Goal: Task Accomplishment & Management: Use online tool/utility

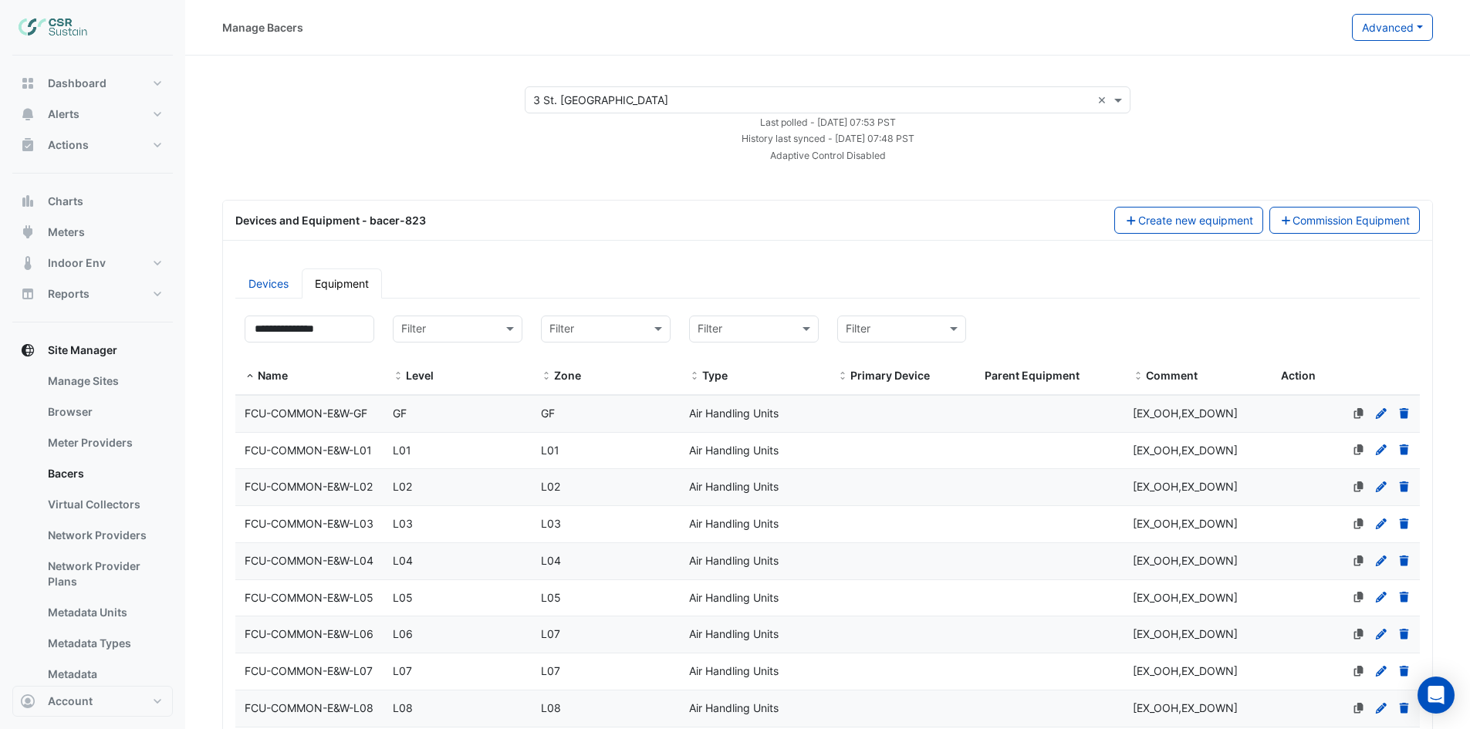
select select "***"
click at [1384, 409] on icon at bounding box center [1381, 413] width 11 height 11
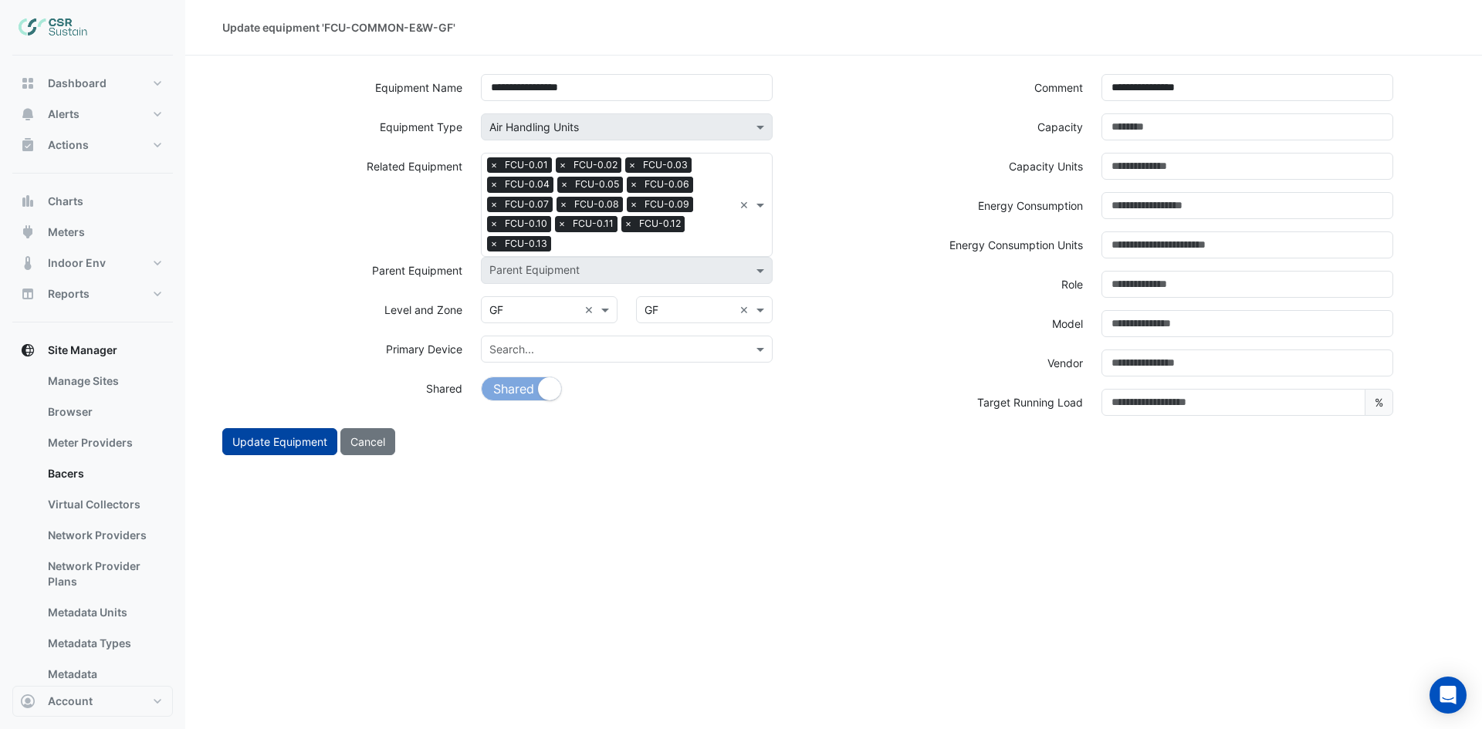
click at [301, 443] on button "Update Equipment" at bounding box center [279, 441] width 115 height 27
select select "***"
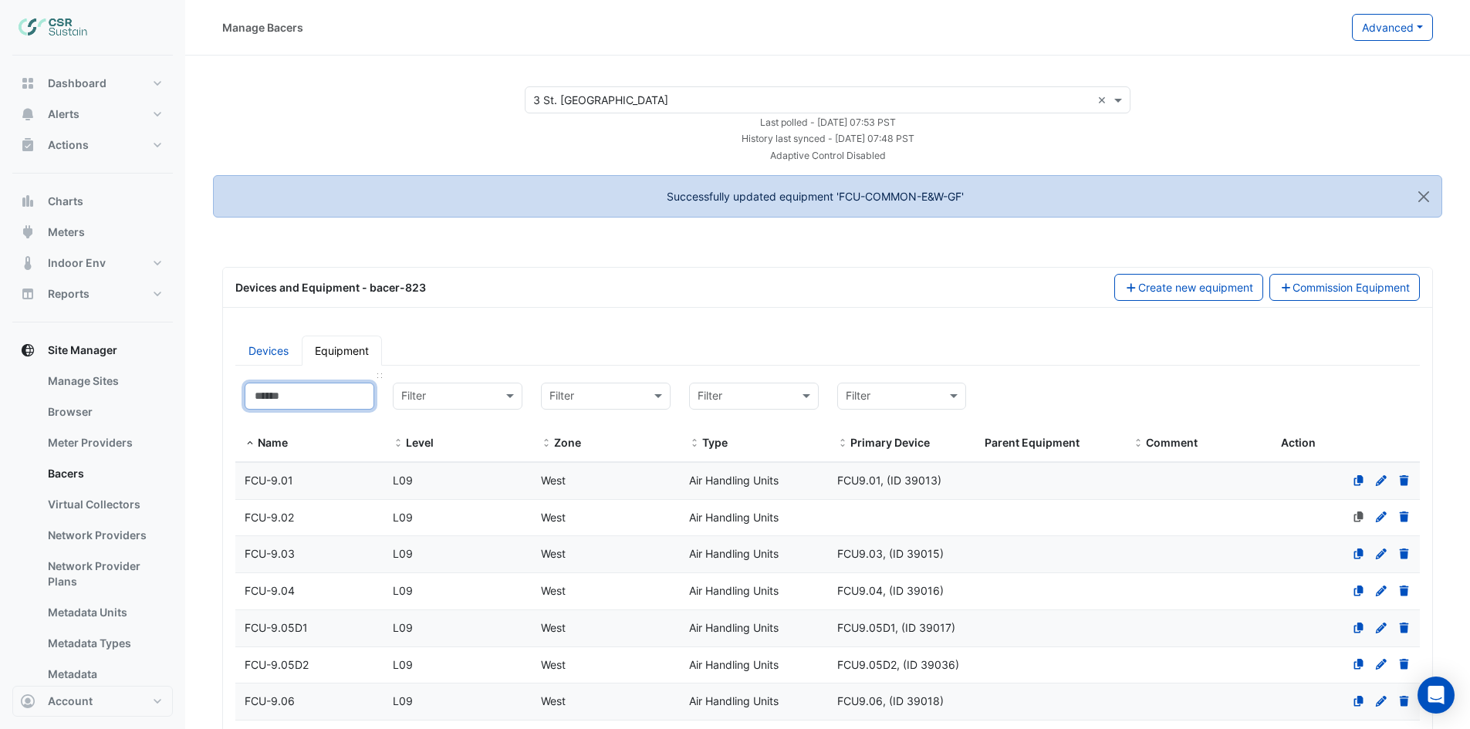
click at [358, 396] on input at bounding box center [310, 396] width 130 height 27
select select "***"
paste input "**********"
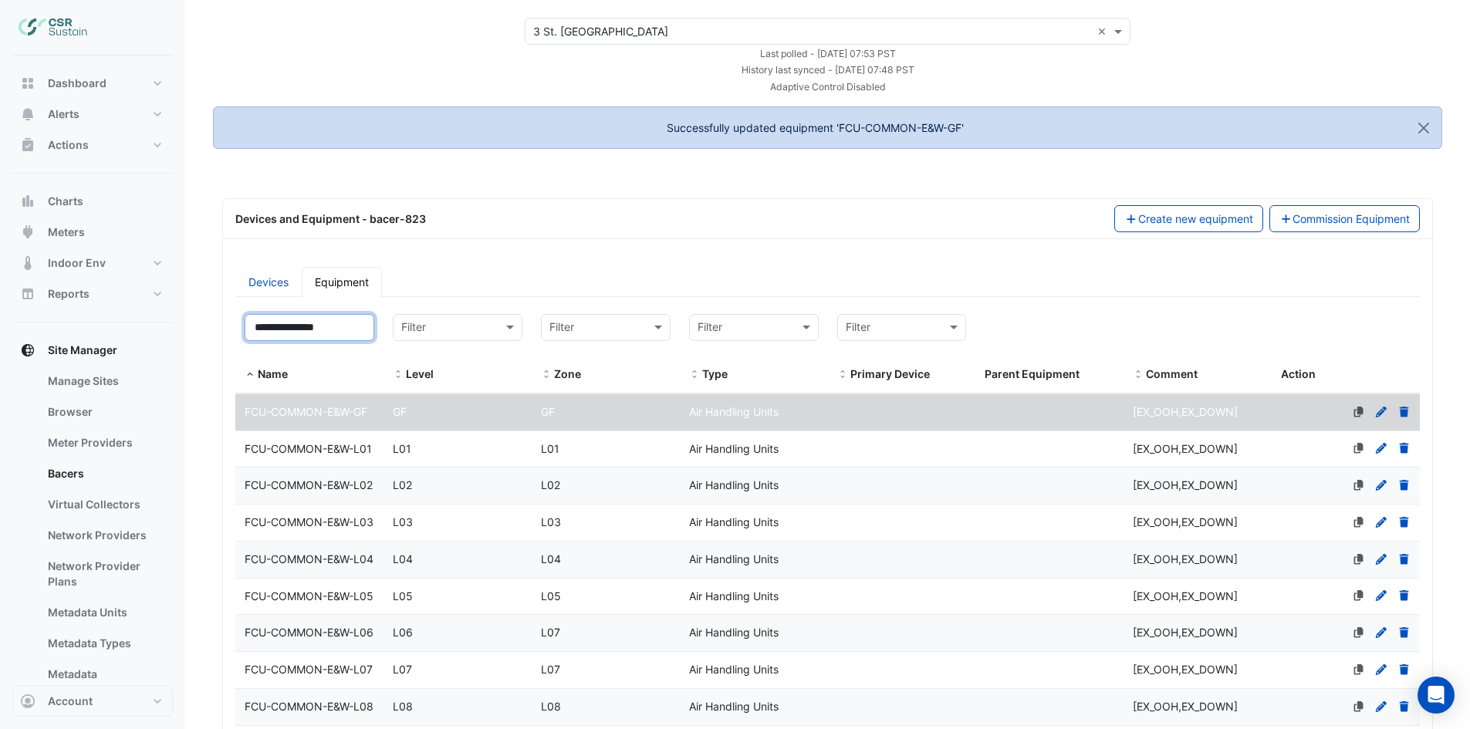
scroll to position [154, 0]
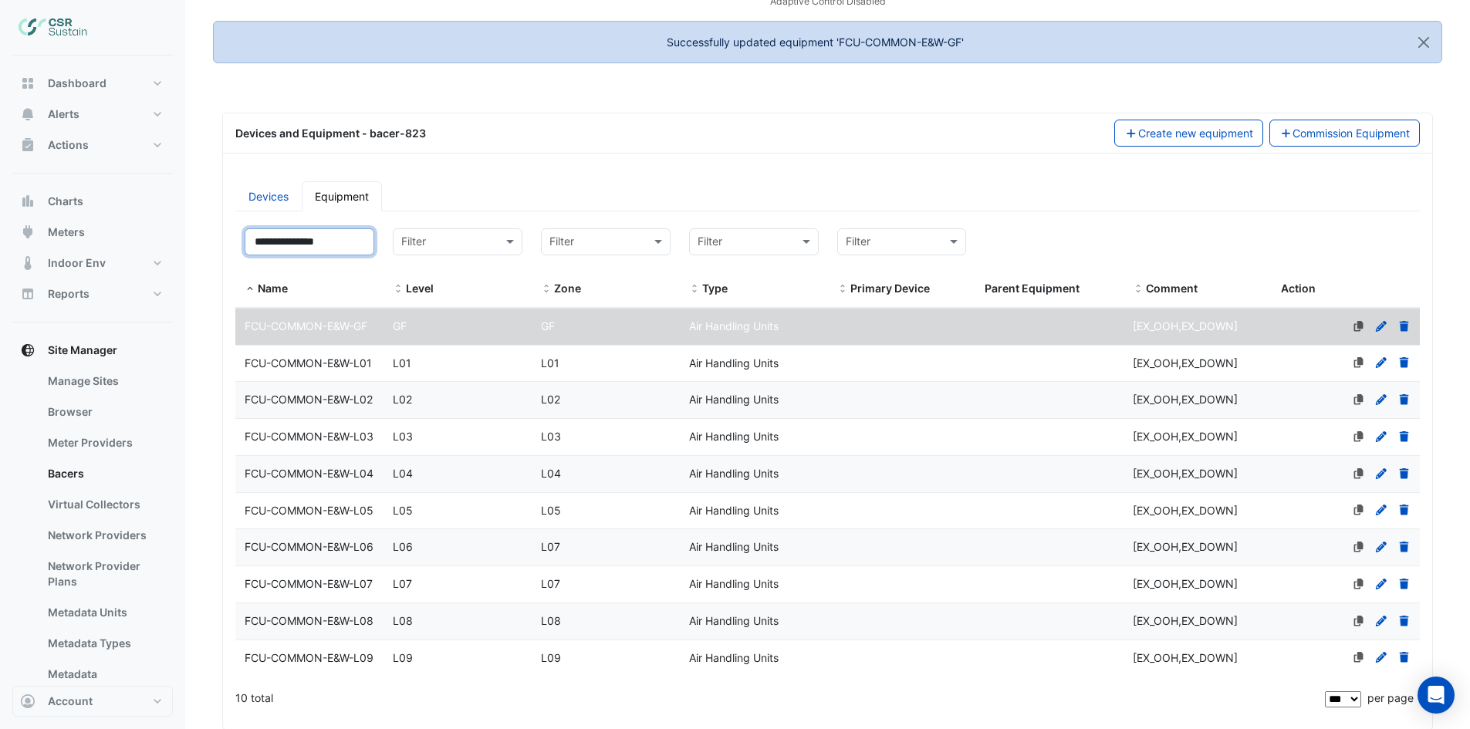
type input "**********"
click at [350, 408] on div "FCU-COMMON-E&W-L02" at bounding box center [309, 400] width 148 height 18
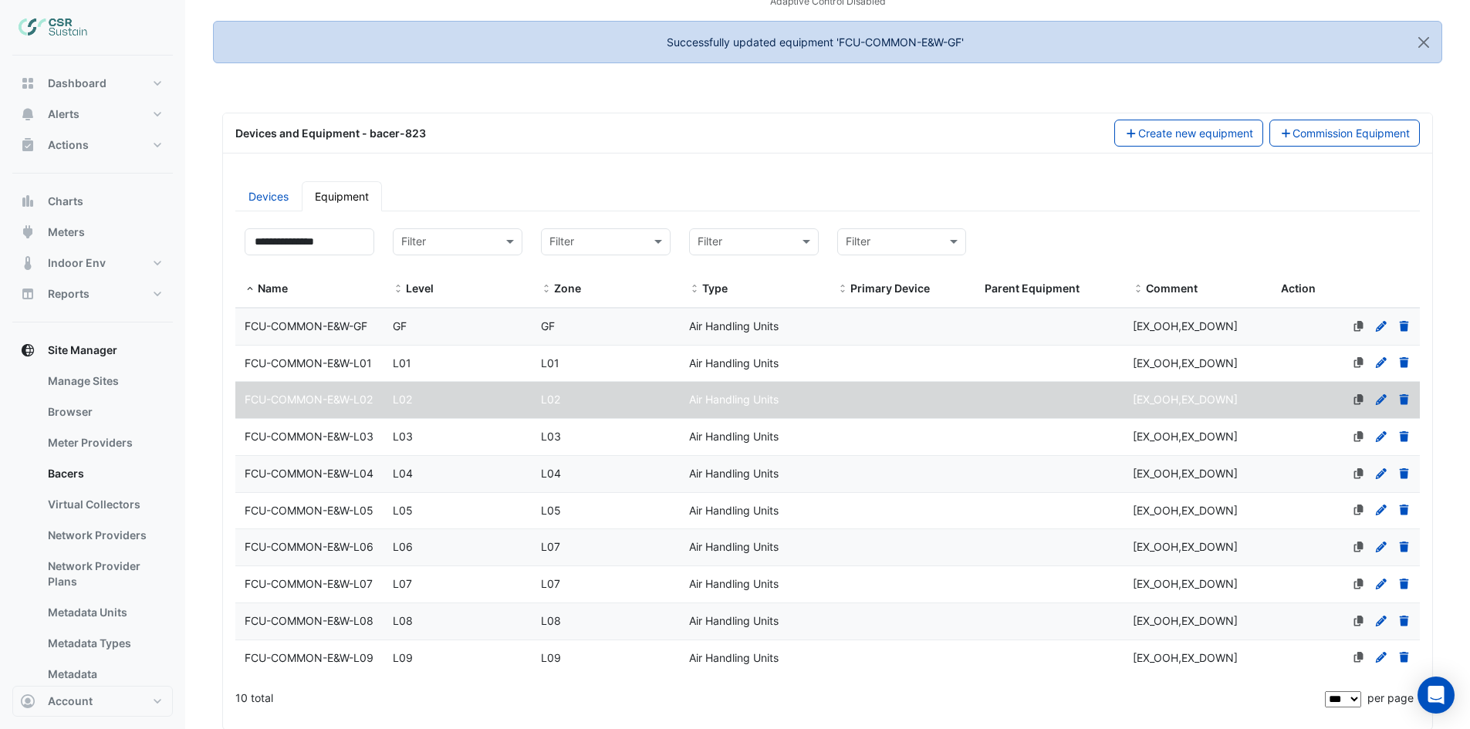
scroll to position [0, 0]
select select "***"
click at [1381, 394] on fa-icon at bounding box center [1381, 399] width 14 height 13
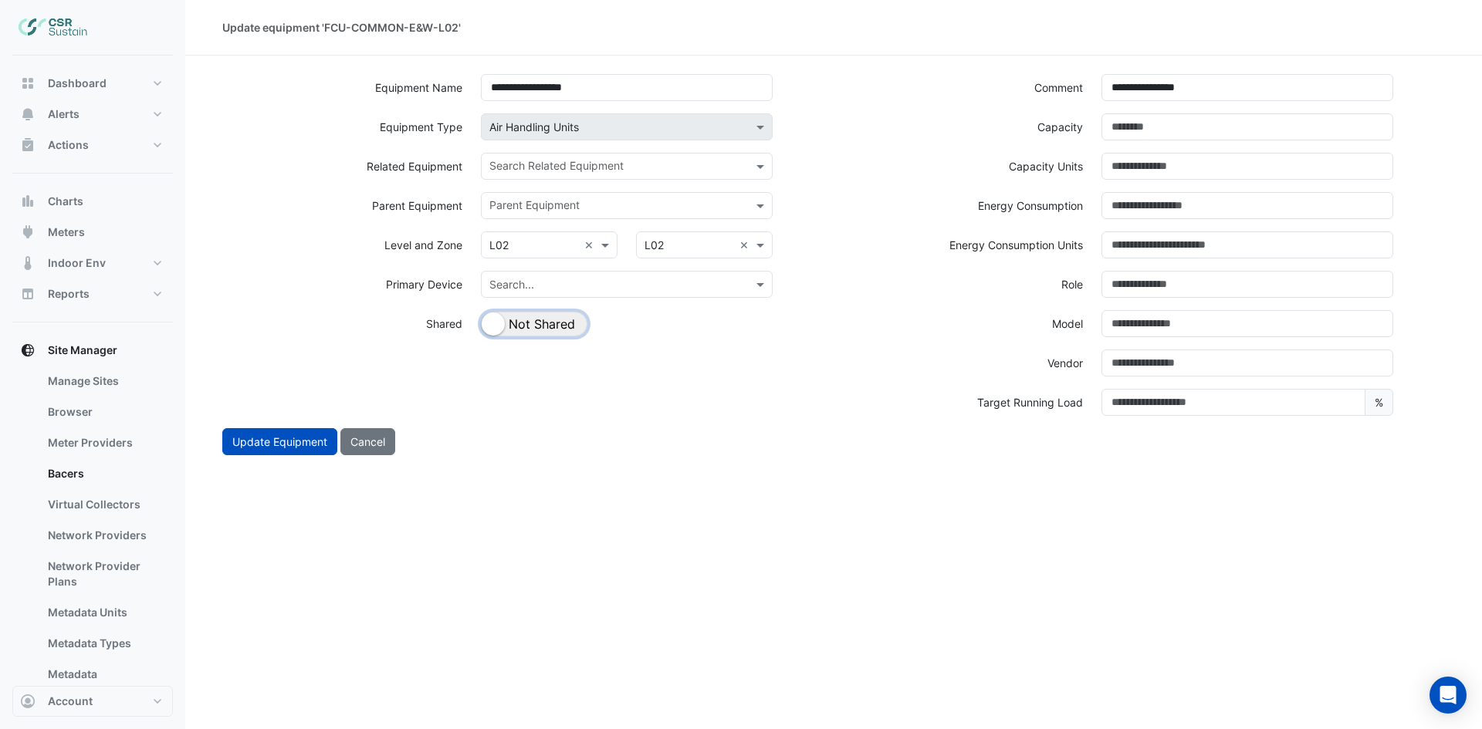
click at [543, 329] on button "Shared Not Shared" at bounding box center [534, 324] width 106 height 25
click at [639, 157] on div "Search Related Equipment" at bounding box center [614, 166] width 265 height 24
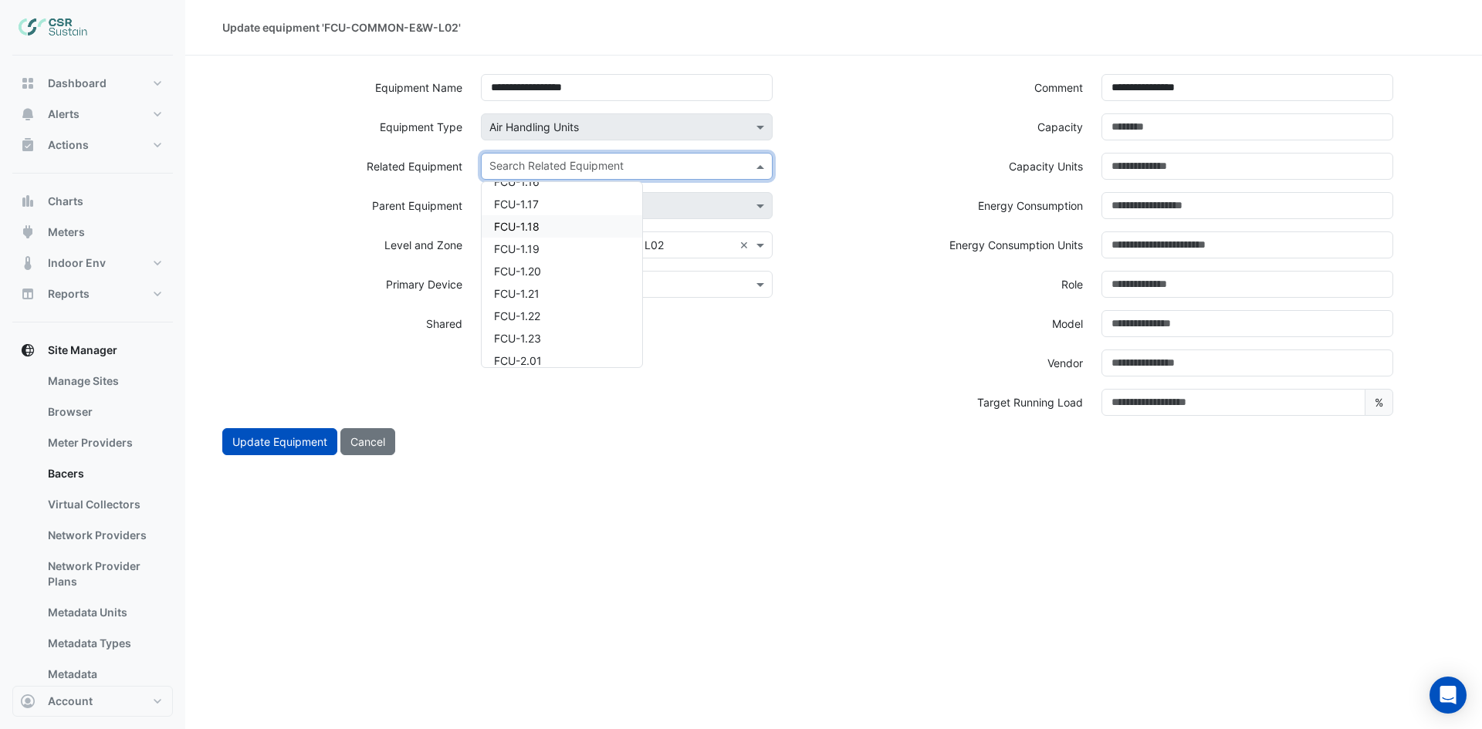
scroll to position [695, 0]
click at [550, 327] on div "FCU-2.01" at bounding box center [562, 333] width 161 height 22
click at [643, 162] on input "text" at bounding box center [645, 168] width 176 height 16
click at [566, 219] on div "FCU-2.02" at bounding box center [562, 216] width 161 height 22
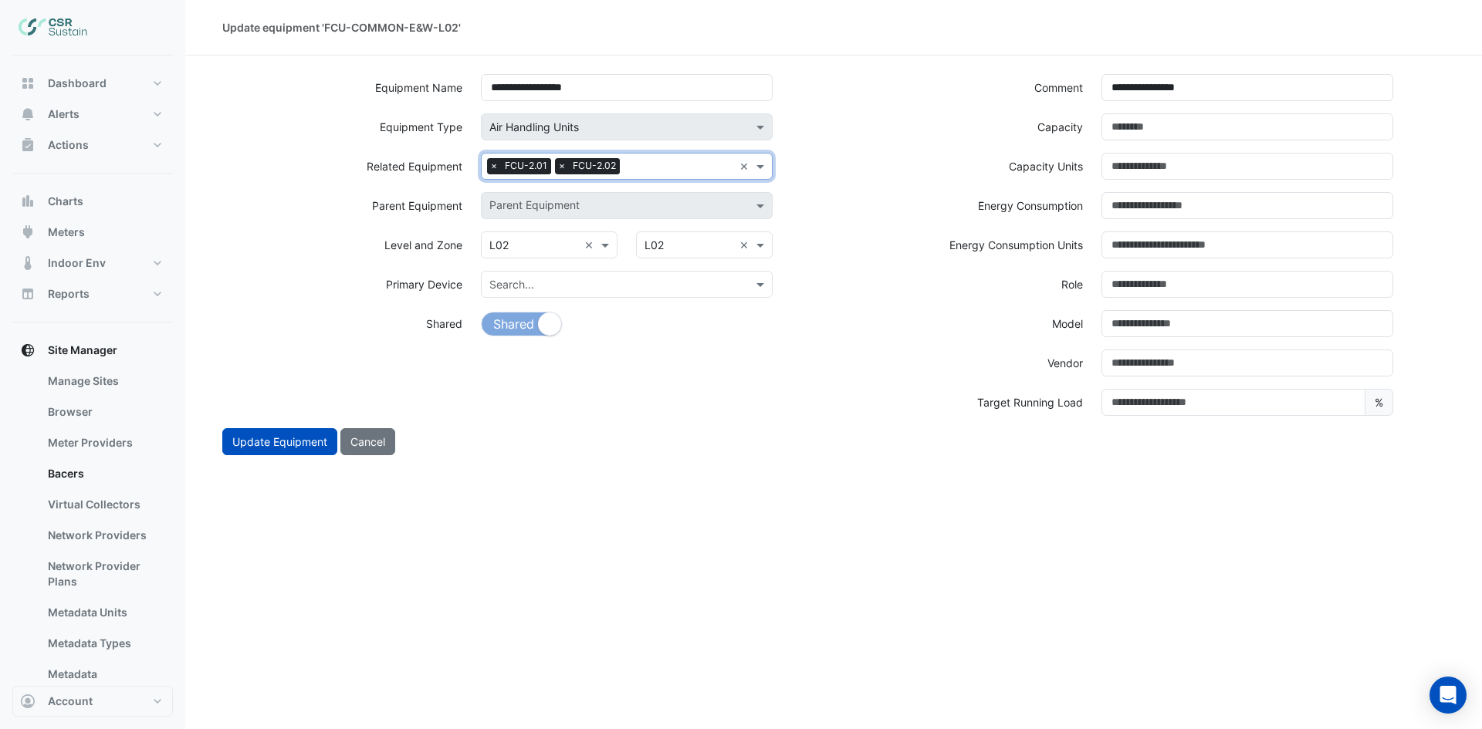
click at [661, 179] on div "Search Related Equipment × FCU-2.01 × FCU-2.02 ×" at bounding box center [627, 166] width 292 height 27
click at [566, 218] on div "FCU-2.03" at bounding box center [562, 216] width 161 height 22
click at [704, 167] on input "text" at bounding box center [714, 168] width 38 height 16
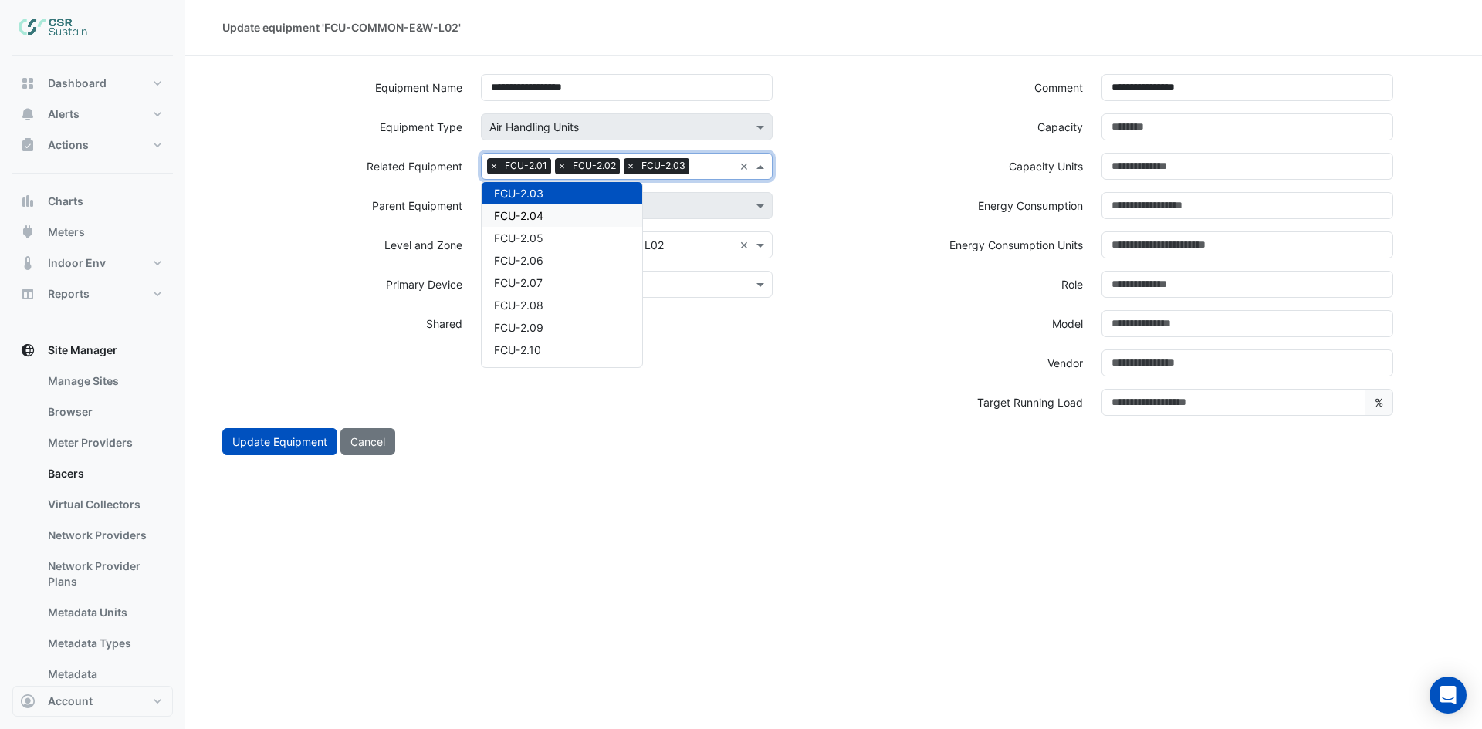
click at [576, 218] on div "FCU-2.04" at bounding box center [562, 216] width 161 height 22
click at [625, 184] on input "text" at bounding box center [646, 186] width 174 height 16
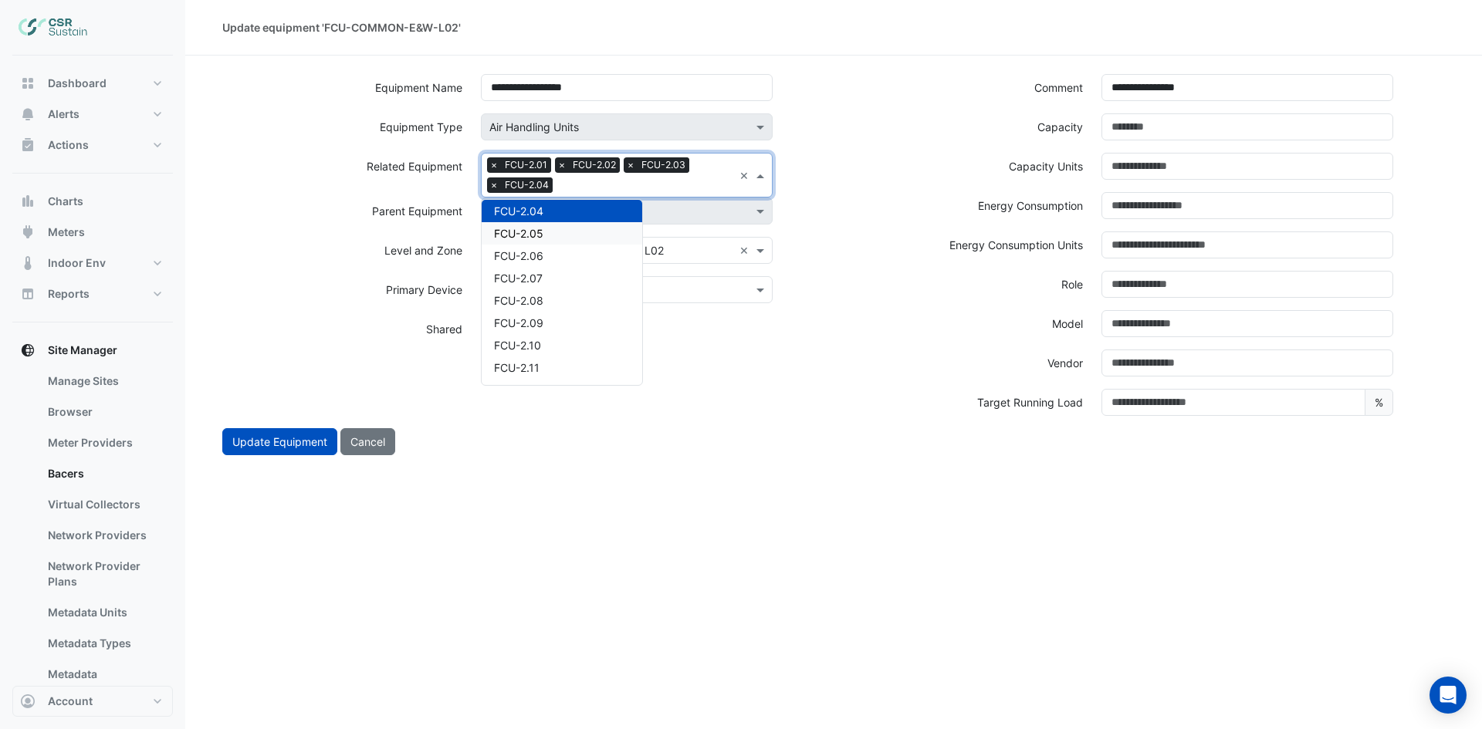
click at [577, 235] on div "FCU-2.05" at bounding box center [562, 233] width 161 height 22
click at [679, 184] on input "text" at bounding box center [680, 186] width 106 height 16
click at [576, 230] on div "FCU-2.06" at bounding box center [562, 233] width 161 height 22
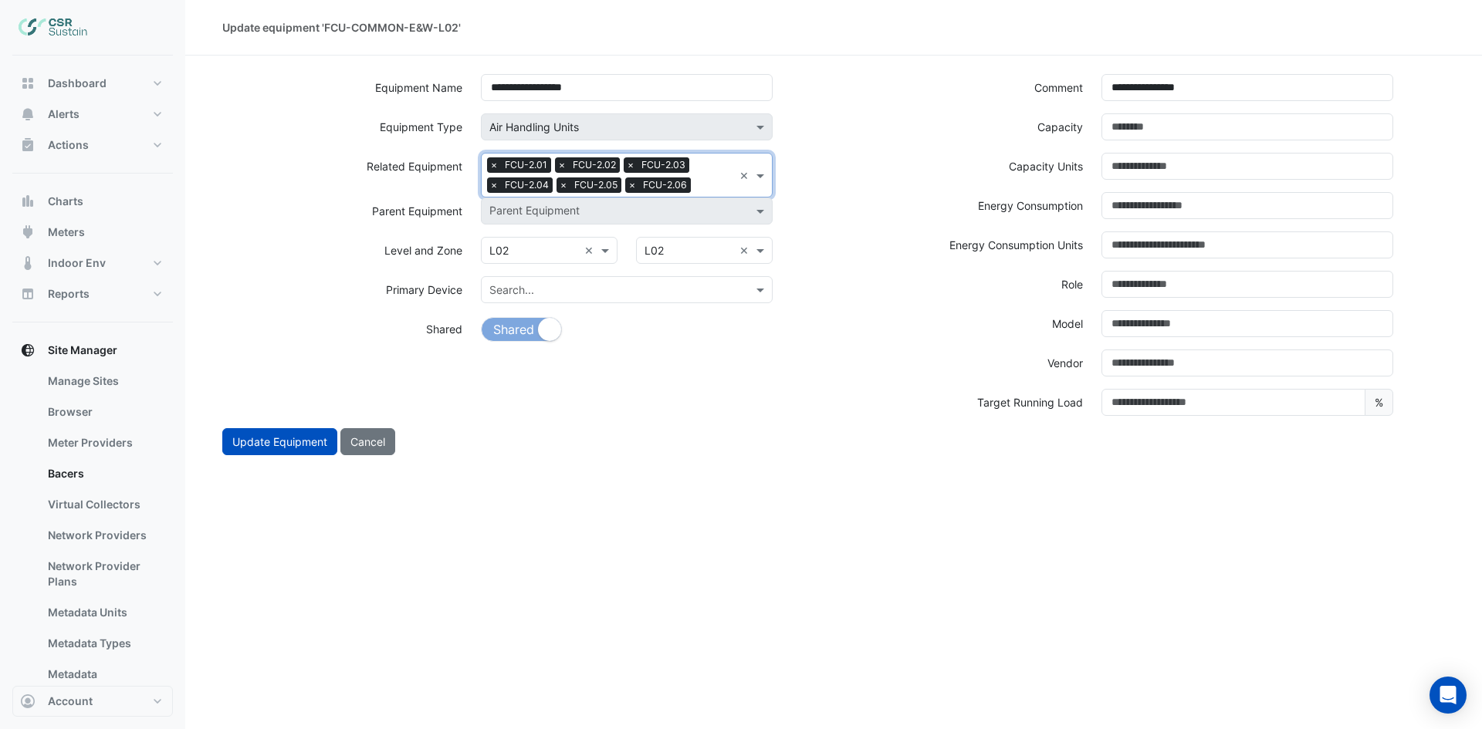
click at [705, 183] on input "text" at bounding box center [715, 186] width 36 height 16
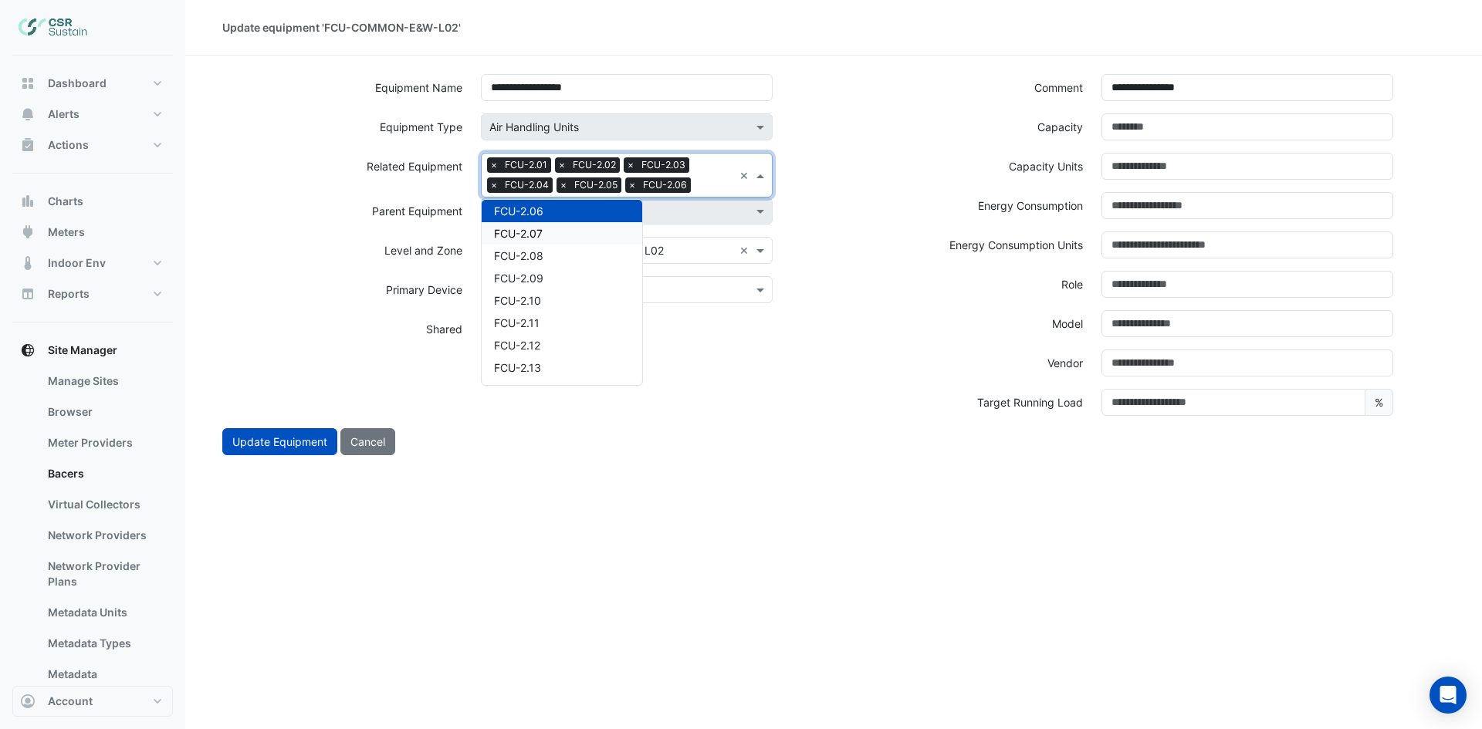
click at [587, 240] on div "FCU-2.07" at bounding box center [562, 233] width 161 height 22
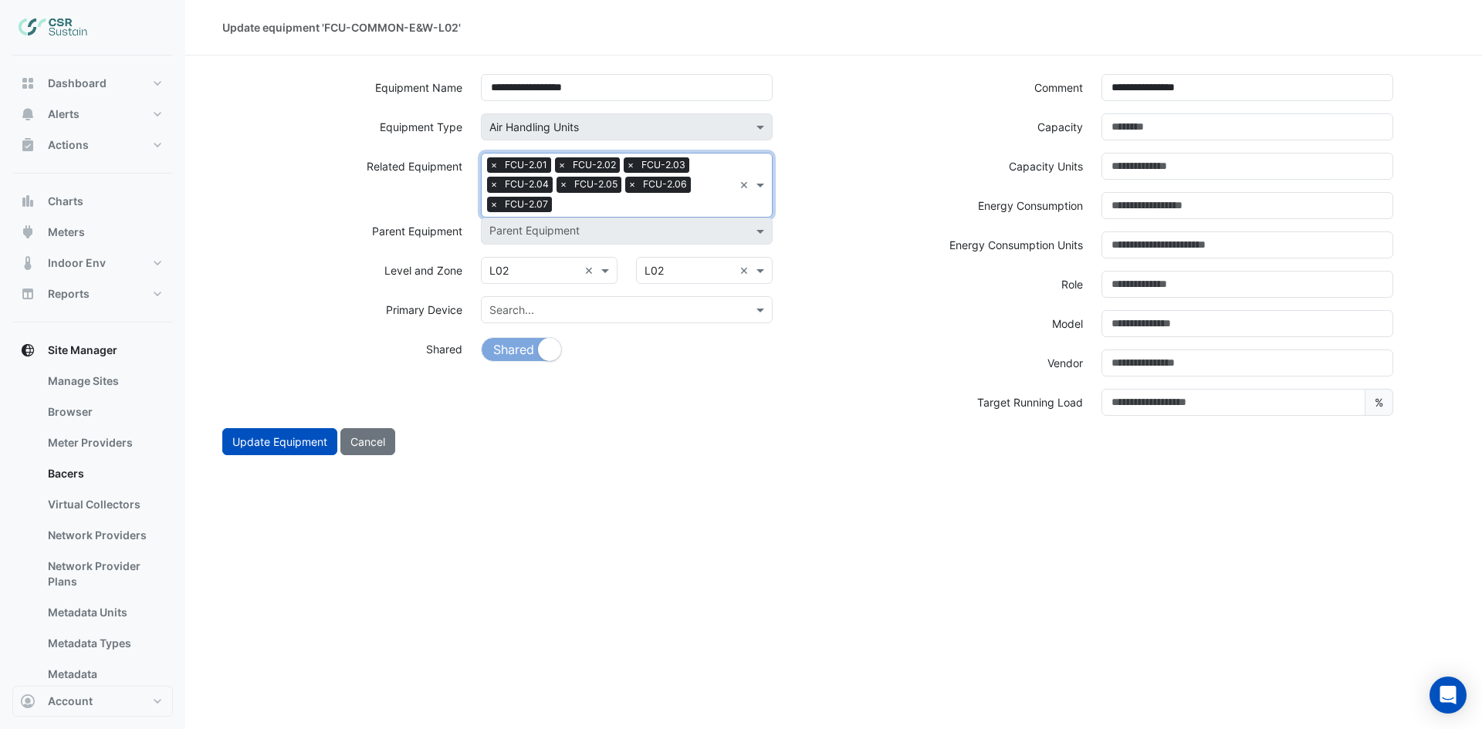
click at [648, 208] on input "text" at bounding box center [645, 206] width 175 height 16
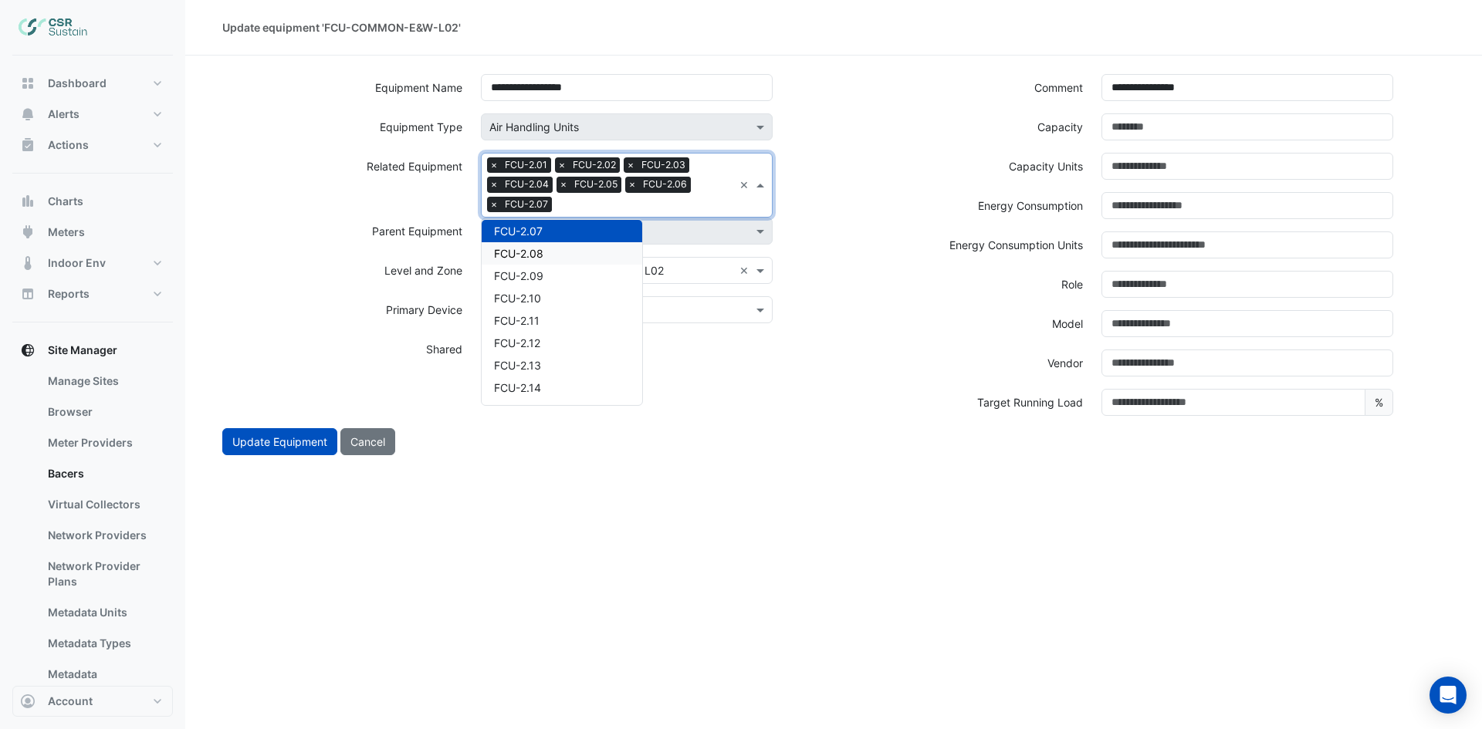
click at [566, 248] on div "FCU-2.08" at bounding box center [562, 253] width 161 height 22
click at [651, 202] on input "text" at bounding box center [680, 206] width 106 height 16
click at [573, 248] on div "FCU-2.09" at bounding box center [562, 253] width 161 height 22
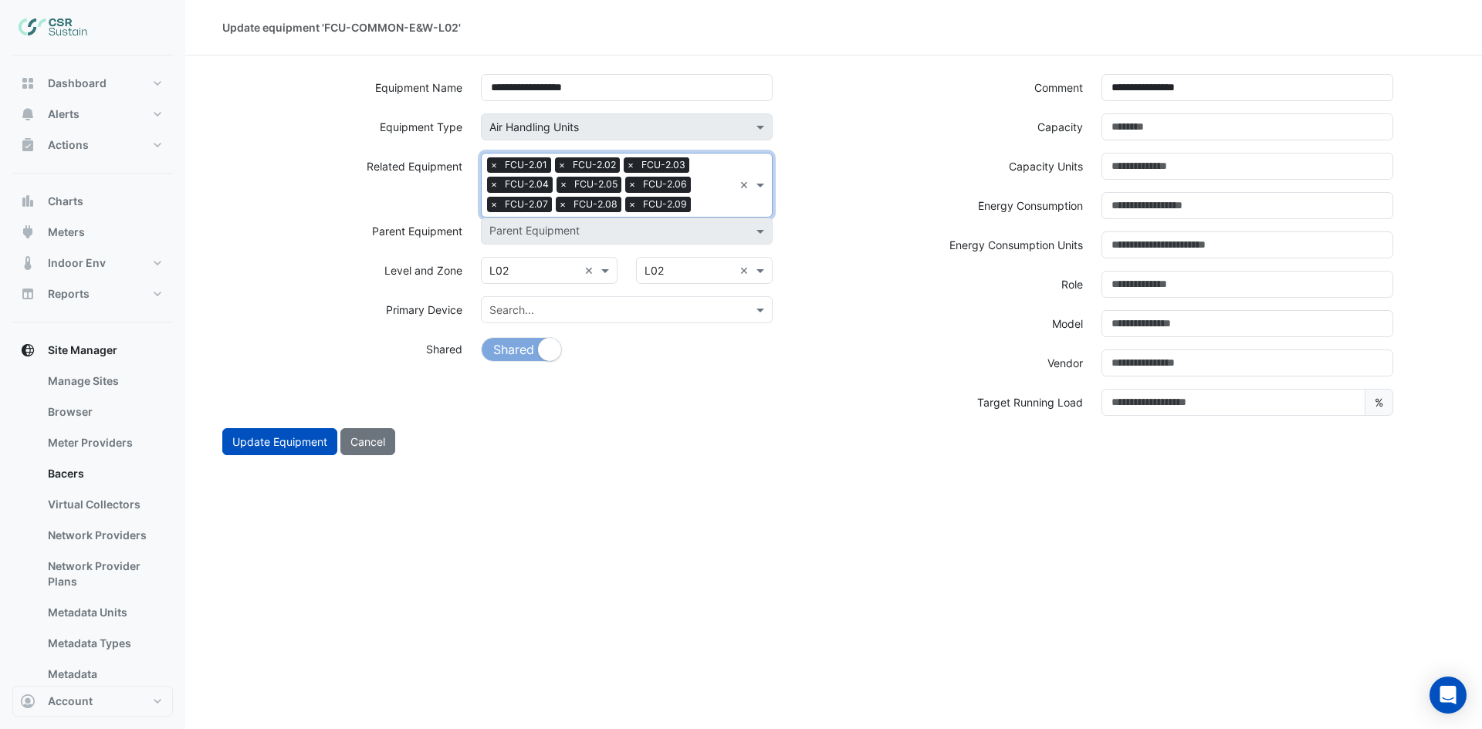
click at [697, 201] on input "text" at bounding box center [715, 206] width 36 height 16
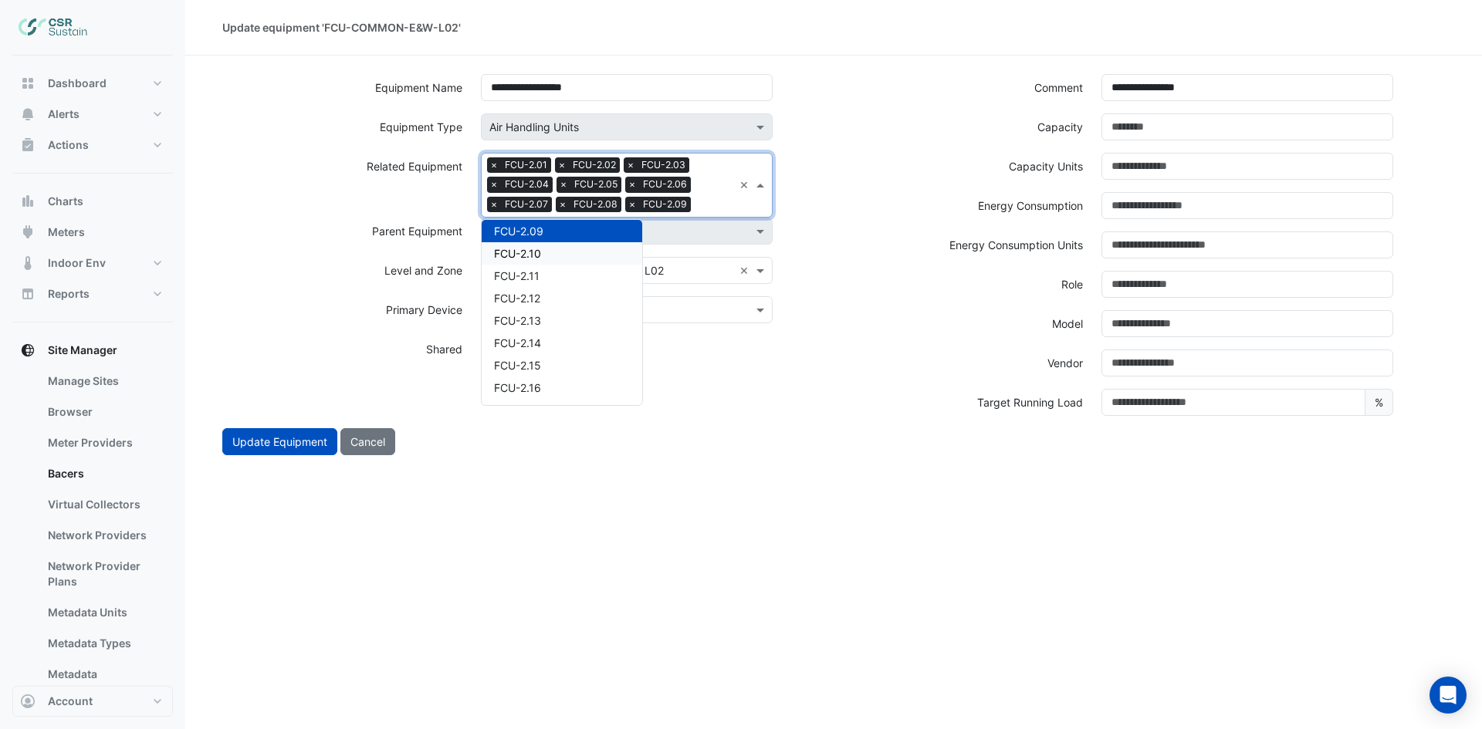
click at [578, 250] on div "FCU-2.10" at bounding box center [562, 253] width 161 height 22
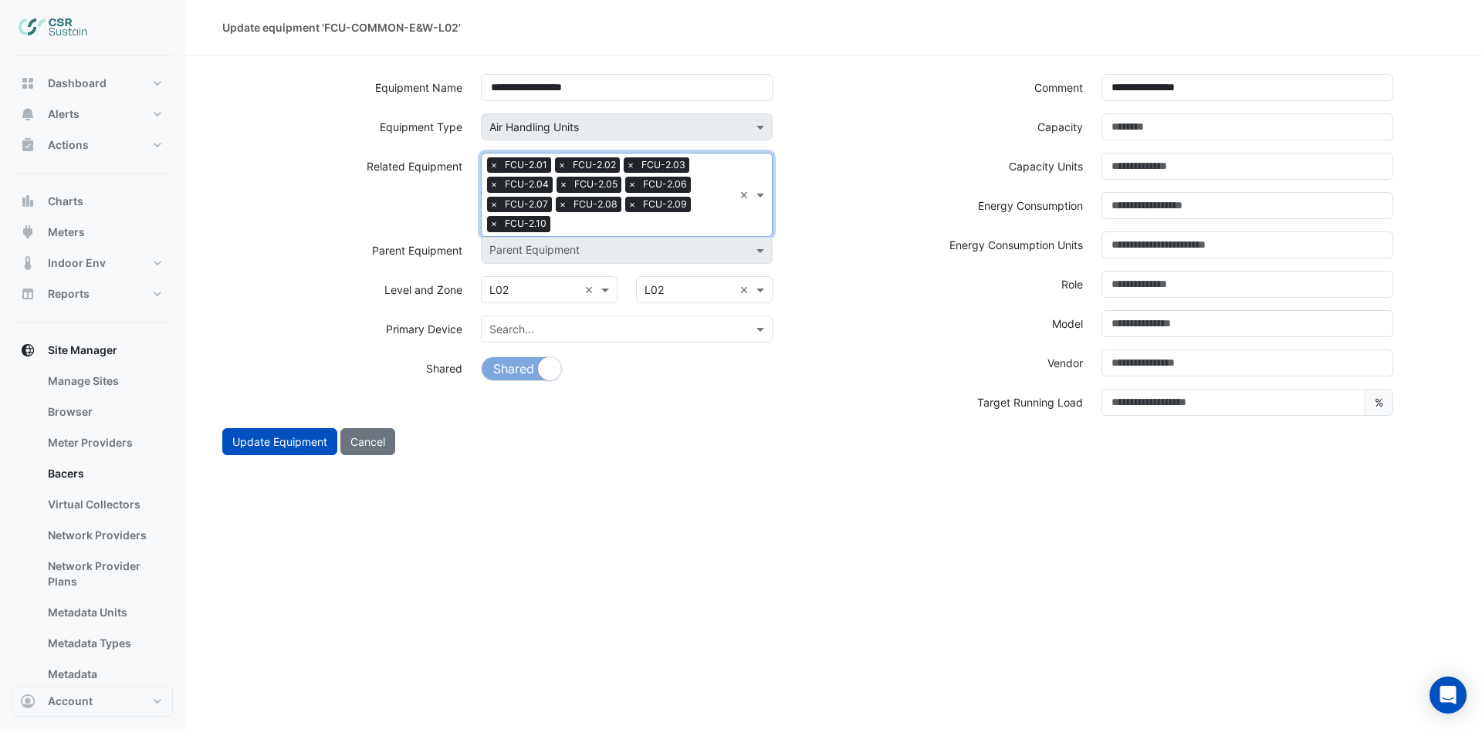
click at [671, 226] on input "text" at bounding box center [644, 226] width 177 height 16
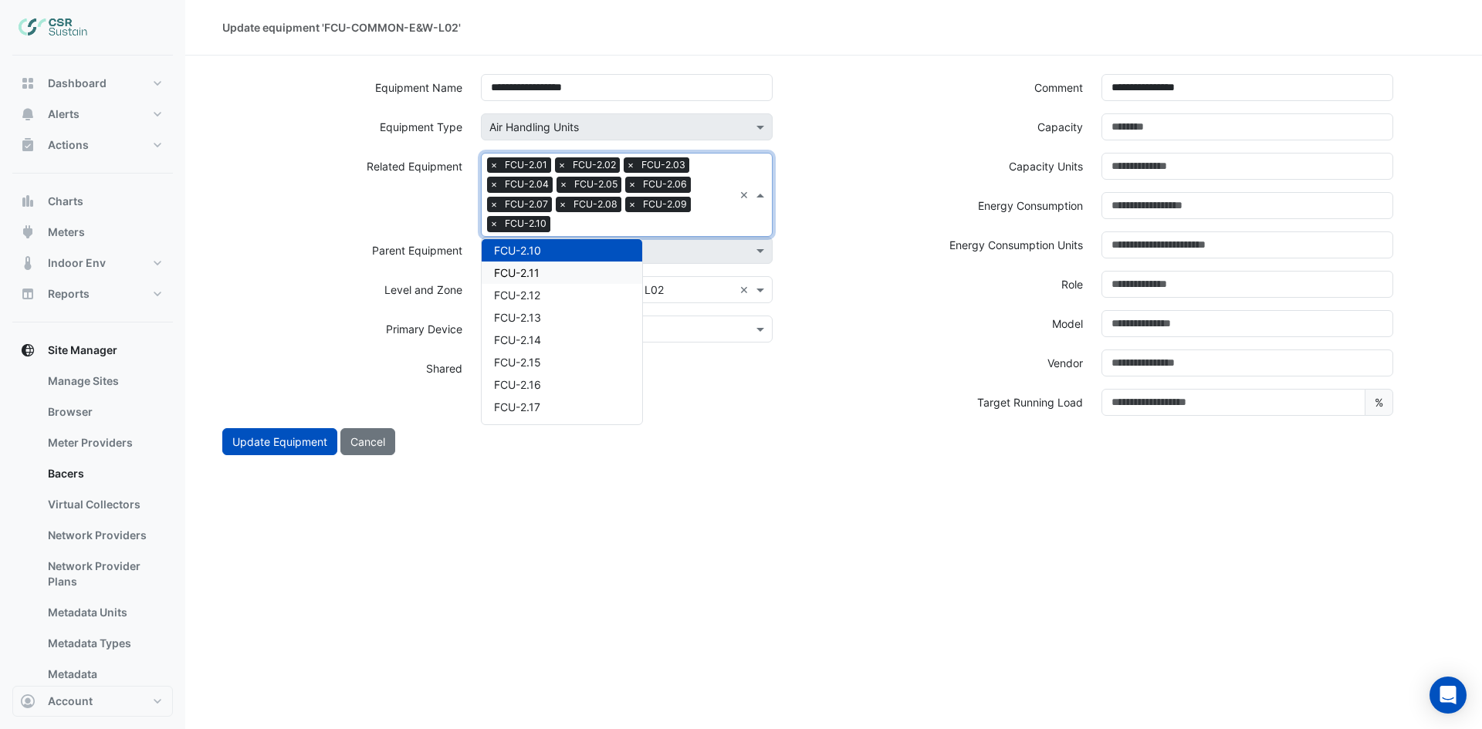
click at [554, 272] on div "FCU-2.11" at bounding box center [562, 273] width 161 height 22
click at [674, 223] on input "text" at bounding box center [677, 226] width 111 height 16
click at [563, 270] on div "FCU-2.12" at bounding box center [562, 273] width 161 height 22
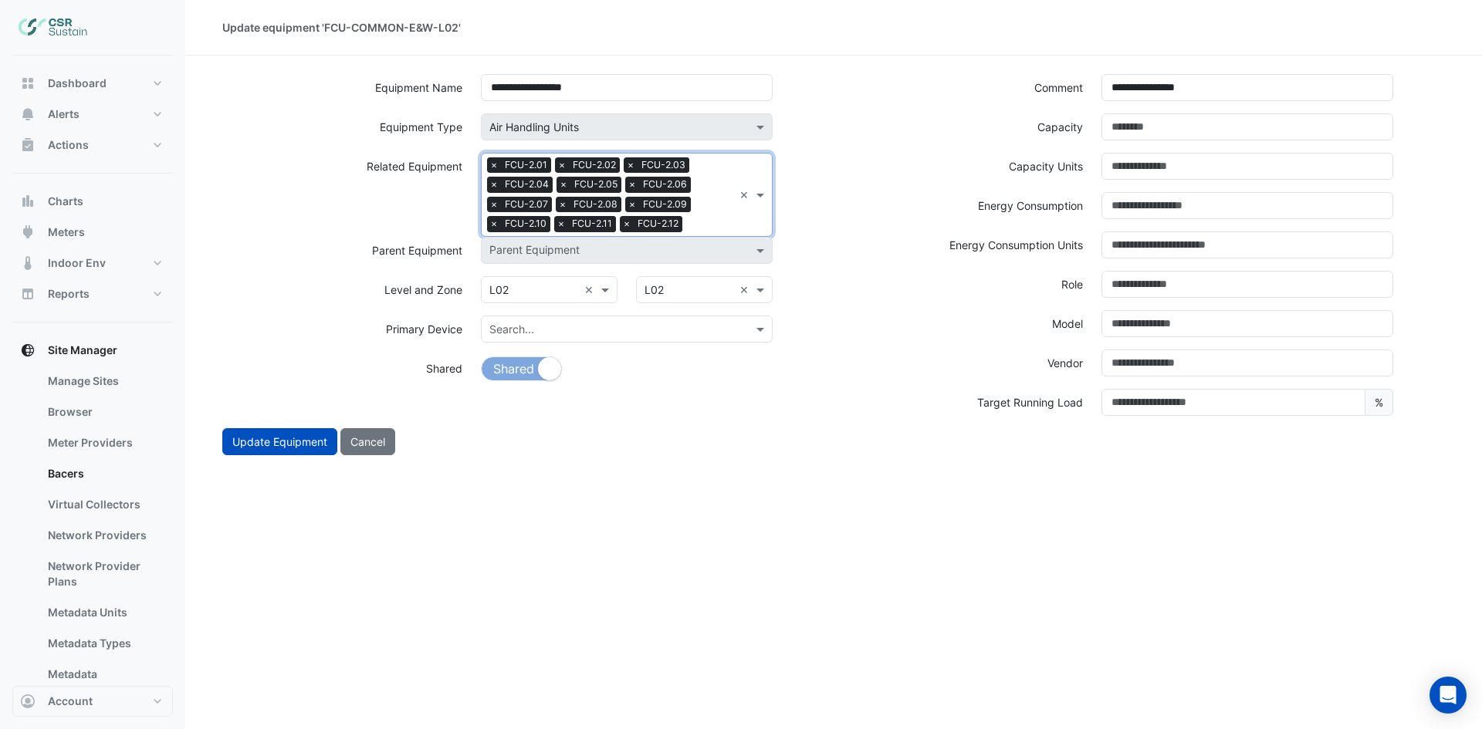
click at [716, 221] on input "text" at bounding box center [710, 226] width 45 height 16
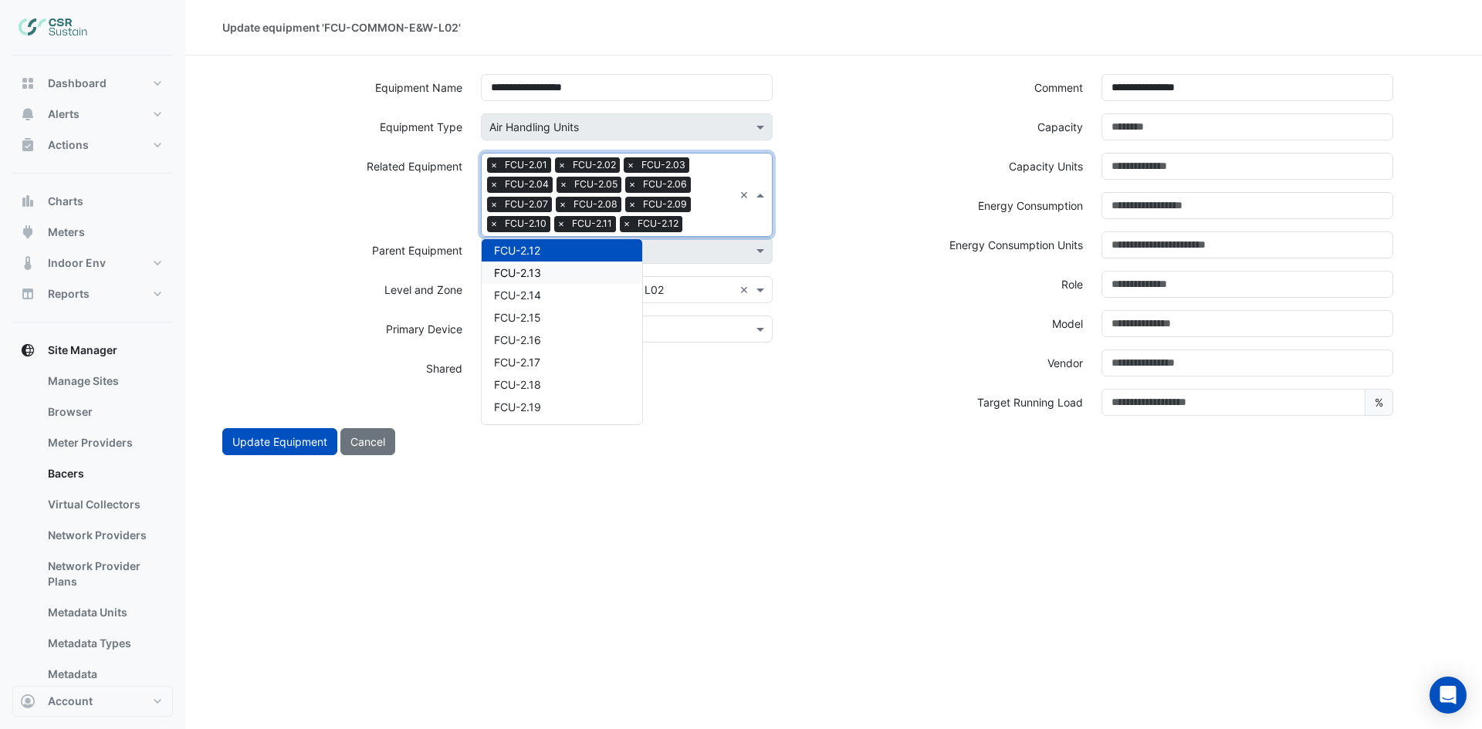
click at [536, 280] on div "FCU-2.13" at bounding box center [562, 273] width 161 height 22
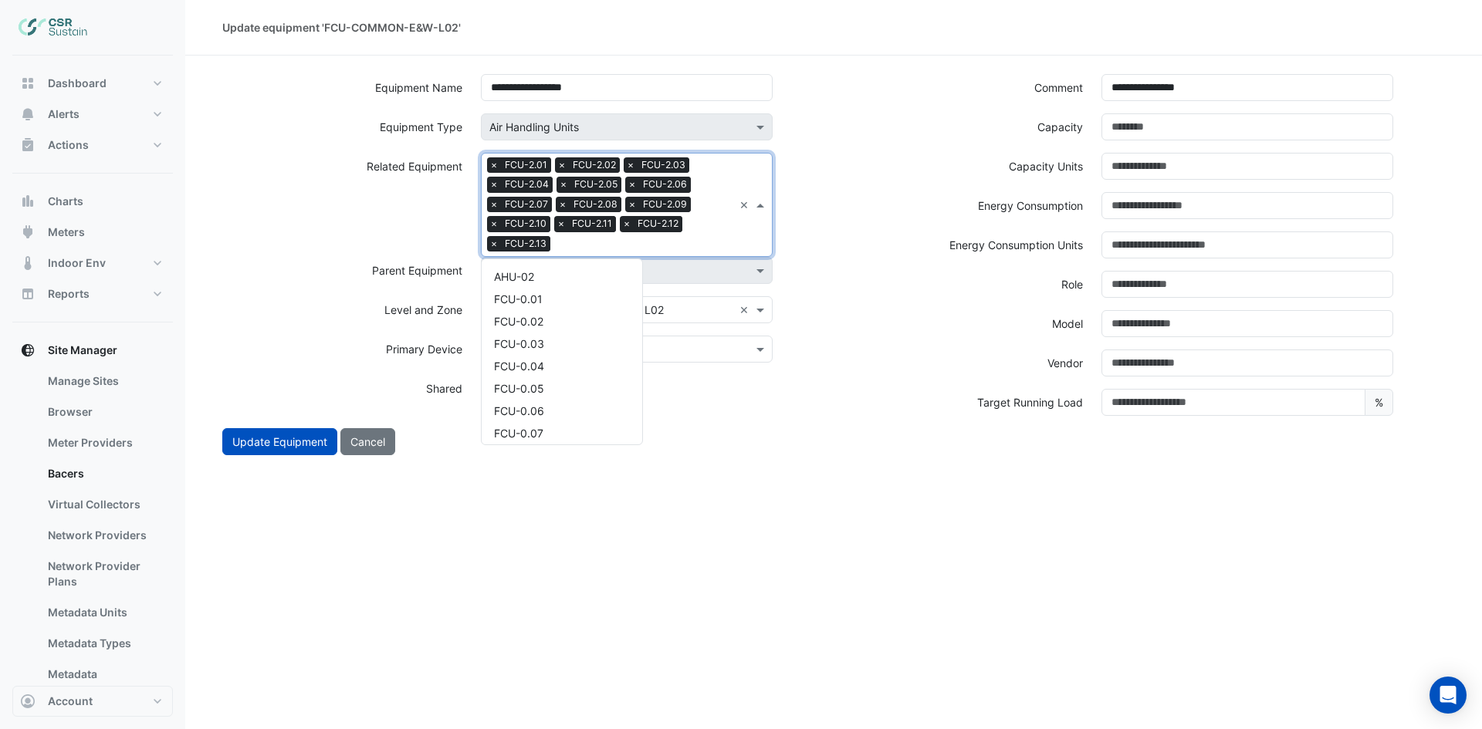
click at [688, 248] on input "text" at bounding box center [644, 246] width 177 height 16
click at [553, 293] on div "FCU-2.14" at bounding box center [562, 293] width 161 height 22
click at [722, 232] on div "Search Related Equipment × FCU-2.01 × FCU-2.02 × FCU-2.03 × FCU-2.04 × FCU-2.05…" at bounding box center [608, 205] width 252 height 103
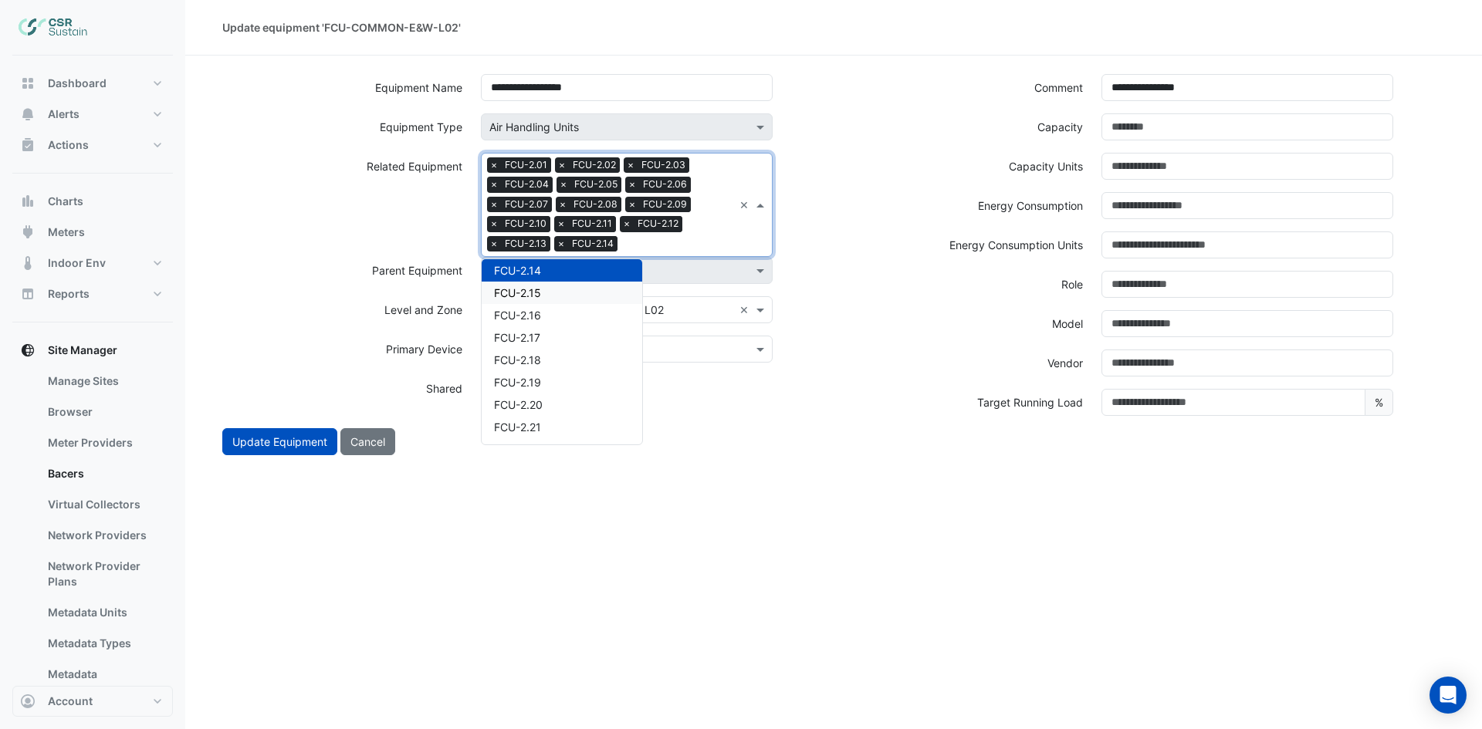
click at [563, 287] on div "FCU-2.15" at bounding box center [562, 293] width 161 height 22
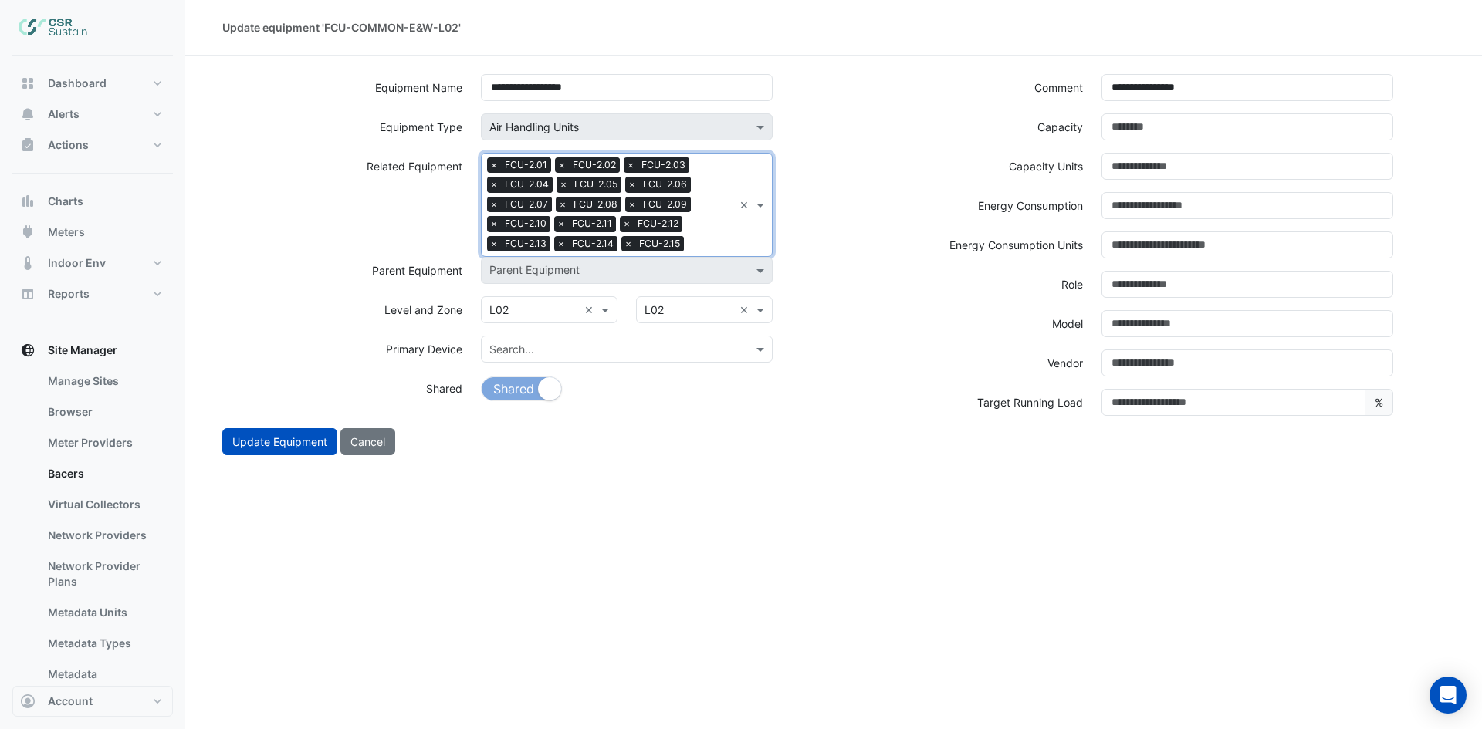
click at [686, 248] on div "Search Related Equipment × FCU-2.01 × FCU-2.02 × FCU-2.03 × FCU-2.04 × FCU-2.05…" at bounding box center [608, 205] width 252 height 103
click at [544, 301] on div "FCU-2.16" at bounding box center [562, 293] width 161 height 22
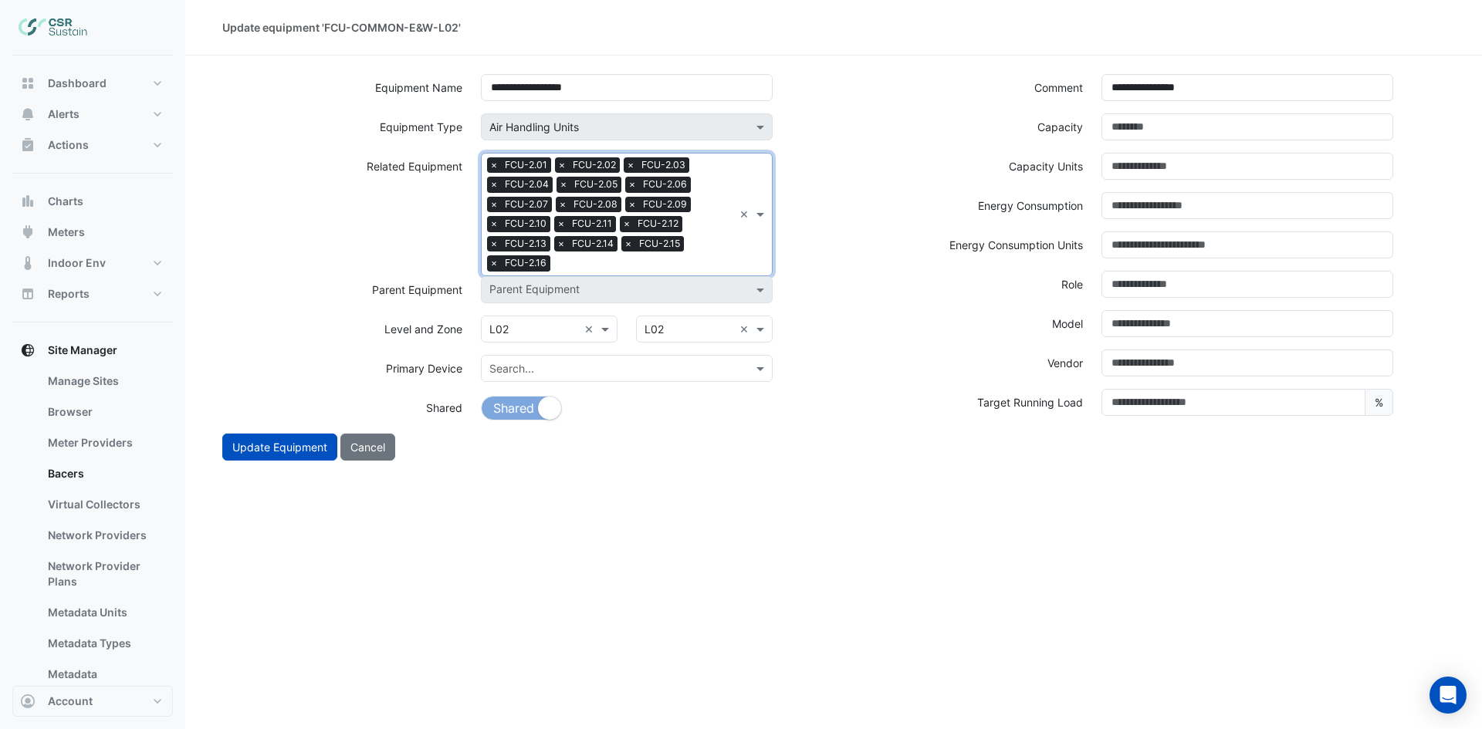
click at [685, 253] on div "Search Related Equipment × FCU-2.01 × FCU-2.02 × FCU-2.03 × FCU-2.04 × FCU-2.05…" at bounding box center [608, 215] width 252 height 122
click at [545, 305] on div "FCU-2.17" at bounding box center [562, 312] width 161 height 22
click at [690, 254] on div "Search Related Equipment × FCU-2.01 × FCU-2.02 × FCU-2.03 × FCU-2.04 × FCU-2.05…" at bounding box center [608, 215] width 252 height 122
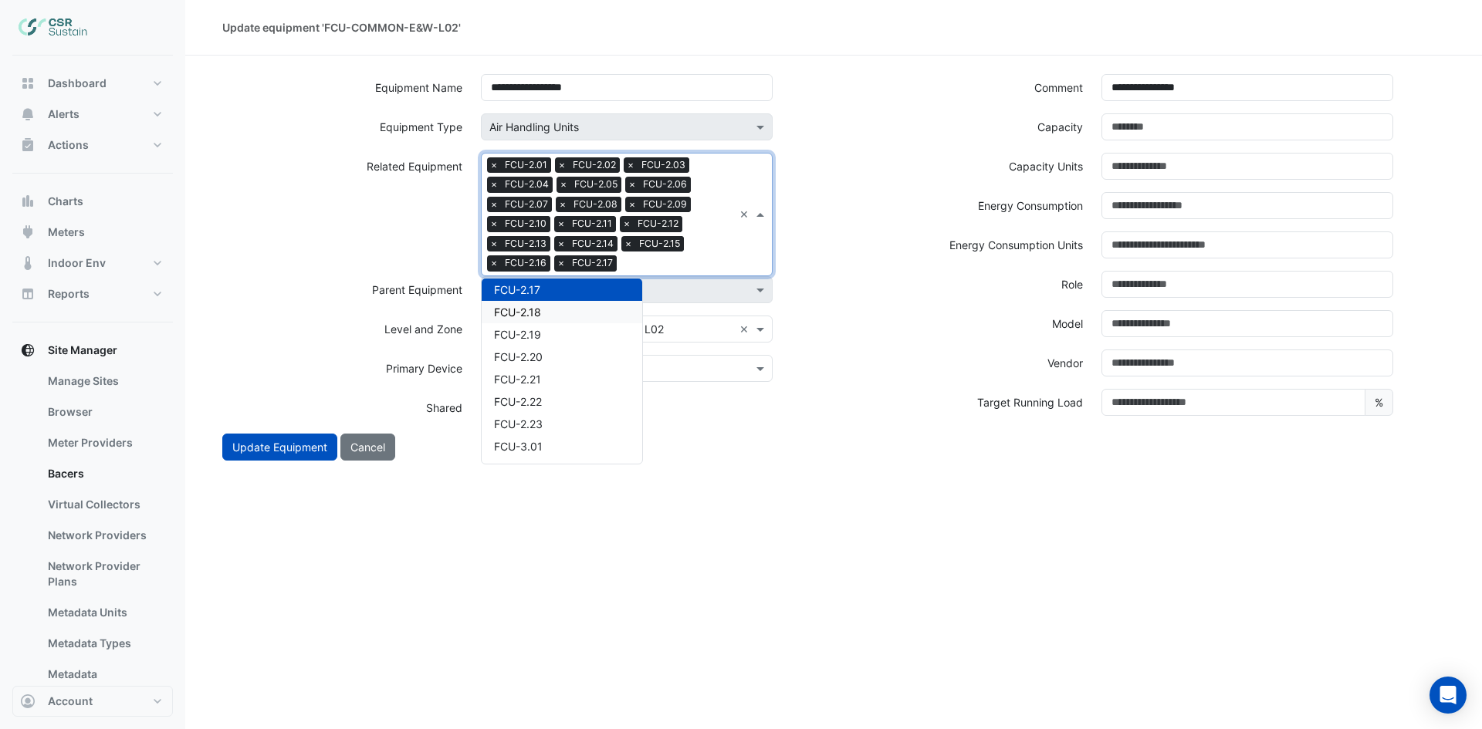
click at [571, 305] on div "FCU-2.18" at bounding box center [562, 312] width 161 height 22
click at [722, 257] on input "text" at bounding box center [711, 265] width 43 height 16
click at [546, 314] on div "FCU-2.19" at bounding box center [562, 312] width 161 height 22
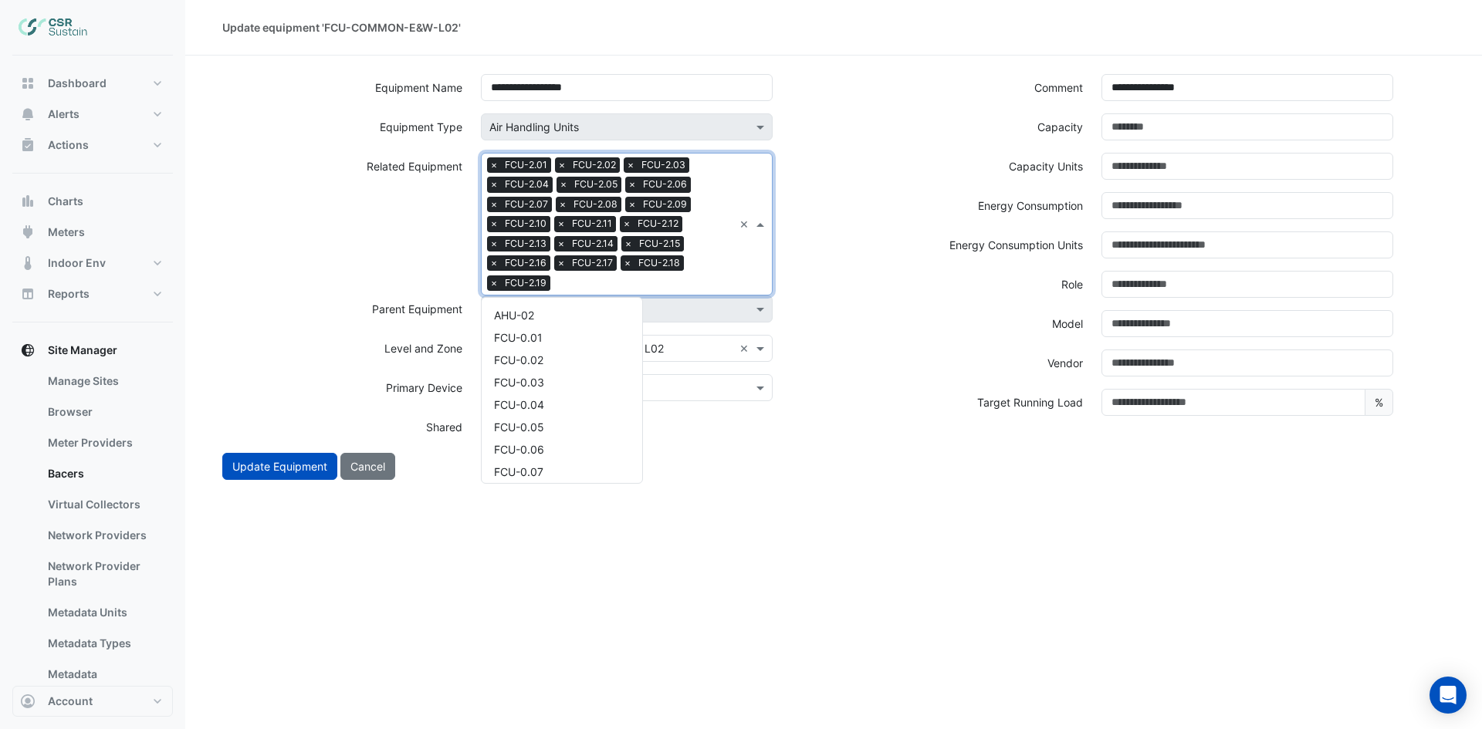
click at [728, 270] on div "Search Related Equipment × FCU-2.01 × FCU-2.02 × FCU-2.03 × FCU-2.04 × FCU-2.05…" at bounding box center [608, 224] width 252 height 141
click at [540, 336] on span "FCU-2.20" at bounding box center [518, 331] width 49 height 13
click at [709, 282] on input "text" at bounding box center [679, 284] width 108 height 16
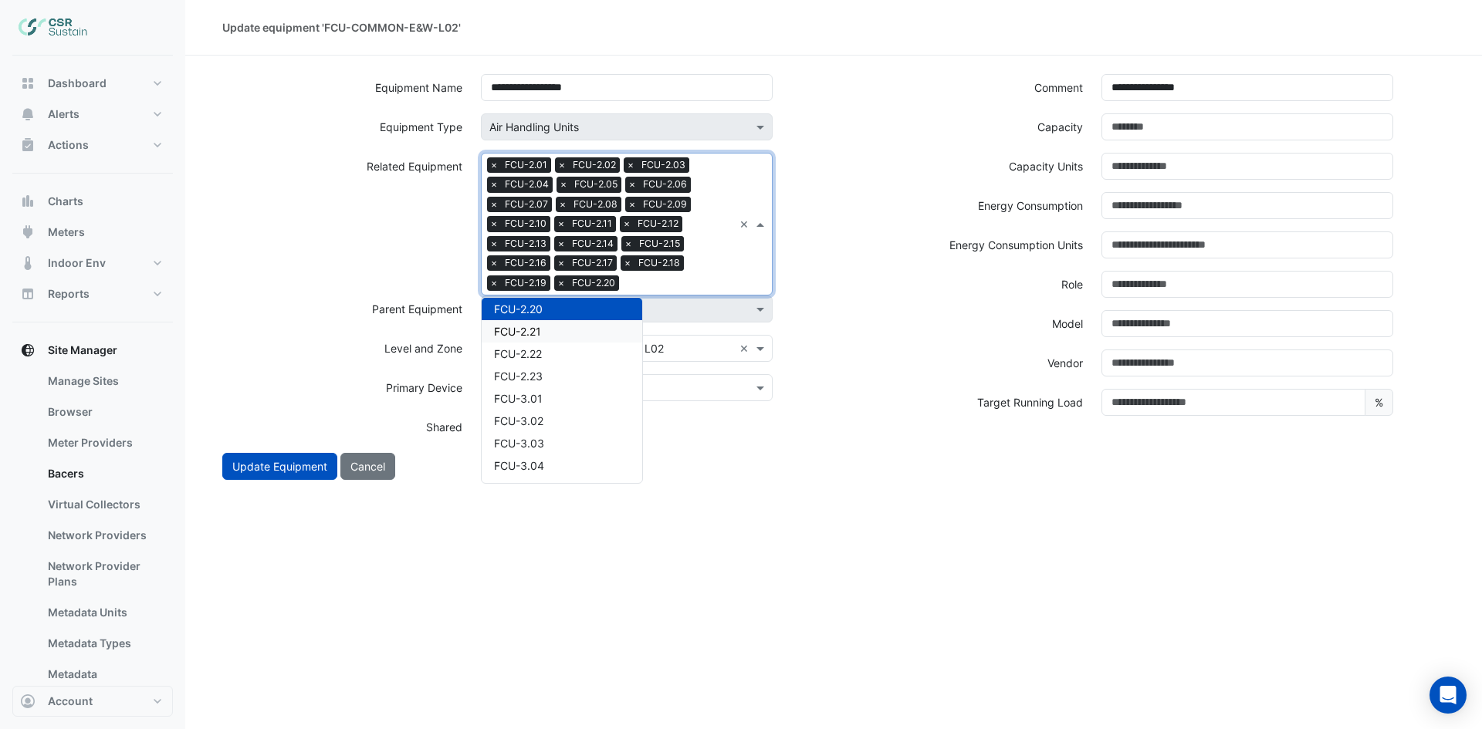
click at [545, 333] on div "FCU-2.21" at bounding box center [562, 331] width 161 height 22
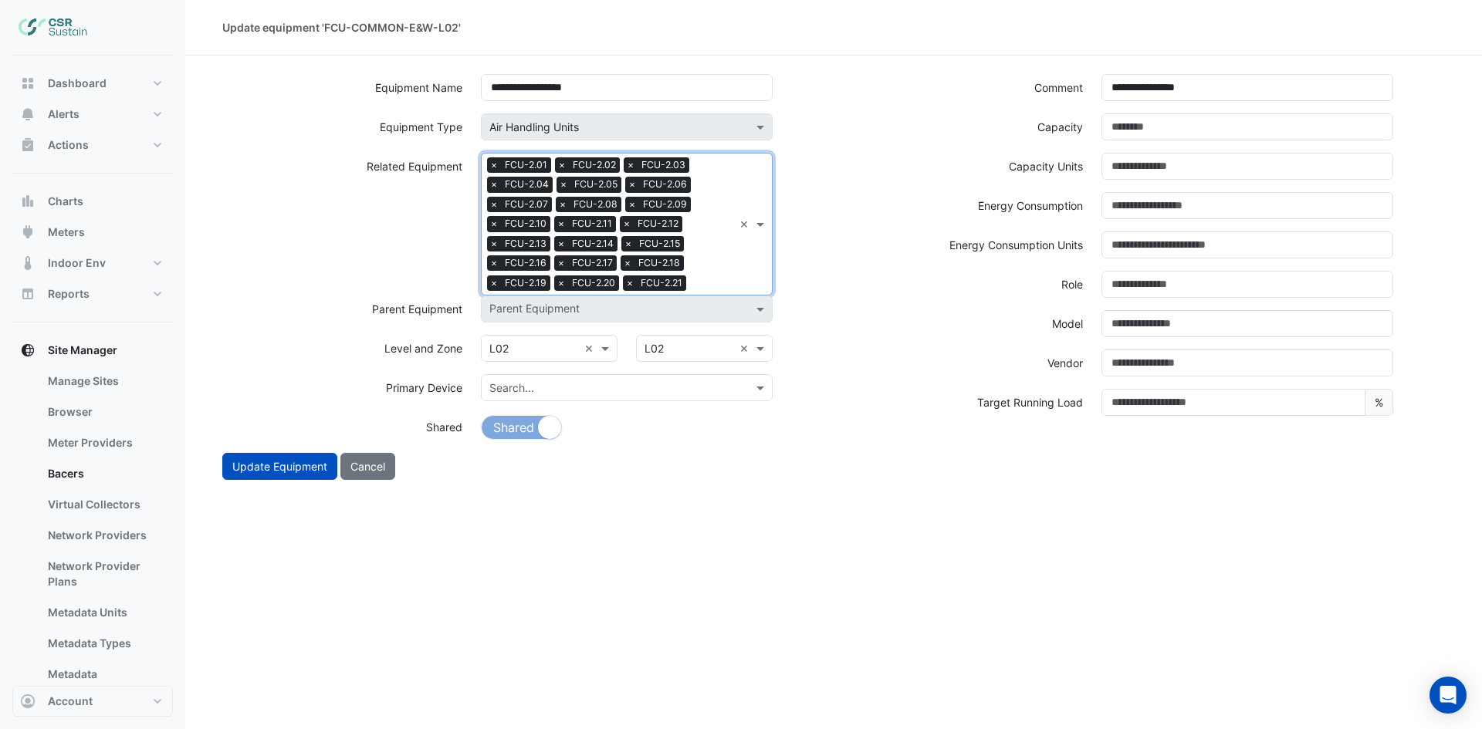
click at [717, 286] on input "text" at bounding box center [712, 284] width 41 height 16
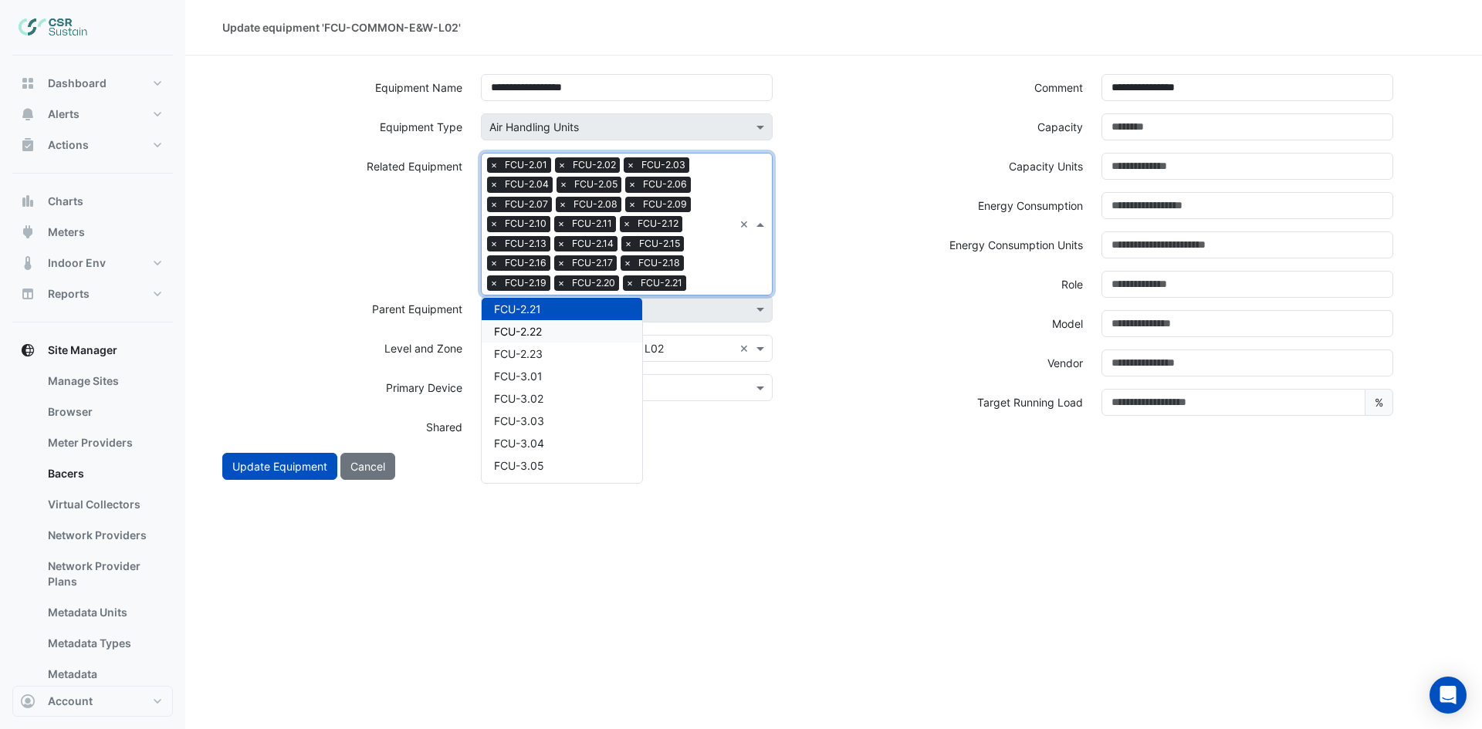
click at [564, 331] on div "FCU-2.22" at bounding box center [562, 331] width 161 height 22
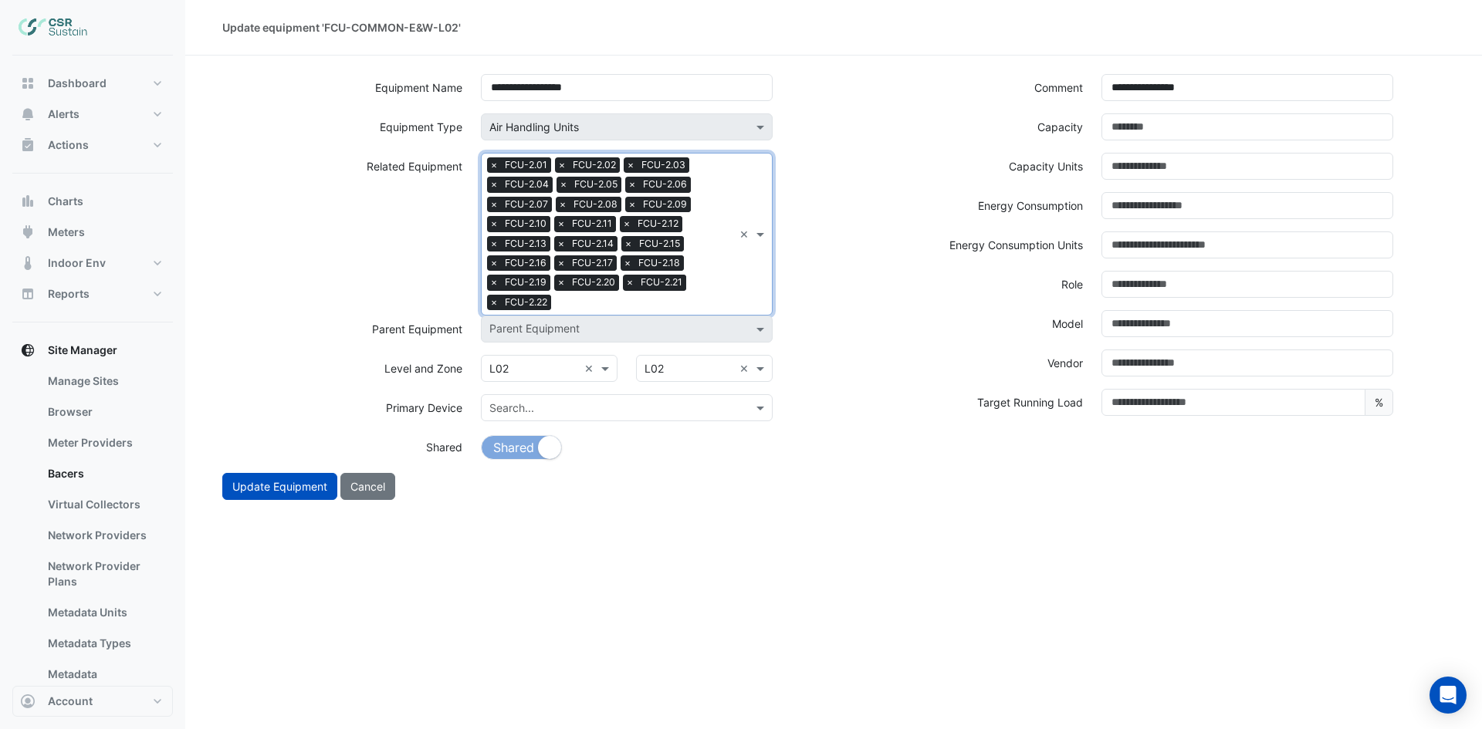
click at [733, 271] on div "Search Related Equipment × FCU-2.01 × FCU-2.02 × FCU-2.03 × FCU-2.04 × FCU-2.05…" at bounding box center [627, 234] width 292 height 163
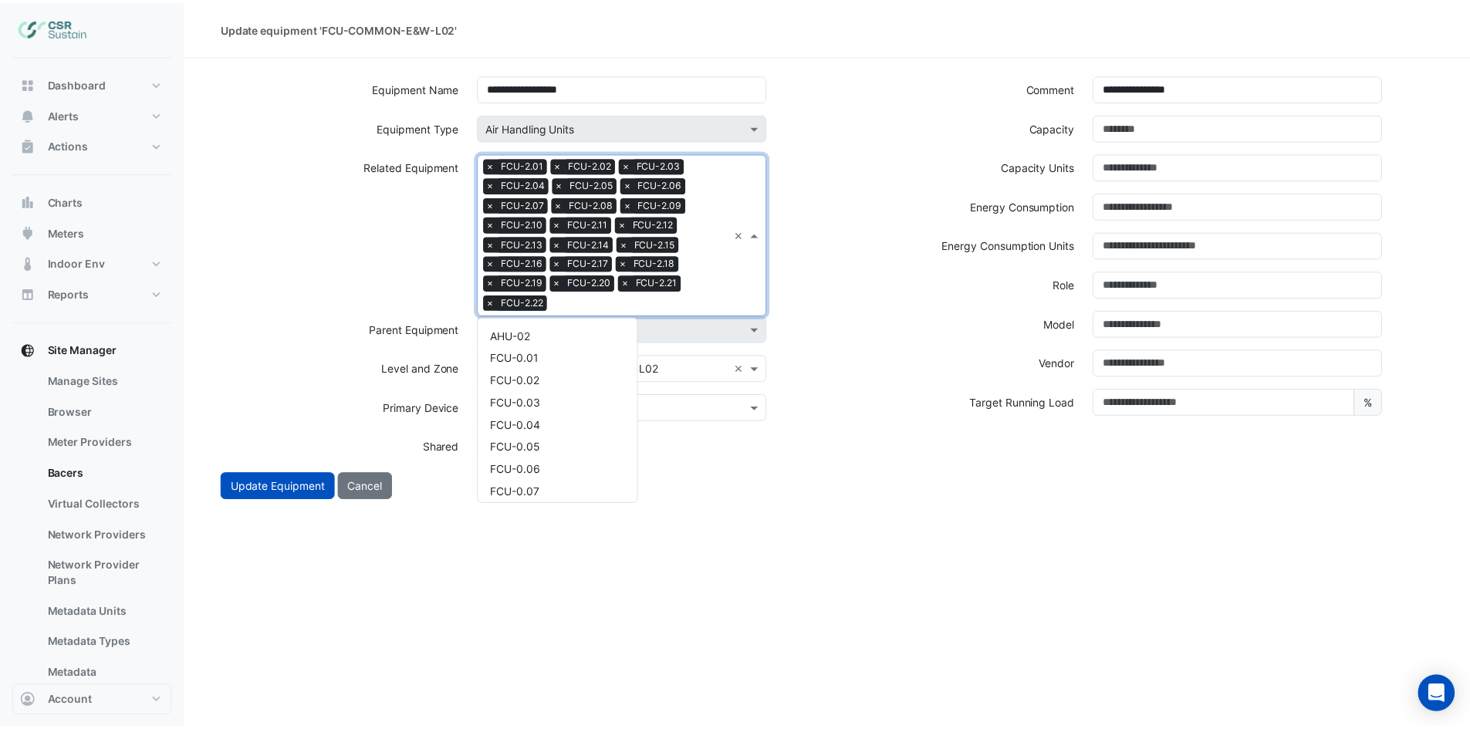
scroll to position [1304, 0]
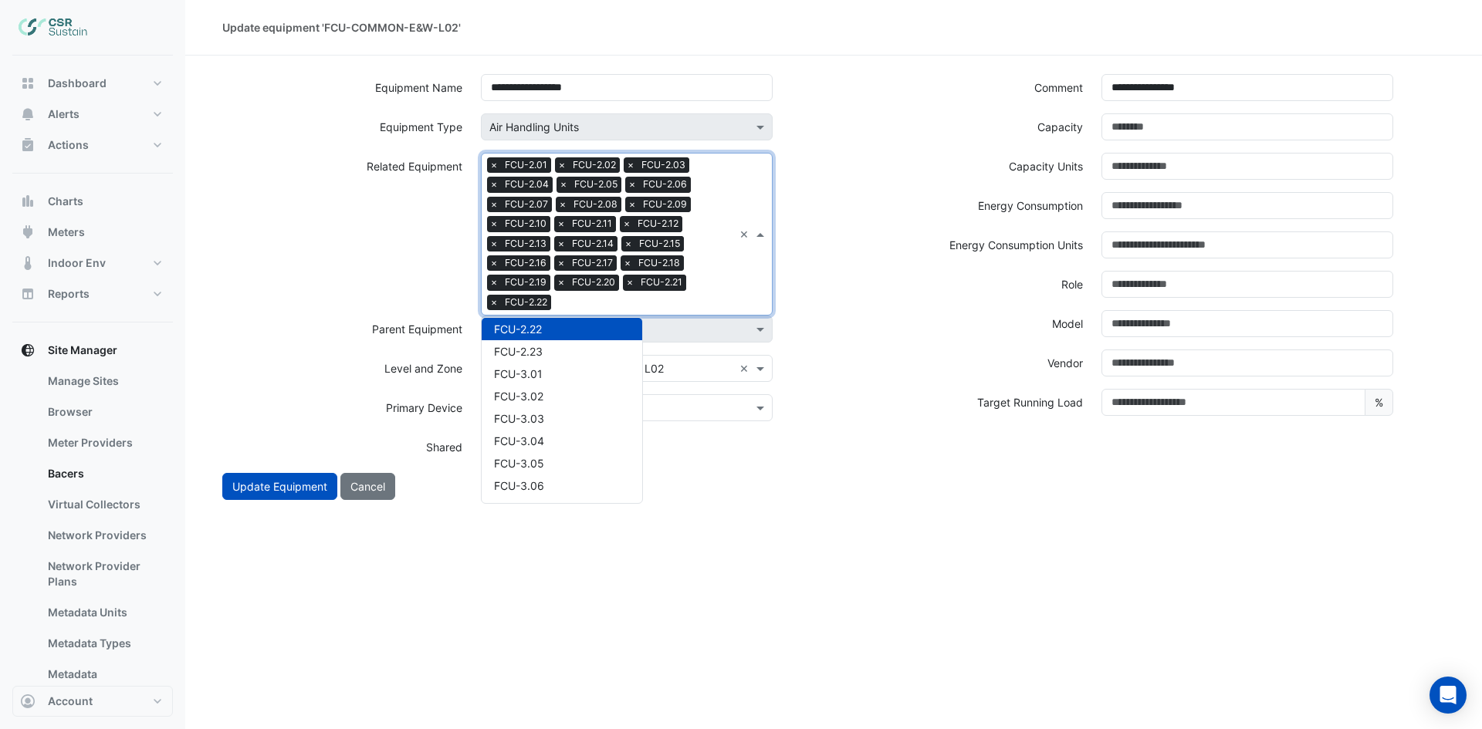
click at [567, 339] on div "FCU-2.22" at bounding box center [562, 329] width 161 height 22
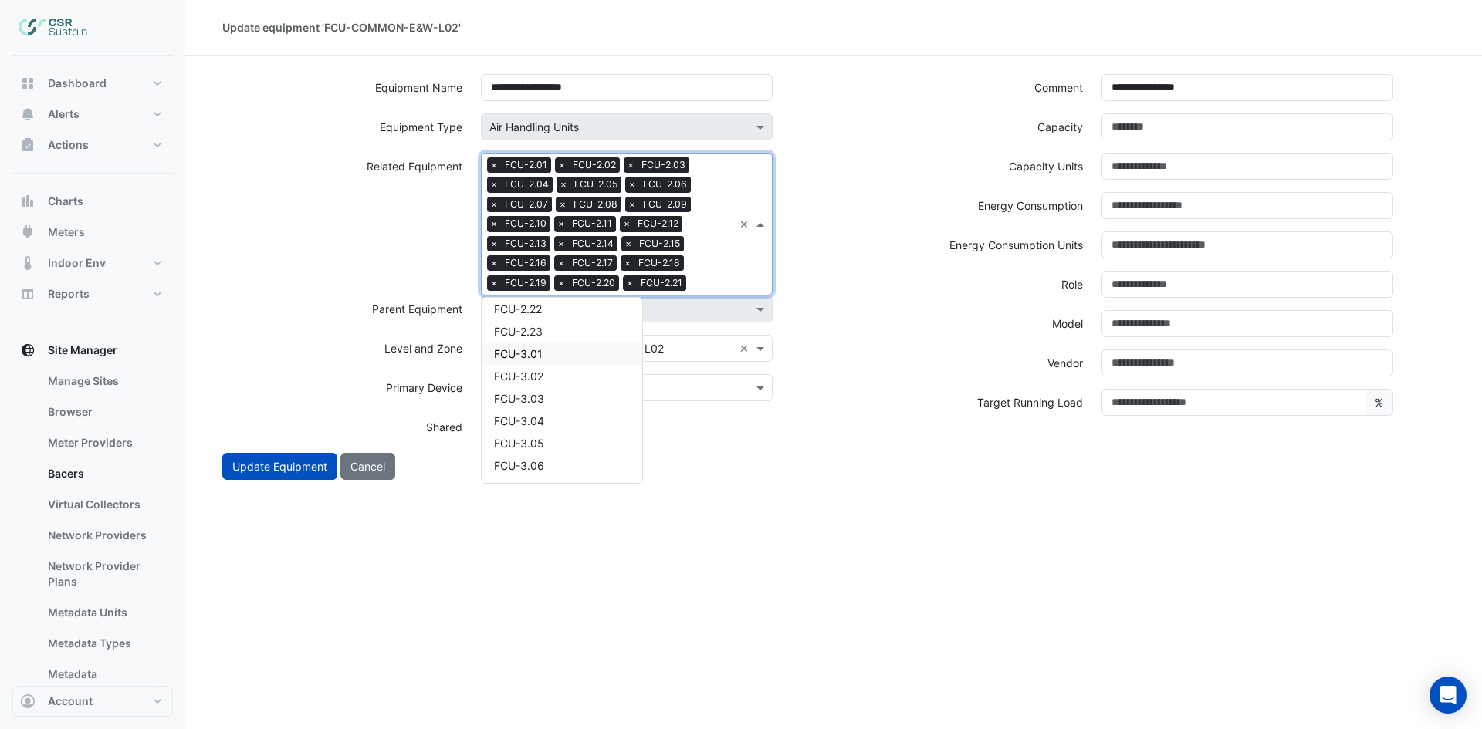
click at [763, 397] on div "Search..." at bounding box center [627, 387] width 292 height 27
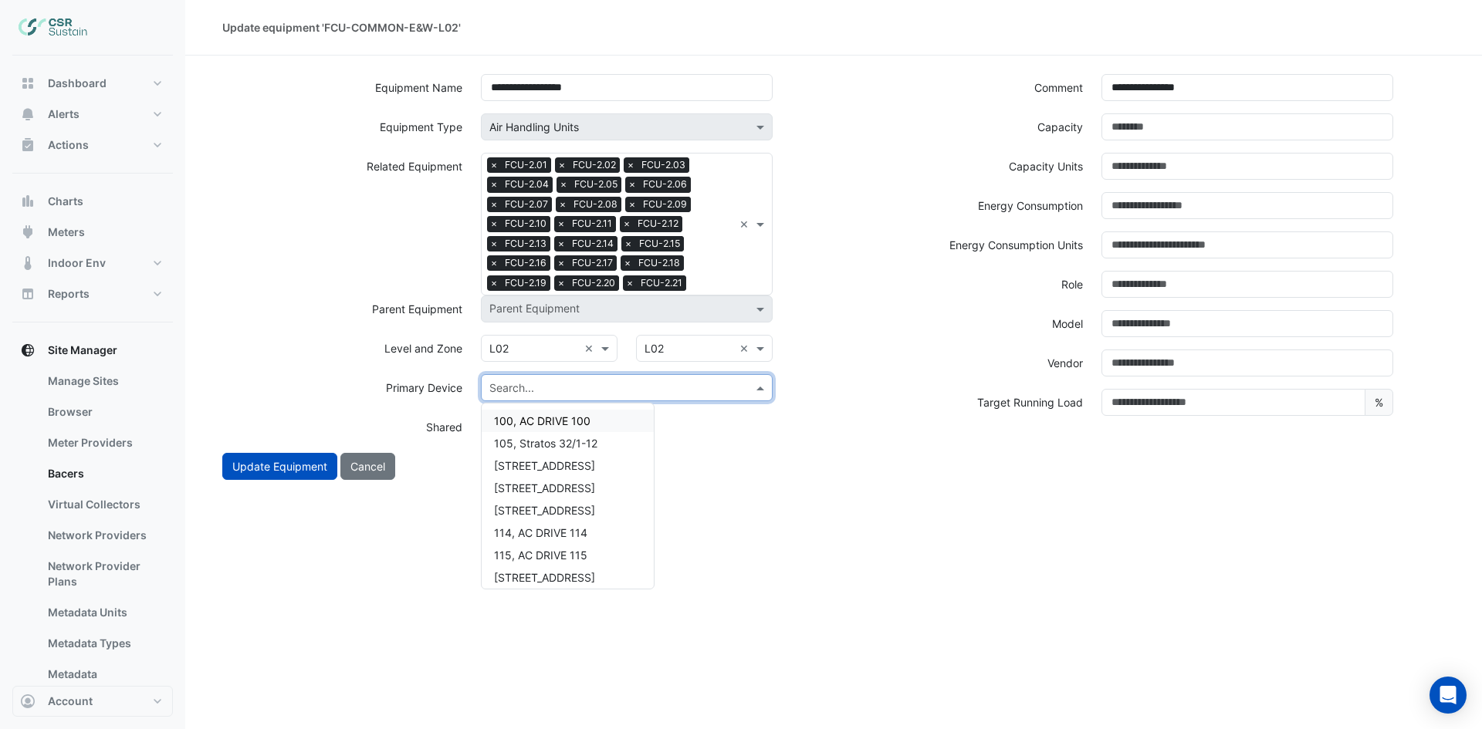
click at [831, 308] on div "Parent Equipment Parent Equipment" at bounding box center [523, 315] width 620 height 39
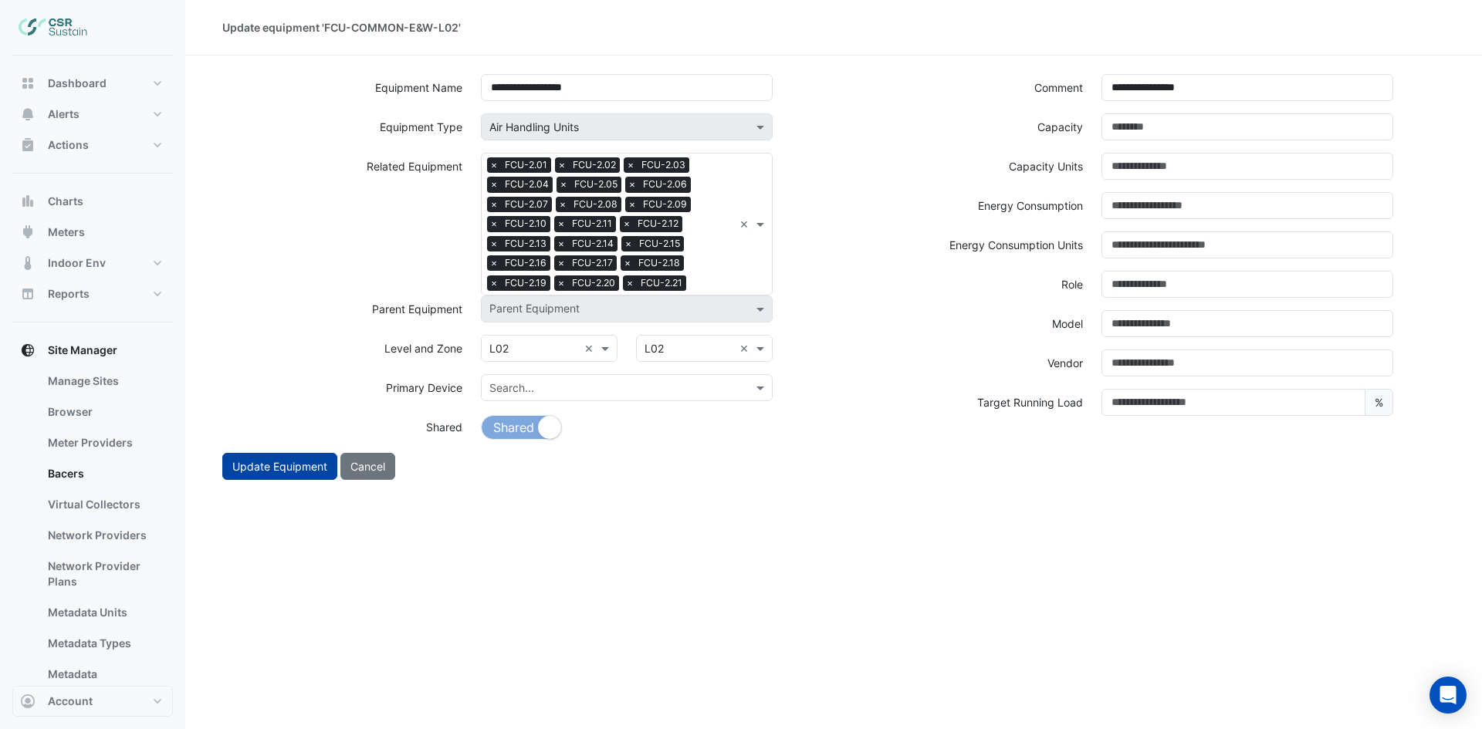
click at [291, 461] on button "Update Equipment" at bounding box center [279, 466] width 115 height 27
select select "***"
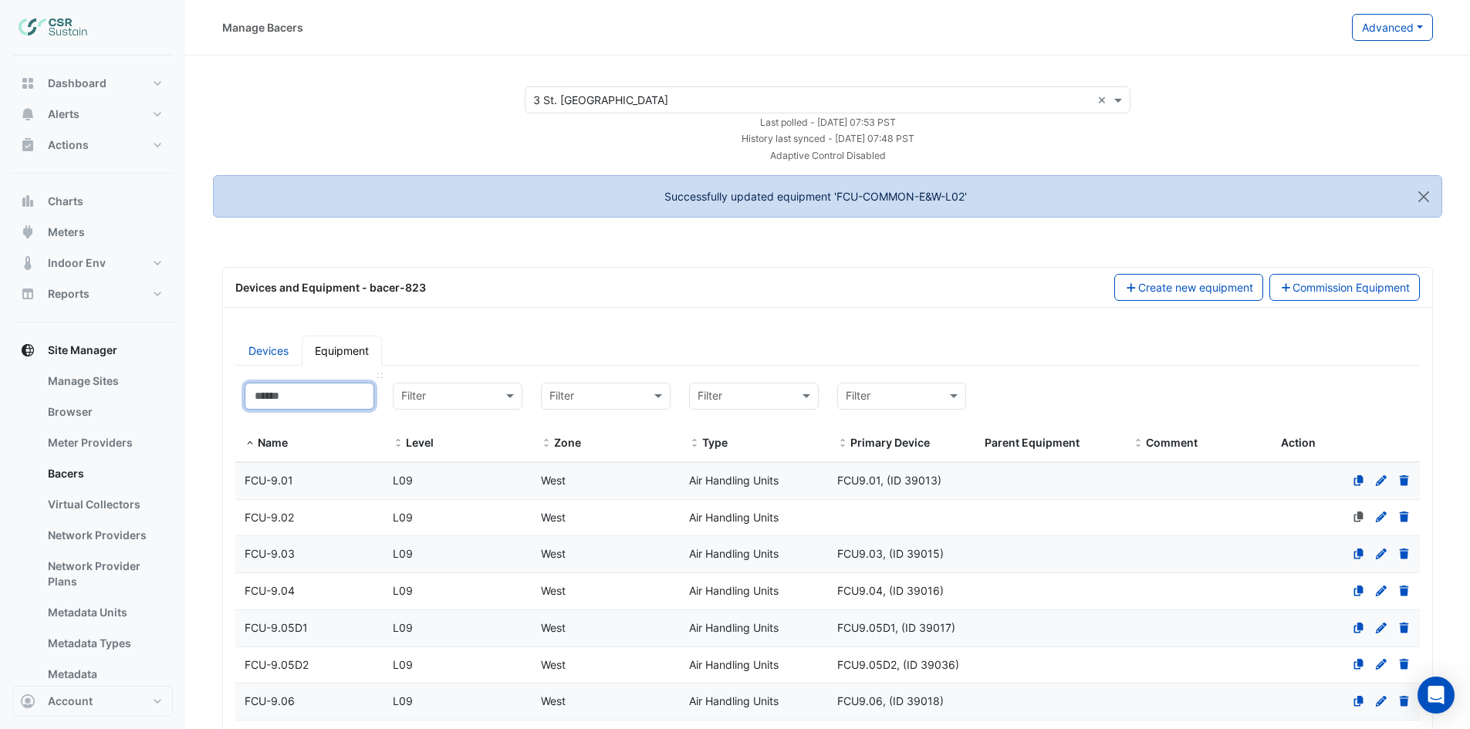
click at [309, 391] on input at bounding box center [310, 396] width 130 height 27
select select "***"
paste input "**********"
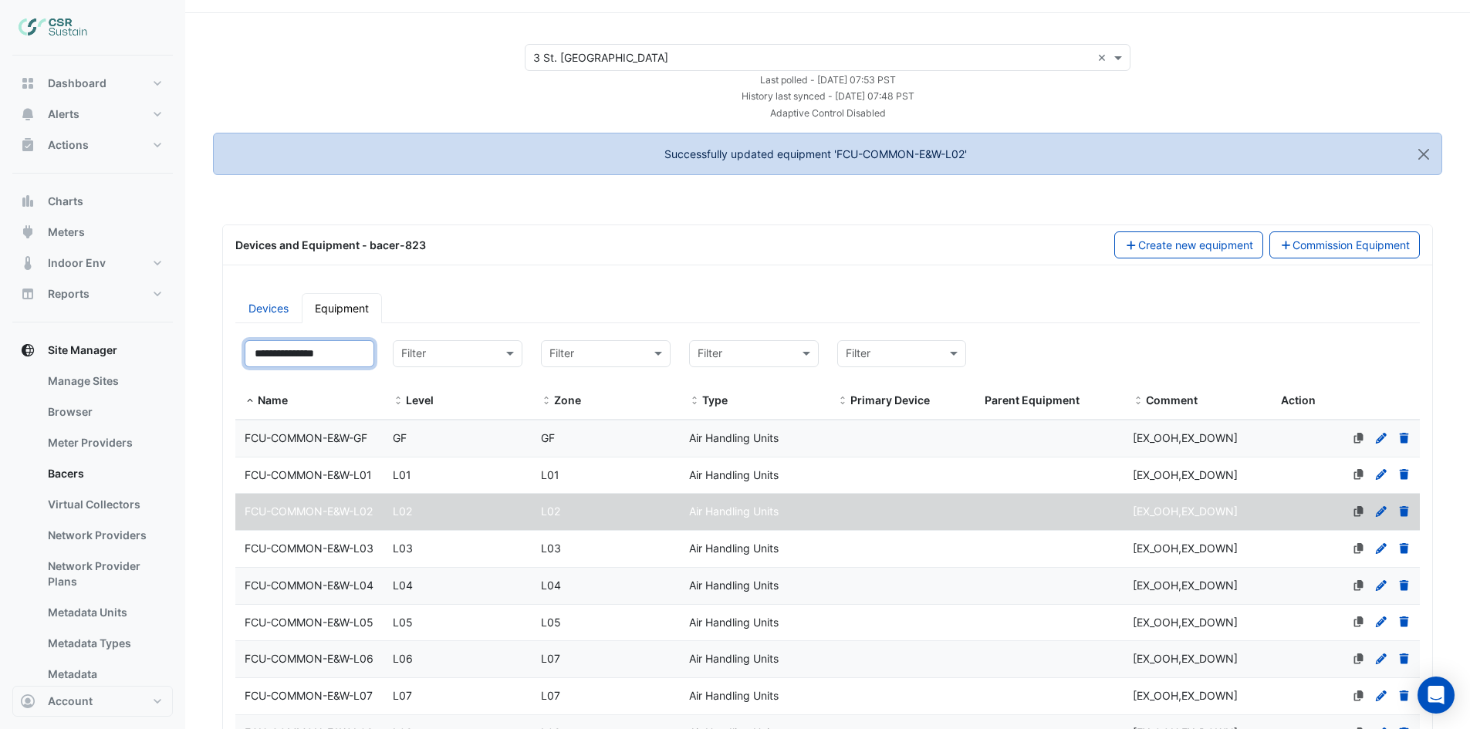
scroll to position [154, 0]
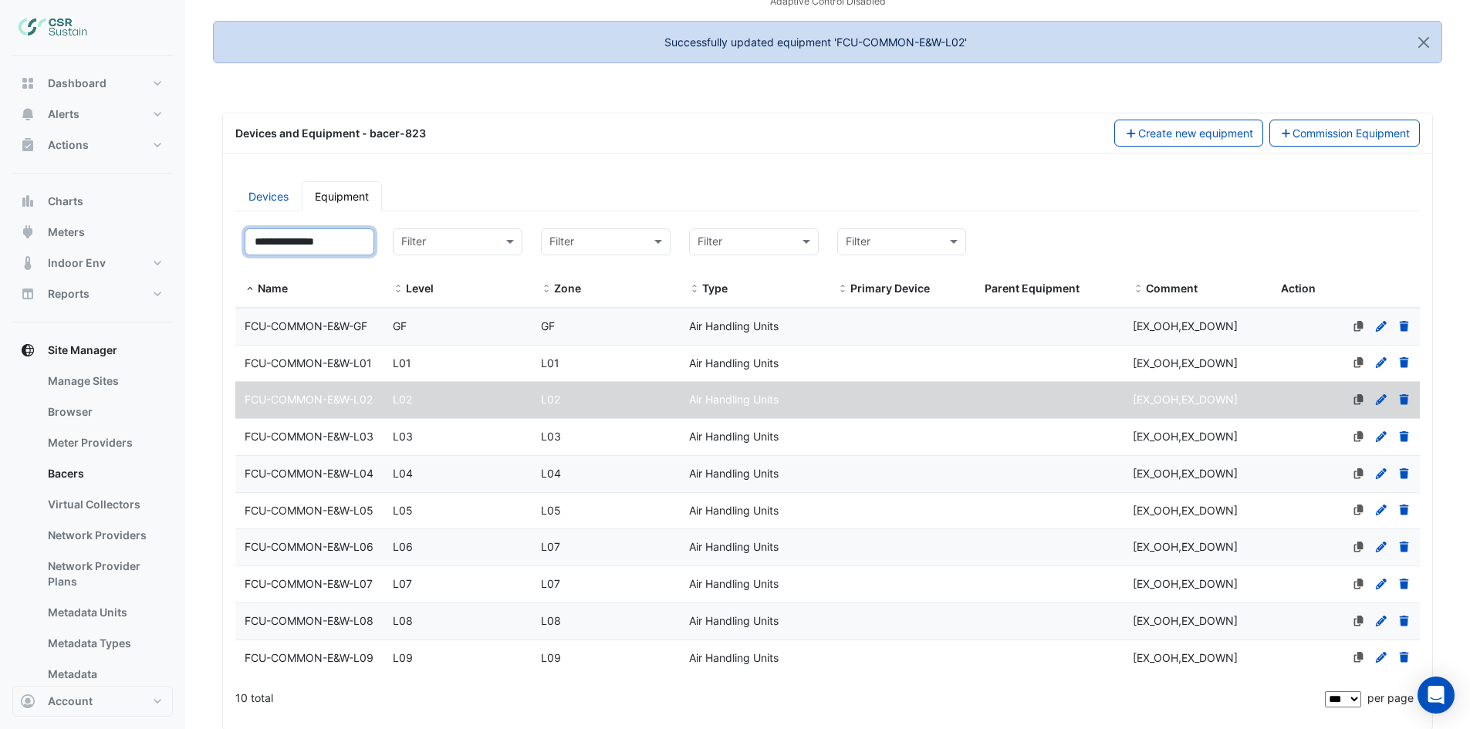
type input "**********"
click at [337, 443] on span "FCU-COMMON-E&W-L03" at bounding box center [309, 436] width 129 height 13
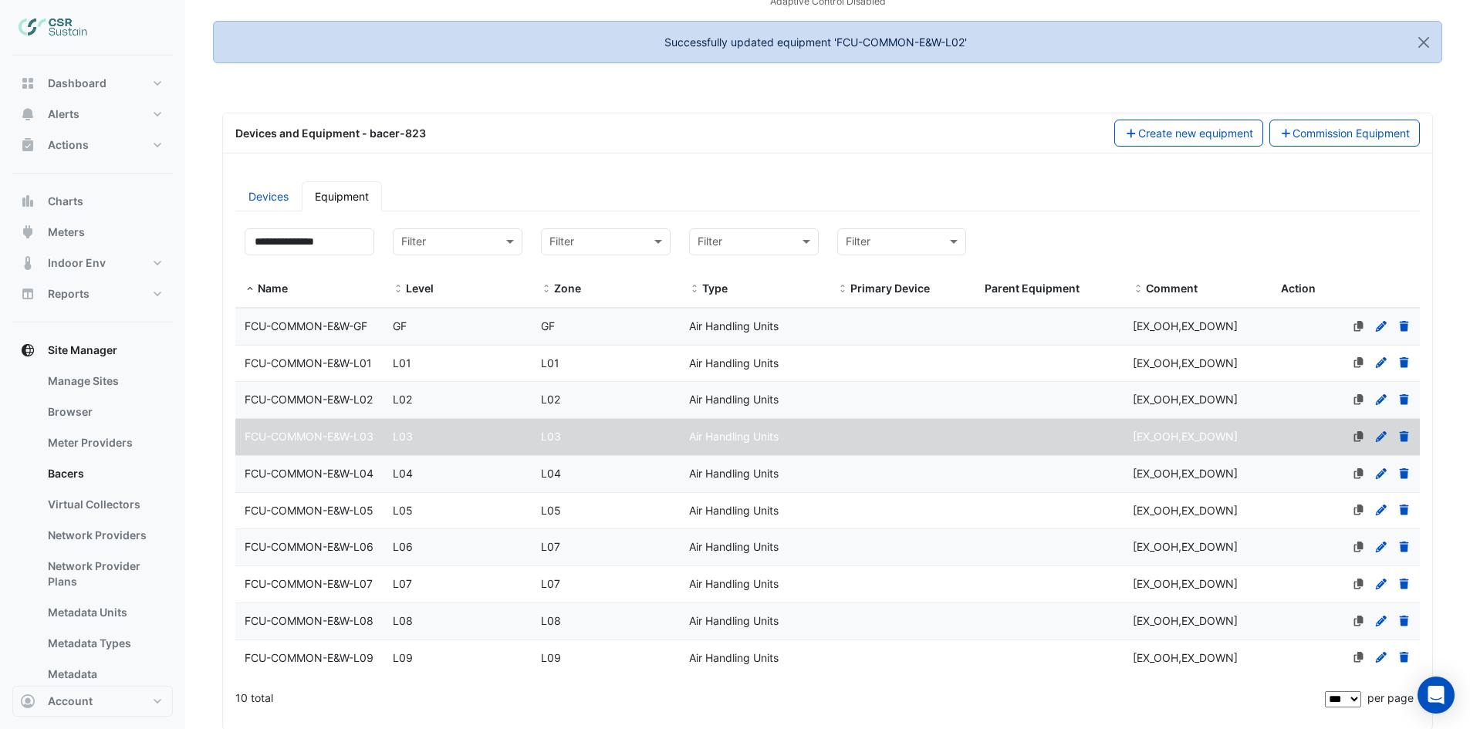
scroll to position [0, 0]
click at [1384, 442] on icon at bounding box center [1381, 436] width 11 height 11
select select "***"
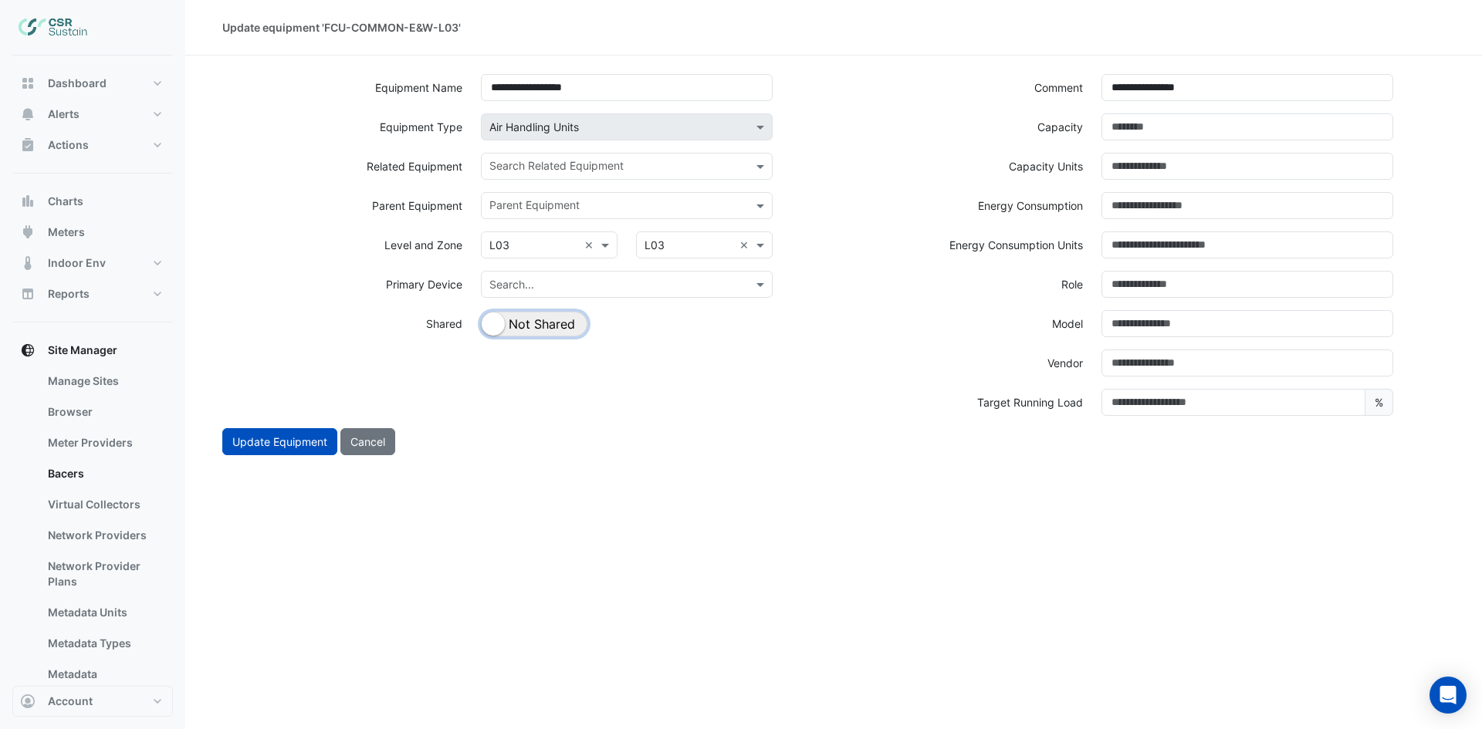
click at [553, 330] on button "Shared Not Shared" at bounding box center [534, 324] width 106 height 25
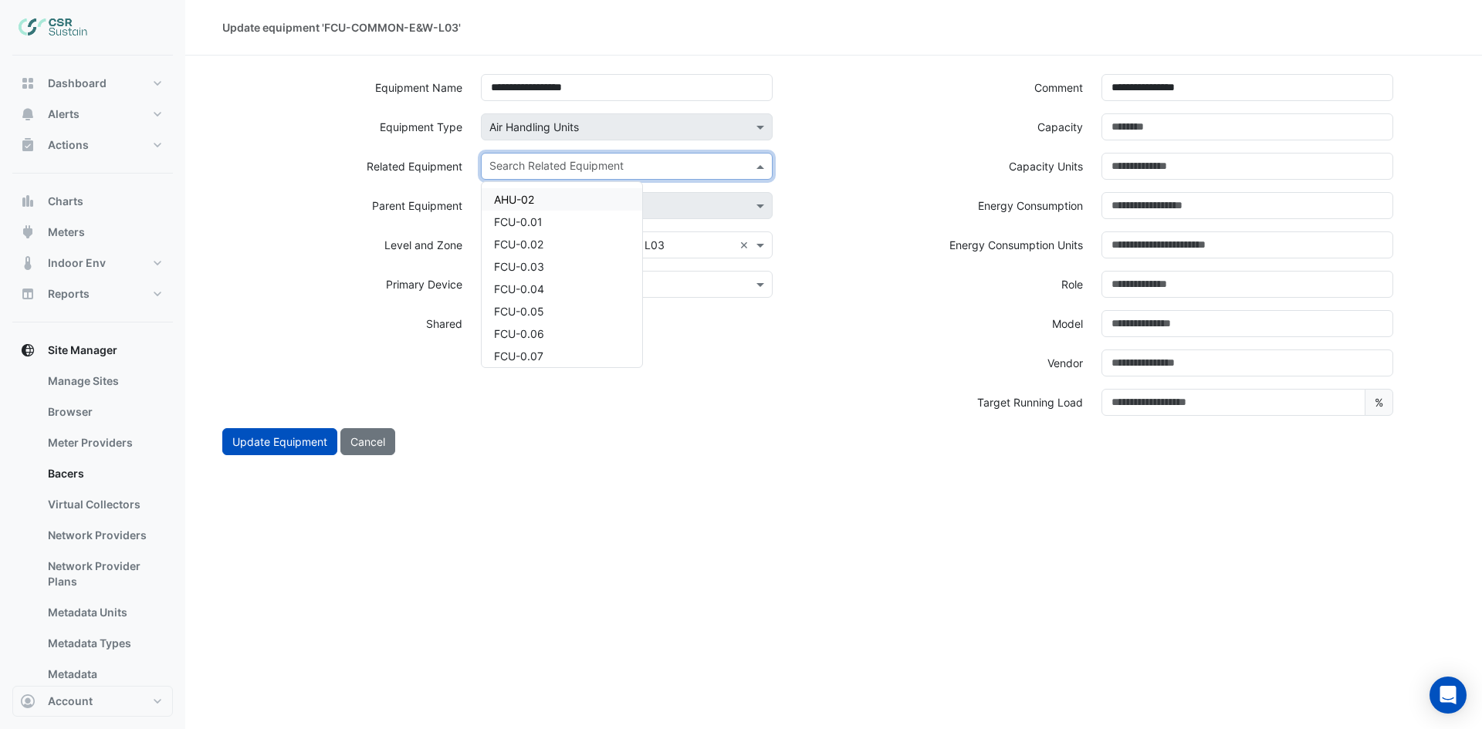
click at [636, 161] on input "text" at bounding box center [617, 168] width 257 height 16
click at [556, 308] on div "FCU-3.01" at bounding box center [562, 307] width 161 height 22
click at [613, 173] on input "text" at bounding box center [645, 168] width 175 height 16
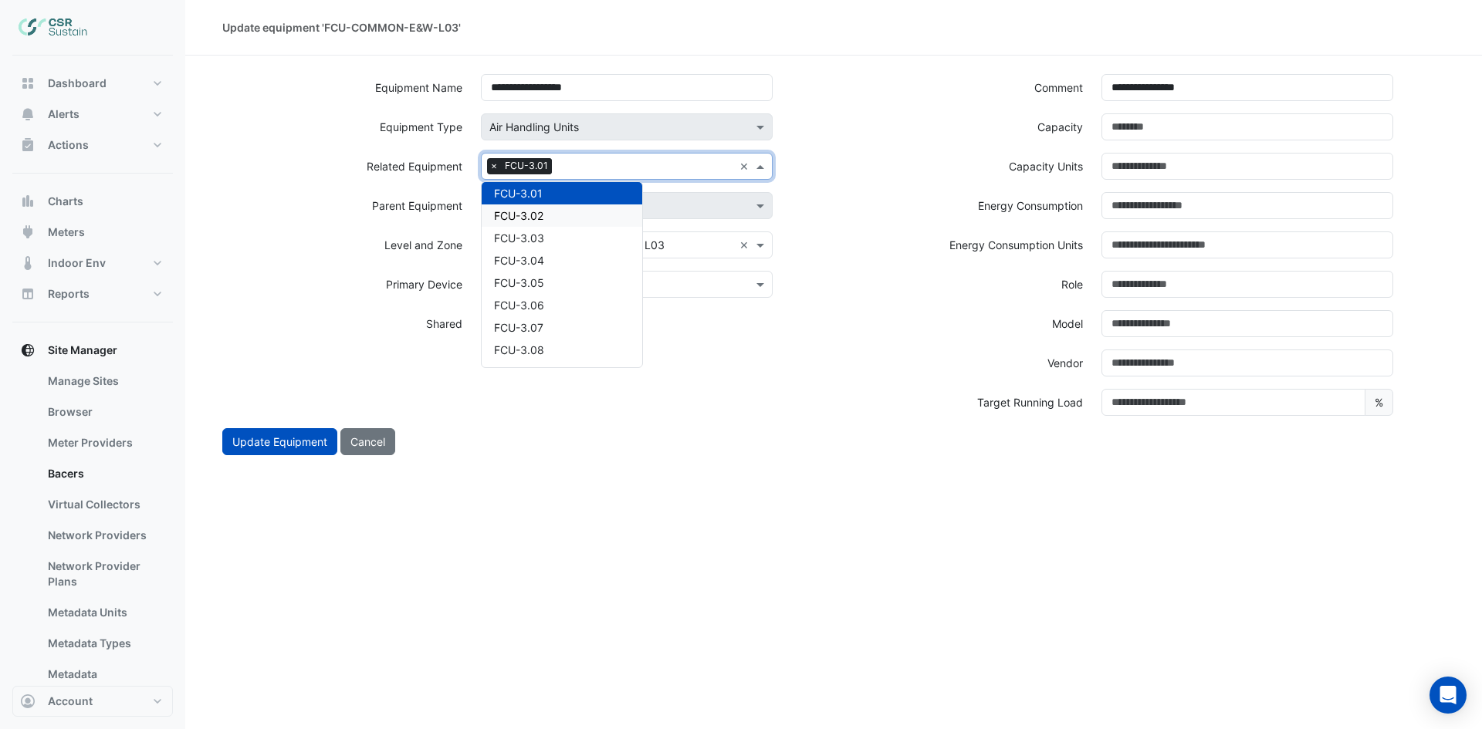
click at [597, 224] on div "FCU-3.02" at bounding box center [562, 216] width 161 height 22
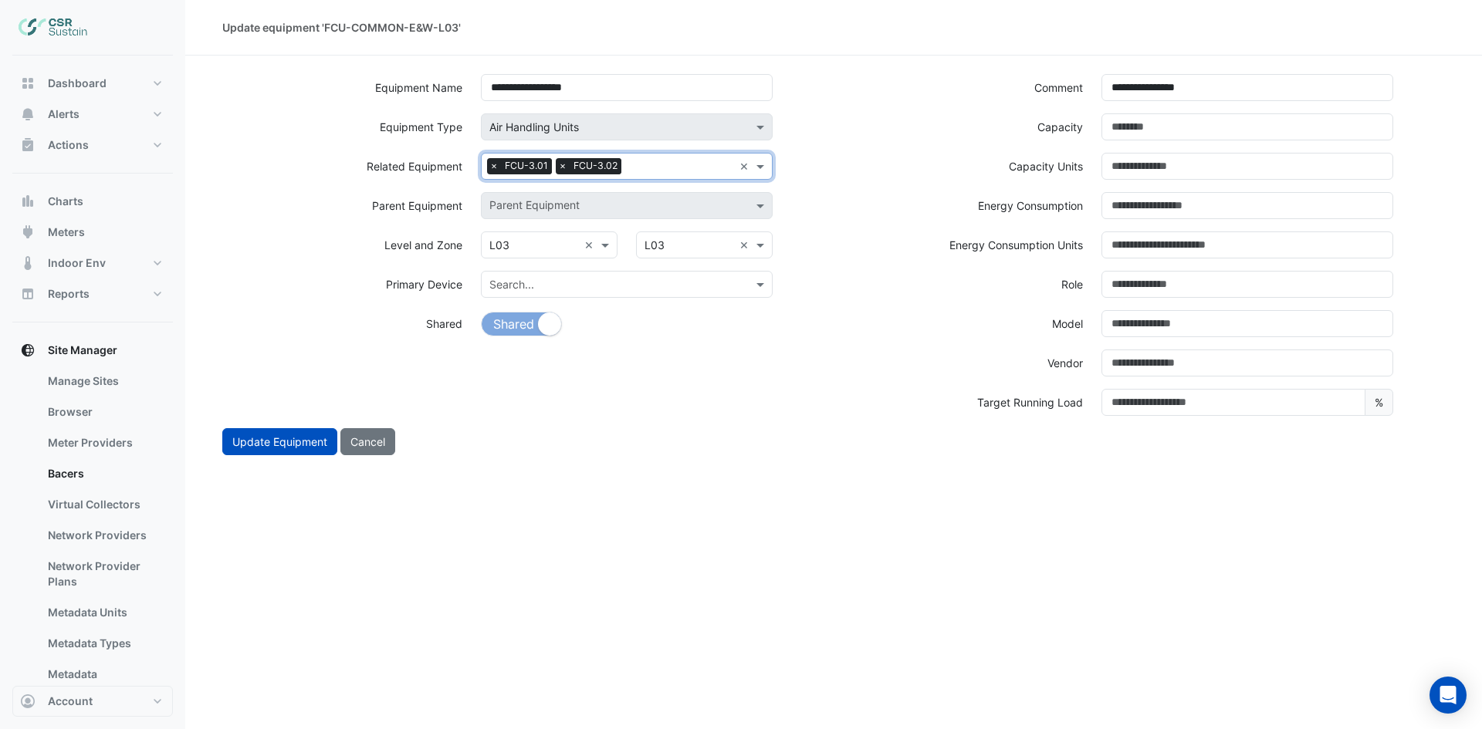
click at [680, 169] on input "text" at bounding box center [680, 168] width 106 height 16
click at [592, 221] on div "FCU-3.03" at bounding box center [562, 216] width 161 height 22
click at [698, 166] on input "text" at bounding box center [715, 168] width 35 height 16
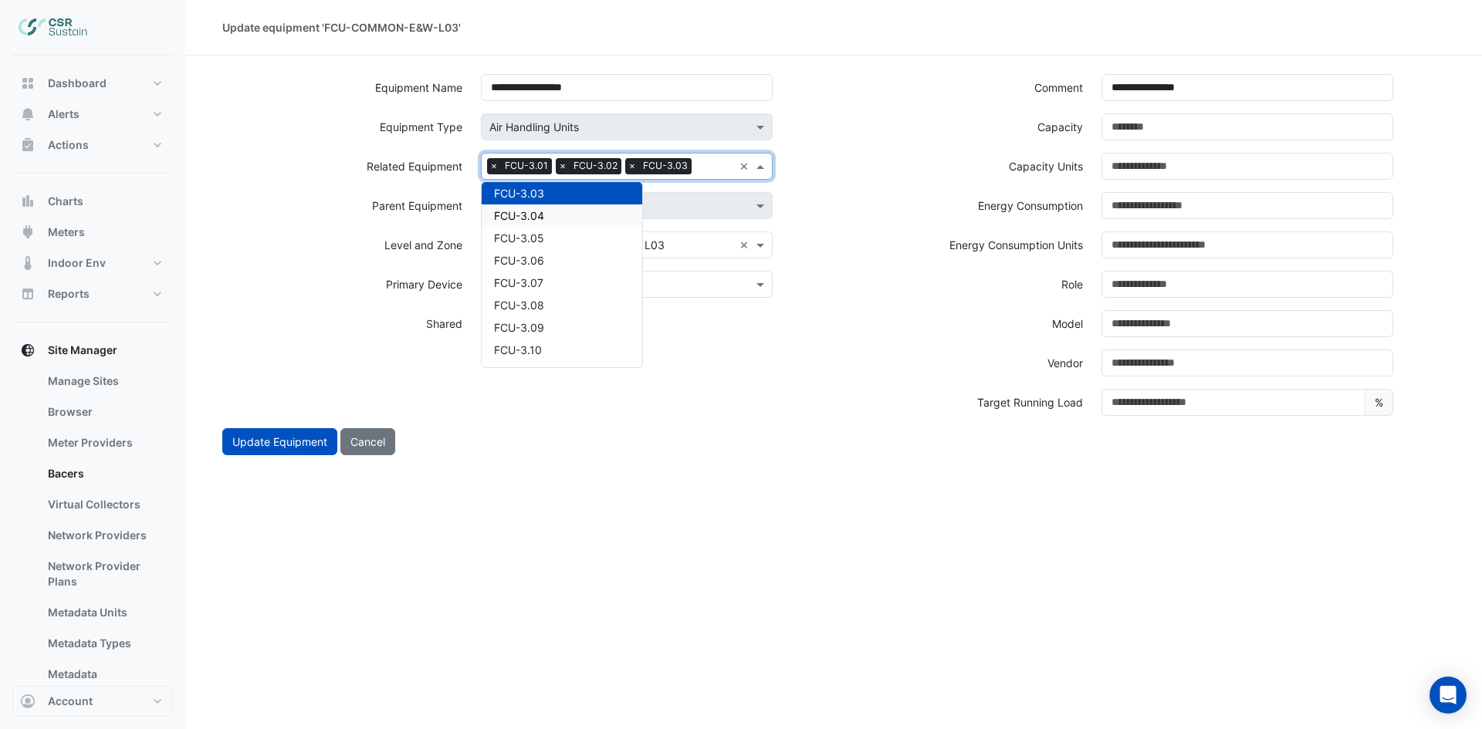
click at [587, 211] on div "FCU-3.04" at bounding box center [562, 216] width 161 height 22
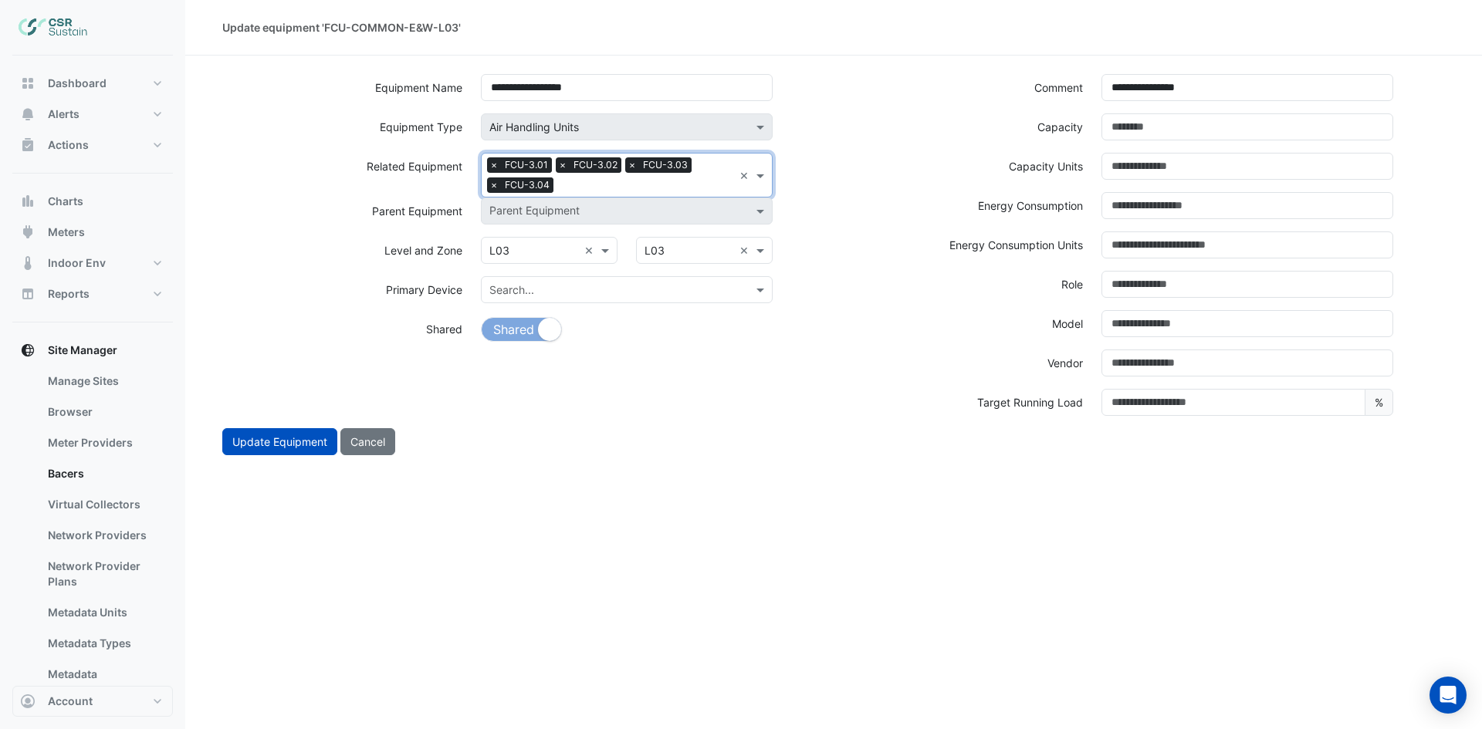
click at [607, 189] on input "text" at bounding box center [646, 186] width 174 height 16
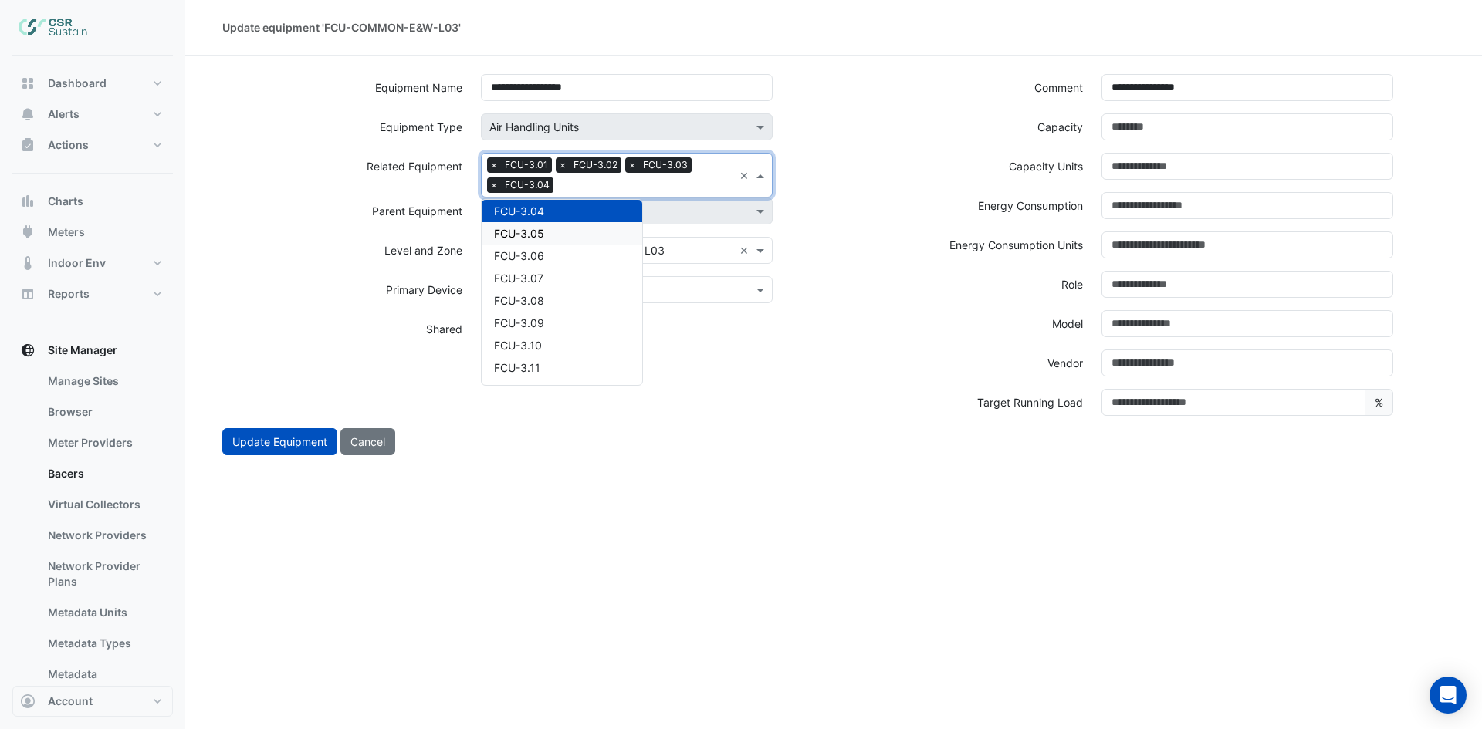
click at [552, 242] on div "FCU-3.05" at bounding box center [562, 233] width 161 height 22
click at [695, 195] on div at bounding box center [680, 187] width 106 height 20
click at [608, 237] on div "FCU-3.06" at bounding box center [562, 233] width 161 height 22
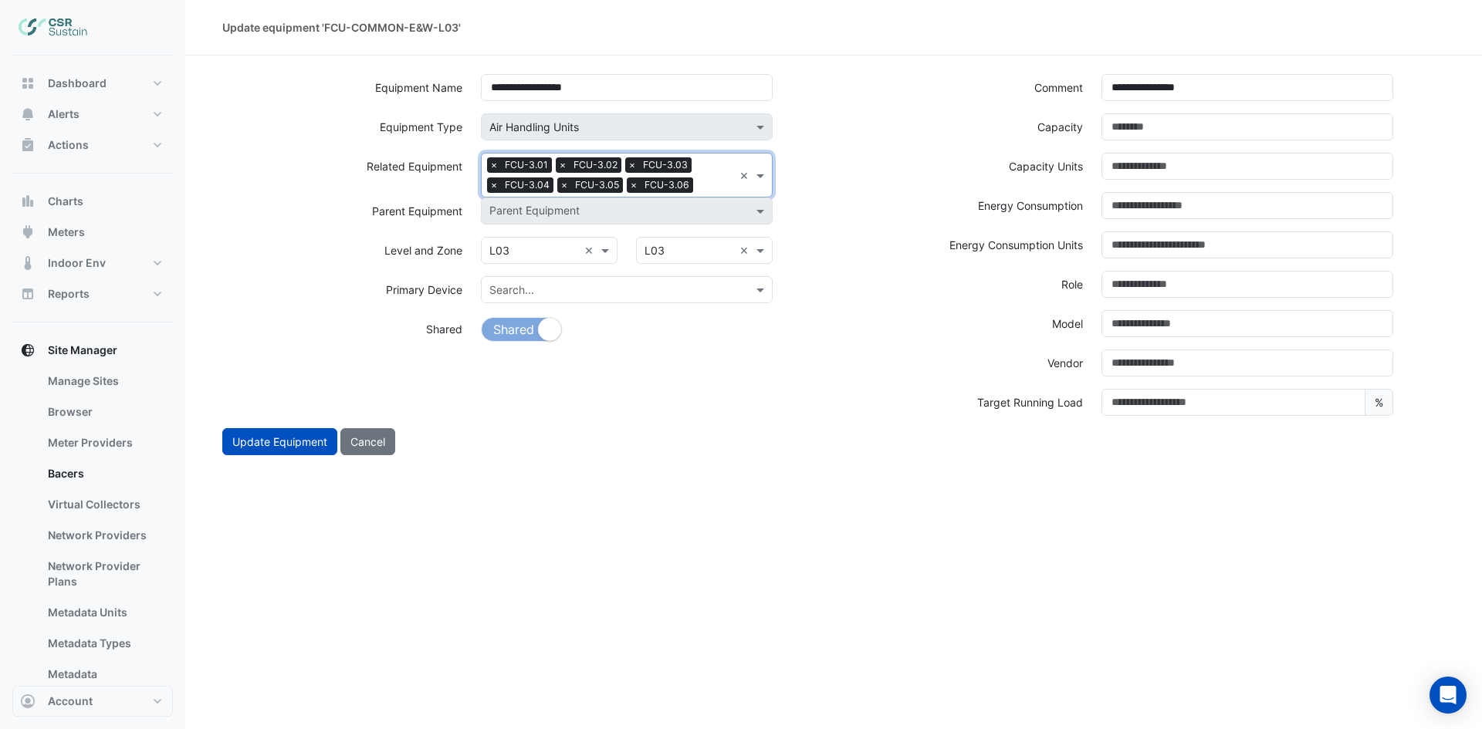
click at [700, 189] on input "text" at bounding box center [716, 186] width 34 height 16
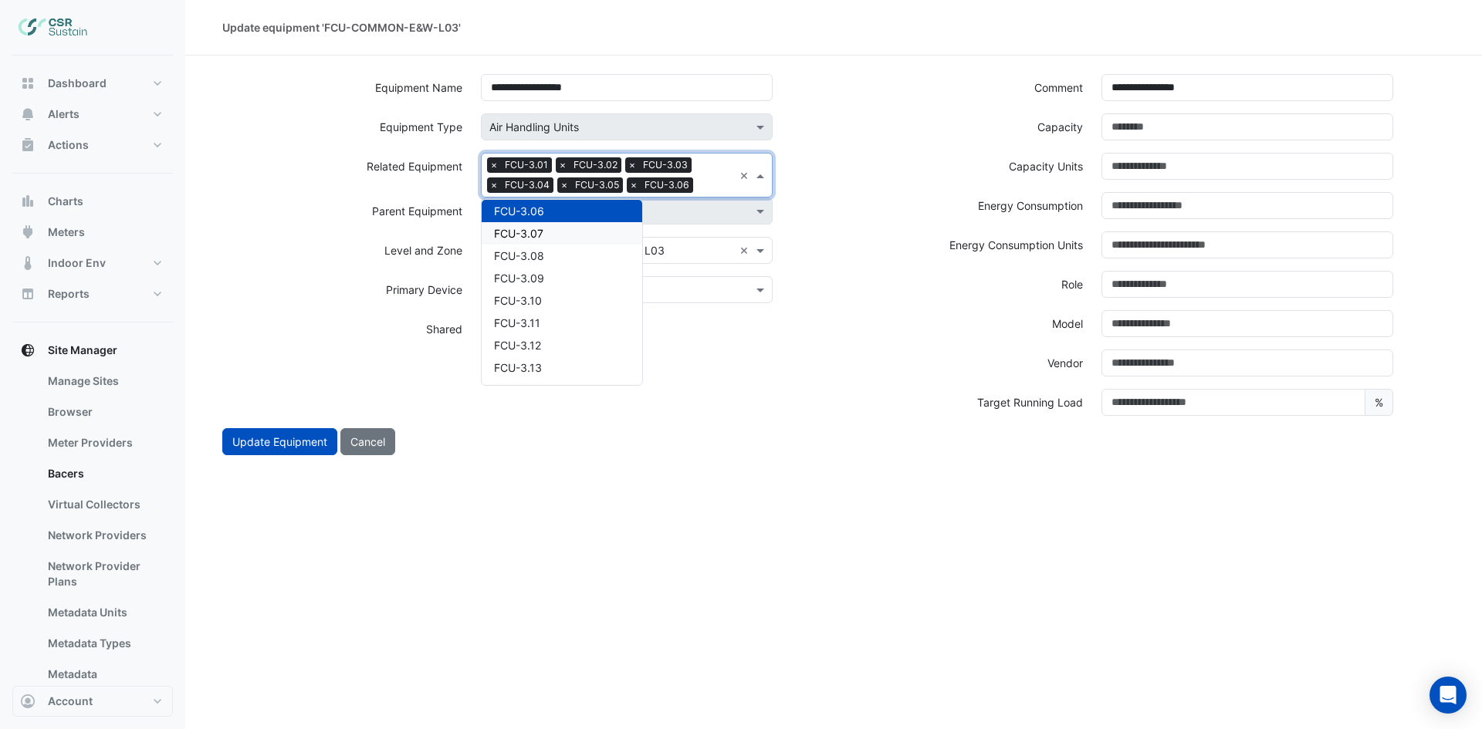
click at [585, 237] on div "FCU-3.07" at bounding box center [562, 233] width 161 height 22
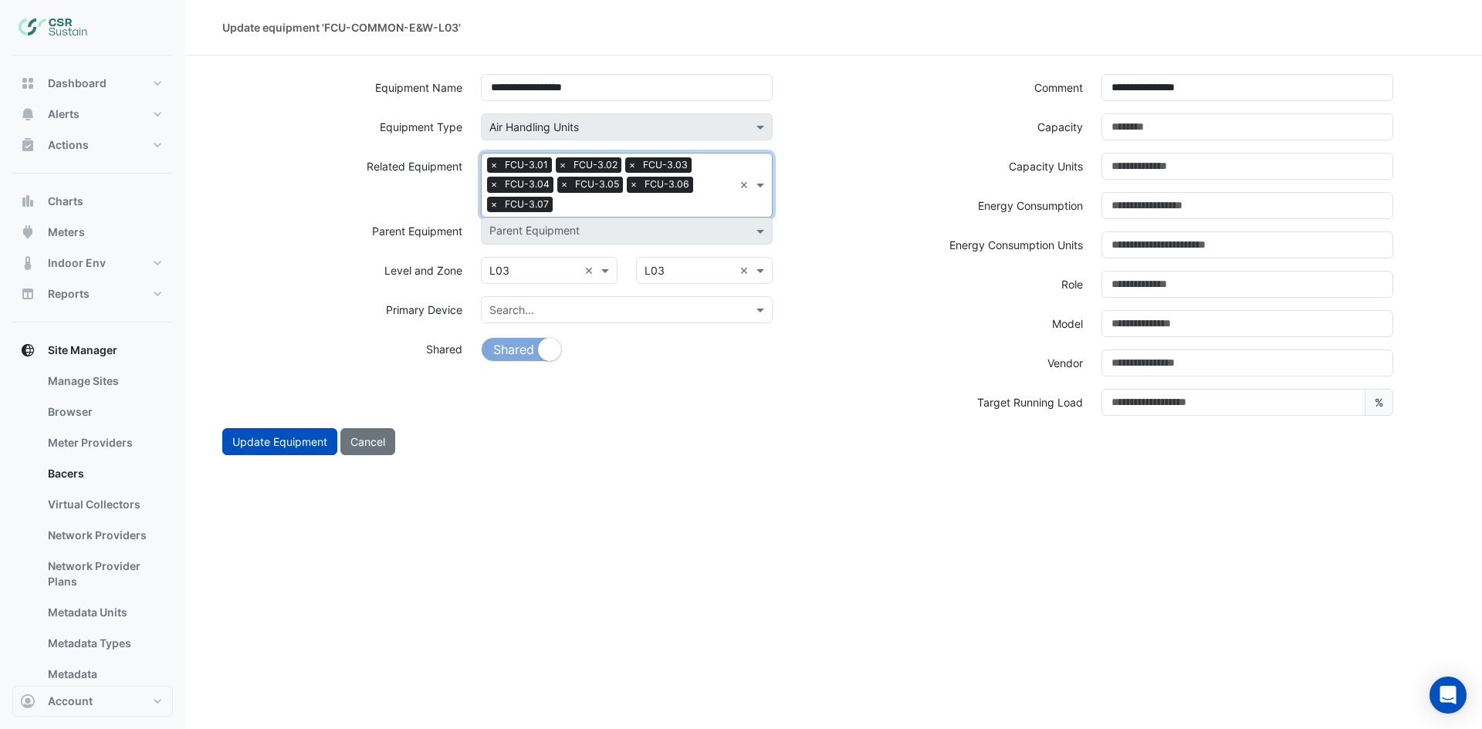
click at [593, 203] on input "text" at bounding box center [646, 206] width 174 height 16
click at [561, 251] on div "FCU-3.08" at bounding box center [562, 253] width 161 height 22
click at [641, 201] on input "text" at bounding box center [681, 206] width 104 height 16
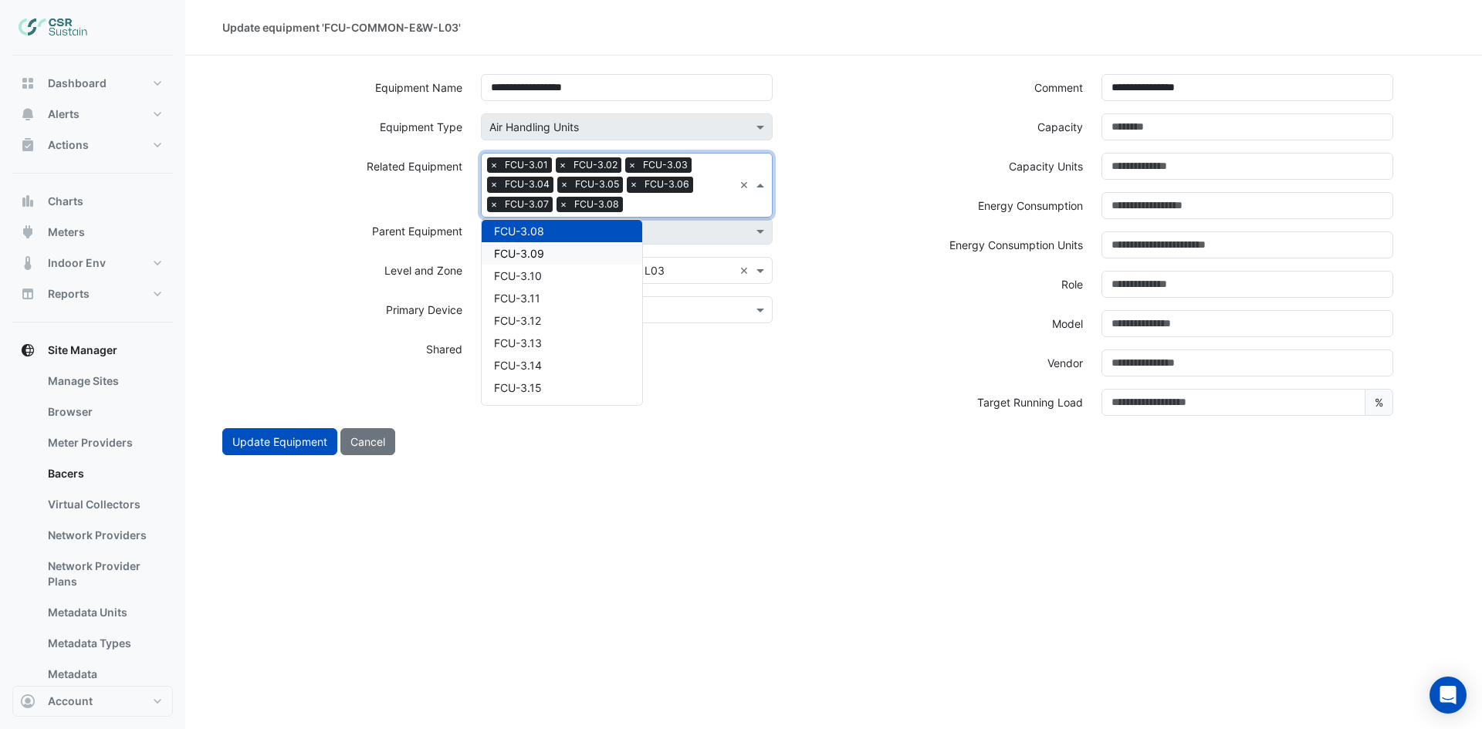
click at [580, 251] on div "FCU-3.09" at bounding box center [562, 253] width 161 height 22
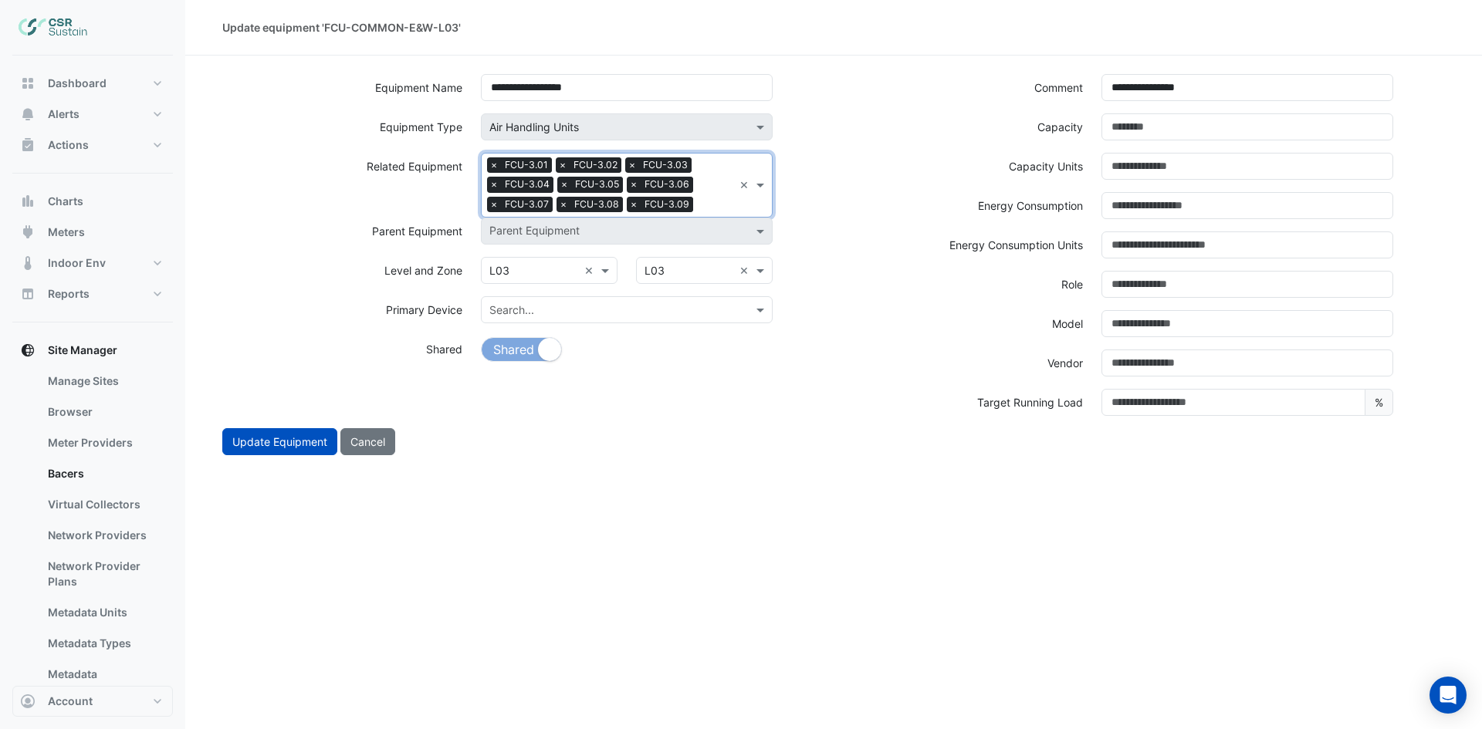
click at [702, 204] on input "text" at bounding box center [716, 206] width 34 height 16
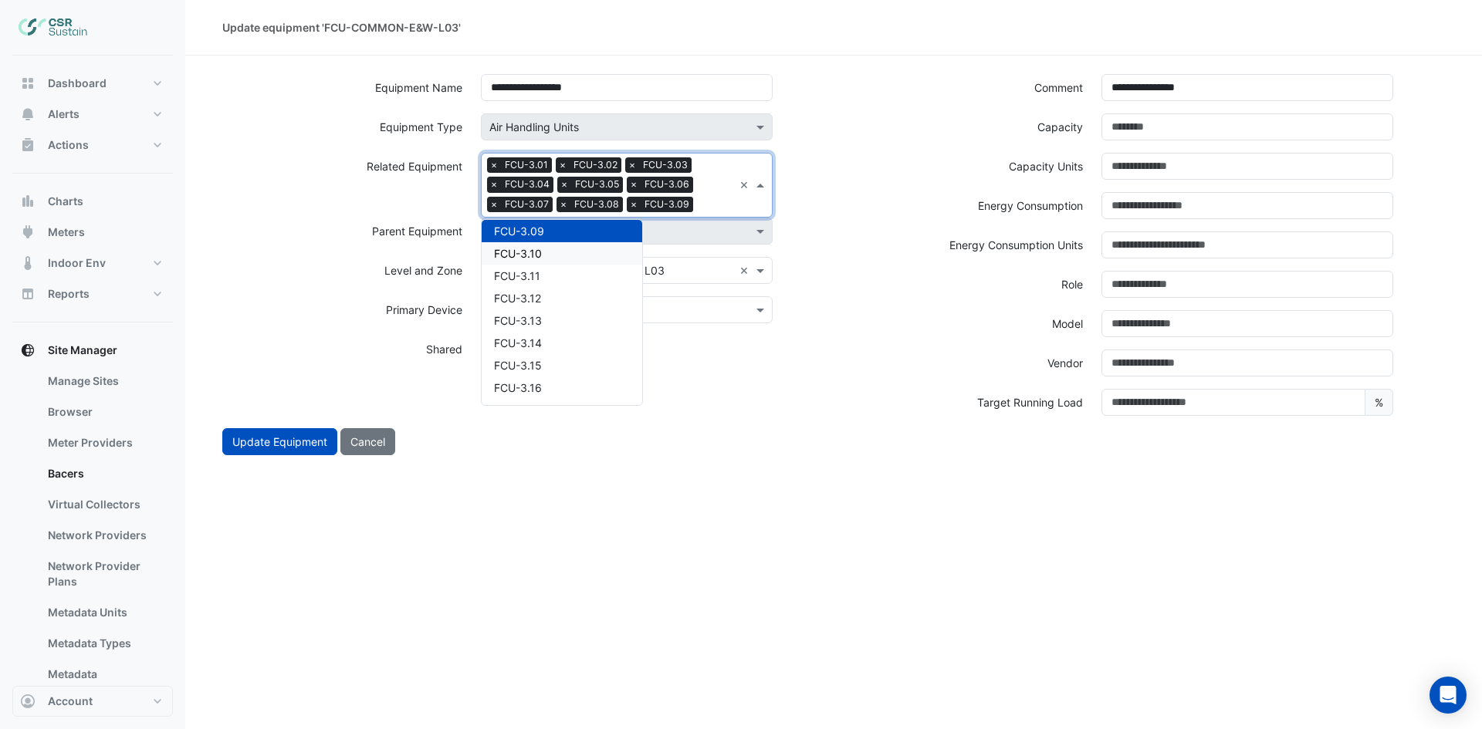
click at [603, 250] on div "FCU-3.10" at bounding box center [562, 253] width 161 height 22
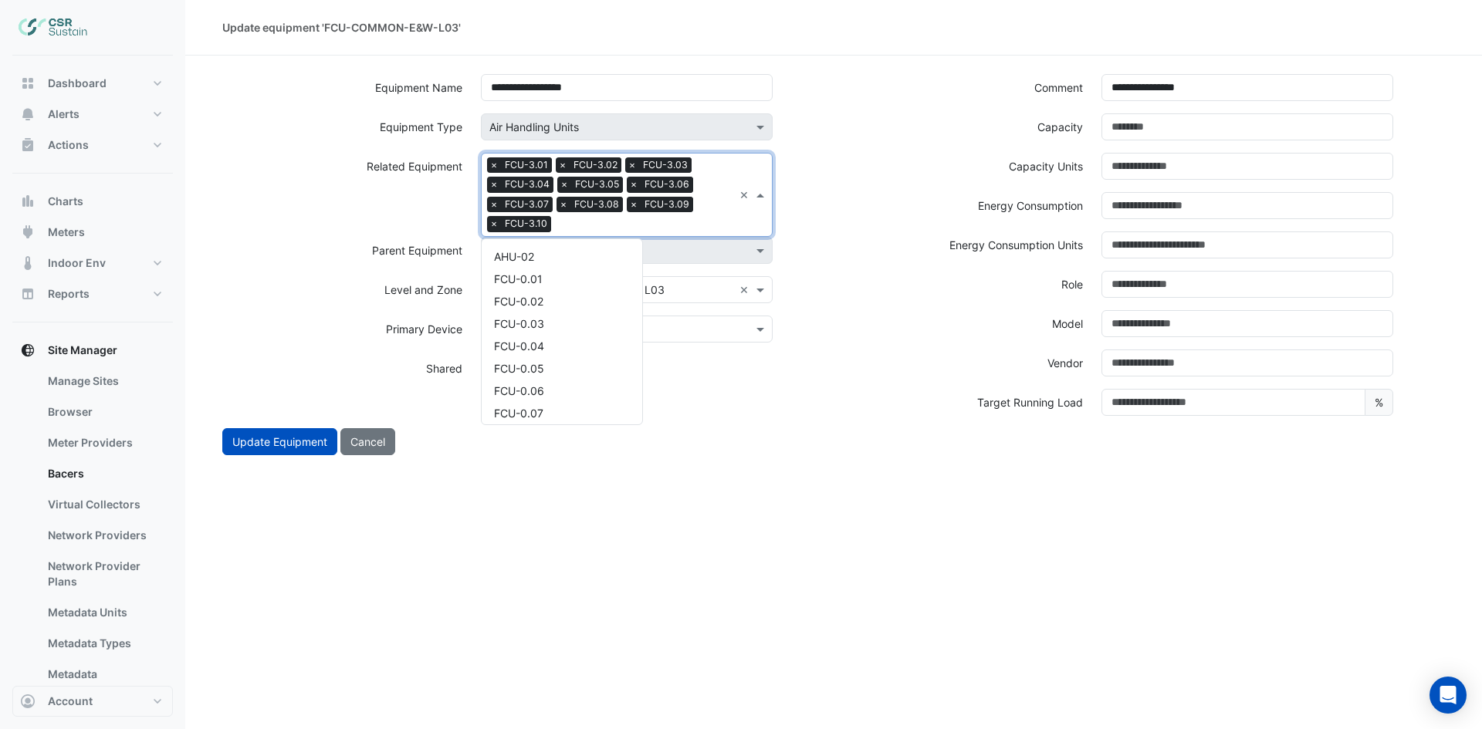
click at [660, 218] on input "text" at bounding box center [645, 226] width 176 height 16
click at [583, 273] on div "FCU-3.11" at bounding box center [562, 273] width 161 height 22
click at [679, 223] on input "text" at bounding box center [679, 226] width 110 height 16
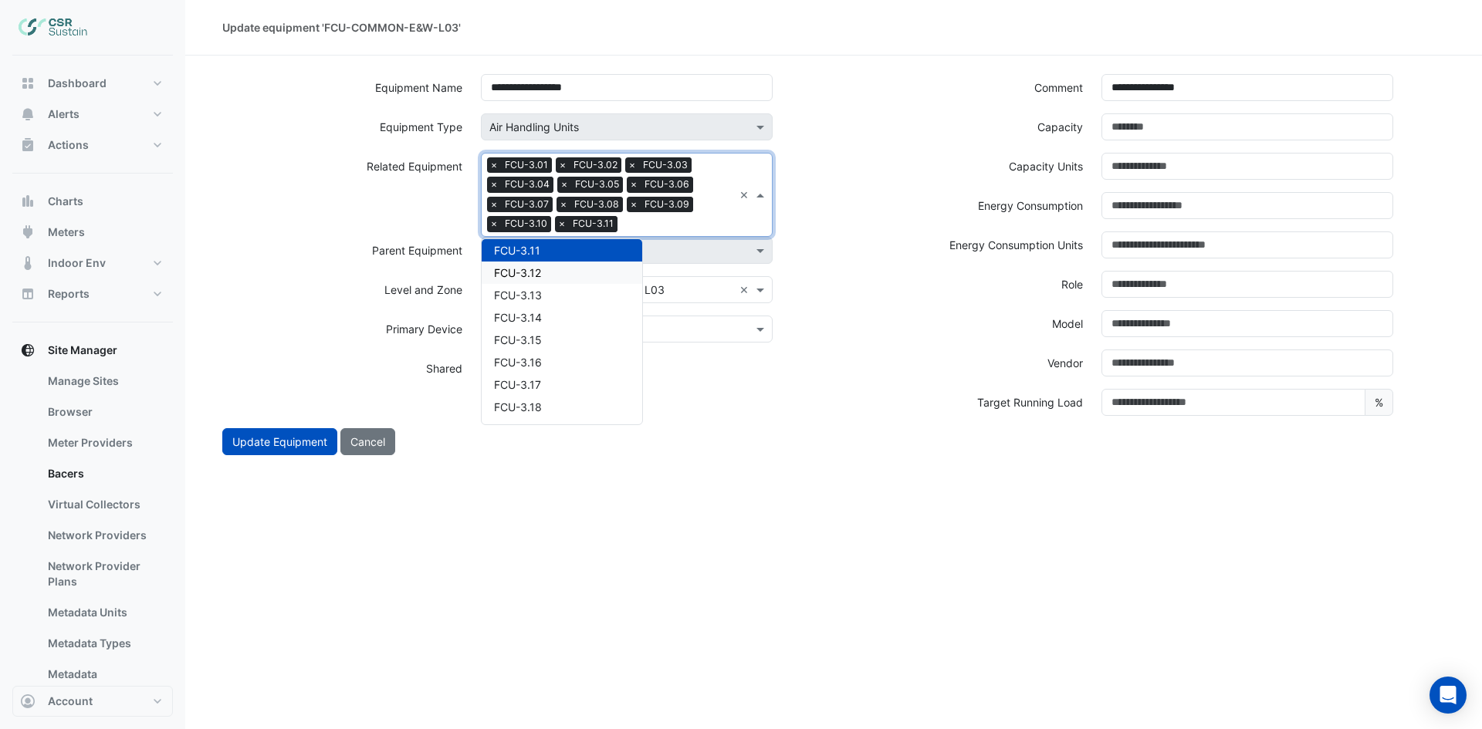
click at [585, 274] on div "FCU-3.12" at bounding box center [562, 273] width 161 height 22
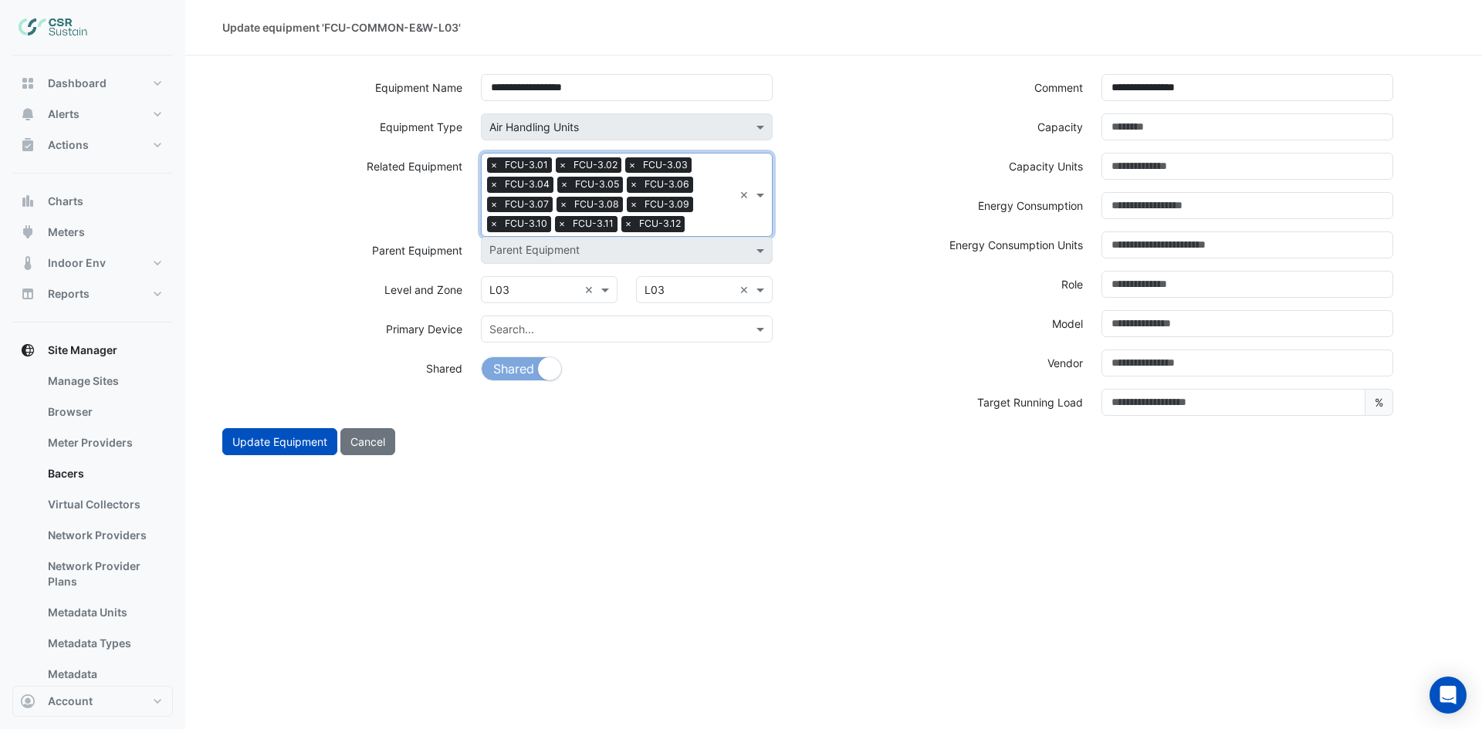
click at [705, 219] on input "text" at bounding box center [712, 226] width 42 height 16
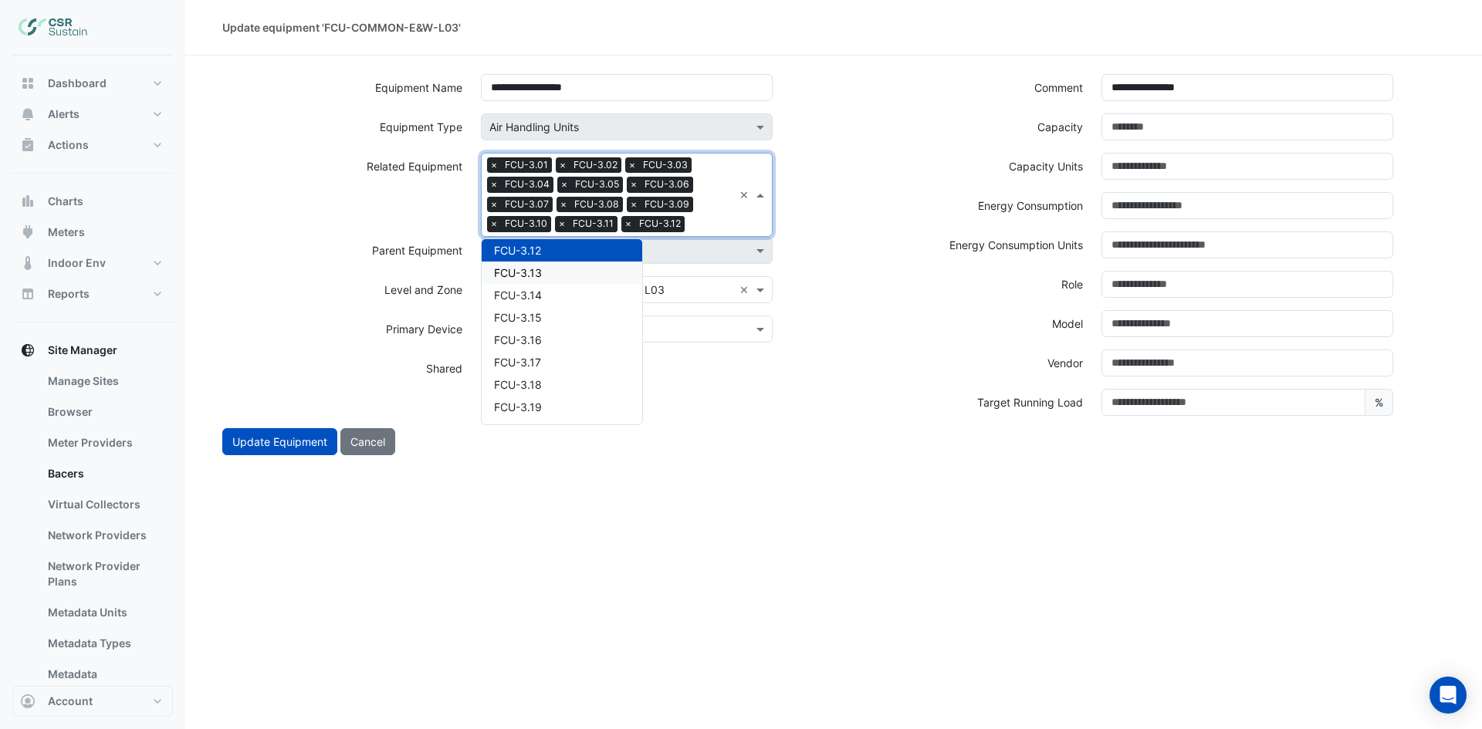
drag, startPoint x: 595, startPoint y: 276, endPoint x: 627, endPoint y: 260, distance: 35.5
click at [593, 276] on div "FCU-3.13" at bounding box center [562, 273] width 161 height 22
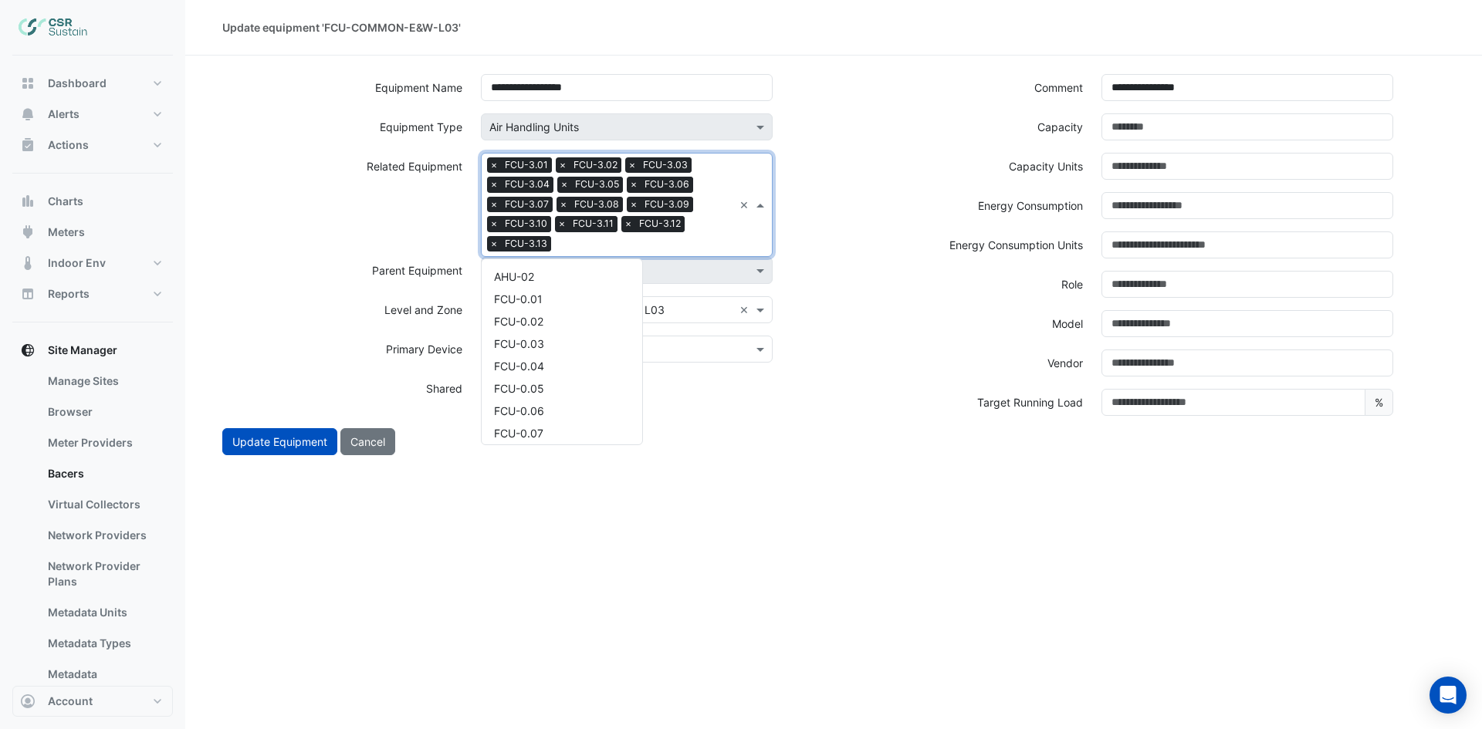
click at [686, 238] on input "text" at bounding box center [645, 246] width 176 height 16
click at [595, 289] on div "FCU-3.14" at bounding box center [562, 293] width 161 height 22
click at [682, 235] on div "Search Related Equipment × FCU-3.01 × FCU-3.02 × FCU-3.03 × FCU-3.04 × FCU-3.05…" at bounding box center [608, 205] width 252 height 103
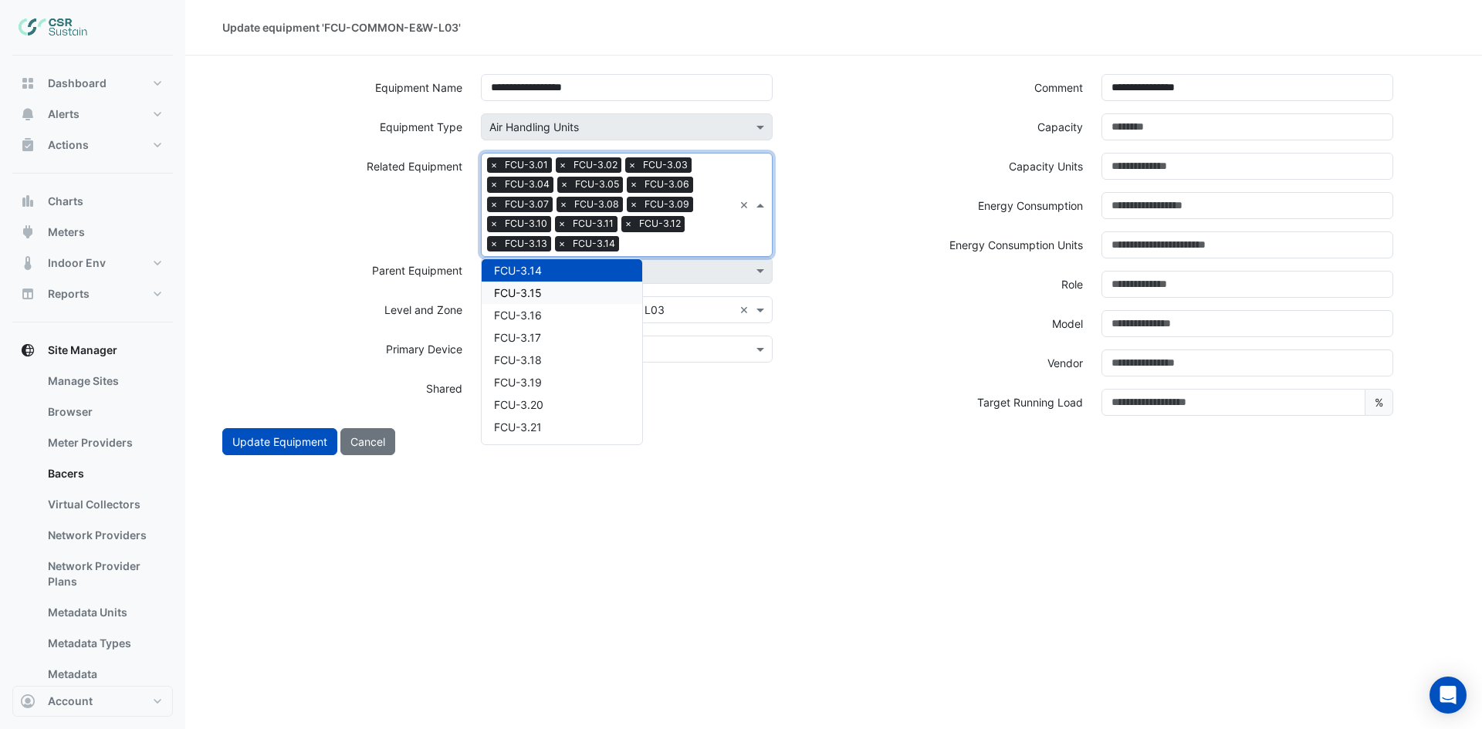
click at [594, 288] on div "FCU-3.15" at bounding box center [562, 293] width 161 height 22
drag, startPoint x: 714, startPoint y: 235, endPoint x: 637, endPoint y: 268, distance: 83.3
click at [715, 235] on div "Search Related Equipment × FCU-3.01 × FCU-3.02 × FCU-3.03 × FCU-3.04 × FCU-3.05…" at bounding box center [608, 205] width 252 height 103
click at [580, 286] on div "FCU-3.16" at bounding box center [562, 293] width 161 height 22
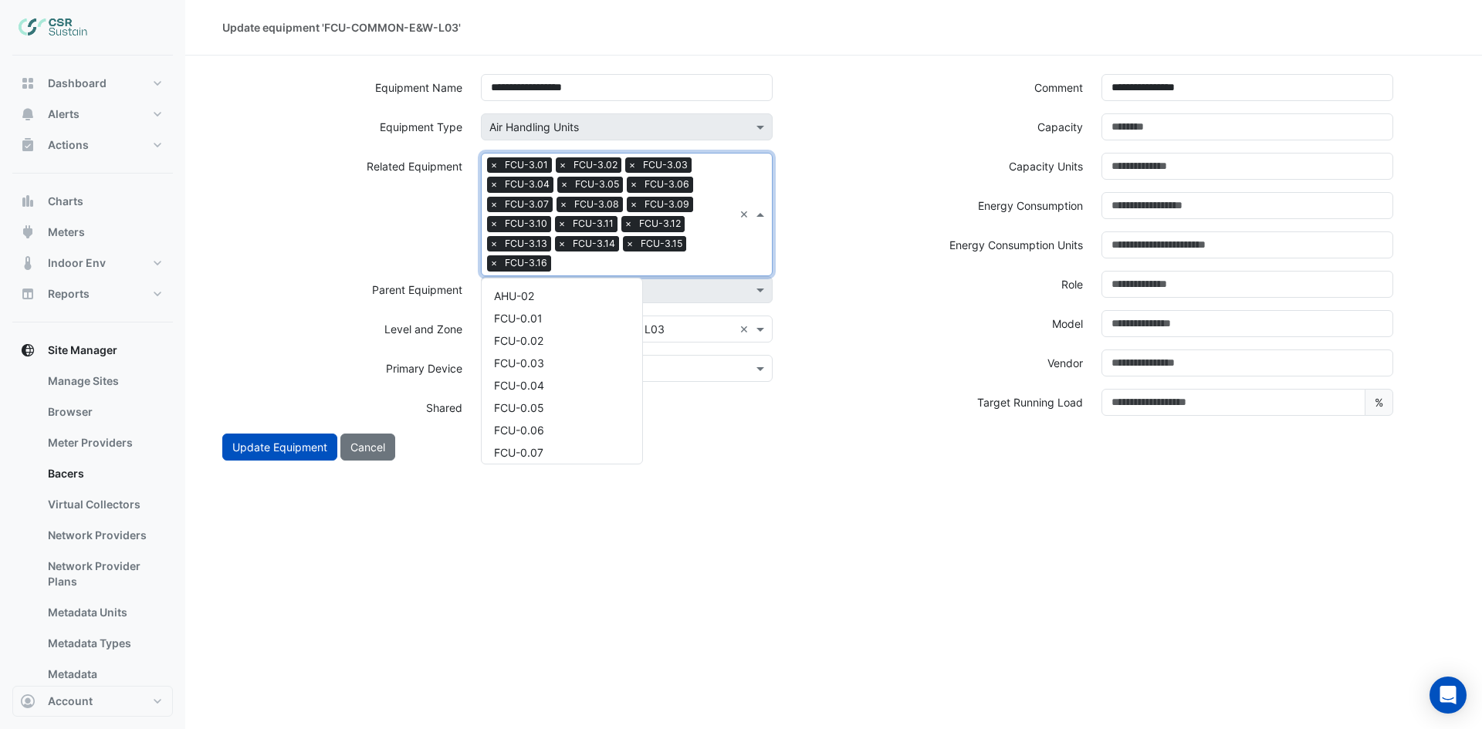
click at [688, 250] on div "Search Related Equipment × FCU-3.01 × FCU-3.02 × FCU-3.03 × FCU-3.04 × FCU-3.05…" at bounding box center [608, 215] width 252 height 122
click at [559, 302] on div "FCU-3.17" at bounding box center [562, 312] width 161 height 22
click at [671, 255] on div "Search Related Equipment × FCU-3.01 × FCU-3.02 × FCU-3.03 × FCU-3.04 × FCU-3.05…" at bounding box center [608, 215] width 252 height 122
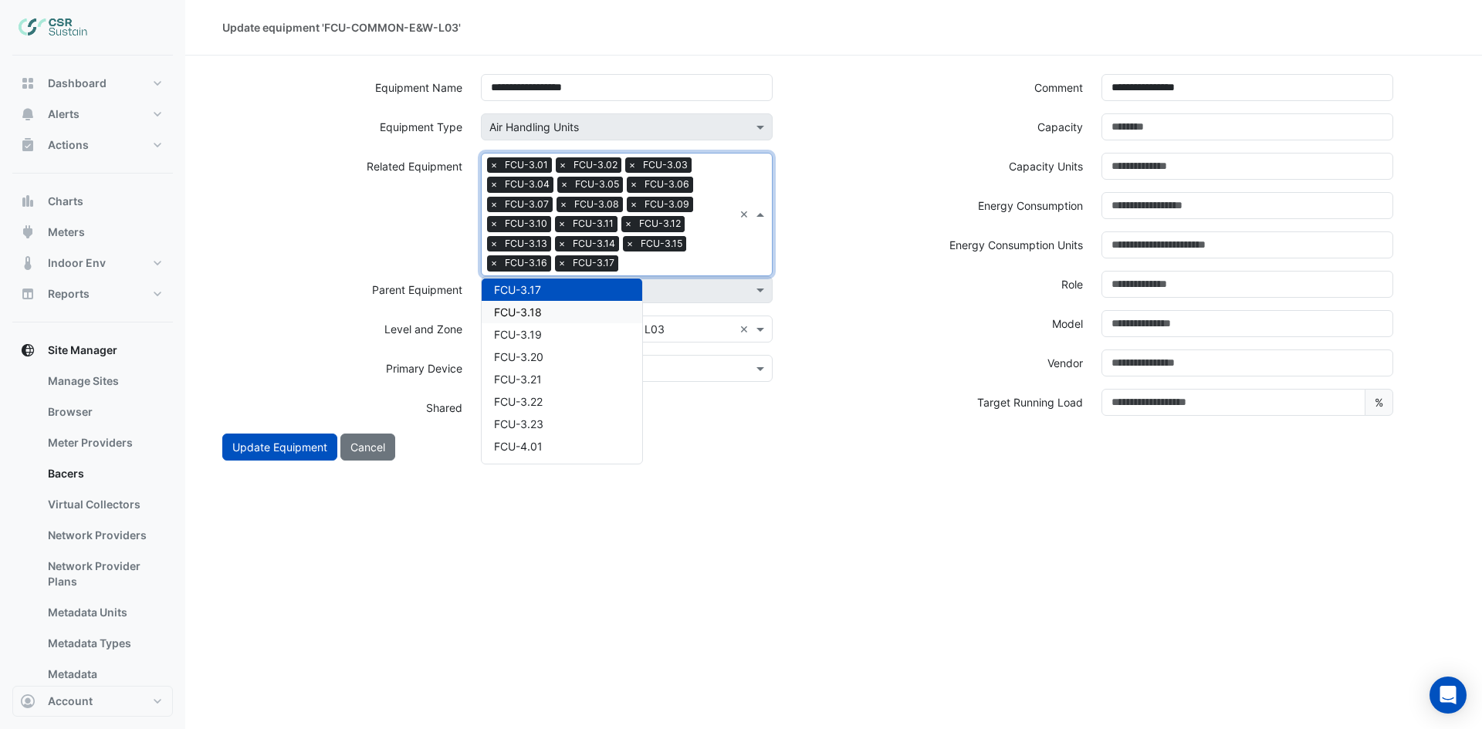
click at [566, 309] on div "FCU-3.18" at bounding box center [562, 312] width 161 height 22
click at [711, 265] on input "text" at bounding box center [712, 265] width 41 height 16
click at [570, 314] on div "FCU-3.19" at bounding box center [562, 312] width 161 height 22
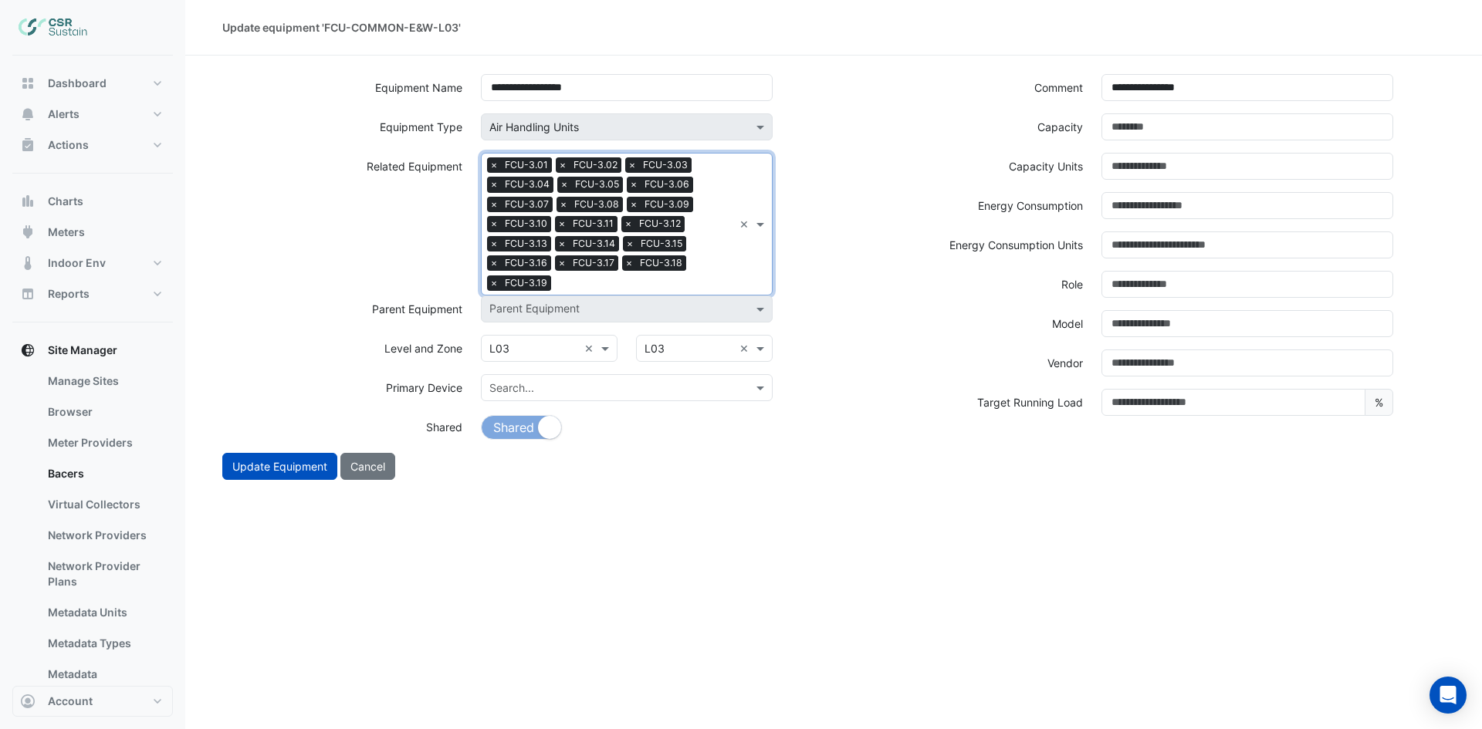
click at [685, 282] on input "text" at bounding box center [645, 284] width 176 height 16
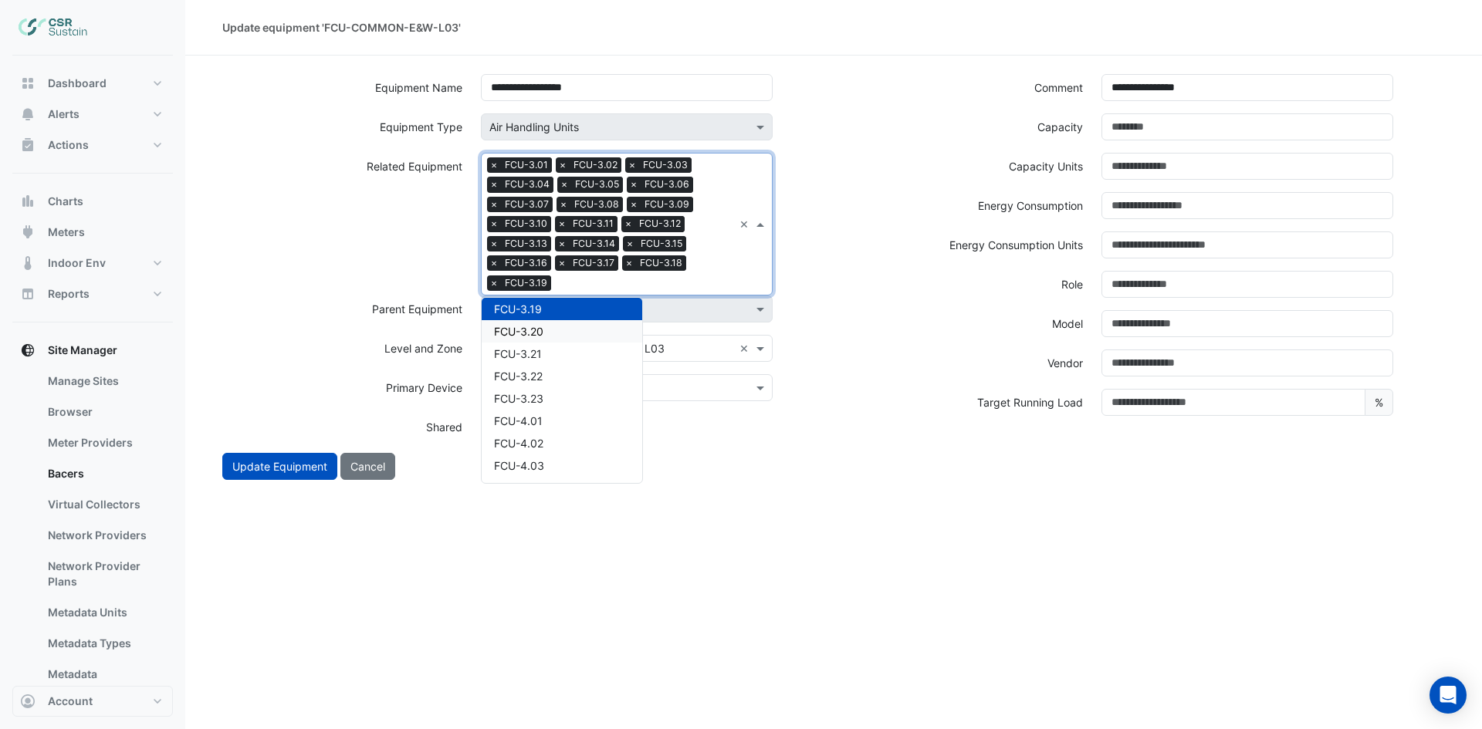
click at [580, 332] on div "FCU-3.20" at bounding box center [562, 331] width 161 height 22
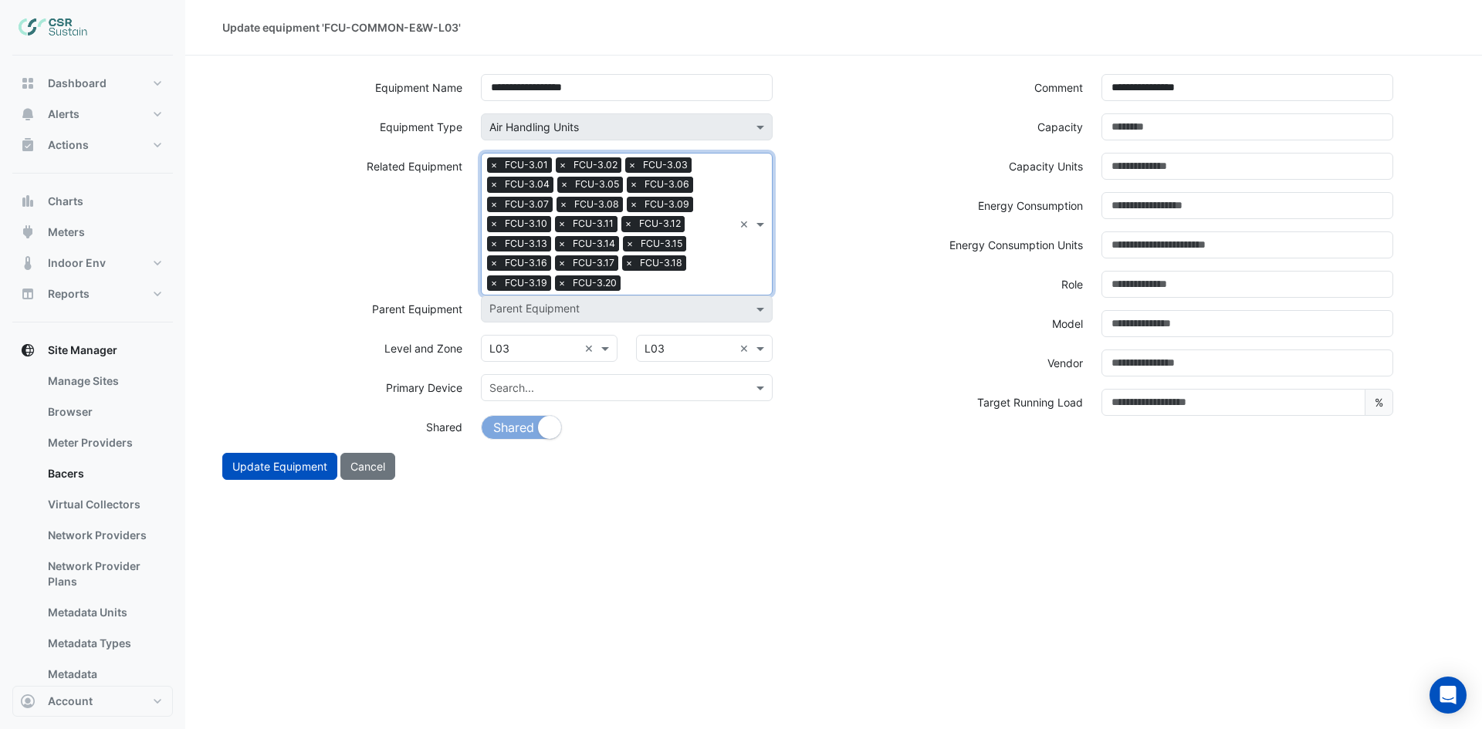
click at [698, 284] on input "text" at bounding box center [680, 284] width 106 height 16
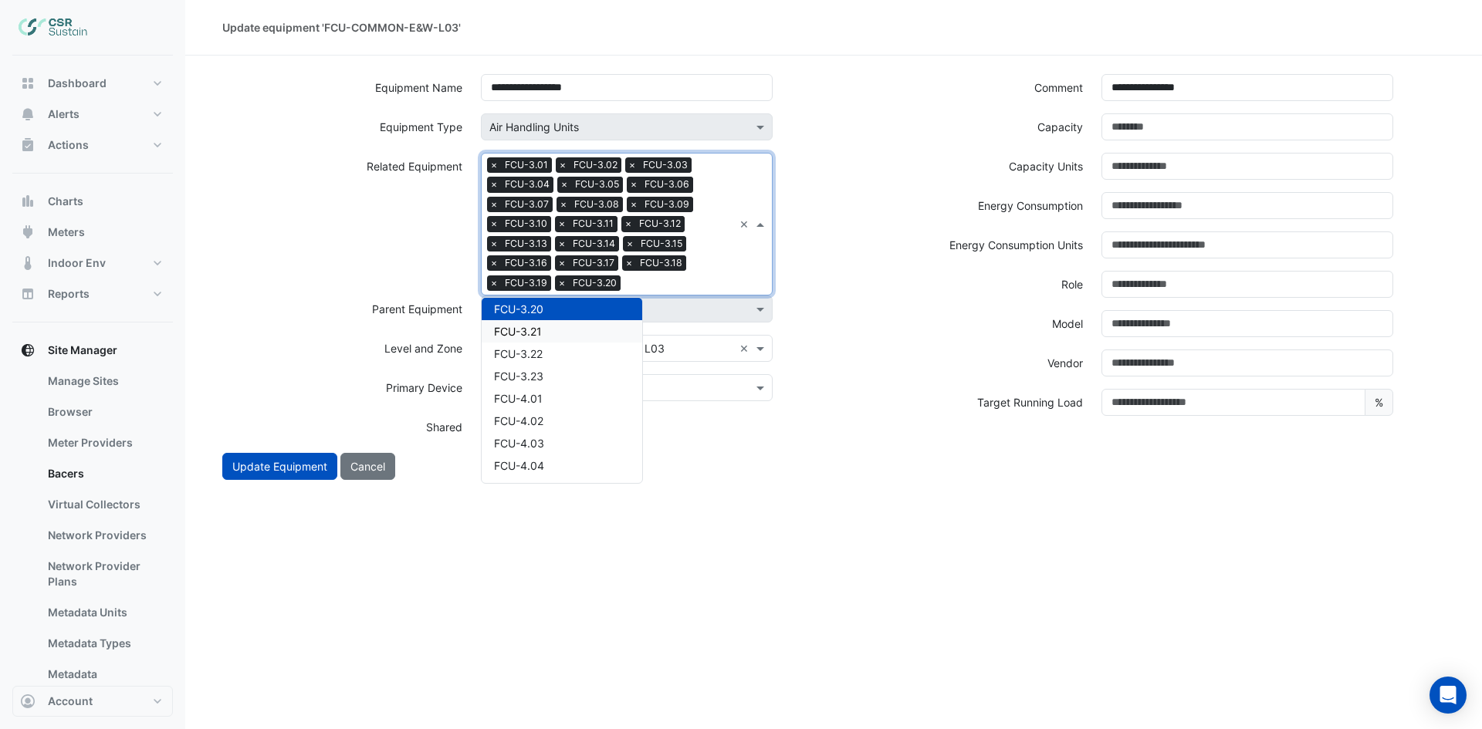
click at [560, 343] on div "FCU-3.22" at bounding box center [562, 354] width 161 height 22
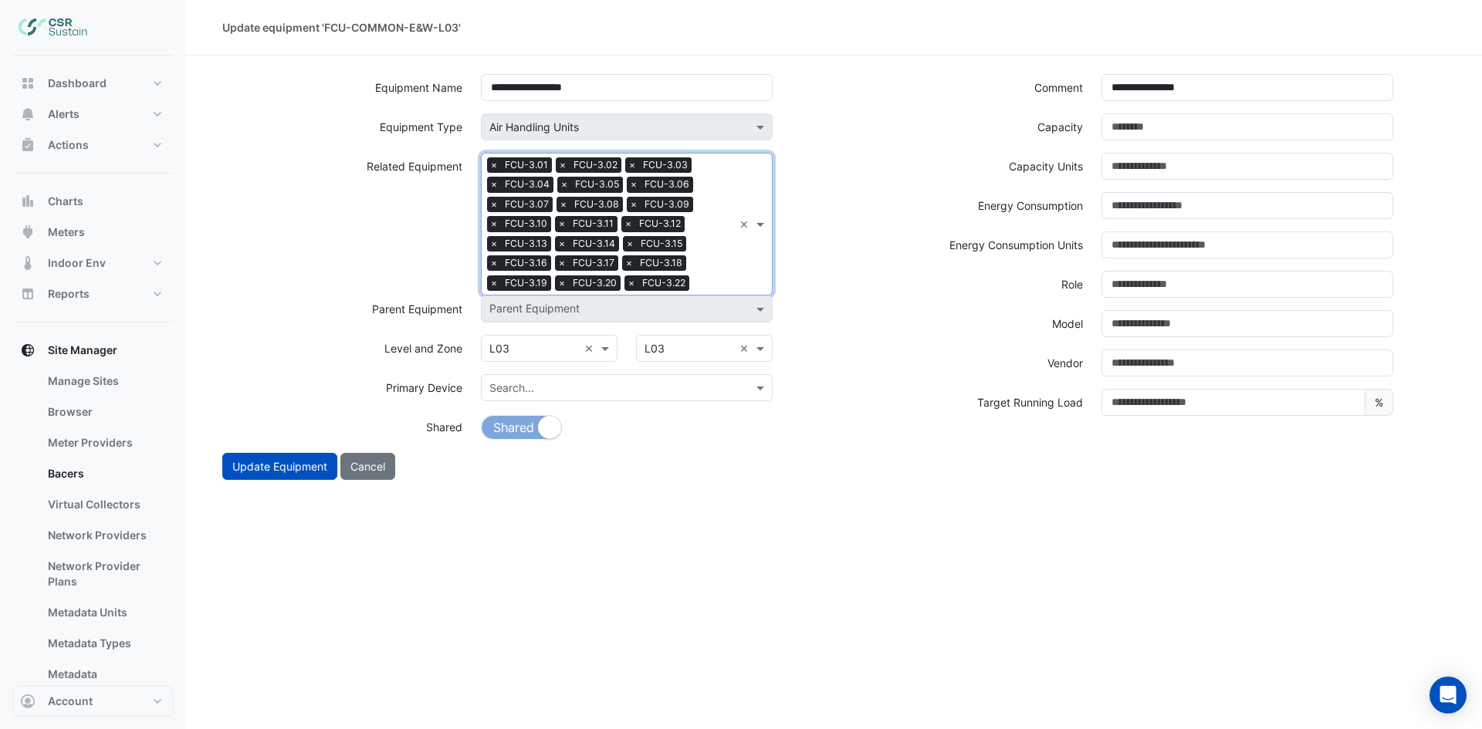
click at [731, 276] on input "text" at bounding box center [714, 284] width 38 height 16
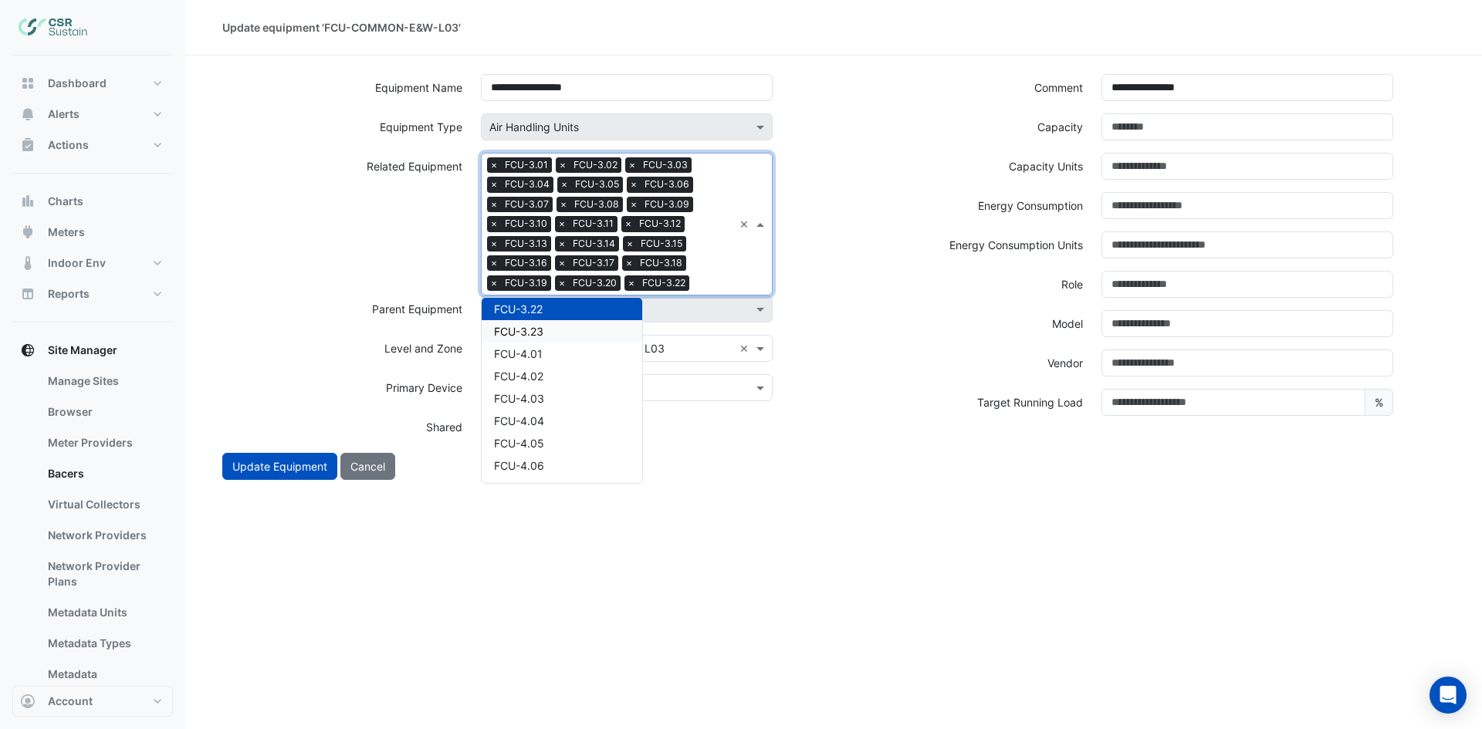
click at [582, 332] on div "FCU-3.23" at bounding box center [562, 331] width 161 height 22
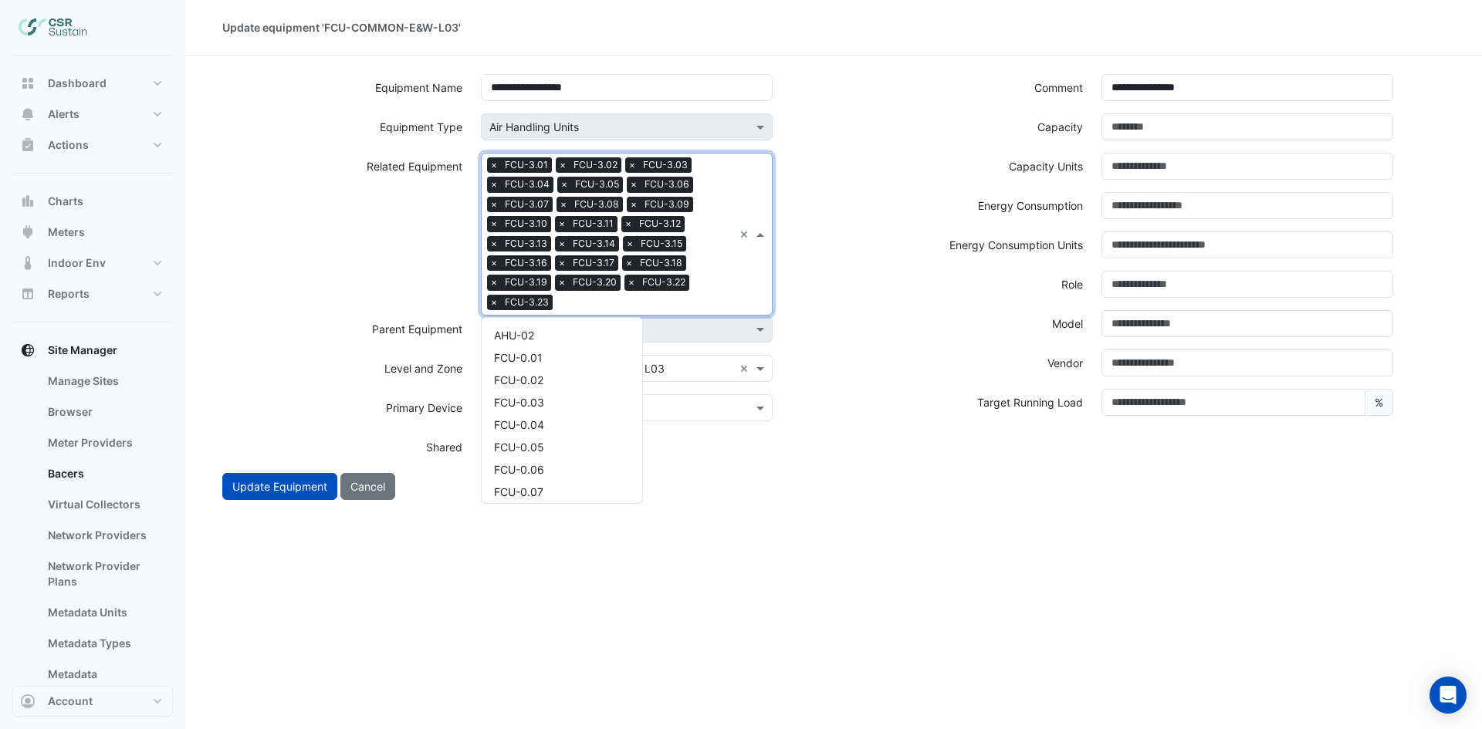
click at [699, 296] on input "text" at bounding box center [646, 304] width 174 height 16
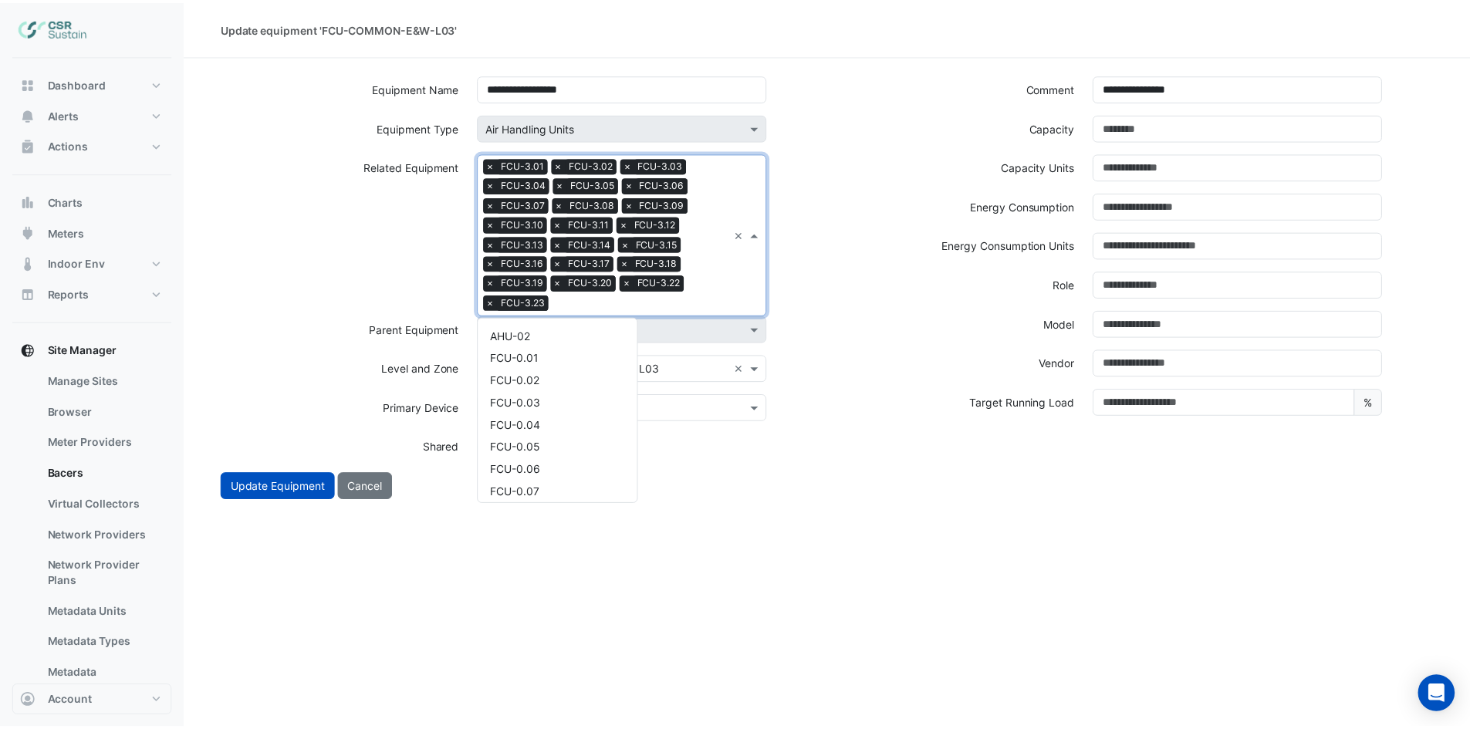
scroll to position [1841, 0]
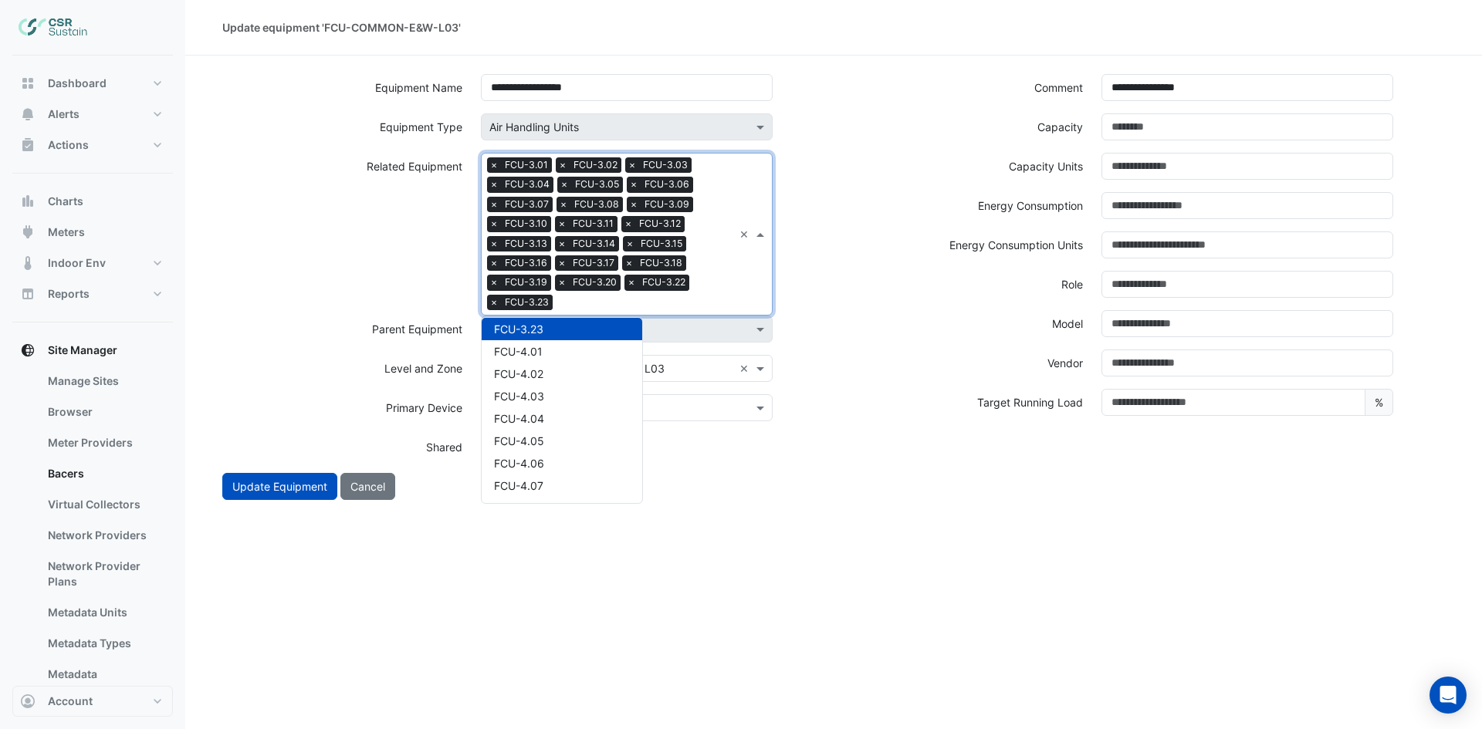
click at [319, 238] on div "Related Equipment" at bounding box center [342, 228] width 259 height 150
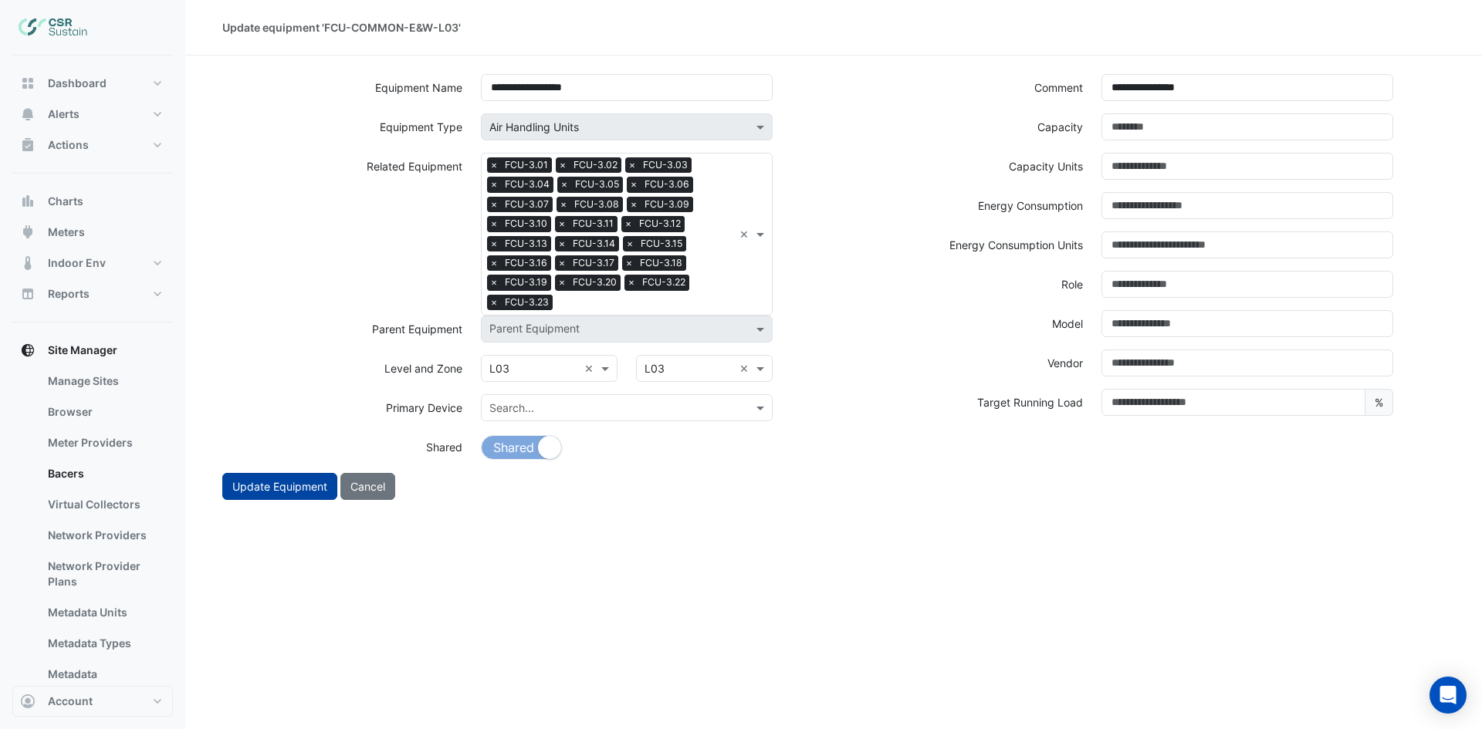
click at [245, 491] on button "Update Equipment" at bounding box center [279, 486] width 115 height 27
select select "***"
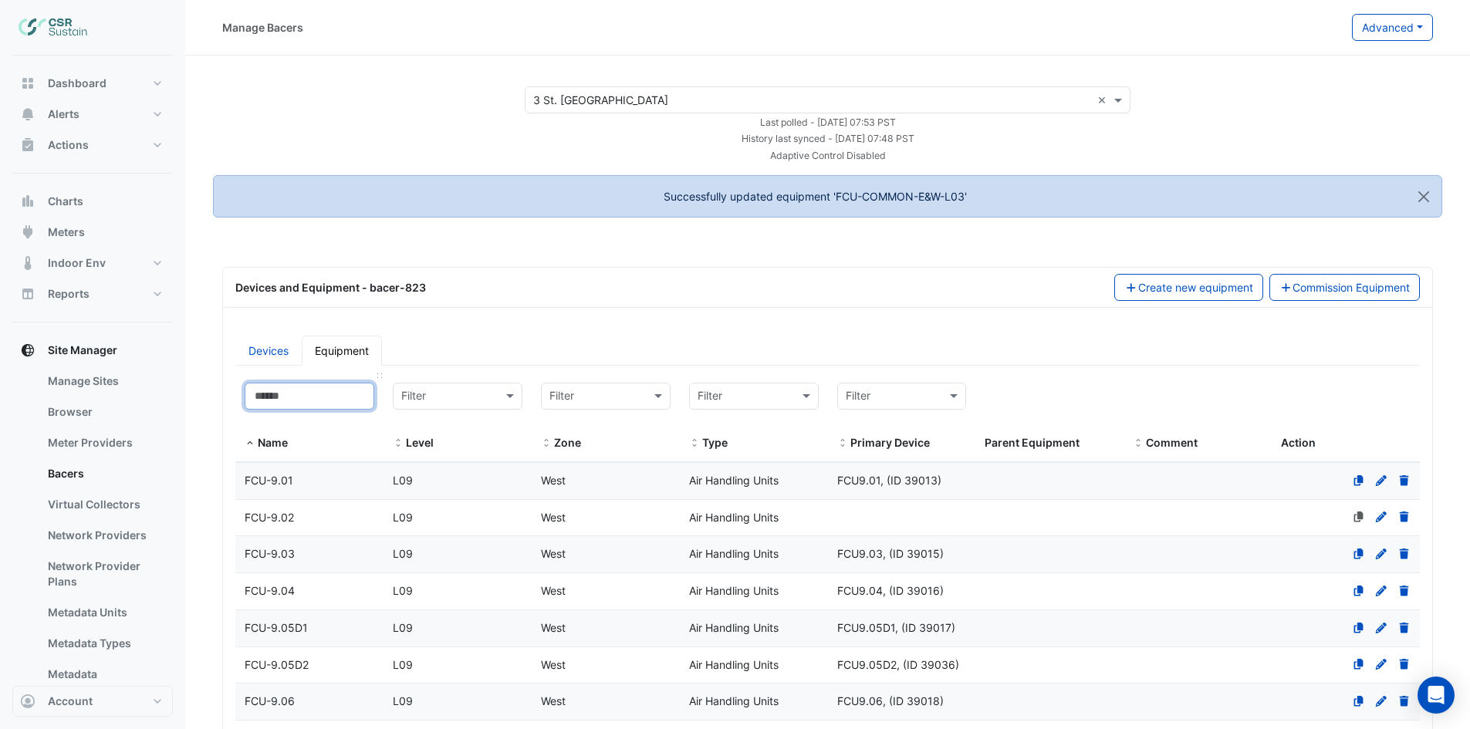
click at [291, 397] on input at bounding box center [310, 396] width 130 height 27
paste input "**********"
type input "**********"
select select "***"
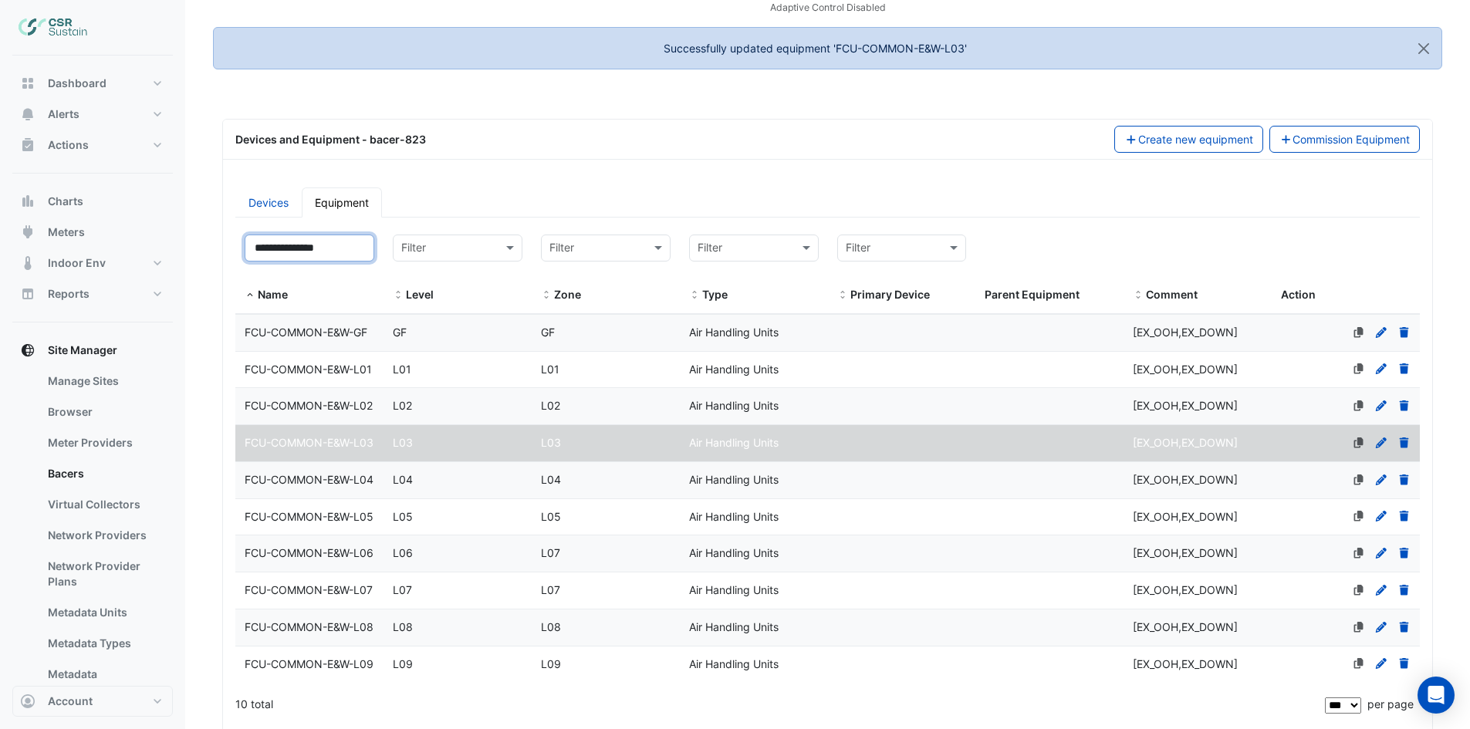
scroll to position [154, 0]
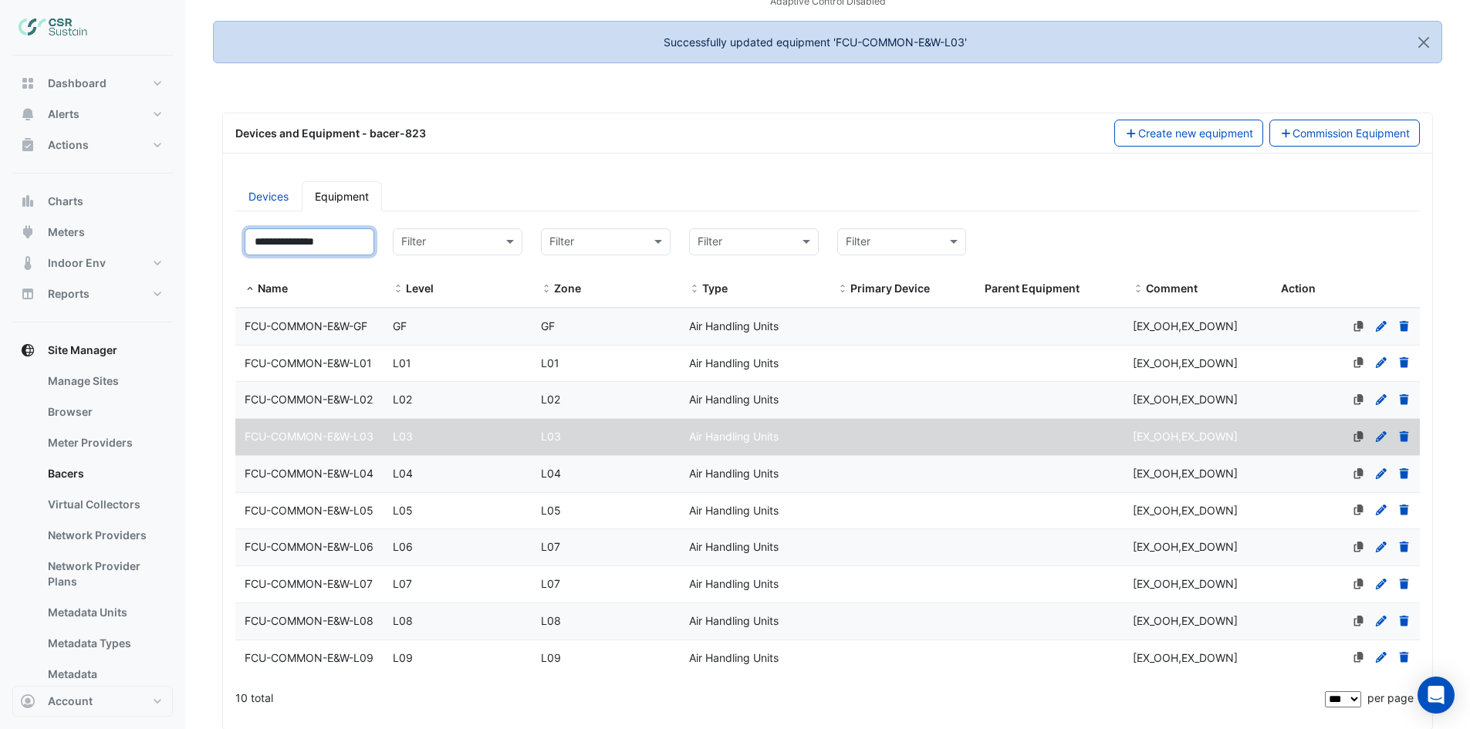
type input "**********"
click at [328, 480] on span "FCU-COMMON-E&W-L04" at bounding box center [309, 473] width 129 height 13
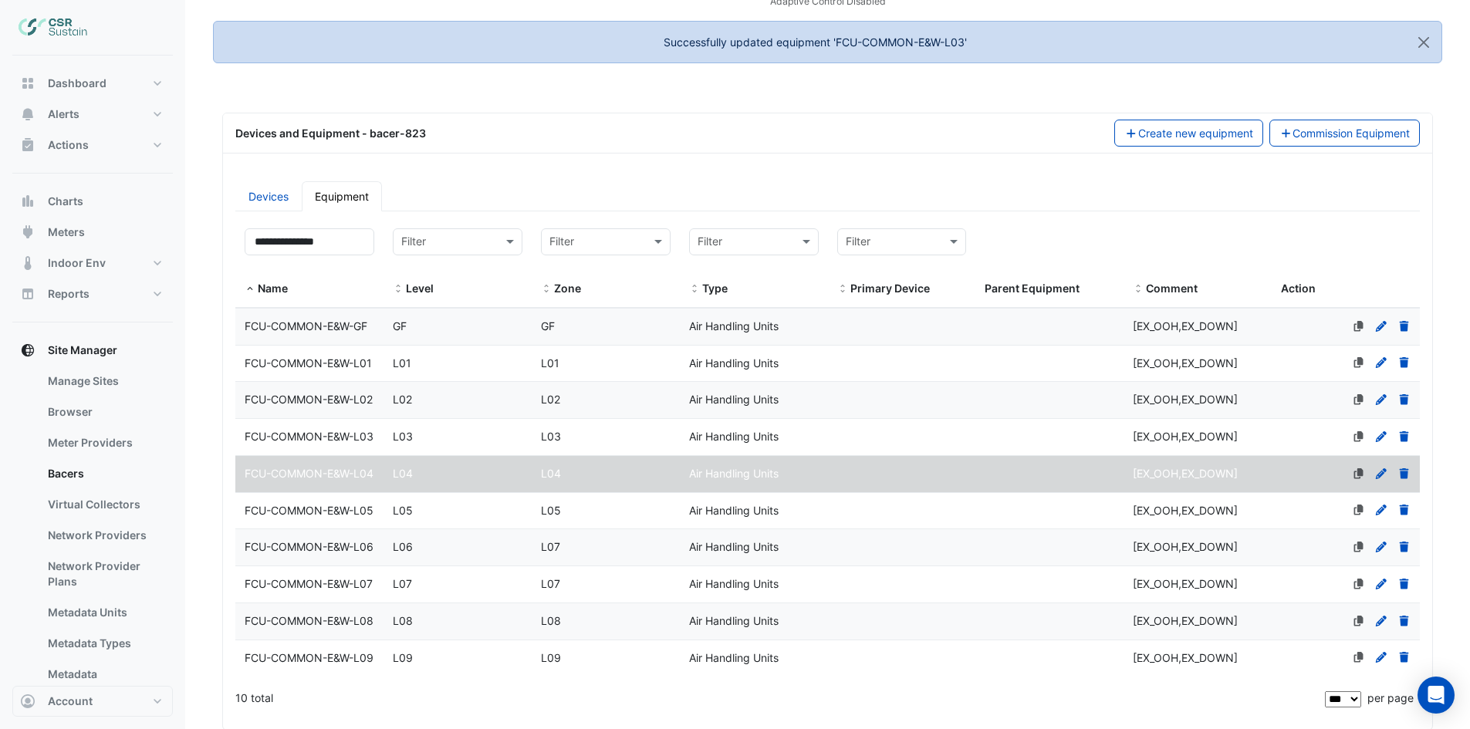
click at [1381, 479] on icon at bounding box center [1381, 473] width 14 height 11
select select "***"
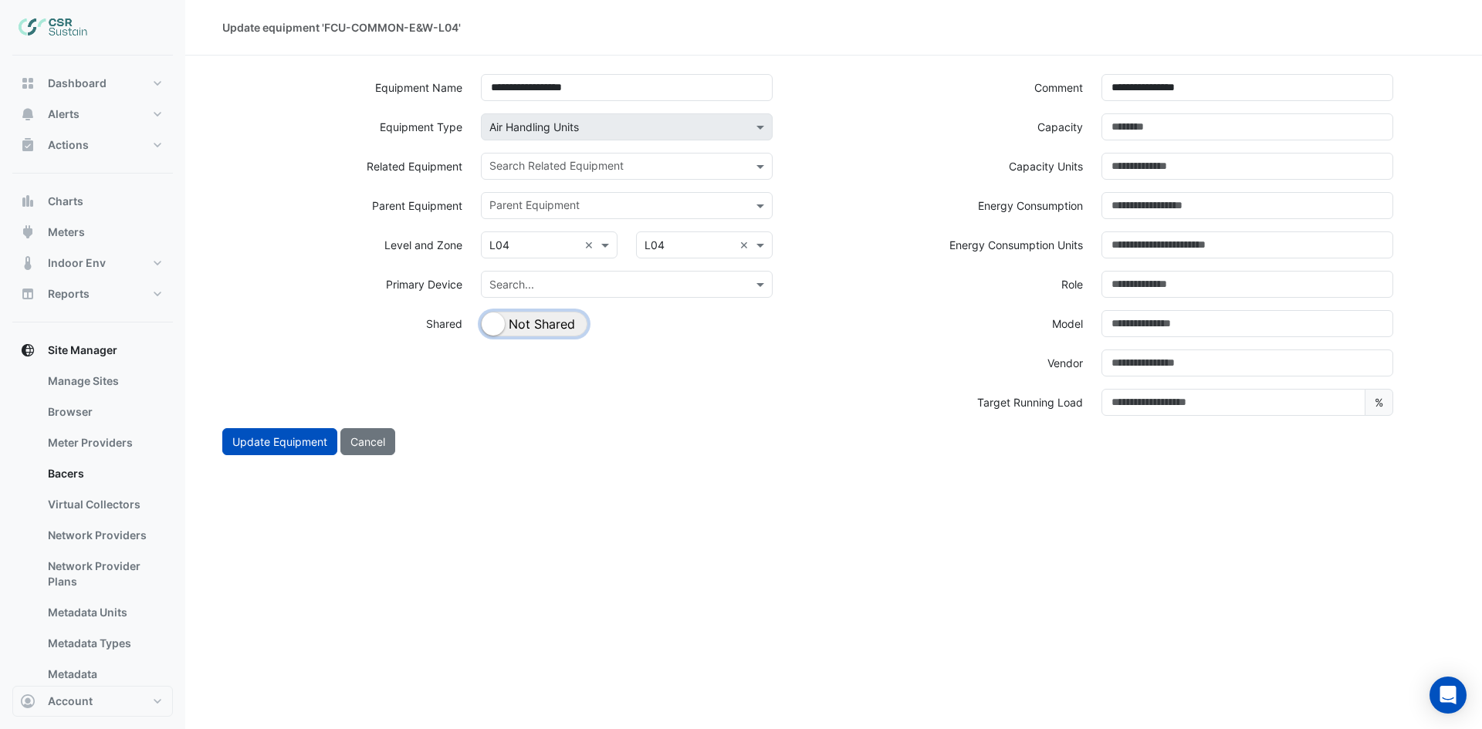
click at [556, 331] on button "Shared Not Shared" at bounding box center [534, 324] width 106 height 25
click at [614, 172] on input "text" at bounding box center [617, 168] width 257 height 16
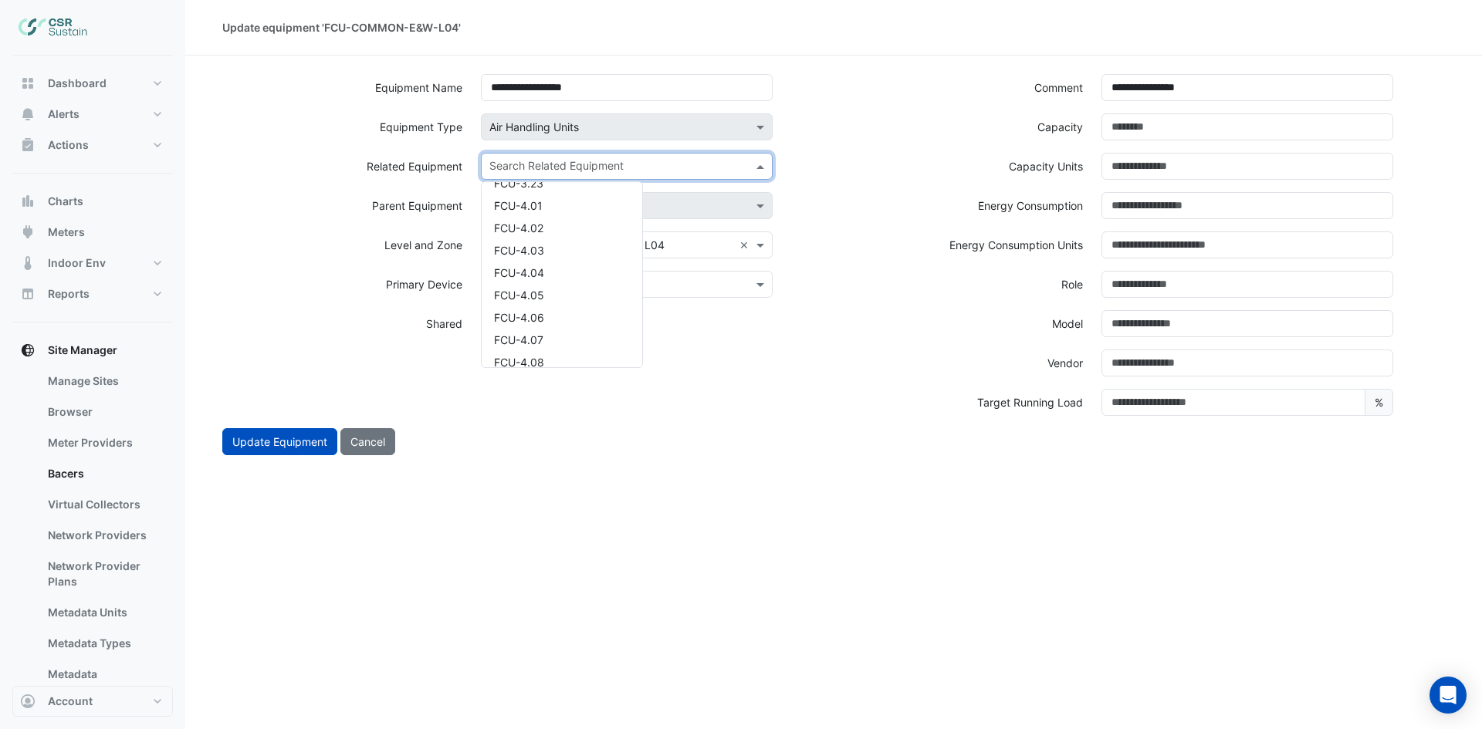
scroll to position [1852, 0]
click at [573, 203] on div "FCU-4.01" at bounding box center [562, 205] width 161 height 22
click at [609, 174] on input "text" at bounding box center [645, 168] width 175 height 16
click at [549, 213] on div "FCU-4.02" at bounding box center [562, 216] width 161 height 22
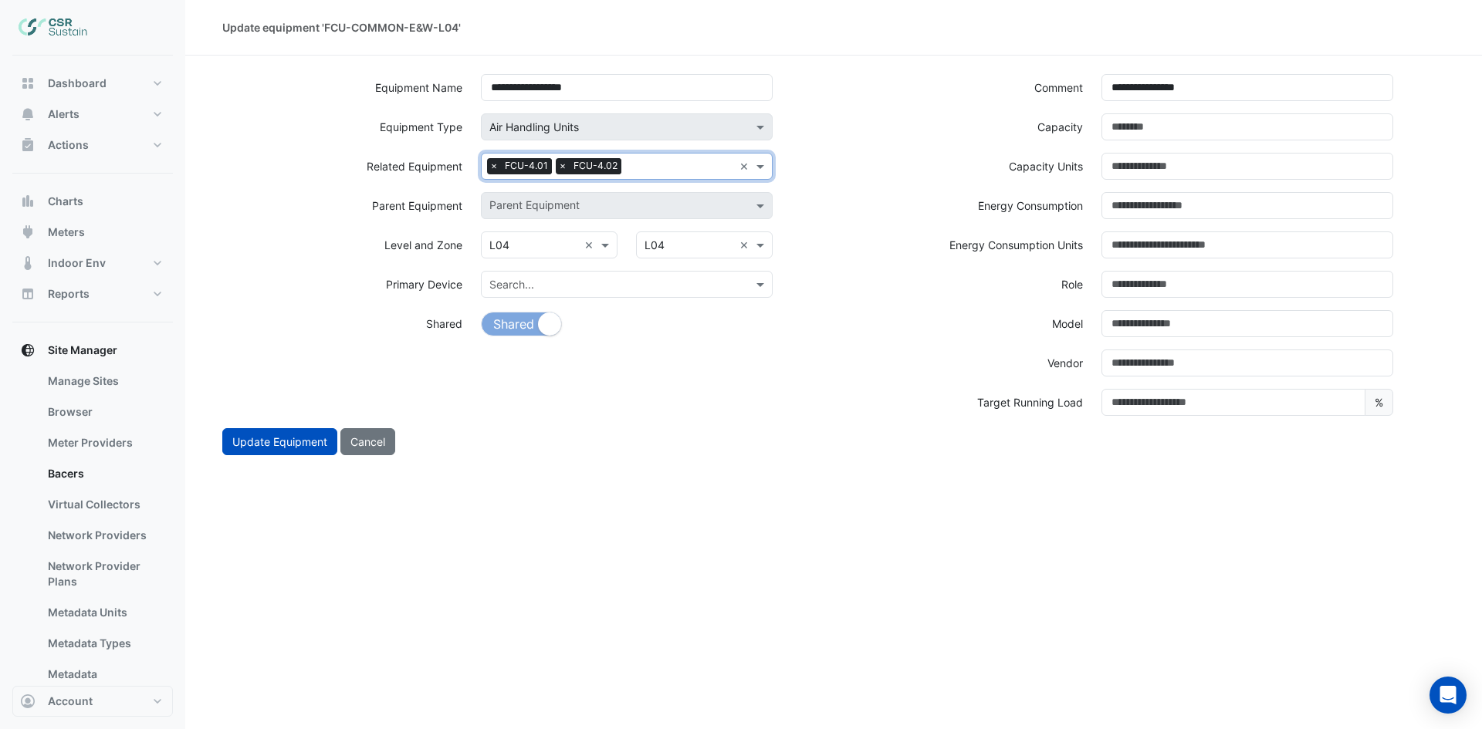
click at [637, 166] on input "text" at bounding box center [680, 168] width 106 height 16
click at [546, 216] on div "FCU-4.03" at bounding box center [562, 216] width 161 height 22
click at [705, 166] on input "text" at bounding box center [715, 168] width 35 height 16
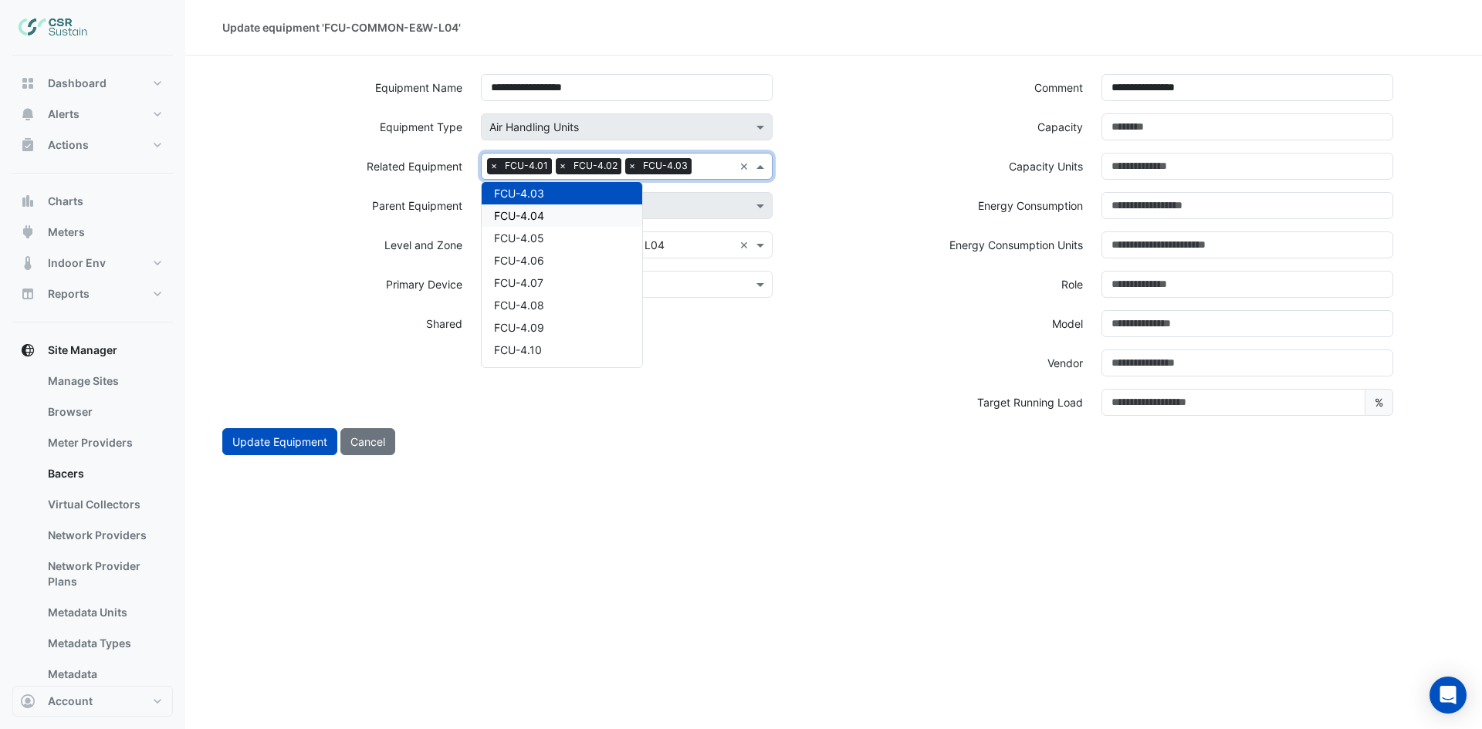
click at [590, 222] on div "FCU-4.04" at bounding box center [562, 216] width 161 height 22
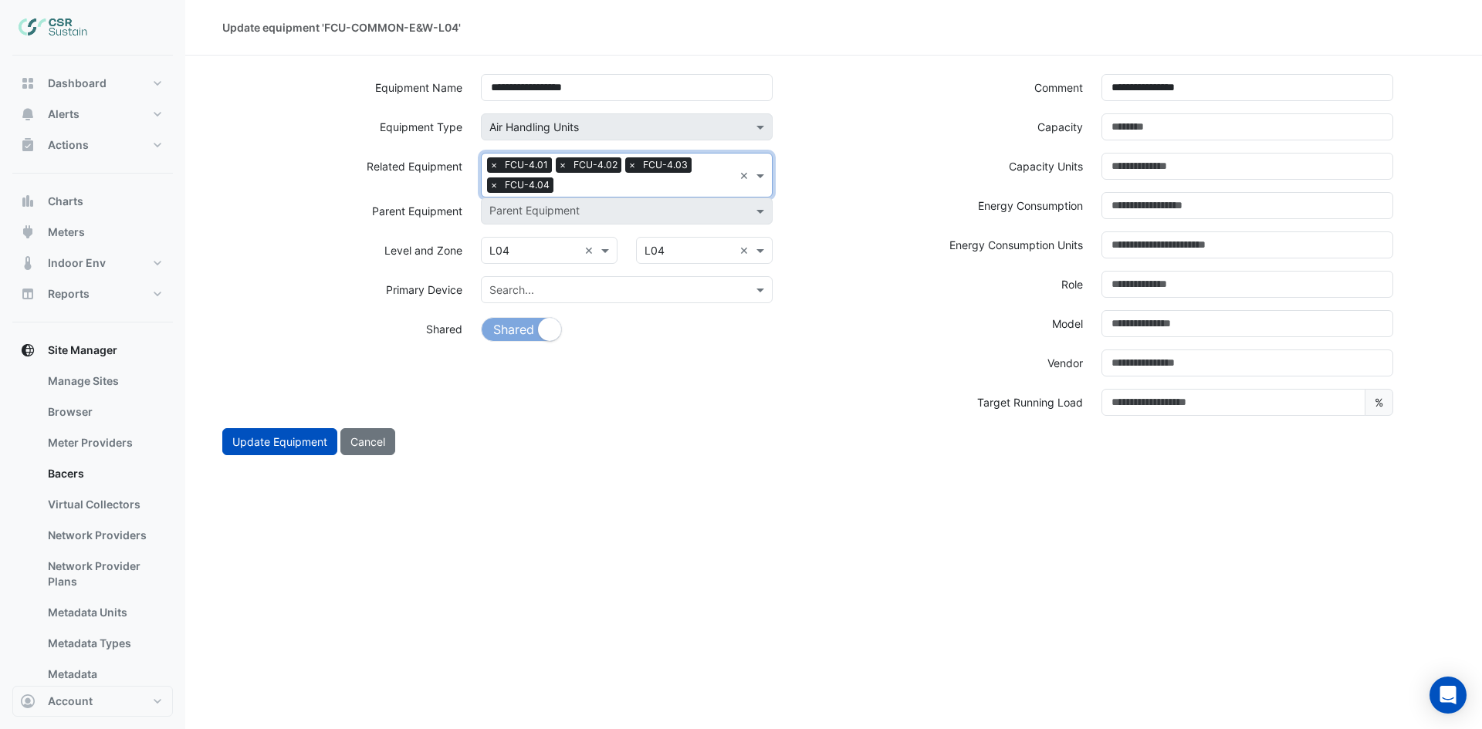
click at [641, 191] on input "text" at bounding box center [646, 186] width 174 height 16
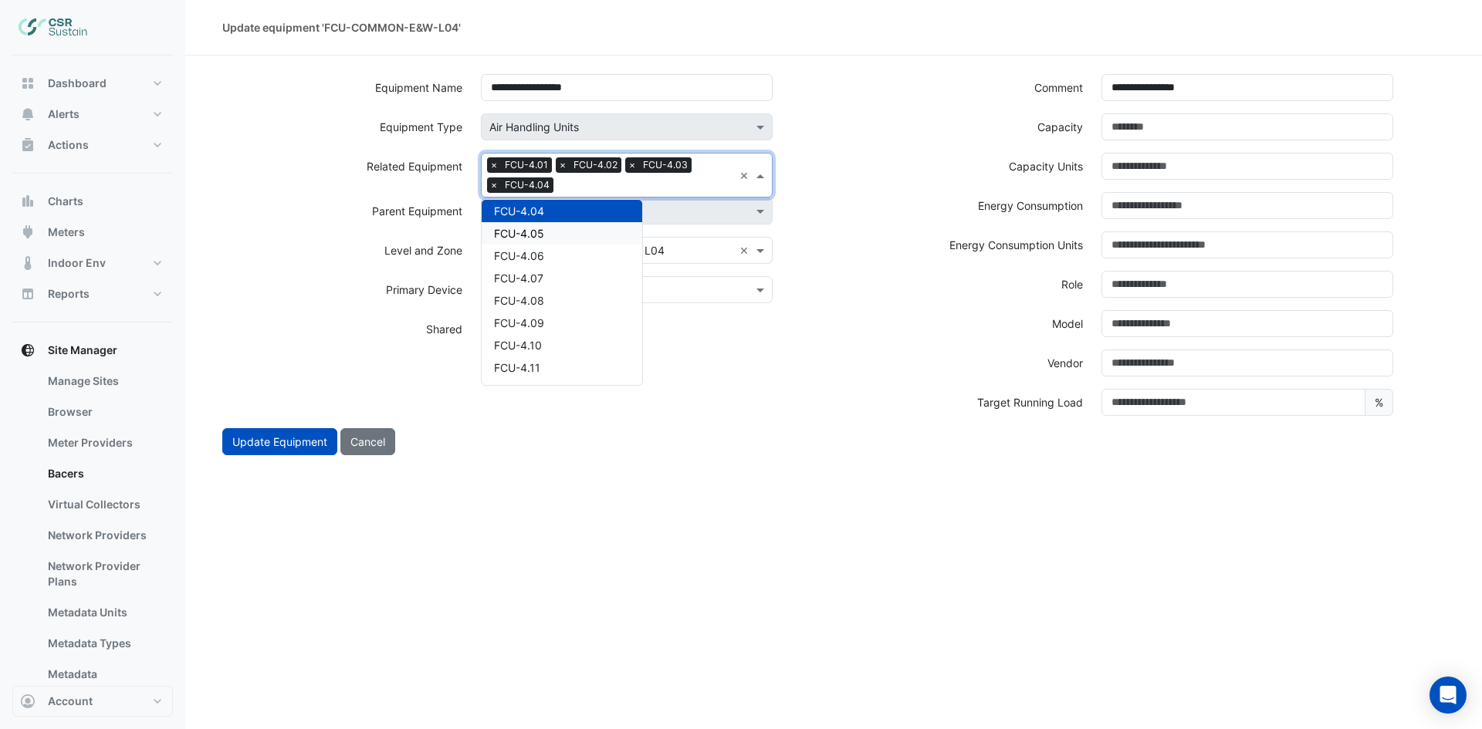
click at [553, 239] on div "FCU-4.05" at bounding box center [562, 233] width 161 height 22
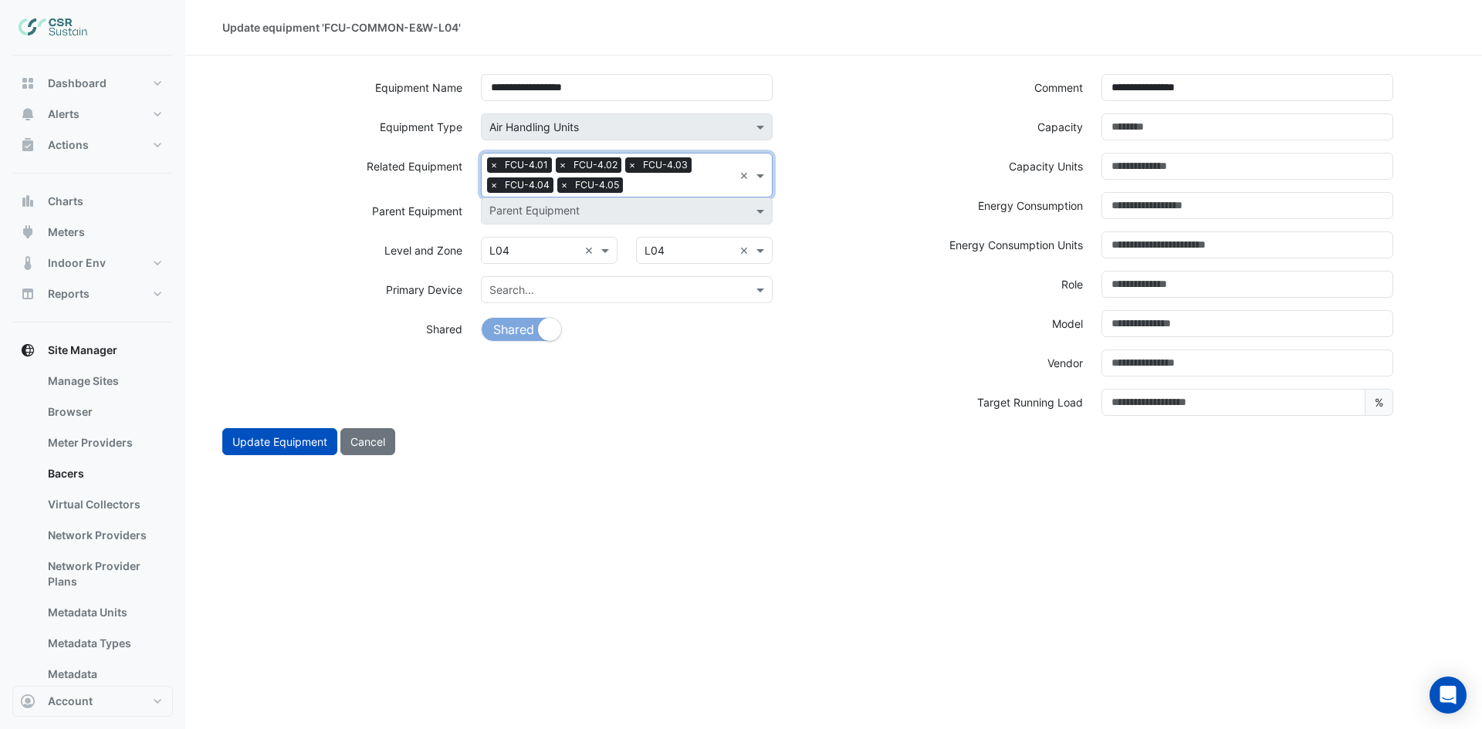
click at [673, 181] on input "text" at bounding box center [681, 186] width 104 height 16
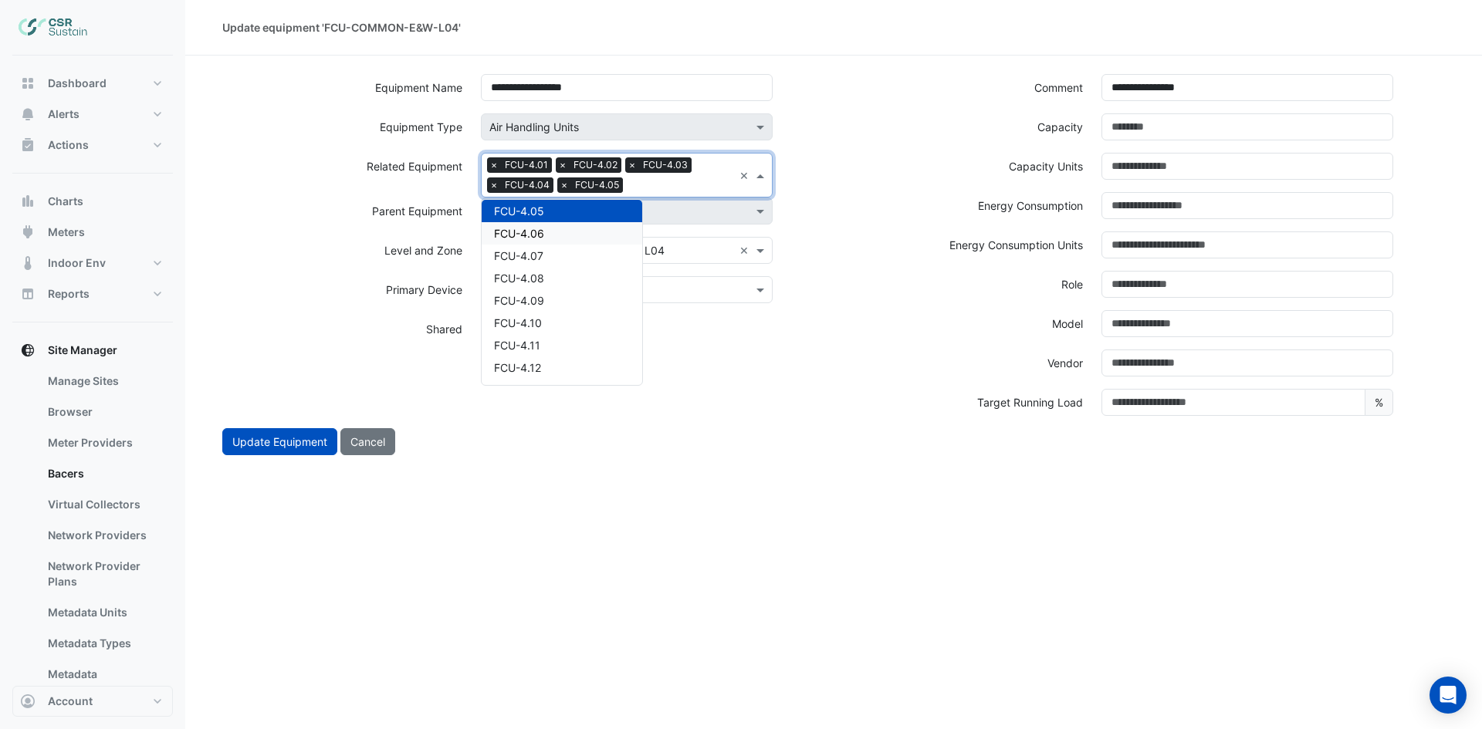
click at [593, 235] on div "FCU-4.06" at bounding box center [562, 233] width 161 height 22
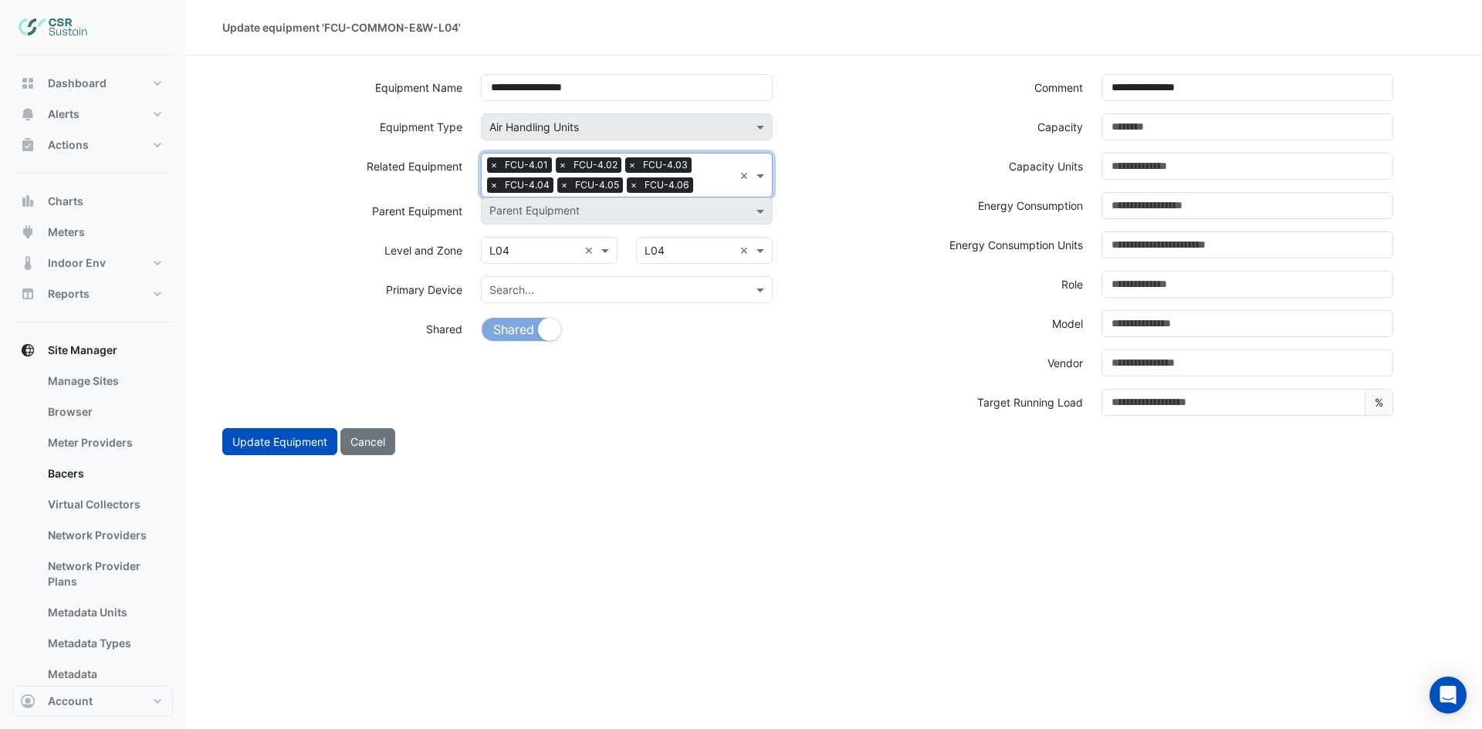
click at [710, 181] on input "text" at bounding box center [716, 186] width 34 height 16
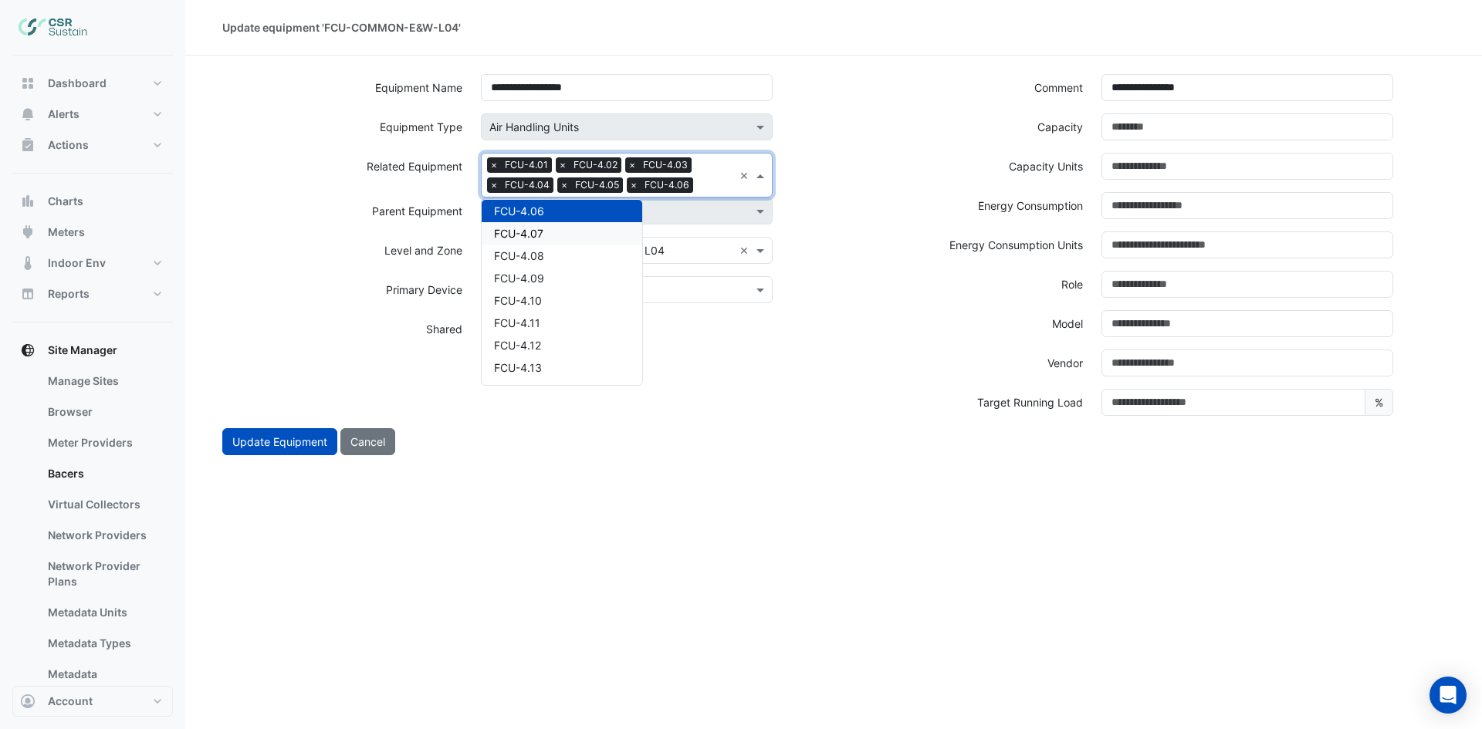
click at [568, 234] on div "FCU-4.07" at bounding box center [562, 233] width 161 height 22
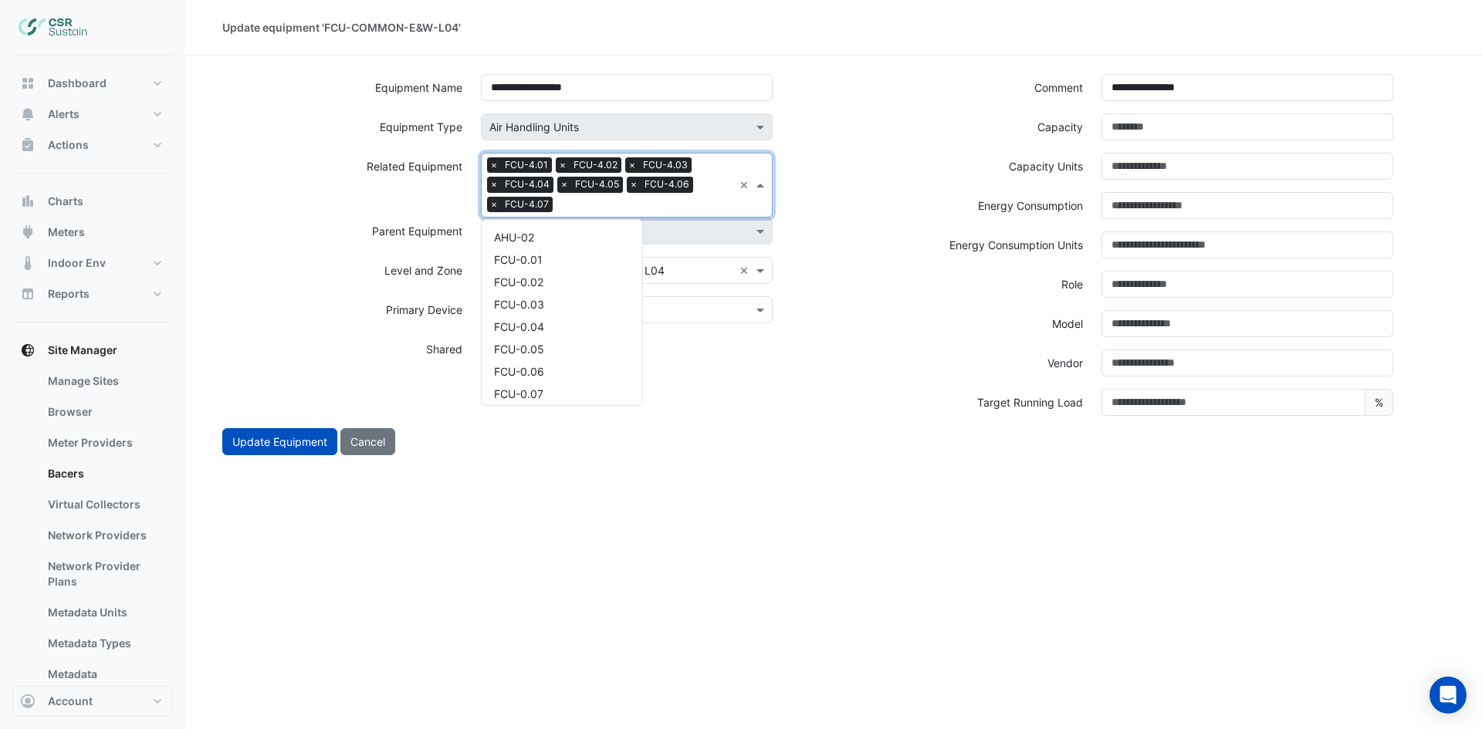
click at [664, 206] on input "text" at bounding box center [646, 206] width 174 height 16
click at [549, 261] on div "FCU-4.08" at bounding box center [562, 253] width 161 height 22
click at [679, 210] on input "text" at bounding box center [681, 206] width 104 height 16
drag, startPoint x: 579, startPoint y: 254, endPoint x: 633, endPoint y: 232, distance: 58.5
click at [580, 254] on div "FCU-4.09" at bounding box center [562, 253] width 161 height 22
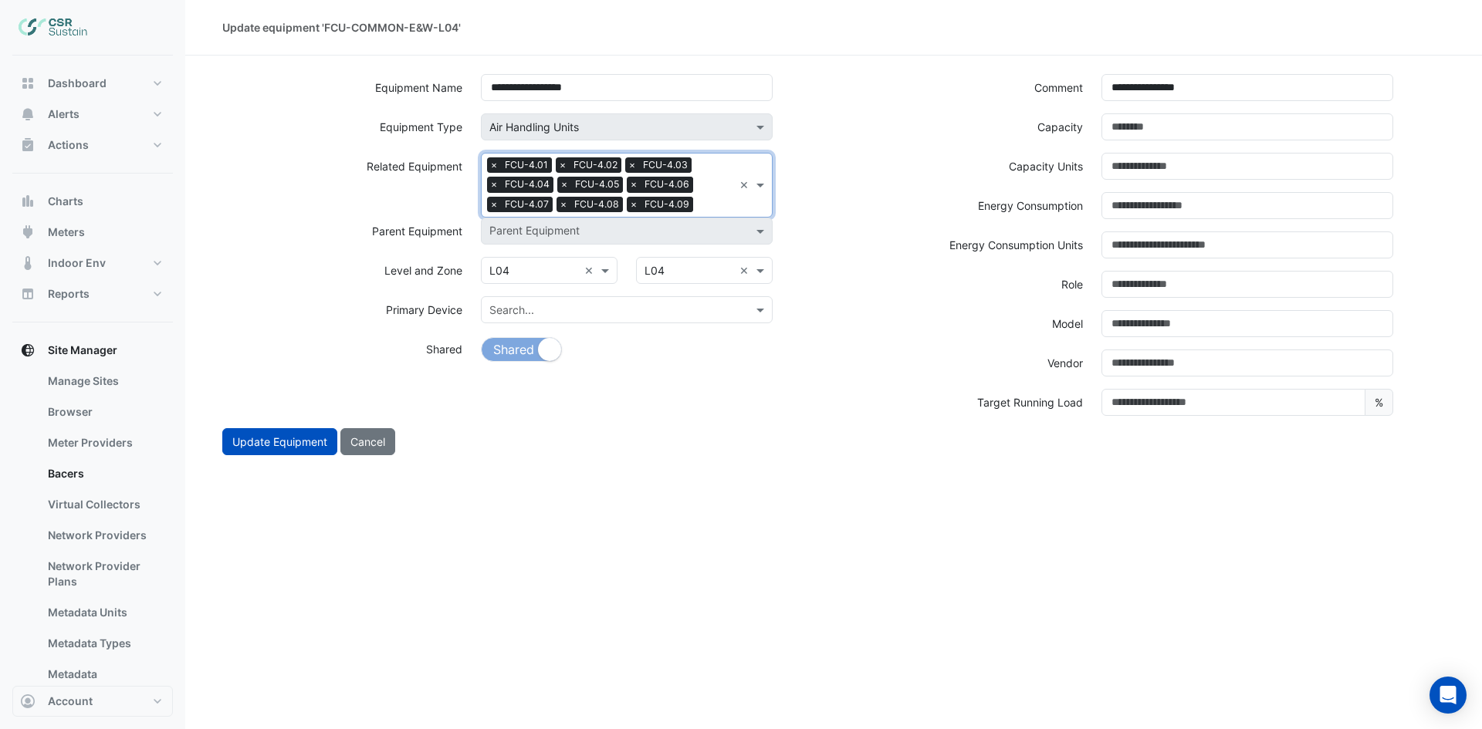
click at [699, 205] on input "text" at bounding box center [716, 206] width 34 height 16
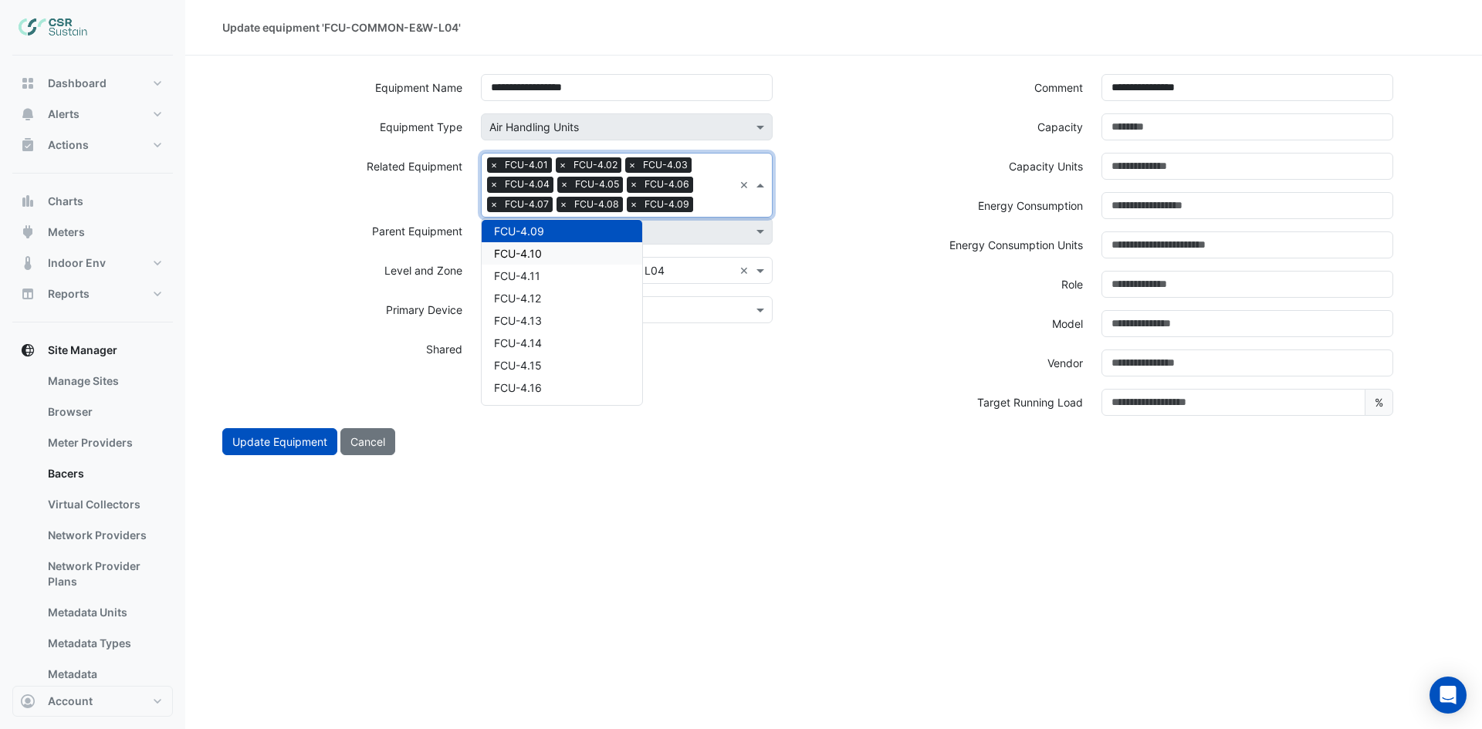
click at [589, 248] on div "FCU-4.10" at bounding box center [562, 253] width 161 height 22
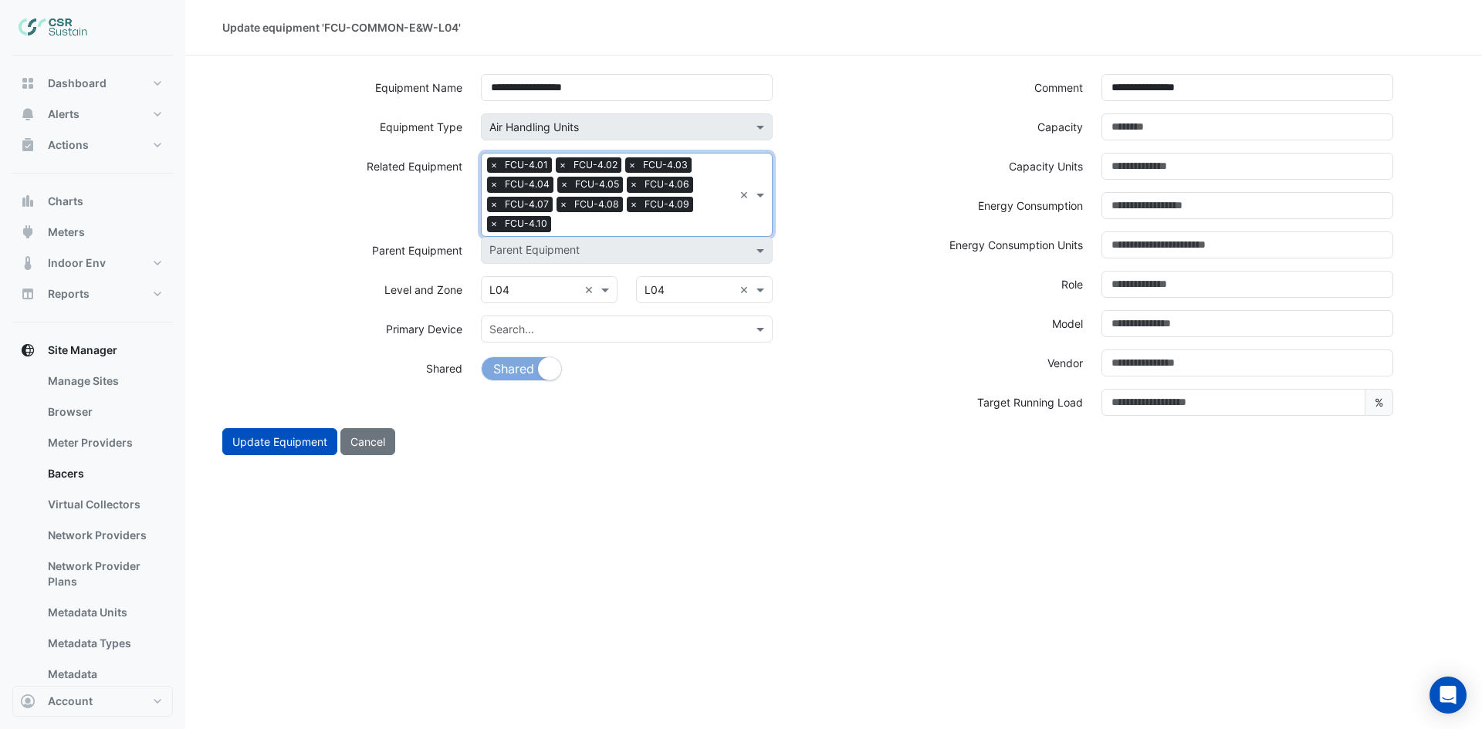
click at [705, 220] on input "text" at bounding box center [645, 226] width 176 height 16
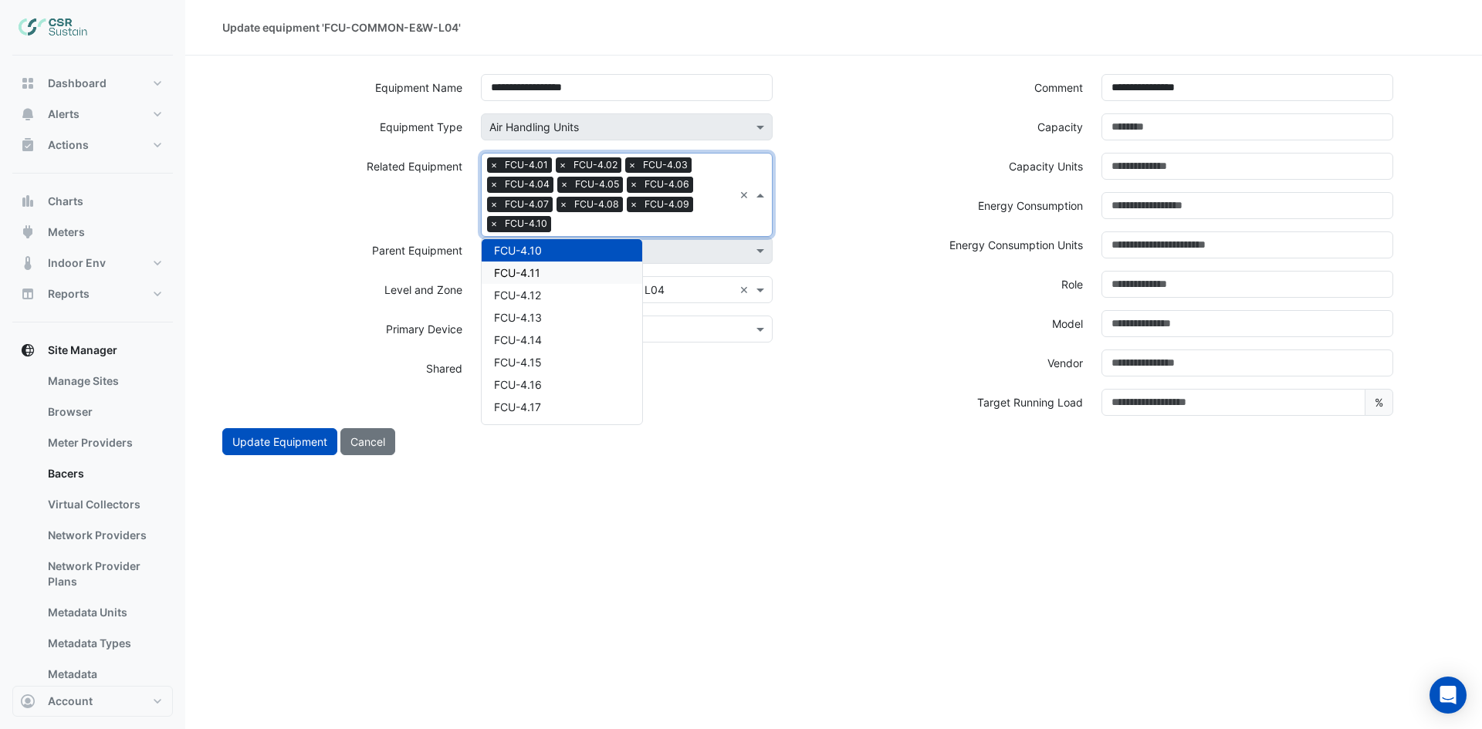
click at [569, 275] on div "FCU-4.11" at bounding box center [562, 273] width 161 height 22
click at [706, 219] on input "text" at bounding box center [679, 226] width 110 height 16
click at [563, 279] on div "FCU-4.12" at bounding box center [562, 273] width 161 height 22
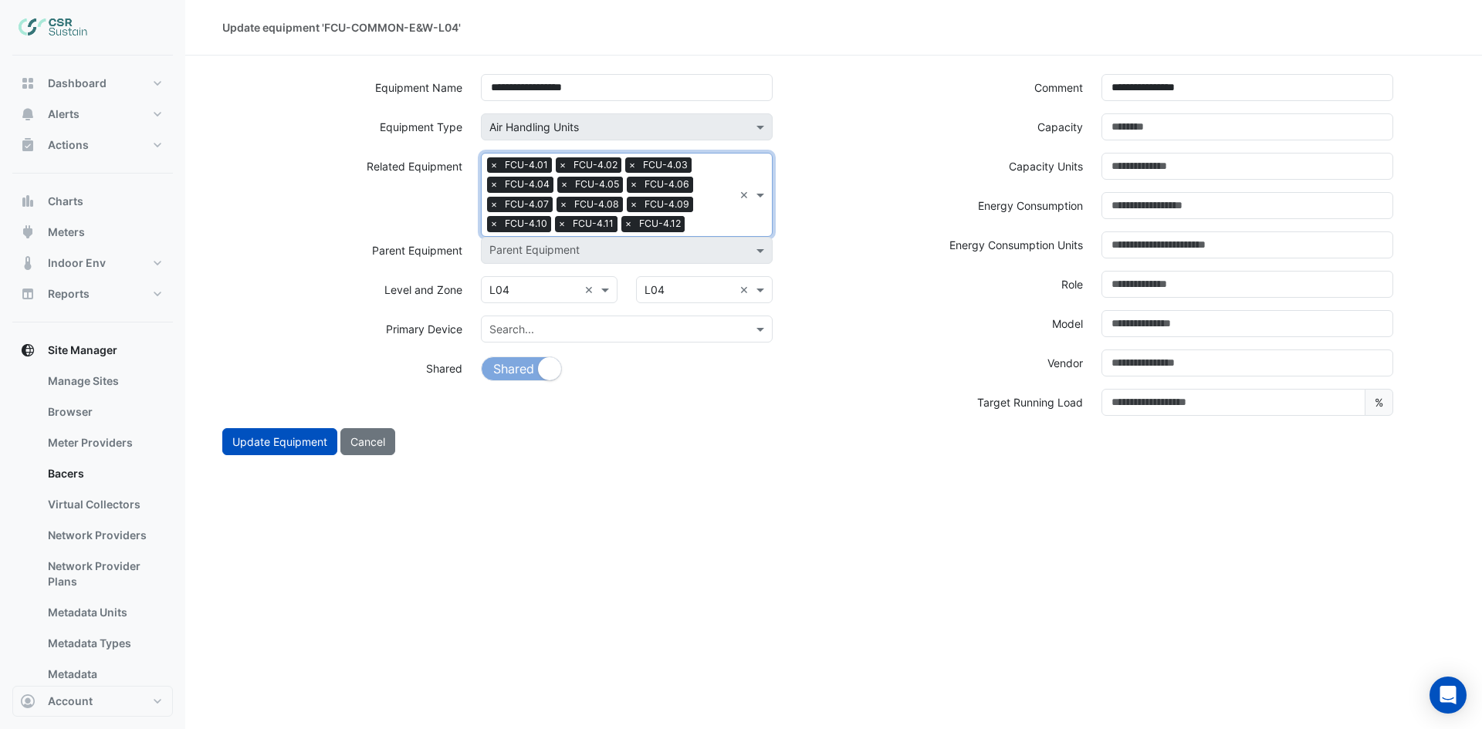
click at [691, 232] on input "text" at bounding box center [712, 226] width 42 height 16
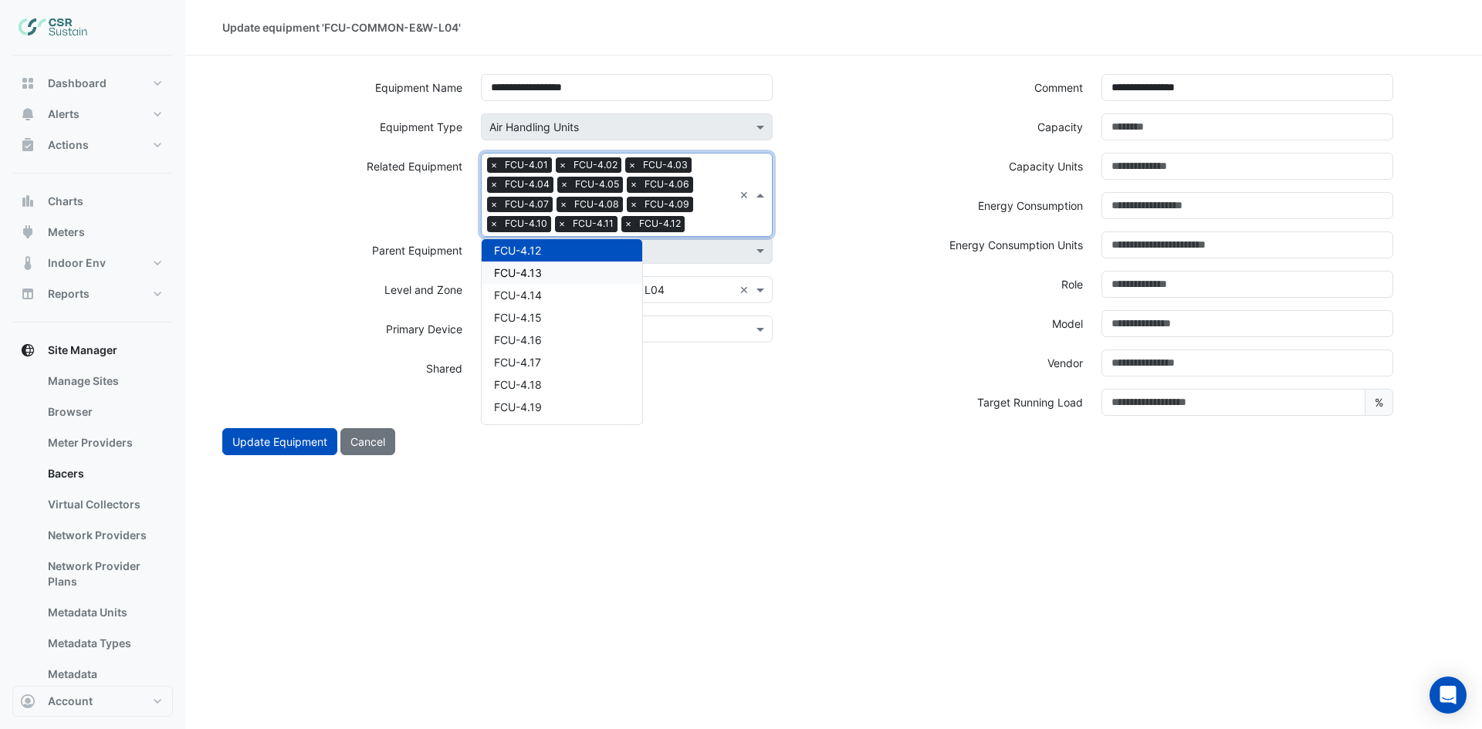
click at [582, 286] on div "FCU-4.14" at bounding box center [562, 295] width 161 height 22
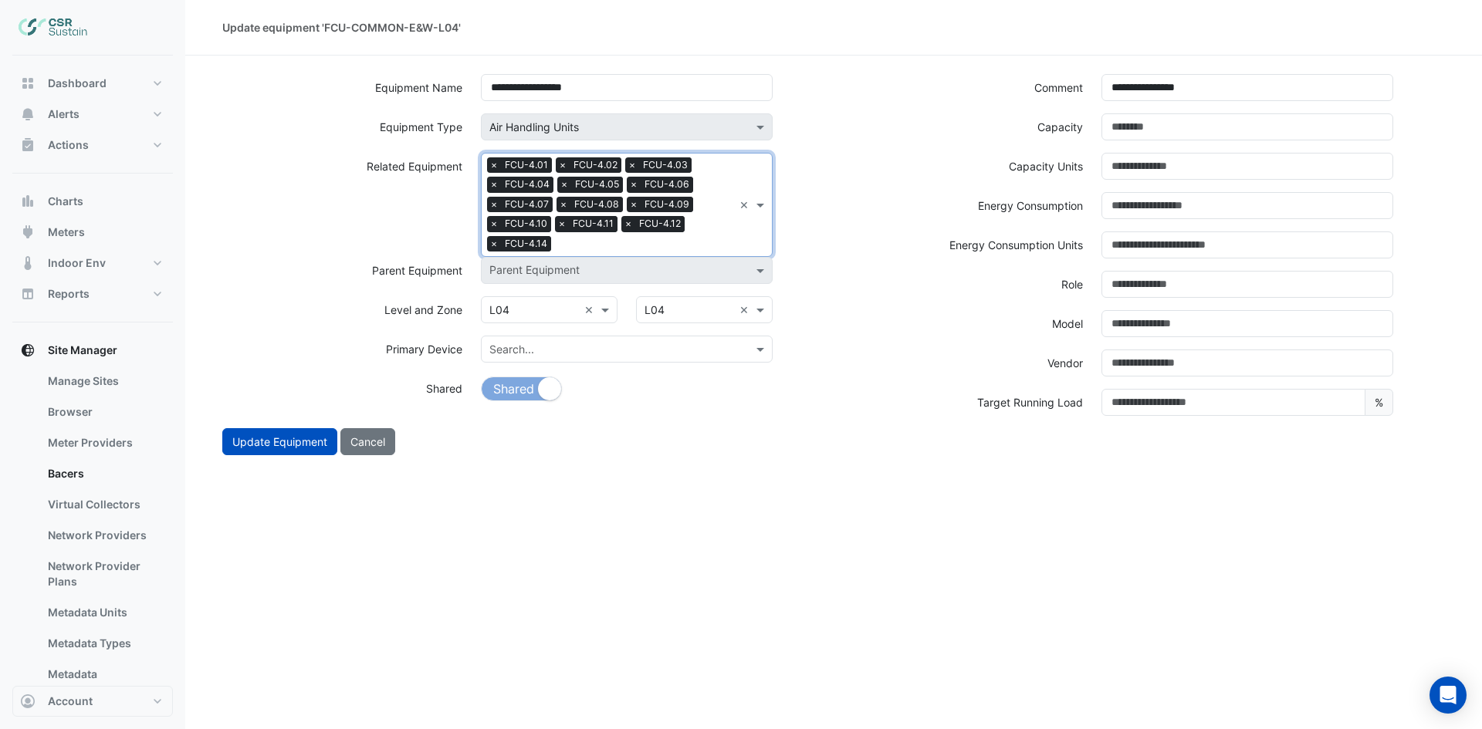
click at [686, 238] on input "text" at bounding box center [645, 246] width 176 height 16
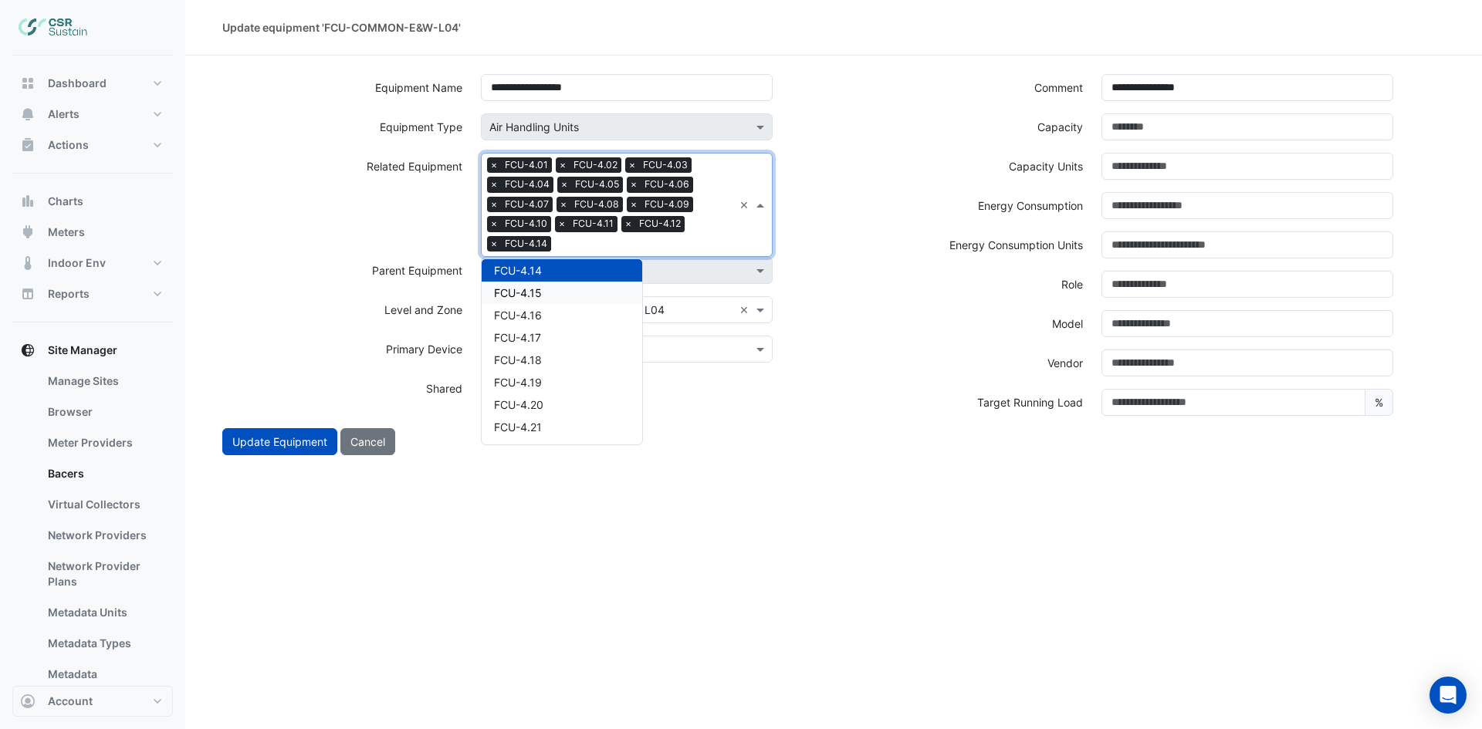
click at [553, 293] on div "FCU-4.15" at bounding box center [562, 293] width 161 height 22
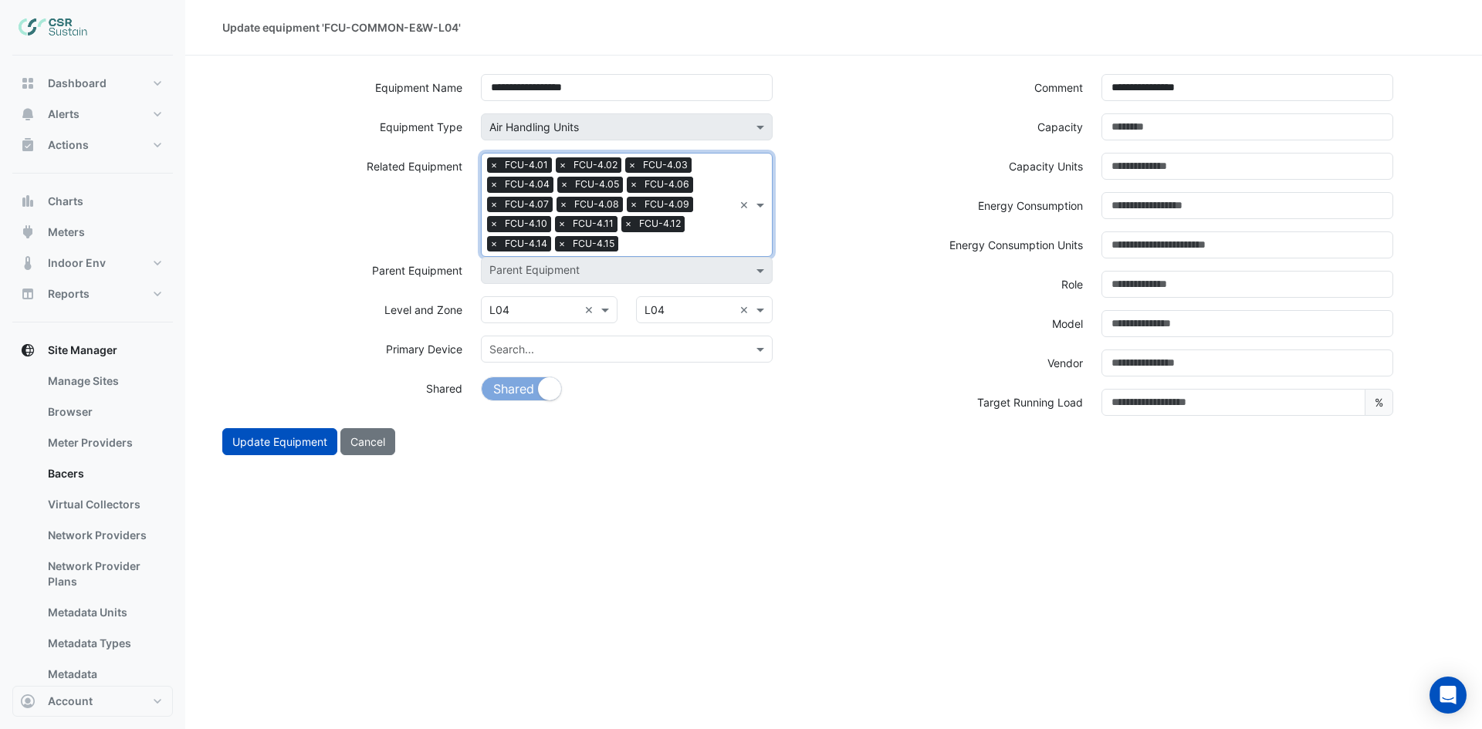
click at [688, 246] on input "text" at bounding box center [678, 246] width 109 height 16
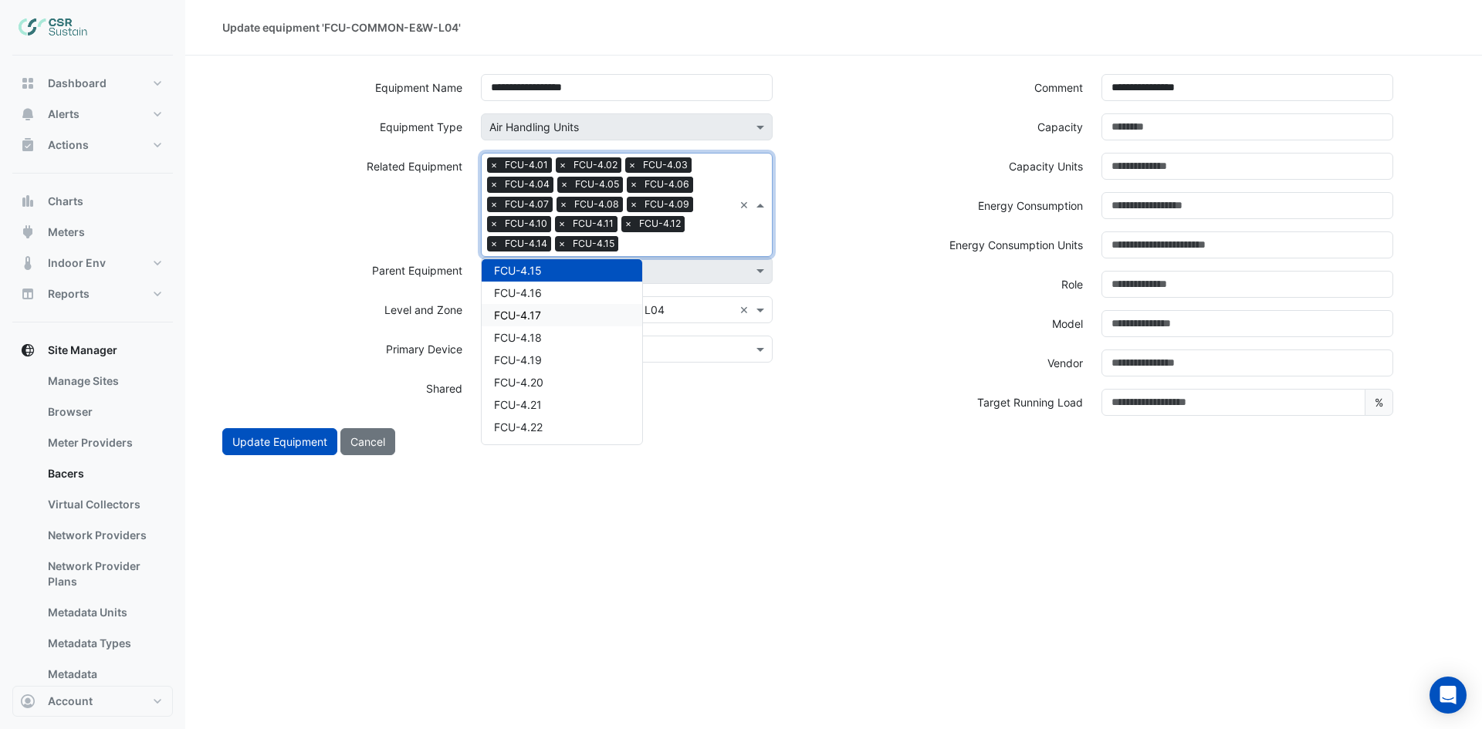
click at [559, 304] on div "FCU-4.17" at bounding box center [562, 315] width 161 height 22
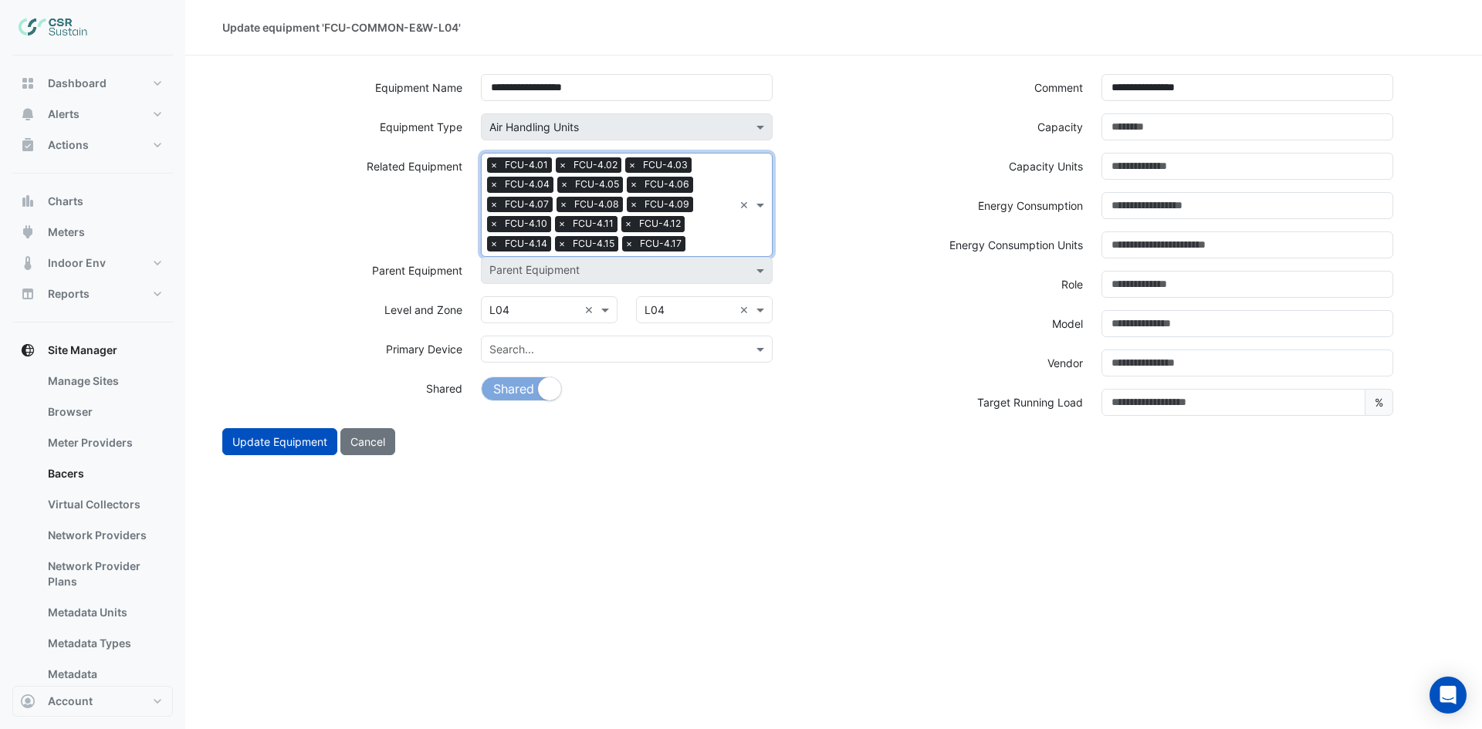
click at [701, 246] on input "text" at bounding box center [712, 246] width 42 height 16
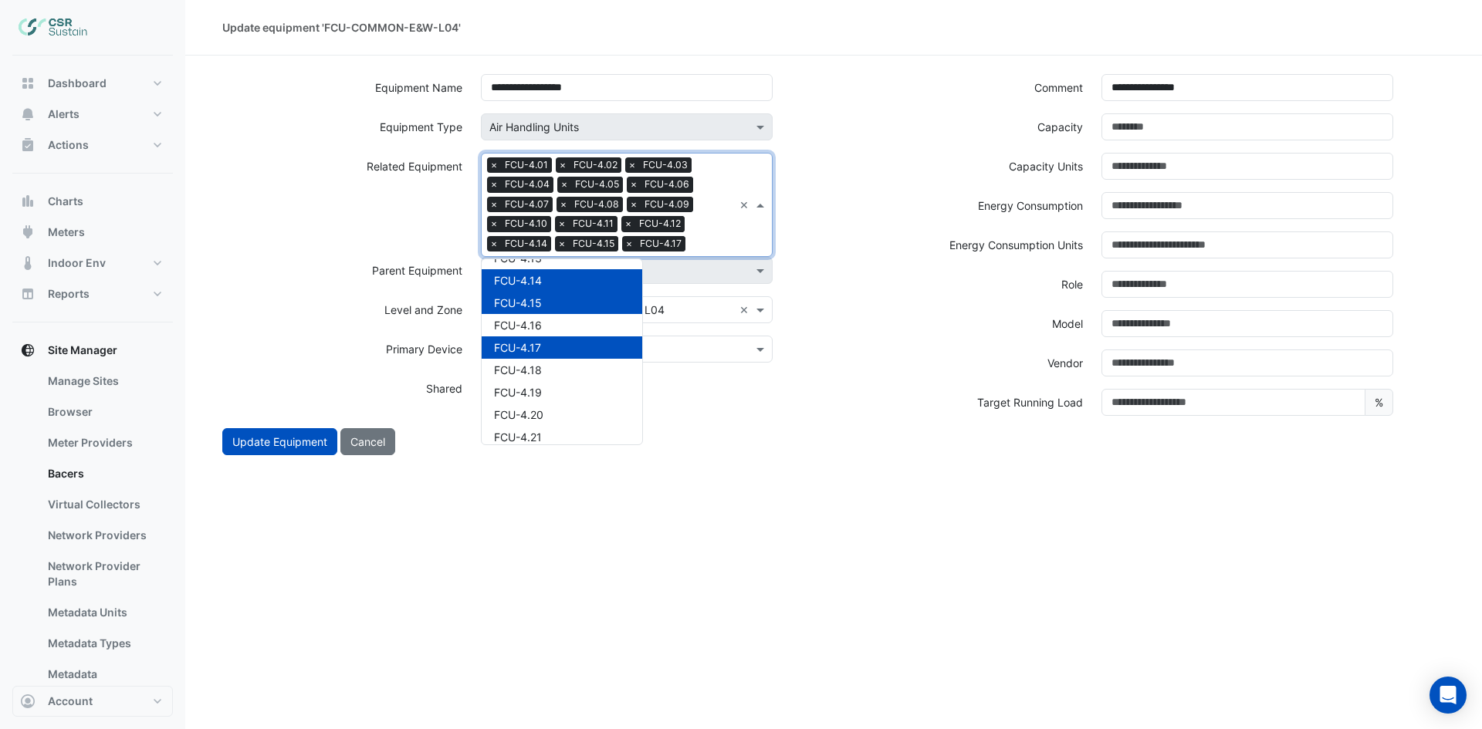
click at [561, 312] on div "FCU-4.15" at bounding box center [562, 303] width 161 height 22
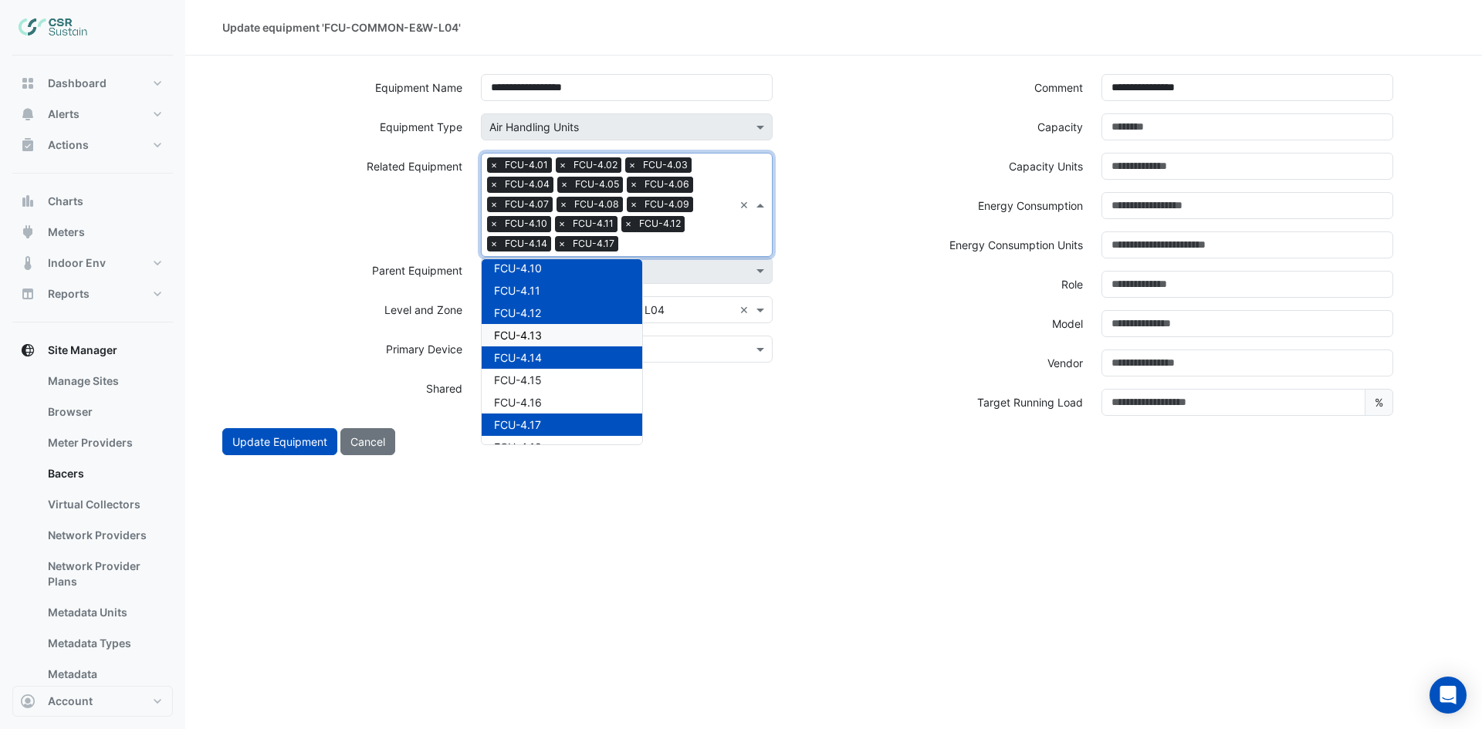
click at [557, 329] on div "FCU-4.13" at bounding box center [562, 335] width 161 height 22
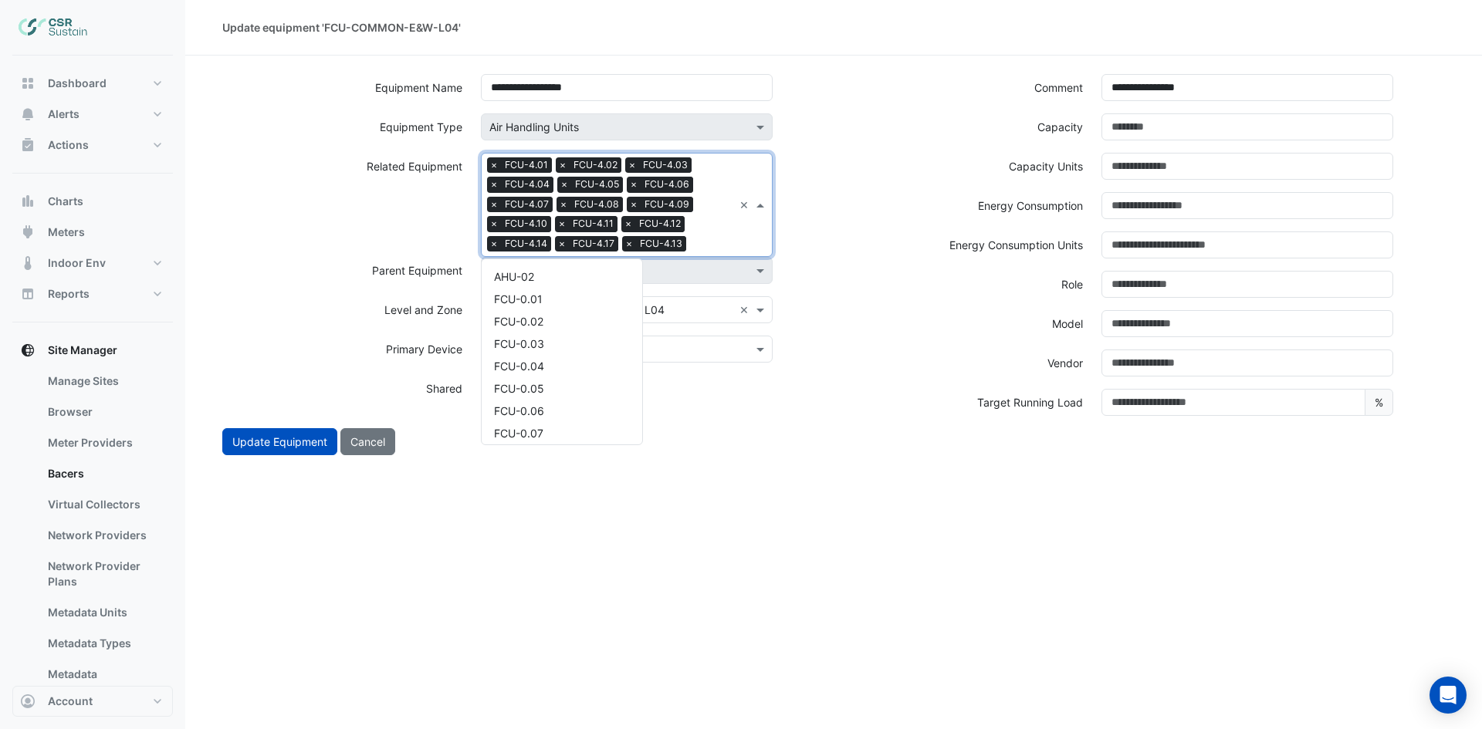
click at [715, 235] on div "Search Related Equipment × FCU-4.01 × FCU-4.02 × FCU-4.03 × FCU-4.04 × FCU-4.05…" at bounding box center [608, 205] width 252 height 103
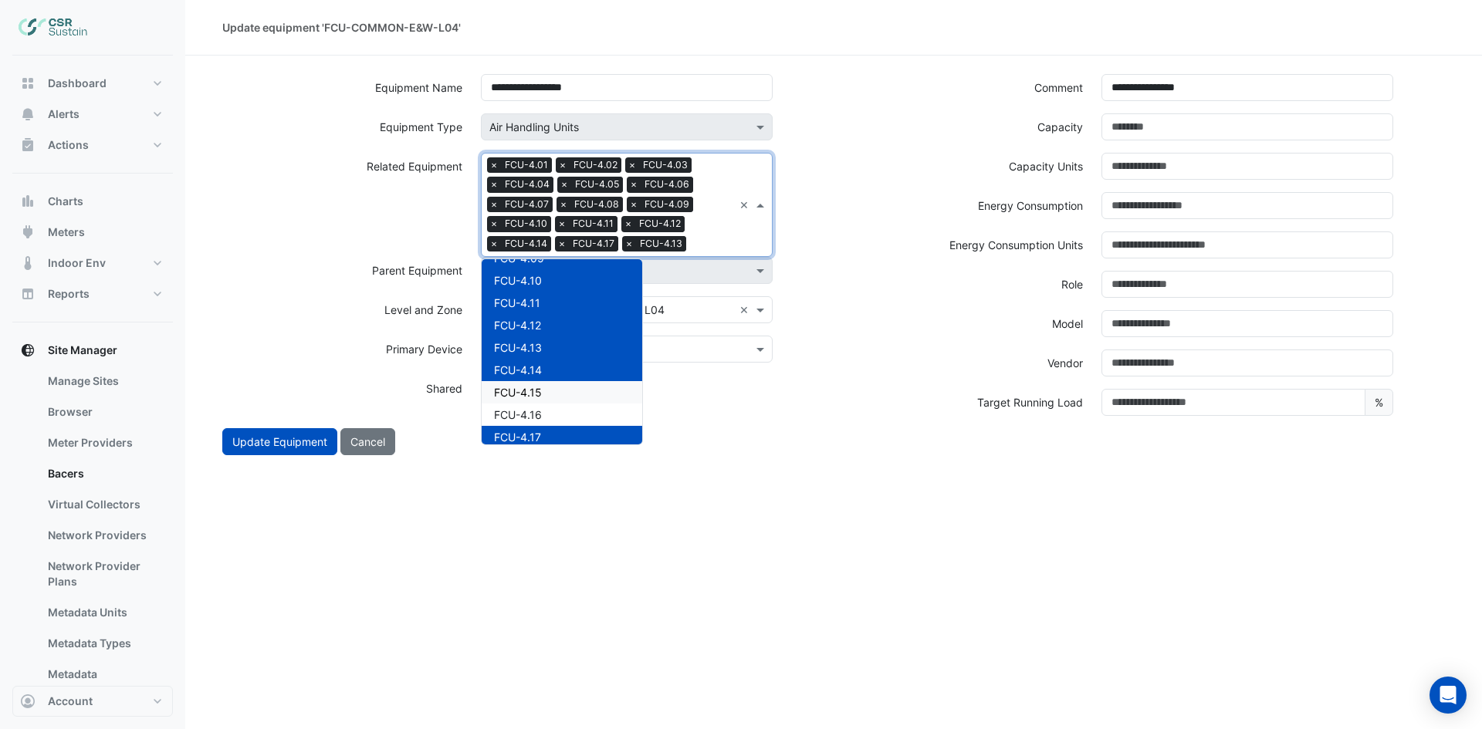
click at [556, 390] on div "FCU-4.15" at bounding box center [562, 392] width 161 height 22
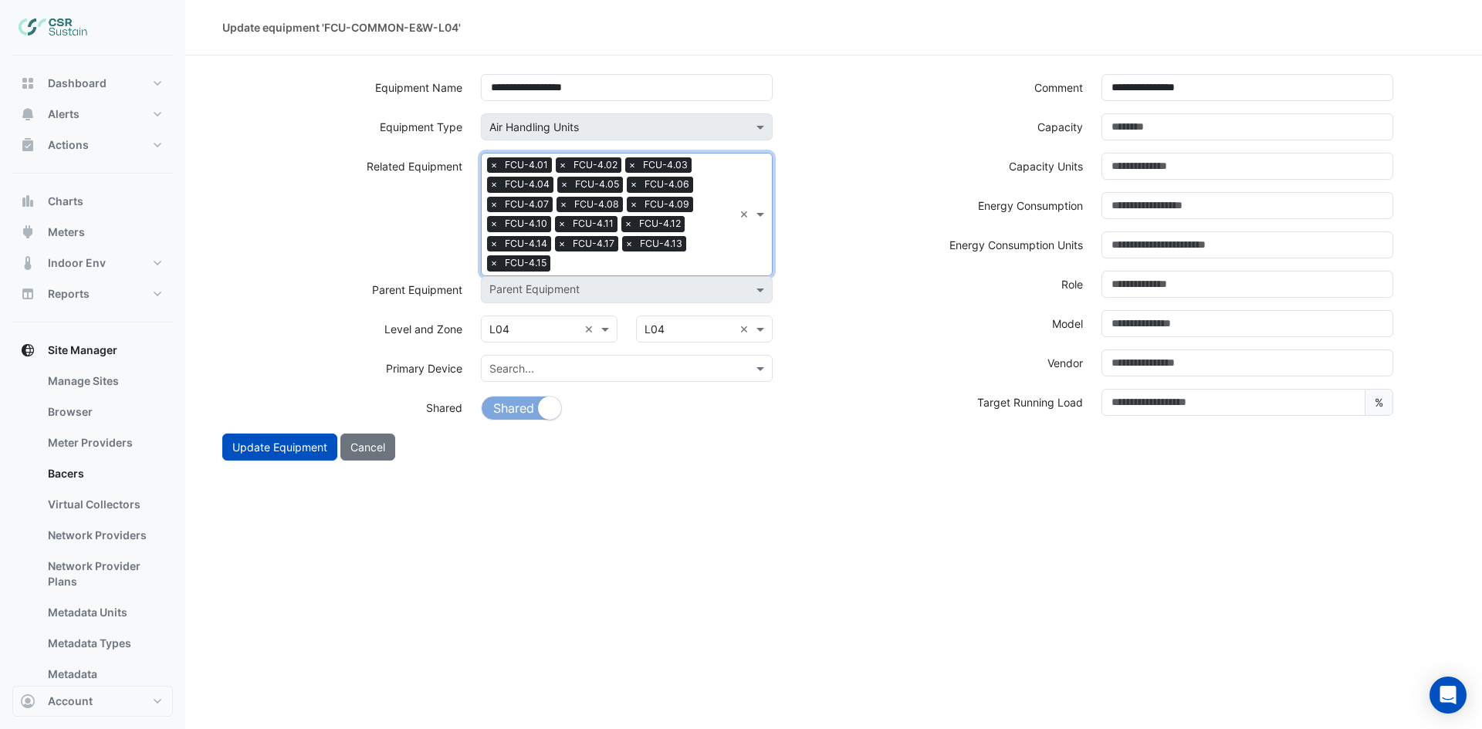
click at [703, 260] on input "text" at bounding box center [644, 265] width 177 height 16
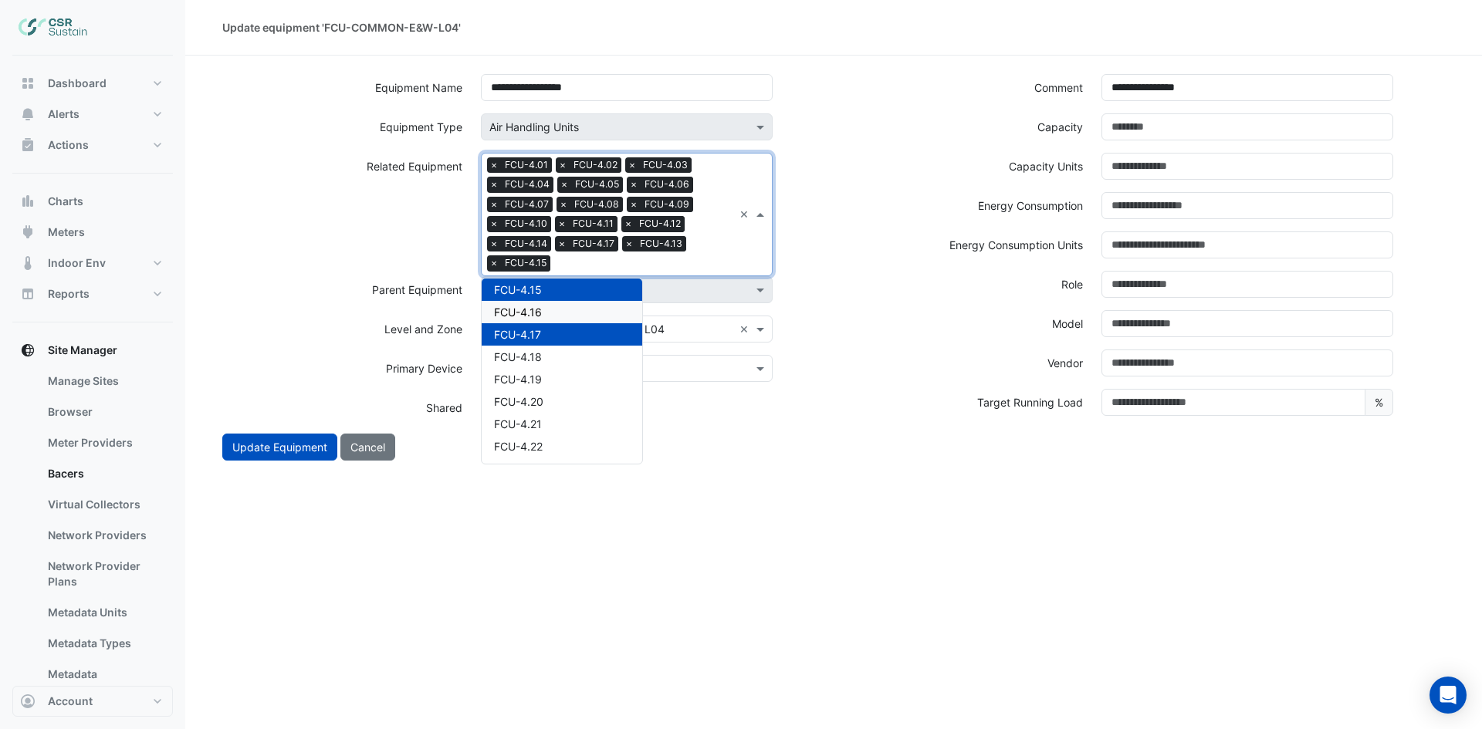
click at [582, 315] on div "FCU-4.16" at bounding box center [562, 312] width 161 height 22
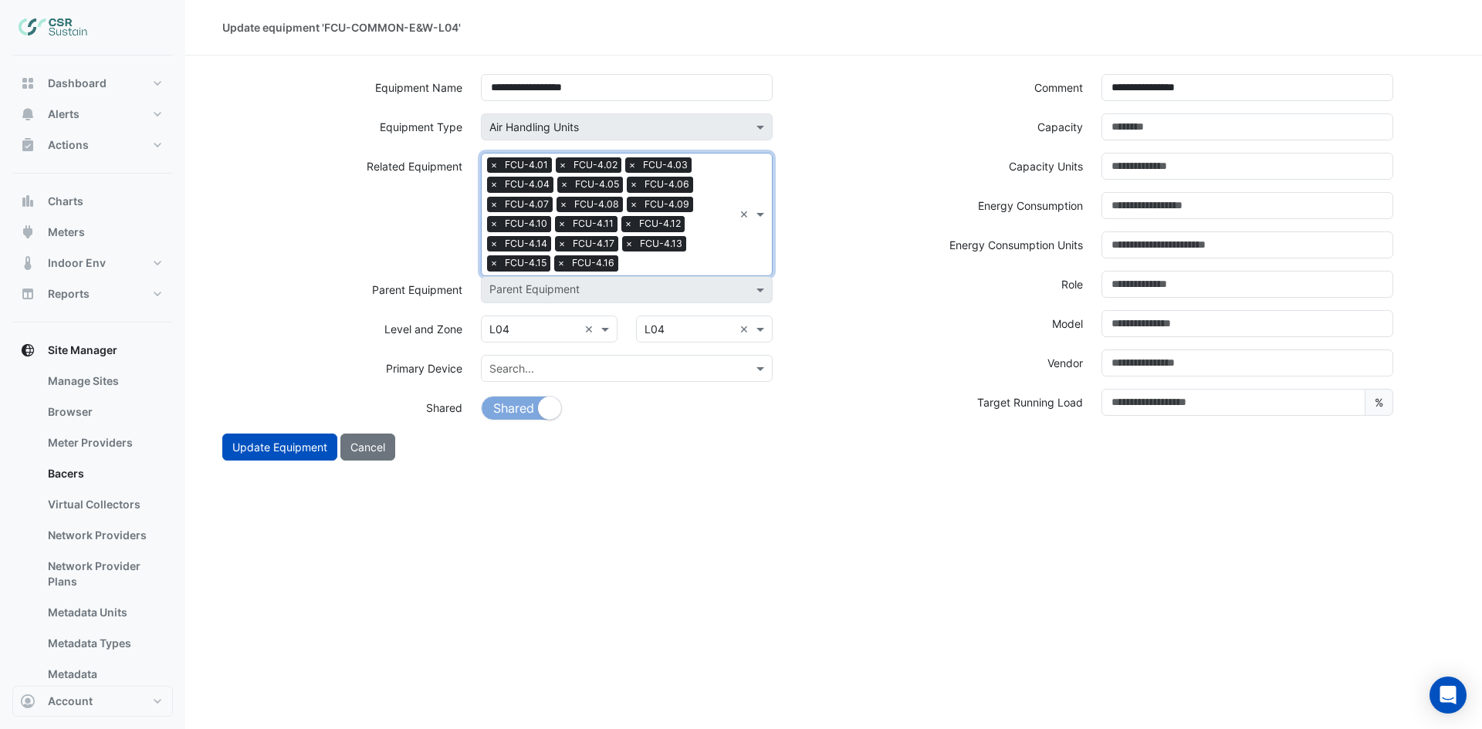
click at [693, 262] on input "text" at bounding box center [678, 265] width 109 height 16
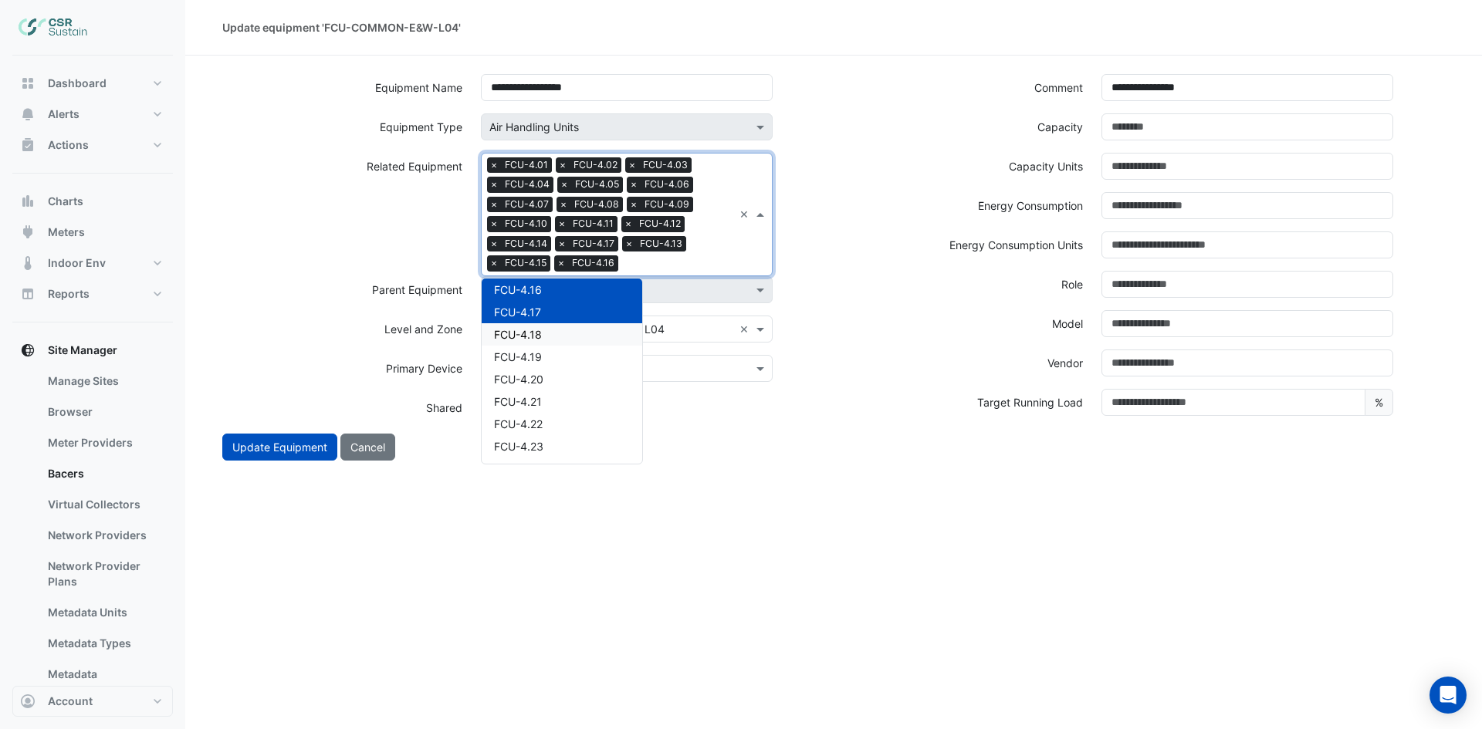
click at [580, 333] on div "FCU-4.18" at bounding box center [562, 334] width 161 height 22
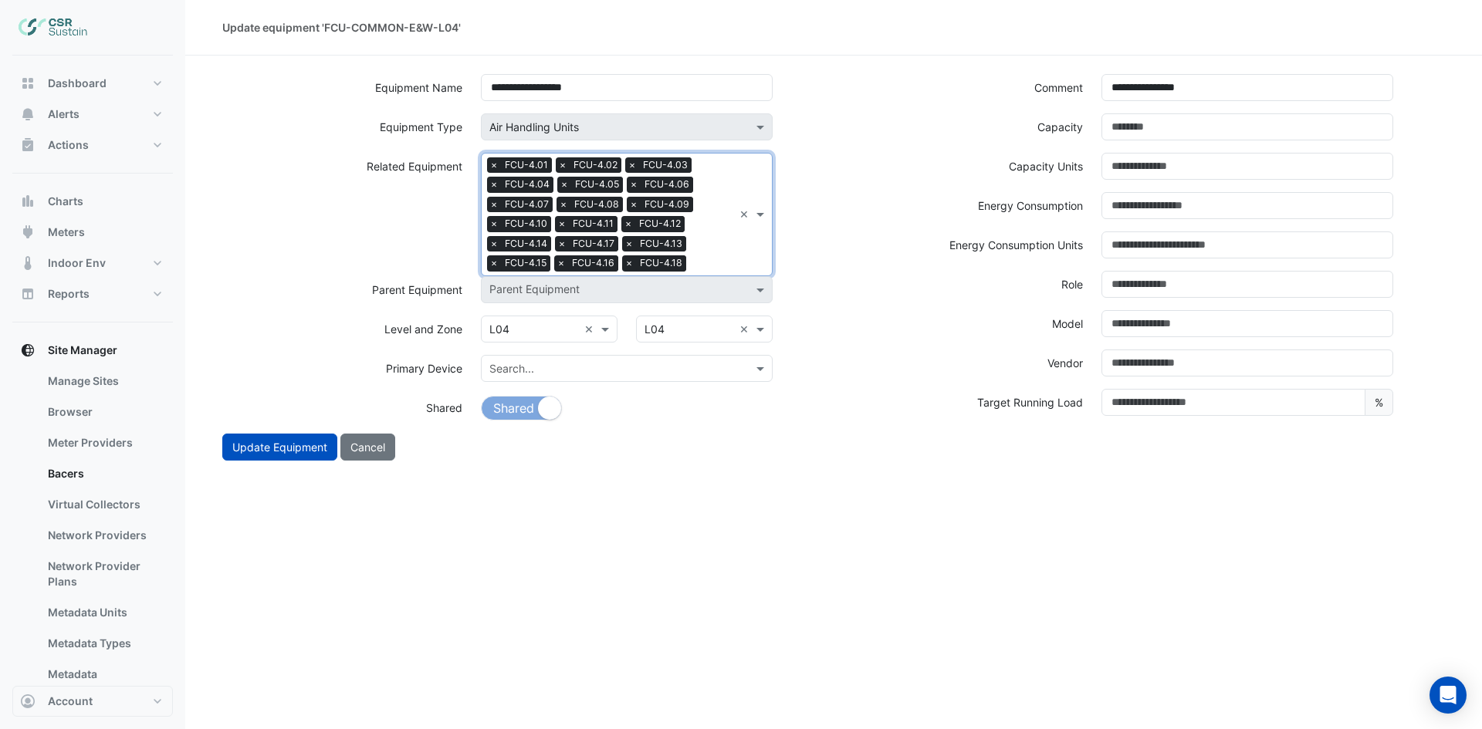
click at [710, 262] on input "text" at bounding box center [712, 265] width 41 height 16
click at [560, 316] on div "FCU-4.19" at bounding box center [562, 312] width 161 height 22
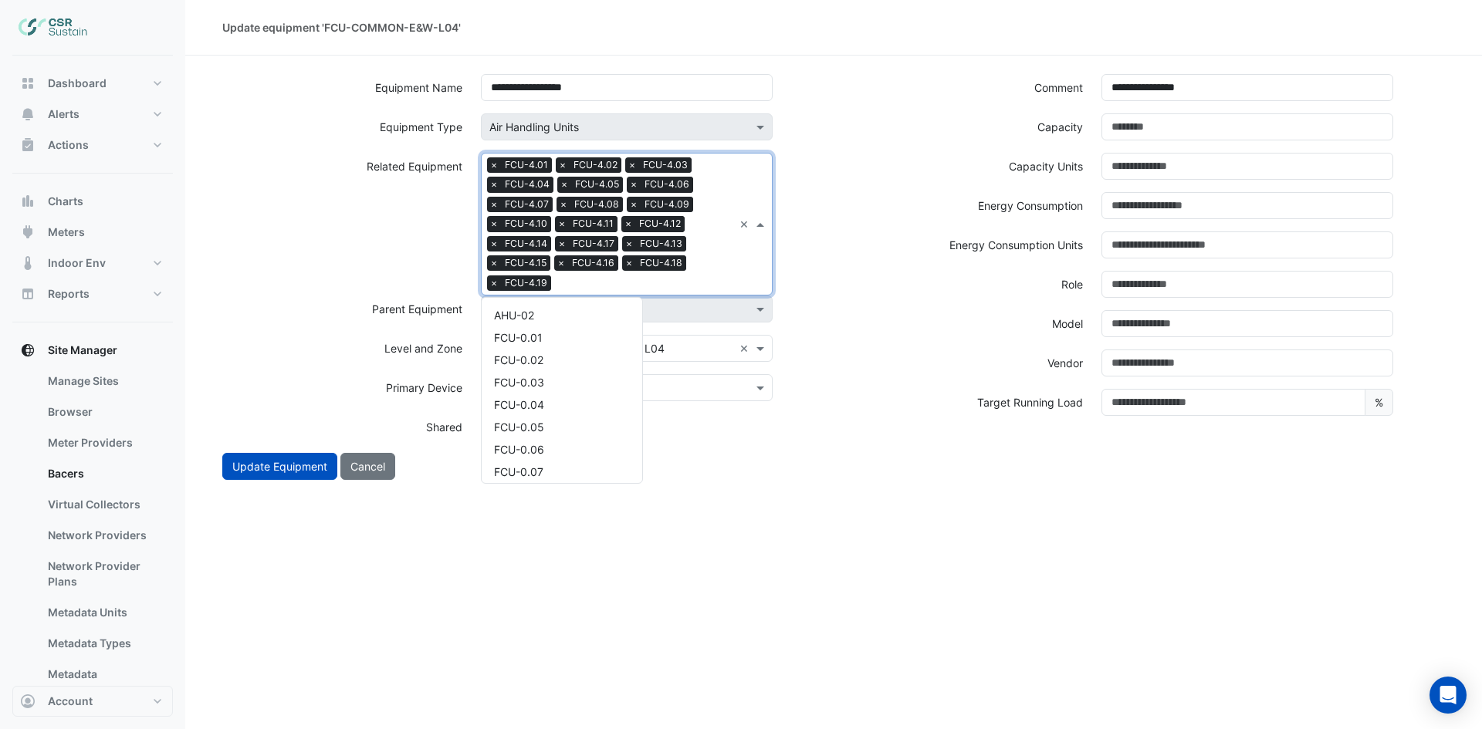
click at [719, 282] on input "text" at bounding box center [645, 284] width 176 height 16
click at [540, 329] on span "FCU-4.20" at bounding box center [518, 331] width 49 height 13
click at [709, 269] on div "Search Related Equipment × FCU-4.01 × FCU-4.02 × FCU-4.03 × FCU-4.04 × FCU-4.05…" at bounding box center [608, 224] width 252 height 141
click at [560, 329] on div "FCU-4.21" at bounding box center [562, 331] width 161 height 22
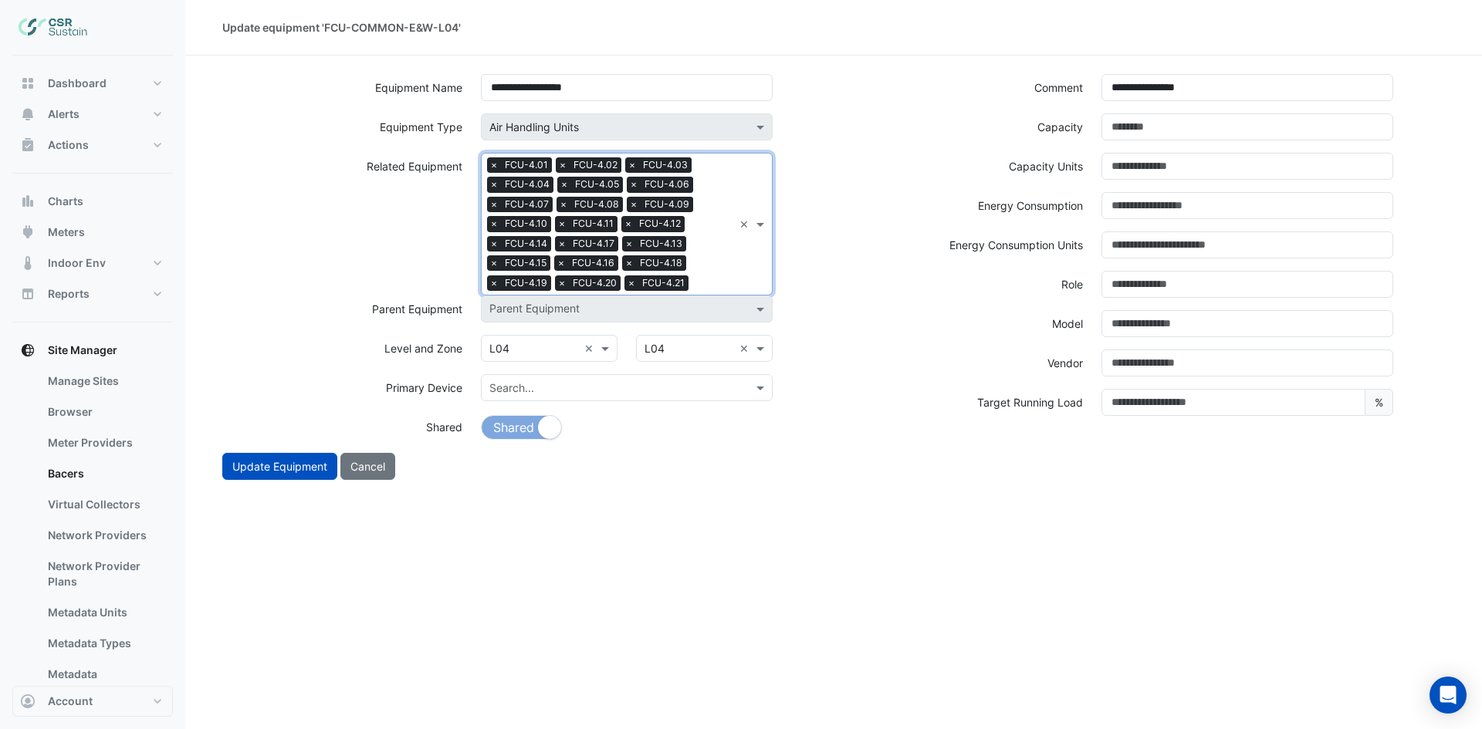
click at [700, 277] on input "text" at bounding box center [714, 284] width 39 height 16
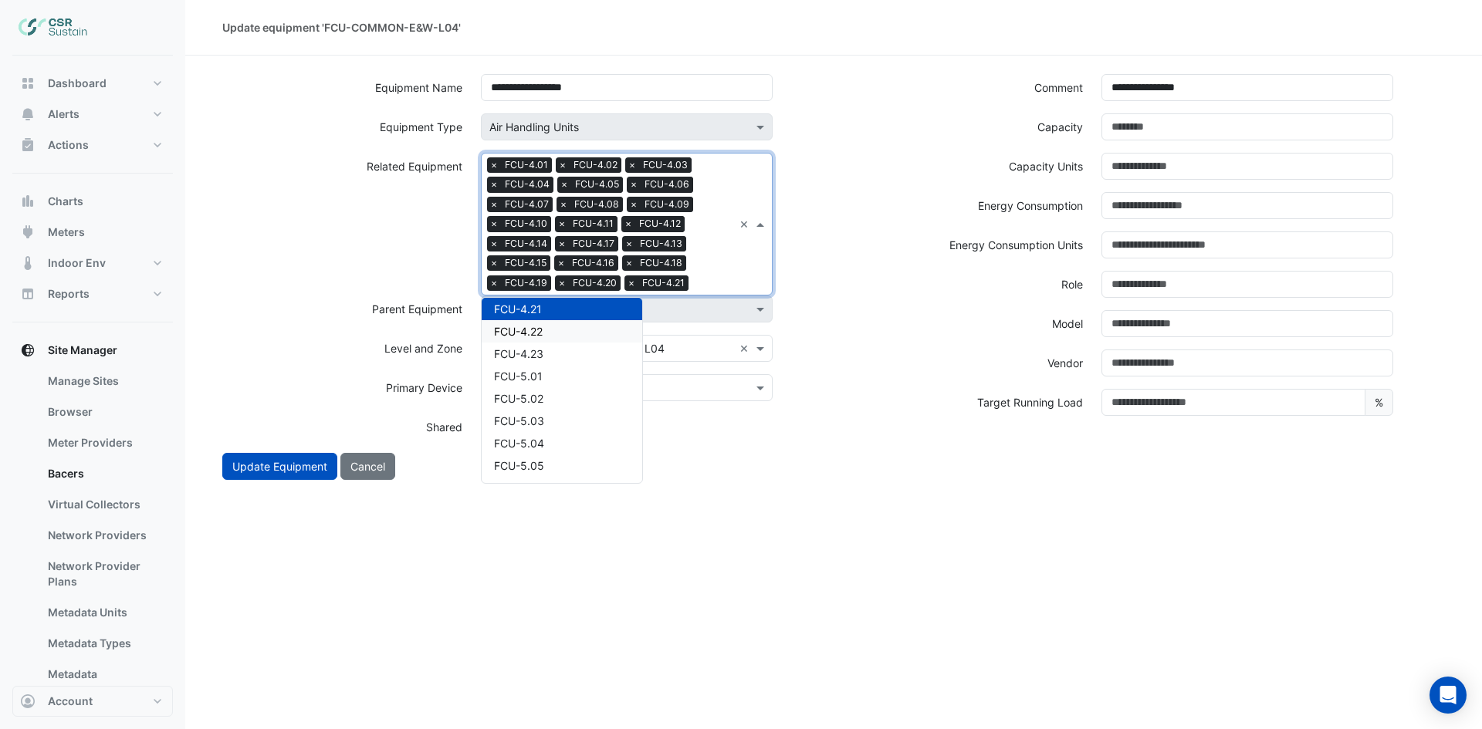
click at [560, 329] on div "FCU-4.22" at bounding box center [562, 331] width 161 height 22
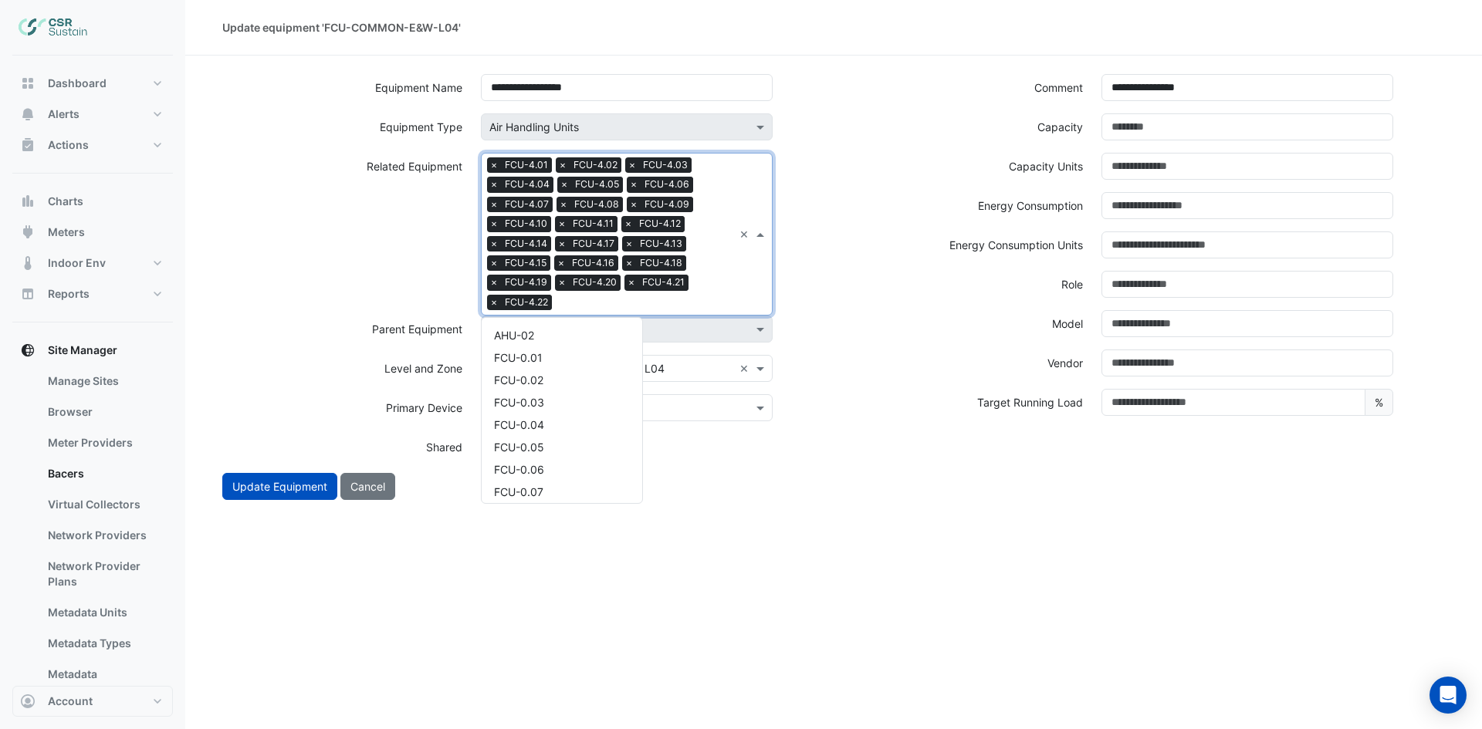
click at [718, 276] on div "Search Related Equipment × FCU-4.01 × FCU-4.02 × FCU-4.03 × FCU-4.04 × FCU-4.05…" at bounding box center [608, 234] width 252 height 161
click at [529, 343] on div "FCU-4.23" at bounding box center [562, 351] width 161 height 22
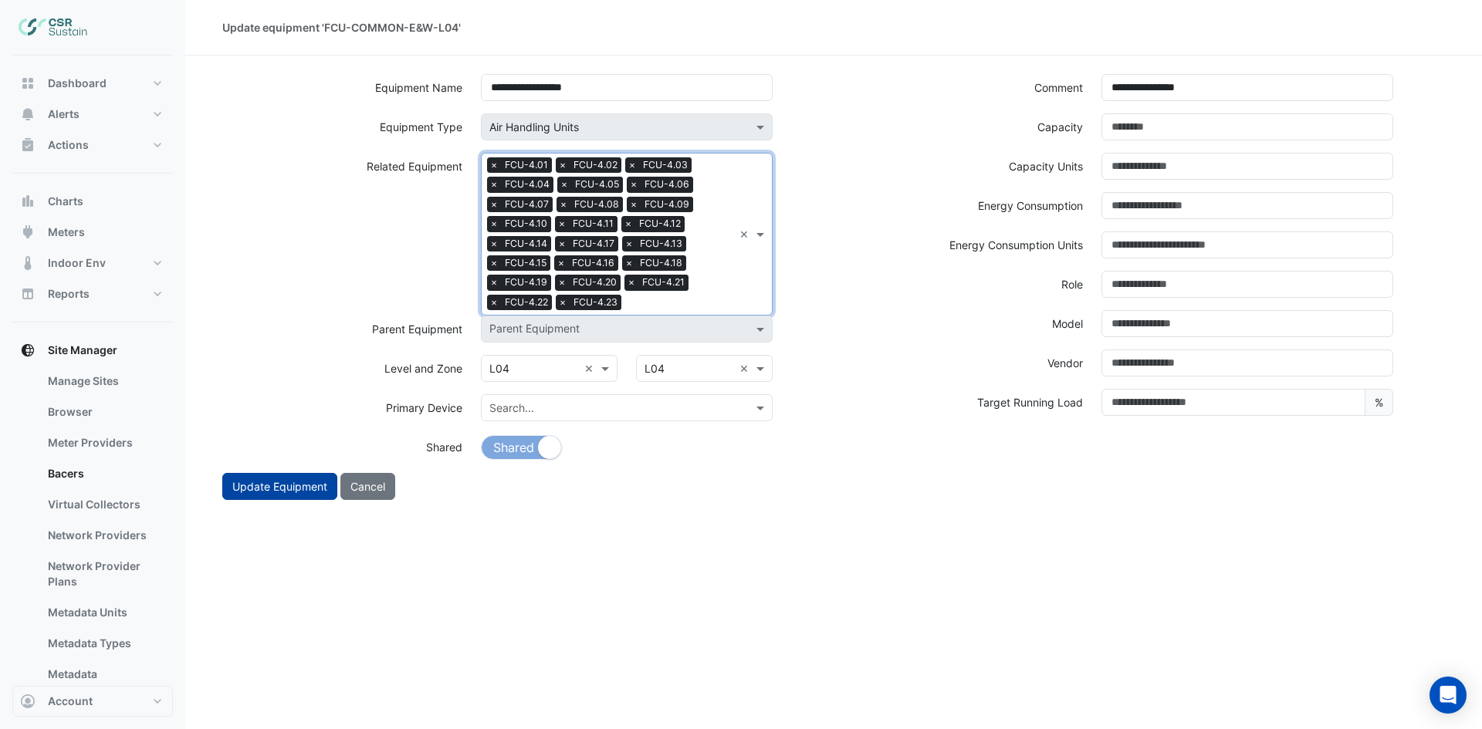
click at [238, 494] on button "Update Equipment" at bounding box center [279, 486] width 115 height 27
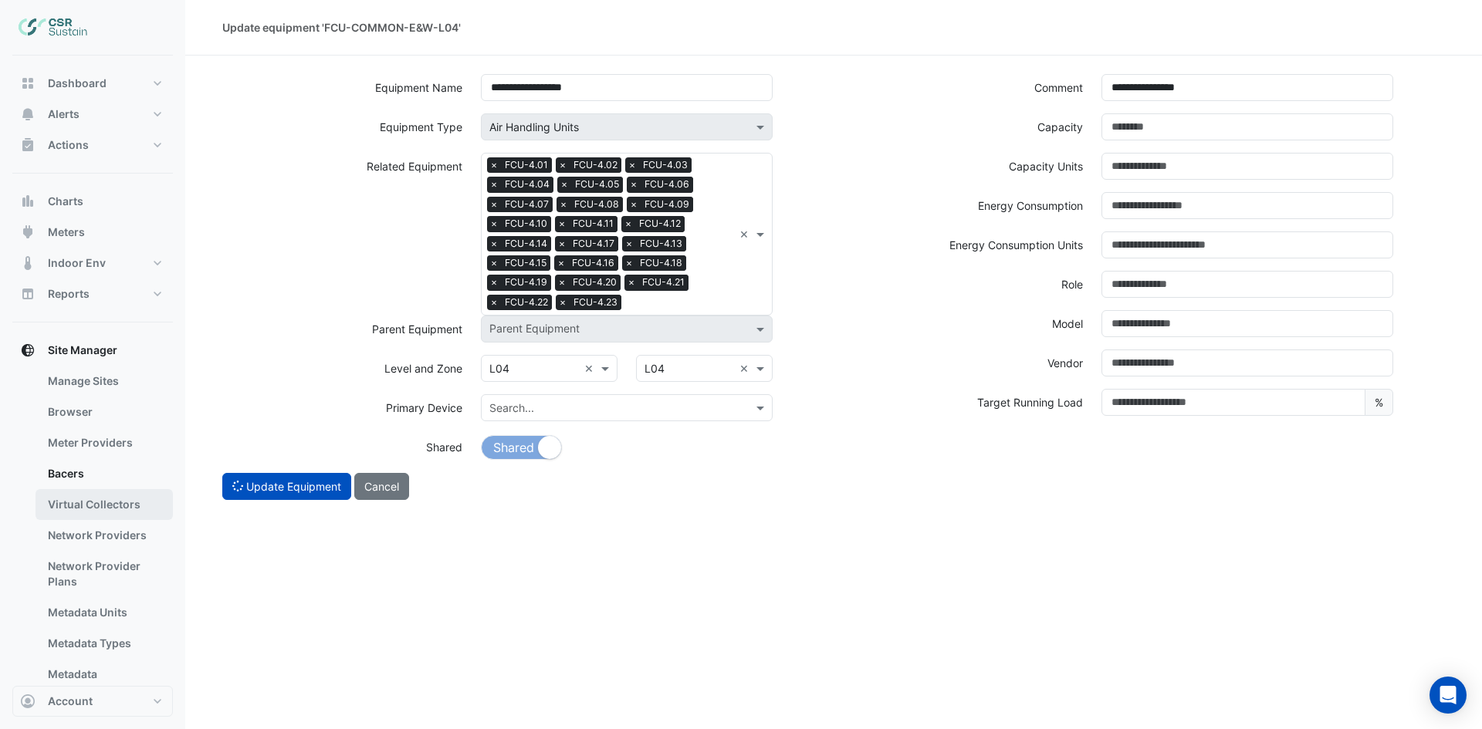
select select "***"
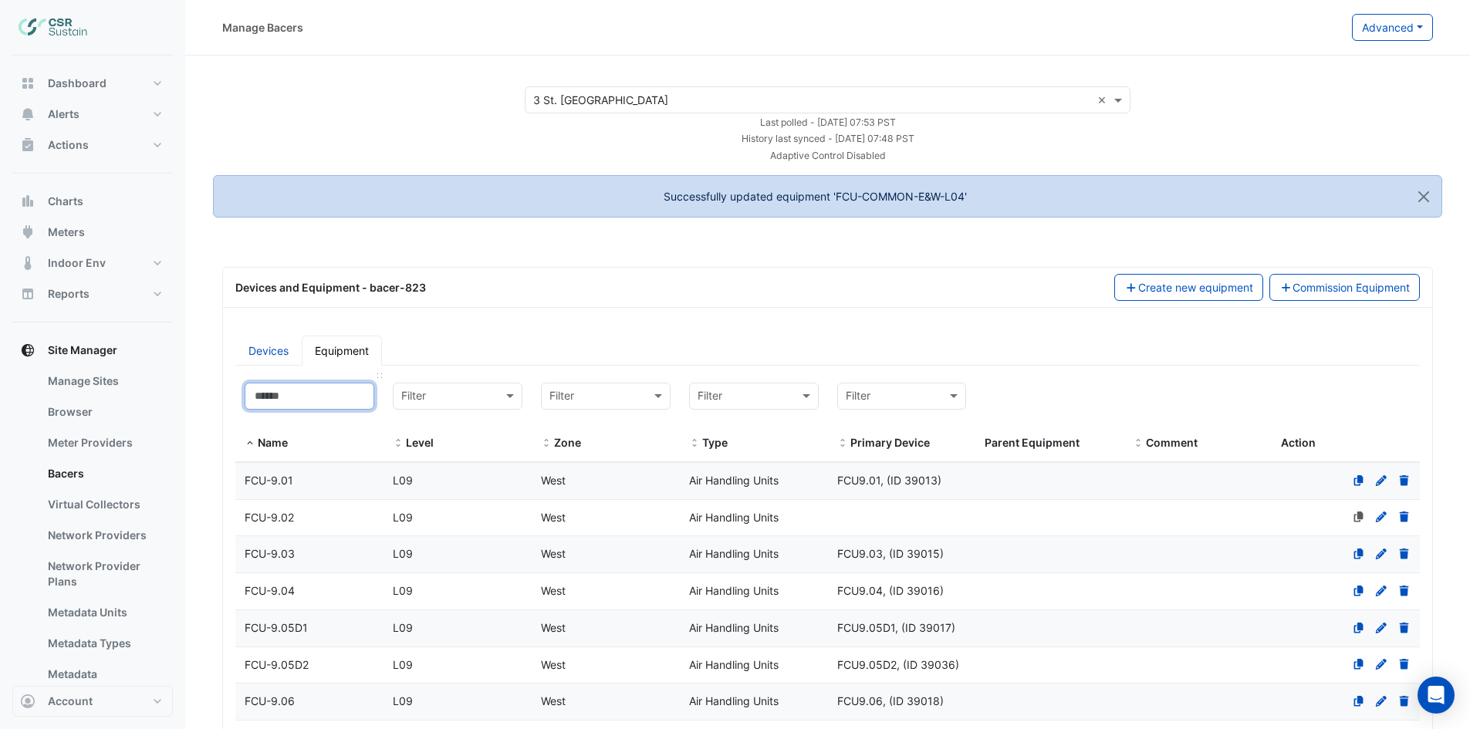
click at [336, 406] on input at bounding box center [310, 396] width 130 height 27
select select "***"
paste input "**********"
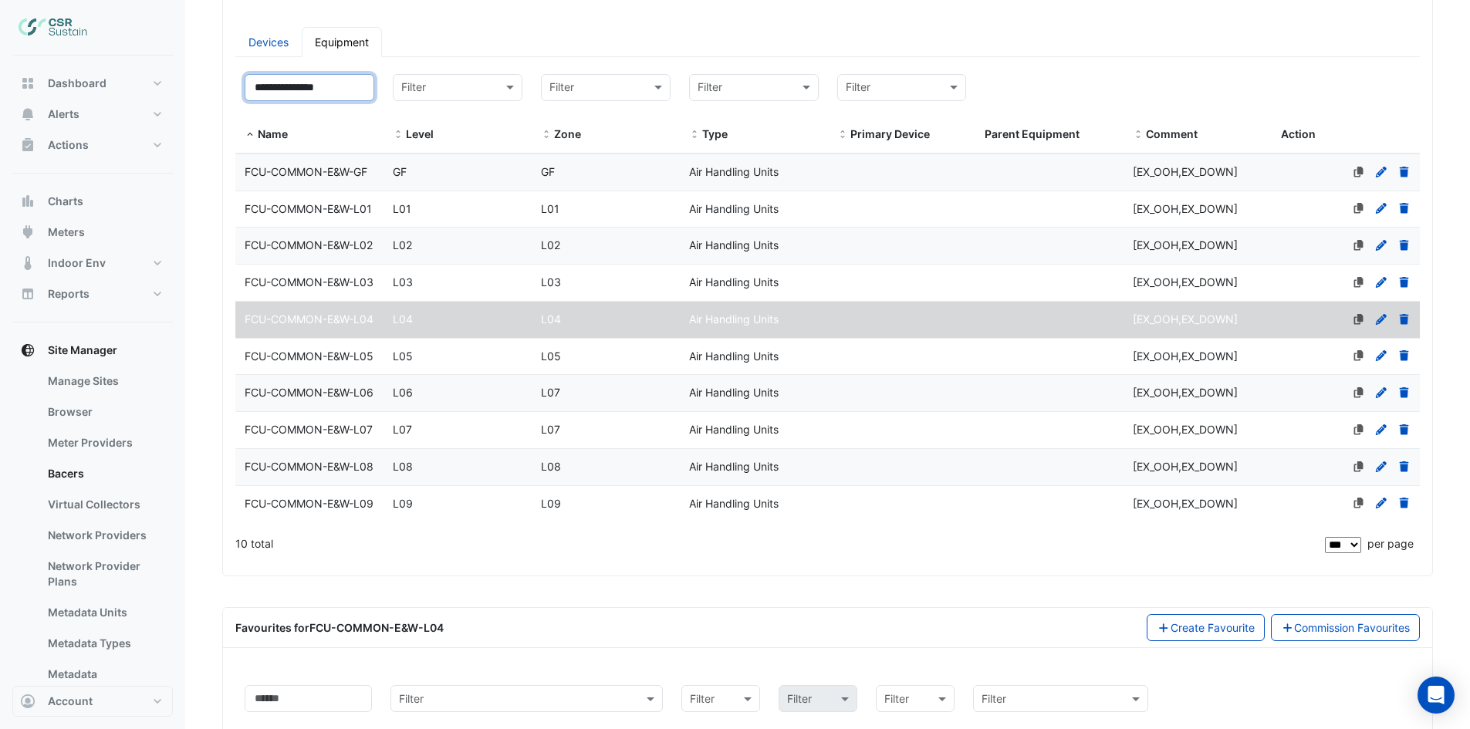
type input "**********"
click at [330, 366] on div "FCU-COMMON-E&W-L05" at bounding box center [309, 357] width 148 height 18
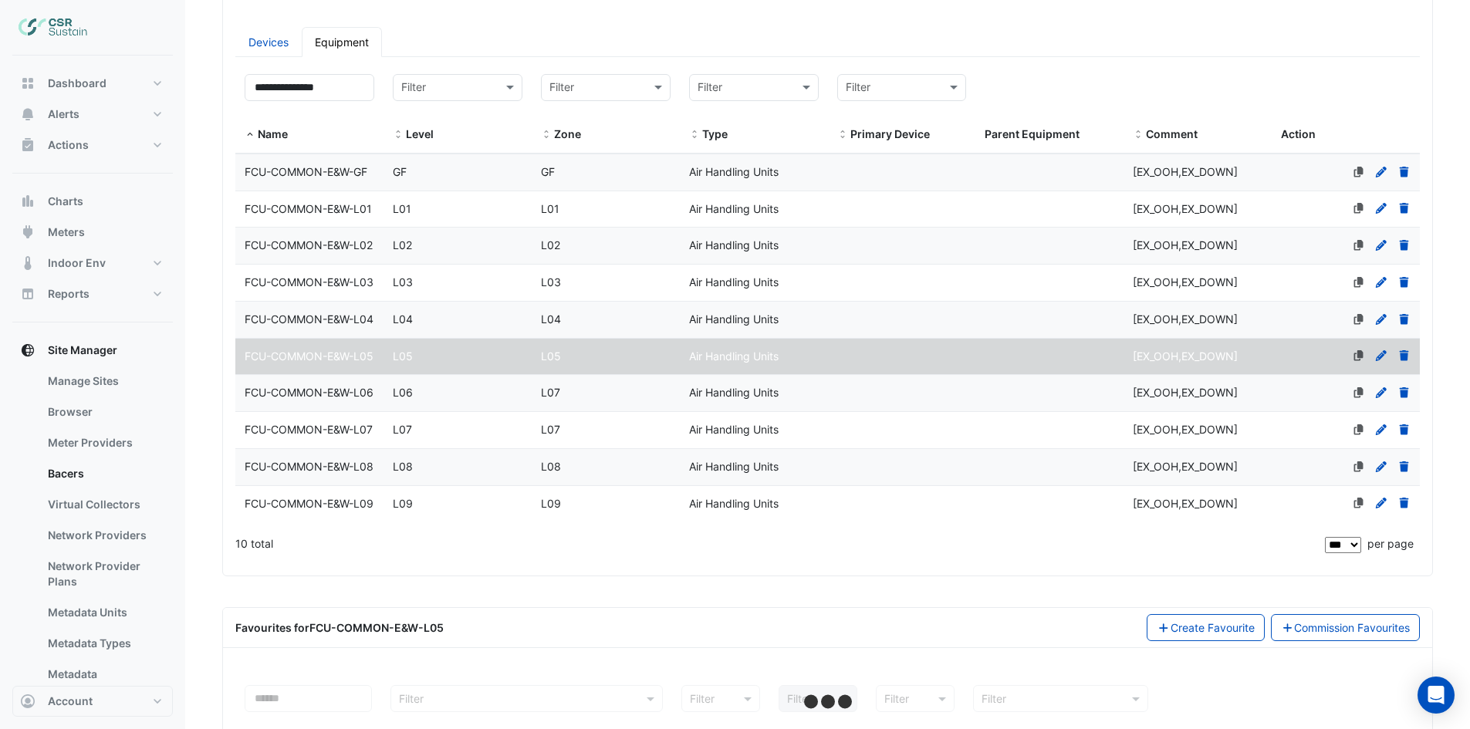
select select "***"
click at [1384, 361] on icon at bounding box center [1381, 355] width 11 height 11
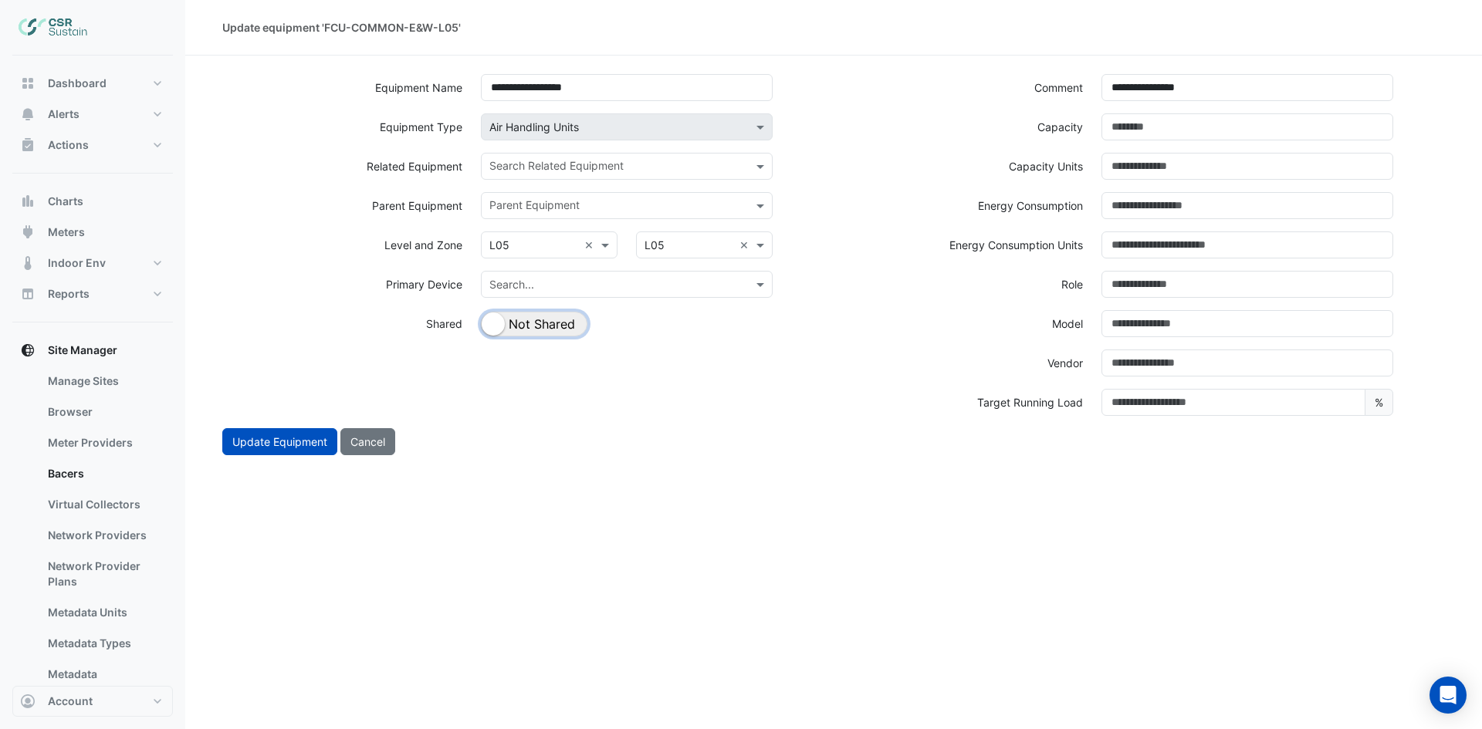
click at [554, 320] on button "Shared Not Shared" at bounding box center [534, 324] width 106 height 25
click at [654, 168] on input "text" at bounding box center [617, 168] width 257 height 16
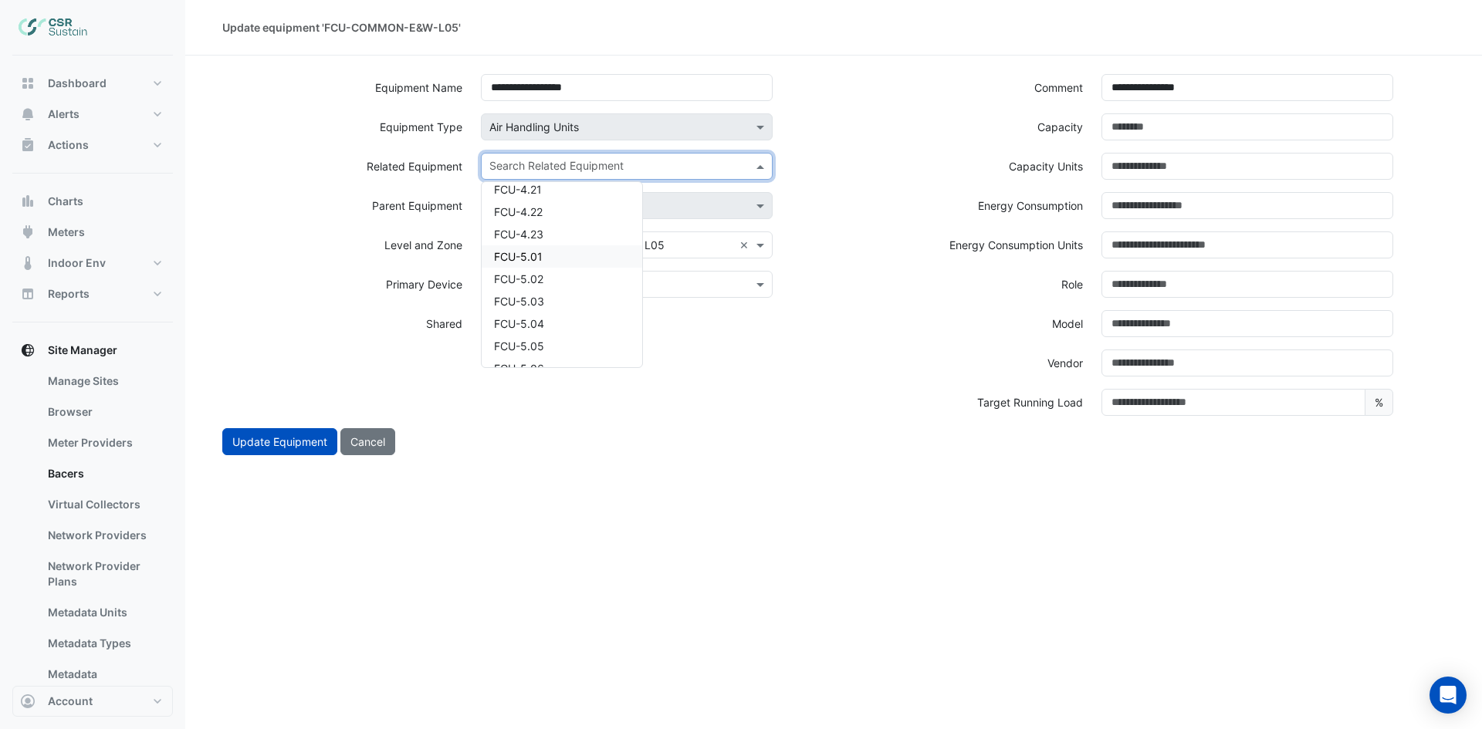
click at [551, 259] on div "FCU-5.01" at bounding box center [562, 256] width 161 height 22
click at [627, 170] on input "text" at bounding box center [645, 168] width 176 height 16
click at [585, 222] on div "FCU-5.02" at bounding box center [562, 216] width 161 height 22
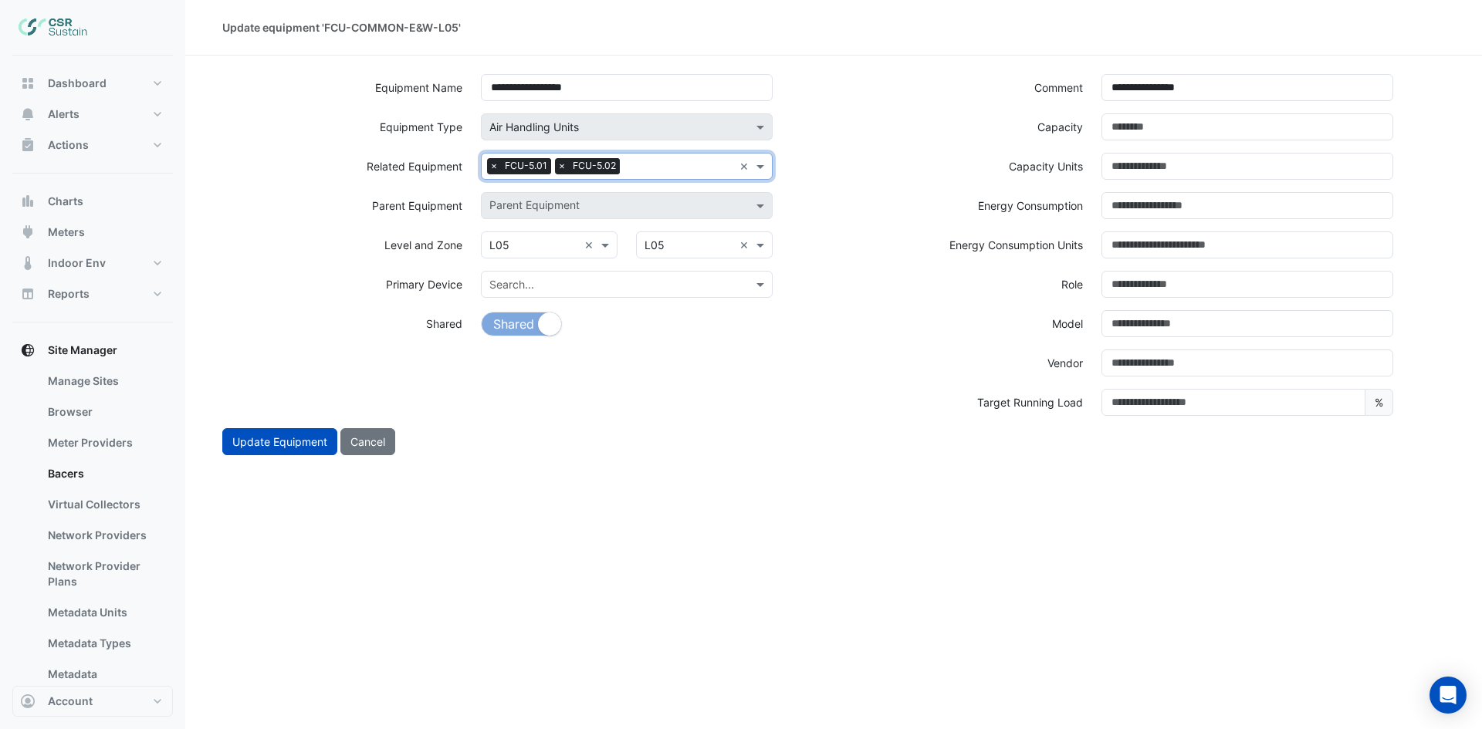
click at [660, 168] on input "text" at bounding box center [679, 168] width 107 height 16
click at [580, 221] on div "FCU-5.03" at bounding box center [562, 216] width 161 height 22
click at [712, 171] on input "text" at bounding box center [714, 168] width 38 height 16
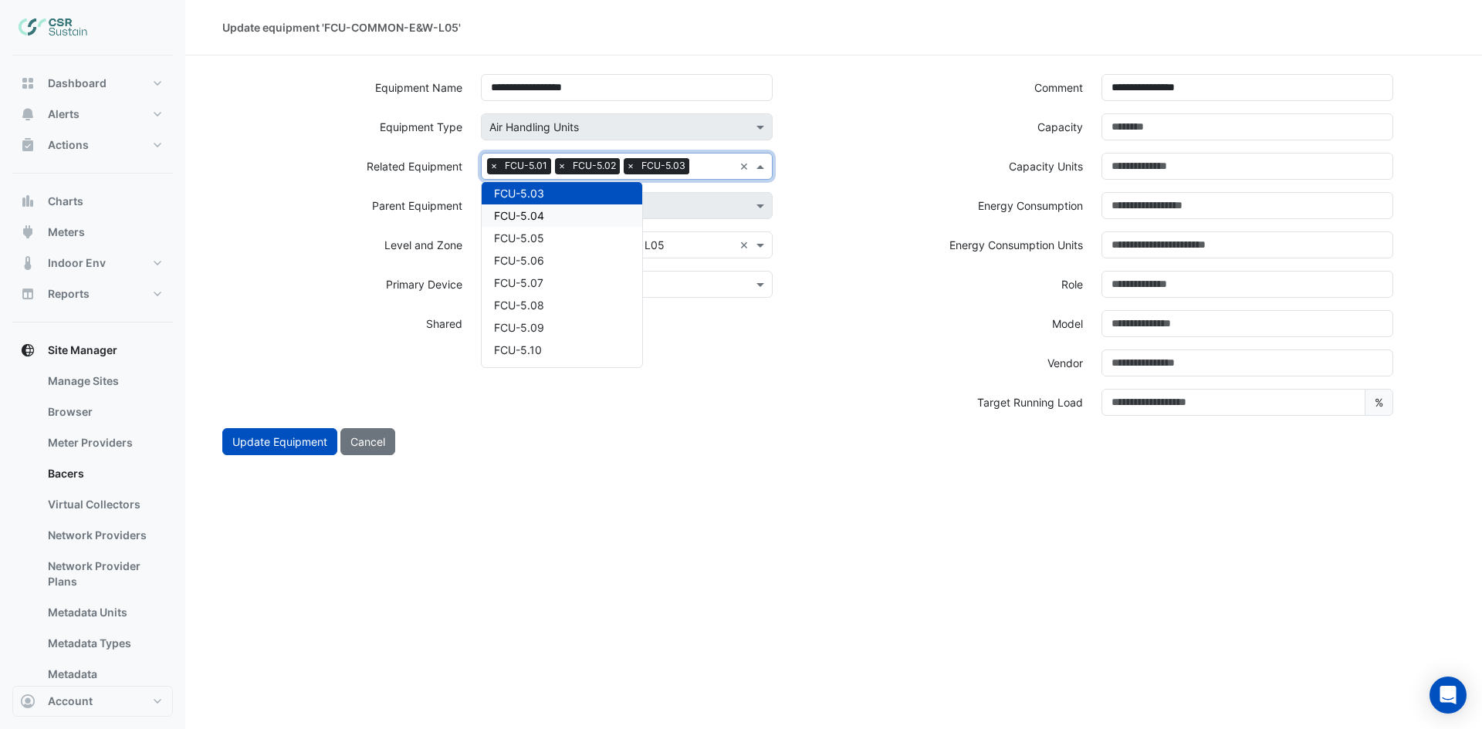
click at [585, 217] on div "FCU-5.04" at bounding box center [562, 216] width 161 height 22
click at [630, 190] on input "text" at bounding box center [646, 186] width 174 height 16
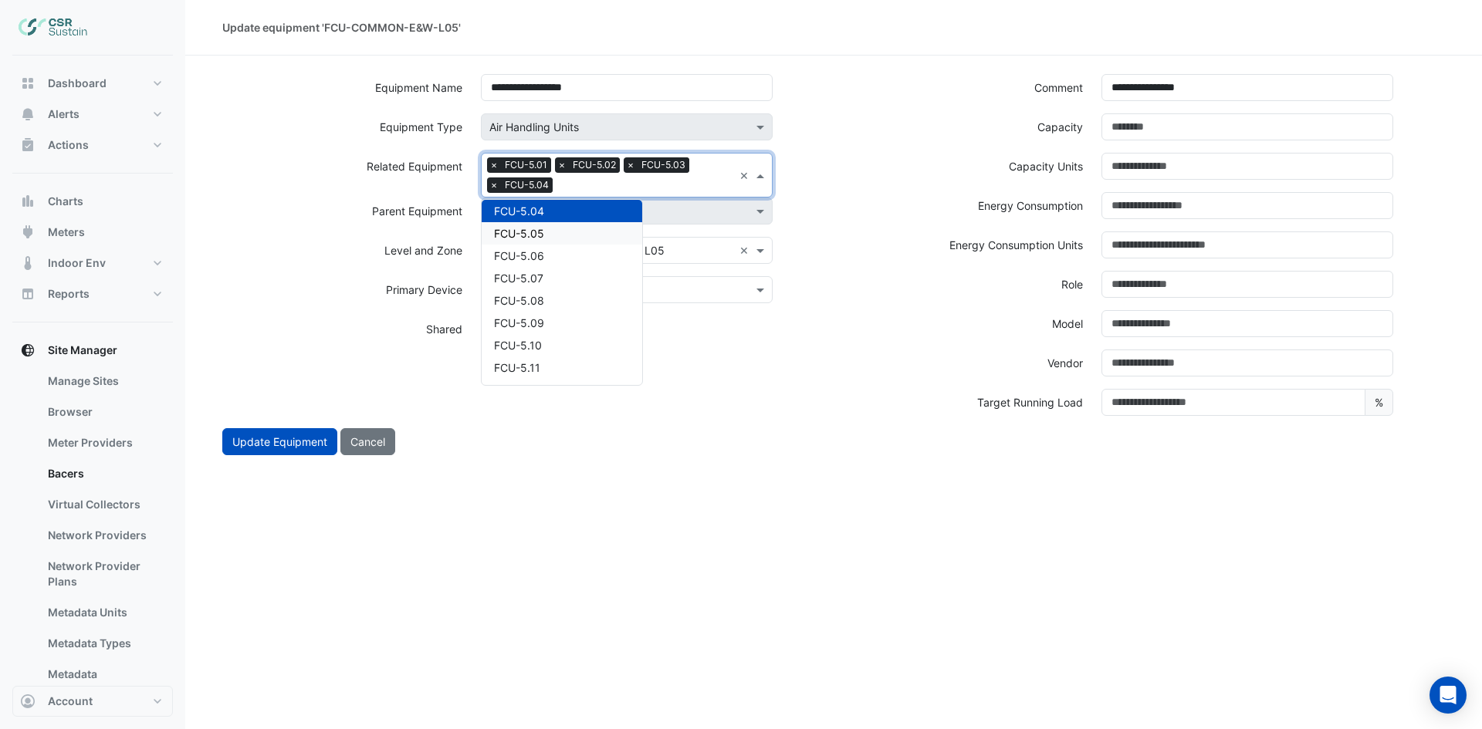
click at [574, 237] on div "FCU-5.05" at bounding box center [562, 233] width 161 height 22
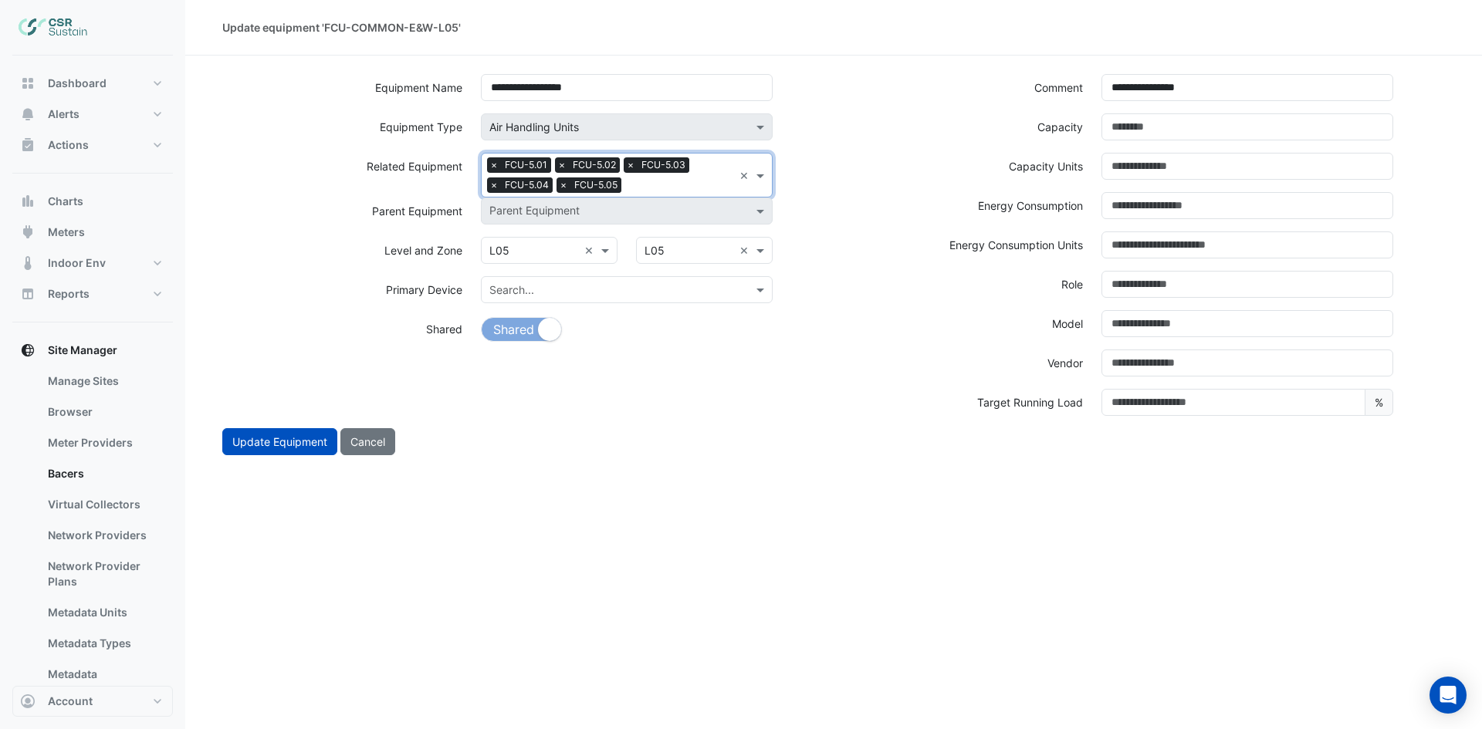
click at [674, 189] on input "text" at bounding box center [680, 186] width 106 height 16
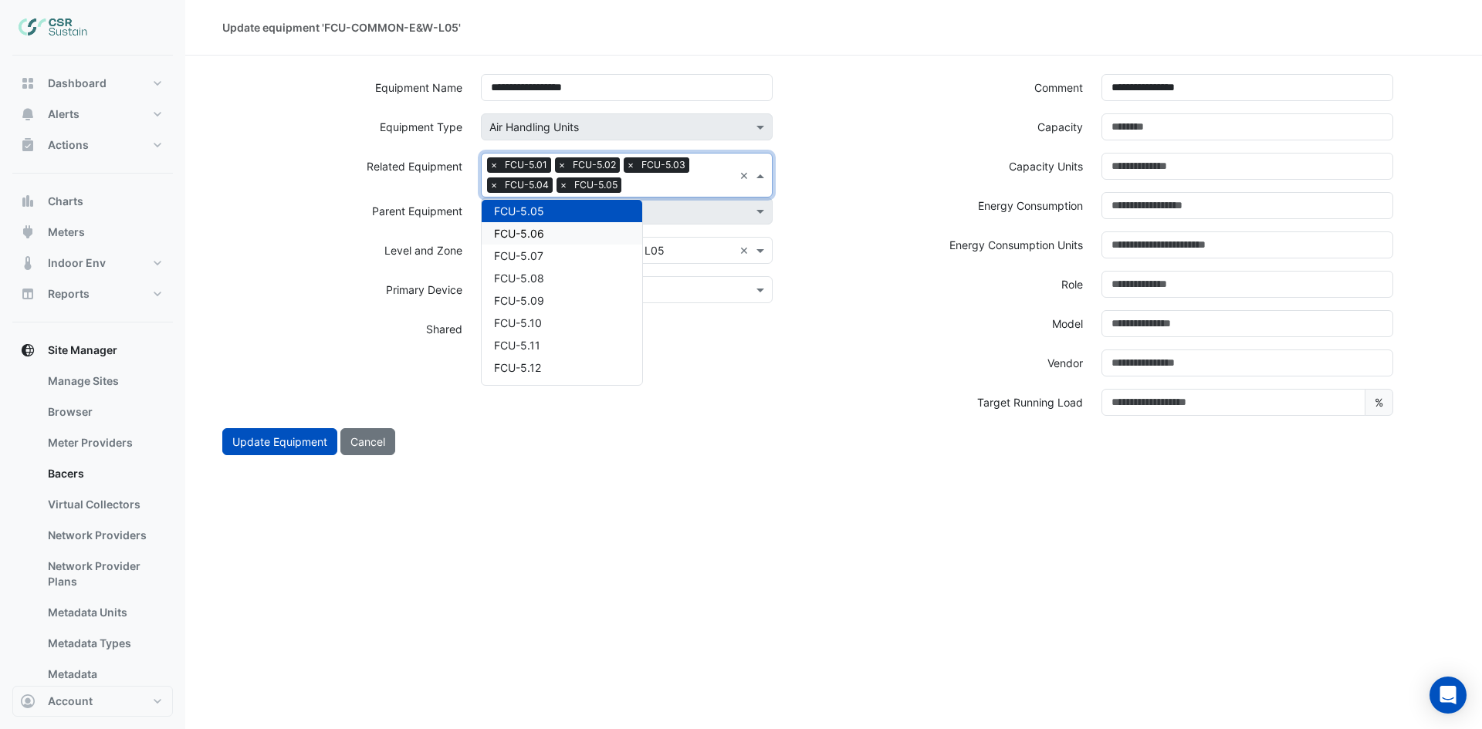
click at [580, 230] on div "FCU-5.06" at bounding box center [562, 233] width 161 height 22
click at [702, 182] on input "text" at bounding box center [715, 186] width 36 height 16
click at [567, 232] on div "FCU-5.07" at bounding box center [562, 233] width 161 height 22
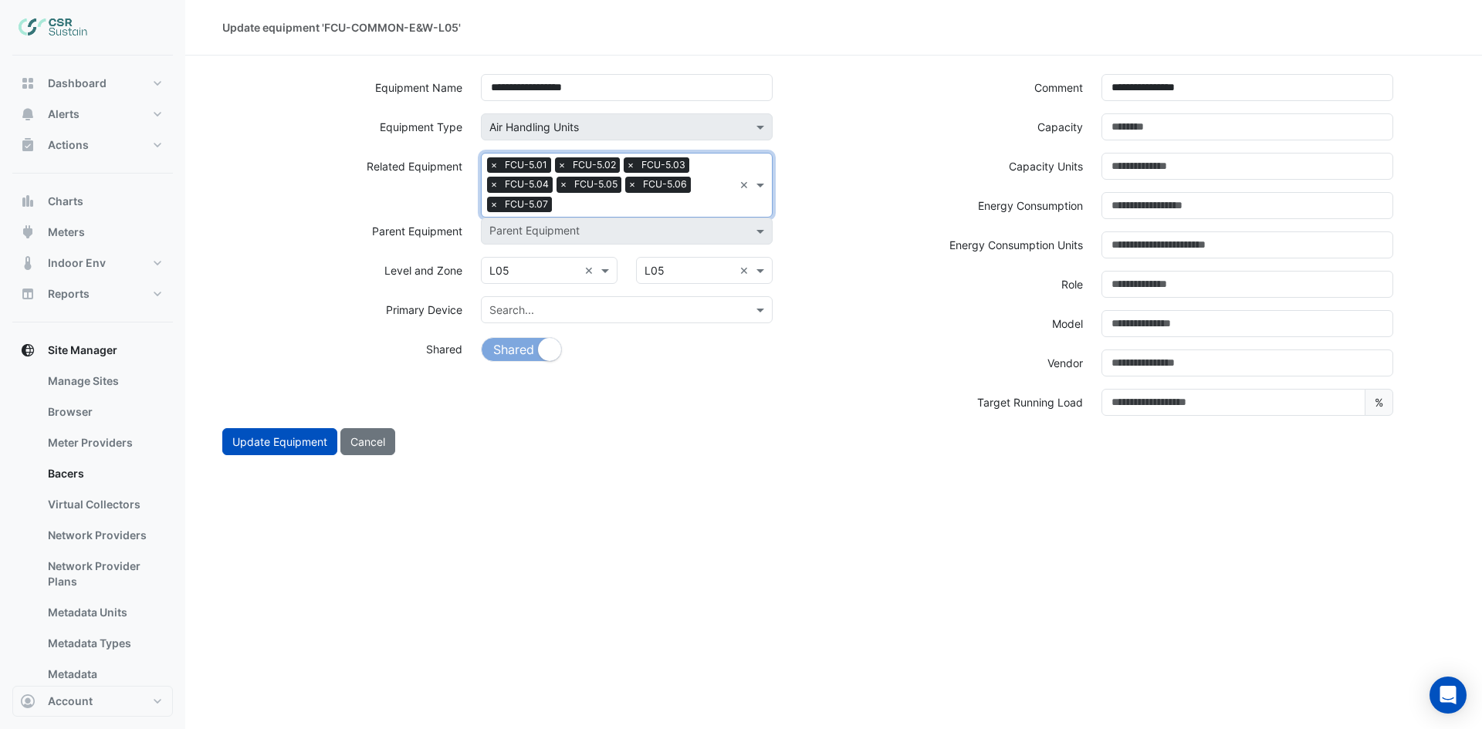
click at [627, 209] on input "text" at bounding box center [645, 206] width 175 height 16
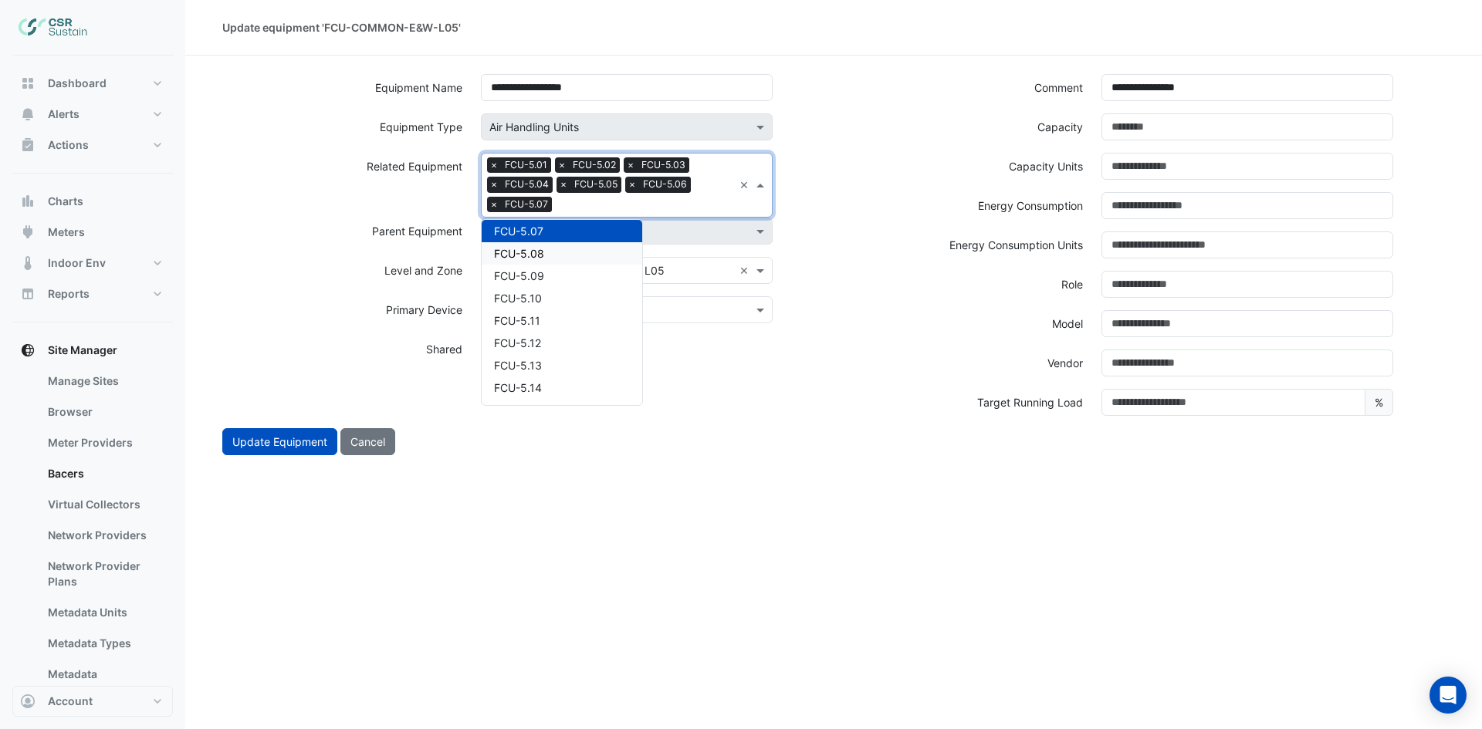
drag, startPoint x: 552, startPoint y: 256, endPoint x: 616, endPoint y: 234, distance: 67.8
click at [552, 257] on div "FCU-5.08" at bounding box center [562, 253] width 161 height 22
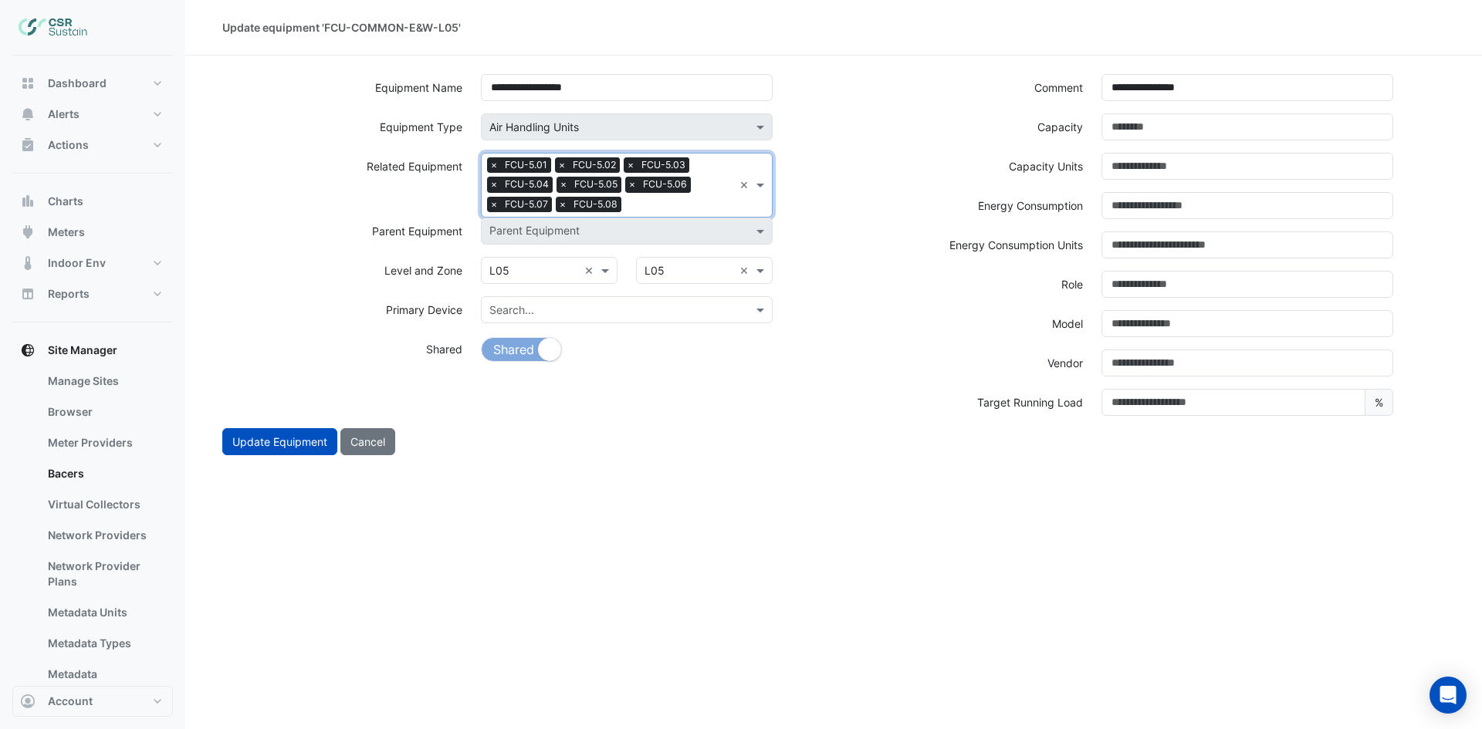
click at [675, 211] on input "text" at bounding box center [680, 206] width 106 height 16
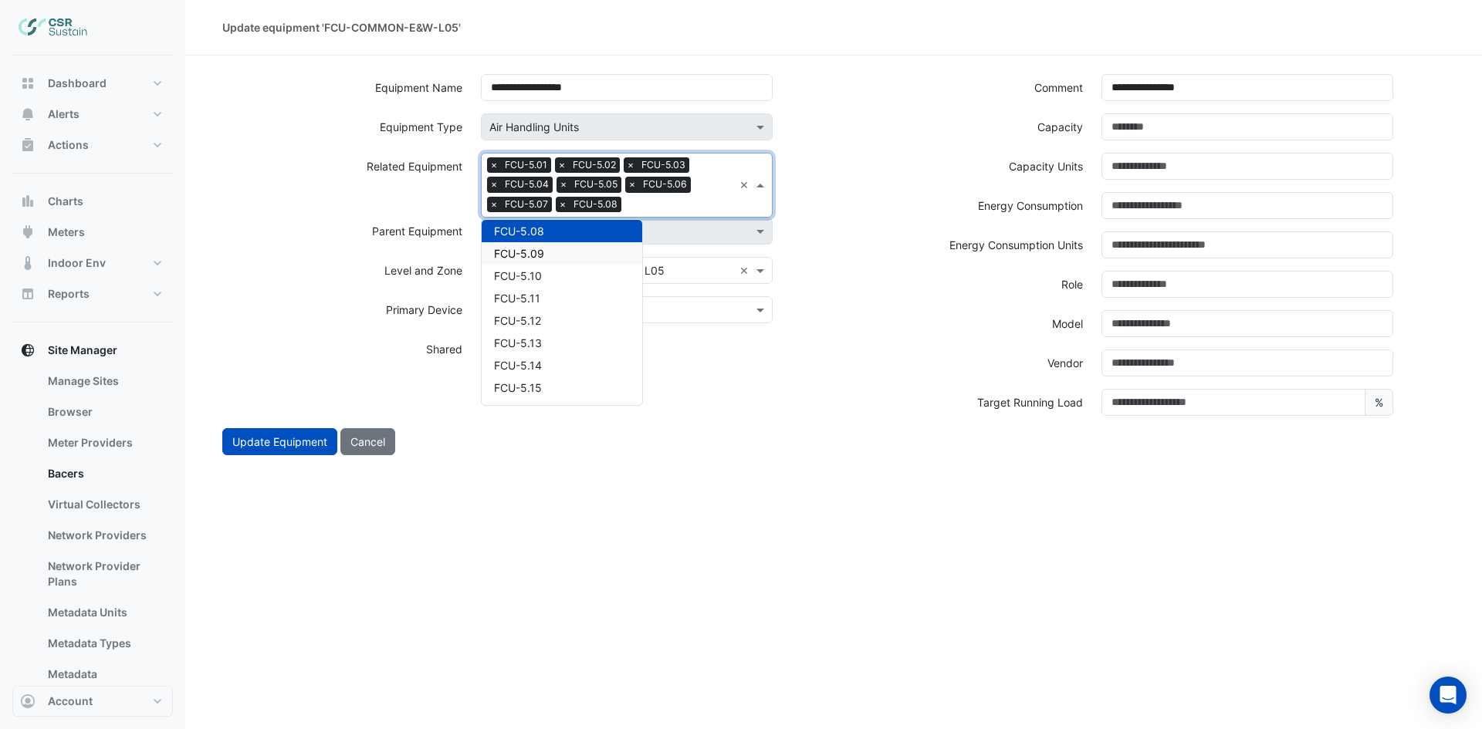
click at [566, 252] on div "FCU-5.09" at bounding box center [562, 253] width 161 height 22
click at [700, 203] on input "text" at bounding box center [715, 206] width 36 height 16
click at [595, 261] on div "FCU-5.10" at bounding box center [562, 253] width 161 height 22
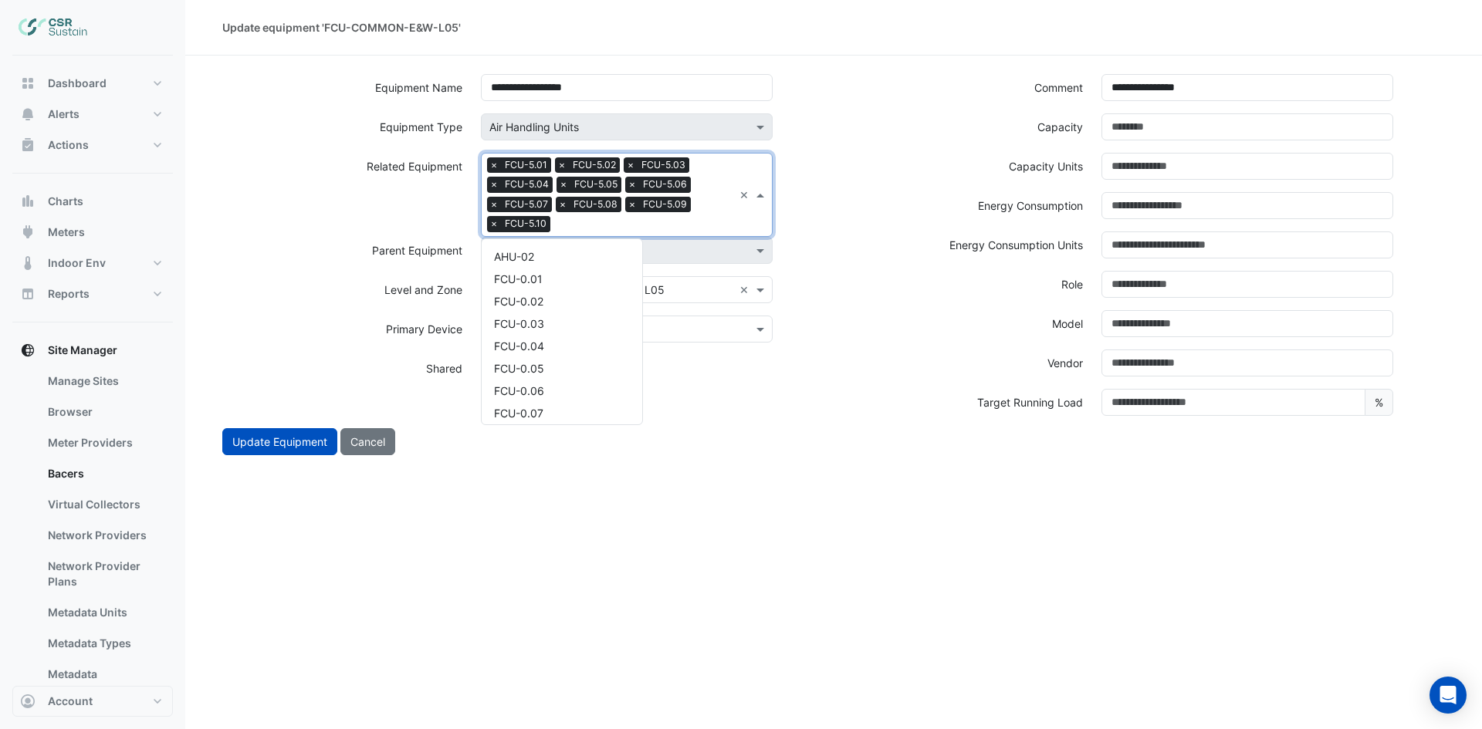
click at [660, 228] on input "text" at bounding box center [644, 226] width 177 height 16
click at [565, 270] on div "FCU-5.11" at bounding box center [562, 273] width 161 height 22
click at [658, 221] on input "text" at bounding box center [677, 226] width 111 height 16
click at [565, 271] on div "FCU-5.12" at bounding box center [562, 273] width 161 height 22
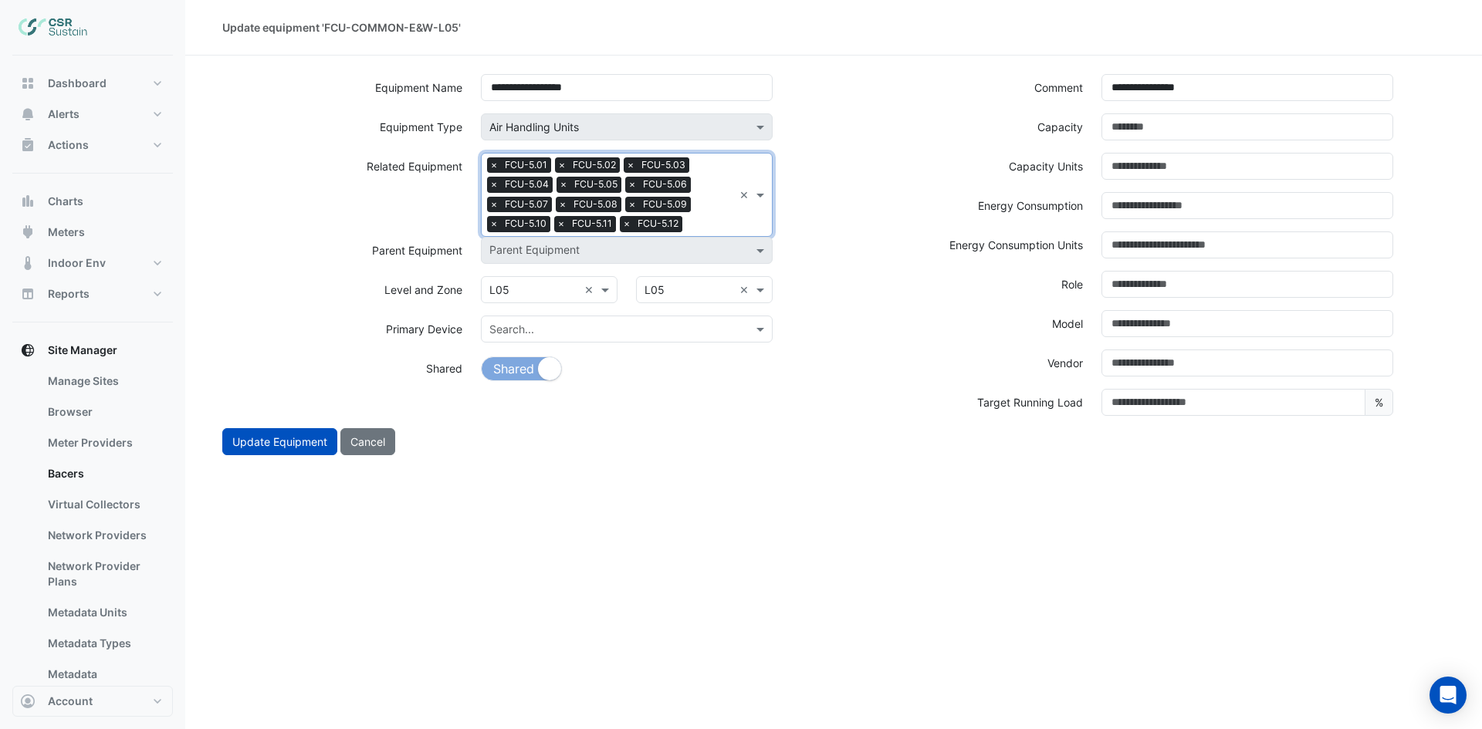
click at [687, 228] on div at bounding box center [709, 226] width 47 height 20
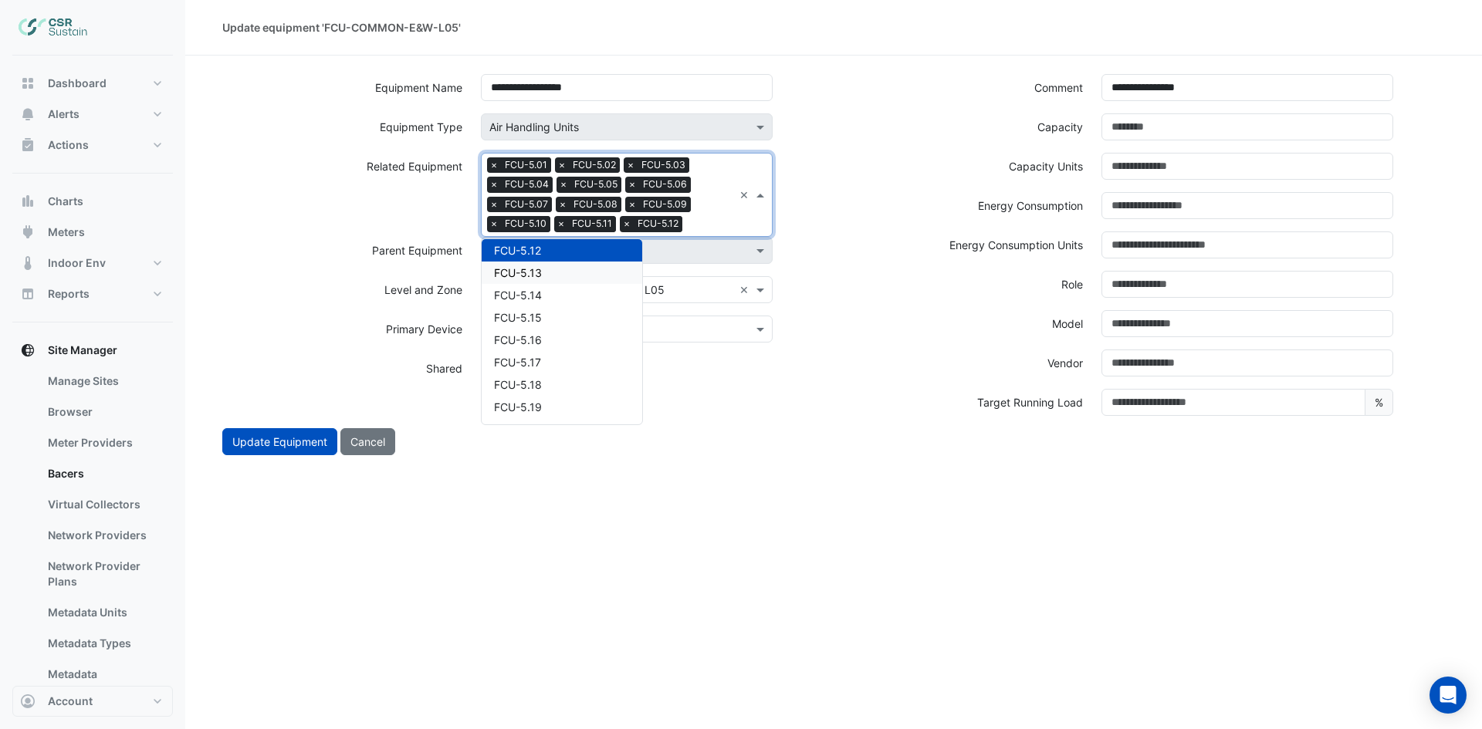
click at [553, 275] on div "FCU-5.13" at bounding box center [562, 273] width 161 height 22
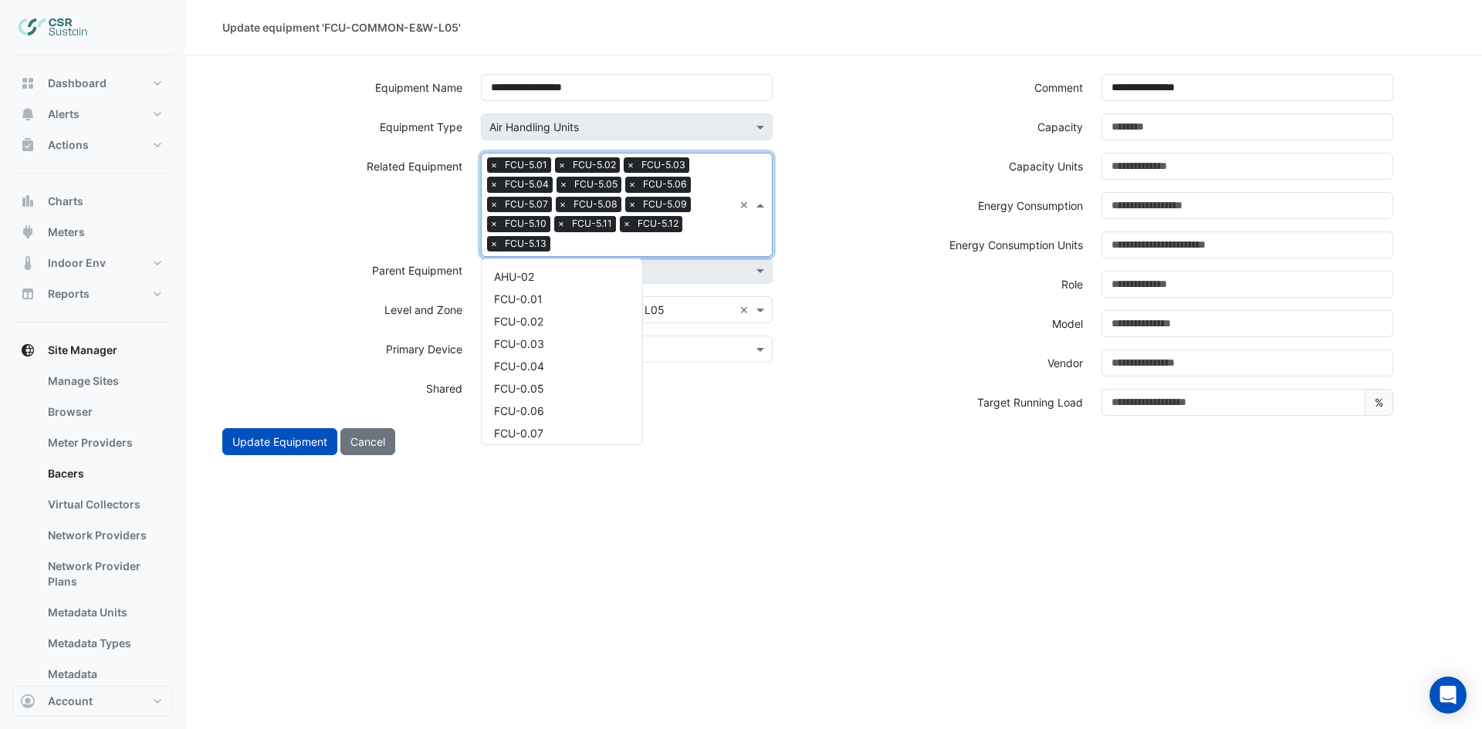
click at [688, 235] on div "Search Related Equipment × FCU-5.01 × FCU-5.02 × FCU-5.03 × FCU-5.04 × FCU-5.05…" at bounding box center [608, 205] width 252 height 103
click at [573, 287] on div "FCU-5.14" at bounding box center [562, 293] width 161 height 22
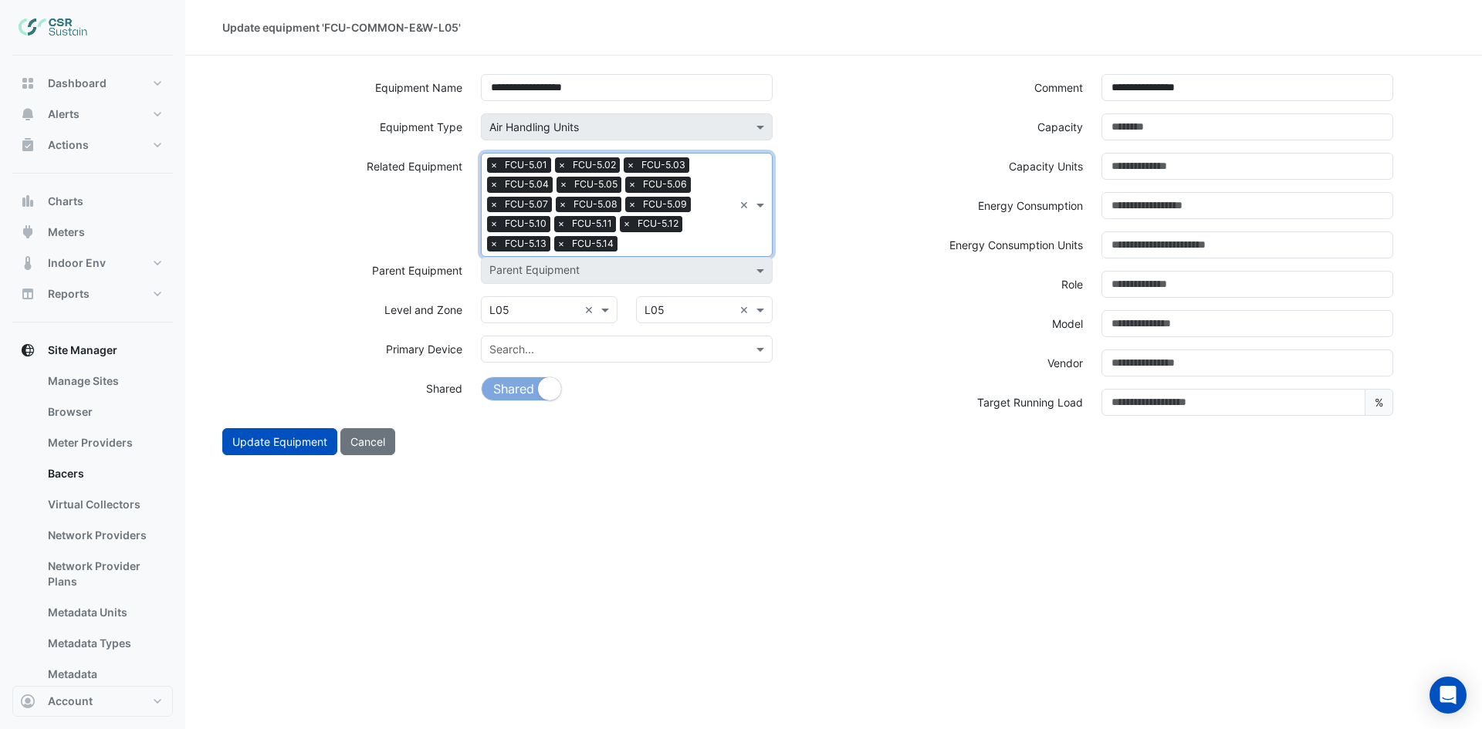
click at [679, 244] on input "text" at bounding box center [679, 246] width 110 height 16
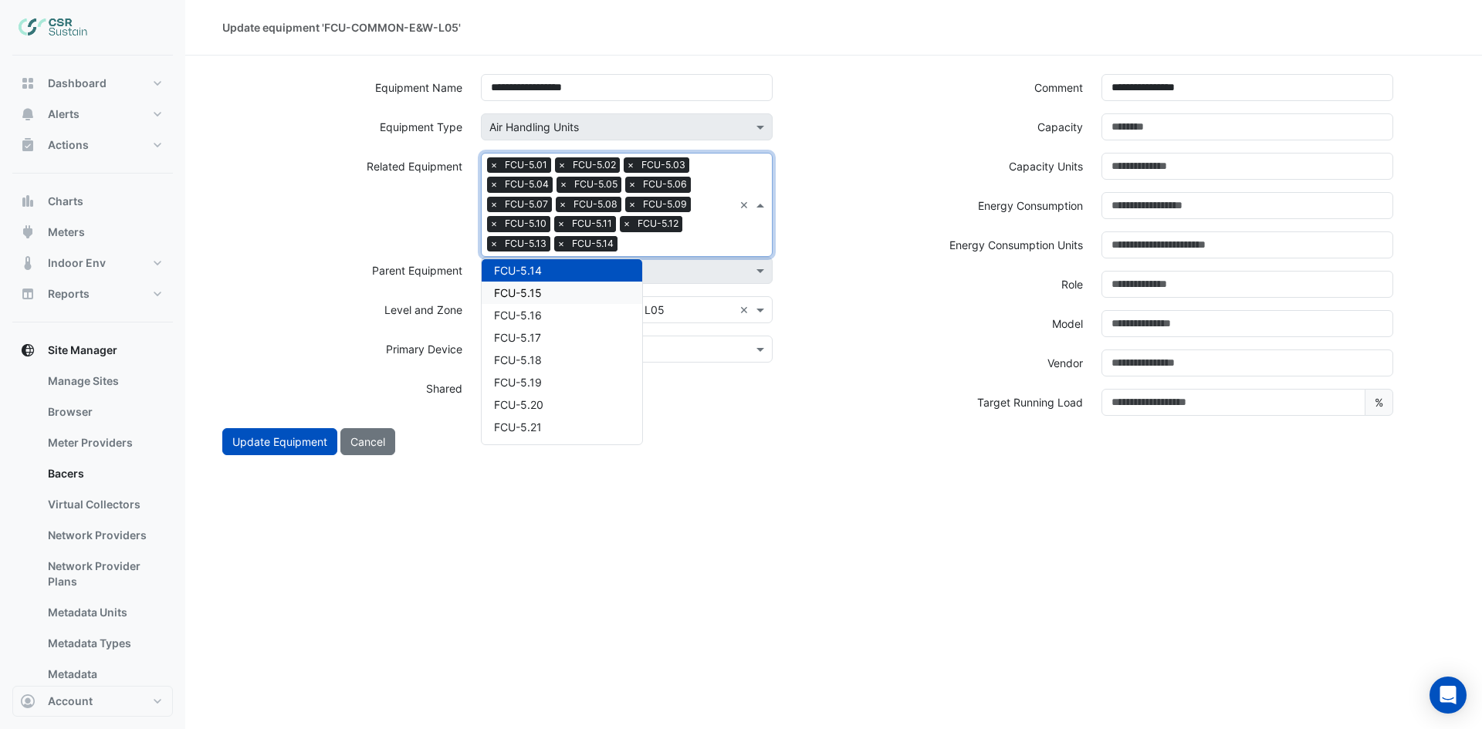
click at [581, 287] on div "FCU-5.15" at bounding box center [562, 293] width 161 height 22
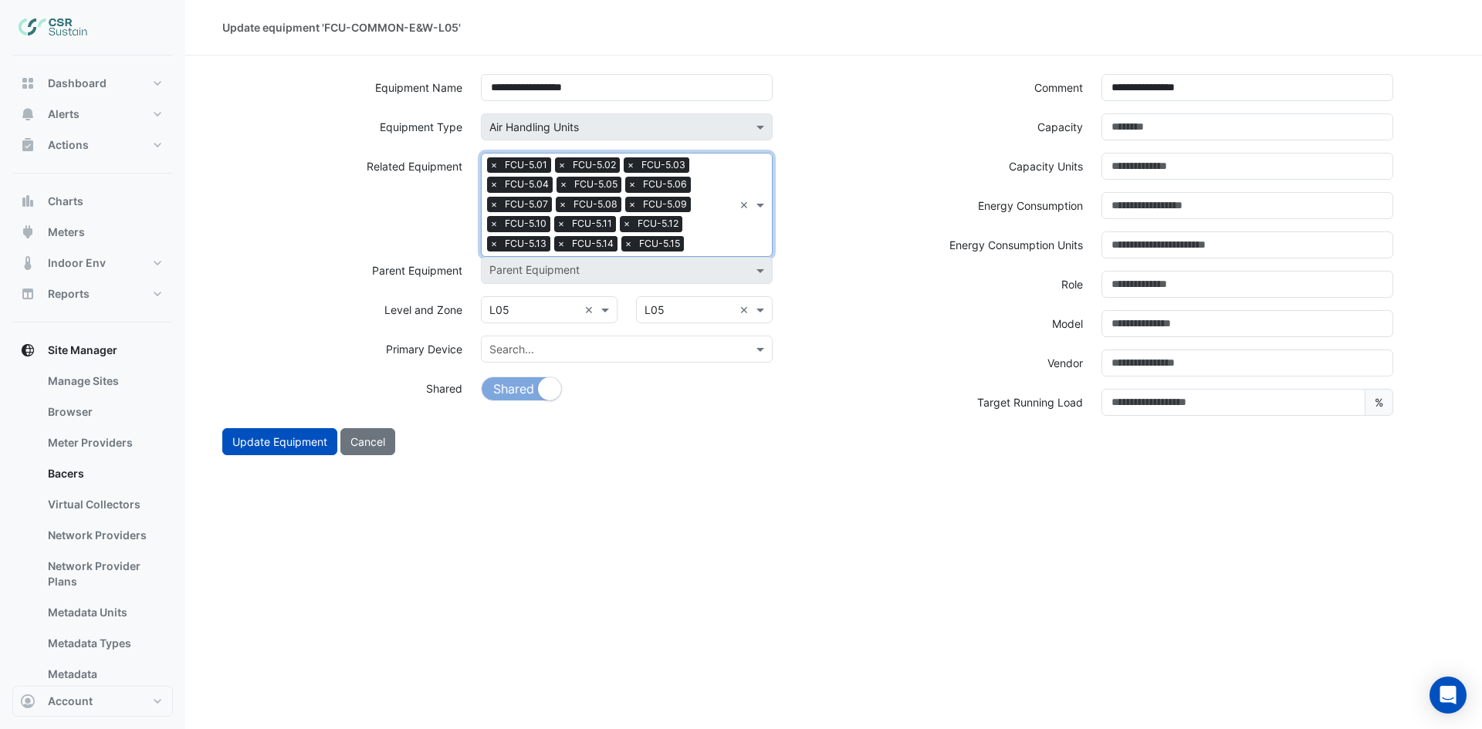
click at [716, 239] on input "text" at bounding box center [711, 246] width 43 height 16
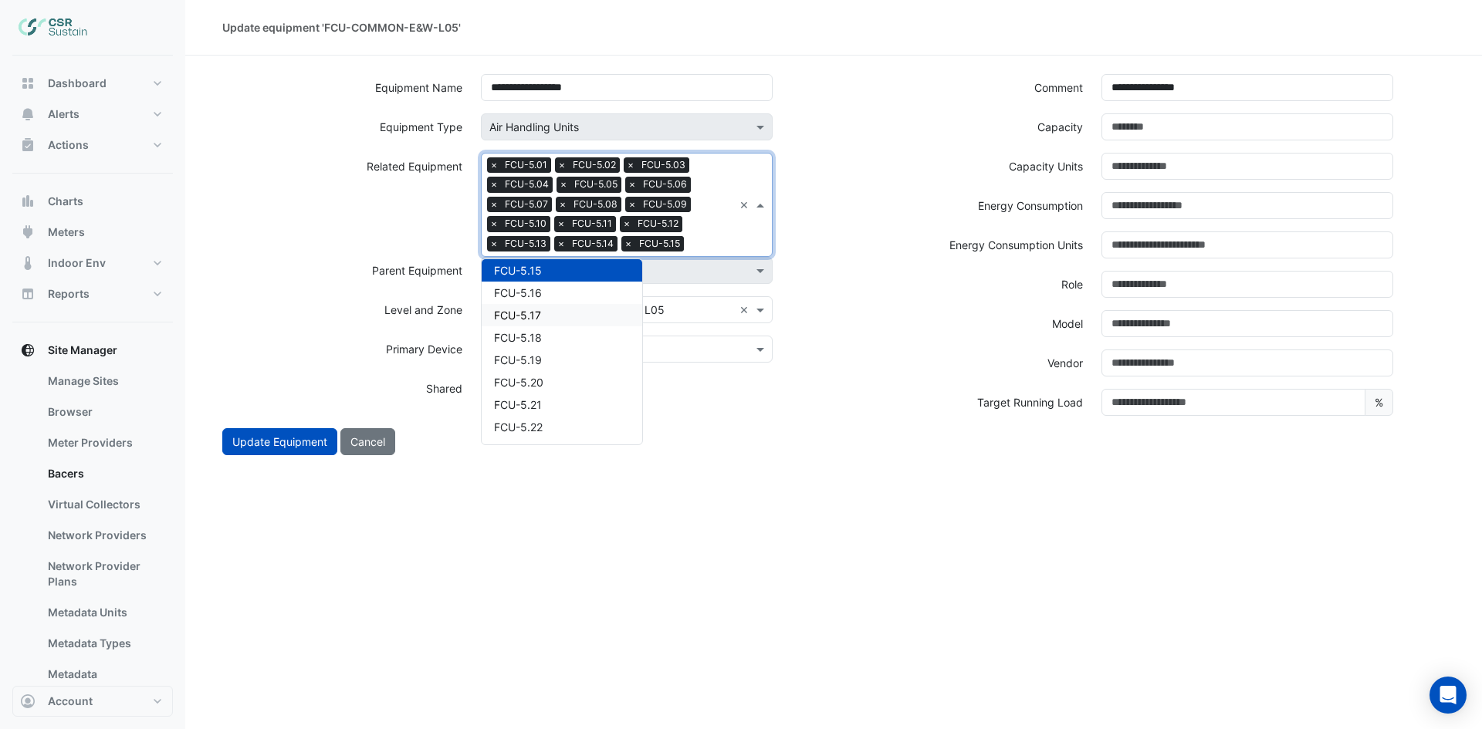
click at [540, 309] on span "FCU-5.17" at bounding box center [517, 315] width 47 height 13
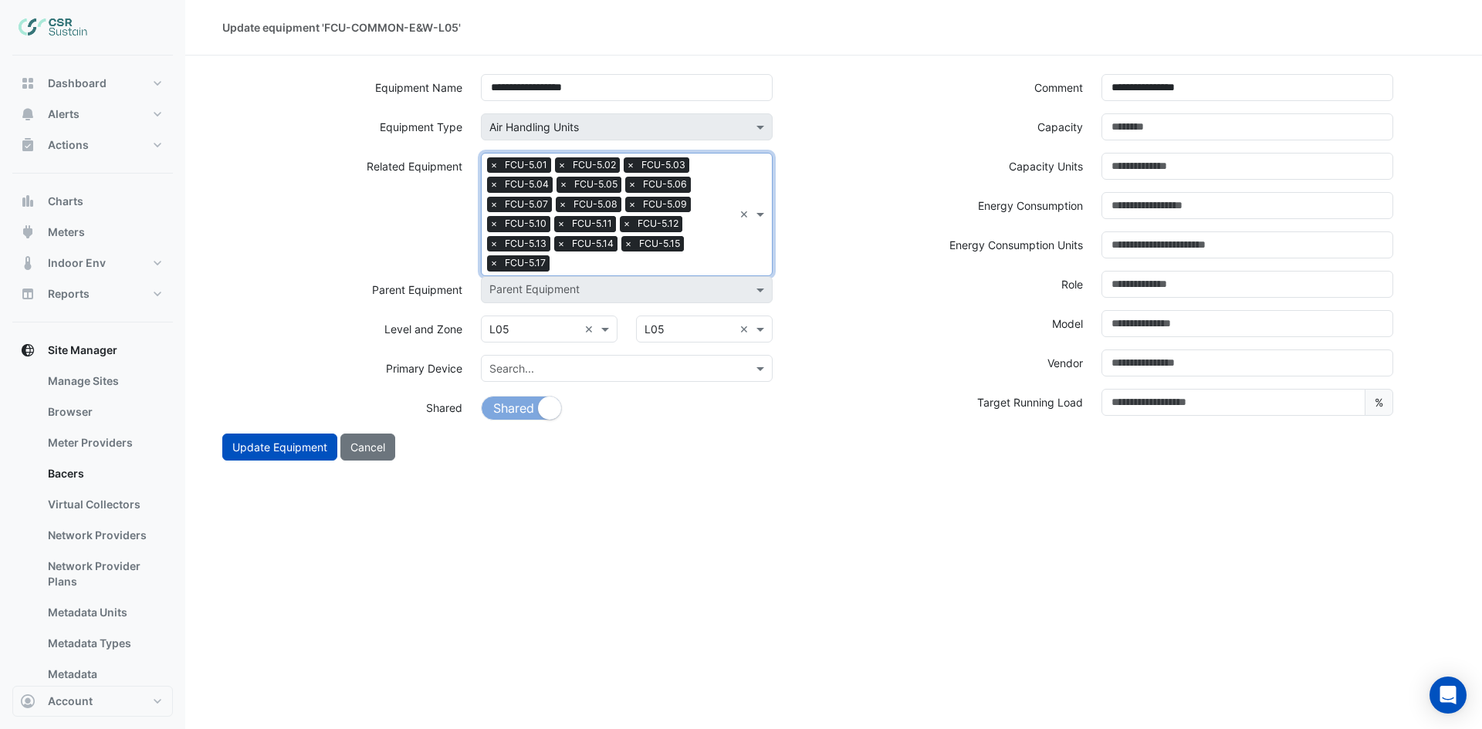
click at [658, 255] on div "Search Related Equipment × FCU-5.01 × FCU-5.02 × FCU-5.03 × FCU-5.04 × FCU-5.05…" at bounding box center [608, 215] width 252 height 122
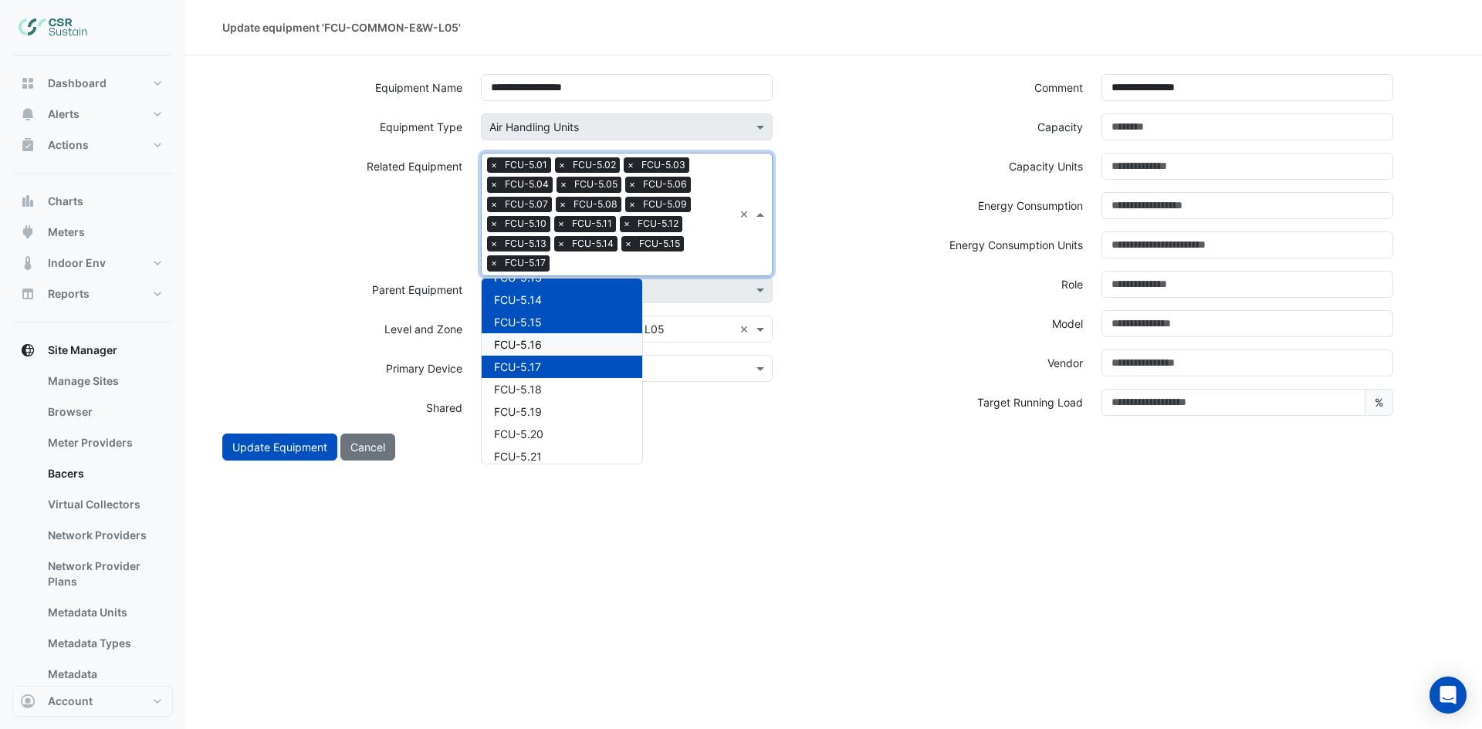
click at [541, 342] on span "FCU-5.16" at bounding box center [518, 344] width 48 height 13
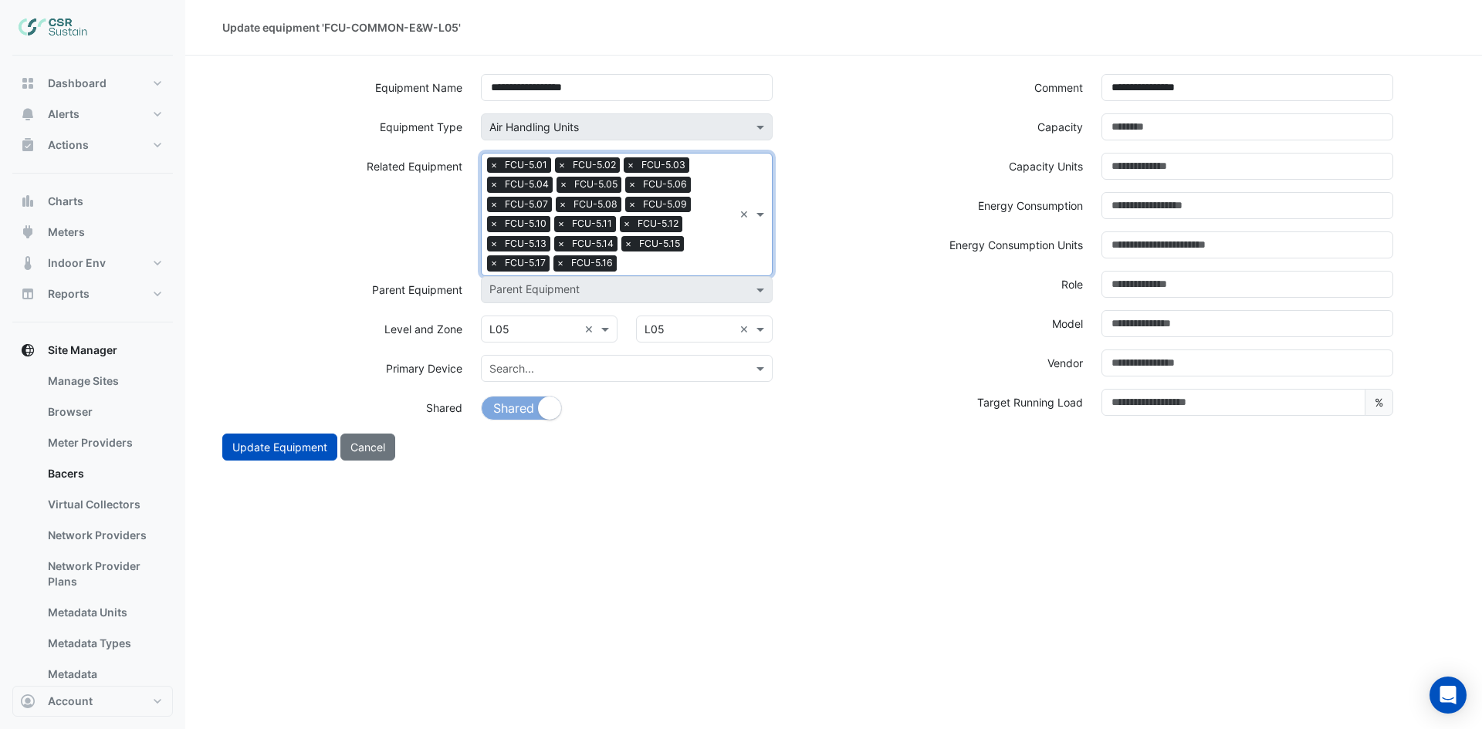
click at [705, 254] on div "Search Related Equipment × FCU-5.01 × FCU-5.02 × FCU-5.03 × FCU-5.04 × FCU-5.05…" at bounding box center [608, 215] width 252 height 122
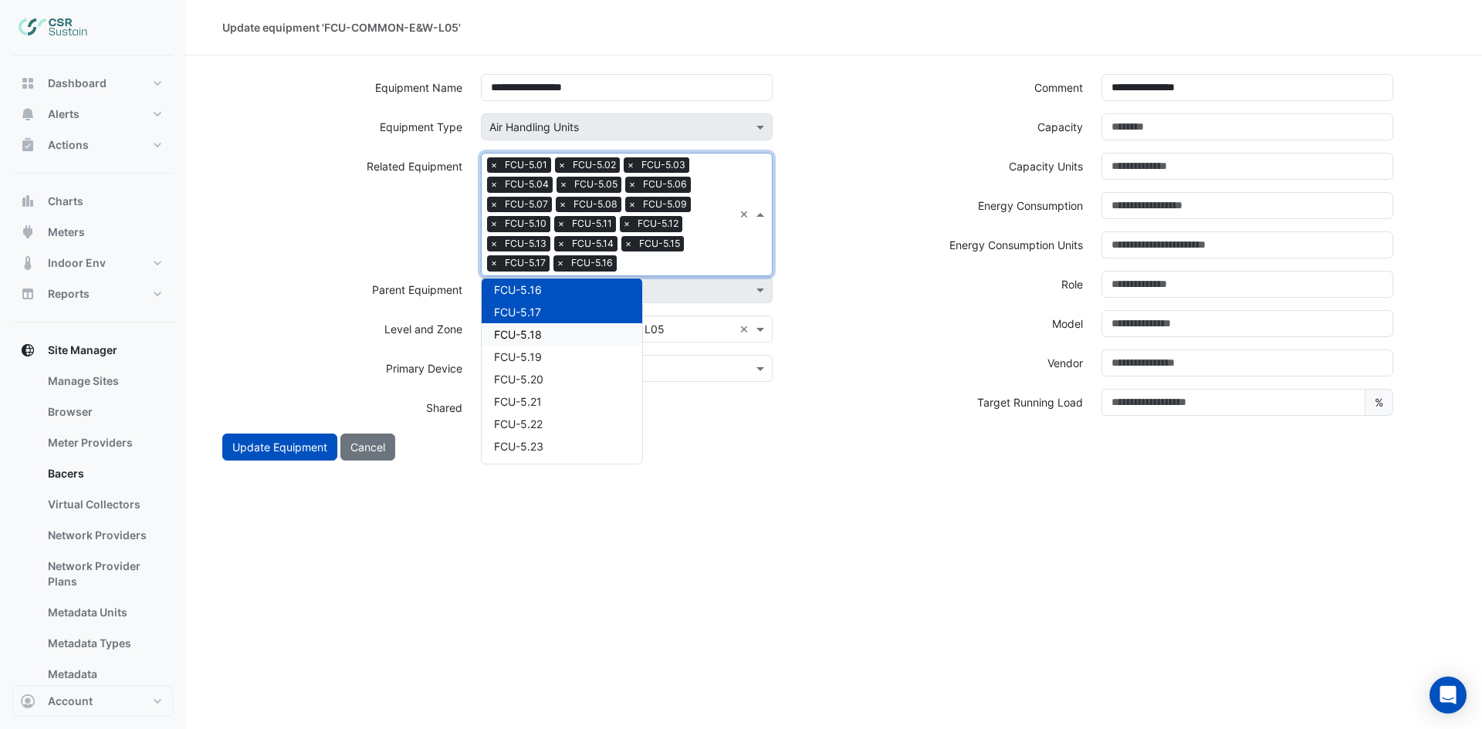
click at [567, 334] on div "FCU-5.18" at bounding box center [562, 334] width 161 height 22
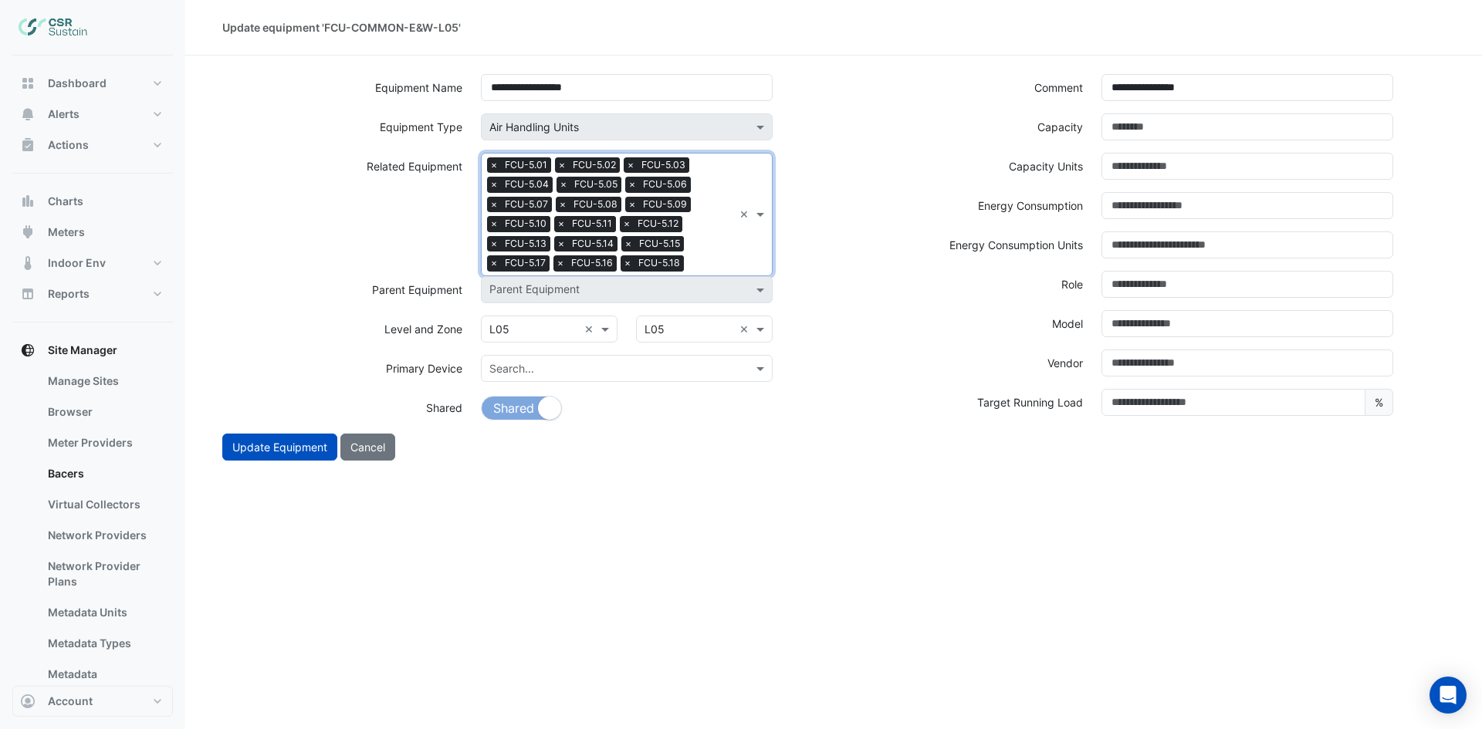
click at [710, 258] on input "text" at bounding box center [711, 265] width 43 height 16
click at [548, 316] on div "FCU-5.19" at bounding box center [562, 312] width 161 height 22
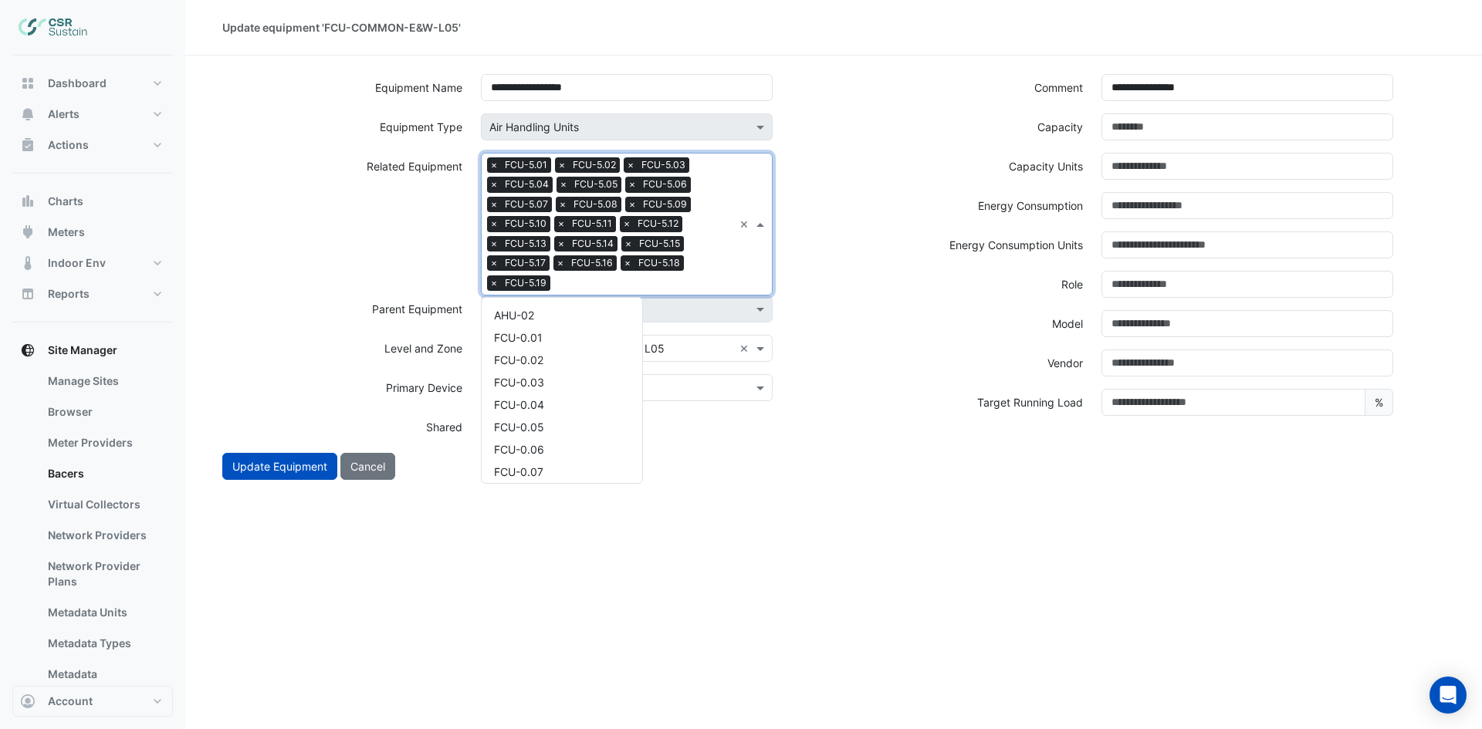
click at [698, 274] on div "Search Related Equipment × FCU-5.01 × FCU-5.02 × FCU-5.03 × FCU-5.04 × FCU-5.05…" at bounding box center [608, 224] width 252 height 141
click at [537, 343] on div "FCU-5.21" at bounding box center [562, 354] width 161 height 22
click at [701, 291] on input "text" at bounding box center [679, 284] width 110 height 16
click at [574, 326] on div "FCU-5.22" at bounding box center [562, 331] width 161 height 22
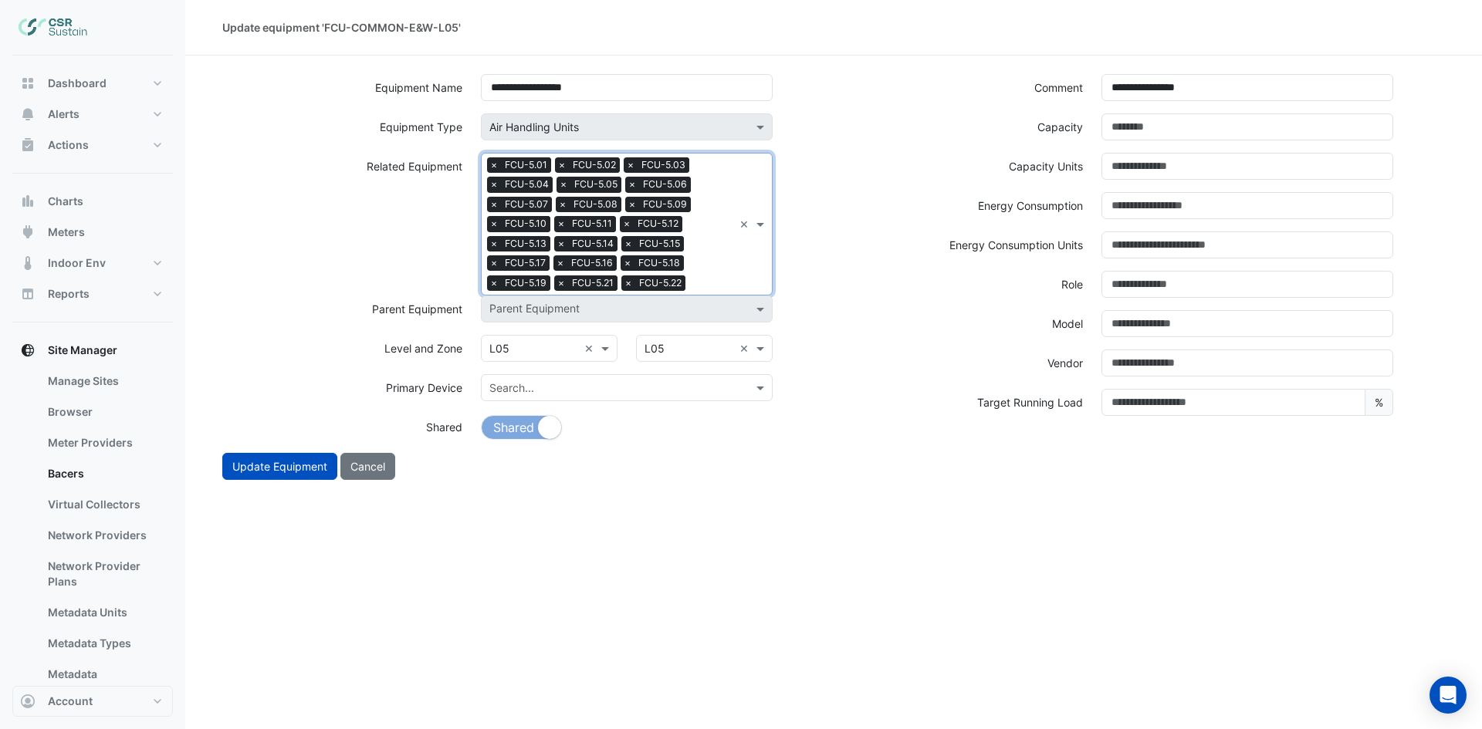
click at [742, 274] on div "Search Related Equipment × FCU-5.01 × FCU-5.02 × FCU-5.03 × FCU-5.04 × FCU-5.05…" at bounding box center [627, 224] width 292 height 143
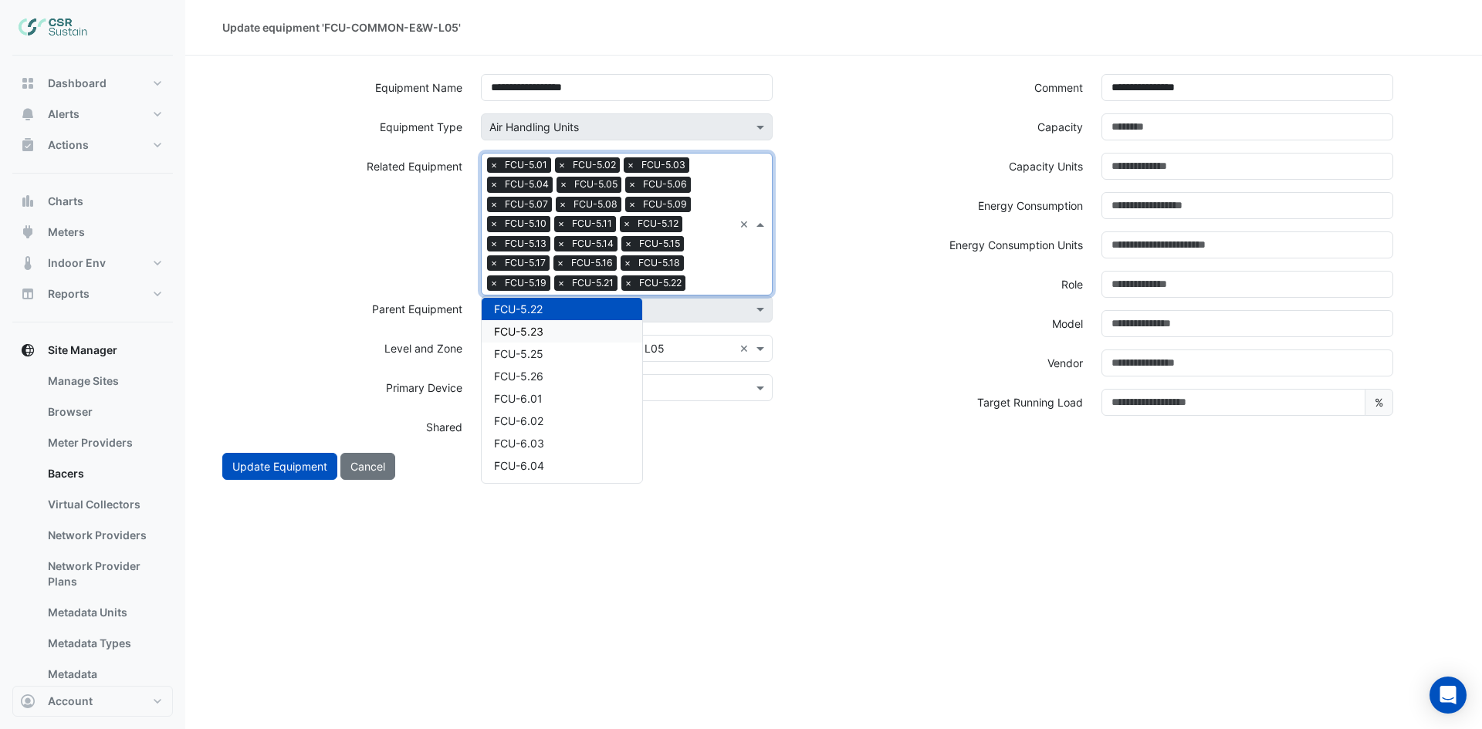
click at [593, 330] on div "FCU-5.23" at bounding box center [562, 331] width 161 height 22
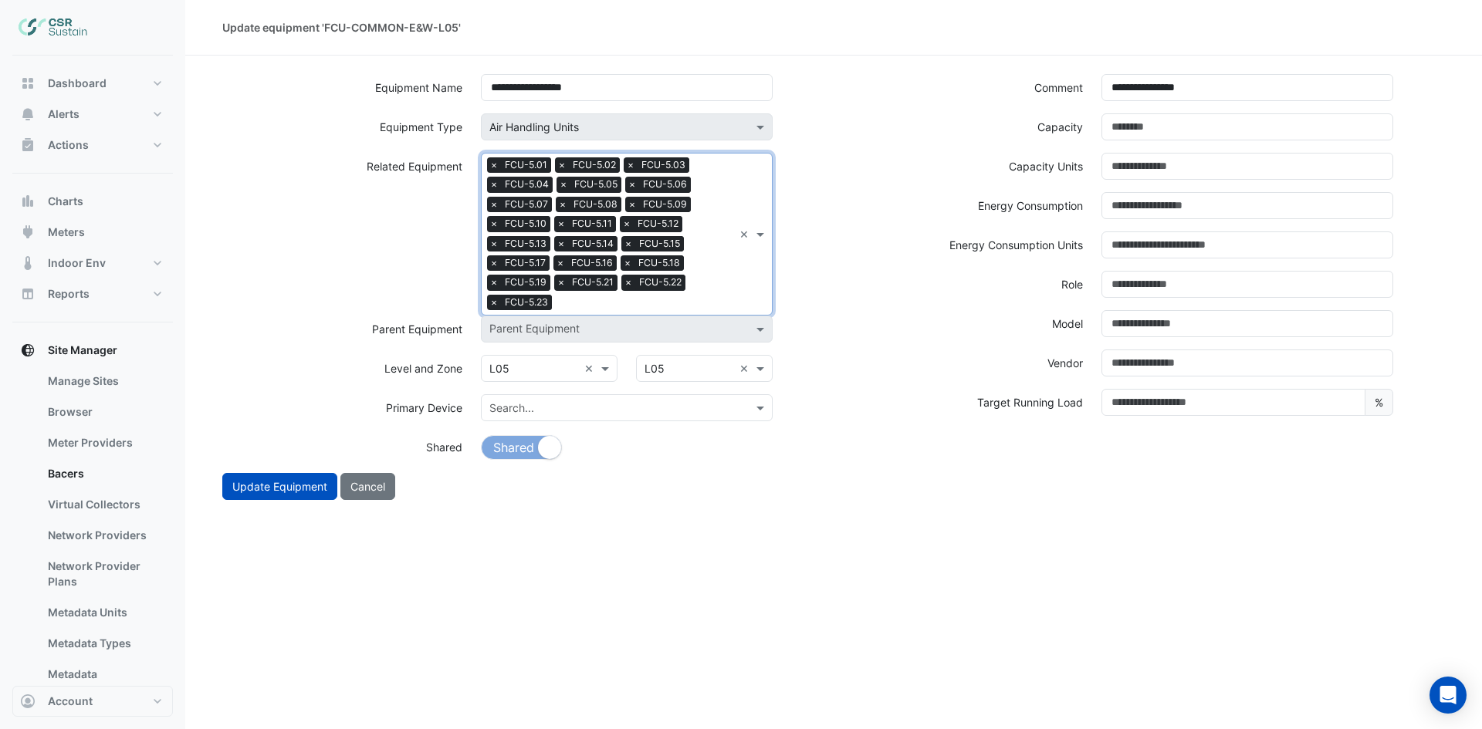
click at [715, 291] on div "Search Related Equipment × FCU-5.01 × FCU-5.02 × FCU-5.03 × FCU-5.04 × FCU-5.05…" at bounding box center [608, 234] width 252 height 161
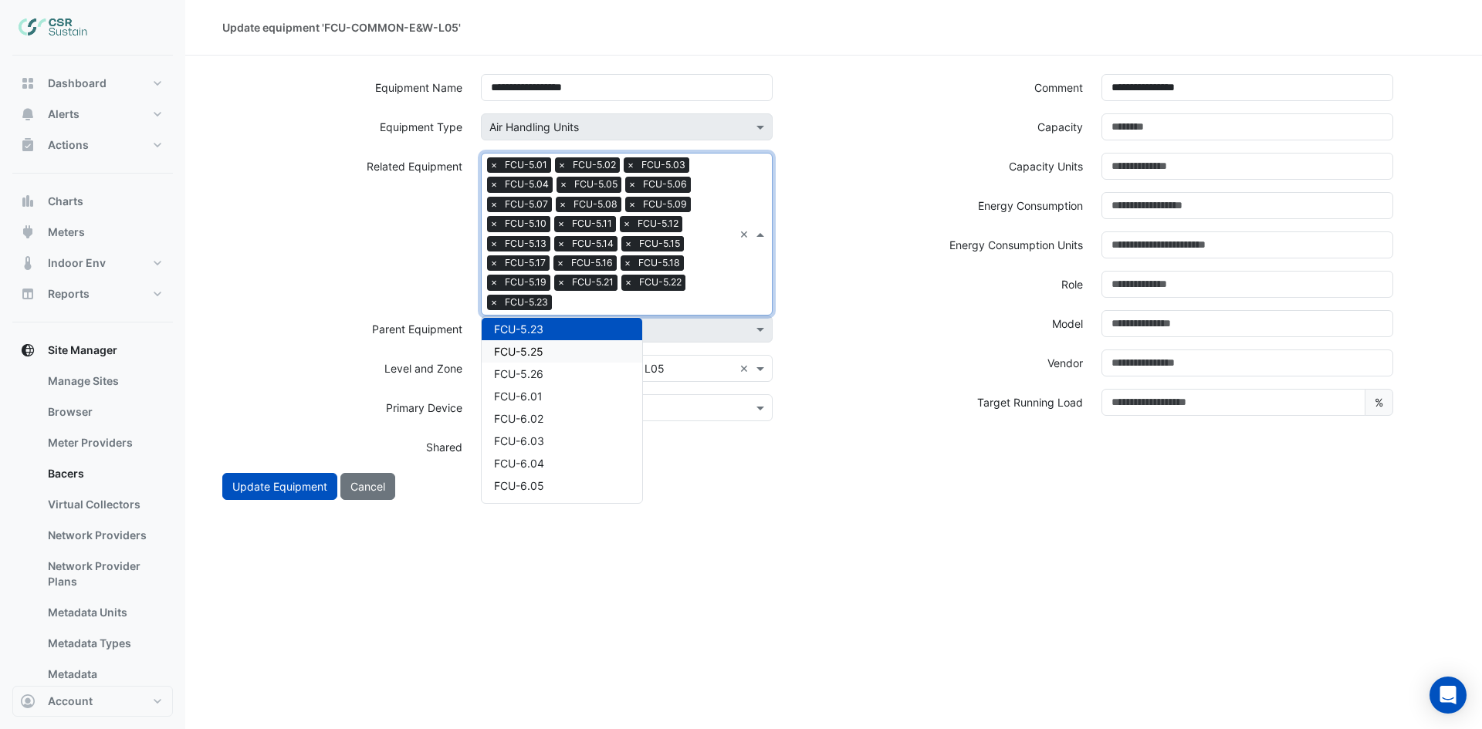
click at [550, 352] on div "FCU-5.25" at bounding box center [562, 351] width 161 height 22
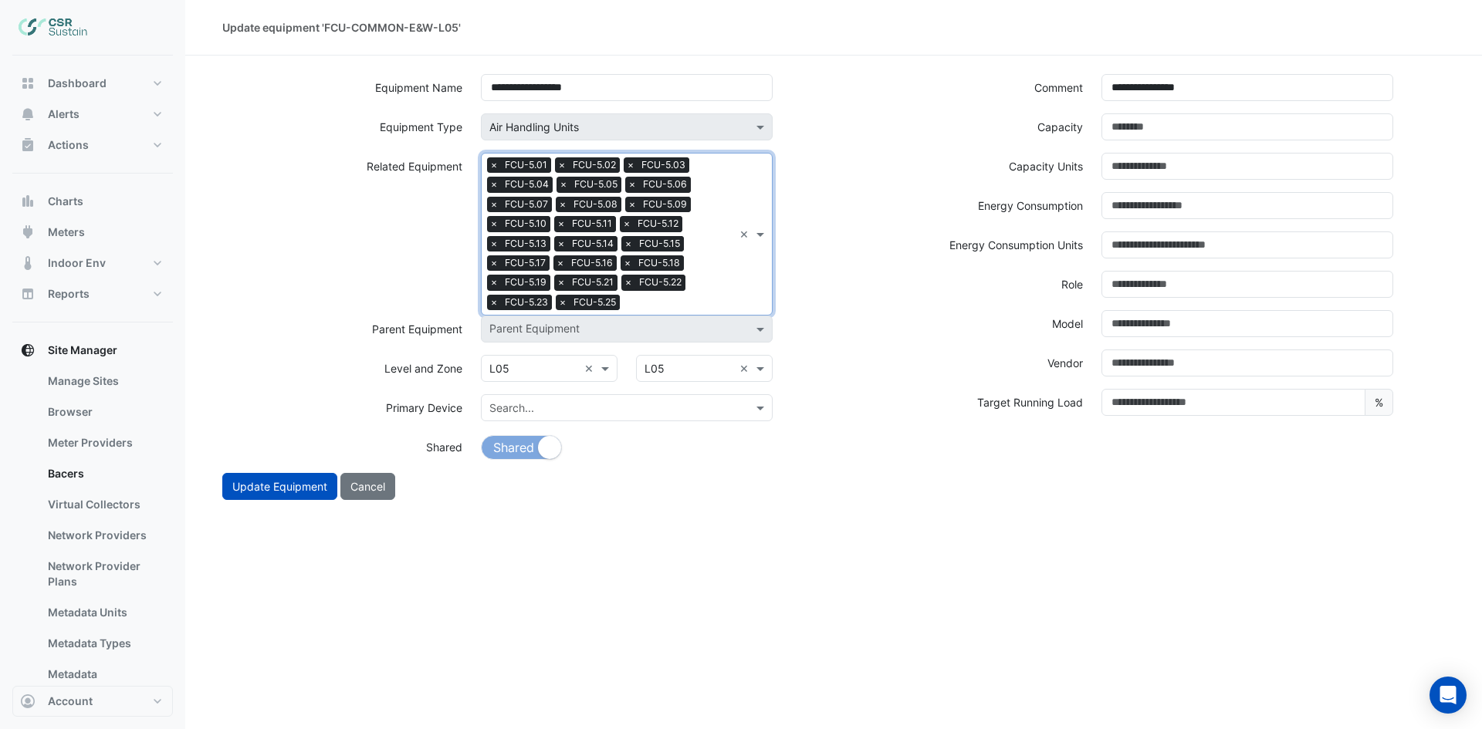
click at [702, 294] on div "Search Related Equipment × FCU-5.01 × FCU-5.02 × FCU-5.03 × FCU-5.04 × FCU-5.05…" at bounding box center [608, 234] width 252 height 161
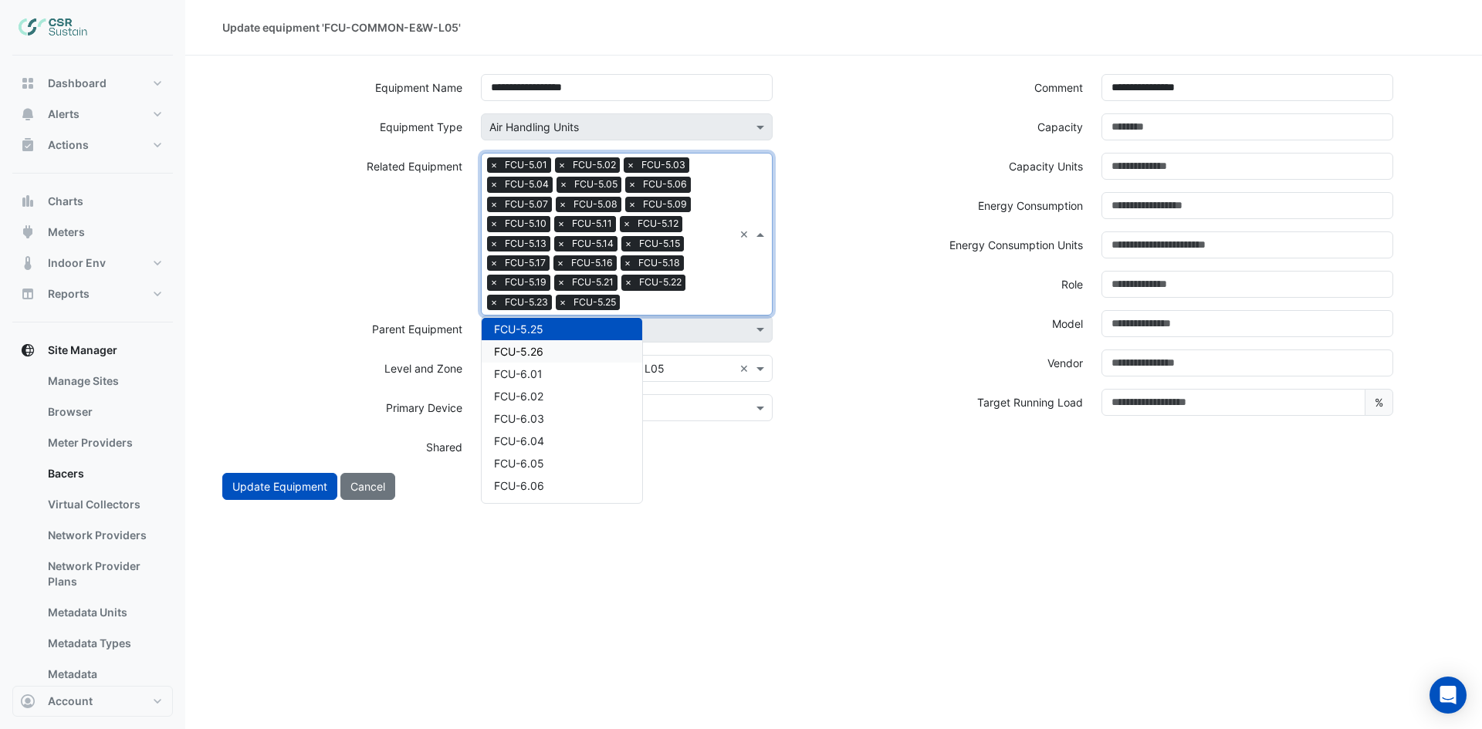
click at [567, 346] on div "FCU-5.26" at bounding box center [562, 351] width 161 height 22
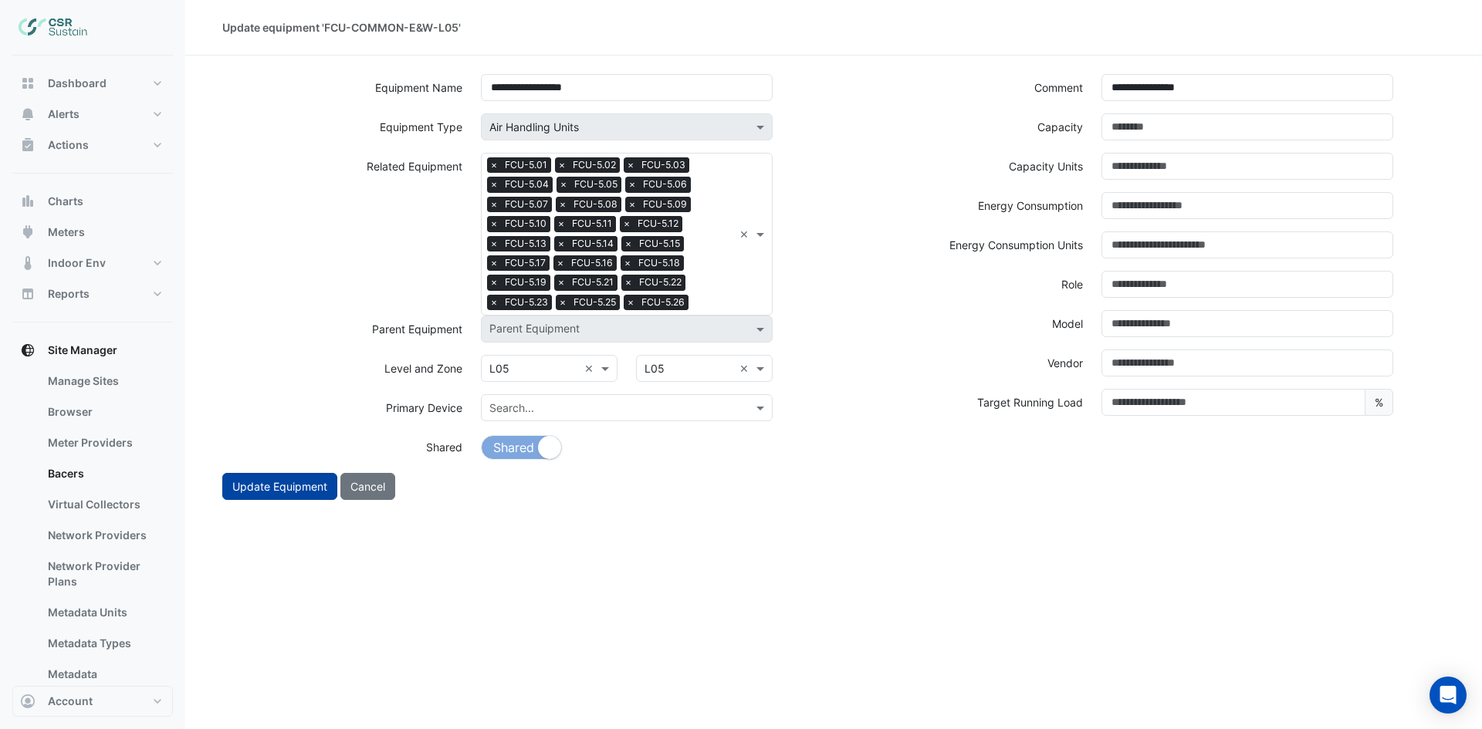
click at [231, 491] on button "Update Equipment" at bounding box center [279, 486] width 115 height 27
select select "***"
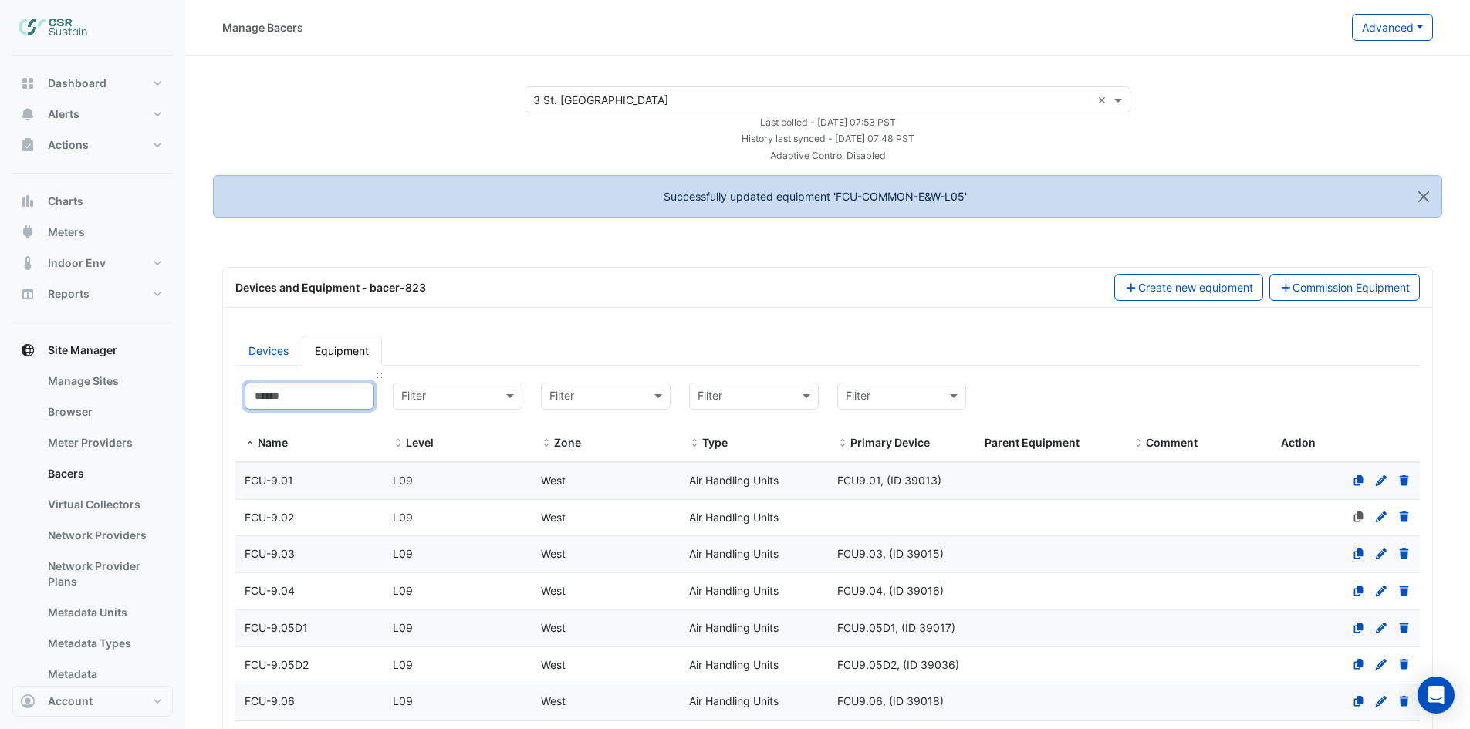
click at [296, 397] on input at bounding box center [310, 396] width 130 height 27
paste input "**********"
type input "**********"
select select "***"
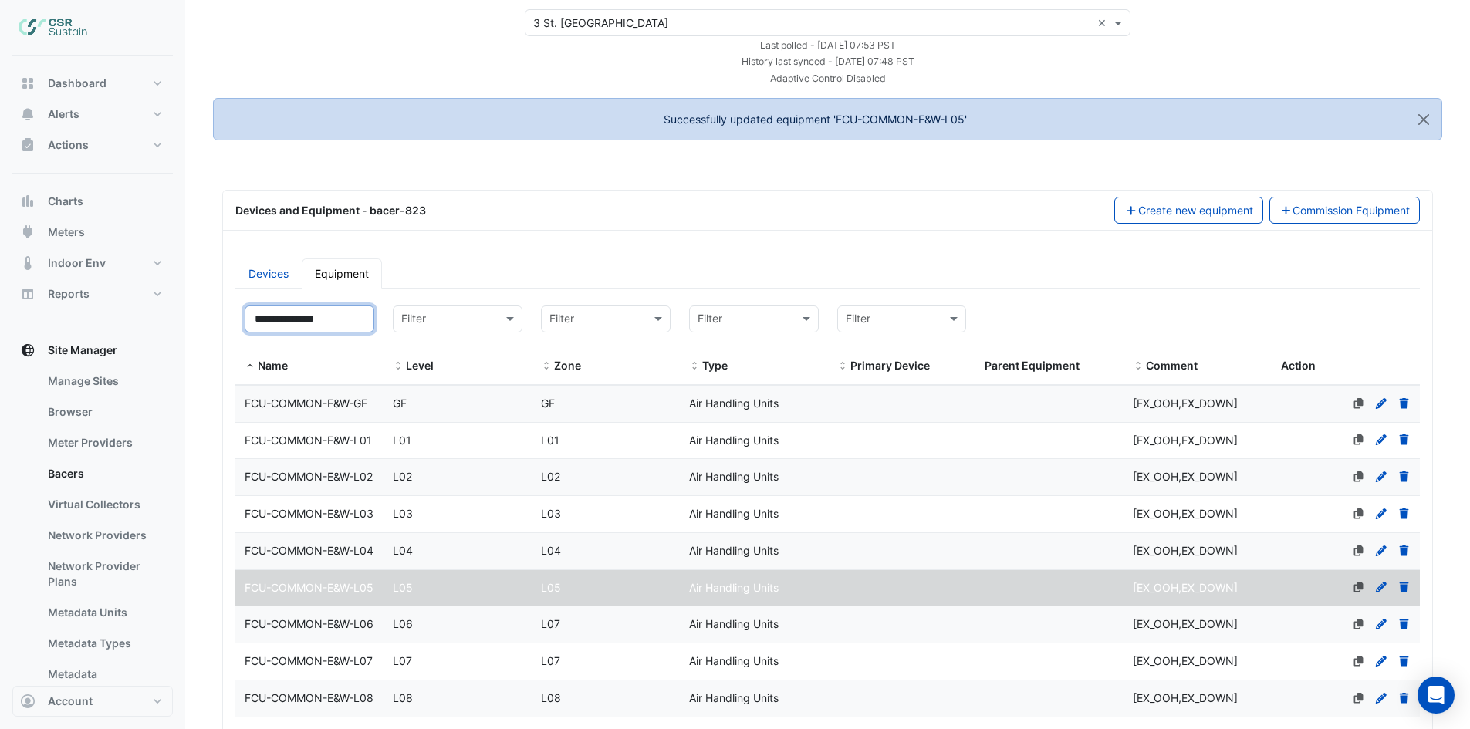
type input "**********"
click at [1386, 556] on icon at bounding box center [1381, 551] width 14 height 11
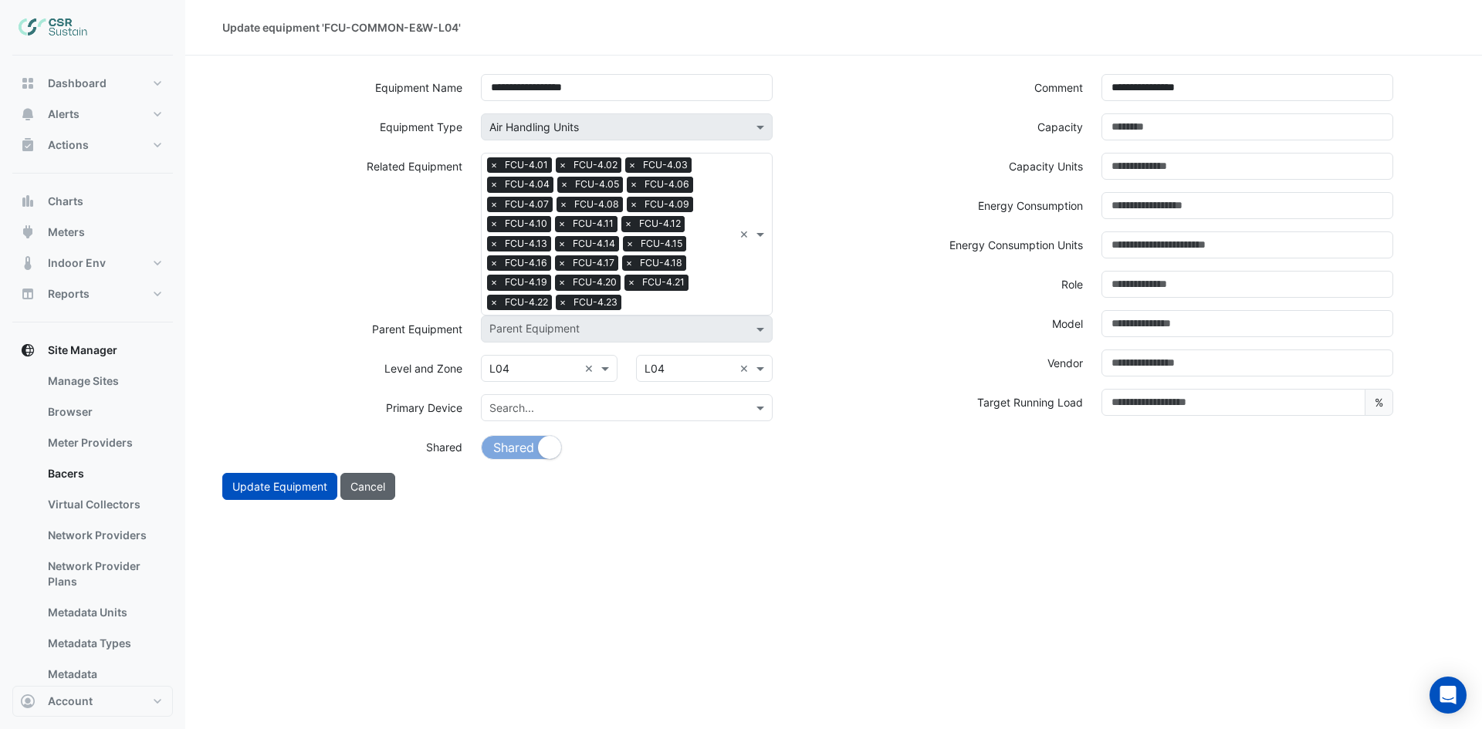
click at [374, 487] on button "Cancel" at bounding box center [367, 486] width 55 height 27
select select "***"
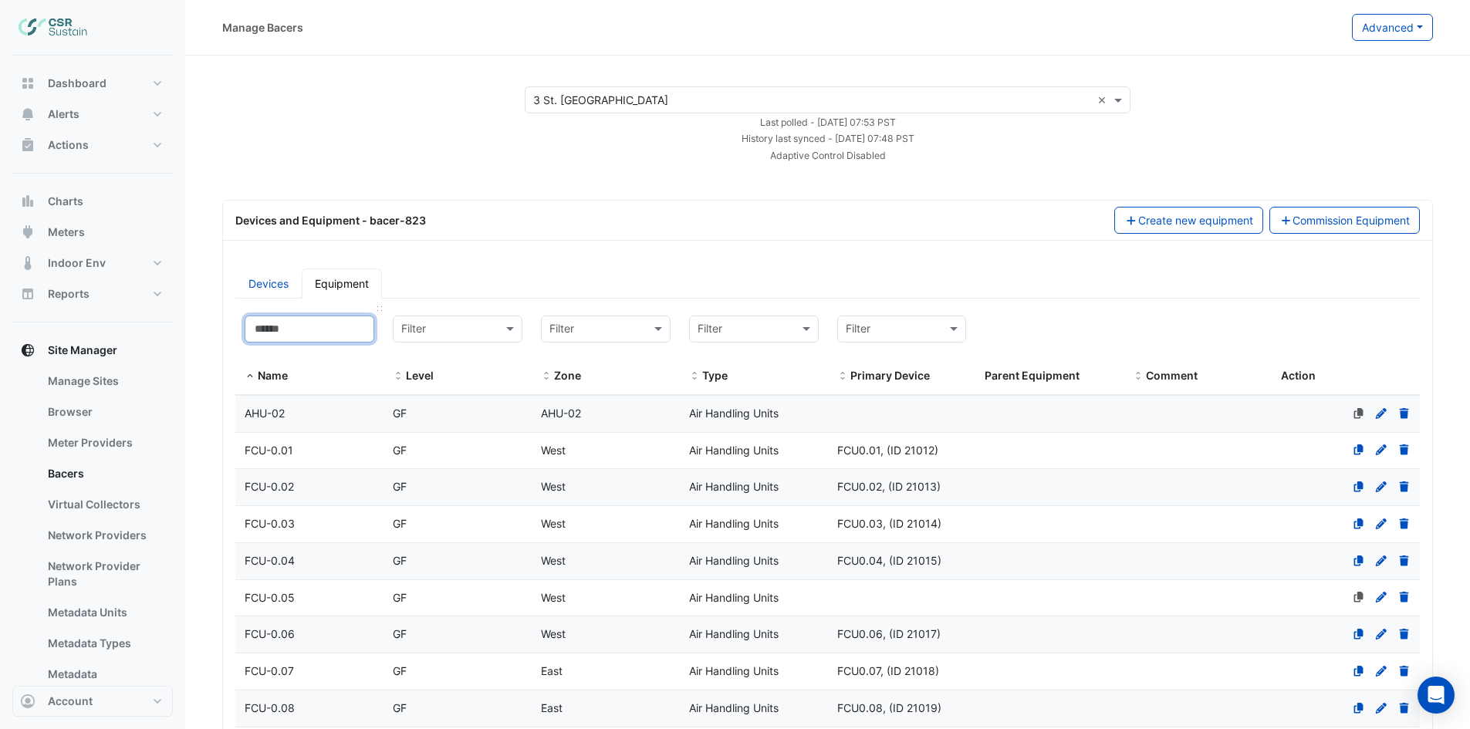
click at [302, 326] on input at bounding box center [310, 329] width 130 height 27
paste input "**********"
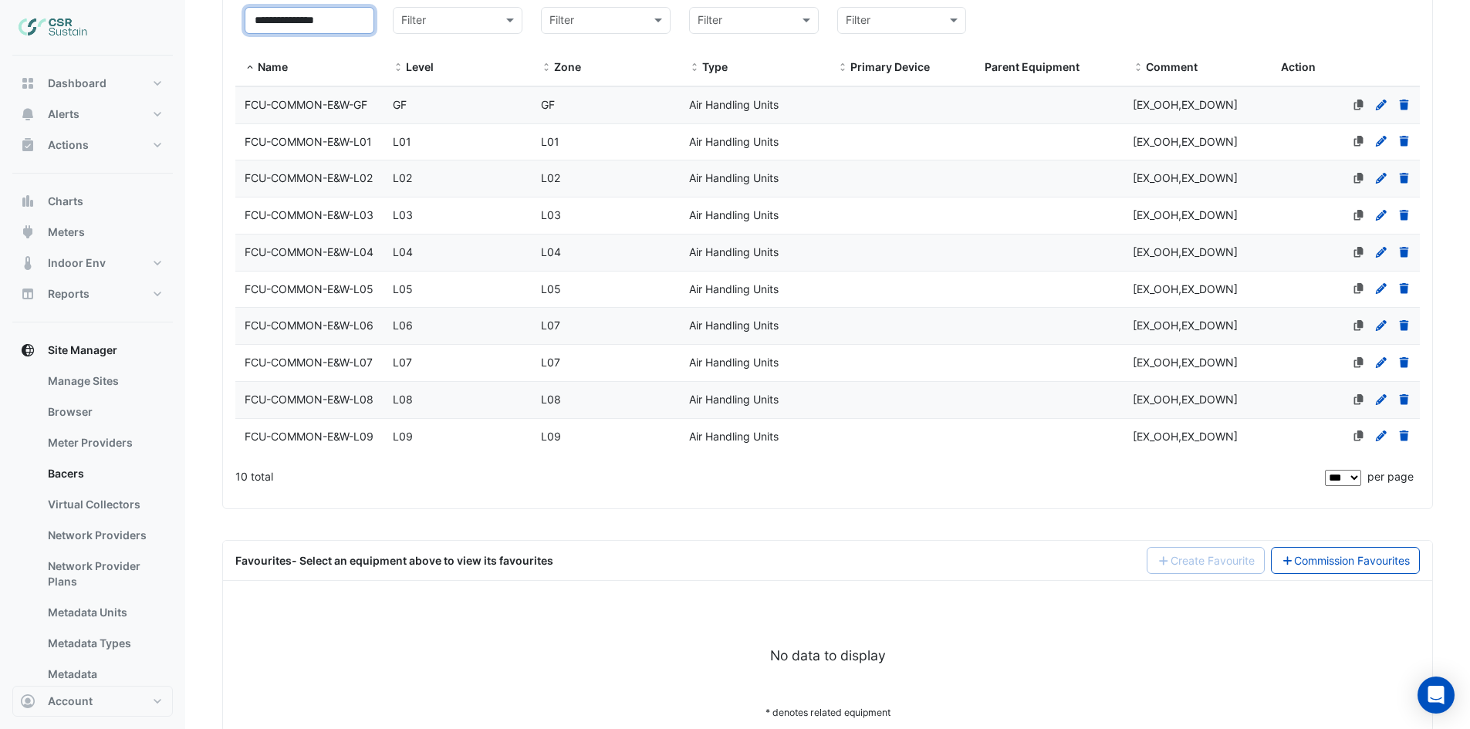
type input "**********"
click at [299, 332] on span "FCU-COMMON-E&W-L06" at bounding box center [309, 325] width 129 height 13
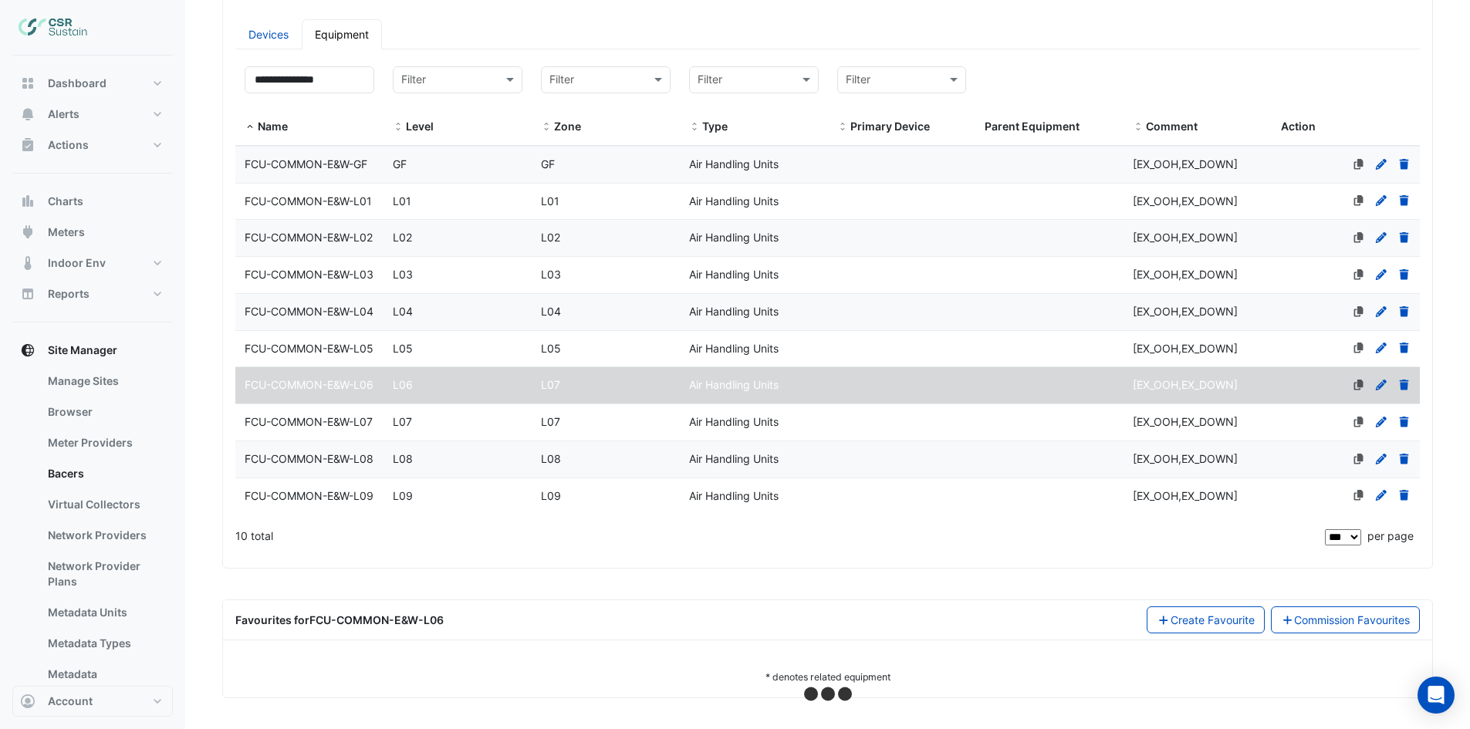
click at [1381, 385] on datatable-body-cell "Actions" at bounding box center [1346, 385] width 148 height 36
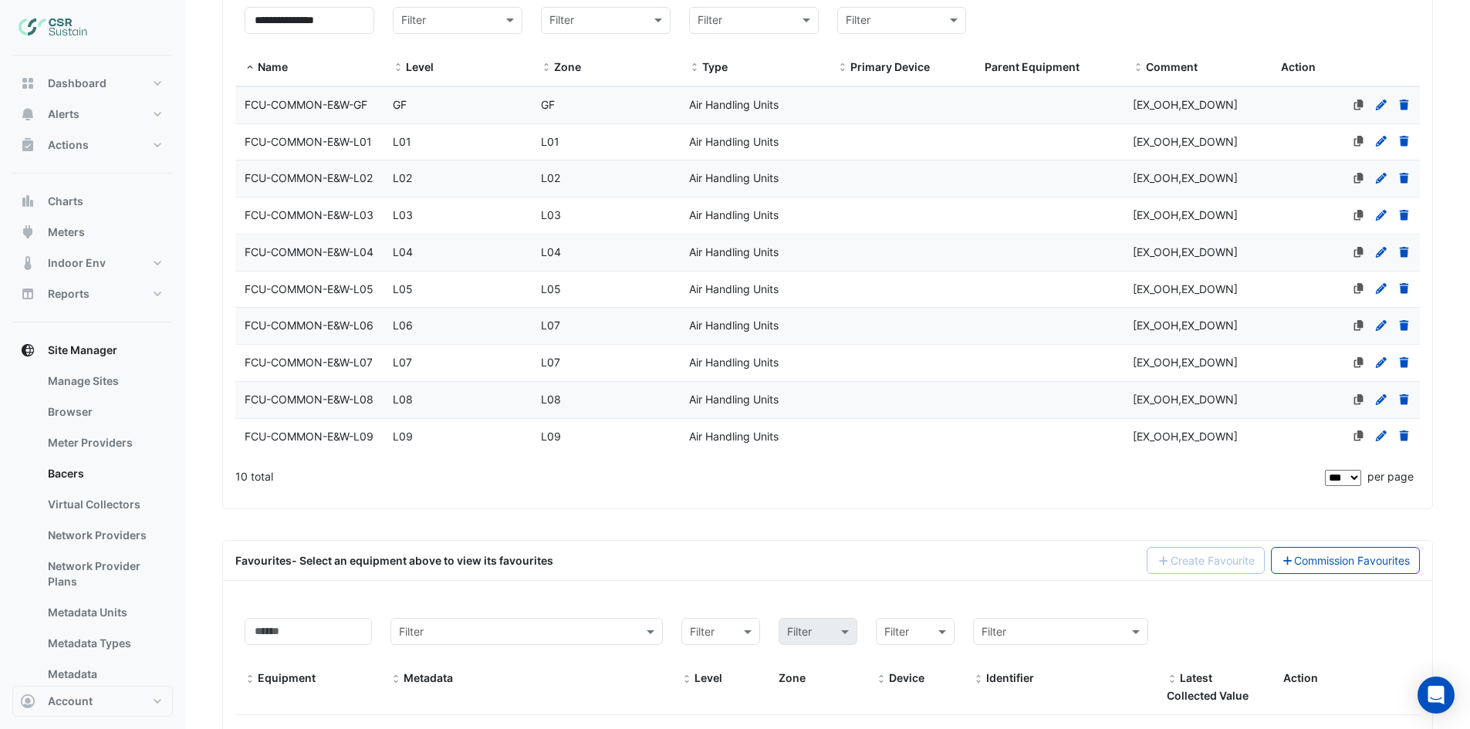
click at [1381, 331] on icon at bounding box center [1381, 325] width 14 height 11
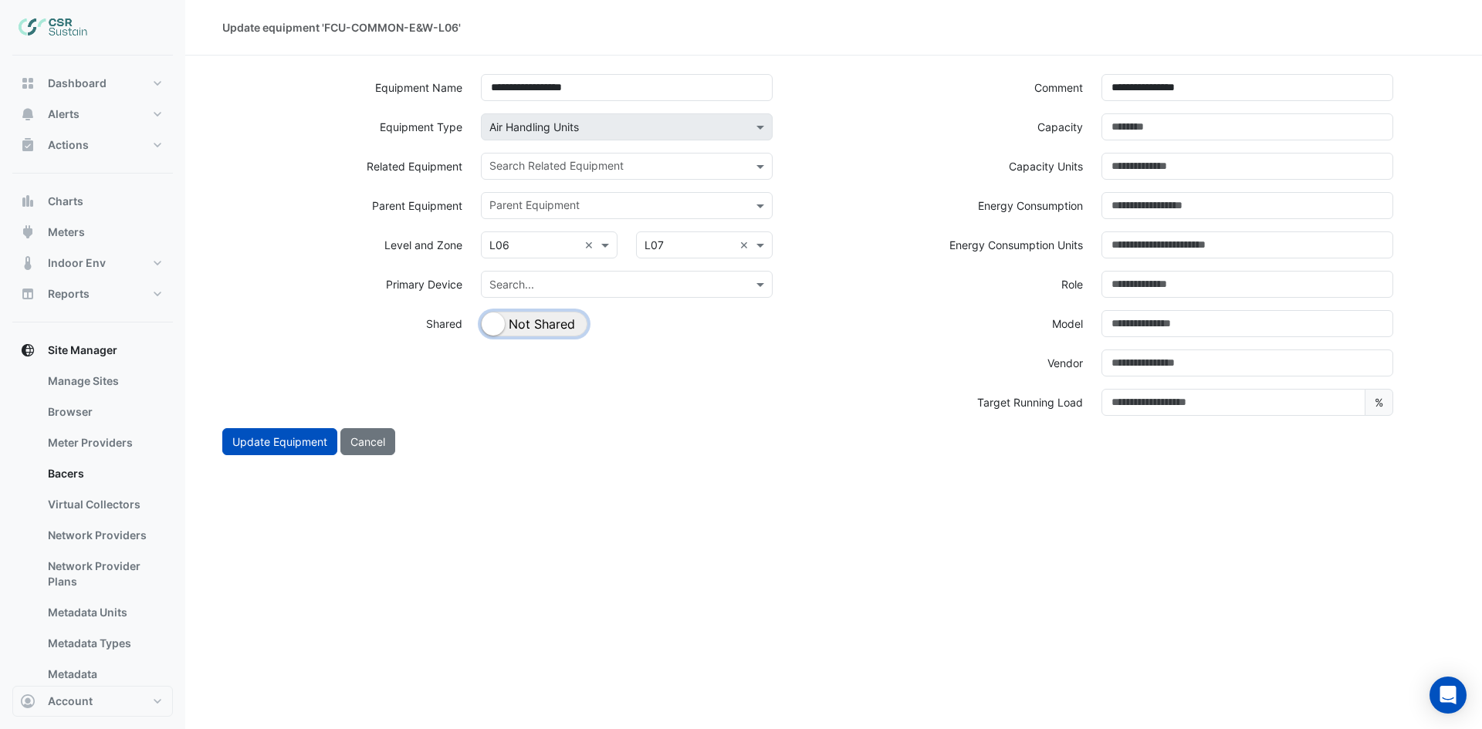
click at [545, 331] on button "Shared Not Shared" at bounding box center [534, 324] width 106 height 25
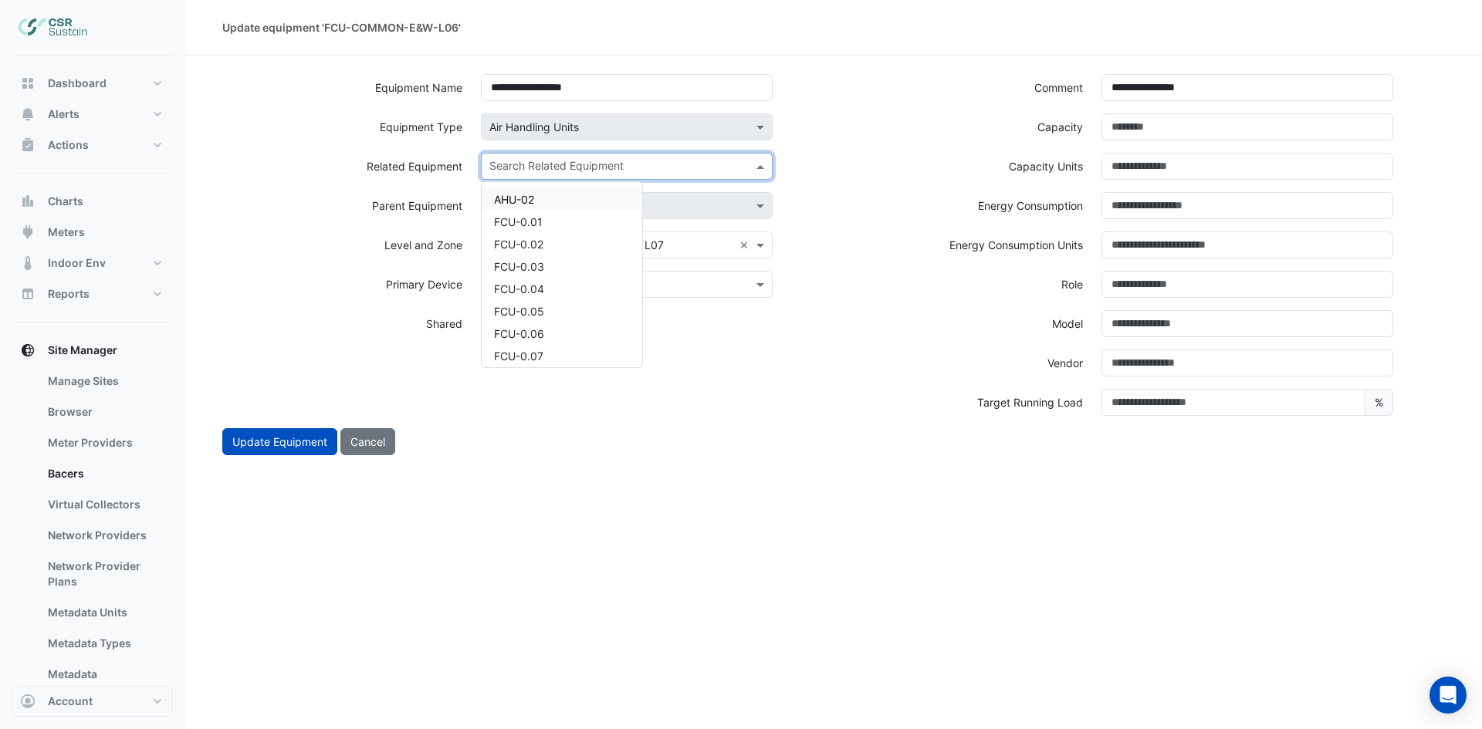
click at [664, 175] on div at bounding box center [616, 168] width 259 height 20
click at [580, 203] on div "FCU-6.01" at bounding box center [562, 199] width 161 height 22
click at [630, 164] on input "text" at bounding box center [645, 168] width 175 height 16
click at [569, 211] on div "FCU-6.02" at bounding box center [562, 216] width 161 height 22
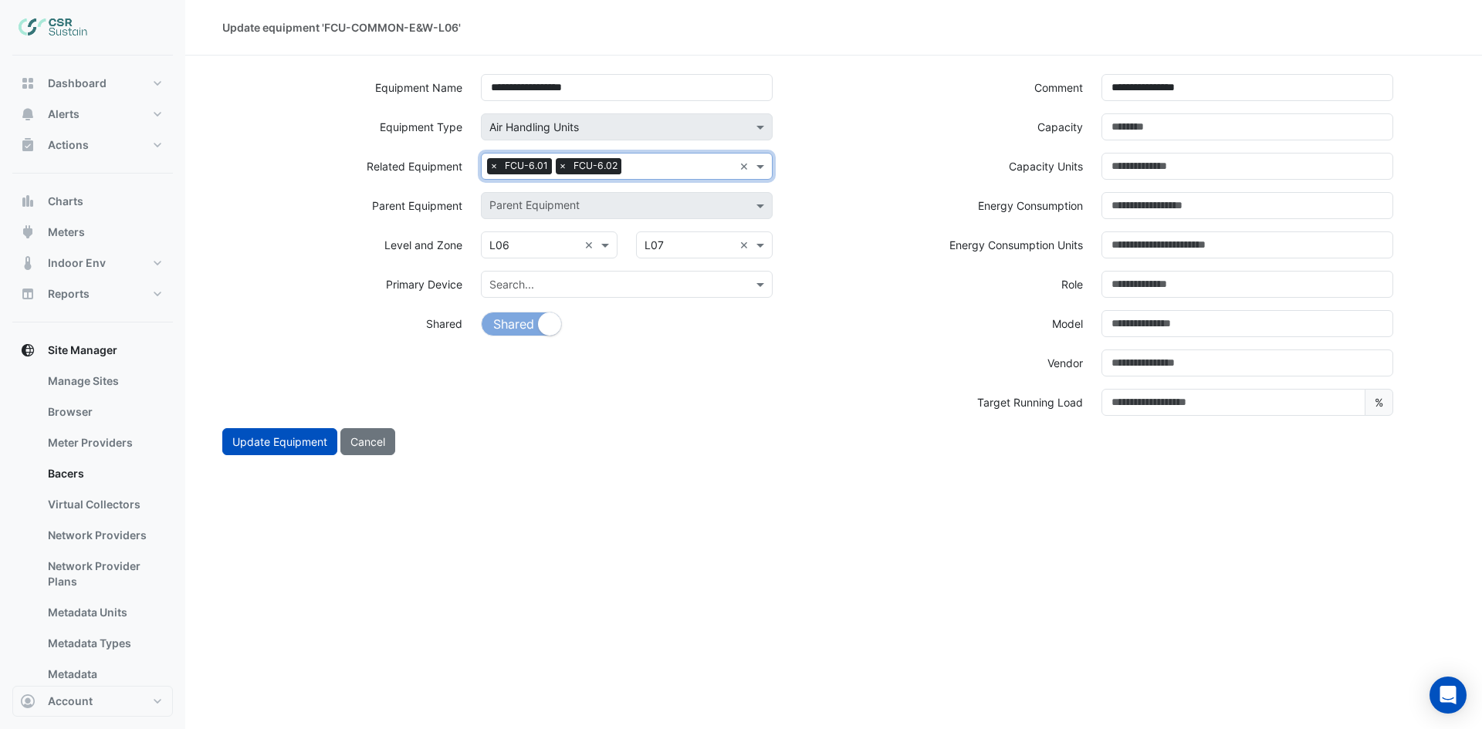
click at [665, 171] on input "text" at bounding box center [680, 168] width 106 height 16
click at [584, 215] on div "FCU-6.03" at bounding box center [562, 216] width 161 height 22
click at [698, 173] on input "text" at bounding box center [715, 168] width 35 height 16
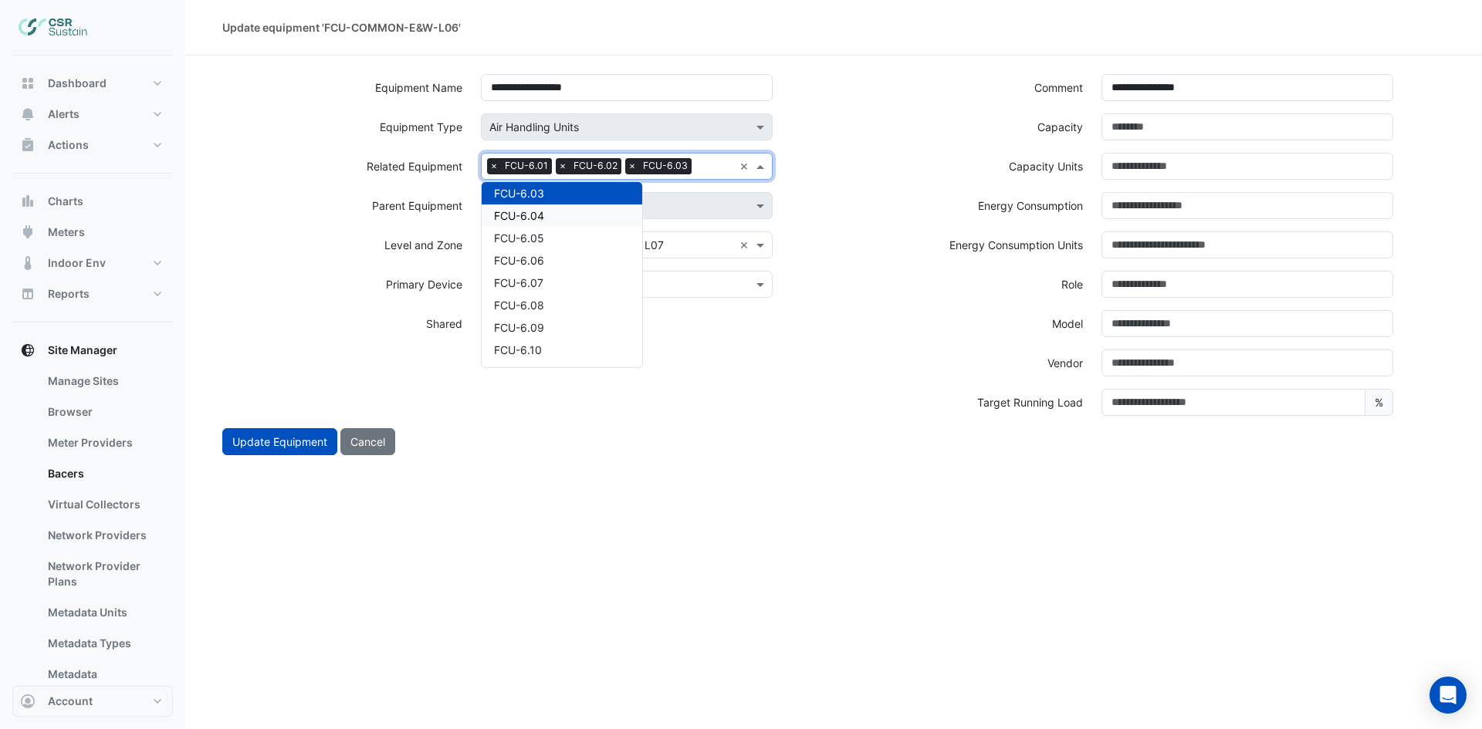
click at [568, 219] on div "FCU-6.04" at bounding box center [562, 216] width 161 height 22
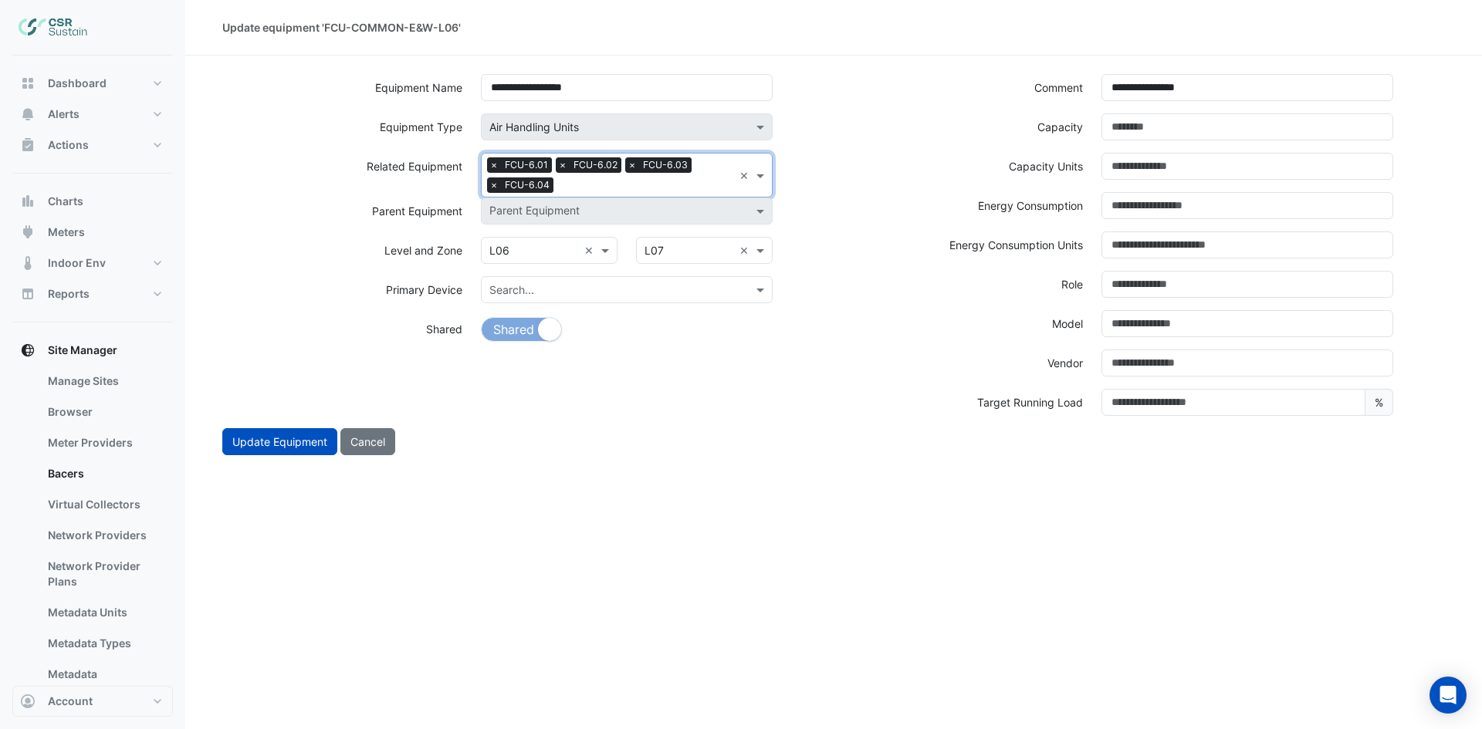
click at [613, 184] on input "text" at bounding box center [646, 186] width 174 height 16
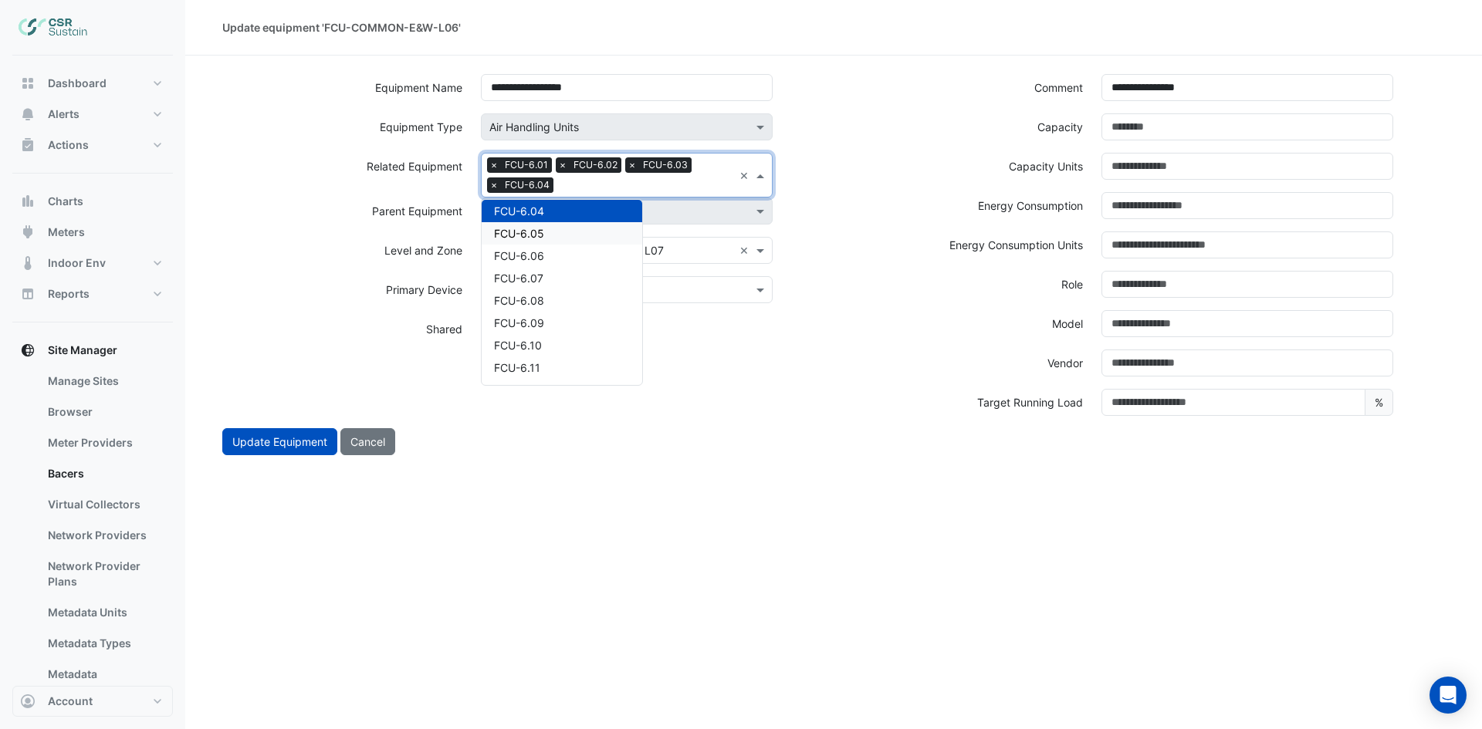
click at [549, 235] on div "FCU-6.05" at bounding box center [562, 233] width 161 height 22
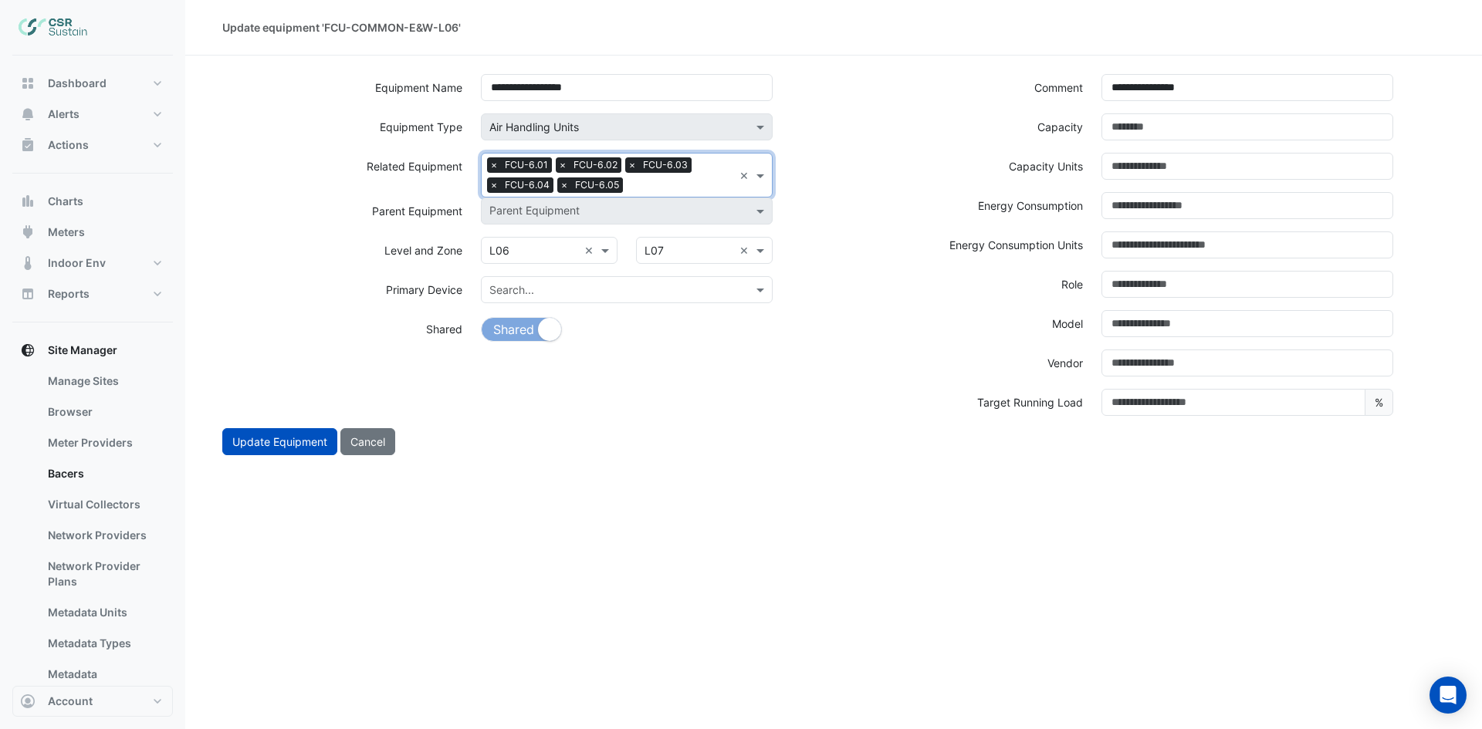
click at [667, 185] on input "text" at bounding box center [681, 186] width 104 height 16
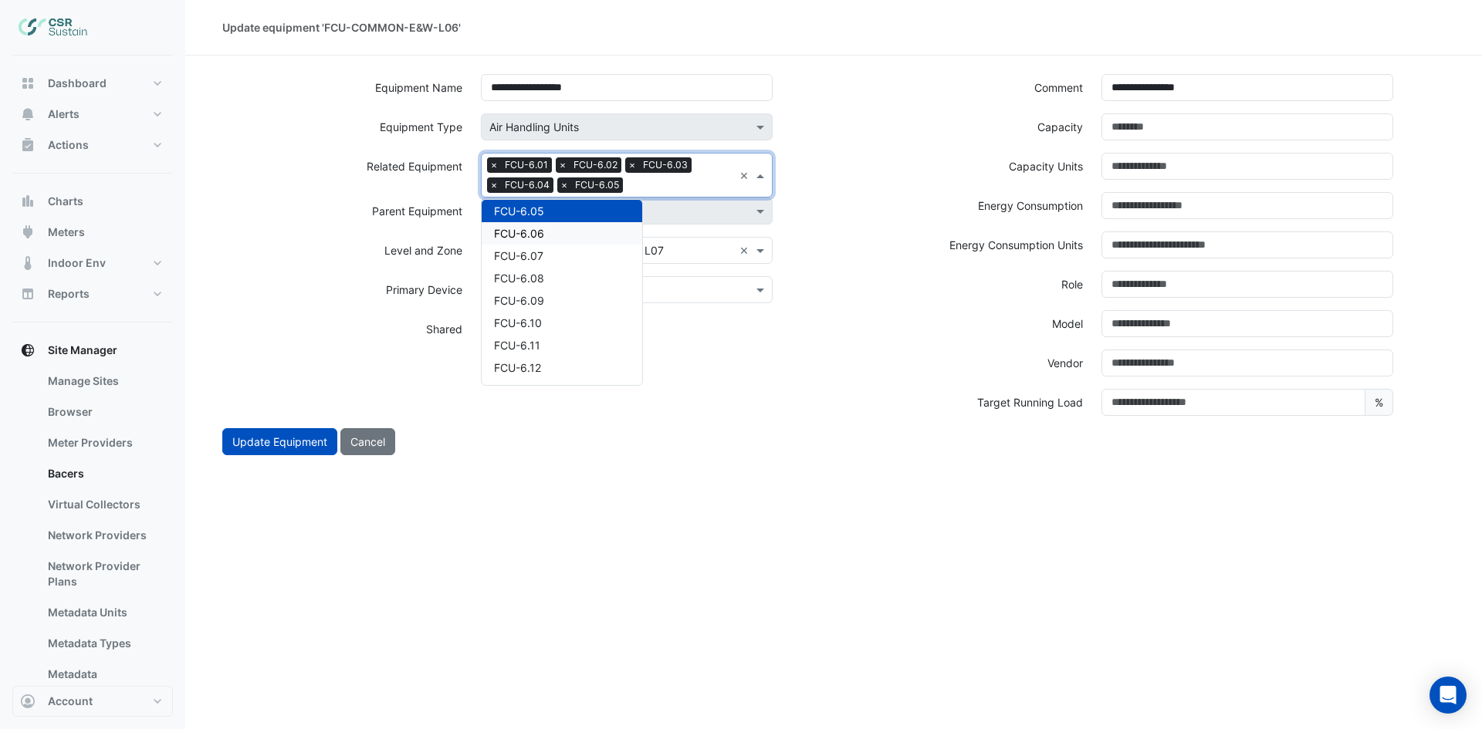
click at [560, 228] on div "FCU-6.06" at bounding box center [562, 233] width 161 height 22
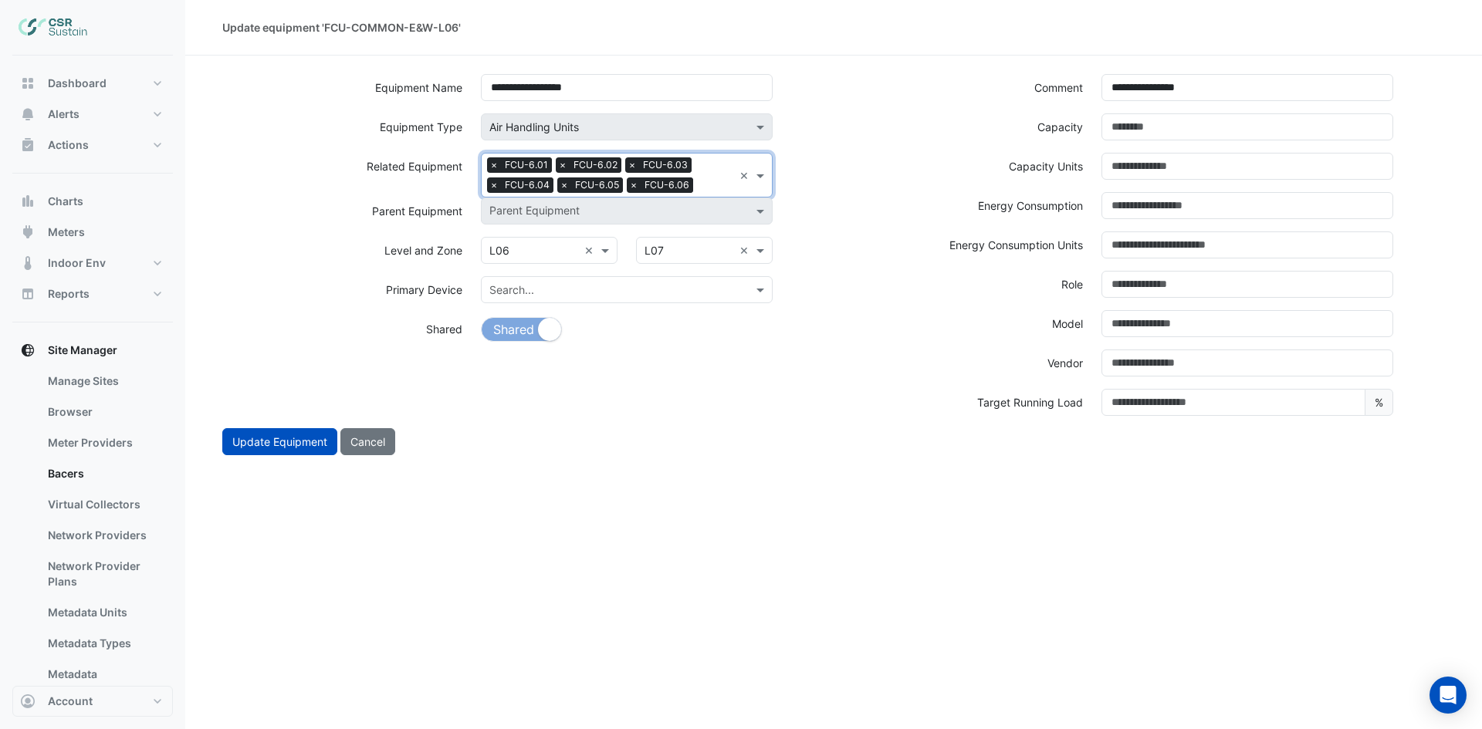
click at [699, 185] on input "text" at bounding box center [716, 186] width 34 height 16
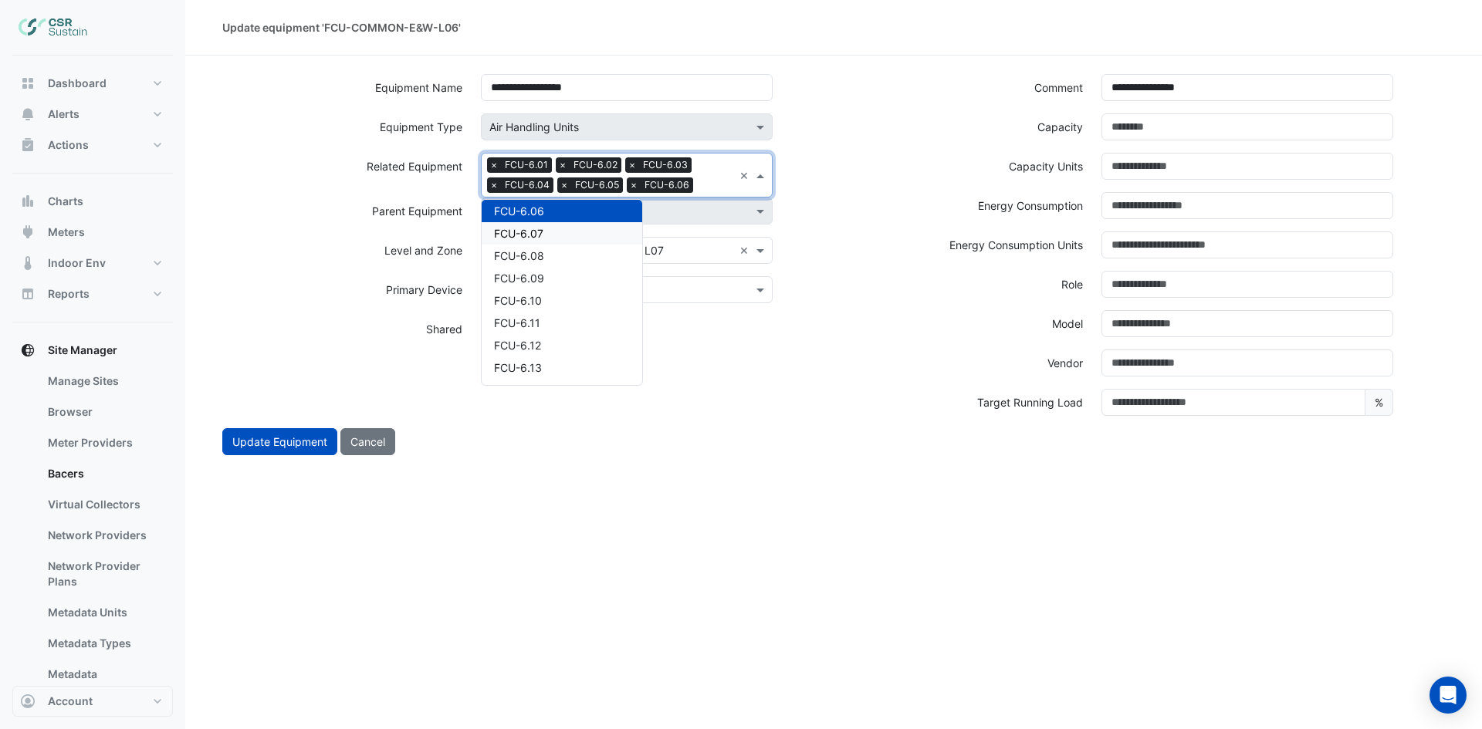
click at [587, 235] on div "FCU-6.07" at bounding box center [562, 233] width 161 height 22
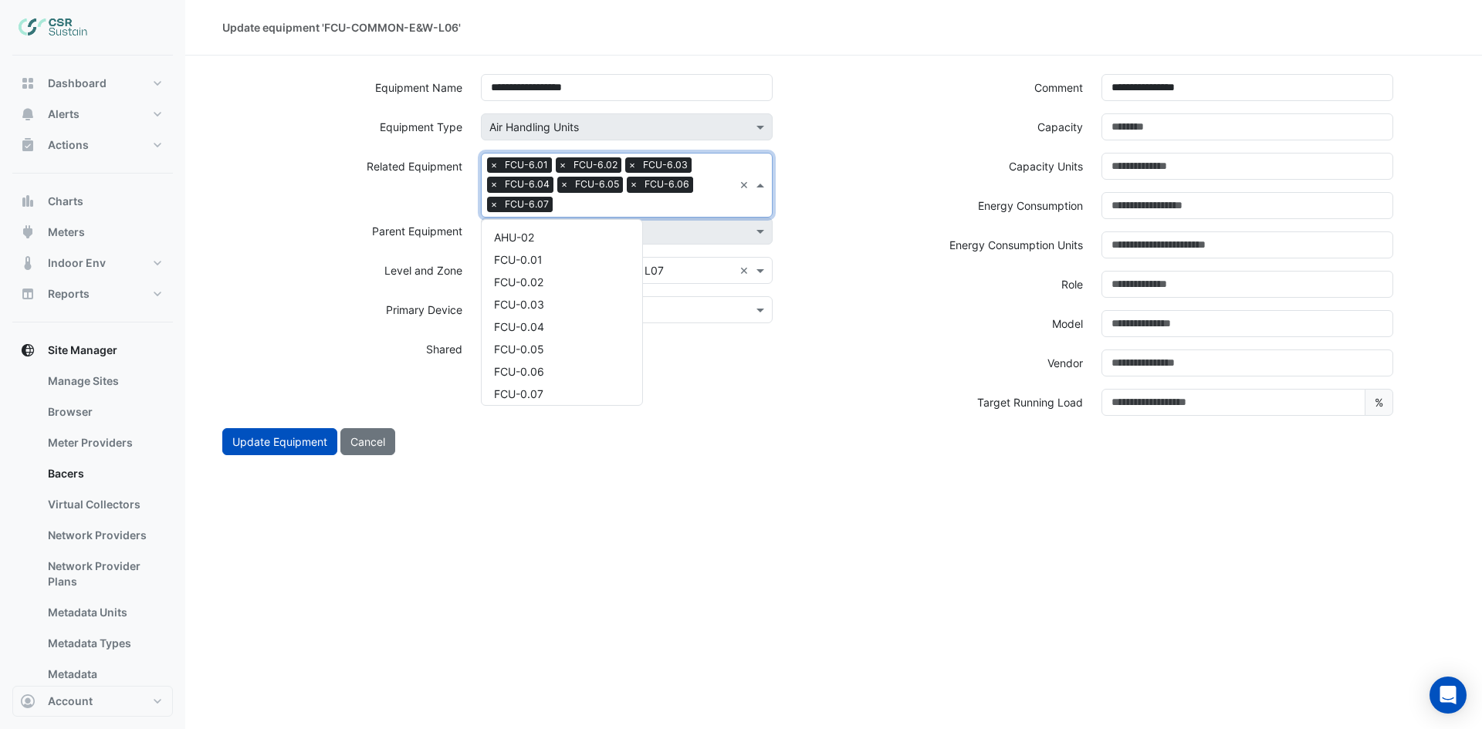
click at [672, 209] on input "text" at bounding box center [646, 206] width 174 height 16
click at [581, 255] on div "FCU-6.08" at bounding box center [562, 253] width 161 height 22
click at [679, 204] on input "text" at bounding box center [681, 206] width 104 height 16
click at [582, 250] on div "FCU-6.09" at bounding box center [562, 253] width 161 height 22
click at [710, 208] on input "text" at bounding box center [716, 206] width 34 height 16
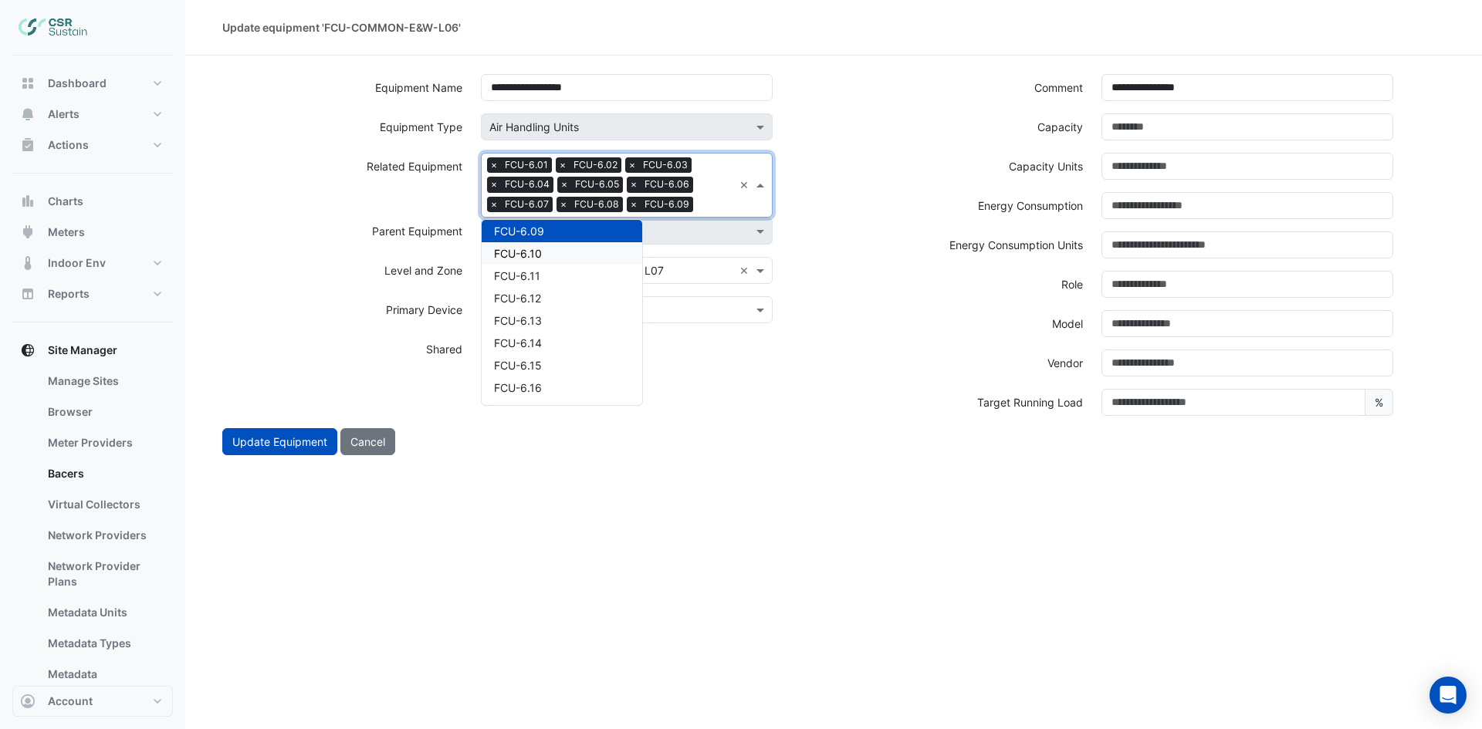
click at [593, 254] on div "FCU-6.10" at bounding box center [562, 253] width 161 height 22
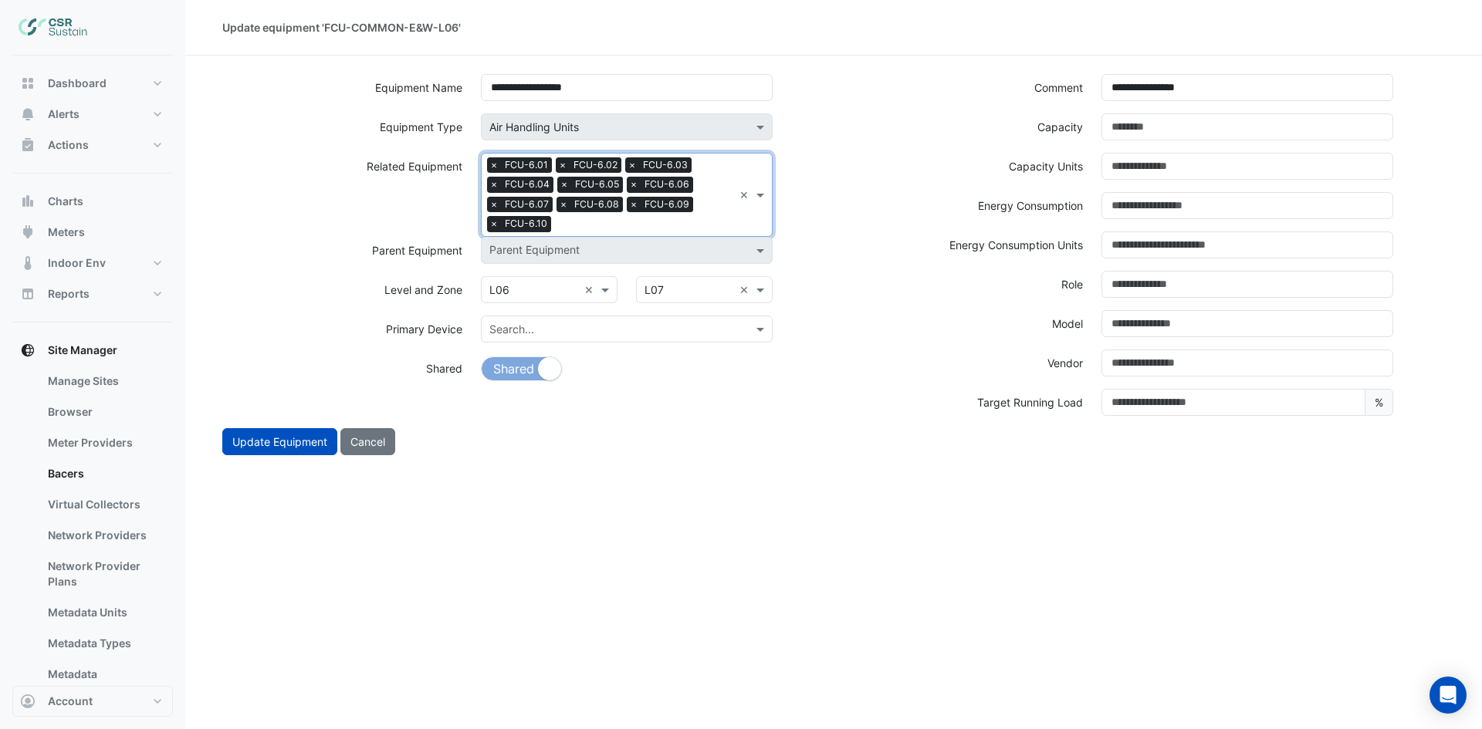
click at [705, 224] on input "text" at bounding box center [645, 226] width 176 height 16
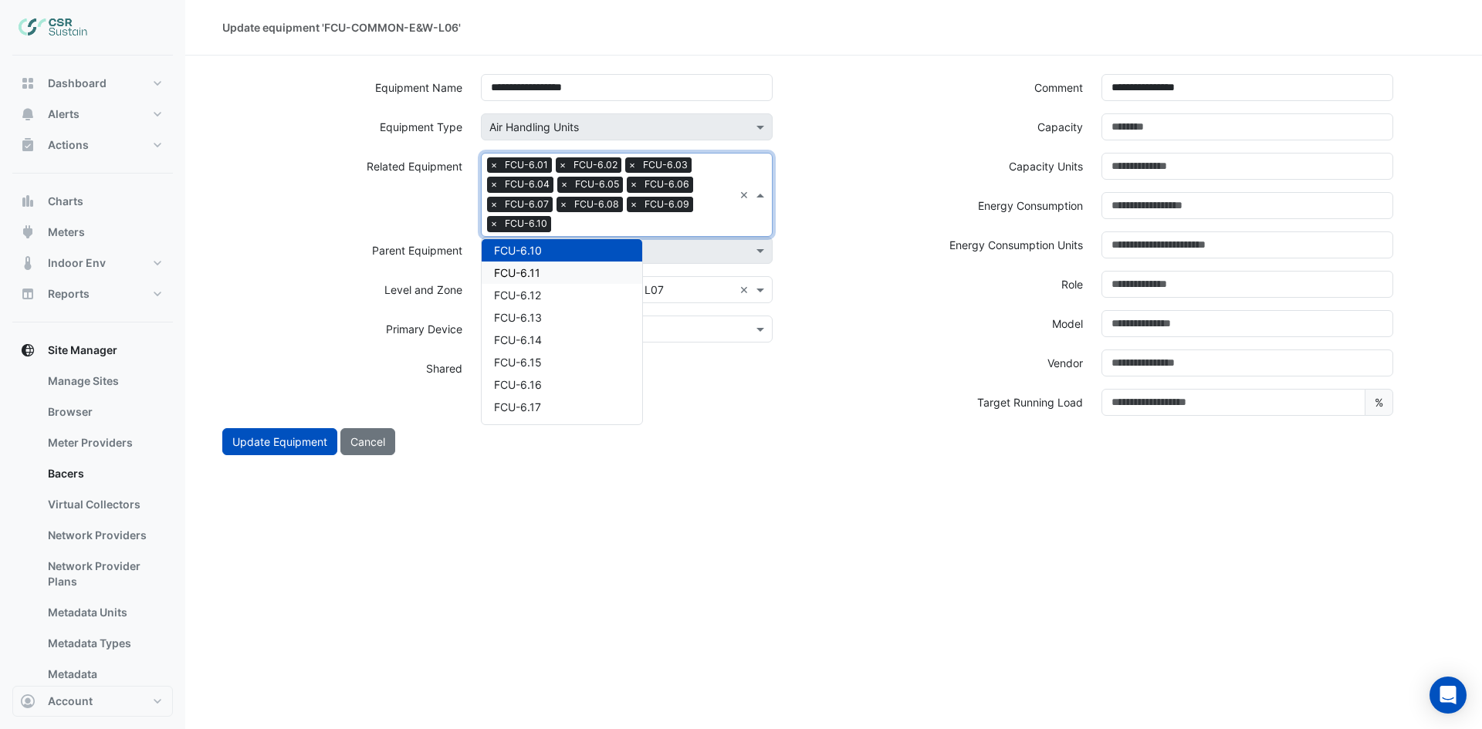
click at [563, 278] on div "FCU-6.11" at bounding box center [562, 273] width 161 height 22
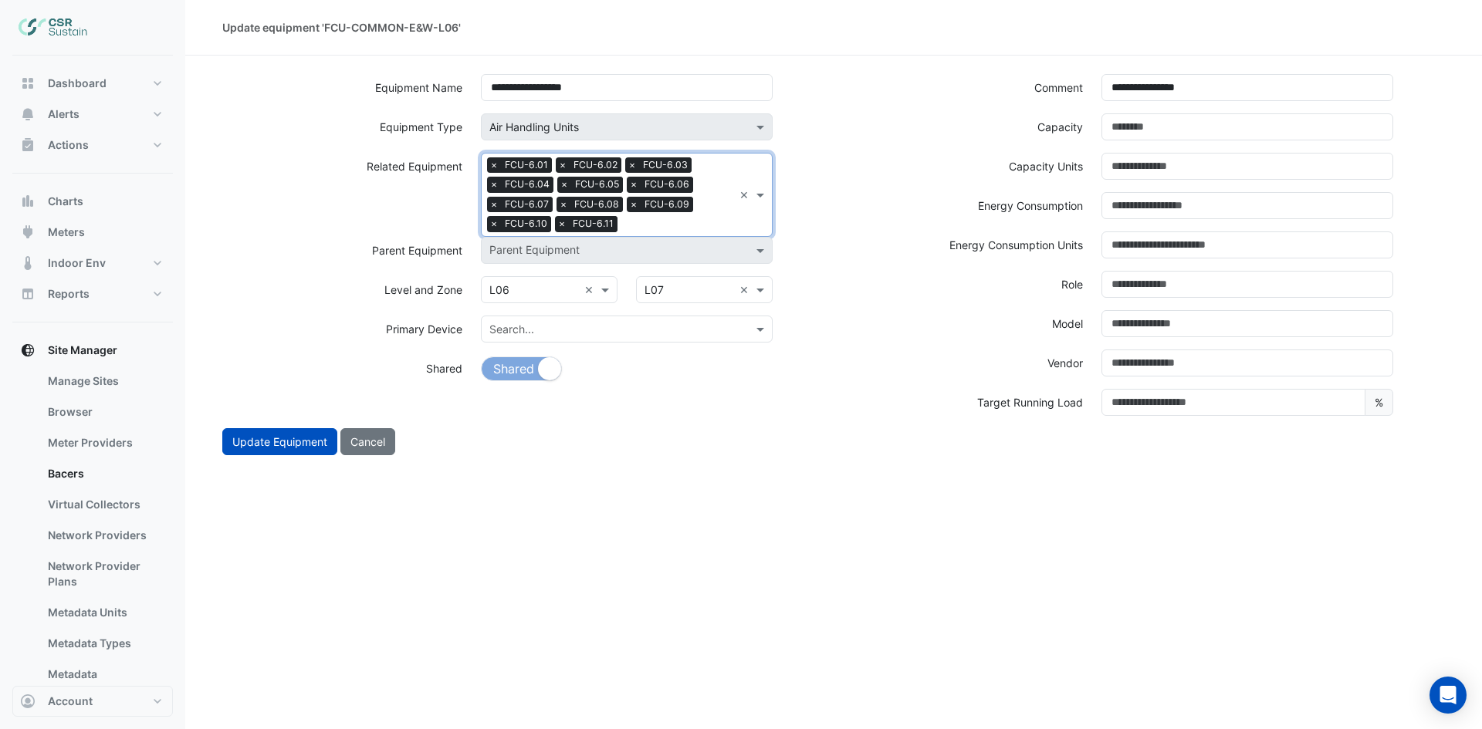
click at [703, 222] on input "text" at bounding box center [679, 226] width 110 height 16
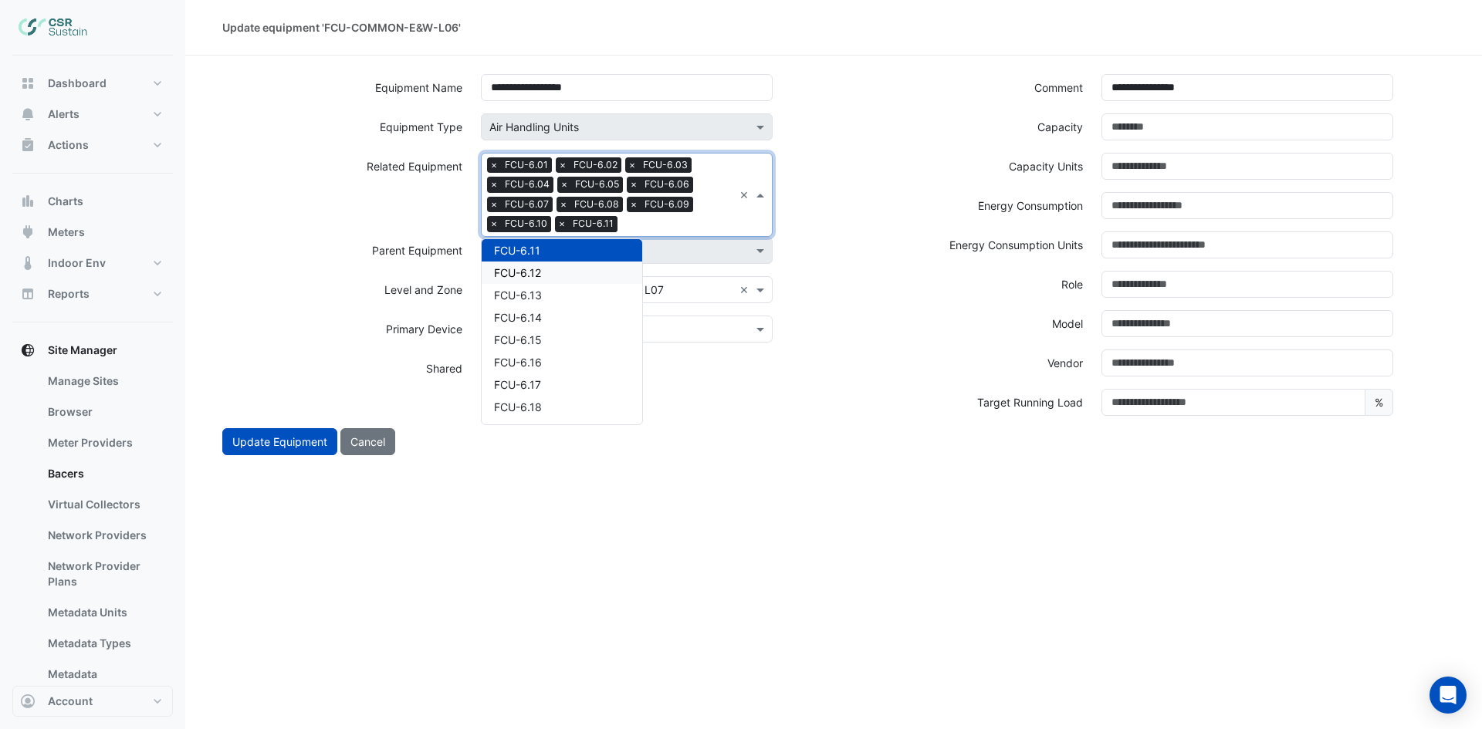
click at [580, 273] on div "FCU-6.12" at bounding box center [562, 273] width 161 height 22
click at [698, 220] on input "text" at bounding box center [712, 226] width 42 height 16
click at [512, 282] on div "FCU-6.13" at bounding box center [562, 273] width 161 height 22
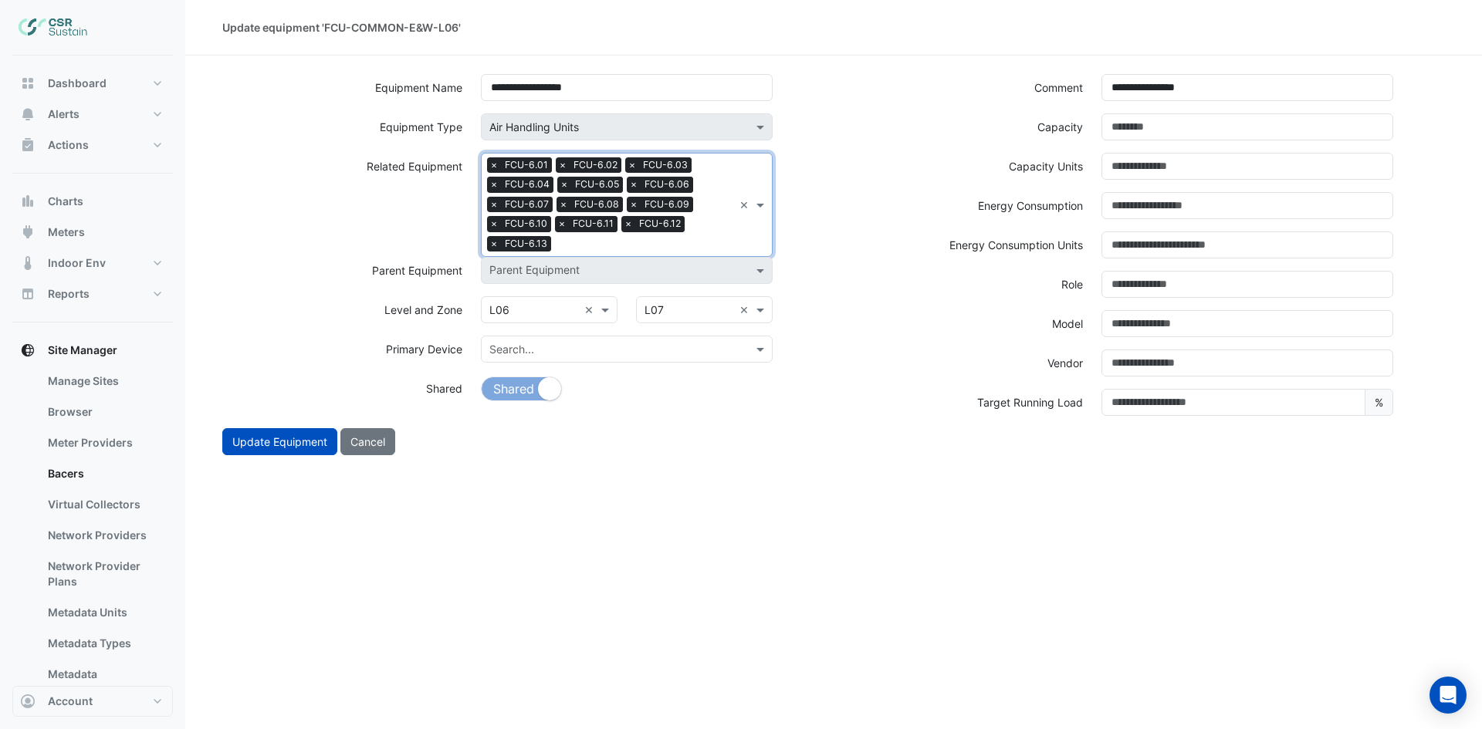
click at [666, 244] on input "text" at bounding box center [645, 246] width 176 height 16
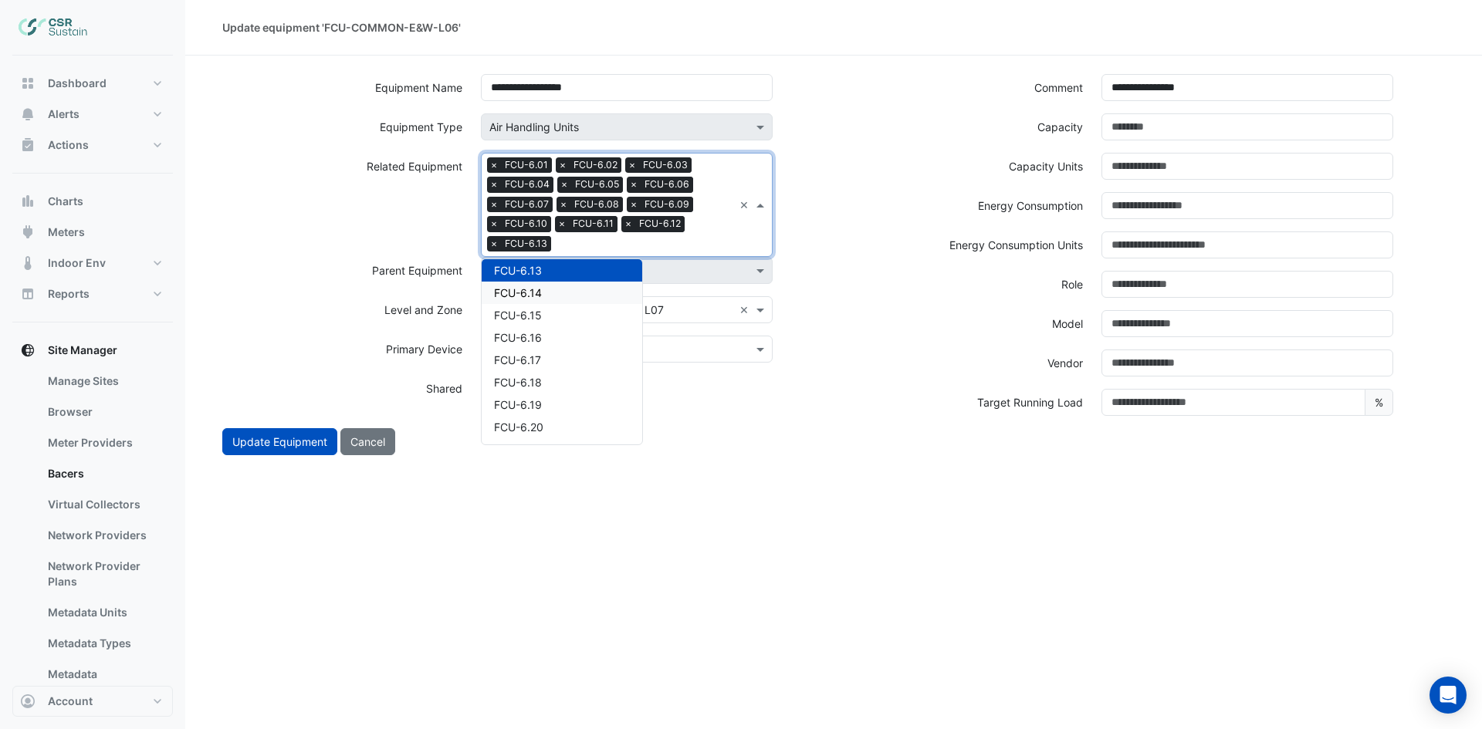
click at [556, 288] on div "FCU-6.14" at bounding box center [562, 293] width 161 height 22
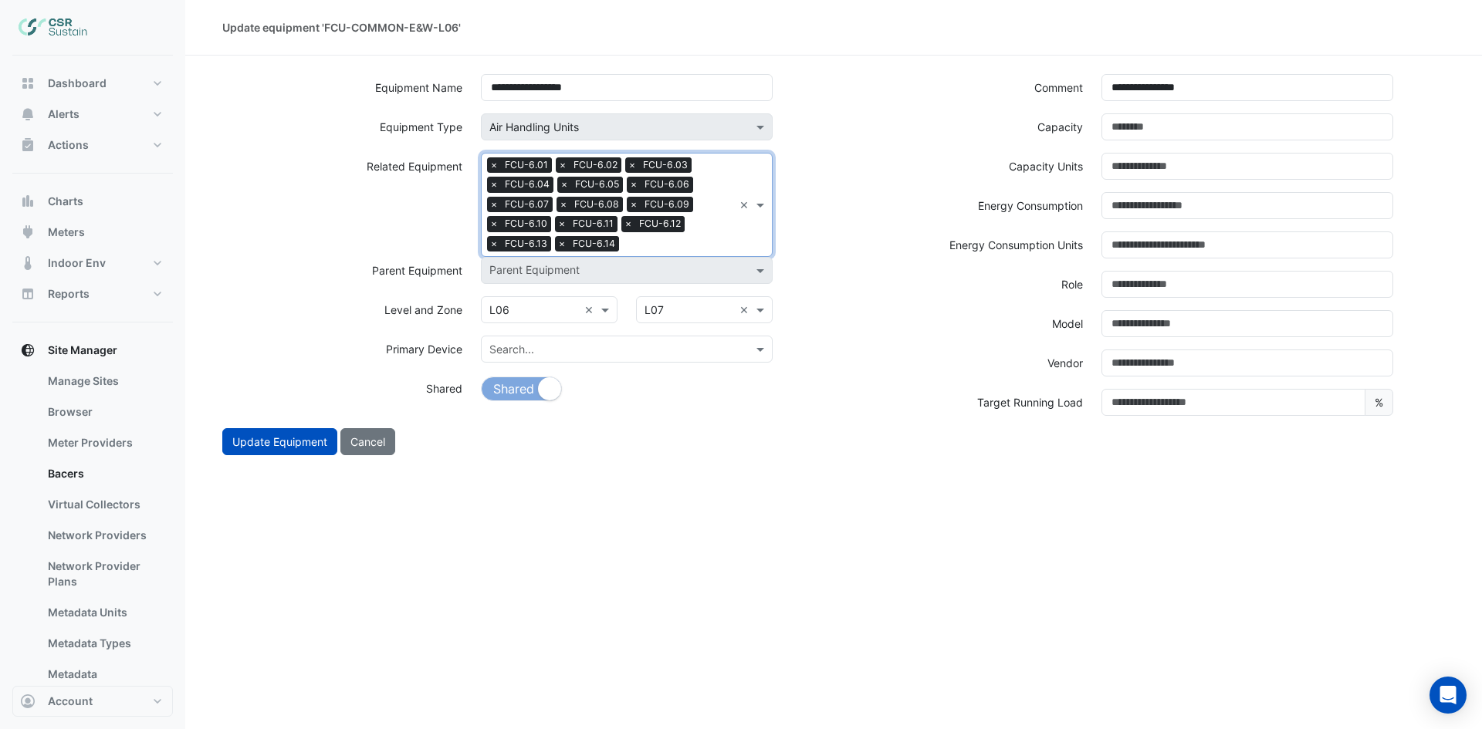
click at [688, 241] on input "text" at bounding box center [679, 246] width 108 height 16
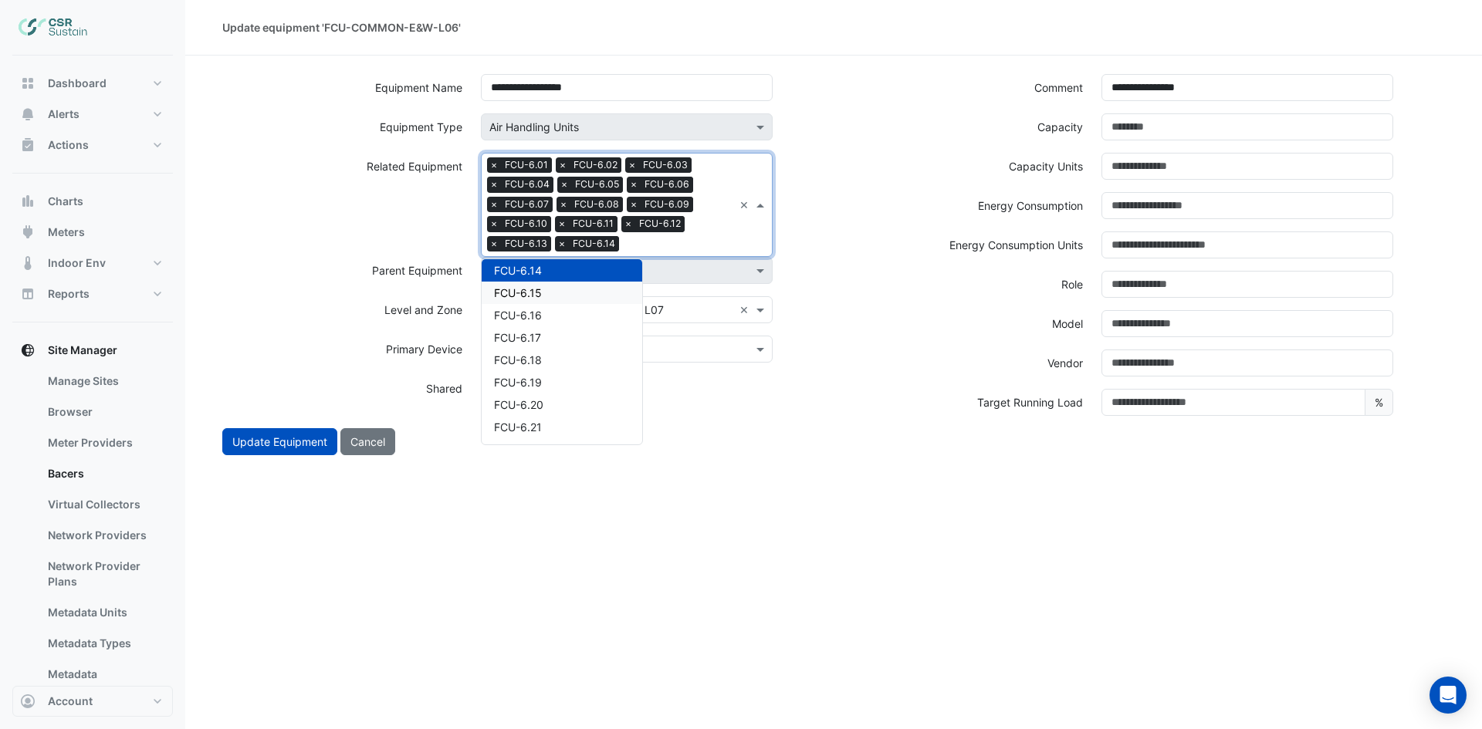
click at [539, 290] on span "FCU-6.15" at bounding box center [518, 292] width 48 height 13
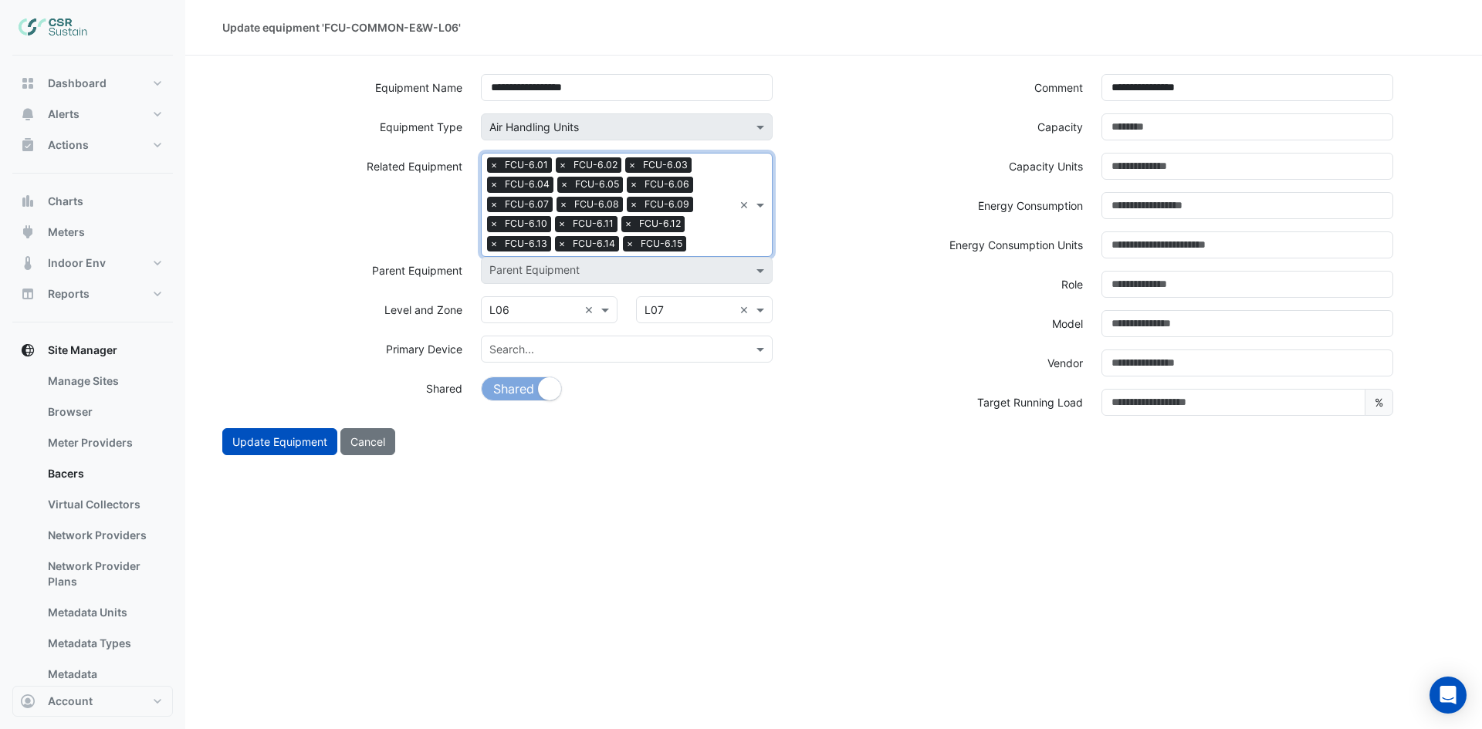
click at [709, 241] on input "text" at bounding box center [712, 246] width 41 height 16
click at [535, 290] on span "FCU-6.16" at bounding box center [518, 292] width 48 height 13
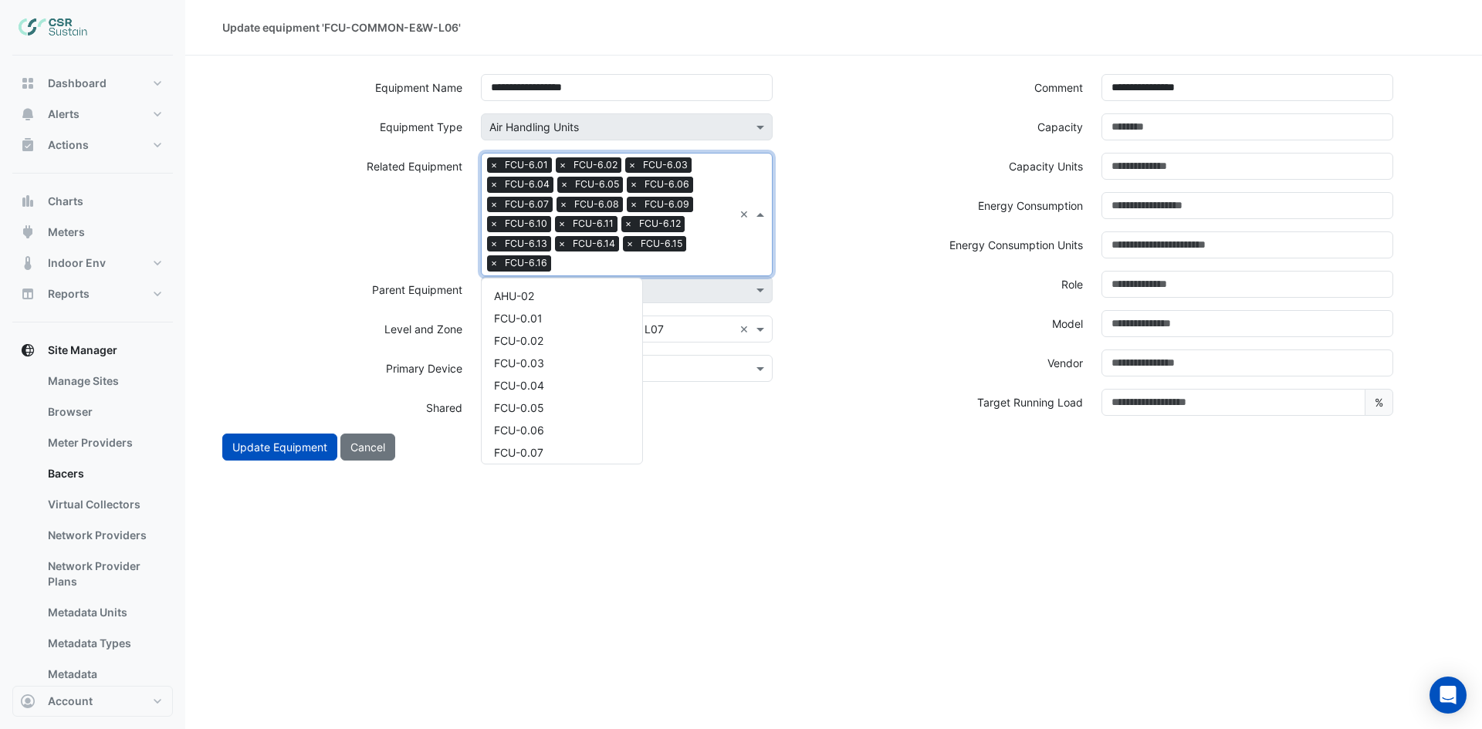
click at [693, 248] on div "Search Related Equipment × FCU-6.01 × FCU-6.02 × FCU-6.03 × FCU-6.04 × FCU-6.05…" at bounding box center [608, 215] width 252 height 122
click at [574, 306] on div "FCU-6.17" at bounding box center [562, 312] width 161 height 22
click at [678, 257] on input "text" at bounding box center [678, 265] width 109 height 16
click at [566, 319] on div "FCU-6.18" at bounding box center [562, 312] width 161 height 22
click at [708, 269] on input "text" at bounding box center [712, 265] width 41 height 16
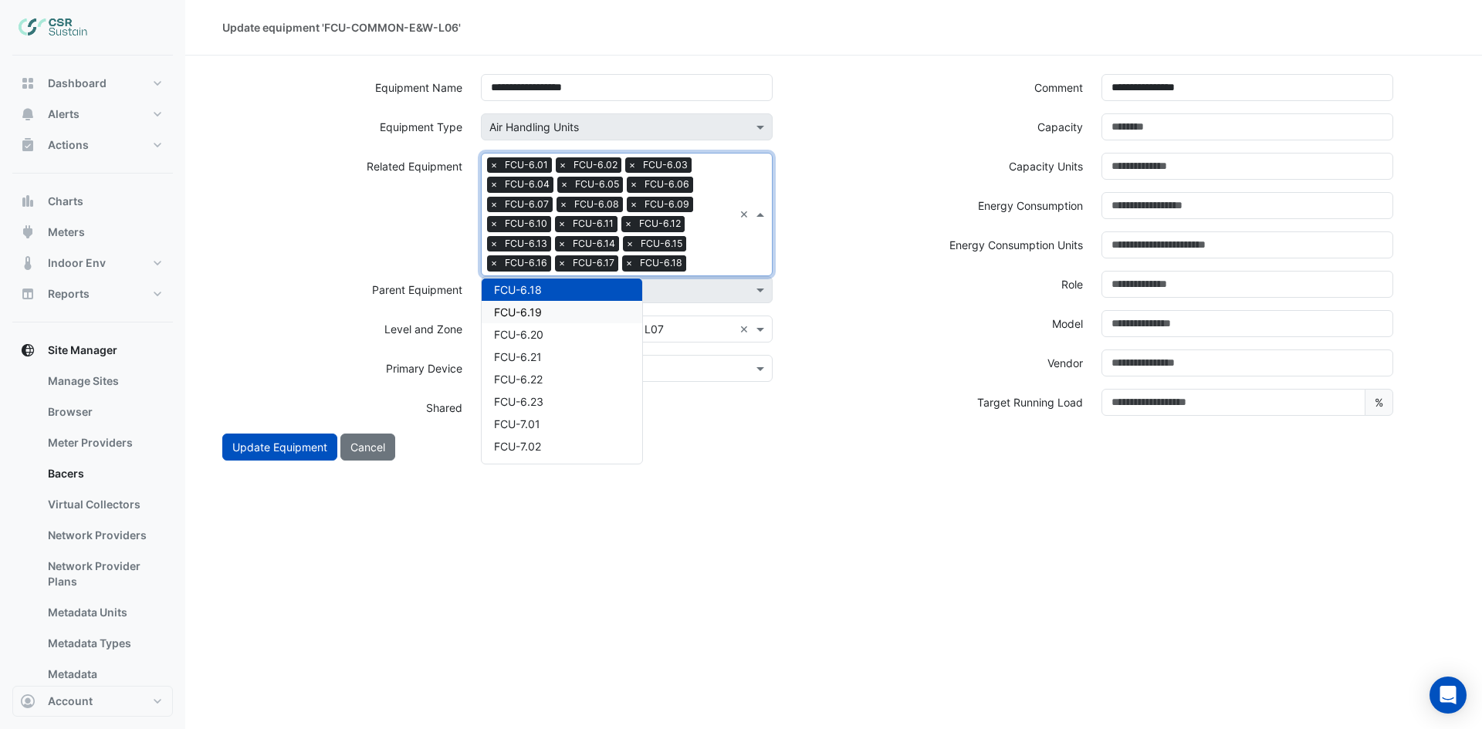
click at [559, 319] on div "FCU-6.19" at bounding box center [562, 312] width 161 height 22
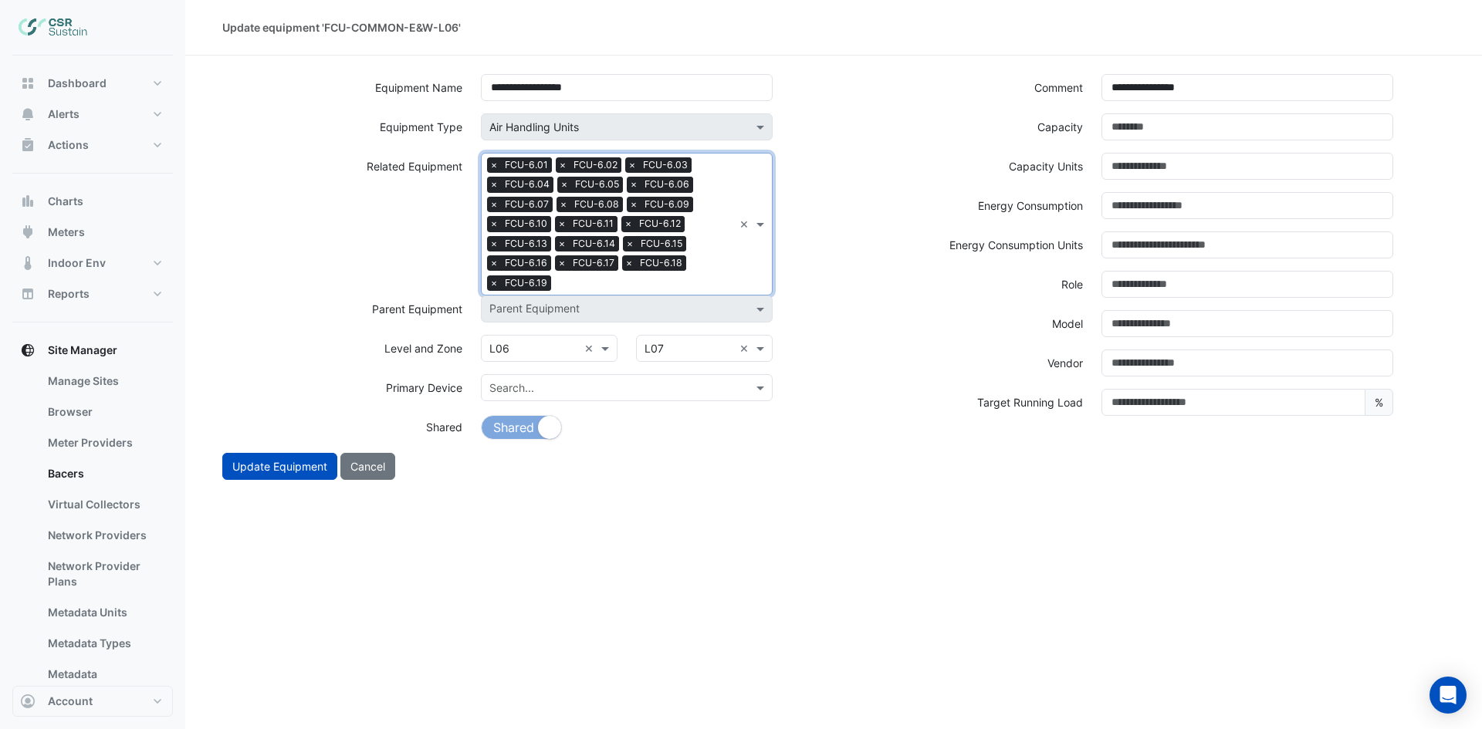
click at [701, 277] on input "text" at bounding box center [645, 284] width 176 height 16
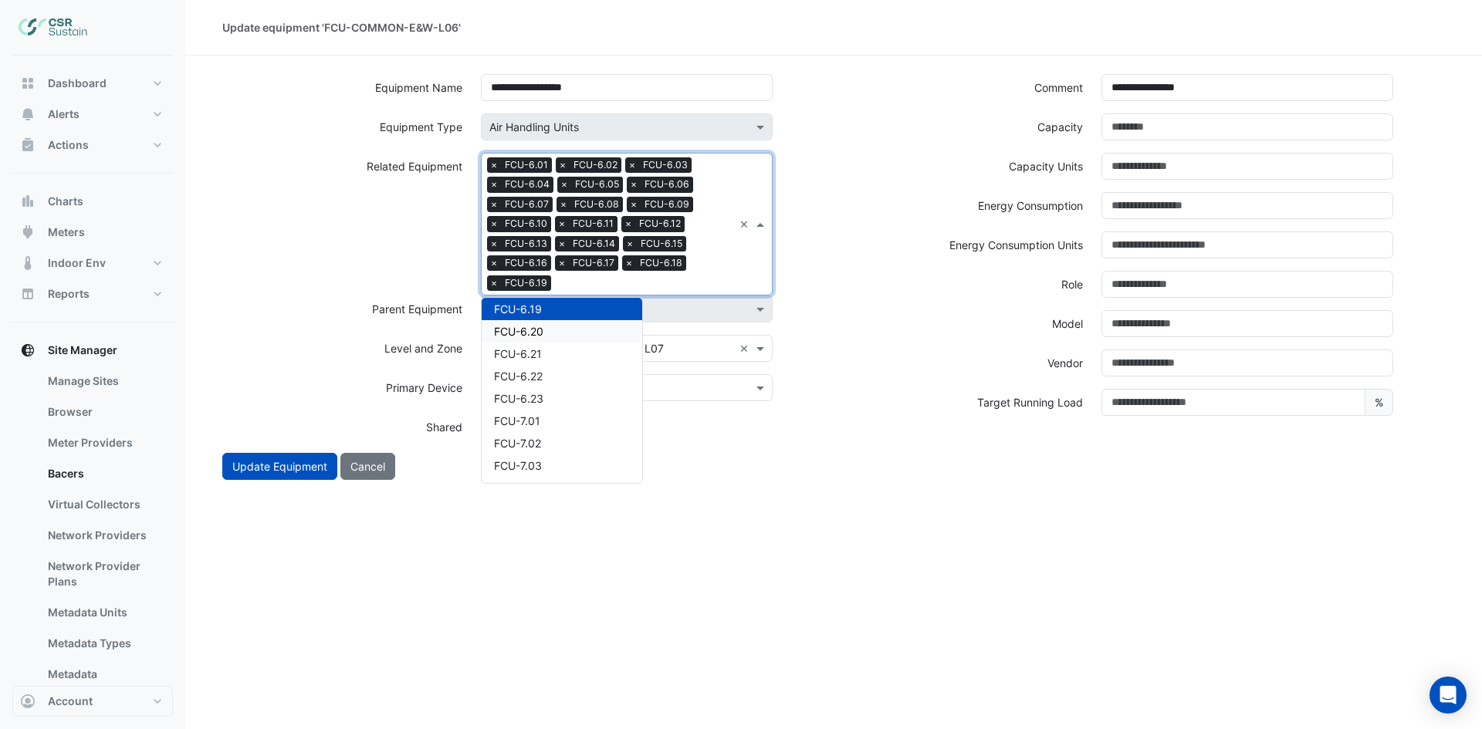
click at [552, 330] on div "FCU-6.20" at bounding box center [562, 331] width 161 height 22
click at [711, 276] on input "text" at bounding box center [680, 284] width 106 height 16
click at [536, 328] on span "FCU-6.21" at bounding box center [518, 331] width 48 height 13
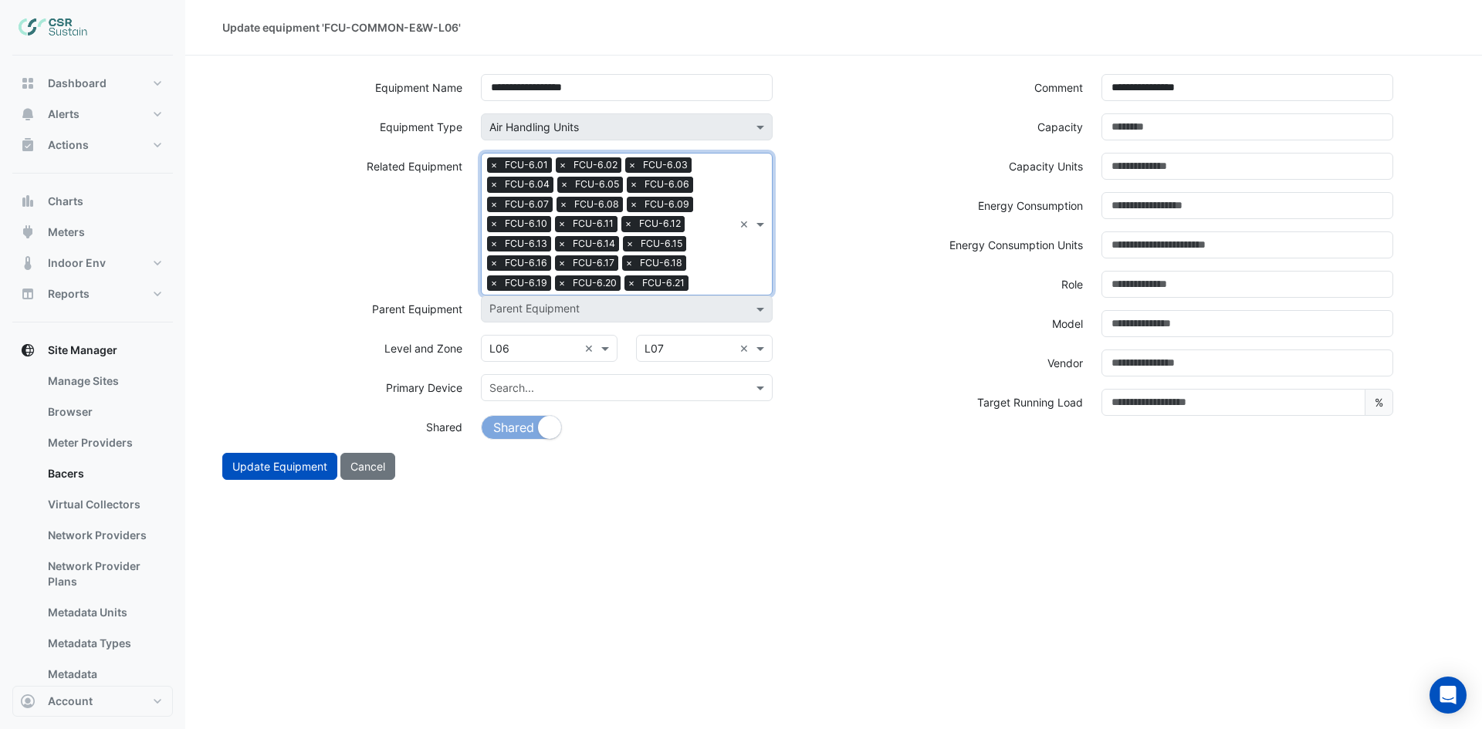
drag, startPoint x: 715, startPoint y: 277, endPoint x: 681, endPoint y: 286, distance: 34.5
click at [715, 277] on input "text" at bounding box center [714, 284] width 39 height 16
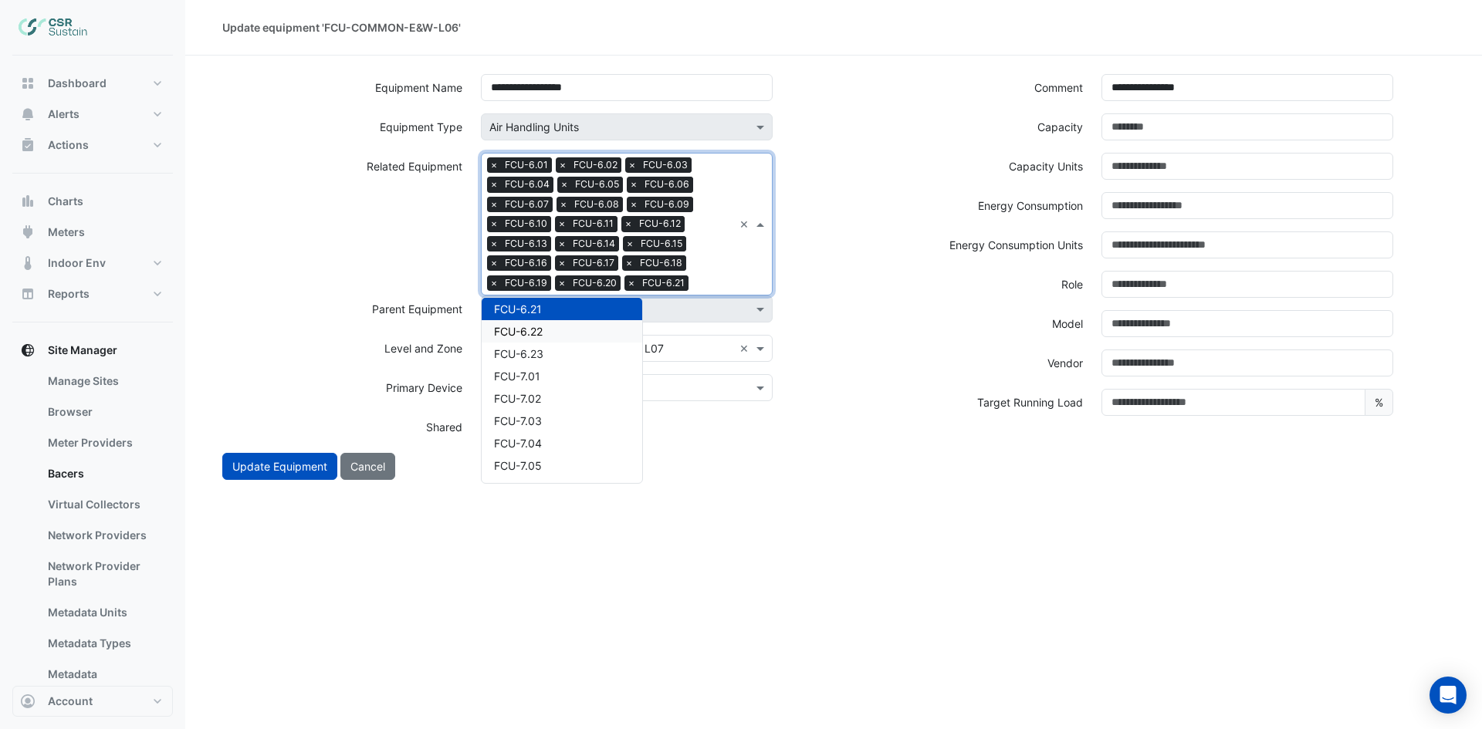
click at [543, 330] on span "FCU-6.22" at bounding box center [518, 331] width 49 height 13
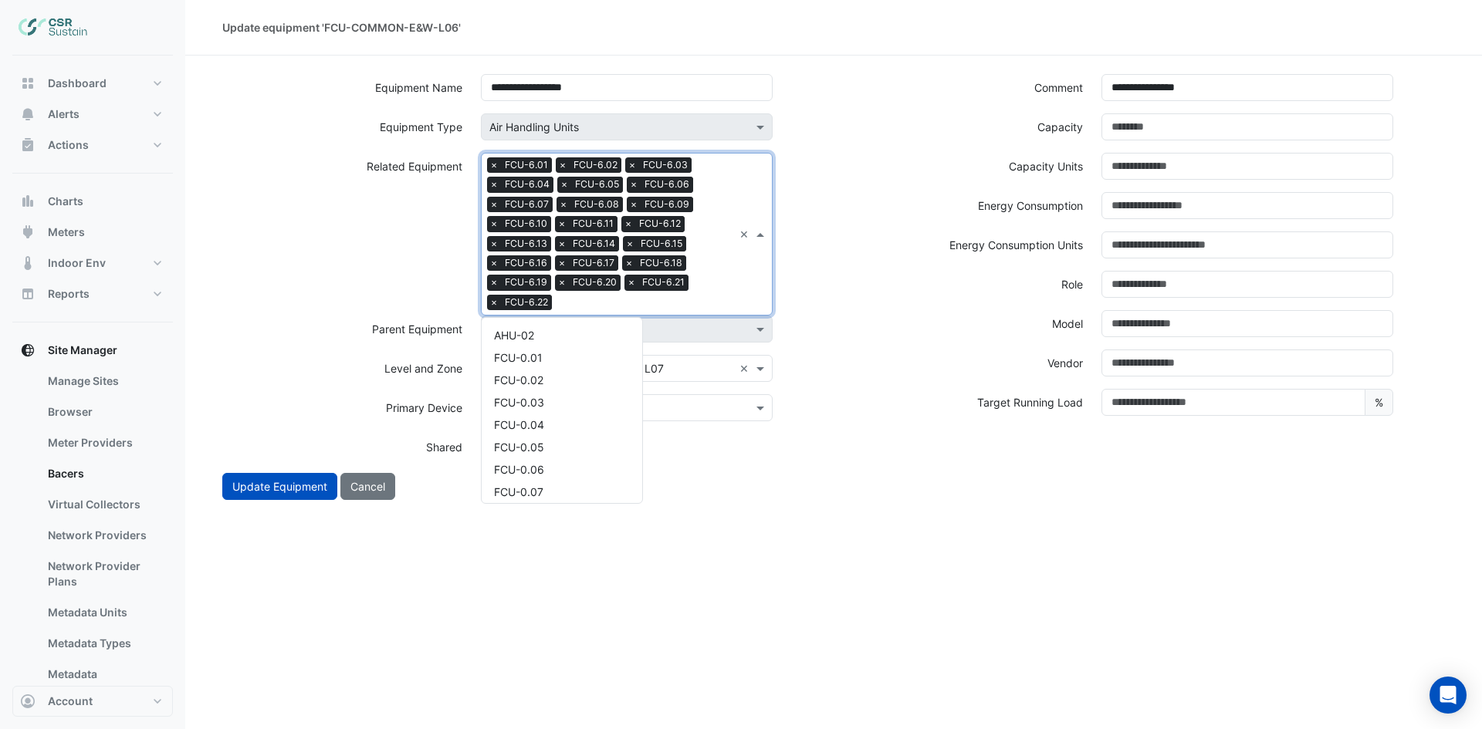
click at [723, 279] on div "Search Related Equipment × FCU-6.01 × FCU-6.02 × FCU-6.03 × FCU-6.04 × FCU-6.05…" at bounding box center [608, 234] width 252 height 161
click at [563, 347] on div "FCU-6.23" at bounding box center [562, 351] width 161 height 22
click at [685, 303] on input "text" at bounding box center [680, 304] width 106 height 16
click at [898, 499] on div "Update Equipment Cancel" at bounding box center [833, 486] width 1241 height 27
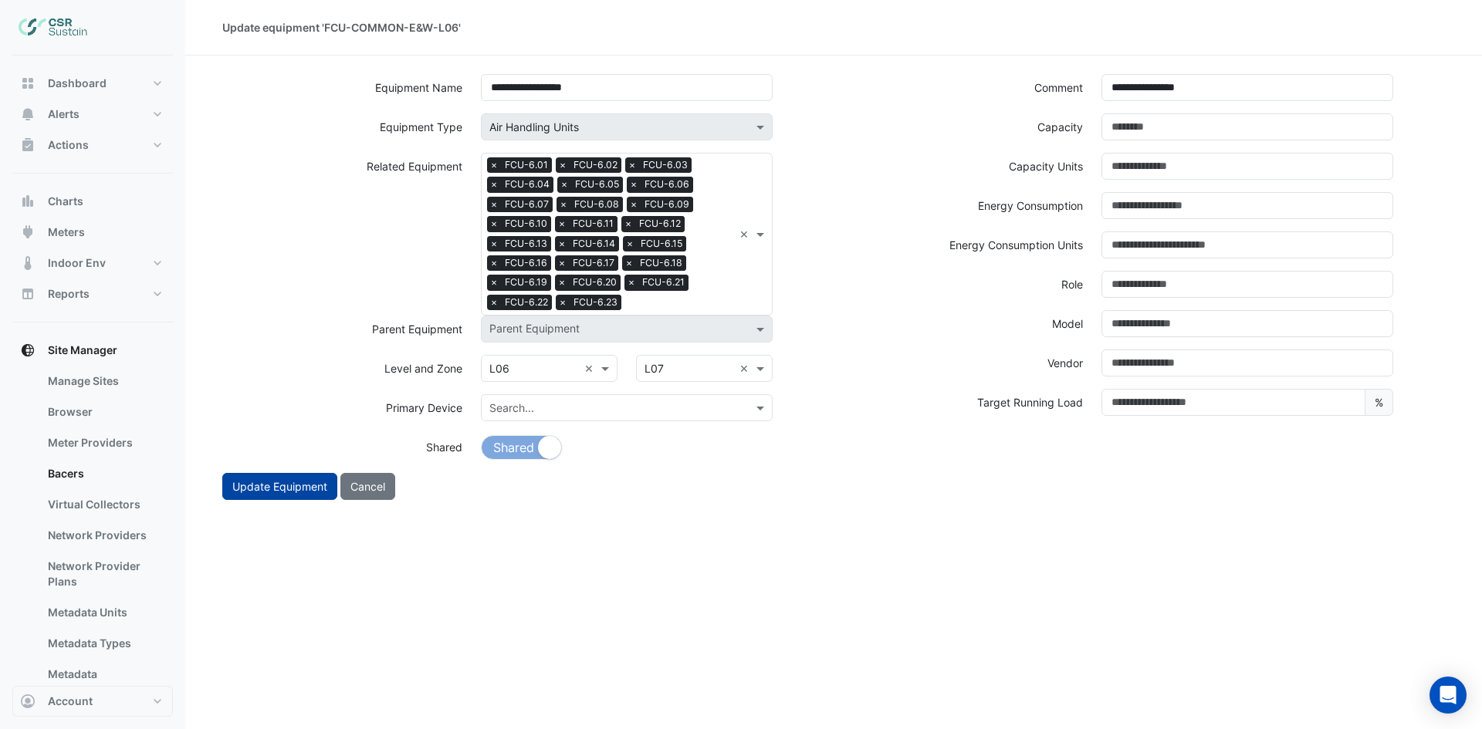
click at [277, 492] on button "Update Equipment" at bounding box center [279, 486] width 115 height 27
select select "***"
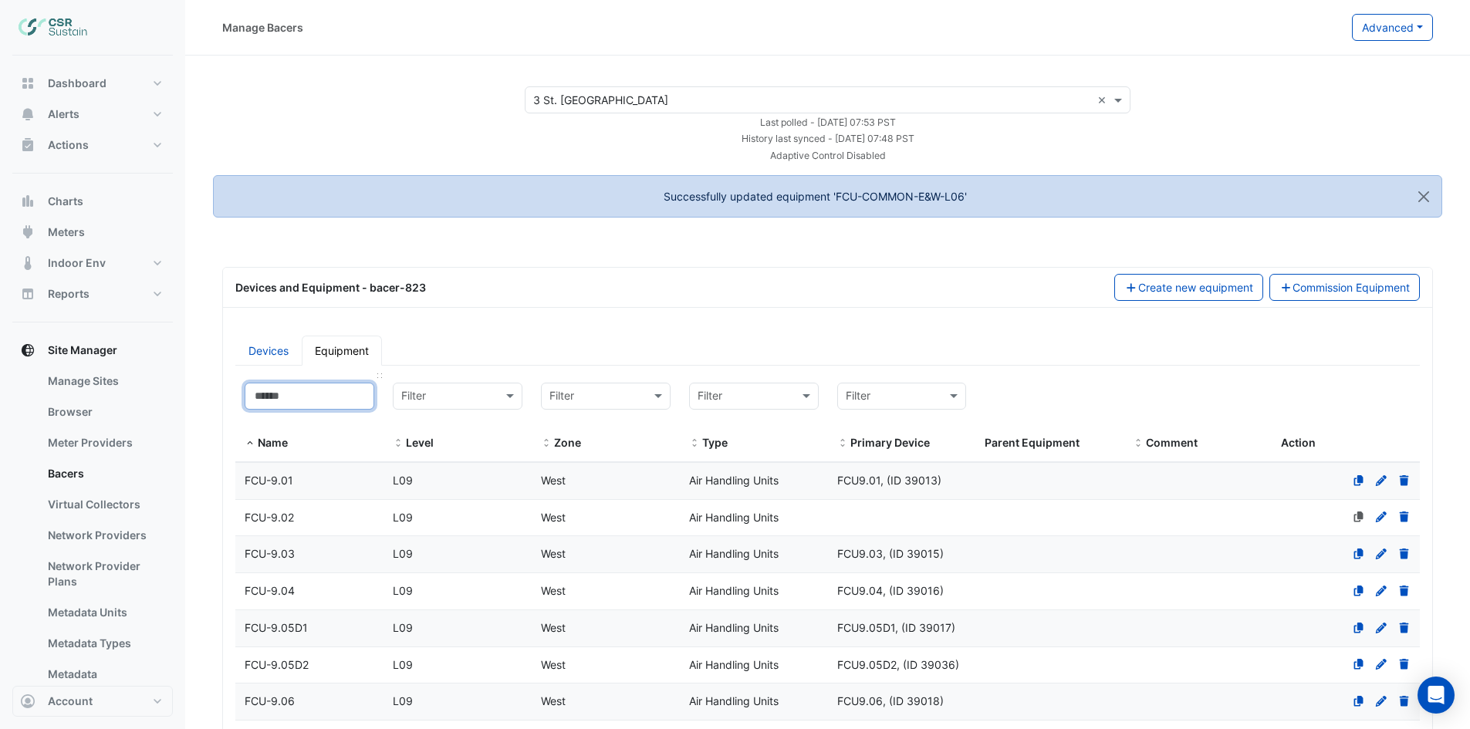
click at [299, 401] on input at bounding box center [310, 396] width 130 height 27
paste input "**********"
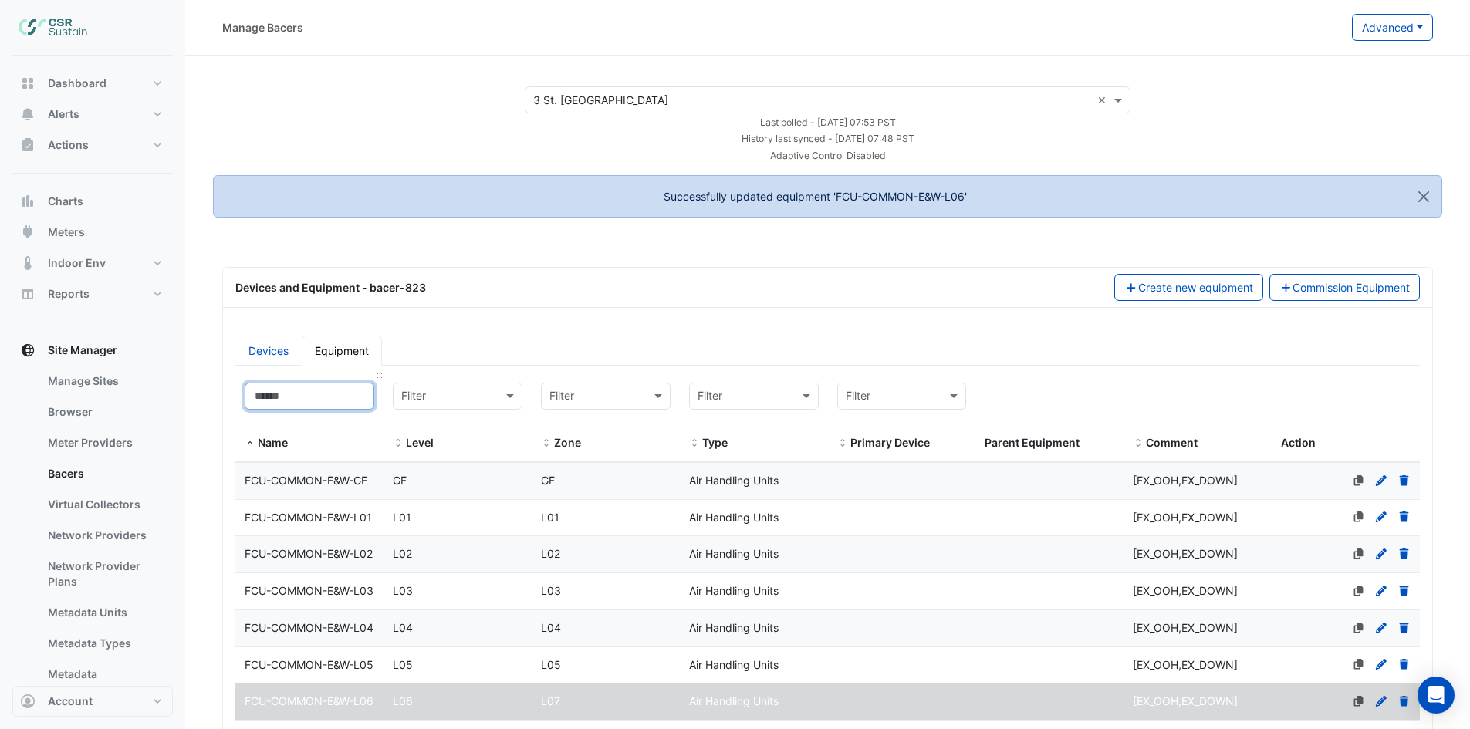
type input "**********"
select select "***"
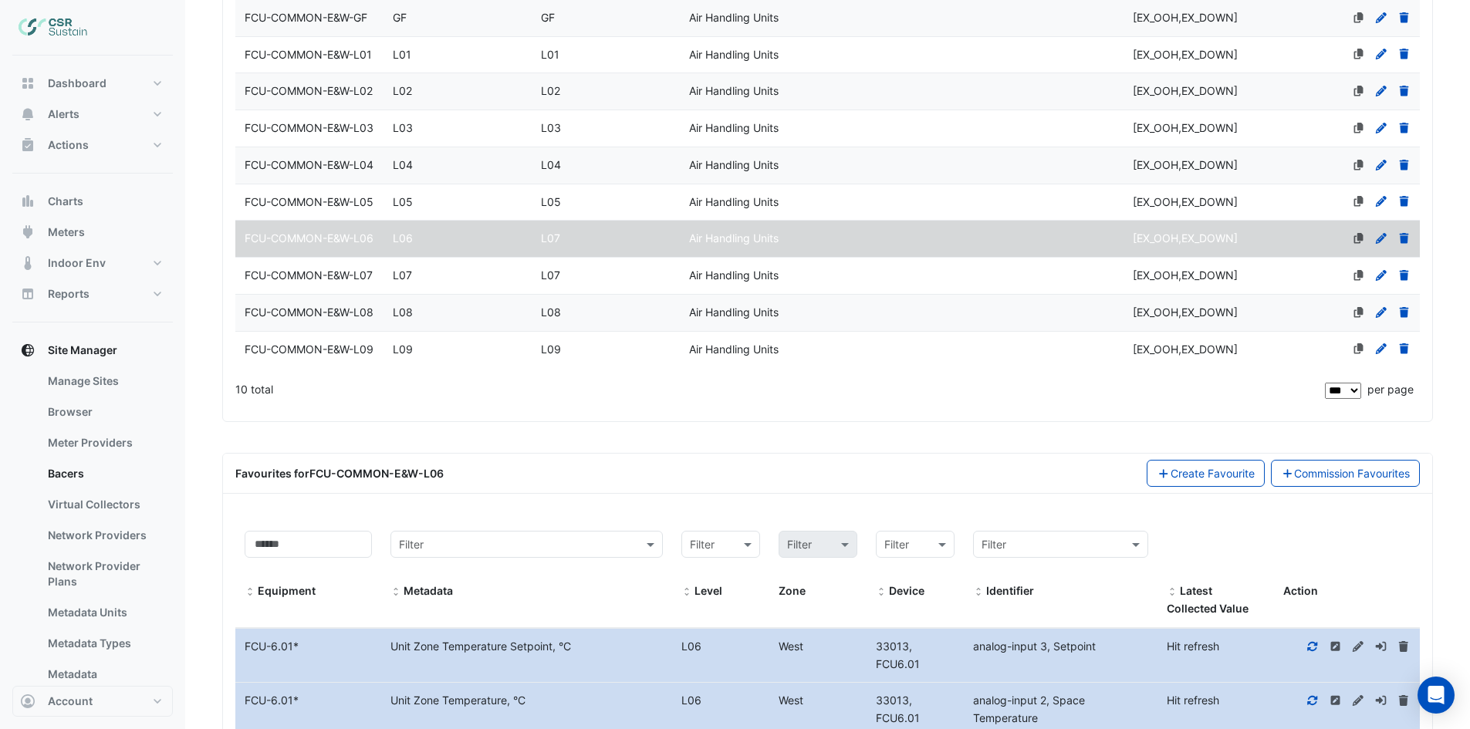
type input "**********"
click at [339, 285] on div "FCU-COMMON-E&W-L07" at bounding box center [309, 276] width 148 height 18
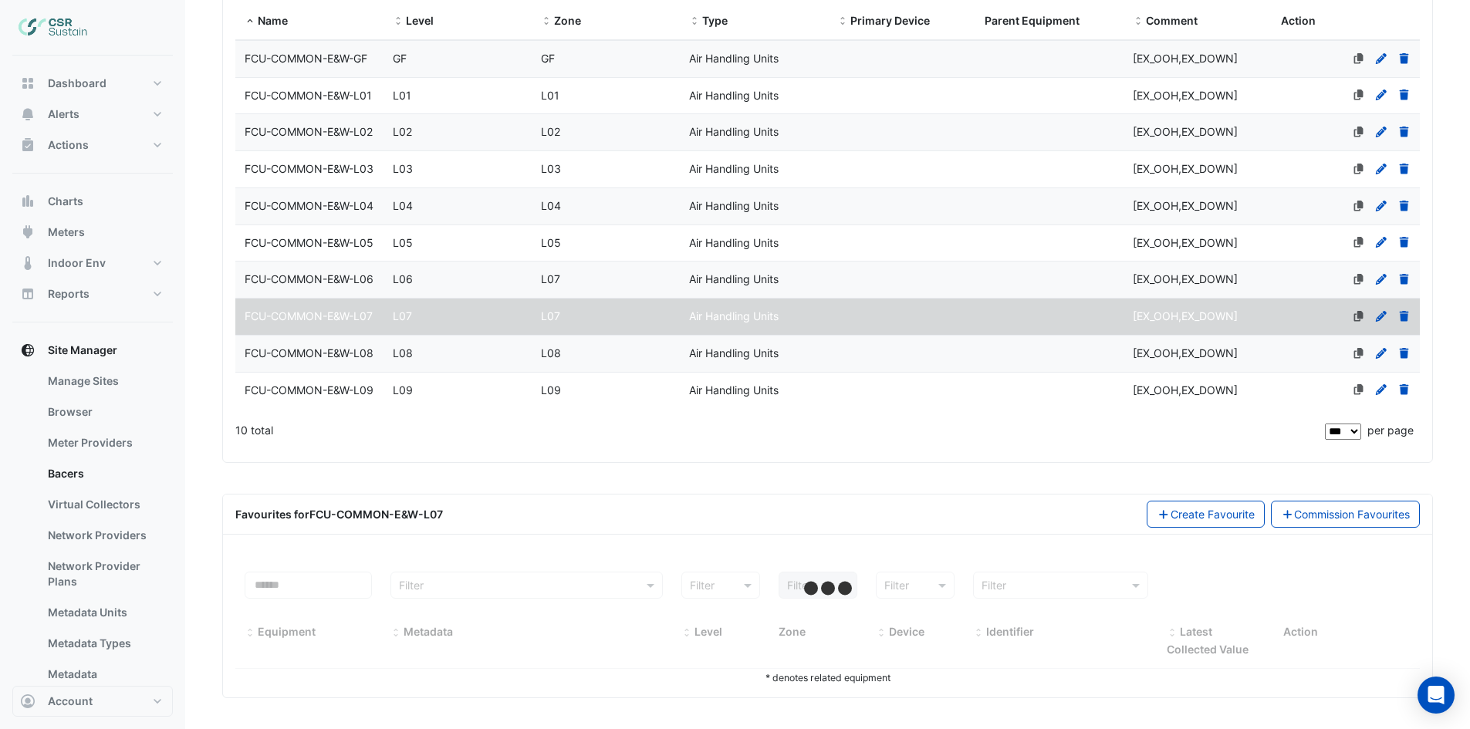
select select "***"
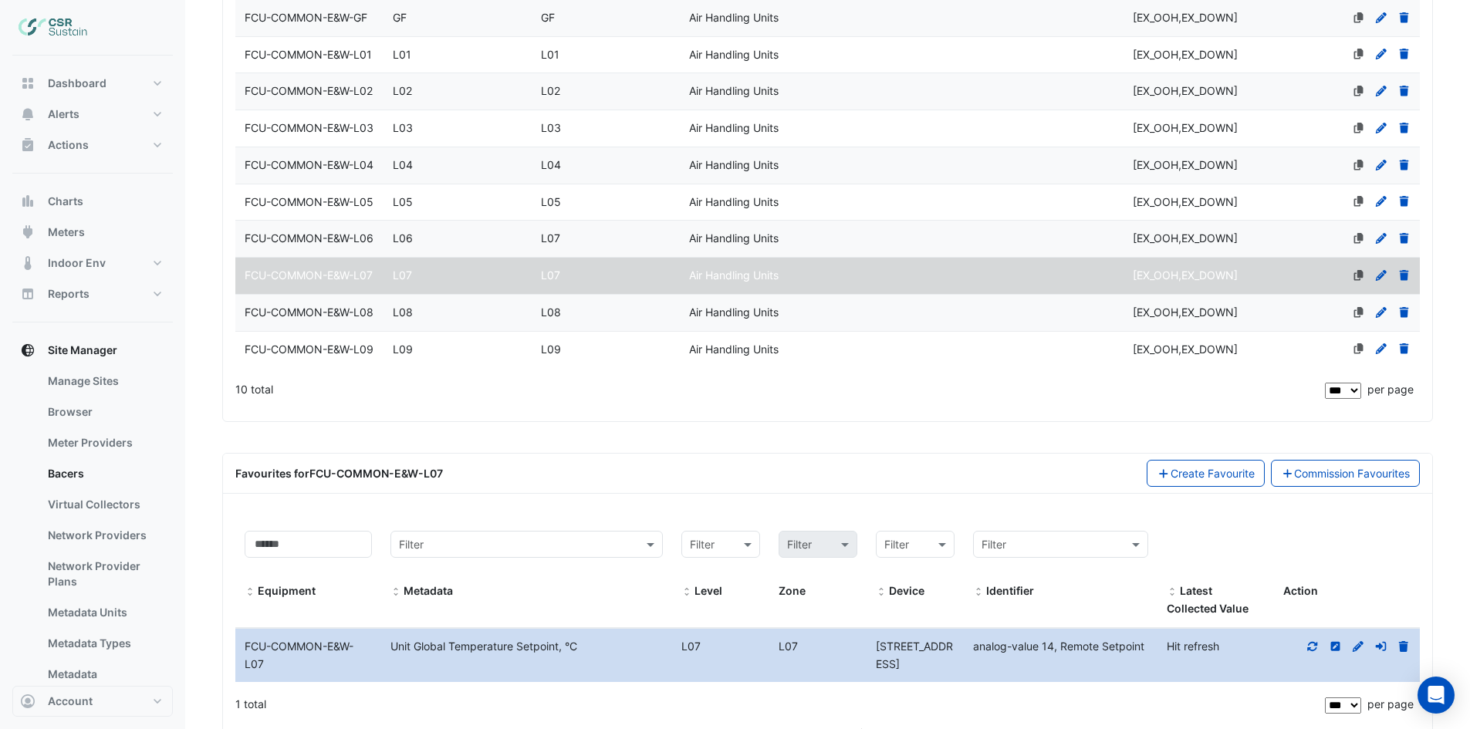
click at [1385, 281] on icon at bounding box center [1381, 275] width 14 height 11
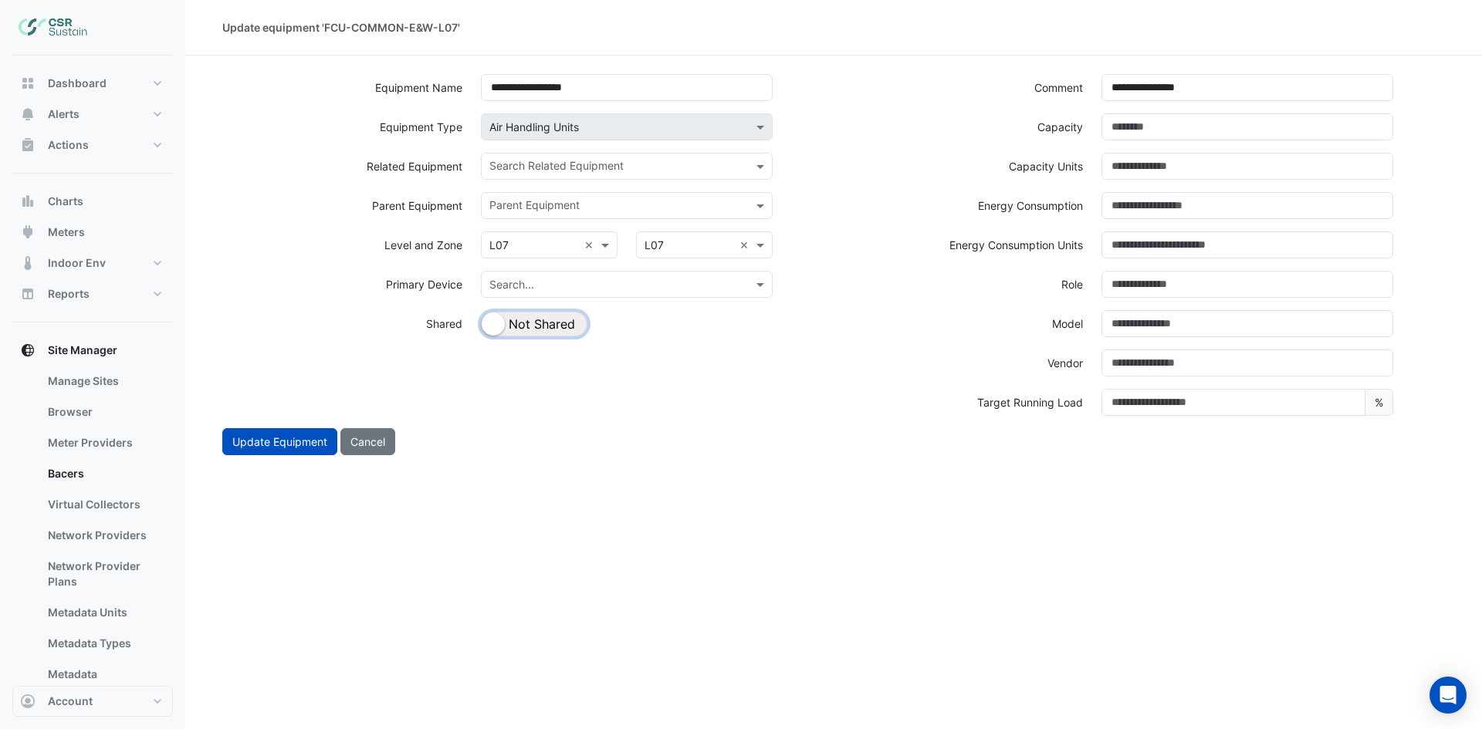
click at [573, 321] on button "Shared Not Shared" at bounding box center [534, 324] width 106 height 25
click at [621, 165] on input "text" at bounding box center [617, 168] width 257 height 16
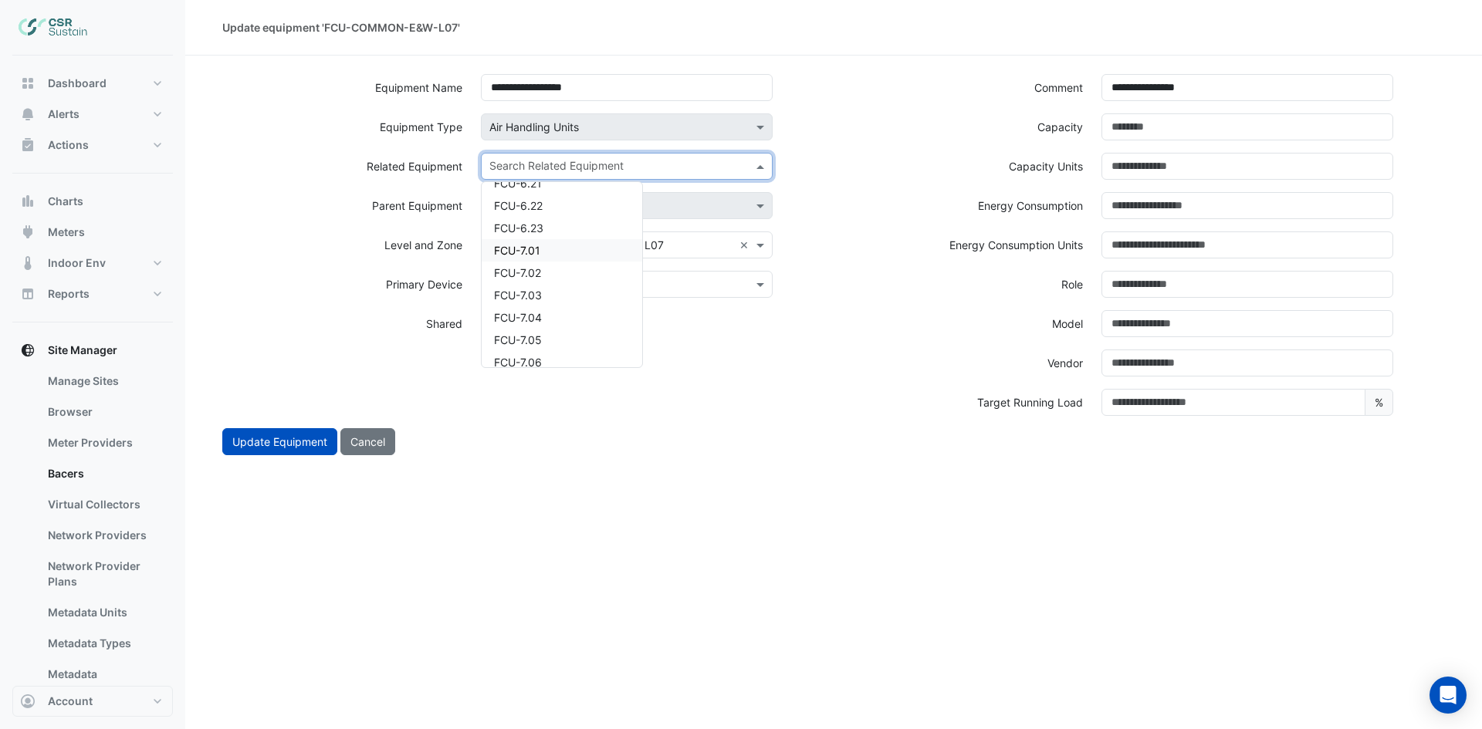
click at [599, 255] on div "FCU-7.01" at bounding box center [562, 250] width 161 height 22
click at [669, 158] on div "Search Related Equipment × FCU-7.01" at bounding box center [608, 166] width 252 height 24
click at [597, 219] on div "FCU-7.02" at bounding box center [562, 216] width 161 height 22
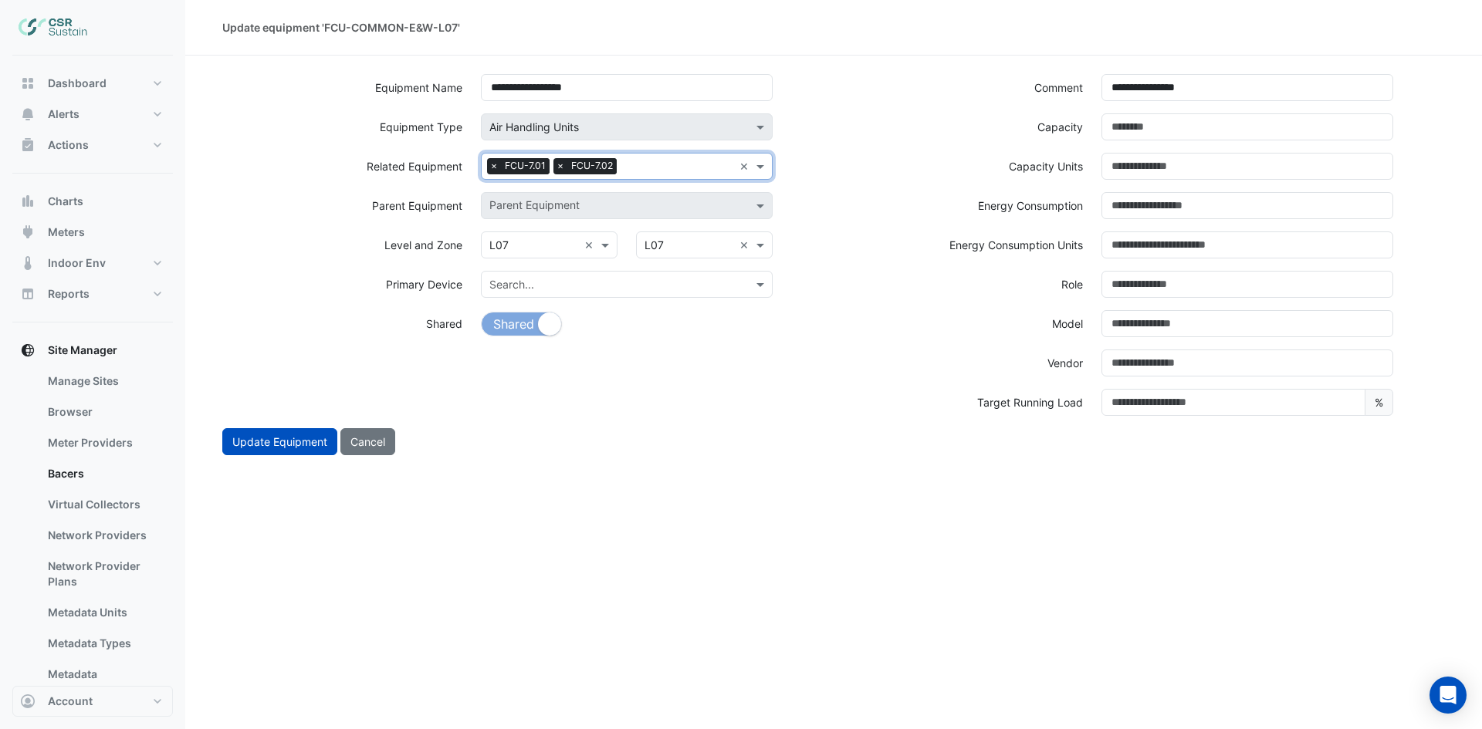
click at [677, 167] on input "text" at bounding box center [678, 168] width 110 height 16
click at [581, 216] on div "FCU-7.03" at bounding box center [562, 216] width 161 height 22
click at [707, 167] on input "text" at bounding box center [712, 168] width 42 height 16
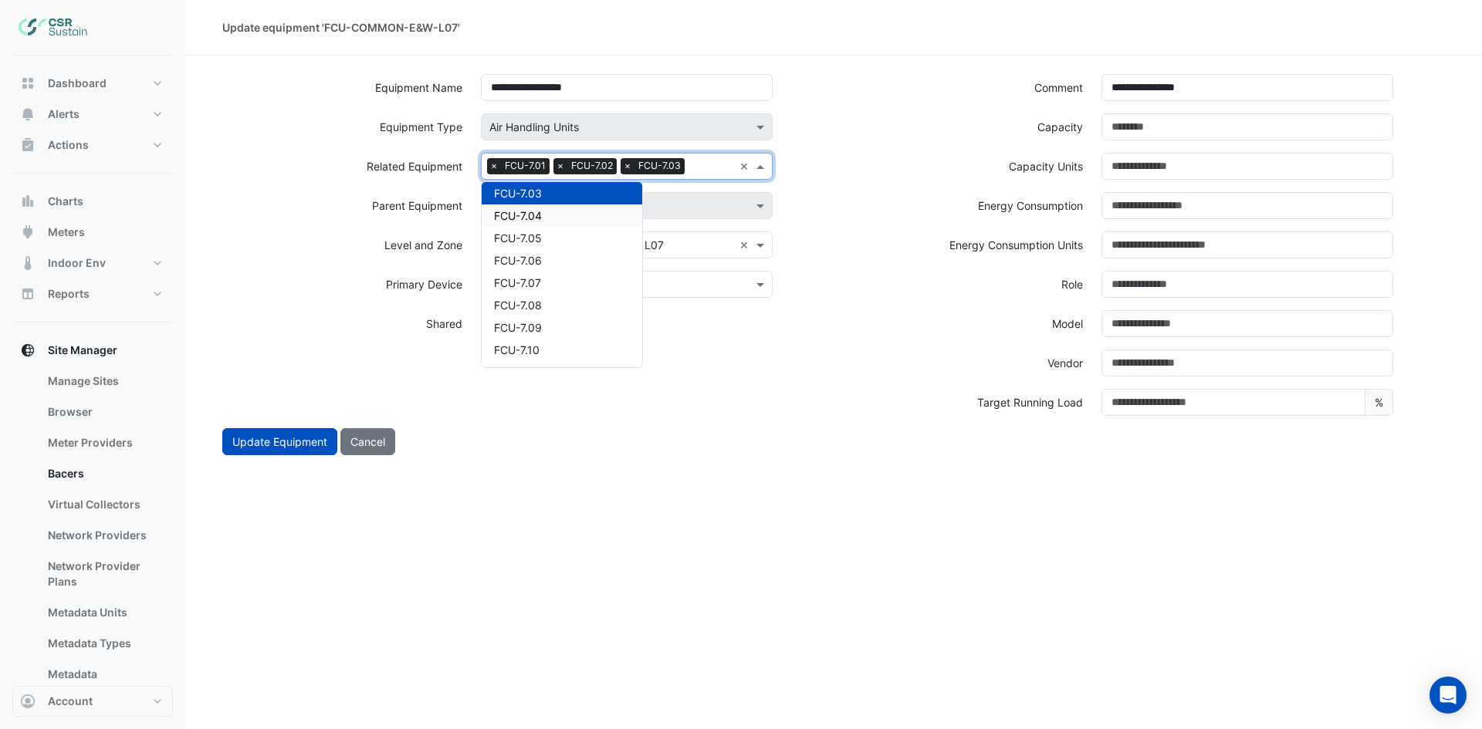
click at [571, 213] on div "FCU-7.04" at bounding box center [562, 216] width 161 height 22
click at [599, 192] on input "text" at bounding box center [645, 186] width 176 height 16
click at [545, 233] on div "FCU-7.05" at bounding box center [562, 233] width 161 height 22
click at [651, 195] on div at bounding box center [677, 187] width 111 height 20
click at [546, 240] on div "FCU-7.06" at bounding box center [562, 233] width 161 height 22
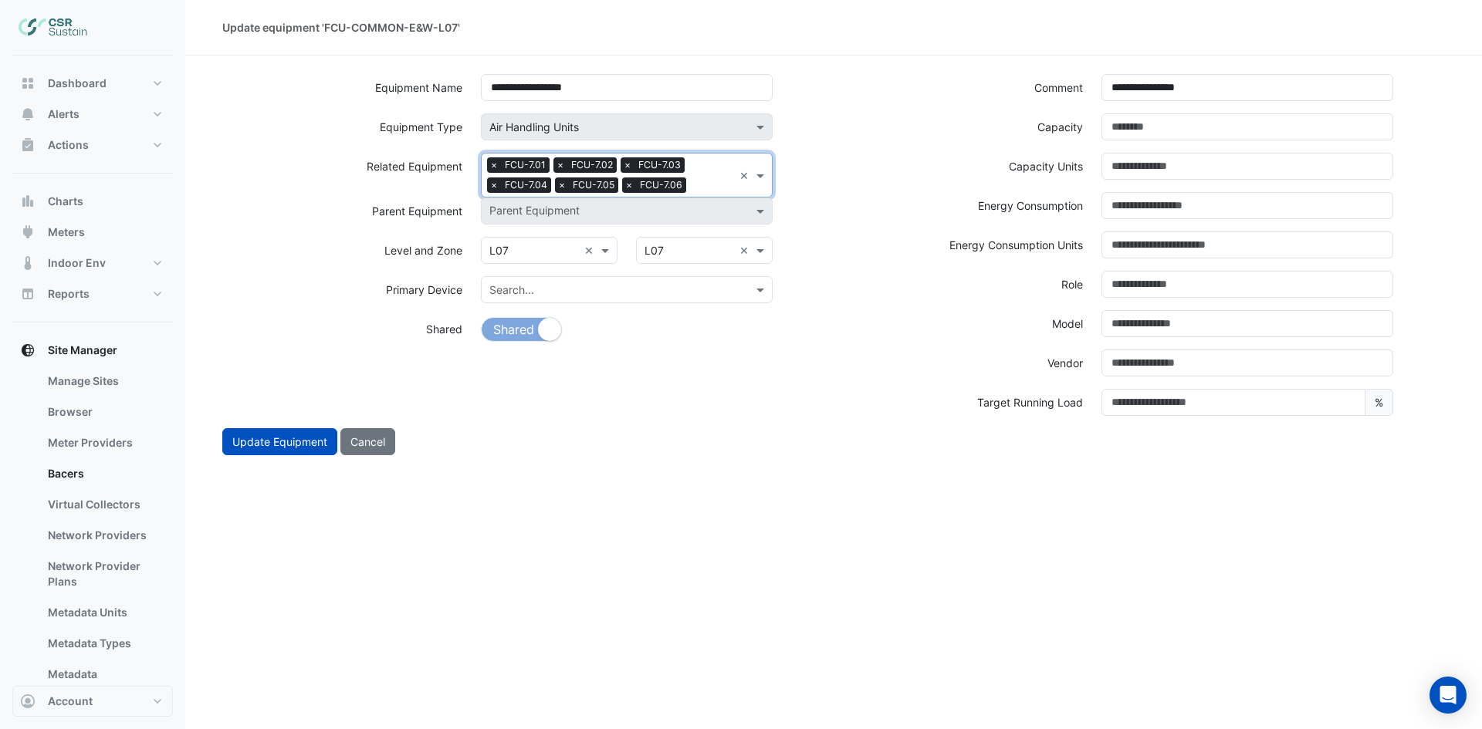
click at [708, 190] on input "text" at bounding box center [712, 186] width 41 height 16
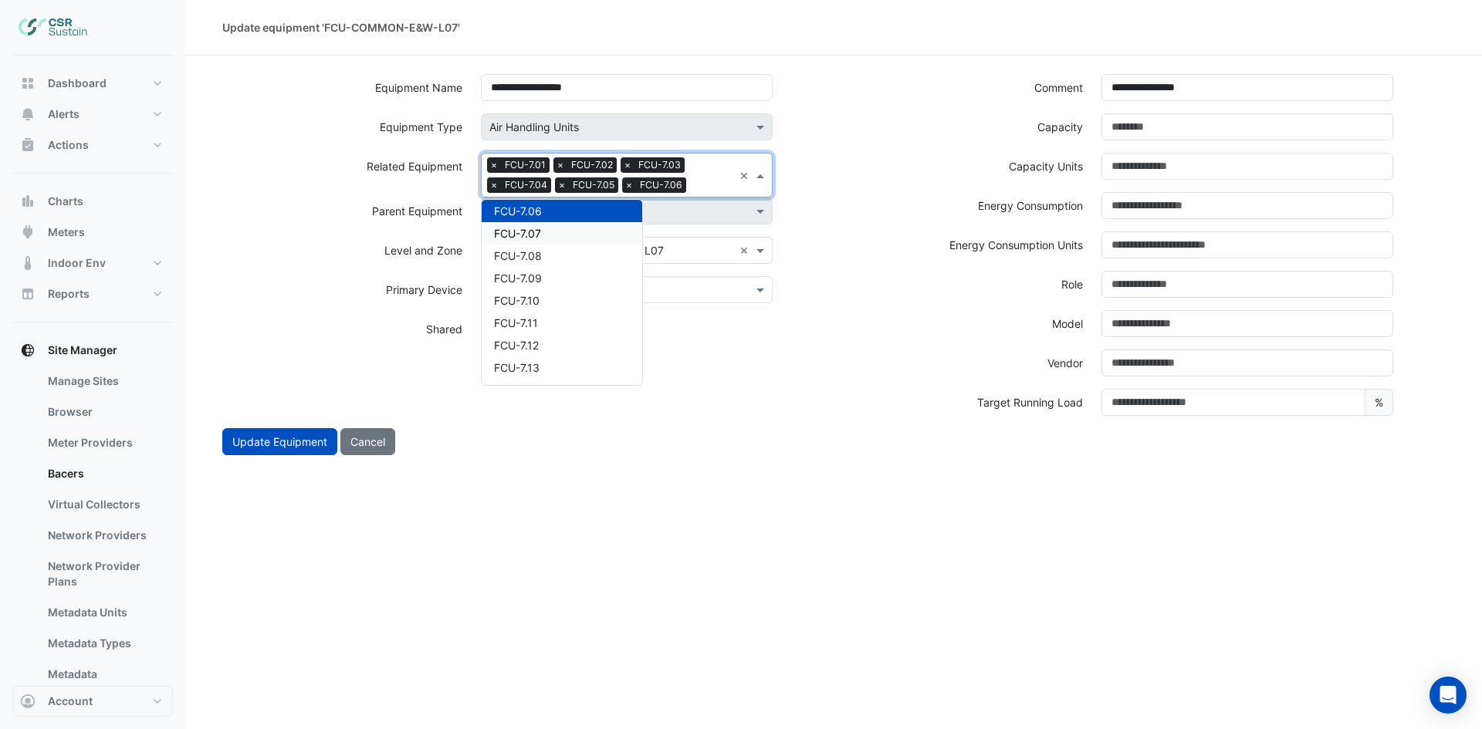
click at [557, 230] on div "FCU-7.07" at bounding box center [562, 233] width 161 height 22
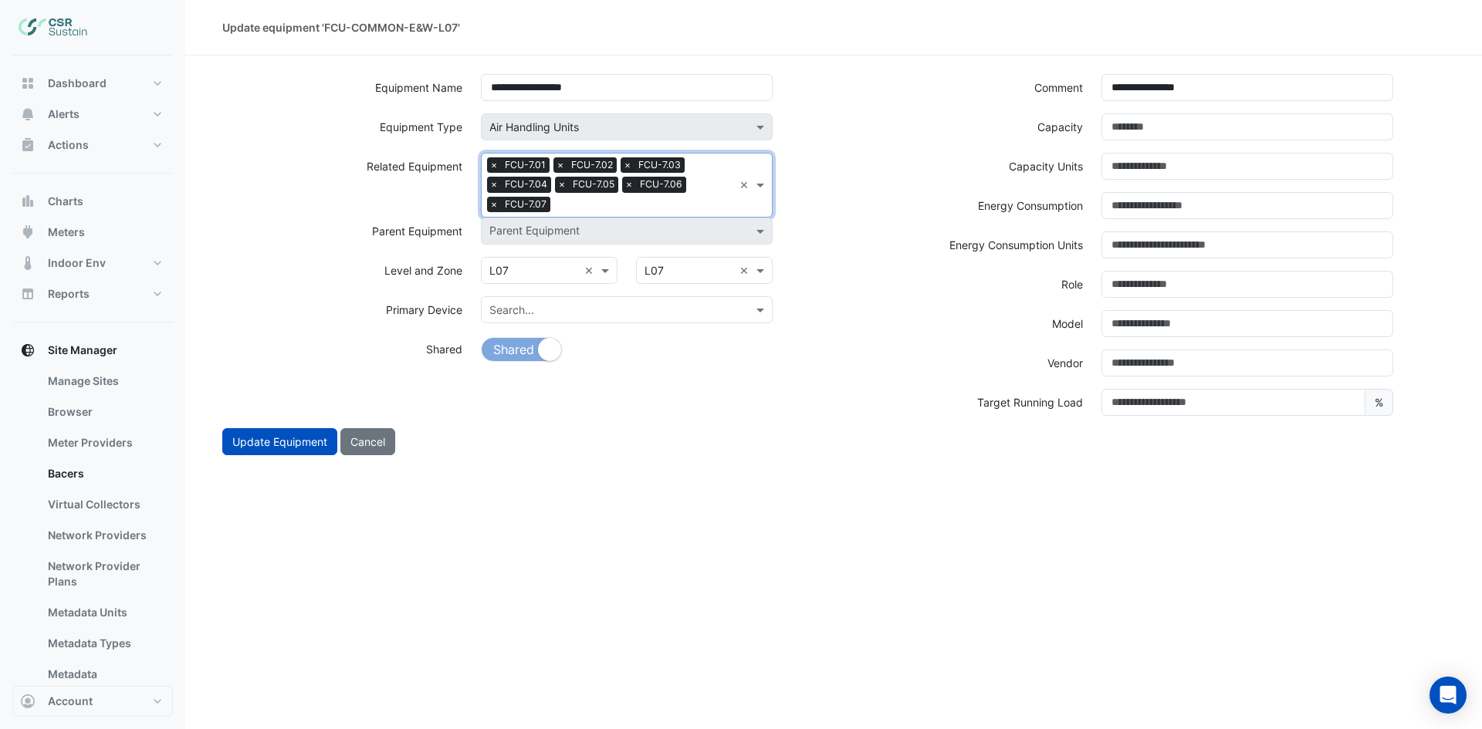
click at [596, 205] on input "text" at bounding box center [644, 206] width 177 height 16
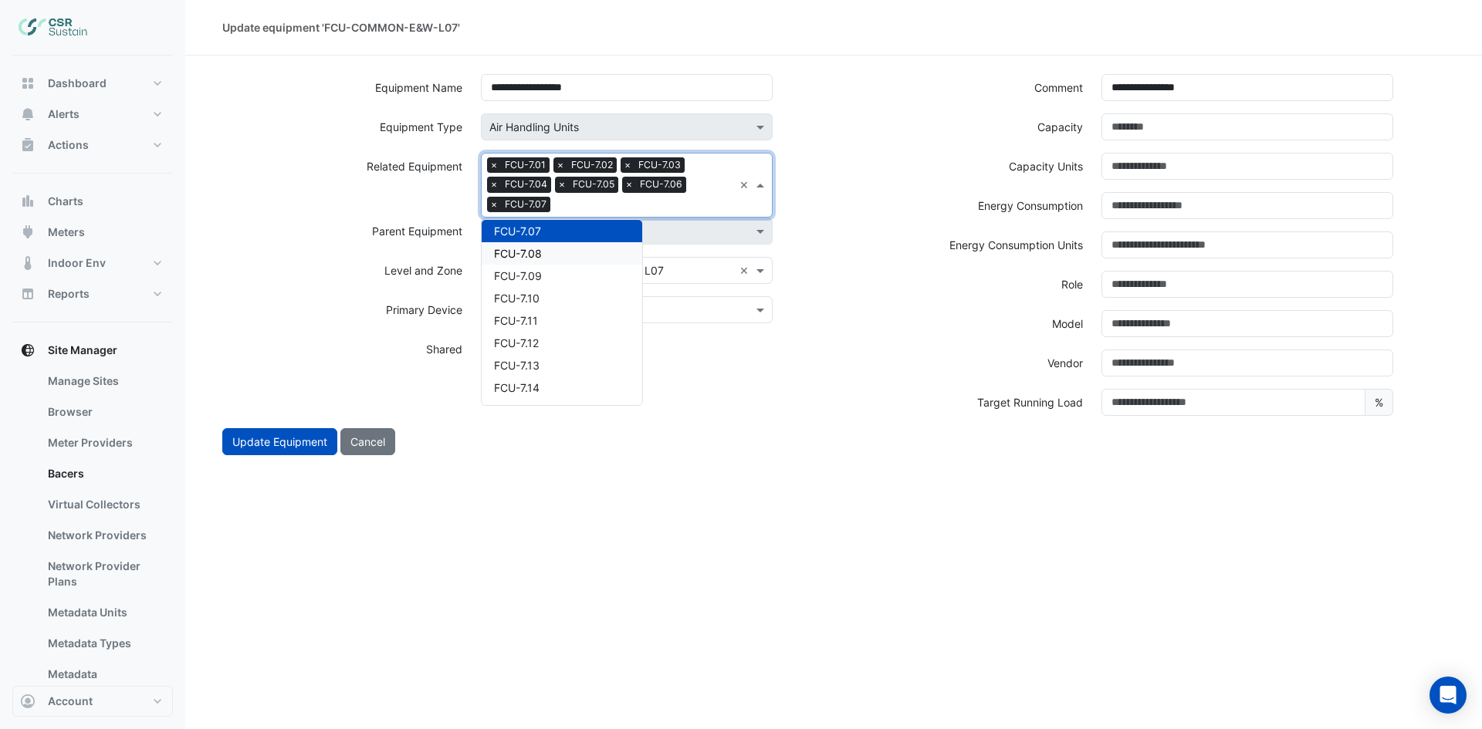
click at [551, 244] on div "FCU-7.08" at bounding box center [562, 253] width 161 height 22
click at [674, 205] on input "text" at bounding box center [678, 206] width 109 height 16
click at [573, 247] on div "FCU-7.09" at bounding box center [562, 253] width 161 height 22
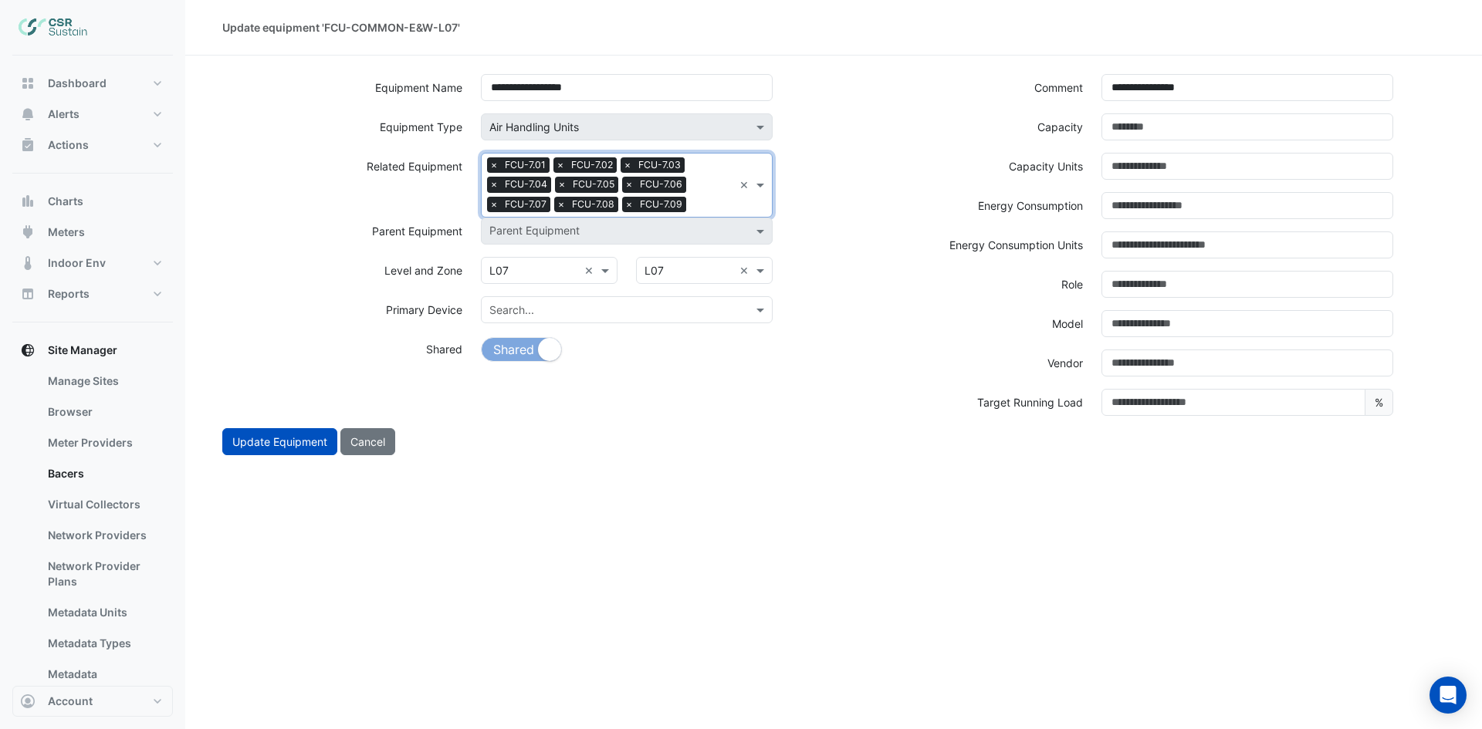
click at [708, 218] on div "Parent Equipment" at bounding box center [627, 231] width 292 height 27
click at [701, 205] on input "text" at bounding box center [712, 206] width 41 height 16
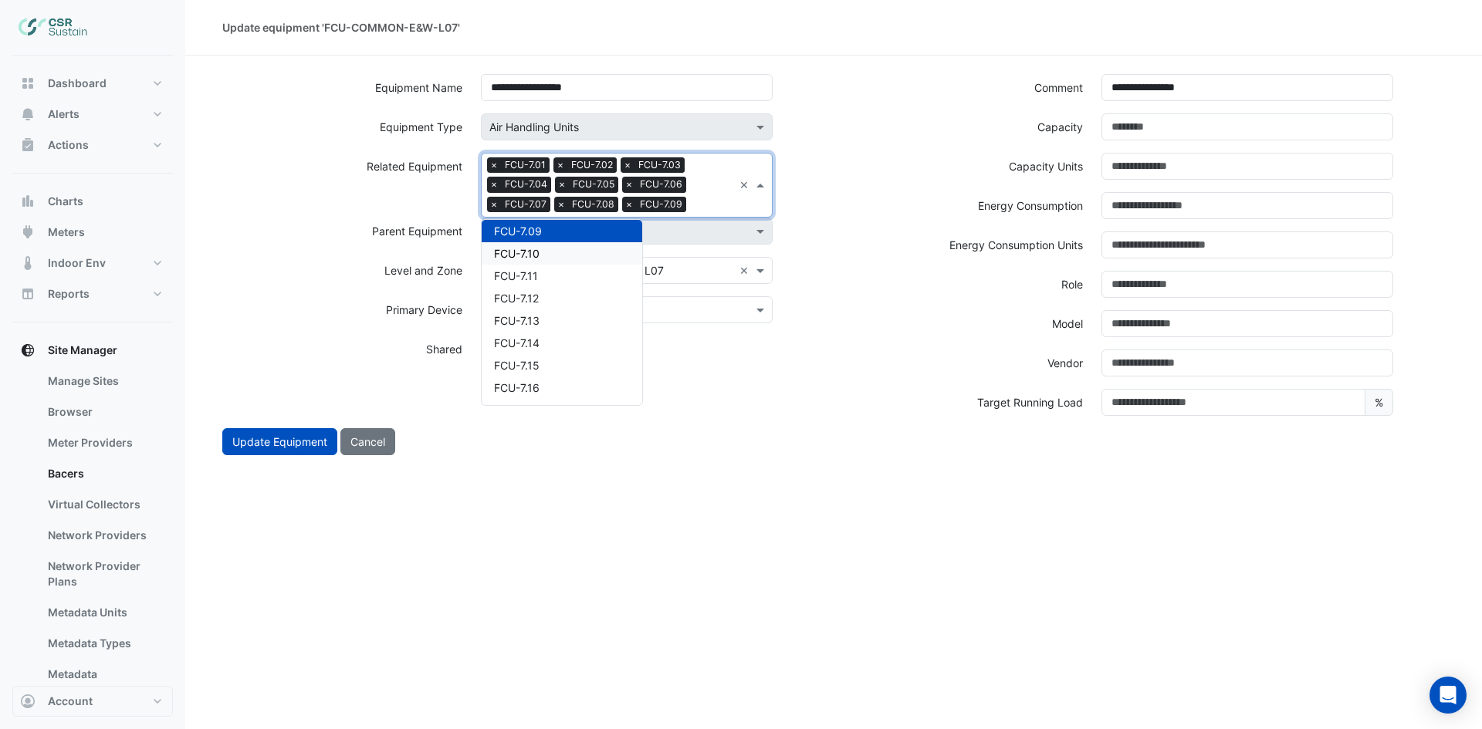
click at [594, 242] on div "FCU-7.10" at bounding box center [562, 253] width 161 height 22
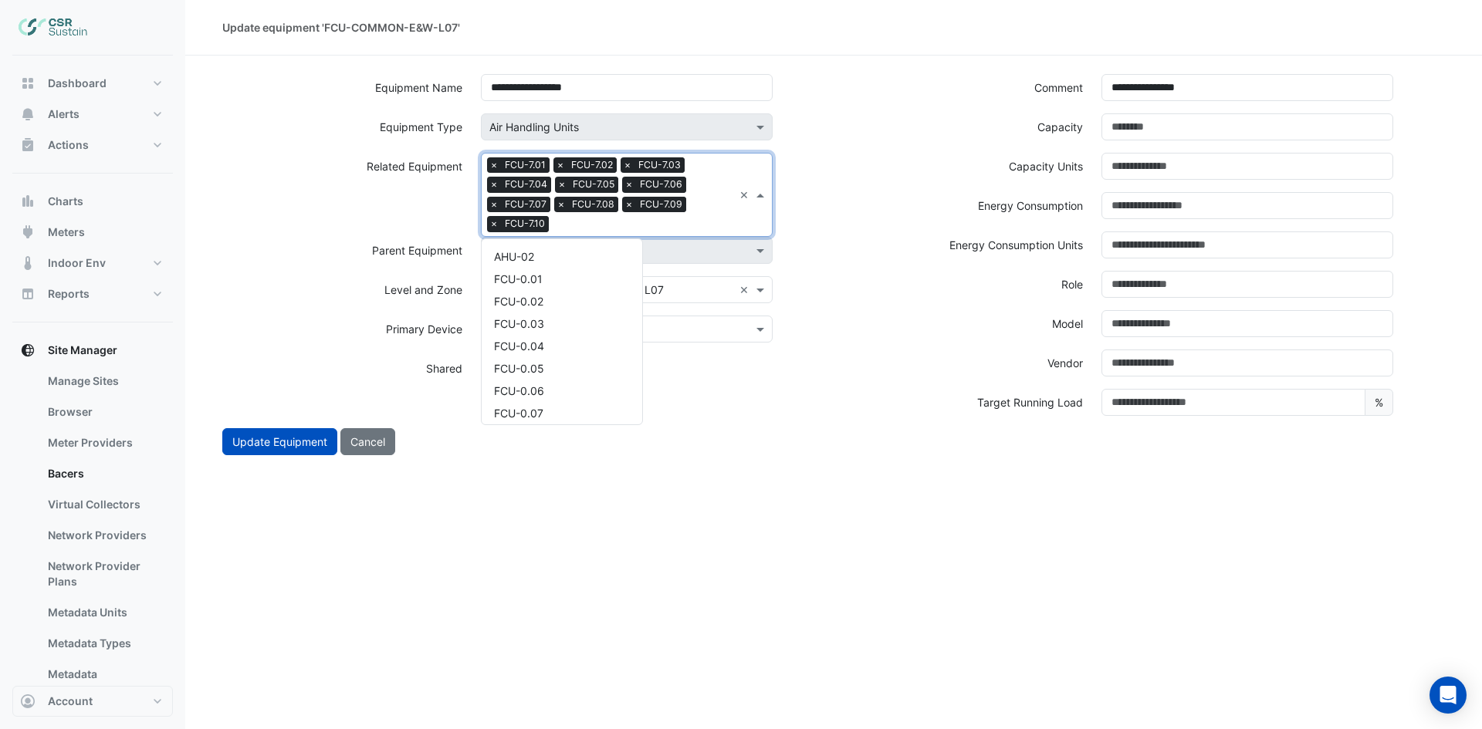
click at [672, 225] on input "text" at bounding box center [644, 226] width 178 height 16
click at [559, 267] on div "FCU-7.11" at bounding box center [562, 273] width 161 height 22
click at [713, 225] on input "text" at bounding box center [676, 226] width 114 height 16
click at [562, 269] on div "FCU-7.12" at bounding box center [562, 273] width 161 height 22
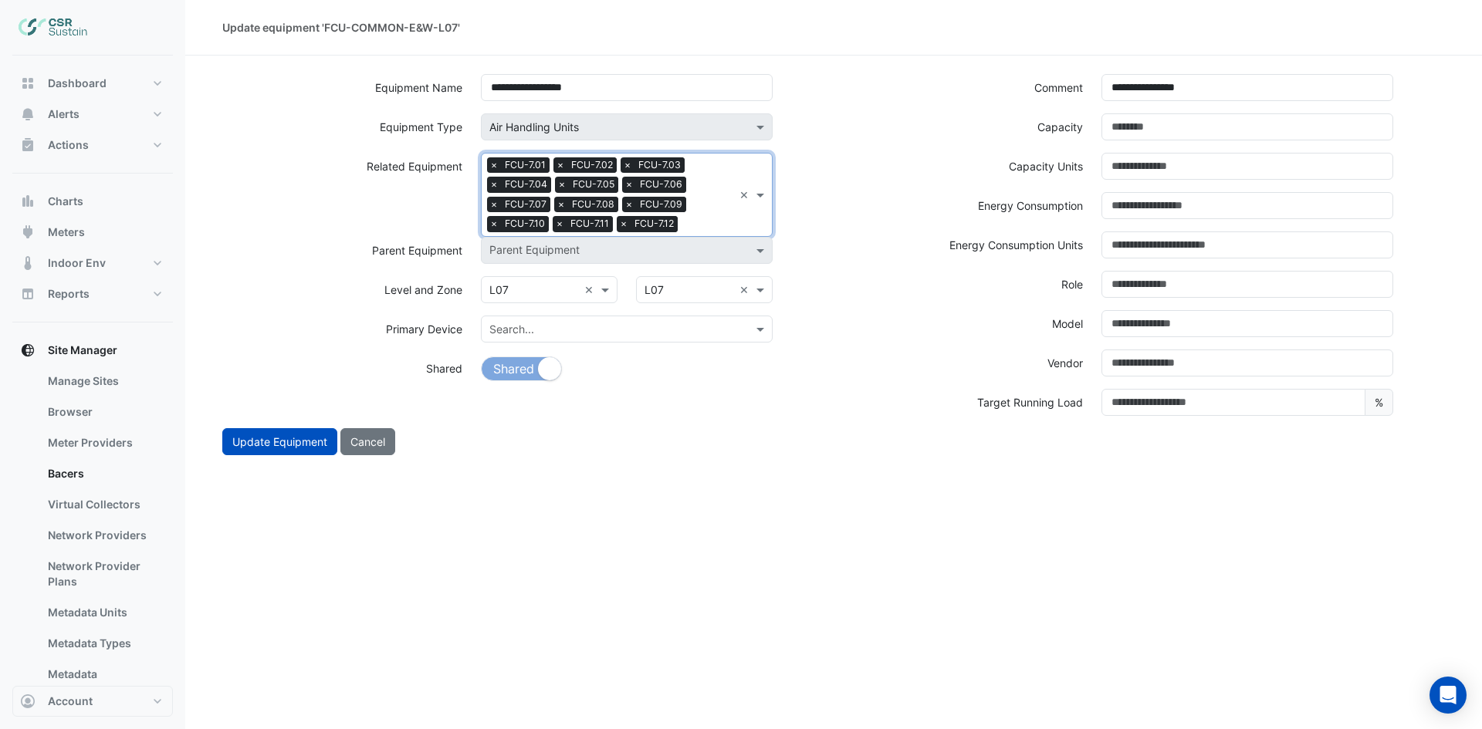
click at [716, 228] on input "text" at bounding box center [708, 226] width 49 height 16
click at [587, 262] on div "FCU-7.13" at bounding box center [562, 273] width 161 height 22
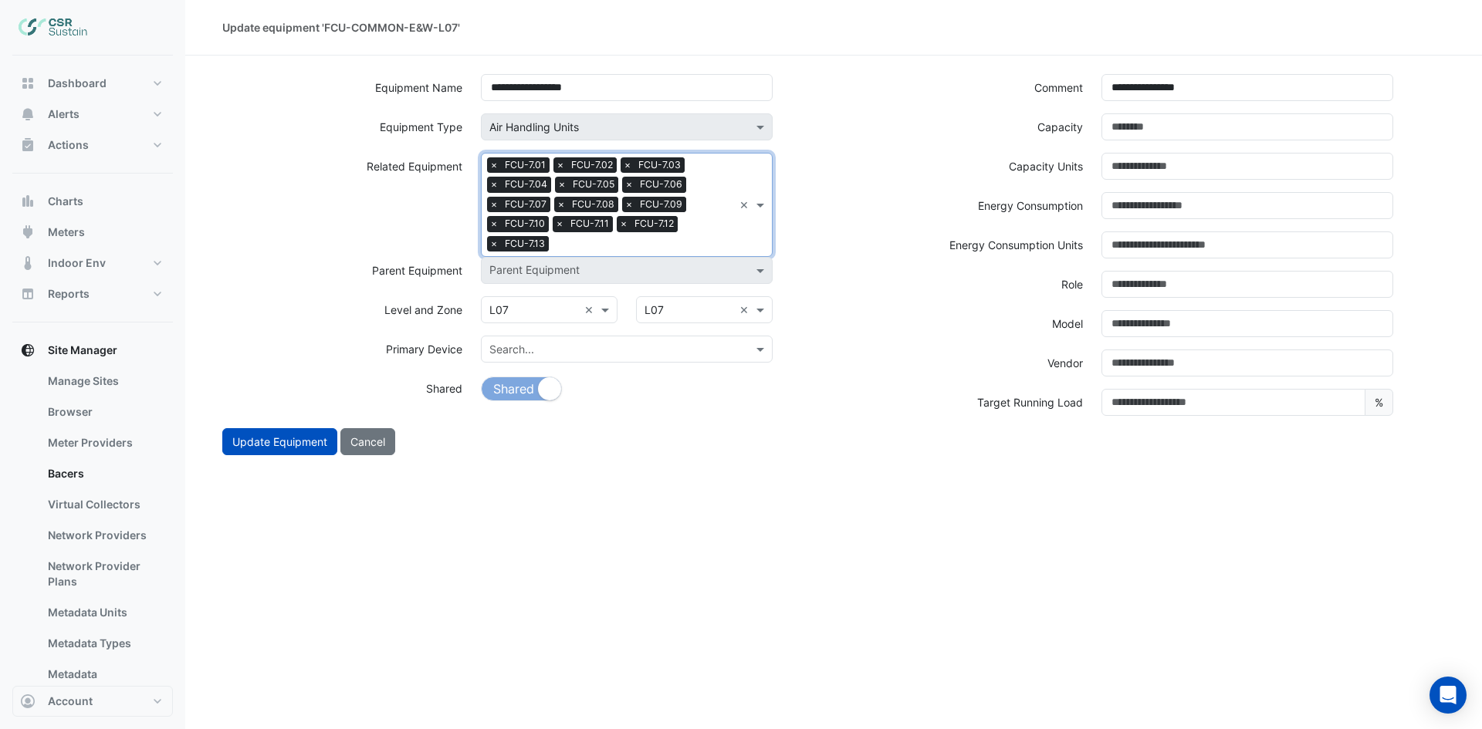
click at [702, 242] on input "text" at bounding box center [644, 246] width 178 height 16
click at [563, 290] on div "FCU-7.14" at bounding box center [562, 293] width 161 height 22
click at [687, 248] on input "text" at bounding box center [676, 246] width 113 height 16
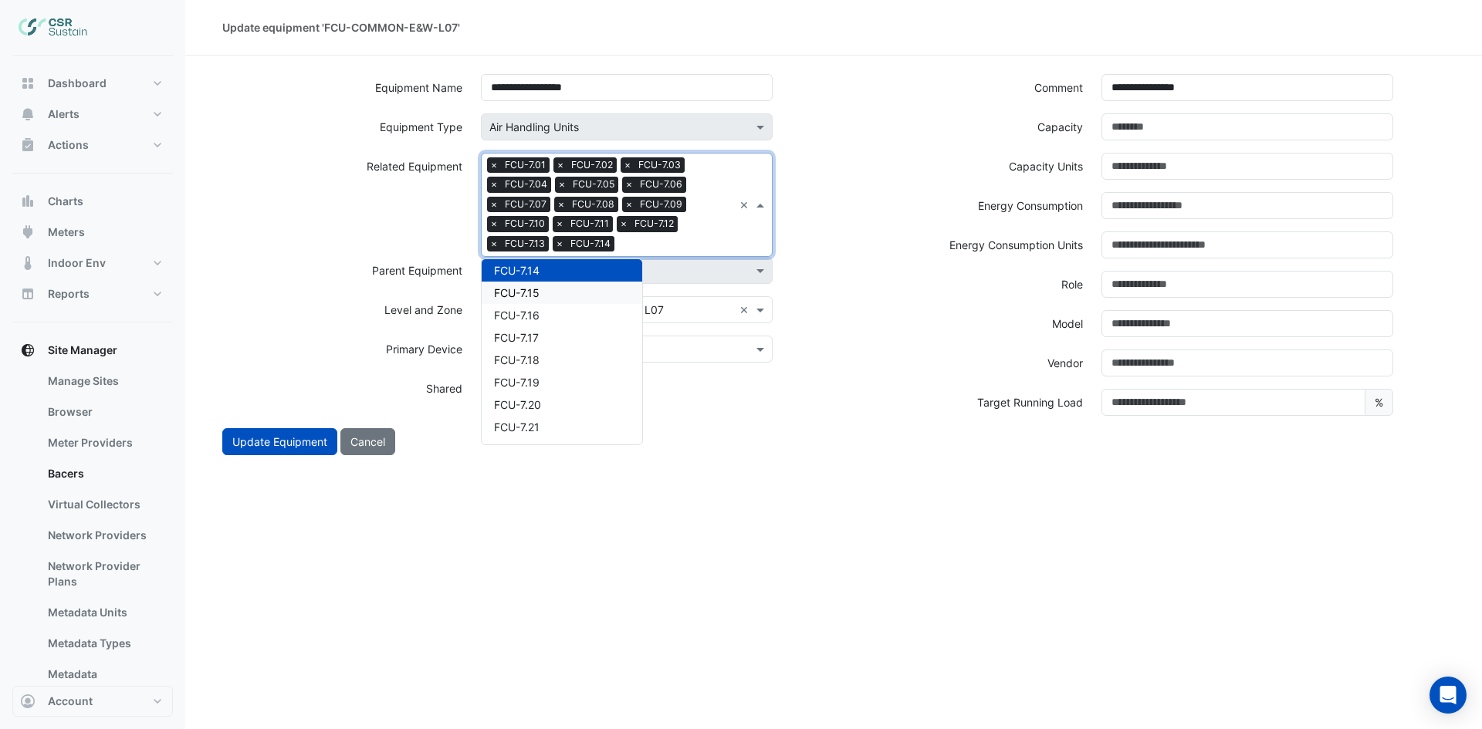
click at [573, 291] on div "FCU-7.15" at bounding box center [562, 293] width 161 height 22
click at [728, 238] on input "text" at bounding box center [709, 246] width 48 height 16
click at [570, 290] on div "FCU-7.16" at bounding box center [562, 293] width 161 height 22
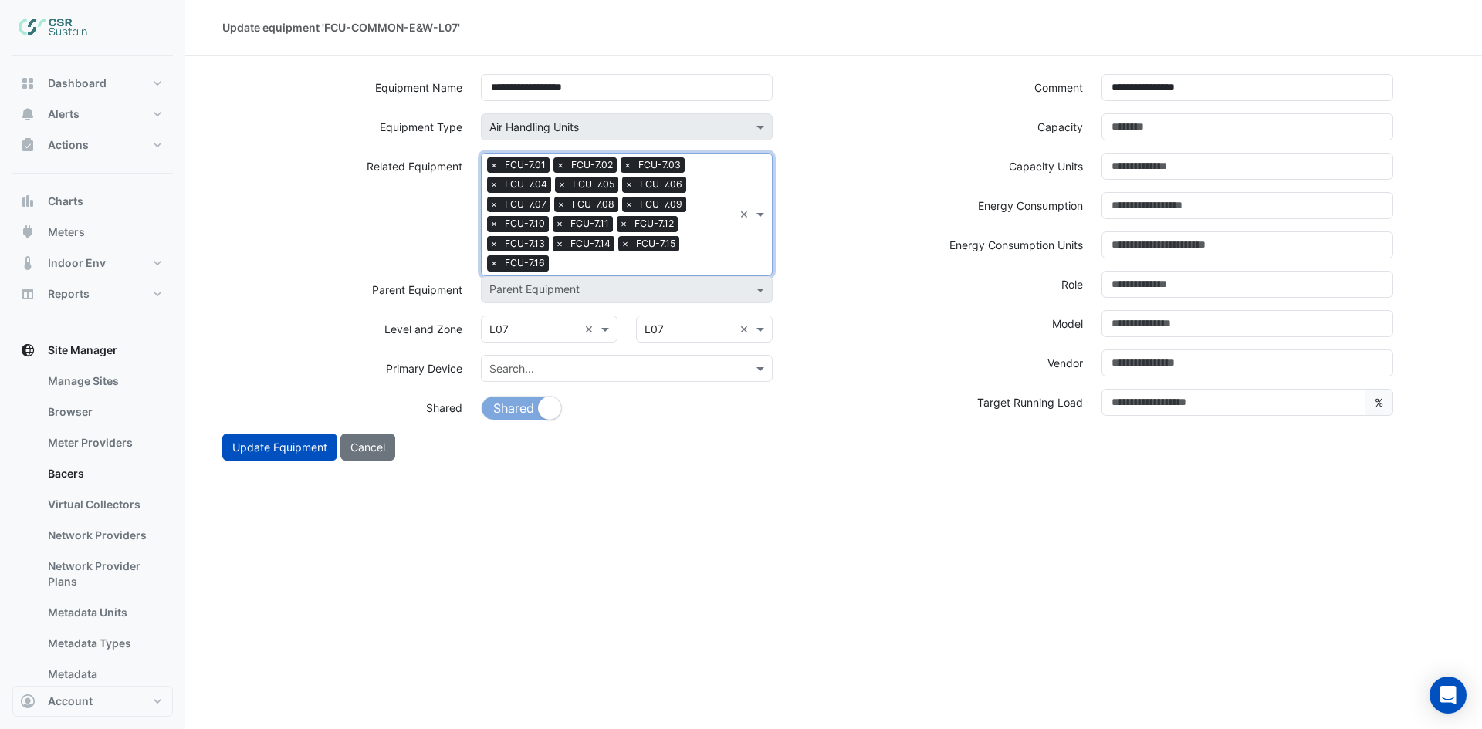
click at [699, 262] on input "text" at bounding box center [644, 265] width 178 height 16
click at [566, 309] on div "FCU-7.17" at bounding box center [562, 312] width 161 height 22
click at [708, 257] on input "text" at bounding box center [676, 265] width 113 height 16
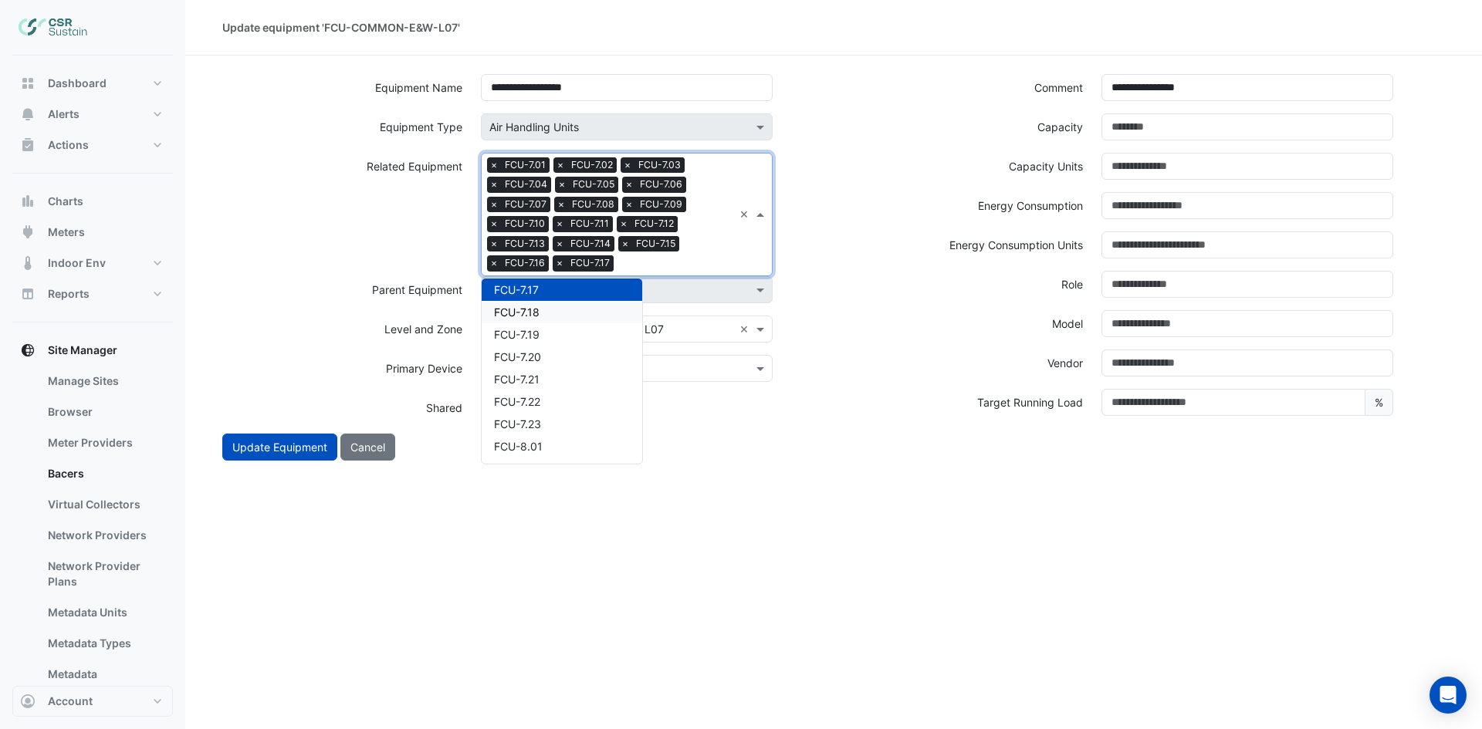
click at [582, 311] on div "FCU-7.18" at bounding box center [562, 312] width 161 height 22
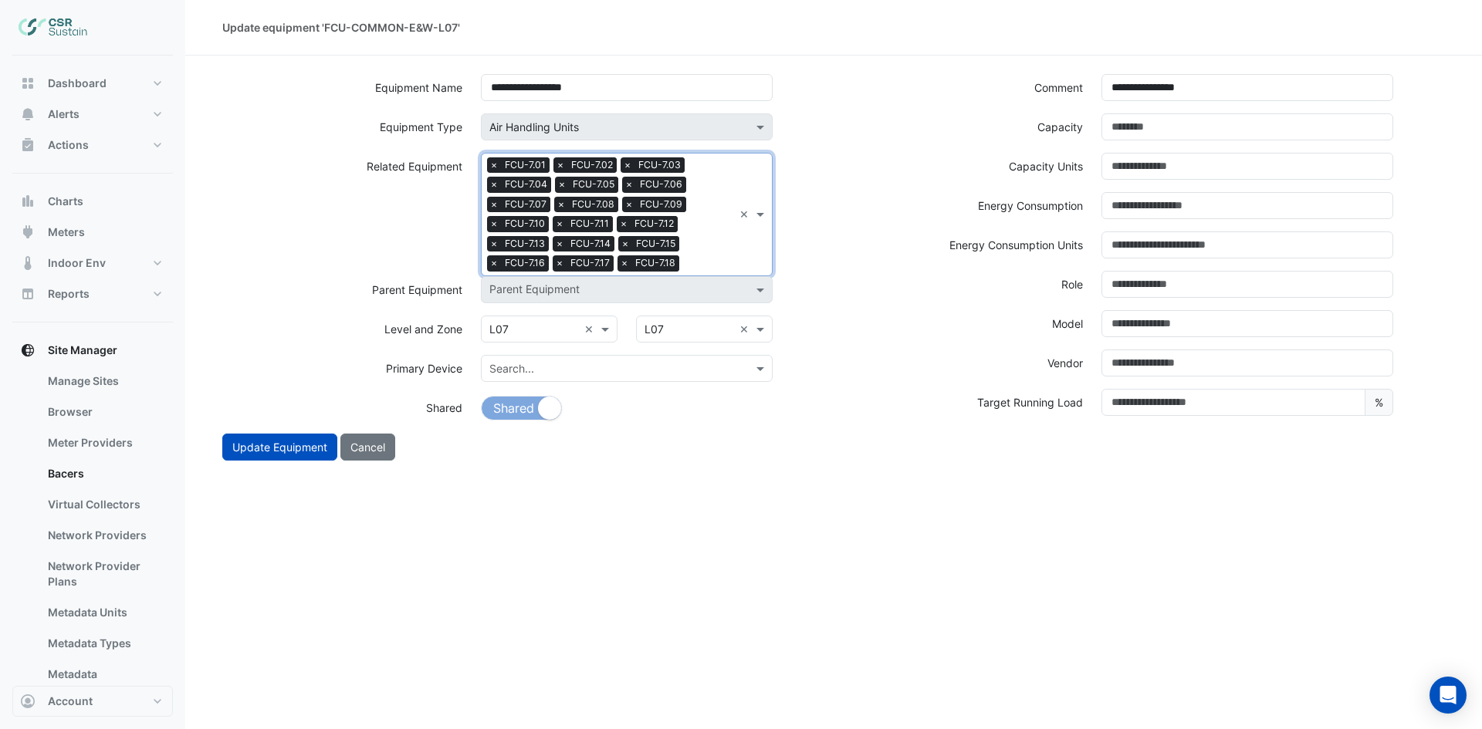
click at [708, 264] on input "text" at bounding box center [709, 265] width 48 height 16
click at [554, 316] on div "FCU-7.19" at bounding box center [562, 312] width 161 height 22
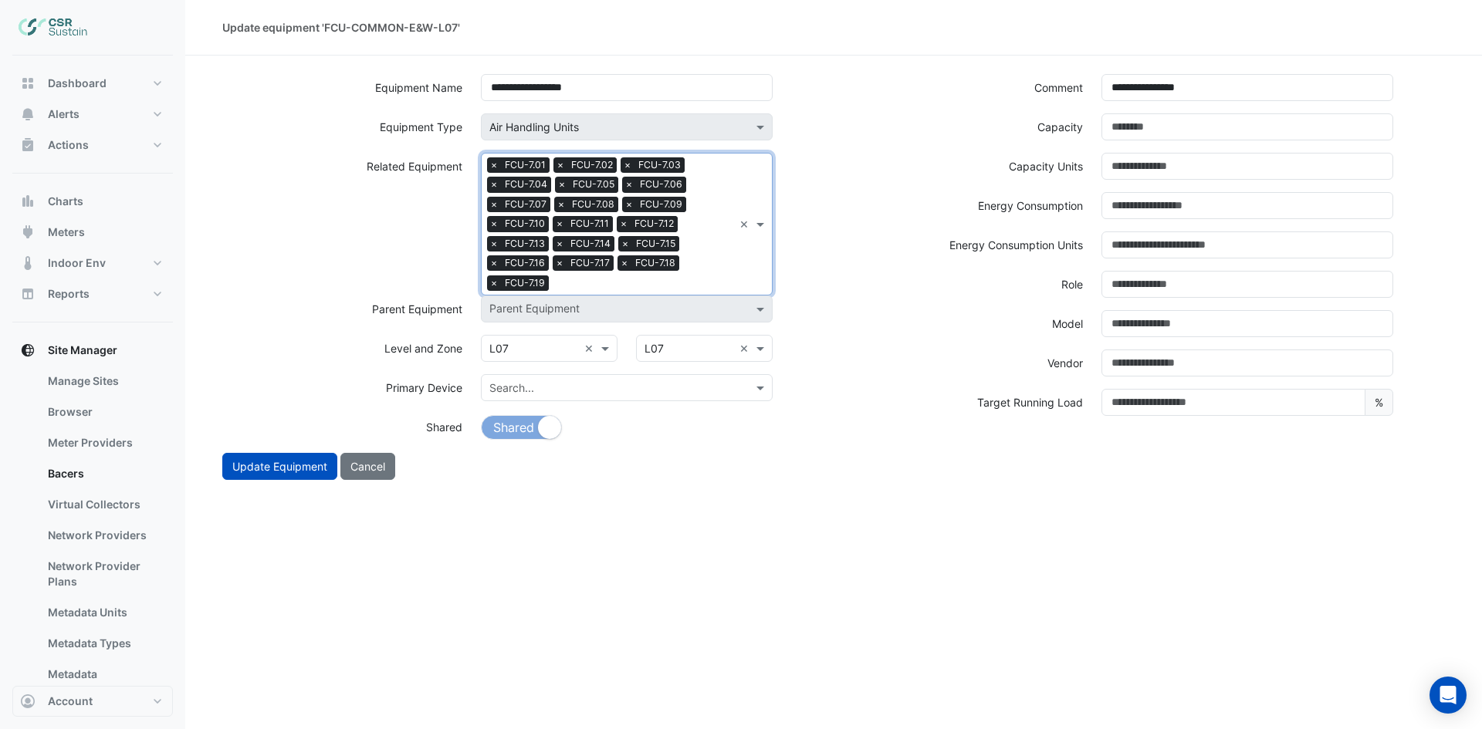
click at [693, 273] on div "Search Related Equipment × FCU-7.01 × FCU-7.02 × FCU-7.03 × FCU-7.04 × FCU-7.05…" at bounding box center [608, 224] width 252 height 141
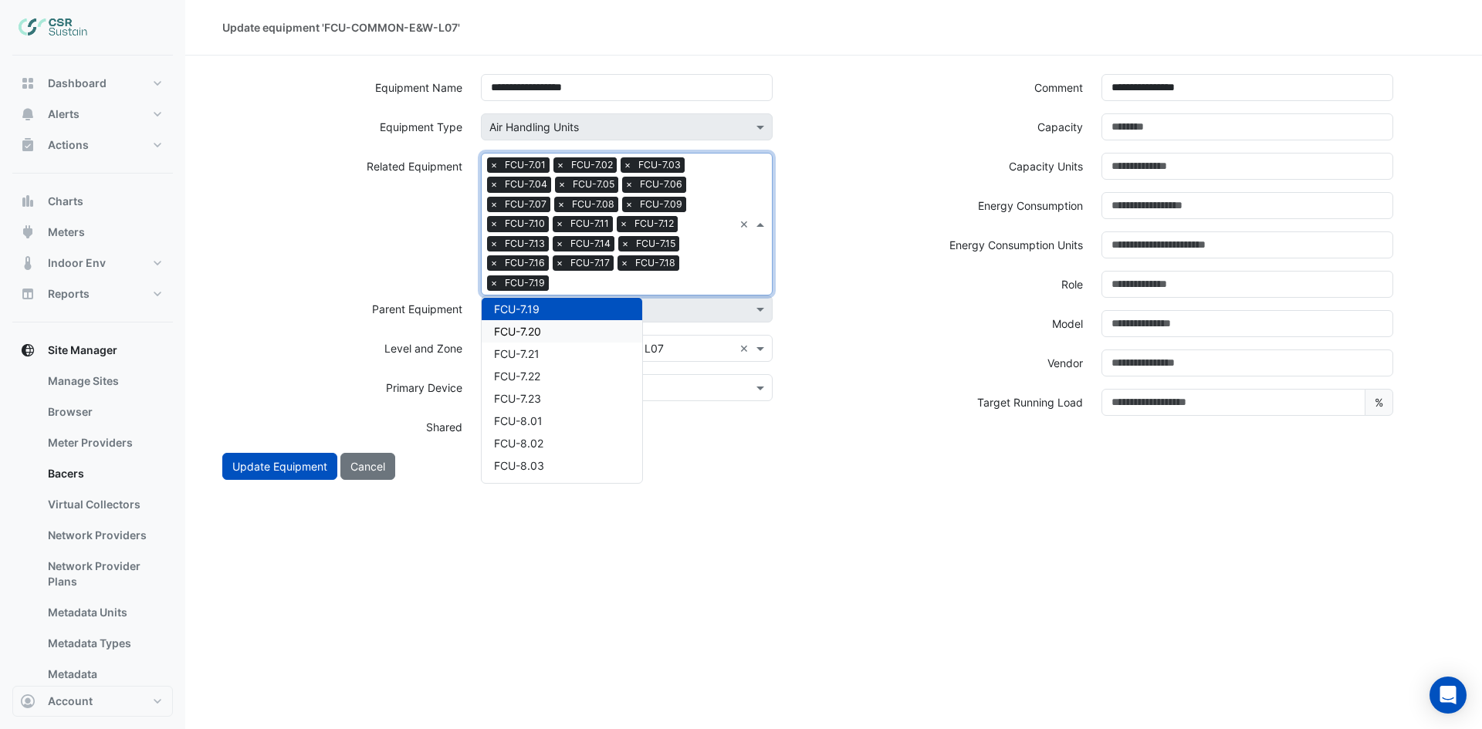
click at [574, 320] on div "FCU-7.20" at bounding box center [562, 331] width 161 height 22
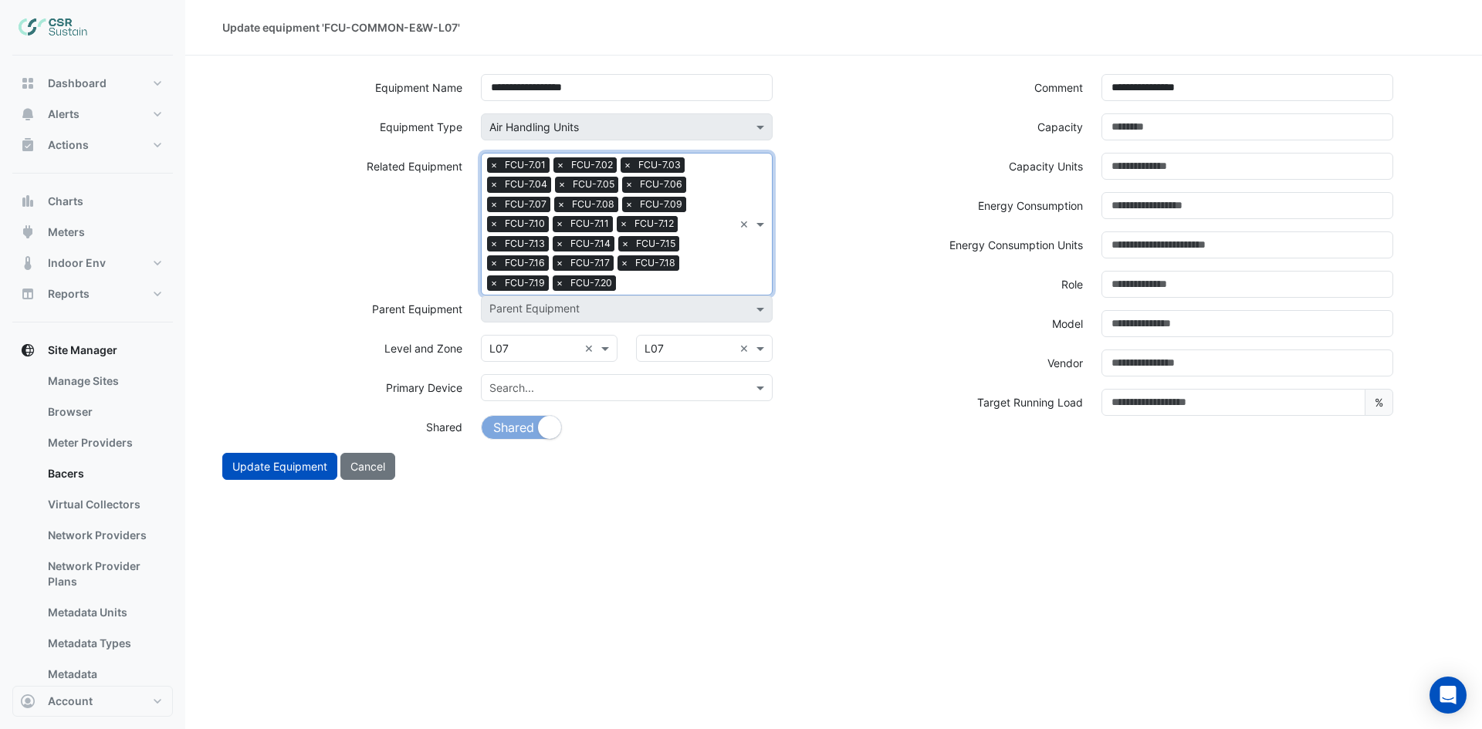
click at [708, 263] on div "Search Related Equipment × FCU-7.01 × FCU-7.02 × FCU-7.03 × FCU-7.04 × FCU-7.05…" at bounding box center [608, 224] width 252 height 141
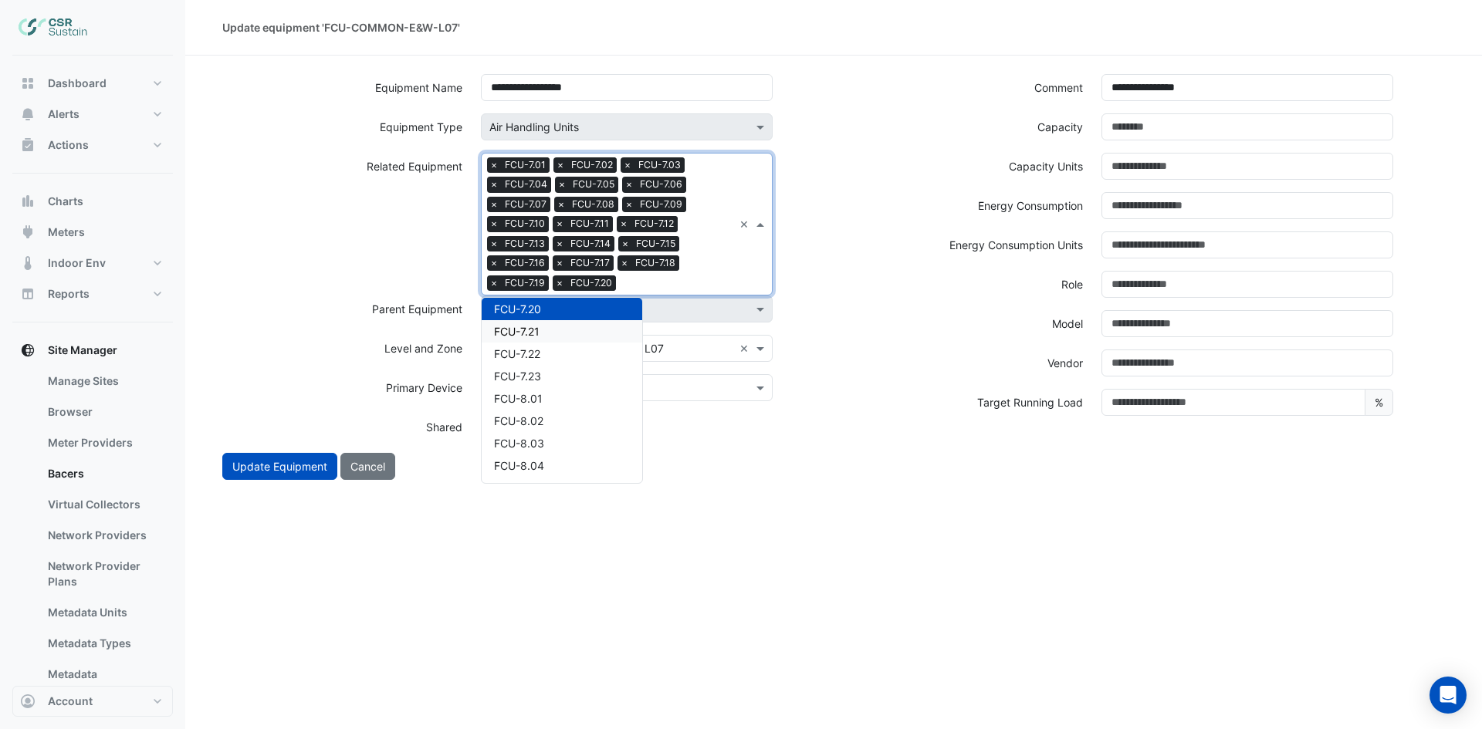
click at [573, 326] on div "FCU-7.21" at bounding box center [562, 331] width 161 height 22
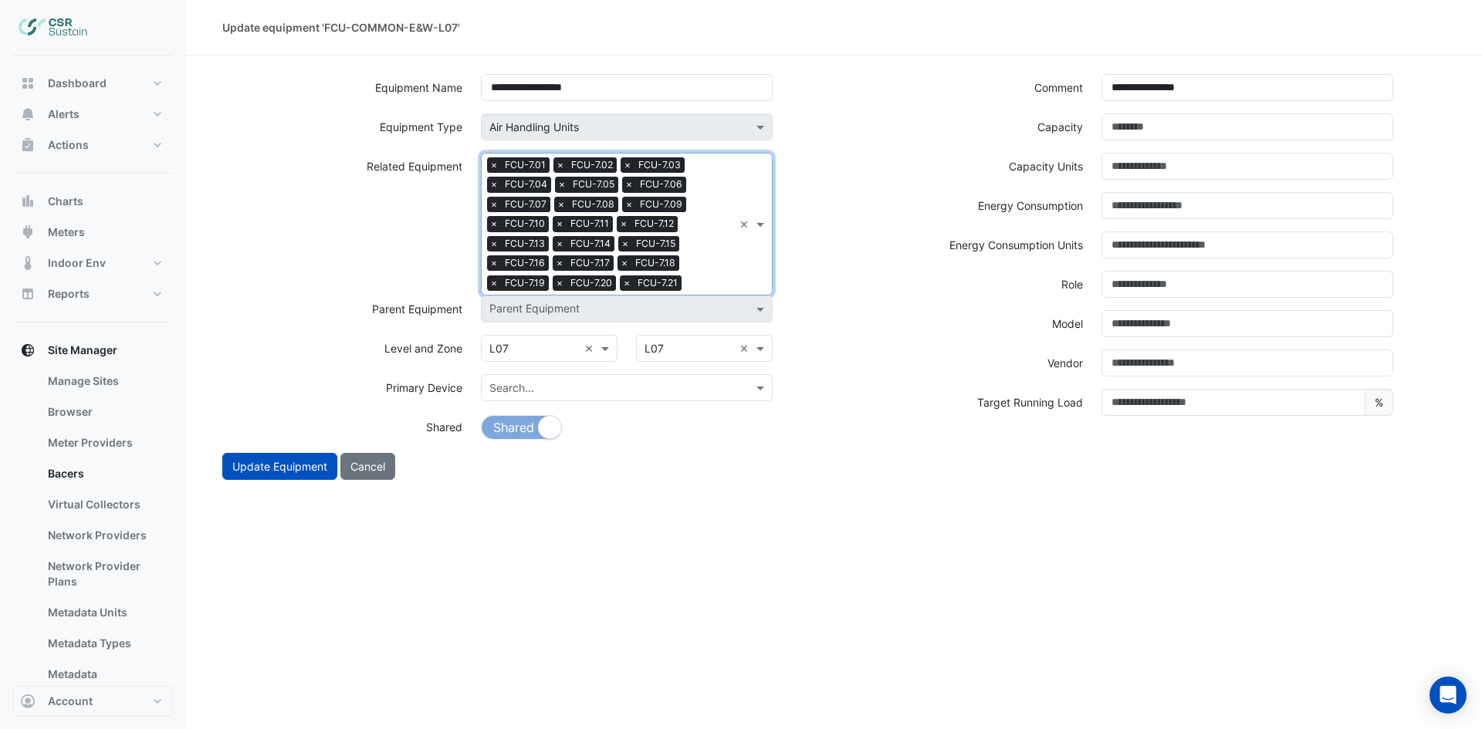
click at [716, 272] on div "Search Related Equipment × FCU-7.01 × FCU-7.02 × FCU-7.03 × FCU-7.04 × FCU-7.05…" at bounding box center [608, 224] width 252 height 141
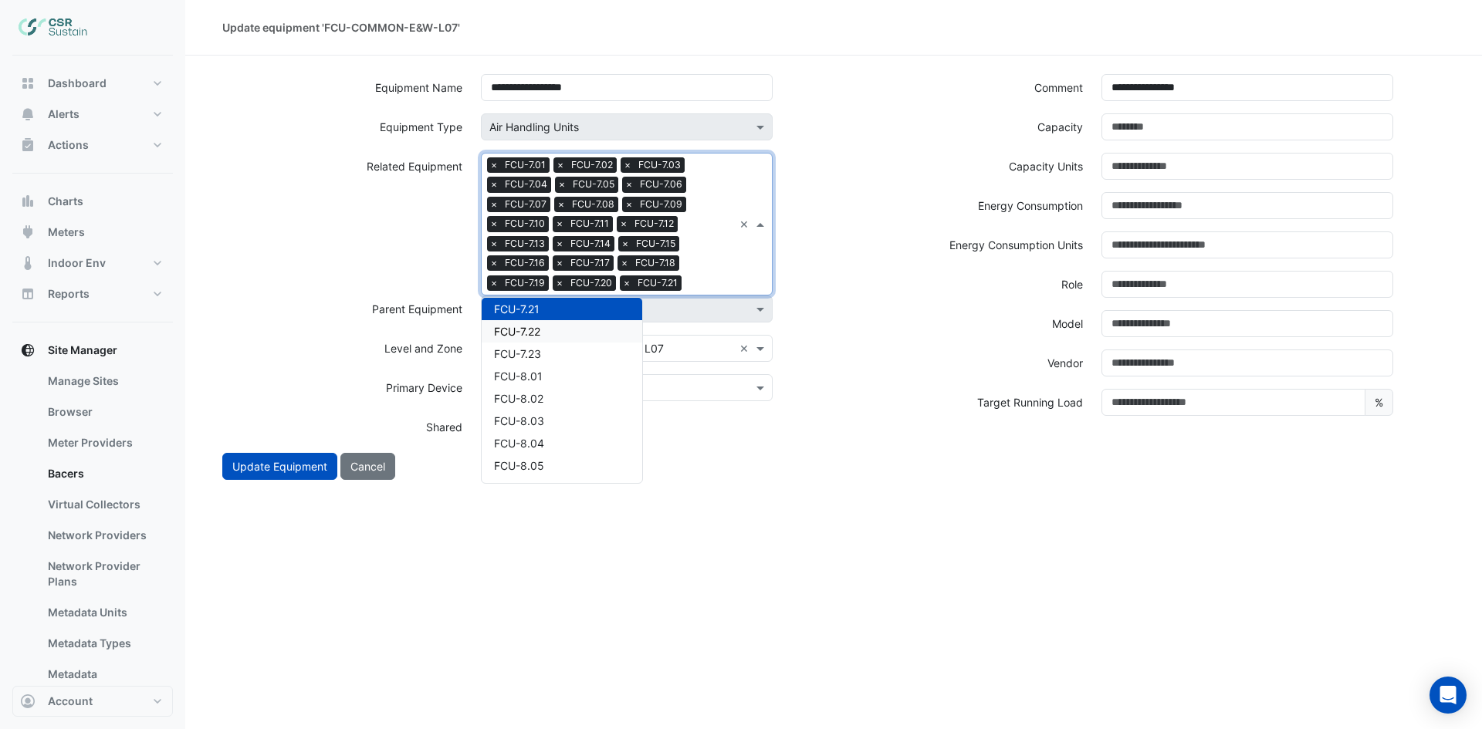
click at [514, 332] on span "FCU-7.22" at bounding box center [517, 331] width 46 height 13
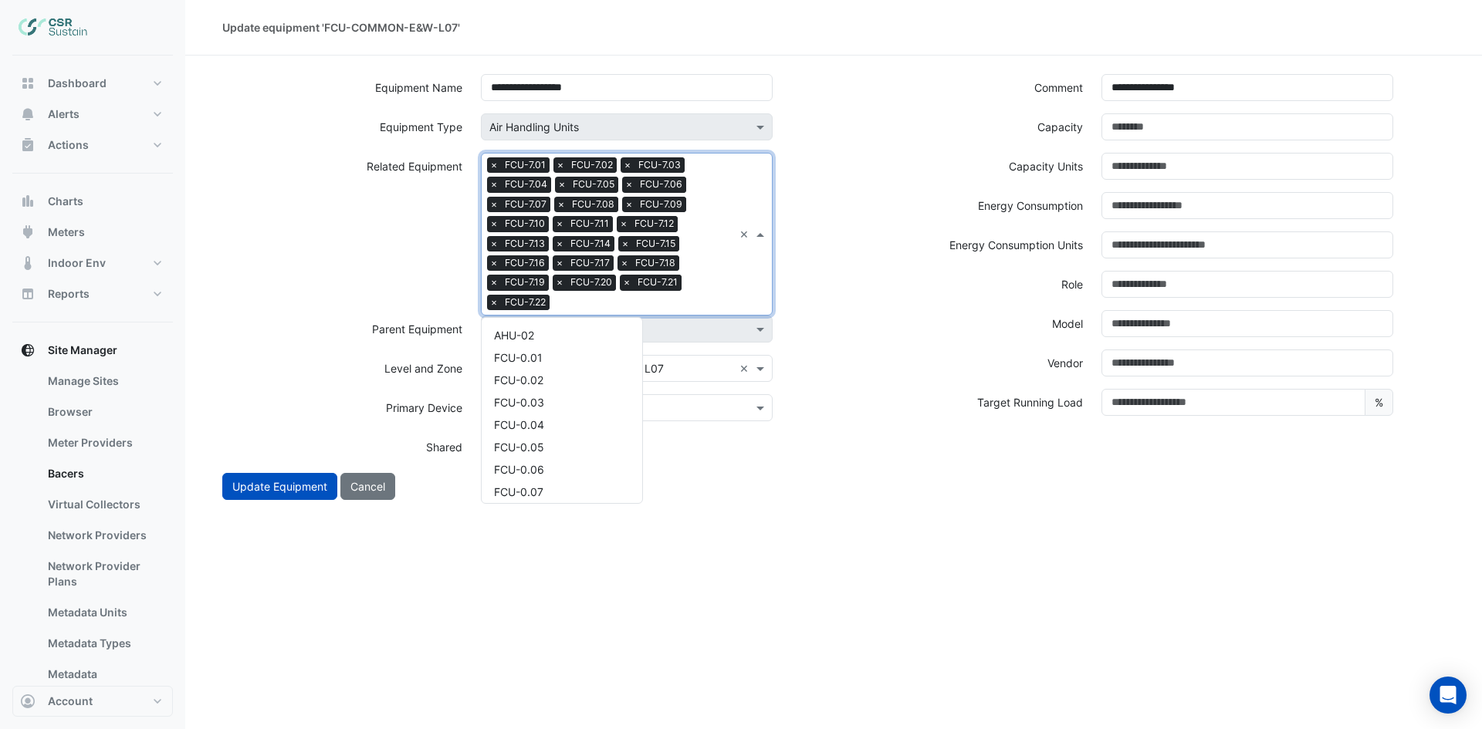
click at [720, 279] on div "Search Related Equipment × FCU-7.01 × FCU-7.02 × FCU-7.03 × FCU-7.04 × FCU-7.05…" at bounding box center [608, 234] width 252 height 161
click at [545, 351] on div "FCU-7.23" at bounding box center [562, 351] width 161 height 22
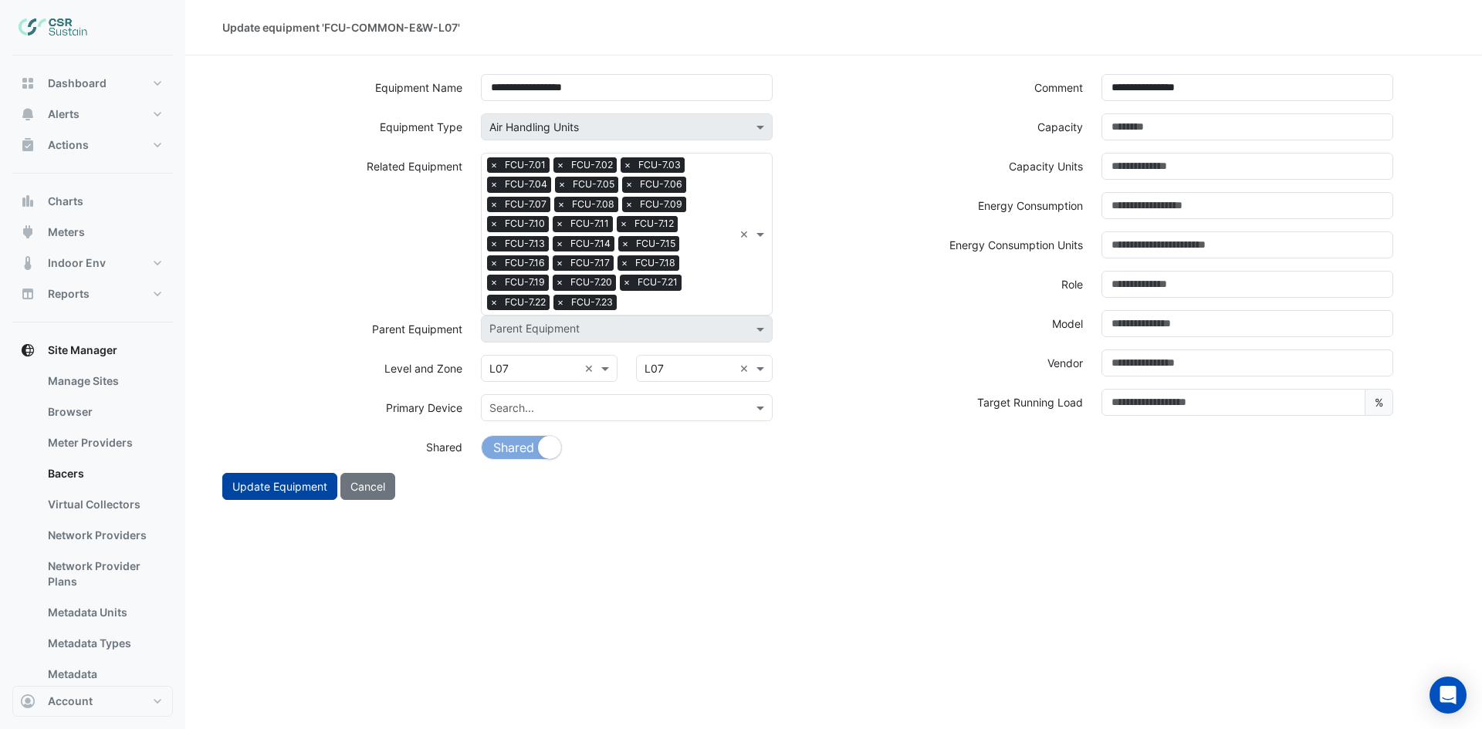
click at [267, 482] on button "Update Equipment" at bounding box center [279, 486] width 115 height 27
select select "***"
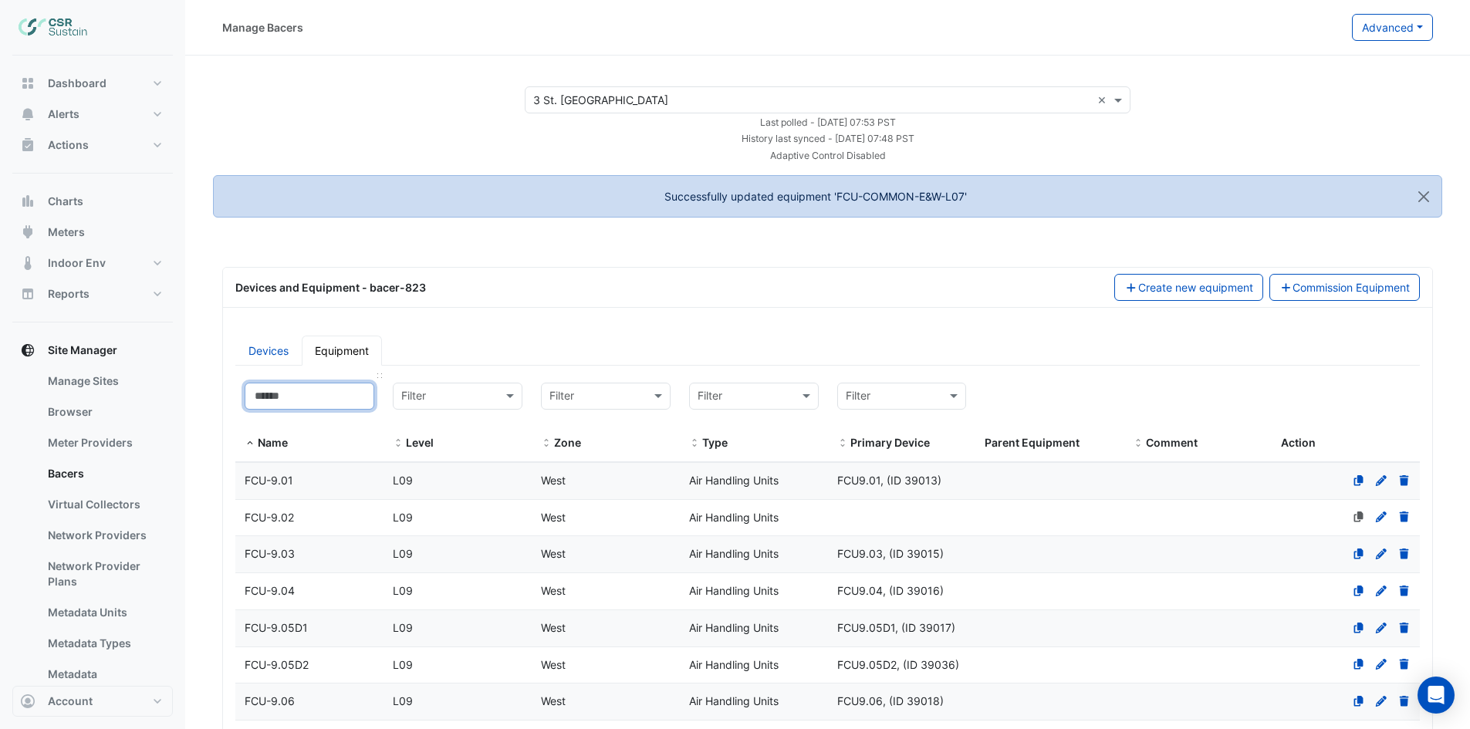
click at [335, 395] on input at bounding box center [310, 396] width 130 height 27
paste input "**********"
type input "**********"
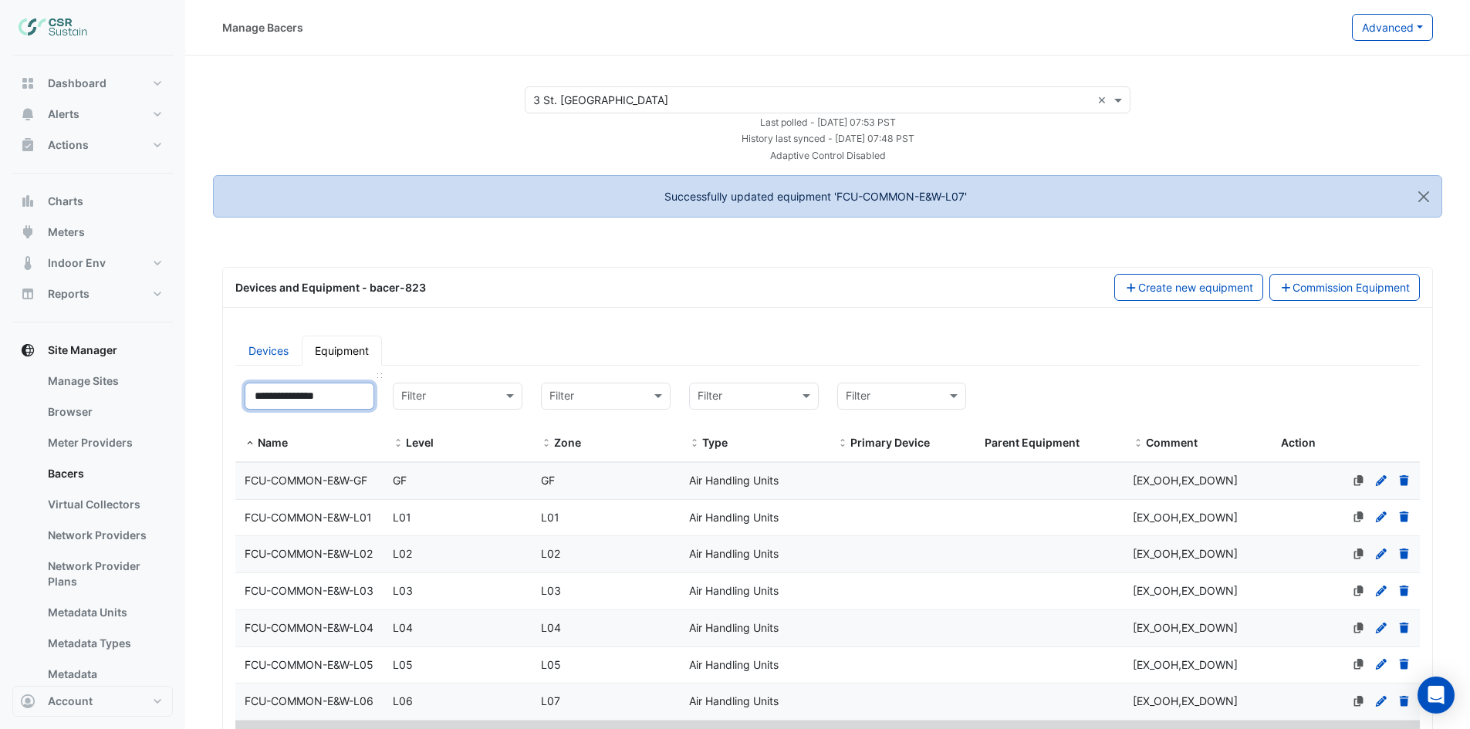
select select "***"
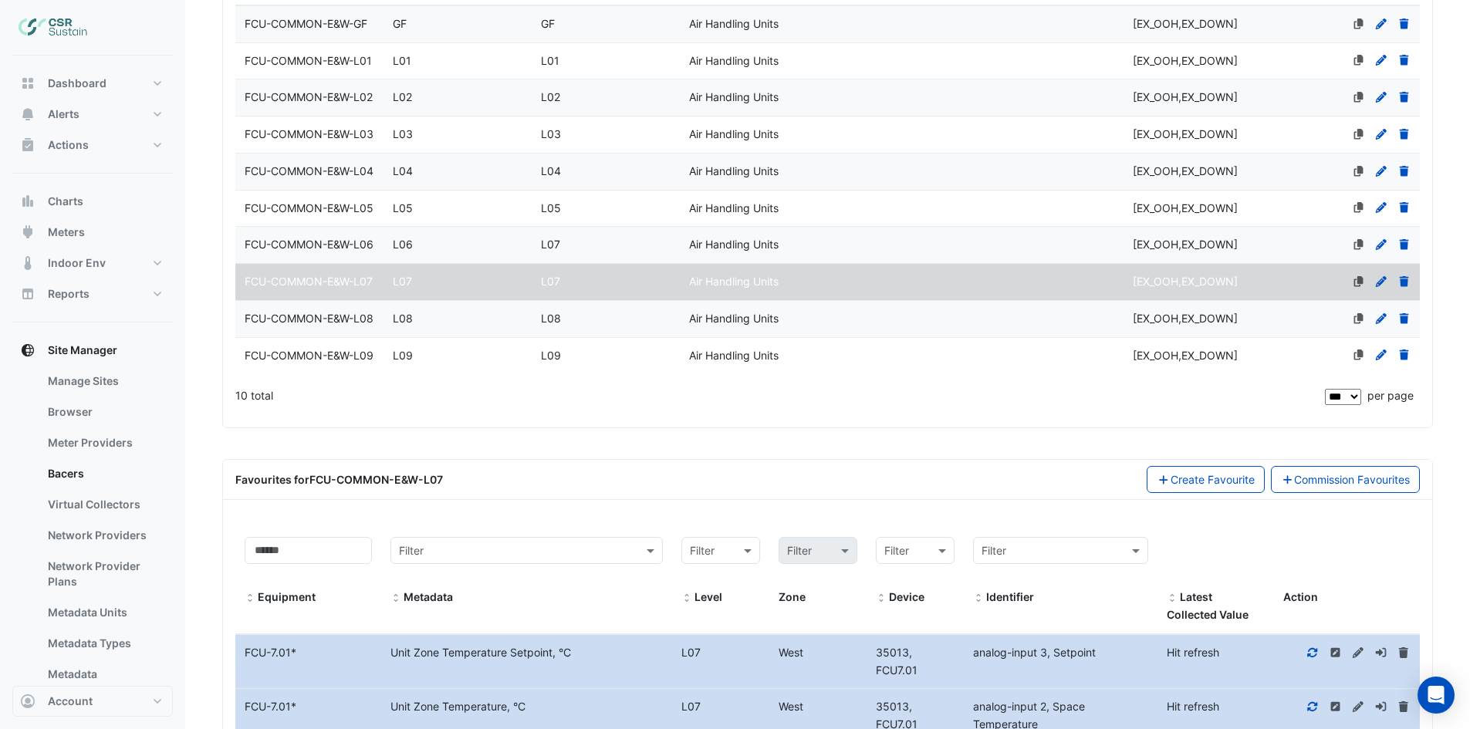
type input "**********"
click at [370, 328] on div "FCU-COMMON-E&W-L08" at bounding box center [309, 319] width 148 height 18
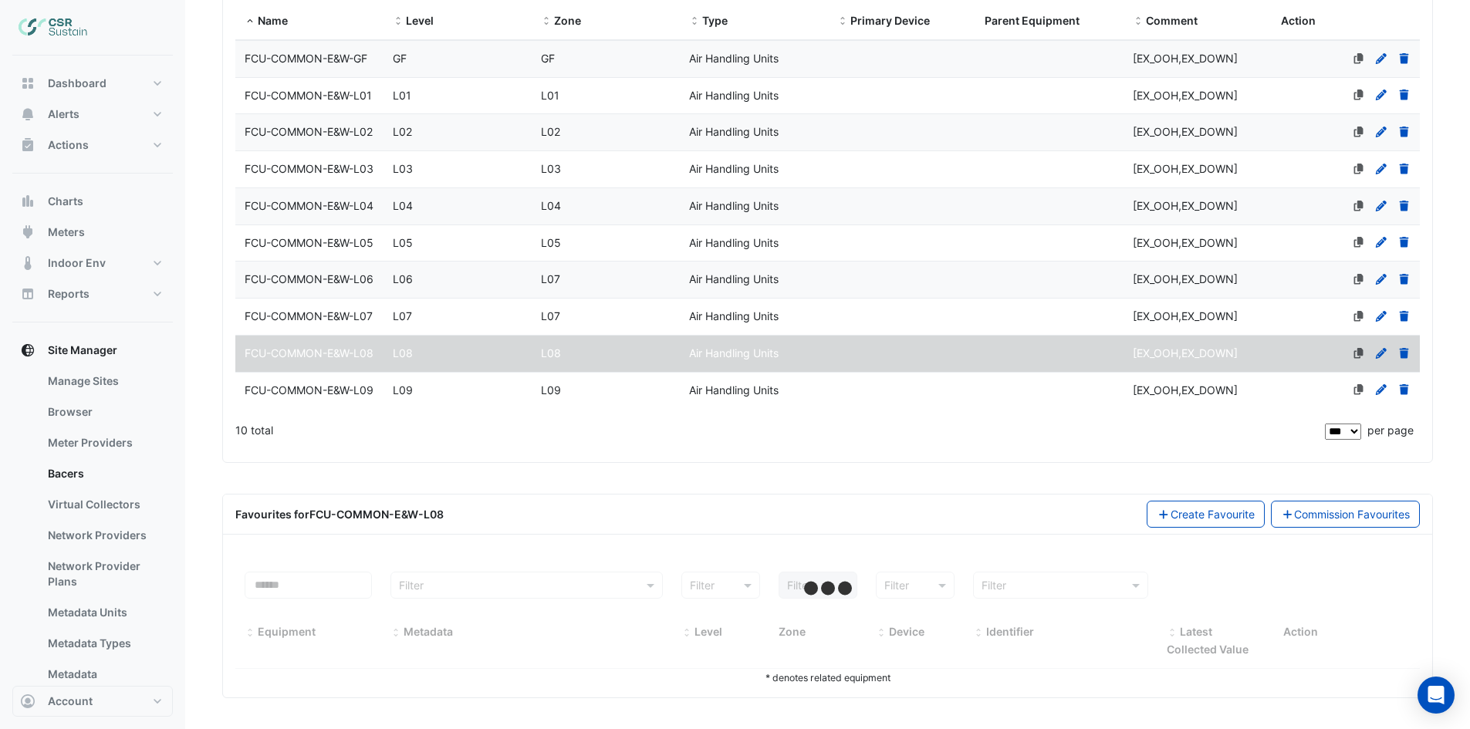
select select "***"
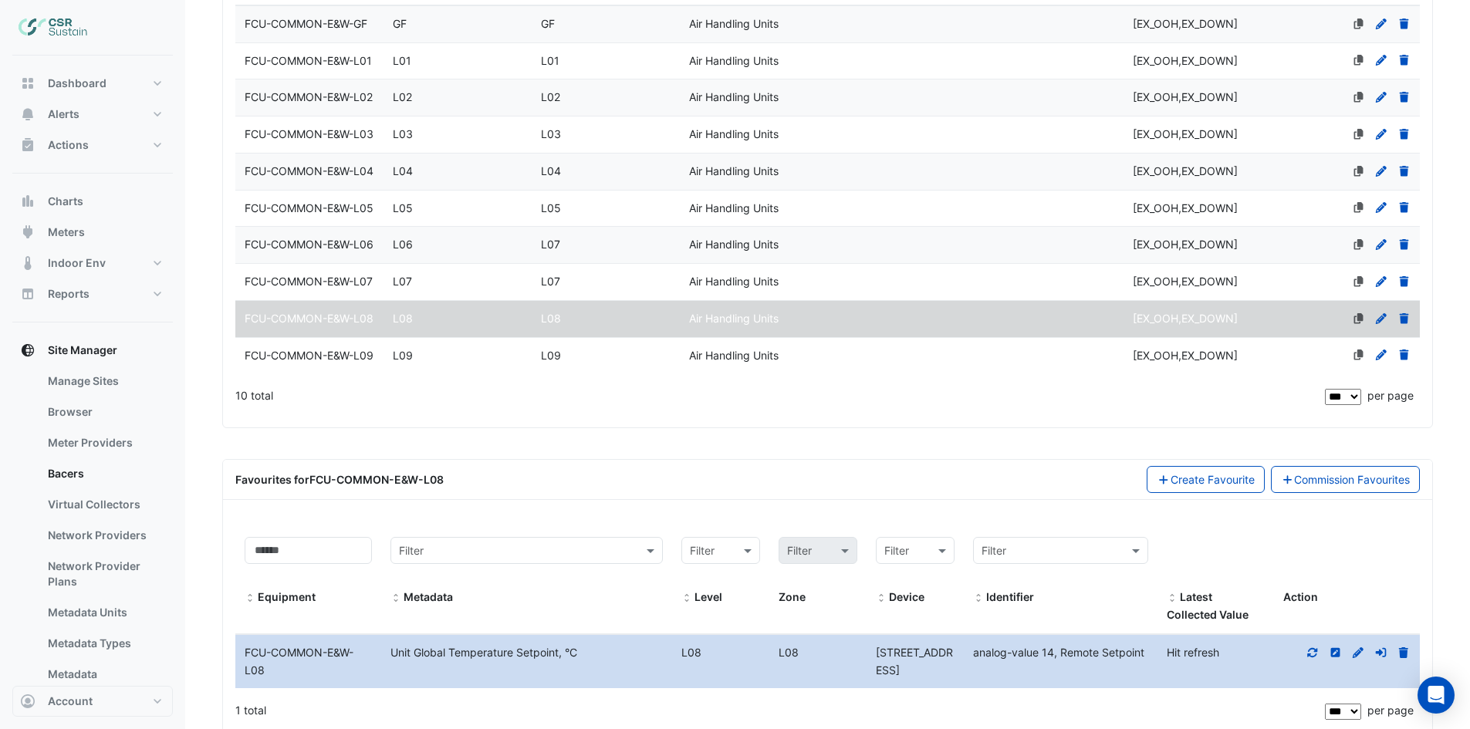
click at [1381, 324] on icon at bounding box center [1381, 318] width 14 height 11
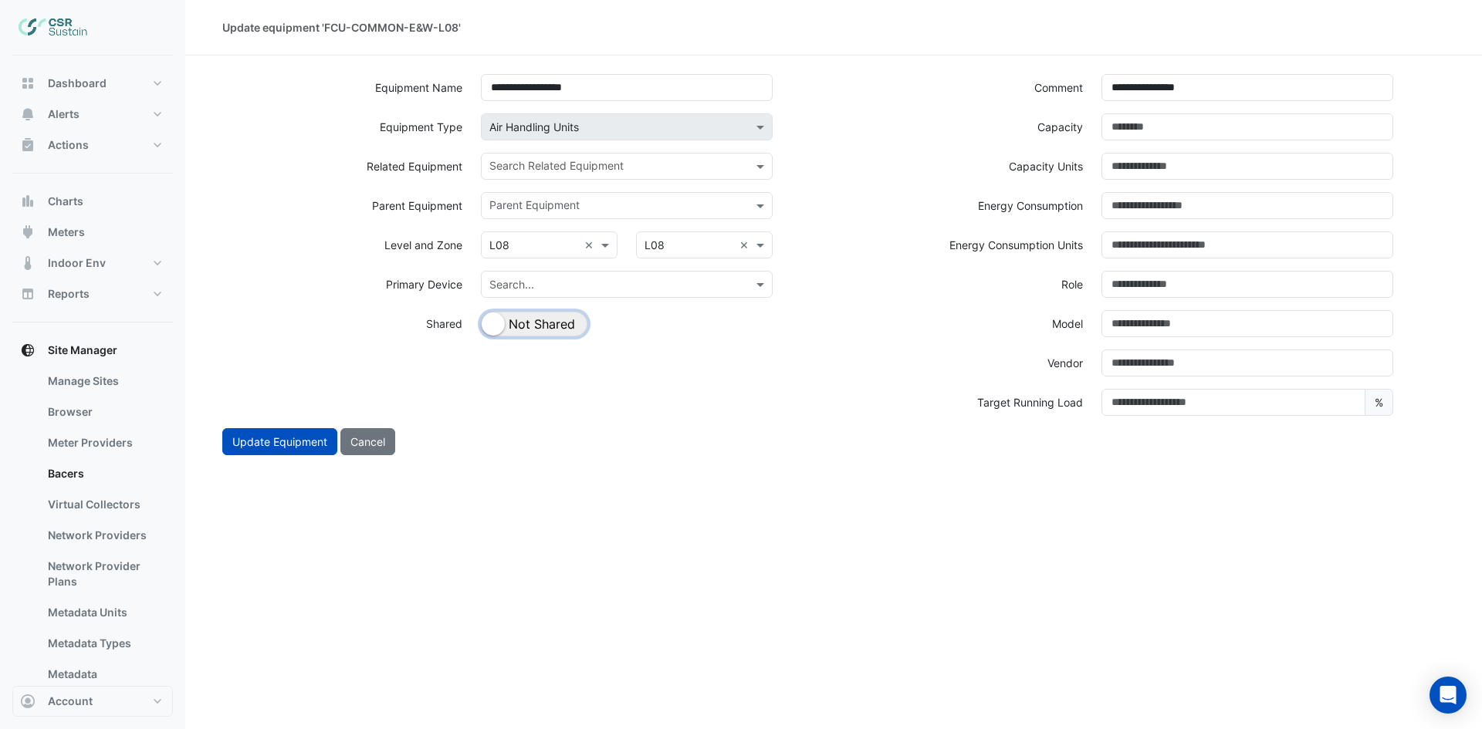
click at [579, 330] on button "Shared Not Shared" at bounding box center [534, 324] width 106 height 25
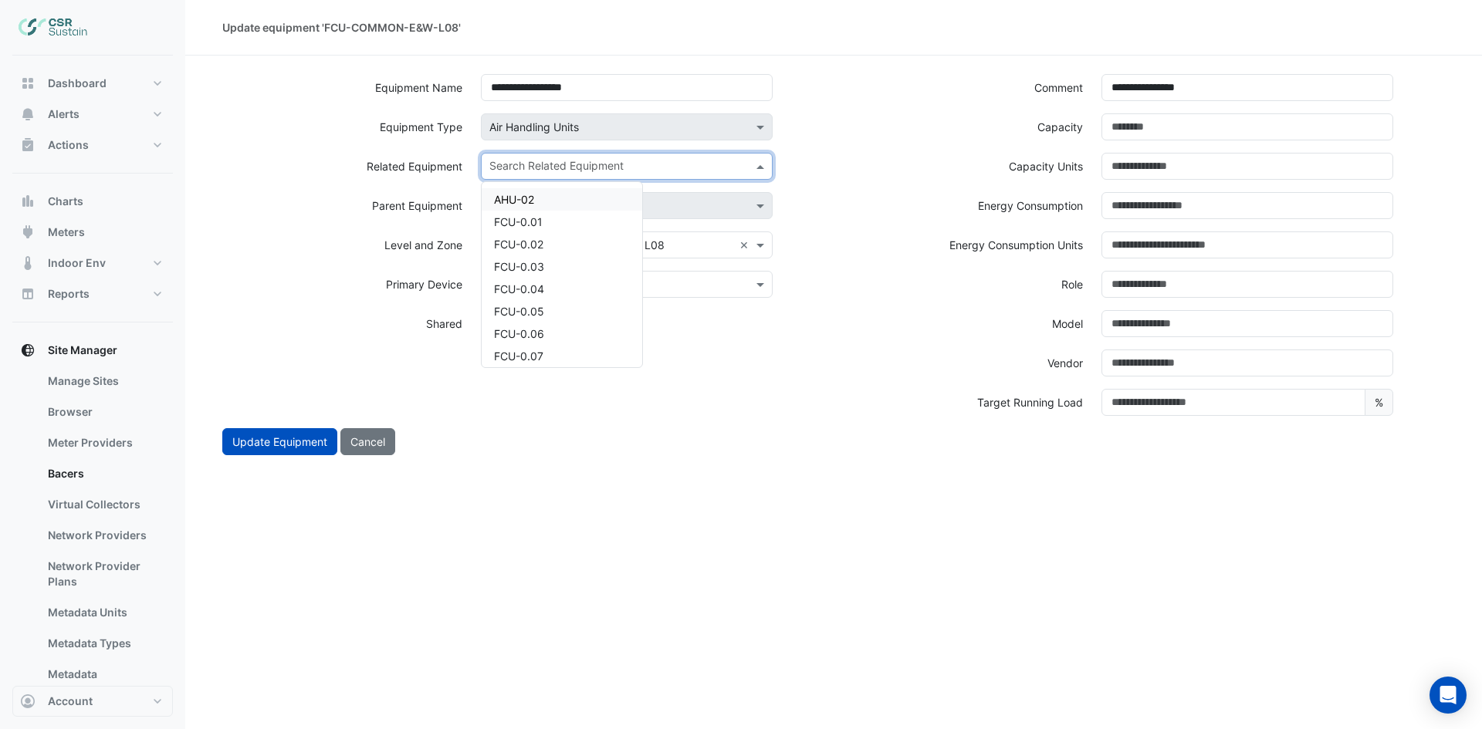
click at [625, 167] on input "text" at bounding box center [617, 168] width 257 height 16
click at [571, 299] on div "FCU-8.01" at bounding box center [562, 302] width 161 height 22
click at [667, 174] on input "text" at bounding box center [645, 168] width 175 height 16
click at [597, 217] on div "FCU-8.02" at bounding box center [562, 216] width 161 height 22
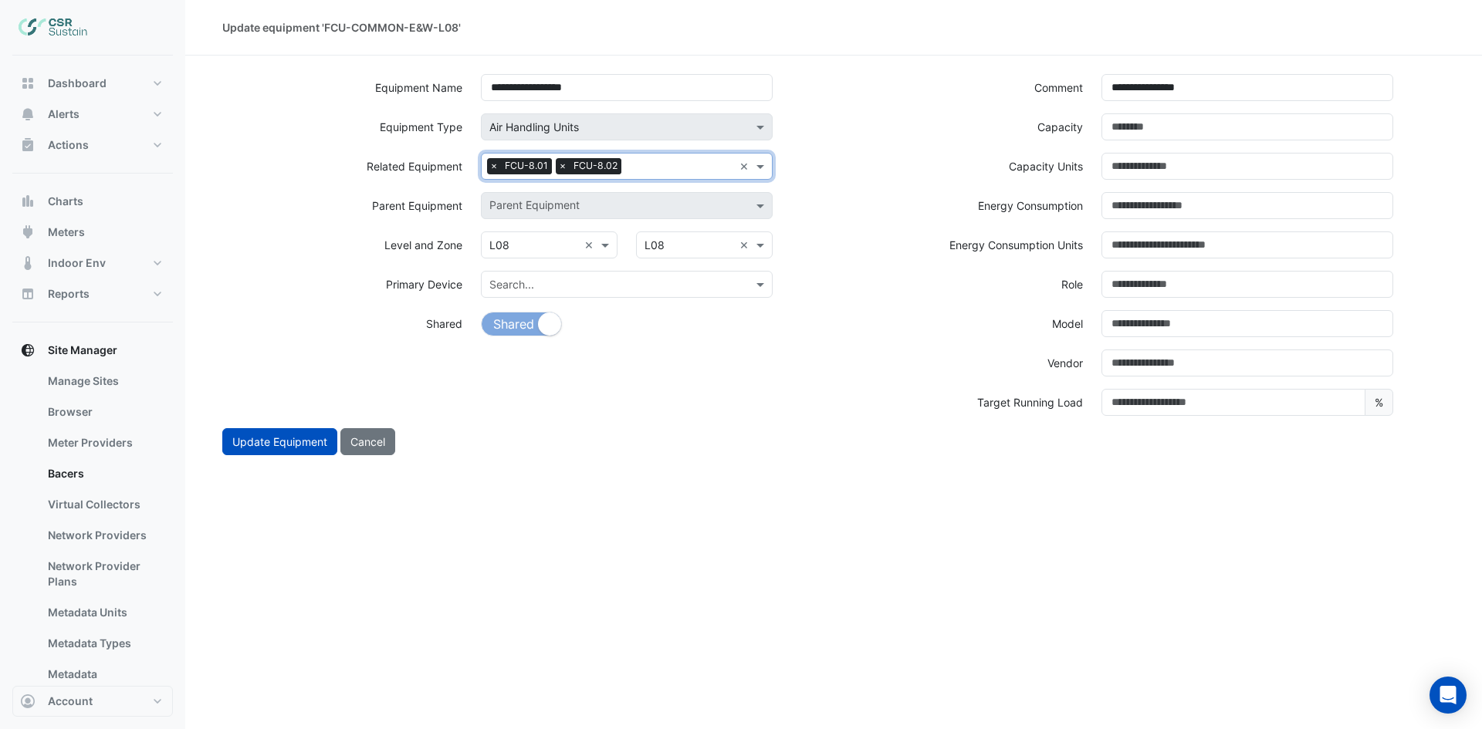
click at [675, 161] on input "text" at bounding box center [680, 168] width 106 height 16
click at [583, 220] on div "FCU-8.03" at bounding box center [562, 216] width 161 height 22
click at [708, 165] on input "text" at bounding box center [715, 168] width 35 height 16
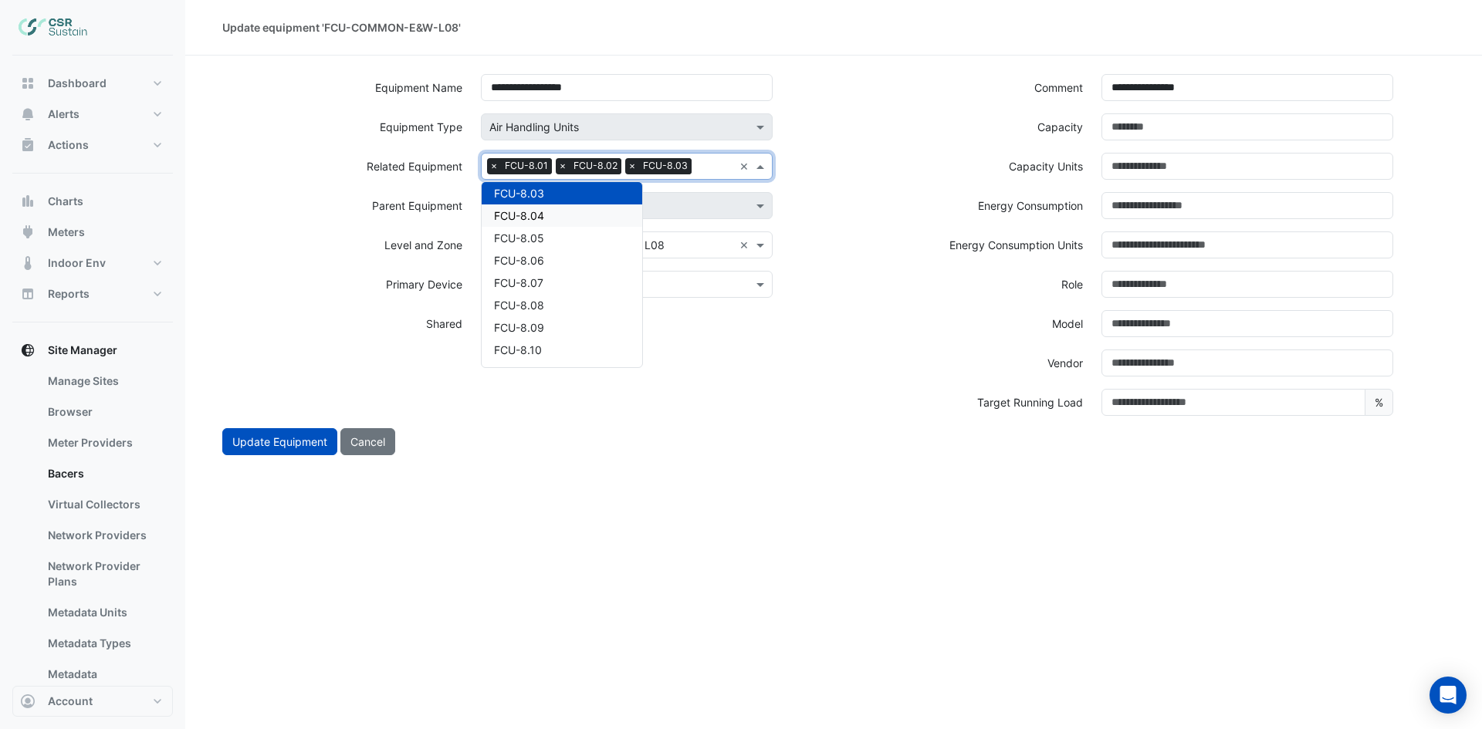
click at [582, 214] on div "FCU-8.04" at bounding box center [562, 216] width 161 height 22
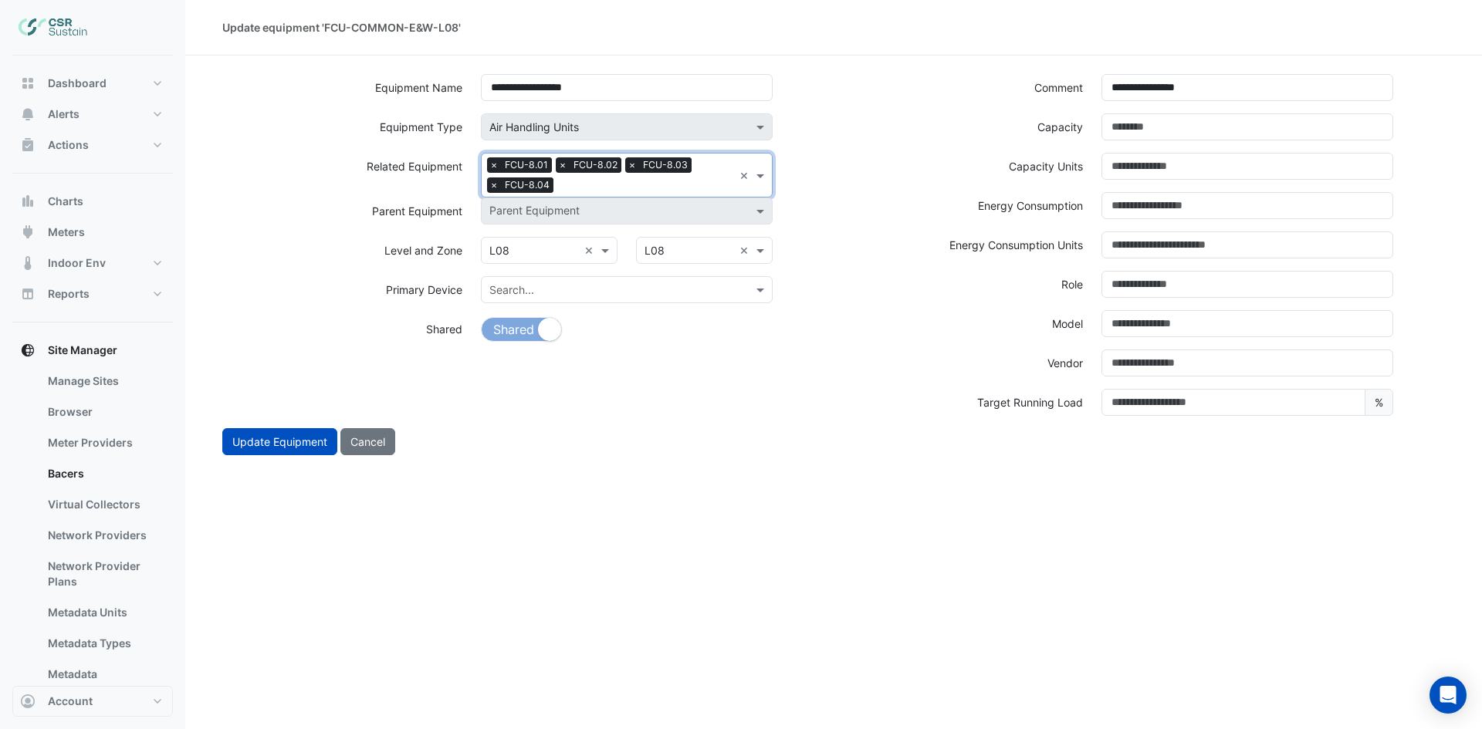
click at [620, 191] on input "text" at bounding box center [646, 186] width 174 height 16
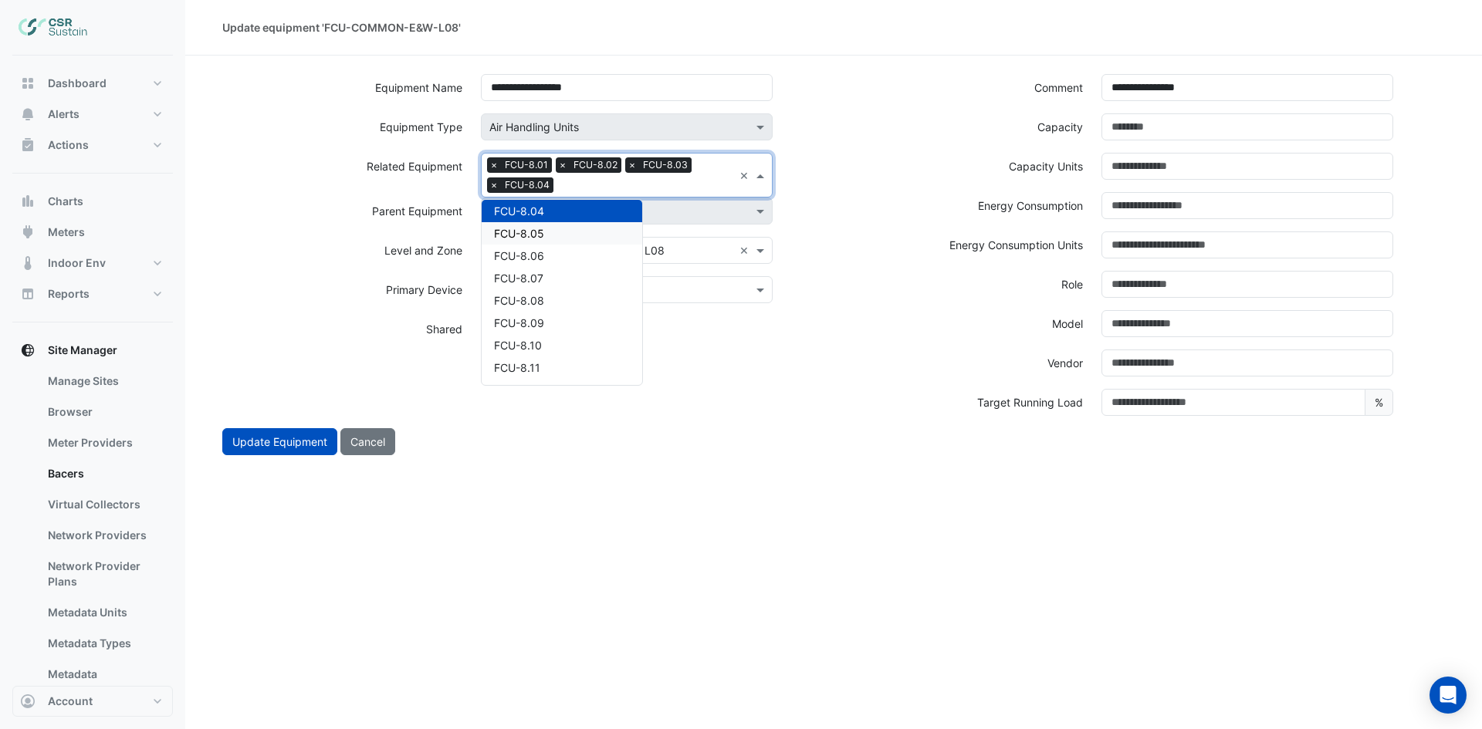
click at [558, 229] on div "FCU-8.05" at bounding box center [562, 233] width 161 height 22
click at [654, 183] on input "text" at bounding box center [681, 186] width 104 height 16
click at [562, 232] on div "FCU-8.06" at bounding box center [562, 233] width 161 height 22
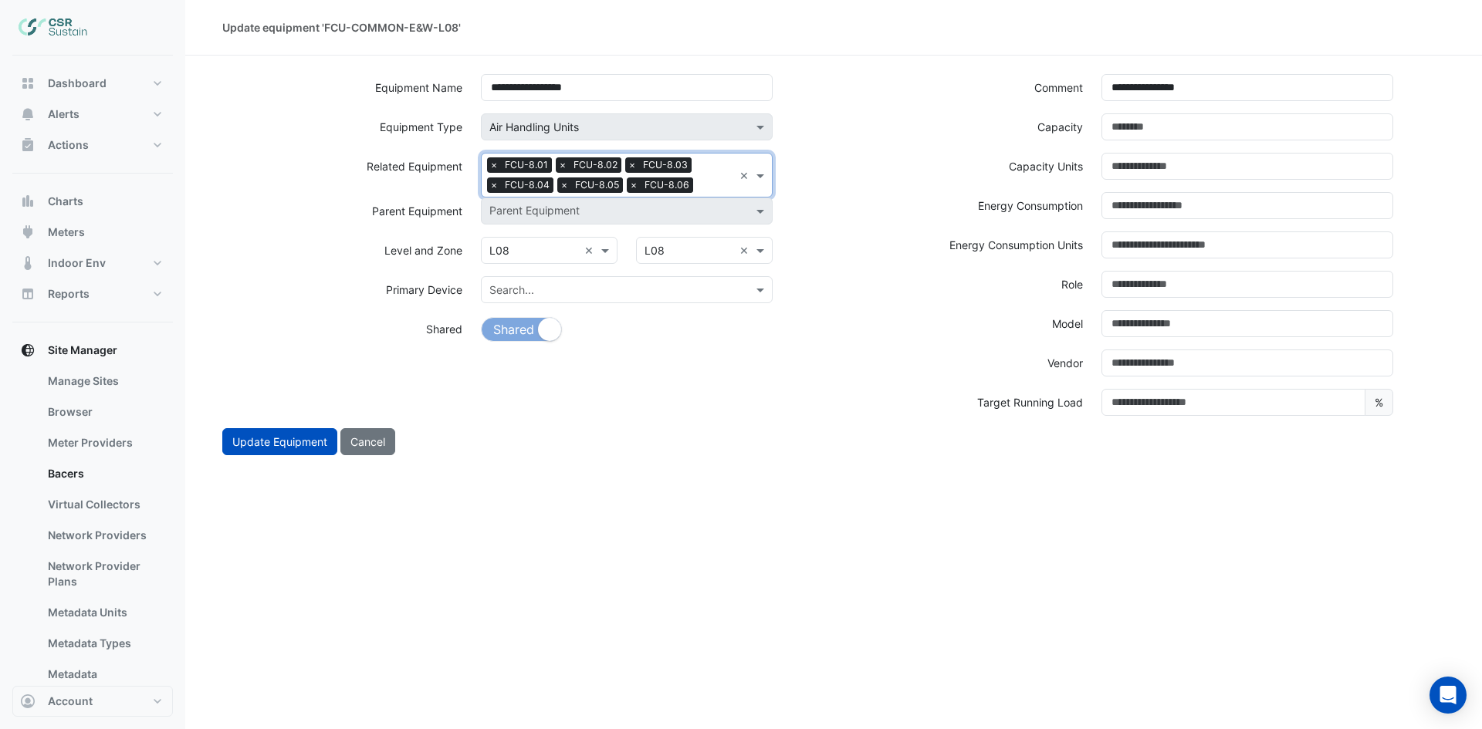
click at [702, 190] on input "text" at bounding box center [716, 186] width 34 height 16
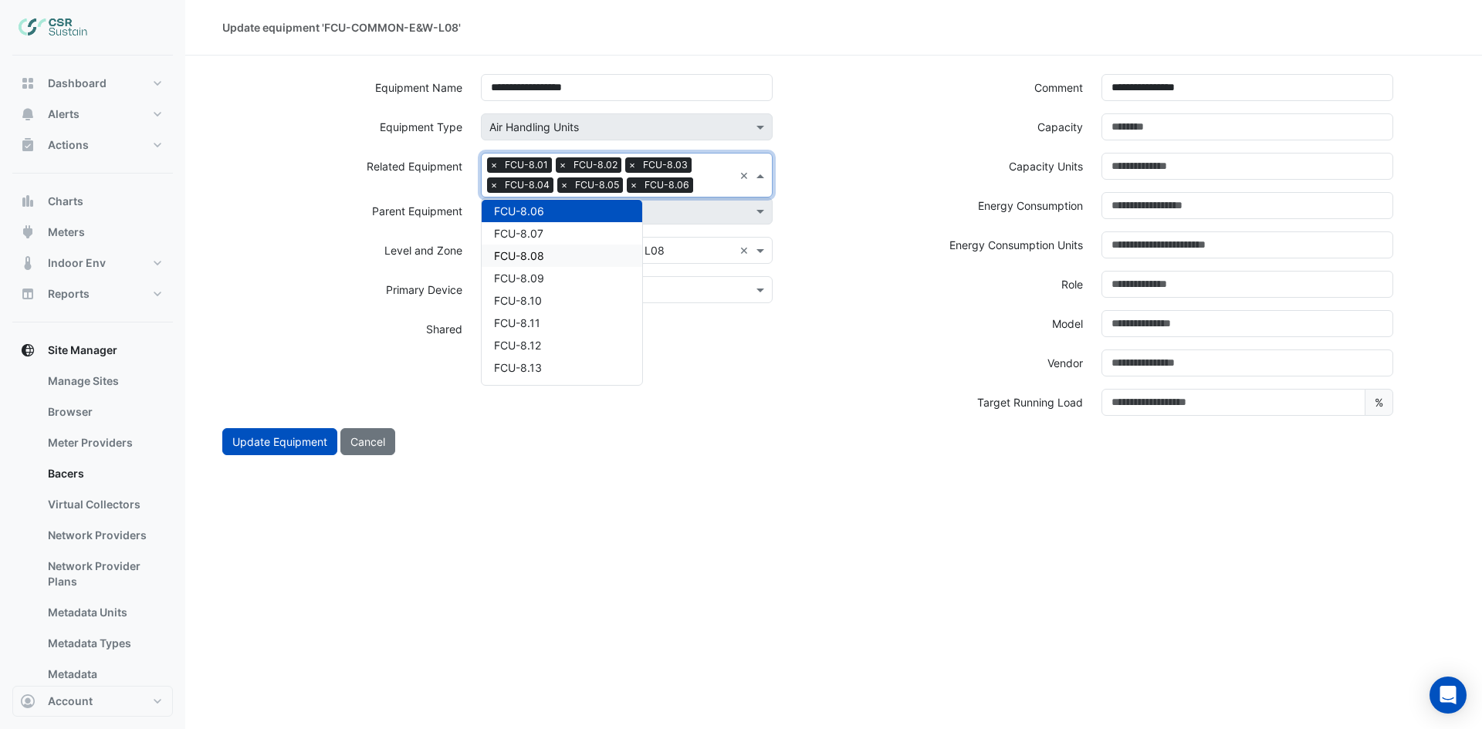
click at [570, 247] on div "FCU-8.08" at bounding box center [562, 256] width 161 height 22
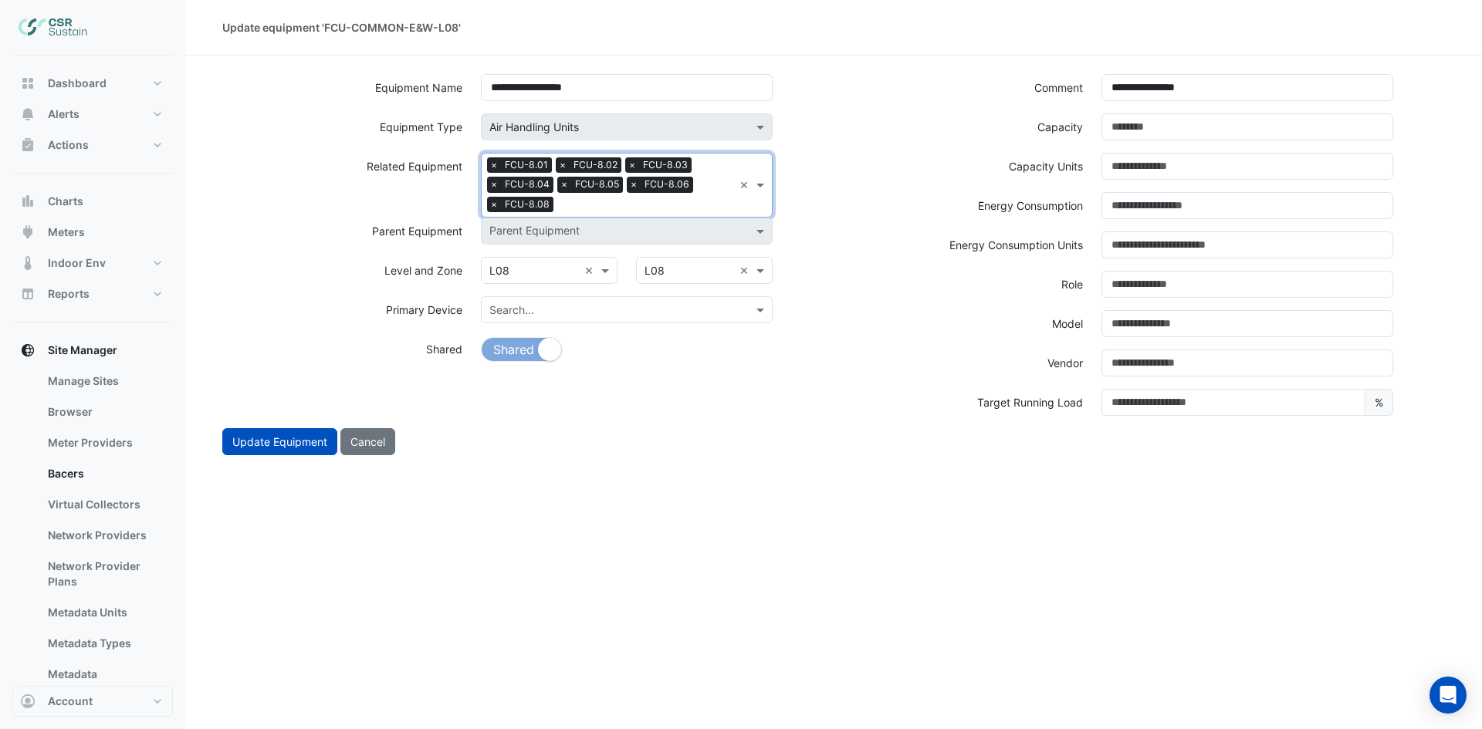
click at [635, 202] on input "text" at bounding box center [646, 206] width 174 height 16
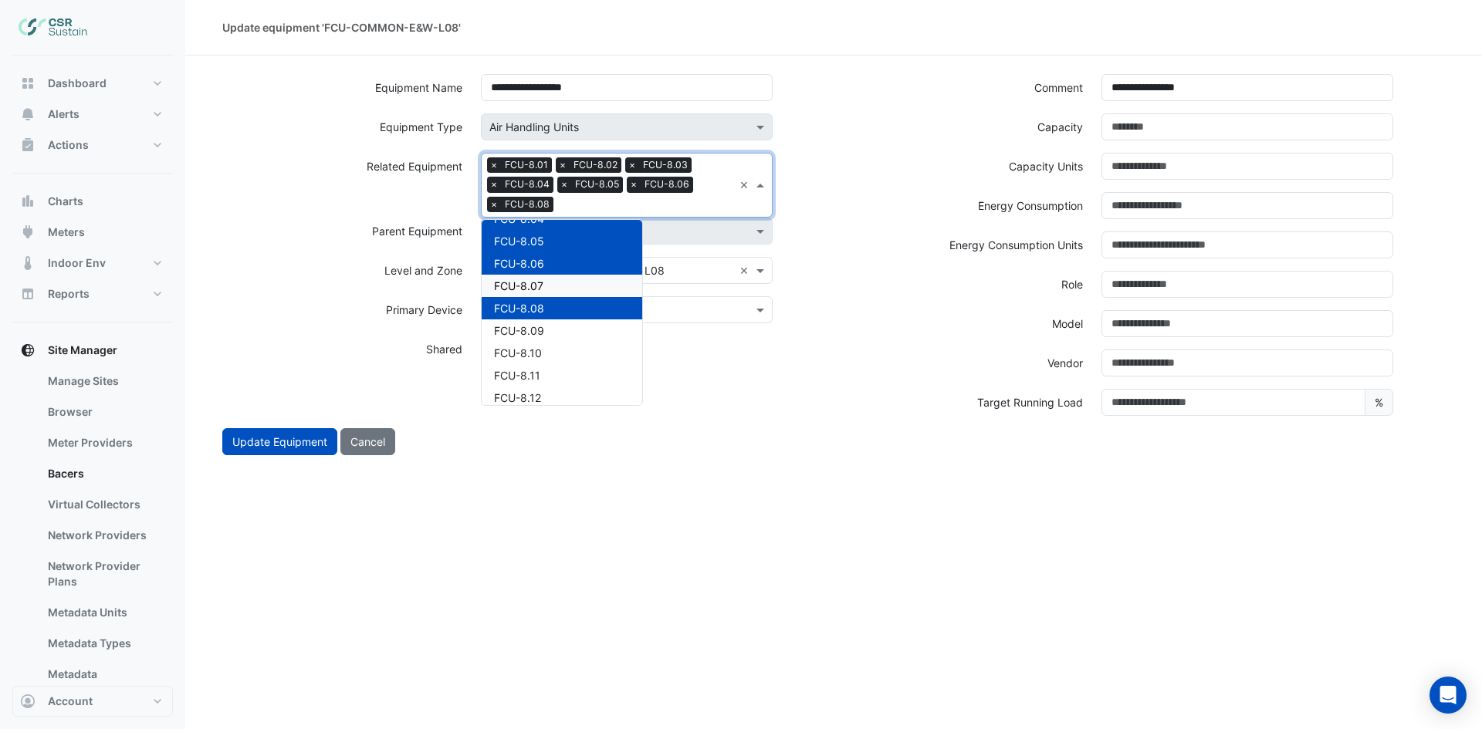
click at [548, 284] on div "FCU-8.07" at bounding box center [562, 286] width 161 height 22
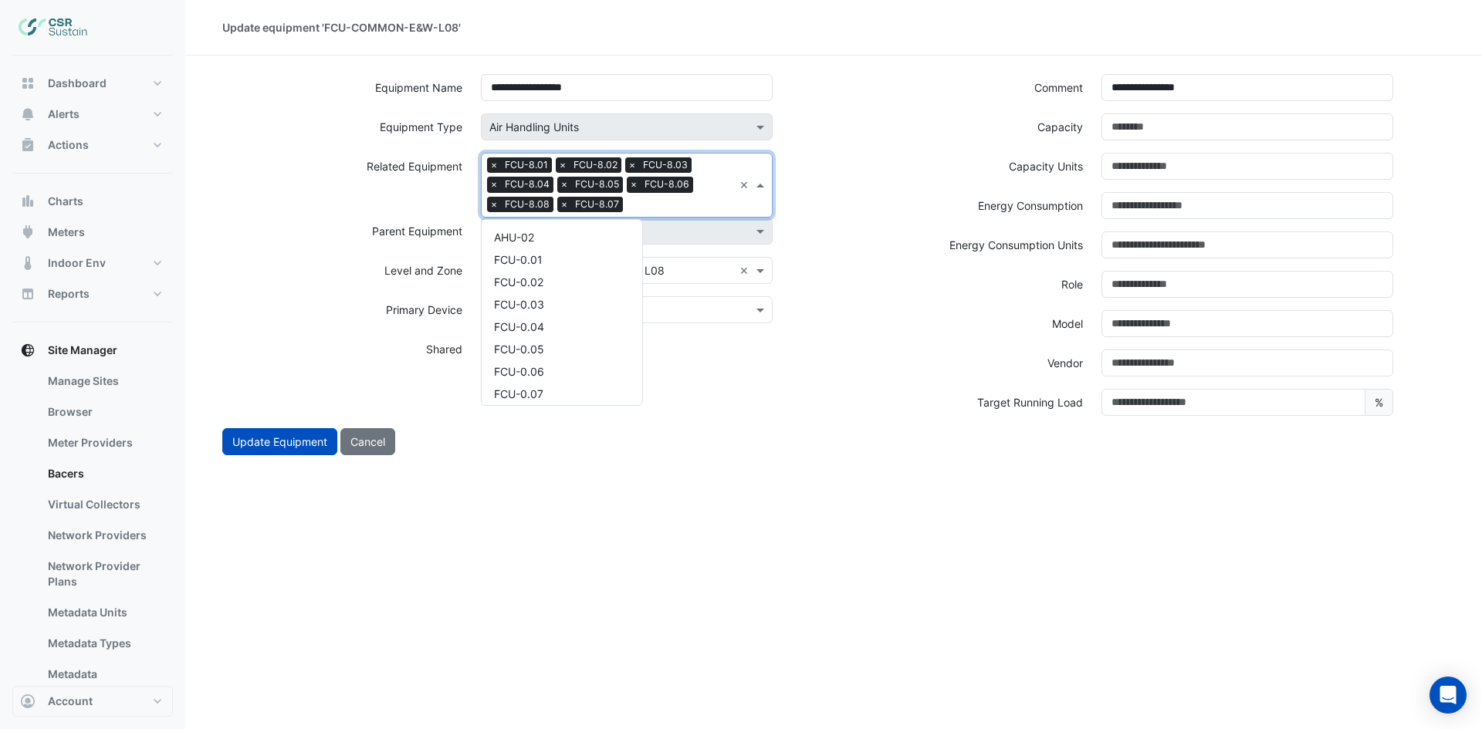
click at [693, 205] on input "text" at bounding box center [681, 206] width 104 height 16
click at [546, 269] on div "FCU-8.09" at bounding box center [562, 276] width 161 height 22
click at [718, 204] on input "text" at bounding box center [716, 206] width 34 height 16
click at [578, 260] on div "FCU-8.10" at bounding box center [562, 253] width 161 height 22
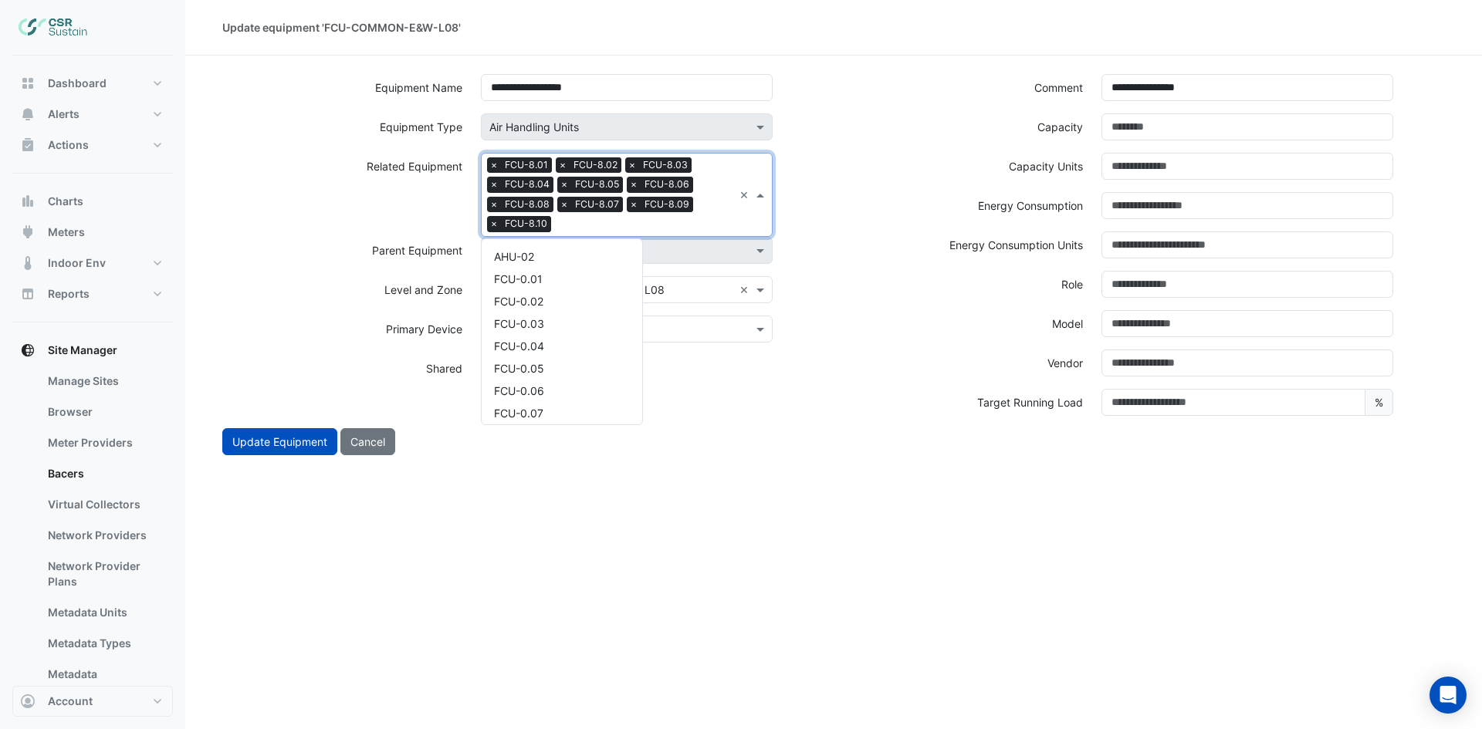
click at [679, 222] on input "text" at bounding box center [645, 226] width 176 height 16
click at [550, 279] on div "FCU-8.11" at bounding box center [562, 273] width 161 height 22
click at [682, 227] on input "text" at bounding box center [679, 226] width 110 height 16
click at [550, 276] on div "FCU-8.12" at bounding box center [562, 273] width 161 height 22
click at [705, 229] on input "text" at bounding box center [712, 226] width 42 height 16
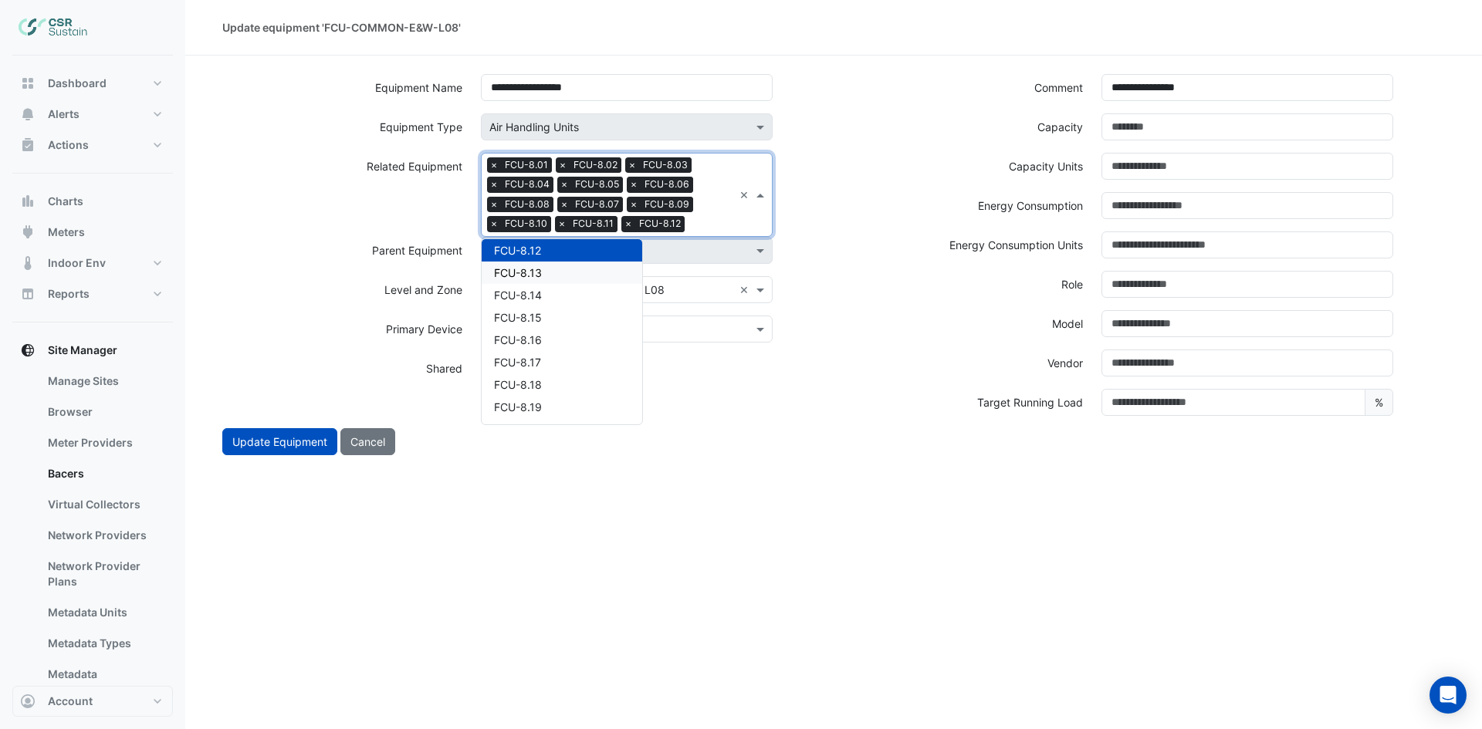
click at [532, 271] on span "FCU-8.13" at bounding box center [518, 272] width 48 height 13
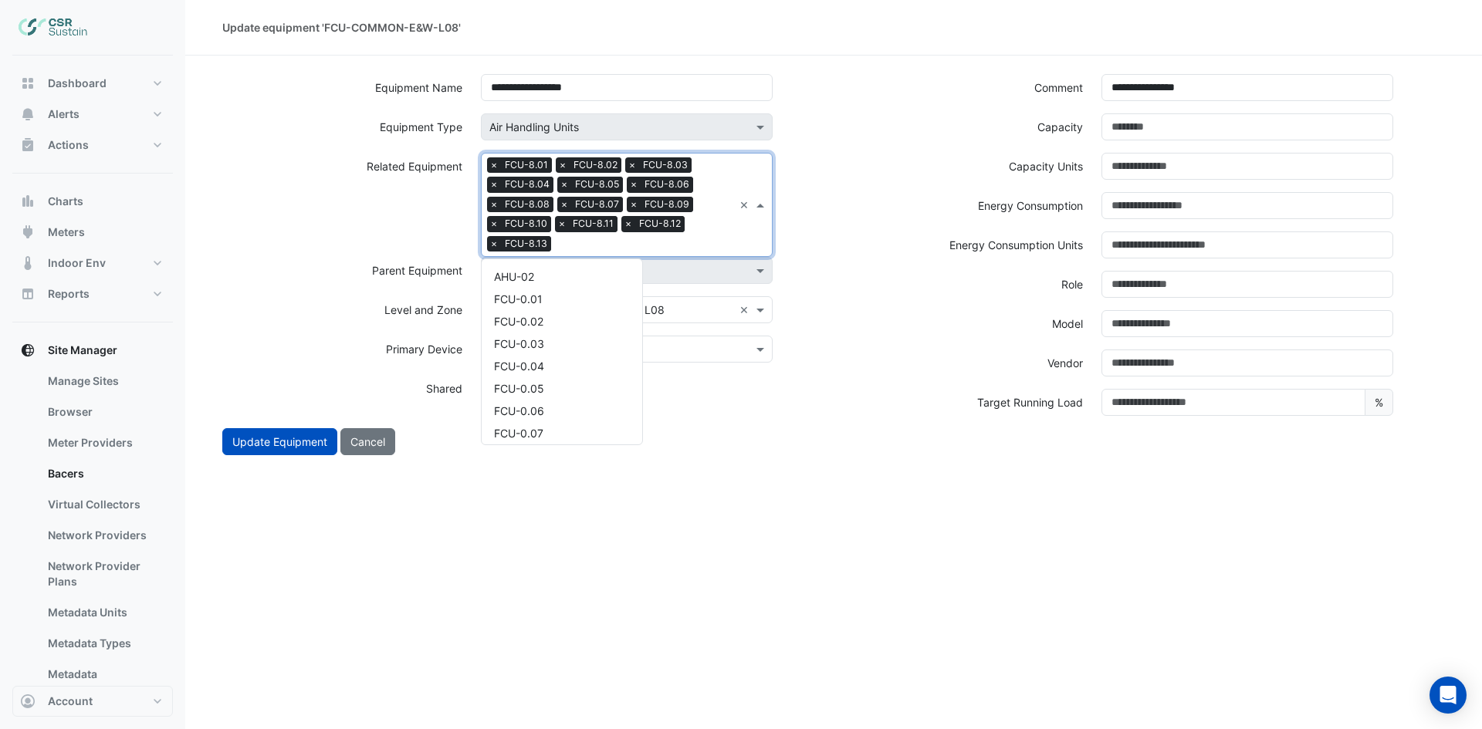
click at [663, 250] on input "text" at bounding box center [645, 246] width 176 height 16
drag, startPoint x: 547, startPoint y: 292, endPoint x: 602, endPoint y: 265, distance: 60.8
click at [548, 292] on div "FCU-8.14" at bounding box center [562, 293] width 161 height 22
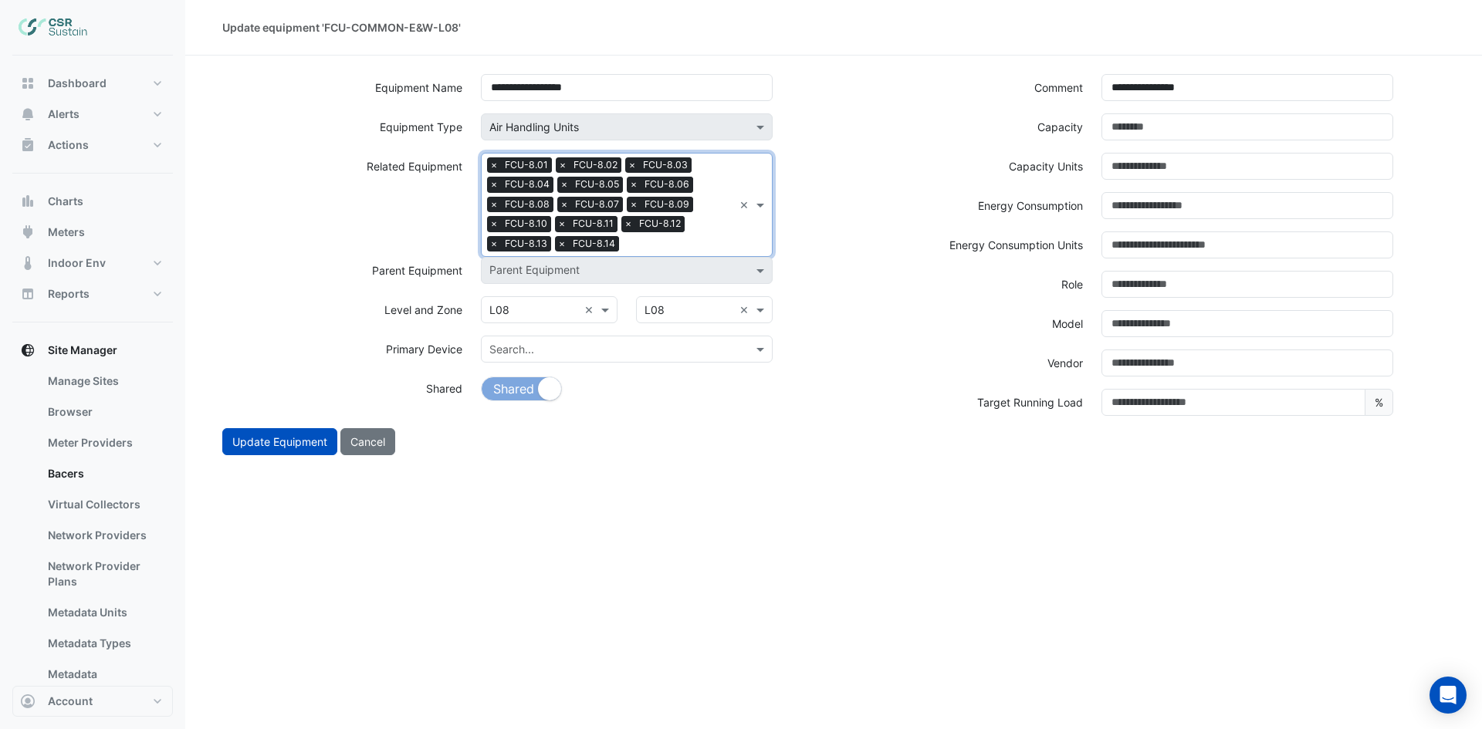
click at [693, 244] on input "text" at bounding box center [679, 246] width 108 height 16
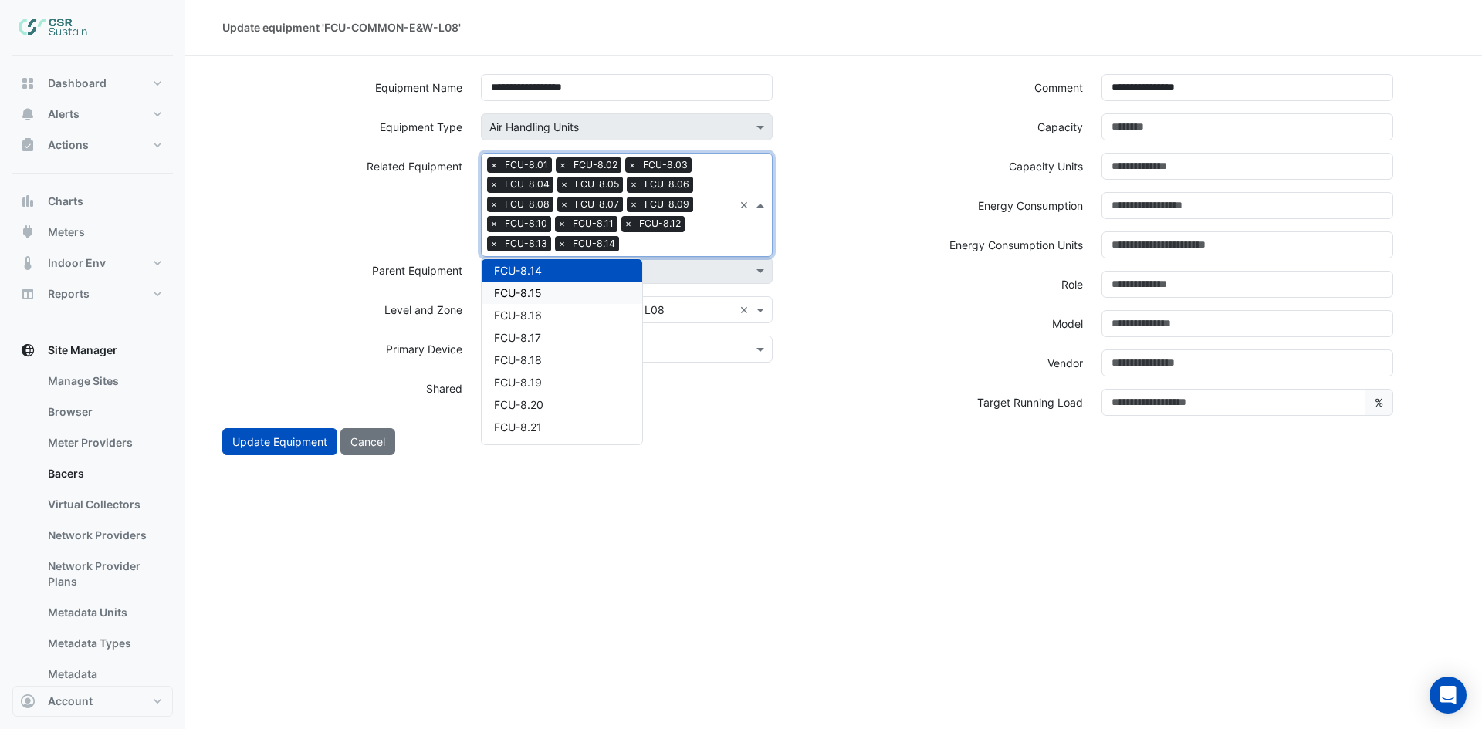
click at [548, 290] on div "FCU-8.15" at bounding box center [562, 293] width 161 height 22
click at [708, 243] on input "text" at bounding box center [712, 246] width 41 height 16
click at [579, 289] on div "FCU-8.16" at bounding box center [562, 293] width 161 height 22
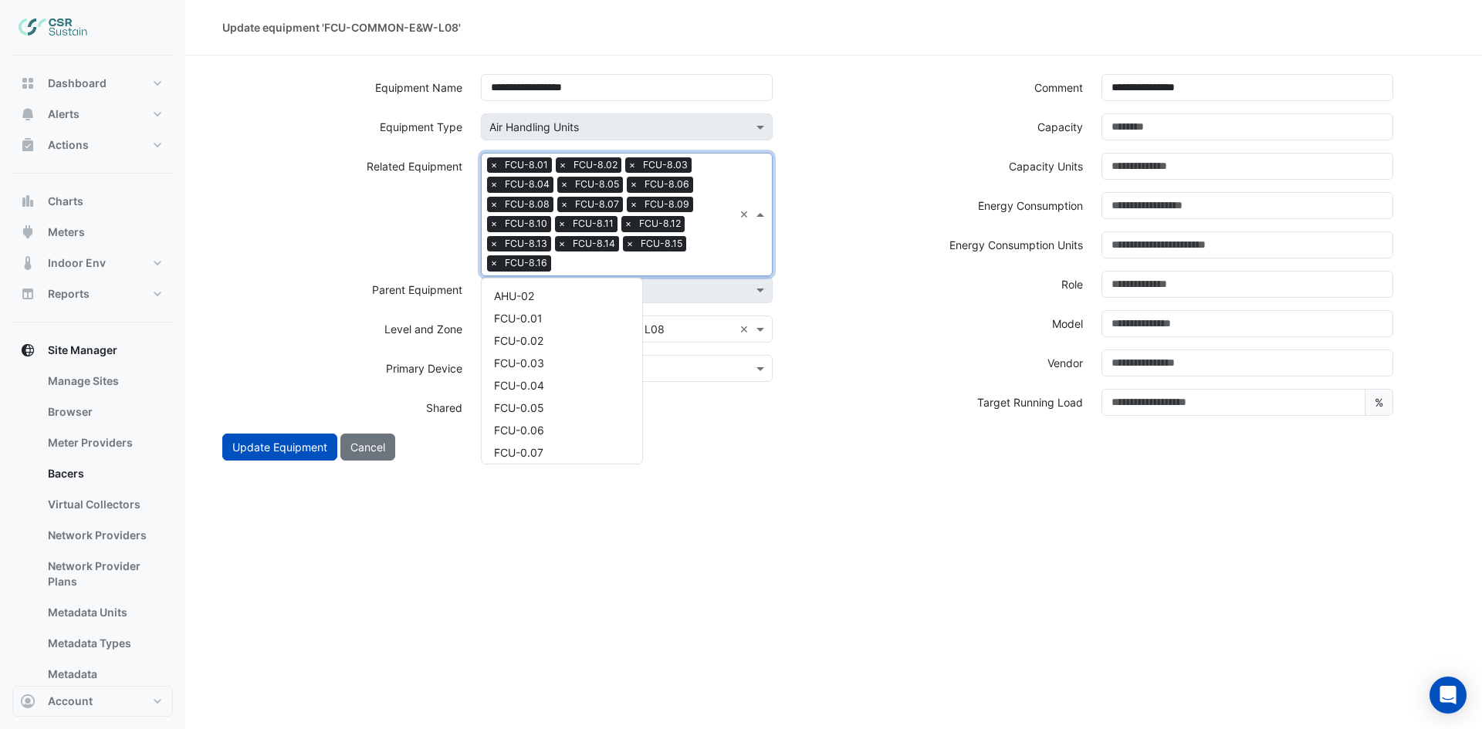
click at [685, 260] on input "text" at bounding box center [645, 265] width 176 height 16
click at [546, 306] on div "FCU-8.17" at bounding box center [562, 312] width 161 height 22
click at [719, 257] on input "text" at bounding box center [678, 265] width 109 height 16
click at [555, 313] on div "FCU-8.18" at bounding box center [562, 312] width 161 height 22
click at [722, 258] on input "text" at bounding box center [712, 265] width 41 height 16
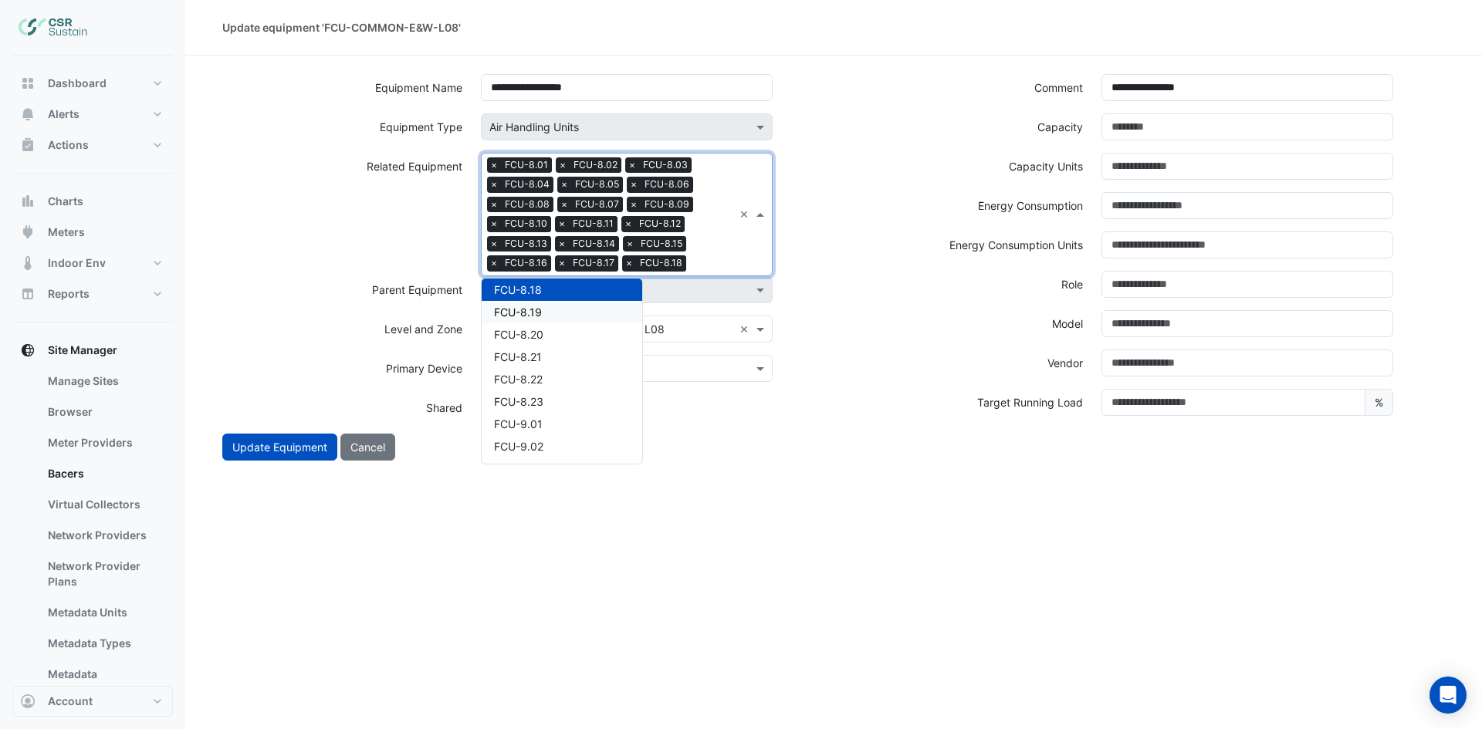
click at [555, 319] on div "FCU-8.19" at bounding box center [562, 312] width 161 height 22
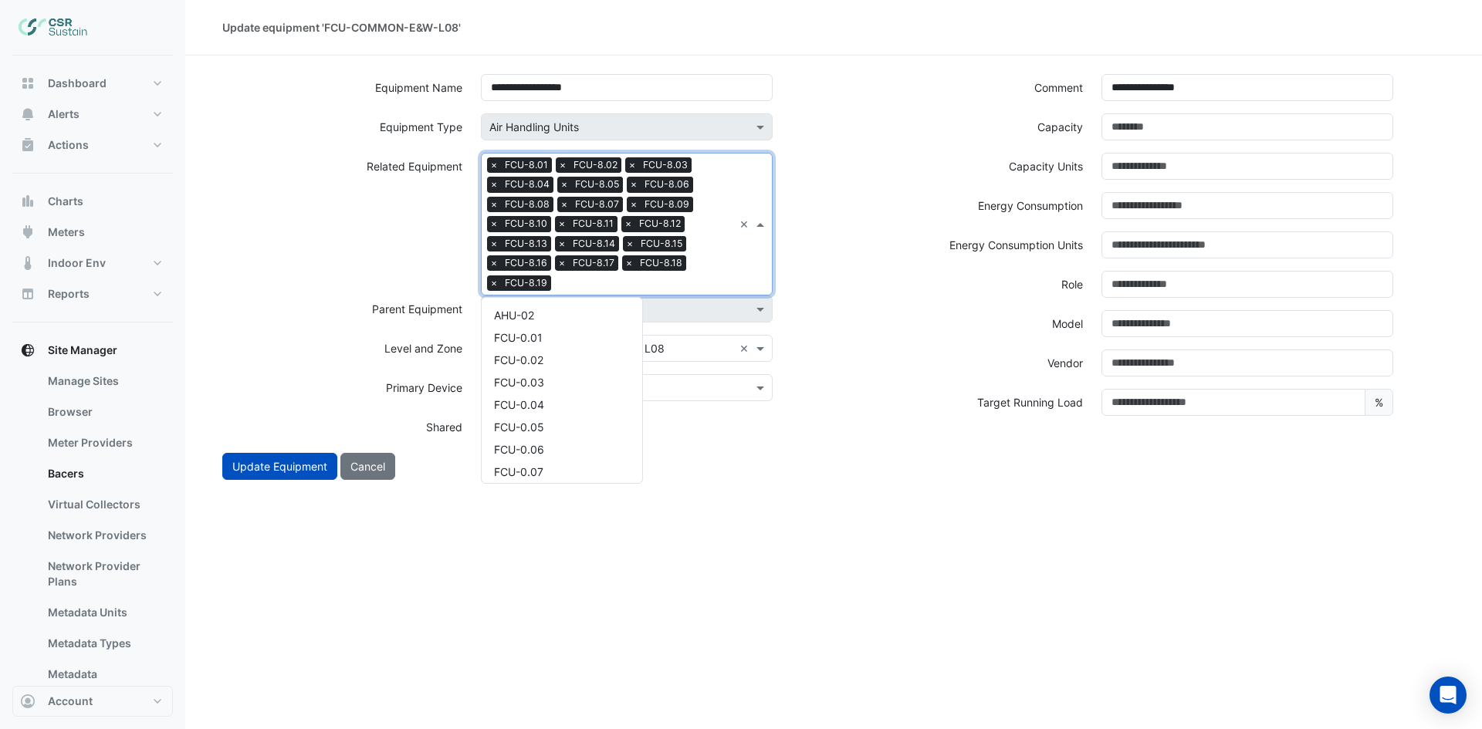
click at [702, 278] on input "text" at bounding box center [645, 284] width 176 height 16
click at [539, 331] on span "FCU-8.20" at bounding box center [518, 331] width 49 height 13
click at [717, 287] on input "text" at bounding box center [680, 284] width 106 height 16
click at [576, 327] on div "FCU-8.21" at bounding box center [562, 331] width 161 height 22
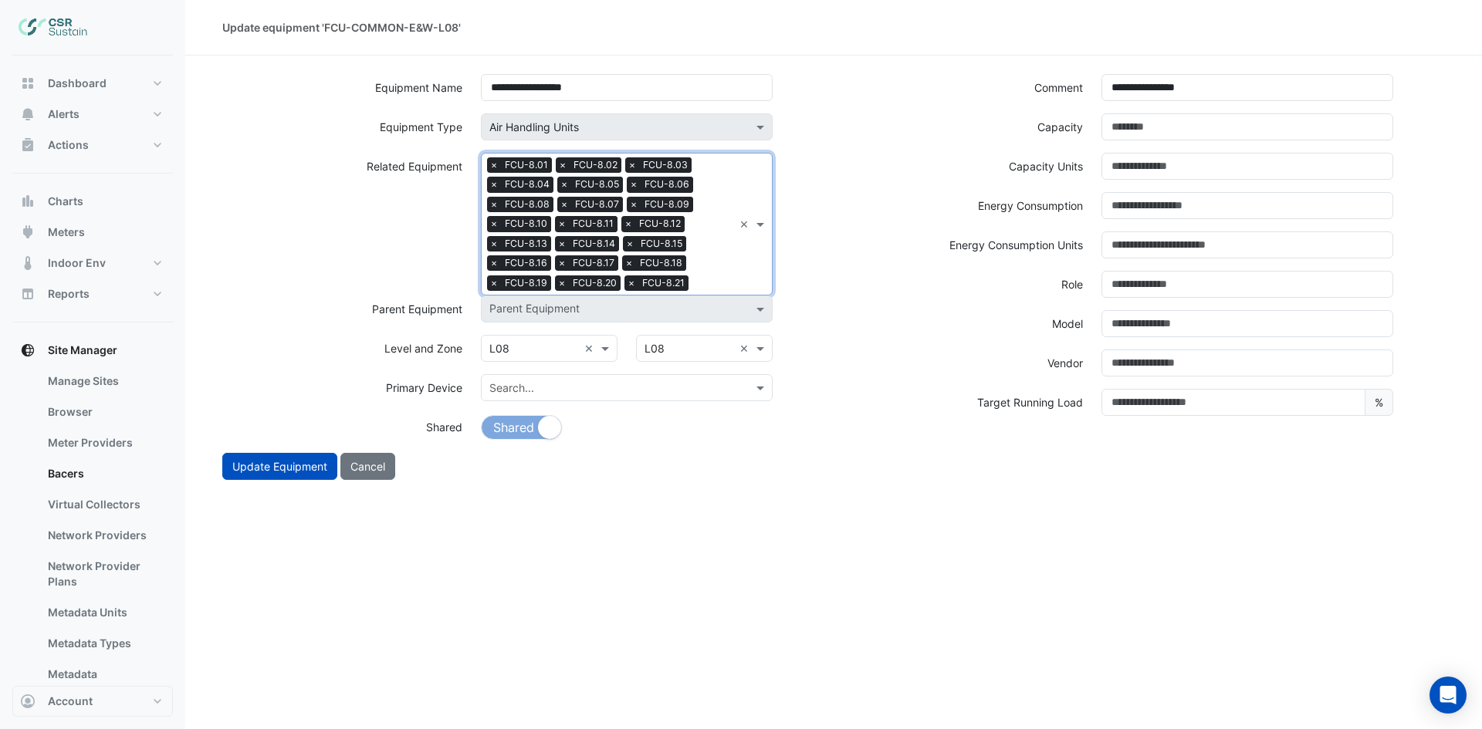
click at [709, 273] on div "Search Related Equipment × FCU-8.01 × FCU-8.02 × FCU-8.03 × FCU-8.04 × FCU-8.05…" at bounding box center [608, 224] width 252 height 141
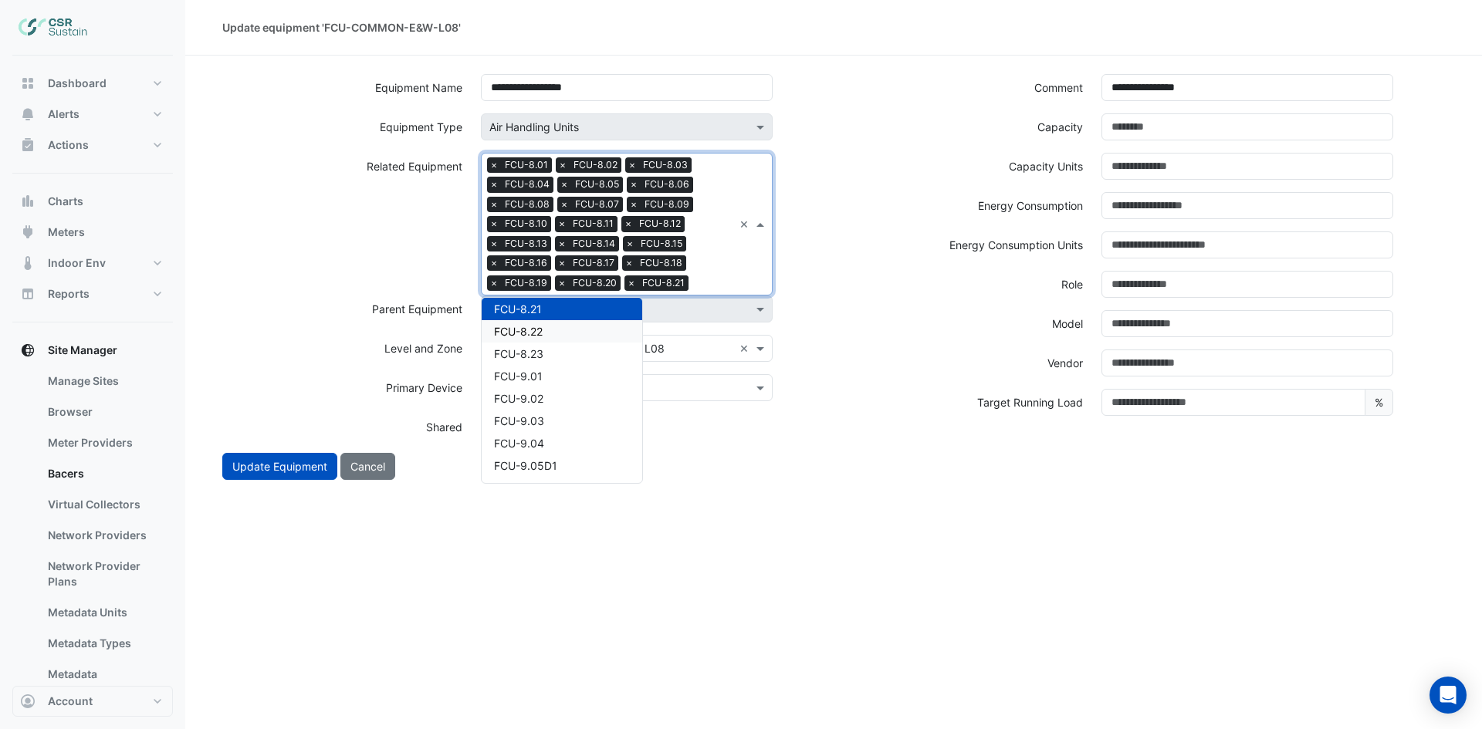
click at [529, 329] on span "FCU-8.22" at bounding box center [518, 331] width 49 height 13
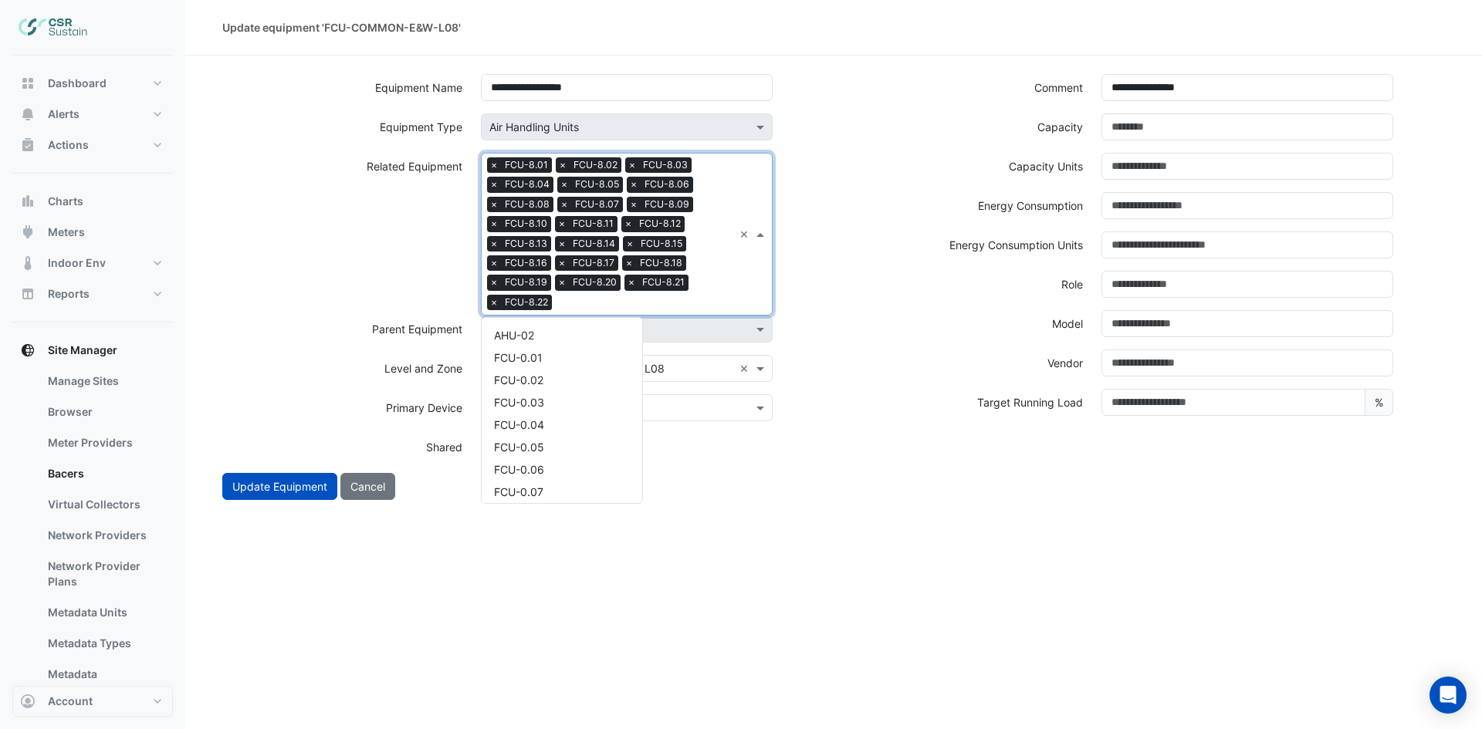
click at [710, 283] on div "Search Related Equipment × FCU-8.01 × FCU-8.02 × FCU-8.03 × FCU-8.04 × FCU-8.05…" at bounding box center [608, 234] width 252 height 161
click at [504, 348] on span "FCU-8.23" at bounding box center [518, 351] width 49 height 13
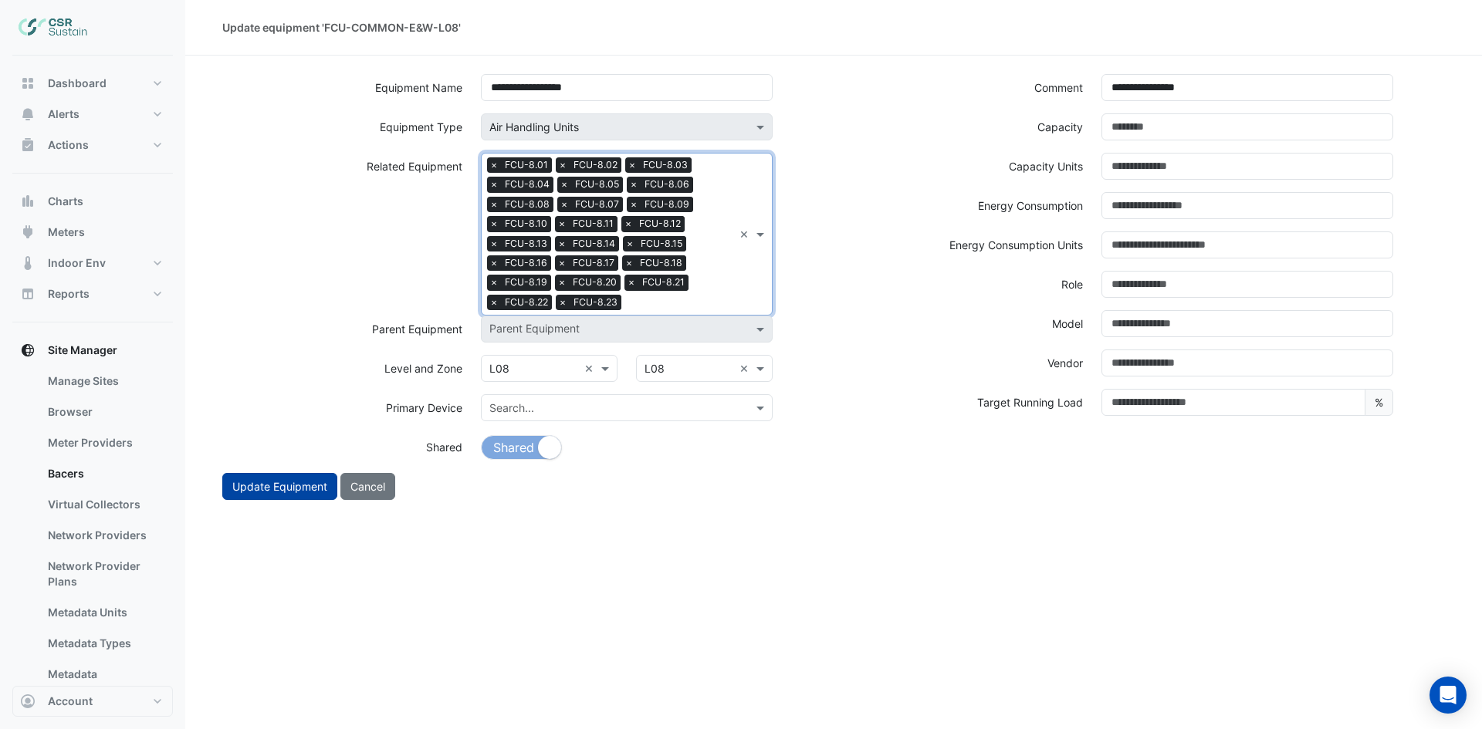
click at [267, 478] on button "Update Equipment" at bounding box center [279, 486] width 115 height 27
select select "***"
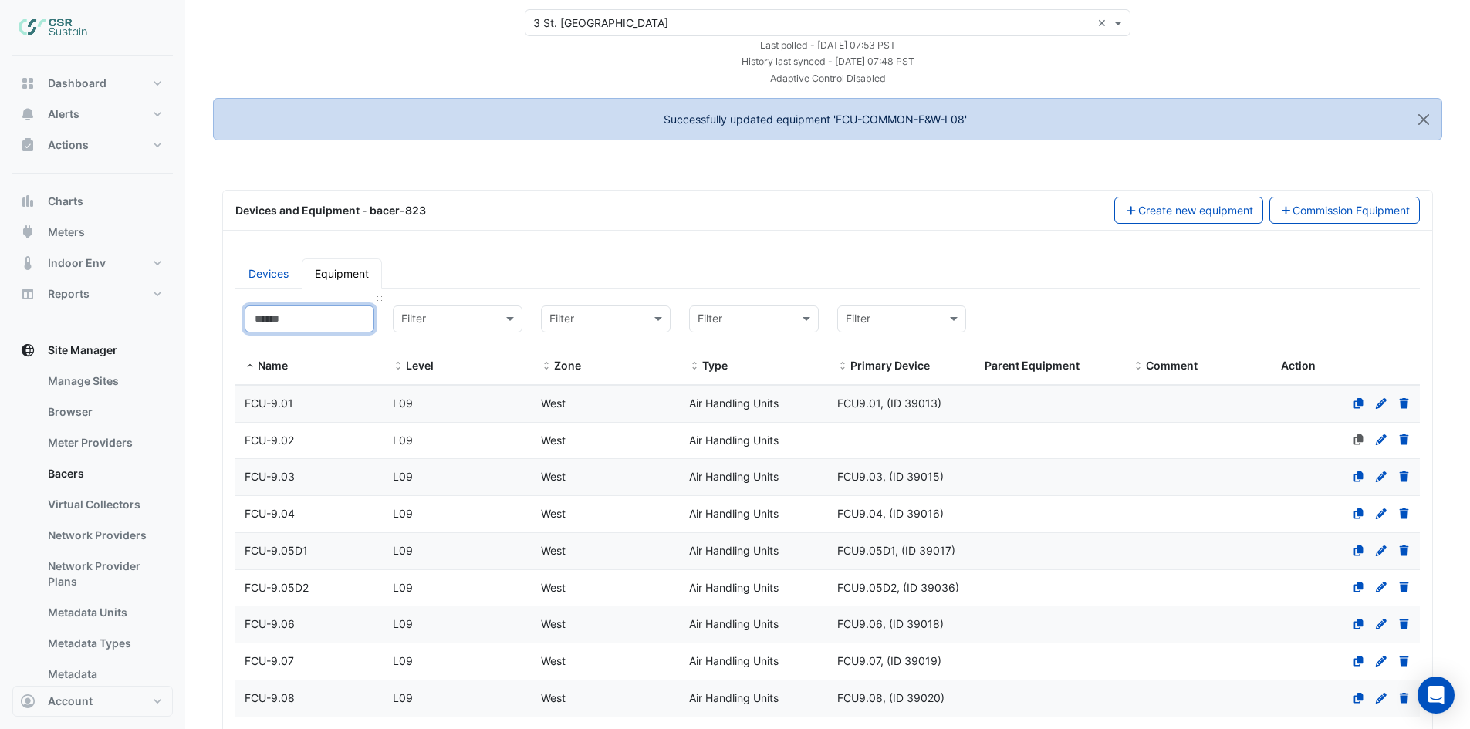
click at [300, 317] on input at bounding box center [310, 319] width 130 height 27
select select "***"
click at [301, 317] on input at bounding box center [310, 319] width 130 height 27
paste input "**********"
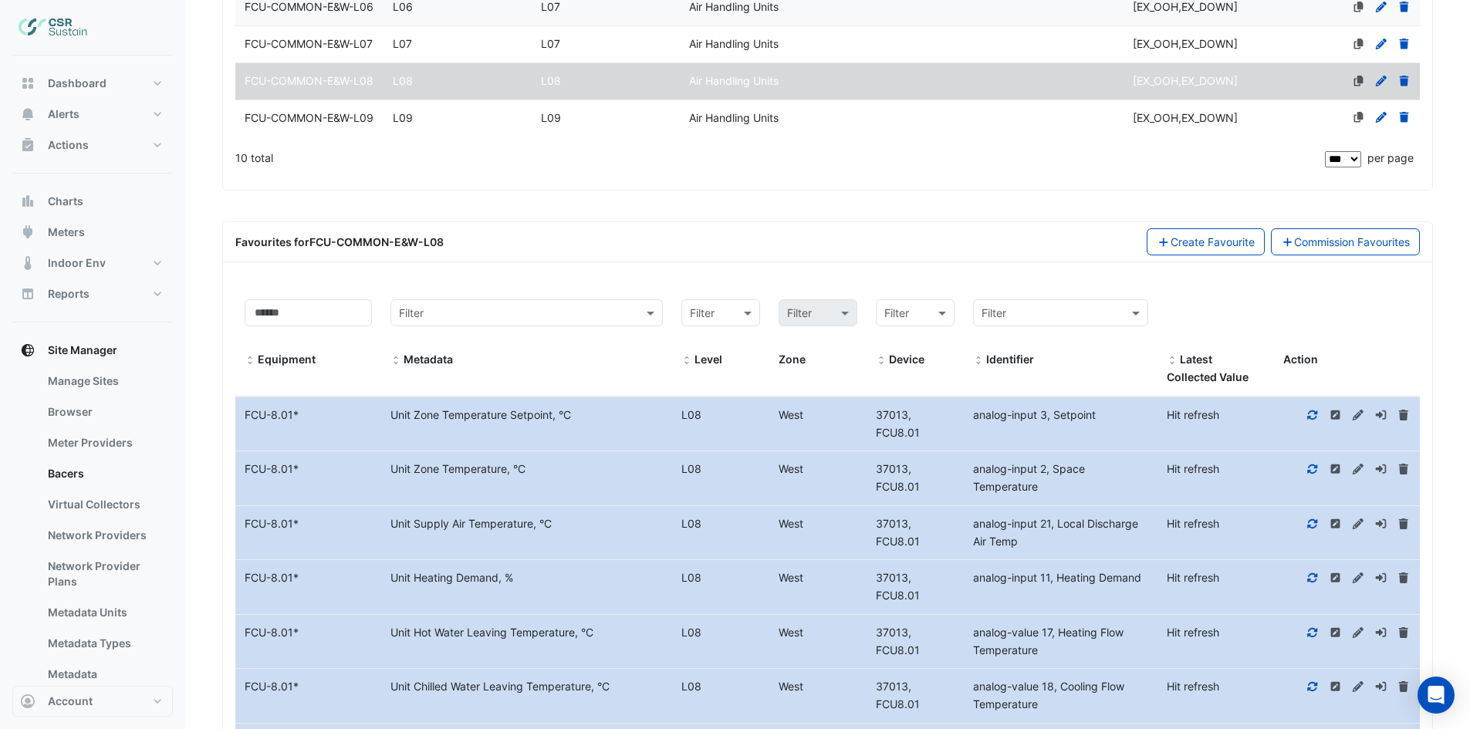
type input "**********"
click at [324, 124] on span "FCU-COMMON-E&W-L09" at bounding box center [309, 117] width 129 height 13
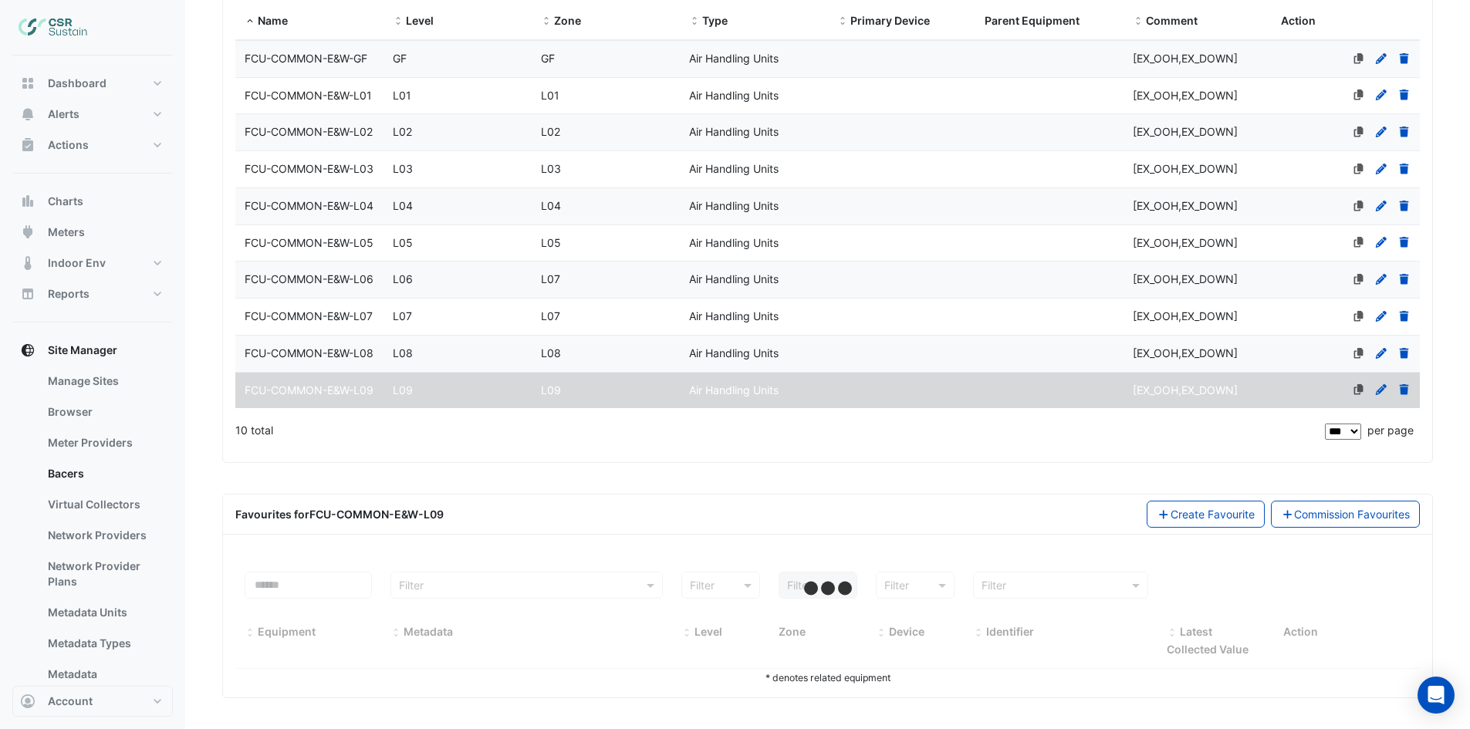
select select "***"
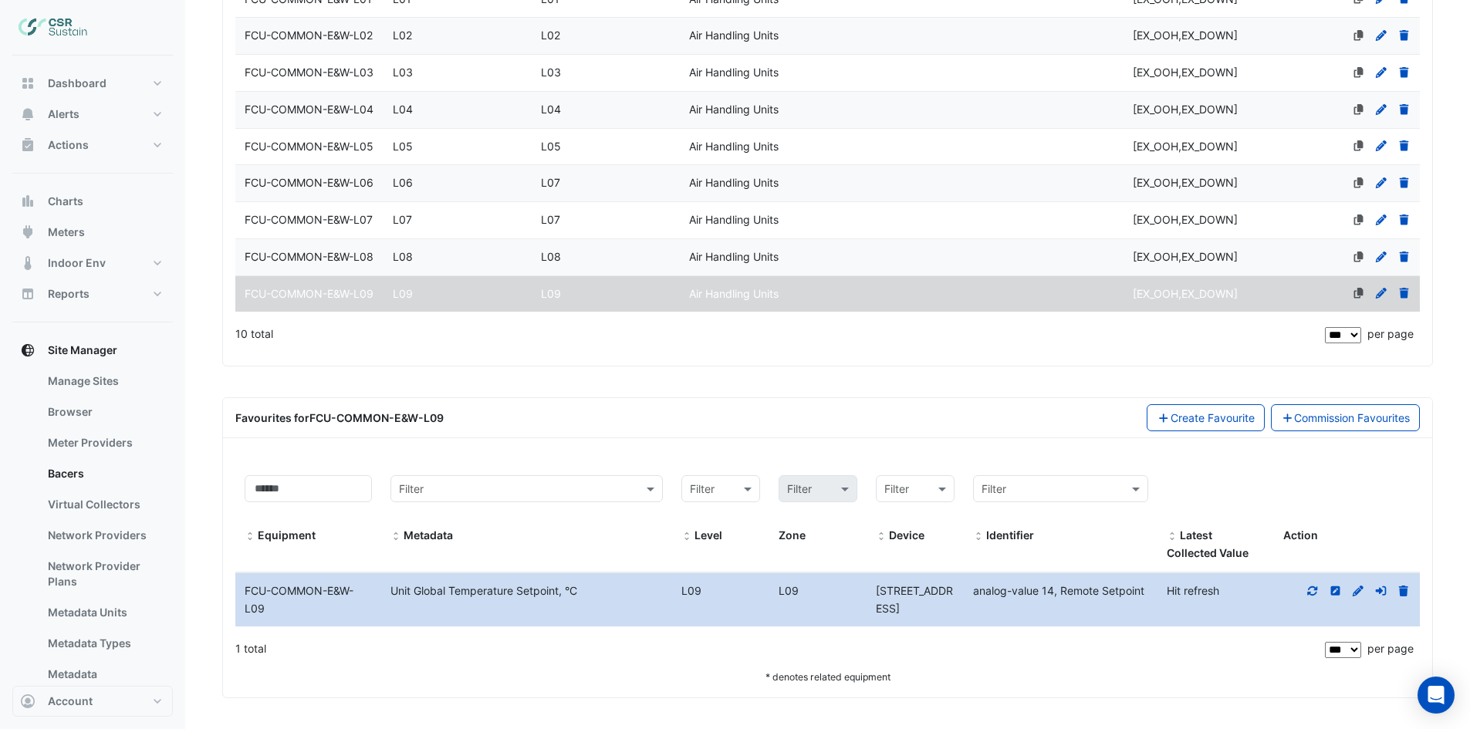
click at [1311, 587] on icon at bounding box center [1313, 590] width 10 height 9
click at [1384, 288] on icon at bounding box center [1381, 293] width 11 height 11
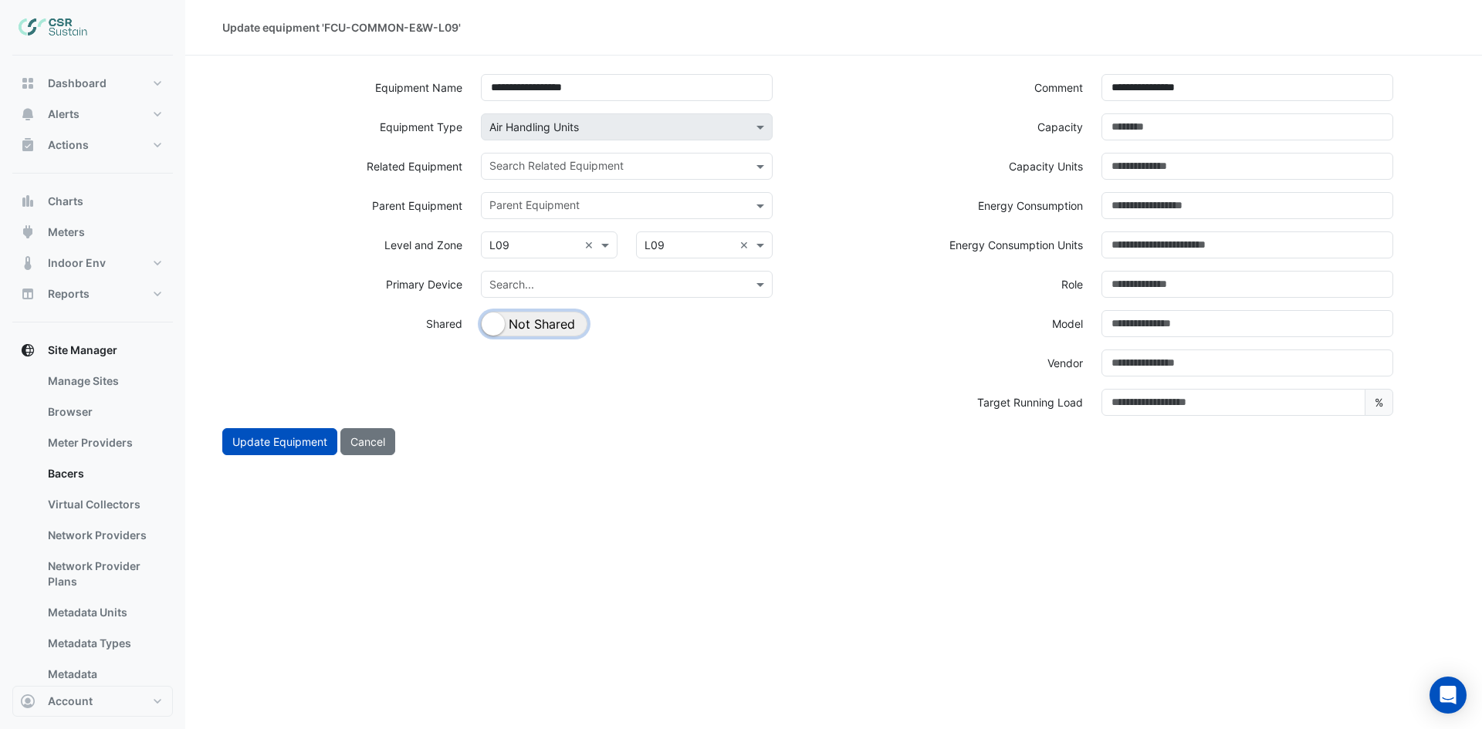
click at [559, 329] on button "Shared Not Shared" at bounding box center [534, 324] width 106 height 25
click at [665, 165] on input "text" at bounding box center [617, 168] width 257 height 16
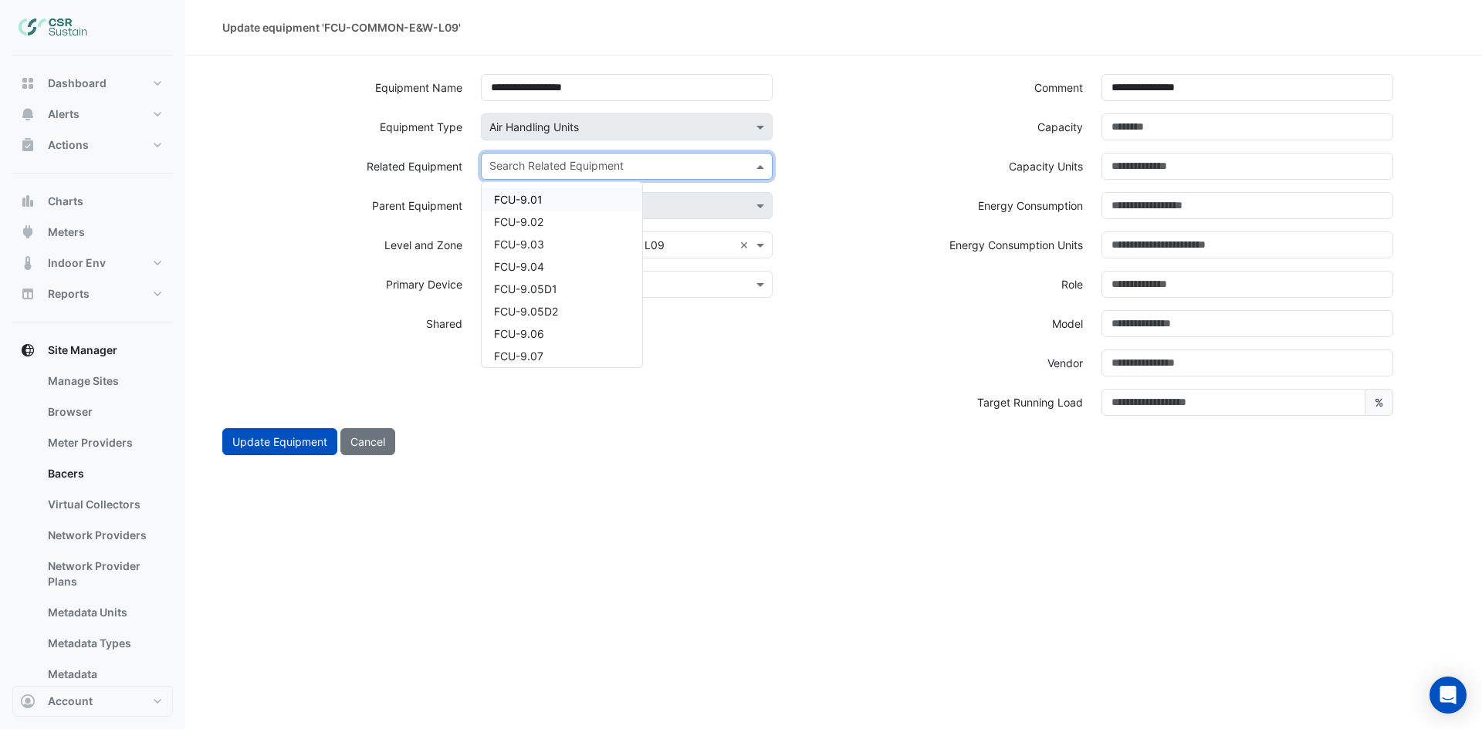
click at [592, 199] on div "FCU-9.01" at bounding box center [562, 199] width 161 height 22
click at [649, 165] on input "text" at bounding box center [645, 168] width 175 height 16
click at [577, 211] on div "FCU-9.02" at bounding box center [562, 216] width 161 height 22
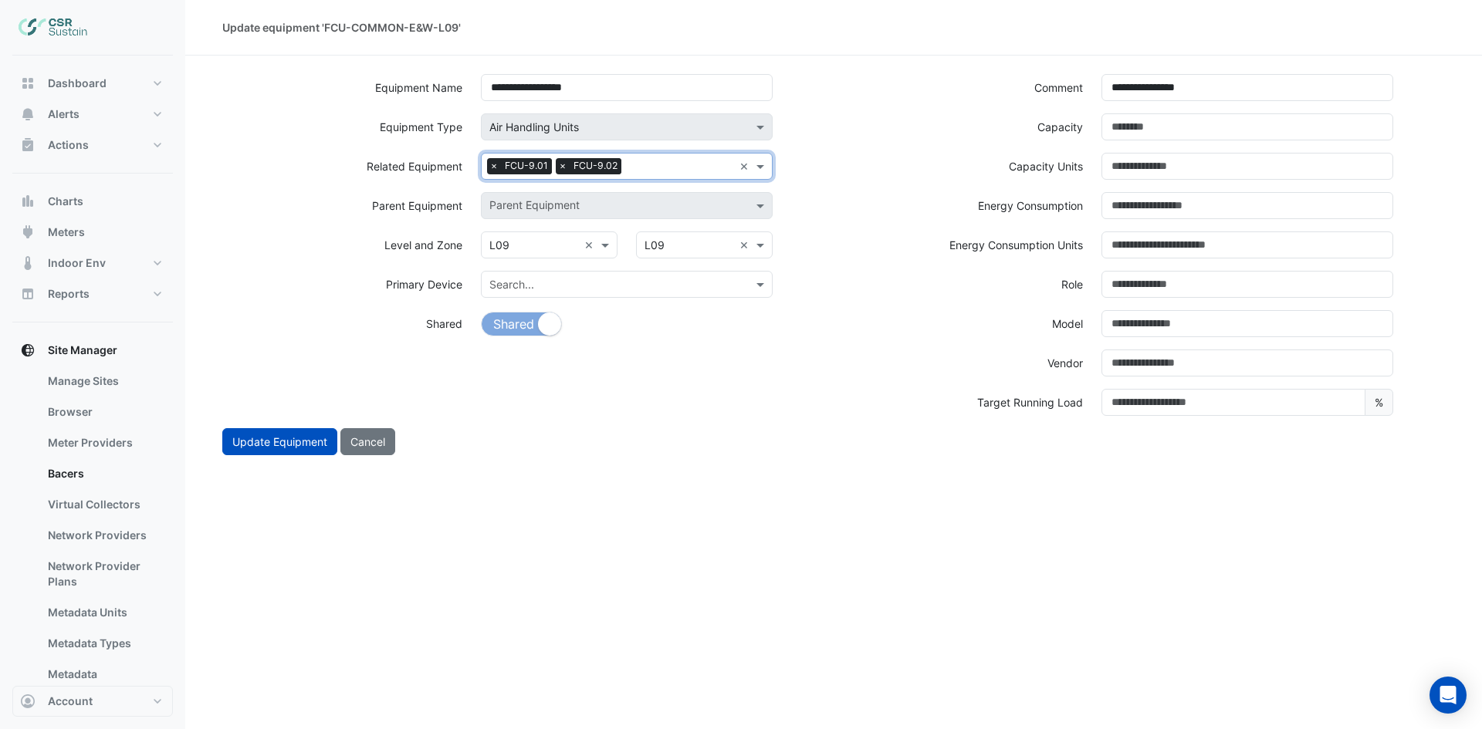
click at [668, 166] on input "text" at bounding box center [680, 168] width 106 height 16
click at [562, 214] on div "FCU-9.03" at bounding box center [562, 216] width 161 height 22
click at [727, 174] on input "text" at bounding box center [715, 168] width 35 height 16
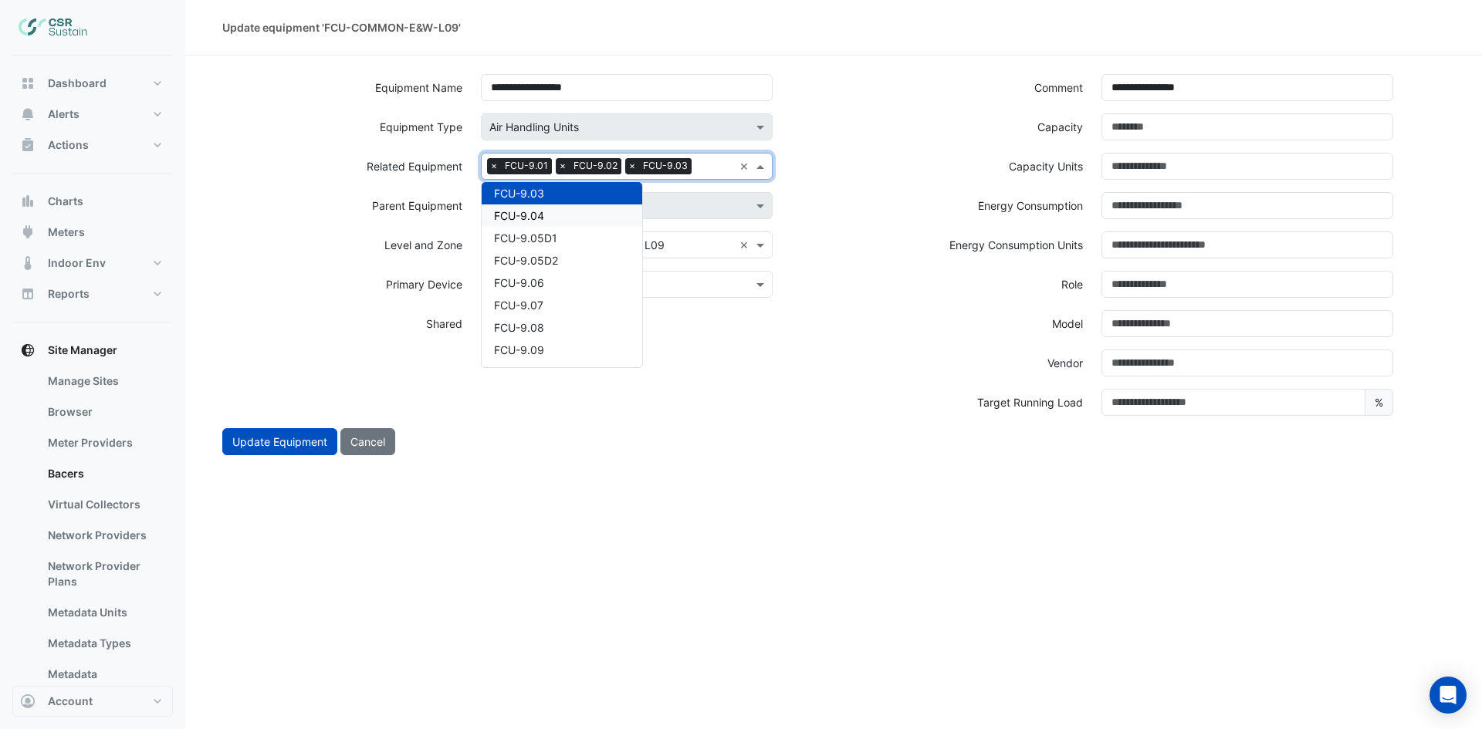
click at [541, 215] on span "FCU-9.04" at bounding box center [519, 215] width 50 height 13
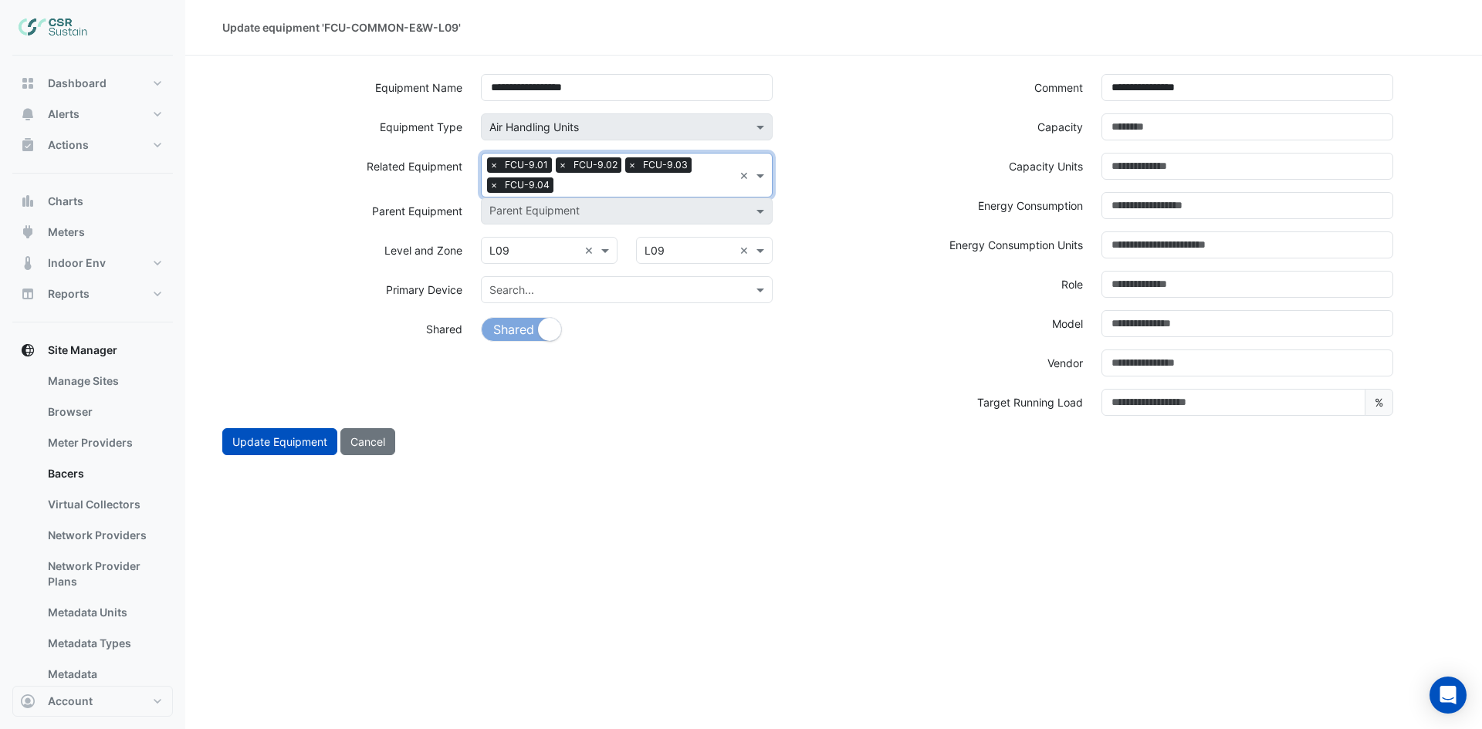
click at [637, 182] on input "text" at bounding box center [646, 186] width 174 height 16
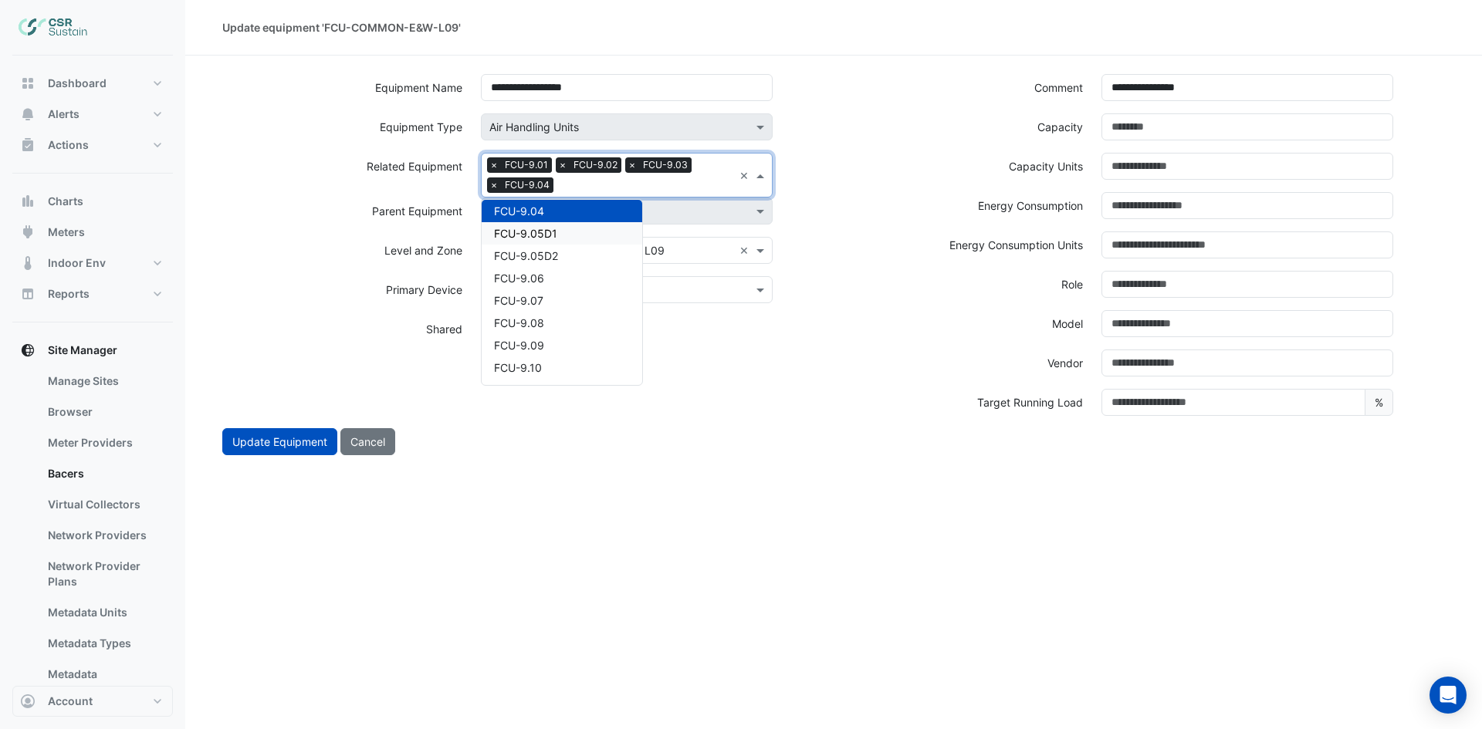
click at [575, 233] on div "FCU-9.05D1" at bounding box center [562, 233] width 161 height 22
drag, startPoint x: 664, startPoint y: 185, endPoint x: 568, endPoint y: 224, distance: 103.9
click at [665, 184] on input "text" at bounding box center [687, 186] width 93 height 16
click at [556, 233] on span "FCU-9.05D2" at bounding box center [526, 233] width 64 height 13
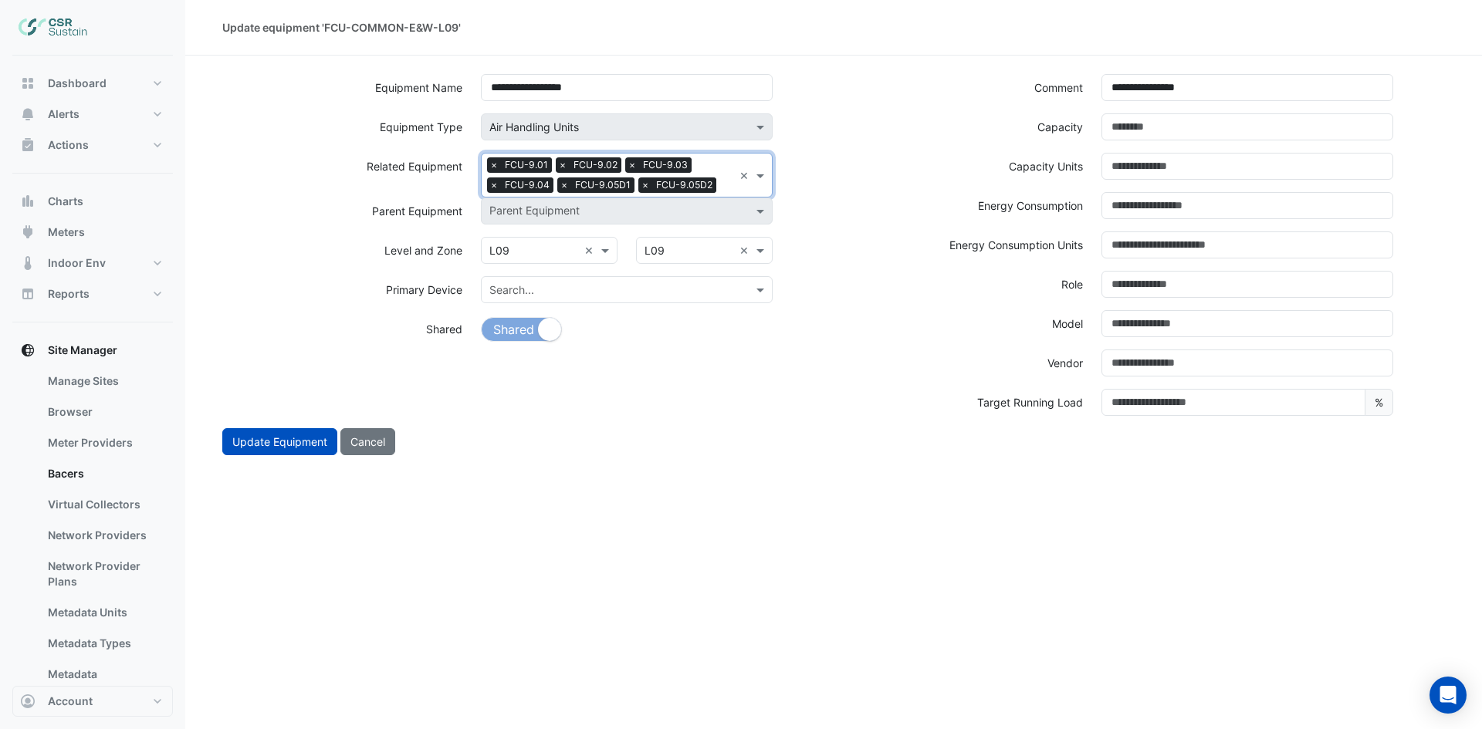
click at [722, 179] on input "text" at bounding box center [727, 186] width 11 height 16
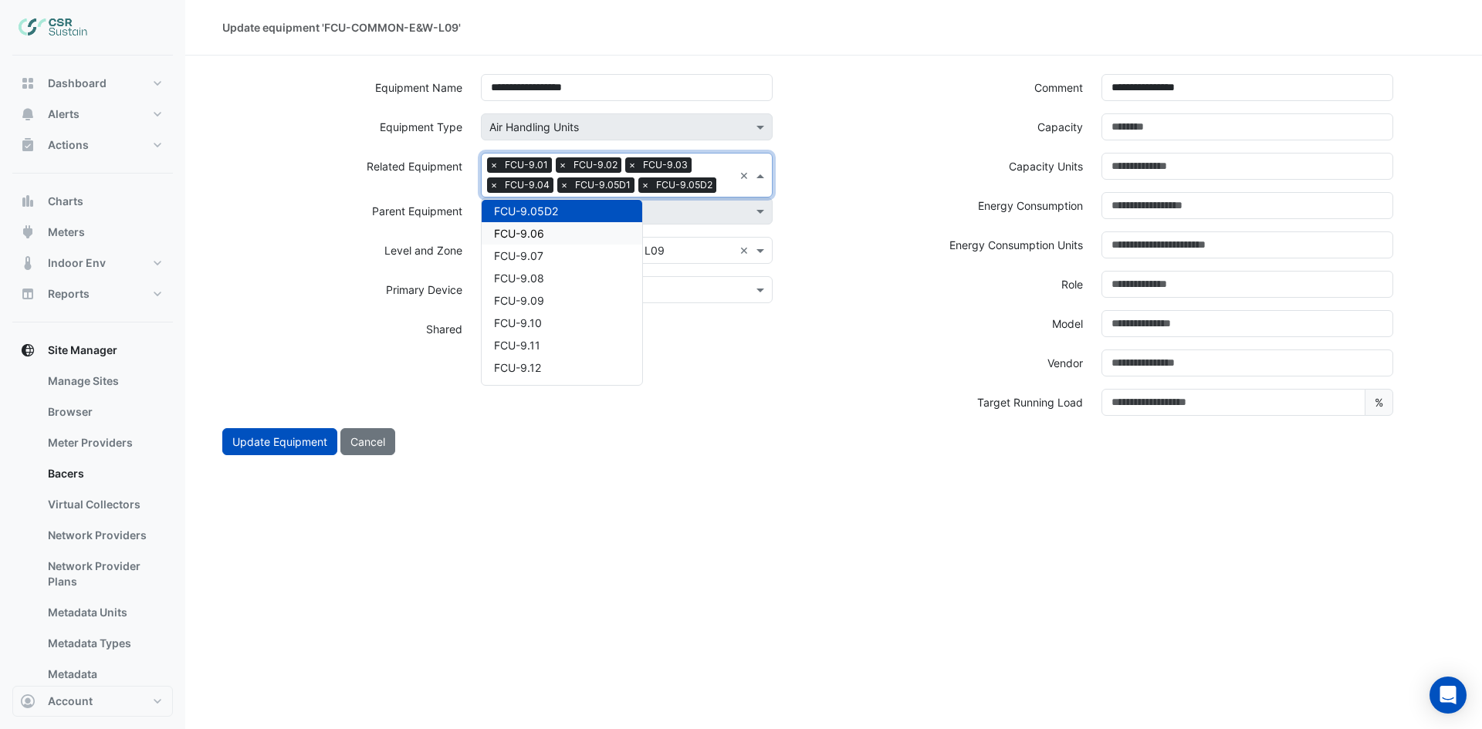
click at [573, 230] on div "FCU-9.06" at bounding box center [562, 233] width 161 height 22
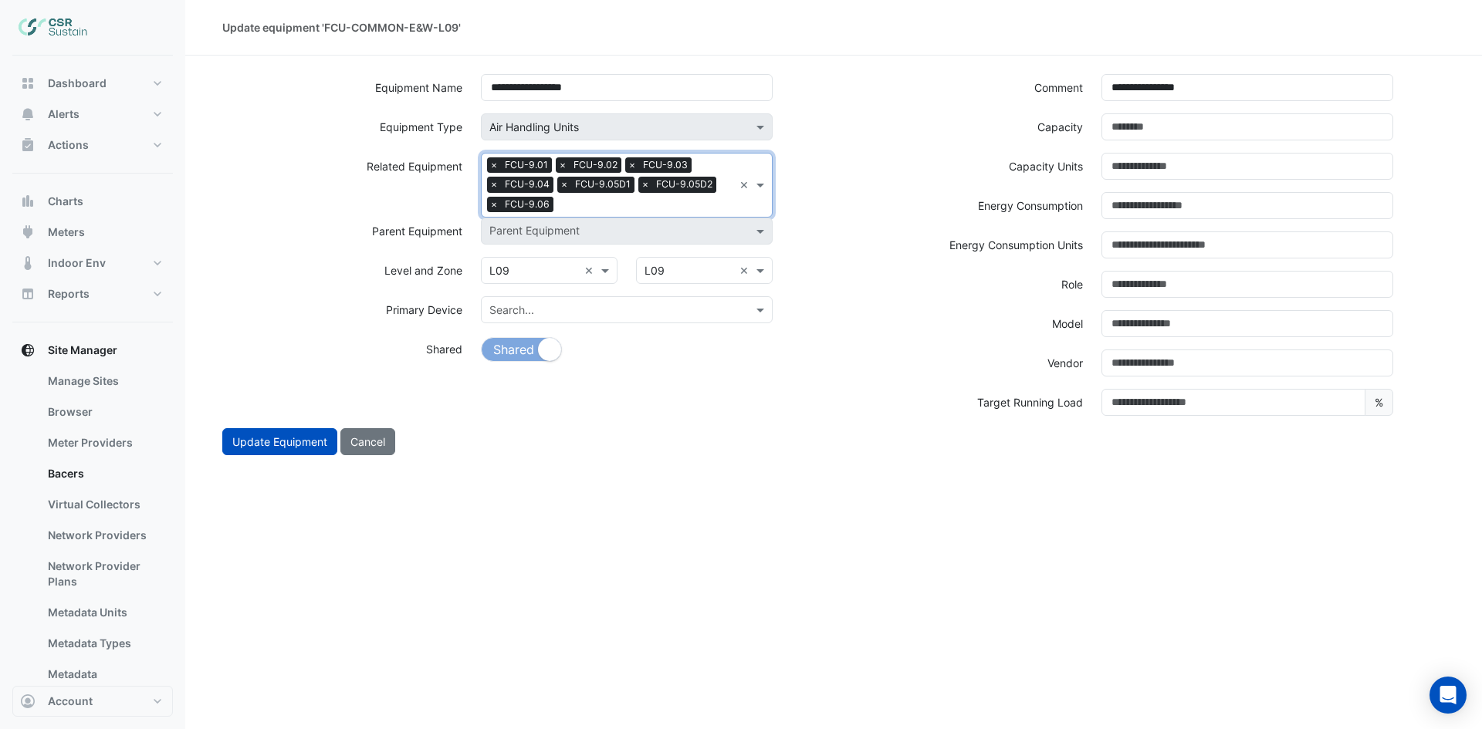
click at [624, 205] on input "text" at bounding box center [646, 206] width 174 height 16
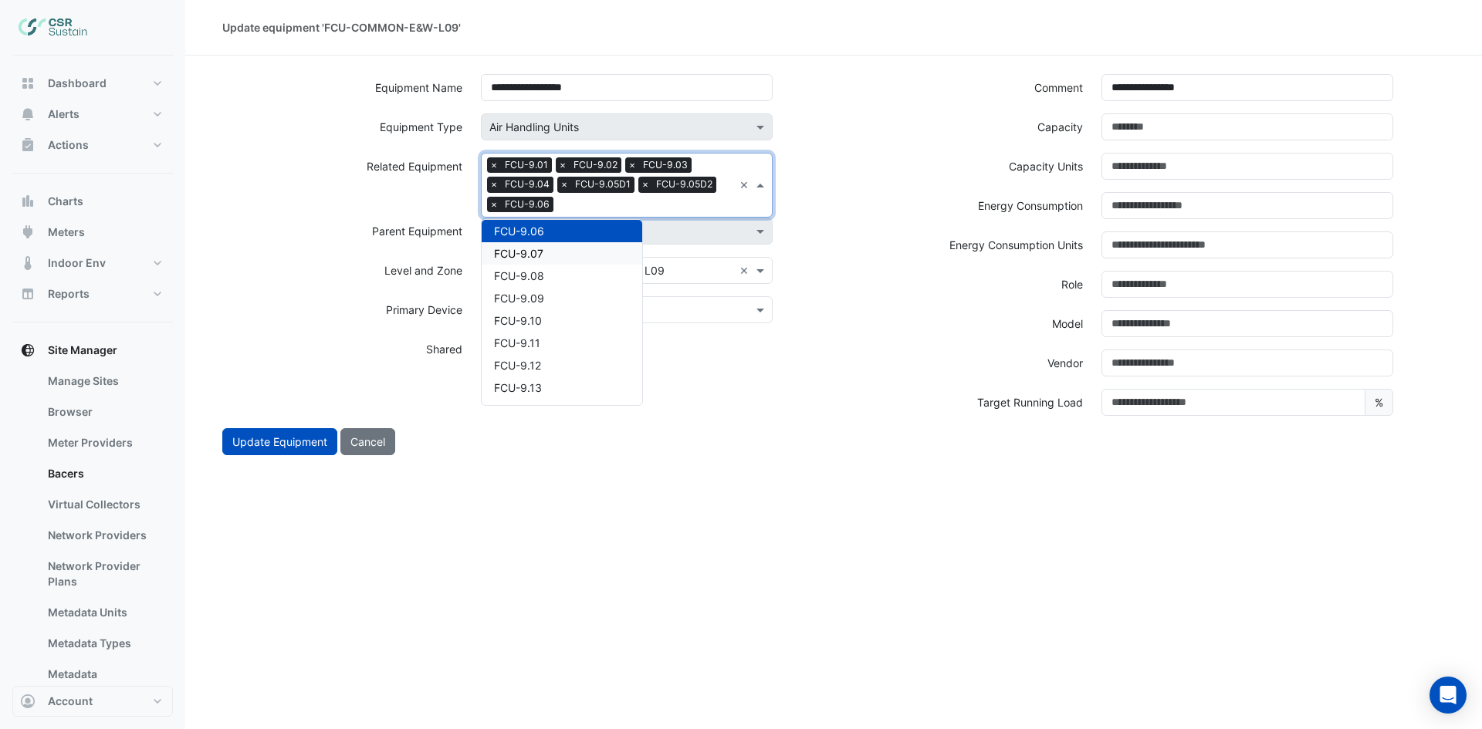
click at [535, 254] on span "FCU-9.07" at bounding box center [518, 253] width 49 height 13
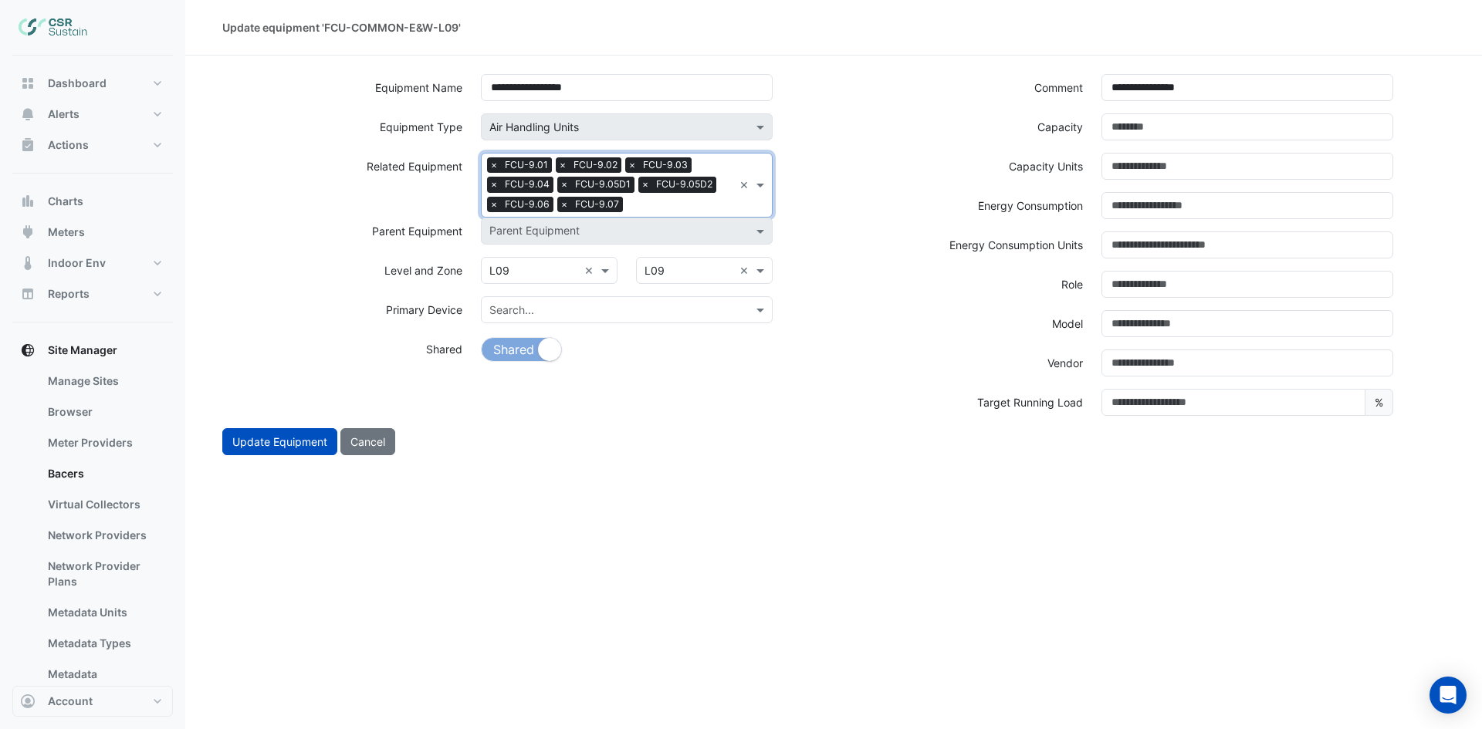
click at [676, 201] on input "text" at bounding box center [681, 206] width 104 height 16
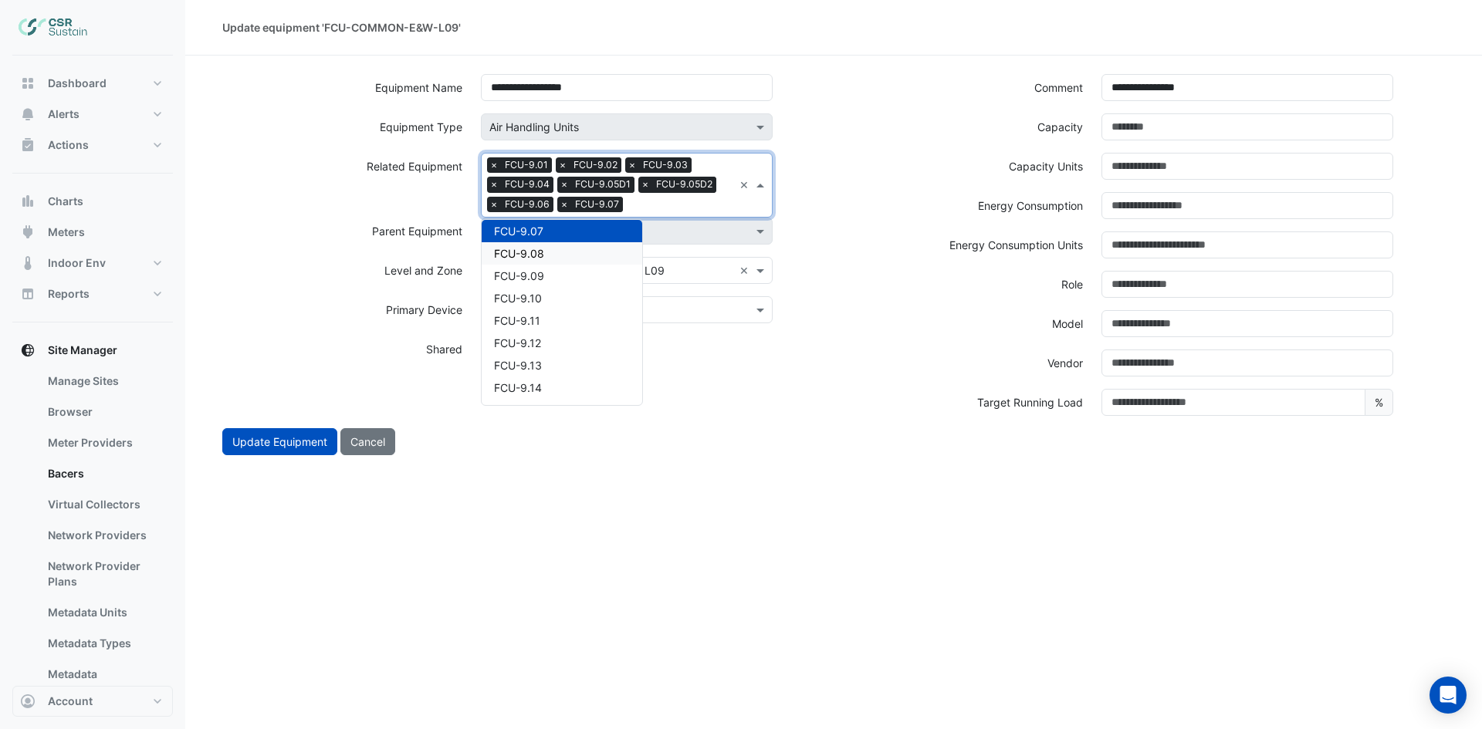
click at [543, 255] on span "FCU-9.08" at bounding box center [519, 253] width 50 height 13
click at [712, 205] on input "text" at bounding box center [716, 206] width 34 height 16
click at [556, 258] on div "FCU-9.09" at bounding box center [562, 253] width 161 height 22
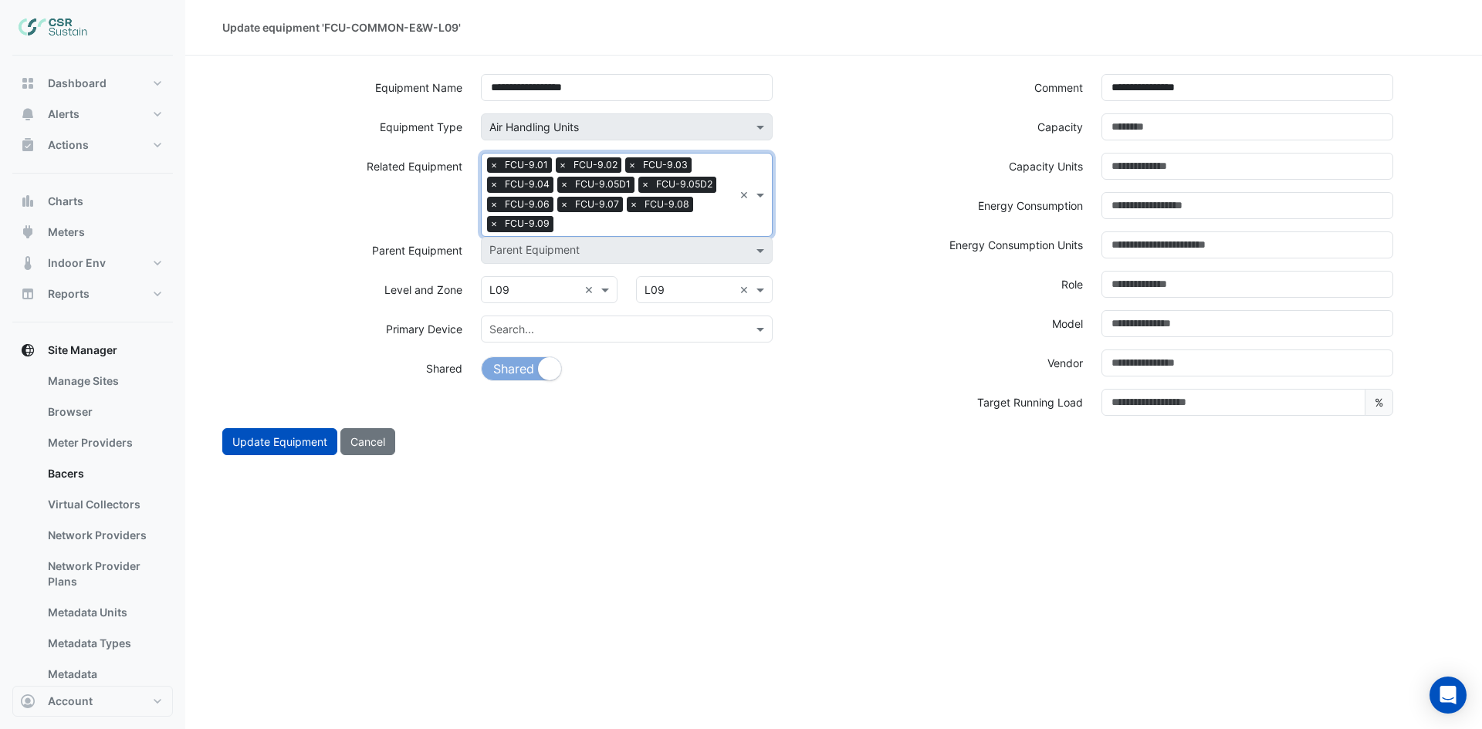
click at [691, 218] on input "text" at bounding box center [646, 226] width 174 height 16
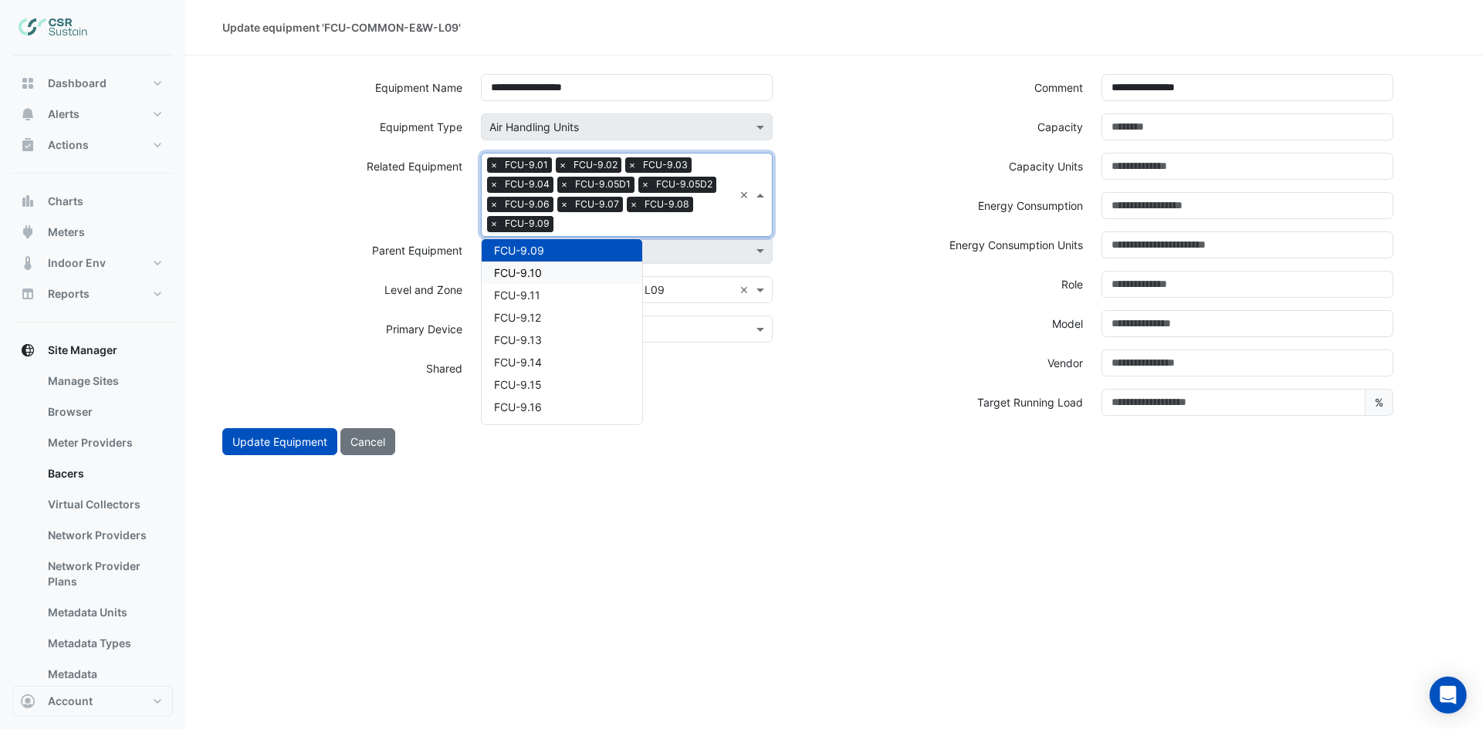
click at [559, 278] on div "FCU-9.10" at bounding box center [562, 273] width 161 height 22
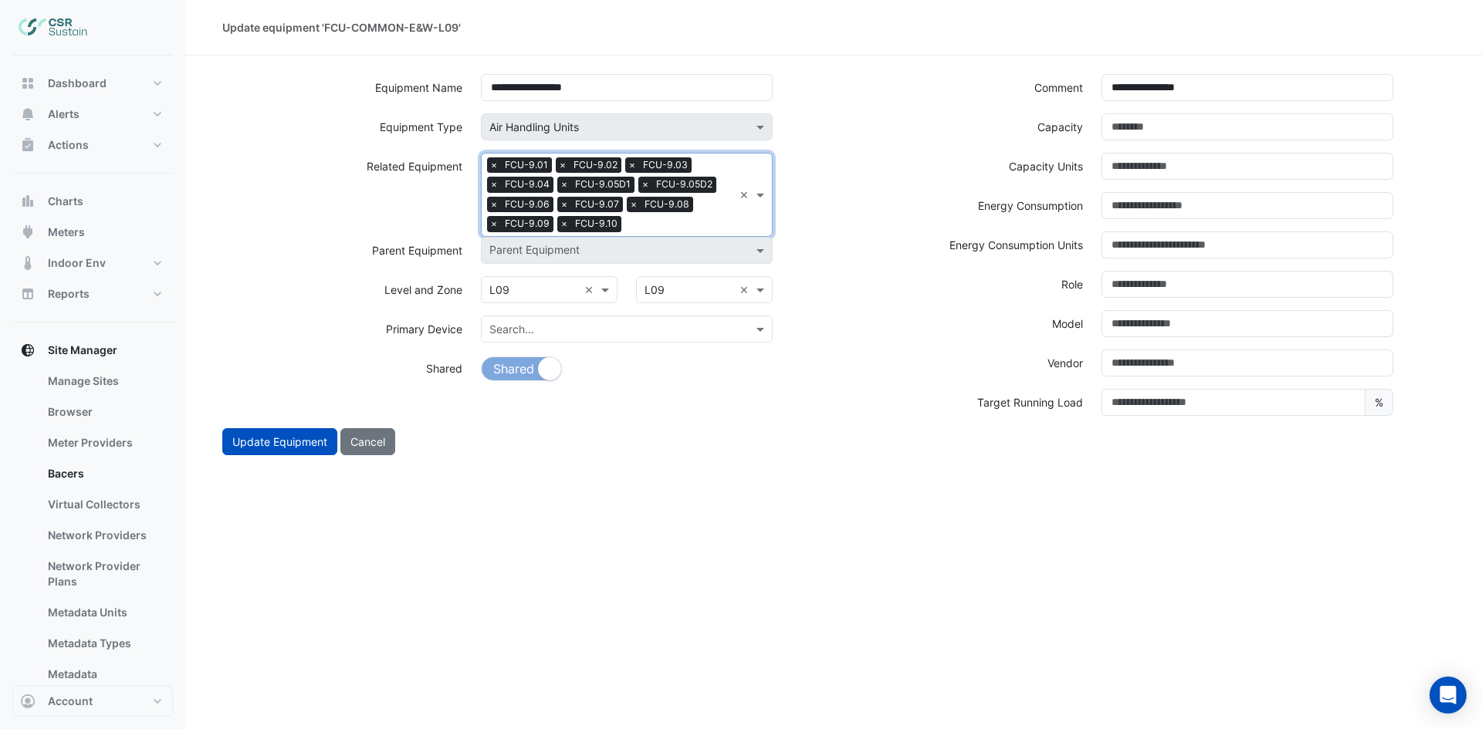
click at [674, 227] on input "text" at bounding box center [680, 226] width 106 height 16
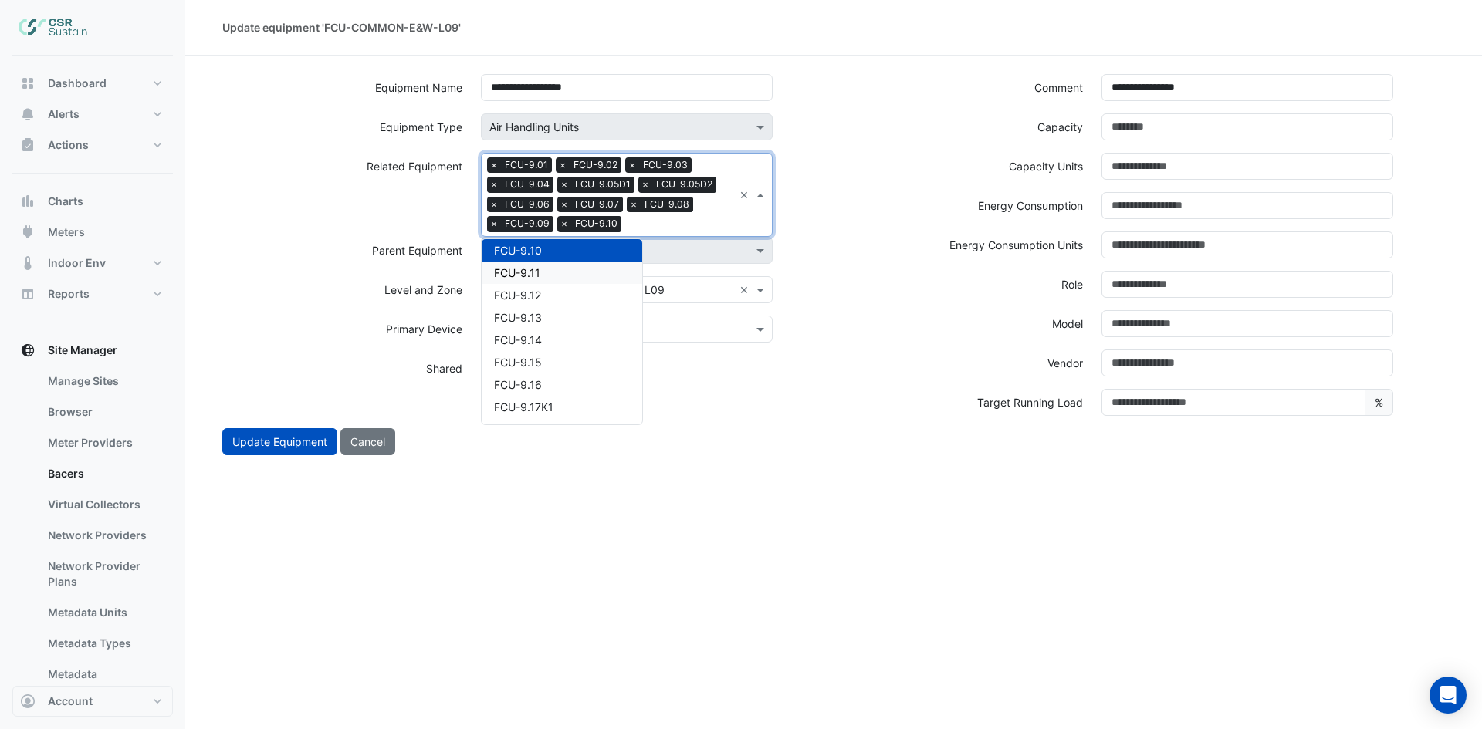
click at [521, 272] on span "FCU-9.11" at bounding box center [517, 272] width 46 height 13
click at [708, 225] on input "text" at bounding box center [713, 226] width 39 height 16
click at [573, 265] on div "FCU-9.12" at bounding box center [562, 273] width 161 height 22
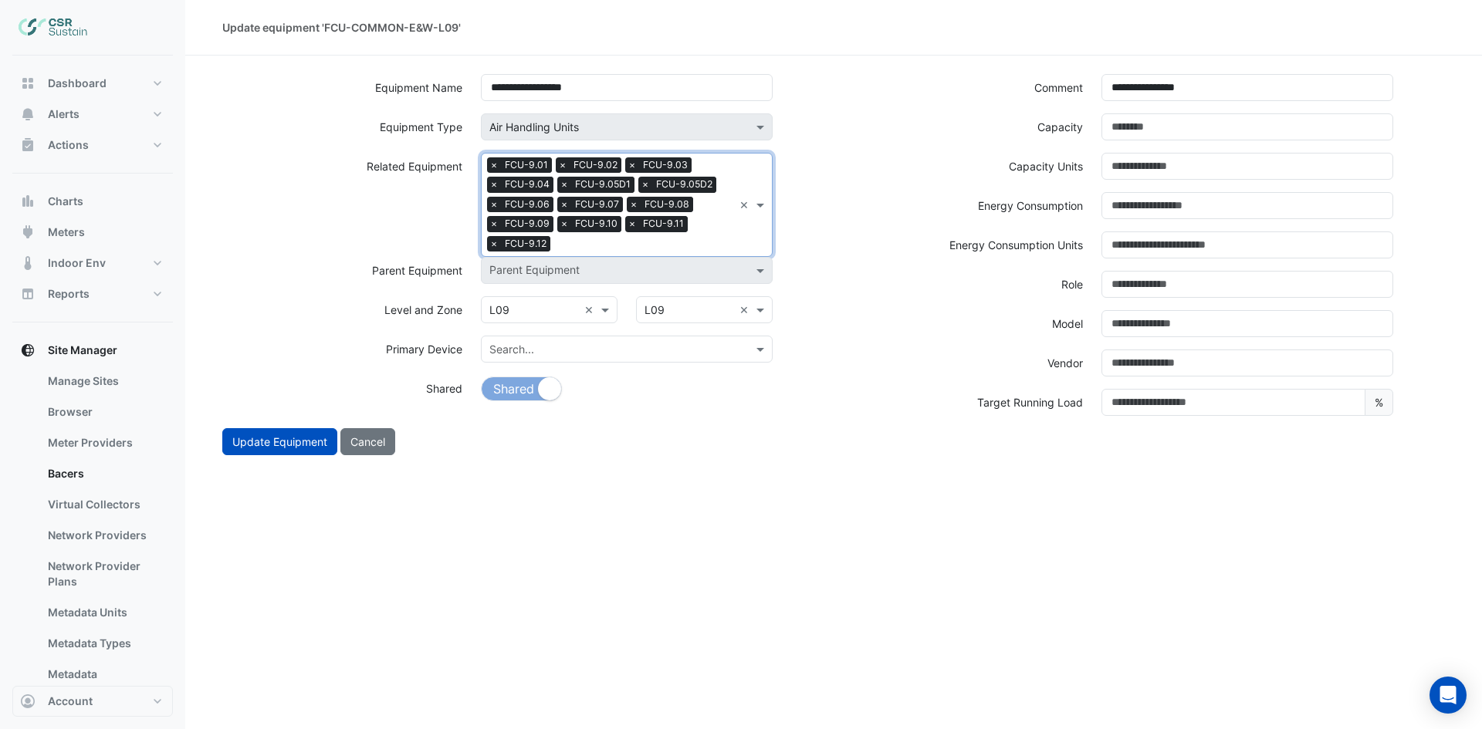
click at [702, 229] on div "Search Related Equipment × FCU-9.01 × FCU-9.02 × FCU-9.03 × FCU-9.04 × FCU-9.05…" at bounding box center [608, 205] width 252 height 103
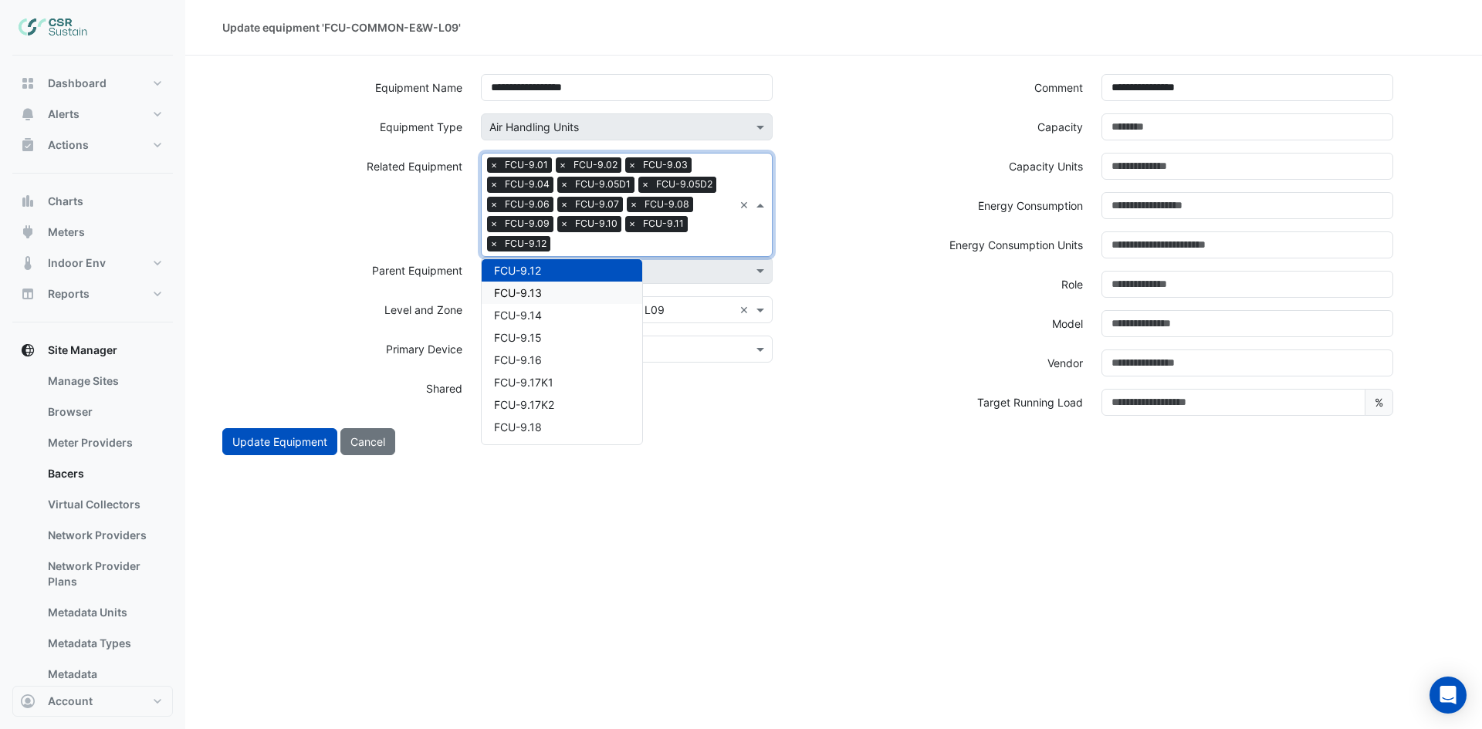
click at [552, 289] on div "FCU-9.13" at bounding box center [562, 293] width 161 height 22
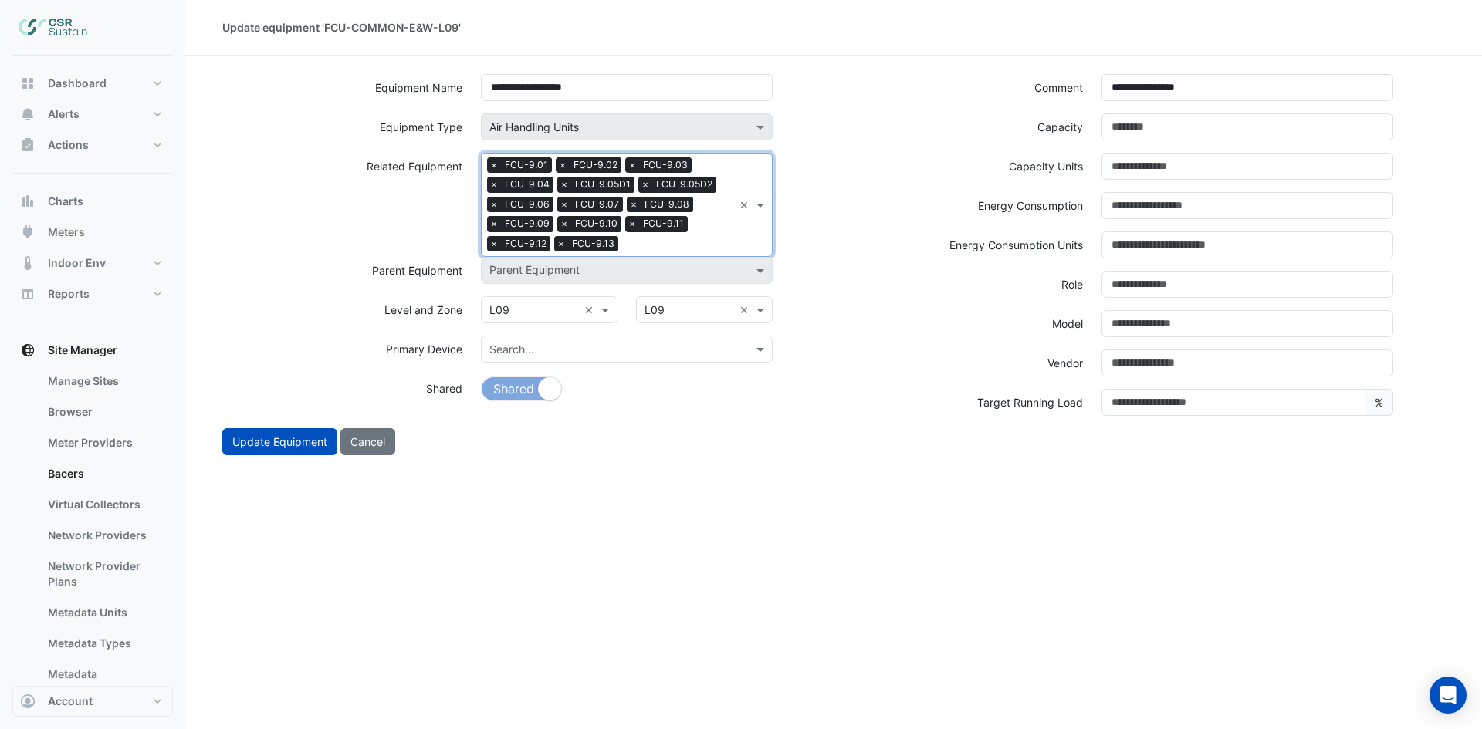
click at [698, 248] on input "text" at bounding box center [678, 246] width 109 height 16
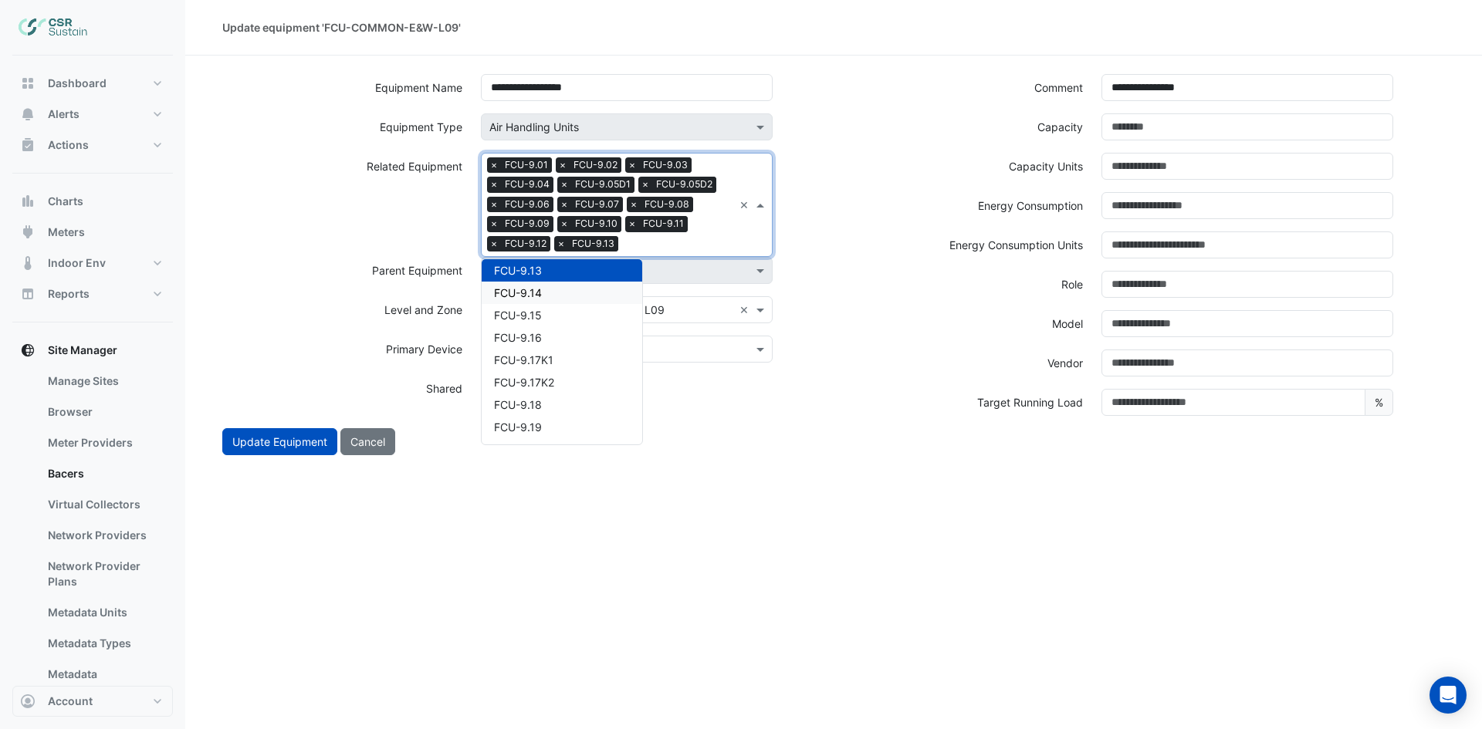
click at [544, 301] on div "FCU-9.14" at bounding box center [562, 293] width 161 height 22
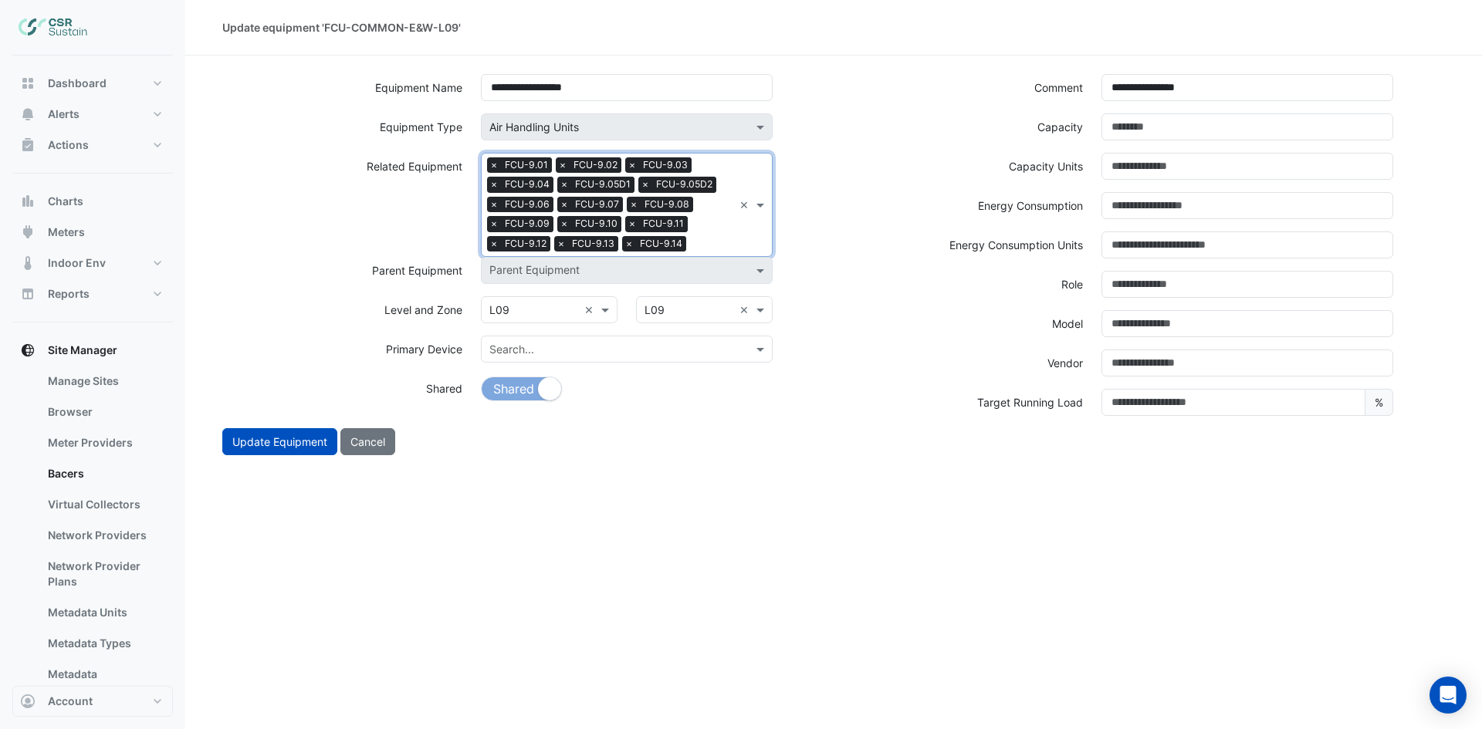
click at [712, 239] on input "text" at bounding box center [712, 246] width 41 height 16
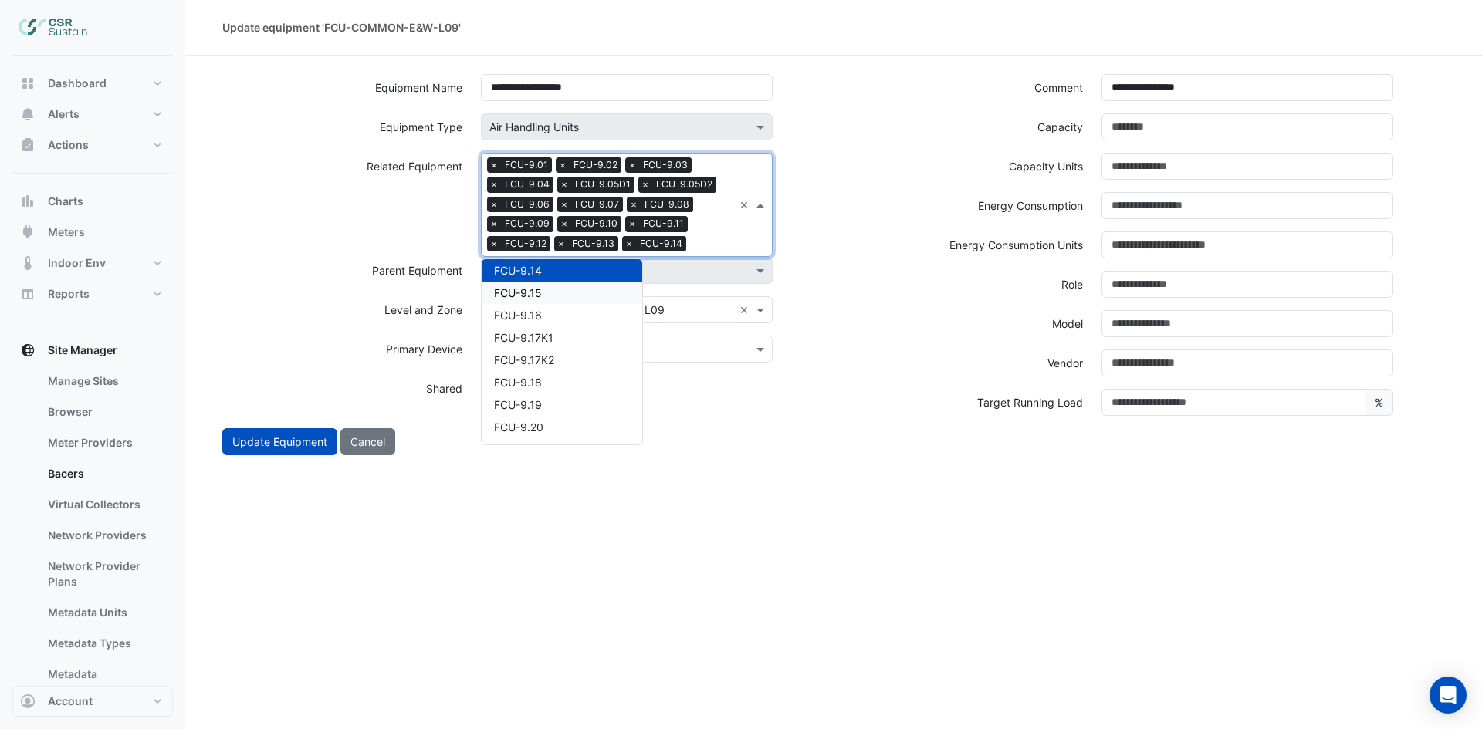
click at [549, 295] on div "FCU-9.15" at bounding box center [562, 293] width 161 height 22
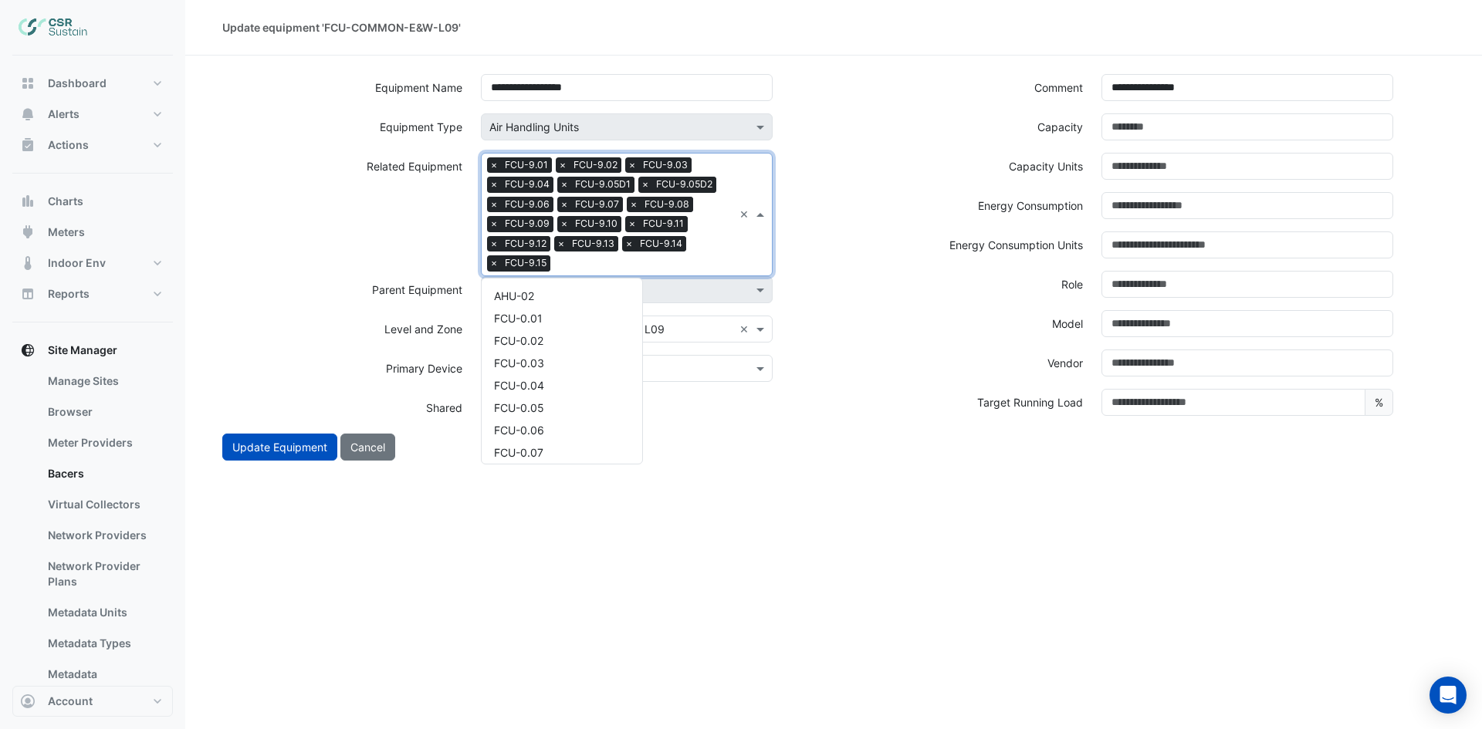
click at [707, 257] on input "text" at bounding box center [644, 265] width 177 height 16
click at [547, 310] on div "FCU-9.16" at bounding box center [562, 312] width 161 height 22
click at [718, 257] on input "text" at bounding box center [678, 265] width 109 height 16
click at [560, 316] on div "FCU-9.17K1" at bounding box center [562, 312] width 161 height 22
click at [713, 257] on input "text" at bounding box center [717, 265] width 31 height 16
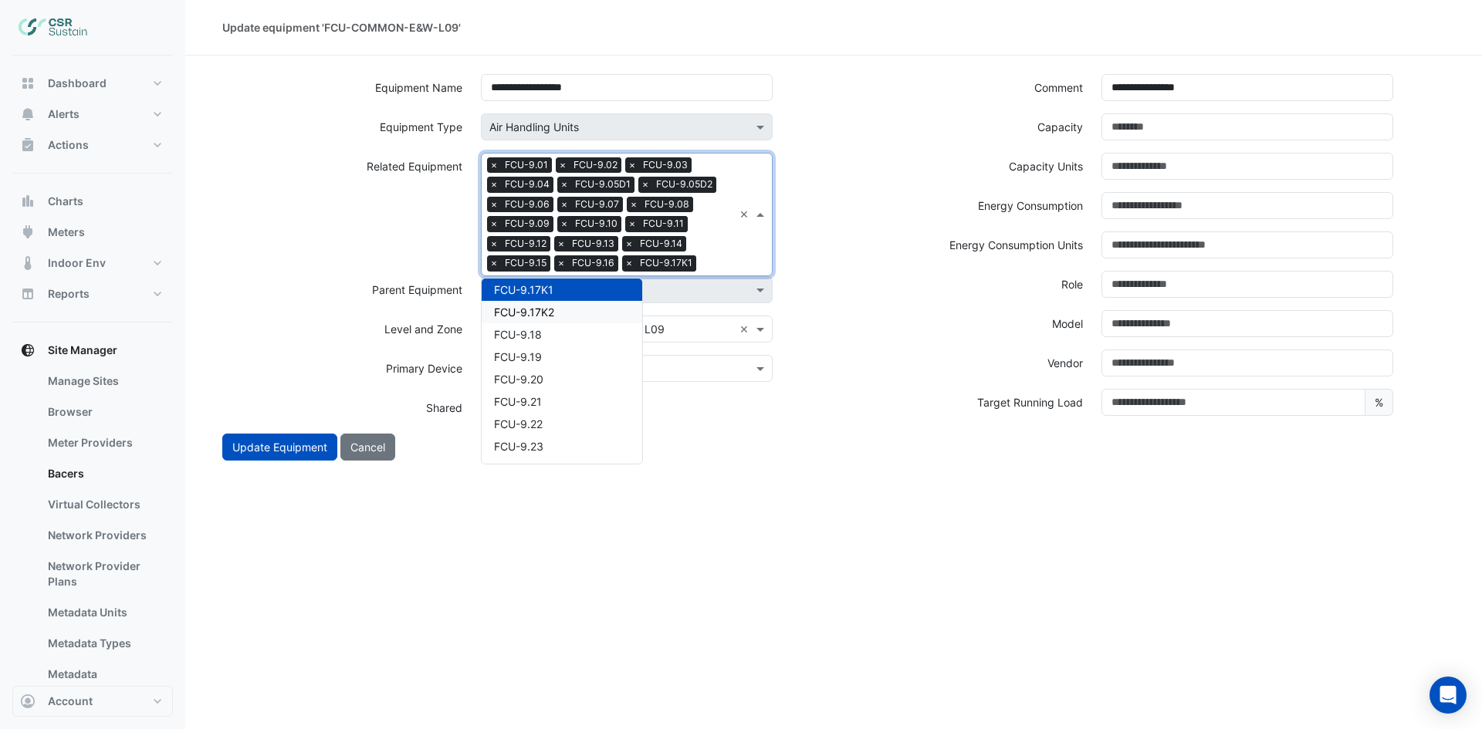
click at [522, 314] on span "FCU-9.17K2" at bounding box center [524, 312] width 60 height 13
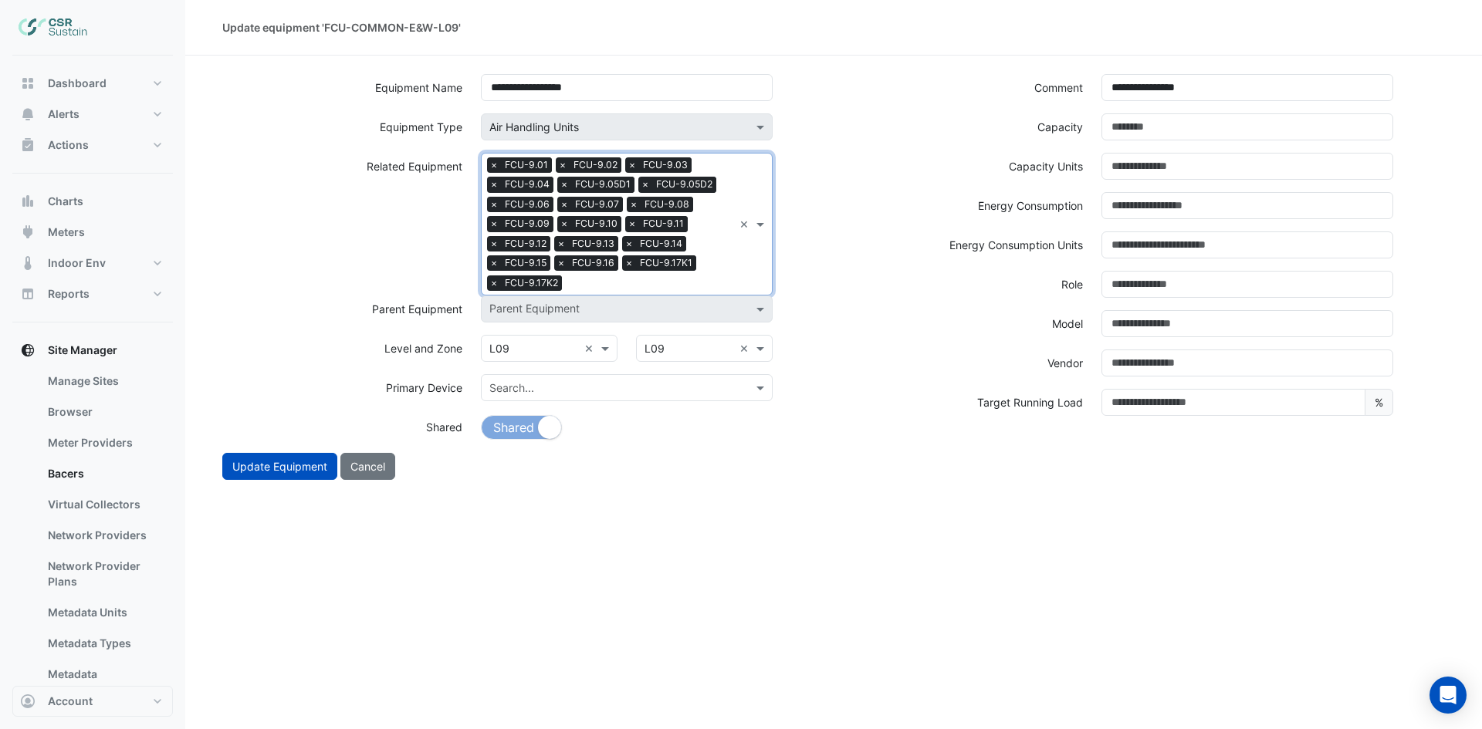
click at [640, 282] on input "text" at bounding box center [650, 284] width 165 height 16
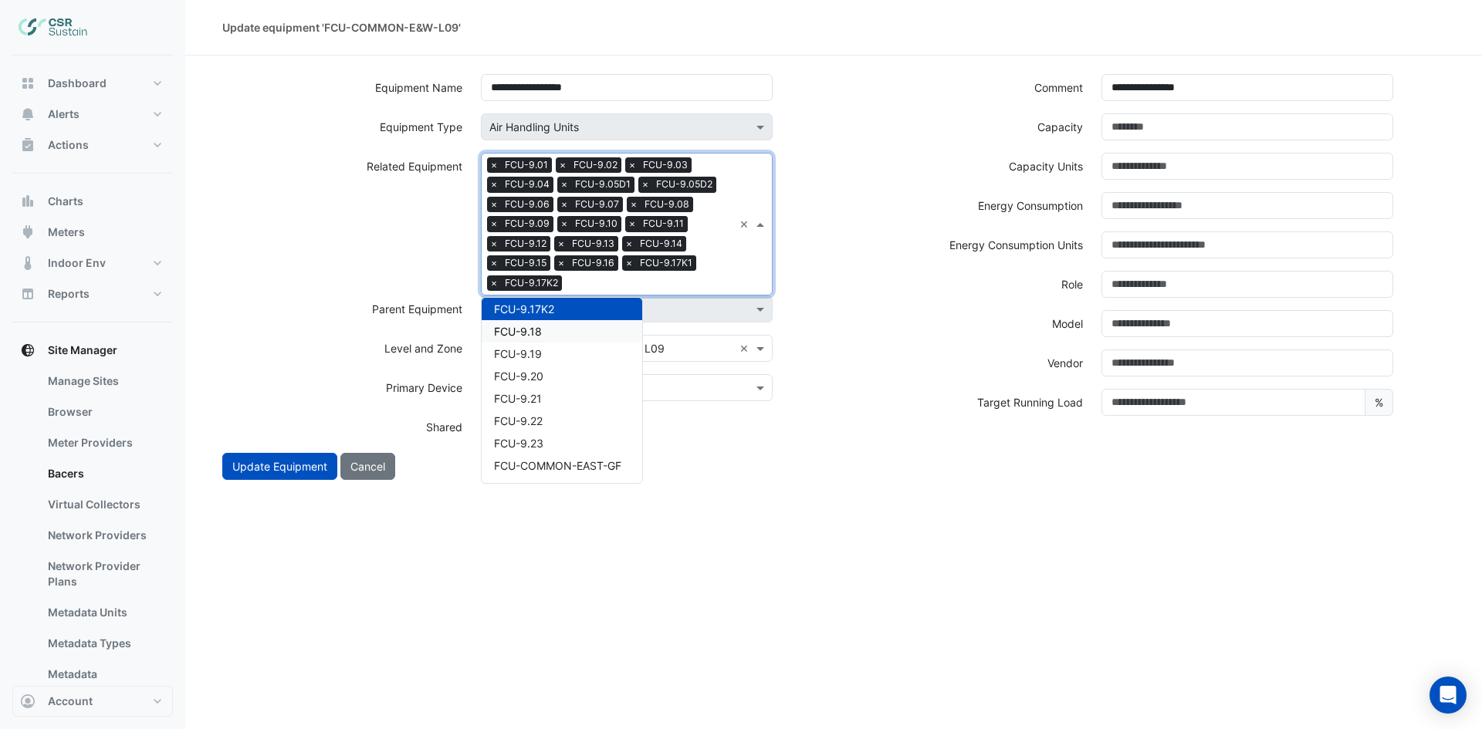
click at [541, 330] on span "FCU-9.18" at bounding box center [518, 331] width 48 height 13
click at [700, 278] on input "text" at bounding box center [684, 284] width 97 height 16
click at [533, 330] on span "FCU-9.19" at bounding box center [518, 331] width 48 height 13
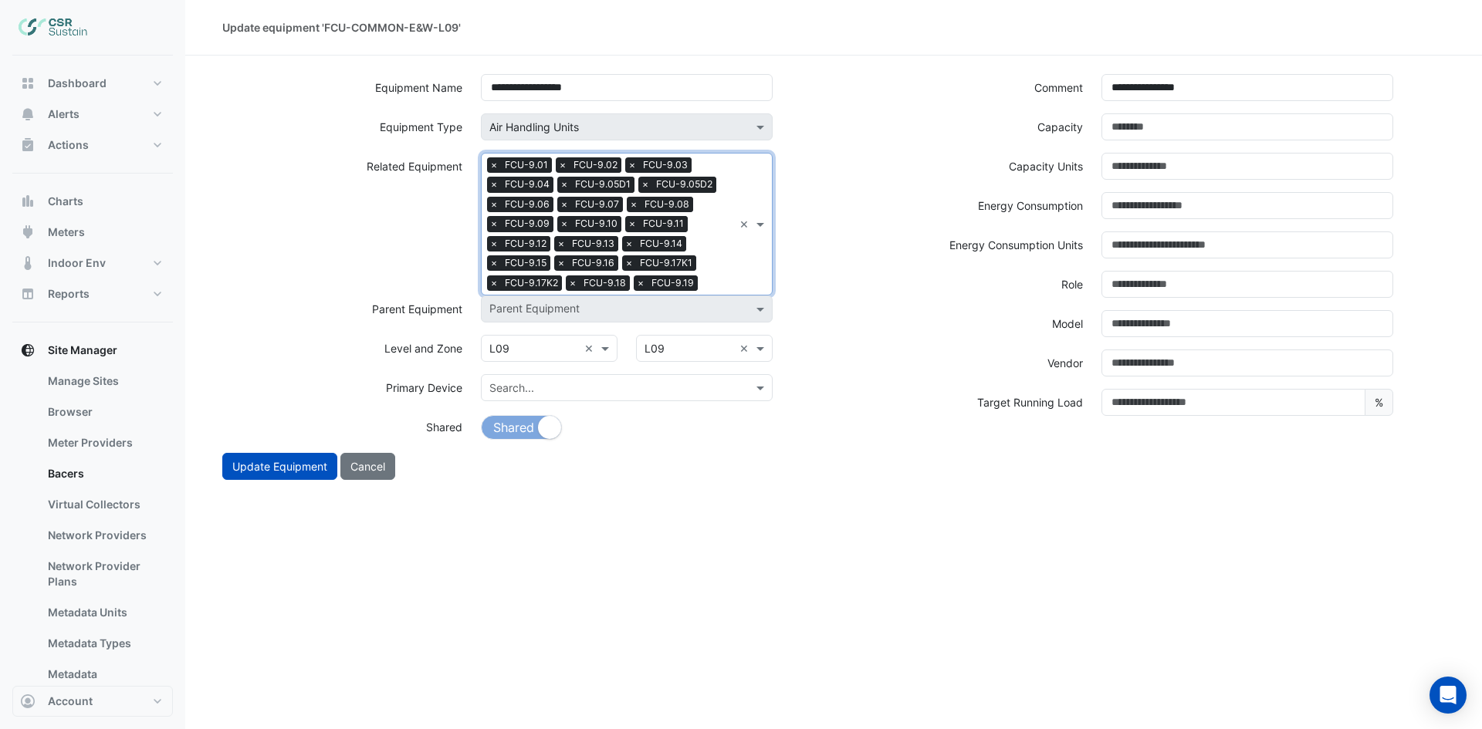
click at [745, 275] on div "Search Related Equipment × FCU-9.01 × FCU-9.02 × FCU-9.03 × FCU-9.04 × FCU-9.05…" at bounding box center [627, 224] width 292 height 143
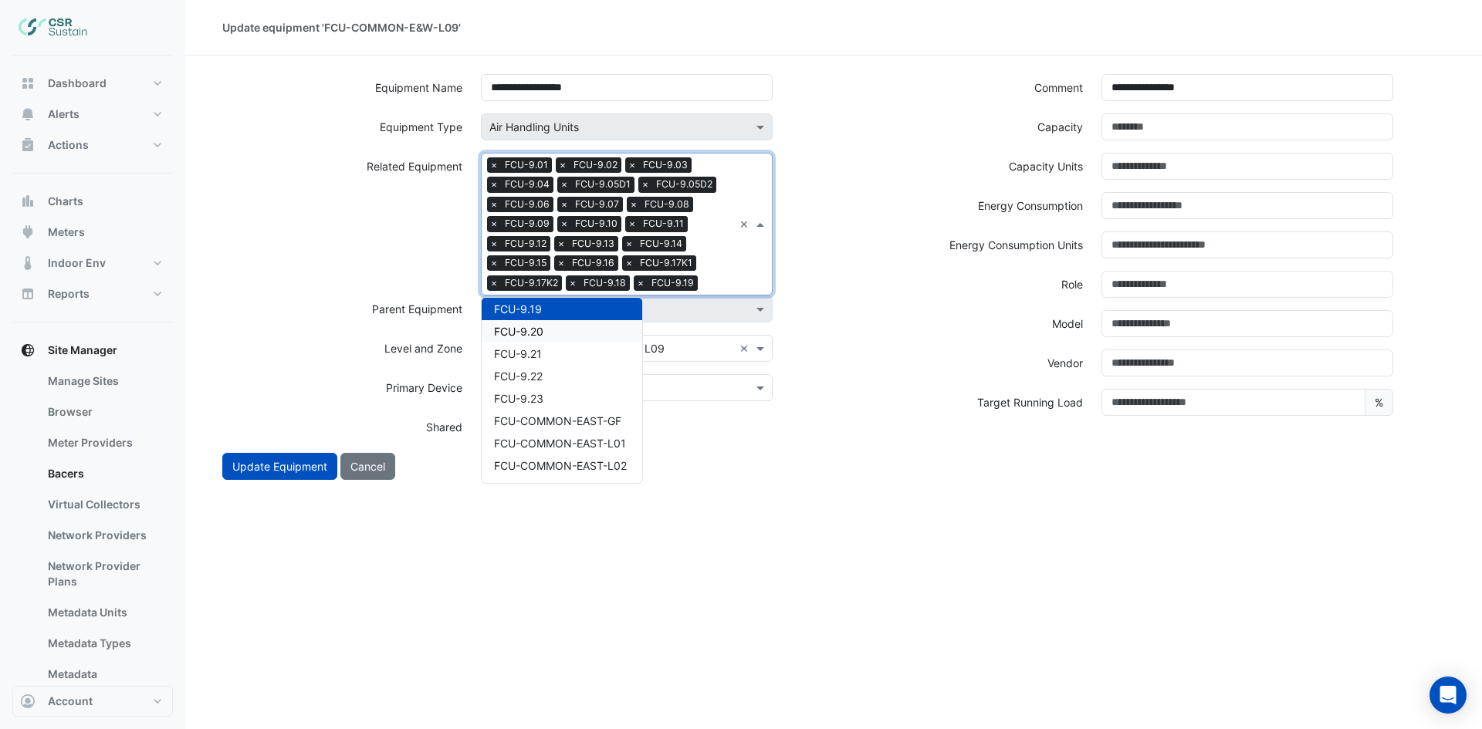
click at [562, 338] on div "FCU-9.20" at bounding box center [562, 331] width 161 height 22
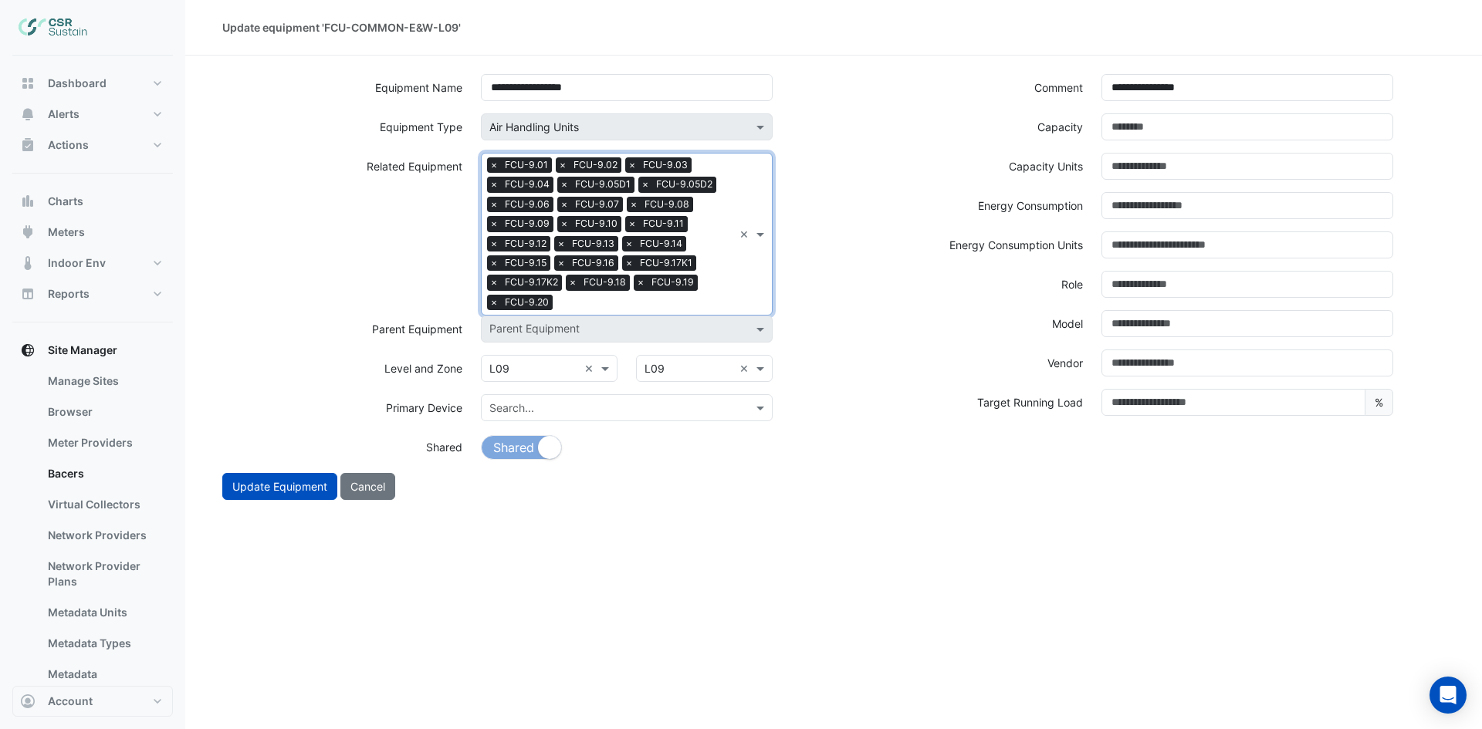
click at [726, 302] on input "text" at bounding box center [646, 304] width 174 height 16
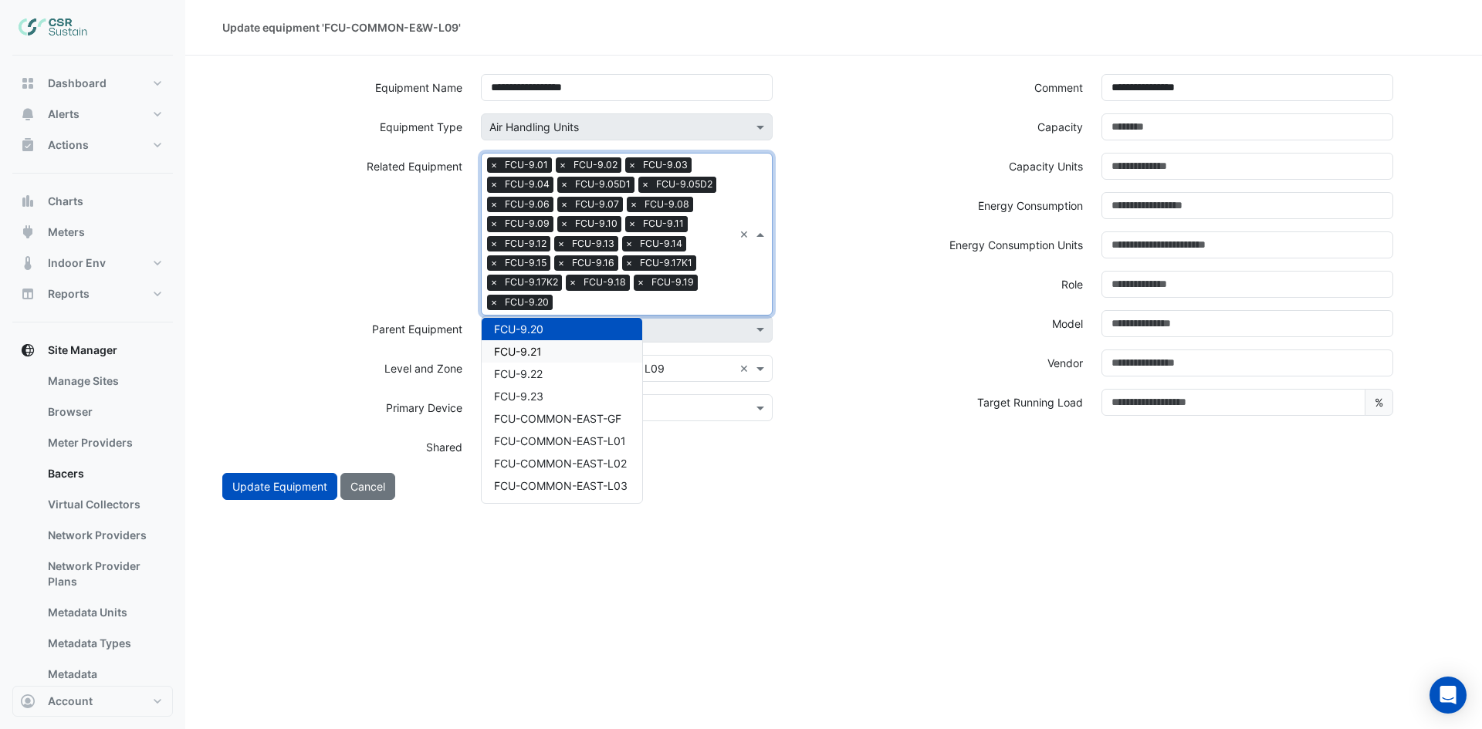
click at [553, 350] on div "FCU-9.21" at bounding box center [562, 351] width 161 height 22
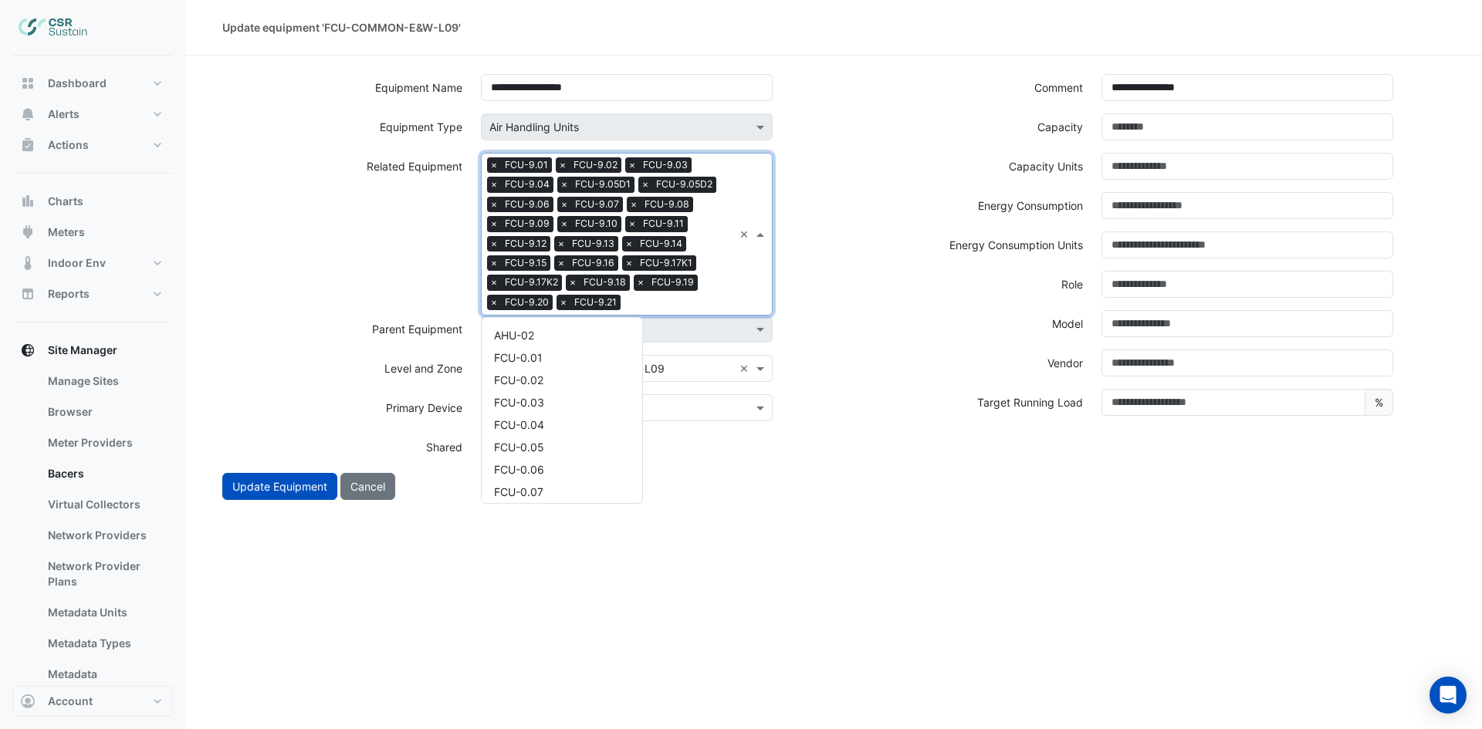
click at [726, 297] on input "text" at bounding box center [680, 304] width 106 height 16
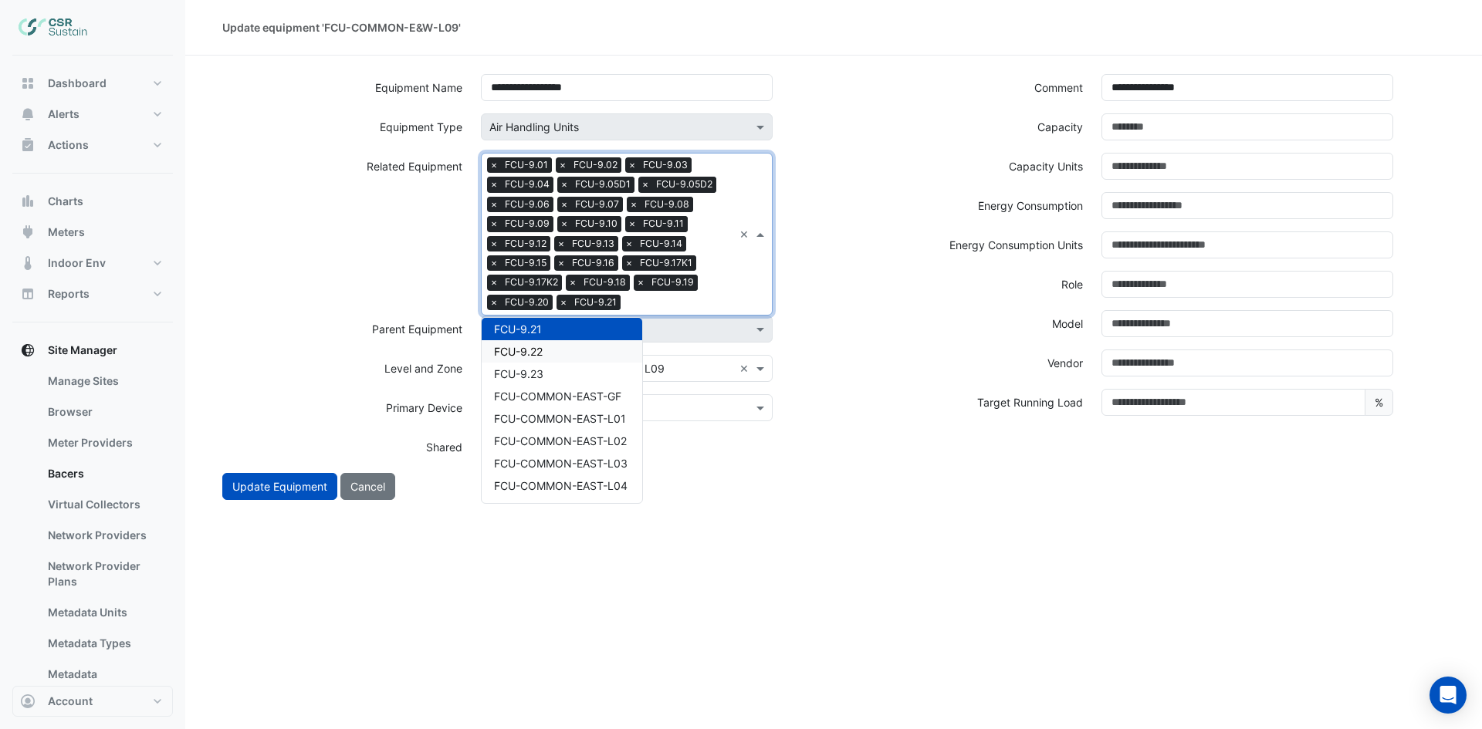
click at [536, 346] on span "FCU-9.22" at bounding box center [518, 351] width 49 height 13
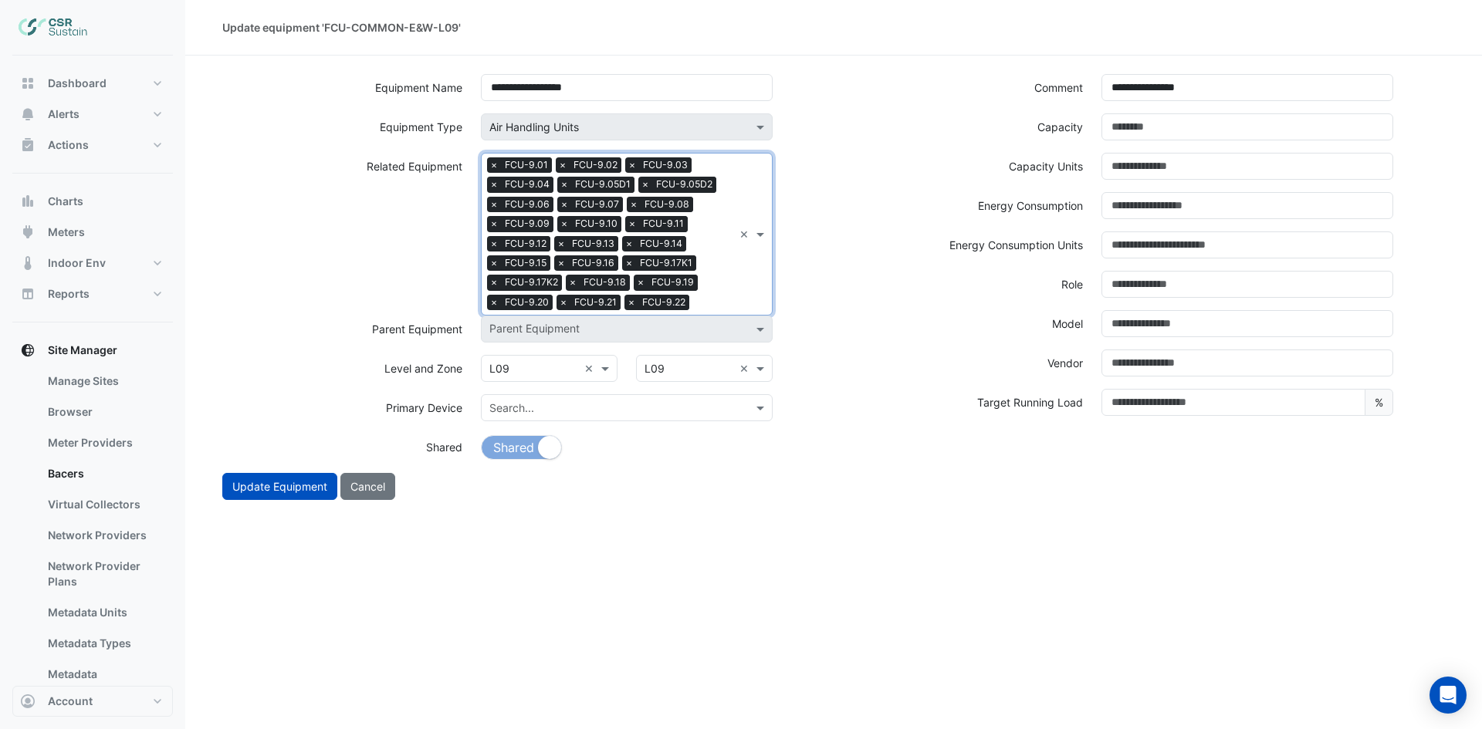
click at [731, 296] on input "text" at bounding box center [714, 304] width 38 height 16
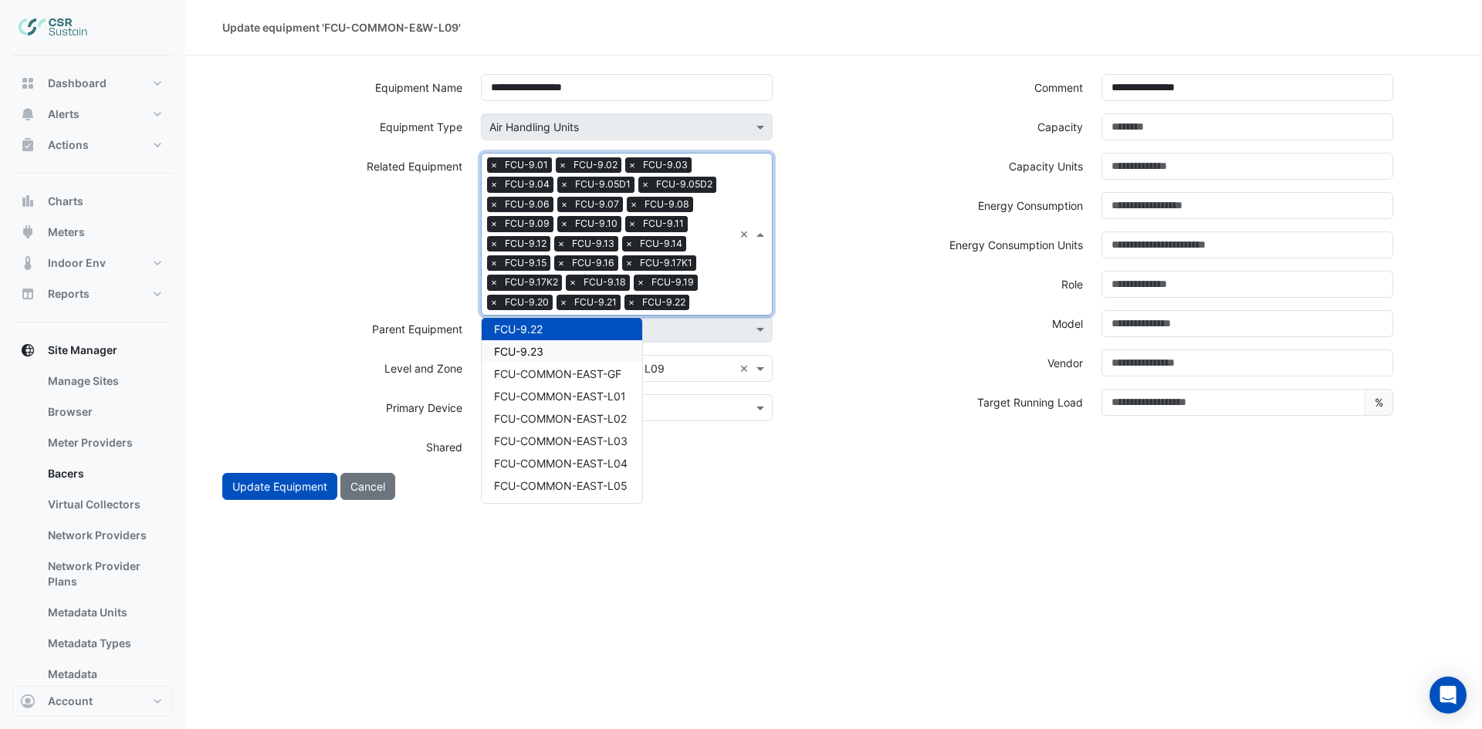
click at [563, 353] on div "FCU-9.23" at bounding box center [562, 351] width 161 height 22
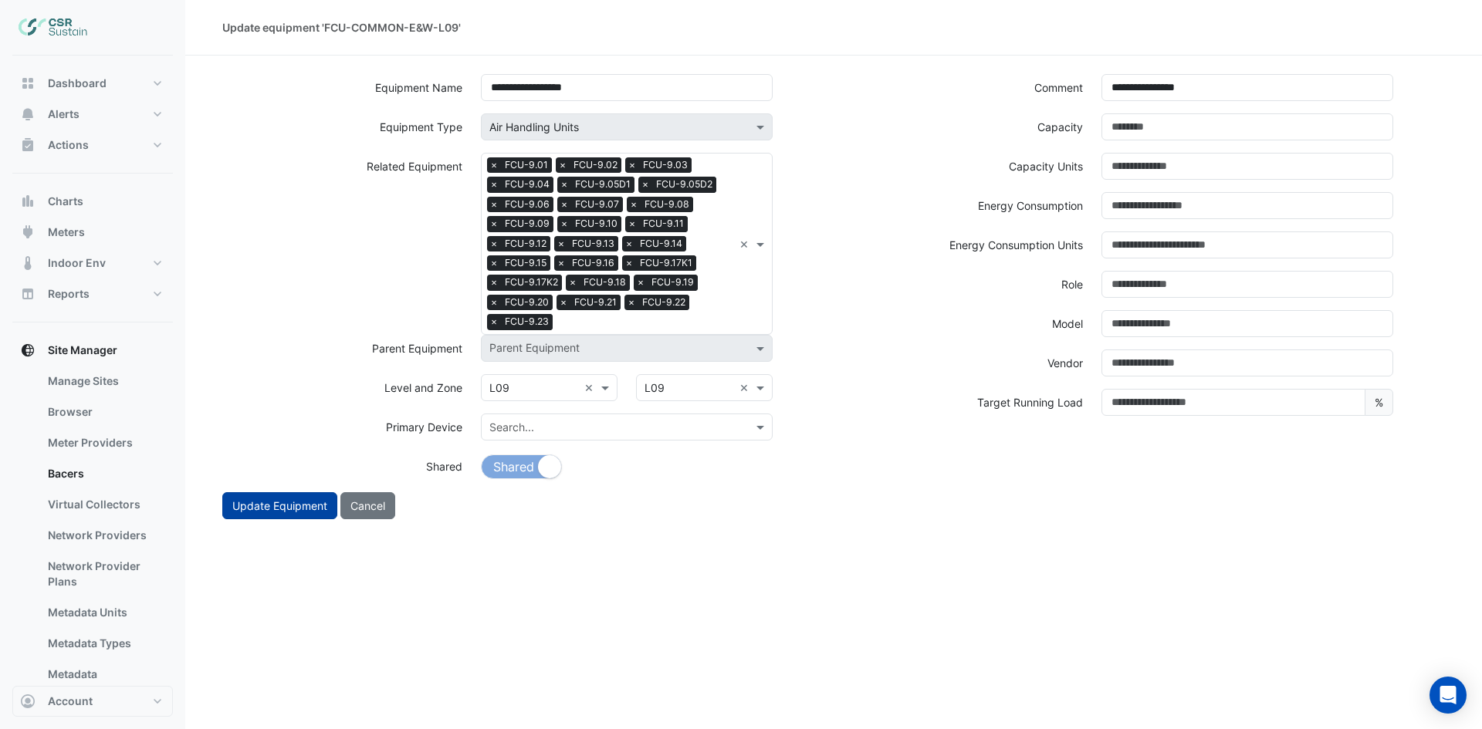
click at [255, 502] on button "Update Equipment" at bounding box center [279, 505] width 115 height 27
select select "***"
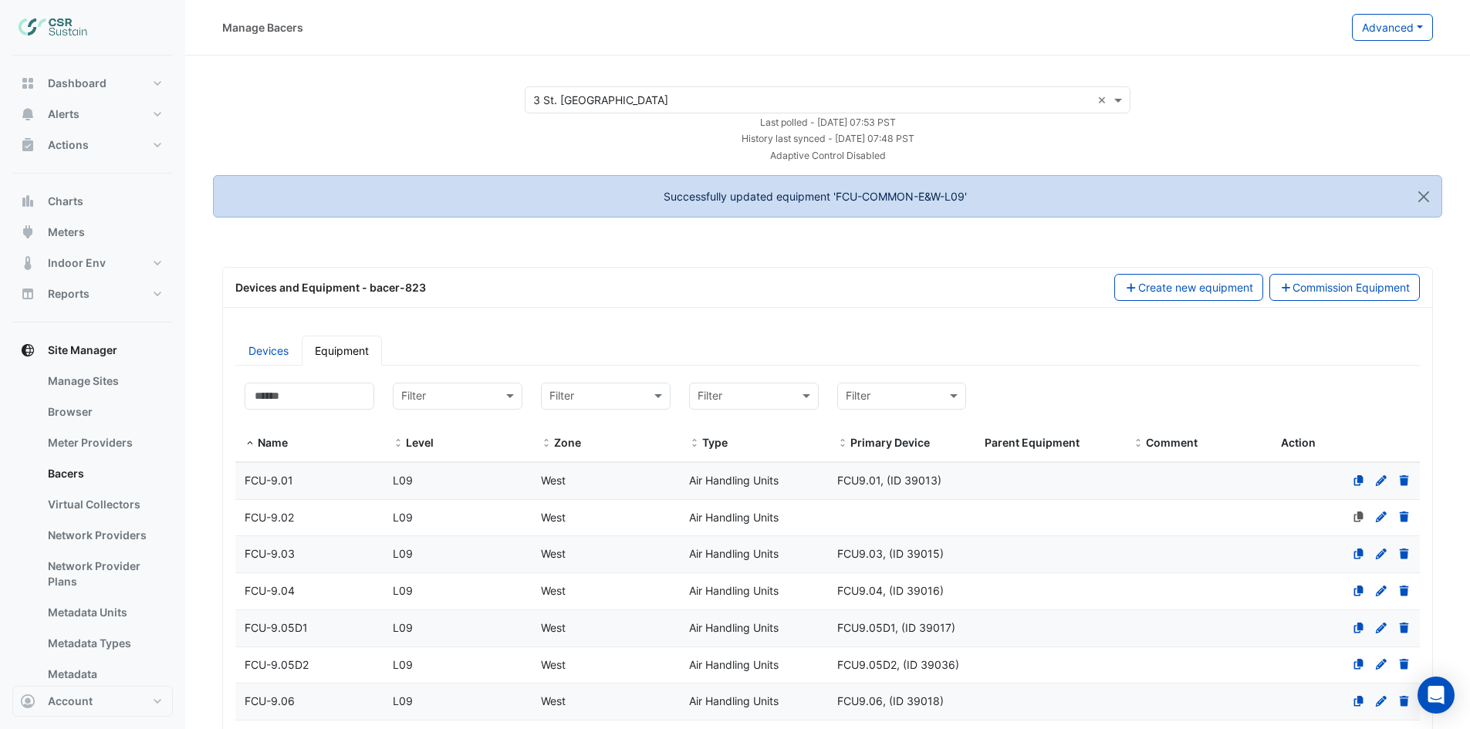
select select "***"
click at [286, 407] on input at bounding box center [310, 396] width 130 height 27
paste input "**********"
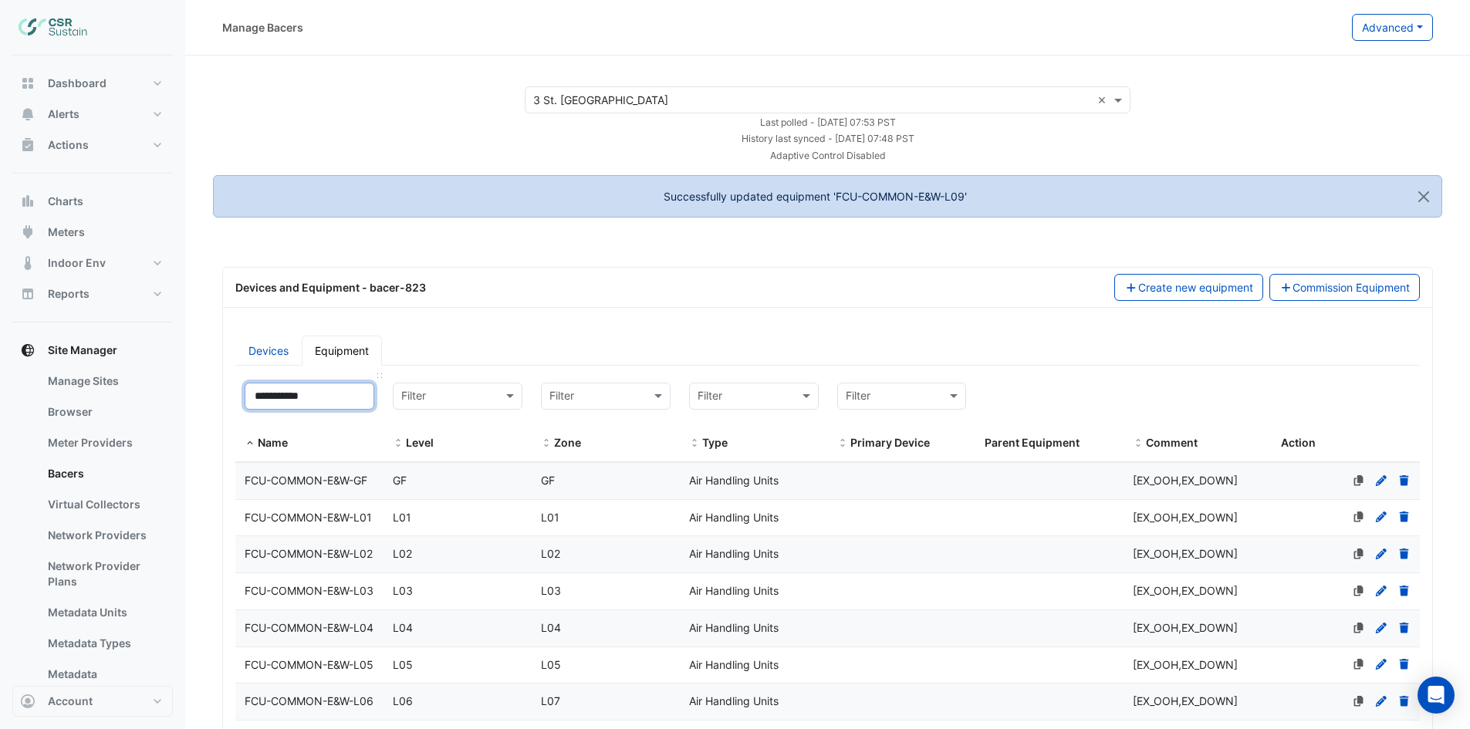
type input "**********"
select select "***"
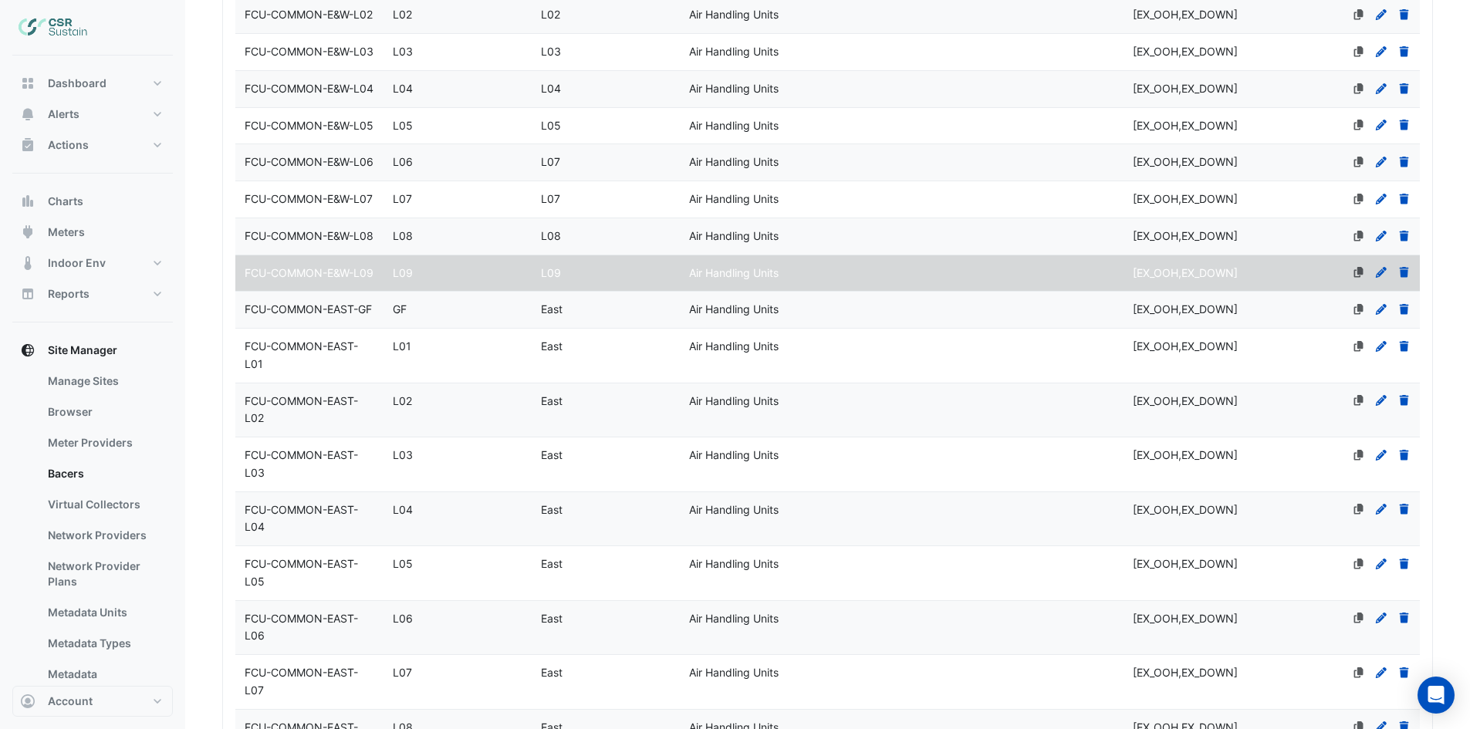
scroll to position [540, 0]
type input "**********"
click at [313, 315] on span "FCU-COMMON-EAST-GF" at bounding box center [308, 308] width 127 height 13
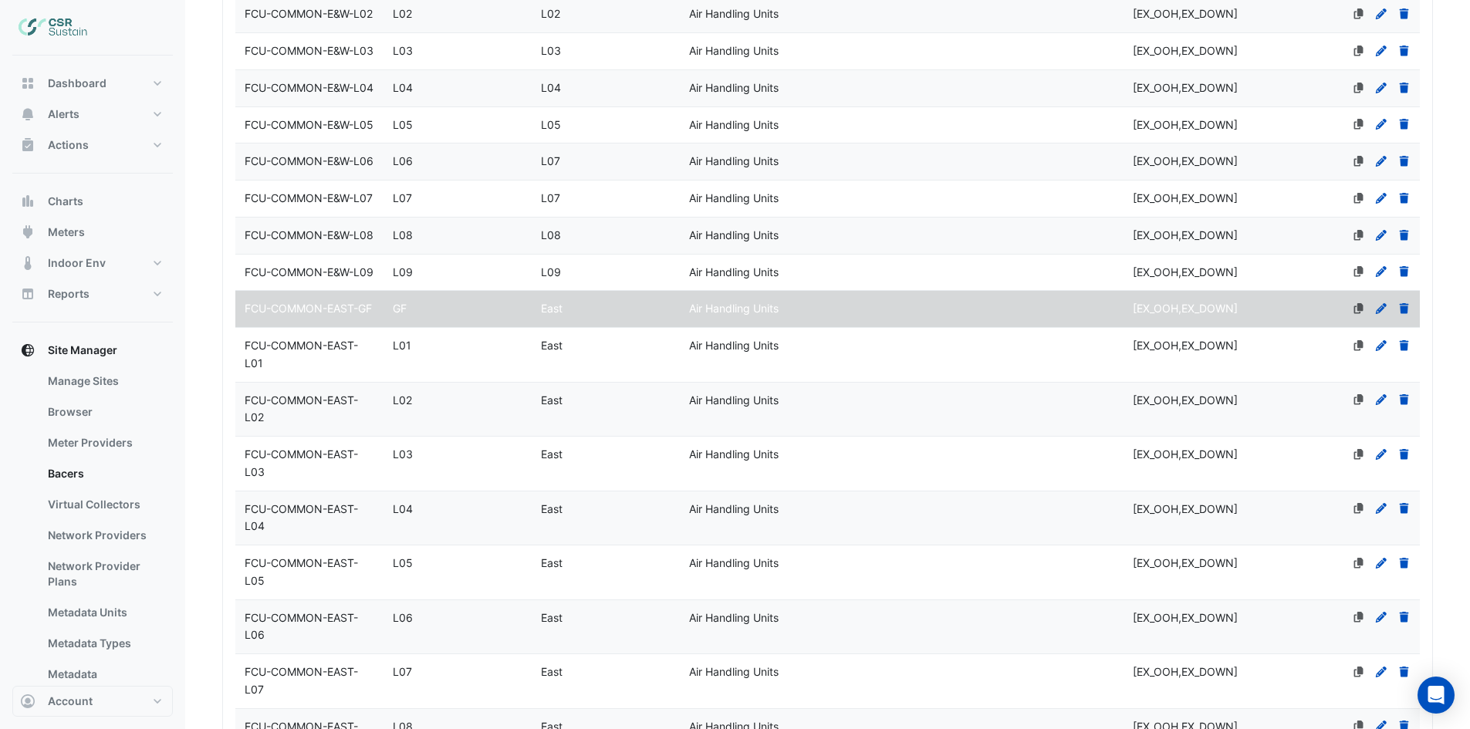
select select "***"
drag, startPoint x: 360, startPoint y: 448, endPoint x: 243, endPoint y: 447, distance: 117.3
click at [243, 318] on div "FCU-COMMON-EAST-GF" at bounding box center [309, 309] width 148 height 18
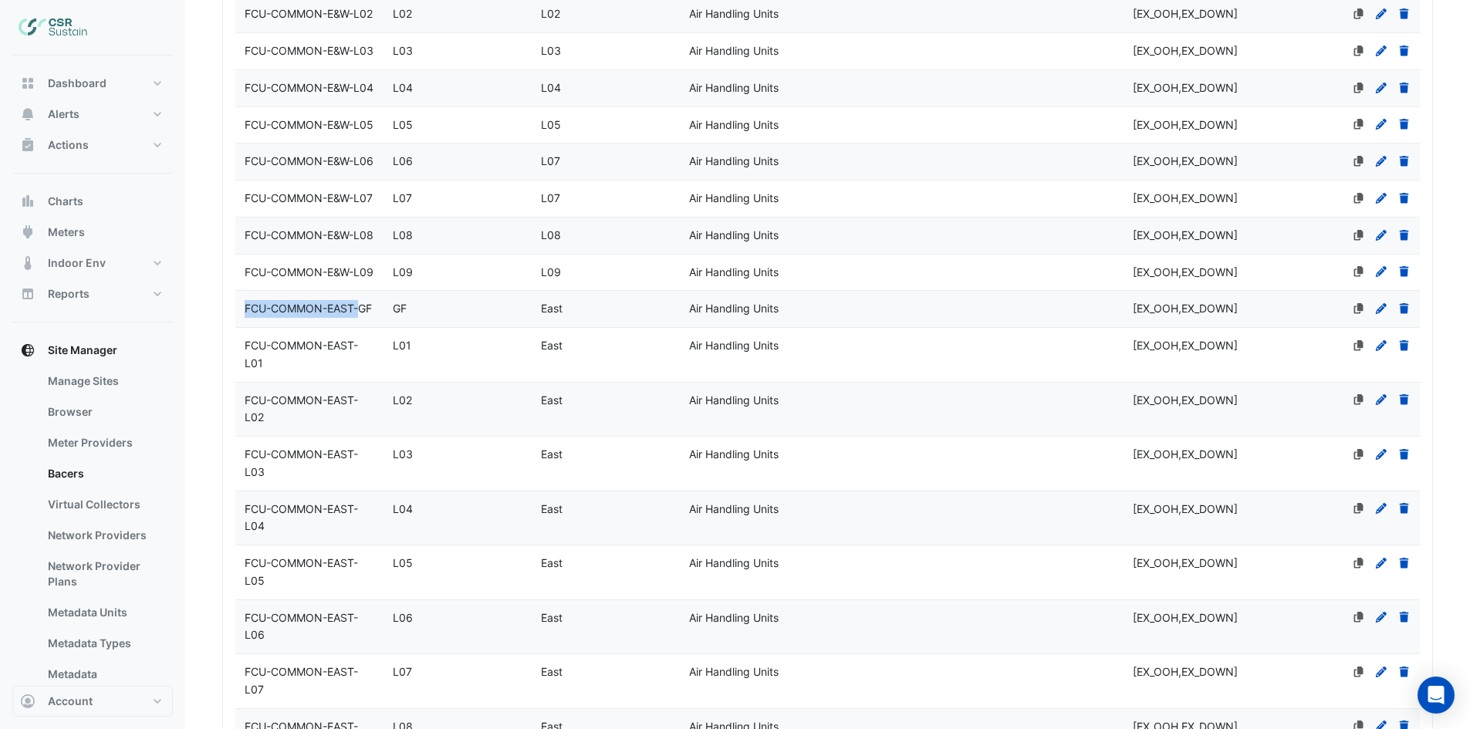
copy span "FCU-COMMON-EAST-"
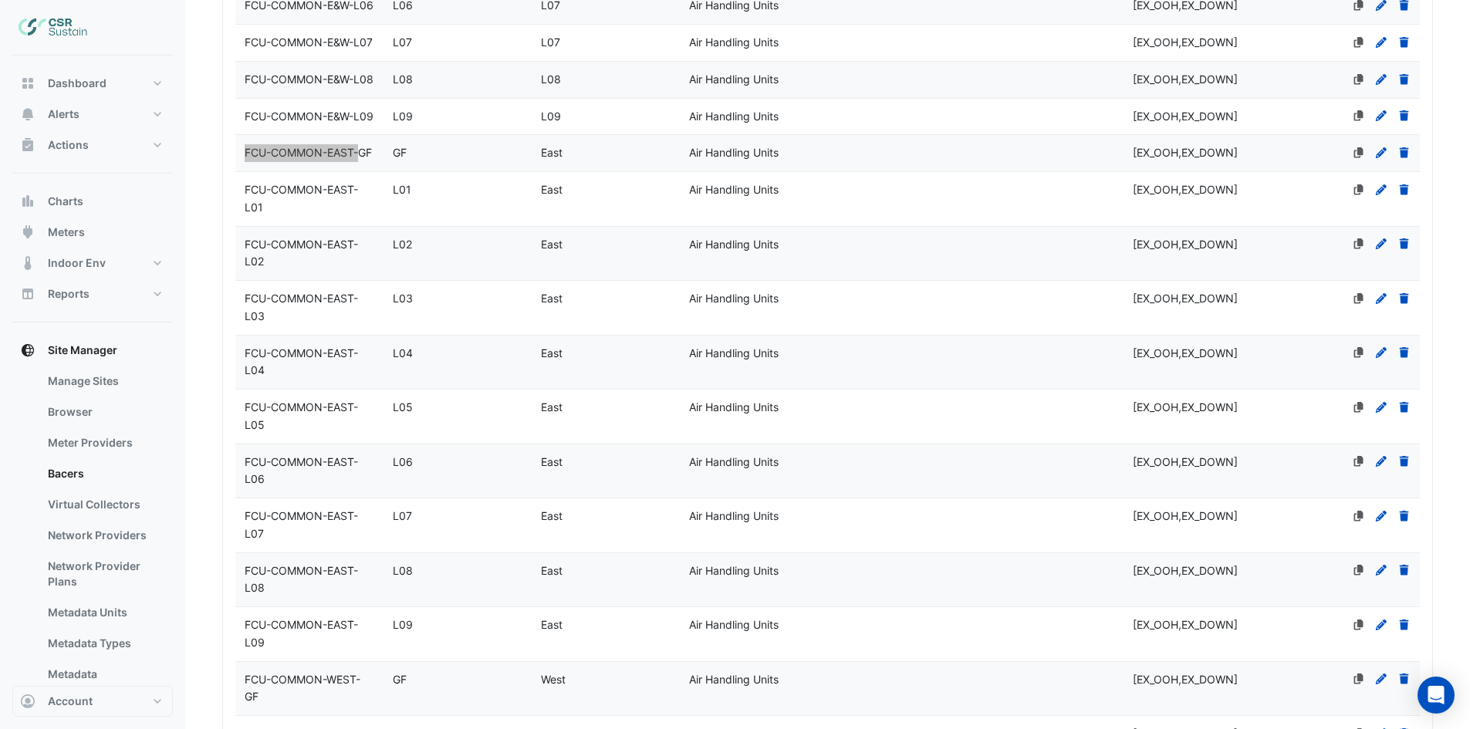
scroll to position [772, 0]
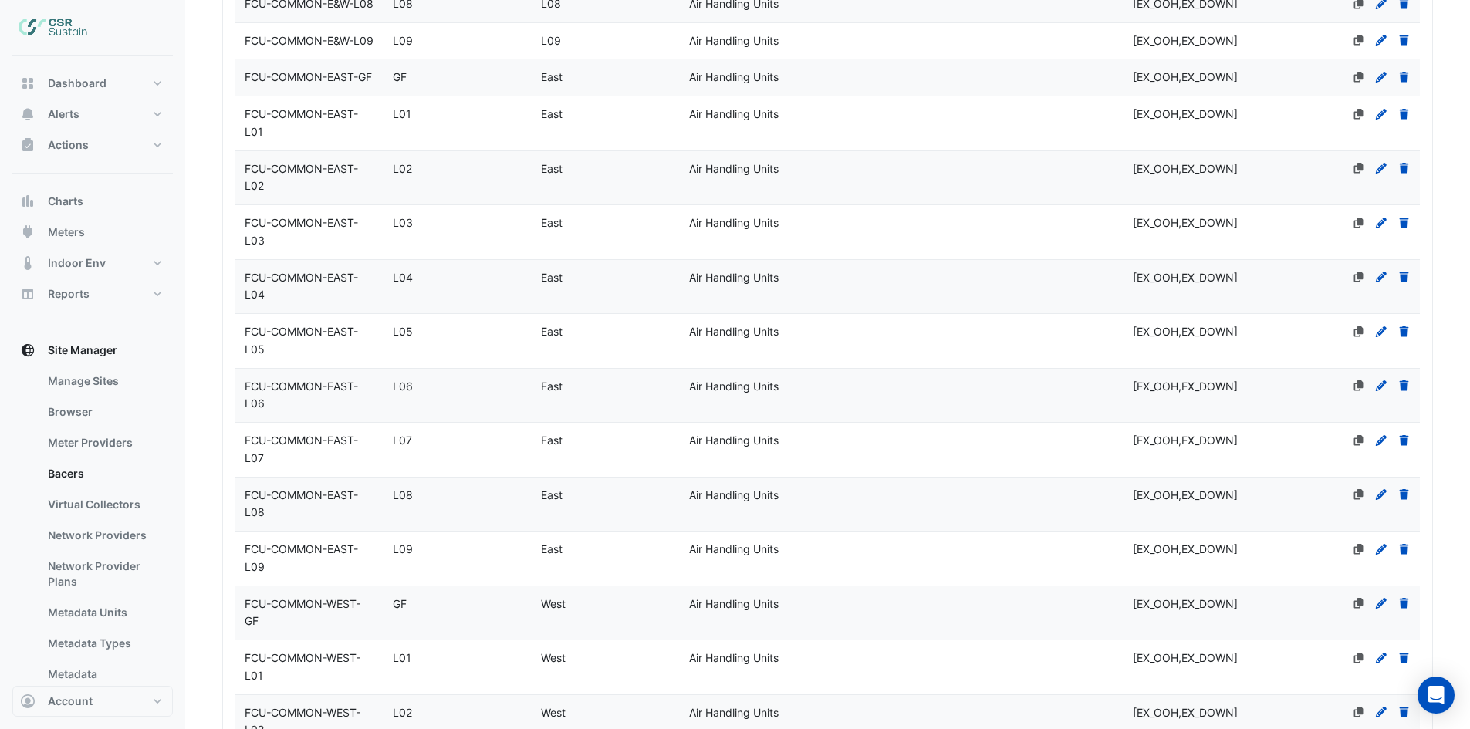
click at [1379, 83] on icon at bounding box center [1381, 77] width 14 height 11
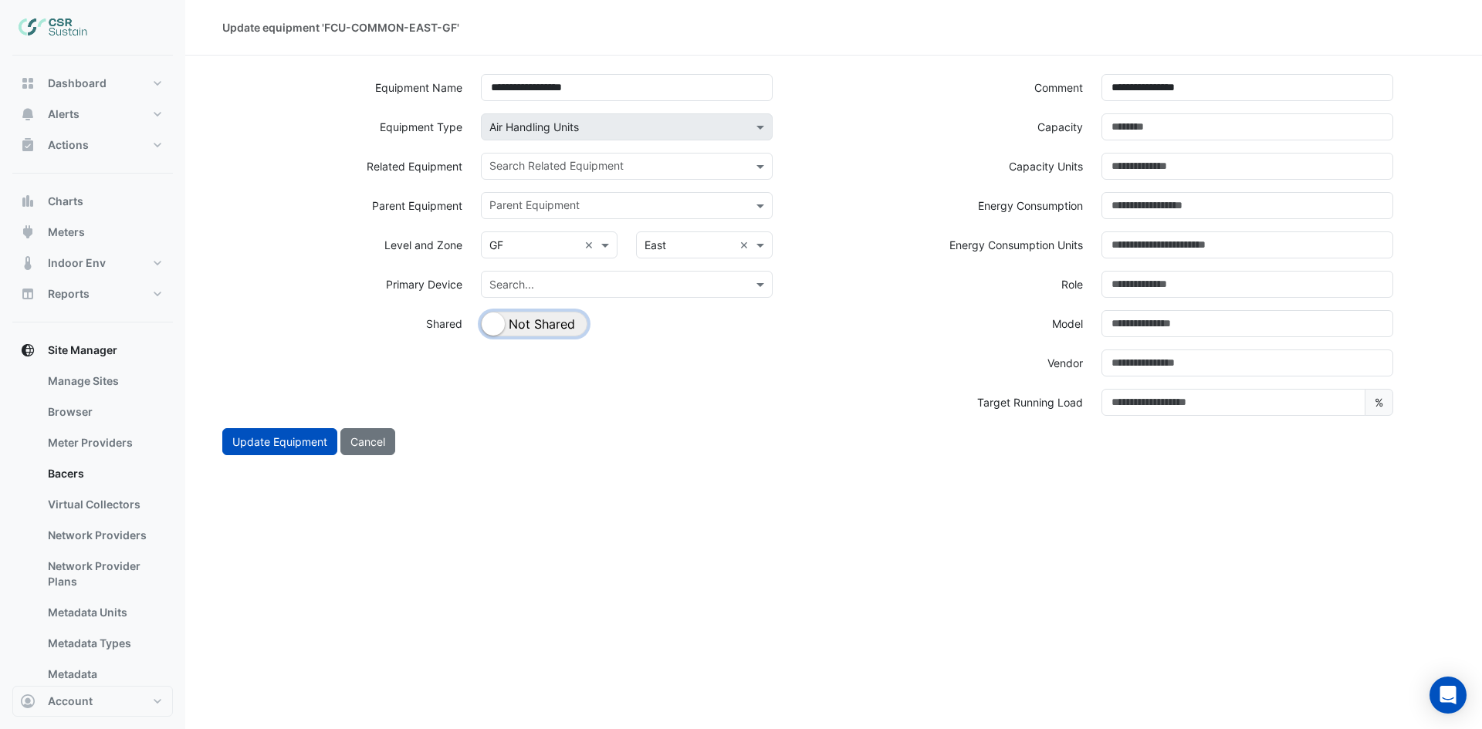
click at [553, 318] on button "Shared Not Shared" at bounding box center [534, 324] width 106 height 25
click at [718, 157] on div "Search Related Equipment" at bounding box center [614, 166] width 265 height 24
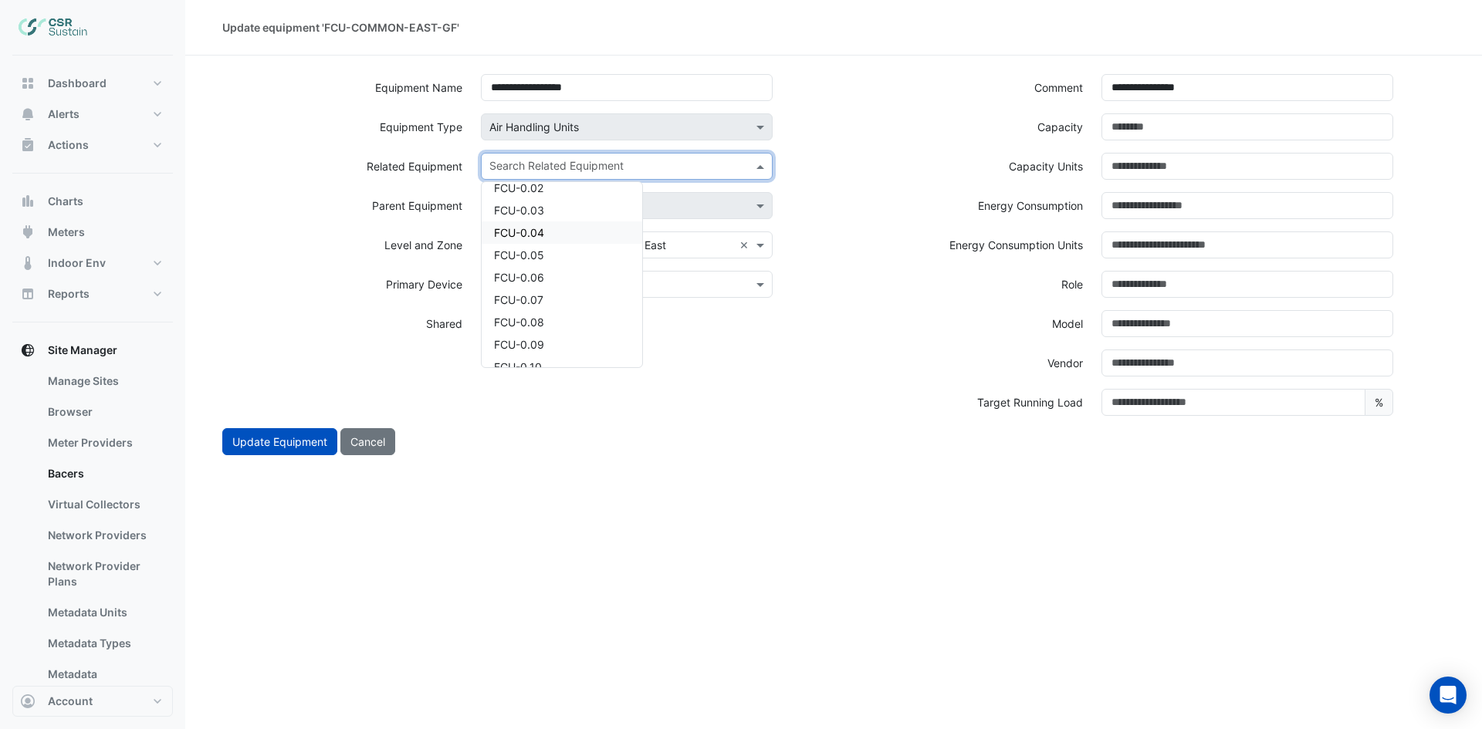
scroll to position [77, 0]
click at [549, 280] on div "FCU-0.07" at bounding box center [562, 279] width 161 height 22
click at [652, 168] on input "text" at bounding box center [646, 168] width 174 height 16
click at [570, 303] on div "FCU-0.08" at bounding box center [562, 301] width 161 height 22
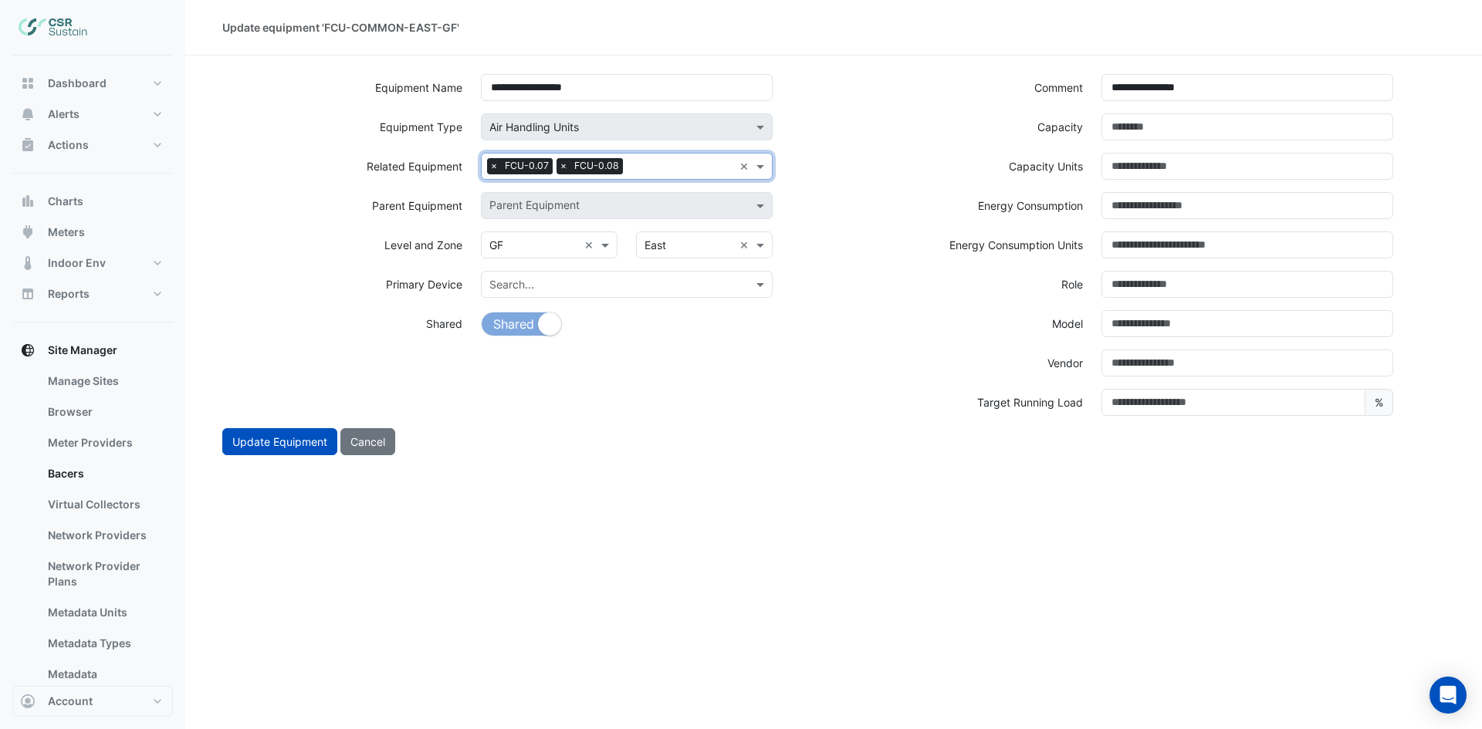
click at [671, 161] on input "text" at bounding box center [681, 168] width 104 height 16
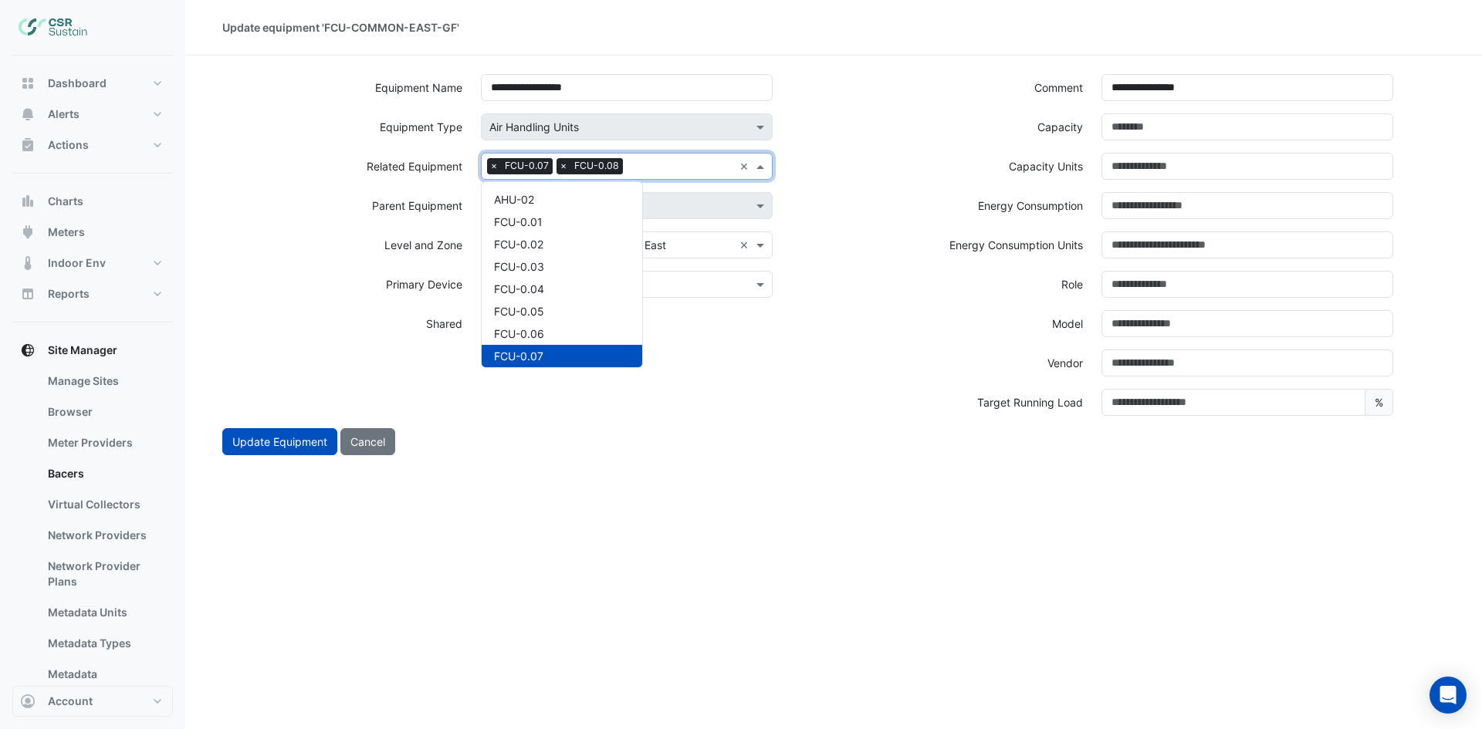
scroll to position [185, 0]
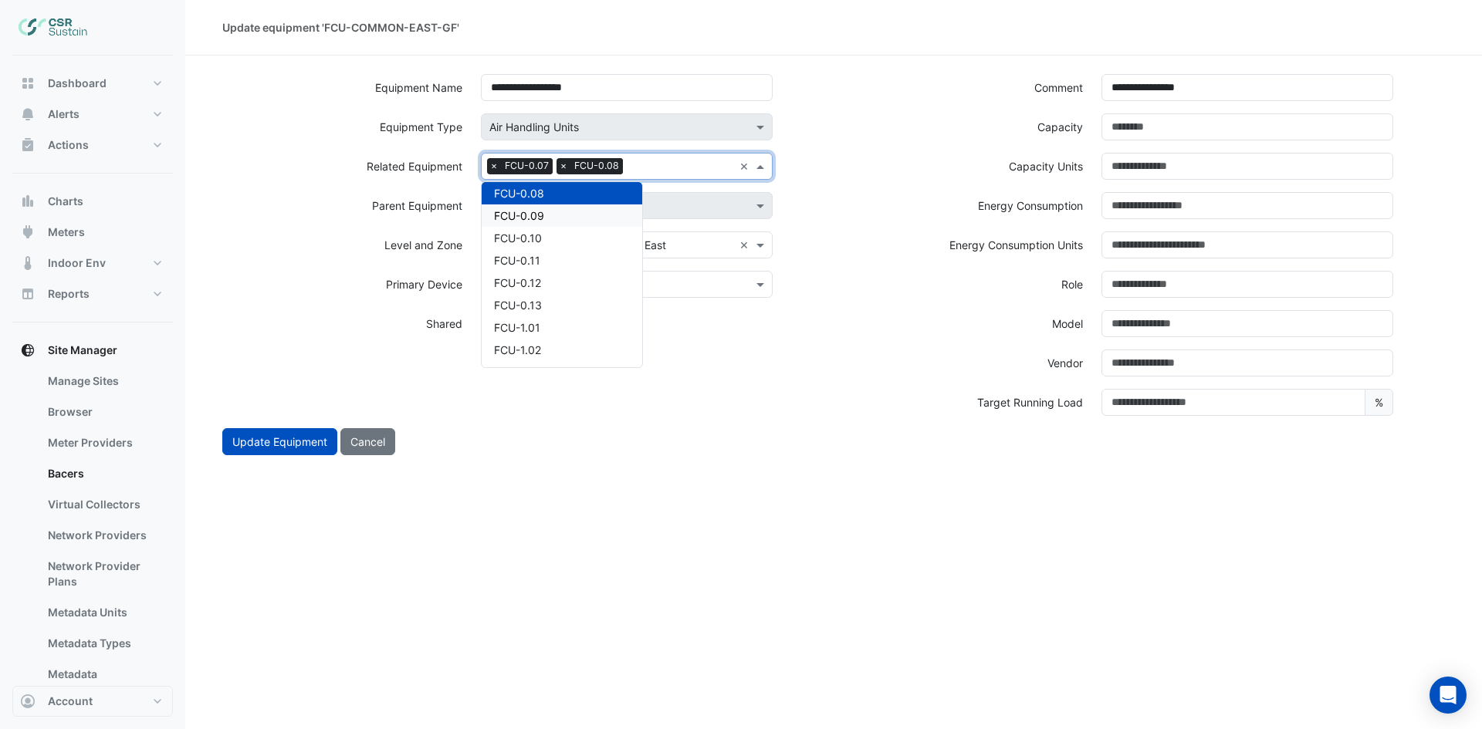
click at [577, 220] on div "FCU-0.09" at bounding box center [562, 216] width 161 height 22
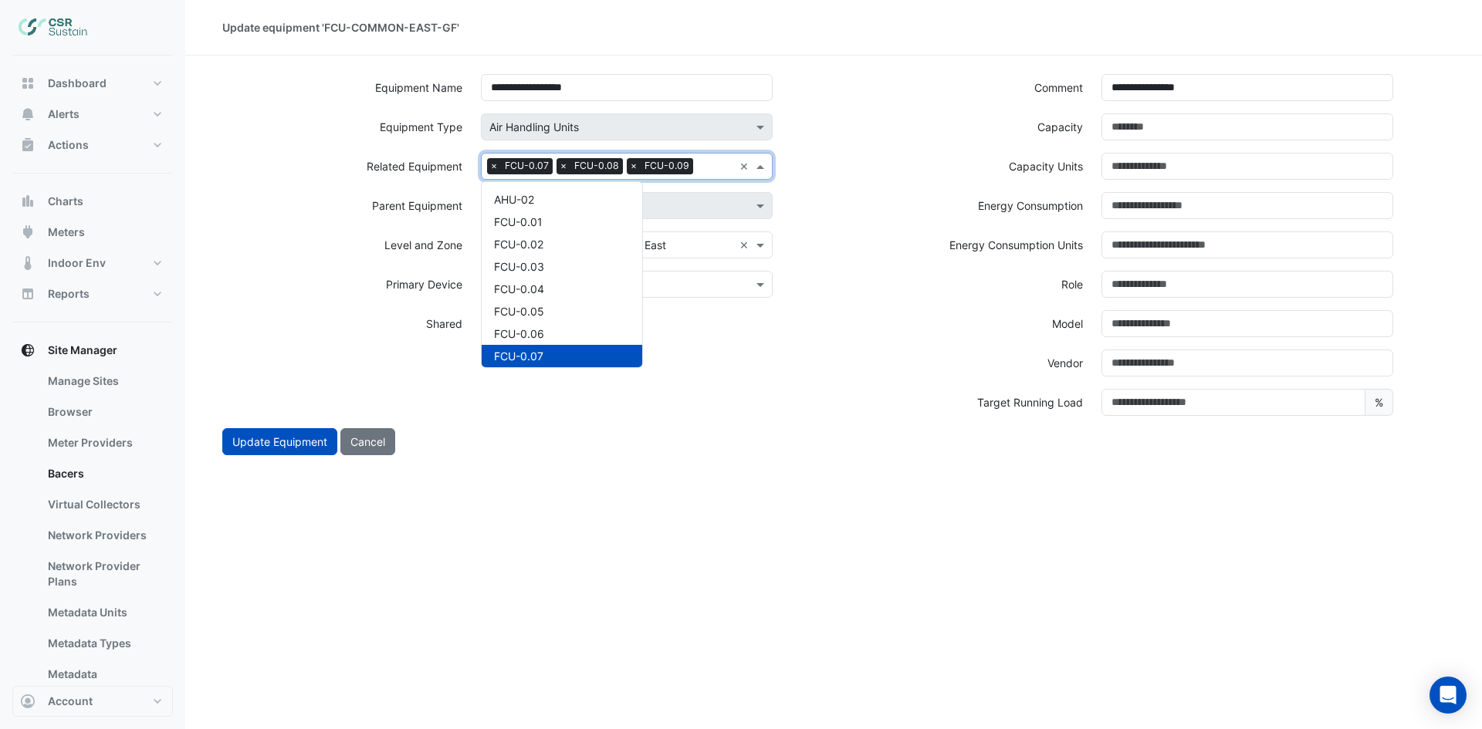
click at [700, 168] on input "text" at bounding box center [716, 168] width 34 height 16
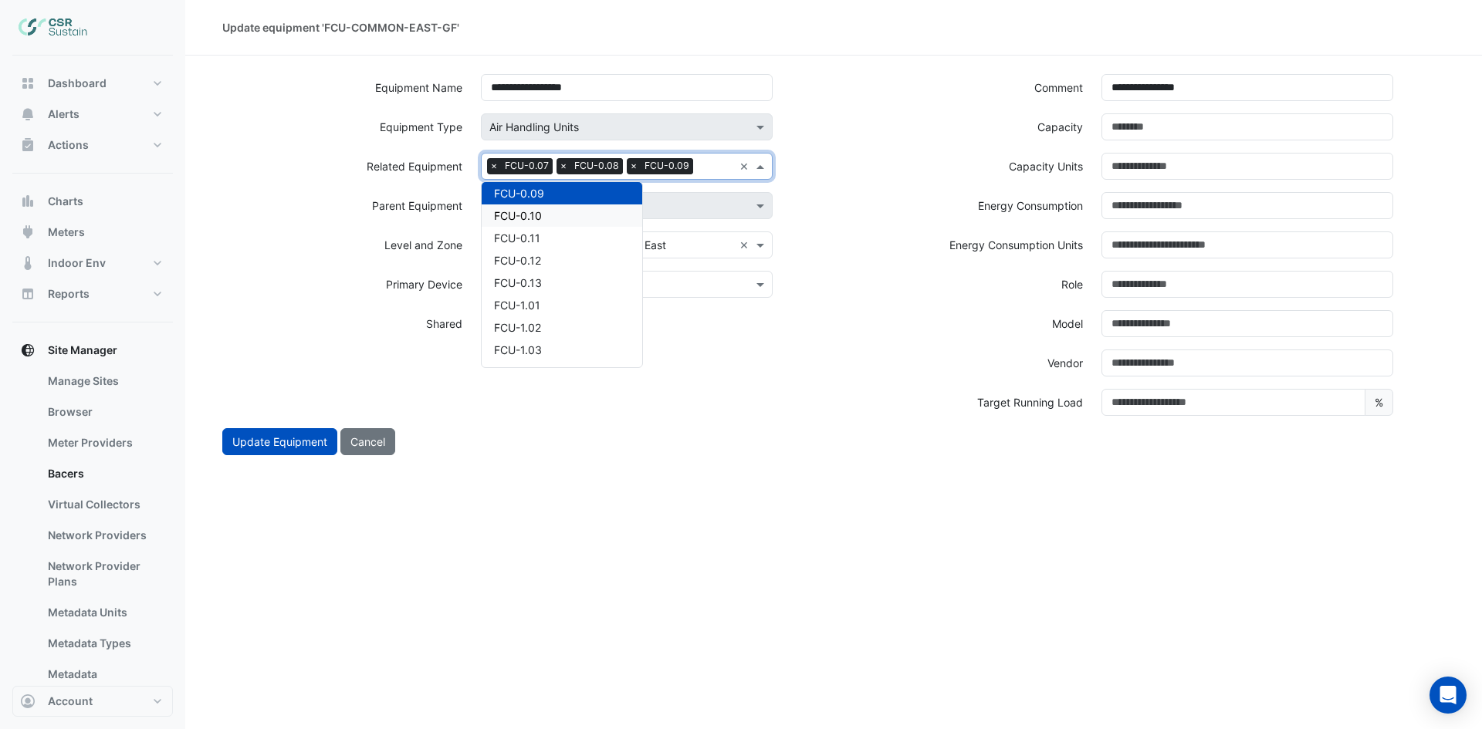
click at [563, 215] on div "FCU-0.10" at bounding box center [562, 216] width 161 height 22
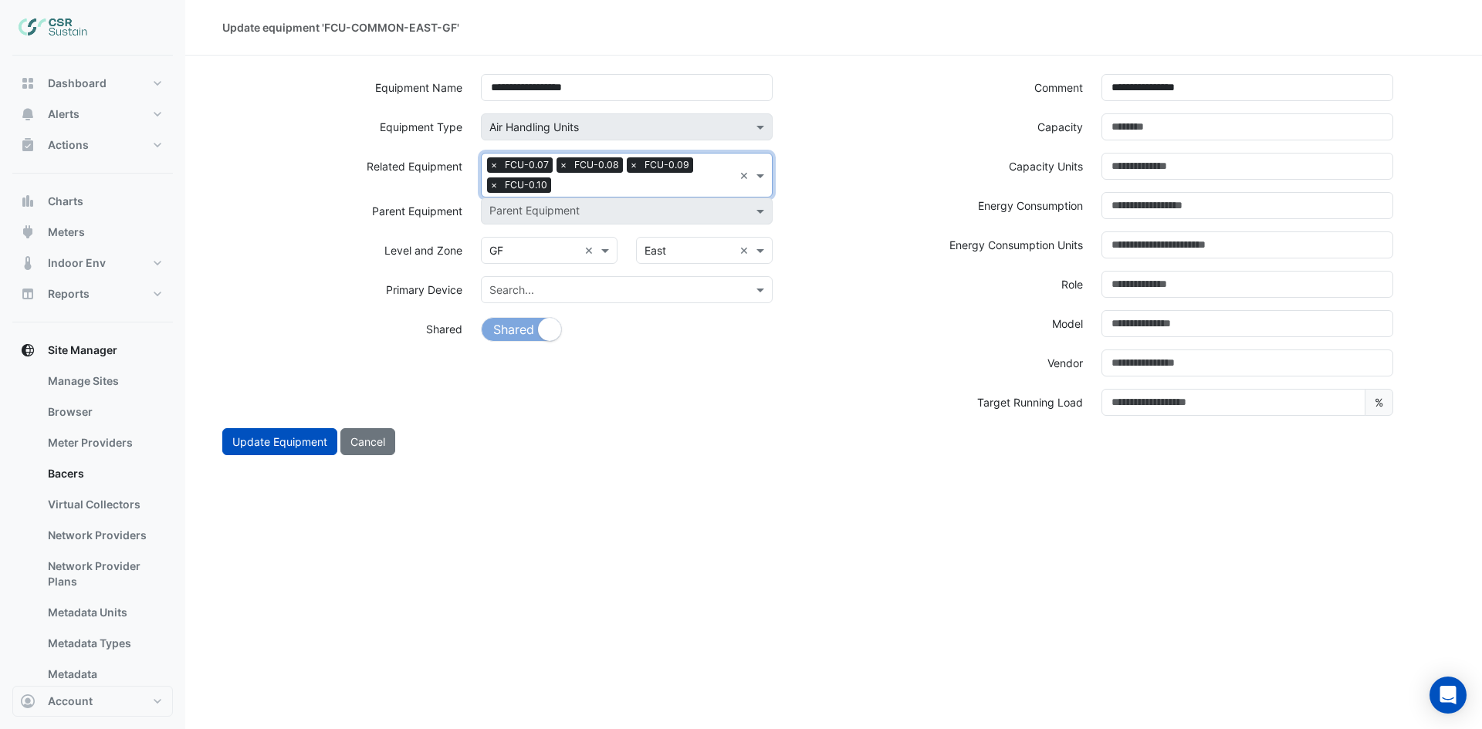
click at [617, 184] on input "text" at bounding box center [645, 186] width 176 height 16
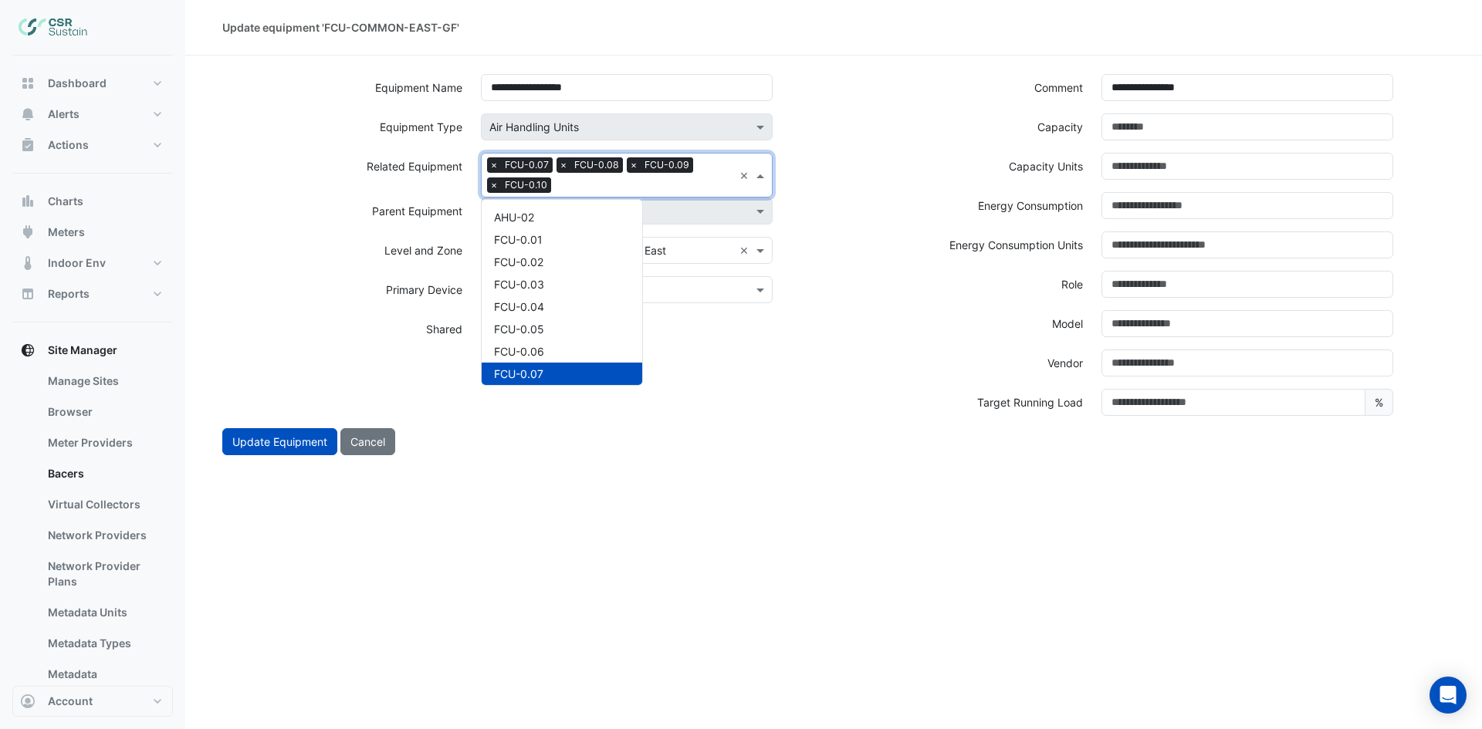
scroll to position [230, 0]
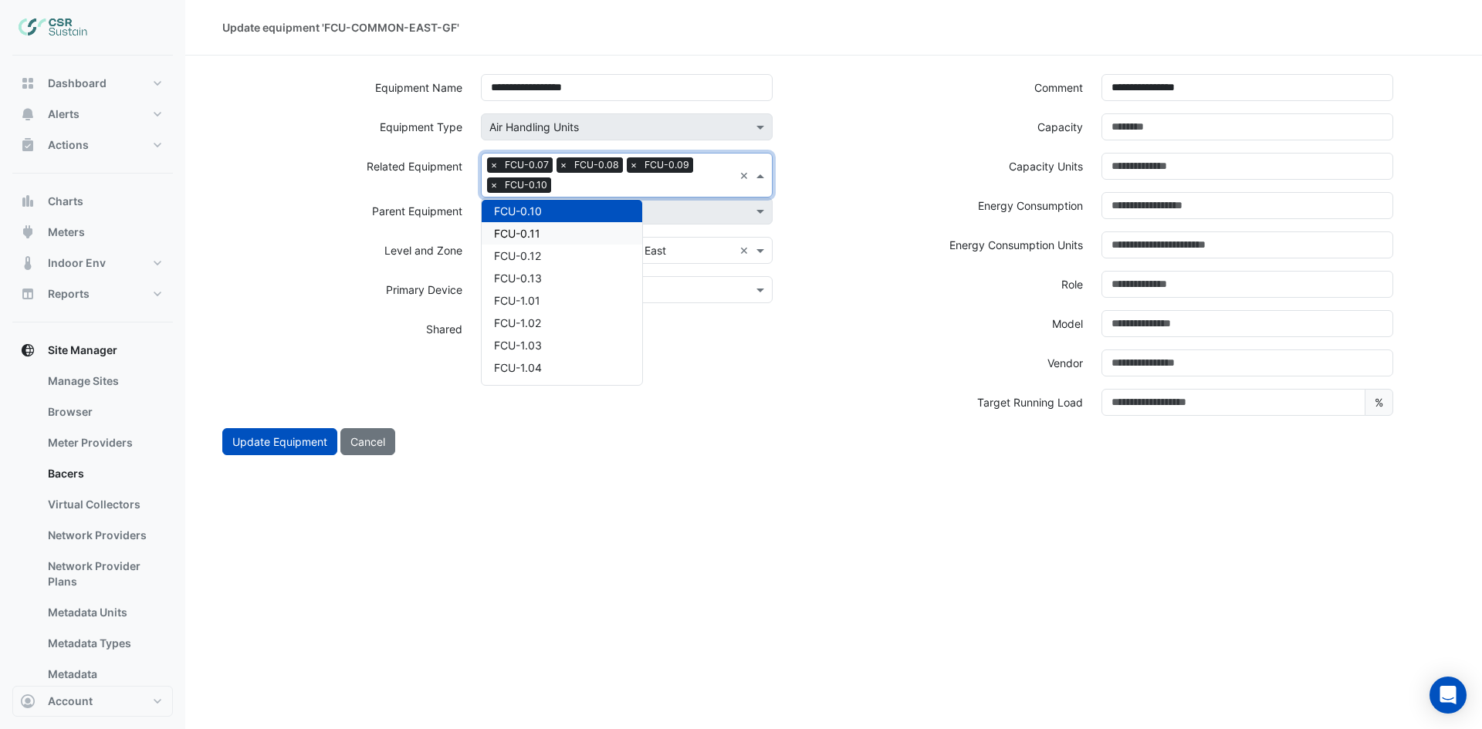
click at [541, 238] on div "FCU-0.11" at bounding box center [562, 233] width 161 height 22
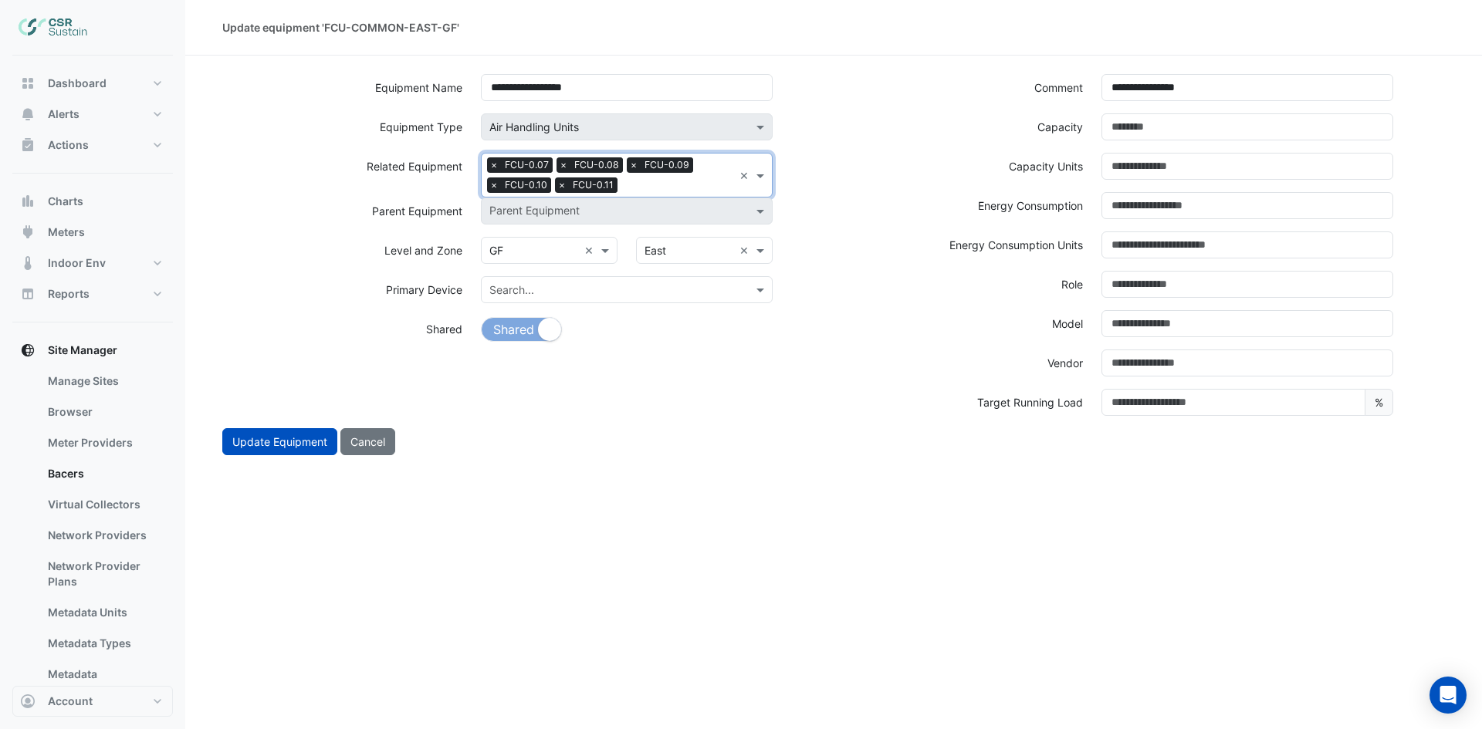
click at [676, 189] on input "text" at bounding box center [679, 186] width 110 height 16
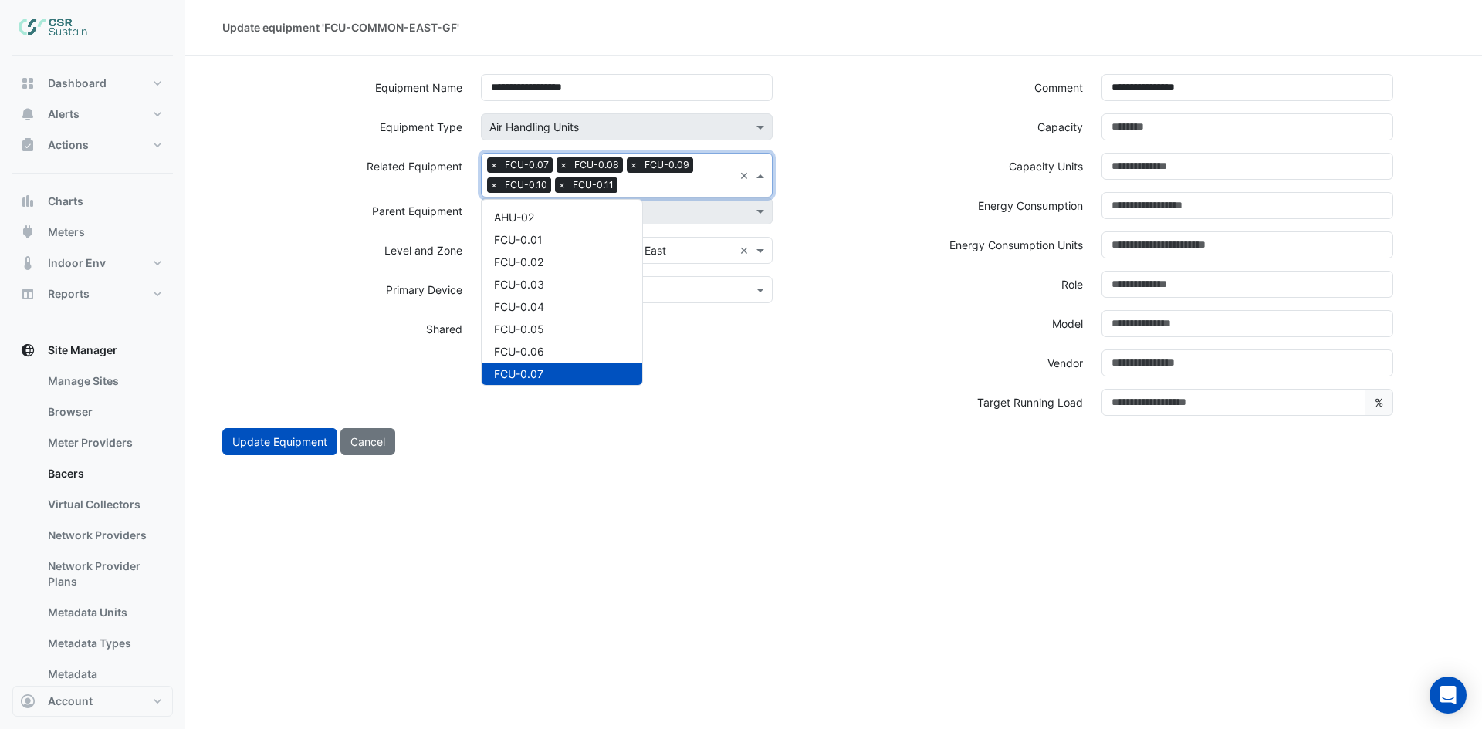
scroll to position [252, 0]
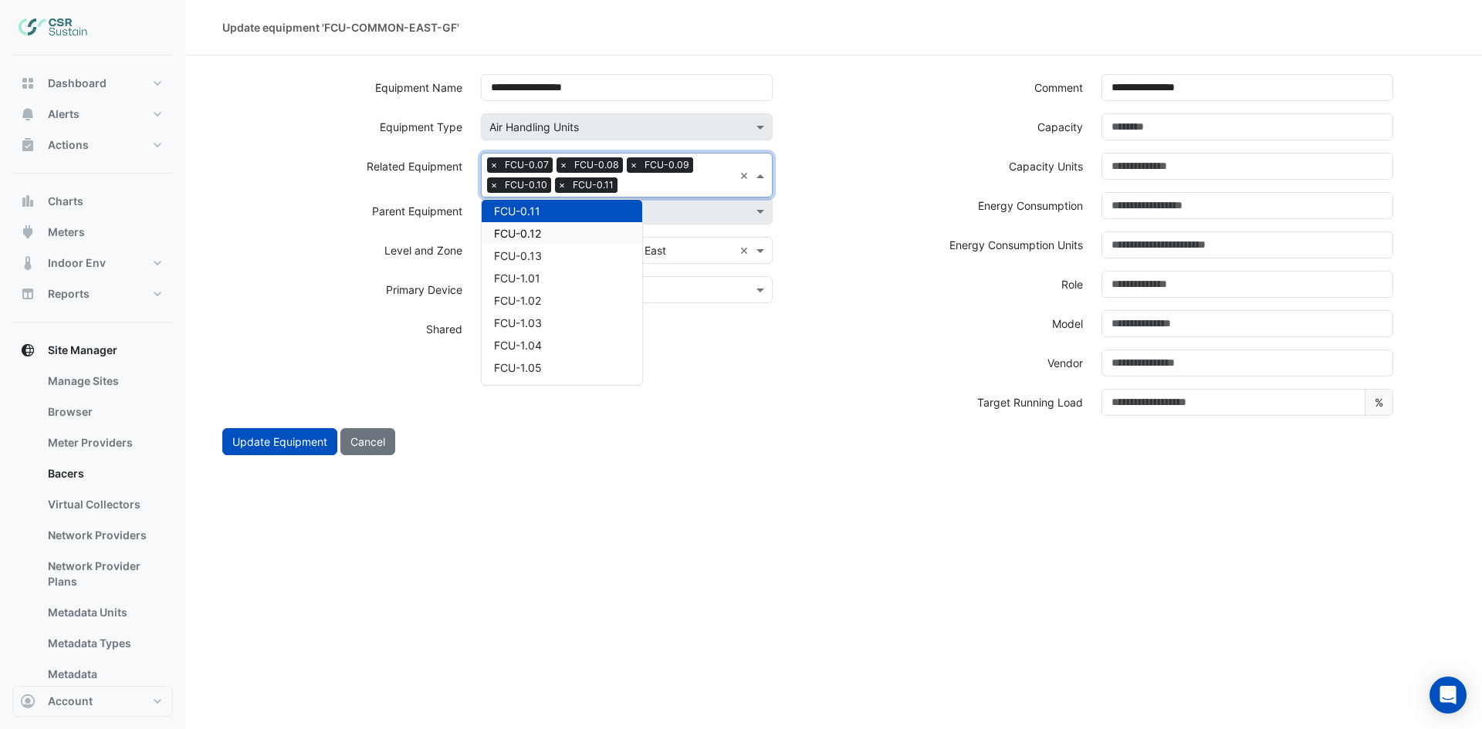
click at [562, 236] on div "FCU-0.12" at bounding box center [562, 233] width 161 height 22
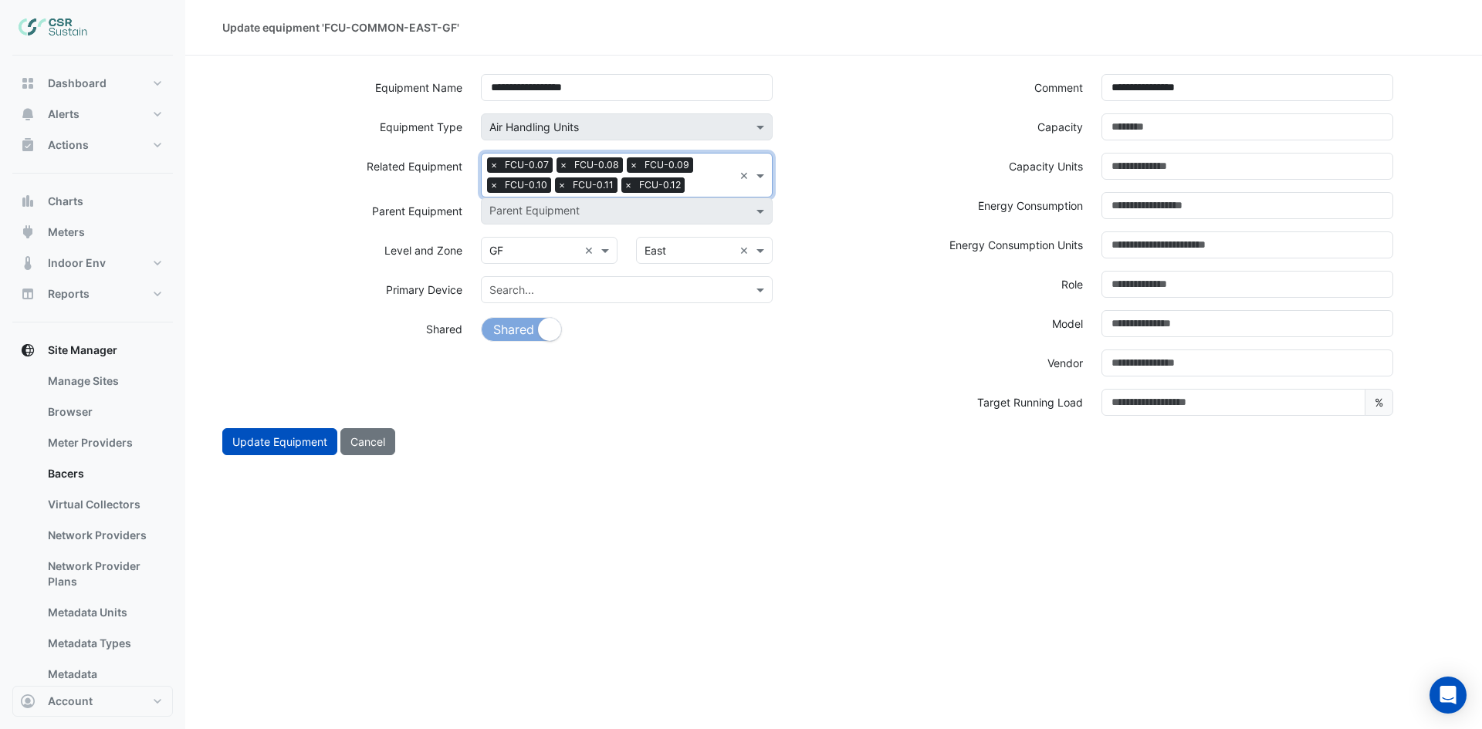
click at [688, 184] on div at bounding box center [710, 187] width 45 height 20
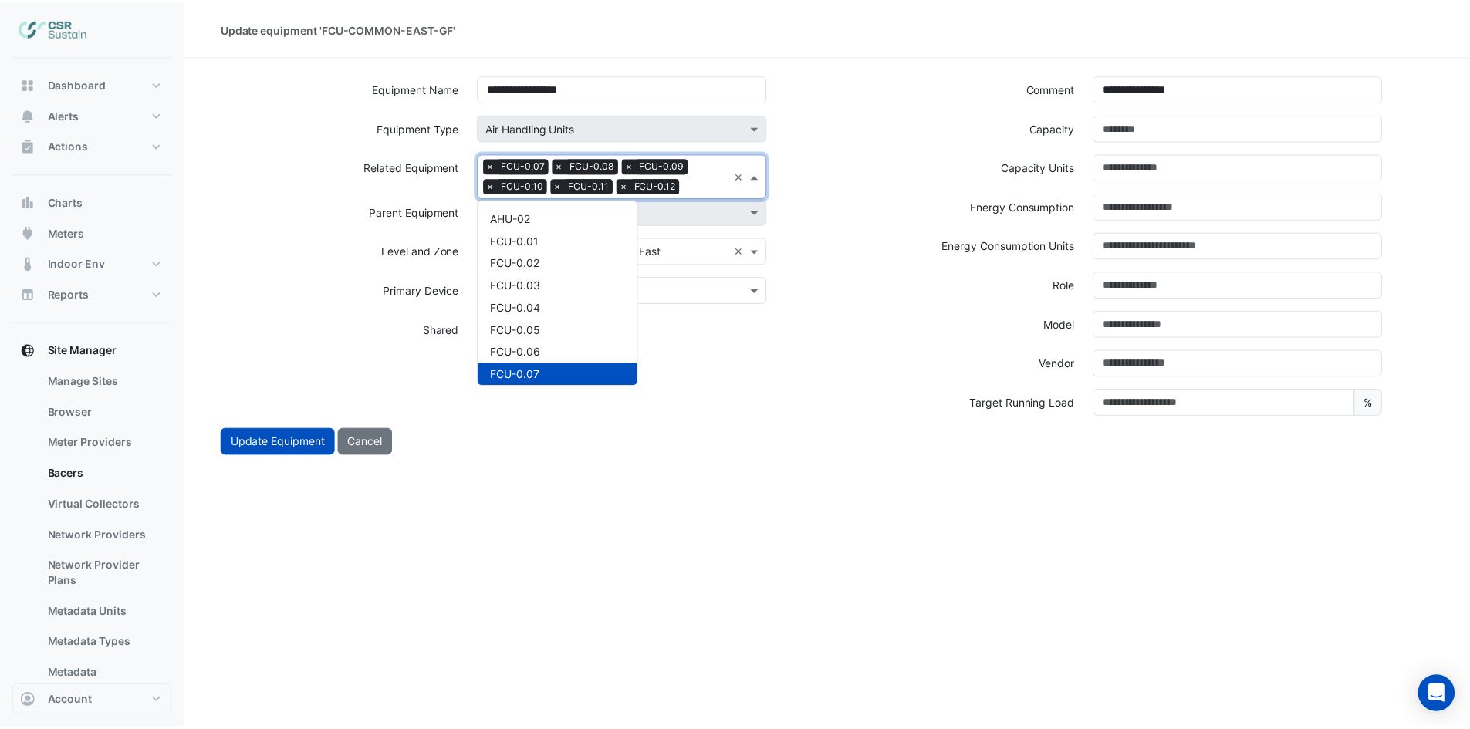
scroll to position [275, 0]
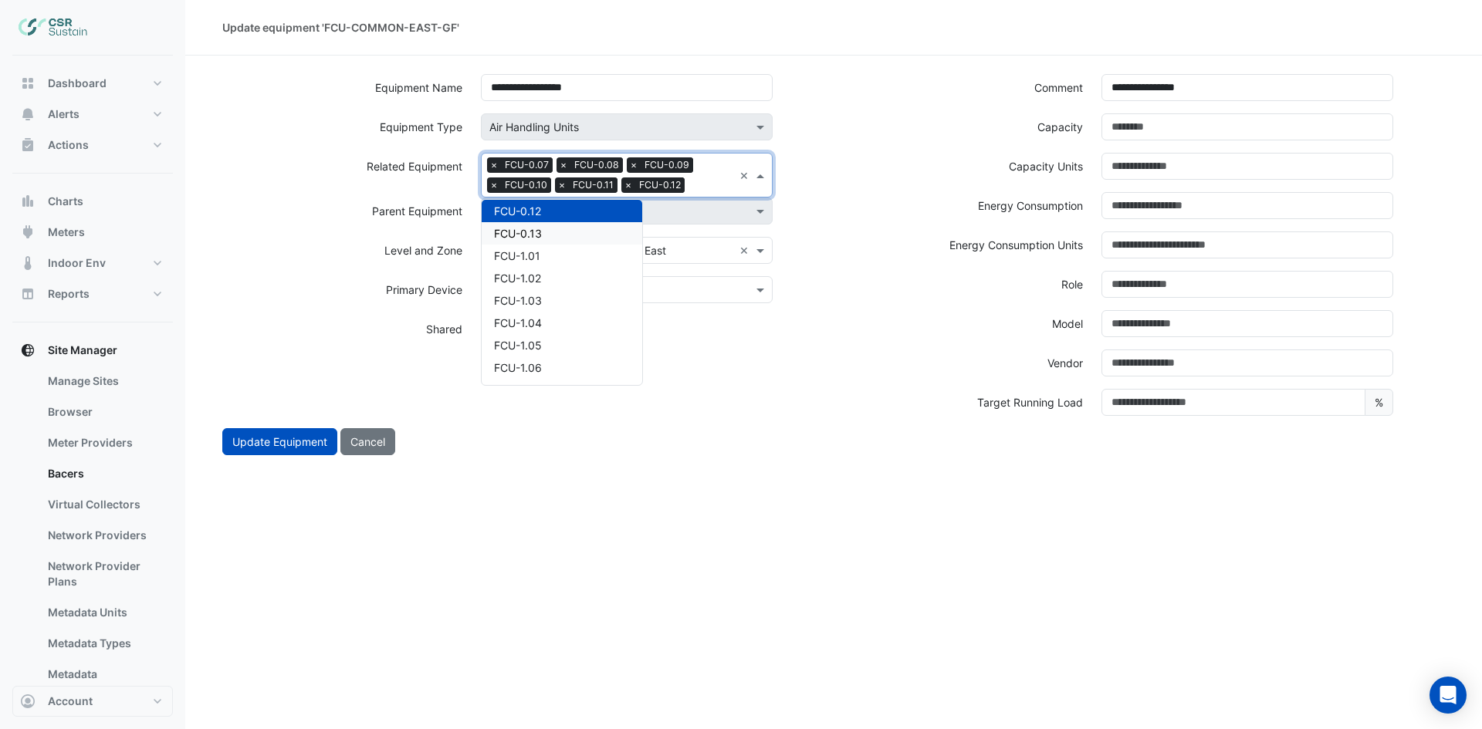
click at [535, 239] on span "FCU-0.13" at bounding box center [518, 233] width 48 height 13
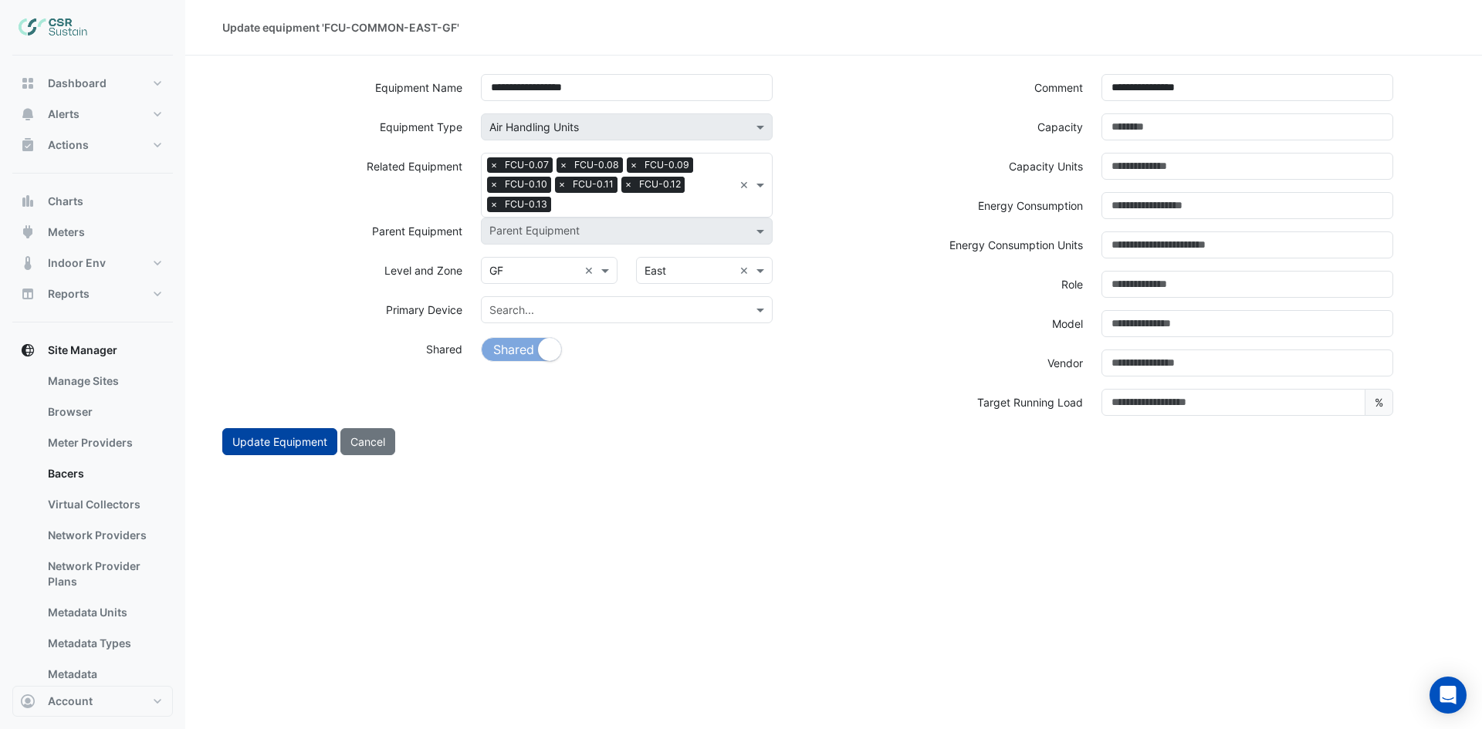
click at [276, 448] on button "Update Equipment" at bounding box center [279, 441] width 115 height 27
select select "***"
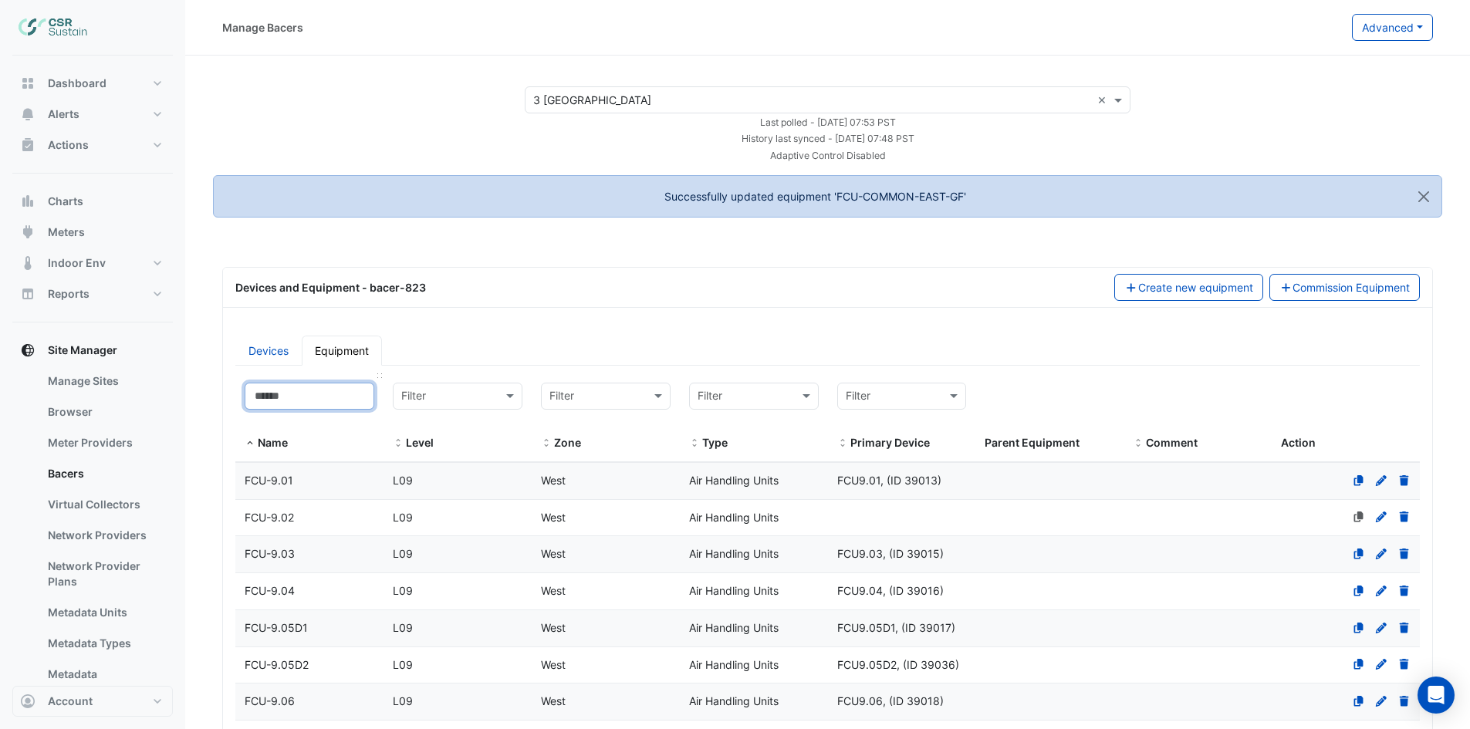
click at [315, 397] on input at bounding box center [310, 396] width 130 height 27
paste input "**********"
type input "**********"
select select "***"
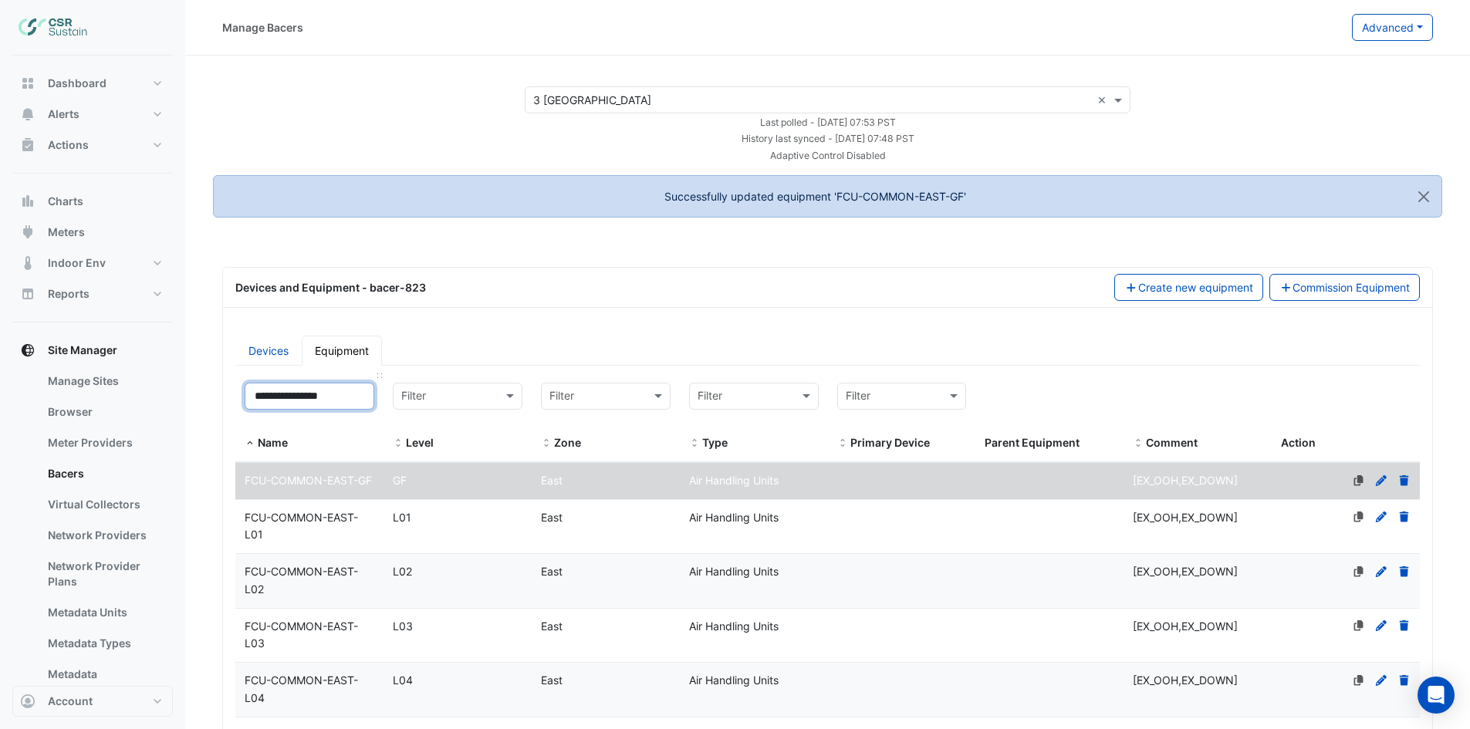
scroll to position [0, 5]
type input "**********"
click at [352, 540] on span "FCU-COMMON-EAST-L01" at bounding box center [301, 526] width 113 height 31
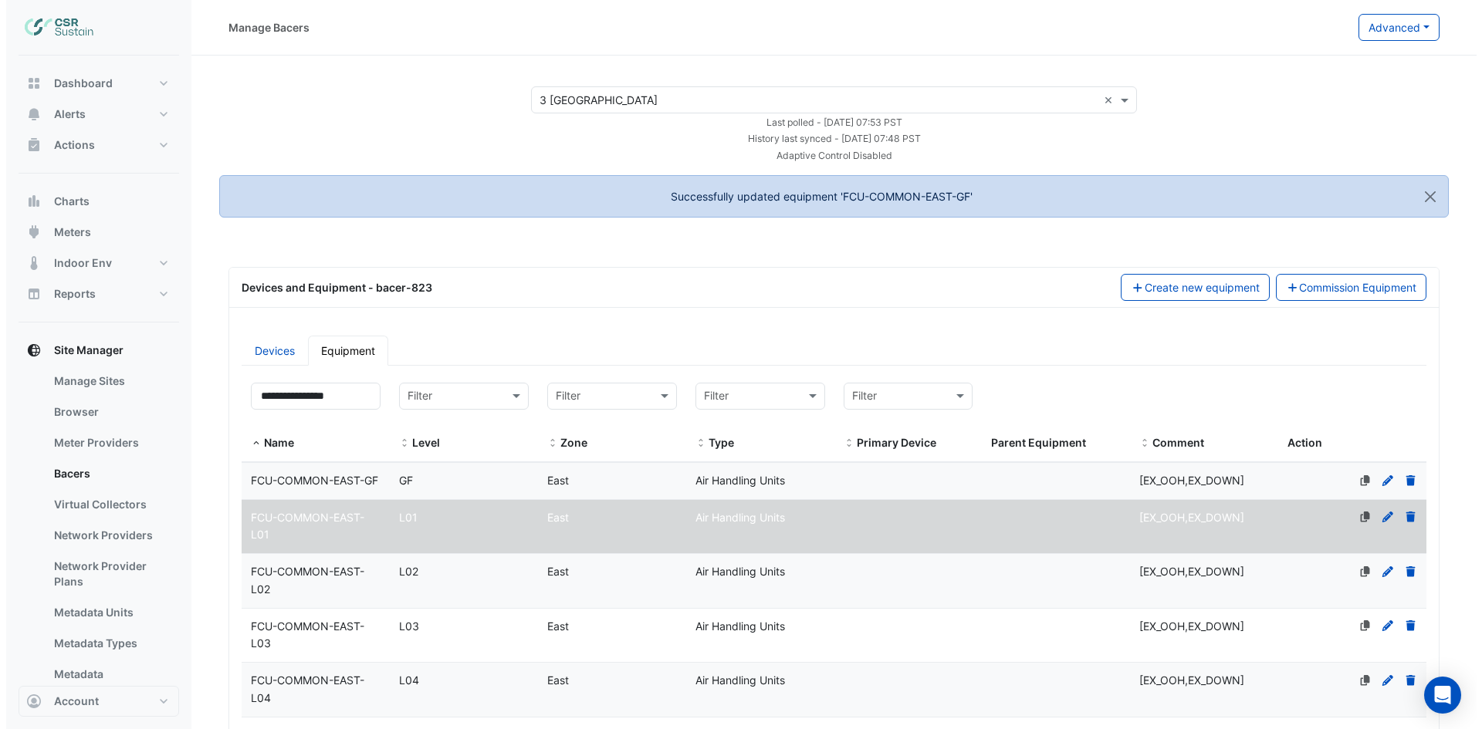
scroll to position [0, 0]
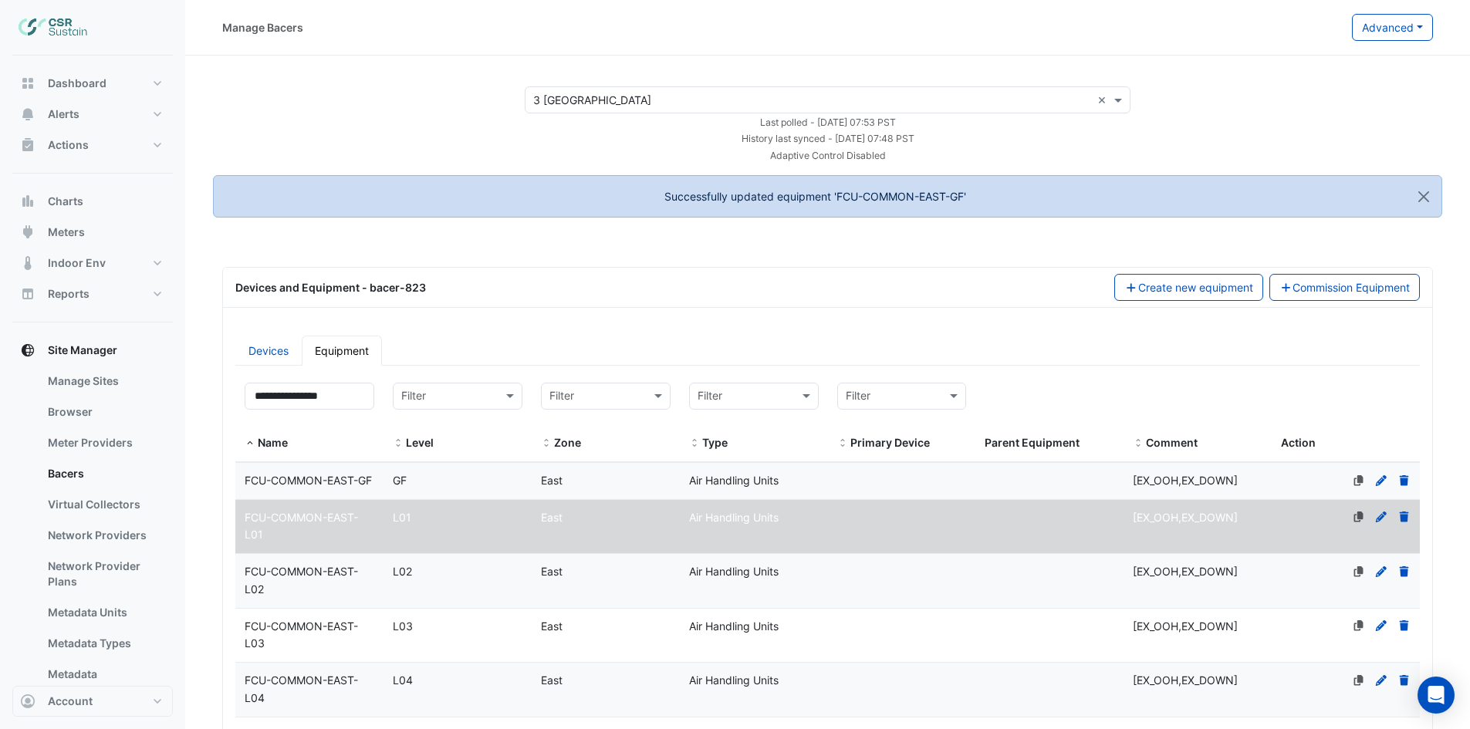
click at [1378, 522] on icon at bounding box center [1381, 517] width 14 height 11
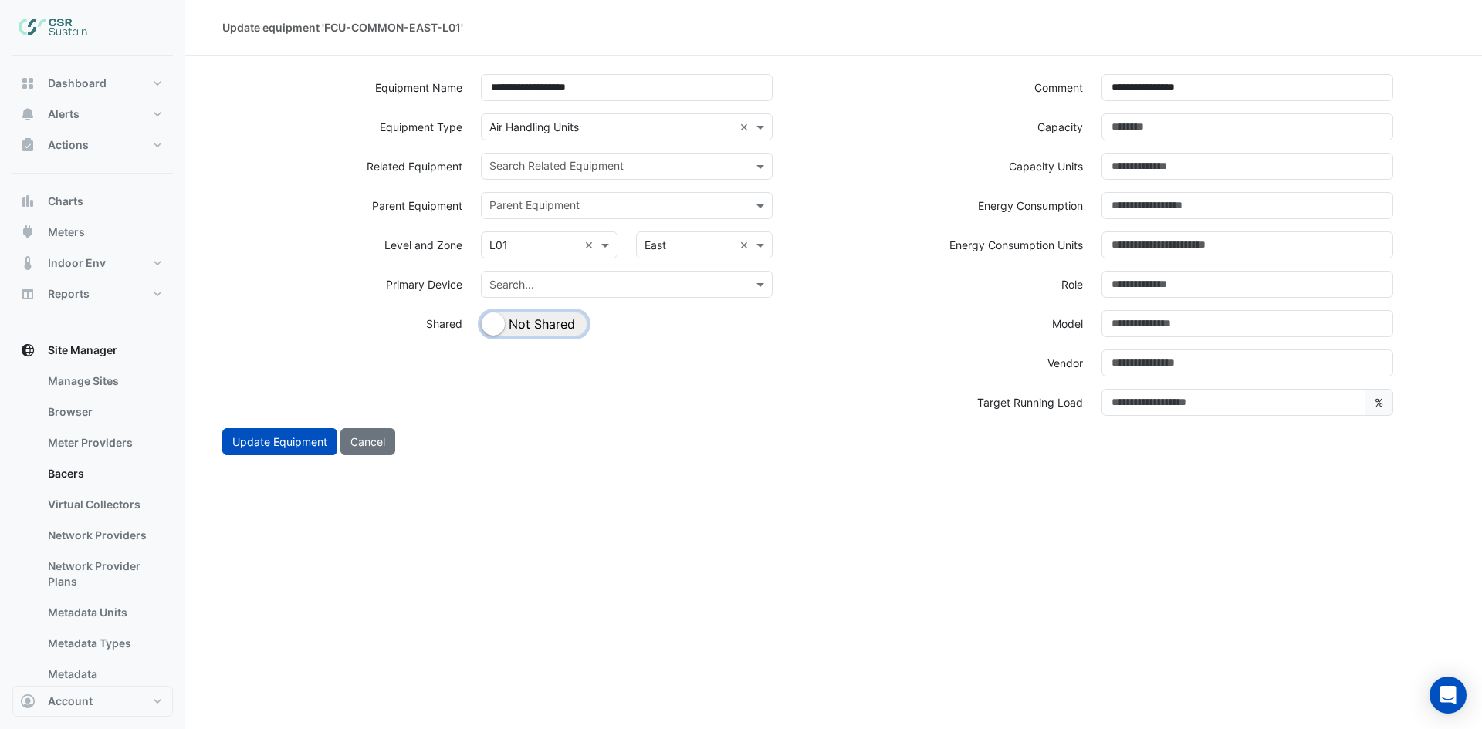
click at [553, 325] on button "Shared Not Shared" at bounding box center [534, 324] width 106 height 25
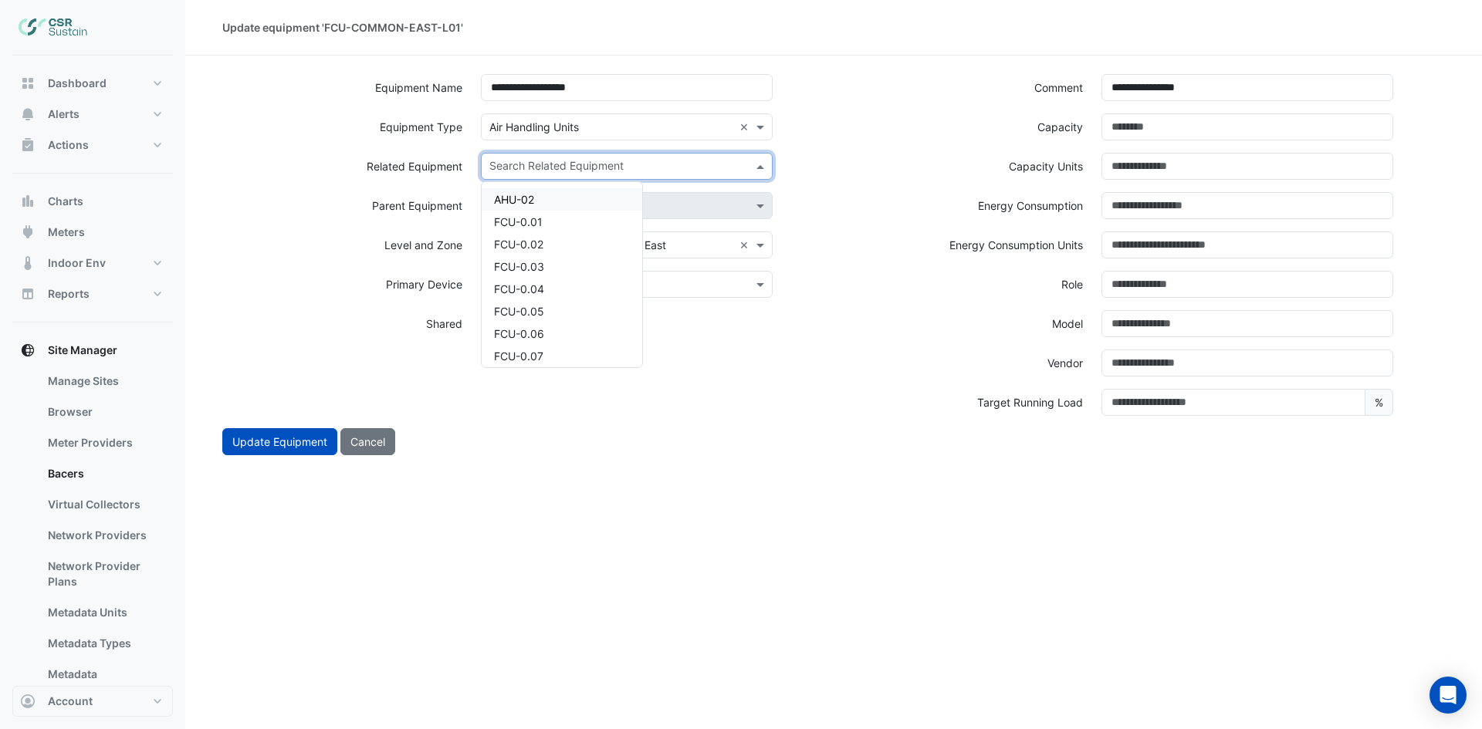
click at [745, 167] on input "text" at bounding box center [617, 168] width 257 height 16
click at [561, 311] on div "FCU-1.16" at bounding box center [562, 308] width 161 height 22
click at [651, 168] on input "text" at bounding box center [644, 168] width 178 height 16
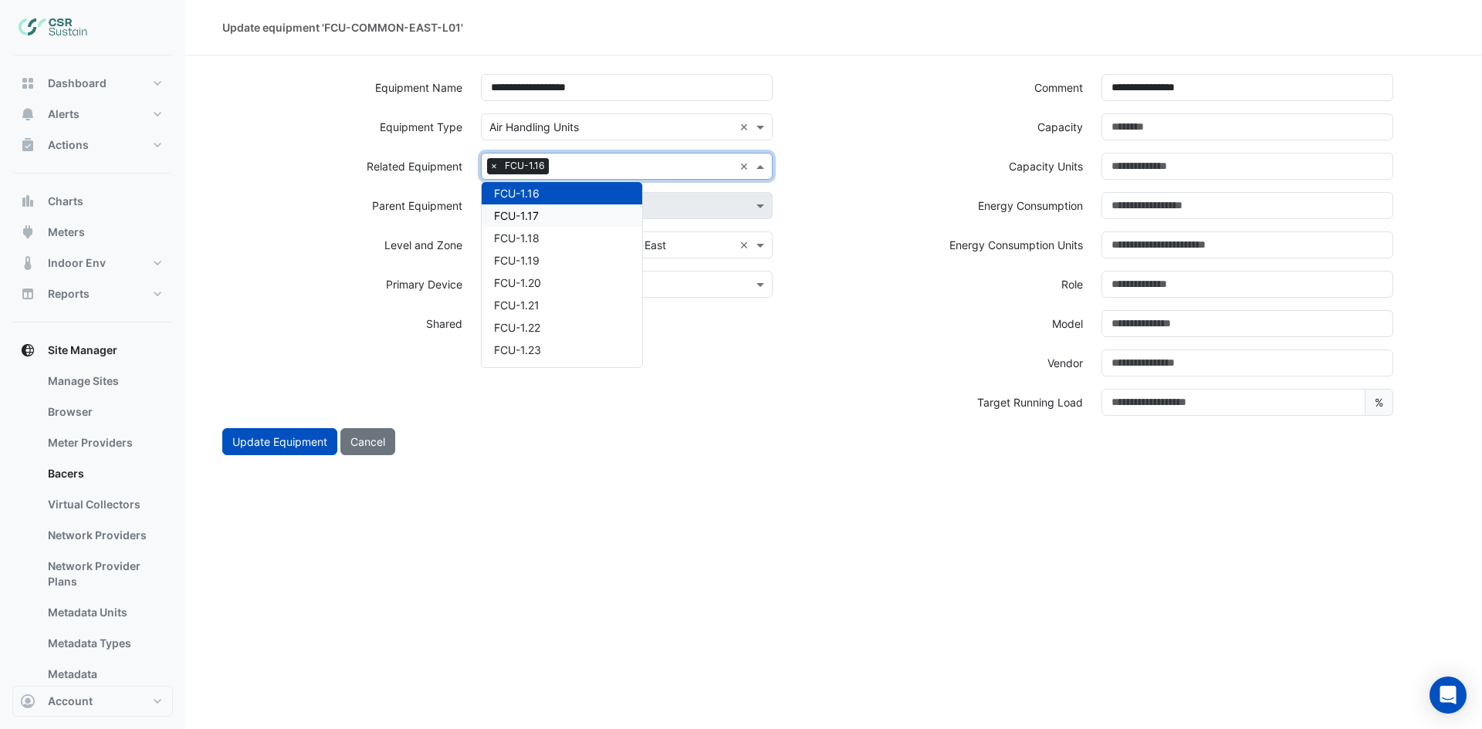
drag, startPoint x: 555, startPoint y: 218, endPoint x: 629, endPoint y: 188, distance: 80.0
click at [556, 218] on div "FCU-1.17" at bounding box center [562, 216] width 161 height 22
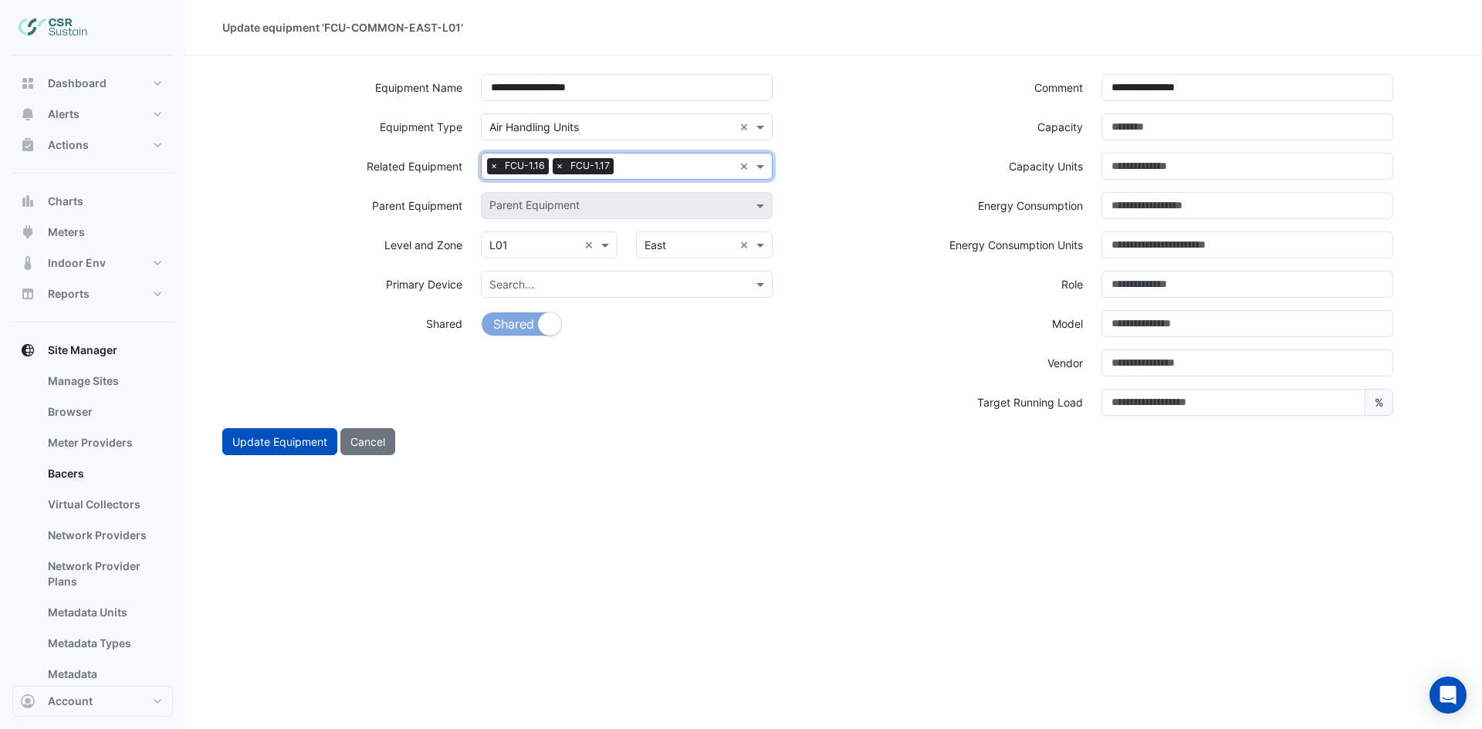
click at [650, 174] on div at bounding box center [675, 168] width 116 height 20
click at [552, 214] on div "FCU-1.18" at bounding box center [562, 216] width 161 height 22
click at [705, 168] on input "text" at bounding box center [709, 168] width 48 height 16
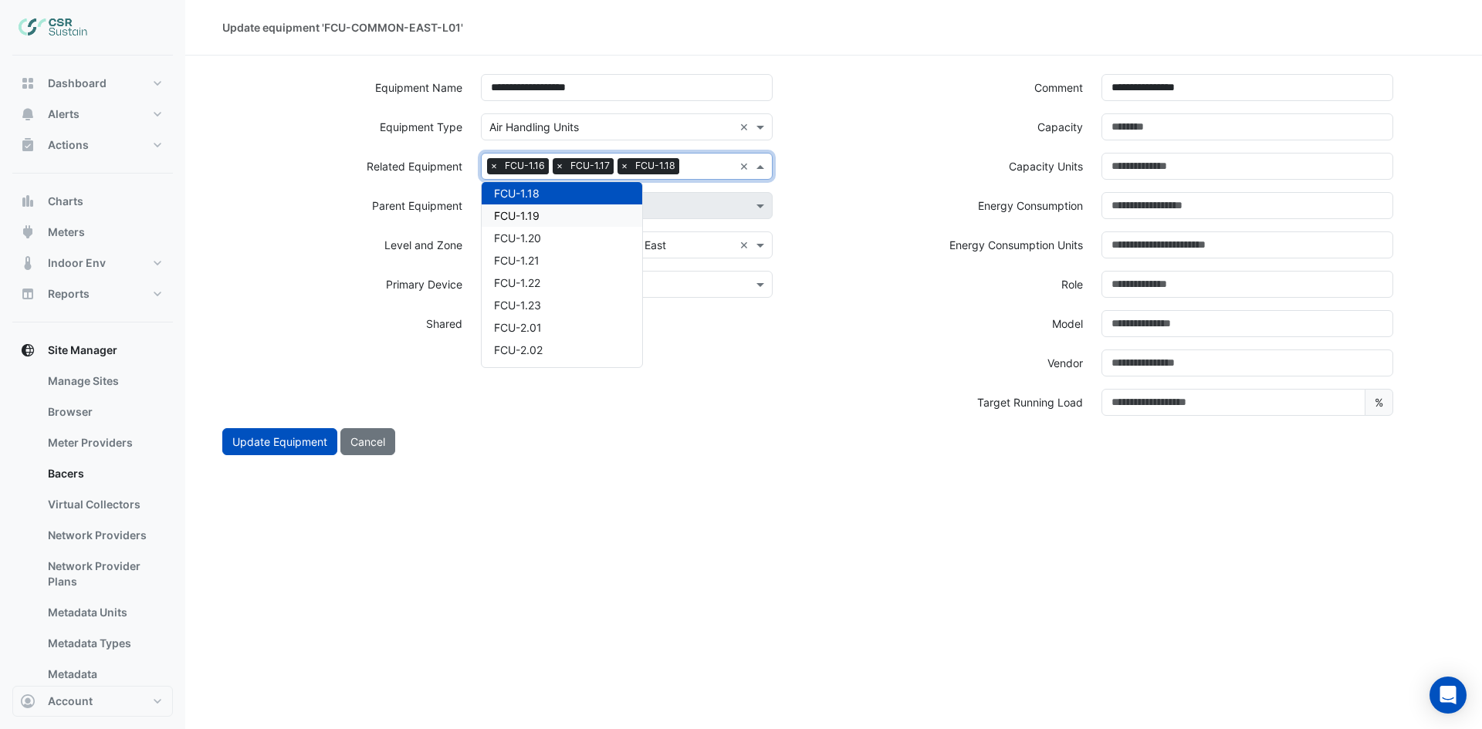
click at [597, 220] on div "FCU-1.19" at bounding box center [562, 216] width 161 height 22
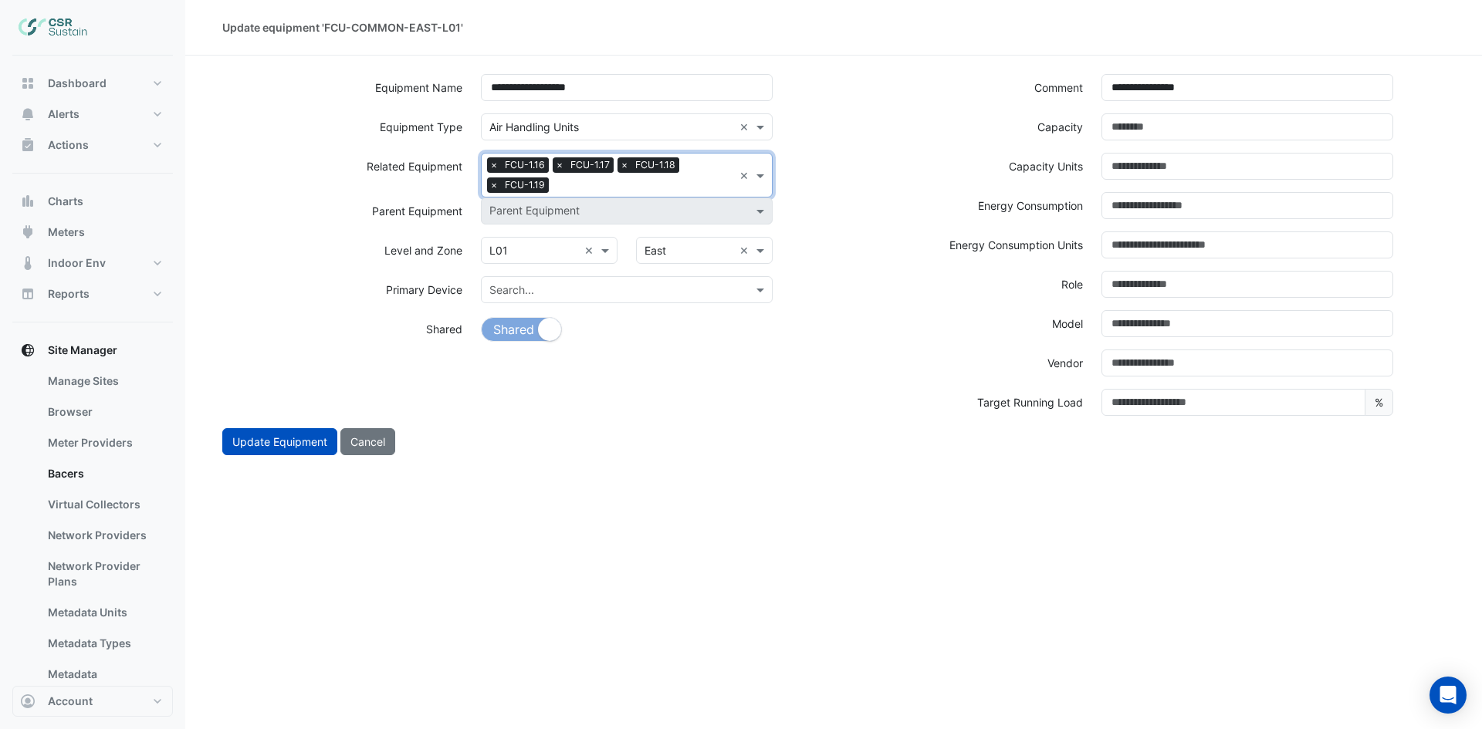
click at [668, 192] on input "text" at bounding box center [644, 186] width 178 height 16
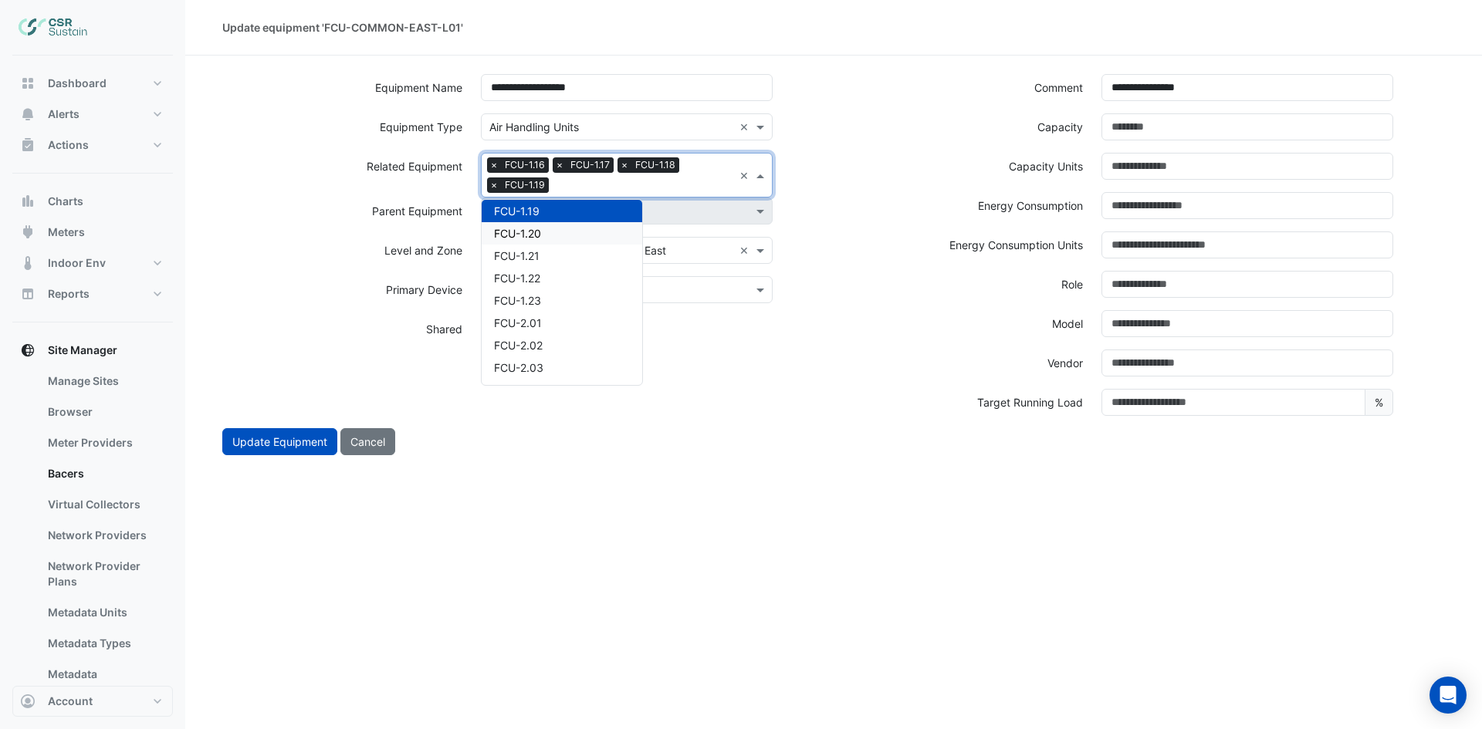
click at [554, 235] on div "FCU-1.20" at bounding box center [562, 233] width 161 height 22
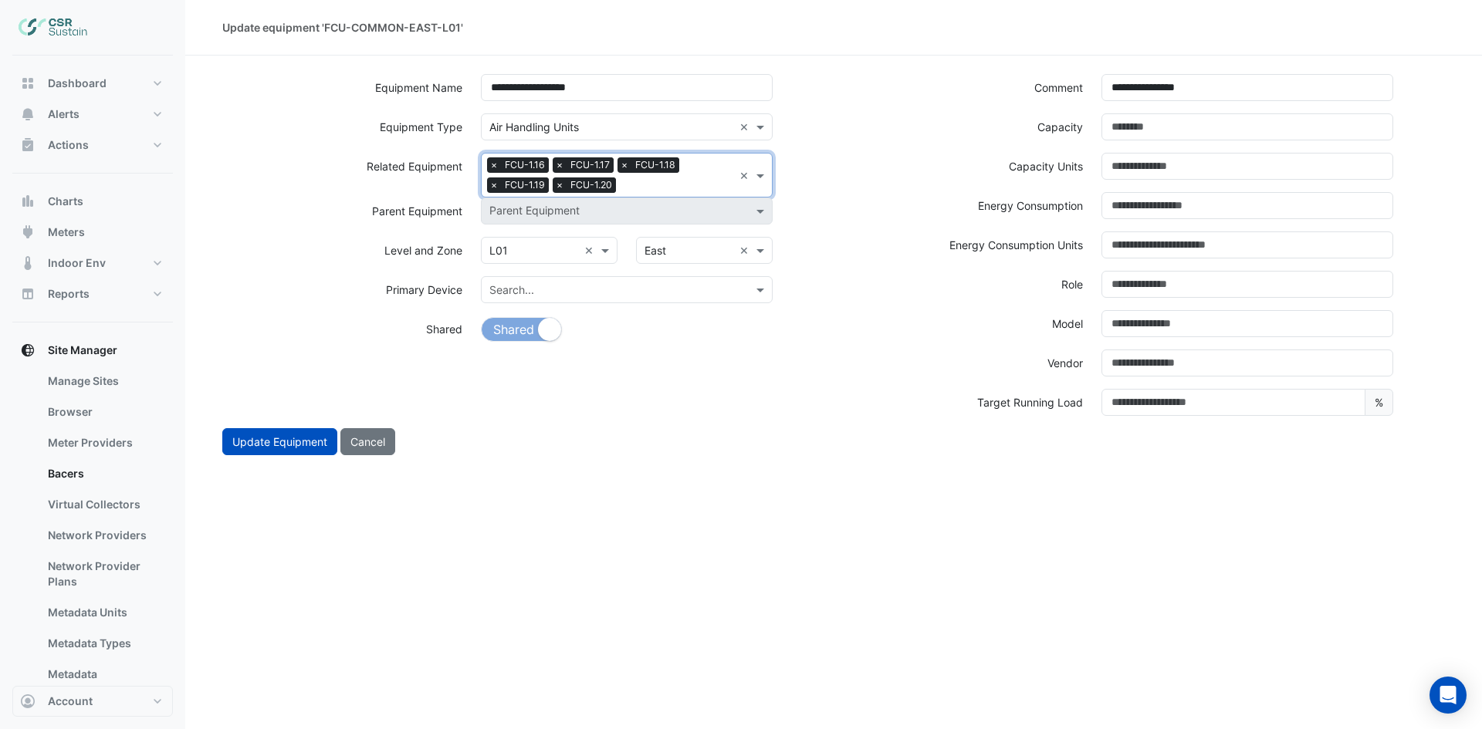
click at [669, 185] on input "text" at bounding box center [677, 186] width 111 height 16
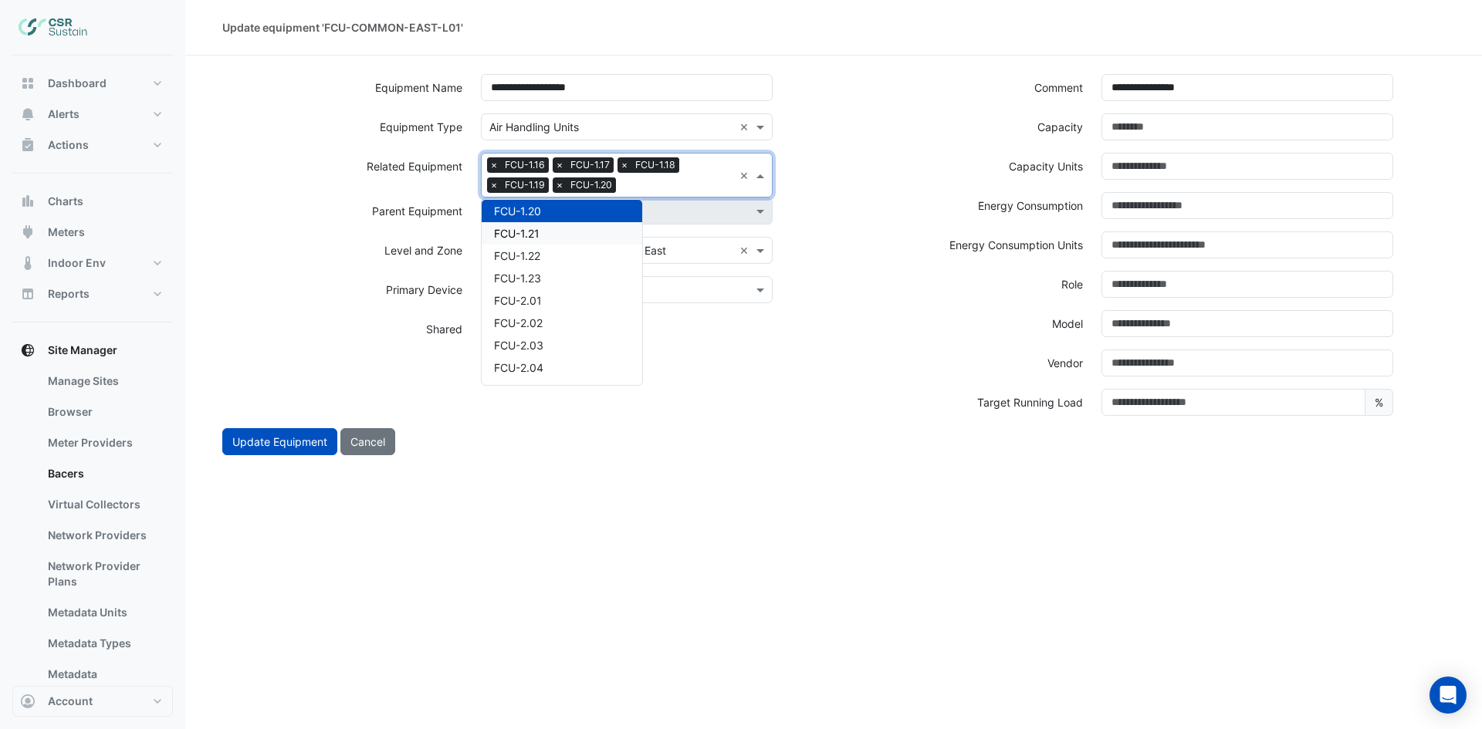
drag, startPoint x: 536, startPoint y: 234, endPoint x: 571, endPoint y: 228, distance: 35.3
click at [536, 235] on span "FCU-1.21" at bounding box center [517, 233] width 46 height 13
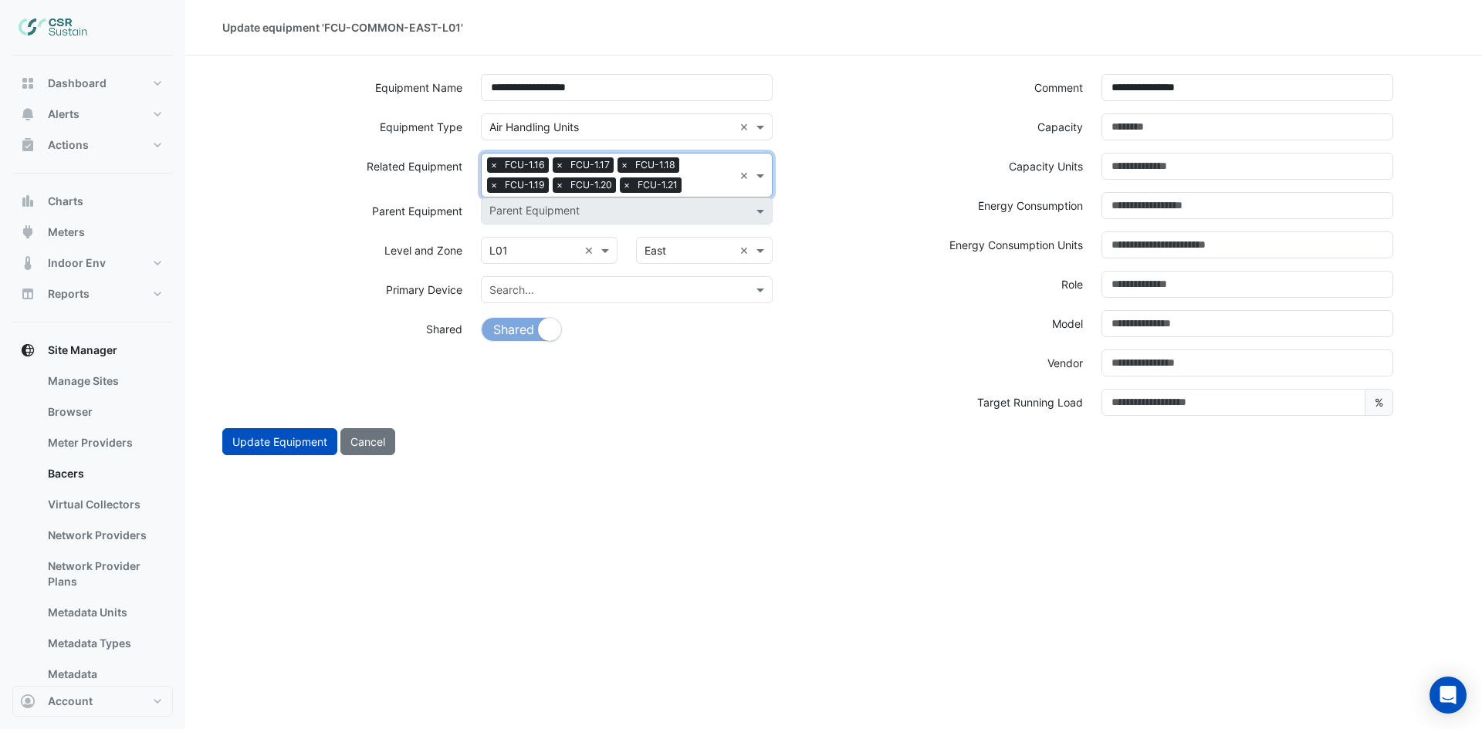
click at [708, 187] on input "text" at bounding box center [711, 186] width 46 height 16
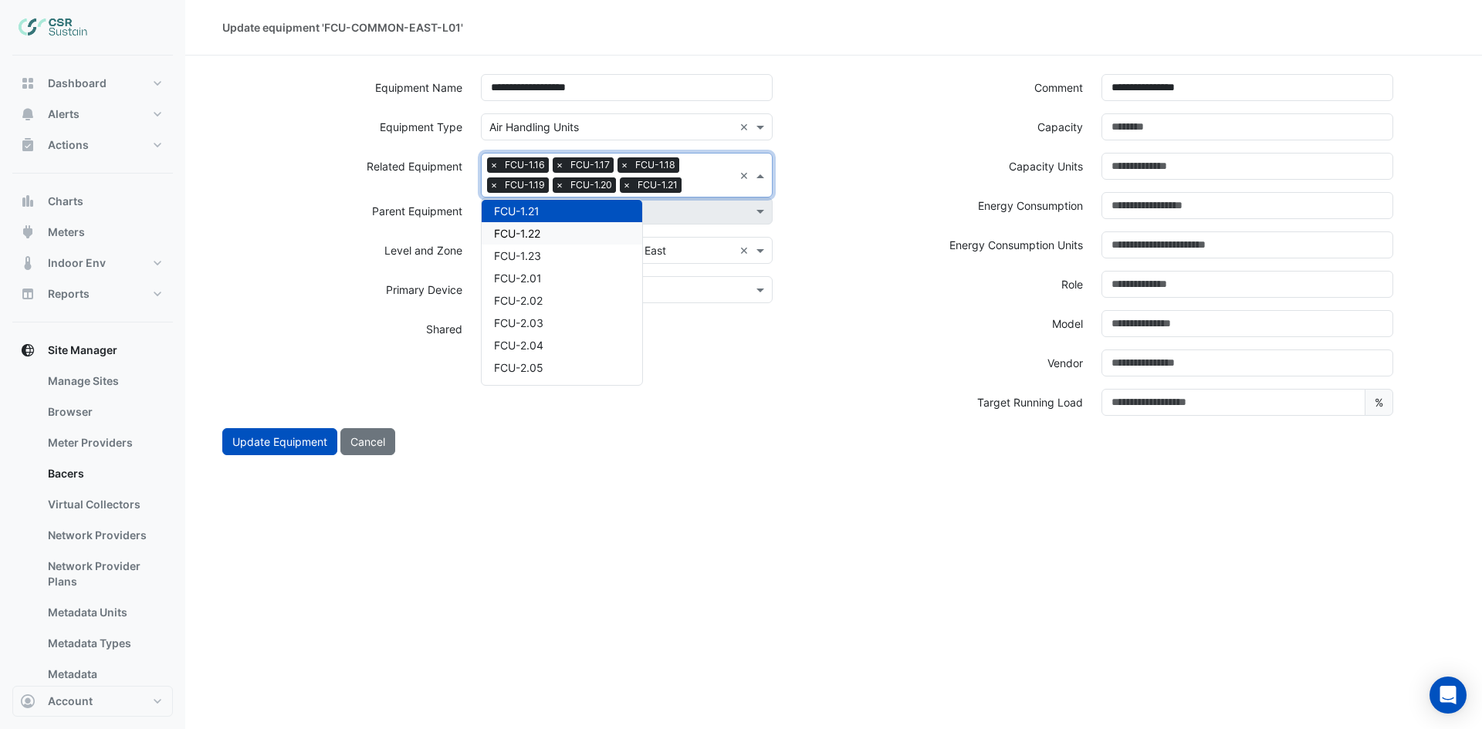
click at [568, 235] on div "FCU-1.22" at bounding box center [562, 233] width 161 height 22
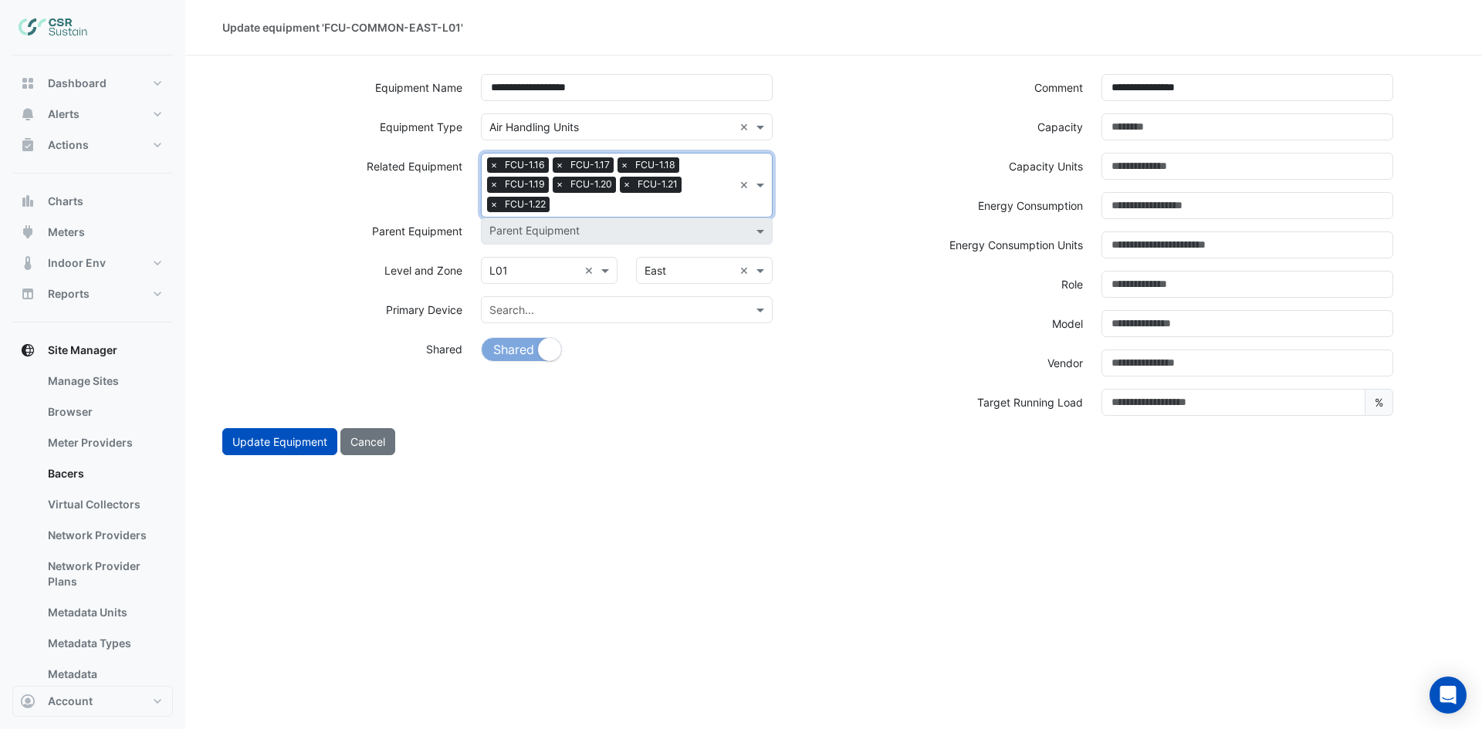
click at [689, 203] on input "text" at bounding box center [644, 206] width 177 height 16
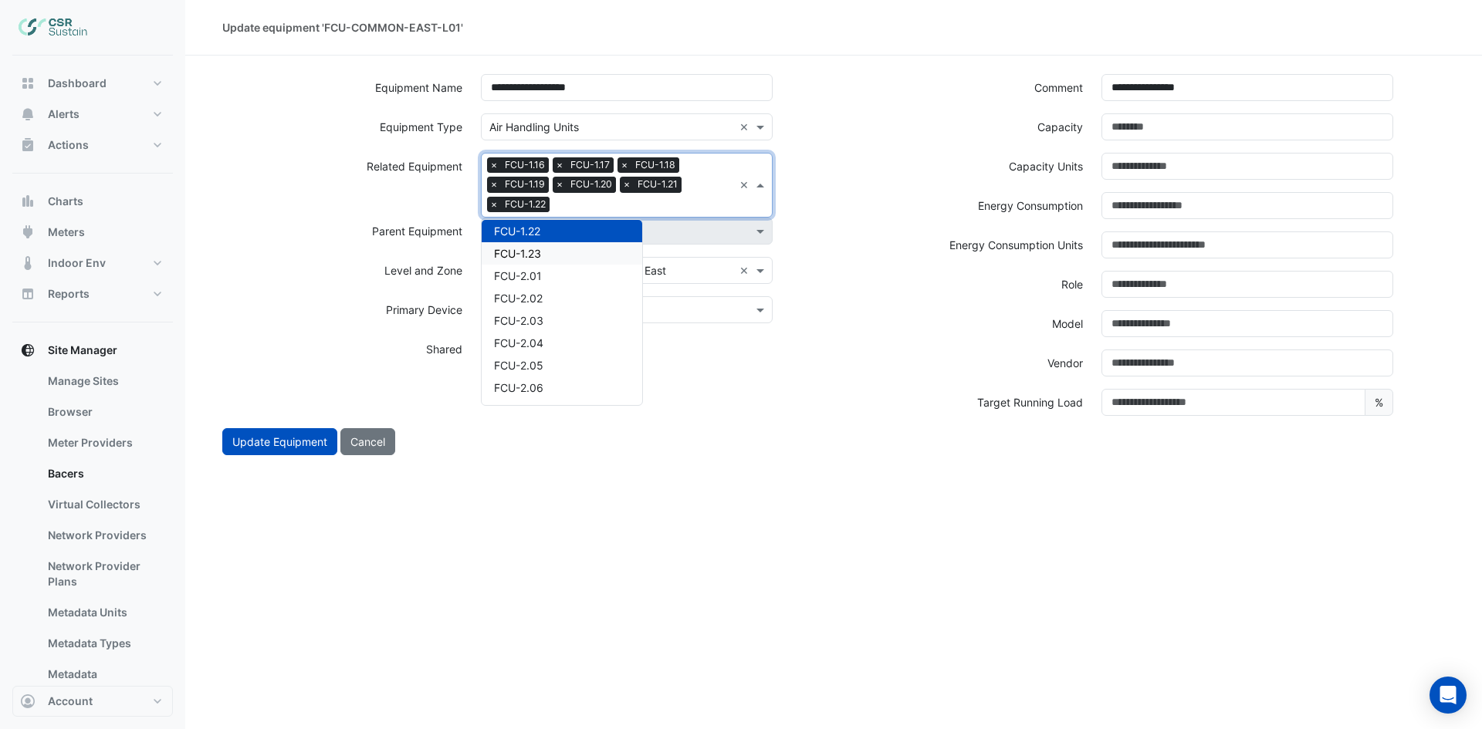
click at [522, 243] on div "FCU-1.23" at bounding box center [562, 253] width 161 height 22
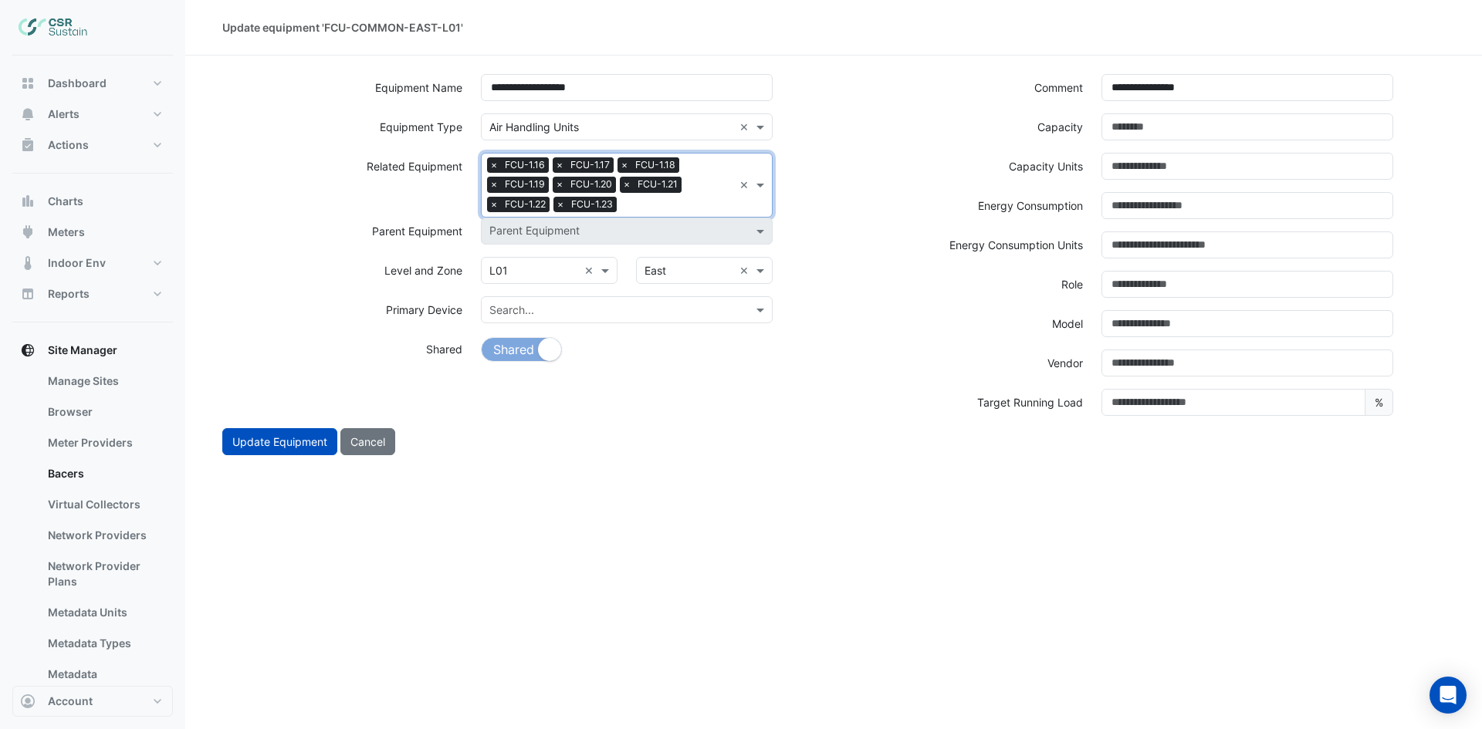
click at [680, 200] on input "text" at bounding box center [678, 206] width 110 height 16
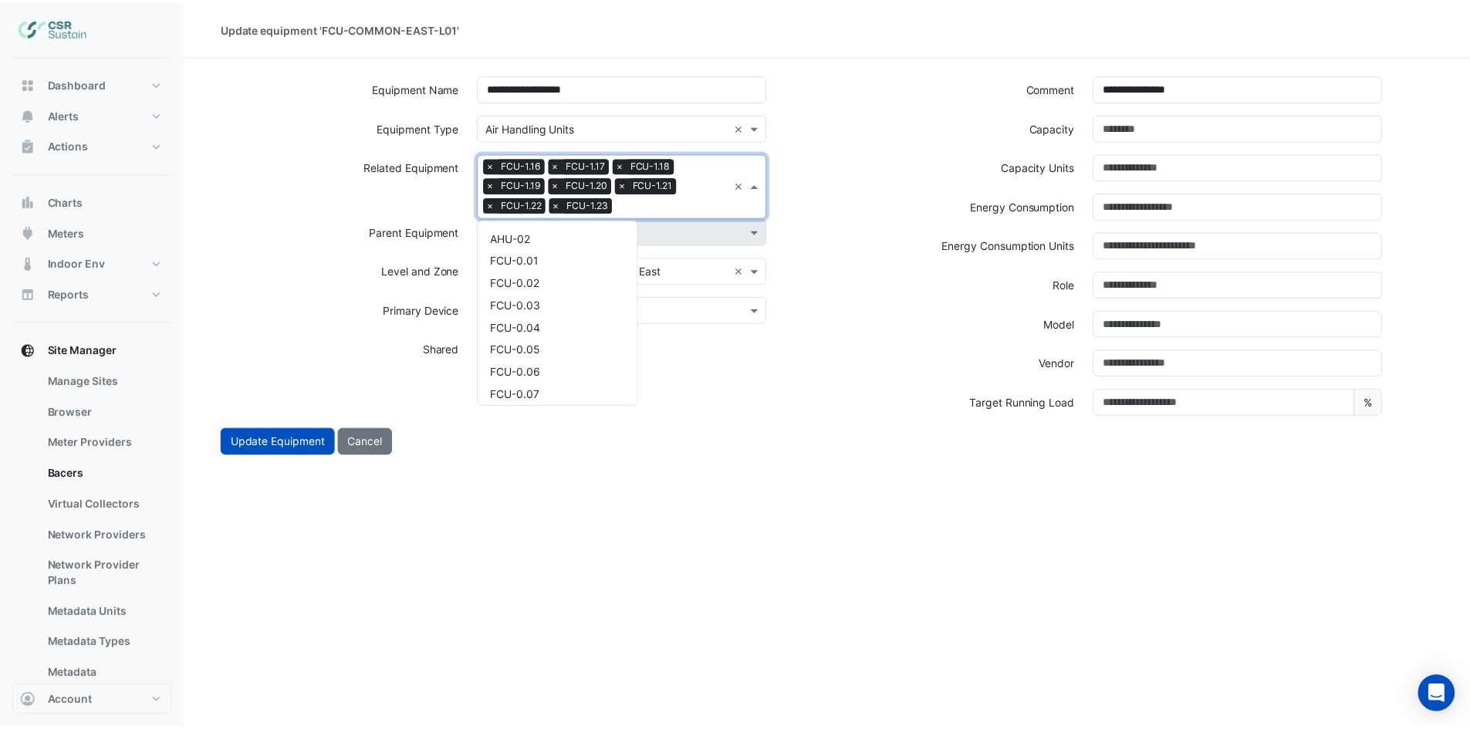
scroll to position [812, 0]
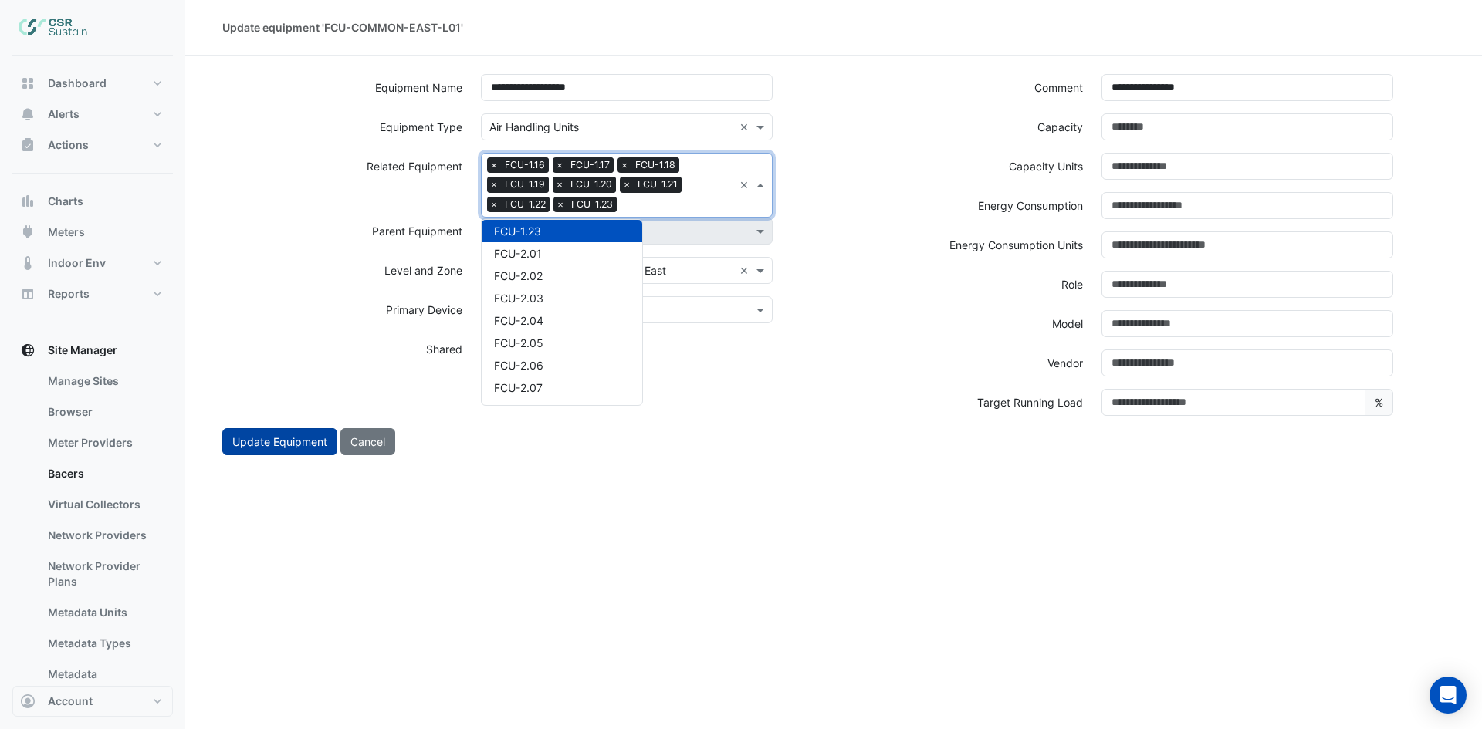
click at [262, 444] on button "Update Equipment" at bounding box center [279, 441] width 115 height 27
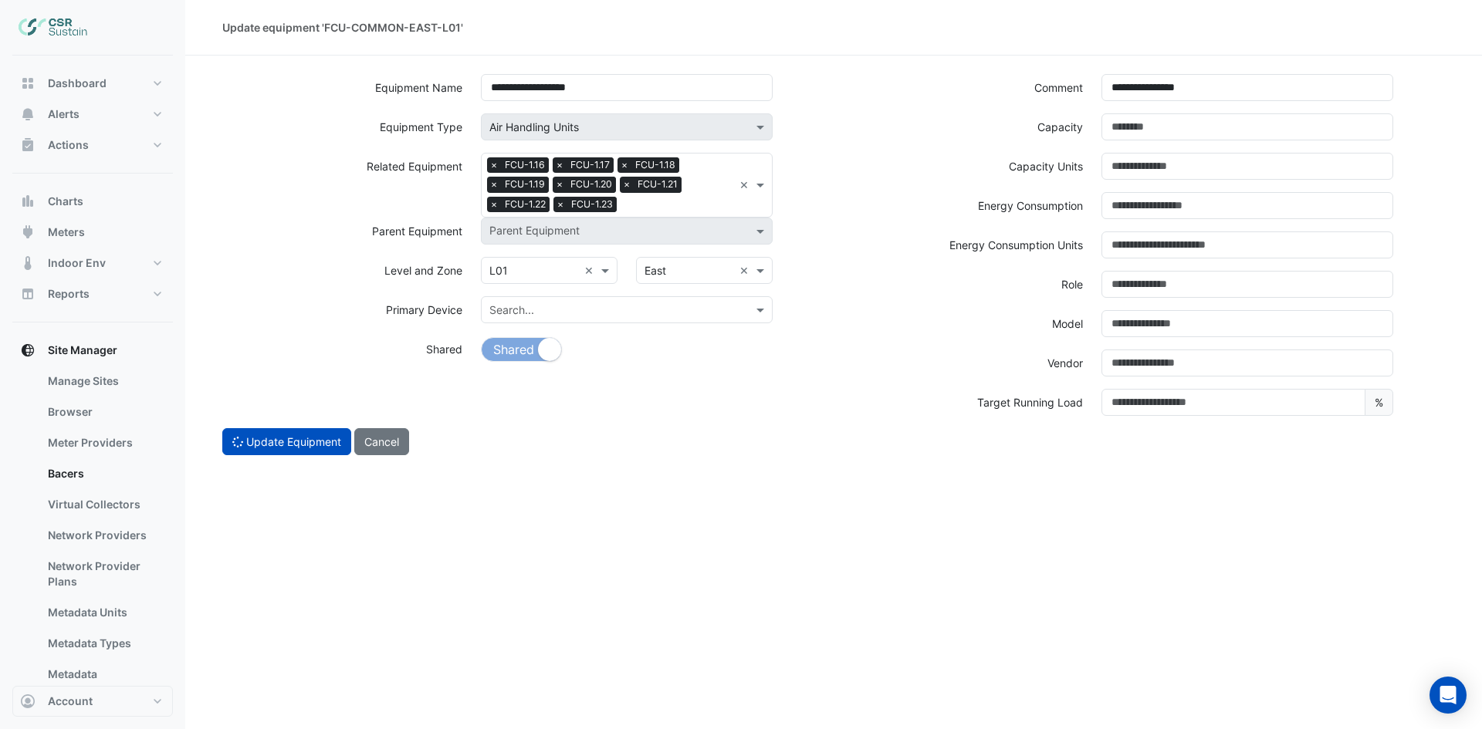
select select "***"
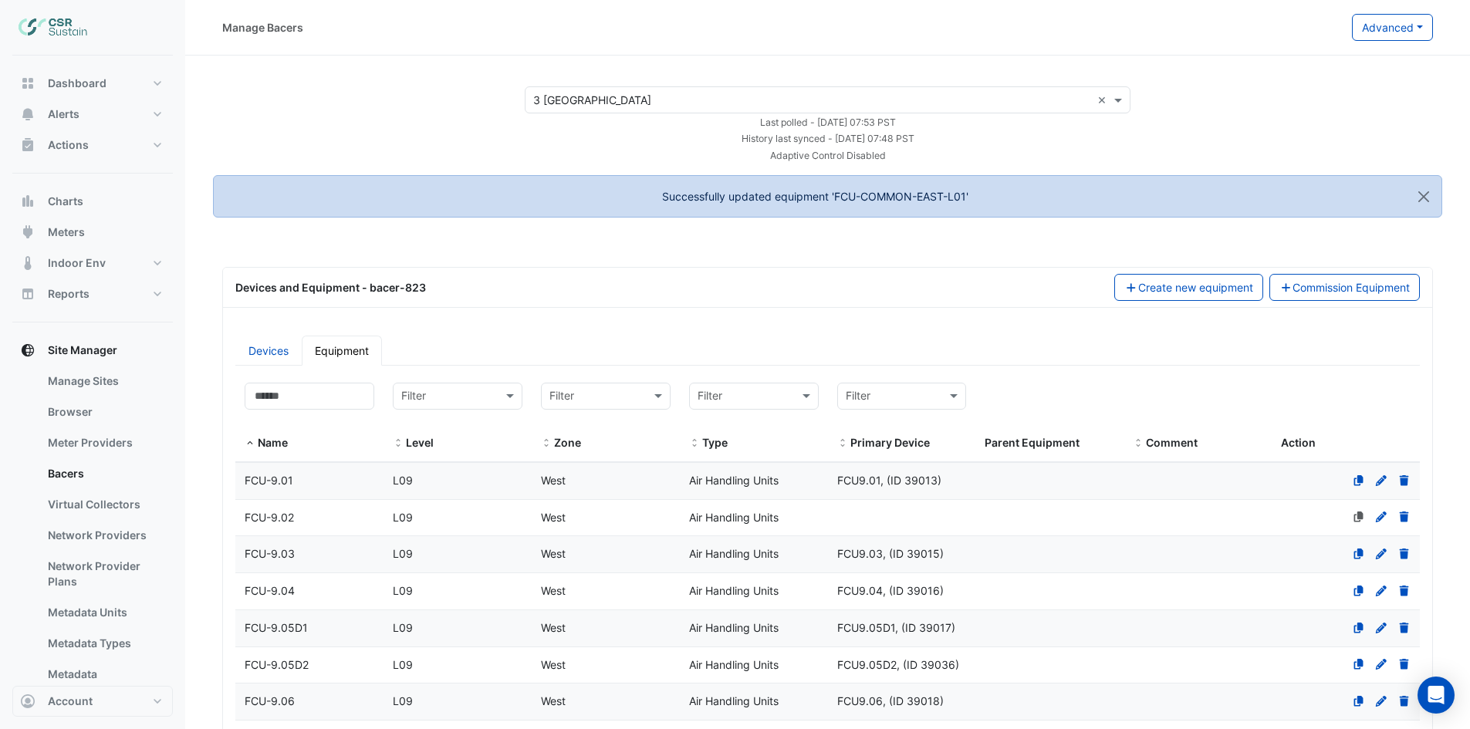
select select "***"
click at [335, 398] on input at bounding box center [310, 396] width 130 height 27
paste input "**********"
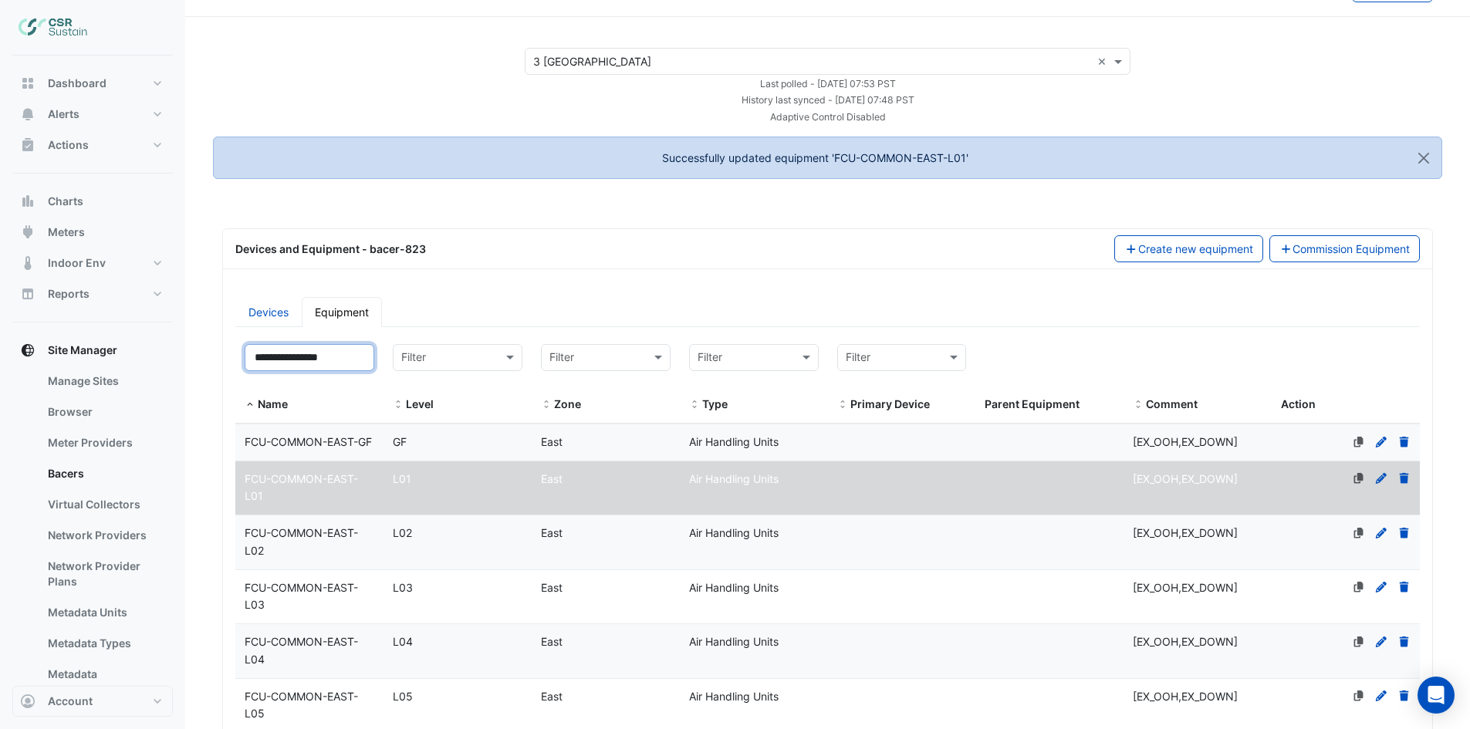
scroll to position [232, 0]
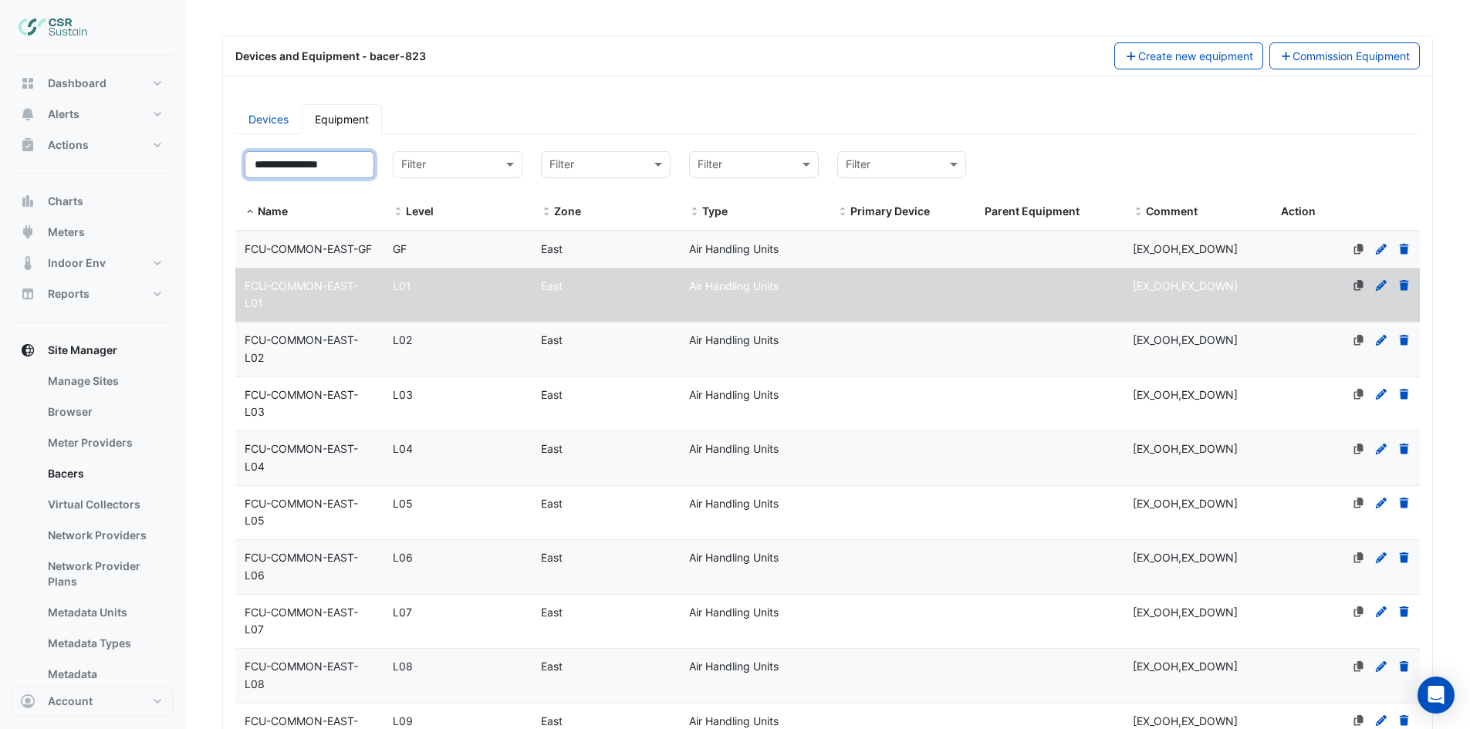
type input "**********"
click at [330, 367] on div "FCU-COMMON-EAST-L02" at bounding box center [309, 349] width 148 height 35
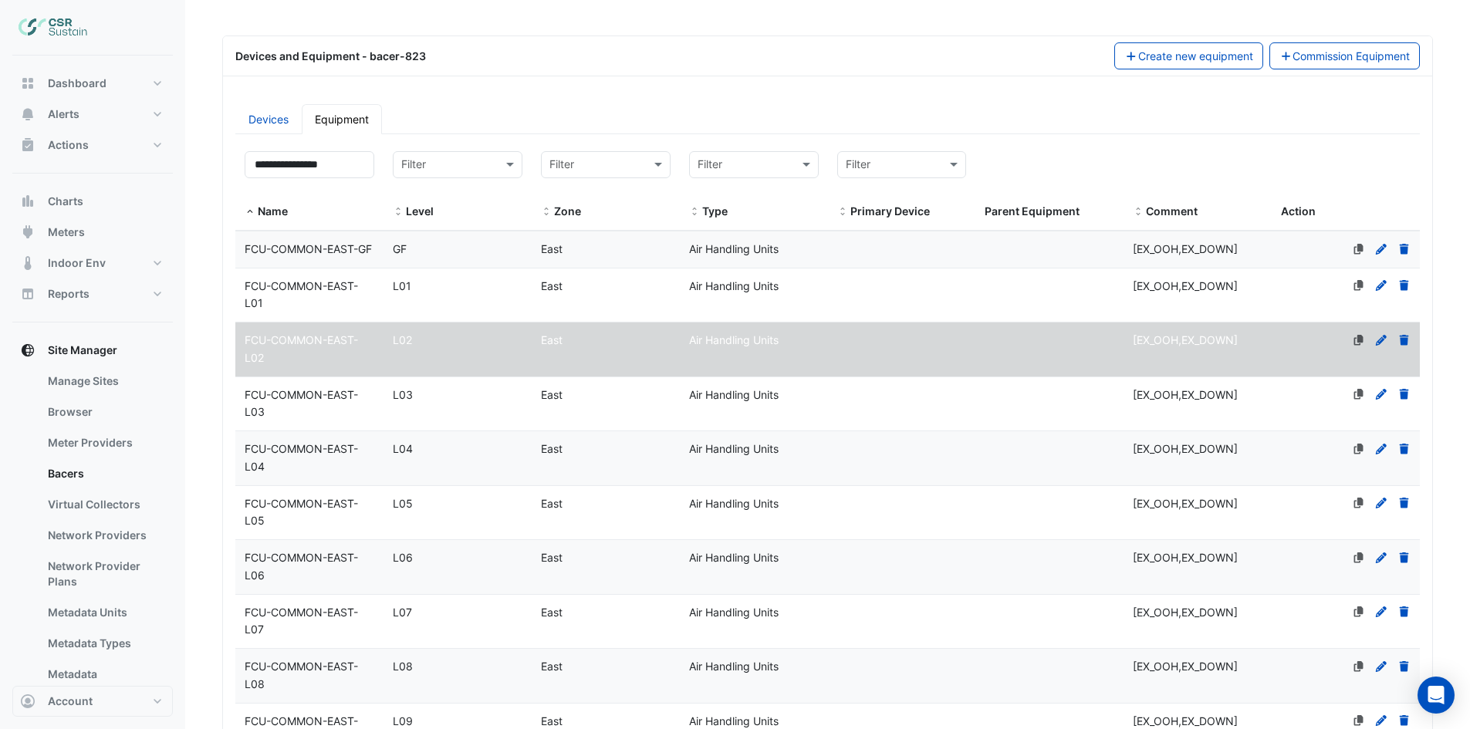
scroll to position [0, 0]
click at [1381, 346] on icon at bounding box center [1381, 340] width 11 height 11
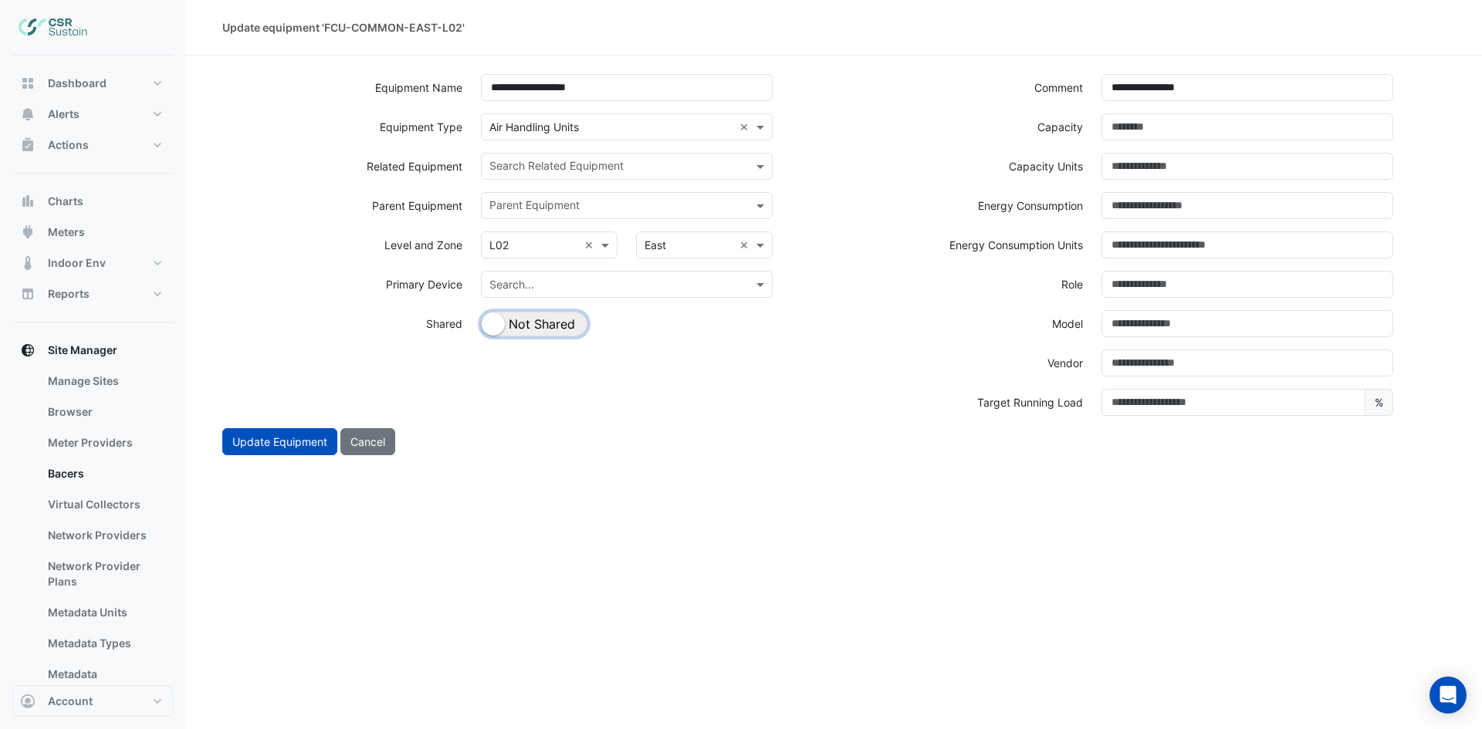
click at [532, 325] on button "Shared Not Shared" at bounding box center [534, 324] width 106 height 25
click at [666, 161] on input "text" at bounding box center [617, 168] width 257 height 16
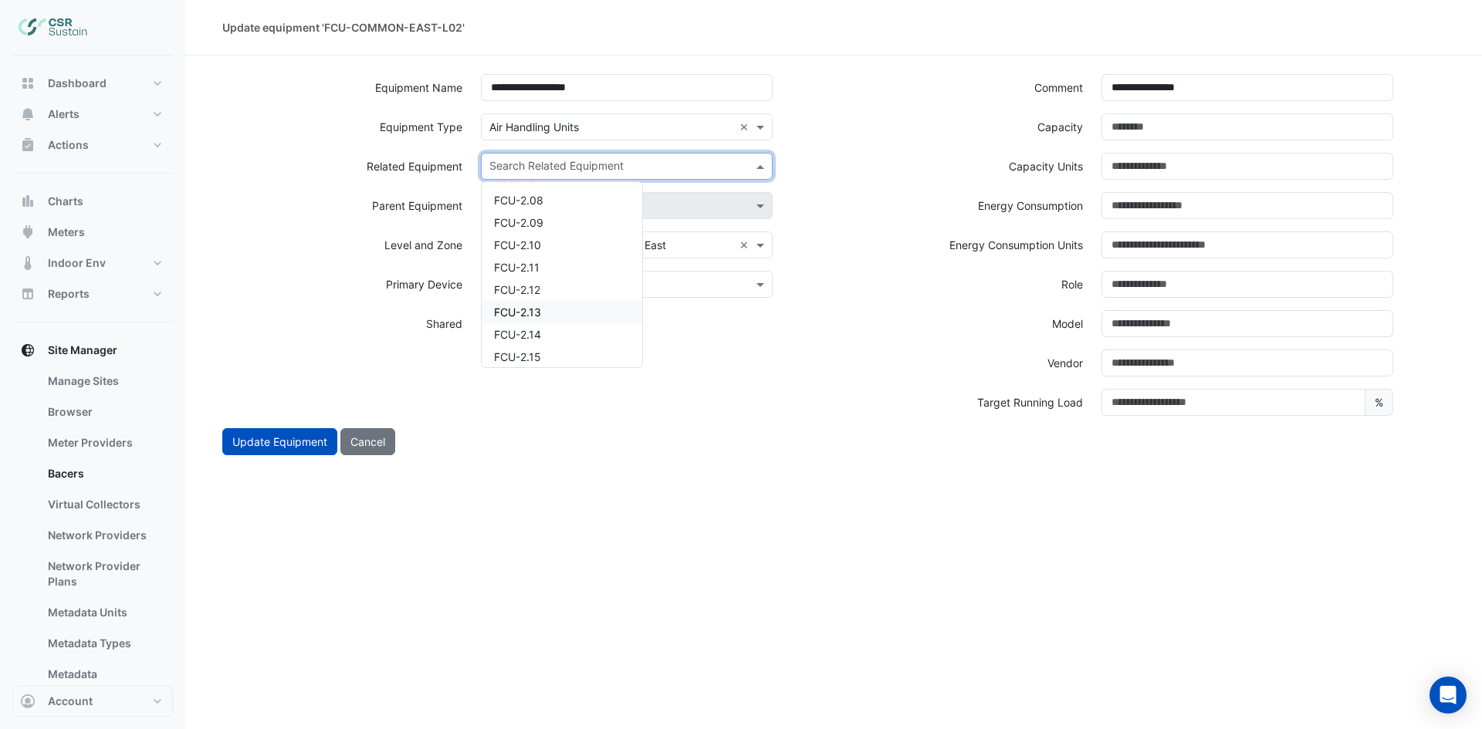
scroll to position [1003, 0]
click at [555, 289] on div "FCU-2.13" at bounding box center [562, 293] width 161 height 22
click at [656, 153] on div "Search Related Equipment × FCU-2.13 ×" at bounding box center [627, 166] width 292 height 27
click at [554, 238] on div "FCU-2.15" at bounding box center [562, 238] width 161 height 22
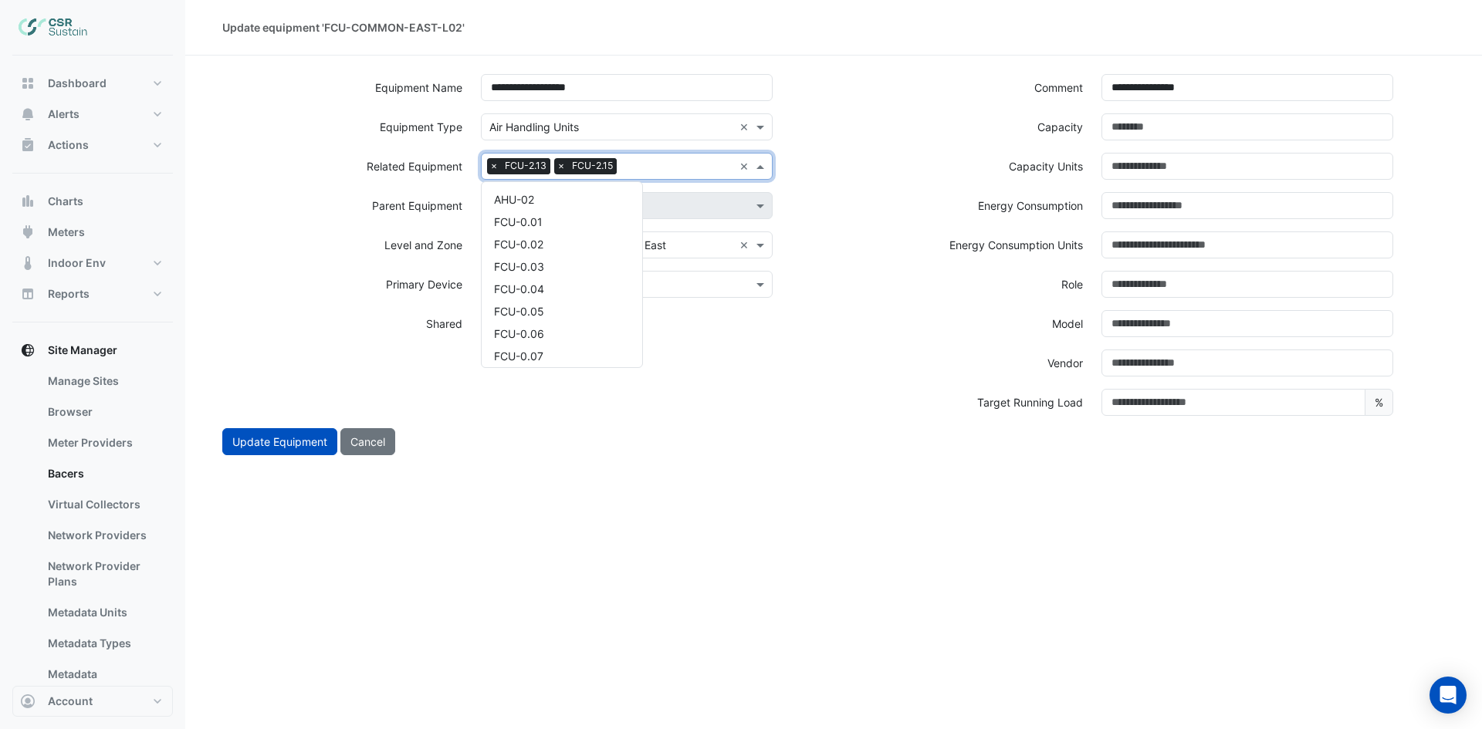
click at [668, 165] on input "text" at bounding box center [678, 168] width 110 height 16
click at [581, 211] on div "FCU-2.16" at bounding box center [562, 216] width 161 height 22
click at [711, 169] on input "text" at bounding box center [711, 168] width 43 height 16
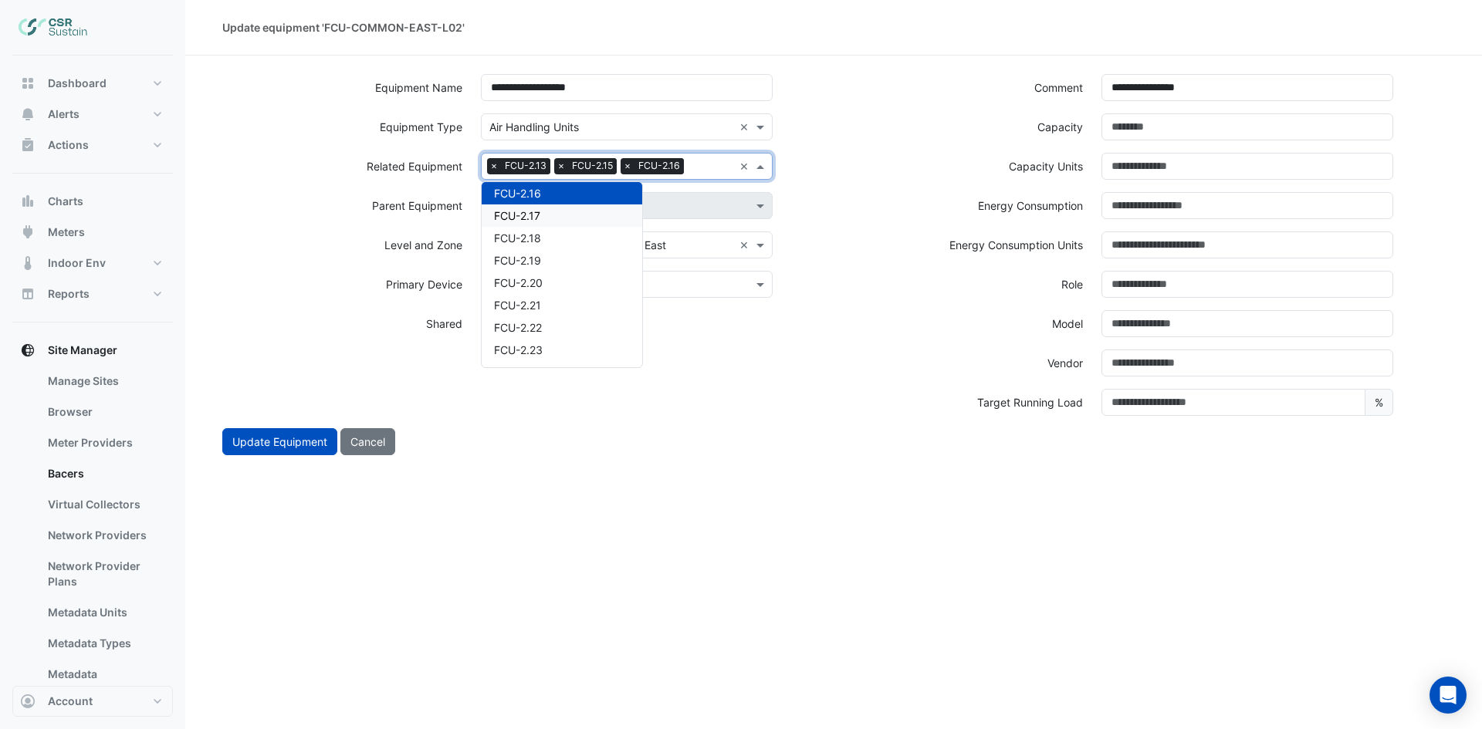
click at [602, 222] on div "FCU-2.17" at bounding box center [562, 216] width 161 height 22
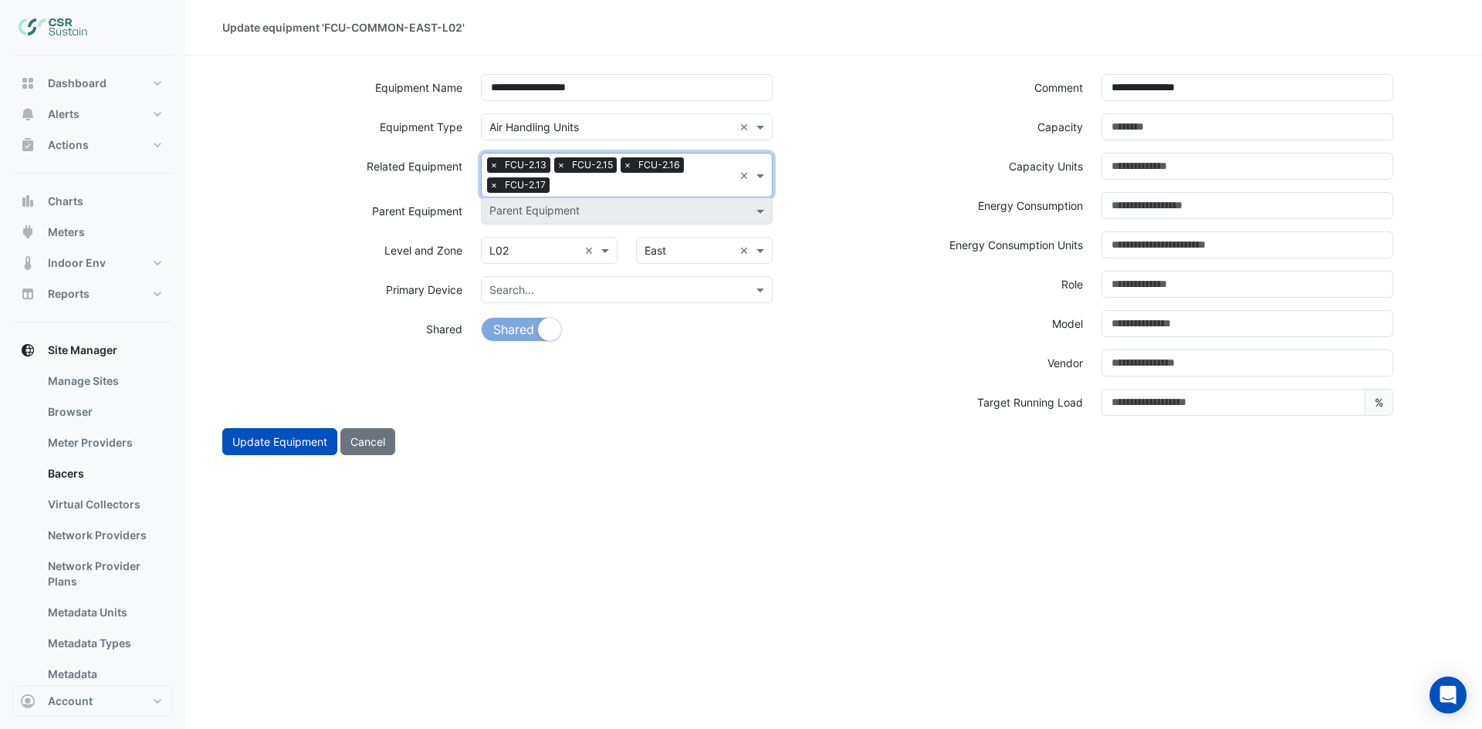
click at [617, 190] on input "text" at bounding box center [644, 186] width 177 height 16
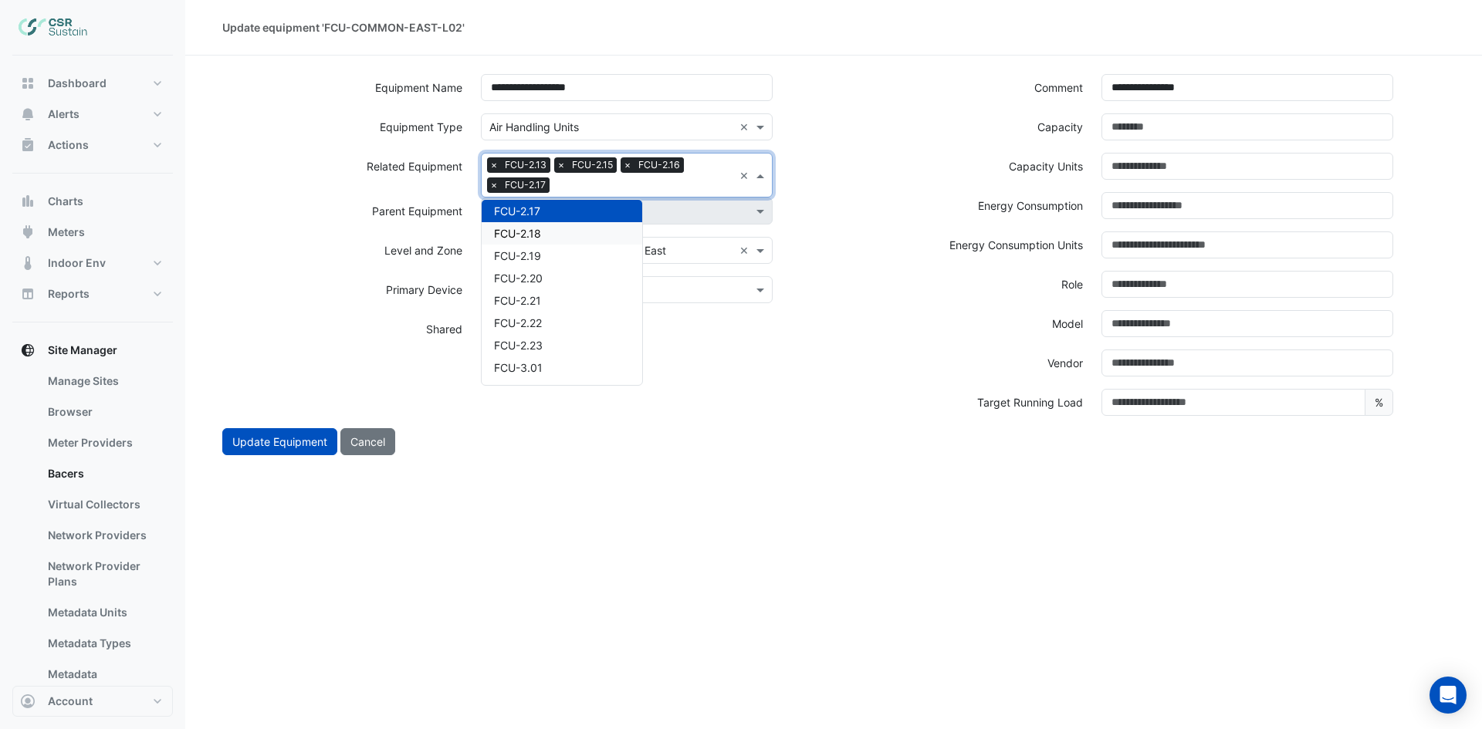
click at [561, 232] on div "FCU-2.18" at bounding box center [562, 233] width 161 height 22
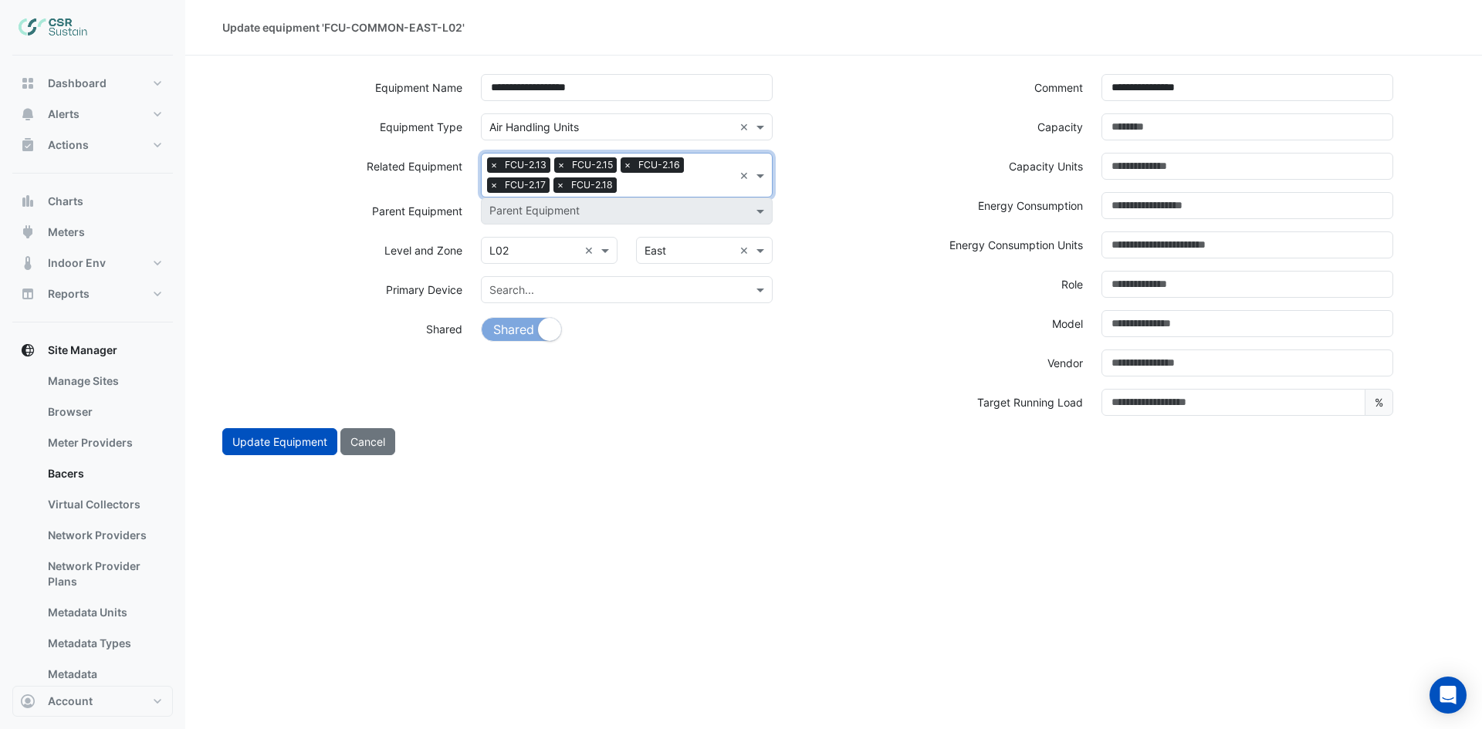
click at [671, 183] on input "text" at bounding box center [678, 186] width 110 height 16
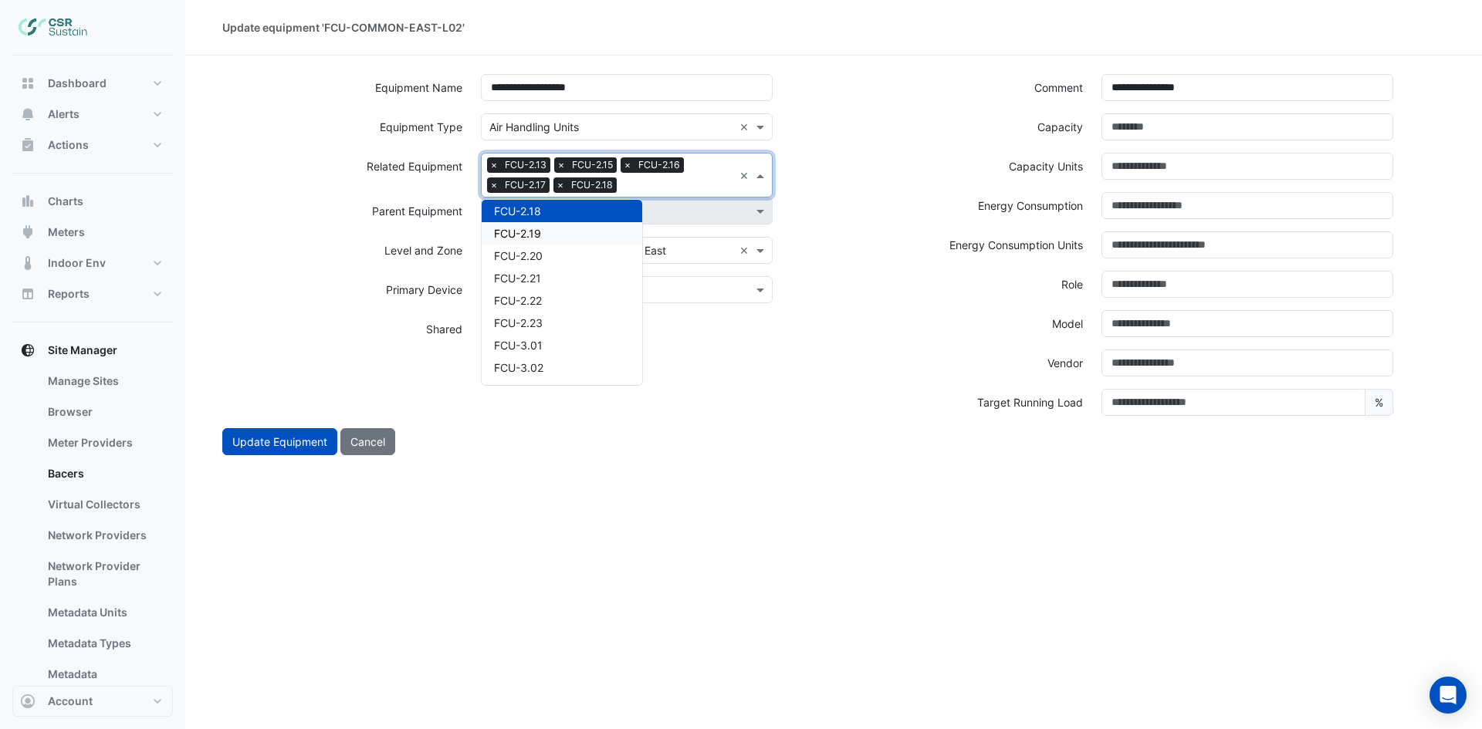
click at [563, 237] on div "FCU-2.19" at bounding box center [562, 233] width 161 height 22
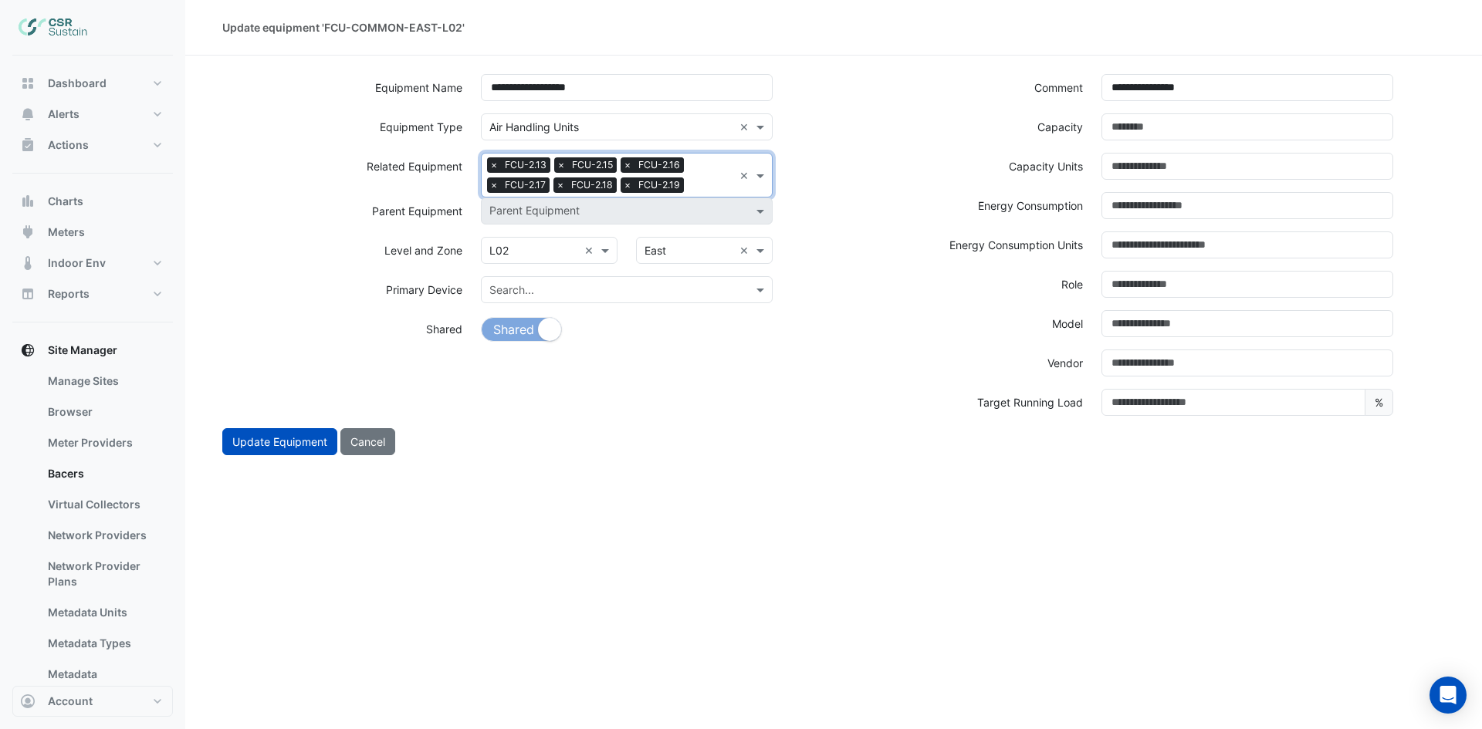
click at [691, 190] on input "text" at bounding box center [711, 186] width 43 height 16
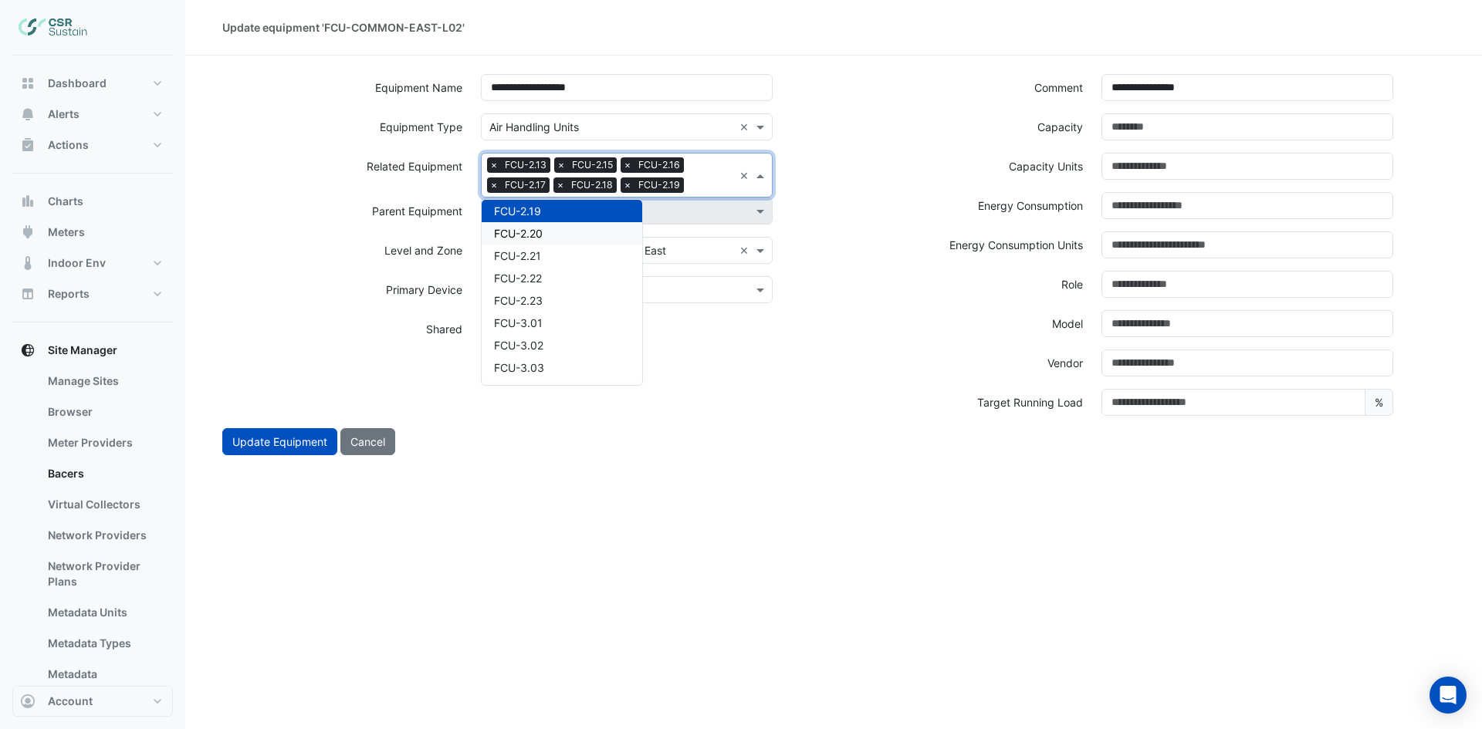
drag, startPoint x: 566, startPoint y: 238, endPoint x: 573, endPoint y: 237, distance: 7.9
click at [566, 239] on div "FCU-2.20" at bounding box center [562, 233] width 161 height 22
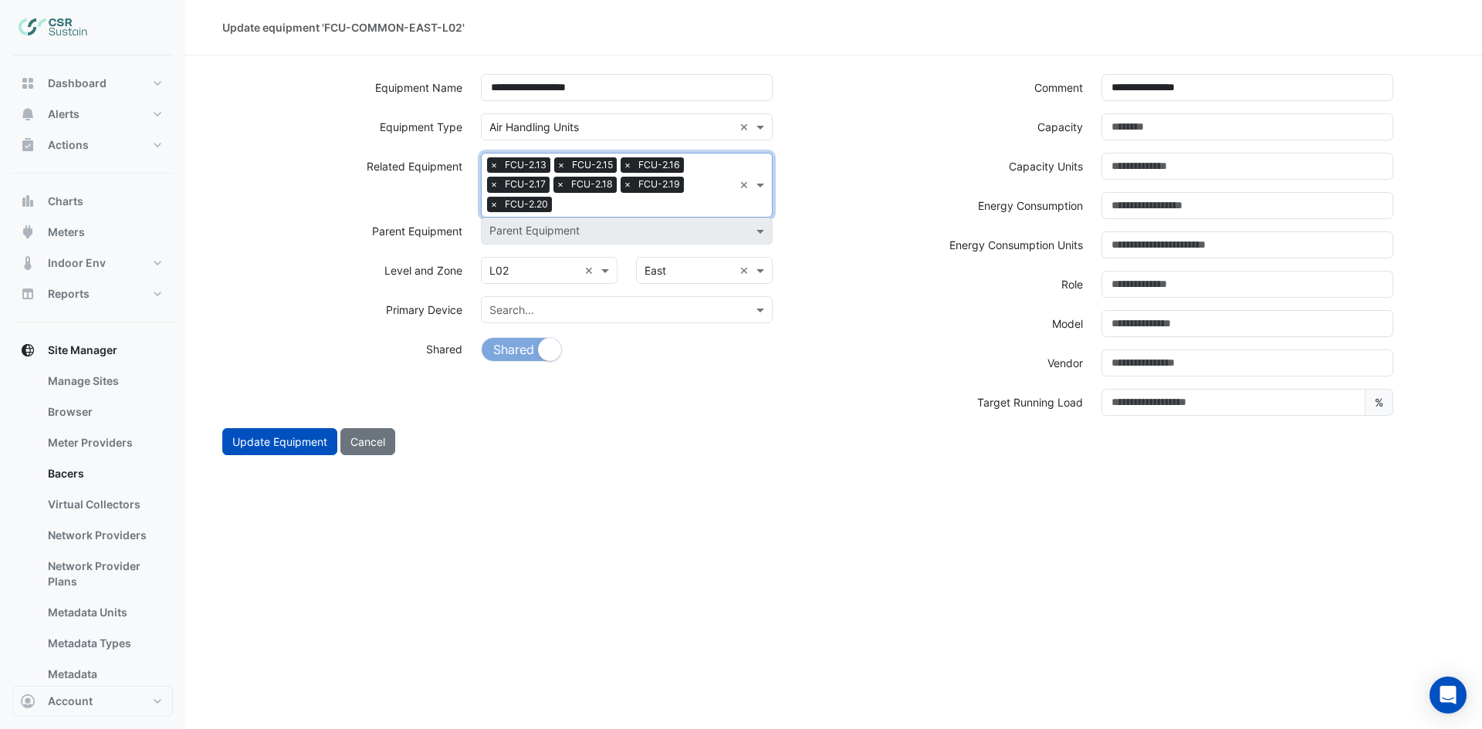
click at [691, 201] on input "text" at bounding box center [645, 206] width 175 height 16
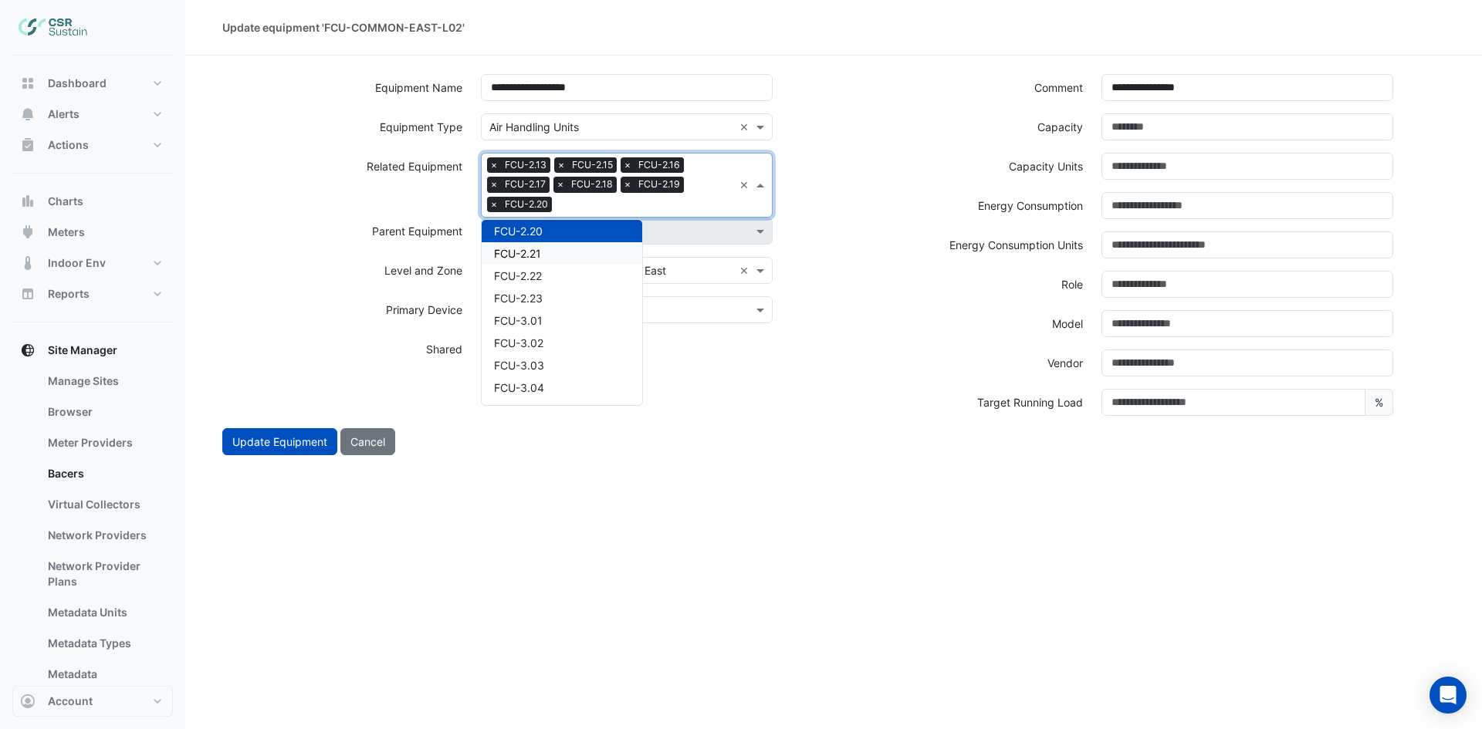
click at [570, 251] on div "FCU-2.21" at bounding box center [562, 253] width 161 height 22
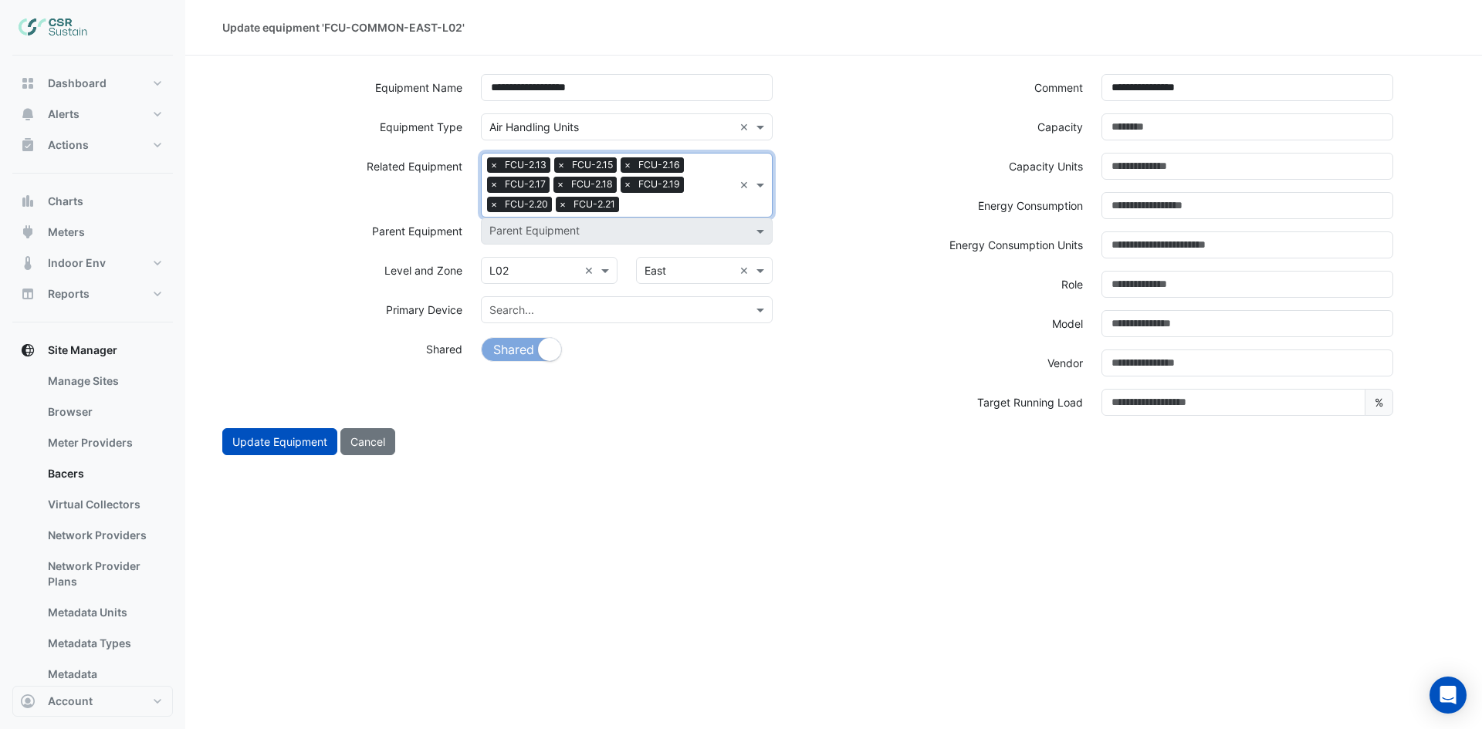
click at [702, 208] on input "text" at bounding box center [679, 206] width 108 height 16
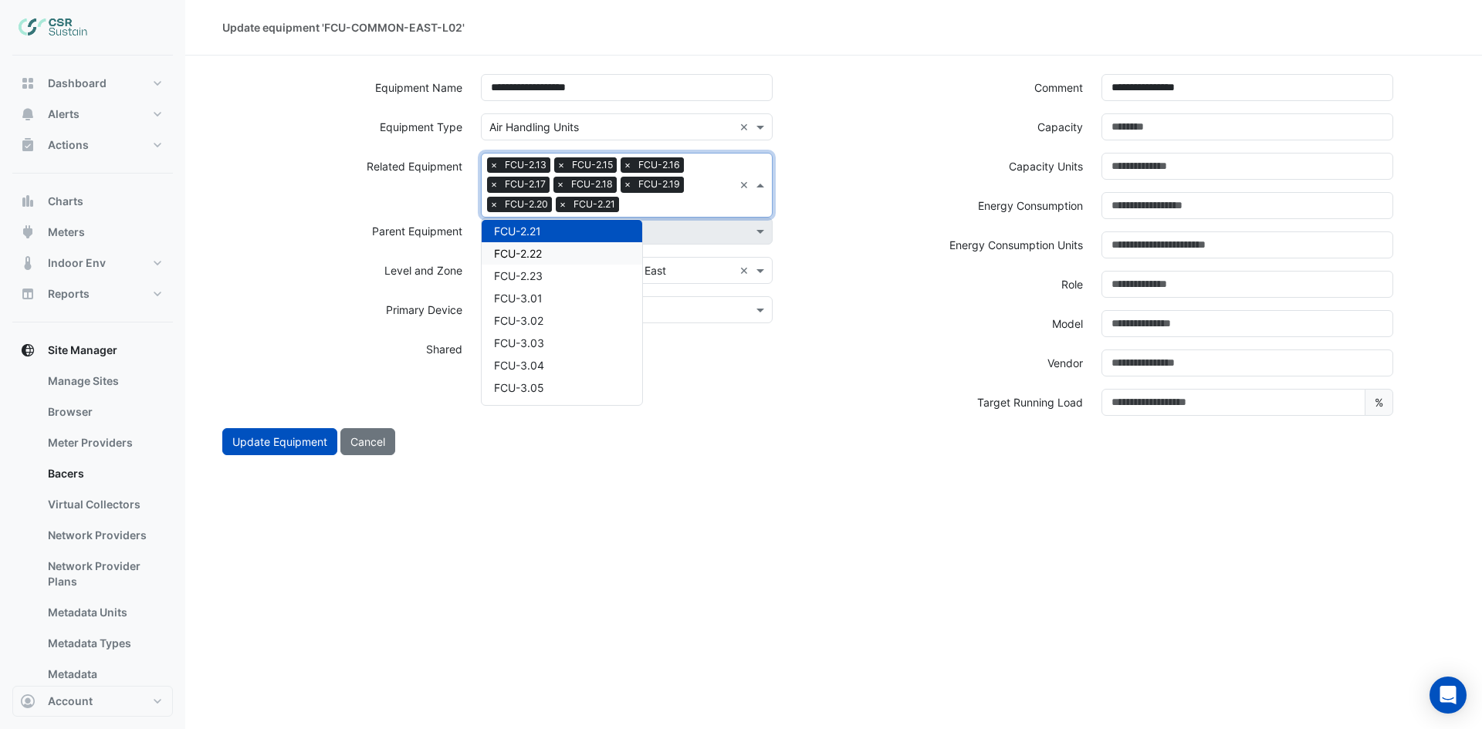
click at [590, 252] on div "FCU-2.22" at bounding box center [562, 253] width 161 height 22
click at [710, 205] on input "text" at bounding box center [713, 206] width 40 height 16
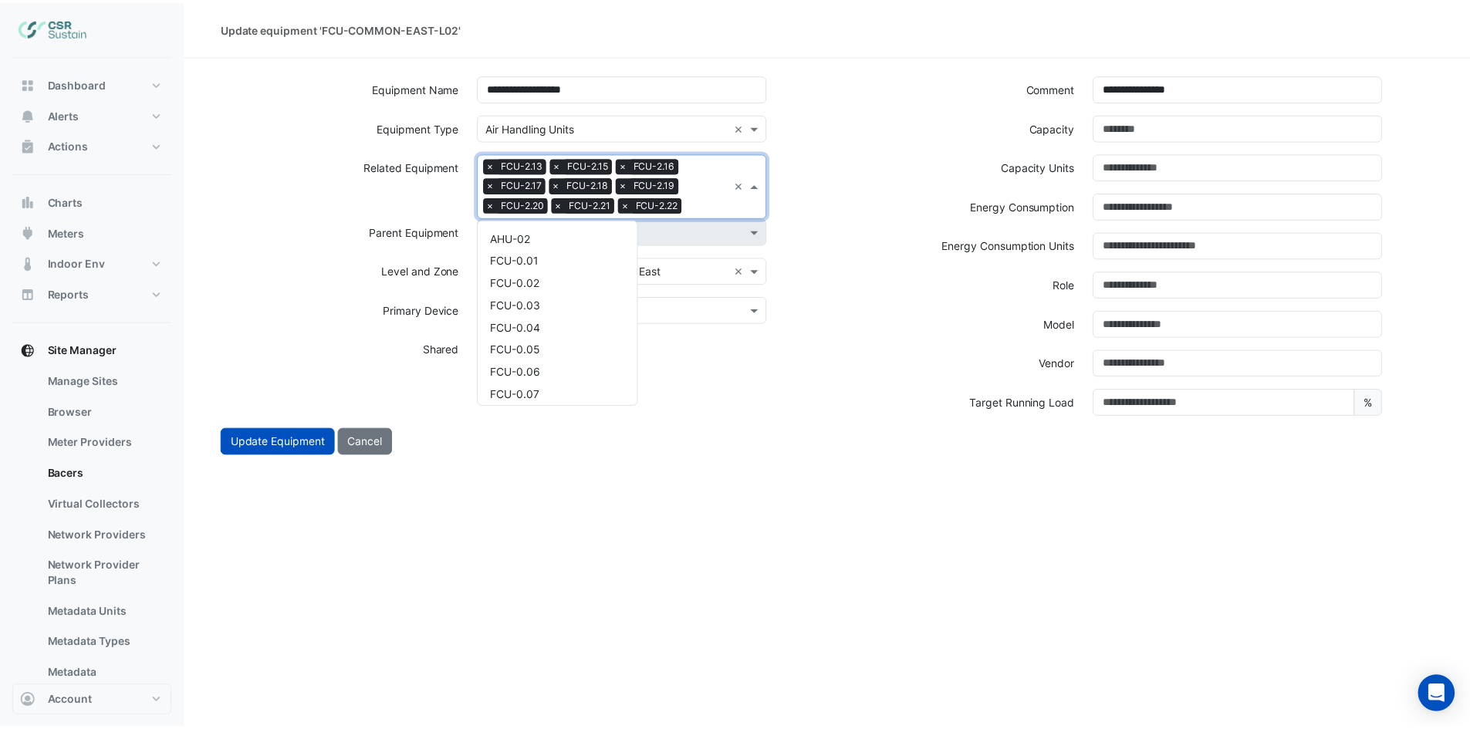
scroll to position [1304, 0]
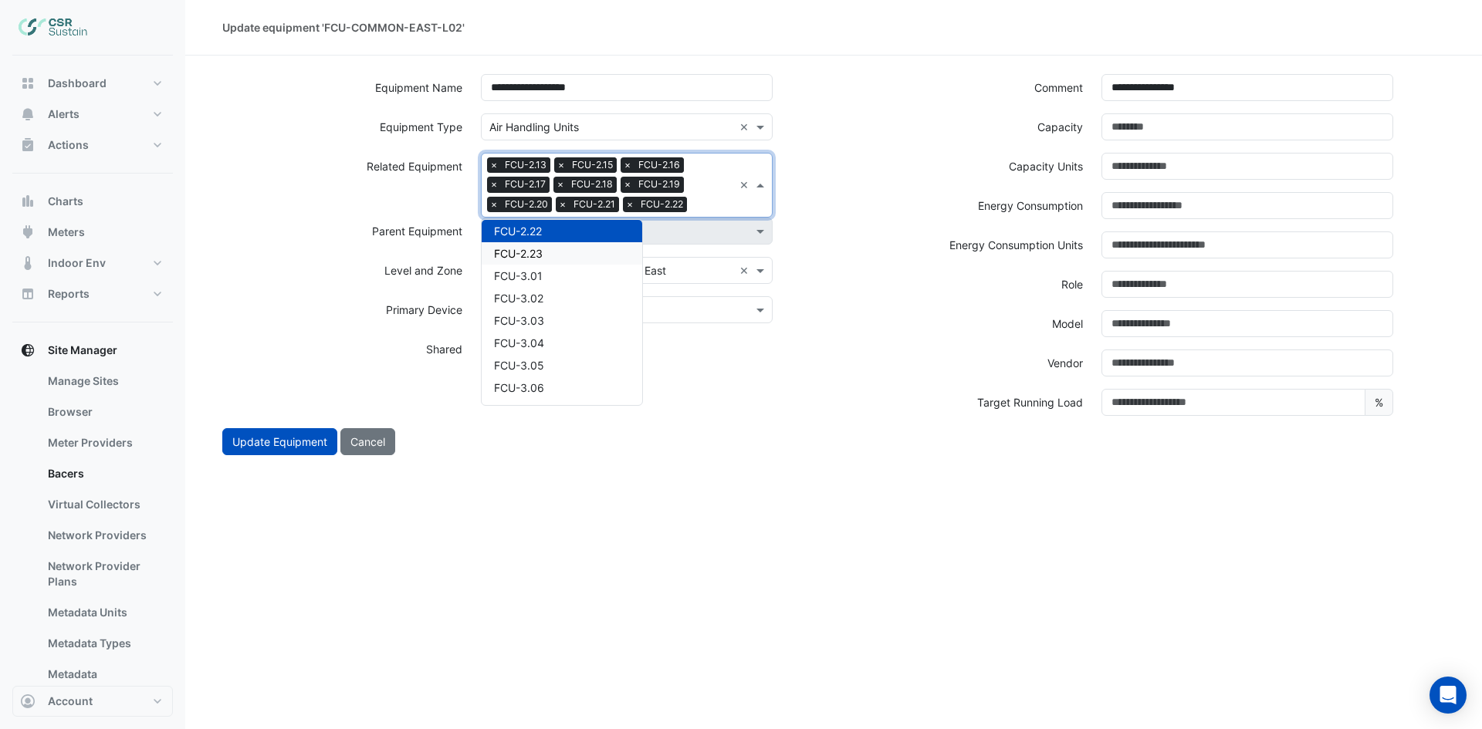
click at [564, 249] on div "FCU-2.23" at bounding box center [562, 253] width 161 height 22
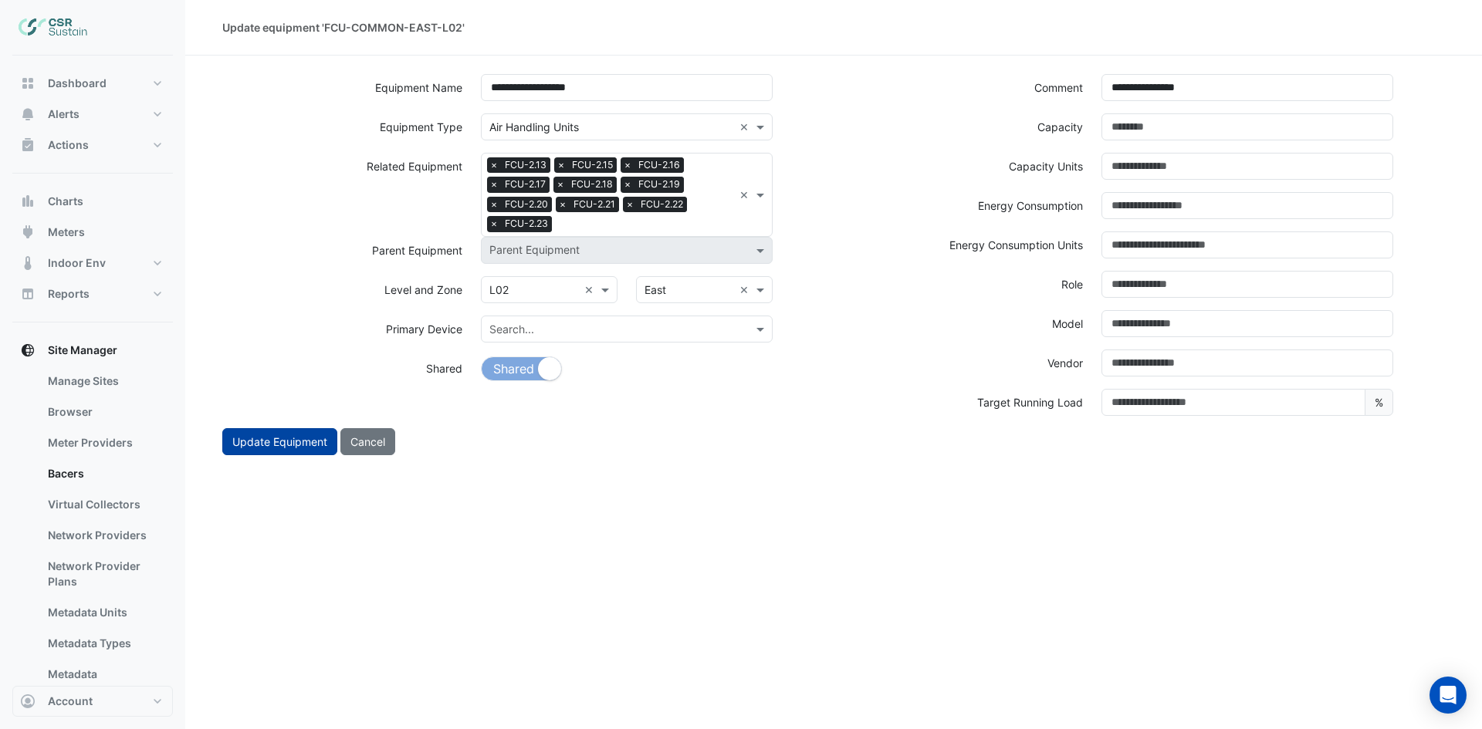
click at [264, 446] on button "Update Equipment" at bounding box center [279, 441] width 115 height 27
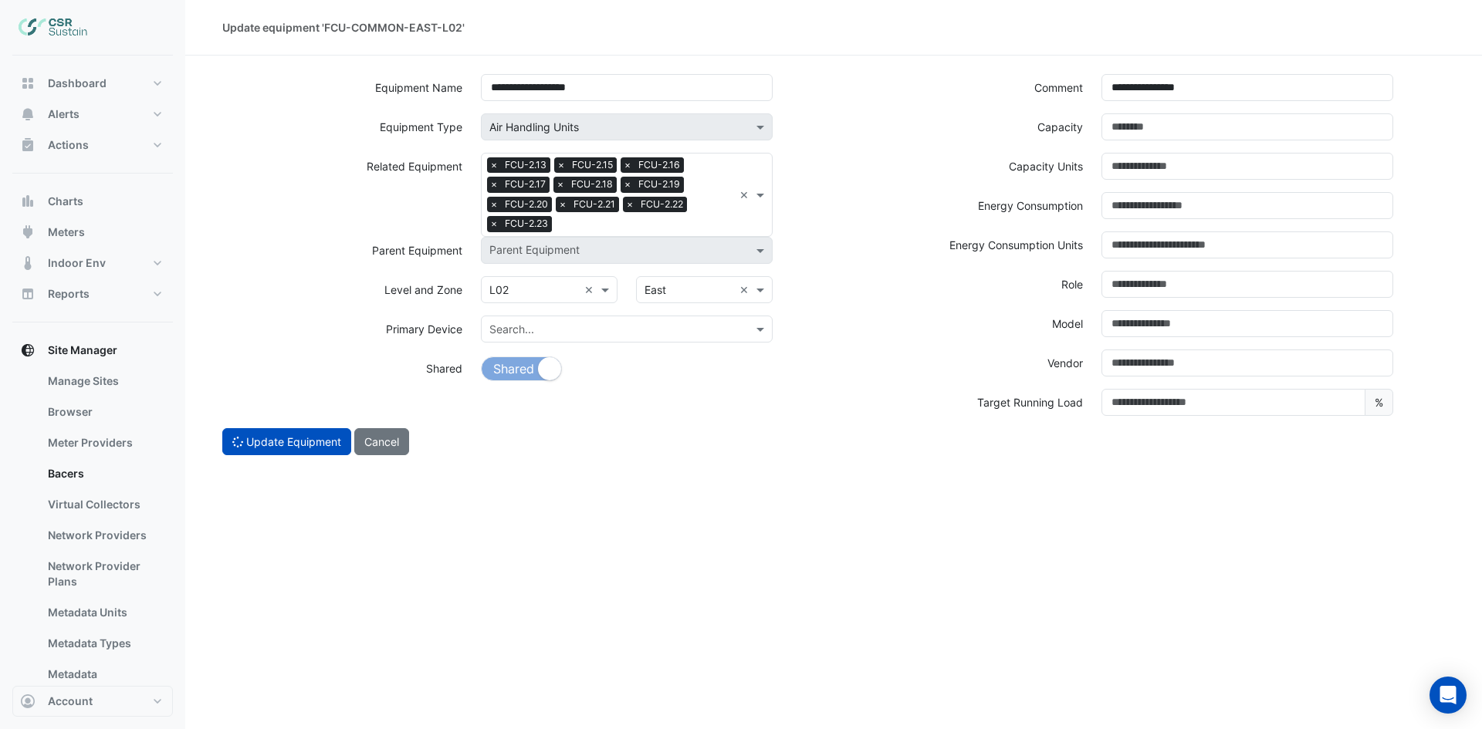
select select "***"
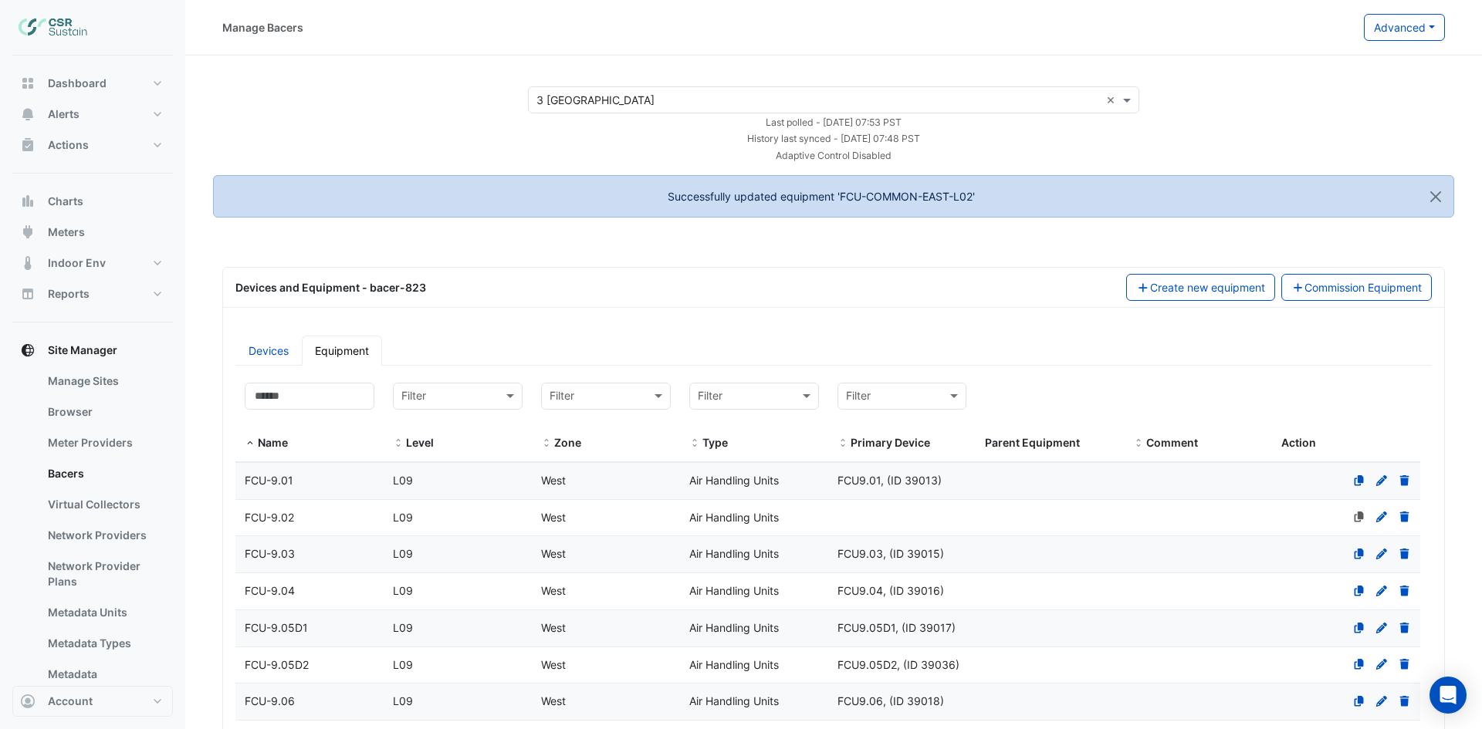
select select "***"
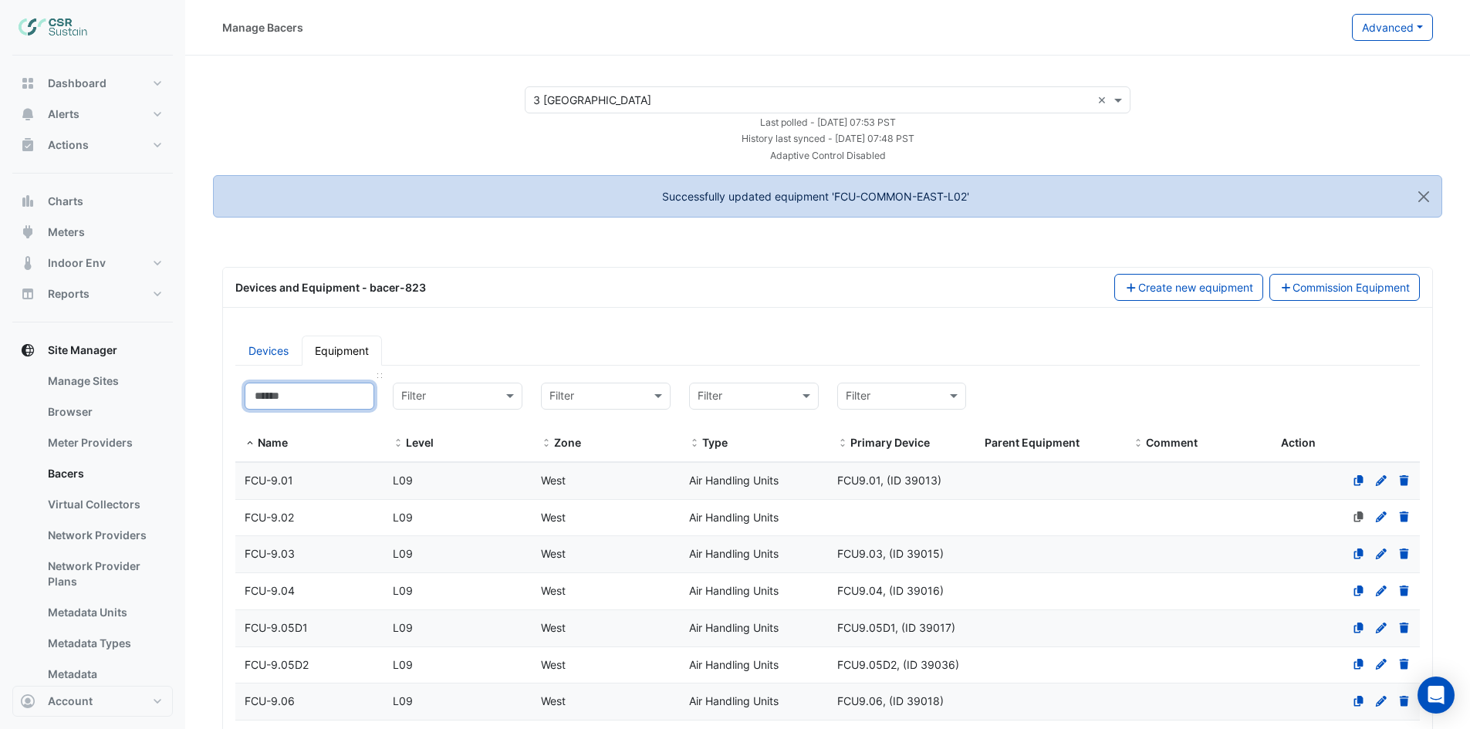
click at [311, 393] on input at bounding box center [310, 396] width 130 height 27
paste input "**********"
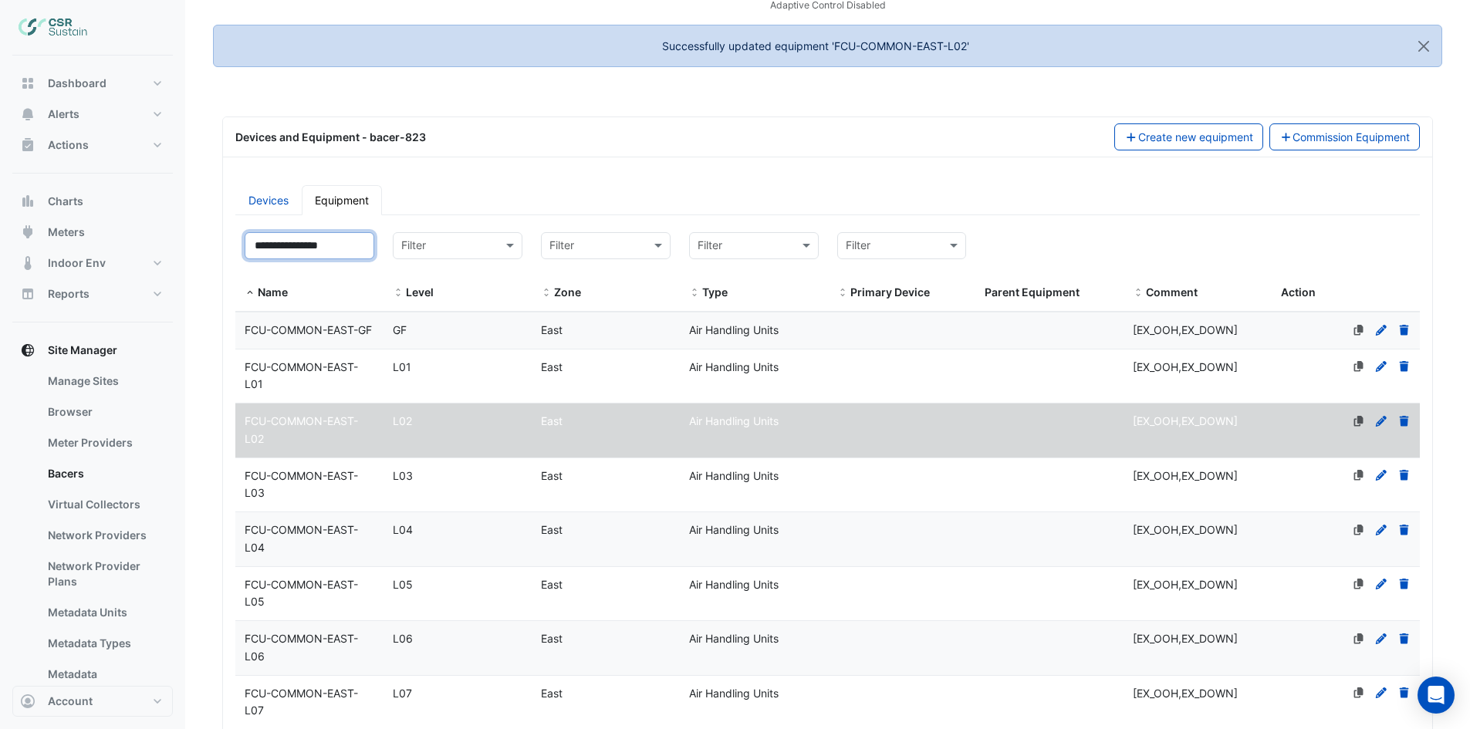
scroll to position [154, 0]
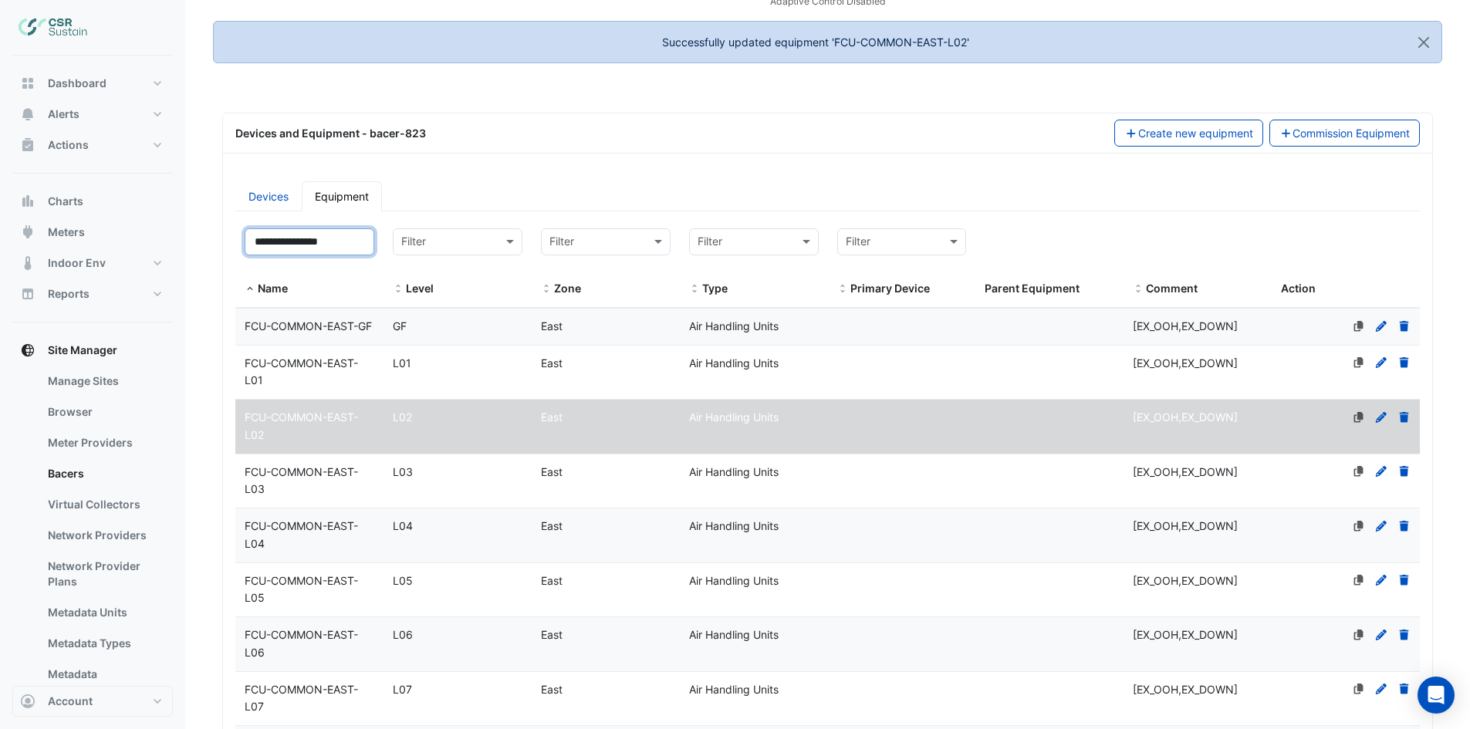
type input "**********"
click at [454, 482] on div "L03" at bounding box center [458, 473] width 148 height 18
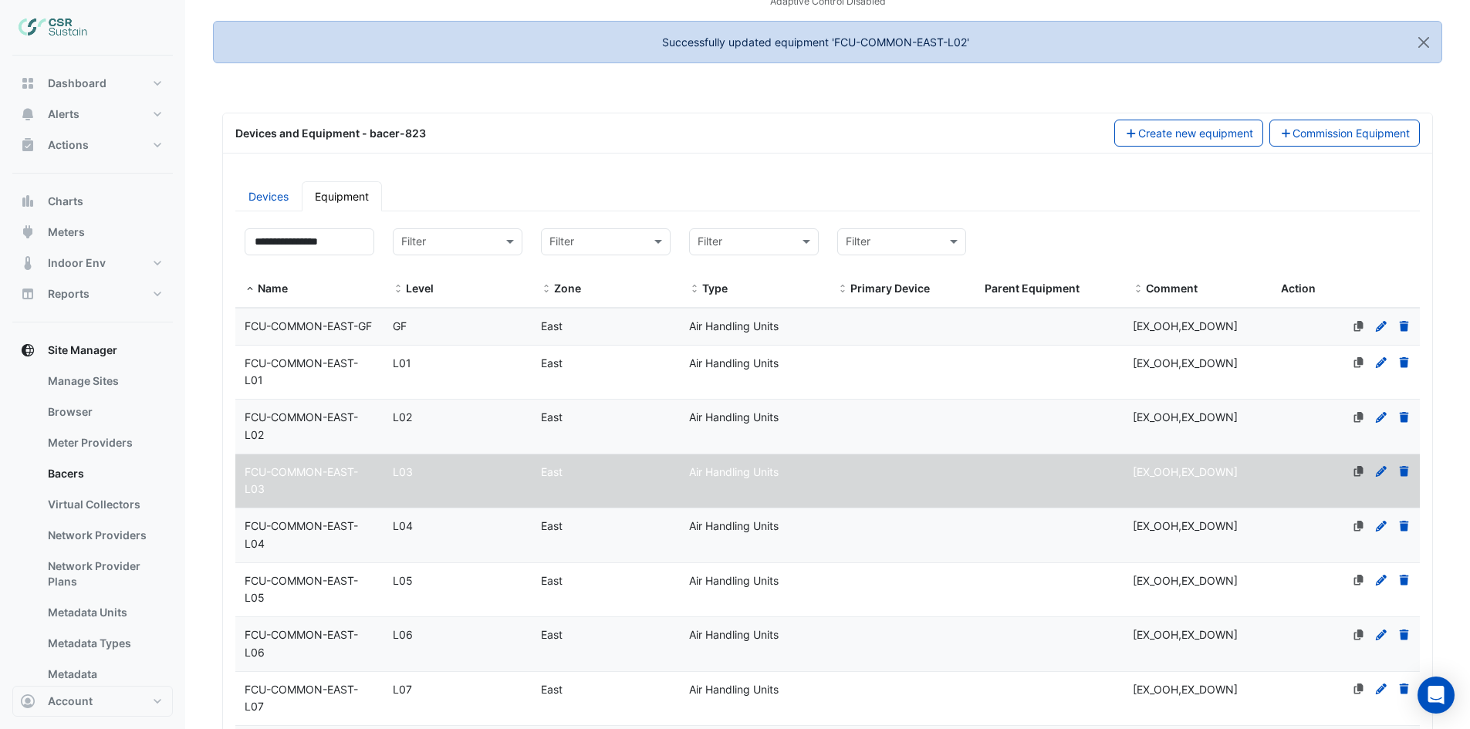
scroll to position [0, 0]
click at [1376, 477] on icon at bounding box center [1381, 471] width 14 height 11
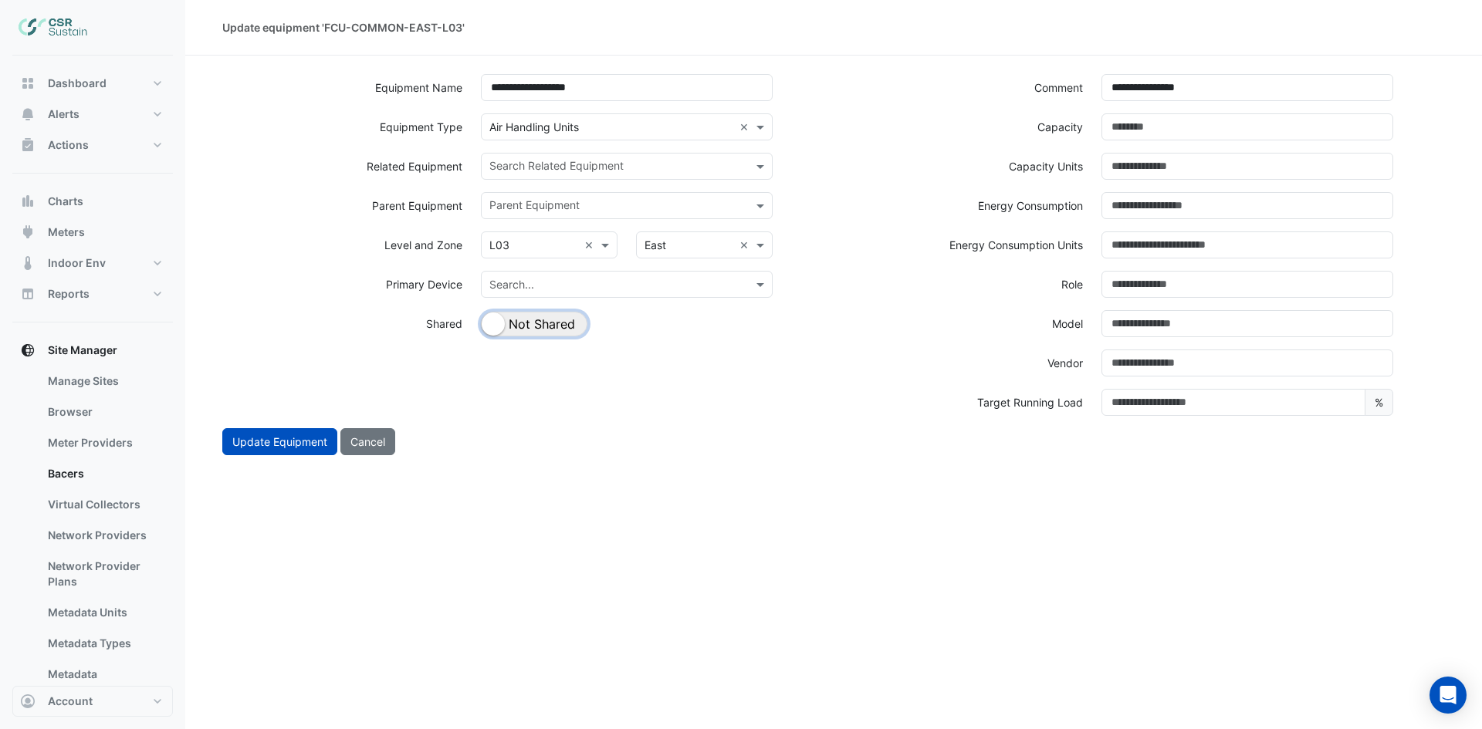
click at [551, 331] on button "Shared Not Shared" at bounding box center [534, 324] width 106 height 25
click at [629, 171] on input "text" at bounding box center [617, 168] width 257 height 16
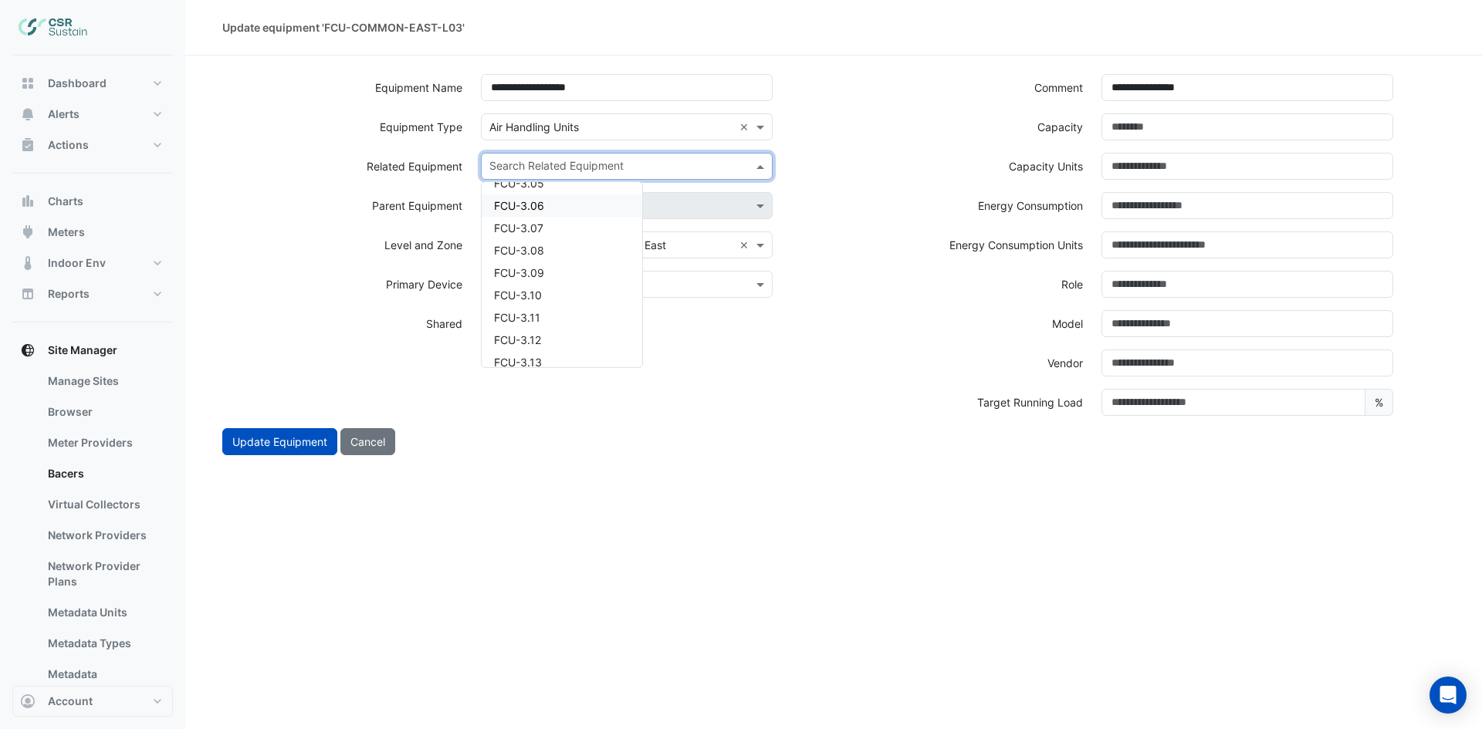
scroll to position [1466, 0]
click at [568, 341] on div "FCU-3.13" at bounding box center [562, 344] width 161 height 22
click at [668, 166] on input "text" at bounding box center [645, 168] width 176 height 16
click at [563, 242] on div "FCU-3.15" at bounding box center [562, 238] width 161 height 22
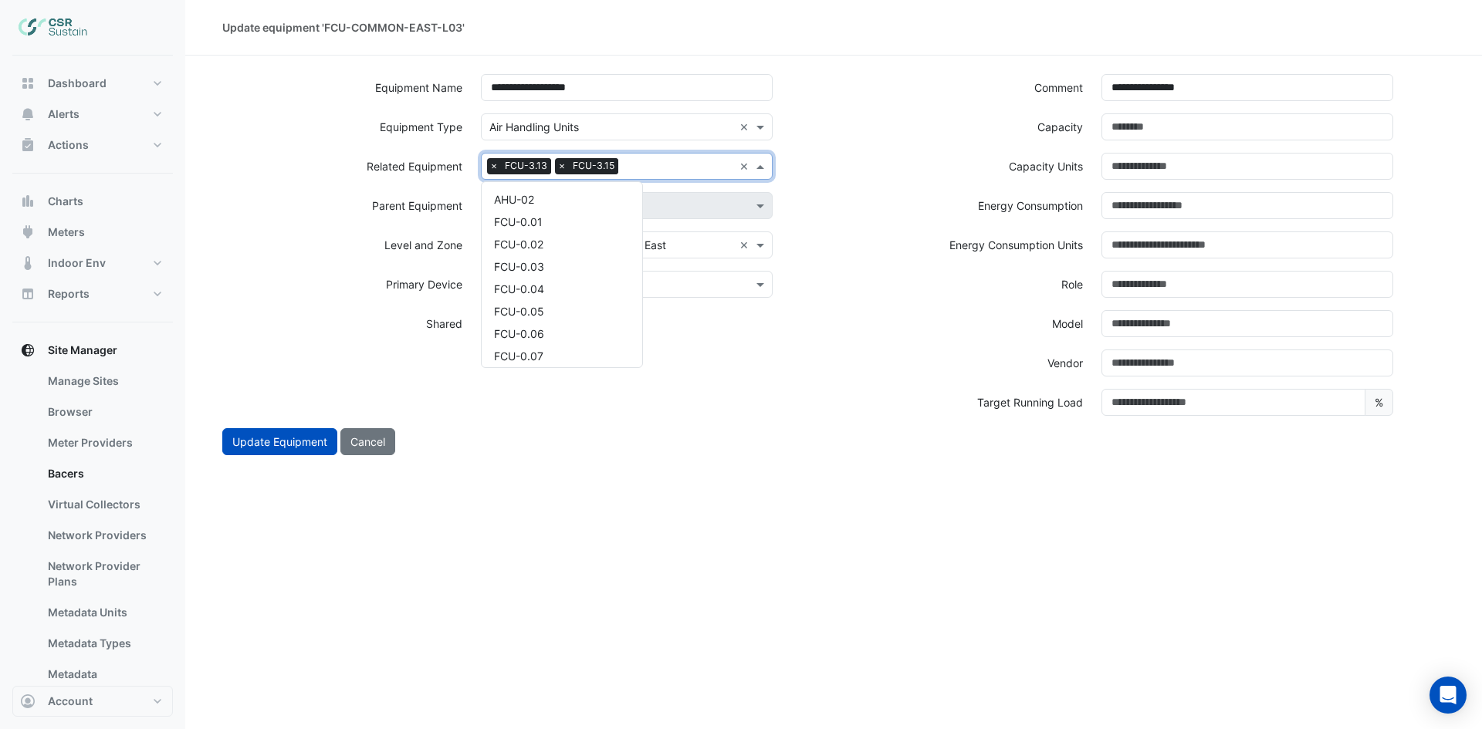
click at [677, 170] on input "text" at bounding box center [678, 168] width 109 height 16
click at [599, 215] on div "FCU-3.16" at bounding box center [562, 216] width 161 height 22
click at [710, 171] on input "text" at bounding box center [712, 168] width 41 height 16
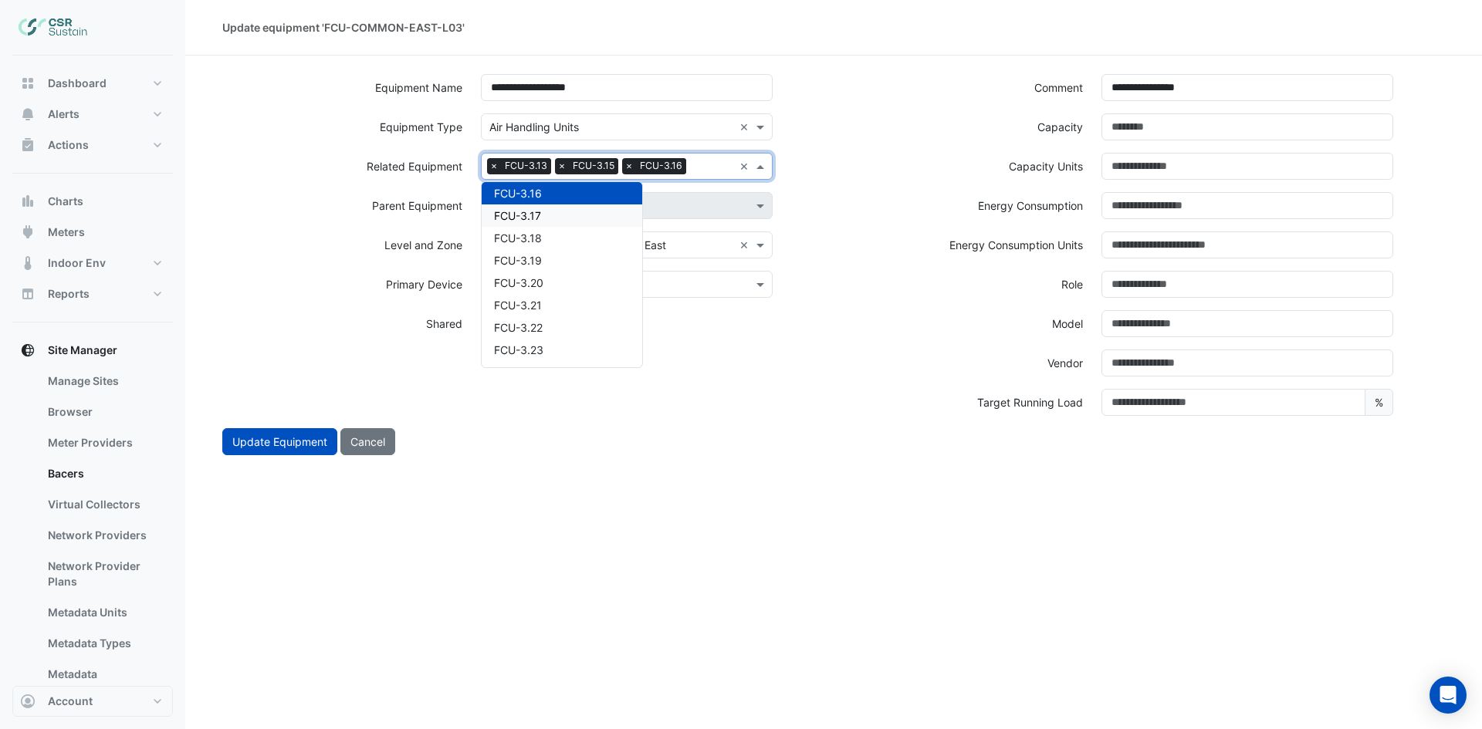
click at [610, 221] on div "FCU-3.17" at bounding box center [562, 216] width 161 height 22
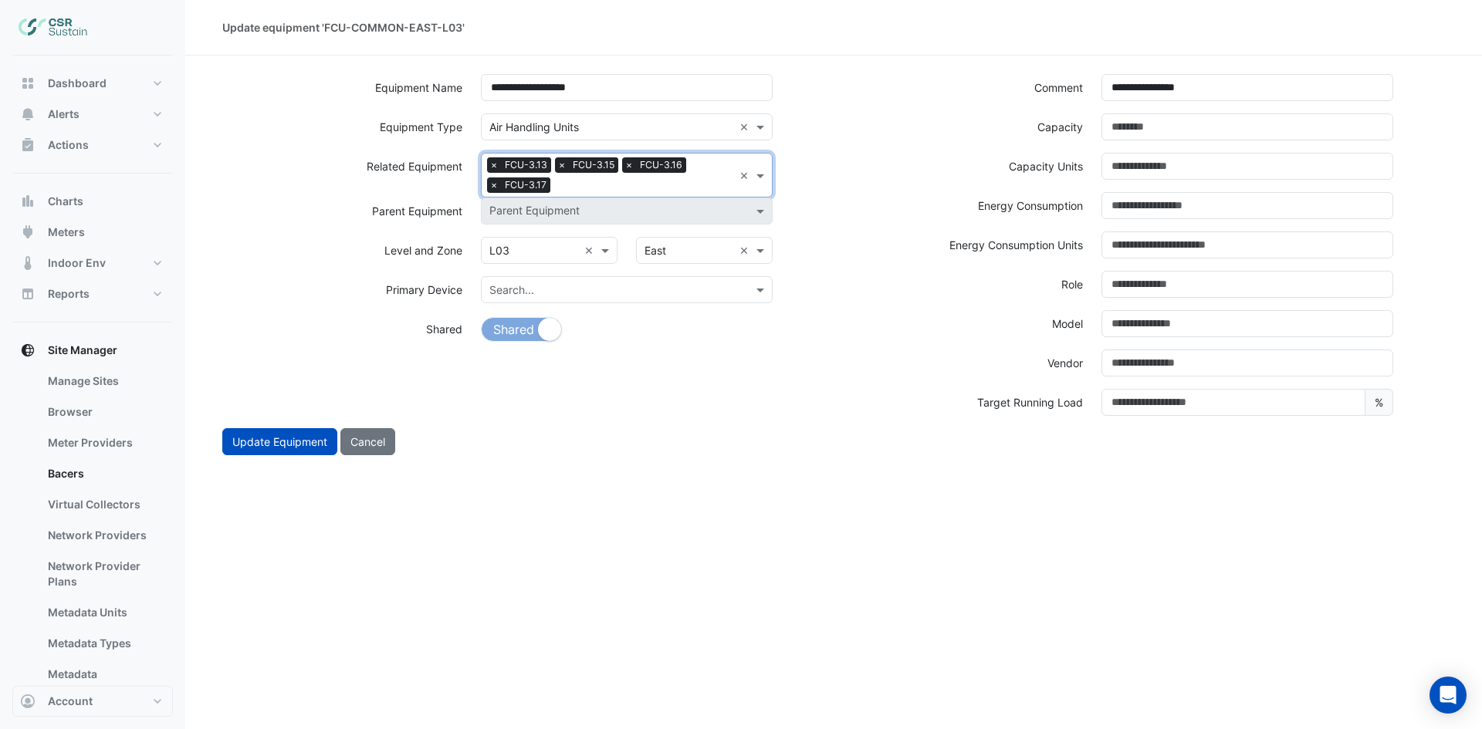
click at [647, 191] on input "text" at bounding box center [644, 186] width 177 height 16
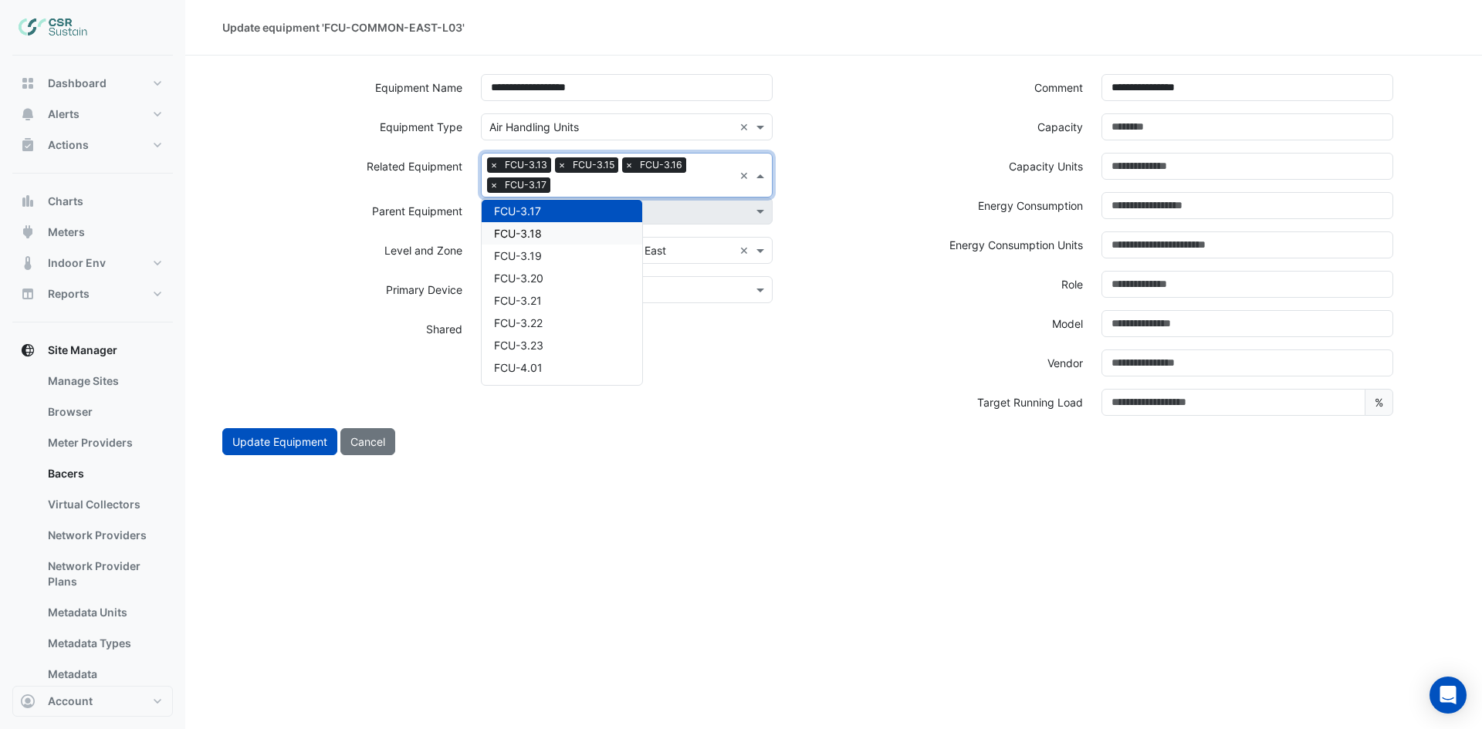
click at [563, 234] on div "FCU-3.18" at bounding box center [562, 233] width 161 height 22
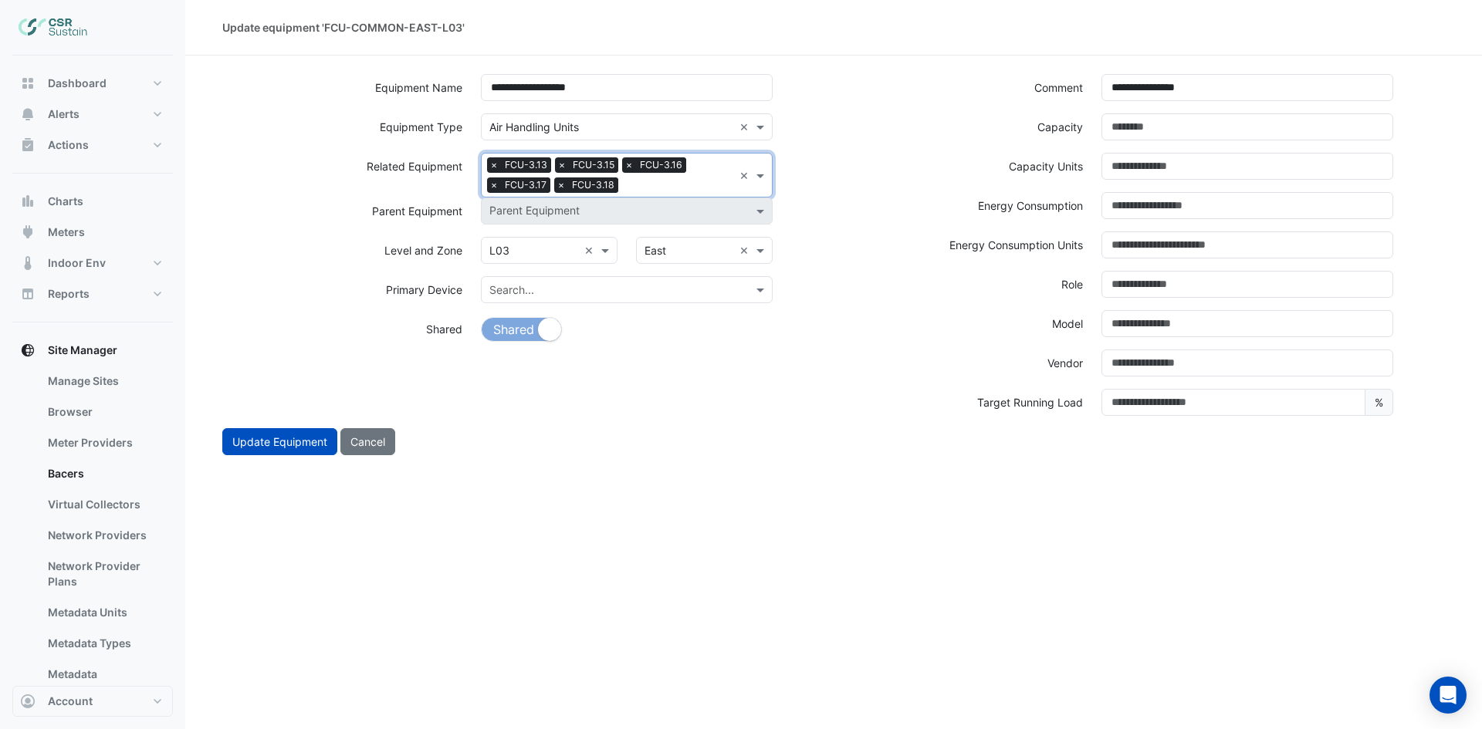
click at [668, 182] on input "text" at bounding box center [678, 186] width 109 height 16
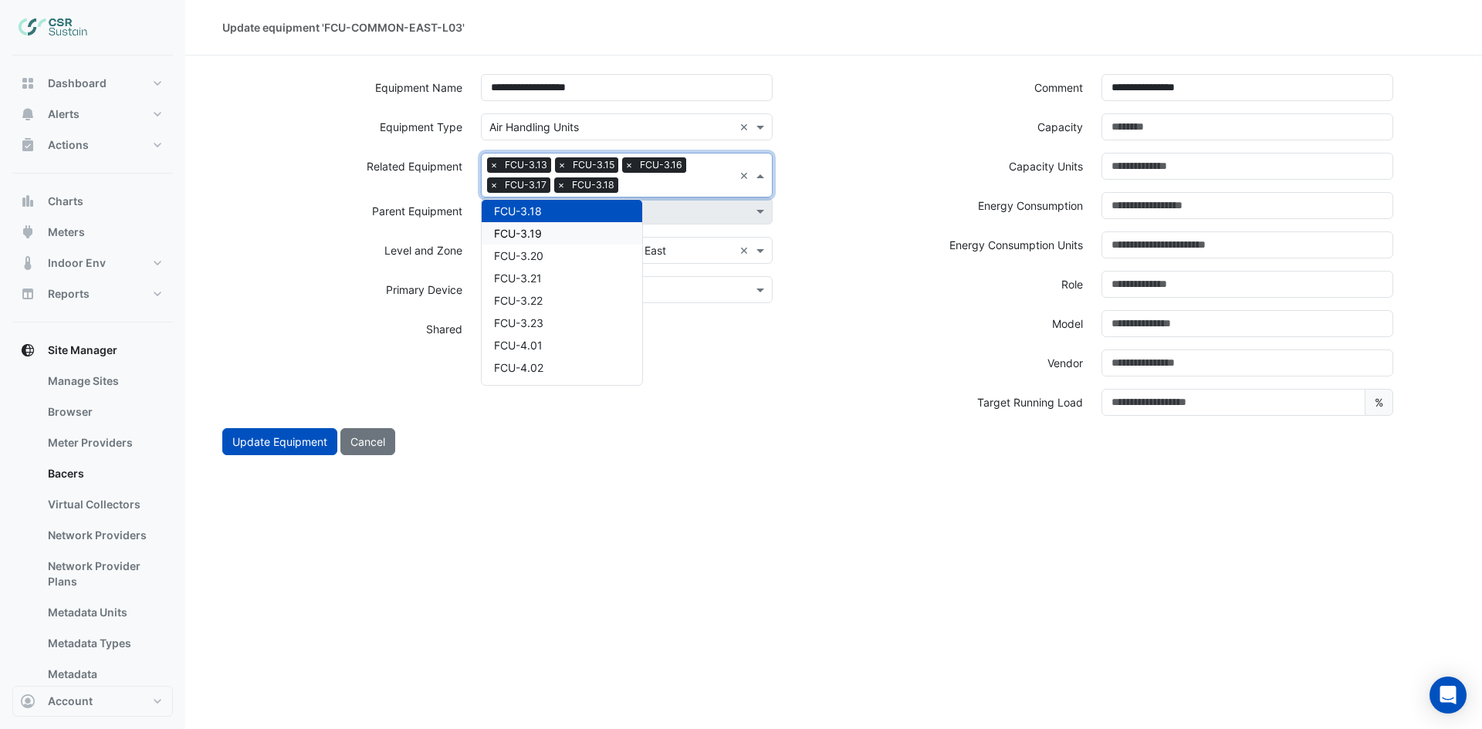
click at [563, 235] on div "FCU-3.19" at bounding box center [562, 233] width 161 height 22
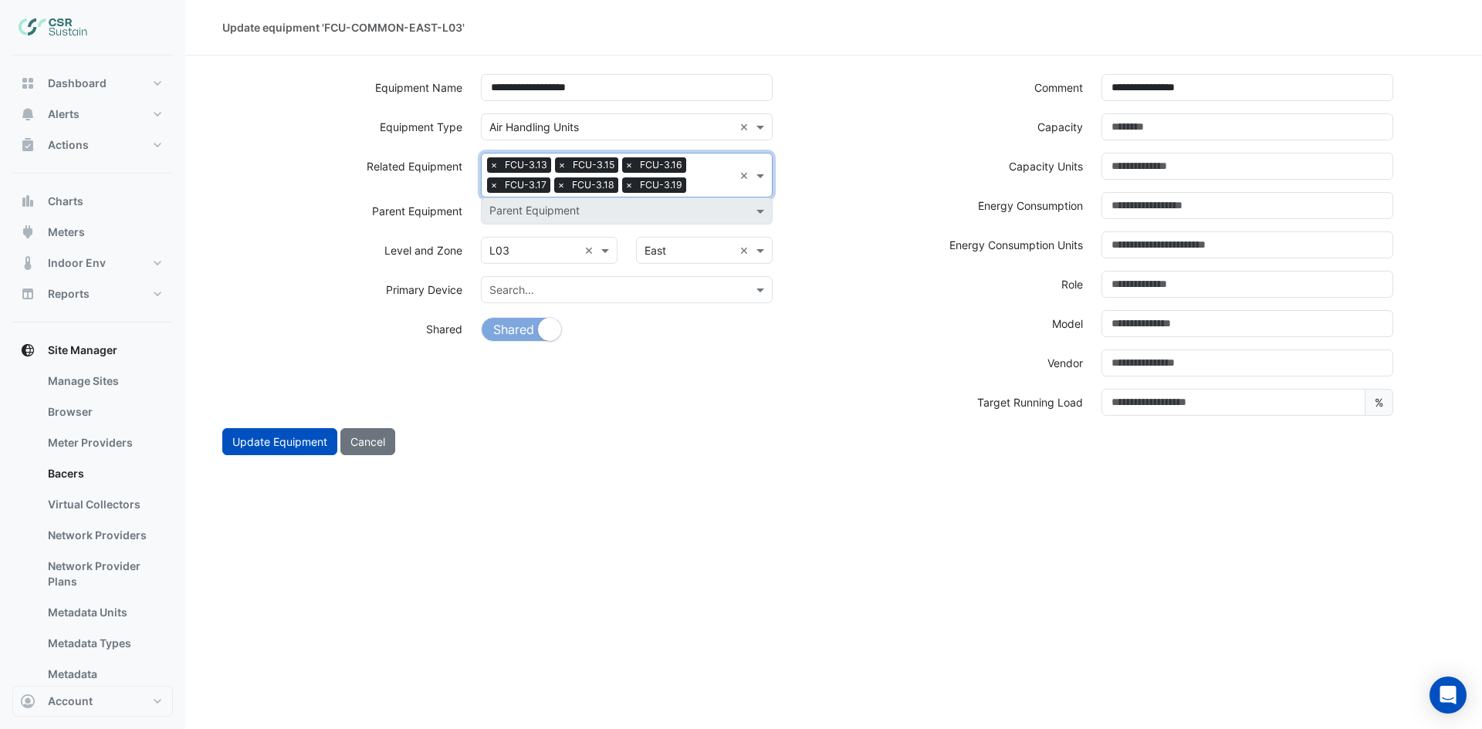
click at [696, 178] on input "text" at bounding box center [712, 186] width 41 height 16
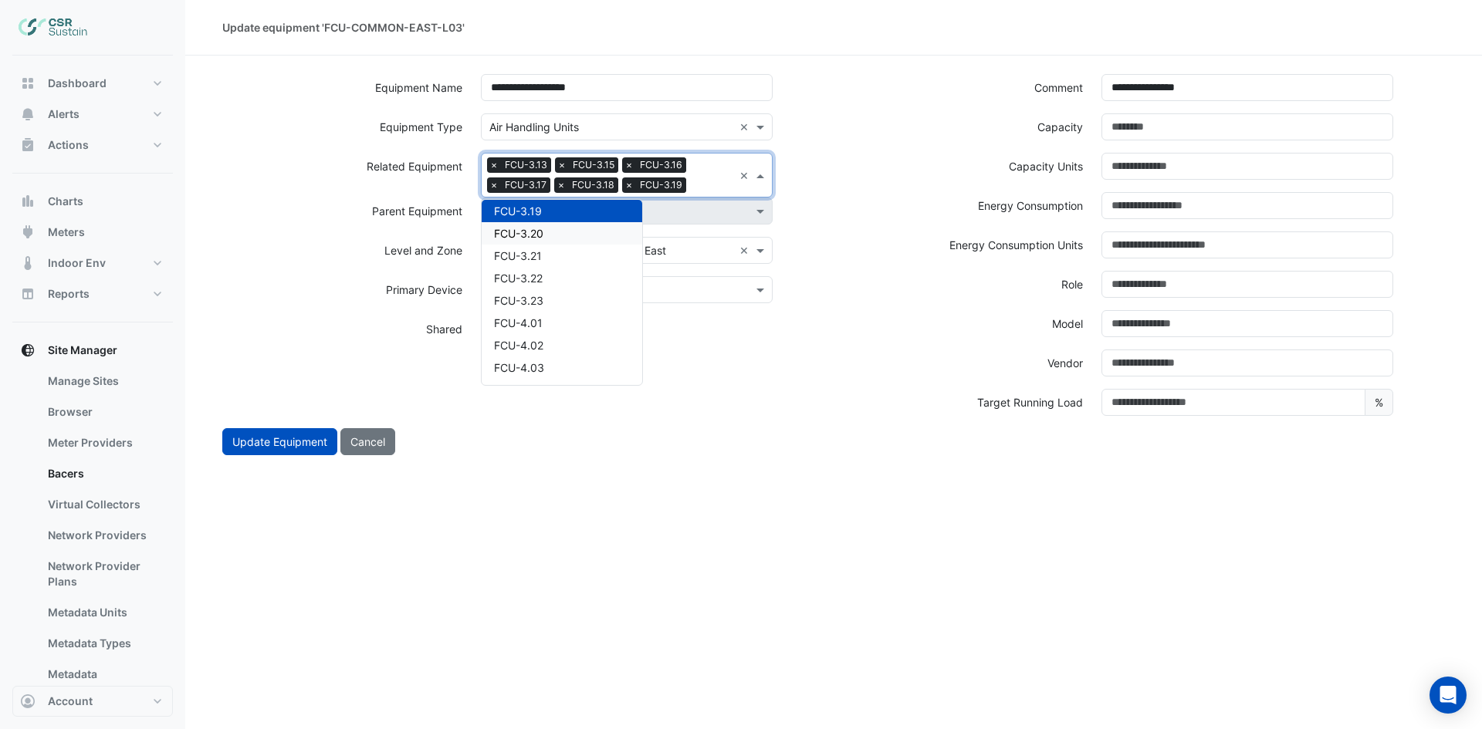
click at [553, 231] on div "FCU-3.20" at bounding box center [562, 233] width 161 height 22
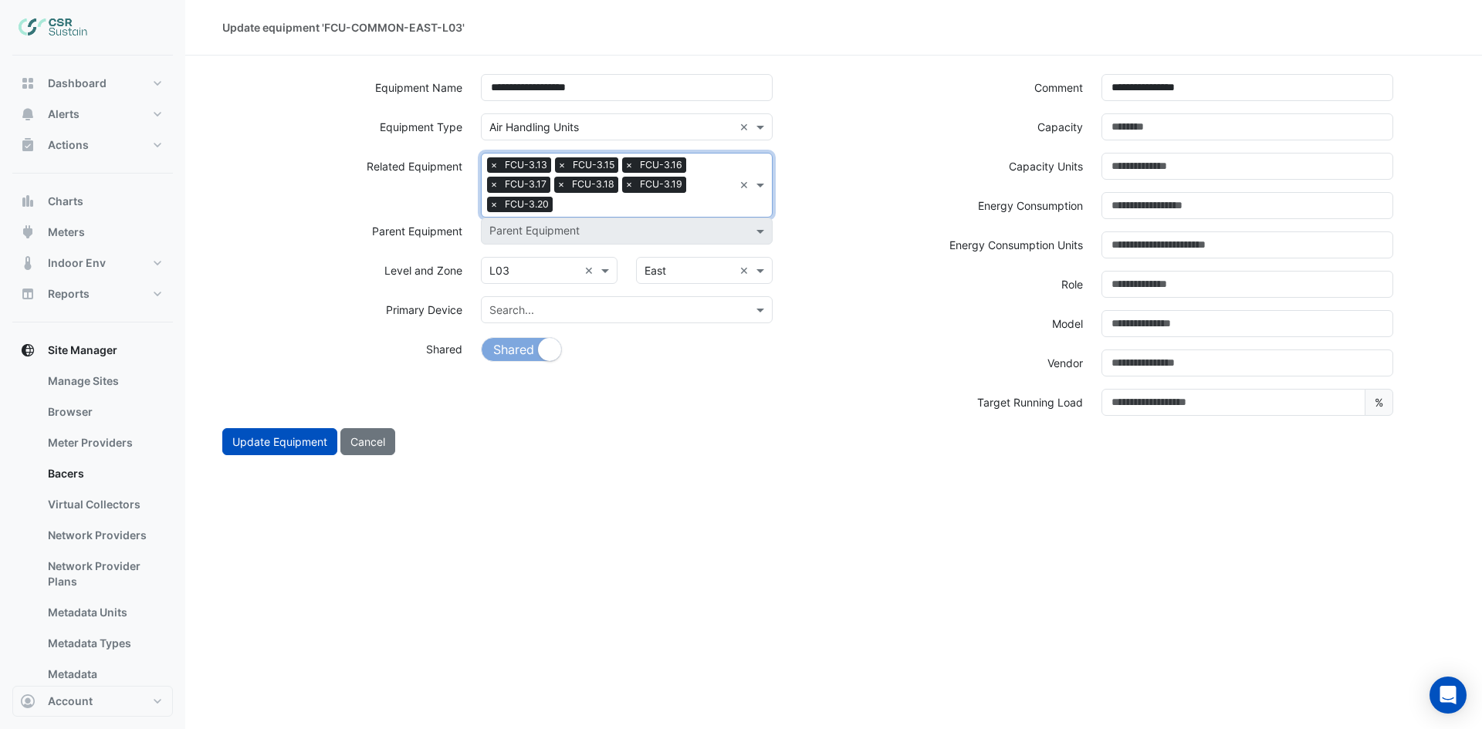
click at [667, 204] on input "text" at bounding box center [646, 206] width 174 height 16
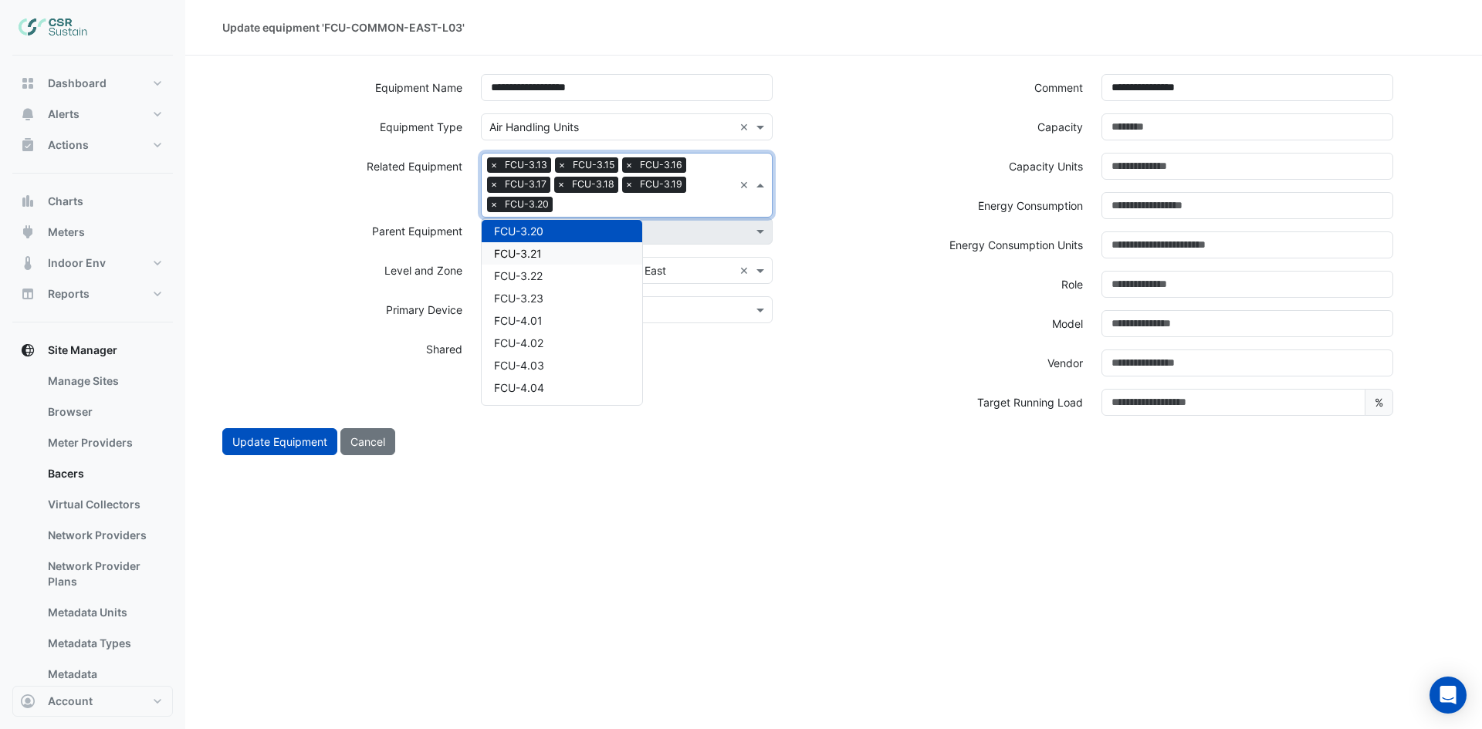
click at [546, 254] on div "FCU-3.21" at bounding box center [562, 253] width 161 height 22
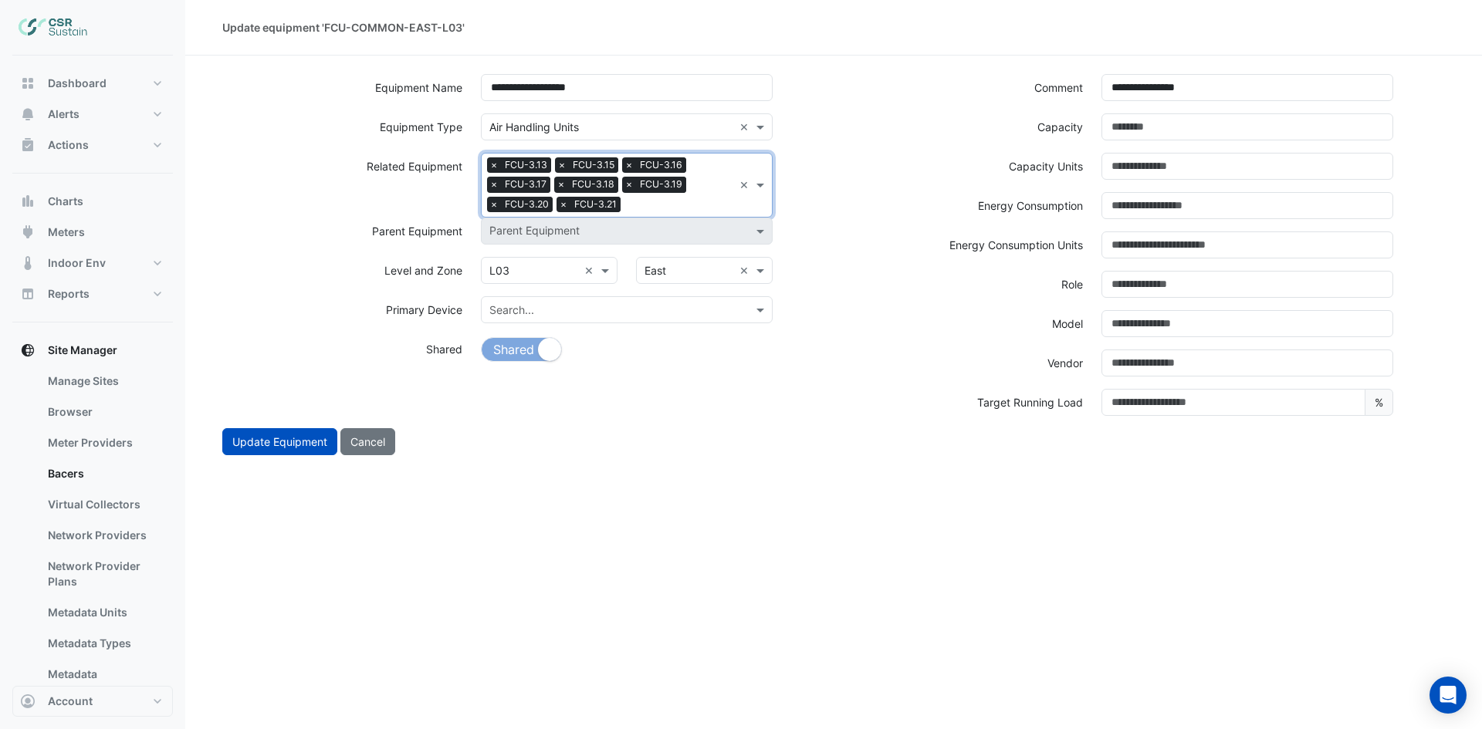
click at [695, 205] on input "text" at bounding box center [680, 206] width 106 height 16
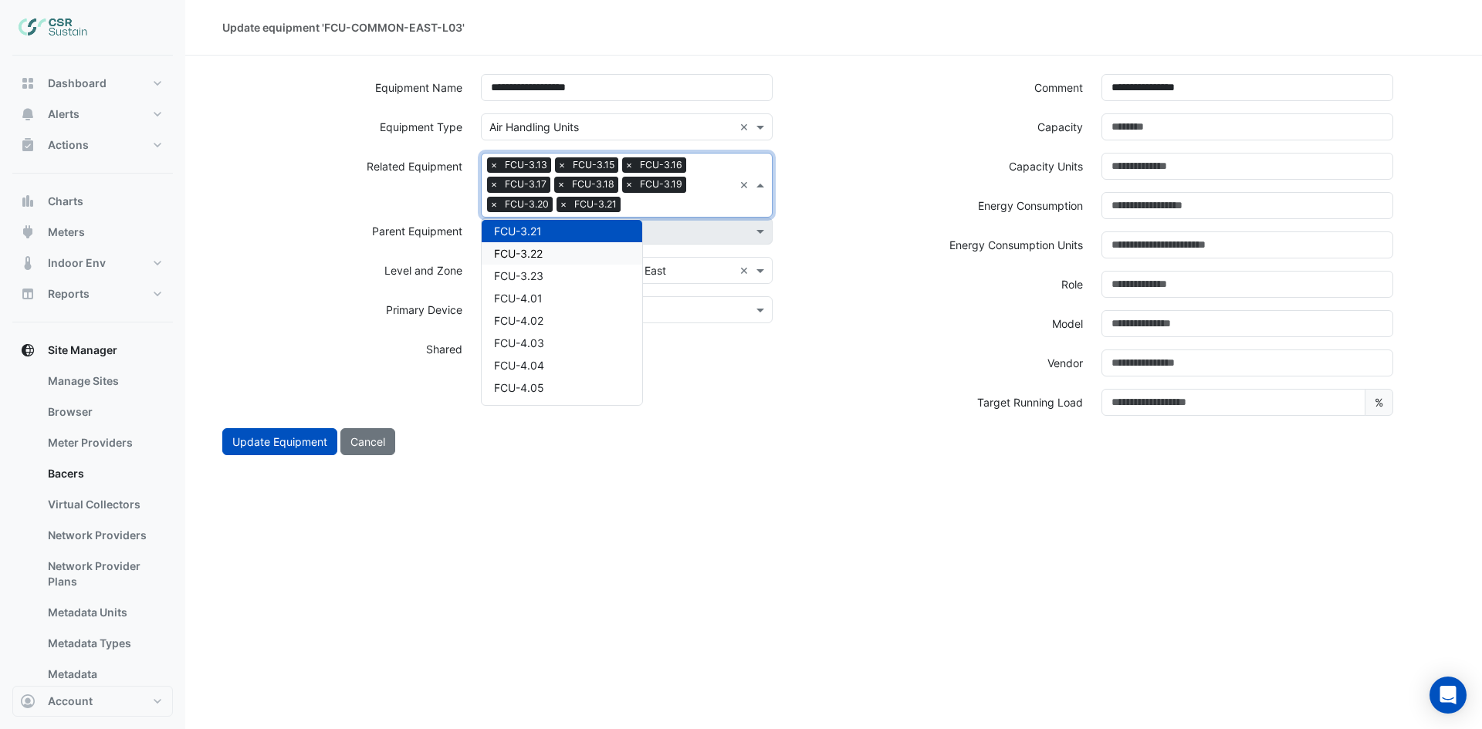
click at [570, 252] on div "FCU-3.22" at bounding box center [562, 253] width 161 height 22
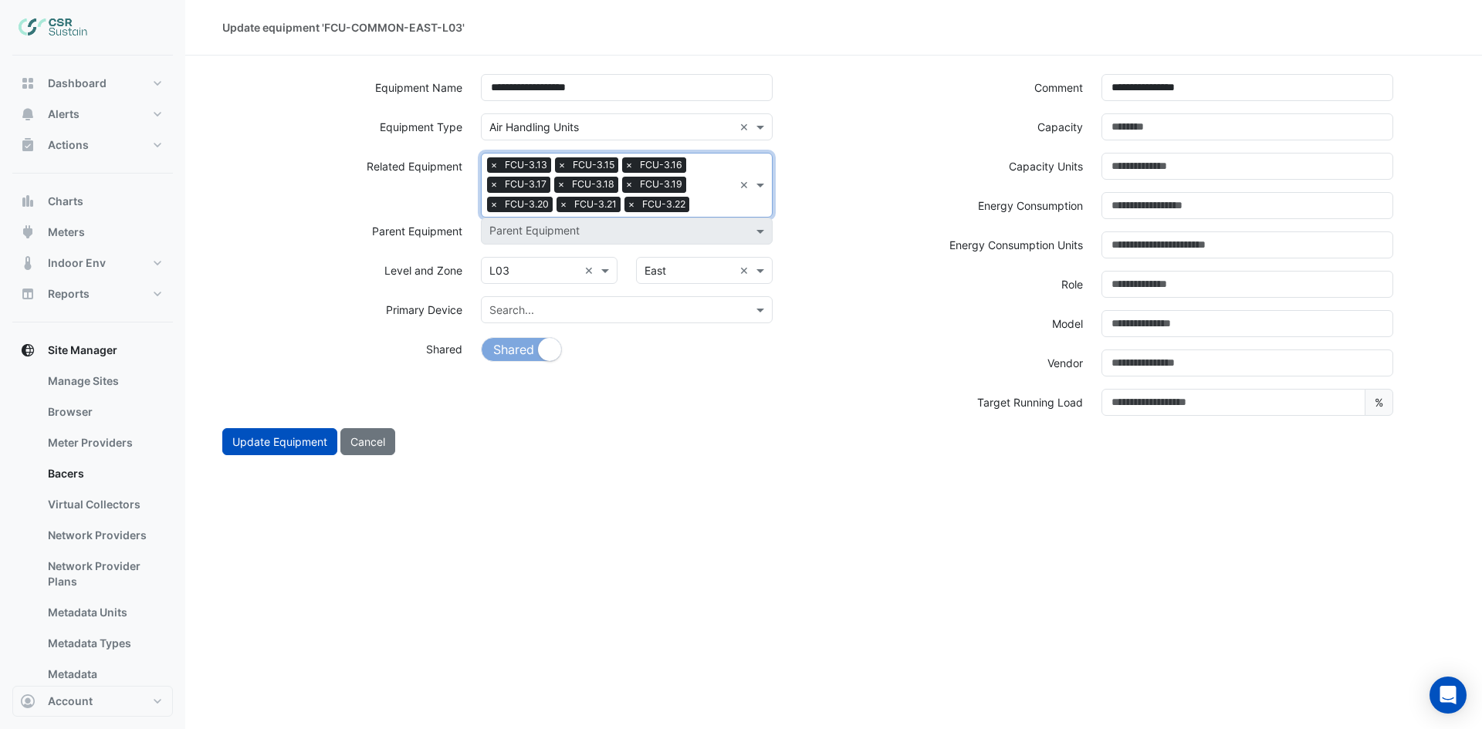
click at [708, 208] on input "text" at bounding box center [714, 206] width 38 height 16
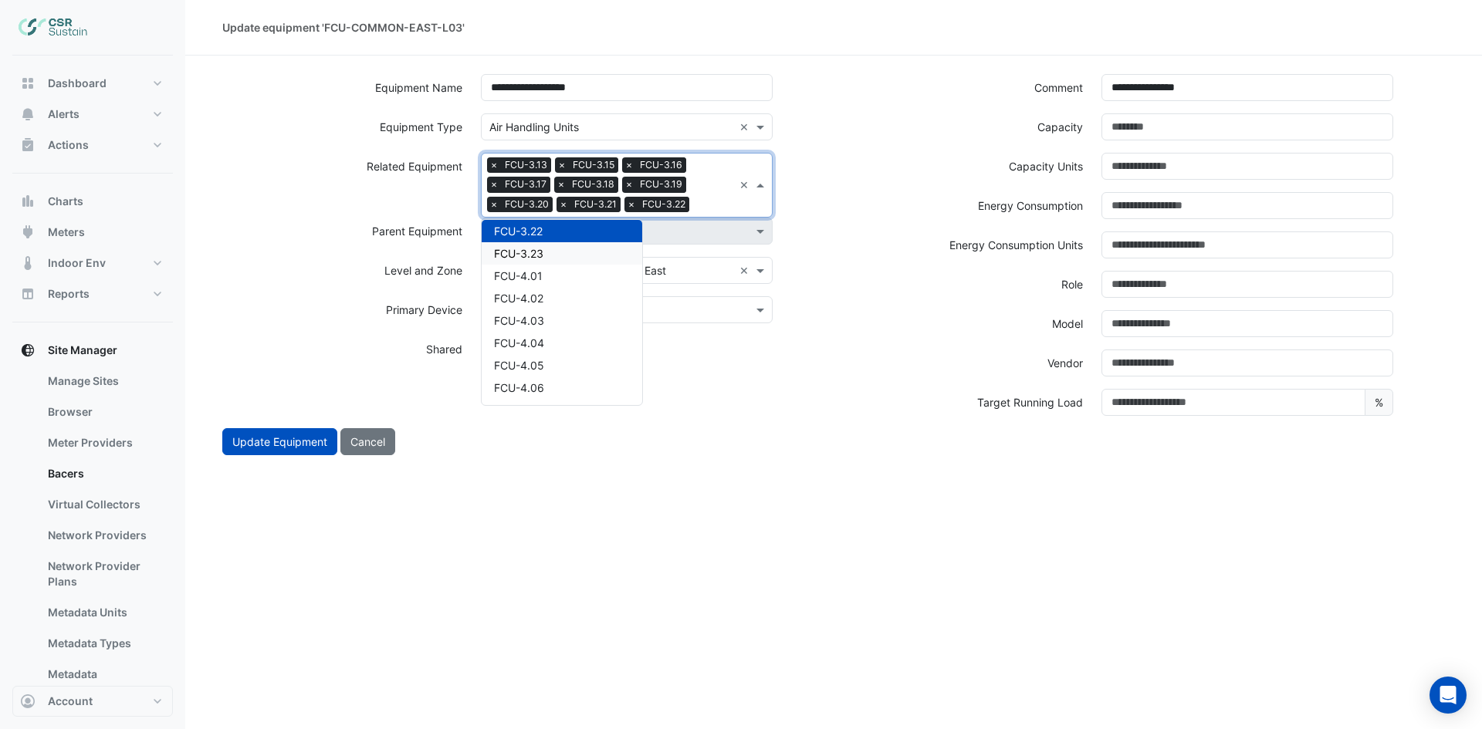
click at [568, 255] on div "FCU-3.23" at bounding box center [562, 253] width 161 height 22
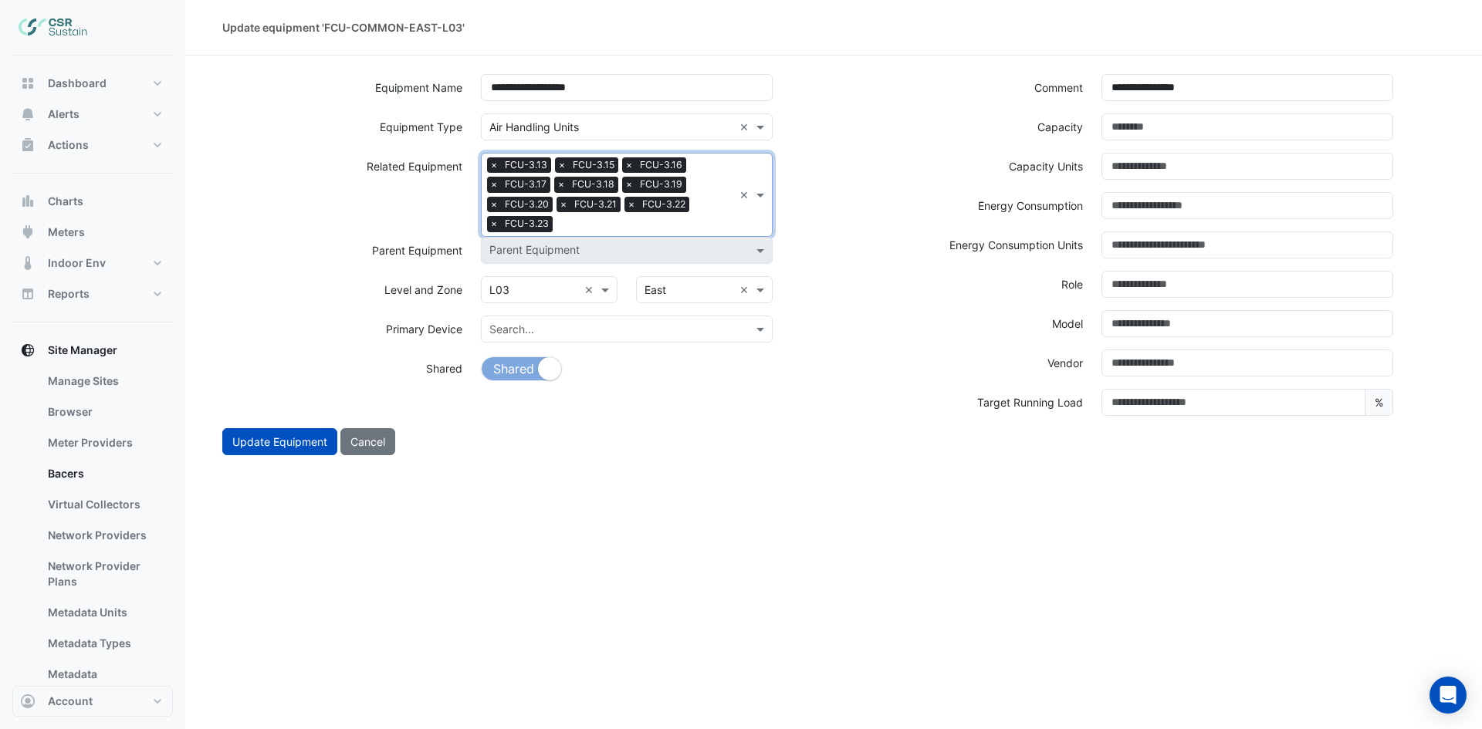
click at [687, 218] on input "text" at bounding box center [646, 226] width 174 height 16
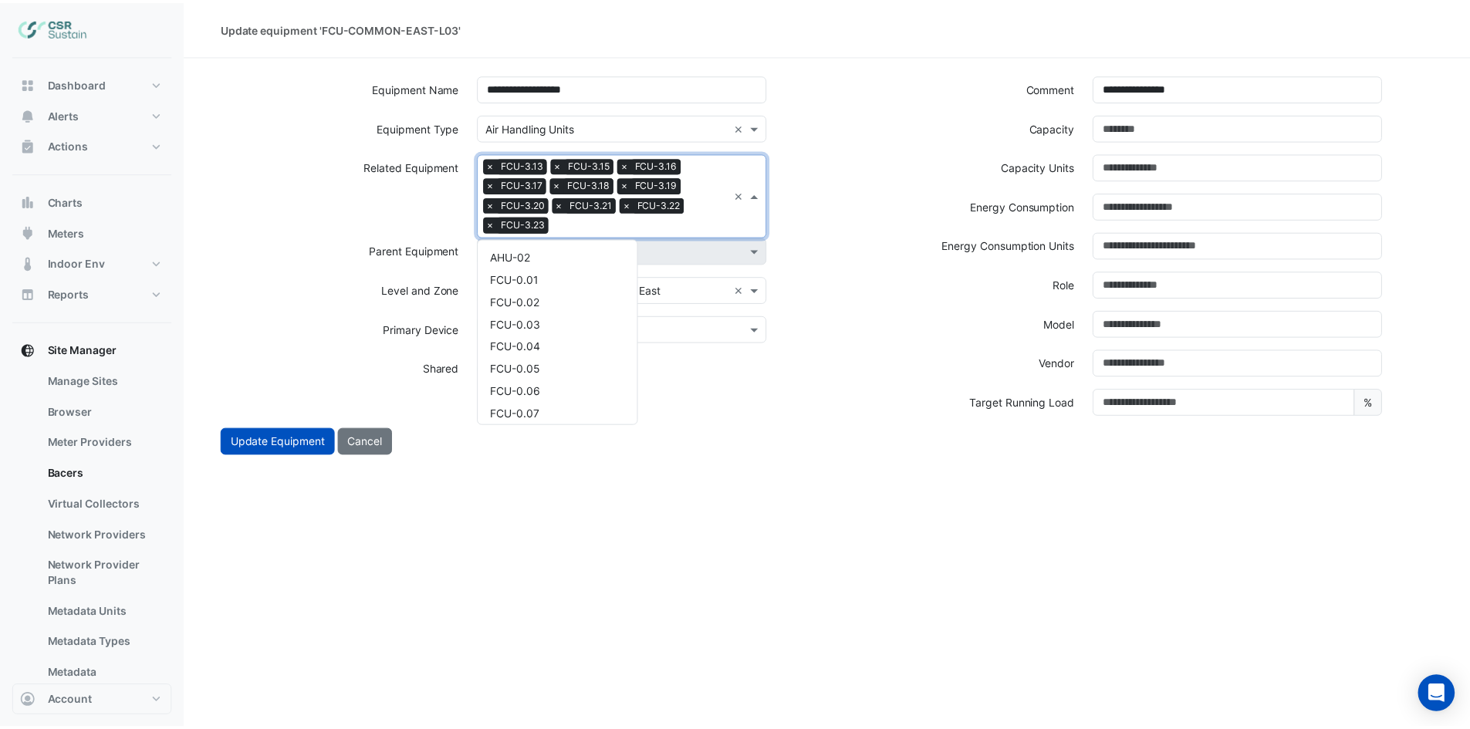
scroll to position [1841, 0]
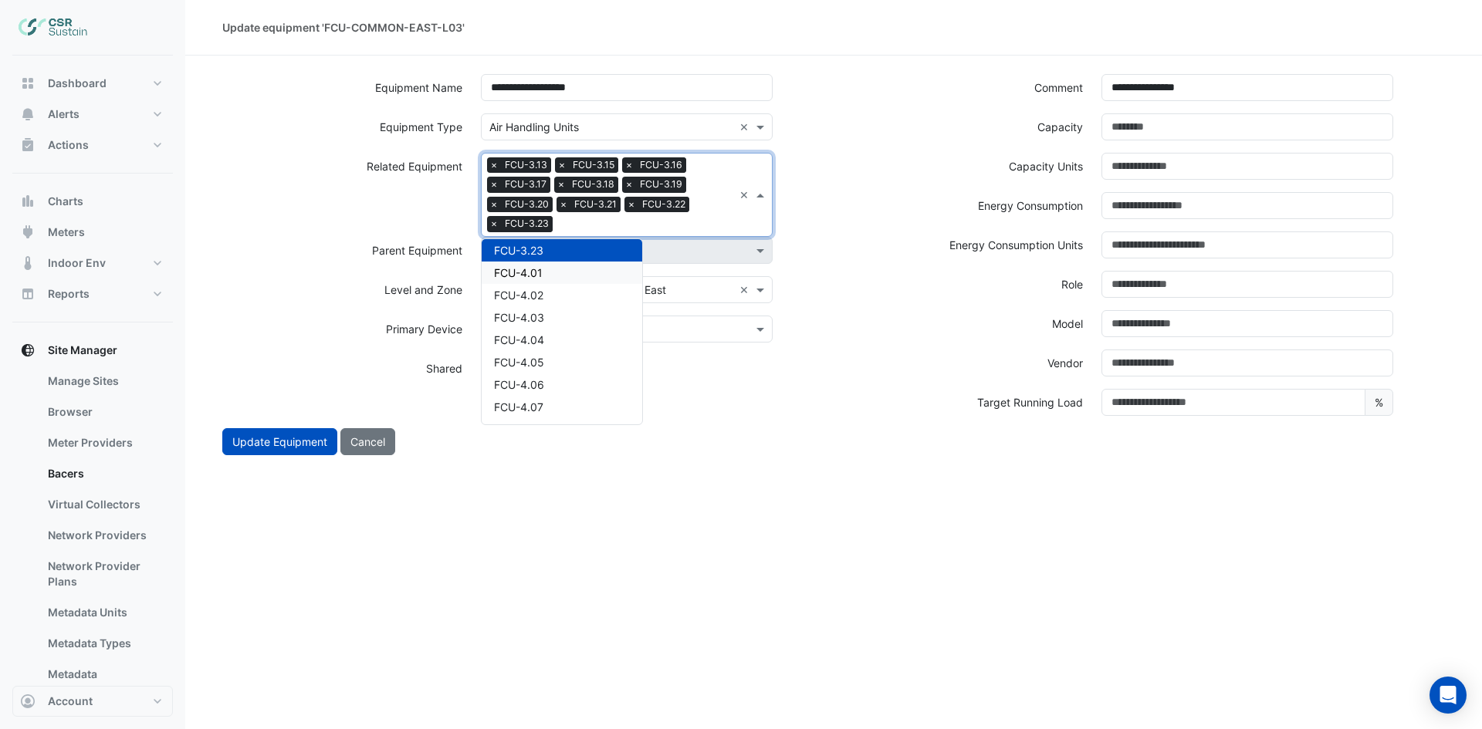
click at [853, 304] on div "Role" at bounding box center [1143, 290] width 620 height 39
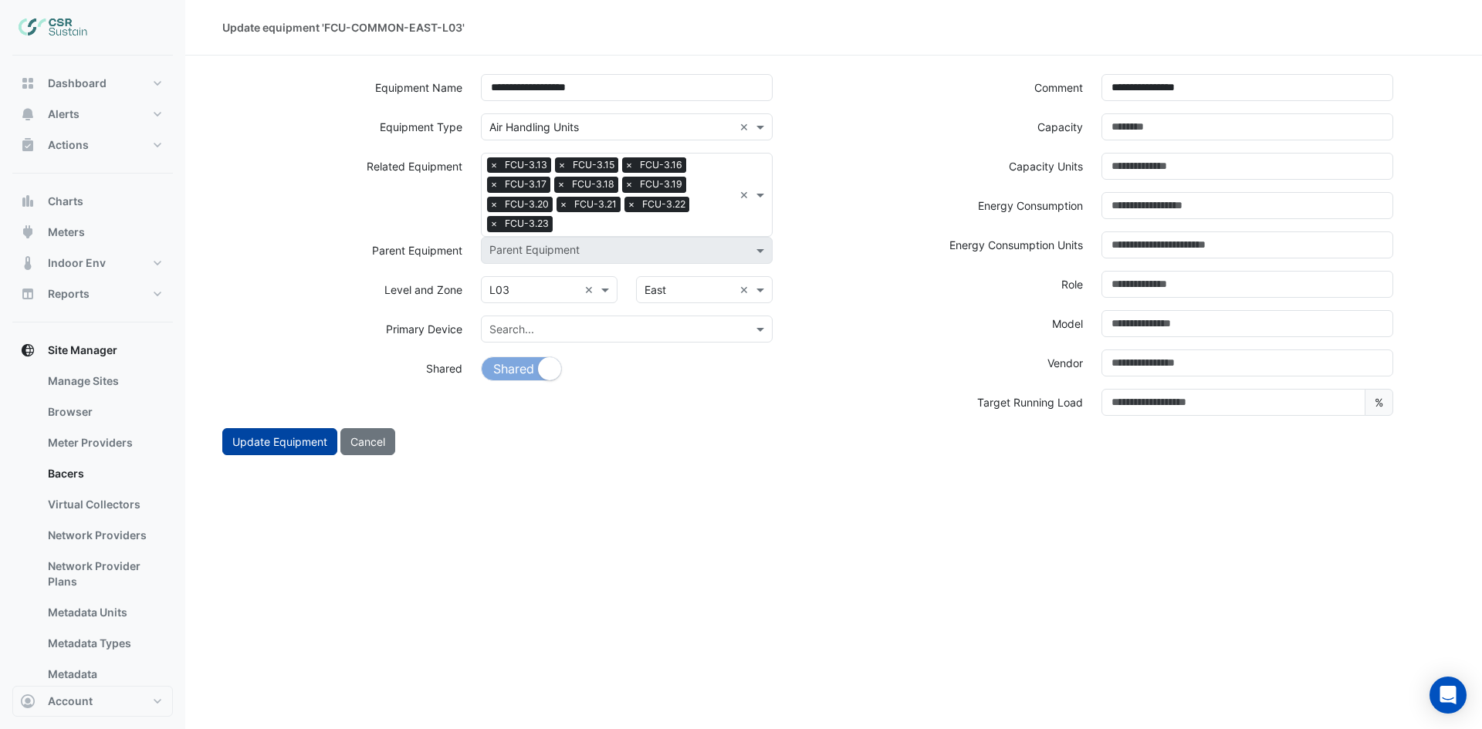
click at [287, 440] on button "Update Equipment" at bounding box center [279, 441] width 115 height 27
select select "***"
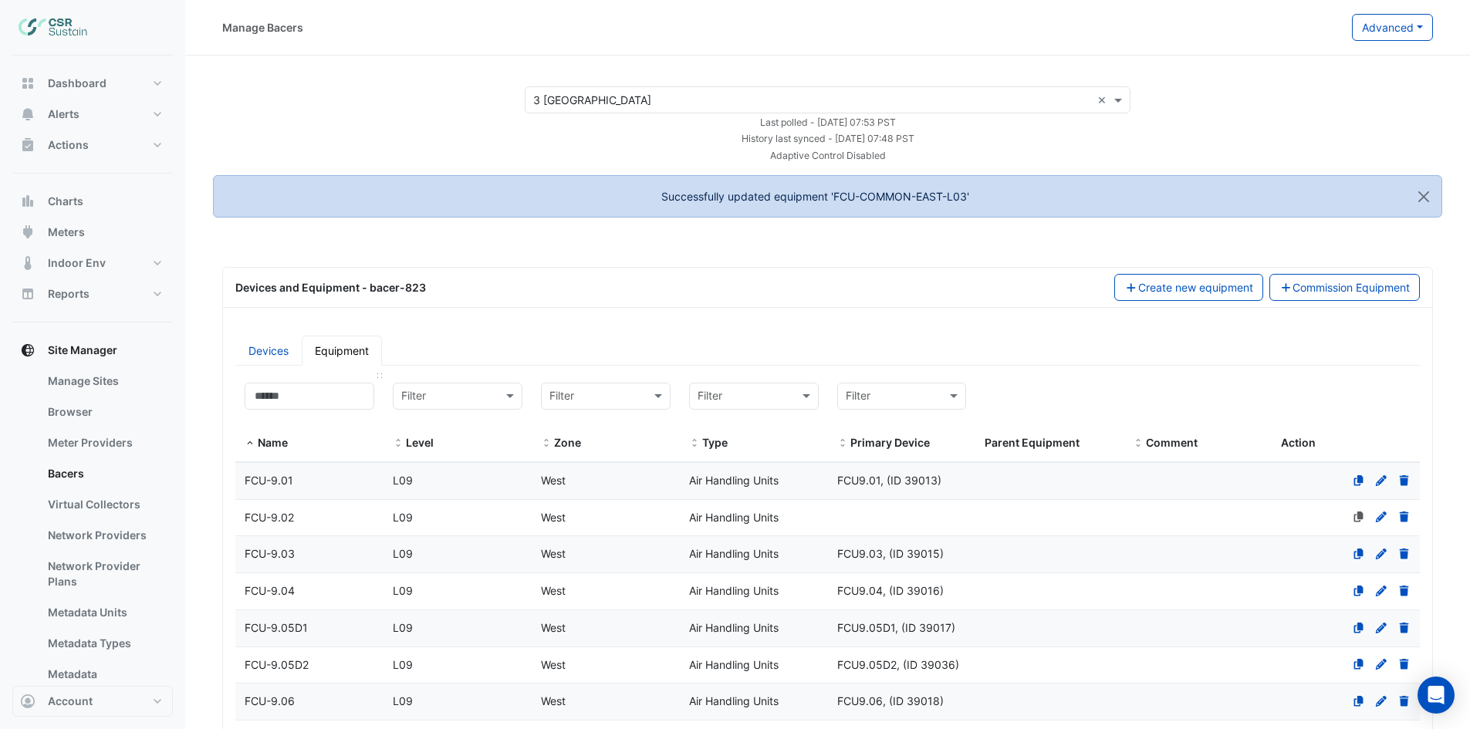
select select "***"
click at [321, 387] on input at bounding box center [310, 396] width 130 height 27
paste input "**********"
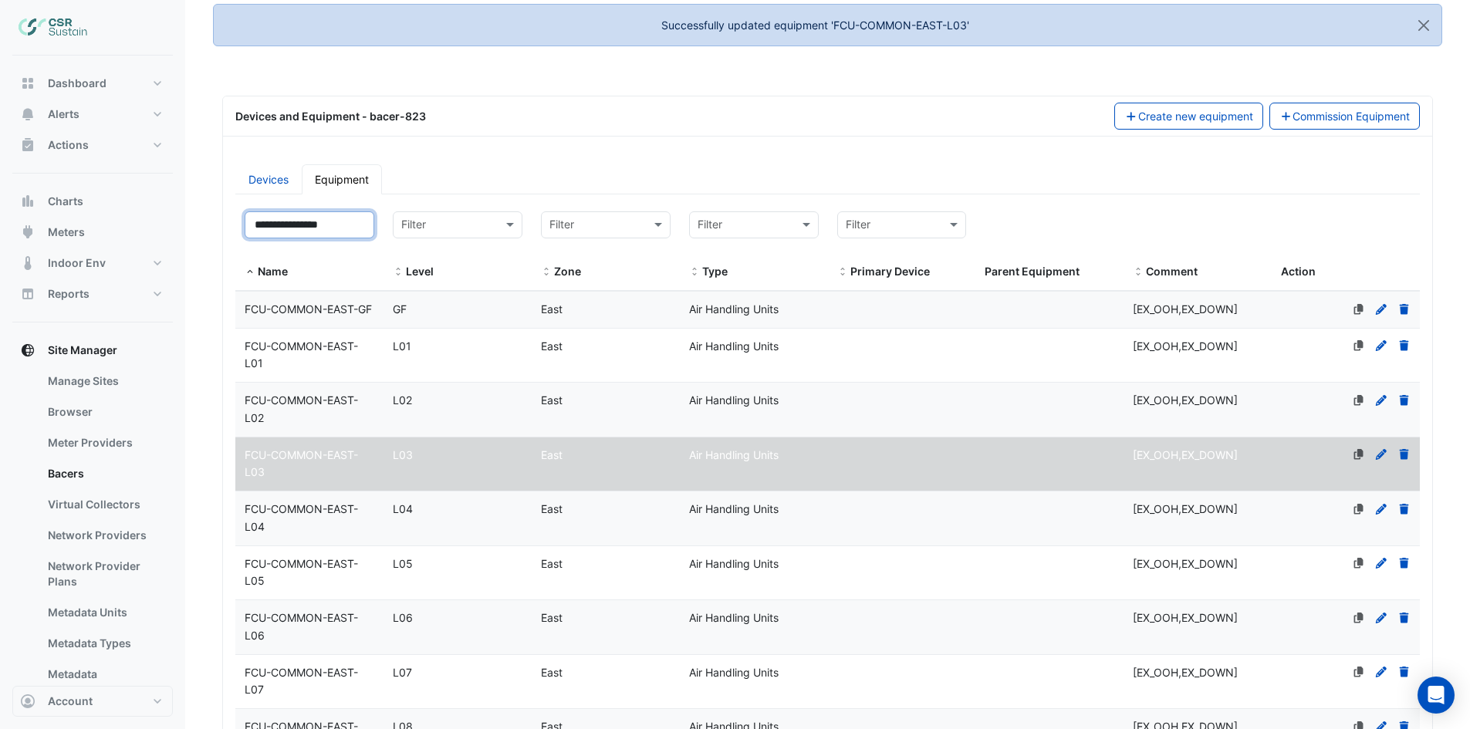
scroll to position [232, 0]
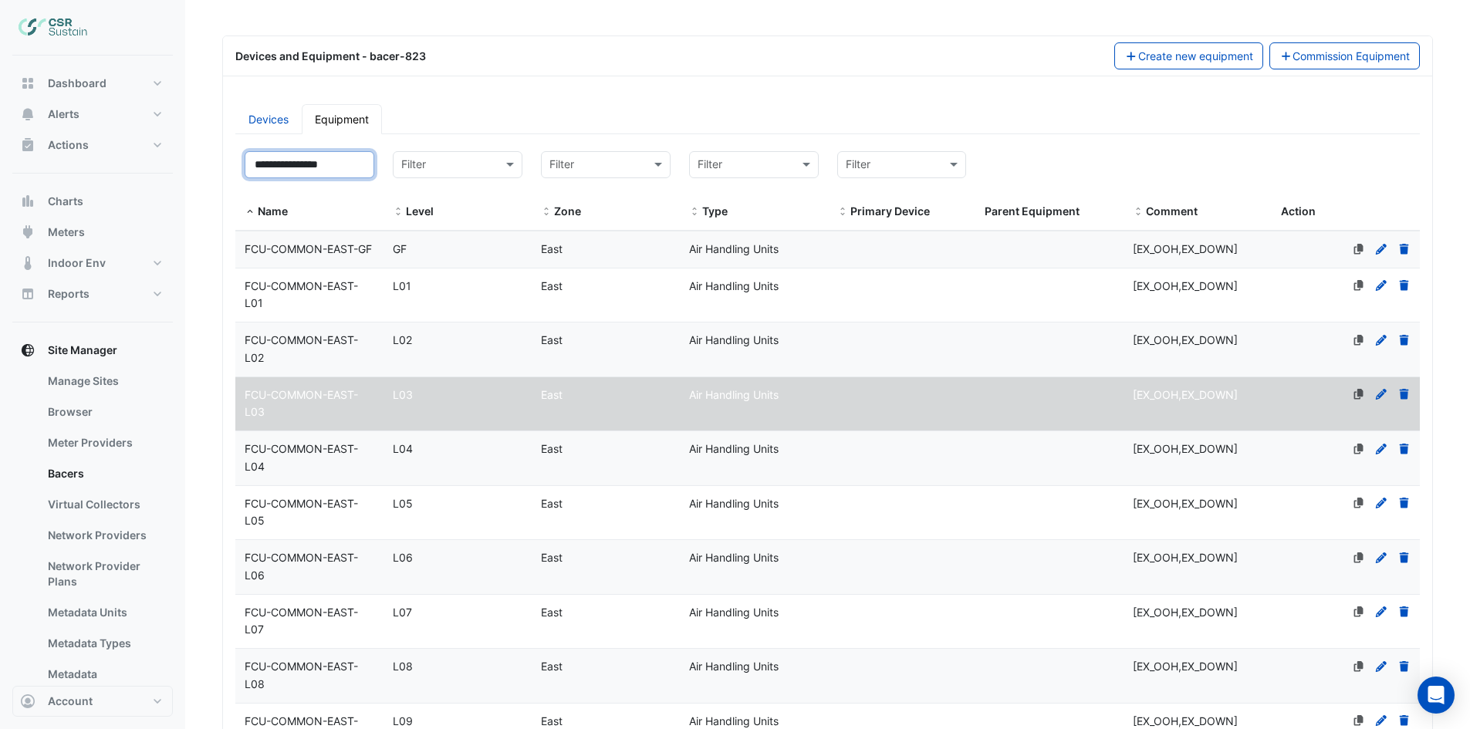
type input "**********"
click at [327, 476] on div "FCU-COMMON-EAST-L04" at bounding box center [309, 458] width 148 height 35
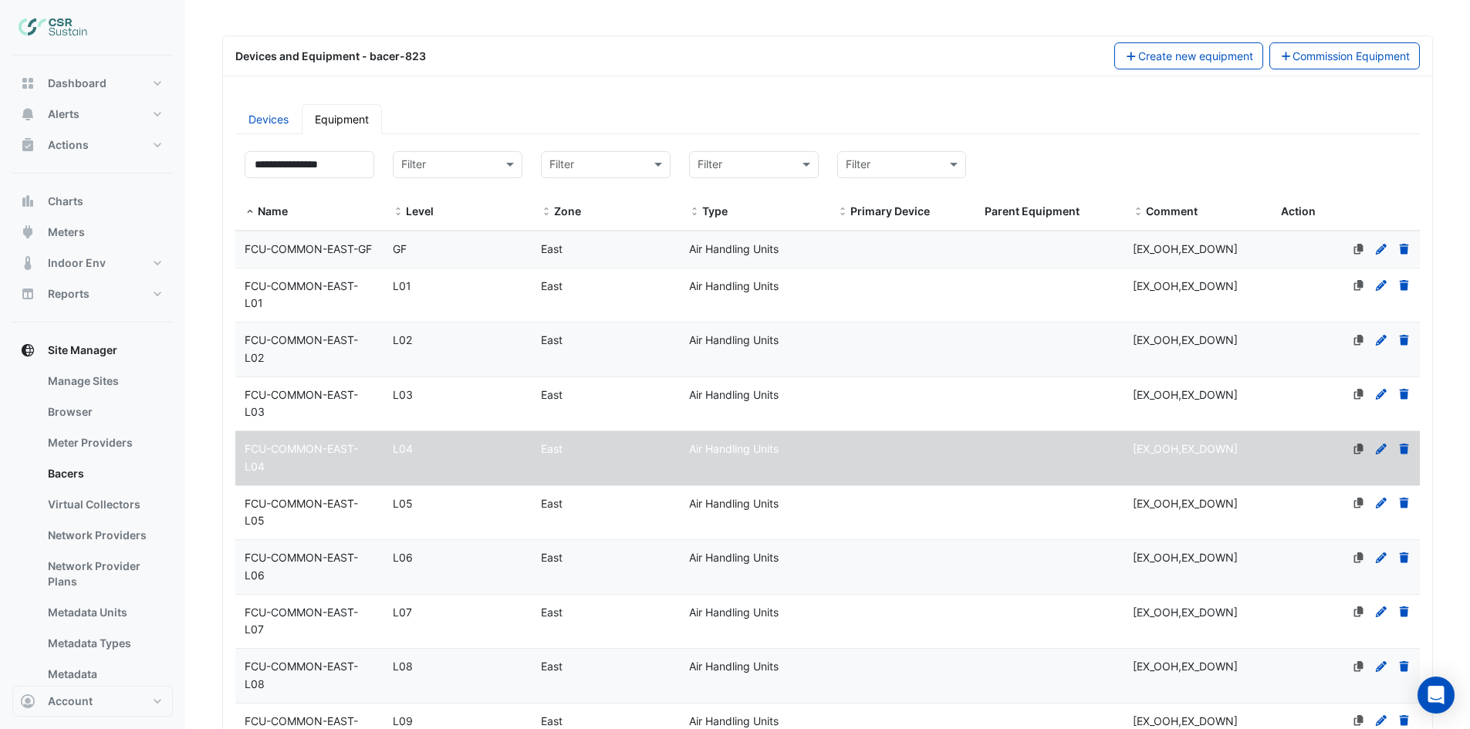
scroll to position [0, 0]
click at [1385, 455] on icon at bounding box center [1381, 449] width 11 height 11
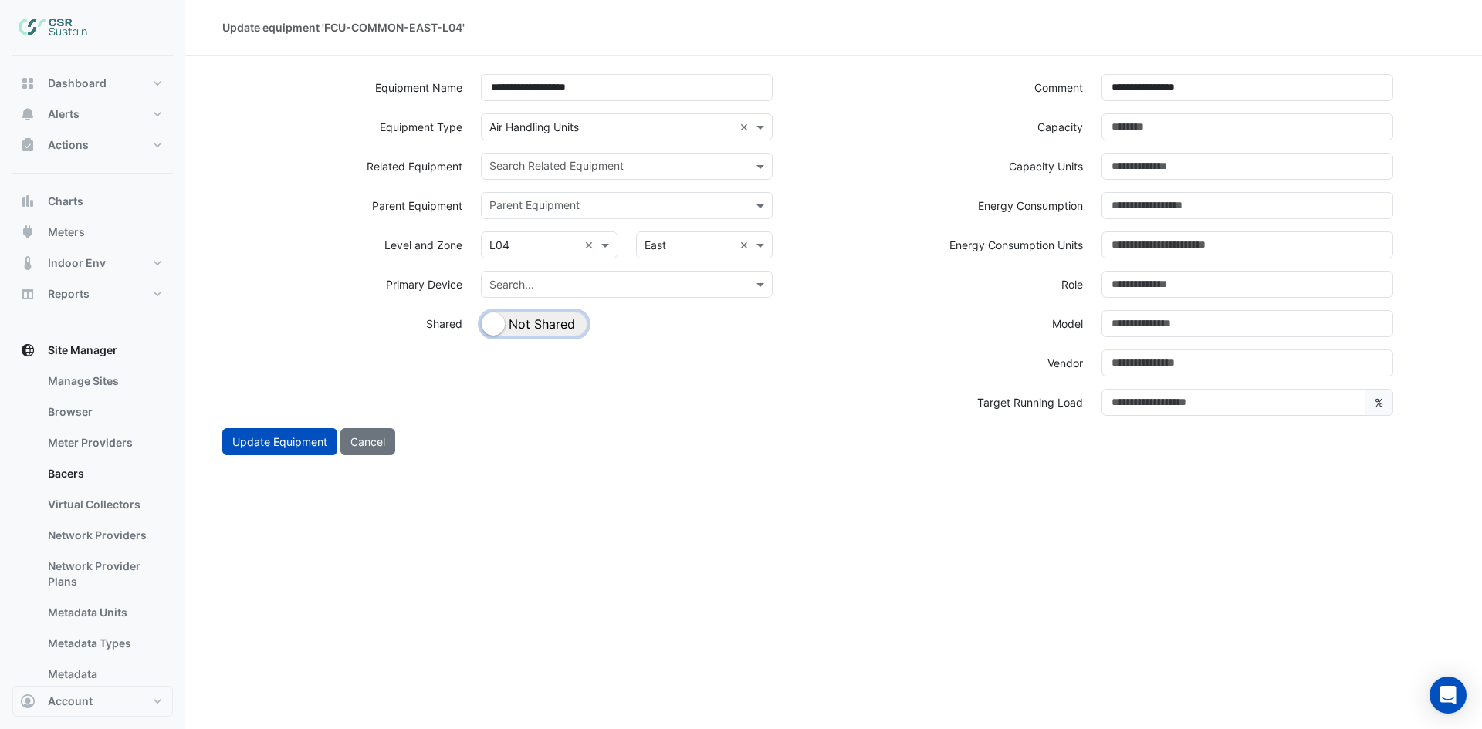
click at [550, 327] on button "Shared Not Shared" at bounding box center [534, 324] width 106 height 25
click at [715, 169] on input "text" at bounding box center [617, 168] width 257 height 16
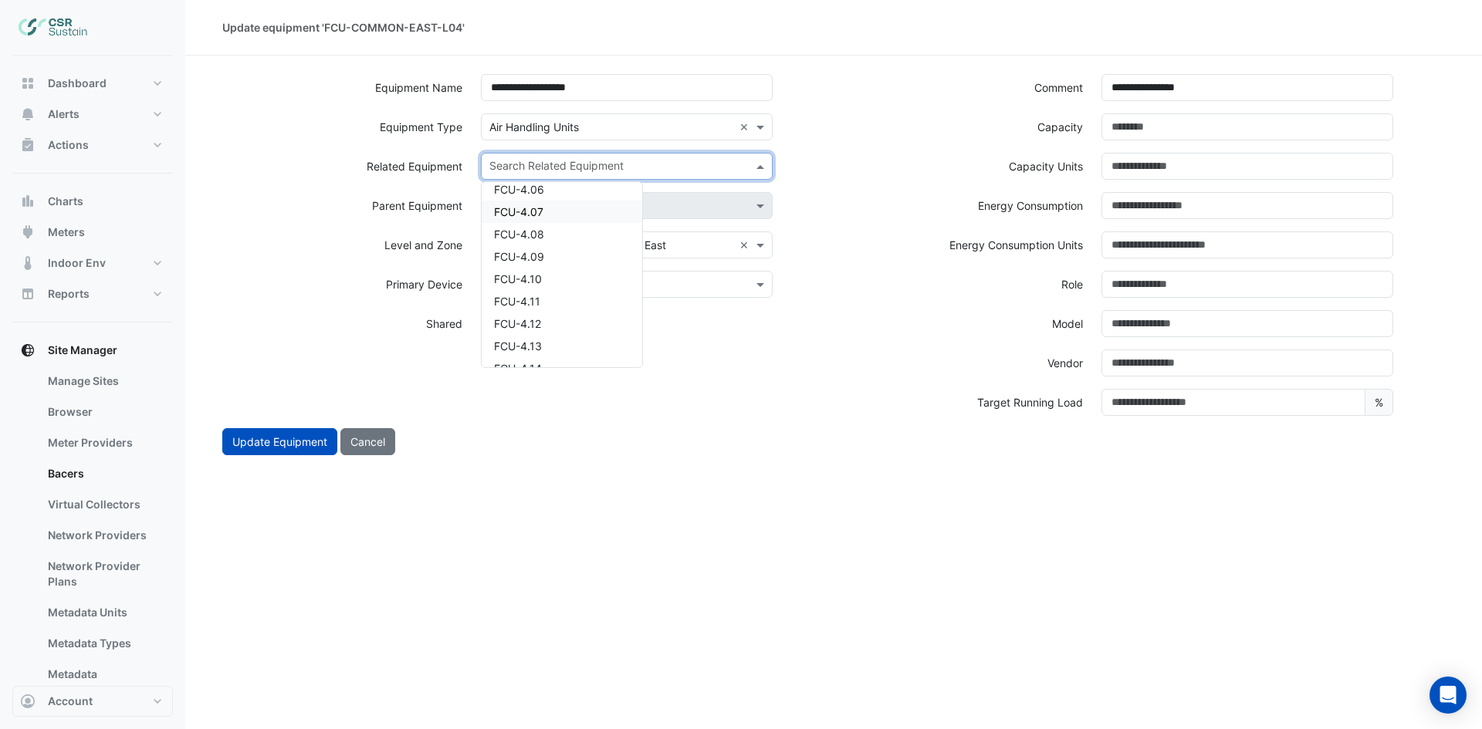
scroll to position [2006, 0]
click at [573, 321] on div "FCU-4.13" at bounding box center [562, 319] width 161 height 22
click at [654, 158] on div "Search Related Equipment × FCU-4.13" at bounding box center [608, 166] width 252 height 24
click at [572, 228] on div "FCU-4.15" at bounding box center [562, 238] width 161 height 22
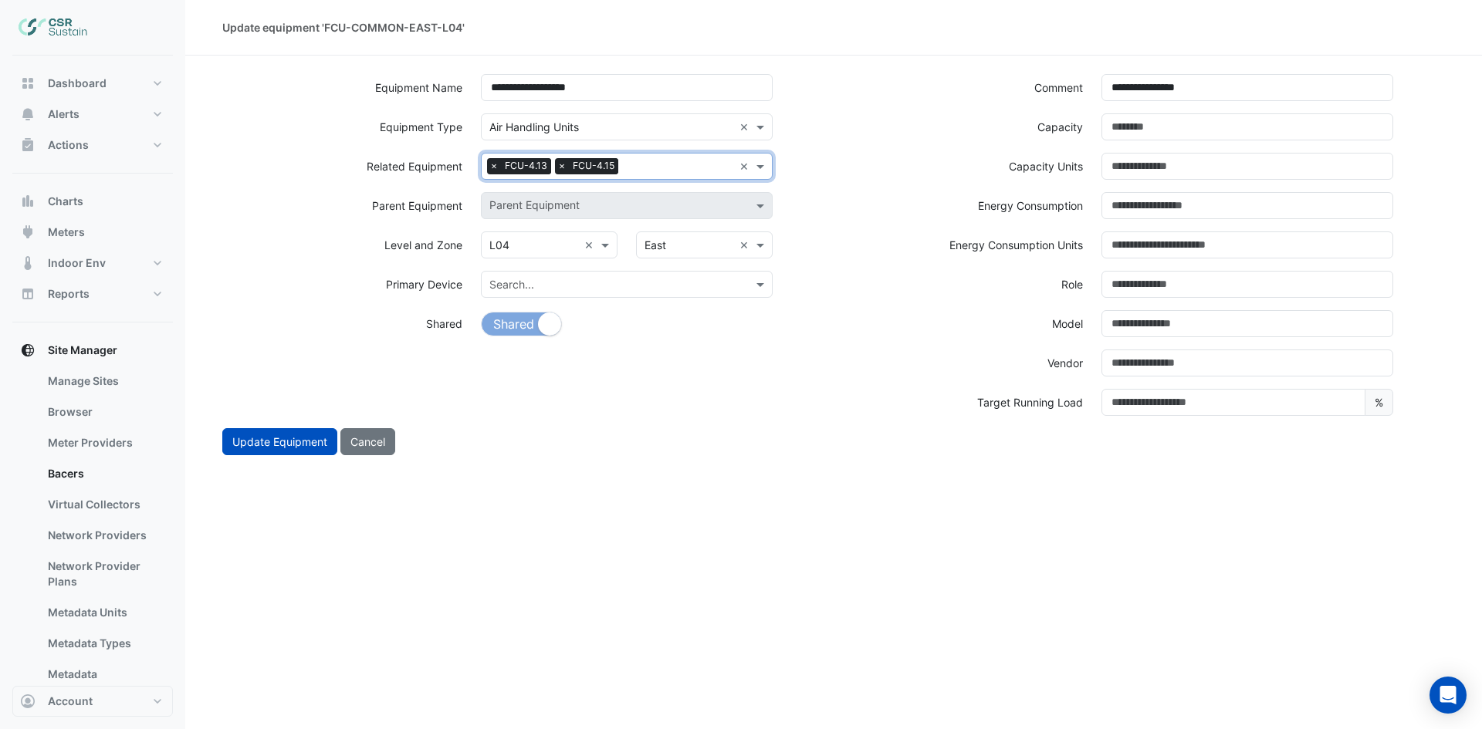
click at [647, 171] on input "text" at bounding box center [678, 168] width 109 height 16
drag, startPoint x: 603, startPoint y: 227, endPoint x: 609, endPoint y: 217, distance: 11.4
click at [605, 224] on div "AHU-02 FCU-0.01 FCU-0.02 FCU-0.03 FCU-0.04 FCU-0.05 FCU-0.06 FCU-0.07 FCU-0.08 …" at bounding box center [562, 696] width 161 height 5371
click at [593, 211] on div "FCU-4.16" at bounding box center [562, 216] width 161 height 22
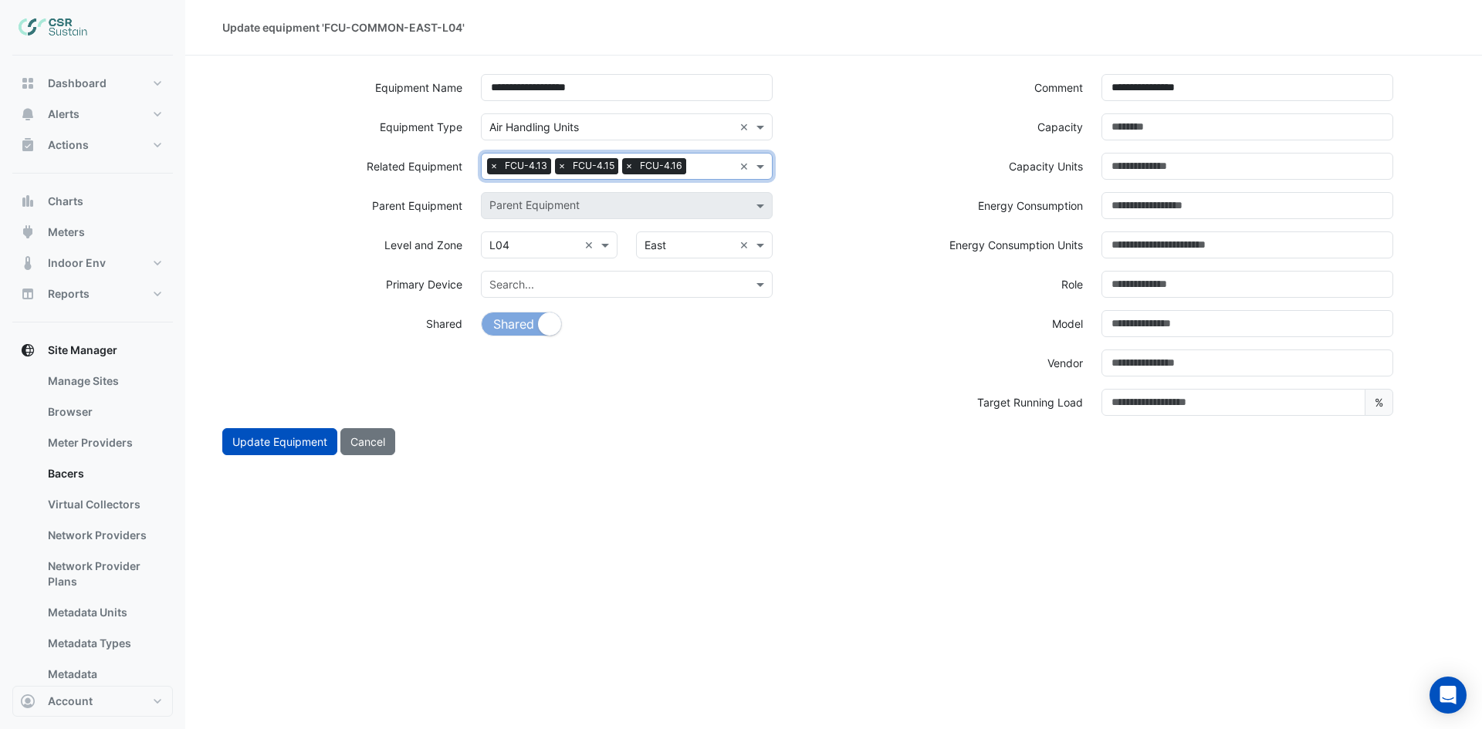
click at [700, 171] on input "text" at bounding box center [712, 168] width 41 height 16
click at [584, 222] on div "FCU-4.17" at bounding box center [562, 216] width 161 height 22
click at [619, 185] on input "text" at bounding box center [644, 186] width 177 height 16
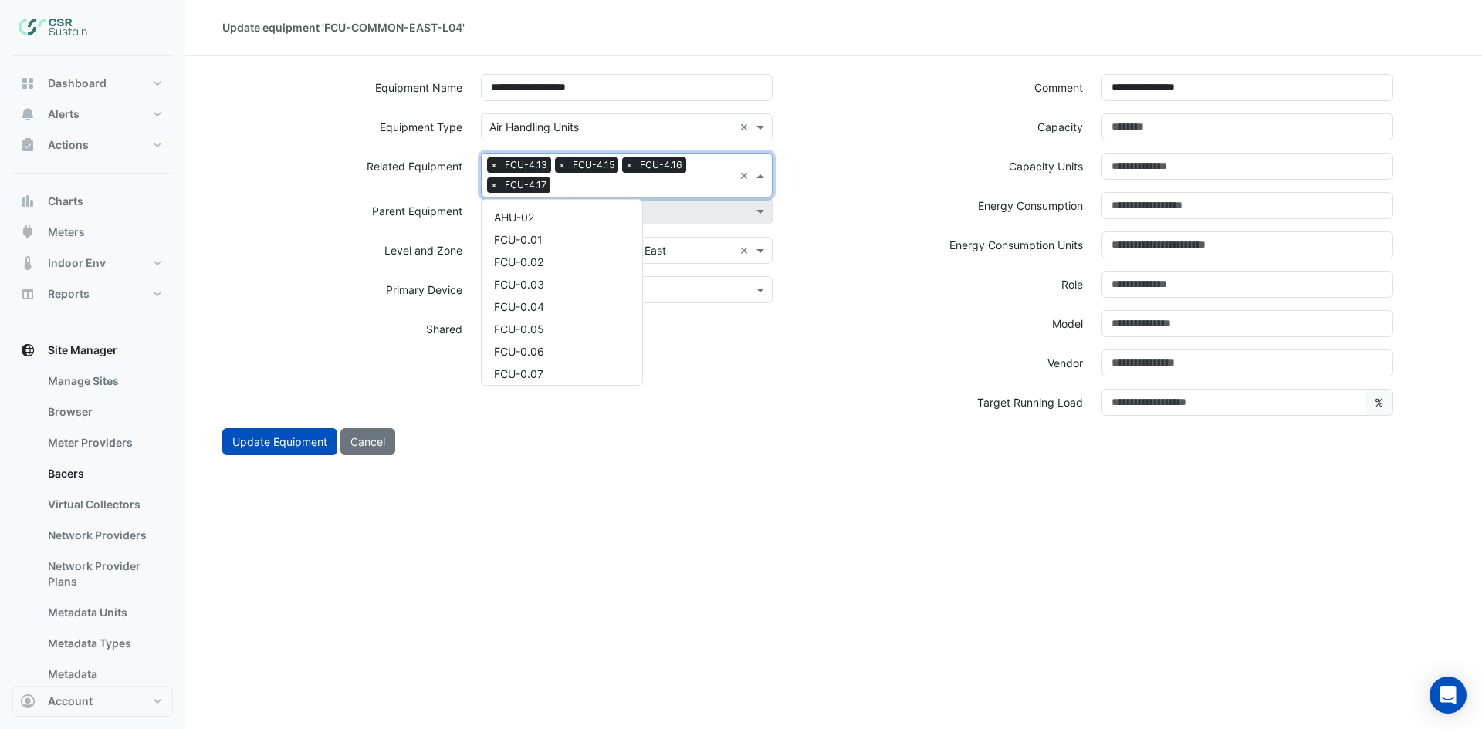
scroll to position [2222, 0]
click at [556, 229] on div "FCU-4.18" at bounding box center [562, 233] width 161 height 22
click at [643, 182] on input "text" at bounding box center [678, 186] width 109 height 16
click at [559, 232] on div "FCU-4.19" at bounding box center [562, 233] width 161 height 22
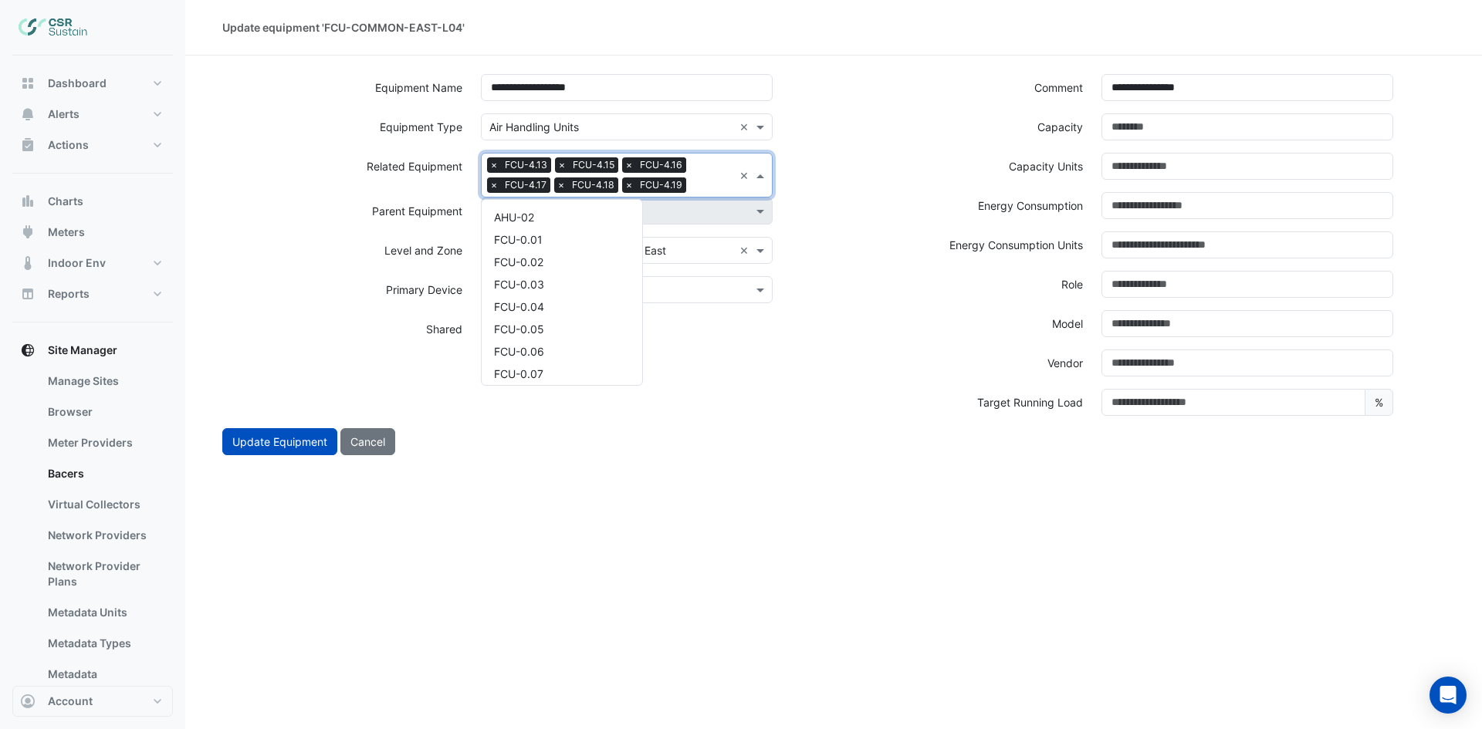
click at [698, 183] on input "text" at bounding box center [712, 186] width 41 height 16
click at [608, 228] on div "FCU-4.20" at bounding box center [562, 233] width 161 height 22
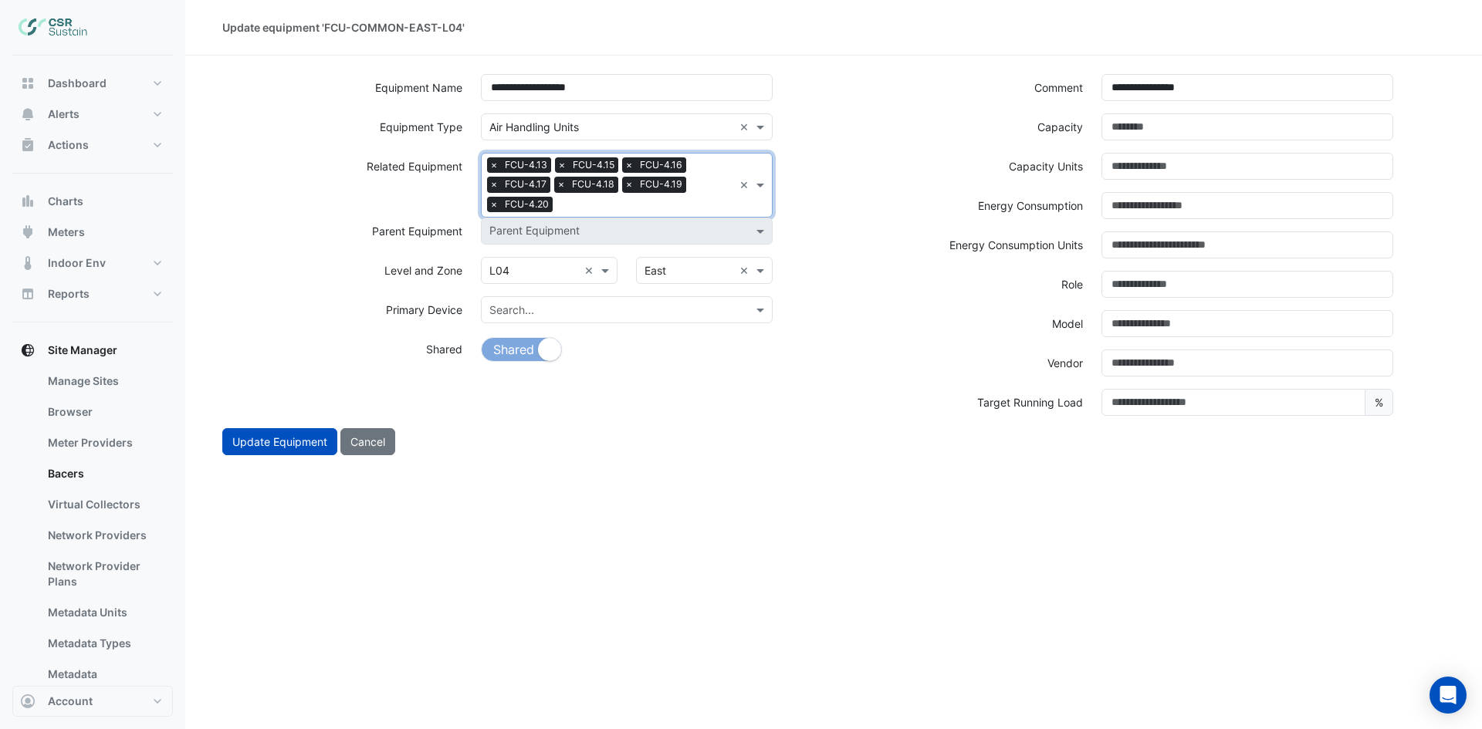
click at [645, 203] on input "text" at bounding box center [646, 206] width 174 height 16
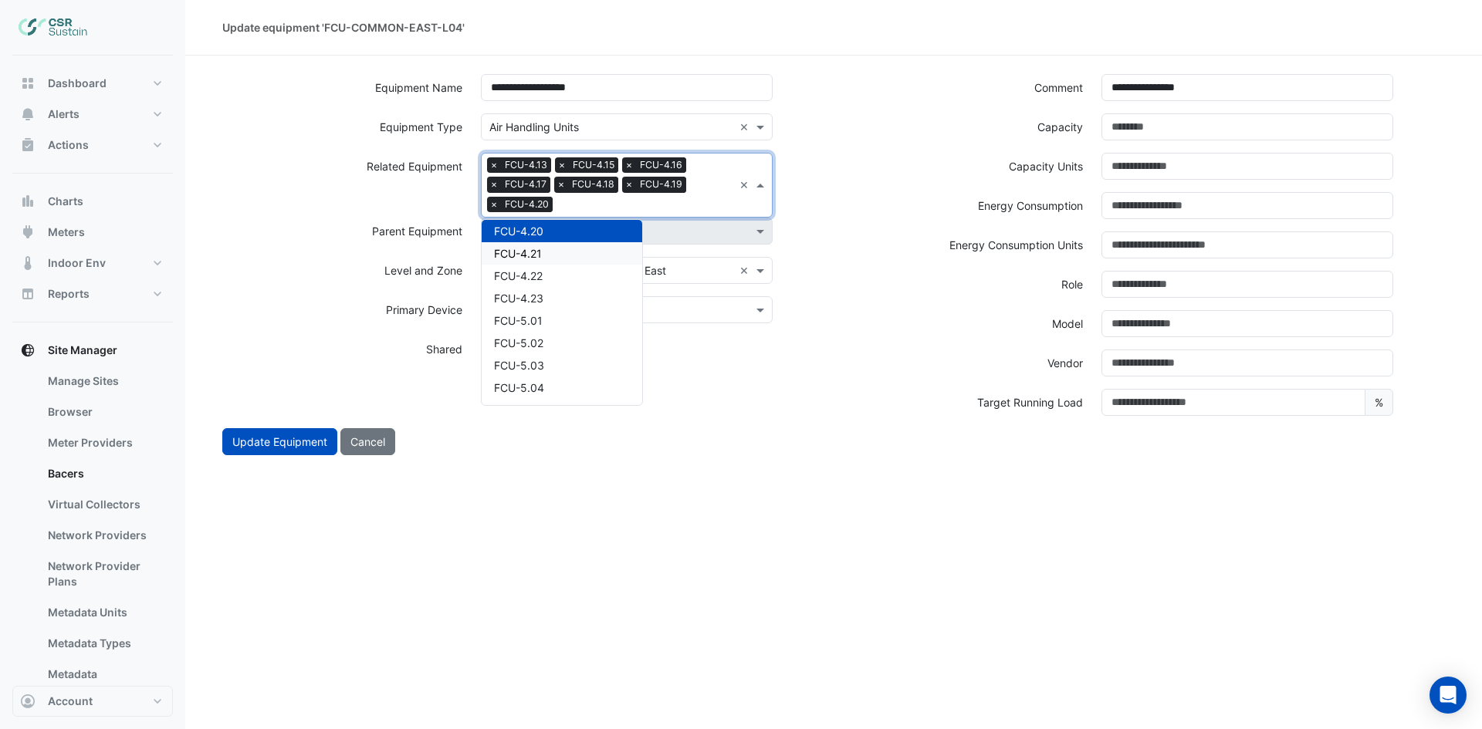
click at [549, 249] on div "FCU-4.21" at bounding box center [562, 253] width 161 height 22
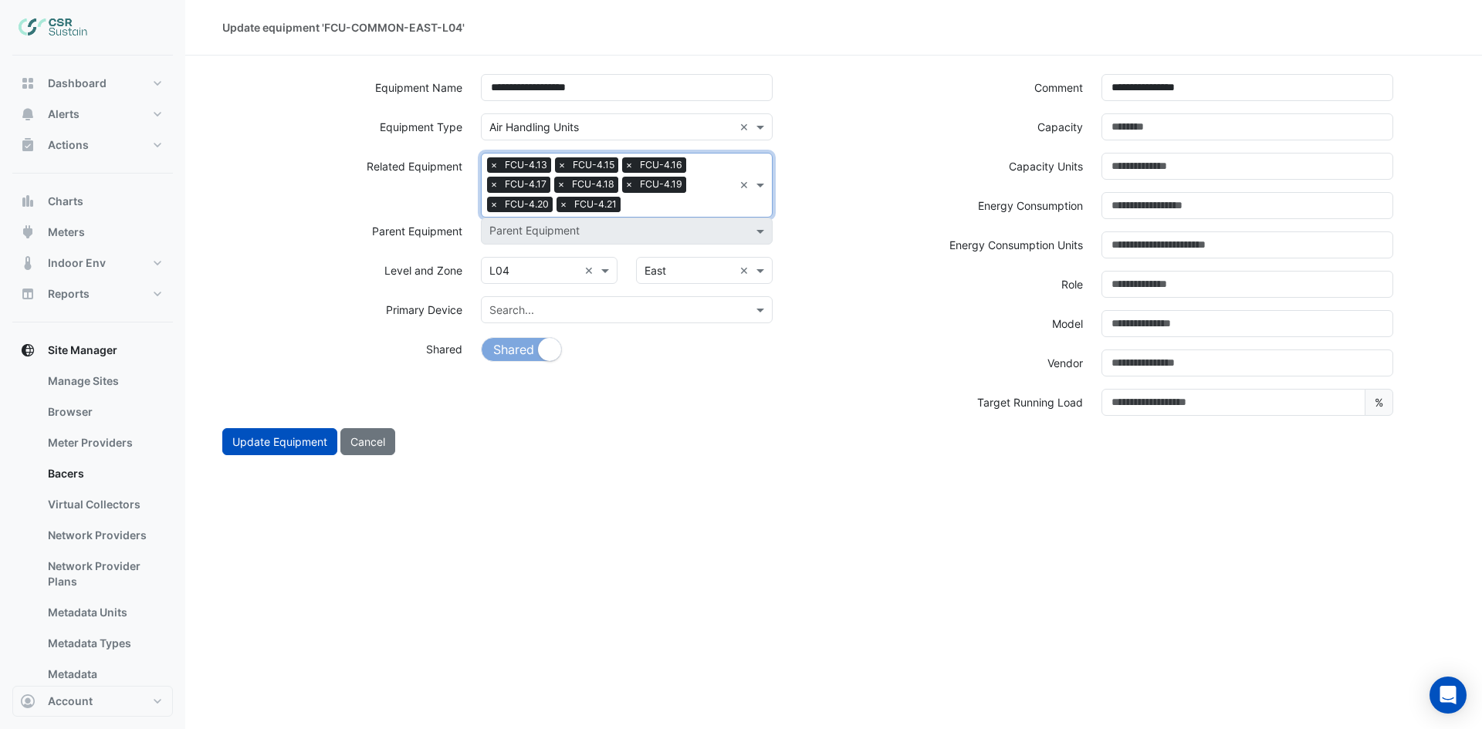
click at [674, 211] on input "text" at bounding box center [680, 206] width 106 height 16
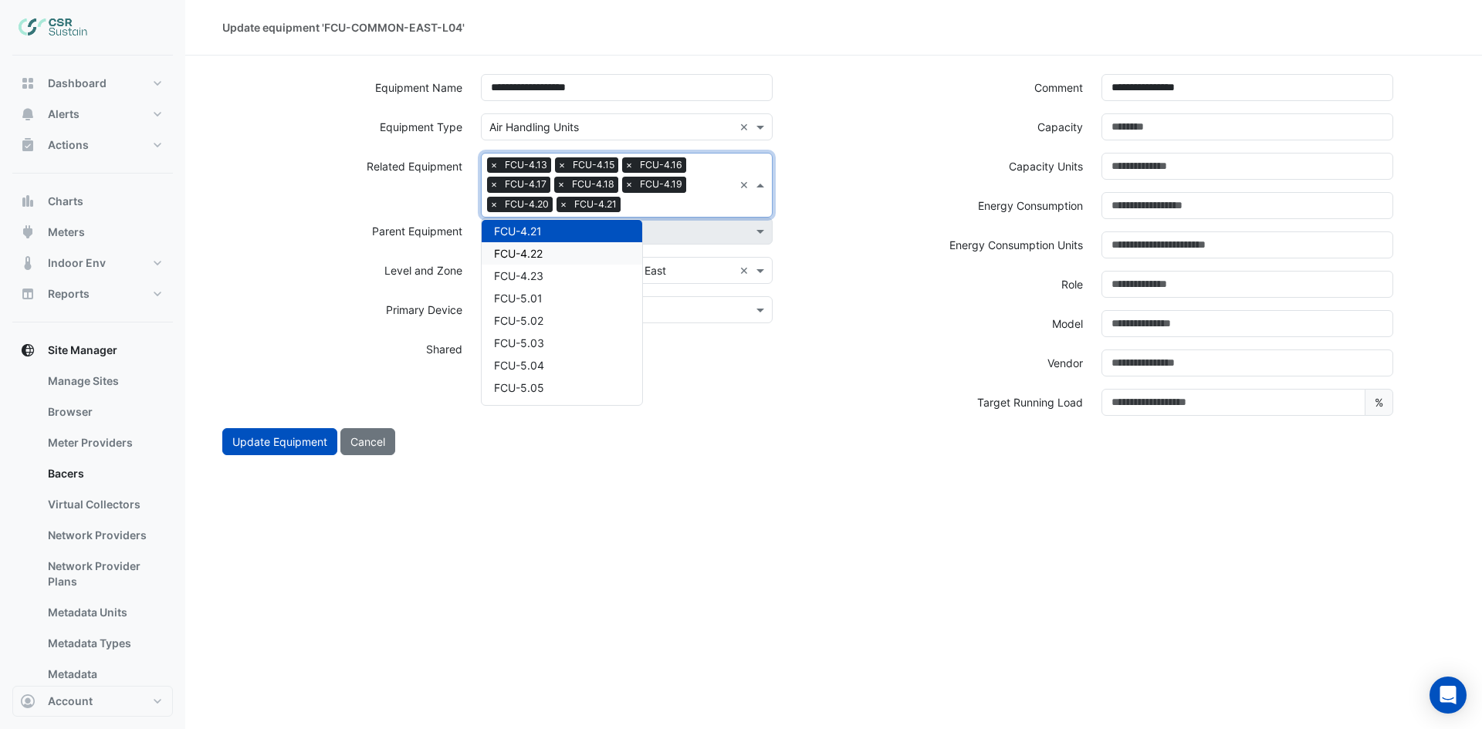
click at [600, 254] on div "FCU-4.22" at bounding box center [562, 253] width 161 height 22
click at [711, 198] on input "text" at bounding box center [714, 206] width 38 height 16
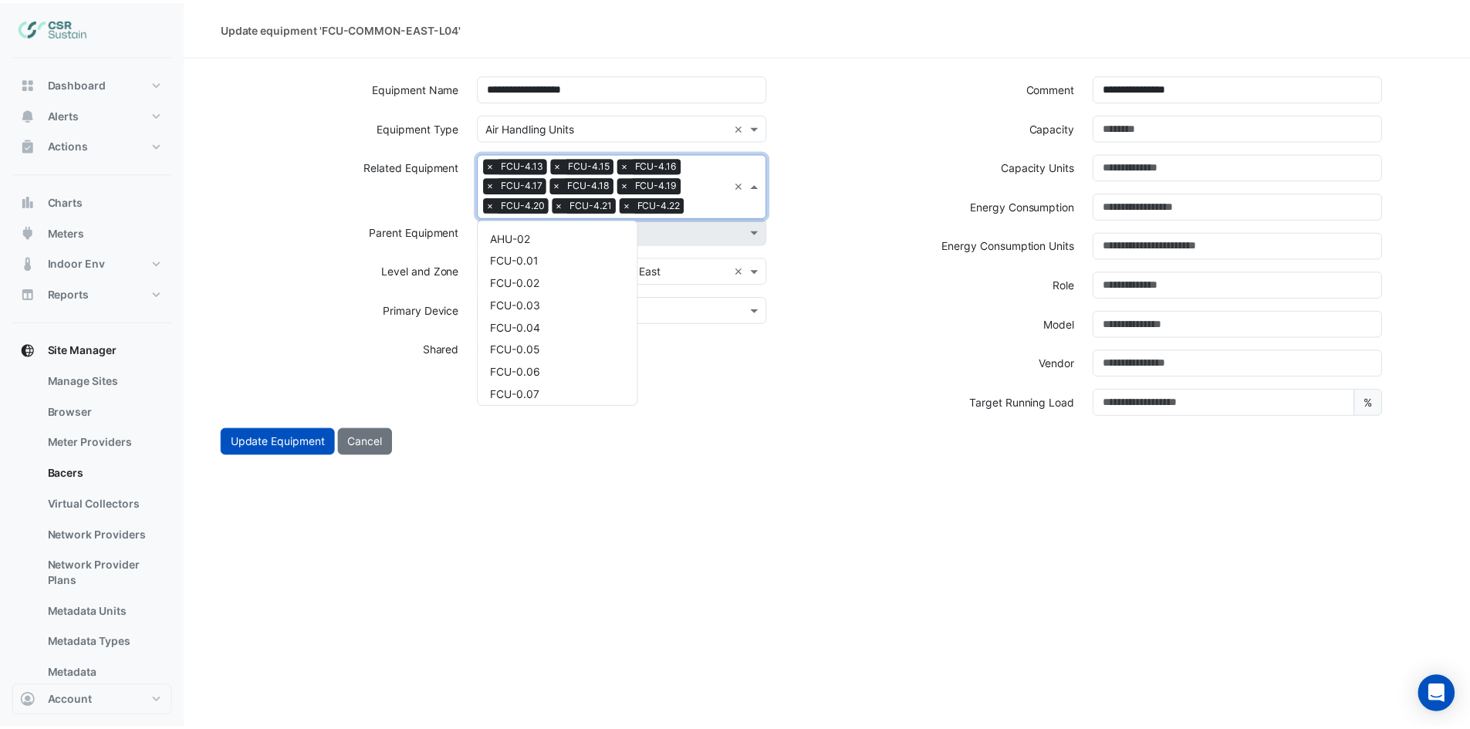
scroll to position [2334, 0]
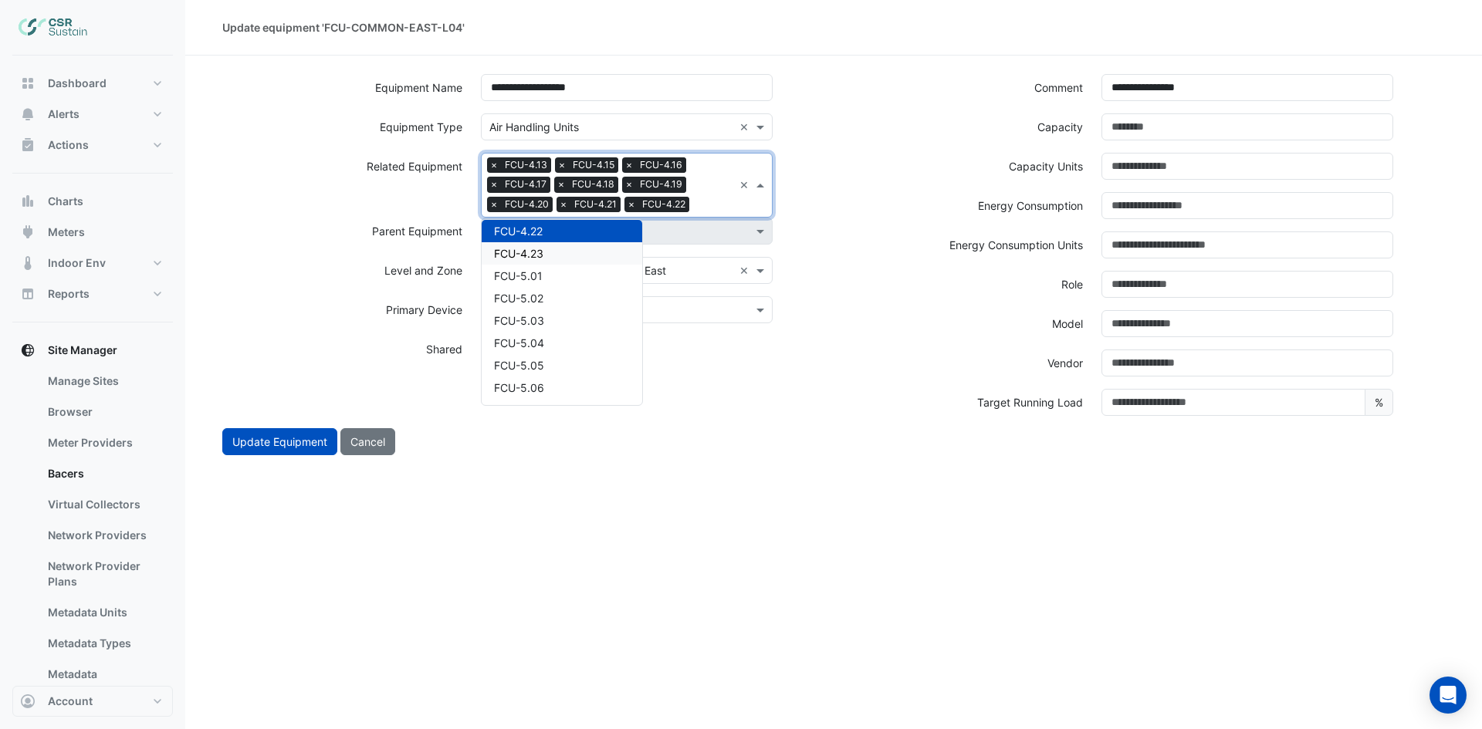
click at [567, 245] on div "FCU-4.23" at bounding box center [562, 253] width 161 height 22
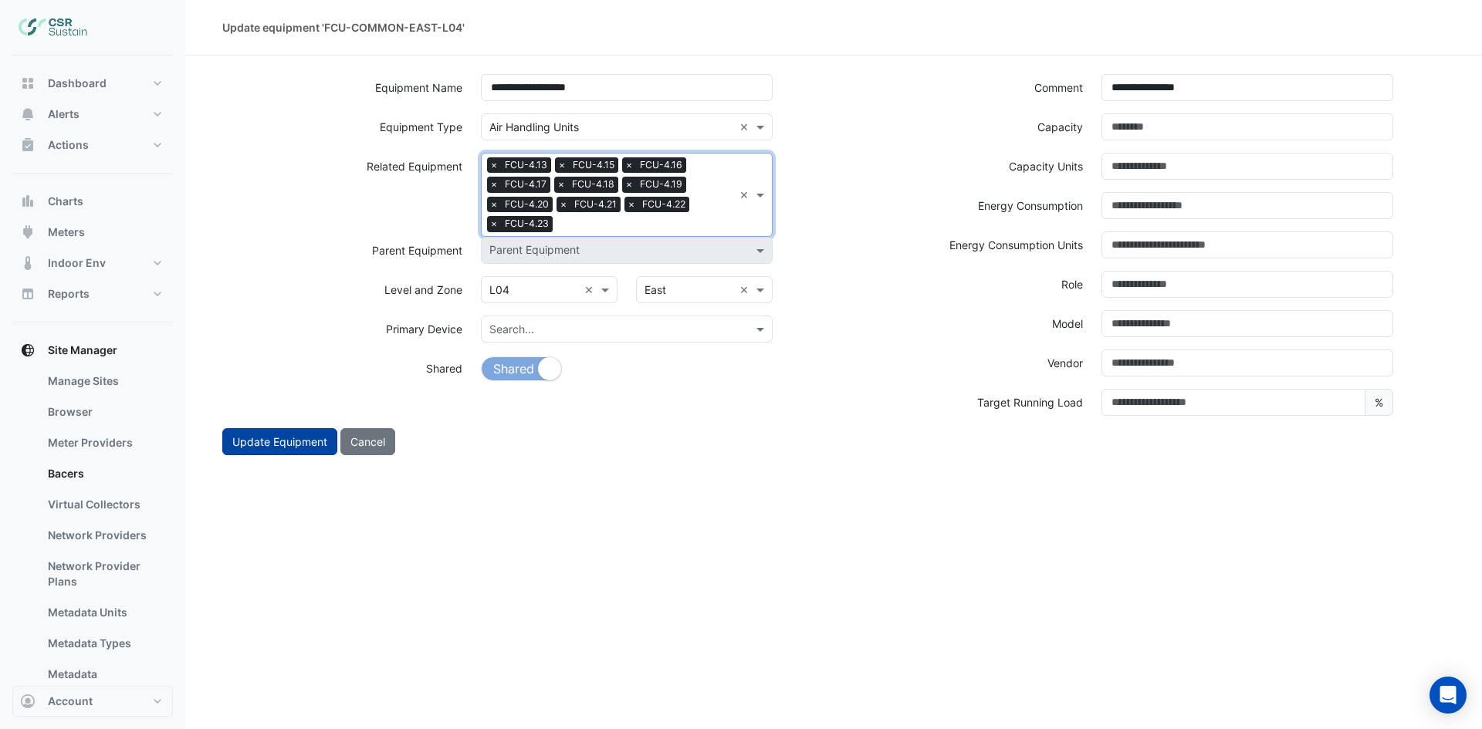
click at [275, 441] on button "Update Equipment" at bounding box center [279, 441] width 115 height 27
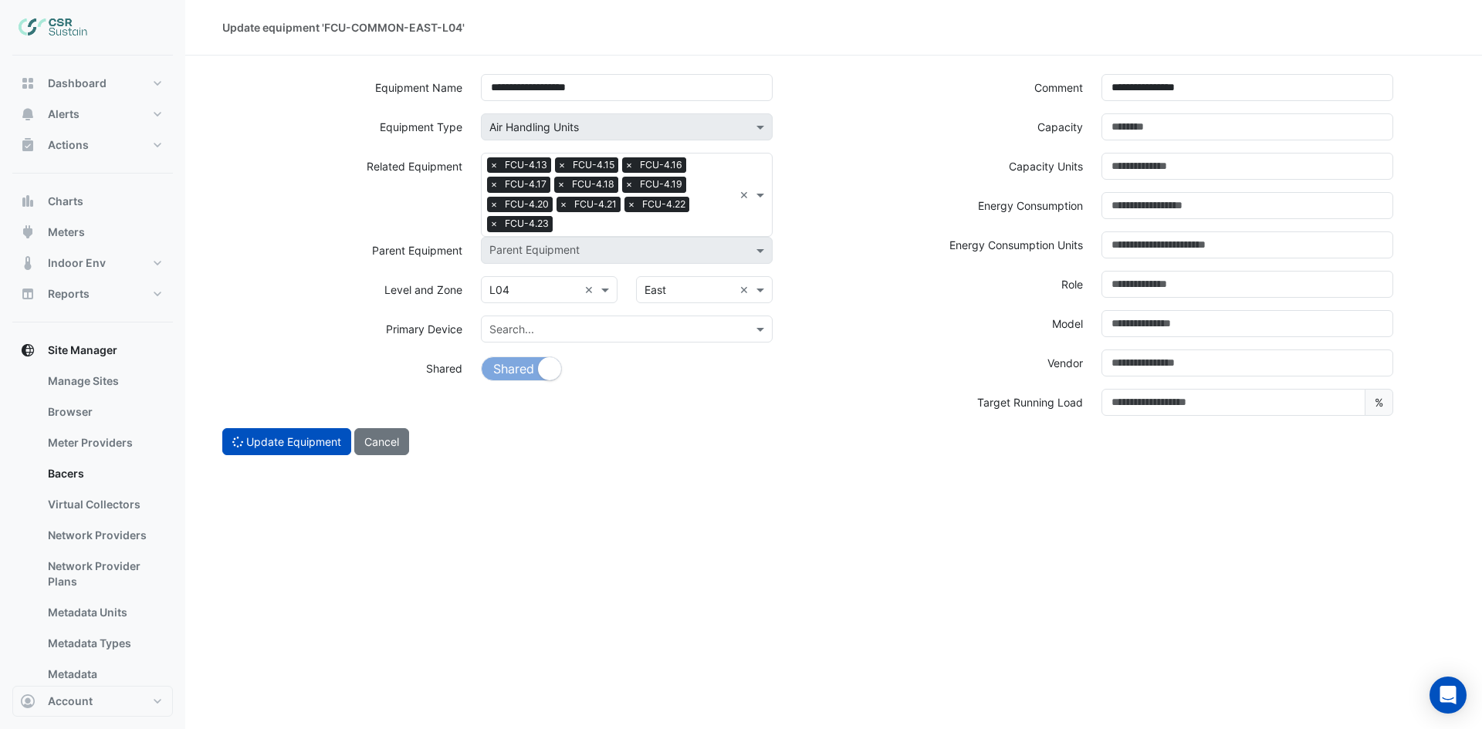
select select "***"
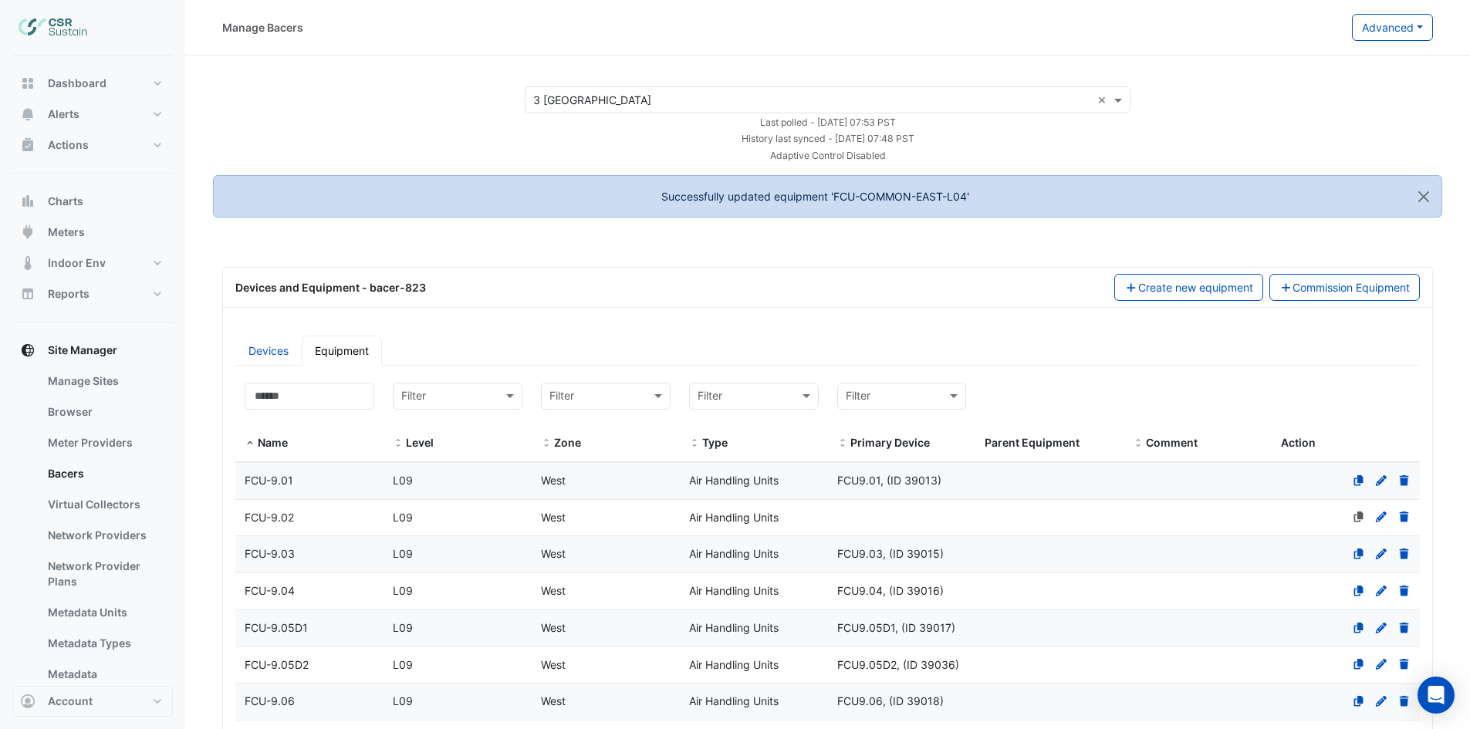
select select "***"
click at [333, 390] on input at bounding box center [310, 396] width 130 height 27
paste input "**********"
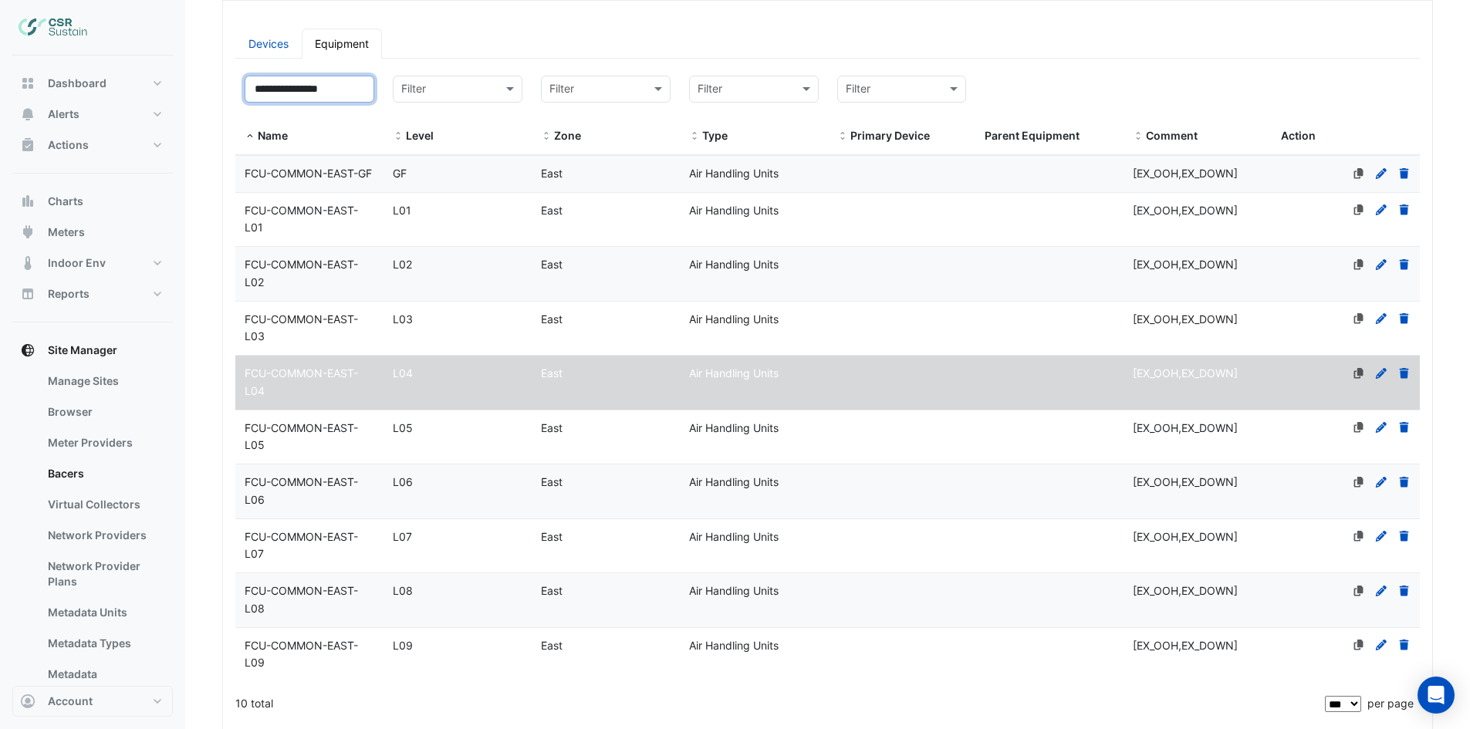
scroll to position [309, 0]
type input "**********"
click at [311, 436] on div "FCU-COMMON-EAST-L05" at bounding box center [309, 435] width 148 height 35
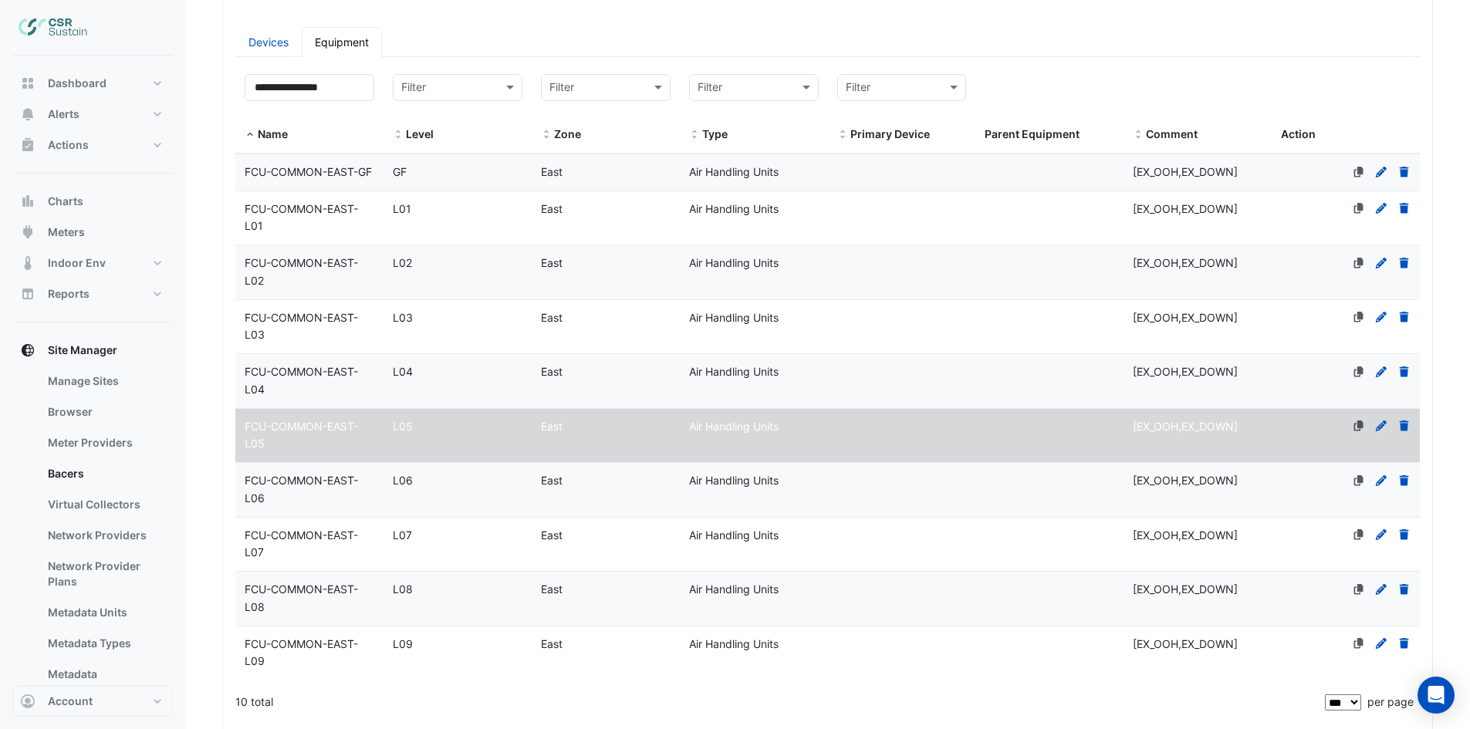
click at [1376, 431] on icon at bounding box center [1381, 426] width 14 height 11
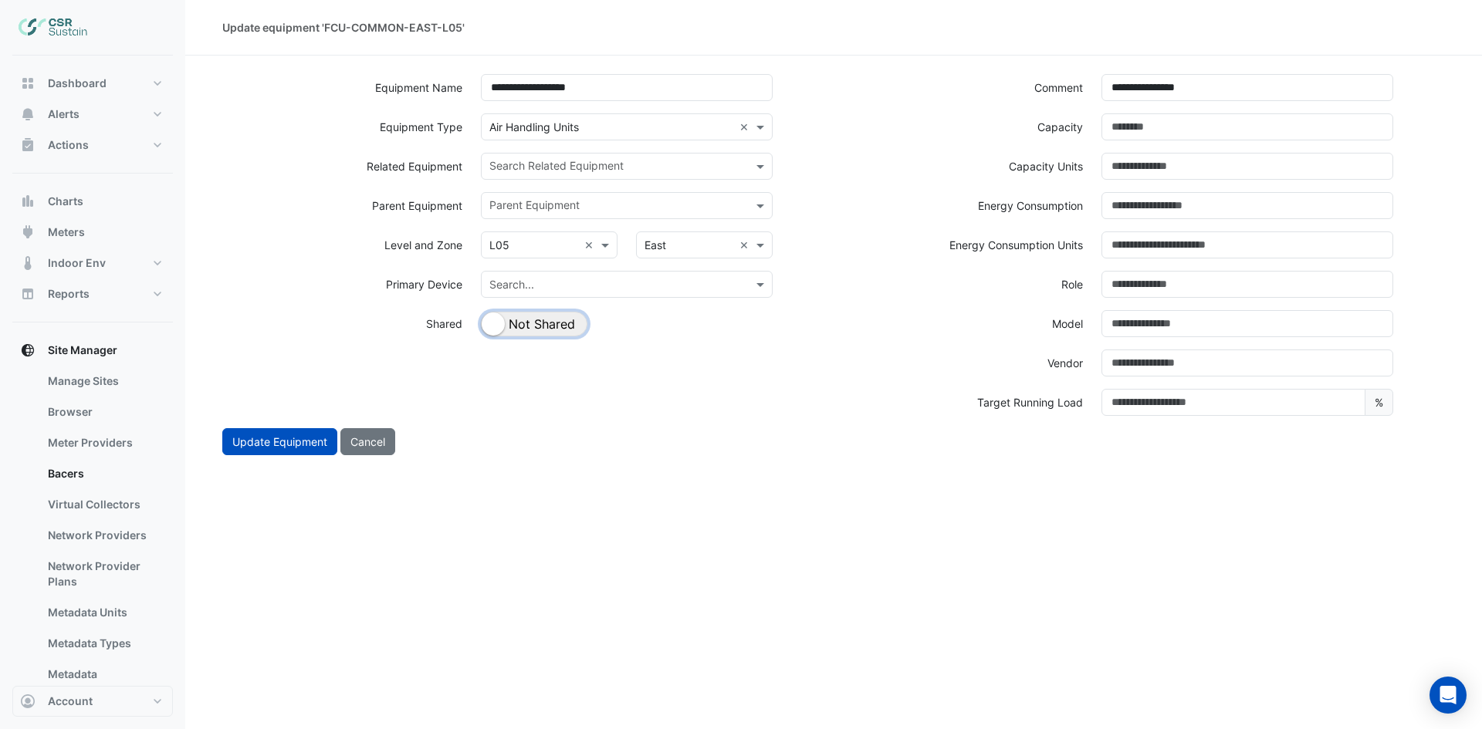
click at [544, 325] on button "Shared Not Shared" at bounding box center [534, 324] width 106 height 25
drag, startPoint x: 650, startPoint y: 159, endPoint x: 660, endPoint y: 155, distance: 10.7
click at [652, 157] on div "Search Related Equipment" at bounding box center [614, 166] width 265 height 24
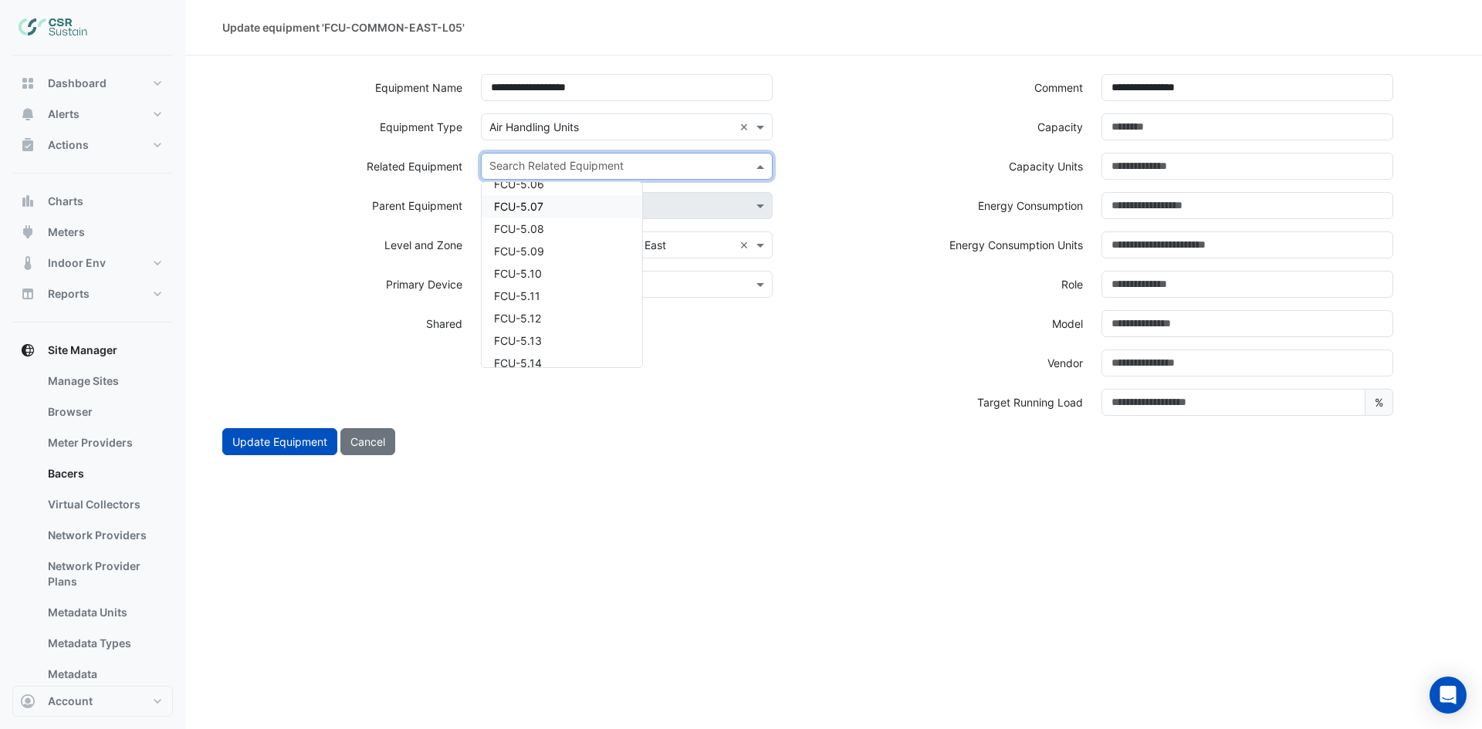
scroll to position [2624, 0]
click at [563, 215] on div "FCU-5.13" at bounding box center [562, 216] width 161 height 22
click at [653, 167] on input "text" at bounding box center [644, 168] width 177 height 16
click at [573, 238] on div "FCU-5.15" at bounding box center [562, 238] width 161 height 22
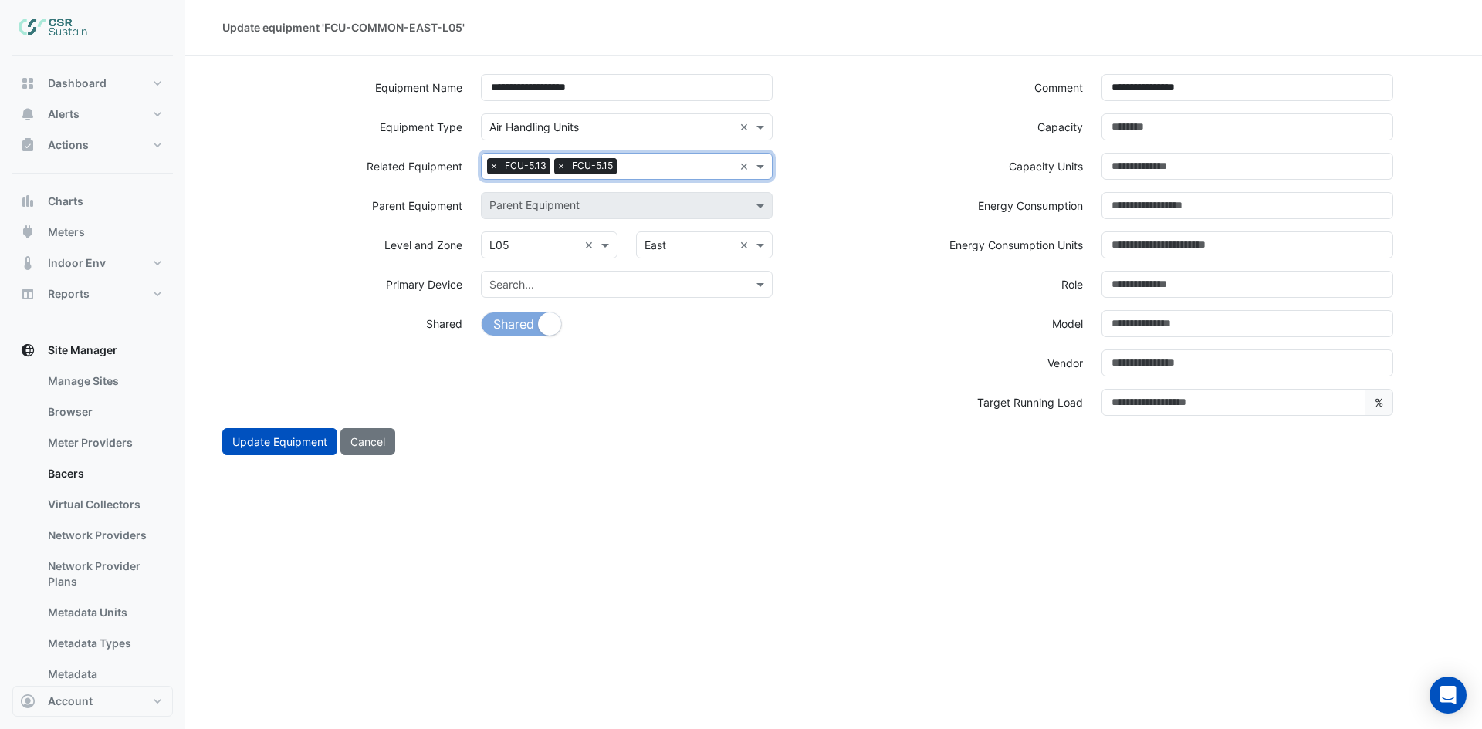
click at [658, 165] on input "text" at bounding box center [678, 168] width 110 height 16
click at [591, 227] on div "FCU-5.17" at bounding box center [562, 238] width 161 height 22
click at [705, 163] on input "text" at bounding box center [711, 168] width 44 height 16
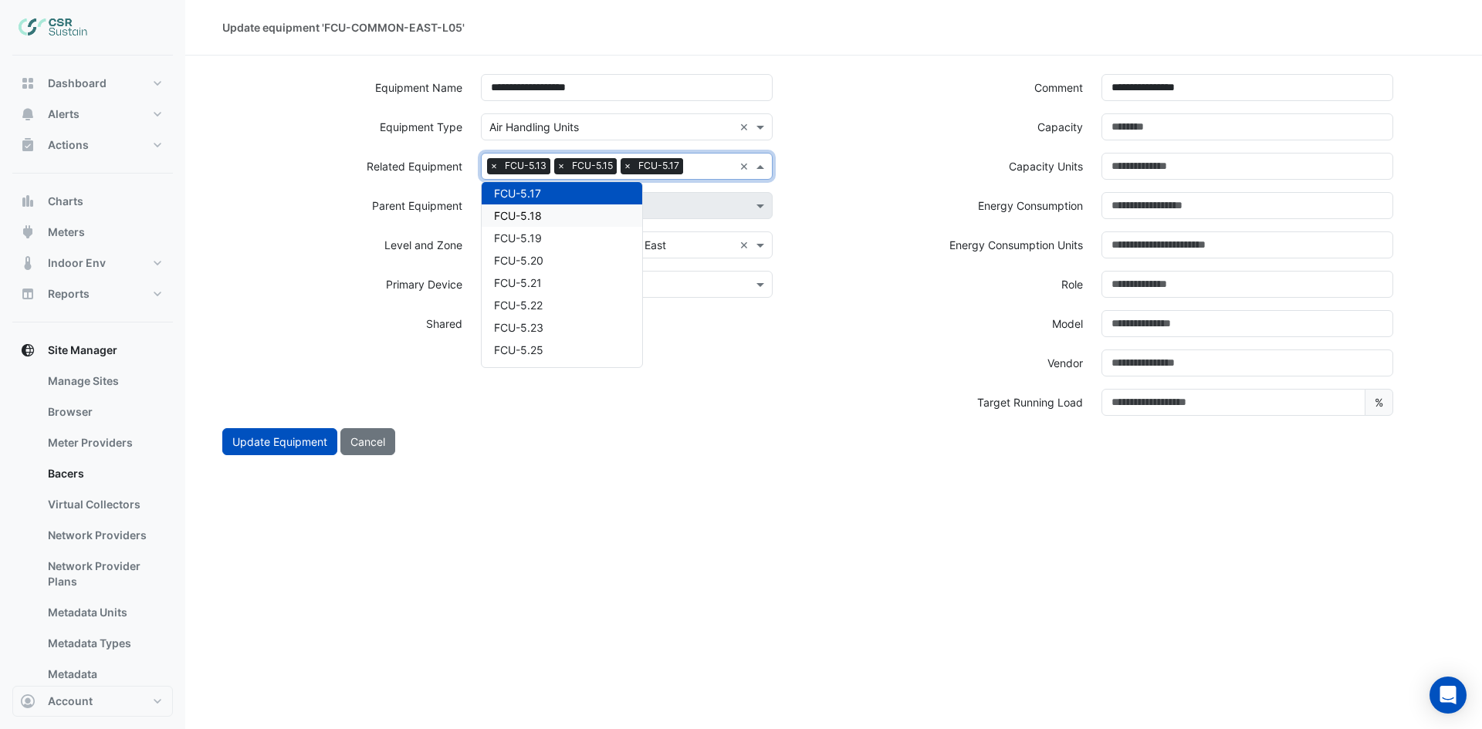
scroll to position [2659, 0]
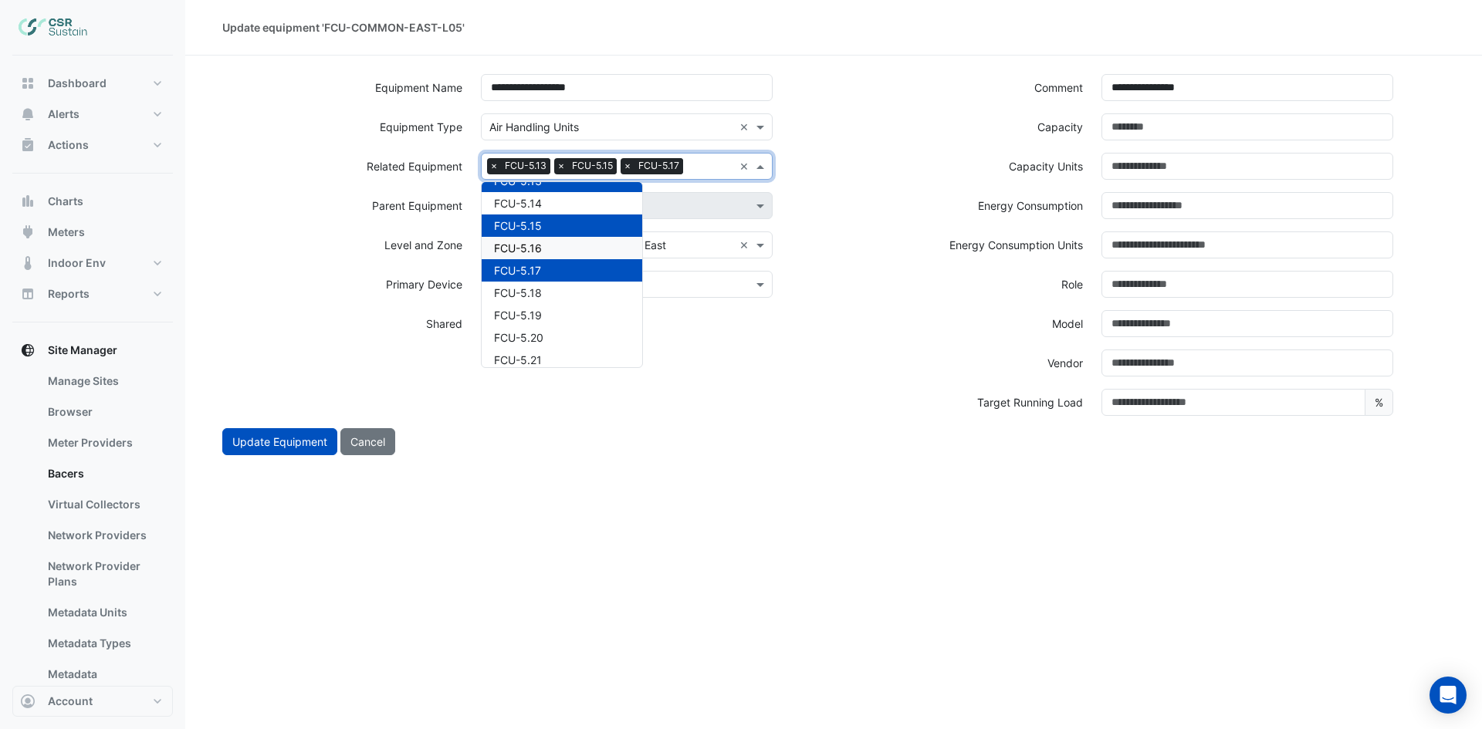
click at [568, 244] on div "FCU-5.16" at bounding box center [562, 248] width 161 height 22
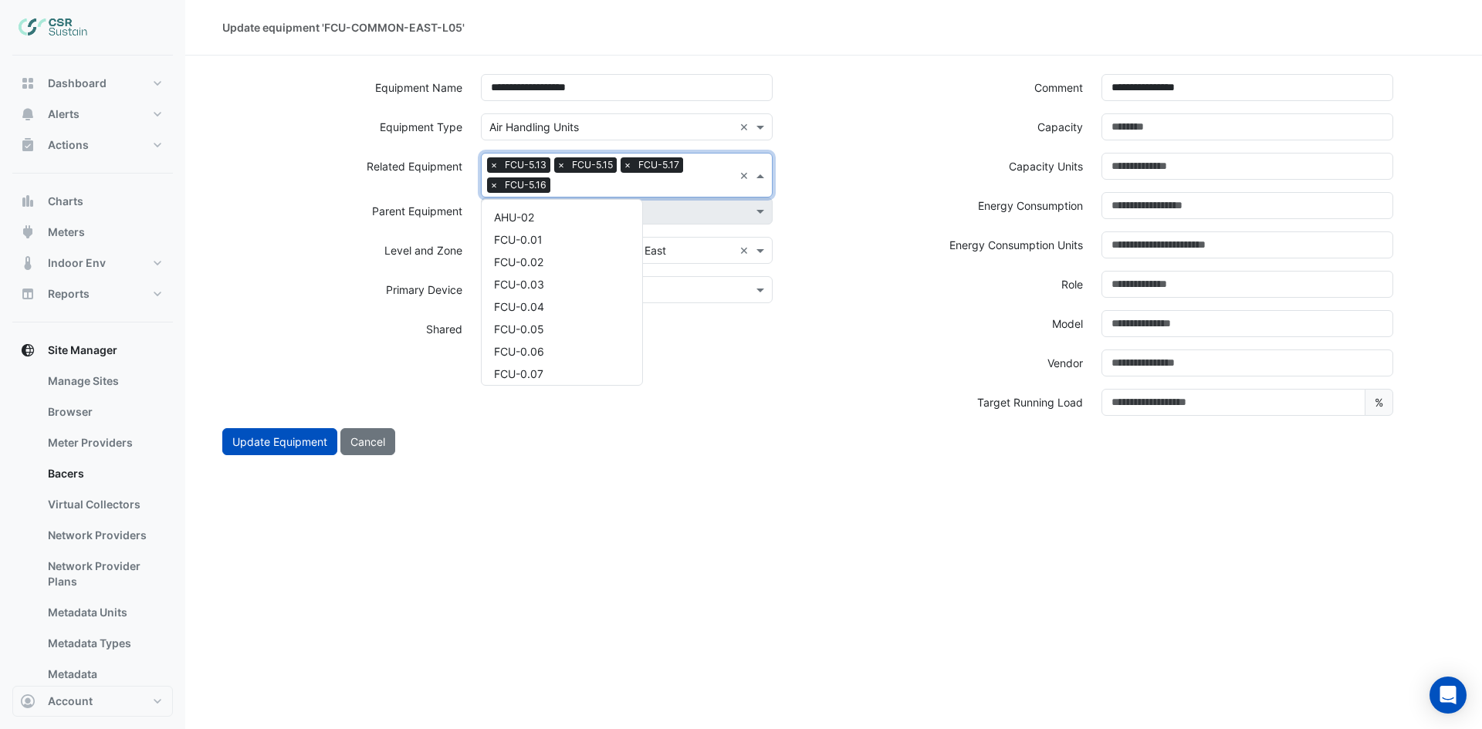
click at [690, 184] on input "text" at bounding box center [644, 186] width 177 height 16
click at [570, 256] on div "FCU-5.18" at bounding box center [562, 256] width 161 height 22
click at [688, 188] on input "text" at bounding box center [679, 186] width 110 height 16
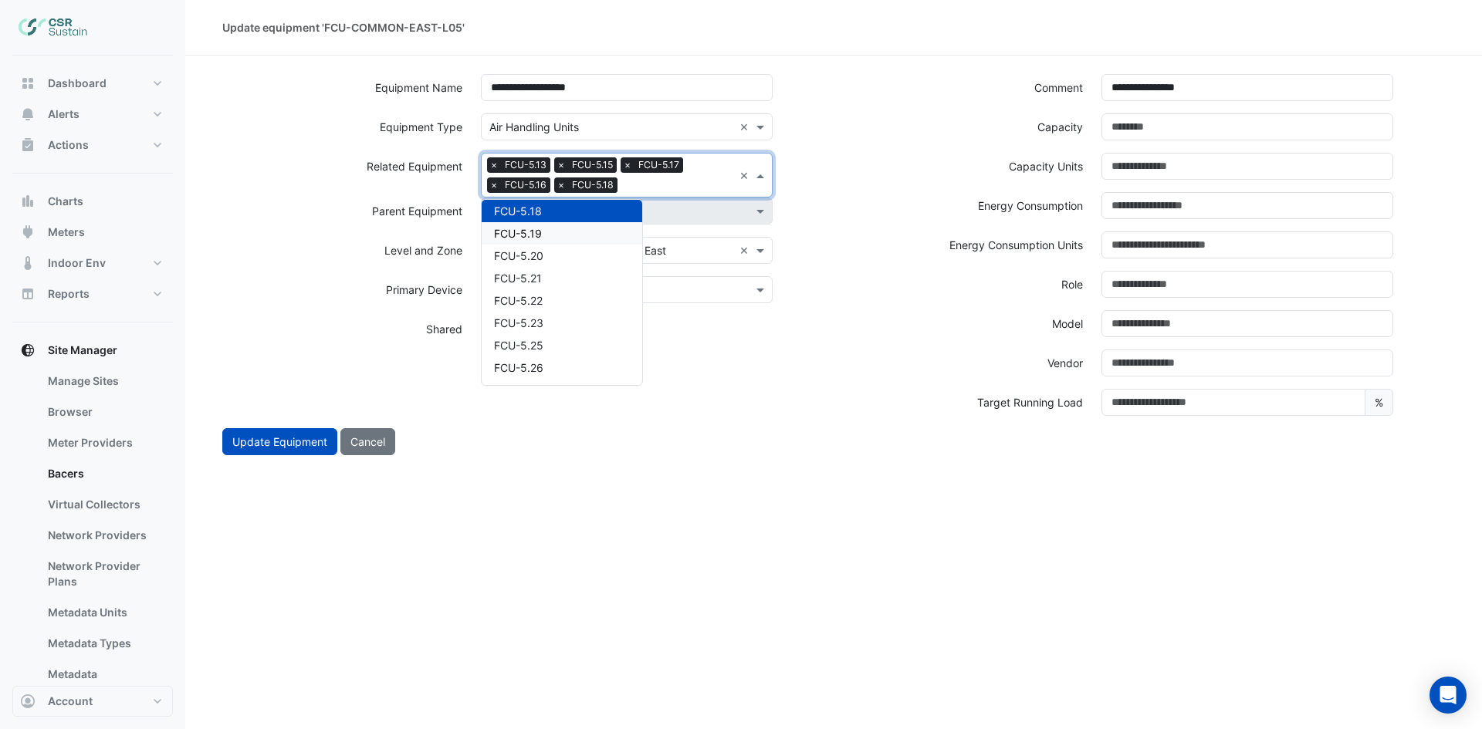
click at [567, 236] on div "FCU-5.19" at bounding box center [562, 233] width 161 height 22
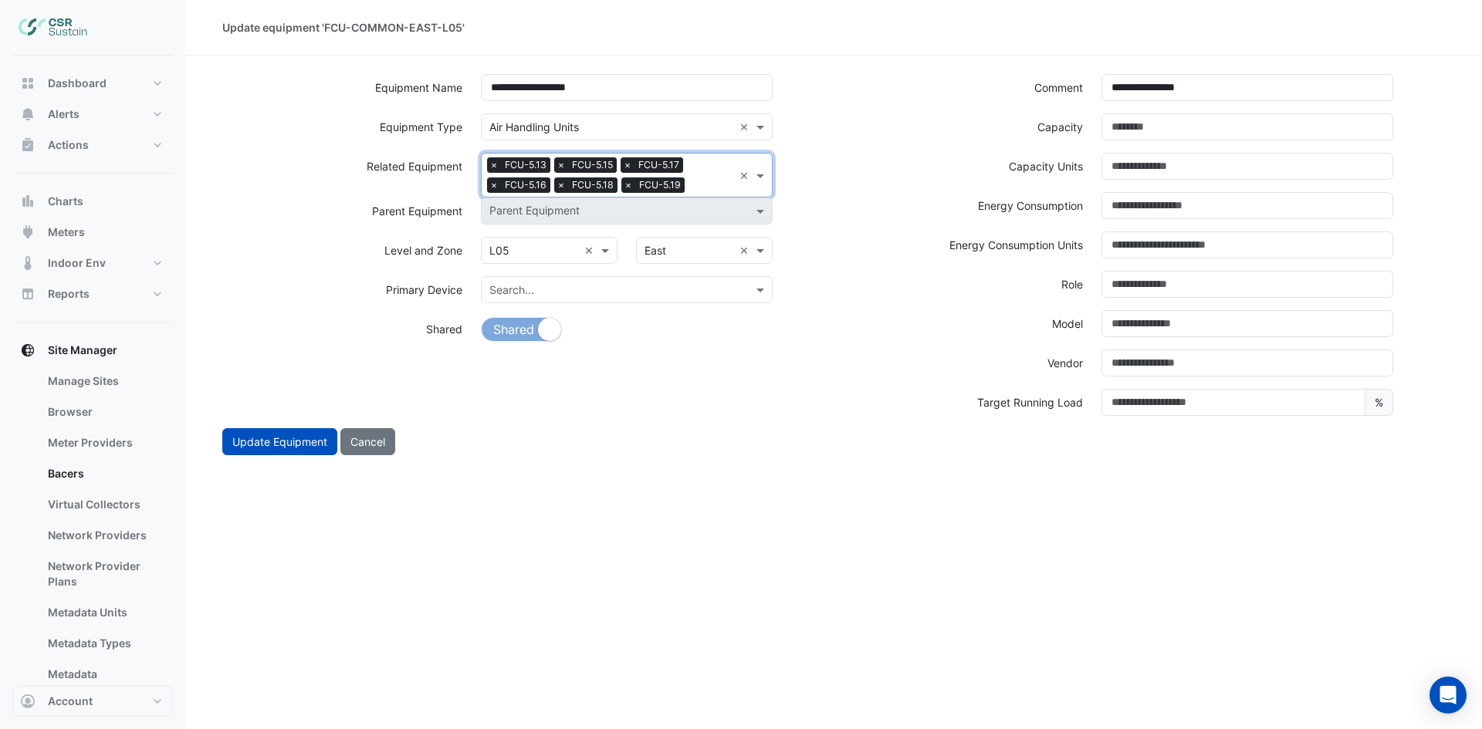
click at [701, 189] on input "text" at bounding box center [712, 186] width 42 height 16
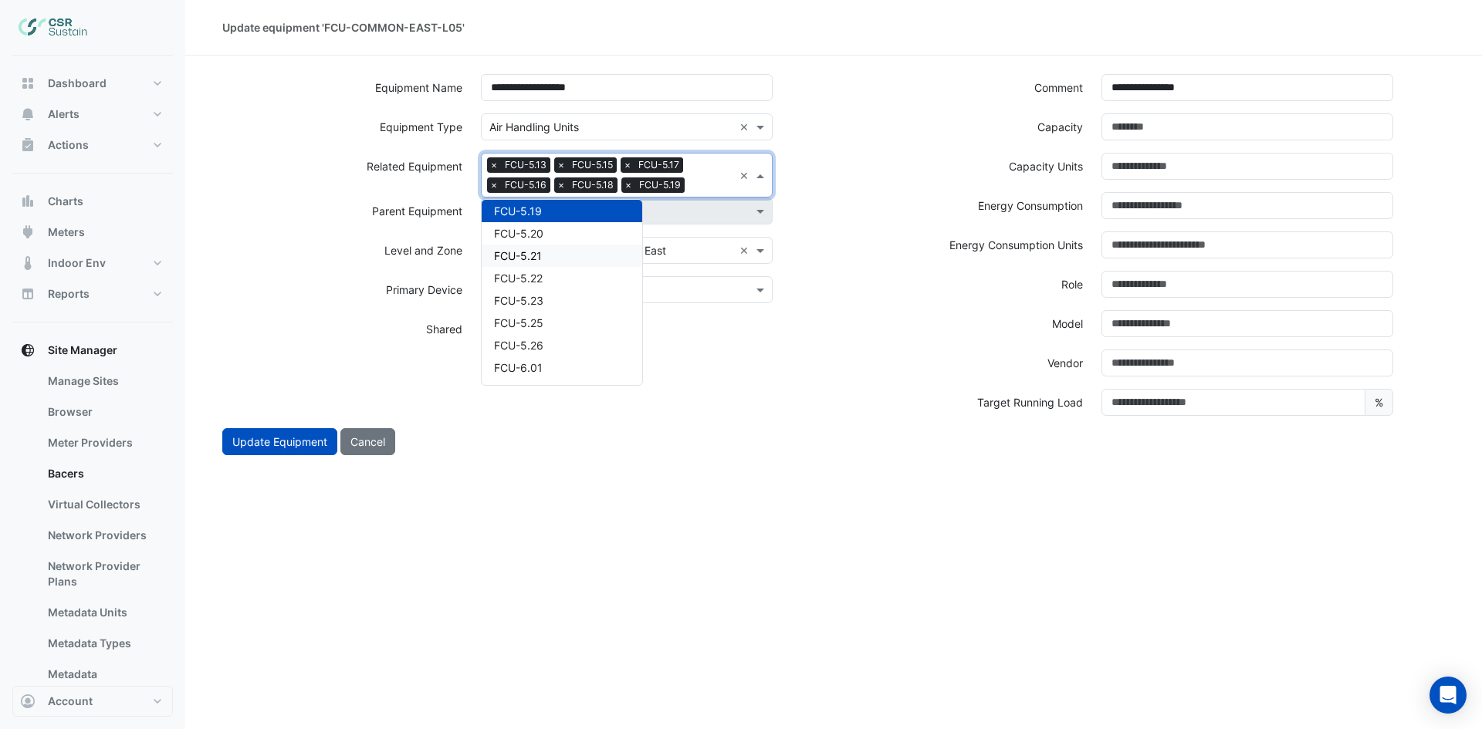
click at [610, 245] on div "FCU-5.21" at bounding box center [562, 256] width 161 height 22
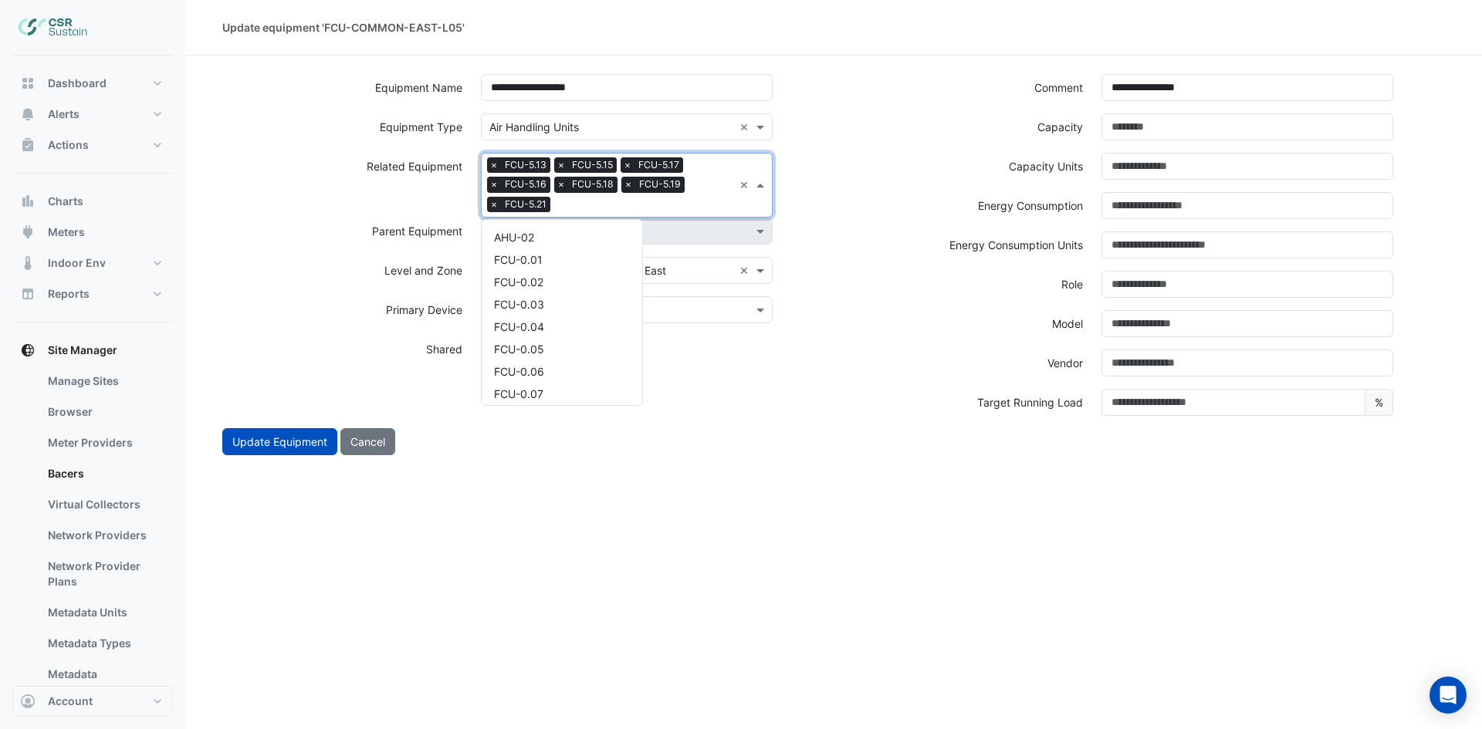
click at [661, 205] on input "text" at bounding box center [644, 206] width 177 height 16
click at [559, 258] on div "FCU-5.22" at bounding box center [562, 253] width 161 height 22
click at [692, 208] on input "text" at bounding box center [678, 206] width 109 height 16
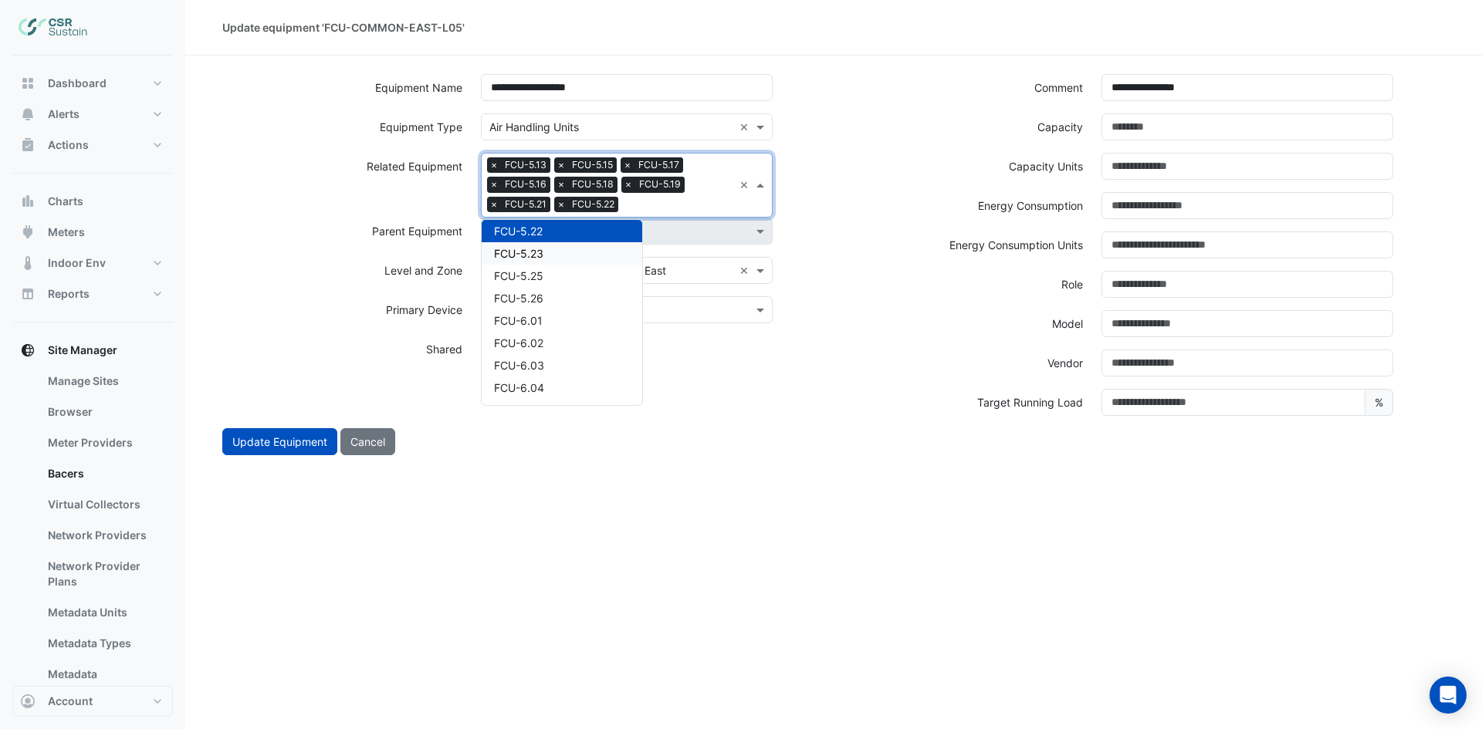
click at [590, 258] on div "FCU-5.23" at bounding box center [562, 253] width 161 height 22
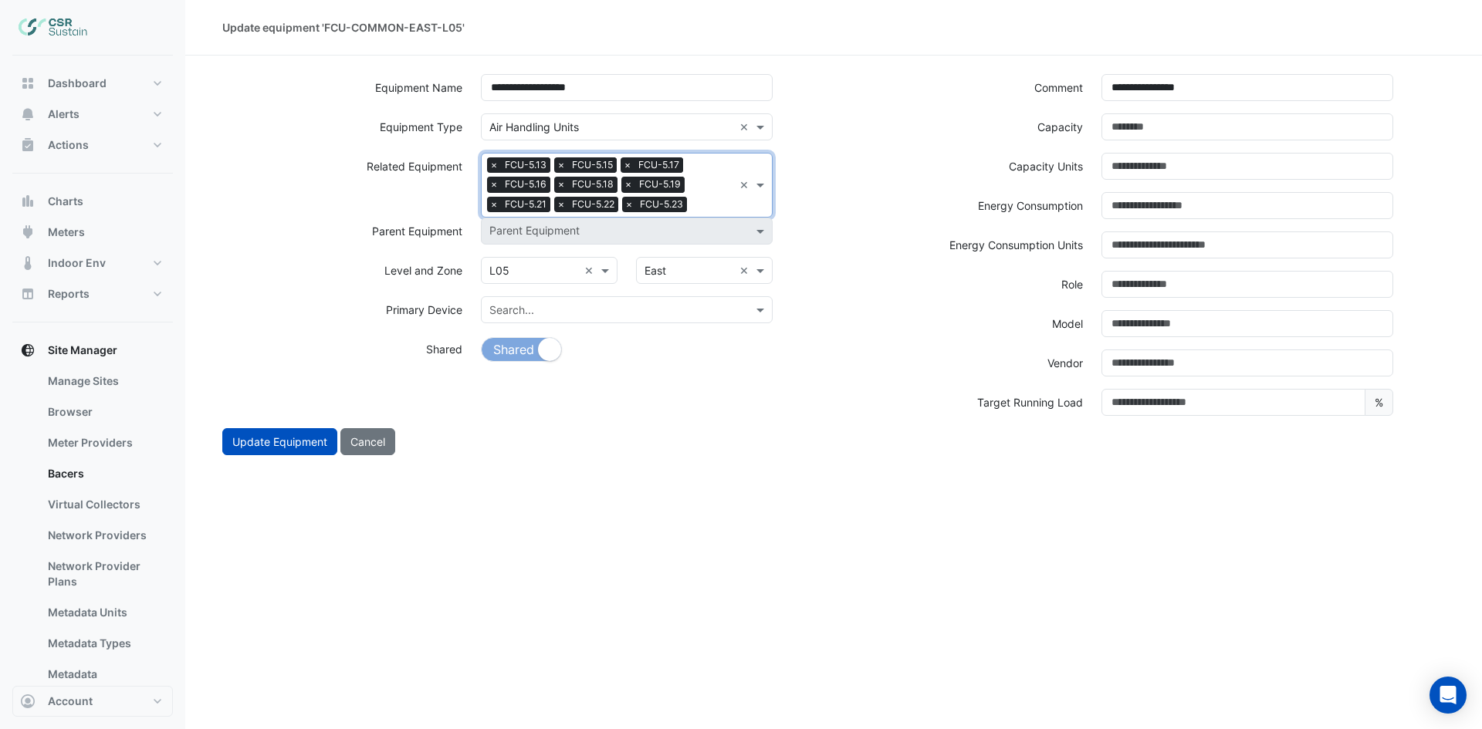
click at [703, 198] on input "text" at bounding box center [713, 206] width 40 height 16
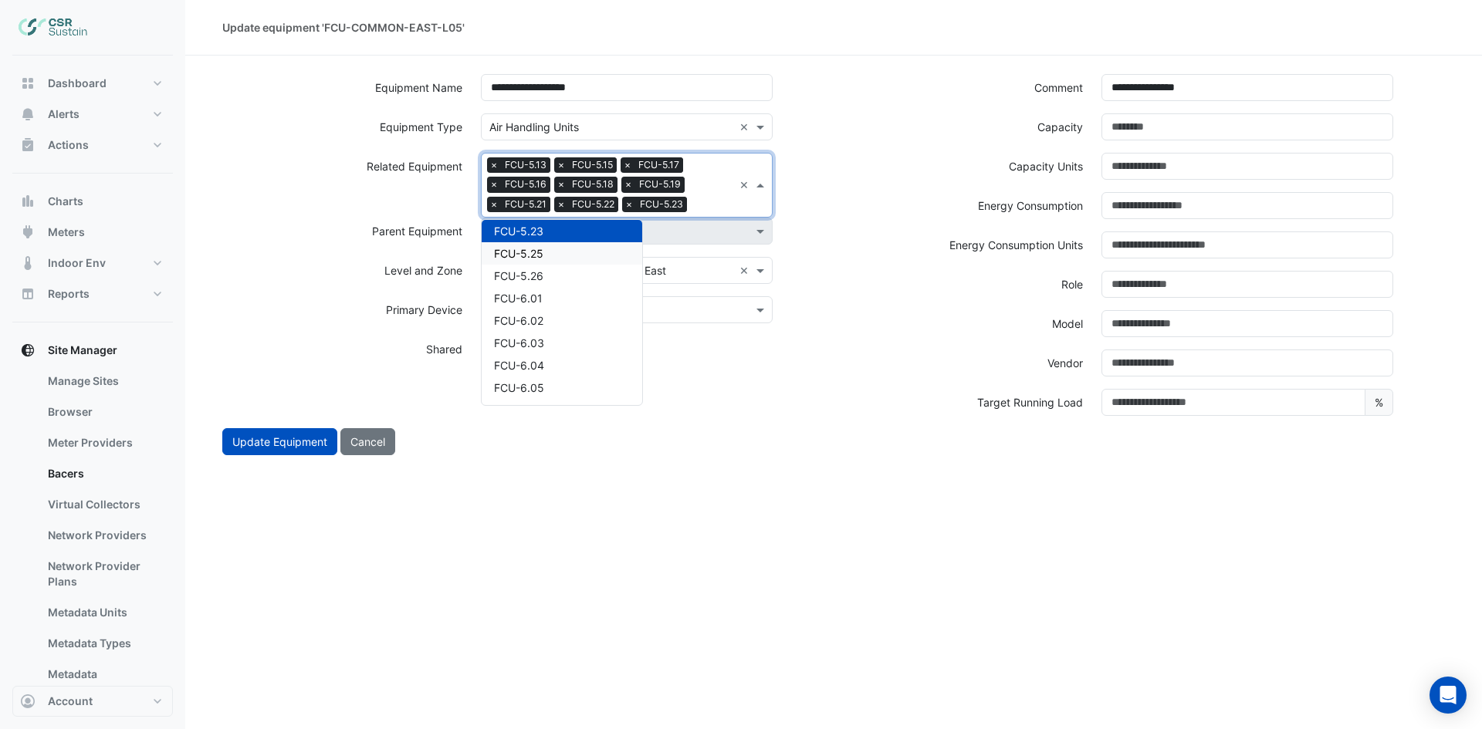
click at [521, 256] on span "FCU-5.25" at bounding box center [518, 253] width 49 height 13
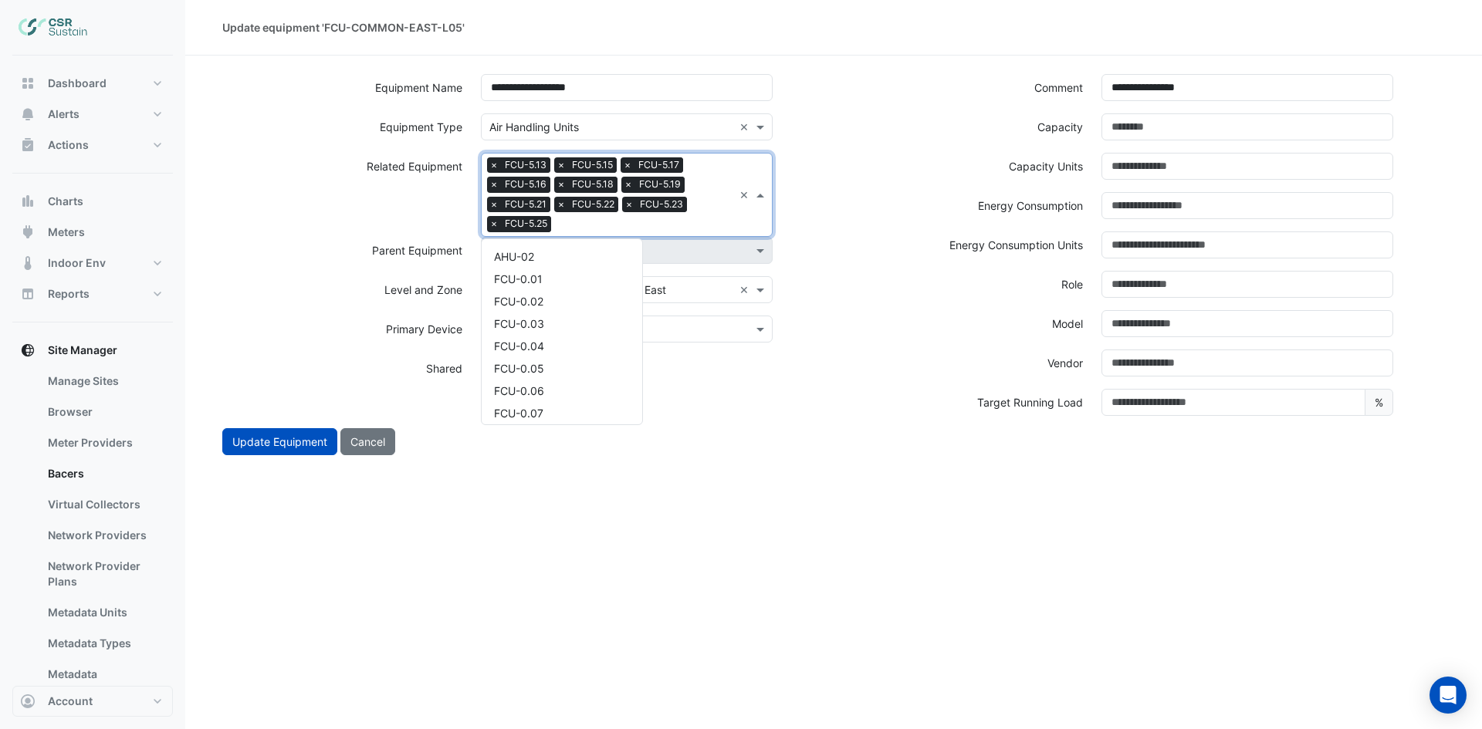
click at [669, 218] on input "text" at bounding box center [645, 226] width 176 height 16
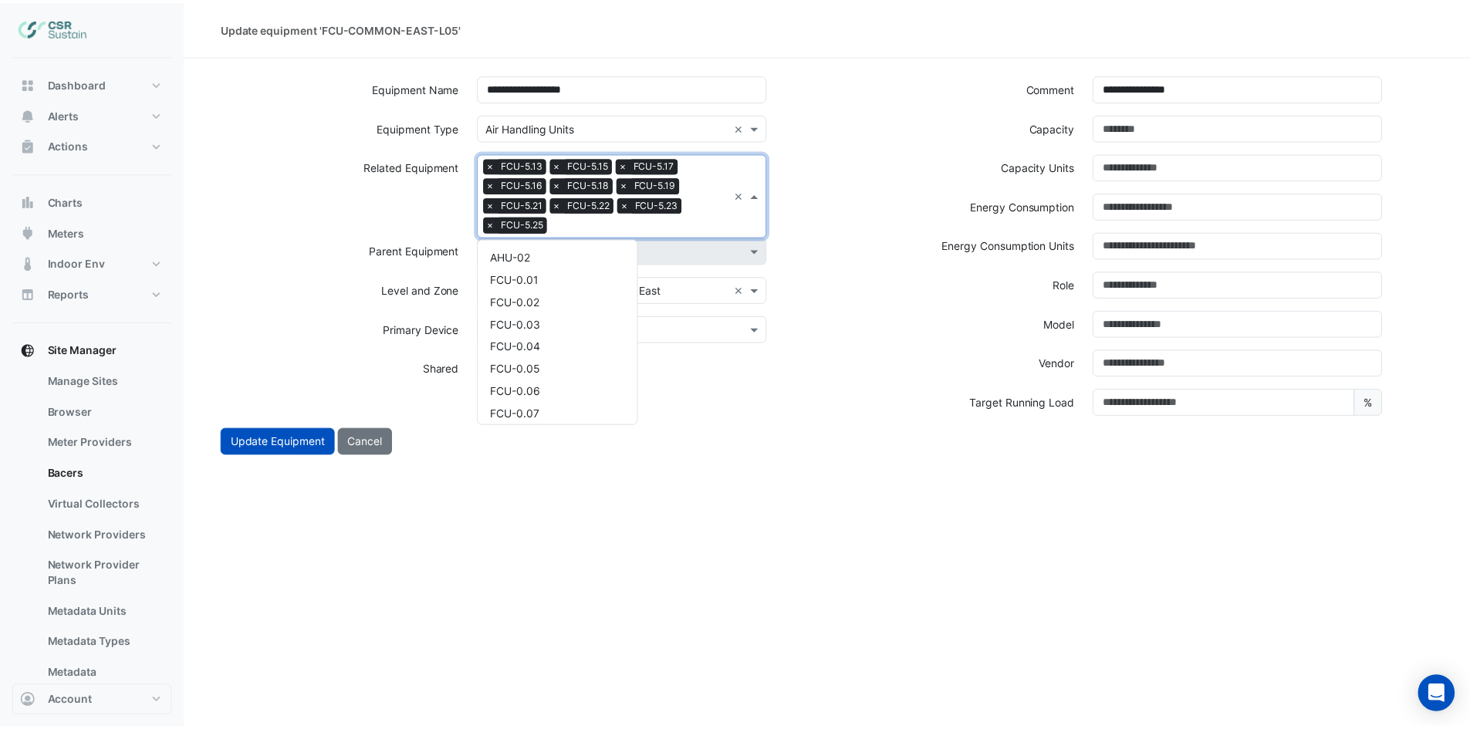
scroll to position [2893, 0]
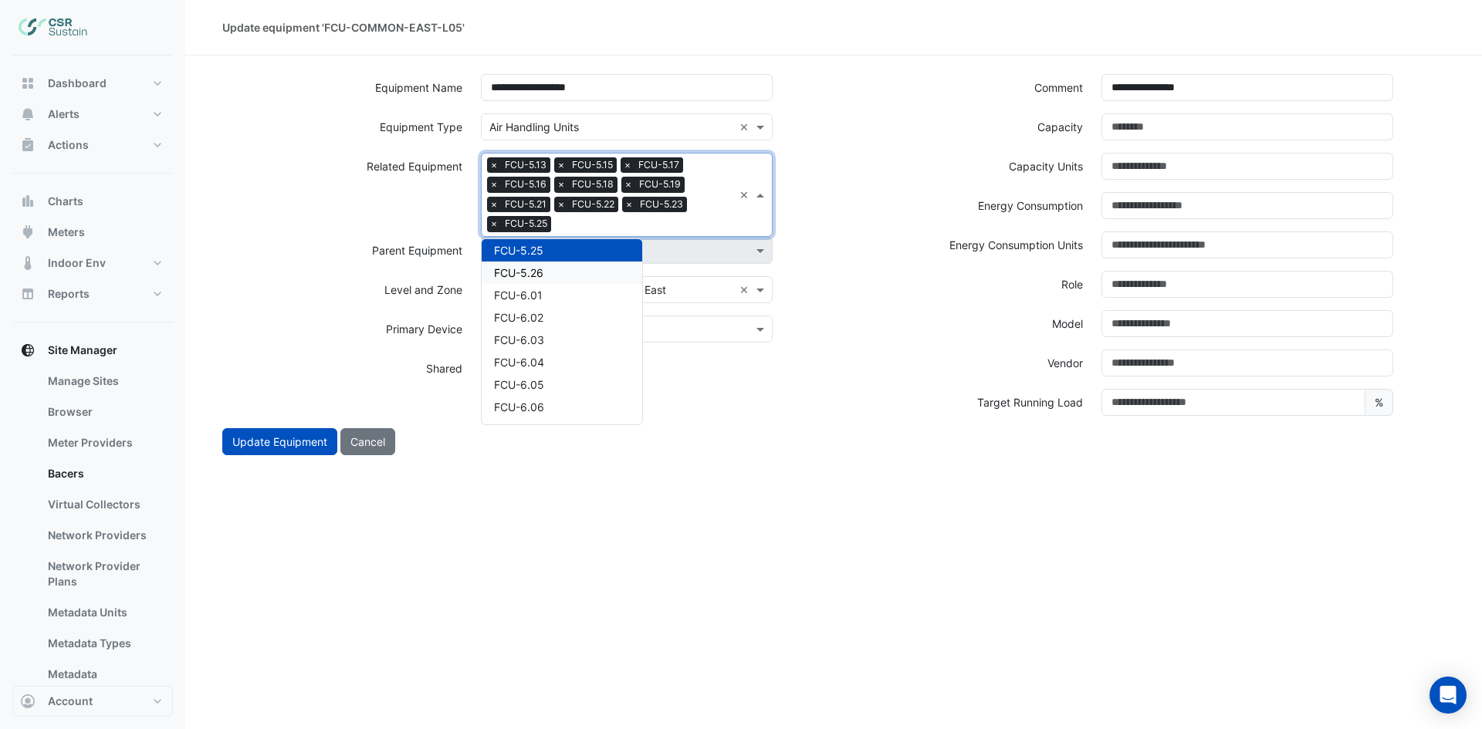
click at [557, 271] on div "FCU-5.26" at bounding box center [562, 273] width 161 height 22
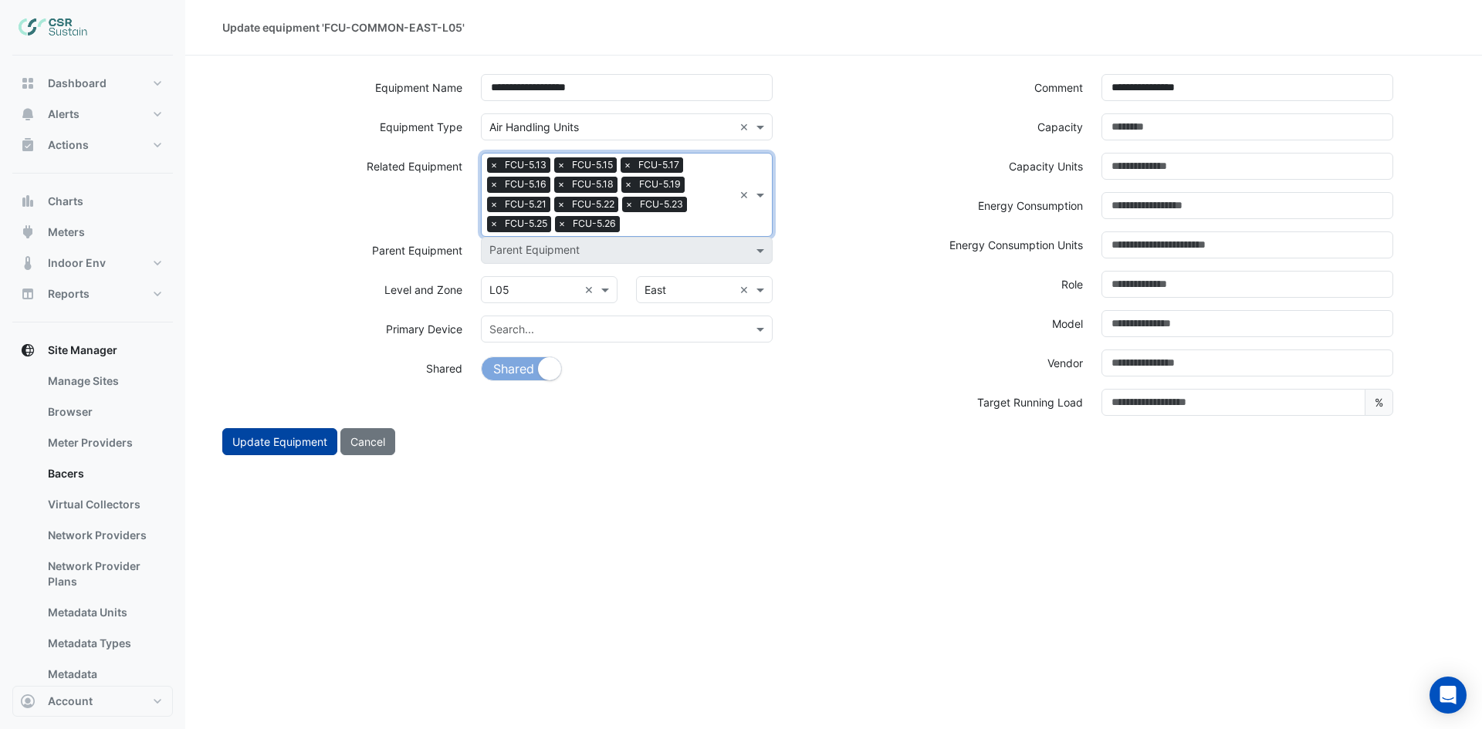
click at [268, 442] on button "Update Equipment" at bounding box center [279, 441] width 115 height 27
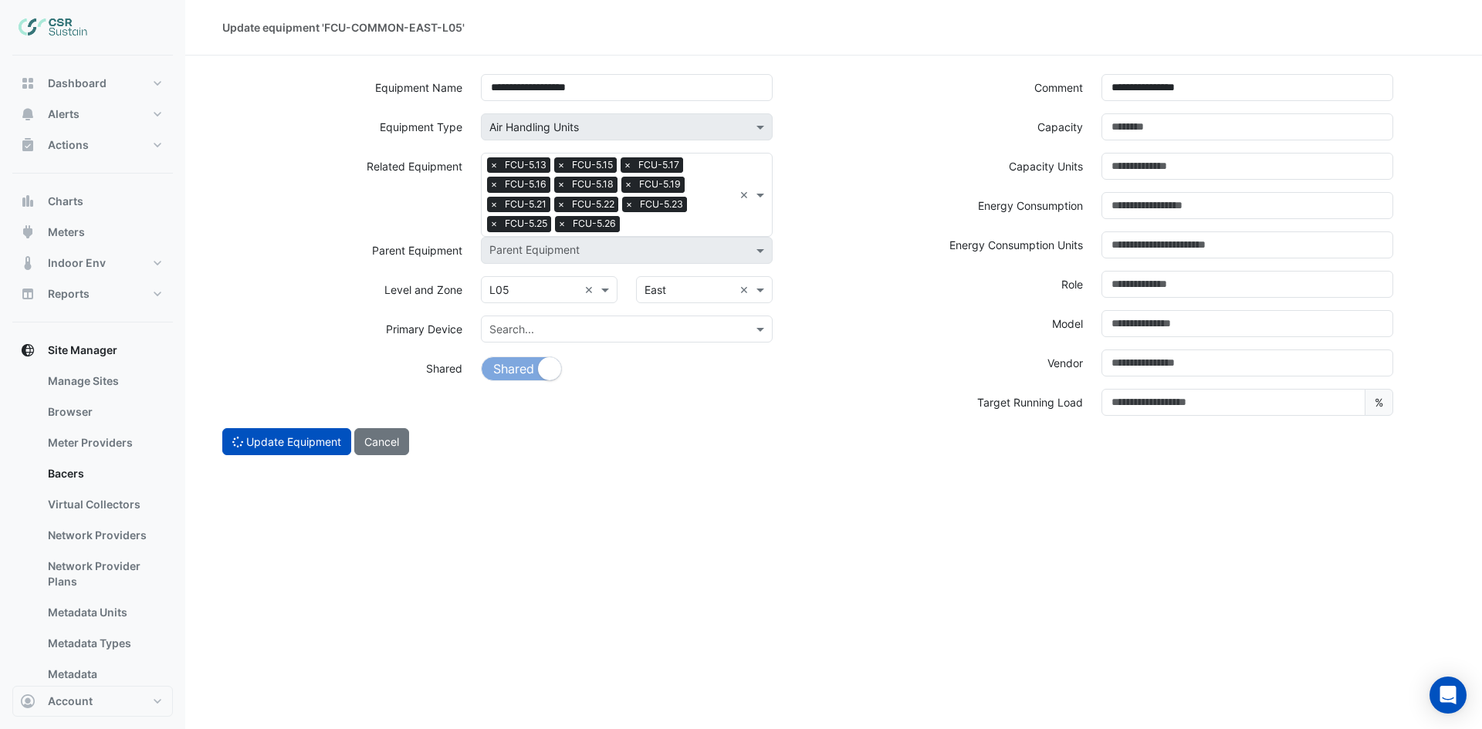
select select "***"
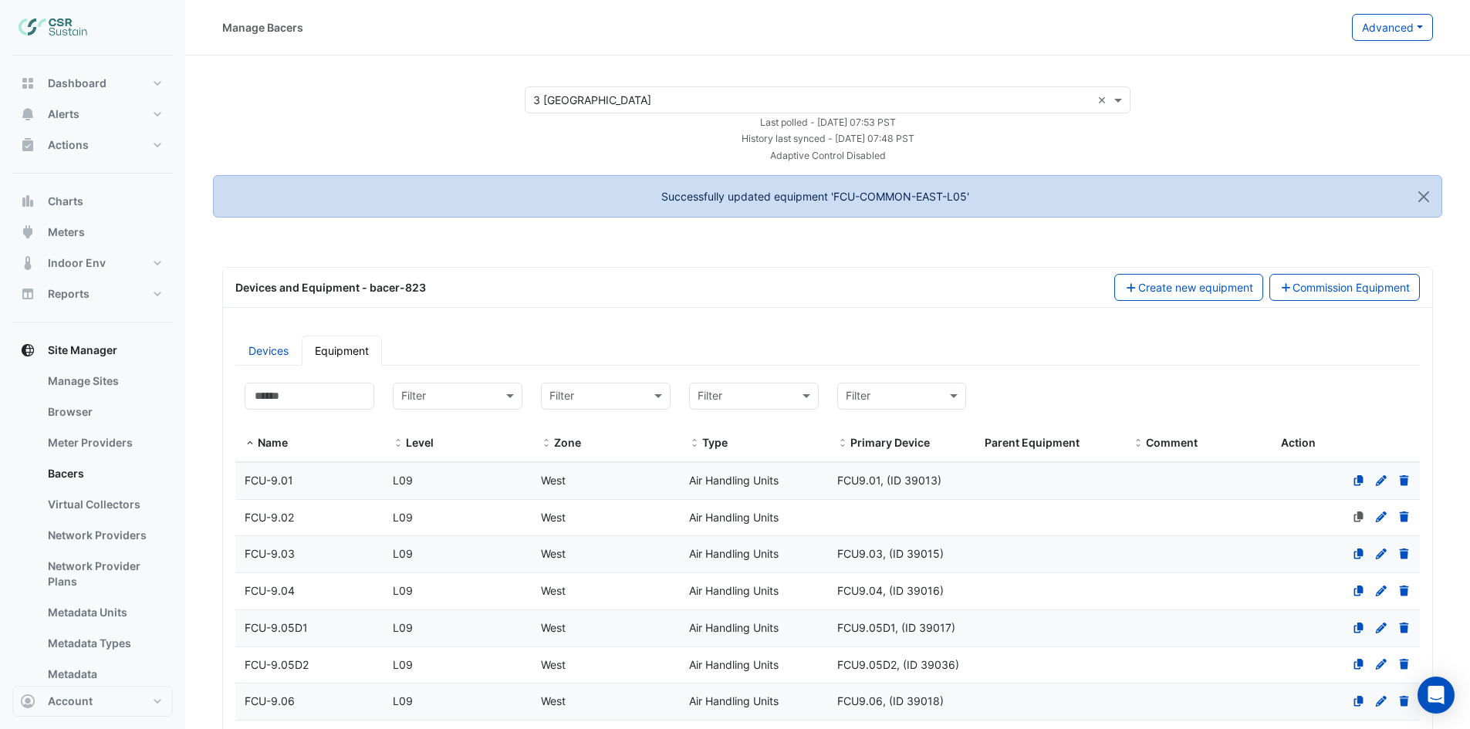
select select "***"
click at [340, 383] on input at bounding box center [310, 396] width 130 height 27
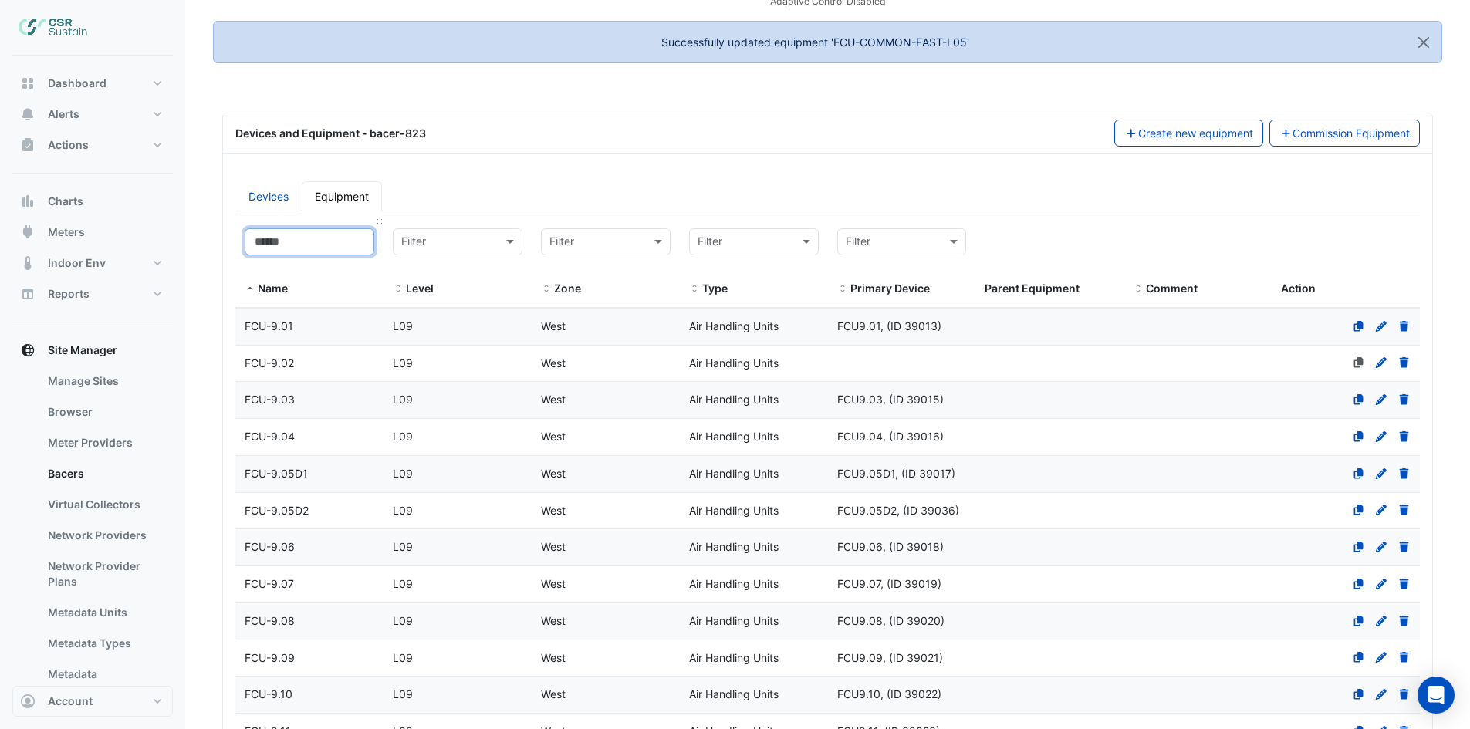
paste input "**********"
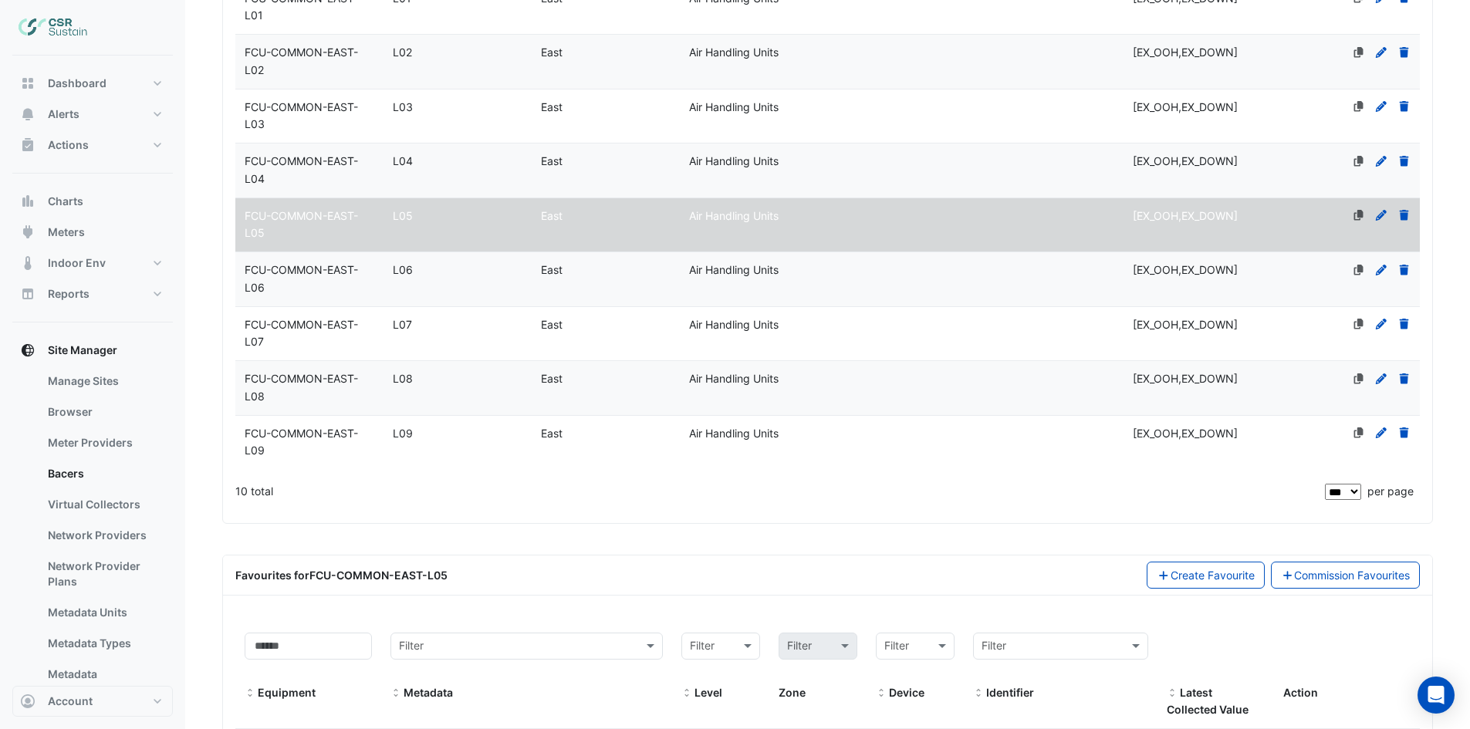
scroll to position [540, 0]
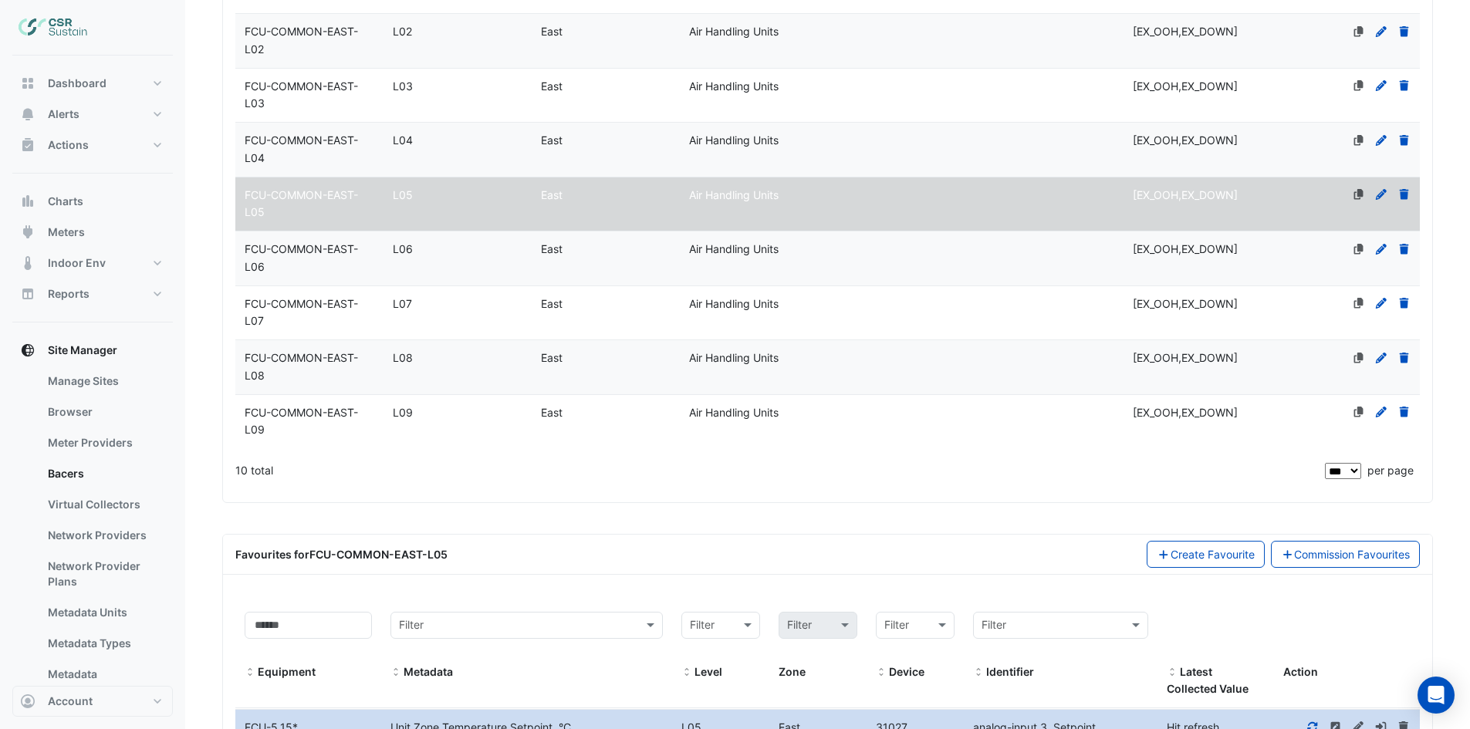
type input "**********"
drag, startPoint x: 343, startPoint y: 261, endPoint x: 352, endPoint y: 265, distance: 9.3
click at [343, 262] on span "FCU-COMMON-EAST-L06" at bounding box center [301, 257] width 113 height 31
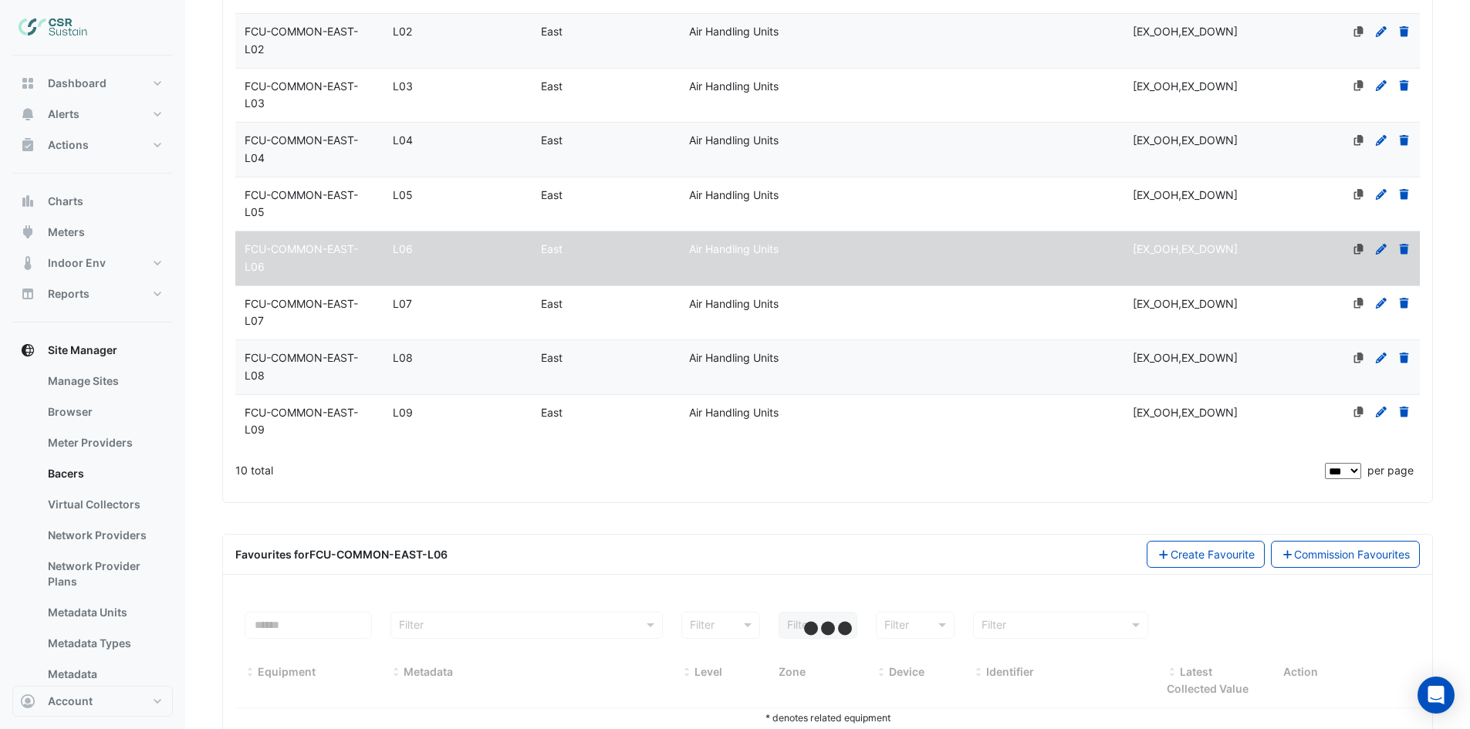
scroll to position [0, 0]
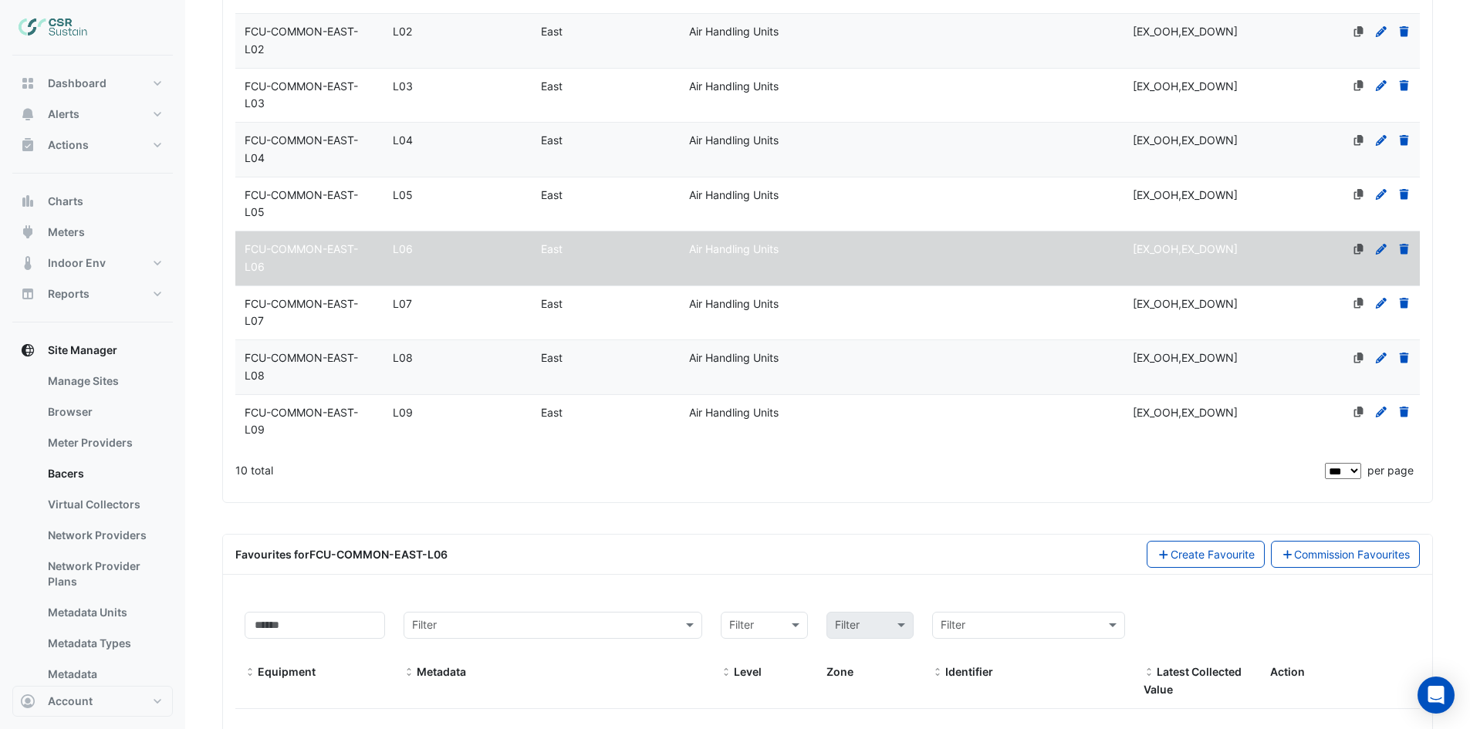
click at [1382, 255] on icon at bounding box center [1381, 249] width 11 height 11
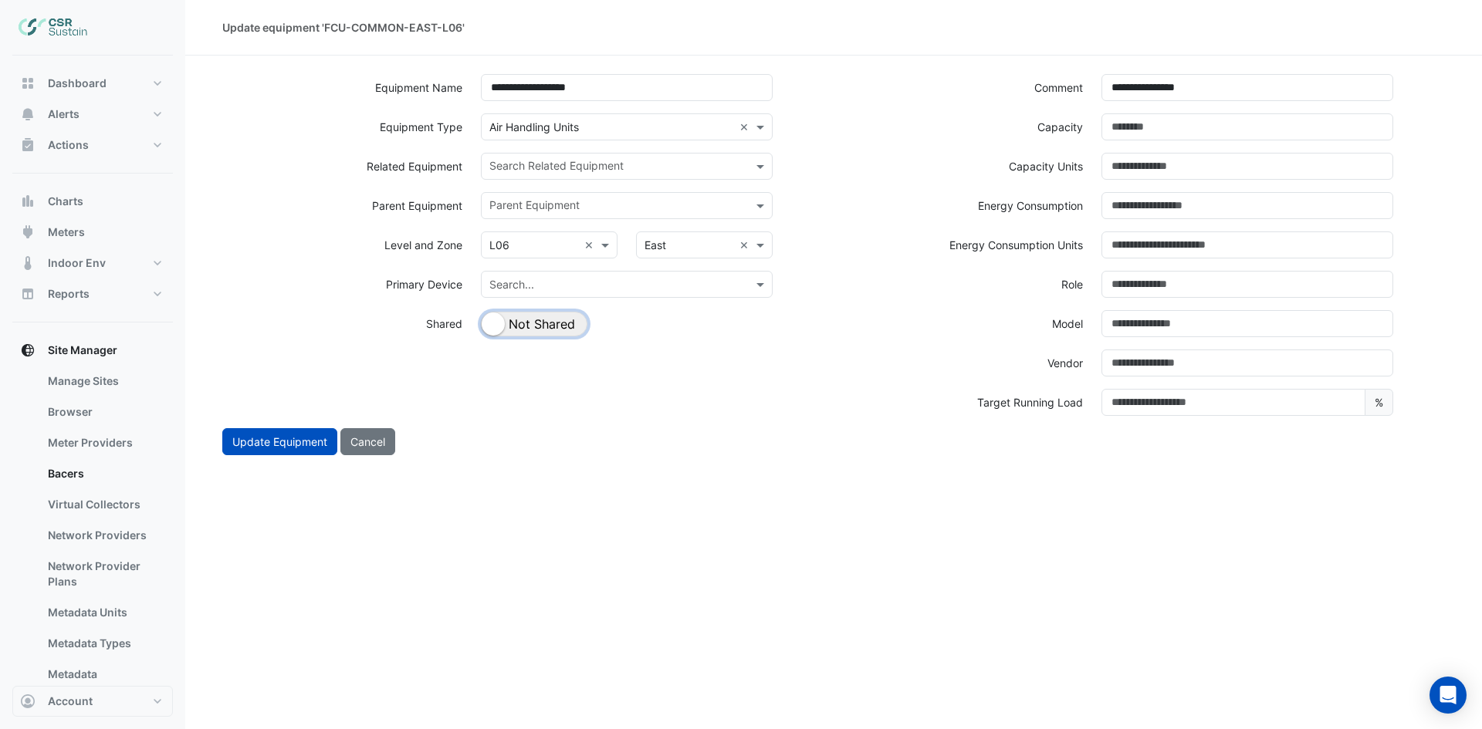
click at [571, 319] on button "Shared Not Shared" at bounding box center [534, 324] width 106 height 25
click at [659, 167] on input "text" at bounding box center [617, 168] width 257 height 16
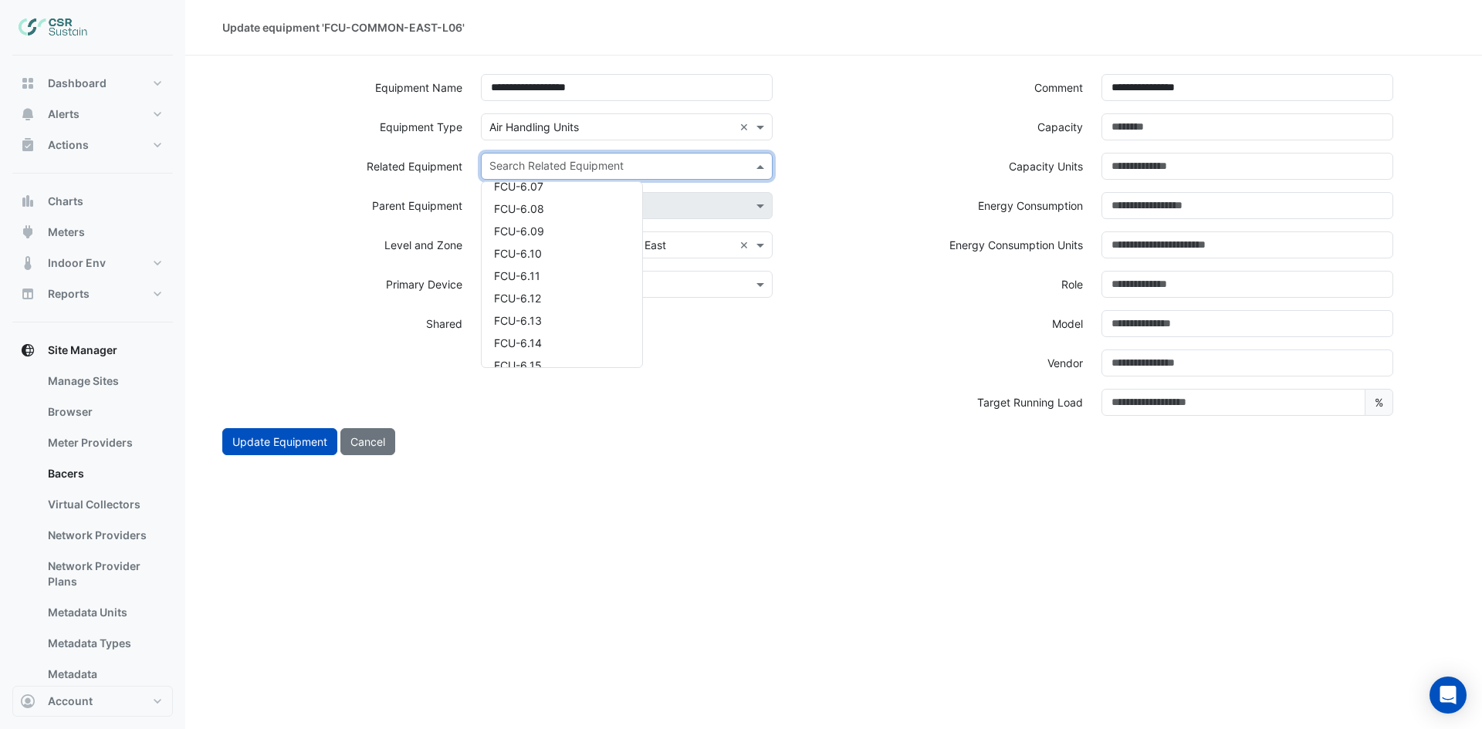
scroll to position [3087, 0]
click at [562, 310] on div "FCU-6.13" at bounding box center [562, 313] width 161 height 22
click at [640, 171] on input "text" at bounding box center [645, 168] width 176 height 16
click at [576, 242] on div "FCU-6.15" at bounding box center [562, 238] width 161 height 22
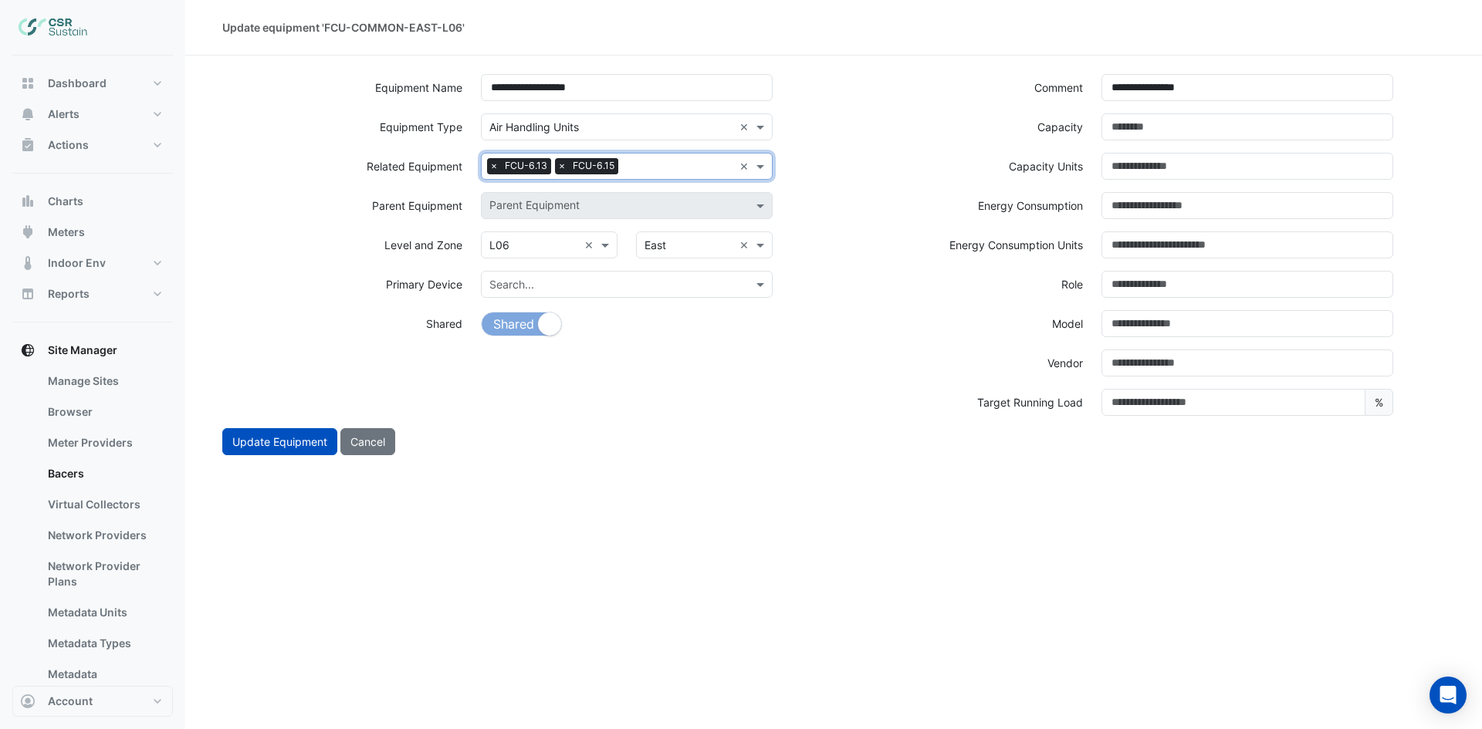
click at [651, 169] on input "text" at bounding box center [678, 168] width 109 height 16
click at [590, 226] on div "FCU-6.16" at bounding box center [562, 216] width 161 height 22
click at [706, 170] on input "text" at bounding box center [712, 168] width 41 height 16
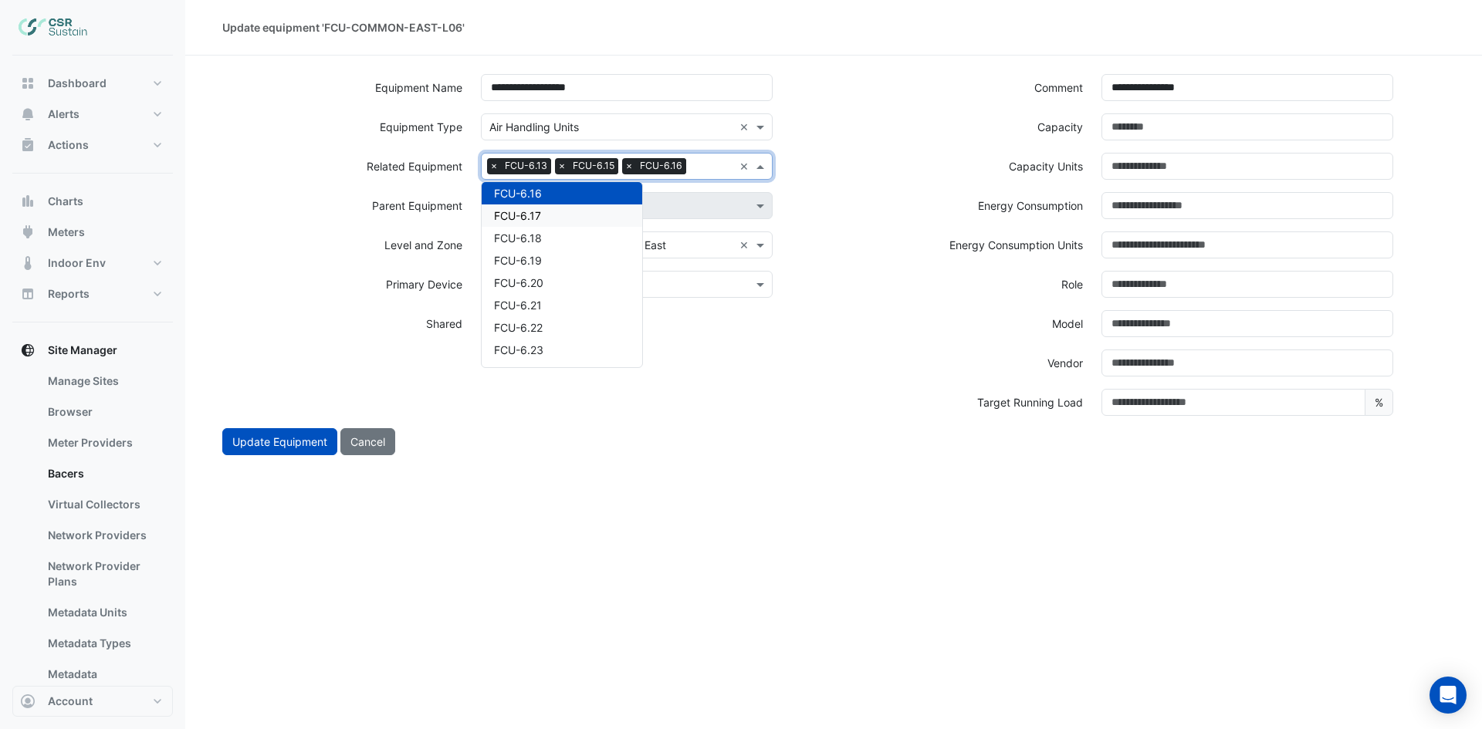
click at [599, 219] on div "FCU-6.17" at bounding box center [562, 216] width 161 height 22
click at [640, 190] on input "text" at bounding box center [644, 186] width 177 height 16
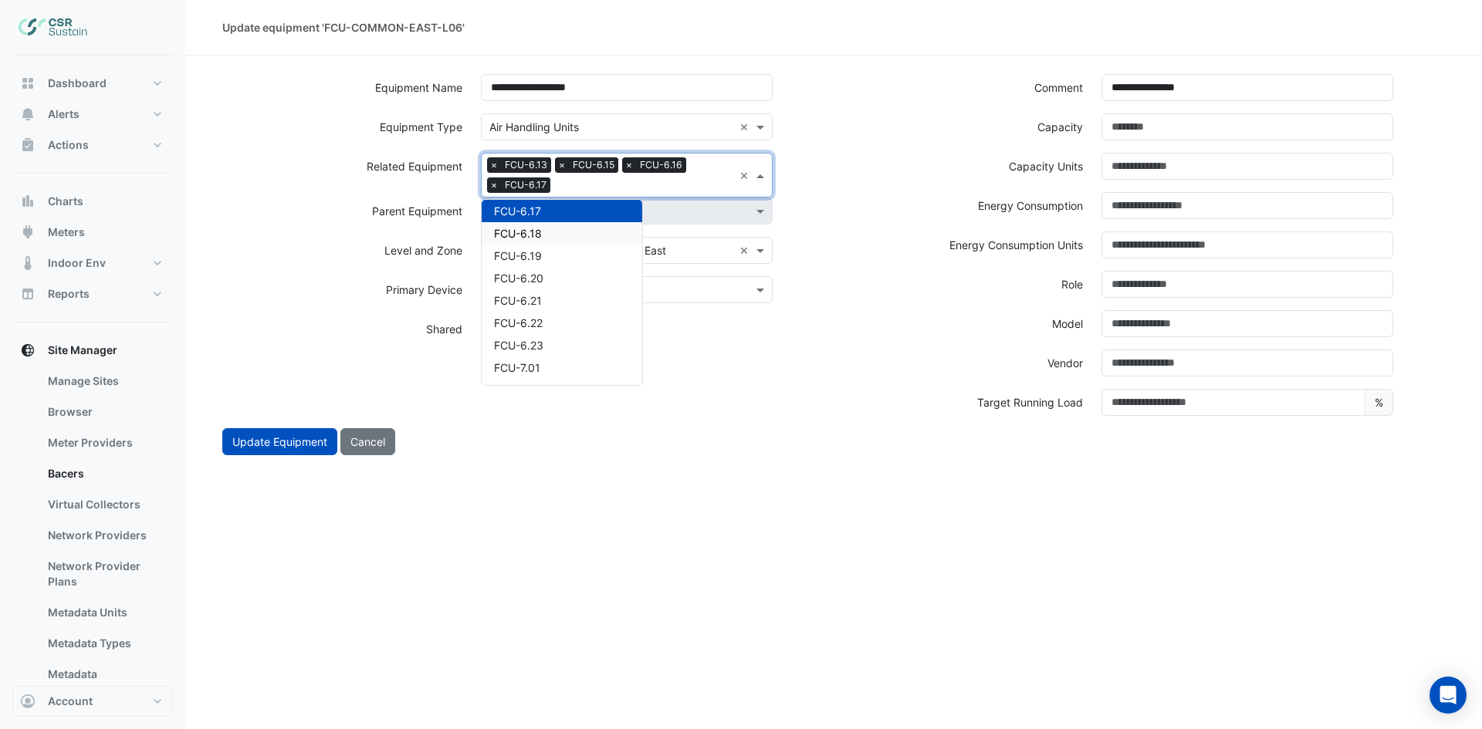
click at [575, 234] on div "FCU-6.18" at bounding box center [562, 233] width 161 height 22
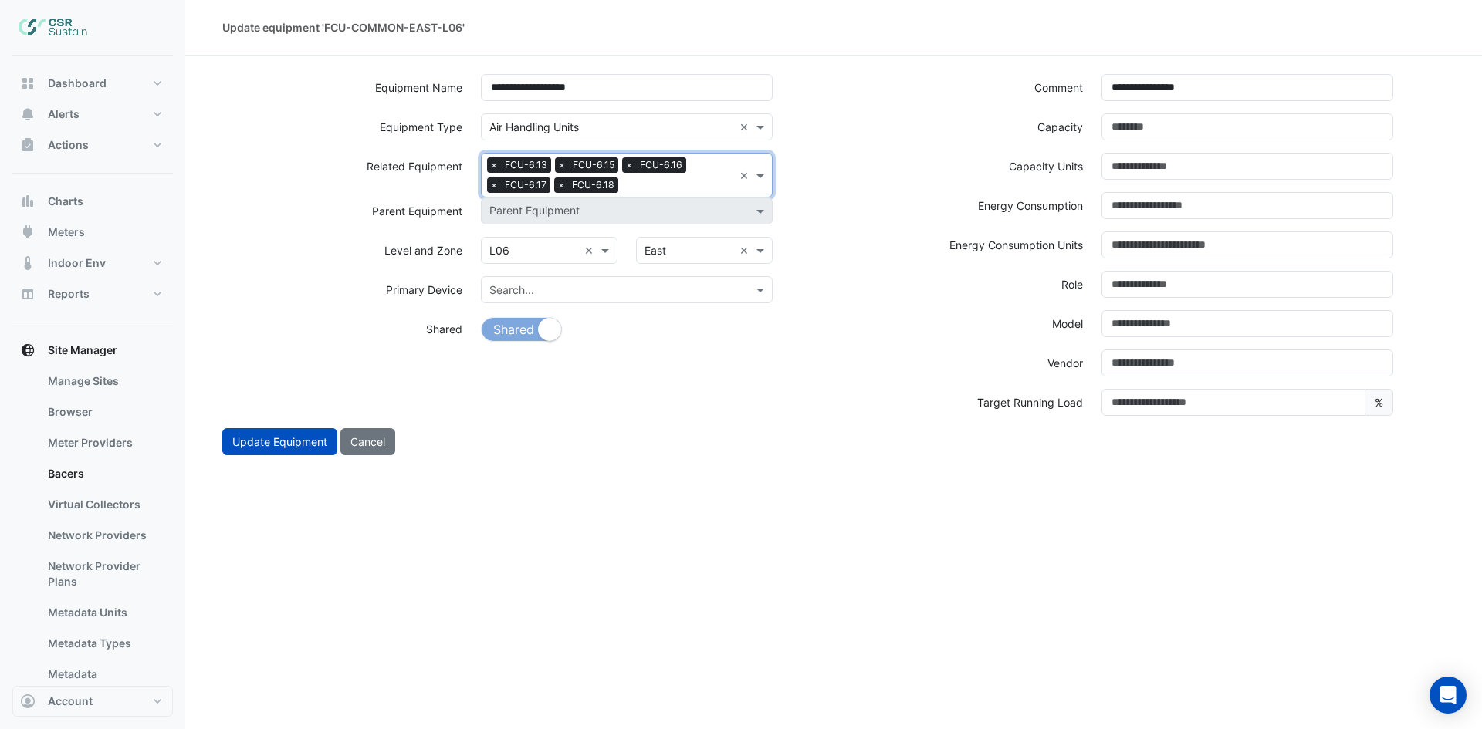
click at [691, 190] on input "text" at bounding box center [678, 186] width 109 height 16
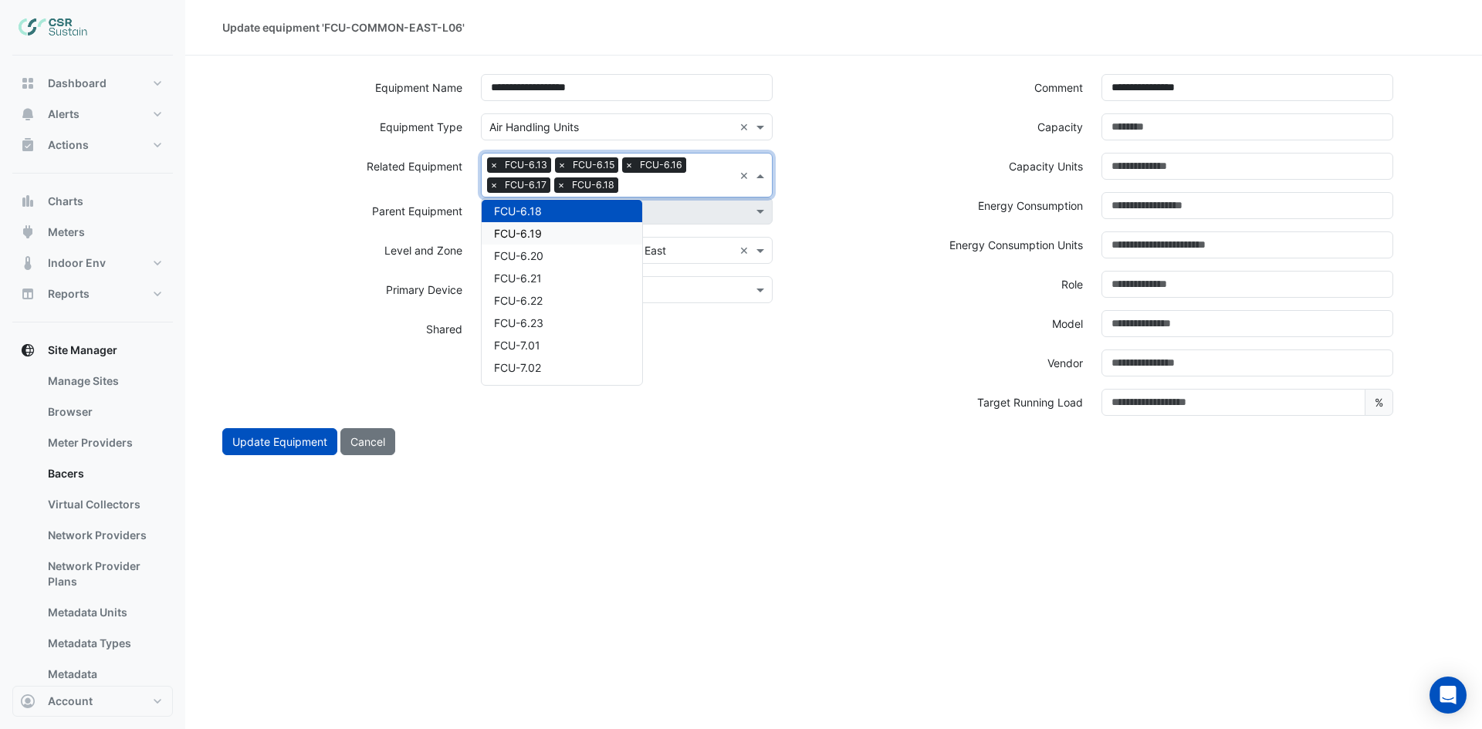
click at [586, 233] on div "FCU-6.19" at bounding box center [562, 233] width 161 height 22
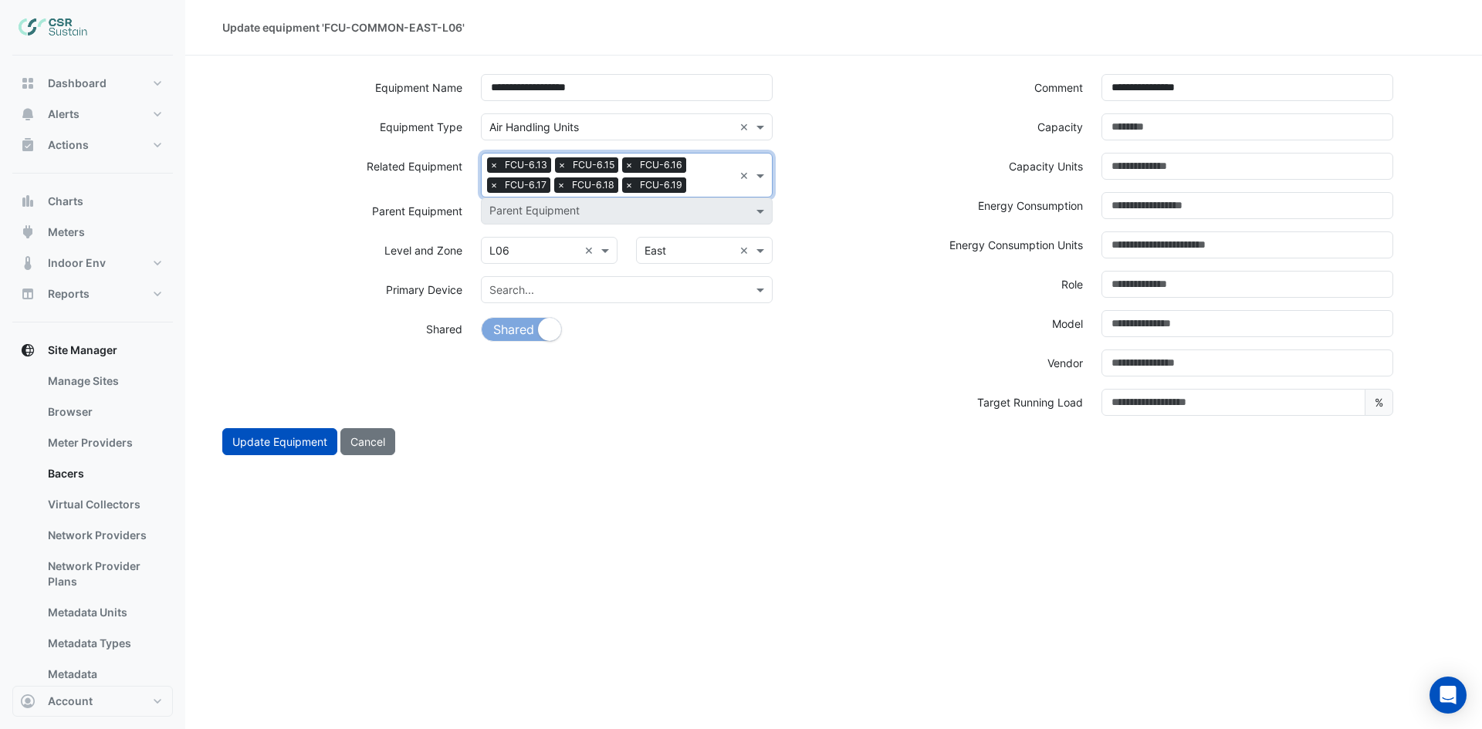
click at [695, 185] on input "text" at bounding box center [712, 186] width 41 height 16
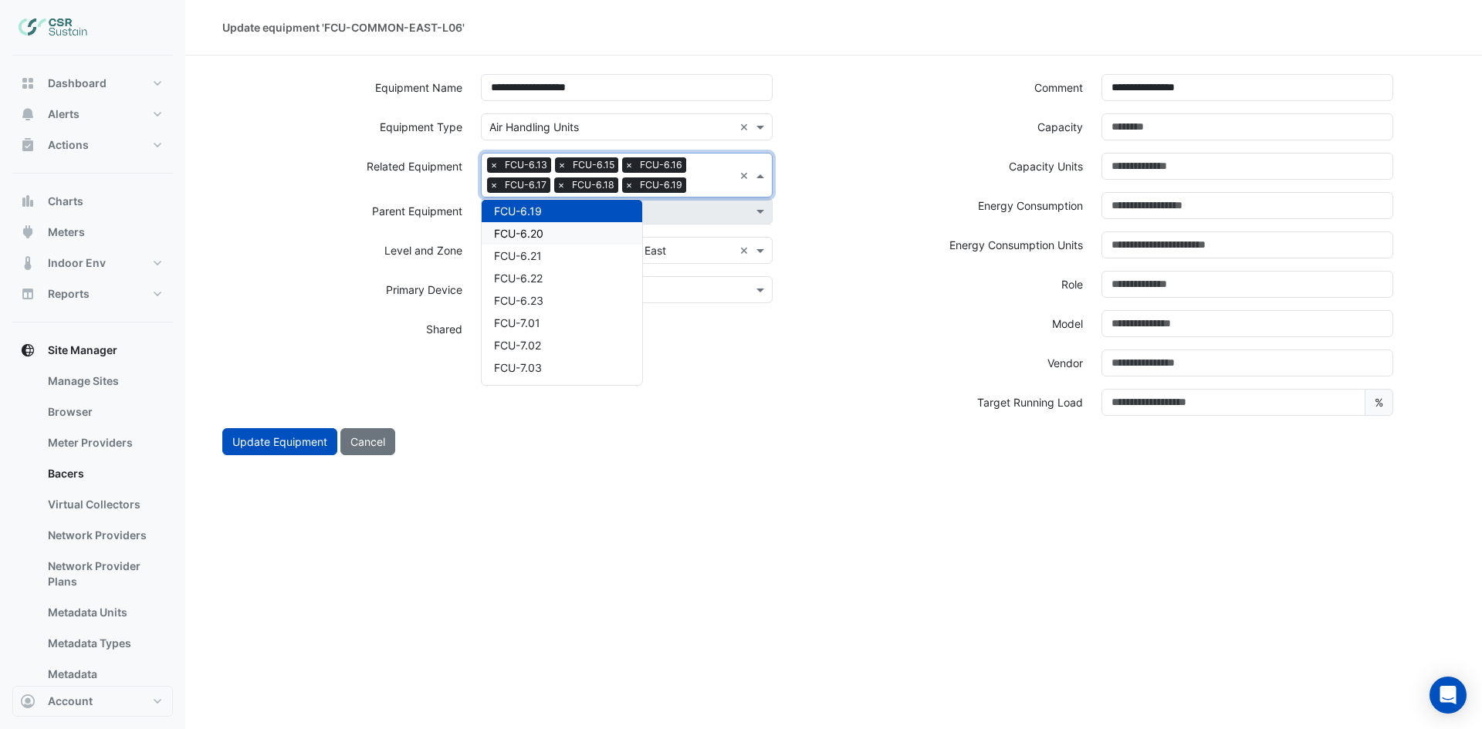
click at [593, 234] on div "FCU-6.20" at bounding box center [562, 233] width 161 height 22
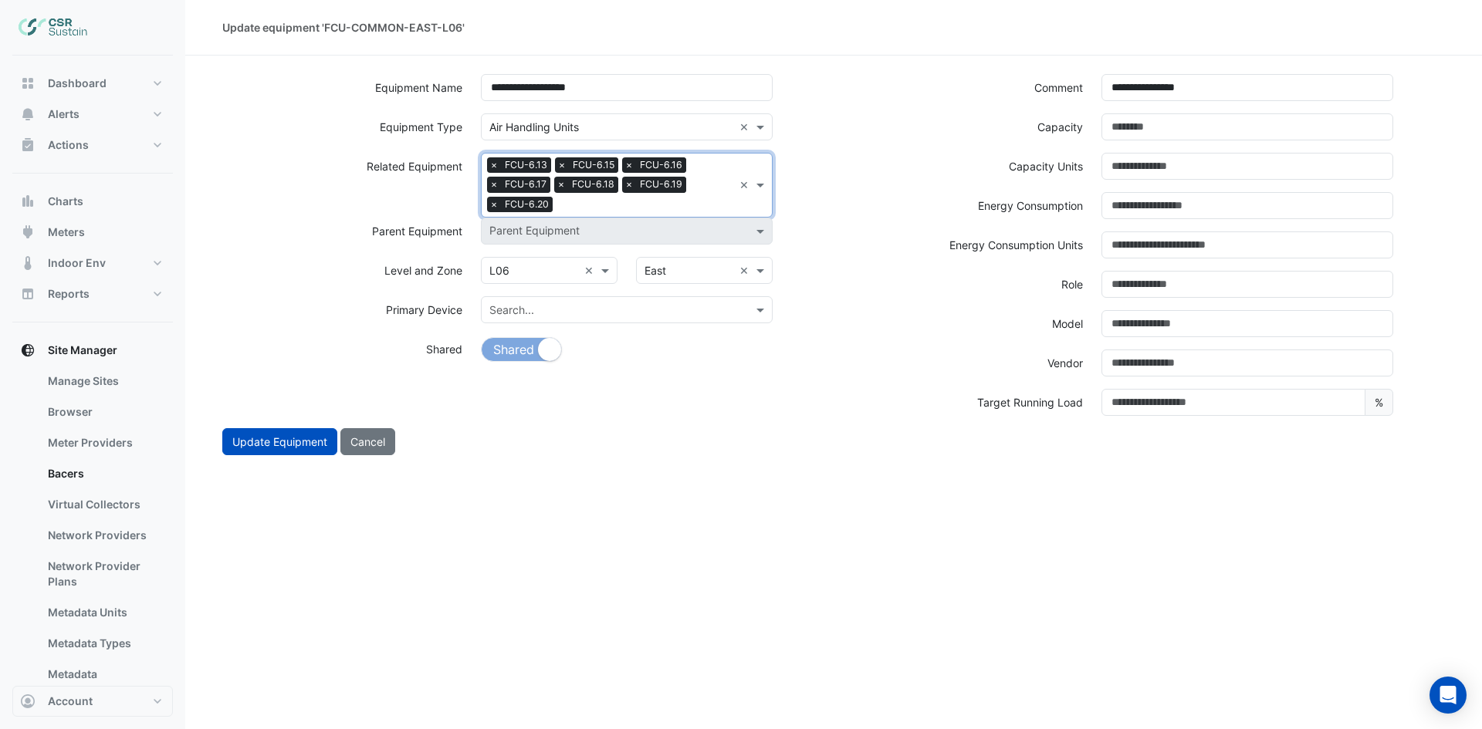
click at [668, 202] on input "text" at bounding box center [646, 206] width 174 height 16
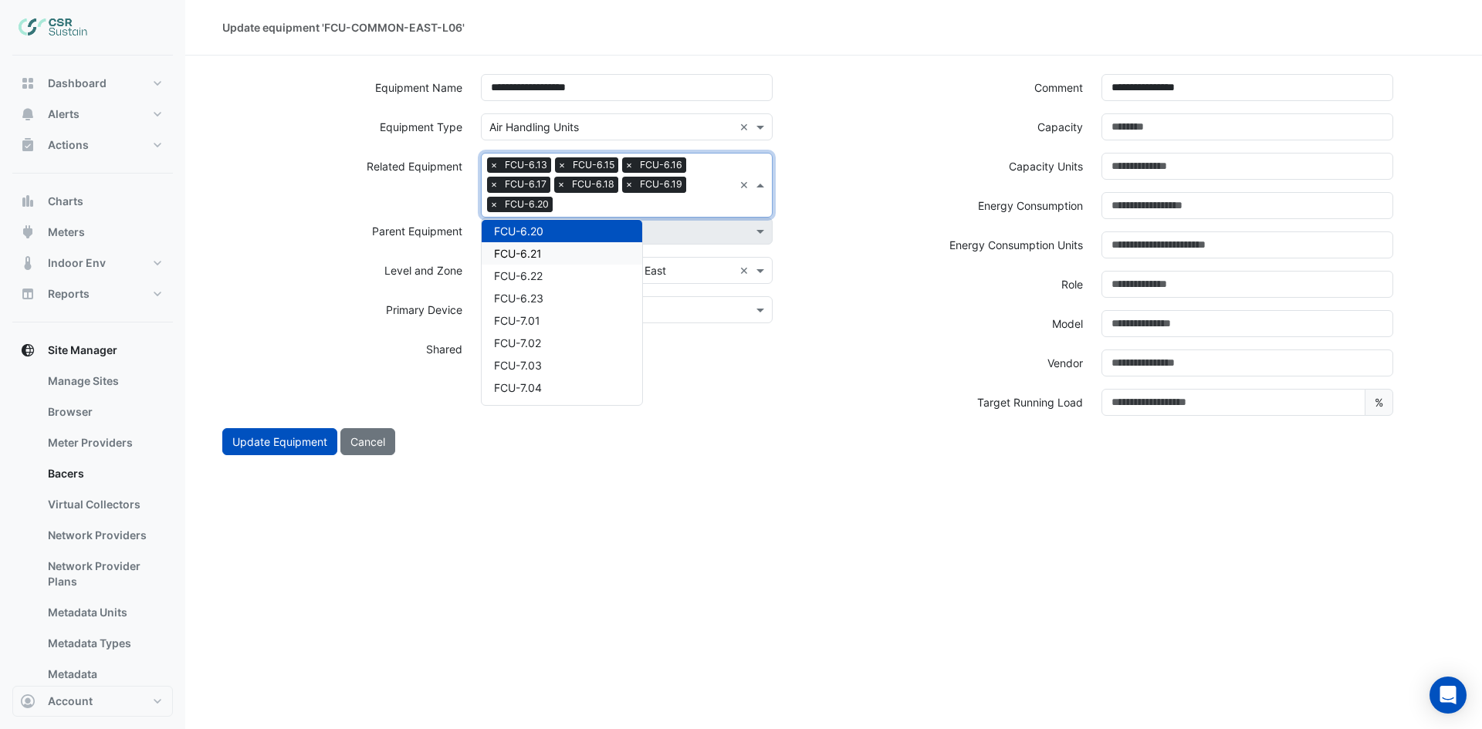
click at [571, 250] on div "FCU-6.21" at bounding box center [562, 253] width 161 height 22
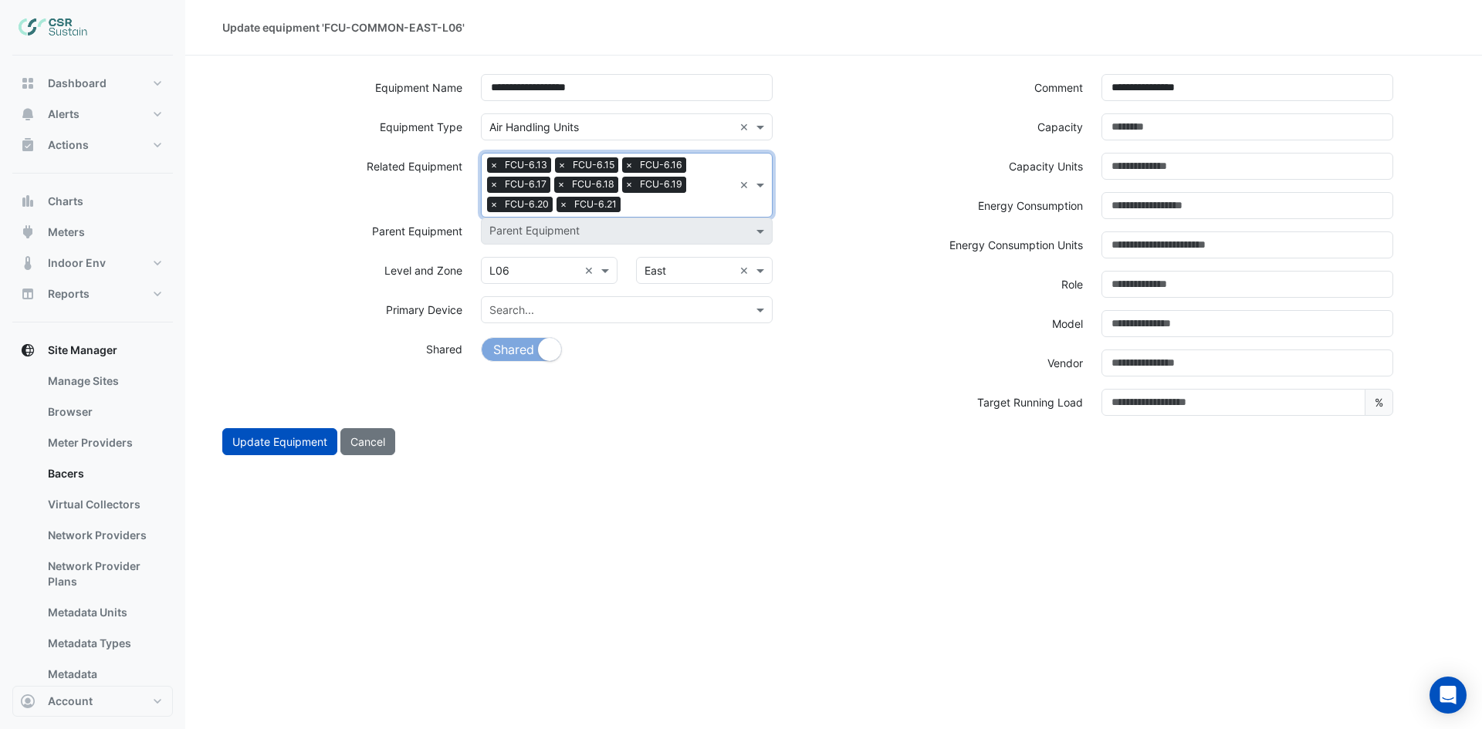
click at [679, 203] on input "text" at bounding box center [680, 206] width 106 height 16
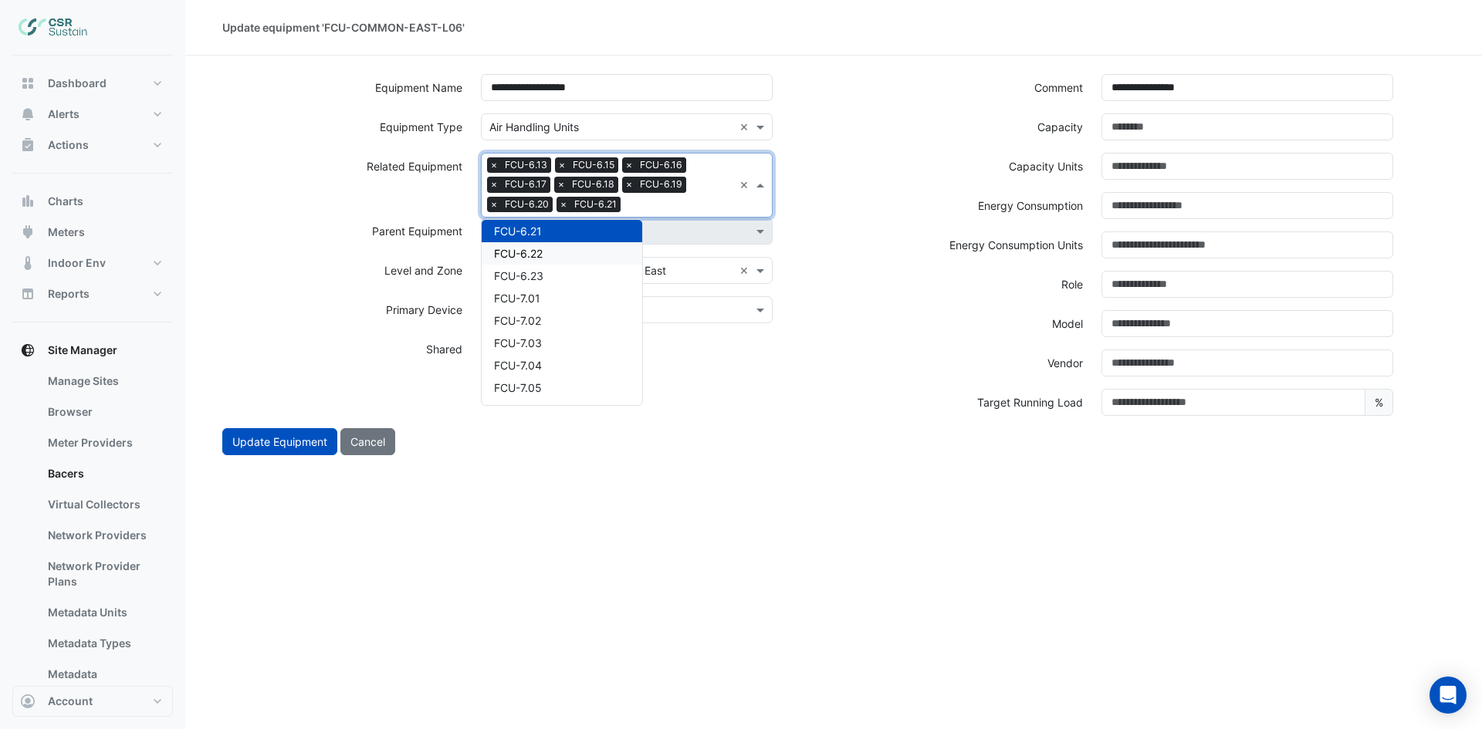
click at [580, 251] on div "FCU-6.22" at bounding box center [562, 253] width 161 height 22
click at [700, 206] on input "text" at bounding box center [714, 206] width 38 height 16
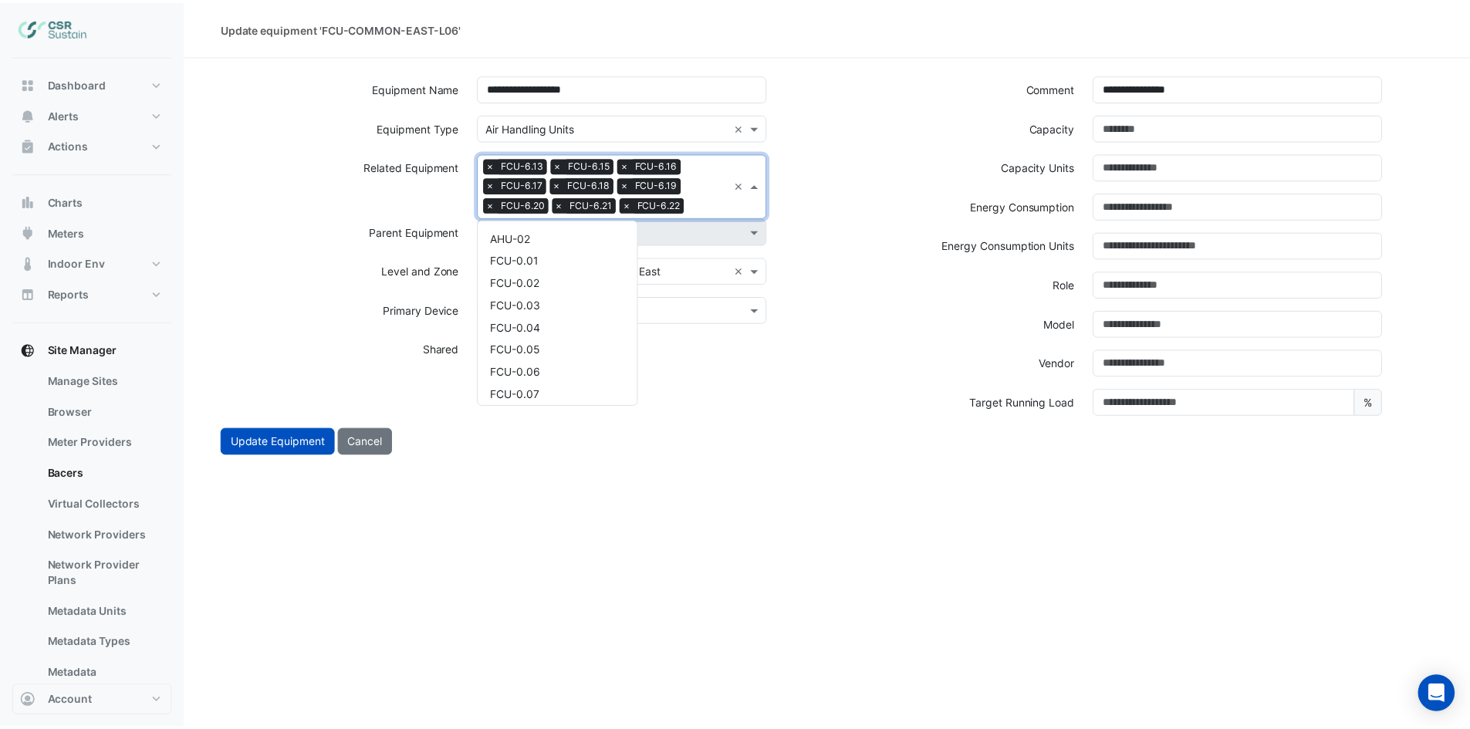
scroll to position [3408, 0]
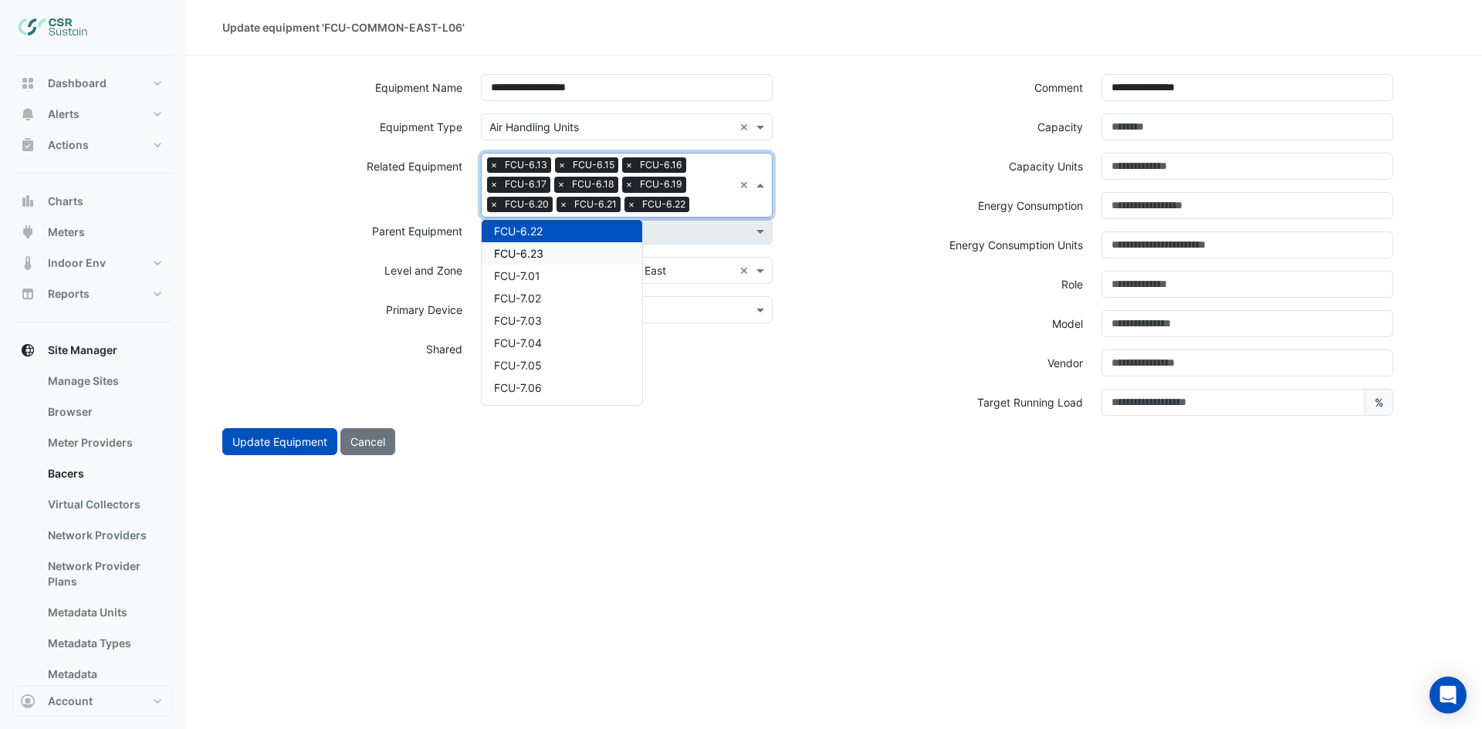
click at [574, 245] on div "FCU-6.23" at bounding box center [562, 253] width 161 height 22
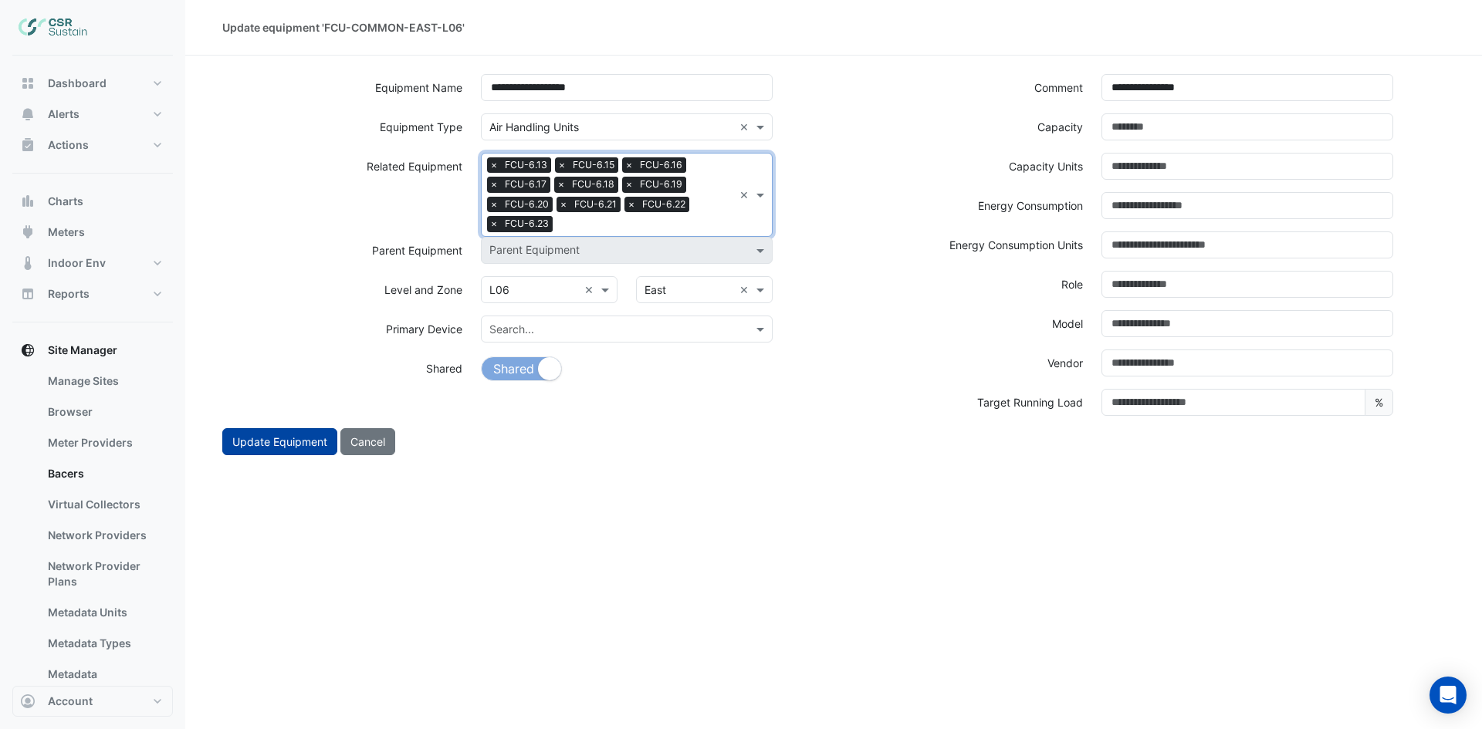
click at [303, 449] on button "Update Equipment" at bounding box center [279, 441] width 115 height 27
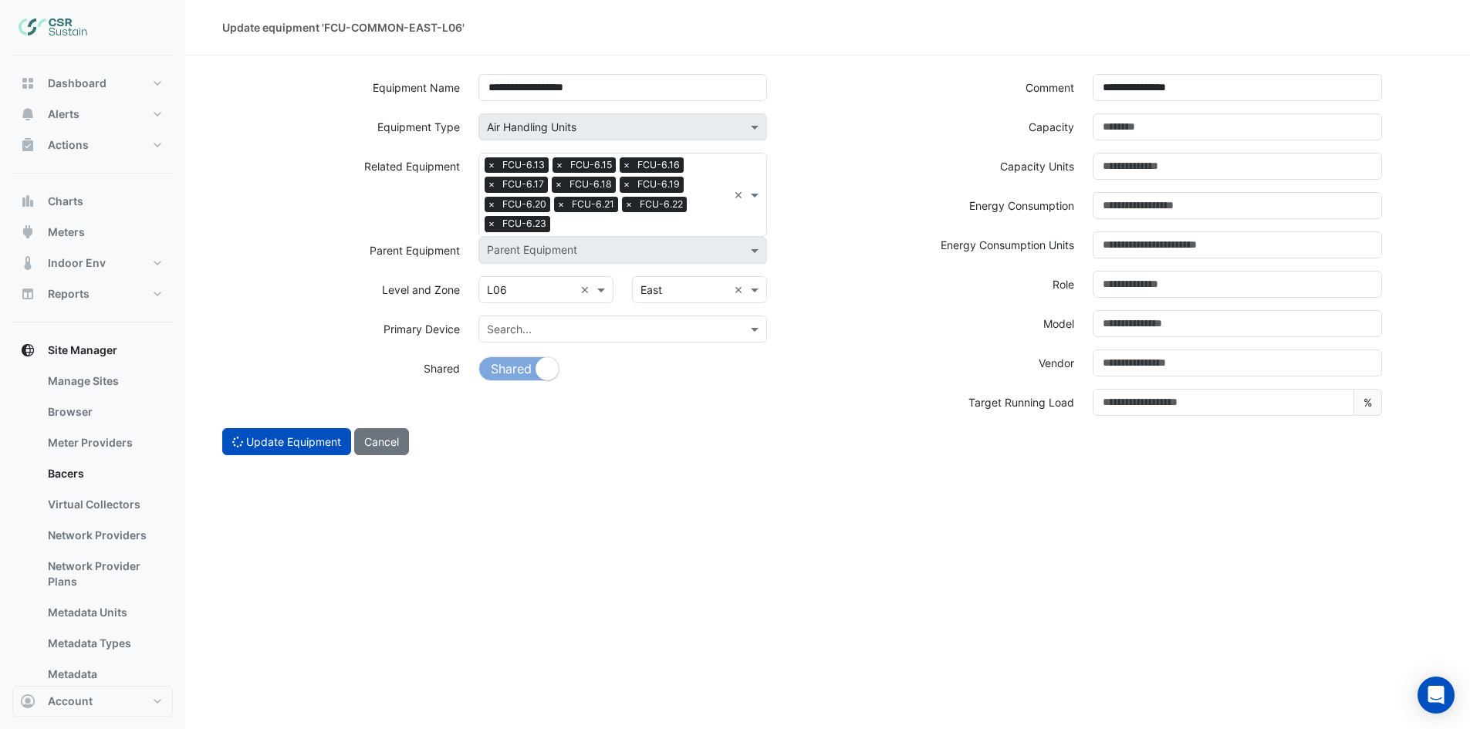
select select "***"
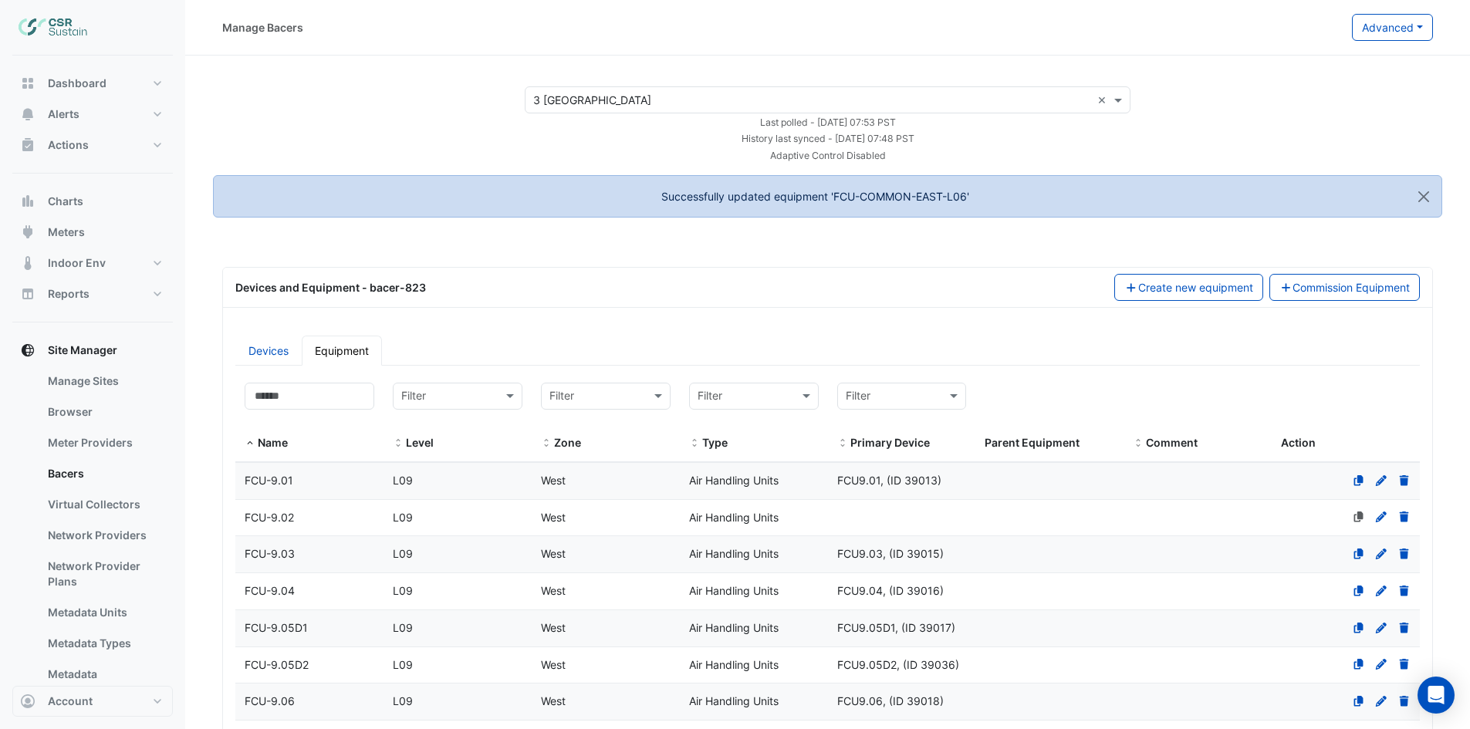
select select "***"
click at [278, 401] on input at bounding box center [310, 396] width 130 height 27
paste input "**********"
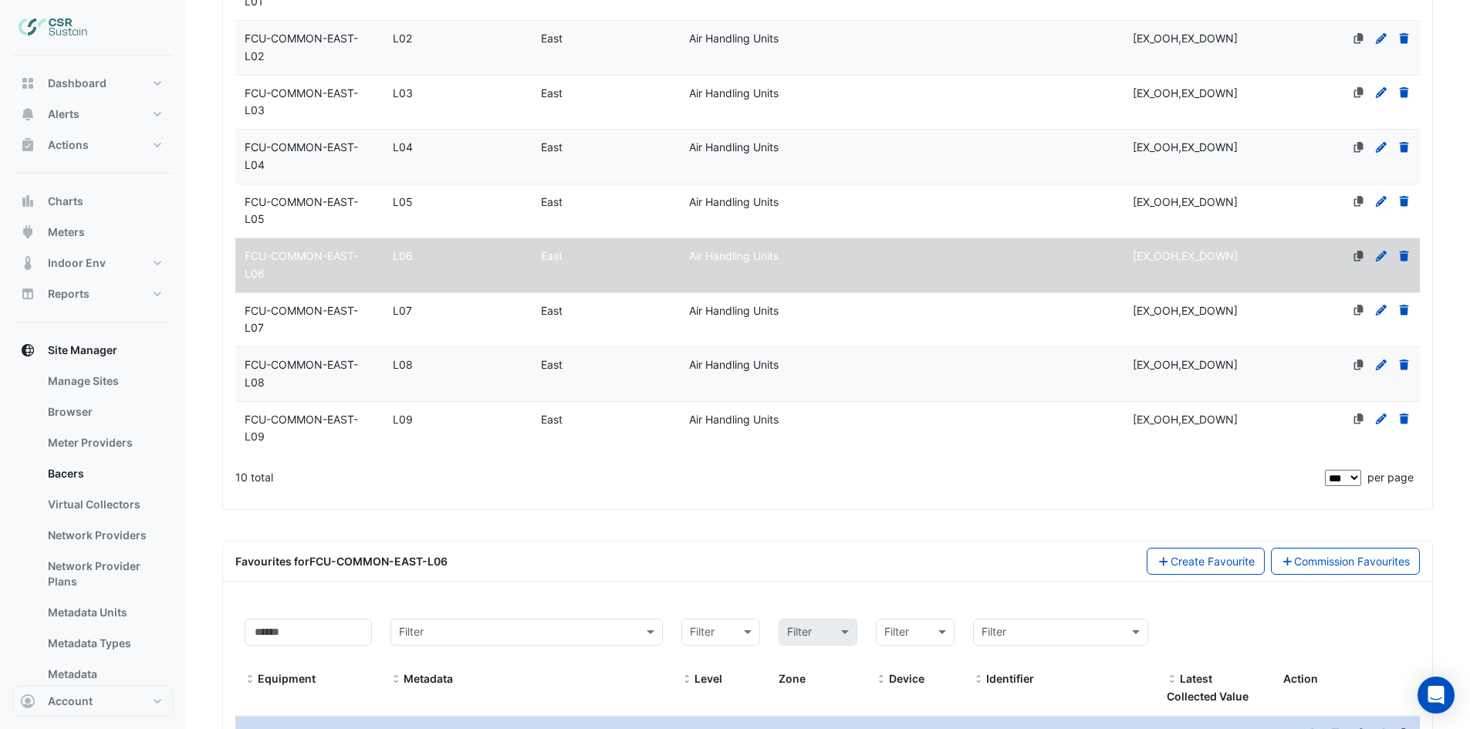
scroll to position [540, 0]
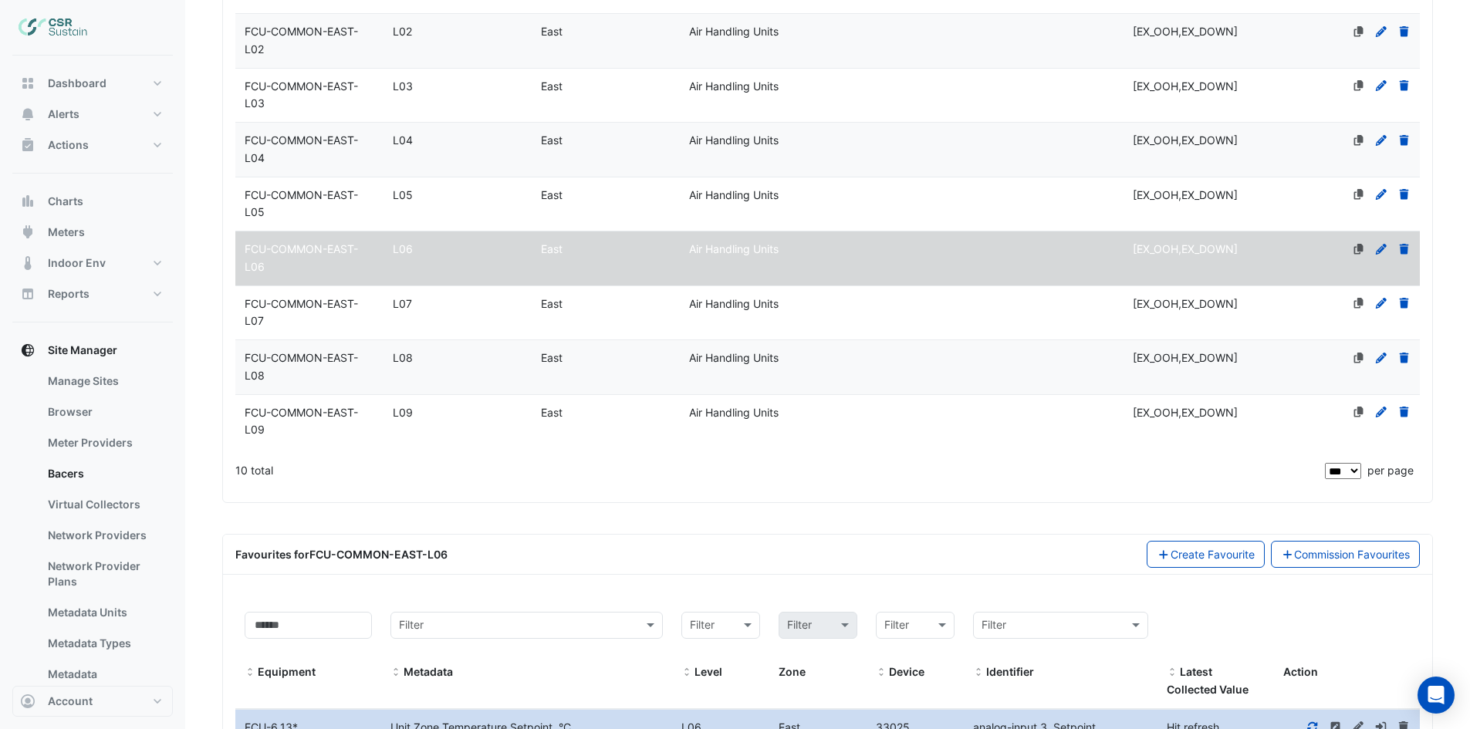
type input "**********"
click at [323, 331] on div "FCU-COMMON-EAST-L07" at bounding box center [309, 313] width 148 height 35
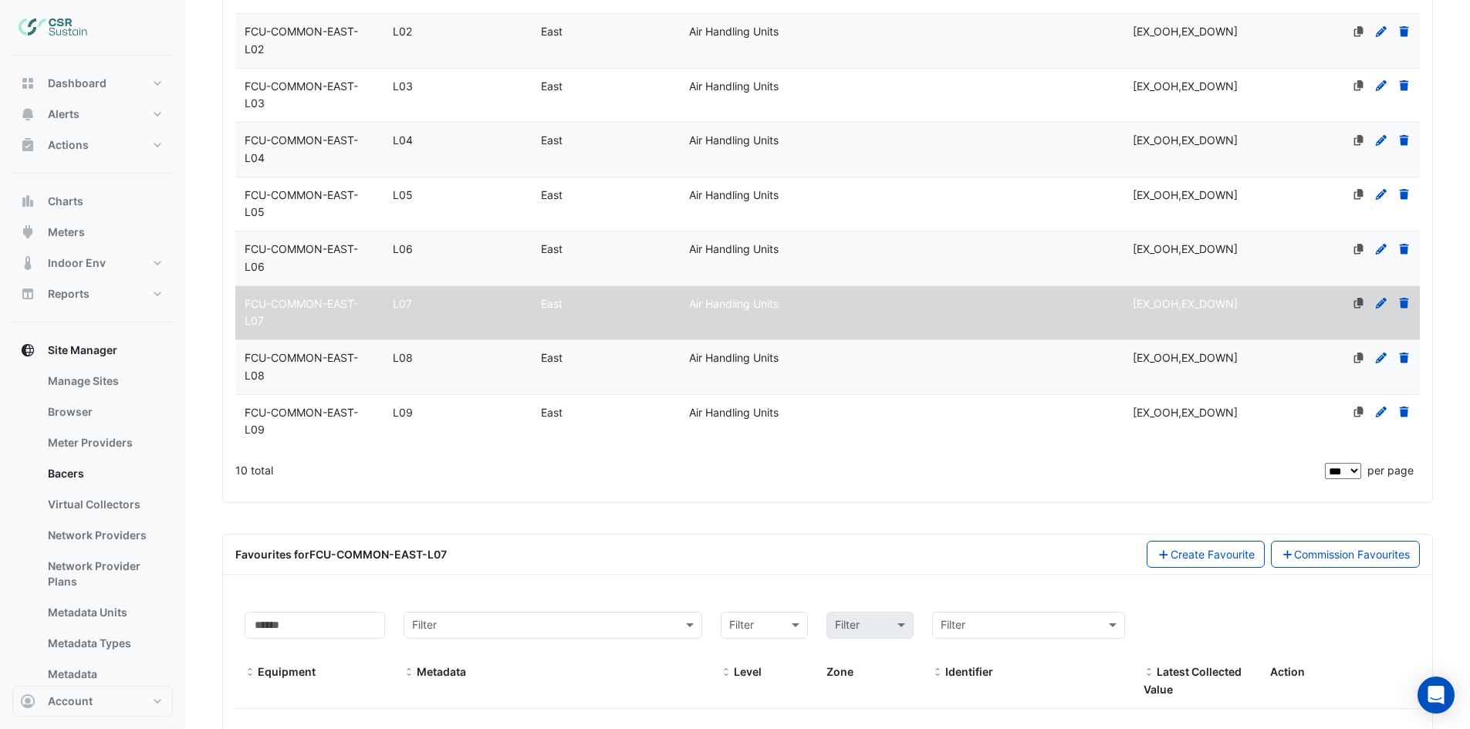
click at [1382, 309] on icon at bounding box center [1381, 303] width 14 height 11
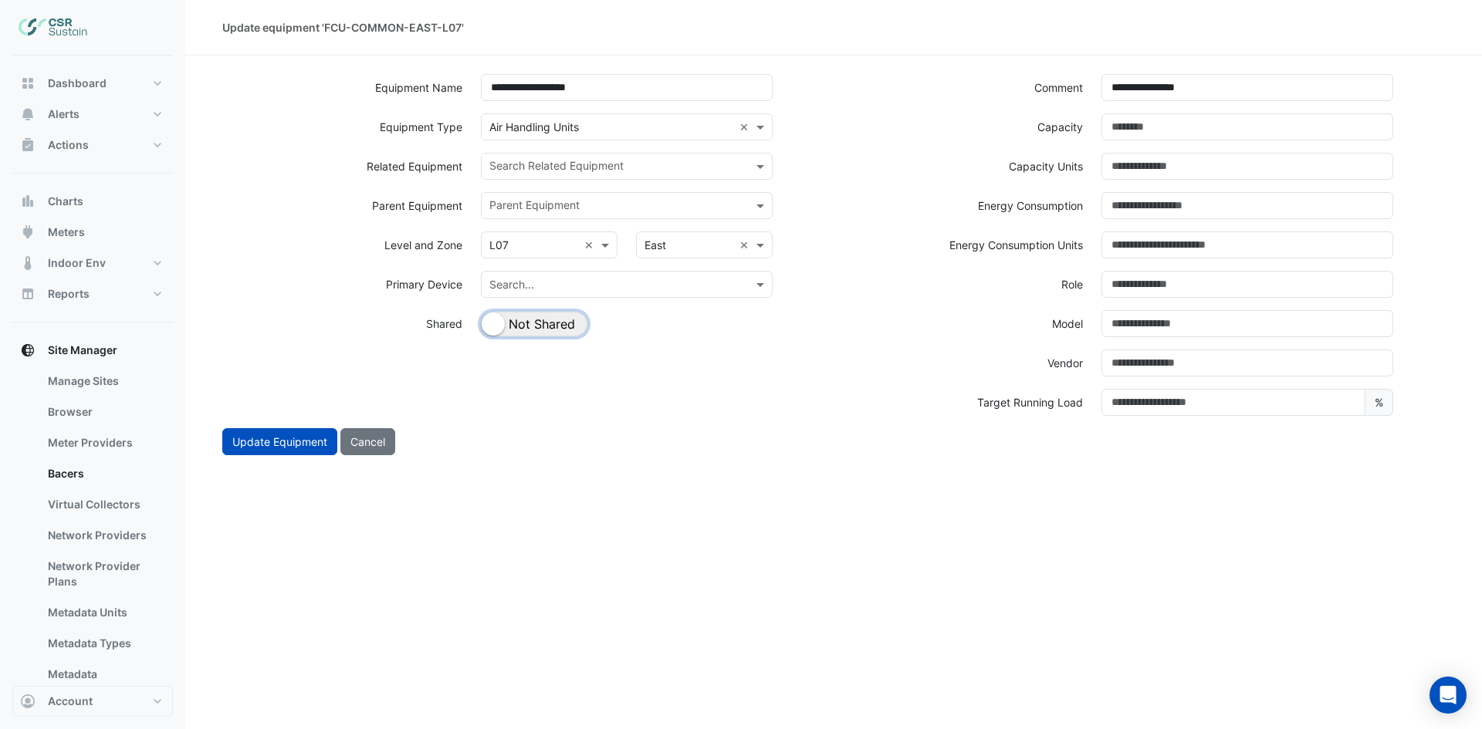
click at [566, 326] on button "Shared Not Shared" at bounding box center [534, 324] width 106 height 25
click at [647, 165] on input "text" at bounding box center [617, 168] width 257 height 16
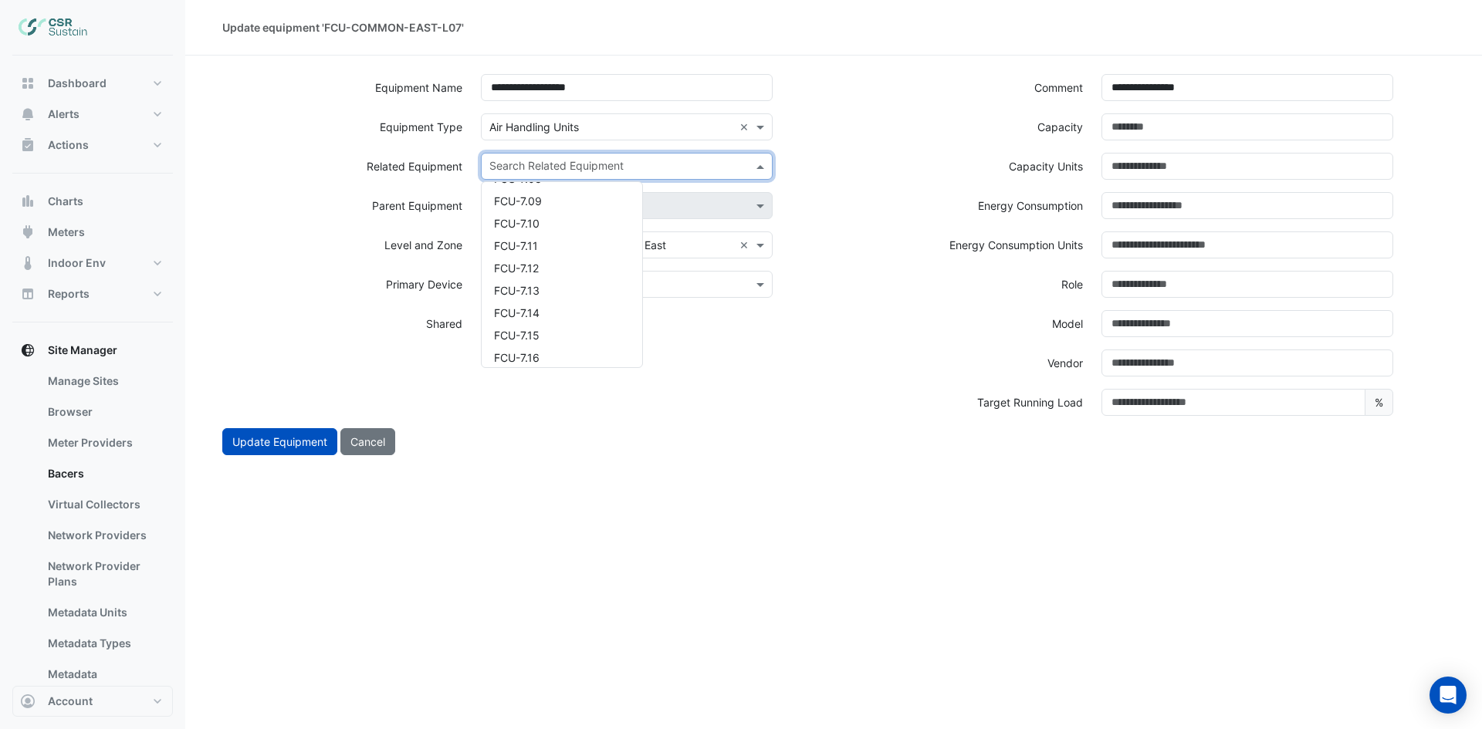
scroll to position [3627, 0]
click at [566, 285] on div "FCU-7.13" at bounding box center [562, 287] width 161 height 22
drag, startPoint x: 656, startPoint y: 156, endPoint x: 647, endPoint y: 162, distance: 10.5
click at [657, 156] on div "Search Related Equipment × FCU-7.13" at bounding box center [608, 166] width 252 height 24
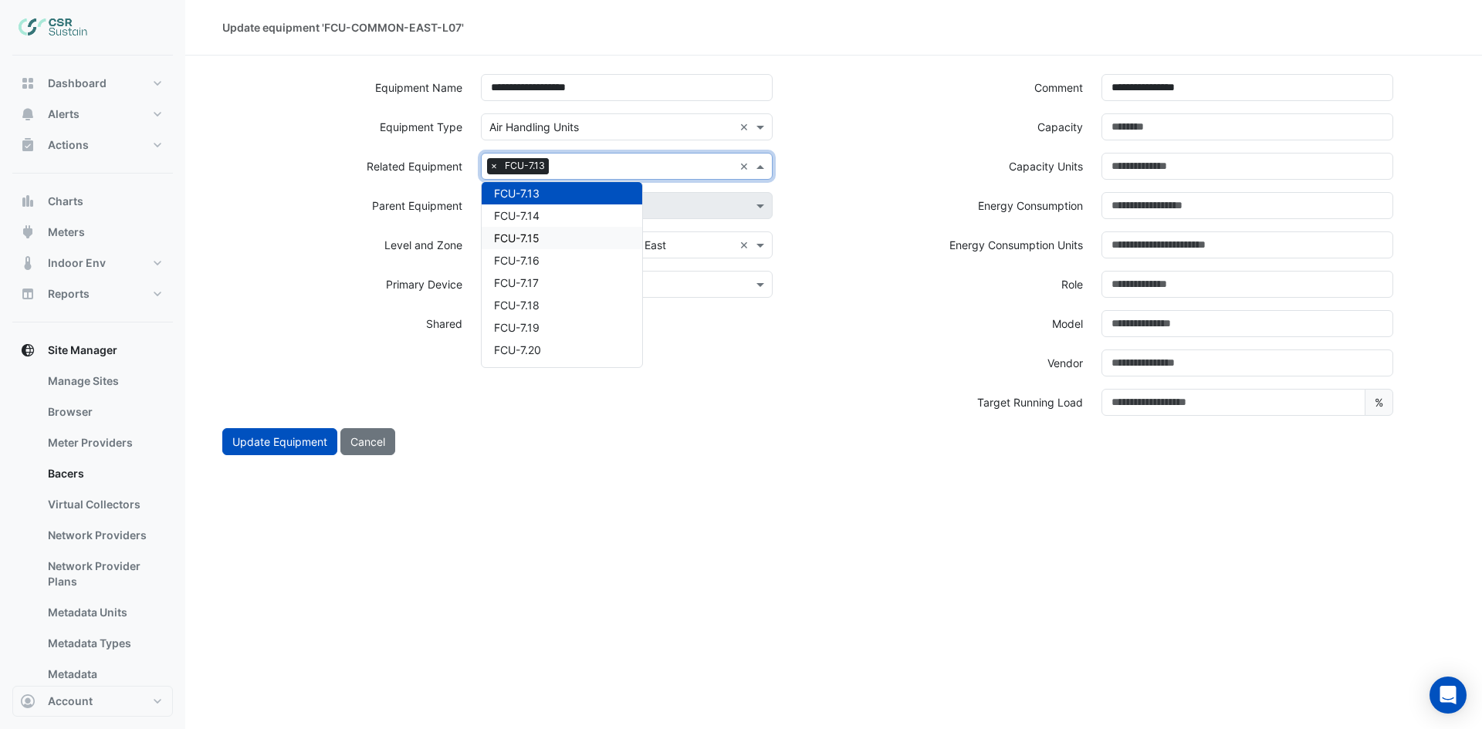
click at [563, 240] on div "FCU-7.15" at bounding box center [562, 238] width 161 height 22
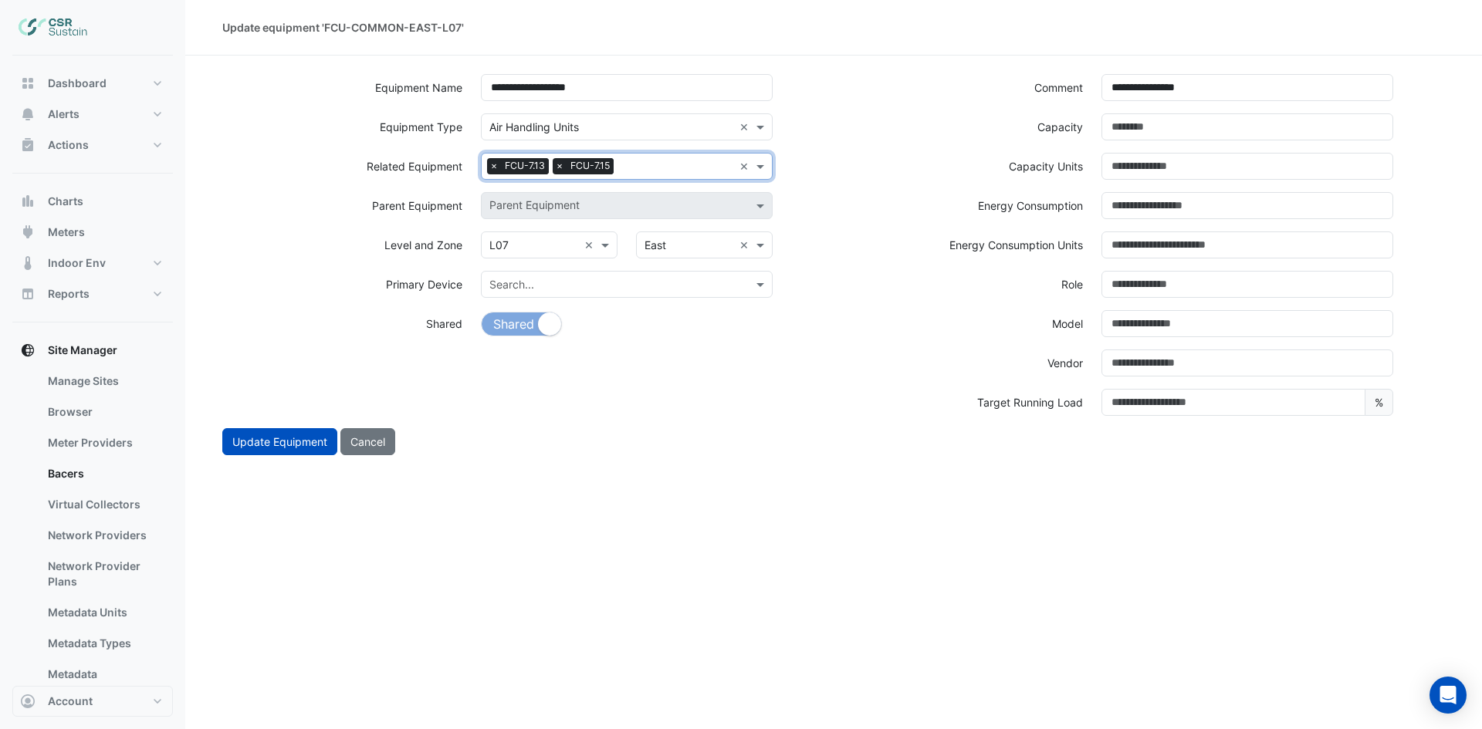
click at [664, 168] on input "text" at bounding box center [676, 168] width 113 height 16
click at [581, 217] on div "FCU-7.16" at bounding box center [562, 216] width 161 height 22
click at [695, 164] on input "text" at bounding box center [709, 168] width 48 height 16
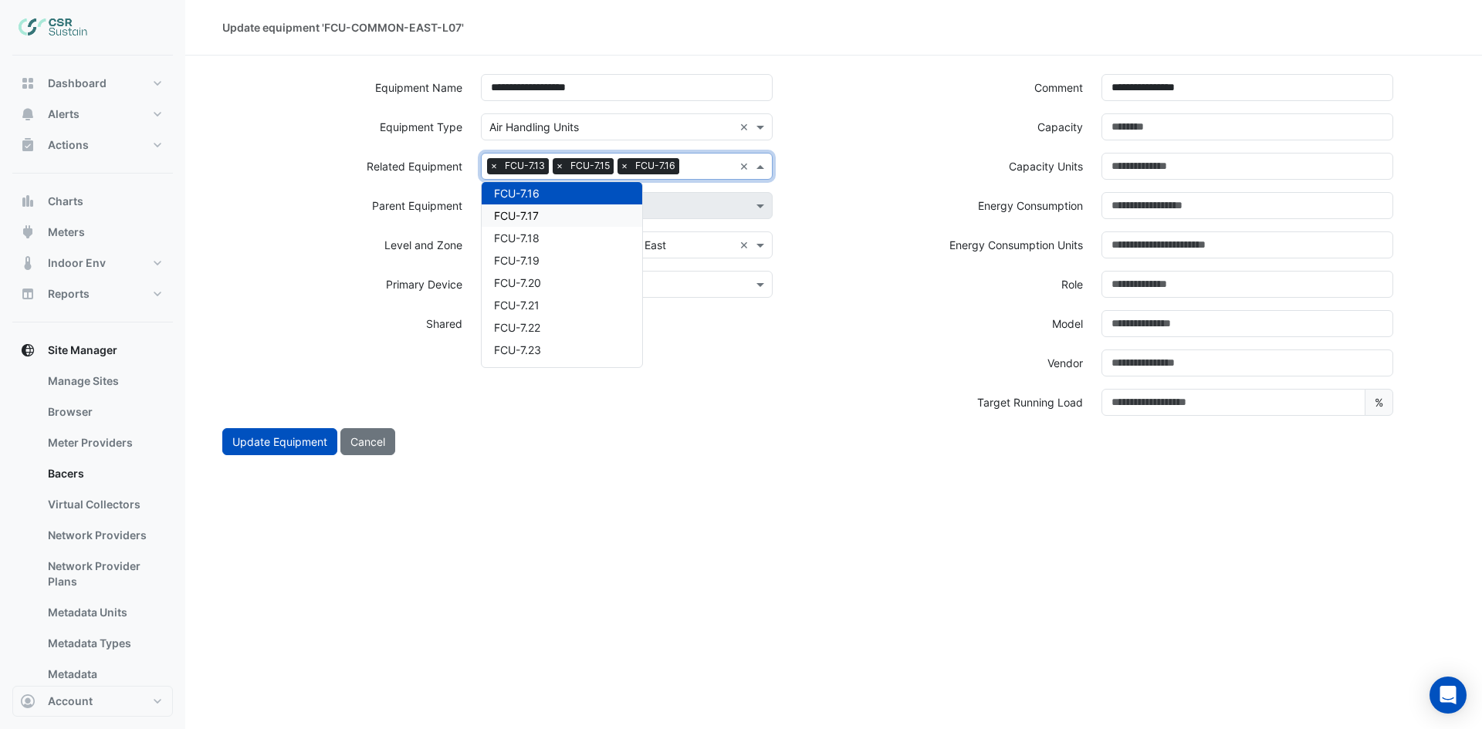
click at [588, 221] on div "FCU-7.17" at bounding box center [562, 216] width 161 height 22
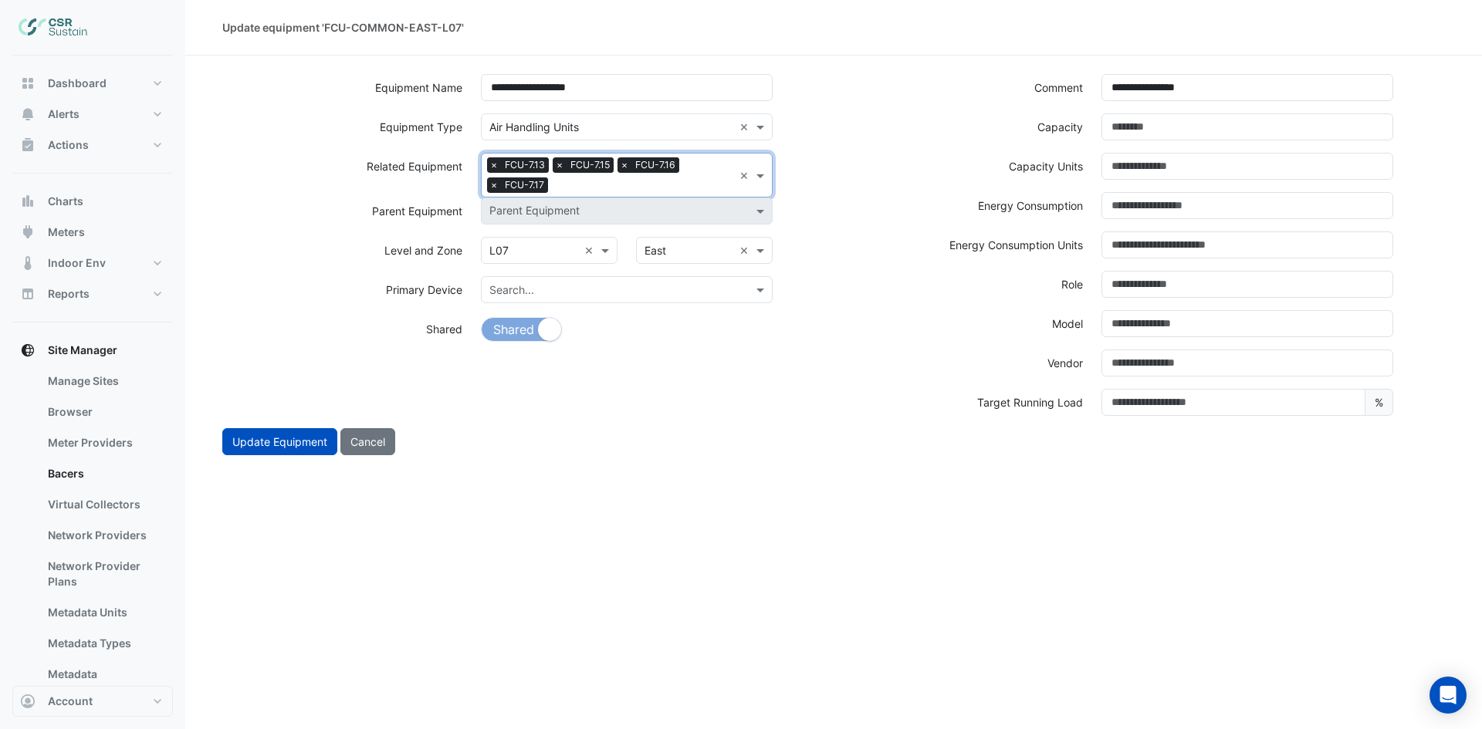
click at [645, 180] on input "text" at bounding box center [643, 186] width 179 height 16
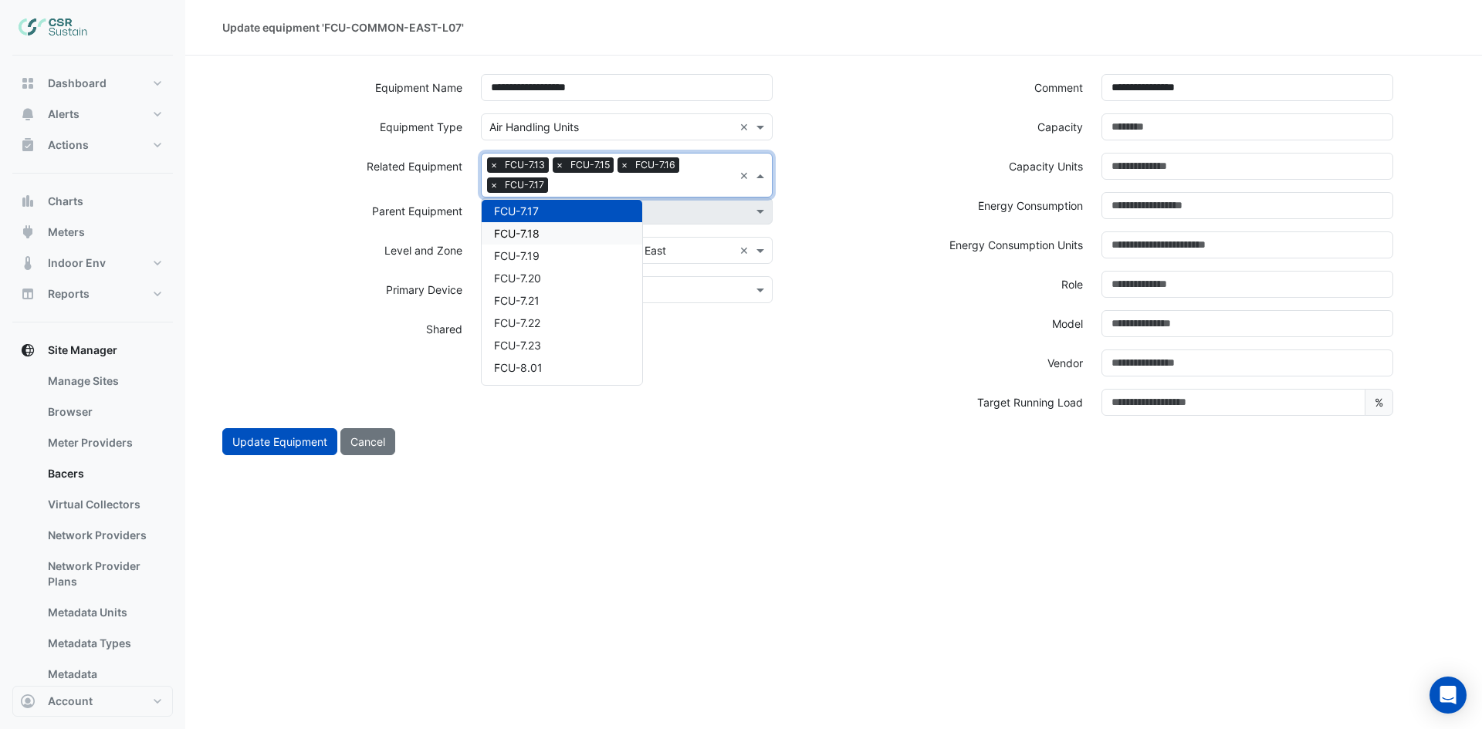
drag, startPoint x: 559, startPoint y: 241, endPoint x: 567, endPoint y: 232, distance: 12.6
click at [563, 237] on div "FCU-7.18" at bounding box center [562, 233] width 161 height 22
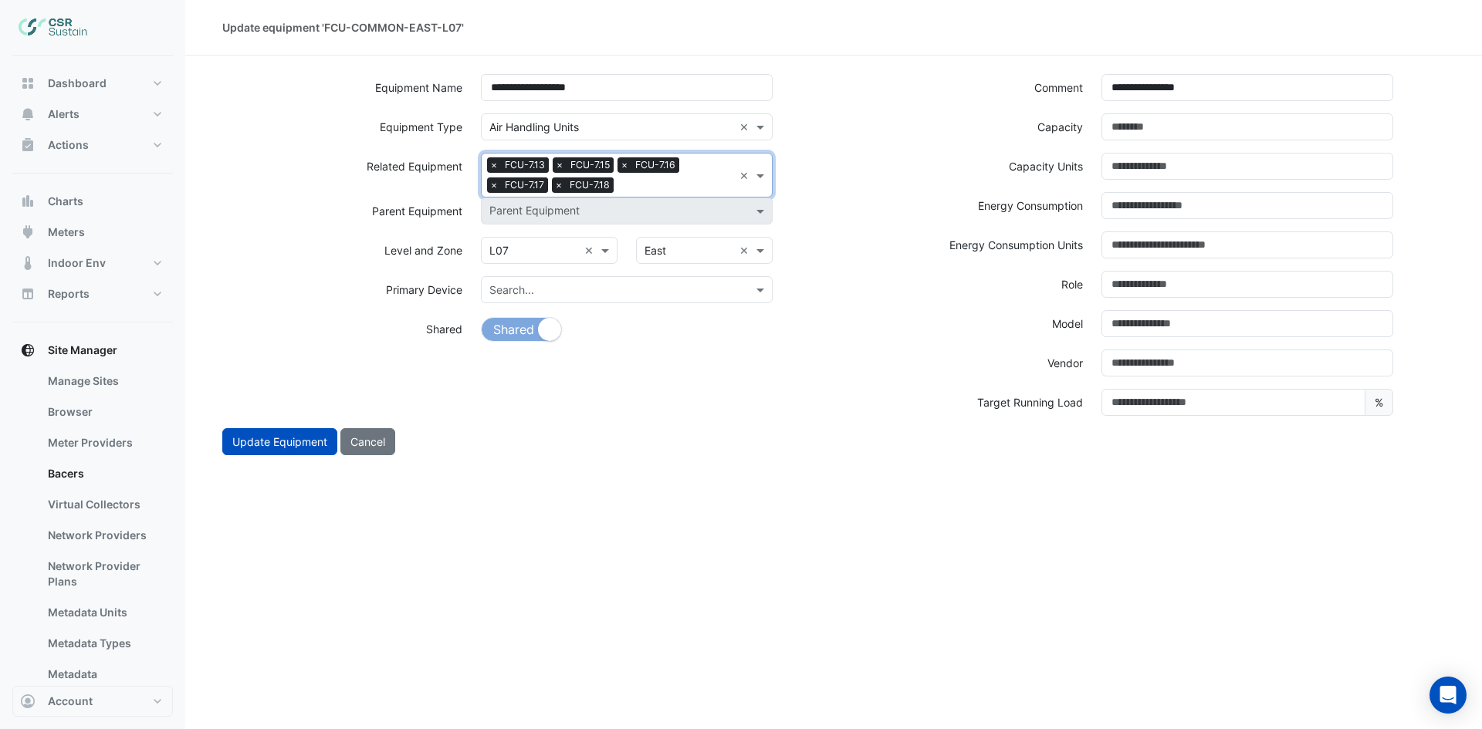
click at [684, 181] on input "text" at bounding box center [676, 186] width 113 height 16
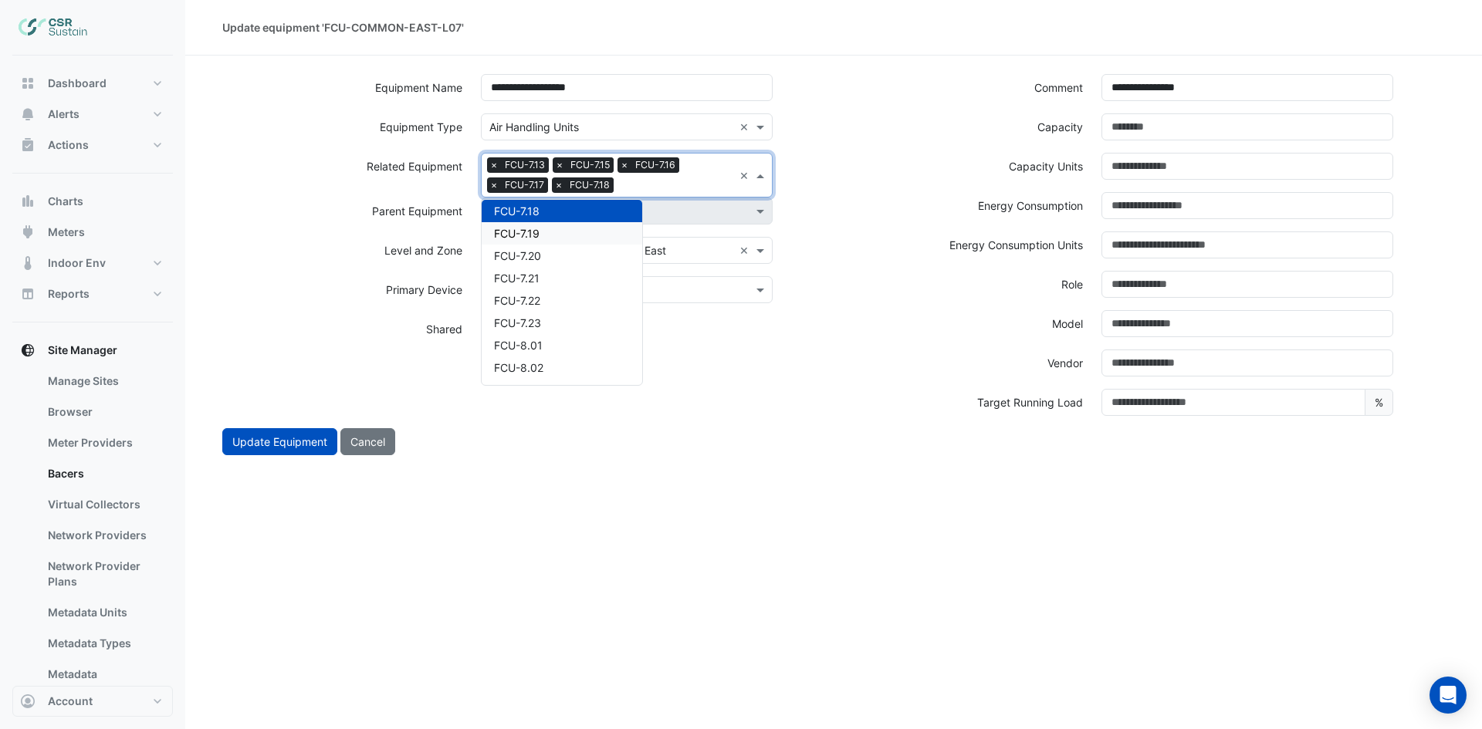
click at [601, 230] on div "FCU-7.19" at bounding box center [562, 233] width 161 height 22
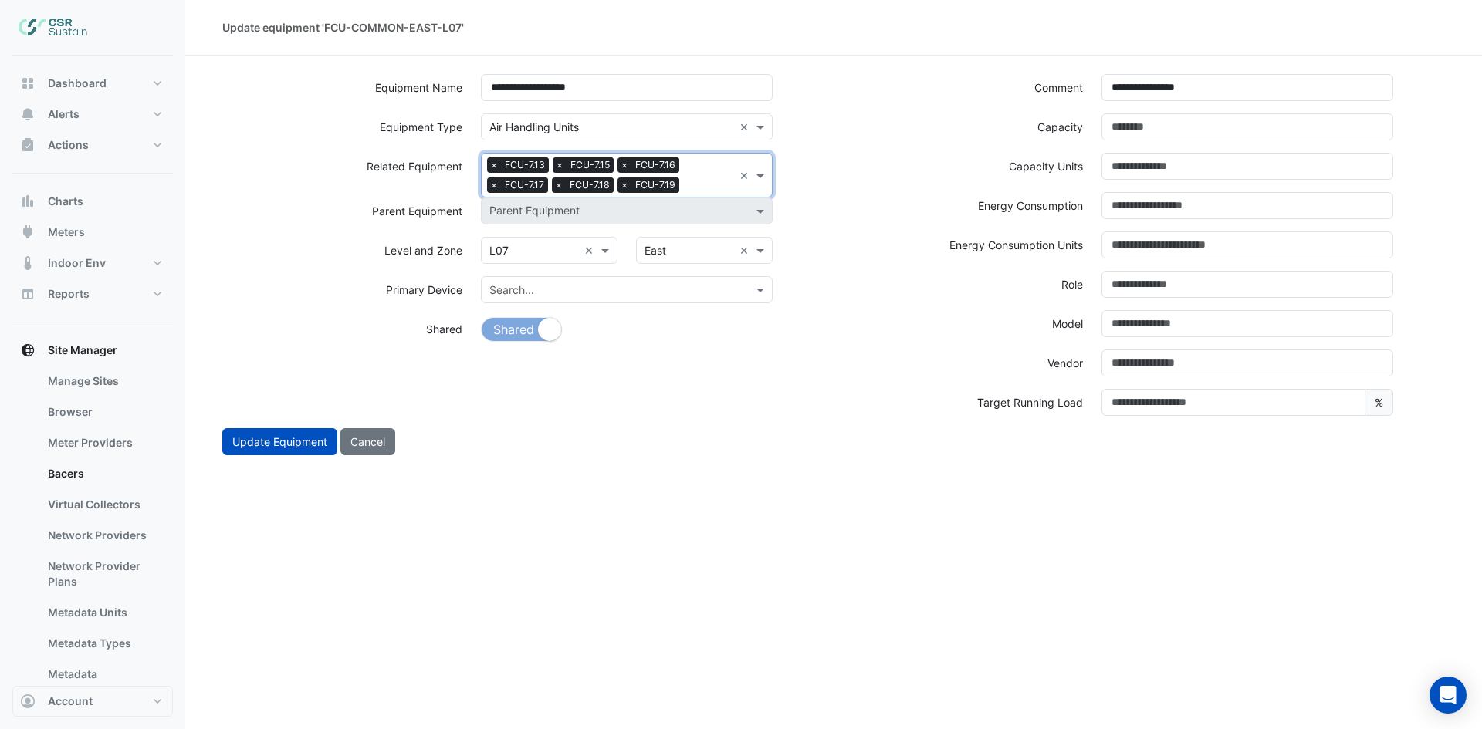
click at [691, 186] on input "text" at bounding box center [709, 186] width 48 height 16
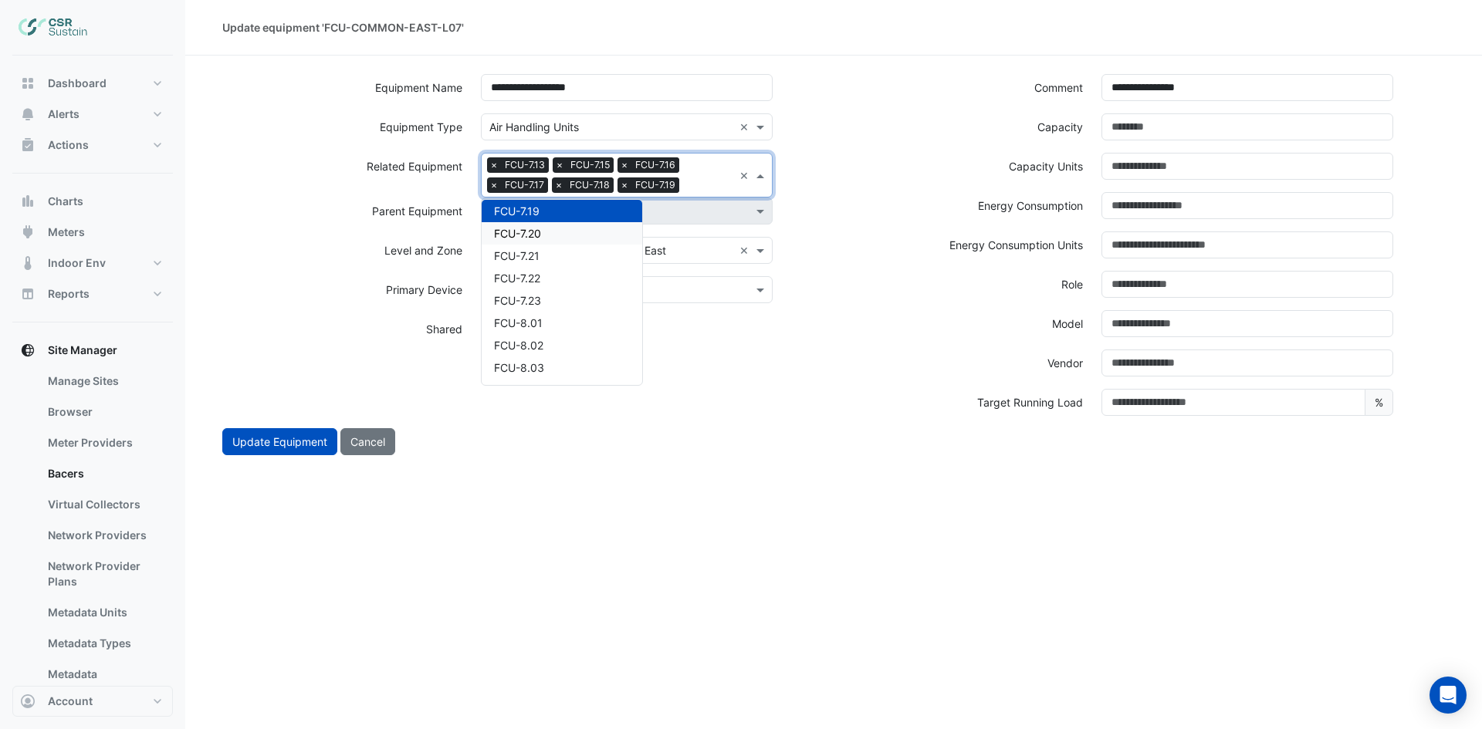
click at [591, 229] on div "FCU-7.20" at bounding box center [562, 233] width 161 height 22
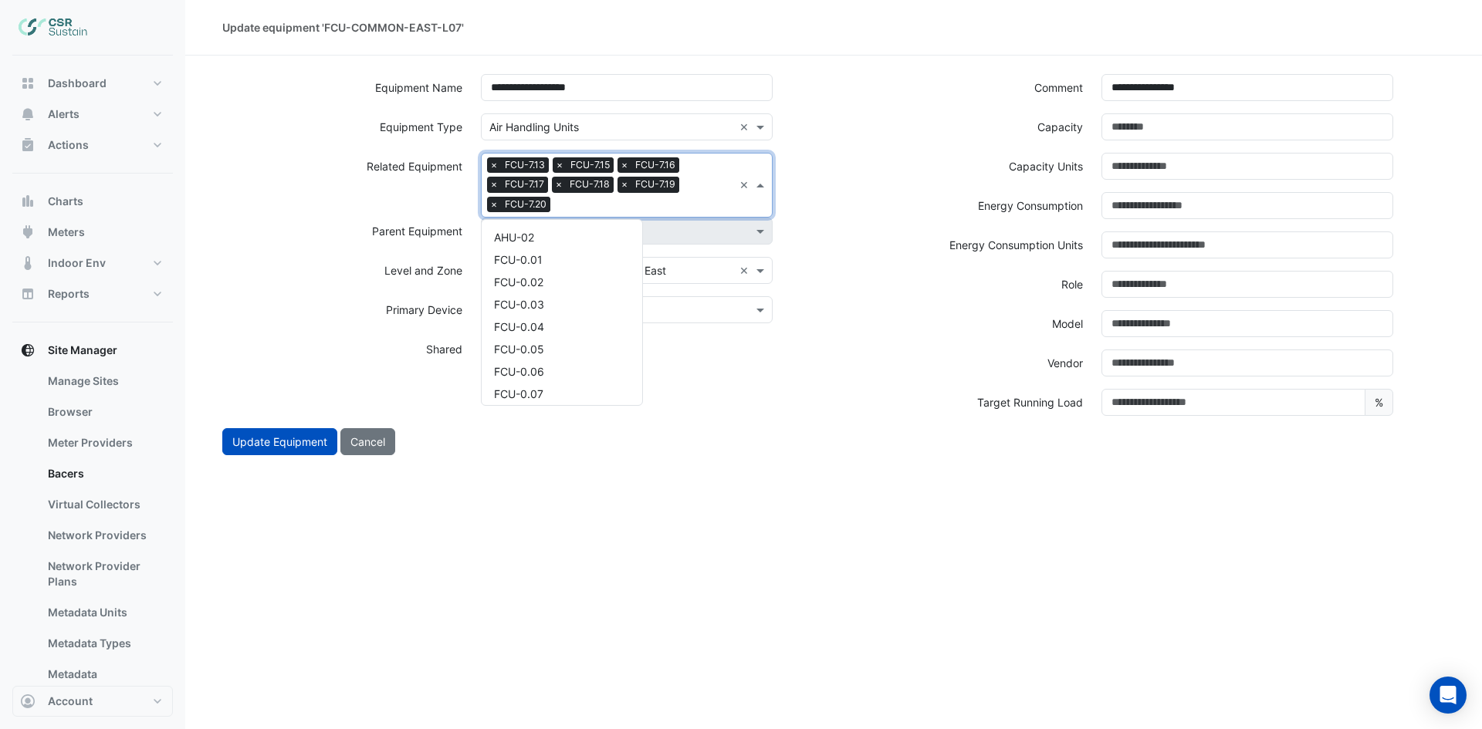
click at [641, 206] on input "text" at bounding box center [644, 206] width 177 height 16
click at [589, 249] on div "FCU-7.21" at bounding box center [562, 253] width 161 height 22
click at [691, 201] on input "text" at bounding box center [677, 206] width 111 height 16
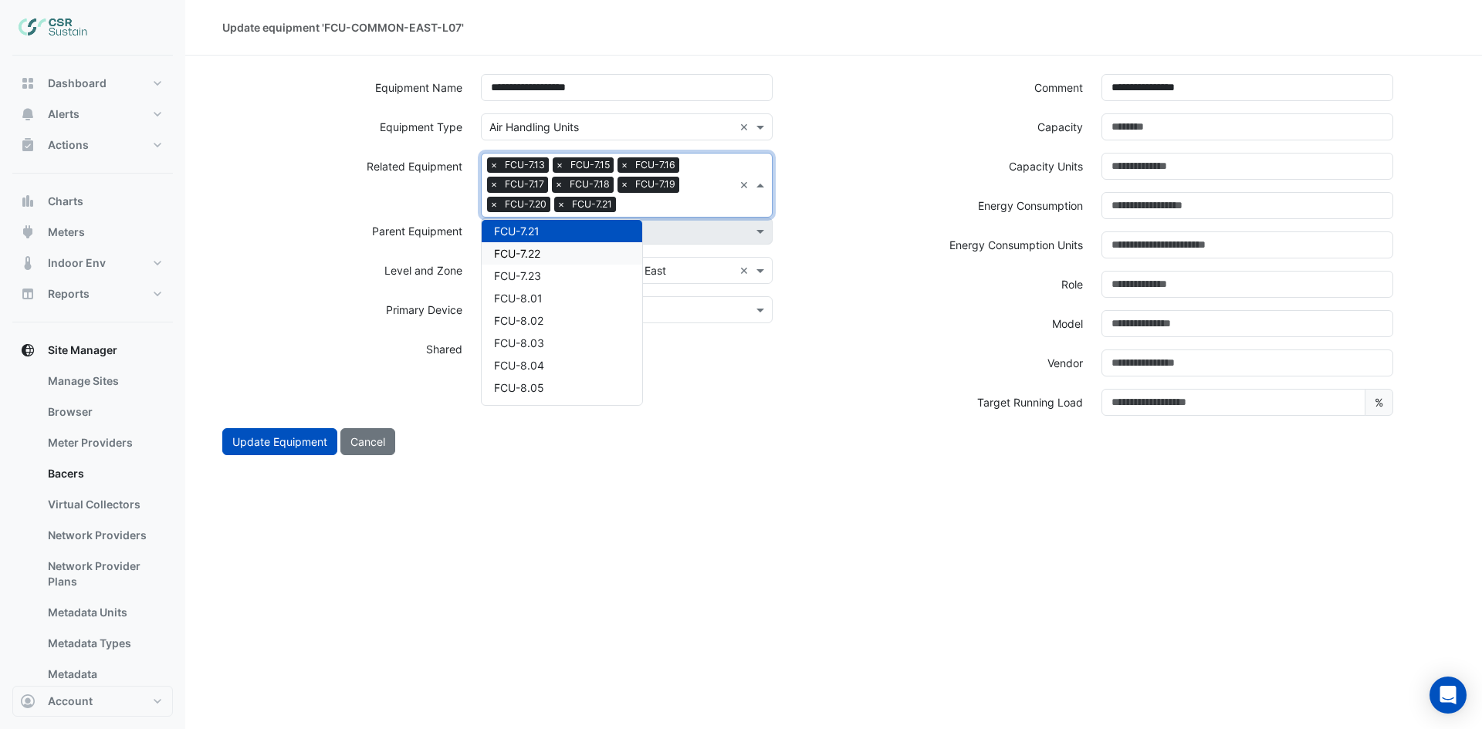
click at [588, 243] on div "FCU-7.22" at bounding box center [562, 253] width 161 height 22
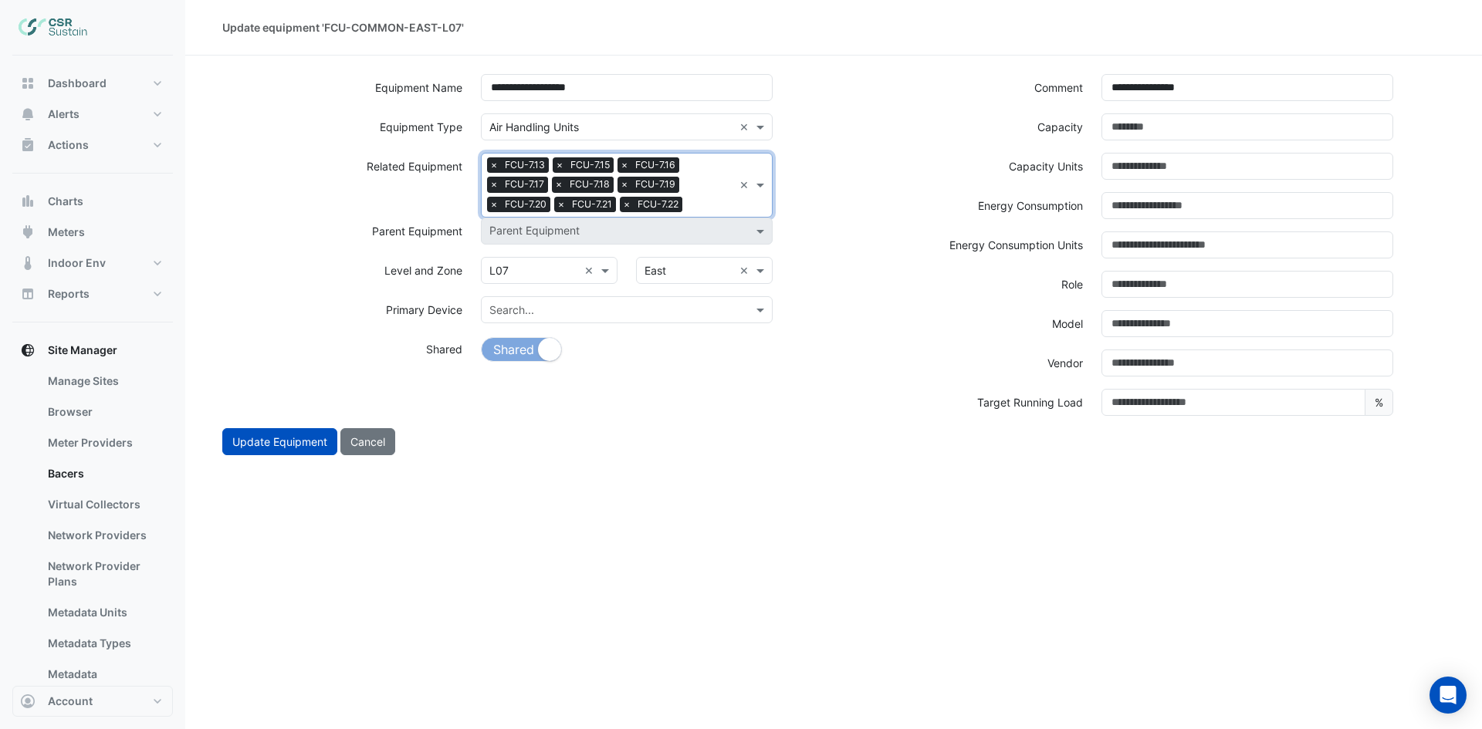
click at [699, 194] on div "Search Related Equipment × FCU-7.13 × FCU-7.15 × FCU-7.16 × FCU-7.17 × FCU-7.18…" at bounding box center [608, 185] width 252 height 63
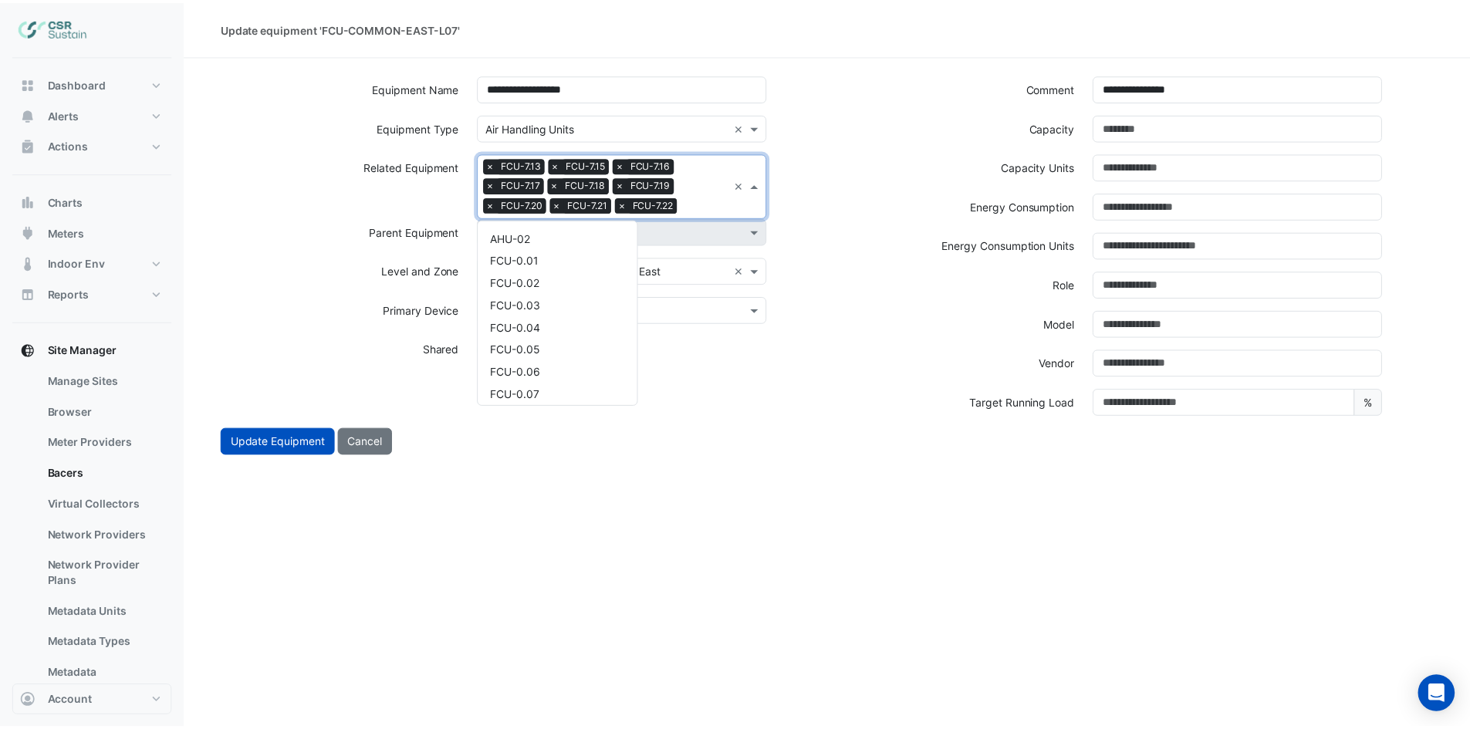
scroll to position [3923, 0]
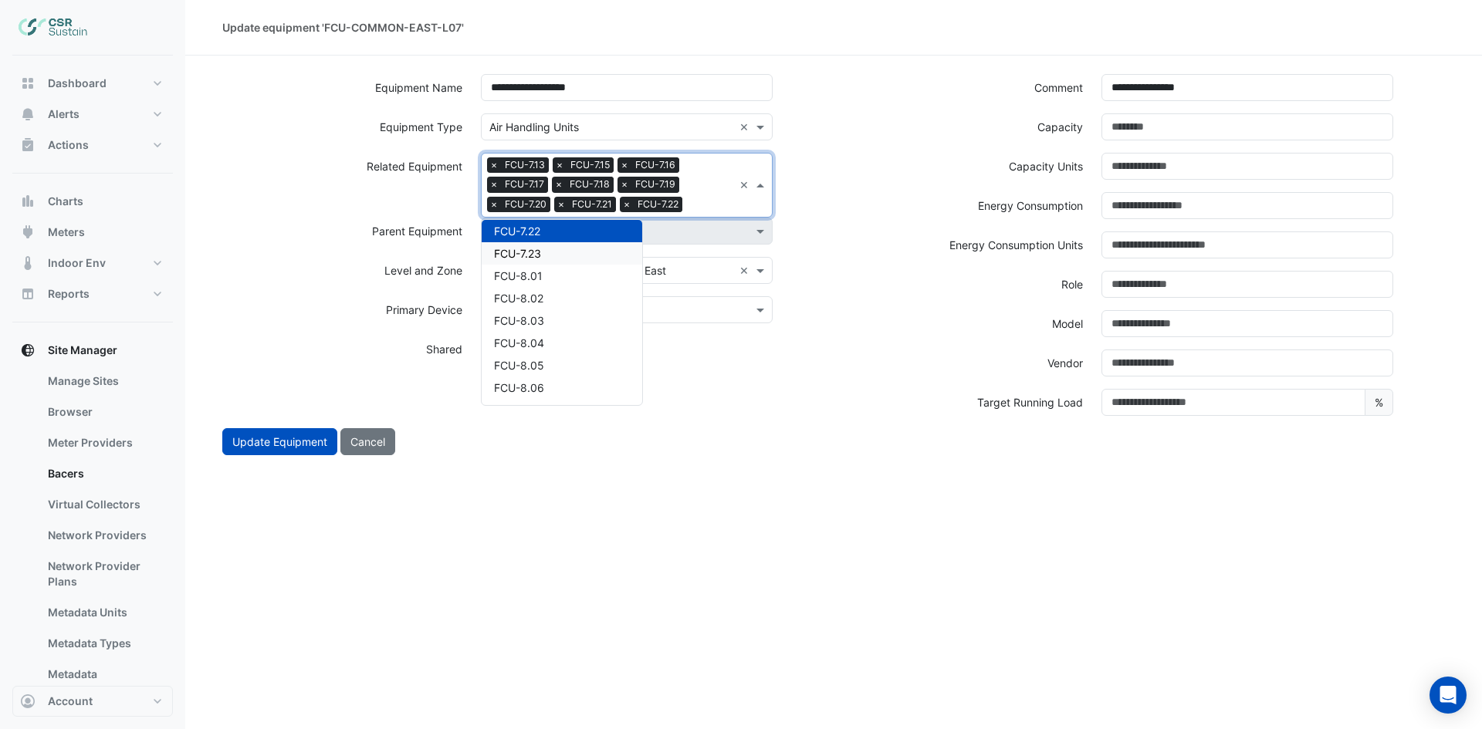
click at [573, 246] on div "FCU-7.23" at bounding box center [562, 253] width 161 height 22
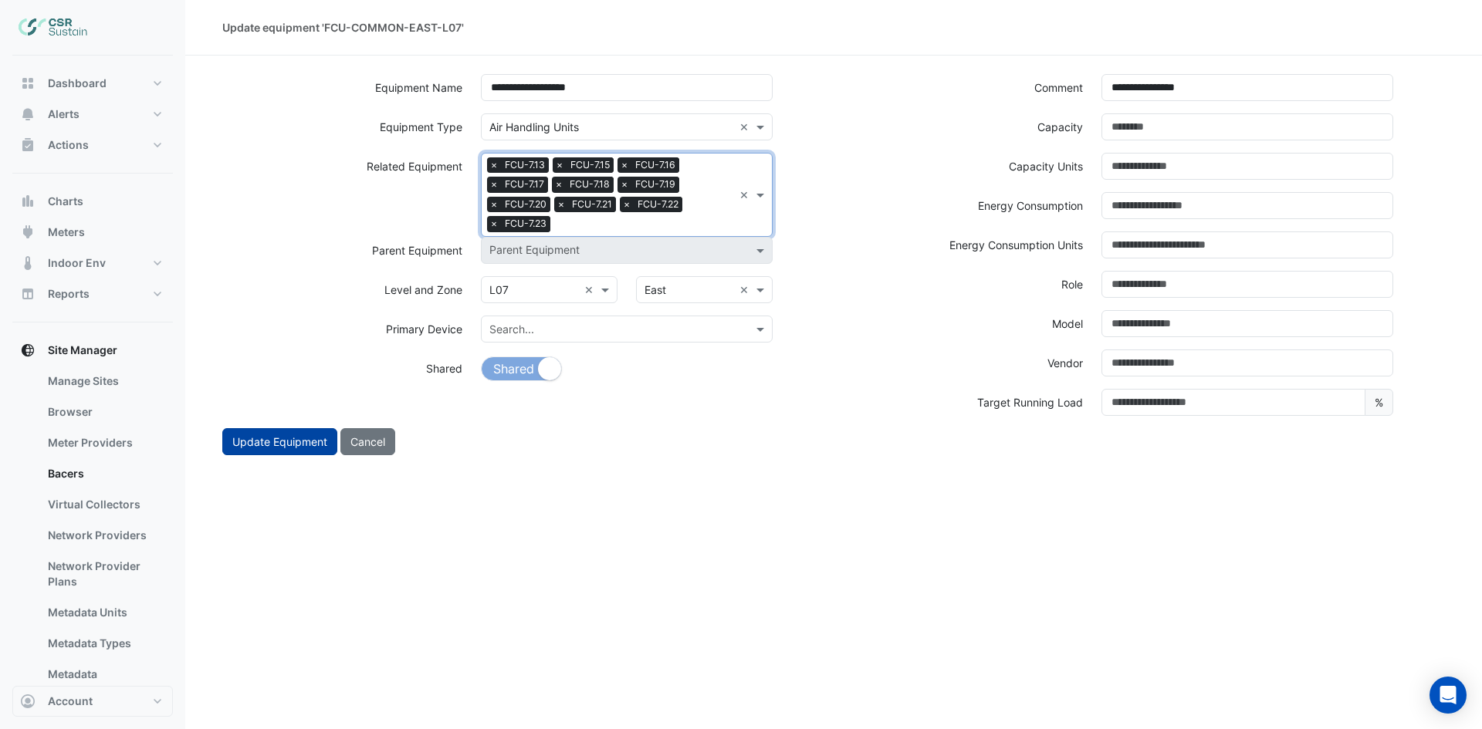
click at [292, 437] on button "Update Equipment" at bounding box center [279, 441] width 115 height 27
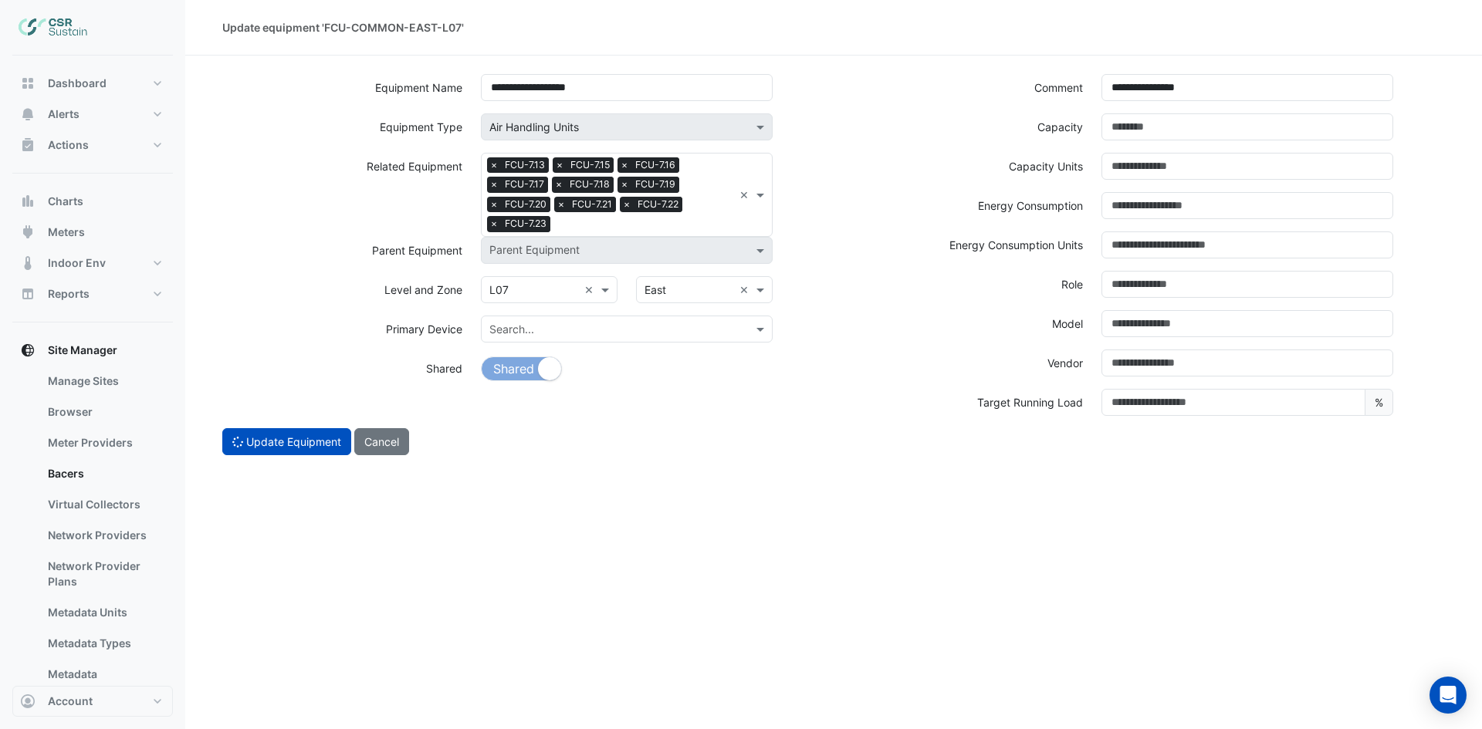
select select "***"
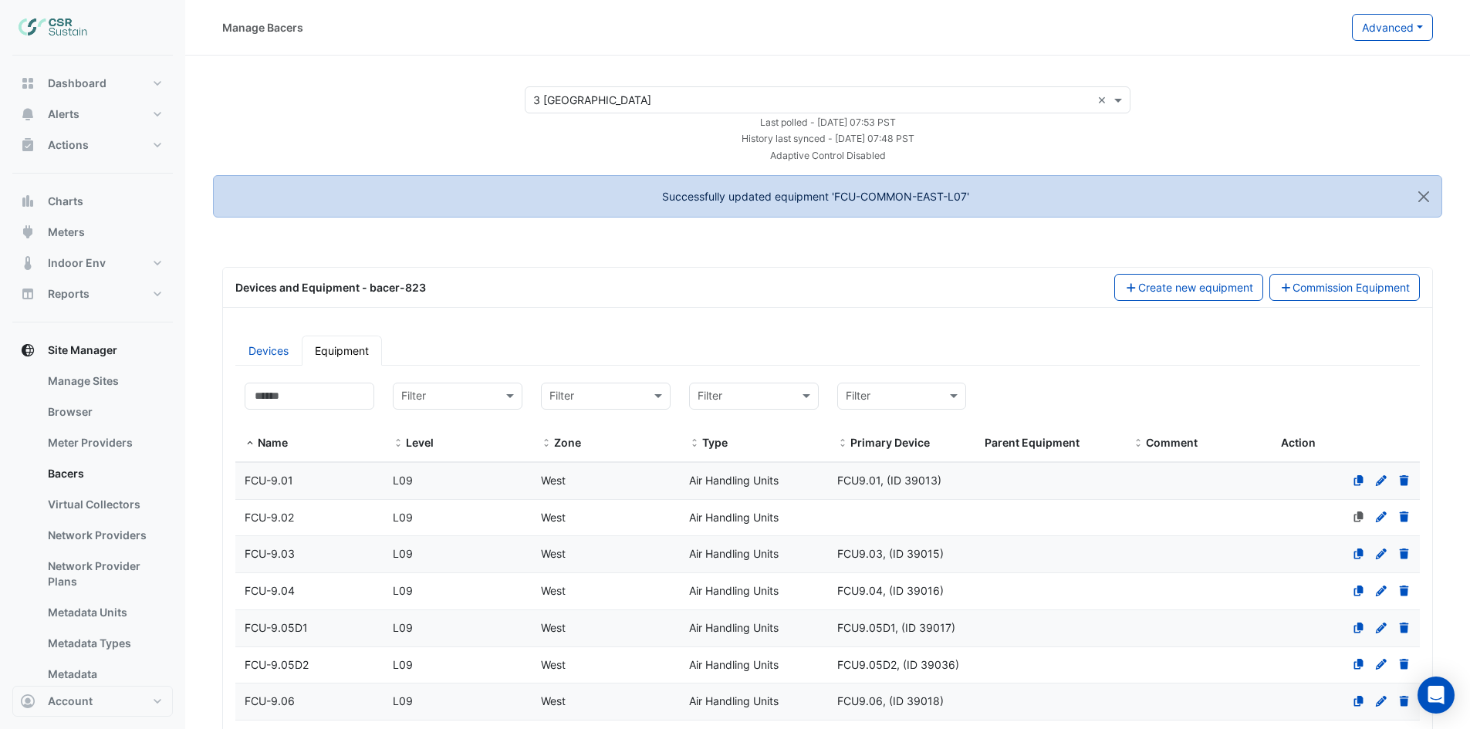
select select "***"
click at [280, 398] on input at bounding box center [310, 396] width 130 height 27
paste input "**********"
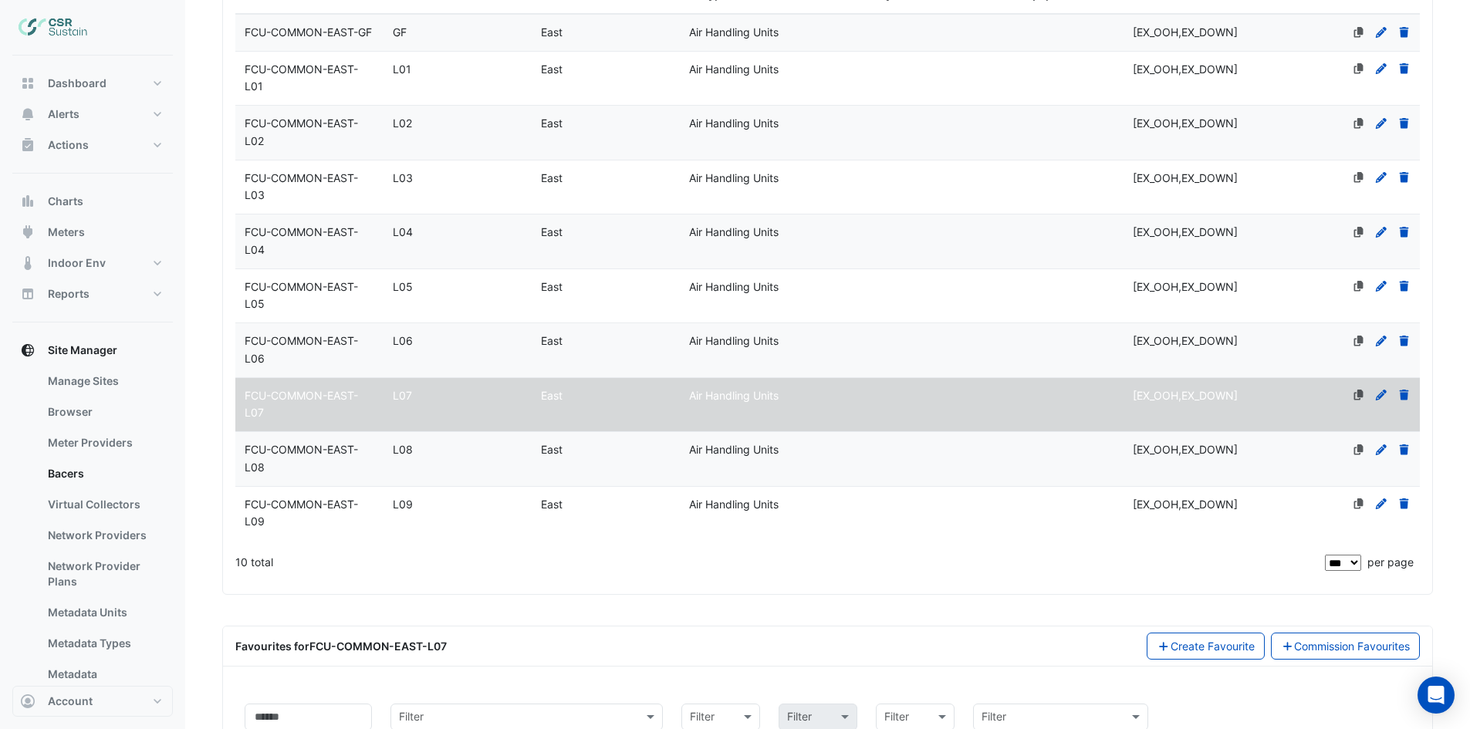
scroll to position [617, 0]
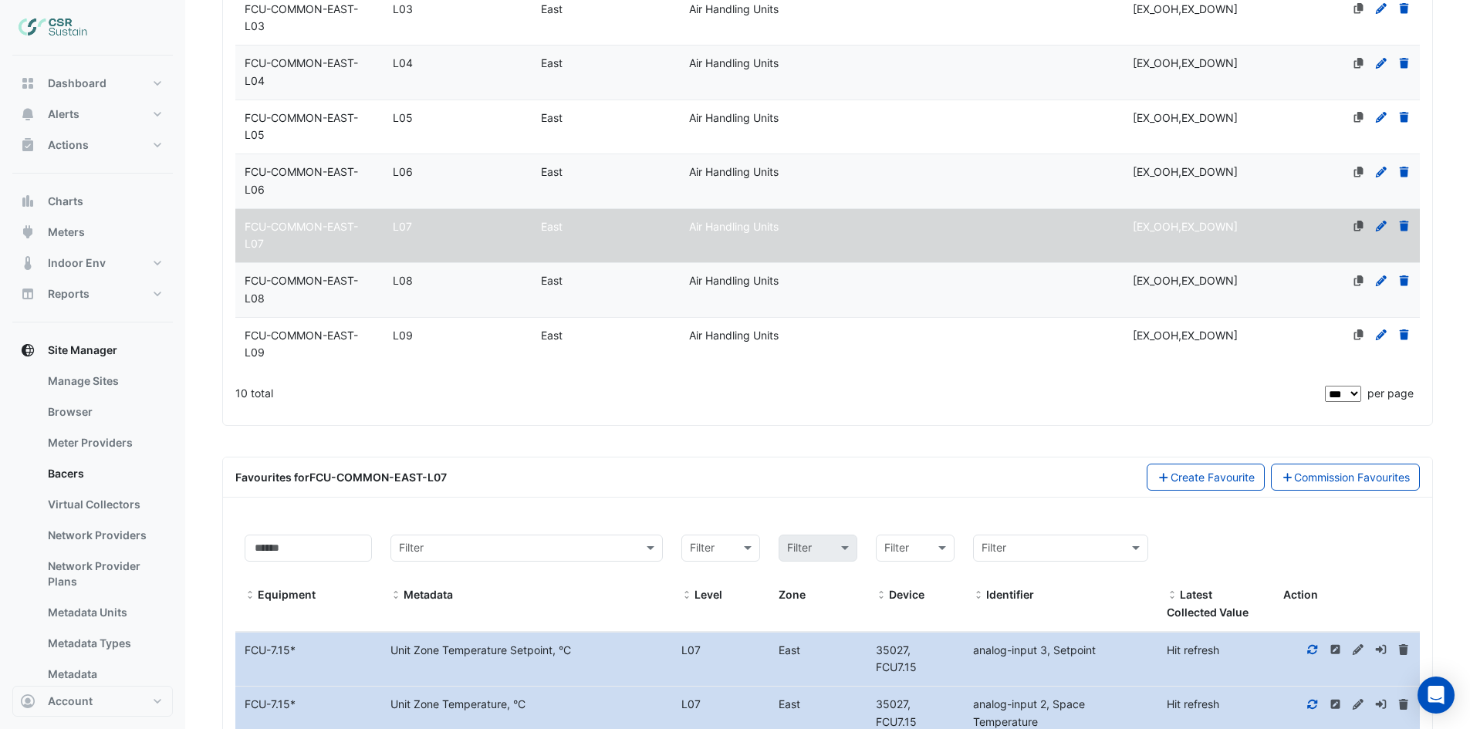
type input "**********"
click at [340, 303] on span "FCU-COMMON-EAST-L08" at bounding box center [301, 289] width 113 height 31
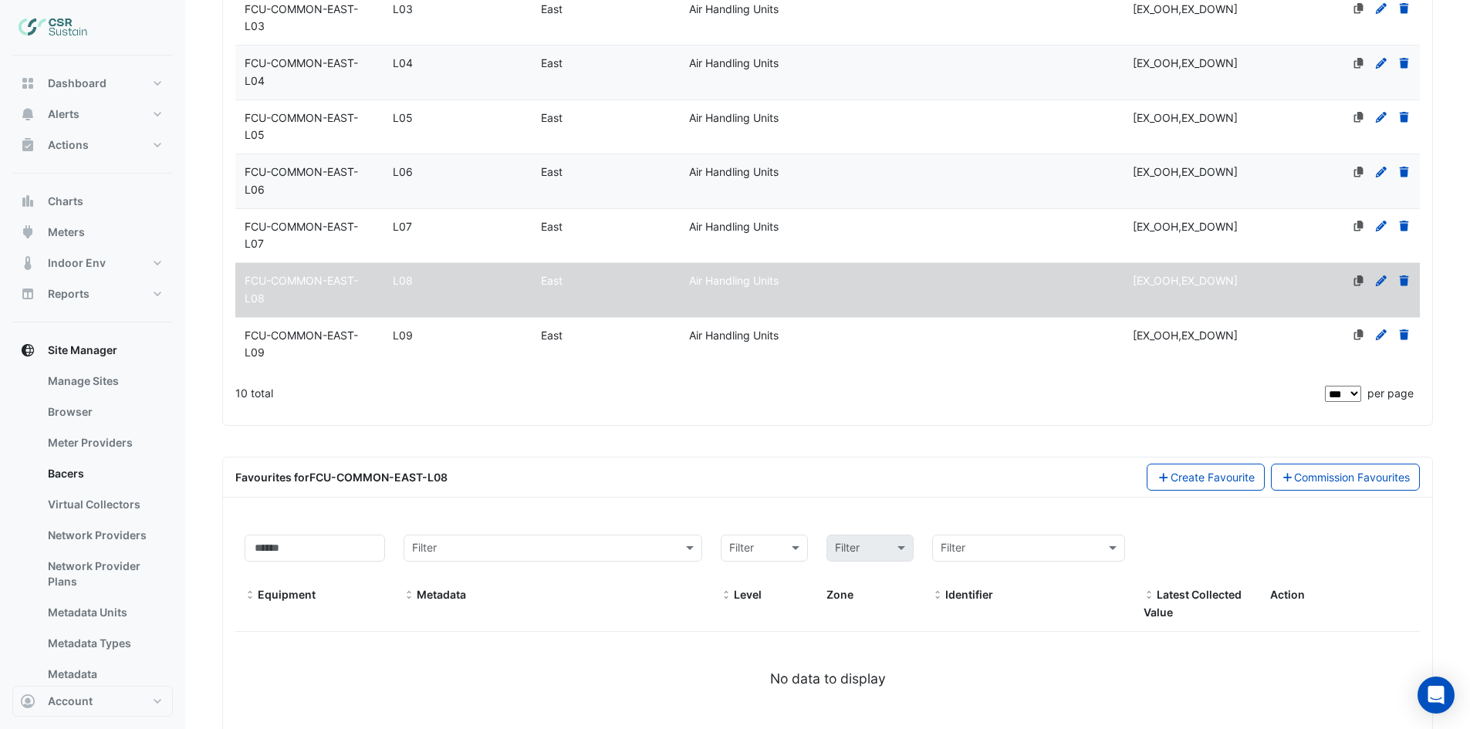
click at [1380, 286] on icon at bounding box center [1381, 281] width 14 height 11
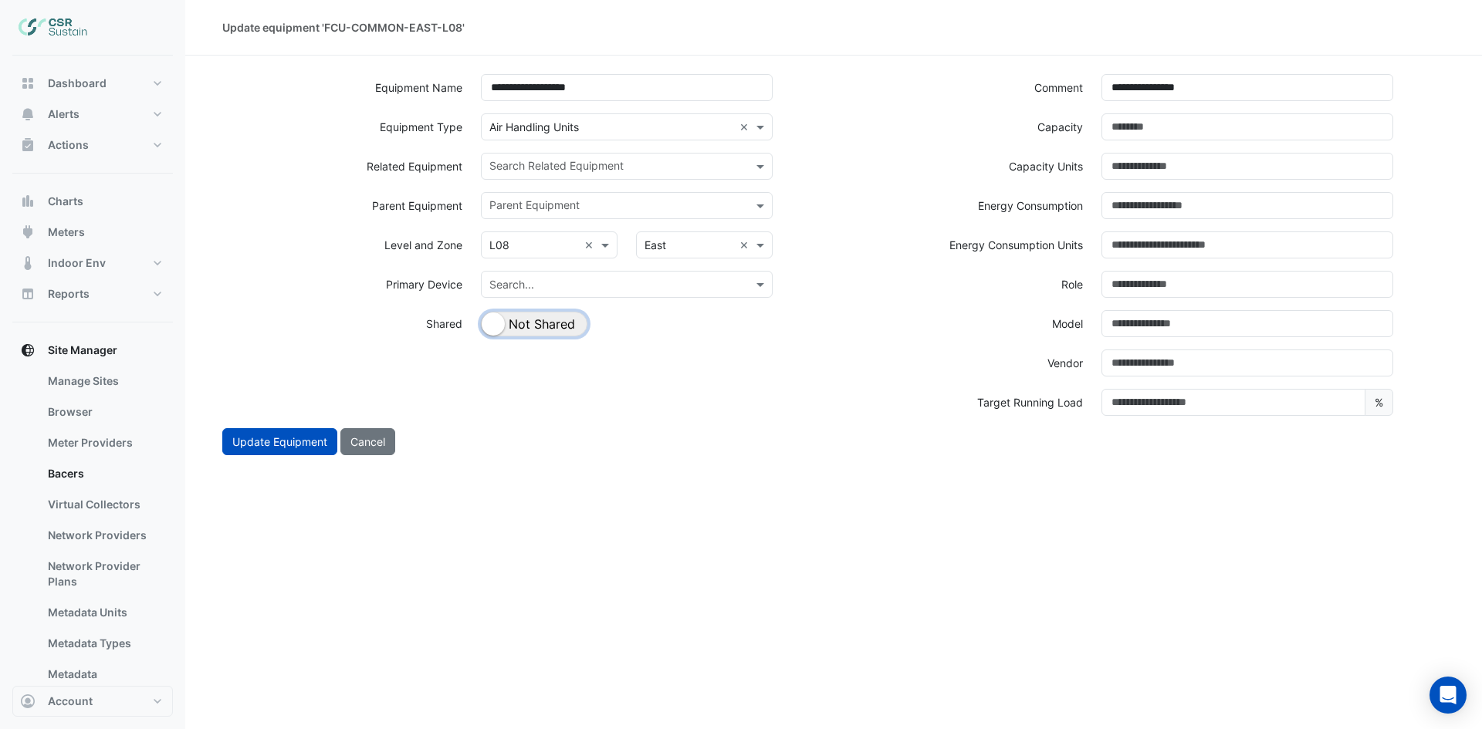
click at [565, 328] on button "Shared Not Shared" at bounding box center [534, 324] width 106 height 25
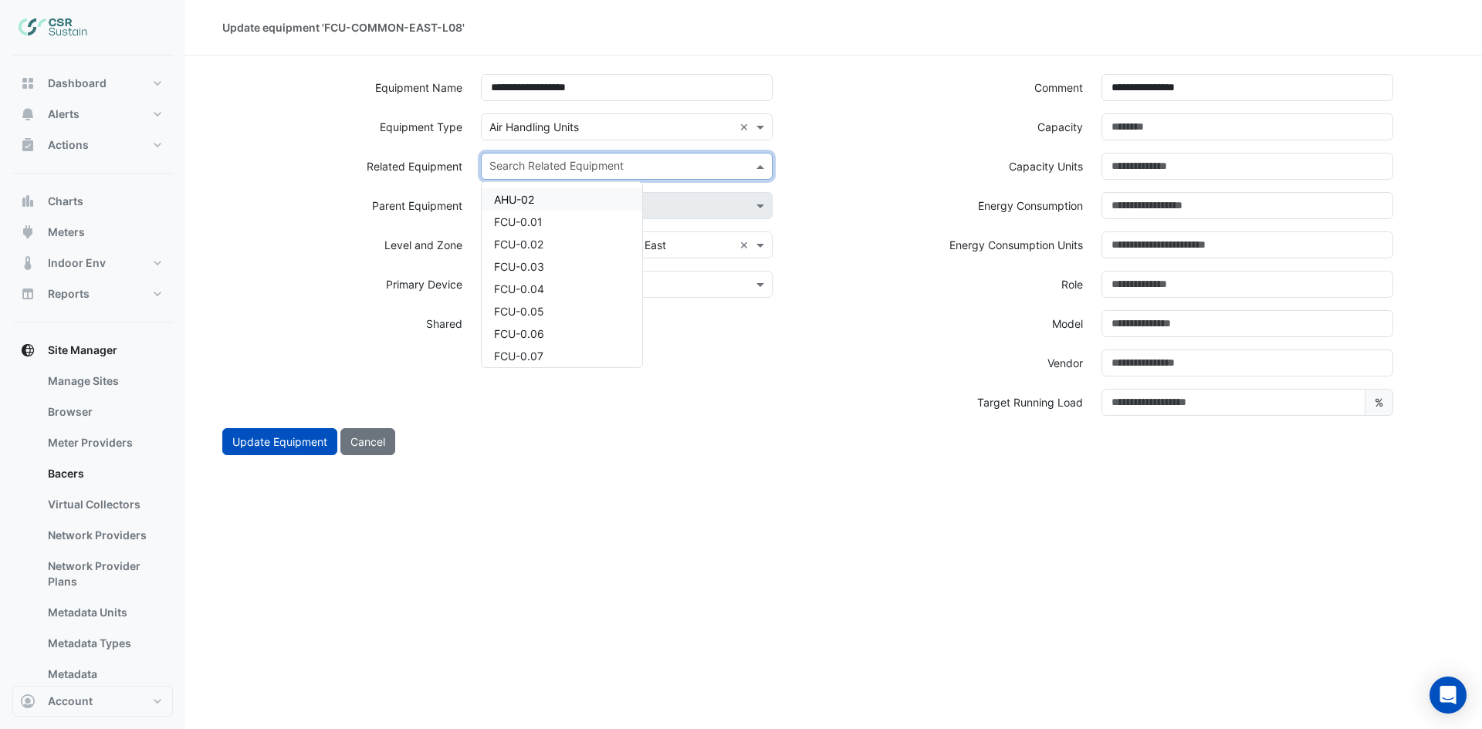
click at [611, 167] on input "text" at bounding box center [617, 168] width 257 height 16
click at [549, 262] on div "FCU-8.13" at bounding box center [562, 262] width 161 height 22
click at [615, 164] on input "text" at bounding box center [645, 168] width 176 height 16
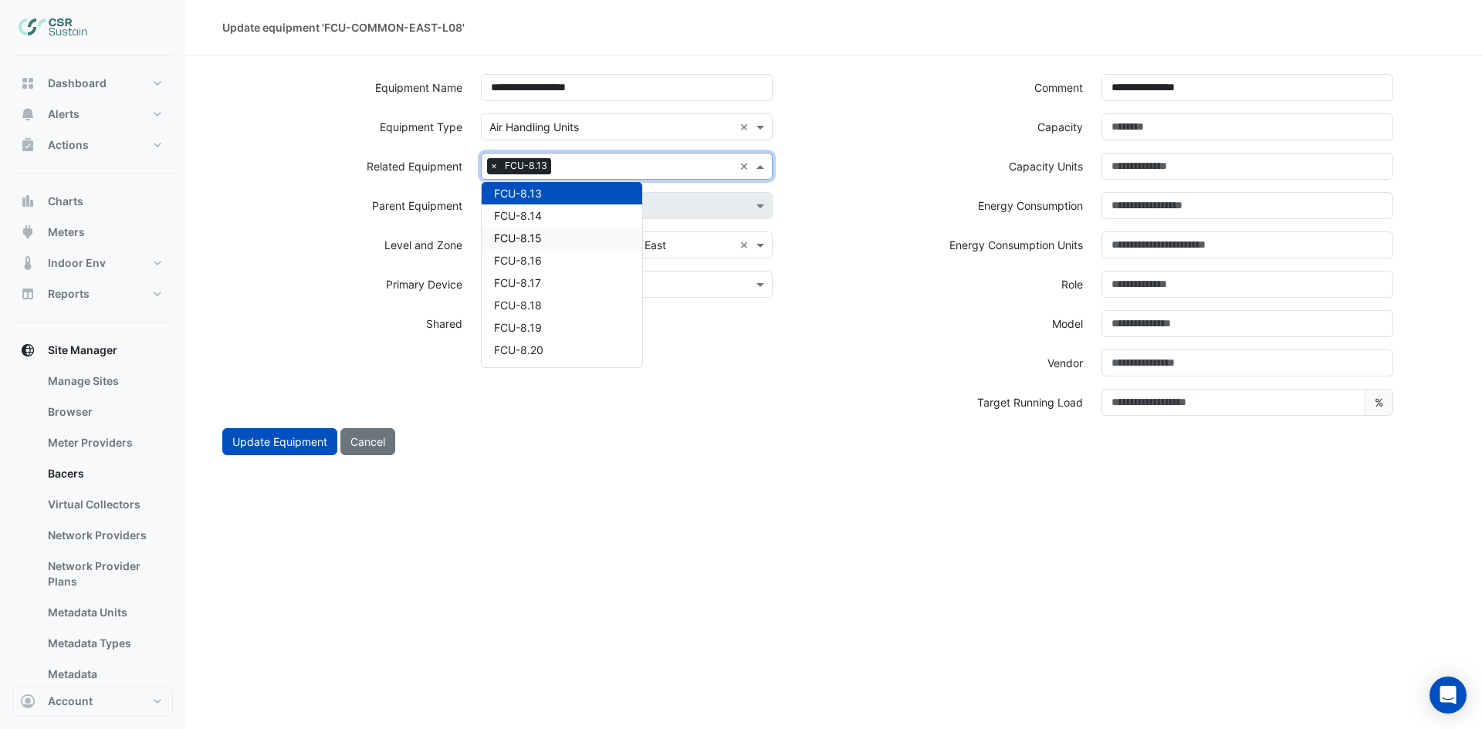
click at [563, 240] on div "FCU-8.15" at bounding box center [562, 238] width 161 height 22
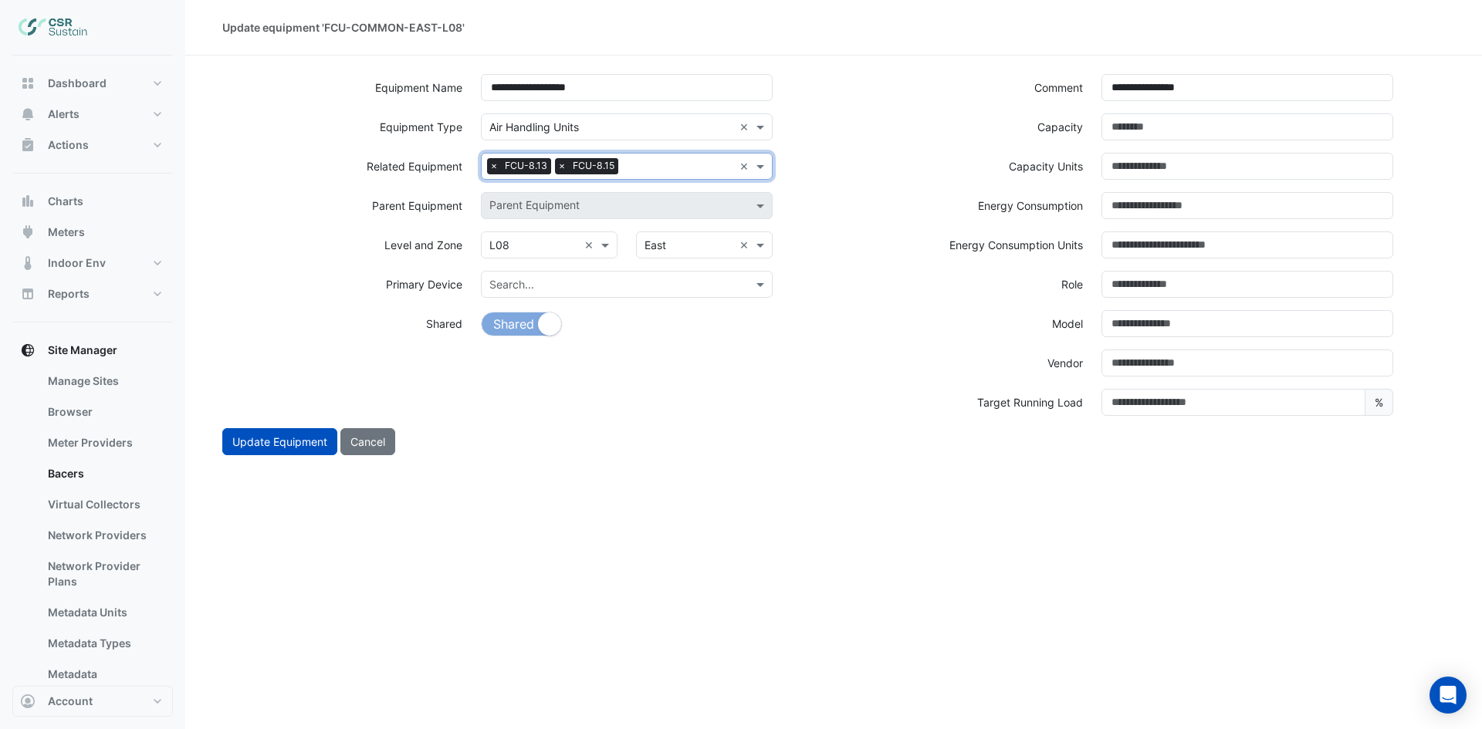
drag, startPoint x: 649, startPoint y: 169, endPoint x: 638, endPoint y: 178, distance: 14.2
click at [650, 169] on input "text" at bounding box center [678, 168] width 109 height 16
click at [568, 225] on div "FCU-8.16" at bounding box center [562, 216] width 161 height 22
click at [709, 174] on input "text" at bounding box center [712, 168] width 41 height 16
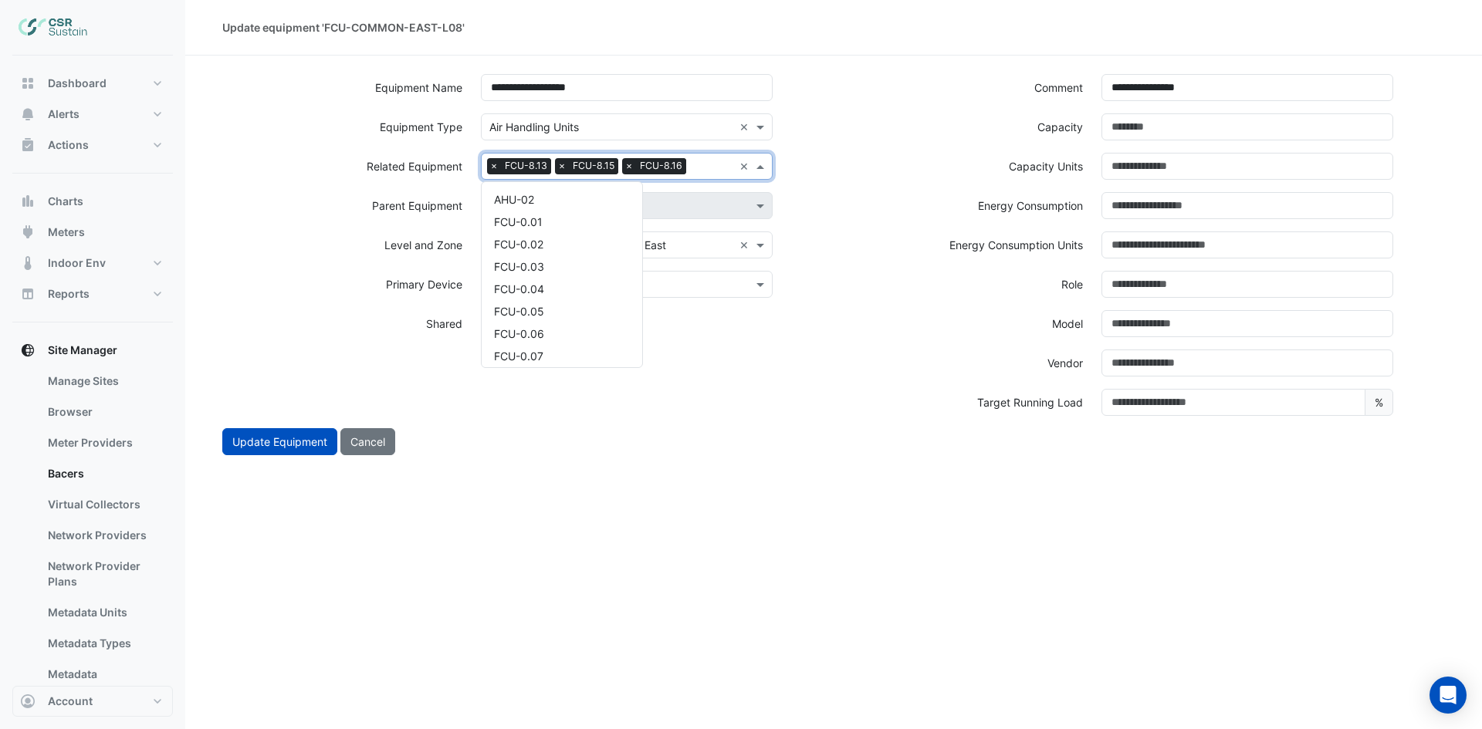
scroll to position [4303, 0]
click at [585, 210] on div "FCU-8.17" at bounding box center [562, 216] width 161 height 22
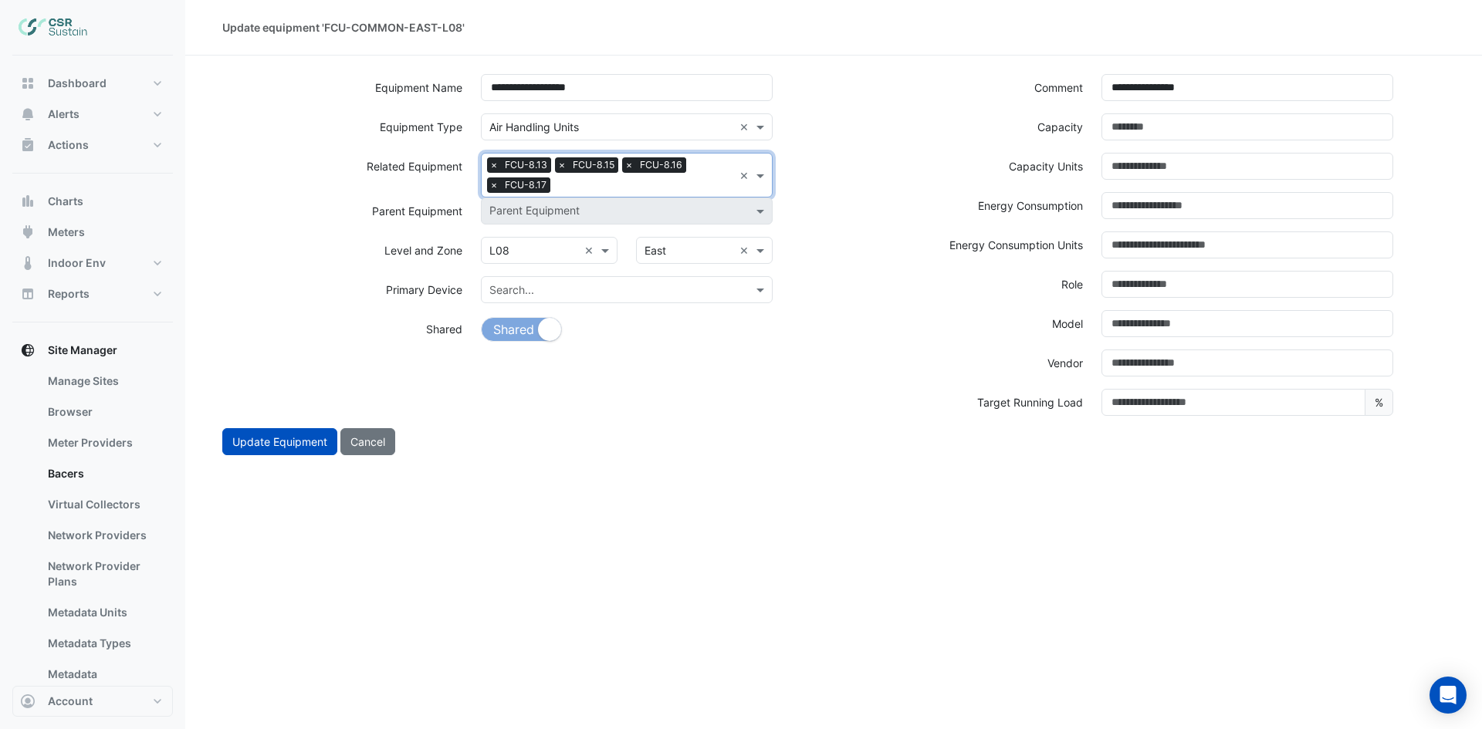
click at [607, 191] on input "text" at bounding box center [644, 186] width 177 height 16
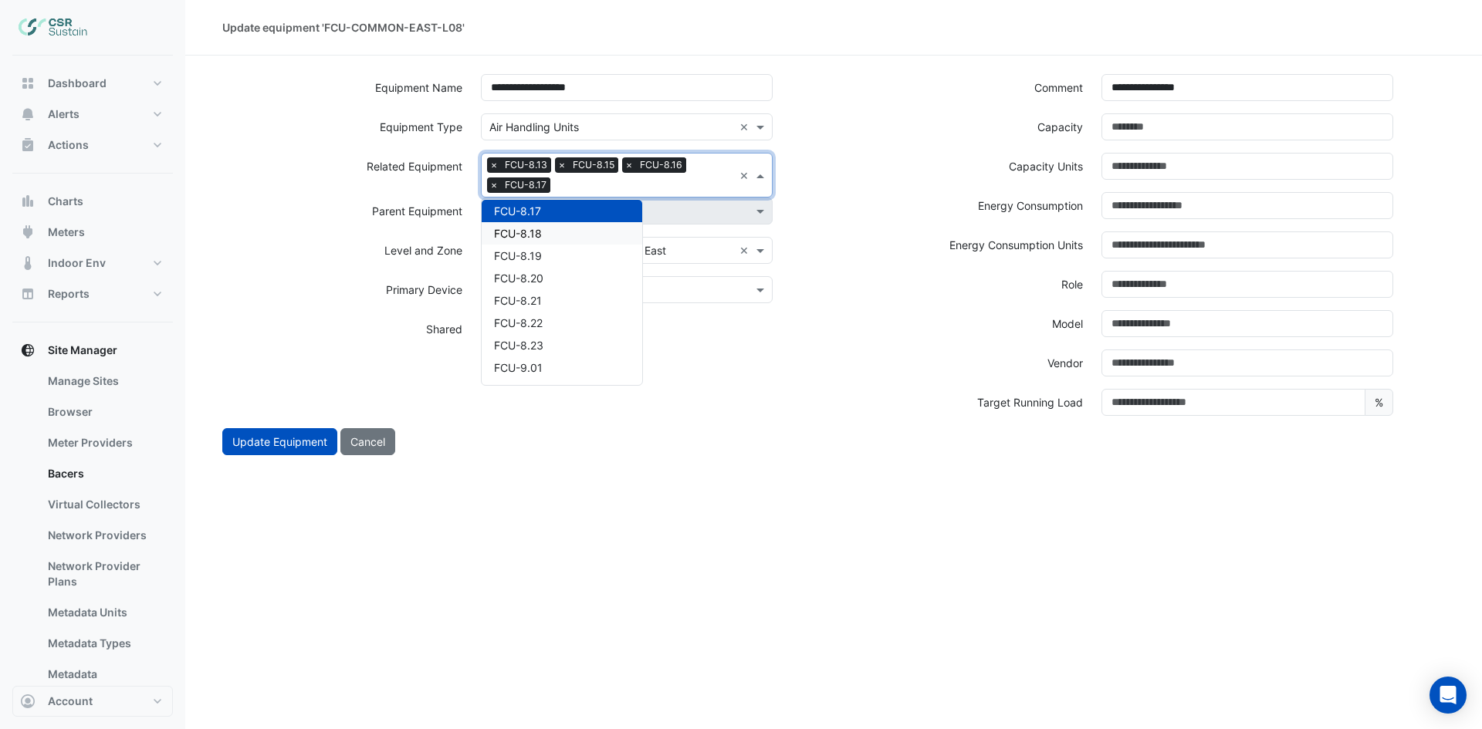
click at [548, 234] on div "FCU-8.18" at bounding box center [562, 233] width 161 height 22
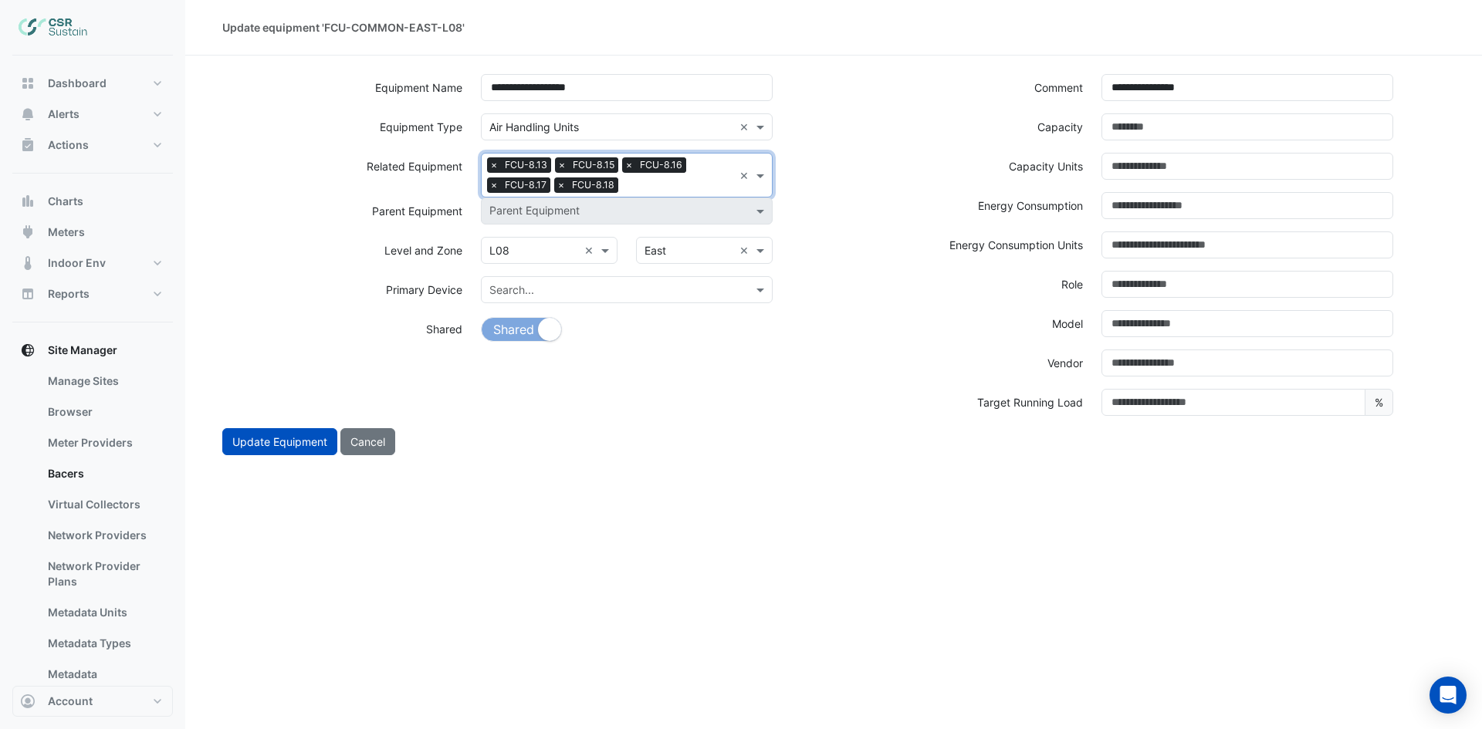
click at [680, 196] on div at bounding box center [677, 187] width 111 height 20
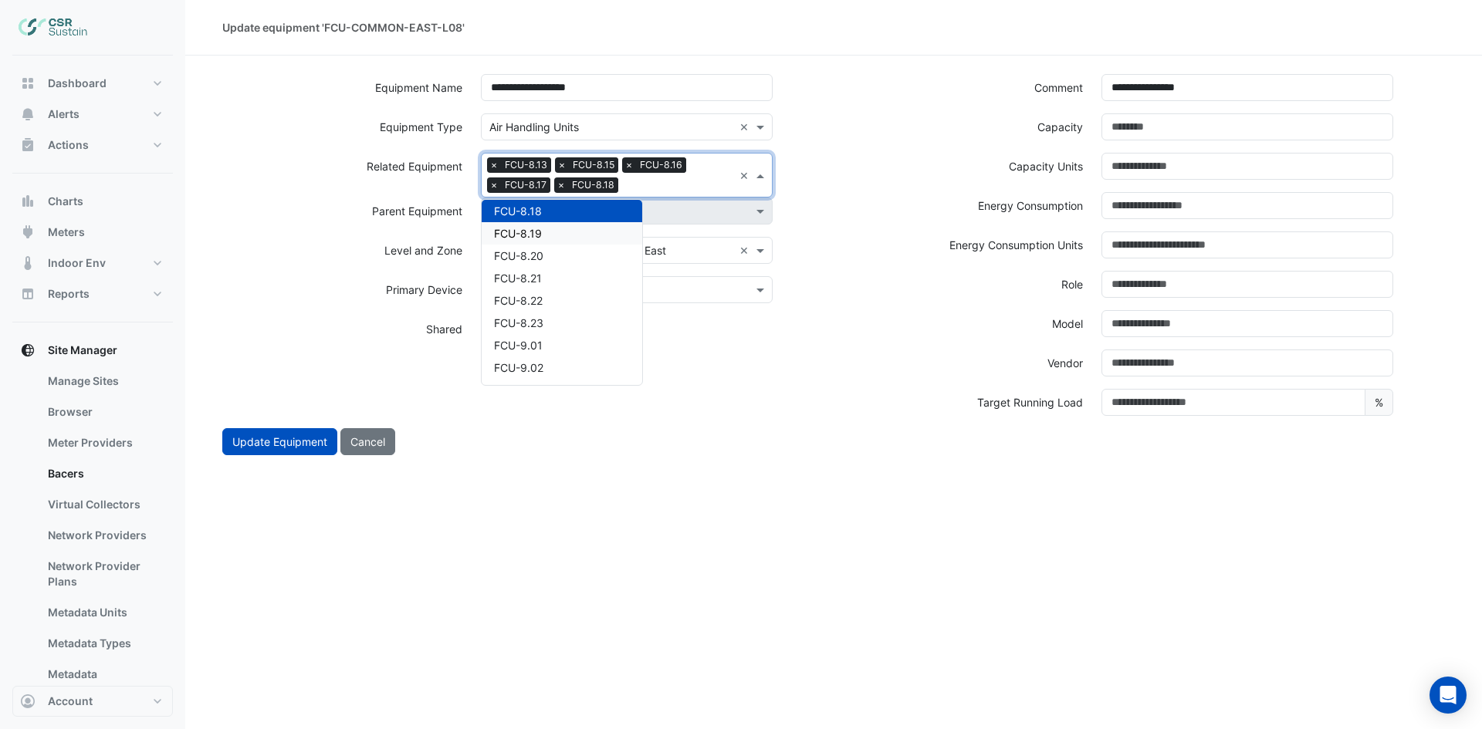
click at [590, 228] on div "FCU-8.19" at bounding box center [562, 233] width 161 height 22
click at [692, 187] on input "text" at bounding box center [712, 186] width 41 height 16
click at [570, 231] on div "FCU-8.20" at bounding box center [562, 233] width 161 height 22
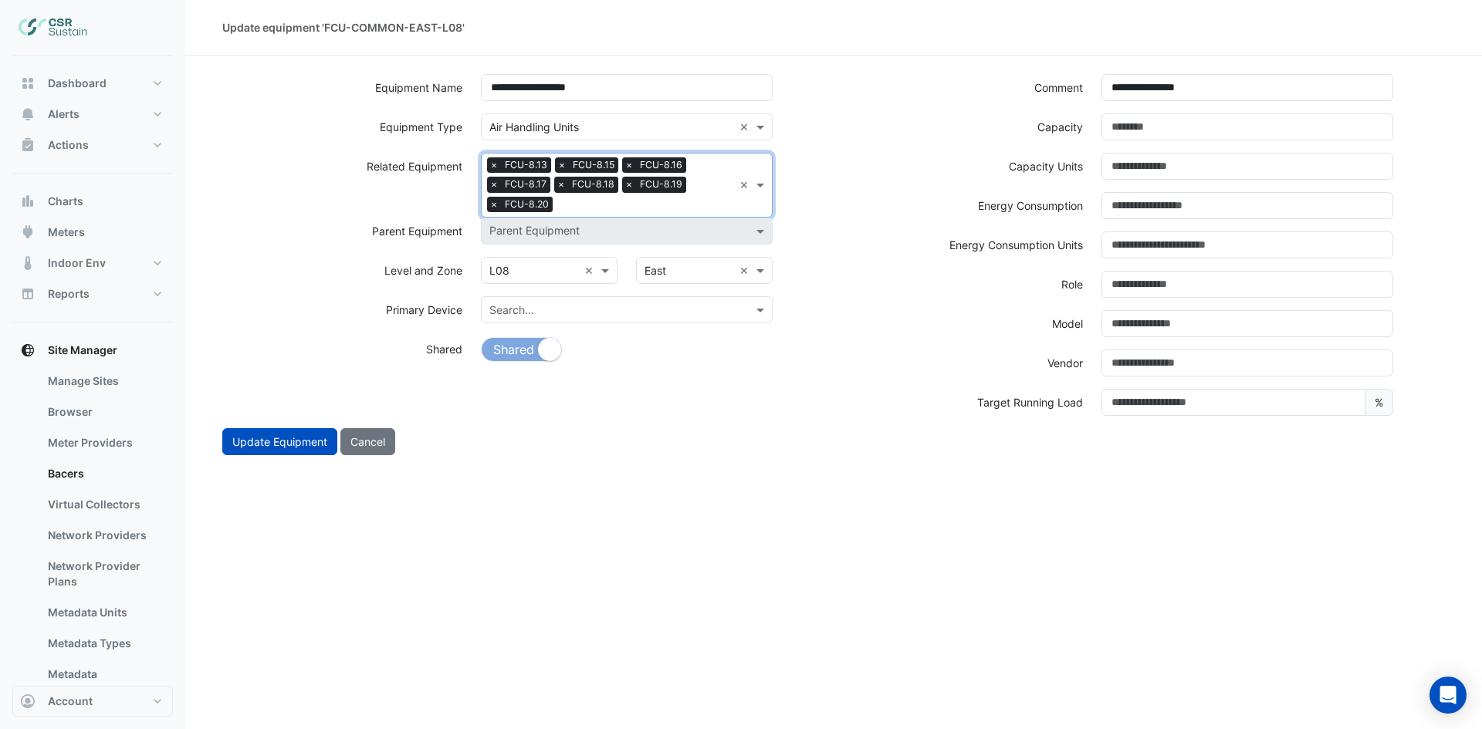
click at [678, 201] on input "text" at bounding box center [646, 206] width 174 height 16
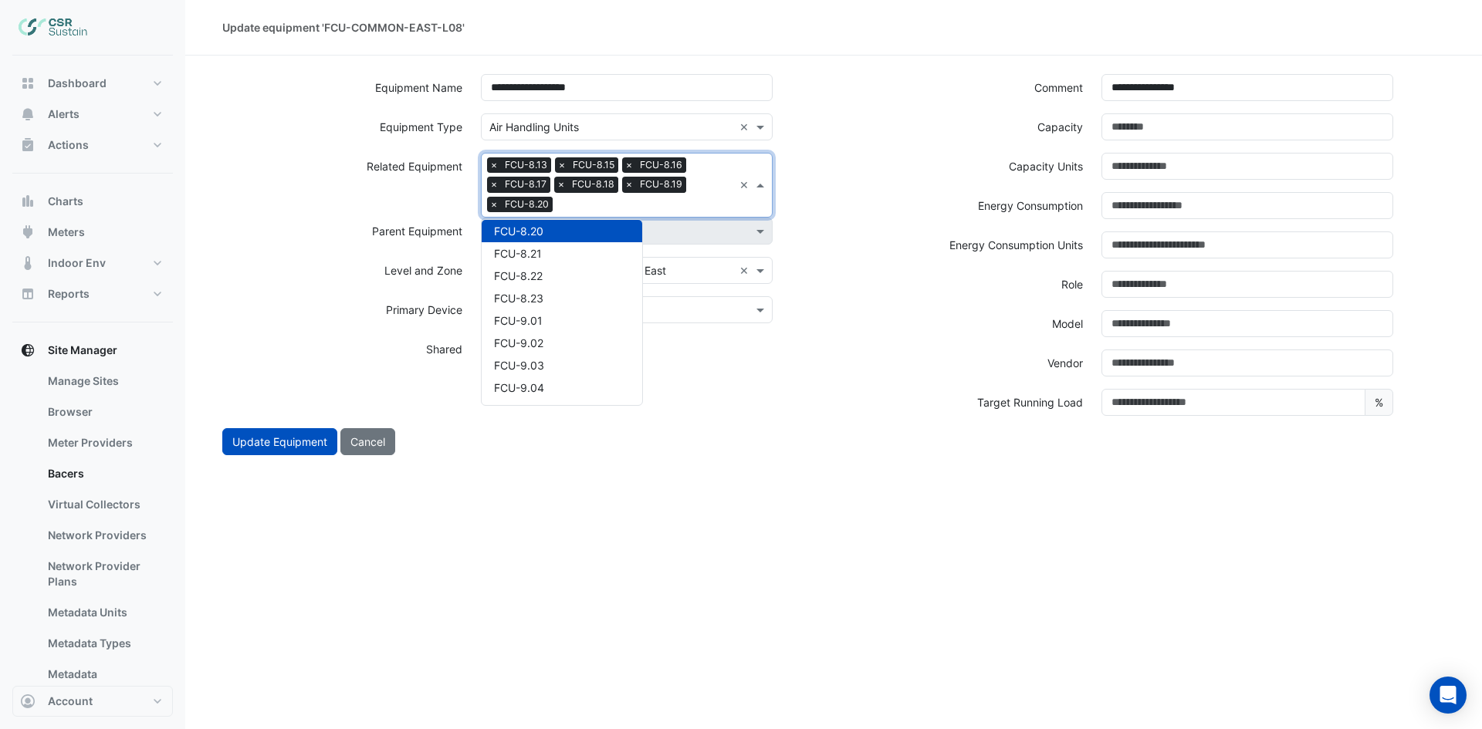
click at [580, 244] on div "FCU-8.21" at bounding box center [562, 253] width 161 height 22
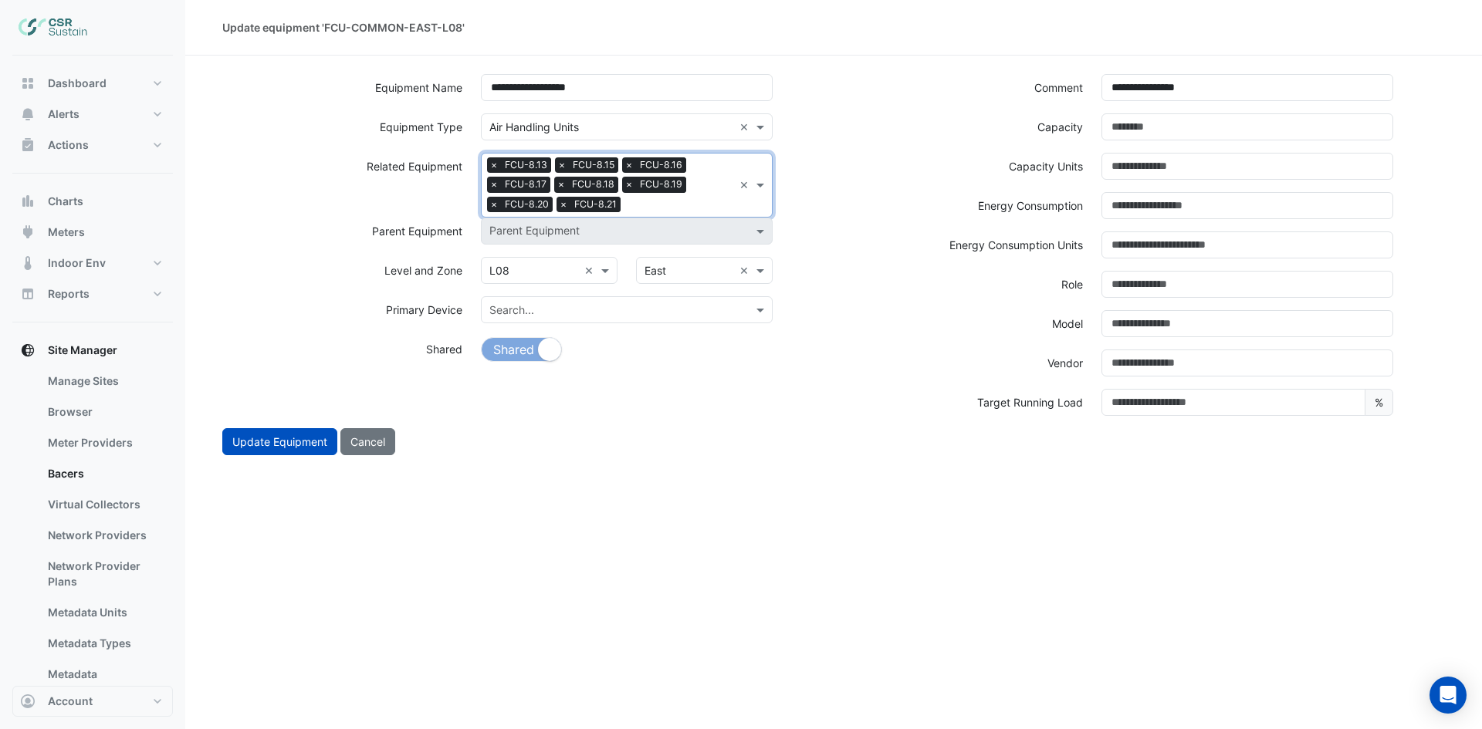
click at [698, 205] on input "text" at bounding box center [680, 206] width 106 height 16
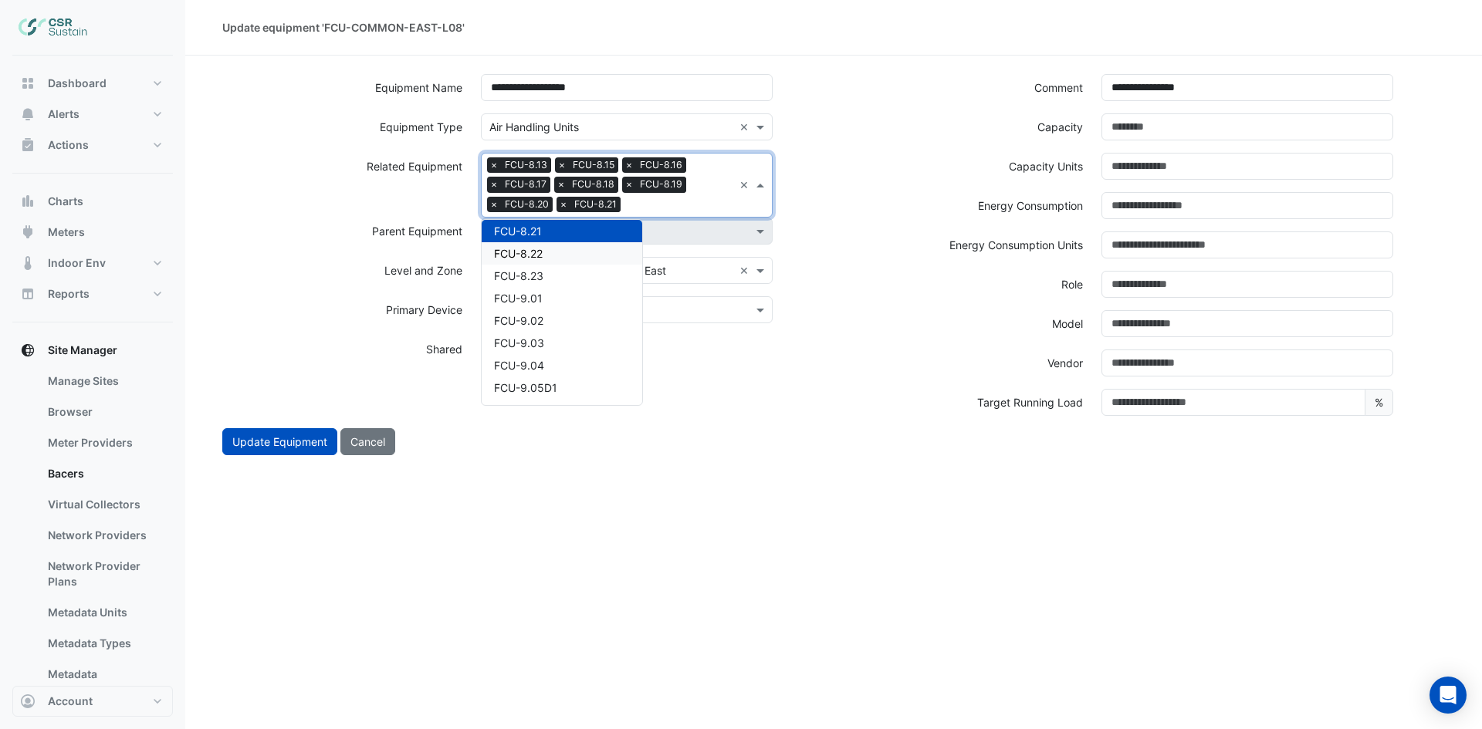
click at [579, 244] on div "FCU-8.22" at bounding box center [562, 253] width 161 height 22
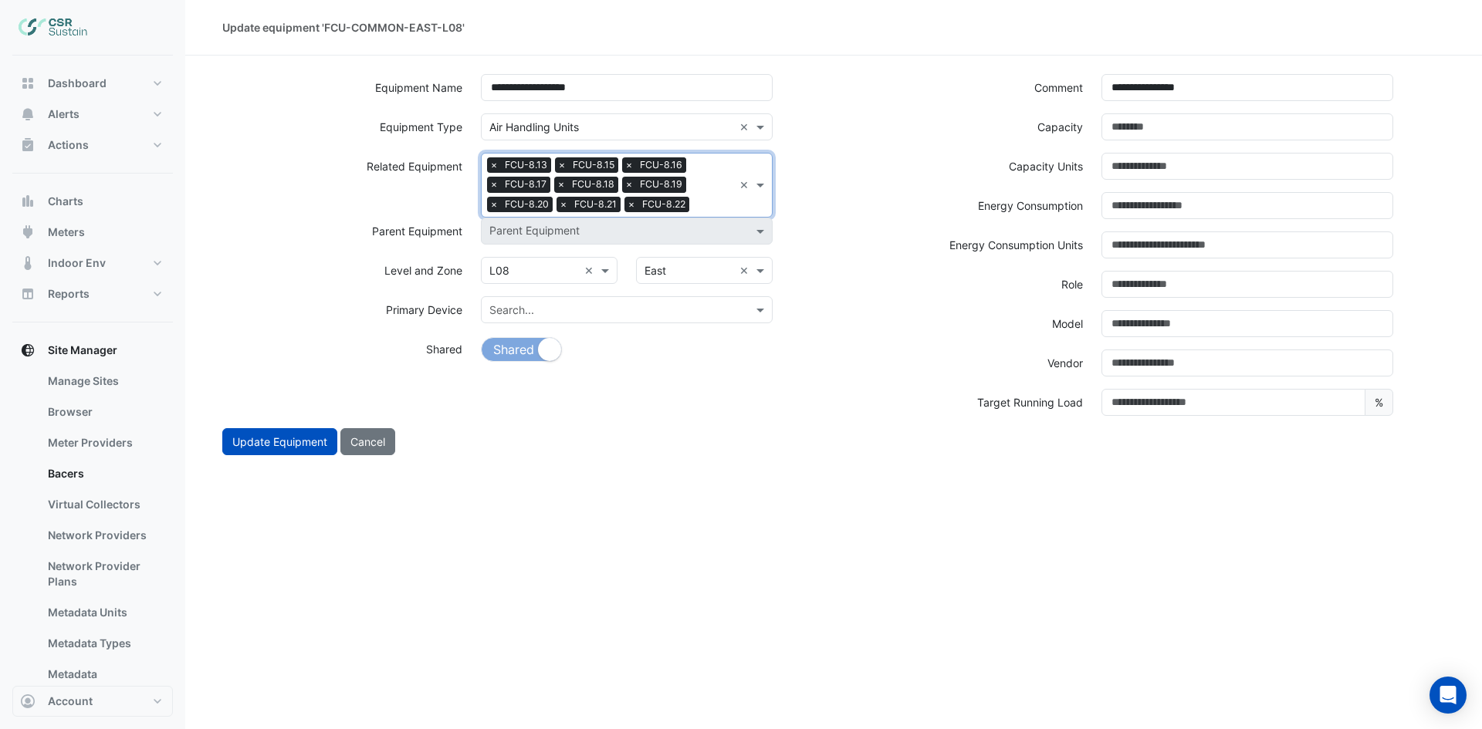
click at [703, 198] on input "text" at bounding box center [714, 206] width 38 height 16
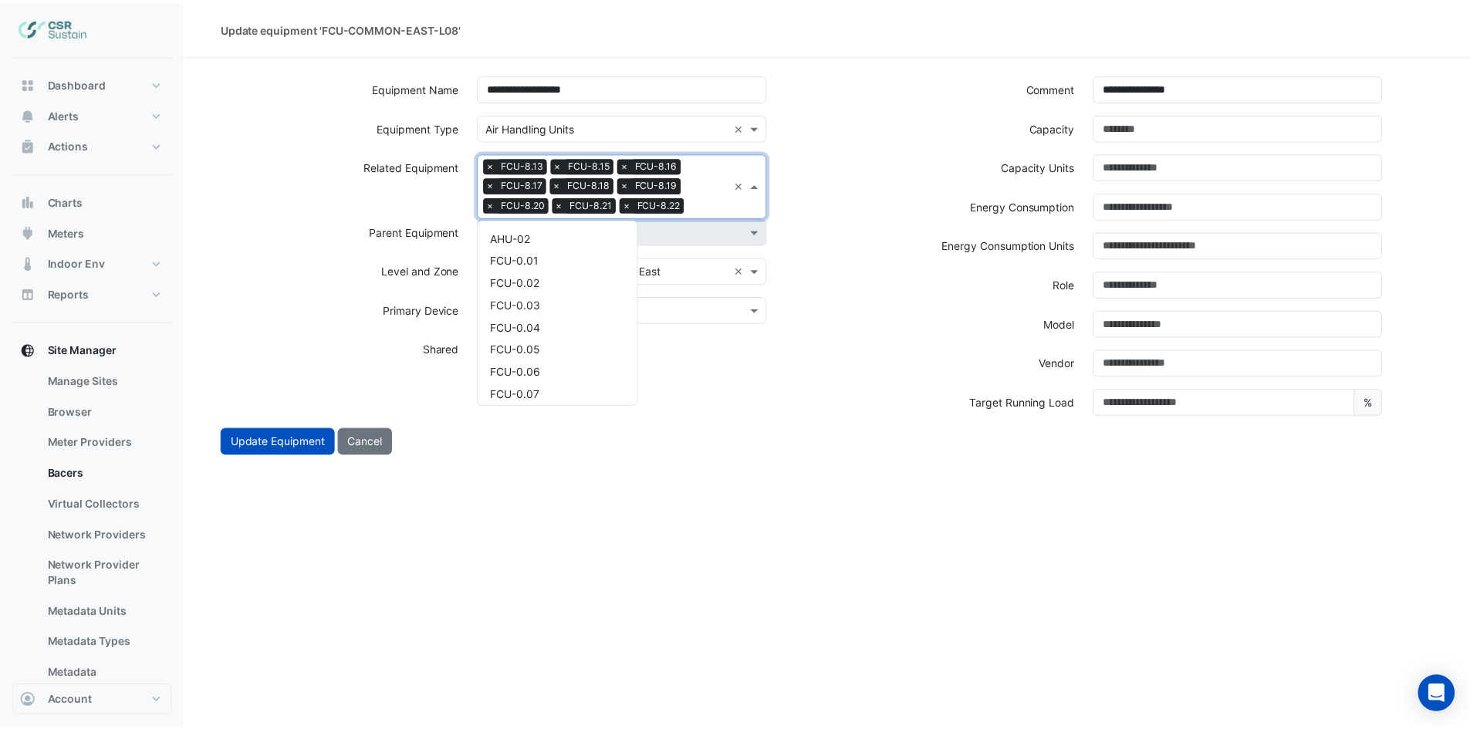
scroll to position [4437, 0]
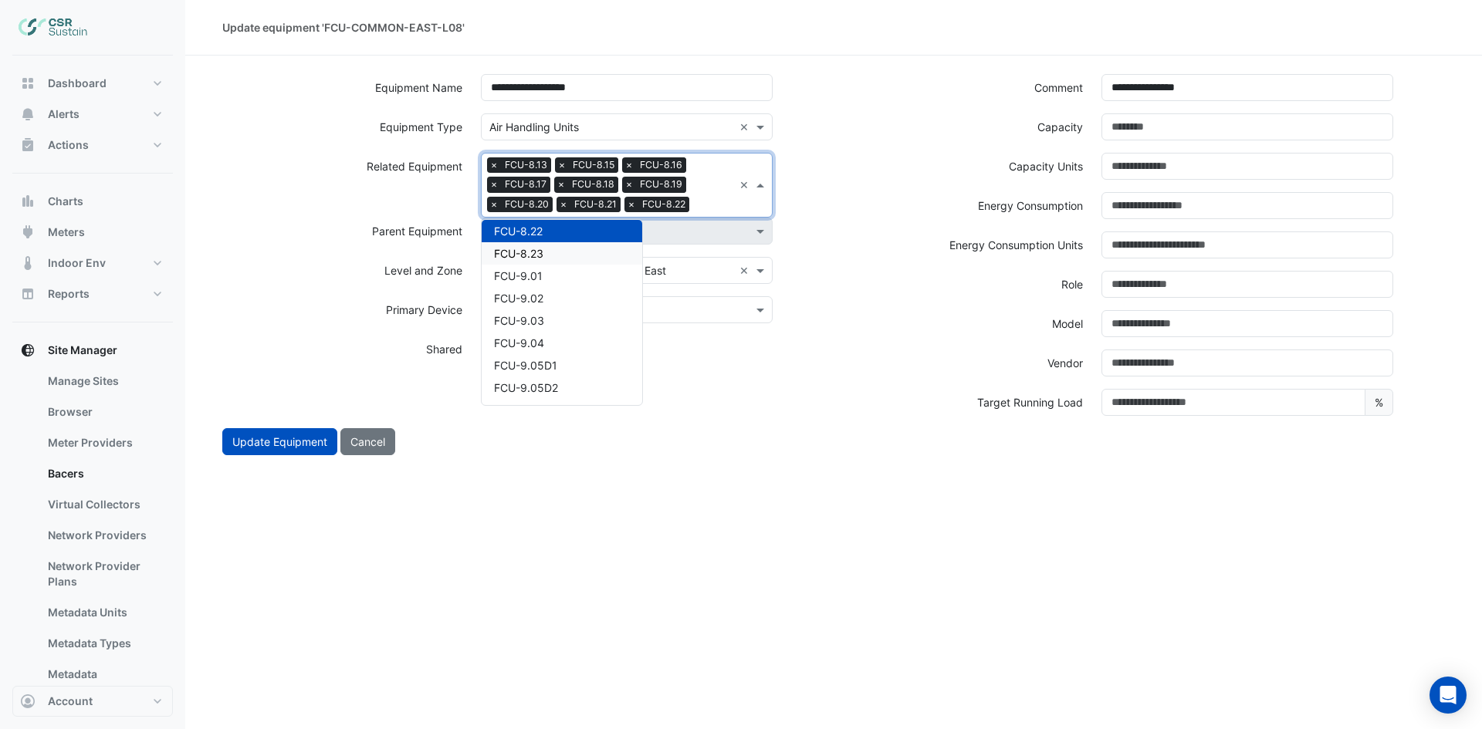
click at [579, 248] on div "FCU-8.23" at bounding box center [562, 253] width 161 height 22
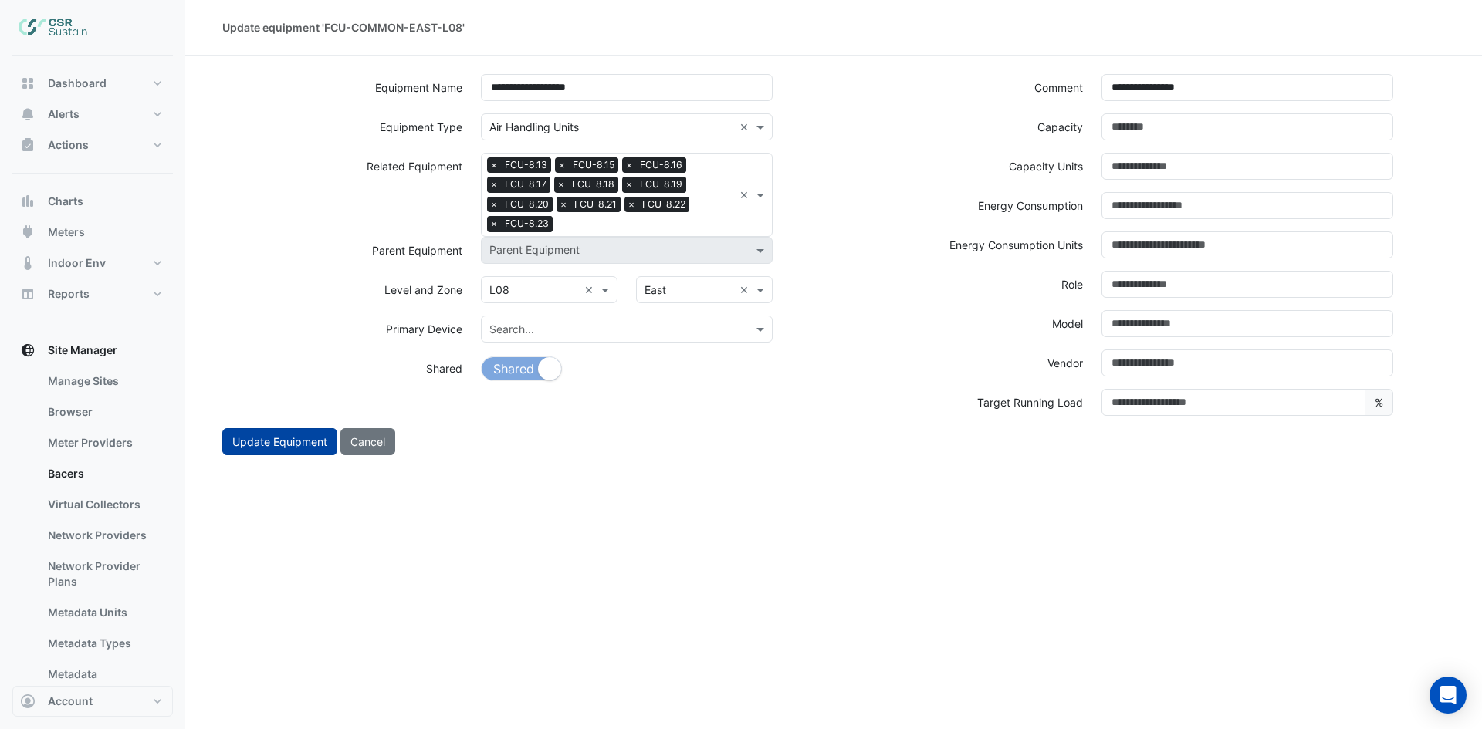
click at [268, 451] on button "Update Equipment" at bounding box center [279, 441] width 115 height 27
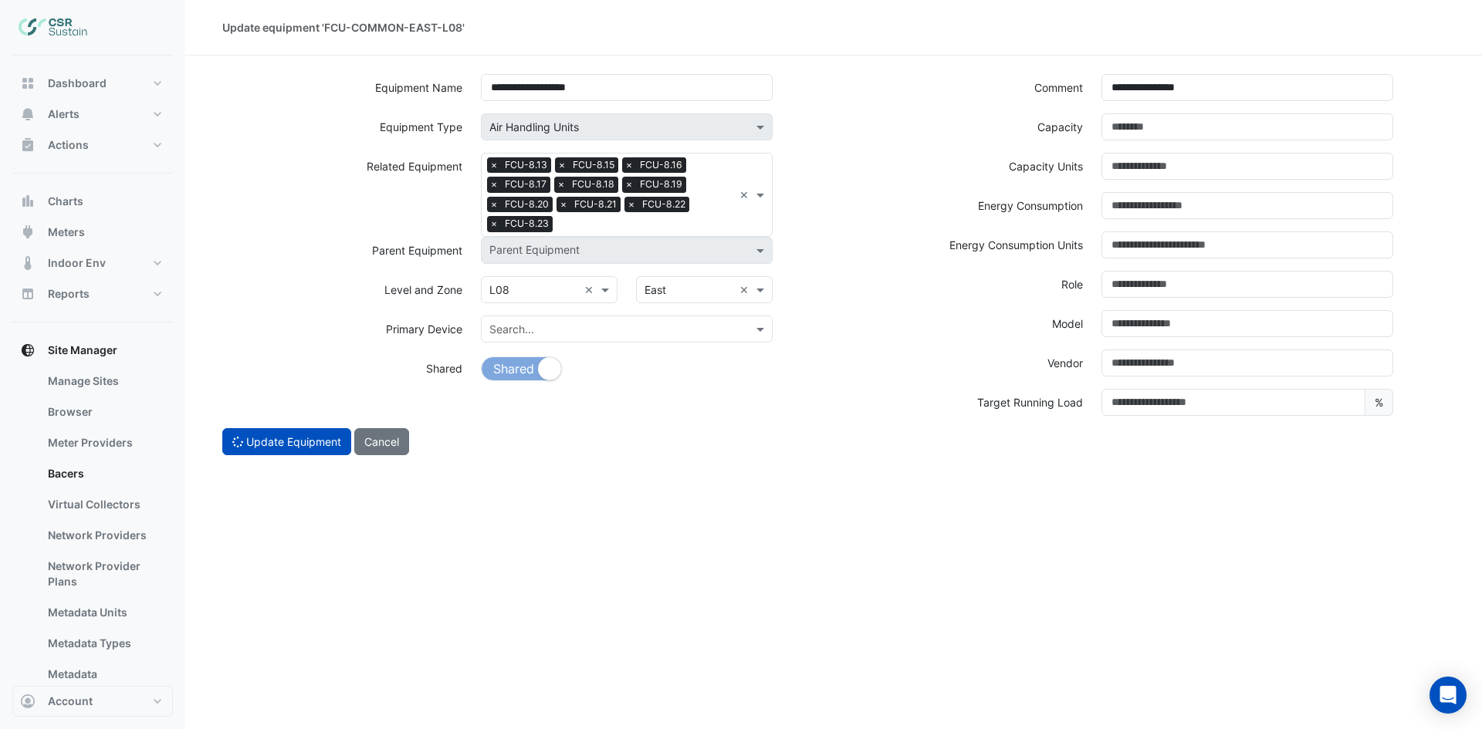
select select "***"
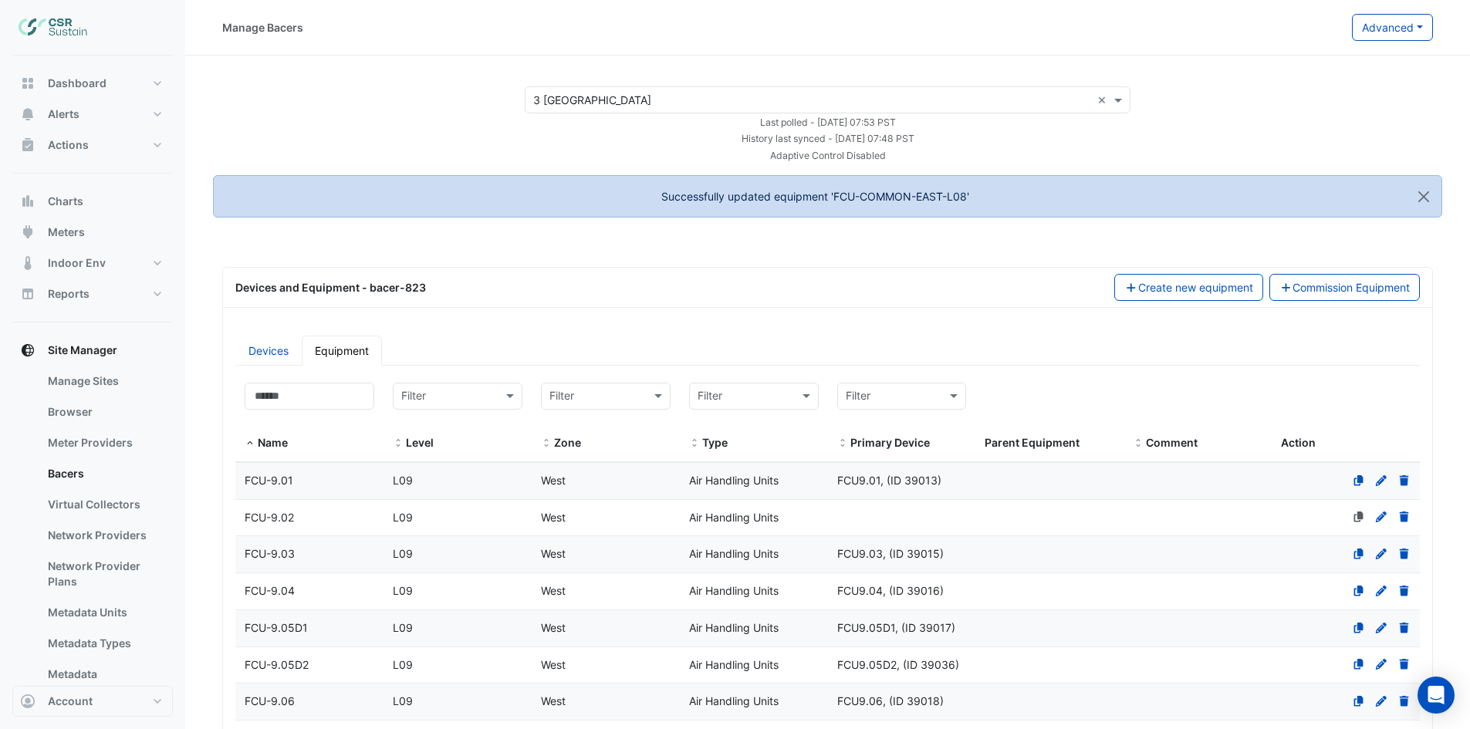
select select "***"
click at [296, 399] on input at bounding box center [310, 396] width 130 height 27
paste input "**********"
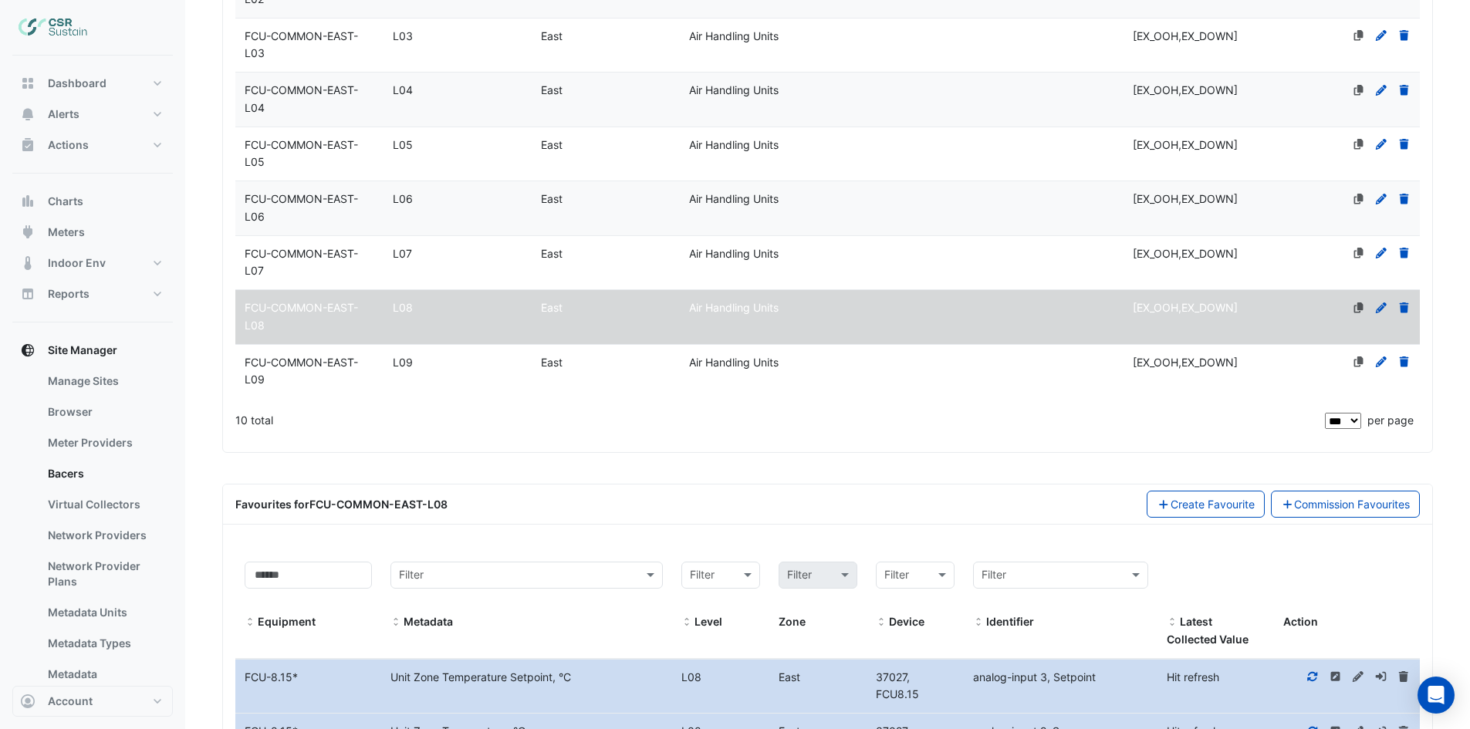
scroll to position [617, 0]
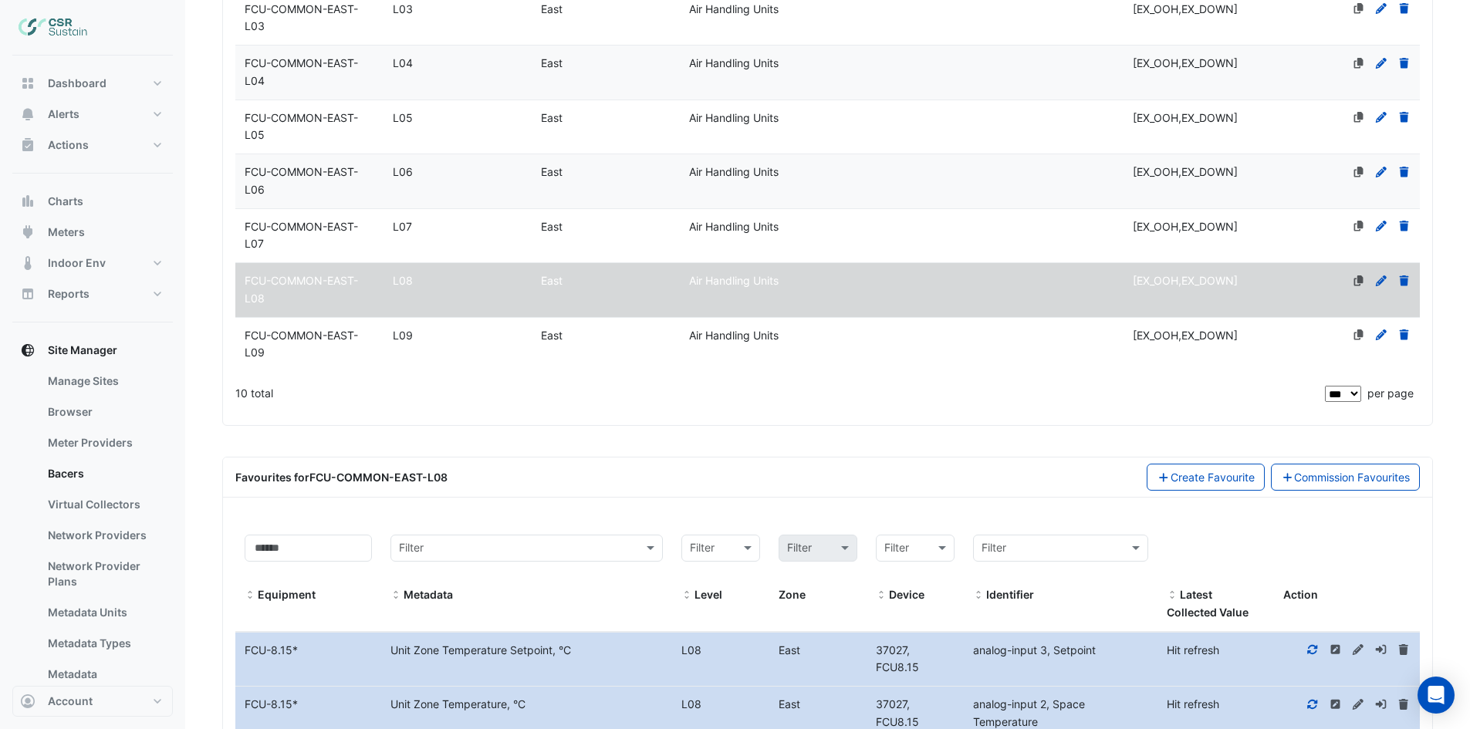
type input "**********"
click at [1327, 345] on div at bounding box center [1346, 336] width 148 height 18
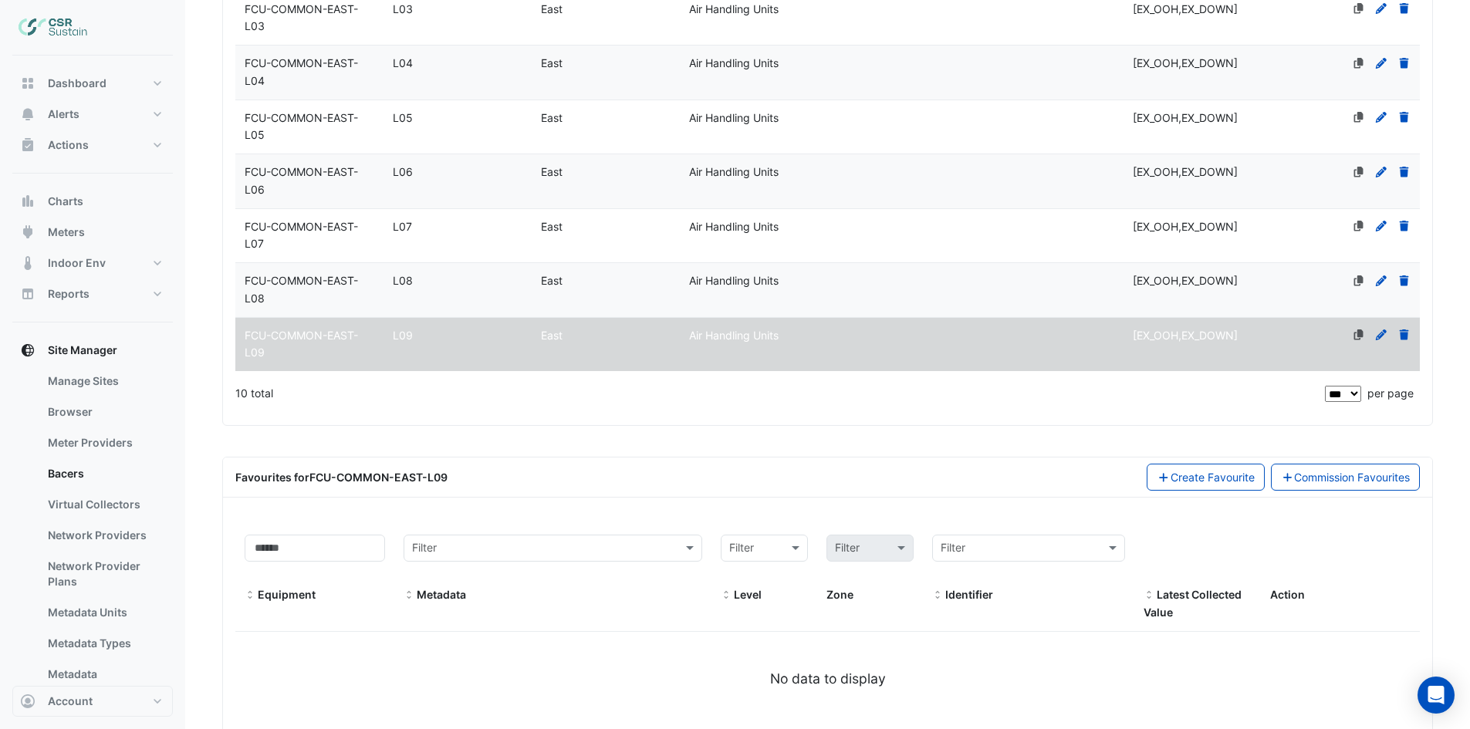
click at [1382, 340] on icon at bounding box center [1381, 335] width 14 height 11
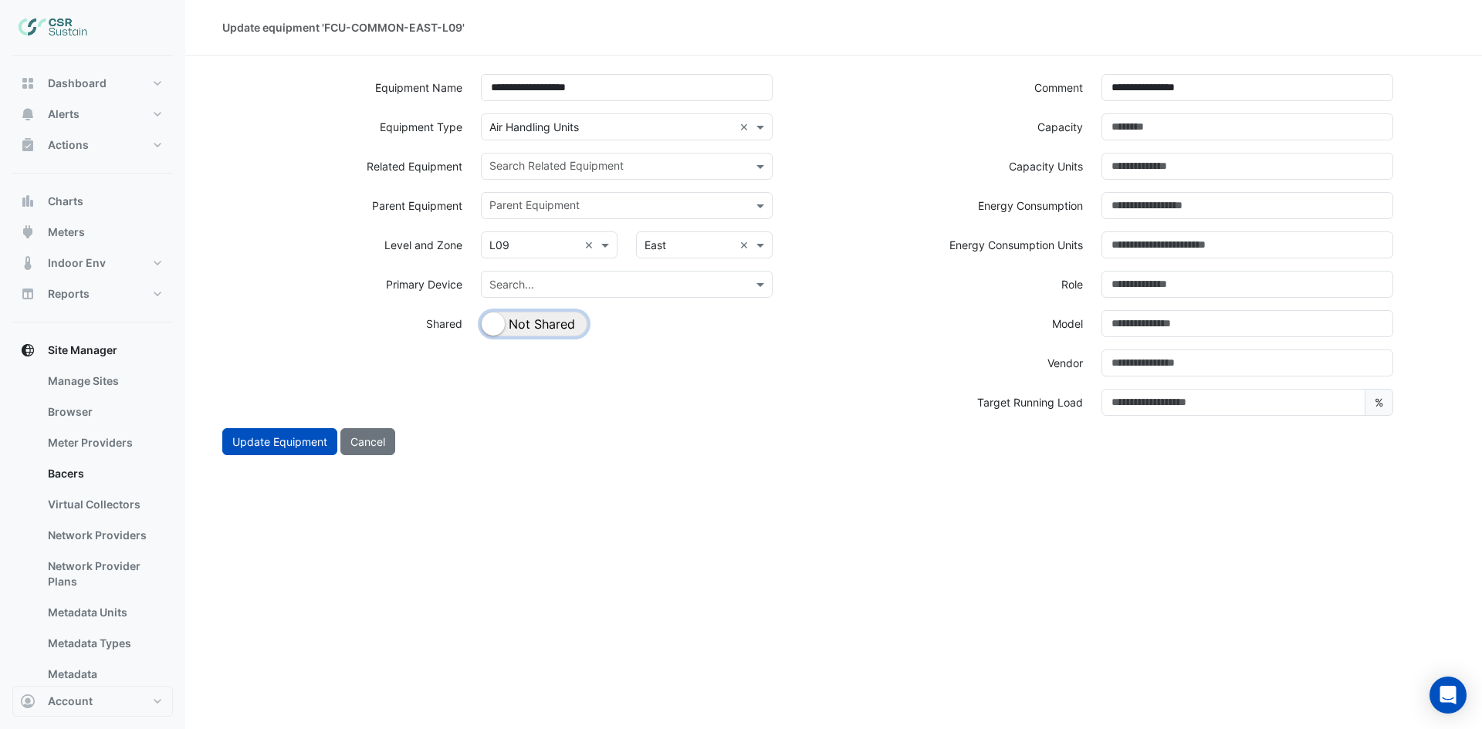
click at [559, 322] on button "Shared Not Shared" at bounding box center [534, 324] width 106 height 25
click at [621, 164] on input "text" at bounding box center [617, 168] width 257 height 16
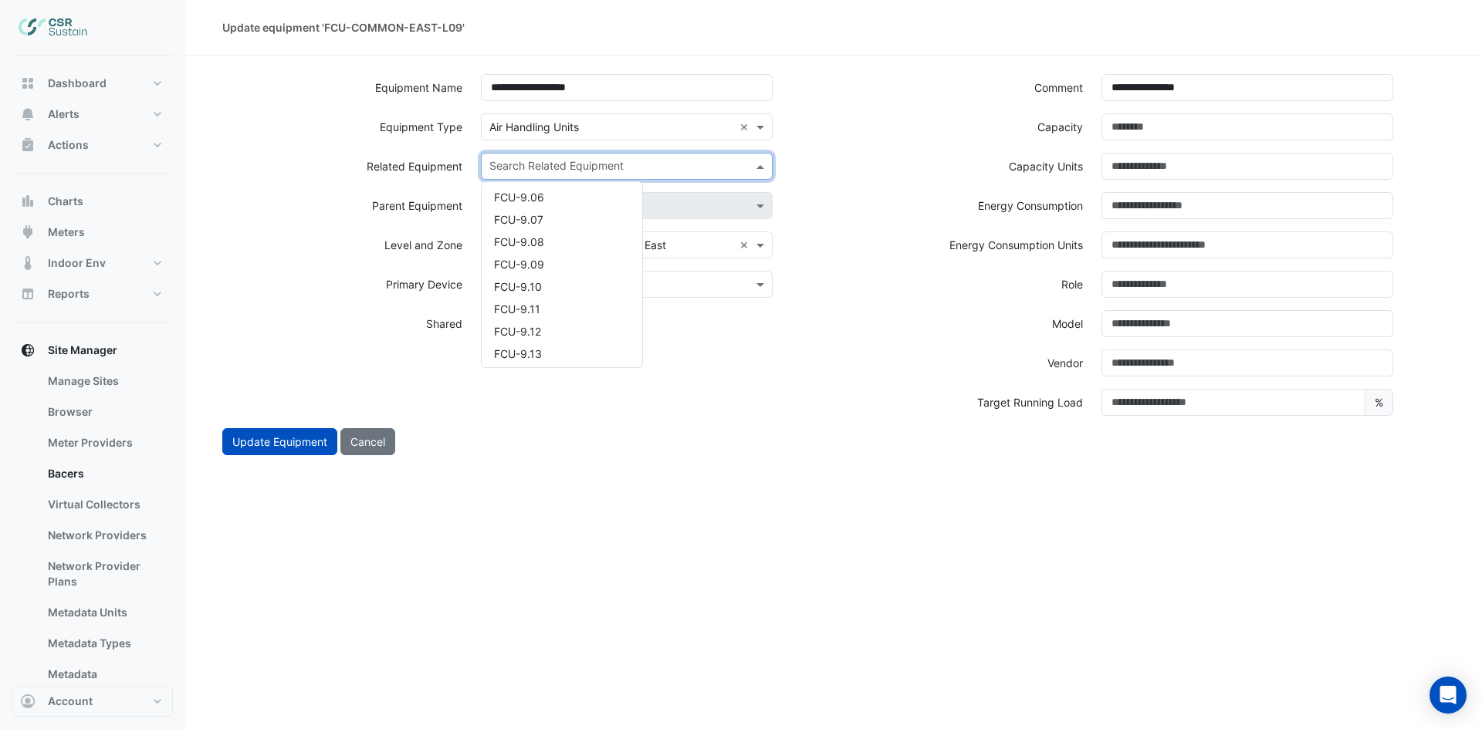
scroll to position [4630, 0]
click at [558, 334] on div "FCU-9.13" at bounding box center [562, 336] width 161 height 22
click at [624, 167] on input "text" at bounding box center [645, 168] width 176 height 16
click at [573, 242] on div "FCU-9.15" at bounding box center [562, 238] width 161 height 22
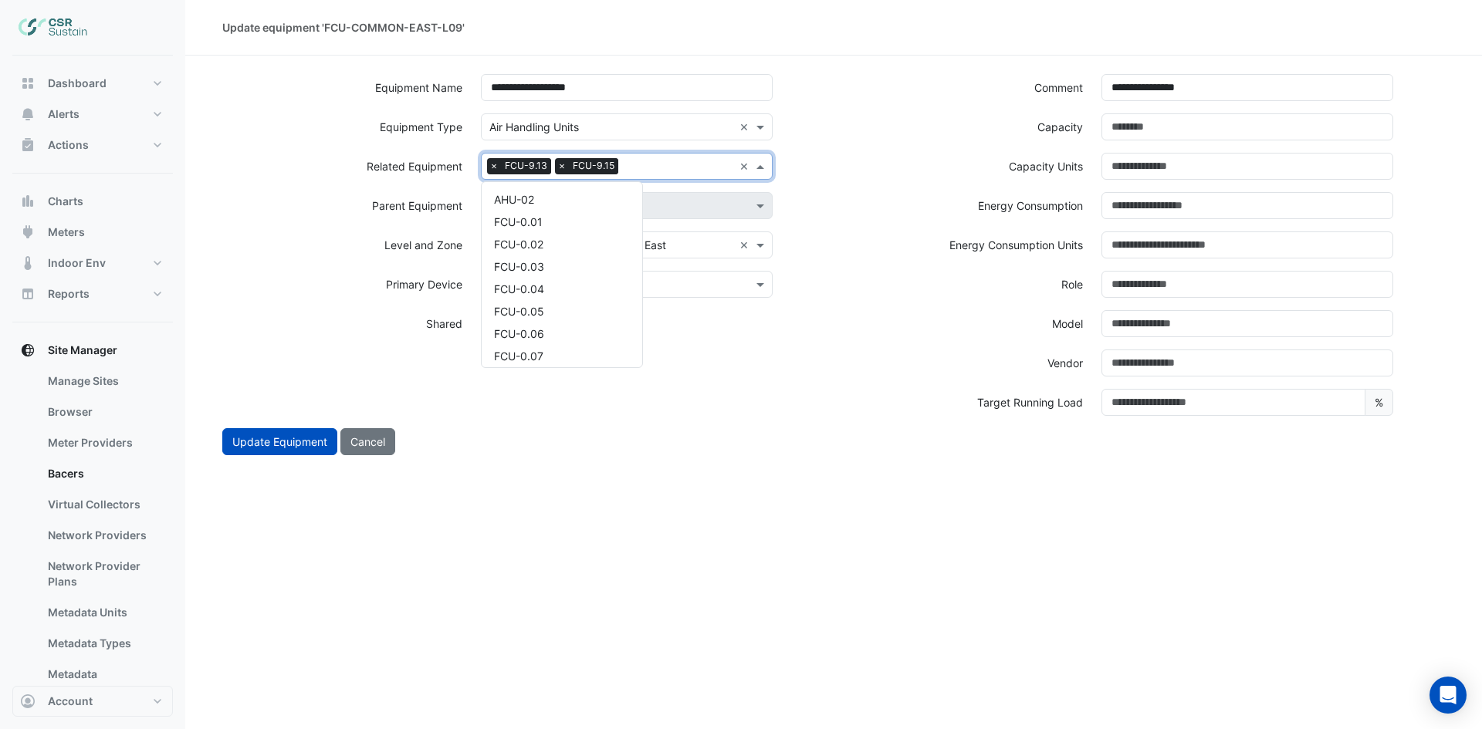
click at [668, 170] on input "text" at bounding box center [678, 168] width 109 height 16
click at [612, 221] on div "FCU-9.16" at bounding box center [562, 216] width 161 height 22
click at [698, 168] on input "text" at bounding box center [712, 168] width 41 height 16
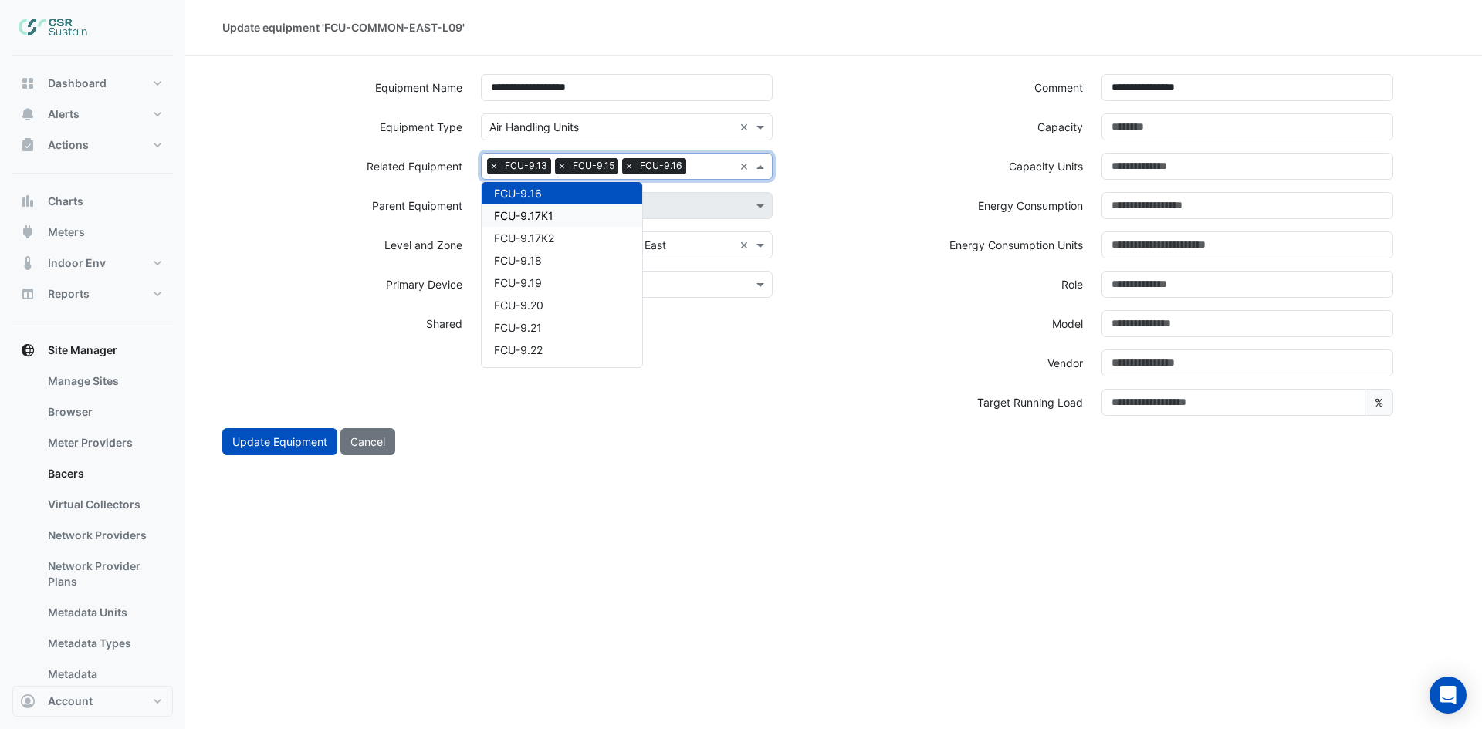
drag, startPoint x: 630, startPoint y: 218, endPoint x: 628, endPoint y: 209, distance: 8.6
click at [628, 218] on div "FCU-9.17K1" at bounding box center [562, 216] width 161 height 22
click at [638, 184] on input "text" at bounding box center [650, 186] width 166 height 16
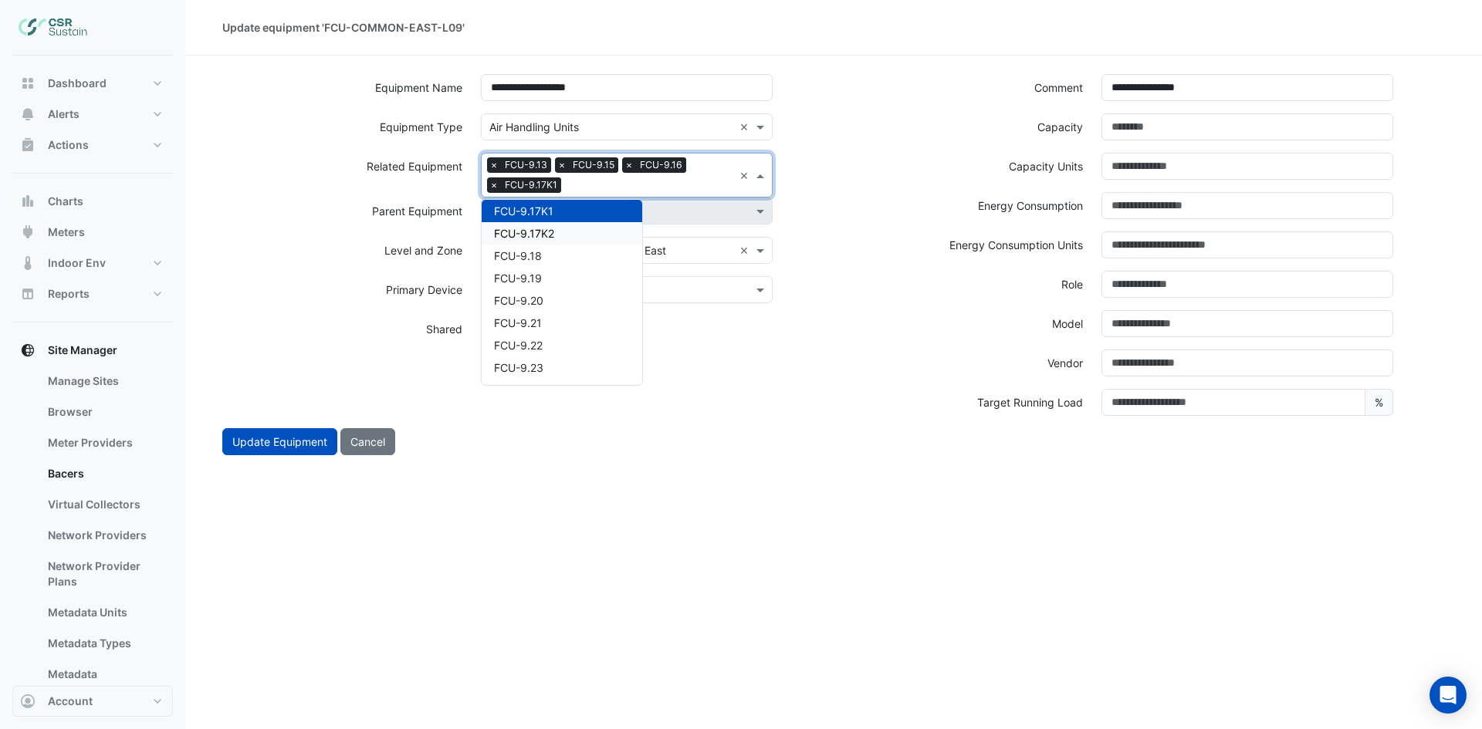
click at [570, 231] on div "FCU-9.17K2" at bounding box center [562, 233] width 161 height 22
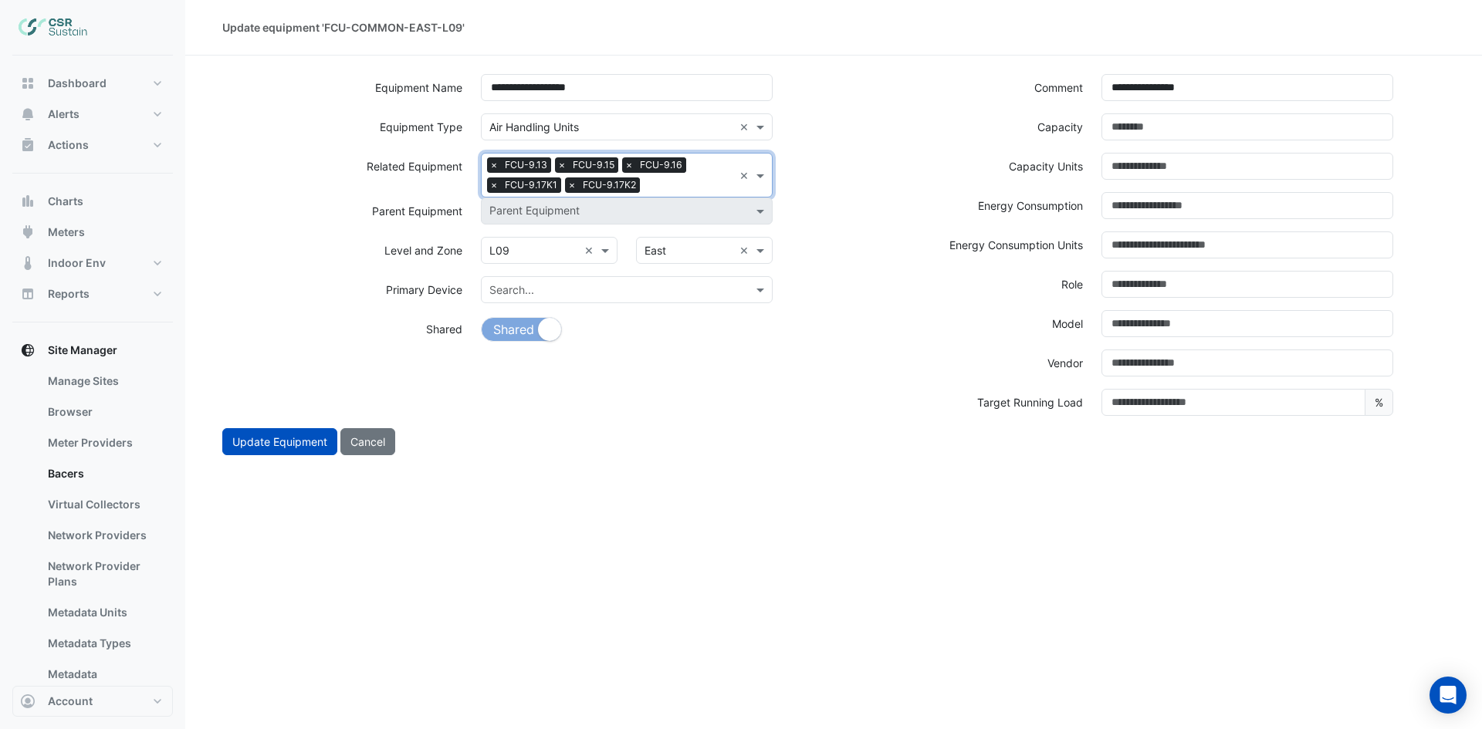
click at [676, 184] on input "text" at bounding box center [689, 186] width 87 height 16
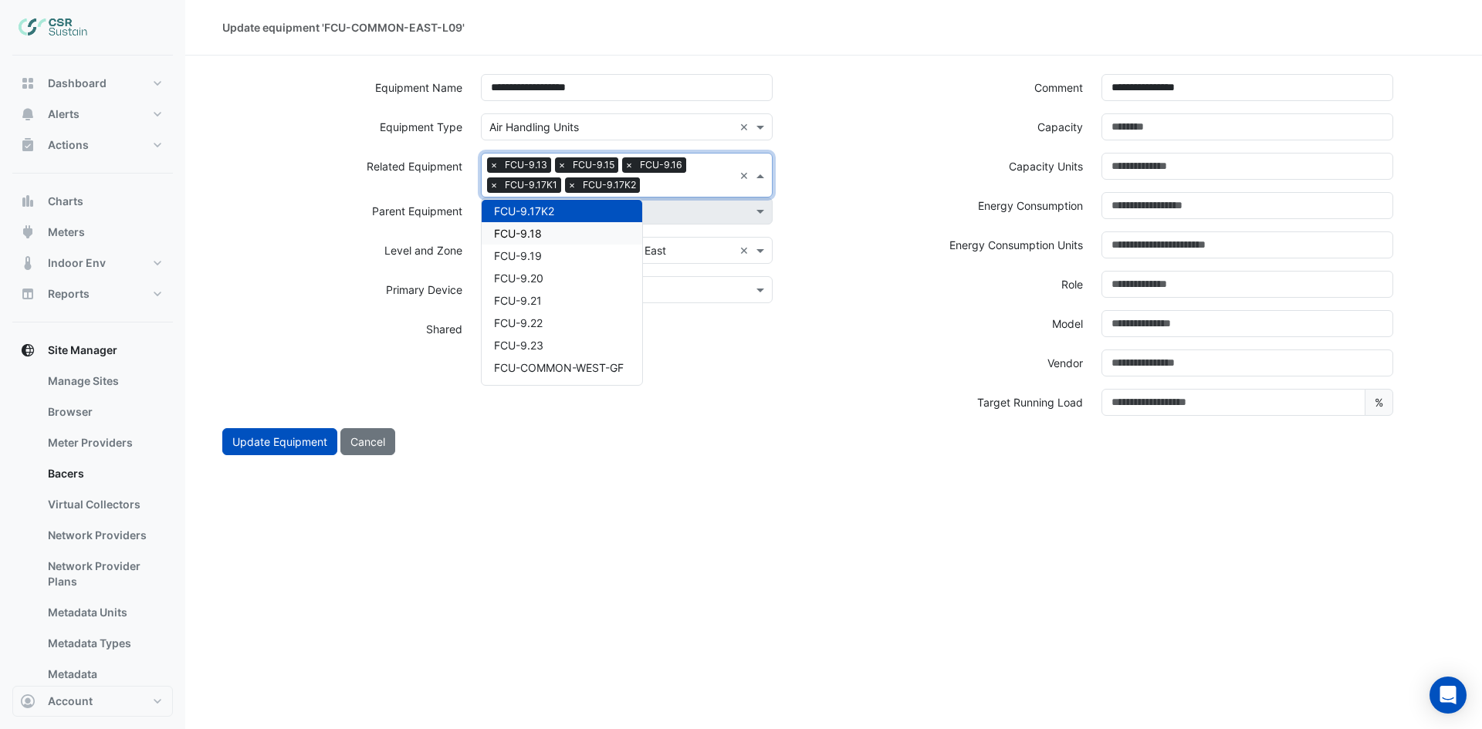
click at [580, 230] on div "FCU-9.18" at bounding box center [562, 233] width 161 height 22
click at [716, 181] on input "text" at bounding box center [723, 186] width 19 height 16
click at [585, 235] on div "FCU-9.19" at bounding box center [562, 233] width 161 height 22
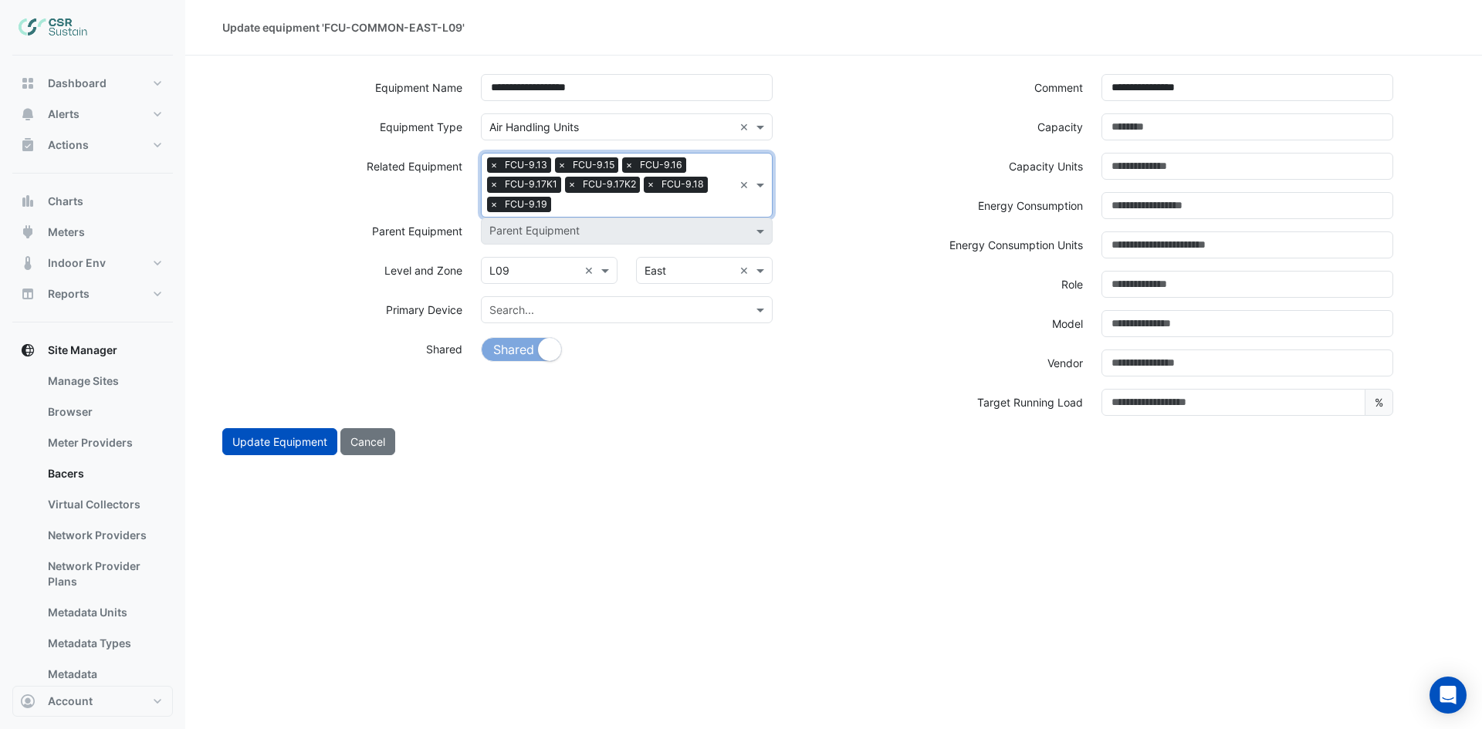
click at [620, 201] on input "text" at bounding box center [645, 206] width 176 height 16
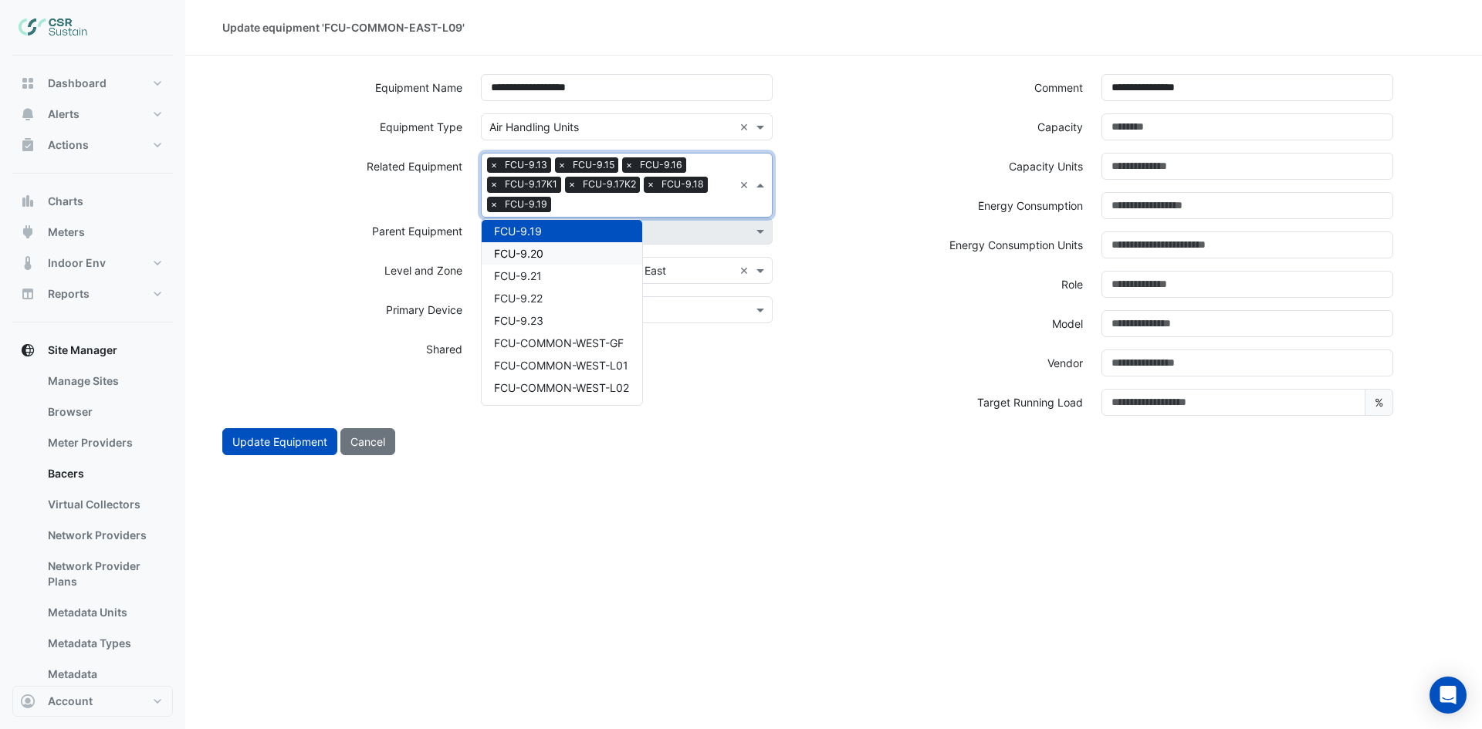
drag, startPoint x: 548, startPoint y: 248, endPoint x: 567, endPoint y: 236, distance: 22.9
click at [547, 248] on div "FCU-9.20" at bounding box center [562, 253] width 161 height 22
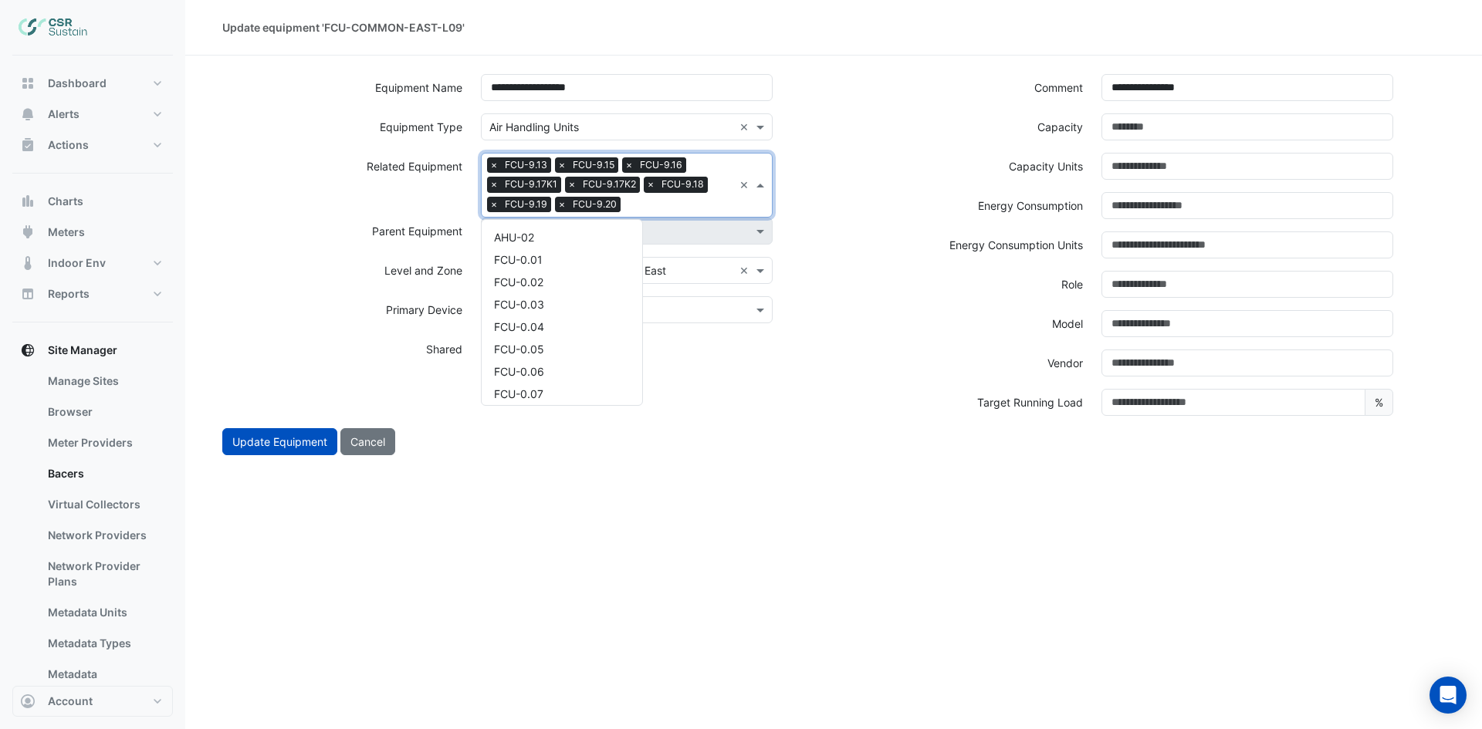
click at [655, 208] on input "text" at bounding box center [680, 206] width 106 height 16
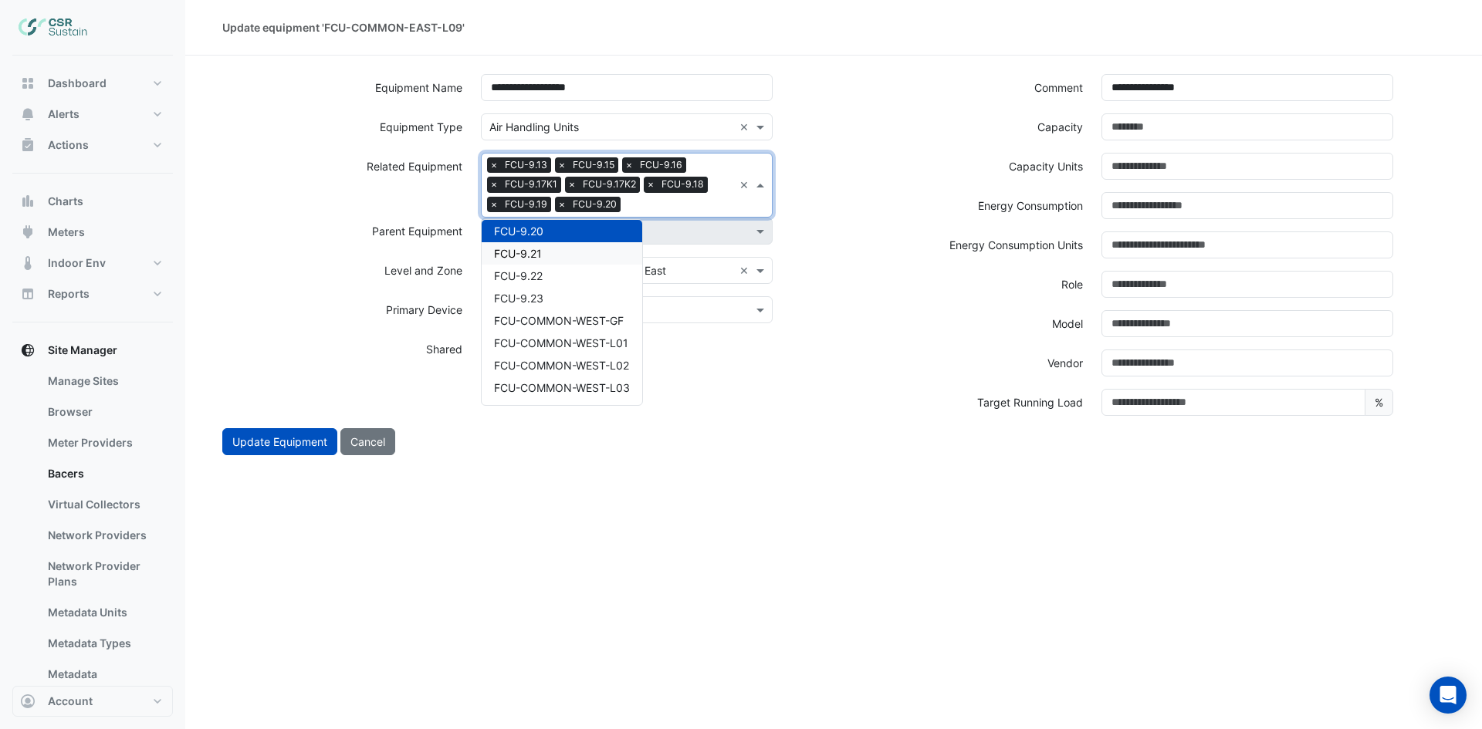
click at [565, 248] on div "FCU-9.21" at bounding box center [562, 253] width 161 height 22
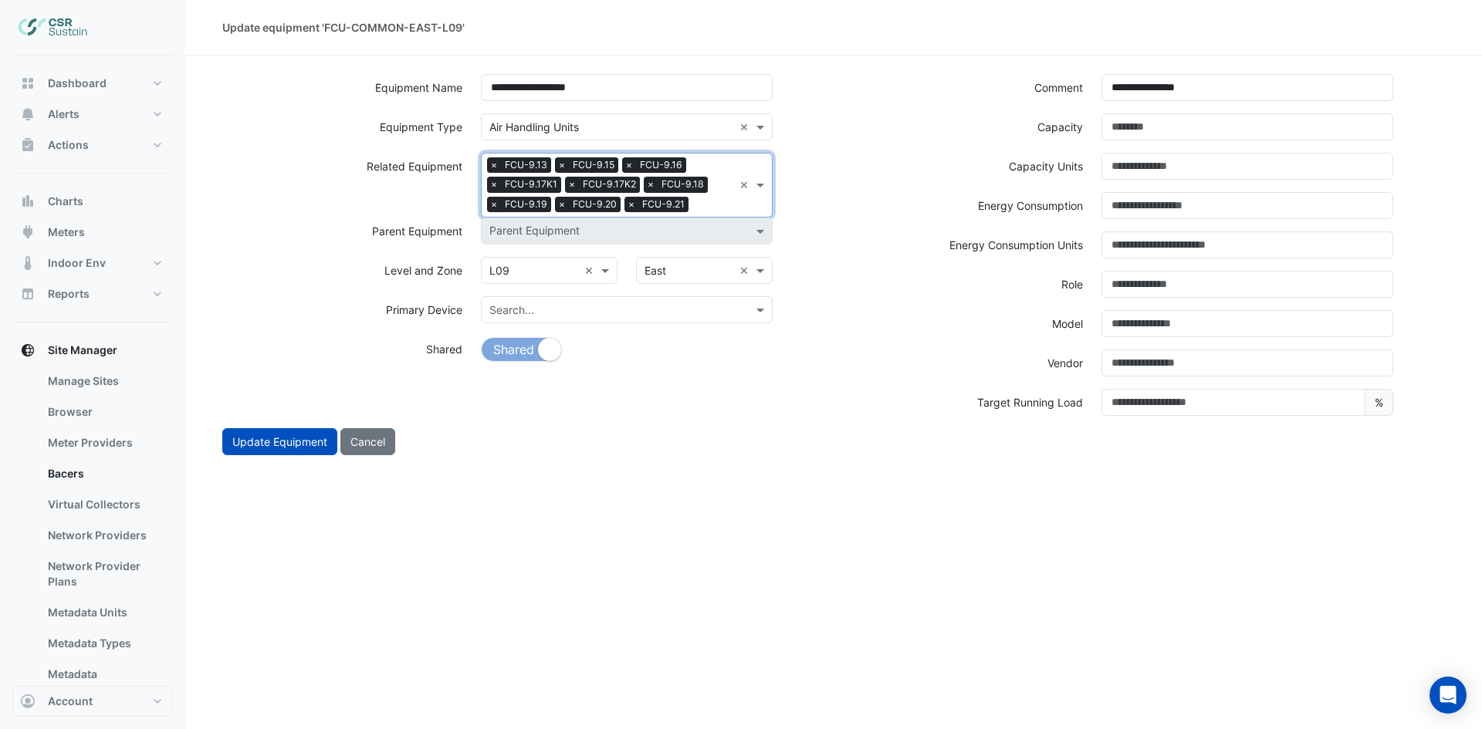
click at [711, 205] on input "text" at bounding box center [714, 206] width 39 height 16
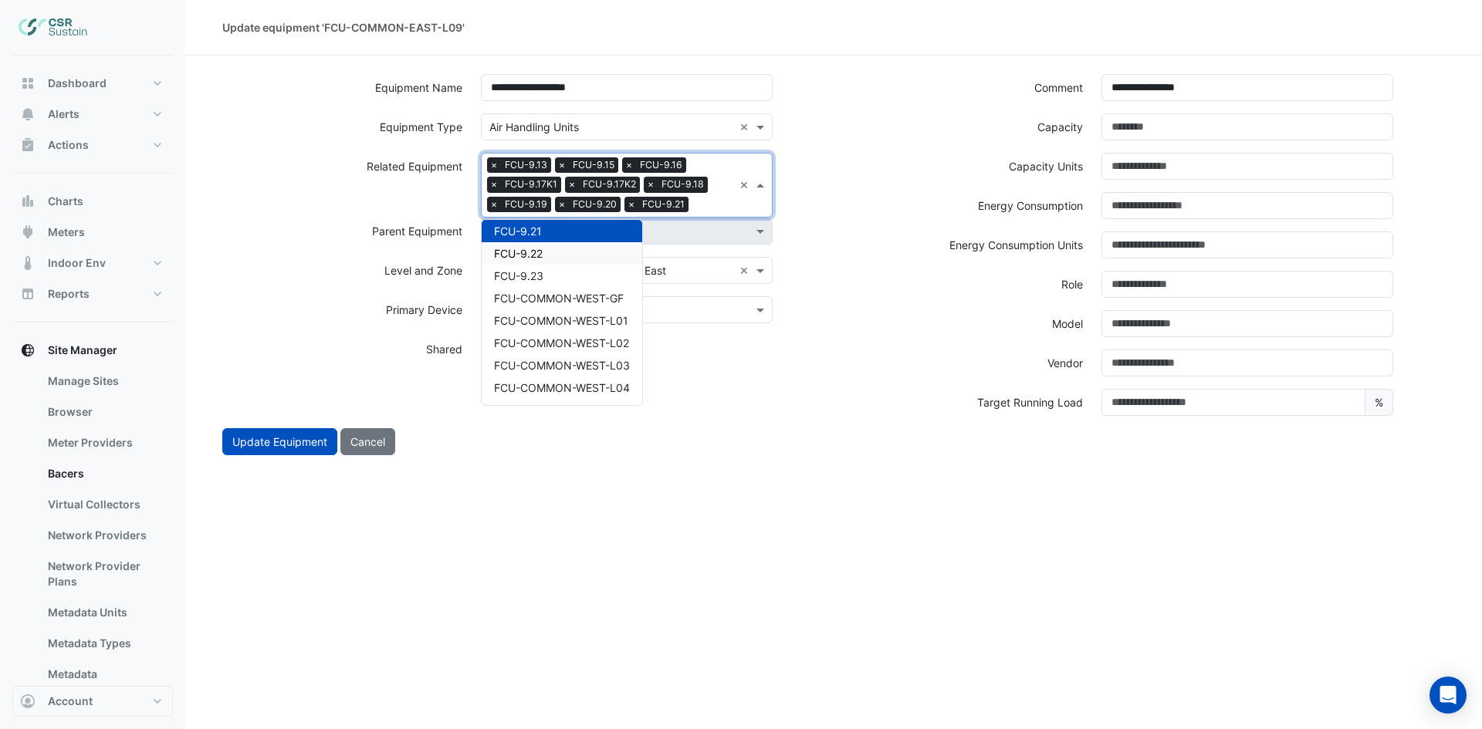
click at [608, 247] on div "FCU-9.22" at bounding box center [562, 253] width 161 height 22
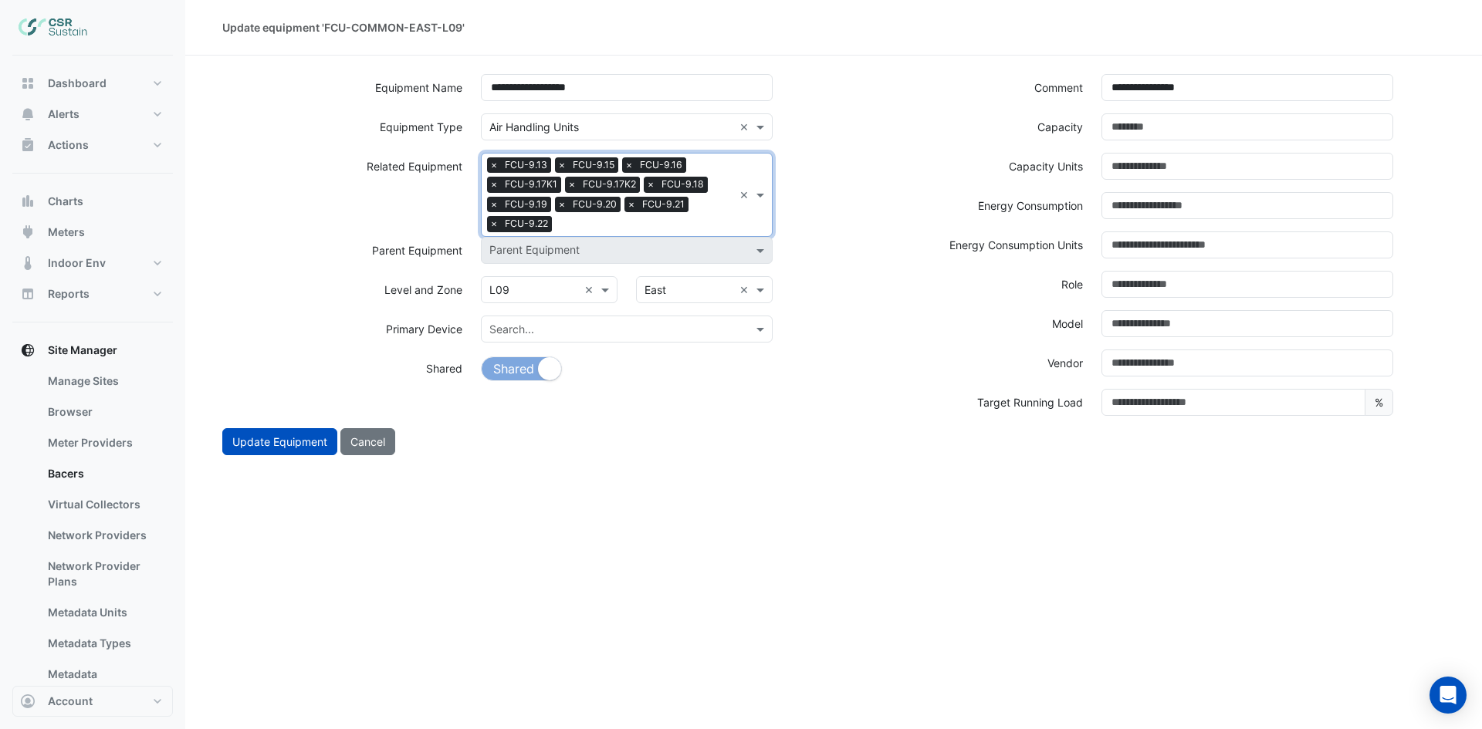
click at [714, 218] on input "text" at bounding box center [645, 226] width 175 height 16
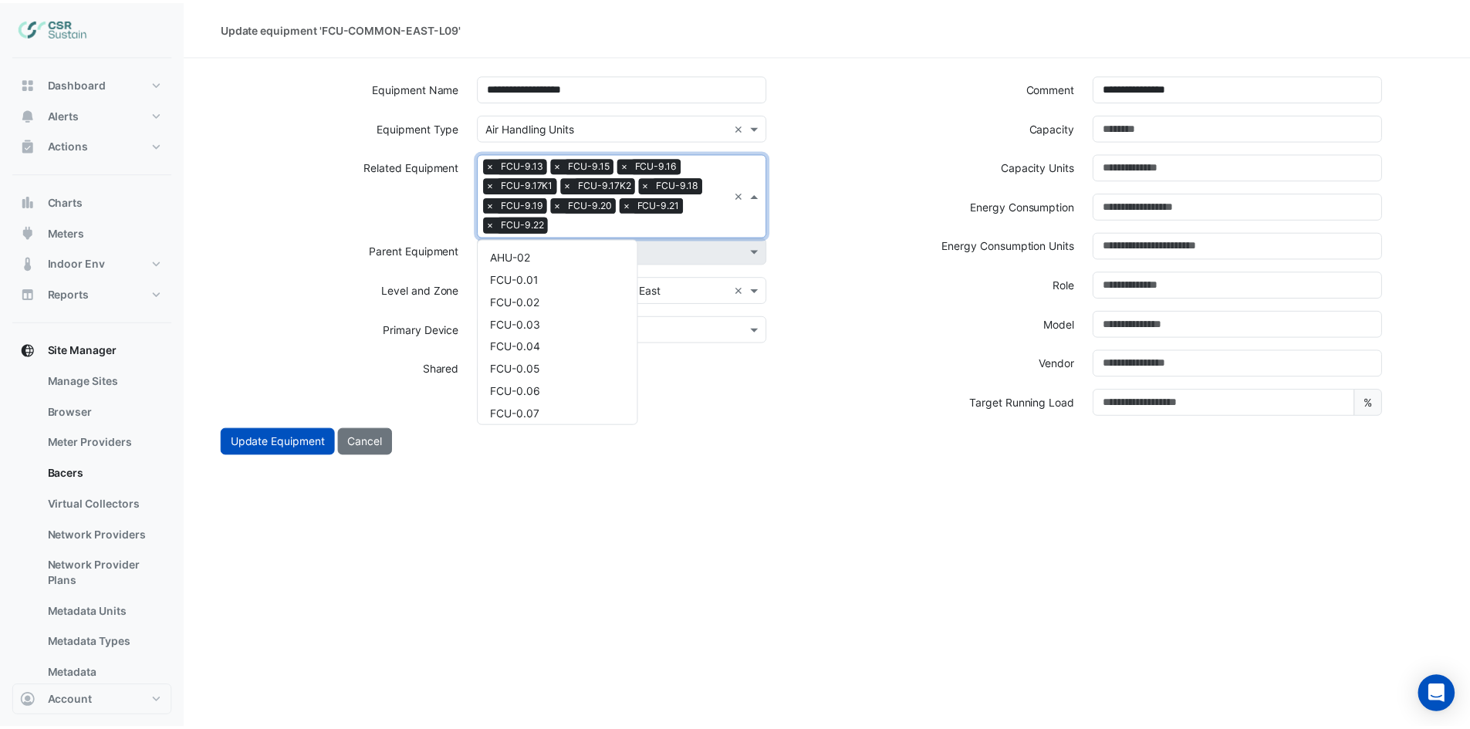
scroll to position [4997, 0]
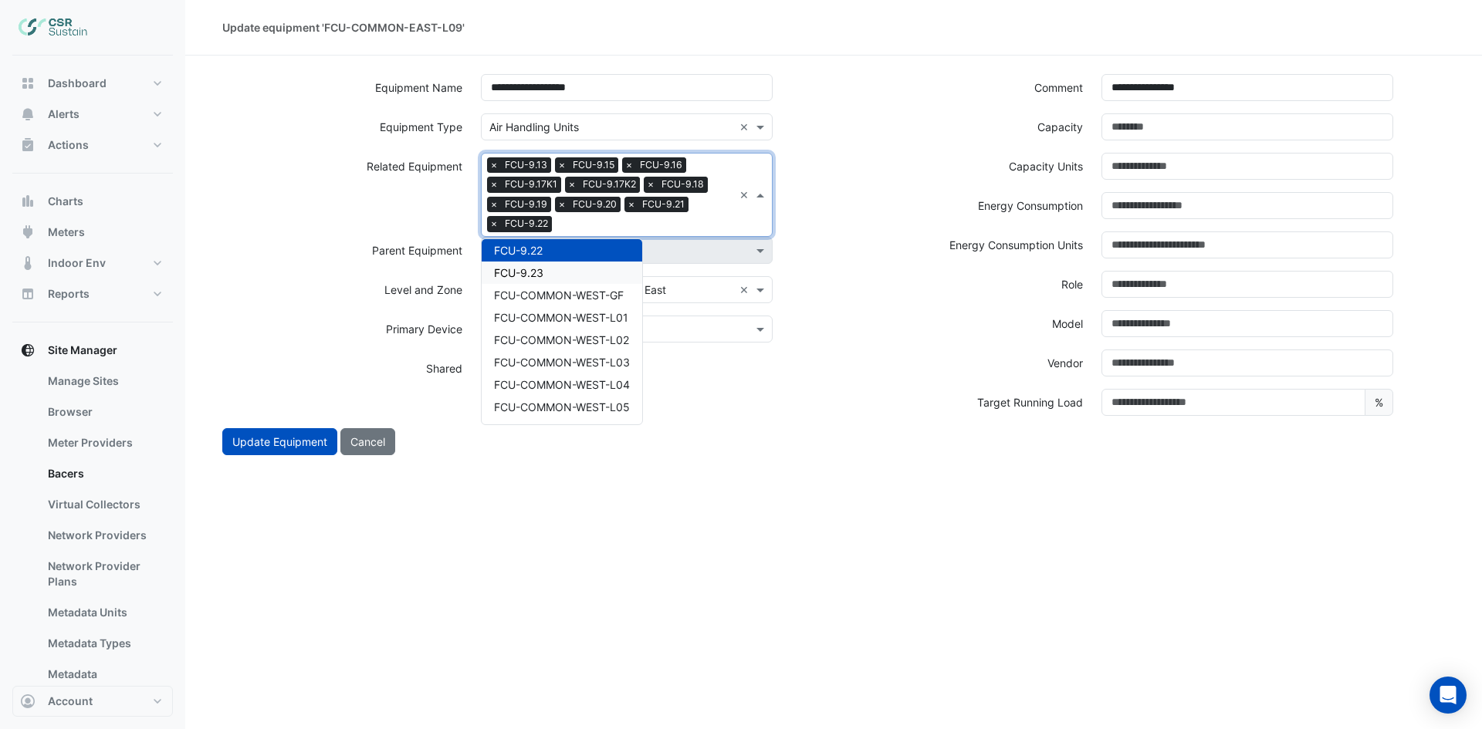
click at [569, 265] on div "FCU-9.23" at bounding box center [562, 273] width 161 height 22
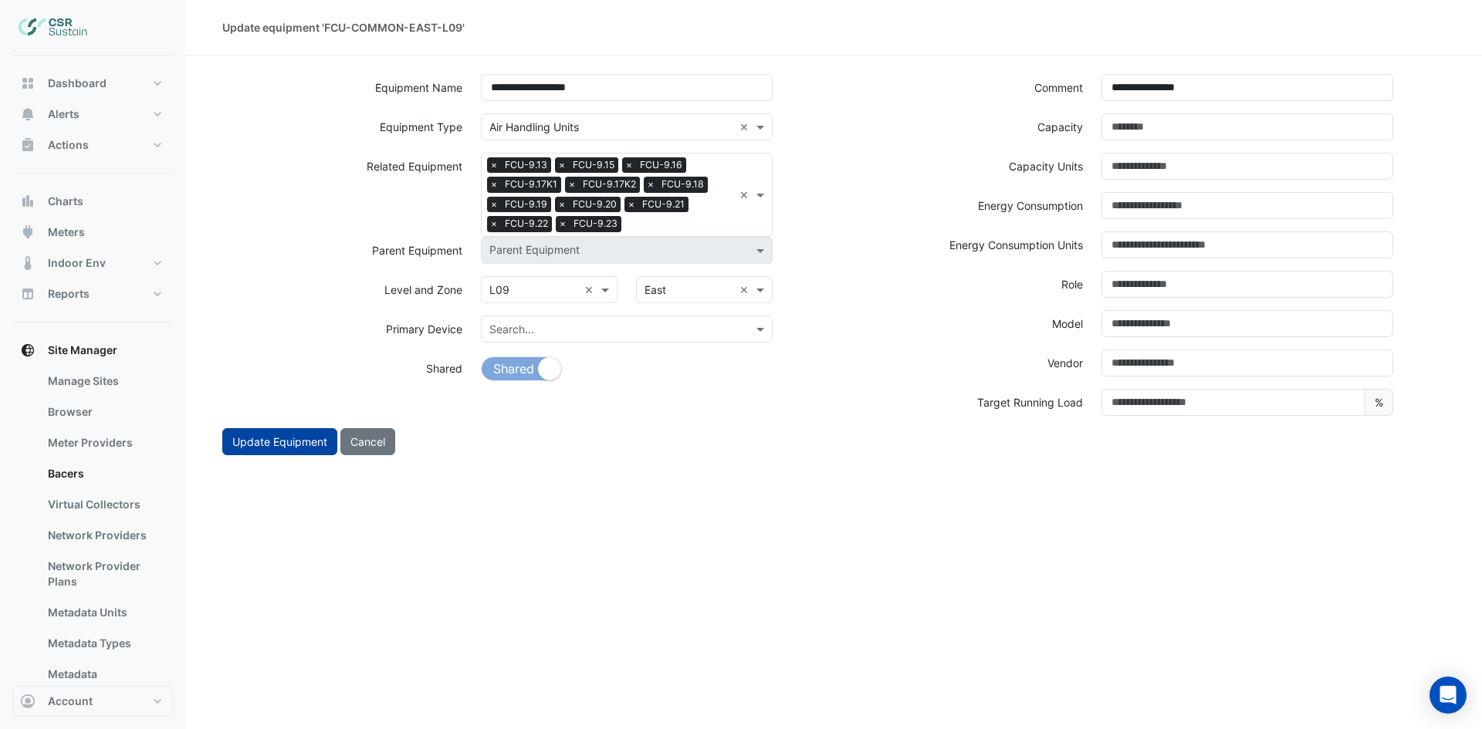
click at [278, 442] on button "Update Equipment" at bounding box center [279, 441] width 115 height 27
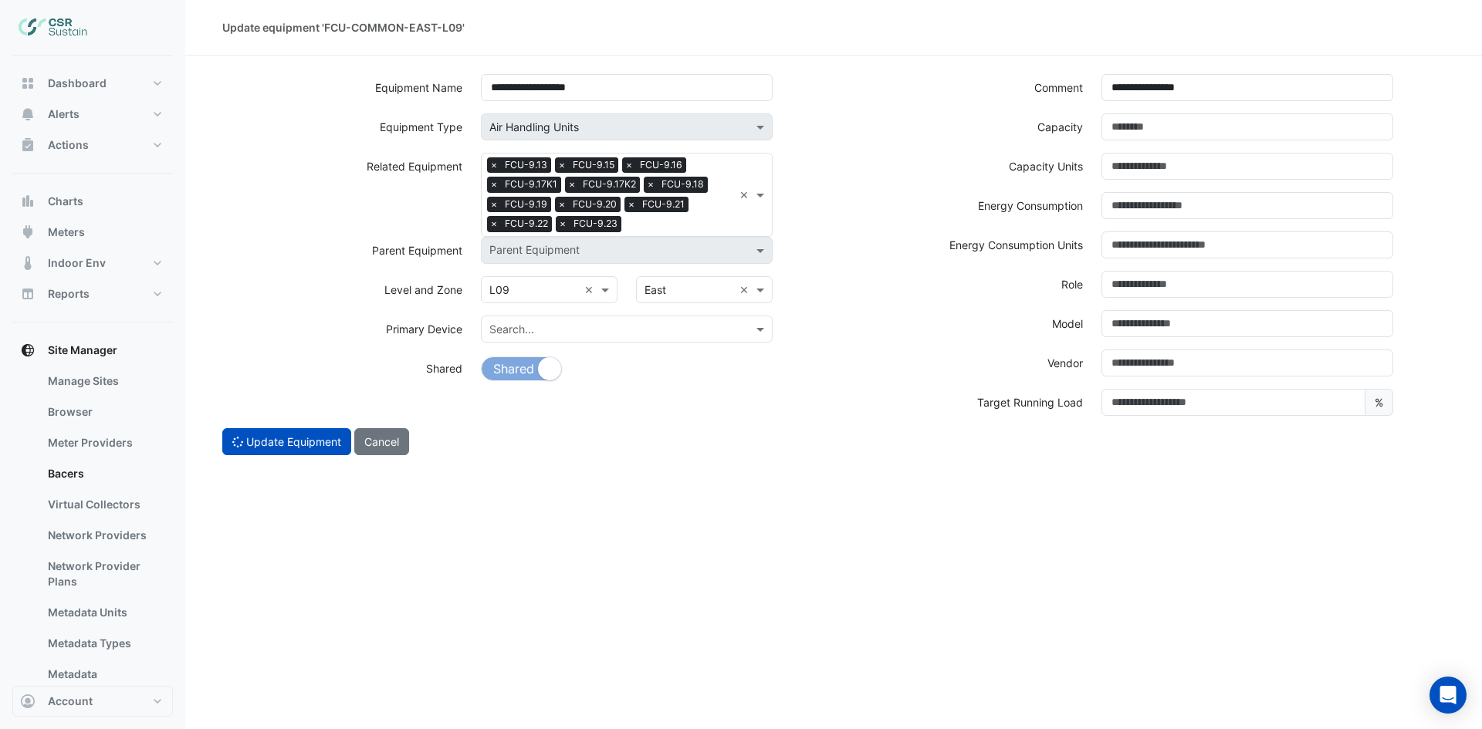
select select "***"
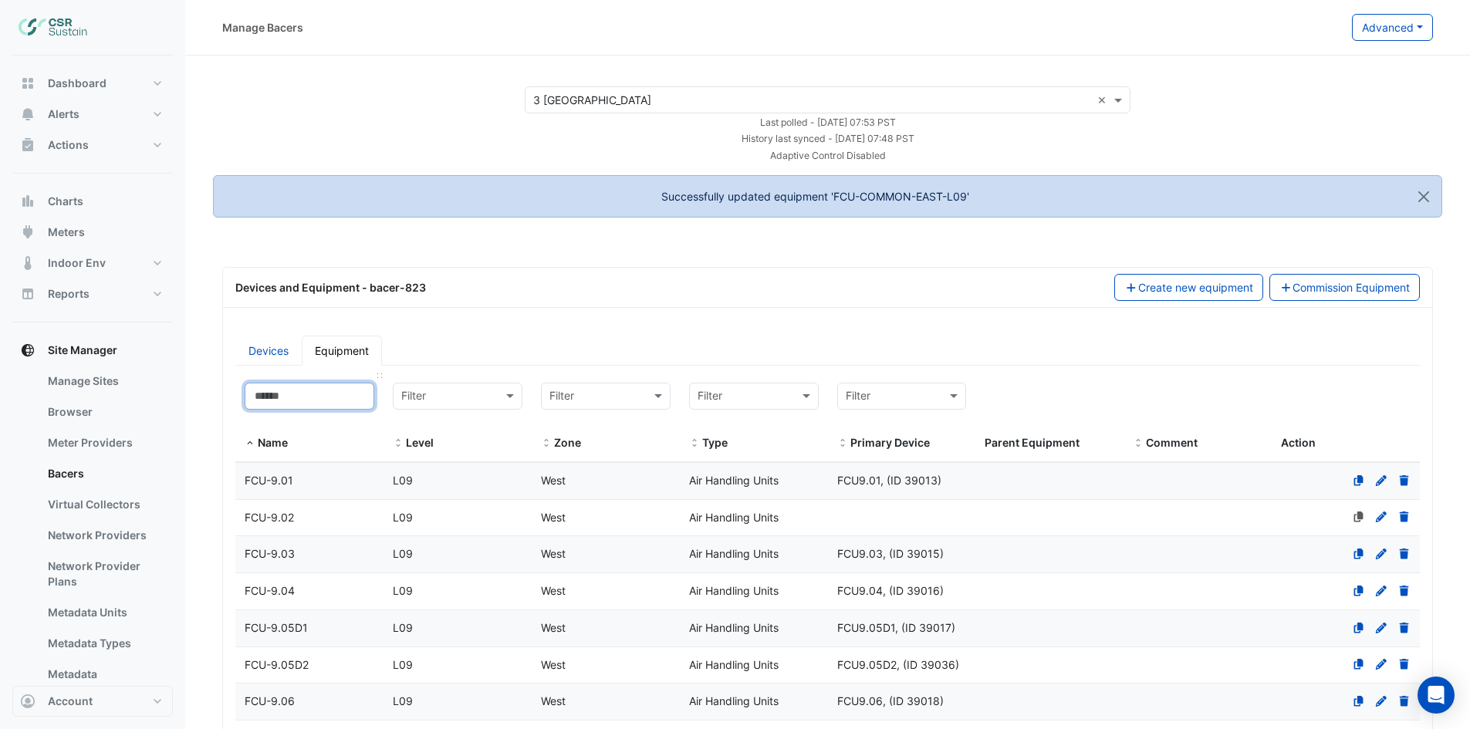
click at [292, 395] on input at bounding box center [310, 396] width 130 height 27
paste input "**********"
type input "**********"
select select "***"
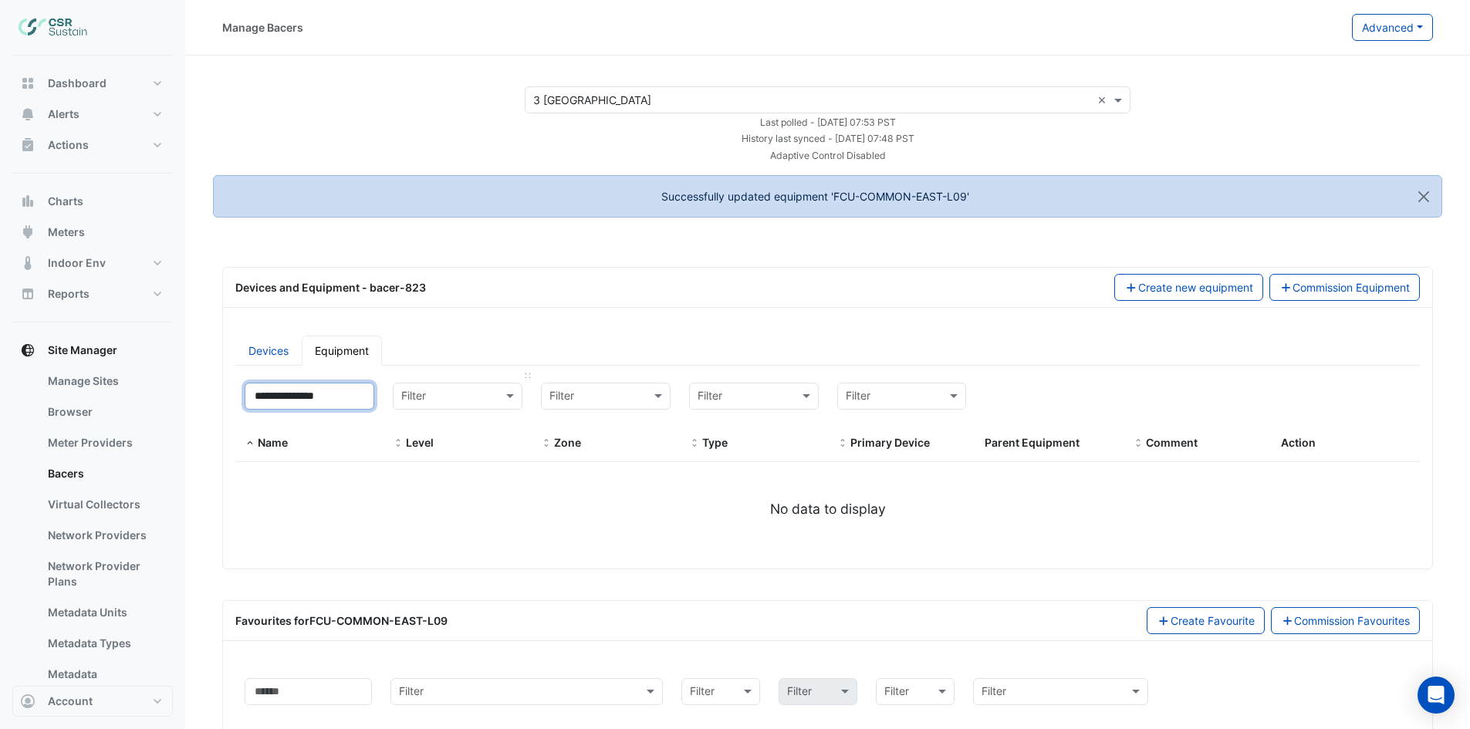
type input "**********"
select select "***"
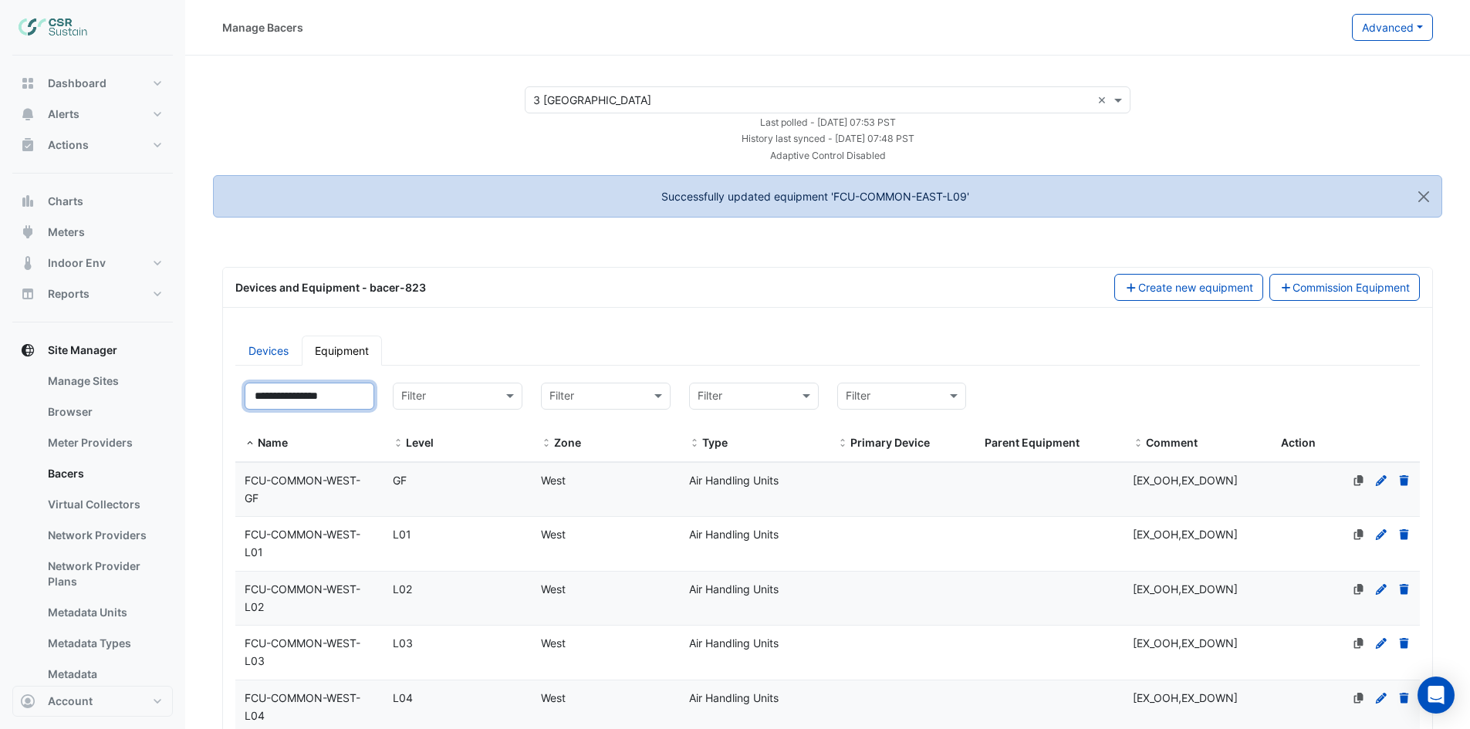
type input "**********"
drag, startPoint x: 287, startPoint y: 496, endPoint x: 303, endPoint y: 494, distance: 15.6
click at [288, 496] on div "FCU-COMMON-WEST-GF" at bounding box center [309, 489] width 148 height 35
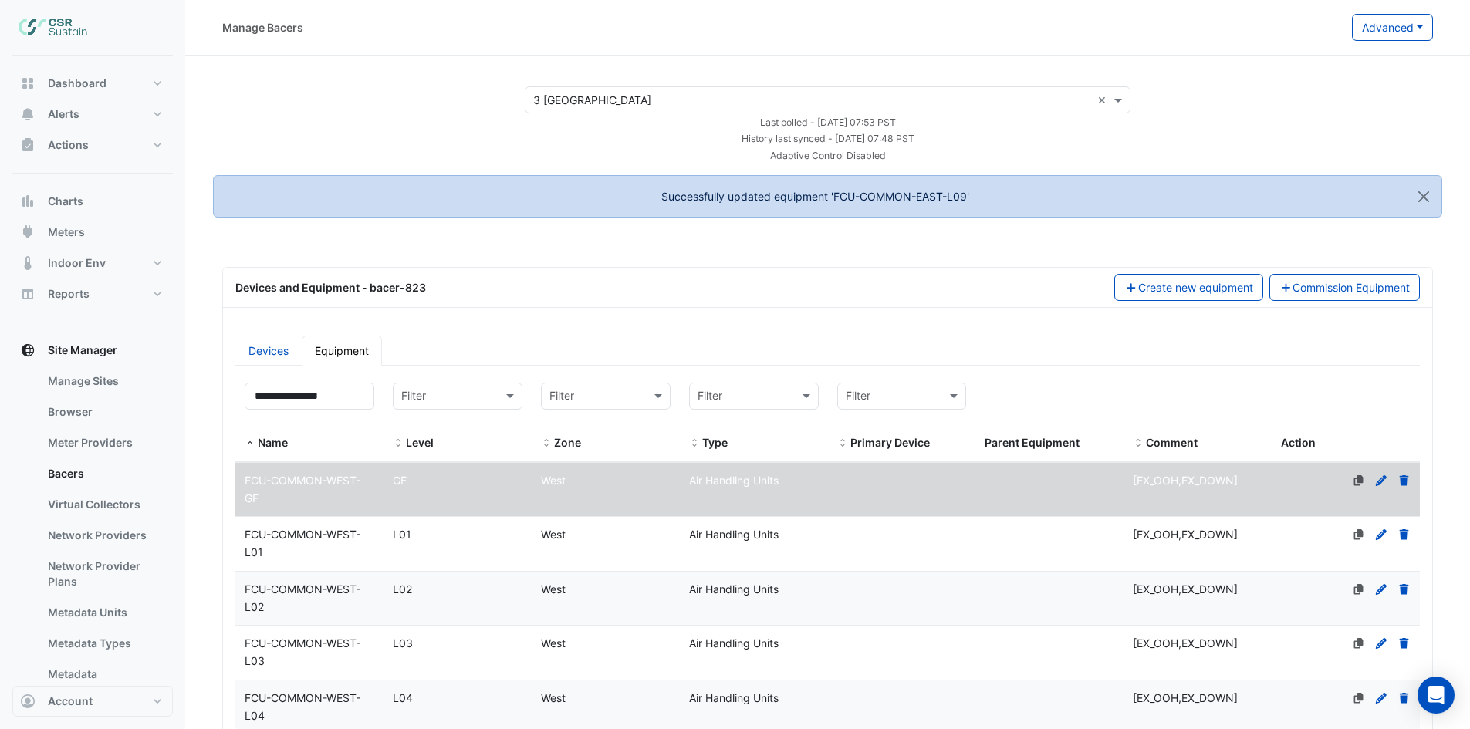
select select "***"
click at [1381, 485] on icon at bounding box center [1381, 480] width 14 height 11
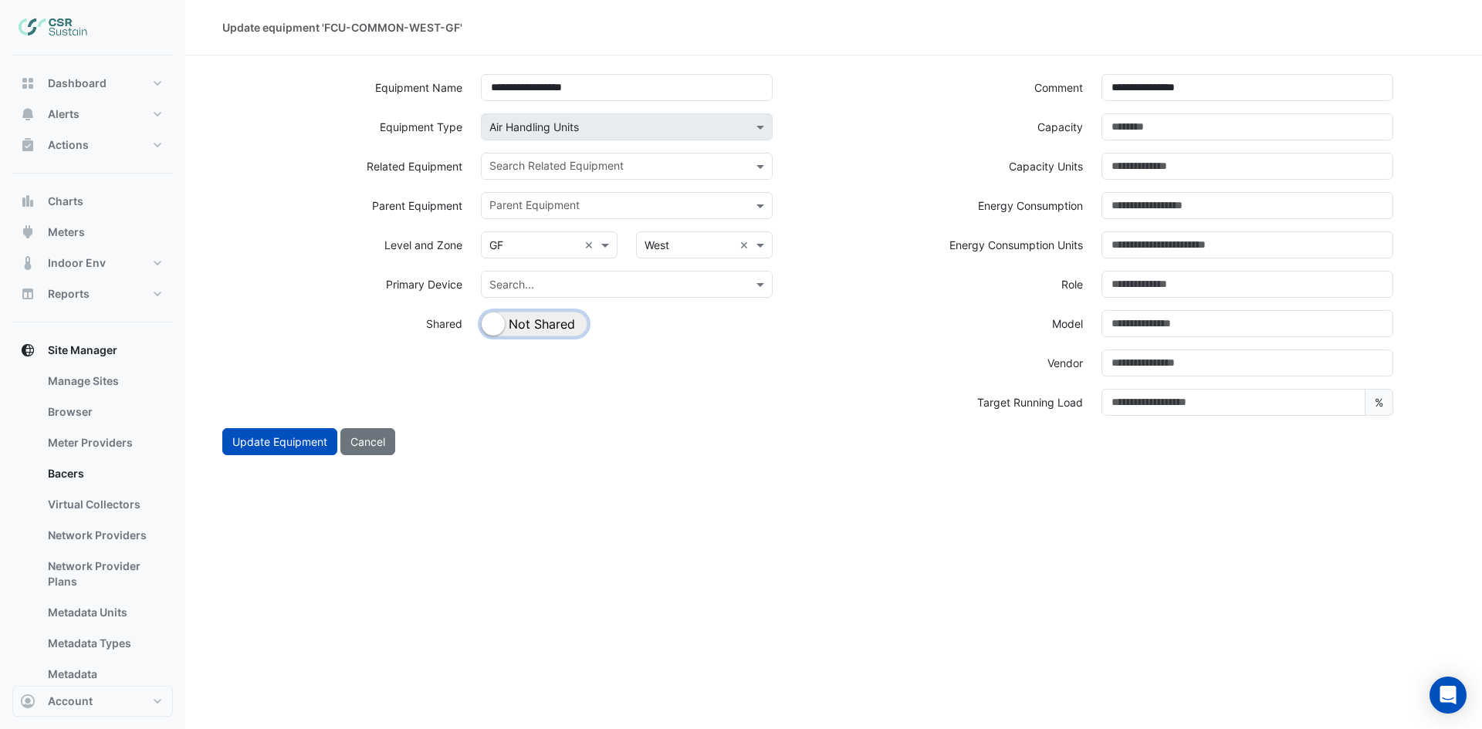
click at [558, 328] on button "Shared Not Shared" at bounding box center [534, 324] width 106 height 25
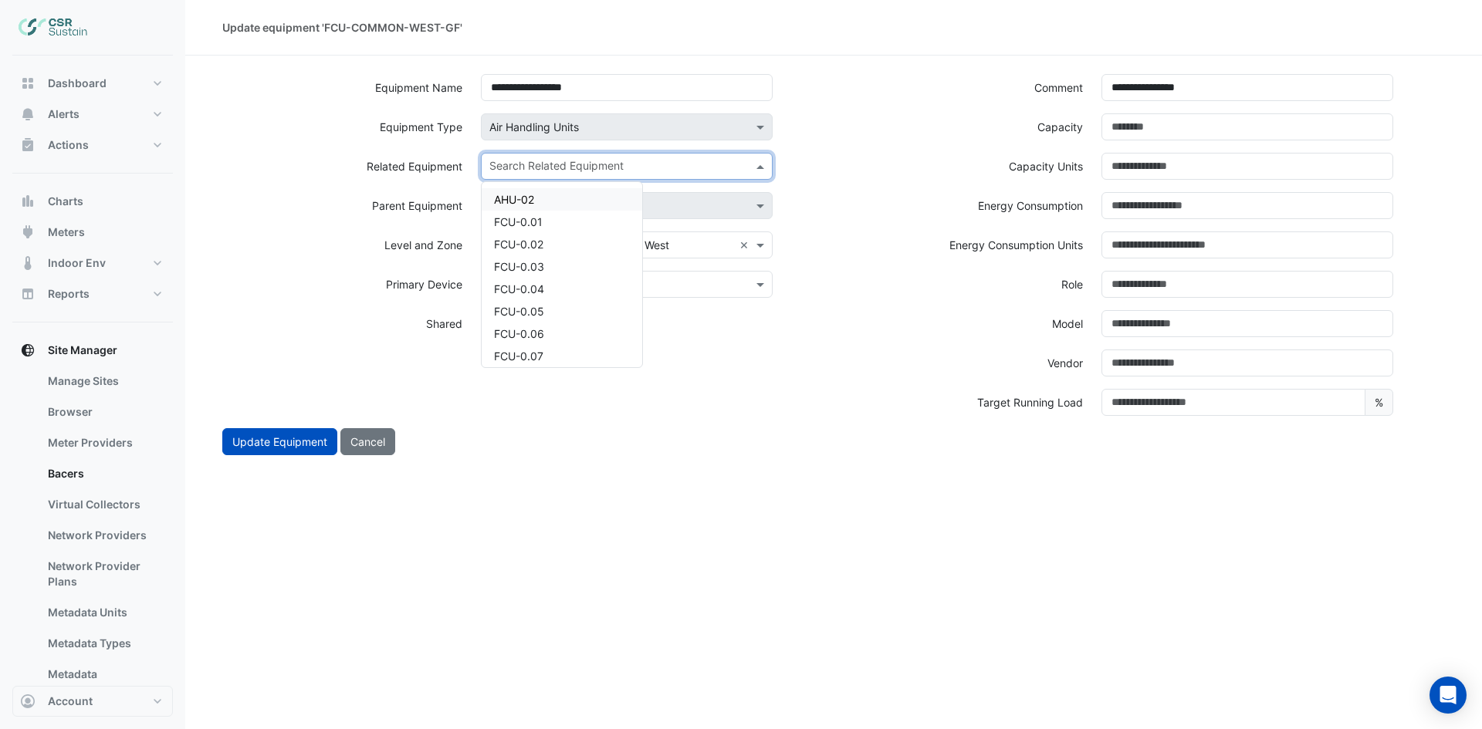
click at [644, 176] on div at bounding box center [616, 168] width 259 height 20
click at [566, 208] on div "AHU-02" at bounding box center [562, 199] width 161 height 22
click at [494, 161] on span "×" at bounding box center [494, 165] width 14 height 15
click at [532, 162] on input "text" at bounding box center [617, 168] width 257 height 16
drag, startPoint x: 529, startPoint y: 219, endPoint x: 546, endPoint y: 213, distance: 18.1
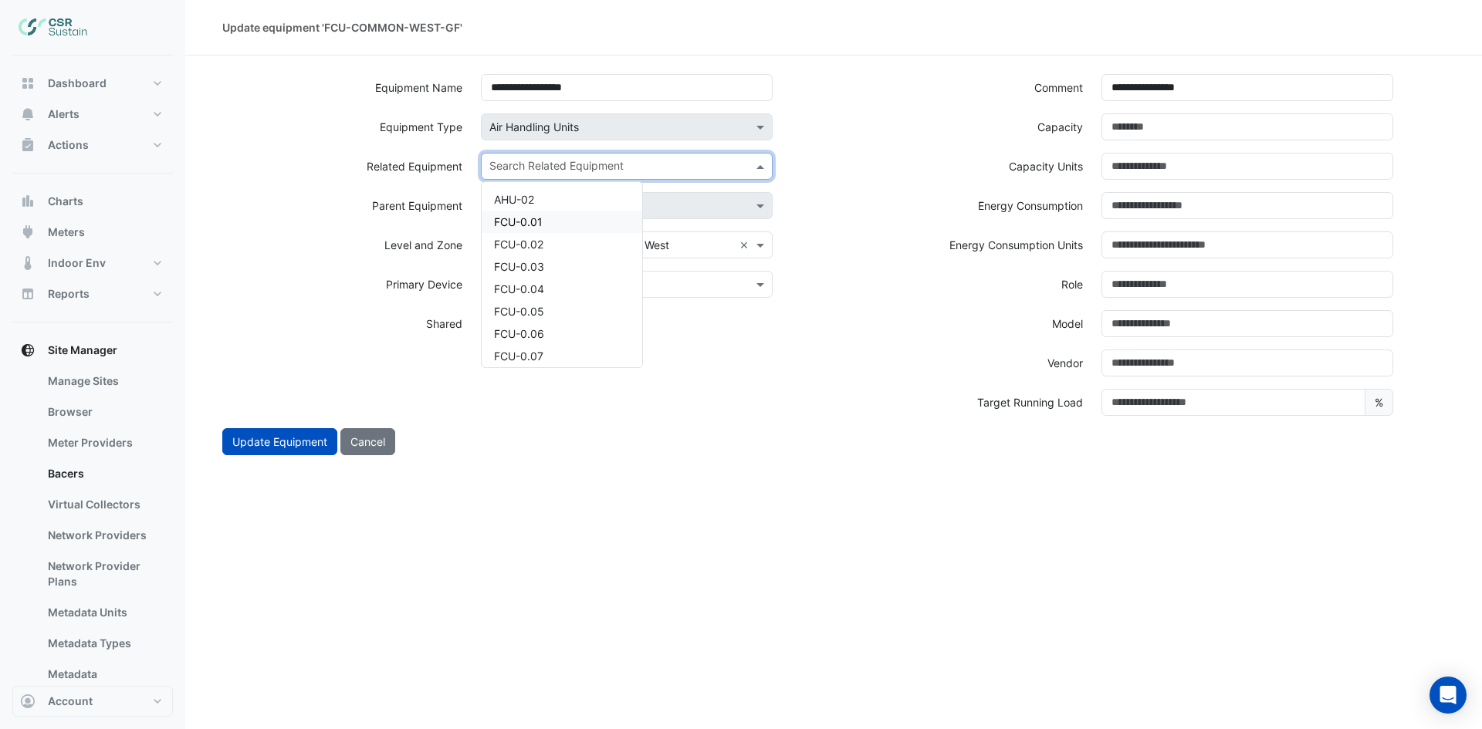
click at [530, 220] on span "FCU-0.01" at bounding box center [518, 221] width 49 height 13
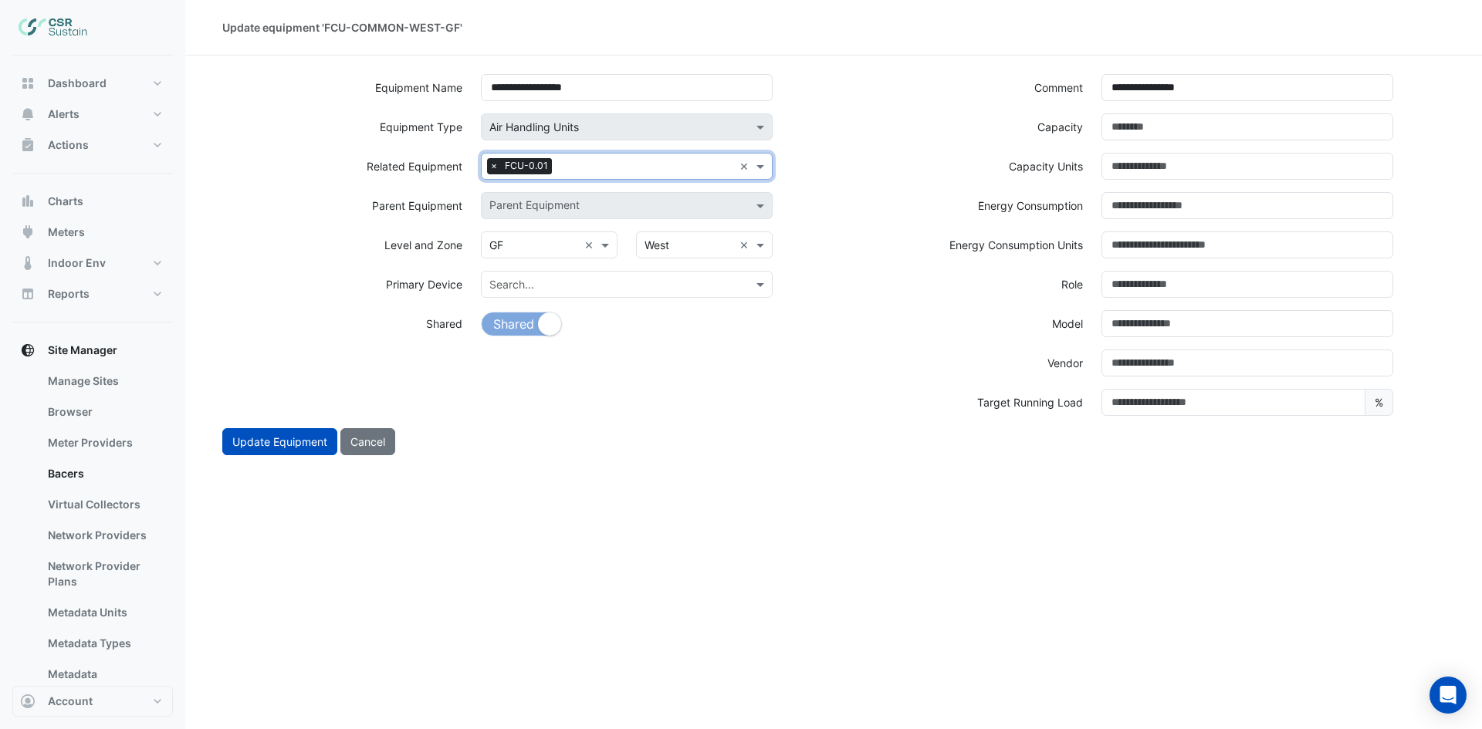
click at [630, 168] on input "text" at bounding box center [645, 168] width 175 height 16
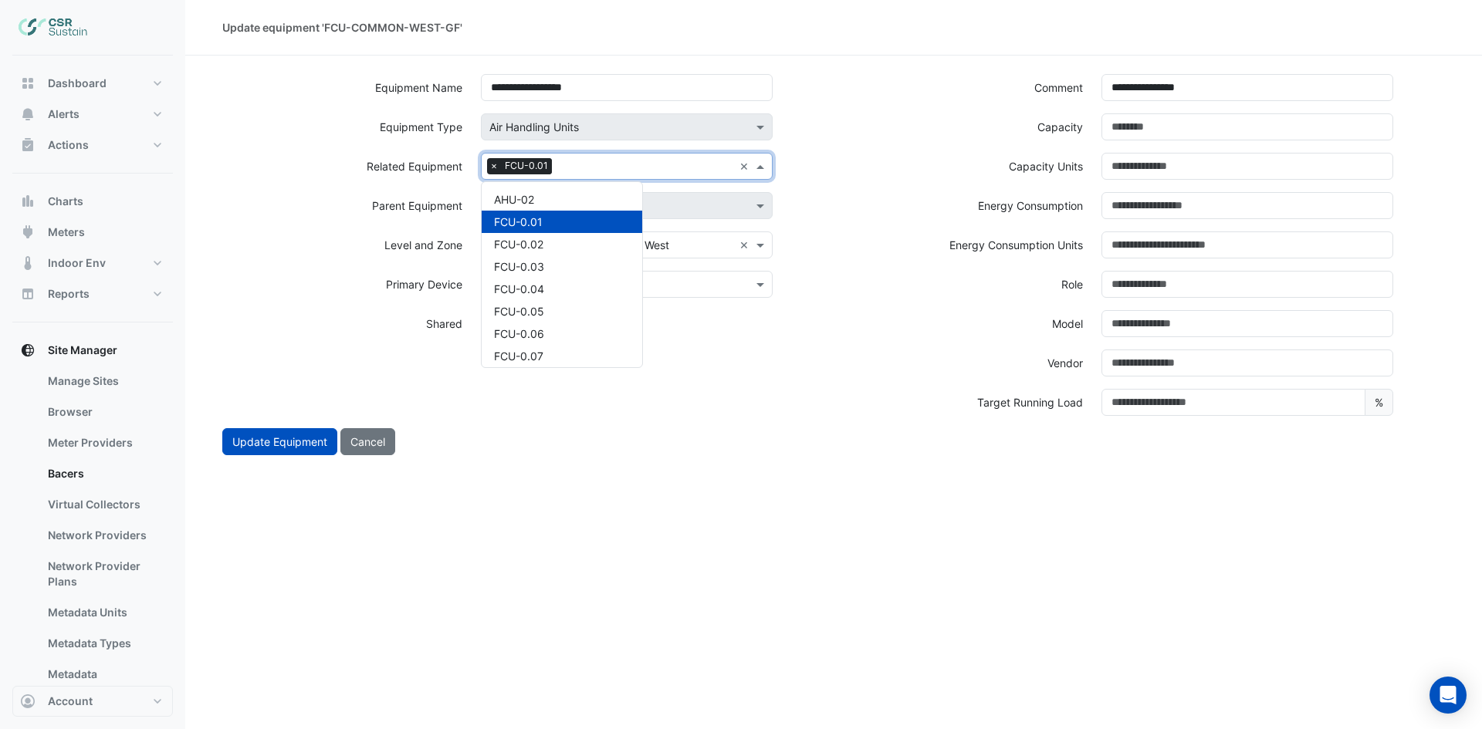
click at [556, 225] on div "FCU-0.01" at bounding box center [562, 222] width 161 height 22
drag, startPoint x: 559, startPoint y: 225, endPoint x: 619, endPoint y: 179, distance: 75.3
click at [561, 225] on div "FCU-0.01" at bounding box center [562, 222] width 161 height 22
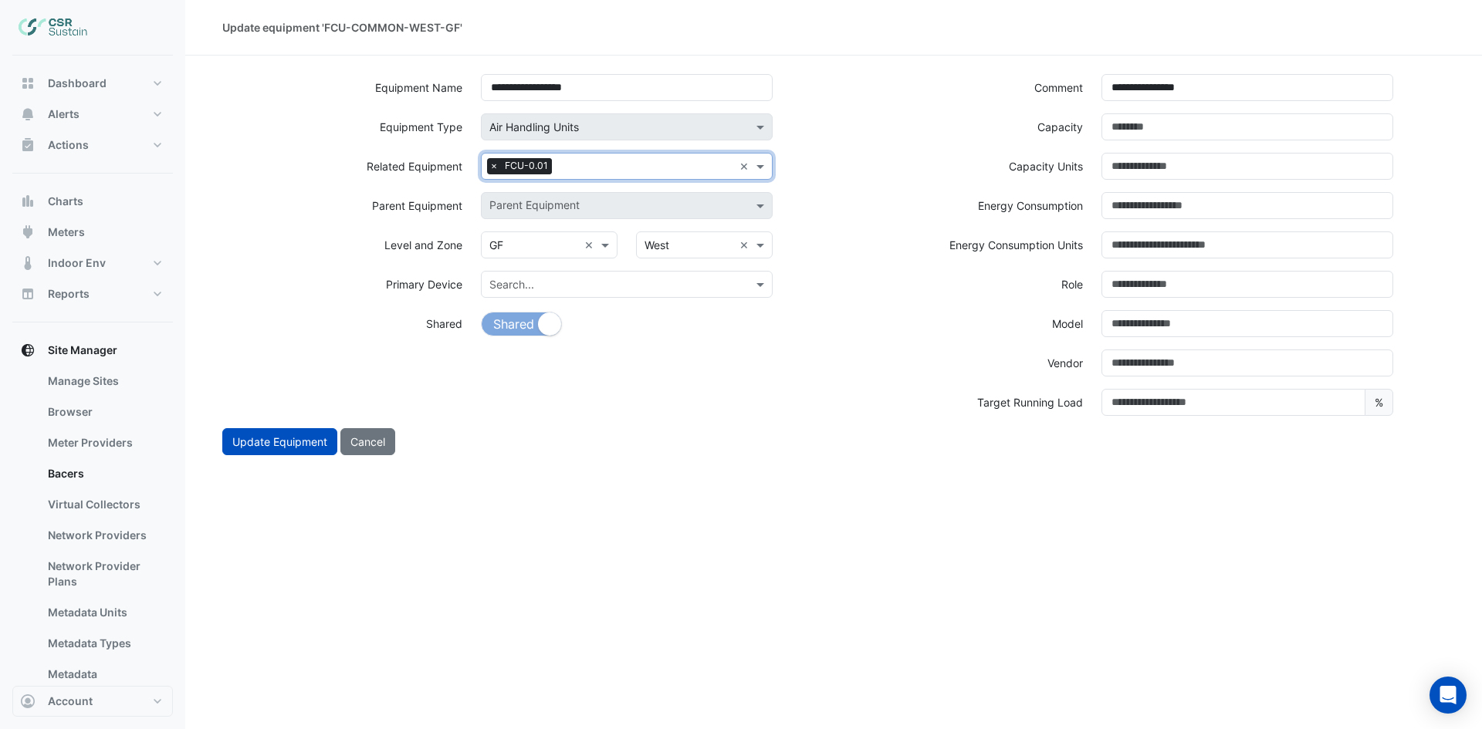
click at [651, 161] on input "text" at bounding box center [645, 168] width 175 height 16
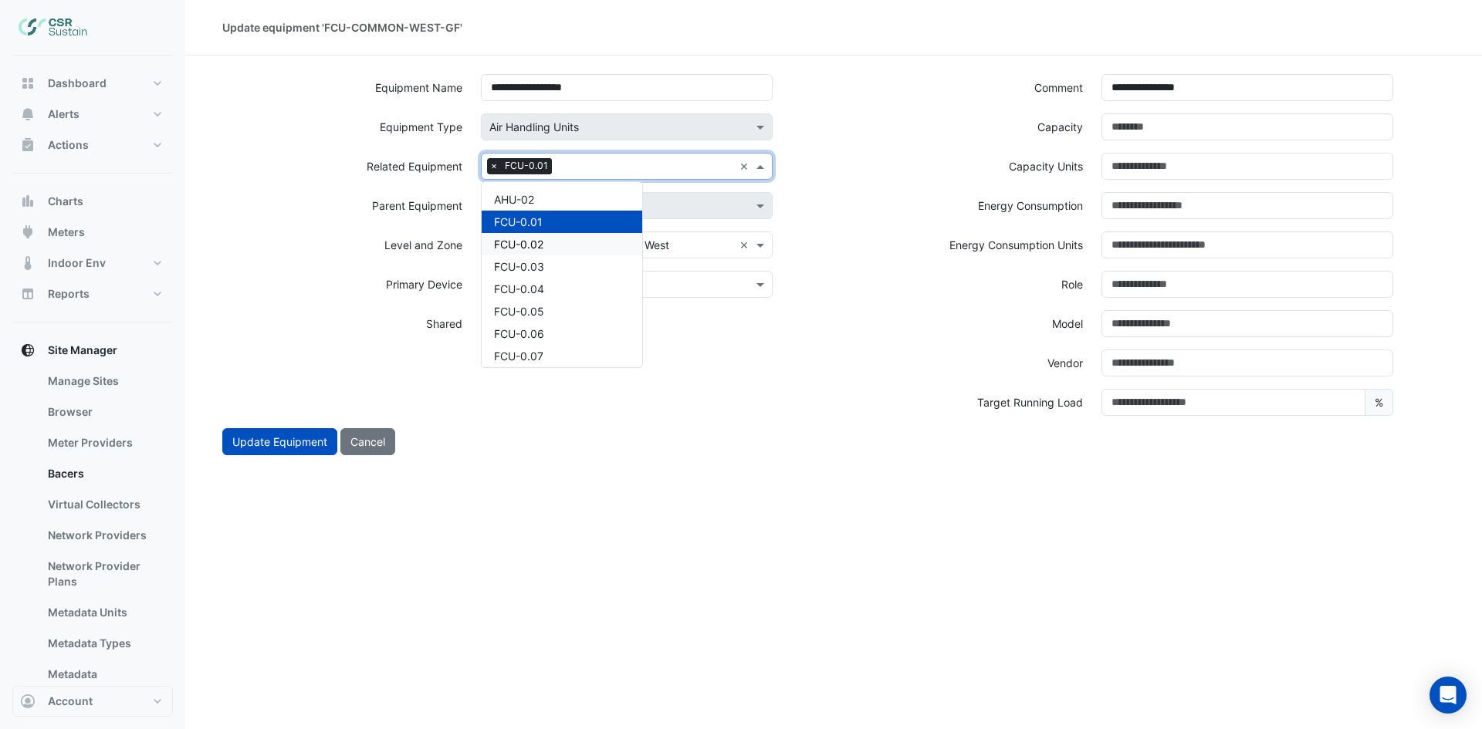
click at [553, 242] on div "FCU-0.02" at bounding box center [562, 244] width 161 height 22
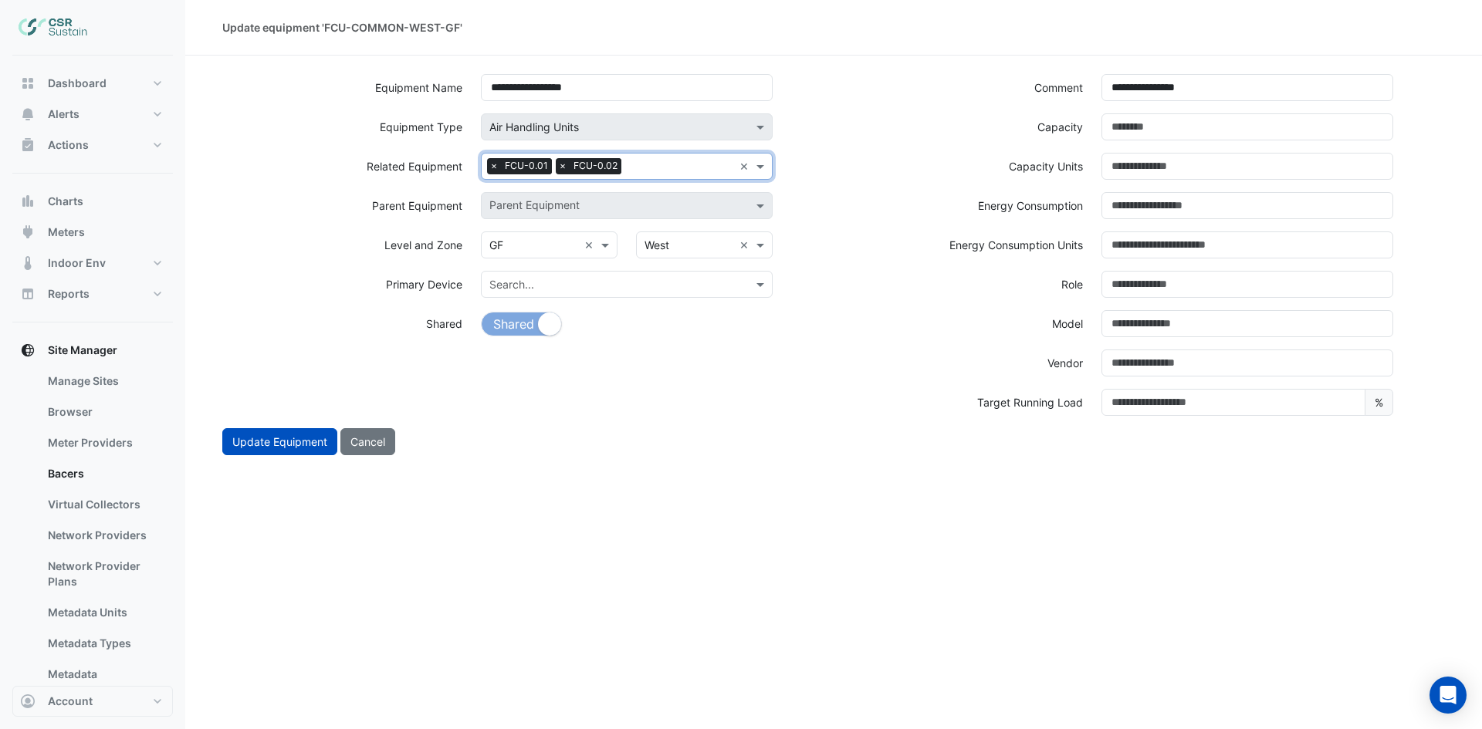
click at [650, 169] on input "text" at bounding box center [680, 168] width 106 height 16
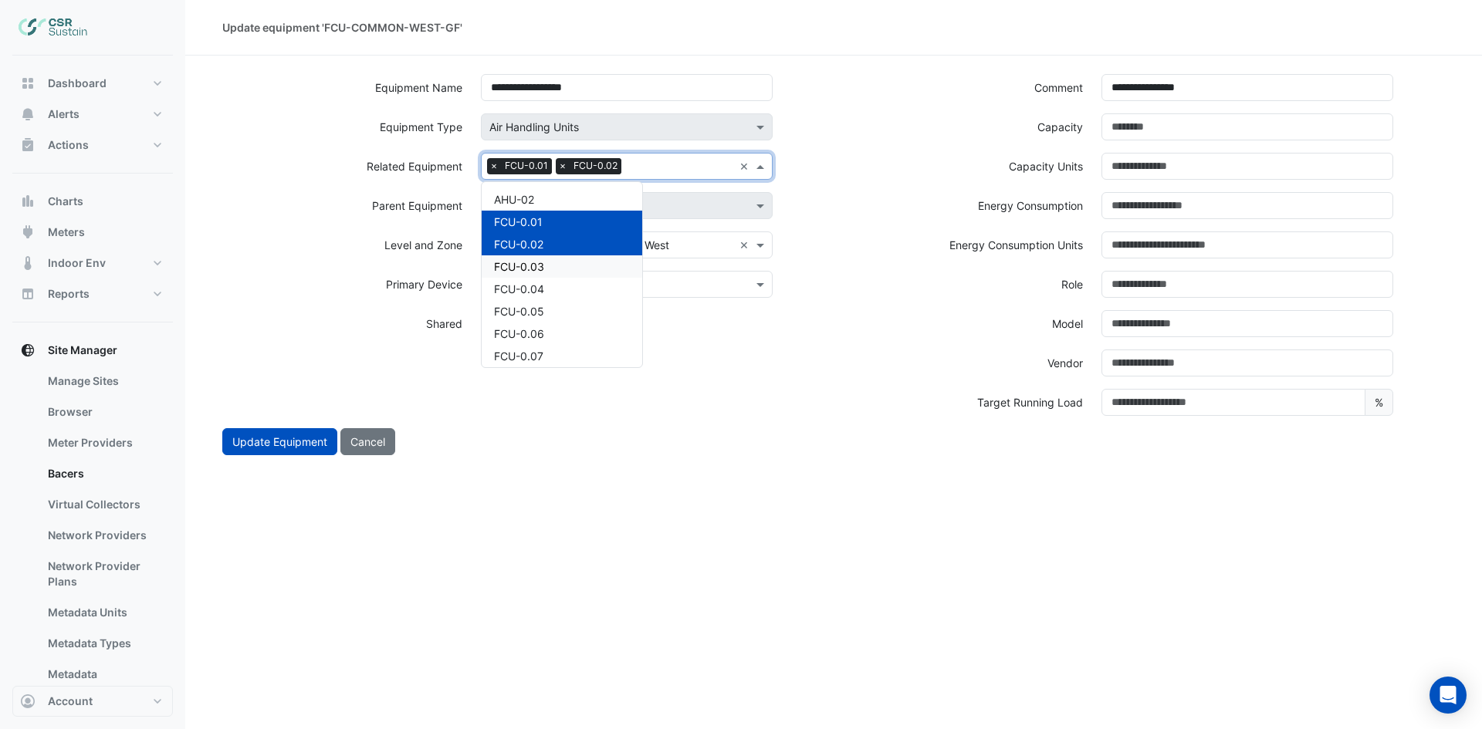
click at [555, 265] on div "FCU-0.03" at bounding box center [562, 266] width 161 height 22
click at [703, 171] on input "text" at bounding box center [715, 168] width 35 height 16
click at [545, 286] on div "FCU-0.04" at bounding box center [562, 289] width 161 height 22
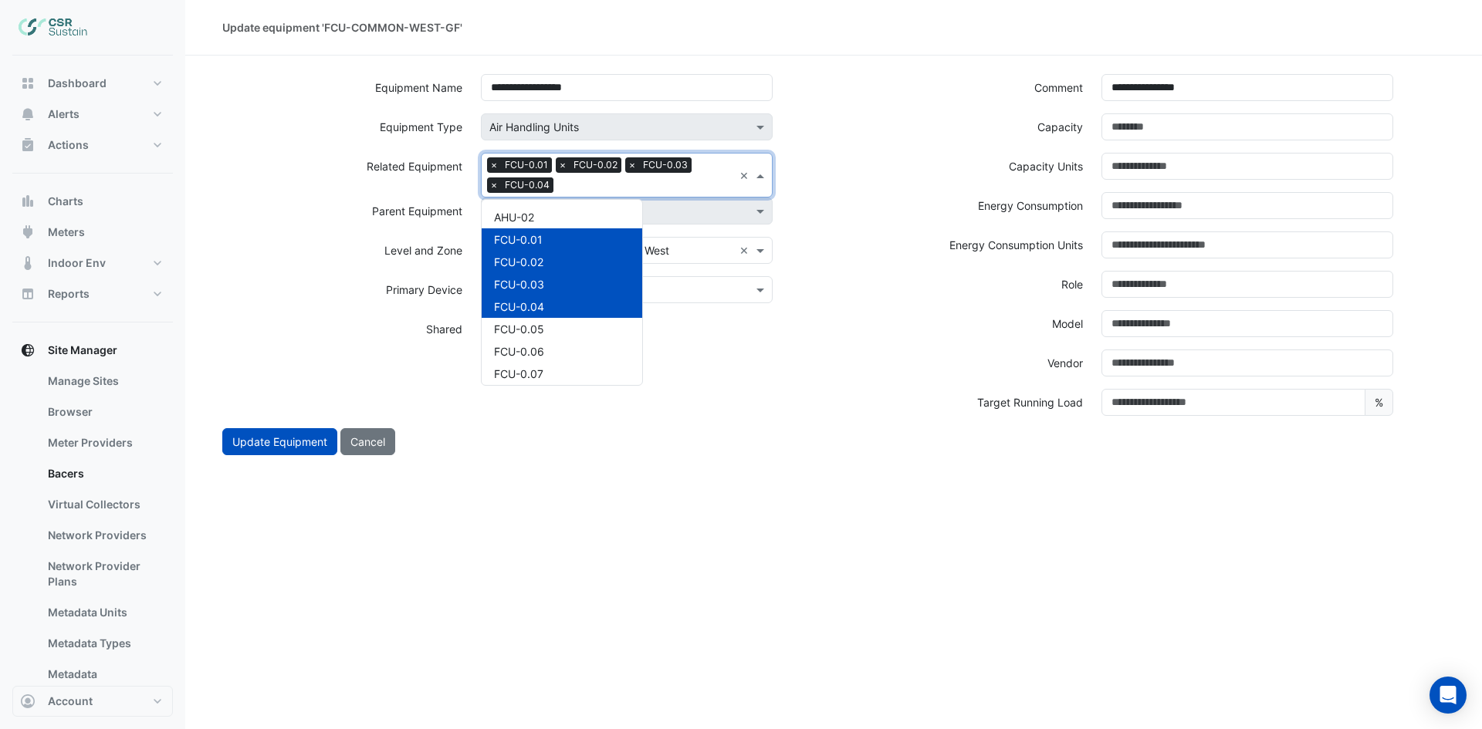
click at [626, 182] on input "text" at bounding box center [646, 186] width 174 height 16
click at [515, 326] on span "FCU-0.05" at bounding box center [519, 329] width 50 height 13
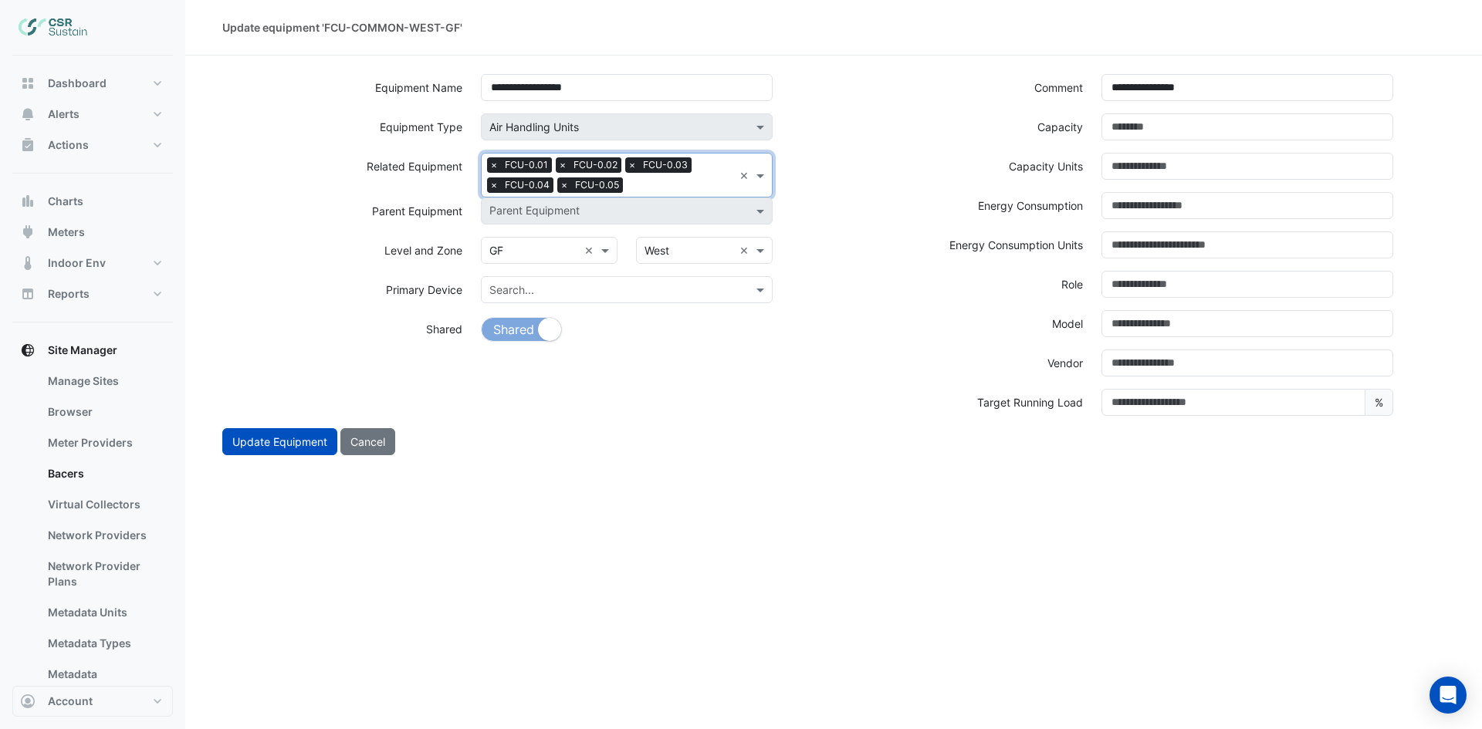
click at [664, 189] on input "text" at bounding box center [681, 186] width 104 height 16
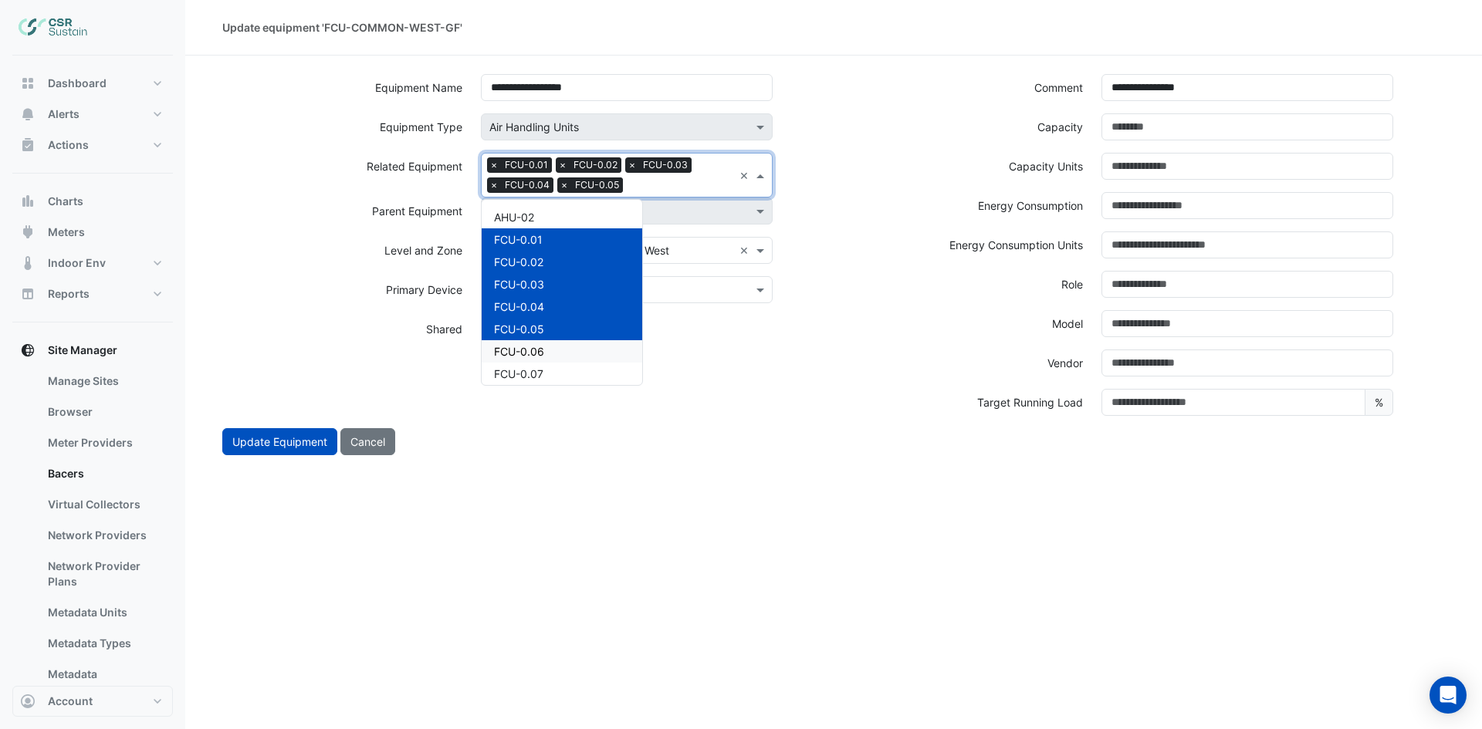
click at [529, 349] on span "FCU-0.06" at bounding box center [519, 351] width 50 height 13
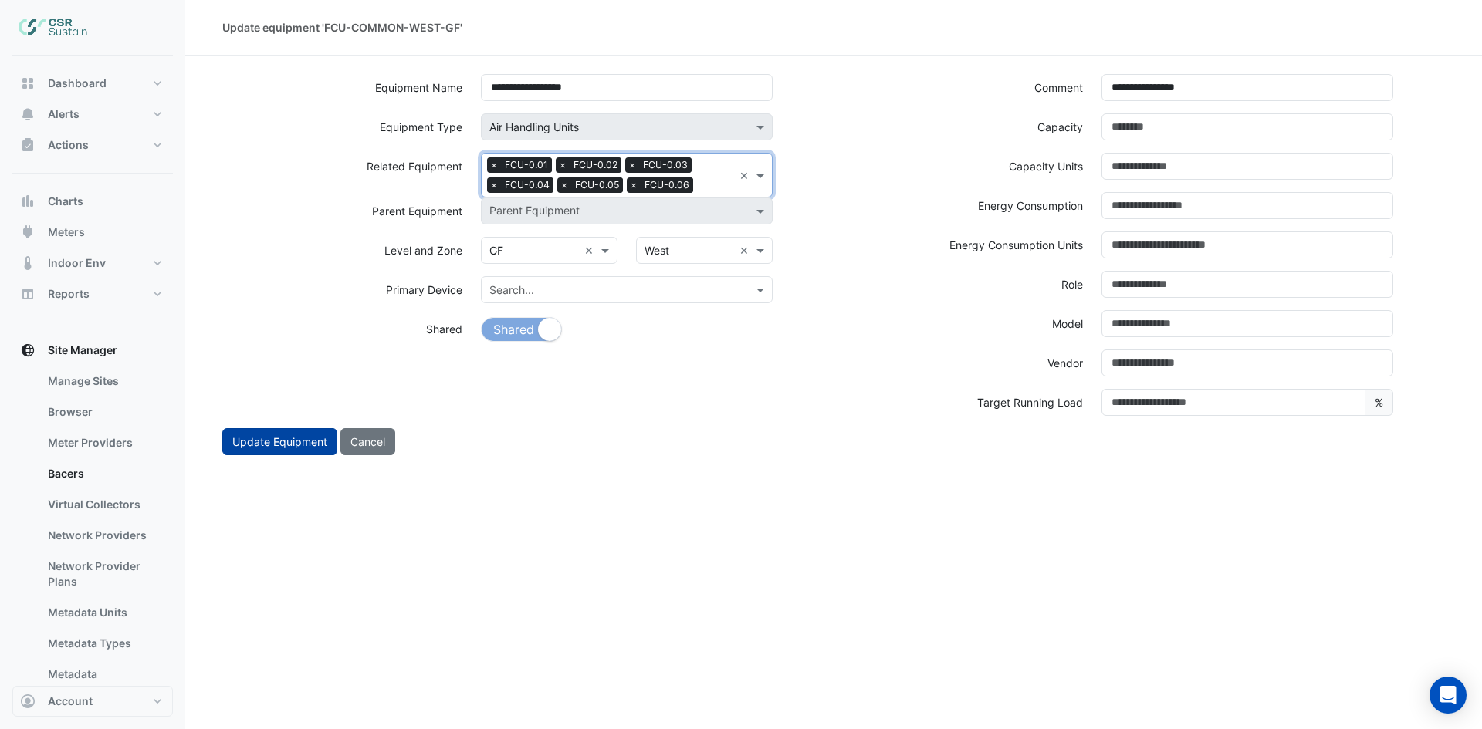
click at [270, 445] on button "Update Equipment" at bounding box center [279, 441] width 115 height 27
select select "***"
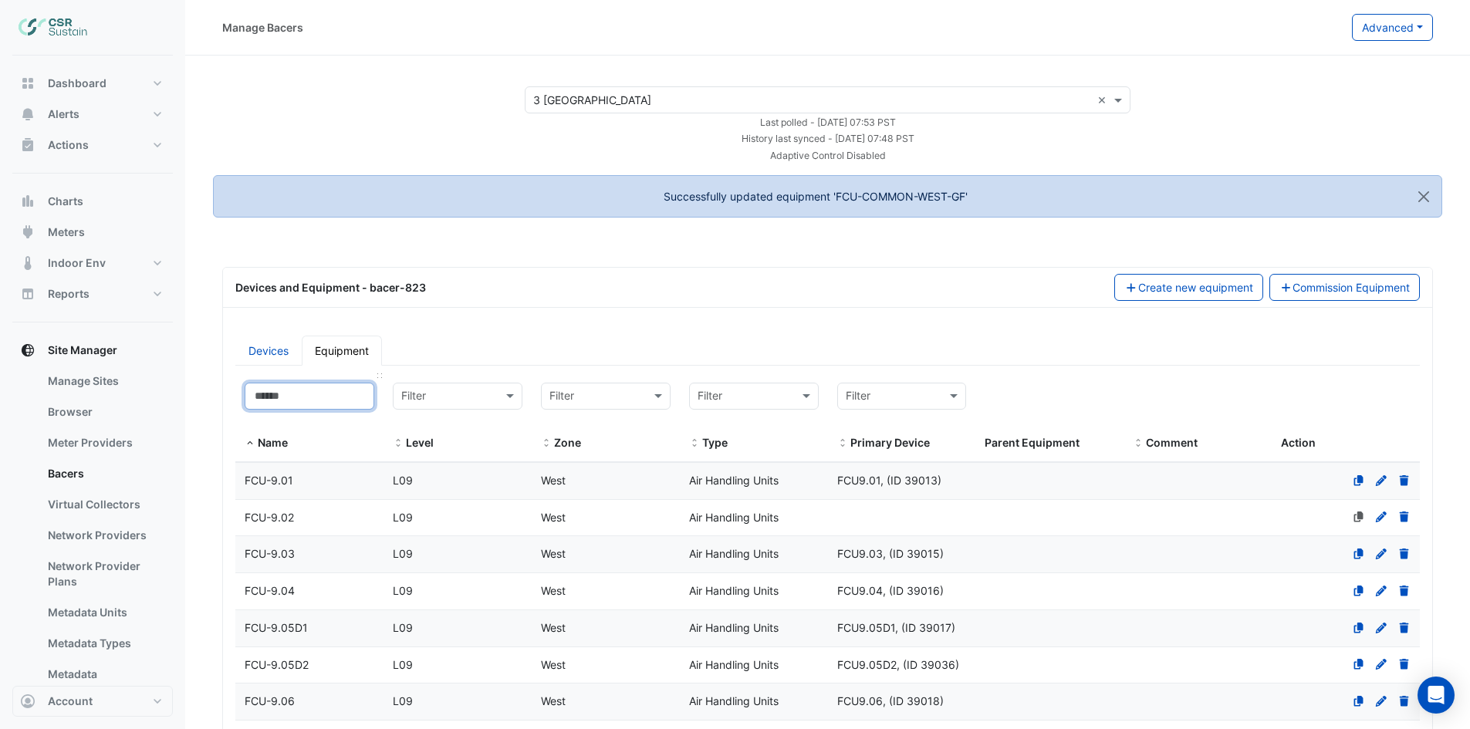
click at [341, 403] on input at bounding box center [310, 396] width 130 height 27
select select "***"
paste input "**********"
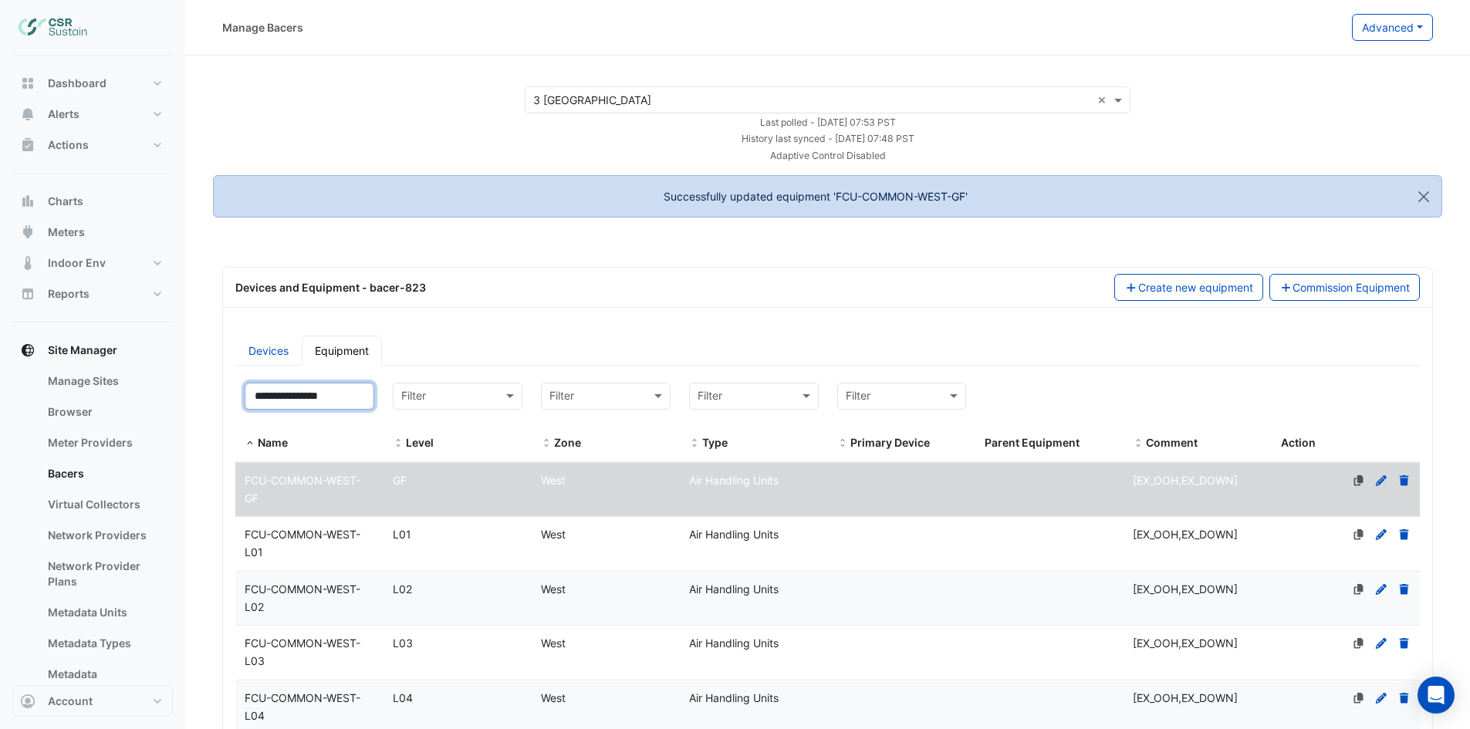
type input "**********"
click at [290, 538] on span "FCU-COMMON-WEST-L01" at bounding box center [303, 543] width 116 height 31
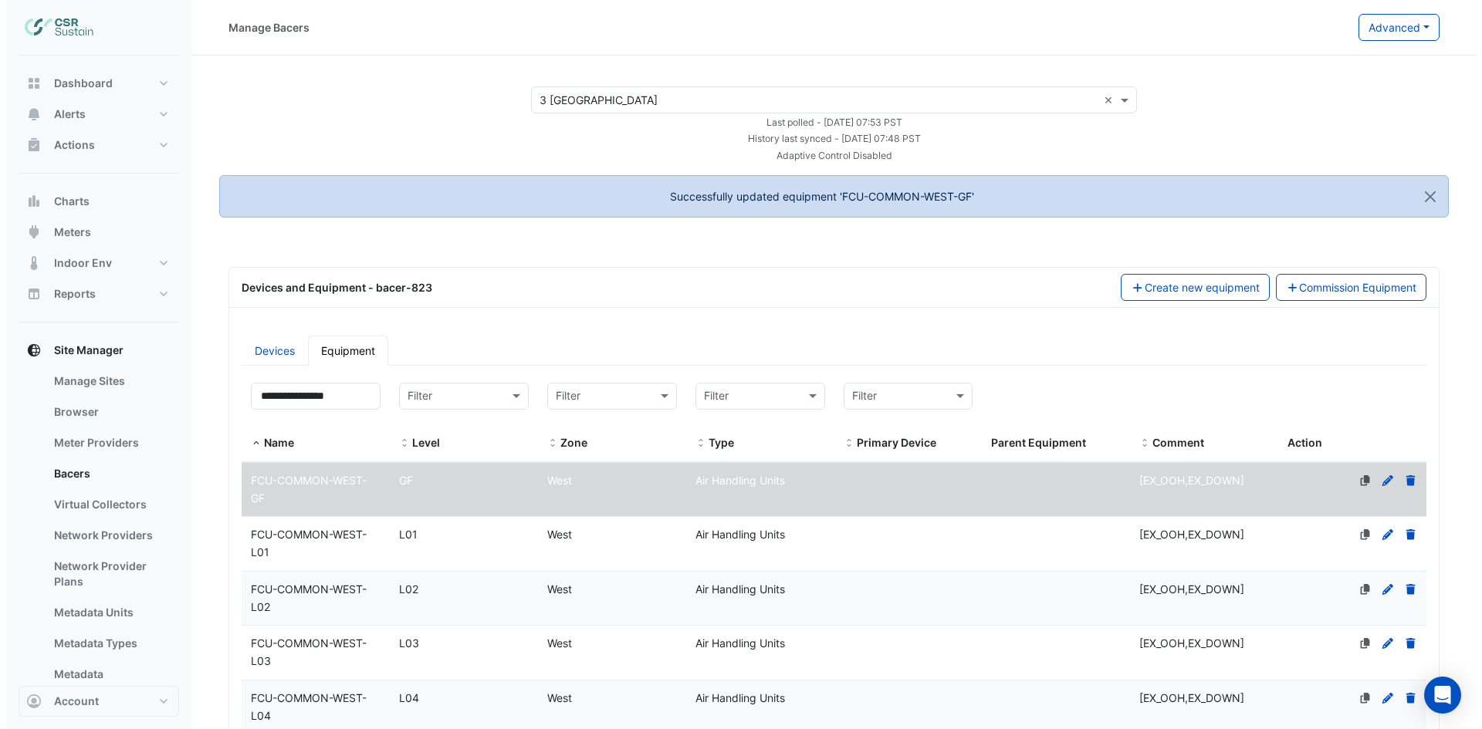
scroll to position [0, 0]
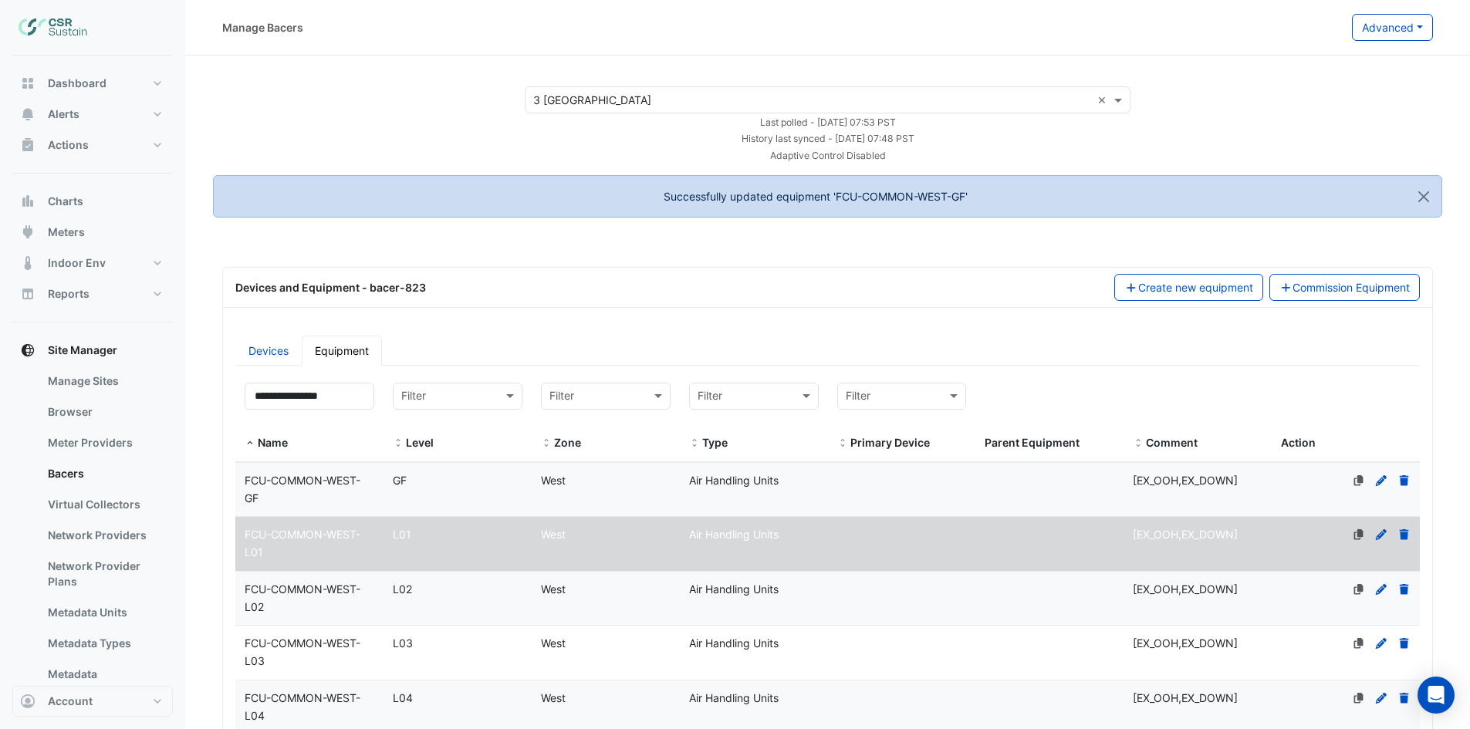
click at [1379, 533] on icon at bounding box center [1381, 534] width 14 height 11
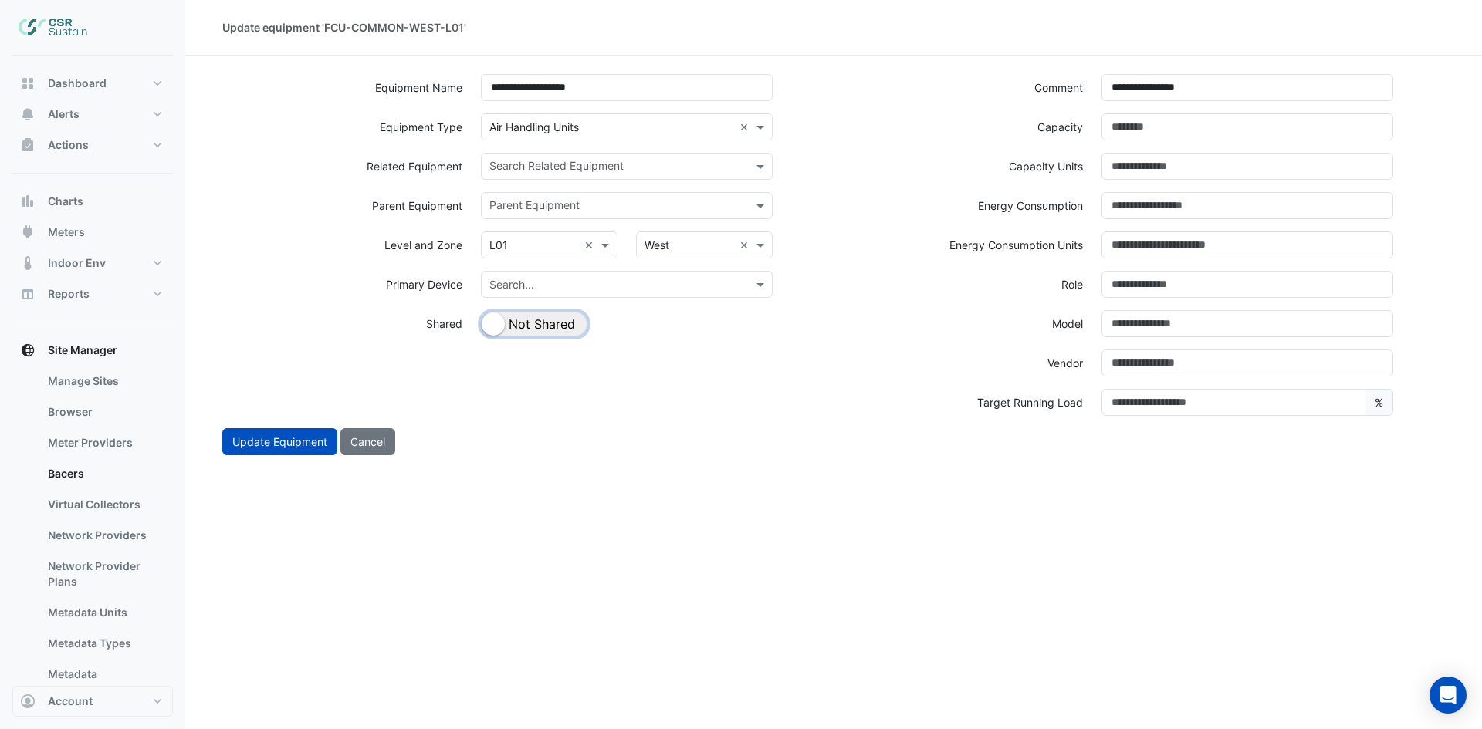
click at [557, 326] on button "Shared Not Shared" at bounding box center [534, 324] width 106 height 25
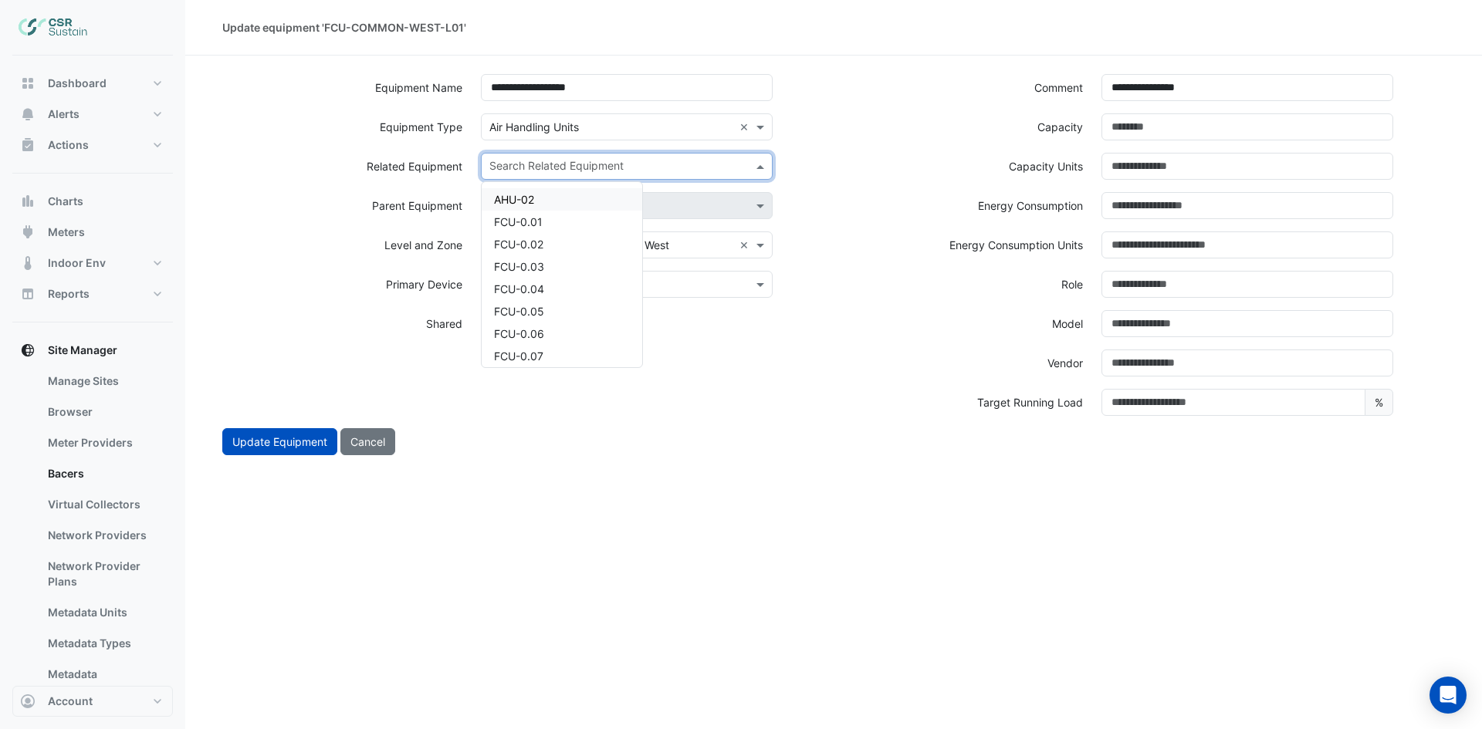
click at [600, 164] on input "text" at bounding box center [617, 168] width 257 height 16
click at [553, 277] on div "FCU-1.01" at bounding box center [562, 281] width 161 height 22
click at [592, 167] on input "text" at bounding box center [644, 168] width 177 height 16
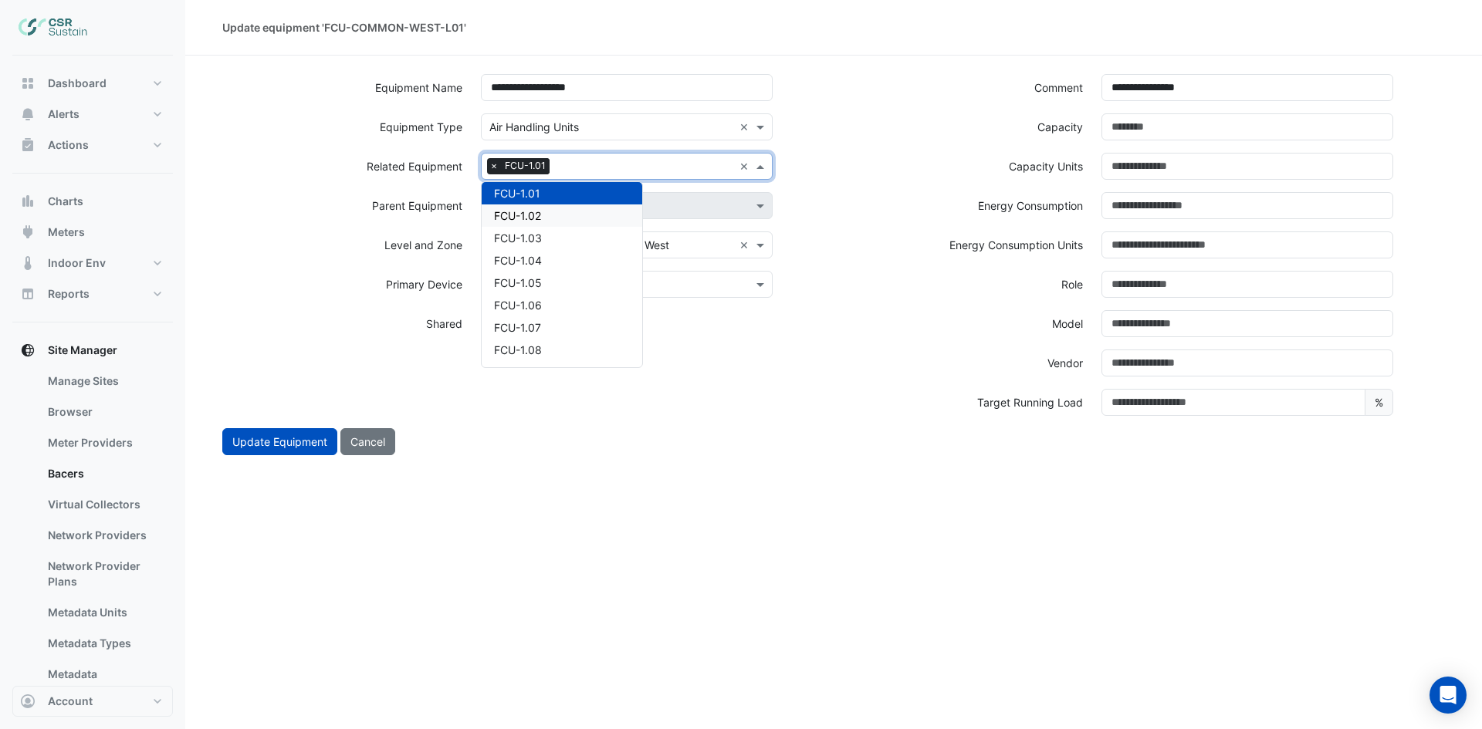
click at [526, 211] on span "FCU-1.02" at bounding box center [517, 215] width 47 height 13
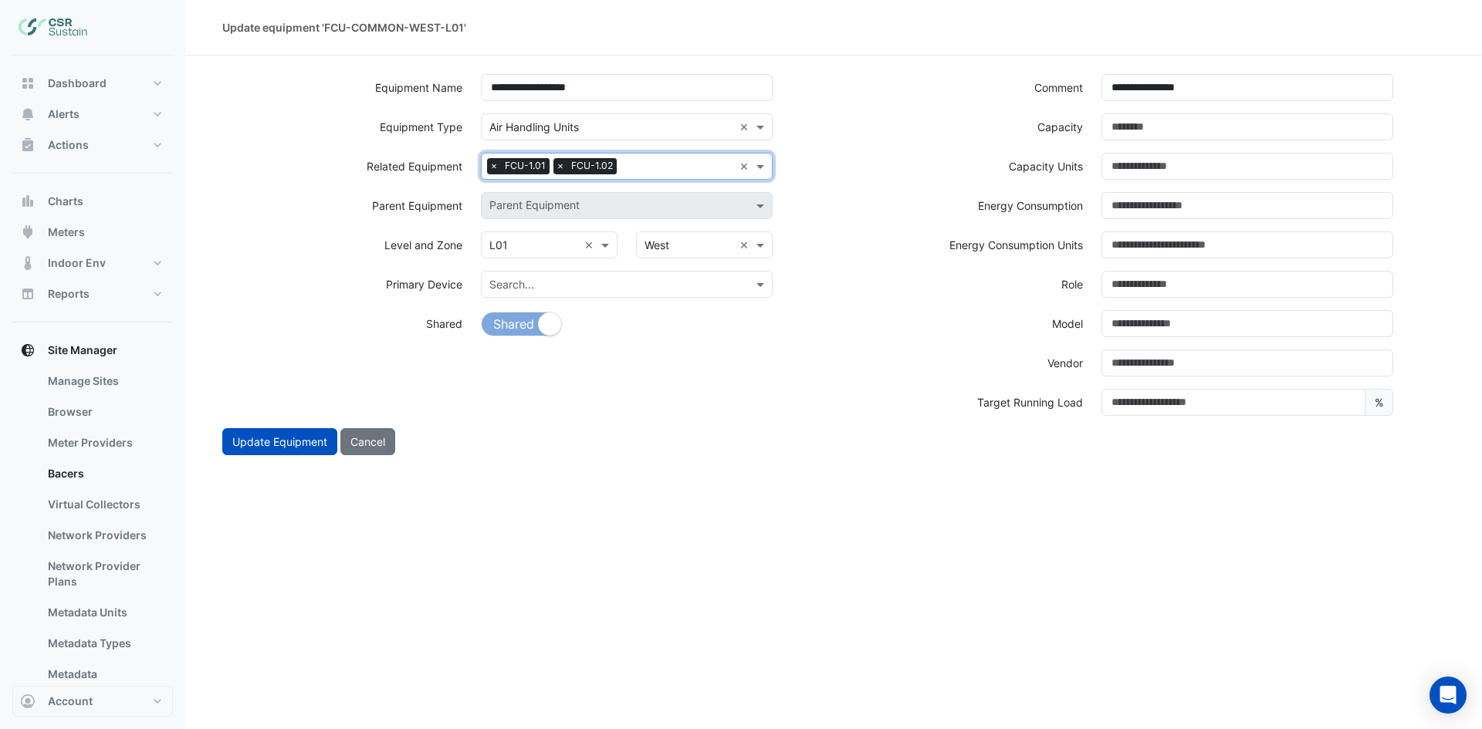
click at [658, 173] on input "text" at bounding box center [678, 168] width 110 height 16
click at [569, 218] on div "FCU-1.03" at bounding box center [562, 216] width 161 height 22
click at [693, 165] on input "text" at bounding box center [712, 168] width 42 height 16
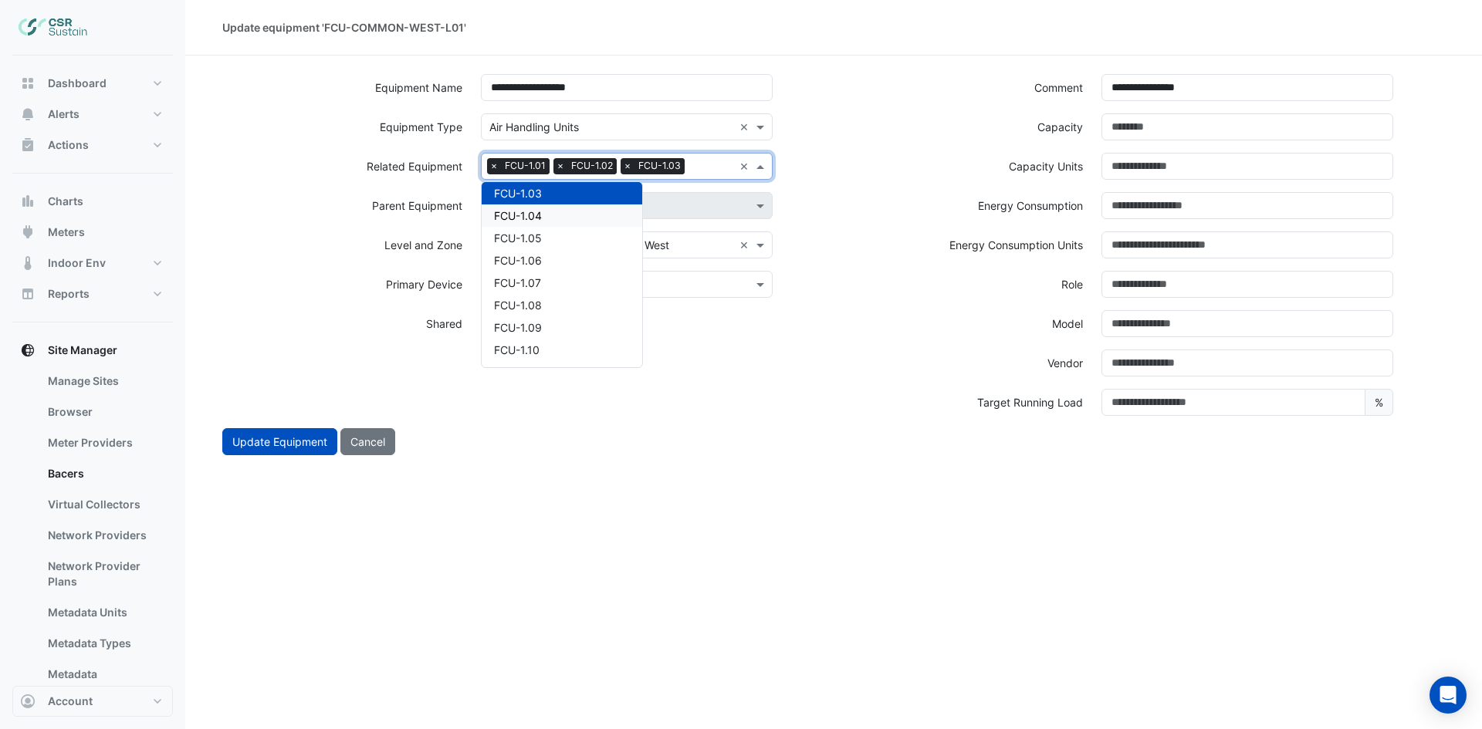
click at [597, 215] on div "FCU-1.04" at bounding box center [562, 216] width 161 height 22
click at [641, 189] on input "text" at bounding box center [645, 186] width 176 height 16
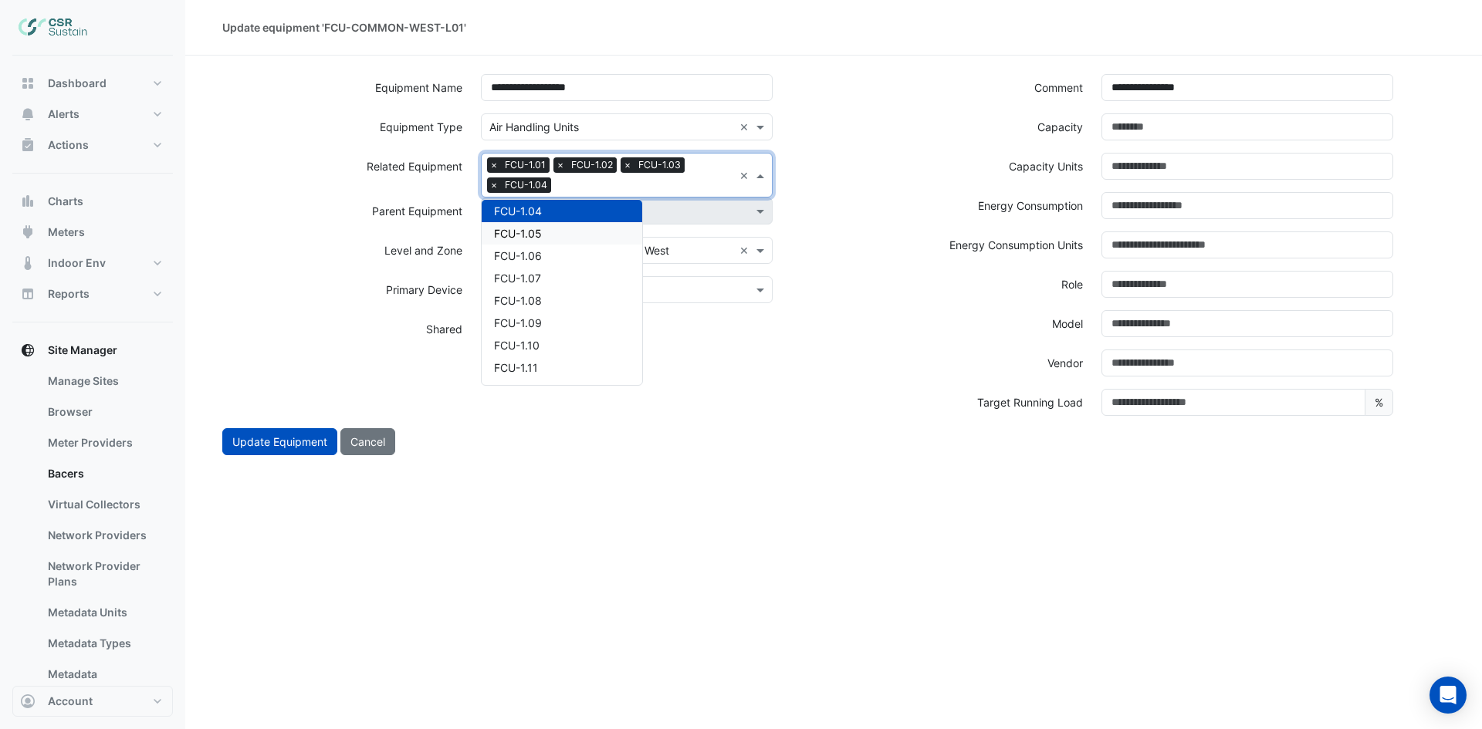
click at [554, 233] on div "FCU-1.05" at bounding box center [562, 233] width 161 height 22
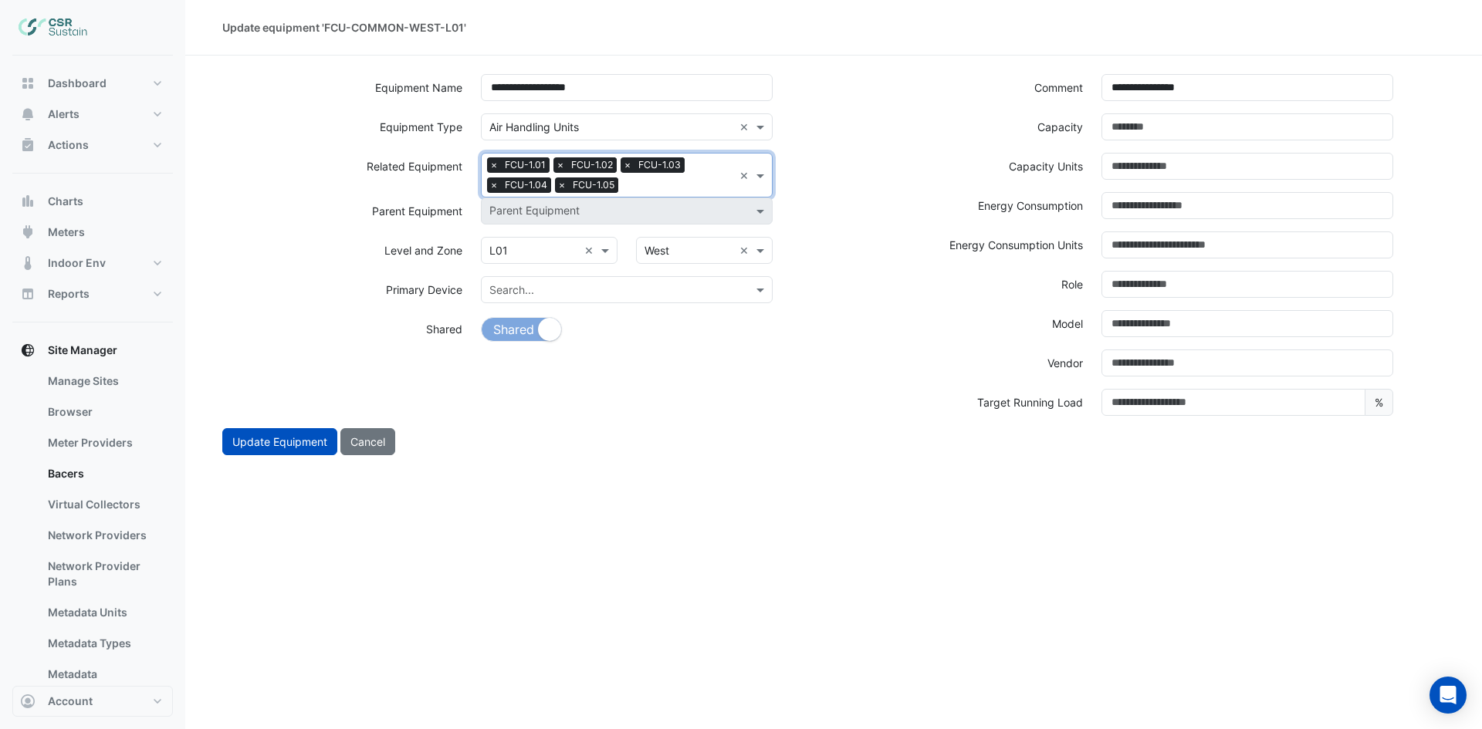
click at [684, 178] on input "text" at bounding box center [678, 186] width 109 height 16
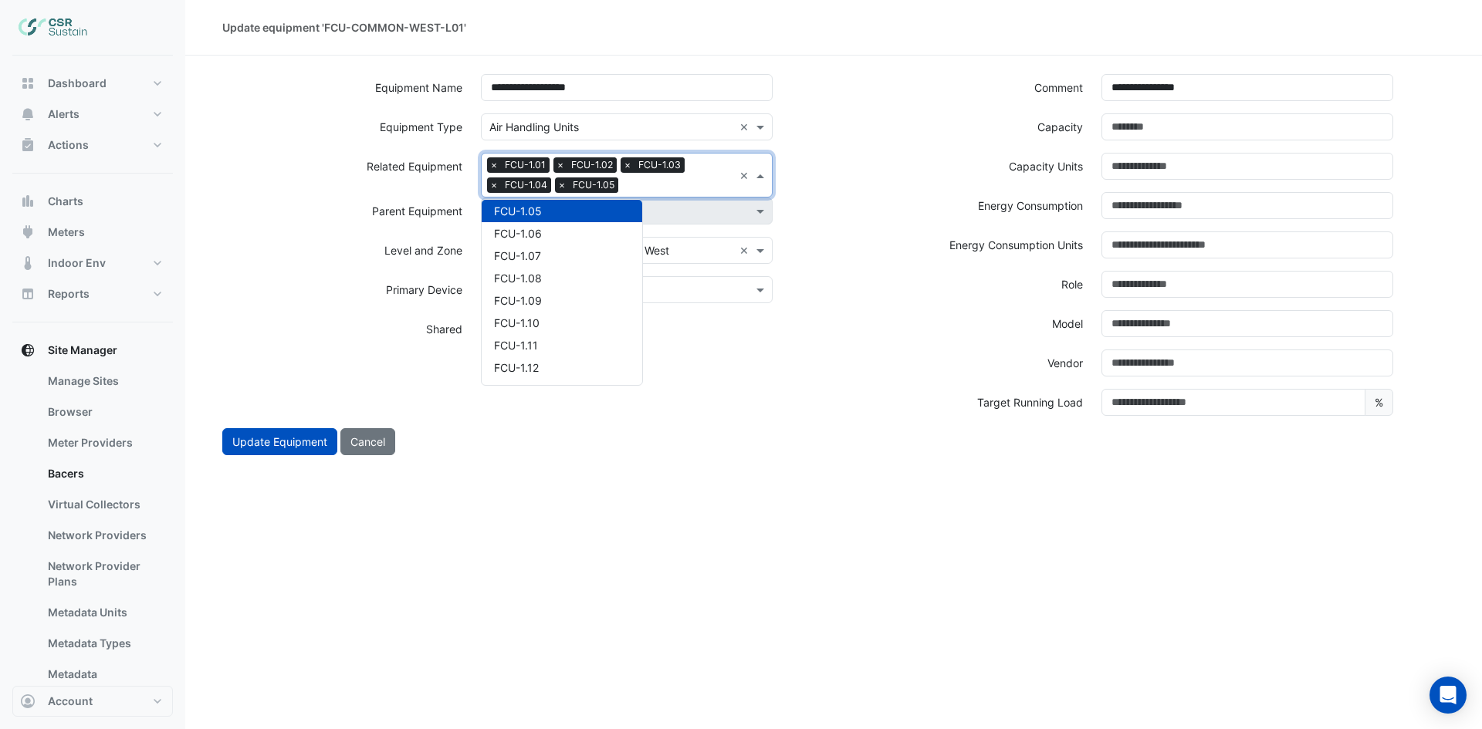
click at [563, 233] on div "FCU-1.06" at bounding box center [562, 233] width 161 height 22
click at [707, 182] on input "text" at bounding box center [712, 186] width 41 height 16
click at [570, 235] on div "FCU-1.07" at bounding box center [562, 233] width 161 height 22
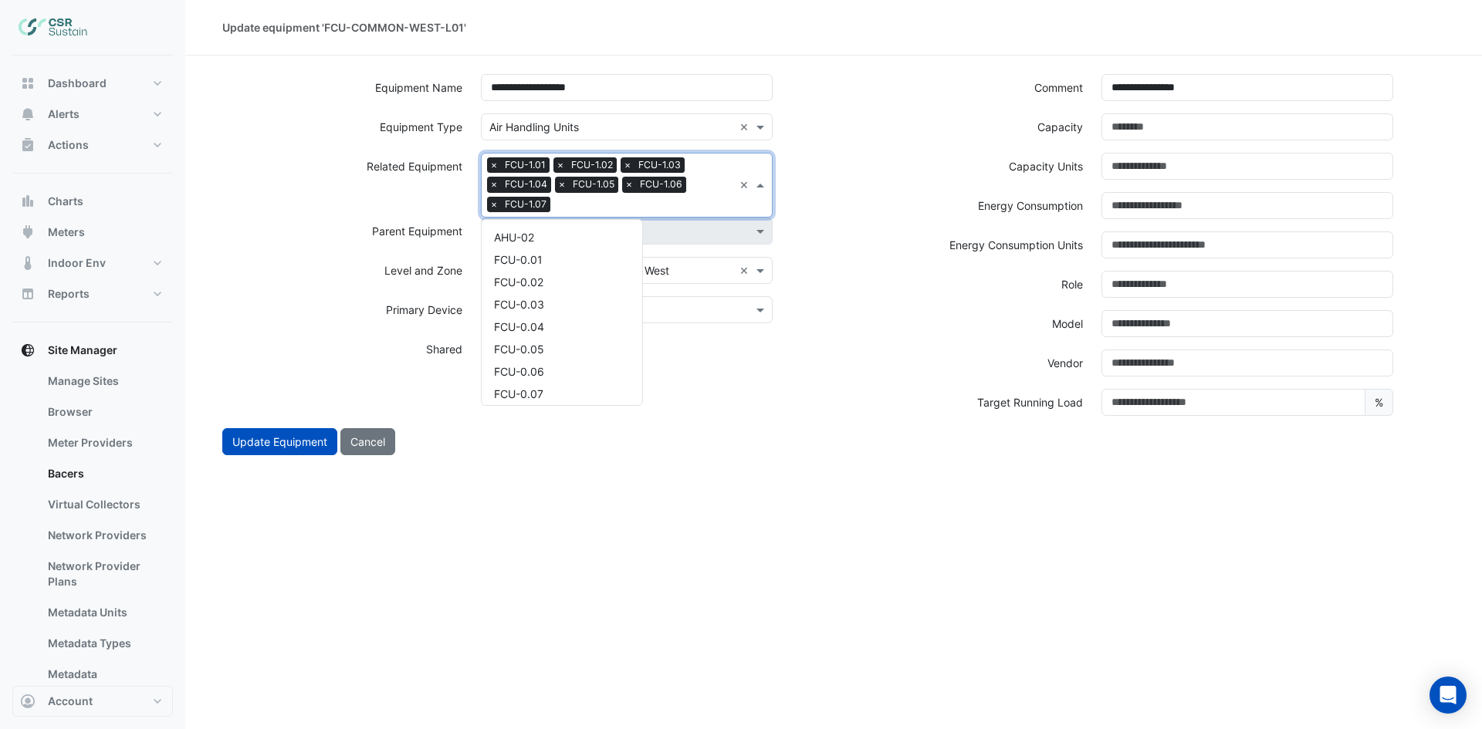
click at [600, 209] on input "text" at bounding box center [644, 206] width 177 height 16
click at [545, 247] on div "FCU-1.08" at bounding box center [562, 253] width 161 height 22
click at [669, 198] on input "text" at bounding box center [678, 206] width 109 height 16
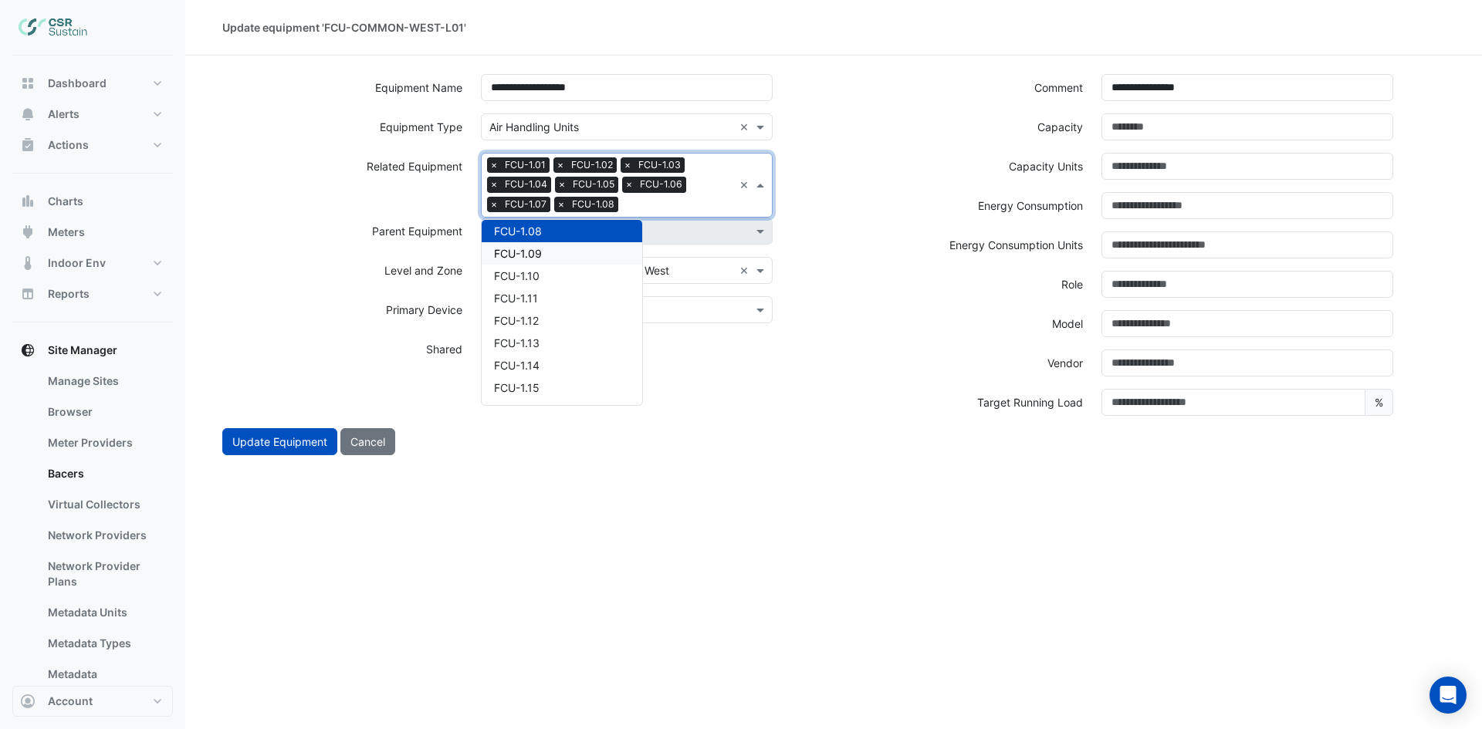
click at [573, 251] on div "FCU-1.09" at bounding box center [562, 253] width 161 height 22
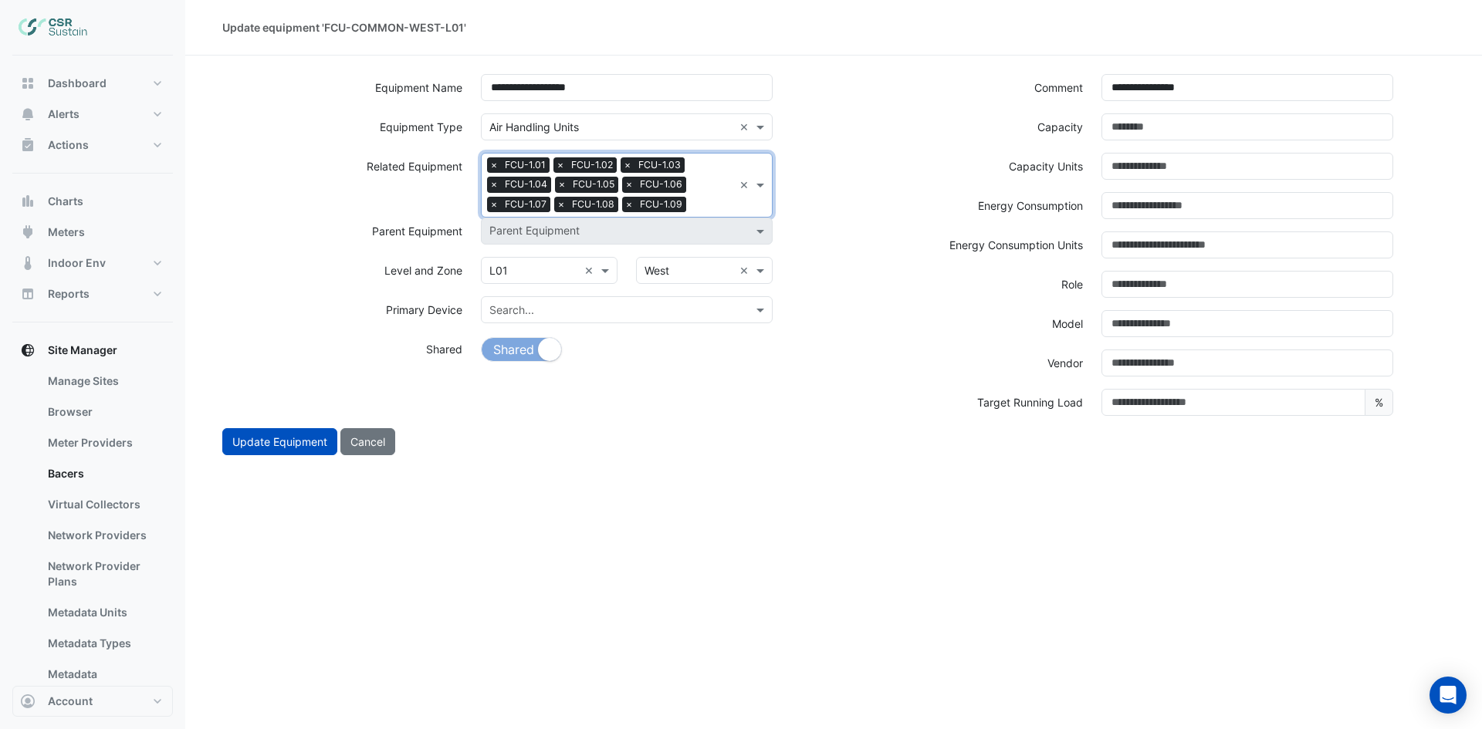
click at [708, 205] on input "text" at bounding box center [712, 206] width 41 height 16
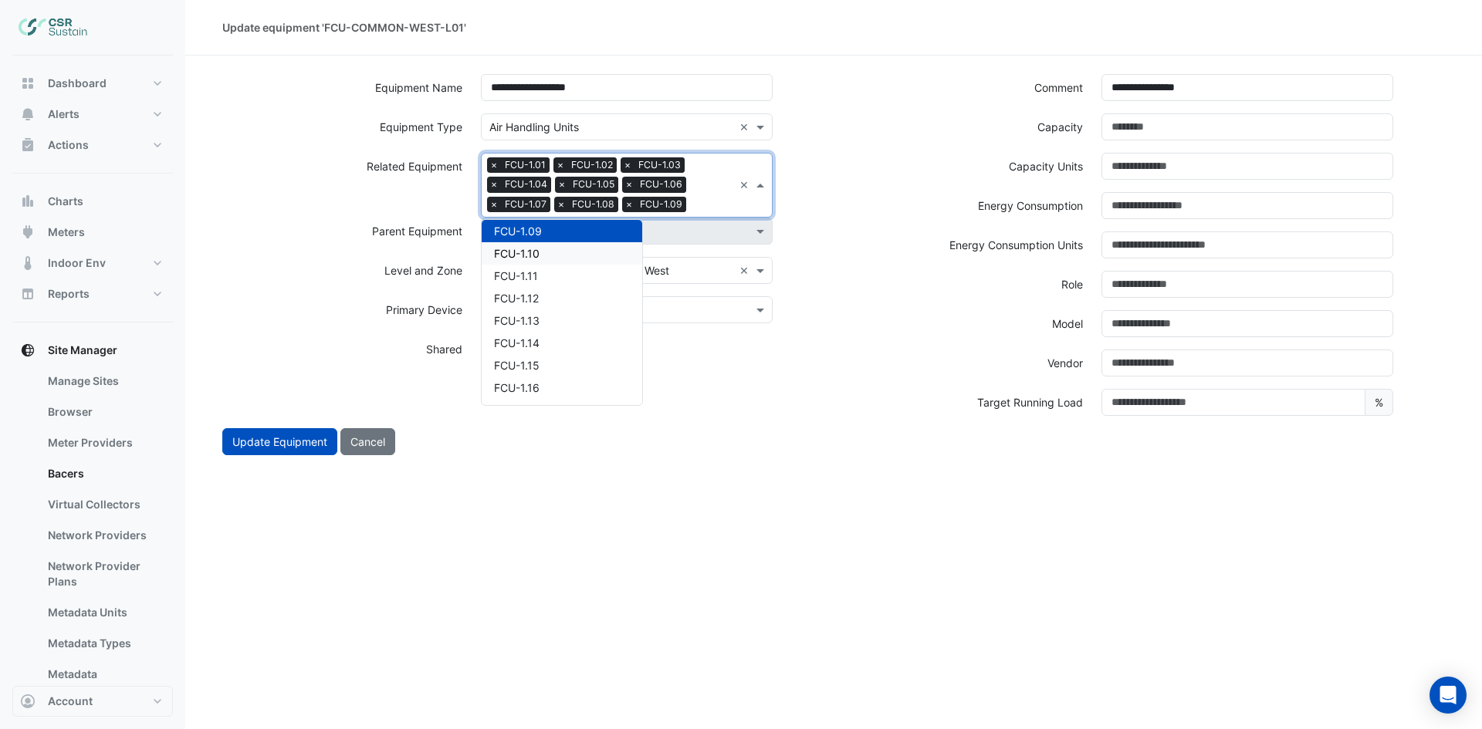
click at [570, 254] on div "FCU-1.10" at bounding box center [562, 253] width 161 height 22
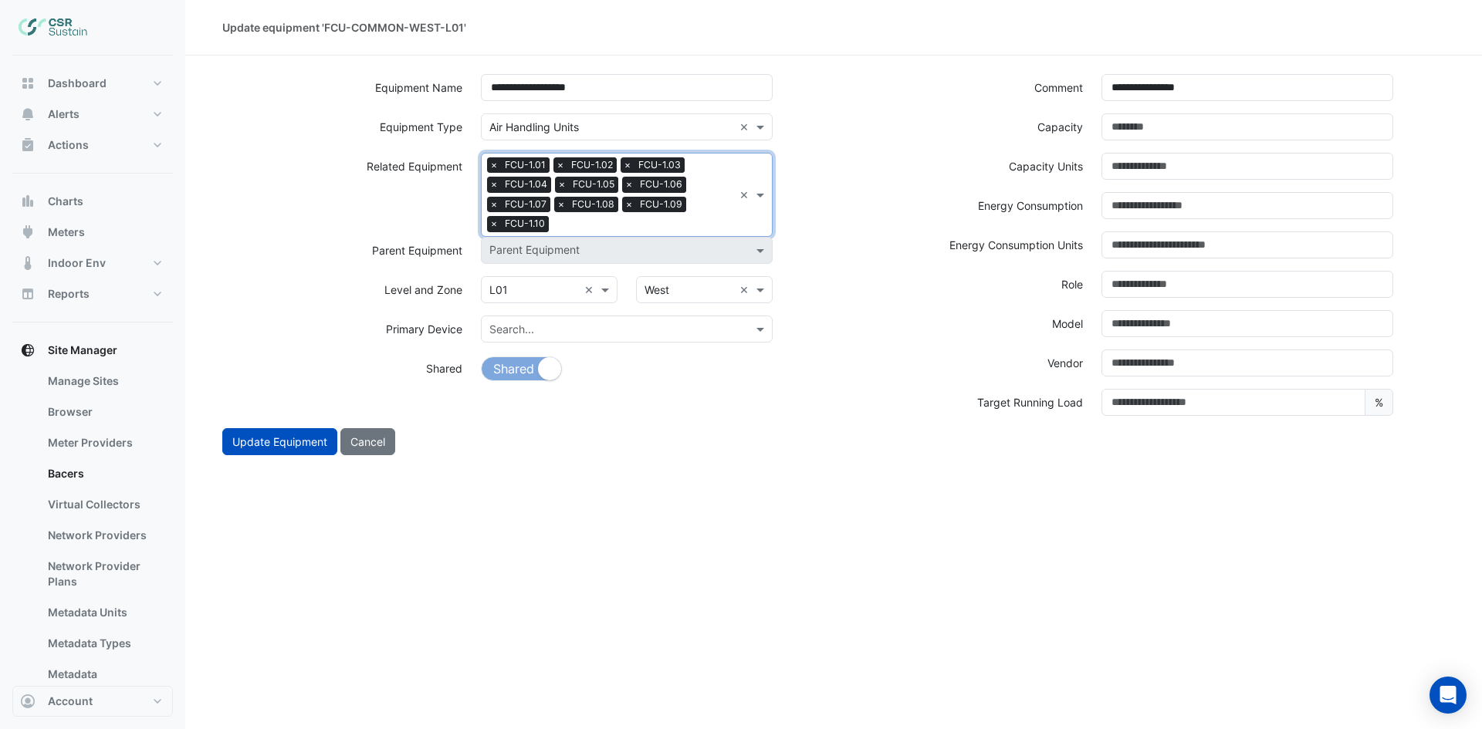
click at [690, 220] on input "text" at bounding box center [644, 226] width 178 height 16
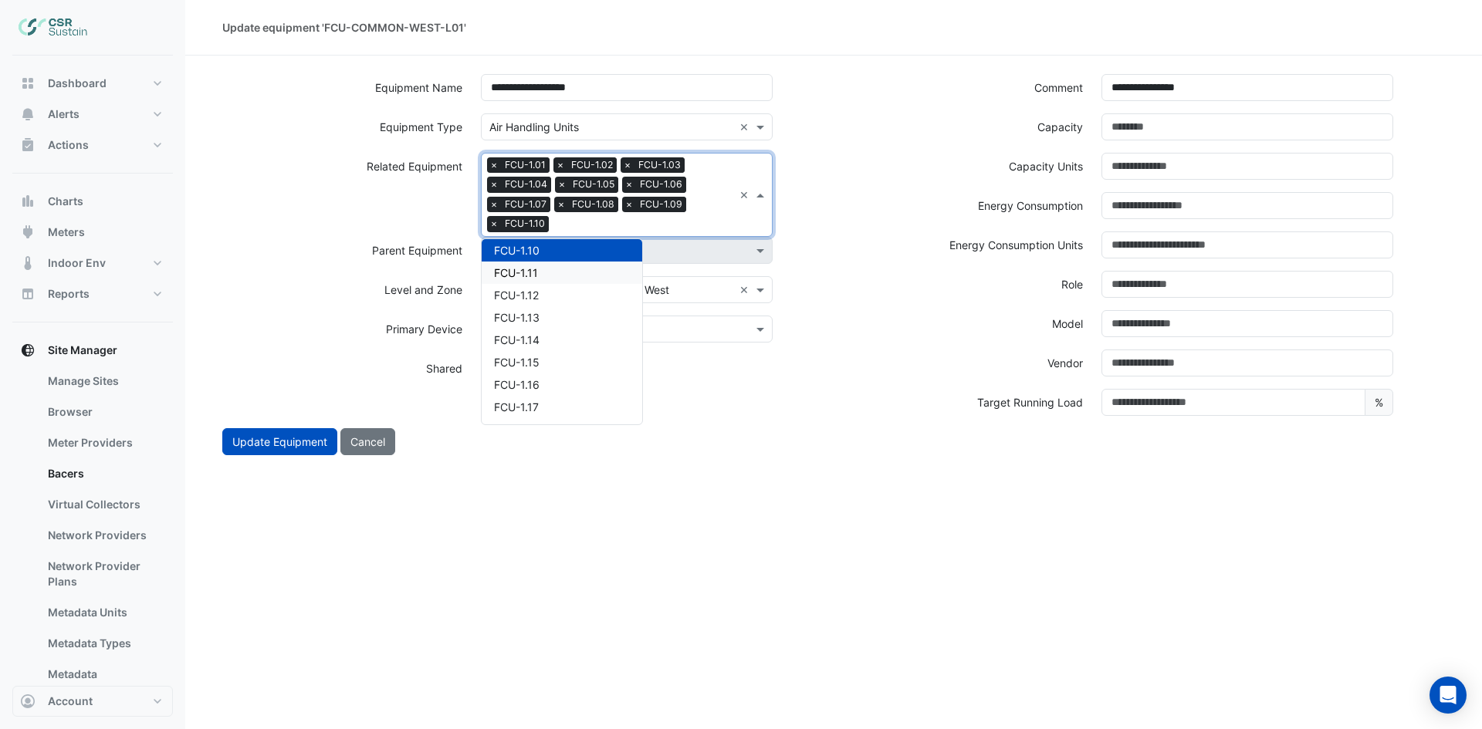
click at [559, 276] on div "FCU-1.11" at bounding box center [562, 273] width 161 height 22
click at [670, 218] on input "text" at bounding box center [676, 226] width 114 height 16
click at [549, 280] on div "FCU-1.12" at bounding box center [562, 273] width 161 height 22
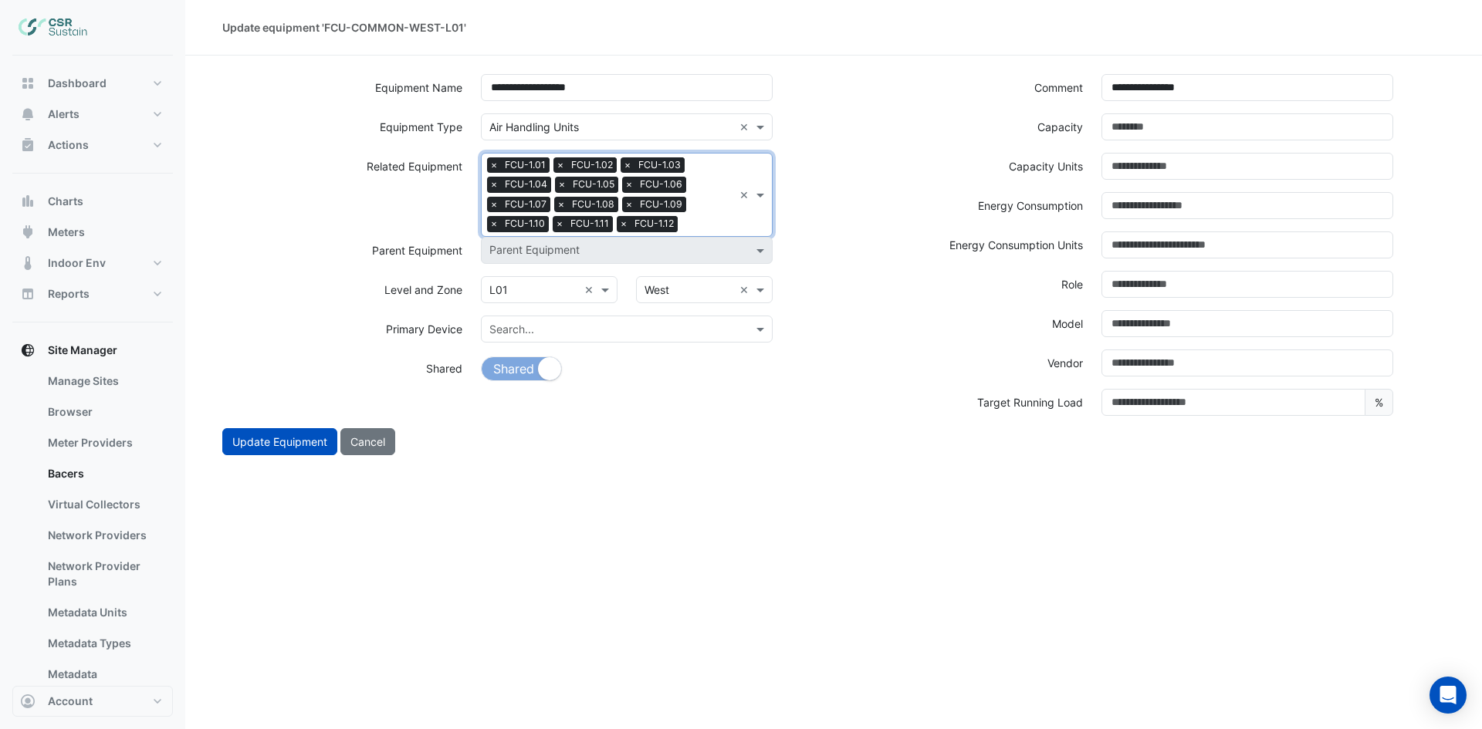
click at [715, 221] on input "text" at bounding box center [708, 226] width 49 height 16
click at [580, 272] on div "FCU-1.13" at bounding box center [562, 273] width 161 height 22
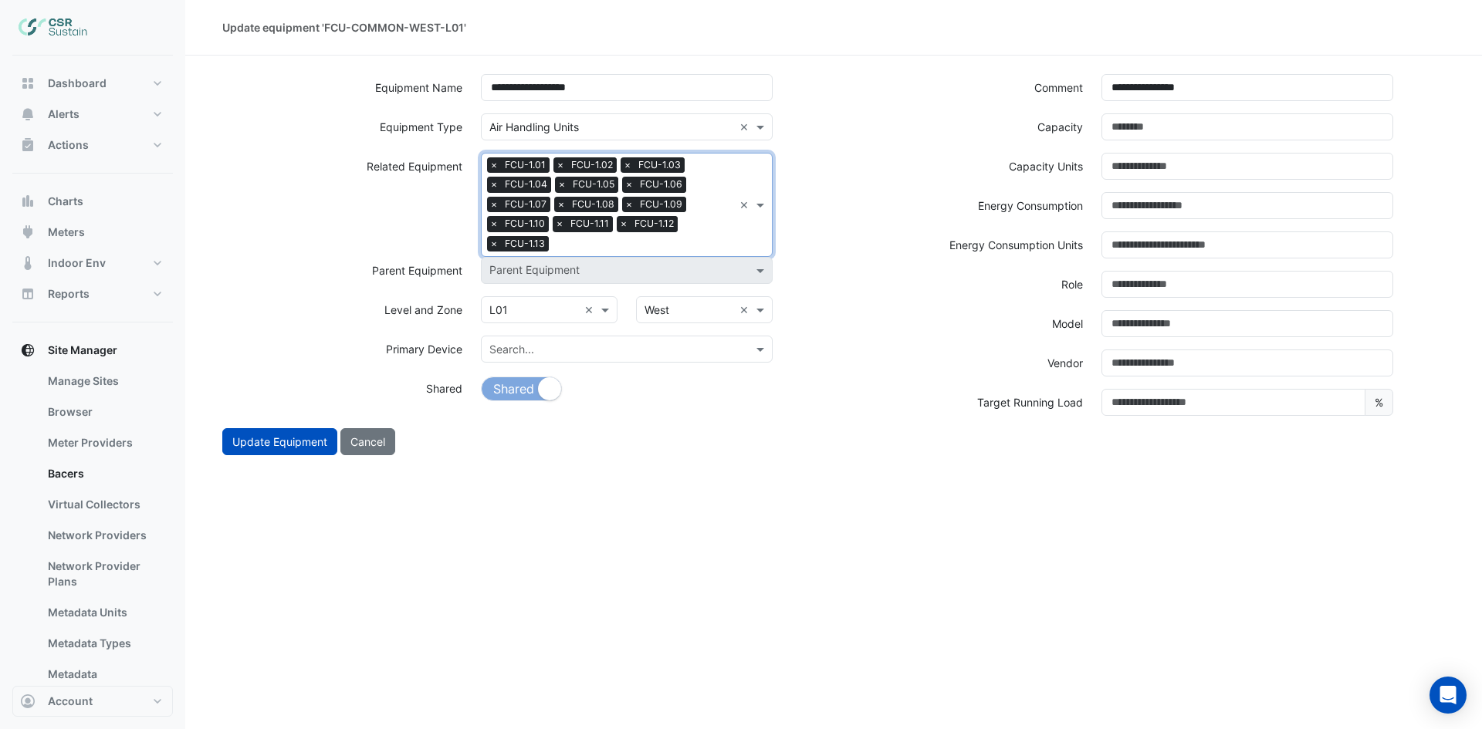
click at [690, 232] on div "Search Related Equipment × FCU-1.01 × FCU-1.02 × FCU-1.03 × FCU-1.04 × FCU-1.05…" at bounding box center [608, 205] width 252 height 103
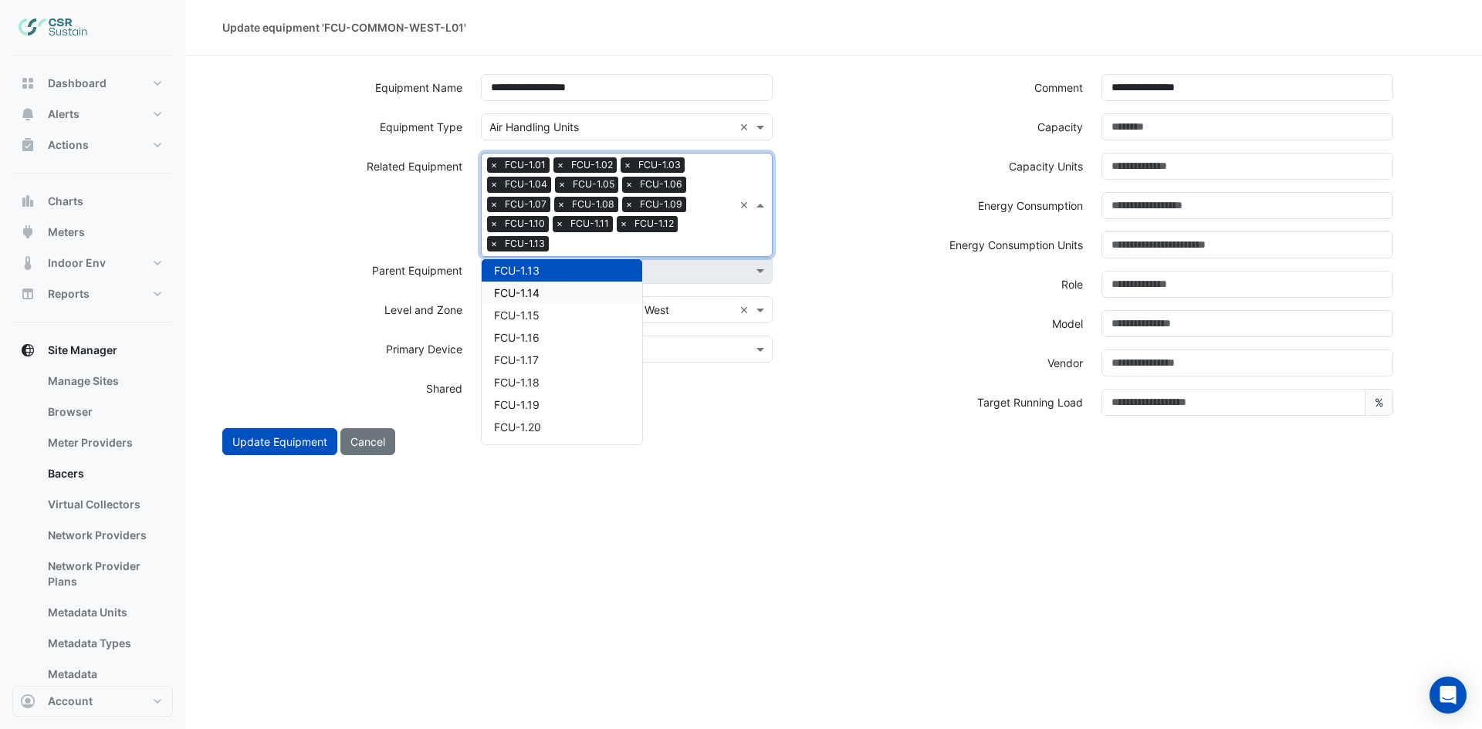
click at [556, 296] on div "FCU-1.14" at bounding box center [562, 293] width 161 height 22
click at [697, 242] on input "text" at bounding box center [676, 246] width 113 height 16
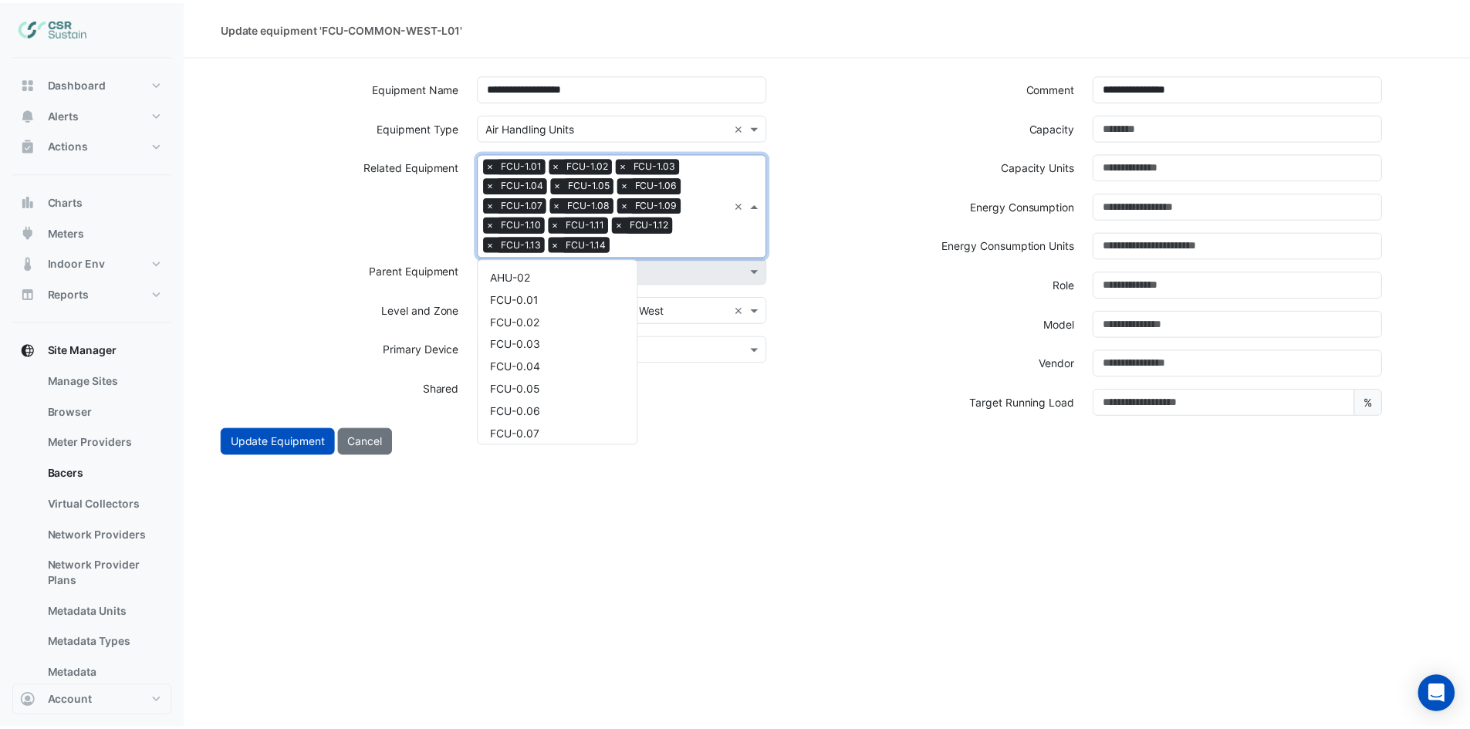
scroll to position [610, 0]
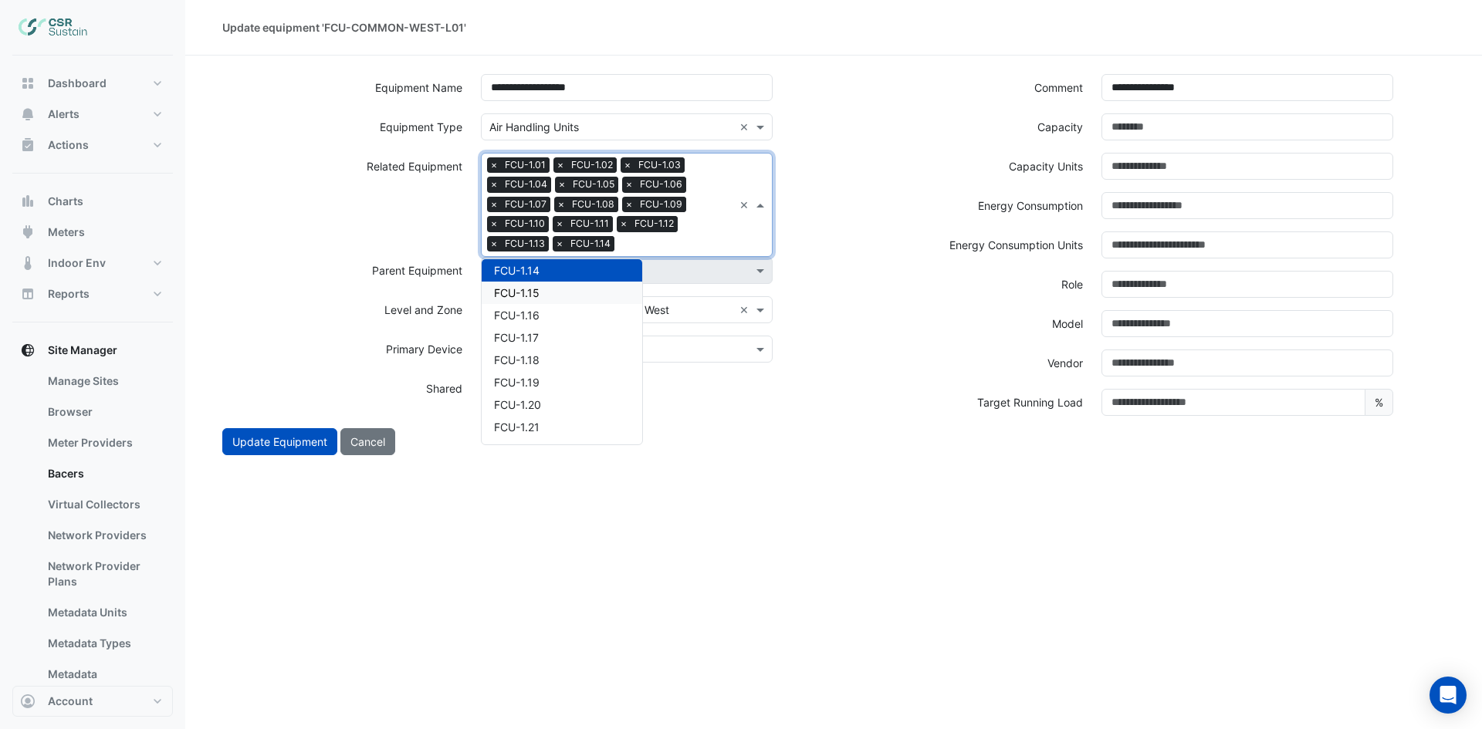
click at [566, 296] on div "FCU-1.15" at bounding box center [562, 293] width 161 height 22
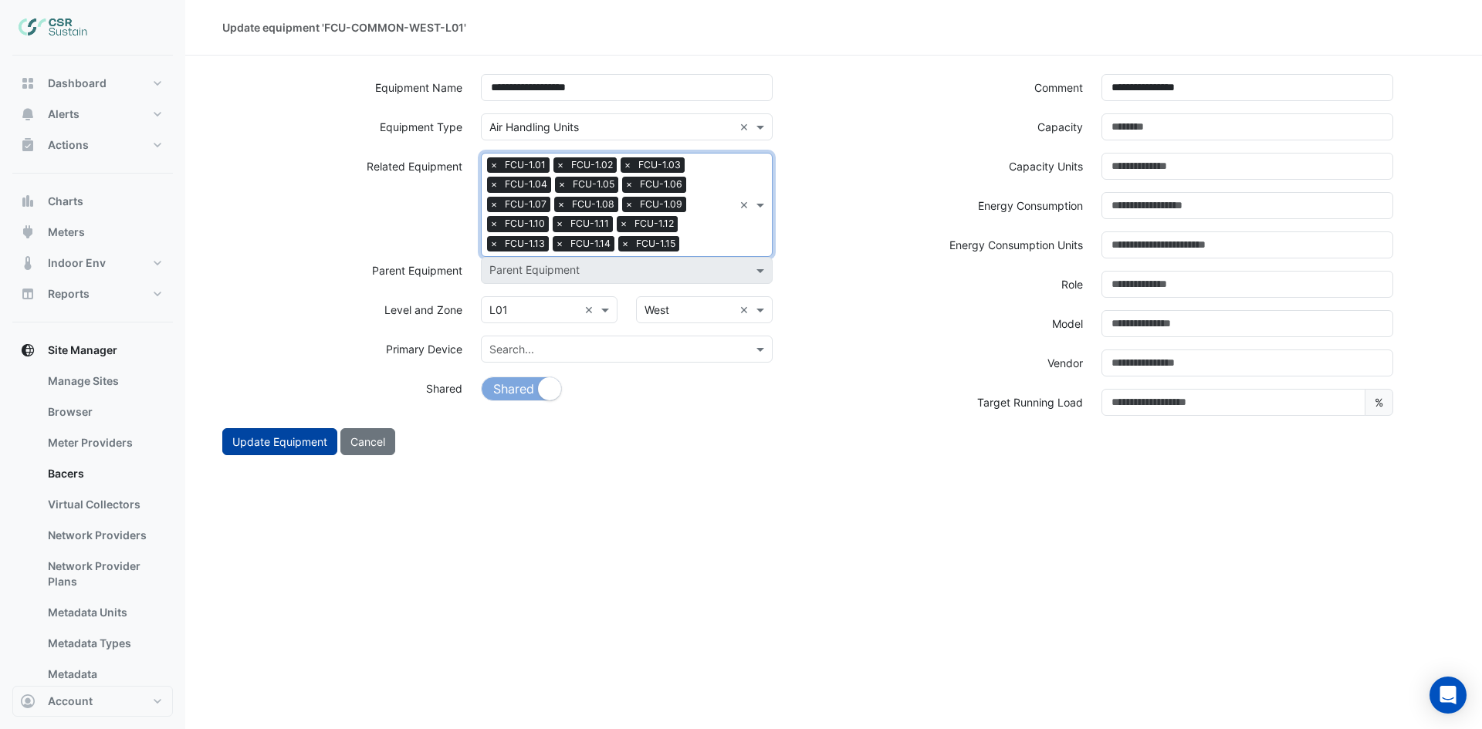
click at [267, 446] on button "Update Equipment" at bounding box center [279, 441] width 115 height 27
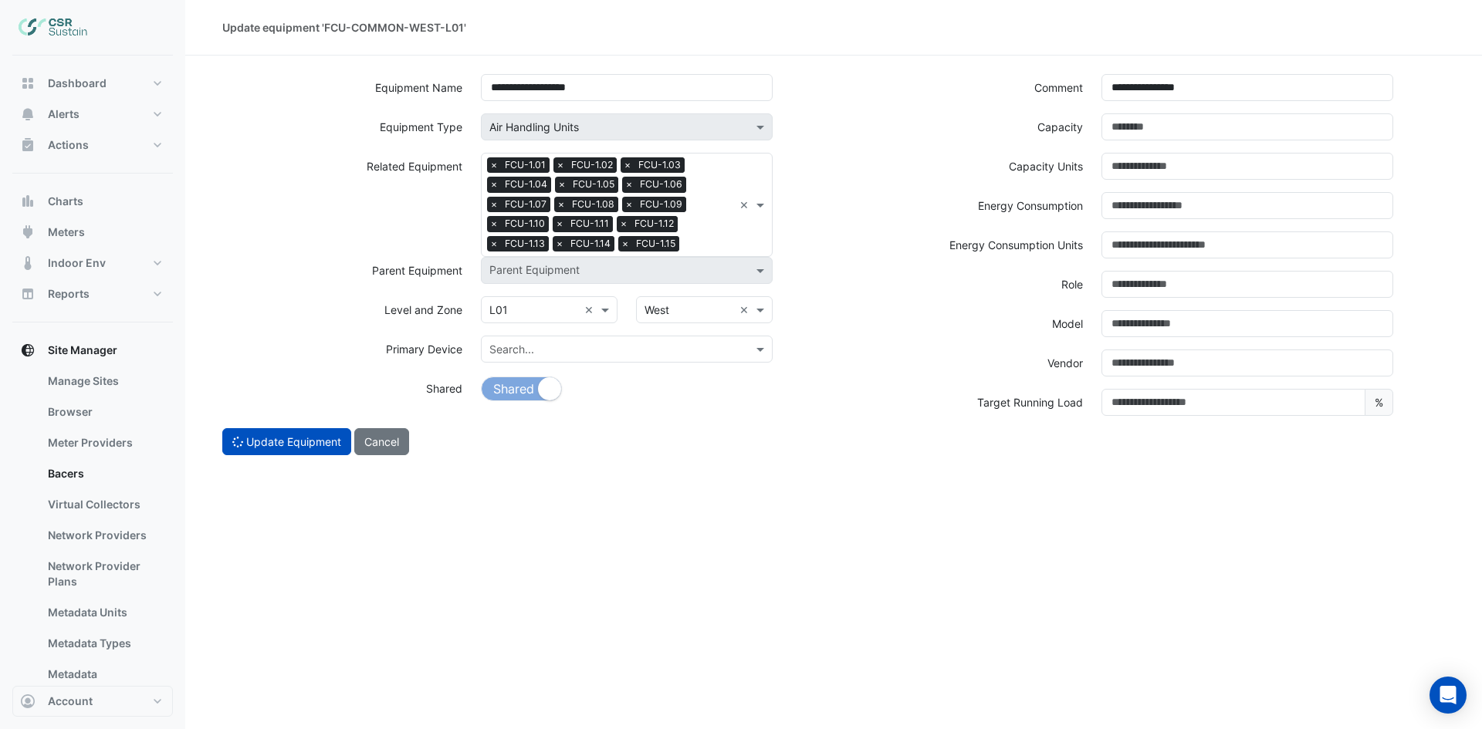
select select "***"
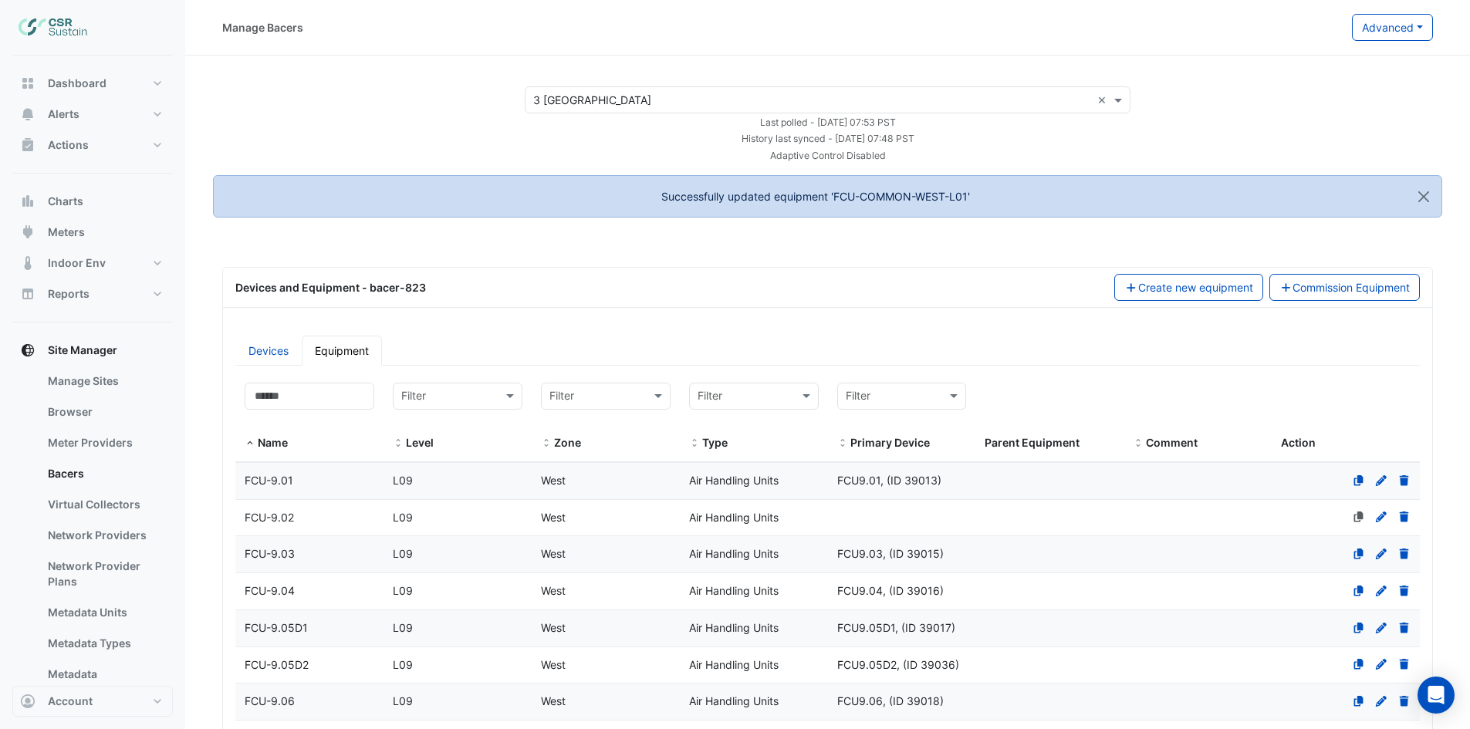
select select "***"
click at [295, 401] on input at bounding box center [310, 396] width 130 height 27
paste input "**********"
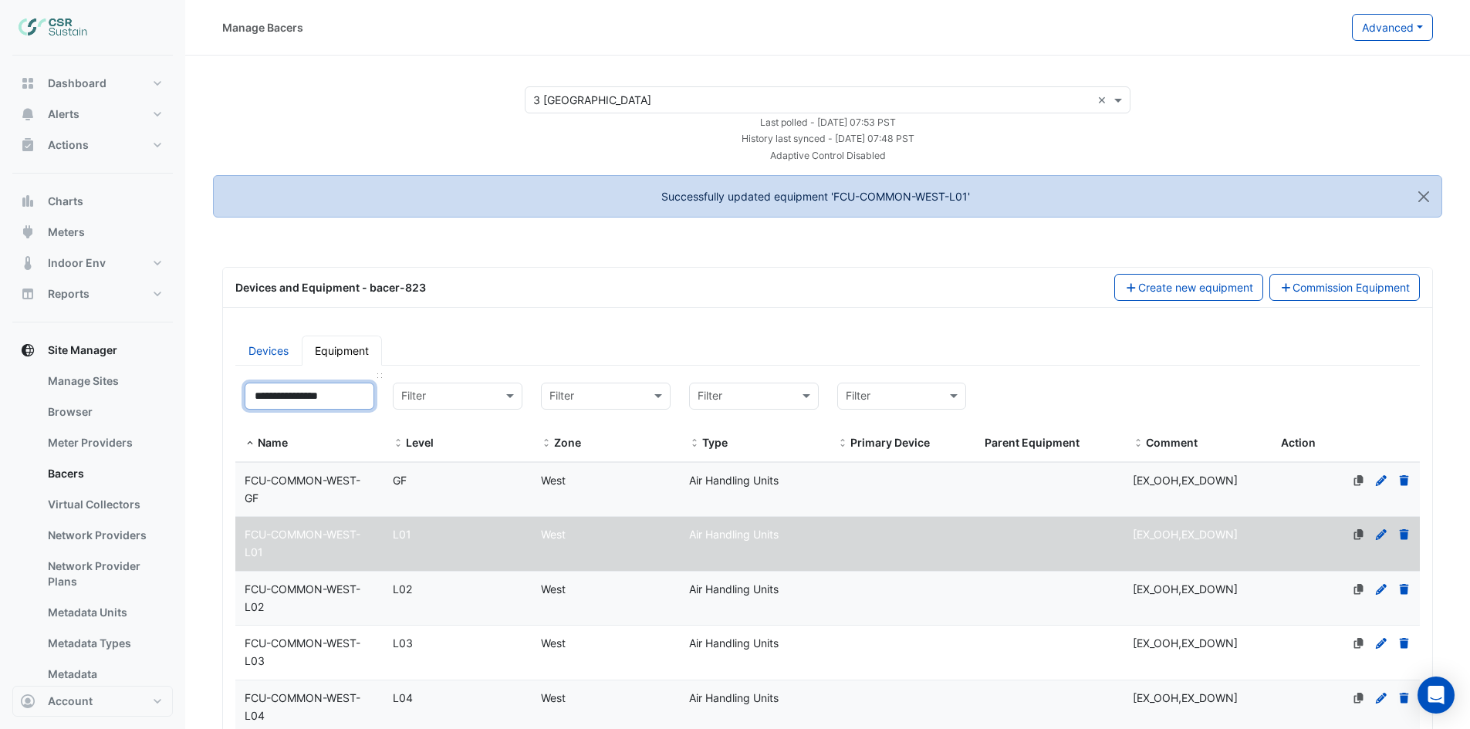
scroll to position [232, 0]
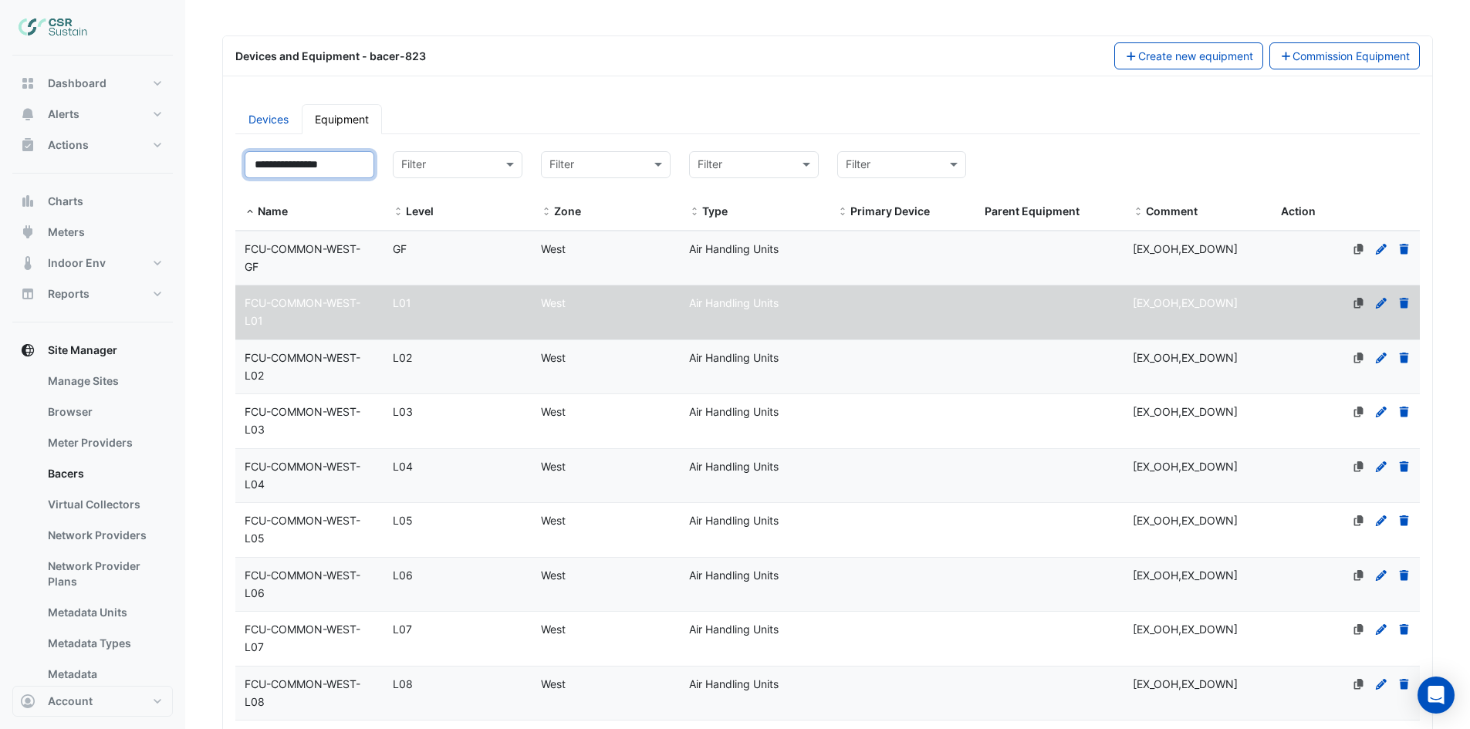
type input "**********"
click at [326, 371] on div "FCU-COMMON-WEST-L02" at bounding box center [309, 367] width 148 height 35
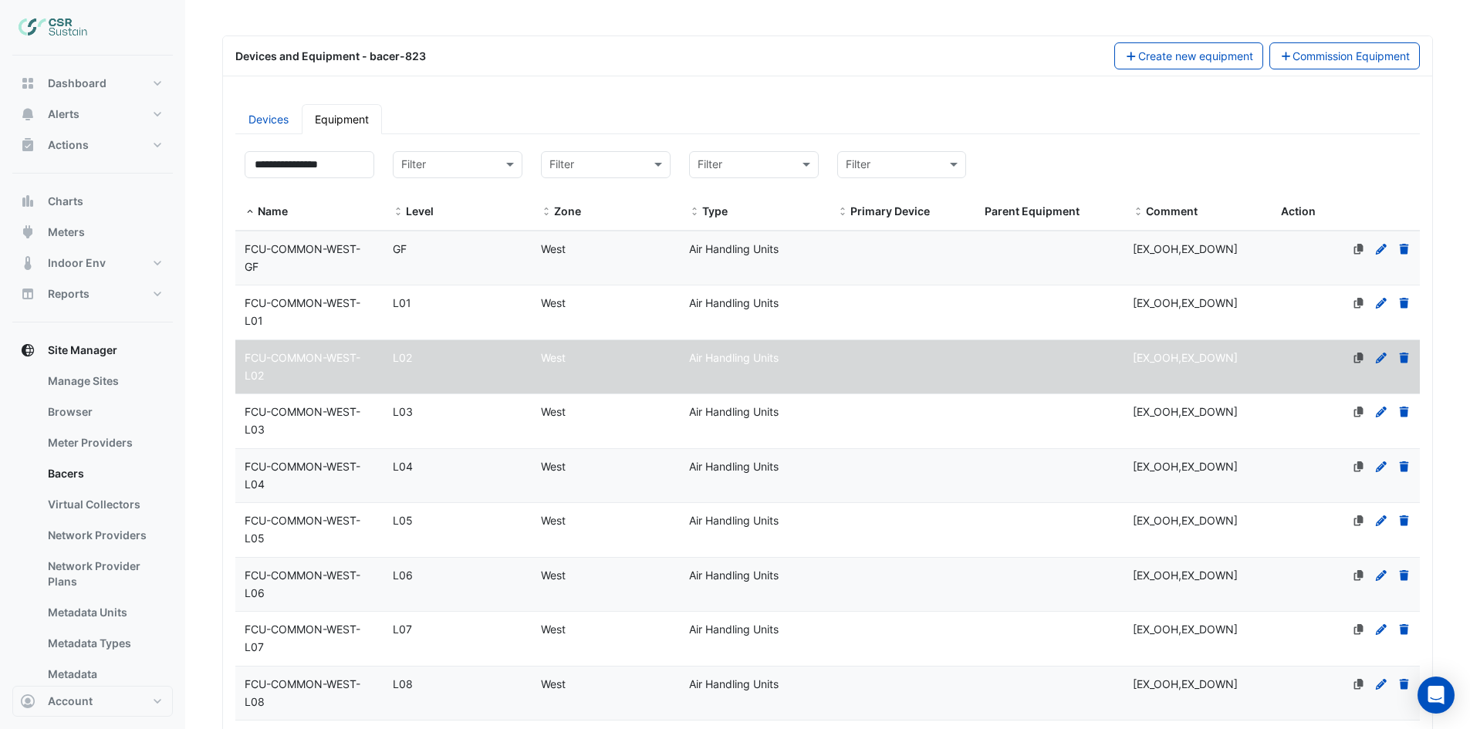
click at [1382, 356] on icon at bounding box center [1381, 358] width 11 height 11
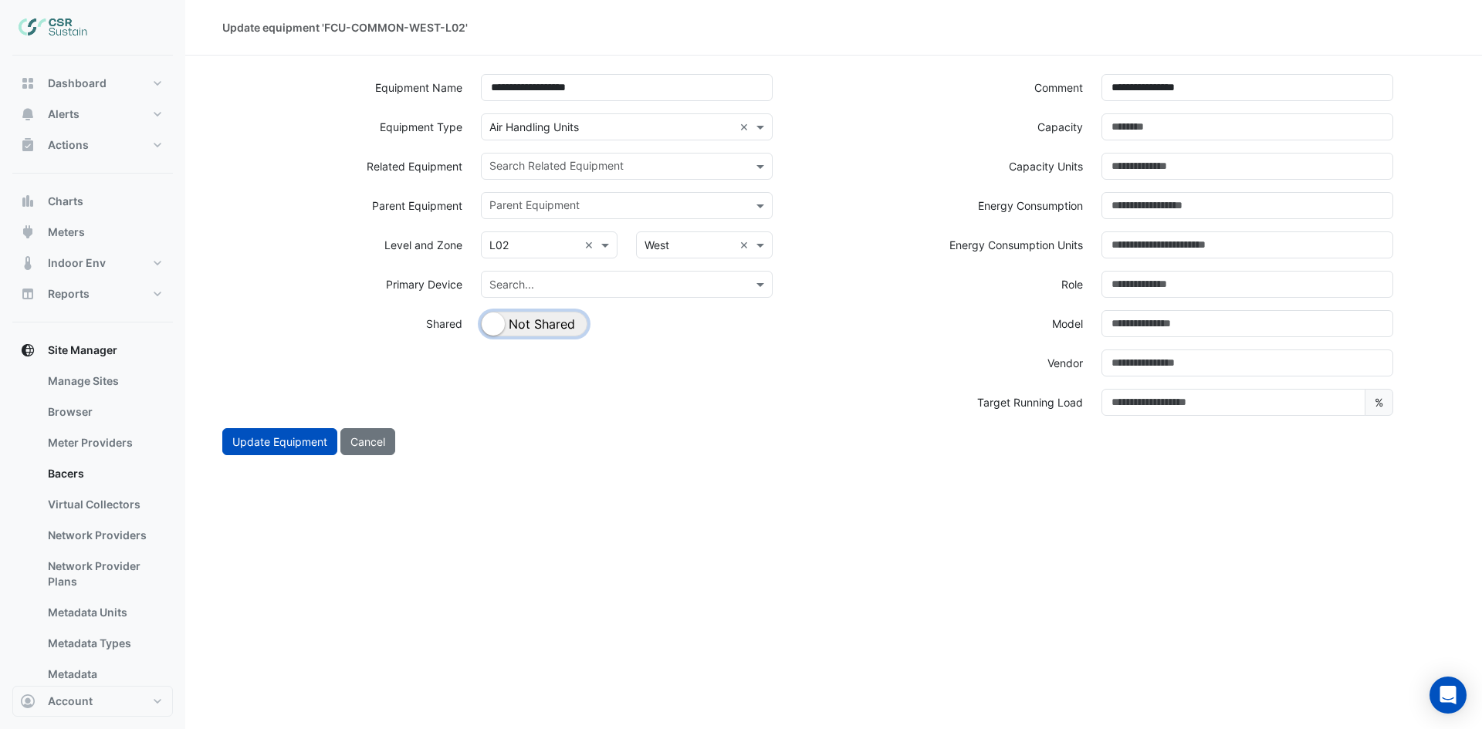
click at [539, 323] on button "Shared Not Shared" at bounding box center [534, 324] width 106 height 25
click at [678, 173] on input "text" at bounding box center [617, 168] width 257 height 16
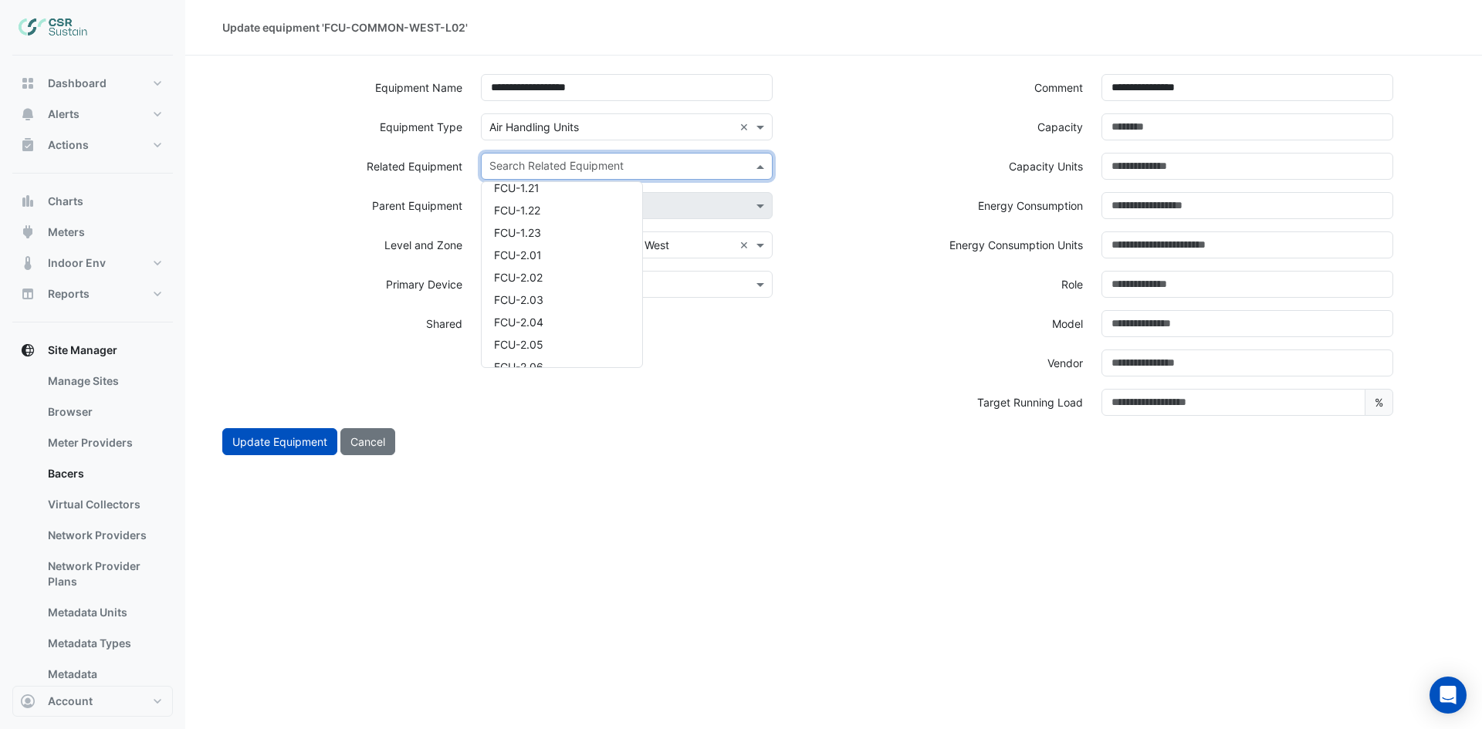
scroll to position [772, 0]
click at [559, 258] on div "FCU-2.01" at bounding box center [562, 256] width 161 height 22
click at [647, 166] on input "text" at bounding box center [645, 168] width 176 height 16
click at [585, 216] on div "FCU-2.02" at bounding box center [562, 216] width 161 height 22
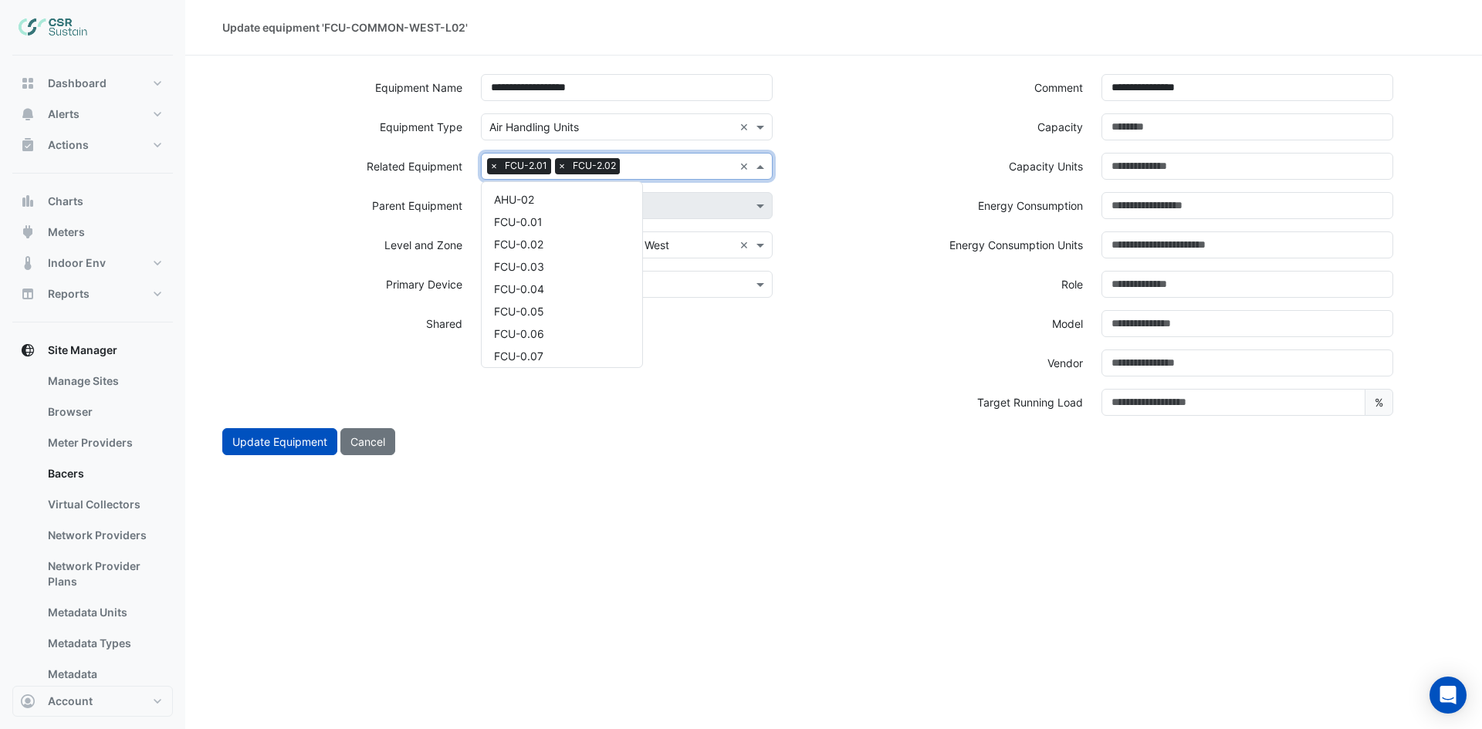
click at [686, 161] on input "text" at bounding box center [679, 168] width 107 height 16
click at [582, 219] on div "FCU-2.03" at bounding box center [562, 216] width 161 height 22
click at [706, 167] on input "text" at bounding box center [714, 168] width 38 height 16
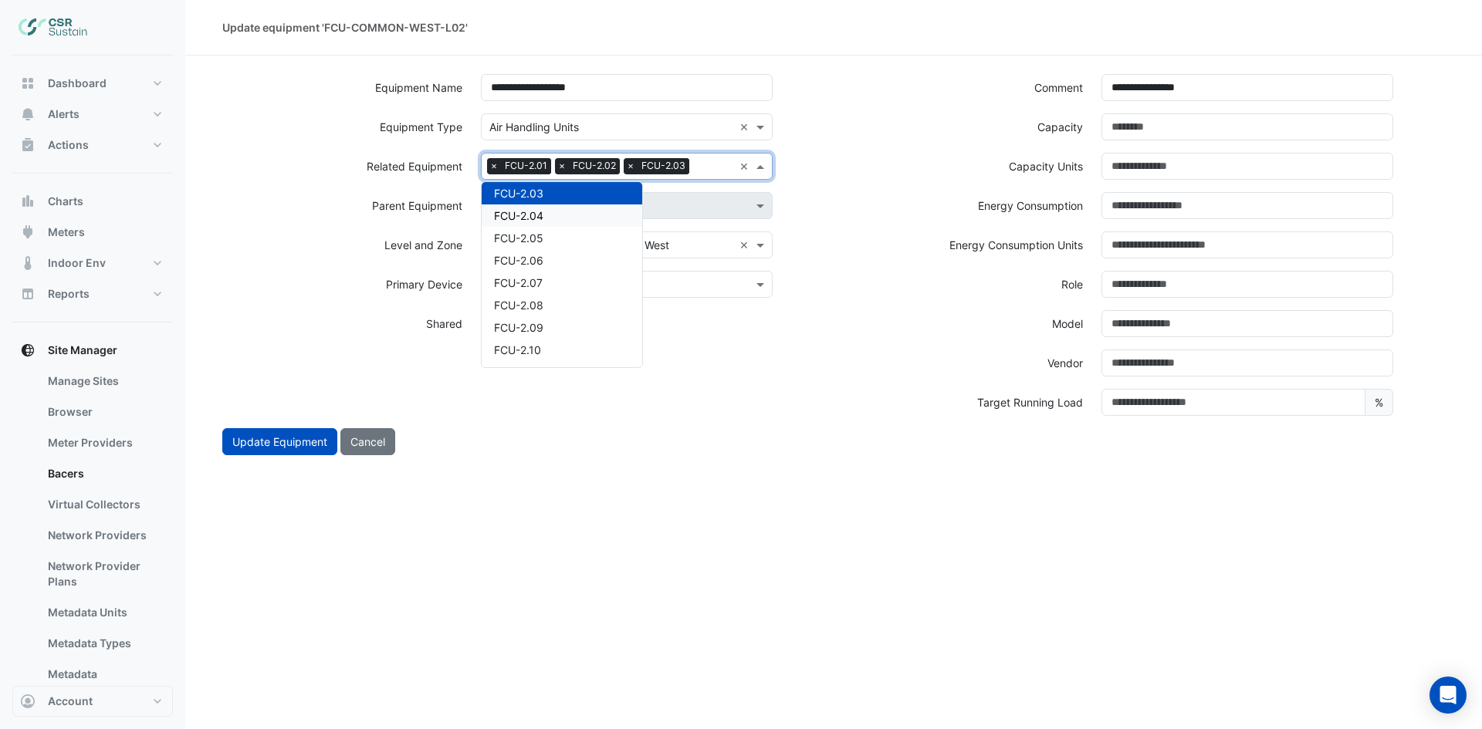
click at [576, 218] on div "FCU-2.04" at bounding box center [562, 216] width 161 height 22
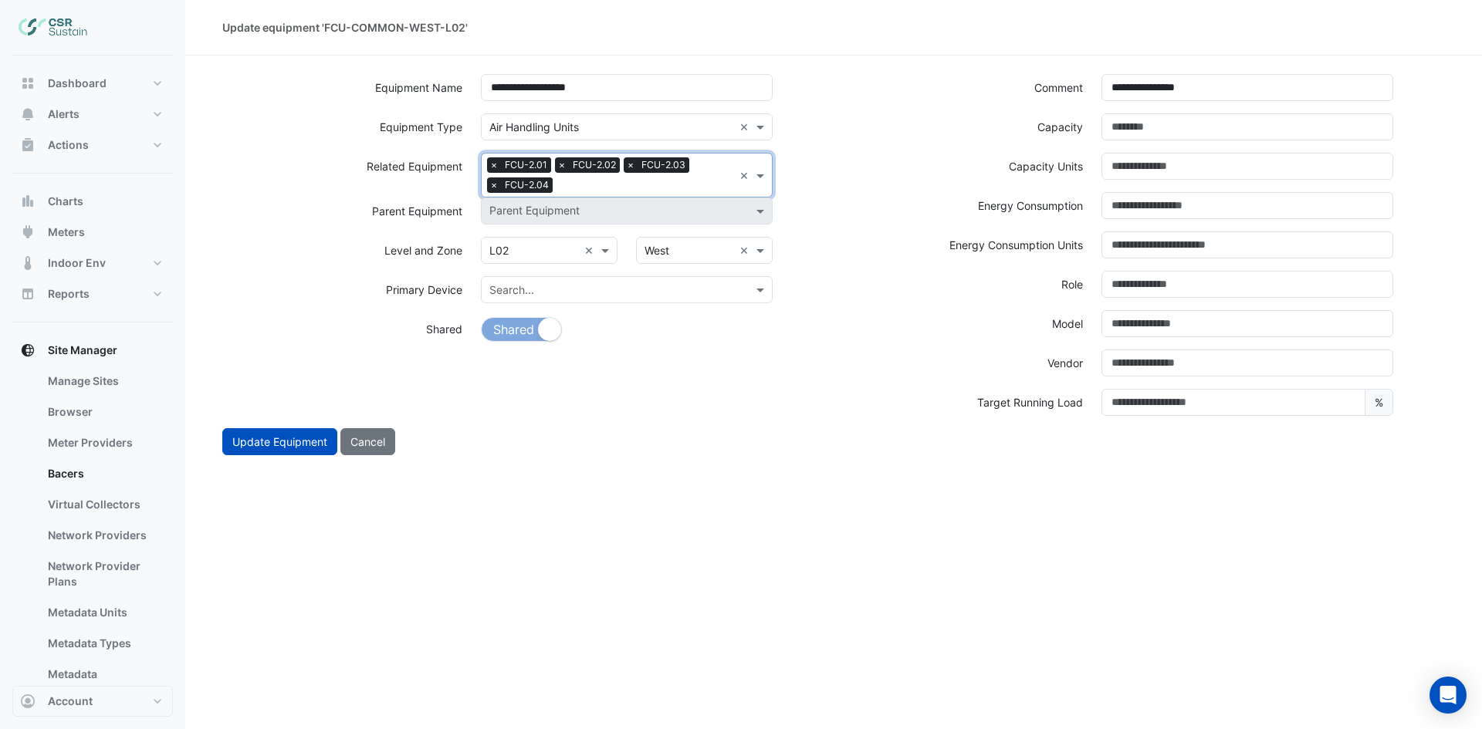
click at [617, 186] on input "text" at bounding box center [646, 186] width 174 height 16
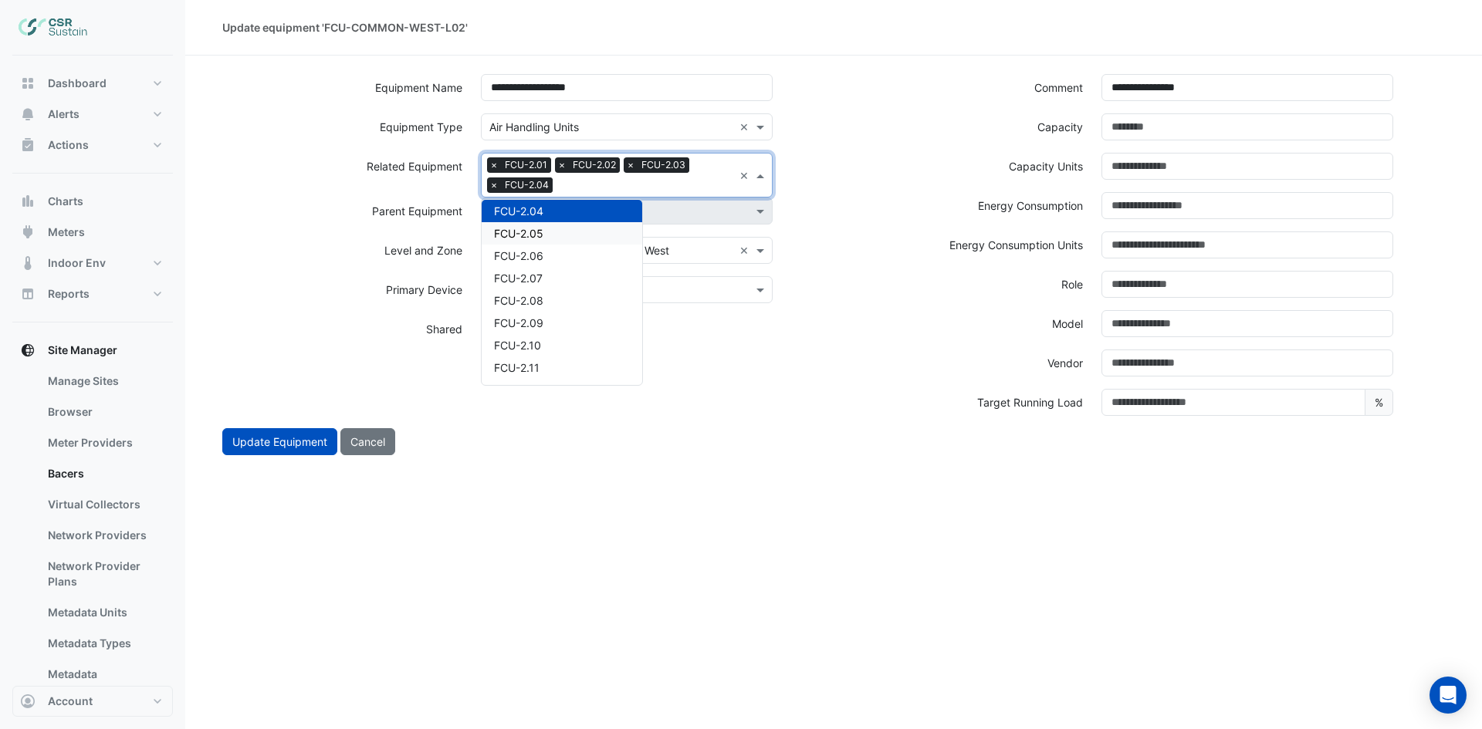
click at [562, 232] on div "FCU-2.05" at bounding box center [562, 233] width 161 height 22
click at [692, 184] on input "text" at bounding box center [680, 186] width 106 height 16
click at [556, 232] on div "FCU-2.06" at bounding box center [562, 233] width 161 height 22
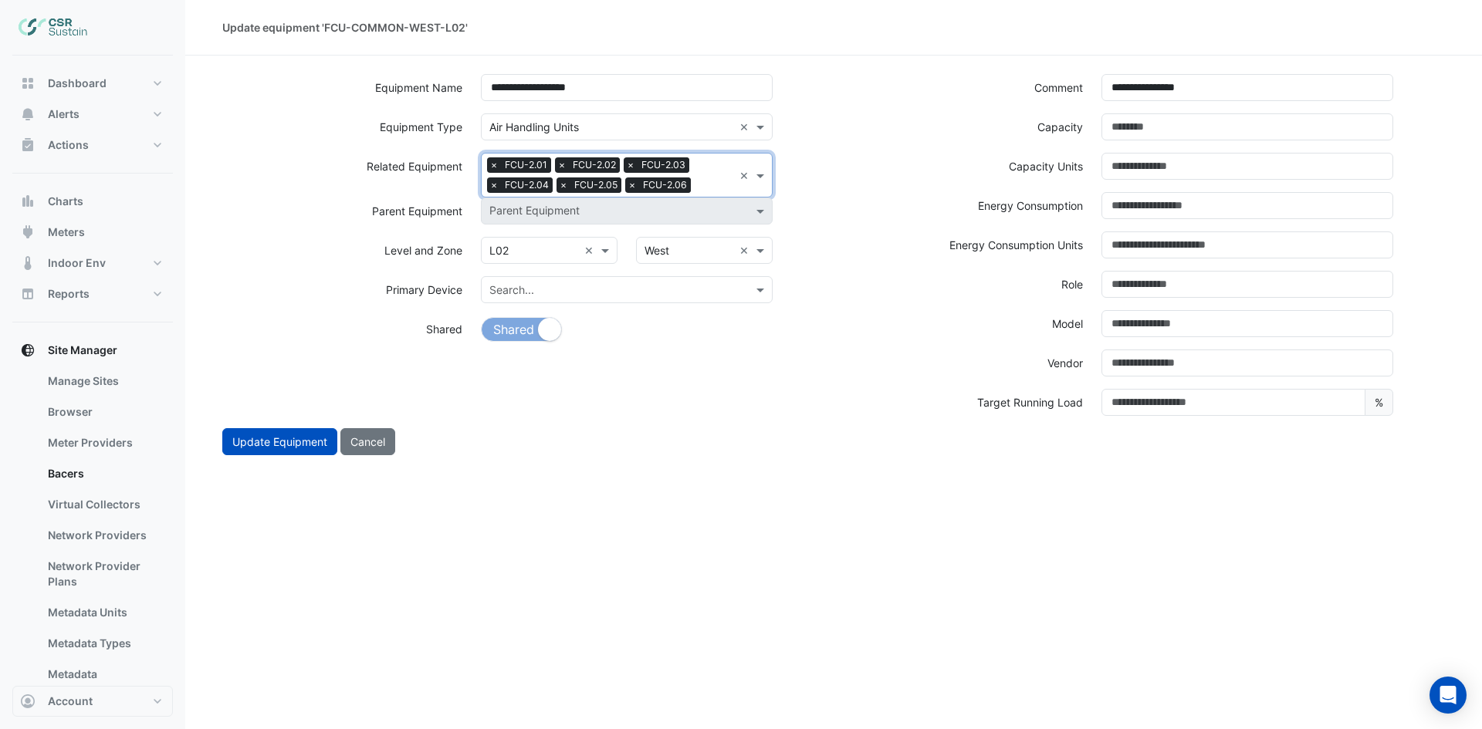
click at [661, 187] on span "FCU-2.06" at bounding box center [665, 184] width 52 height 15
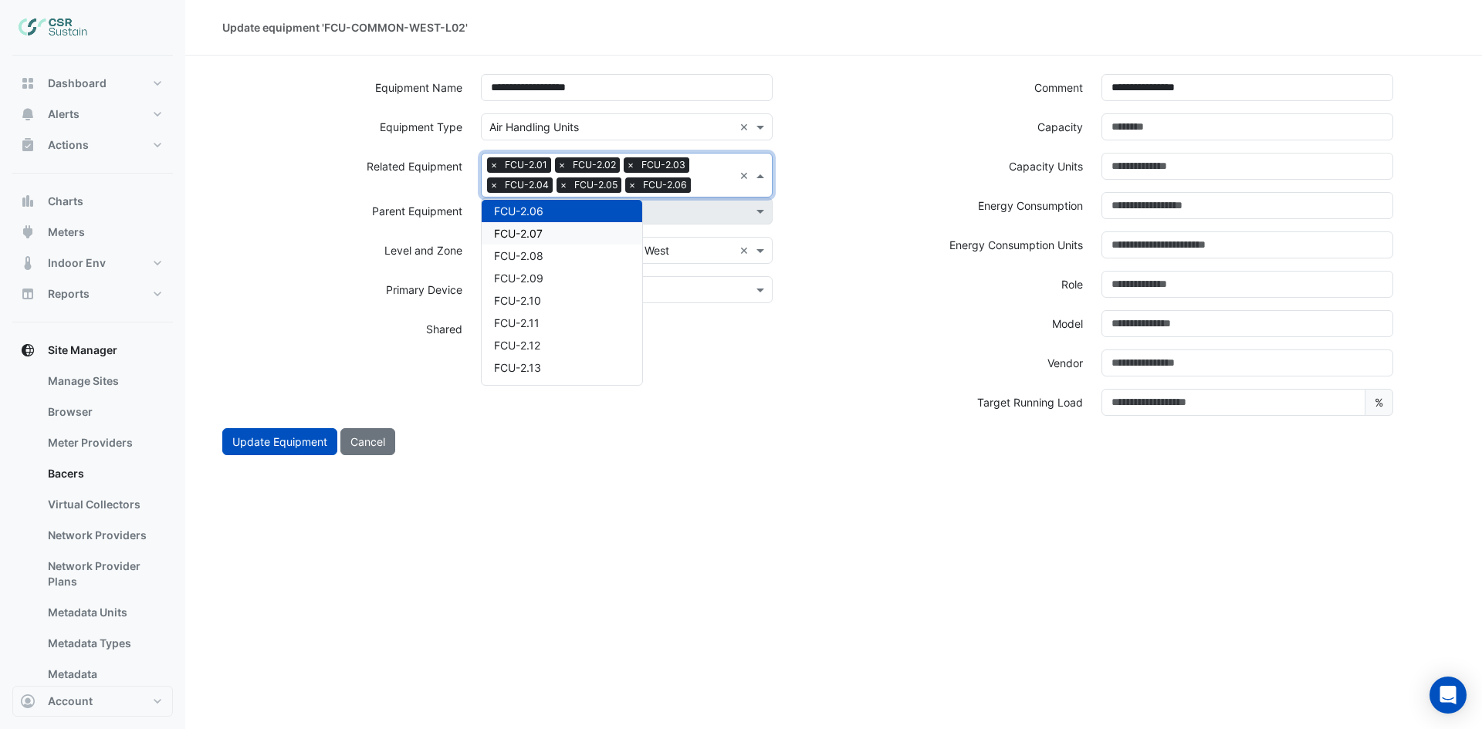
click at [566, 230] on div "FCU-2.07" at bounding box center [562, 233] width 161 height 22
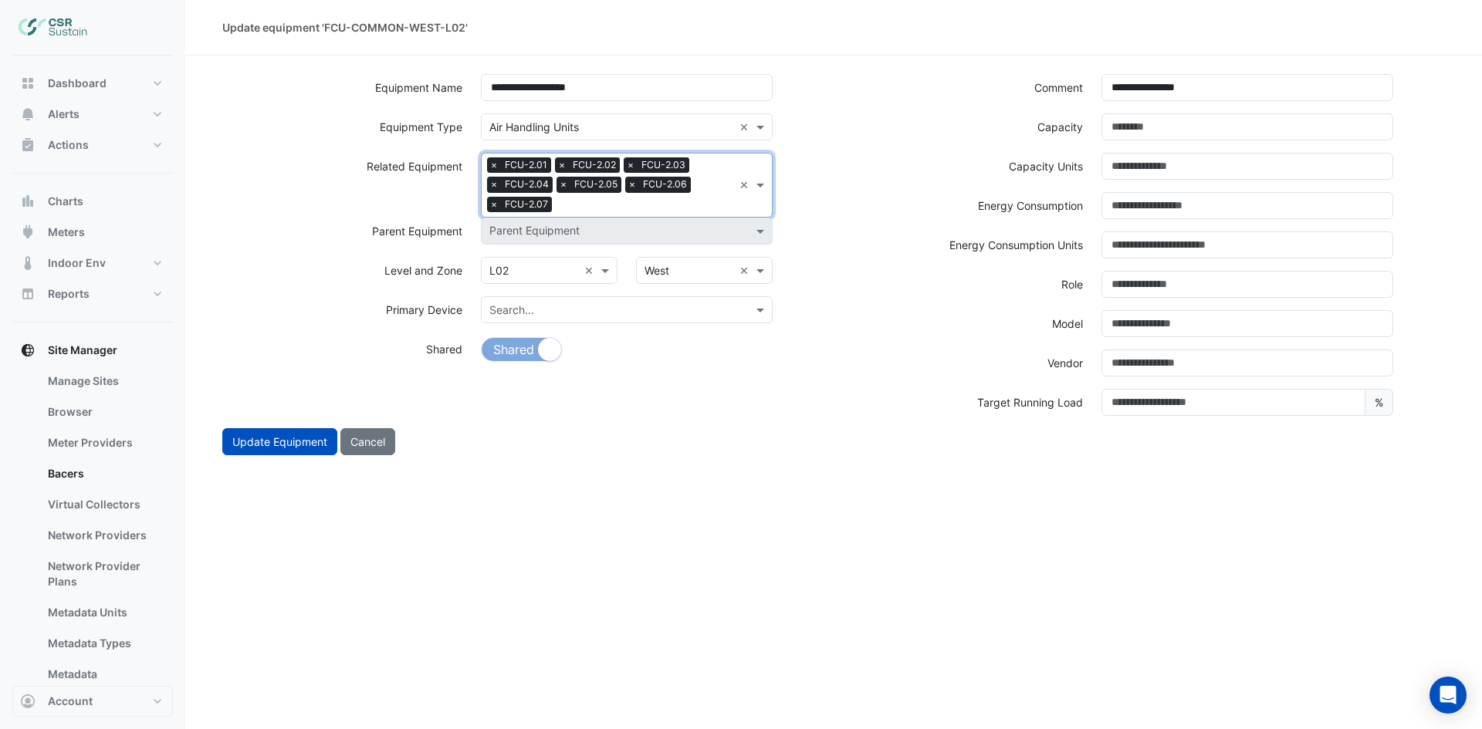
click at [658, 208] on input "text" at bounding box center [645, 206] width 175 height 16
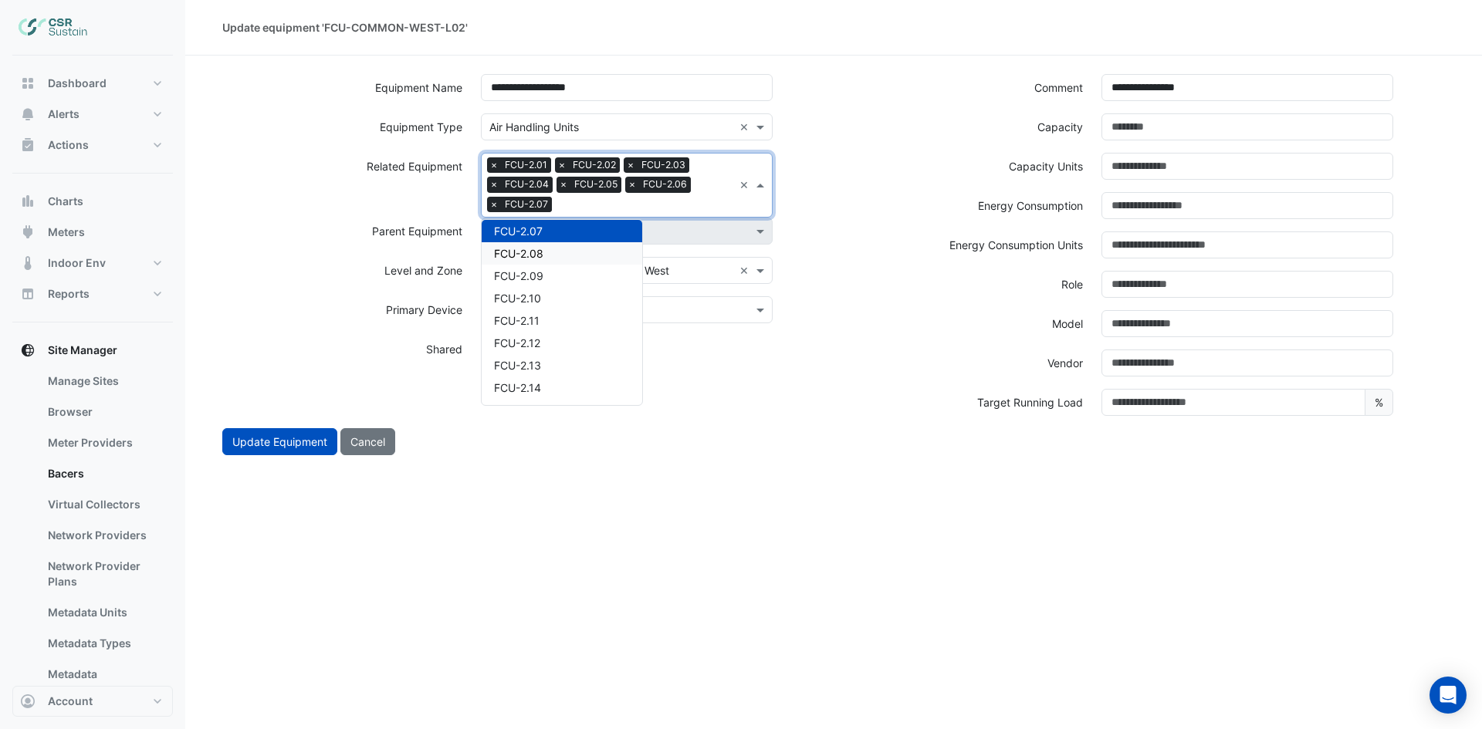
click at [556, 249] on div "FCU-2.08" at bounding box center [562, 253] width 161 height 22
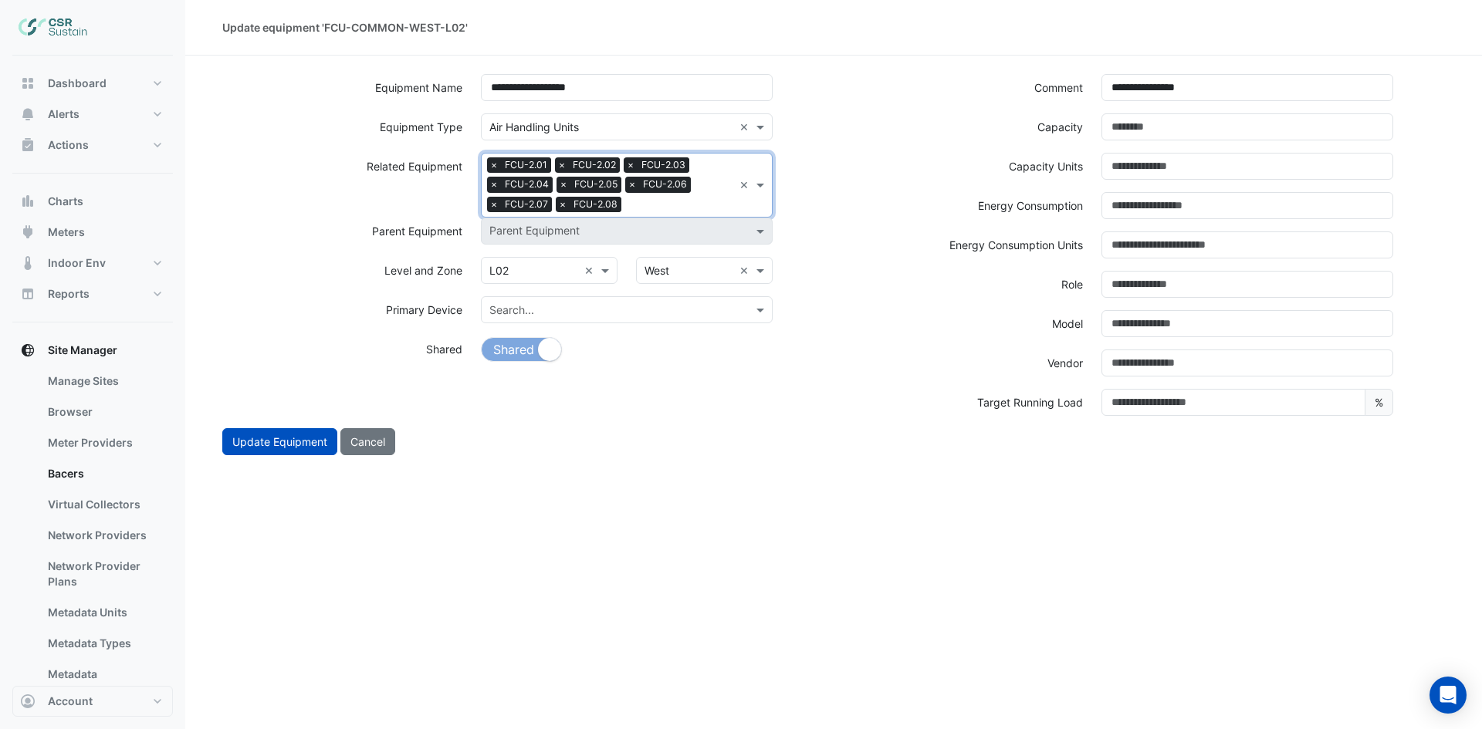
click at [710, 204] on input "text" at bounding box center [680, 206] width 106 height 16
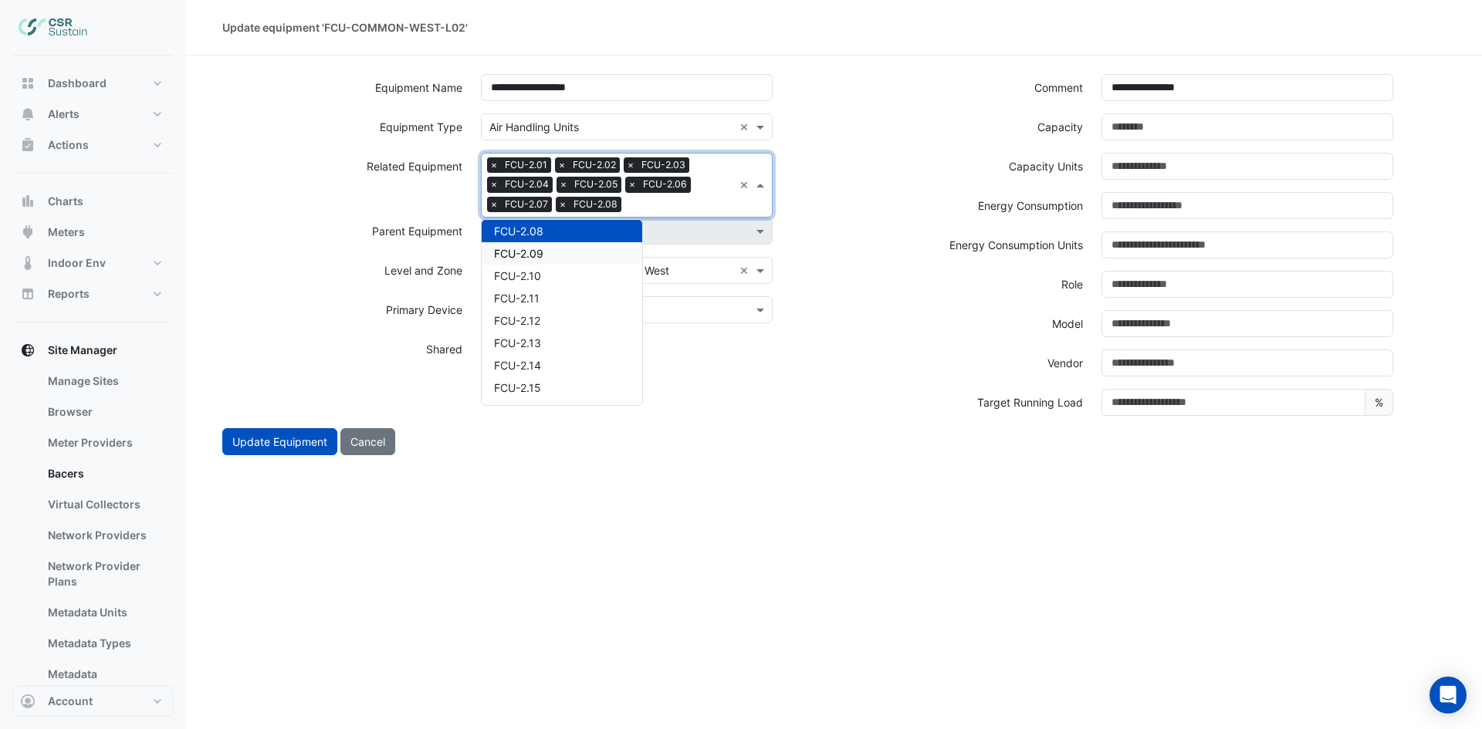
click at [566, 250] on div "FCU-2.09" at bounding box center [562, 253] width 161 height 22
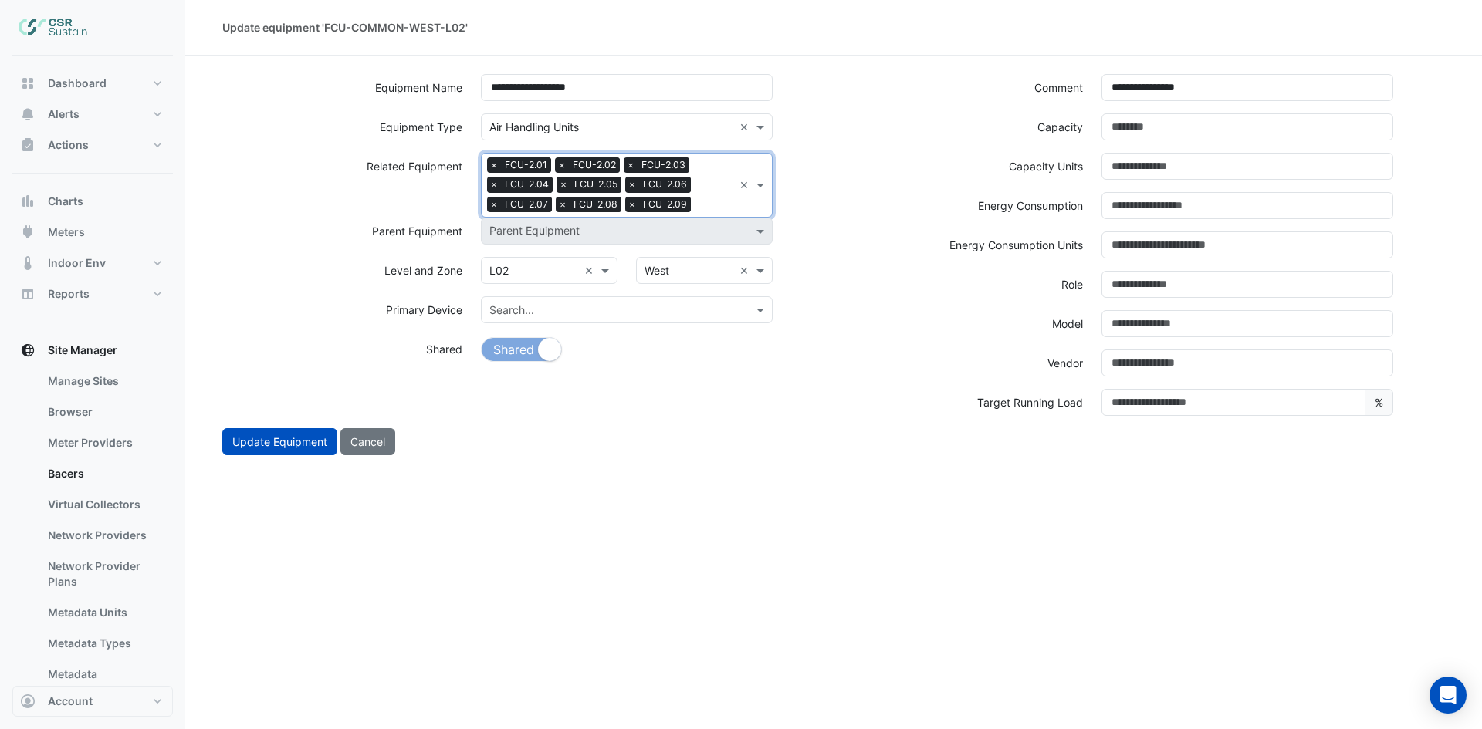
click at [701, 205] on input "text" at bounding box center [715, 206] width 36 height 16
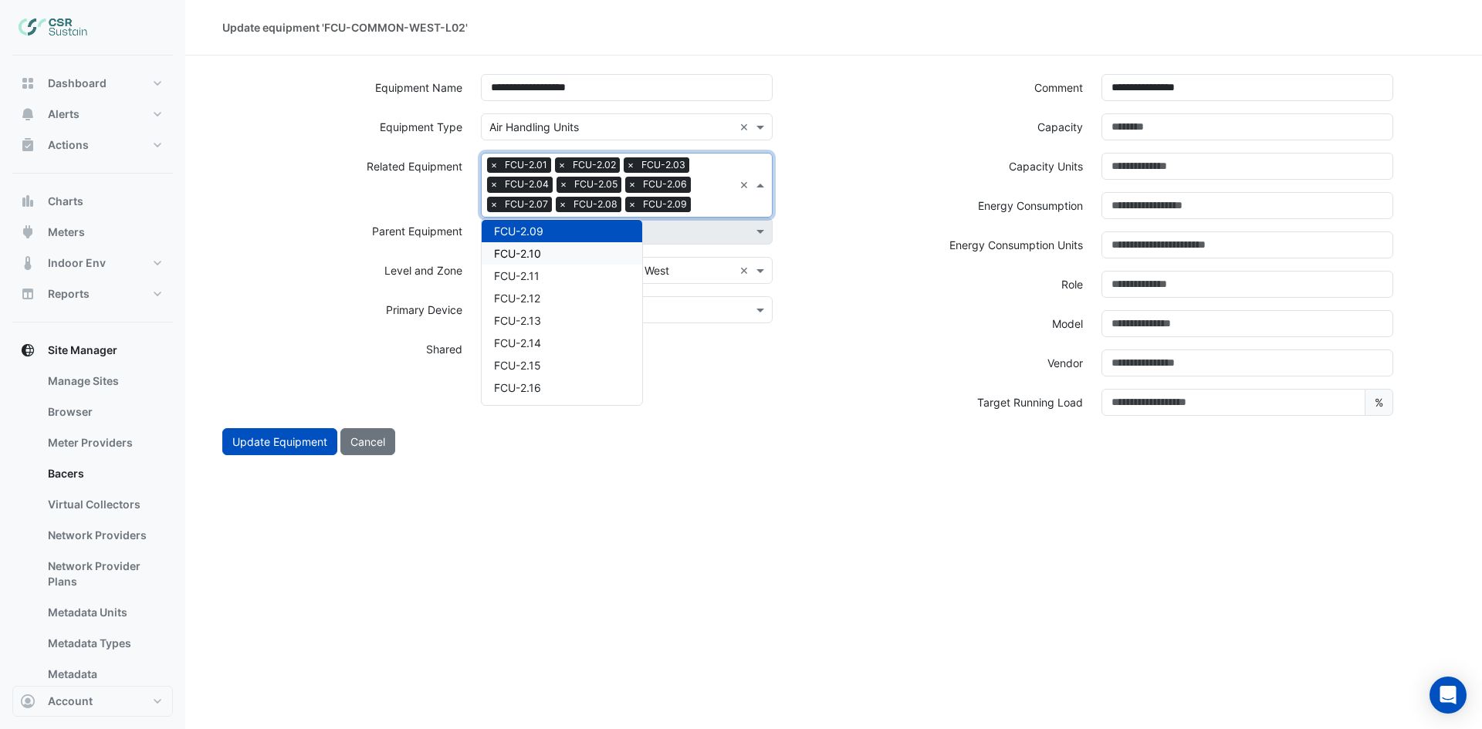
click at [546, 256] on div "FCU-2.10" at bounding box center [562, 253] width 161 height 22
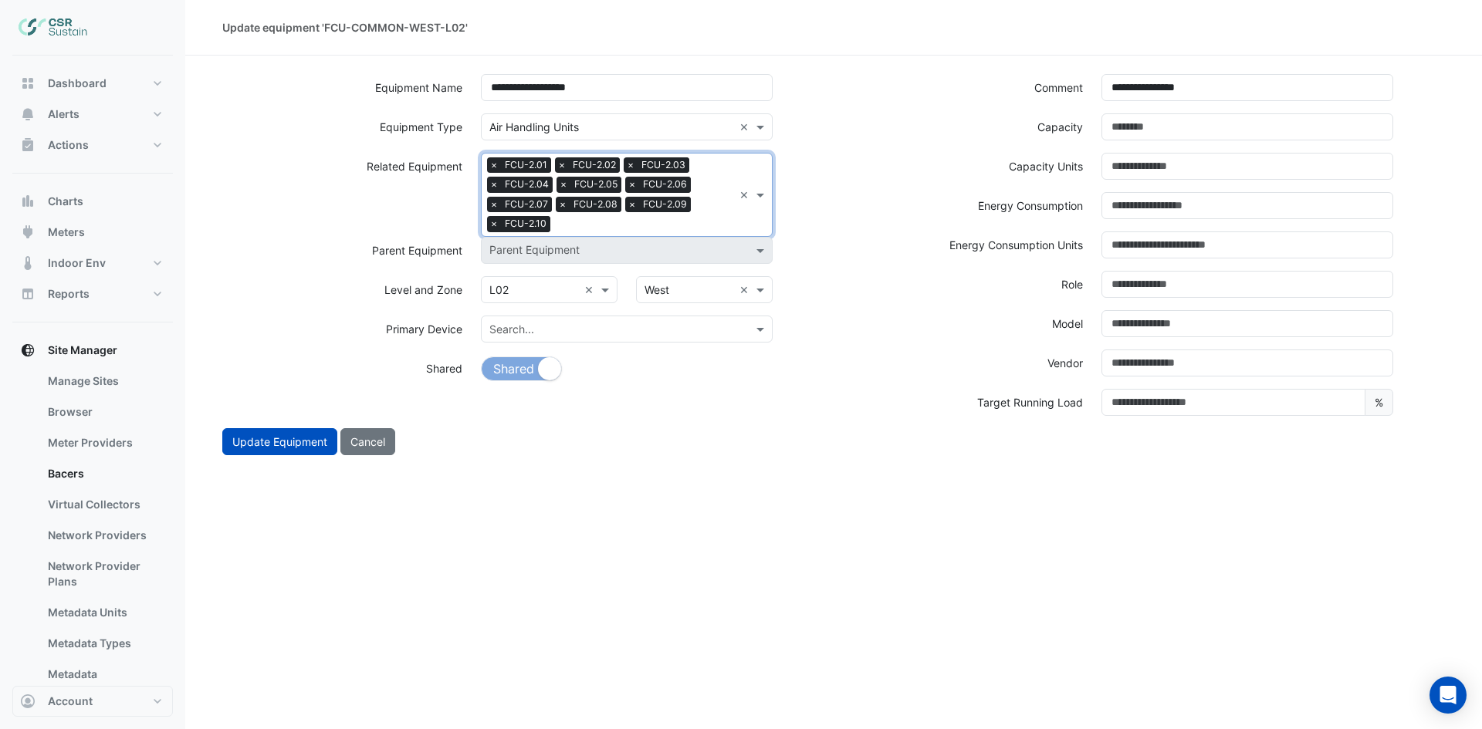
click at [697, 224] on input "text" at bounding box center [644, 226] width 177 height 16
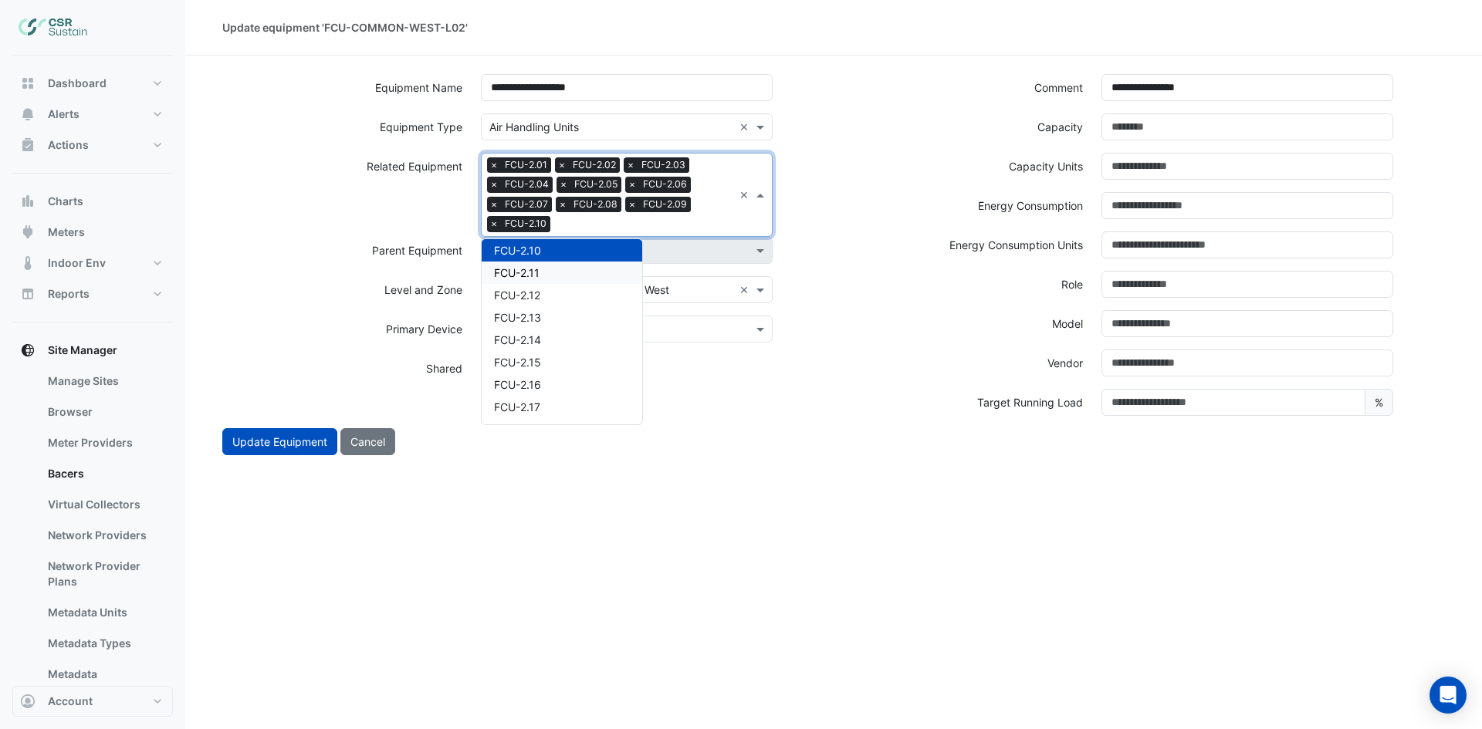
click at [541, 276] on div "FCU-2.11" at bounding box center [562, 273] width 161 height 22
click at [693, 225] on input "text" at bounding box center [677, 226] width 111 height 16
click at [539, 272] on span "FCU-2.12" at bounding box center [517, 272] width 46 height 13
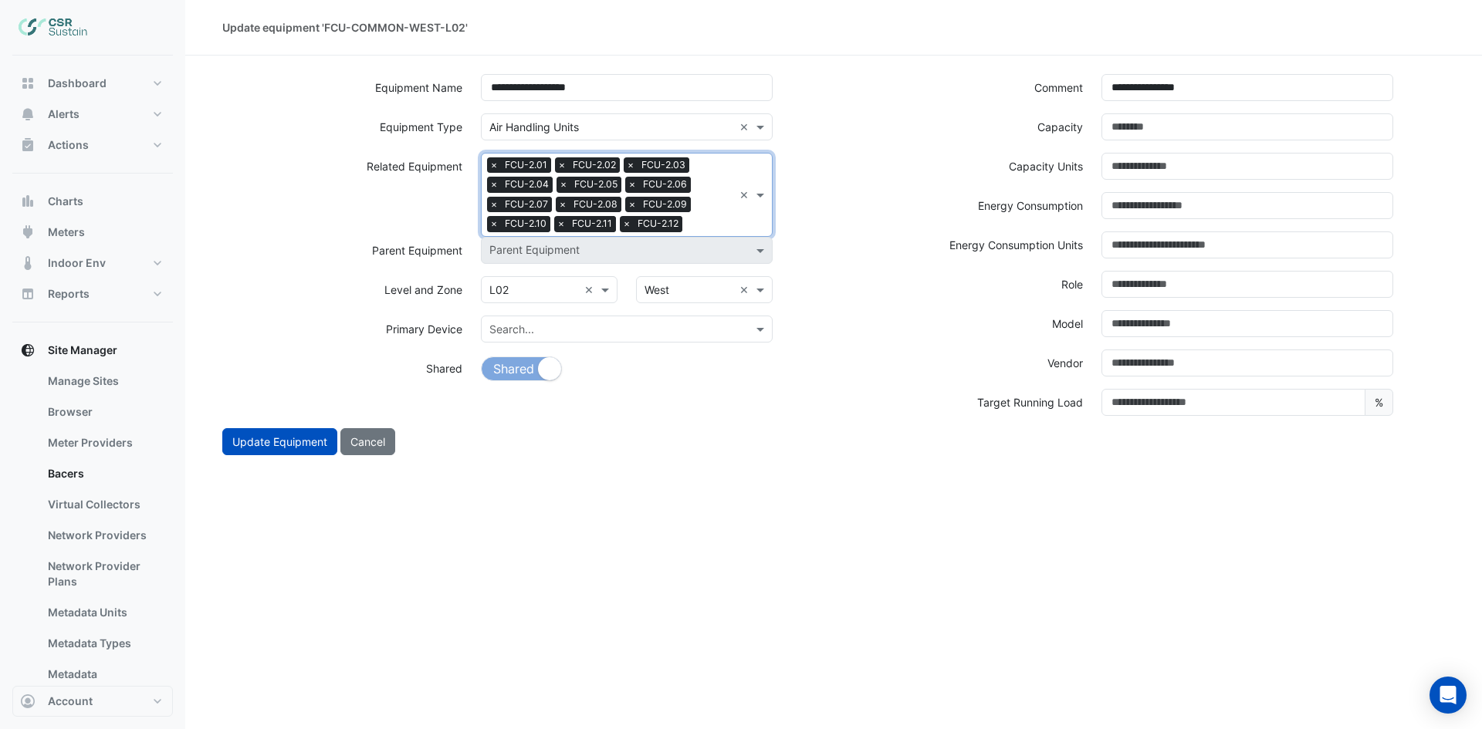
click at [697, 219] on input "text" at bounding box center [710, 226] width 45 height 16
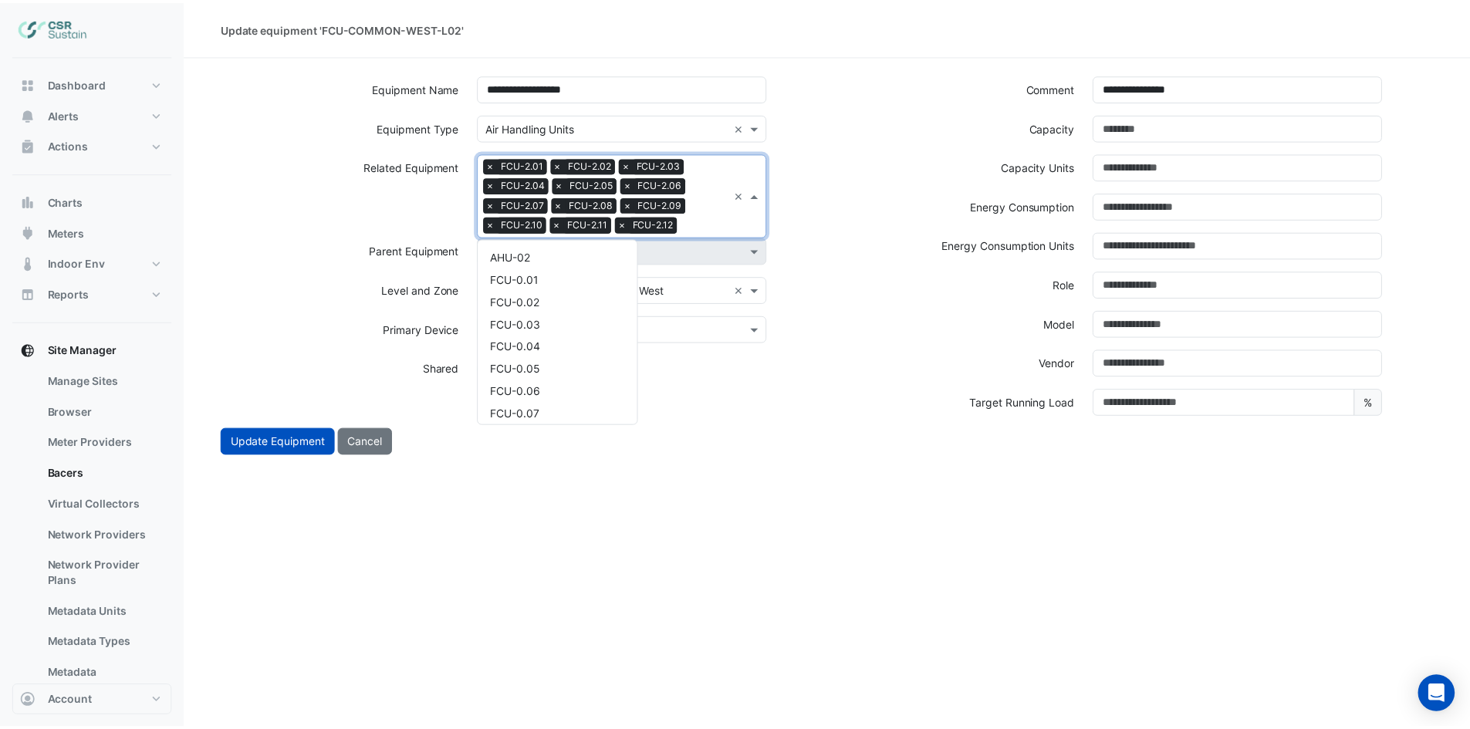
scroll to position [0, 0]
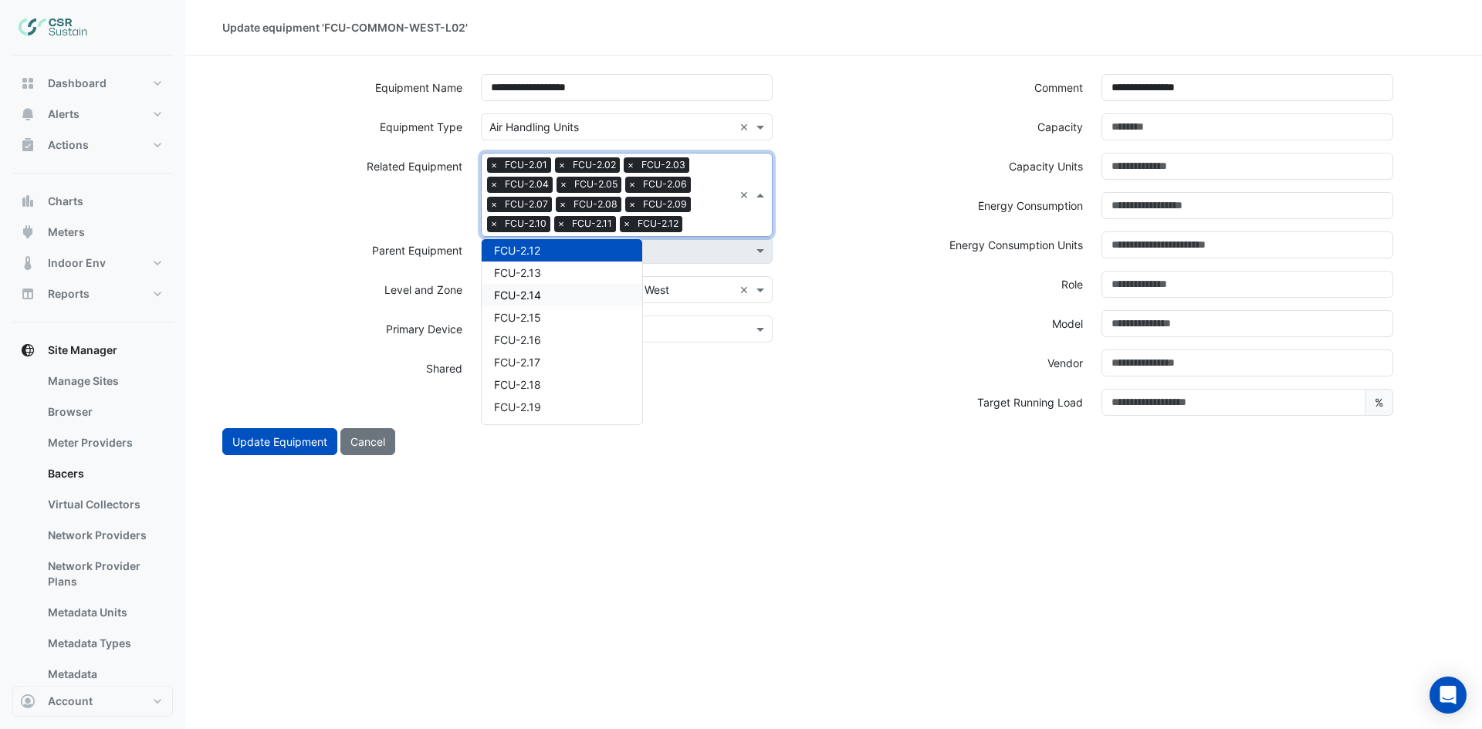
click at [553, 289] on div "FCU-2.14" at bounding box center [562, 295] width 161 height 22
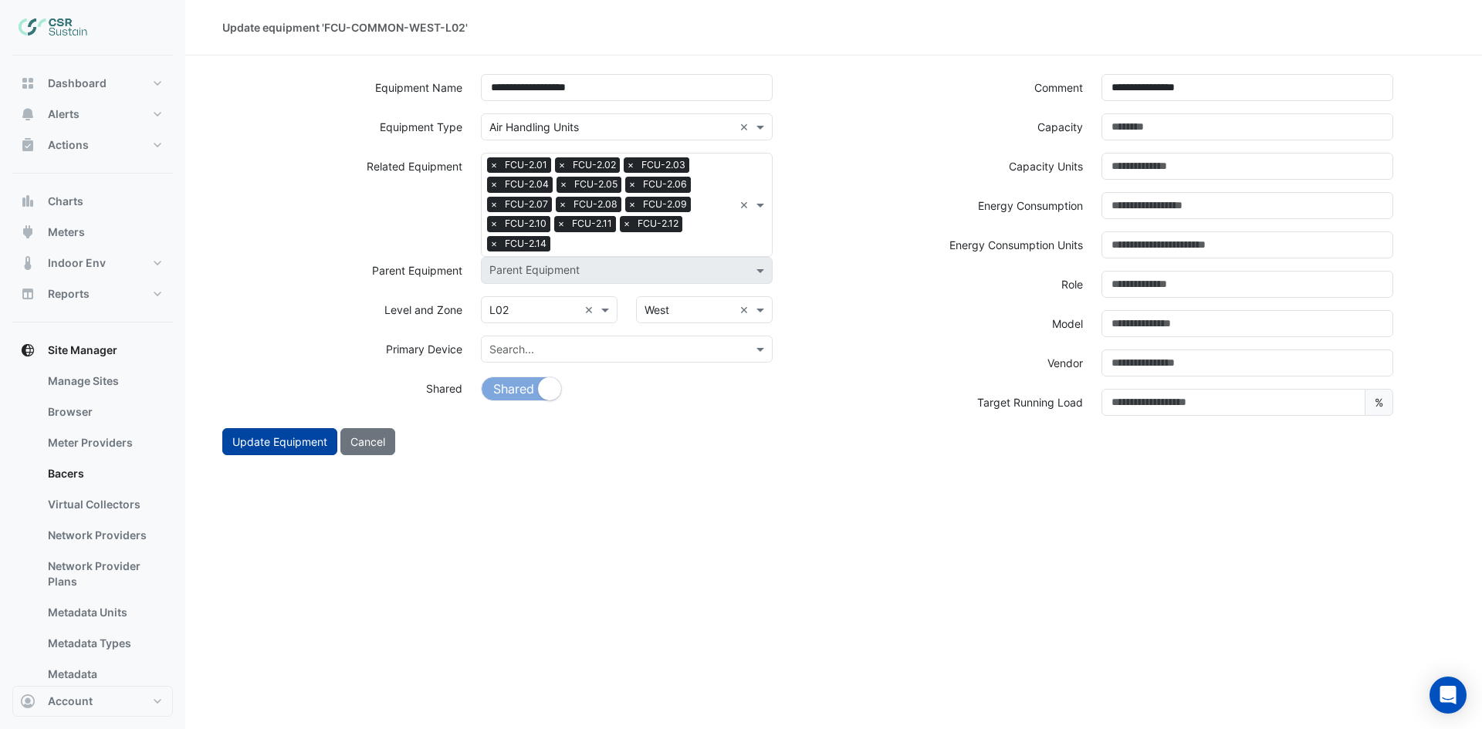
click at [262, 449] on button "Update Equipment" at bounding box center [279, 441] width 115 height 27
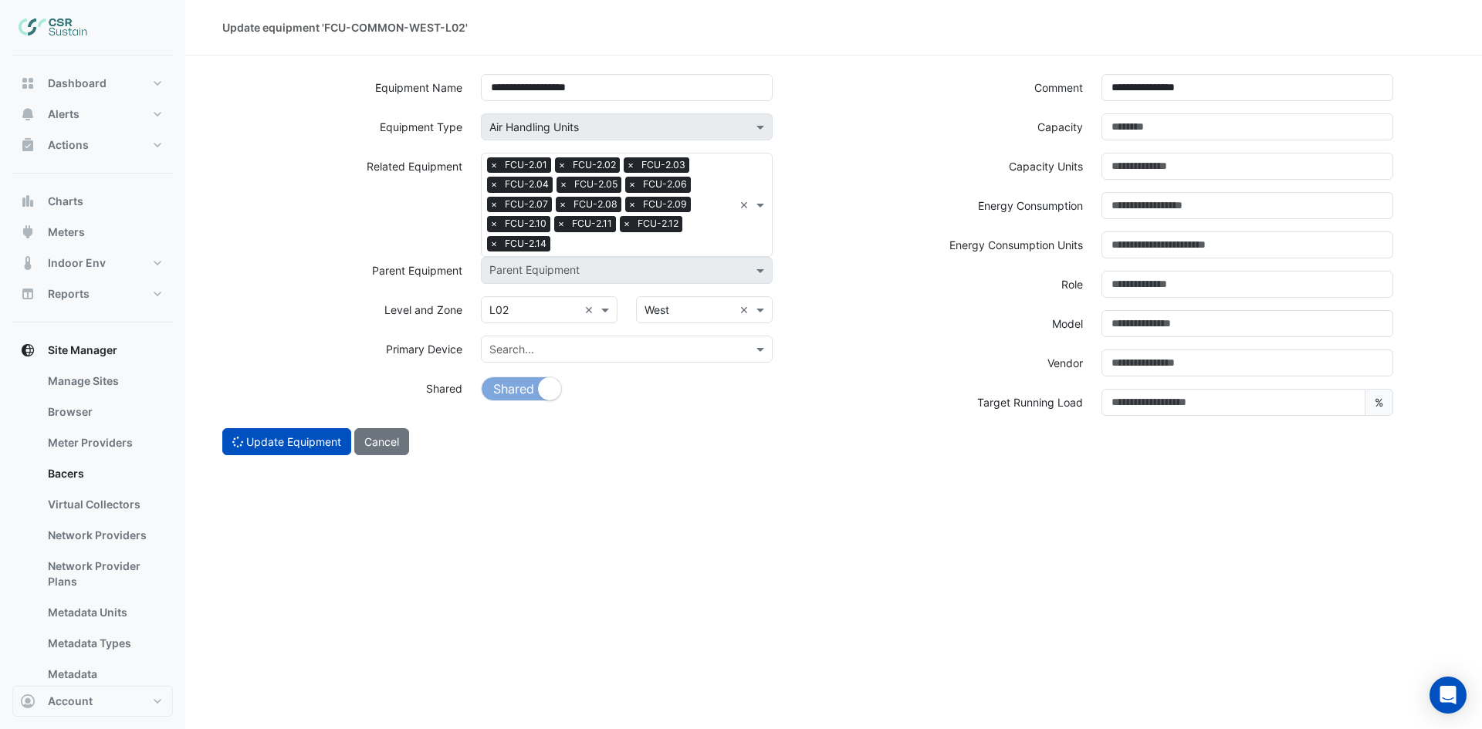
select select "***"
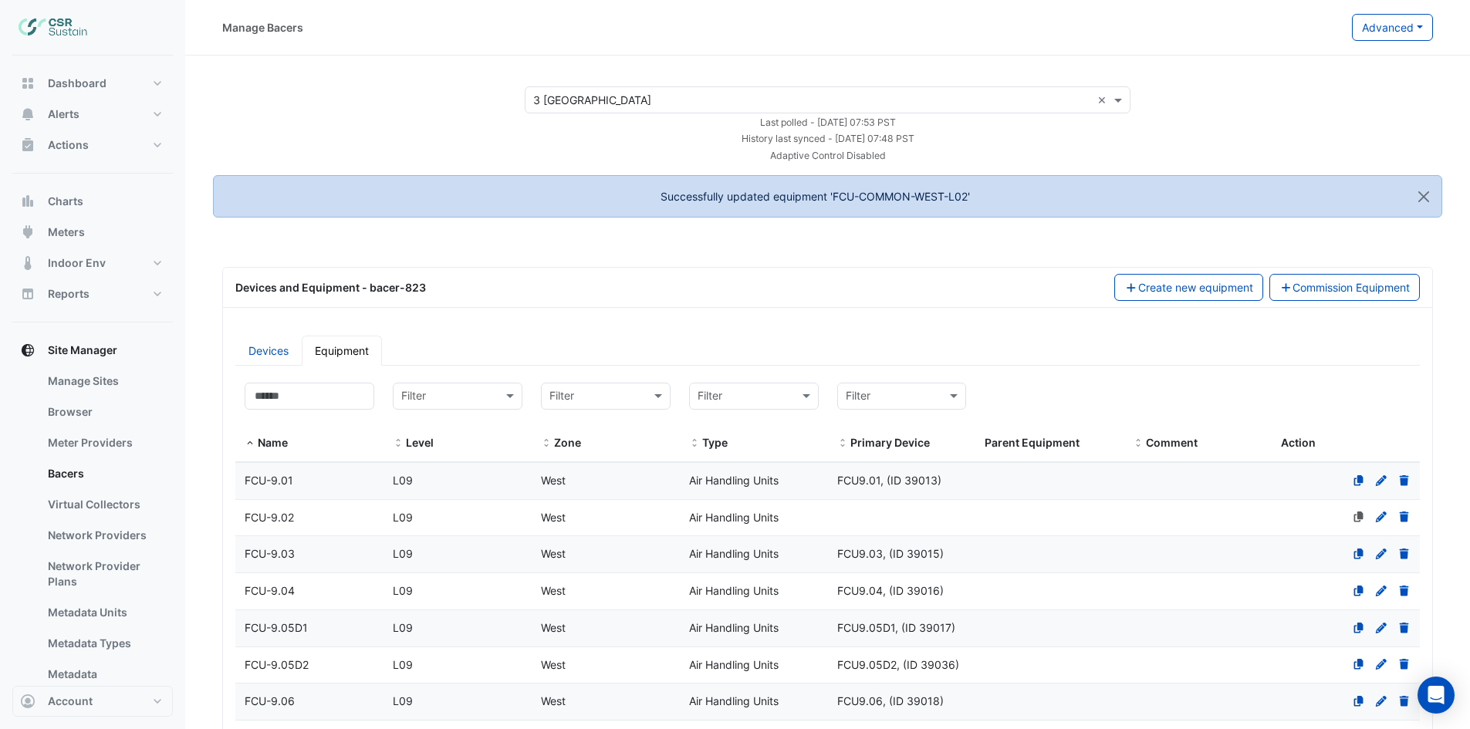
select select "***"
click at [317, 397] on input at bounding box center [310, 396] width 130 height 27
paste input "**********"
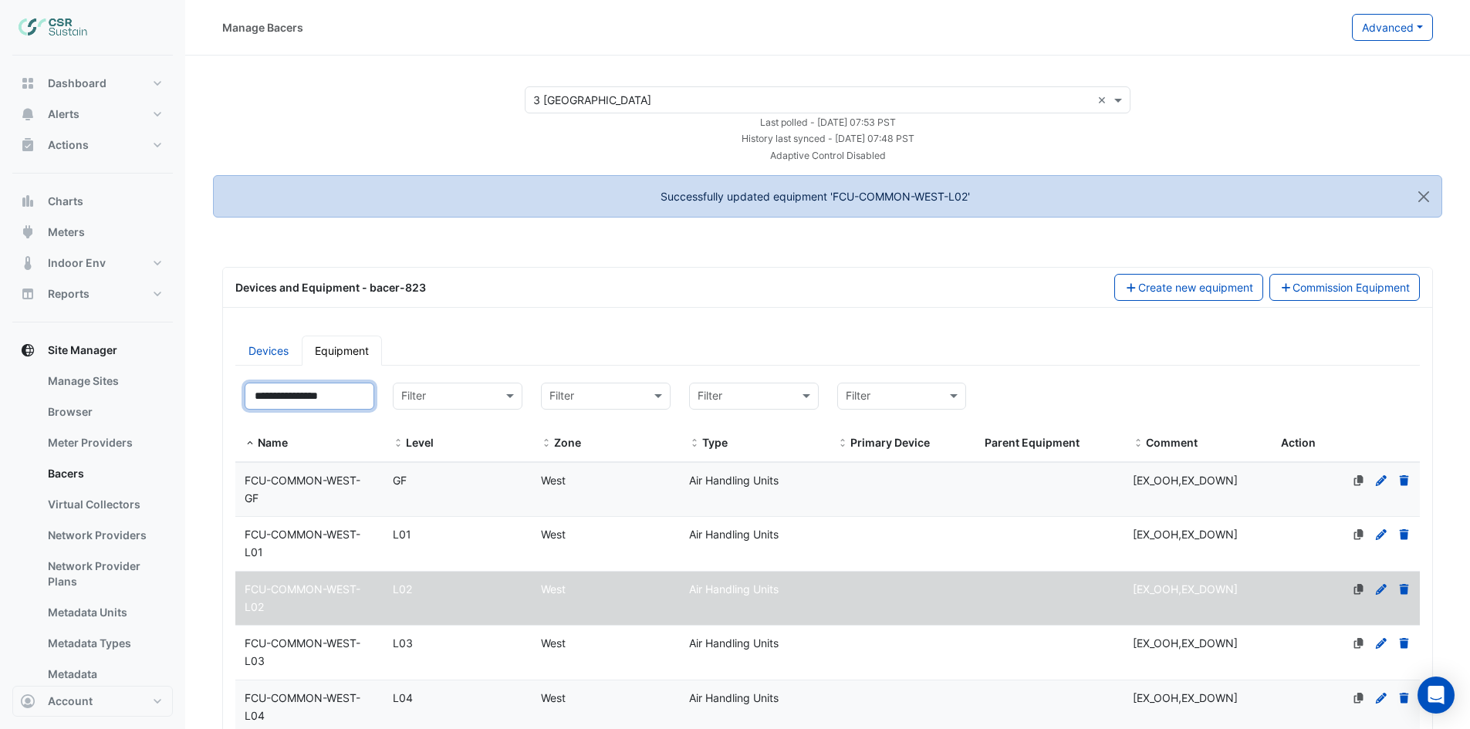
type input "**********"
click at [341, 654] on div "FCU-COMMON-WEST-L03" at bounding box center [309, 652] width 148 height 35
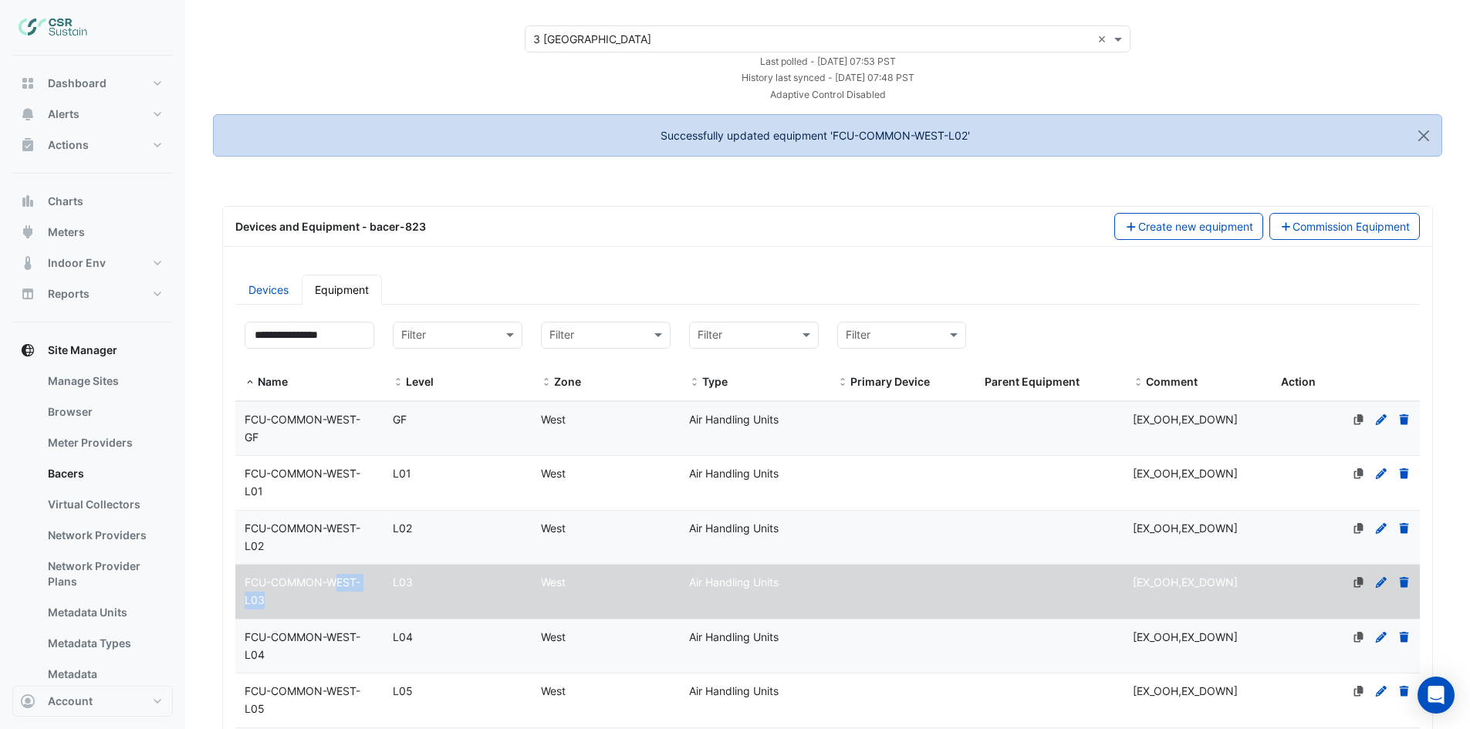
scroll to position [154, 0]
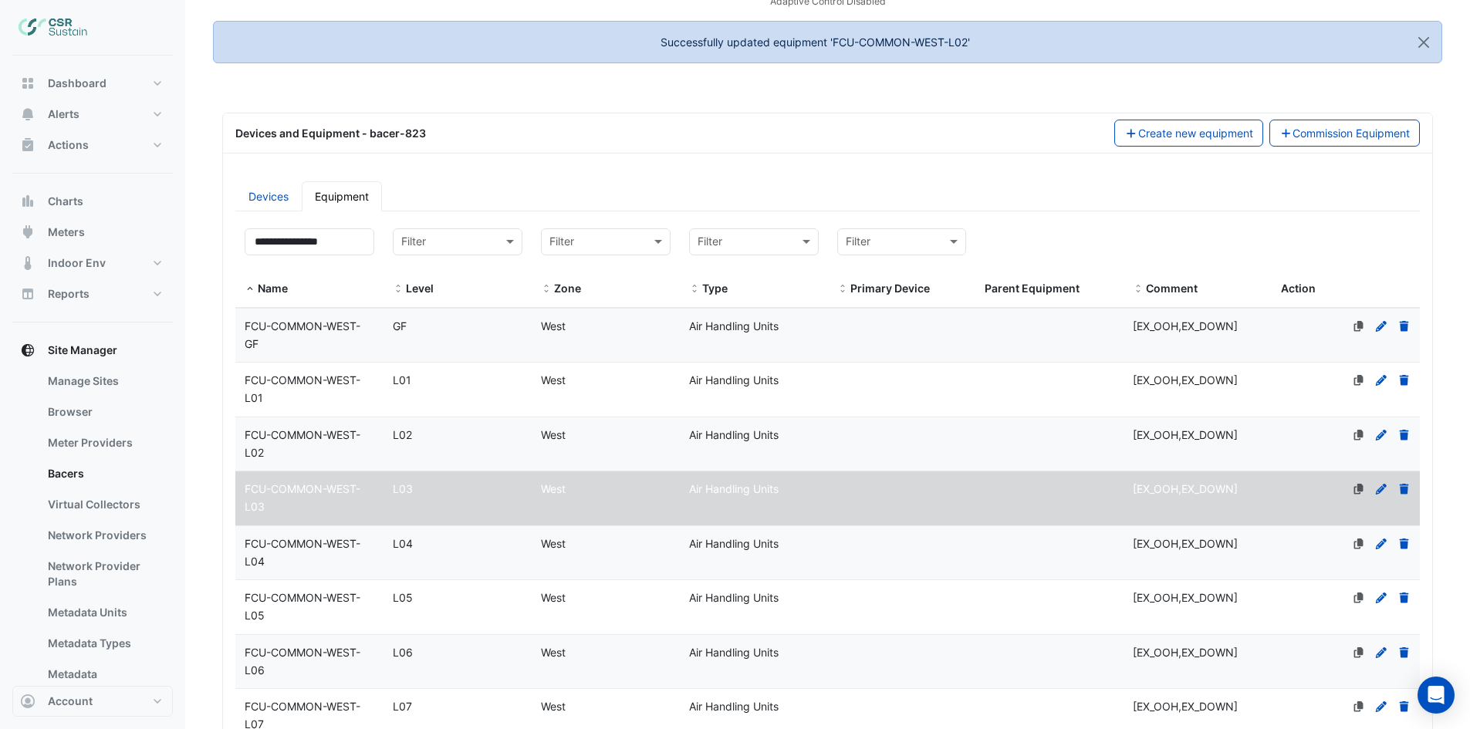
click at [1387, 489] on icon at bounding box center [1381, 489] width 14 height 11
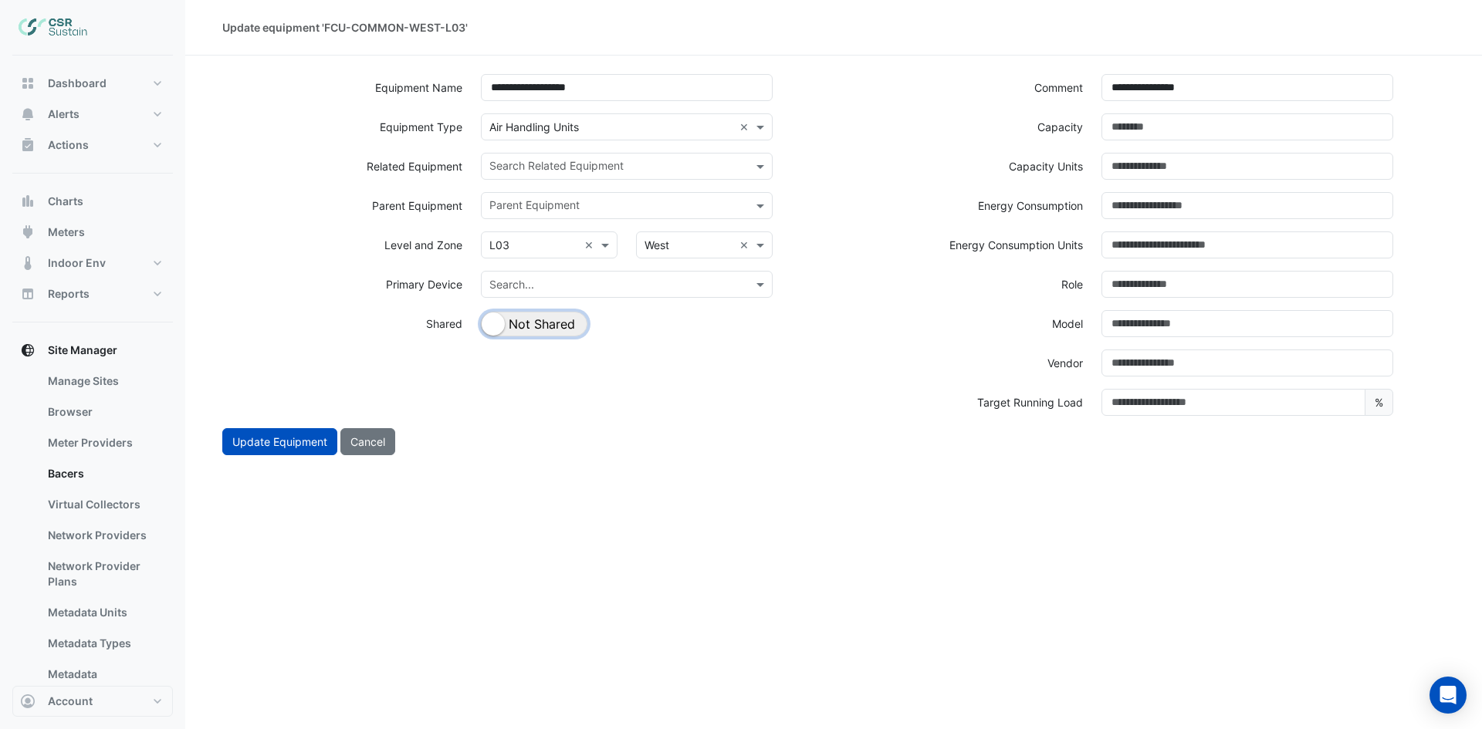
click at [544, 325] on button "Shared Not Shared" at bounding box center [534, 324] width 106 height 25
click at [686, 164] on input "text" at bounding box center [617, 168] width 257 height 16
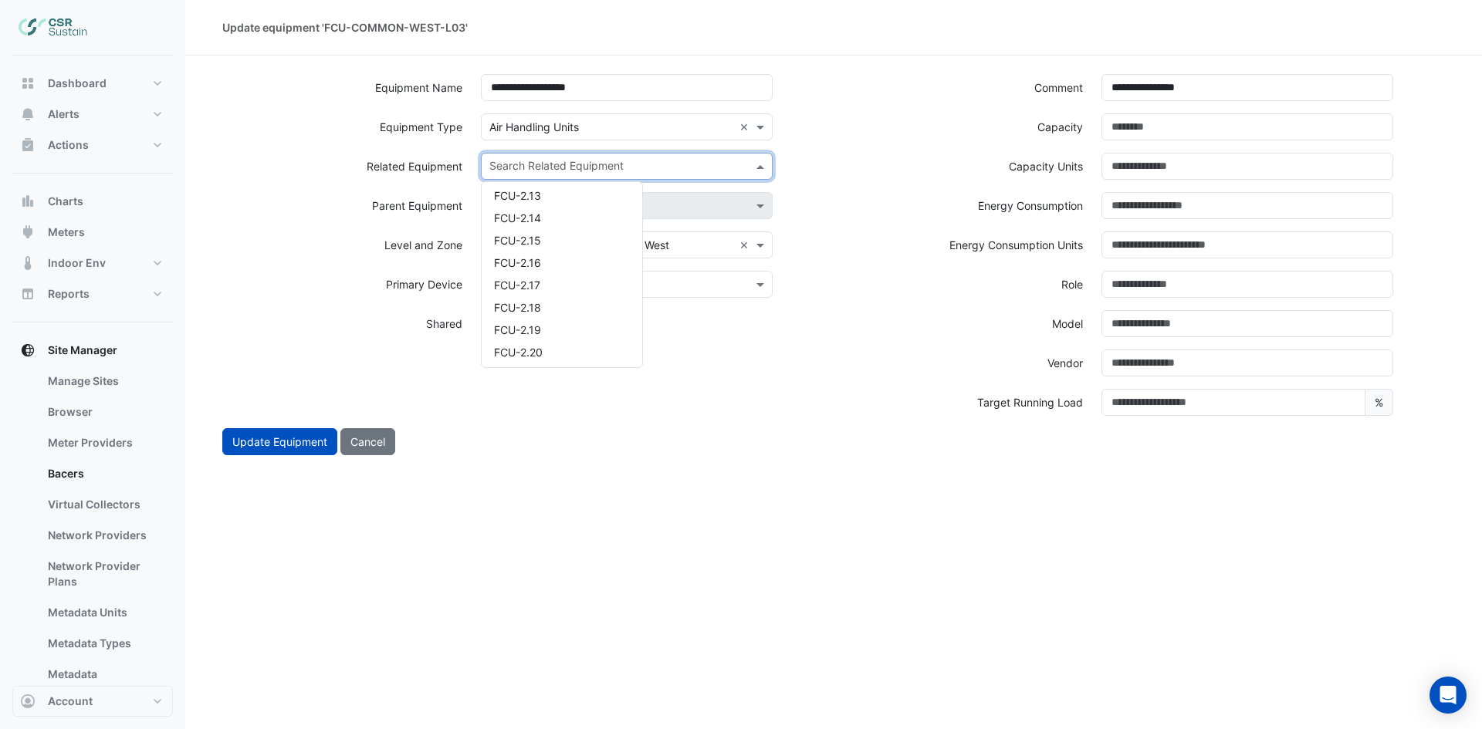
scroll to position [1235, 0]
click at [538, 312] on span "FCU-3.01" at bounding box center [518, 307] width 49 height 13
click at [661, 162] on input "text" at bounding box center [645, 168] width 175 height 16
click at [579, 218] on div "FCU-3.02" at bounding box center [562, 216] width 161 height 22
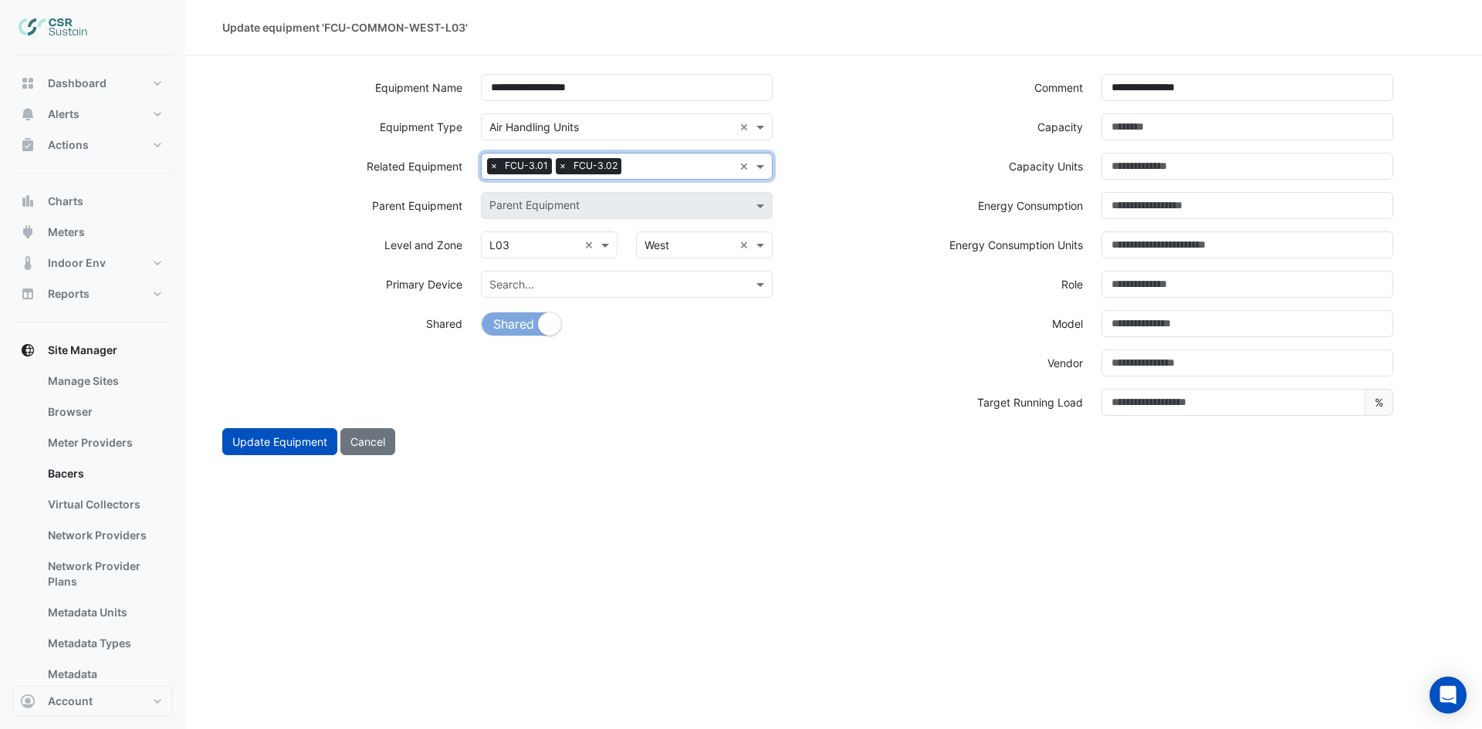
click at [694, 164] on input "text" at bounding box center [680, 168] width 106 height 16
drag, startPoint x: 597, startPoint y: 215, endPoint x: 641, endPoint y: 207, distance: 45.6
click at [598, 215] on div "FCU-3.03" at bounding box center [562, 216] width 161 height 22
click at [707, 171] on input "text" at bounding box center [715, 168] width 35 height 16
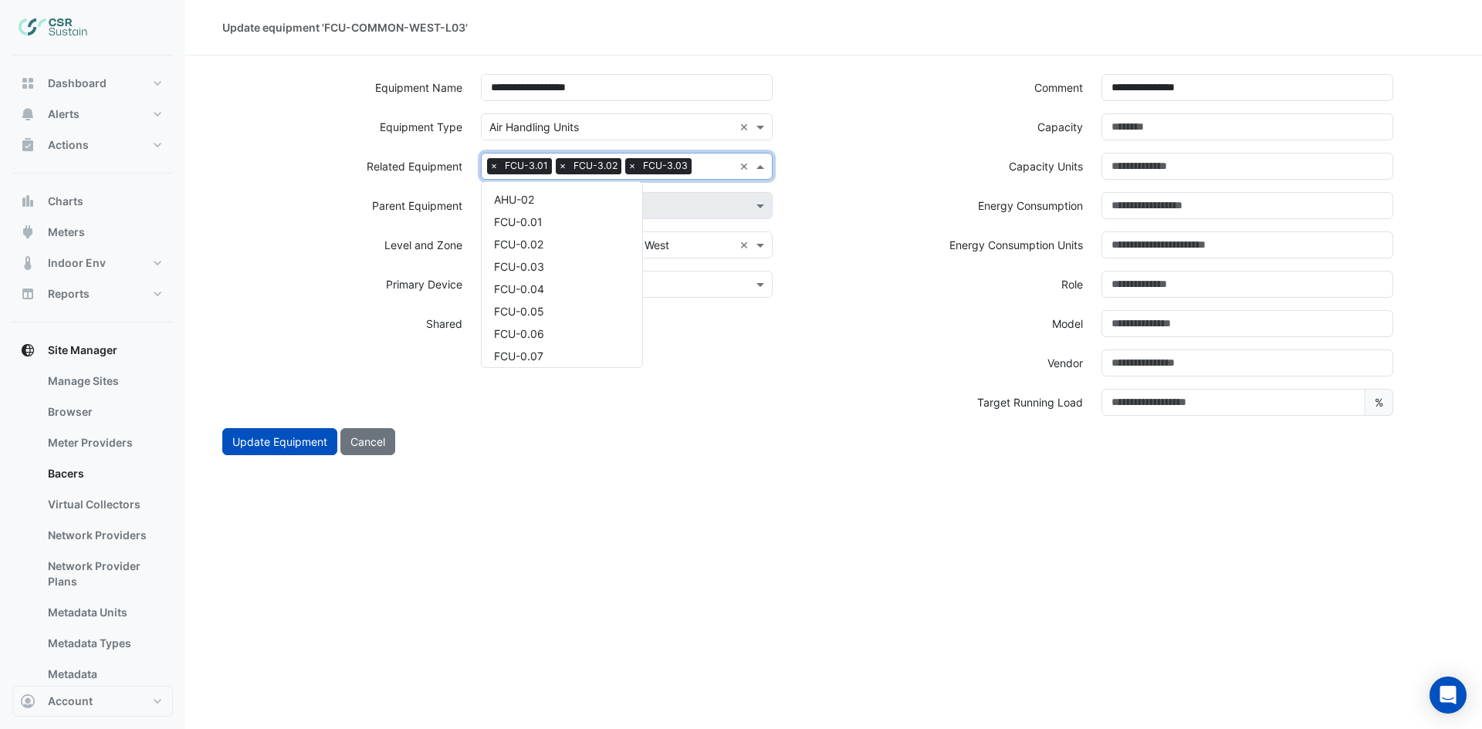
scroll to position [1394, 0]
click at [583, 222] on div "FCU-3.04" at bounding box center [562, 216] width 161 height 22
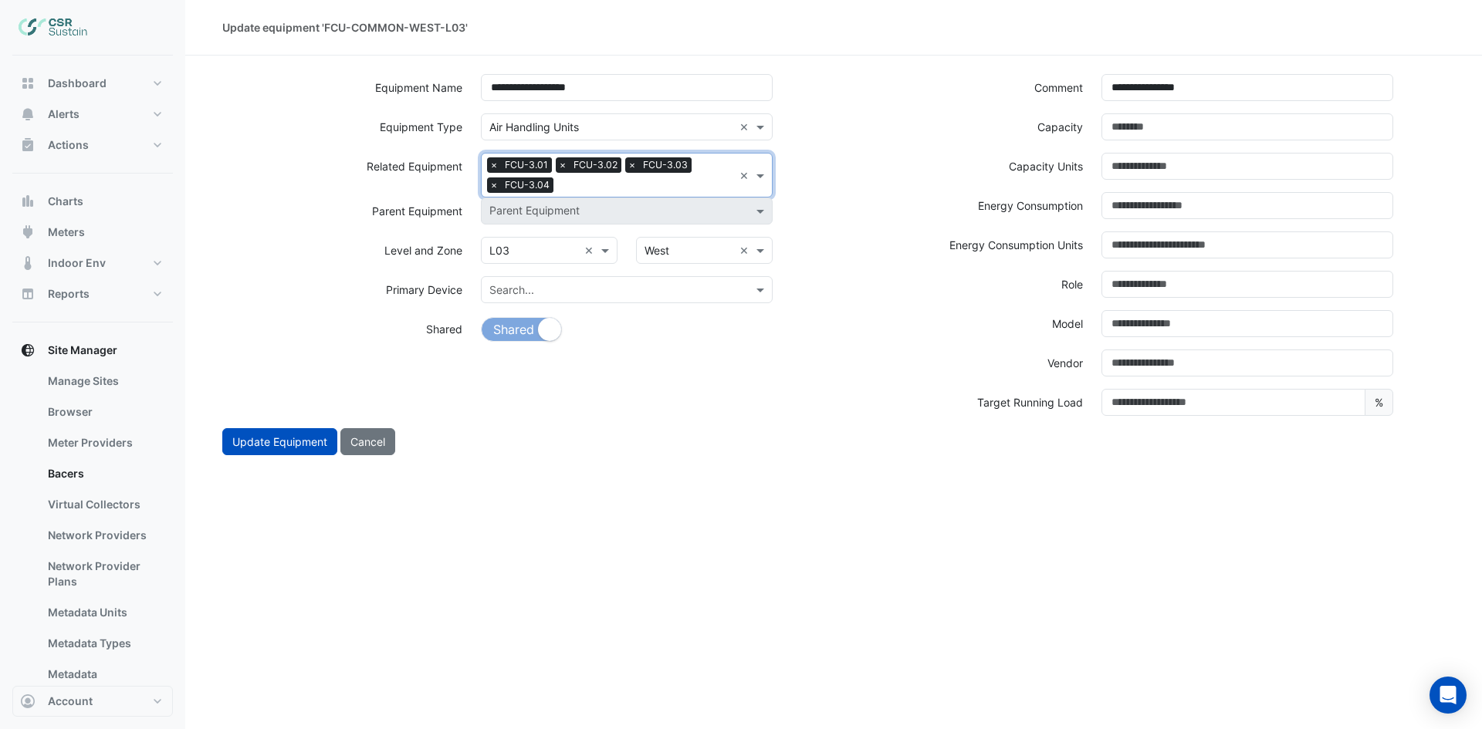
click at [630, 190] on input "text" at bounding box center [646, 186] width 174 height 16
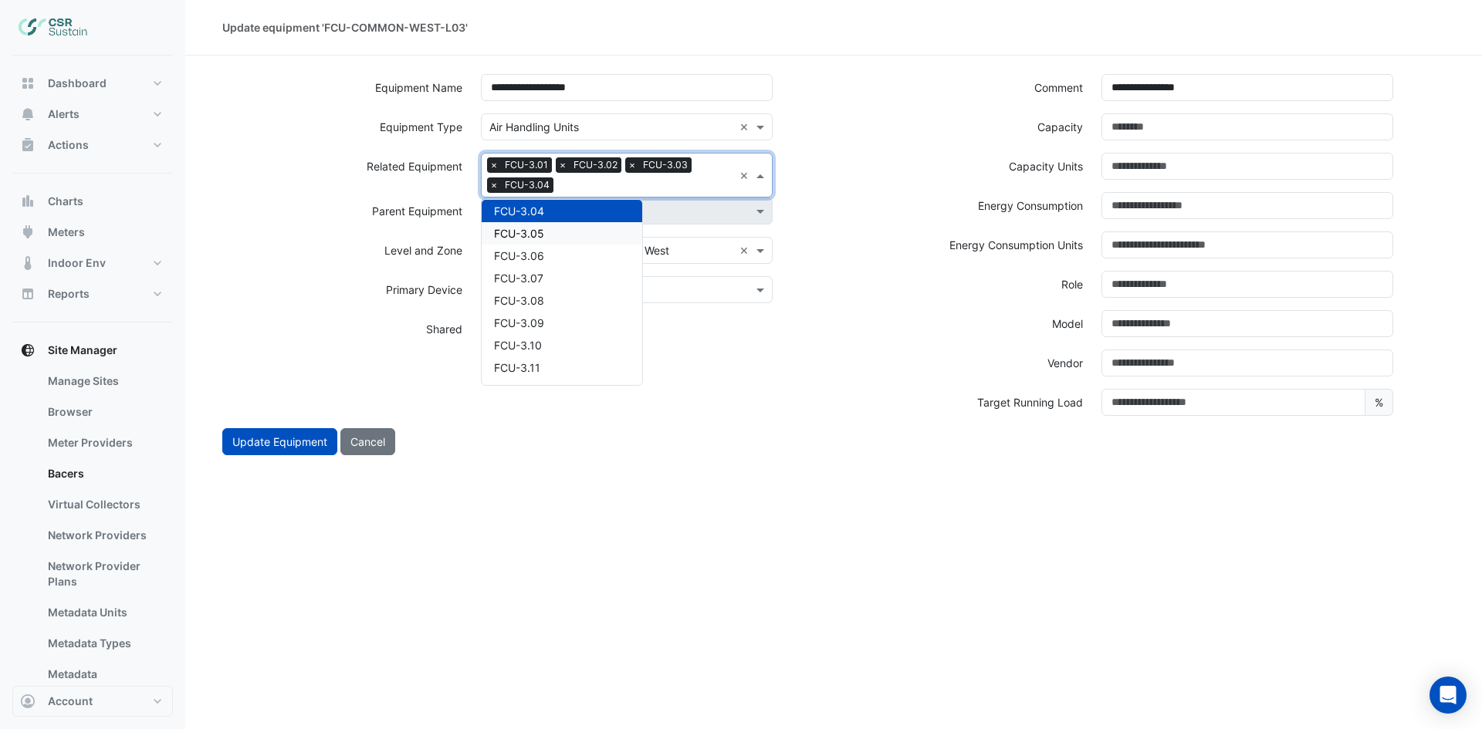
click at [559, 237] on div "FCU-3.05" at bounding box center [562, 233] width 161 height 22
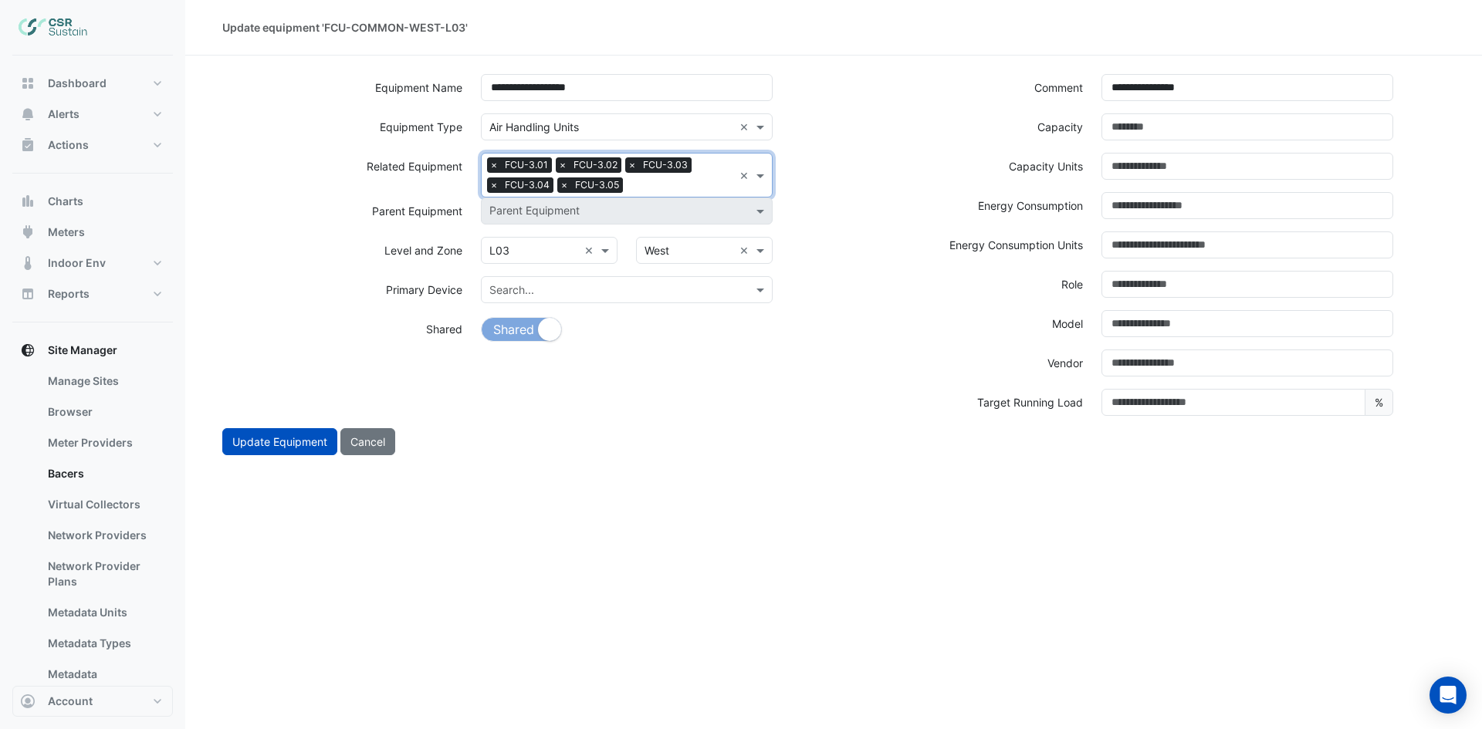
click at [681, 191] on input "text" at bounding box center [681, 186] width 104 height 16
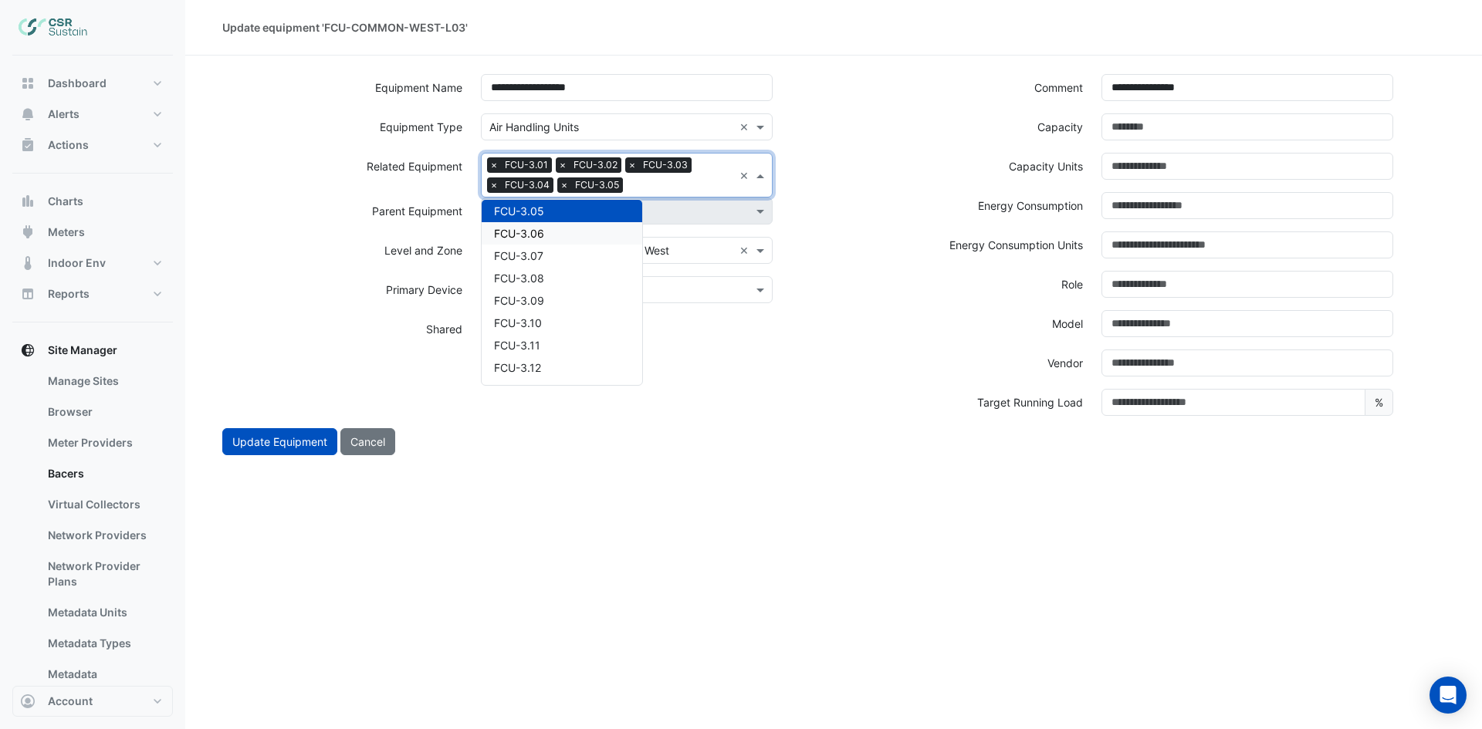
click at [580, 234] on div "FCU-3.06" at bounding box center [562, 233] width 161 height 22
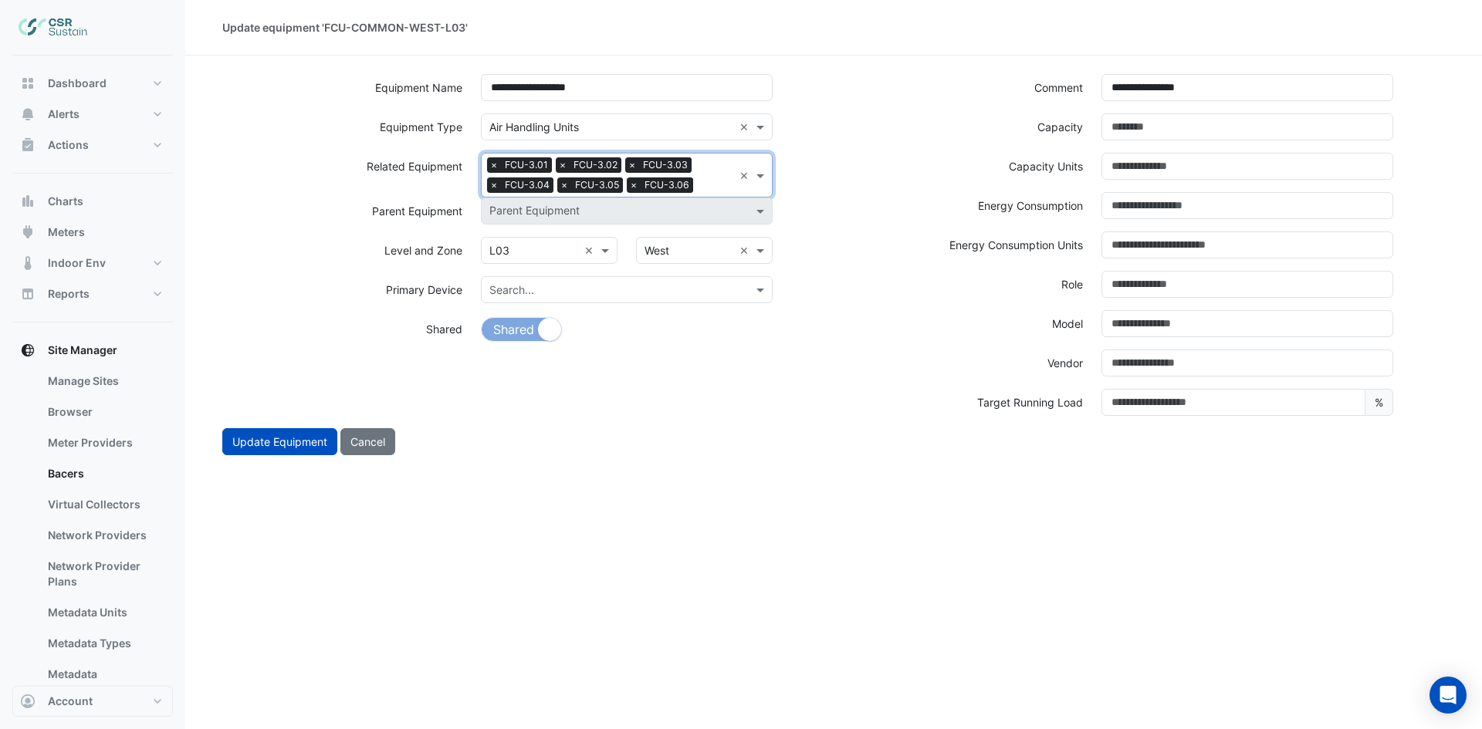
click at [708, 188] on input "text" at bounding box center [716, 186] width 34 height 16
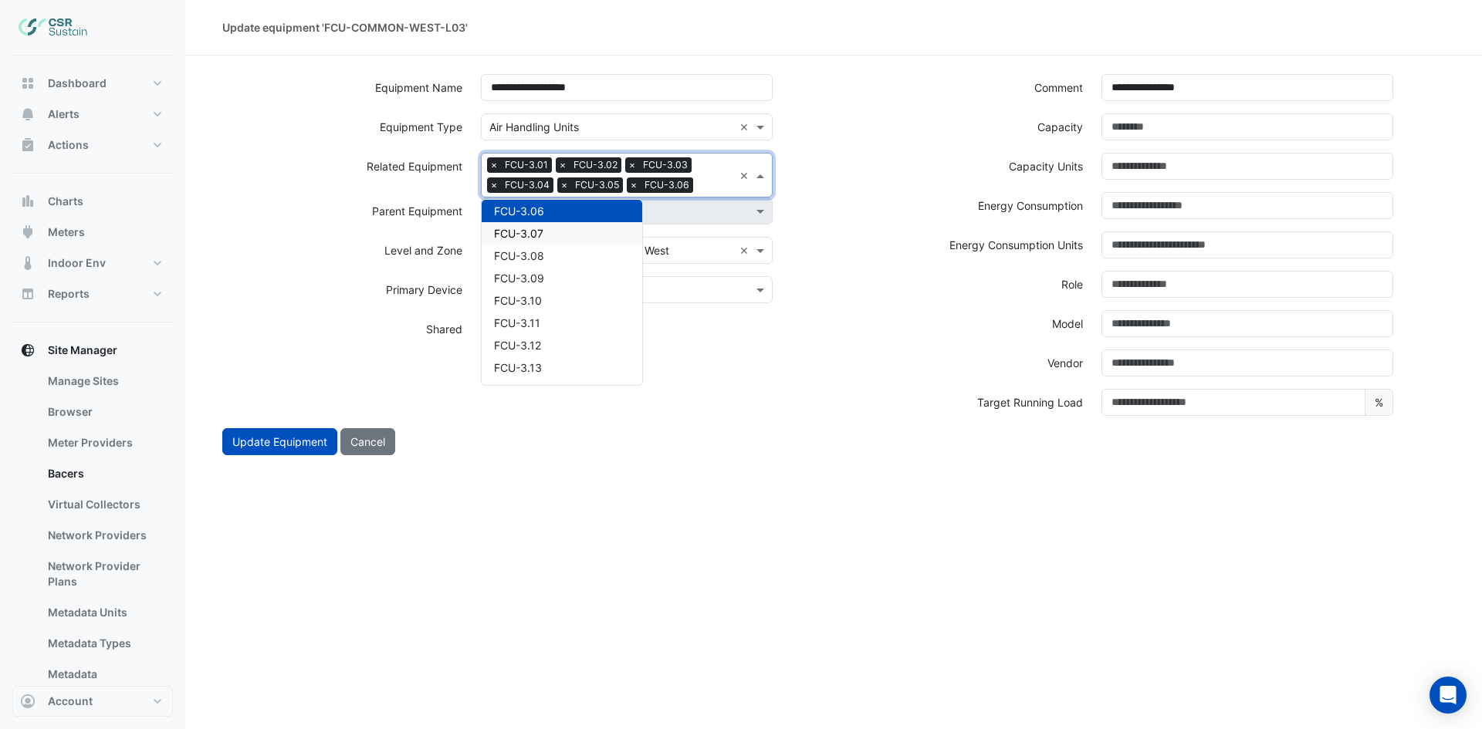
click at [584, 232] on div "FCU-3.07" at bounding box center [562, 233] width 161 height 22
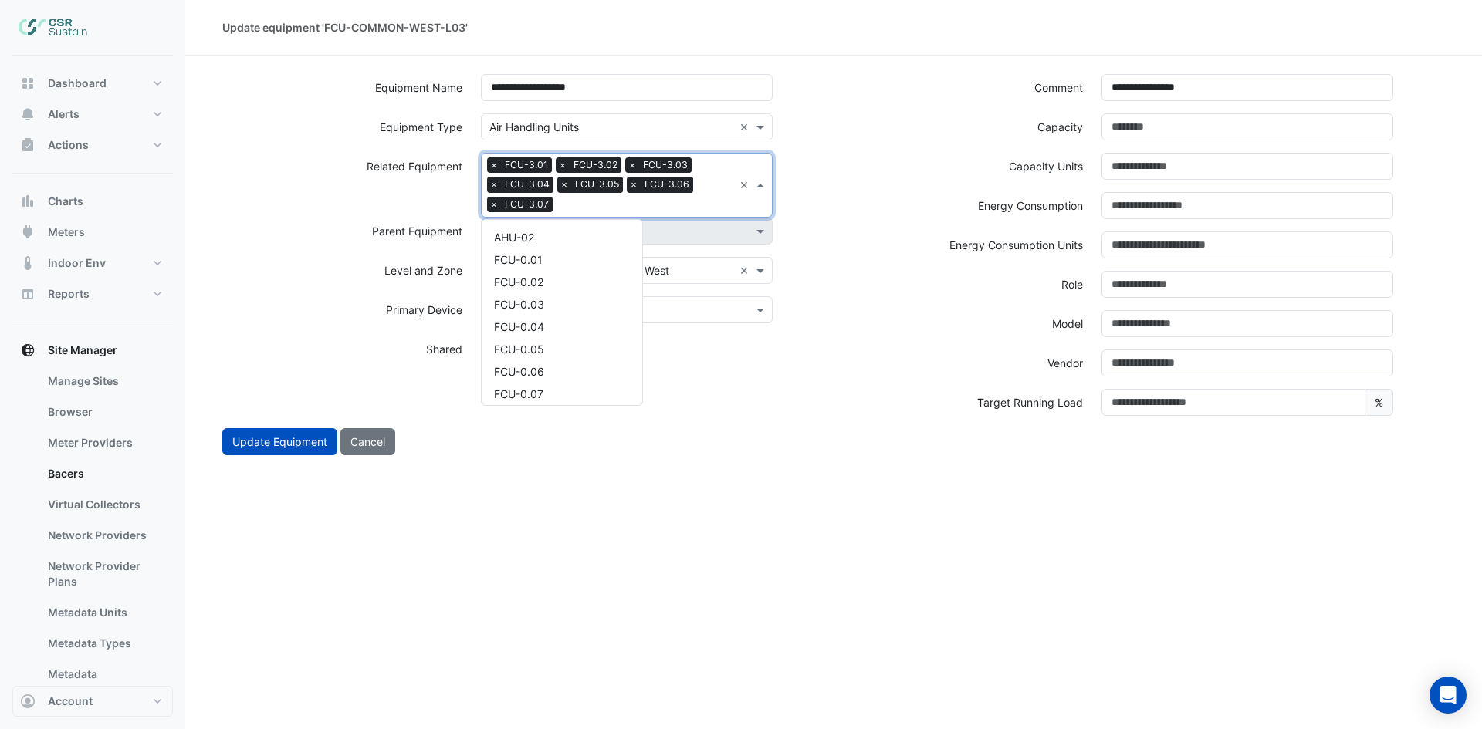
click at [651, 210] on input "text" at bounding box center [646, 206] width 174 height 16
click at [559, 249] on div "FCU-3.08" at bounding box center [562, 253] width 161 height 22
click at [681, 208] on input "text" at bounding box center [681, 206] width 104 height 16
click at [538, 253] on span "FCU-3.09" at bounding box center [519, 253] width 50 height 13
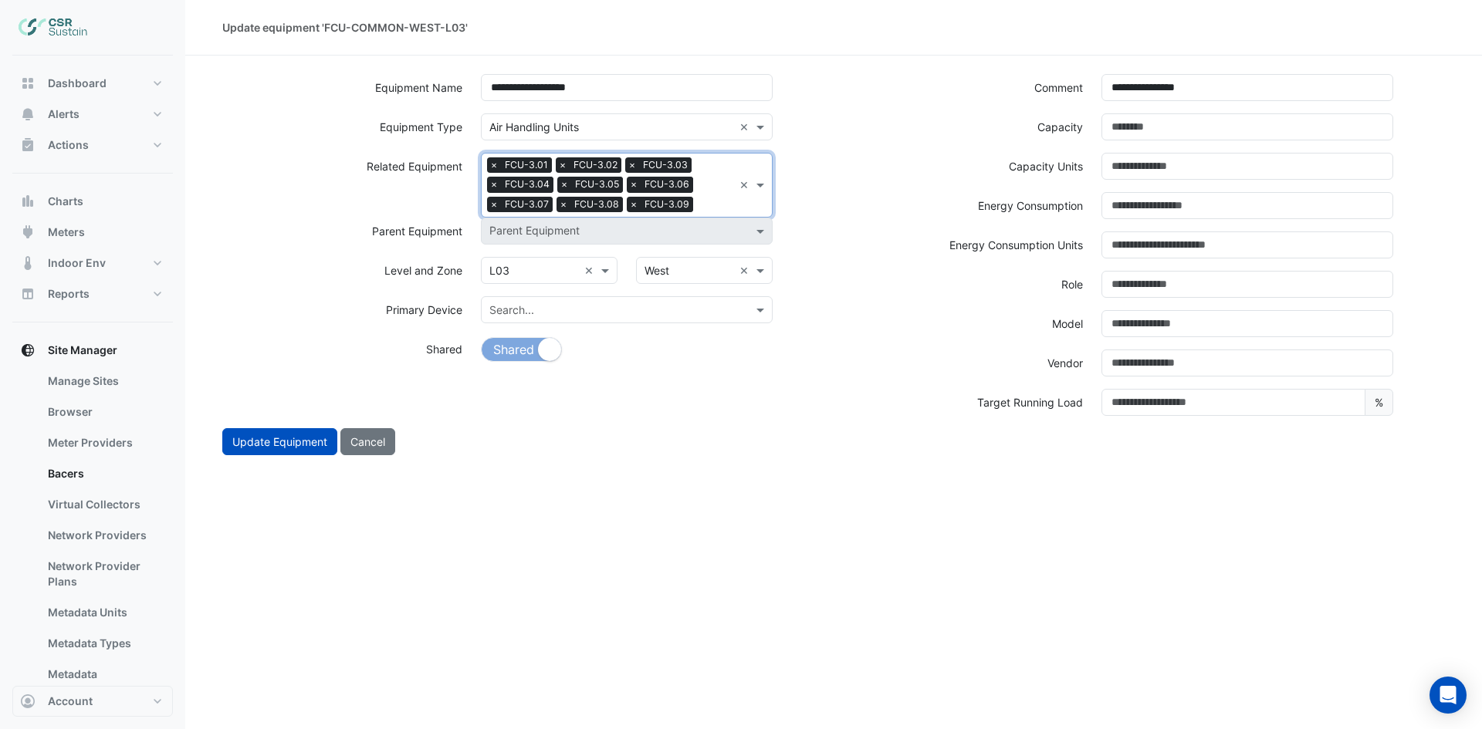
click at [694, 205] on div "Search Related Equipment × FCU-3.01 × FCU-3.02 × FCU-3.03 × FCU-3.04 × FCU-3.05…" at bounding box center [608, 185] width 252 height 63
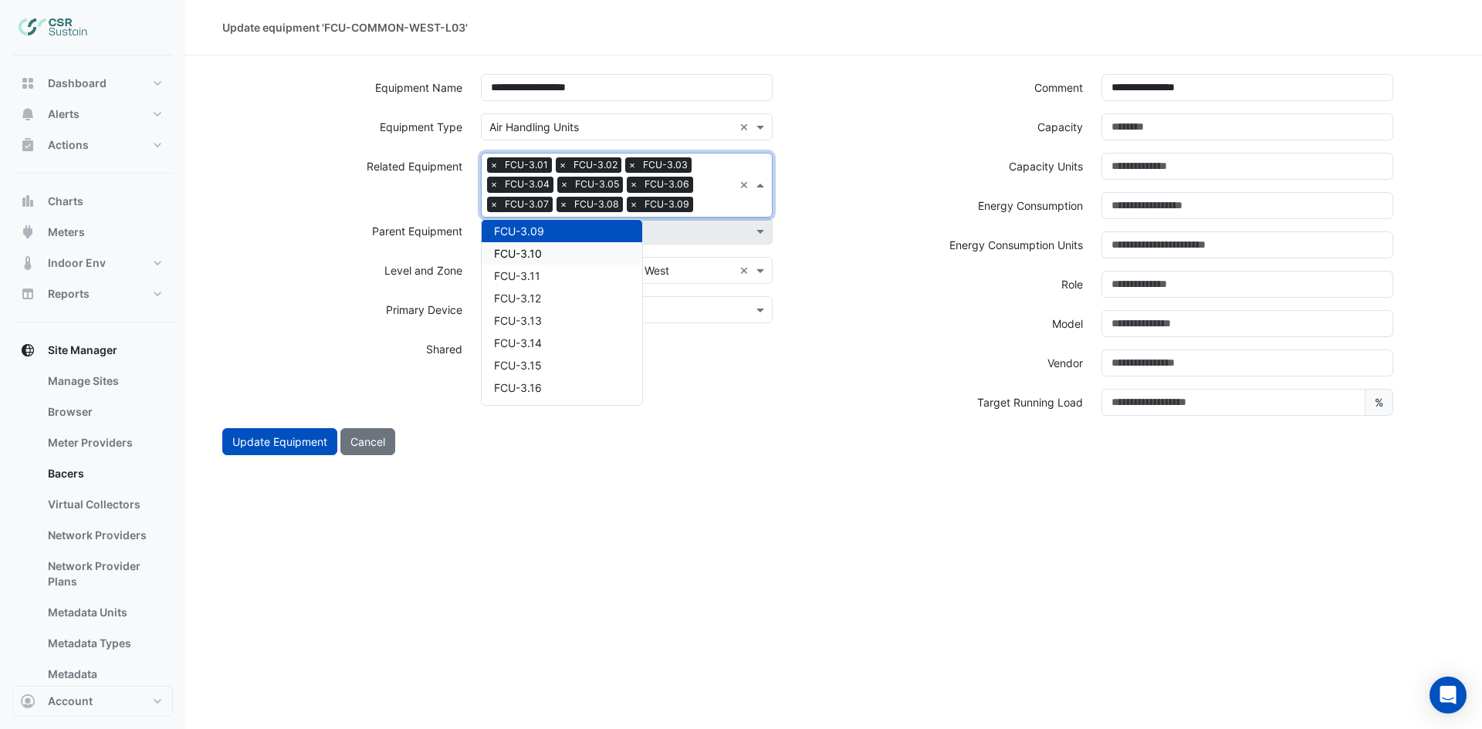
click at [554, 250] on div "FCU-3.10" at bounding box center [562, 253] width 161 height 22
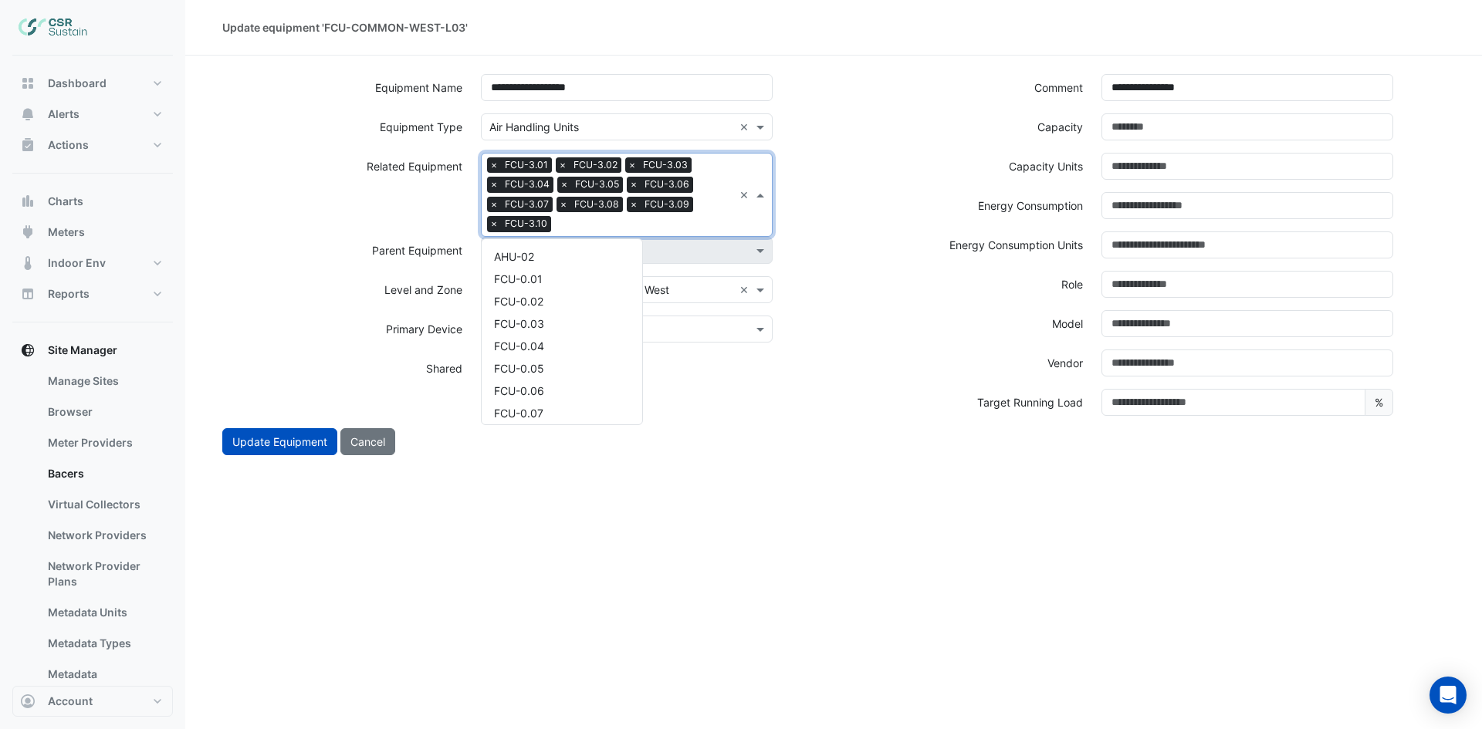
click at [695, 223] on input "text" at bounding box center [645, 226] width 176 height 16
click at [556, 265] on div "FCU-3.11" at bounding box center [562, 273] width 161 height 22
click at [695, 221] on input "text" at bounding box center [679, 226] width 110 height 16
click at [537, 275] on span "FCU-3.12" at bounding box center [517, 272] width 47 height 13
click at [712, 220] on input "text" at bounding box center [712, 226] width 42 height 16
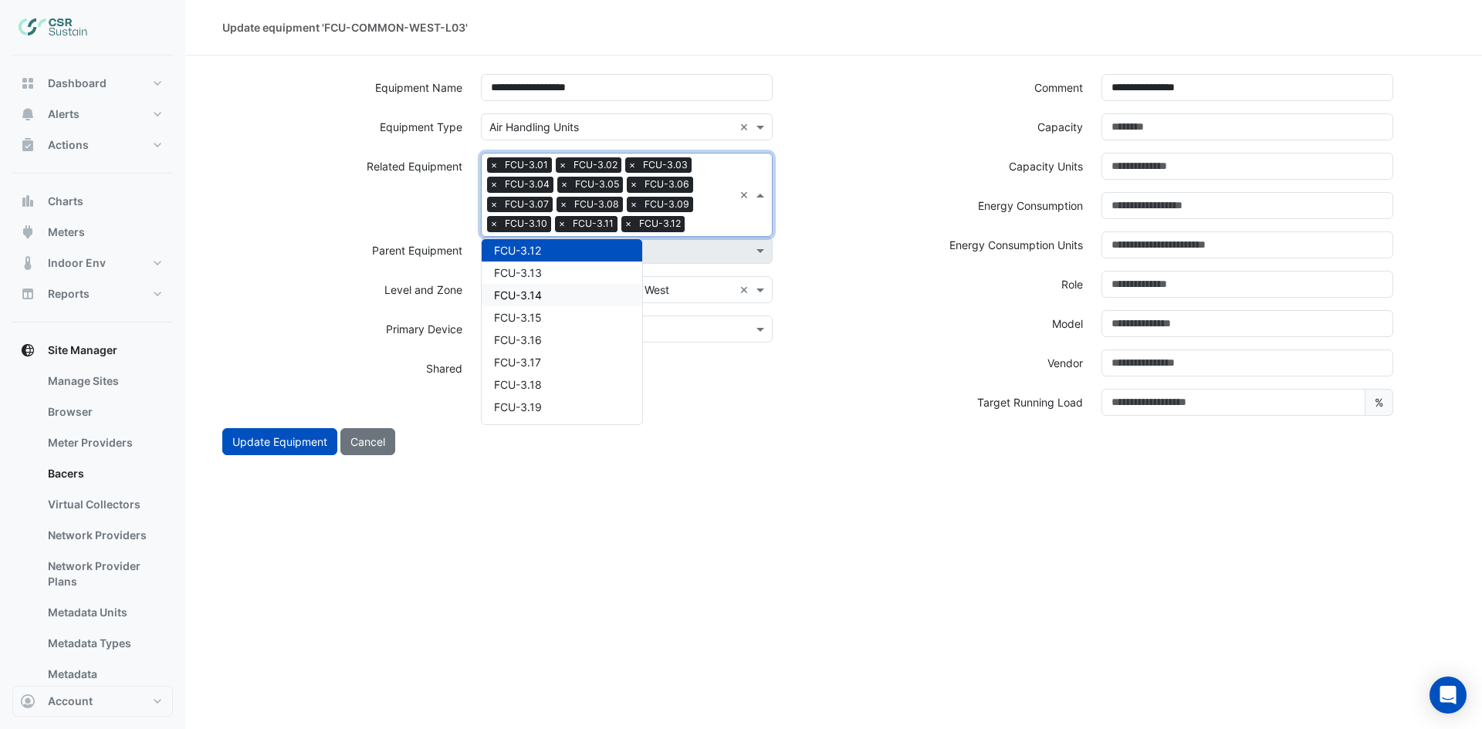
click at [539, 290] on span "FCU-3.14" at bounding box center [518, 295] width 48 height 13
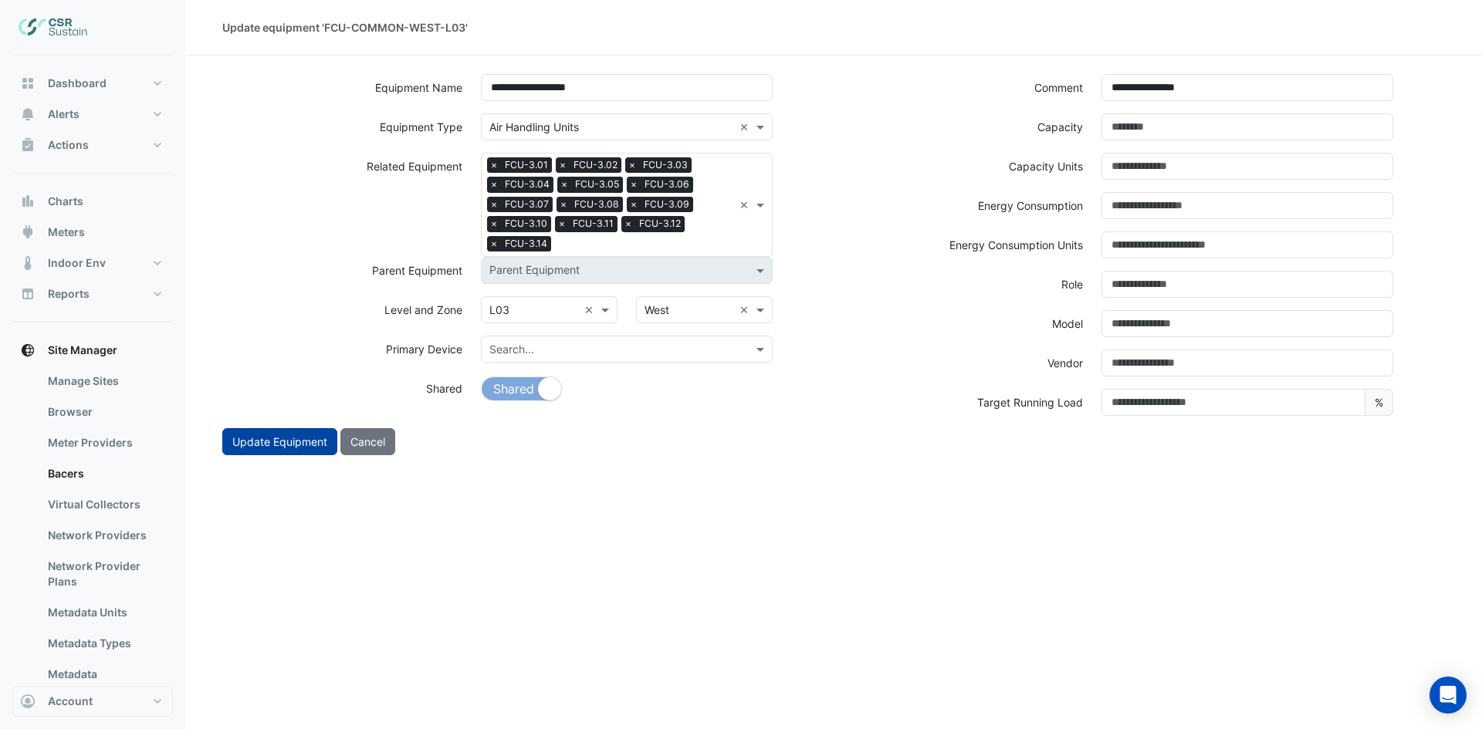
click at [271, 444] on button "Update Equipment" at bounding box center [279, 441] width 115 height 27
select select "***"
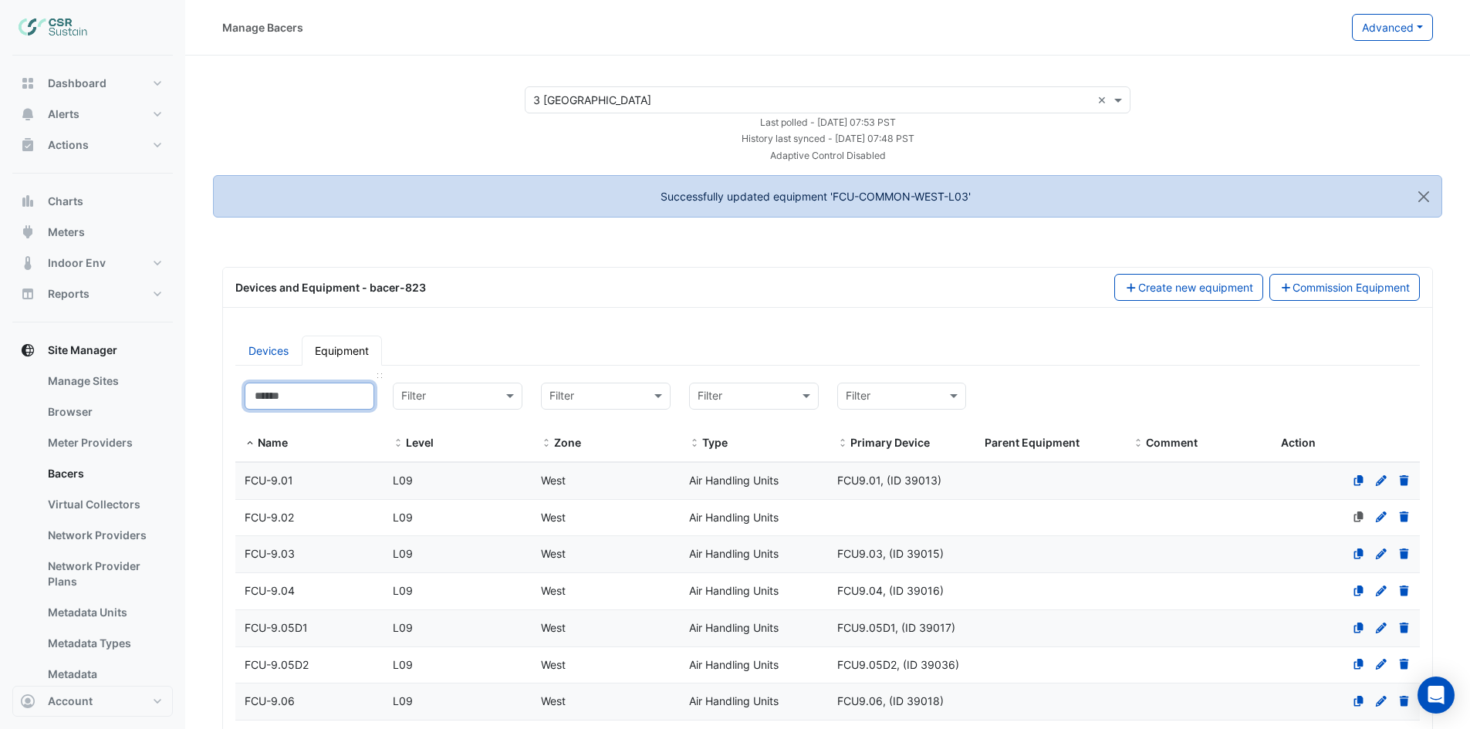
click at [323, 402] on input at bounding box center [310, 396] width 130 height 27
select select "***"
paste input "**********"
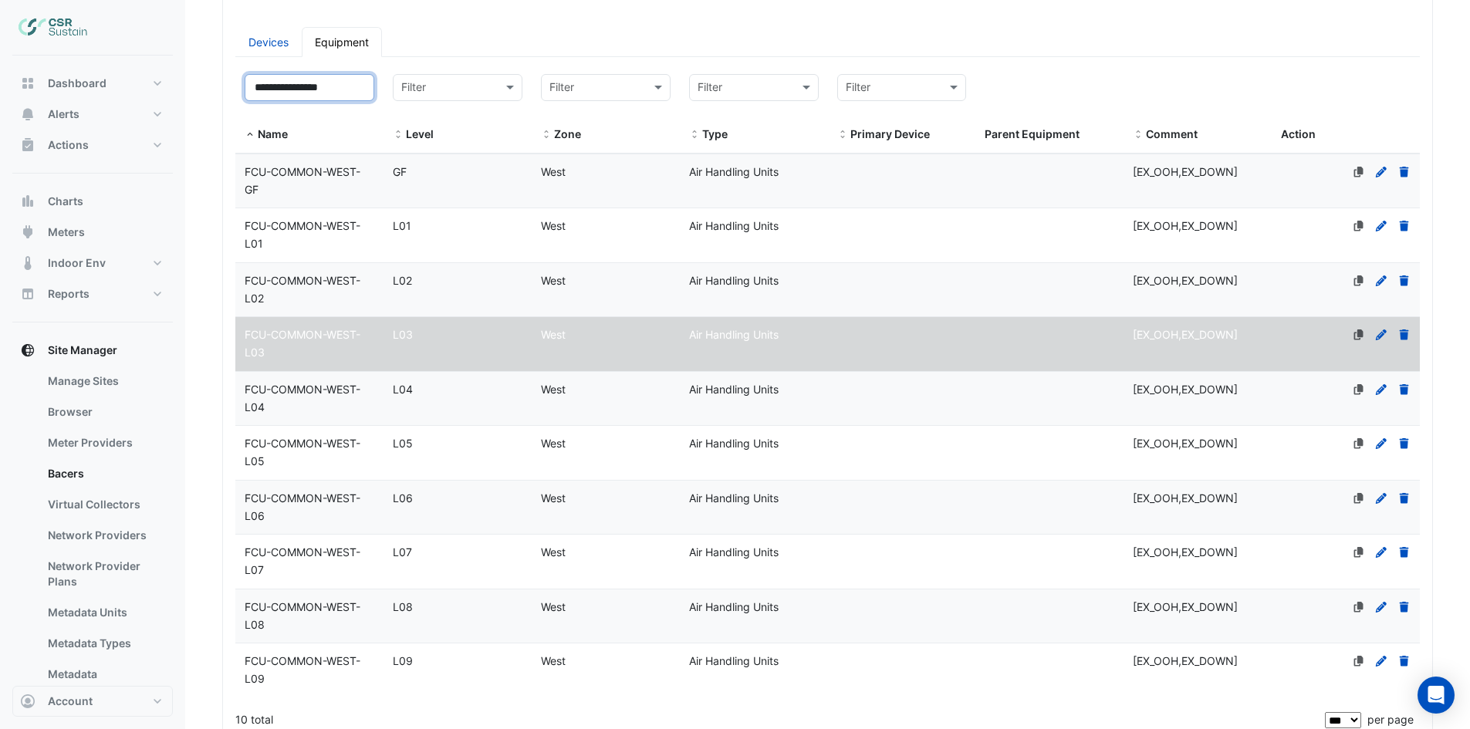
type input "**********"
click at [333, 397] on div "FCU-COMMON-WEST-L04" at bounding box center [309, 398] width 148 height 35
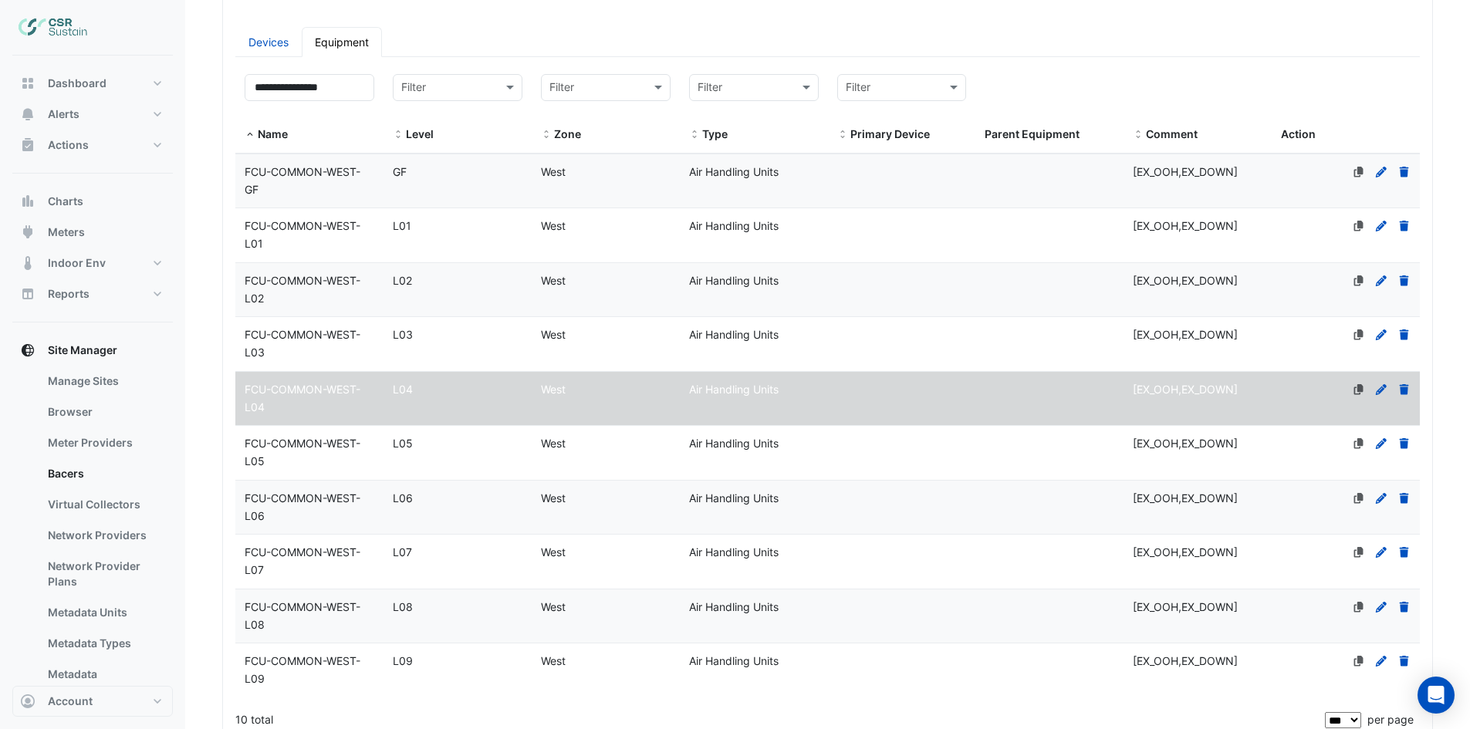
click at [1380, 387] on icon at bounding box center [1381, 389] width 14 height 11
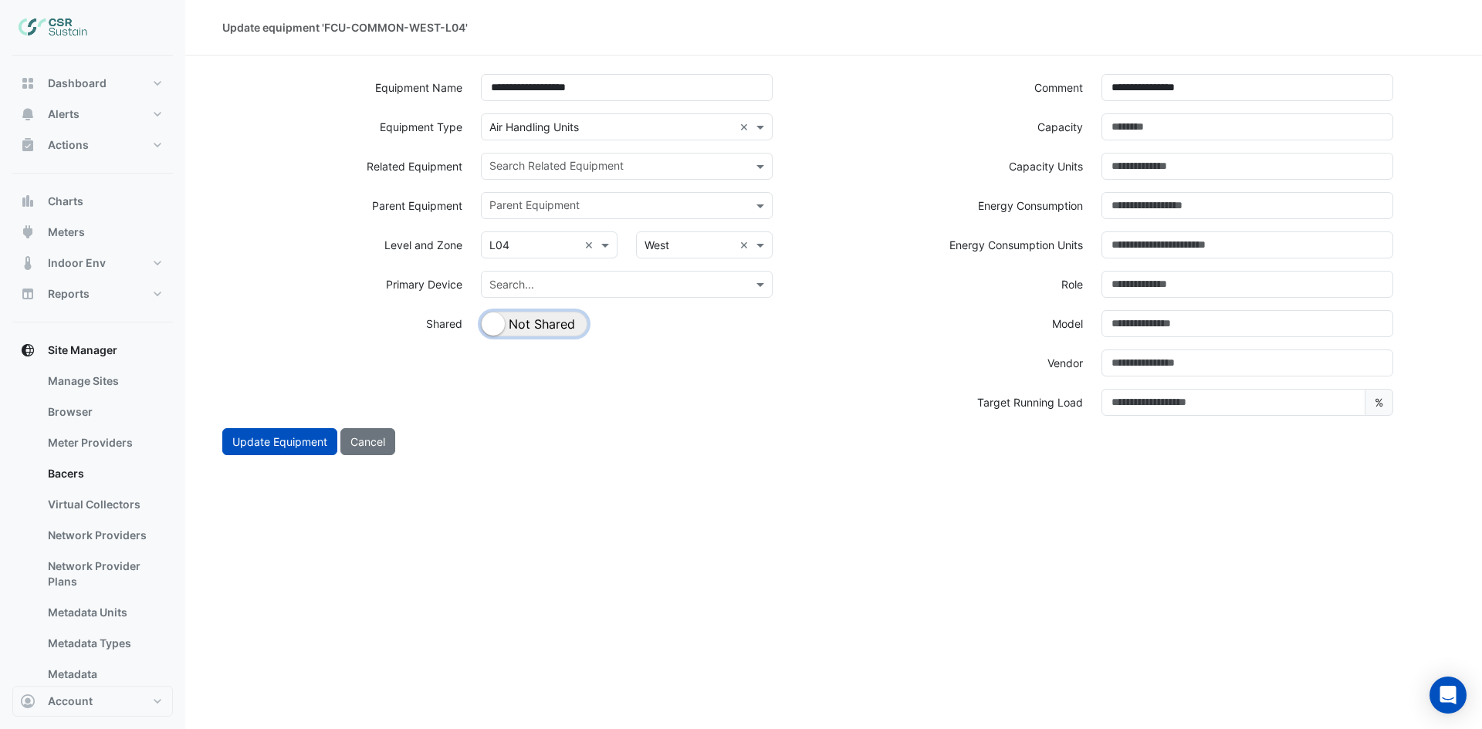
click at [554, 331] on button "Shared Not Shared" at bounding box center [534, 324] width 106 height 25
click at [675, 168] on input "text" at bounding box center [617, 168] width 257 height 16
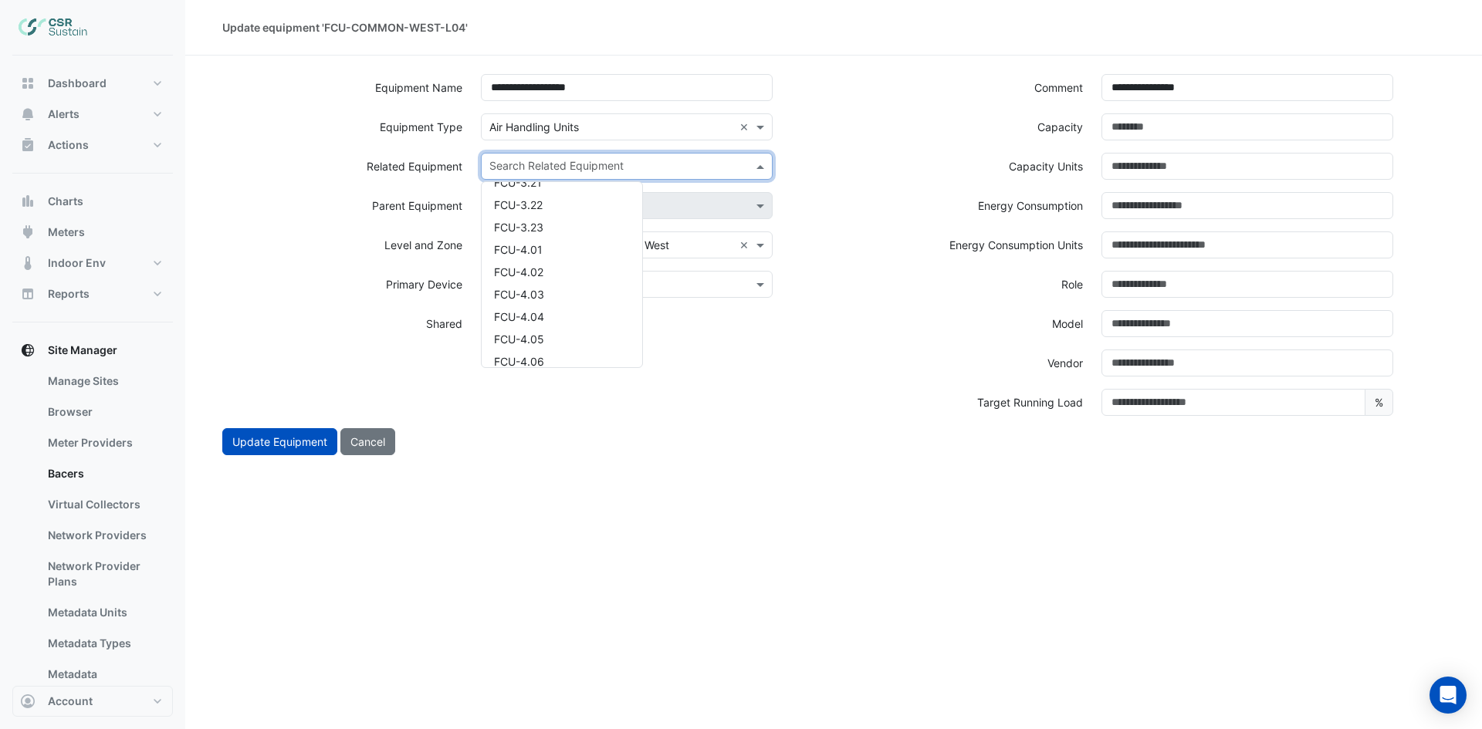
scroll to position [1852, 0]
click at [552, 204] on div "FCU-4.01" at bounding box center [562, 205] width 161 height 22
click at [641, 158] on div "Search Related Equipment × FCU-4.01" at bounding box center [608, 166] width 252 height 24
click at [555, 215] on div "FCU-4.02" at bounding box center [562, 216] width 161 height 22
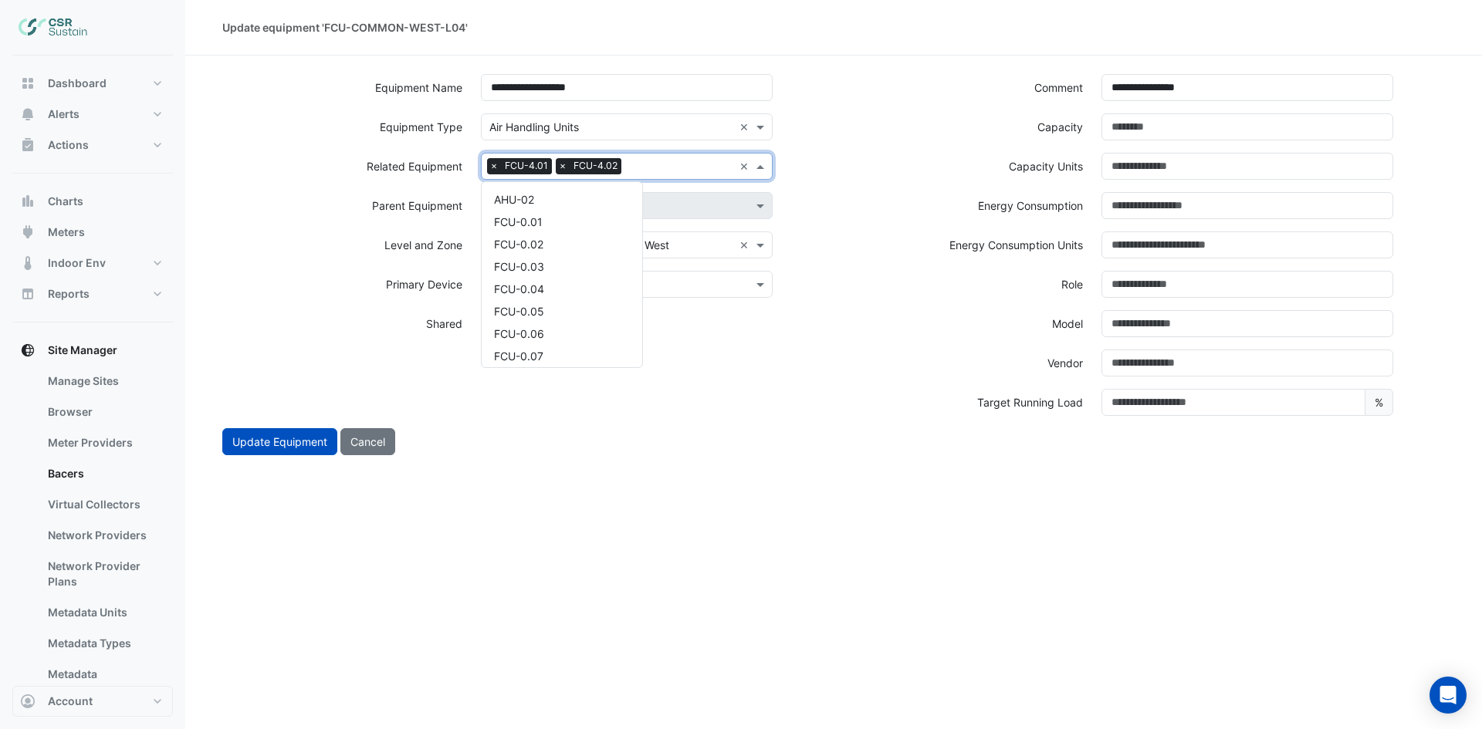
click at [660, 174] on input "text" at bounding box center [680, 168] width 106 height 16
click at [550, 218] on div "FCU-4.03" at bounding box center [562, 216] width 161 height 22
click at [695, 170] on div at bounding box center [714, 168] width 38 height 20
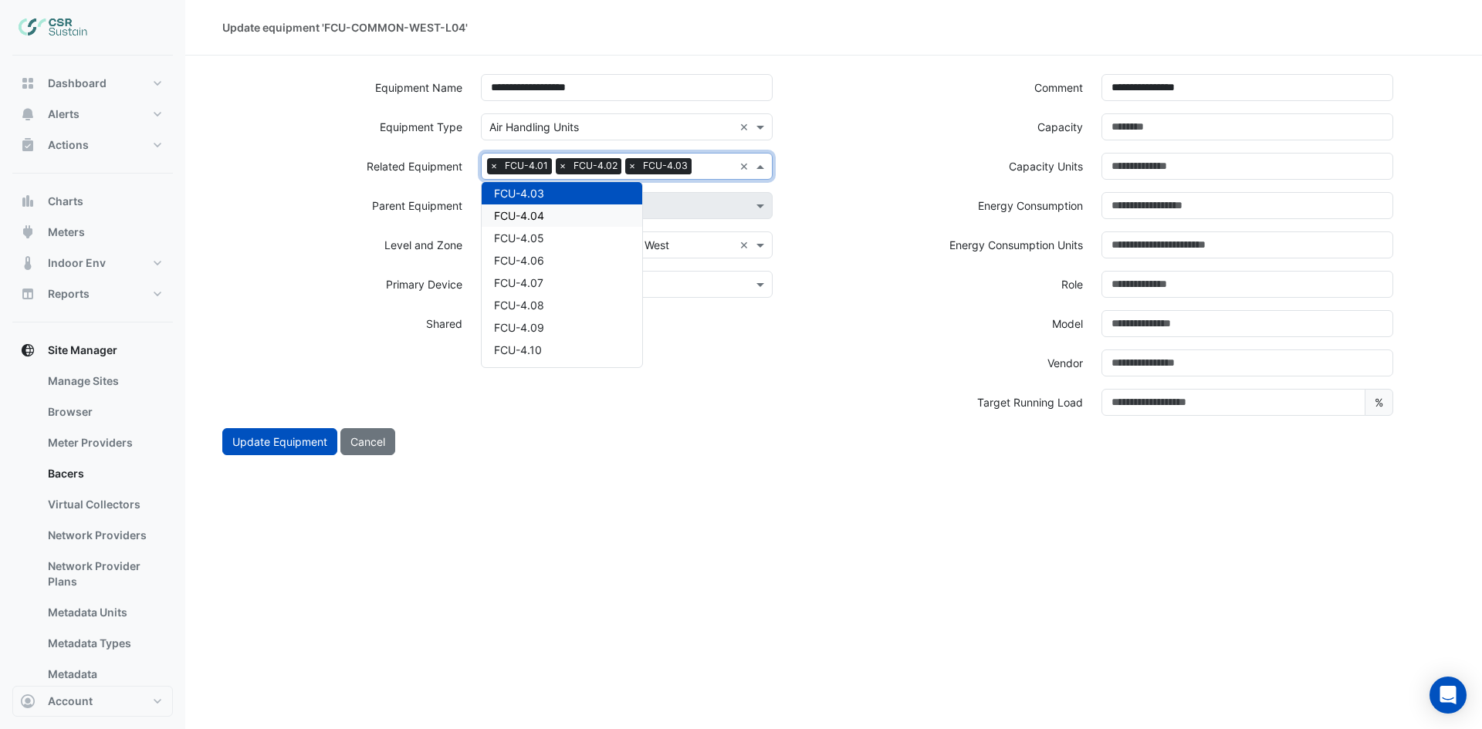
click at [550, 225] on div "FCU-4.04" at bounding box center [562, 216] width 161 height 22
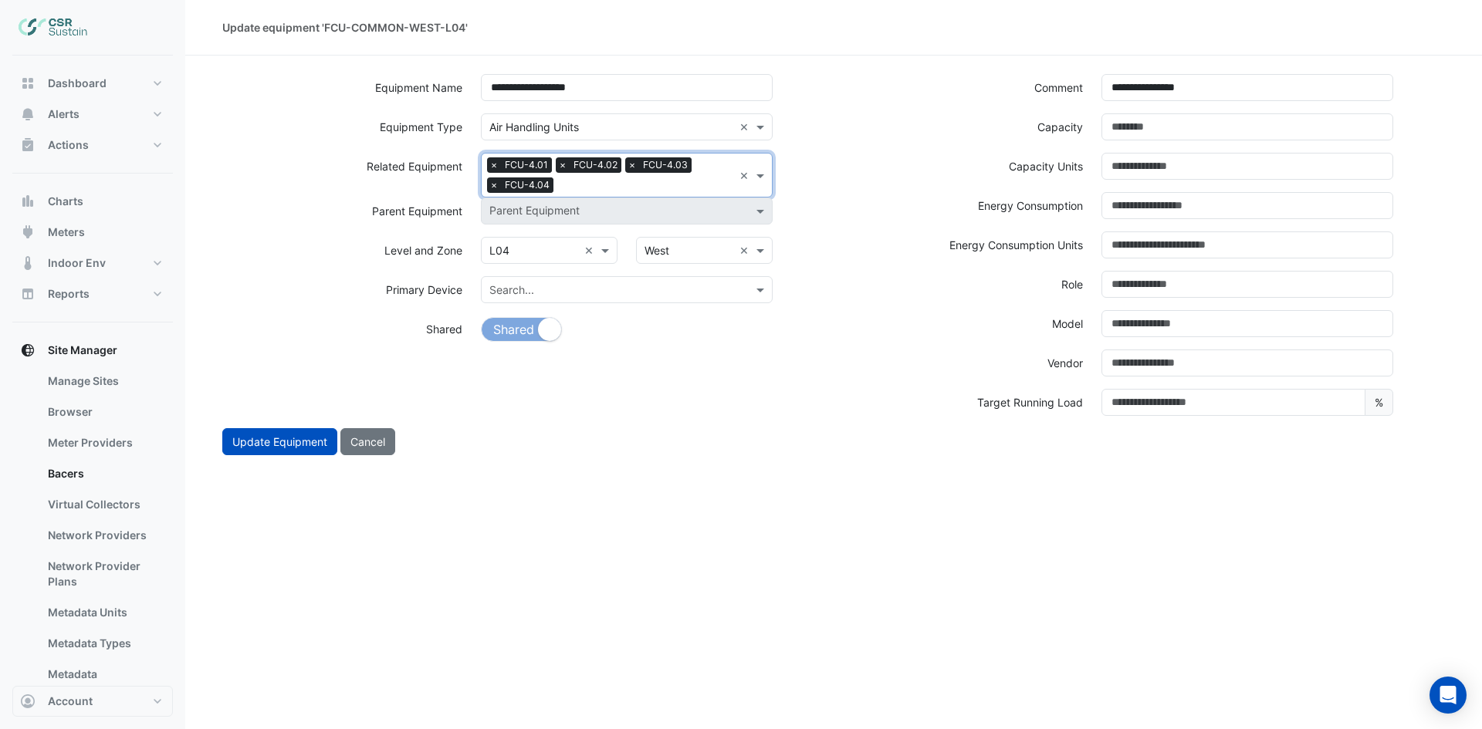
click at [607, 182] on input "text" at bounding box center [646, 186] width 174 height 16
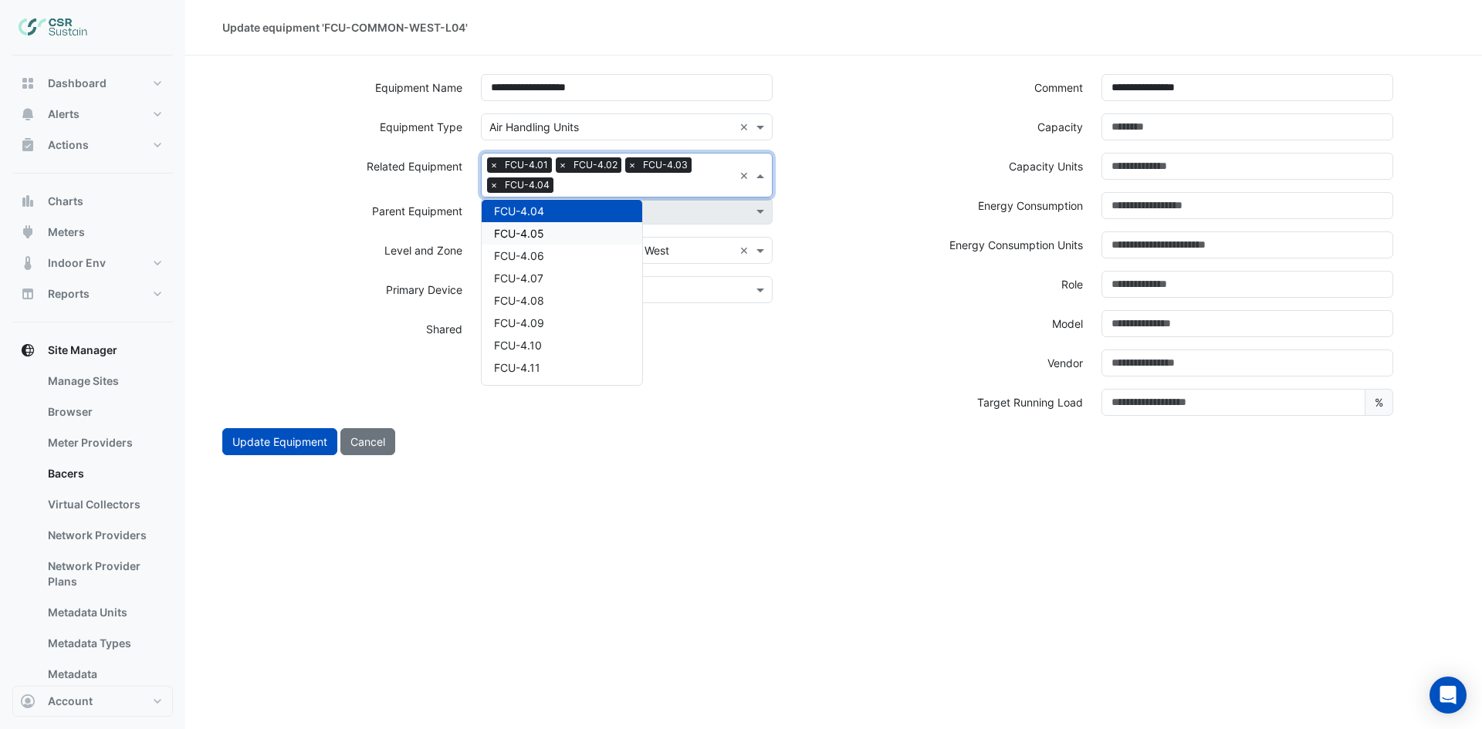
click at [558, 233] on div "FCU-4.05" at bounding box center [562, 233] width 161 height 22
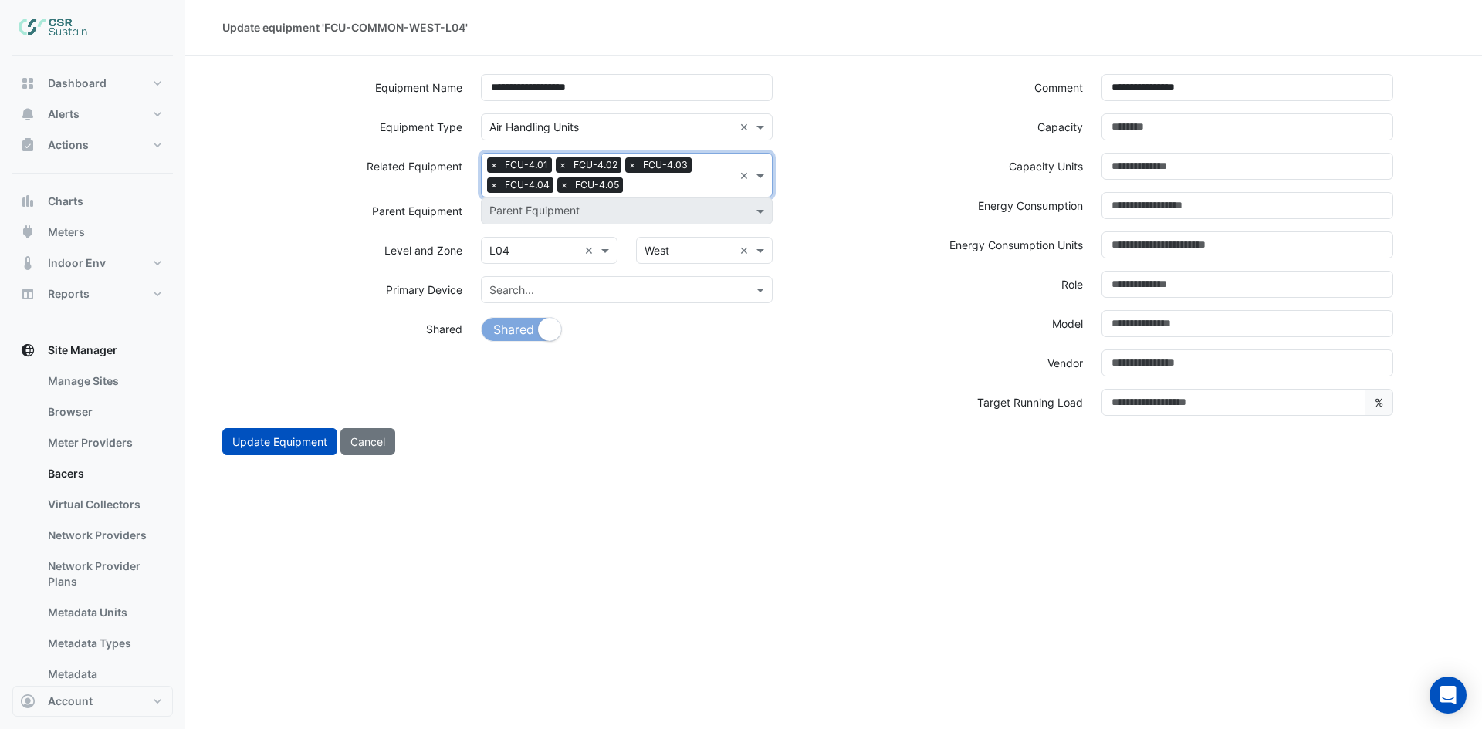
click at [675, 184] on input "text" at bounding box center [681, 186] width 104 height 16
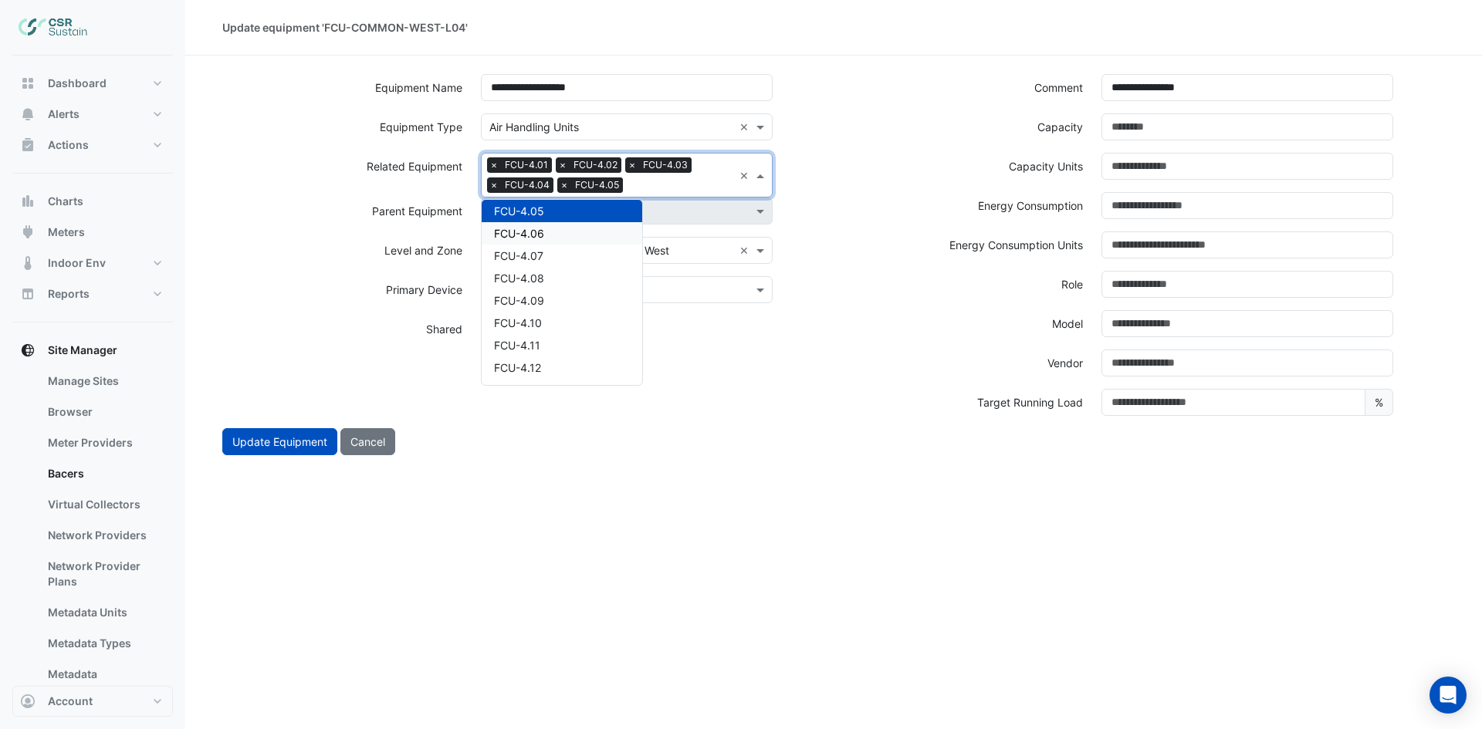
click at [589, 235] on div "FCU-4.06" at bounding box center [562, 233] width 161 height 22
click at [701, 188] on input "text" at bounding box center [716, 186] width 34 height 16
click at [557, 223] on div "FCU-4.07" at bounding box center [562, 233] width 161 height 22
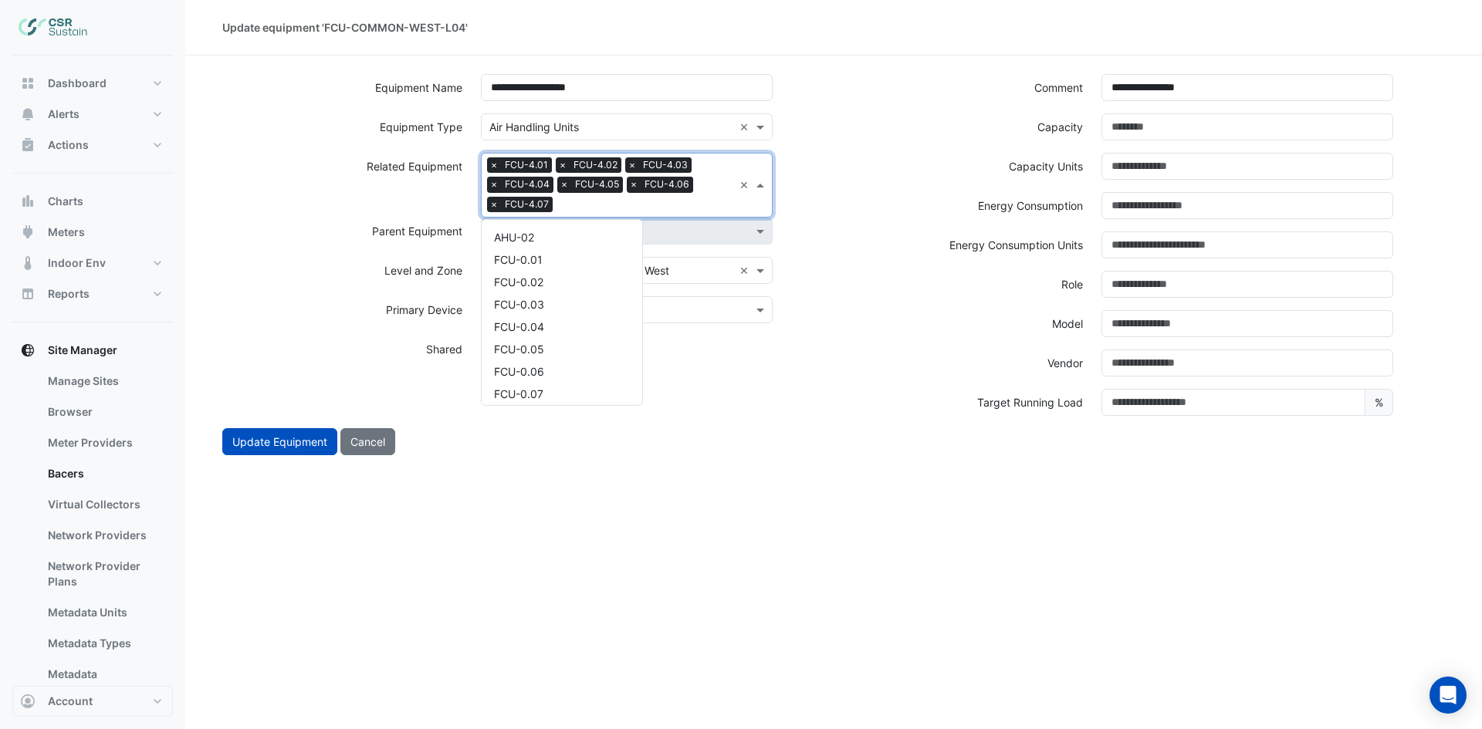
click at [595, 206] on input "text" at bounding box center [646, 206] width 174 height 16
click at [554, 248] on div "FCU-4.08" at bounding box center [562, 253] width 161 height 22
click at [671, 196] on div "Search Related Equipment × FCU-4.01 × FCU-4.02 × FCU-4.03 × FCU-4.04 × FCU-4.05…" at bounding box center [608, 185] width 252 height 63
click at [570, 255] on div "FCU-4.09" at bounding box center [562, 253] width 161 height 22
click at [697, 207] on div at bounding box center [715, 207] width 36 height 20
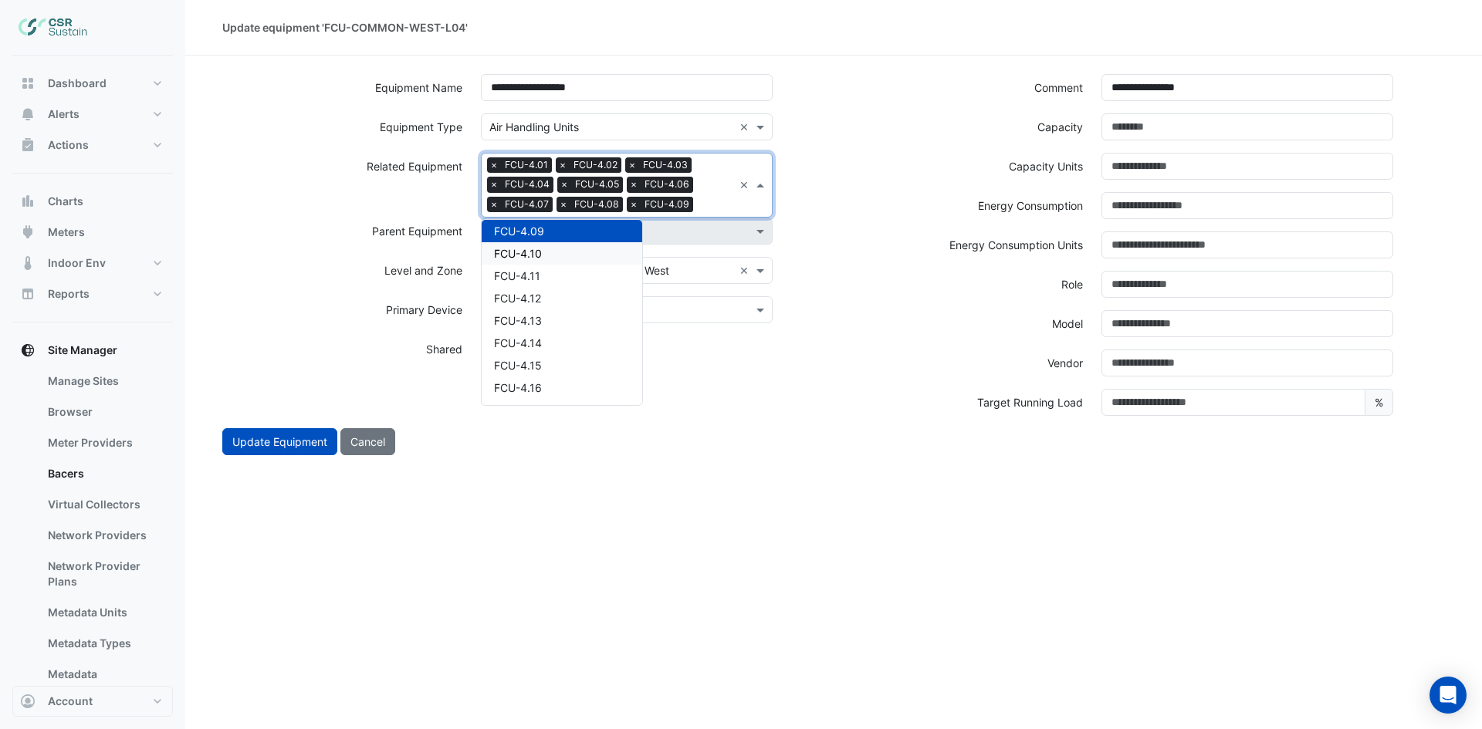
click at [573, 250] on div "FCU-4.10" at bounding box center [562, 253] width 161 height 22
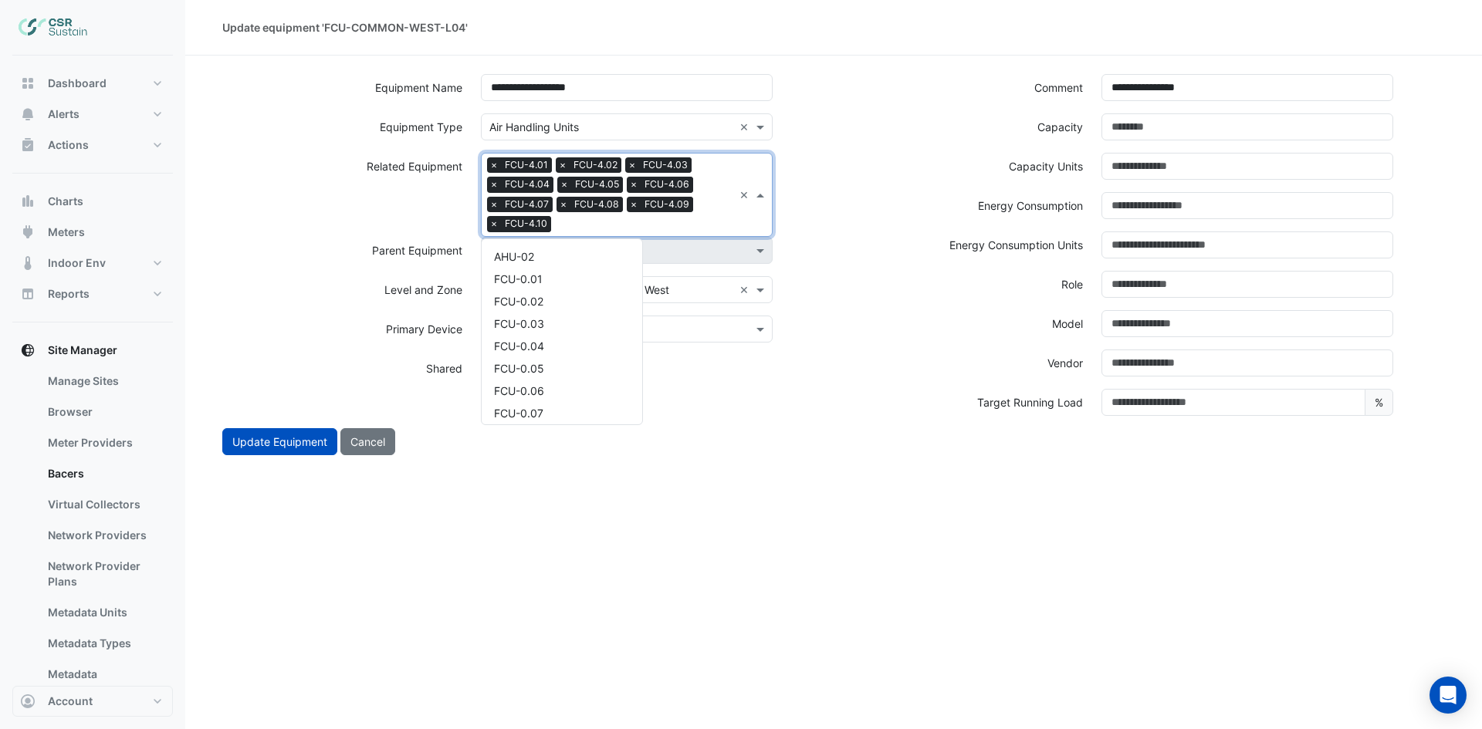
click at [668, 222] on input "text" at bounding box center [645, 226] width 176 height 16
click at [559, 270] on div "FCU-4.11" at bounding box center [562, 273] width 161 height 22
click at [681, 223] on input "text" at bounding box center [679, 226] width 110 height 16
drag, startPoint x: 550, startPoint y: 269, endPoint x: 644, endPoint y: 237, distance: 99.6
click at [550, 270] on div "FCU-4.12" at bounding box center [562, 273] width 161 height 22
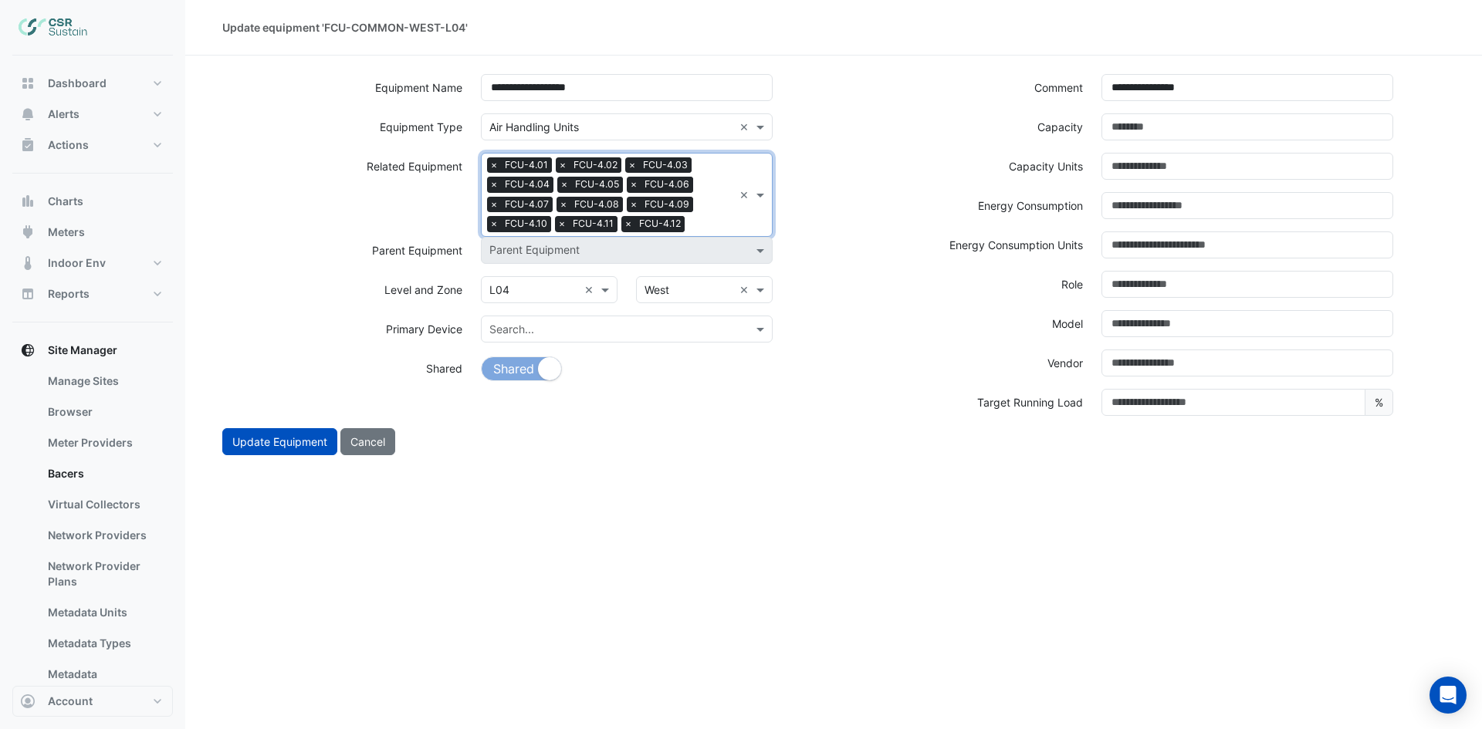
click at [700, 224] on input "text" at bounding box center [712, 226] width 42 height 16
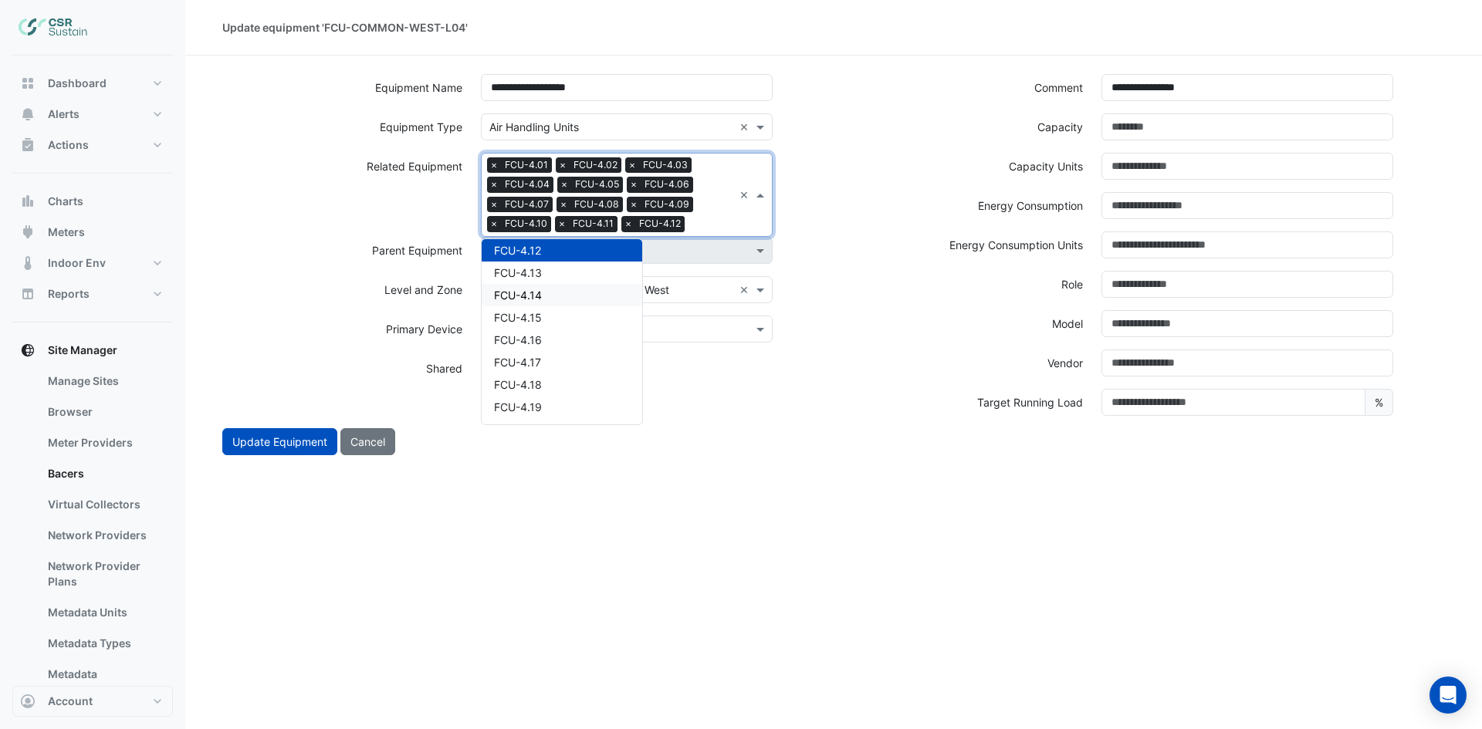
click at [545, 293] on div "FCU-4.14" at bounding box center [562, 295] width 161 height 22
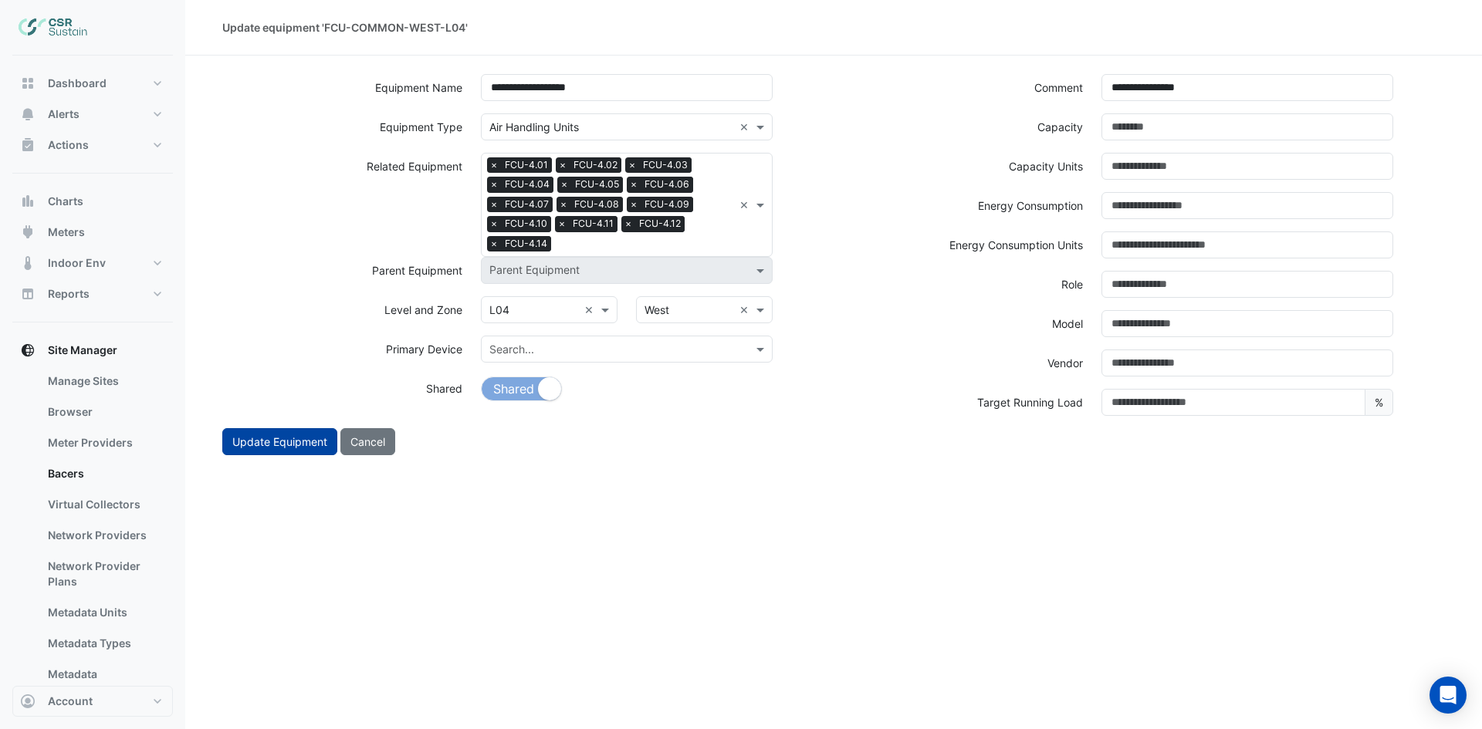
click at [282, 445] on button "Update Equipment" at bounding box center [279, 441] width 115 height 27
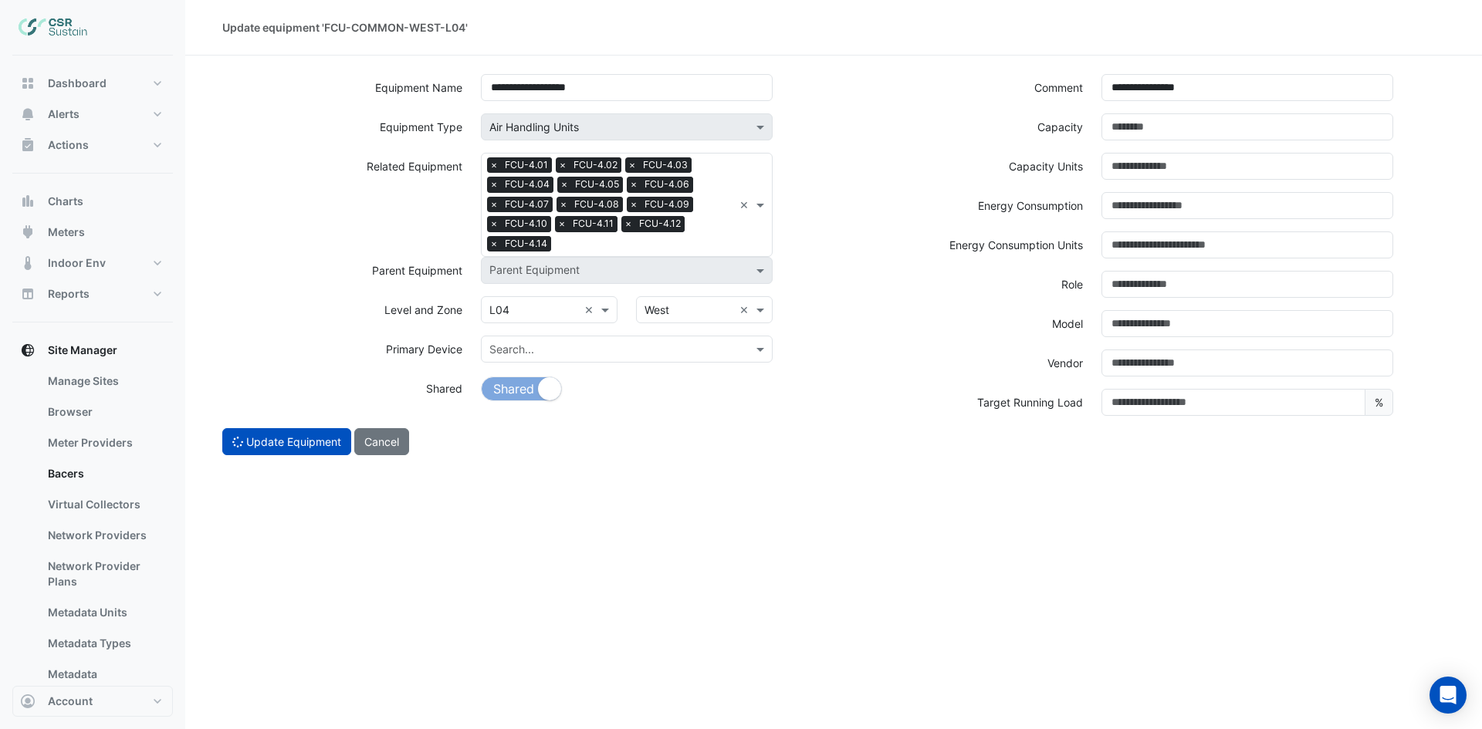
select select "***"
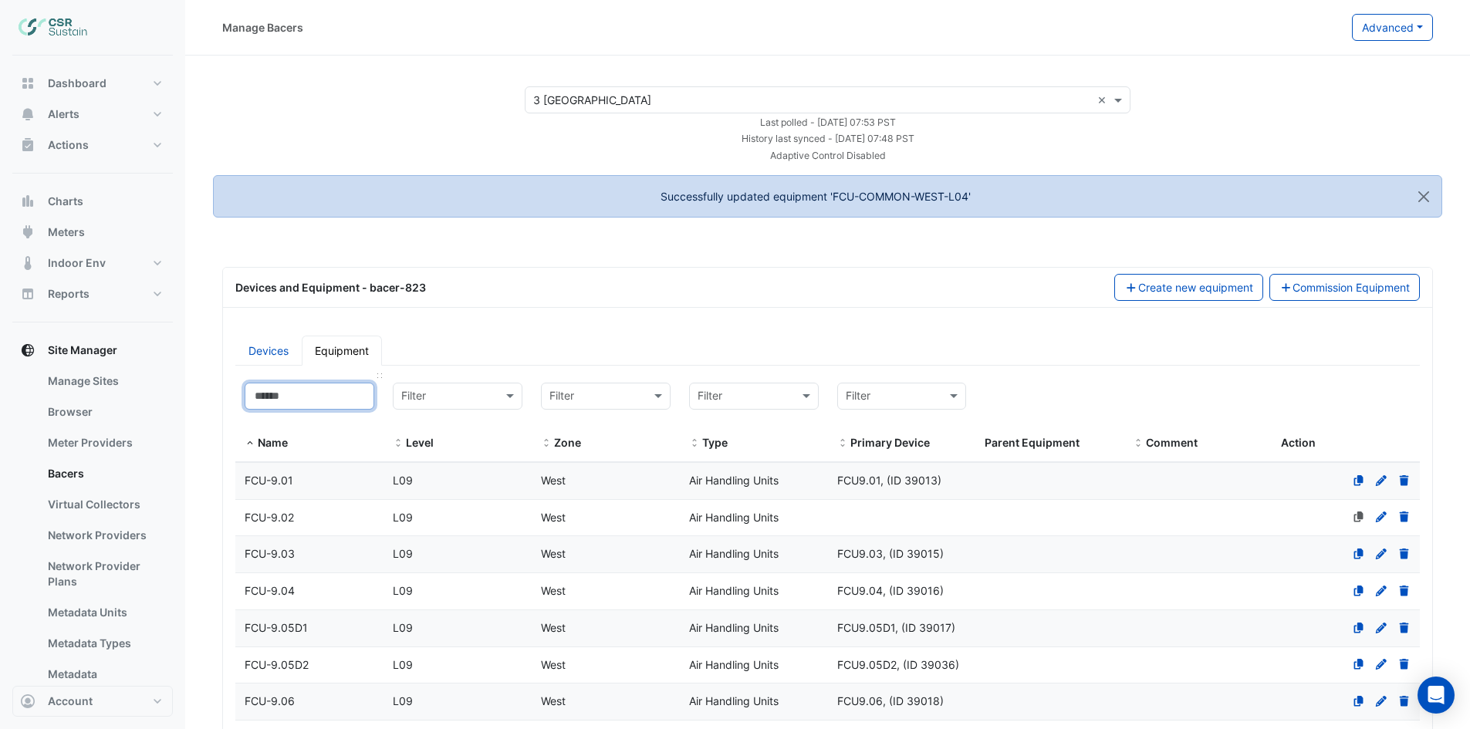
click at [331, 408] on input at bounding box center [310, 396] width 130 height 27
paste input "**********"
type input "**********"
select select "***"
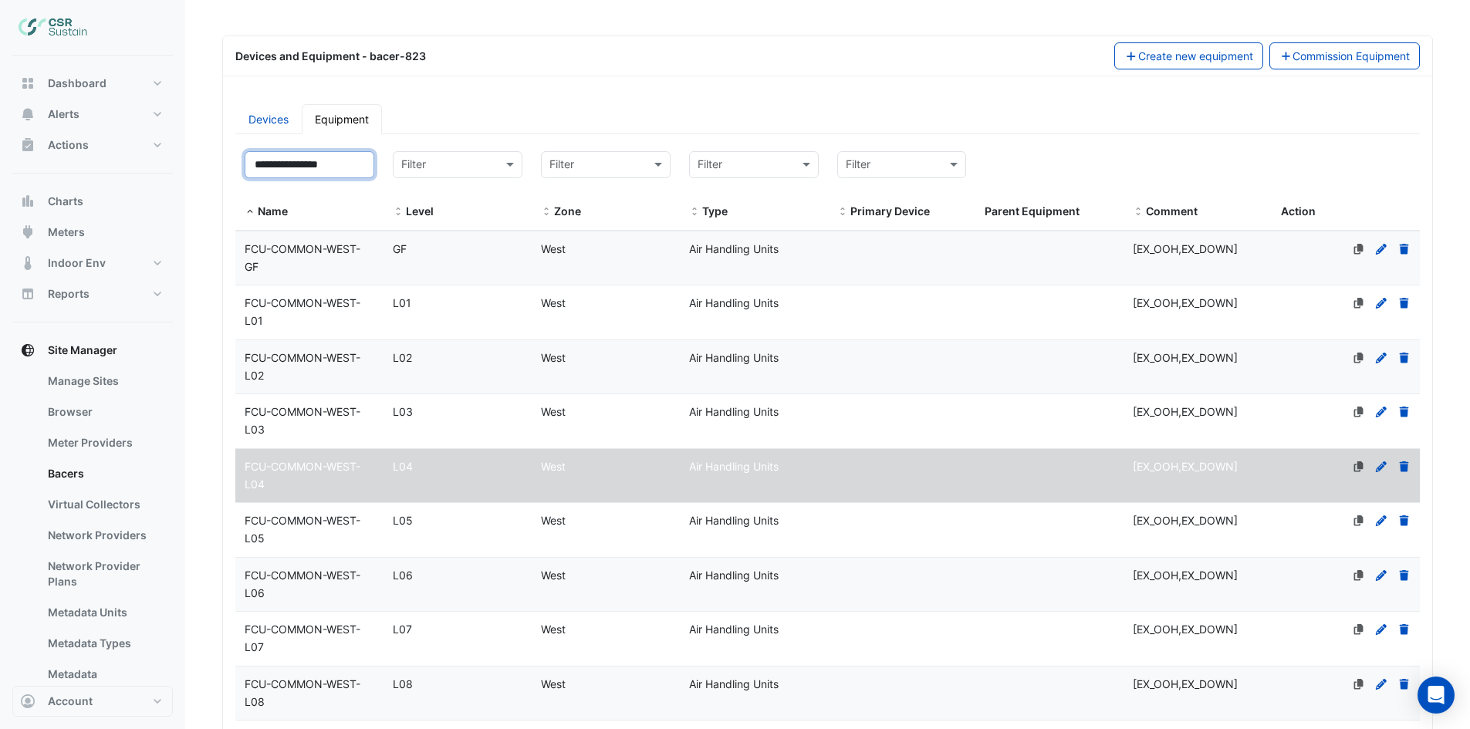
type input "**********"
click at [338, 526] on span "FCU-COMMON-WEST-L05" at bounding box center [303, 529] width 116 height 31
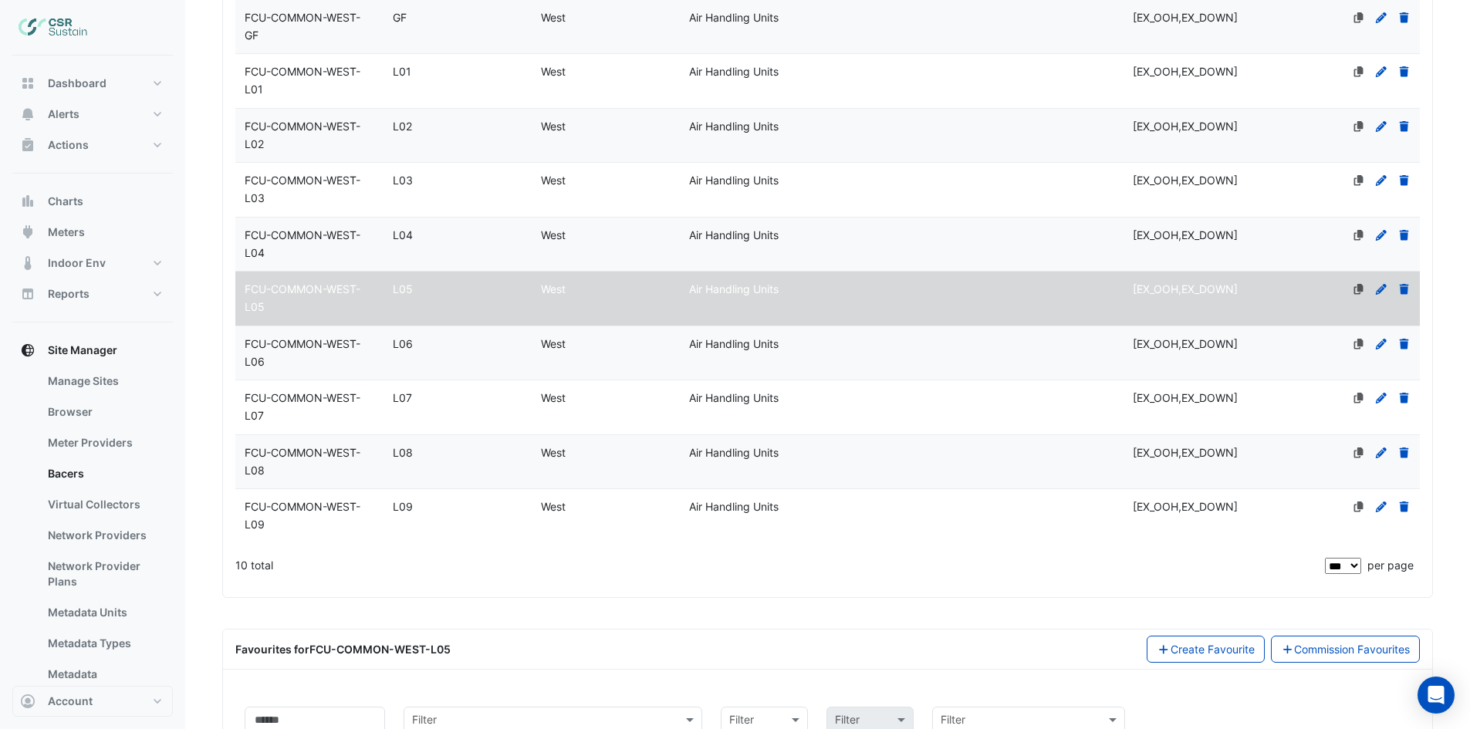
click at [1381, 286] on icon at bounding box center [1381, 289] width 14 height 11
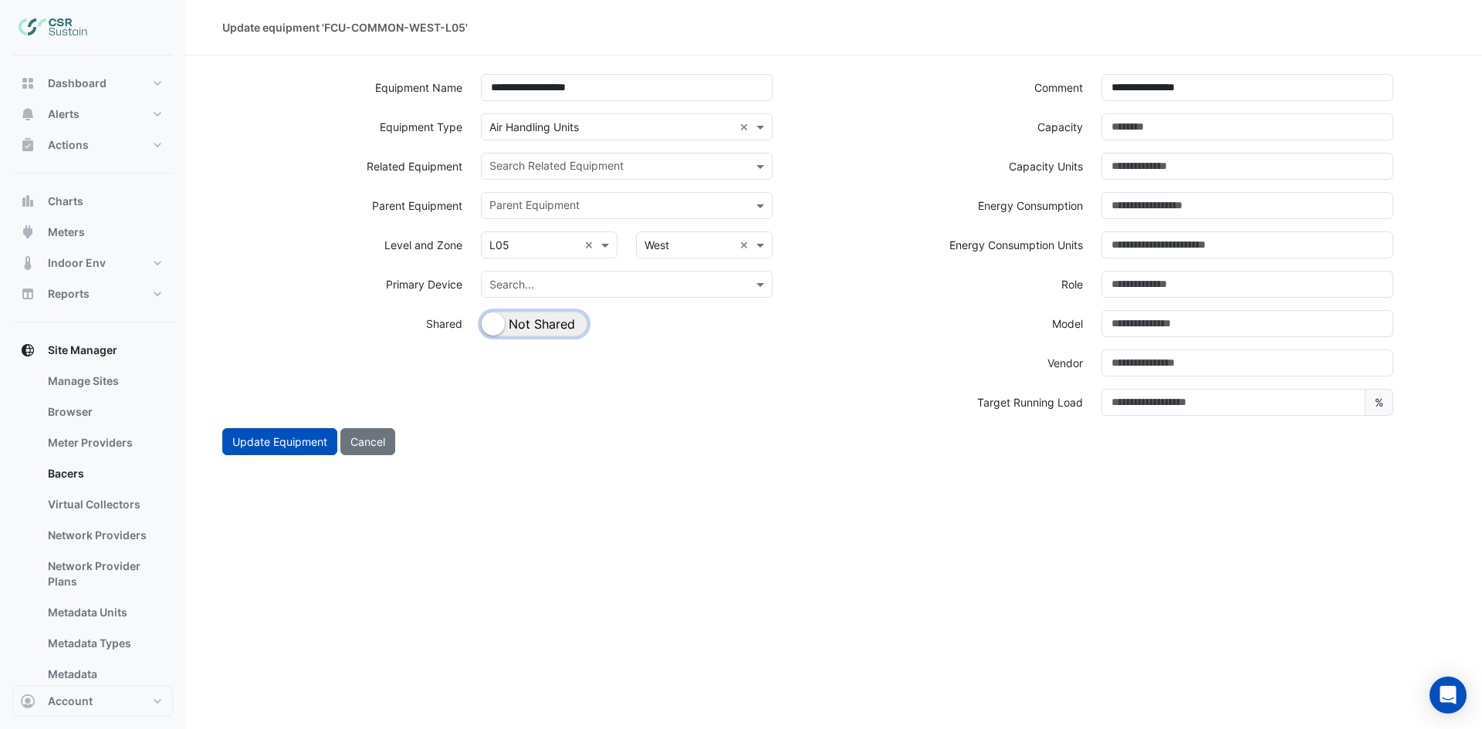
click at [559, 326] on button "Shared Not Shared" at bounding box center [534, 324] width 106 height 25
click at [661, 167] on input "text" at bounding box center [617, 168] width 257 height 16
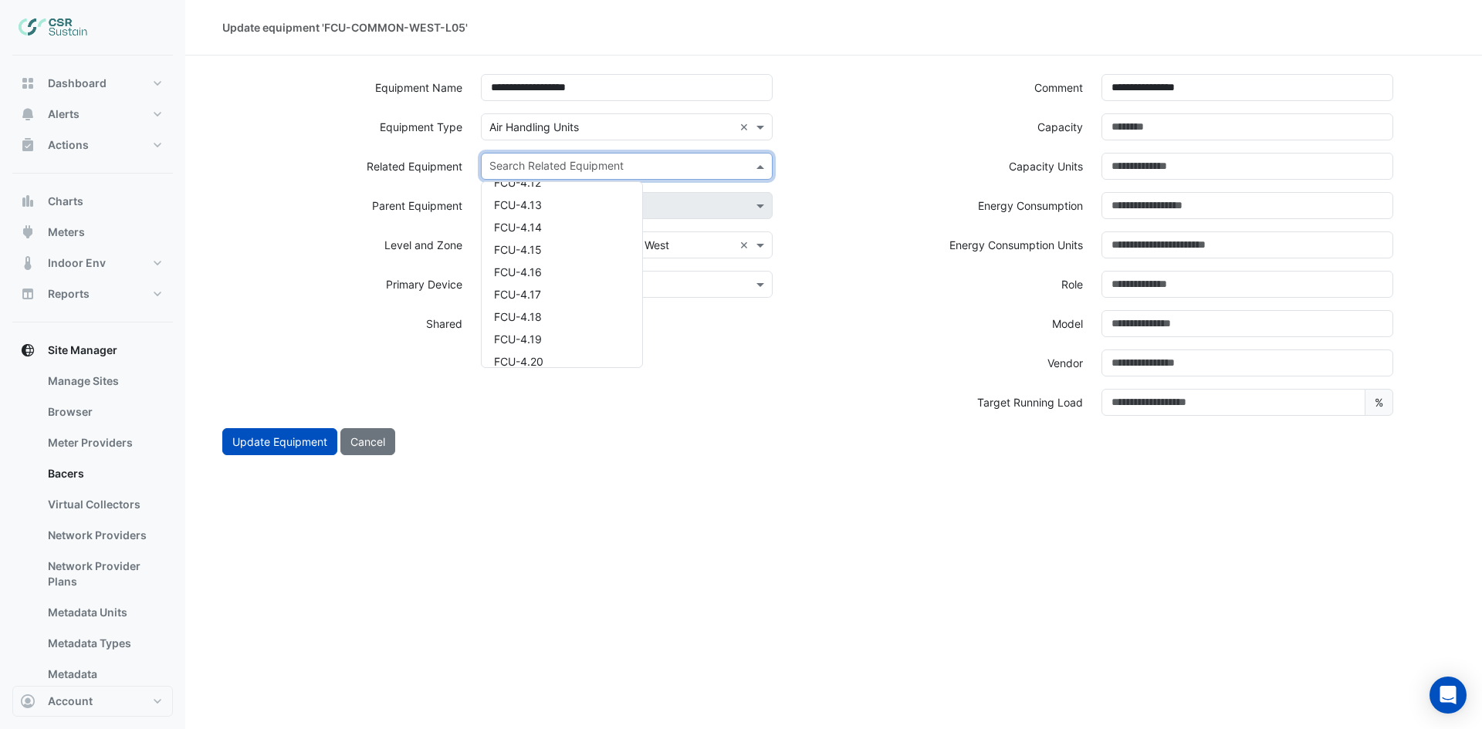
scroll to position [2315, 0]
click at [555, 258] on div "FCU-5.01" at bounding box center [562, 256] width 161 height 22
click at [661, 168] on input "text" at bounding box center [645, 168] width 176 height 16
click at [575, 217] on div "FCU-5.02" at bounding box center [562, 216] width 161 height 22
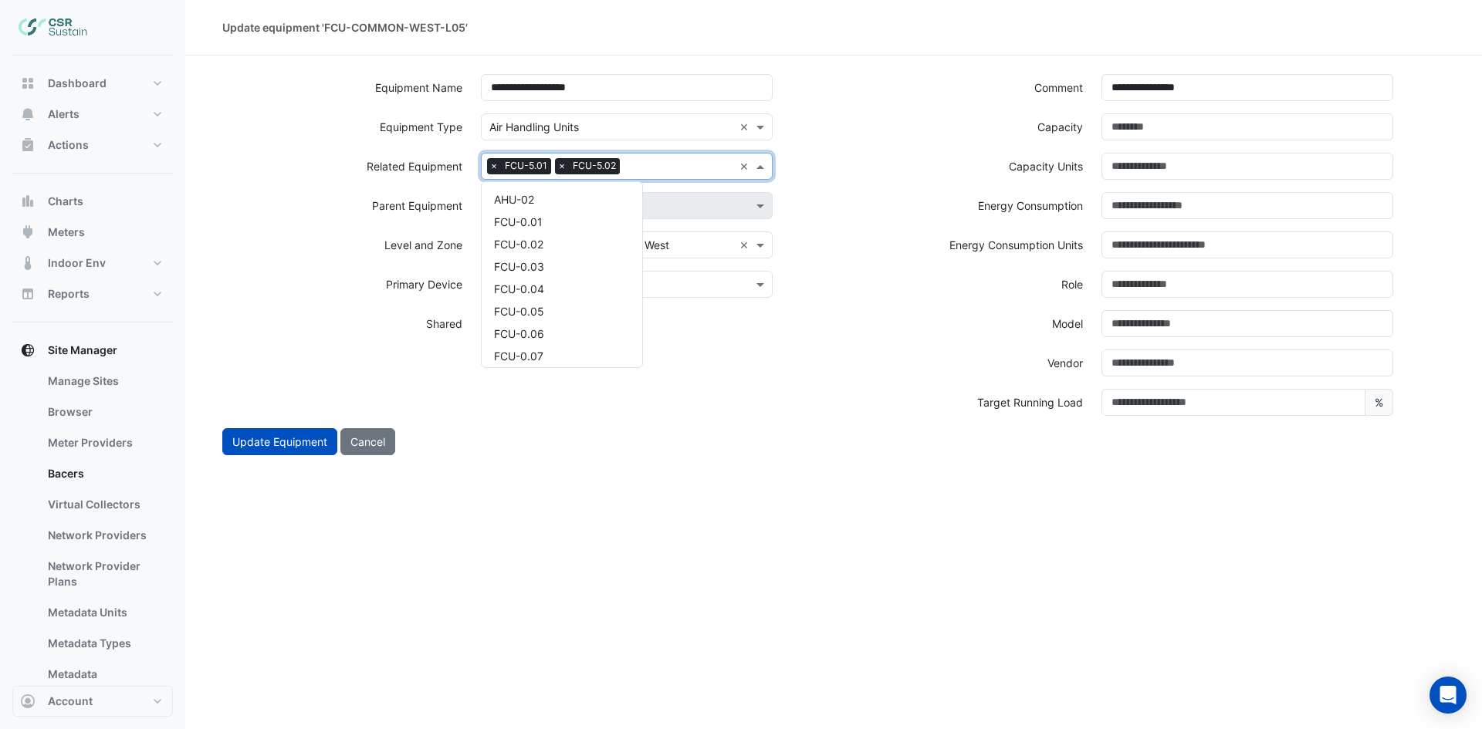
click at [661, 176] on div at bounding box center [679, 168] width 110 height 20
click at [580, 214] on div "FCU-5.03" at bounding box center [562, 216] width 161 height 22
click at [696, 168] on input "text" at bounding box center [714, 168] width 38 height 16
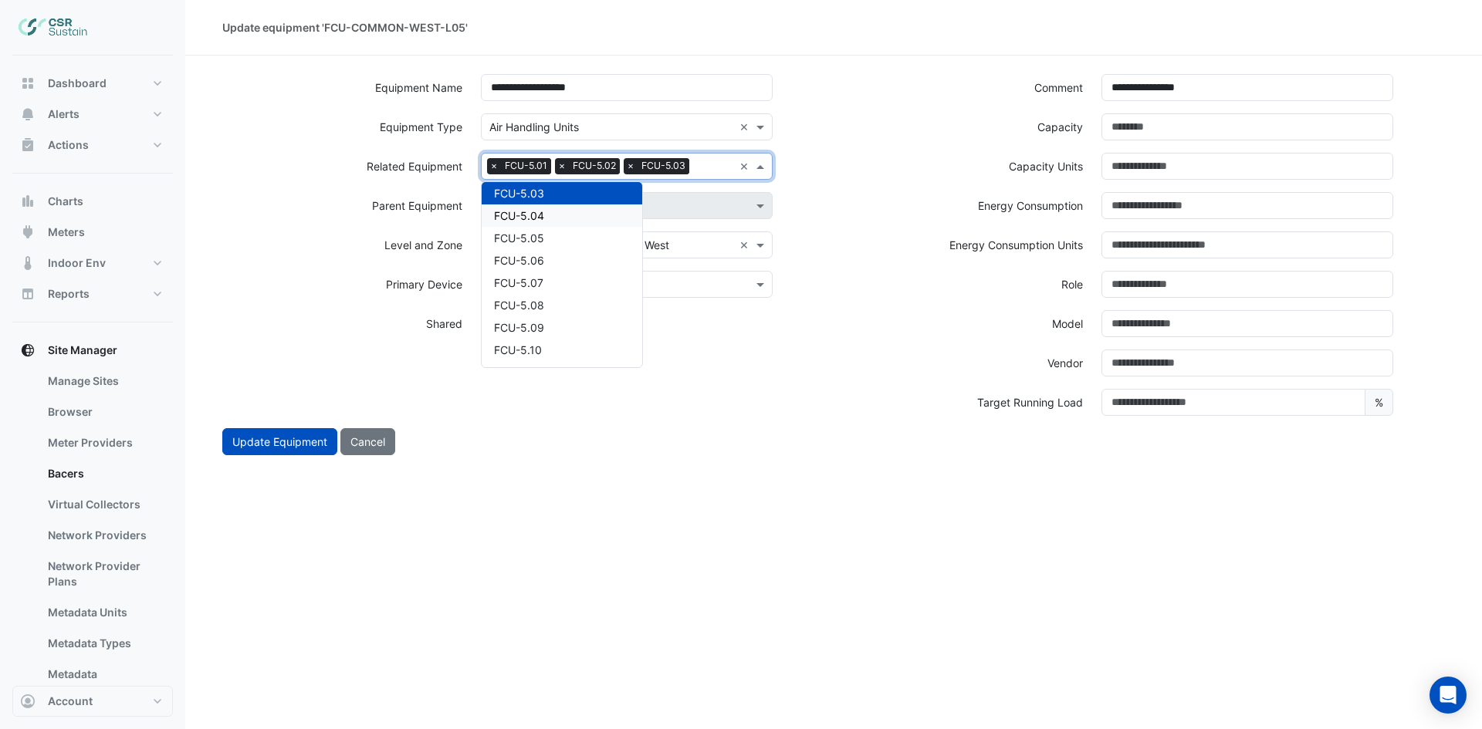
click at [553, 221] on div "FCU-5.04" at bounding box center [562, 216] width 161 height 22
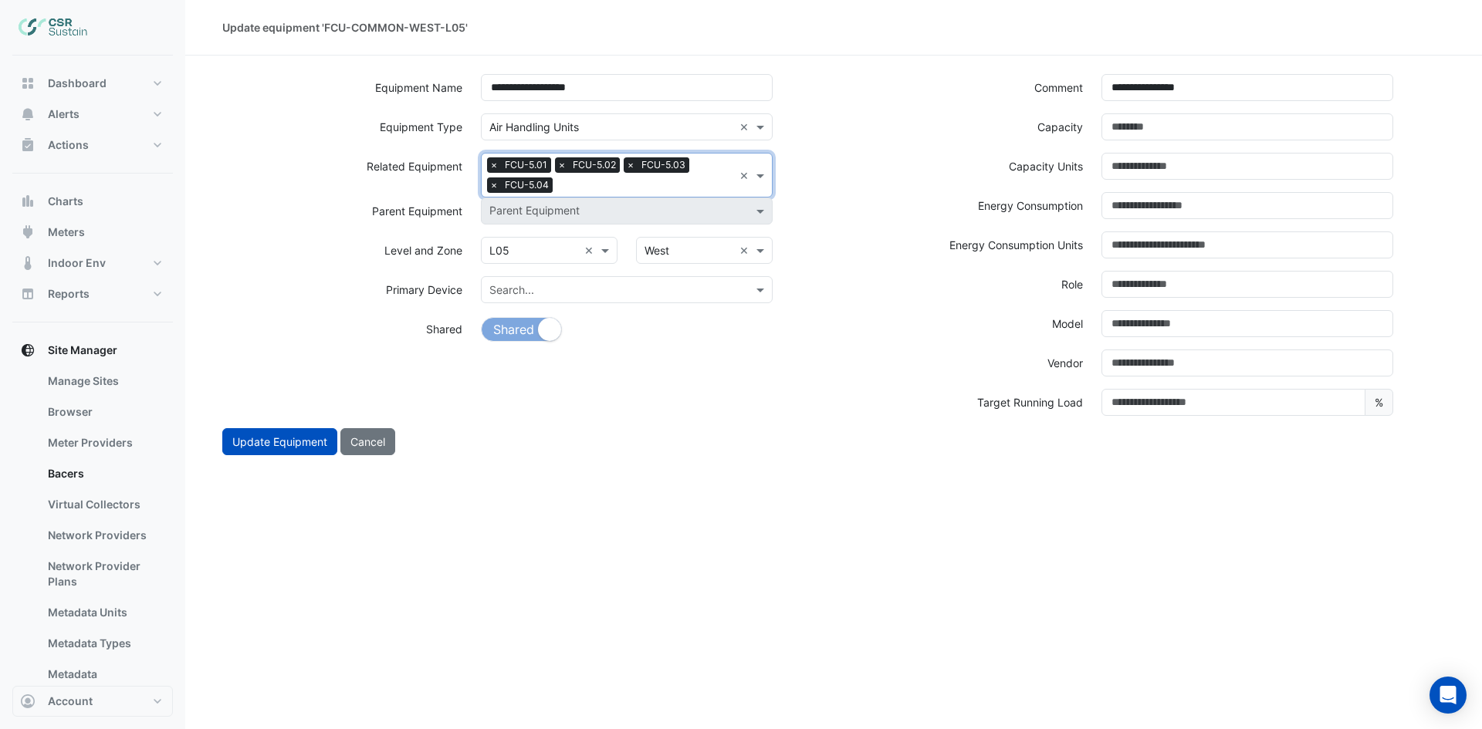
click at [607, 188] on input "text" at bounding box center [646, 186] width 174 height 16
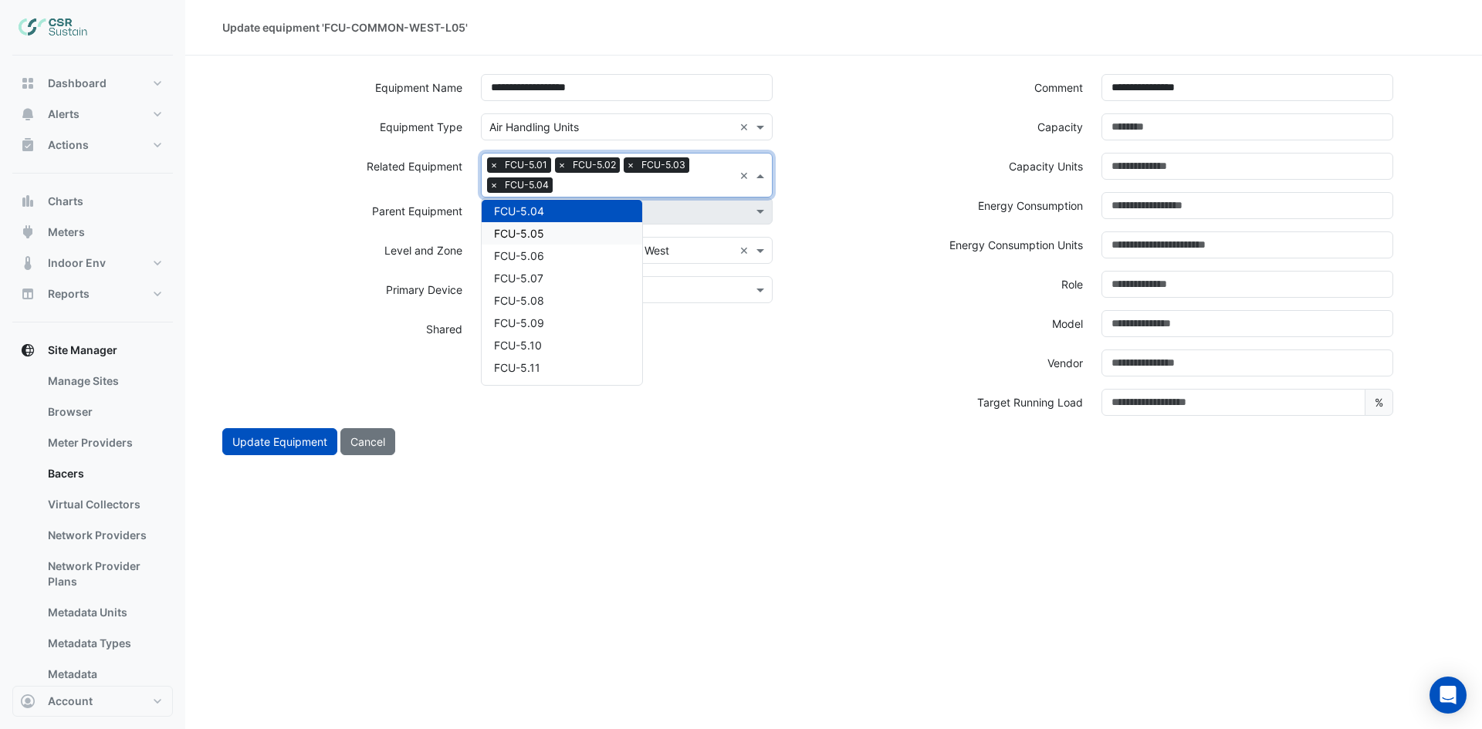
click at [569, 232] on div "FCU-5.05" at bounding box center [562, 233] width 161 height 22
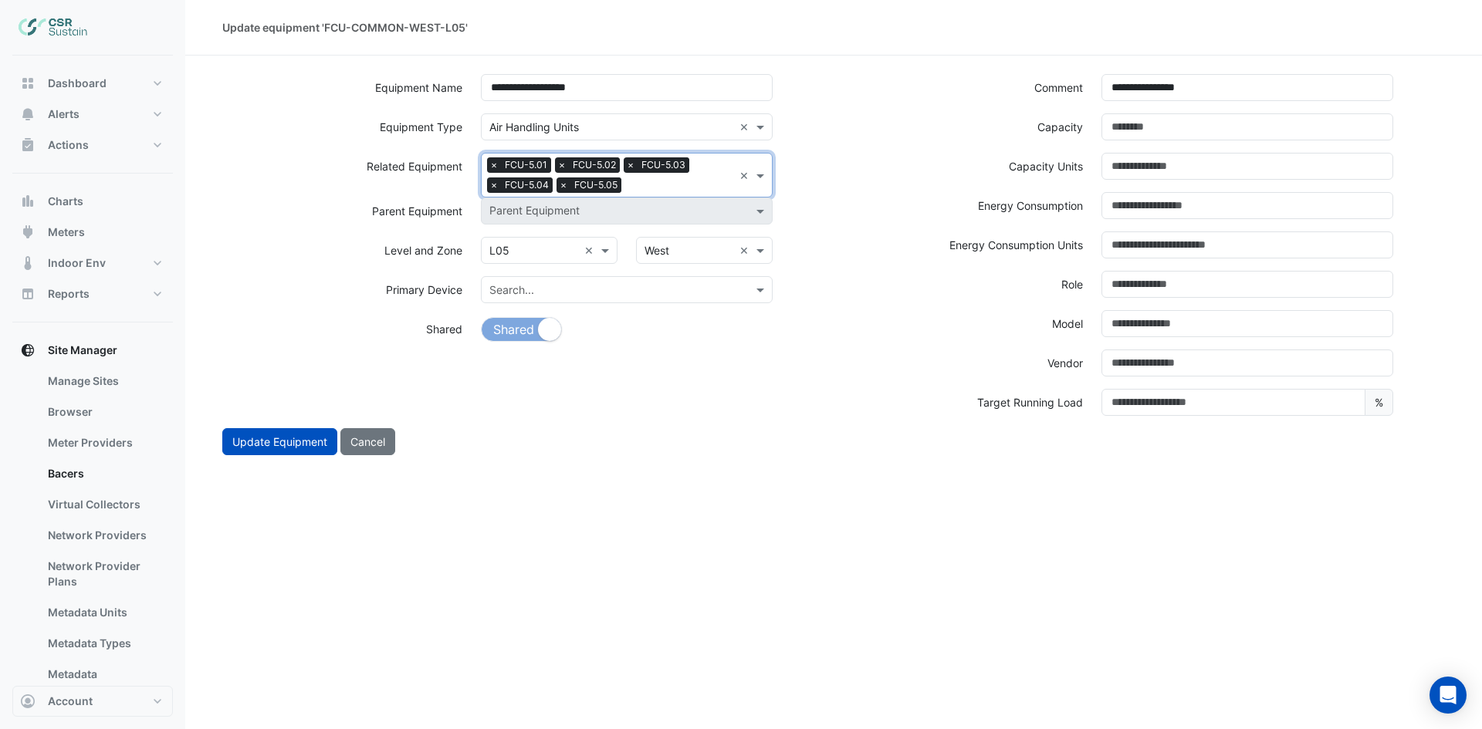
click at [695, 187] on input "text" at bounding box center [680, 186] width 106 height 16
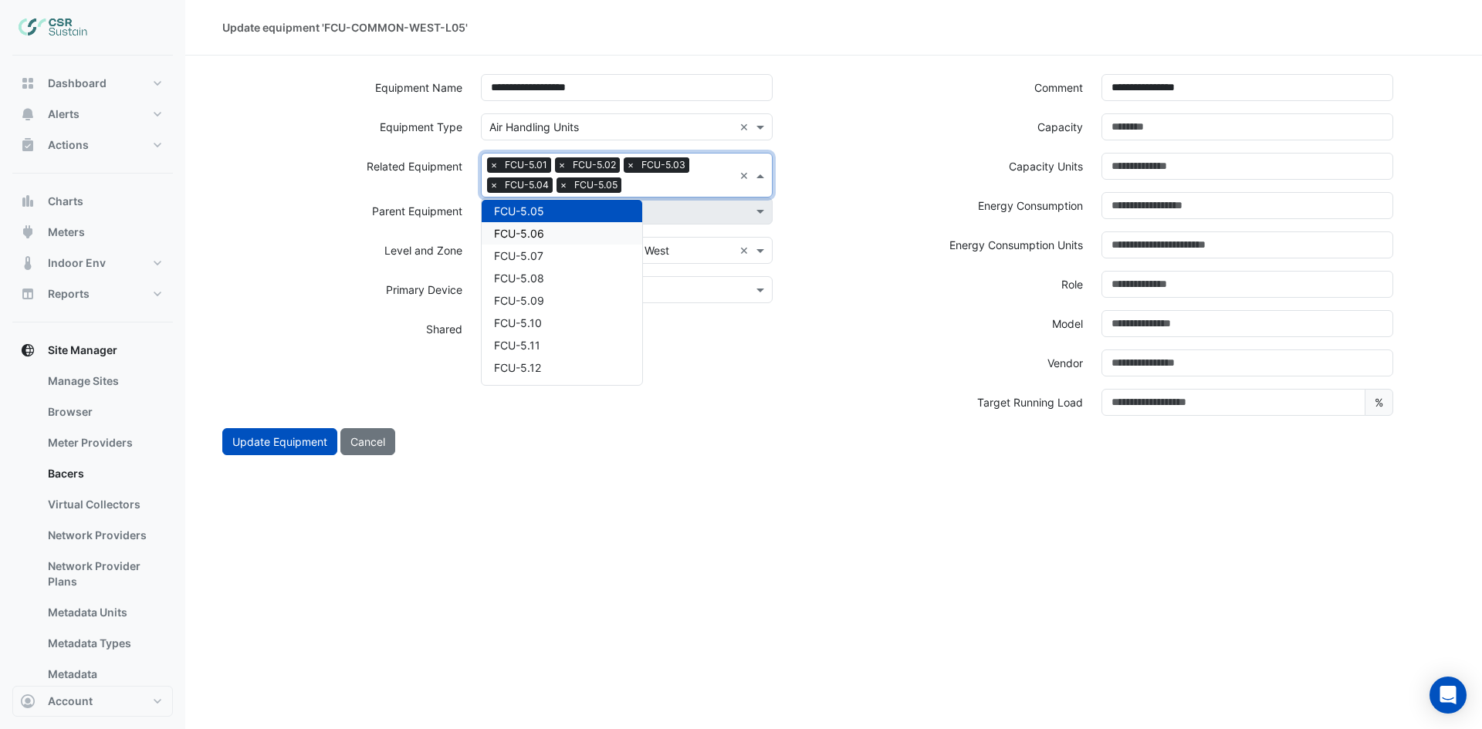
drag, startPoint x: 573, startPoint y: 235, endPoint x: 597, endPoint y: 226, distance: 26.4
click at [573, 235] on div "FCU-5.06" at bounding box center [562, 233] width 161 height 22
click at [710, 183] on input "text" at bounding box center [715, 186] width 36 height 16
click at [590, 238] on div "FCU-5.07" at bounding box center [562, 233] width 161 height 22
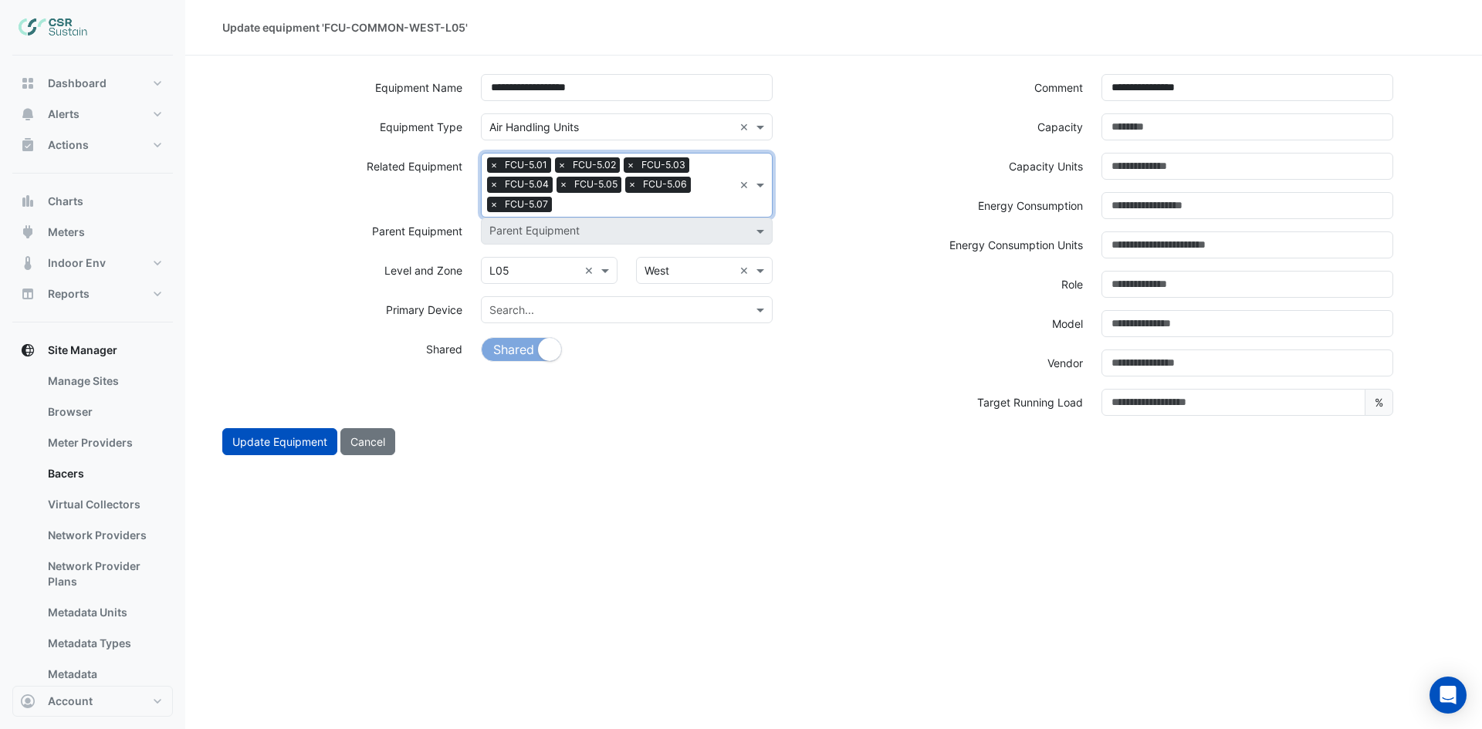
click at [653, 208] on input "text" at bounding box center [645, 206] width 175 height 16
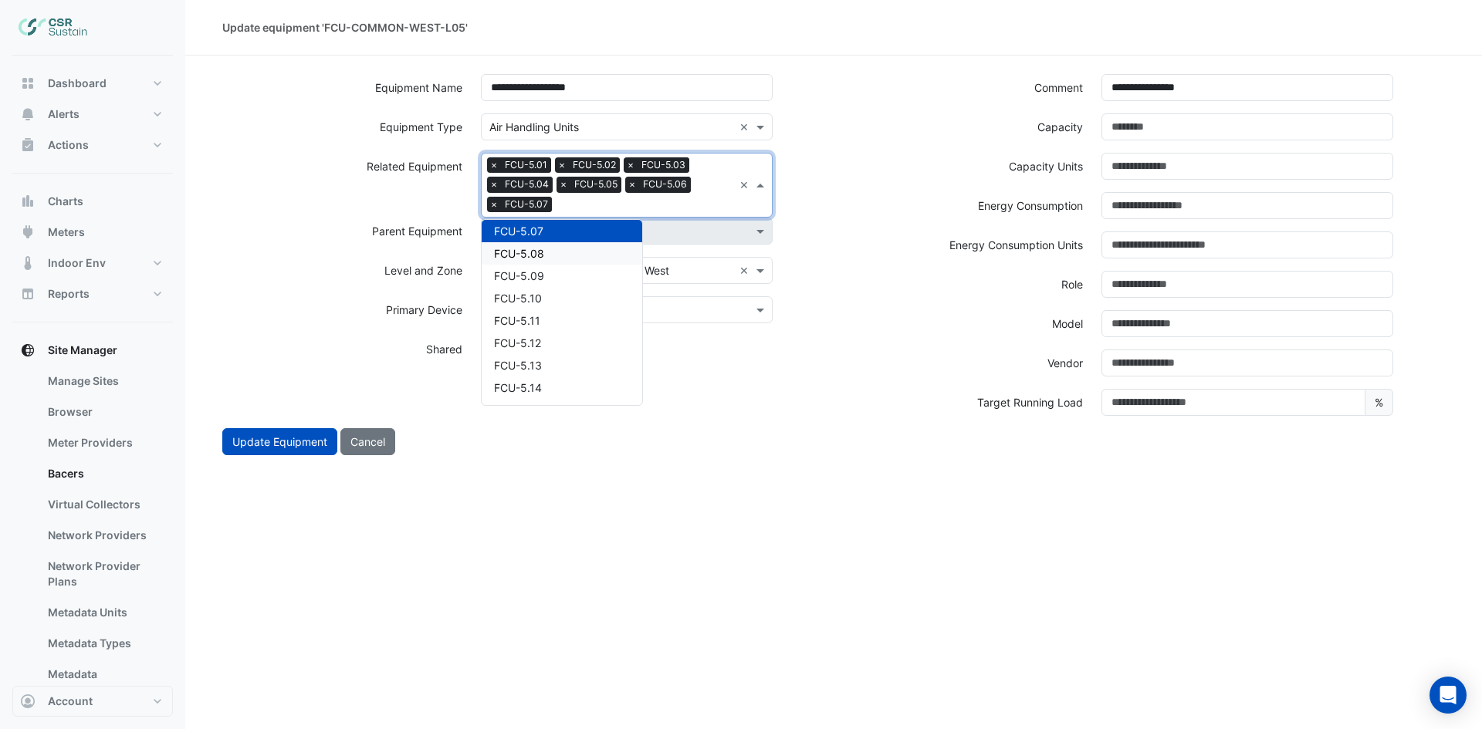
click at [553, 249] on div "FCU-5.08" at bounding box center [562, 253] width 161 height 22
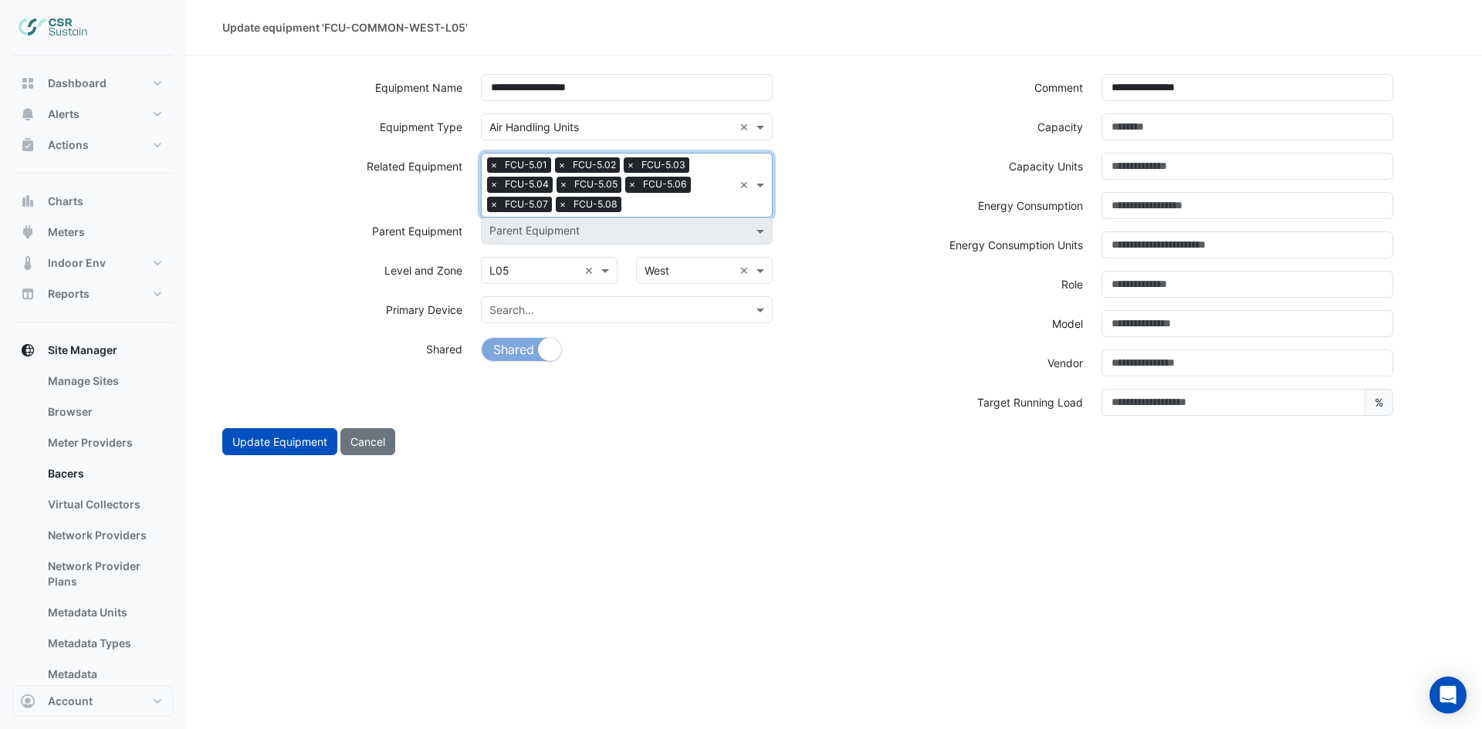
click at [699, 208] on input "text" at bounding box center [680, 206] width 106 height 16
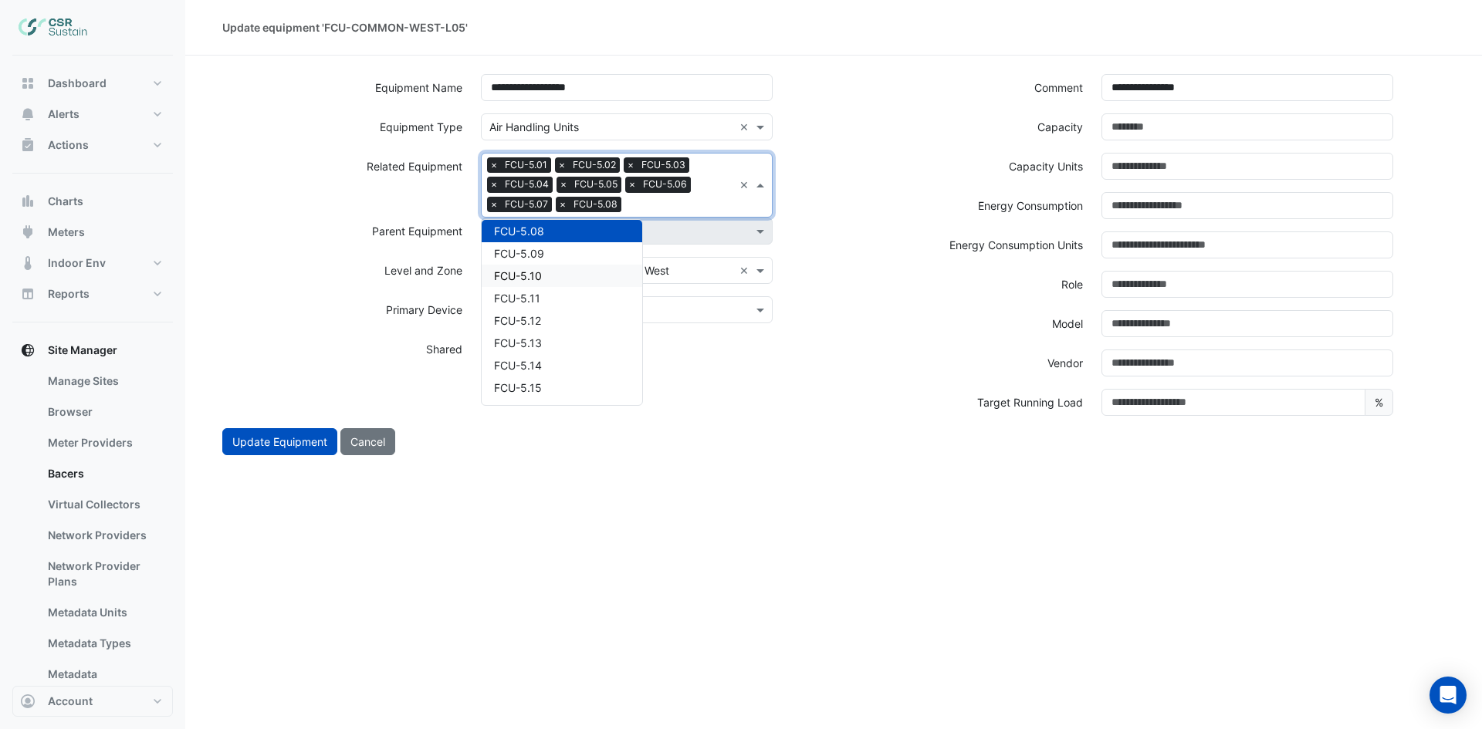
click at [546, 267] on div "FCU-5.10" at bounding box center [562, 276] width 161 height 22
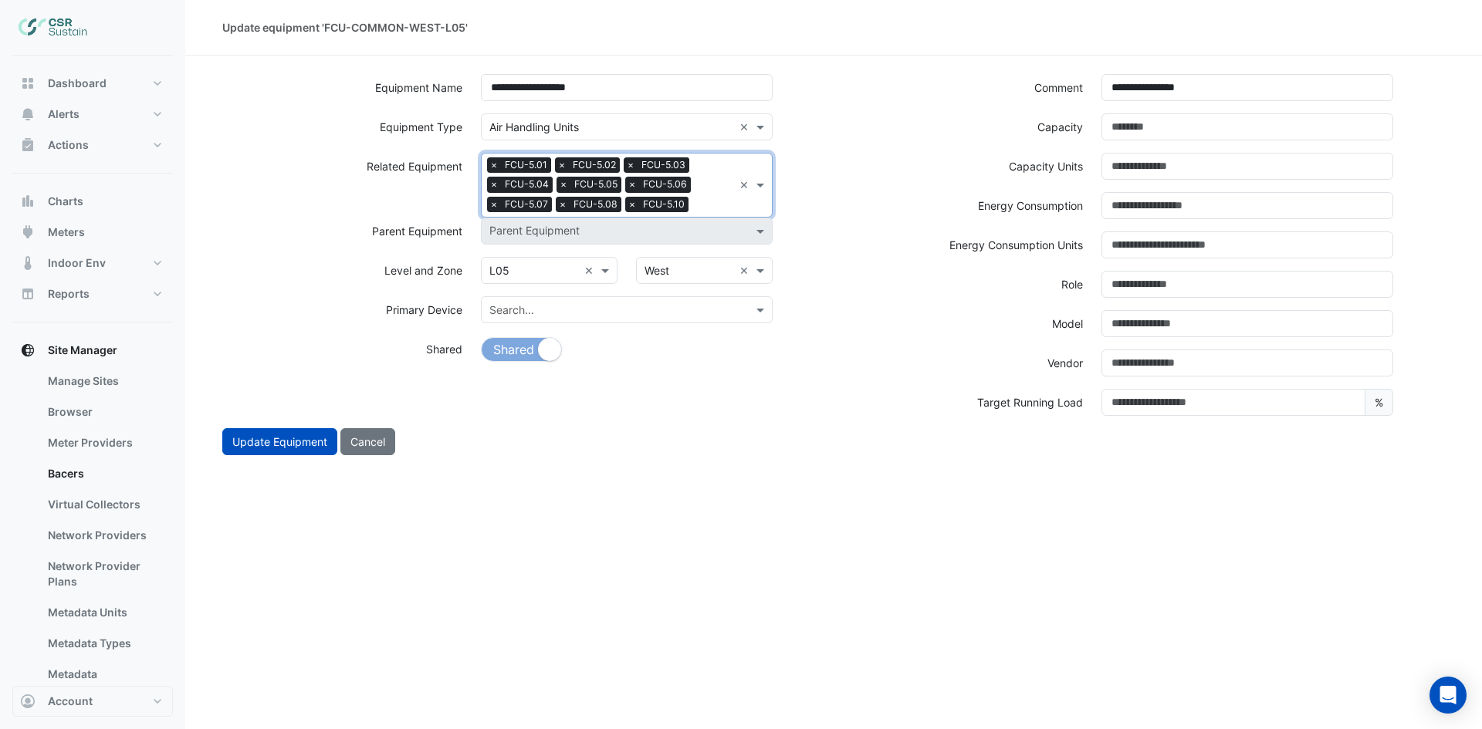
click at [716, 204] on input "text" at bounding box center [714, 206] width 39 height 16
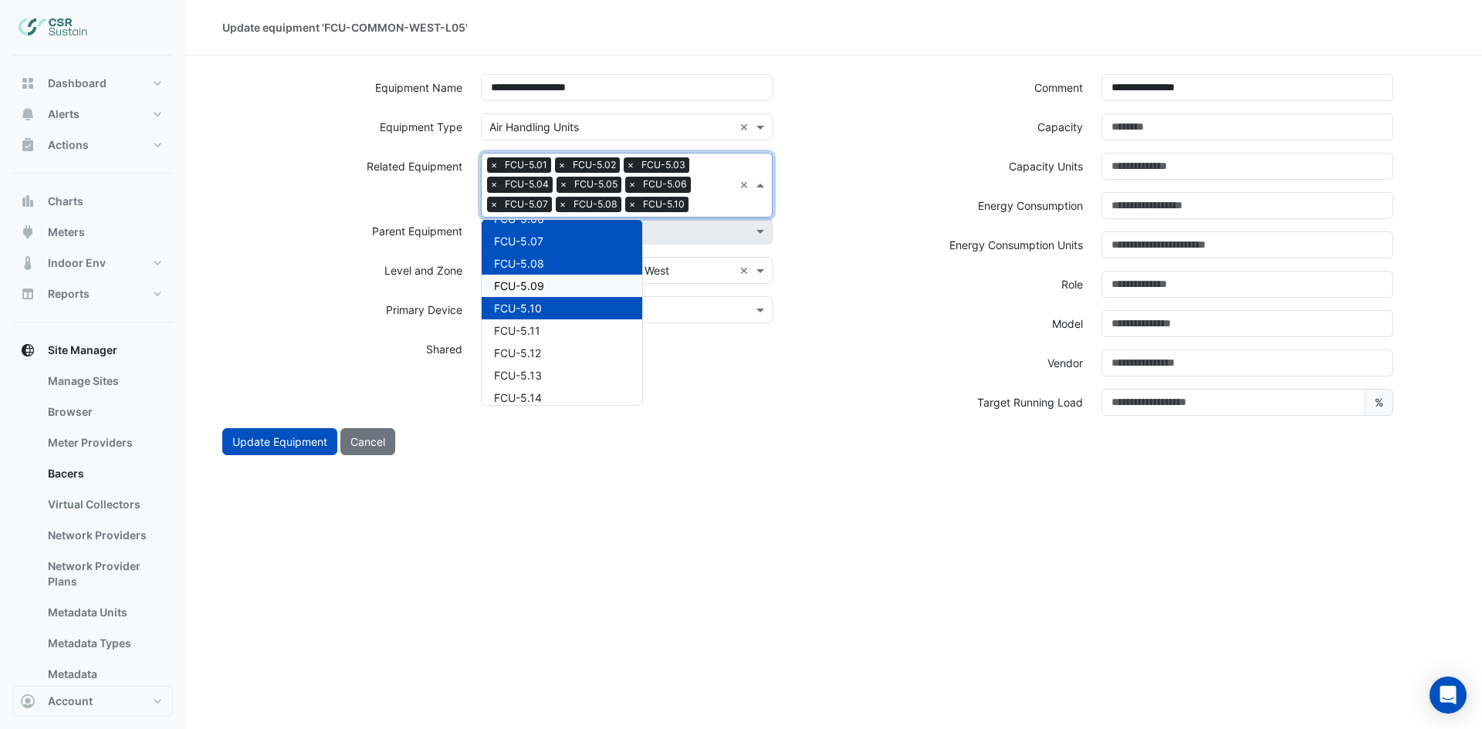
click at [554, 283] on div "FCU-5.09" at bounding box center [562, 286] width 161 height 22
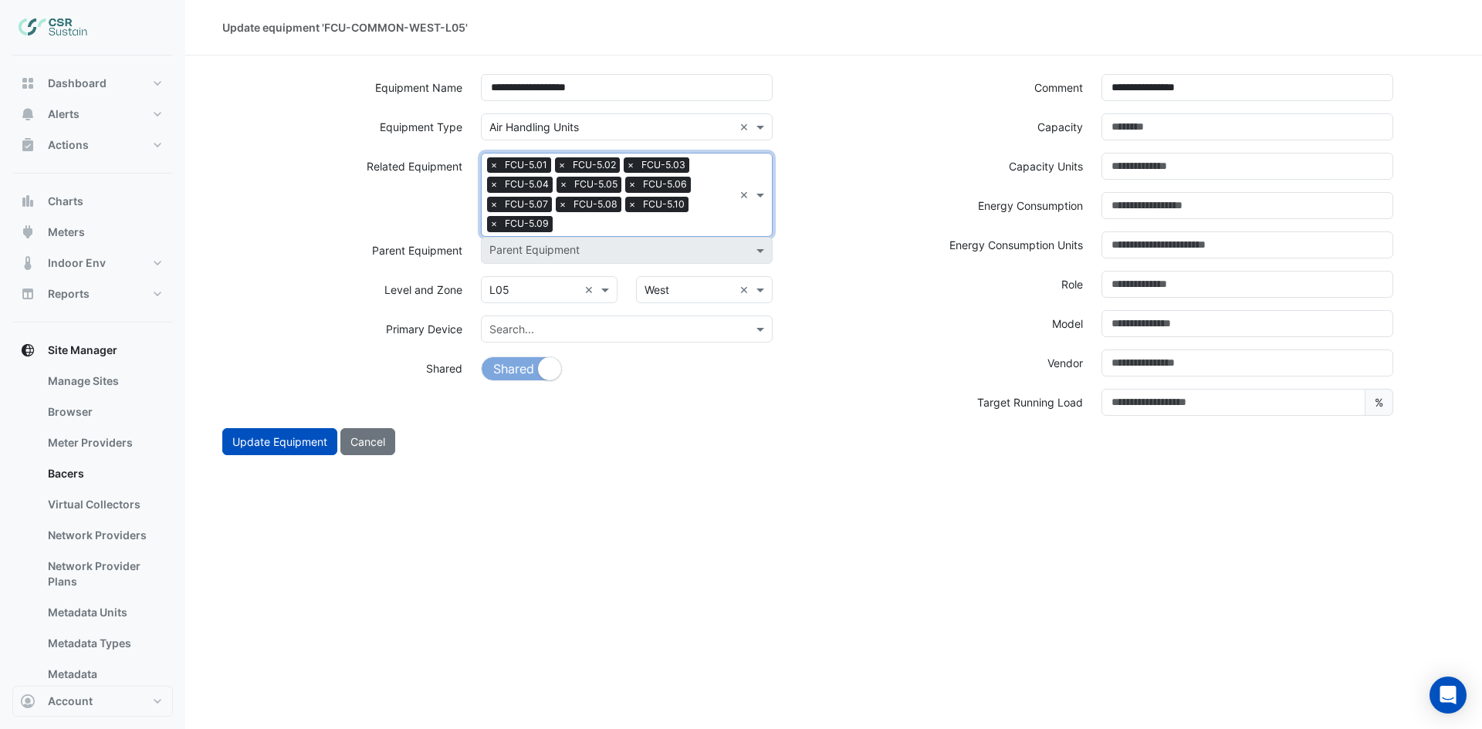
click at [666, 229] on input "text" at bounding box center [646, 226] width 174 height 16
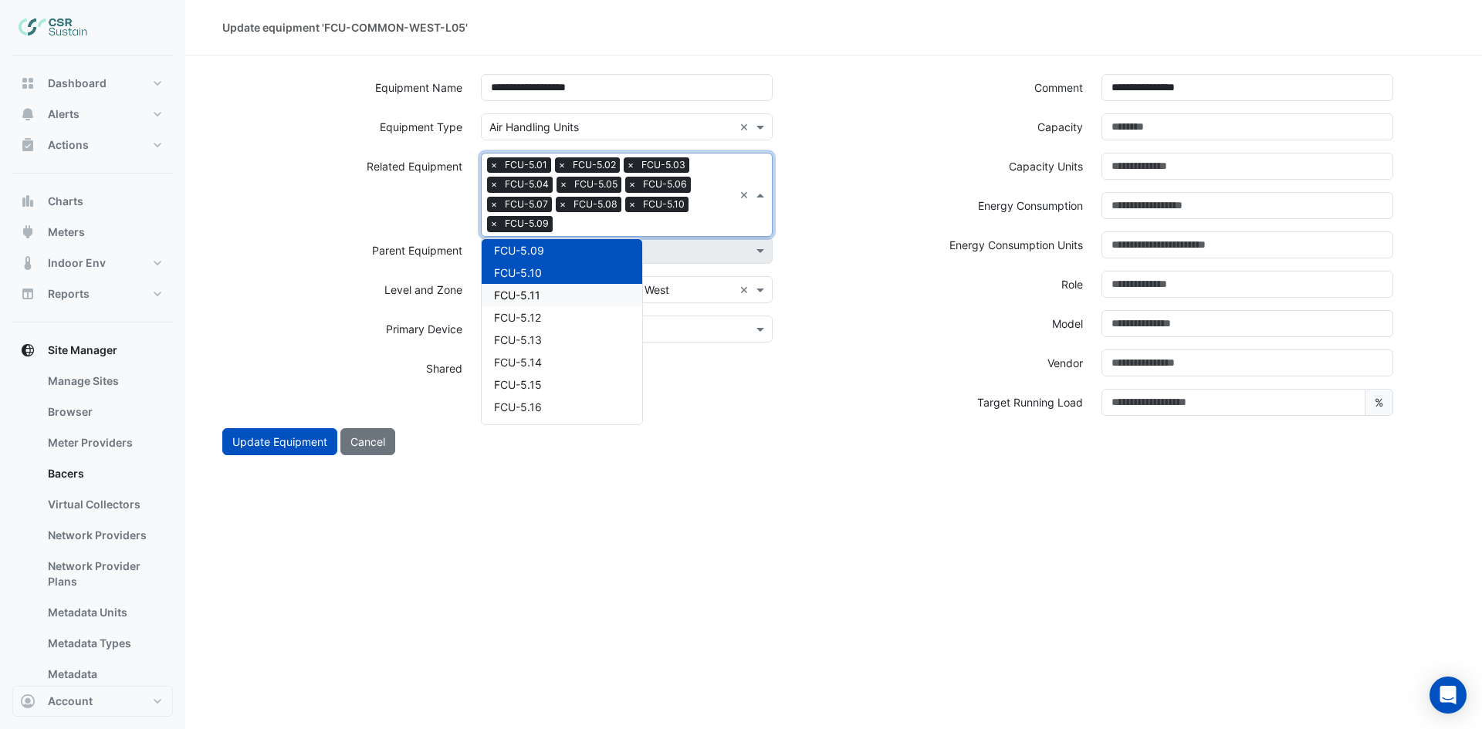
click at [525, 296] on span "FCU-5.11" at bounding box center [517, 295] width 46 height 13
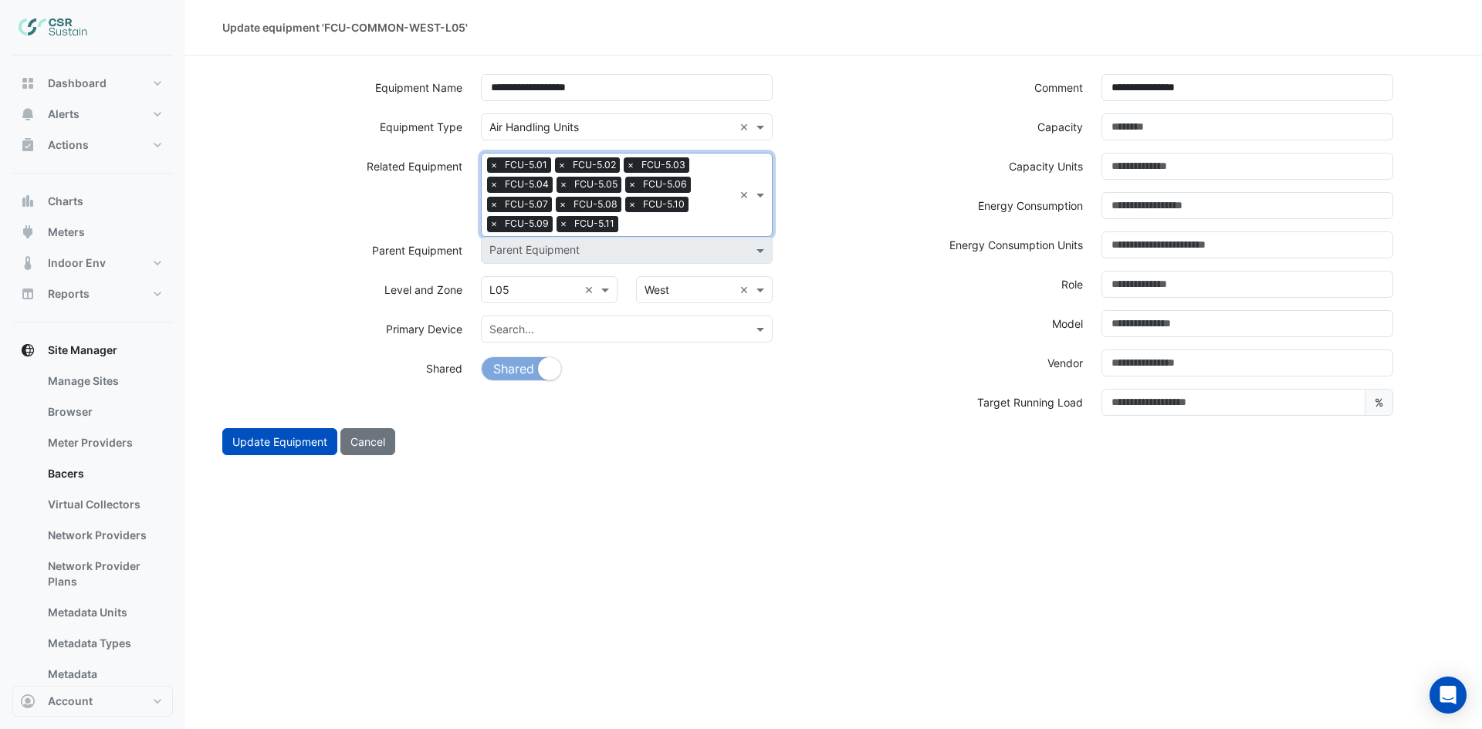
click at [680, 220] on input "text" at bounding box center [678, 226] width 109 height 16
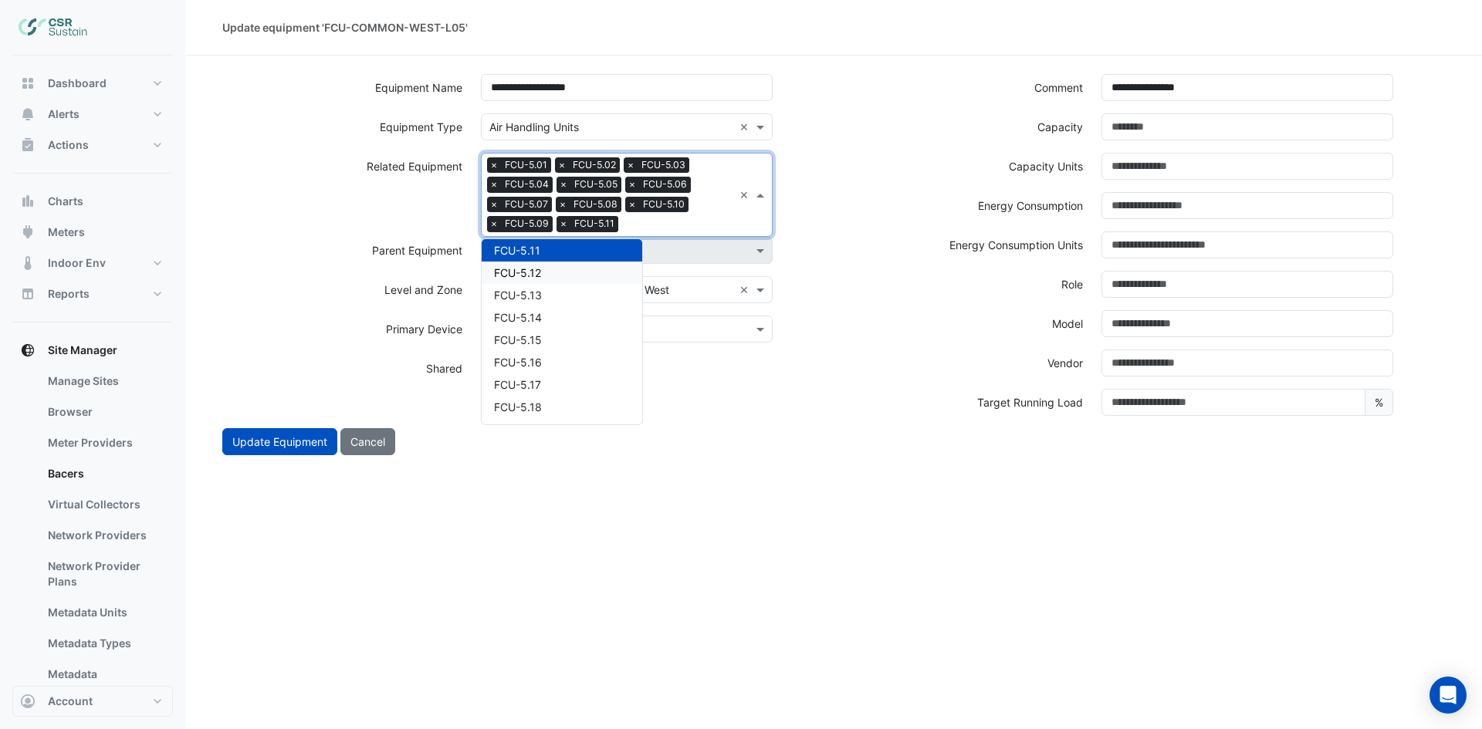
click at [543, 274] on div "FCU-5.12" at bounding box center [562, 273] width 161 height 22
click at [703, 214] on div "Search Related Equipment × FCU-5.01 × FCU-5.02 × FCU-5.03 × FCU-5.04 × FCU-5.05…" at bounding box center [608, 195] width 252 height 83
click at [556, 296] on div "FCU-5.14" at bounding box center [562, 295] width 161 height 22
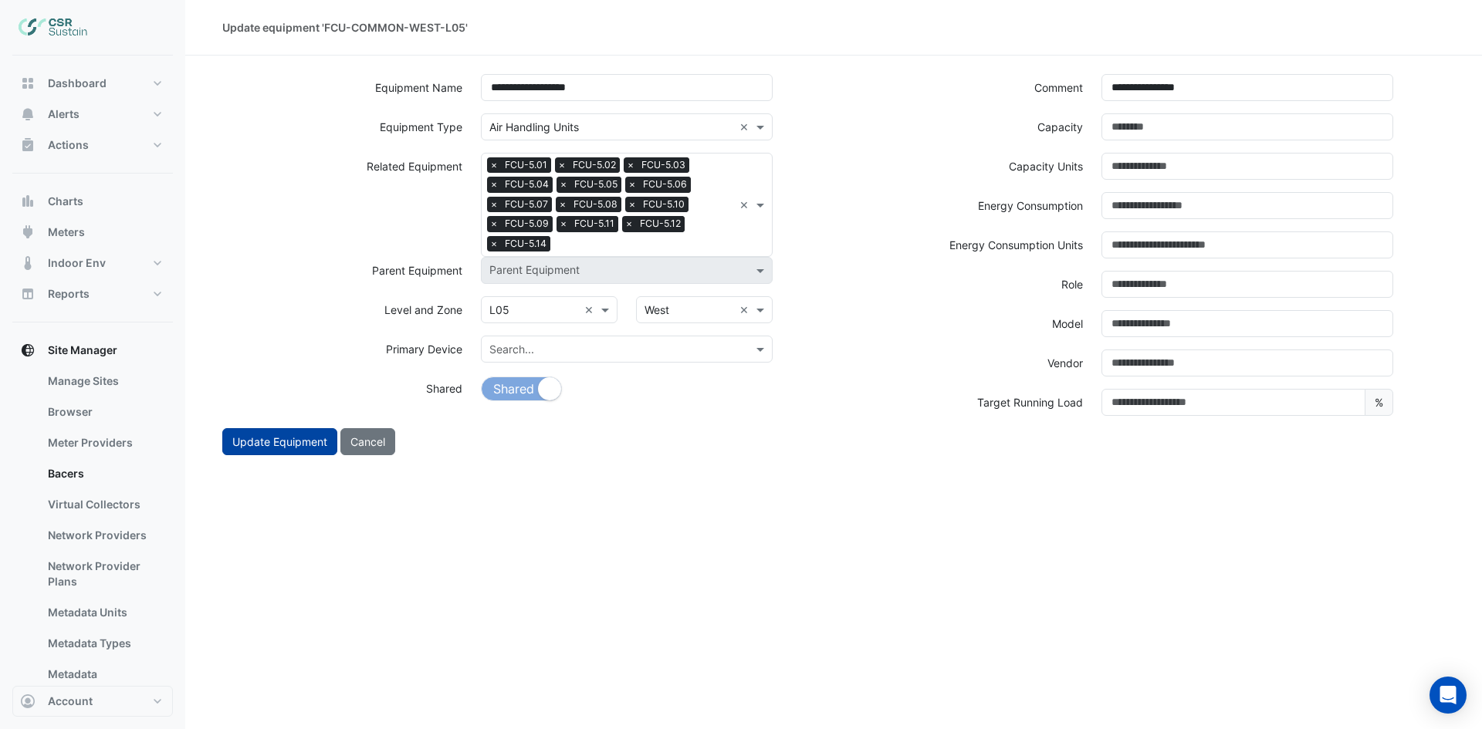
click at [279, 436] on button "Update Equipment" at bounding box center [279, 441] width 115 height 27
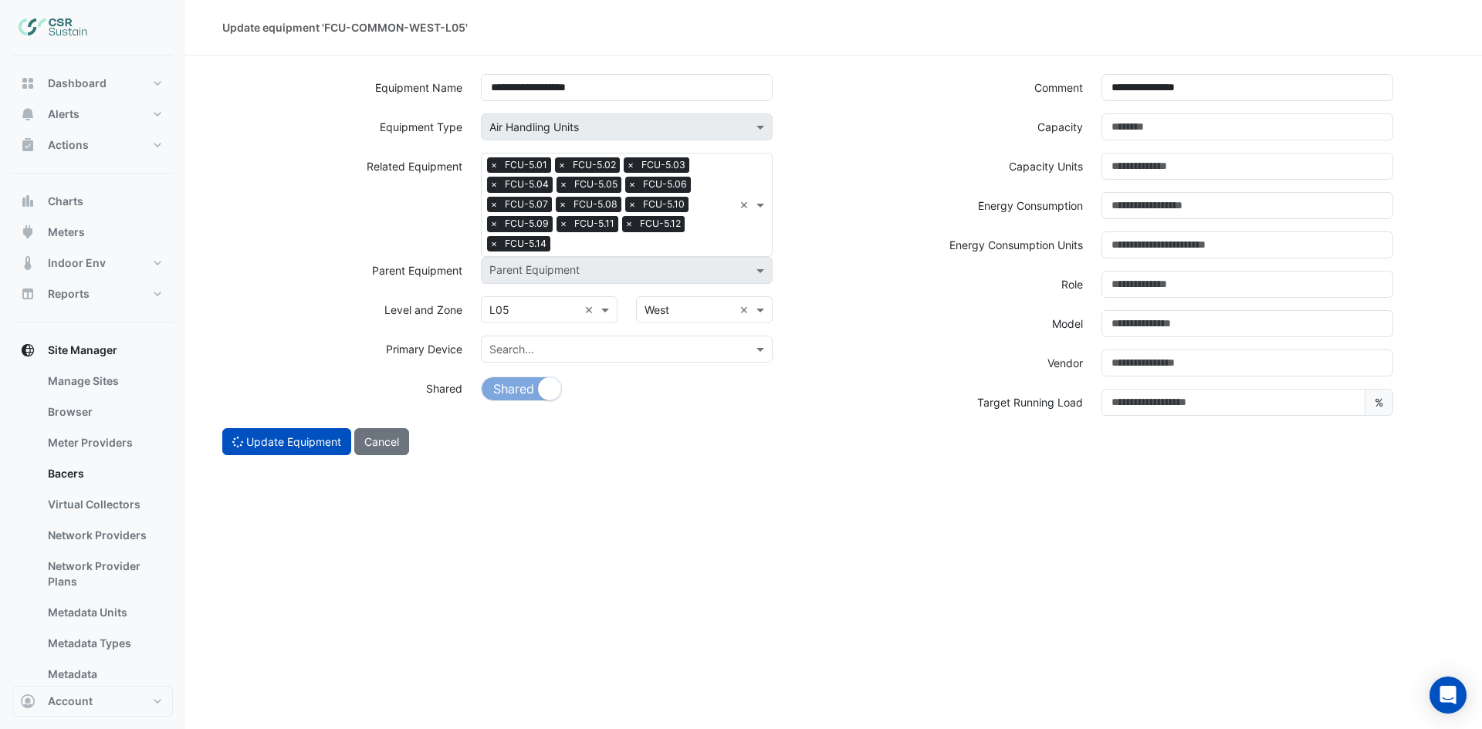
select select "***"
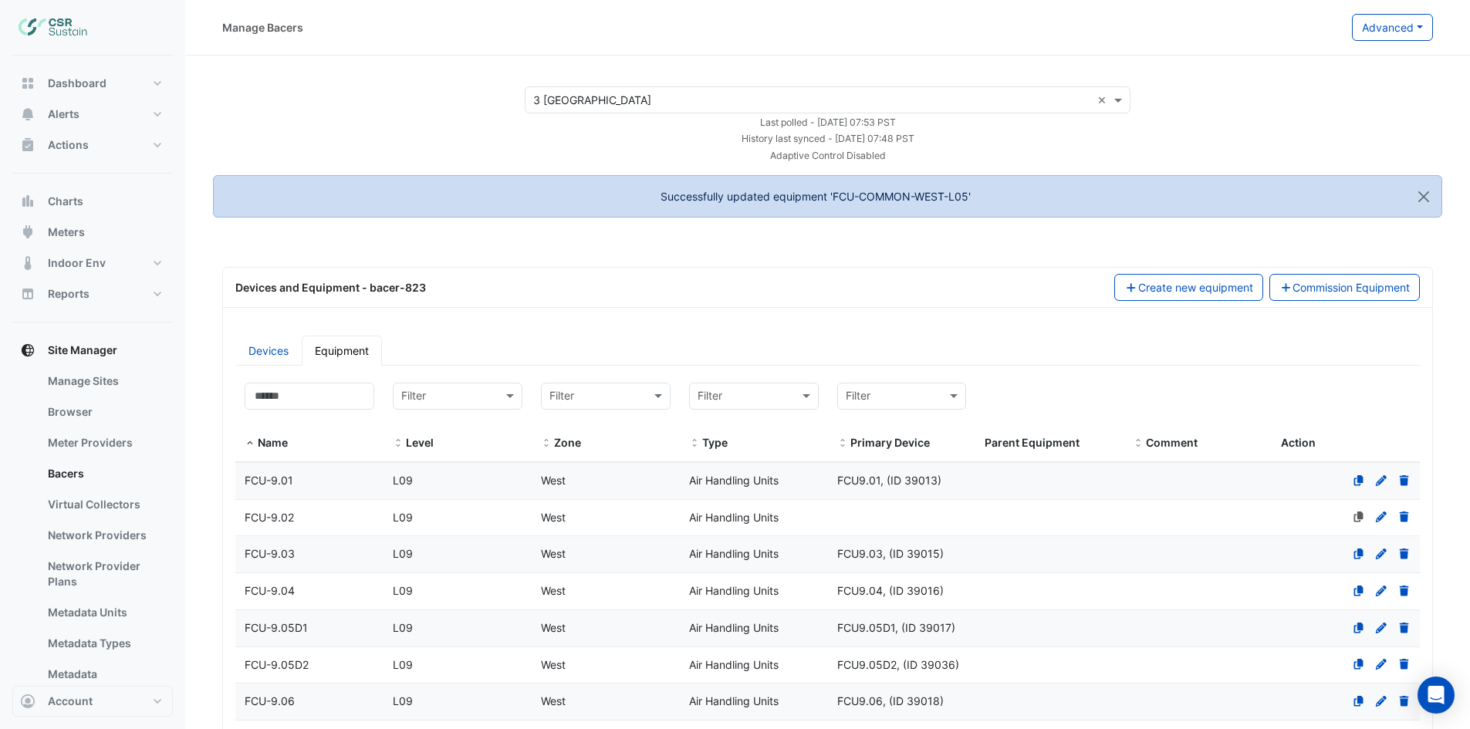
select select "***"
click at [333, 388] on input at bounding box center [310, 396] width 130 height 27
paste input "**********"
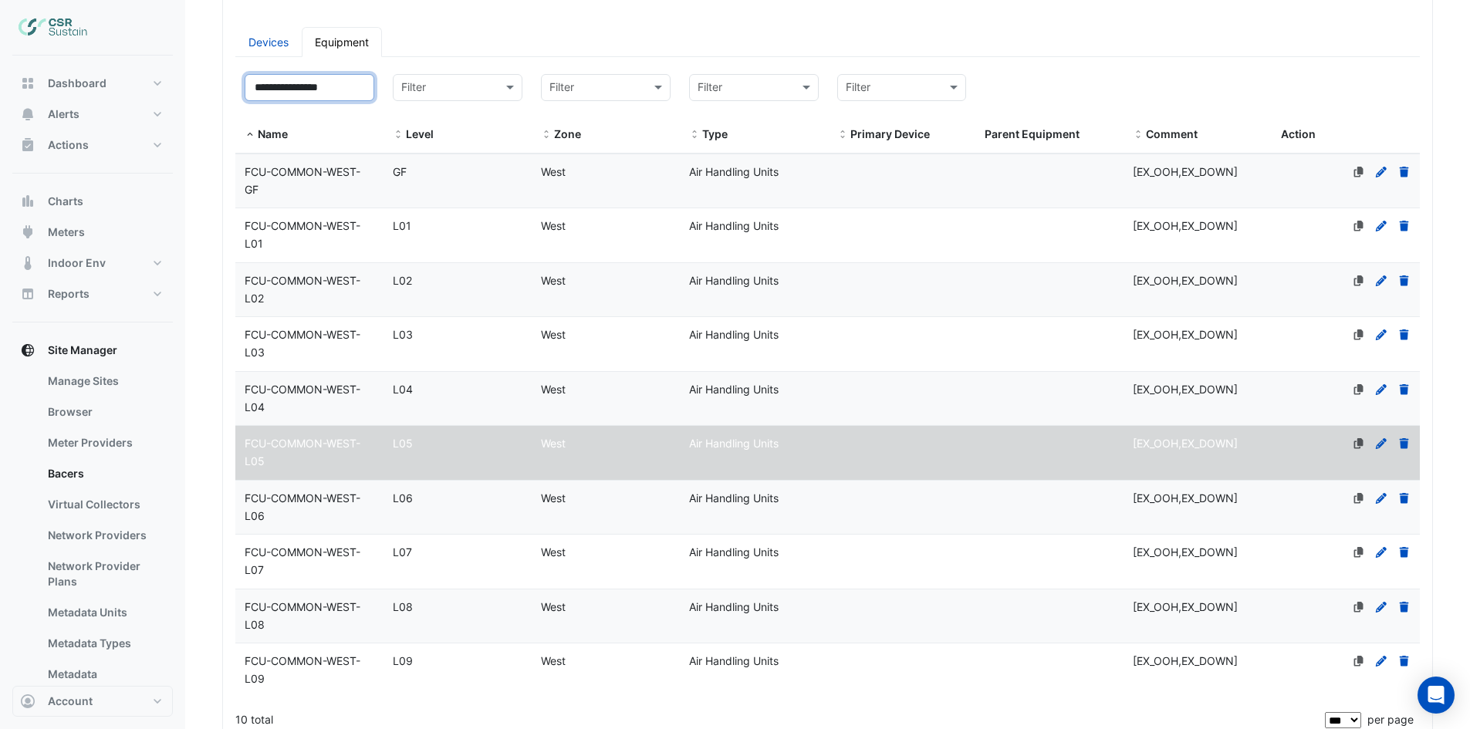
type input "**********"
click at [306, 499] on span "FCU-COMMON-WEST-L06" at bounding box center [303, 507] width 116 height 31
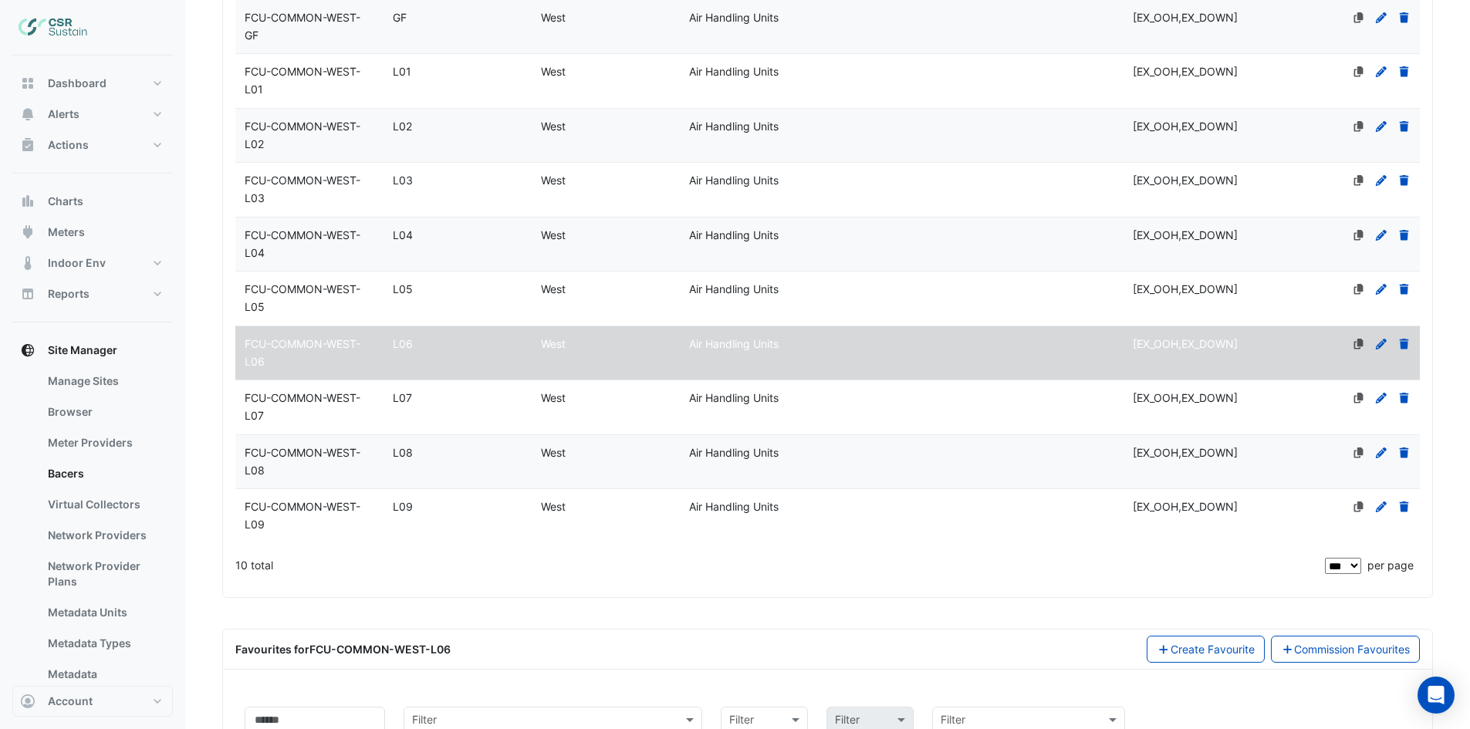
click at [1388, 344] on icon at bounding box center [1381, 344] width 14 height 11
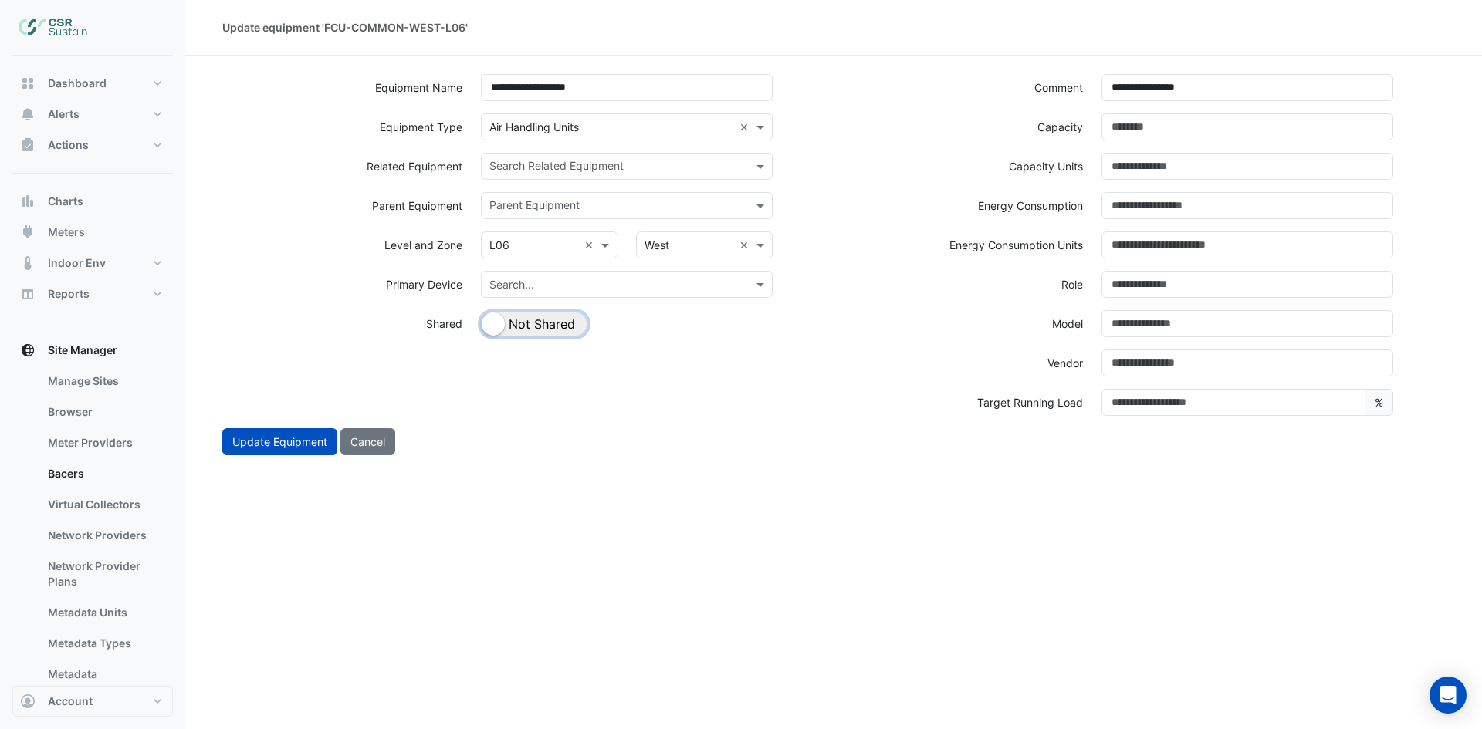
click at [549, 321] on button "Shared Not Shared" at bounding box center [534, 324] width 106 height 25
click at [673, 173] on input "text" at bounding box center [617, 168] width 257 height 16
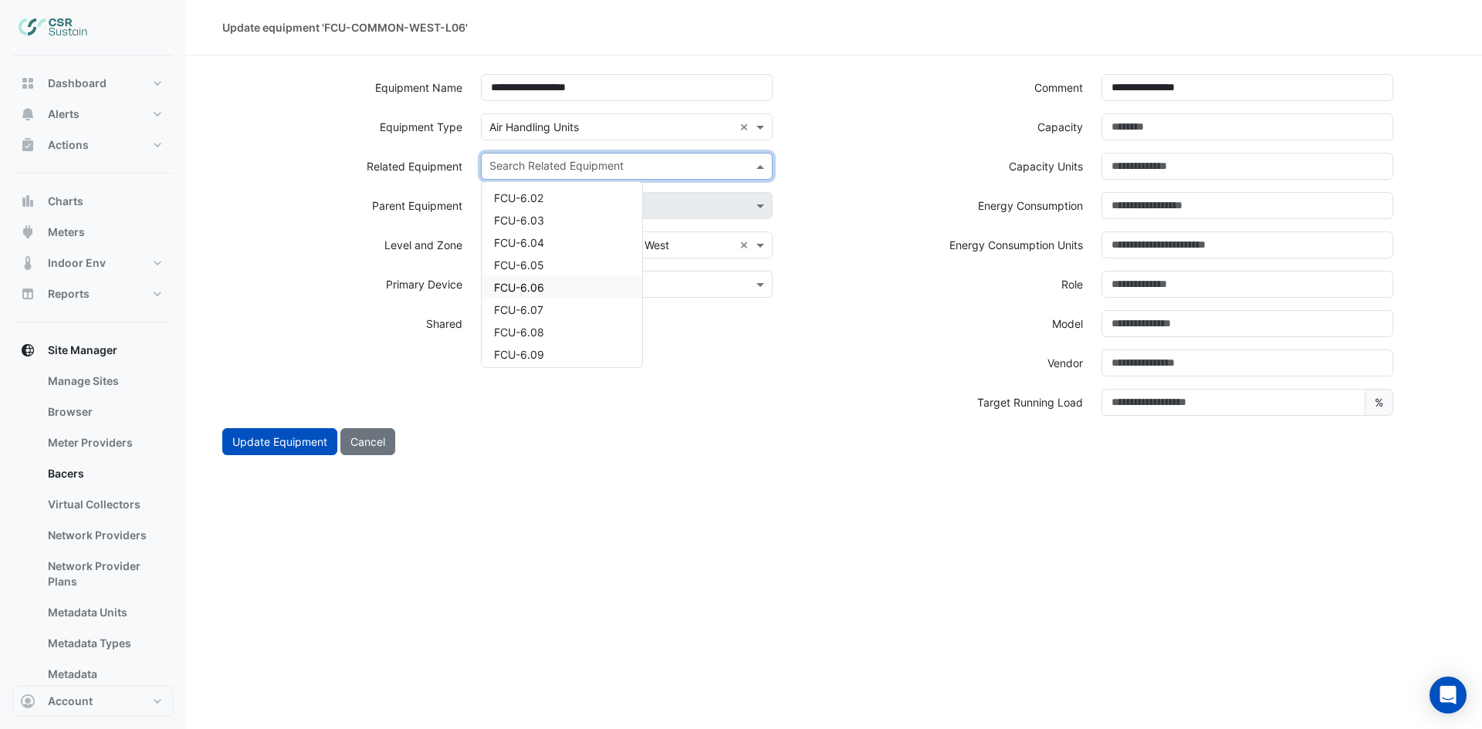
scroll to position [2933, 0]
click at [590, 206] on div "FCU-6.01" at bounding box center [562, 199] width 161 height 22
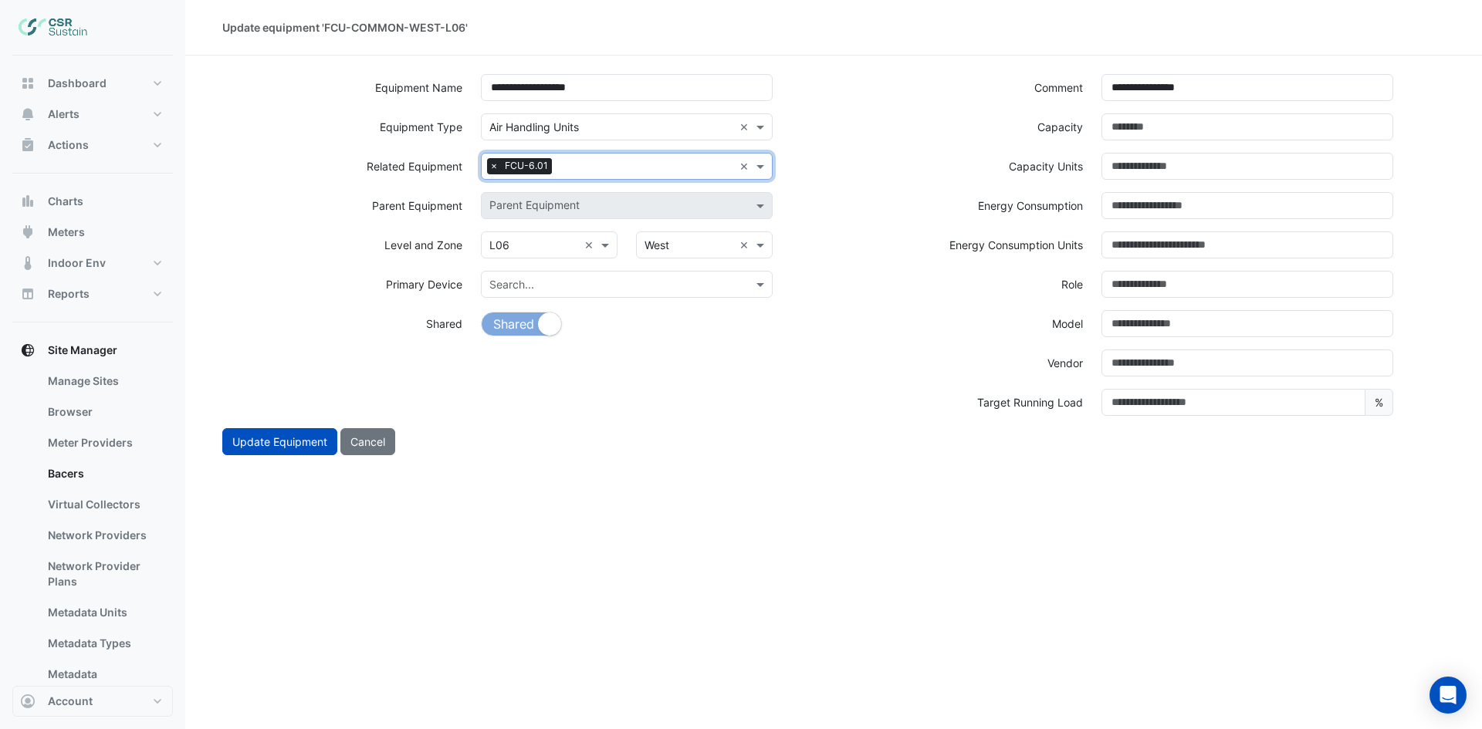
click at [647, 167] on input "text" at bounding box center [645, 168] width 175 height 16
click at [572, 218] on div "FCU-6.02" at bounding box center [562, 216] width 161 height 22
click at [672, 176] on div at bounding box center [679, 168] width 108 height 20
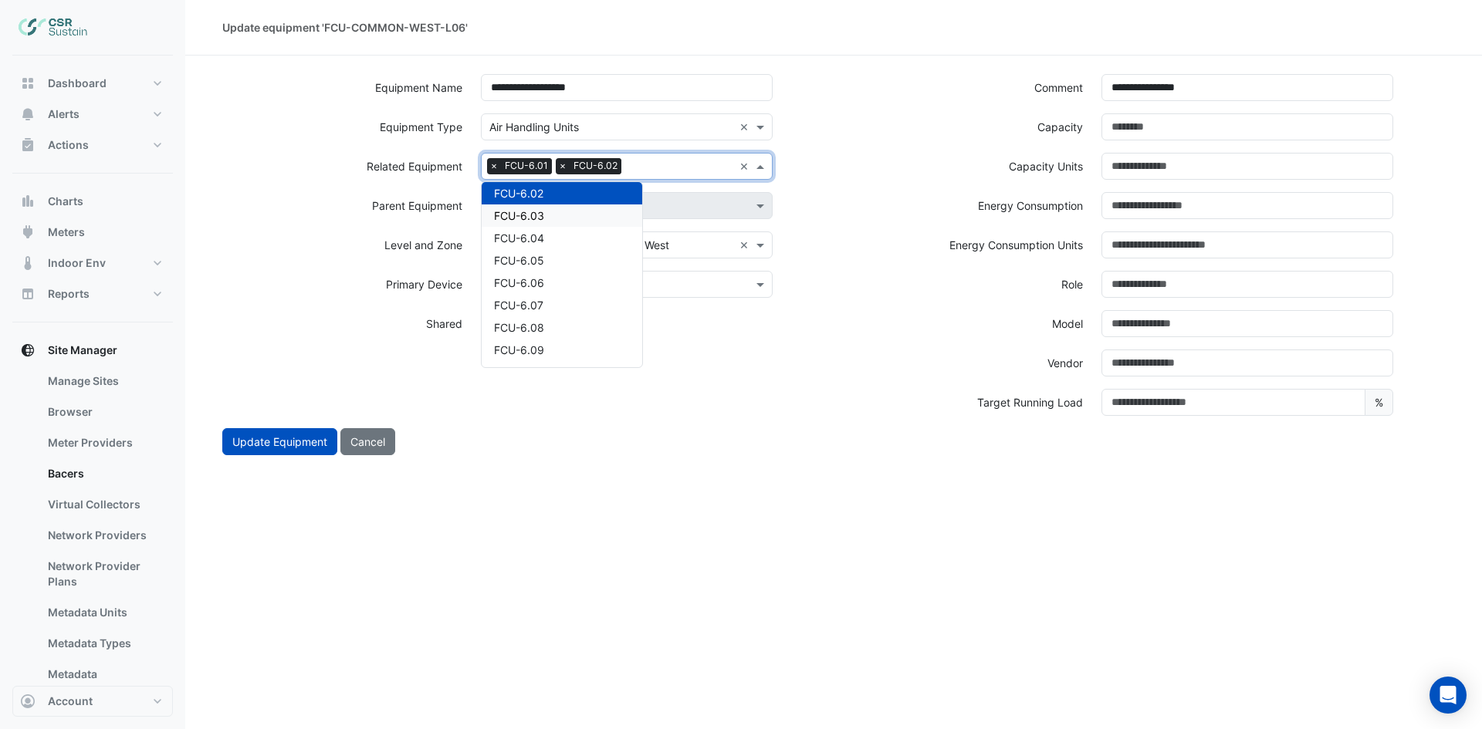
click at [579, 215] on div "FCU-6.03" at bounding box center [562, 216] width 161 height 22
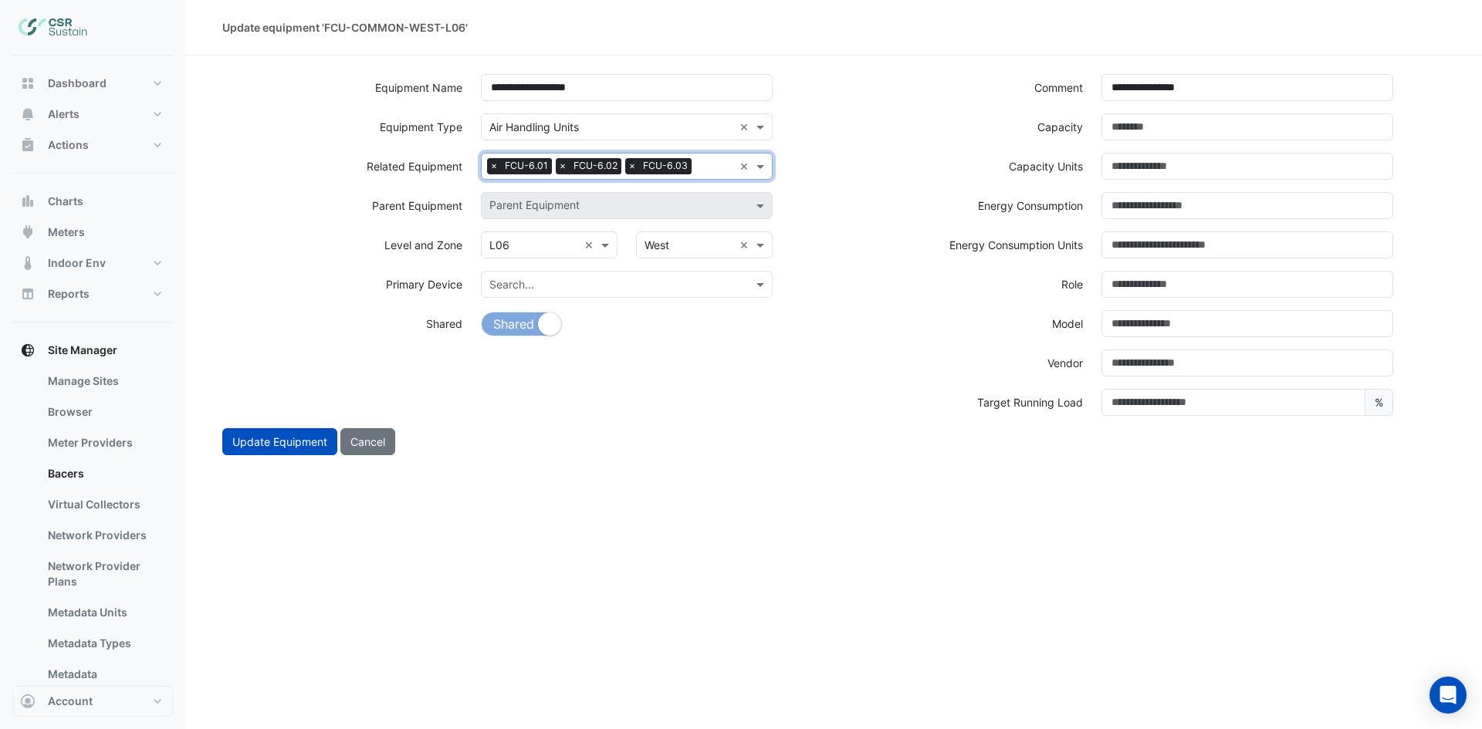
click at [699, 166] on input "text" at bounding box center [715, 168] width 35 height 16
click at [573, 208] on div "FCU-6.04" at bounding box center [562, 216] width 161 height 22
click at [626, 188] on input "text" at bounding box center [646, 186] width 174 height 16
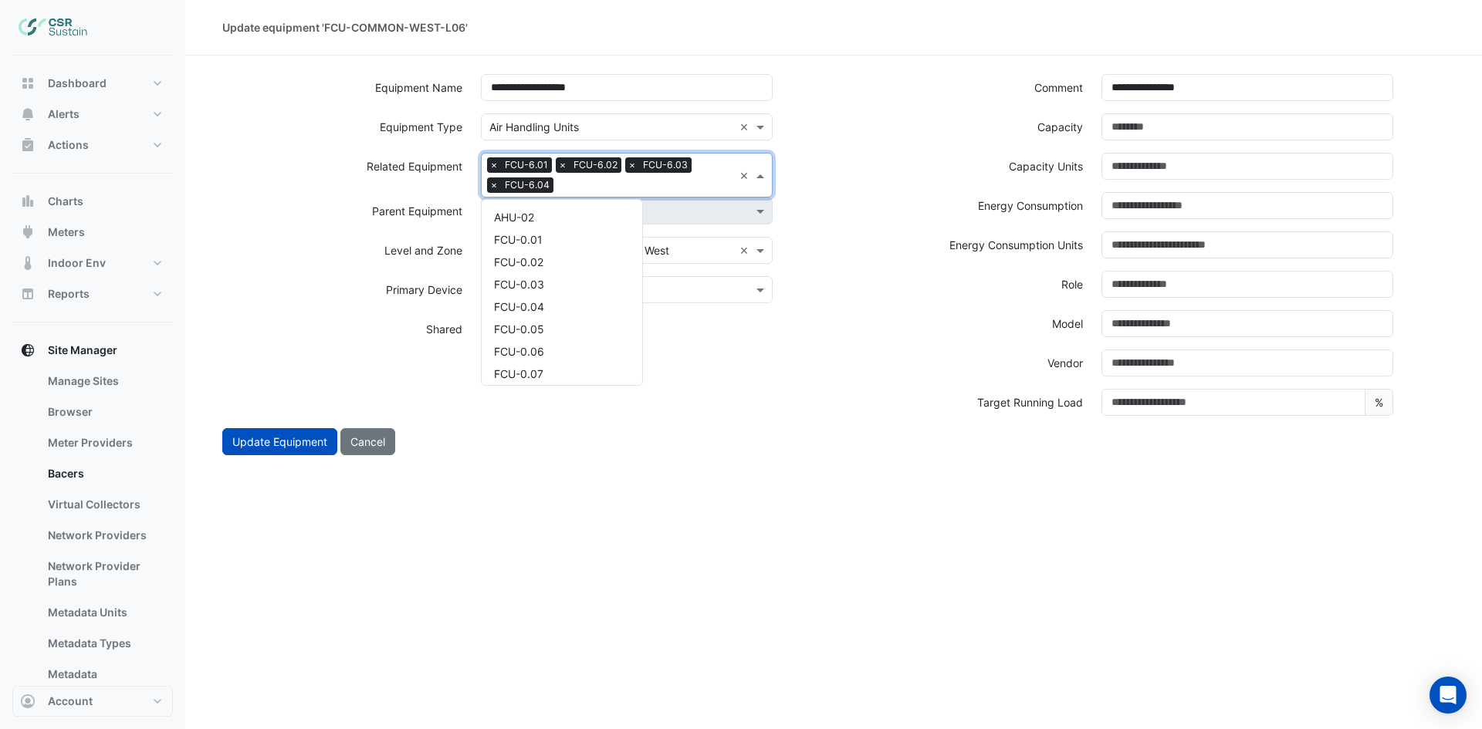
scroll to position [3005, 0]
click at [558, 235] on div "FCU-6.05" at bounding box center [562, 233] width 161 height 22
click at [681, 194] on div at bounding box center [680, 187] width 106 height 20
click at [572, 228] on div "FCU-6.06" at bounding box center [562, 233] width 161 height 22
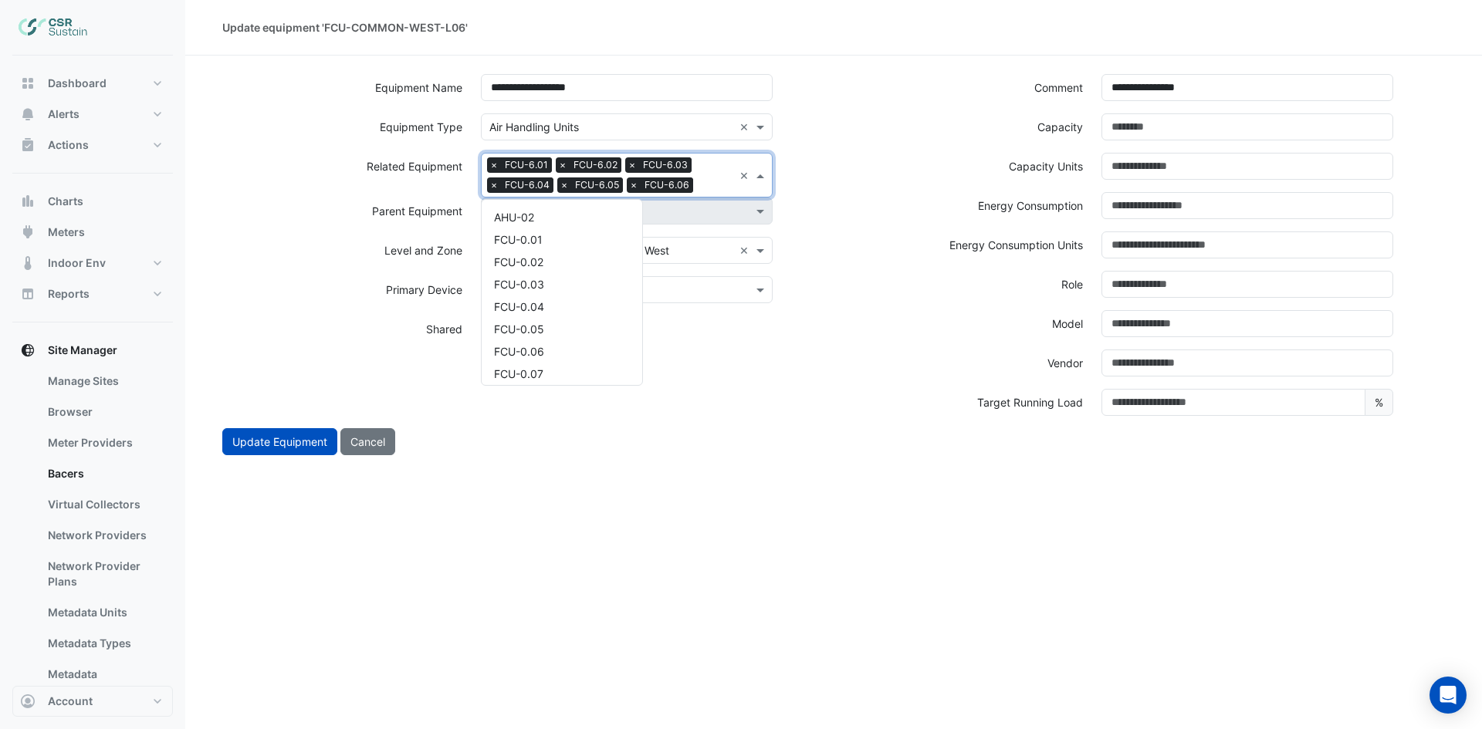
click at [699, 184] on input "text" at bounding box center [716, 186] width 34 height 16
click at [604, 232] on div "FCU-6.07" at bounding box center [562, 233] width 161 height 22
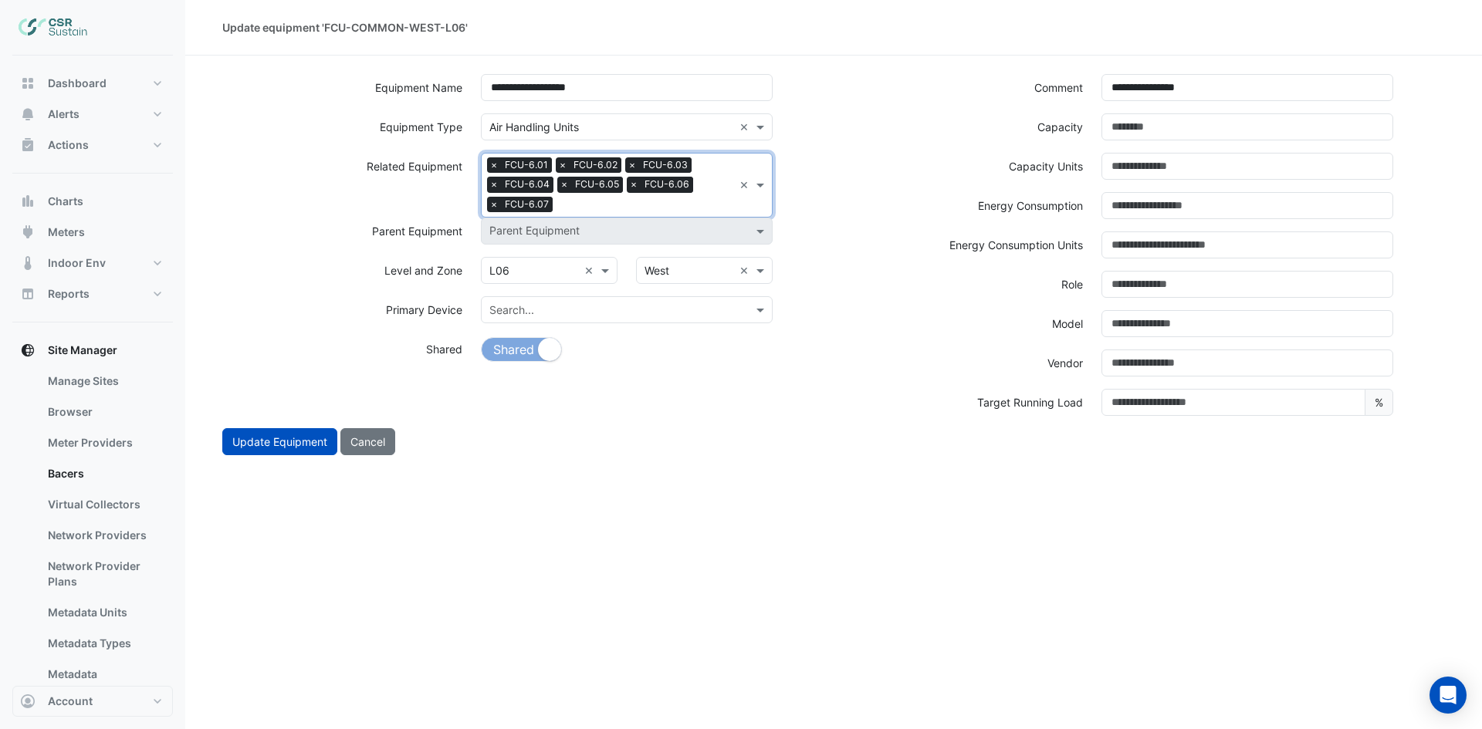
click at [638, 210] on input "text" at bounding box center [646, 206] width 174 height 16
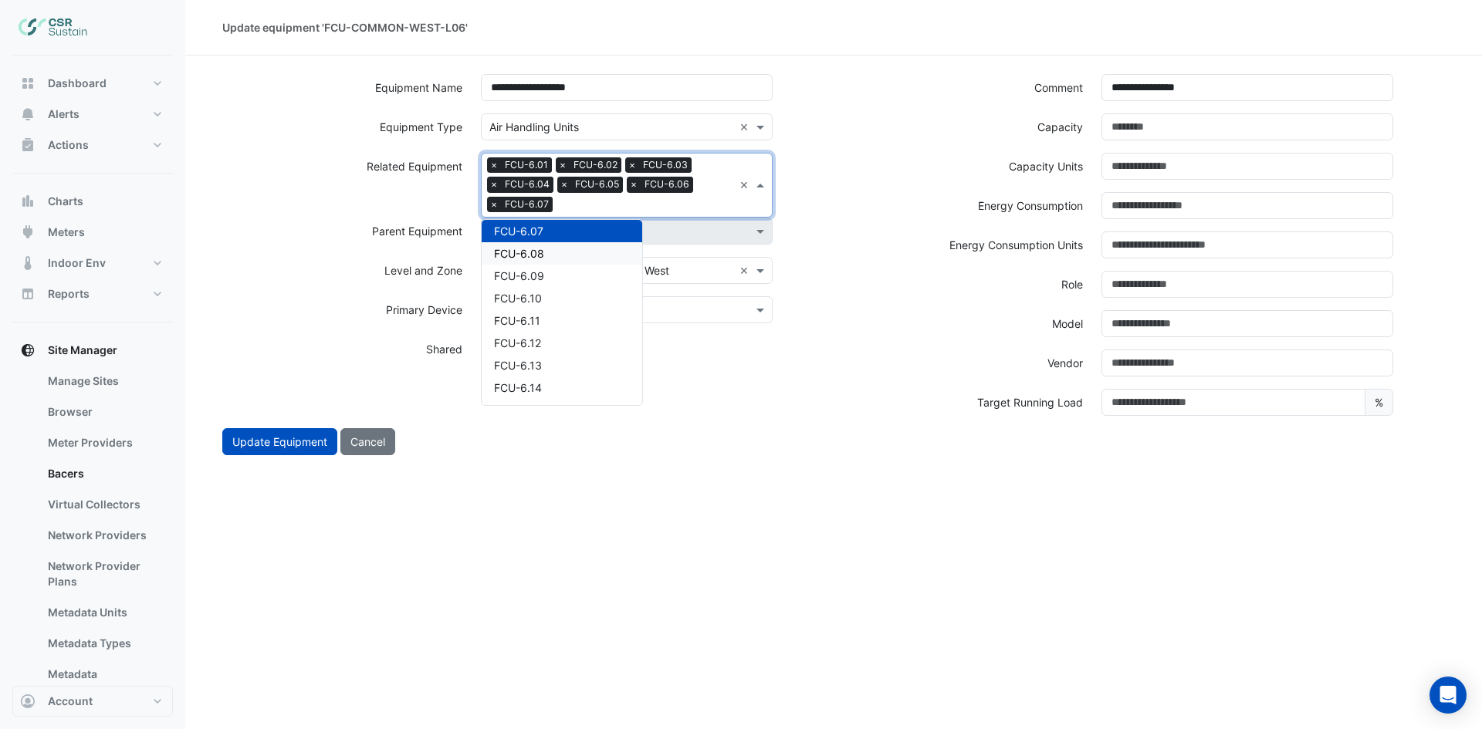
click at [570, 246] on div "FCU-6.08" at bounding box center [562, 253] width 161 height 22
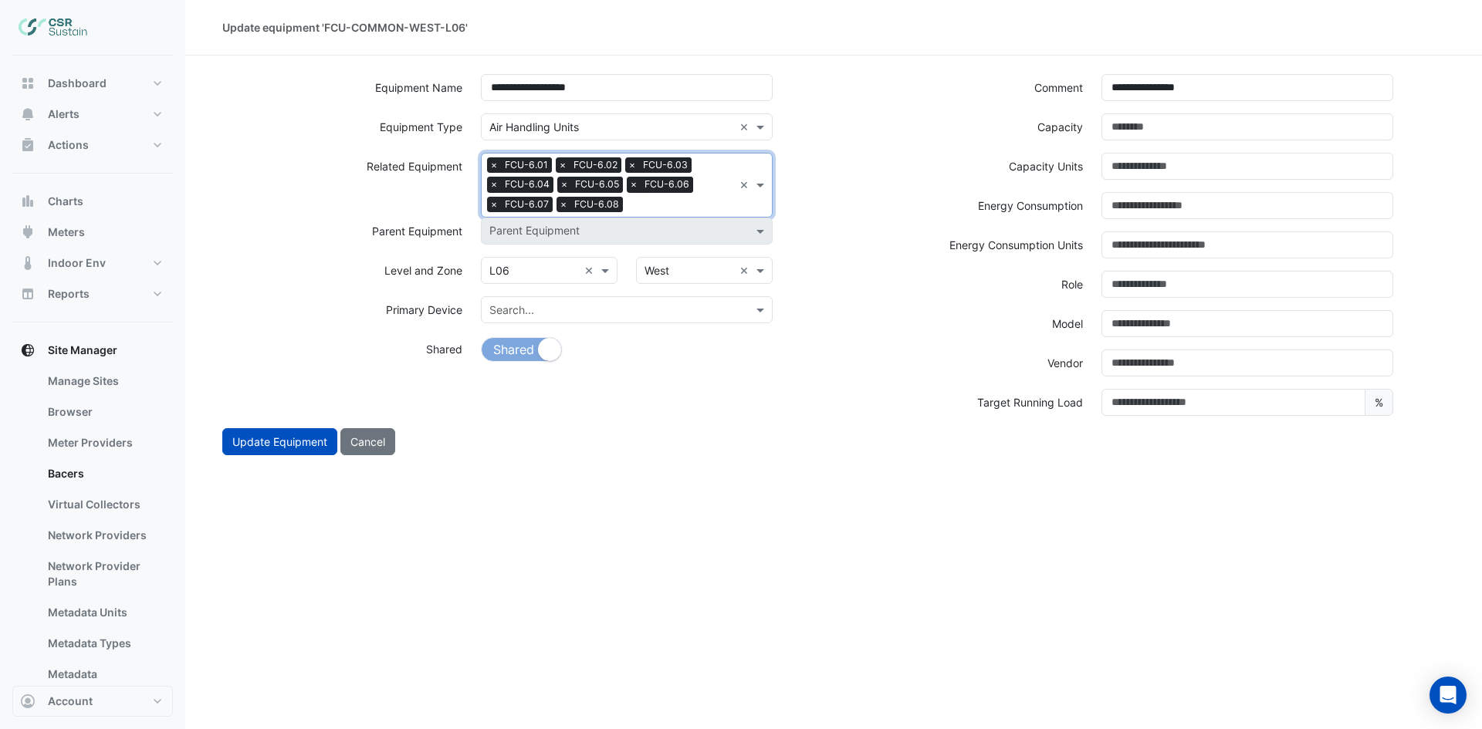
click at [663, 211] on input "text" at bounding box center [681, 206] width 104 height 16
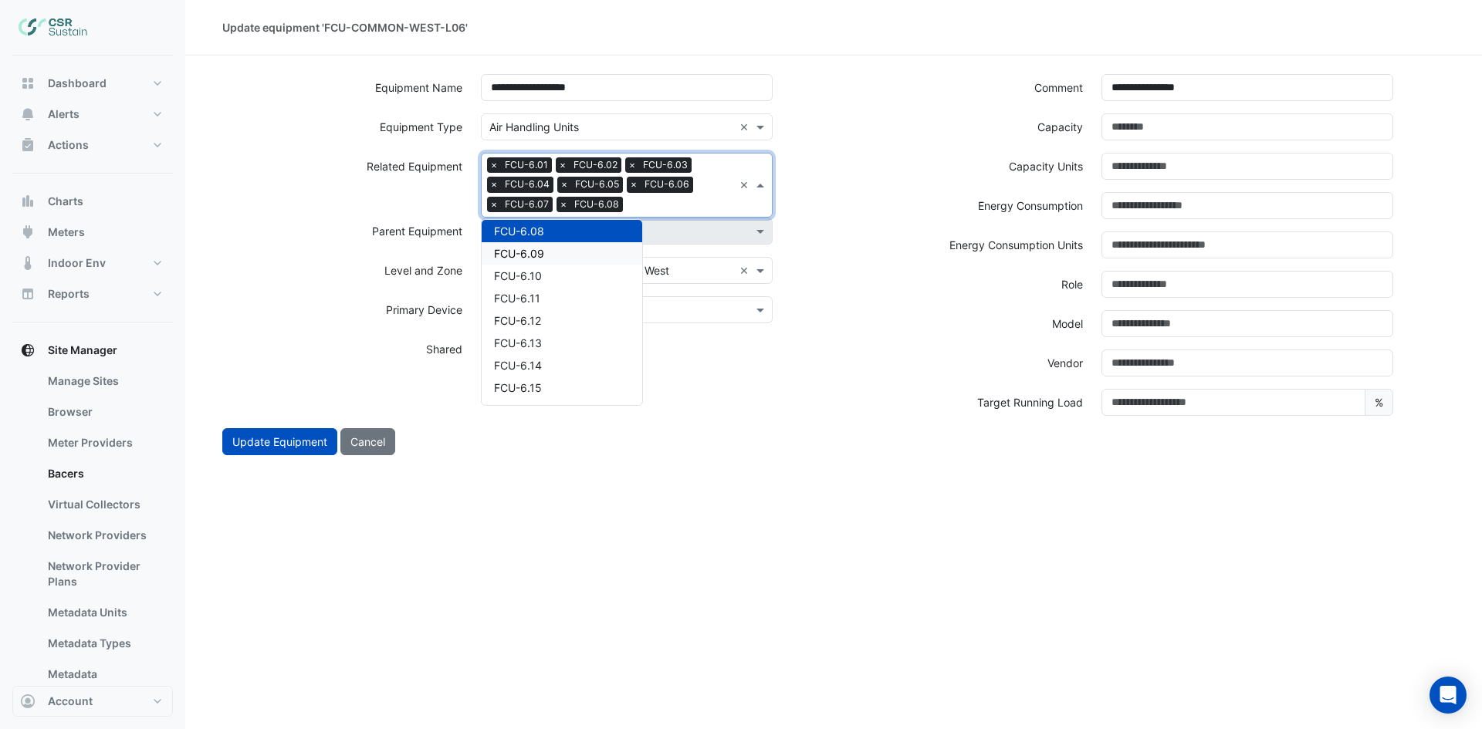
click at [549, 248] on div "FCU-6.09" at bounding box center [562, 253] width 161 height 22
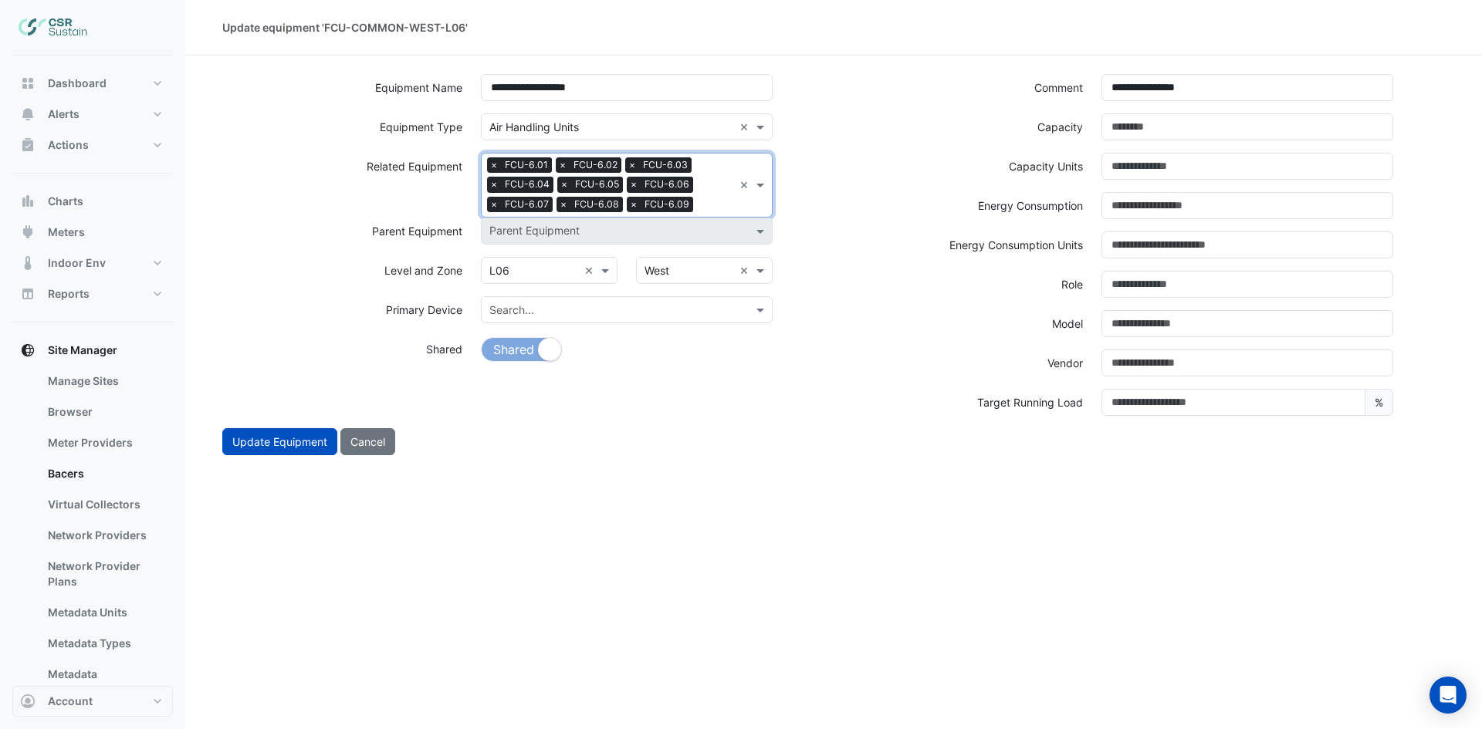
click at [705, 199] on input "text" at bounding box center [716, 206] width 34 height 16
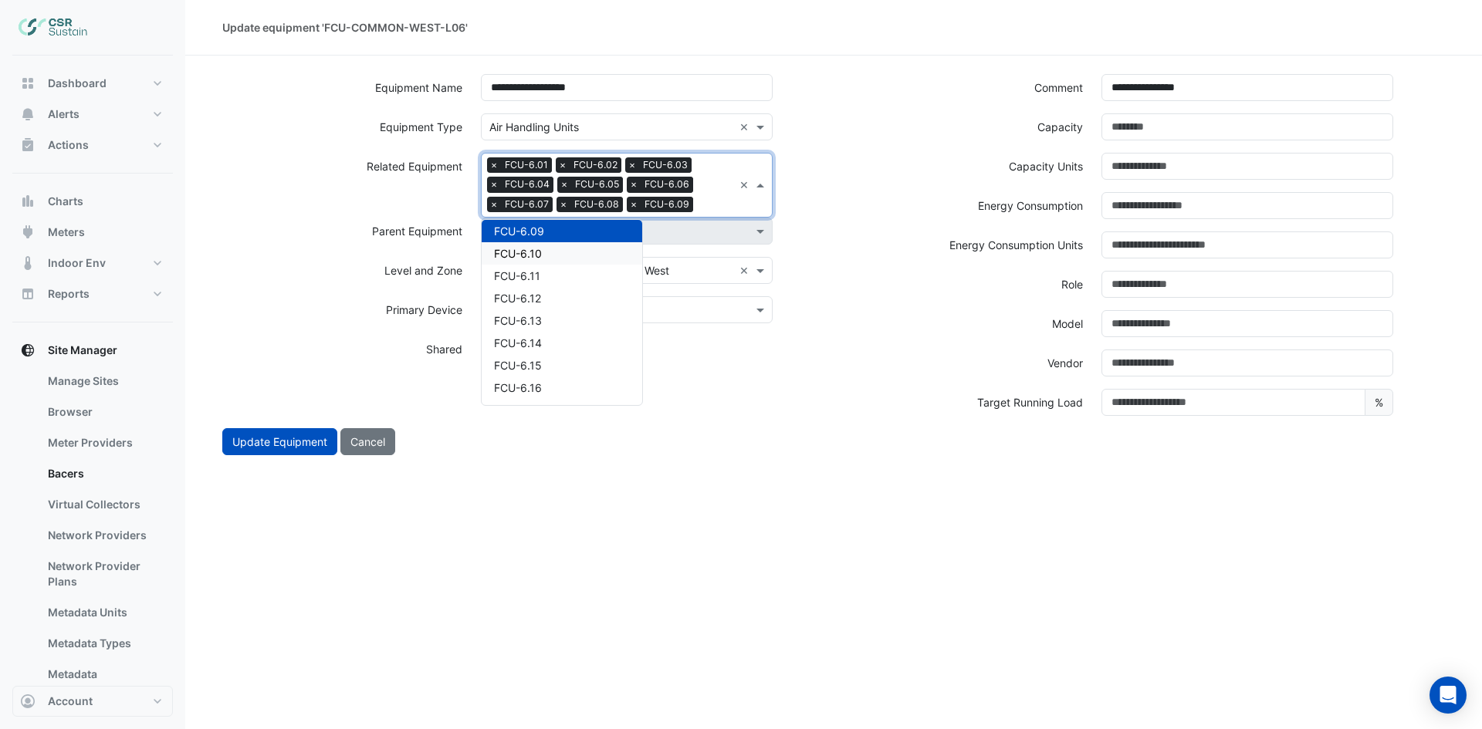
click at [593, 248] on div "FCU-6.10" at bounding box center [562, 253] width 161 height 22
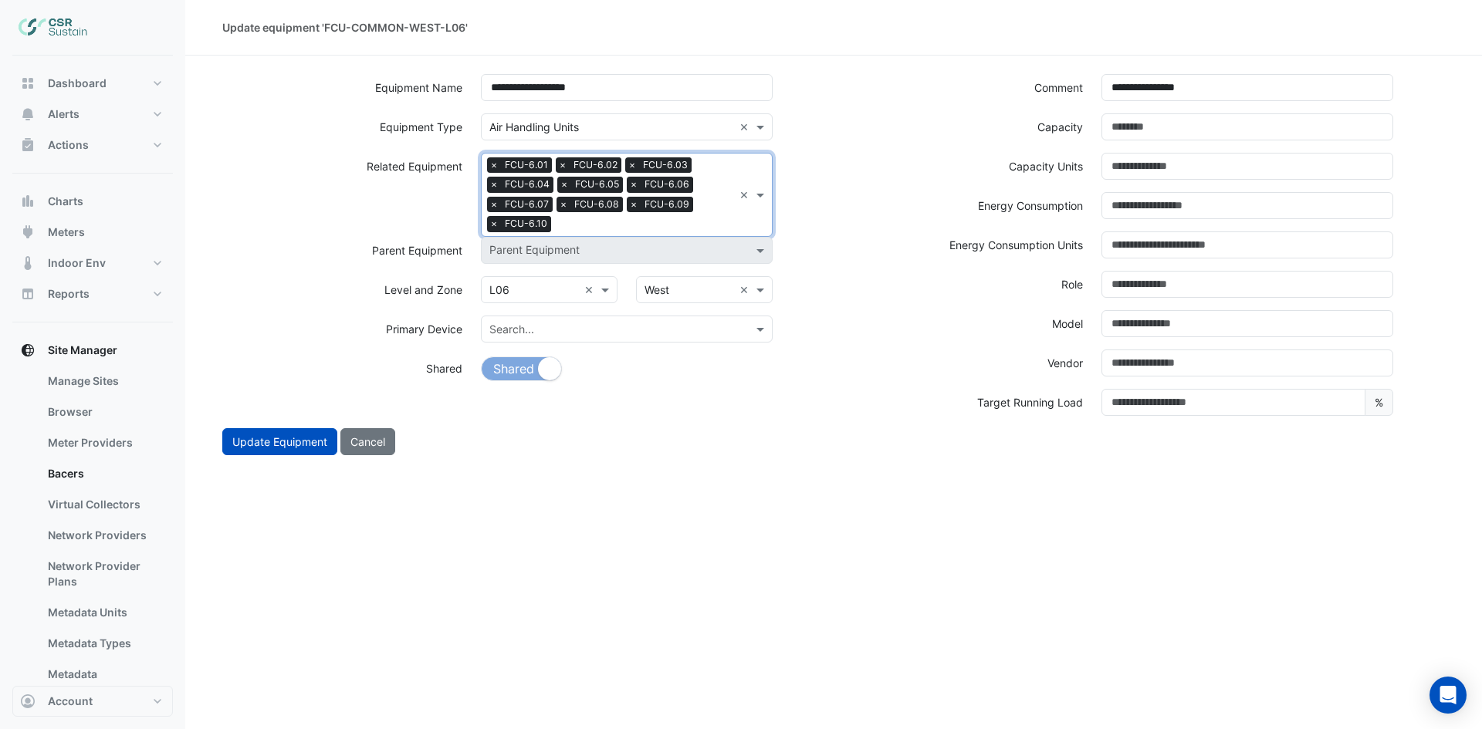
click at [687, 221] on input "text" at bounding box center [645, 226] width 176 height 16
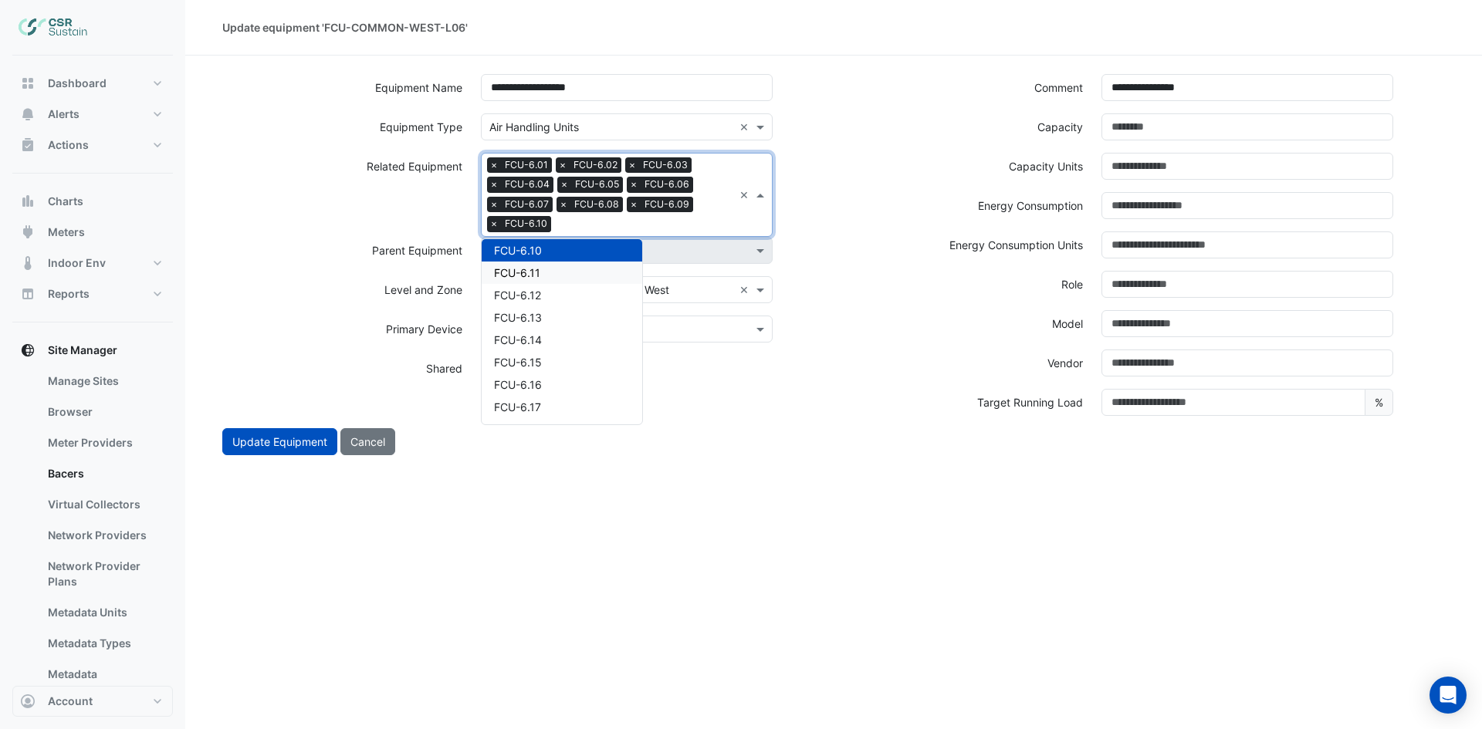
click at [553, 267] on div "FCU-6.11" at bounding box center [562, 273] width 161 height 22
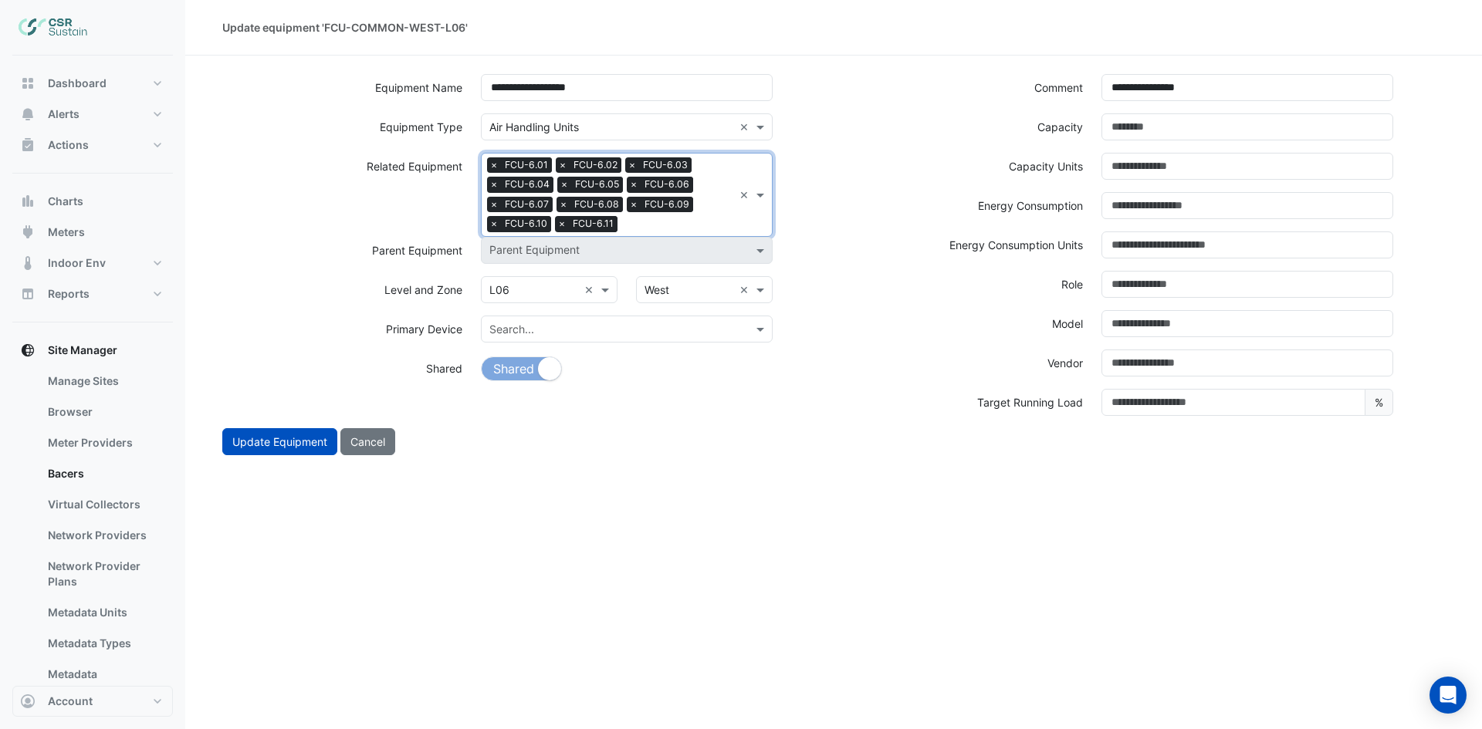
click at [698, 224] on input "text" at bounding box center [679, 226] width 110 height 16
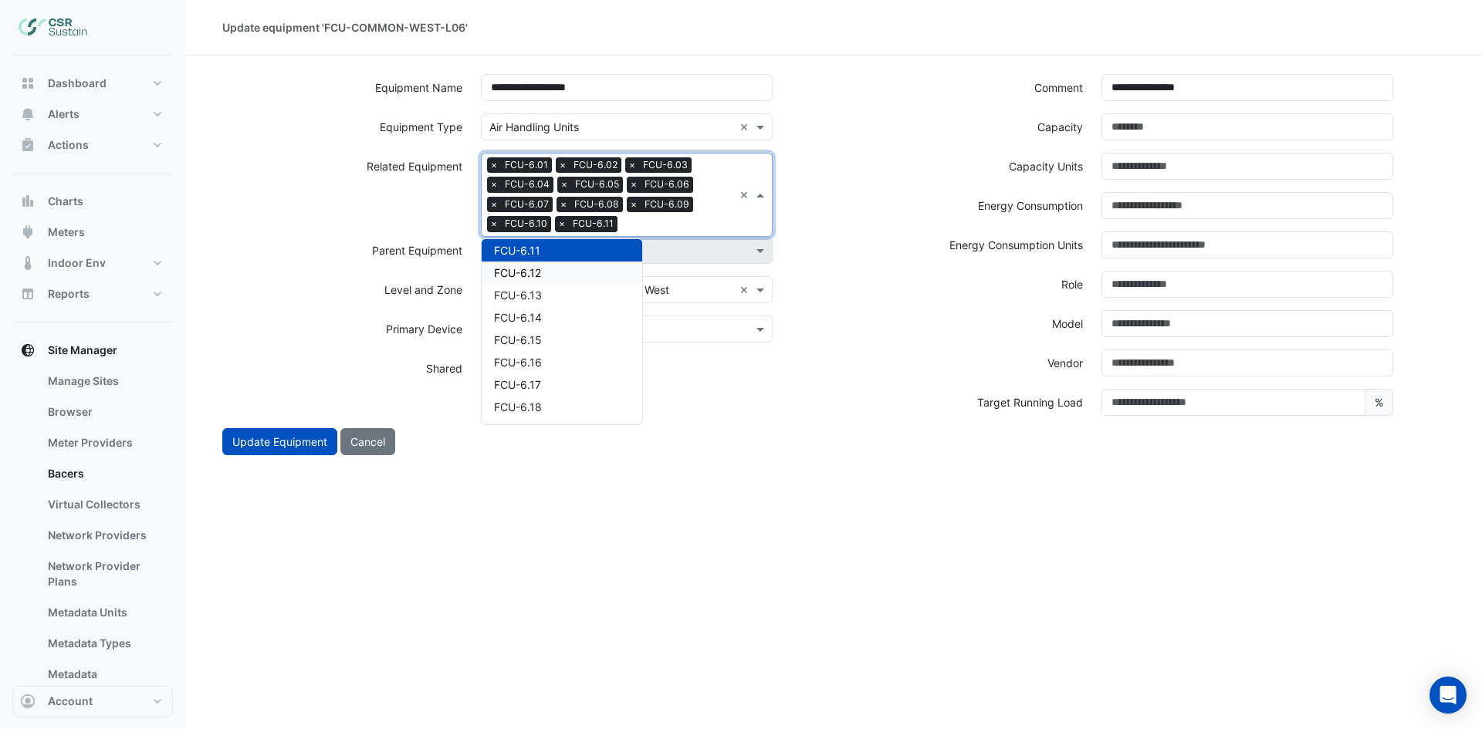
click at [572, 272] on div "FCU-6.12" at bounding box center [562, 273] width 161 height 22
click at [705, 227] on input "text" at bounding box center [712, 226] width 42 height 16
click at [532, 291] on span "FCU-6.14" at bounding box center [518, 295] width 48 height 13
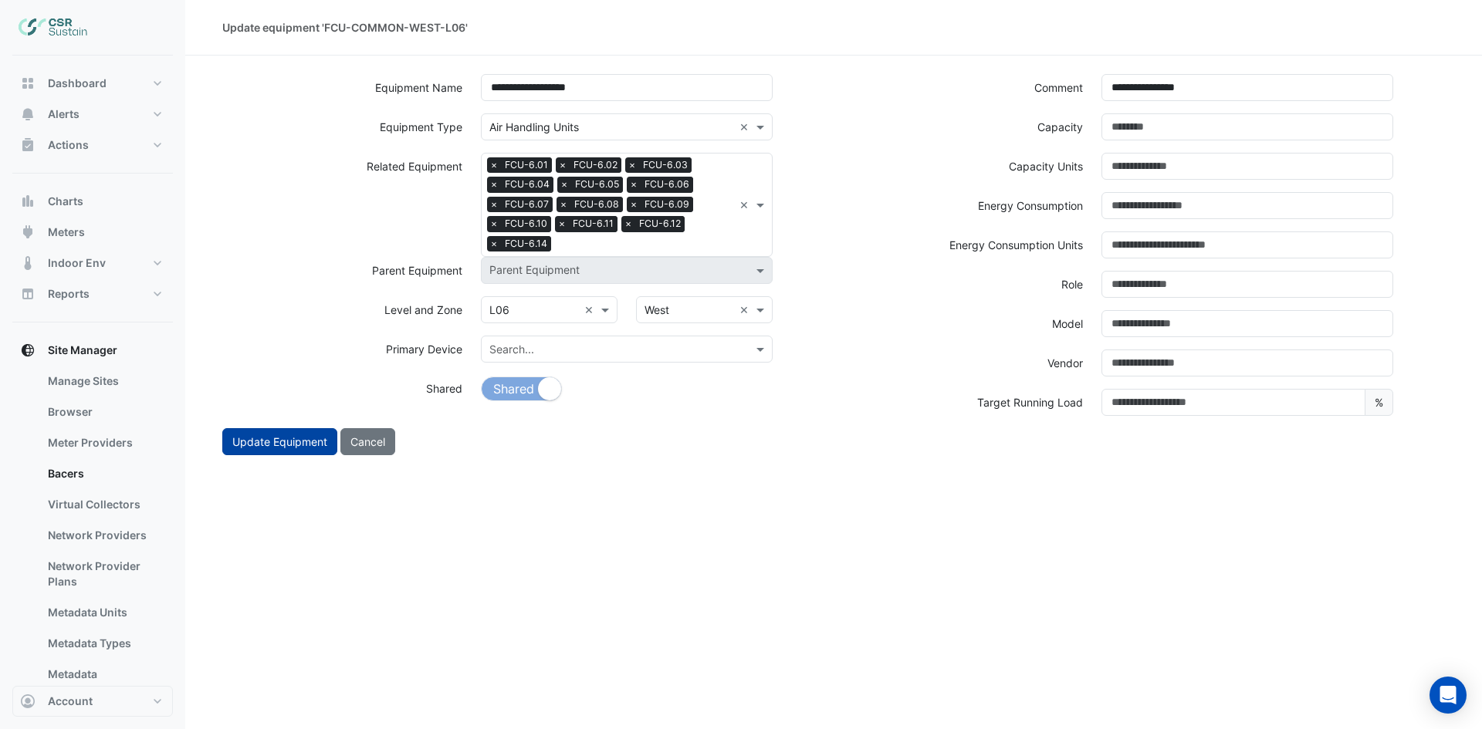
click at [289, 436] on button "Update Equipment" at bounding box center [279, 441] width 115 height 27
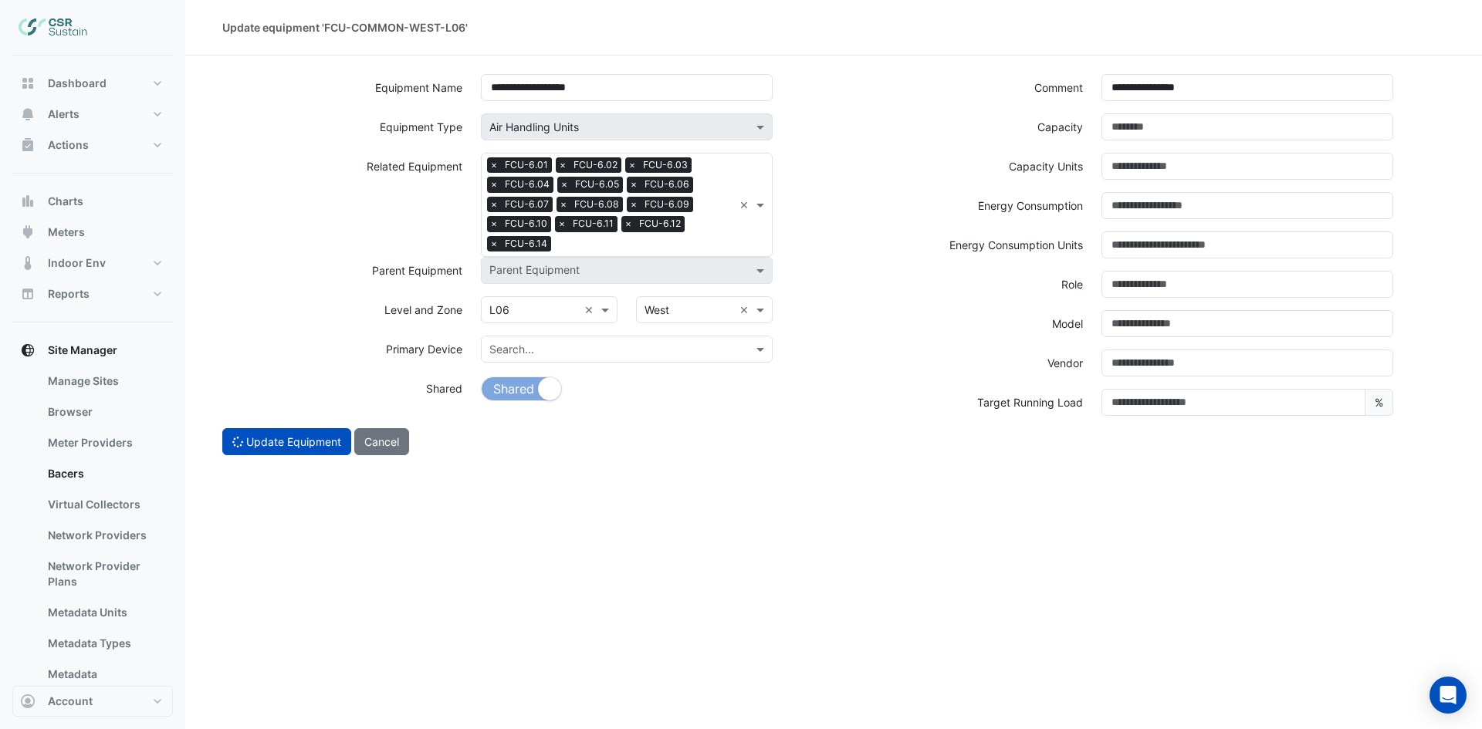
select select "***"
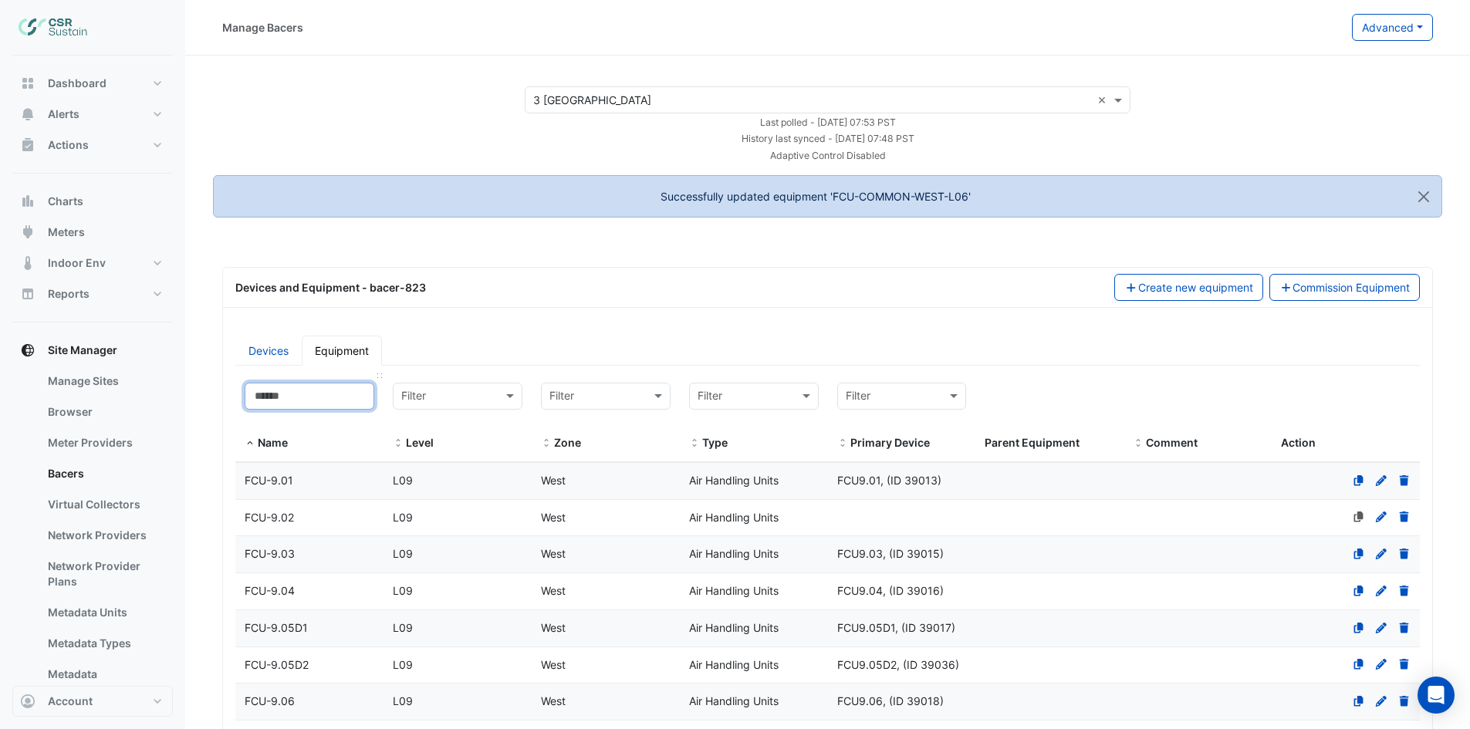
click at [310, 404] on input at bounding box center [310, 396] width 130 height 27
select select "***"
paste input "**********"
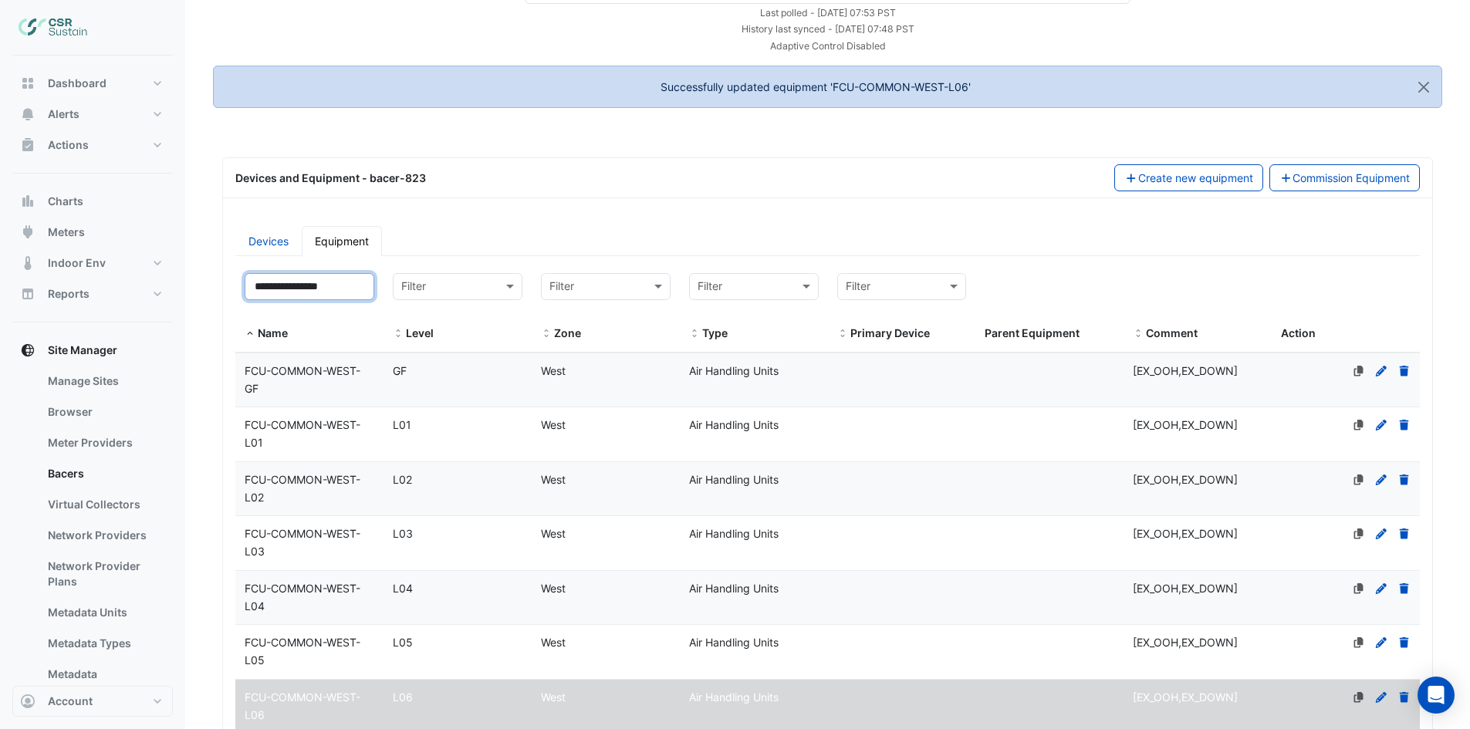
scroll to position [386, 0]
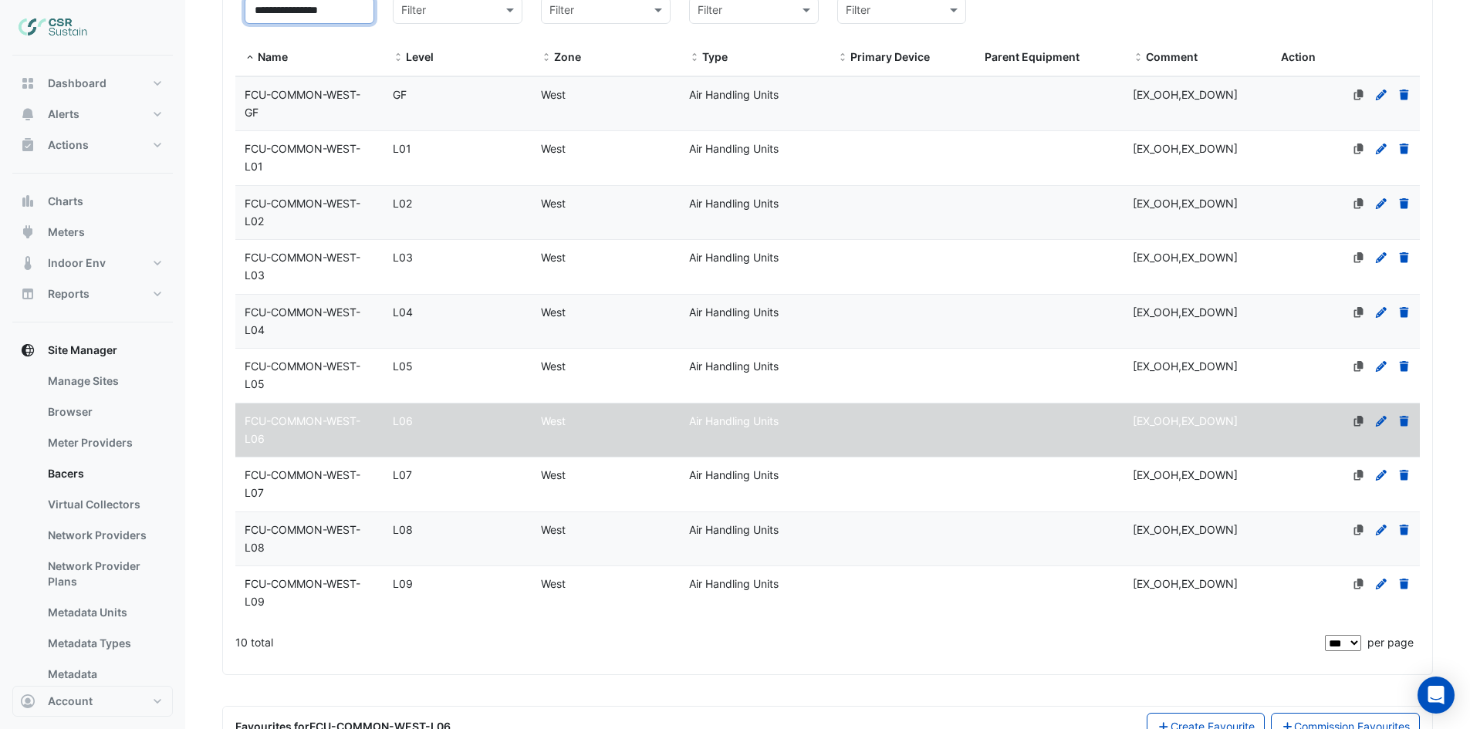
type input "**********"
click at [330, 473] on span "FCU-COMMON-WEST-L07" at bounding box center [303, 483] width 116 height 31
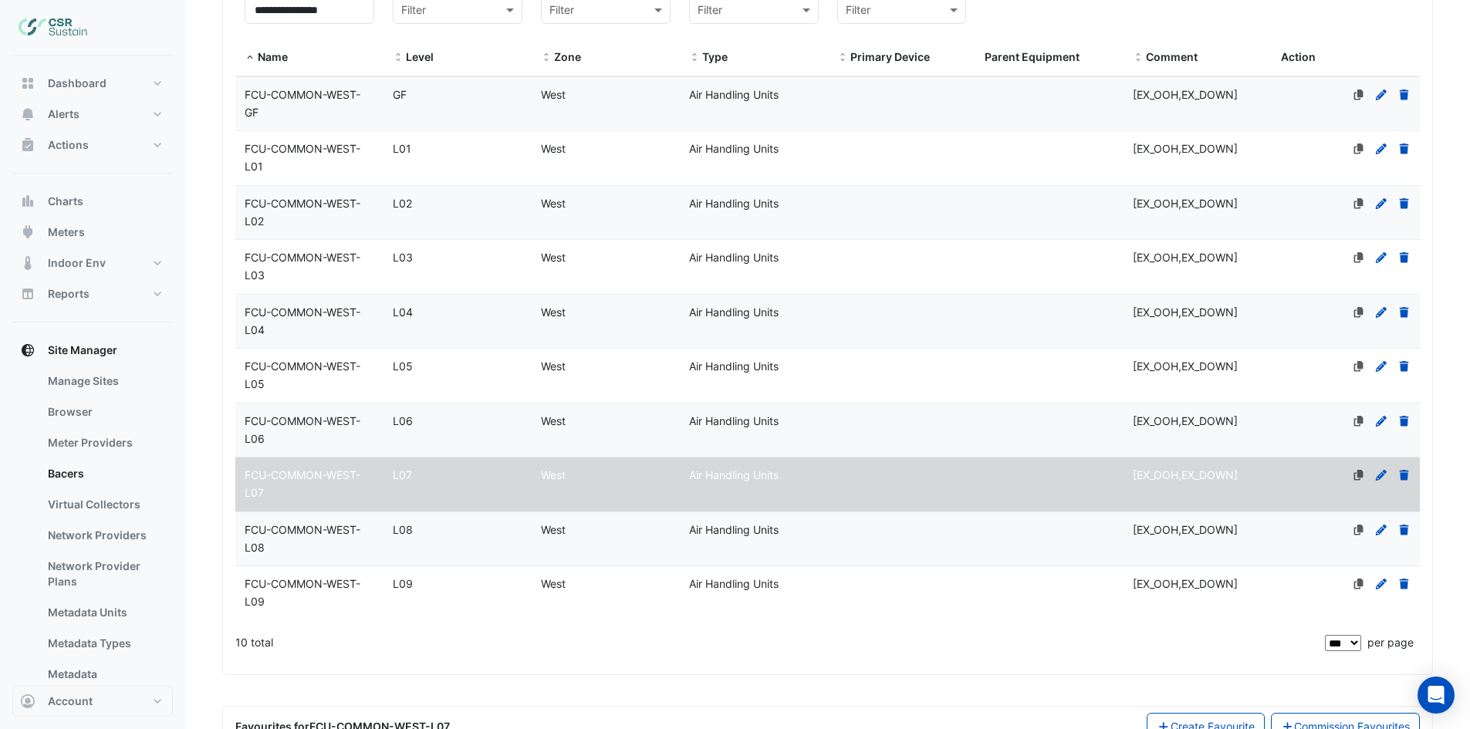
scroll to position [0, 0]
click at [1380, 472] on icon at bounding box center [1381, 475] width 14 height 11
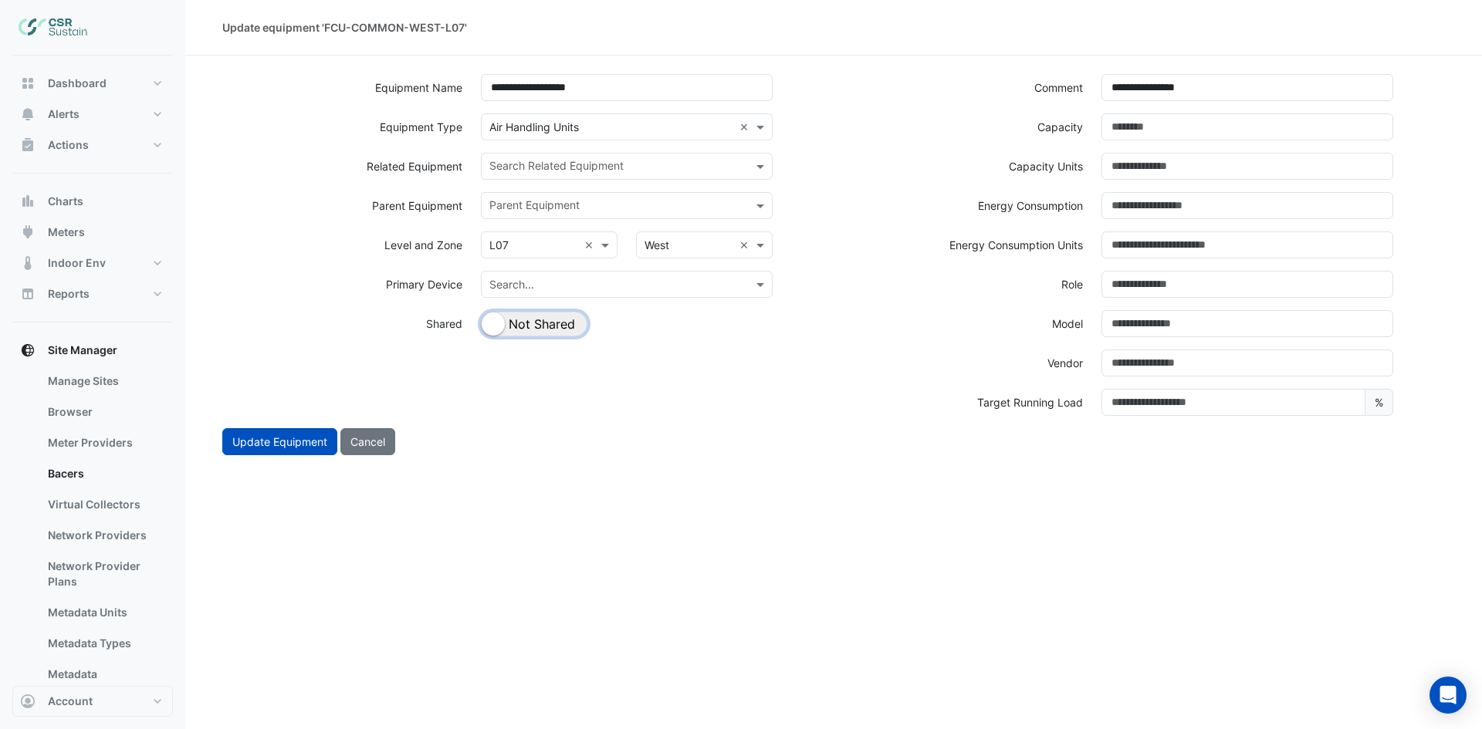
click at [554, 326] on button "Shared Not Shared" at bounding box center [534, 324] width 106 height 25
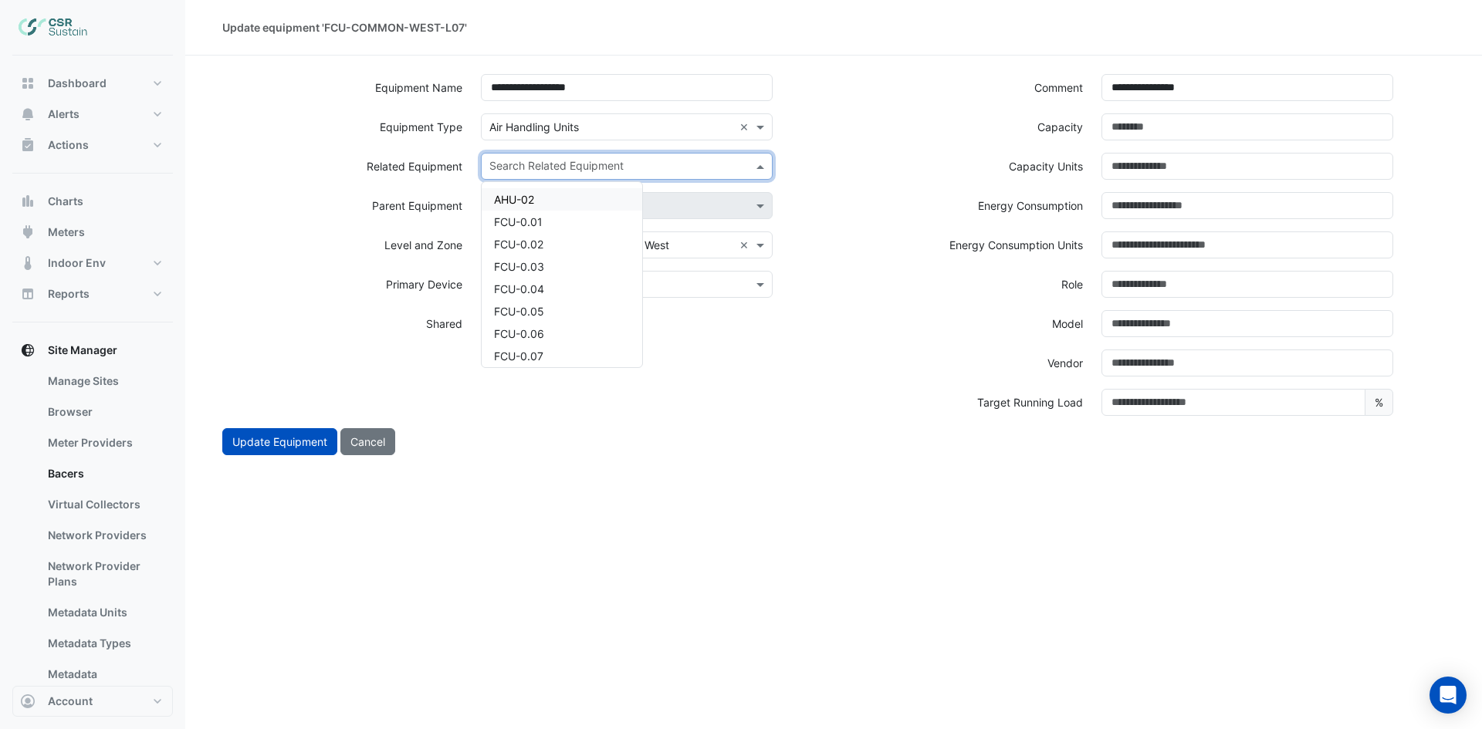
click at [688, 162] on input "text" at bounding box center [617, 168] width 257 height 16
click at [570, 252] on div "FCU-7.01" at bounding box center [562, 250] width 161 height 22
click at [607, 174] on input "text" at bounding box center [644, 168] width 177 height 16
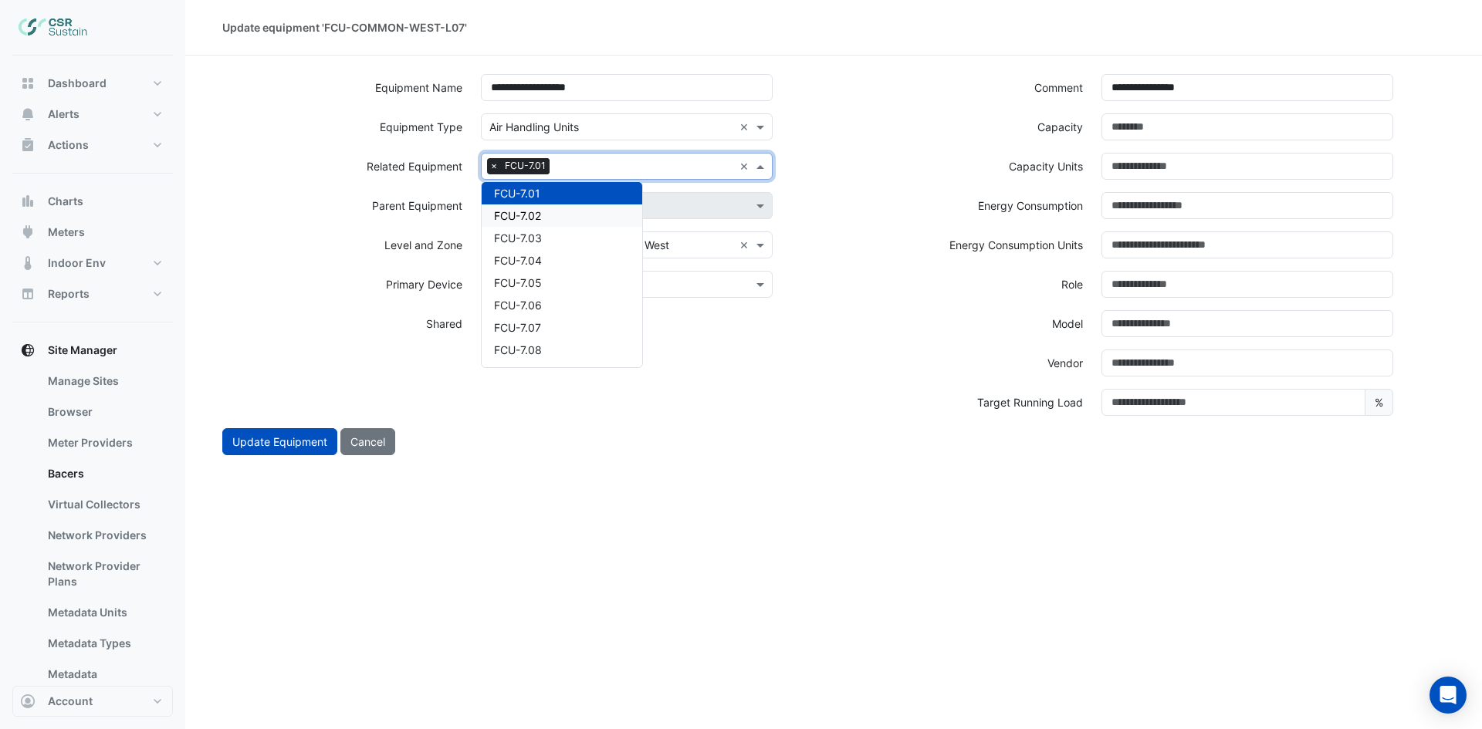
click at [570, 219] on div "FCU-7.02" at bounding box center [562, 216] width 161 height 22
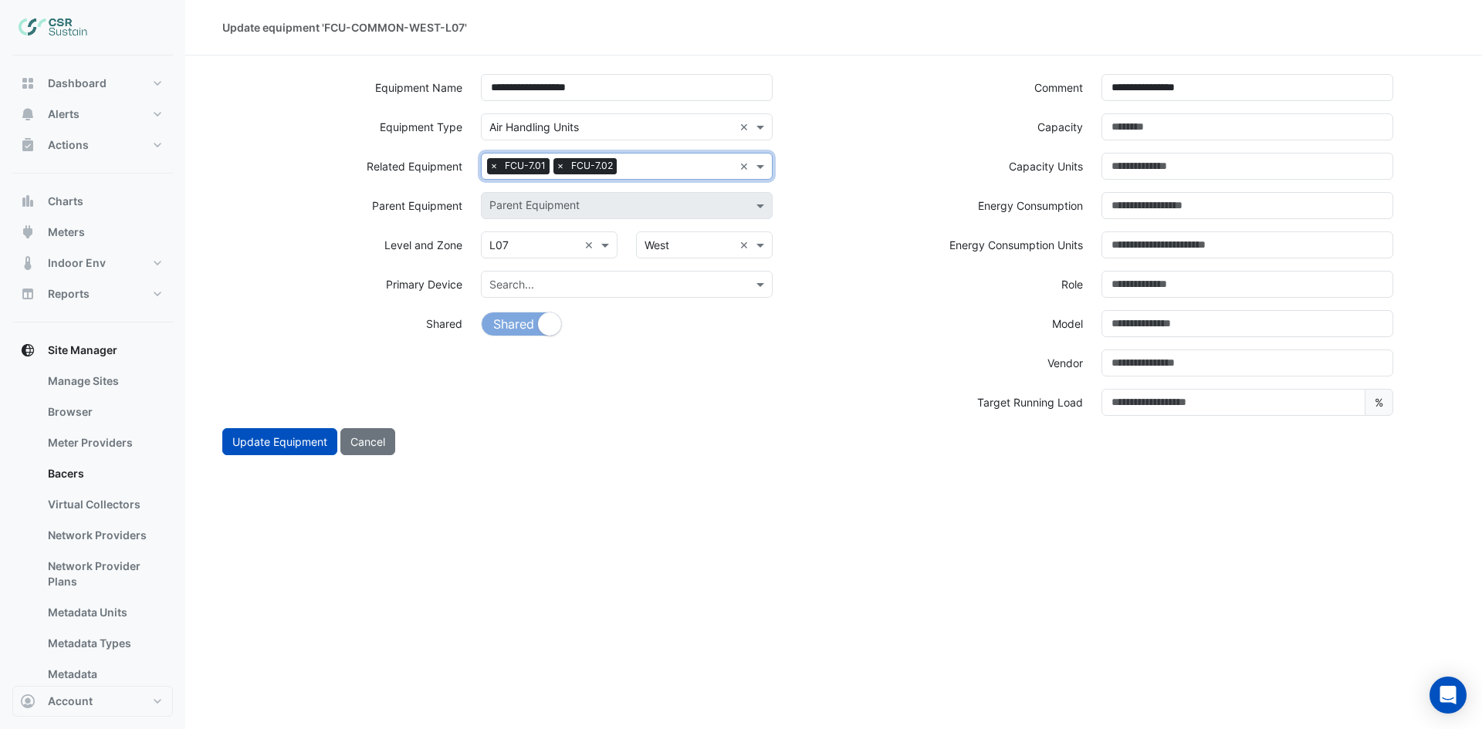
click at [736, 171] on div "Search Related Equipment × FCU-7.01 × FCU-7.02 ×" at bounding box center [627, 166] width 292 height 27
drag, startPoint x: 580, startPoint y: 218, endPoint x: 611, endPoint y: 200, distance: 36.3
click at [580, 218] on div "FCU-7.03" at bounding box center [562, 216] width 161 height 22
click at [692, 166] on input "text" at bounding box center [712, 168] width 42 height 16
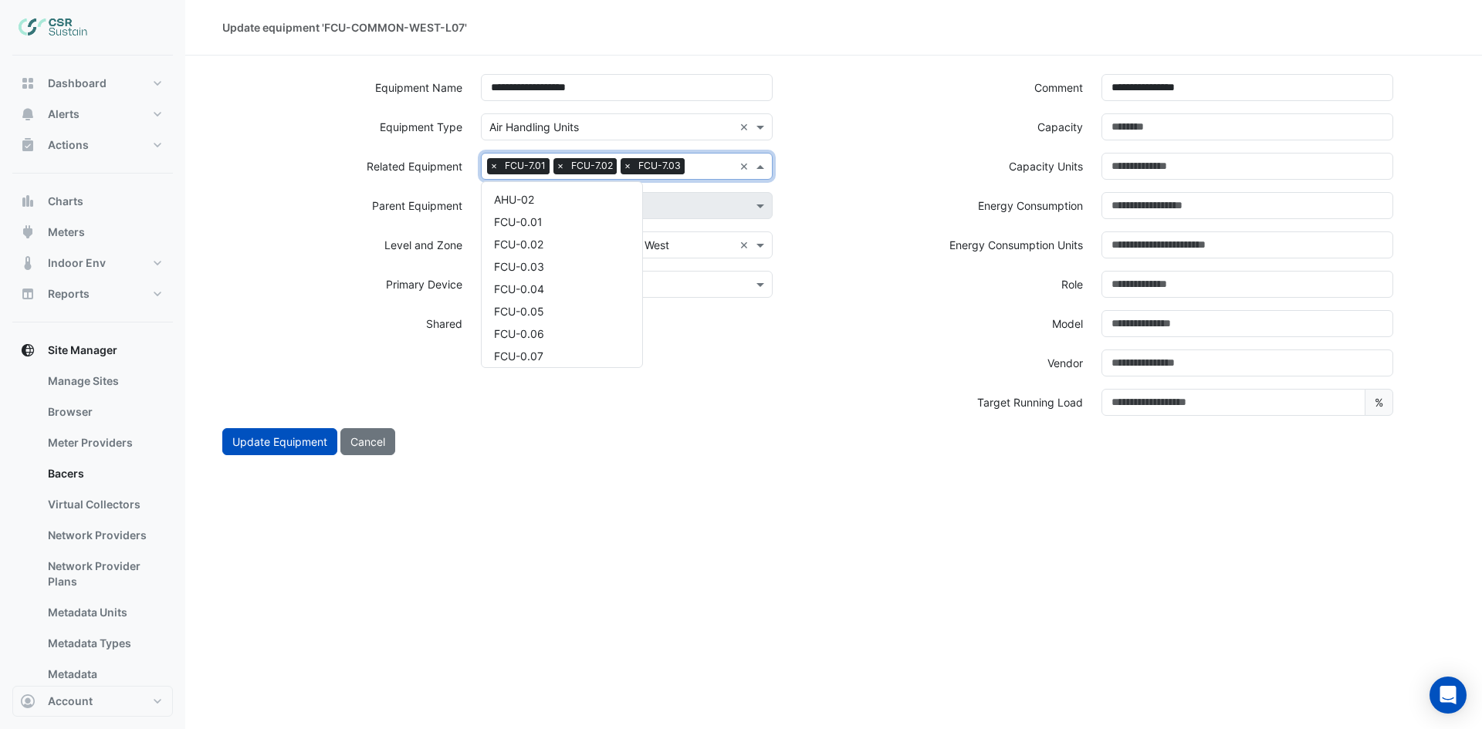
scroll to position [3497, 0]
click at [557, 215] on div "FCU-7.04" at bounding box center [562, 216] width 161 height 22
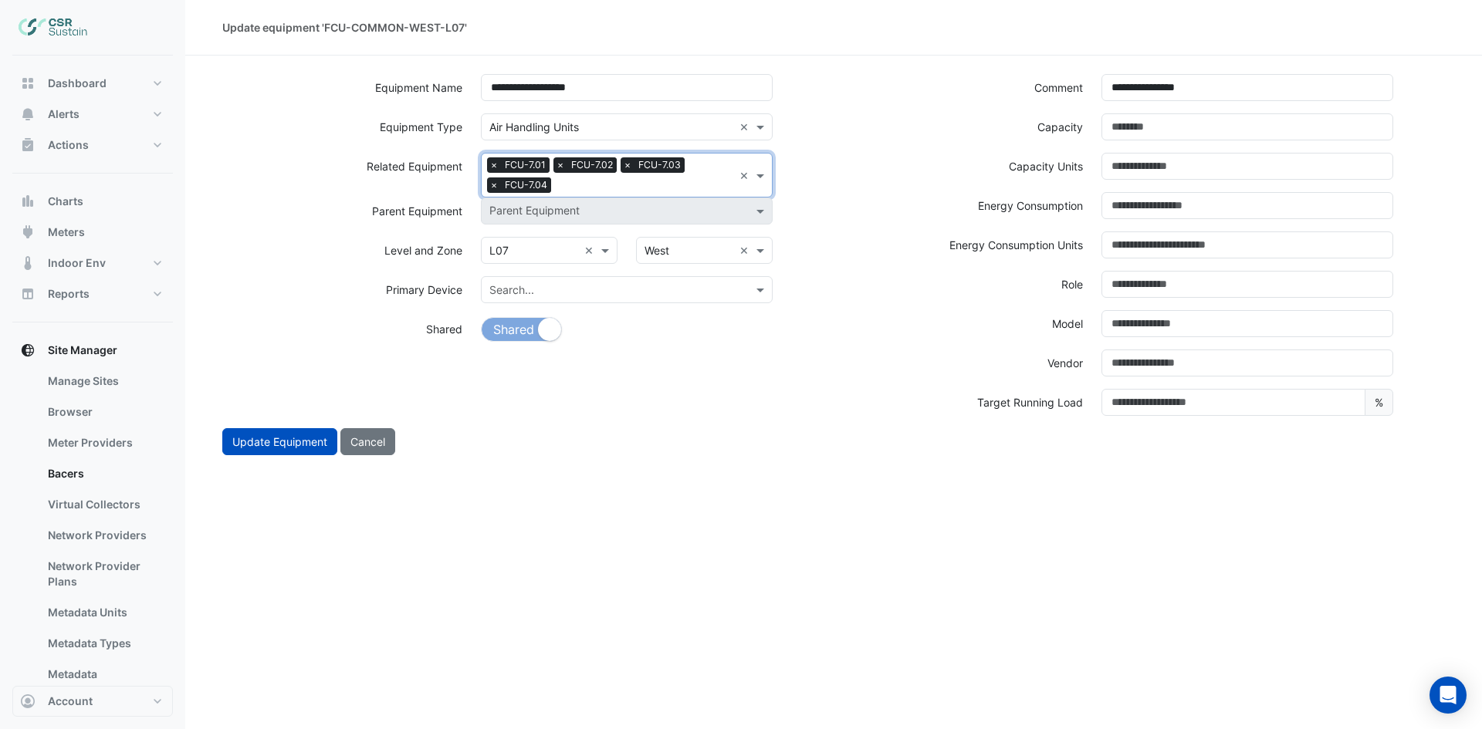
click at [583, 183] on input "text" at bounding box center [645, 186] width 176 height 16
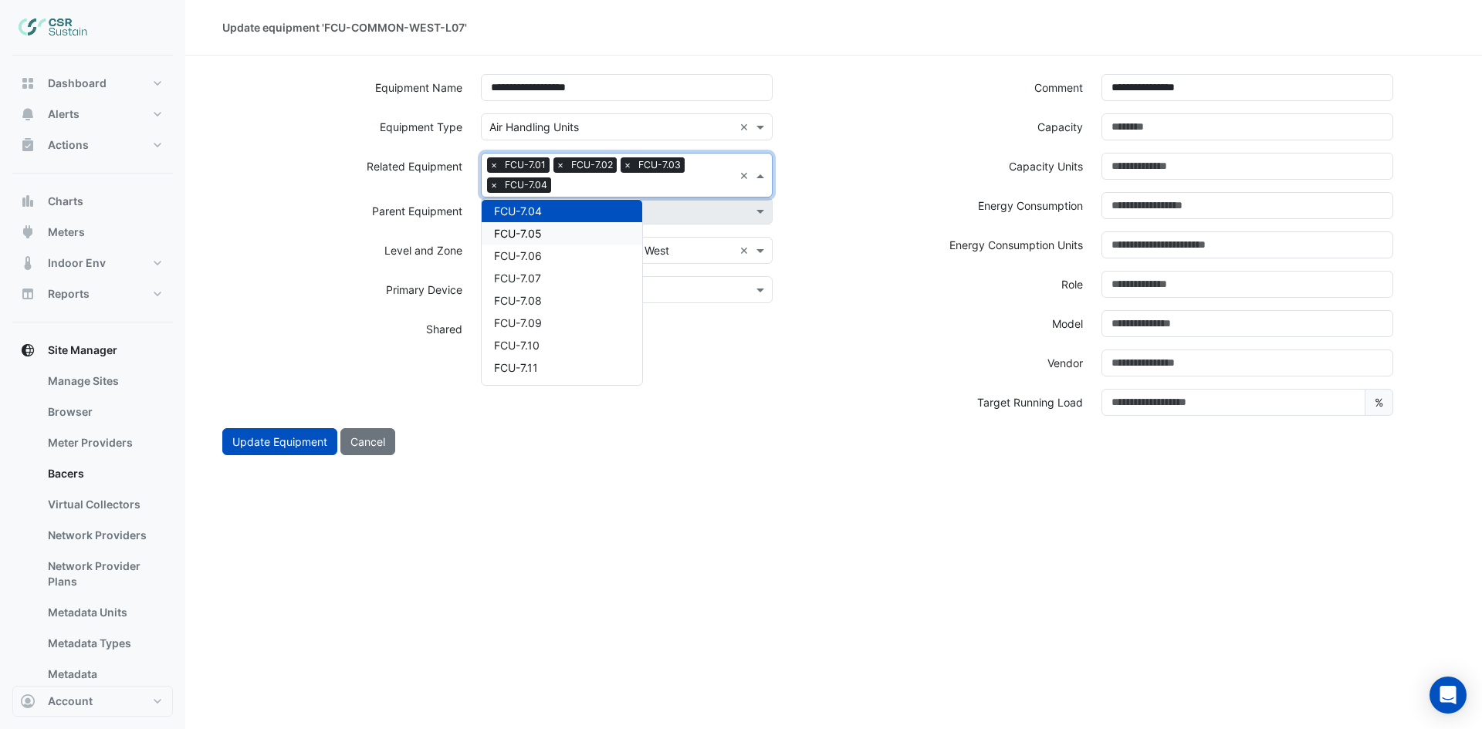
click at [525, 238] on span "FCU-7.05" at bounding box center [518, 233] width 48 height 13
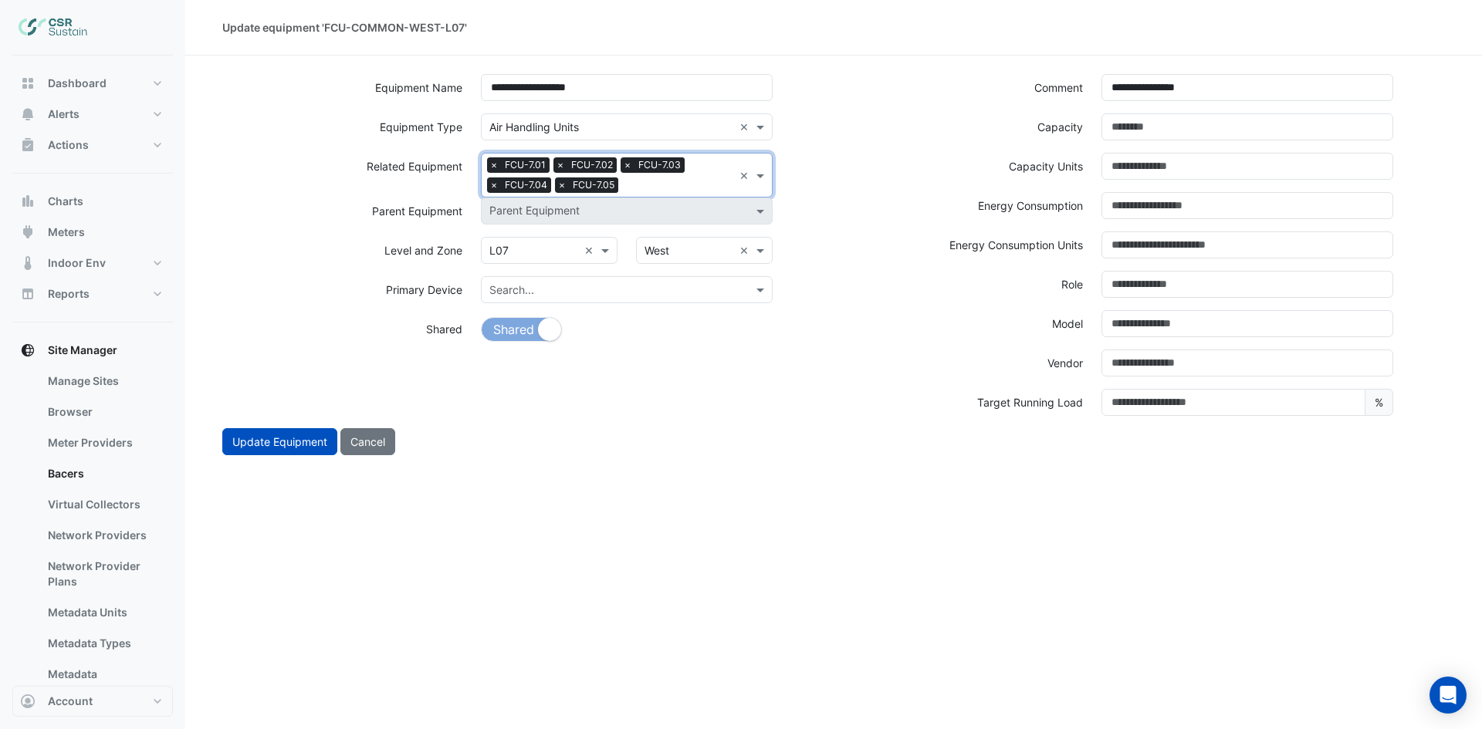
click at [687, 185] on input "text" at bounding box center [678, 186] width 109 height 16
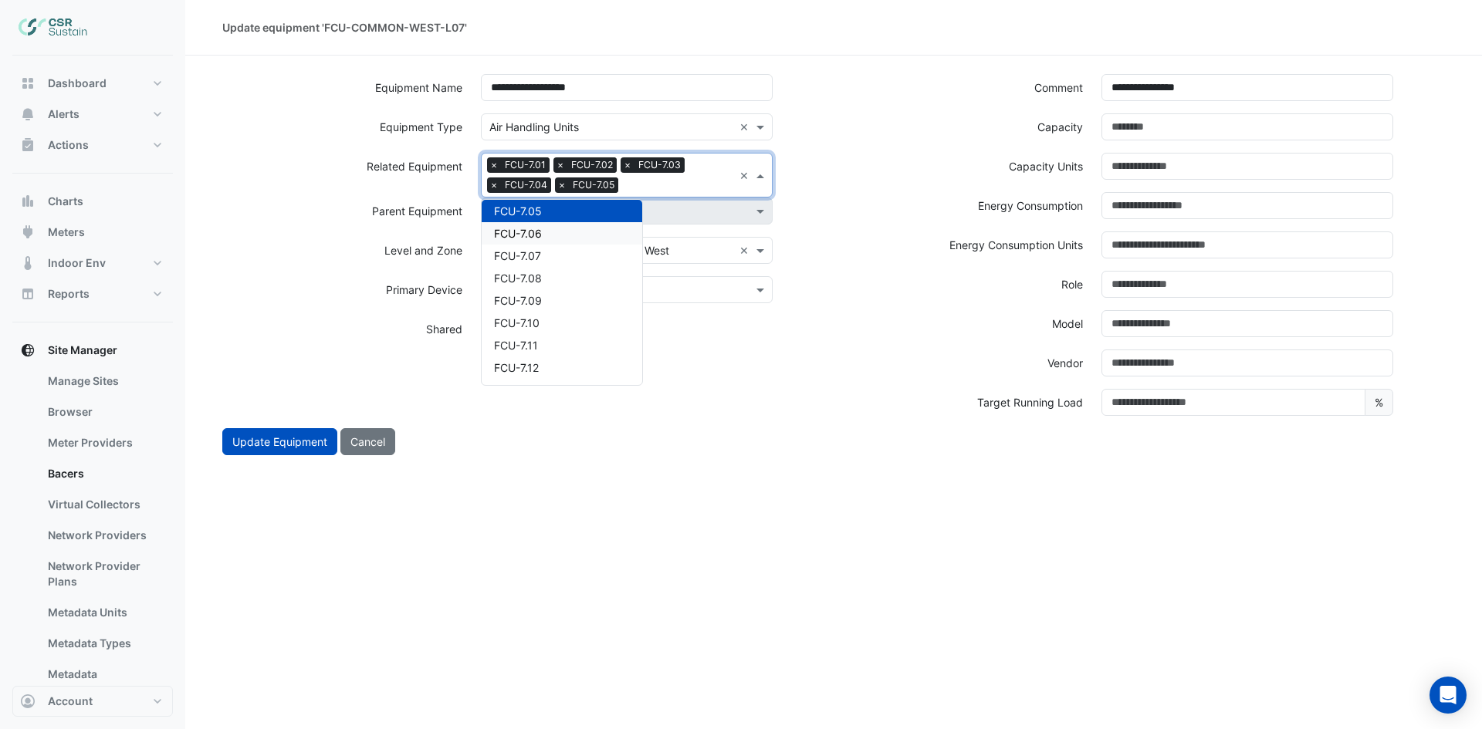
drag, startPoint x: 550, startPoint y: 239, endPoint x: 639, endPoint y: 208, distance: 94.2
click at [551, 237] on div "FCU-7.06" at bounding box center [562, 233] width 161 height 22
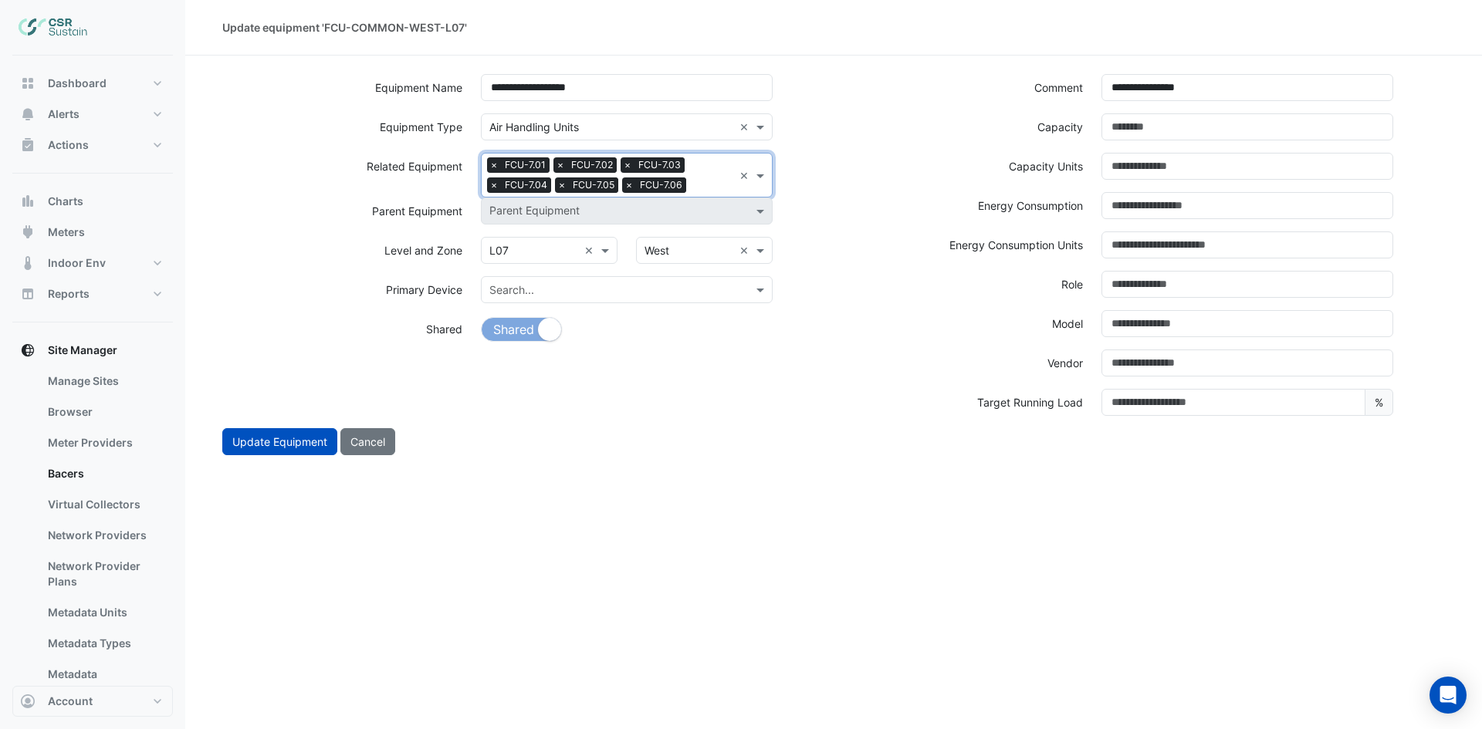
click at [694, 188] on input "text" at bounding box center [712, 186] width 41 height 16
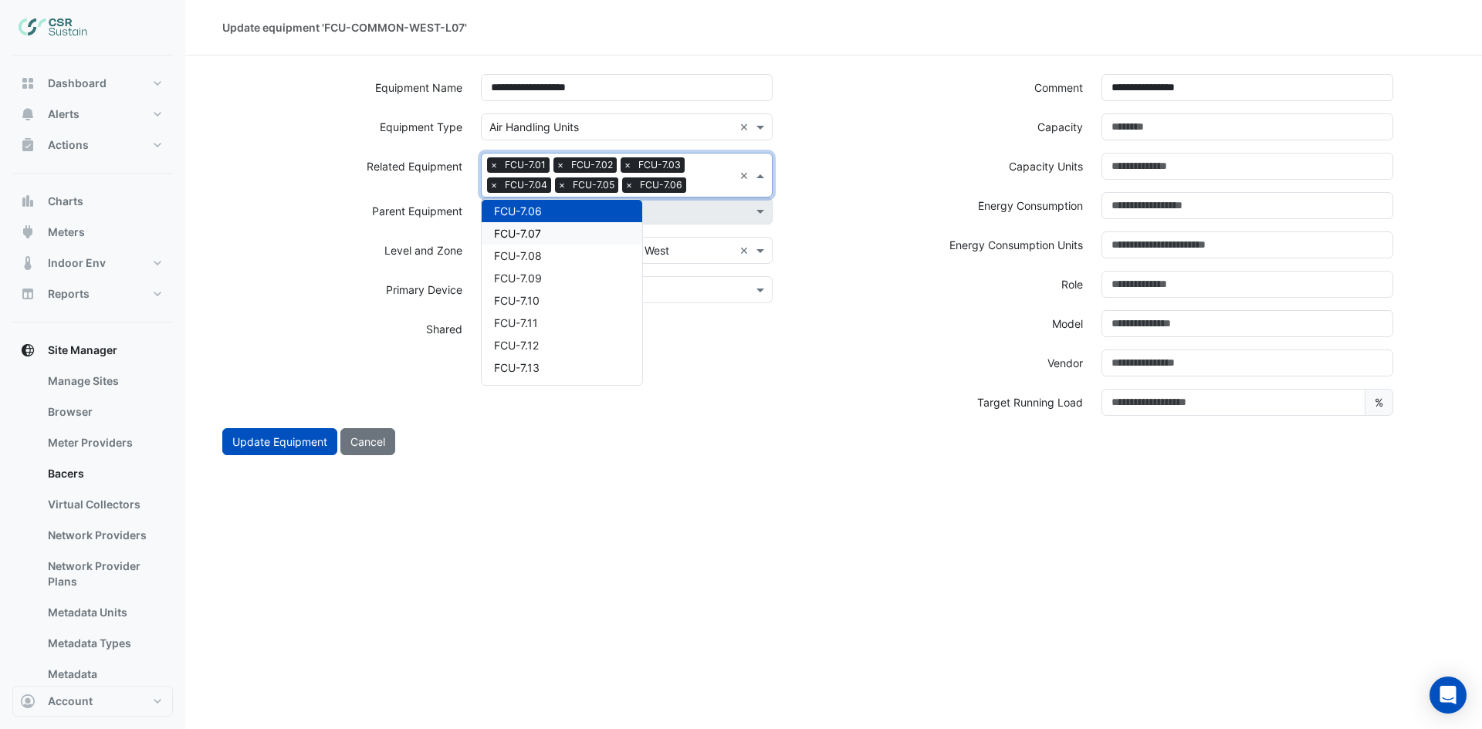
click at [553, 233] on div "FCU-7.07" at bounding box center [562, 233] width 161 height 22
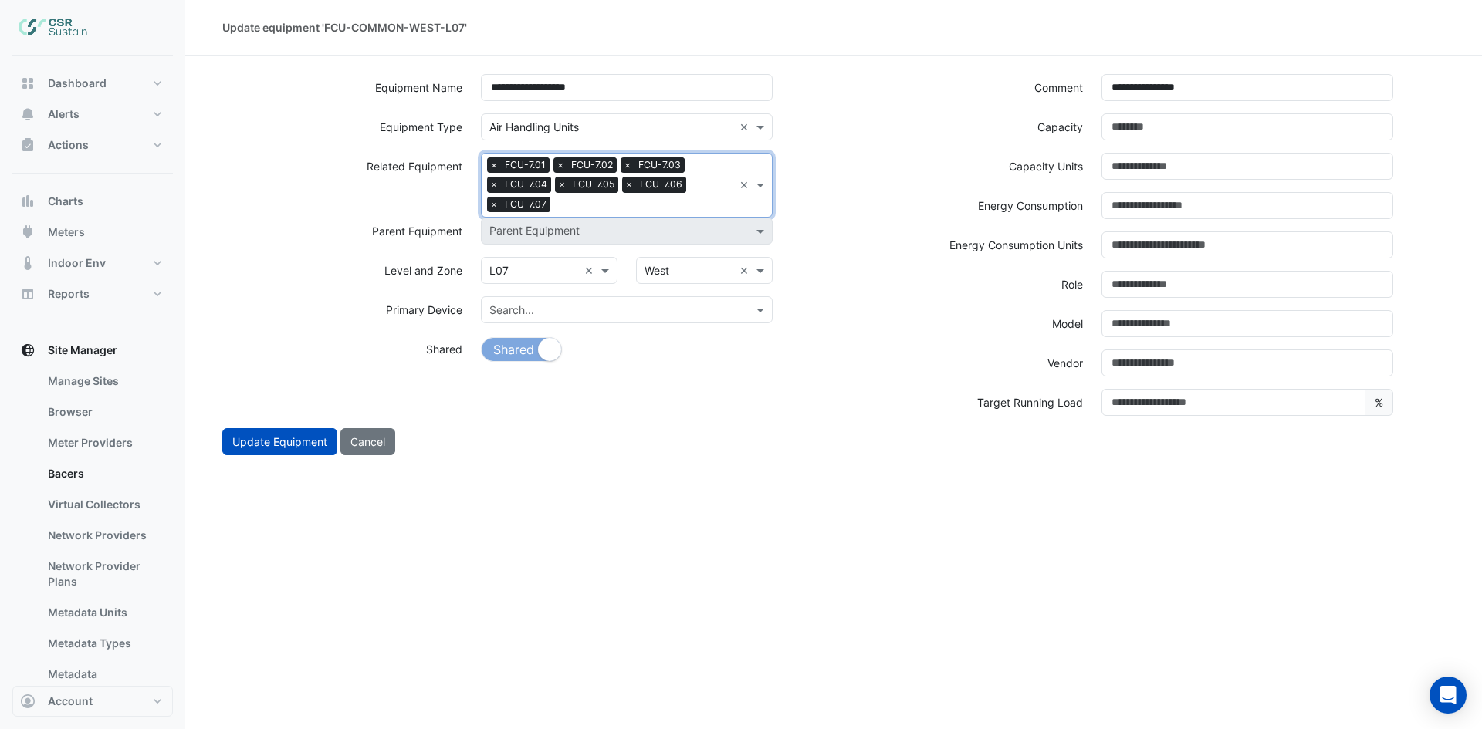
click at [622, 211] on input "text" at bounding box center [644, 206] width 177 height 16
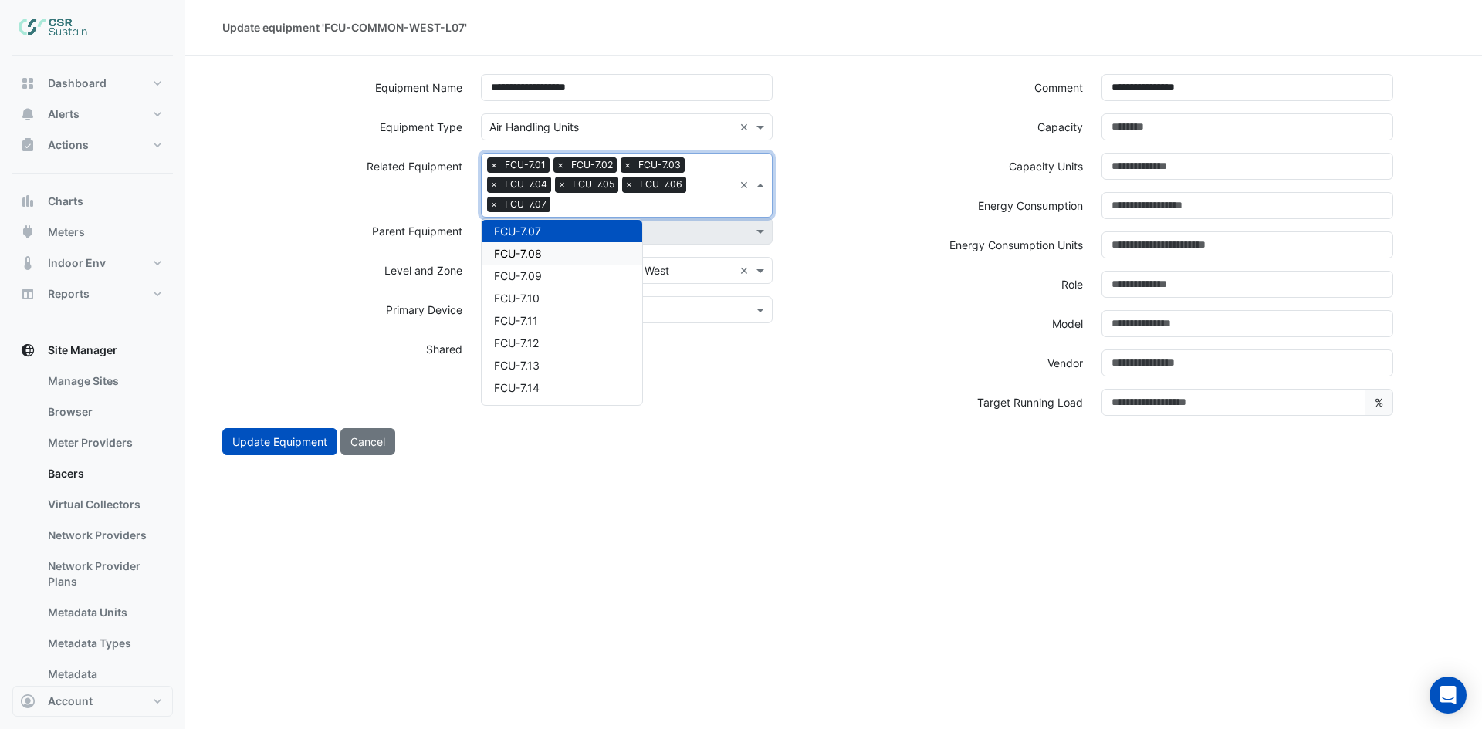
click at [545, 255] on div "FCU-7.08" at bounding box center [562, 253] width 161 height 22
click at [672, 203] on input "text" at bounding box center [678, 206] width 109 height 16
click at [553, 250] on div "FCU-7.09" at bounding box center [562, 253] width 161 height 22
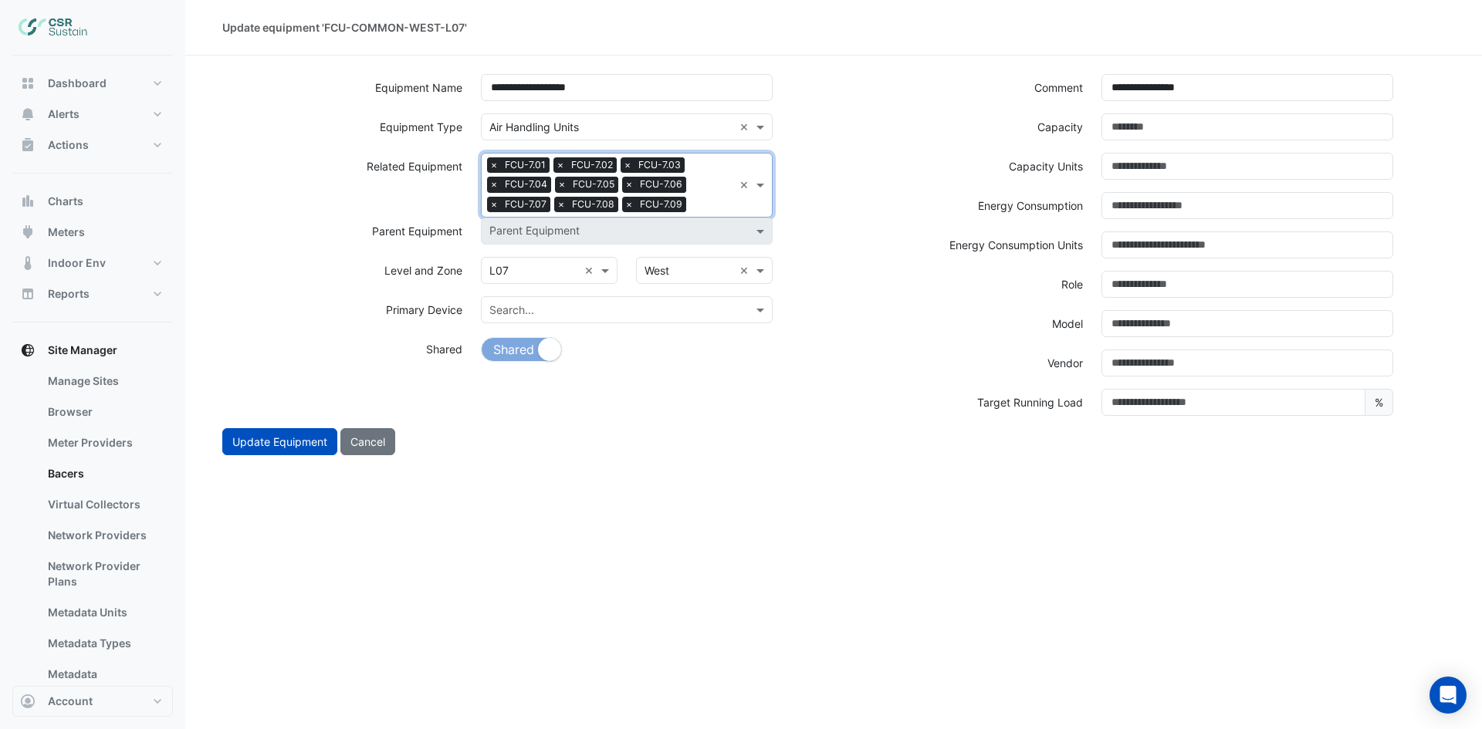
click at [700, 203] on input "text" at bounding box center [712, 206] width 41 height 16
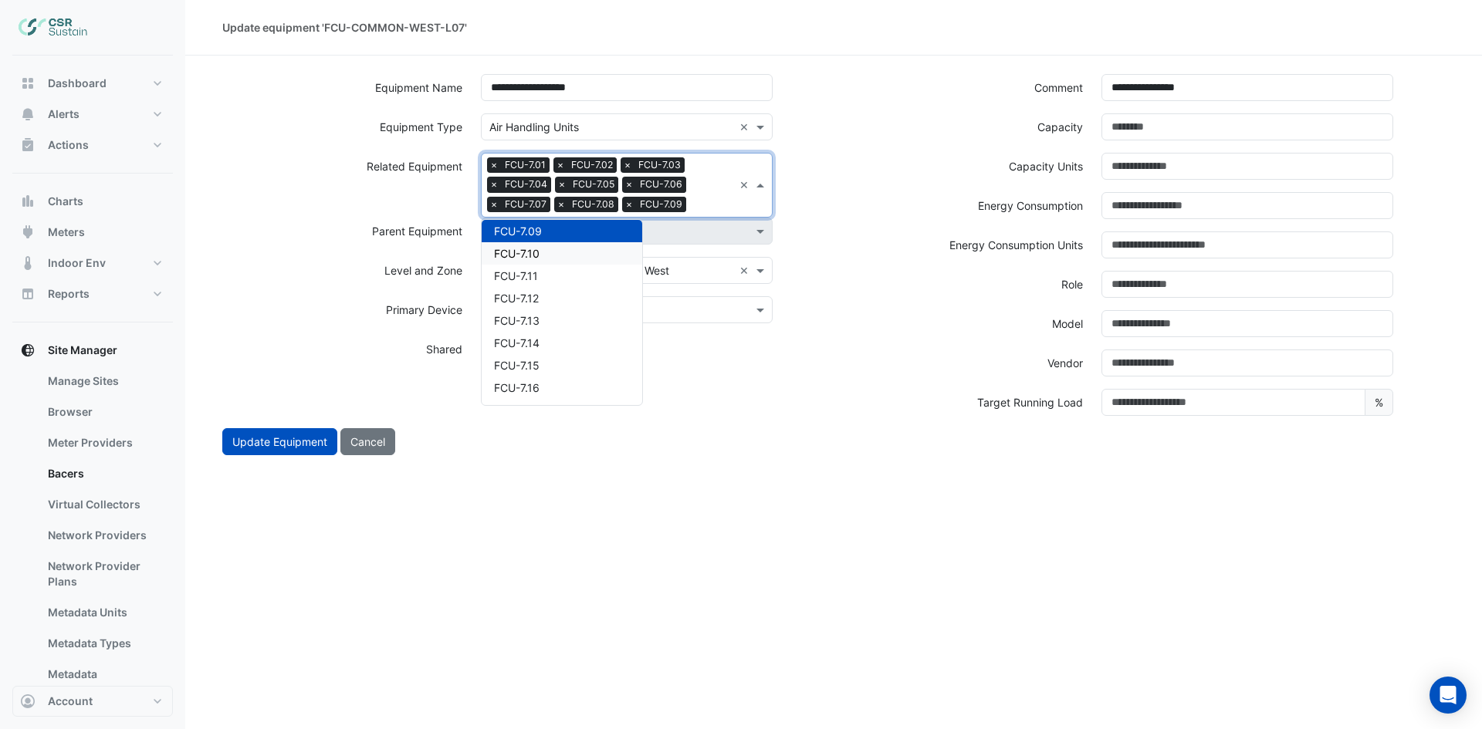
click at [534, 252] on span "FCU-7.10" at bounding box center [517, 253] width 46 height 13
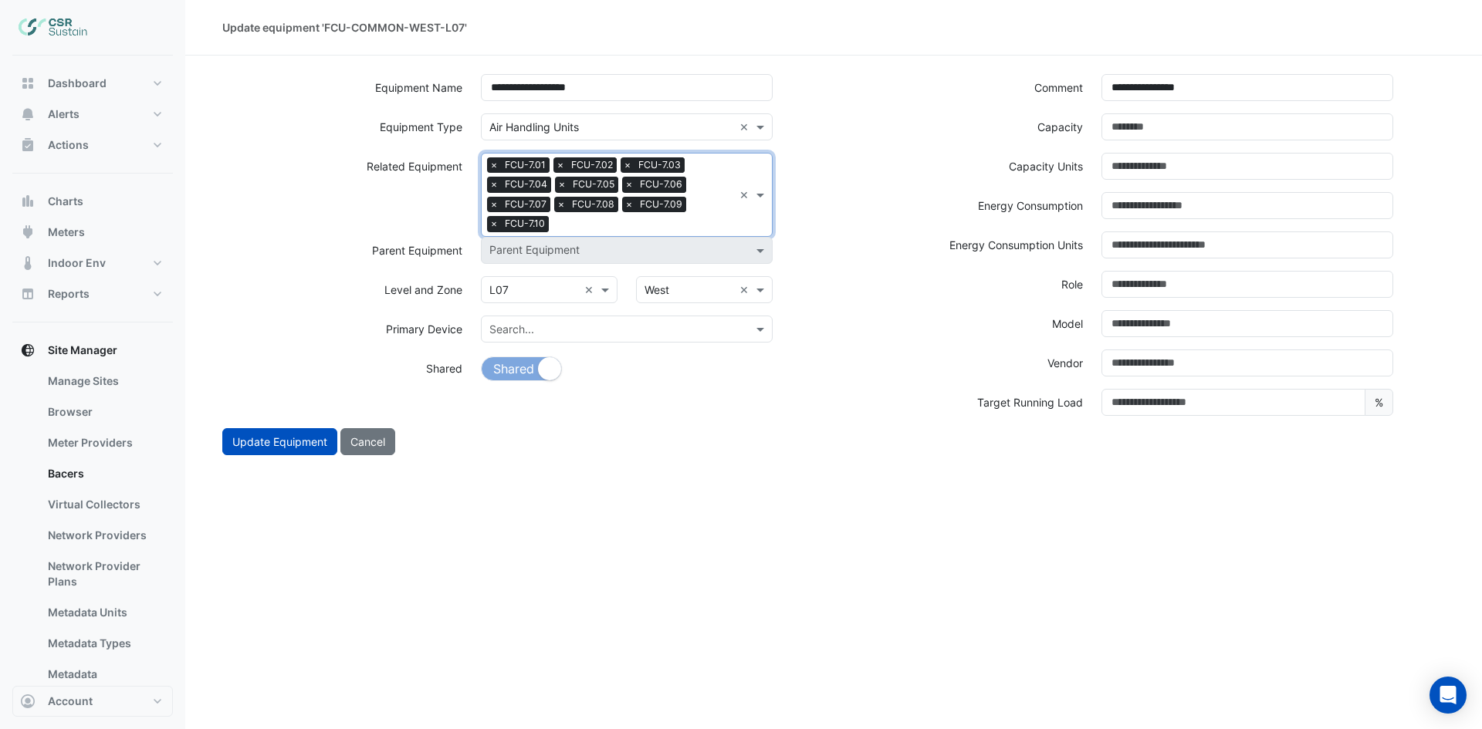
click at [697, 221] on input "text" at bounding box center [644, 226] width 178 height 16
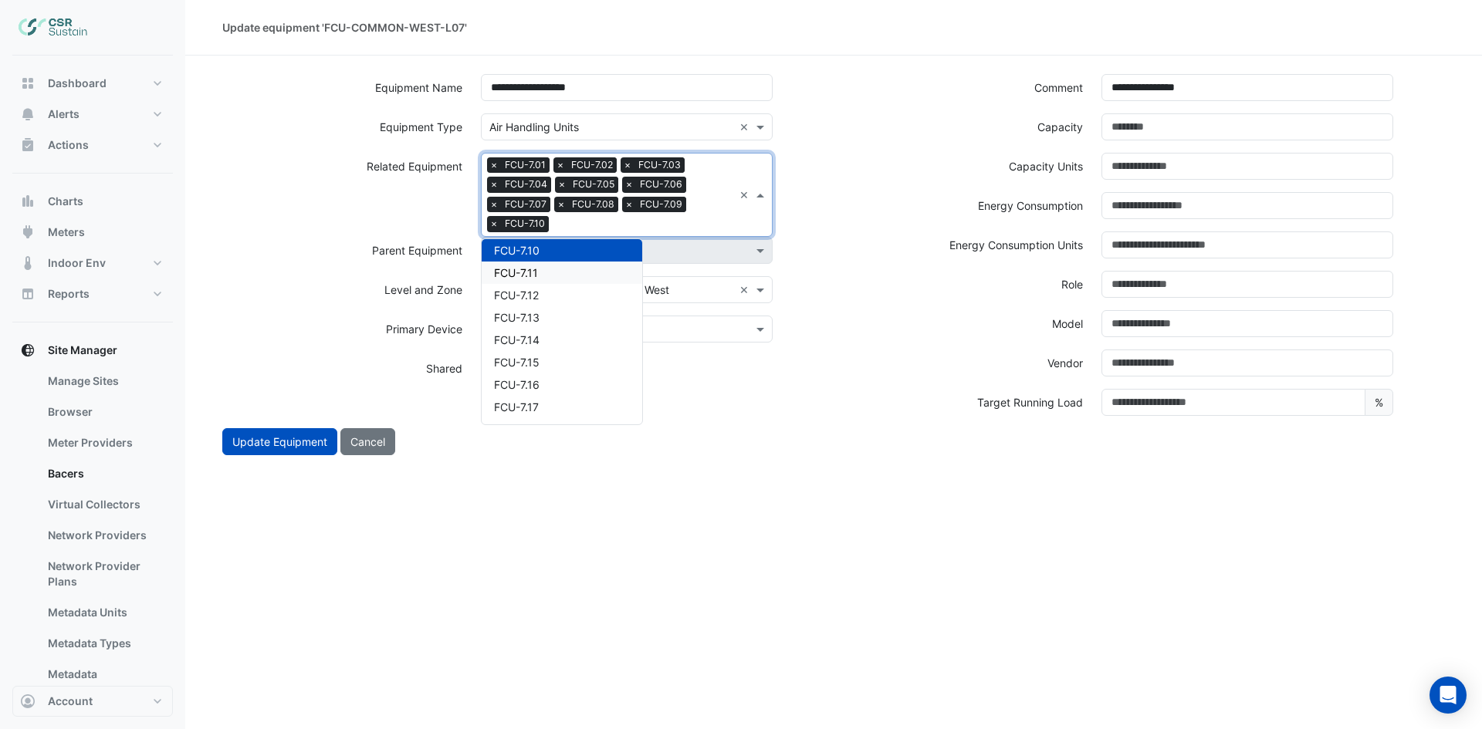
click at [527, 272] on span "FCU-7.11" at bounding box center [516, 272] width 44 height 13
click at [705, 221] on input "text" at bounding box center [676, 226] width 114 height 16
drag, startPoint x: 533, startPoint y: 275, endPoint x: 574, endPoint y: 266, distance: 41.8
click at [533, 276] on span "FCU-7.12" at bounding box center [516, 272] width 45 height 13
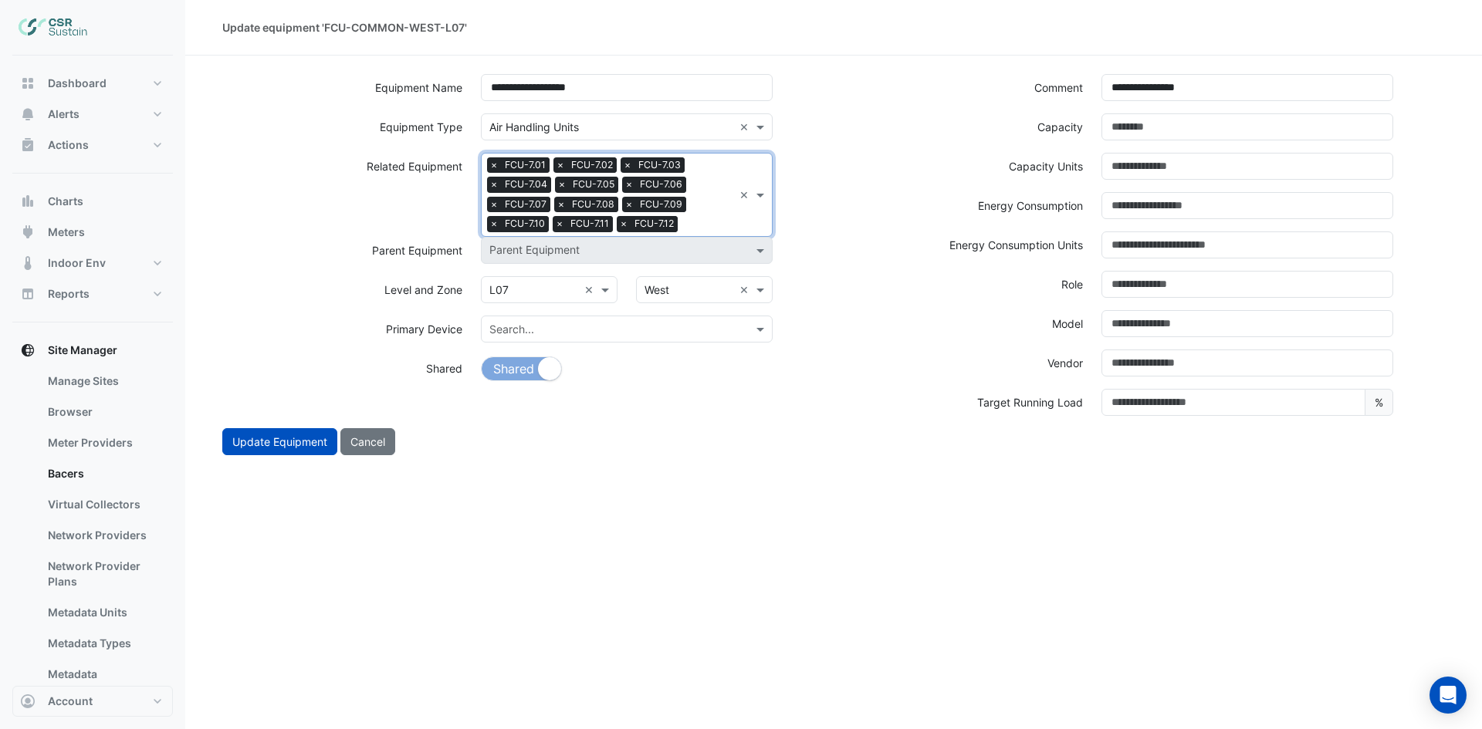
click at [708, 229] on input "text" at bounding box center [708, 226] width 49 height 16
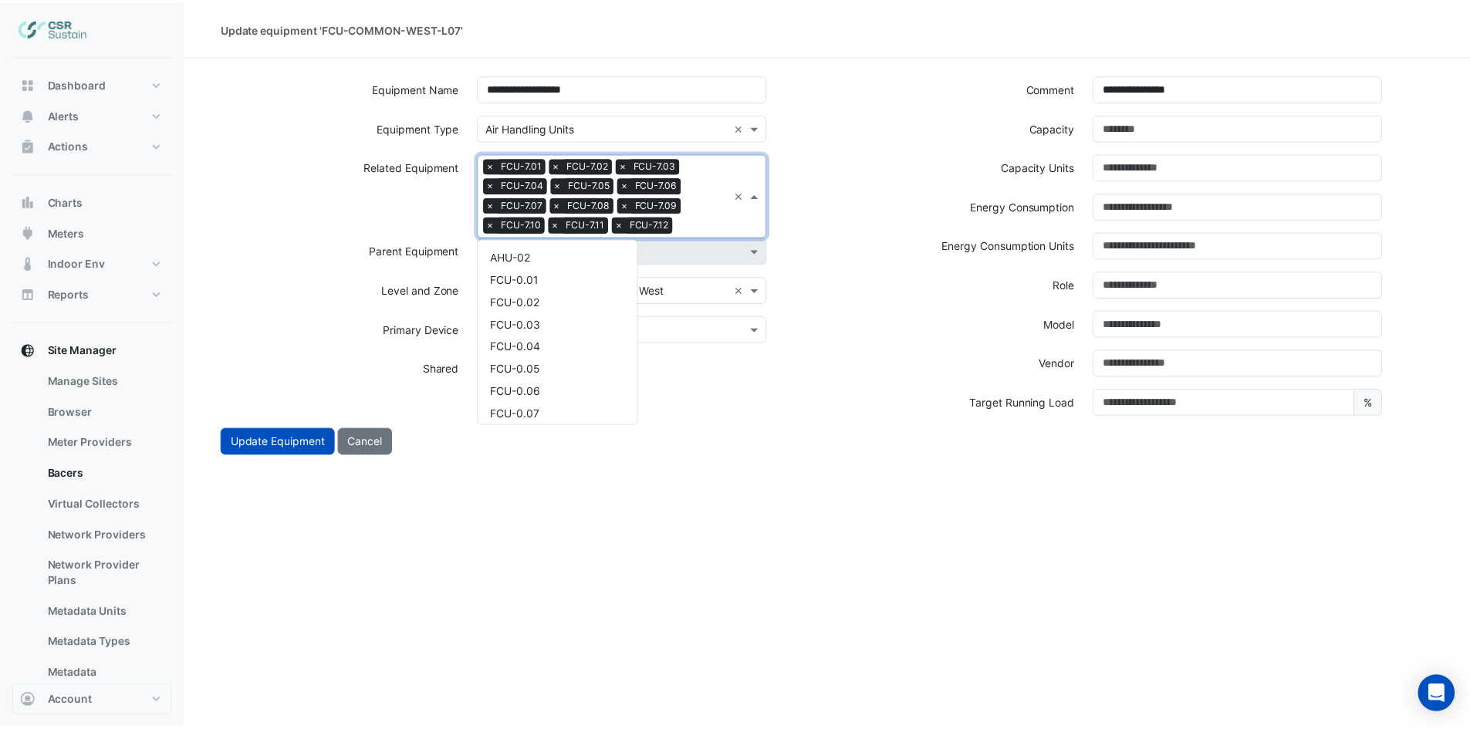
scroll to position [3699, 0]
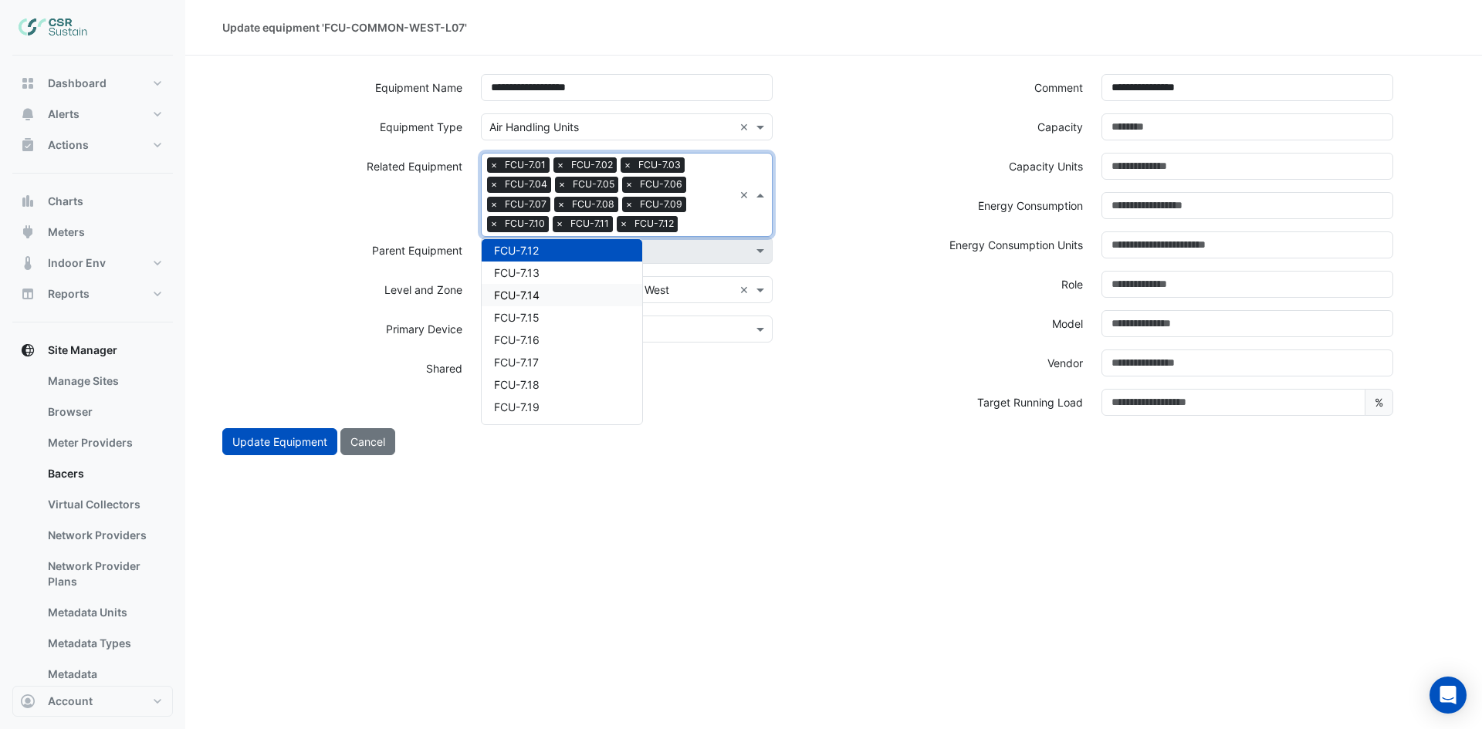
click at [549, 292] on div "FCU-7.14" at bounding box center [562, 295] width 161 height 22
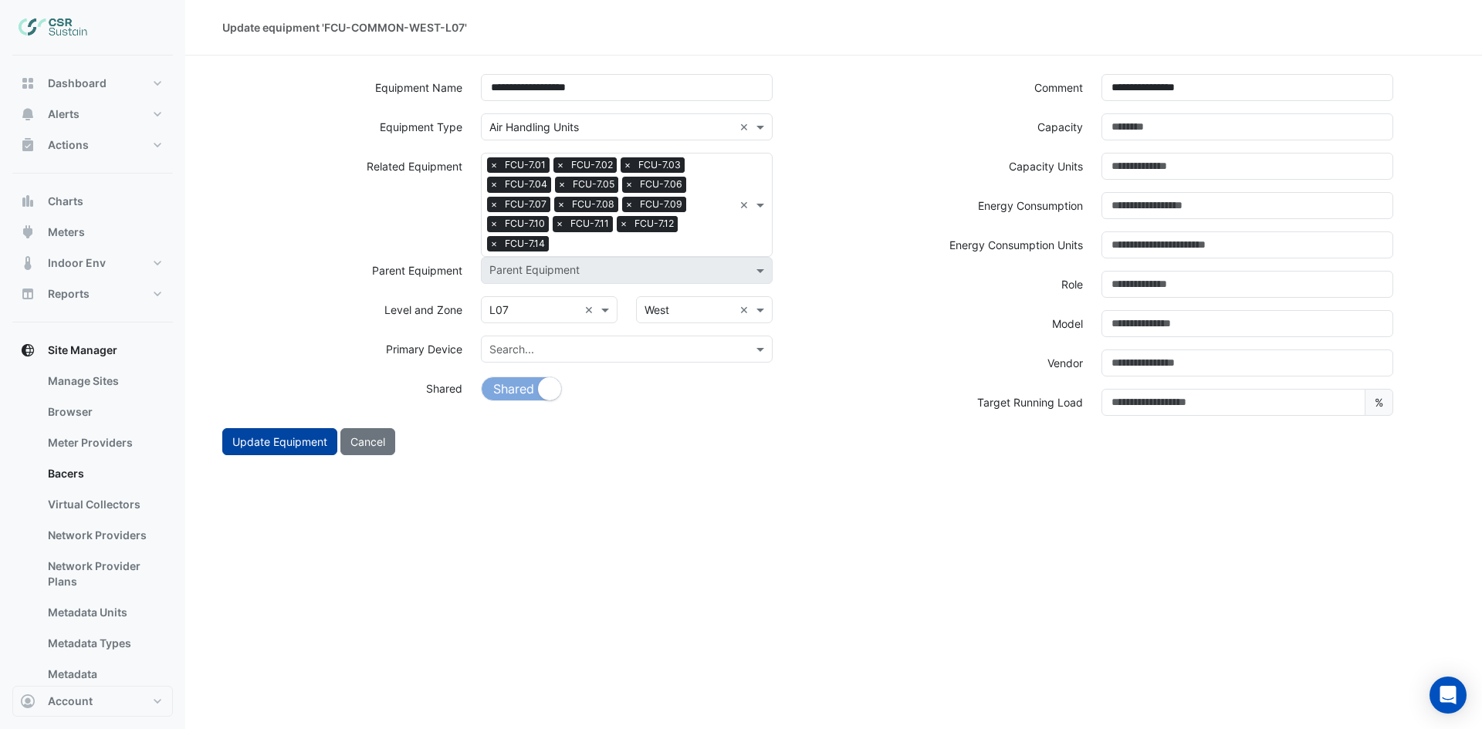
click at [258, 448] on button "Update Equipment" at bounding box center [279, 441] width 115 height 27
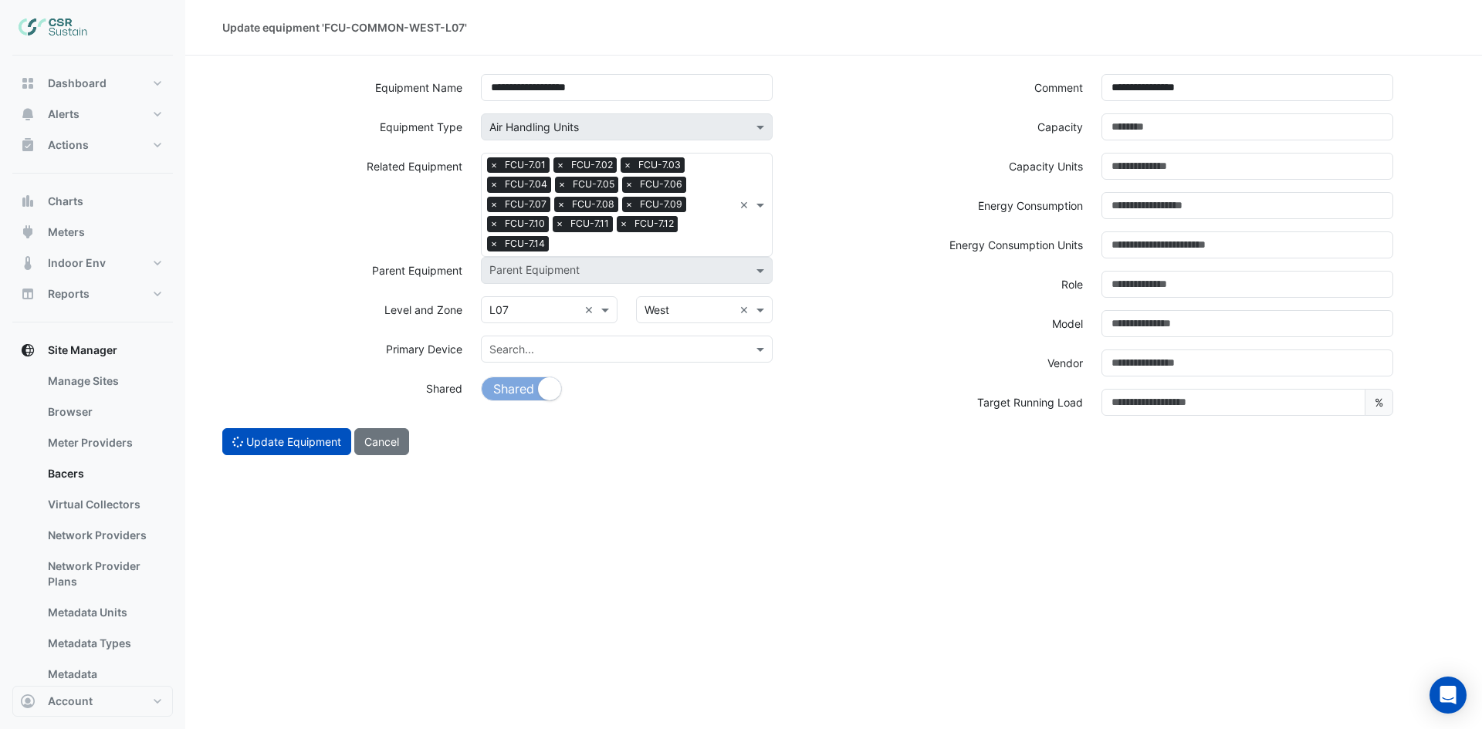
select select "***"
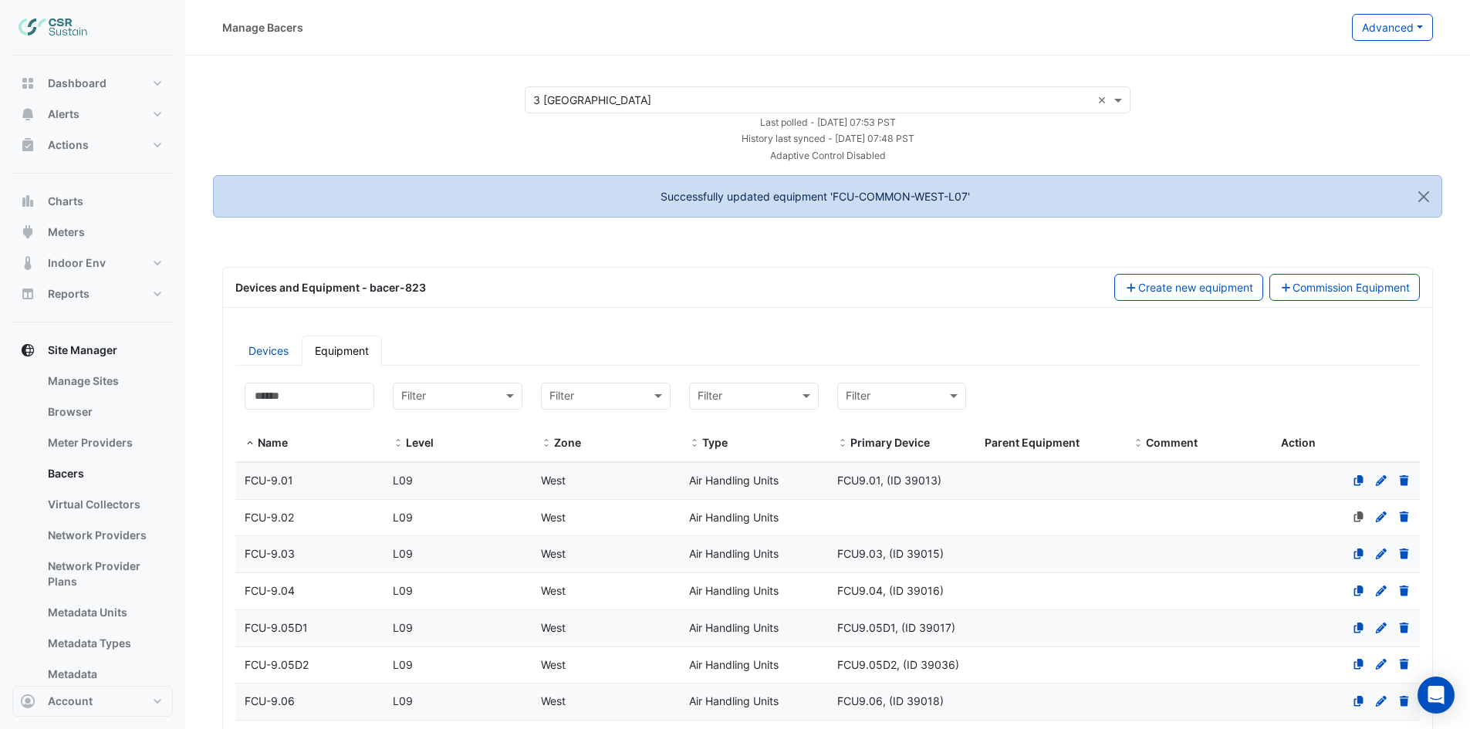
select select "***"
click at [319, 397] on input at bounding box center [310, 396] width 130 height 27
paste input "**********"
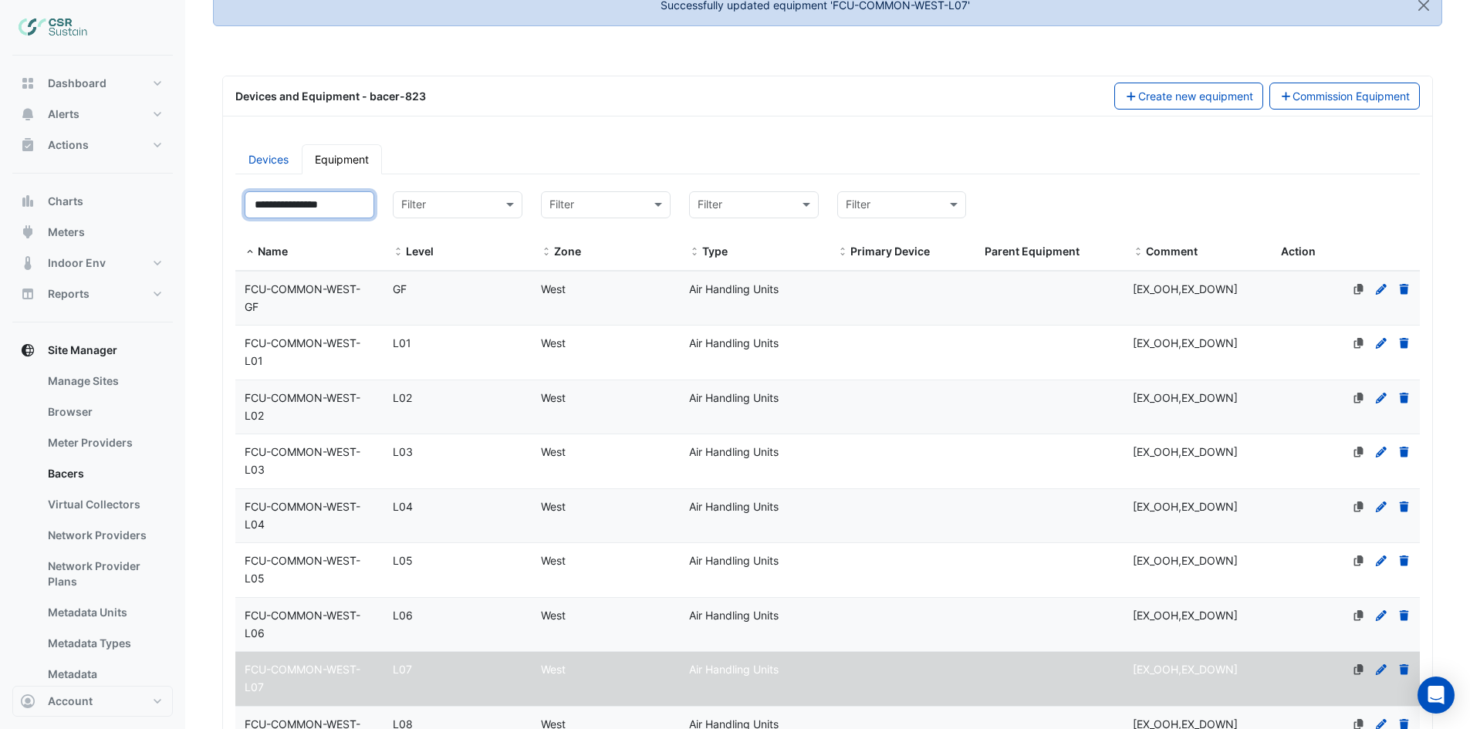
scroll to position [540, 0]
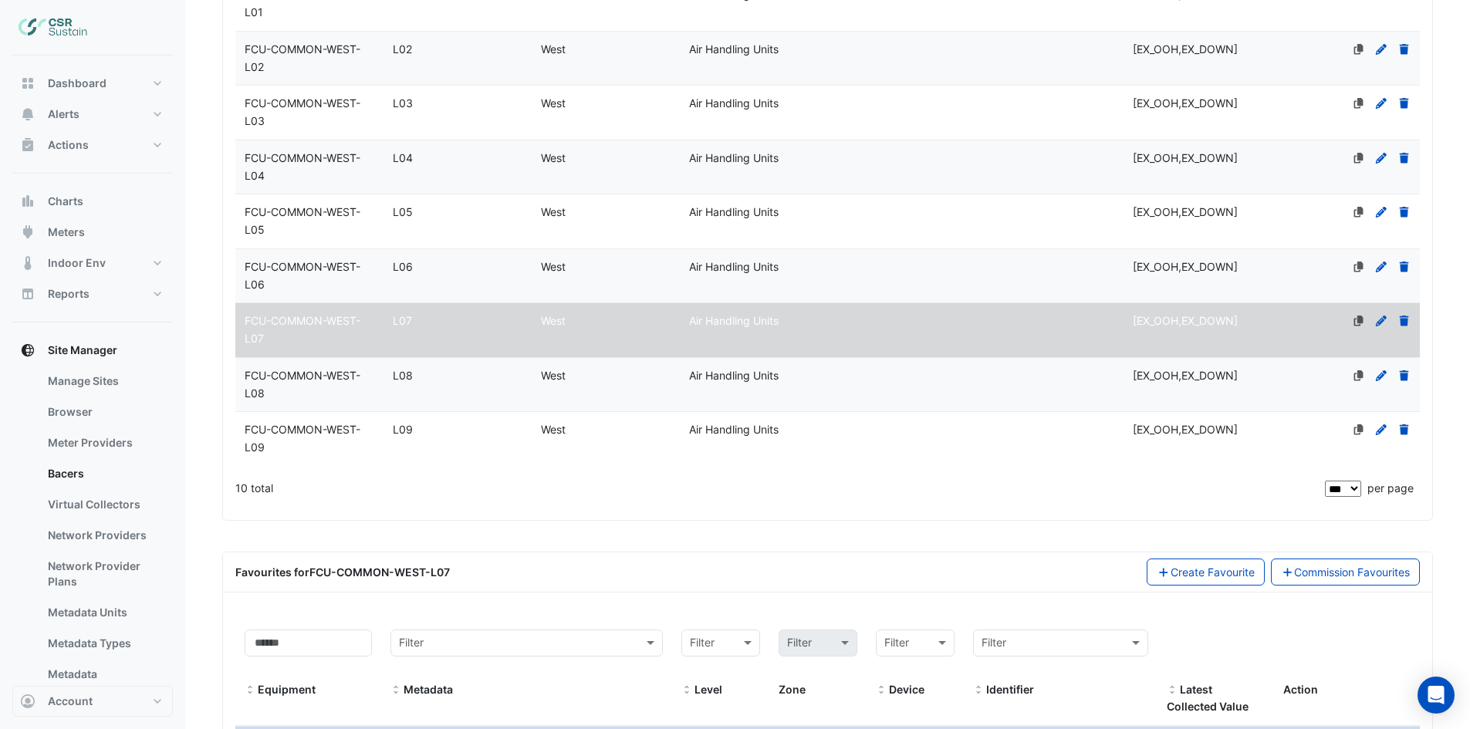
type input "**********"
click at [1053, 378] on datatable-body-cell "Parent Equipment" at bounding box center [1049, 385] width 148 height 54
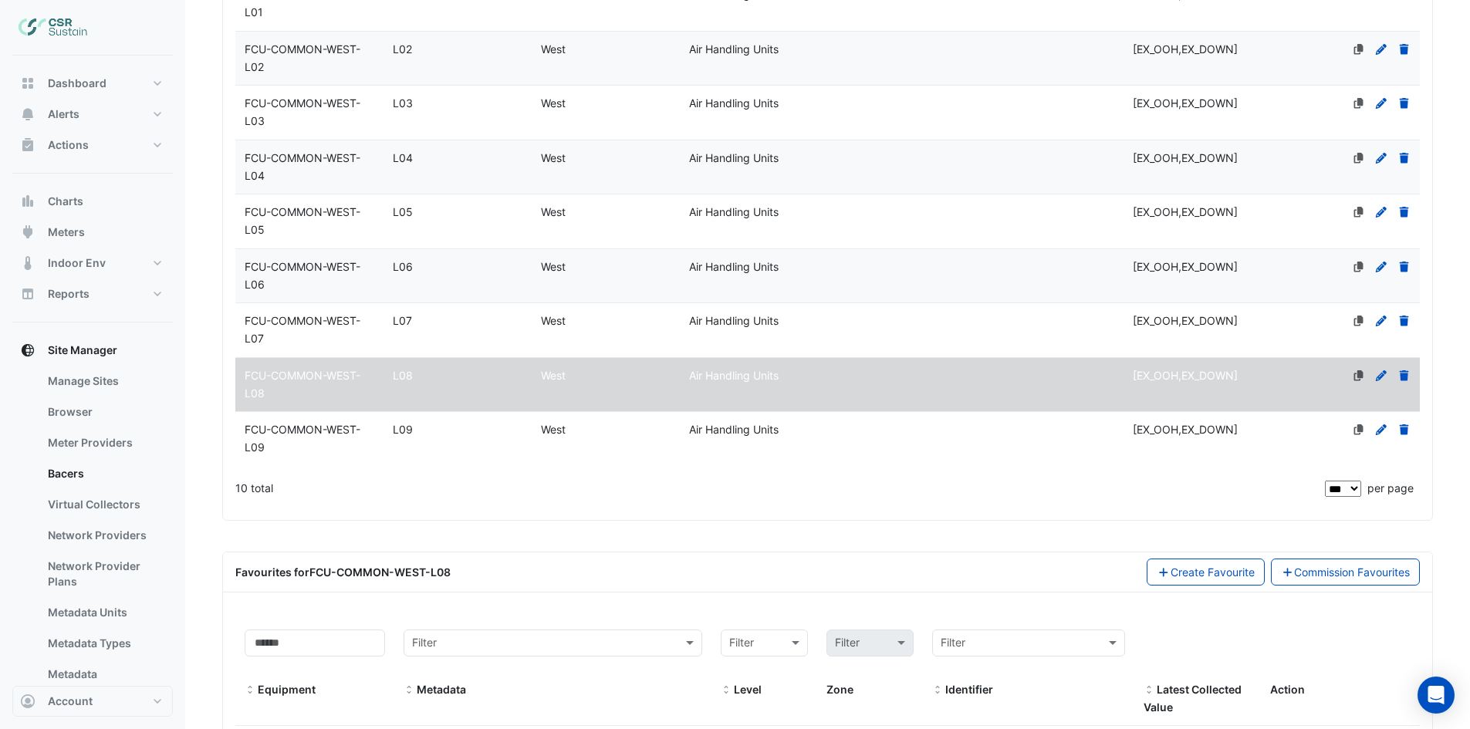
click at [1379, 374] on icon at bounding box center [1381, 375] width 14 height 11
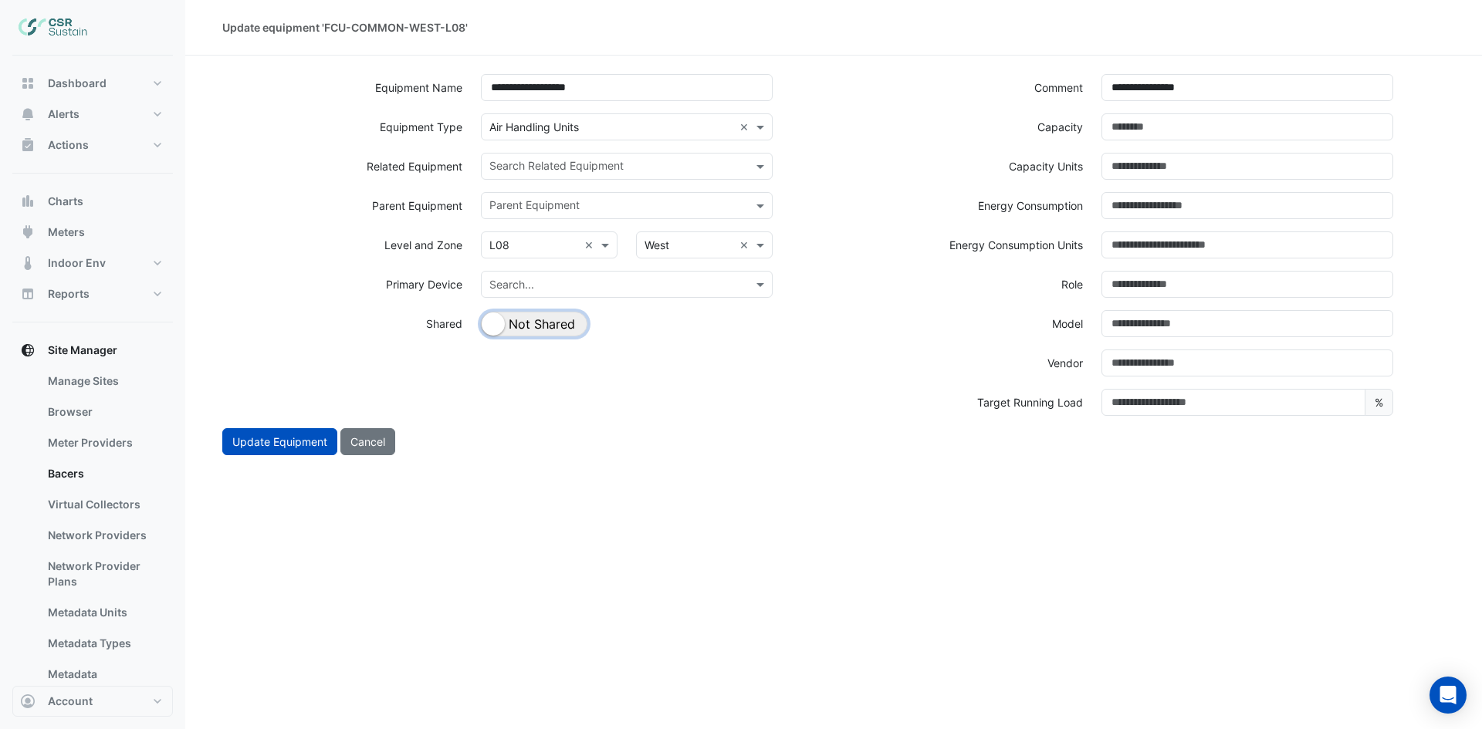
click at [571, 326] on button "Shared Not Shared" at bounding box center [534, 324] width 106 height 25
click at [610, 167] on input "text" at bounding box center [617, 168] width 257 height 16
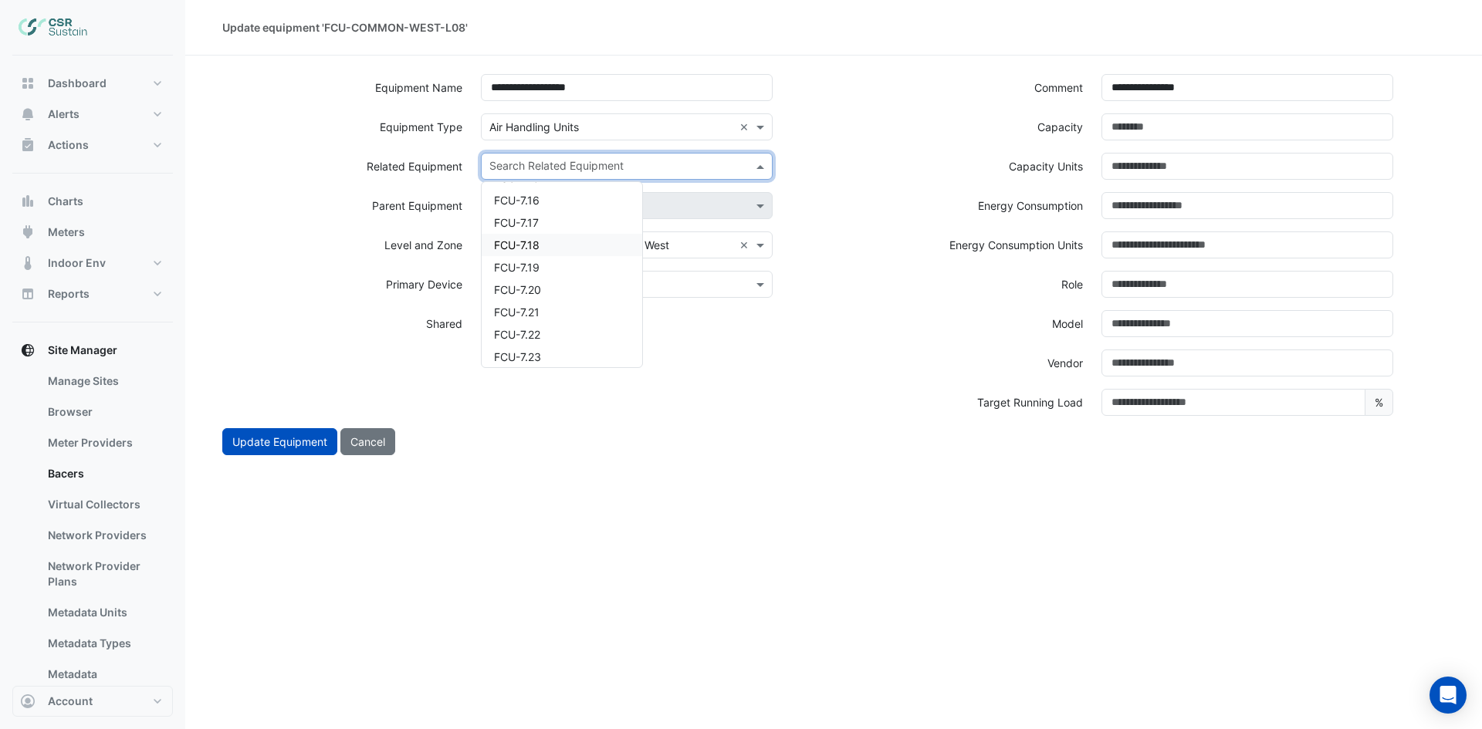
scroll to position [3936, 0]
click at [566, 222] on div "FCU-8.01" at bounding box center [562, 225] width 161 height 22
click at [623, 161] on input "text" at bounding box center [645, 168] width 175 height 16
click at [547, 221] on div "FCU-8.02" at bounding box center [562, 216] width 161 height 22
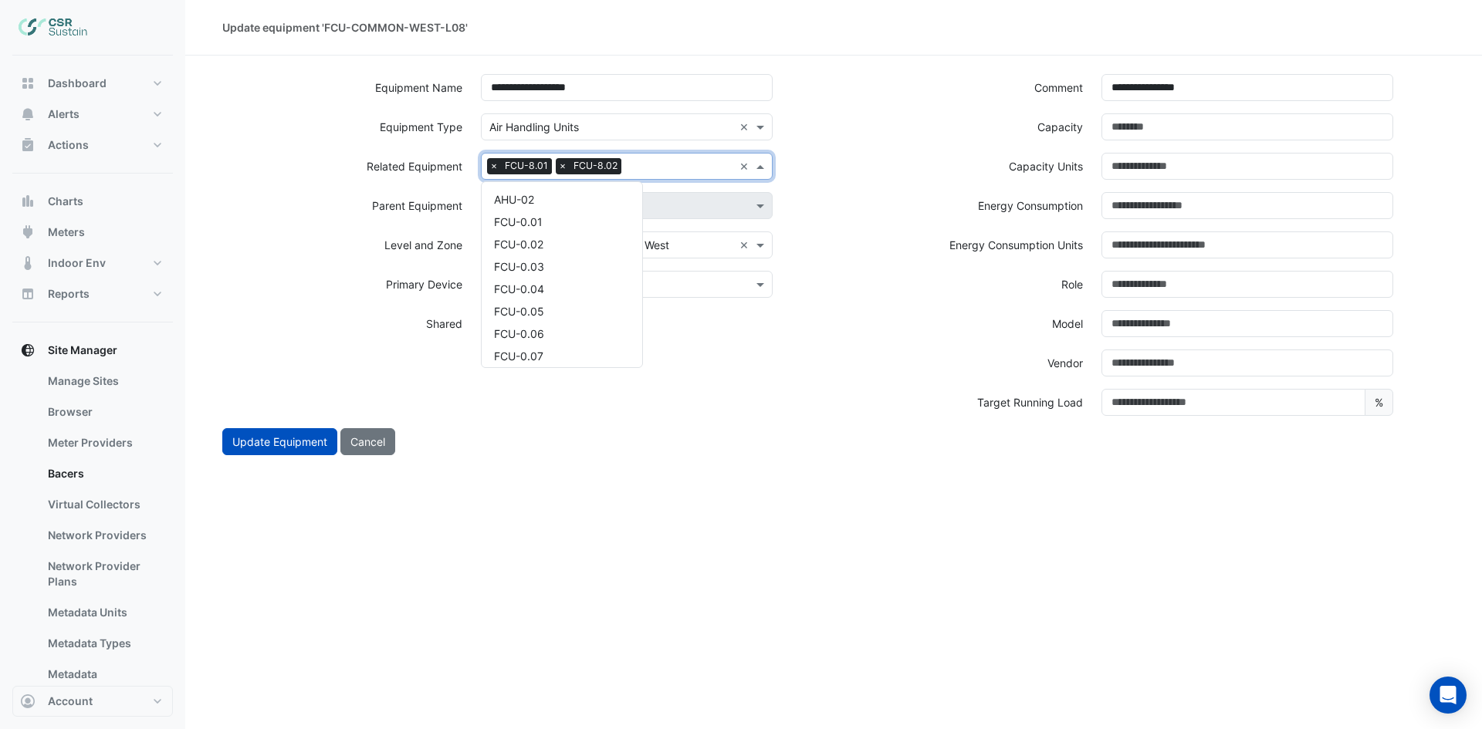
click at [659, 171] on input "text" at bounding box center [680, 168] width 106 height 16
click at [572, 219] on div "FCU-8.03" at bounding box center [562, 216] width 161 height 22
click at [725, 165] on input "text" at bounding box center [715, 168] width 35 height 16
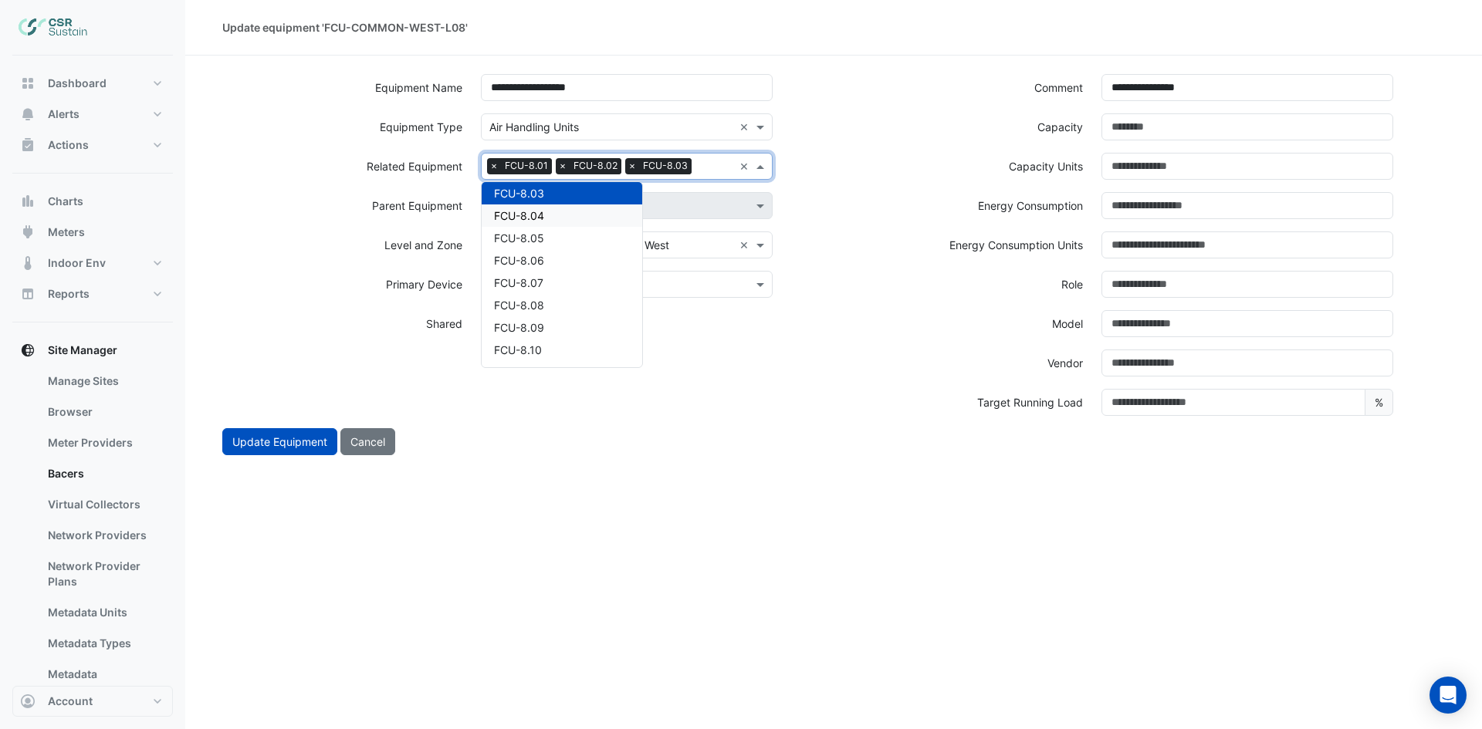
click at [532, 218] on span "FCU-8.04" at bounding box center [519, 215] width 50 height 13
click at [575, 191] on input "text" at bounding box center [646, 186] width 174 height 16
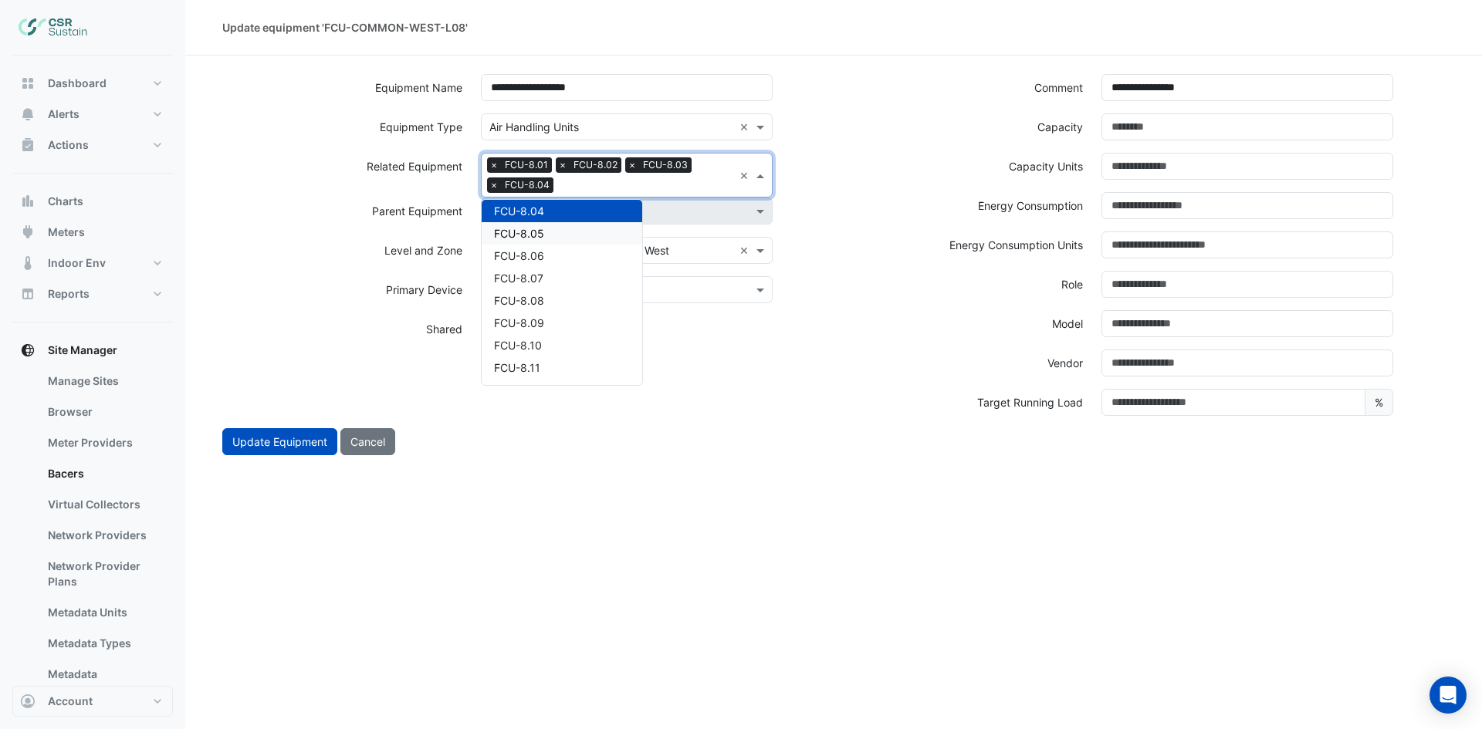
drag, startPoint x: 534, startPoint y: 228, endPoint x: 658, endPoint y: 196, distance: 127.5
click at [534, 228] on span "FCU-8.05" at bounding box center [519, 233] width 50 height 13
click at [675, 190] on input "text" at bounding box center [681, 186] width 104 height 16
click at [569, 230] on div "FCU-8.06" at bounding box center [562, 233] width 161 height 22
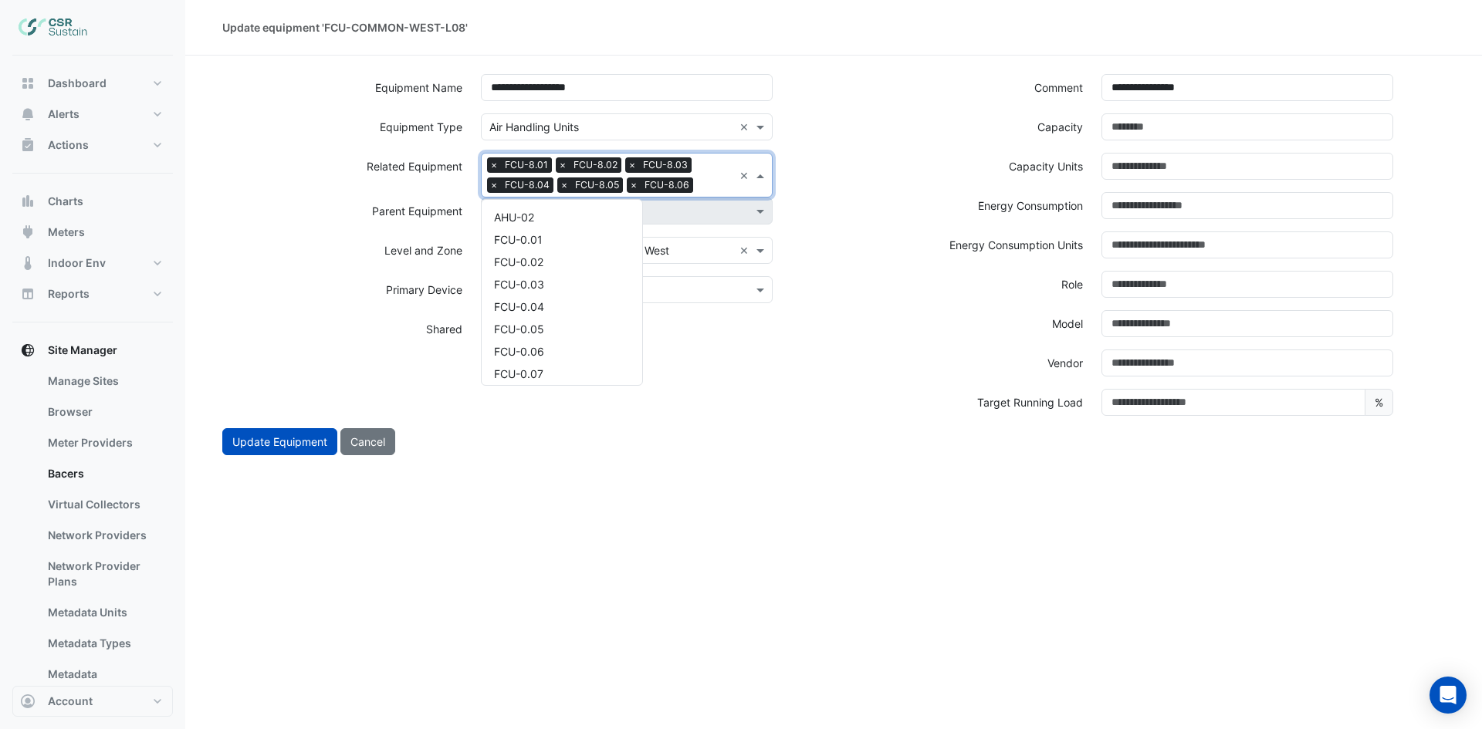
click at [708, 188] on input "text" at bounding box center [716, 186] width 34 height 16
click at [592, 228] on div "FCU-8.07" at bounding box center [562, 233] width 161 height 22
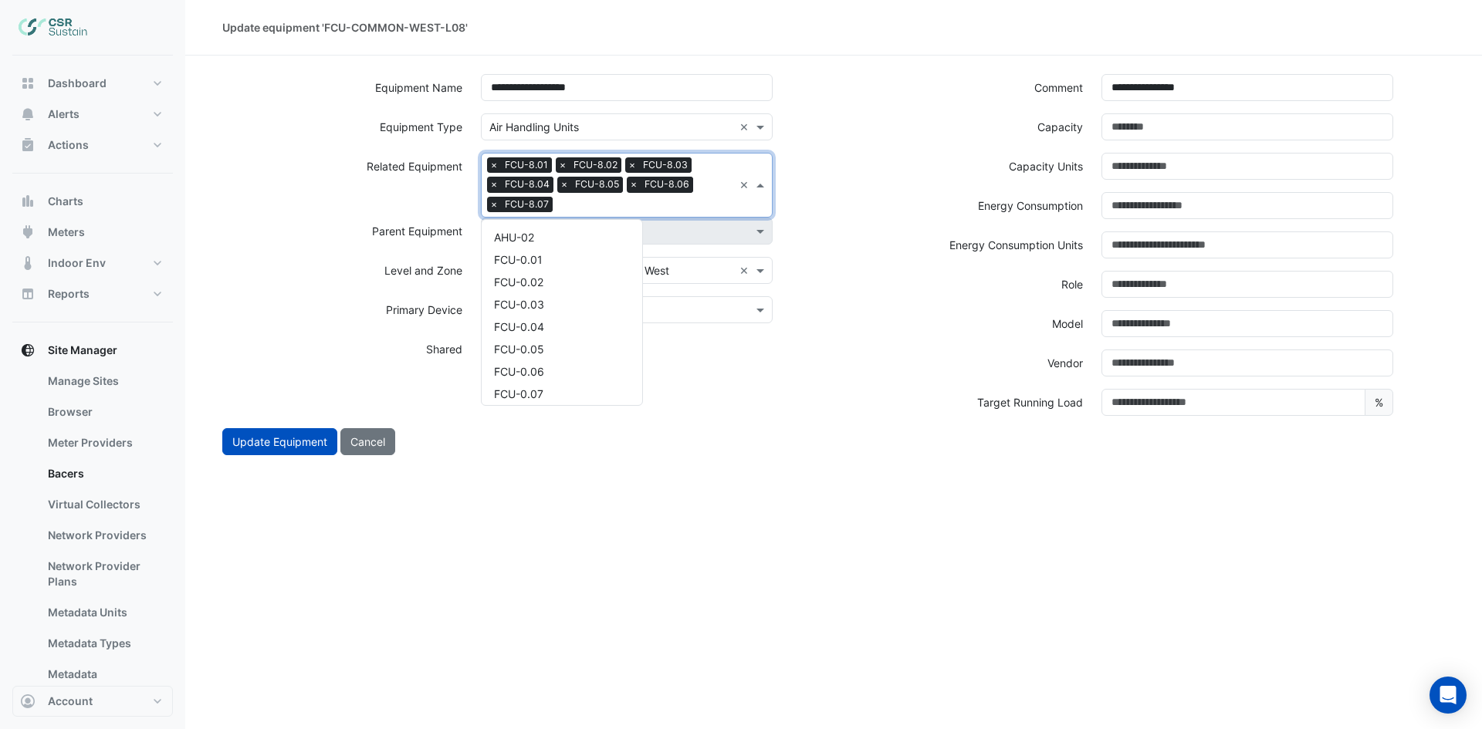
click at [631, 209] on input "text" at bounding box center [646, 206] width 174 height 16
click at [556, 254] on div "FCU-8.08" at bounding box center [562, 253] width 161 height 22
click at [684, 198] on input "text" at bounding box center [681, 206] width 104 height 16
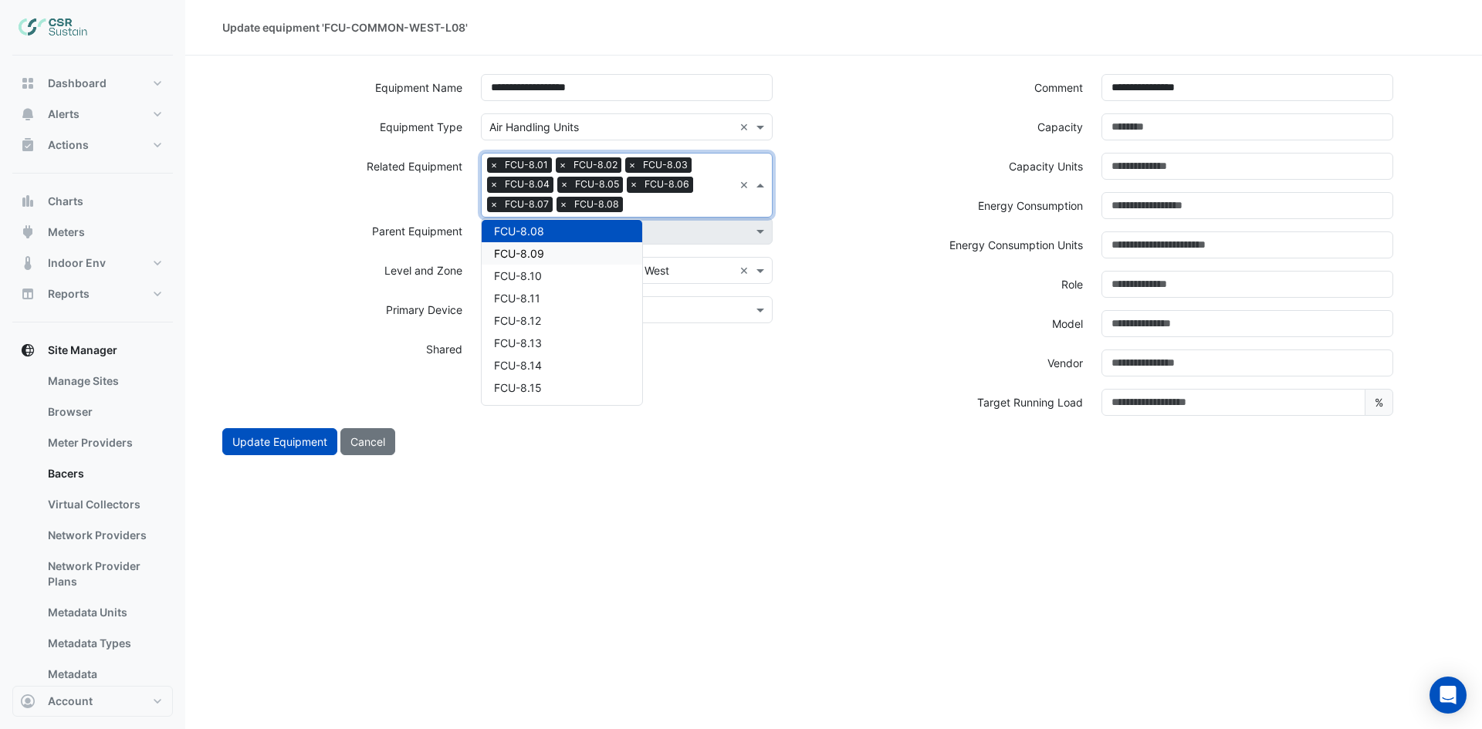
click at [573, 258] on div "FCU-8.09" at bounding box center [562, 253] width 161 height 22
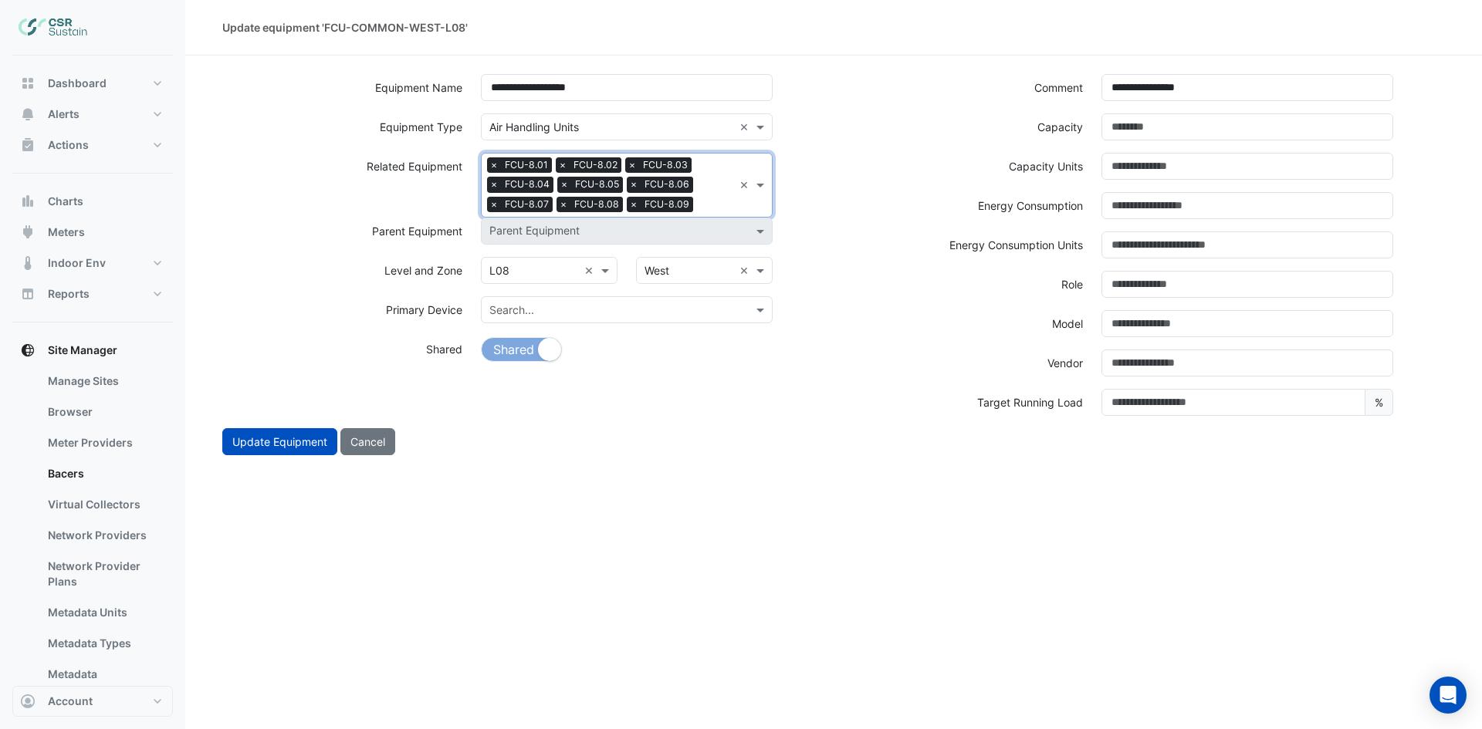
click at [690, 211] on div "Search Related Equipment × FCU-8.01 × FCU-8.02 × FCU-8.03 × FCU-8.04 × FCU-8.05…" at bounding box center [608, 185] width 252 height 63
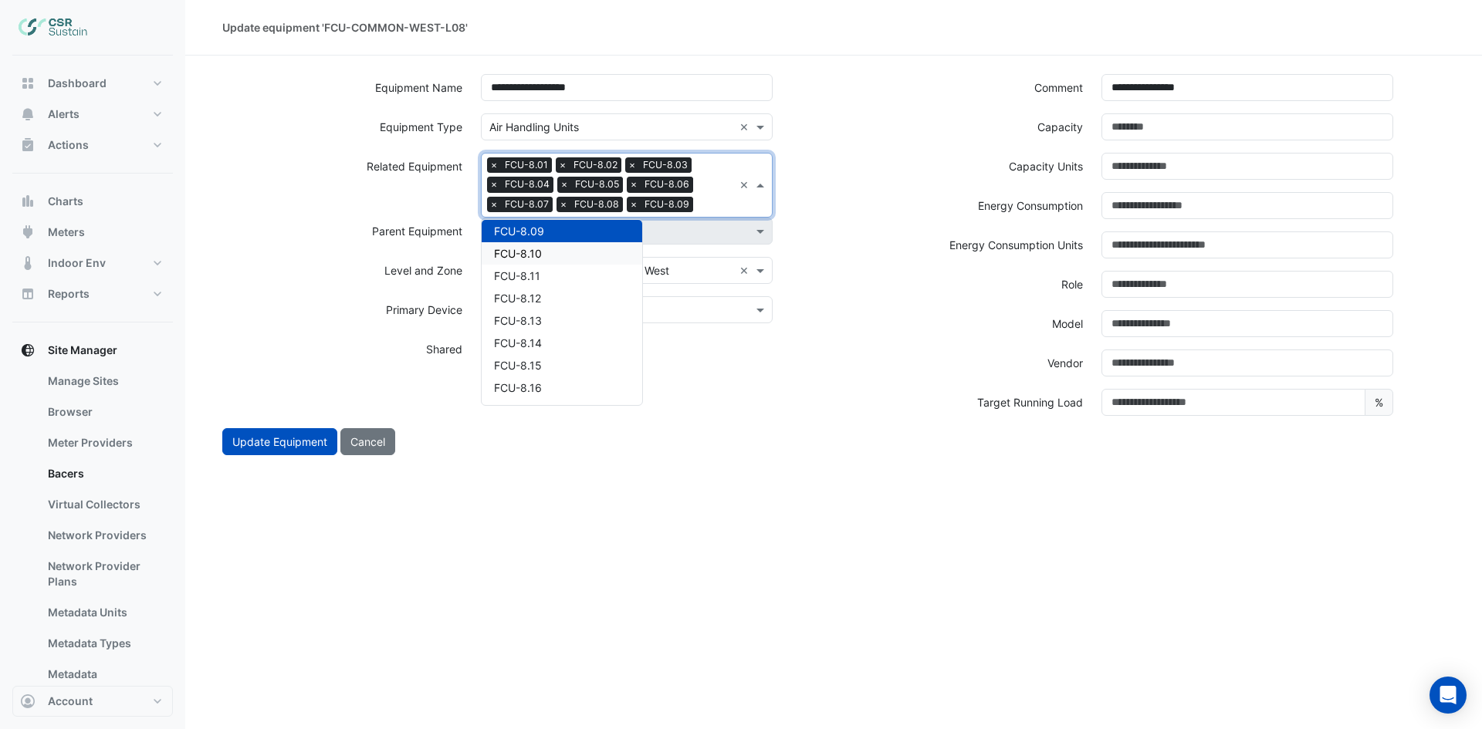
click at [562, 252] on div "FCU-8.10" at bounding box center [562, 253] width 161 height 22
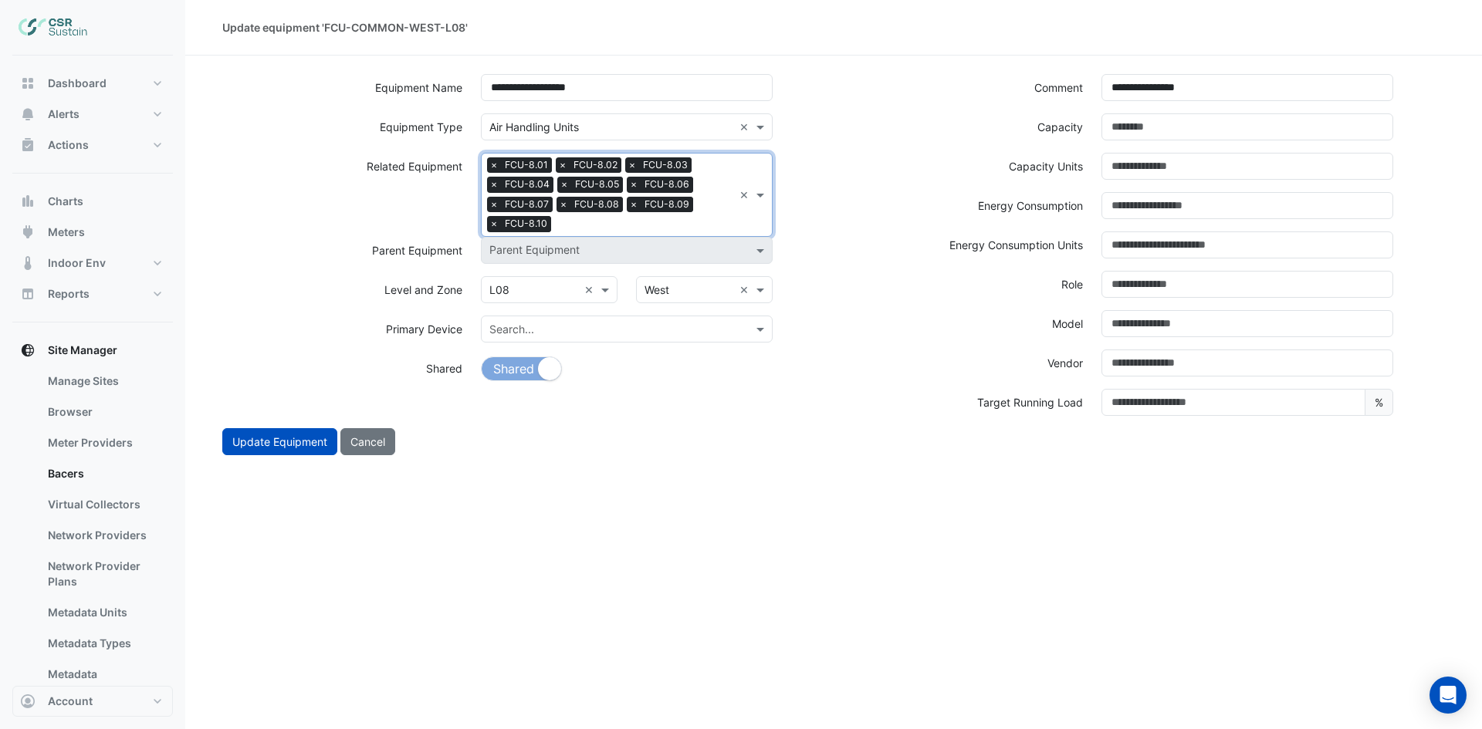
click at [619, 232] on input "text" at bounding box center [645, 226] width 176 height 16
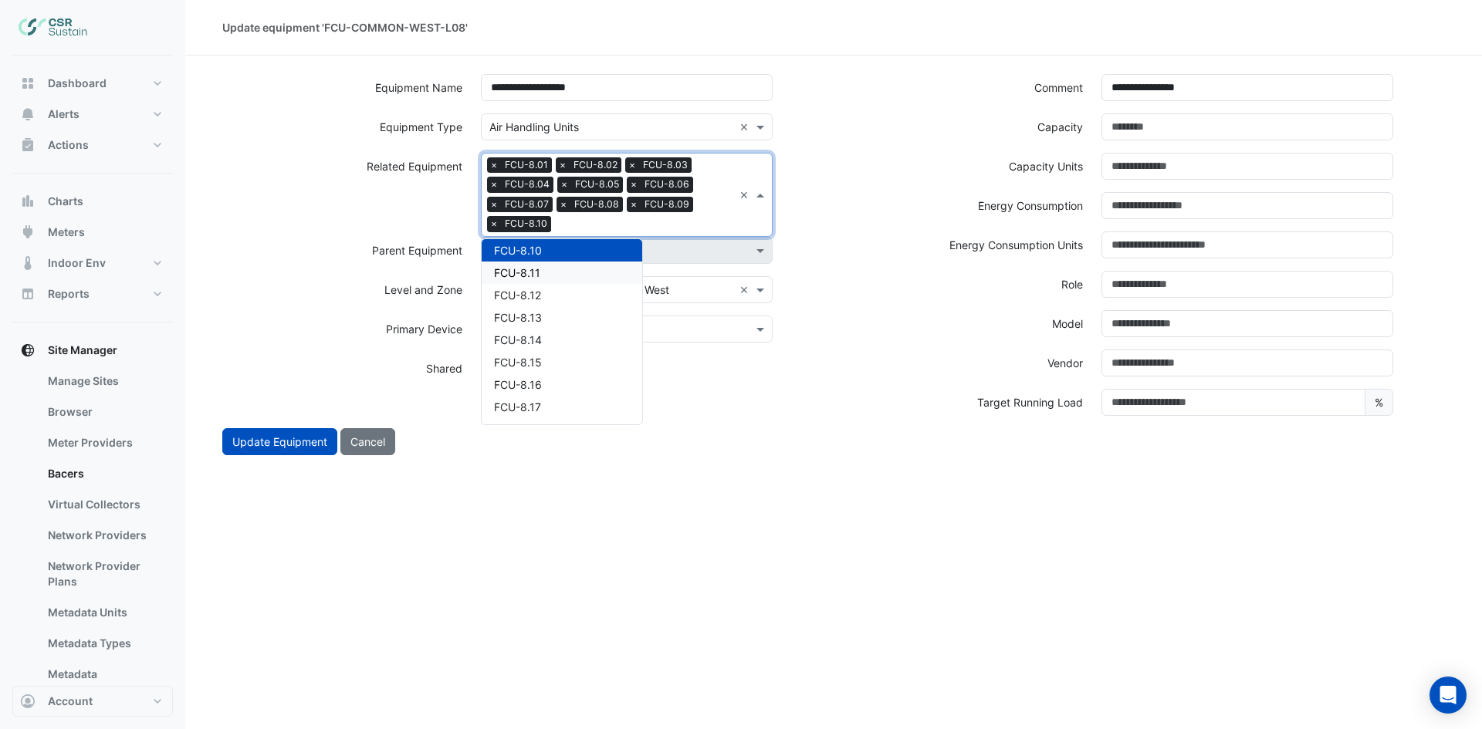
click at [558, 274] on div "FCU-8.11" at bounding box center [562, 273] width 161 height 22
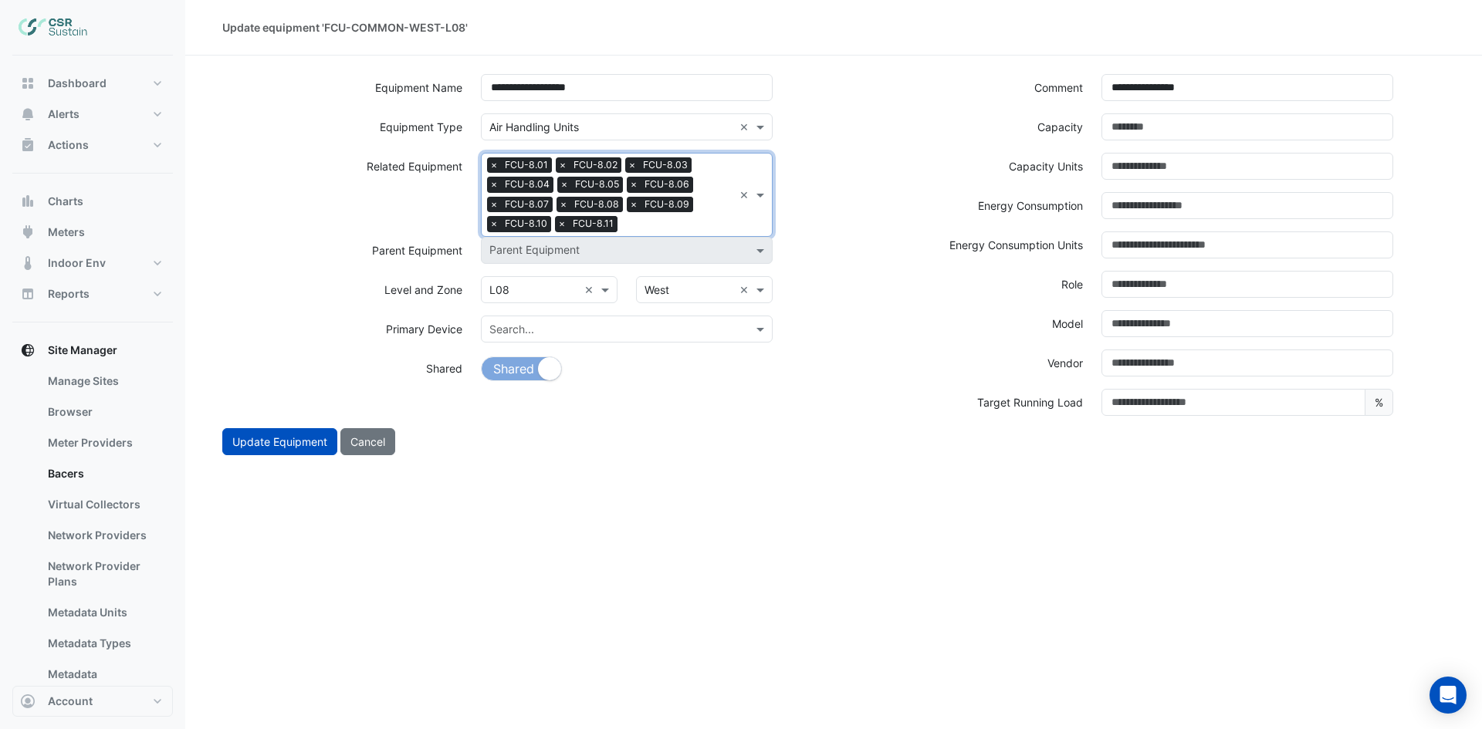
click at [668, 224] on input "text" at bounding box center [679, 226] width 110 height 16
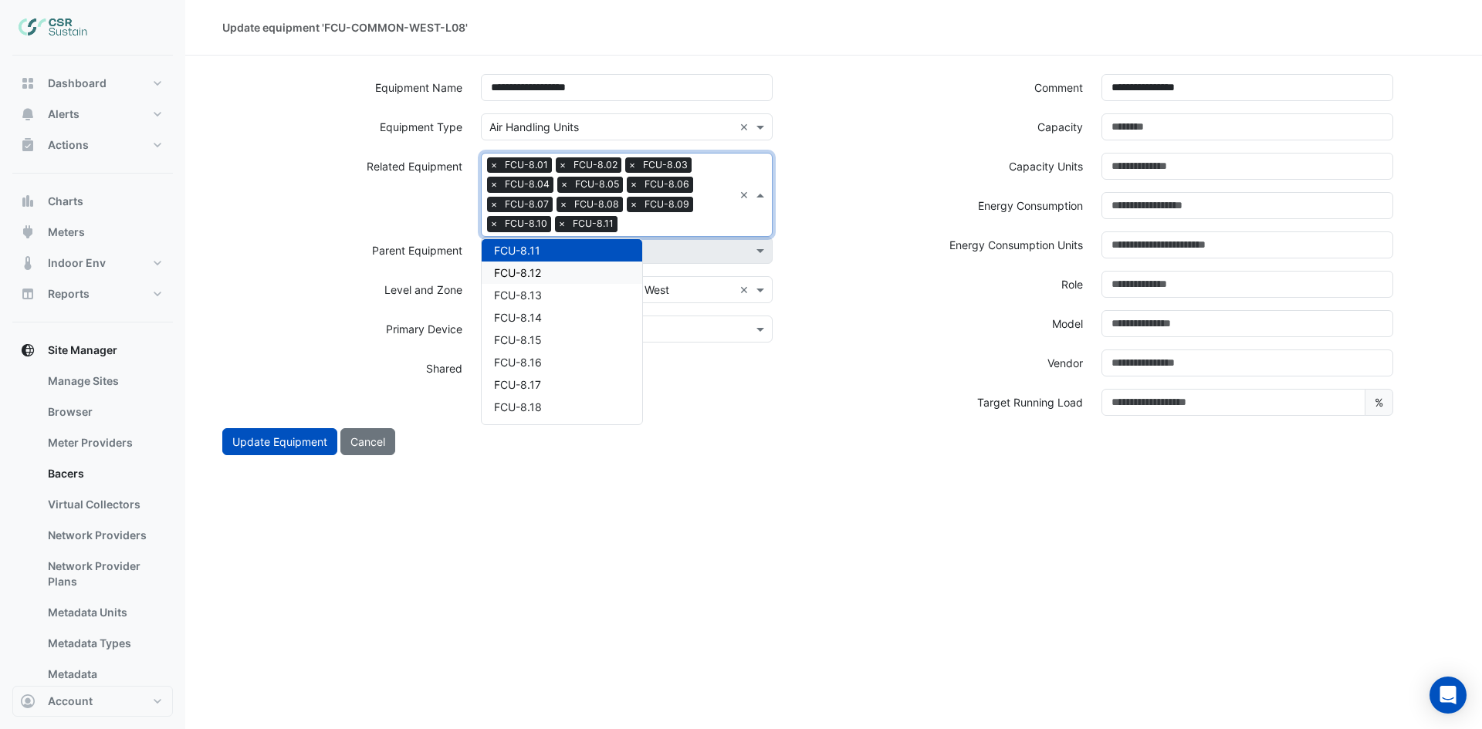
drag, startPoint x: 554, startPoint y: 271, endPoint x: 593, endPoint y: 257, distance: 41.7
click at [554, 272] on div "FCU-8.12" at bounding box center [562, 273] width 161 height 22
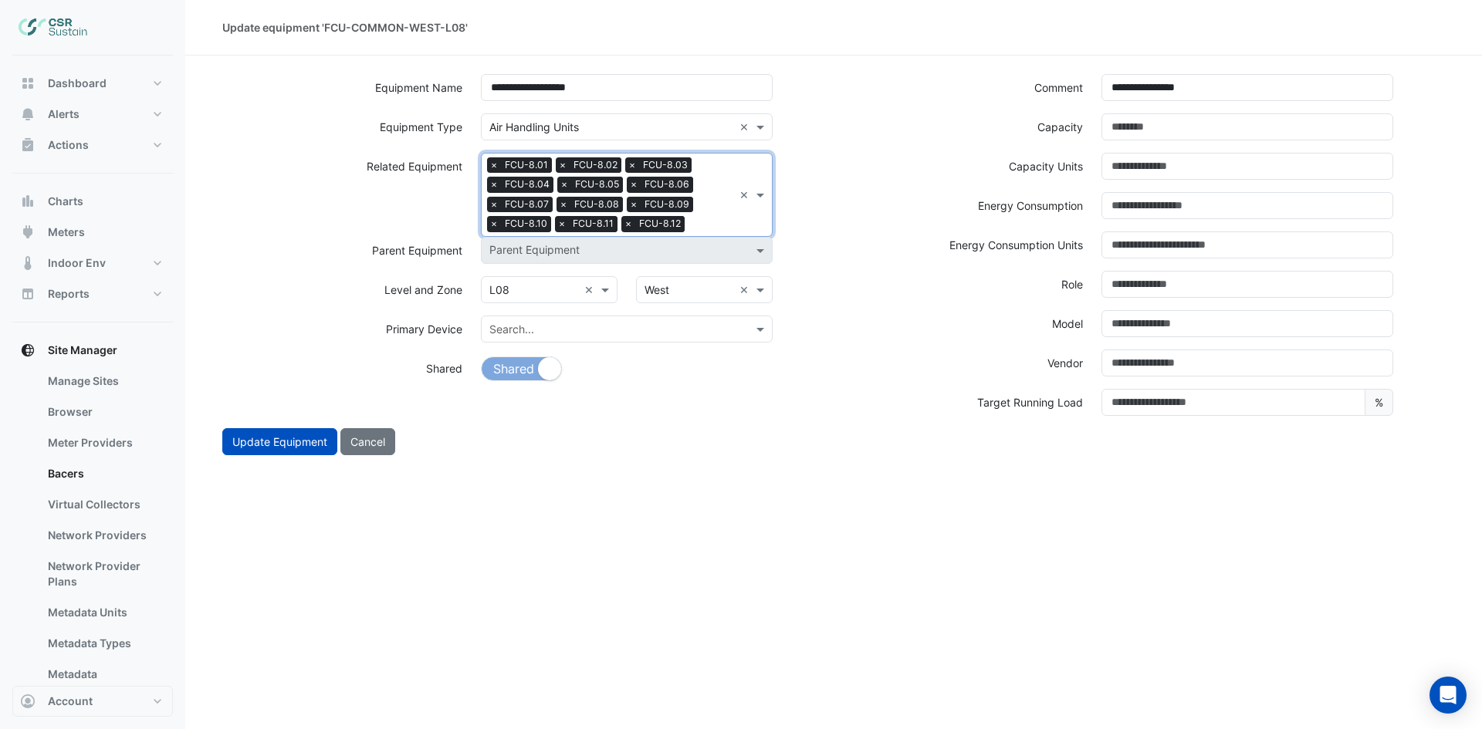
click at [705, 227] on input "text" at bounding box center [712, 226] width 42 height 16
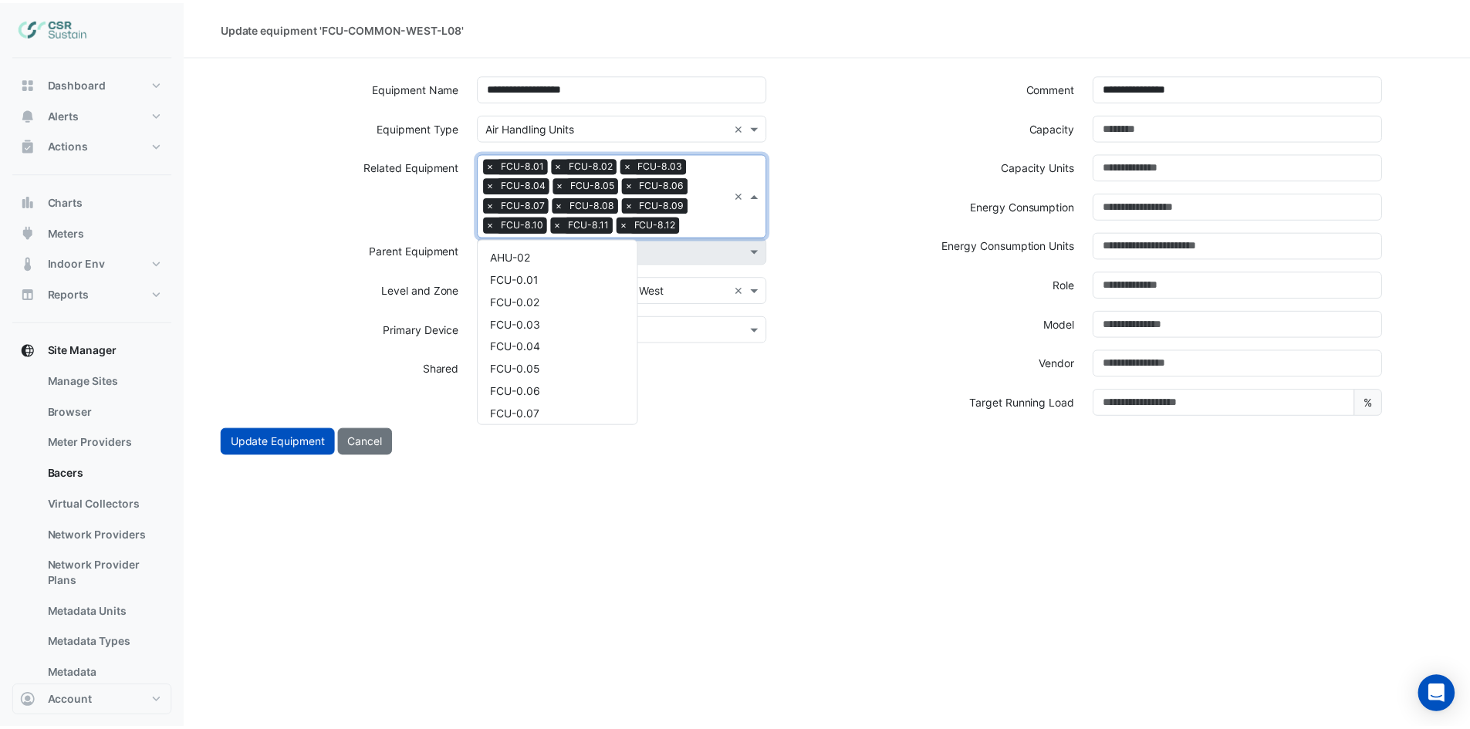
scroll to position [4214, 0]
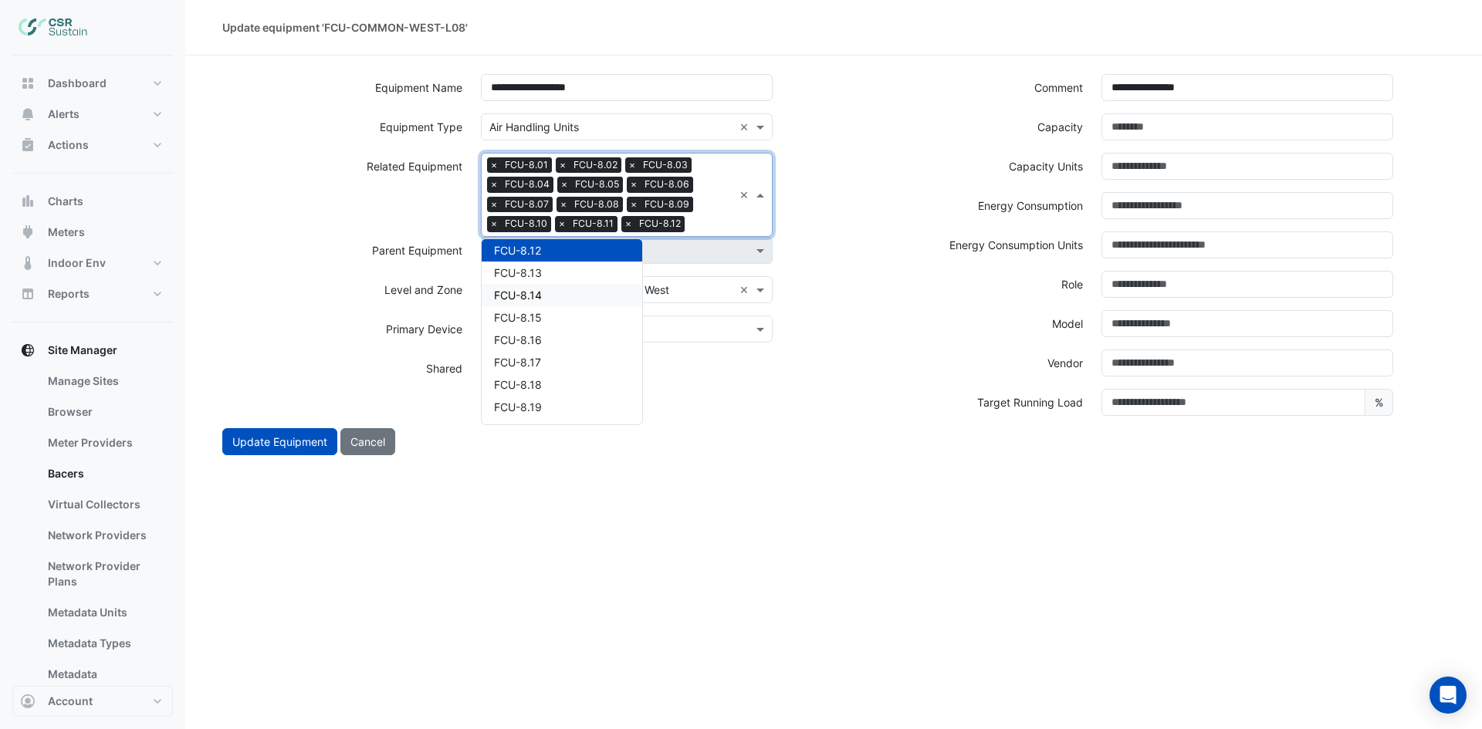
click at [553, 296] on div "FCU-8.14" at bounding box center [562, 295] width 161 height 22
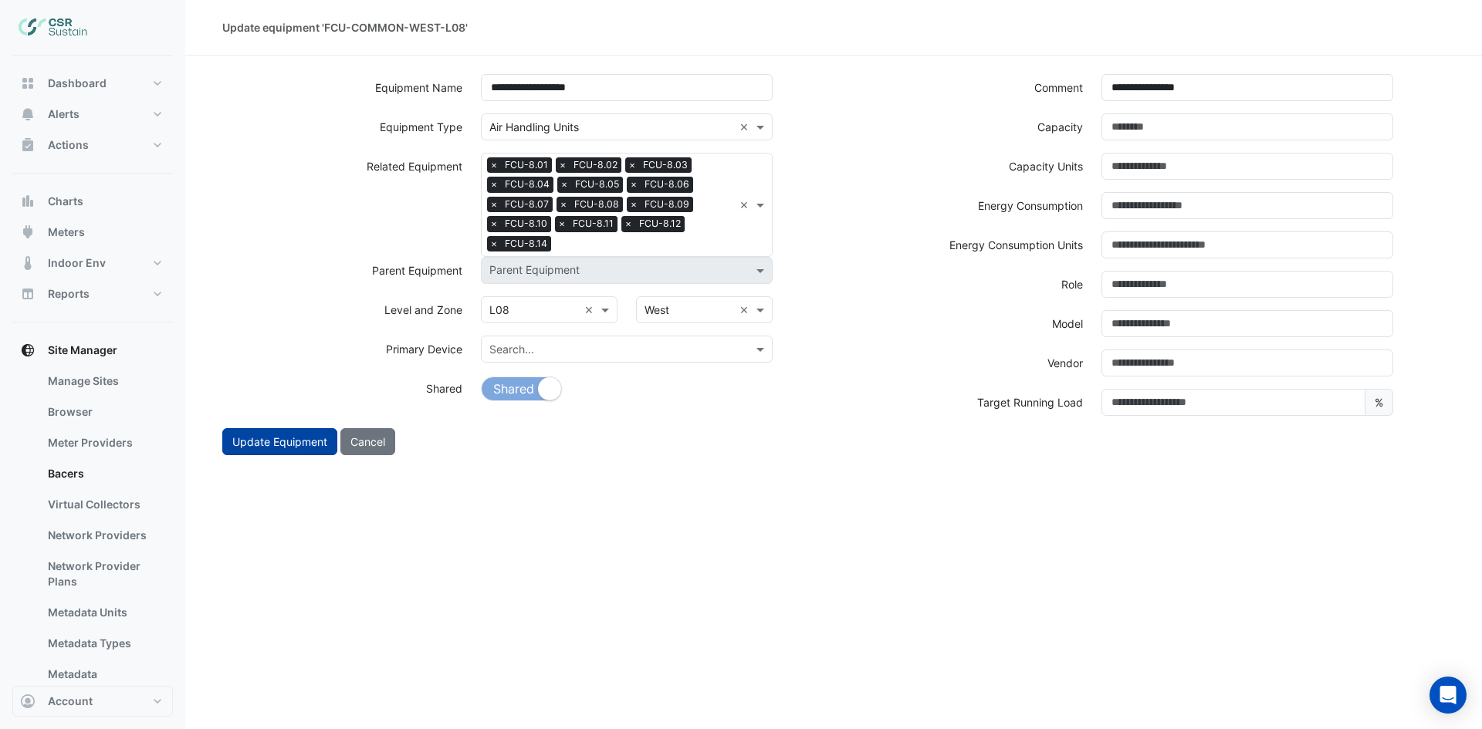
click at [265, 438] on button "Update Equipment" at bounding box center [279, 441] width 115 height 27
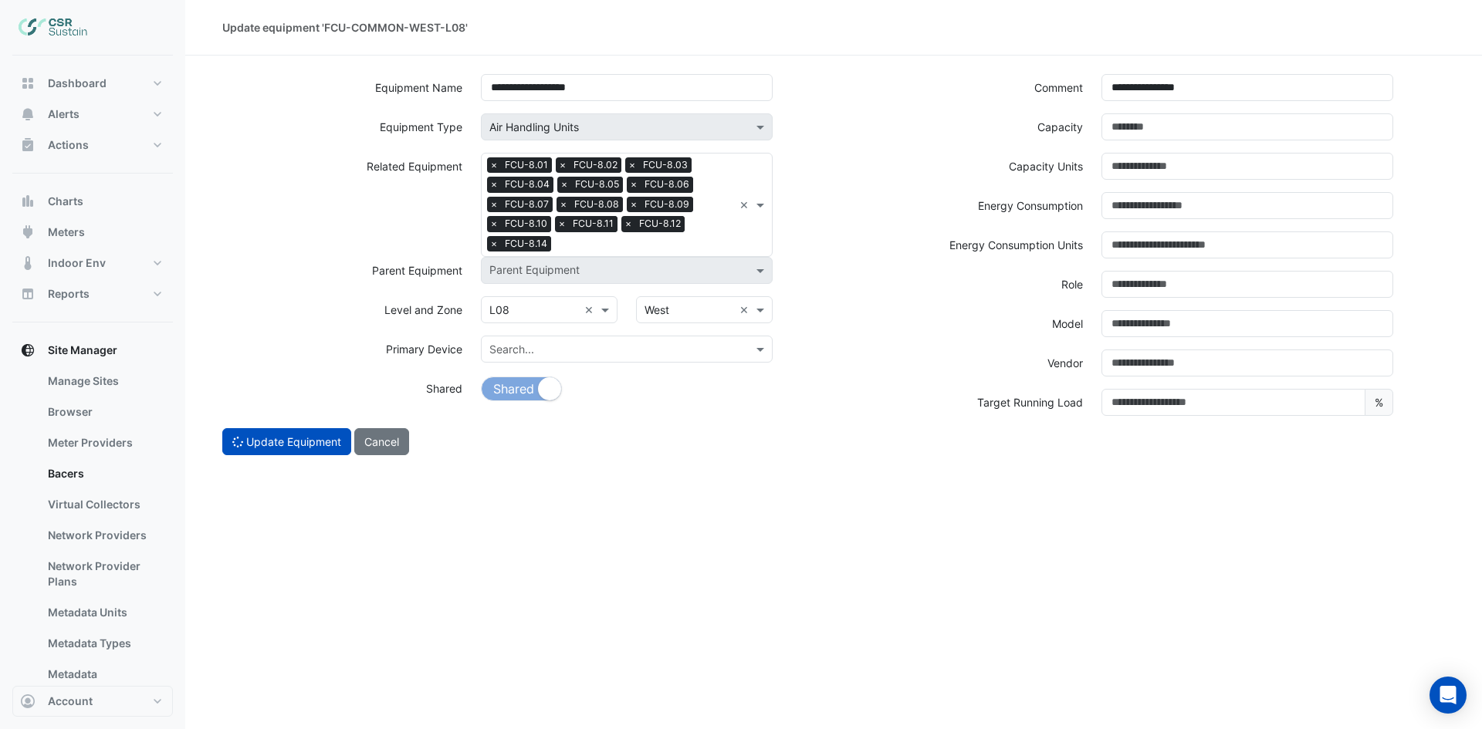
select select "***"
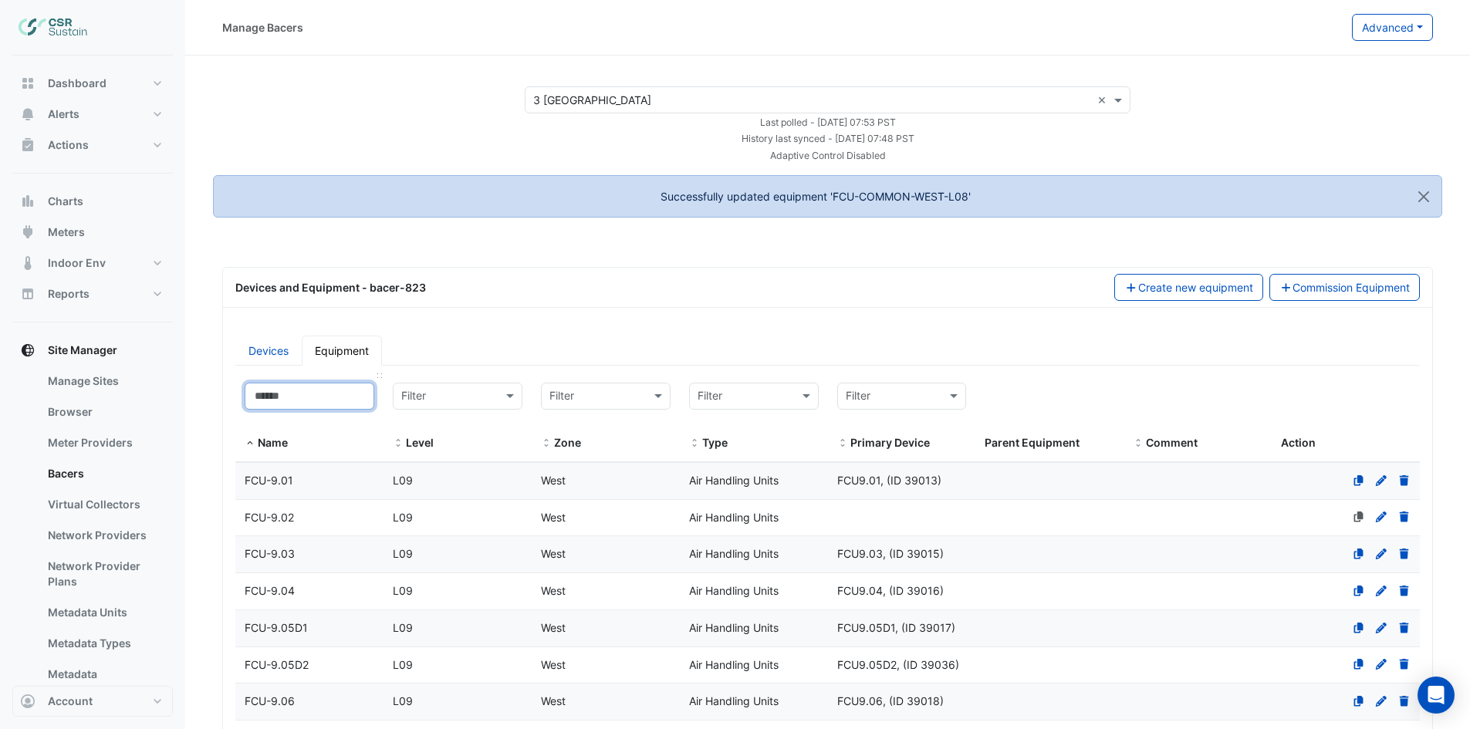
click at [298, 403] on input at bounding box center [310, 396] width 130 height 27
paste input "**********"
type input "**********"
select select "***"
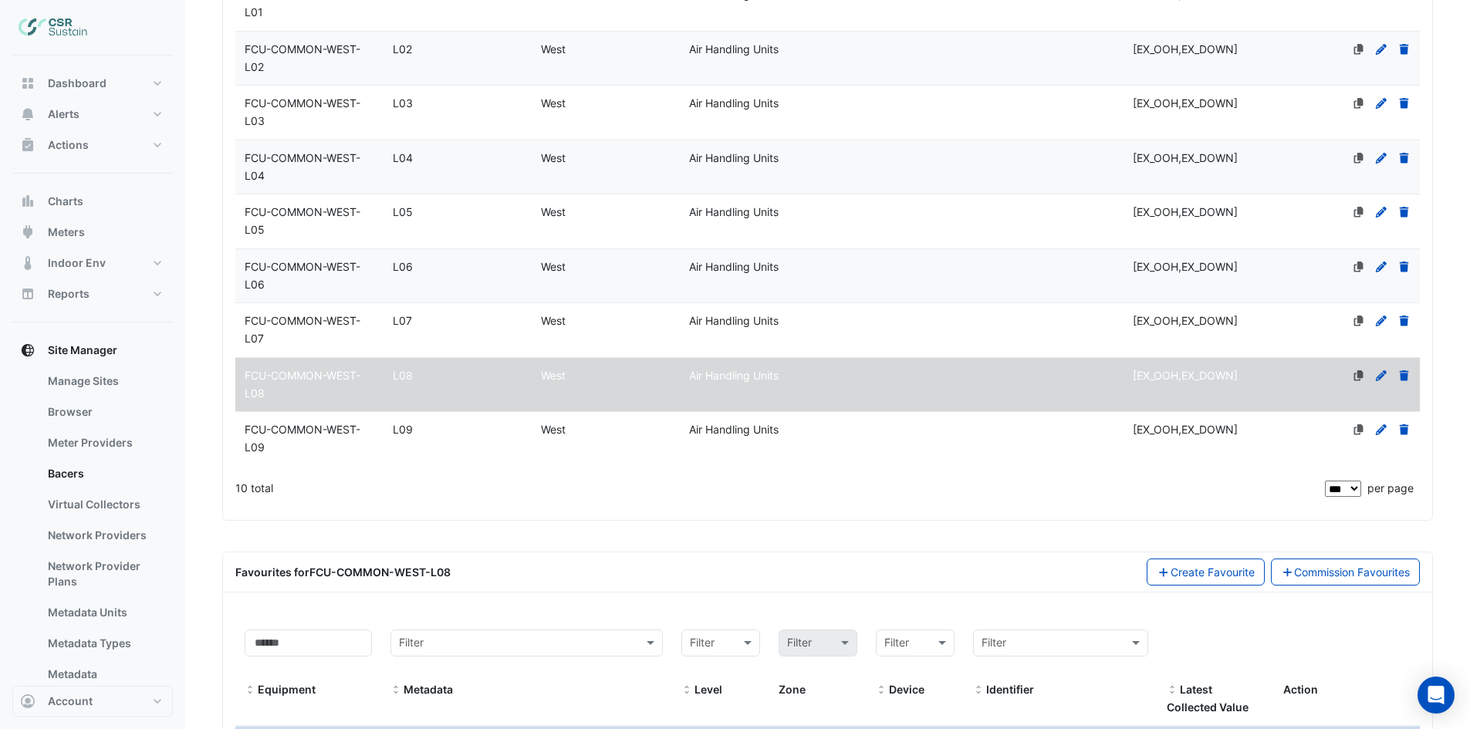
type input "**********"
click at [1127, 424] on div "[EX_OOH,EX_DOWN]" at bounding box center [1198, 430] width 148 height 18
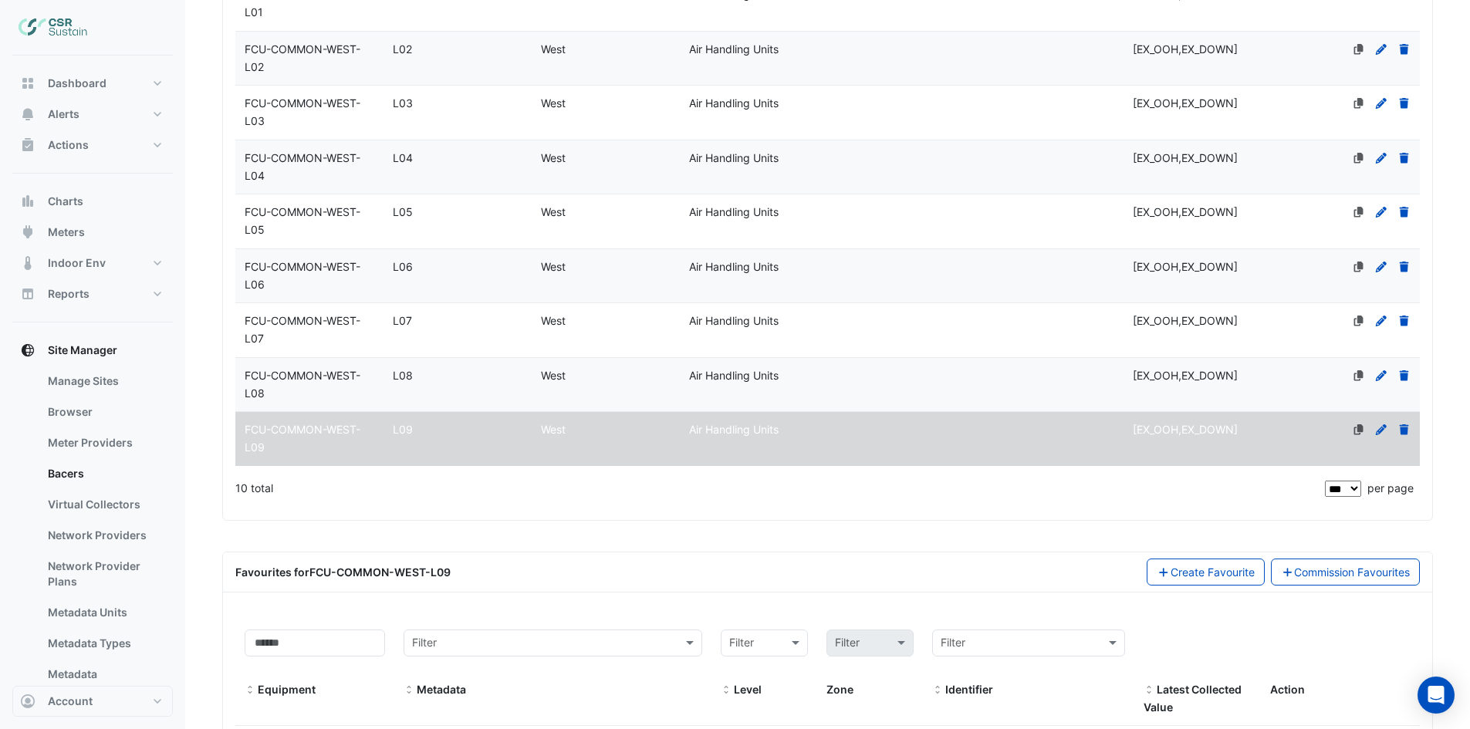
click at [1387, 428] on icon at bounding box center [1381, 429] width 14 height 11
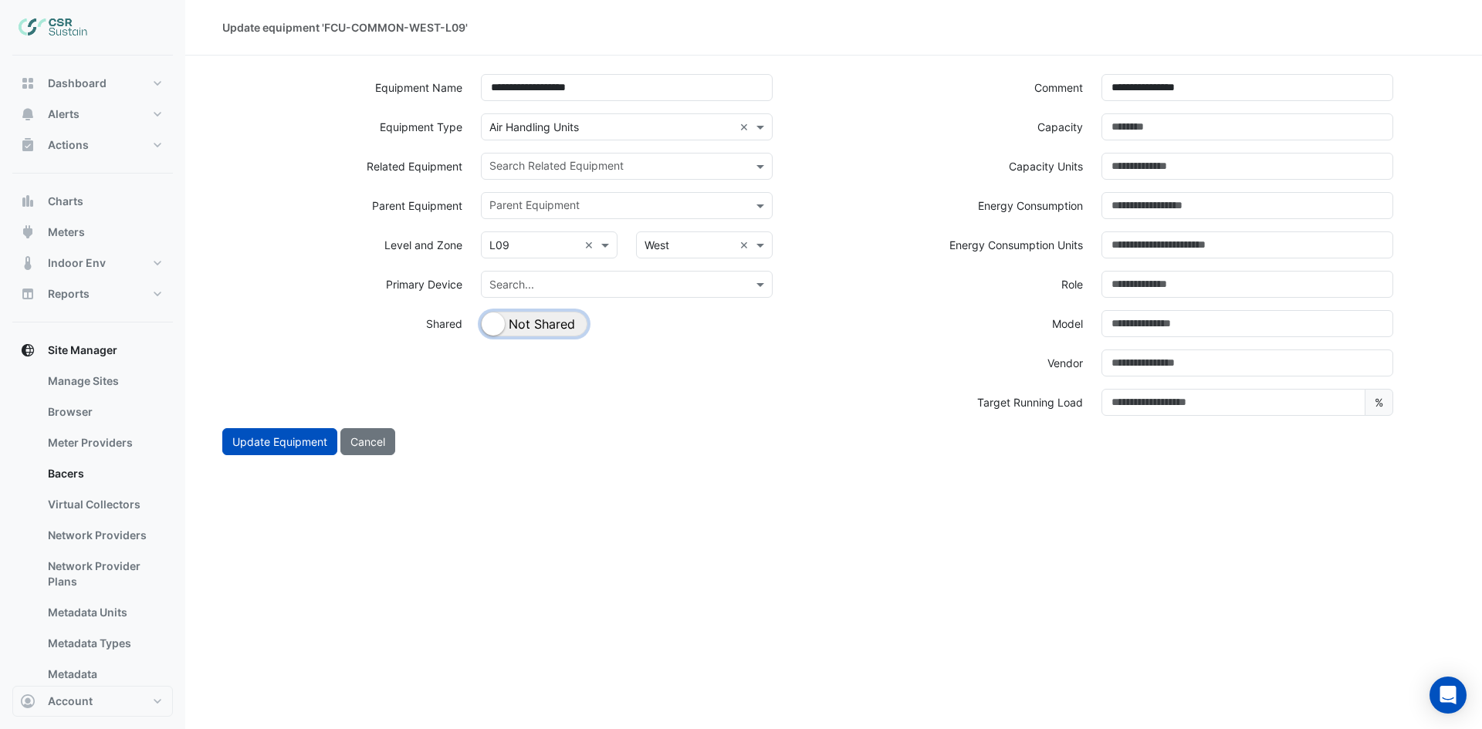
click at [565, 325] on button "Shared Not Shared" at bounding box center [534, 324] width 106 height 25
click at [656, 173] on input "text" at bounding box center [617, 168] width 257 height 16
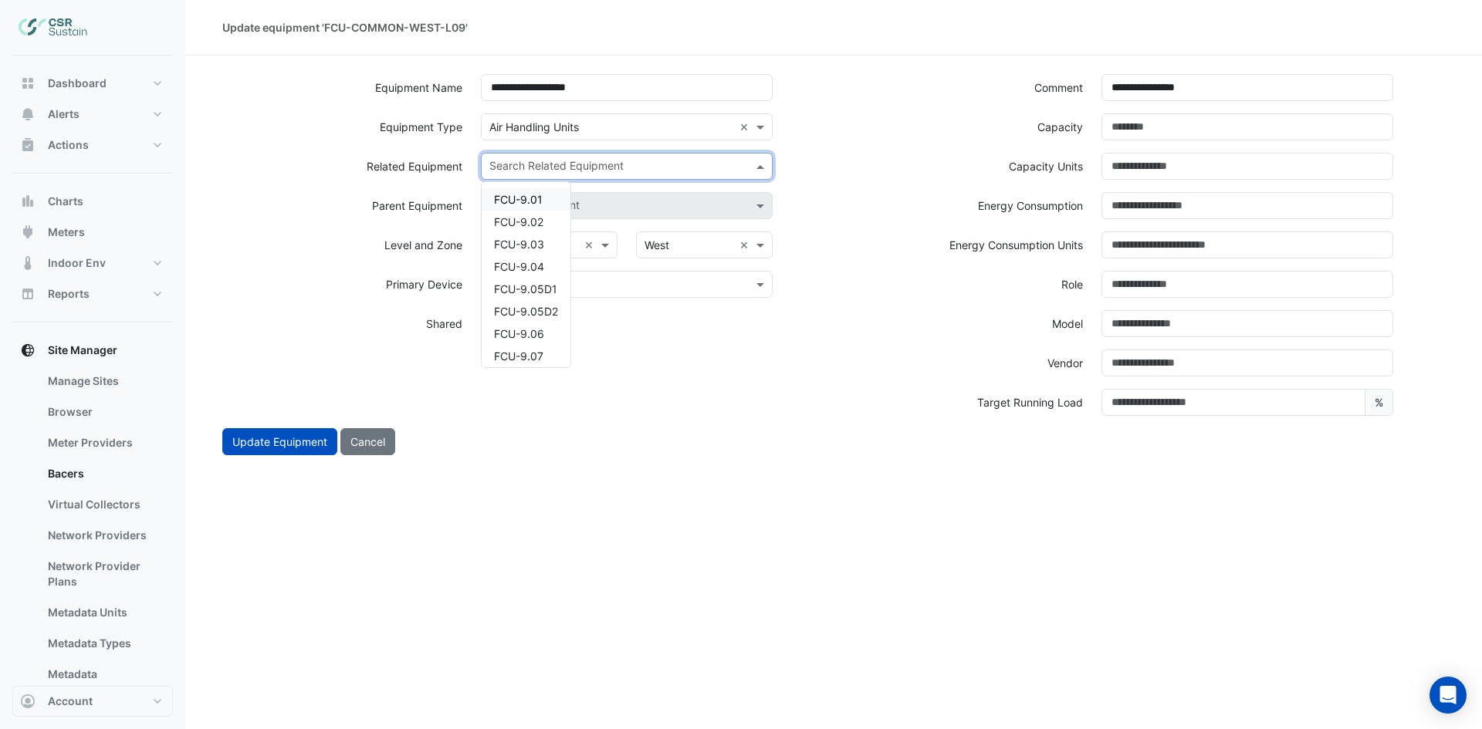
click at [547, 192] on div "FCU-9.01" at bounding box center [526, 199] width 89 height 22
click at [620, 166] on input "text" at bounding box center [645, 168] width 175 height 16
click at [536, 220] on span "FCU-9.02" at bounding box center [518, 215] width 49 height 13
click at [640, 179] on div "Search Related Equipment × FCU-9.01 × FCU-9.02 ×" at bounding box center [627, 172] width 310 height 39
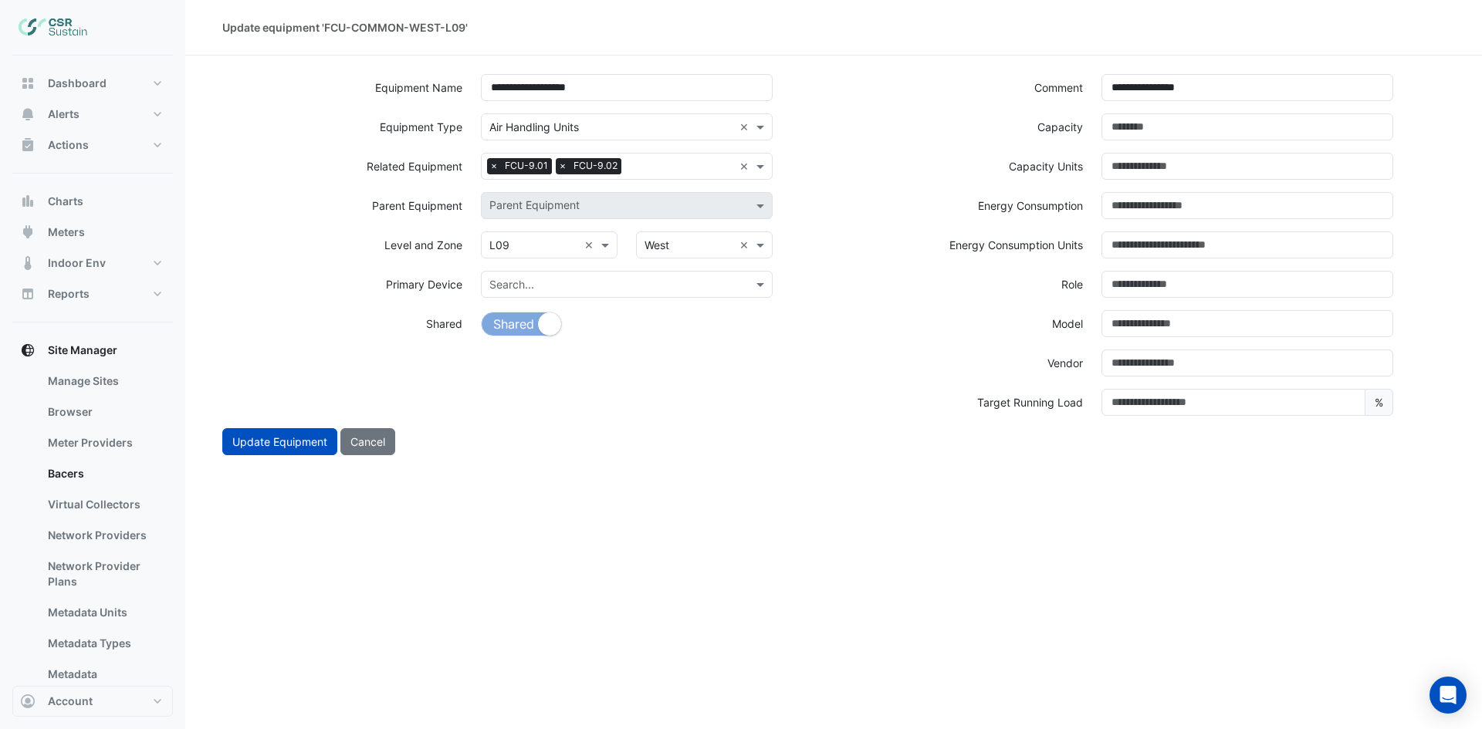
click at [641, 167] on input "text" at bounding box center [680, 168] width 106 height 16
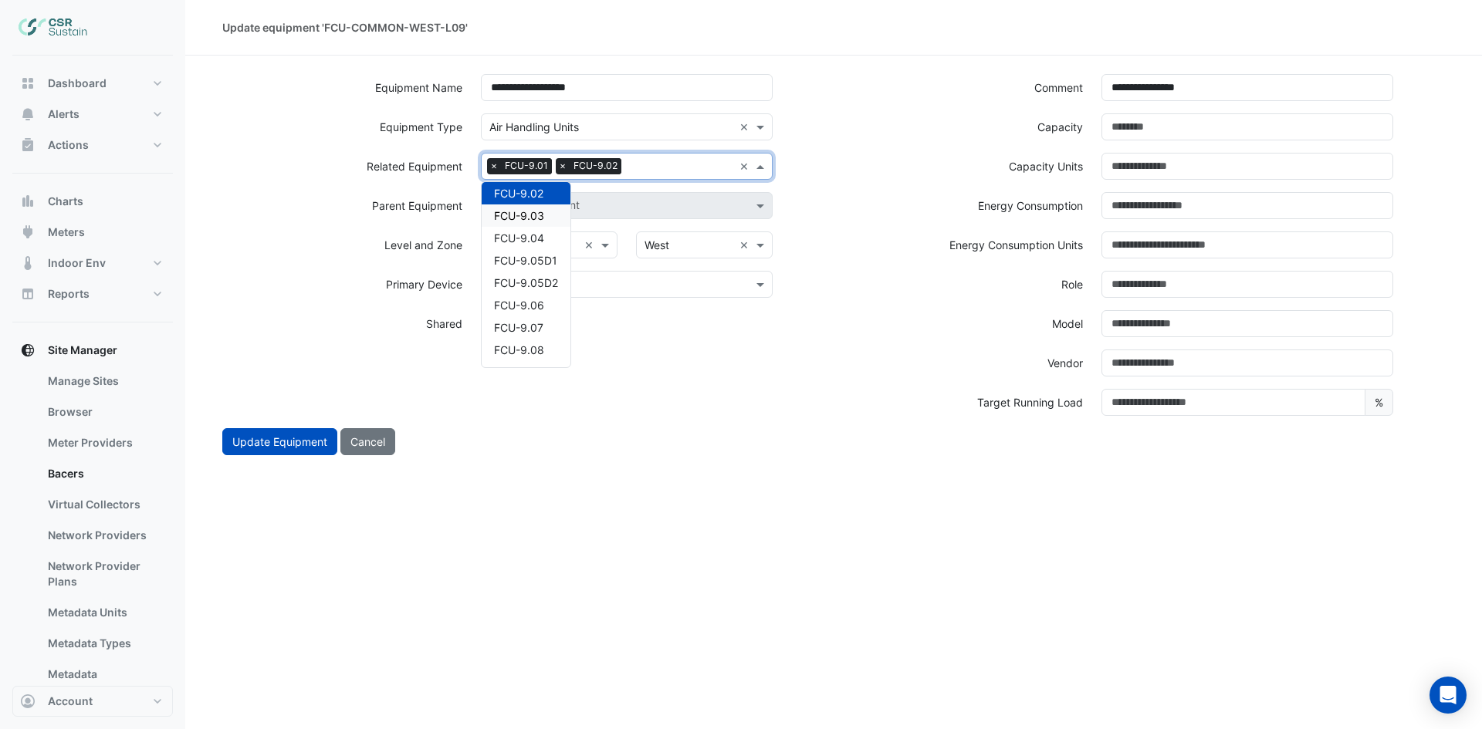
click at [553, 214] on div "FCU-9.03" at bounding box center [526, 216] width 89 height 22
click at [699, 160] on input "text" at bounding box center [715, 168] width 35 height 16
click at [526, 211] on span "FCU-9.04" at bounding box center [519, 215] width 50 height 13
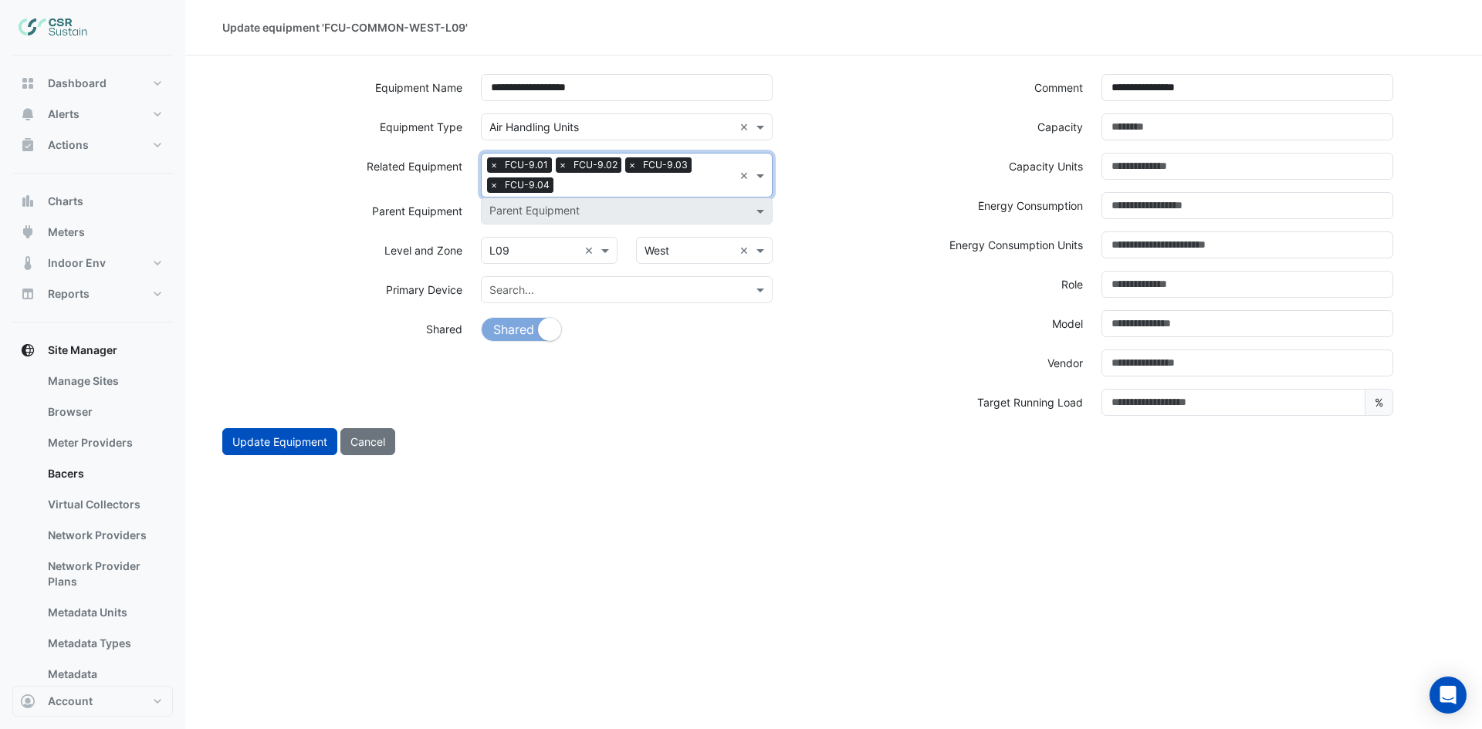
click at [585, 186] on input "text" at bounding box center [646, 186] width 174 height 16
click at [535, 234] on span "FCU-9.05D1" at bounding box center [525, 233] width 63 height 13
click at [688, 188] on input "text" at bounding box center [687, 186] width 93 height 16
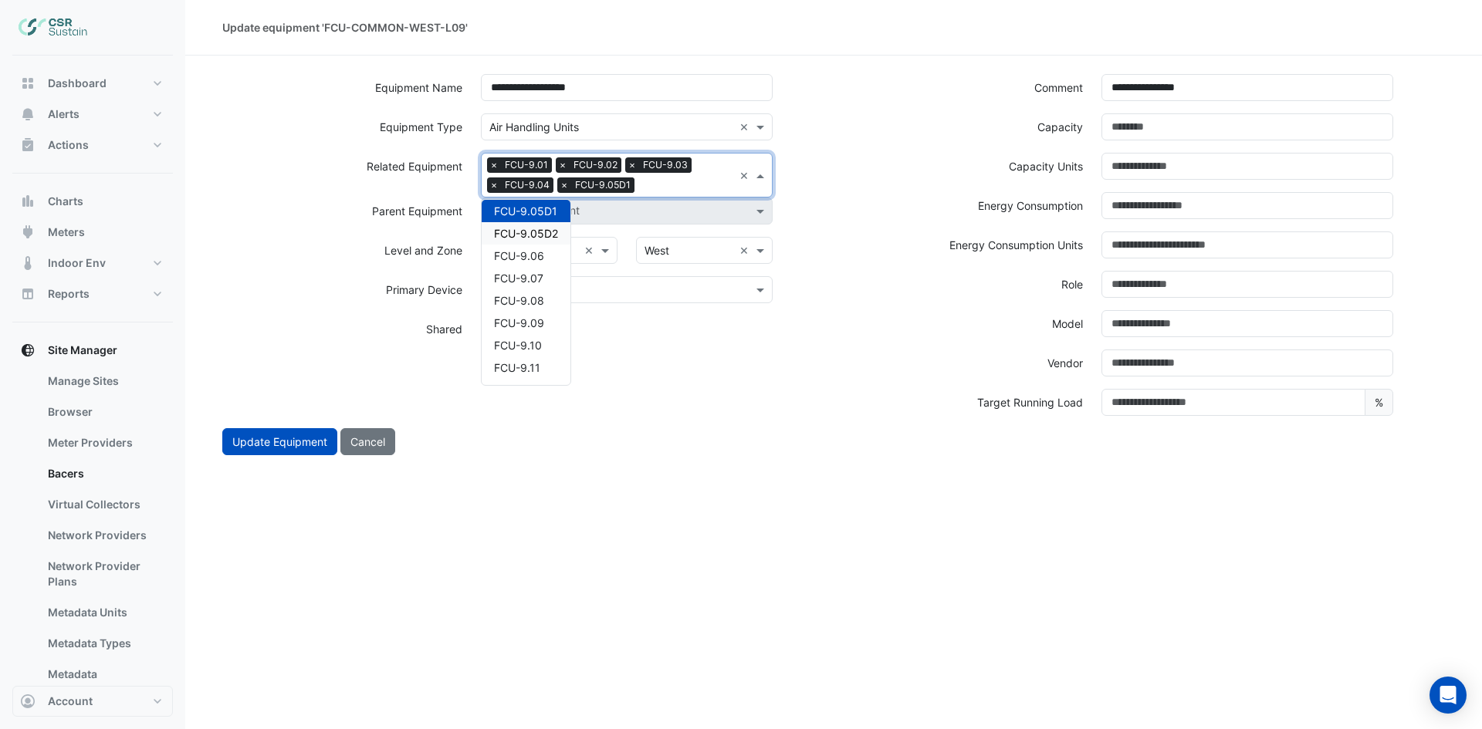
click at [564, 237] on div "FCU-9.05D2" at bounding box center [526, 233] width 89 height 22
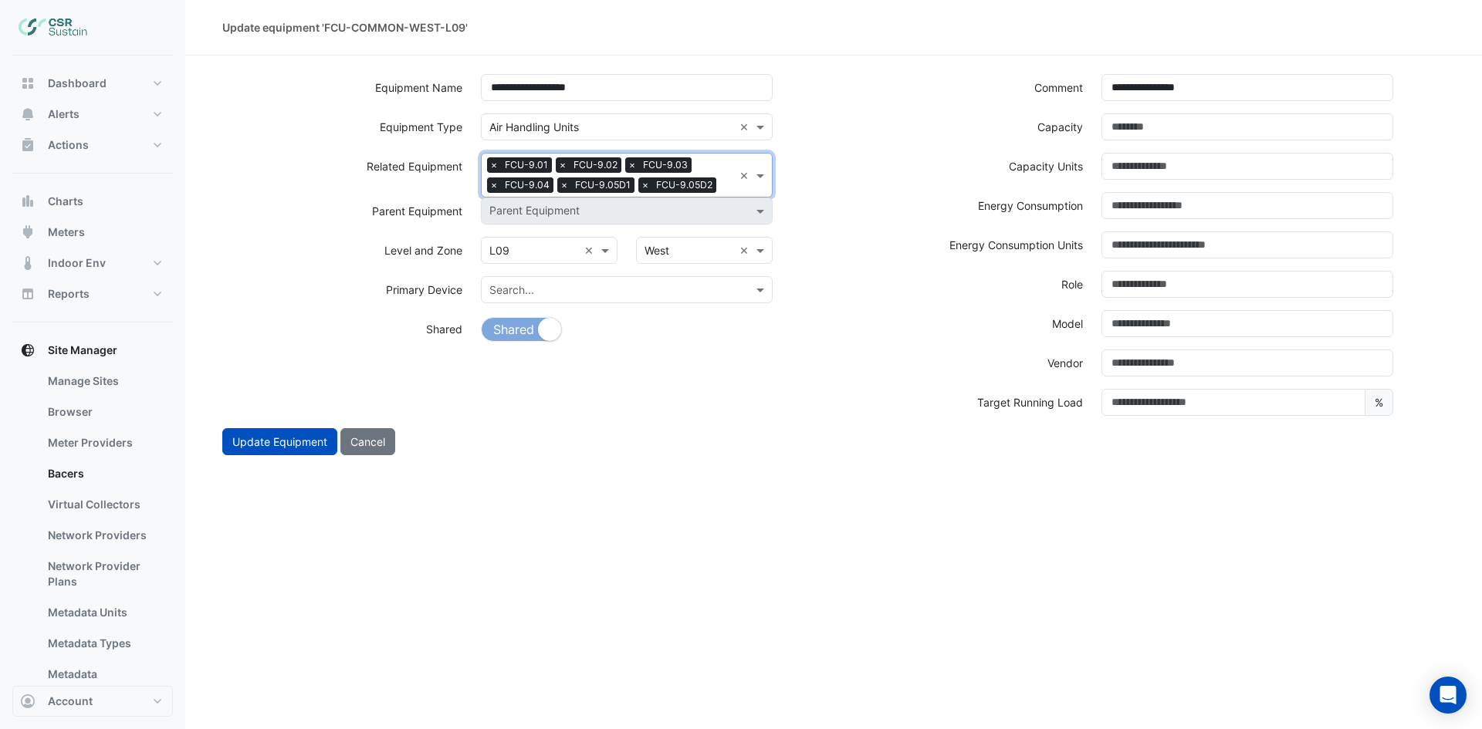
click at [725, 184] on input "text" at bounding box center [727, 186] width 11 height 16
click at [536, 241] on div "FCU-9.06" at bounding box center [526, 233] width 89 height 22
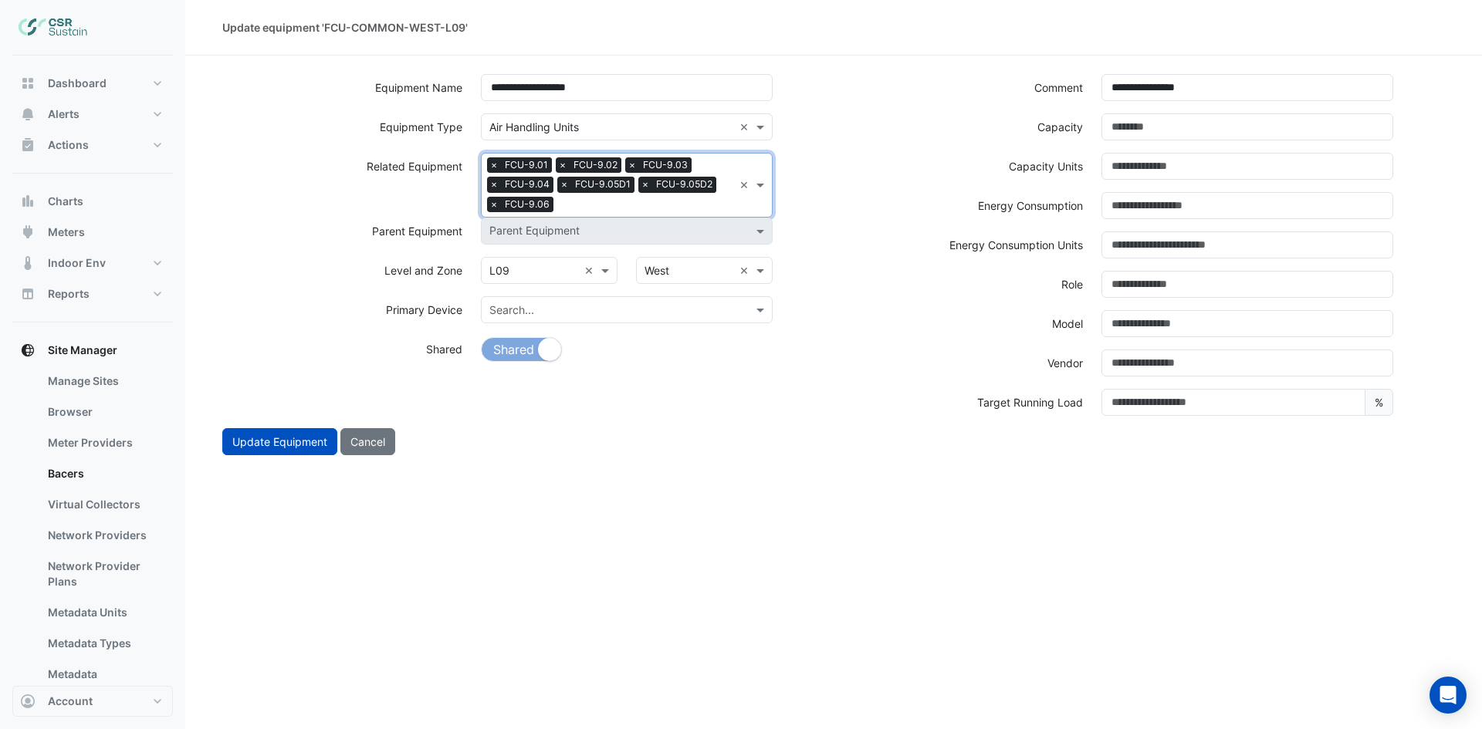
click at [565, 206] on input "text" at bounding box center [646, 206] width 174 height 16
drag, startPoint x: 512, startPoint y: 251, endPoint x: 597, endPoint y: 216, distance: 91.7
click at [512, 252] on span "FCU-9.07" at bounding box center [518, 253] width 49 height 13
click at [641, 206] on input "text" at bounding box center [681, 206] width 104 height 16
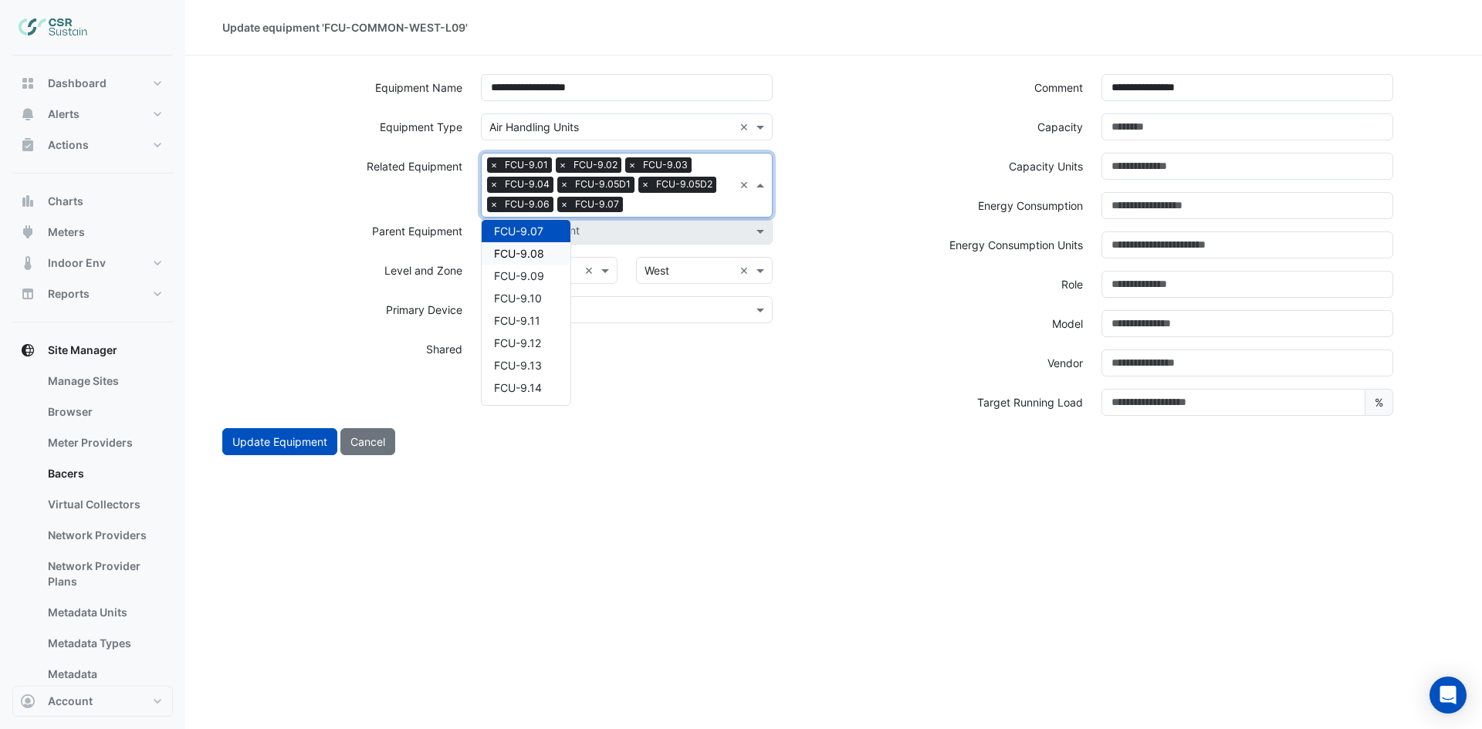
drag, startPoint x: 539, startPoint y: 255, endPoint x: 633, endPoint y: 220, distance: 100.6
click at [539, 255] on span "FCU-9.08" at bounding box center [519, 253] width 50 height 13
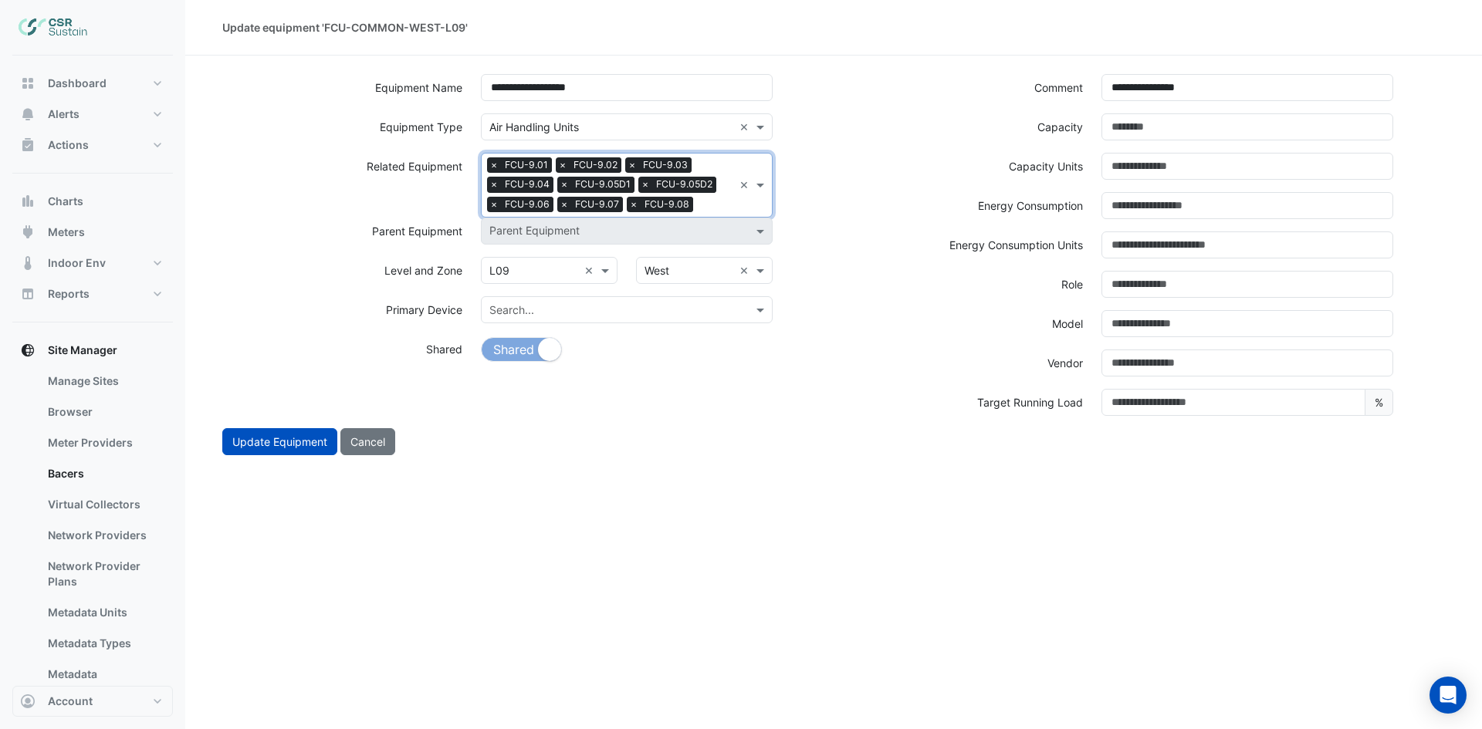
click at [699, 204] on input "text" at bounding box center [716, 206] width 34 height 16
drag, startPoint x: 510, startPoint y: 258, endPoint x: 548, endPoint y: 244, distance: 40.3
click at [512, 258] on span "FCU-9.09" at bounding box center [519, 253] width 50 height 13
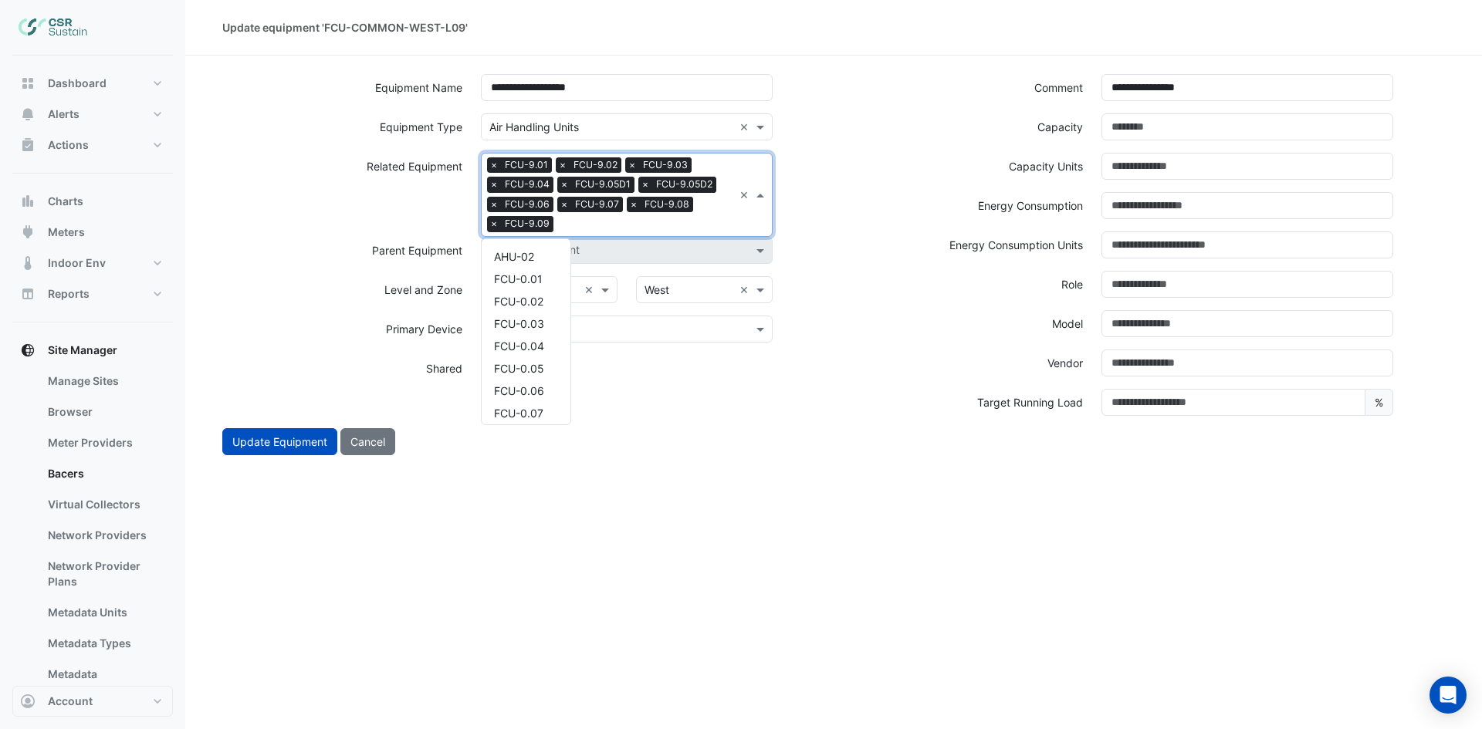
click at [599, 225] on input "text" at bounding box center [646, 226] width 174 height 16
click at [536, 275] on span "FCU-9.10" at bounding box center [518, 272] width 48 height 13
click at [666, 220] on input "text" at bounding box center [680, 226] width 106 height 16
click at [536, 273] on span "FCU-9.11" at bounding box center [517, 272] width 46 height 13
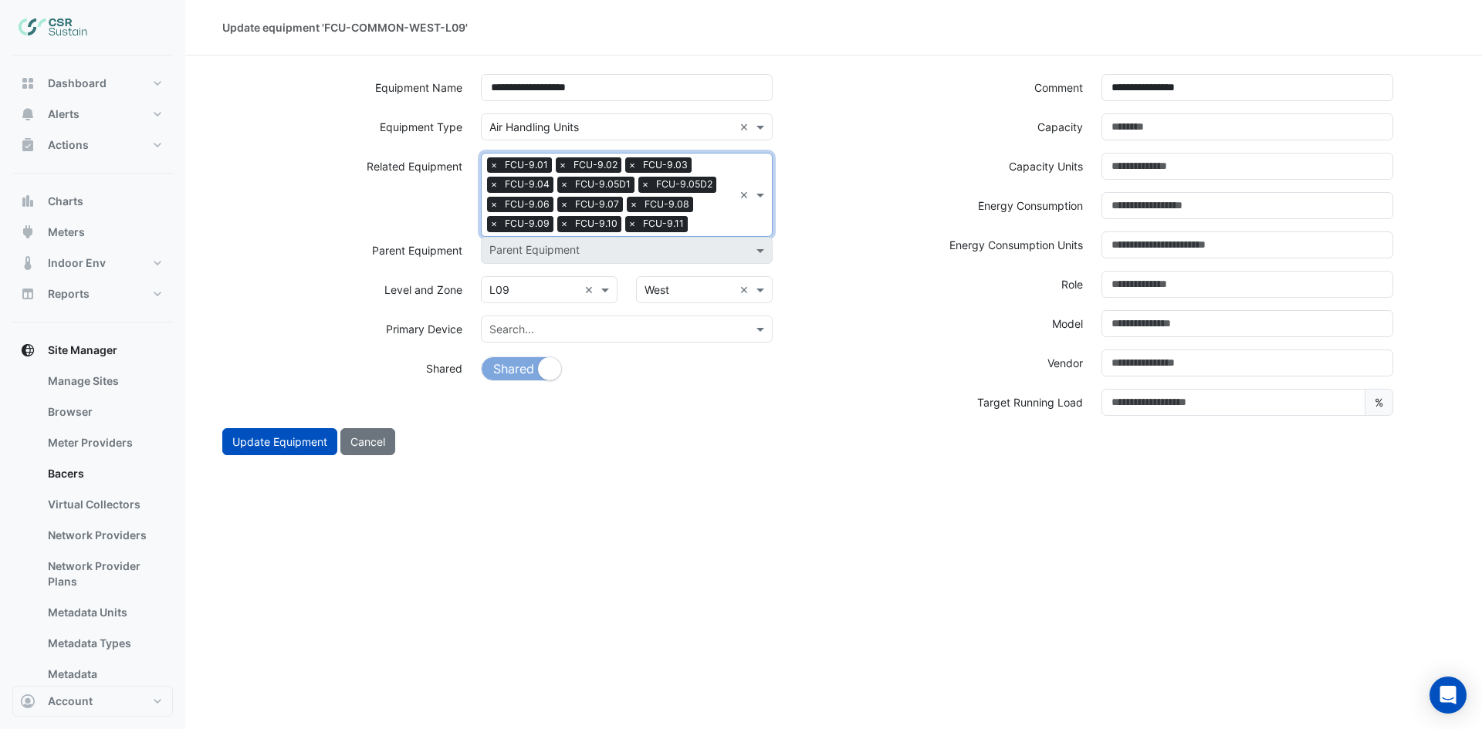
click at [705, 222] on input "text" at bounding box center [713, 226] width 39 height 16
click at [528, 279] on span "FCU-9.12" at bounding box center [517, 272] width 47 height 13
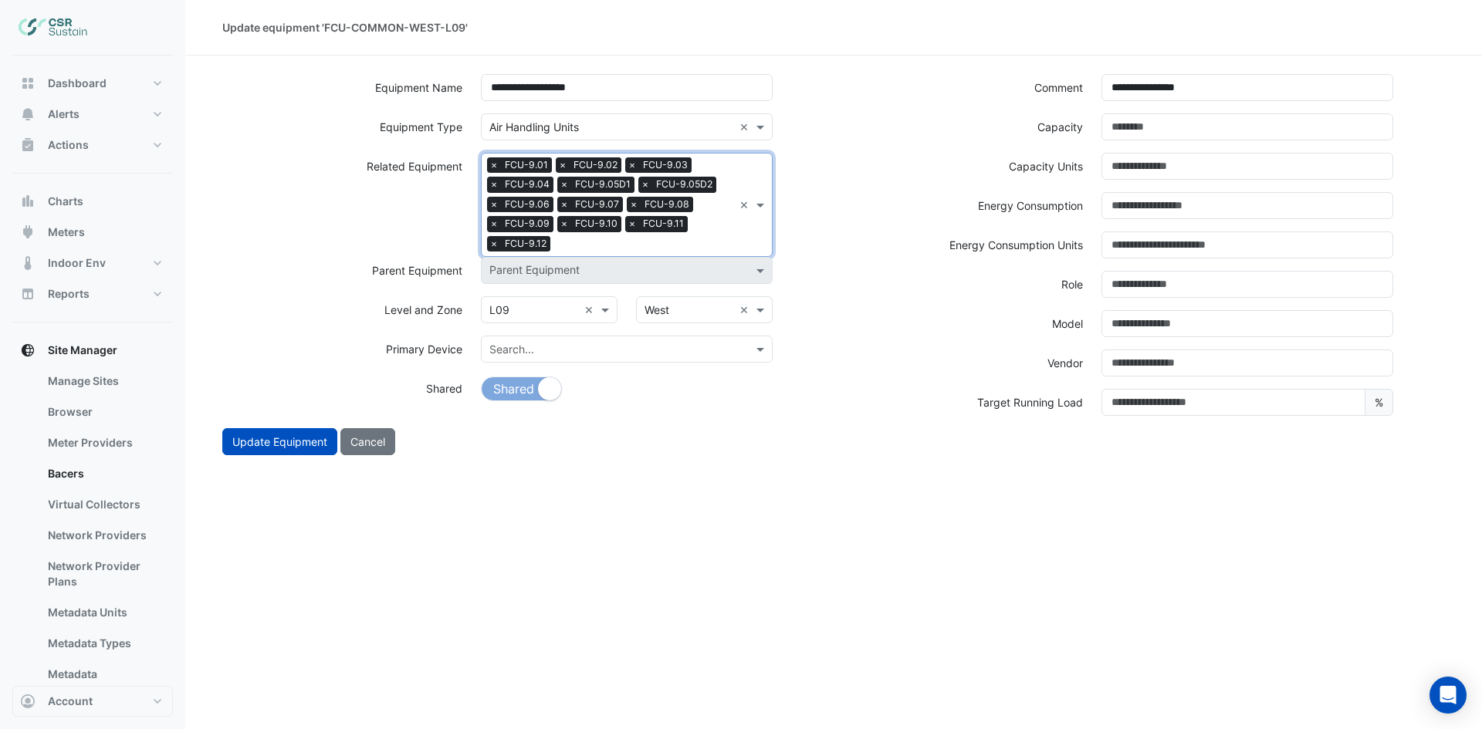
click at [691, 245] on input "text" at bounding box center [644, 246] width 177 height 16
click at [534, 315] on span "FCU-9.14" at bounding box center [518, 315] width 48 height 13
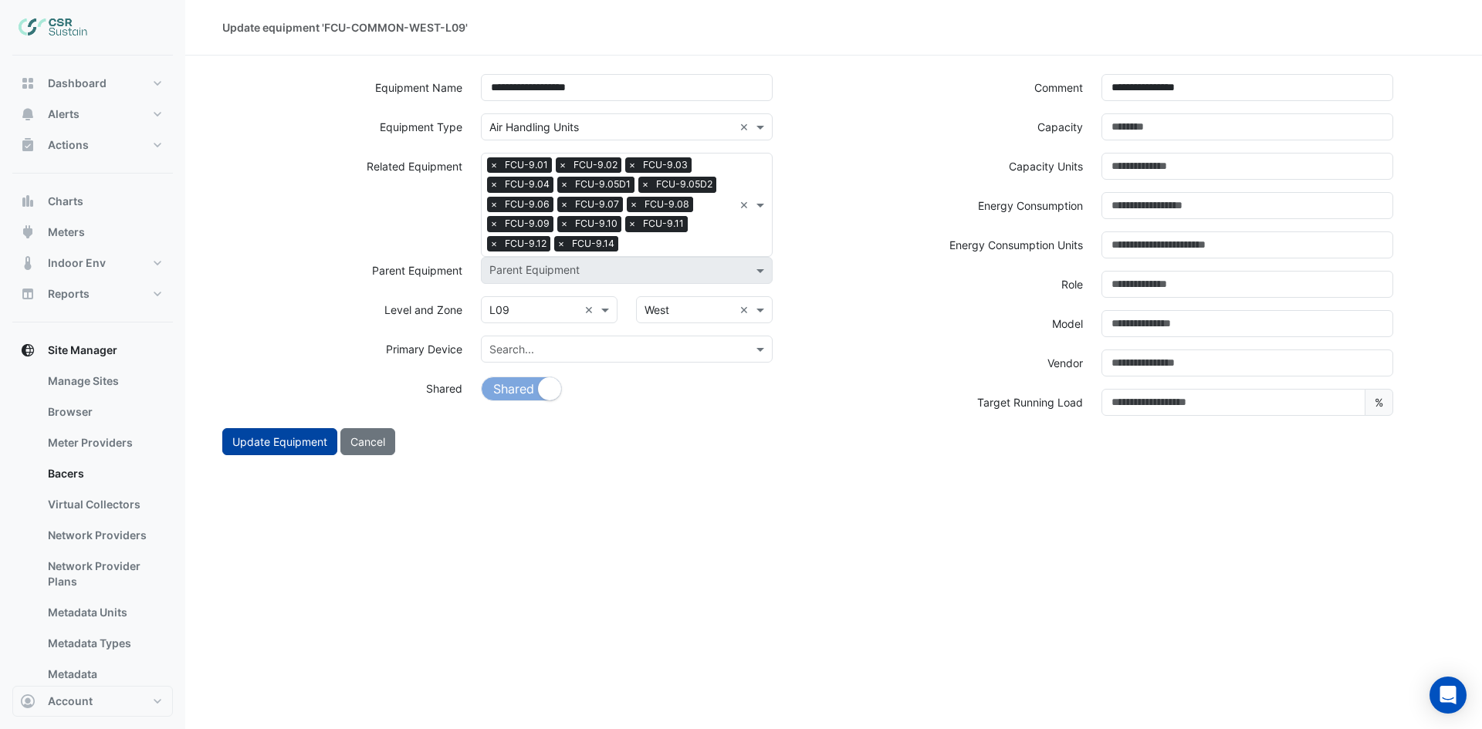
click at [286, 445] on button "Update Equipment" at bounding box center [279, 441] width 115 height 27
select select "***"
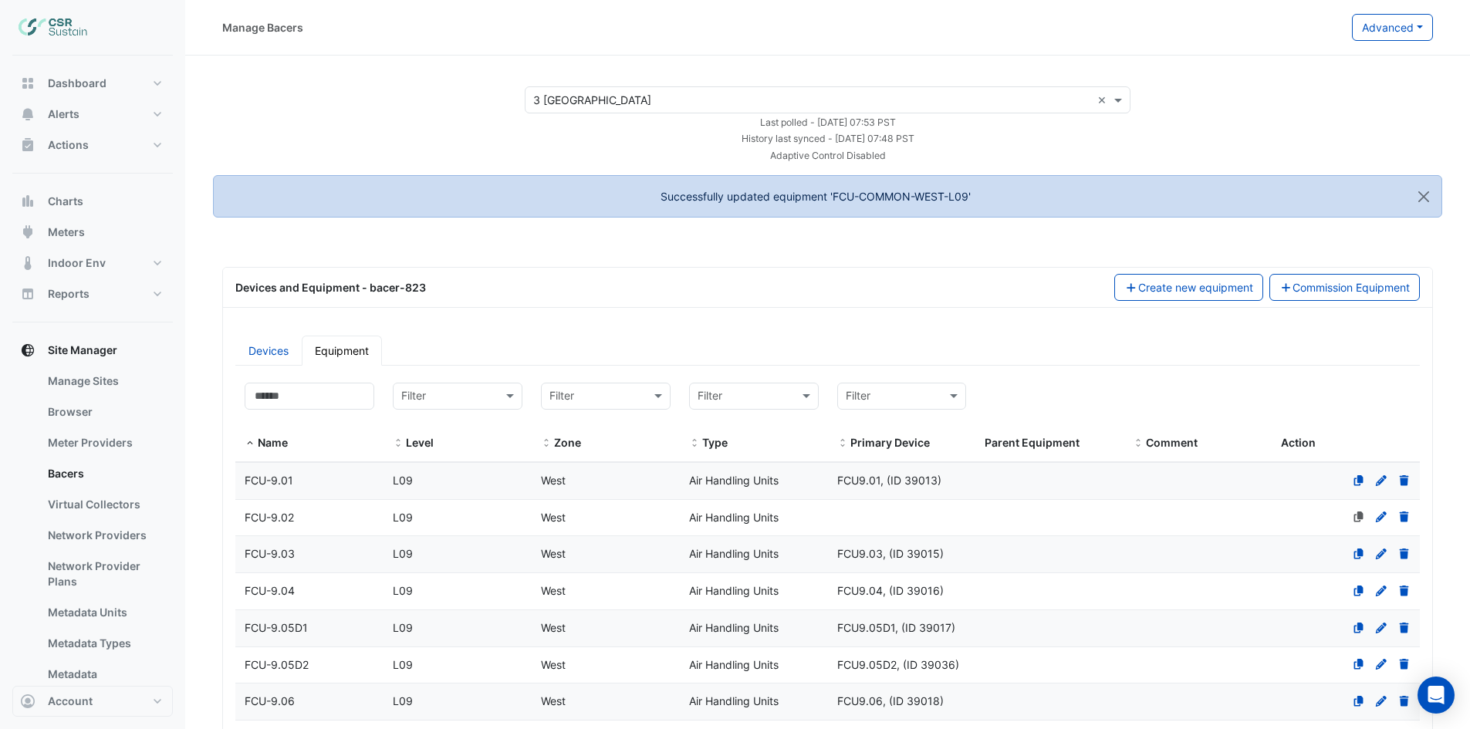
select select "***"
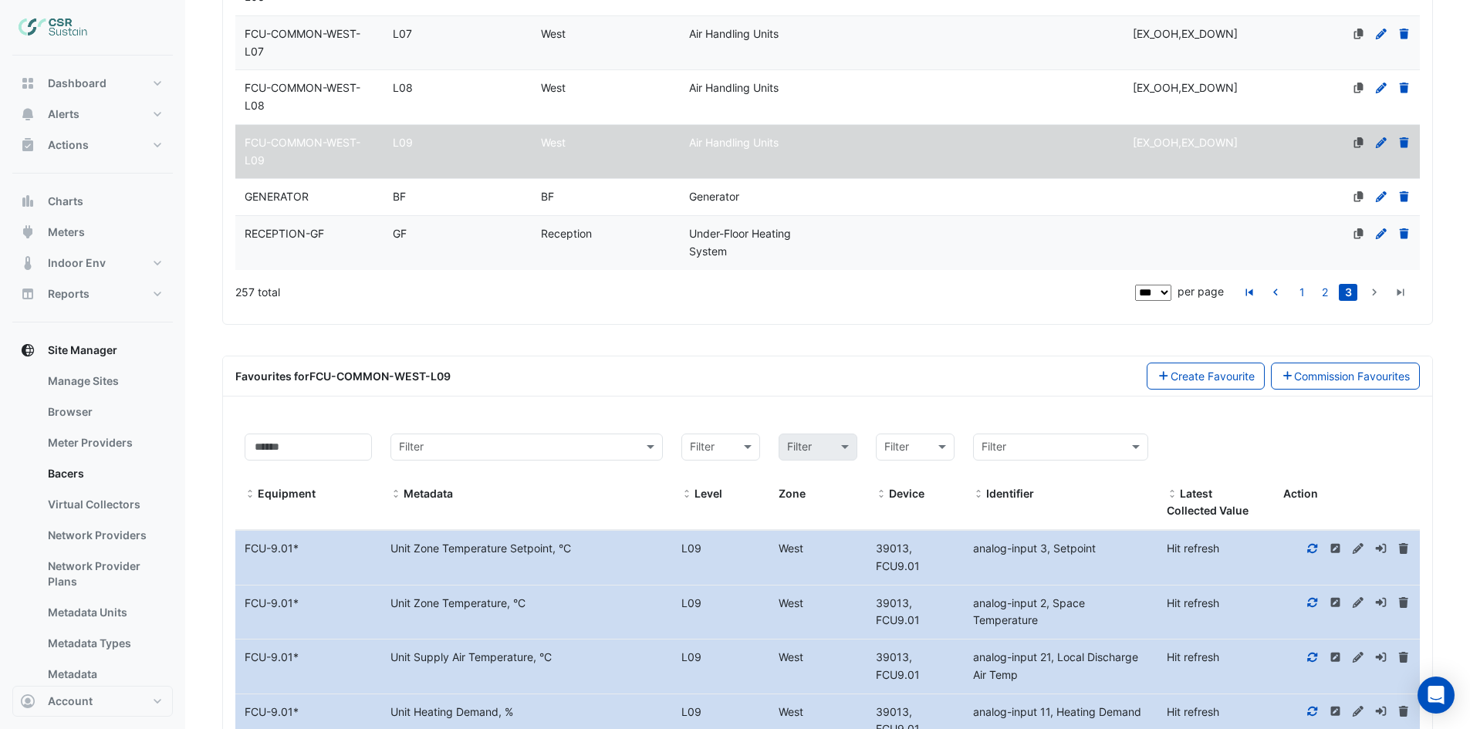
scroll to position [2829, 0]
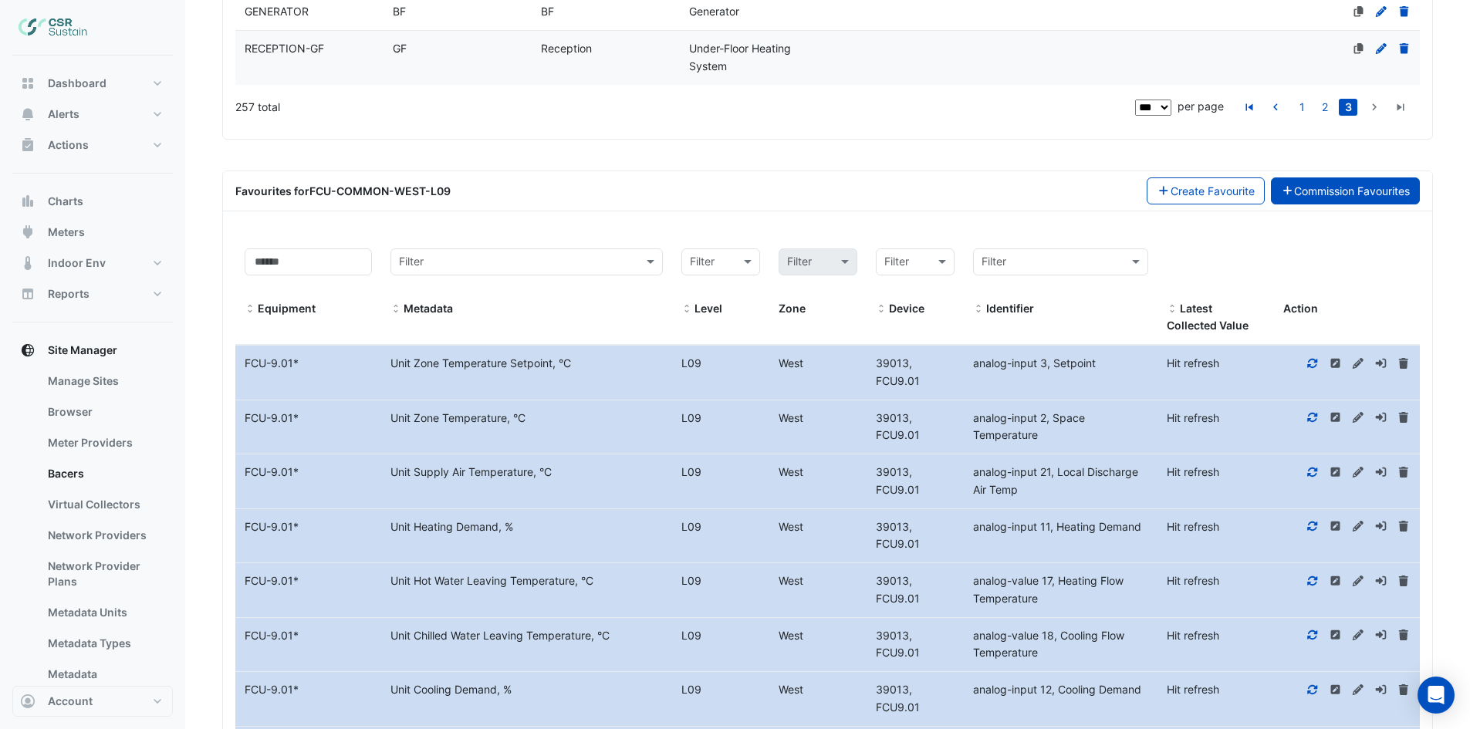
click at [1374, 205] on link "Commission Favourites" at bounding box center [1346, 190] width 150 height 27
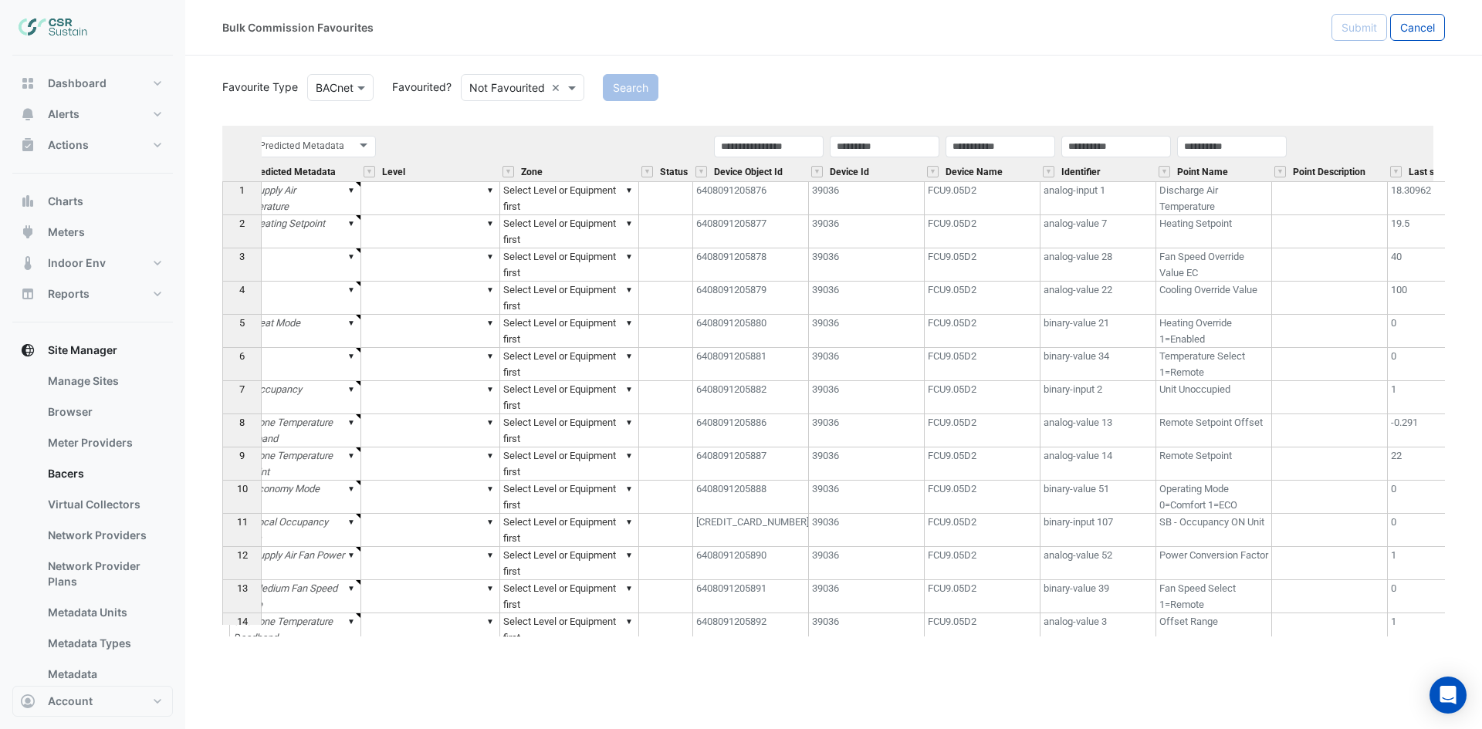
scroll to position [0, 309]
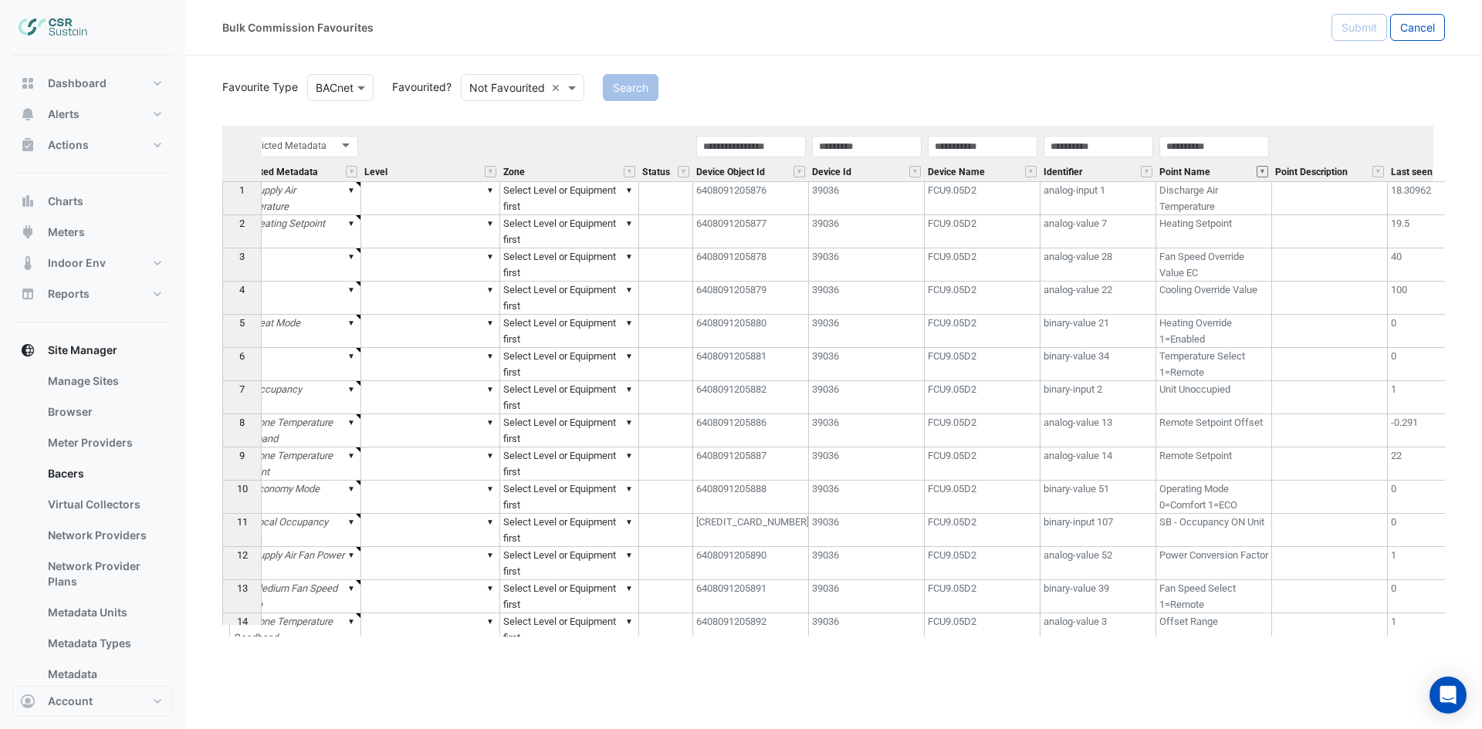
click at [1264, 169] on button "" at bounding box center [1262, 172] width 12 height 12
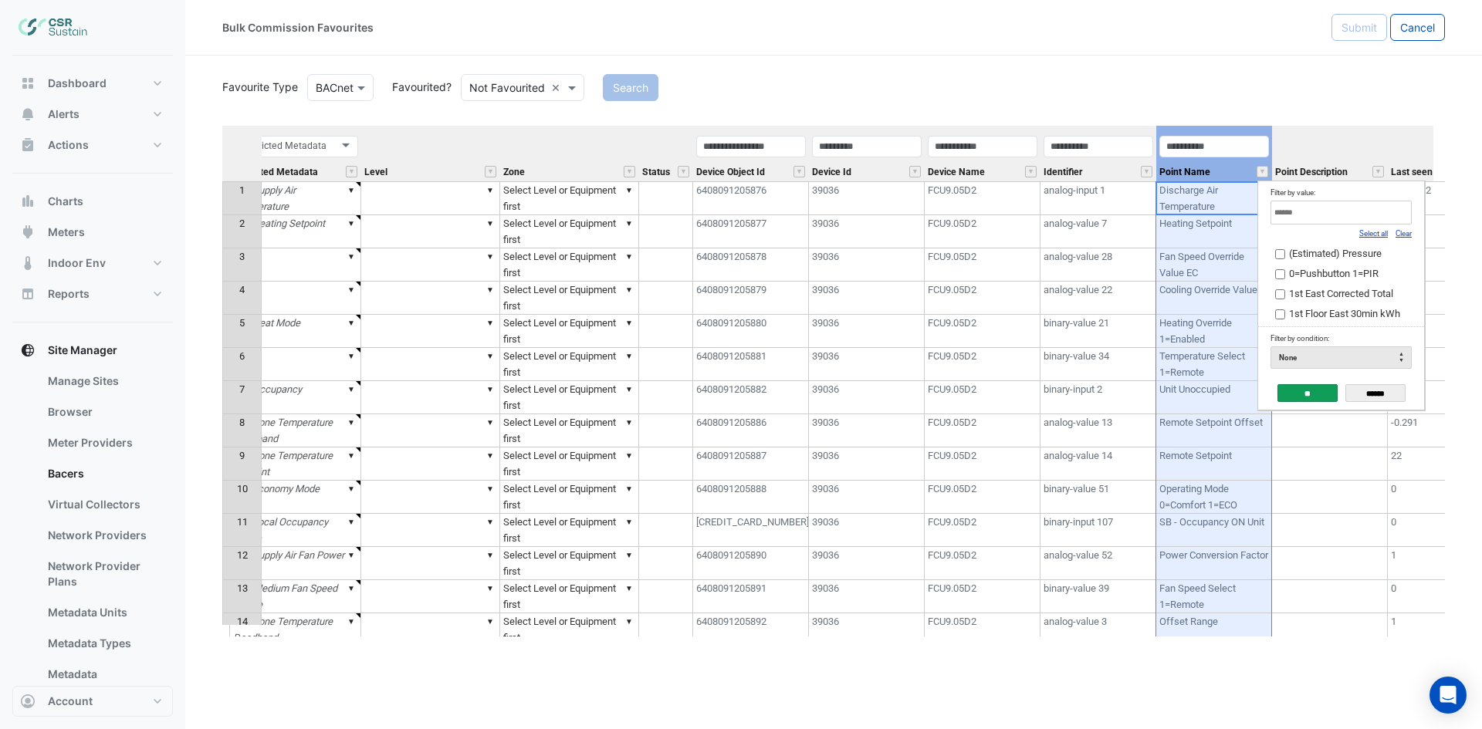
click at [1405, 237] on link "Clear" at bounding box center [1403, 233] width 16 height 8
click at [1398, 220] on input "Filter by value:" at bounding box center [1340, 213] width 141 height 24
paste input "**********"
type input "**********"
click at [1312, 258] on span "West FCU's Enable" at bounding box center [1329, 254] width 81 height 12
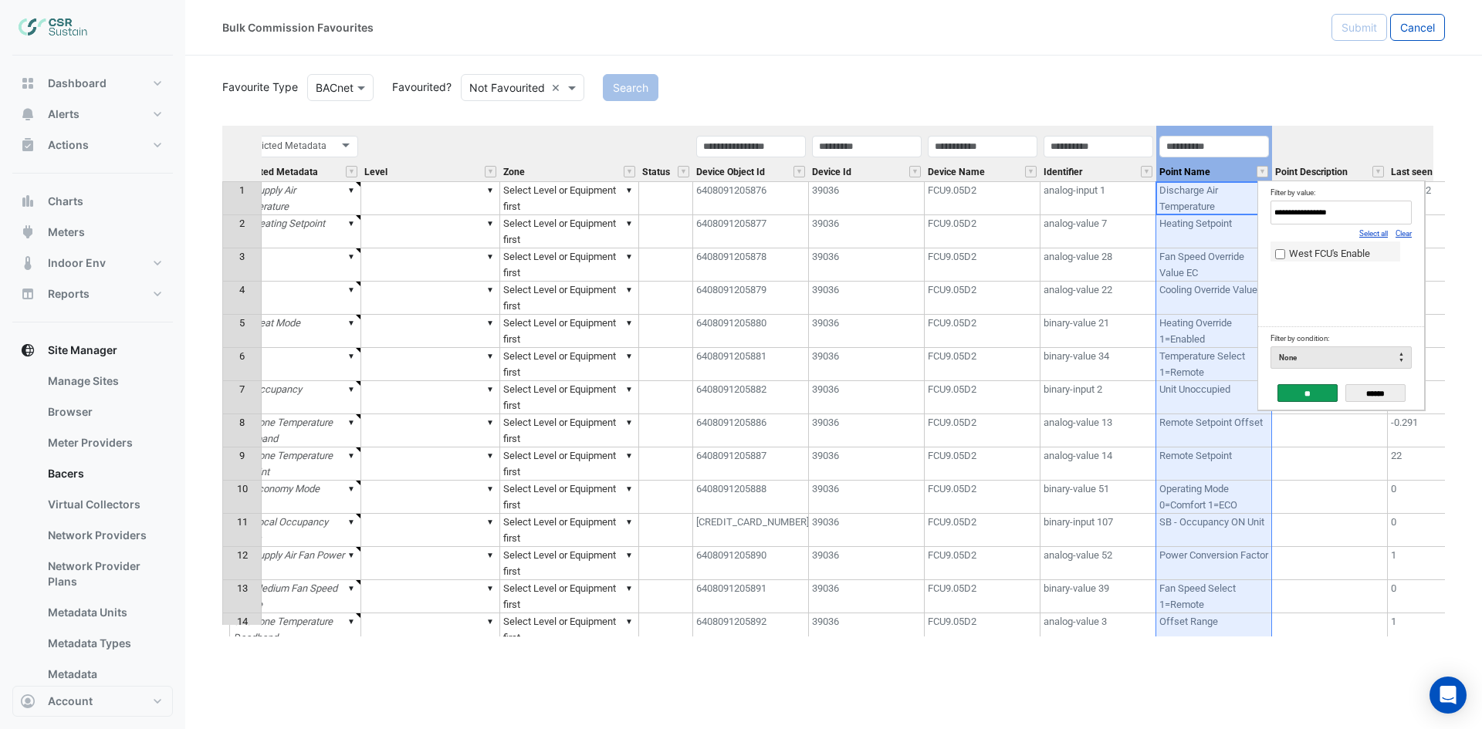
click at [1316, 397] on input "**" at bounding box center [1307, 393] width 60 height 18
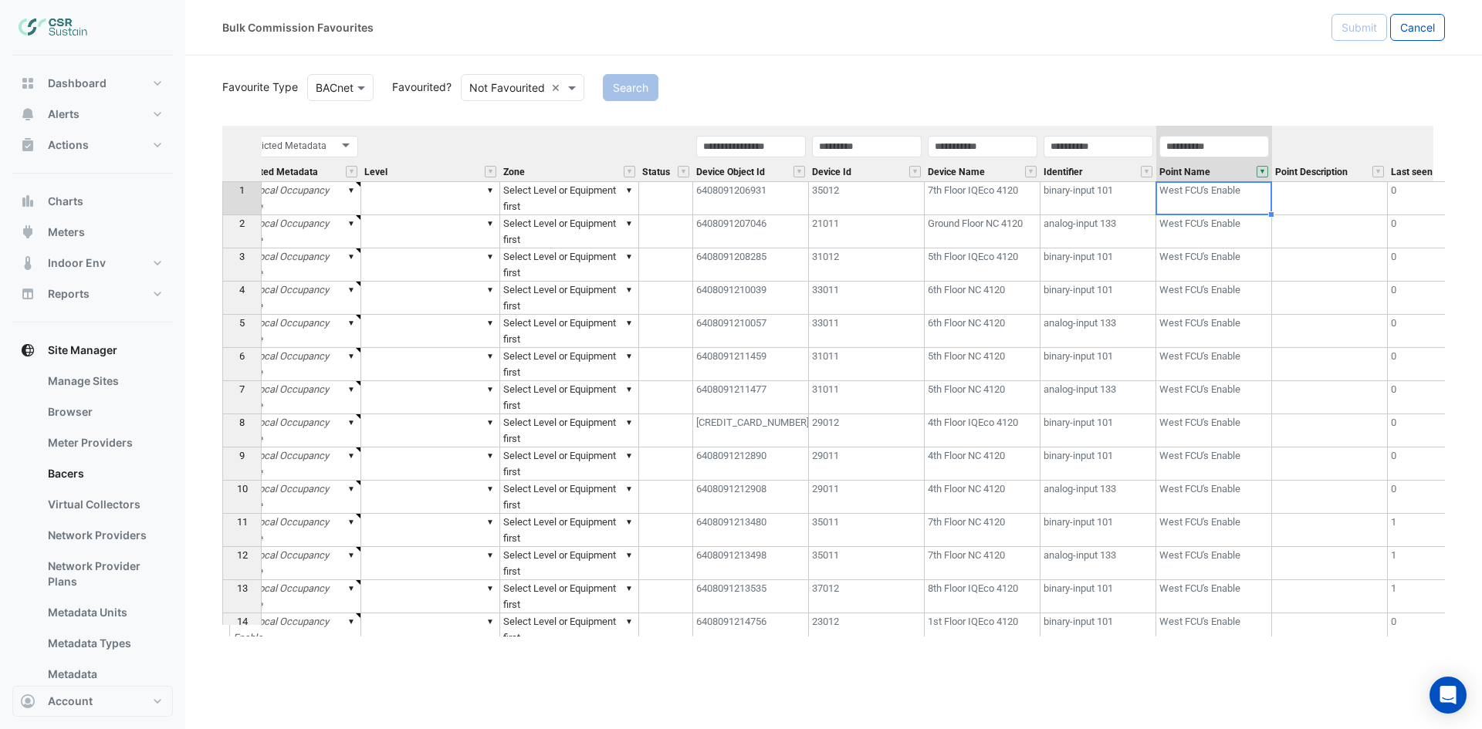
click at [1259, 128] on th "Point Name" at bounding box center [1214, 154] width 116 height 56
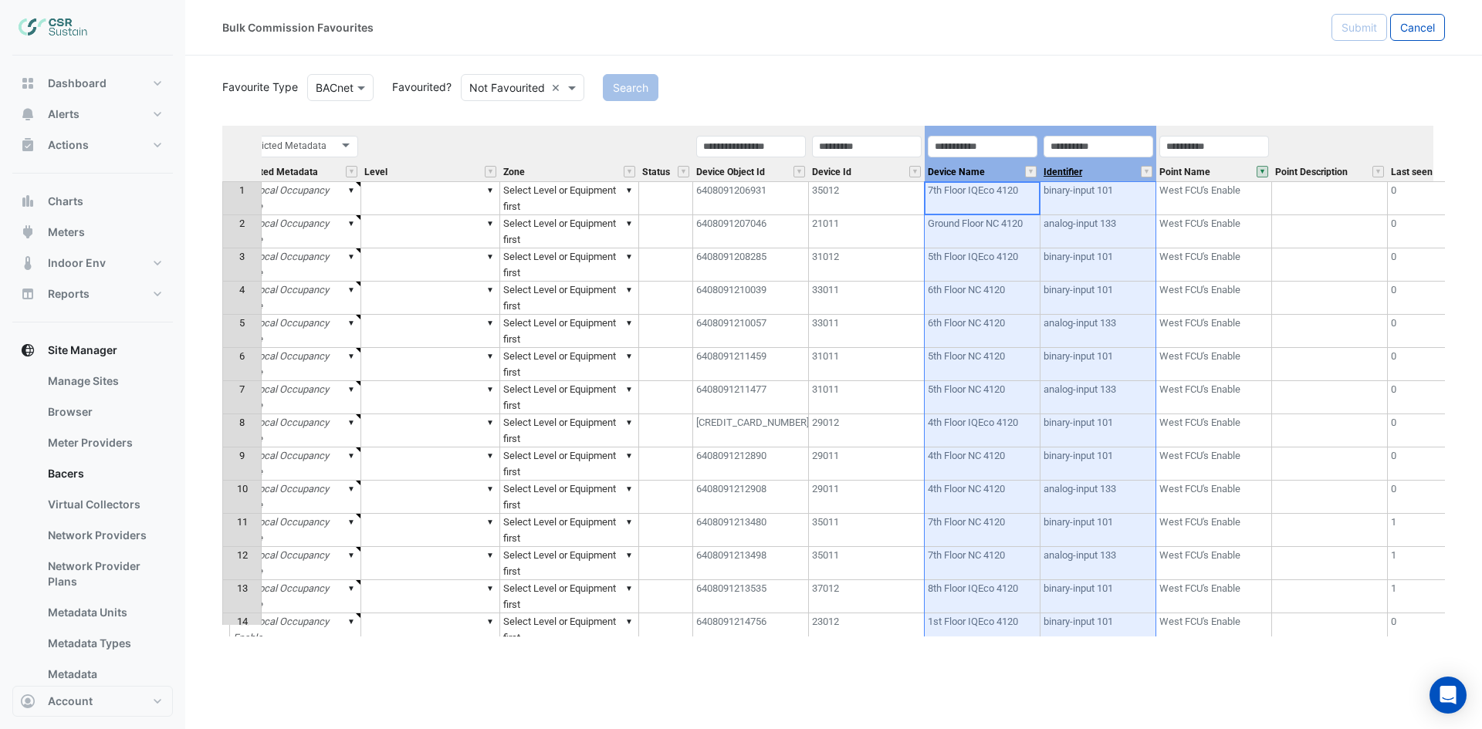
drag, startPoint x: 1012, startPoint y: 170, endPoint x: 1050, endPoint y: 170, distance: 37.8
click at [1050, 170] on tr "Equipment Metadata Predicted Metadata Predicted Metadata Level Zone Status Devi…" at bounding box center [766, 154] width 1706 height 56
click at [1121, 160] on div "Identifier" at bounding box center [1098, 157] width 116 height 47
click at [1120, 183] on div "Equipment Metadata Predicted Metadata Predicted Metadata Level Zone Status Devi…" at bounding box center [827, 155] width 1211 height 58
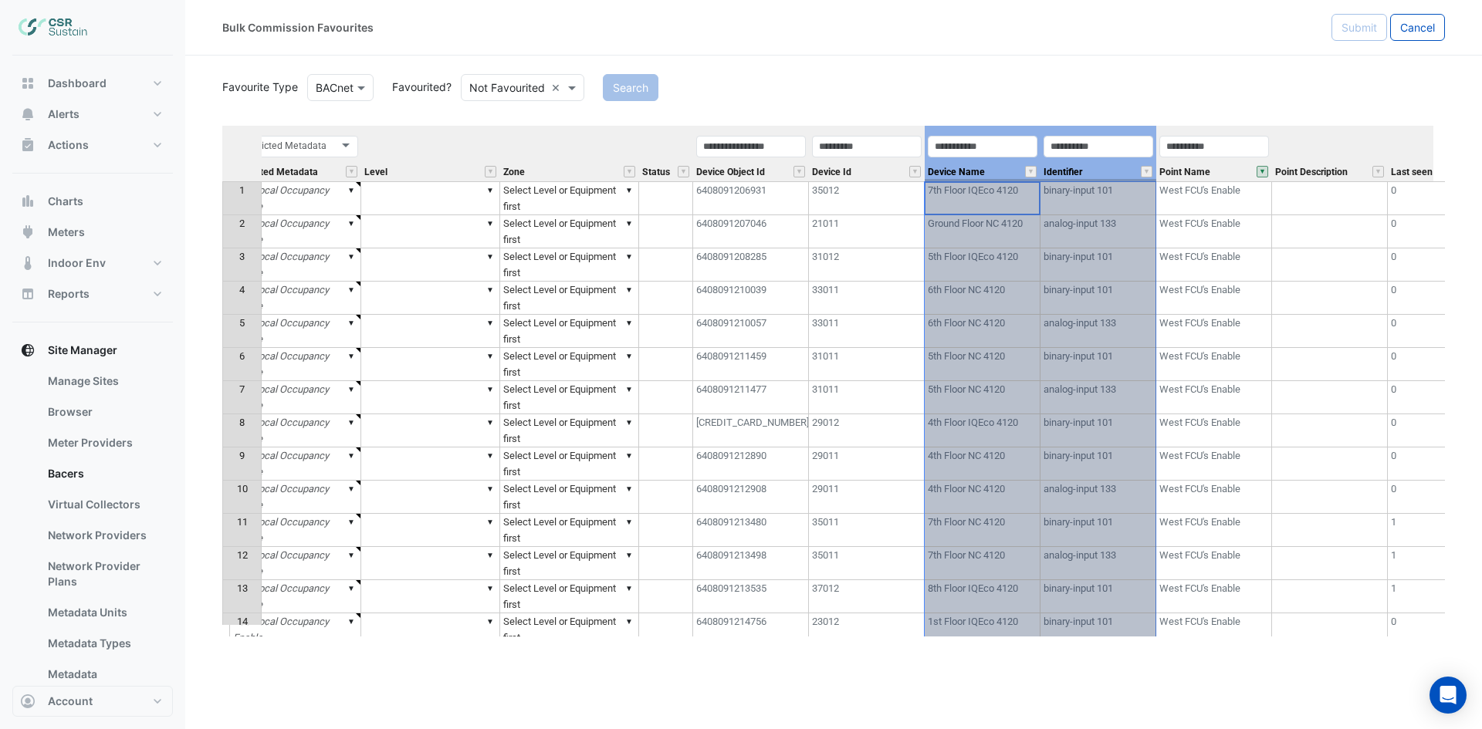
click at [1003, 167] on div "Device Name" at bounding box center [983, 157] width 116 height 47
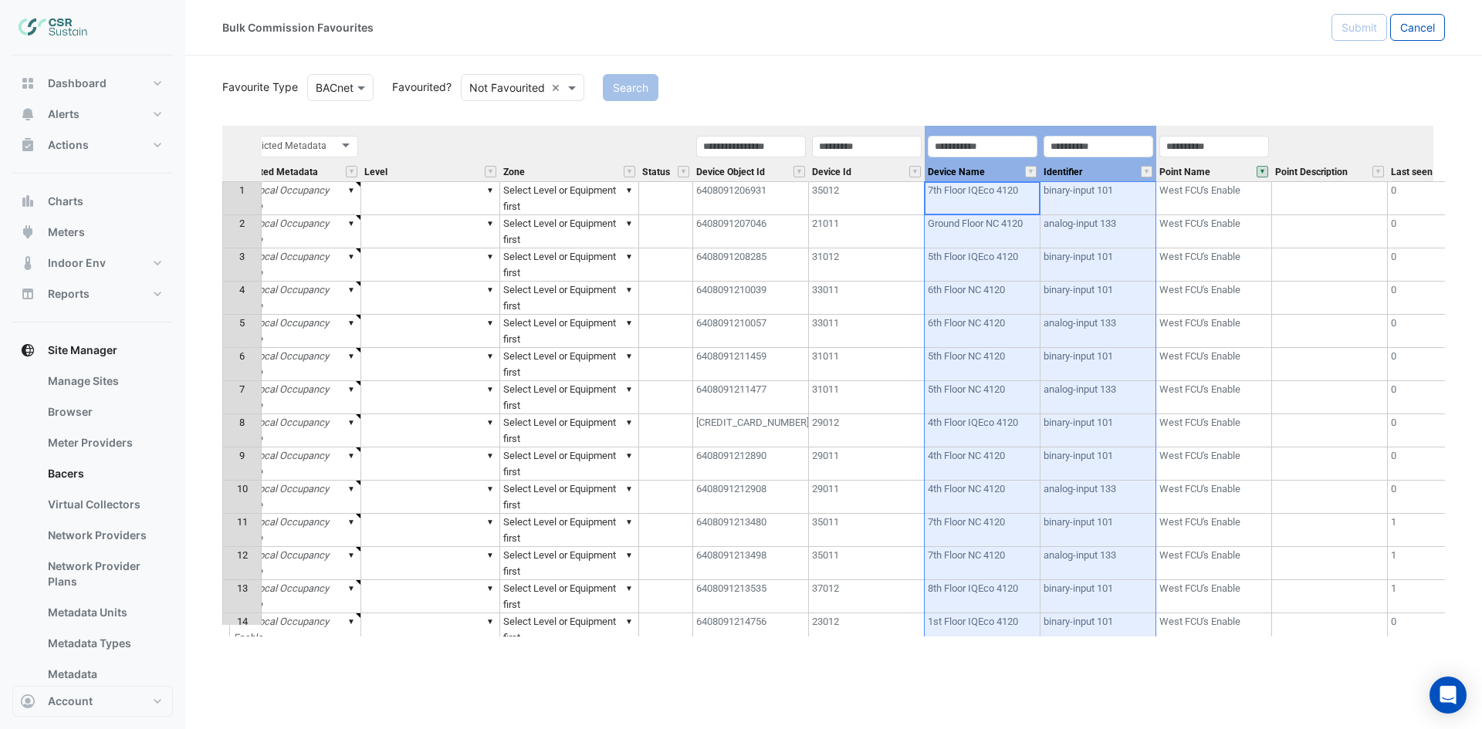
click at [1209, 134] on div "Point Name" at bounding box center [1214, 157] width 116 height 47
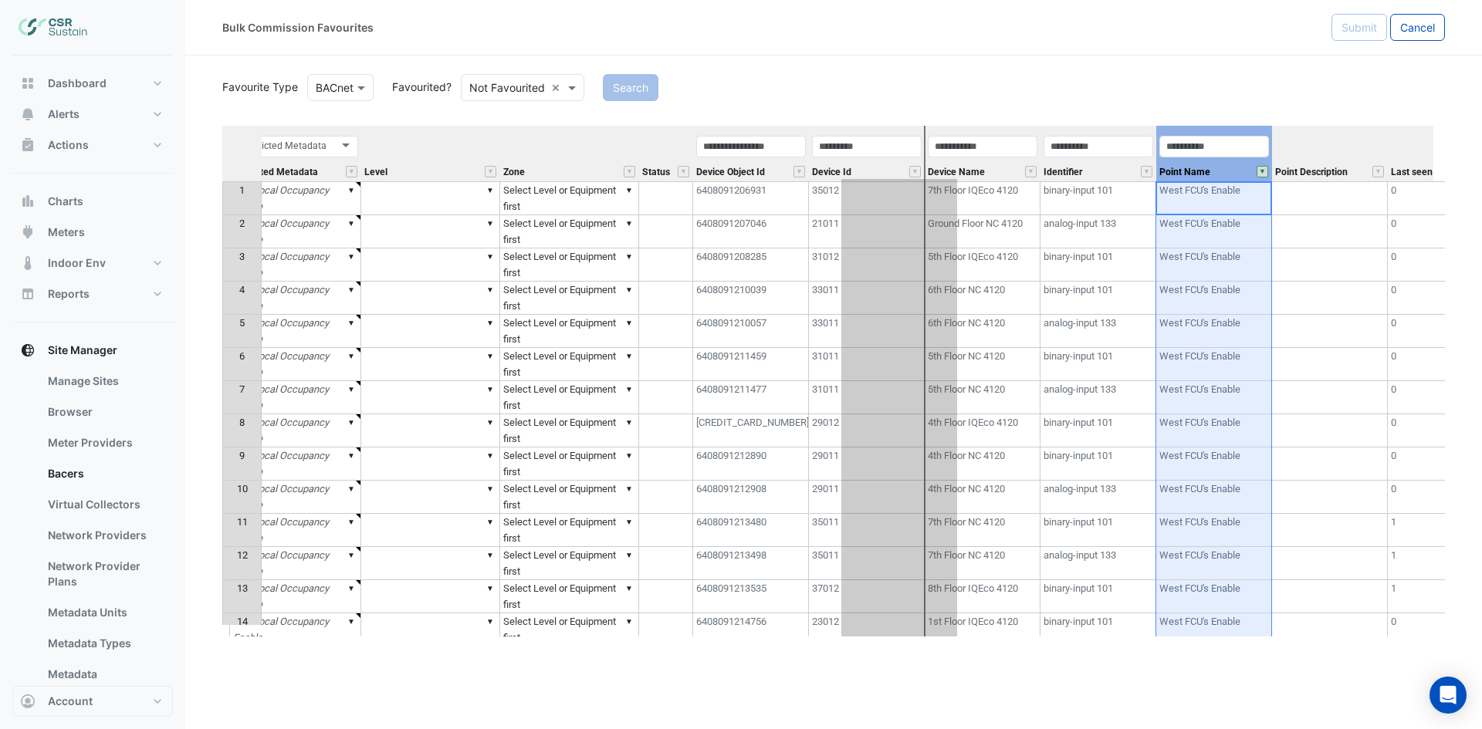
drag, startPoint x: 1211, startPoint y: 131, endPoint x: 896, endPoint y: 146, distance: 315.2
click at [896, 146] on tr "Equipment Metadata Predicted Metadata Predicted Metadata Level Zone Status Devi…" at bounding box center [766, 154] width 1706 height 56
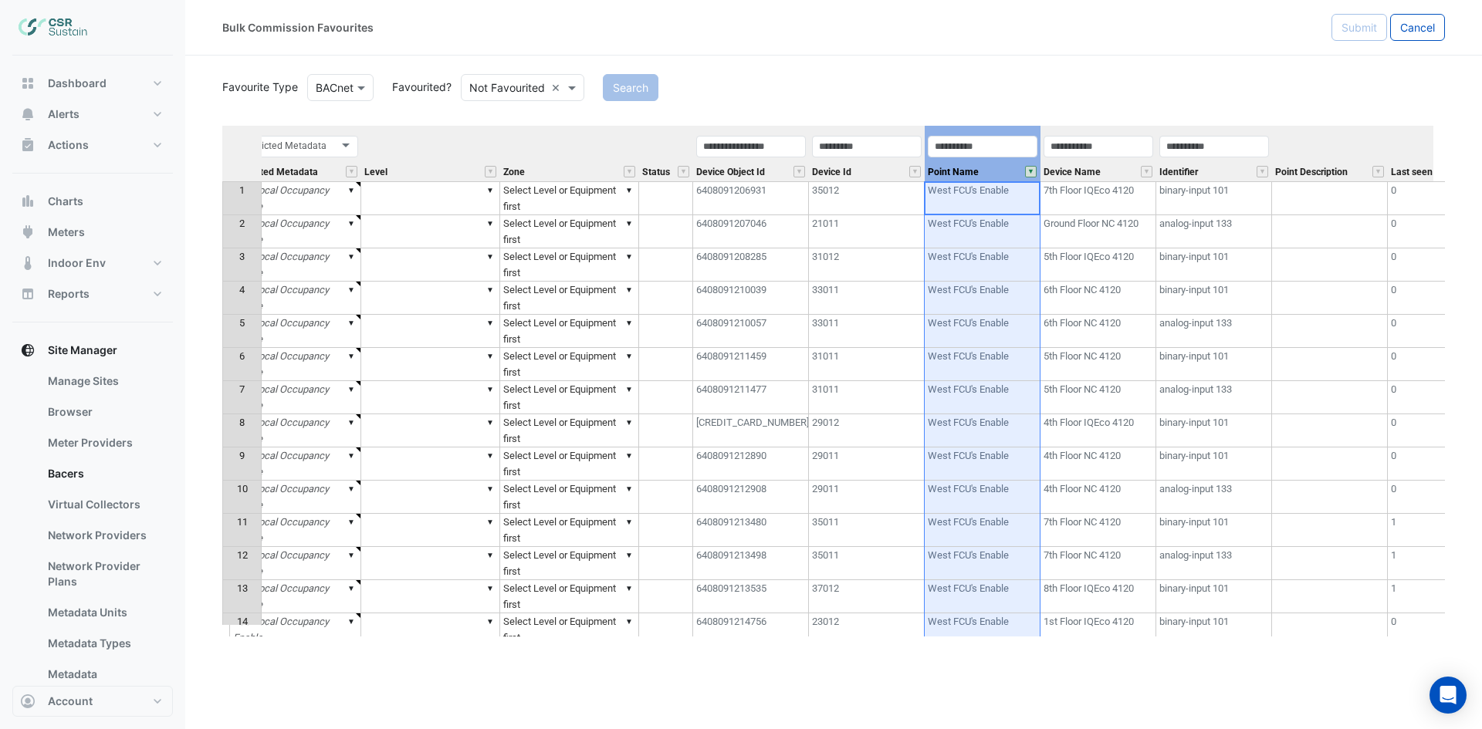
click at [1124, 164] on div "Device Name" at bounding box center [1098, 157] width 116 height 47
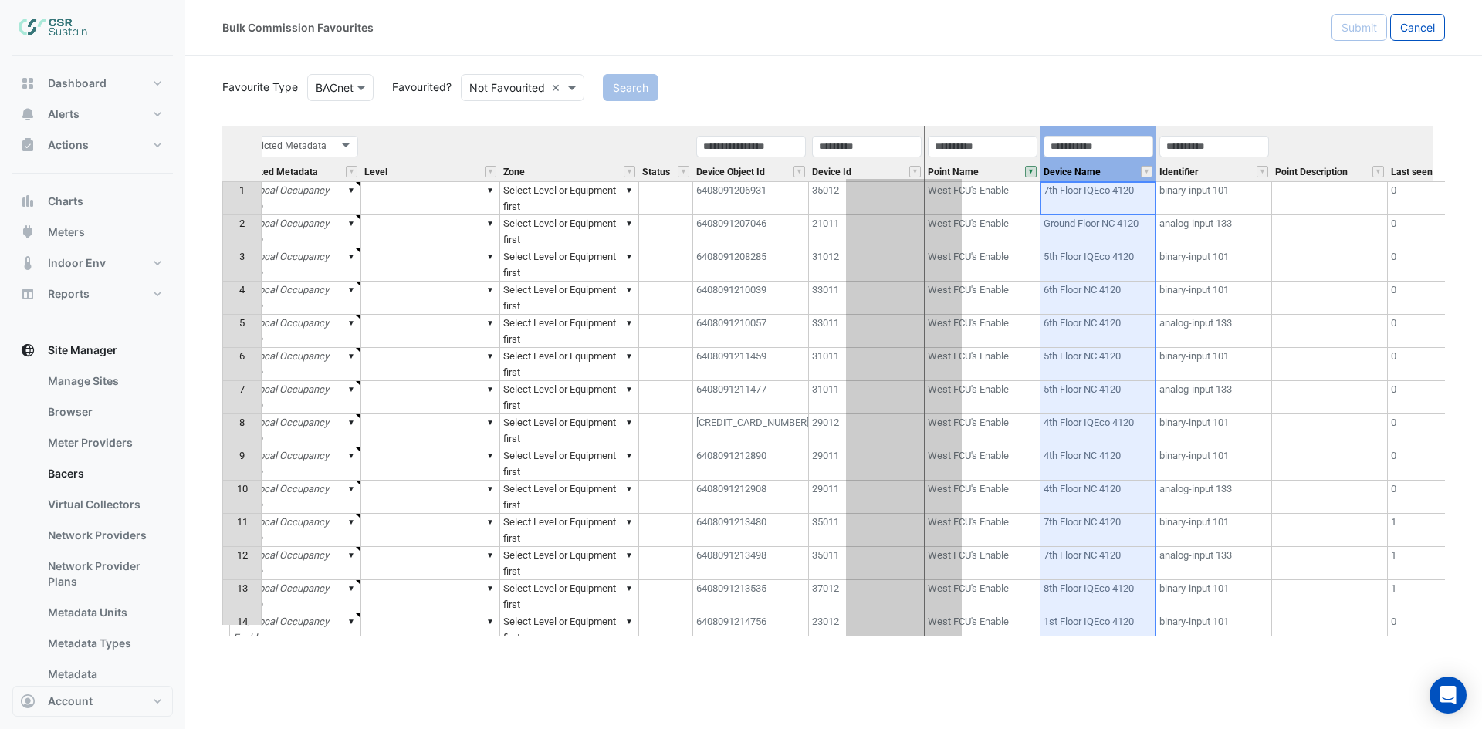
drag, startPoint x: 1120, startPoint y: 133, endPoint x: 925, endPoint y: 134, distance: 194.5
click at [925, 134] on tr "Equipment Metadata Predicted Metadata Predicted Metadata Level Zone Status Devi…" at bounding box center [766, 154] width 1706 height 56
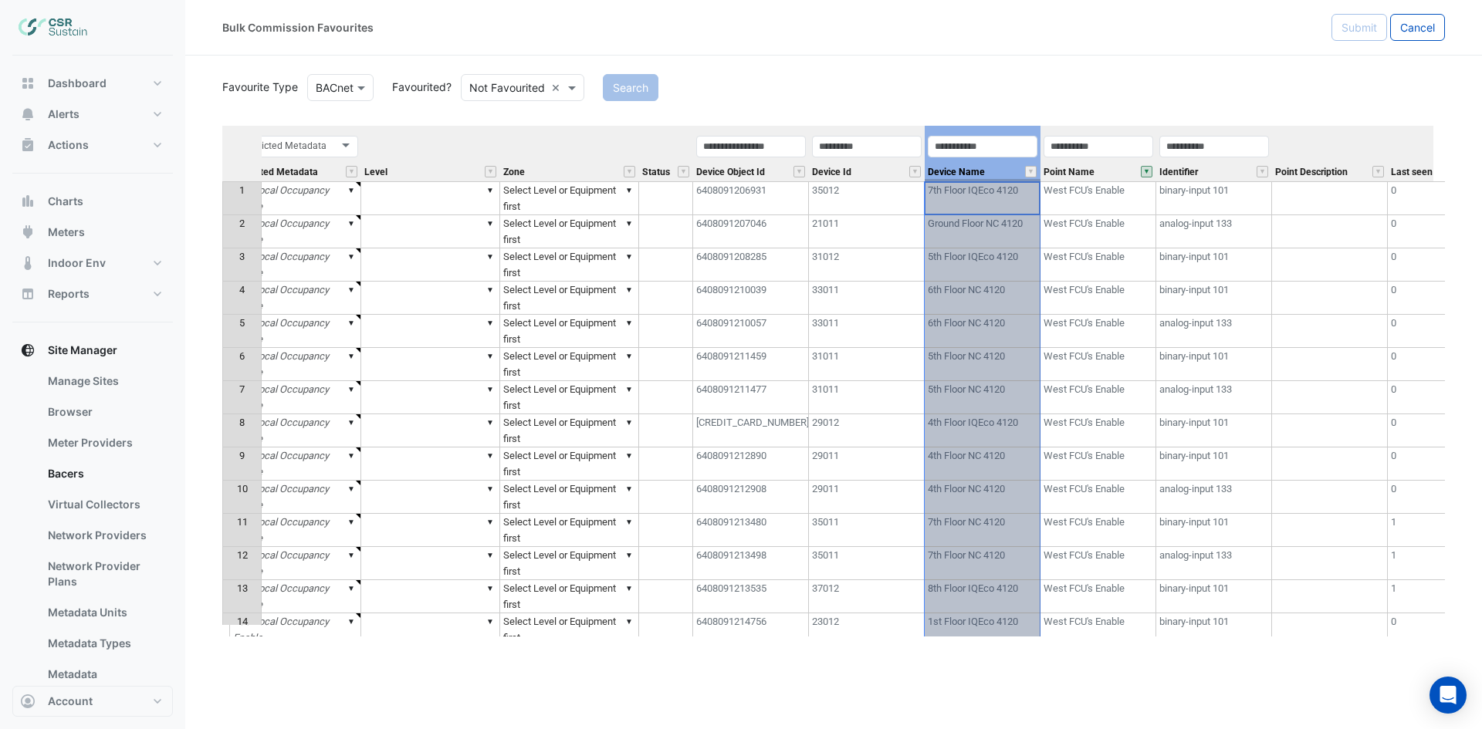
drag, startPoint x: 1010, startPoint y: 177, endPoint x: 1064, endPoint y: 156, distance: 57.9
click at [1010, 176] on div "Device Name" at bounding box center [983, 157] width 116 height 47
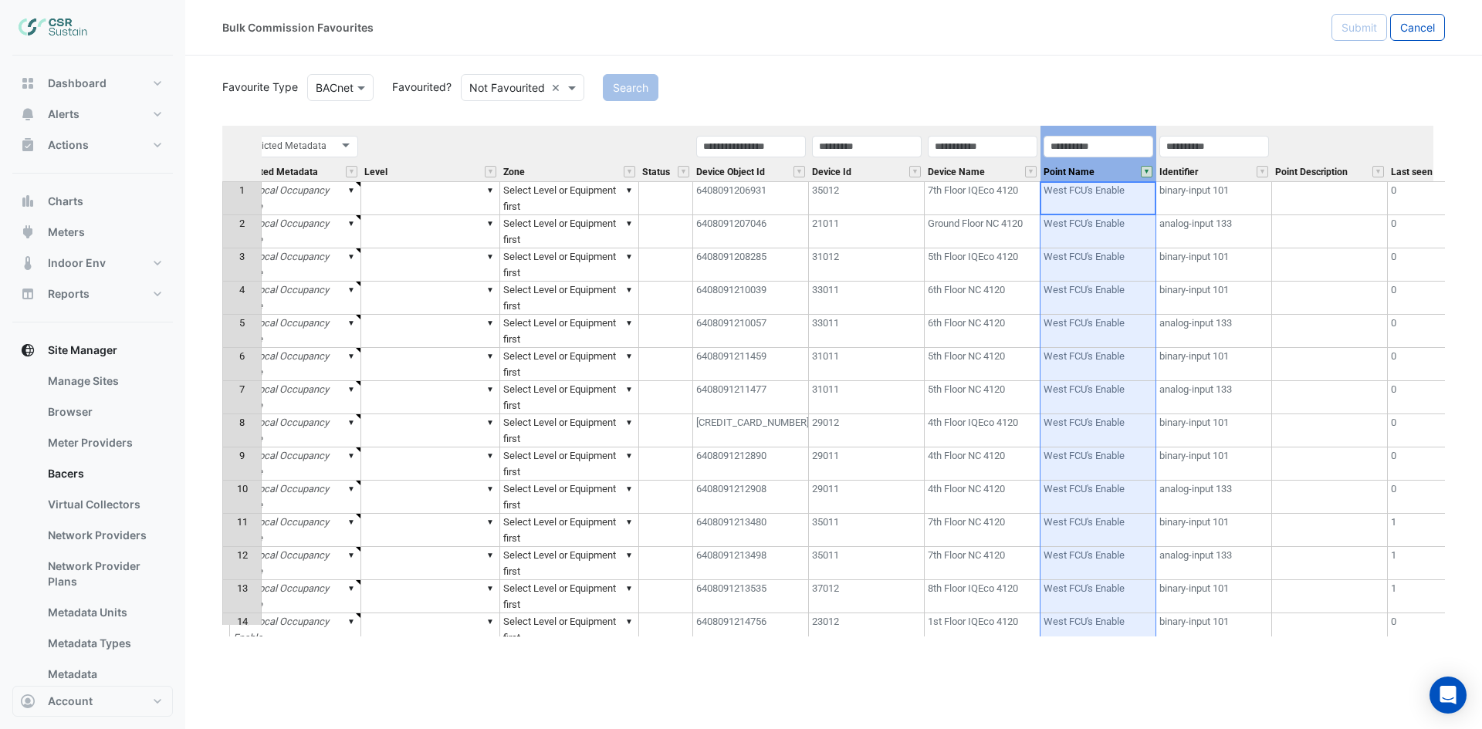
click at [1123, 161] on div "Point Name" at bounding box center [1098, 157] width 116 height 47
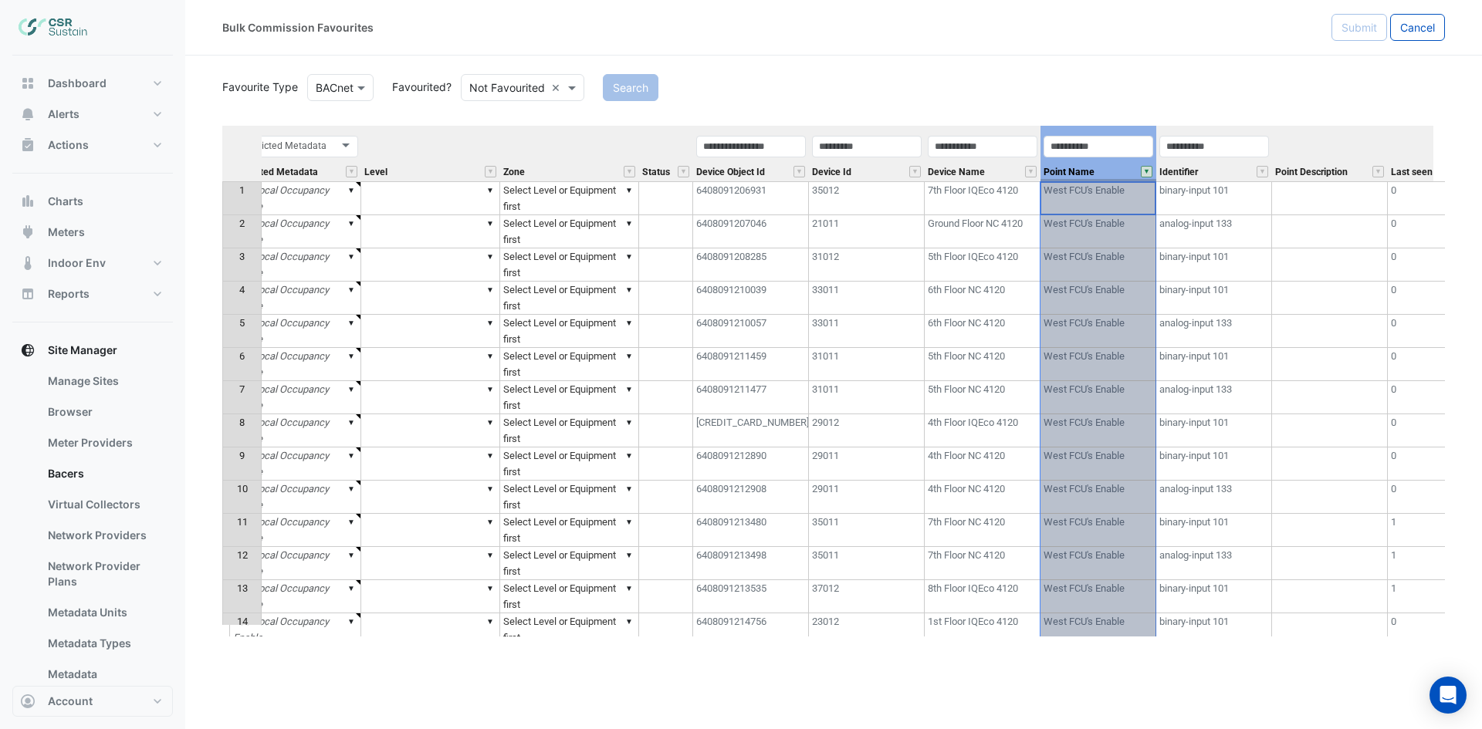
drag, startPoint x: 1113, startPoint y: 169, endPoint x: 1058, endPoint y: 163, distance: 55.1
click at [1108, 169] on div "Point Name" at bounding box center [1098, 157] width 116 height 47
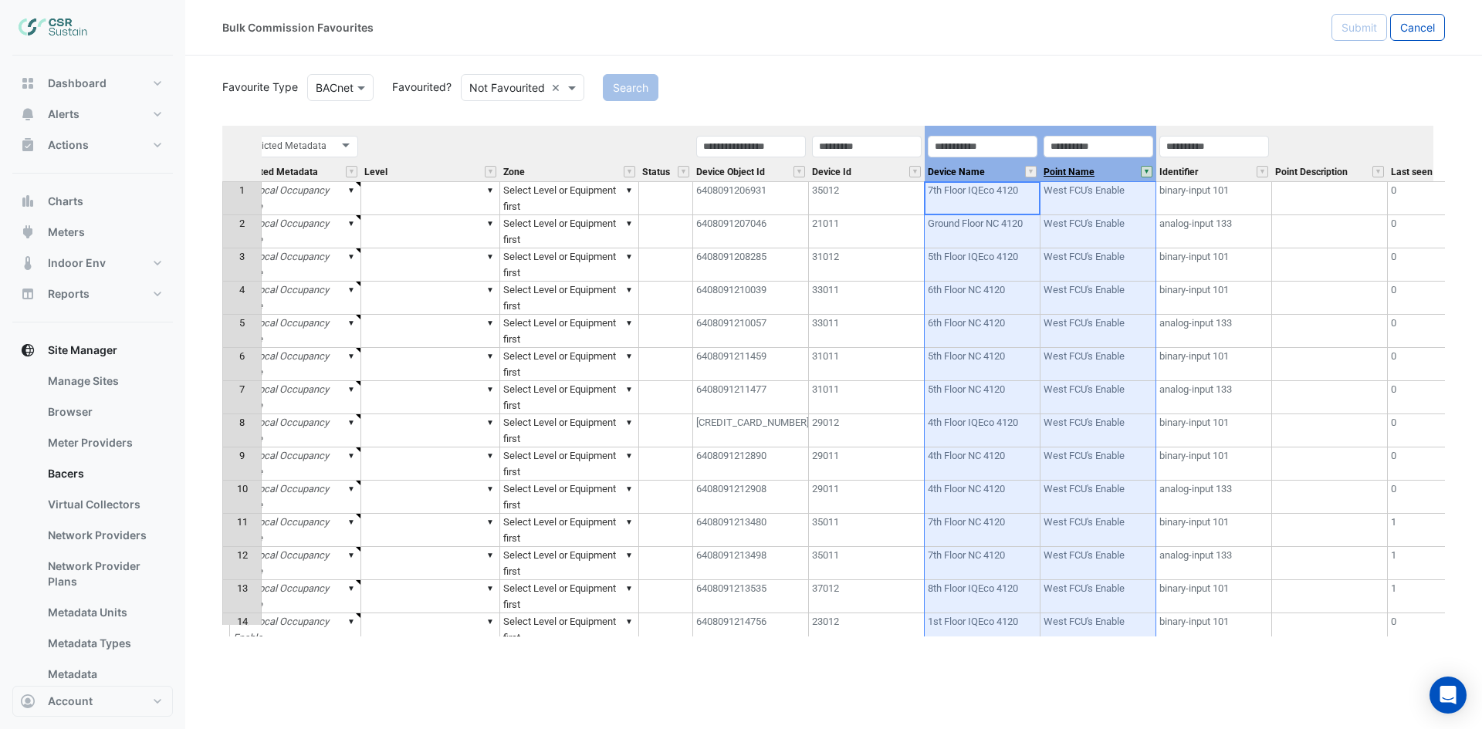
drag, startPoint x: 1013, startPoint y: 165, endPoint x: 1080, endPoint y: 174, distance: 67.7
click at [1080, 174] on tr "Equipment Metadata Predicted Metadata Predicted Metadata Level Zone Status Devi…" at bounding box center [766, 154] width 1706 height 56
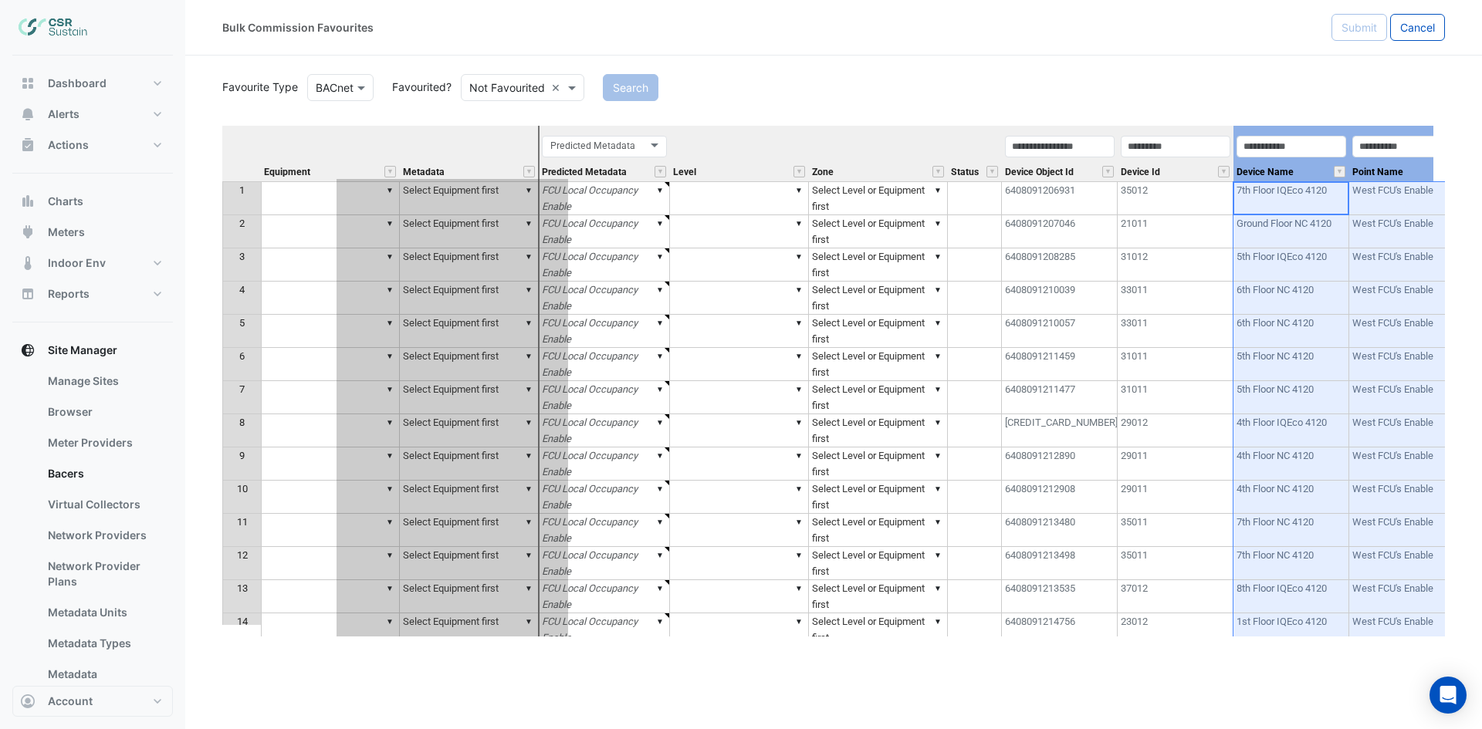
drag, startPoint x: 1078, startPoint y: 131, endPoint x: 489, endPoint y: 204, distance: 593.3
click at [490, 204] on div "Equipment Metadata Predicted Metadata Level Zone Status Device Object Id Device…" at bounding box center [833, 381] width 1222 height 511
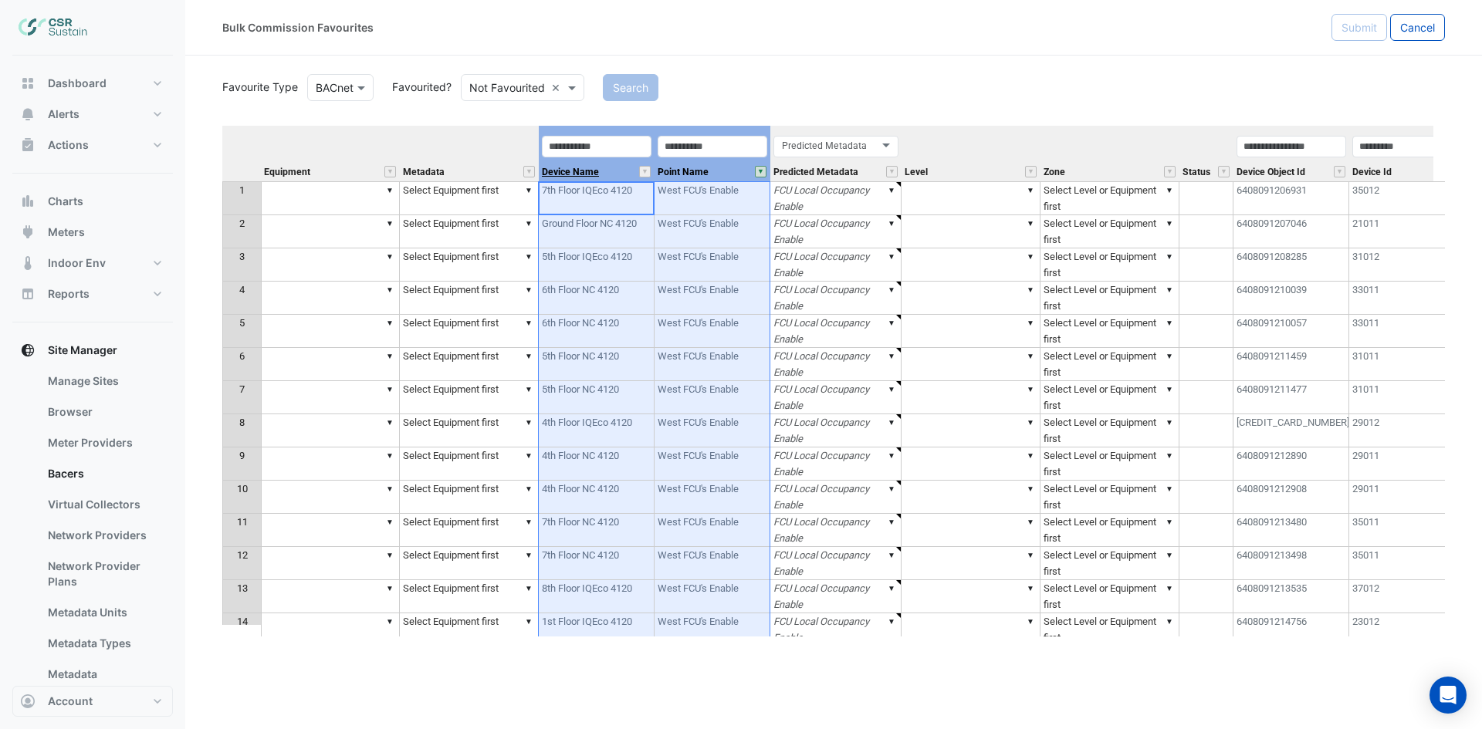
click at [589, 167] on span "Device Name" at bounding box center [570, 172] width 57 height 10
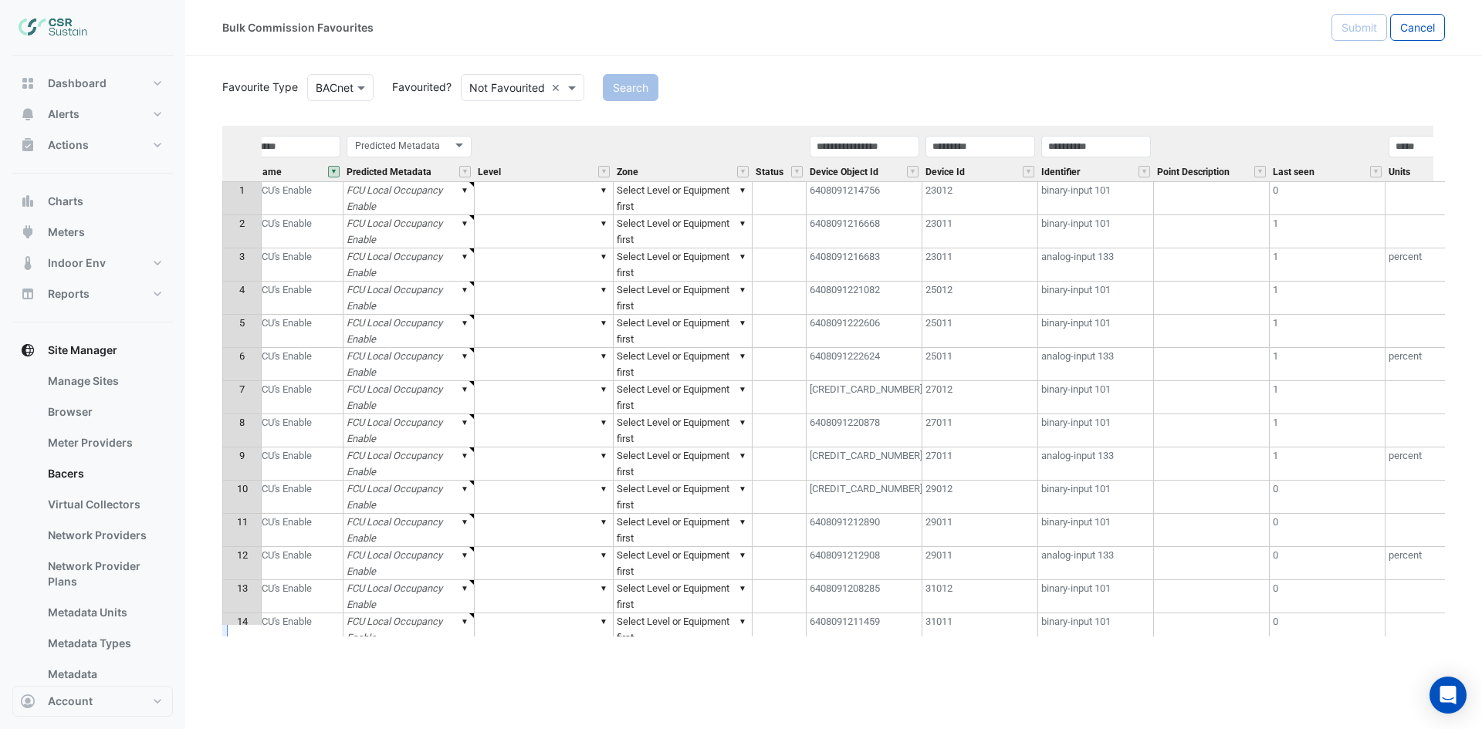
scroll to position [0, 423]
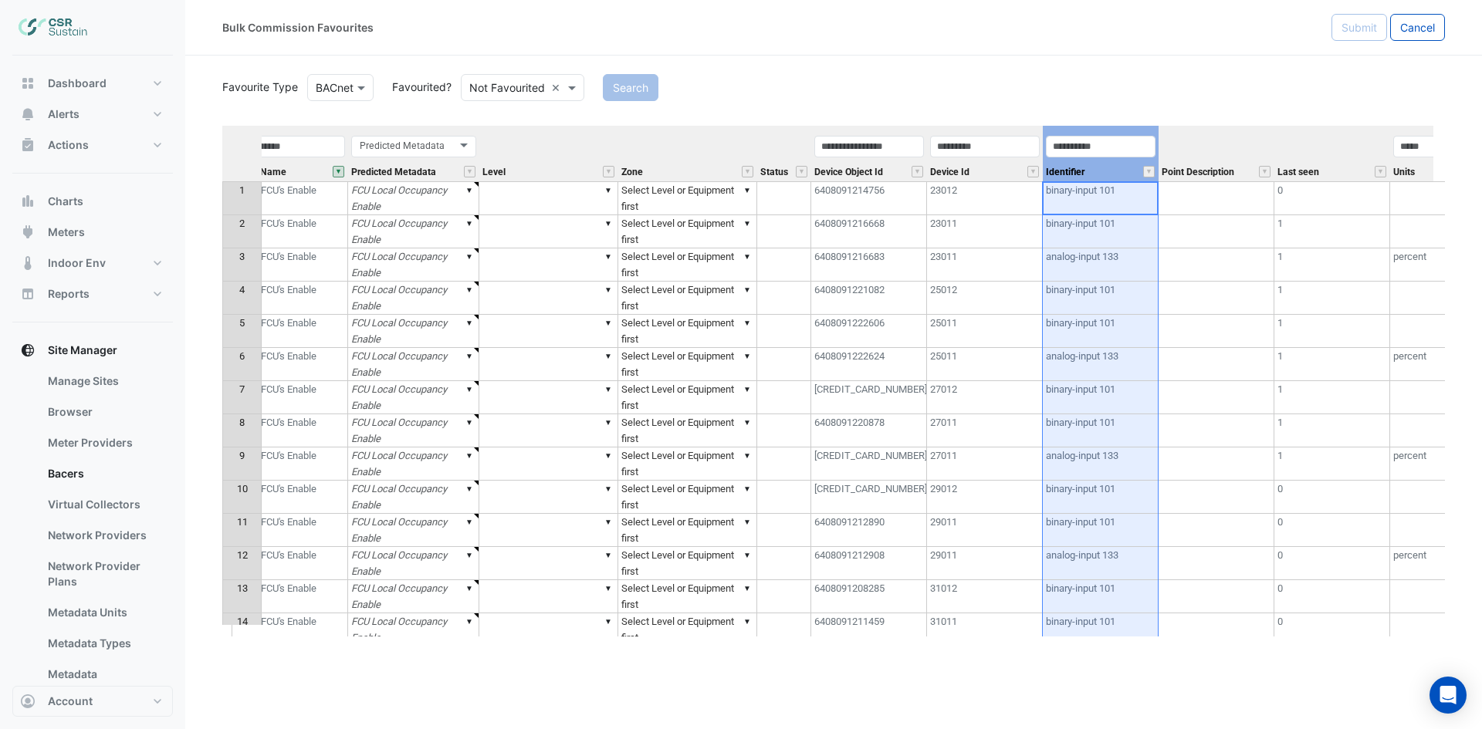
click at [1107, 160] on div "Identifier" at bounding box center [1101, 157] width 116 height 47
click at [1323, 142] on th "Last seen" at bounding box center [1332, 154] width 116 height 56
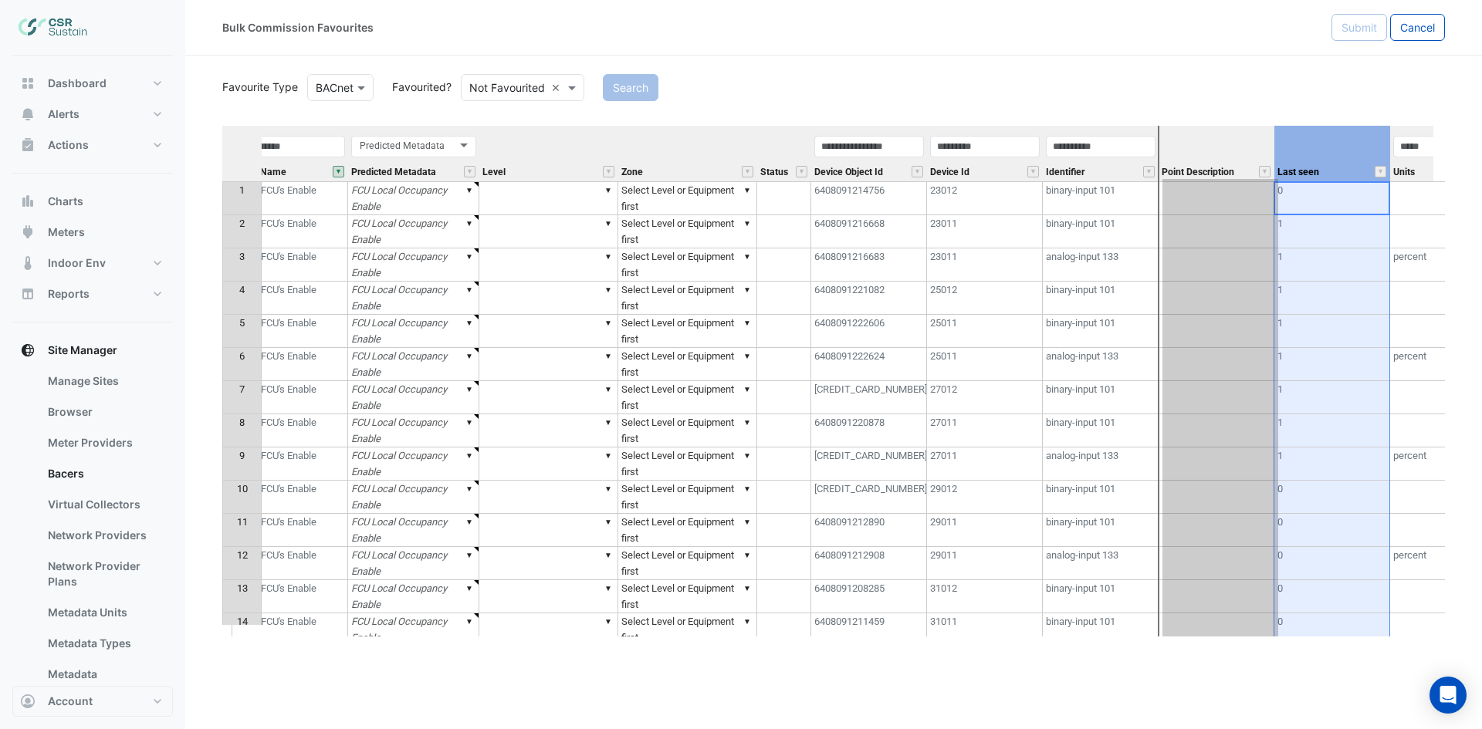
drag, startPoint x: 1326, startPoint y: 127, endPoint x: 1212, endPoint y: 141, distance: 115.2
click at [1212, 141] on tr "Equipment Metadata Device Name Point Name Predicted Metadata Predicted Metadata…" at bounding box center [652, 154] width 1706 height 56
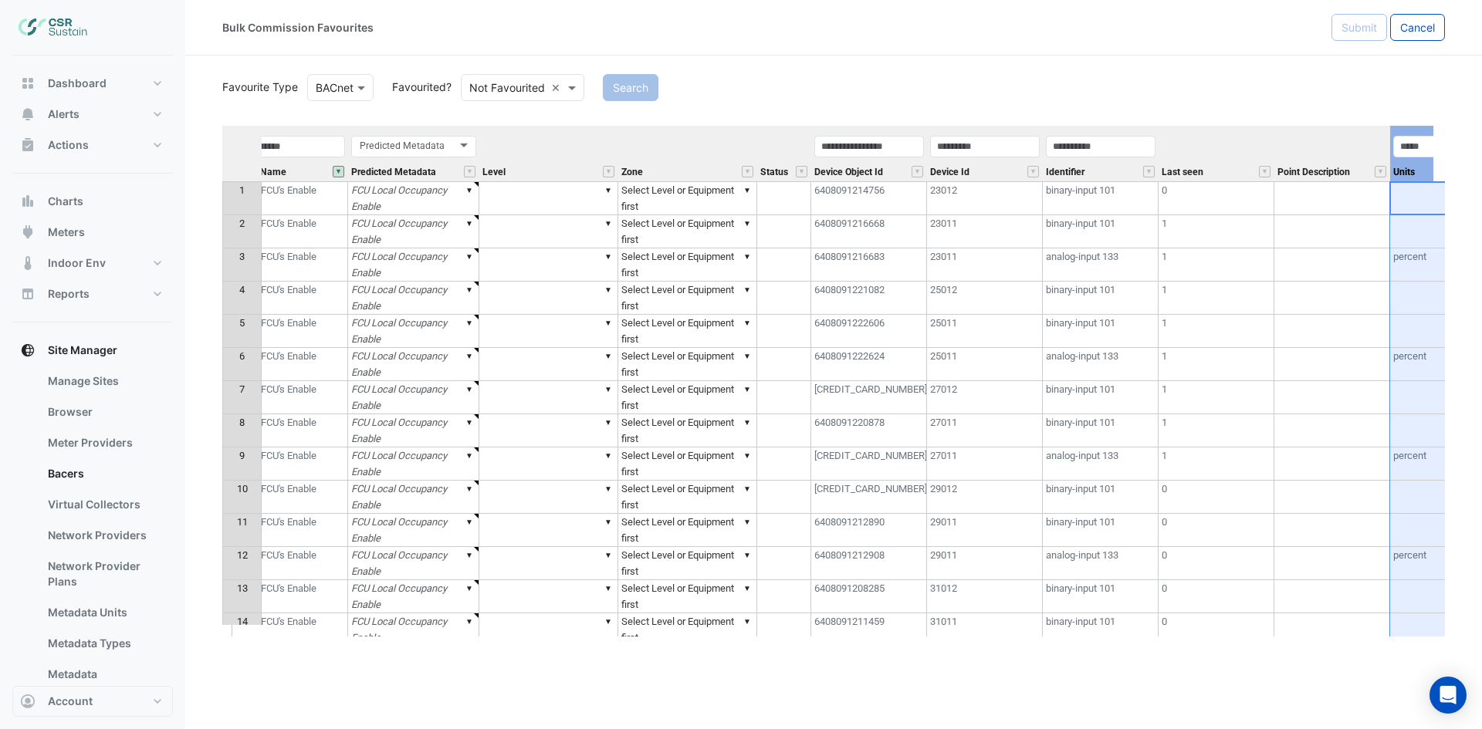
click at [1422, 166] on div "Units" at bounding box center [1448, 157] width 116 height 47
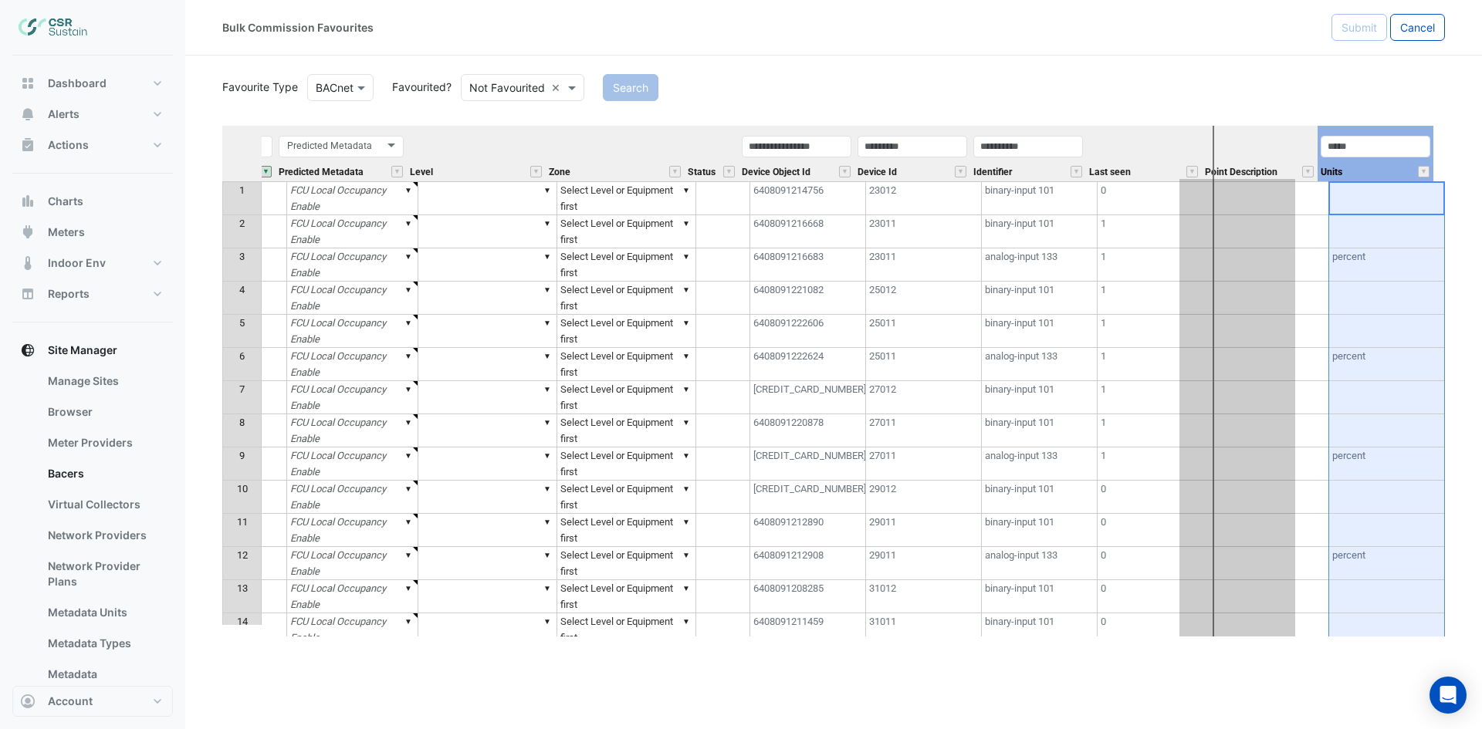
drag, startPoint x: 1402, startPoint y: 127, endPoint x: 1250, endPoint y: 130, distance: 152.1
click at [1250, 130] on tr "Equipment Metadata Device Name Point Name Predicted Metadata Predicted Metadata…" at bounding box center [580, 154] width 1706 height 56
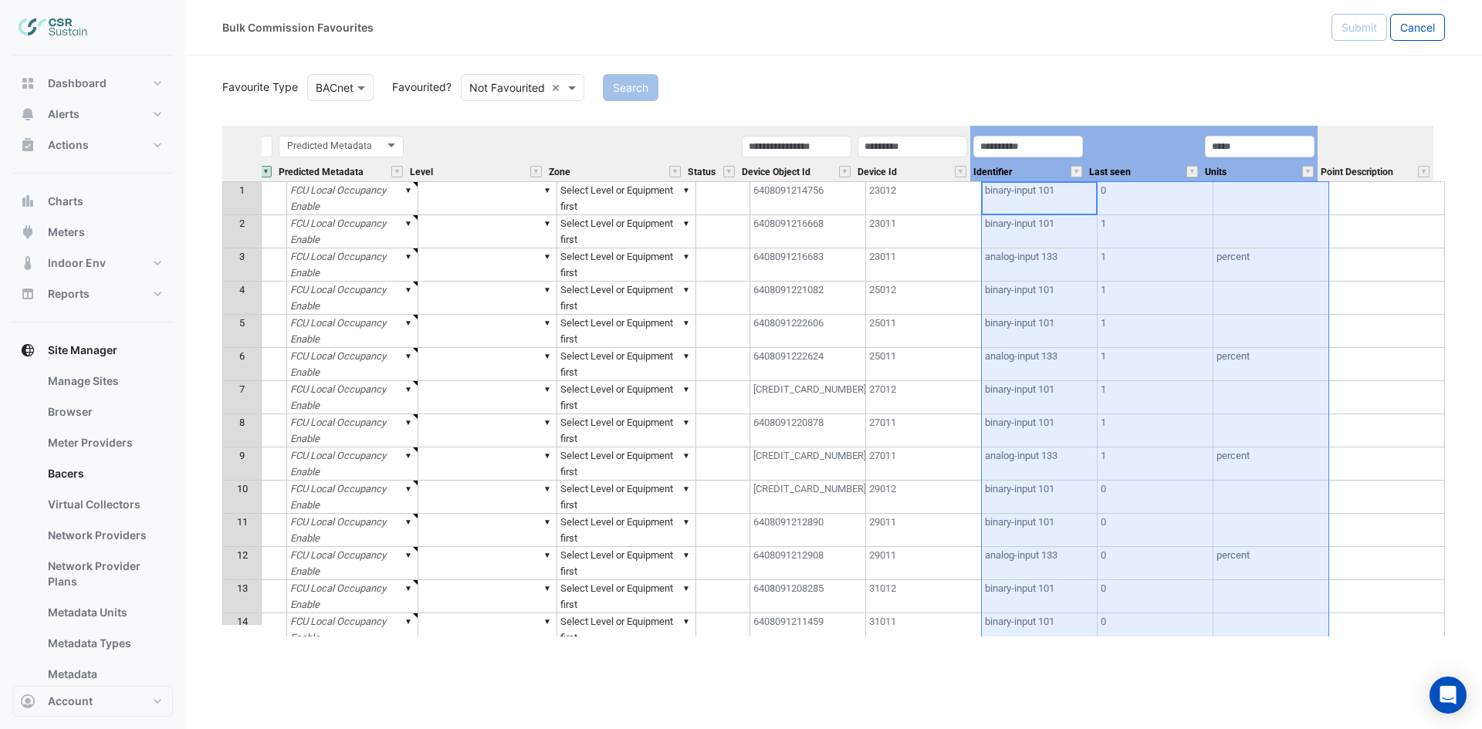
drag, startPoint x: 1028, startPoint y: 167, endPoint x: 1214, endPoint y: 164, distance: 186.0
click at [1229, 174] on tr "Equipment Metadata Device Name Point Name Predicted Metadata Predicted Metadata…" at bounding box center [580, 154] width 1706 height 56
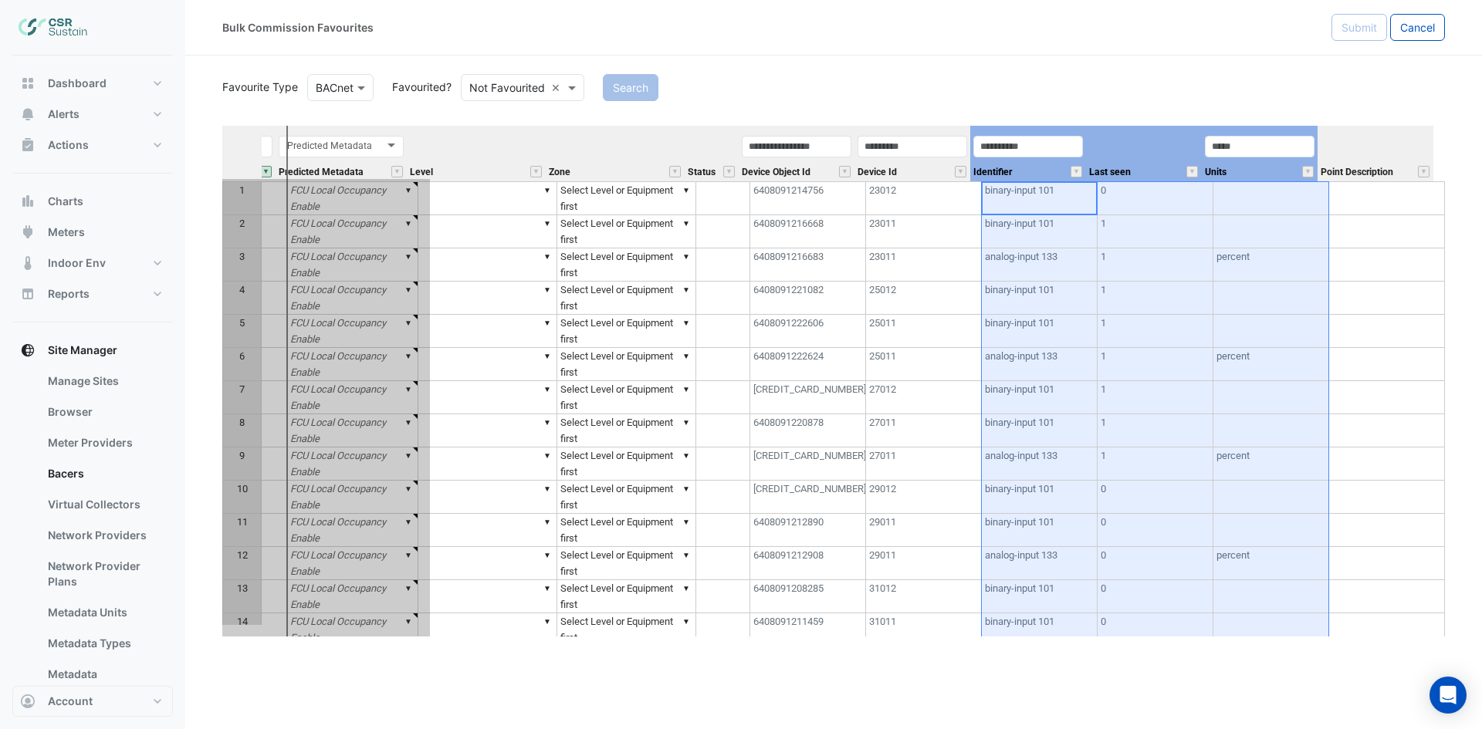
scroll to position [0, 0]
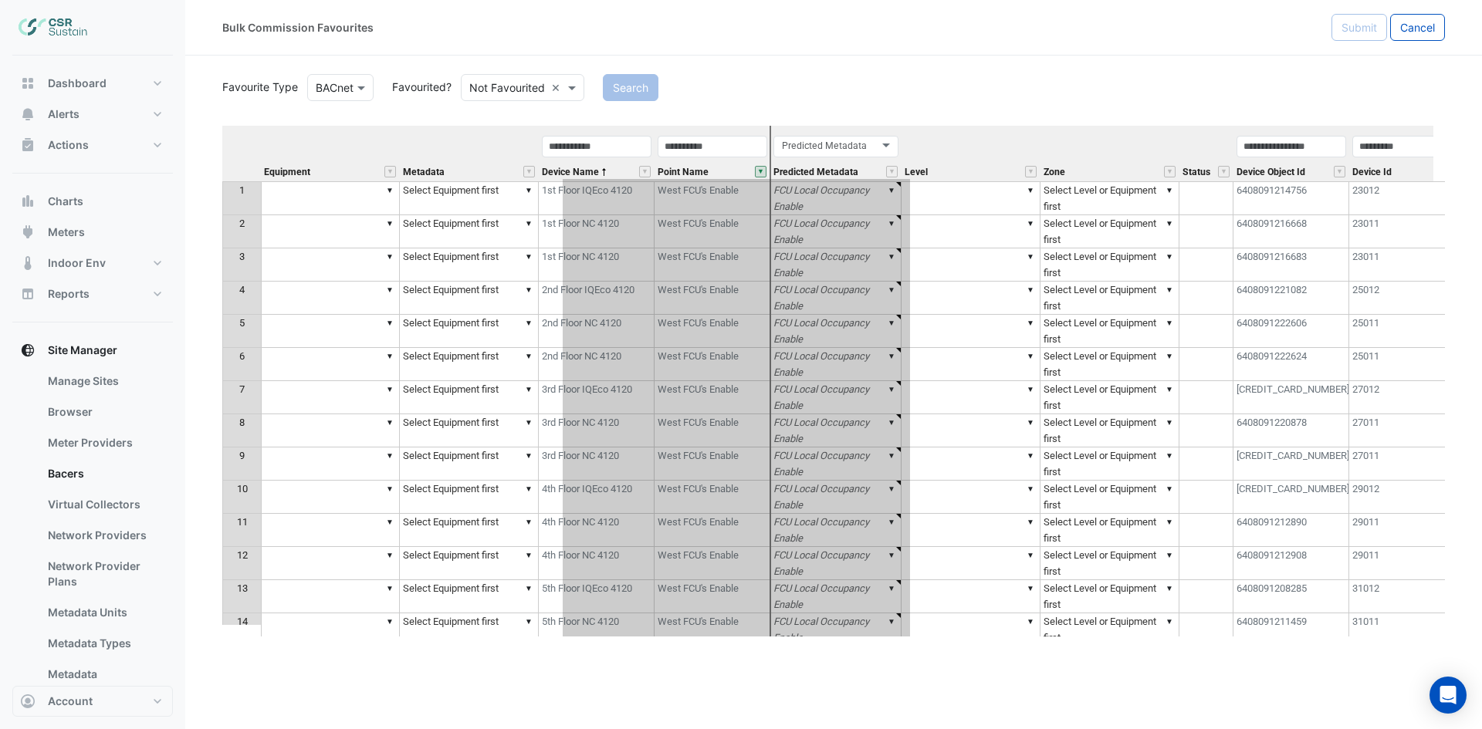
drag, startPoint x: 1178, startPoint y: 136, endPoint x: 769, endPoint y: 182, distance: 410.9
click at [769, 182] on div "Equipment Metadata Device Name Point Name Predicted Metadata Level Zone Status …" at bounding box center [833, 381] width 1222 height 511
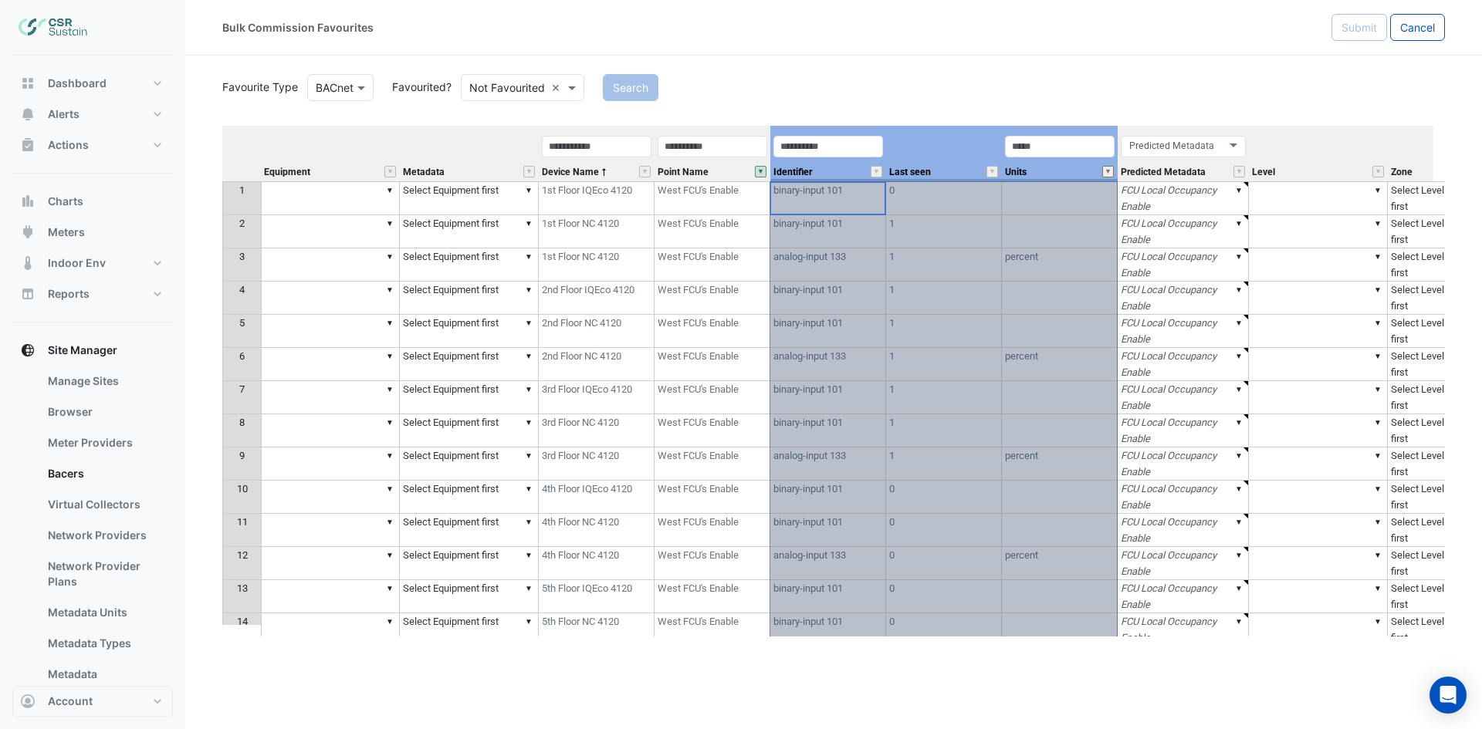
click at [1109, 168] on button "" at bounding box center [1108, 172] width 12 height 12
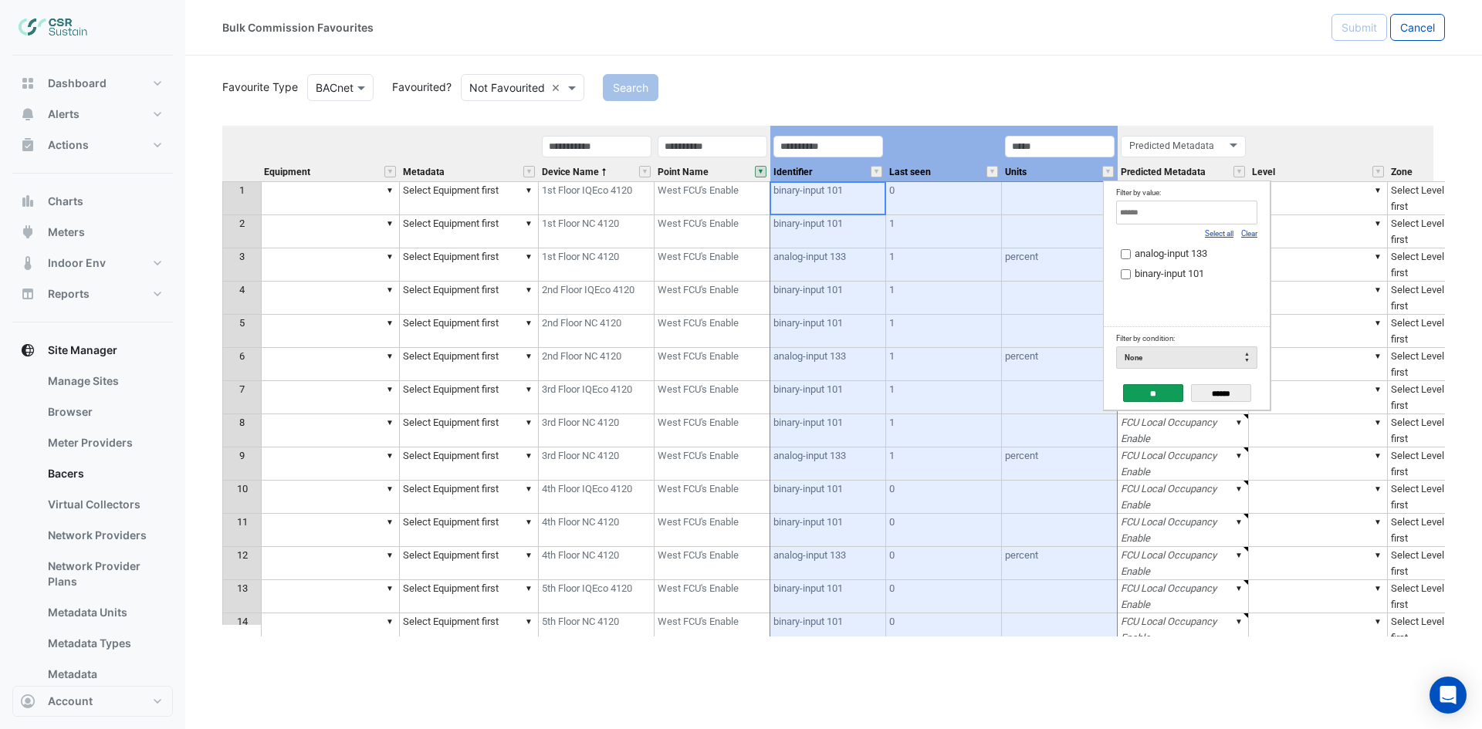
click at [1353, 154] on th "Level" at bounding box center [1318, 154] width 139 height 56
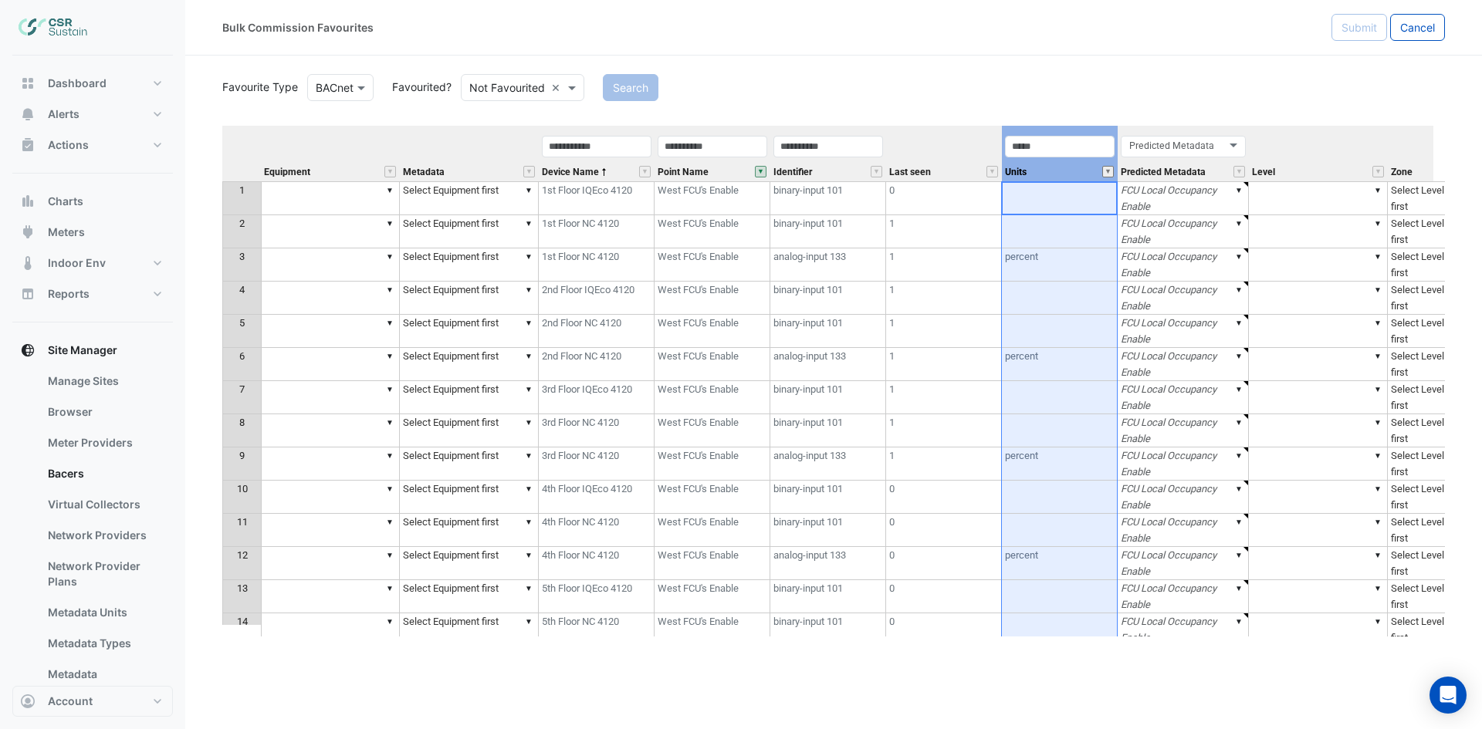
click at [1107, 174] on button "" at bounding box center [1108, 172] width 12 height 12
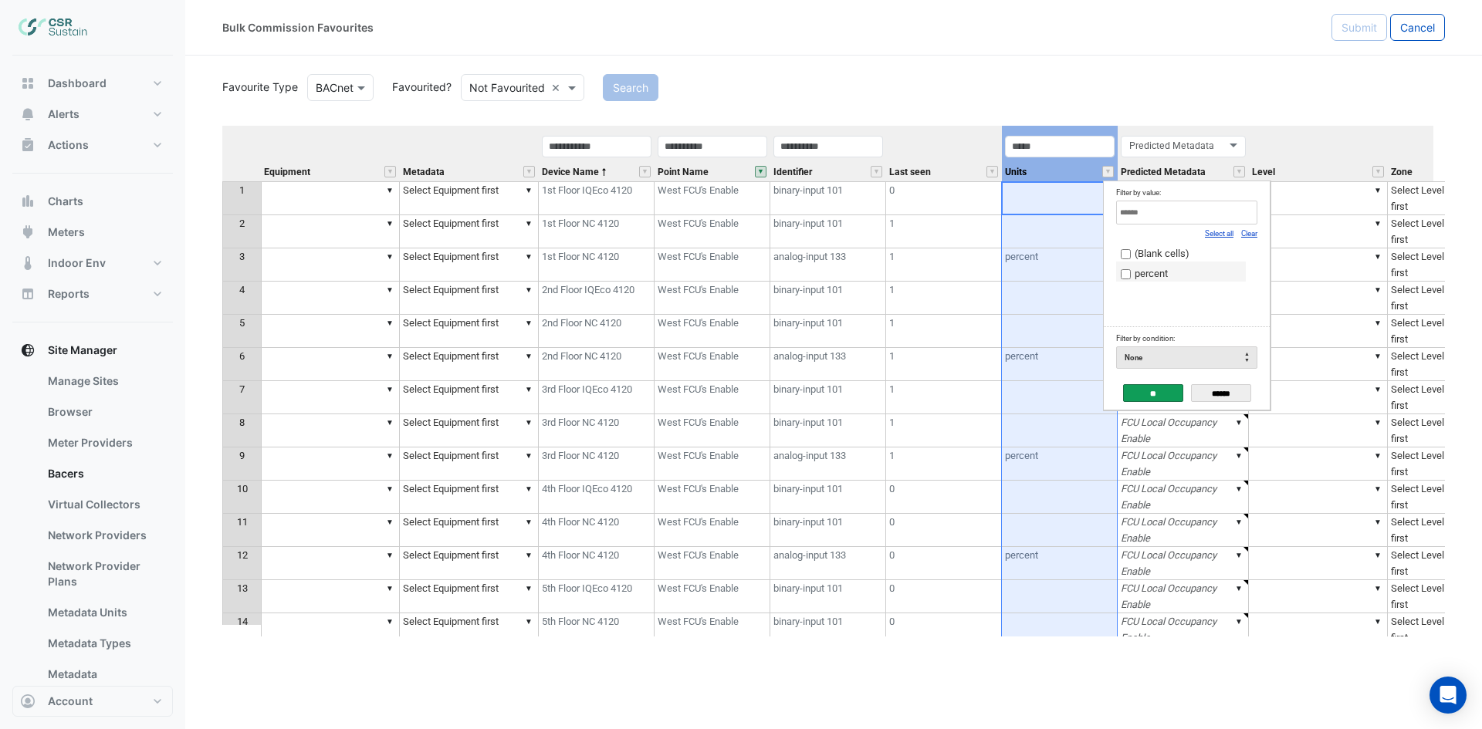
click at [1164, 397] on input "**" at bounding box center [1153, 393] width 60 height 18
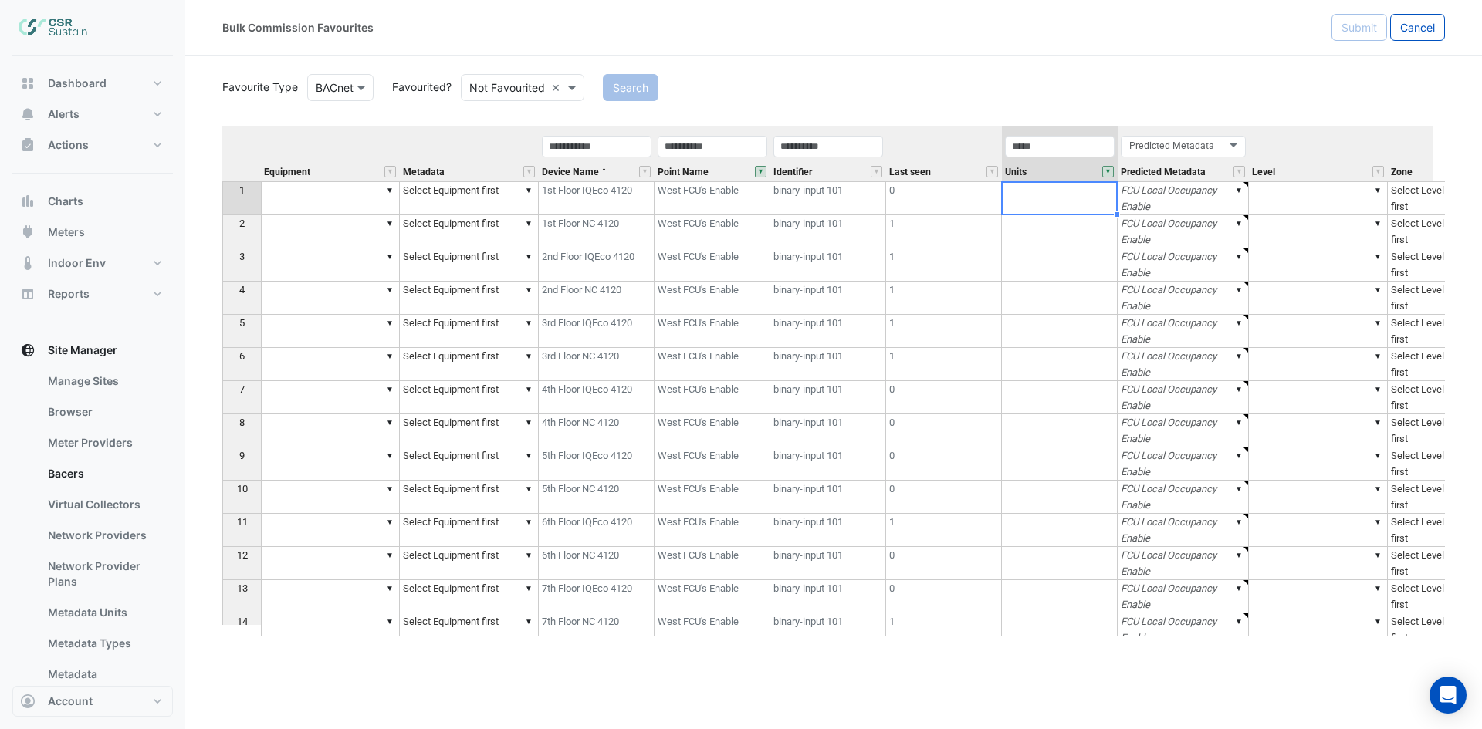
type textarea "******"
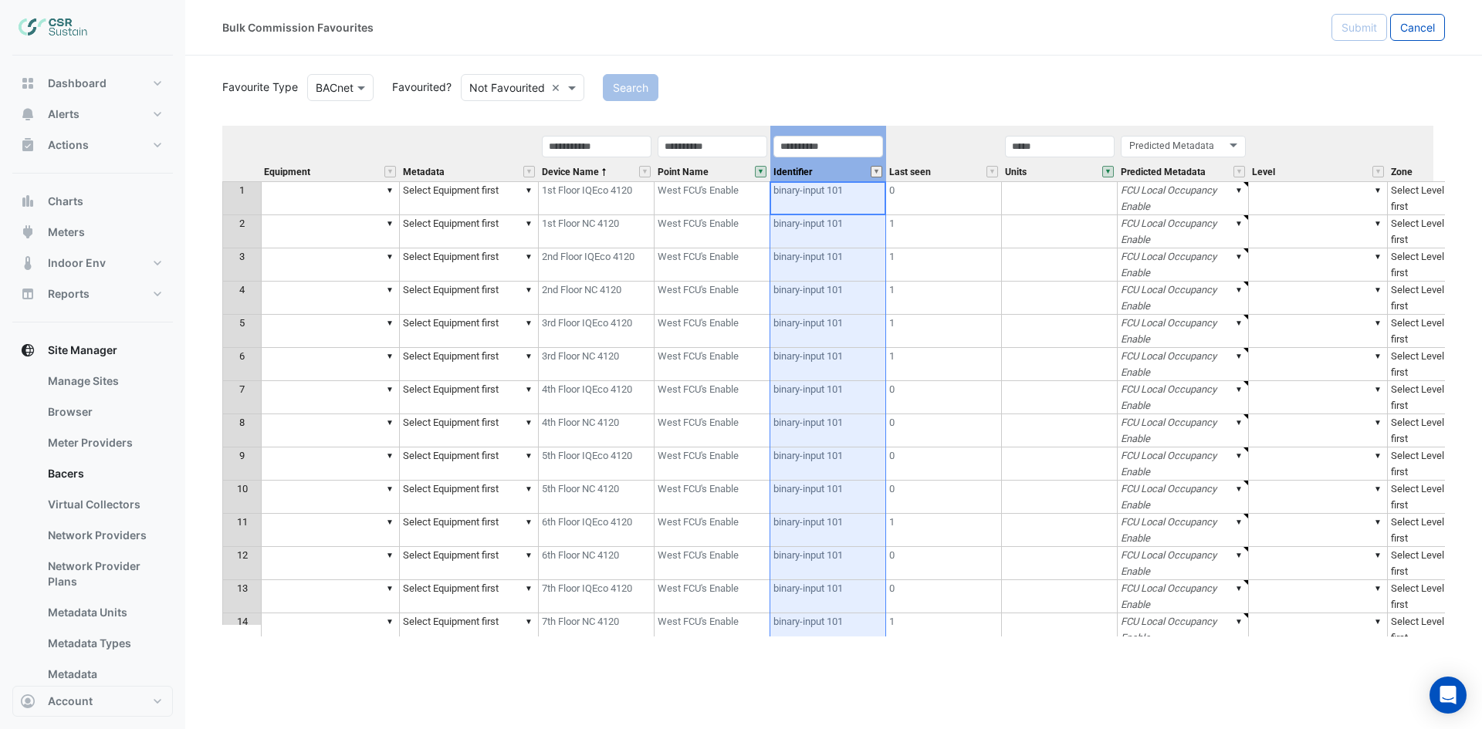
click at [877, 172] on button "" at bounding box center [876, 172] width 12 height 12
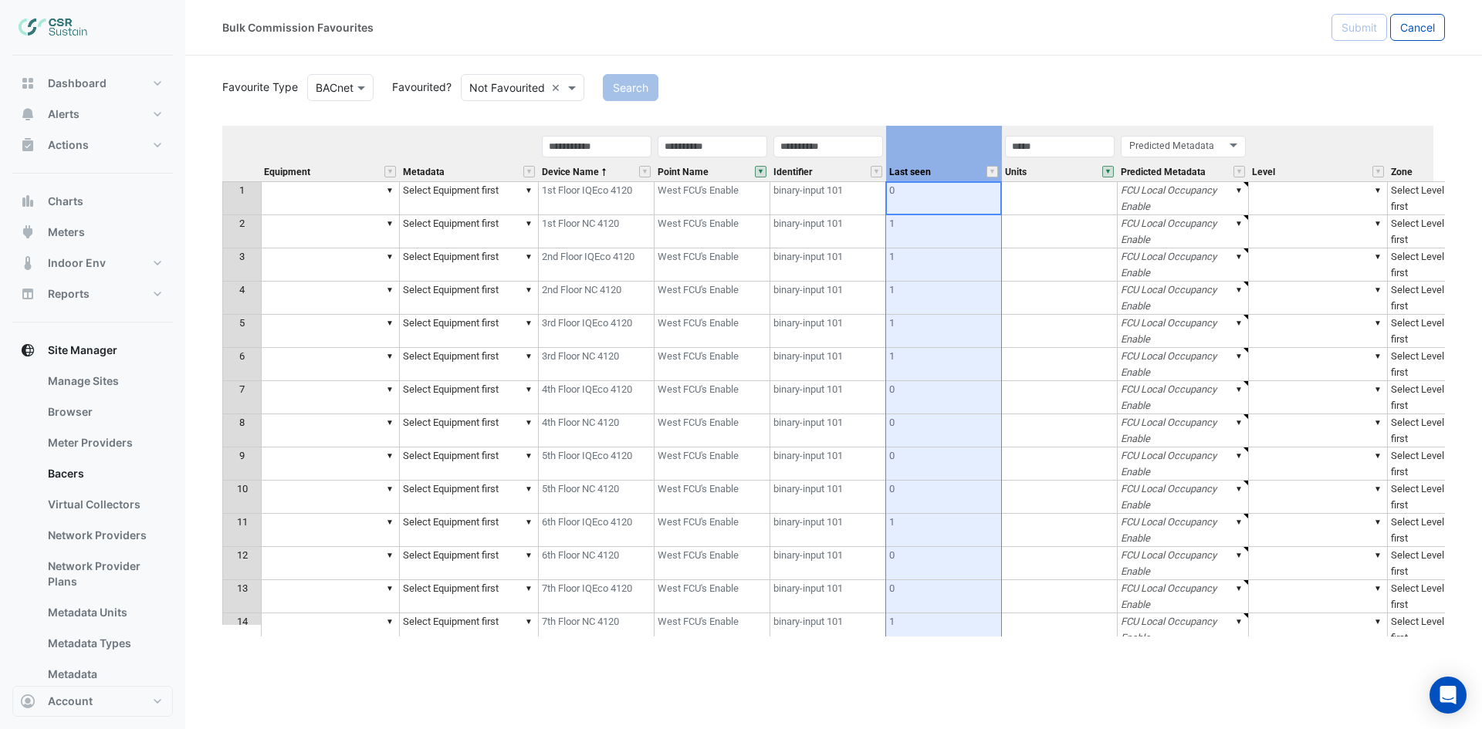
click at [955, 144] on th "Last seen" at bounding box center [944, 154] width 116 height 56
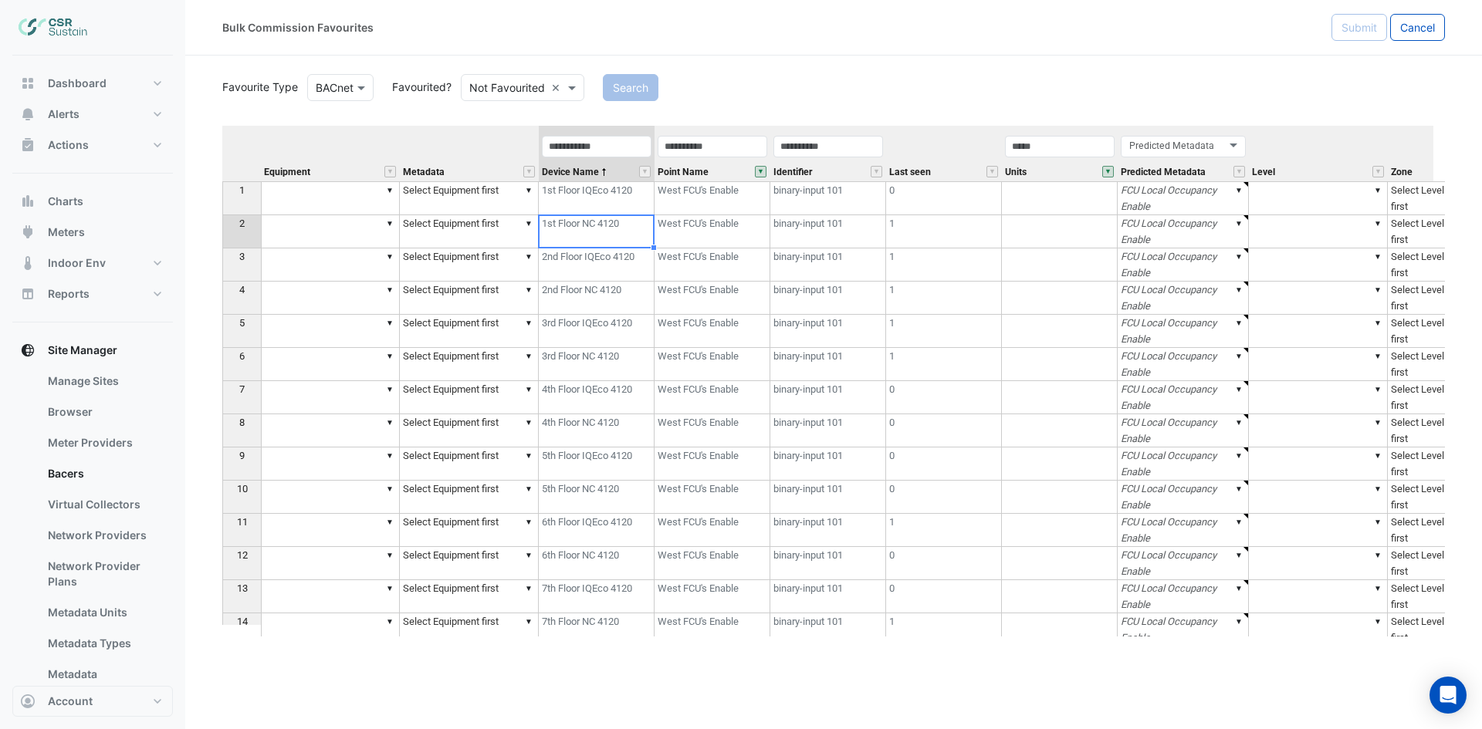
click at [609, 226] on td "1st Floor NC 4120" at bounding box center [597, 231] width 116 height 33
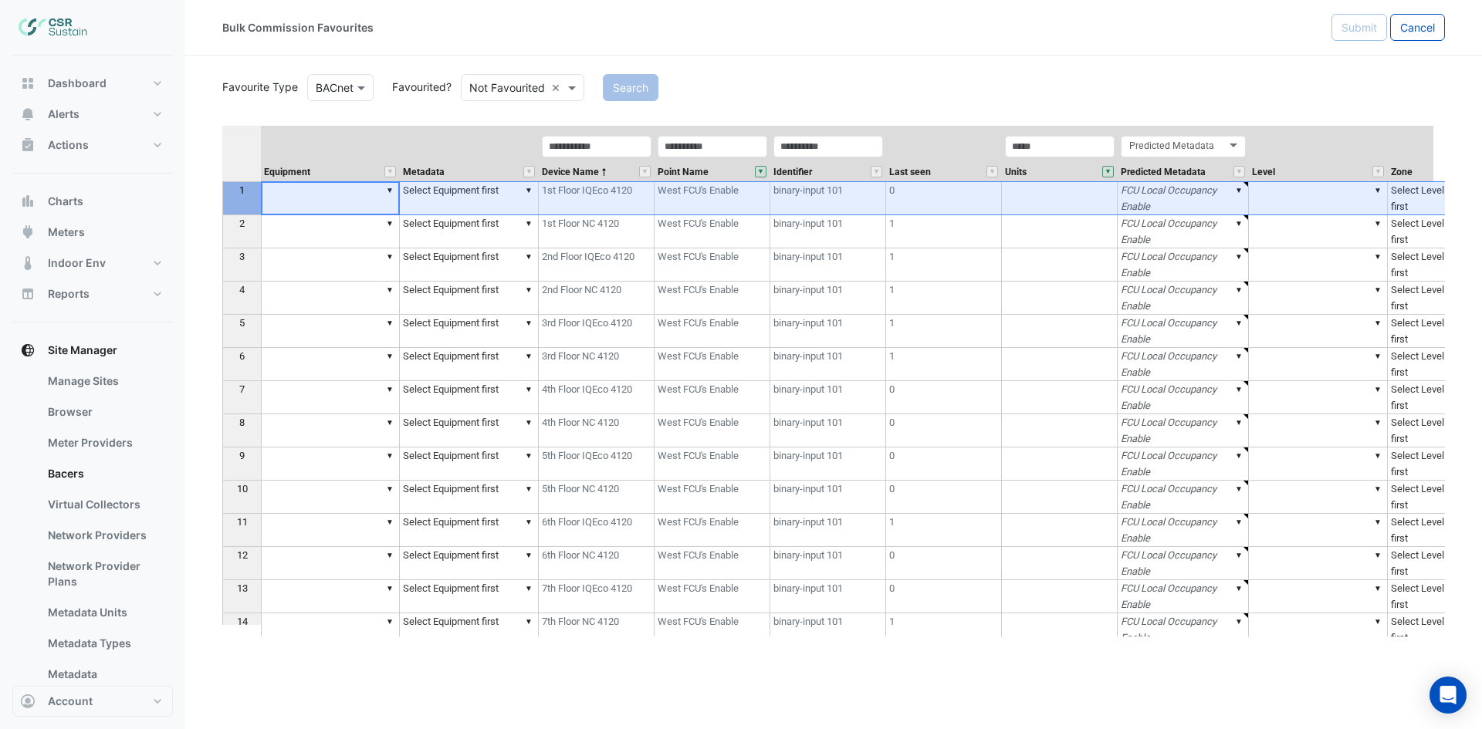
click at [232, 202] on th "1" at bounding box center [241, 198] width 39 height 34
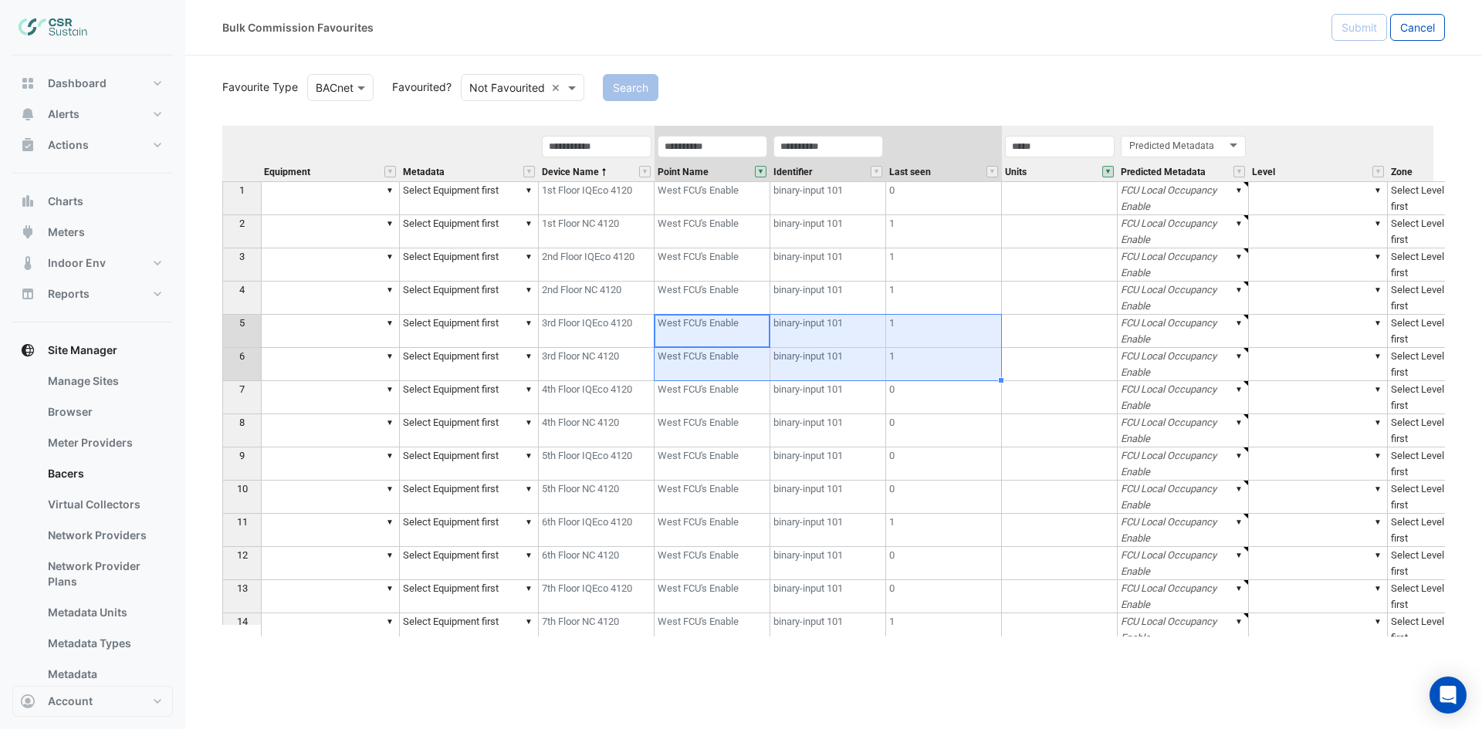
drag, startPoint x: 692, startPoint y: 338, endPoint x: 908, endPoint y: 362, distance: 216.6
click at [909, 367] on tbody "1 ▼ ▼ Select Equipment first 1st Floor IQEco 4120 West FCU's Enable binary-inpu…" at bounding box center [1074, 463] width 1705 height 565
click at [642, 171] on button "" at bounding box center [645, 172] width 12 height 12
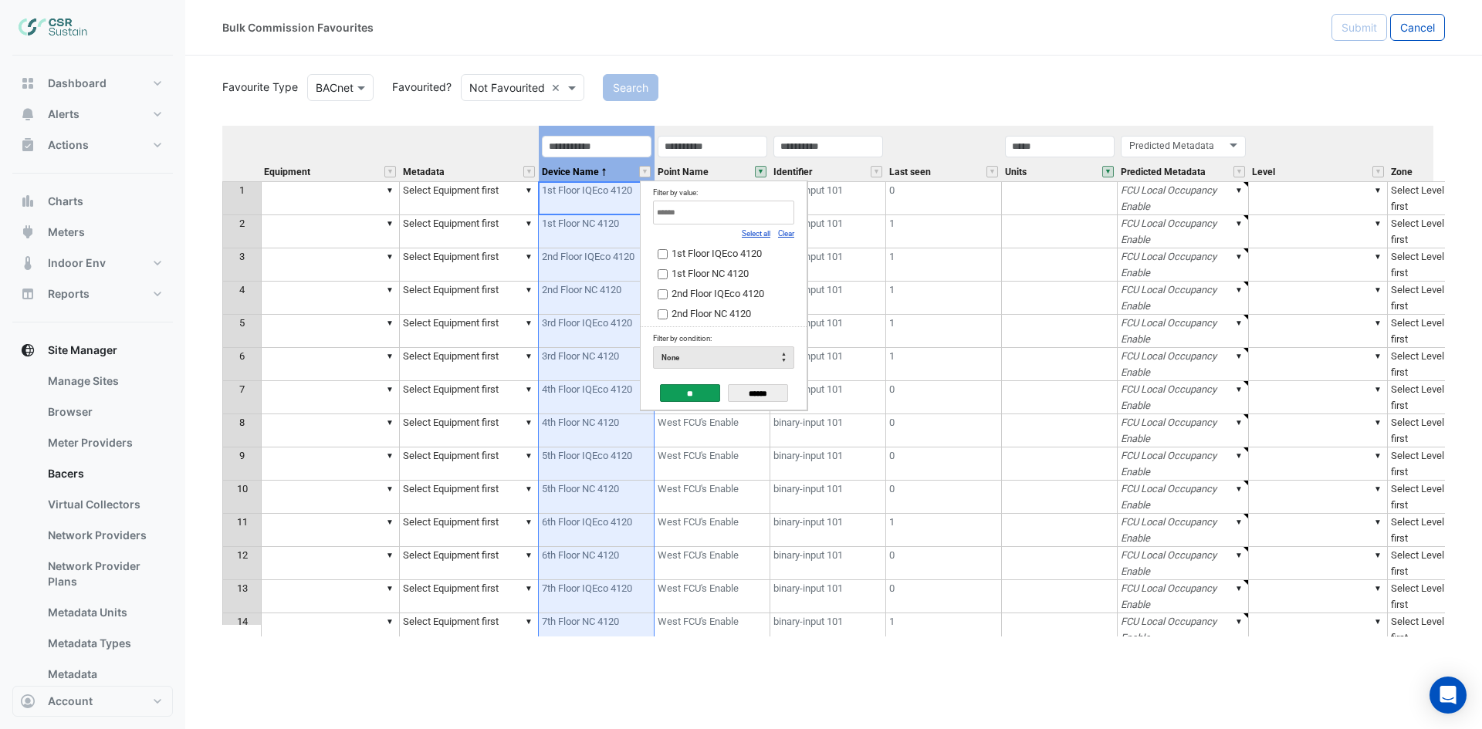
click at [785, 231] on link "Clear" at bounding box center [786, 233] width 16 height 8
click at [750, 198] on div "Filter by value:" at bounding box center [723, 192] width 141 height 16
click at [747, 200] on div "Filter by value:" at bounding box center [723, 192] width 141 height 16
click at [738, 206] on input "Filter by value:" at bounding box center [723, 213] width 141 height 24
click at [756, 235] on link "Select all" at bounding box center [756, 233] width 29 height 8
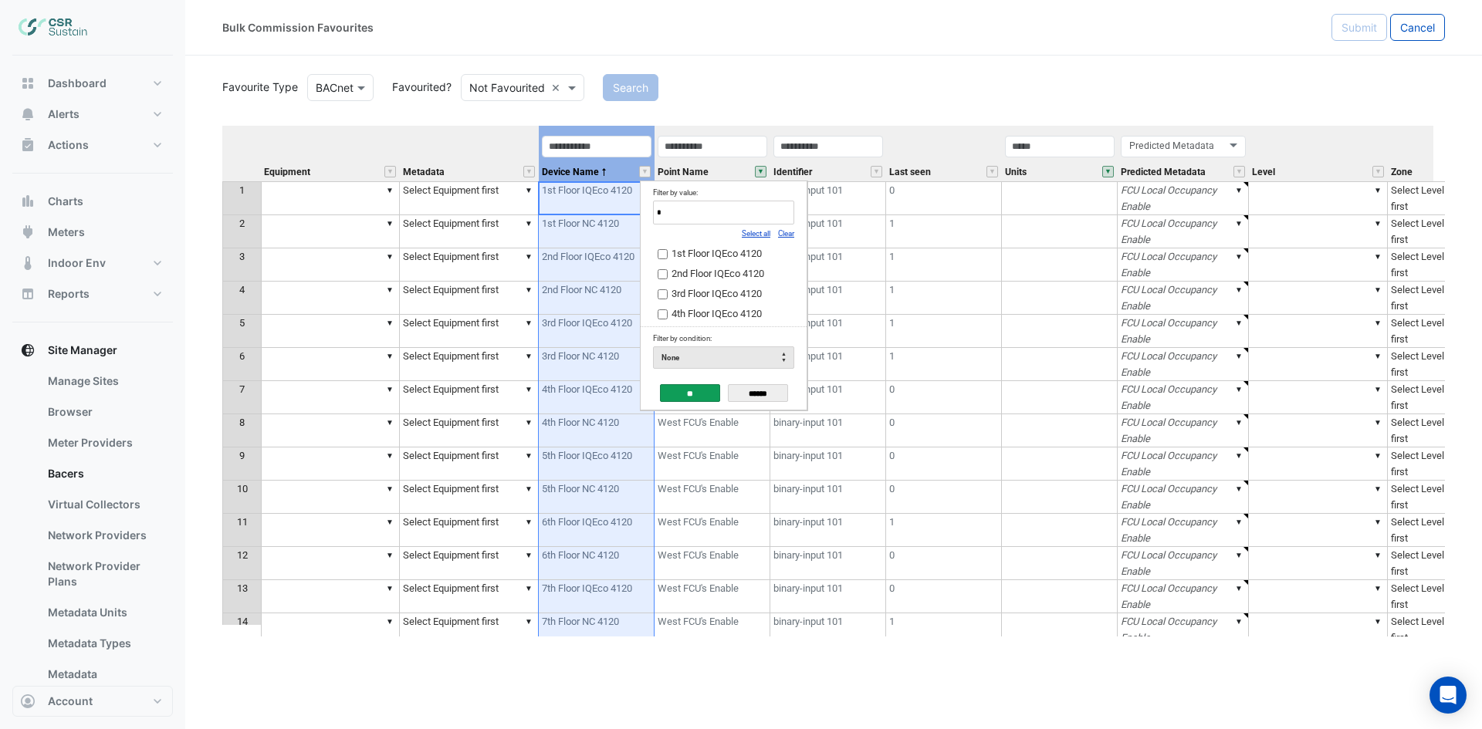
type input "*"
drag, startPoint x: 693, startPoint y: 387, endPoint x: 881, endPoint y: 419, distance: 190.9
click at [881, 446] on body "Bulk Commission Favourites Submit Cancel Favourite Type Favourite Type BACnet F…" at bounding box center [741, 364] width 1482 height 729
click at [790, 234] on link "Clear" at bounding box center [786, 233] width 16 height 8
click at [683, 391] on input "**" at bounding box center [690, 393] width 60 height 18
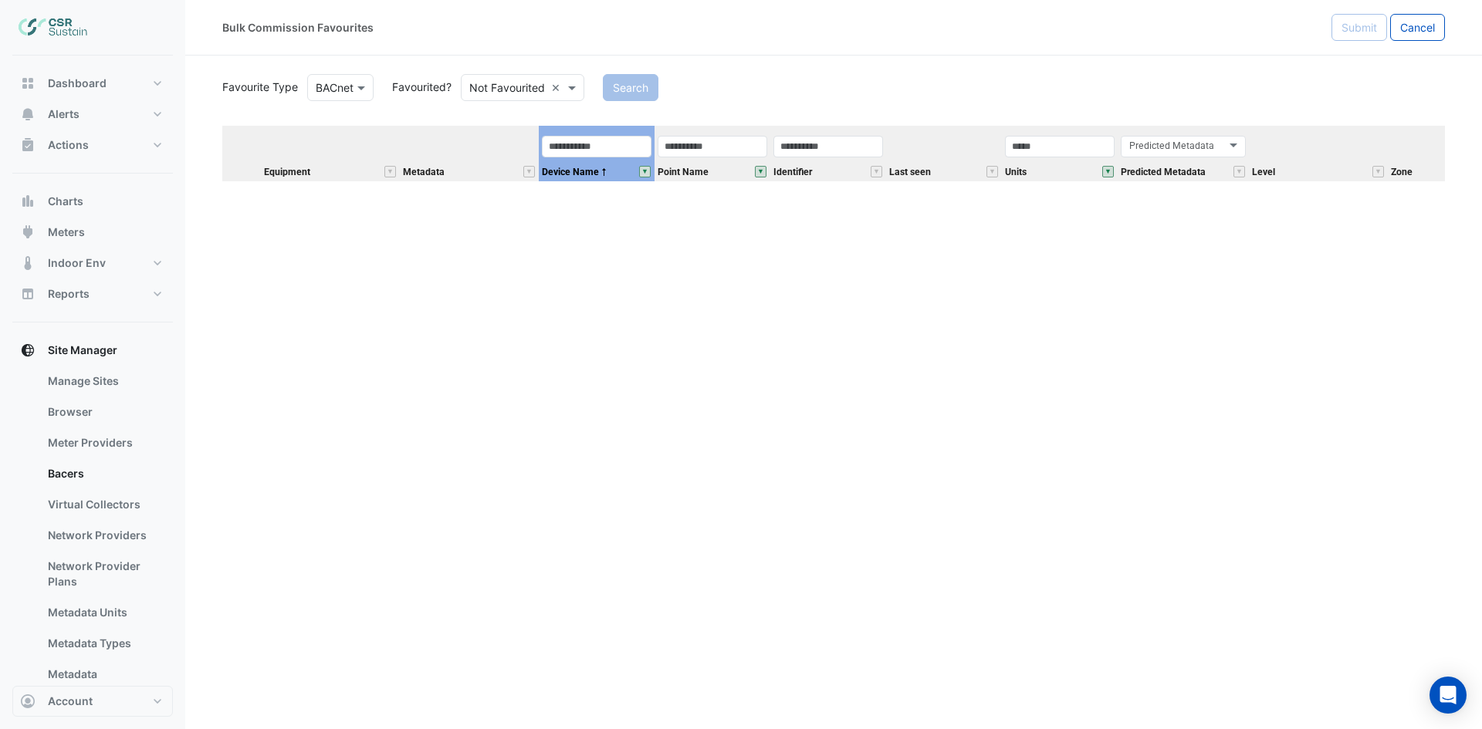
click at [648, 170] on button "" at bounding box center [645, 172] width 12 height 12
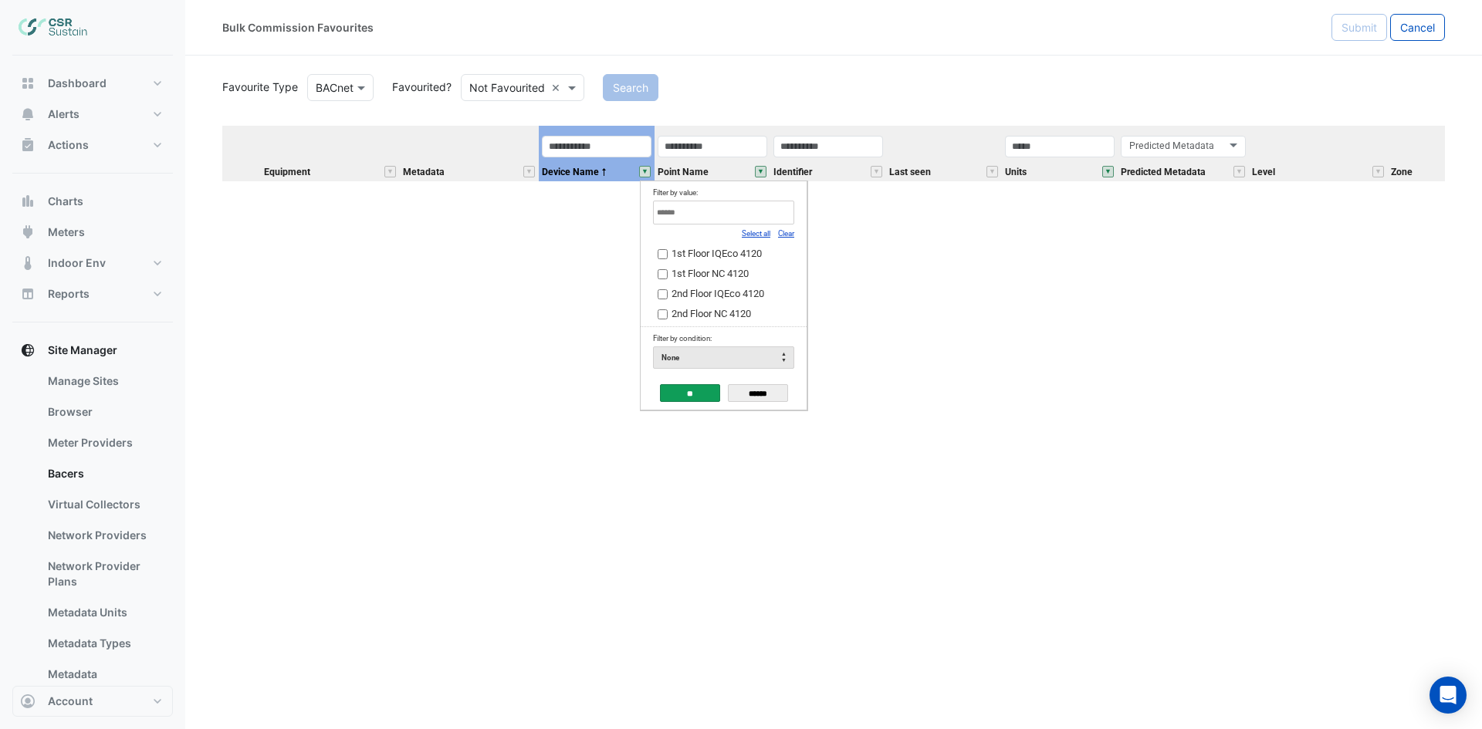
click at [766, 232] on link "Select all" at bounding box center [756, 233] width 29 height 8
click at [699, 391] on input "**" at bounding box center [690, 393] width 60 height 18
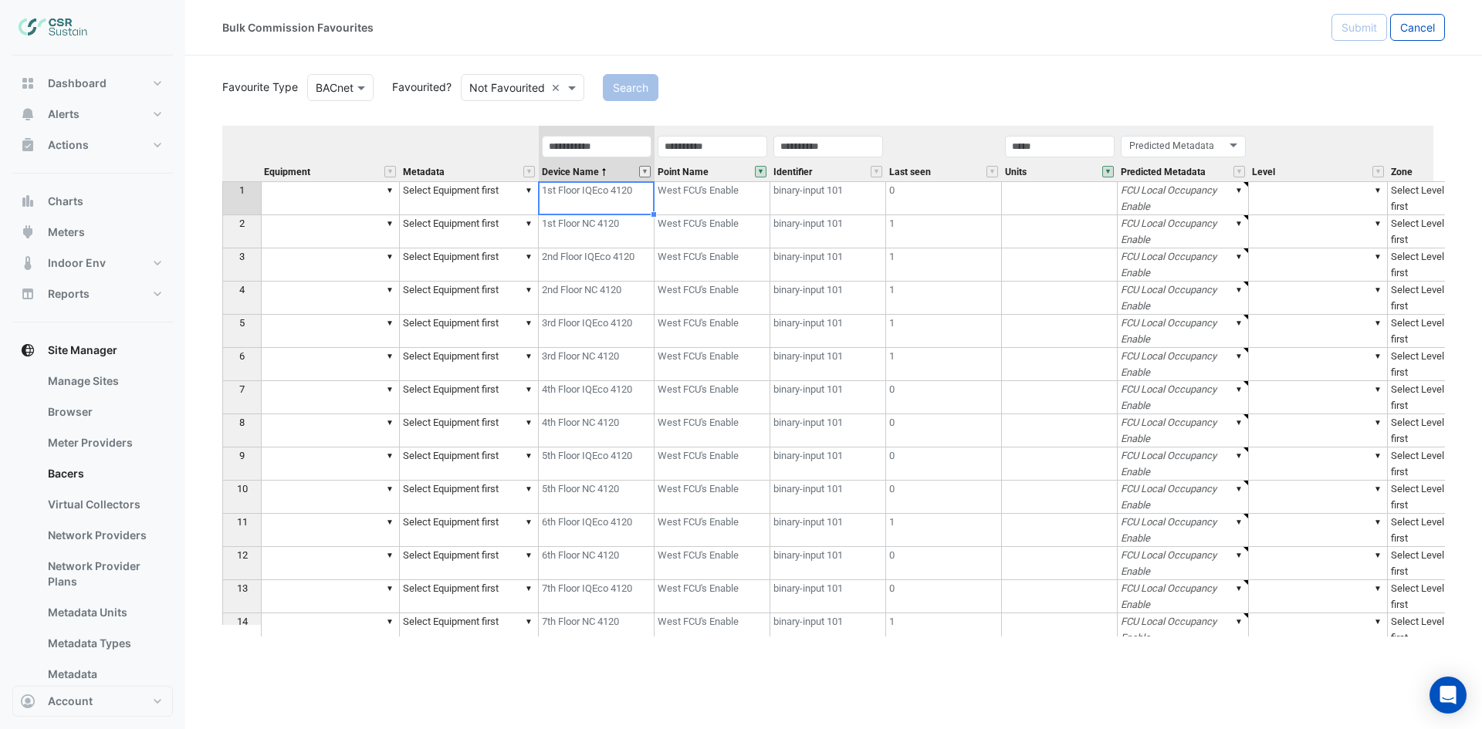
click at [645, 170] on button "" at bounding box center [645, 172] width 12 height 12
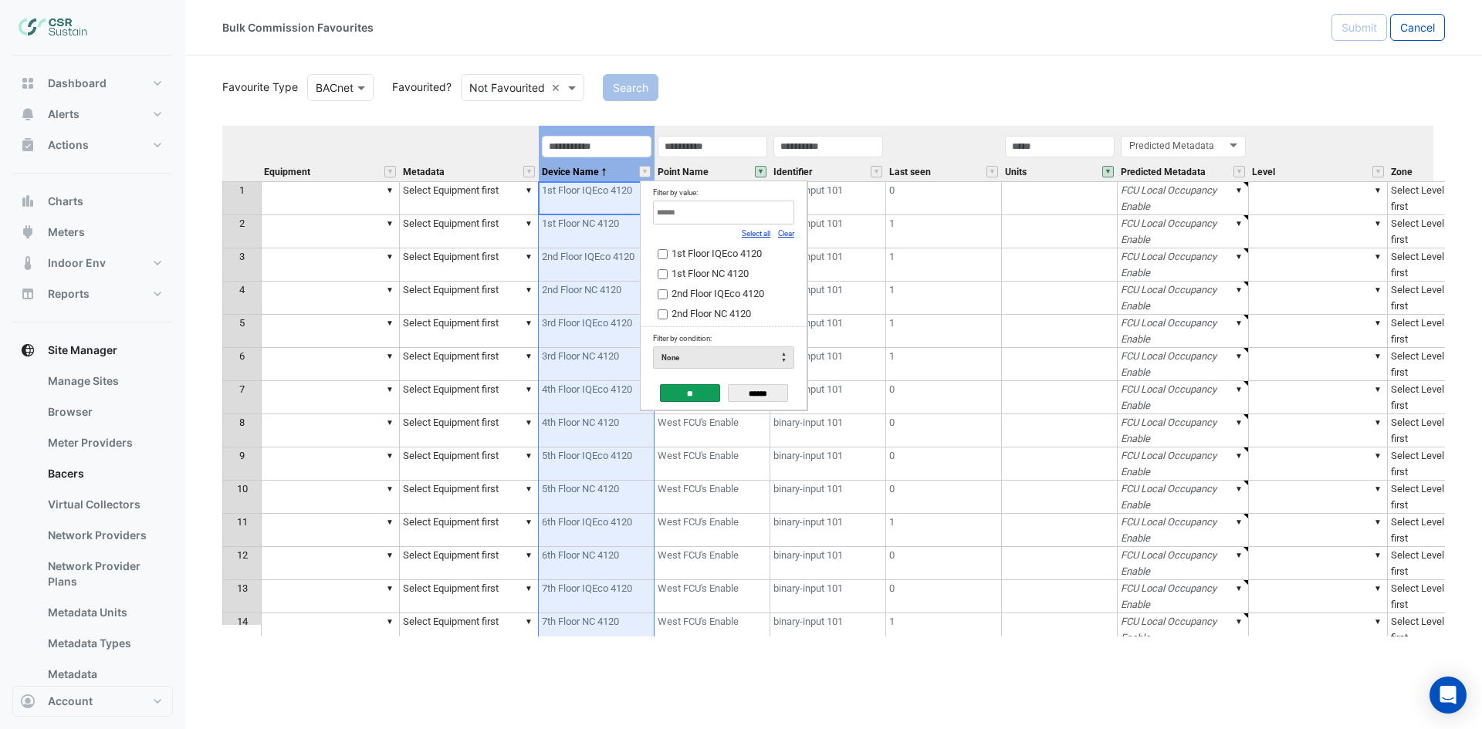
click at [729, 211] on input "Filter by value:" at bounding box center [723, 213] width 141 height 24
drag, startPoint x: 712, startPoint y: 254, endPoint x: 742, endPoint y: 254, distance: 30.1
click at [742, 254] on span "1st Floor IQEco 4120" at bounding box center [716, 254] width 90 height 12
click at [717, 211] on input "Filter by value:" at bounding box center [723, 213] width 141 height 24
click at [785, 238] on link "Clear" at bounding box center [786, 233] width 16 height 8
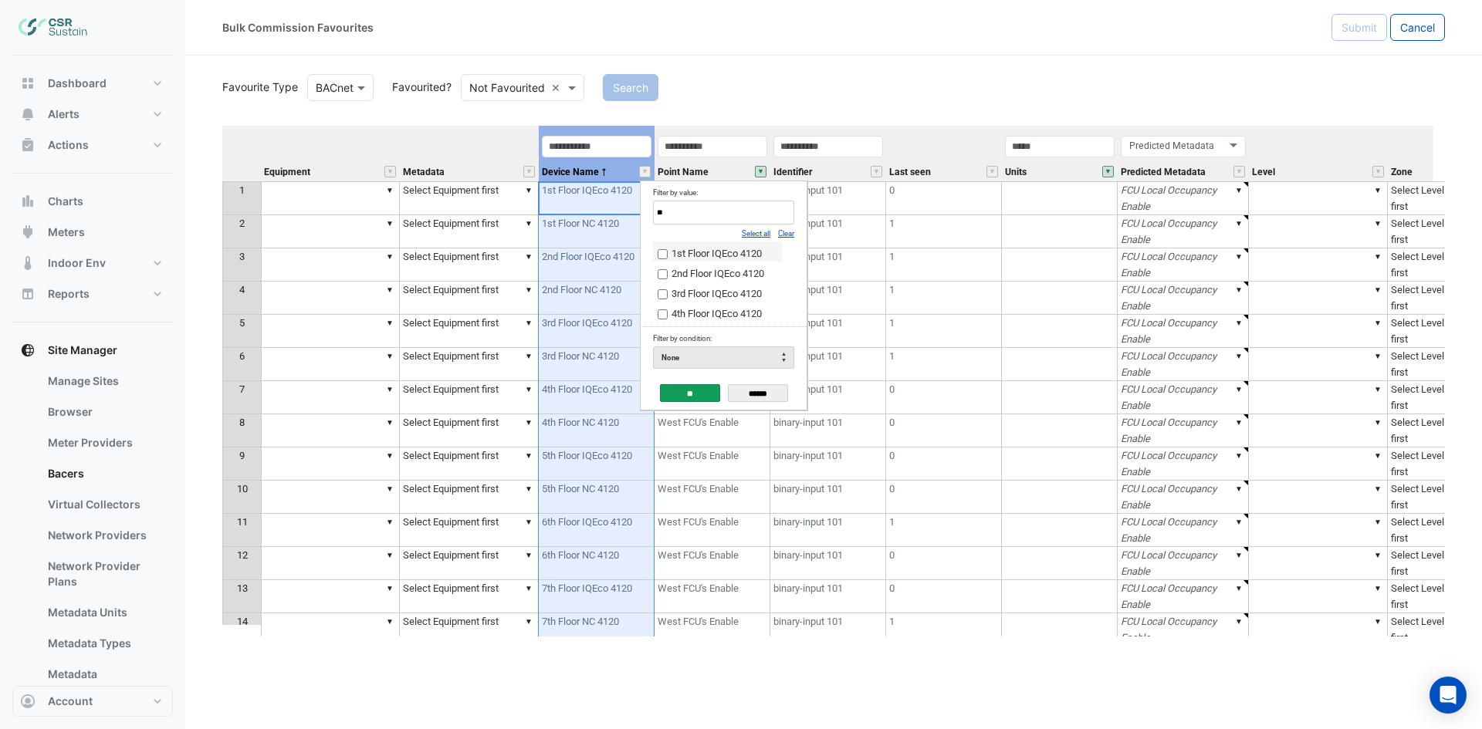
type input "**"
click at [687, 393] on input "**" at bounding box center [690, 393] width 60 height 18
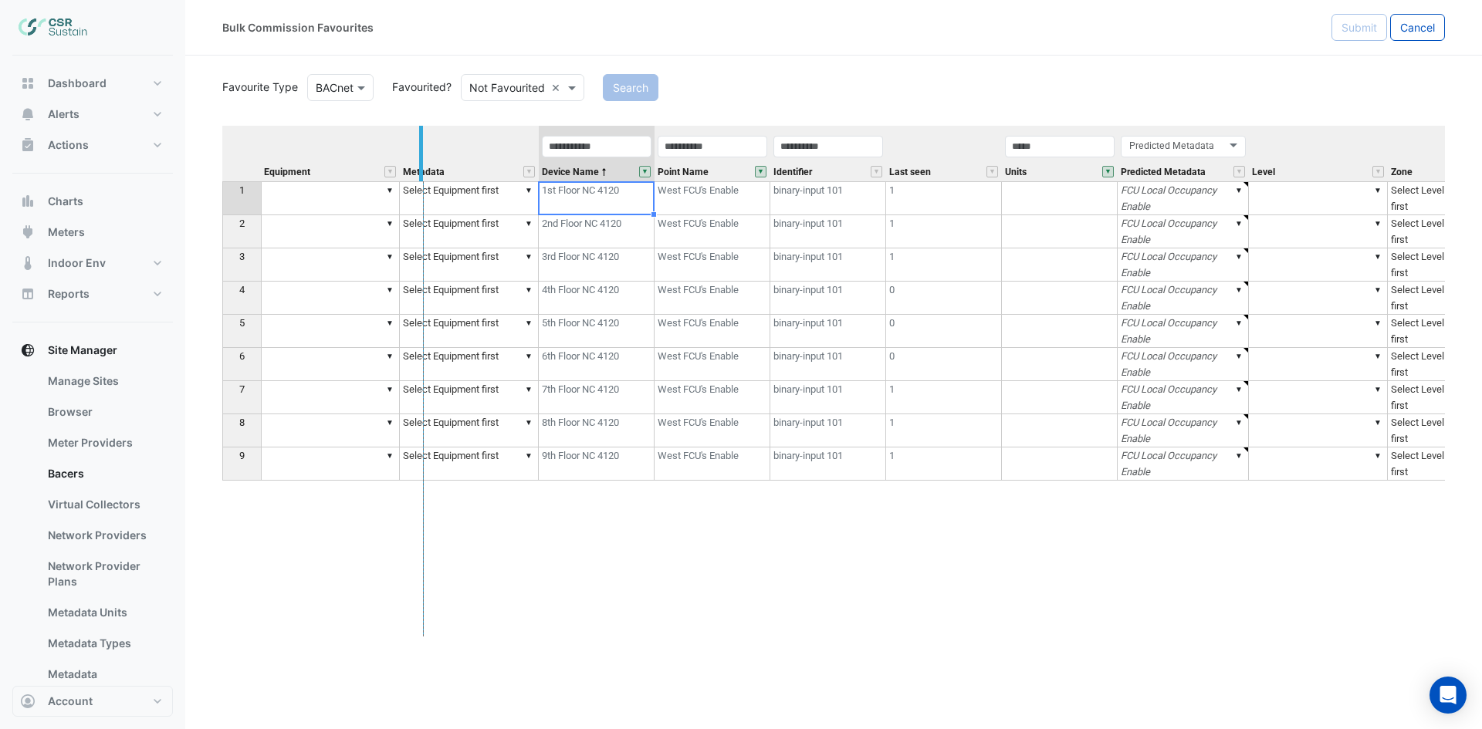
drag, startPoint x: 397, startPoint y: 145, endPoint x: 421, endPoint y: 145, distance: 23.9
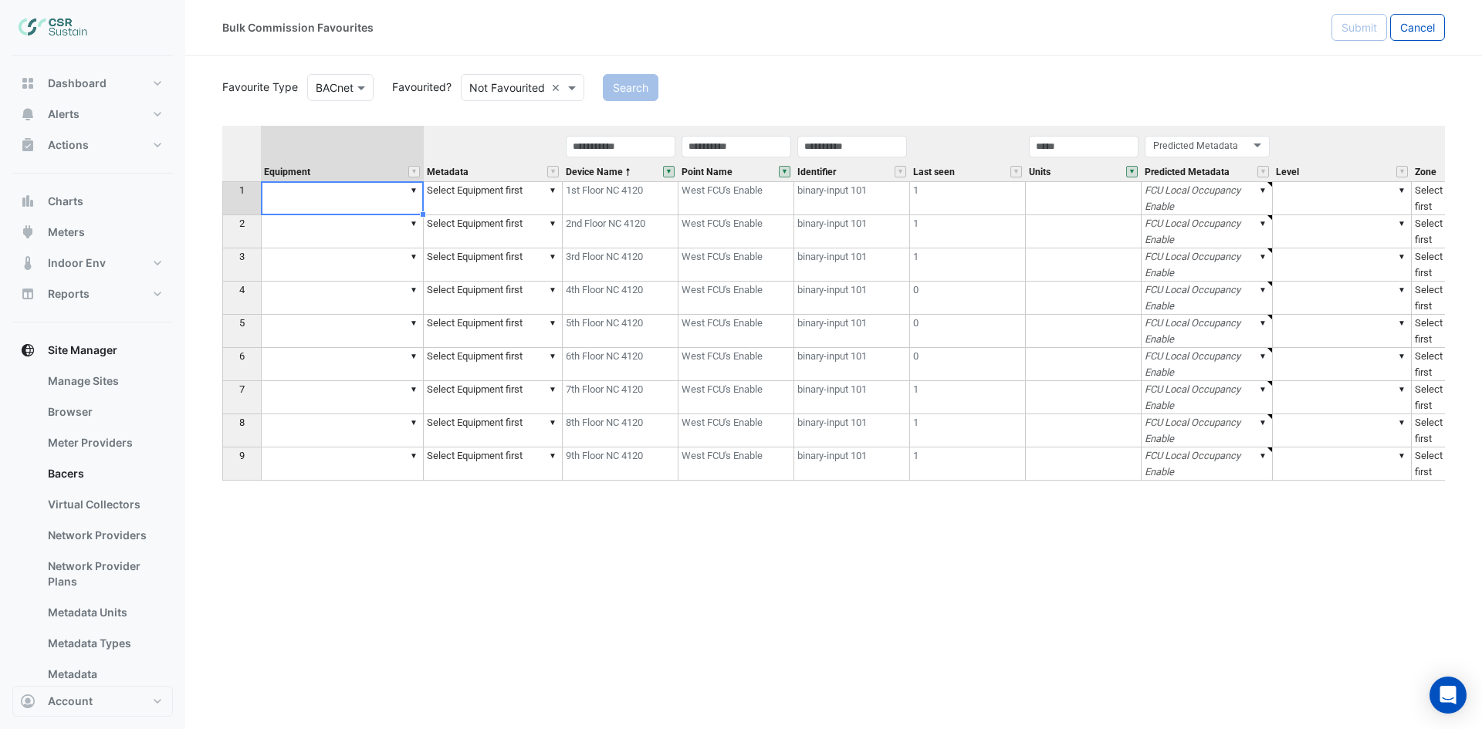
click at [345, 191] on td "▼" at bounding box center [342, 198] width 163 height 34
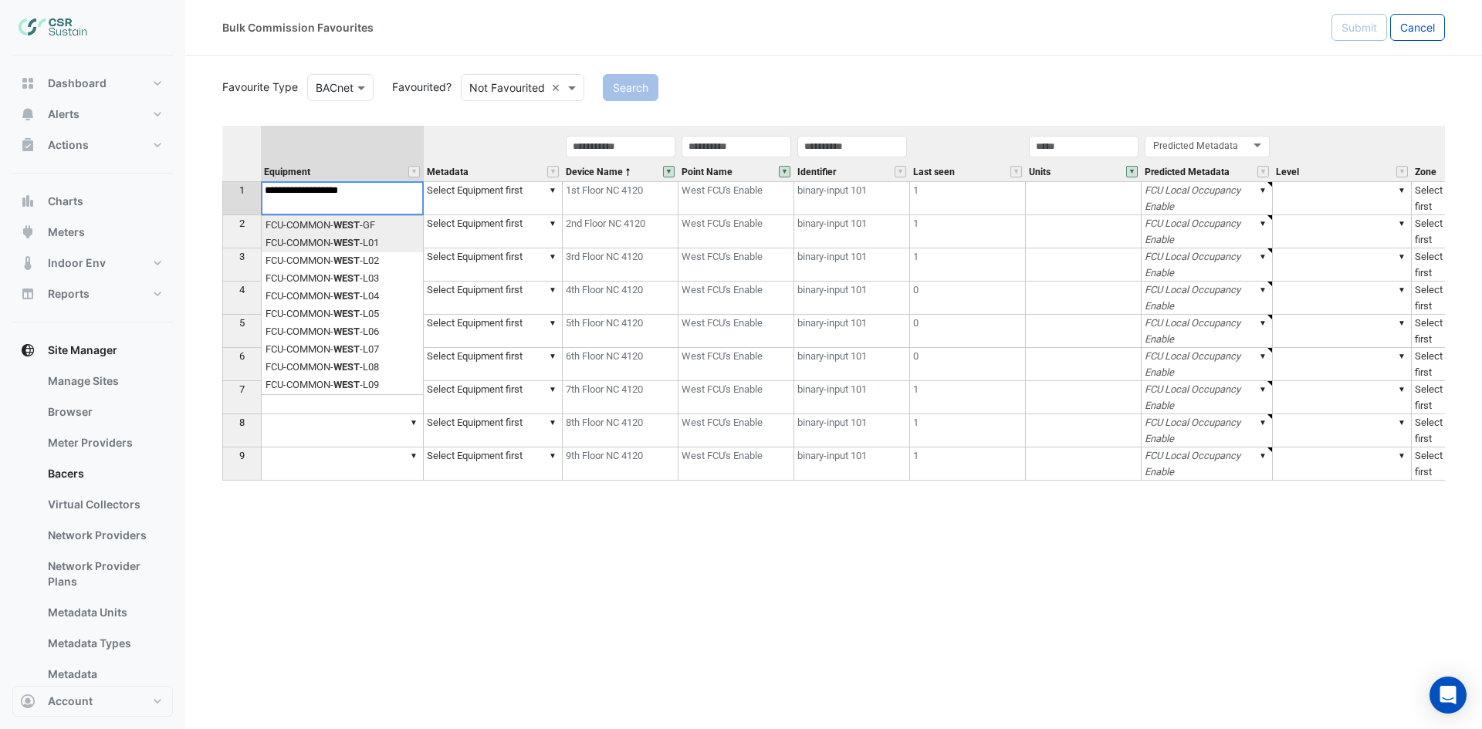
click at [372, 246] on div "Equipment Metadata Device Name Point Name Identifier Last seen Units Predicted …" at bounding box center [833, 381] width 1222 height 511
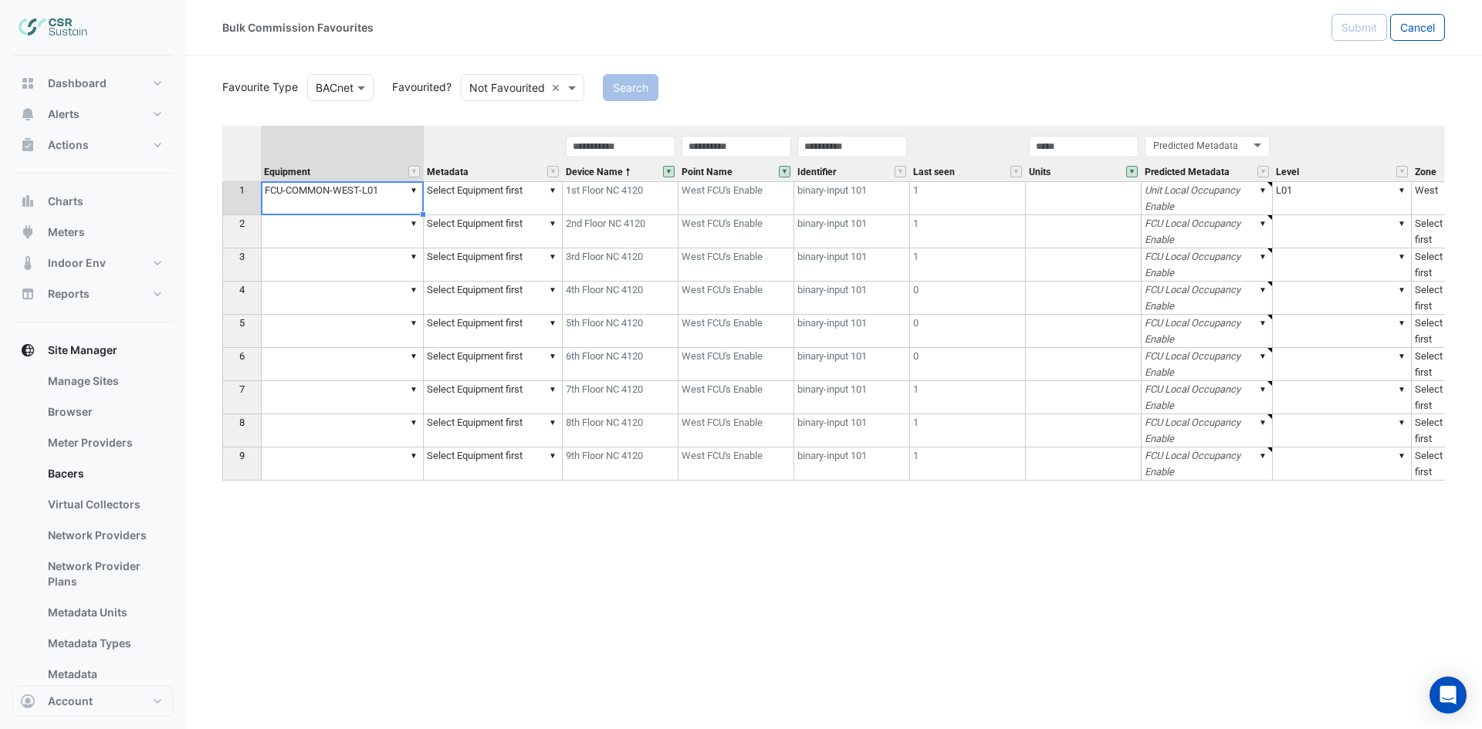
type textarea "**********"
click at [371, 233] on td "▼" at bounding box center [342, 231] width 163 height 33
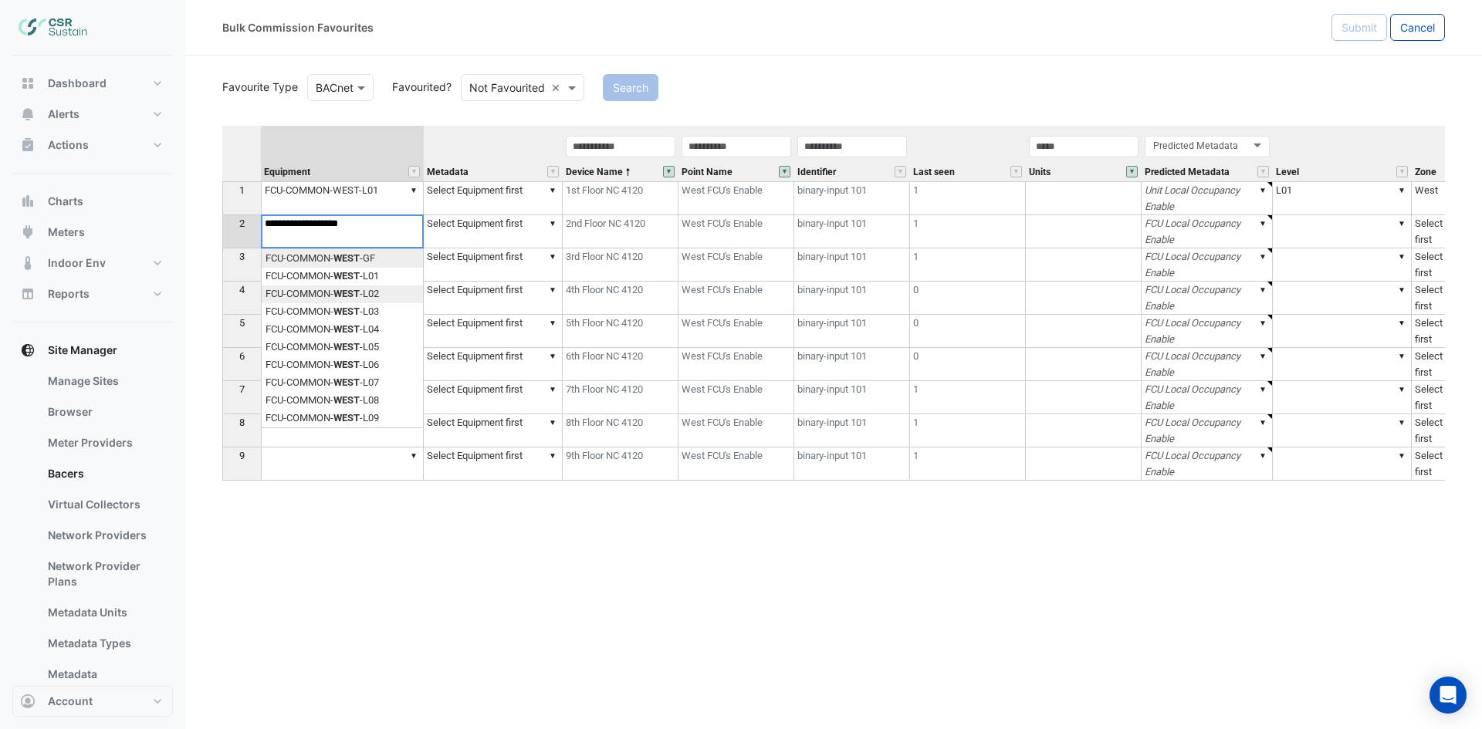
click at [376, 290] on div "Equipment Metadata Device Name Point Name Identifier Last seen Units Predicted …" at bounding box center [833, 381] width 1222 height 511
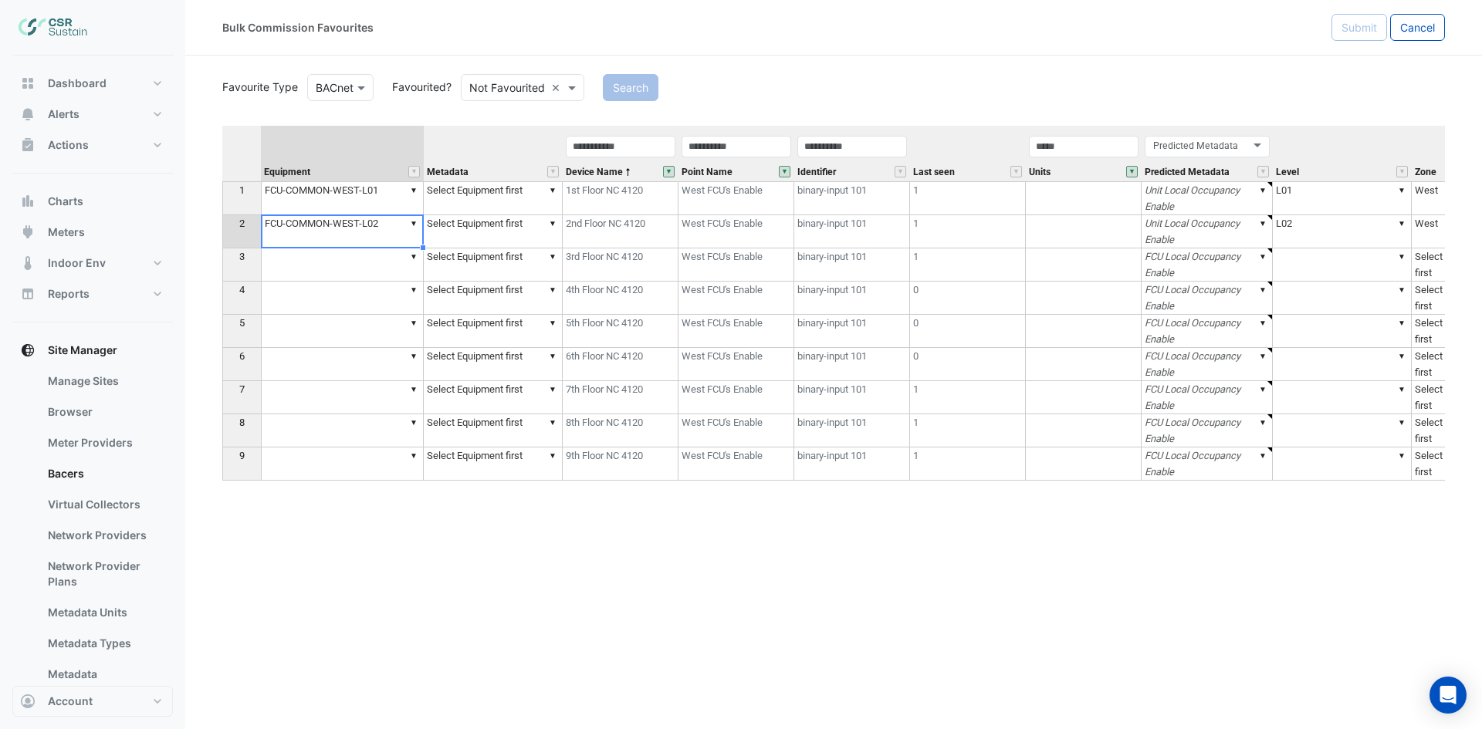
type textarea "**********"
click at [380, 265] on td "▼" at bounding box center [342, 264] width 163 height 33
click at [379, 346] on div "Equipment Metadata Device Name Point Name Identifier Last seen Units Predicted …" at bounding box center [833, 381] width 1222 height 511
type textarea "**********"
click at [371, 306] on td "▼" at bounding box center [342, 298] width 163 height 33
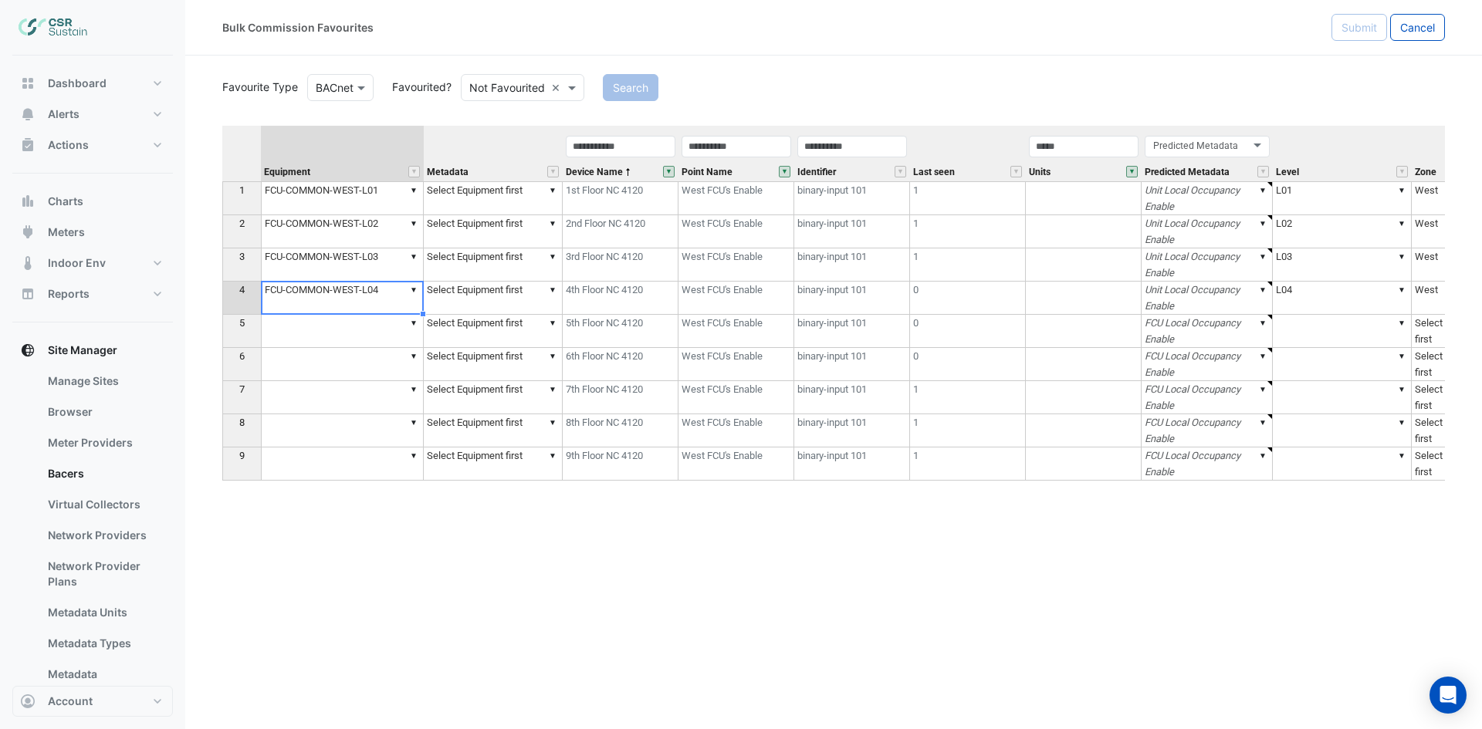
click at [376, 400] on div "Equipment Metadata Device Name Point Name Identifier Last seen Units Predicted …" at bounding box center [833, 381] width 1222 height 511
type textarea "**********"
click at [363, 341] on td "▼" at bounding box center [342, 331] width 163 height 33
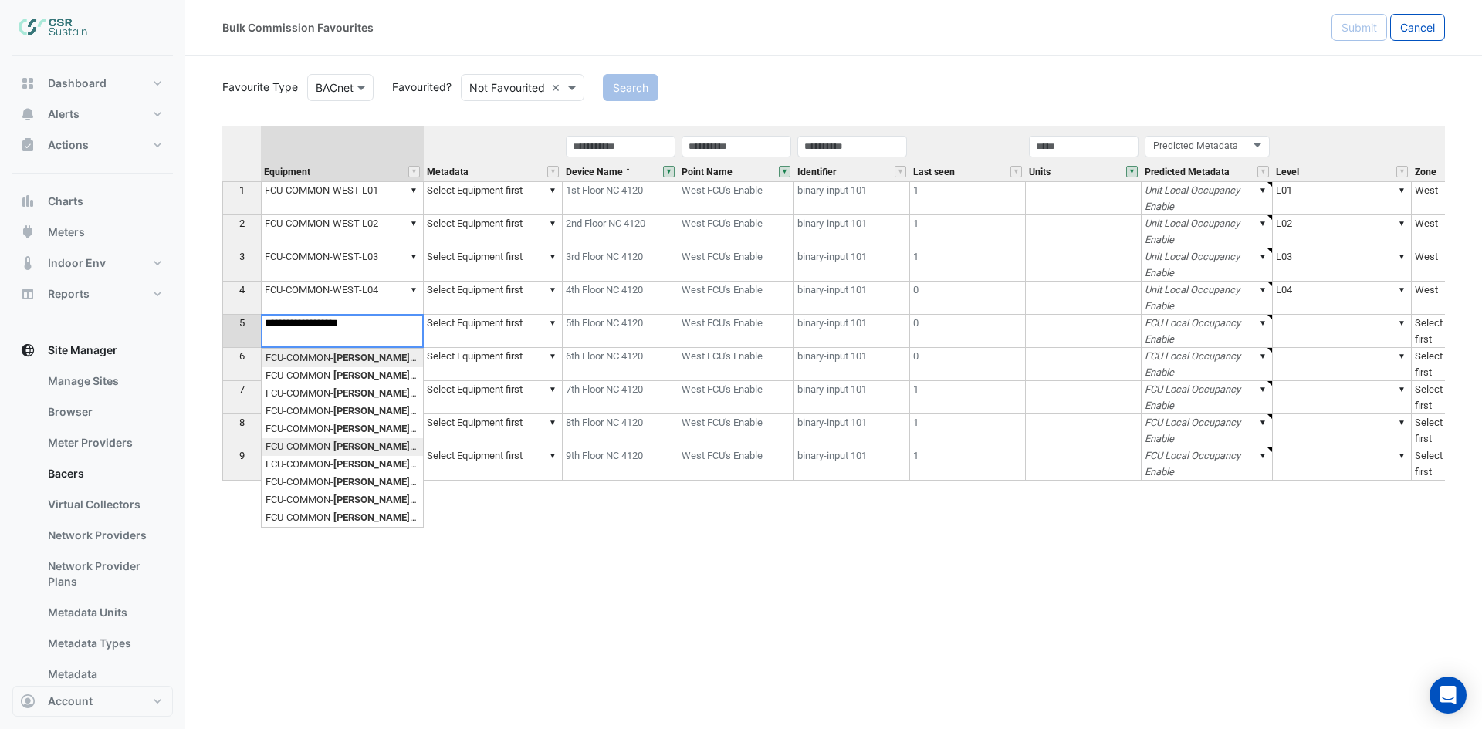
click at [388, 451] on div "Equipment Metadata Device Name Point Name Identifier Last seen Units Predicted …" at bounding box center [833, 381] width 1222 height 511
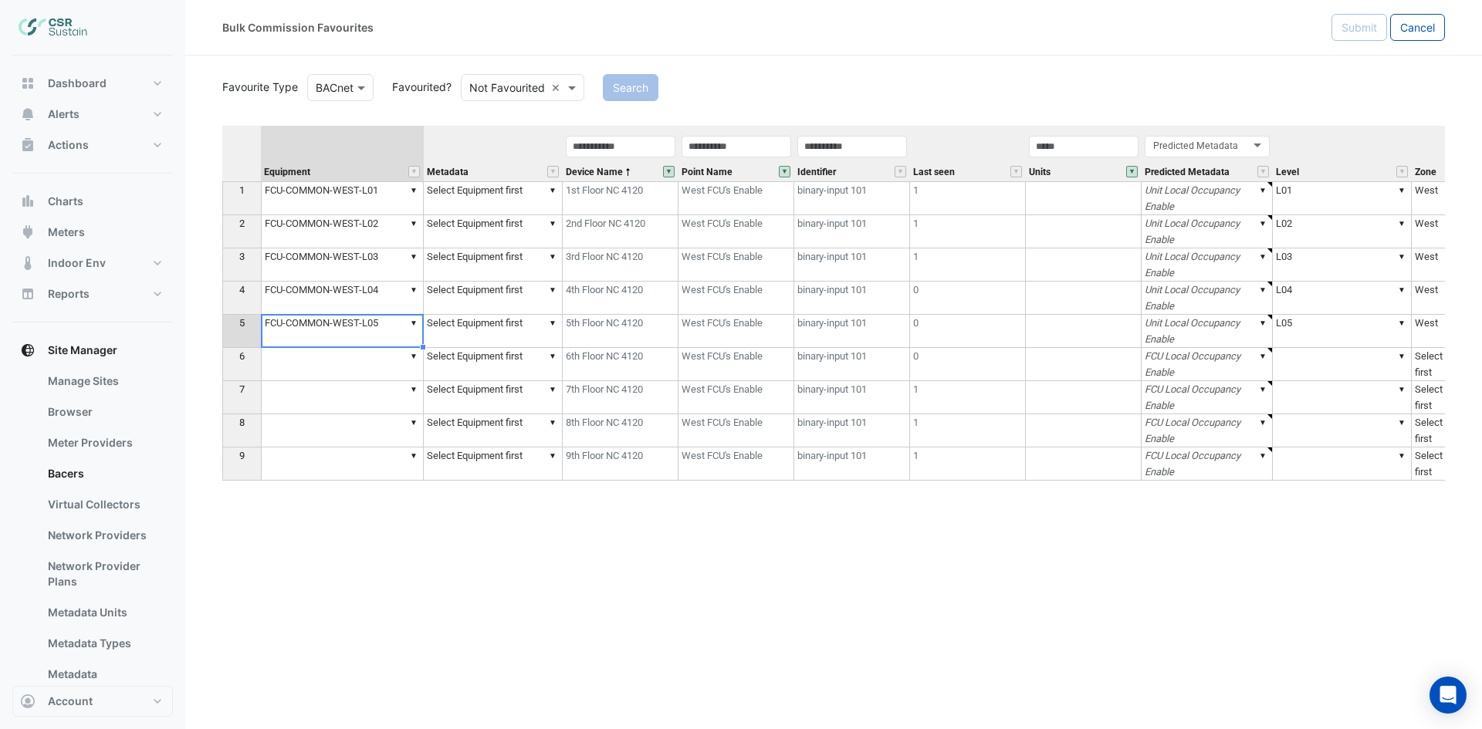
type textarea "**********"
click at [383, 357] on td "▼" at bounding box center [342, 364] width 163 height 33
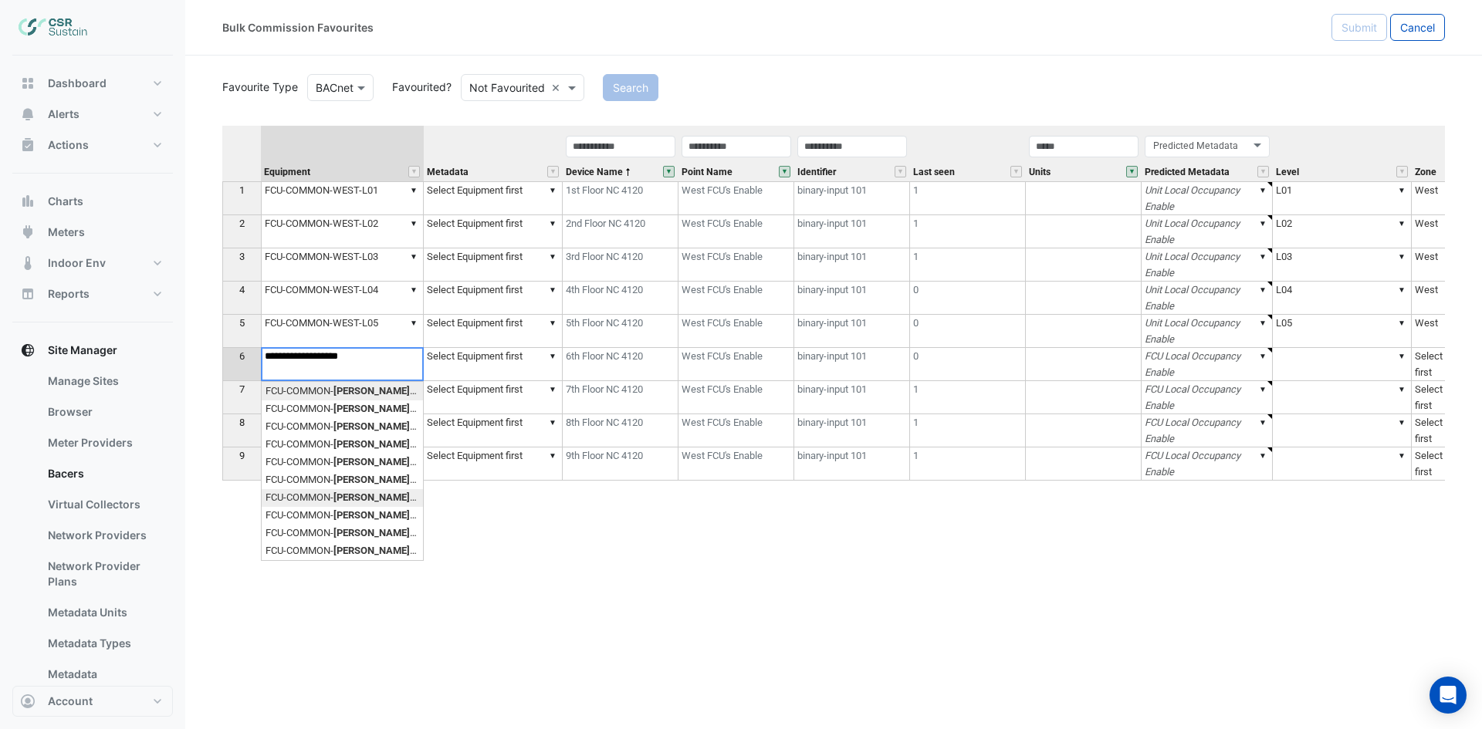
click at [387, 502] on div "Equipment Metadata Device Name Point Name Identifier Last seen Units Predicted …" at bounding box center [833, 381] width 1222 height 511
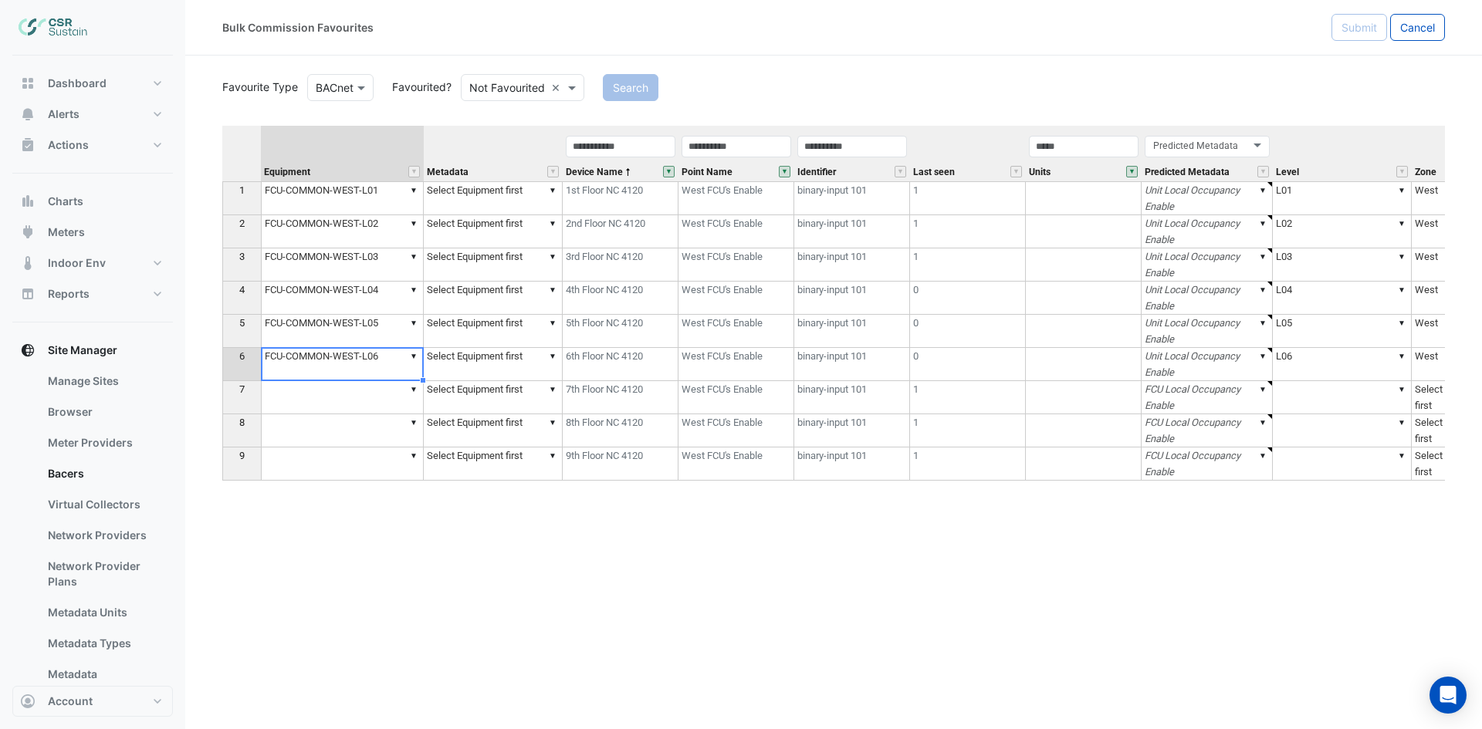
type textarea "**********"
click at [380, 407] on td "▼" at bounding box center [342, 397] width 163 height 33
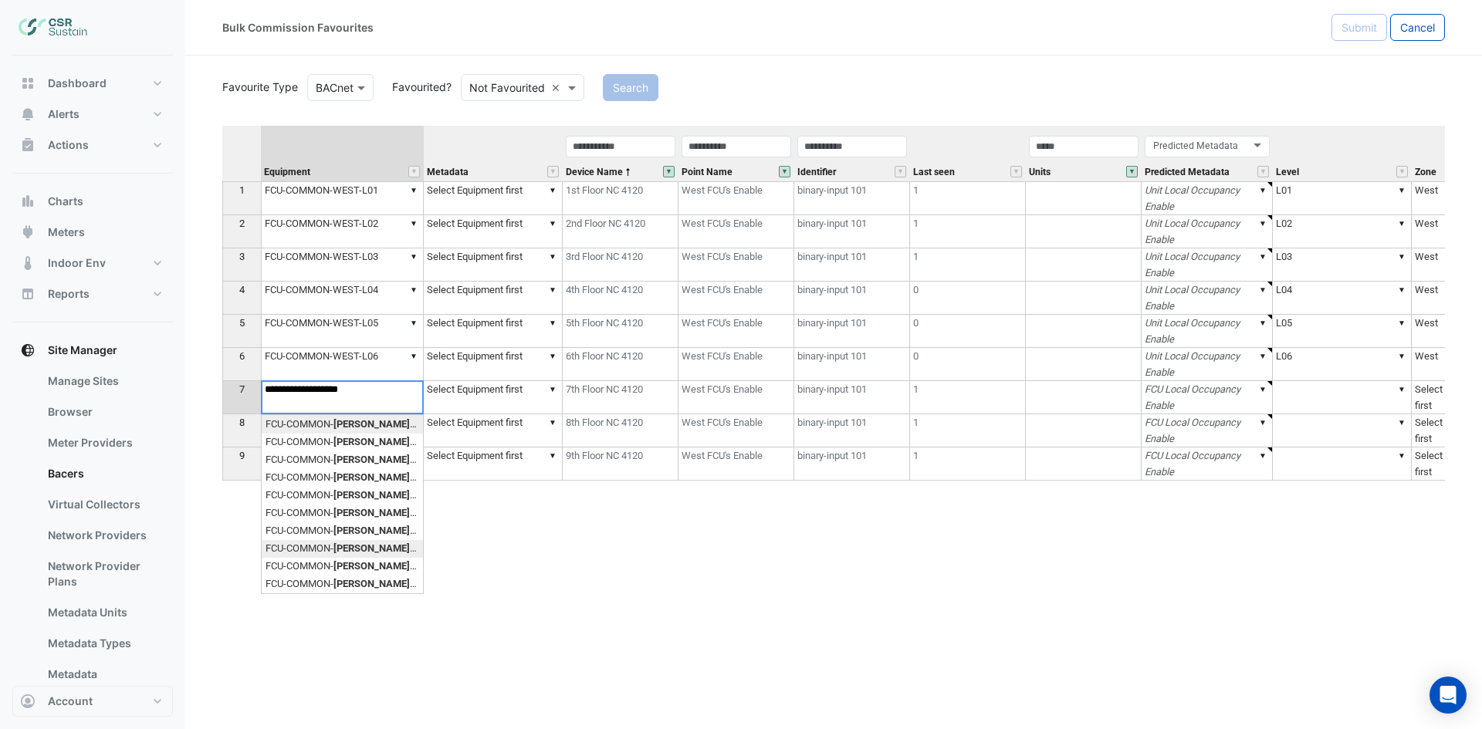
click at [385, 551] on div "Equipment Metadata Device Name Point Name Identifier Last seen Units Predicted …" at bounding box center [833, 381] width 1222 height 511
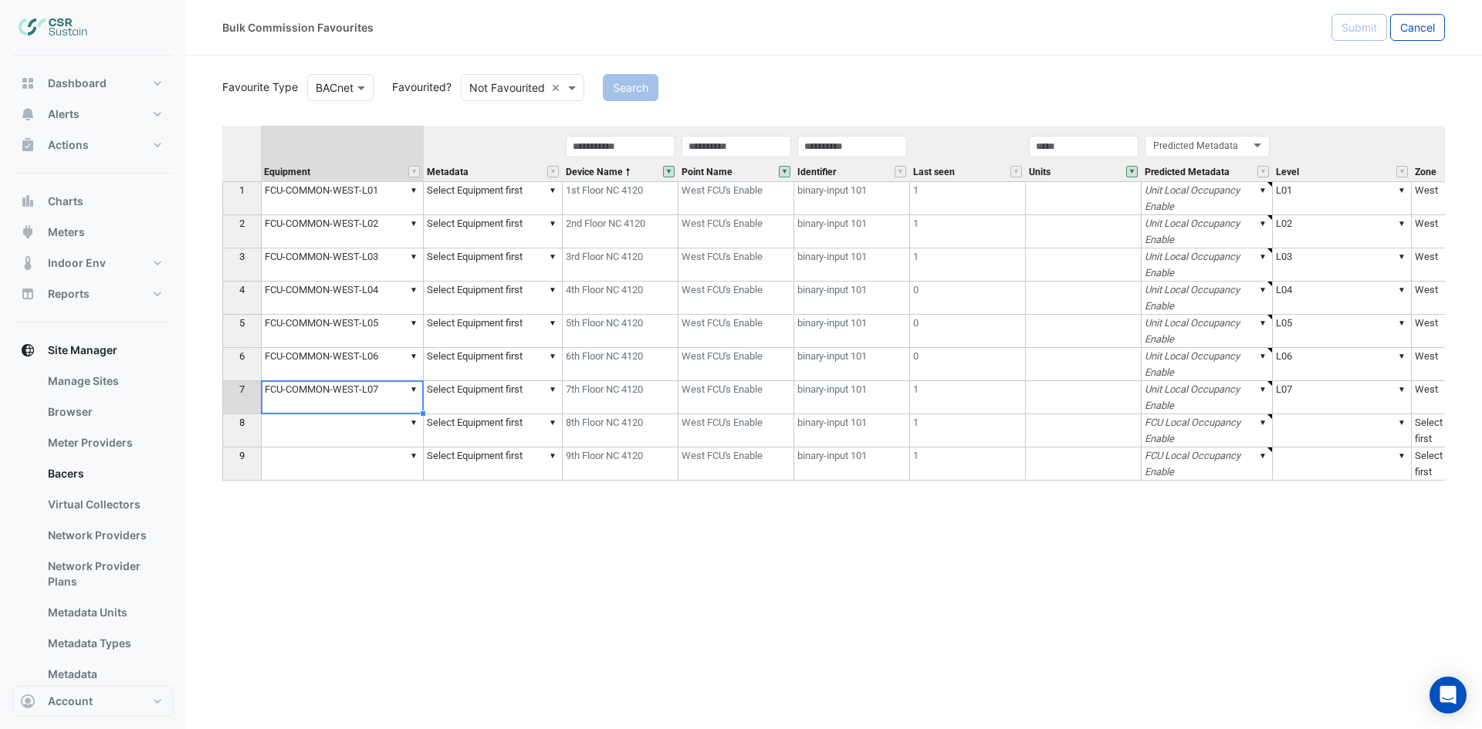
type textarea "**********"
click at [222, 448] on div "Equipment Metadata Device Name Point Name Identifier Last seen Units Predicted …" at bounding box center [222, 303] width 0 height 355
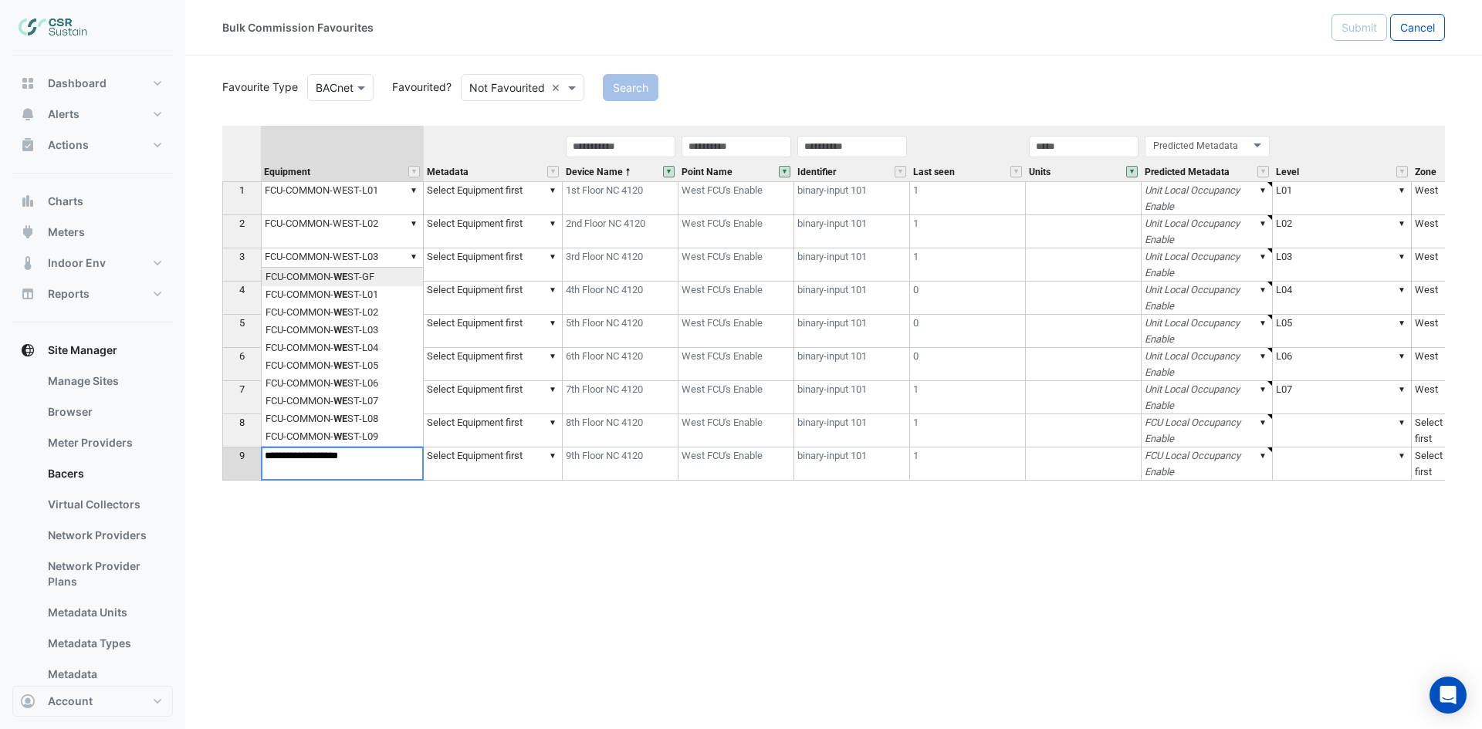
click at [377, 438] on div "Equipment Metadata Device Name Point Name Identifier Last seen Units Predicted …" at bounding box center [833, 381] width 1222 height 511
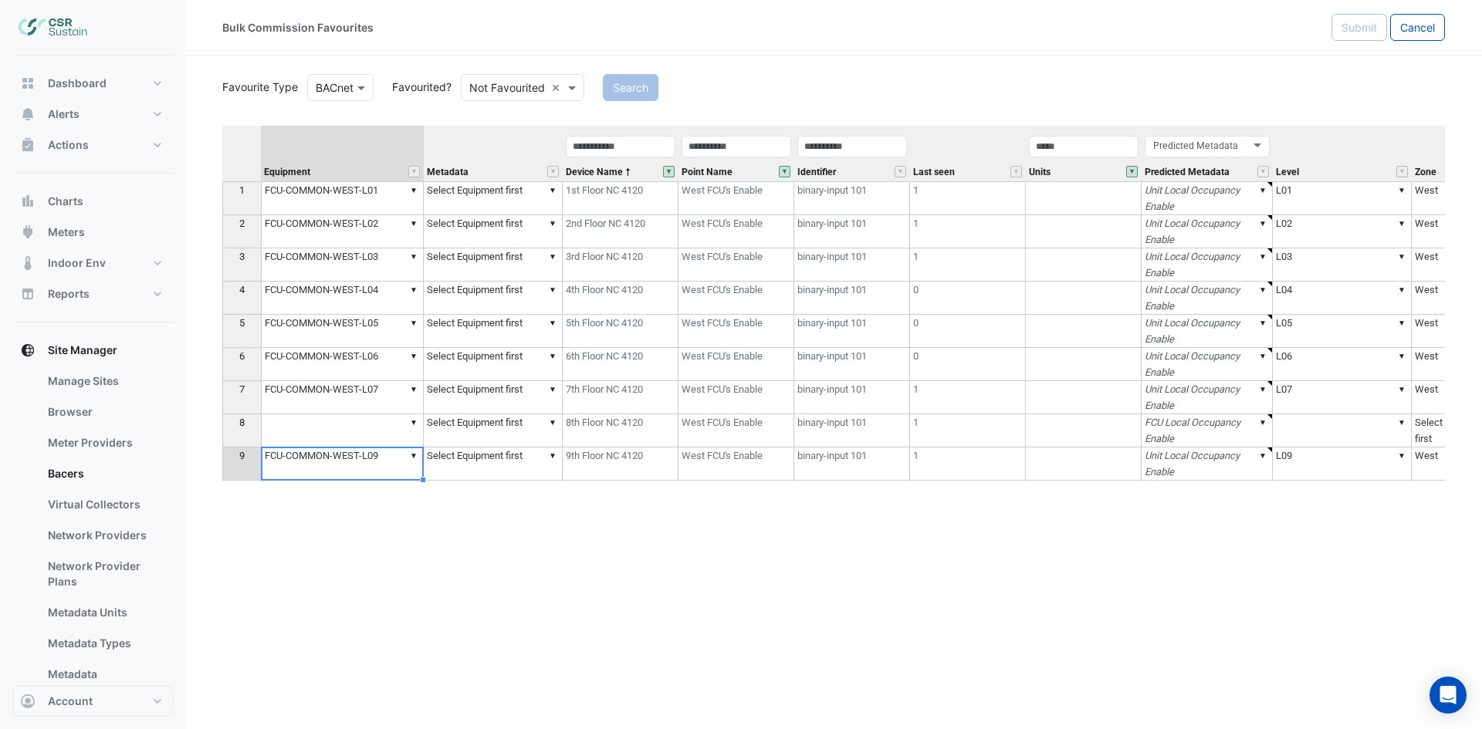
type textarea "**********"
click at [373, 433] on td "▼" at bounding box center [342, 430] width 163 height 33
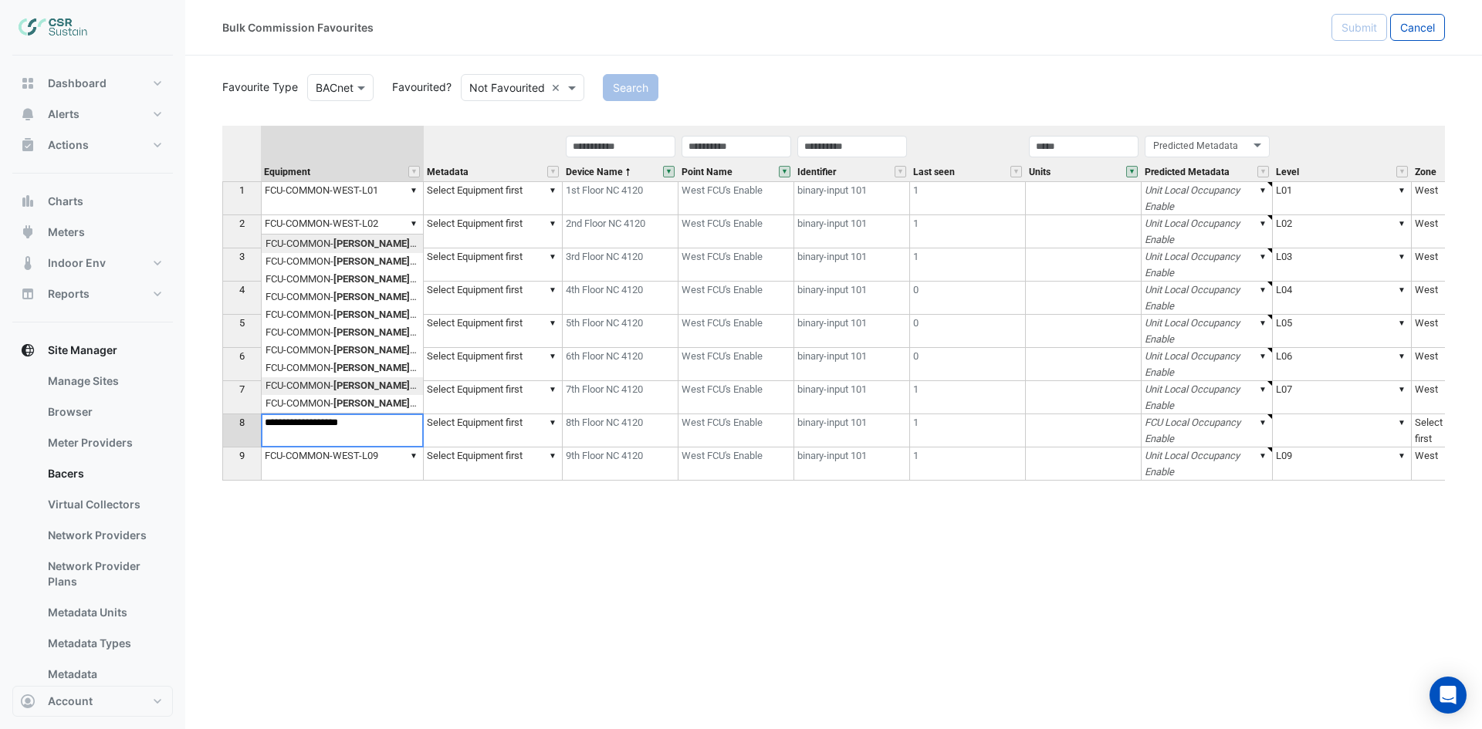
type textarea "**********"
click at [384, 382] on div "Equipment Metadata Device Name Point Name Identifier Last seen Units Predicted …" at bounding box center [833, 381] width 1222 height 511
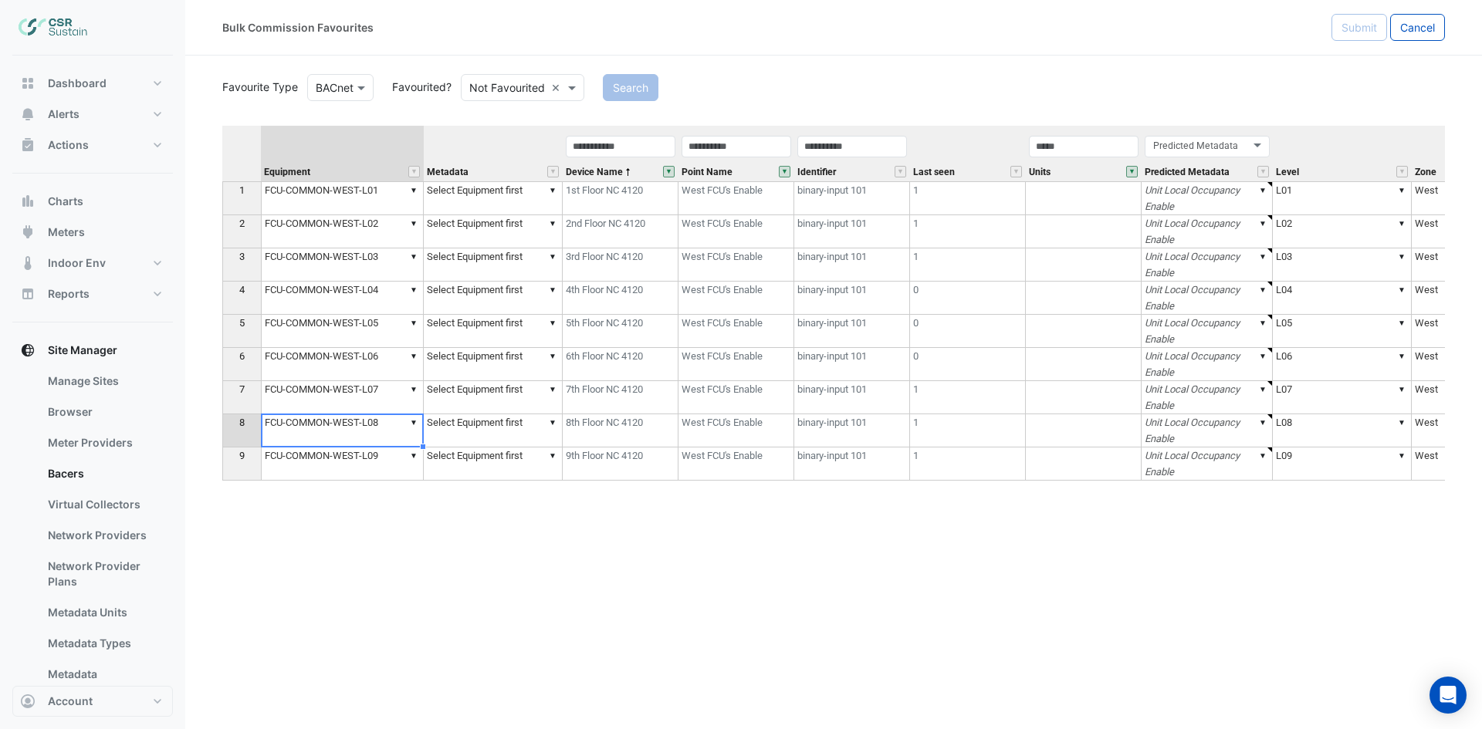
click at [536, 548] on div "Equipment Metadata Device Name Point Name Identifier Last seen Units Predicted …" at bounding box center [833, 381] width 1222 height 511
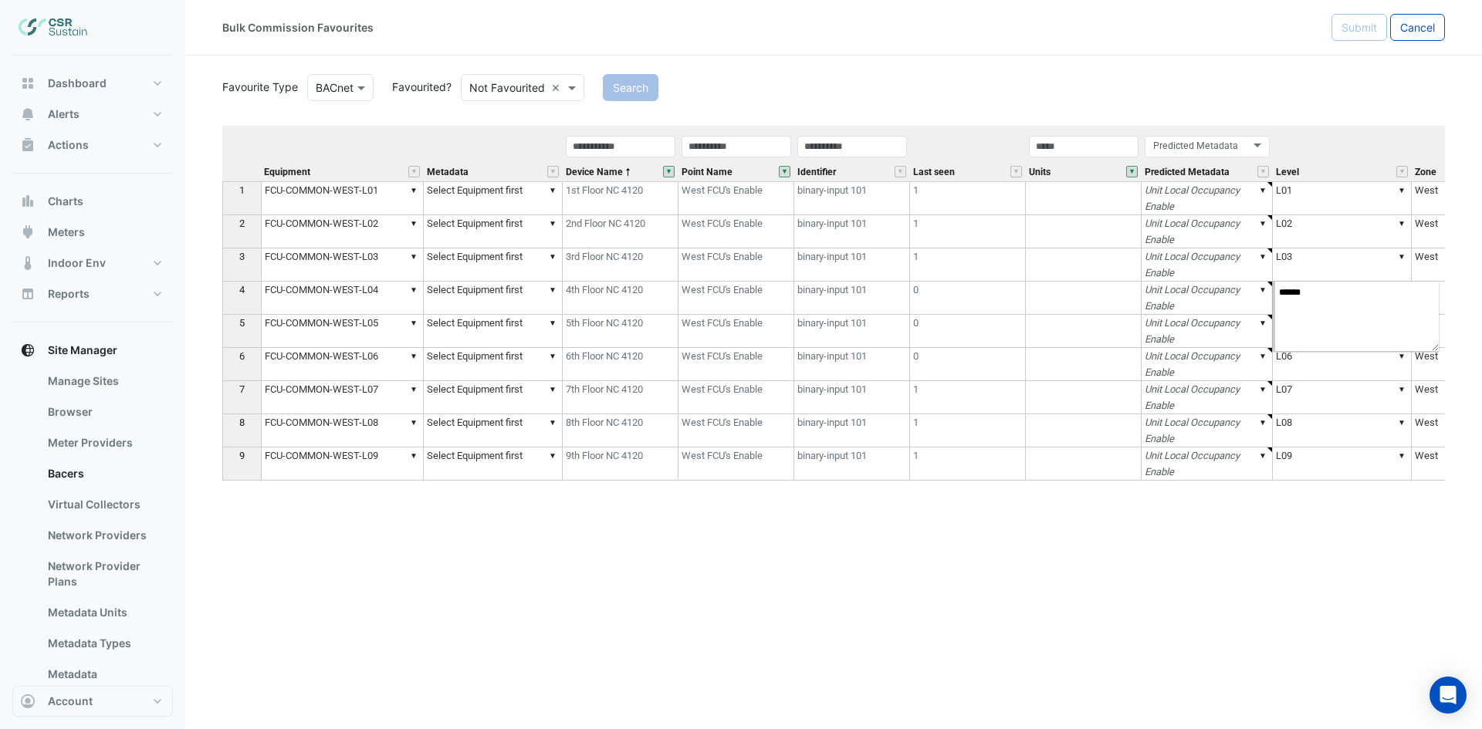
type textarea "******"
type textarea "**********"
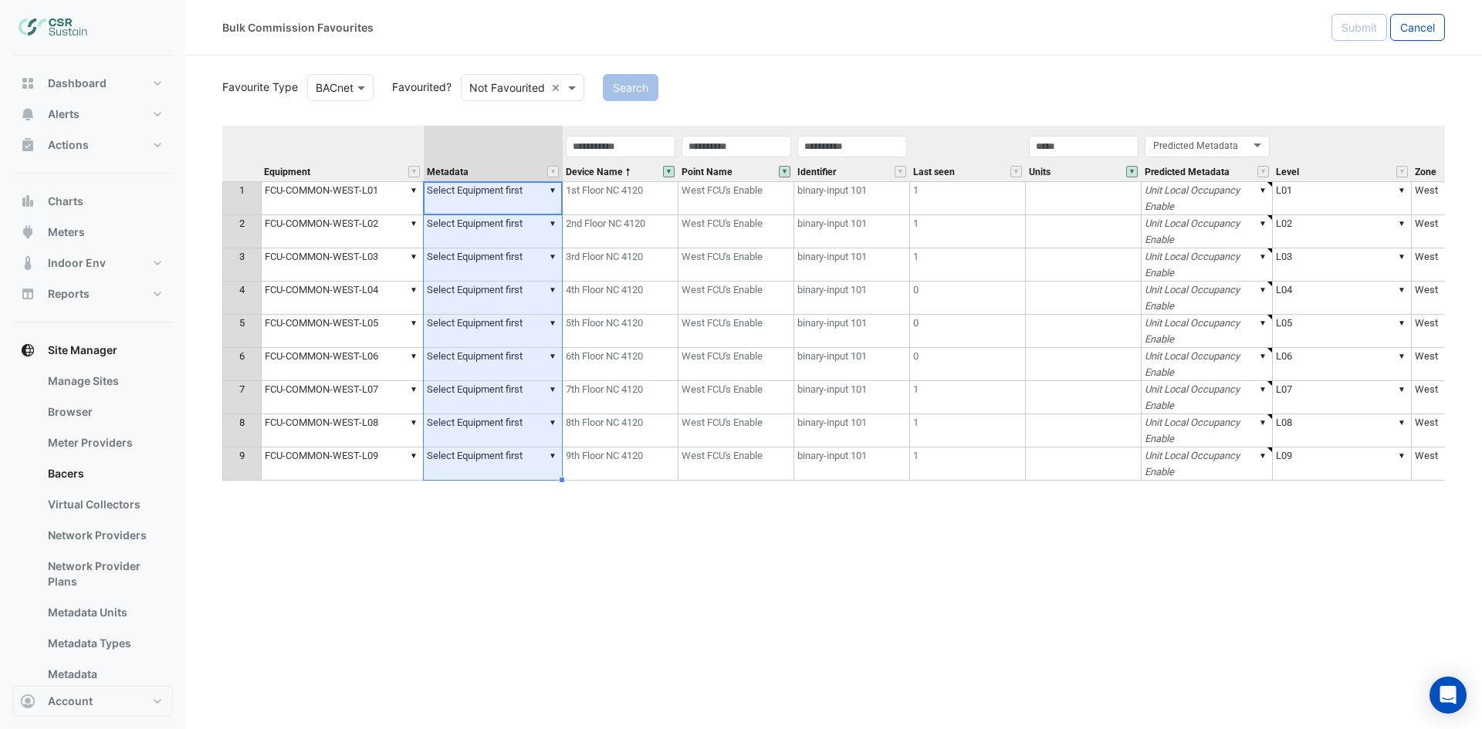
drag, startPoint x: 525, startPoint y: 197, endPoint x: 508, endPoint y: 468, distance: 272.2
click at [506, 472] on tbody "1 ▼ FCU-COMMON-WEST-L01 ▼ Select Equipment first 1st Floor NC 4120 West FCU's E…" at bounding box center [1086, 330] width 1729 height 299
type textarea "**********"
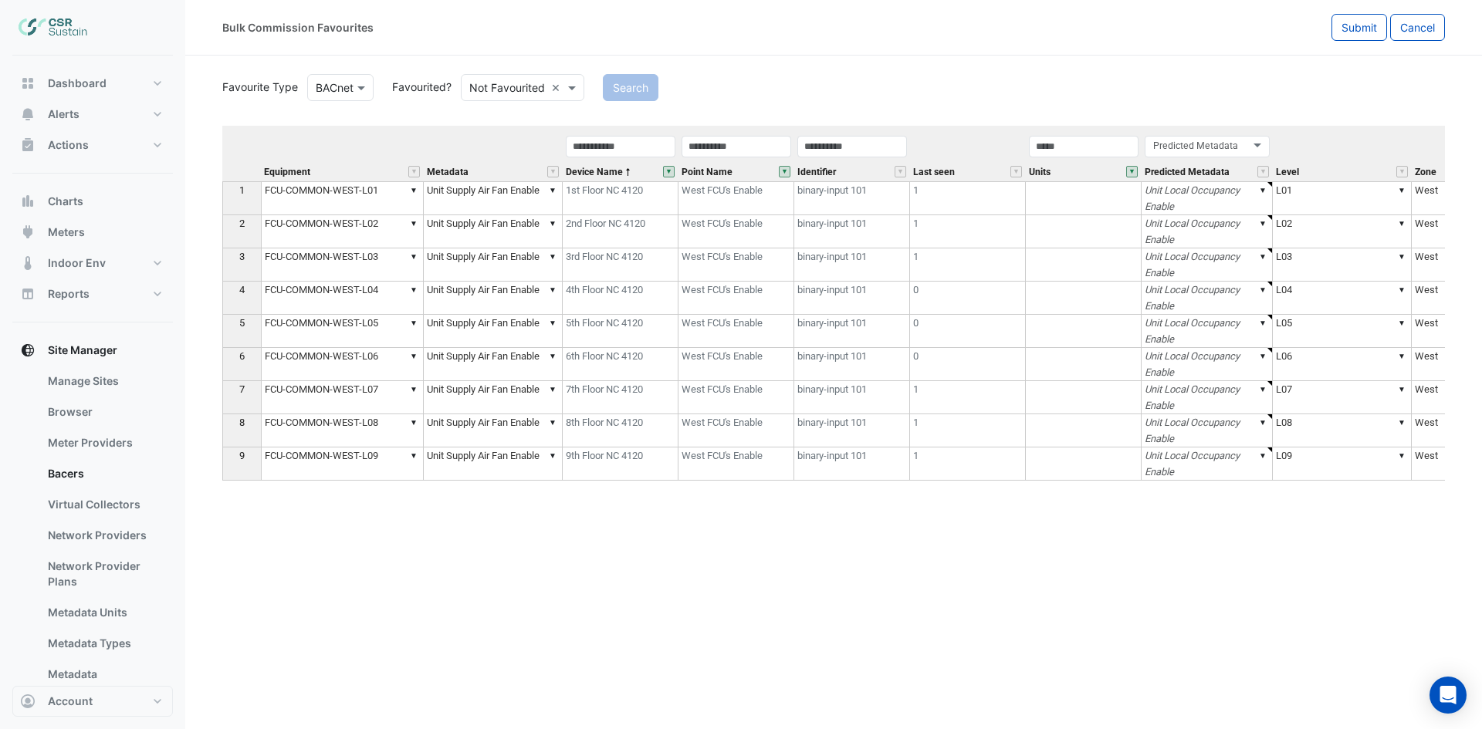
click at [728, 522] on div "Equipment Metadata Device Name Point Name Identifier Last seen Units Predicted …" at bounding box center [833, 381] width 1222 height 511
click at [505, 194] on td "▼ Unit Supply Air Fan Enable" at bounding box center [493, 198] width 139 height 34
drag, startPoint x: 559, startPoint y: 216, endPoint x: 571, endPoint y: 475, distance: 258.8
click at [222, 478] on div "Equipment Metadata Device Name Point Name Identifier Last seen Units Predicted …" at bounding box center [222, 303] width 0 height 355
type textarea "**********"
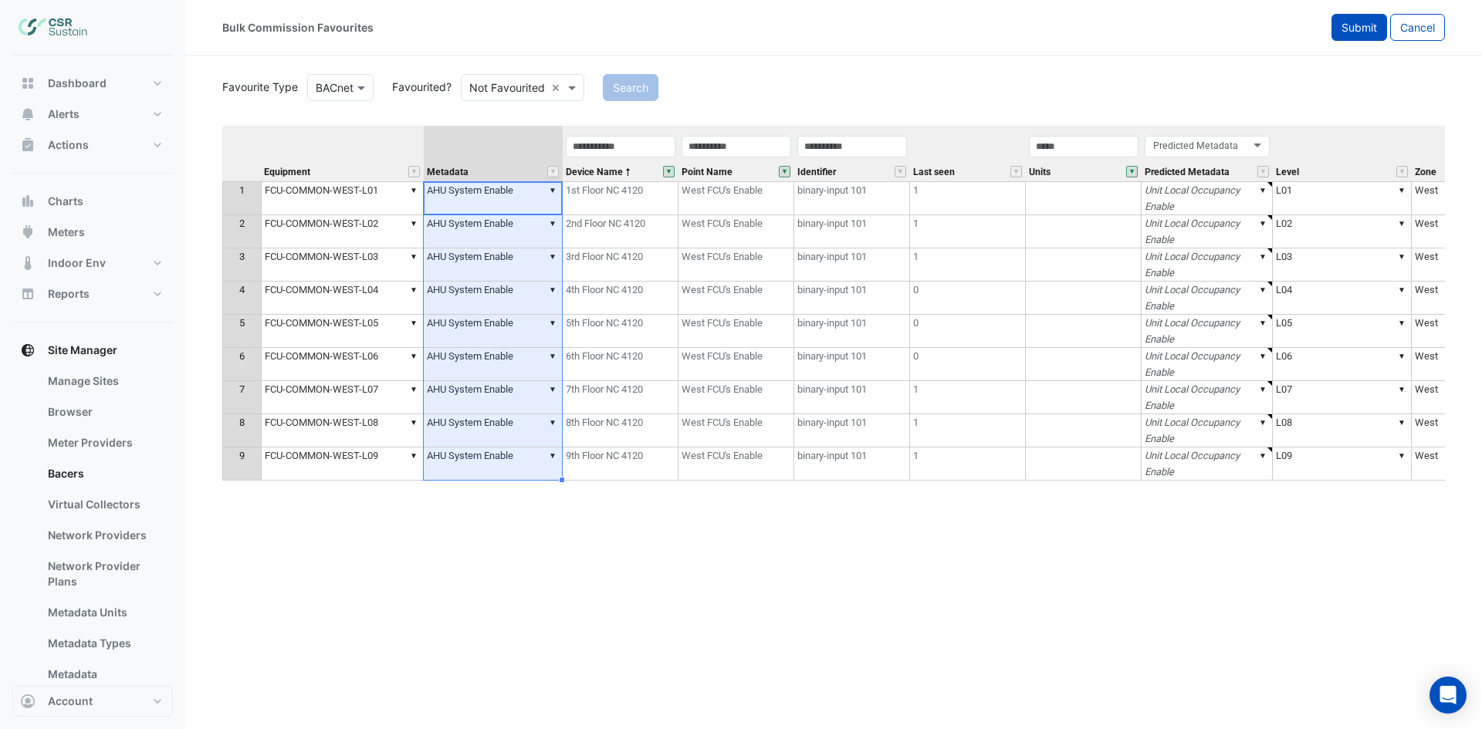
click at [1361, 29] on span "Submit" at bounding box center [1358, 27] width 35 height 13
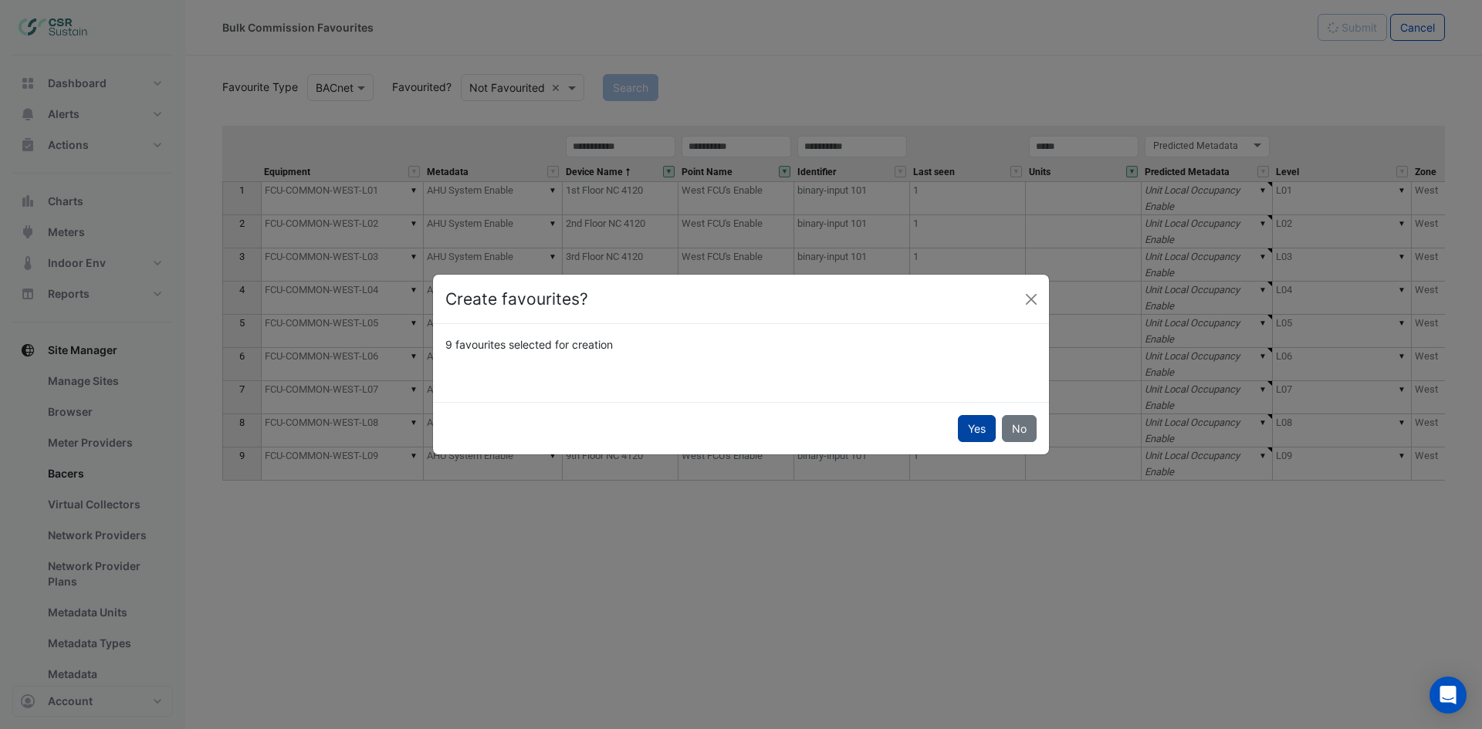
click at [982, 425] on button "Yes" at bounding box center [977, 428] width 38 height 27
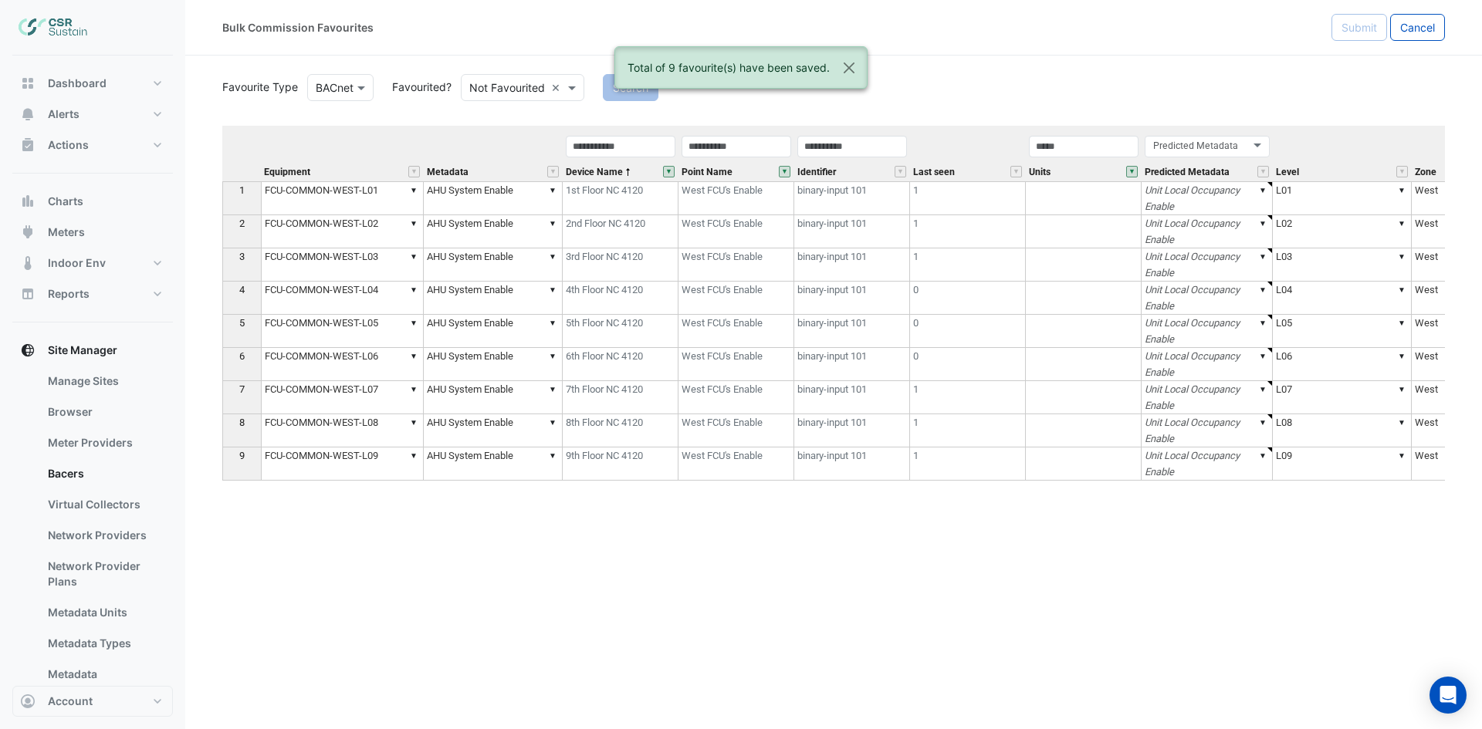
click at [784, 174] on button "" at bounding box center [785, 172] width 12 height 12
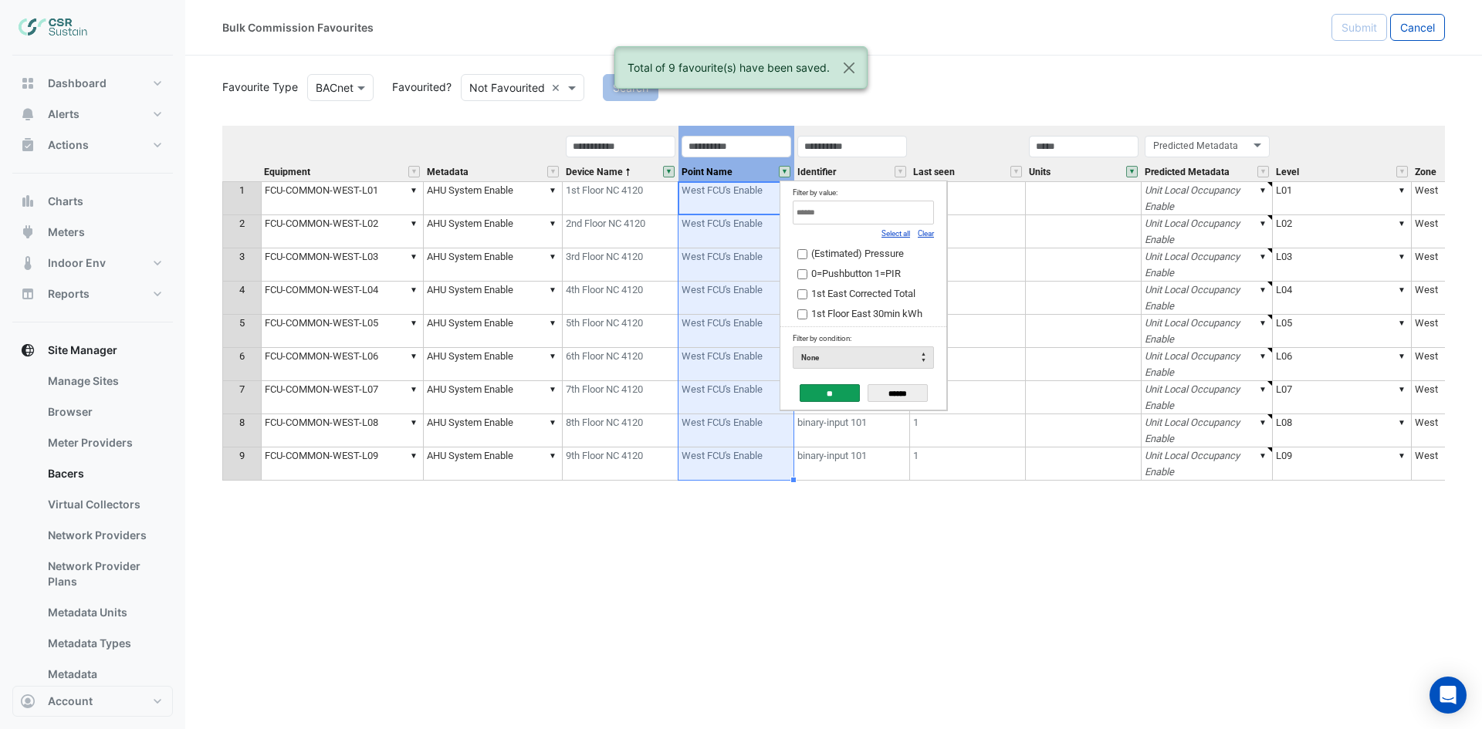
click at [922, 236] on link "Clear" at bounding box center [926, 233] width 16 height 8
click at [894, 214] on input "Filter by value:" at bounding box center [863, 213] width 141 height 24
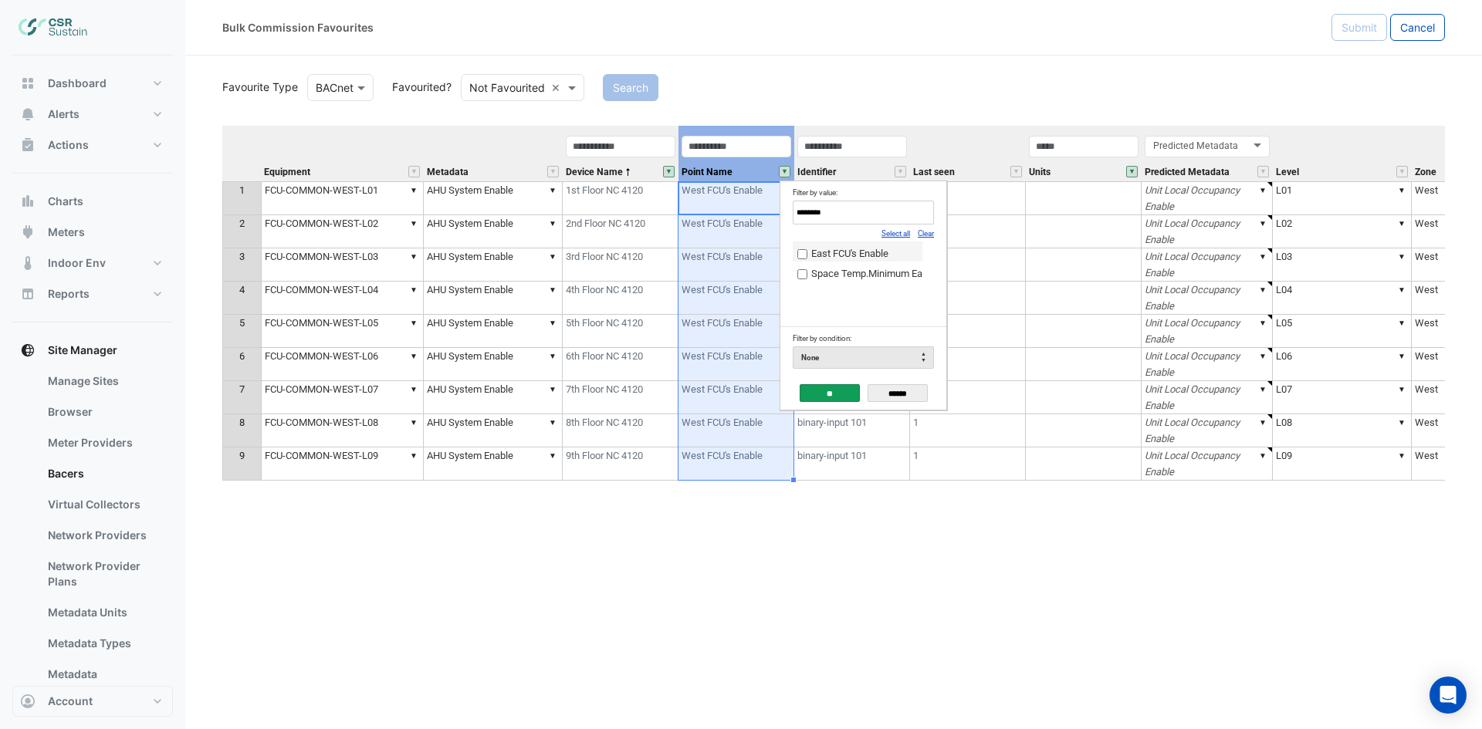
type input "********"
click at [871, 255] on span "East FCU's Enable" at bounding box center [849, 254] width 77 height 12
click at [878, 273] on span "Space Temp.Minimum East FCU's" at bounding box center [884, 274] width 146 height 12
click at [830, 394] on input "**" at bounding box center [829, 393] width 60 height 18
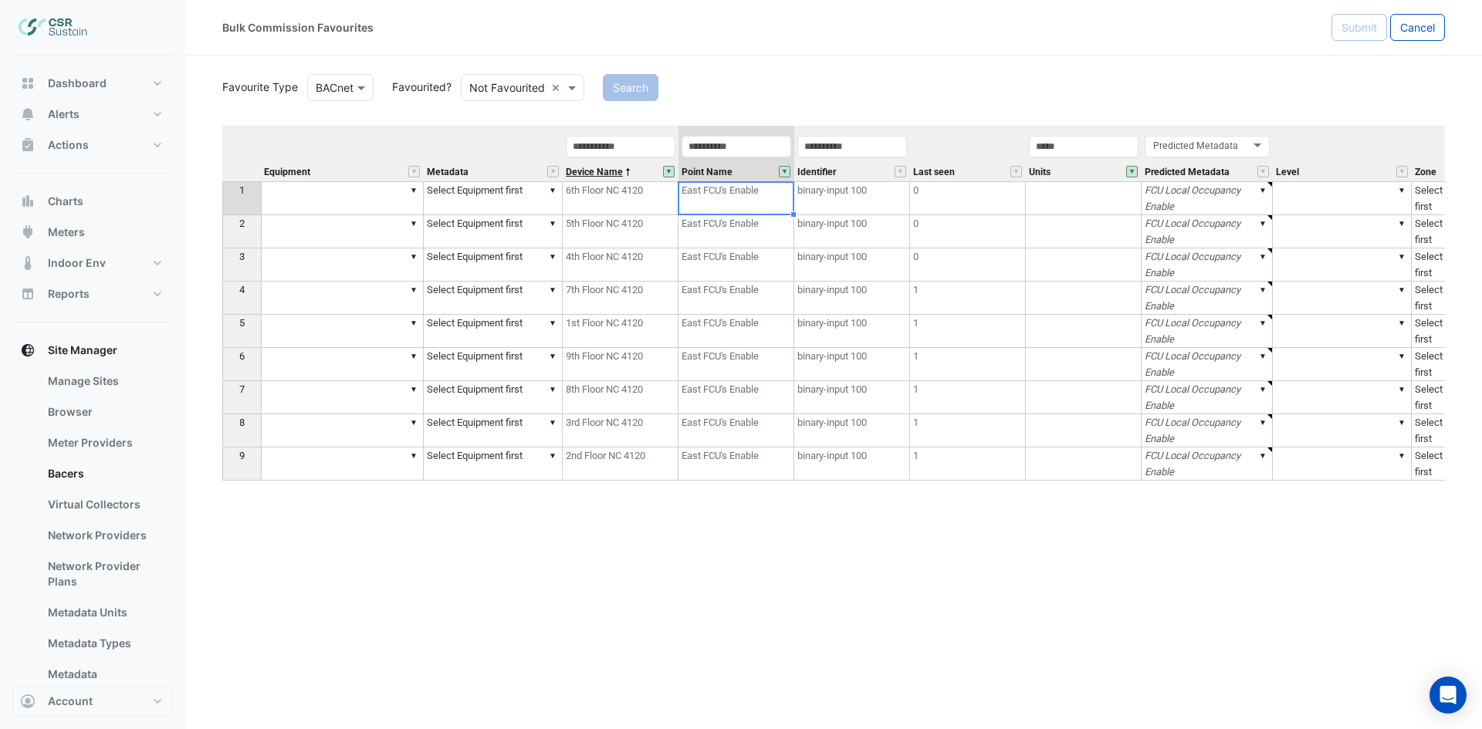
click at [603, 171] on span "Device Name" at bounding box center [594, 172] width 57 height 10
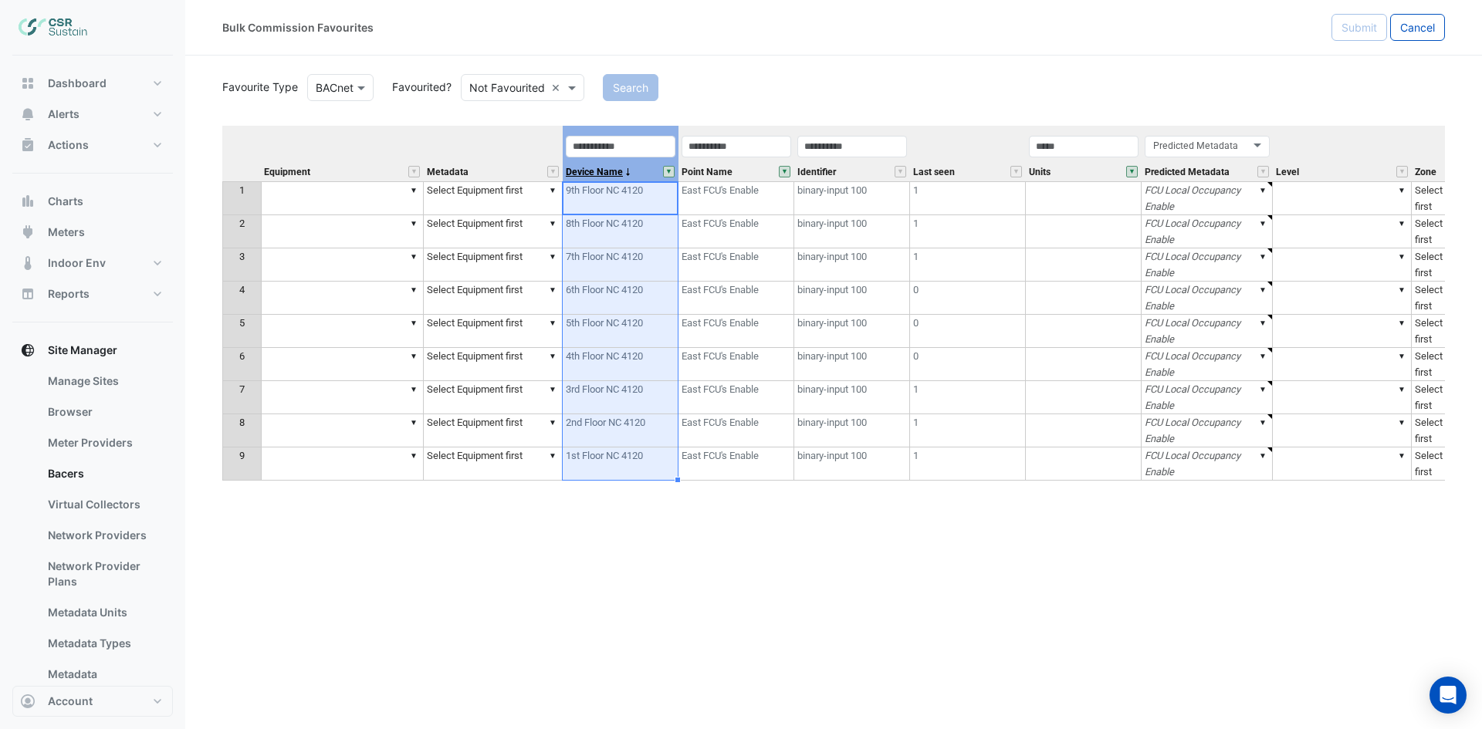
click at [603, 171] on span "Device Name" at bounding box center [594, 172] width 57 height 10
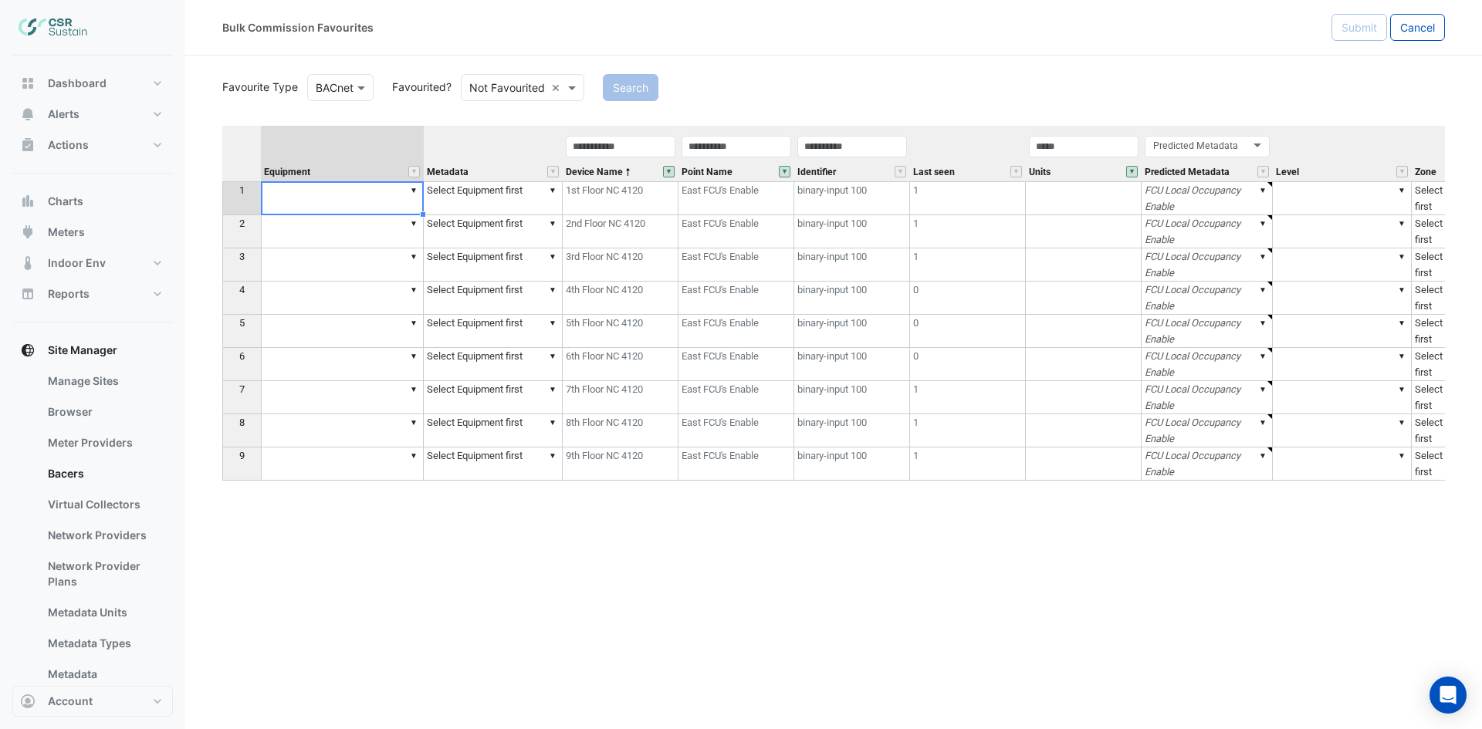
click at [322, 203] on td "▼" at bounding box center [342, 198] width 163 height 34
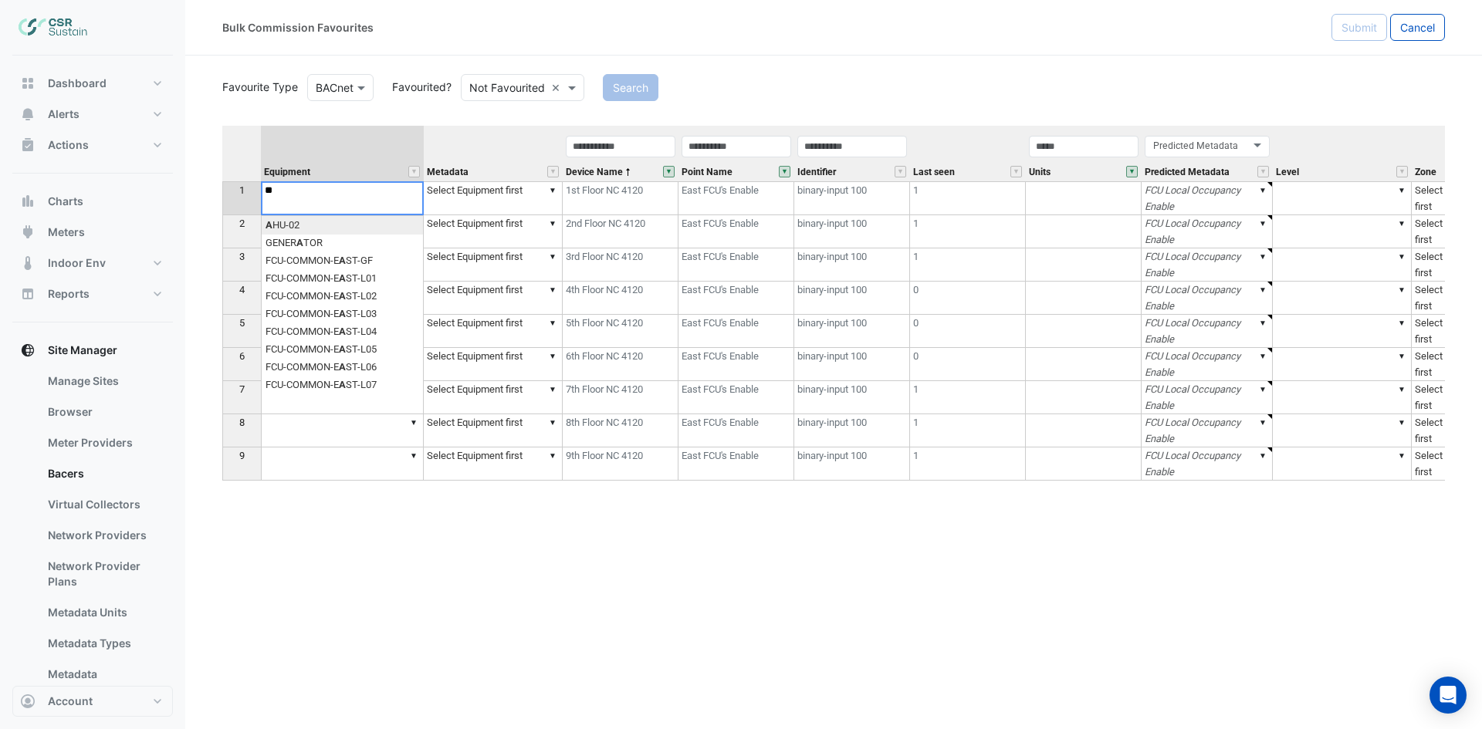
type textarea "*"
click at [353, 241] on div "Equipment Metadata Device Name Point Name Identifier Last seen Units Predicted …" at bounding box center [833, 381] width 1222 height 511
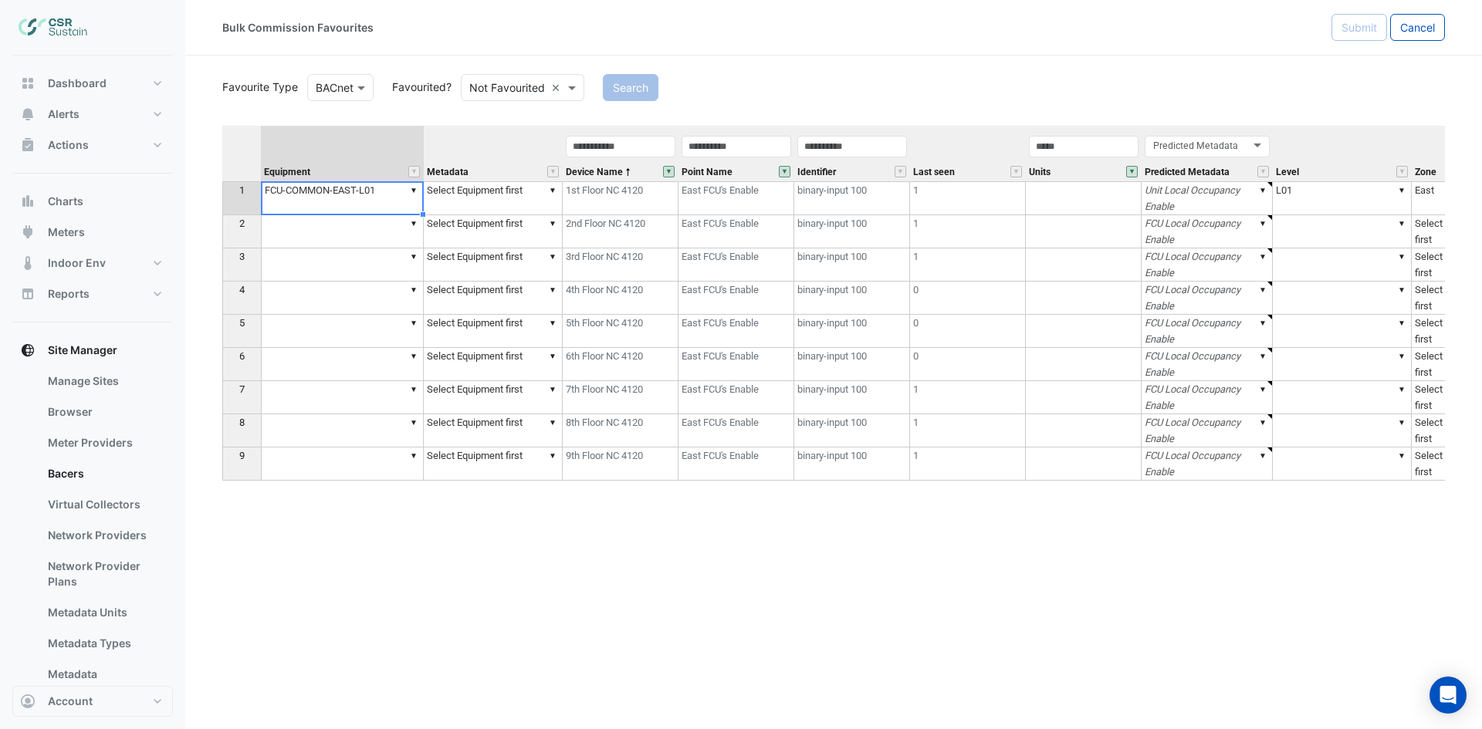
type textarea "**********"
click at [353, 236] on td "▼" at bounding box center [342, 231] width 163 height 33
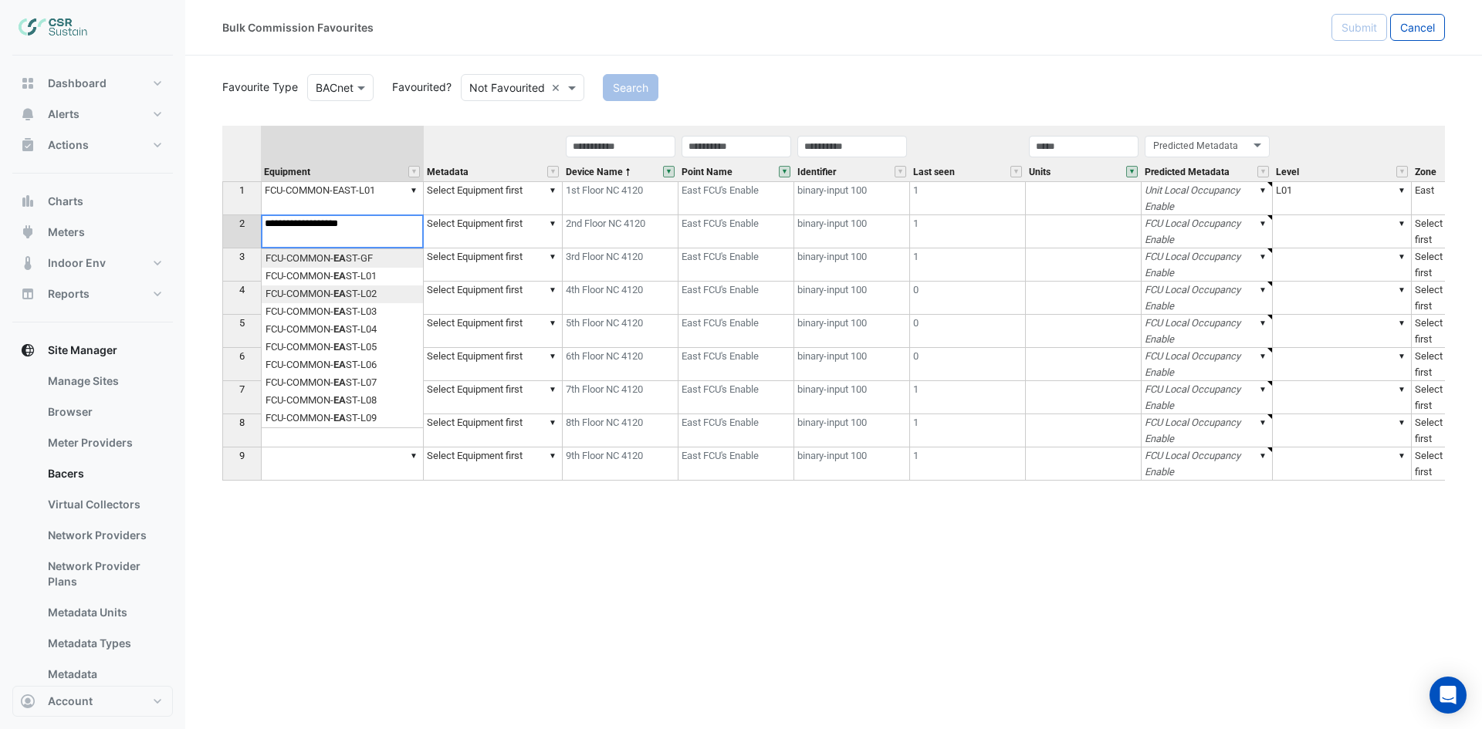
click at [366, 291] on div "Equipment Metadata Device Name Point Name Identifier Last seen Units Predicted …" at bounding box center [833, 381] width 1222 height 511
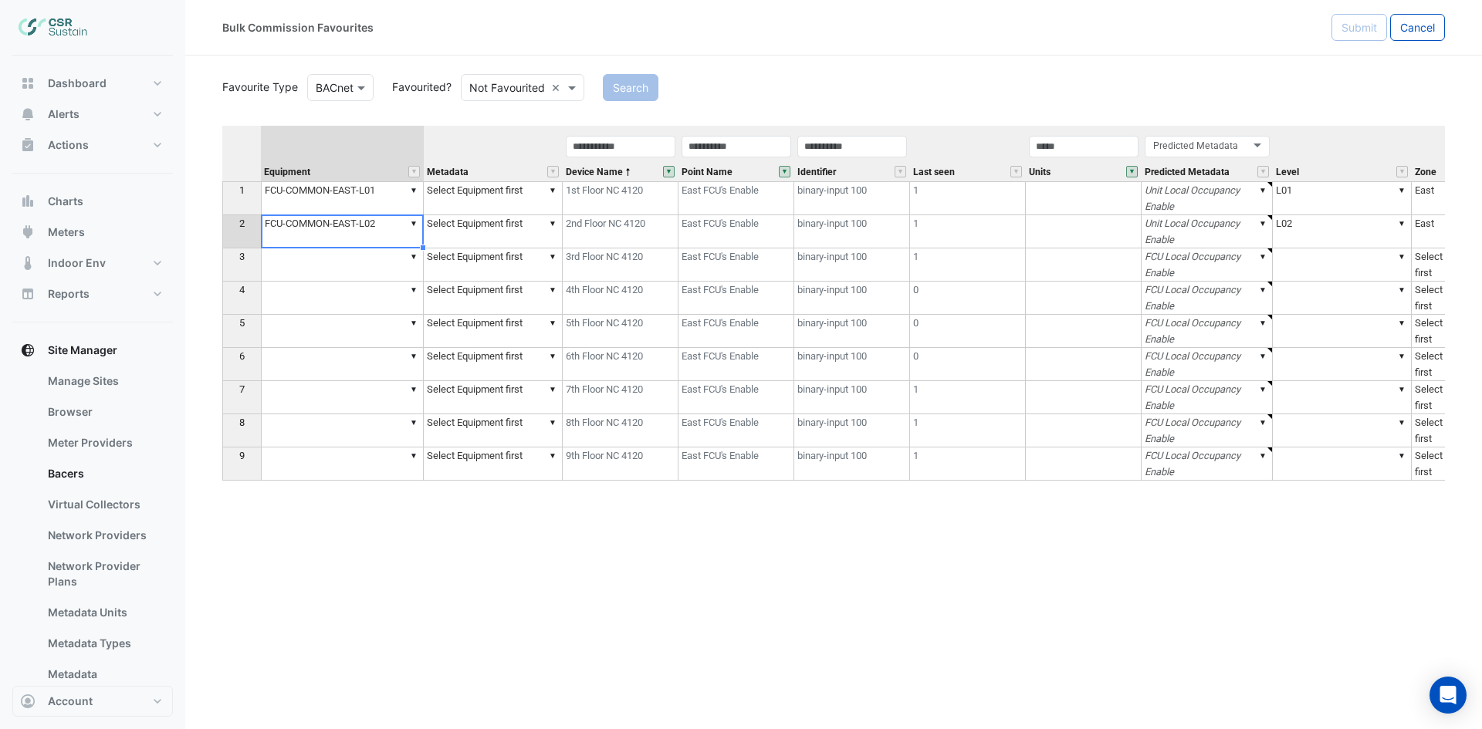
type textarea "**********"
click at [371, 269] on td "▼" at bounding box center [342, 264] width 163 height 33
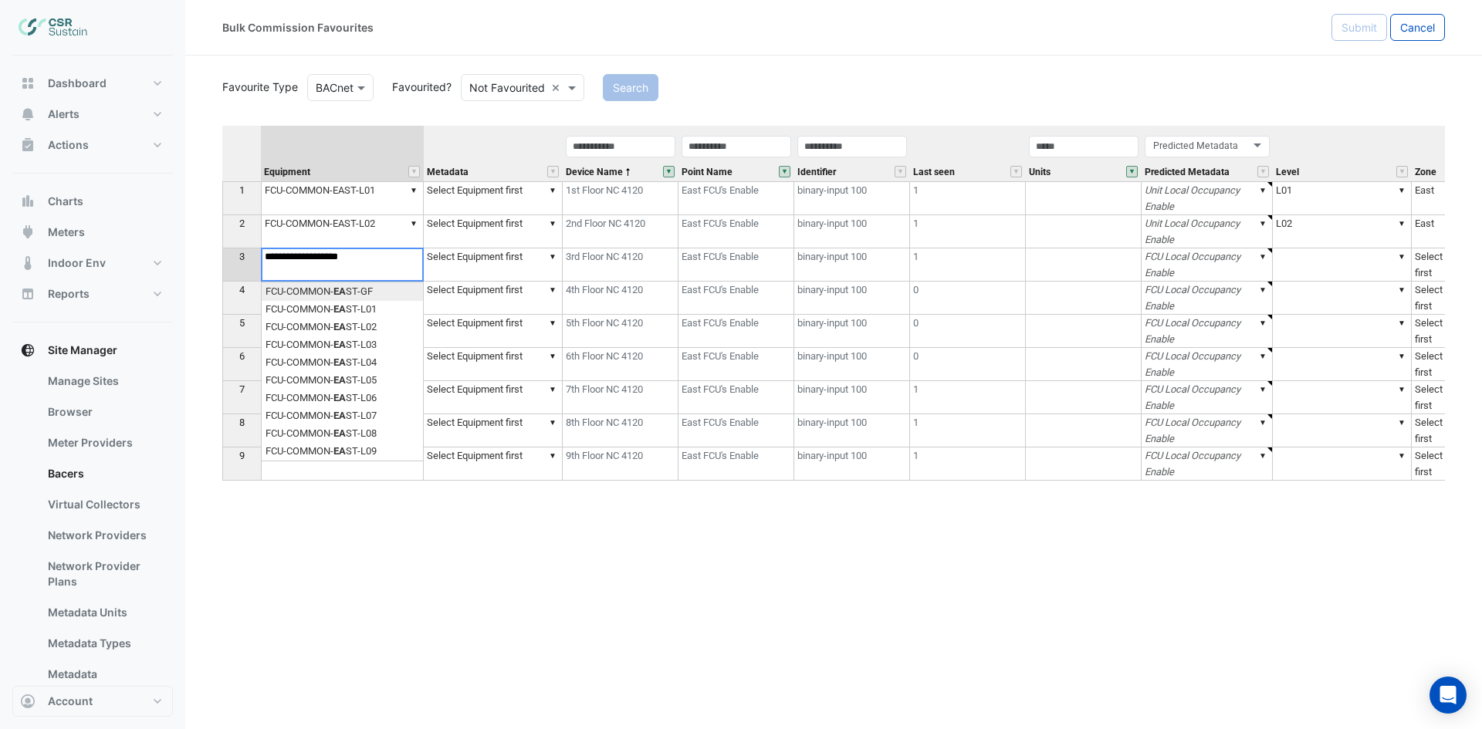
click at [368, 346] on div "Equipment Metadata Device Name Point Name Identifier Last seen Units Predicted …" at bounding box center [833, 381] width 1222 height 511
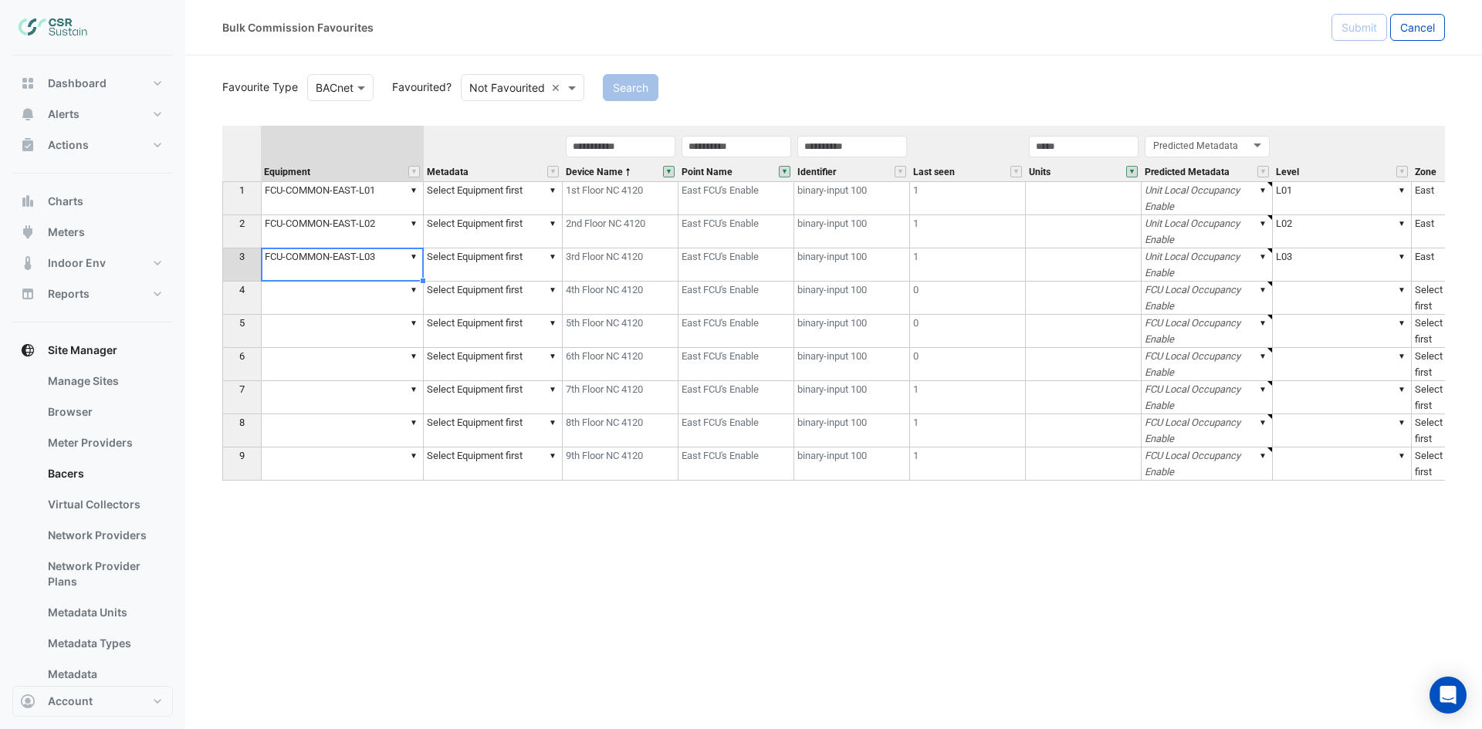
type textarea "**********"
click at [376, 306] on td "▼" at bounding box center [342, 298] width 163 height 33
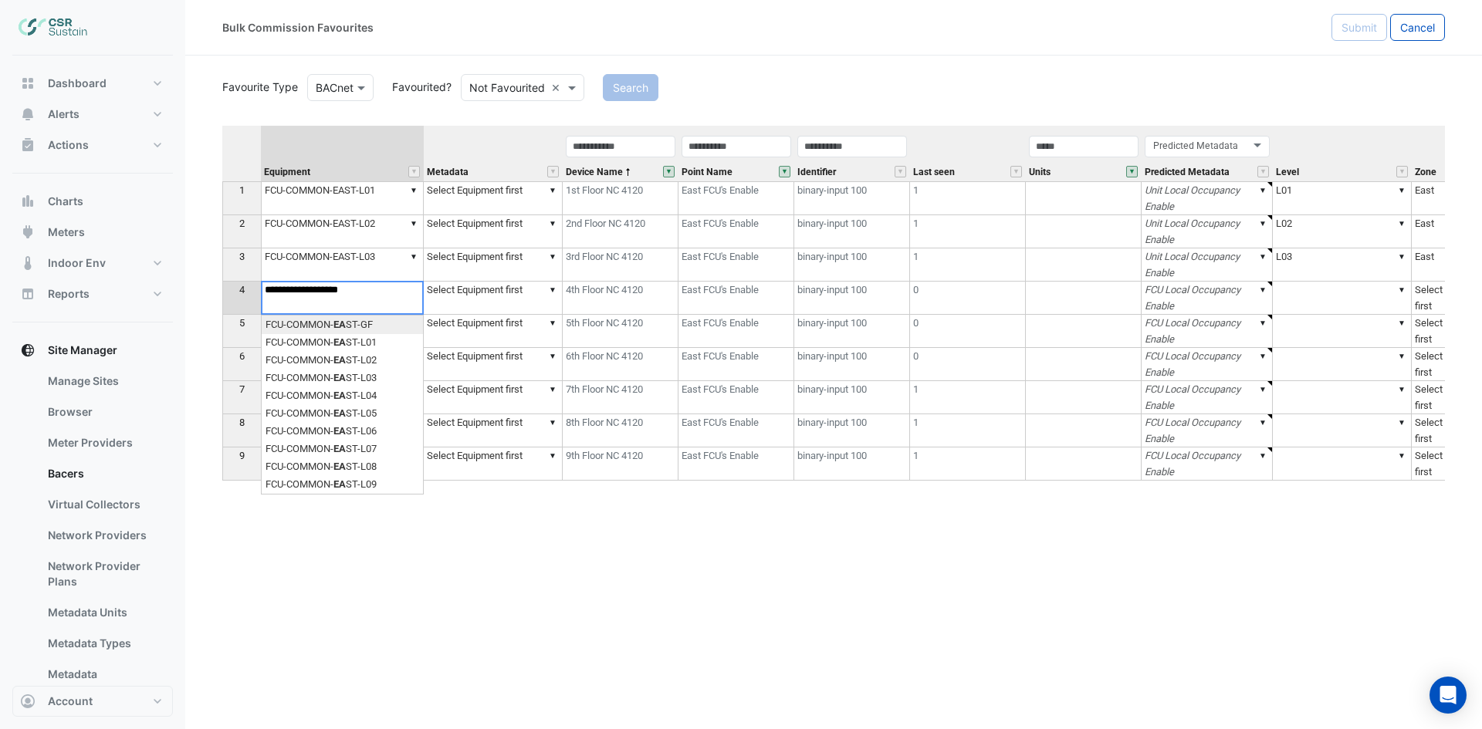
click at [372, 379] on div "Equipment Metadata Device Name Point Name Identifier Last seen Units Predicted …" at bounding box center [833, 381] width 1222 height 511
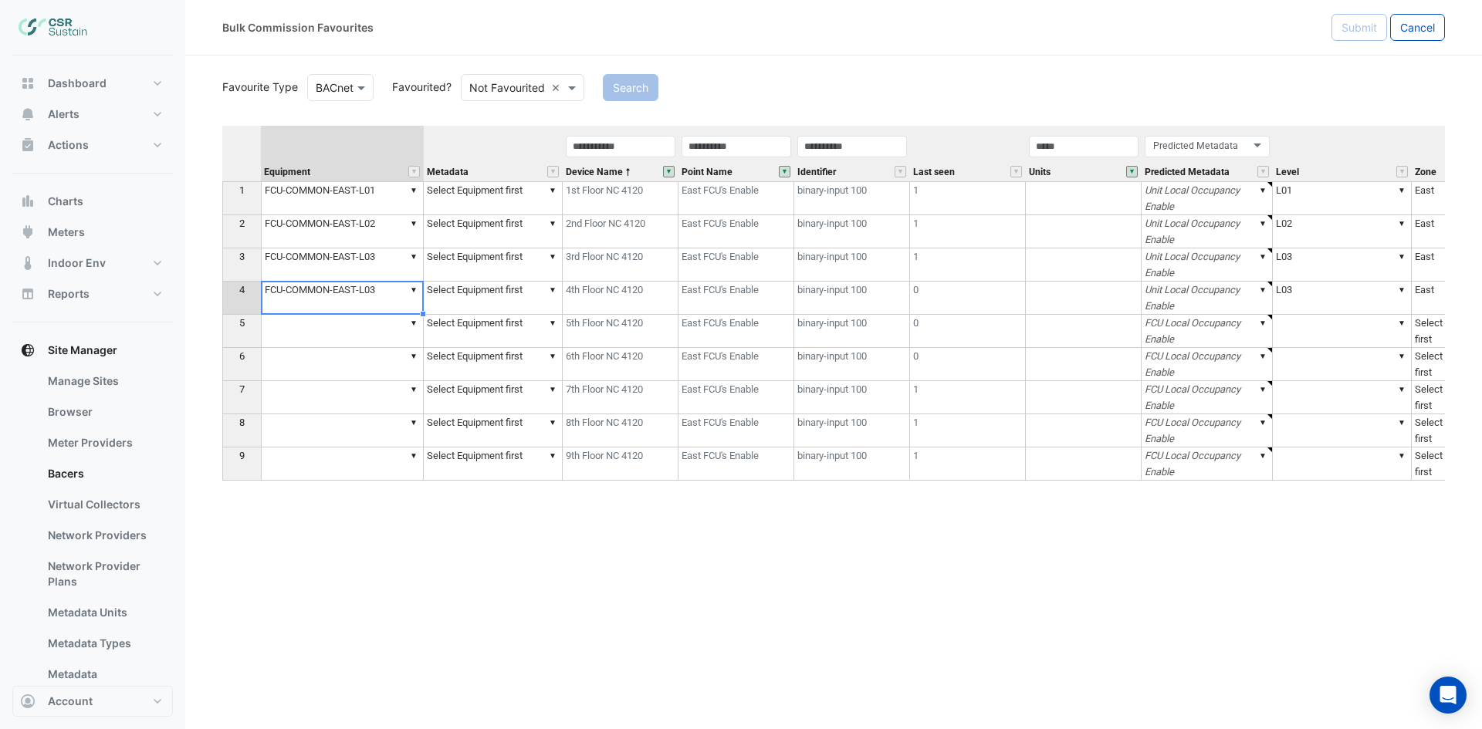
type textarea "**********"
click at [388, 335] on td "▼" at bounding box center [342, 331] width 163 height 33
click at [400, 296] on td "▼ FCU-COMMON-EAST-L03" at bounding box center [342, 298] width 163 height 33
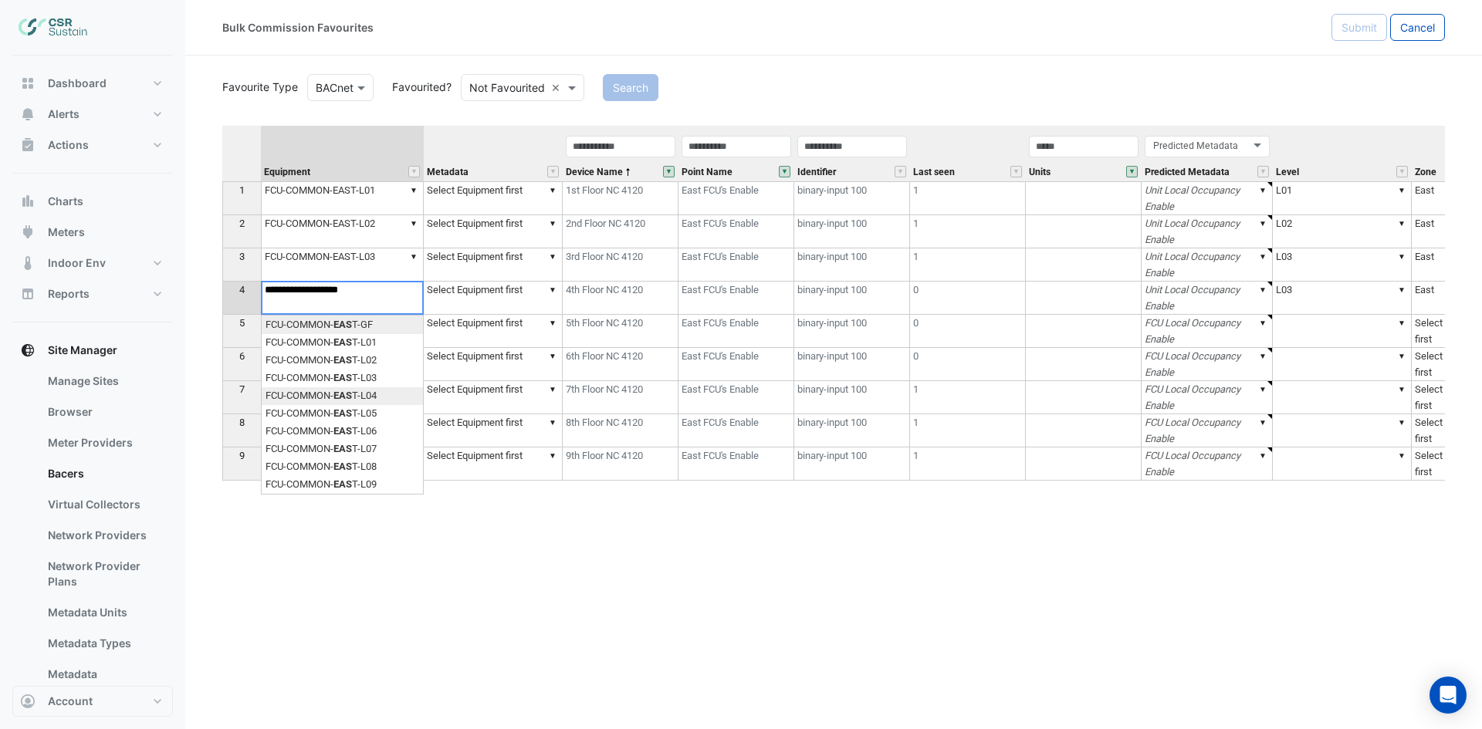
click at [380, 392] on div "Equipment Metadata Device Name Point Name Identifier Last seen Units Predicted …" at bounding box center [833, 381] width 1222 height 511
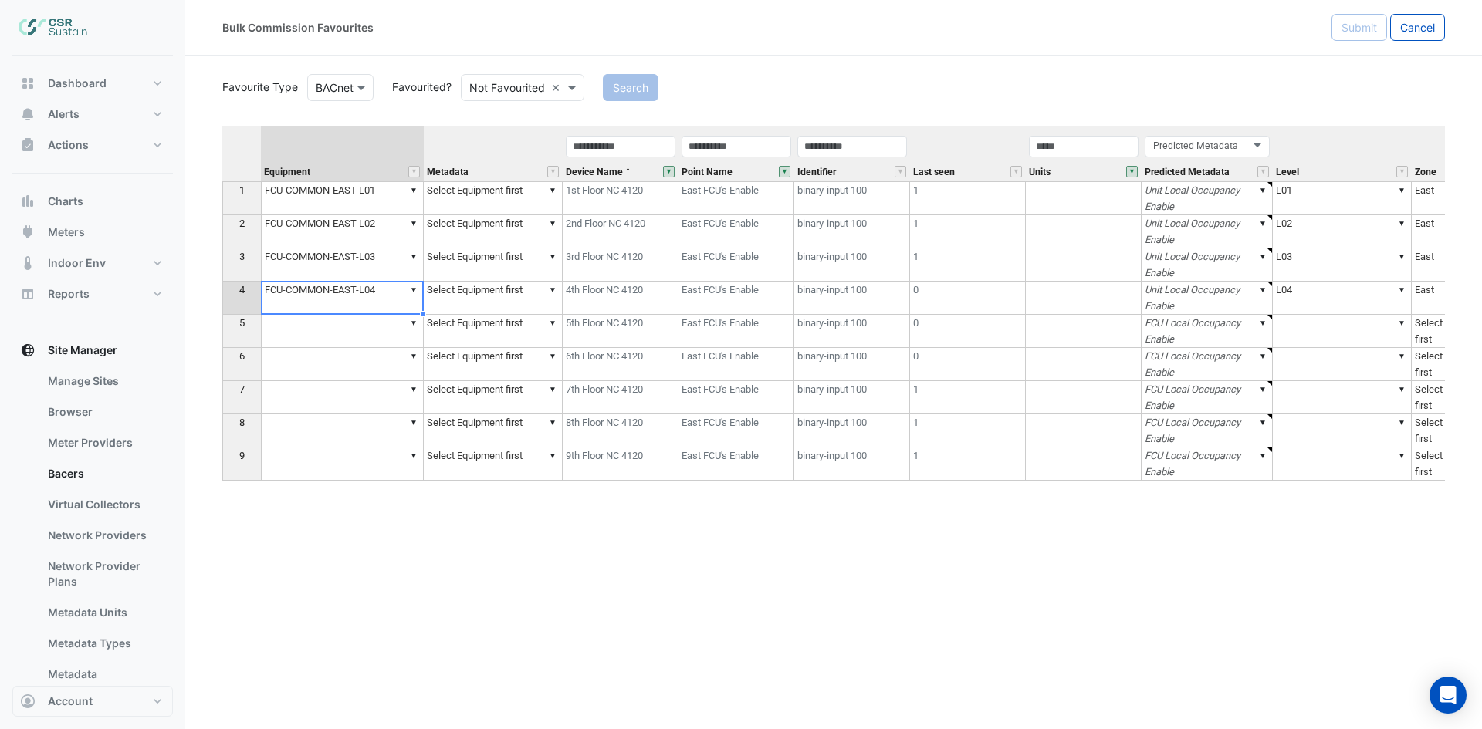
type textarea "**********"
click at [380, 330] on td "▼" at bounding box center [342, 331] width 163 height 33
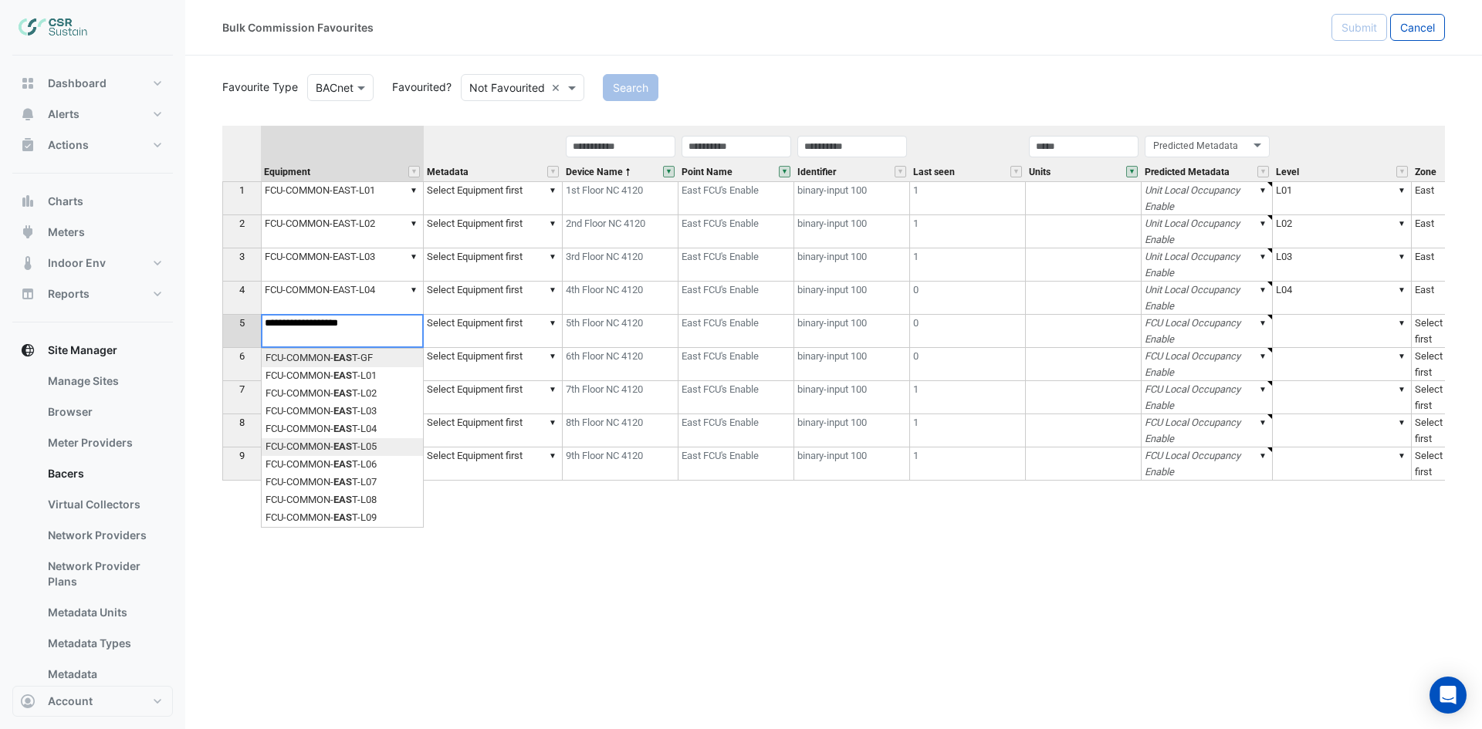
click at [377, 446] on div "Equipment Metadata Device Name Point Name Identifier Last seen Units Predicted …" at bounding box center [833, 381] width 1222 height 511
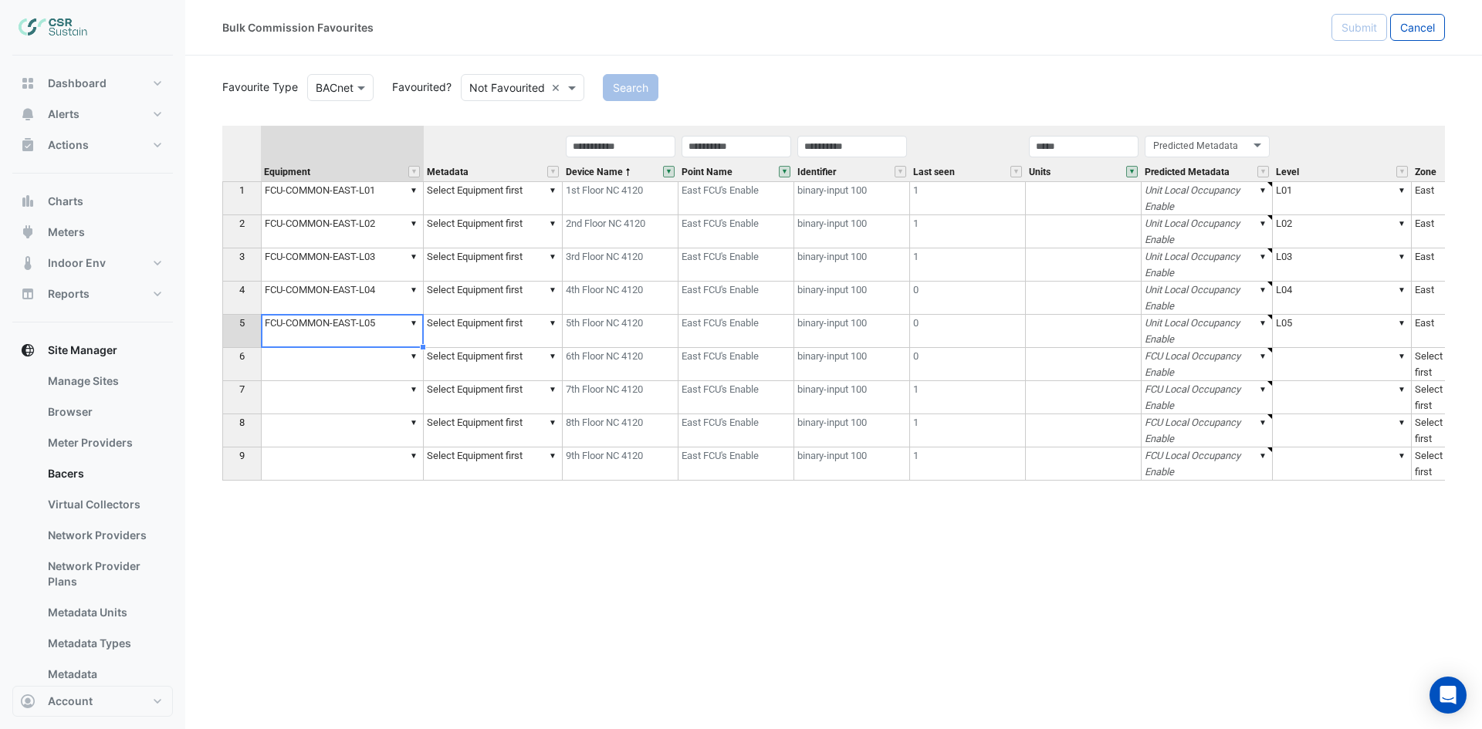
type textarea "**********"
click at [384, 366] on td "▼" at bounding box center [342, 364] width 163 height 33
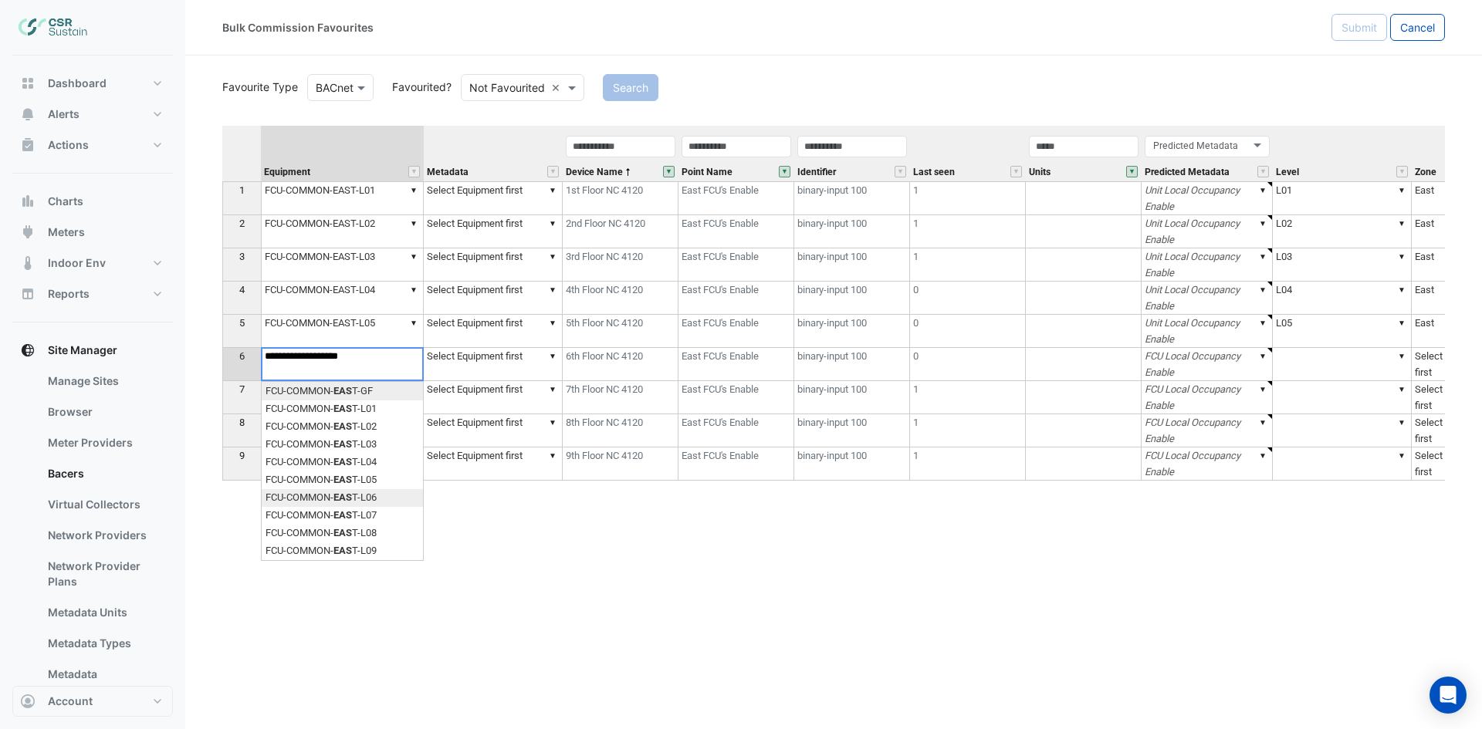
click at [377, 498] on div "Equipment Metadata Device Name Point Name Identifier Last seen Units Predicted …" at bounding box center [833, 381] width 1222 height 511
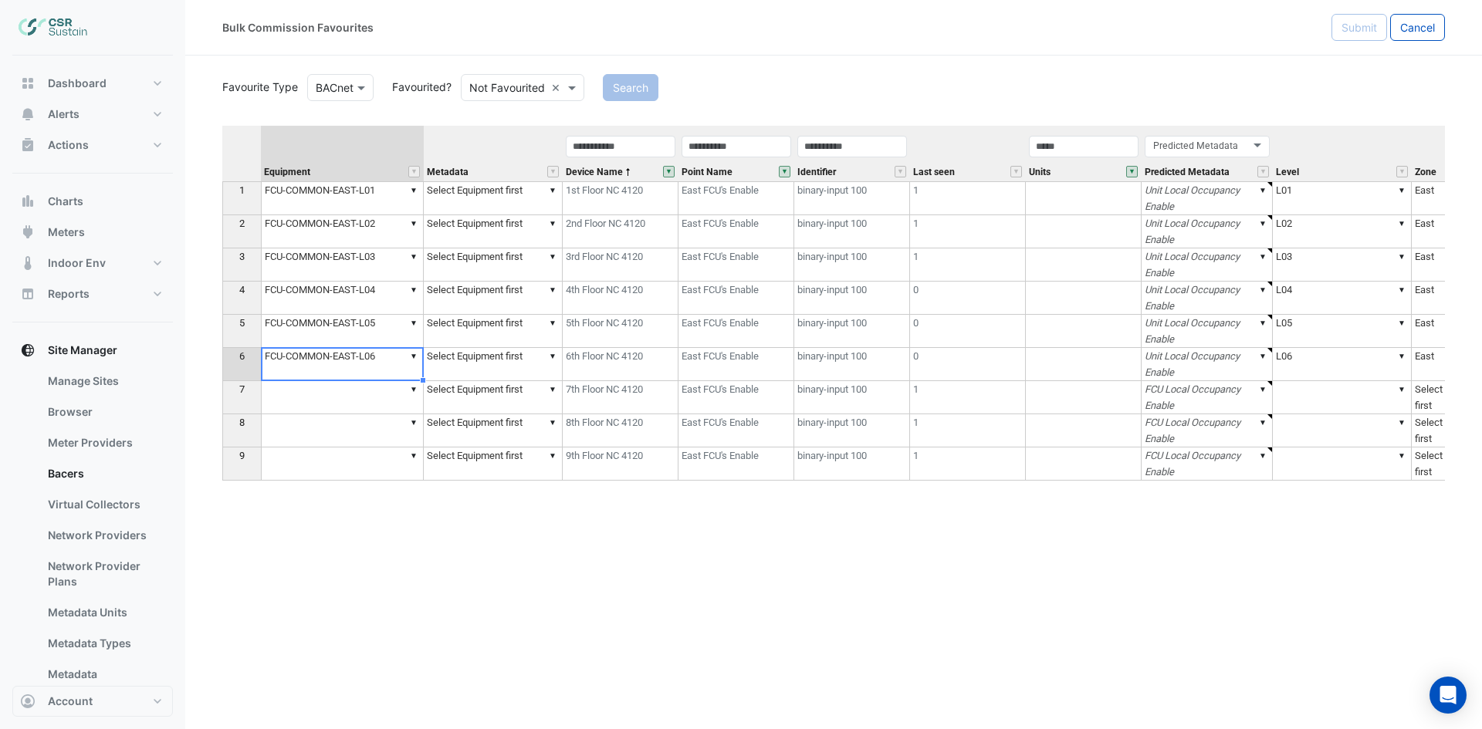
type textarea "**********"
click at [382, 407] on td "▼" at bounding box center [342, 397] width 163 height 33
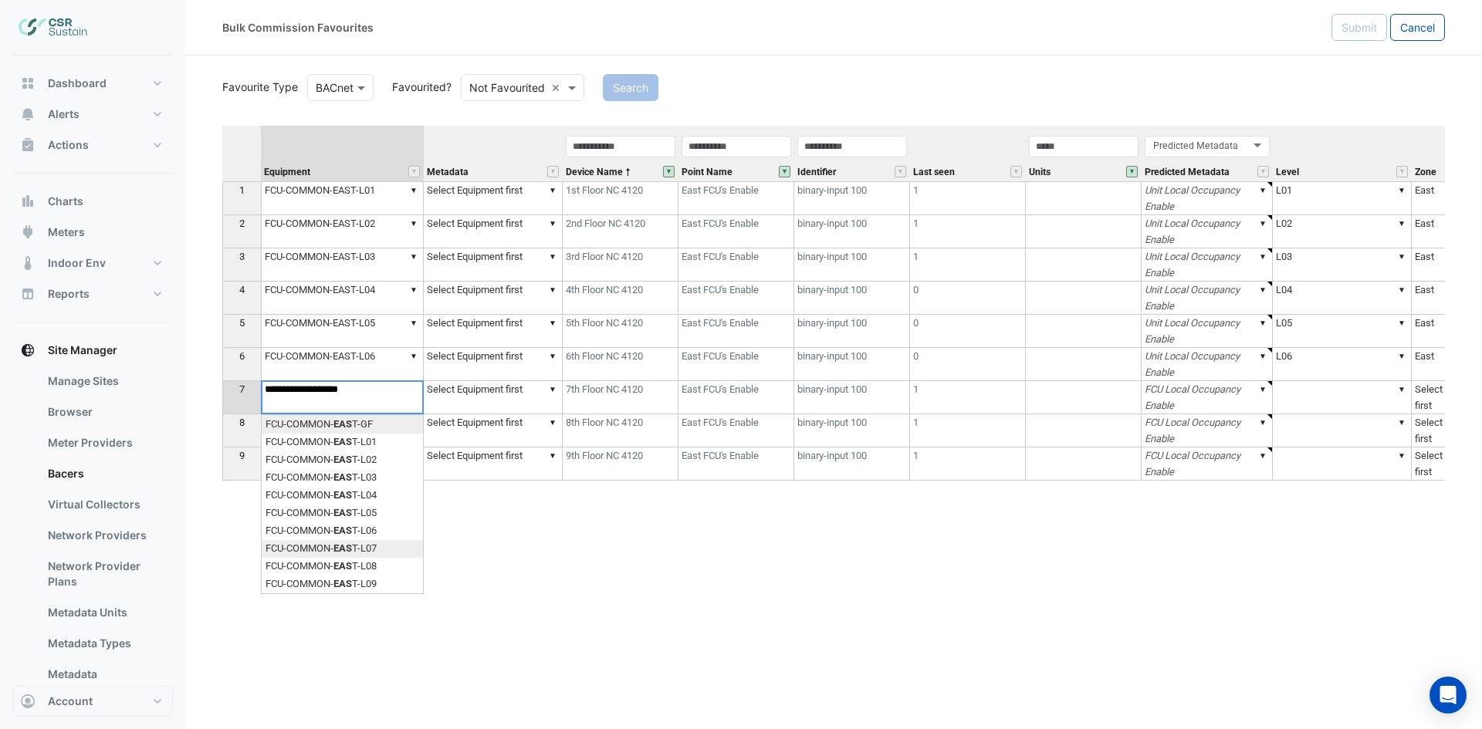
click at [365, 543] on div "Equipment Metadata Device Name Point Name Identifier Last seen Units Predicted …" at bounding box center [833, 381] width 1222 height 511
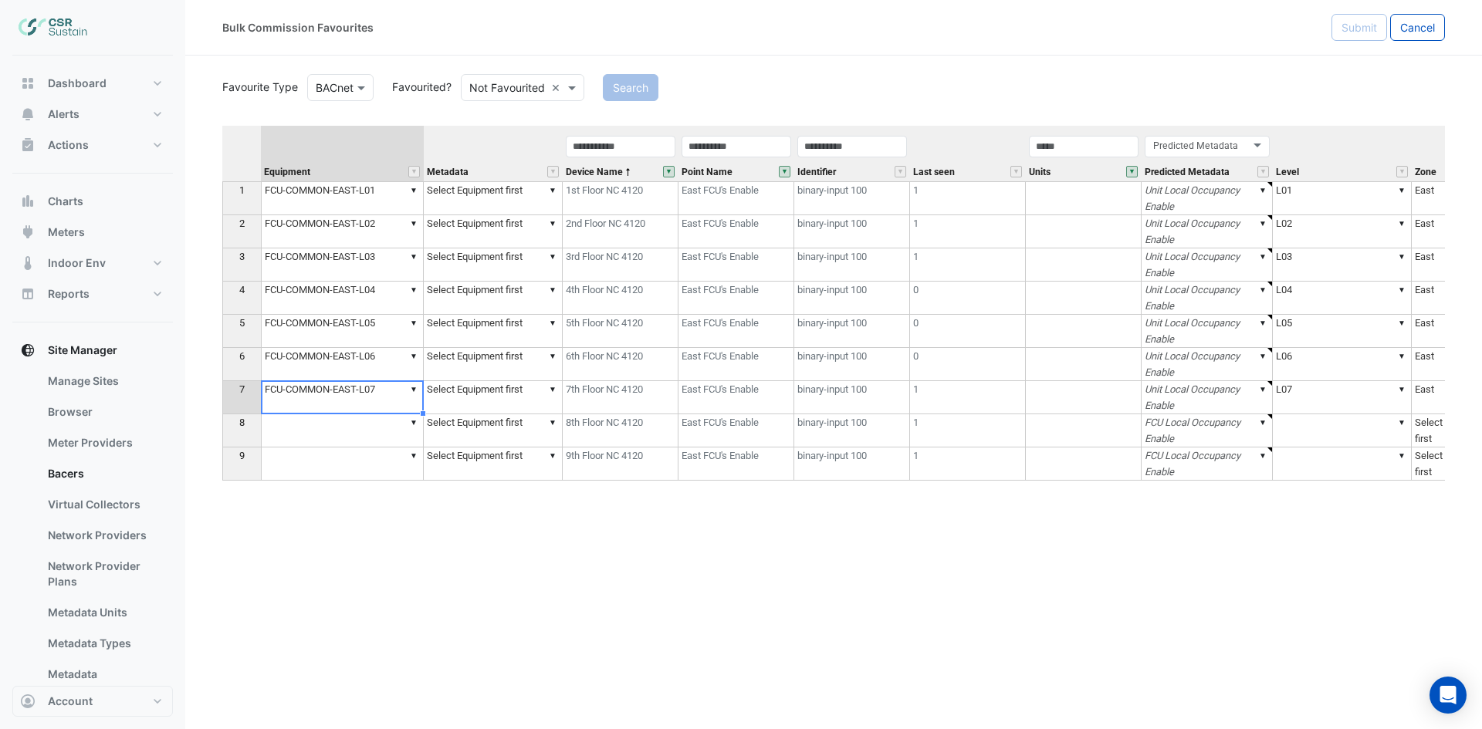
type textarea "**********"
click at [372, 436] on td "▼" at bounding box center [342, 430] width 163 height 33
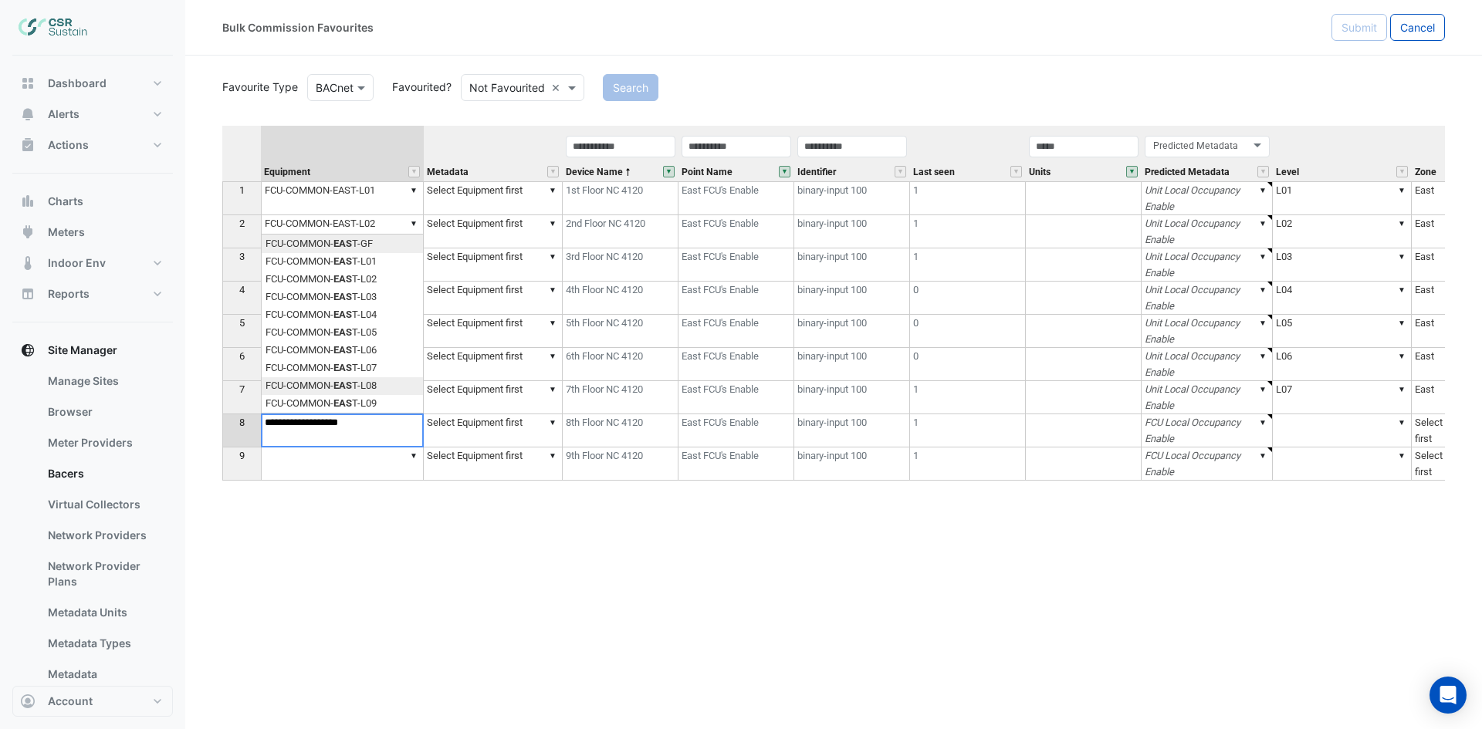
click at [384, 384] on div "Equipment Metadata Device Name Point Name Identifier Last seen Units Predicted …" at bounding box center [833, 381] width 1222 height 511
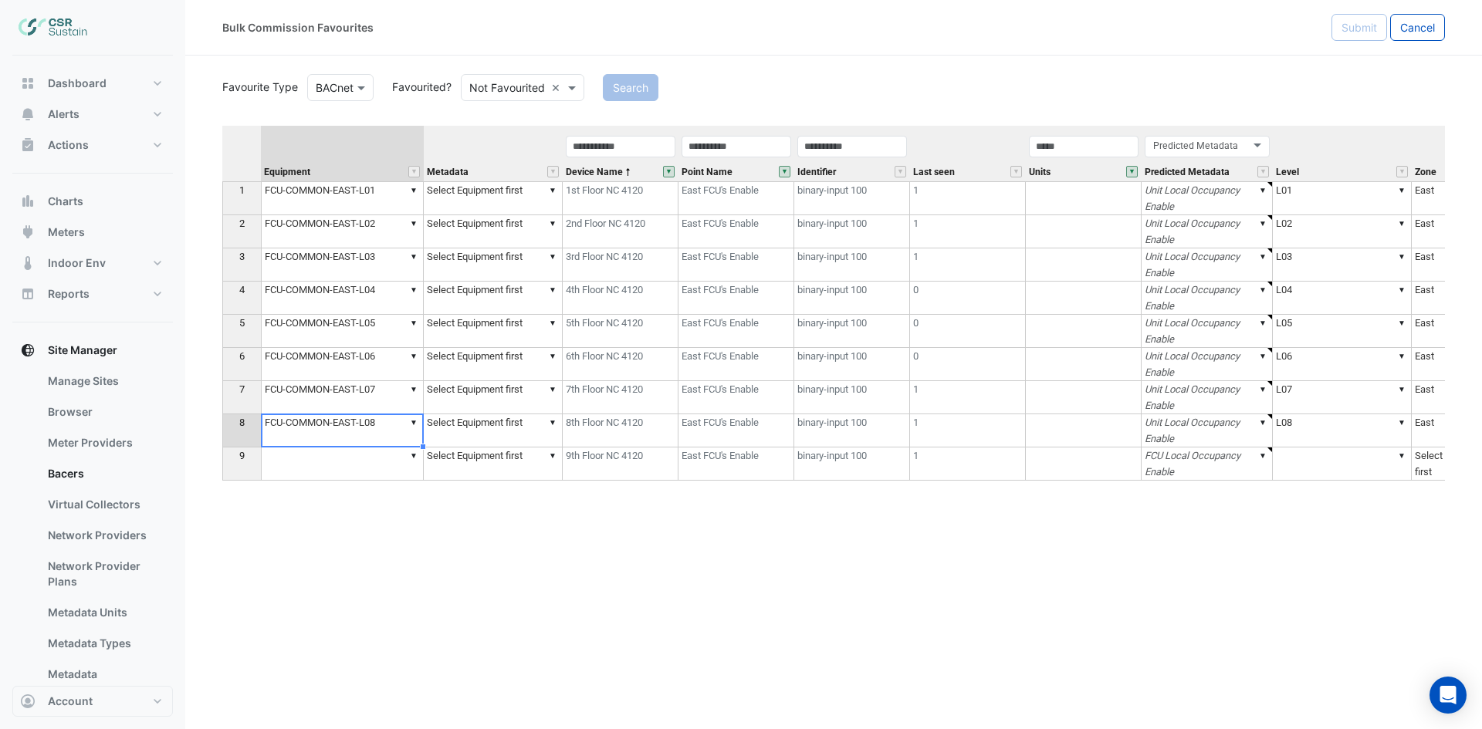
type textarea "**********"
click at [348, 465] on td "▼" at bounding box center [342, 464] width 163 height 33
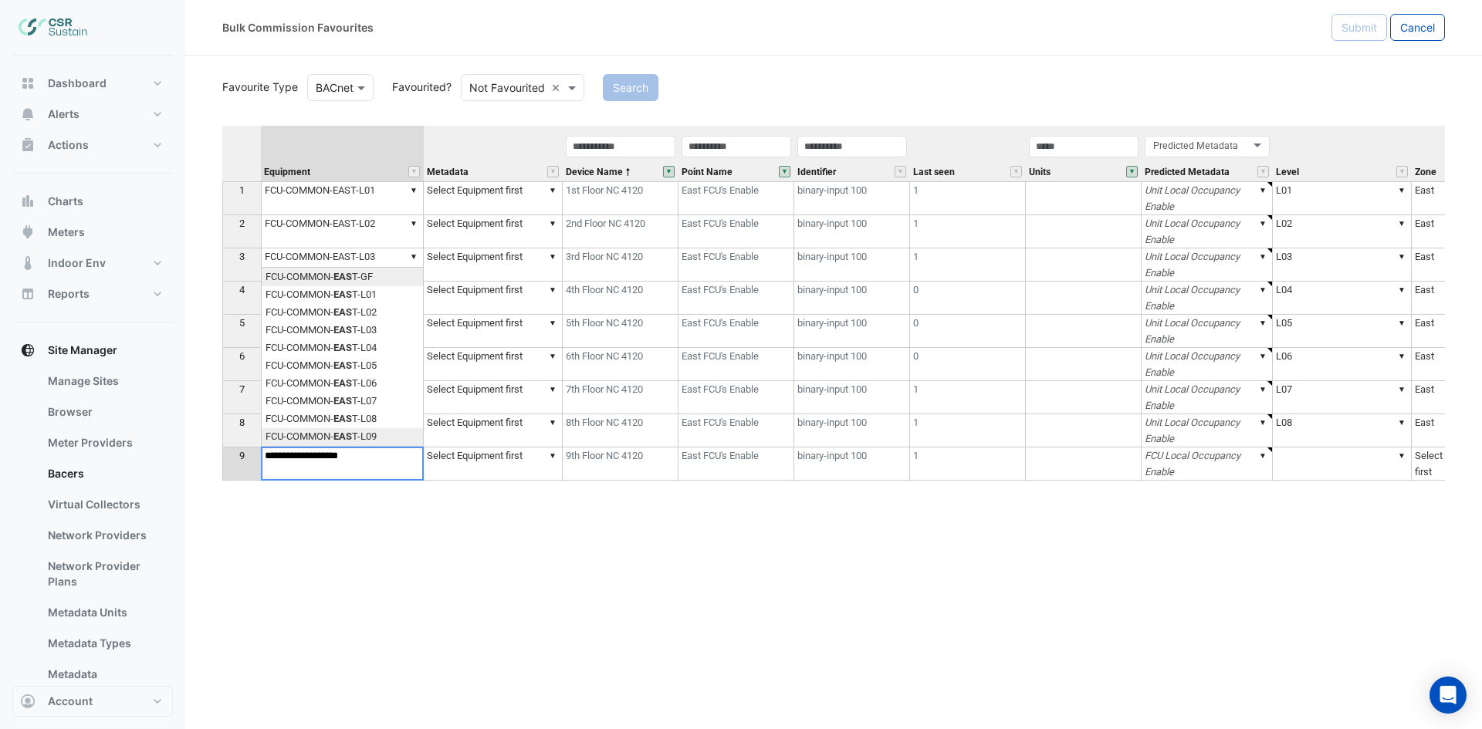
click at [377, 438] on div "Equipment Metadata Device Name Point Name Identifier Last seen Units Predicted …" at bounding box center [833, 381] width 1222 height 511
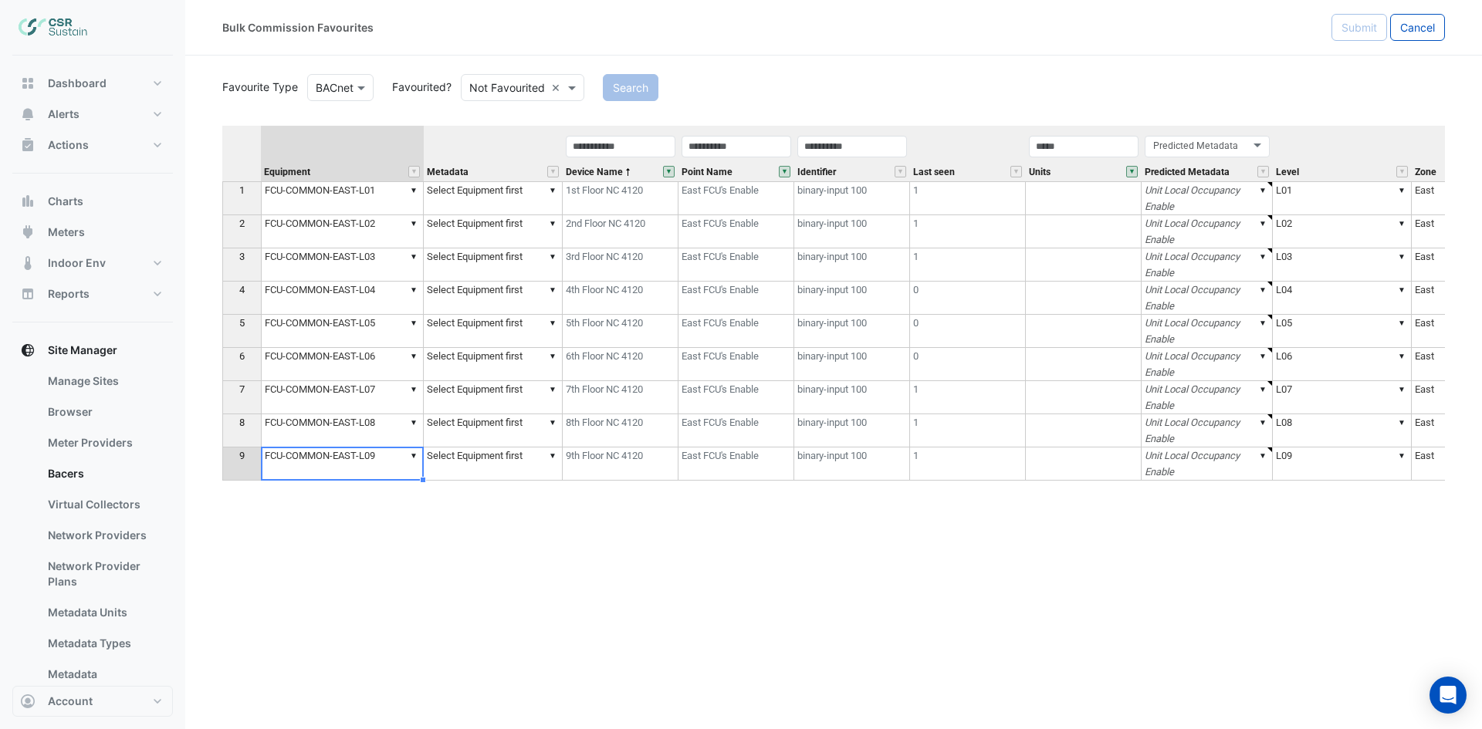
type textarea "**********"
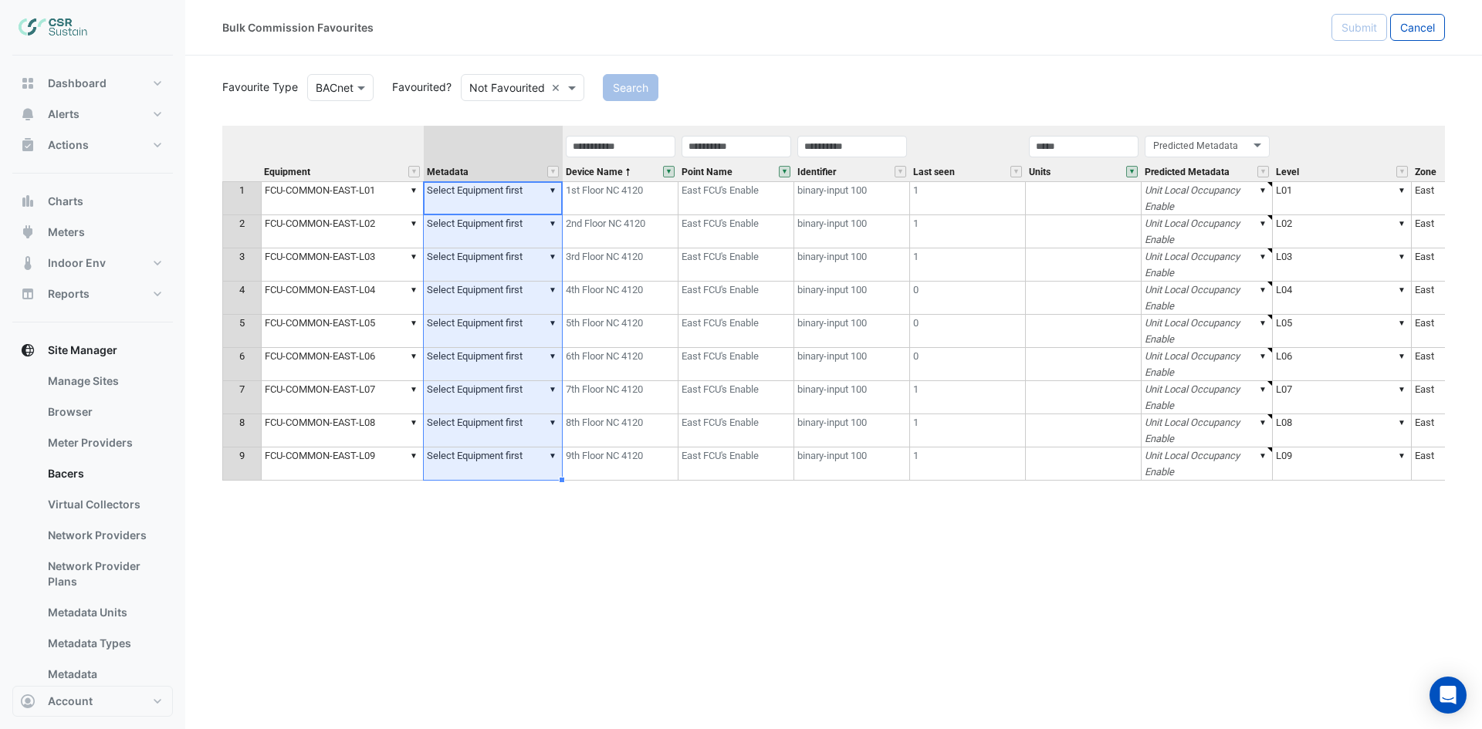
drag, startPoint x: 516, startPoint y: 196, endPoint x: 485, endPoint y: 455, distance: 260.3
click at [486, 456] on tbody "1 ▼ FCU-COMMON-EAST-L01 ▼ Select Equipment first 1st Floor NC 4120 East FCU's E…" at bounding box center [1086, 330] width 1729 height 299
type textarea "**********"
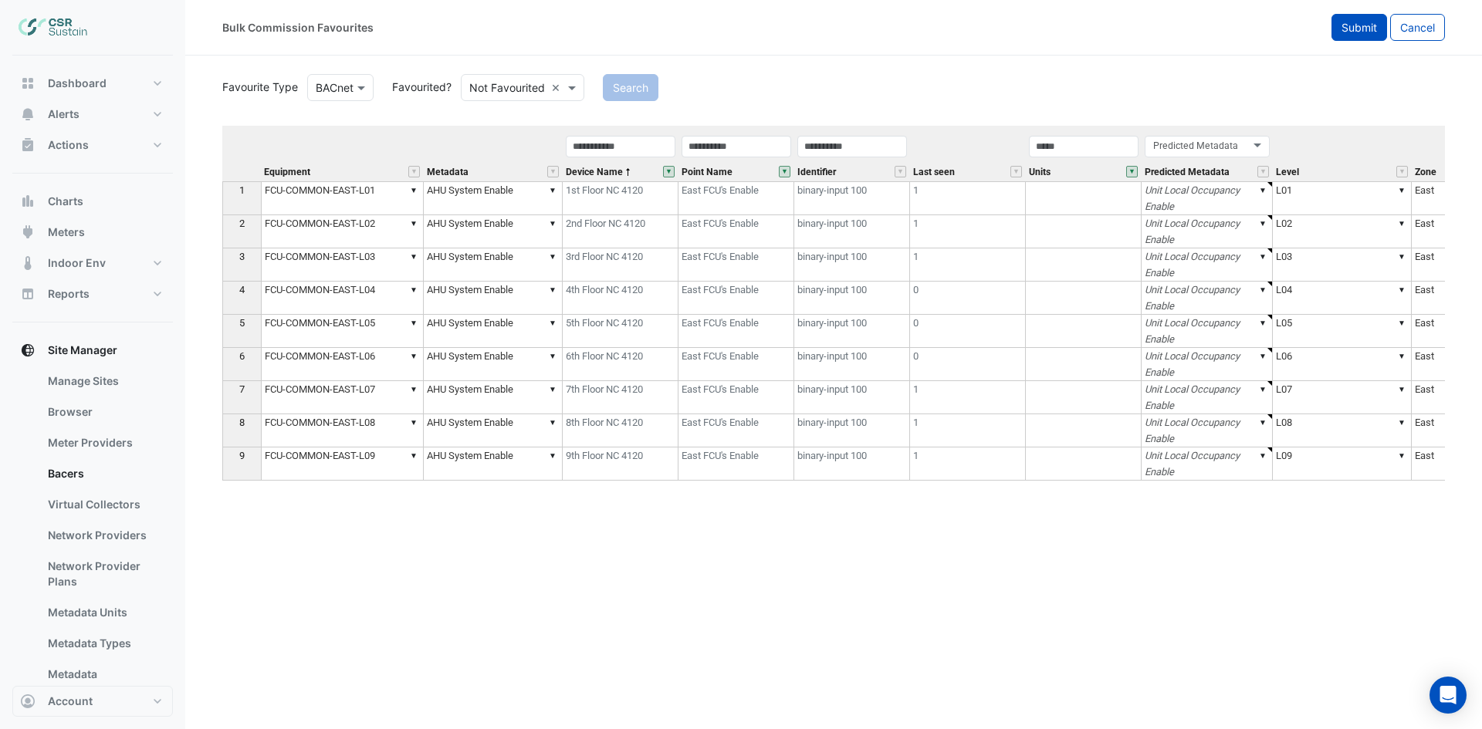
click at [1357, 27] on span "Submit" at bounding box center [1358, 27] width 35 height 13
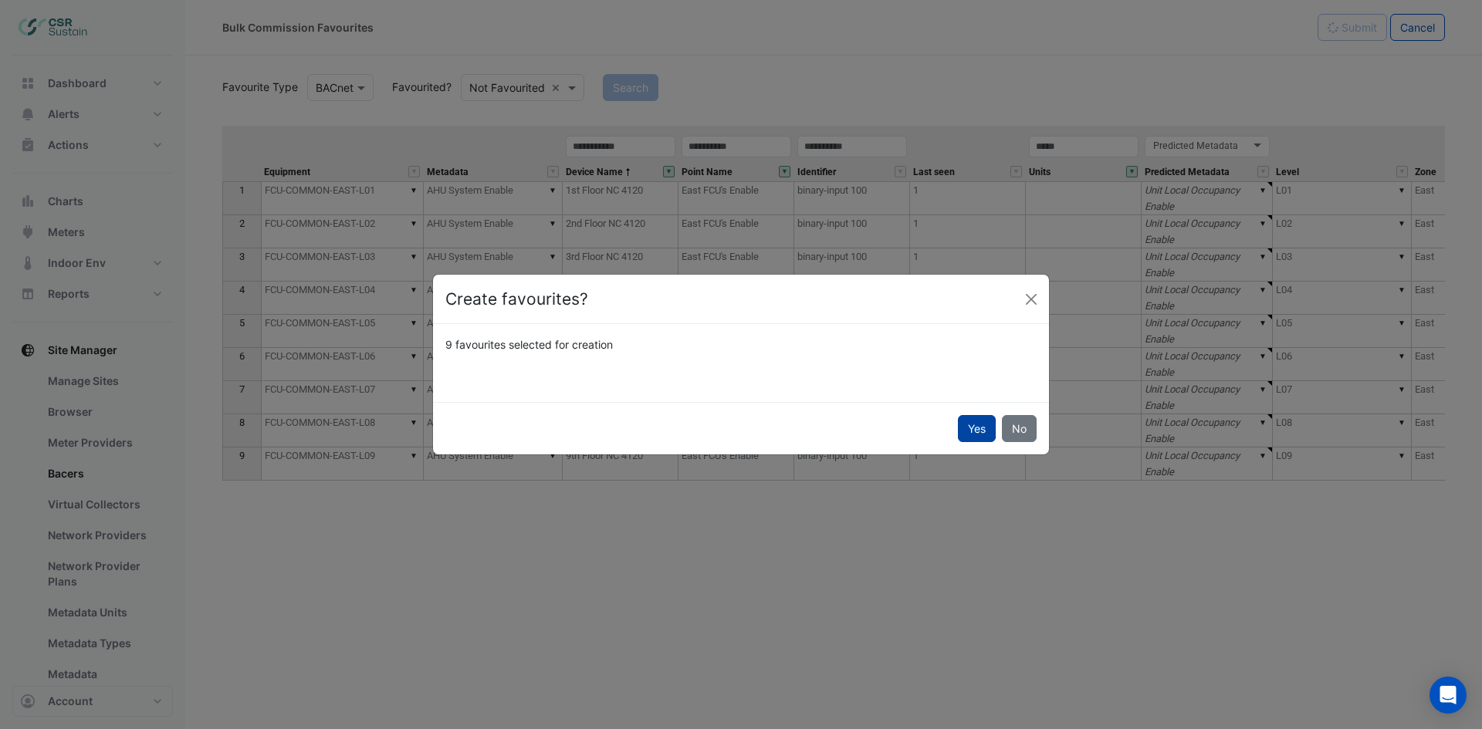
click at [975, 429] on button "Yes" at bounding box center [977, 428] width 38 height 27
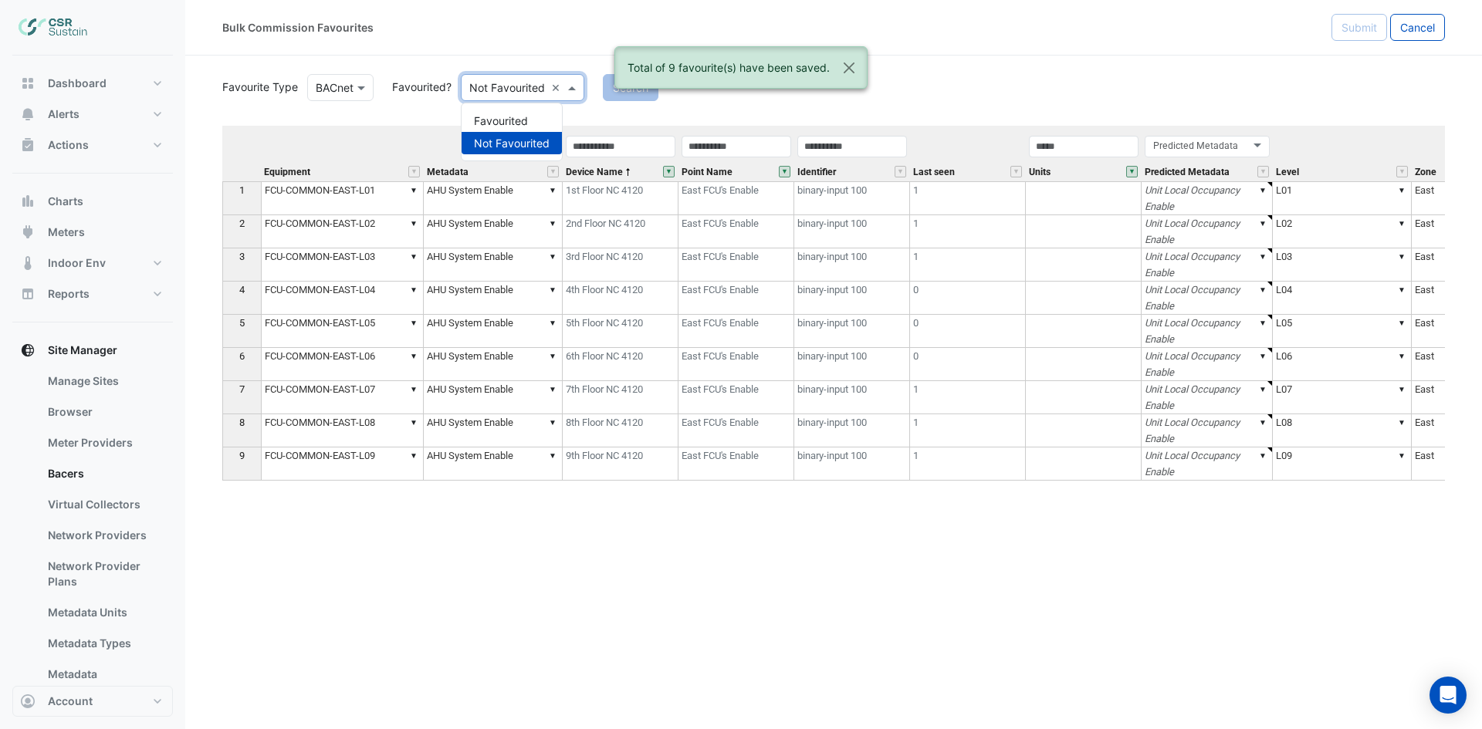
click at [570, 90] on span at bounding box center [573, 87] width 19 height 16
click at [539, 120] on div "Favourited" at bounding box center [511, 121] width 100 height 22
click at [618, 86] on ngb-alert "Total of 9 favourite(s) have been saved." at bounding box center [740, 67] width 253 height 42
click at [850, 62] on button "Close" at bounding box center [848, 68] width 35 height 42
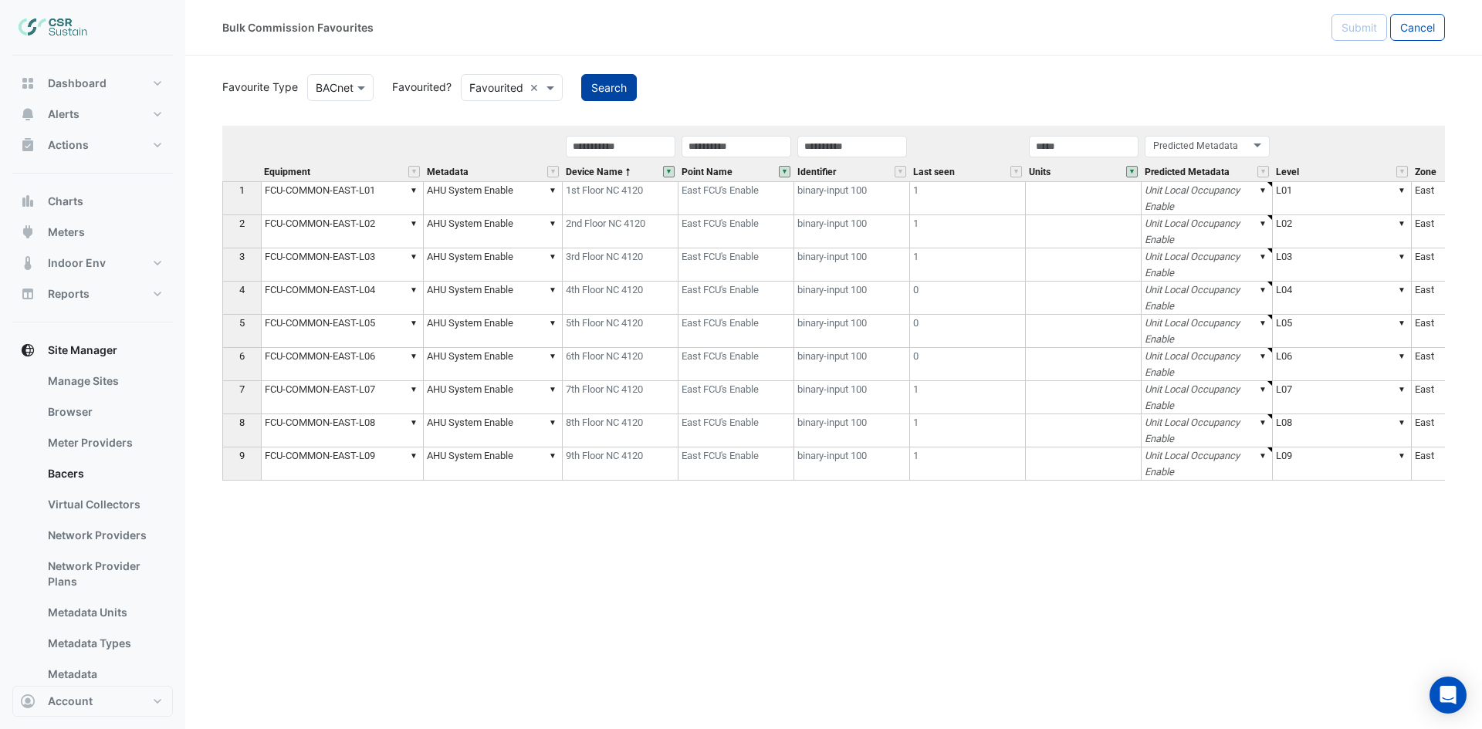
click at [617, 88] on button "Search" at bounding box center [609, 87] width 56 height 27
click at [1423, 26] on span "Cancel" at bounding box center [1417, 27] width 35 height 13
select select "***"
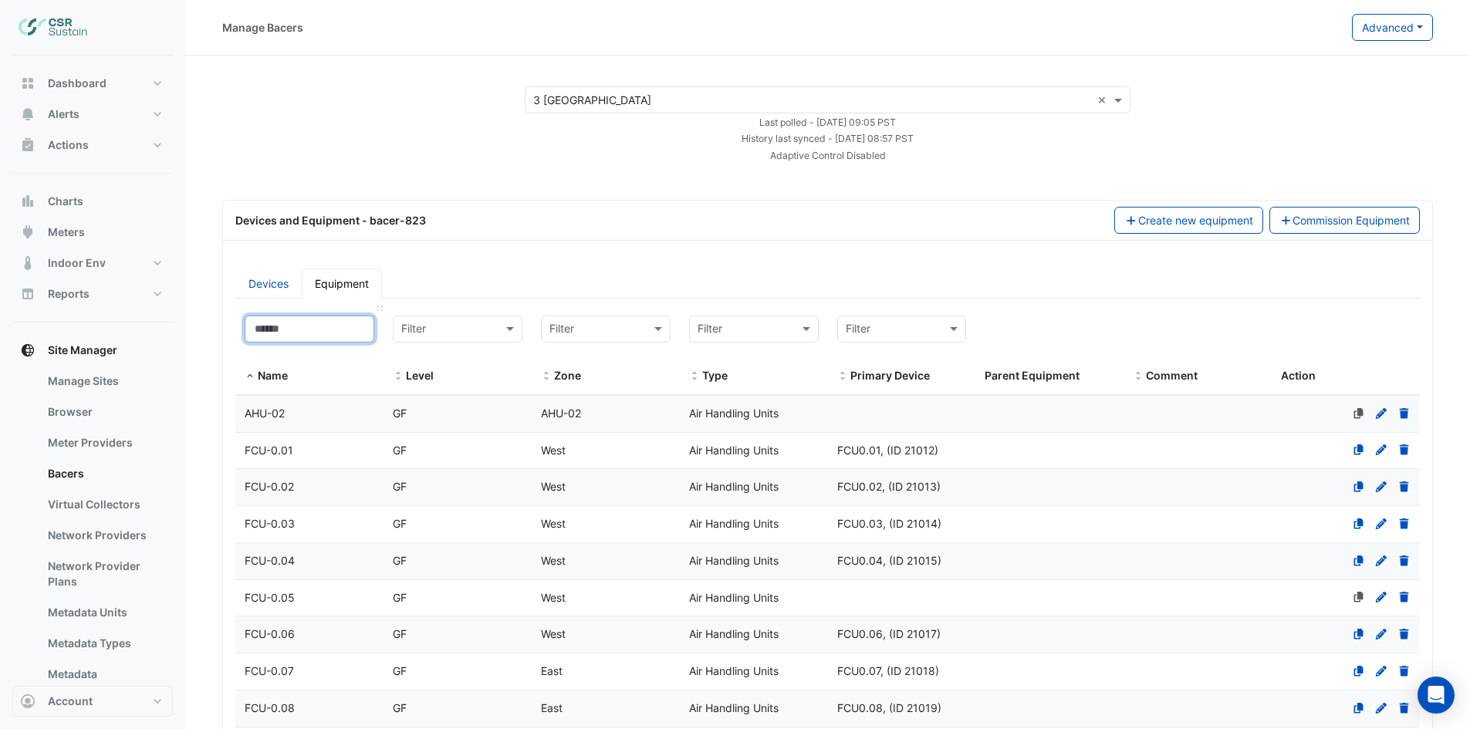
click at [294, 332] on input at bounding box center [310, 329] width 130 height 27
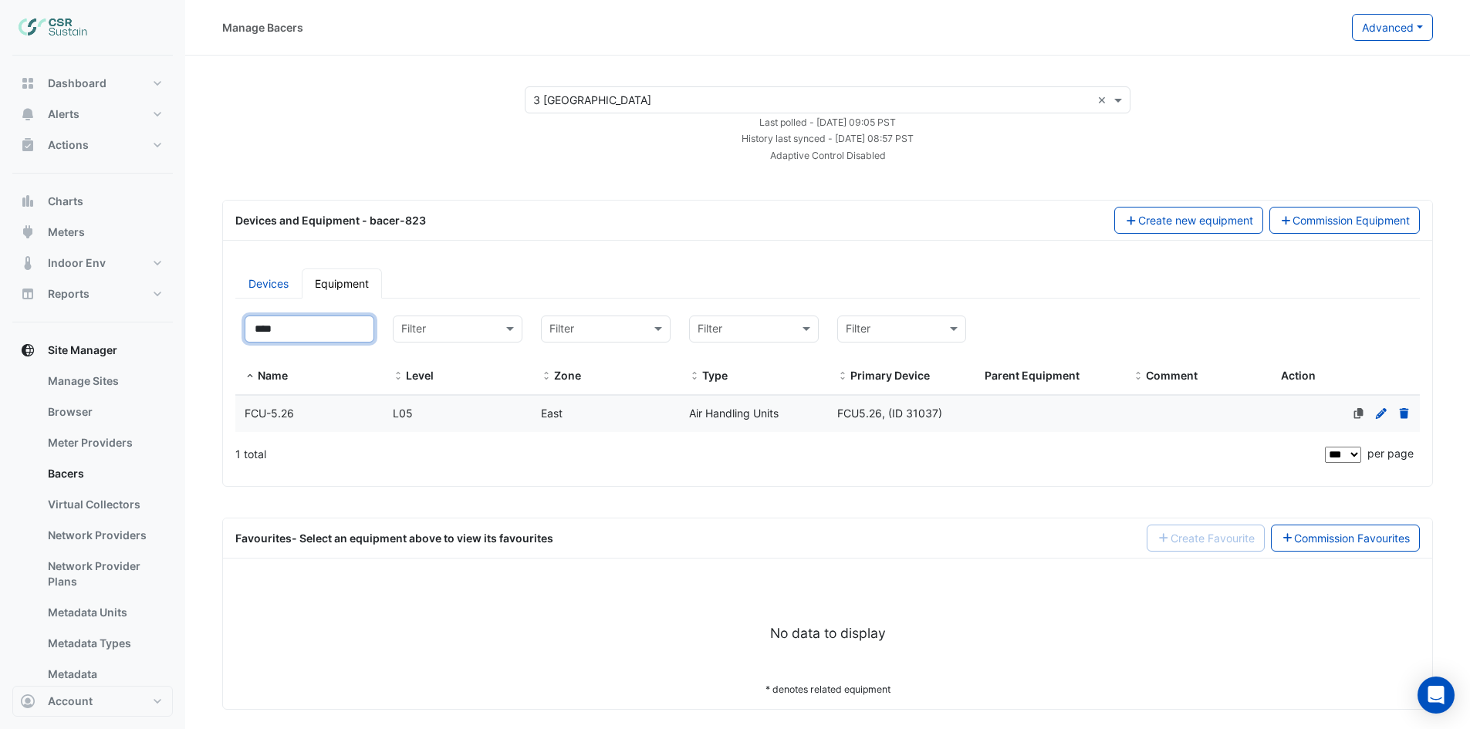
type input "****"
click at [292, 411] on span "FCU-5.26" at bounding box center [269, 413] width 49 height 13
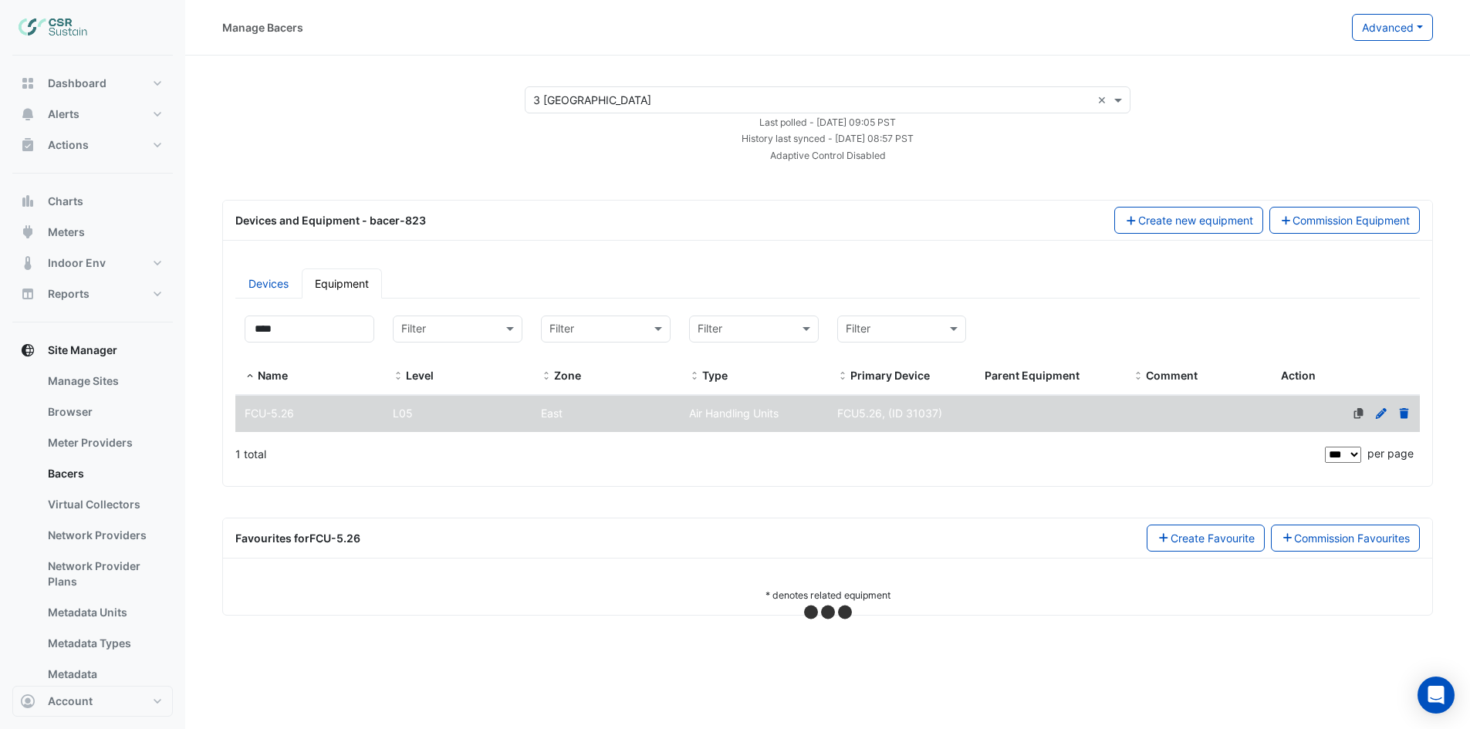
select select "***"
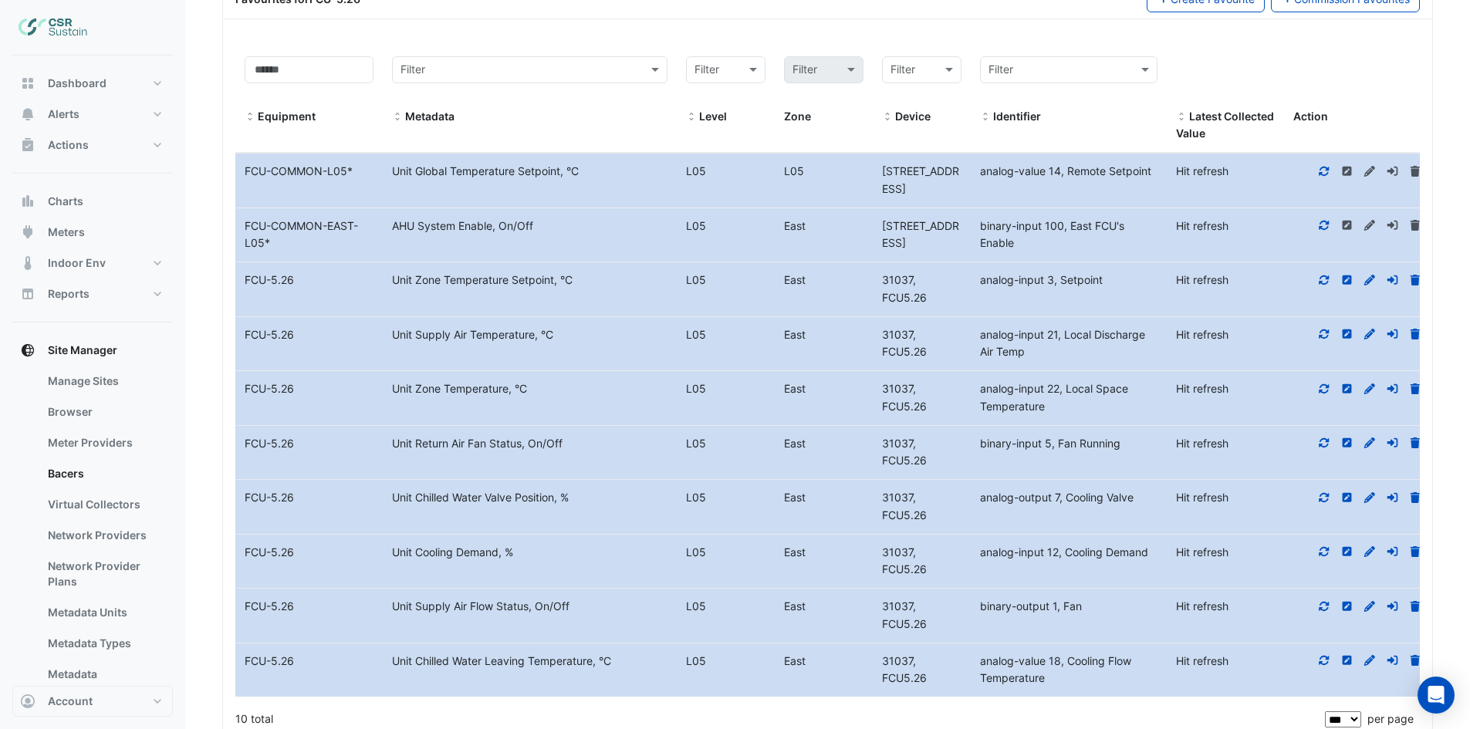
scroll to position [540, 0]
drag, startPoint x: 388, startPoint y: 600, endPoint x: 528, endPoint y: 612, distance: 140.2
click at [528, 612] on div "Unit Supply Air Flow Status, On/Off" at bounding box center [530, 606] width 294 height 18
copy div "Unit Supply Air Flow Status"
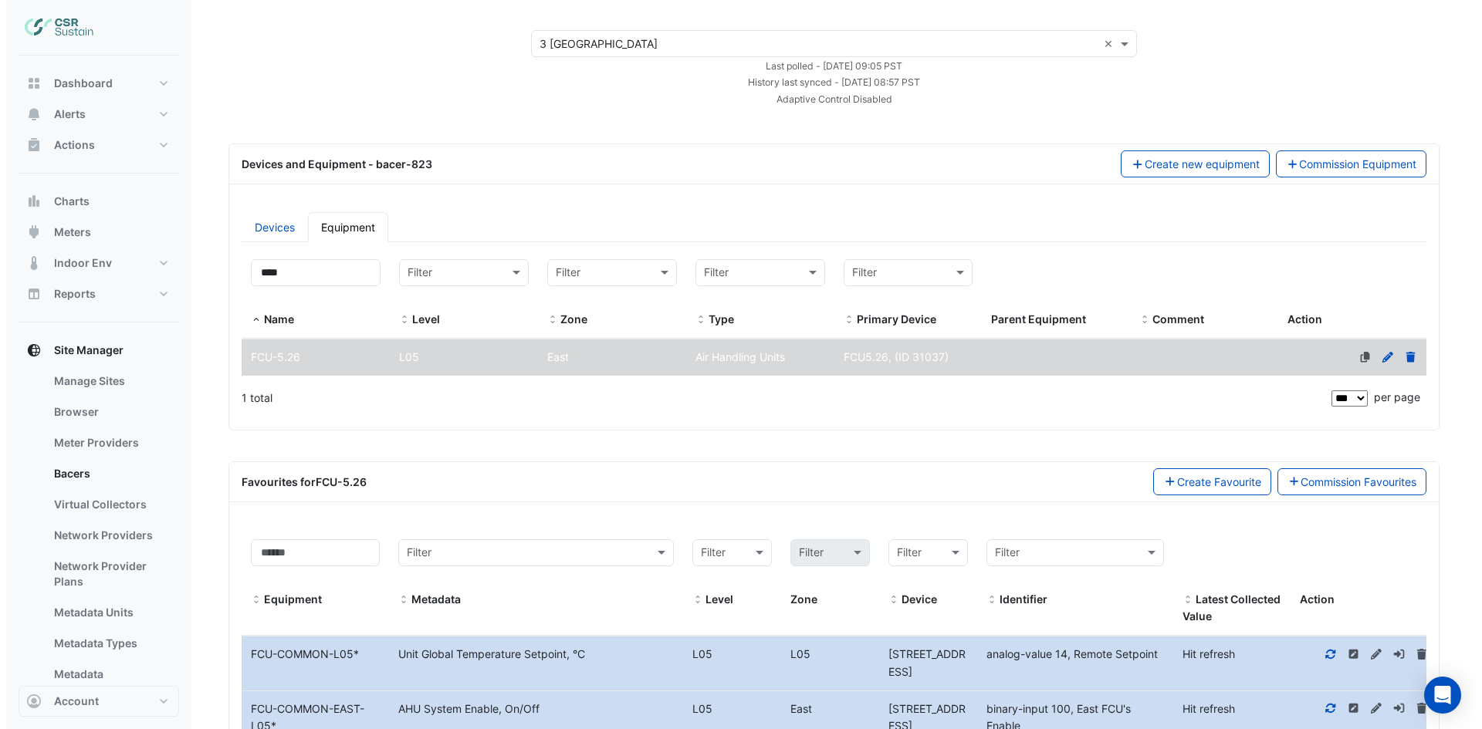
scroll to position [0, 0]
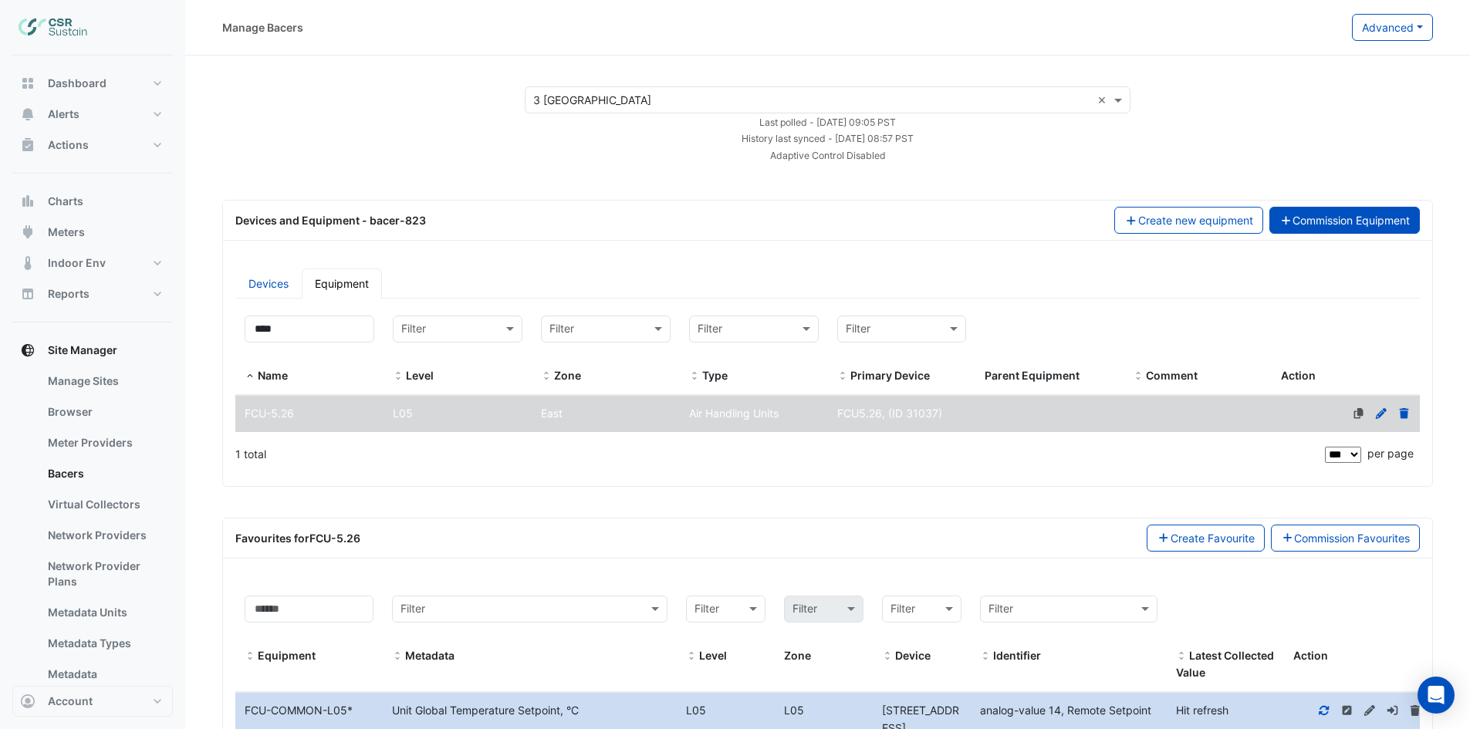
click at [1388, 223] on button "Commission Equipment" at bounding box center [1344, 220] width 151 height 27
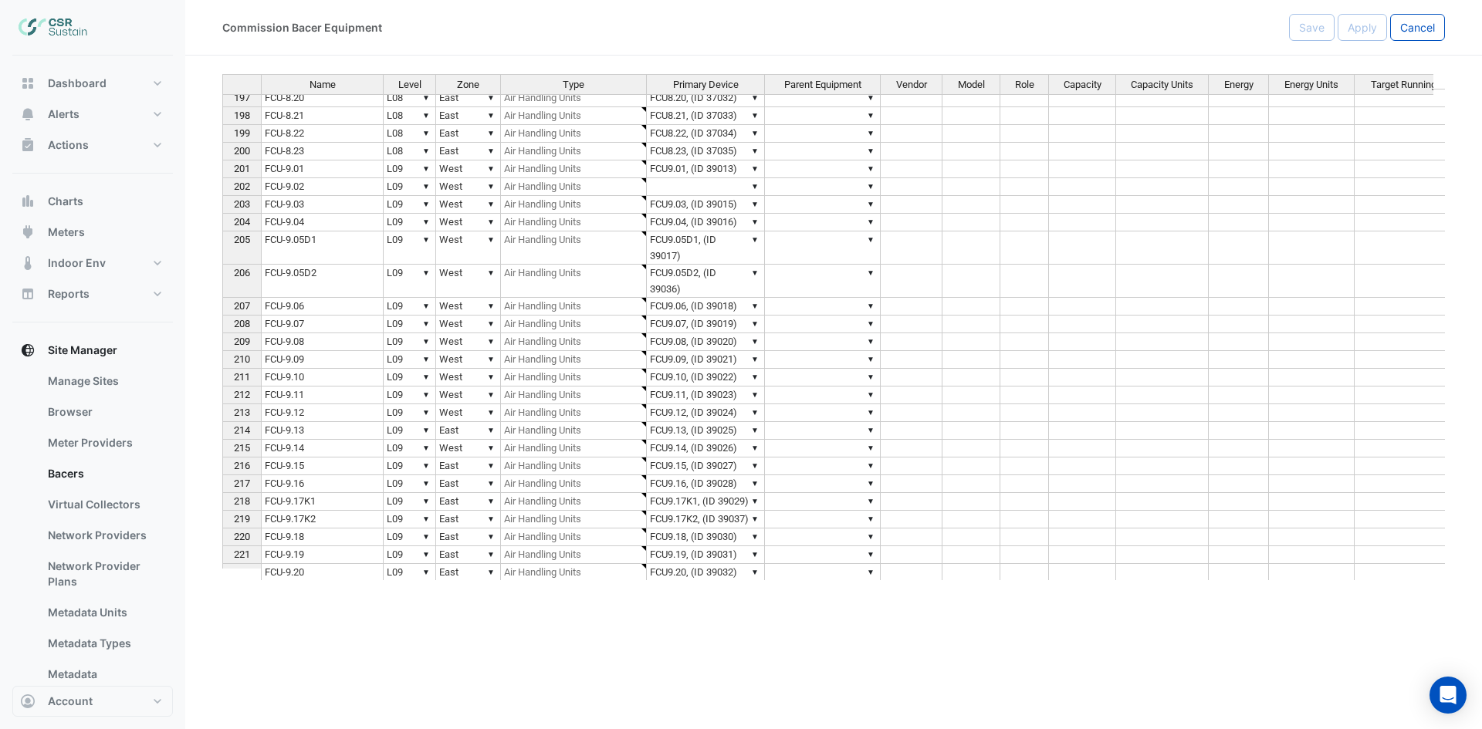
scroll to position [3318, 0]
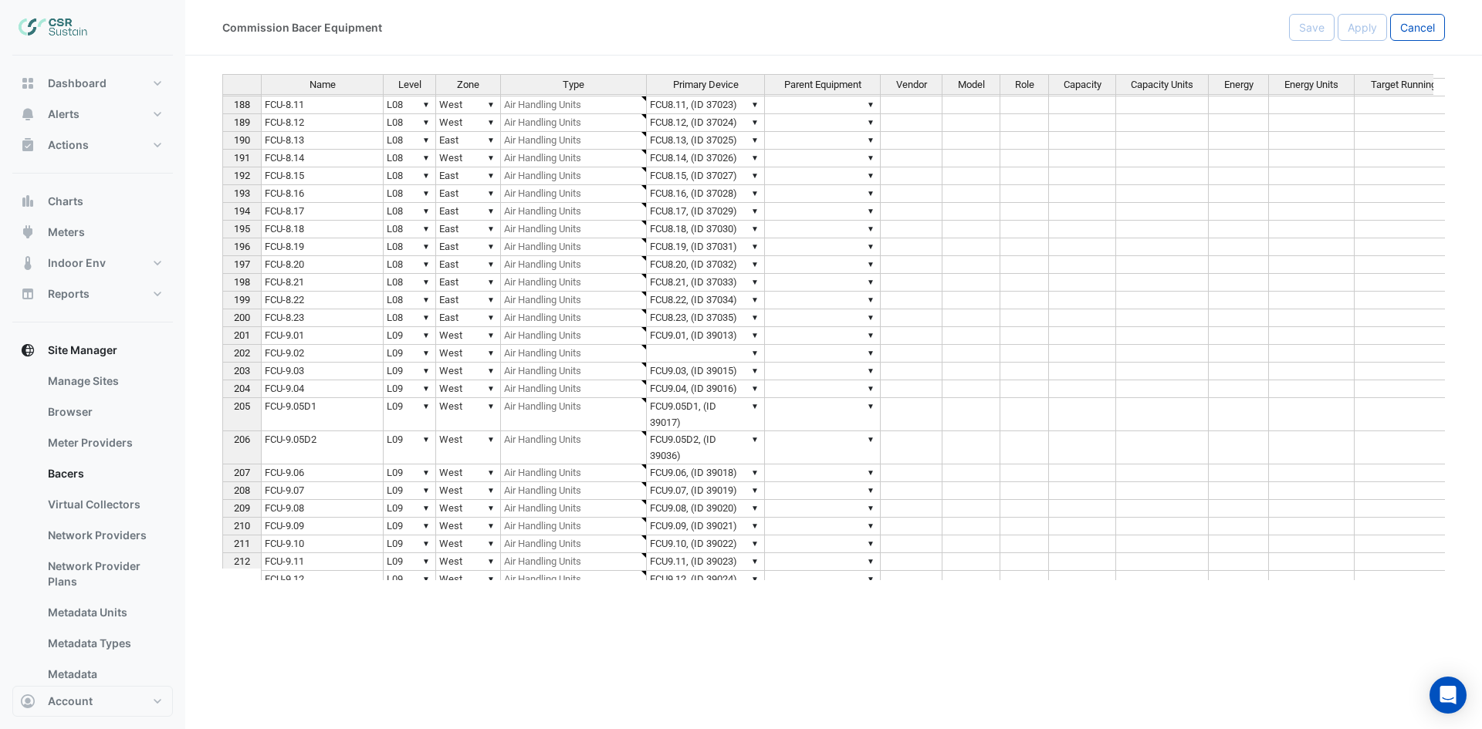
click at [687, 354] on td "▼" at bounding box center [706, 354] width 118 height 18
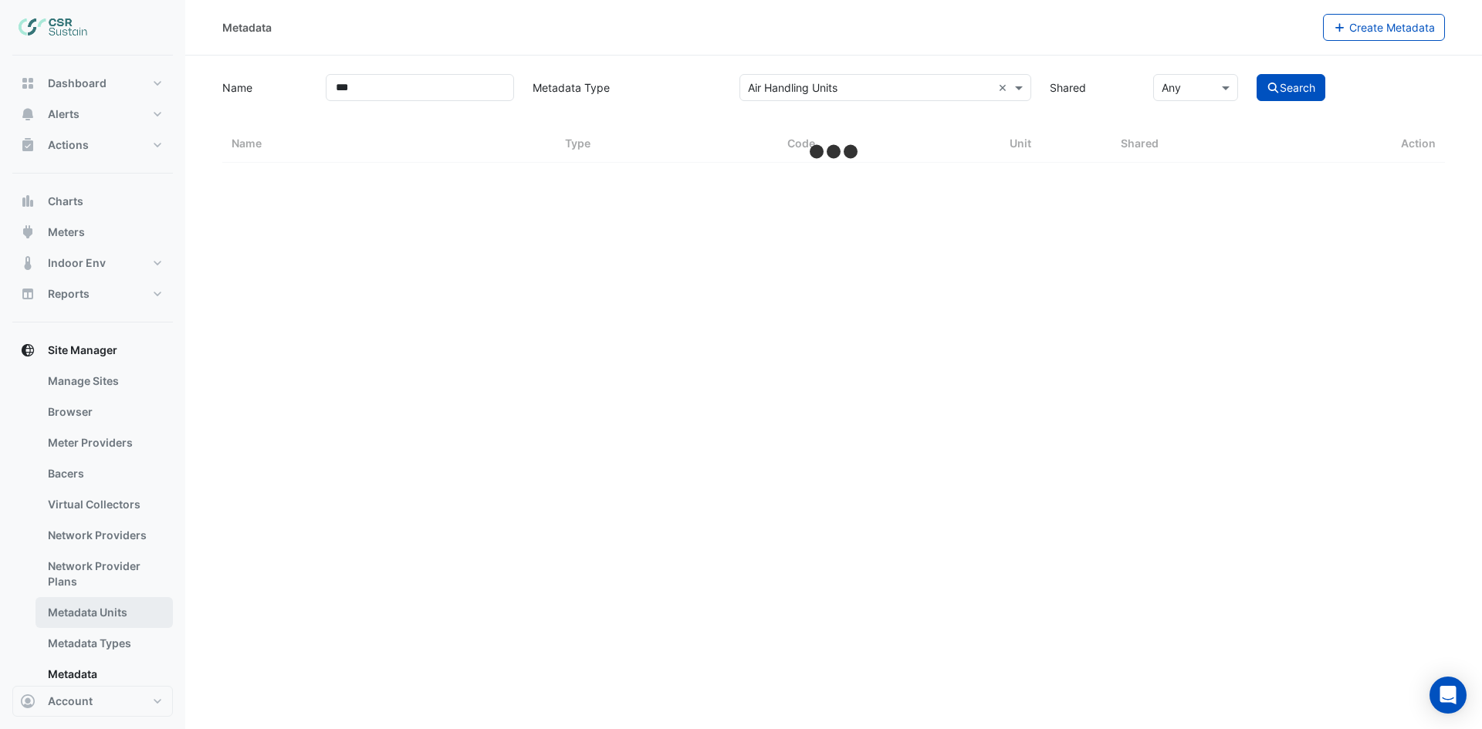
select select "***"
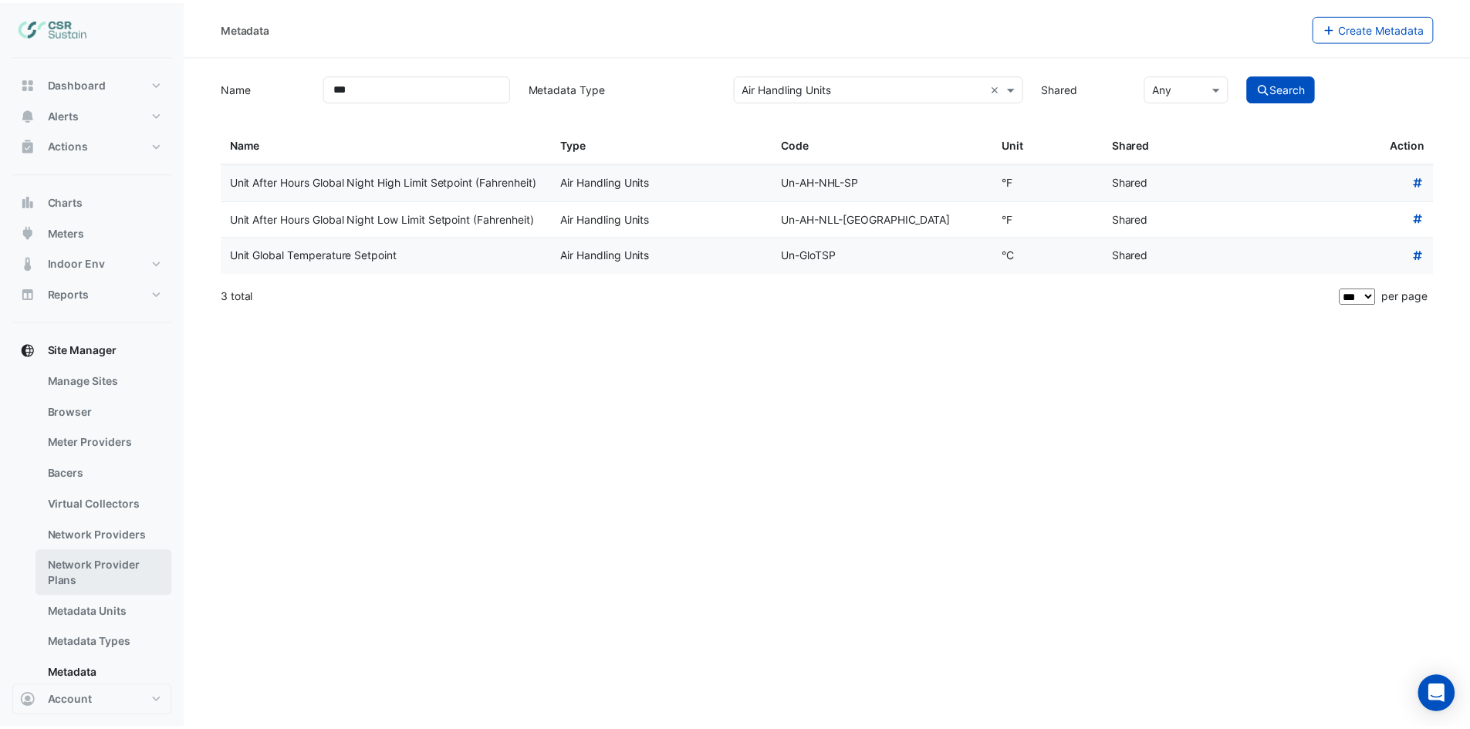
scroll to position [77, 0]
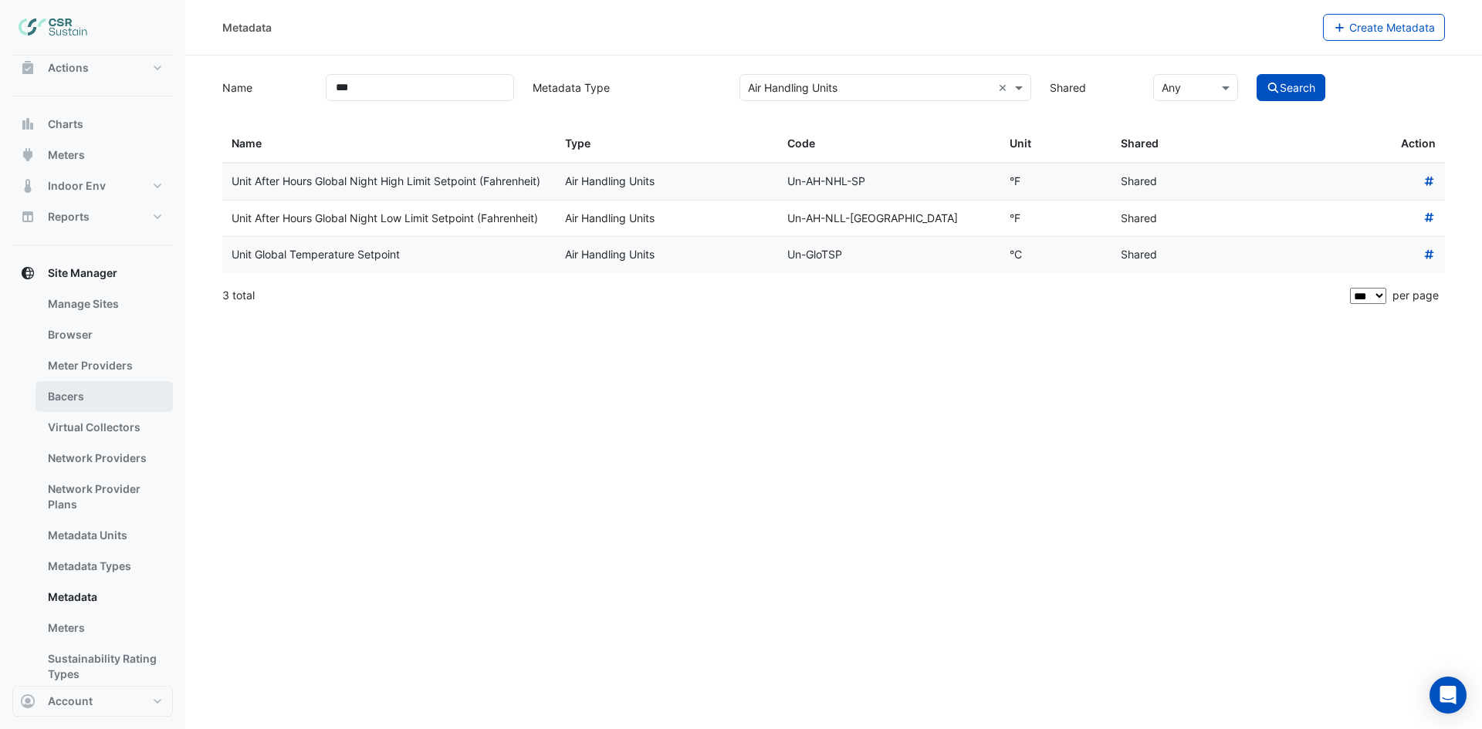
click at [127, 395] on link "Bacers" at bounding box center [103, 396] width 137 height 31
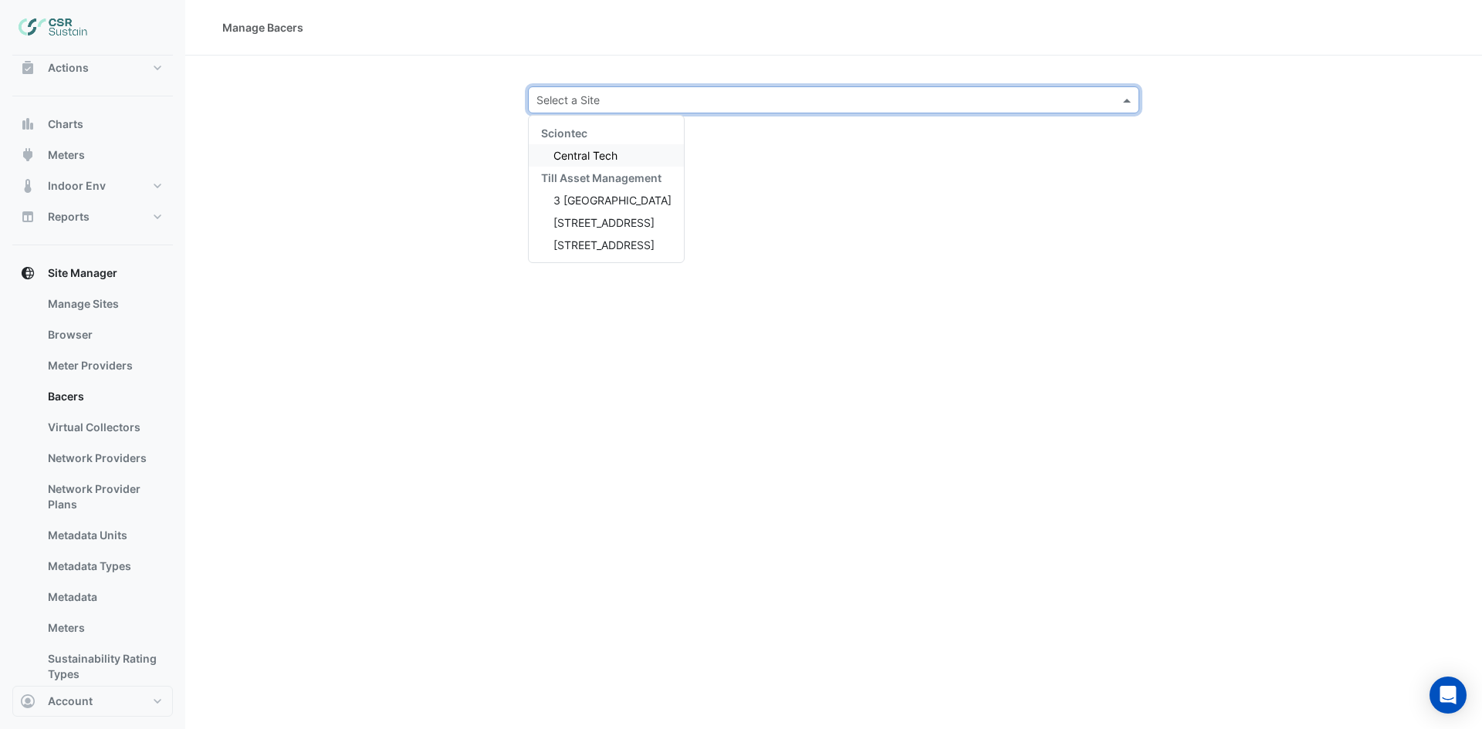
click at [717, 93] on input "text" at bounding box center [817, 101] width 563 height 16
click at [614, 201] on span "3 [GEOGRAPHIC_DATA]" at bounding box center [612, 200] width 118 height 13
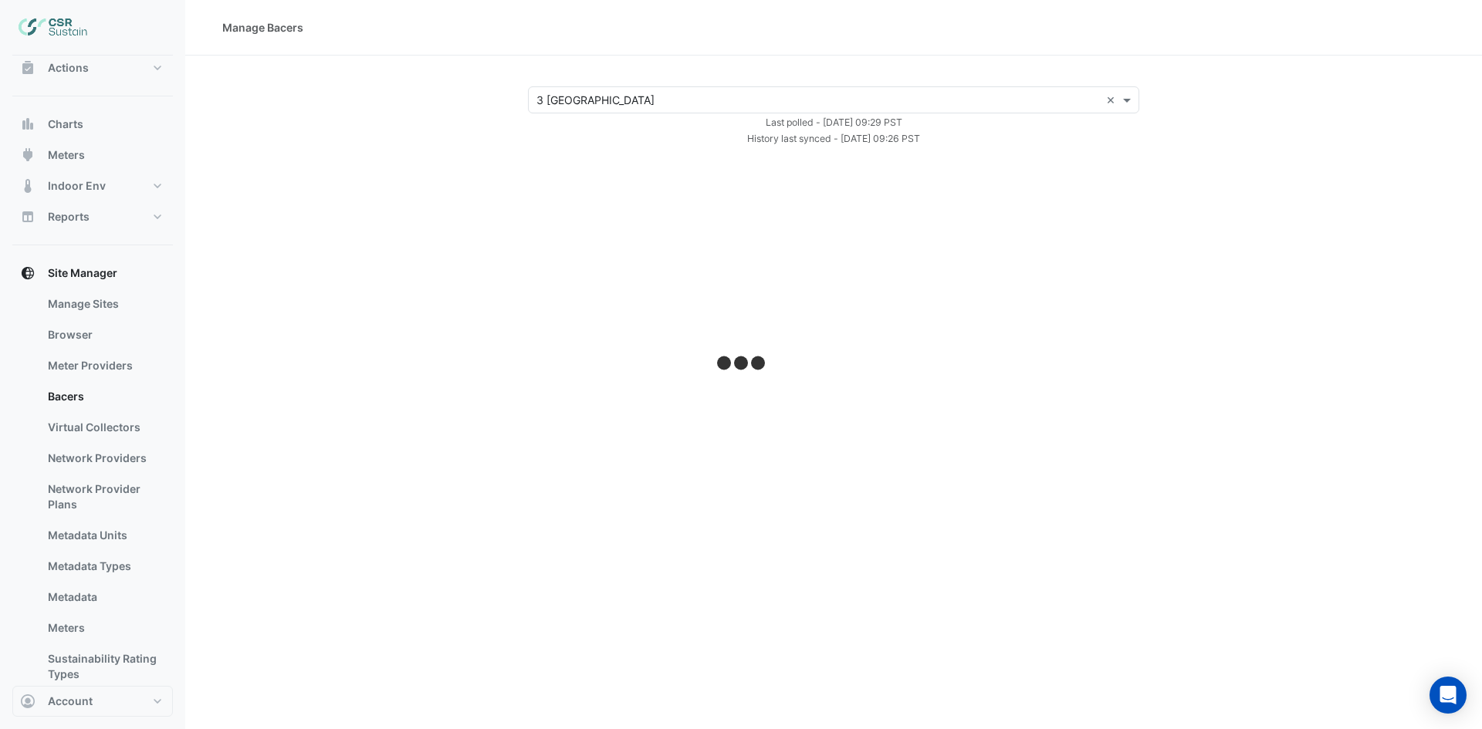
select select "***"
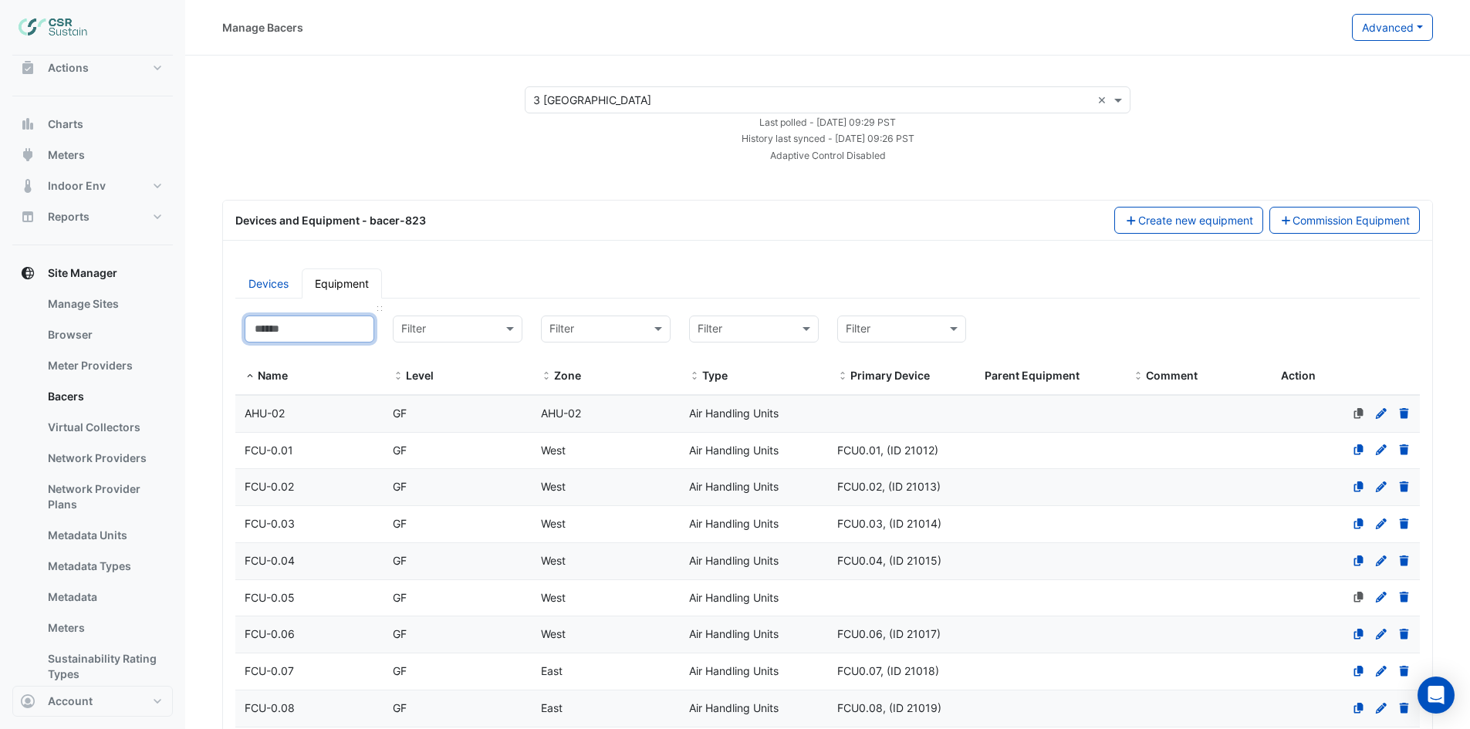
click at [312, 323] on input at bounding box center [310, 329] width 130 height 27
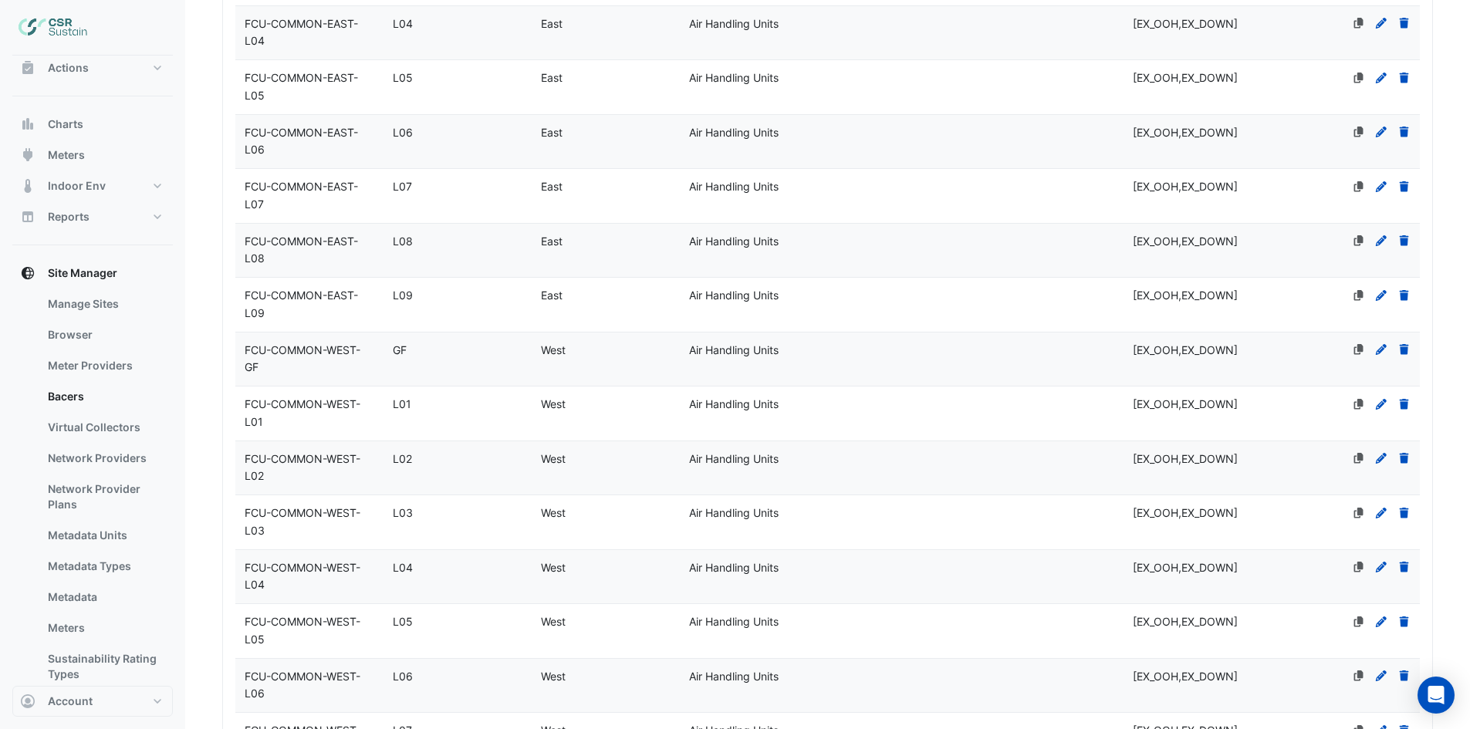
scroll to position [1158, 0]
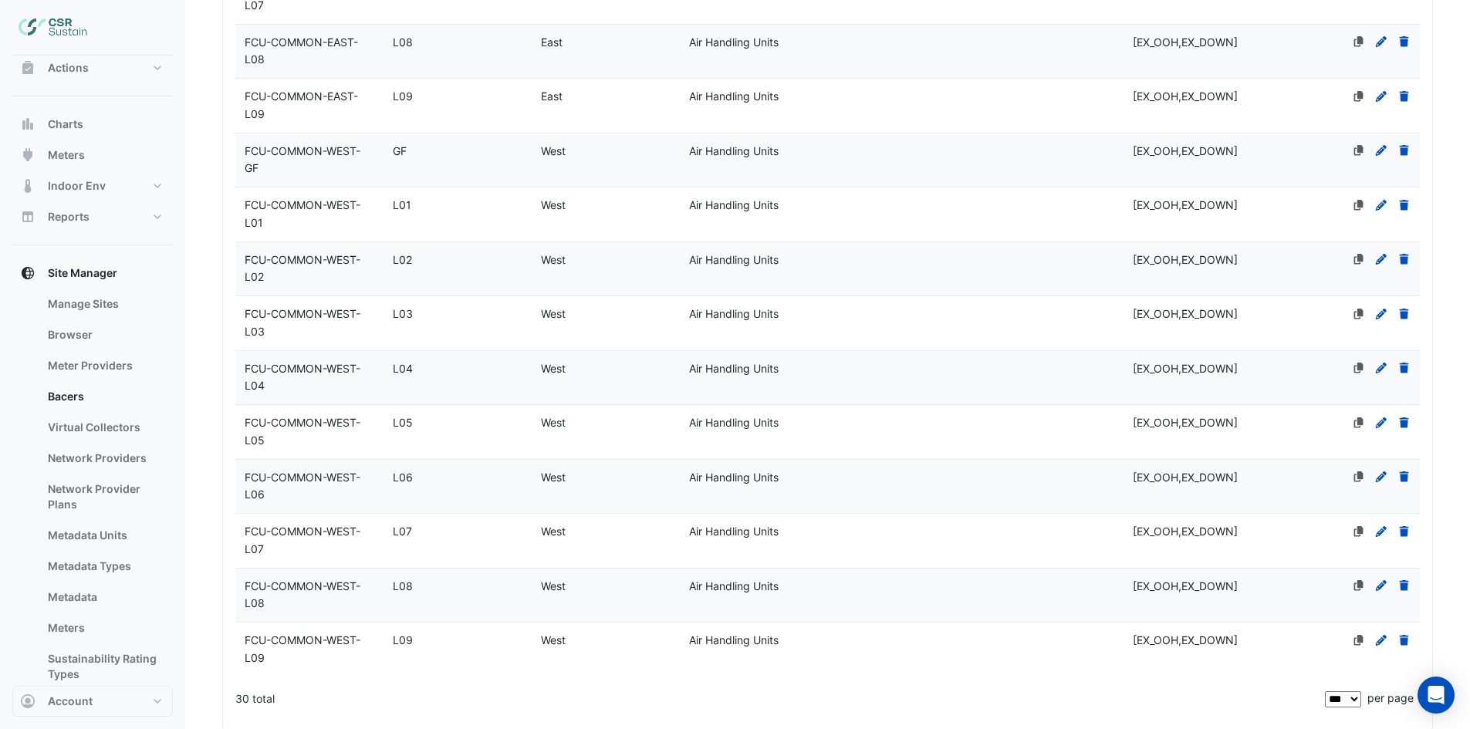
type input "**"
click at [323, 175] on span "FCU-COMMON-WEST-GF" at bounding box center [303, 159] width 116 height 31
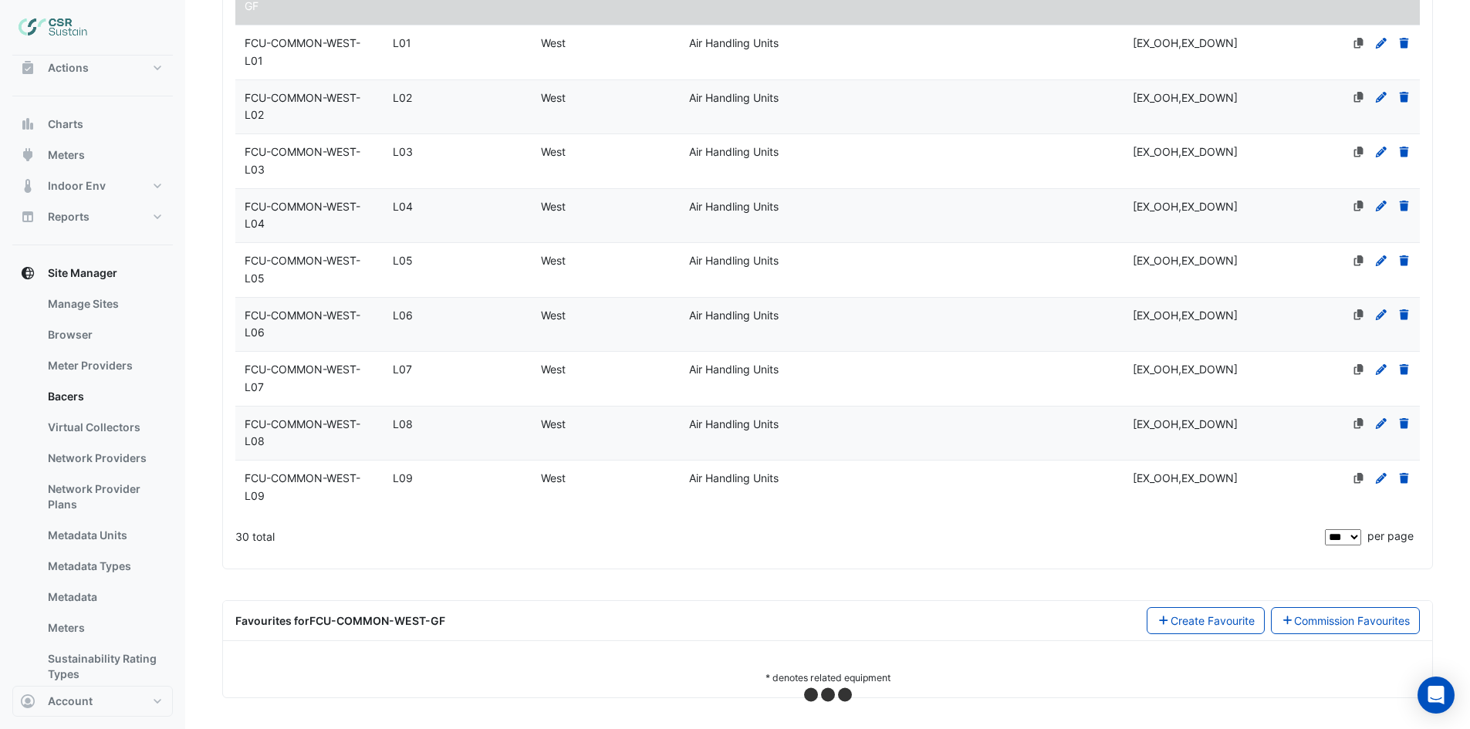
scroll to position [1478, 0]
select select "***"
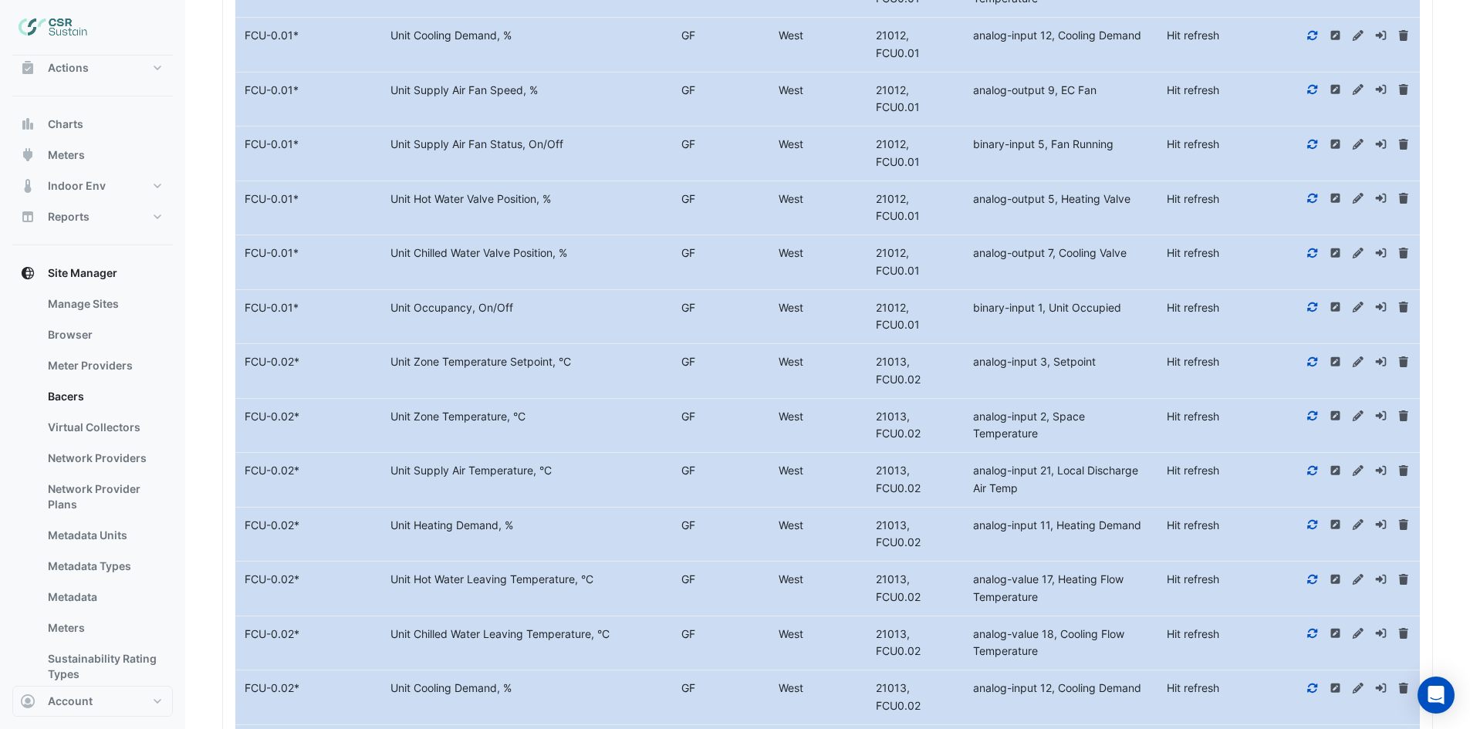
scroll to position [1941, 0]
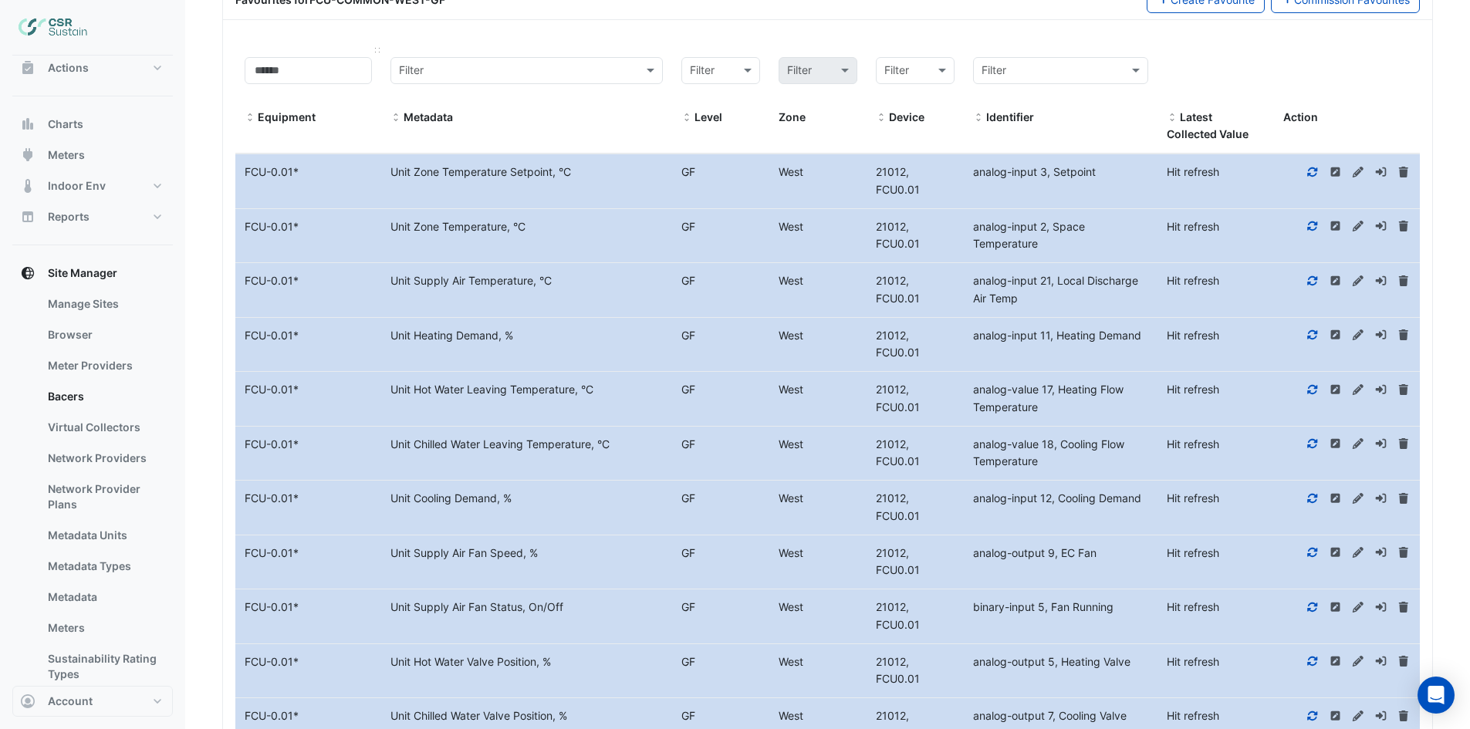
click at [250, 124] on span at bounding box center [250, 118] width 11 height 12
click at [252, 124] on span at bounding box center [250, 118] width 11 height 12
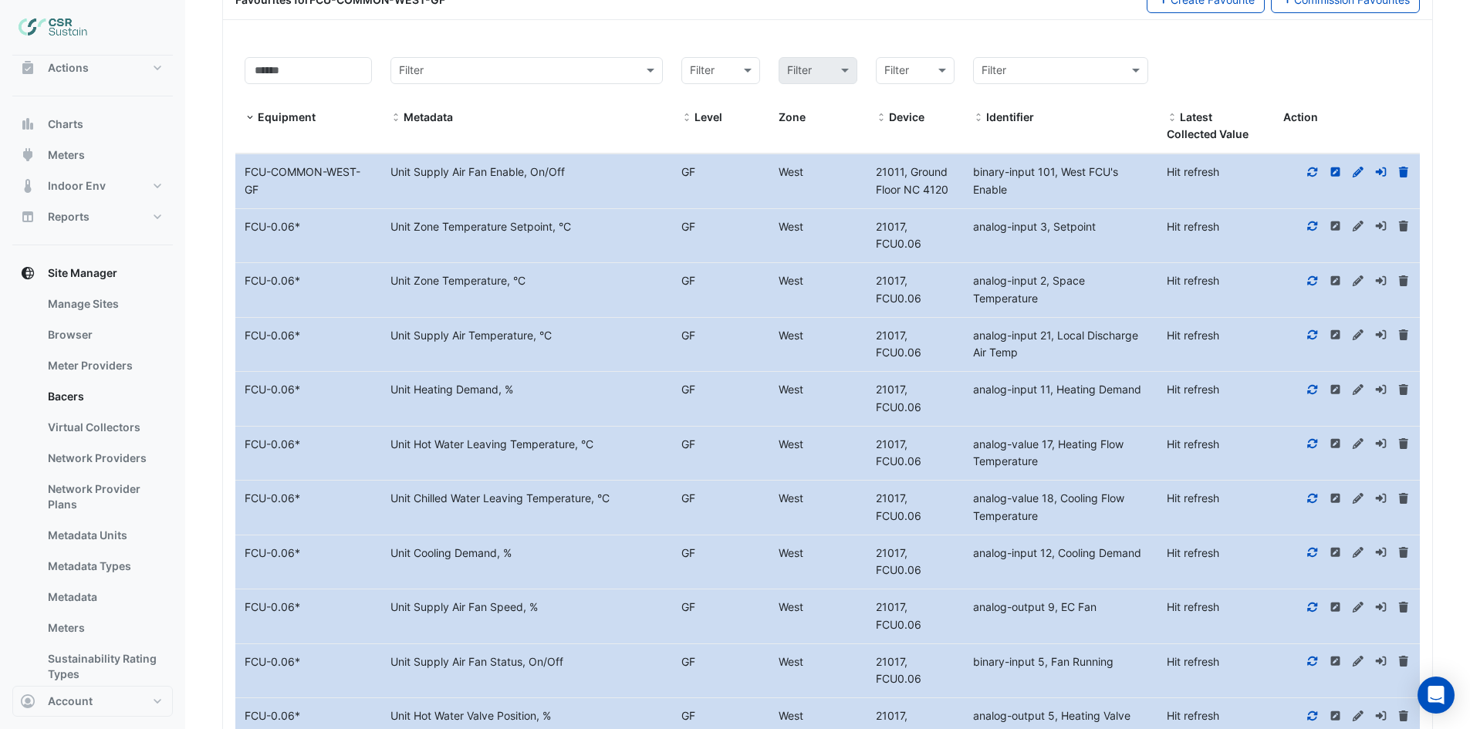
click at [1320, 181] on div at bounding box center [1347, 173] width 146 height 18
click at [1317, 177] on icon at bounding box center [1313, 172] width 14 height 11
click at [1313, 232] on icon at bounding box center [1313, 226] width 14 height 11
click at [1303, 290] on div at bounding box center [1347, 281] width 146 height 18
drag, startPoint x: 1063, startPoint y: 326, endPoint x: 1083, endPoint y: 342, distance: 25.9
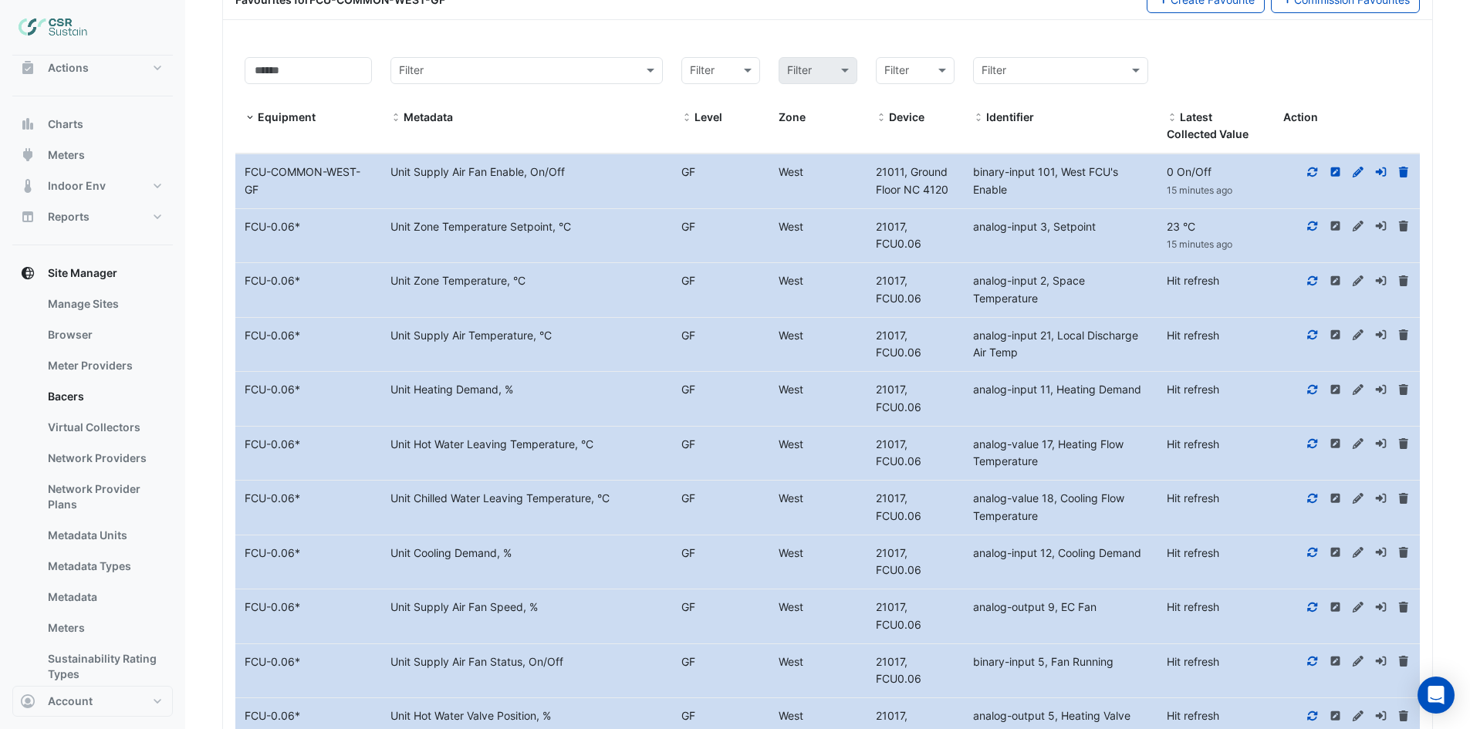
click at [1083, 199] on div "binary-input 101, West FCU's Enable" at bounding box center [1061, 181] width 194 height 35
copy span "West FCU's Enable"
click at [1310, 177] on icon at bounding box center [1313, 172] width 14 height 11
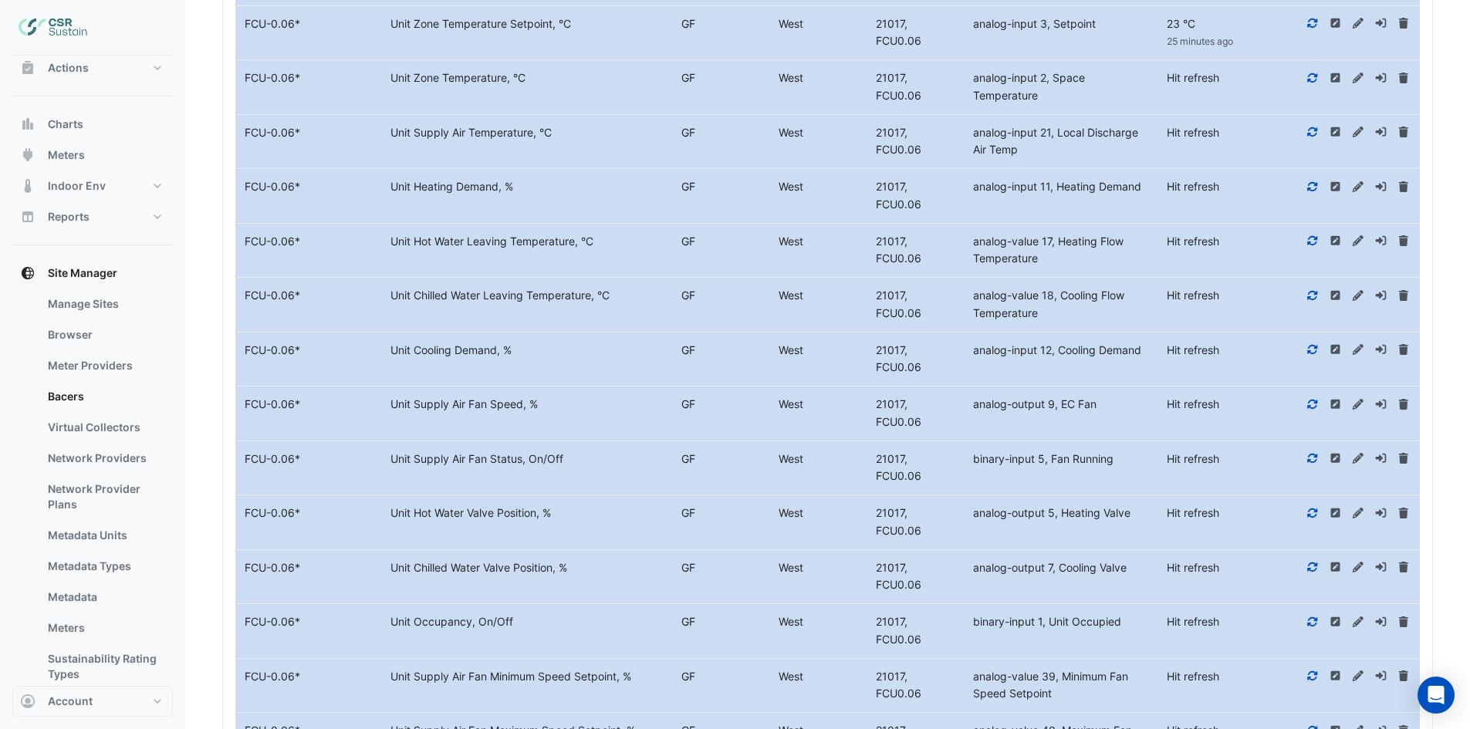
scroll to position [2095, 0]
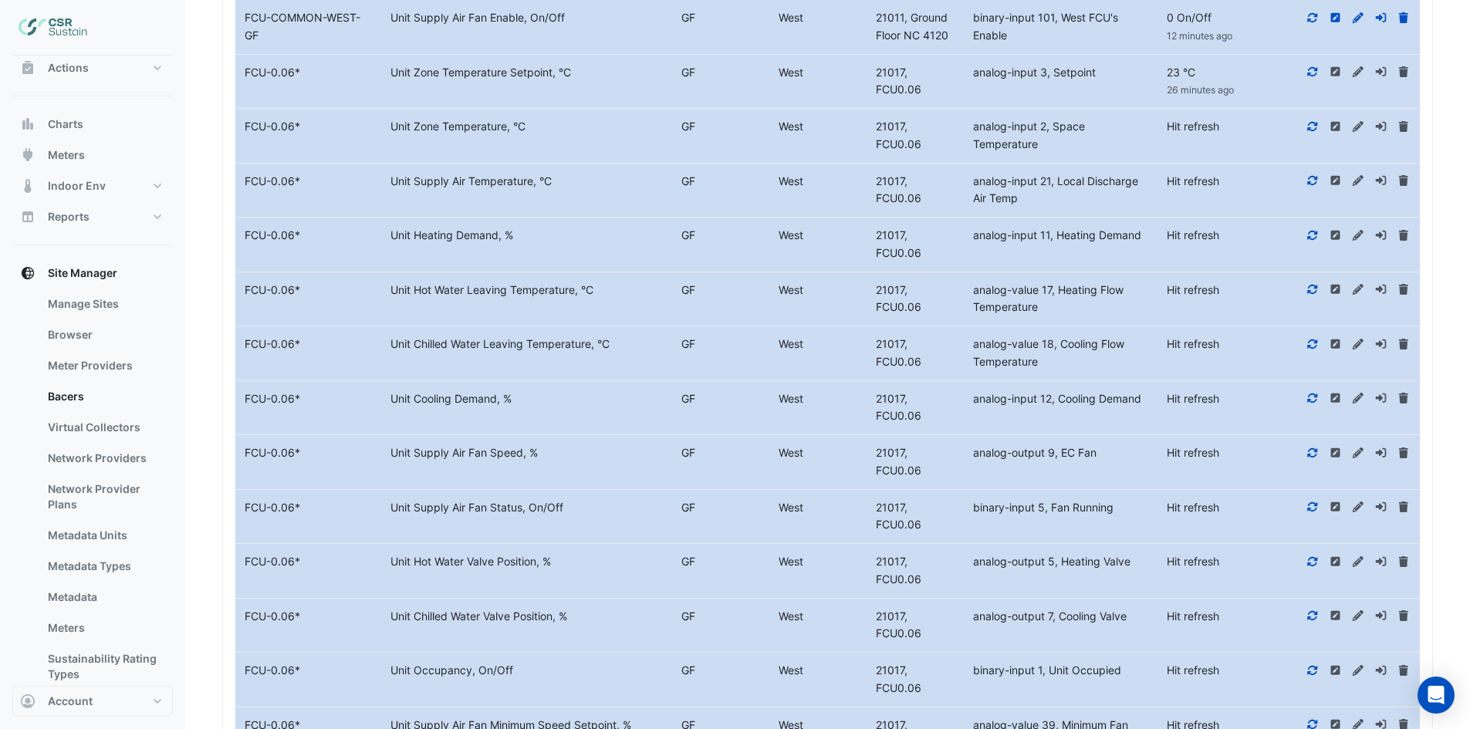
drag, startPoint x: 389, startPoint y: 173, endPoint x: 523, endPoint y: 176, distance: 134.3
click at [523, 27] on div "Unit Supply Air Fan Enable, On/Off" at bounding box center [526, 18] width 291 height 18
copy div "Unit Supply Air Fan Enable"
click at [90, 598] on link "Metadata" at bounding box center [103, 597] width 137 height 31
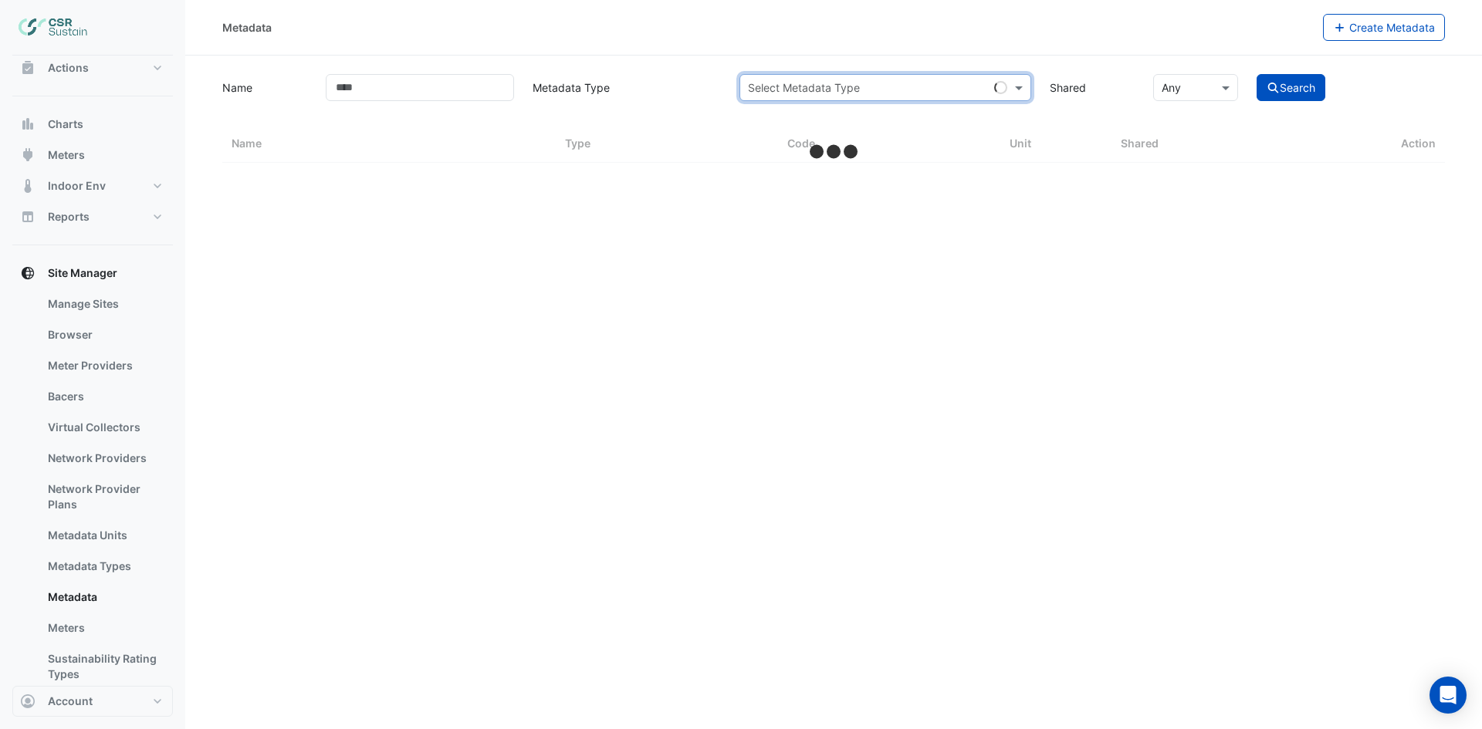
click at [848, 87] on input "text" at bounding box center [870, 88] width 244 height 16
select select "***"
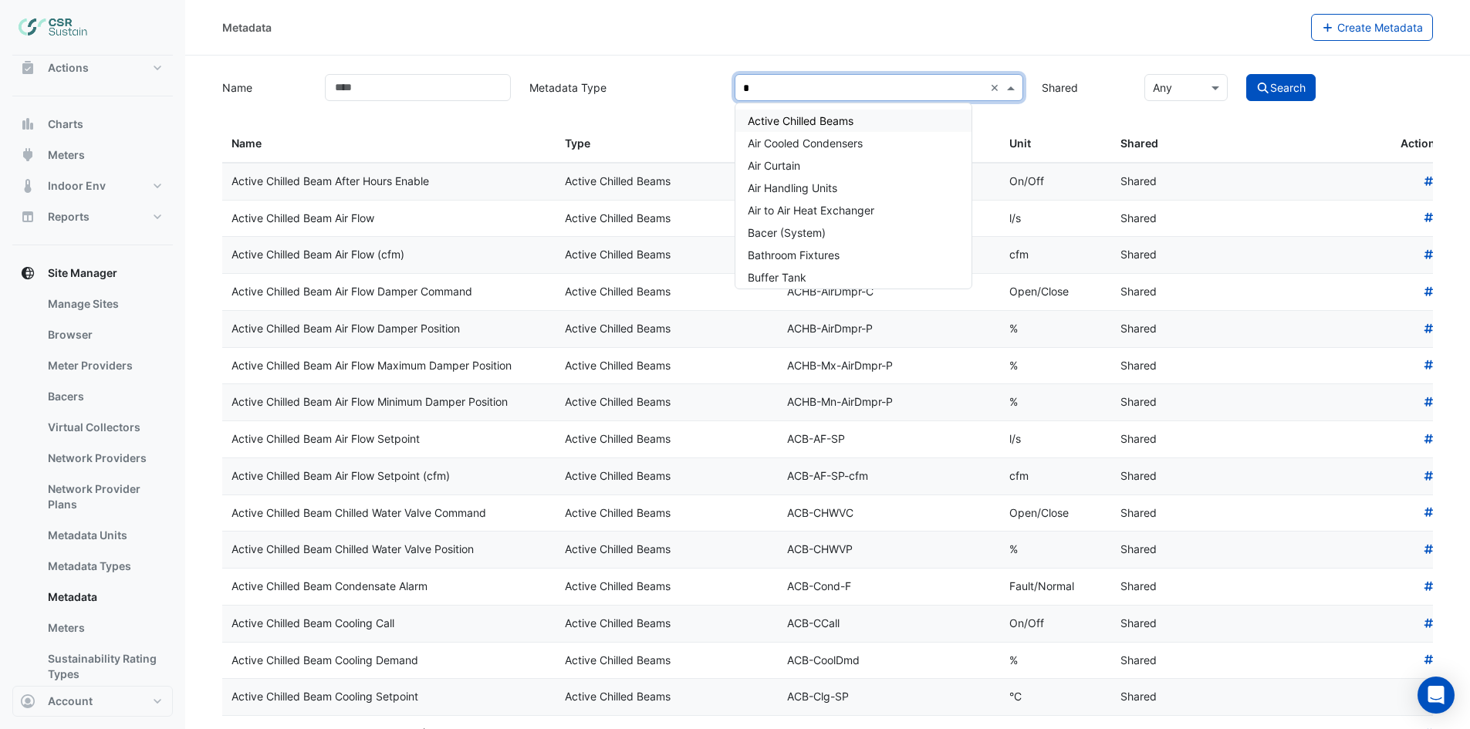
type input "**"
click at [813, 167] on span "Air Handling Units" at bounding box center [793, 165] width 90 height 13
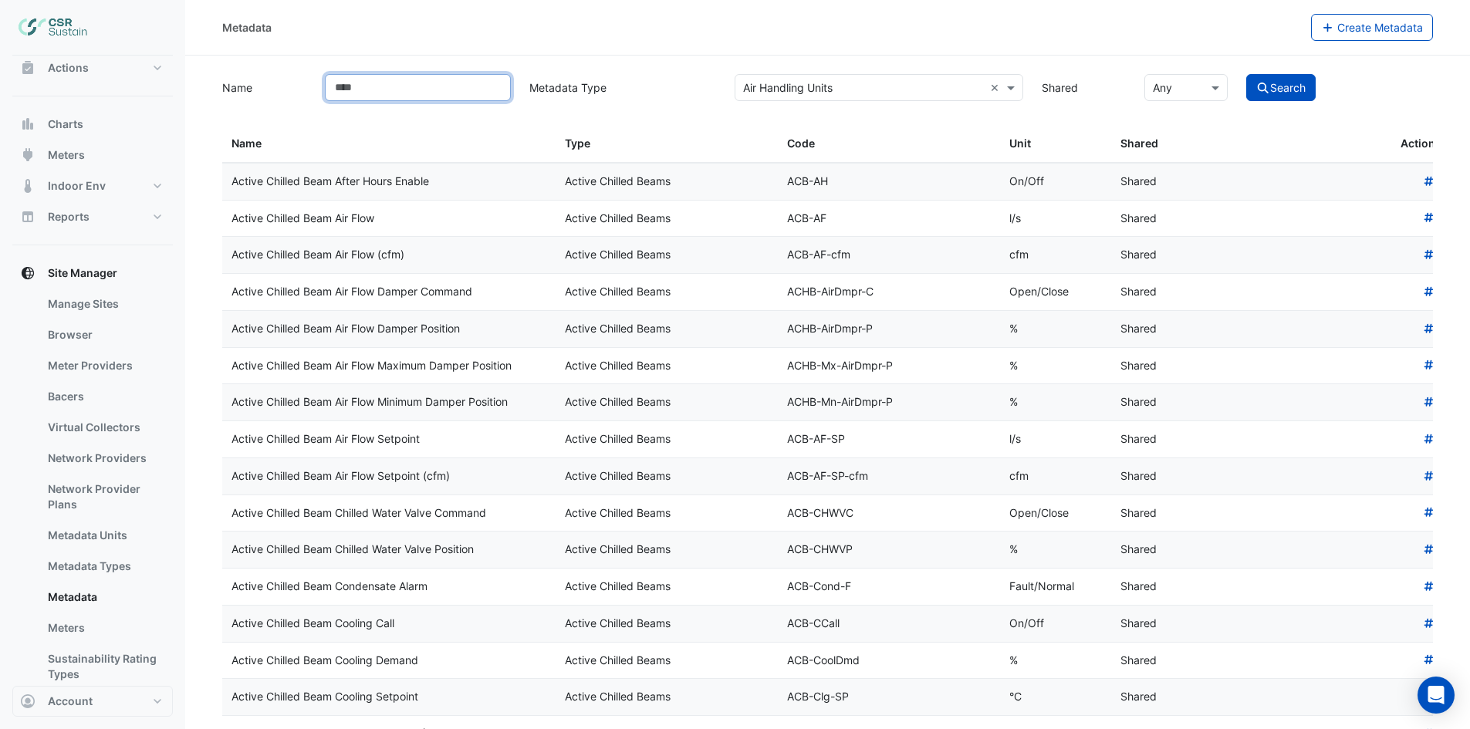
click at [454, 88] on input "Name" at bounding box center [418, 87] width 186 height 27
click at [1246, 74] on button "Search" at bounding box center [1280, 87] width 69 height 27
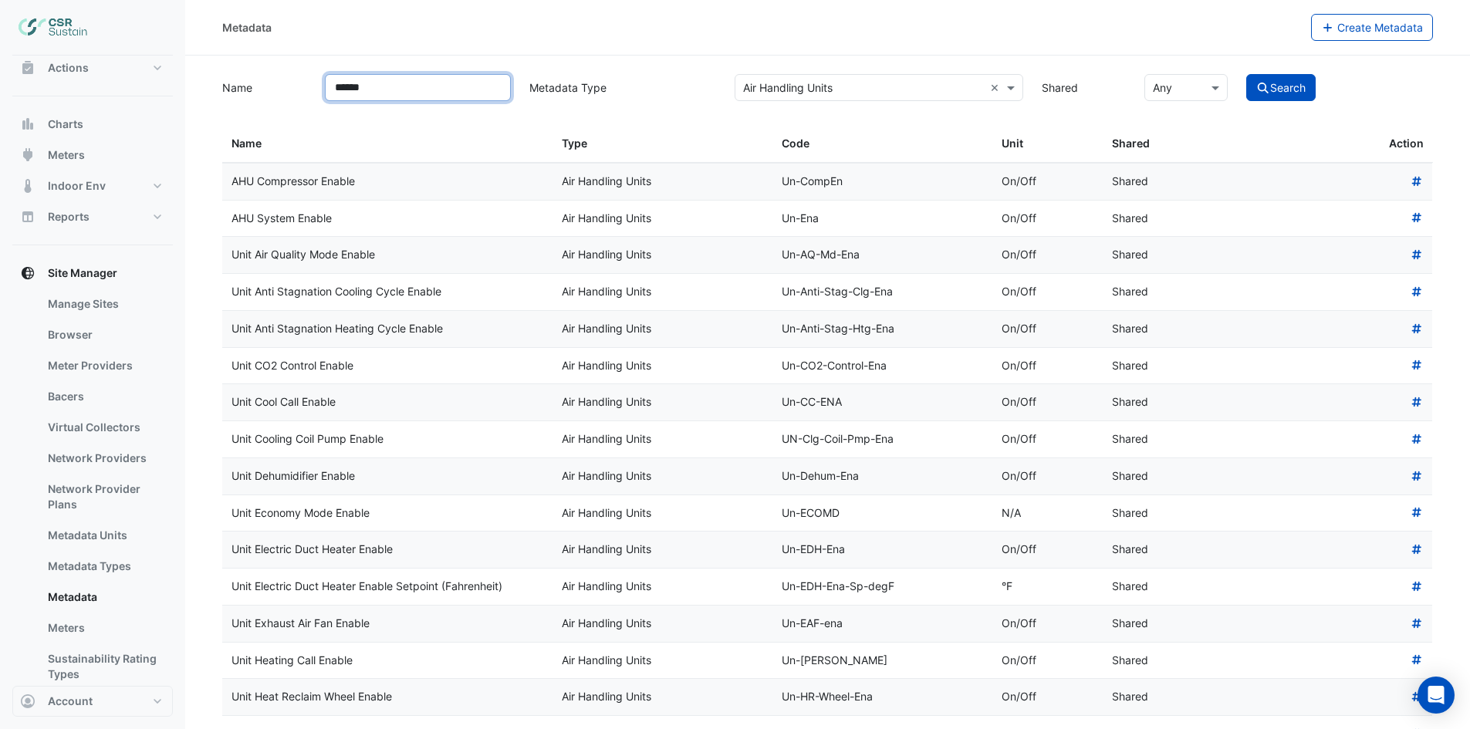
drag, startPoint x: 389, startPoint y: 81, endPoint x: 289, endPoint y: 80, distance: 100.3
click at [289, 80] on div "Name ****** Metadata Type Select Metadata Type × Air Handling Units × Shared × …" at bounding box center [827, 86] width 1229 height 30
click at [1246, 74] on button "Search" at bounding box center [1280, 87] width 69 height 27
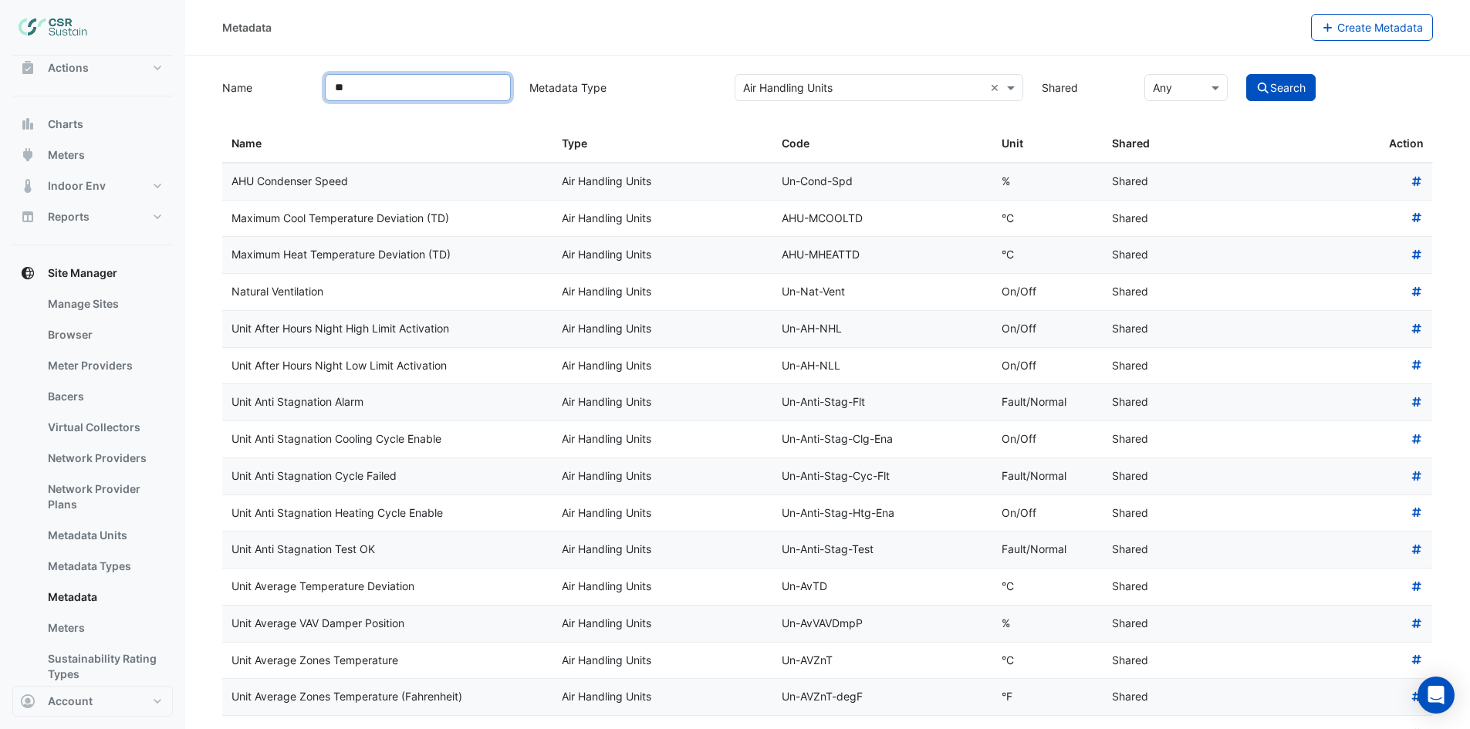
drag, startPoint x: 355, startPoint y: 90, endPoint x: 282, endPoint y: 90, distance: 72.5
click at [282, 90] on div "Name ** Metadata Type Select Metadata Type × Air Handling Units × Shared × Any …" at bounding box center [827, 86] width 1229 height 30
click at [1246, 74] on button "Search" at bounding box center [1280, 87] width 69 height 27
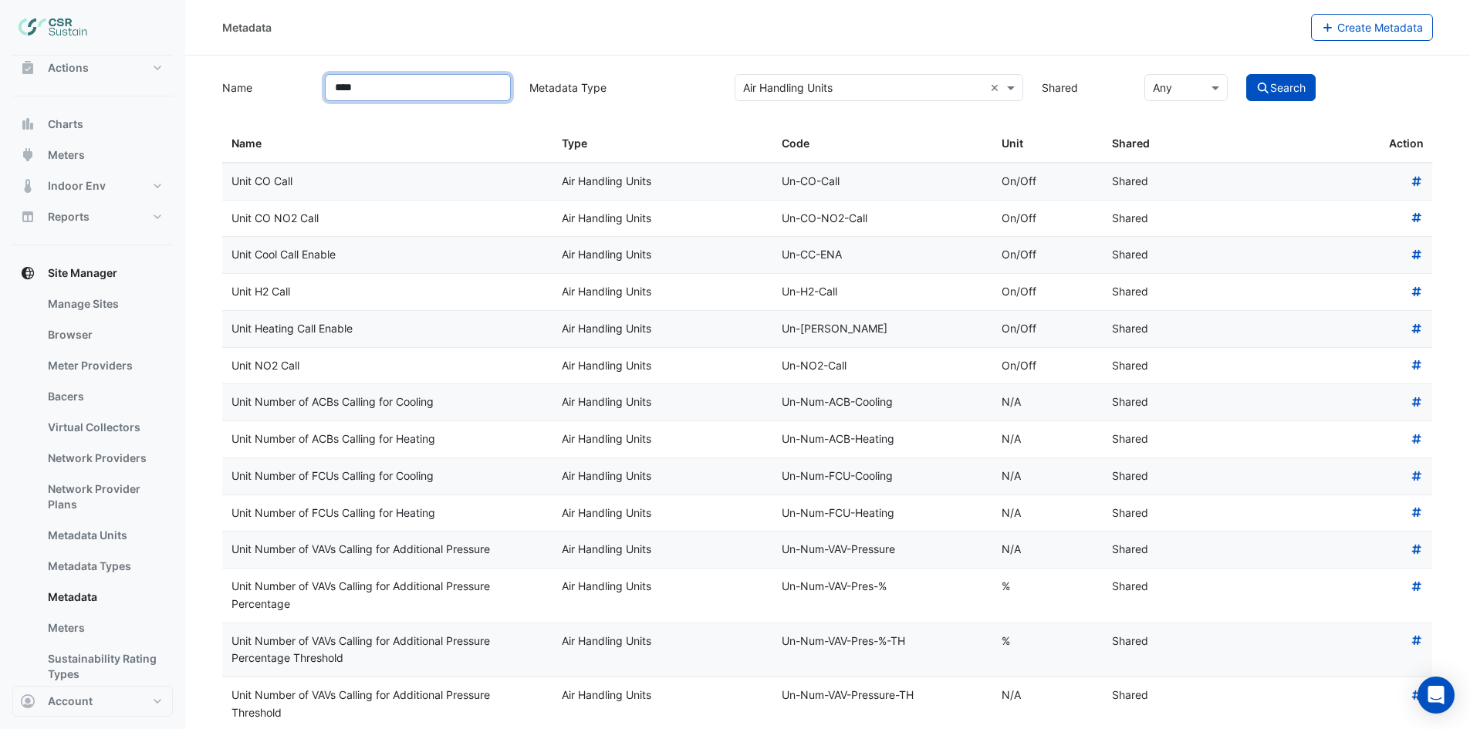
click at [327, 90] on input "****" at bounding box center [418, 87] width 186 height 27
click at [1246, 74] on button "Search" at bounding box center [1280, 87] width 69 height 27
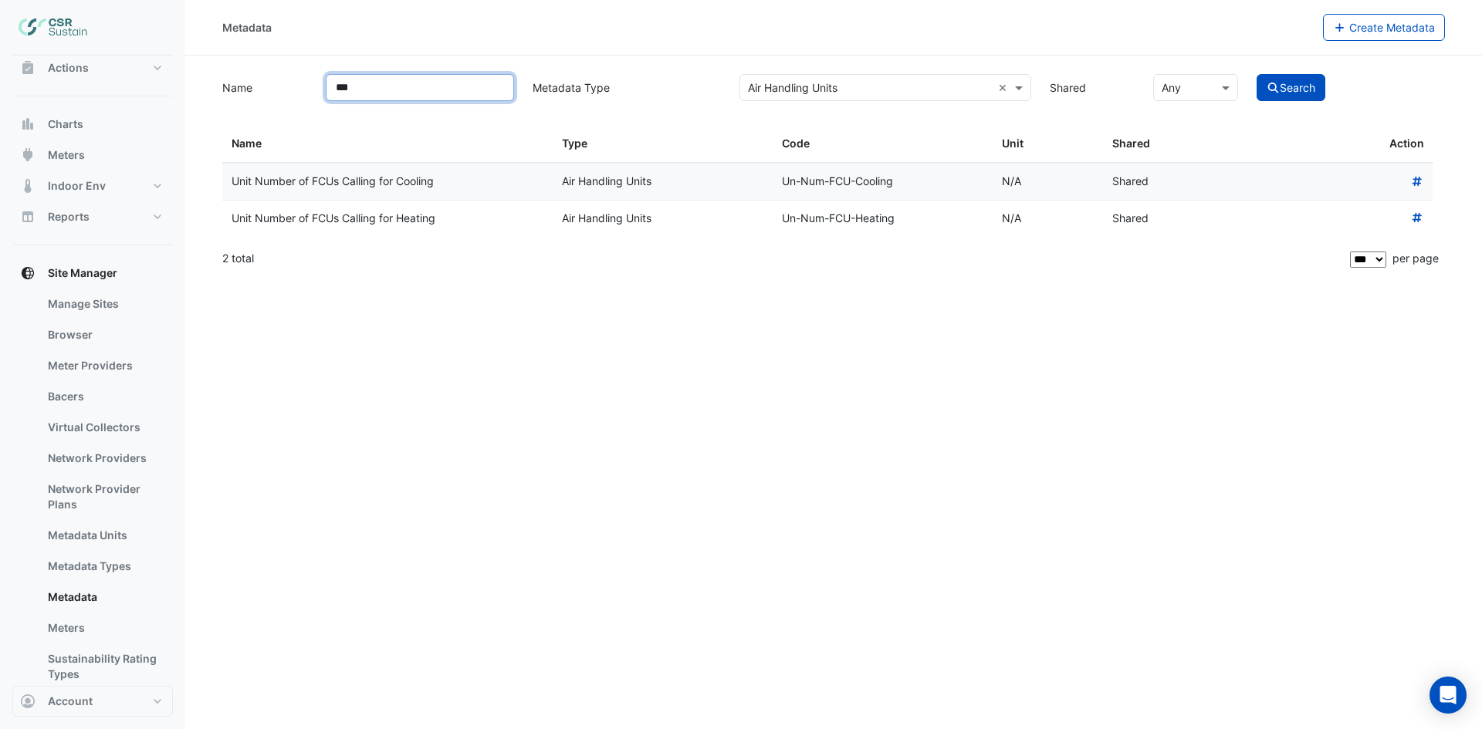
drag, startPoint x: 404, startPoint y: 86, endPoint x: 255, endPoint y: 76, distance: 149.3
click at [255, 76] on div "Name *** Metadata Type Select Metadata Type × Air Handling Units × Shared × Any…" at bounding box center [833, 86] width 1241 height 30
type input "******"
click at [1256, 74] on button "Search" at bounding box center [1290, 87] width 69 height 27
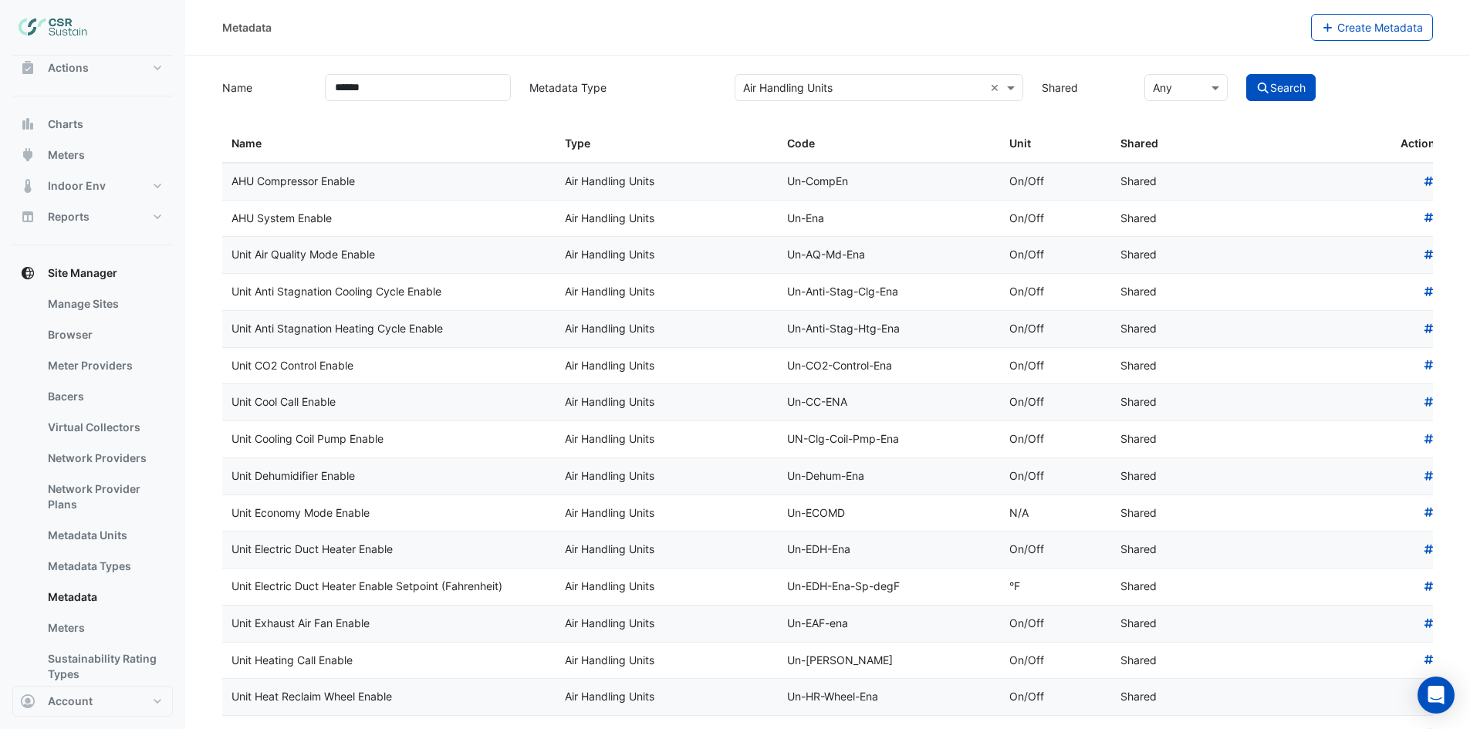
drag, startPoint x: 346, startPoint y: 215, endPoint x: 203, endPoint y: 213, distance: 143.6
click at [203, 213] on section "Name ****** Metadata Type Select Metadata Type × Air Handling Units × Shared × …" at bounding box center [827, 738] width 1285 height 1365
click at [400, 276] on datatable-body-cell "Unit Anti Stagnation Cooling Cycle Enable" at bounding box center [388, 292] width 333 height 36
drag, startPoint x: 343, startPoint y: 220, endPoint x: 229, endPoint y: 226, distance: 114.4
click at [229, 226] on datatable-body-cell "AHU System Enable" at bounding box center [388, 219] width 333 height 36
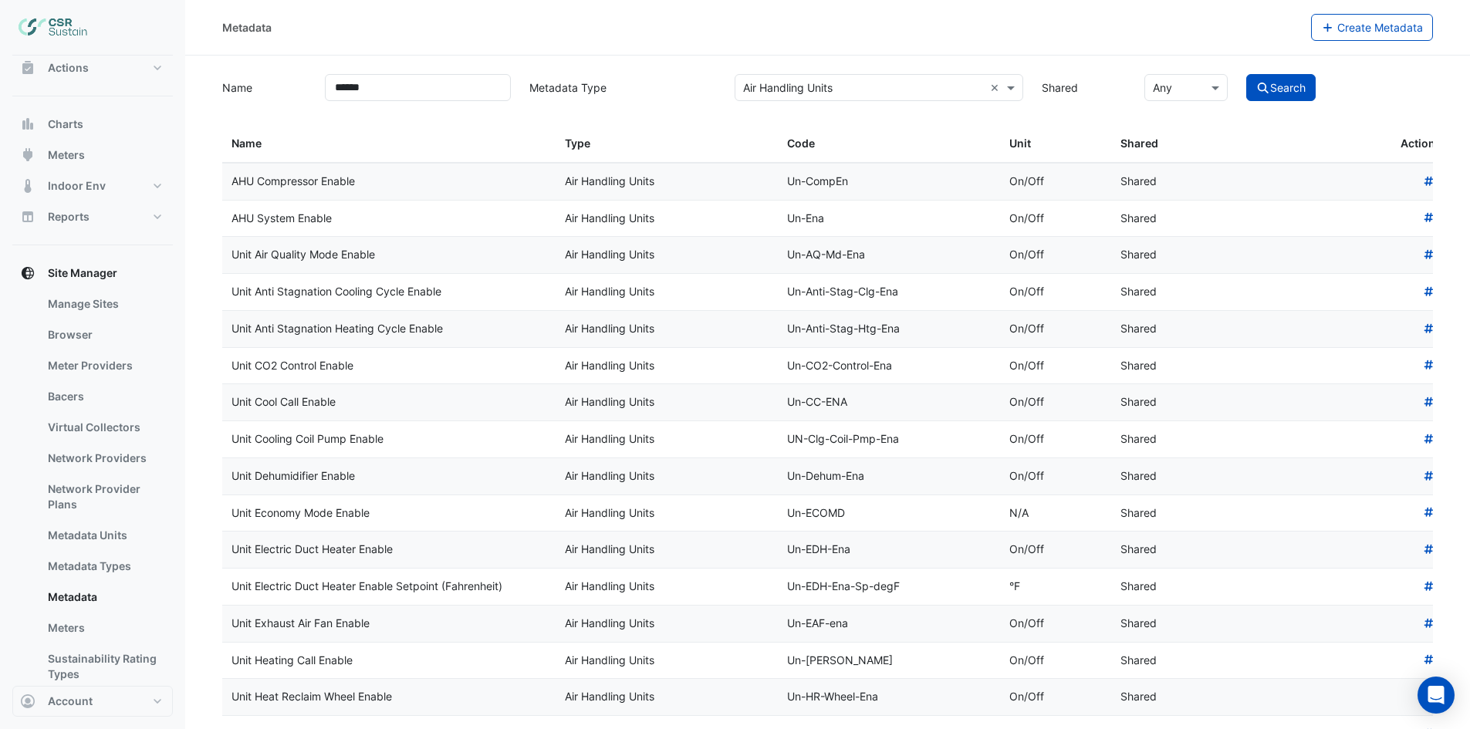
copy div "AHU System Enable"
click at [147, 183] on button "Indoor Env" at bounding box center [92, 186] width 161 height 31
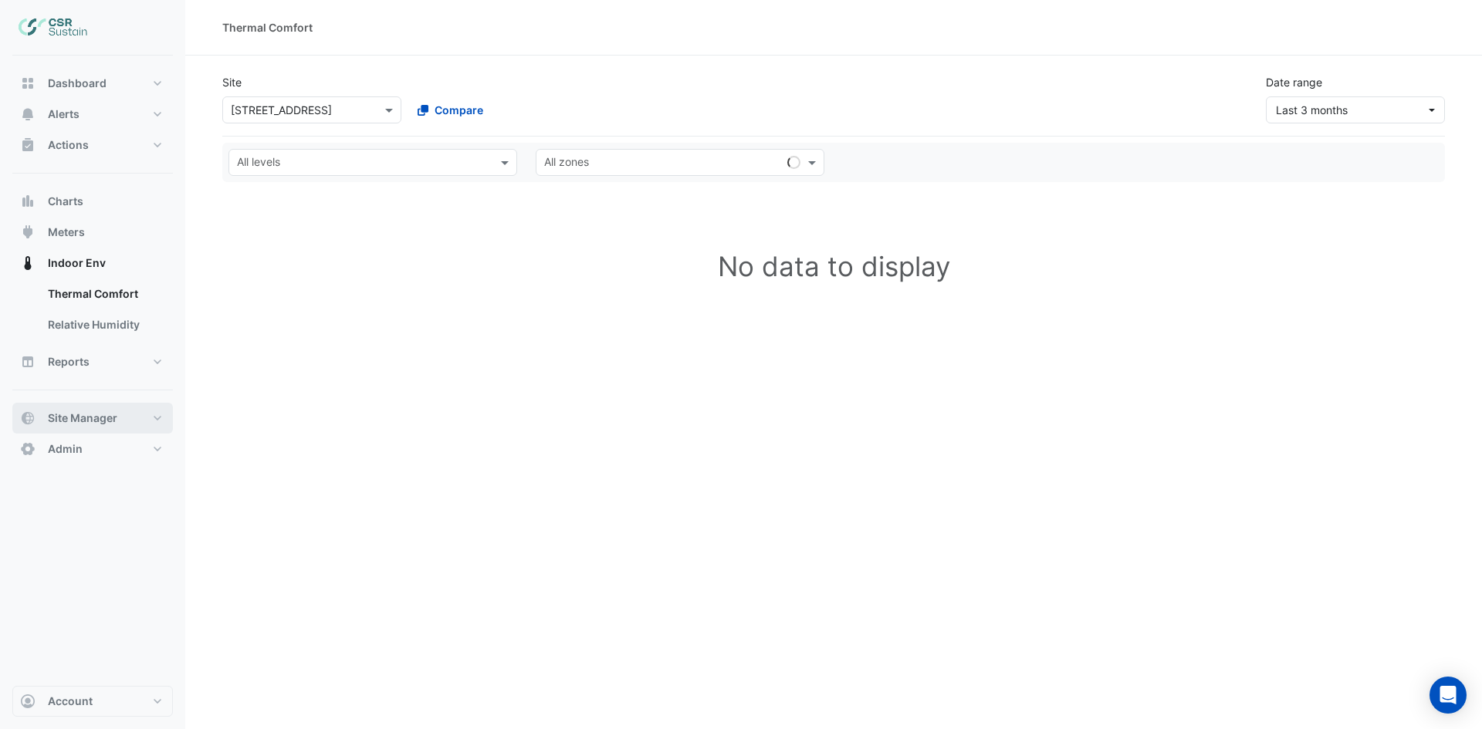
click at [158, 414] on button "Site Manager" at bounding box center [92, 418] width 161 height 31
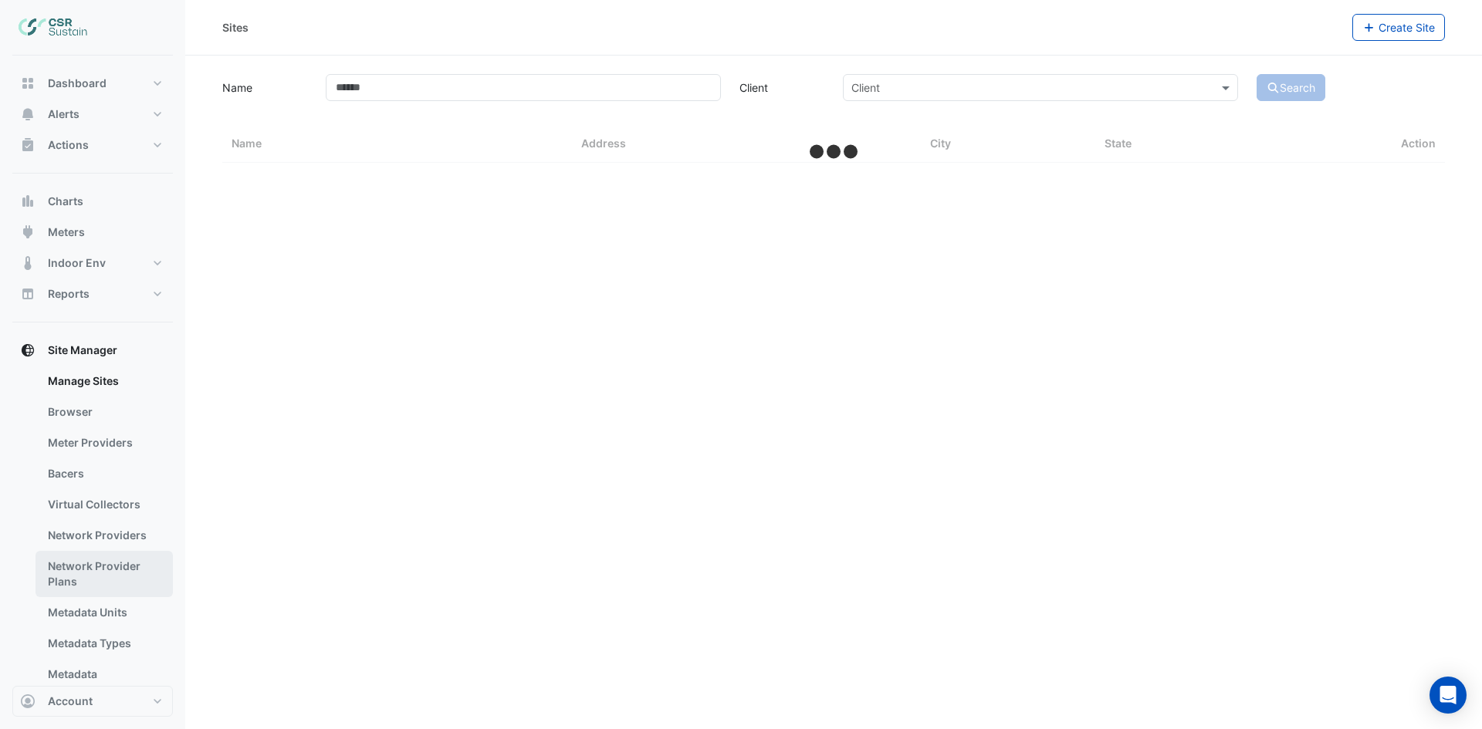
select select "***"
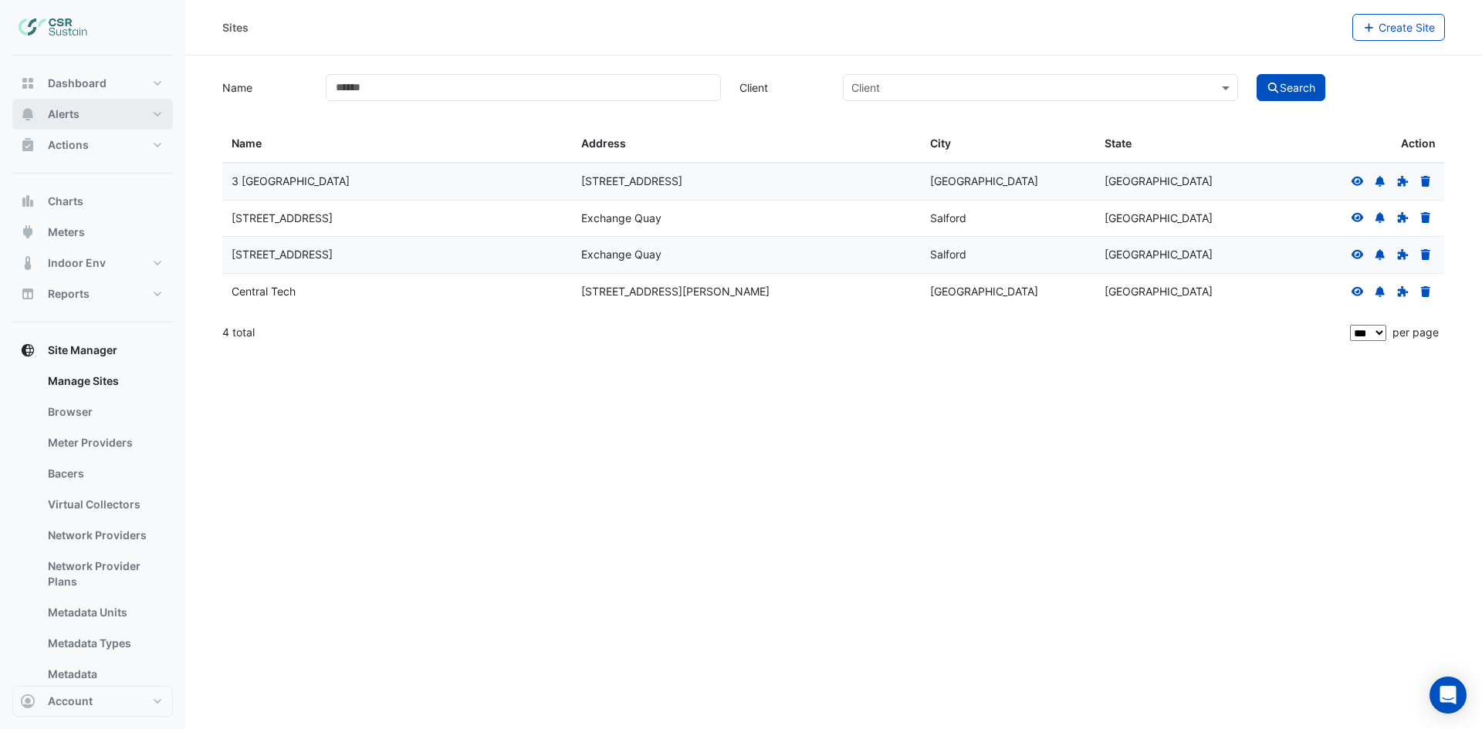
click at [131, 115] on button "Alerts" at bounding box center [92, 114] width 161 height 31
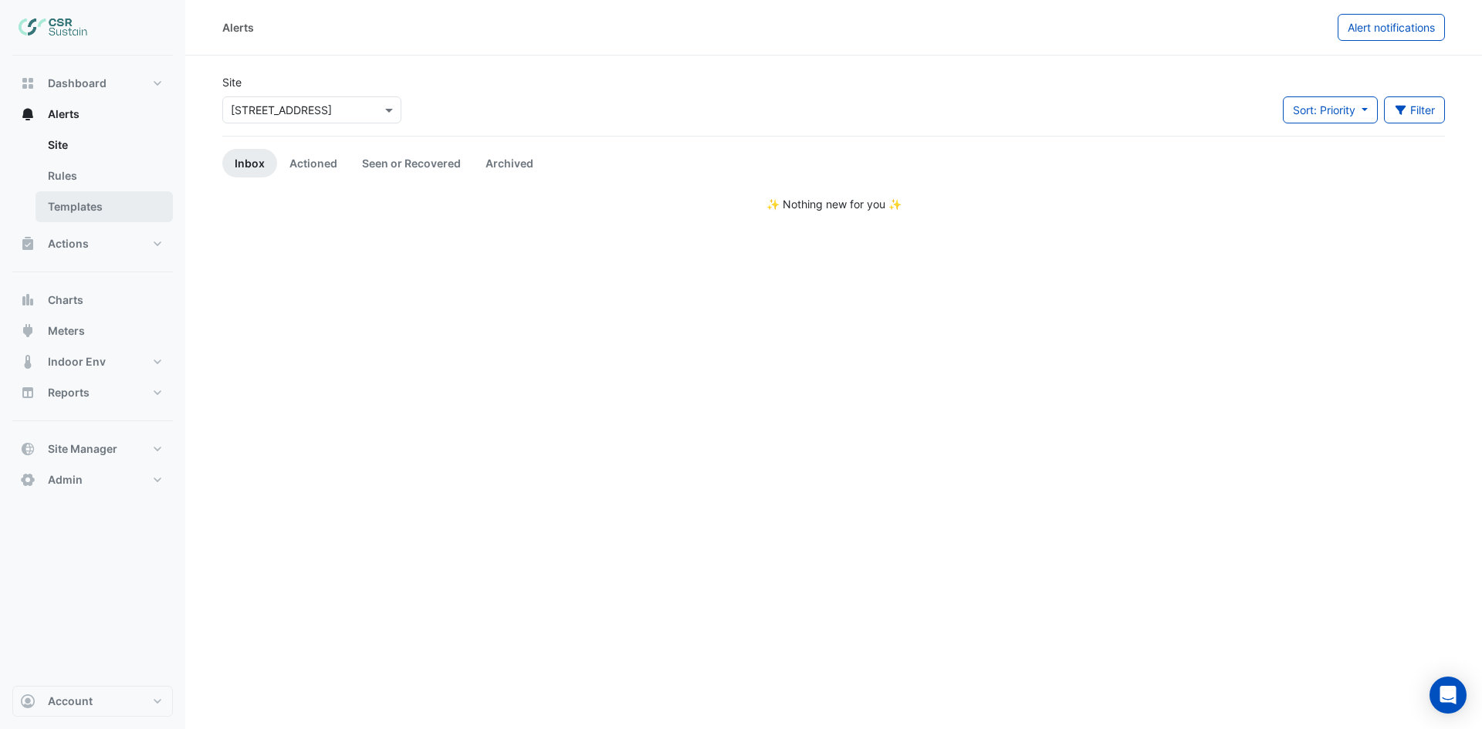
click at [121, 207] on link "Templates" at bounding box center [103, 206] width 137 height 31
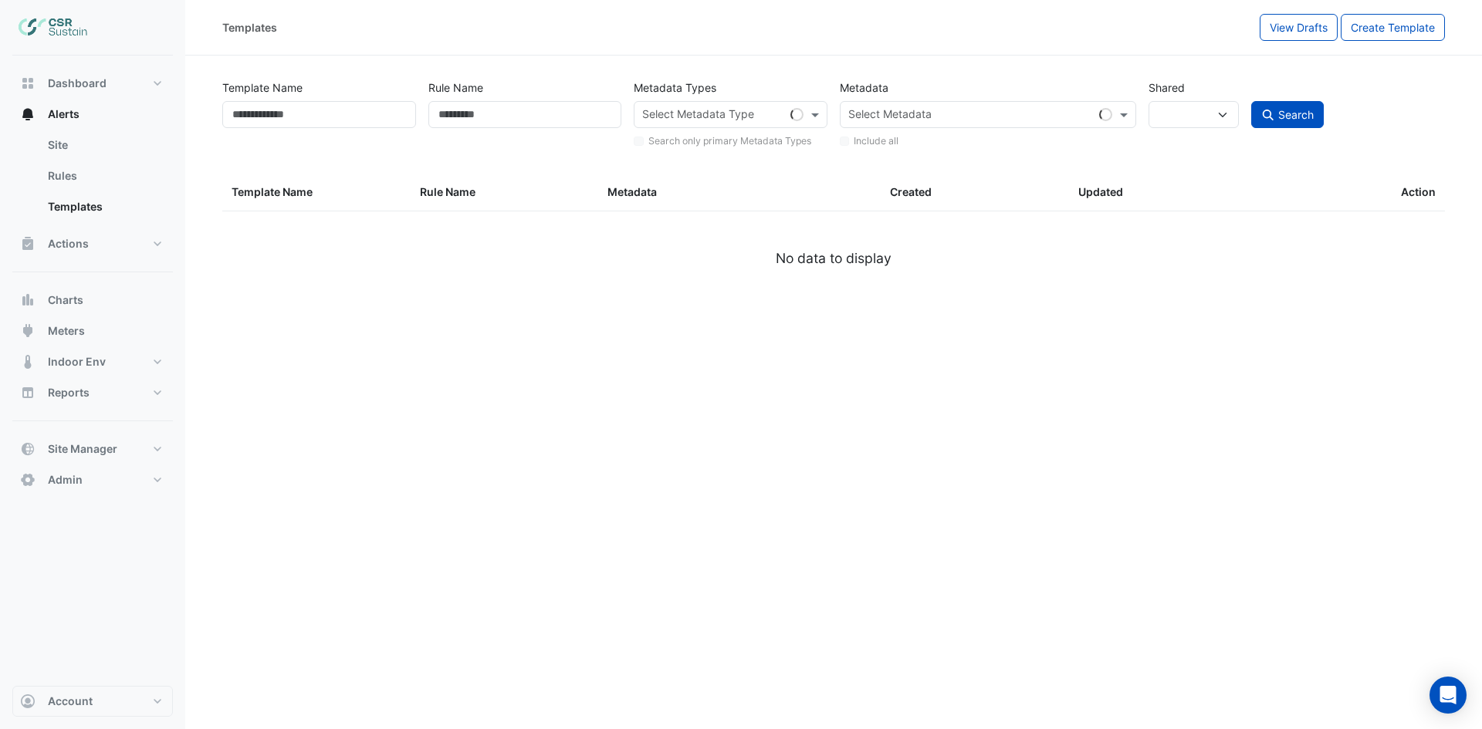
click at [1005, 113] on input "text" at bounding box center [970, 116] width 245 height 16
select select
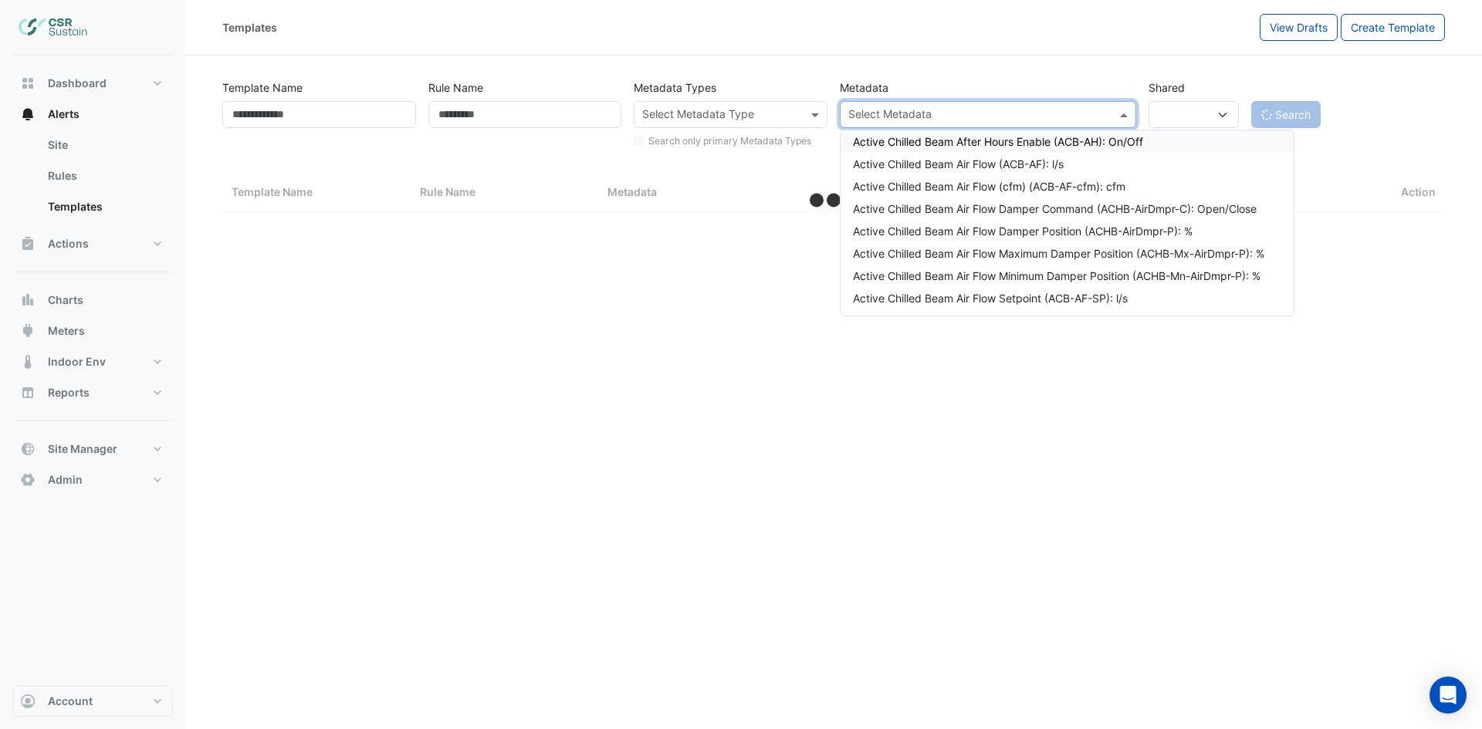
paste input "**********"
type input "**********"
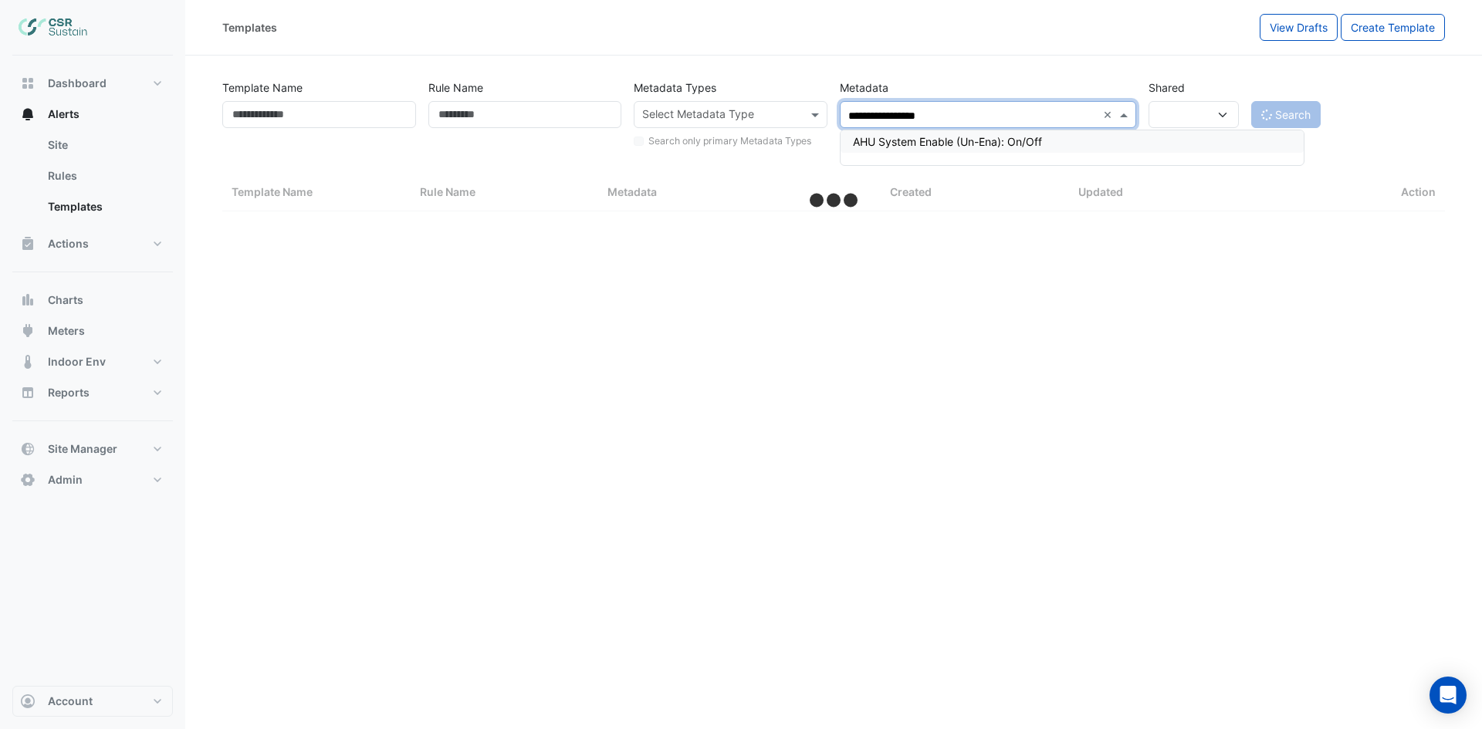
click at [1005, 136] on div "AHU System Enable (Un-Ena): On/Off" at bounding box center [1072, 142] width 438 height 16
select select "***"
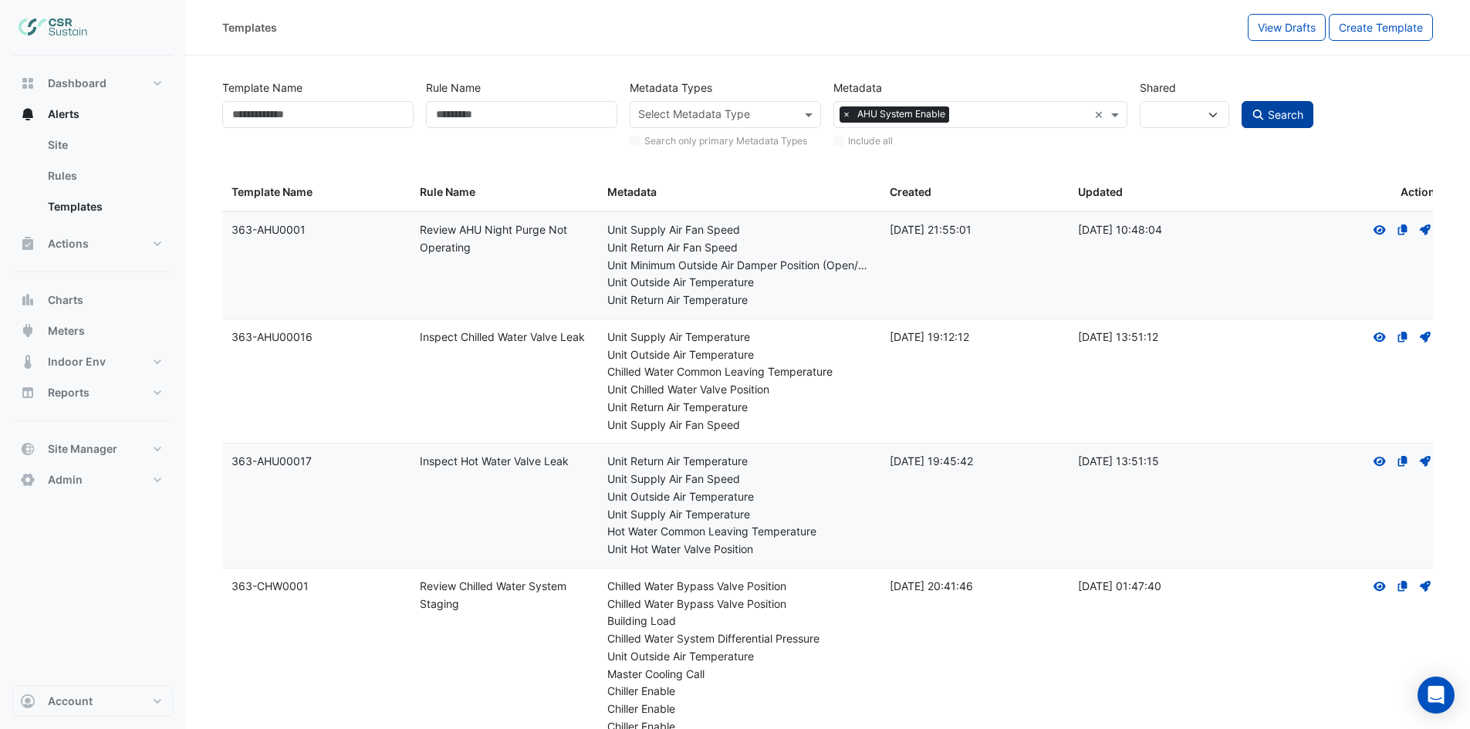
click at [1274, 112] on span "Search" at bounding box center [1285, 114] width 35 height 13
select select
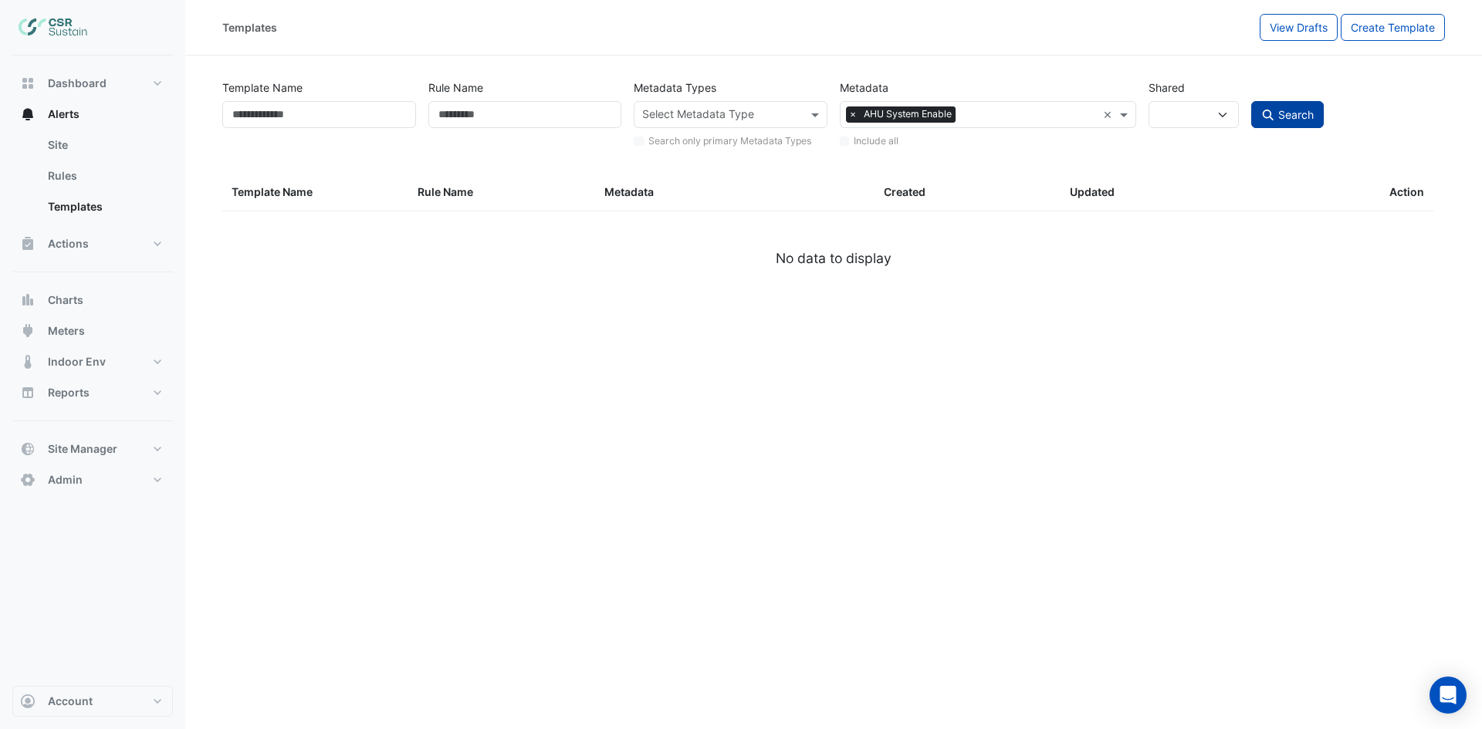
click at [1273, 112] on icon "submit" at bounding box center [1268, 115] width 14 height 11
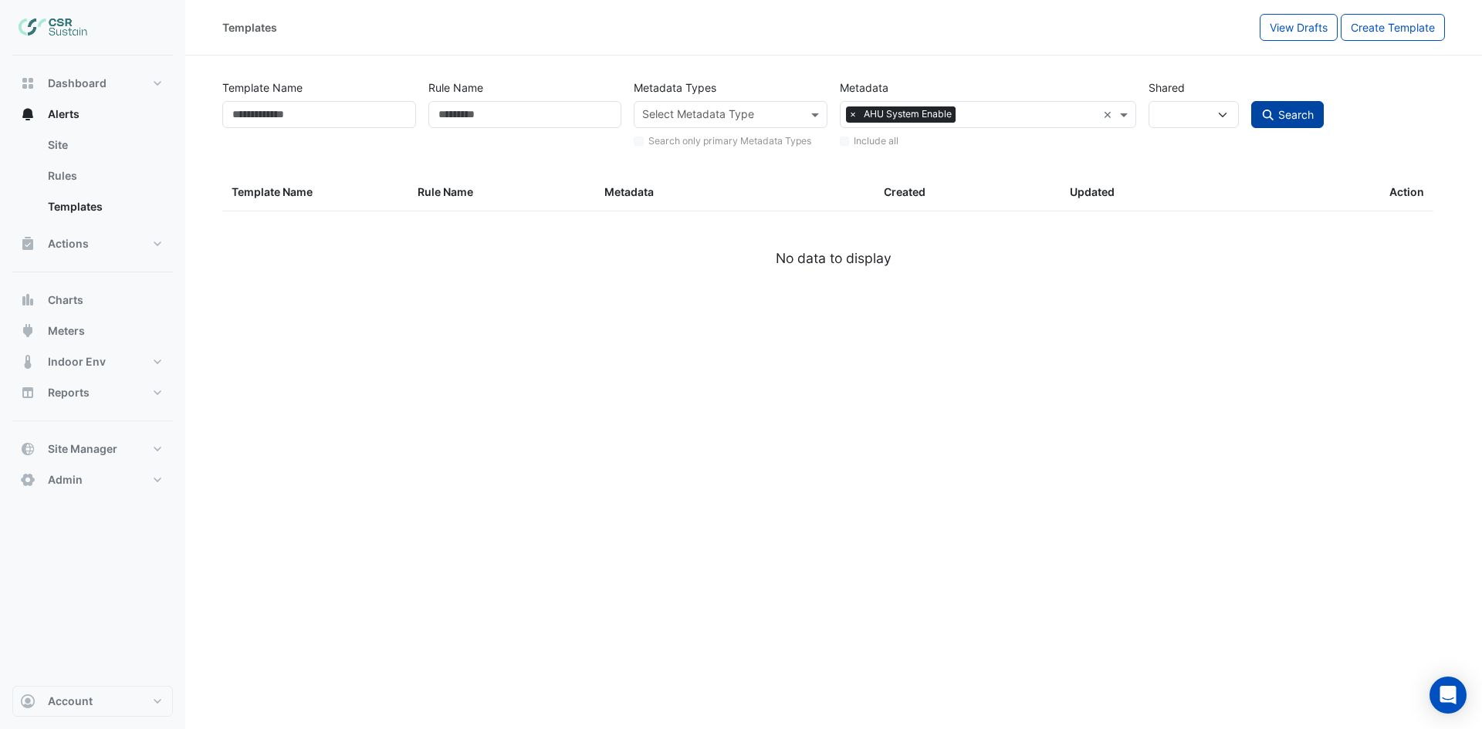
click at [1273, 112] on icon "submit" at bounding box center [1268, 115] width 14 height 11
click at [488, 118] on input "Rule Name" at bounding box center [525, 114] width 194 height 27
paste input "**********"
type input "**********"
drag, startPoint x: 556, startPoint y: 109, endPoint x: 434, endPoint y: 117, distance: 122.9
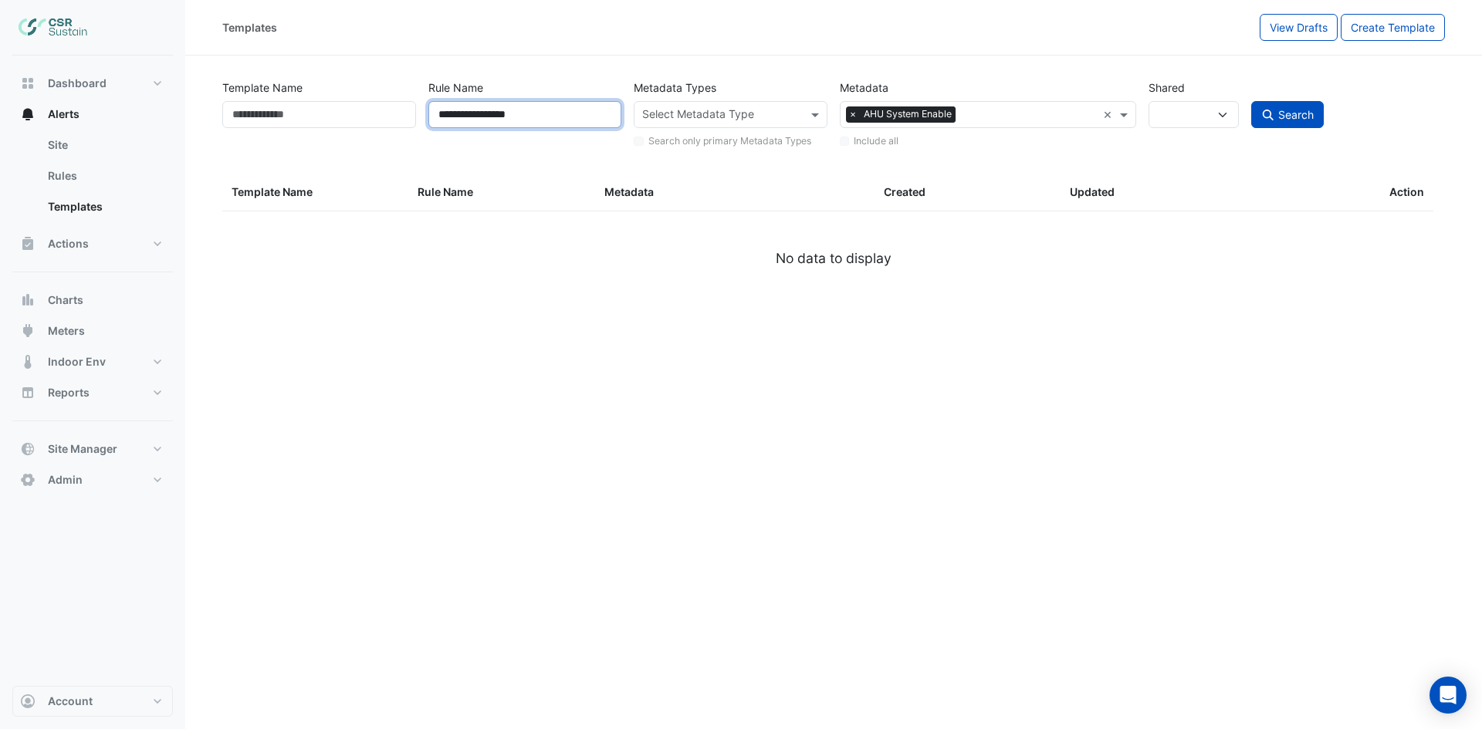
click at [434, 117] on input "**********" at bounding box center [525, 114] width 194 height 27
click at [160, 448] on button "Site Manager" at bounding box center [92, 449] width 161 height 31
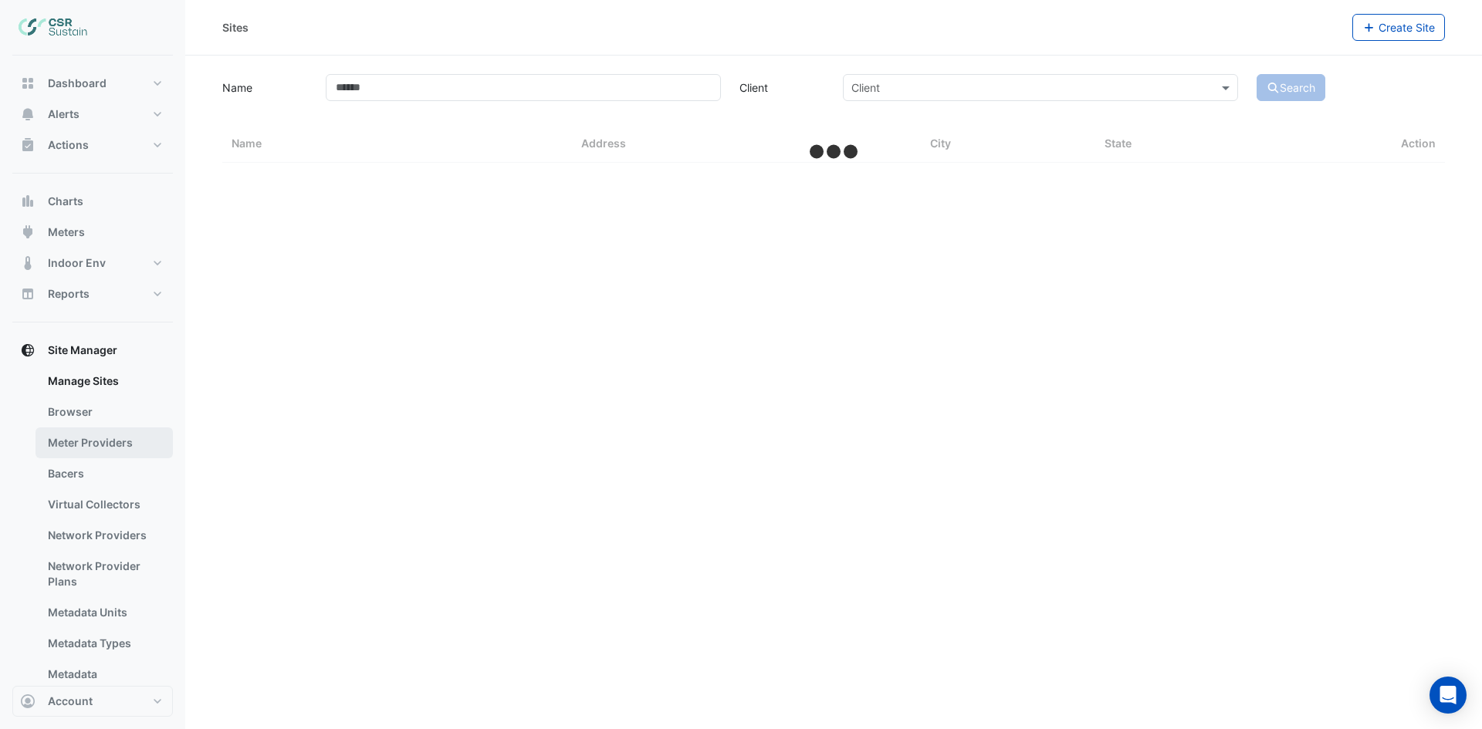
select select "***"
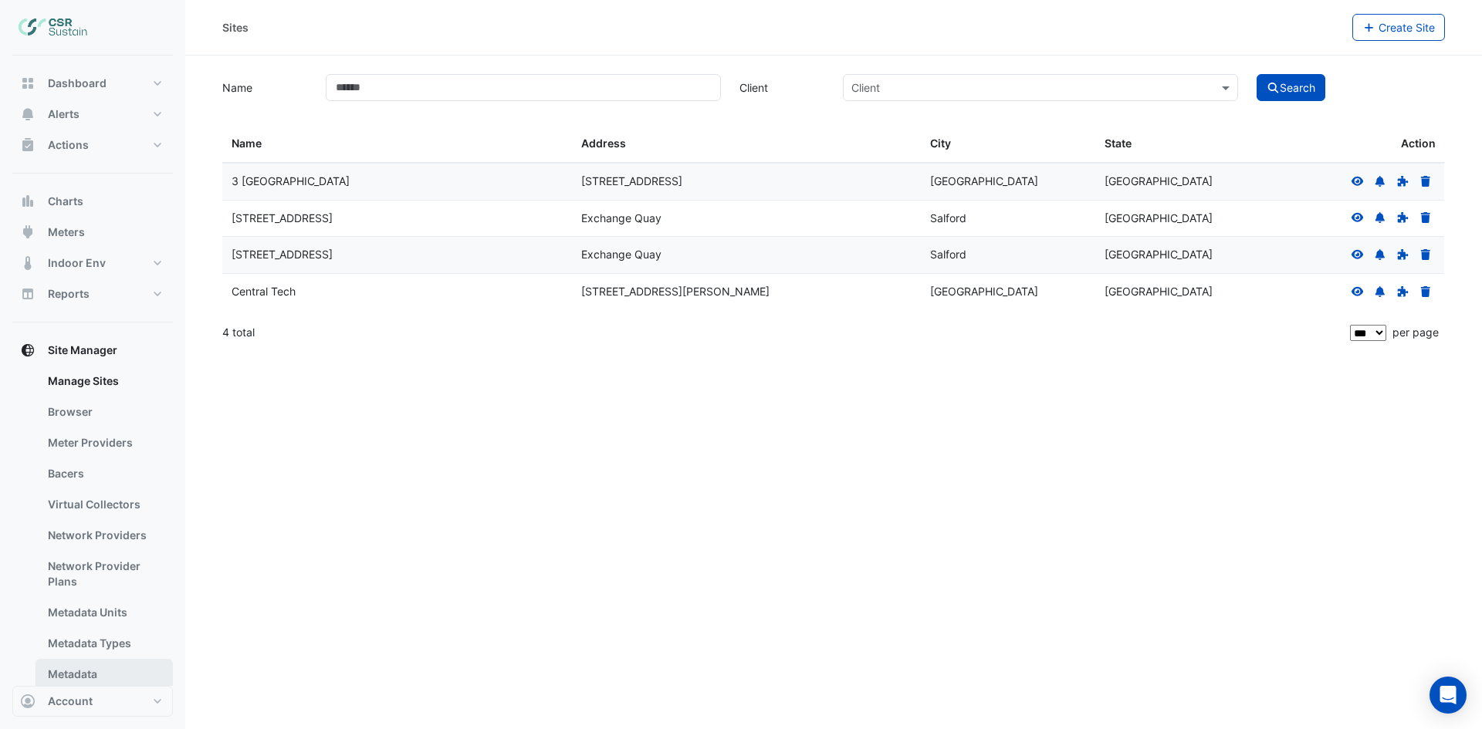
click at [83, 661] on link "Metadata" at bounding box center [103, 674] width 137 height 31
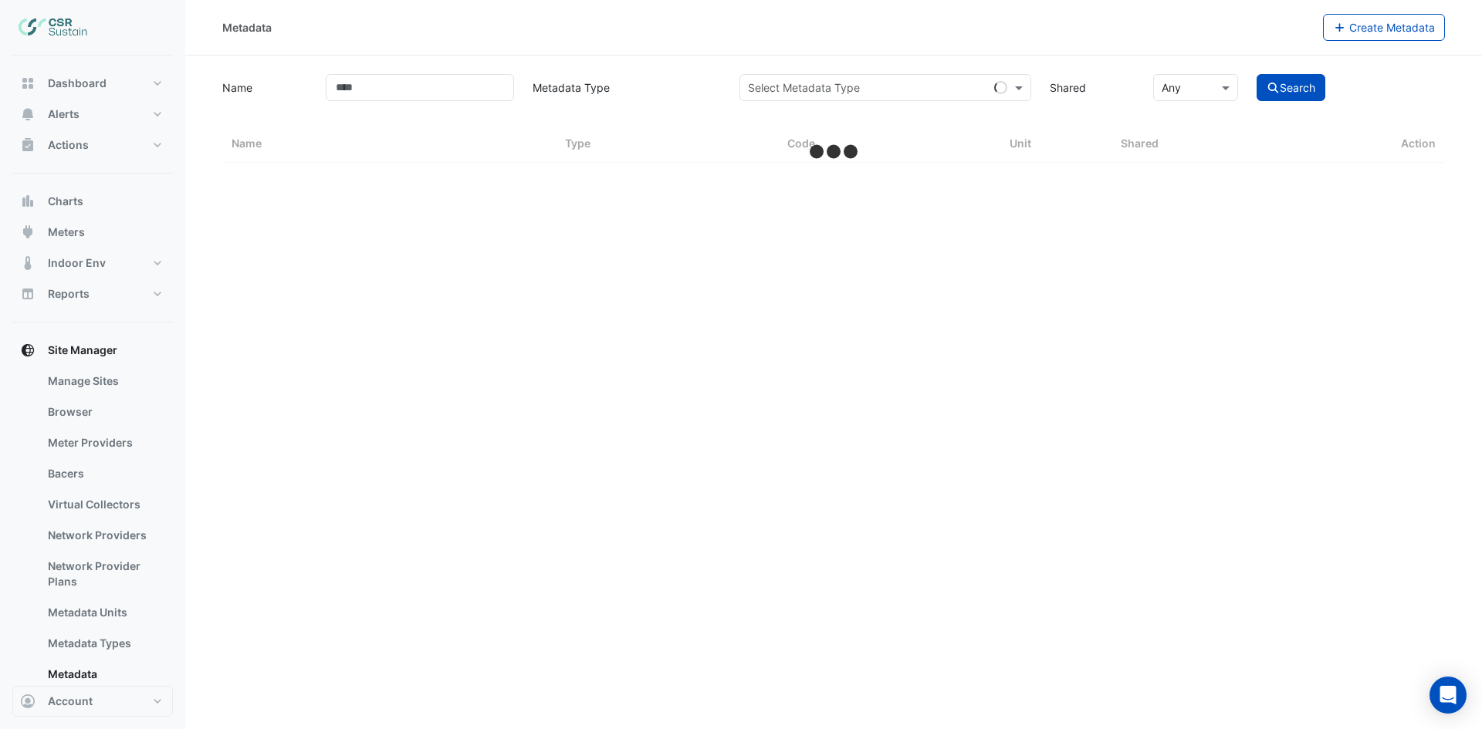
select select "***"
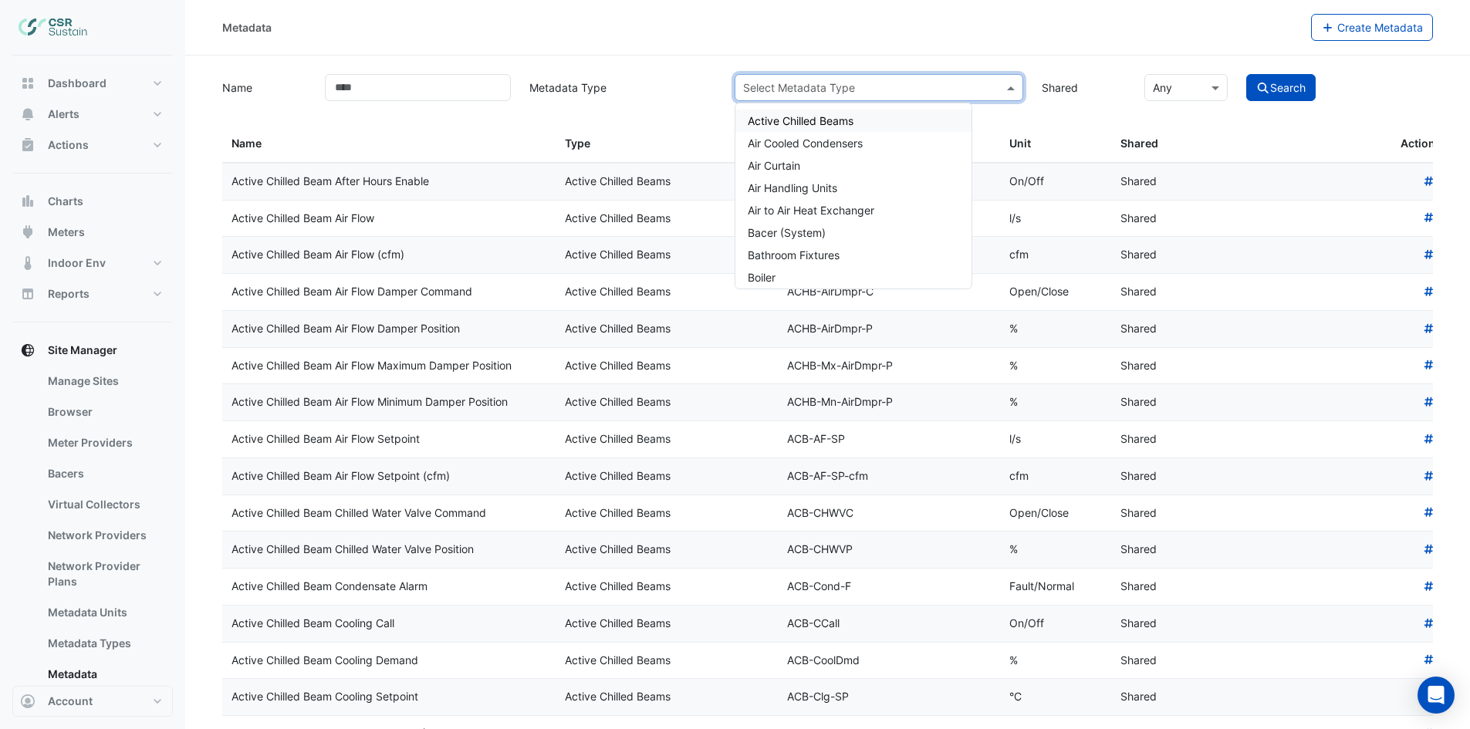
click at [865, 89] on input "text" at bounding box center [863, 88] width 241 height 16
type input "***"
click at [873, 94] on div "Select Metadata Type × Air Cooled Condensers" at bounding box center [859, 87] width 248 height 16
type input "***"
click at [833, 146] on span "Air Handling Units" at bounding box center [793, 143] width 90 height 13
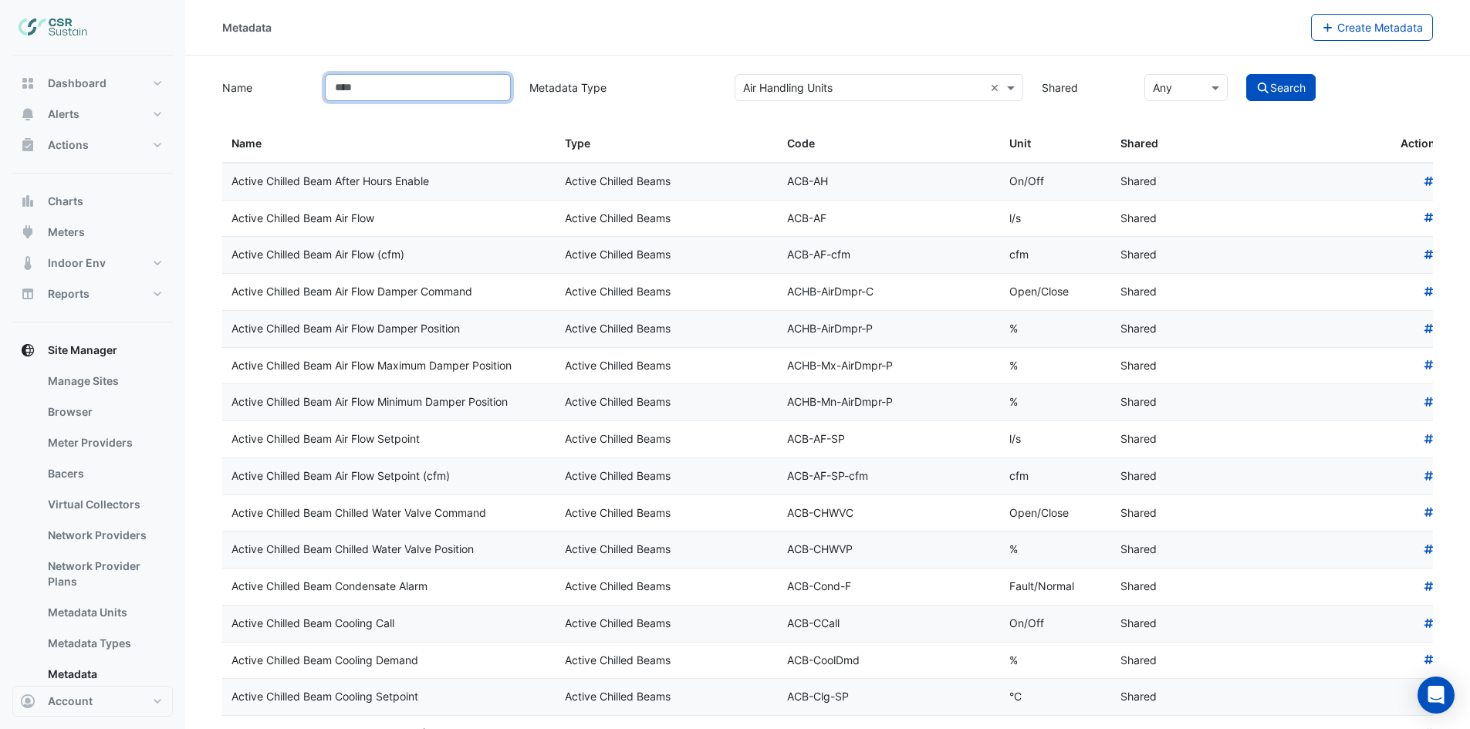
click at [464, 89] on input "Name" at bounding box center [418, 87] width 186 height 27
click at [459, 80] on input "Name" at bounding box center [418, 87] width 186 height 27
type input "****"
click at [1246, 74] on button "Search" at bounding box center [1280, 87] width 69 height 27
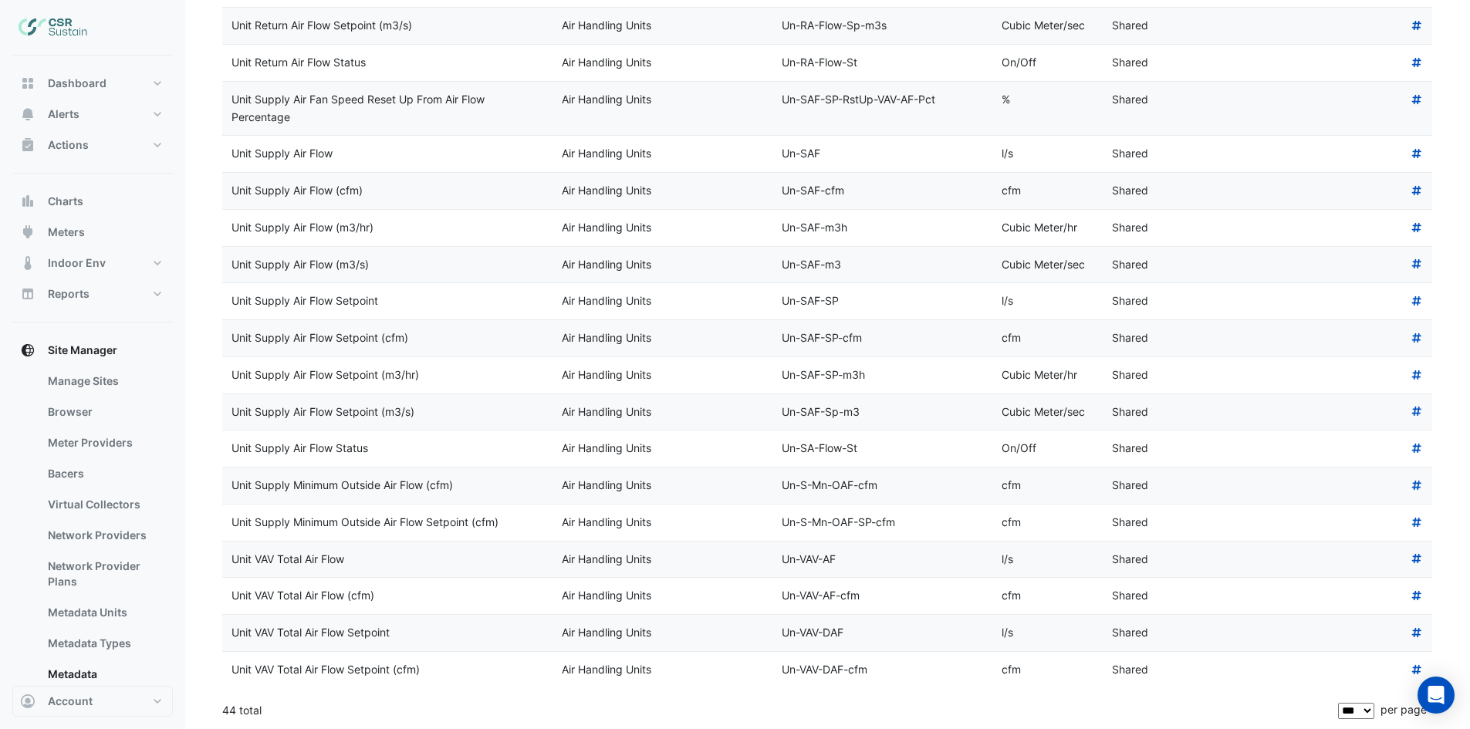
scroll to position [1114, 0]
drag, startPoint x: 369, startPoint y: 448, endPoint x: 228, endPoint y: 456, distance: 141.5
click at [228, 456] on datatable-body-cell "Unit Supply Air Flow Status" at bounding box center [387, 448] width 330 height 36
copy div "Unit Supply Air Flow Status"
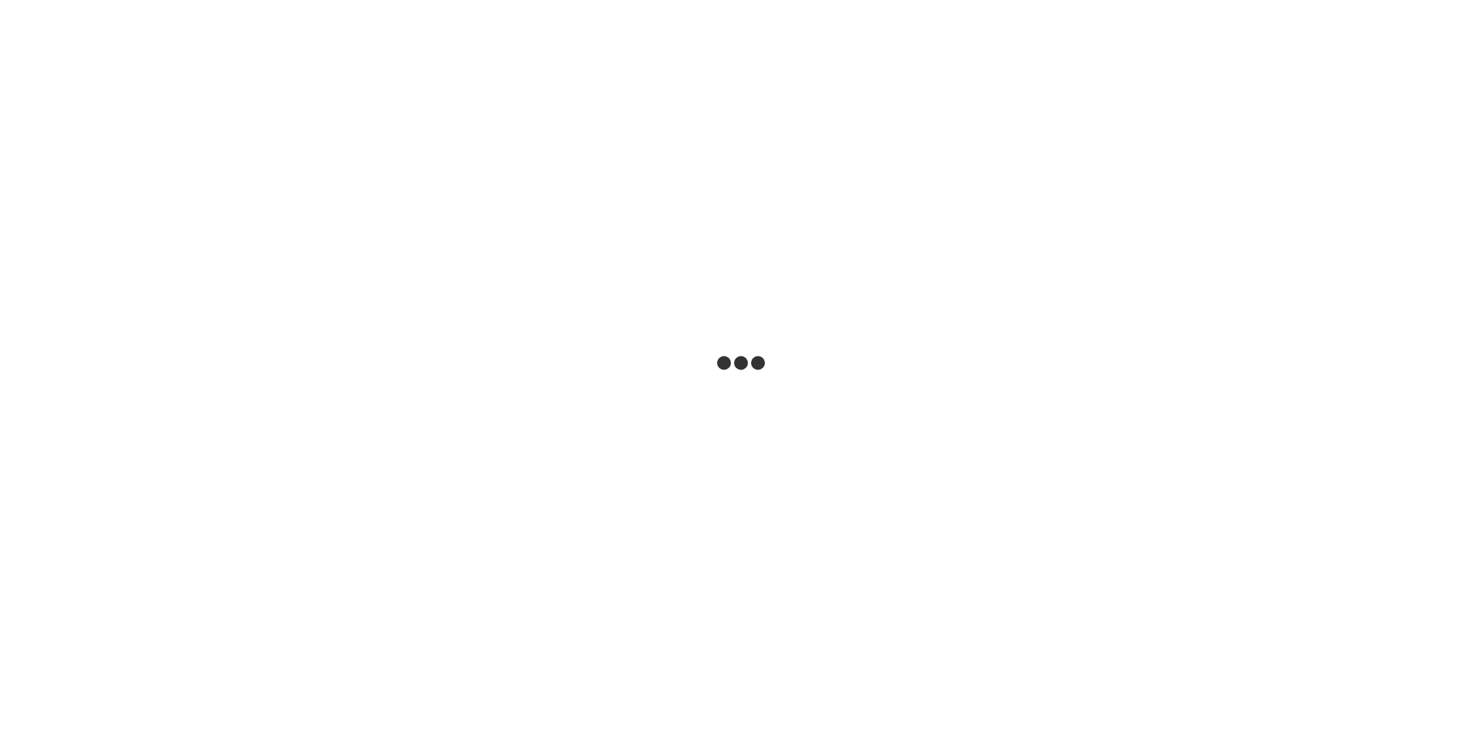
select select "***"
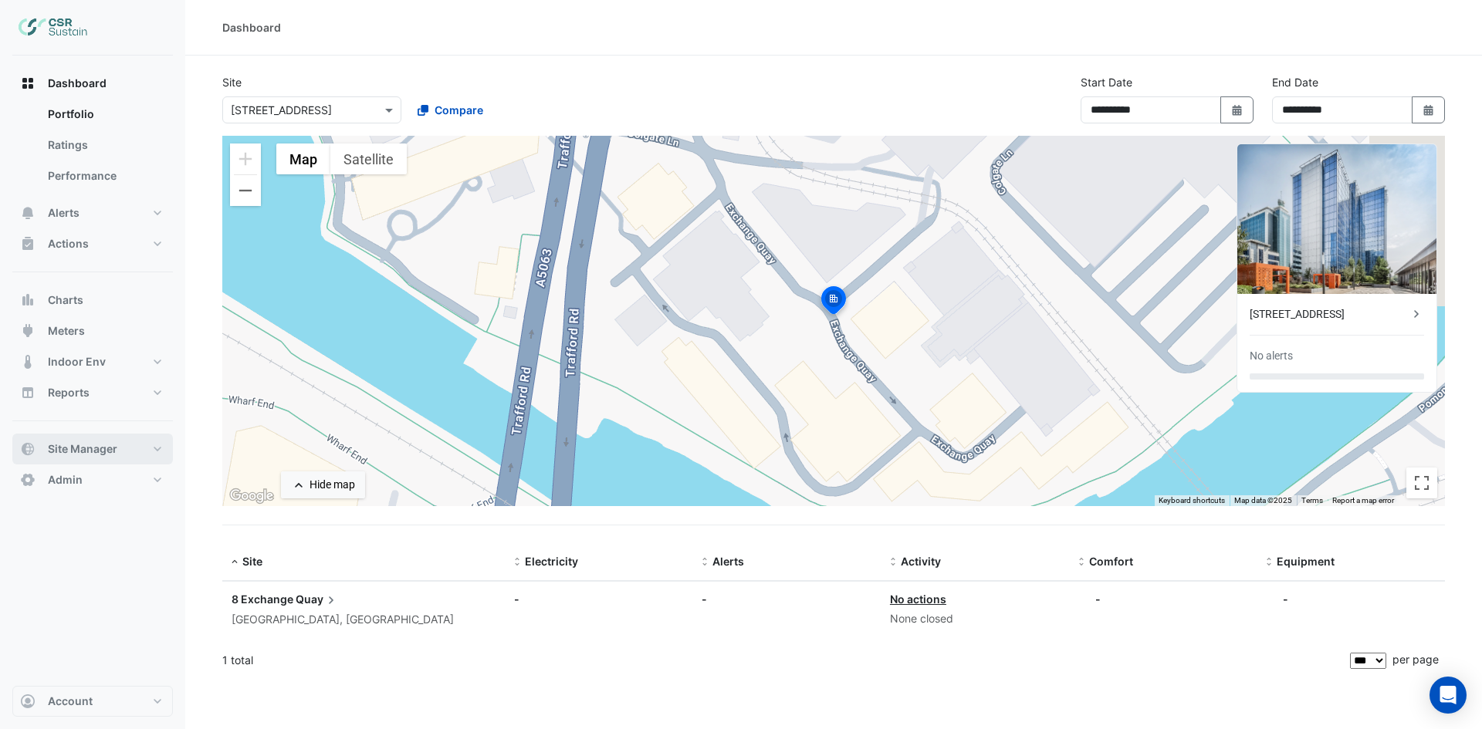
click at [142, 447] on button "Site Manager" at bounding box center [92, 449] width 161 height 31
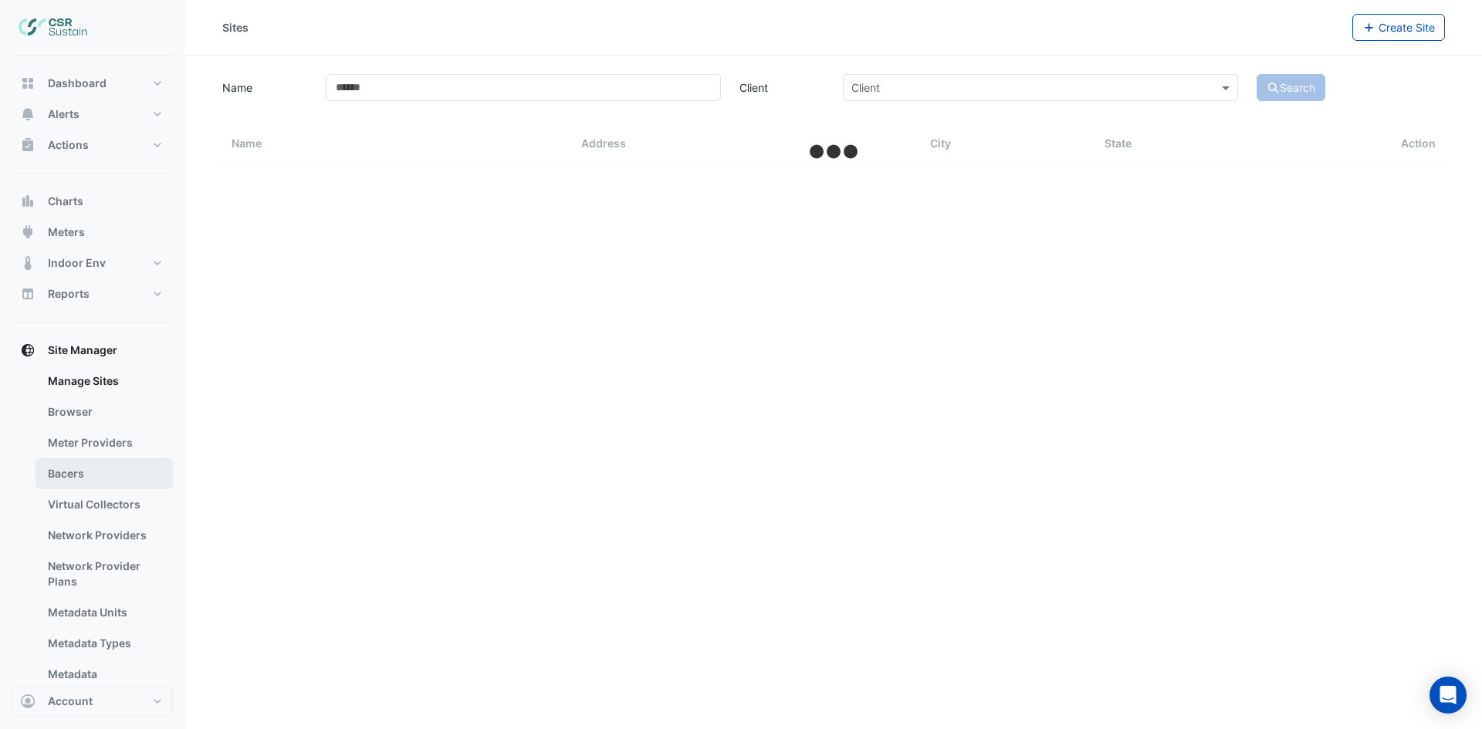
select select "***"
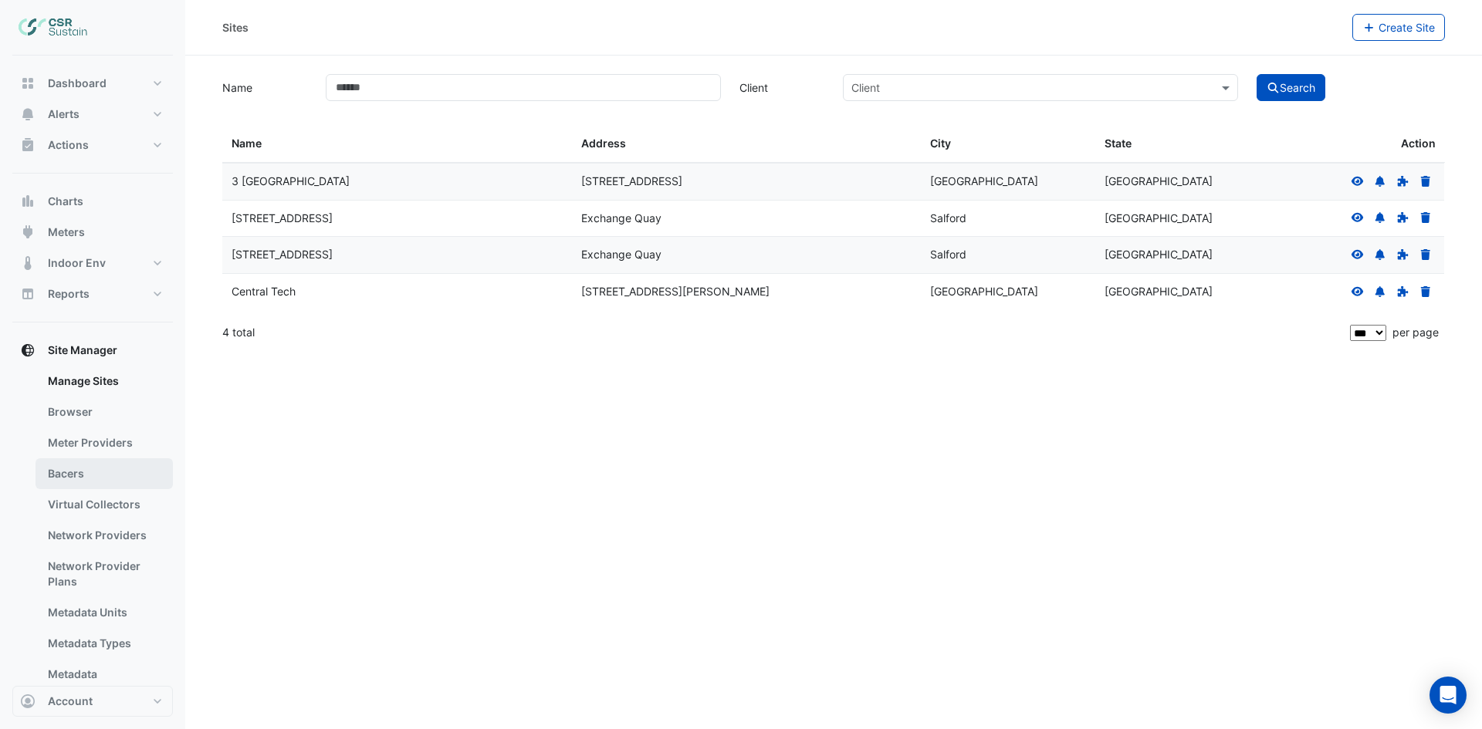
click at [107, 483] on link "Bacers" at bounding box center [103, 473] width 137 height 31
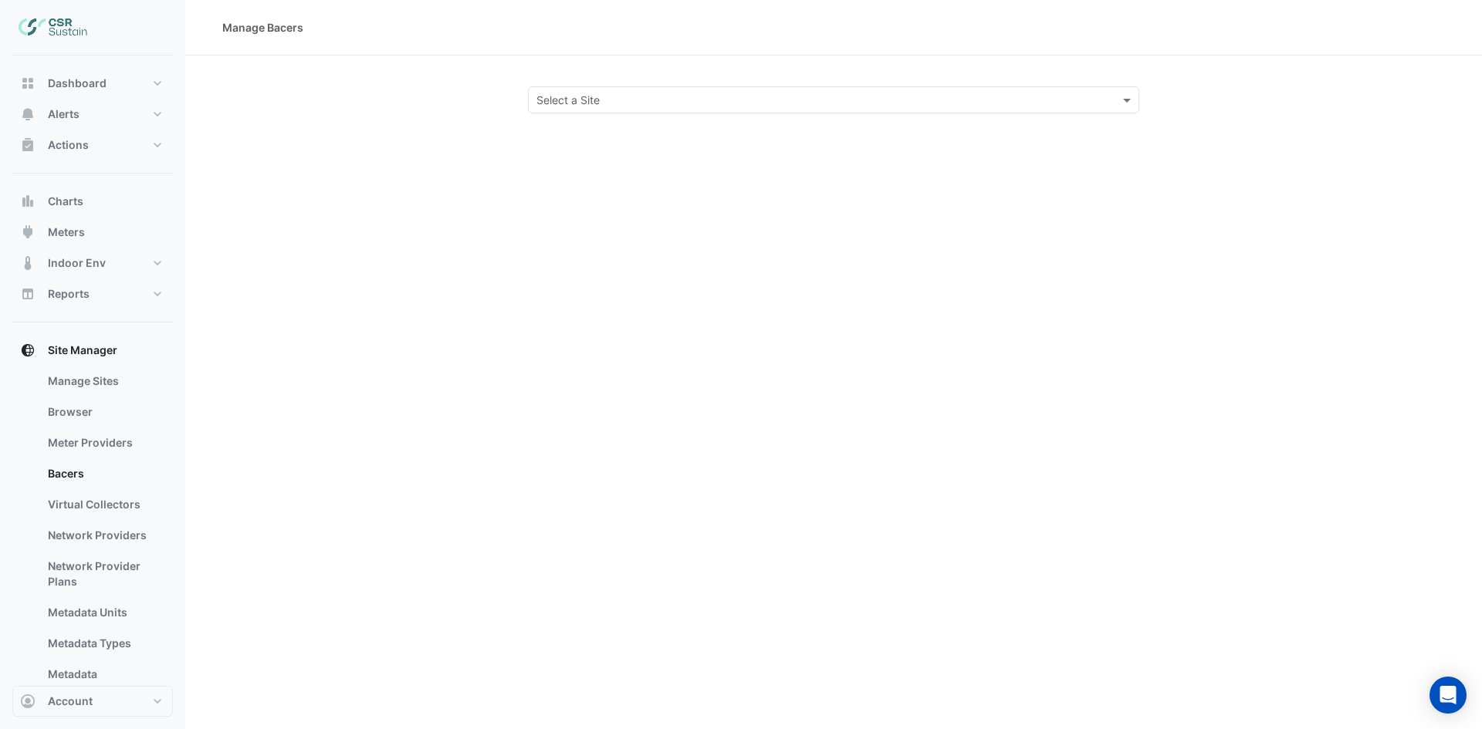
click at [718, 110] on div "Select a Site" at bounding box center [833, 99] width 611 height 27
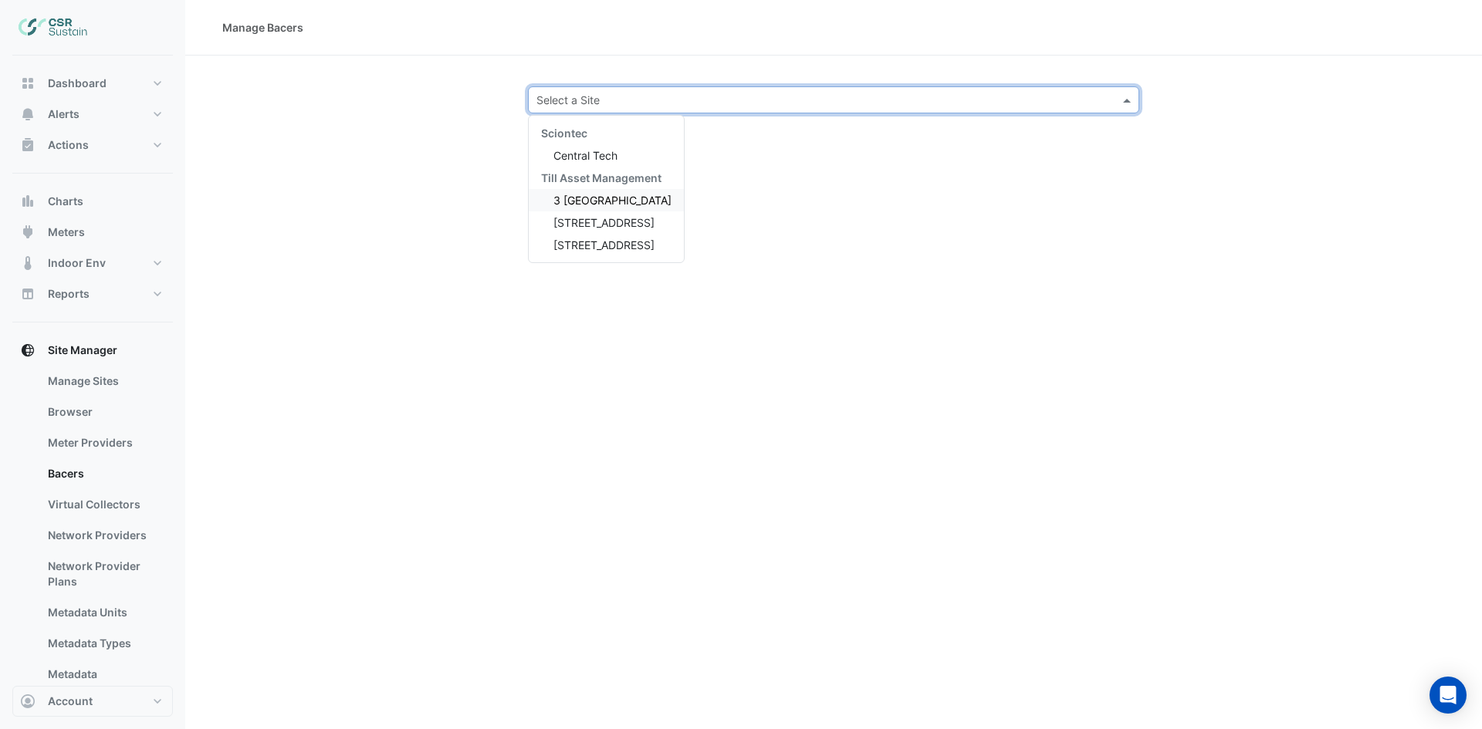
click at [610, 207] on div "3 [GEOGRAPHIC_DATA]" at bounding box center [606, 200] width 155 height 22
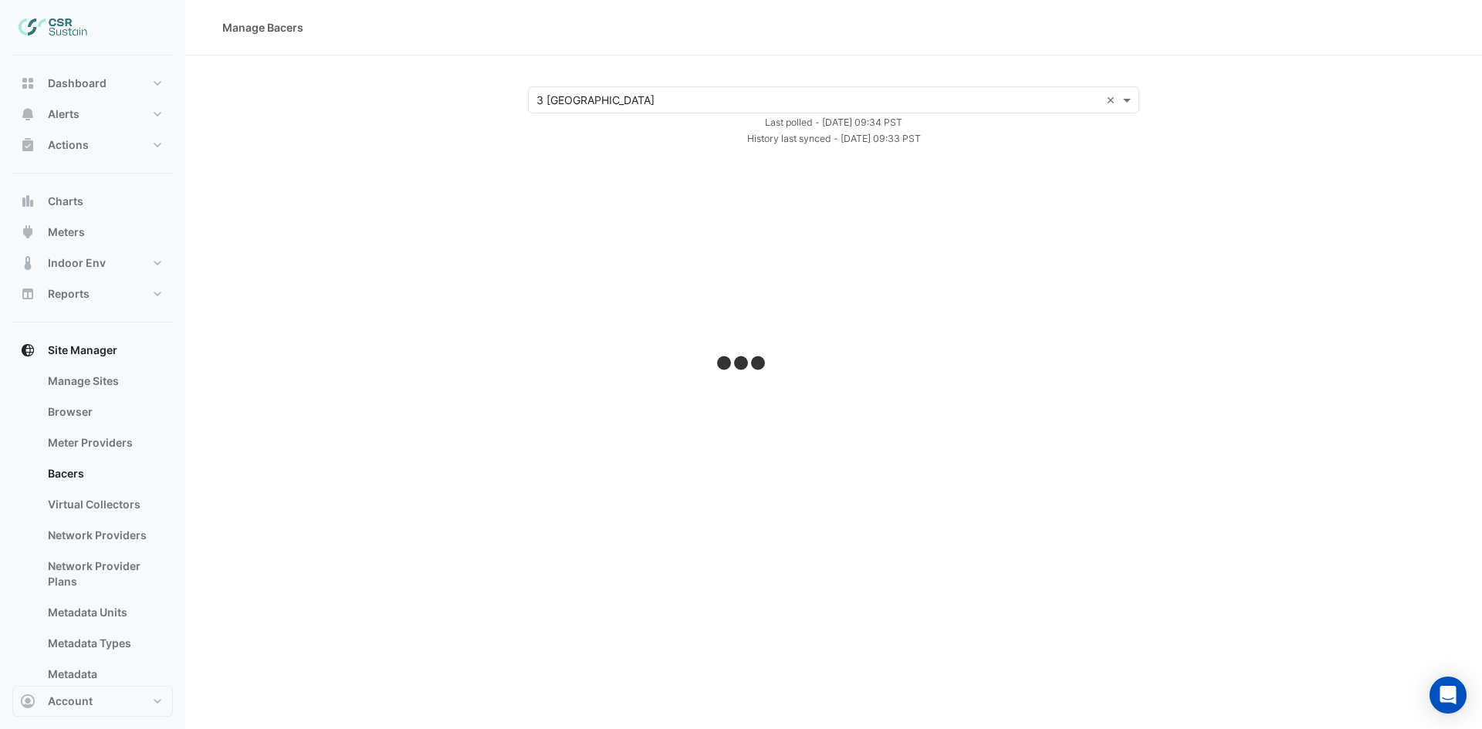
select select "***"
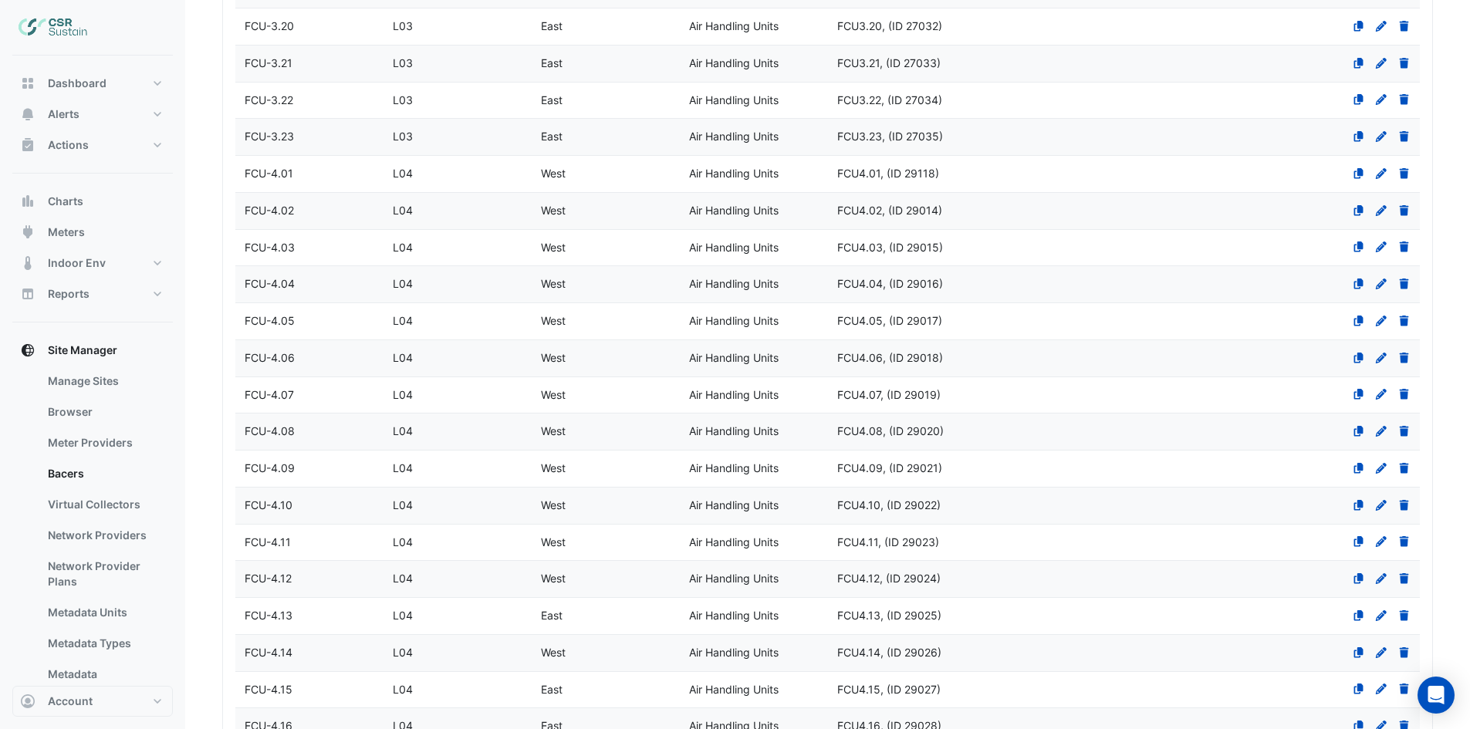
scroll to position [3660, 0]
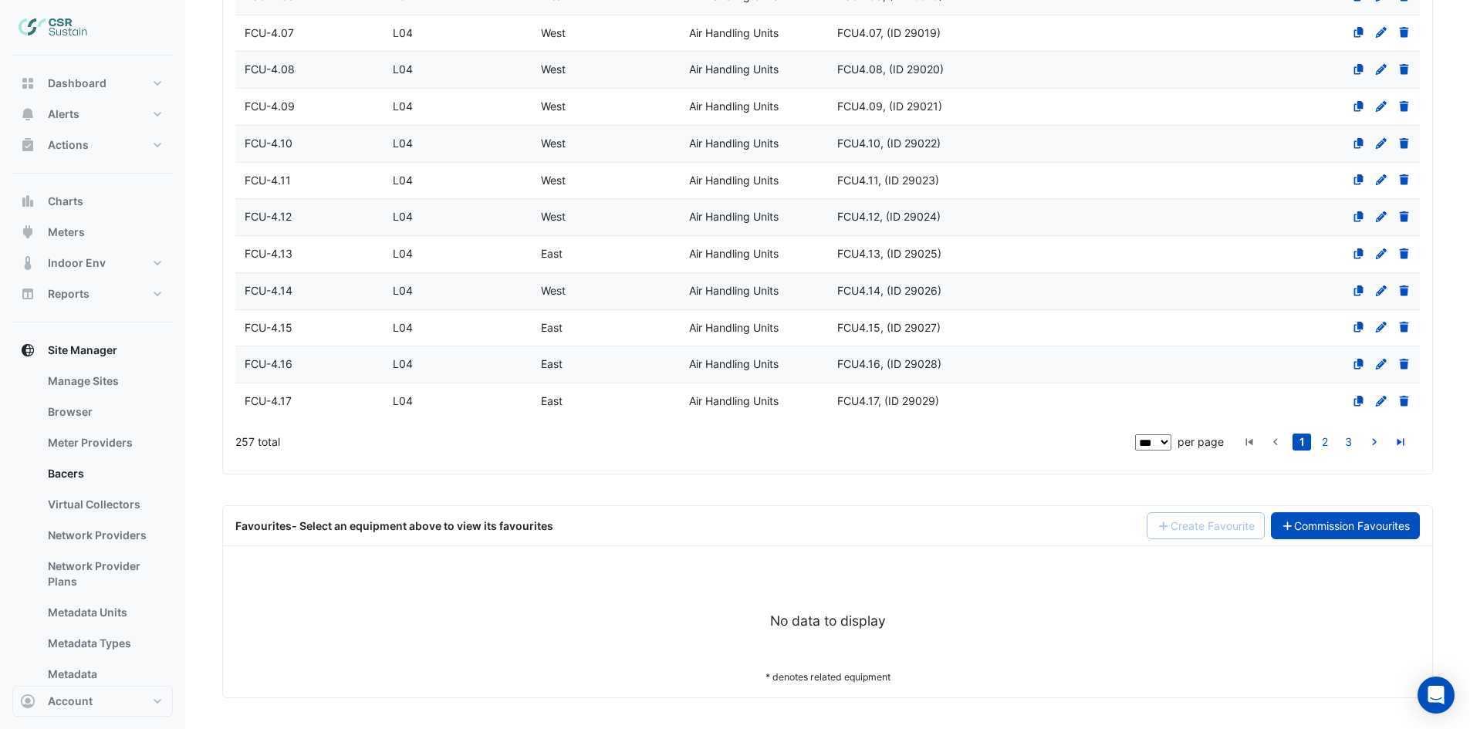
click at [1367, 522] on link "Commission Favourites" at bounding box center [1346, 525] width 150 height 27
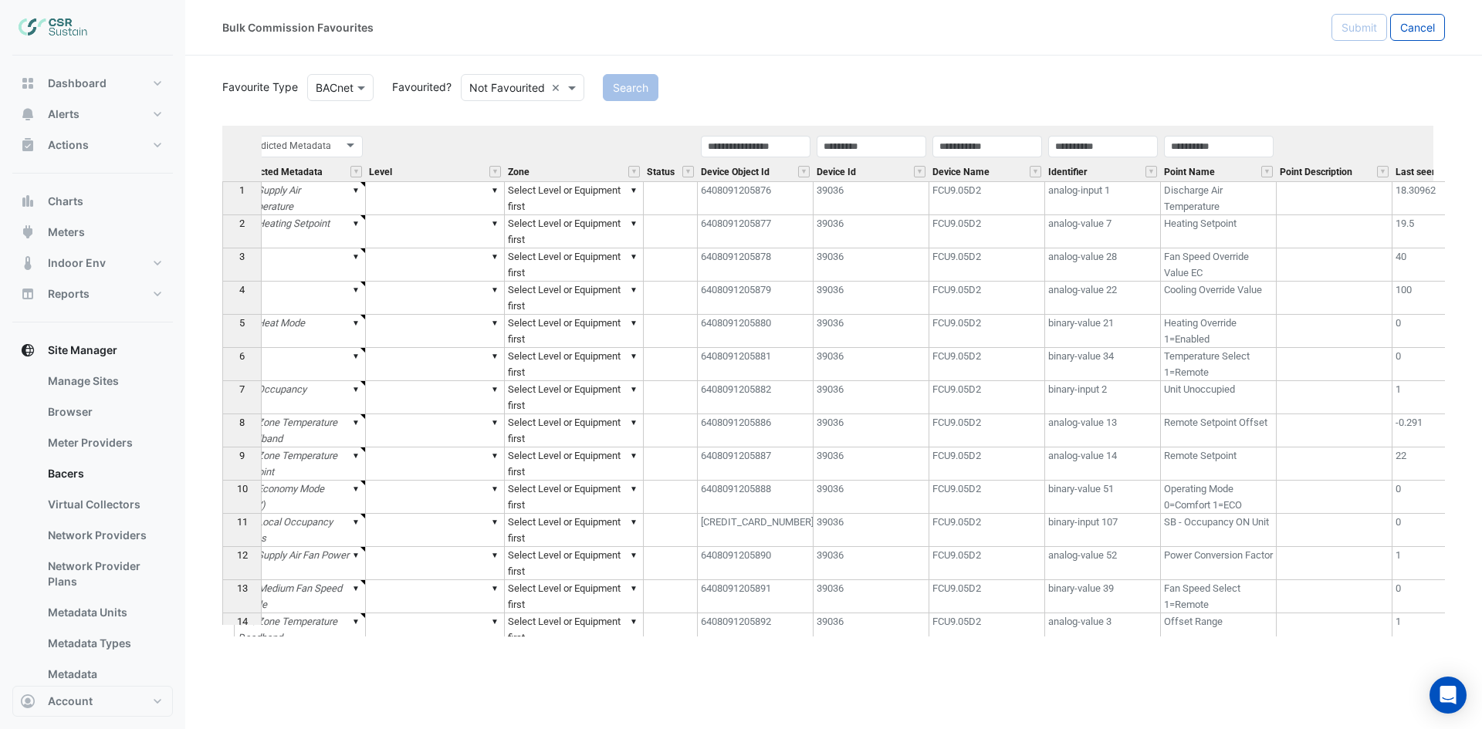
scroll to position [0, 303]
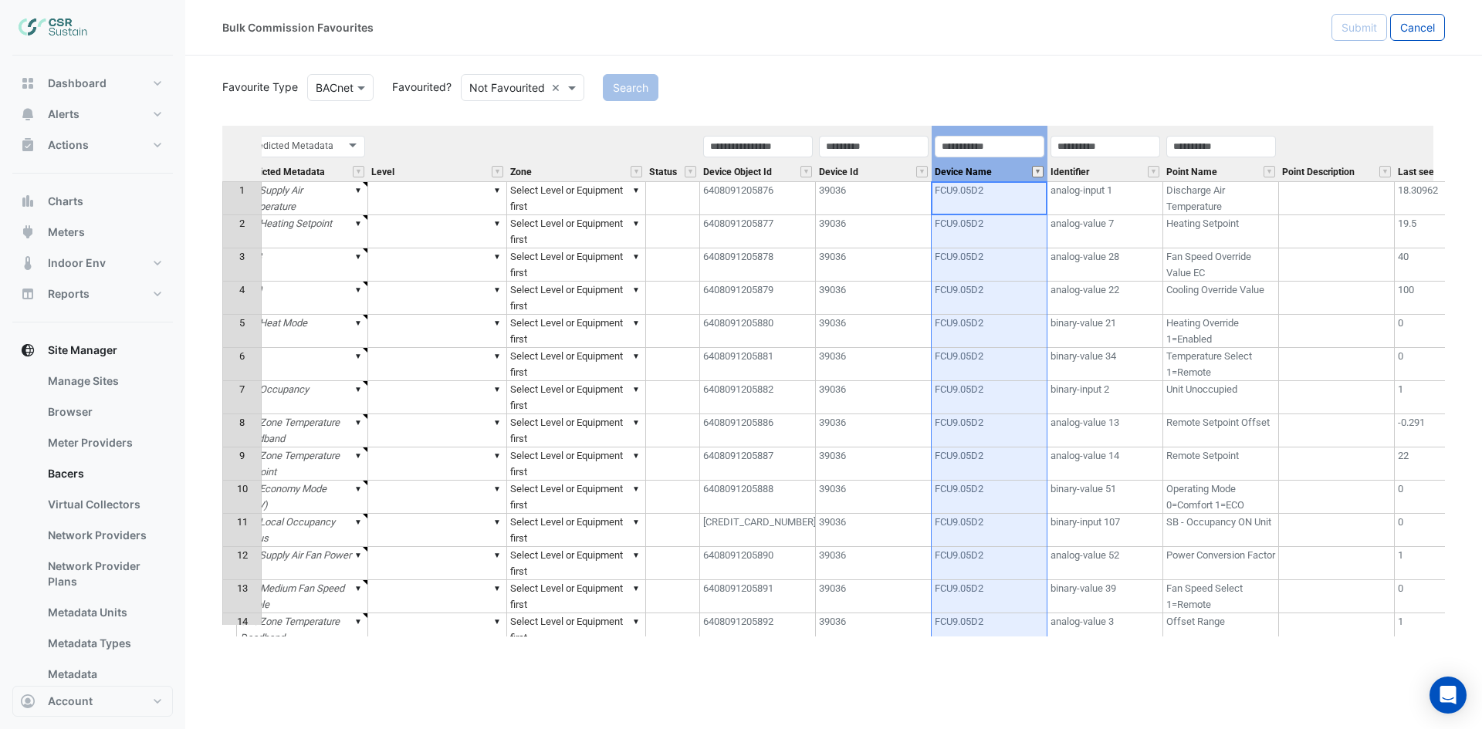
click at [1039, 174] on button "" at bounding box center [1038, 172] width 12 height 12
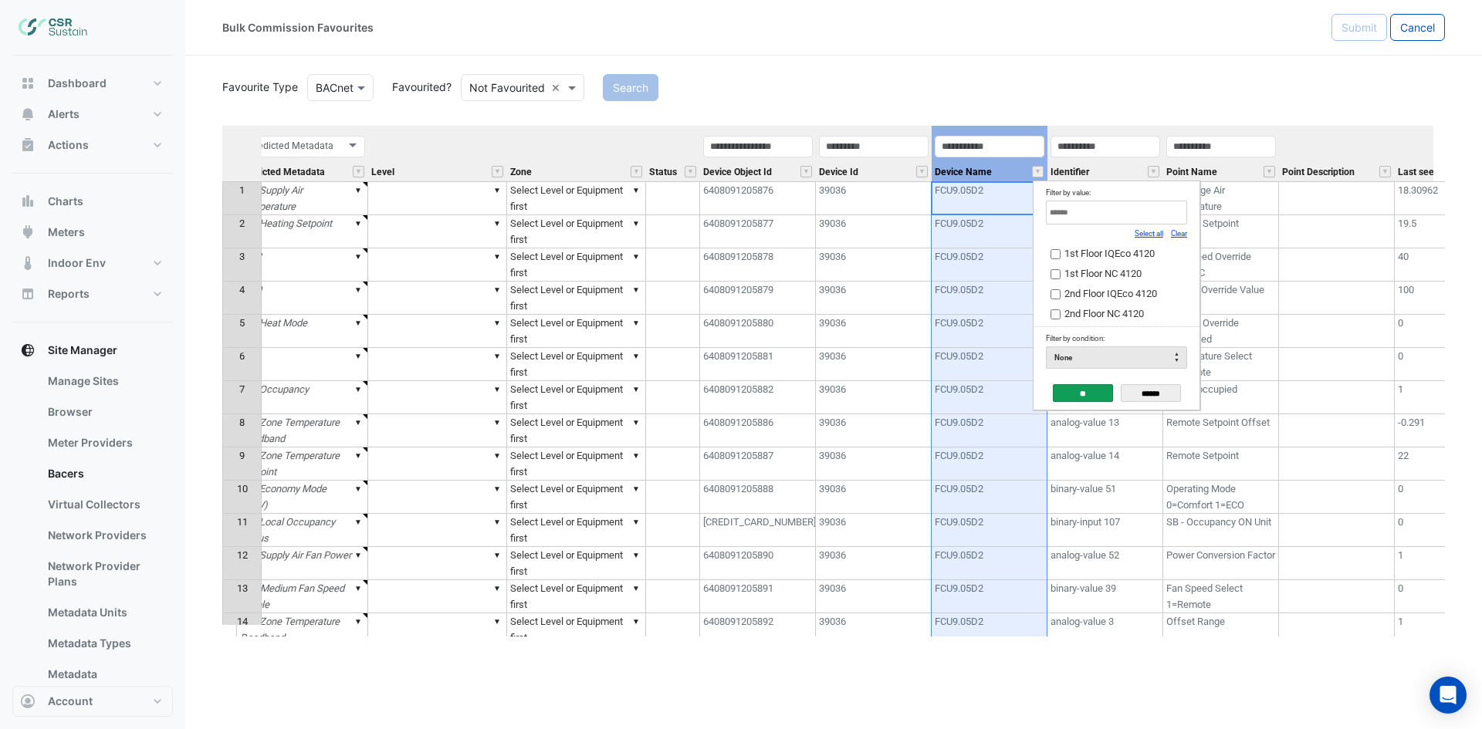
click at [1175, 234] on link "Clear" at bounding box center [1179, 233] width 16 height 8
click at [1055, 282] on label "1st Floor NC 4120" at bounding box center [1110, 273] width 120 height 16
click at [1096, 396] on input "**" at bounding box center [1083, 393] width 60 height 18
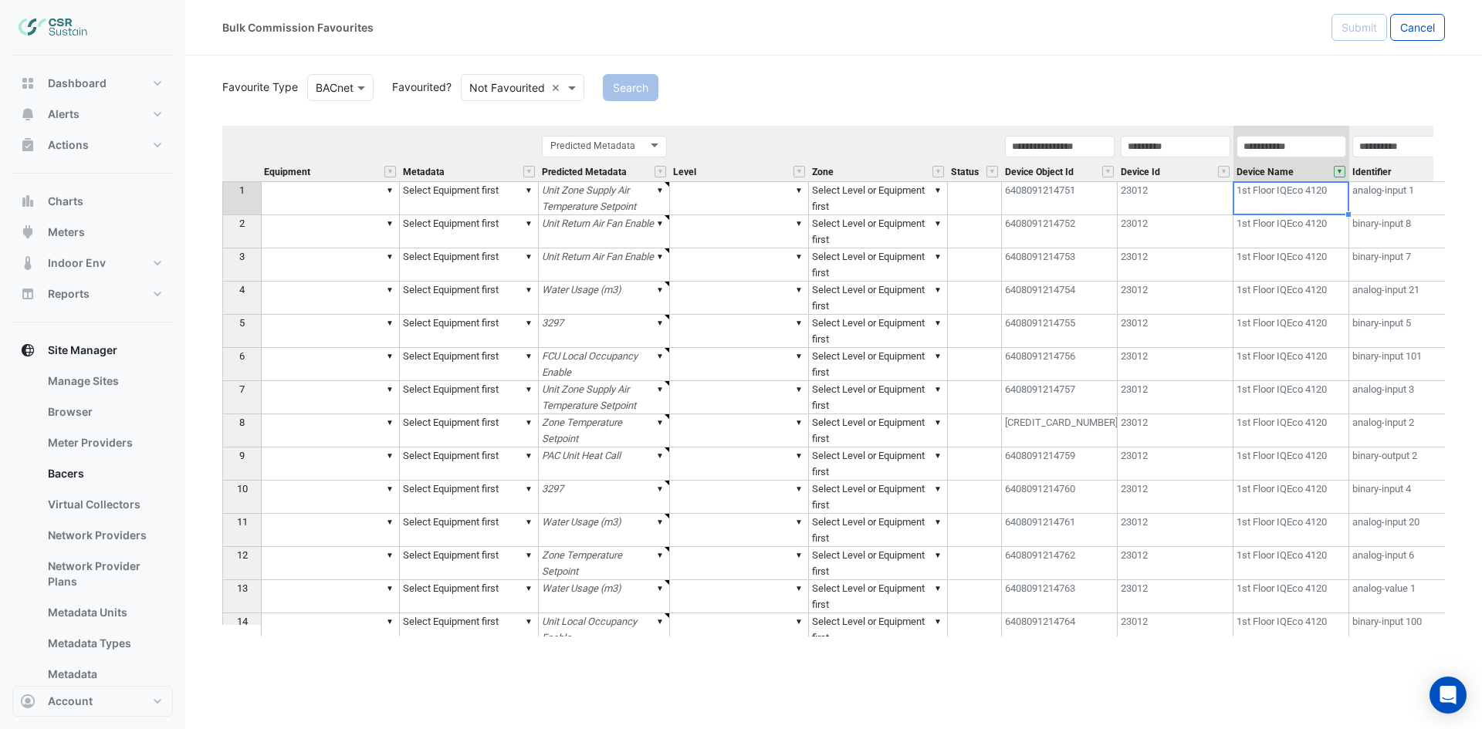
scroll to position [0, 464]
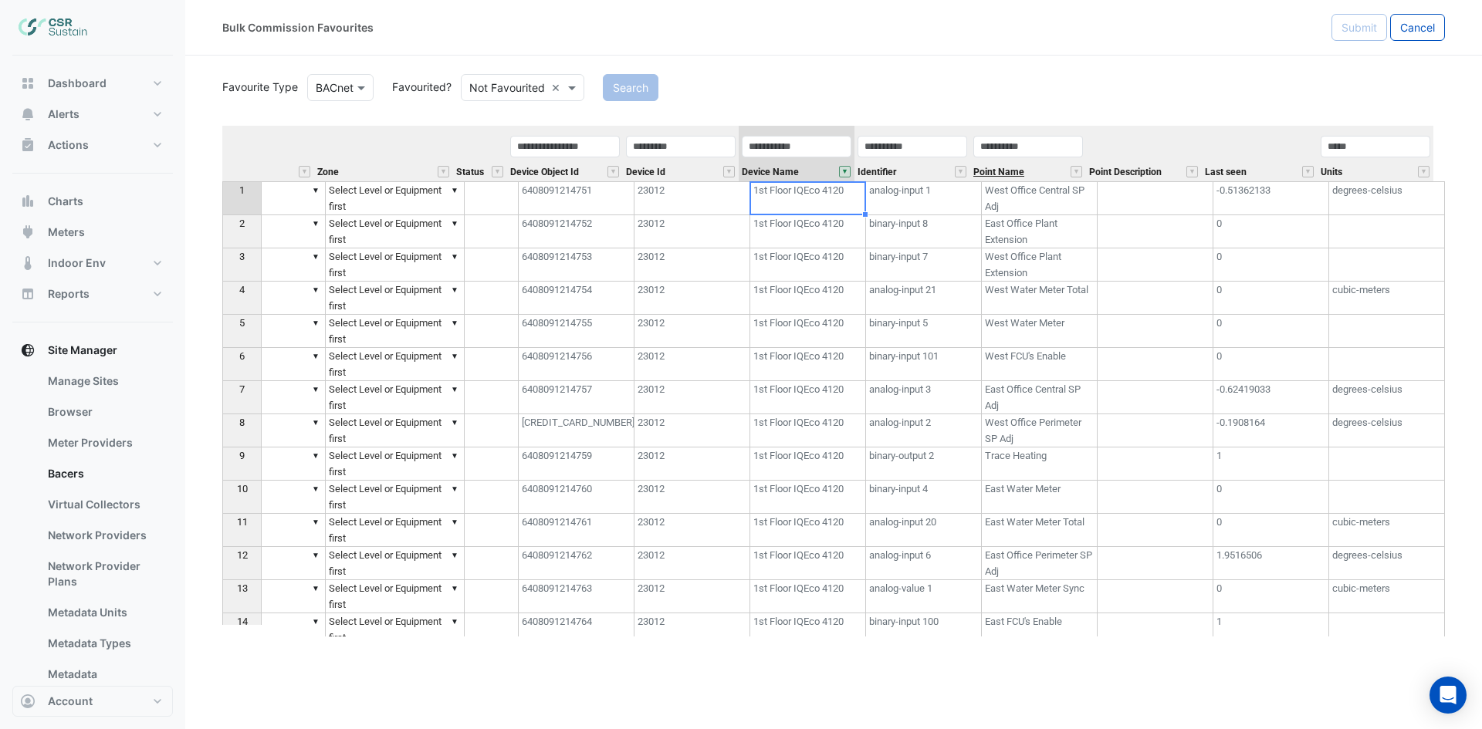
click at [1005, 174] on span "Point Name" at bounding box center [998, 172] width 51 height 10
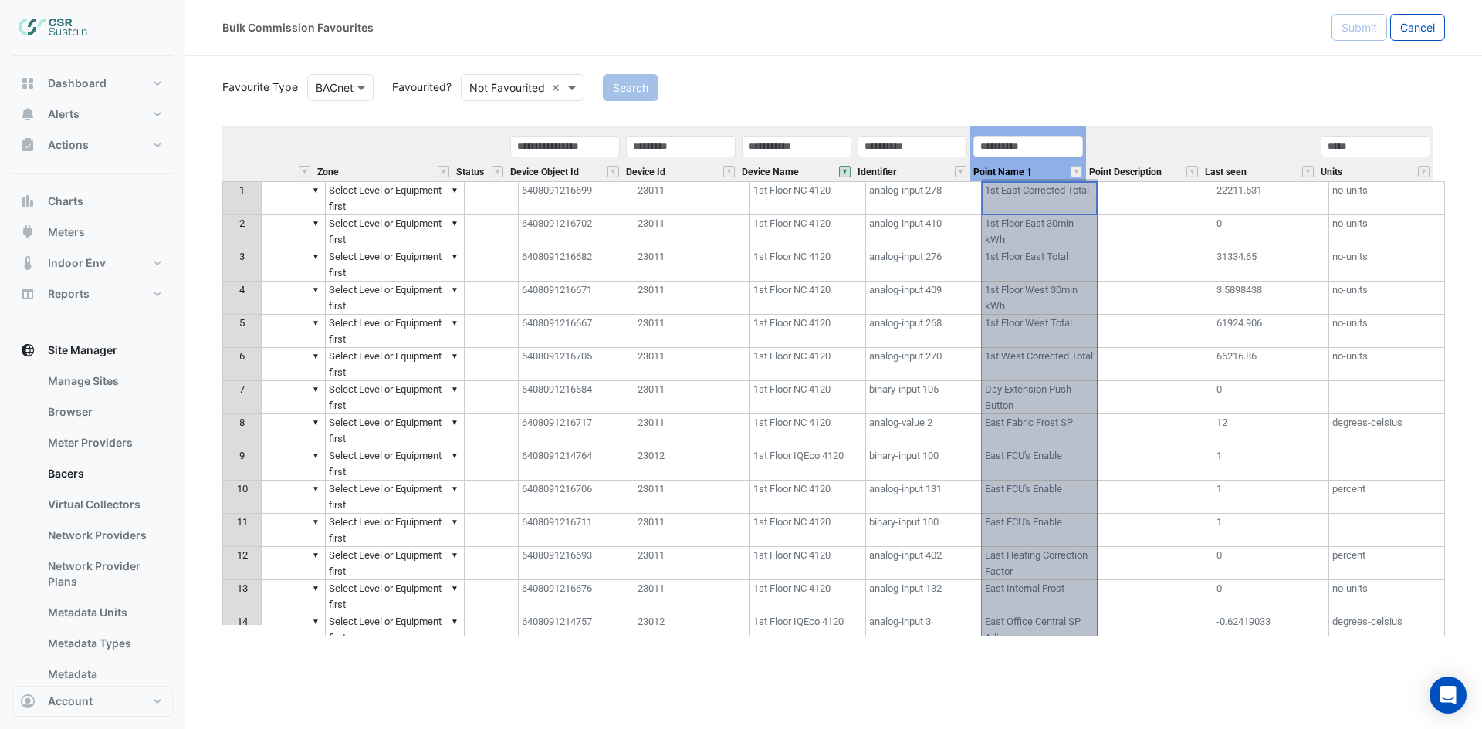
click at [1060, 130] on th "Point Name" at bounding box center [1028, 154] width 116 height 56
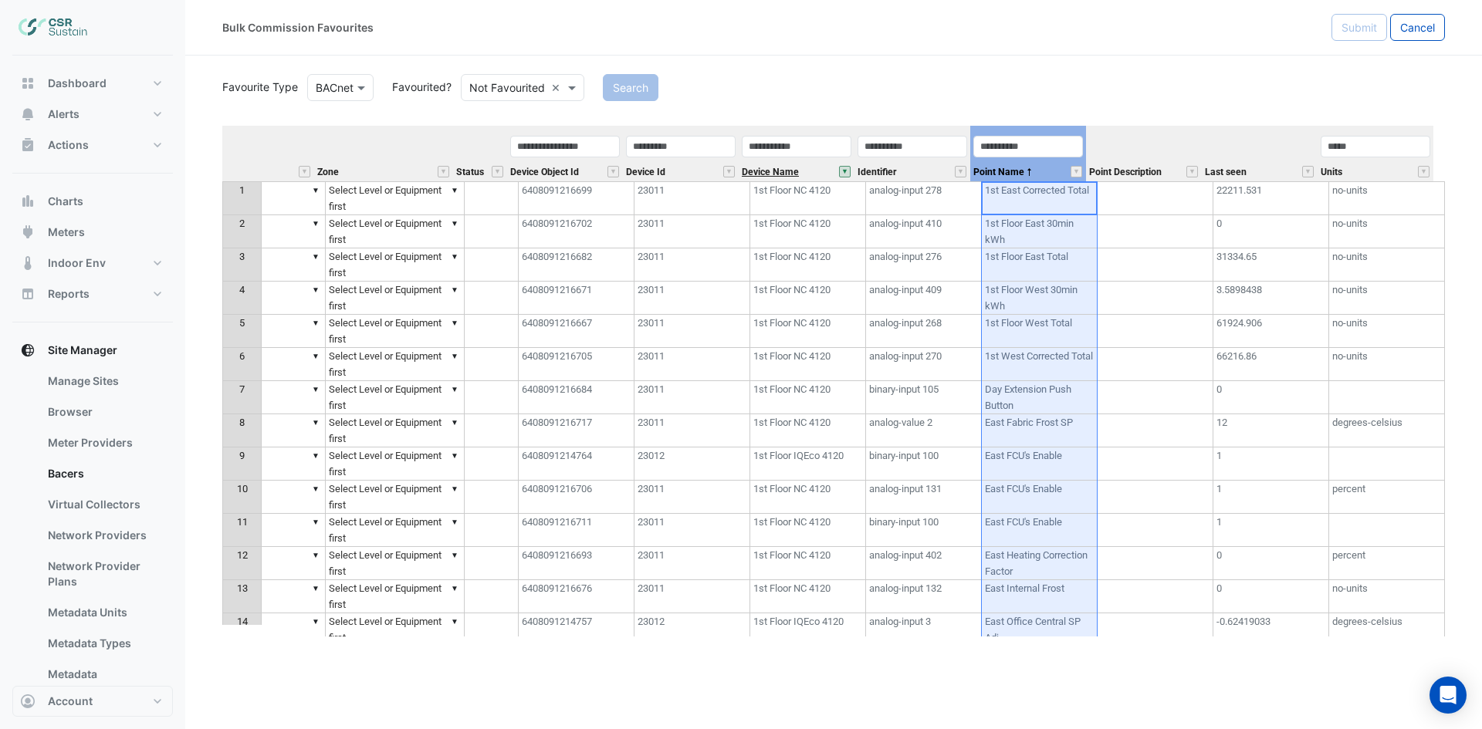
click at [786, 174] on span "Device Name" at bounding box center [770, 172] width 57 height 10
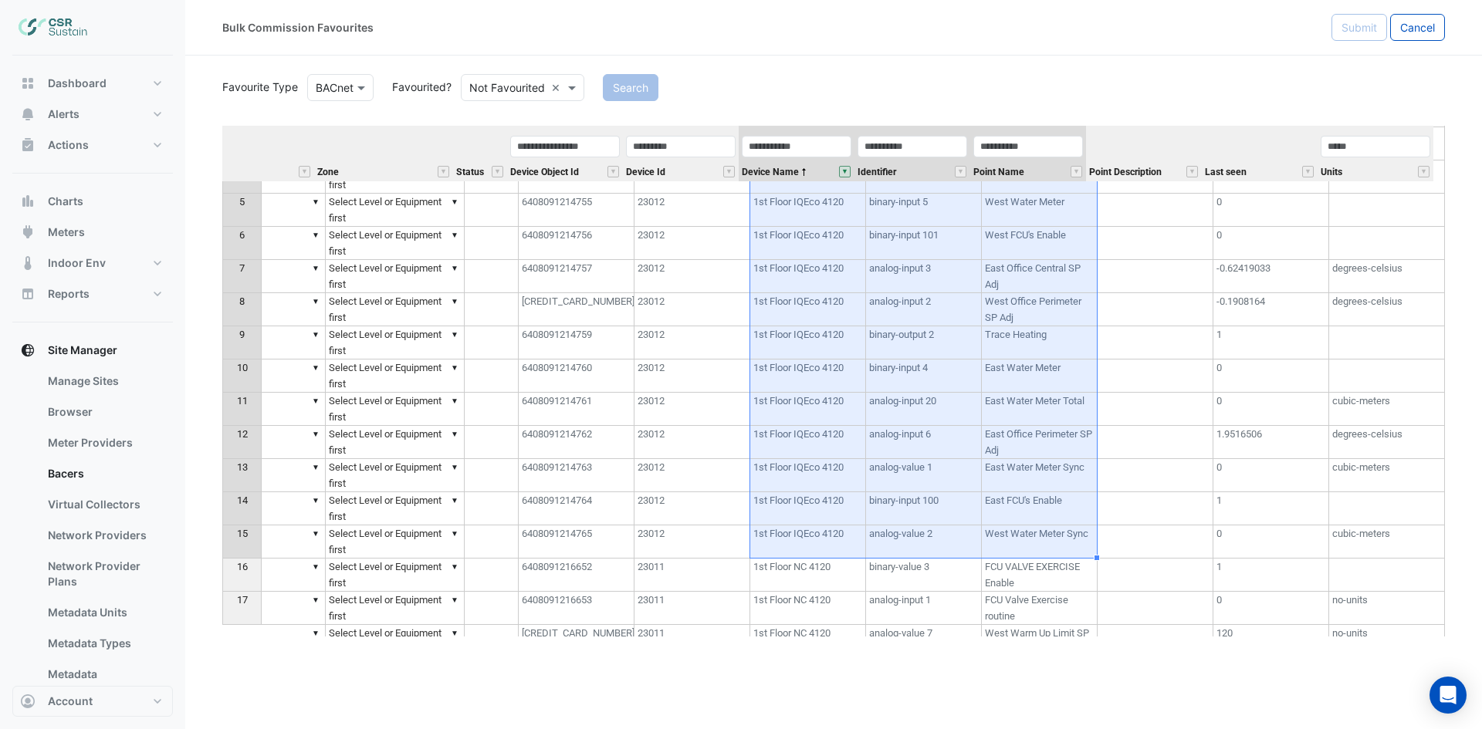
drag, startPoint x: 788, startPoint y: 199, endPoint x: 1039, endPoint y: 532, distance: 417.2
click at [1039, 532] on tbody "1 ▼ ▼ Select Equipment first ▼ Unit Zone Supply Air Temperature Setpoint ▼ ▼ Se…" at bounding box center [591, 409] width 1706 height 698
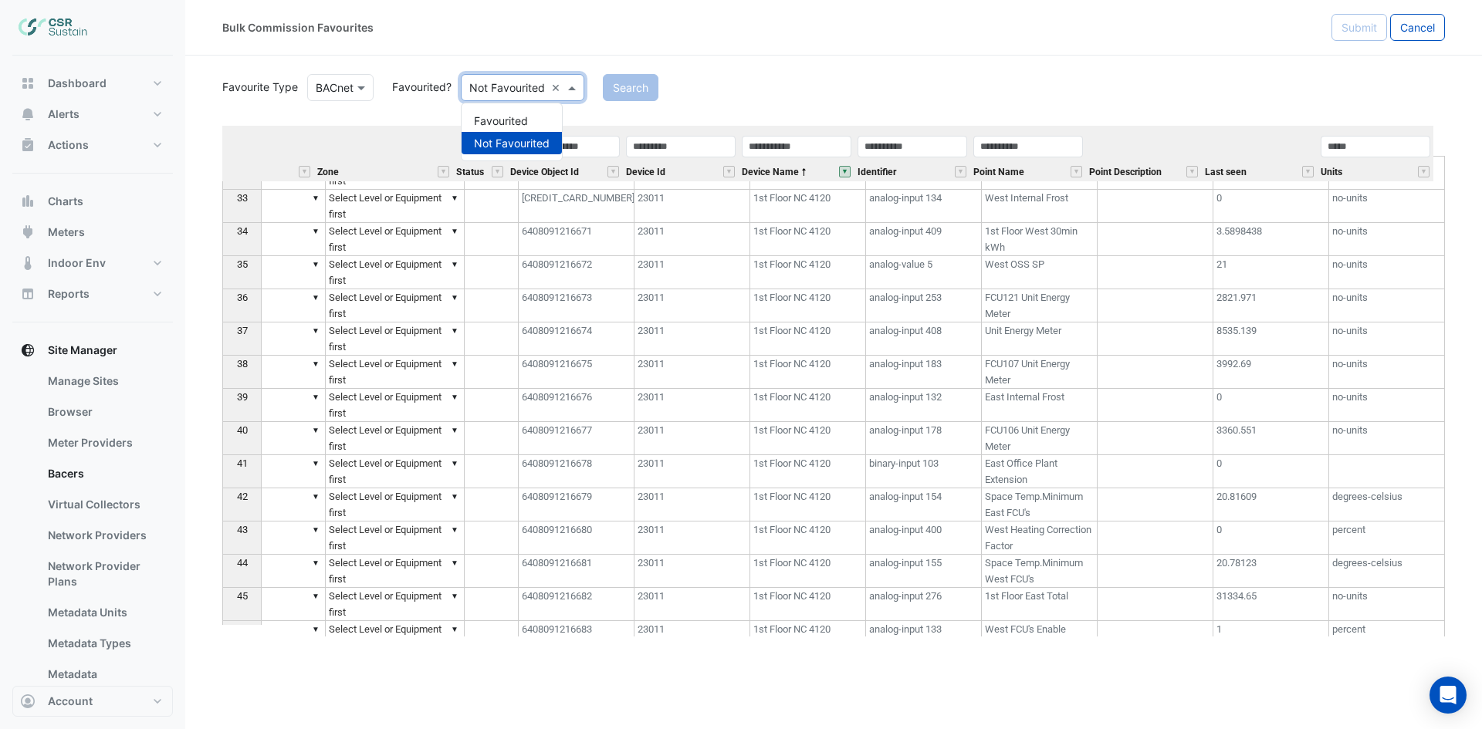
click at [576, 87] on span at bounding box center [573, 87] width 19 height 16
click at [509, 123] on div "Favourited" at bounding box center [511, 121] width 100 height 22
click at [594, 88] on button "Search" at bounding box center [609, 87] width 56 height 27
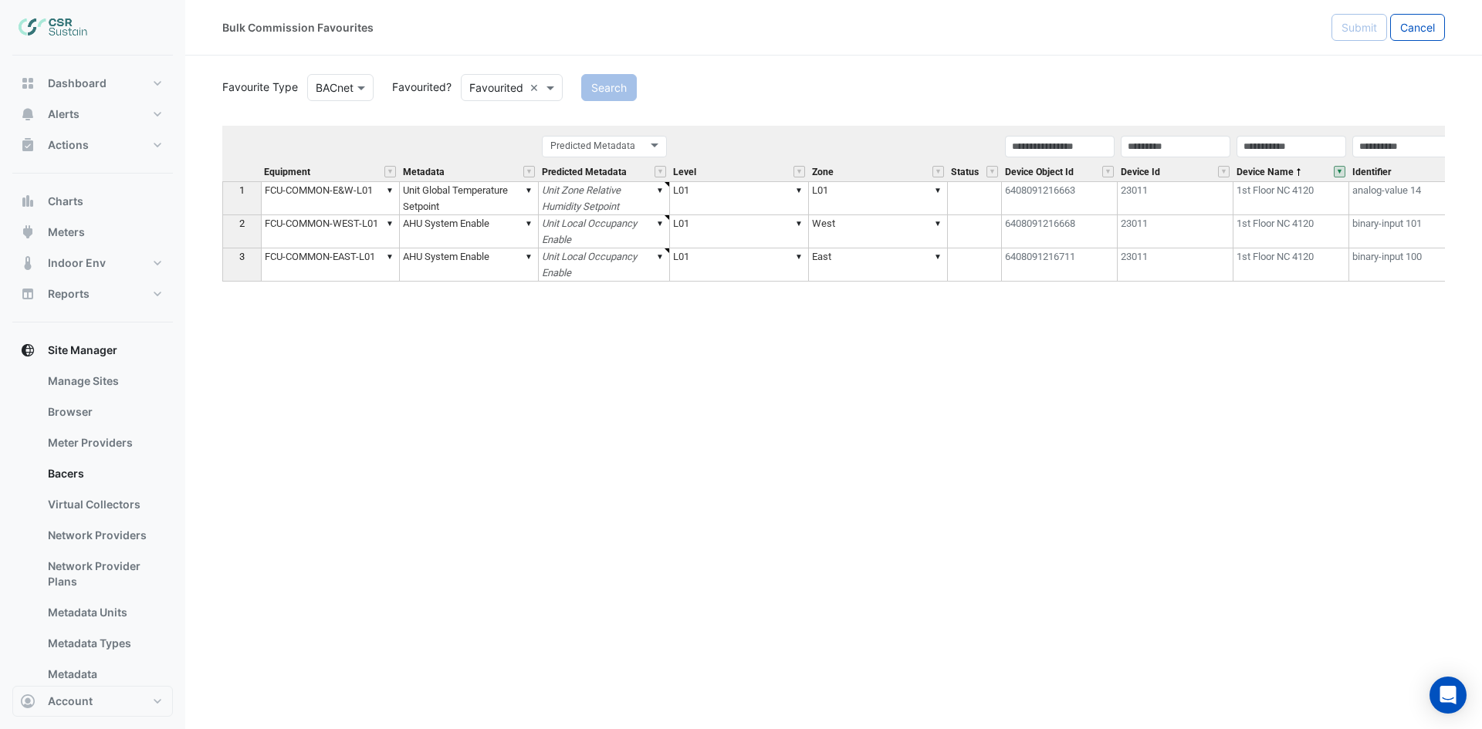
type textarea "******"
click at [1342, 170] on button "" at bounding box center [1340, 172] width 12 height 12
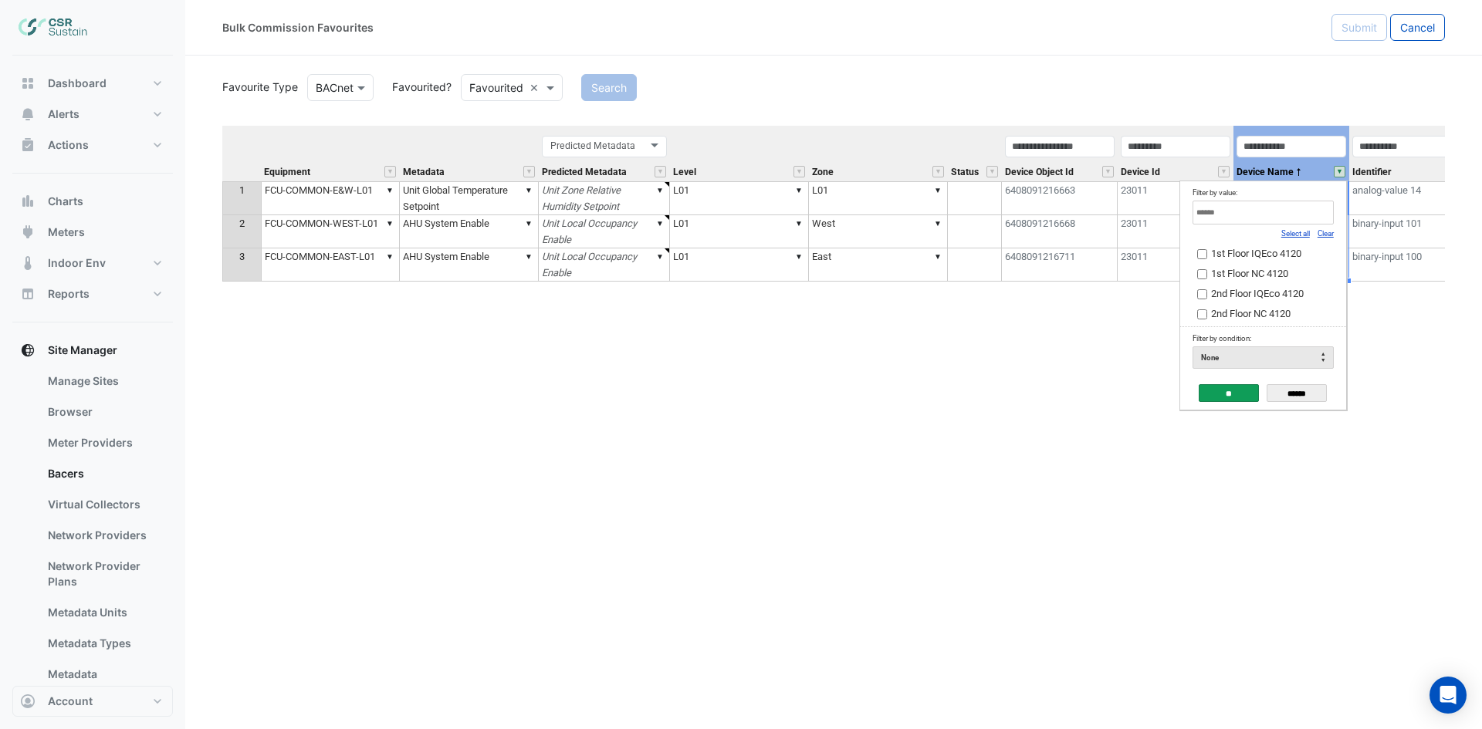
click at [1301, 235] on link "Select all" at bounding box center [1295, 233] width 29 height 8
click at [1226, 394] on input "**" at bounding box center [1228, 393] width 60 height 18
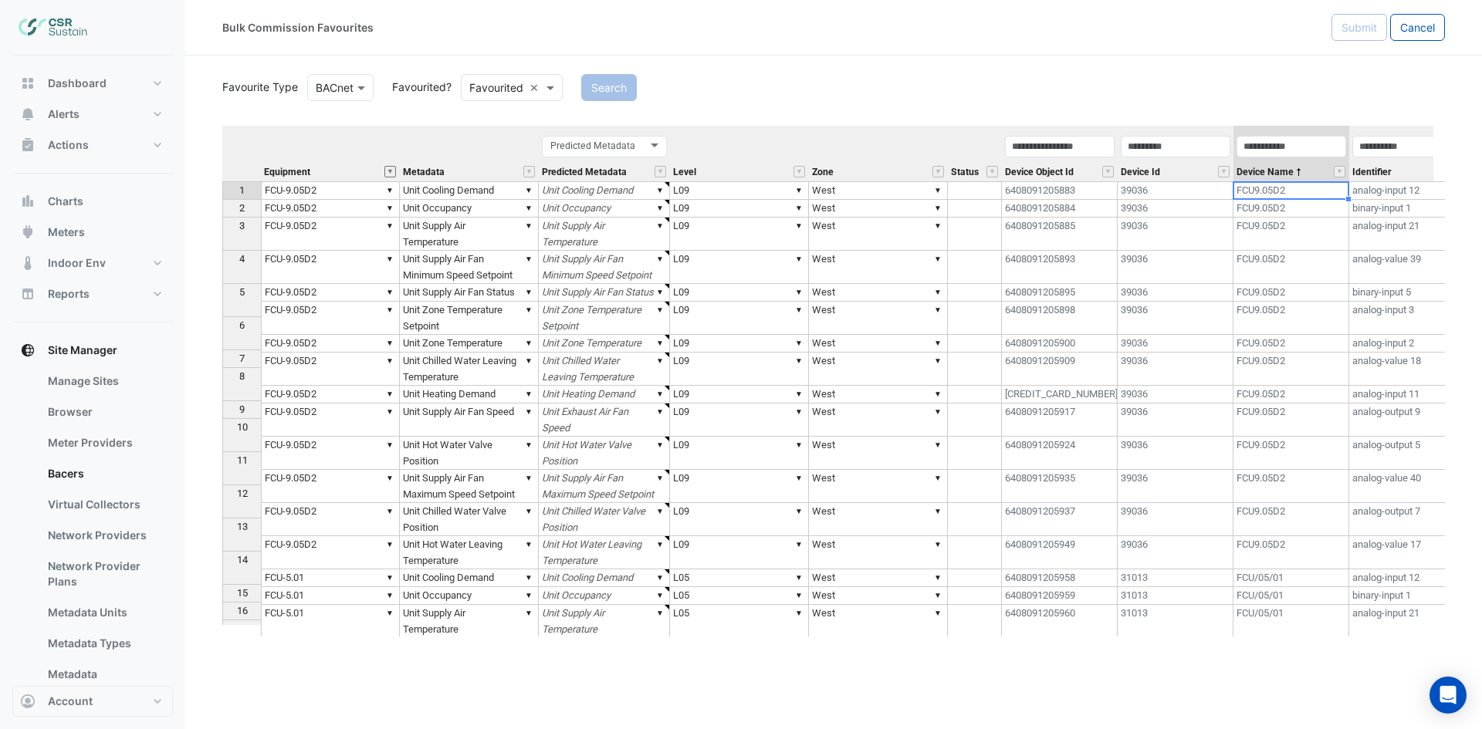
click at [390, 174] on button "" at bounding box center [390, 172] width 12 height 12
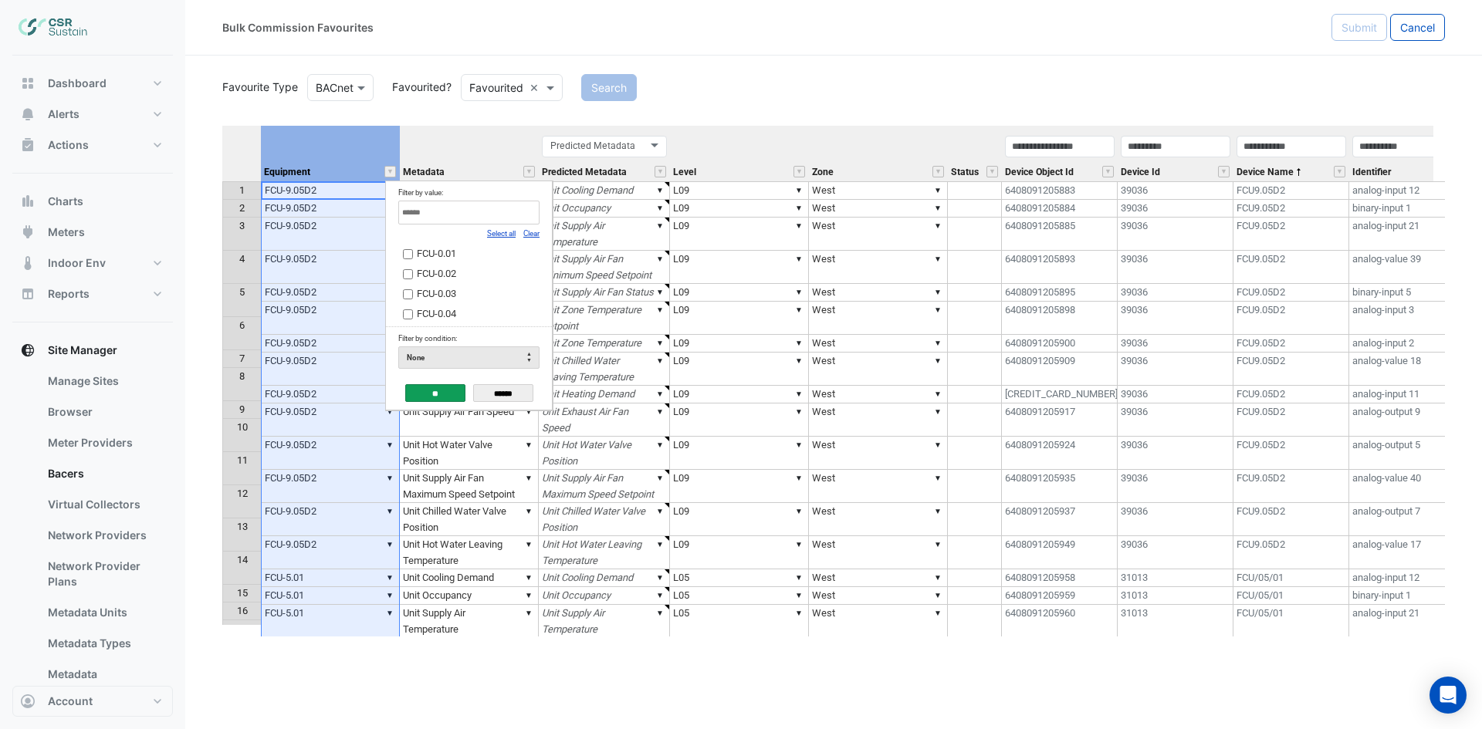
click at [536, 235] on link "Clear" at bounding box center [531, 233] width 16 height 8
click at [507, 212] on input "Filter by value:" at bounding box center [468, 213] width 141 height 24
click at [532, 237] on link "Clear" at bounding box center [531, 233] width 16 height 8
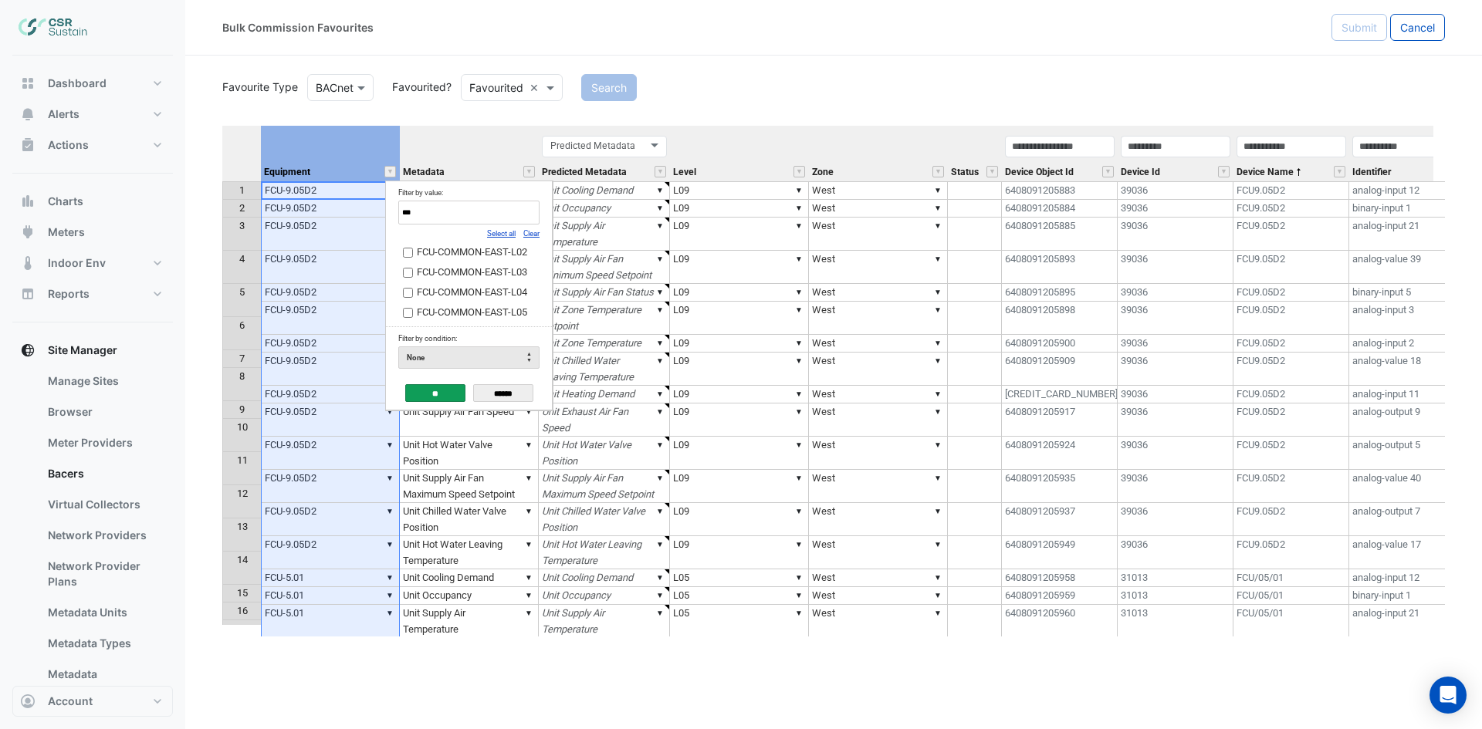
click at [532, 229] on link "Clear" at bounding box center [531, 233] width 16 height 8
drag, startPoint x: 532, startPoint y: 229, endPoint x: 524, endPoint y: 230, distance: 7.8
click at [531, 230] on link "Clear" at bounding box center [531, 233] width 16 height 8
drag, startPoint x: 465, startPoint y: 220, endPoint x: 348, endPoint y: 220, distance: 116.5
click at [348, 220] on body "Bulk Commission Favourites Submit Cancel Favourite Type Favourite Type BACnet F…" at bounding box center [741, 364] width 1482 height 729
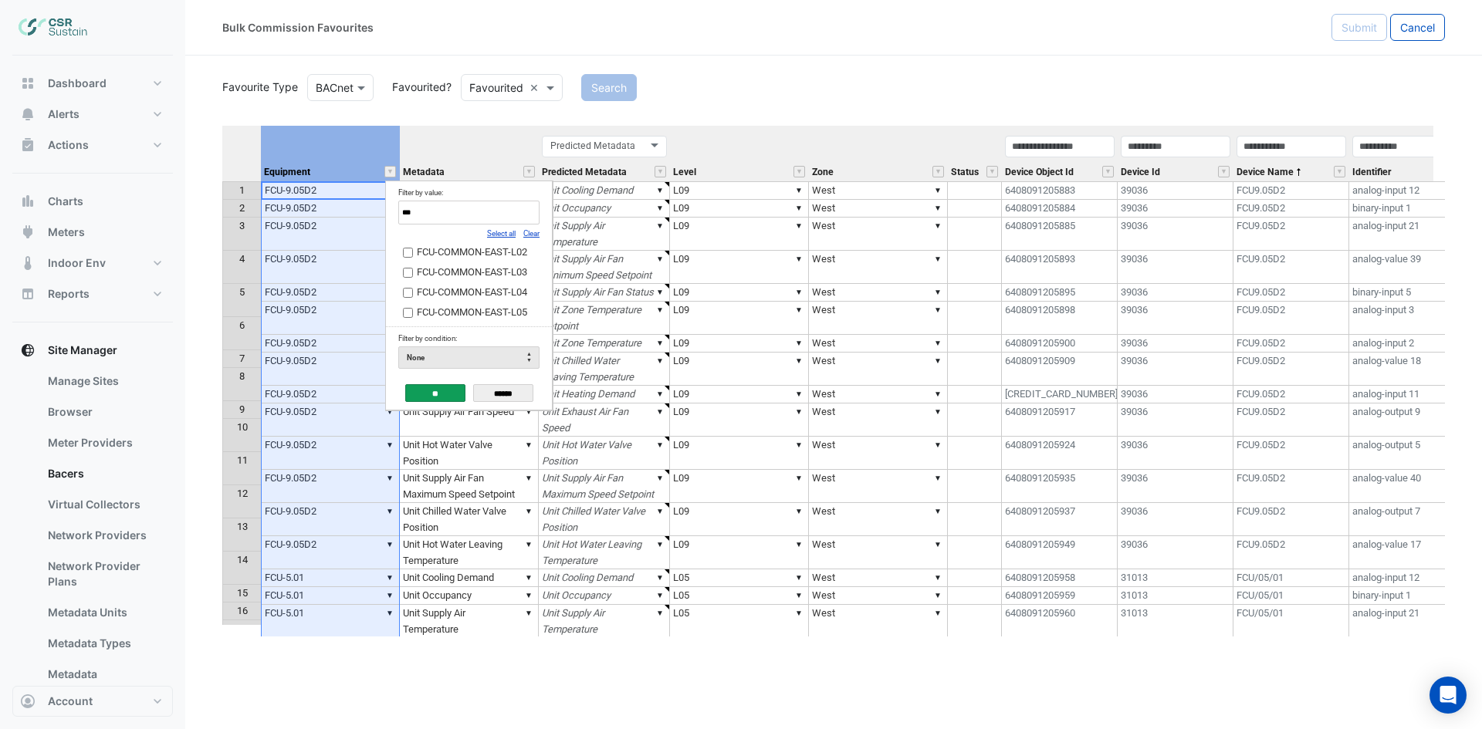
paste input "**********"
type input "**********"
click at [415, 251] on label "FCU-COMMON-EAST-GF" at bounding box center [463, 253] width 120 height 16
click at [440, 394] on input "**" at bounding box center [435, 393] width 60 height 18
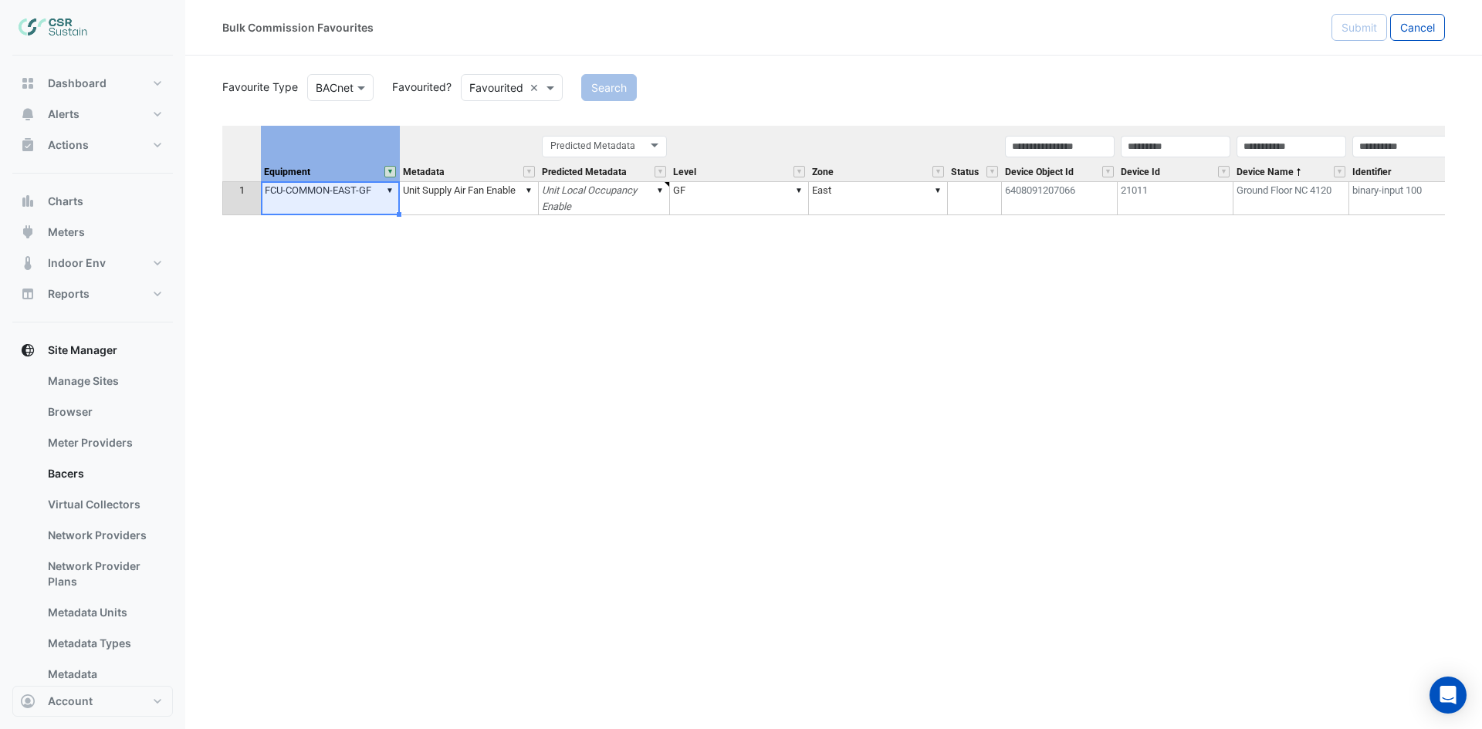
click at [387, 174] on button "" at bounding box center [390, 172] width 12 height 12
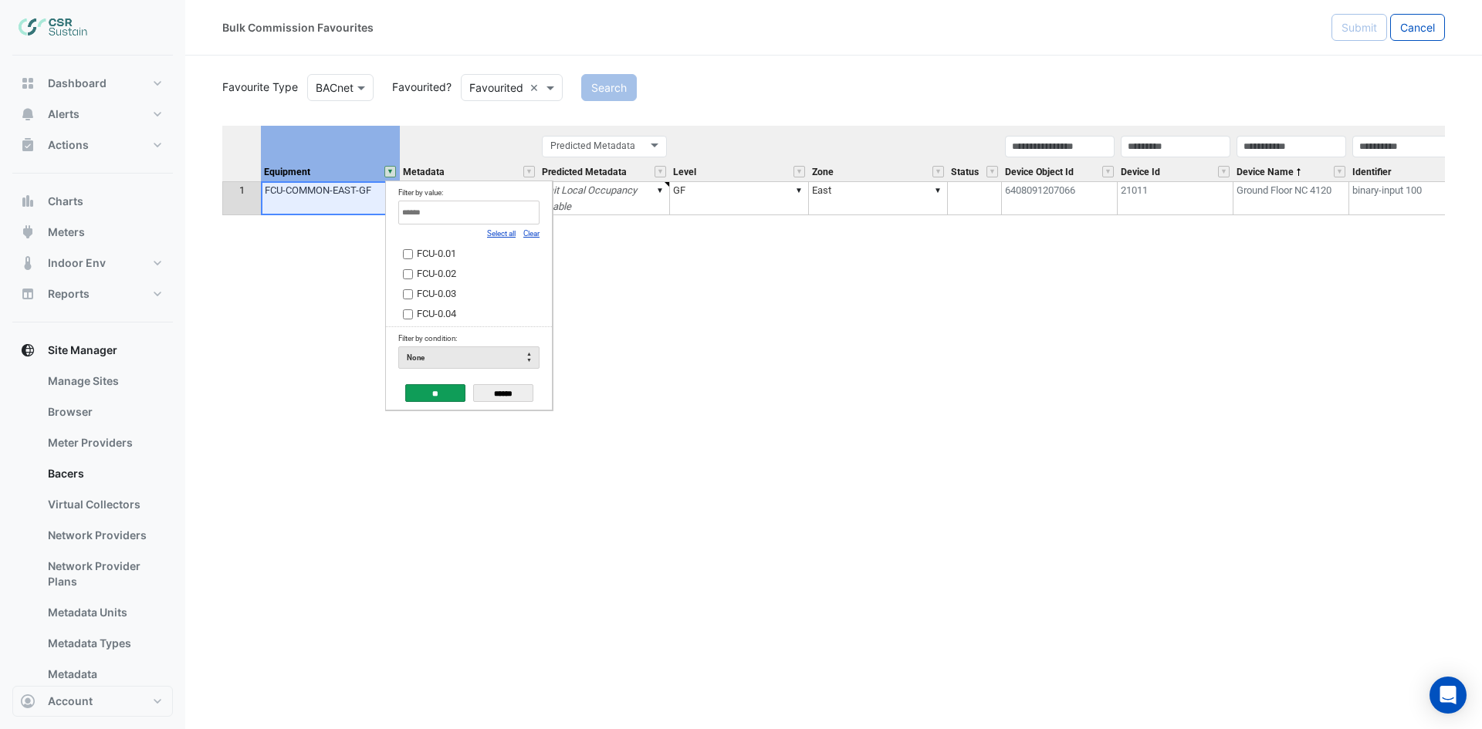
click at [446, 227] on div "Select all Clear" at bounding box center [468, 233] width 141 height 17
click at [446, 215] on input "Filter by value:" at bounding box center [468, 213] width 141 height 24
paste input "**********"
type input "**********"
click at [462, 255] on span "FCU-COMMON-WEST-GF" at bounding box center [472, 254] width 110 height 12
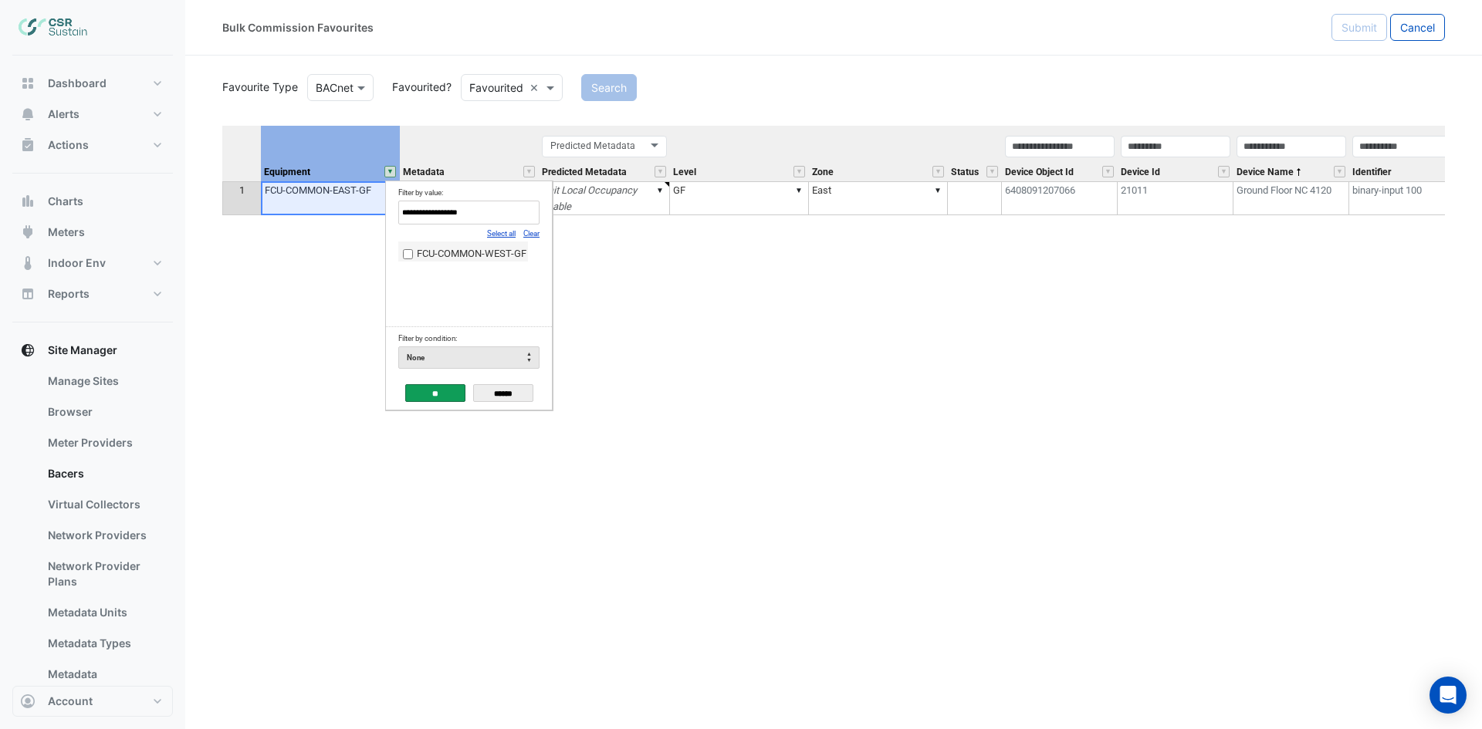
click at [438, 397] on input "**" at bounding box center [435, 393] width 60 height 18
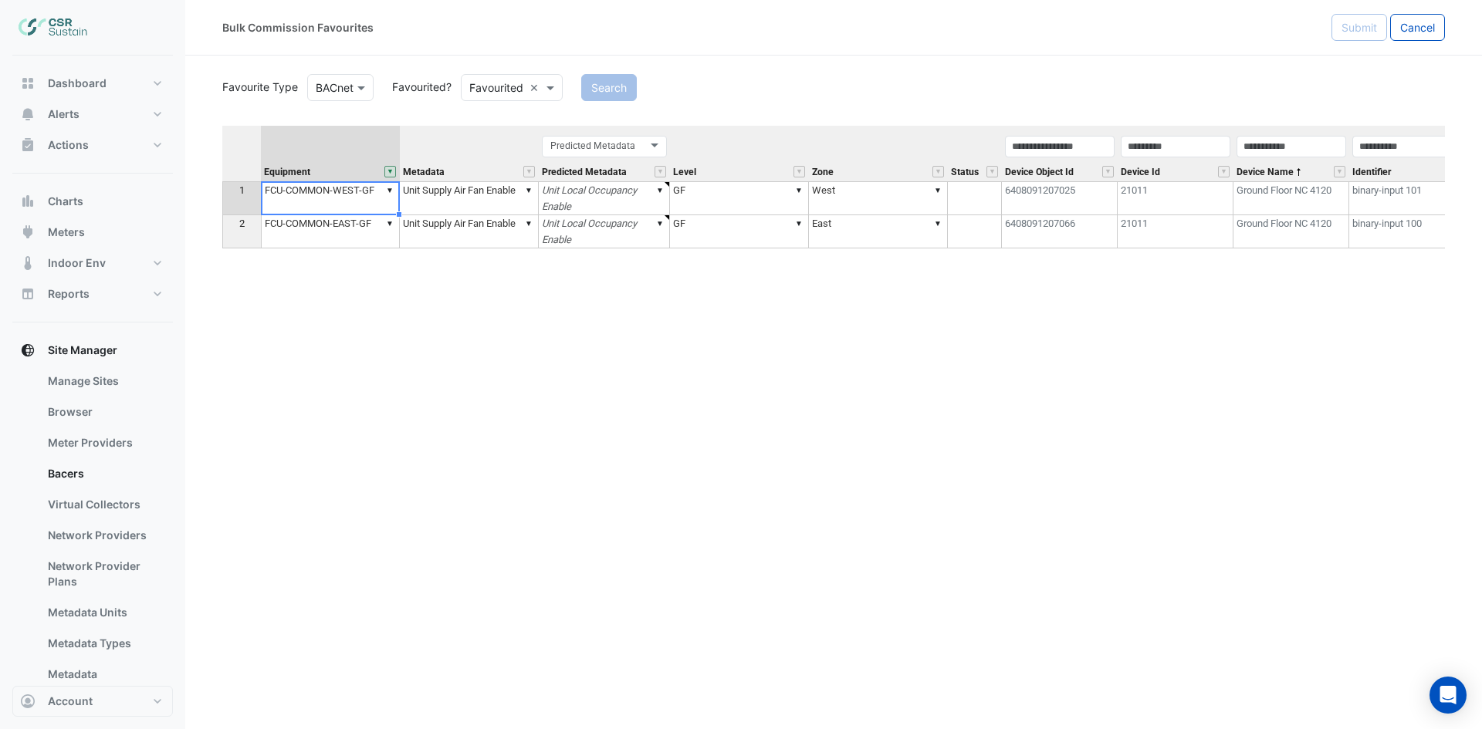
click at [490, 189] on td "▼ Unit Supply Air Fan Enable" at bounding box center [469, 198] width 139 height 34
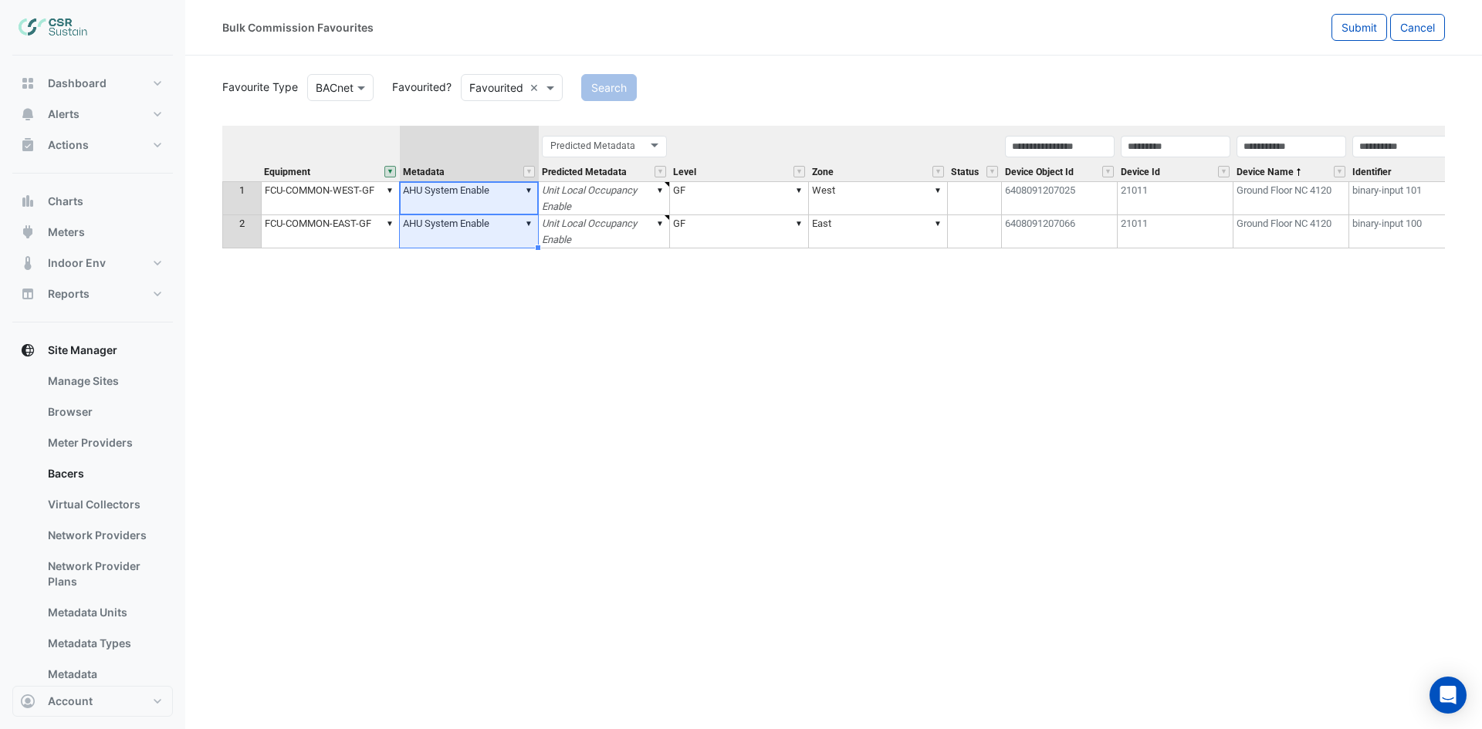
type textarea "**********"
drag, startPoint x: 490, startPoint y: 189, endPoint x: 511, endPoint y: 270, distance: 83.7
click at [497, 259] on div "Equipment Metadata Predicted Metadata Level Zone Status Device Object Id Device…" at bounding box center [833, 381] width 1222 height 511
click at [1348, 29] on span "Submit" at bounding box center [1358, 27] width 35 height 13
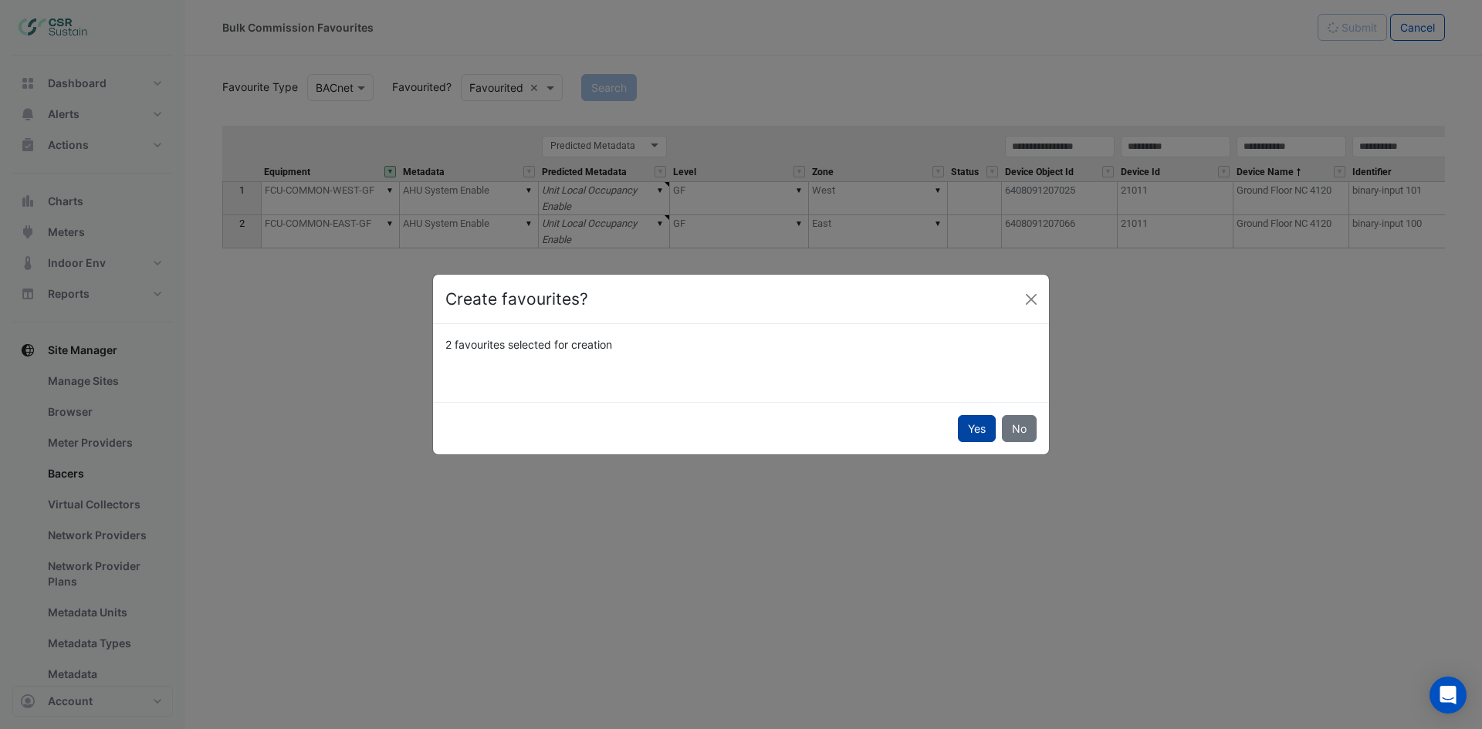
click at [962, 423] on button "Yes" at bounding box center [977, 428] width 38 height 27
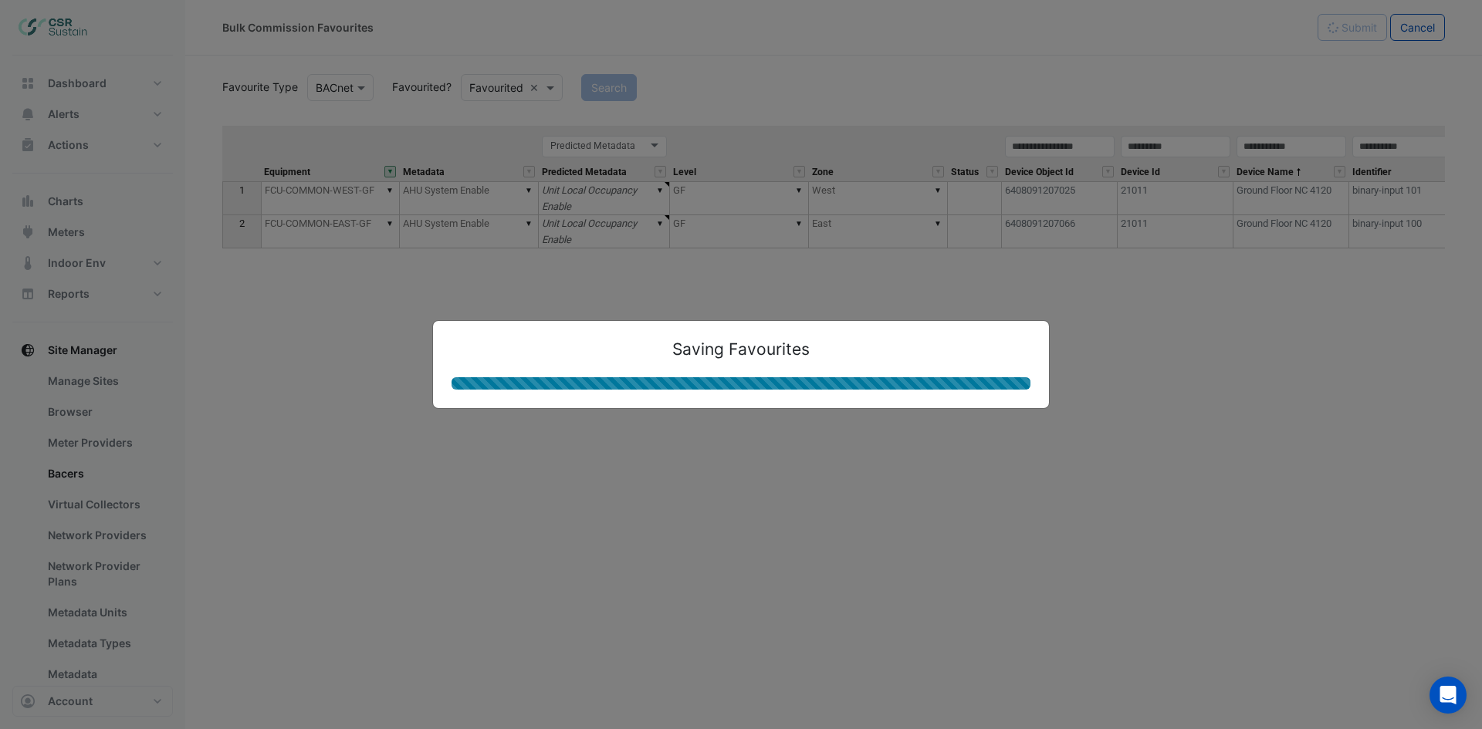
type textarea "**********"
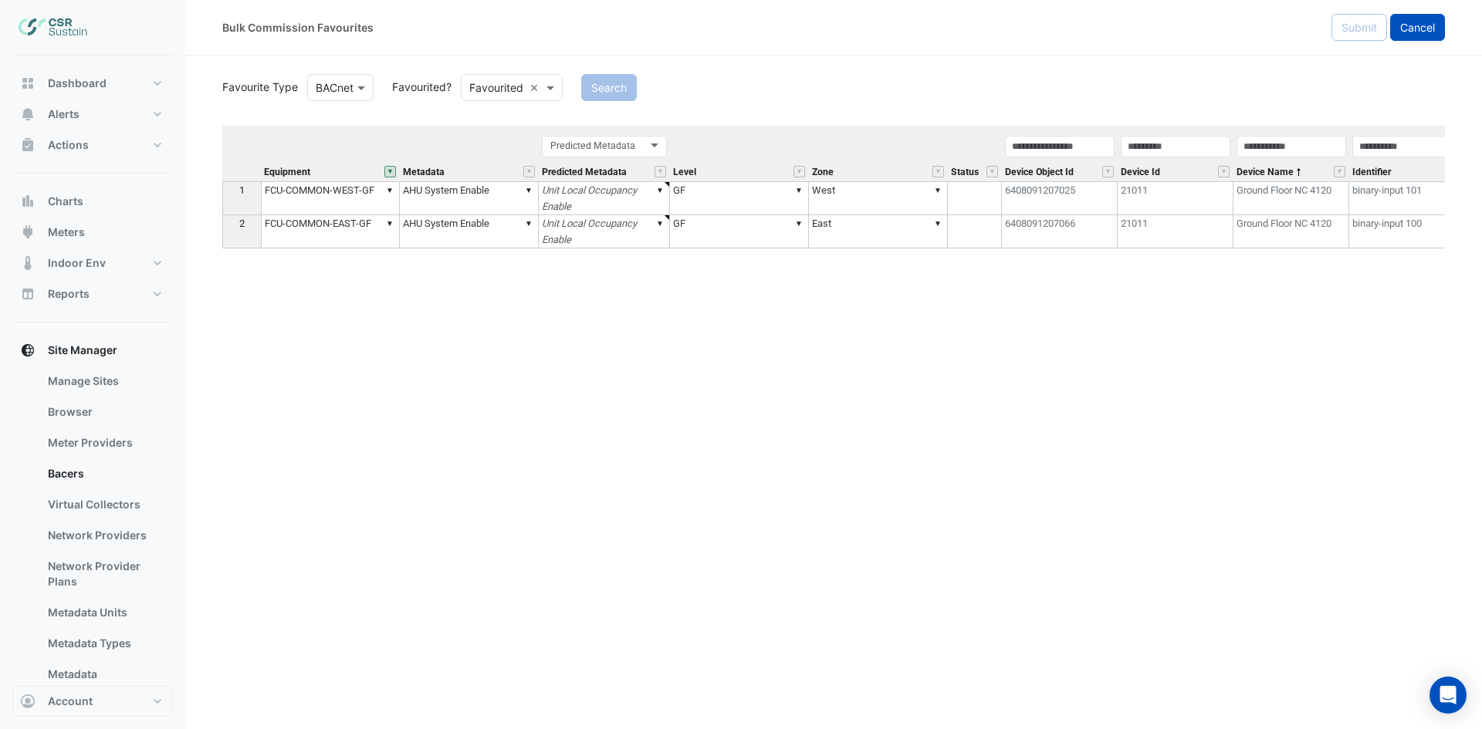
click at [1407, 27] on span "Cancel" at bounding box center [1417, 27] width 35 height 13
select select "***"
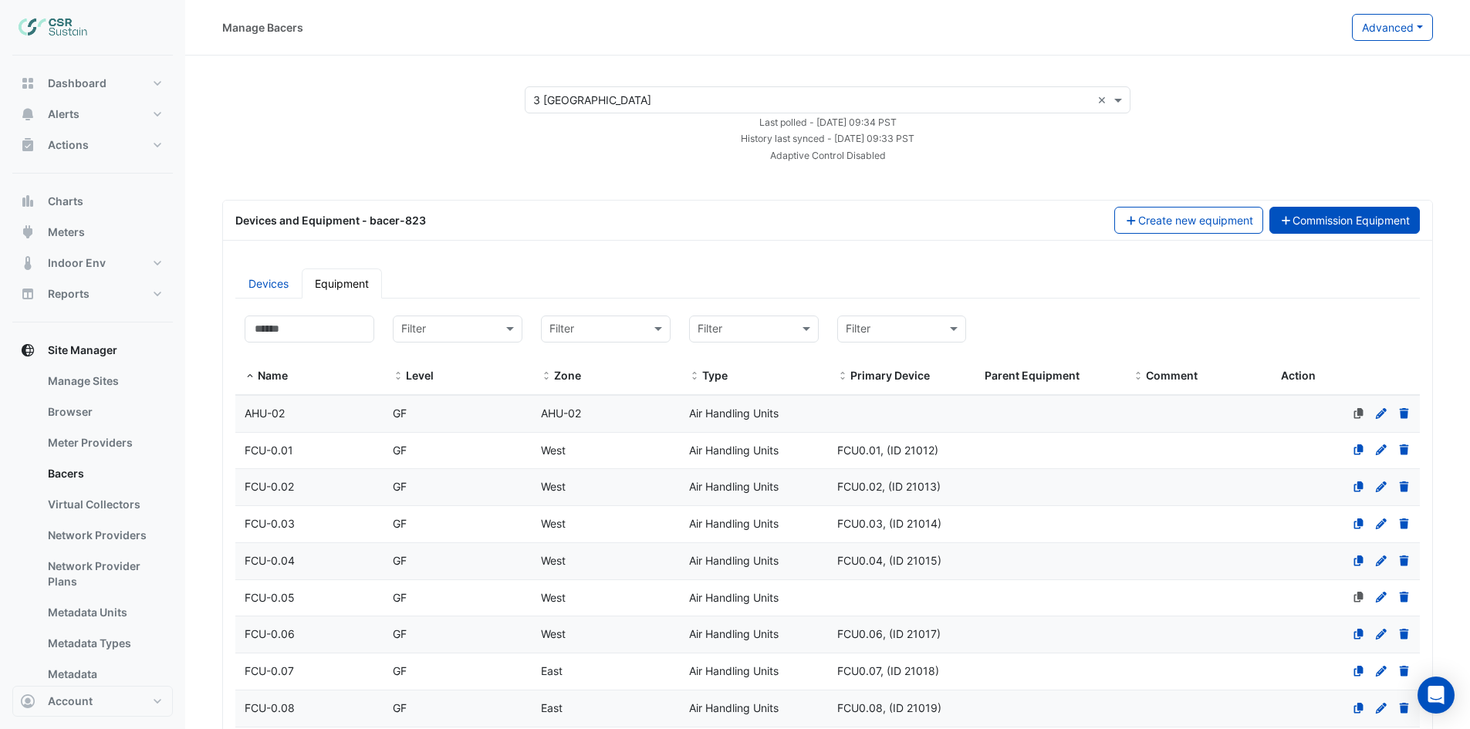
click at [1374, 221] on button "Commission Equipment" at bounding box center [1344, 220] width 151 height 27
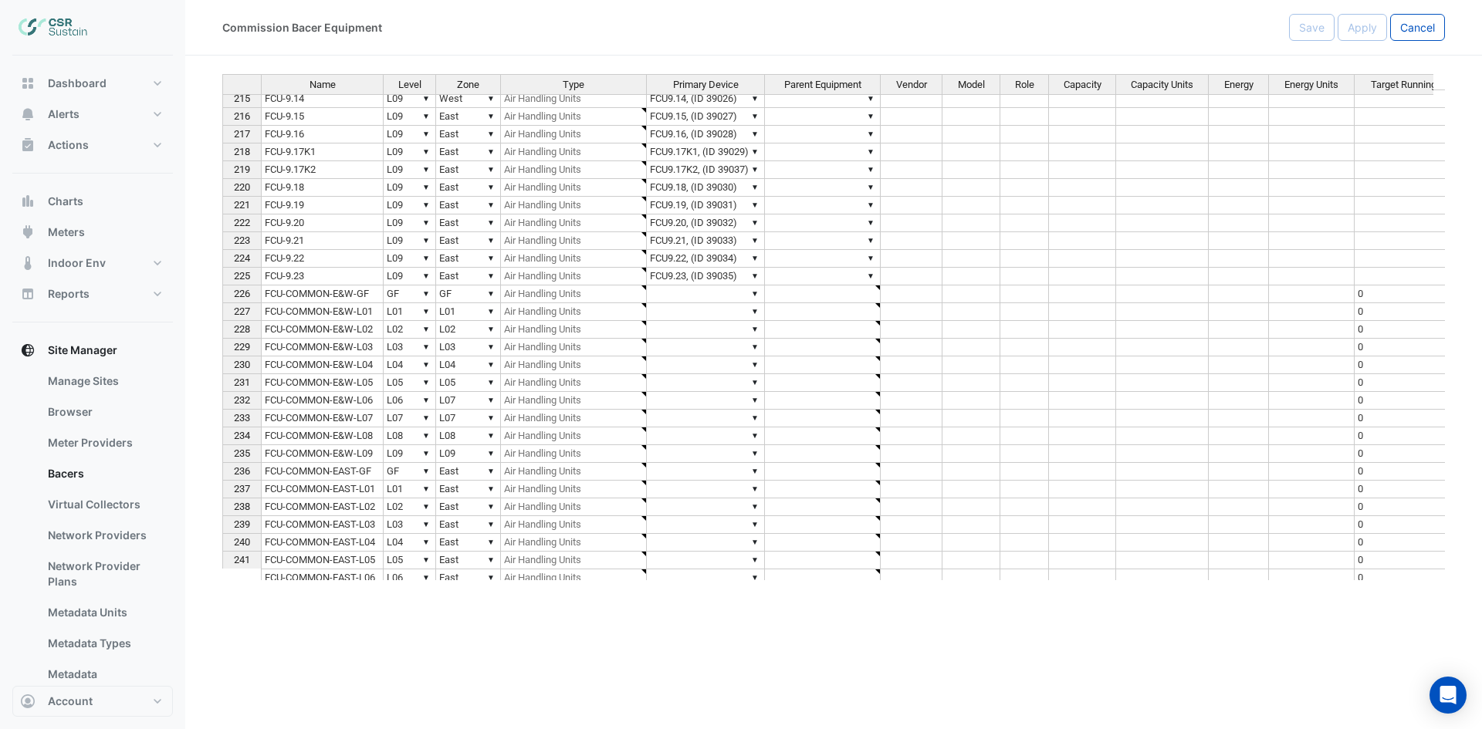
scroll to position [3834, 0]
drag, startPoint x: 381, startPoint y: 87, endPoint x: 480, endPoint y: 95, distance: 99.1
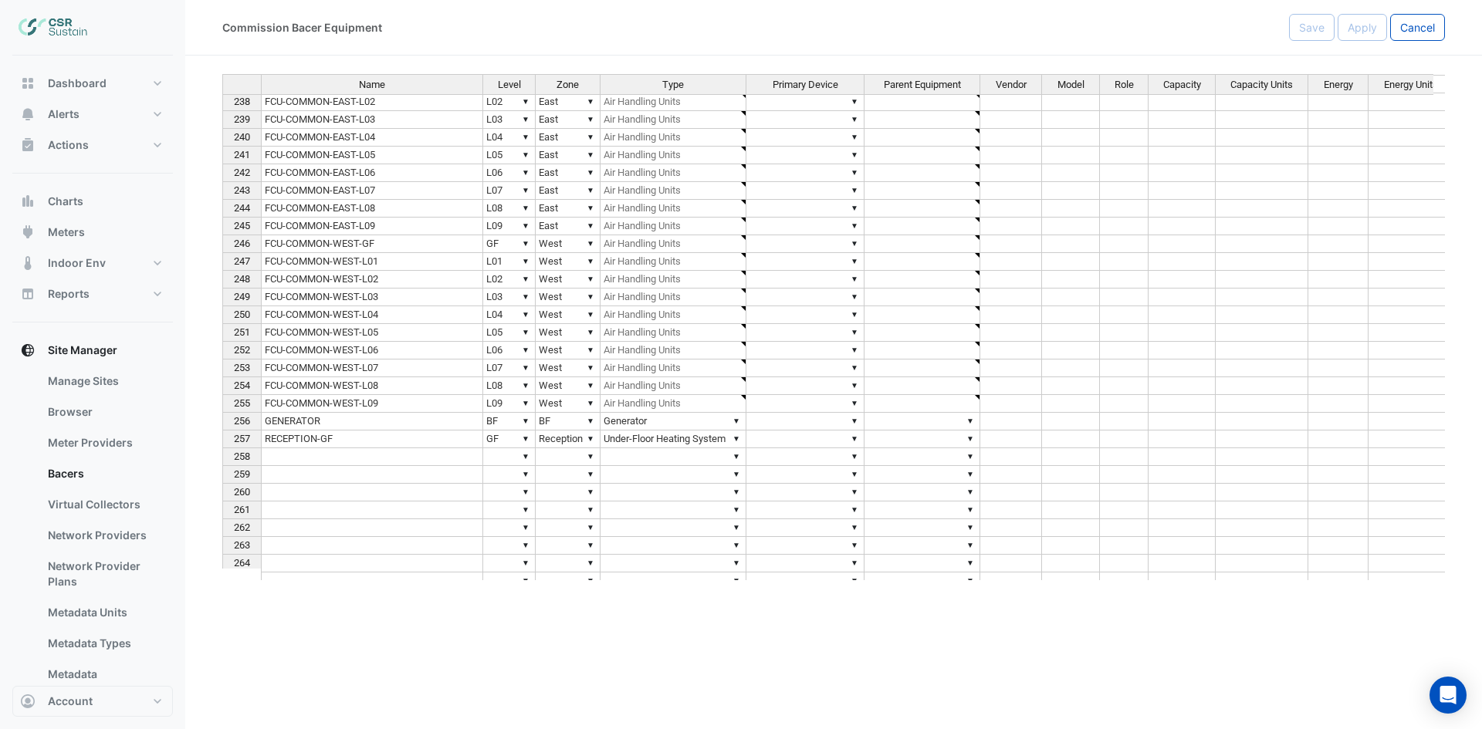
scroll to position [4098, 0]
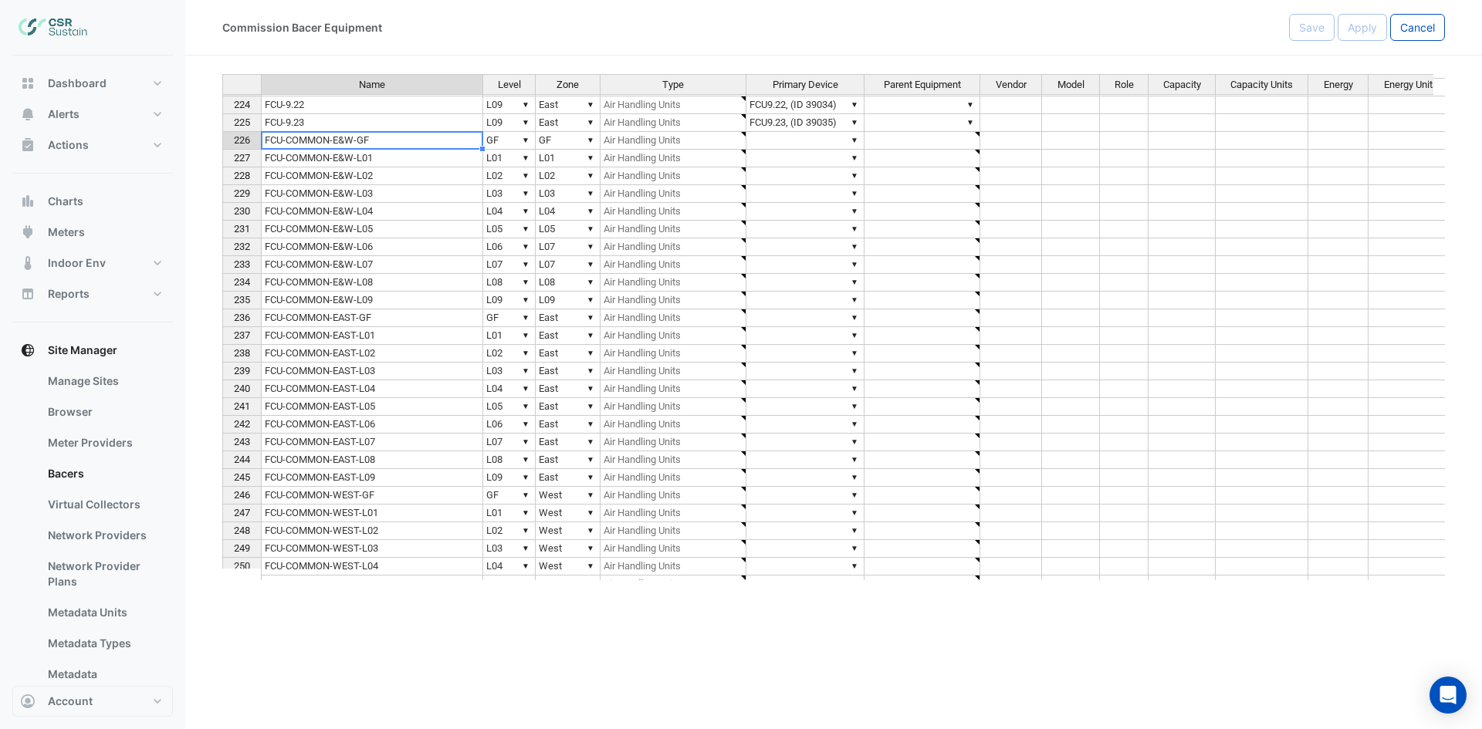
click at [363, 135] on td "FCU-COMMON-E&W-GF" at bounding box center [372, 141] width 222 height 18
drag, startPoint x: 361, startPoint y: 138, endPoint x: 370, endPoint y: 138, distance: 9.3
click at [362, 138] on textarea "**********" at bounding box center [372, 140] width 222 height 19
type textarea "**********"
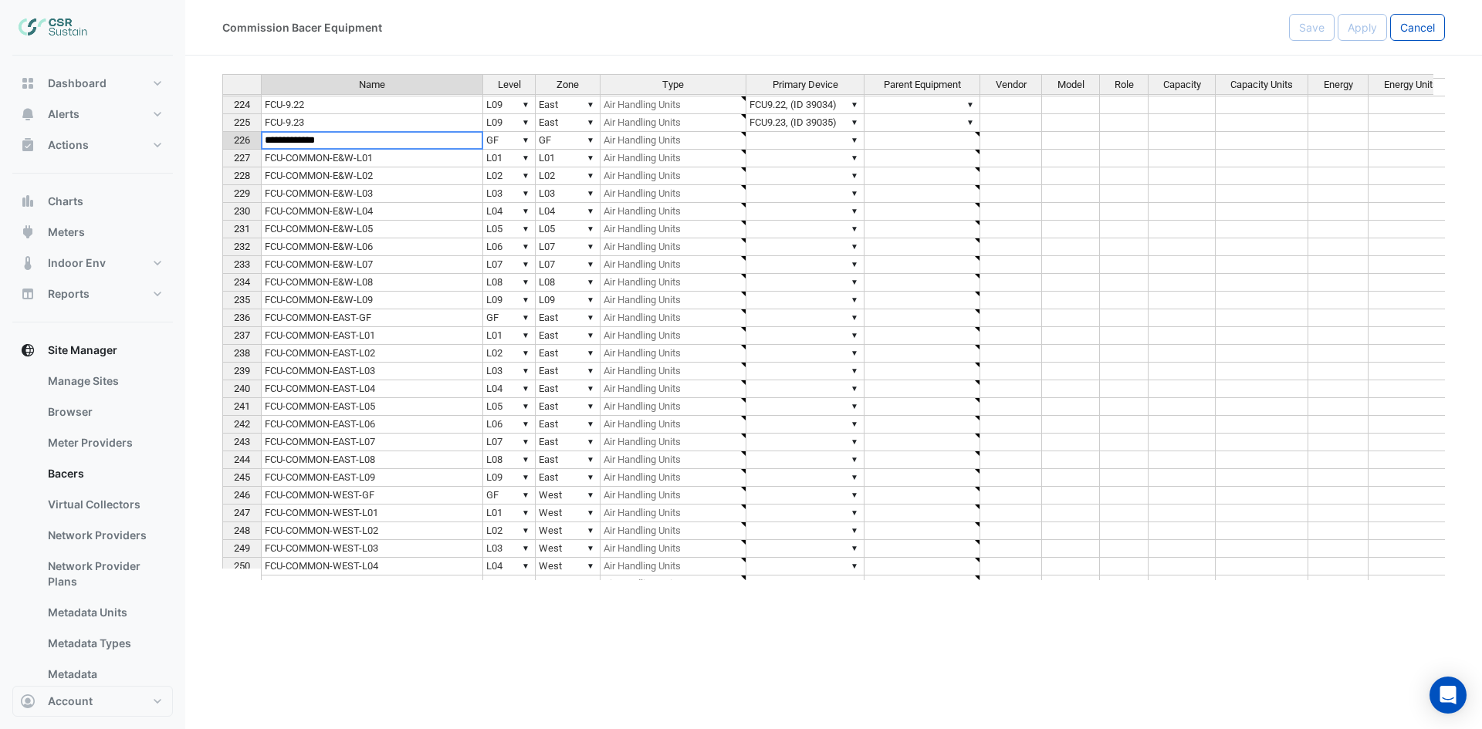
click at [407, 164] on td "FCU-COMMON-E&W-L01" at bounding box center [372, 159] width 222 height 18
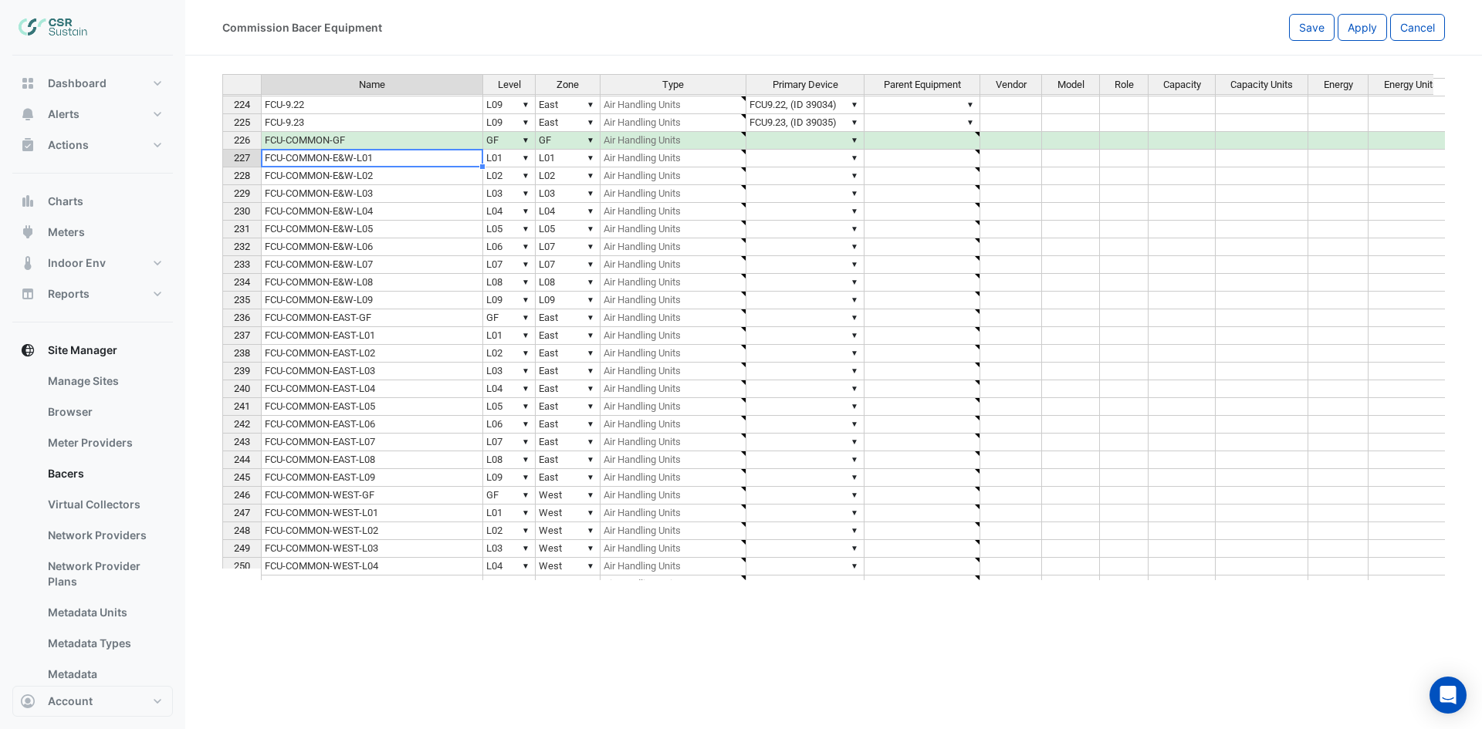
type textarea "**********"
click at [379, 159] on td "FCU-COMMON-E&W-L01" at bounding box center [372, 159] width 222 height 18
click at [378, 158] on td "FCU-COMMON-E&W-L01" at bounding box center [372, 159] width 222 height 18
click at [360, 157] on textarea "**********" at bounding box center [372, 158] width 222 height 19
type textarea "**********"
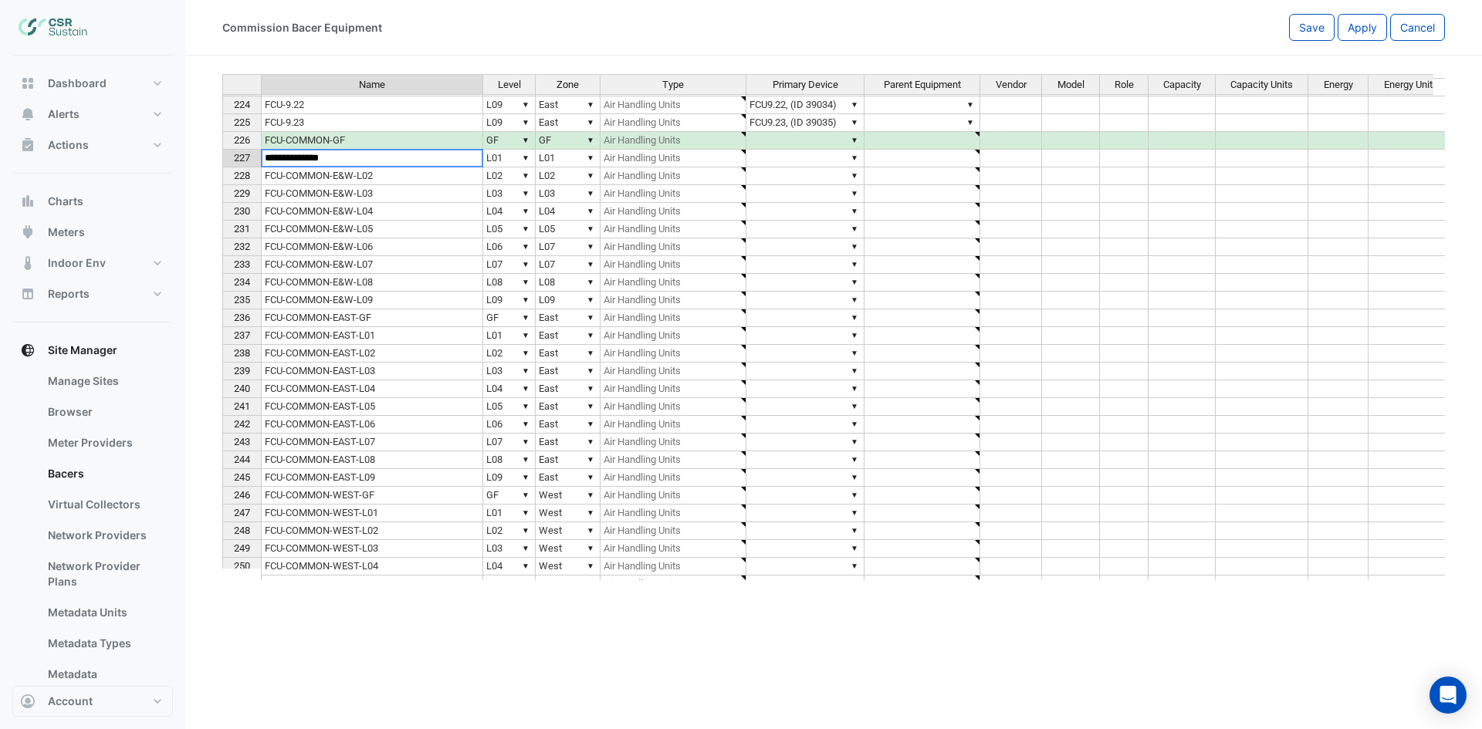
click at [394, 177] on td "FCU-COMMON-E&W-L02" at bounding box center [372, 176] width 222 height 18
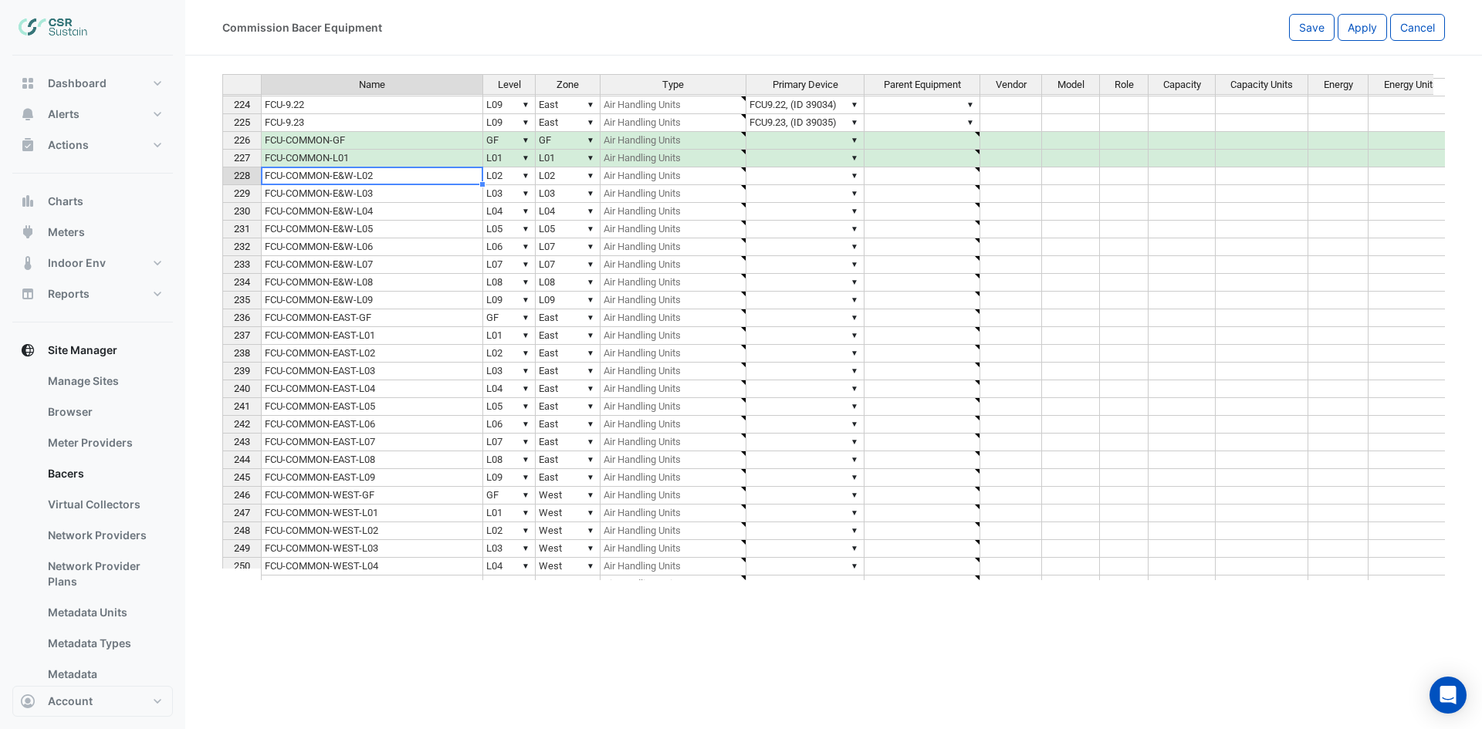
type textarea "**********"
click at [394, 177] on td "FCU-COMMON-E&W-L02" at bounding box center [372, 176] width 222 height 18
click at [364, 175] on textarea "**********" at bounding box center [372, 176] width 222 height 19
type textarea "**********"
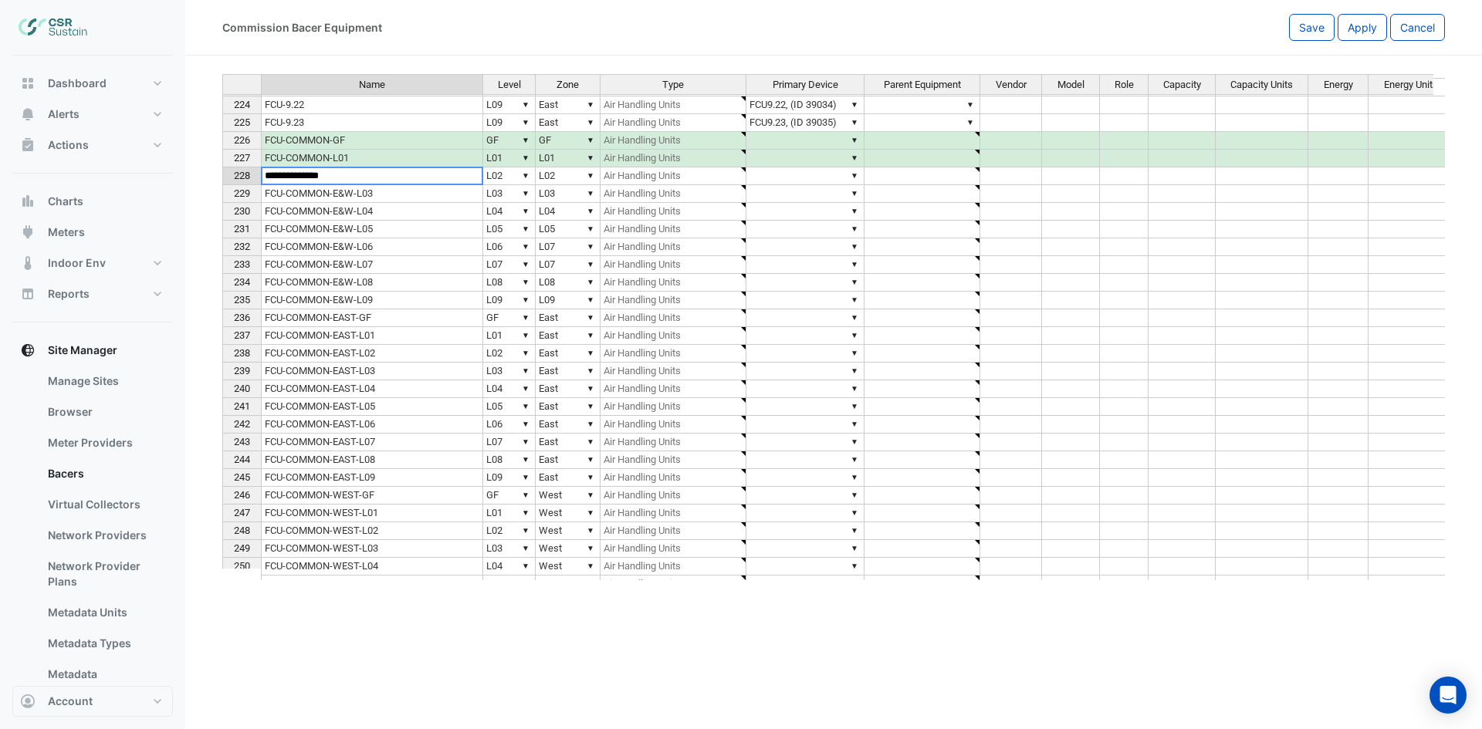
drag, startPoint x: 429, startPoint y: 198, endPoint x: 415, endPoint y: 194, distance: 14.6
click at [429, 198] on td "FCU-COMMON-E&W-L03" at bounding box center [372, 194] width 222 height 18
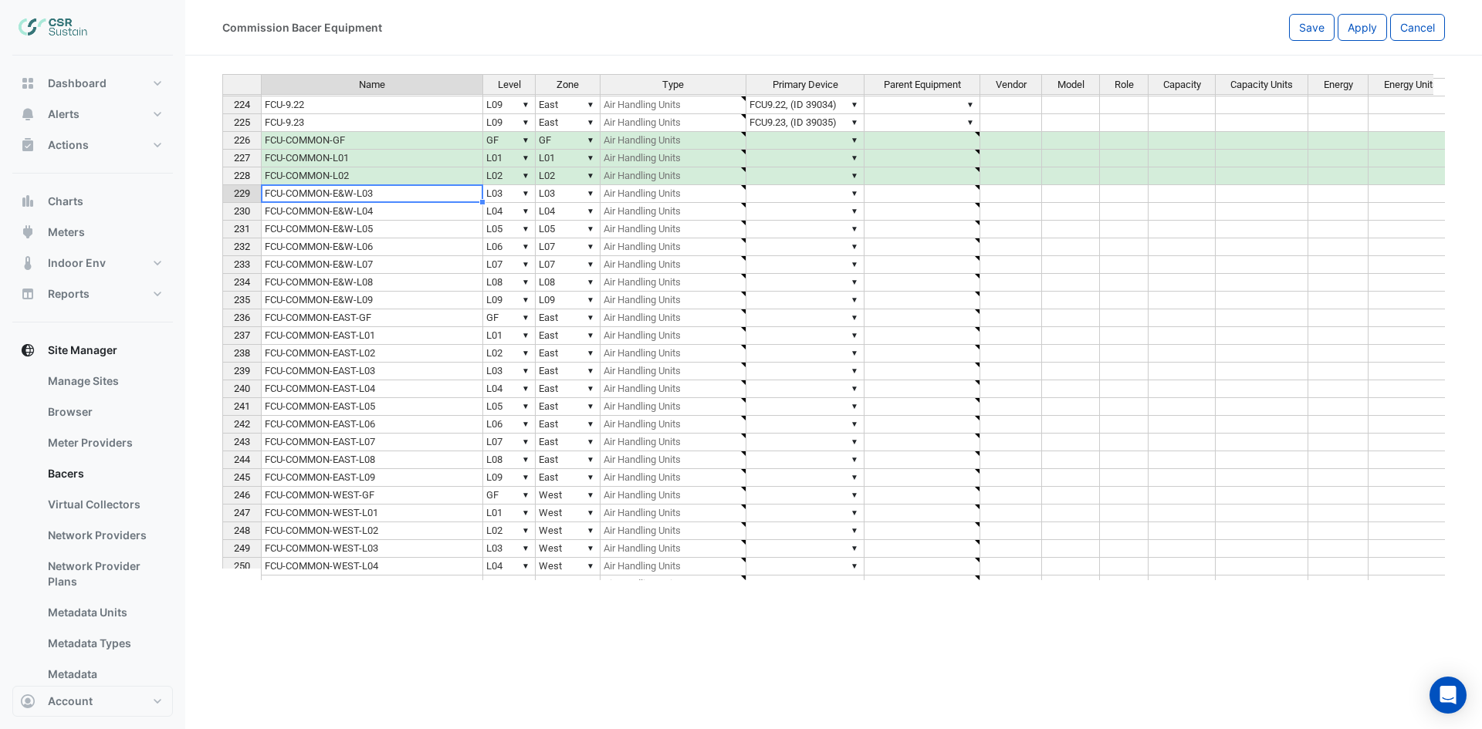
click at [415, 194] on td "FCU-COMMON-E&W-L03" at bounding box center [372, 194] width 222 height 18
click at [414, 194] on textarea "**********" at bounding box center [372, 193] width 222 height 19
click at [361, 194] on textarea "**********" at bounding box center [372, 193] width 222 height 19
type textarea "**********"
click at [387, 211] on td "FCU-COMMON-E&W-L04" at bounding box center [372, 212] width 222 height 18
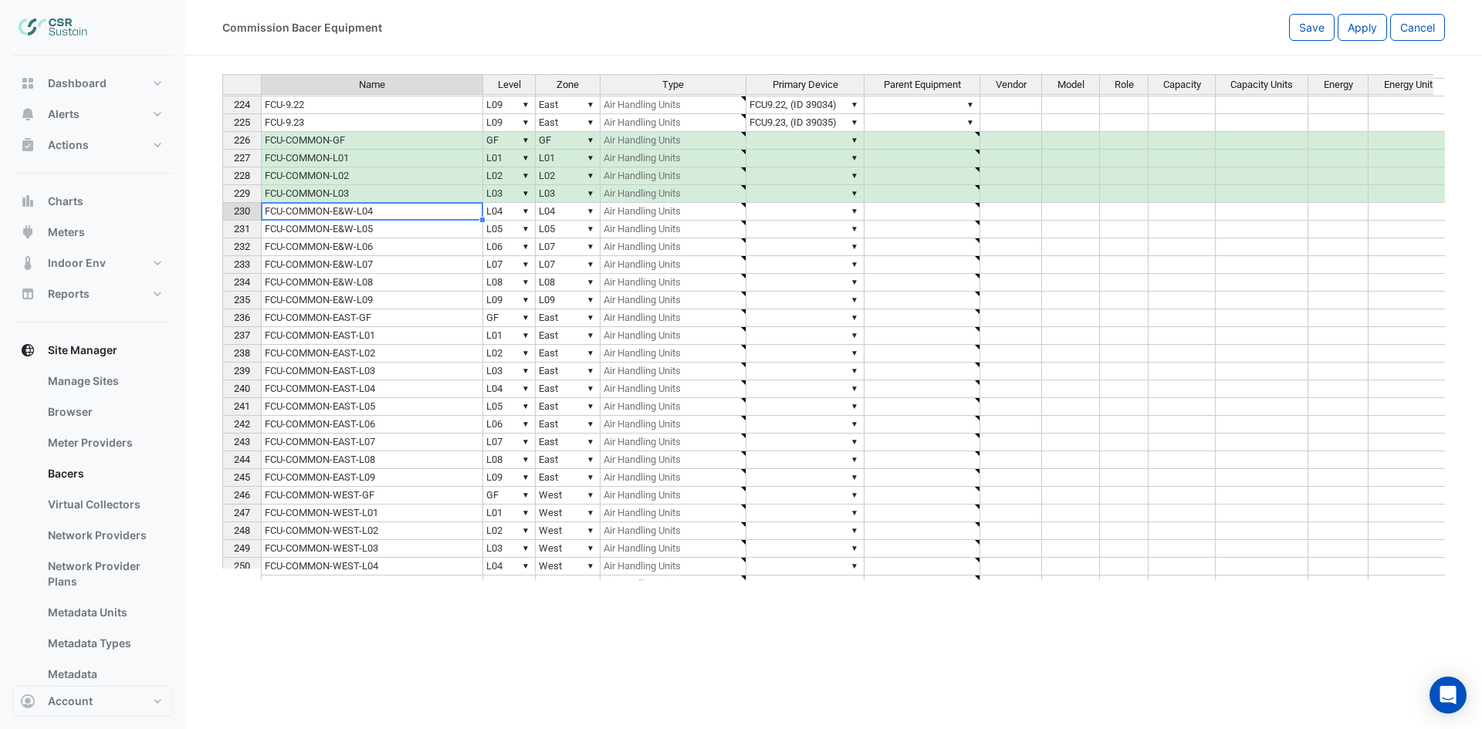
click at [387, 211] on td "FCU-COMMON-E&W-L04" at bounding box center [372, 212] width 222 height 18
click at [387, 211] on textarea "**********" at bounding box center [372, 211] width 222 height 19
click at [360, 208] on textarea "**********" at bounding box center [372, 211] width 222 height 19
type textarea "**********"
click at [412, 222] on td "FCU-COMMON-E&W-L05" at bounding box center [372, 230] width 222 height 18
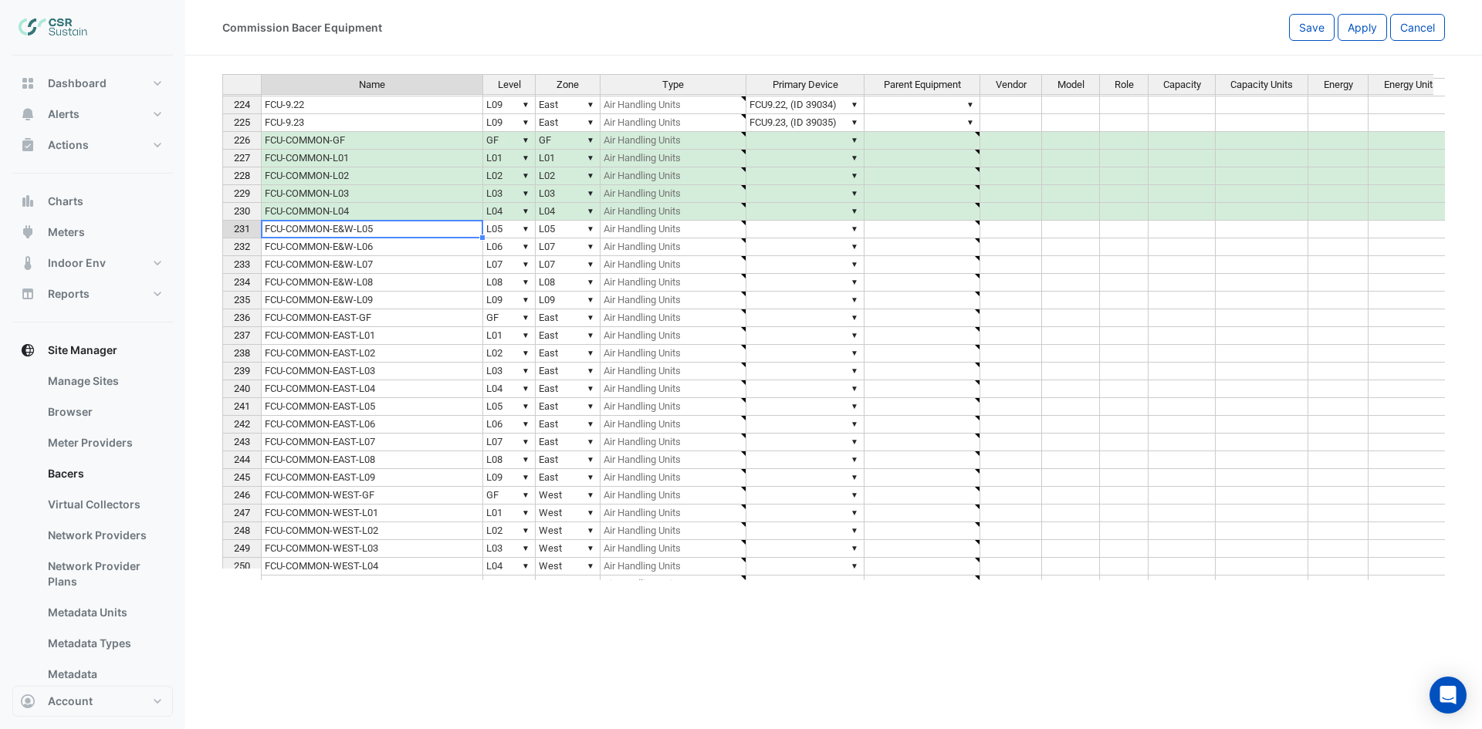
click at [397, 231] on td "FCU-COMMON-E&W-L05" at bounding box center [372, 230] width 222 height 18
click at [397, 232] on textarea "**********" at bounding box center [372, 229] width 222 height 19
click at [363, 231] on textarea "**********" at bounding box center [372, 229] width 222 height 19
type textarea "**********"
click at [393, 248] on td "FCU-COMMON-E&W-L06" at bounding box center [372, 247] width 222 height 18
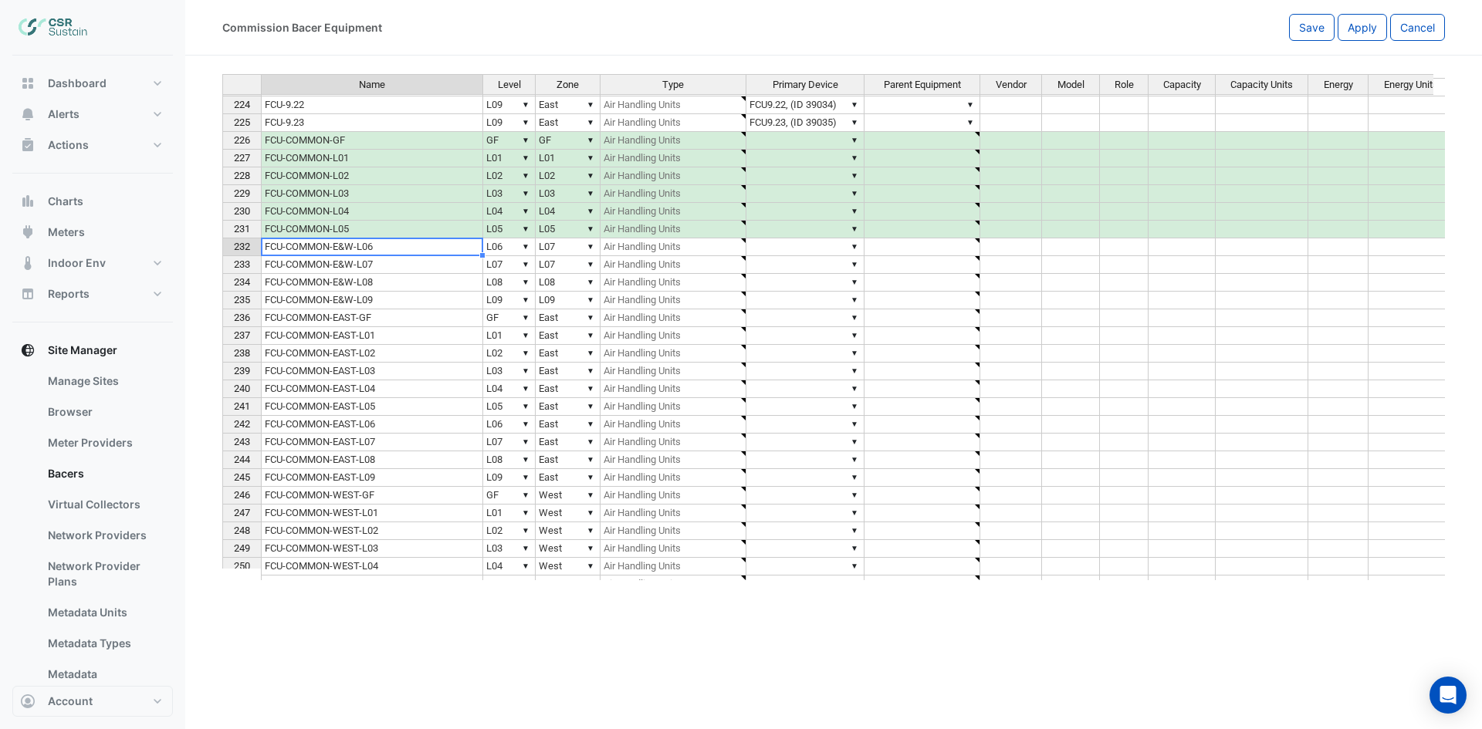
type textarea "**********"
click at [394, 248] on td "FCU-COMMON-E&W-L06" at bounding box center [372, 247] width 222 height 18
click at [356, 245] on textarea "**********" at bounding box center [372, 247] width 222 height 19
type textarea "**********"
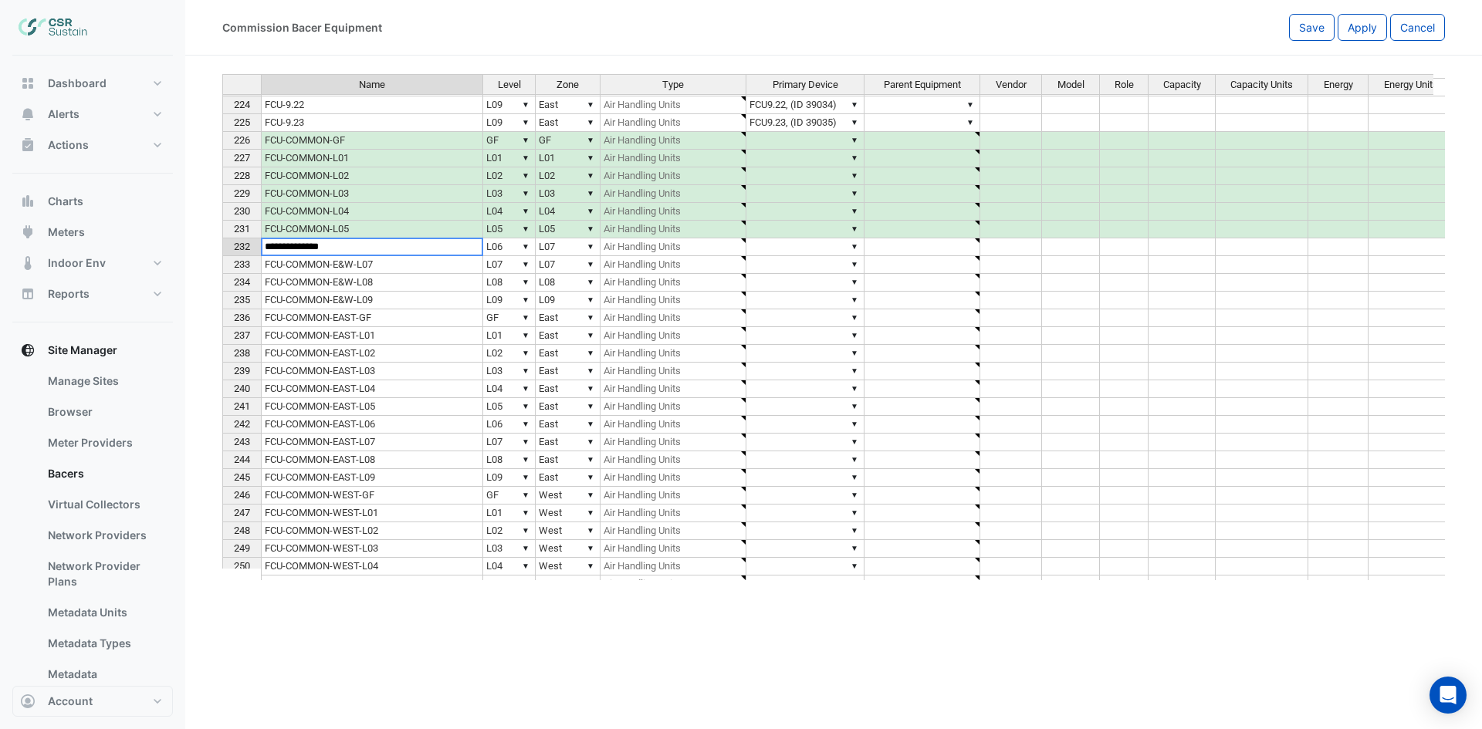
click at [389, 265] on td "FCU-COMMON-E&W-L07" at bounding box center [372, 265] width 222 height 18
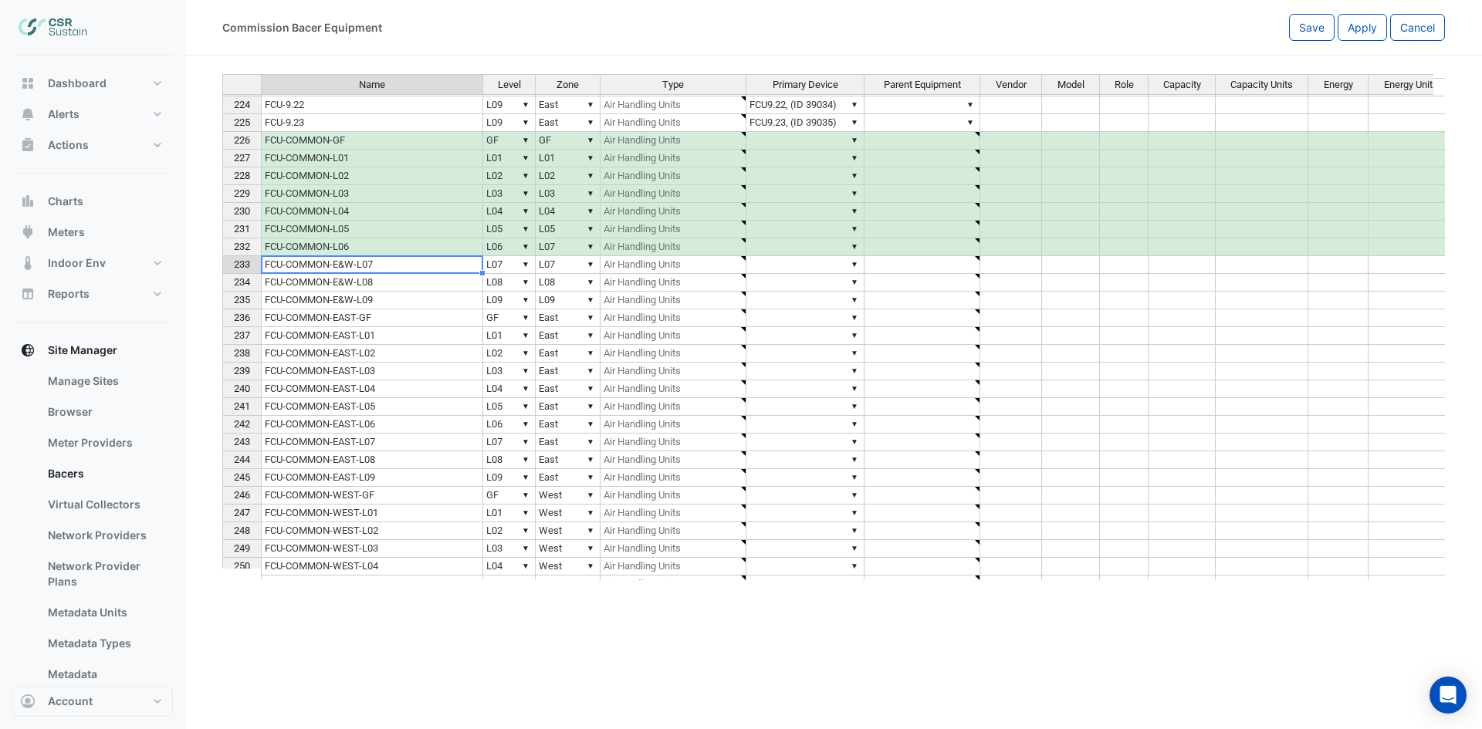
type textarea "**********"
click at [386, 267] on td "FCU-COMMON-E&W-L07" at bounding box center [372, 265] width 222 height 18
click at [358, 264] on textarea "**********" at bounding box center [372, 264] width 222 height 19
type textarea "**********"
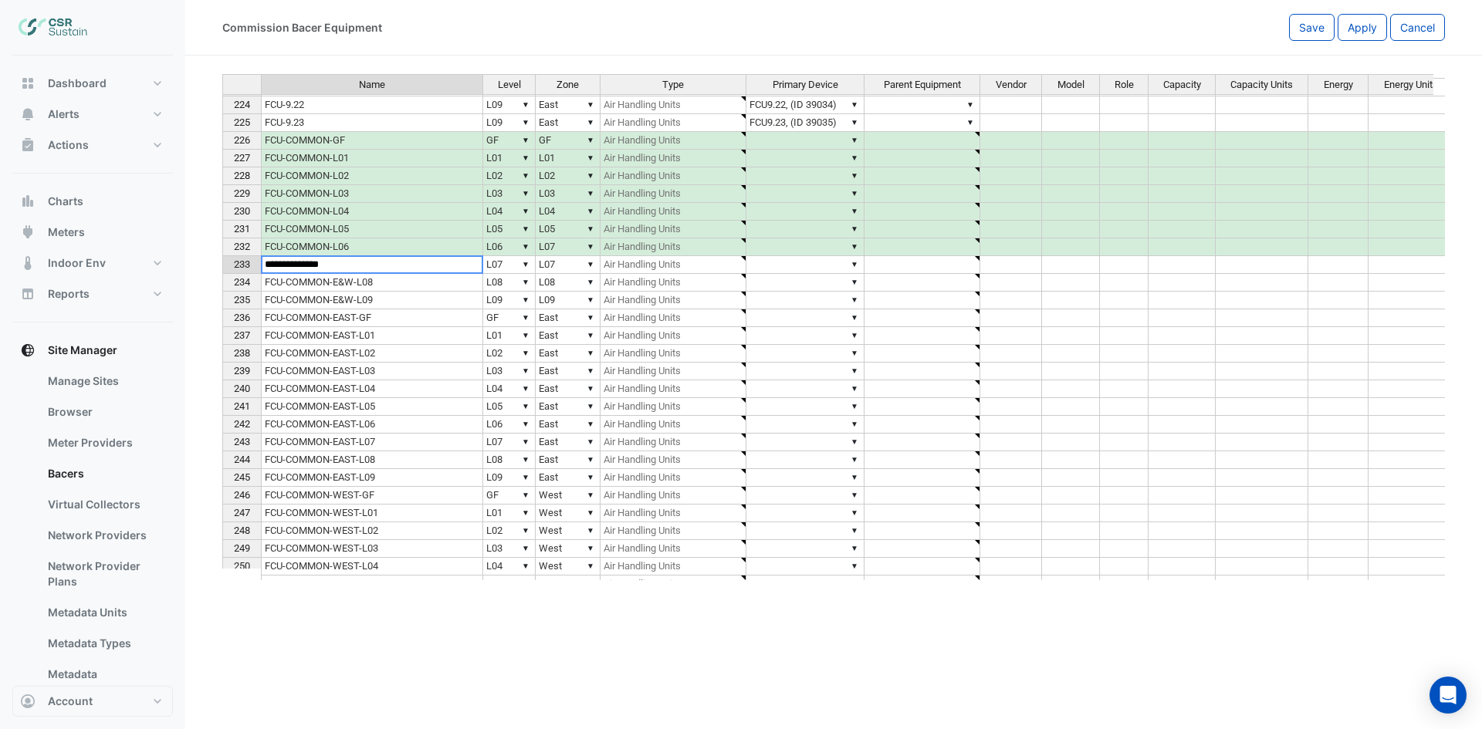
click at [386, 285] on td "FCU-COMMON-E&W-L08" at bounding box center [372, 283] width 222 height 18
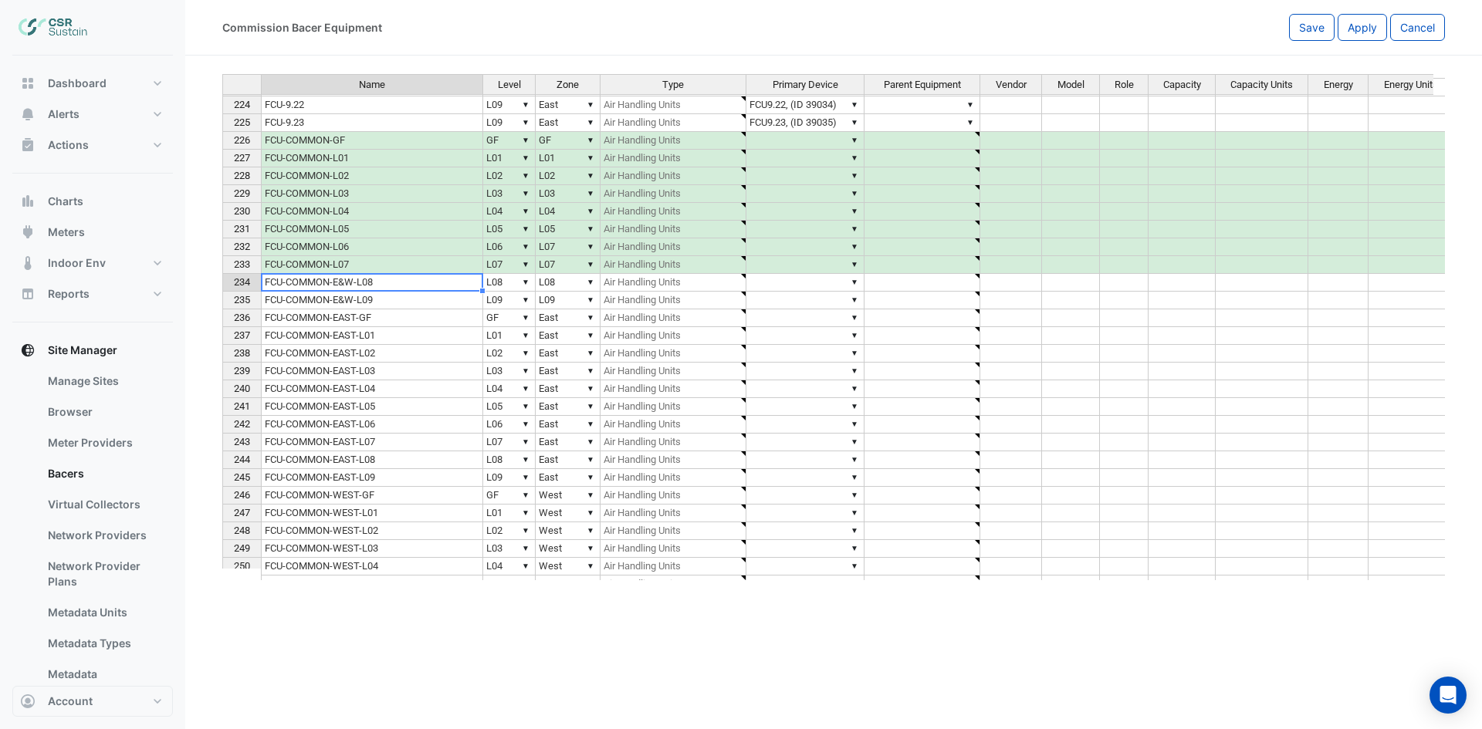
type textarea "**********"
click at [386, 285] on td "FCU-COMMON-E&W-L08" at bounding box center [372, 283] width 222 height 18
click at [362, 283] on textarea "**********" at bounding box center [372, 282] width 222 height 19
type textarea "**********"
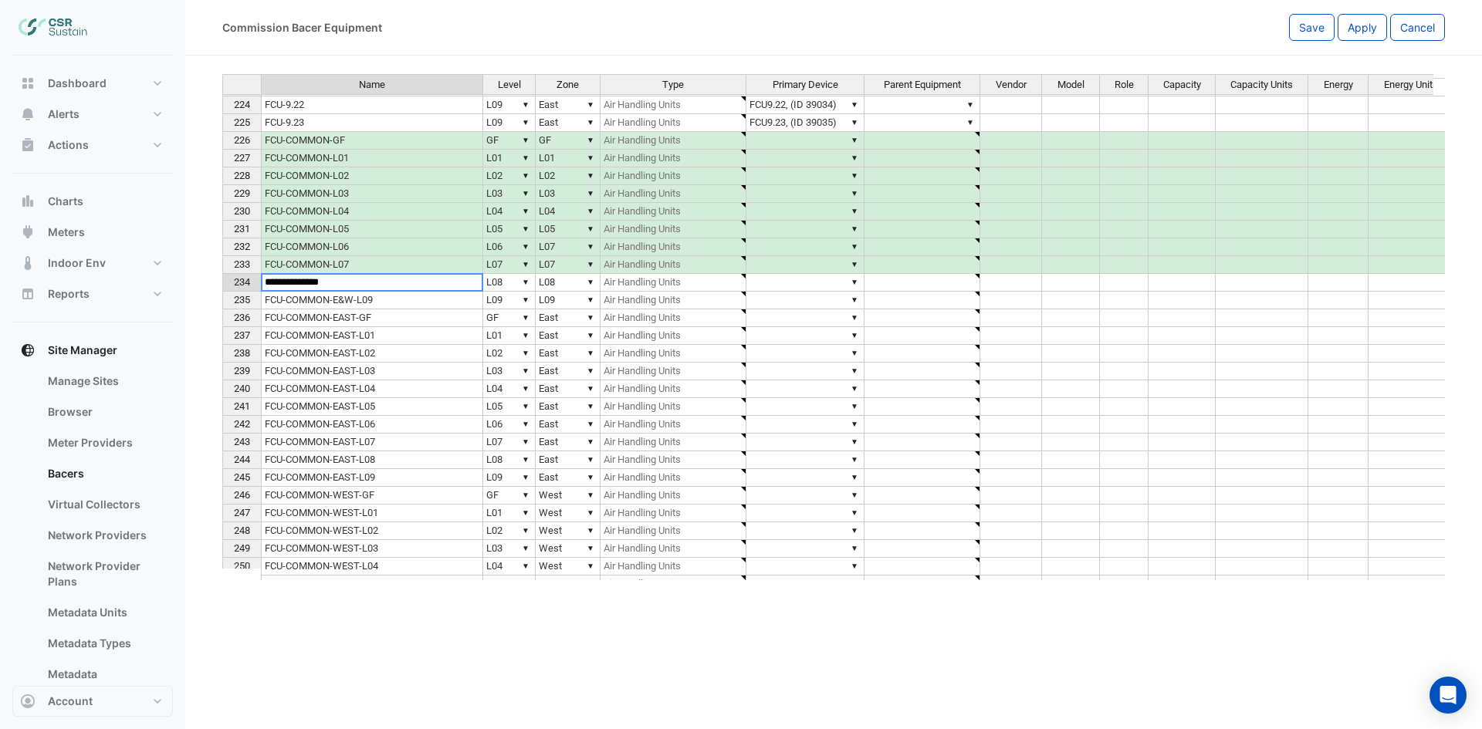
click at [387, 299] on td "FCU-COMMON-E&W-L09" at bounding box center [372, 301] width 222 height 18
click at [388, 299] on td "FCU-COMMON-E&W-L09" at bounding box center [372, 301] width 222 height 18
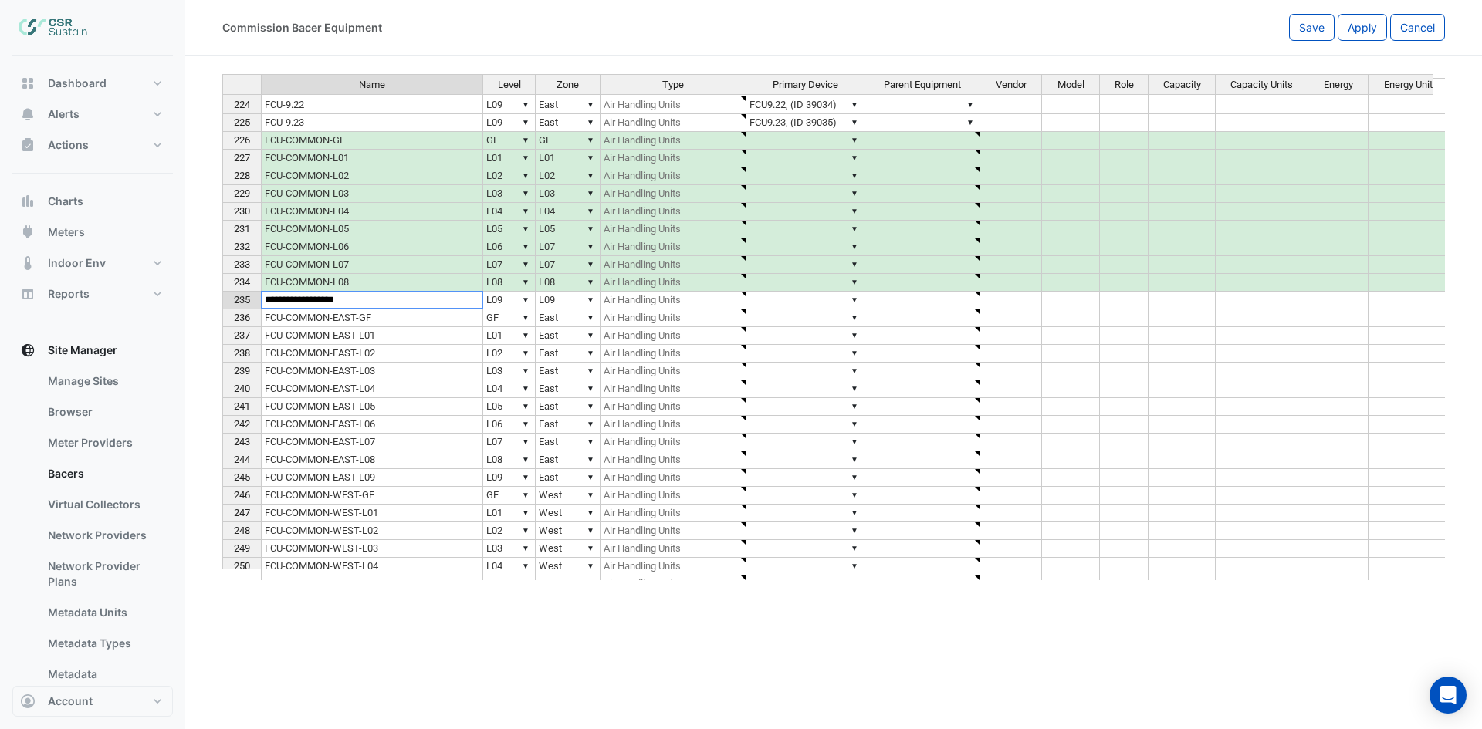
click at [389, 299] on textarea "**********" at bounding box center [372, 300] width 222 height 19
click at [364, 296] on textarea "**********" at bounding box center [372, 300] width 222 height 19
type textarea "**********"
click at [407, 321] on td "FCU-COMMON-EAST-GF" at bounding box center [372, 318] width 222 height 18
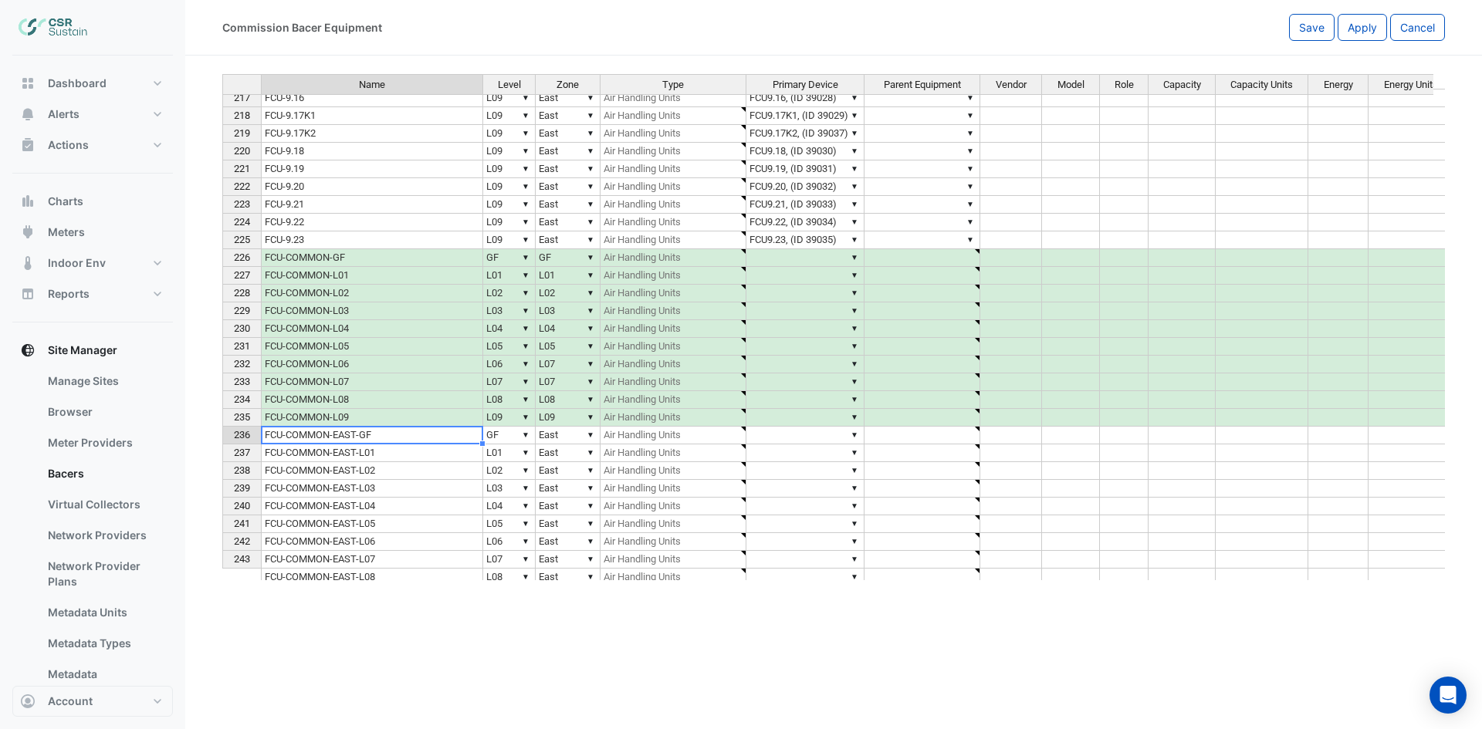
scroll to position [3834, 0]
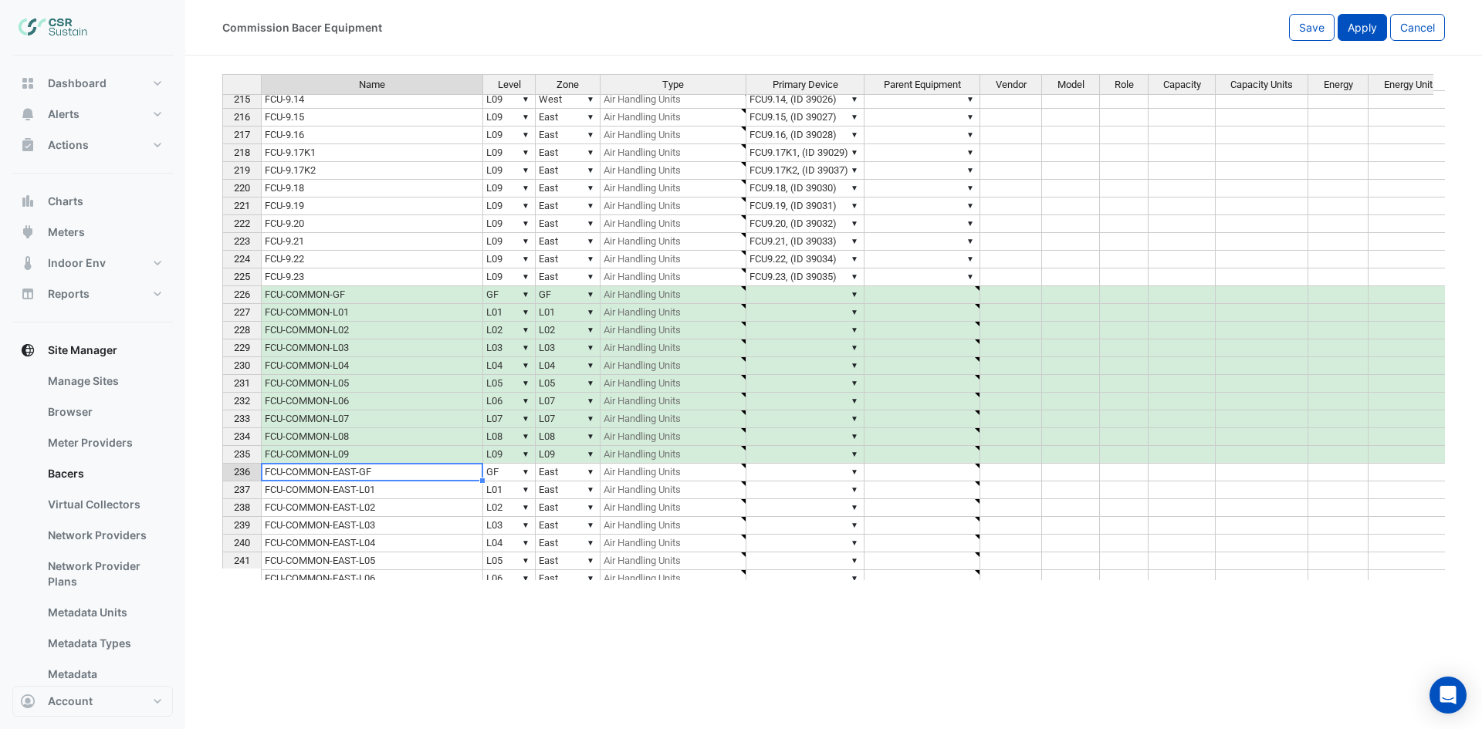
type textarea "**********"
click at [1365, 22] on span "Apply" at bounding box center [1361, 27] width 29 height 13
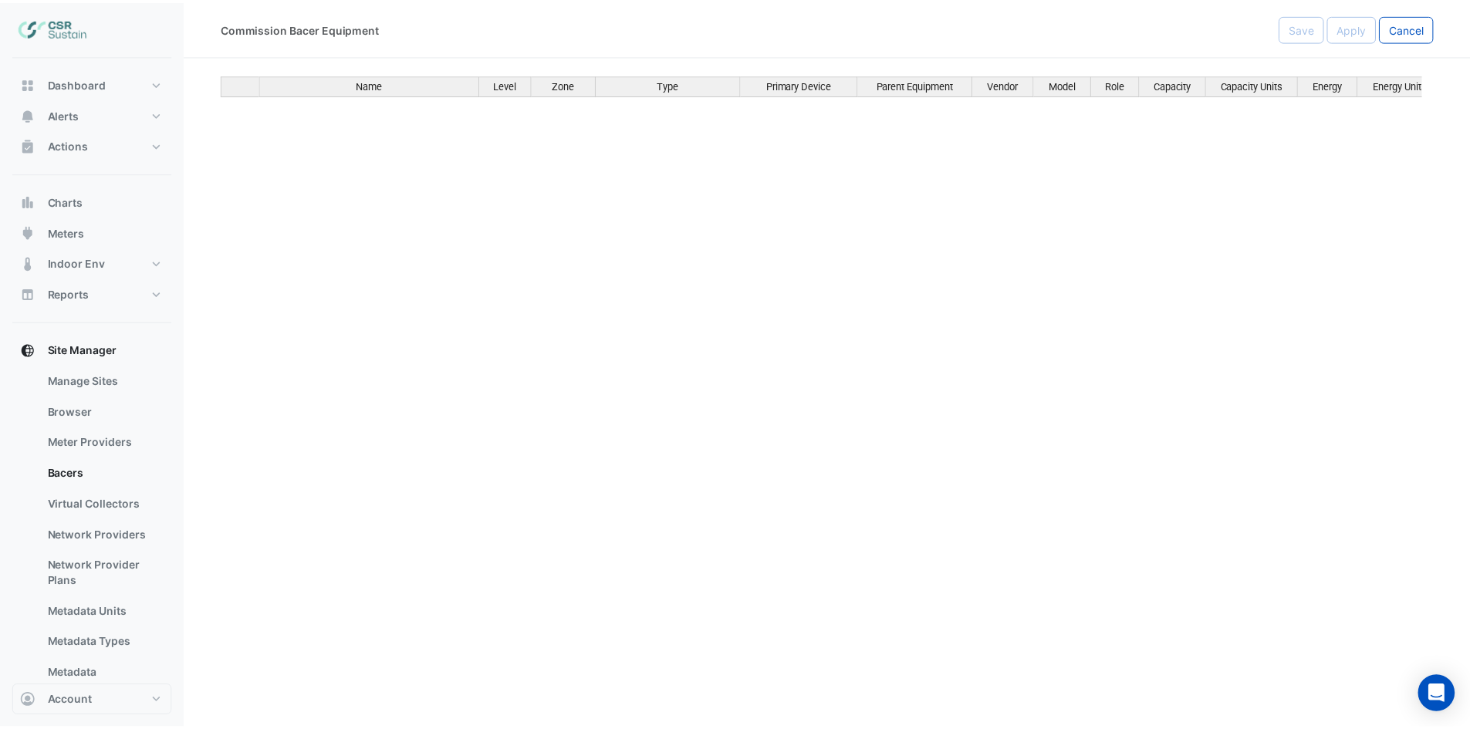
scroll to position [3834, 0]
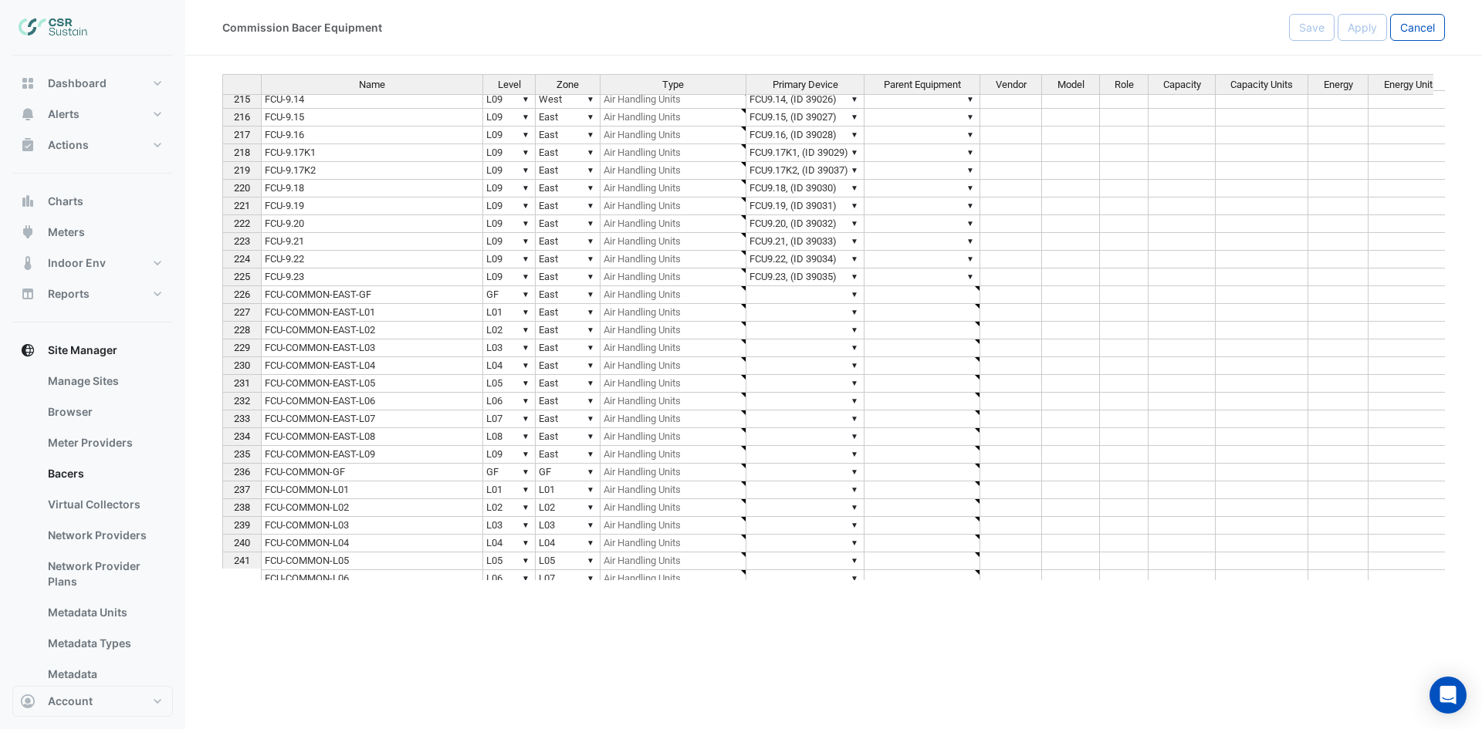
type textarea "**********"
click at [1411, 32] on span "Cancel" at bounding box center [1417, 27] width 35 height 13
select select "***"
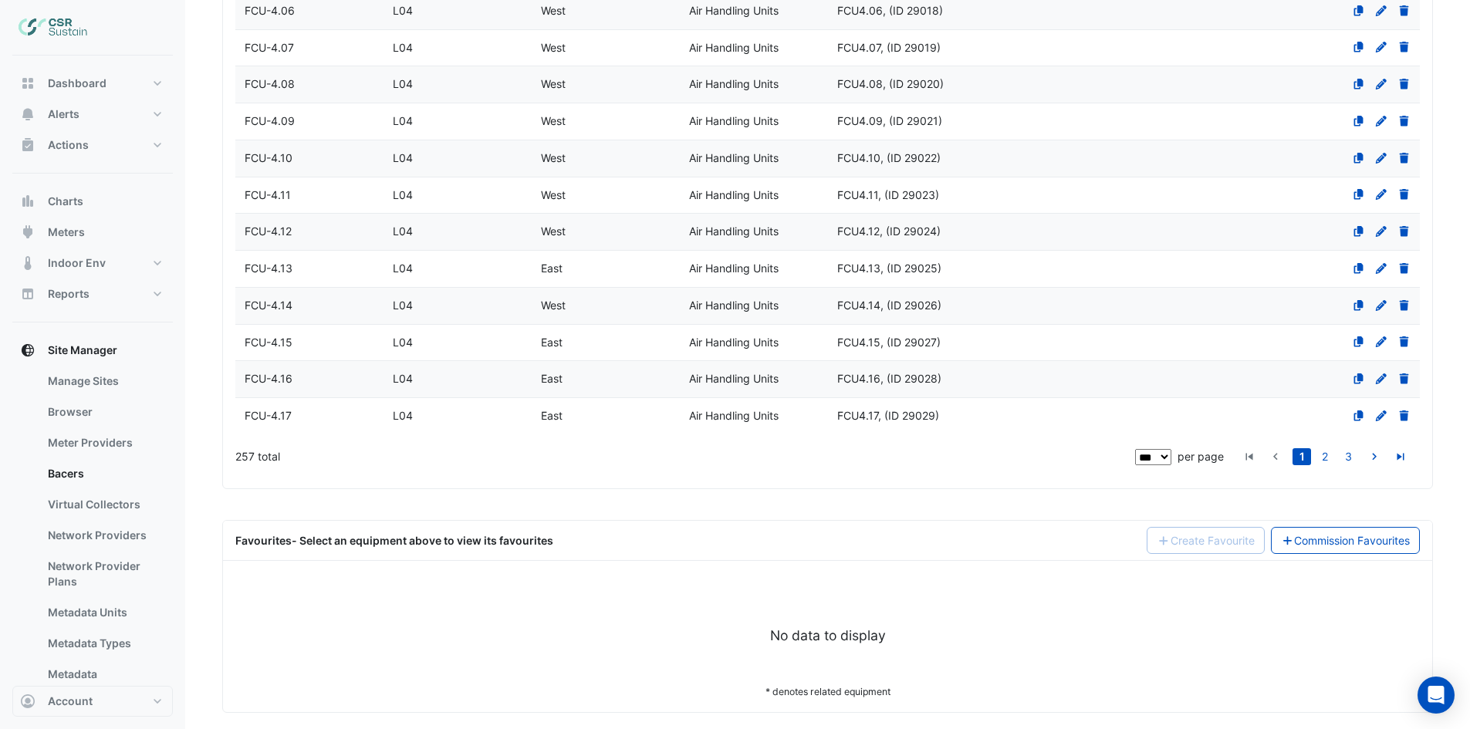
scroll to position [3660, 0]
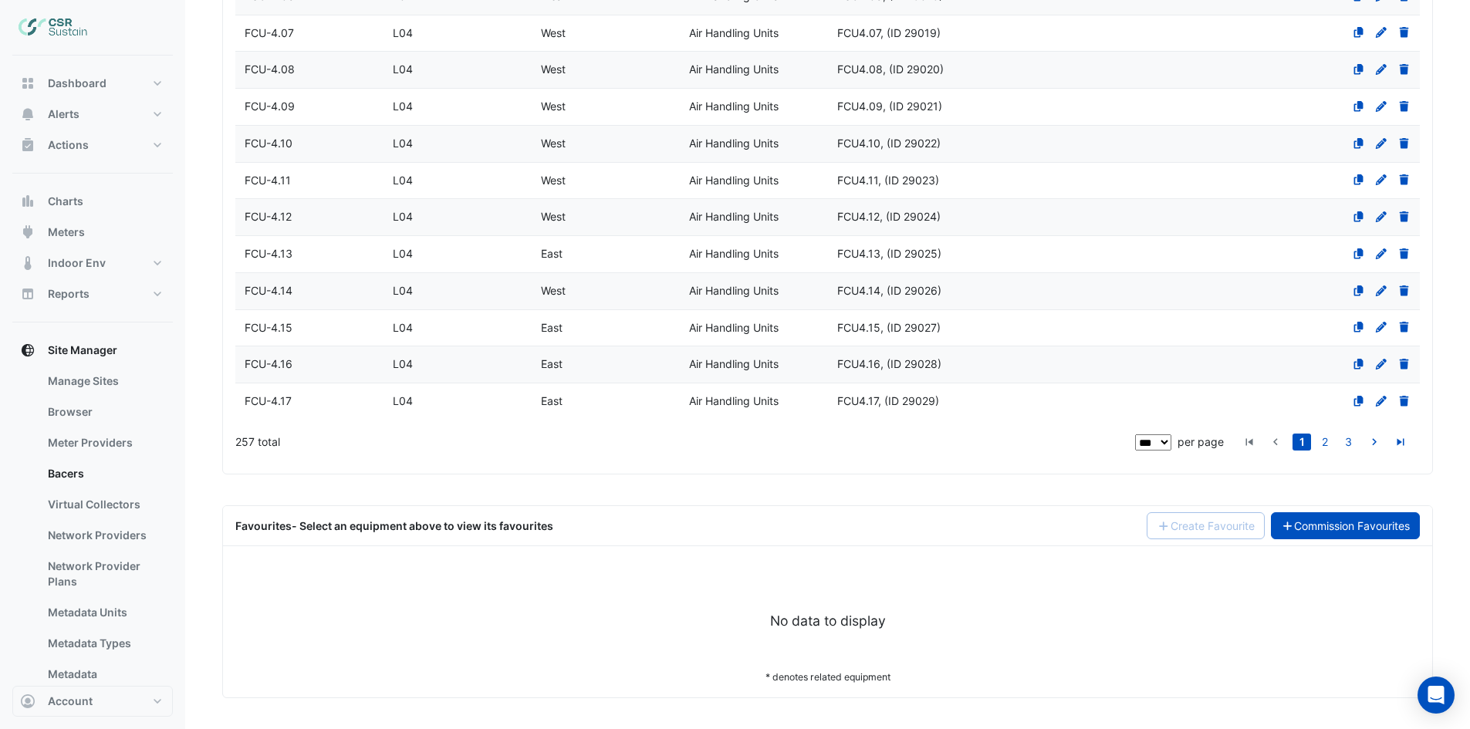
click at [1375, 536] on link "Commission Favourites" at bounding box center [1346, 525] width 150 height 27
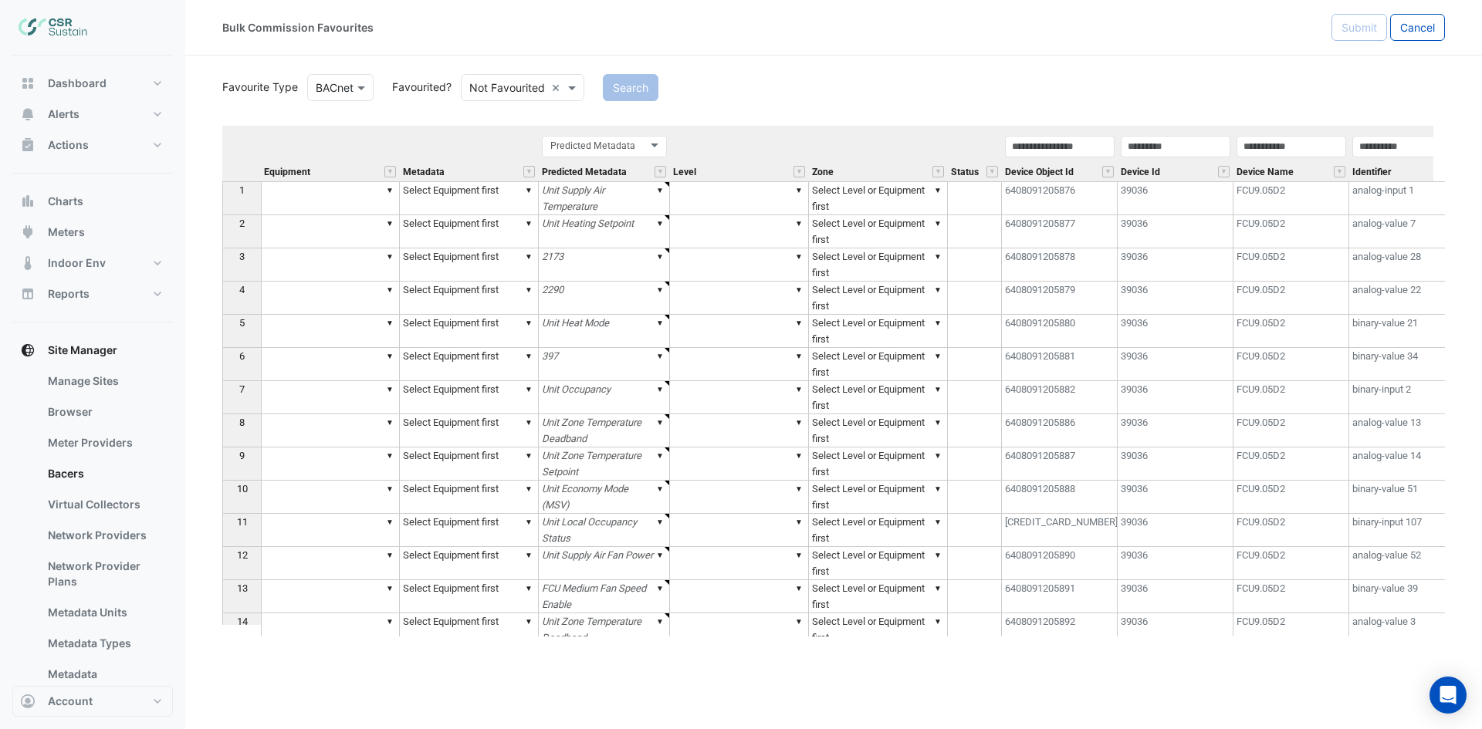
click at [1170, 74] on div "Favourite Type Favourite Type BACnet Favourited? Either Not Favourited × Search" at bounding box center [833, 86] width 1241 height 30
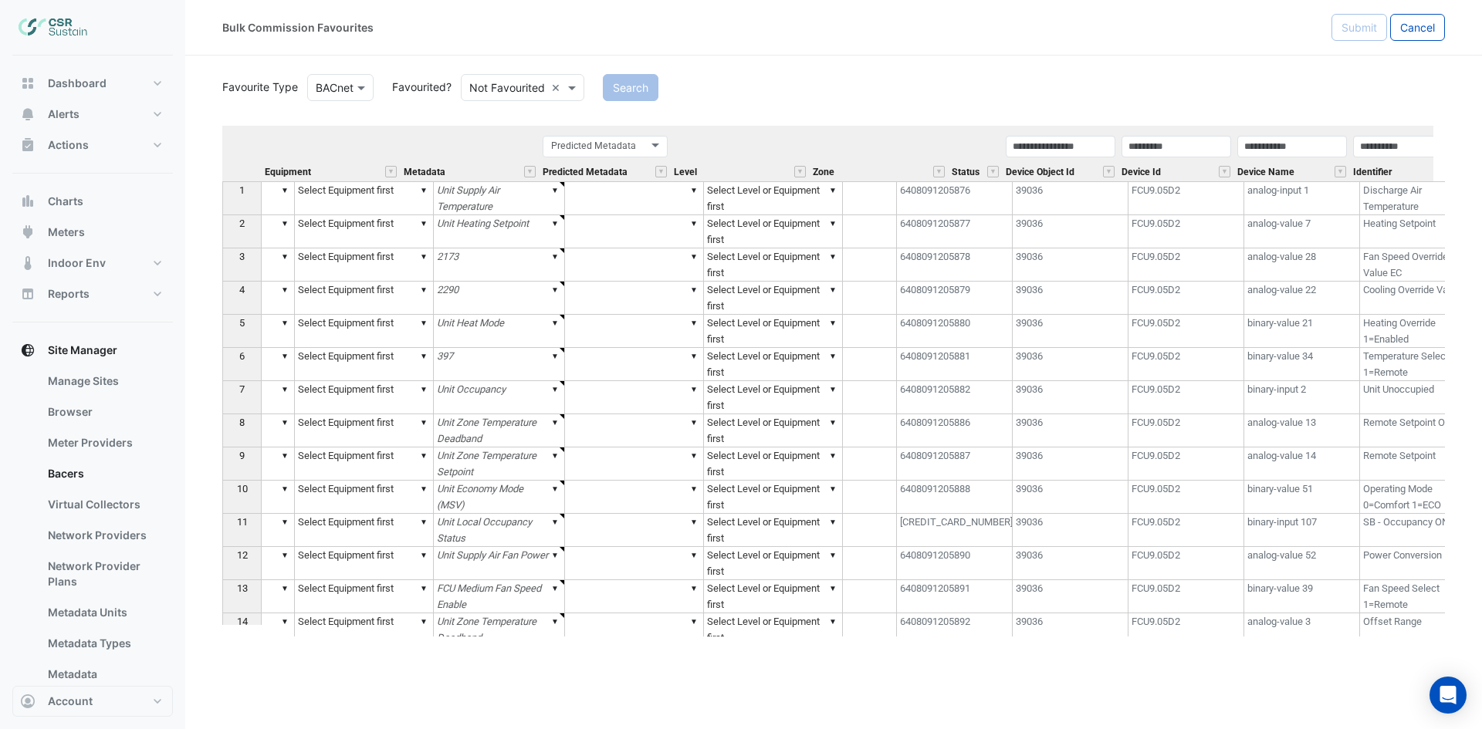
scroll to position [0, 106]
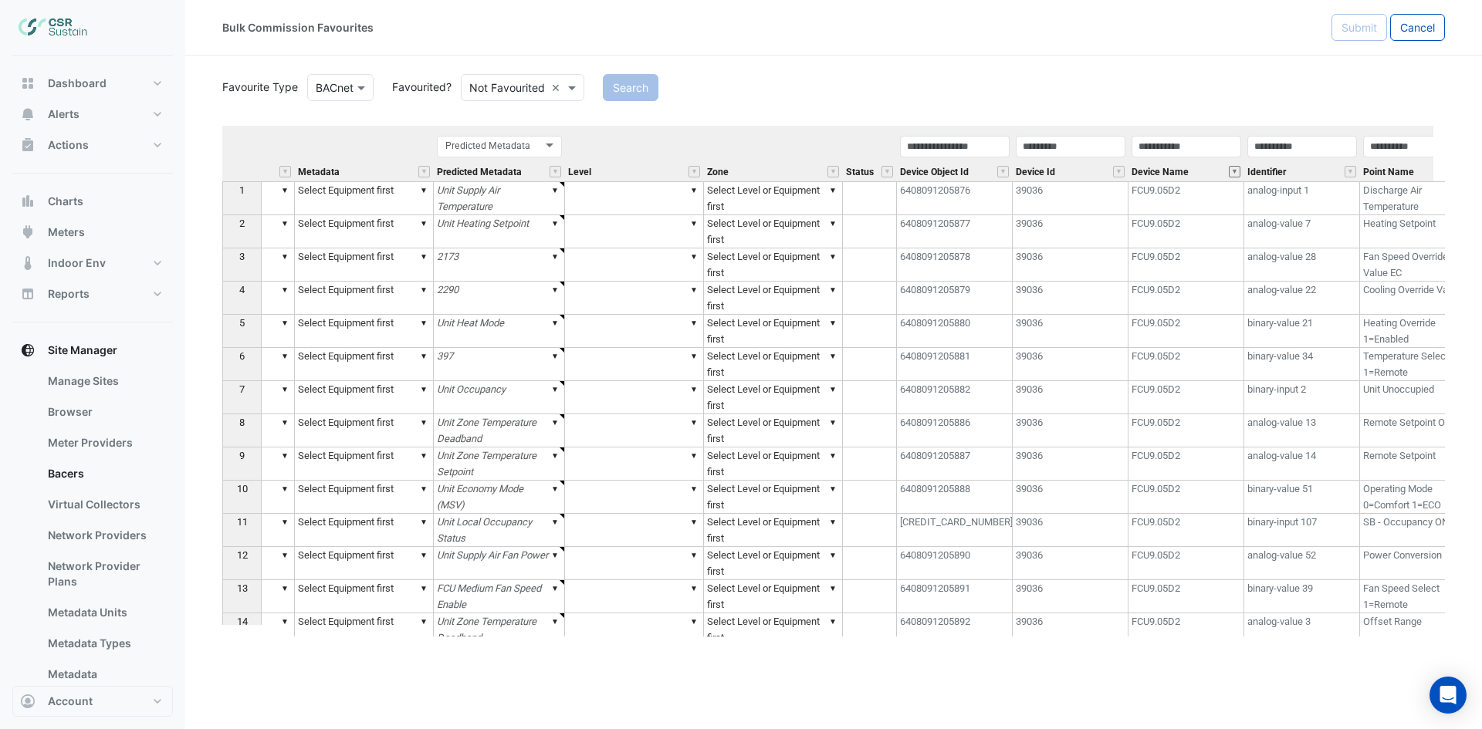
click at [1239, 171] on button "" at bounding box center [1235, 172] width 12 height 12
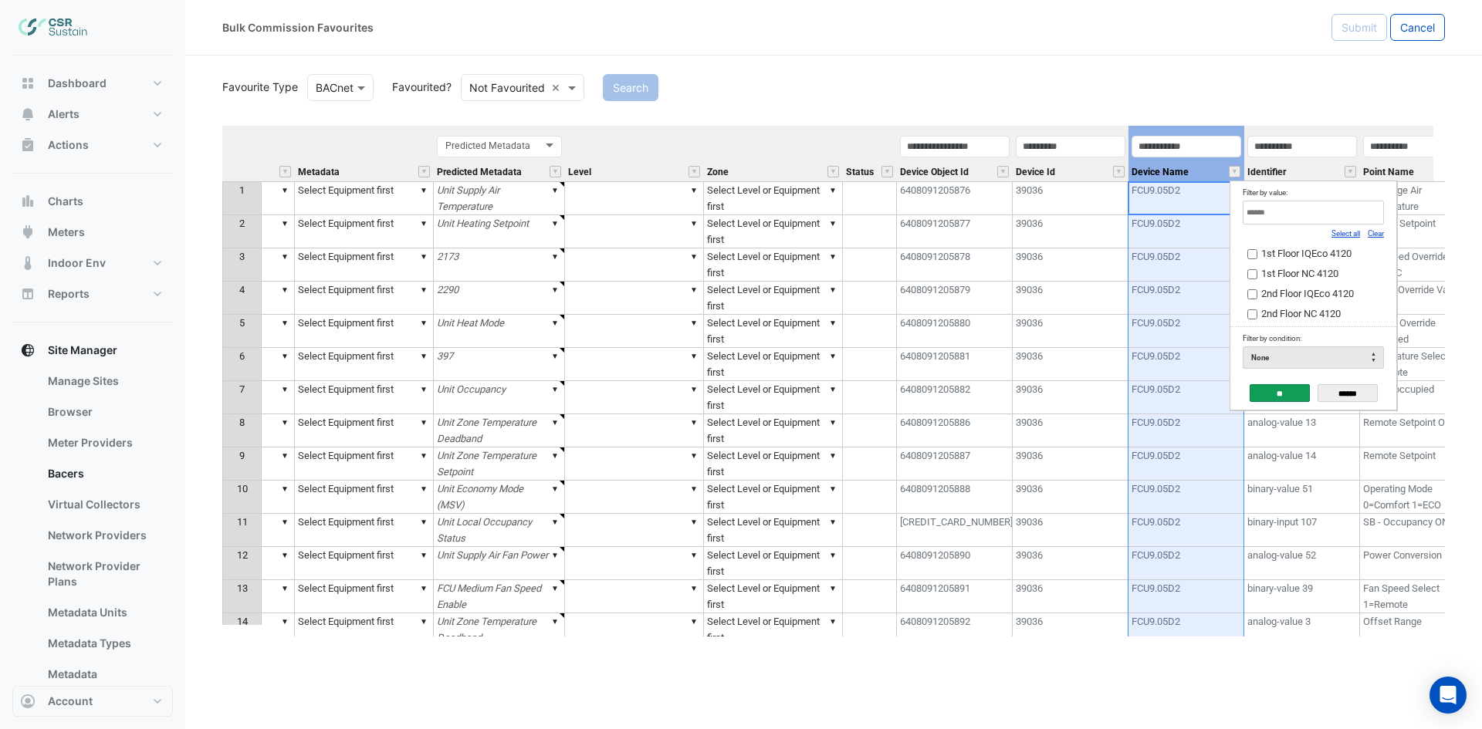
click at [1382, 237] on link "Clear" at bounding box center [1375, 233] width 16 height 8
click at [1374, 235] on link "Clear" at bounding box center [1375, 233] width 16 height 8
drag, startPoint x: 1374, startPoint y: 235, endPoint x: 1353, endPoint y: 215, distance: 29.0
click at [1374, 234] on link "Clear" at bounding box center [1375, 233] width 16 height 8
click at [1350, 215] on input "Filter by value:" at bounding box center [1312, 213] width 141 height 24
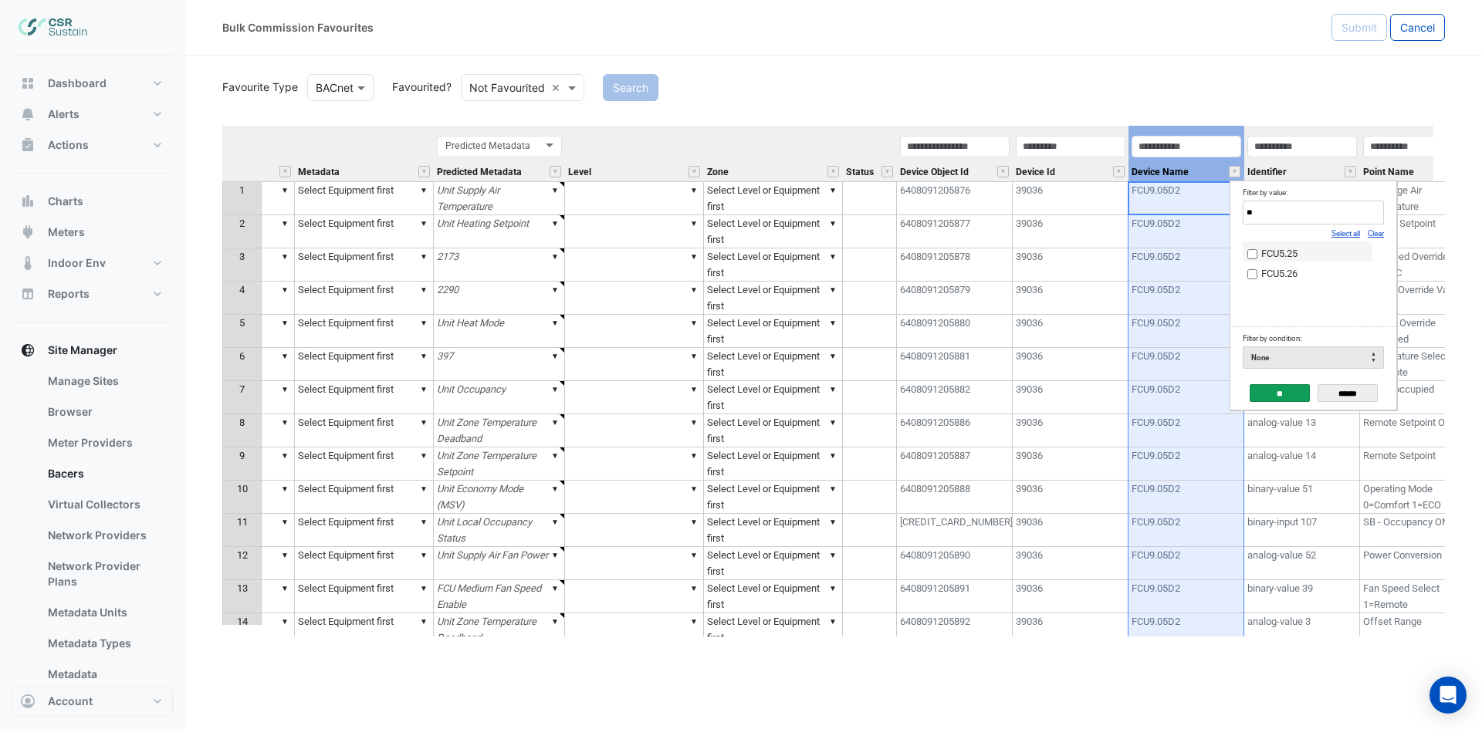
type input "**"
click at [1246, 251] on td "FCU5.25" at bounding box center [1307, 252] width 130 height 20
click at [1280, 394] on input "**" at bounding box center [1279, 393] width 60 height 18
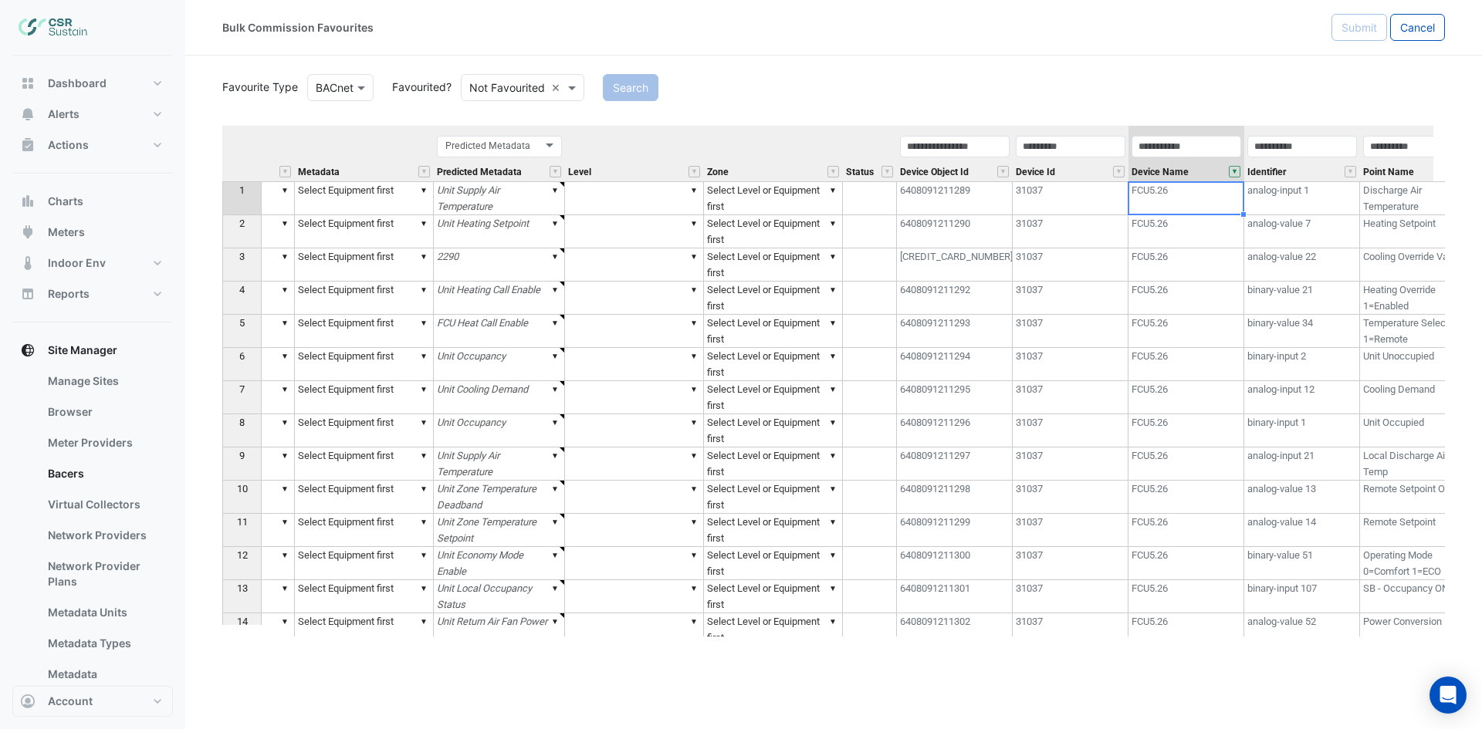
click at [221, 137] on section "Favourite Type Favourite Type BACnet Favourited? Either Not Favourited × Search…" at bounding box center [833, 346] width 1296 height 581
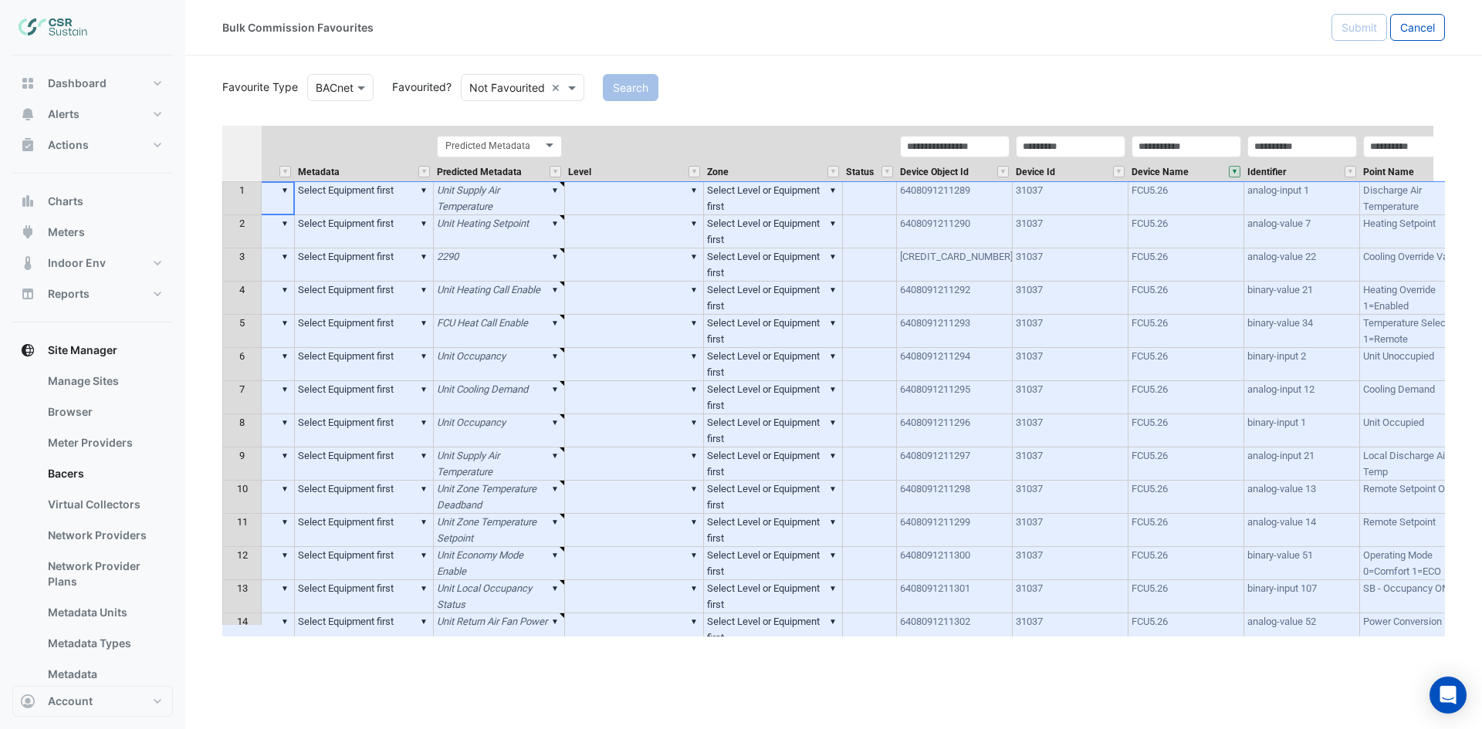
click at [248, 147] on th at bounding box center [241, 154] width 39 height 56
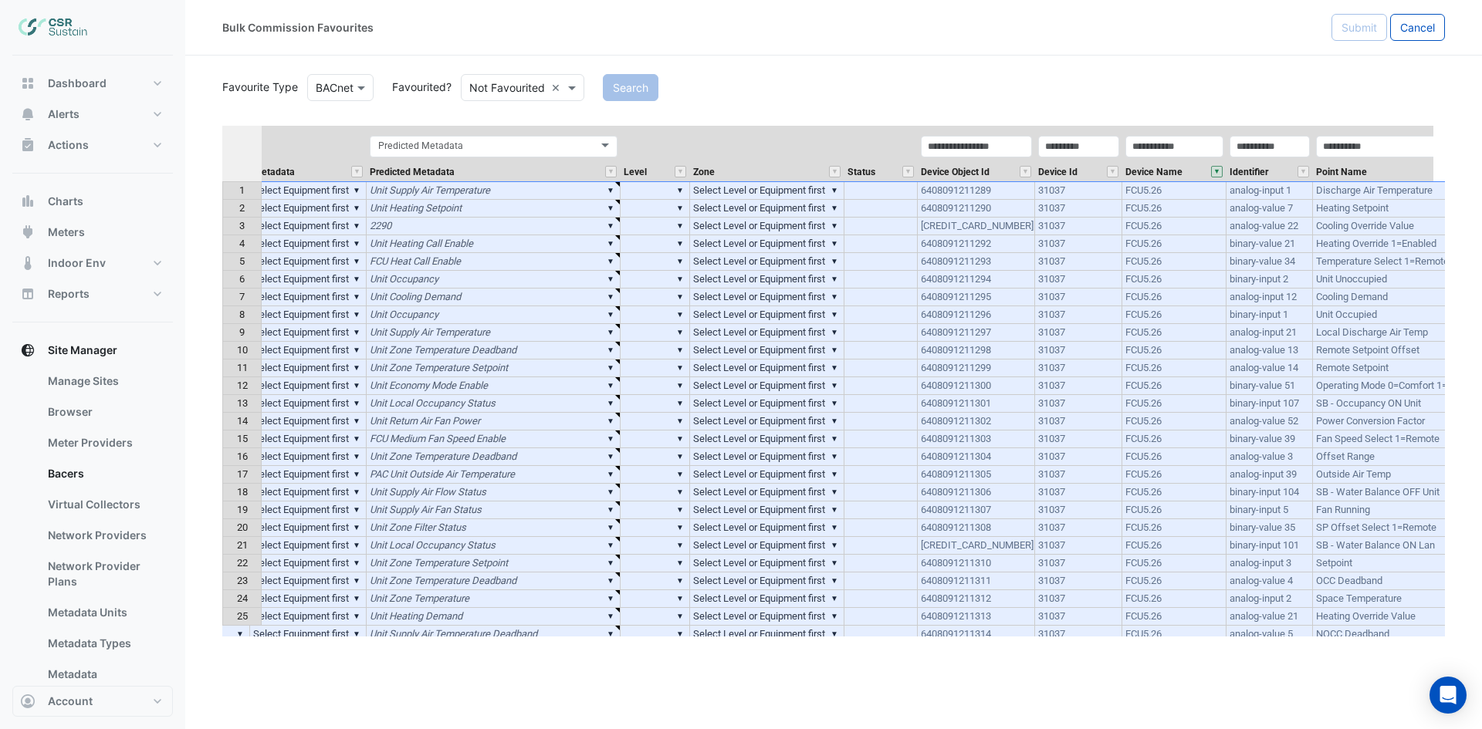
scroll to position [0, 343]
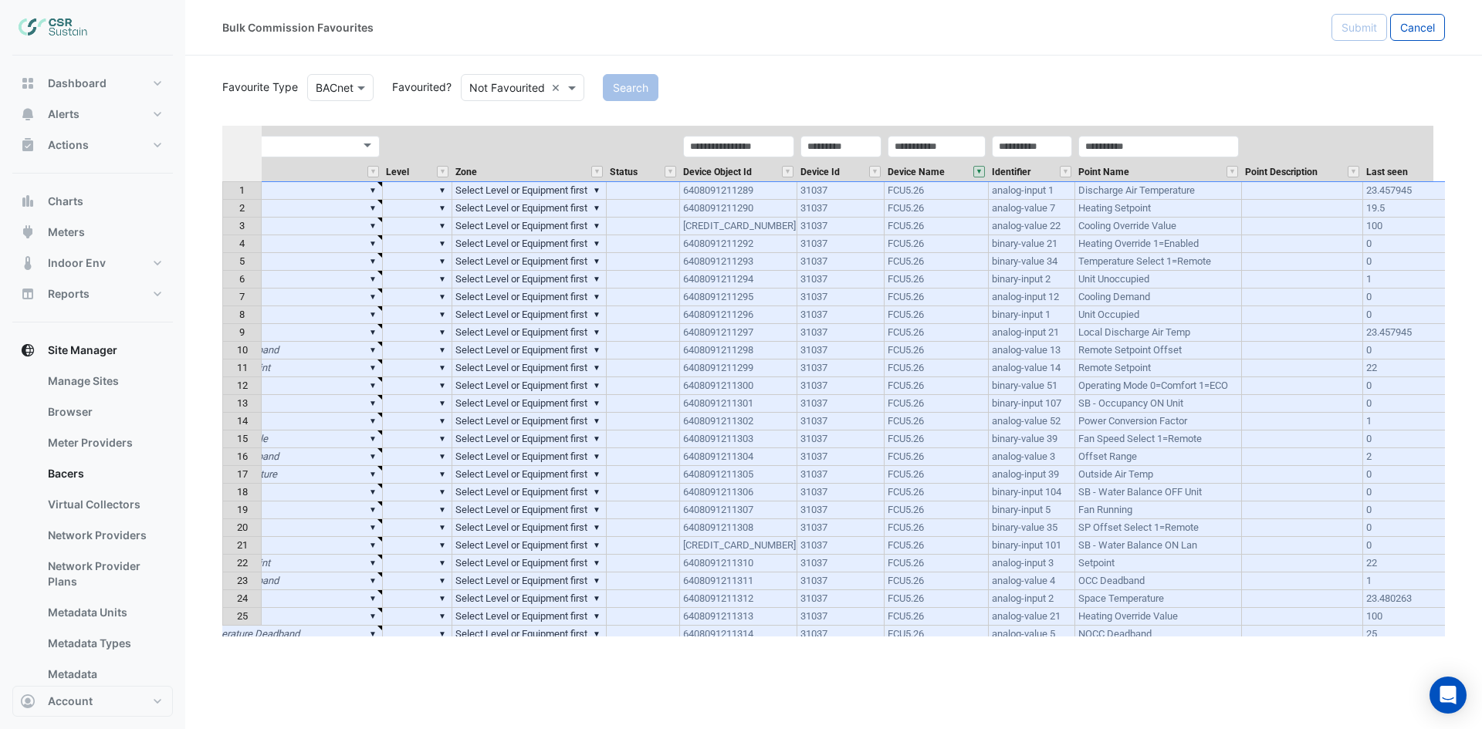
click at [1400, 148] on th "Last seen" at bounding box center [1406, 154] width 86 height 56
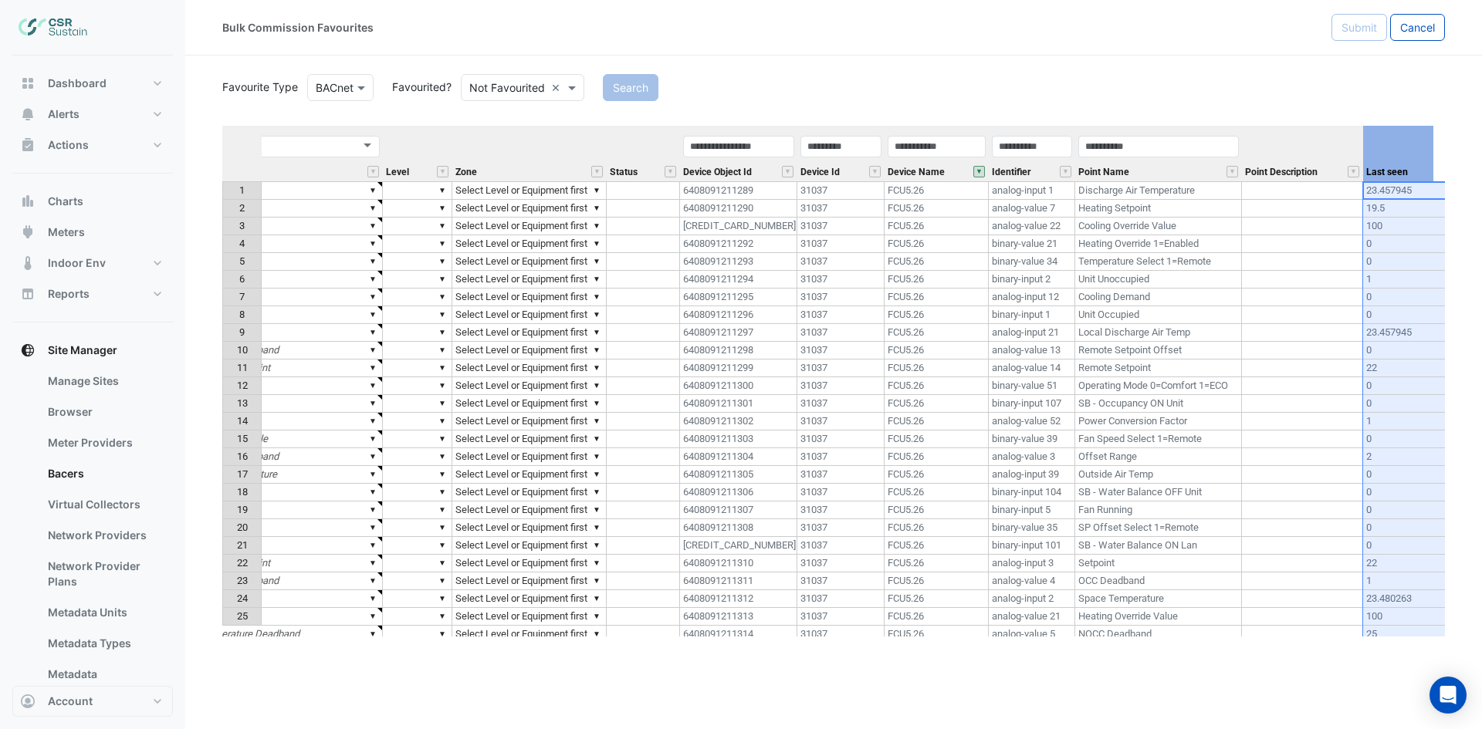
scroll to position [0, 360]
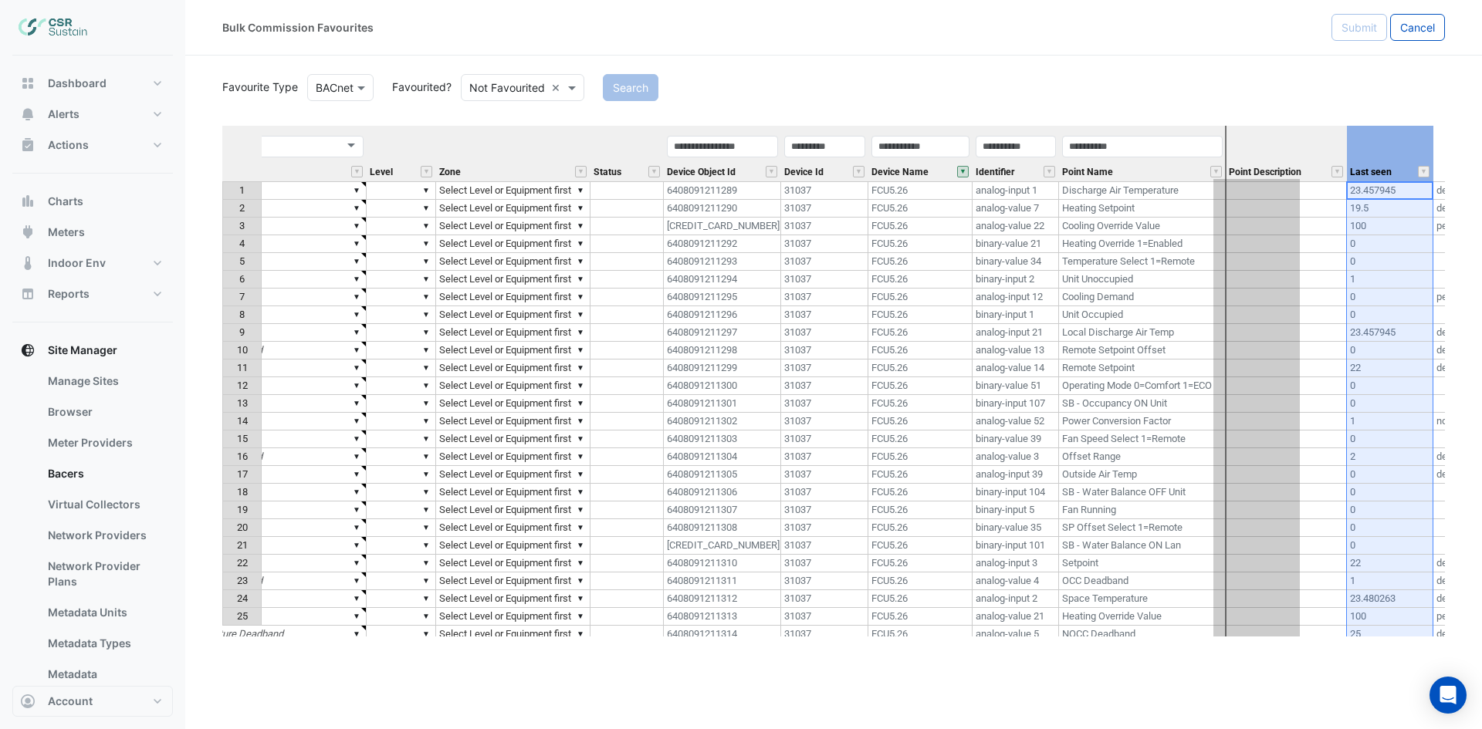
drag, startPoint x: 1391, startPoint y: 128, endPoint x: 1256, endPoint y: 137, distance: 134.5
click at [1256, 137] on tr "Equipment Metadata Predicted Metadata Predicted Metadata Level Zone Status Devi…" at bounding box center [689, 154] width 1653 height 56
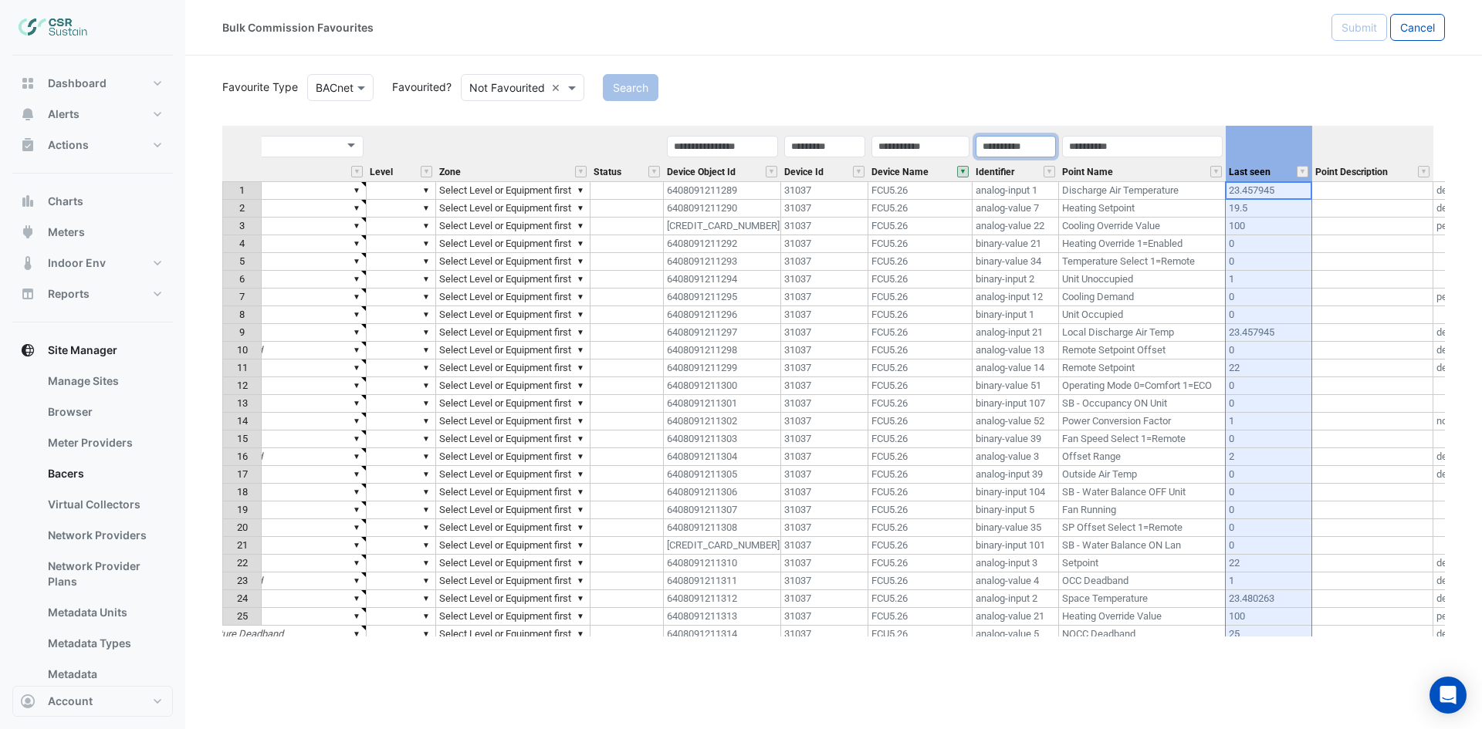
click at [1021, 156] on input "text" at bounding box center [1015, 147] width 80 height 22
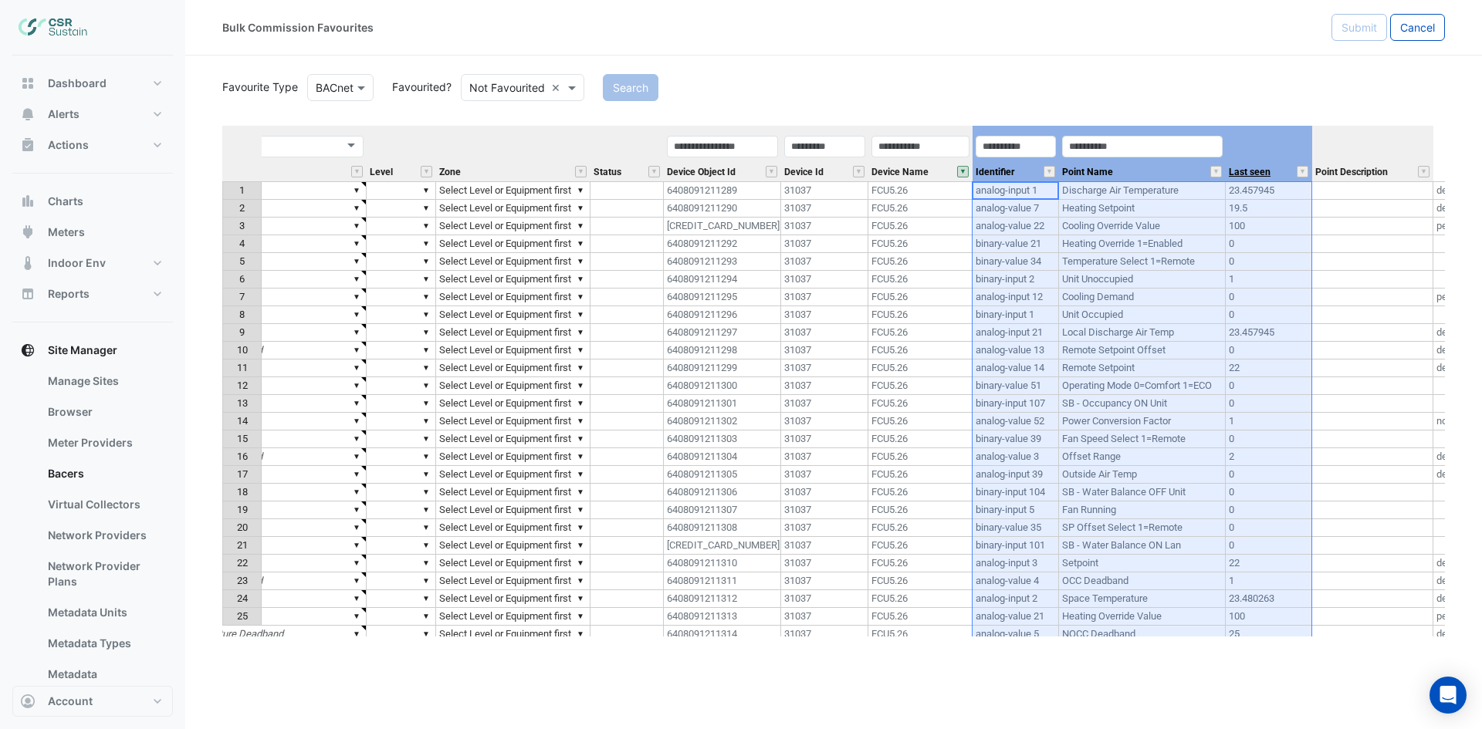
drag, startPoint x: 1027, startPoint y: 167, endPoint x: 1267, endPoint y: 174, distance: 240.1
click at [1267, 174] on tr "Equipment Metadata Predicted Metadata Predicted Metadata Level Zone Status Devi…" at bounding box center [689, 154] width 1653 height 56
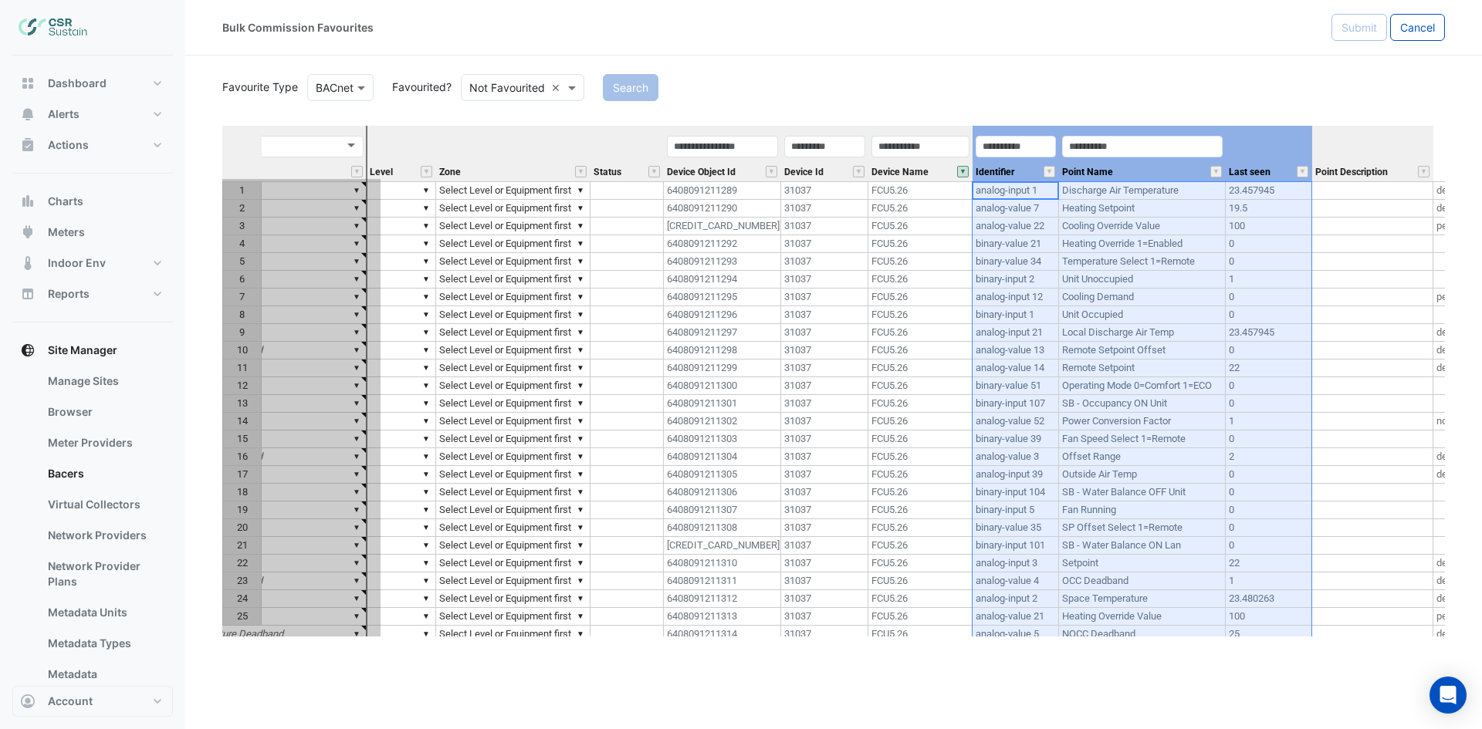
type textarea "*****"
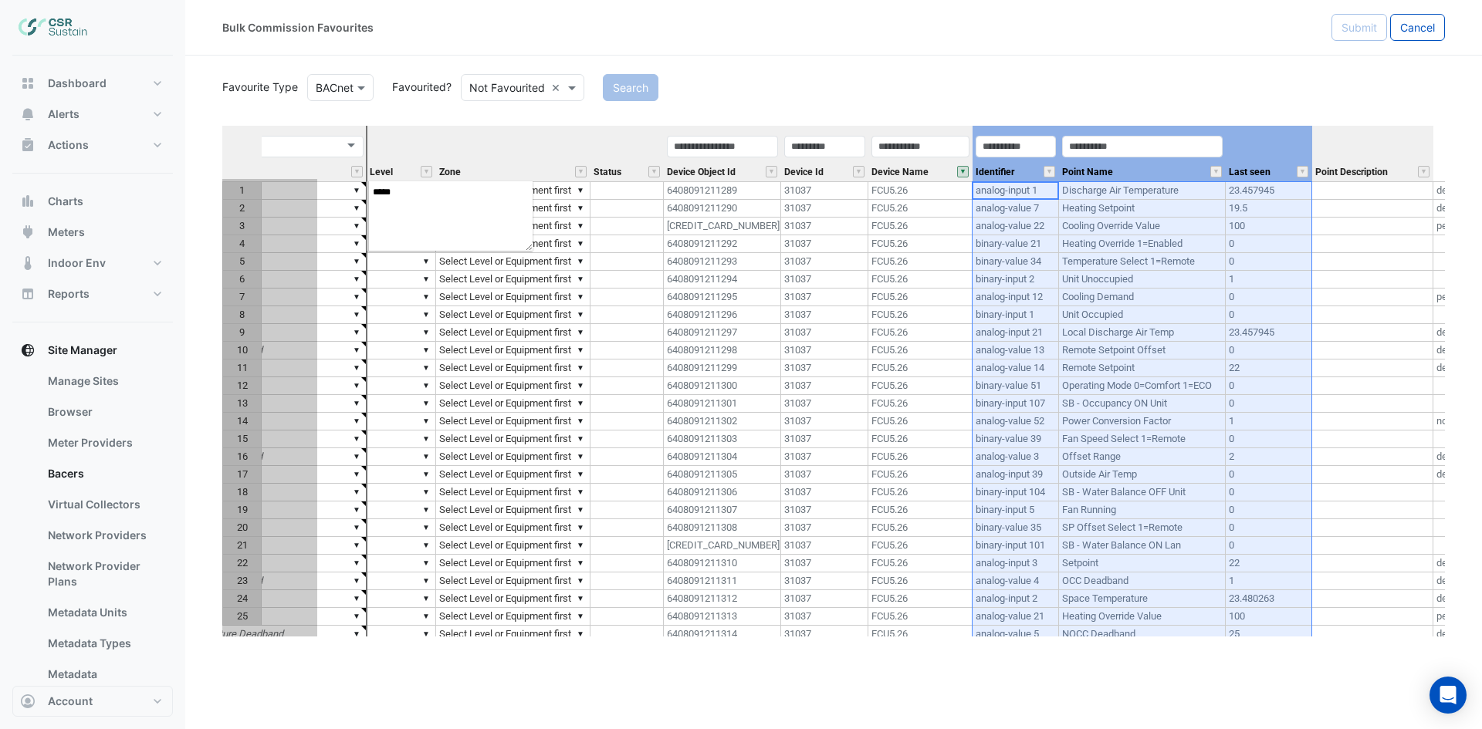
scroll to position [0, 211]
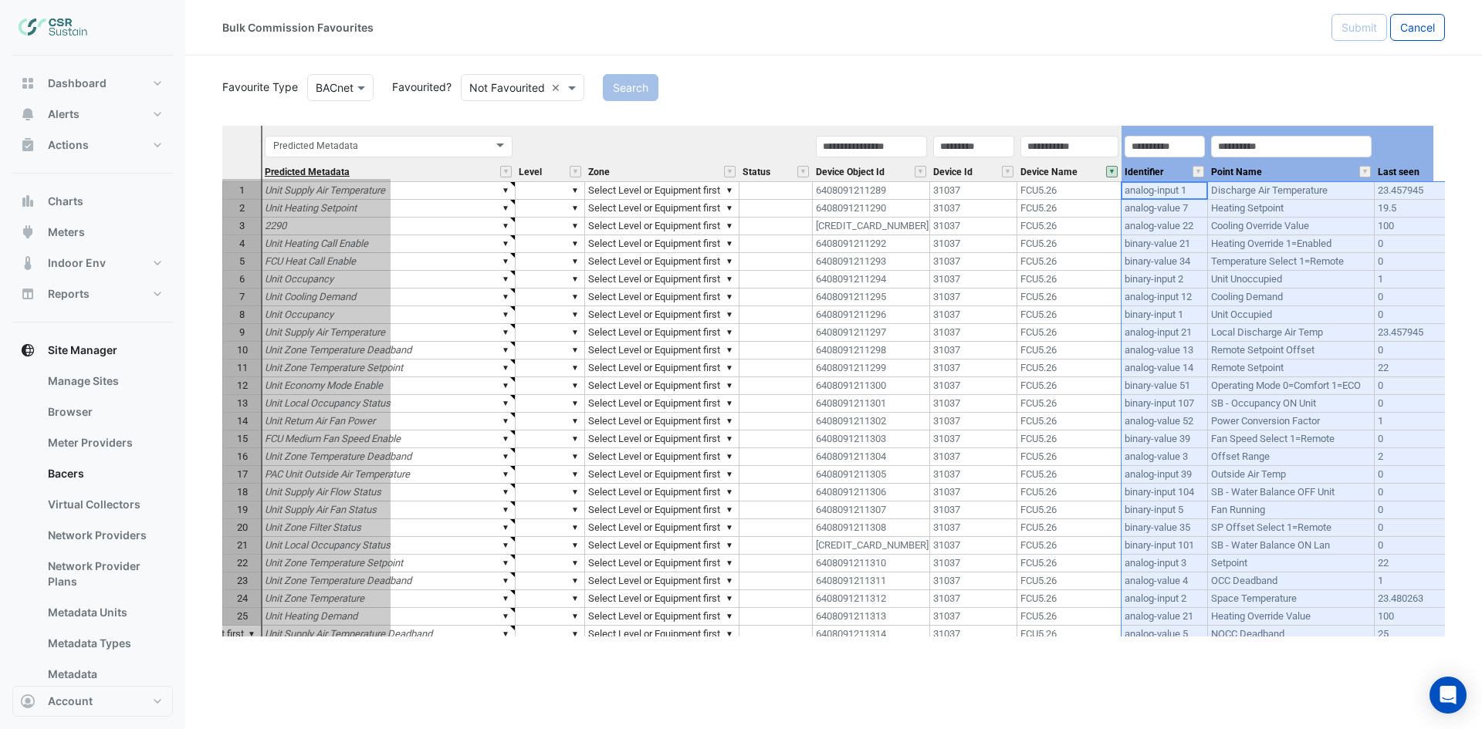
drag, startPoint x: 1256, startPoint y: 137, endPoint x: 331, endPoint y: 174, distance: 926.0
click at [331, 174] on tr "Equipment Metadata Predicted Metadata Predicted Metadata Level Zone Status Devi…" at bounding box center [838, 154] width 1653 height 56
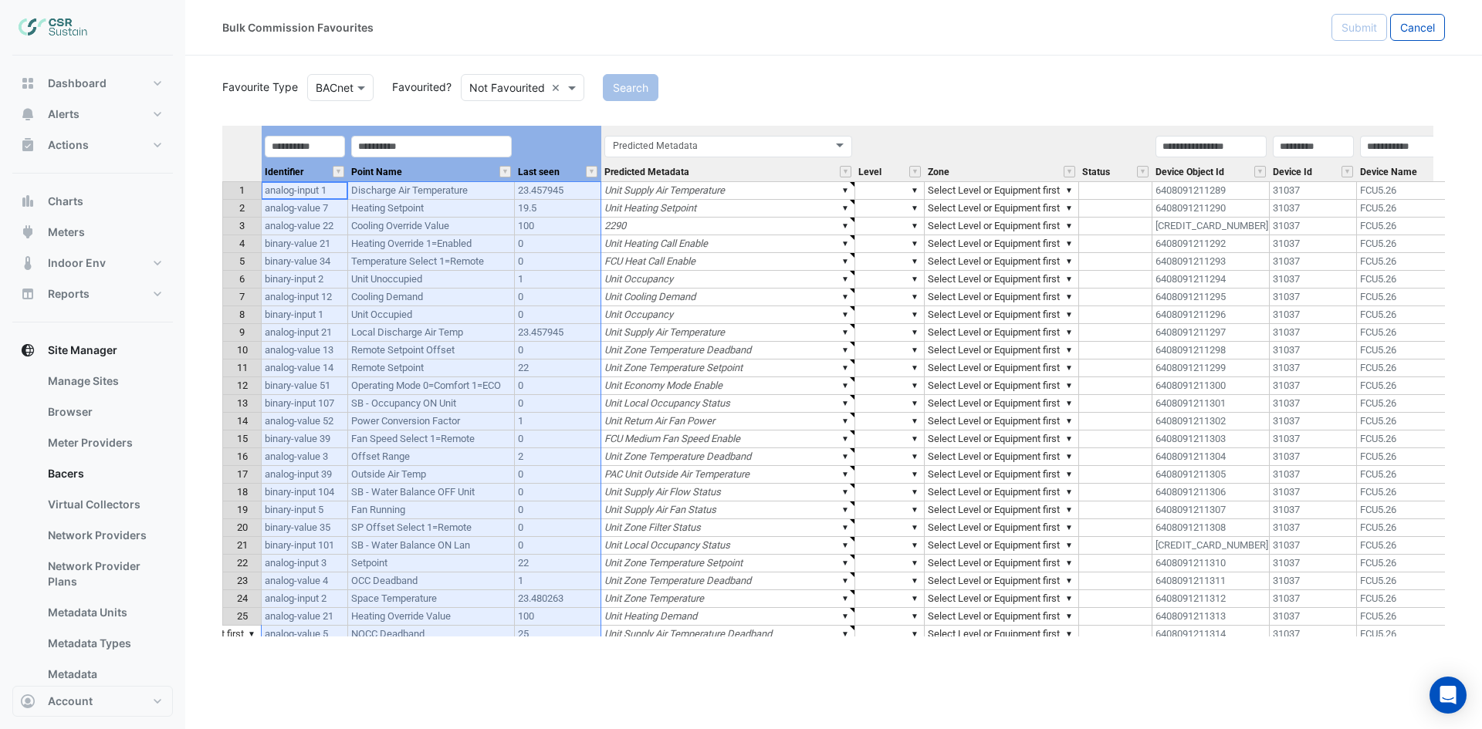
scroll to position [0, 0]
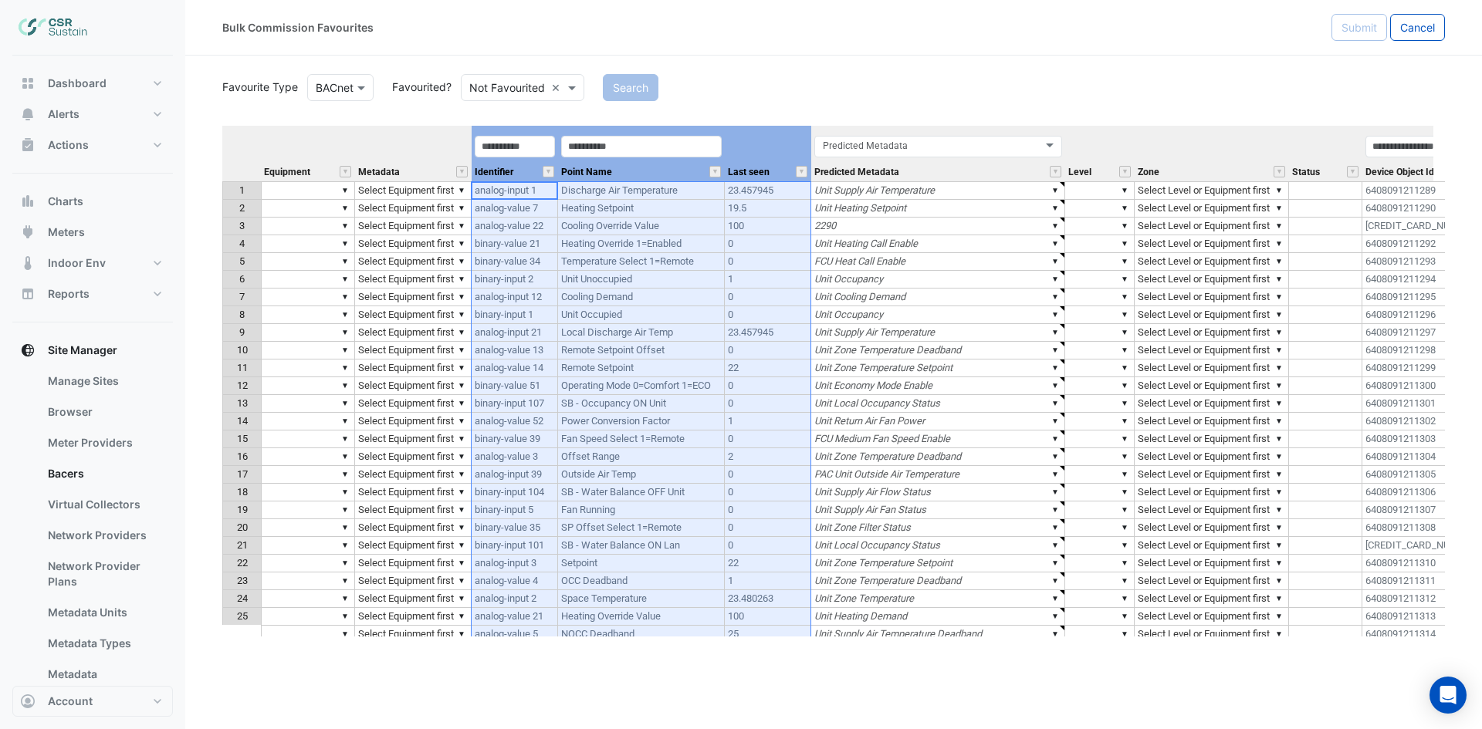
click at [528, 132] on th "Identifier" at bounding box center [515, 154] width 86 height 56
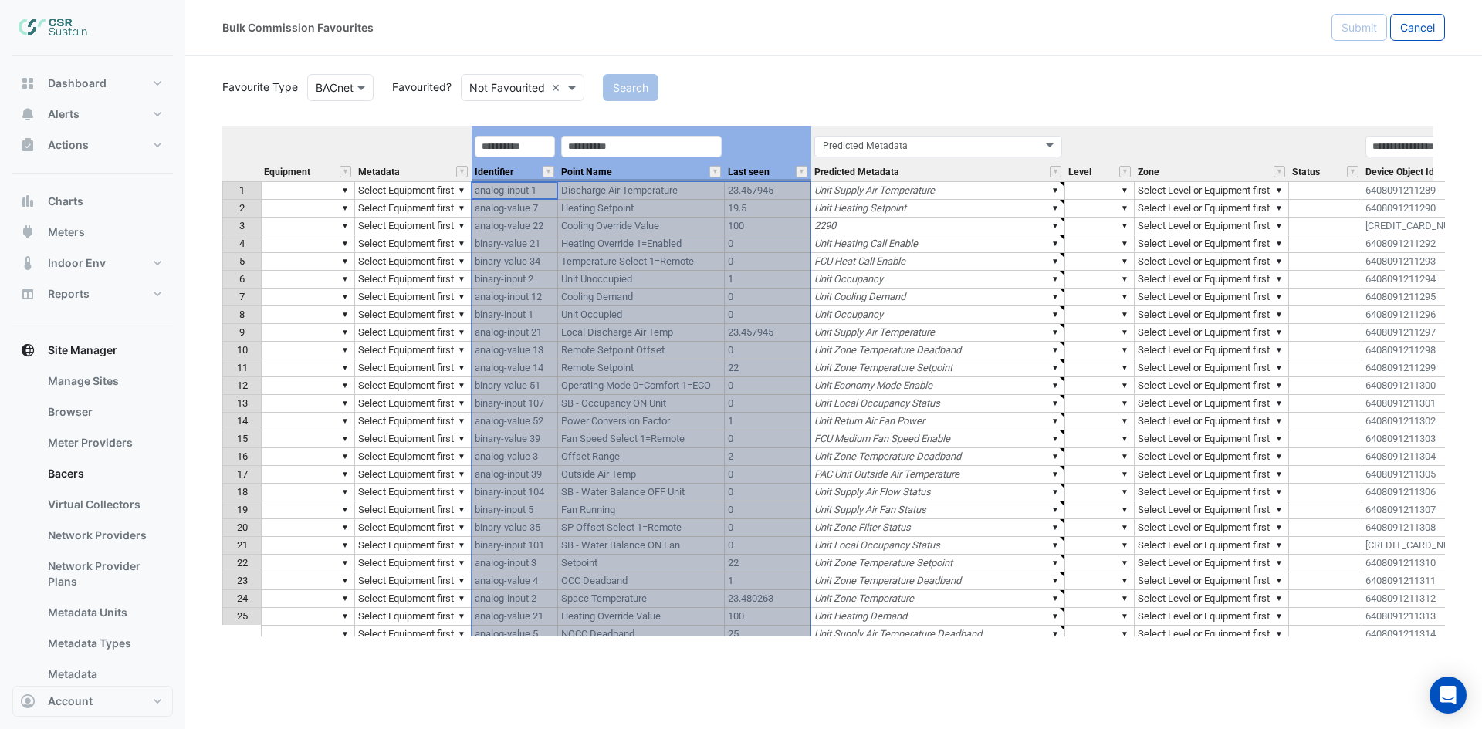
click at [527, 132] on th "Identifier" at bounding box center [515, 154] width 86 height 56
click at [664, 178] on div "Point Name" at bounding box center [641, 157] width 167 height 47
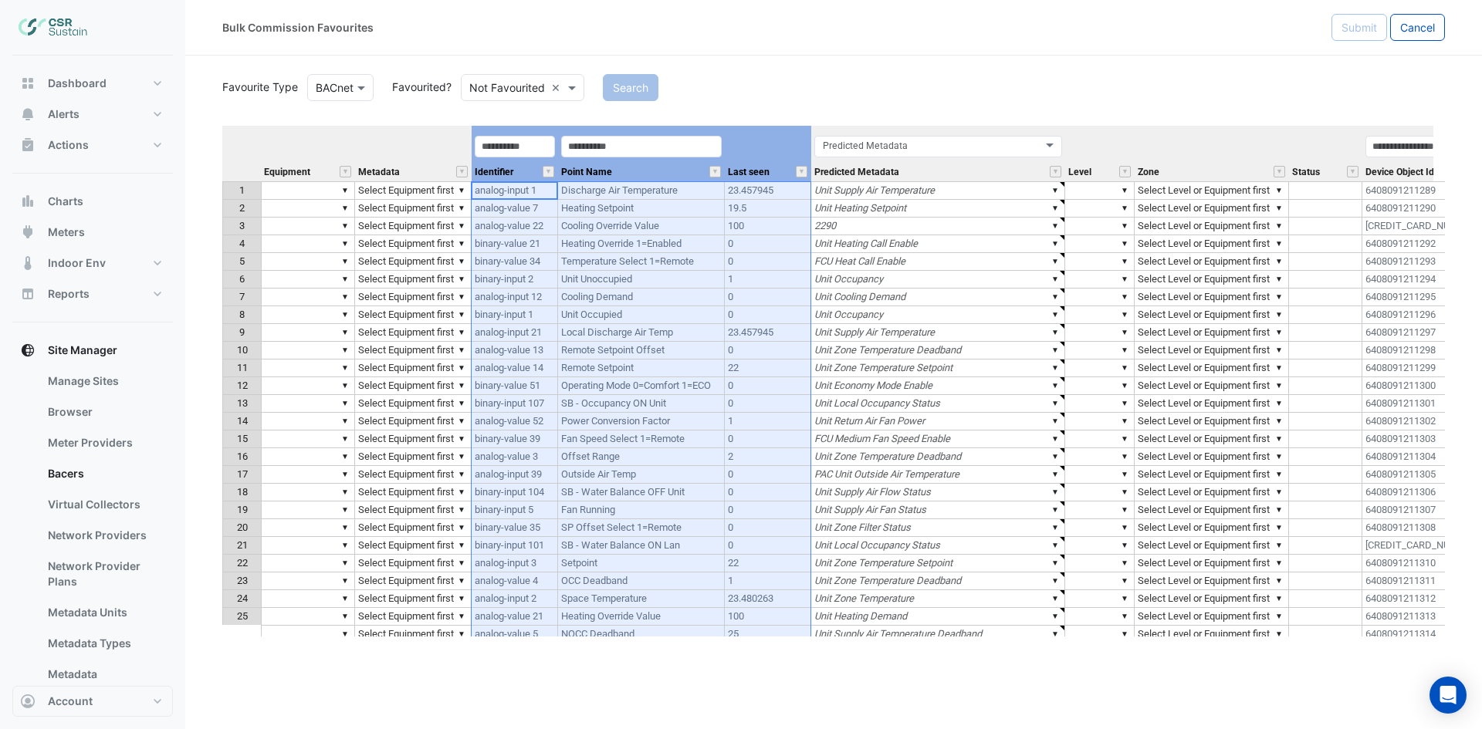
click at [658, 254] on td "Temperature Select 1=Remote" at bounding box center [641, 262] width 167 height 18
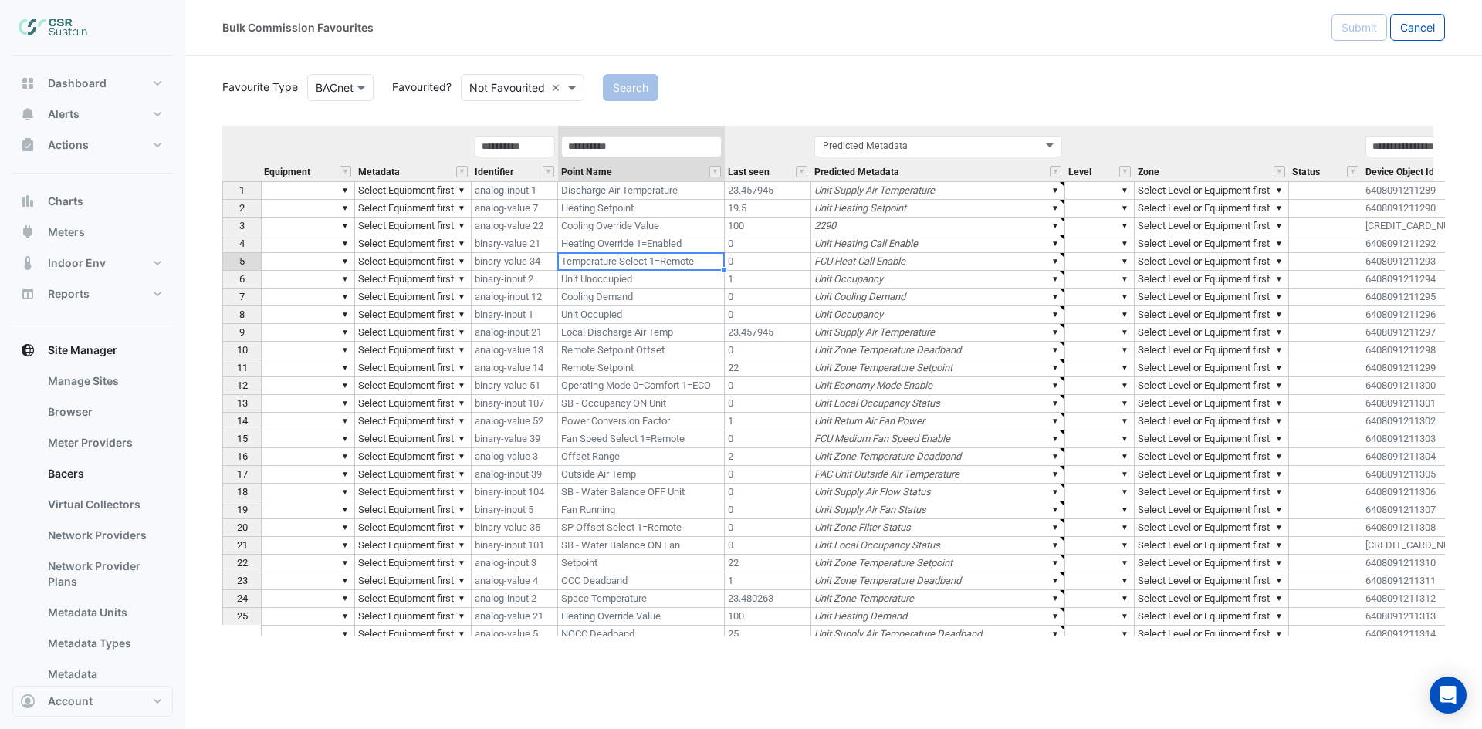
click at [513, 171] on span "Identifier" at bounding box center [494, 172] width 39 height 10
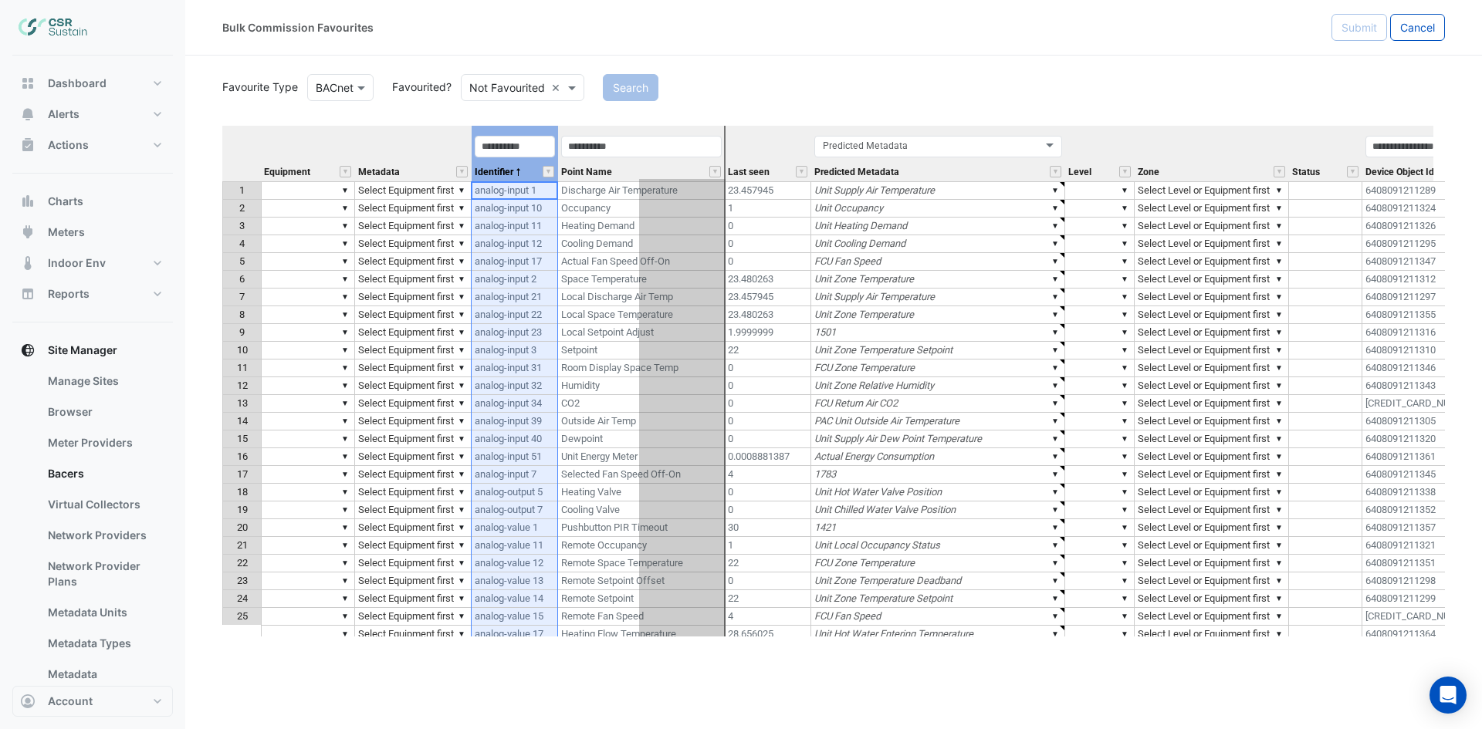
drag, startPoint x: 517, startPoint y: 134, endPoint x: 689, endPoint y: 131, distance: 172.1
click at [689, 131] on tr "Equipment Metadata Identifier Point Name Last seen Predicted Metadata Predicted…" at bounding box center [1048, 154] width 1652 height 56
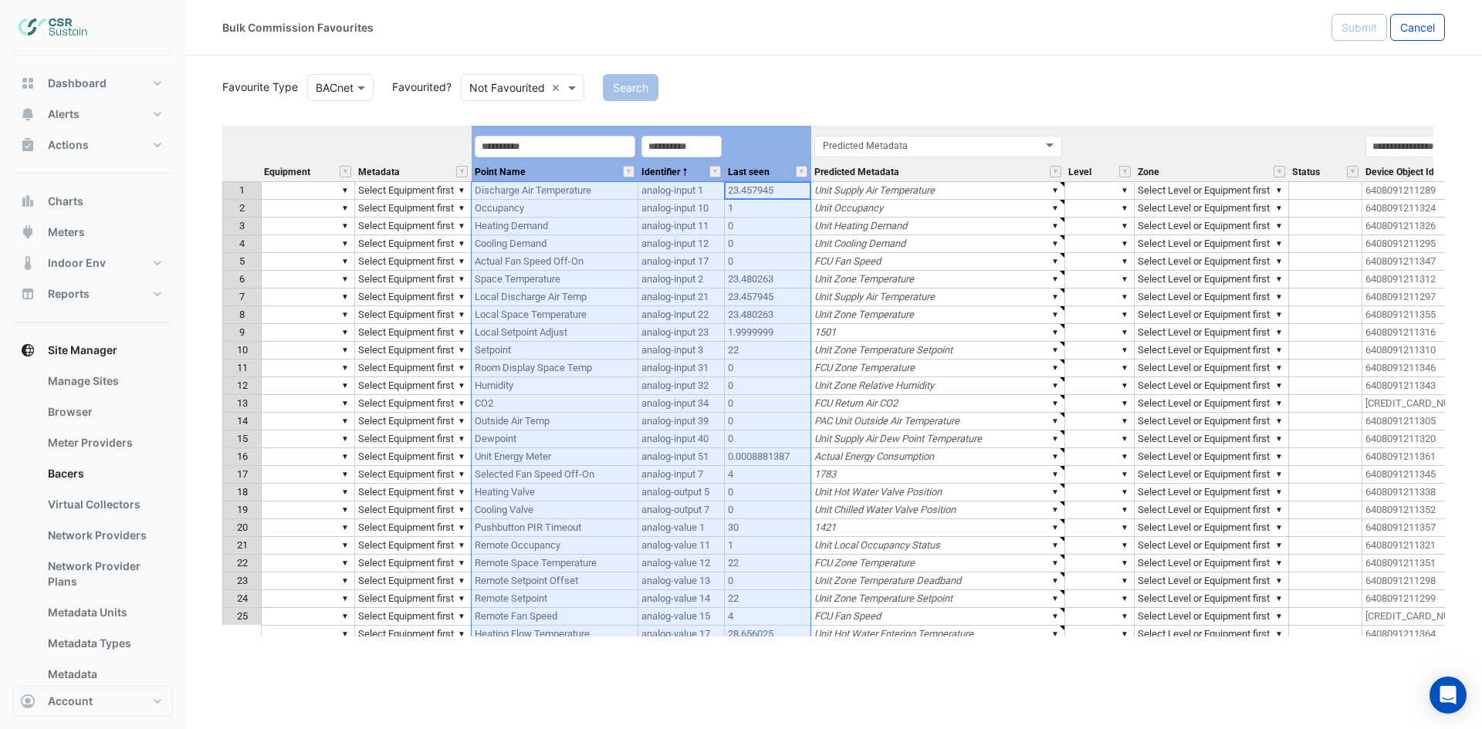
drag, startPoint x: 789, startPoint y: 145, endPoint x: 575, endPoint y: 148, distance: 214.6
click at [575, 148] on tr "Equipment Metadata Point Name Identifier Last seen Predicted Metadata Predicted…" at bounding box center [1048, 154] width 1652 height 56
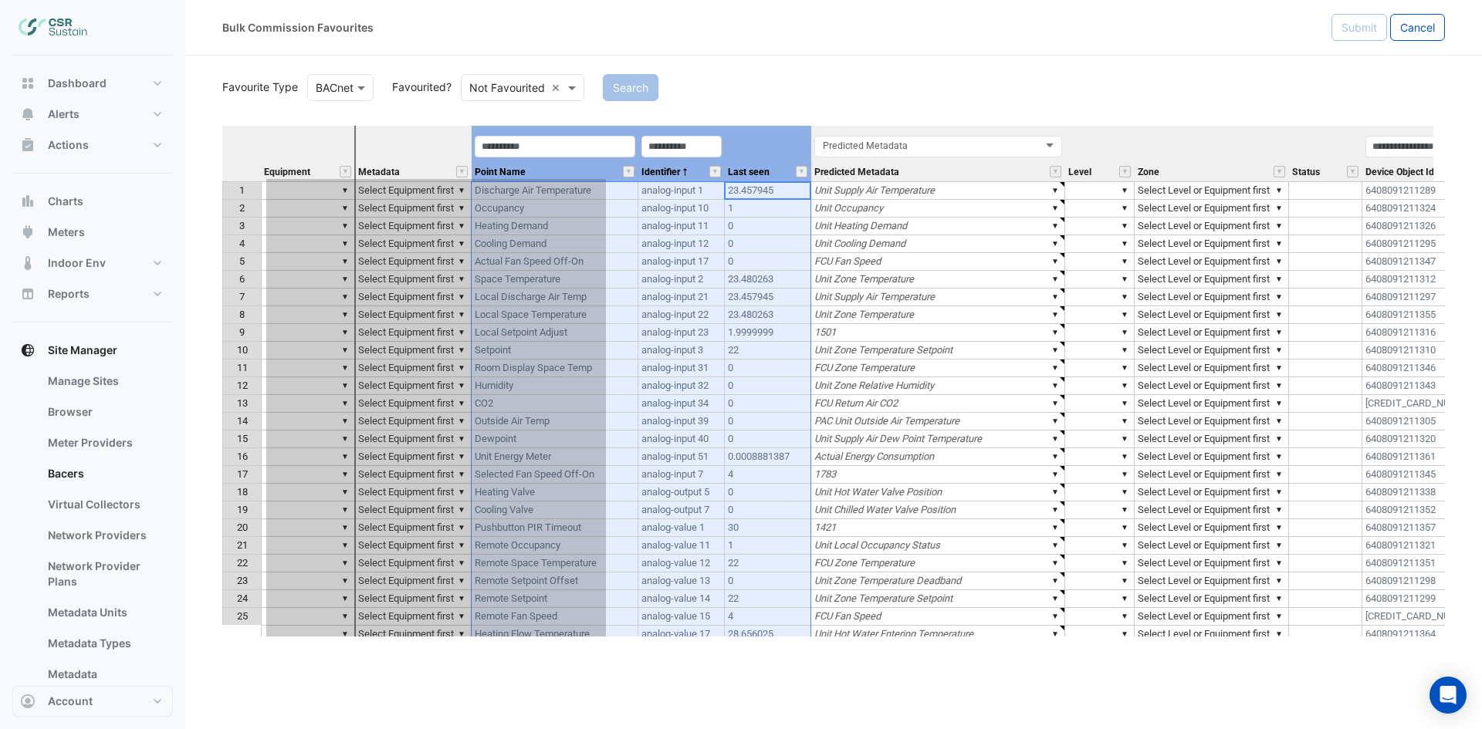
drag, startPoint x: 582, startPoint y: 131, endPoint x: 377, endPoint y: 149, distance: 206.0
click at [377, 149] on tr "Equipment Metadata Point Name Identifier Last seen Predicted Metadata Predicted…" at bounding box center [1048, 154] width 1652 height 56
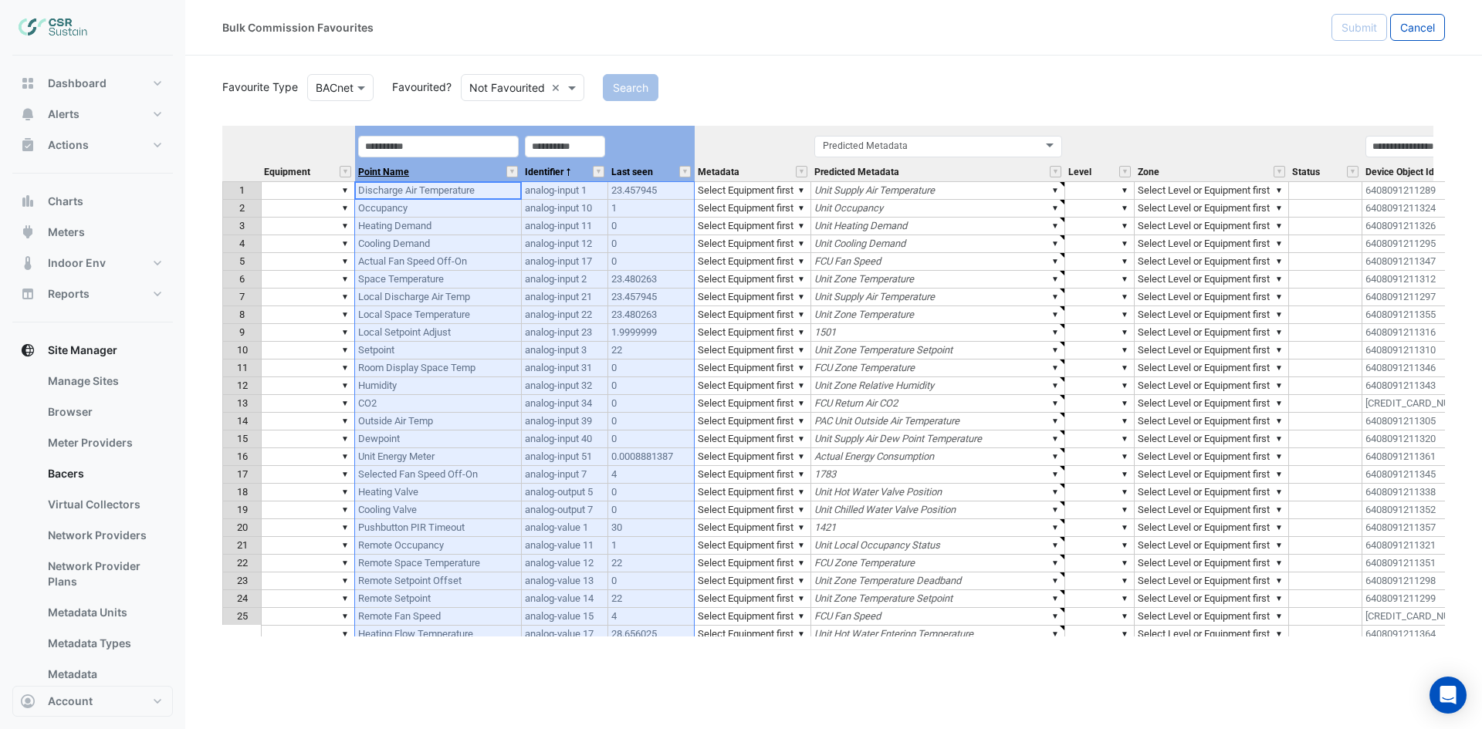
click at [377, 174] on span "Point Name" at bounding box center [383, 172] width 51 height 10
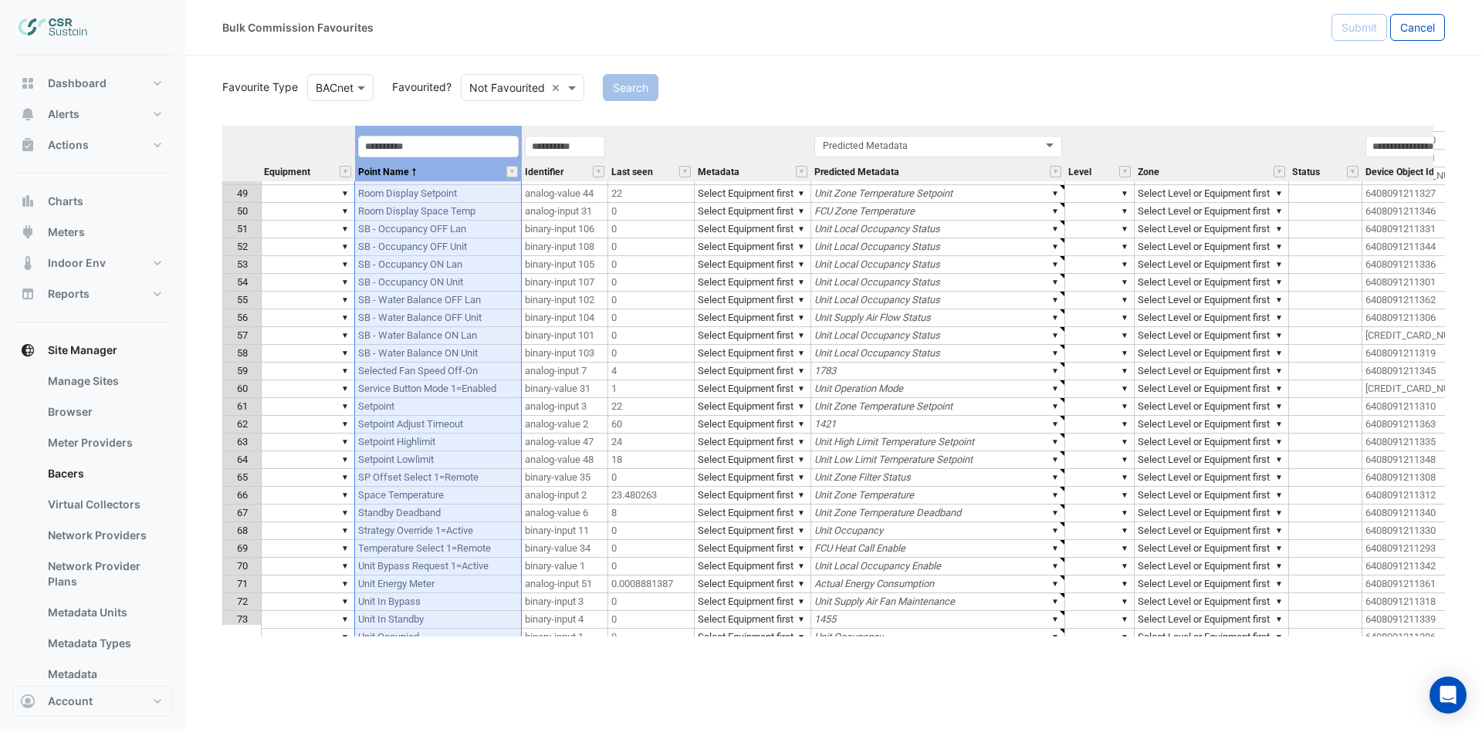
scroll to position [941, 0]
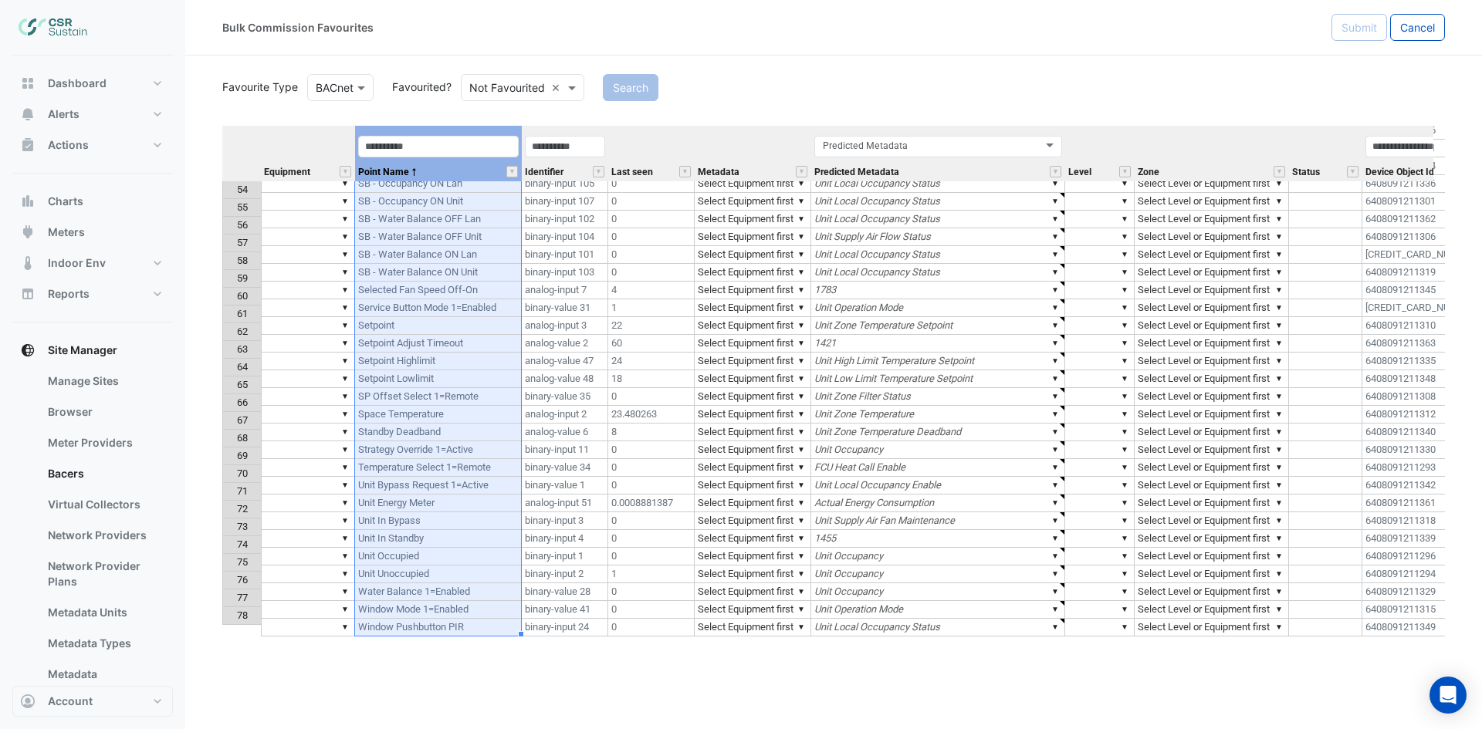
click at [286, 317] on td "▼" at bounding box center [308, 326] width 94 height 18
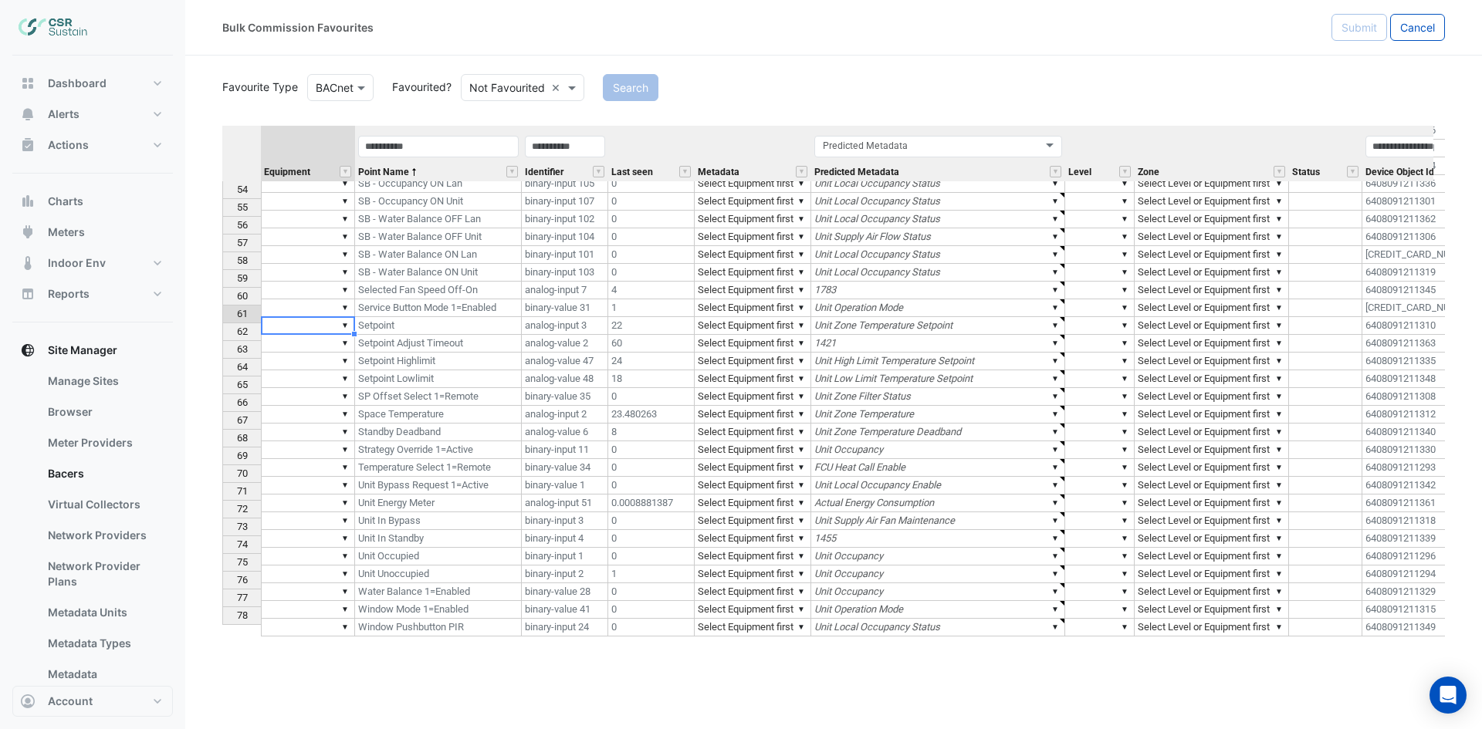
type textarea "*"
click at [305, 340] on div "Equipment Point Name Identifier Last seen Metadata Predicted Metadata Level Zon…" at bounding box center [833, 381] width 1222 height 511
type textarea "********"
click at [306, 353] on td "▼" at bounding box center [308, 362] width 94 height 18
click at [323, 317] on td "▼ FCU-5.26" at bounding box center [308, 326] width 94 height 18
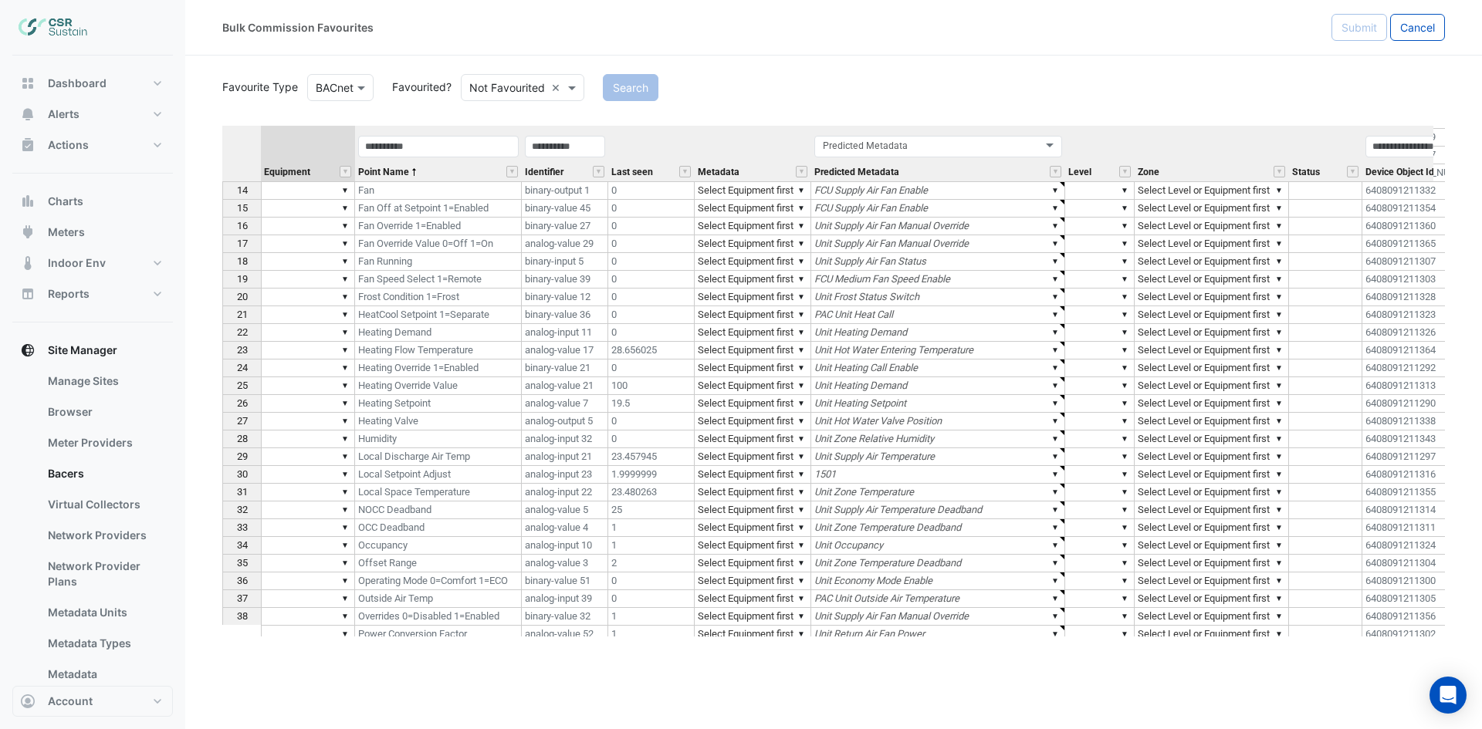
scroll to position [232, 0]
click at [284, 455] on td "▼" at bounding box center [308, 457] width 94 height 18
type textarea "********"
click at [282, 499] on td "▼" at bounding box center [308, 492] width 94 height 18
type textarea "********"
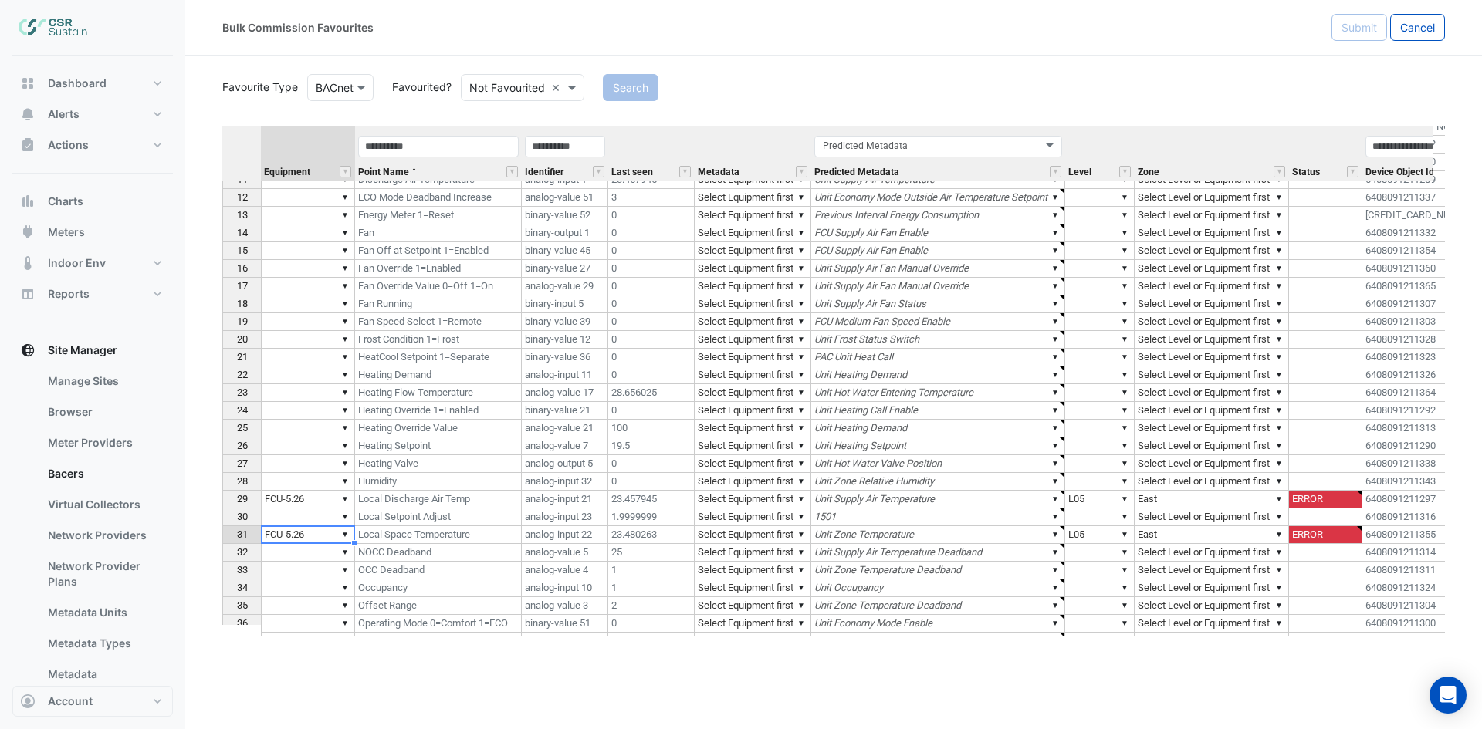
scroll to position [154, 0]
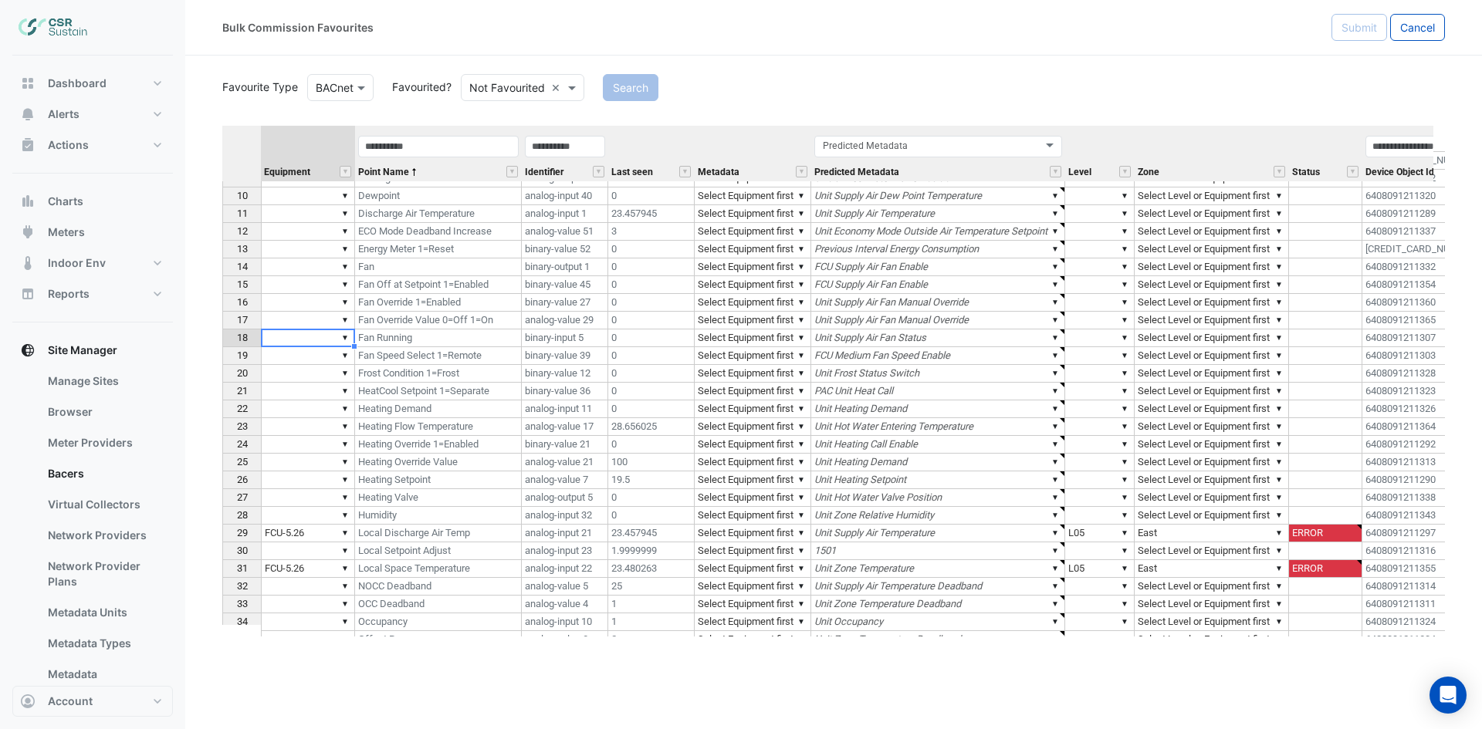
click at [315, 337] on td "▼" at bounding box center [308, 339] width 94 height 18
type textarea "********"
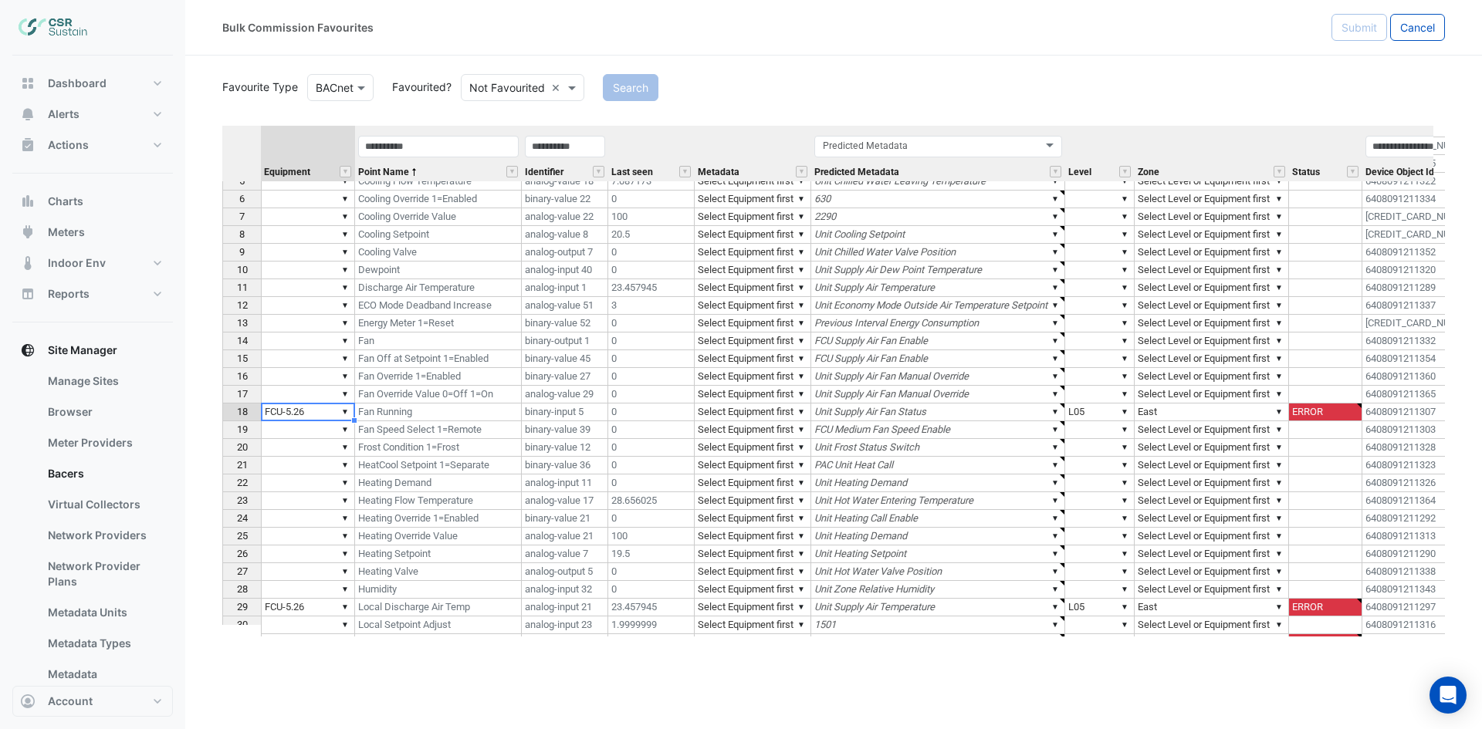
scroll to position [0, 0]
click at [427, 347] on td "Fan" at bounding box center [438, 345] width 167 height 18
click at [289, 347] on td "▼" at bounding box center [308, 345] width 94 height 18
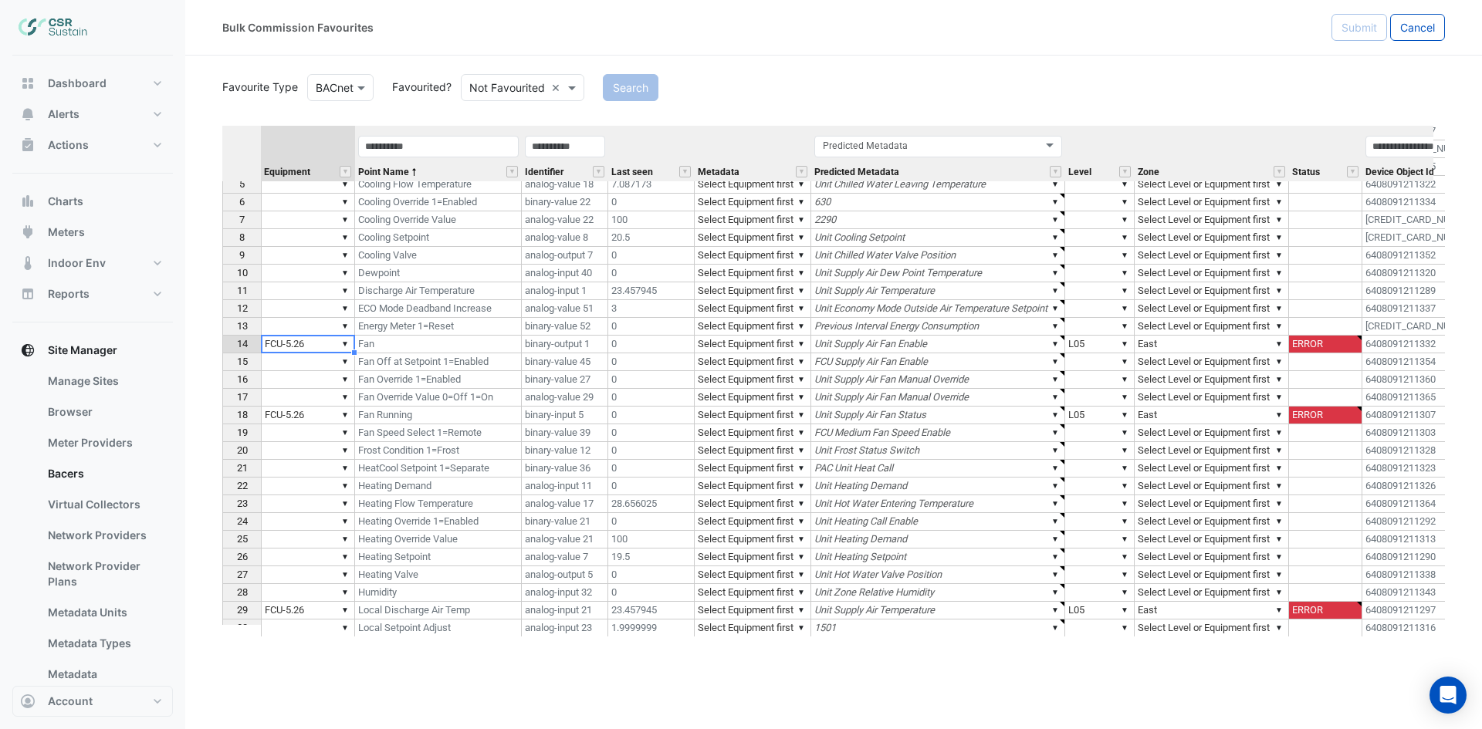
type textarea "********"
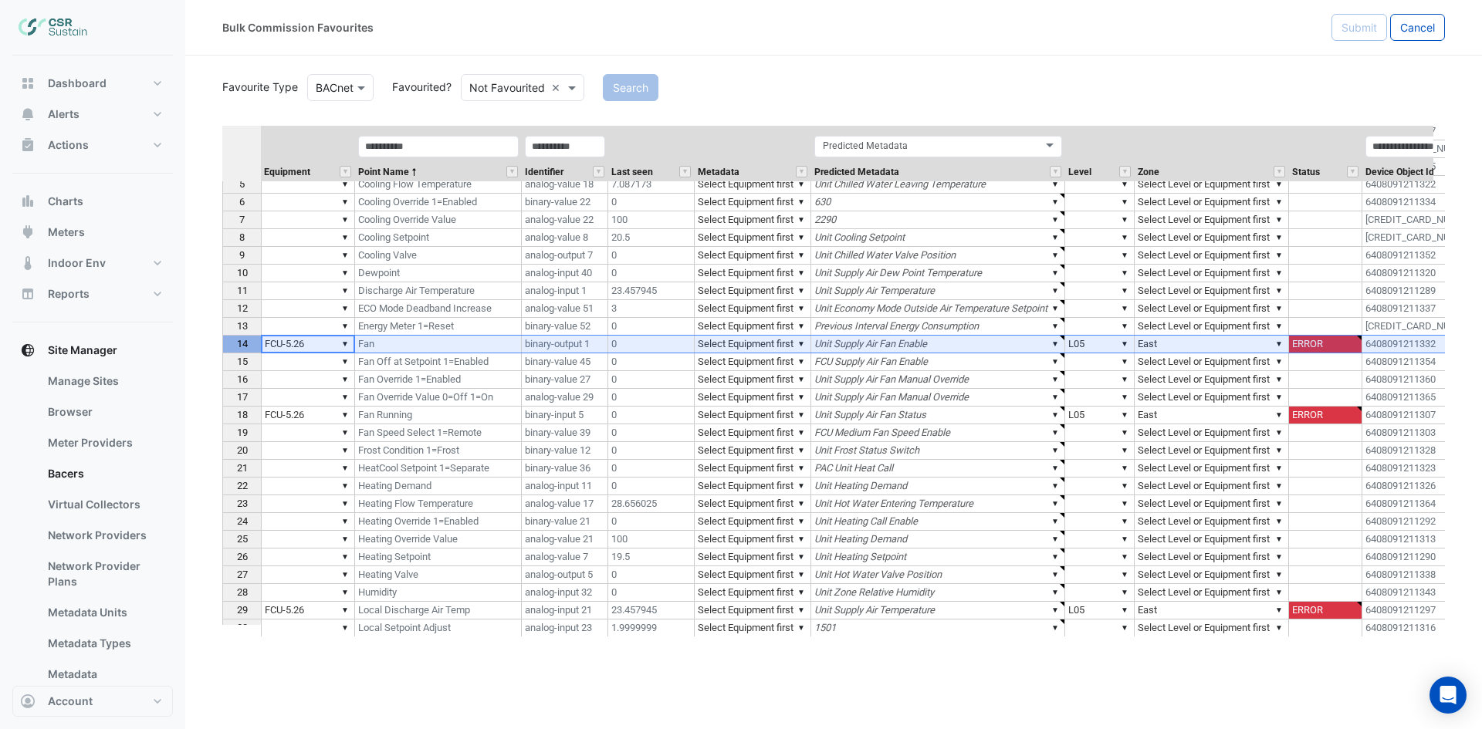
click at [232, 340] on div "14" at bounding box center [242, 344] width 32 height 16
click at [224, 348] on th "14" at bounding box center [241, 345] width 39 height 18
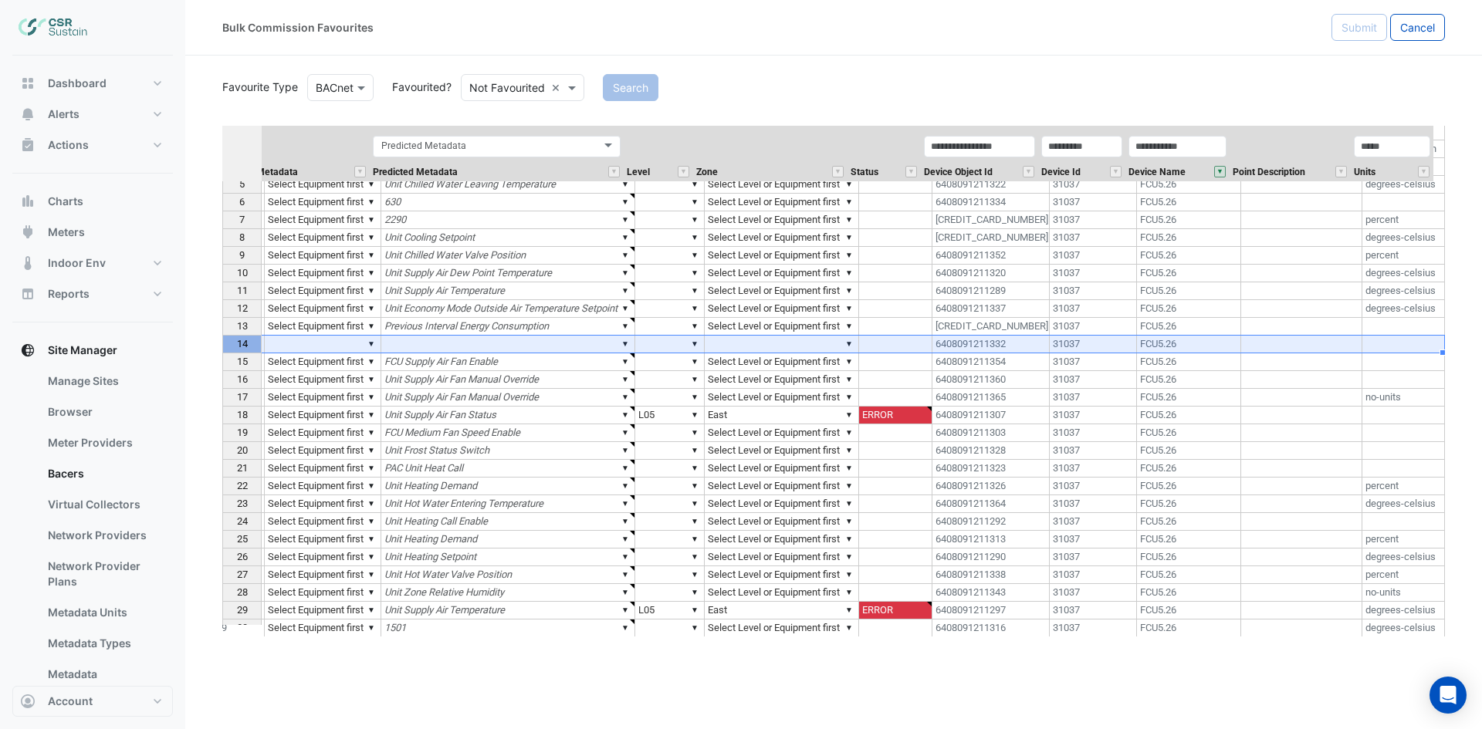
click at [1387, 163] on div "Units" at bounding box center [1392, 157] width 83 height 47
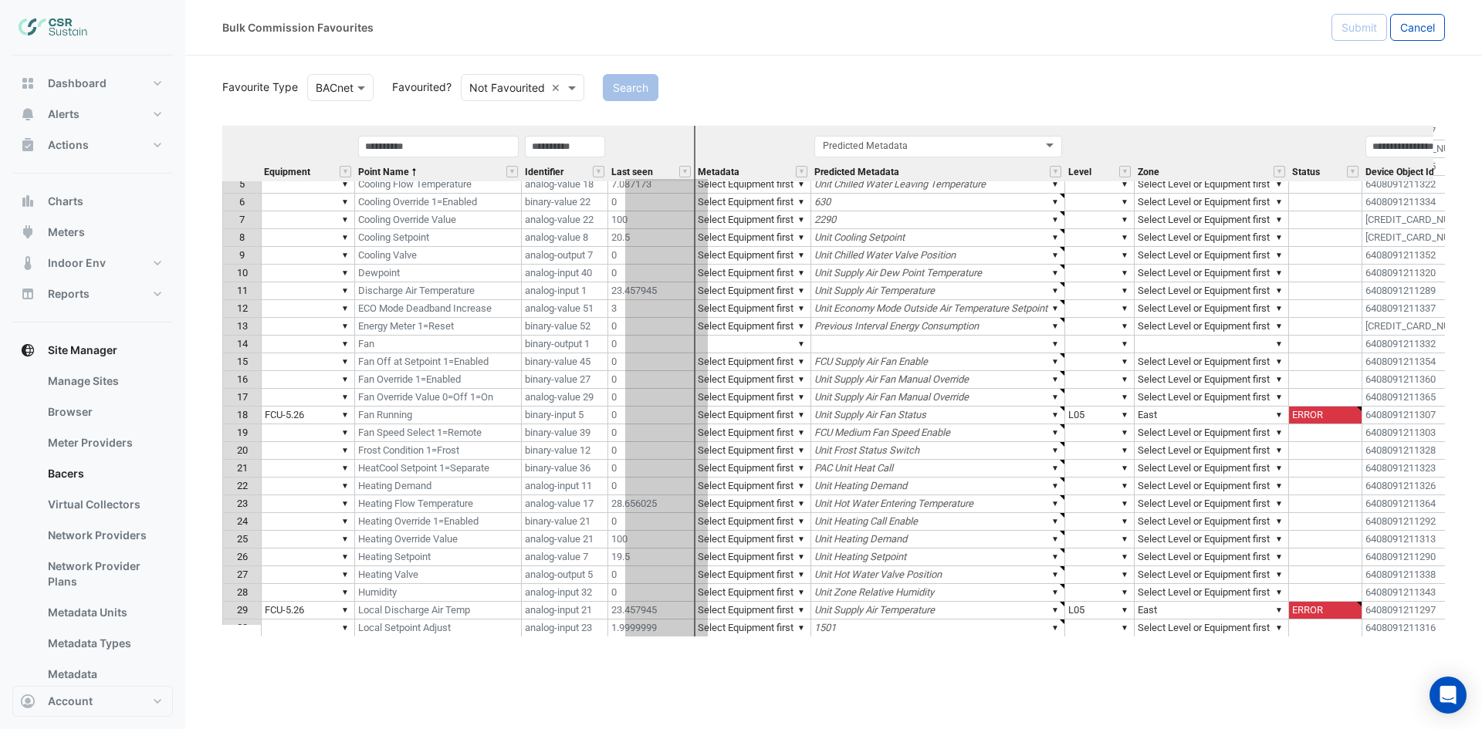
drag, startPoint x: 1387, startPoint y: 126, endPoint x: 661, endPoint y: 287, distance: 743.1
click at [661, 287] on div "Equipment Point Name Identifier Last seen Metadata Predicted Metadata Level Zon…" at bounding box center [833, 381] width 1222 height 511
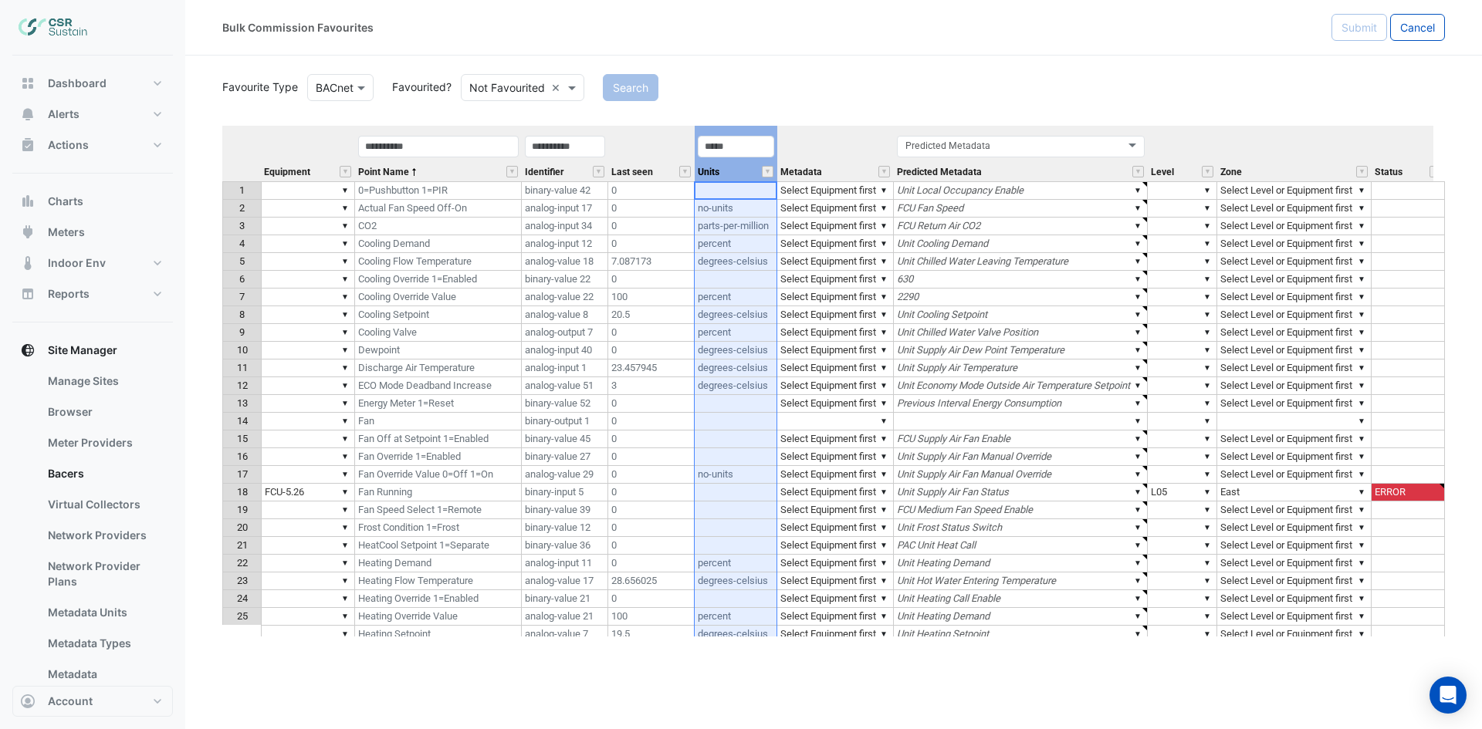
click at [300, 336] on td "▼" at bounding box center [308, 333] width 94 height 18
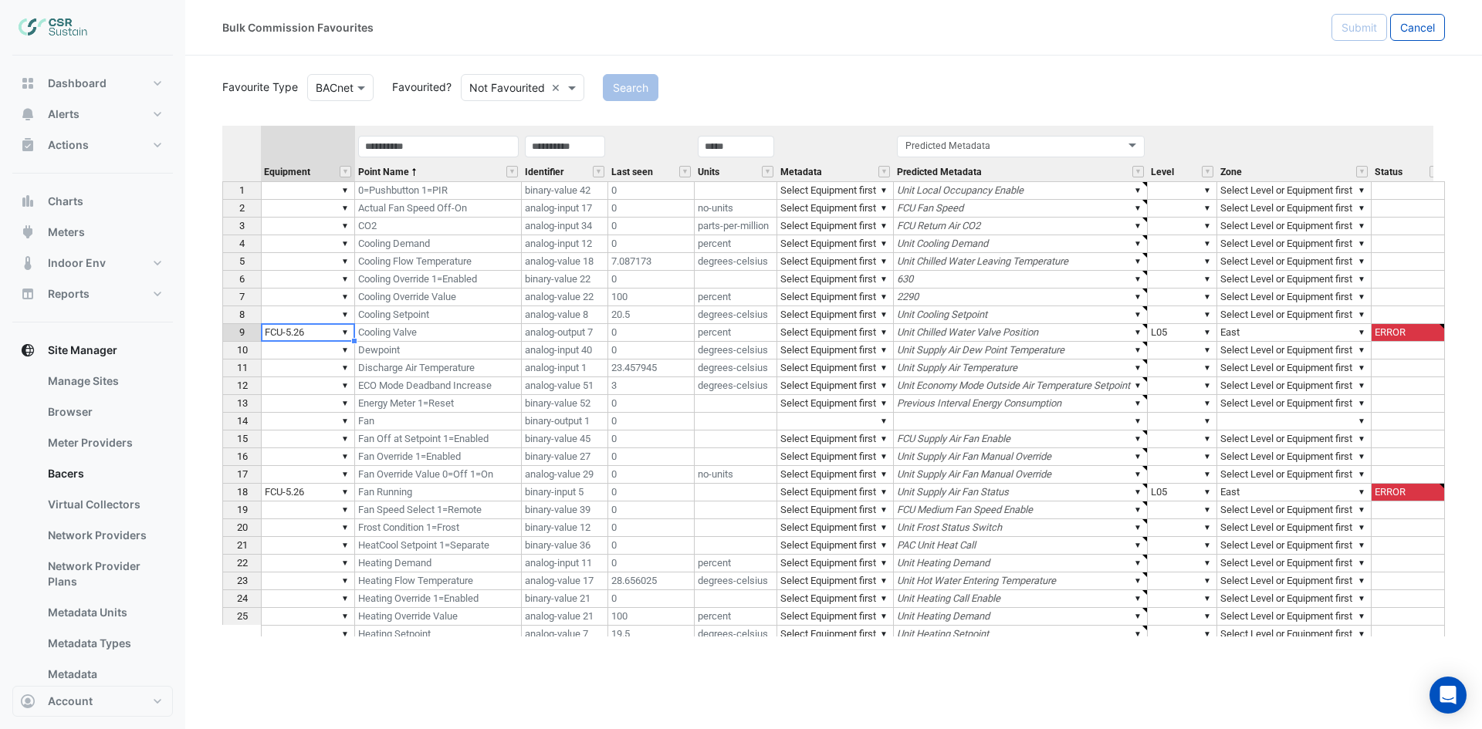
type textarea "********"
click at [296, 242] on td "▼" at bounding box center [308, 244] width 94 height 18
type textarea "********"
click at [315, 421] on td "▼" at bounding box center [308, 422] width 94 height 18
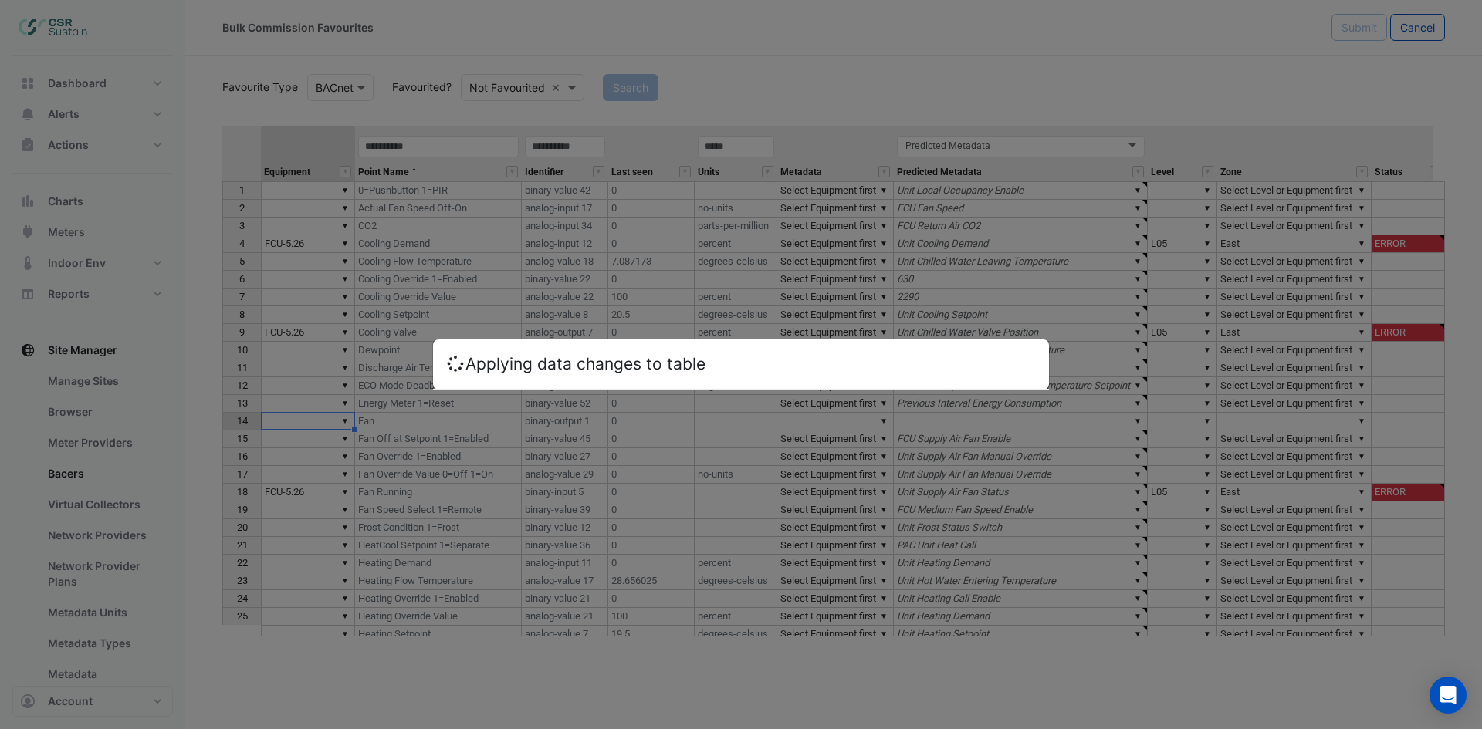
type textarea "********"
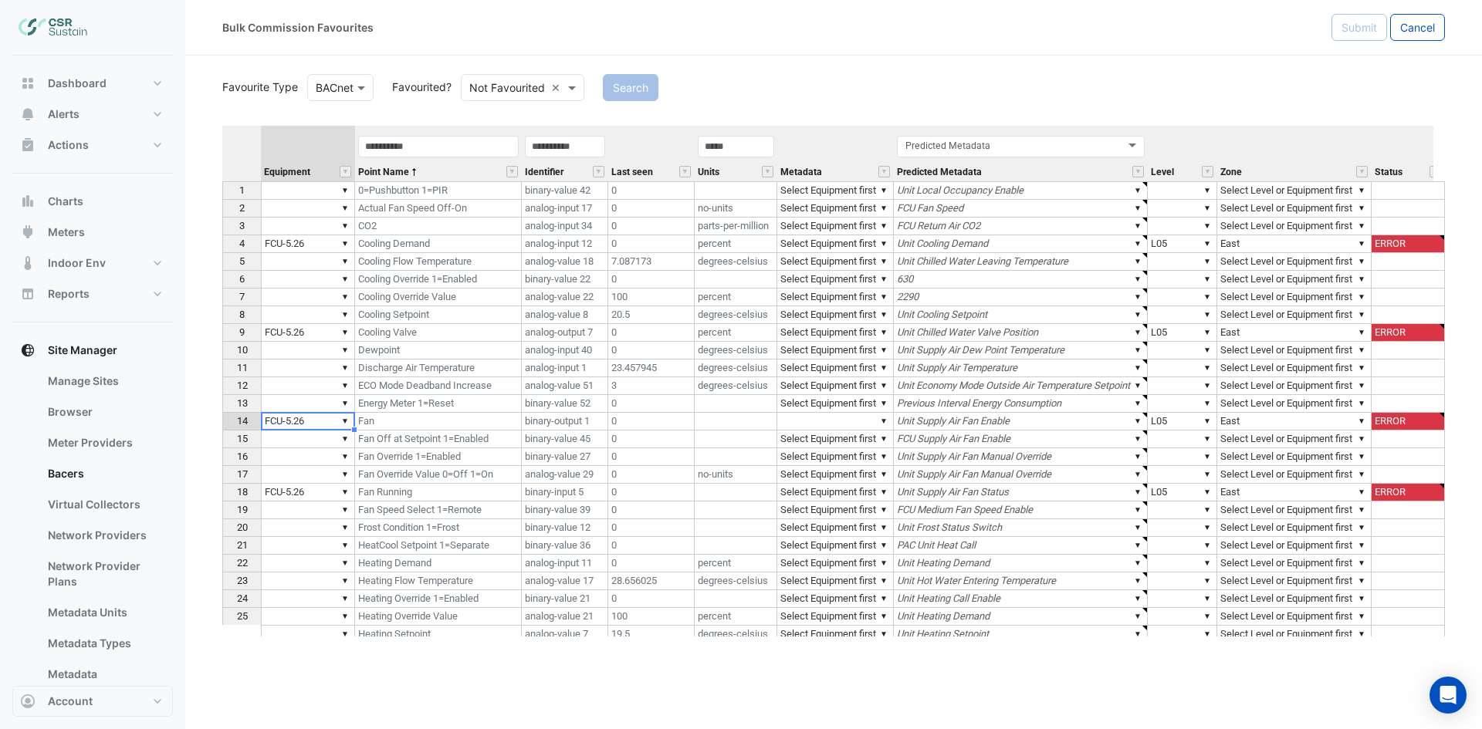
type textarea "******"
click at [304, 171] on span "Equipment" at bounding box center [287, 172] width 46 height 10
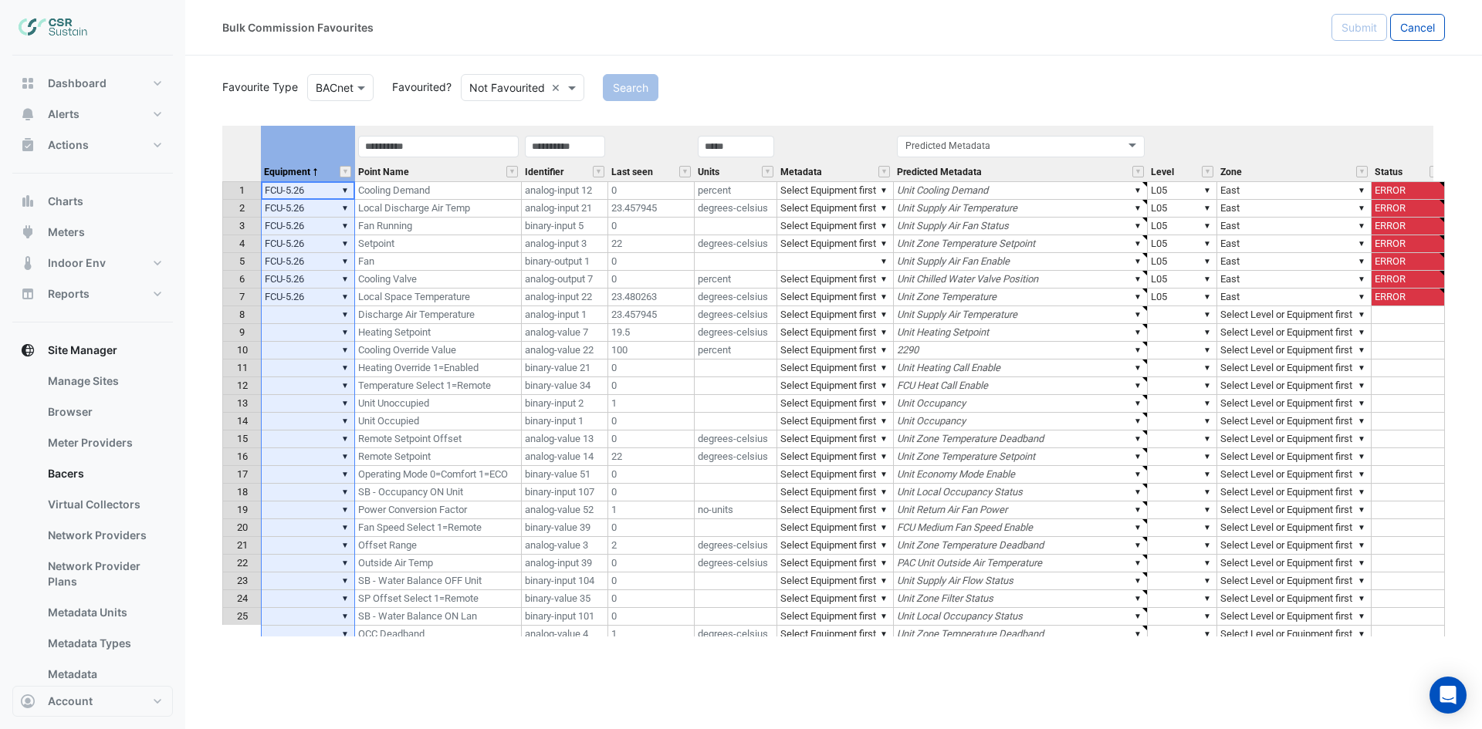
type textarea "**********"
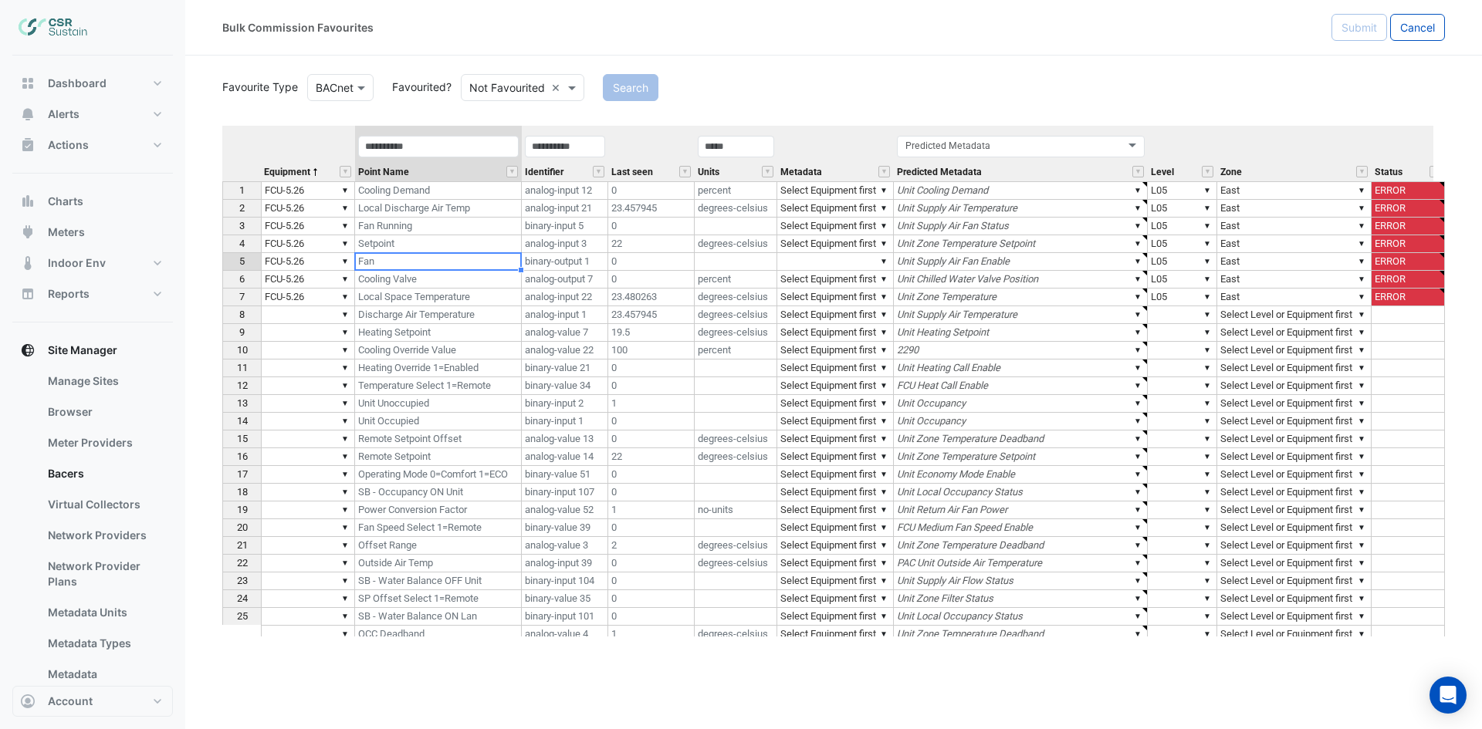
click at [445, 259] on td "Fan" at bounding box center [438, 262] width 167 height 18
click at [313, 422] on td "▼" at bounding box center [308, 422] width 94 height 18
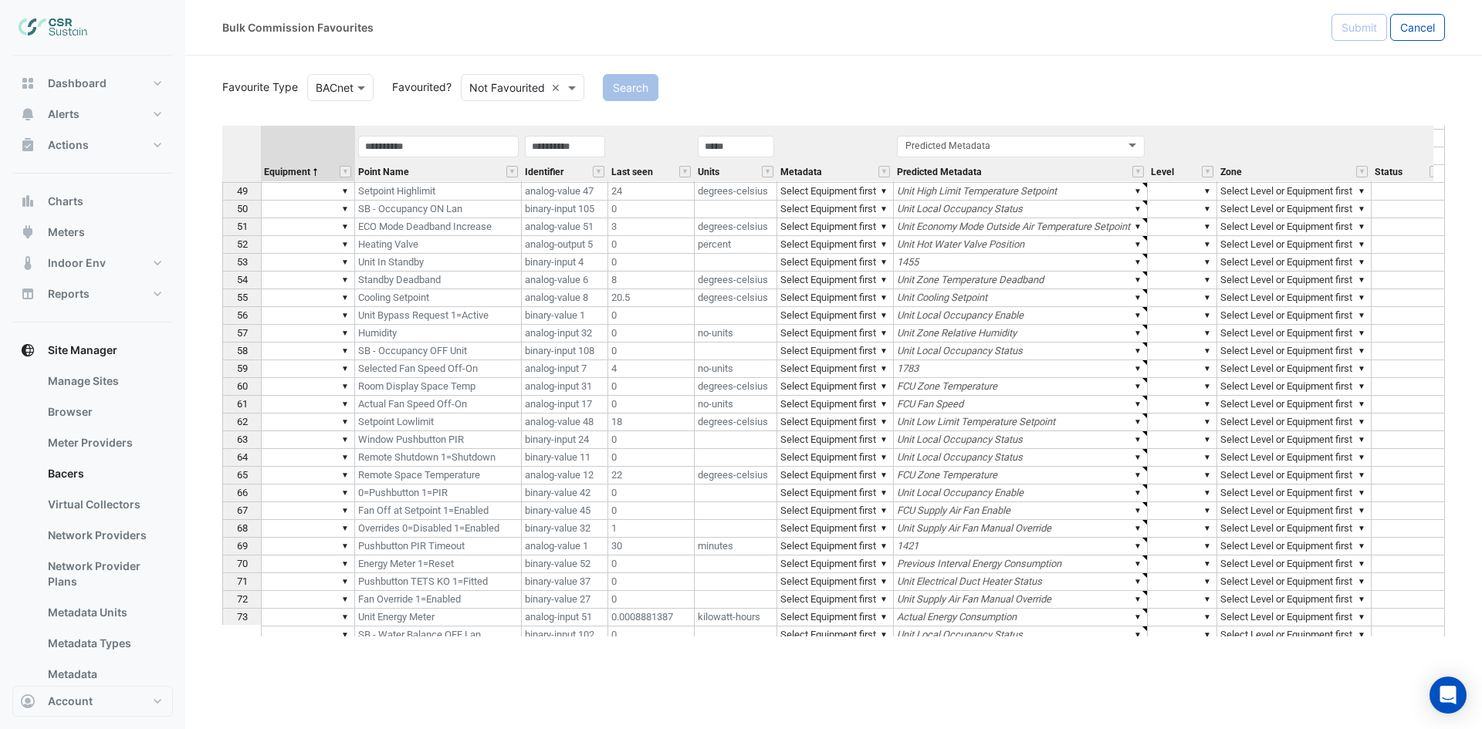
scroll to position [941, 0]
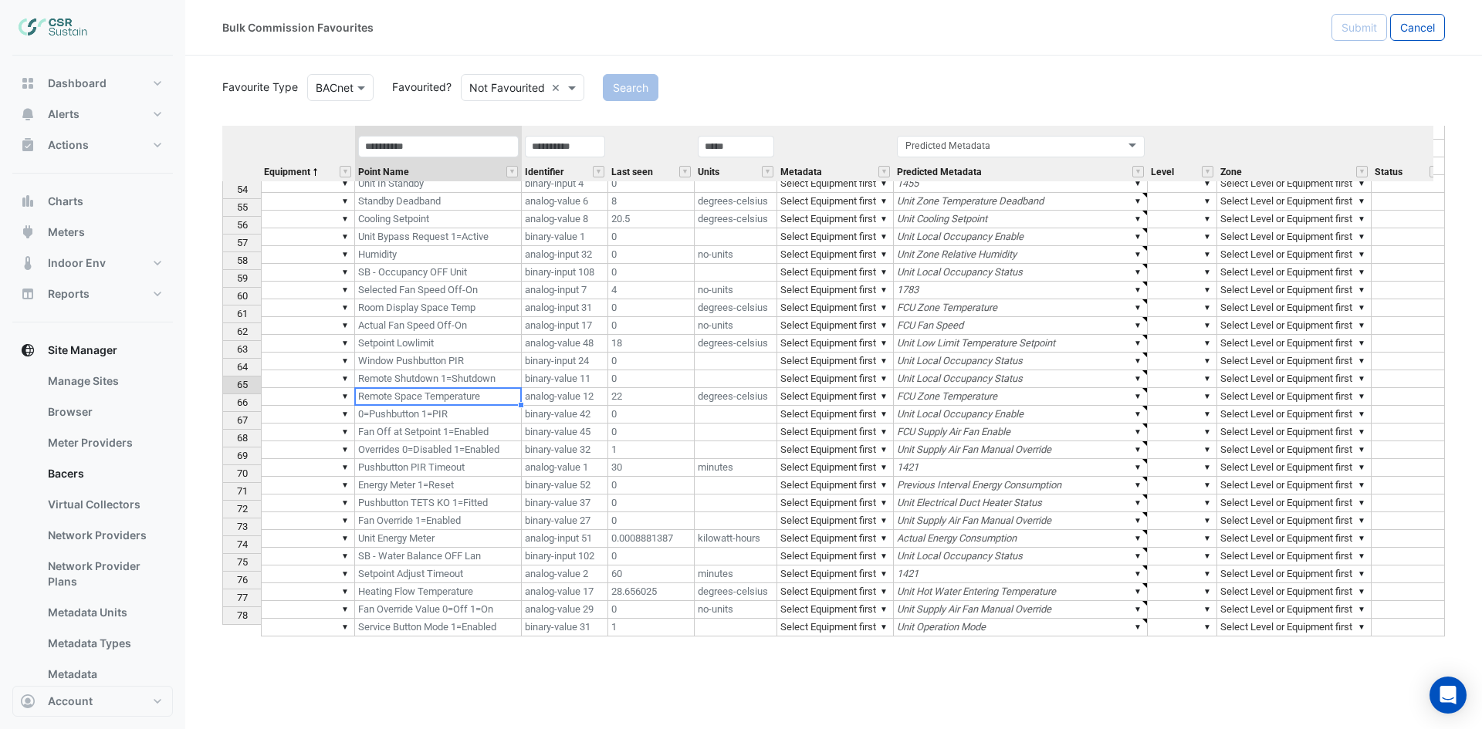
click at [222, 393] on div "Equipment Point Name Identifier Last seen Units Metadata Predicted Metadata Lev…" at bounding box center [222, 280] width 0 height 713
click at [396, 177] on span "Point Name" at bounding box center [383, 172] width 51 height 10
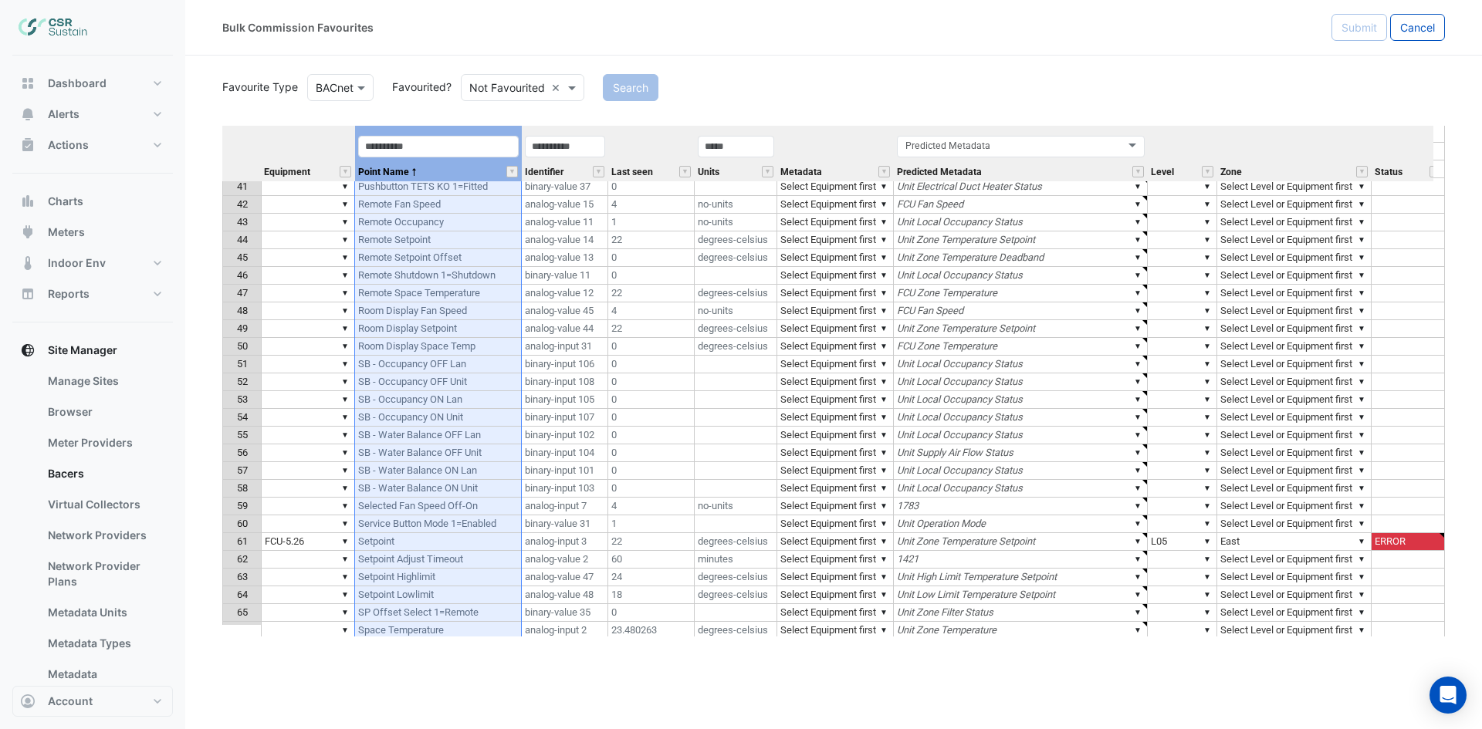
scroll to position [633, 0]
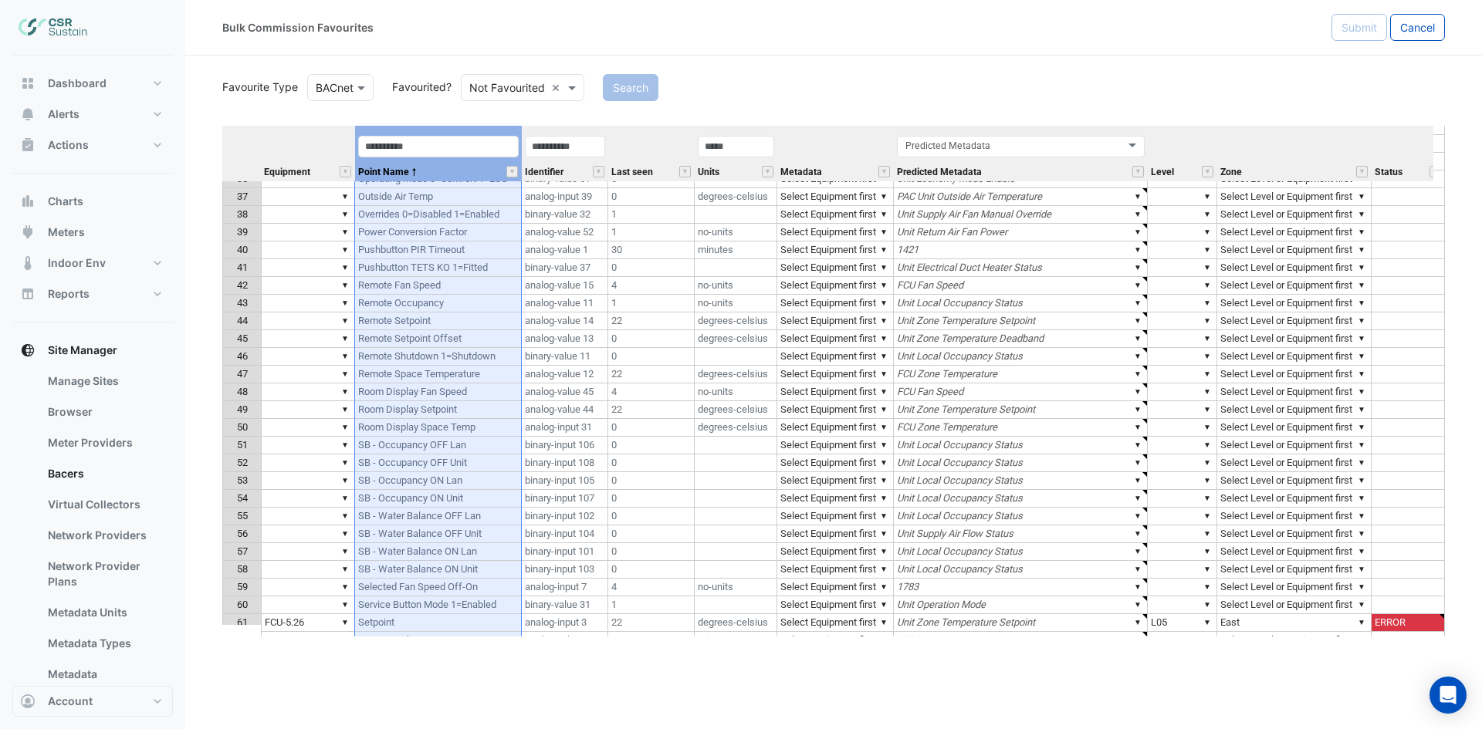
click at [460, 319] on td "Remote Setpoint" at bounding box center [438, 322] width 167 height 18
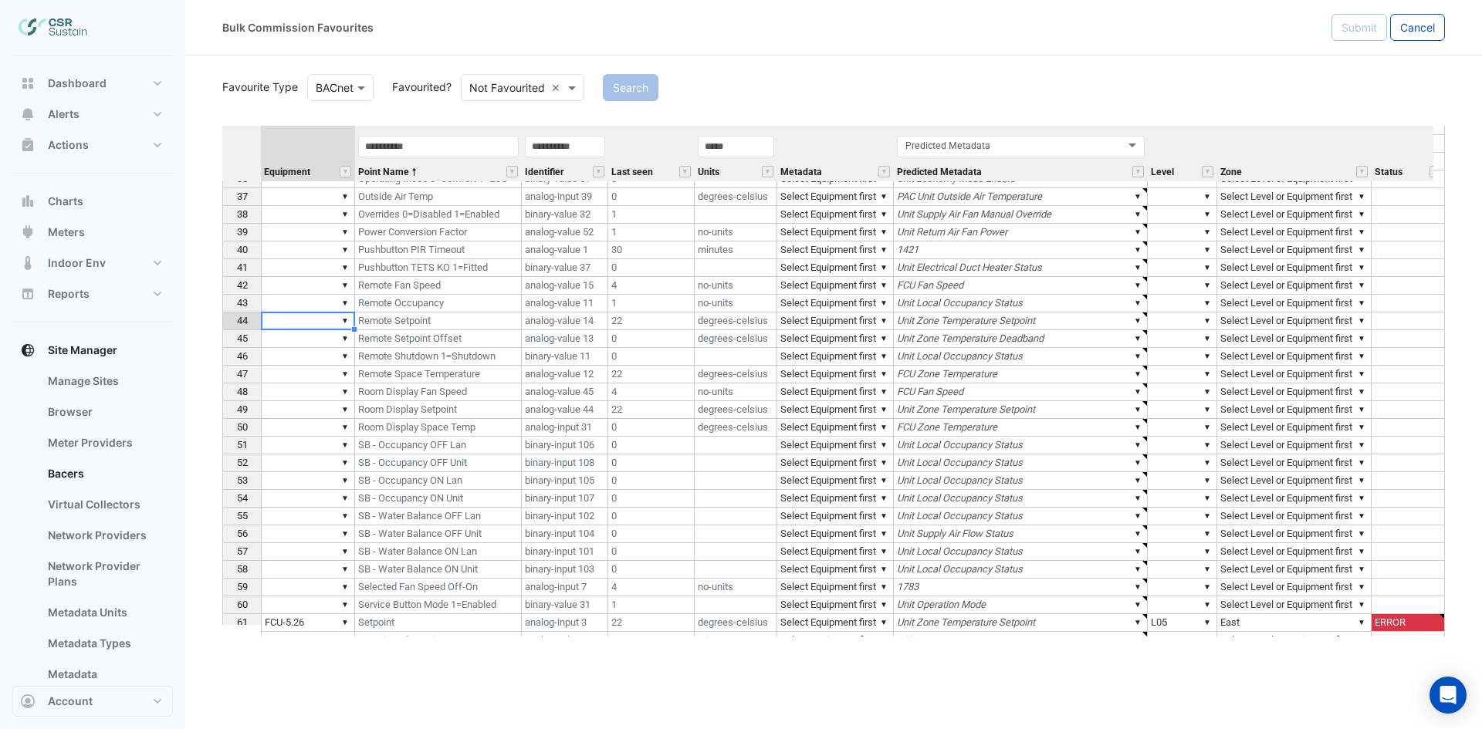
click at [296, 316] on td "▼" at bounding box center [308, 322] width 94 height 18
type textarea "********"
click at [232, 322] on div "44" at bounding box center [242, 321] width 32 height 16
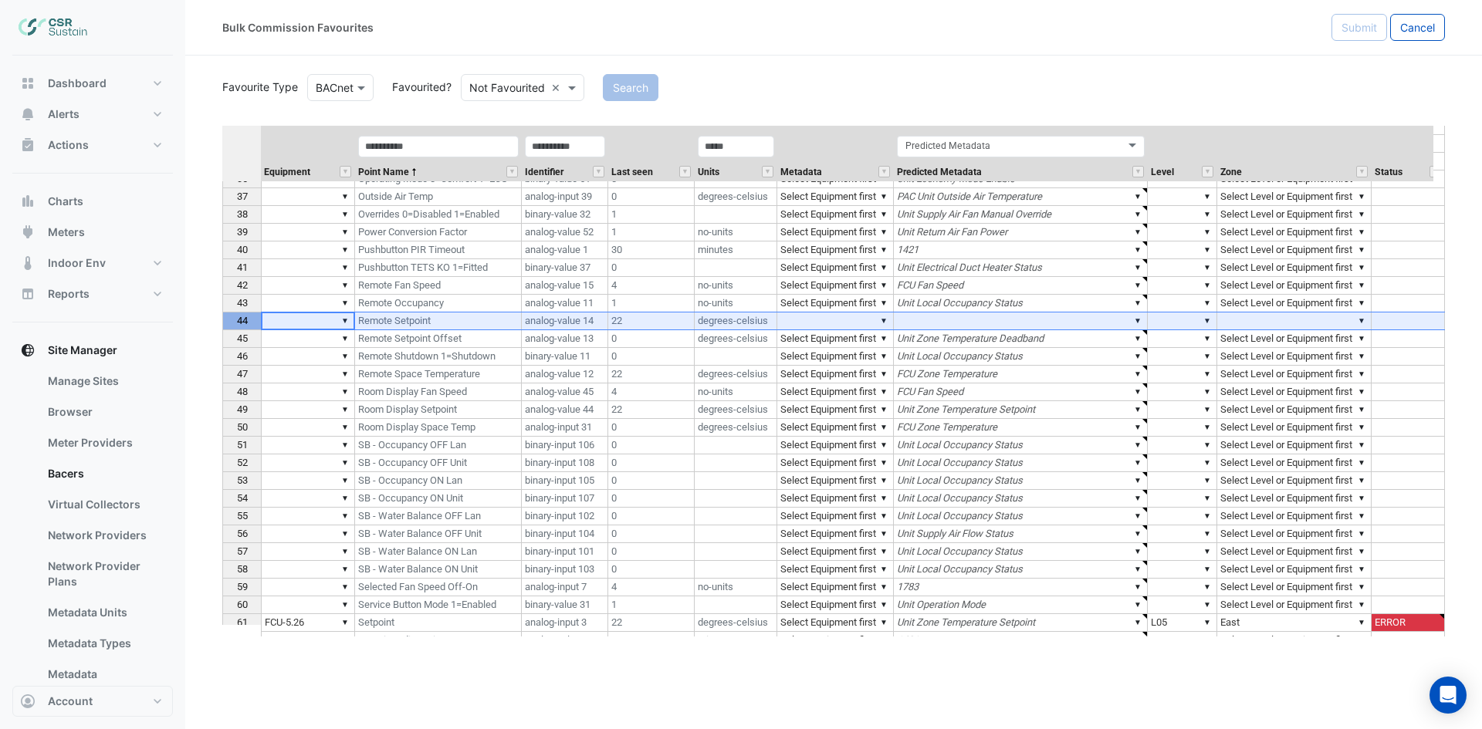
click at [301, 457] on td "▼" at bounding box center [308, 464] width 94 height 18
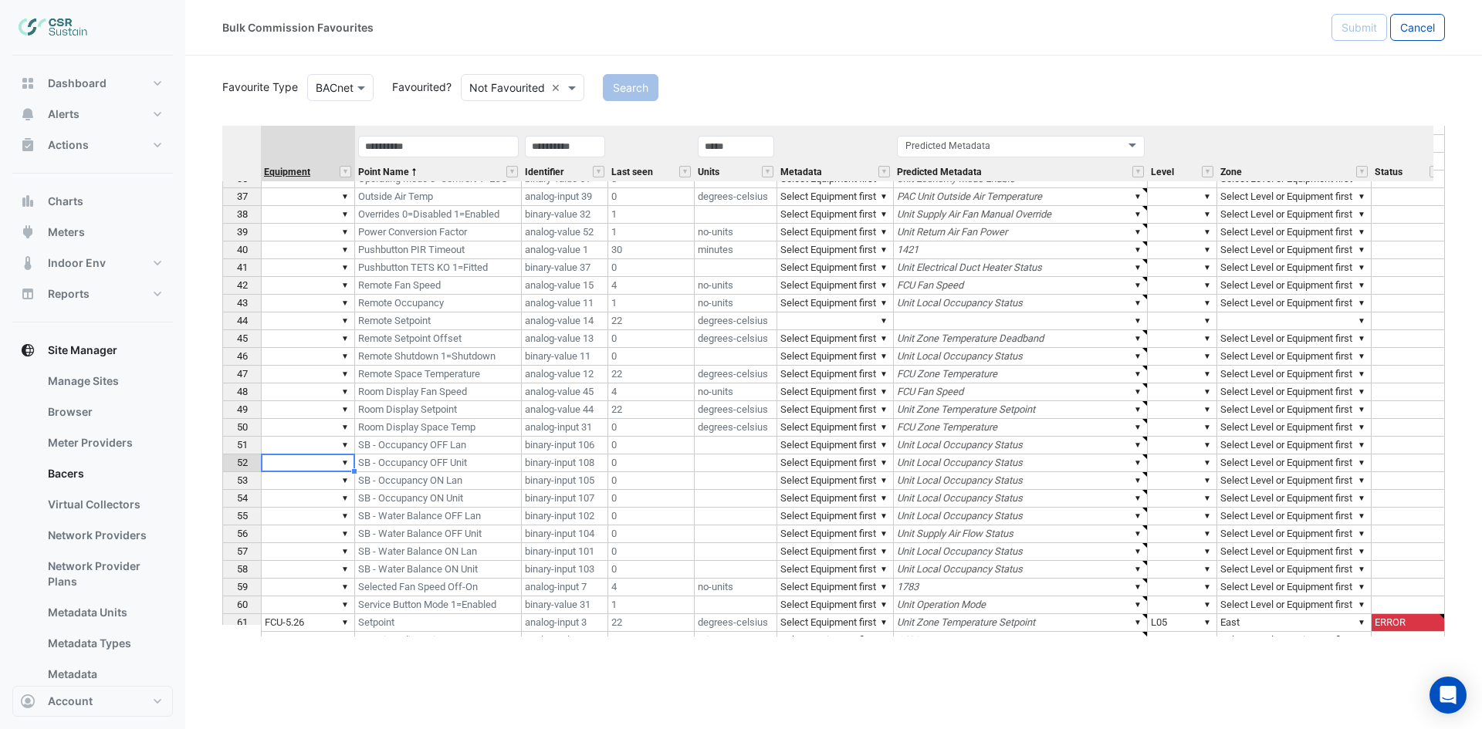
click at [294, 174] on span "Equipment" at bounding box center [287, 172] width 46 height 10
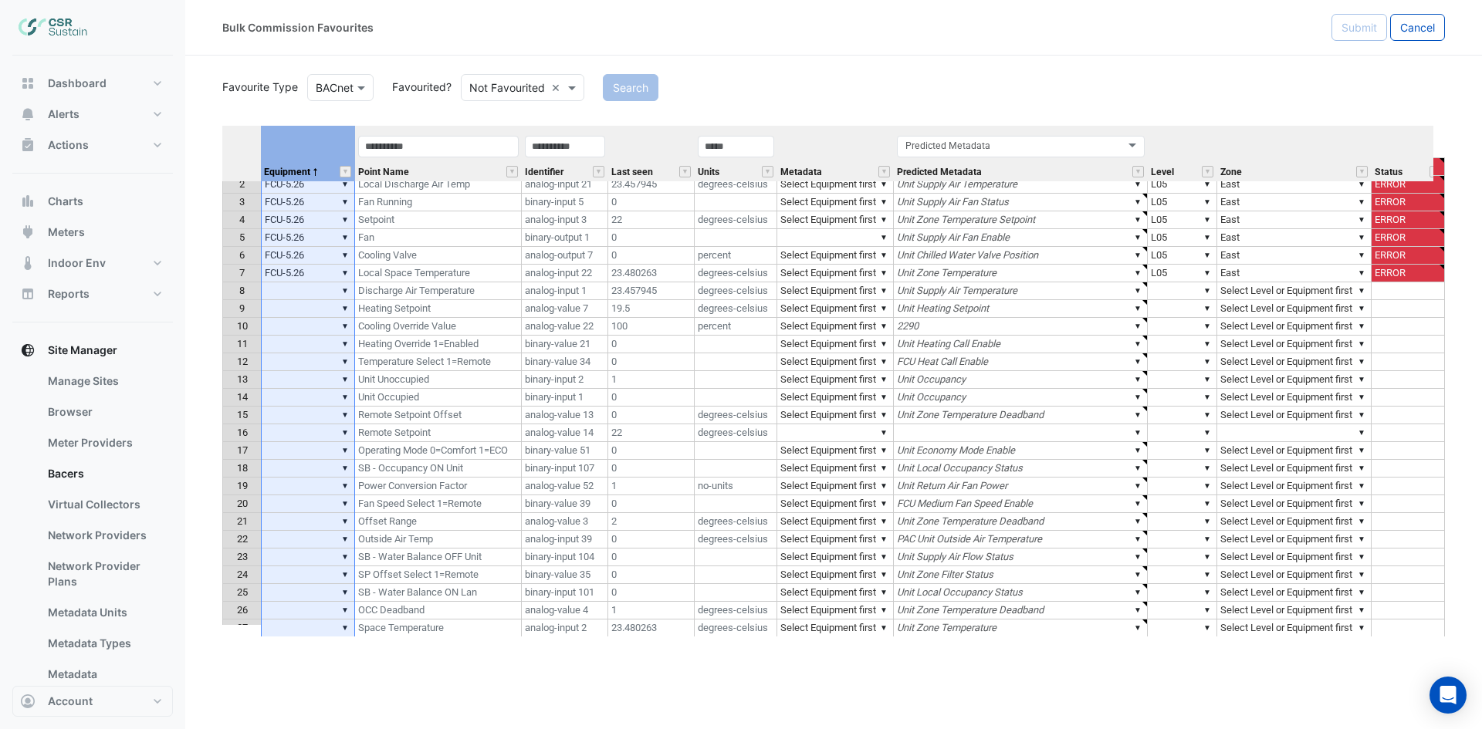
scroll to position [0, 0]
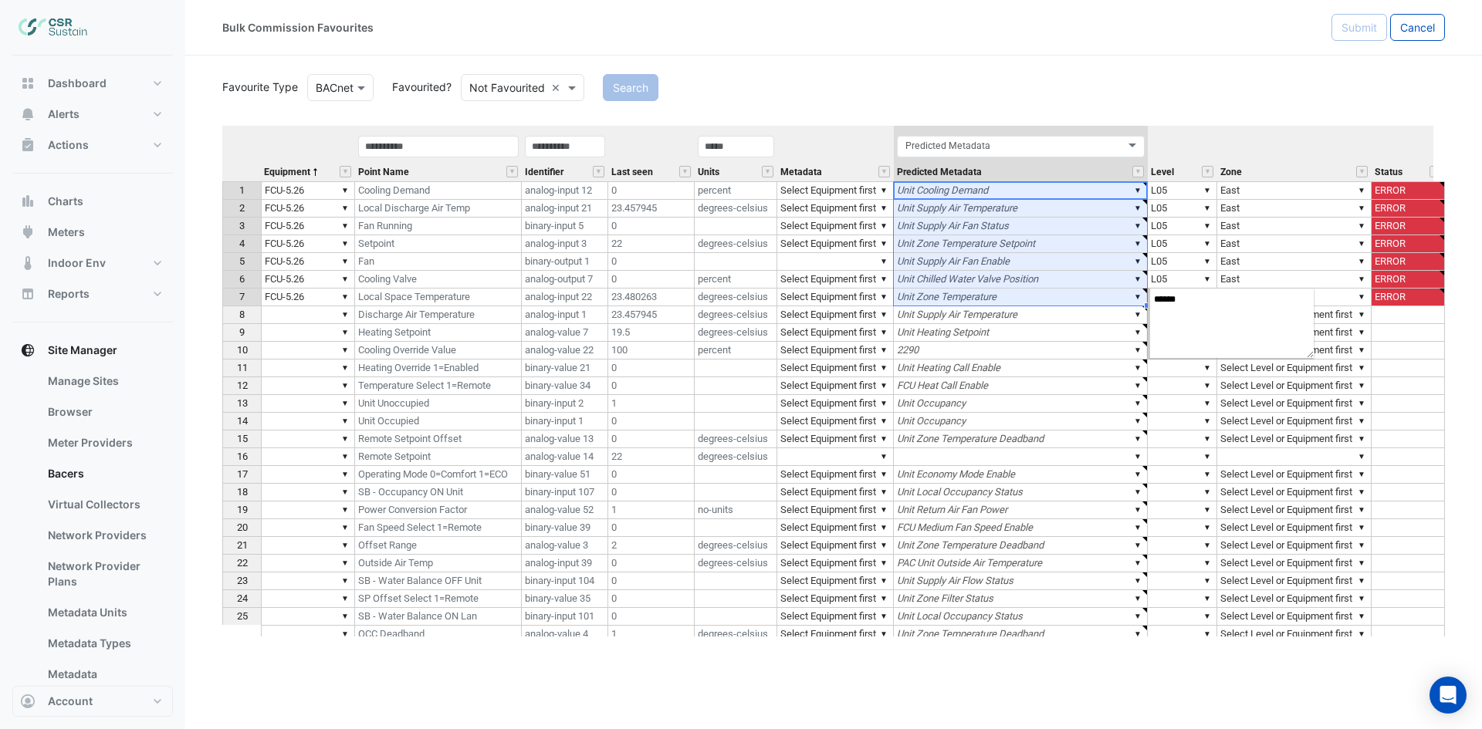
drag, startPoint x: 934, startPoint y: 191, endPoint x: 941, endPoint y: 293, distance: 102.9
click at [941, 293] on tbody "1 ▼ FCU-5.26 Cooling Demand analog-input 12 0 percent ▼ Select Equipment first …" at bounding box center [1048, 456] width 1652 height 551
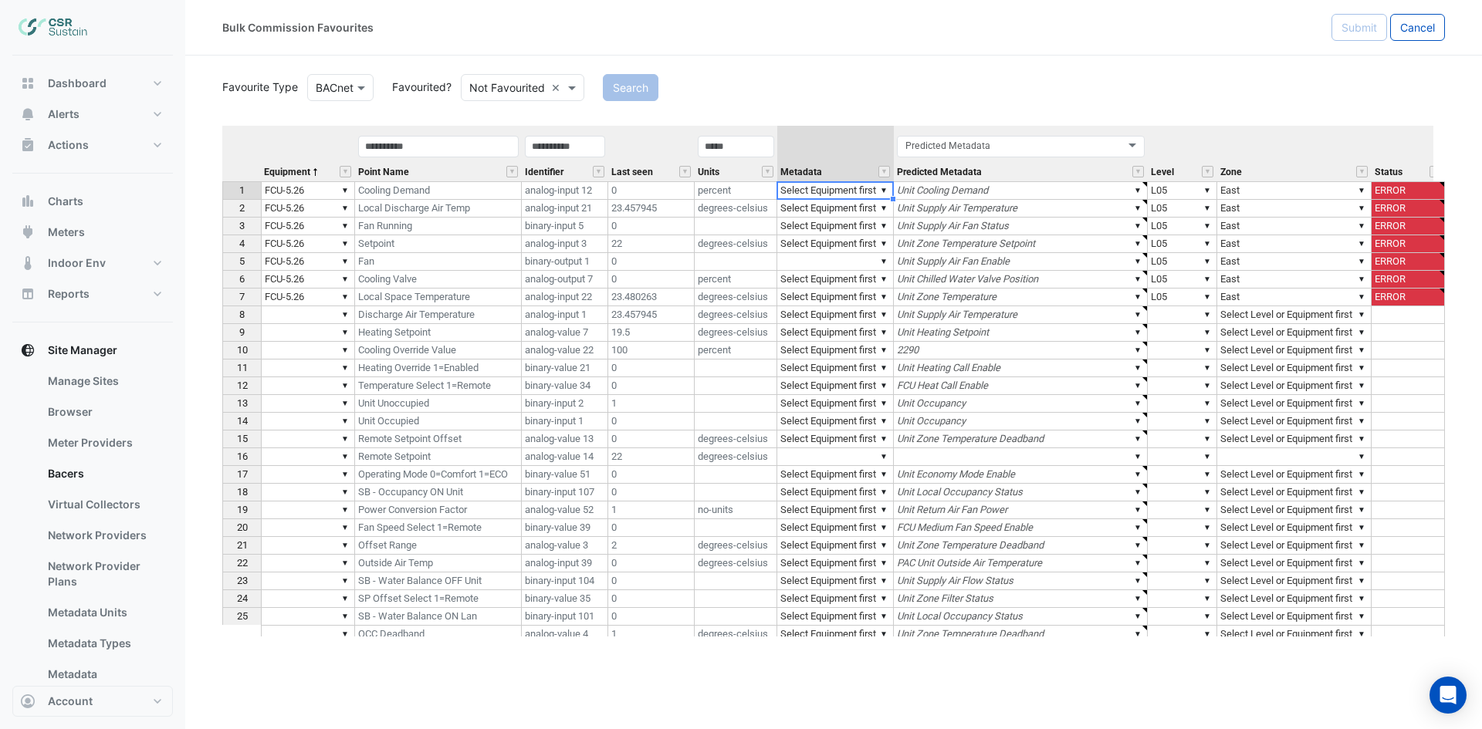
click at [804, 191] on td "▼ Select Equipment first" at bounding box center [835, 190] width 117 height 19
click at [950, 231] on td "▼ Unit Supply Air Fan Status" at bounding box center [1021, 227] width 254 height 18
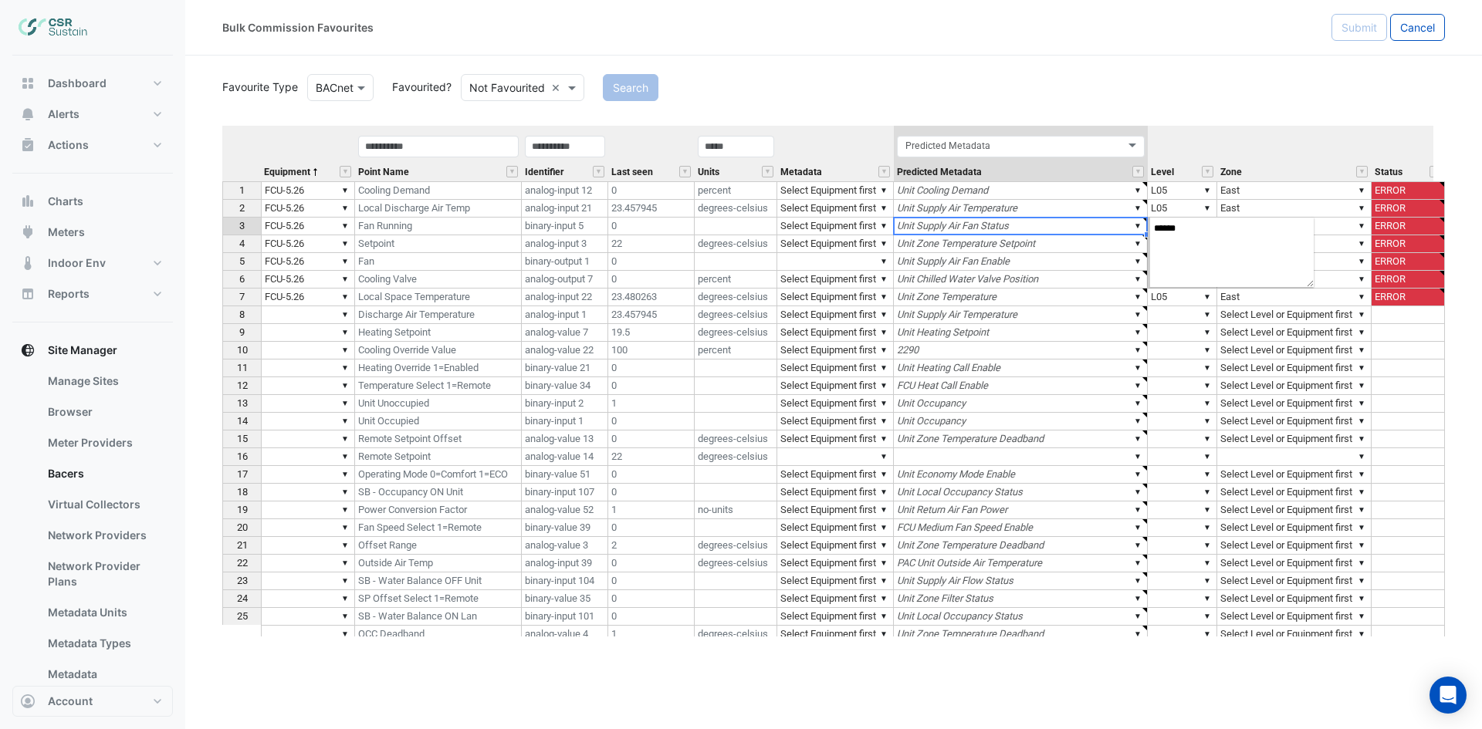
click at [979, 196] on td "▼ Unit Cooling Demand" at bounding box center [1021, 190] width 254 height 19
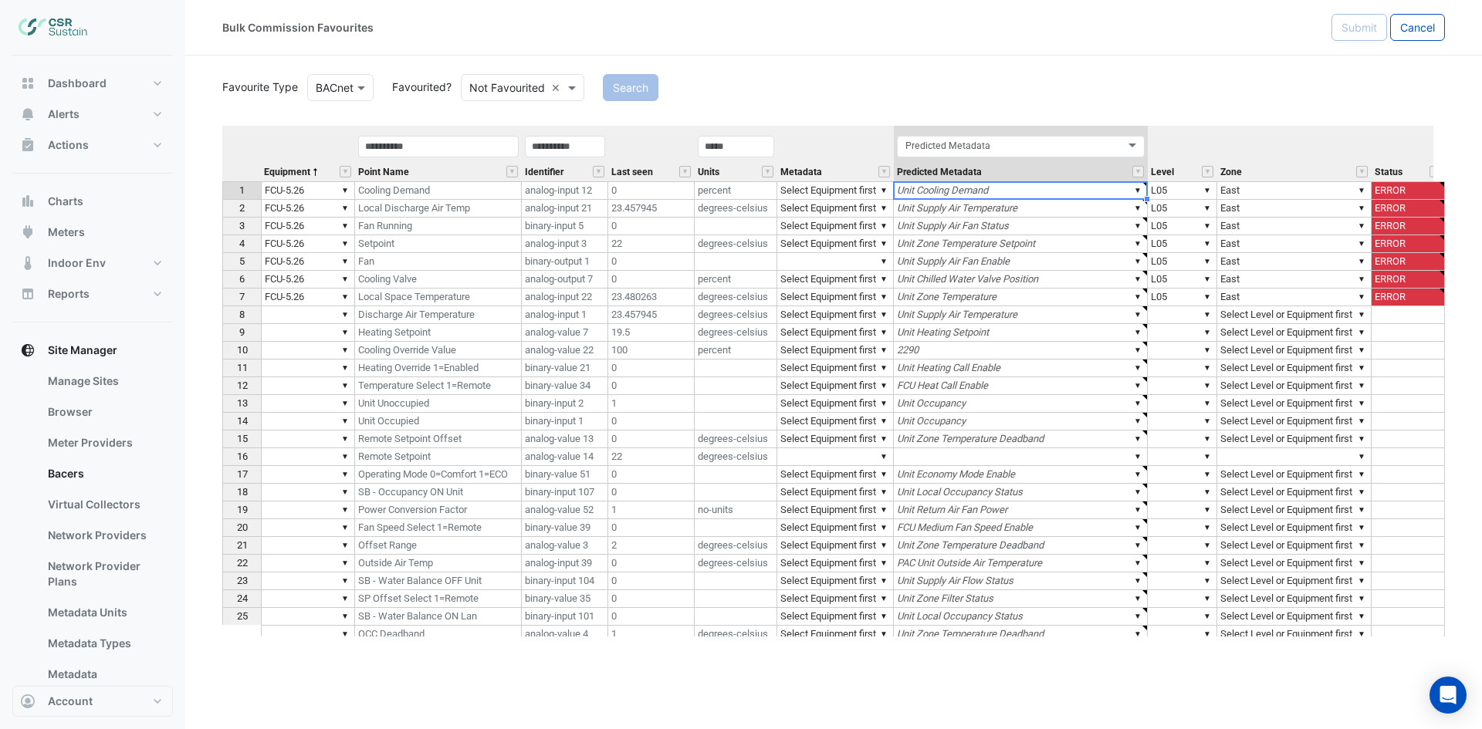
type textarea "******"
click at [841, 187] on td "▼ Select Equipment first" at bounding box center [835, 190] width 117 height 19
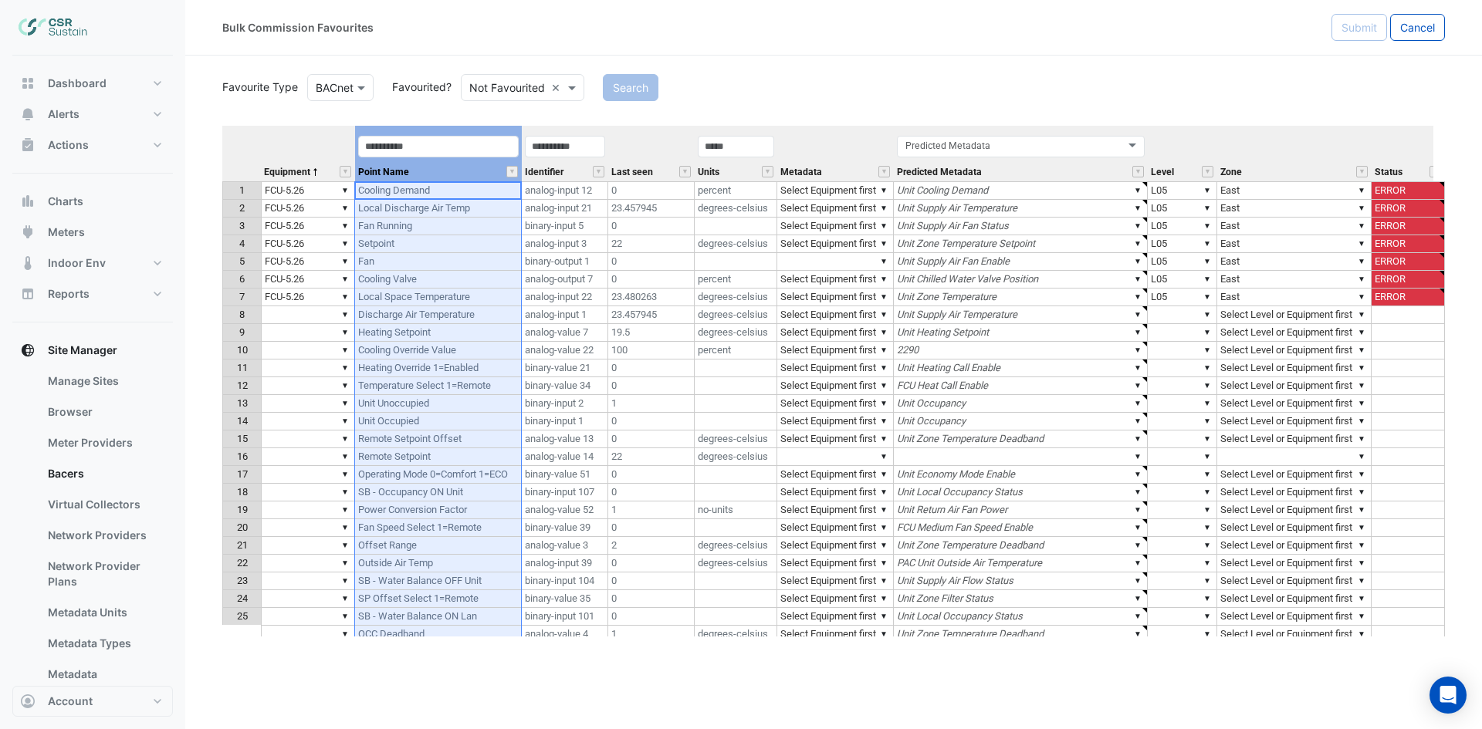
click at [440, 168] on div "Point Name" at bounding box center [438, 157] width 167 height 47
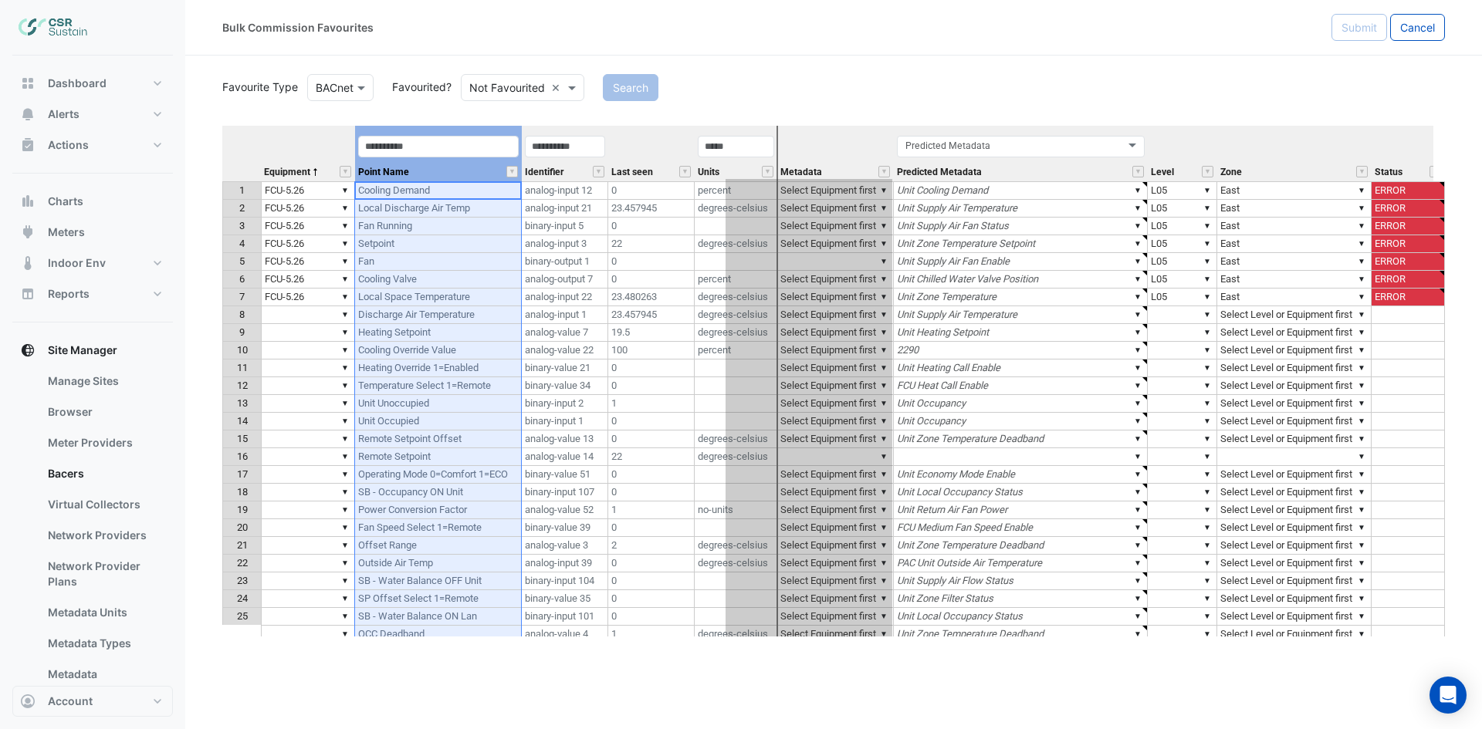
drag, startPoint x: 447, startPoint y: 134, endPoint x: 817, endPoint y: 163, distance: 371.6
click at [817, 163] on tr "Equipment Point Name Identifier Last seen Units Metadata Predicted Metadata Pre…" at bounding box center [1048, 154] width 1652 height 56
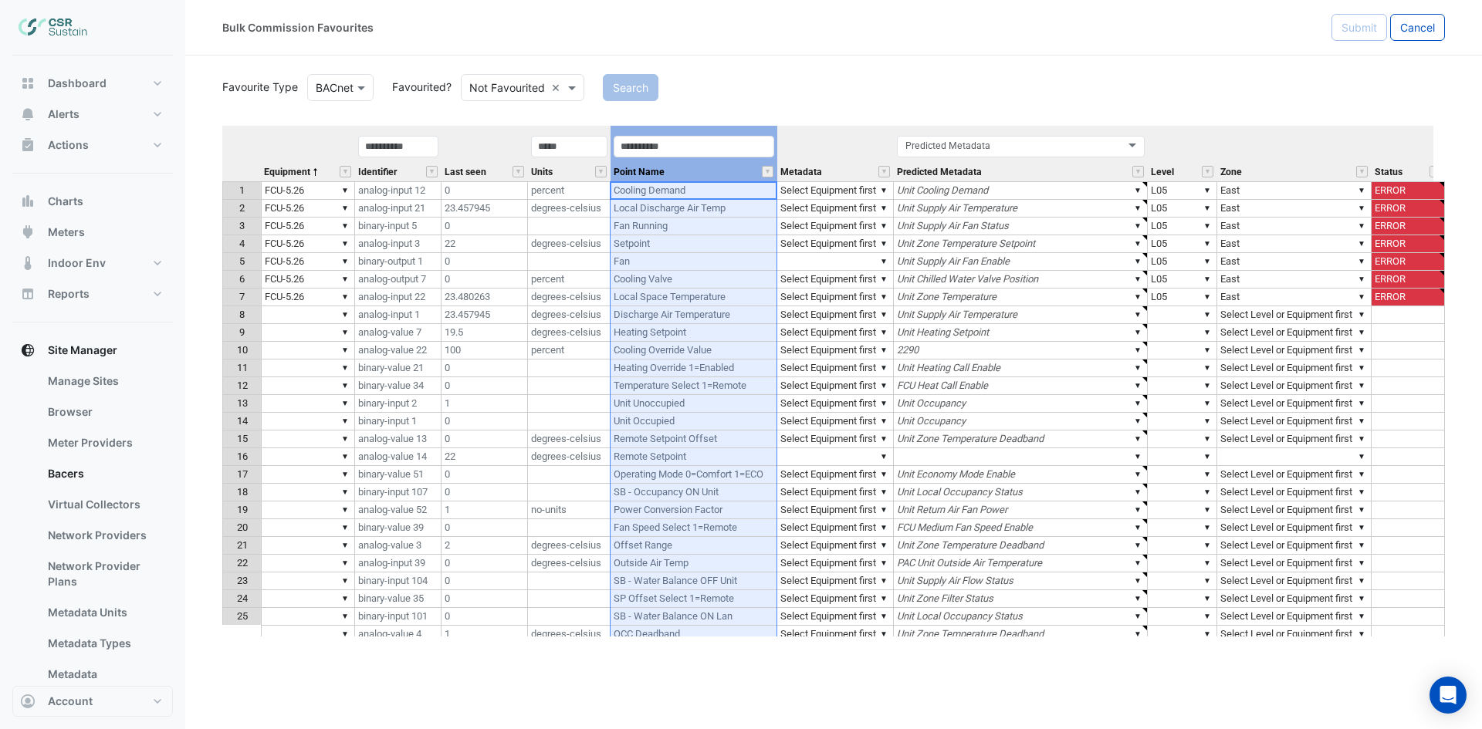
click at [810, 195] on td "▼ Select Equipment first" at bounding box center [835, 190] width 117 height 19
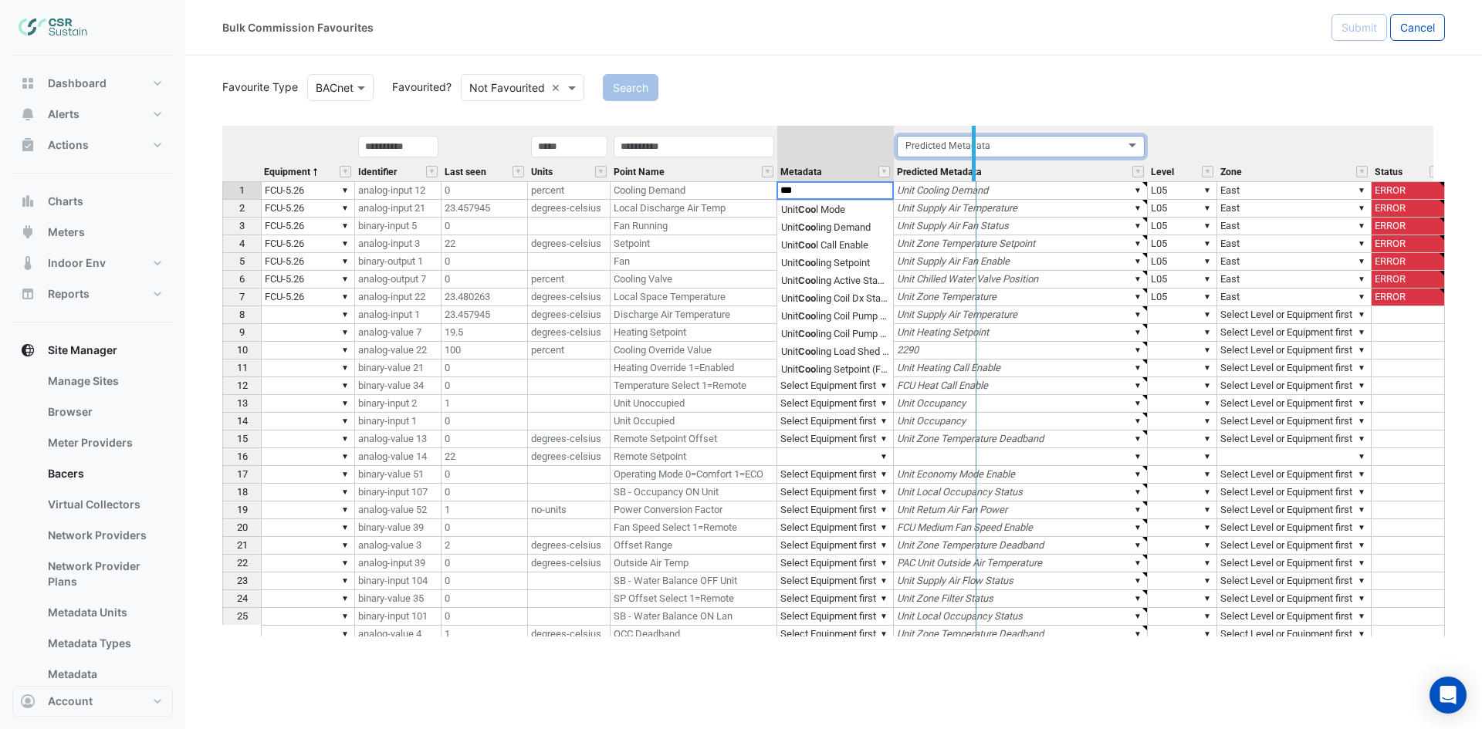
drag, startPoint x: 897, startPoint y: 144, endPoint x: 973, endPoint y: 140, distance: 76.5
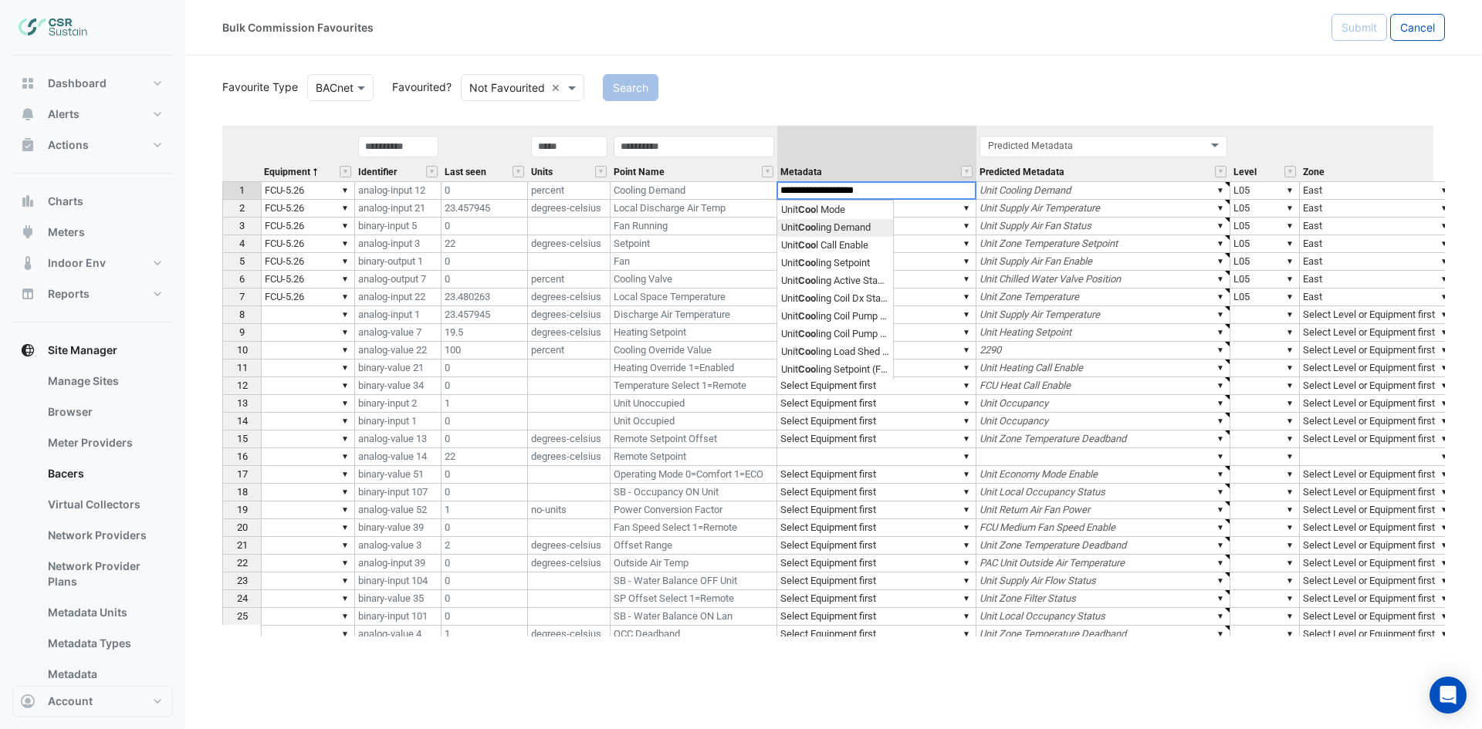
click at [853, 225] on div "Equipment Identifier Last seen Units Point Name Metadata Predicted Metadata Lev…" at bounding box center [833, 381] width 1222 height 511
type textarea "**********"
click at [867, 209] on td "▼ Select Equipment first" at bounding box center [876, 209] width 199 height 18
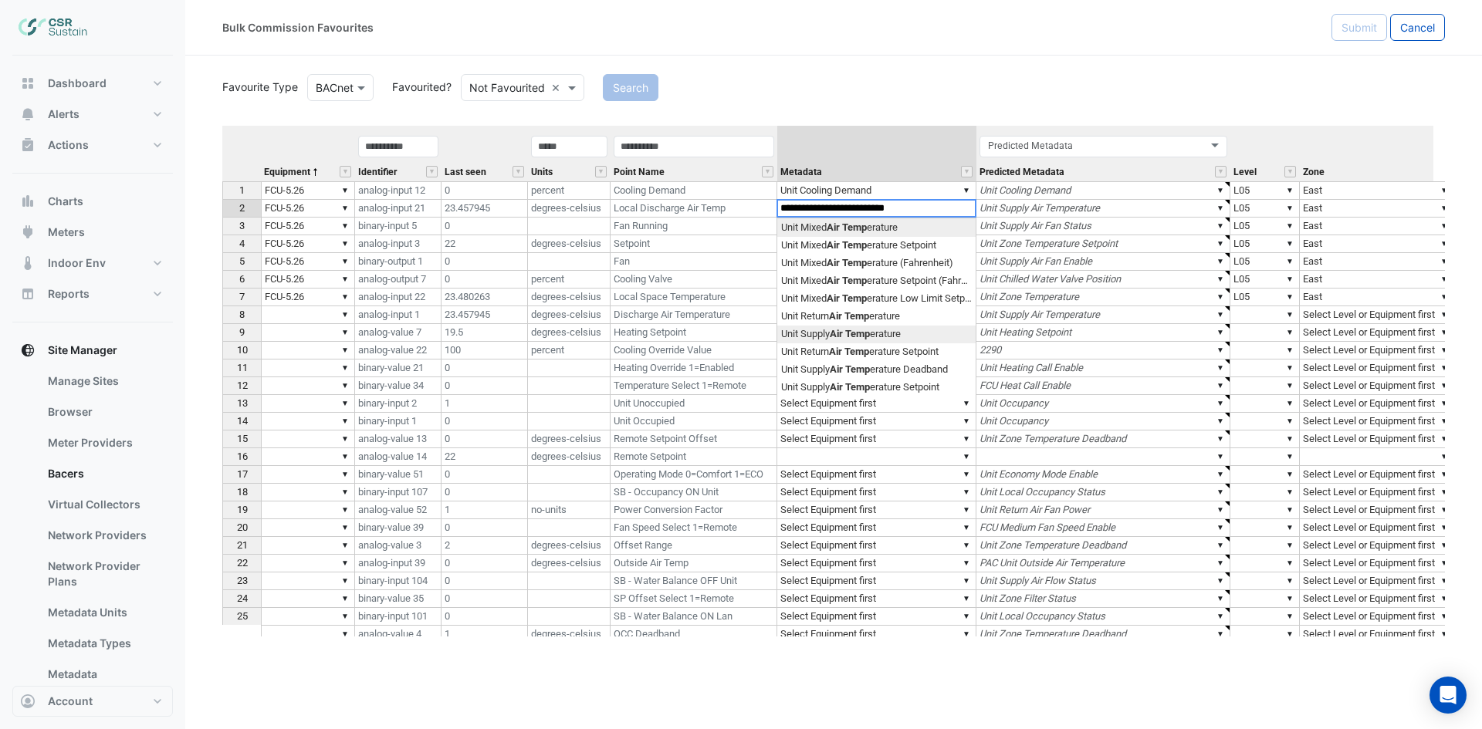
click at [888, 333] on div "Equipment Identifier Last seen Units Point Name Metadata Predicted Metadata Lev…" at bounding box center [833, 381] width 1222 height 511
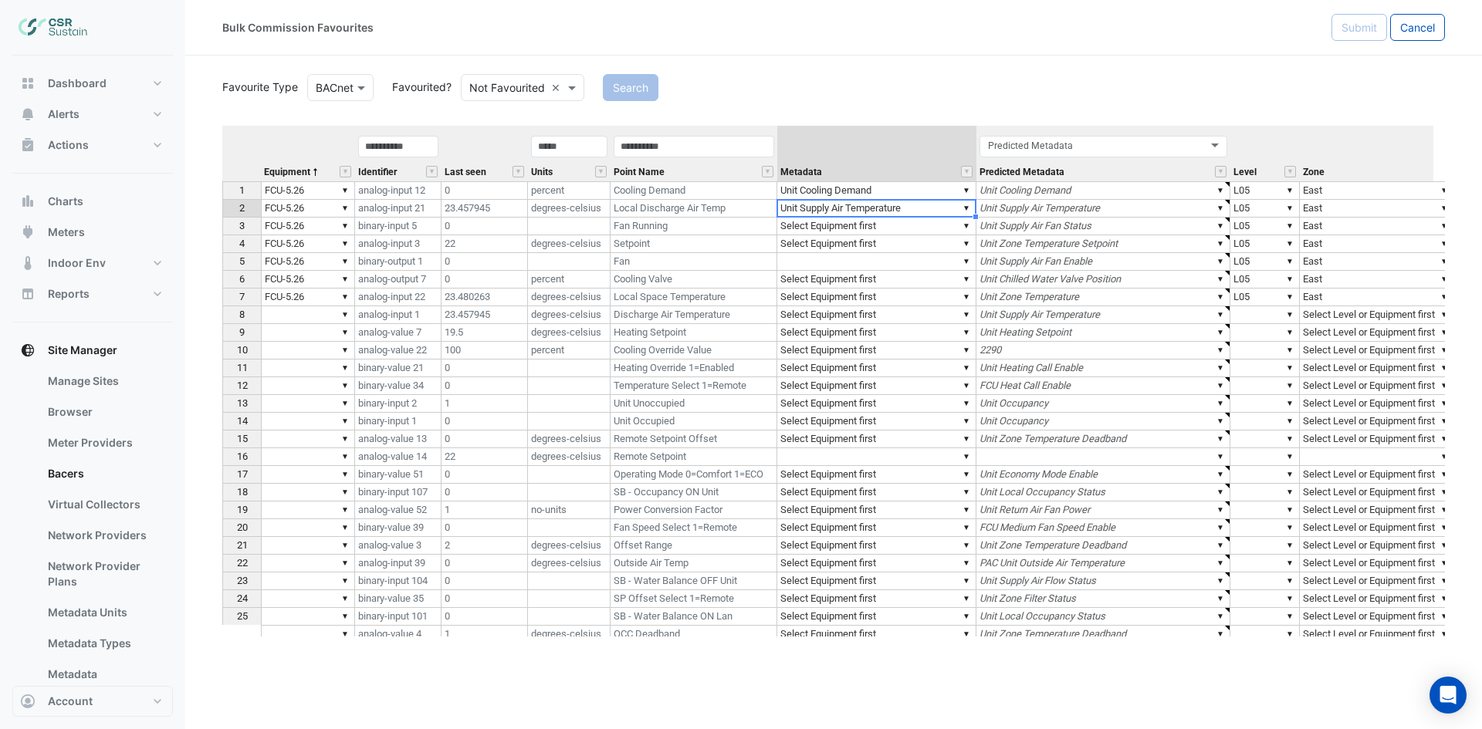
type textarea "**********"
click at [914, 228] on td "▼ Select Equipment first" at bounding box center [876, 227] width 199 height 18
click at [910, 245] on div "Equipment Identifier Last seen Units Point Name Metadata Predicted Metadata Lev…" at bounding box center [833, 381] width 1222 height 511
type textarea "**********"
click at [908, 243] on td "▼ Select Equipment first" at bounding box center [876, 244] width 199 height 18
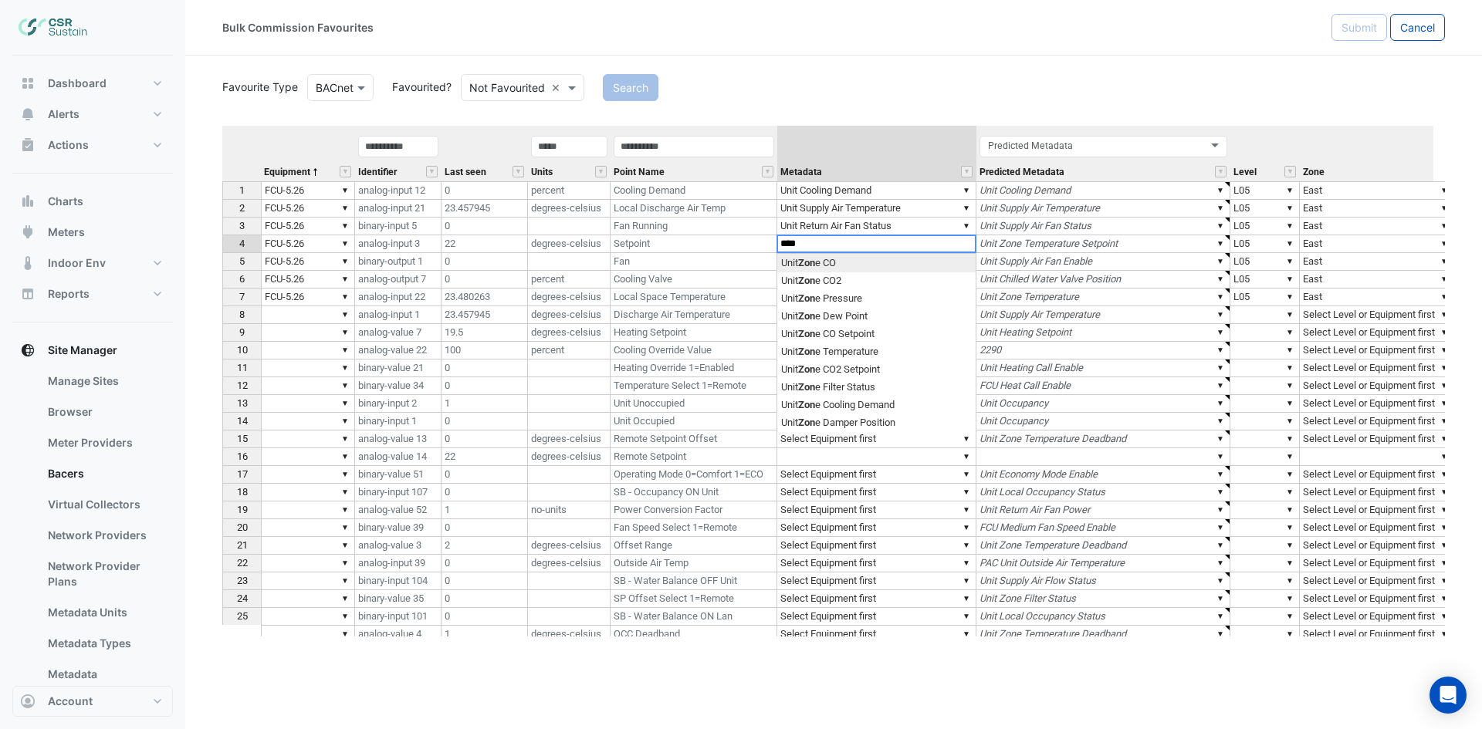
type textarea "****"
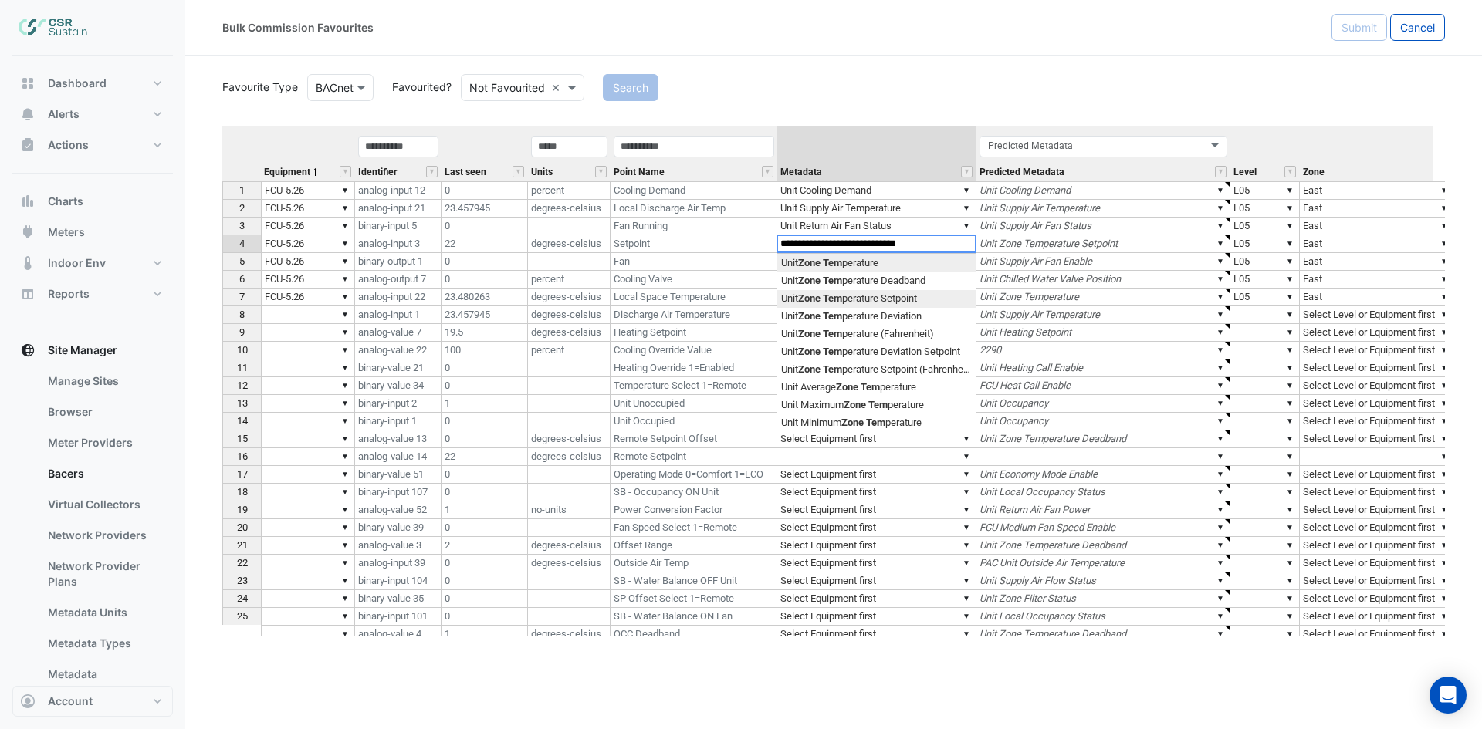
click at [911, 304] on div "Equipment Identifier Last seen Units Point Name Metadata Predicted Metadata Lev…" at bounding box center [833, 381] width 1222 height 511
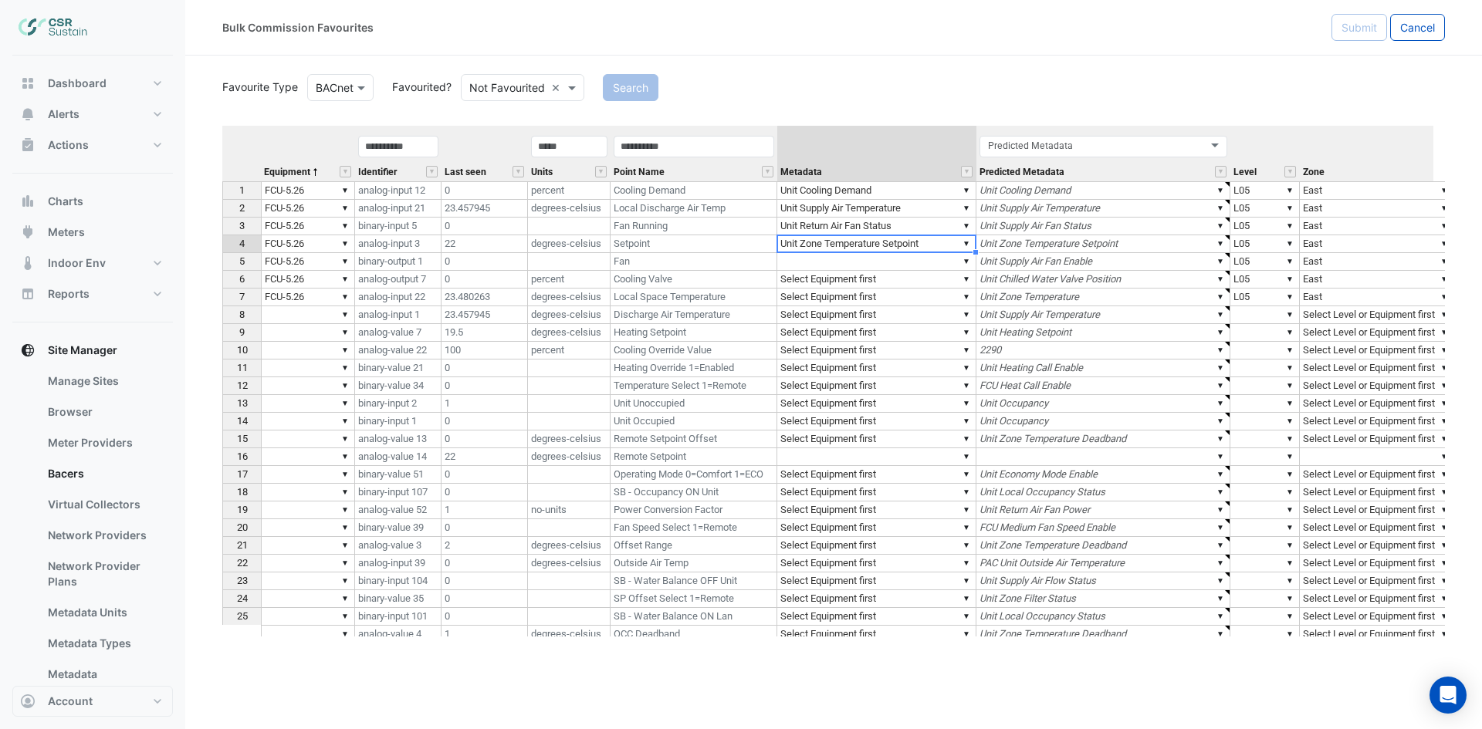
type textarea "**********"
click at [874, 261] on td "▼" at bounding box center [876, 262] width 199 height 18
type textarea "*"
drag, startPoint x: 839, startPoint y: 261, endPoint x: 732, endPoint y: 261, distance: 107.3
click at [732, 261] on div "Equipment Identifier Last seen Units Point Name Metadata Predicted Metadata Lev…" at bounding box center [833, 381] width 1222 height 511
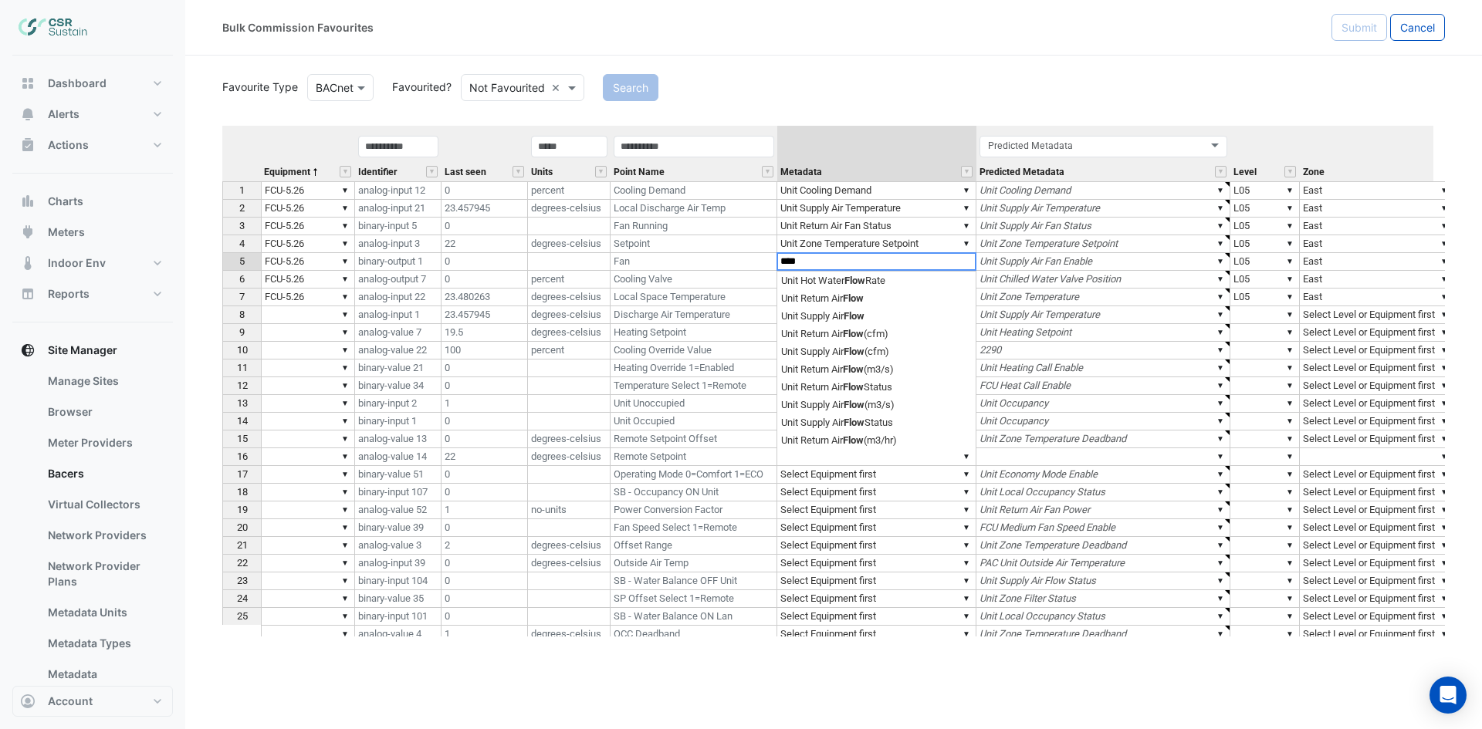
paste textarea "**********"
click at [939, 284] on div "Equipment Identifier Last seen Units Point Name Metadata Predicted Metadata Lev…" at bounding box center [833, 381] width 1222 height 511
type textarea "**********"
click at [932, 277] on td "▼ Select Equipment first" at bounding box center [876, 280] width 199 height 18
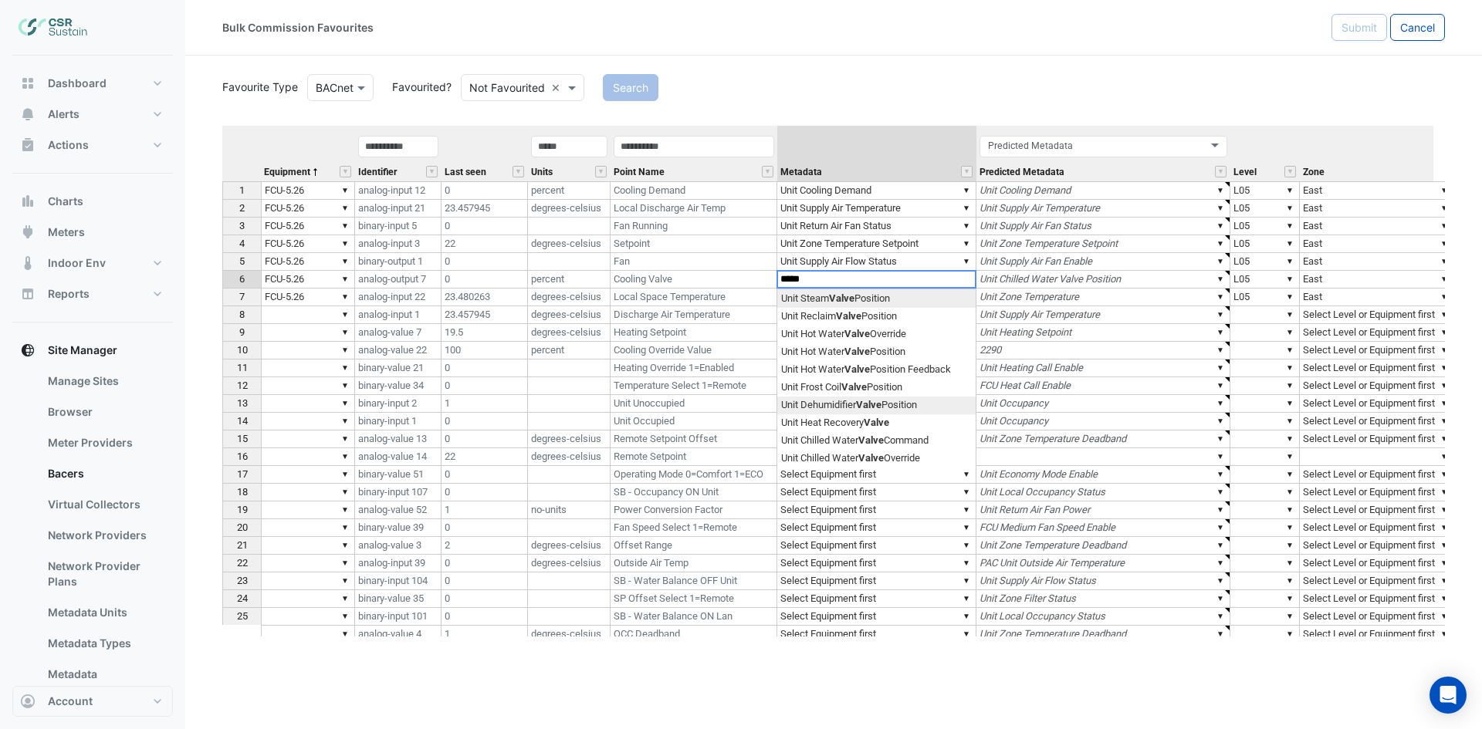
scroll to position [77, 0]
click at [889, 401] on div "Equipment Identifier Last seen Units Point Name Metadata Predicted Metadata Lev…" at bounding box center [833, 381] width 1222 height 511
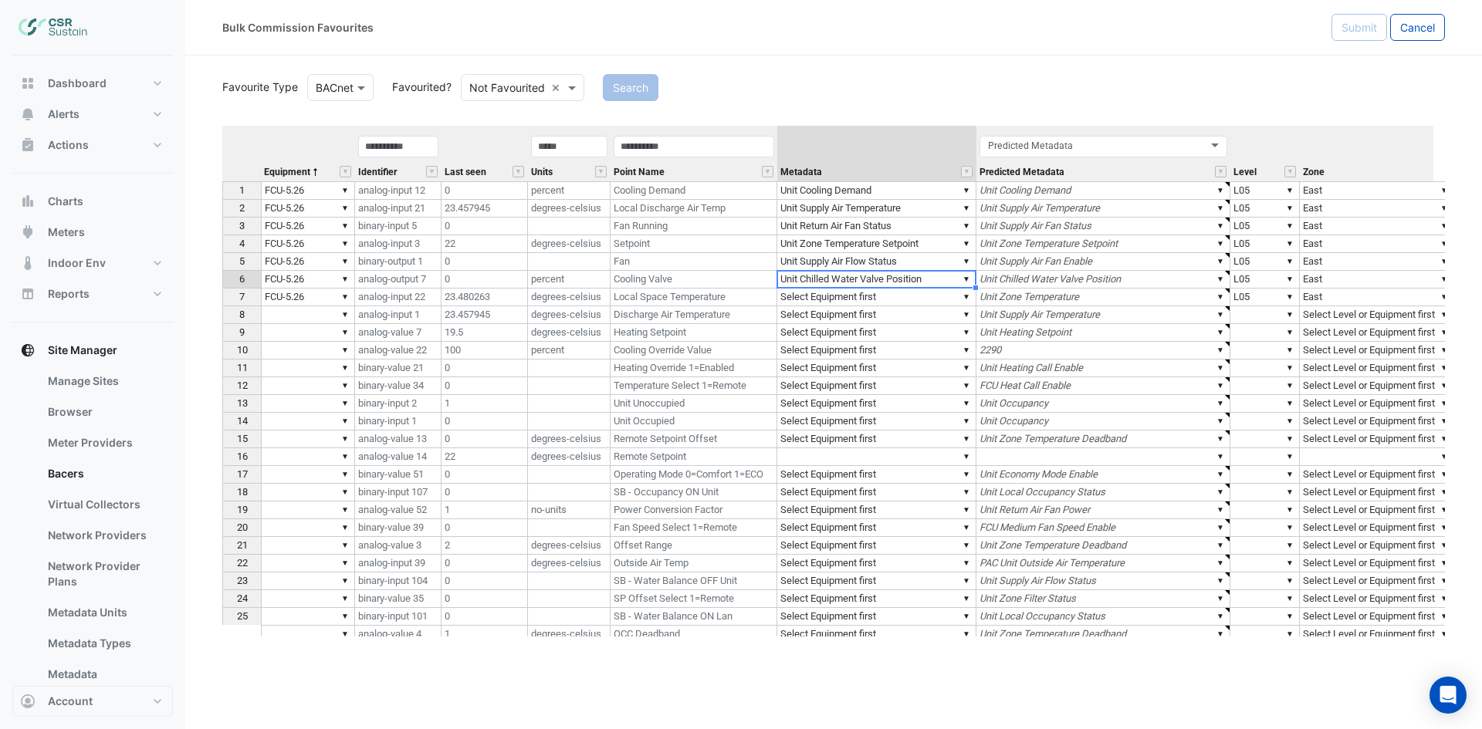
type textarea "**********"
click at [885, 302] on td "▼ Select Equipment first" at bounding box center [876, 298] width 199 height 18
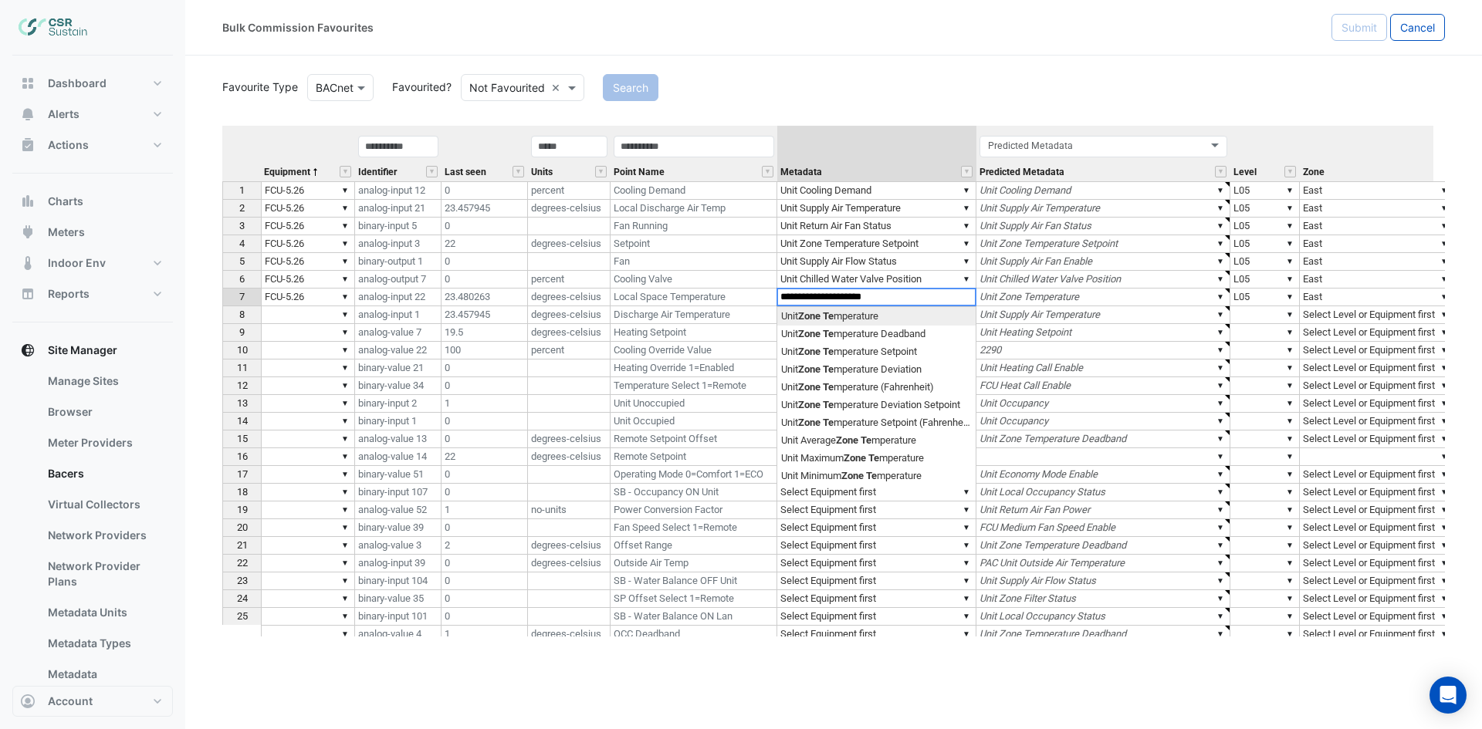
click at [892, 318] on div "Equipment Identifier Last seen Units Point Name Metadata Predicted Metadata Lev…" at bounding box center [833, 381] width 1222 height 511
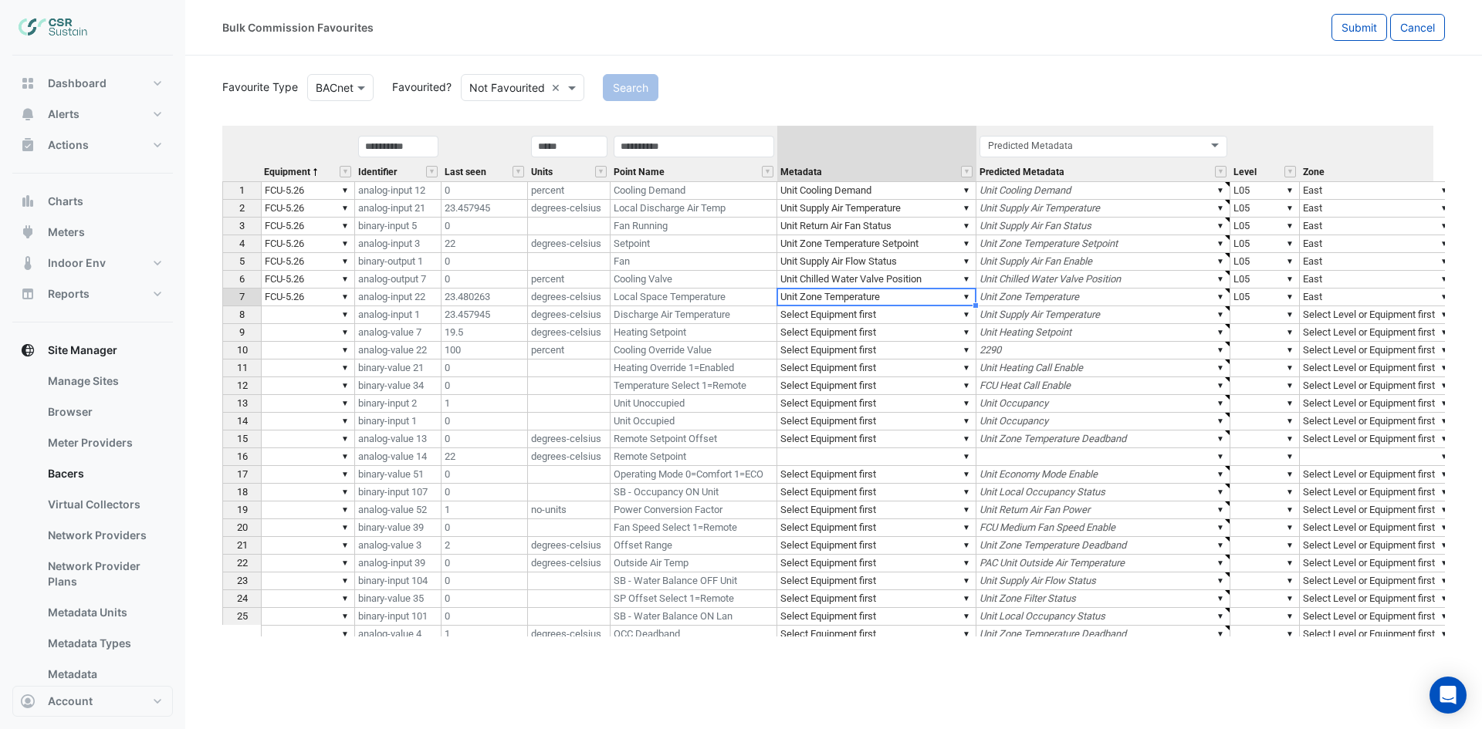
type textarea "**********"
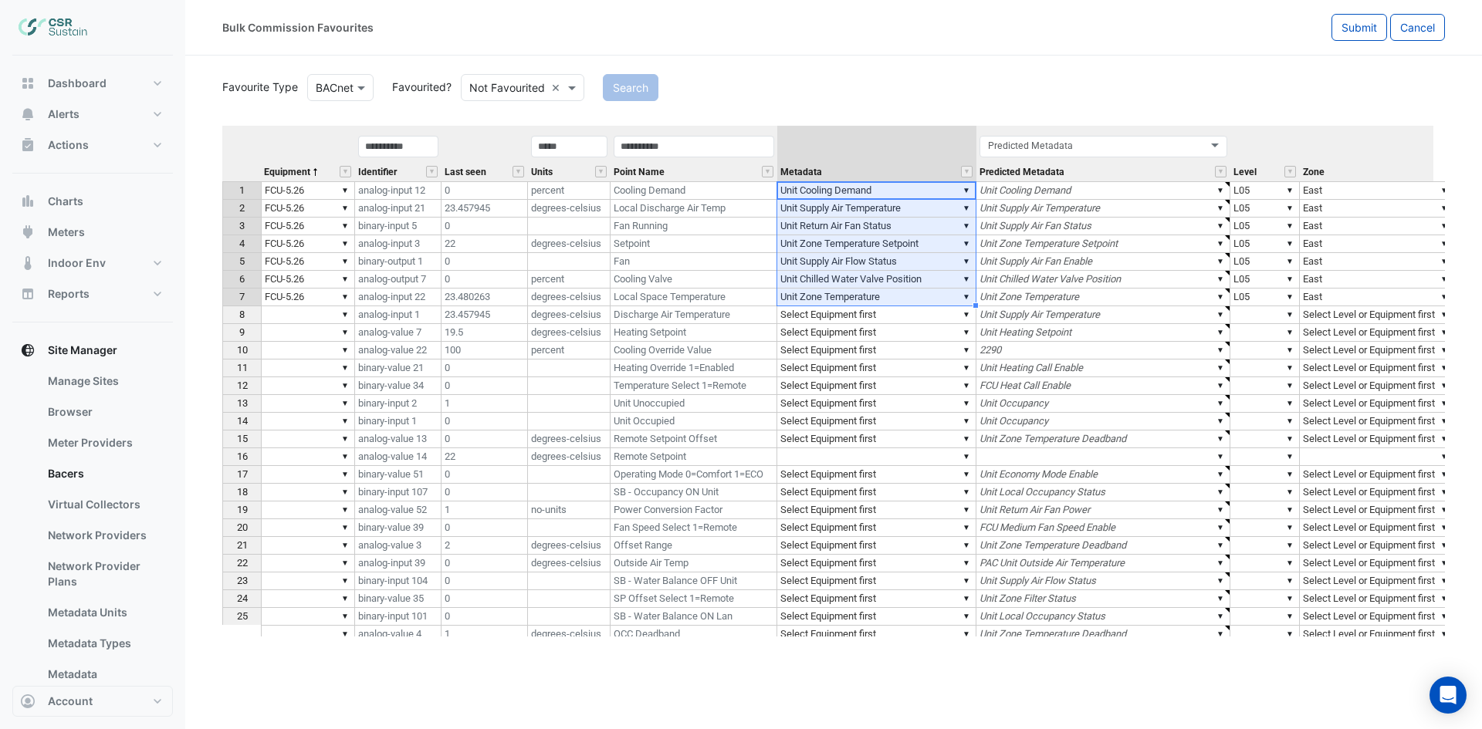
drag, startPoint x: 906, startPoint y: 188, endPoint x: 904, endPoint y: 289, distance: 101.1
click at [904, 289] on tbody "1 ▼ FCU-5.26 analog-input 12 0 percent Cooling Demand ▼ Unit Cooling Demand ▼ U…" at bounding box center [1029, 439] width 1614 height 516
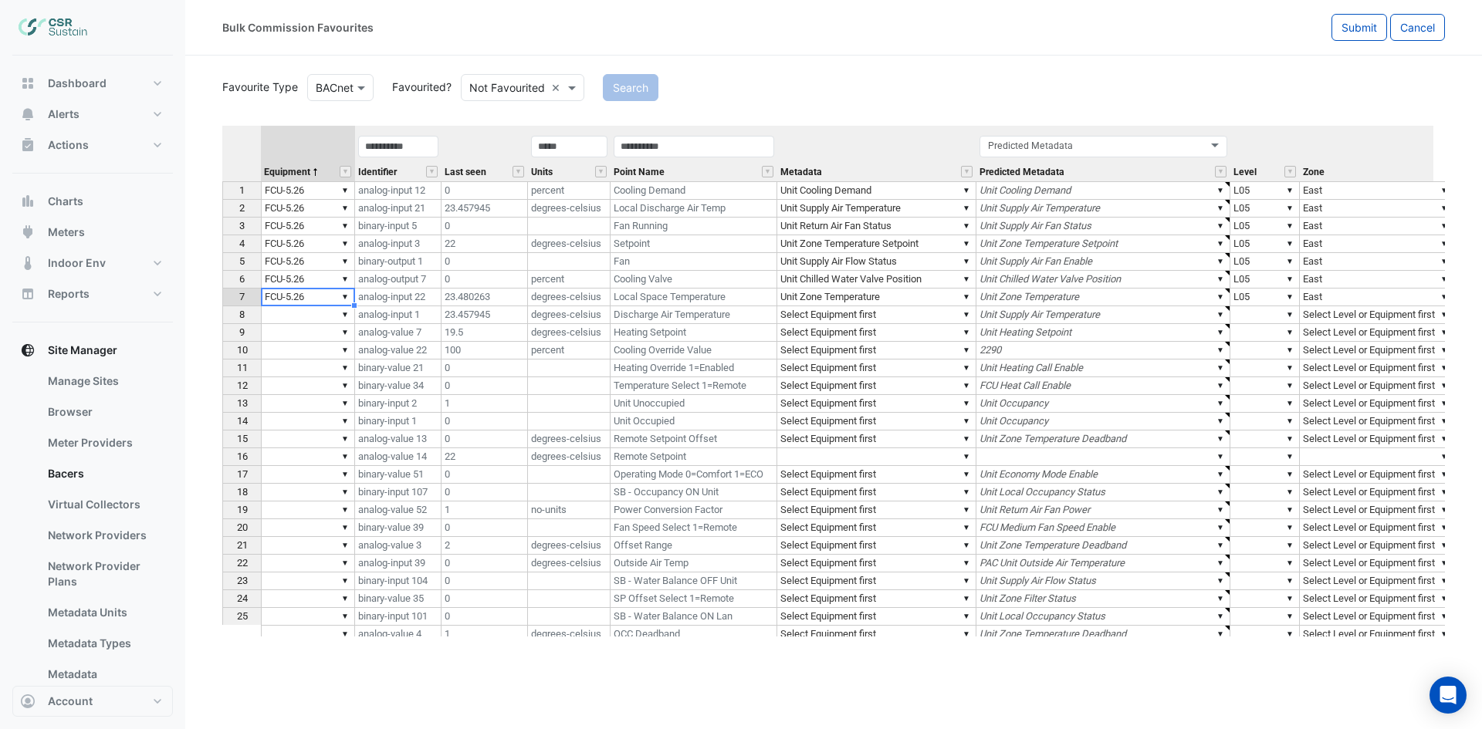
click at [222, 305] on div "Equipment Identifier Last seen Units Point Name Metadata Predicted Metadata Lev…" at bounding box center [222, 411] width 0 height 571
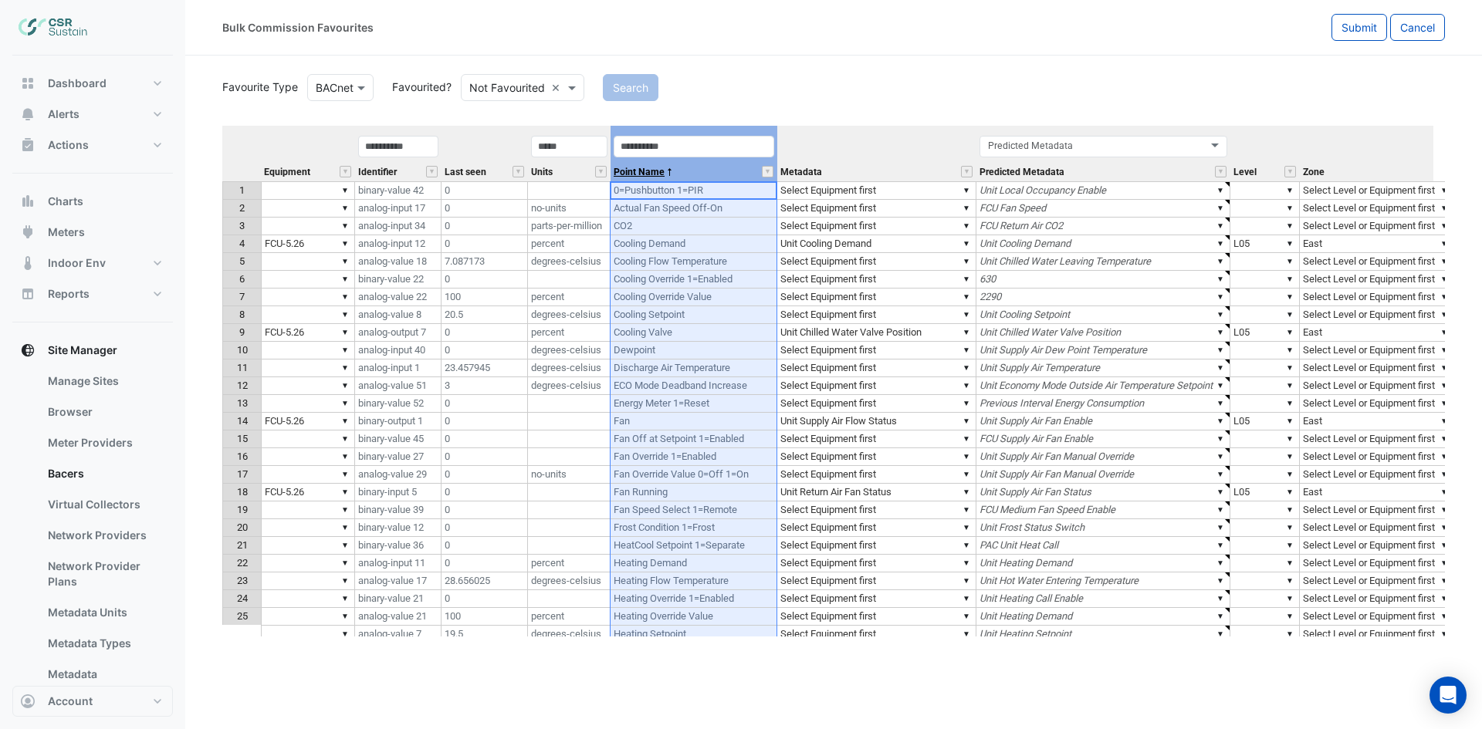
click at [660, 177] on span "Point Name" at bounding box center [639, 172] width 51 height 10
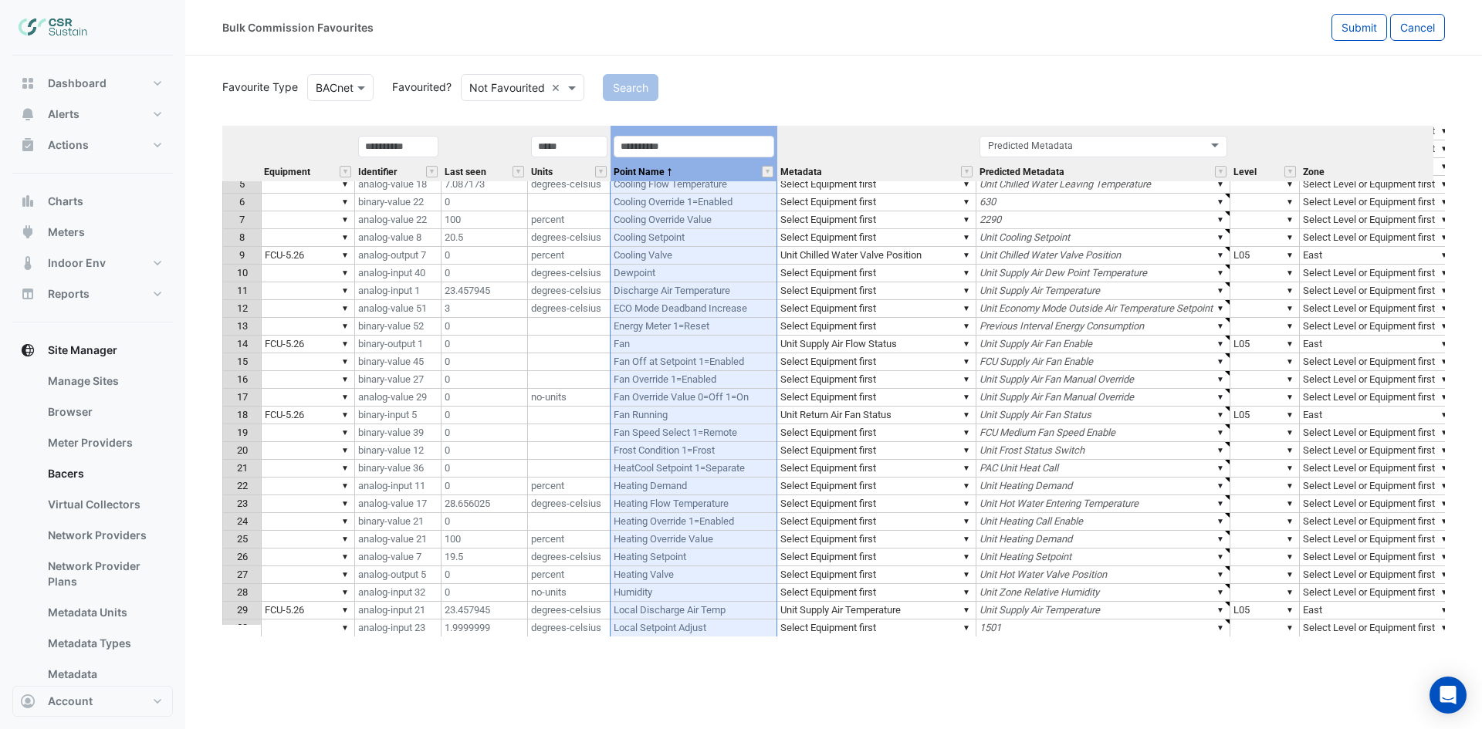
scroll to position [0, 0]
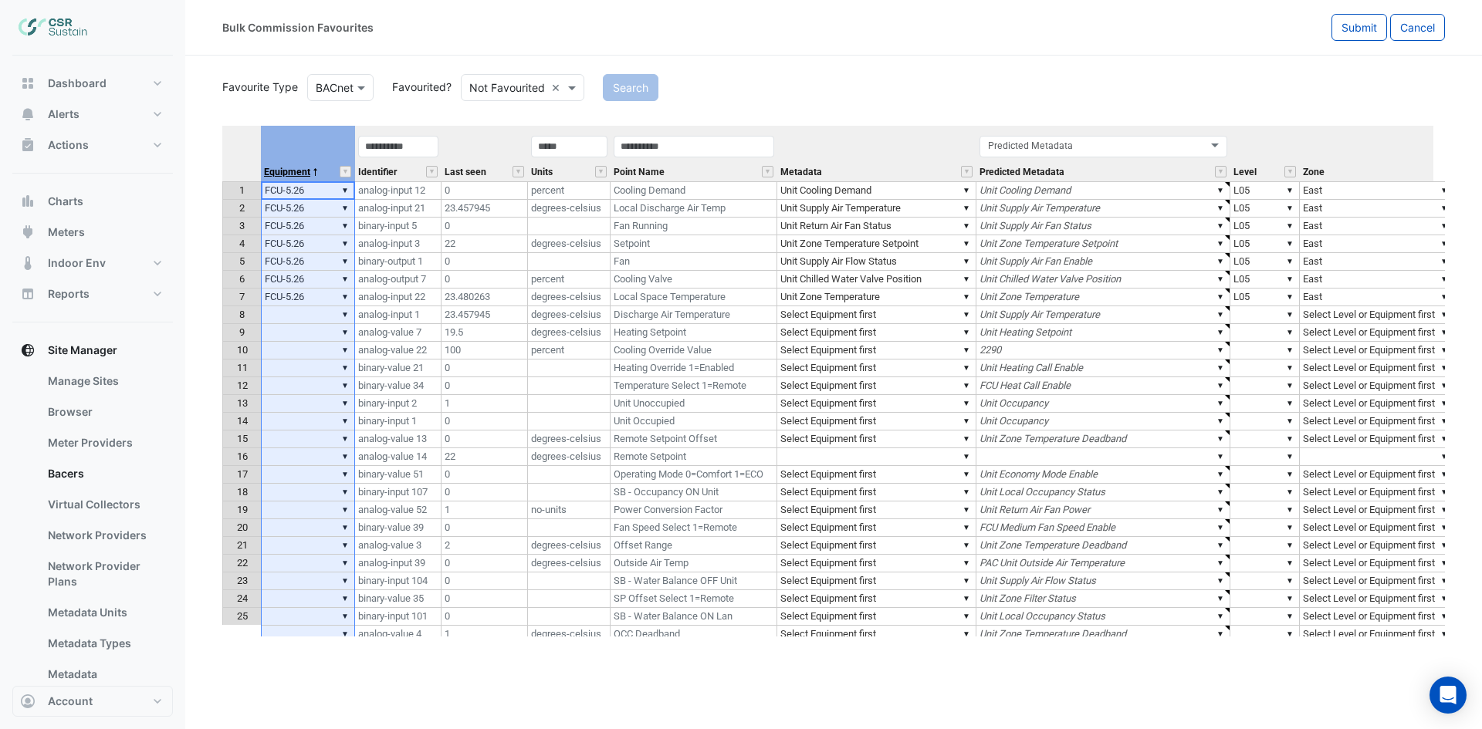
click at [289, 170] on span "Equipment" at bounding box center [287, 172] width 46 height 10
type textarea "******"
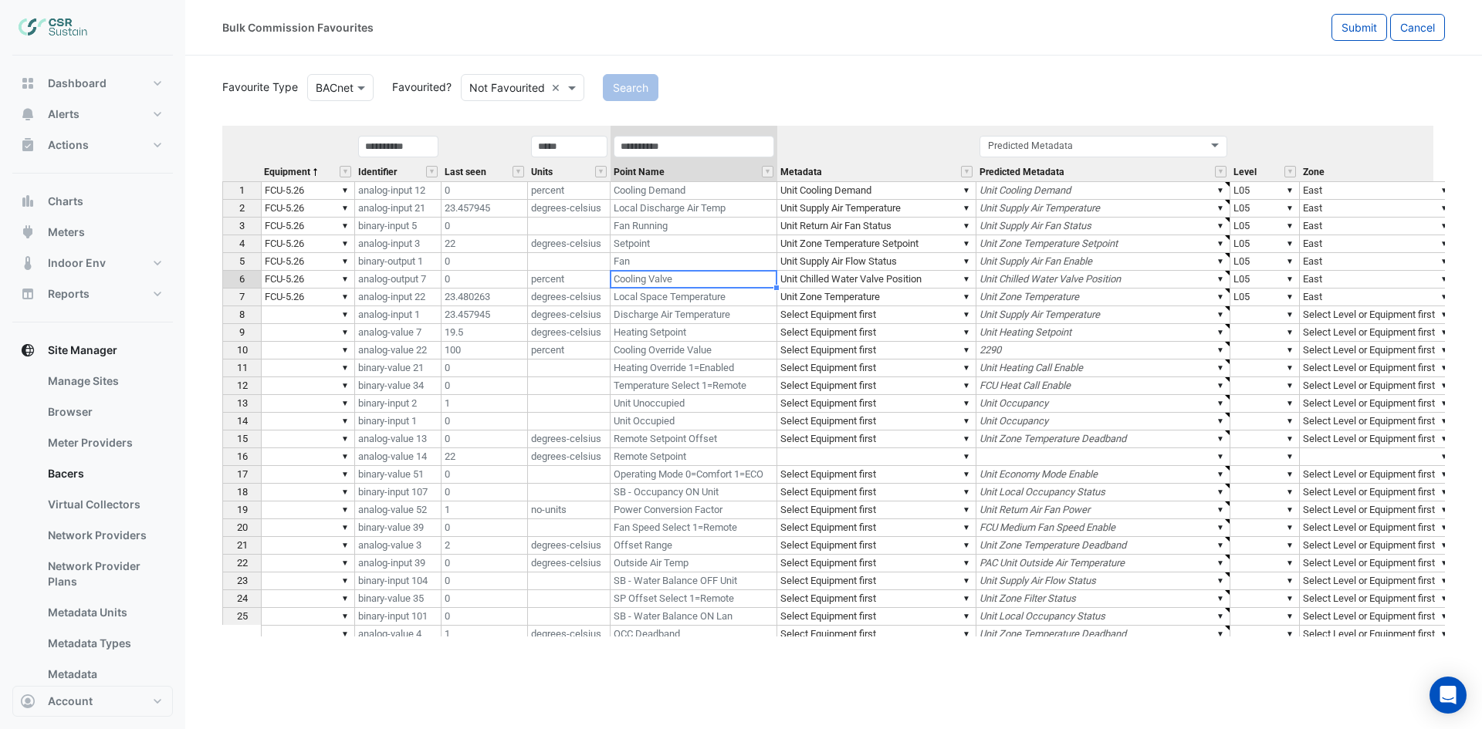
click at [637, 280] on td "Cooling Valve" at bounding box center [693, 280] width 167 height 18
click at [734, 190] on td "Cooling Demand" at bounding box center [693, 190] width 167 height 19
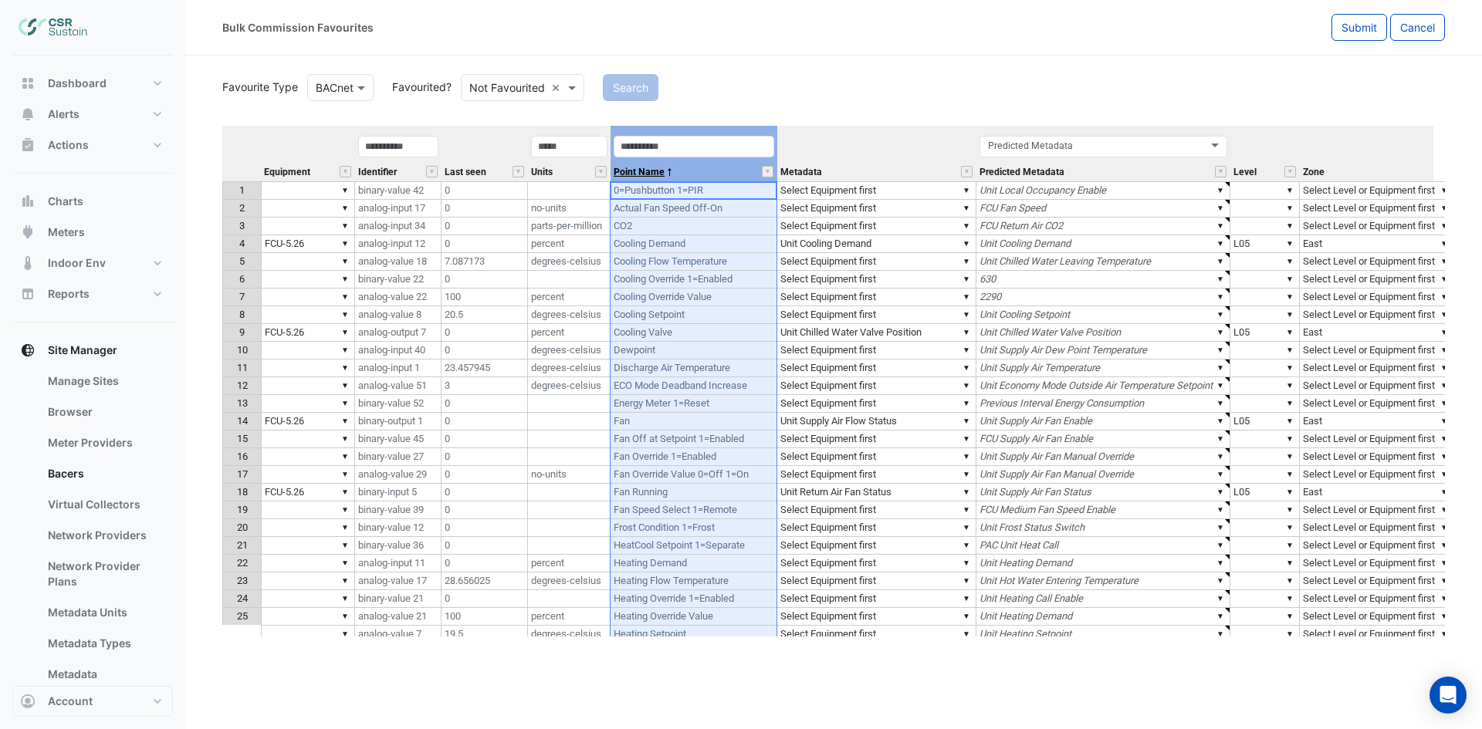
click at [652, 167] on span "Point Name" at bounding box center [639, 172] width 51 height 10
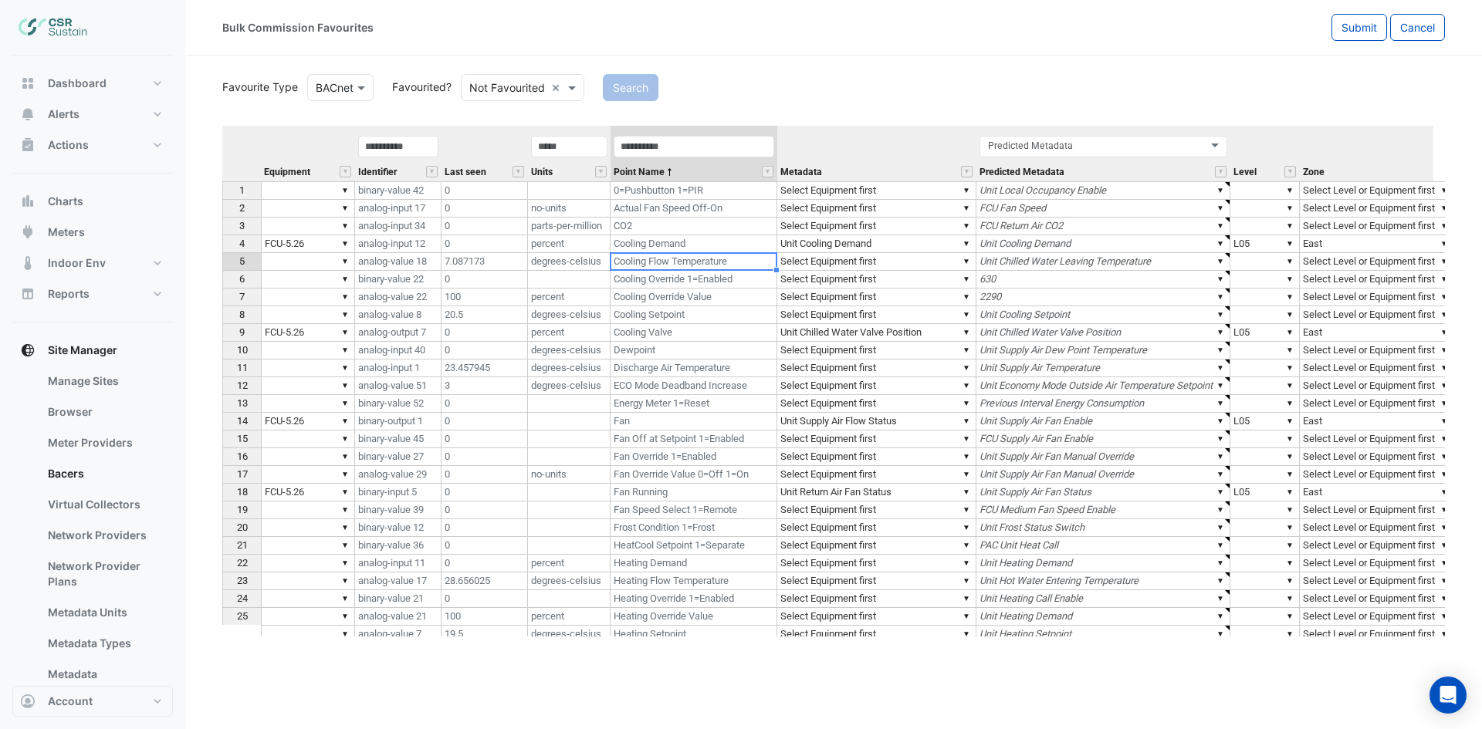
click at [691, 261] on td "Cooling Flow Temperature" at bounding box center [693, 262] width 167 height 18
click at [290, 265] on td "▼" at bounding box center [308, 262] width 94 height 18
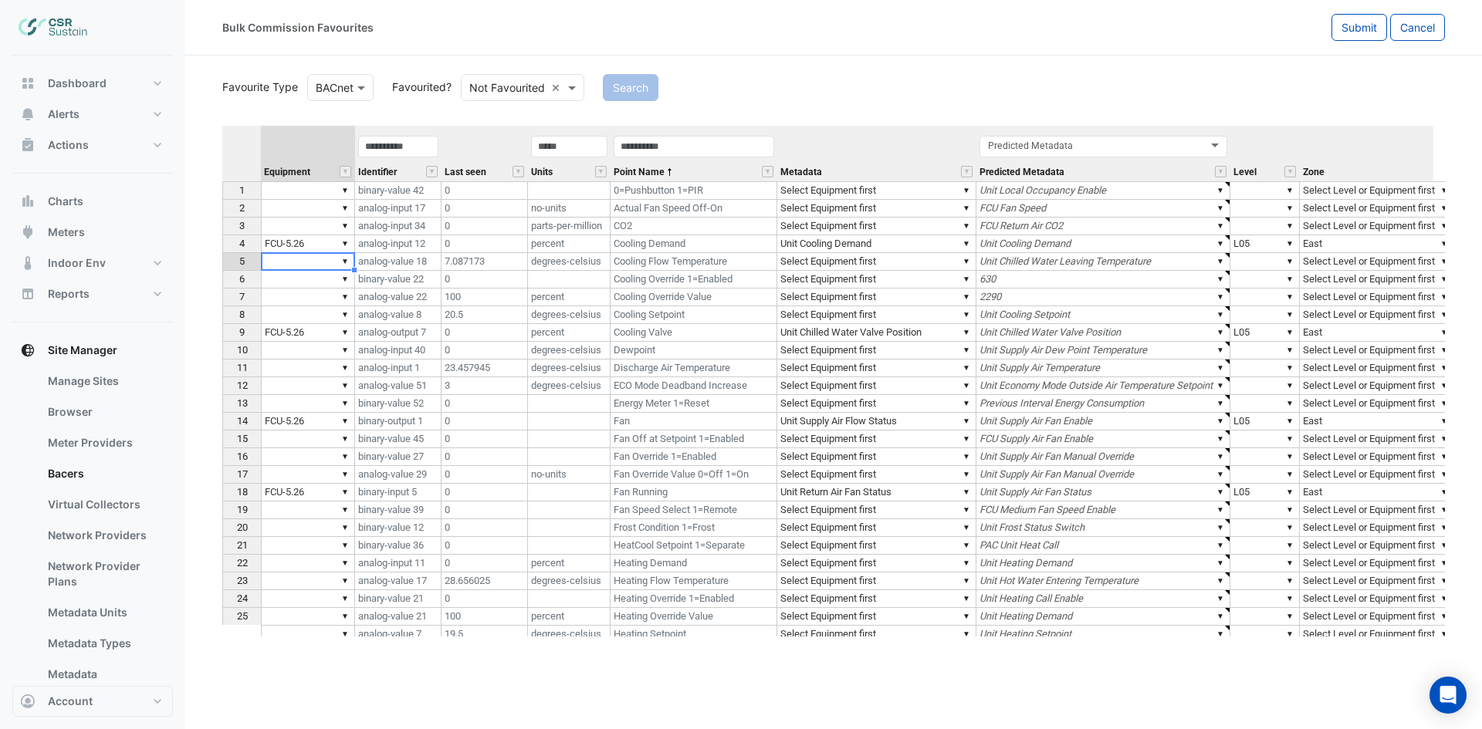
type textarea "********"
click at [900, 261] on td "▼ Select Equipment first" at bounding box center [876, 262] width 199 height 18
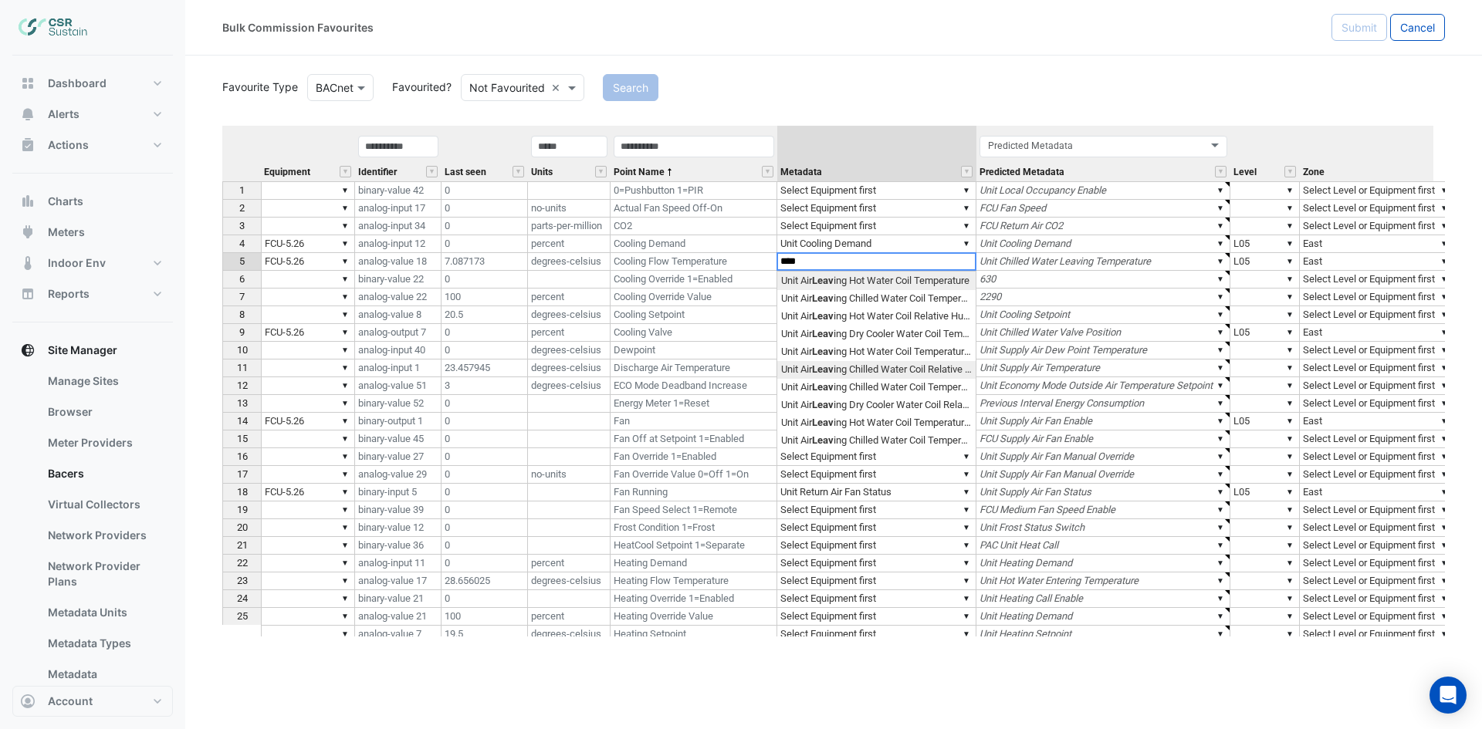
scroll to position [154, 0]
click at [877, 410] on div "Equipment Identifier Last seen Units Point Name Metadata Predicted Metadata Lev…" at bounding box center [833, 381] width 1222 height 511
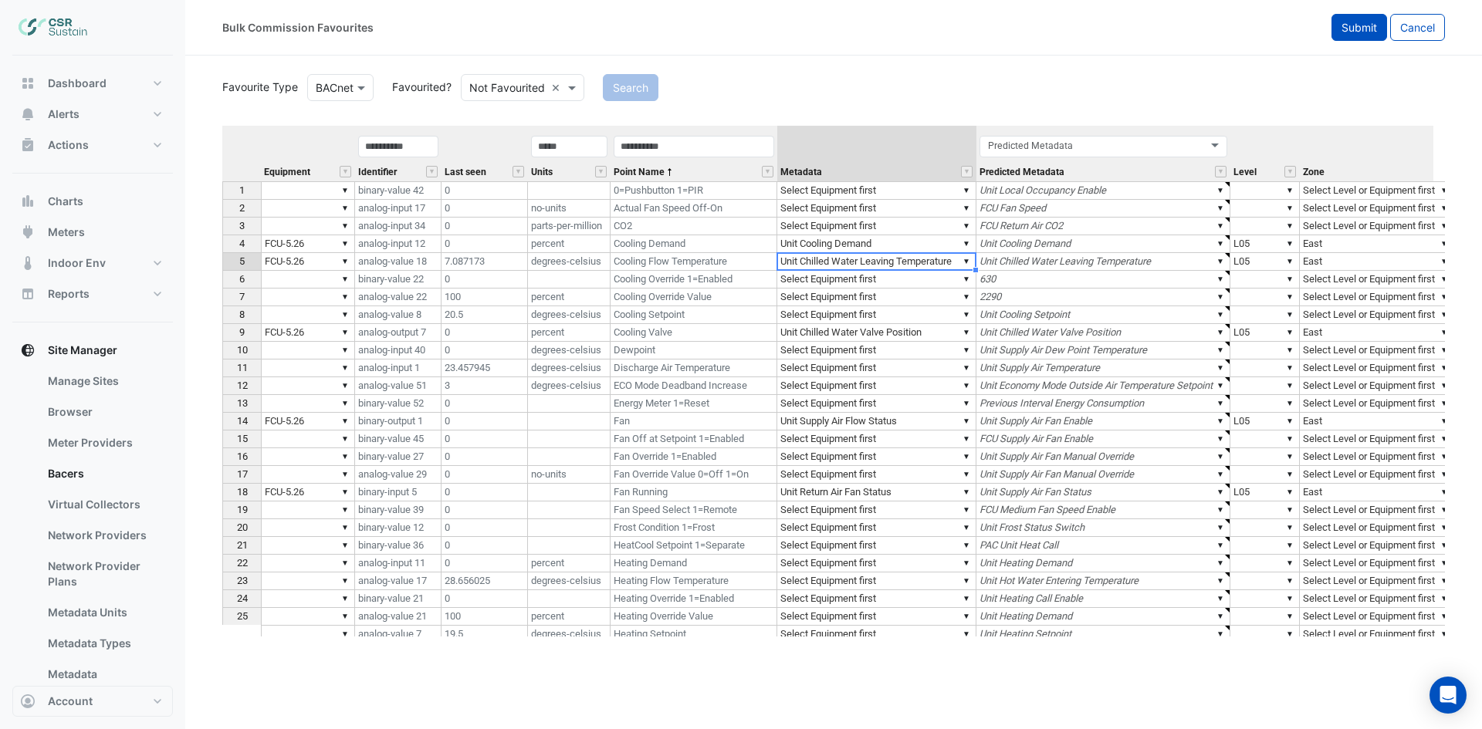
type textarea "**********"
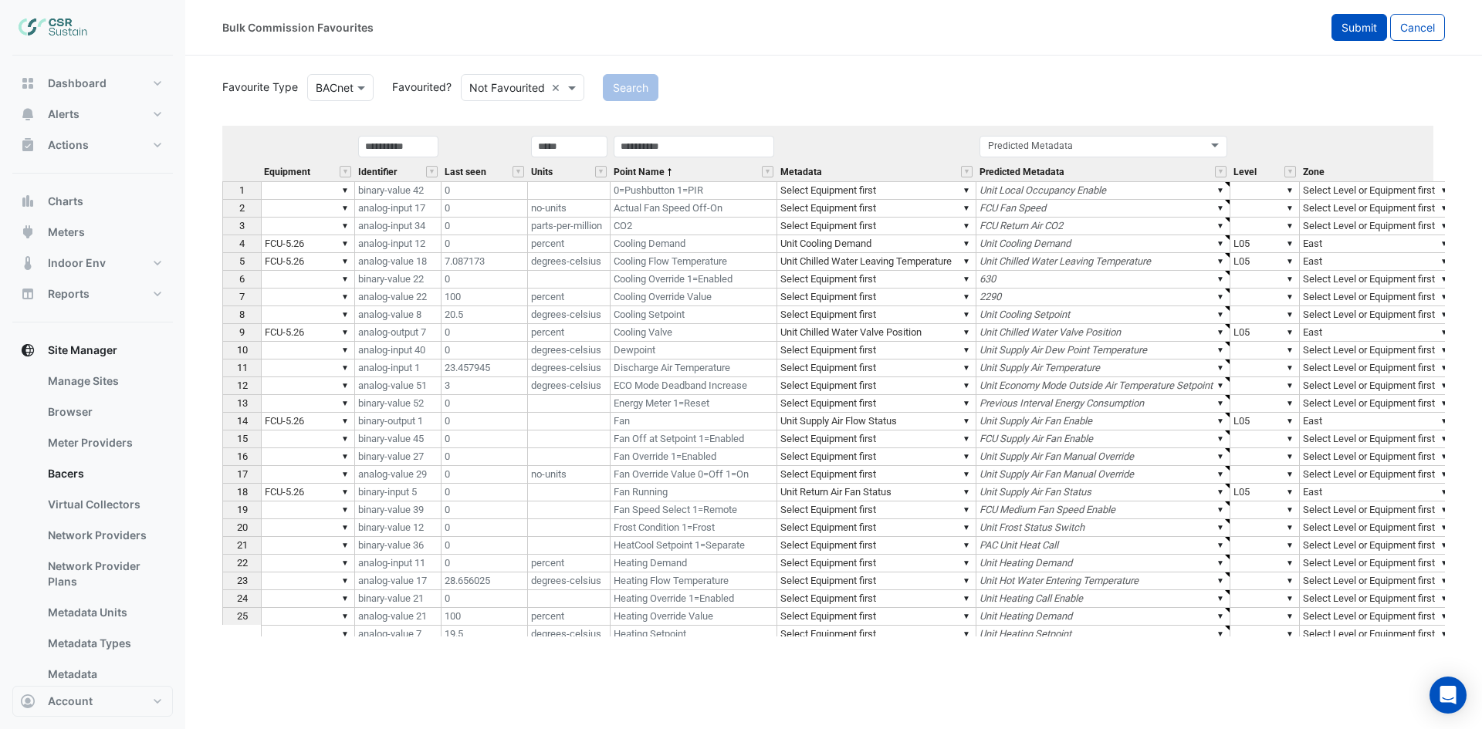
click at [1355, 29] on span "Submit" at bounding box center [1358, 27] width 35 height 13
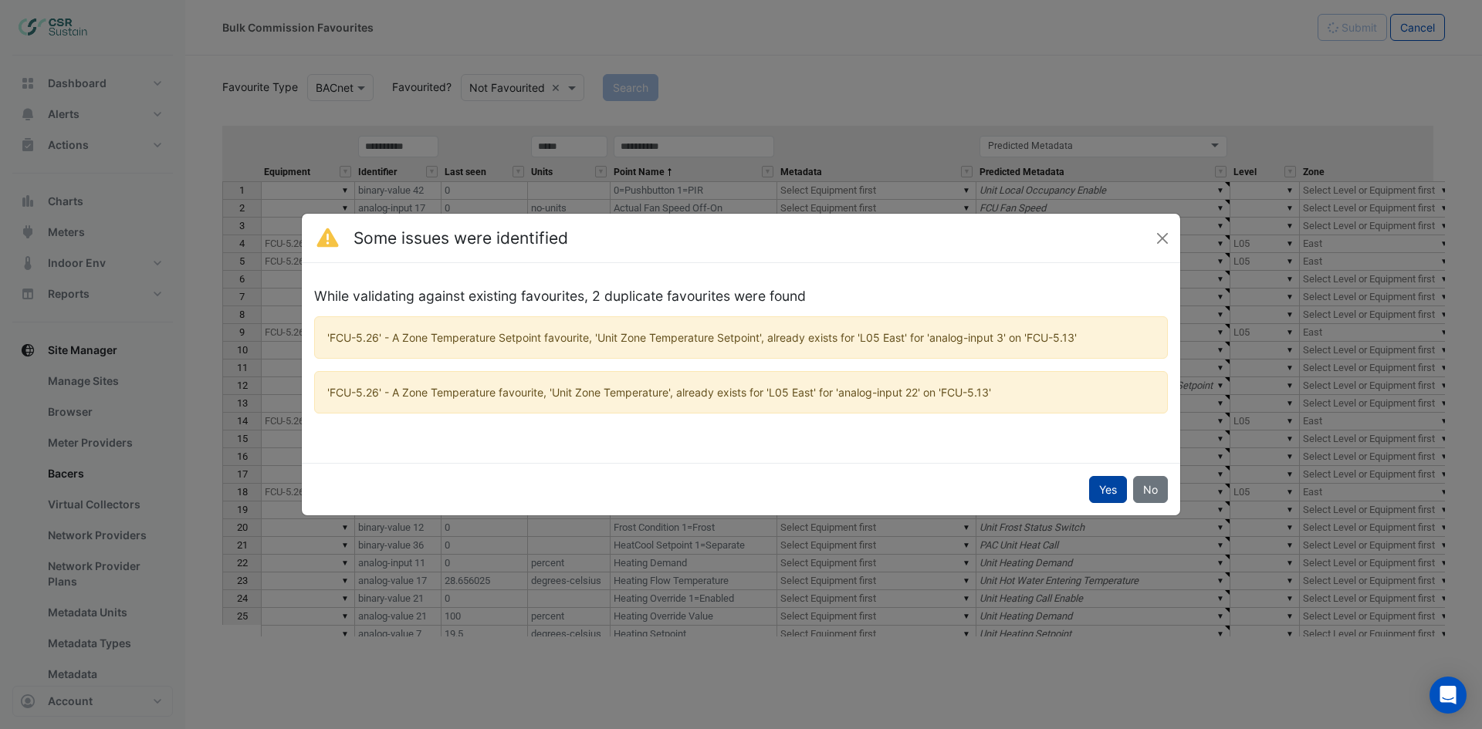
click at [1106, 487] on button "Yes" at bounding box center [1108, 489] width 38 height 27
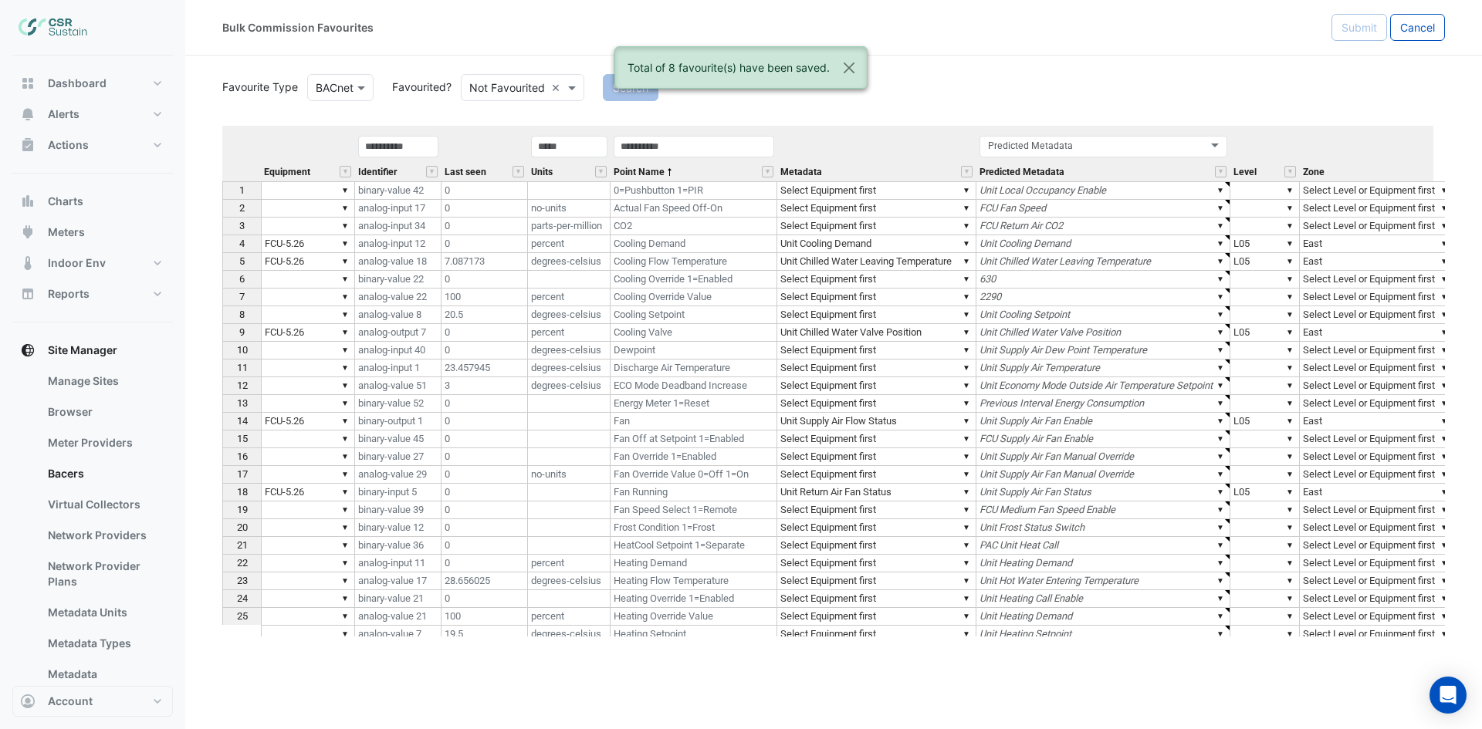
type textarea "*****"
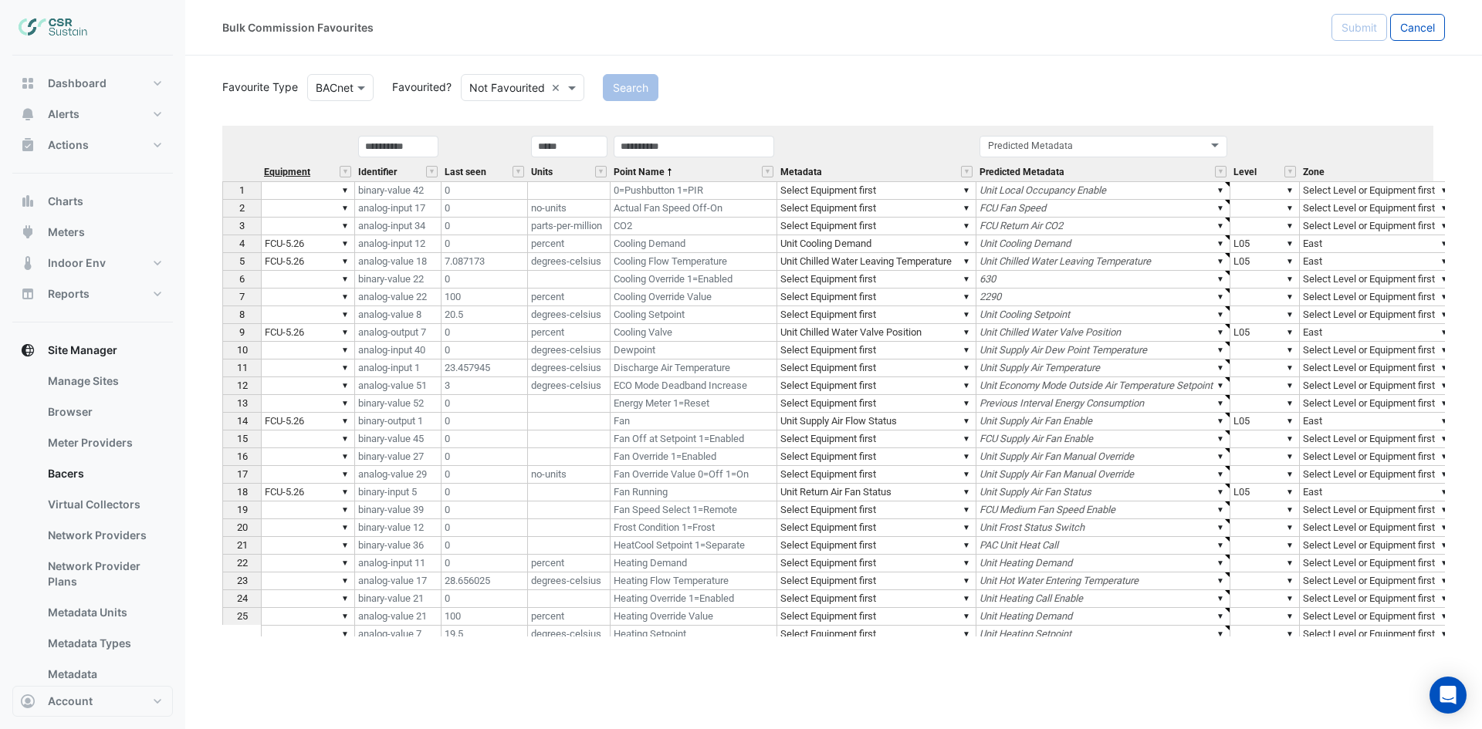
click at [281, 174] on span "Equipment" at bounding box center [287, 172] width 46 height 10
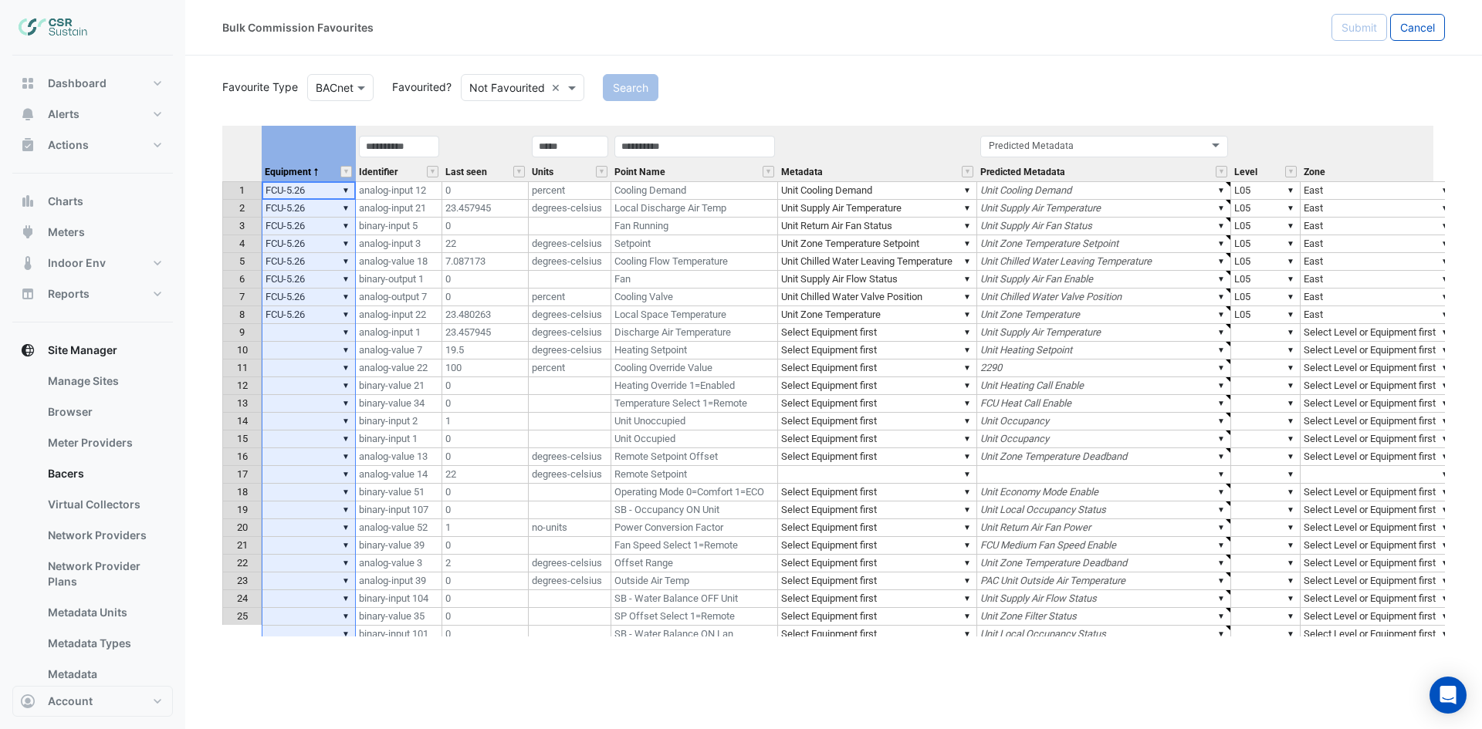
scroll to position [0, 525]
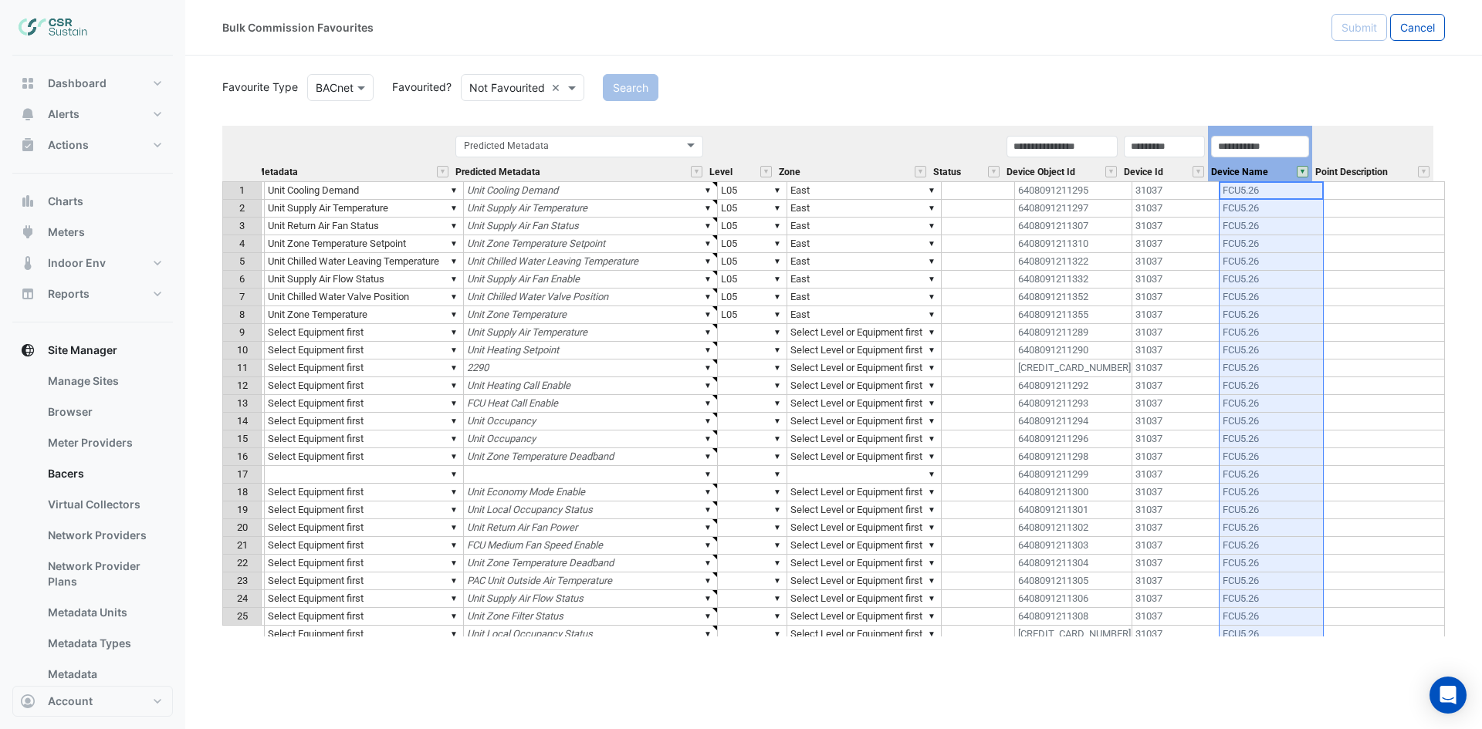
click at [1303, 174] on button "" at bounding box center [1302, 172] width 12 height 12
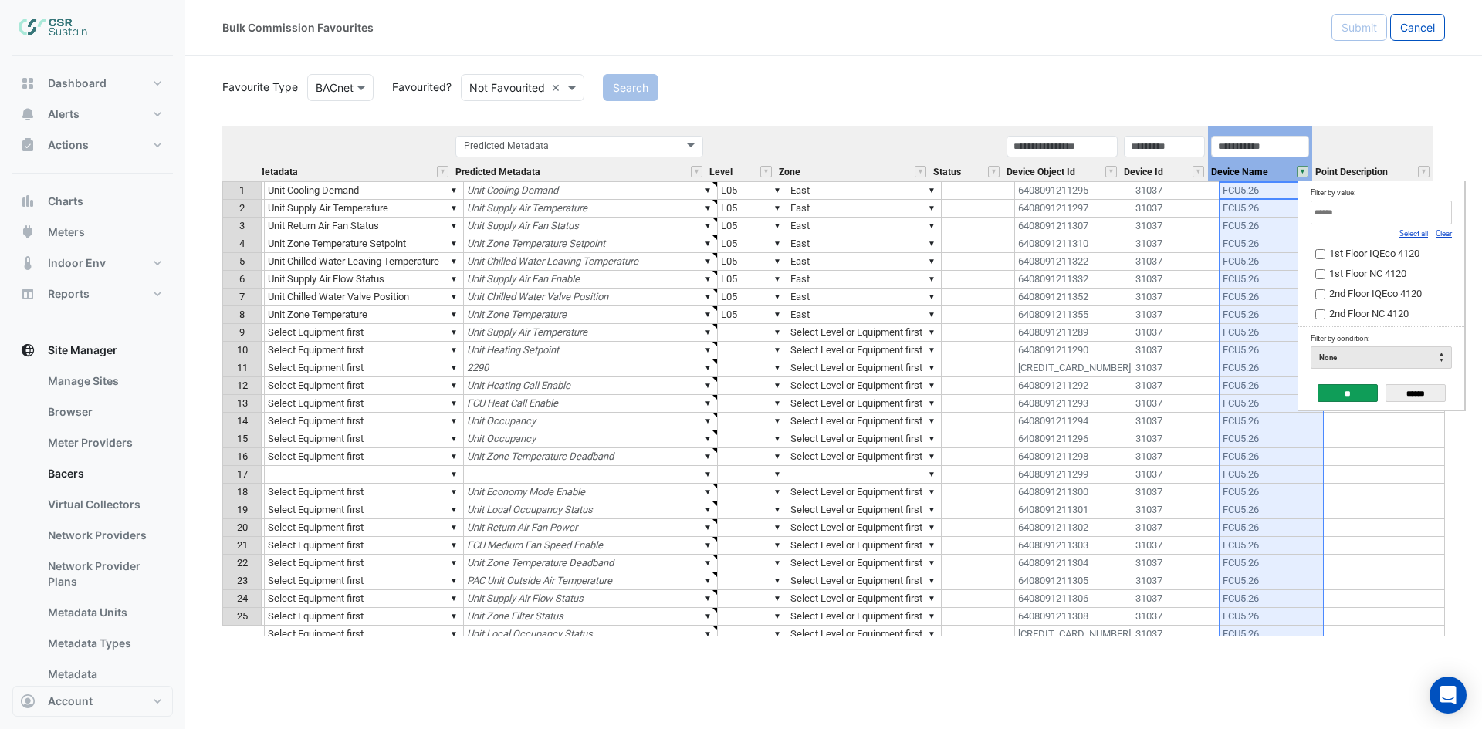
click at [1449, 235] on link "Clear" at bounding box center [1443, 233] width 16 height 8
click at [1400, 214] on input "Filter by value:" at bounding box center [1380, 213] width 141 height 24
type input "**"
click at [1348, 390] on input "**" at bounding box center [1347, 393] width 60 height 18
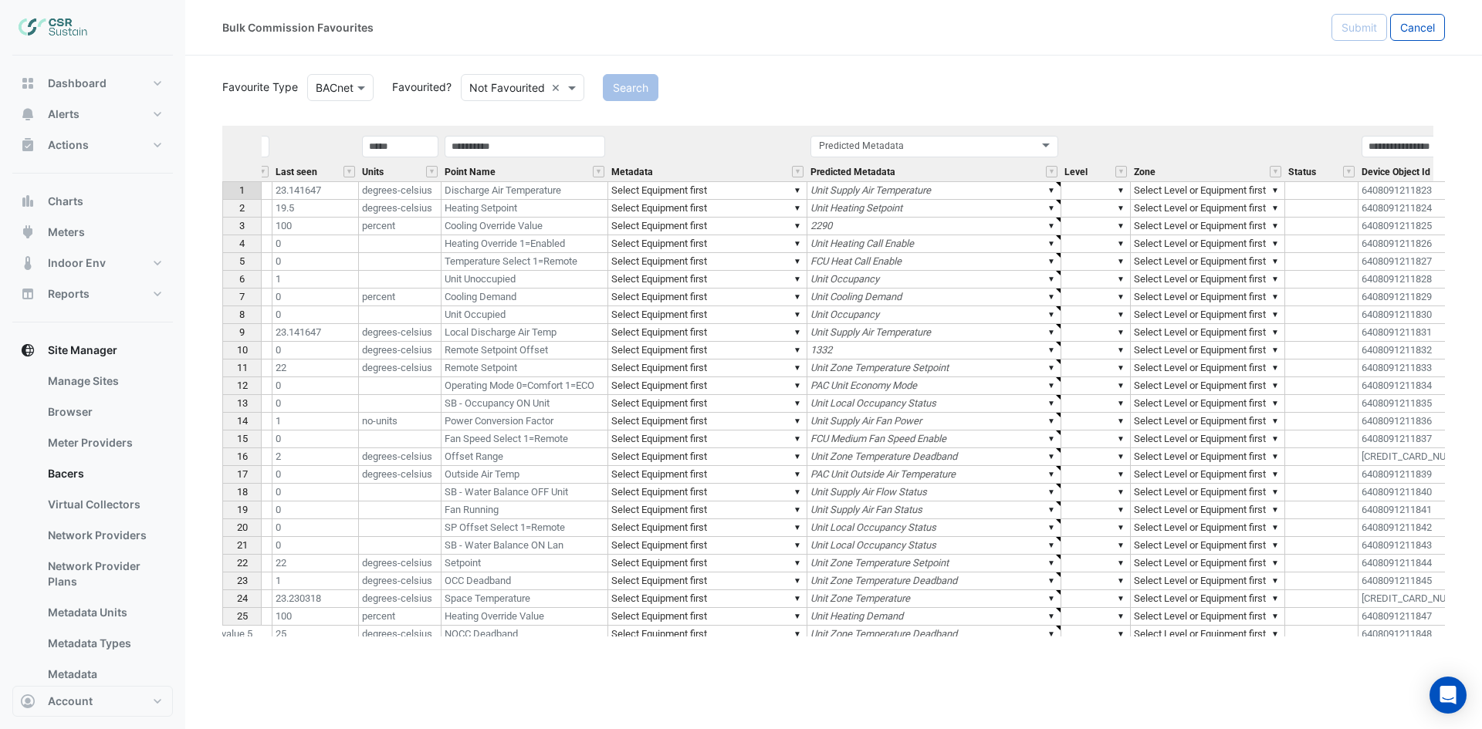
scroll to position [0, 0]
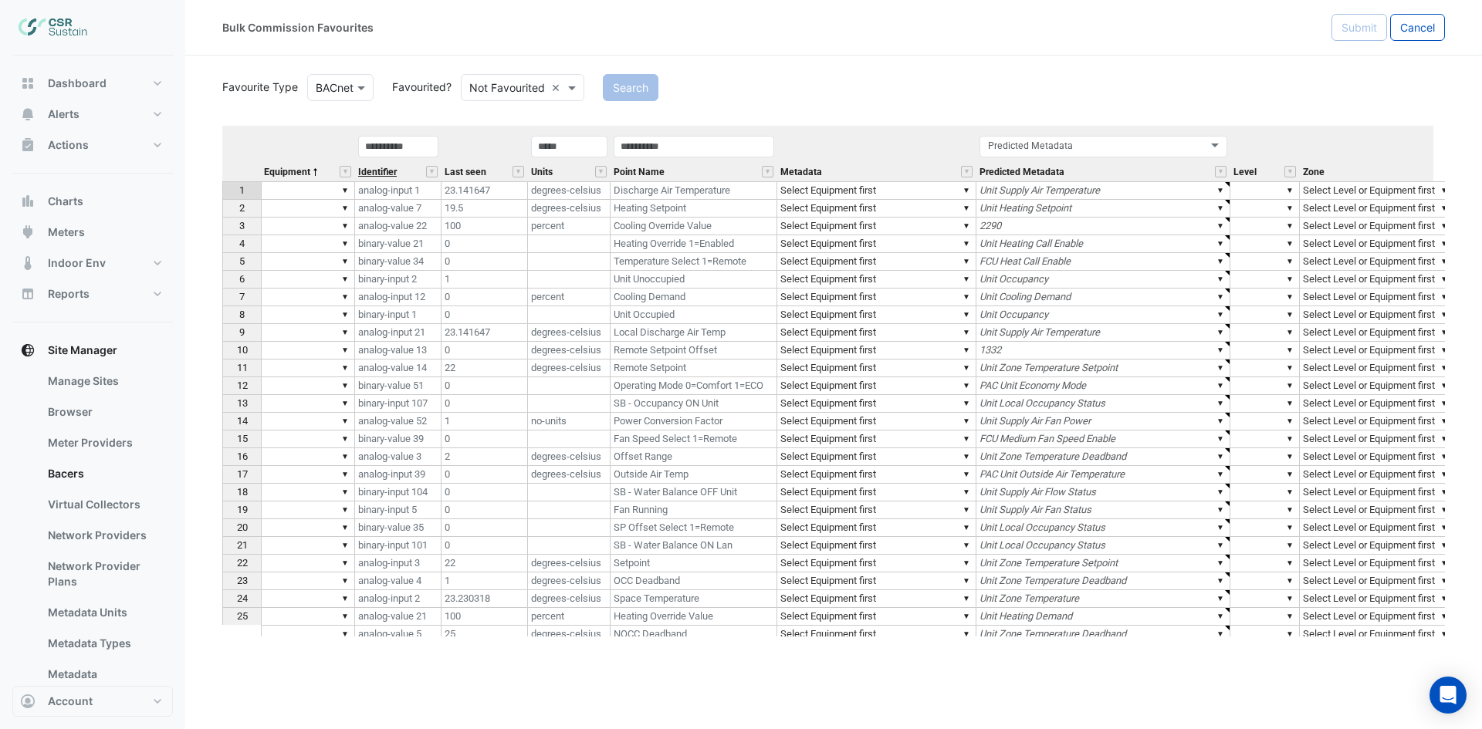
click at [381, 174] on span "Identifier" at bounding box center [377, 172] width 39 height 10
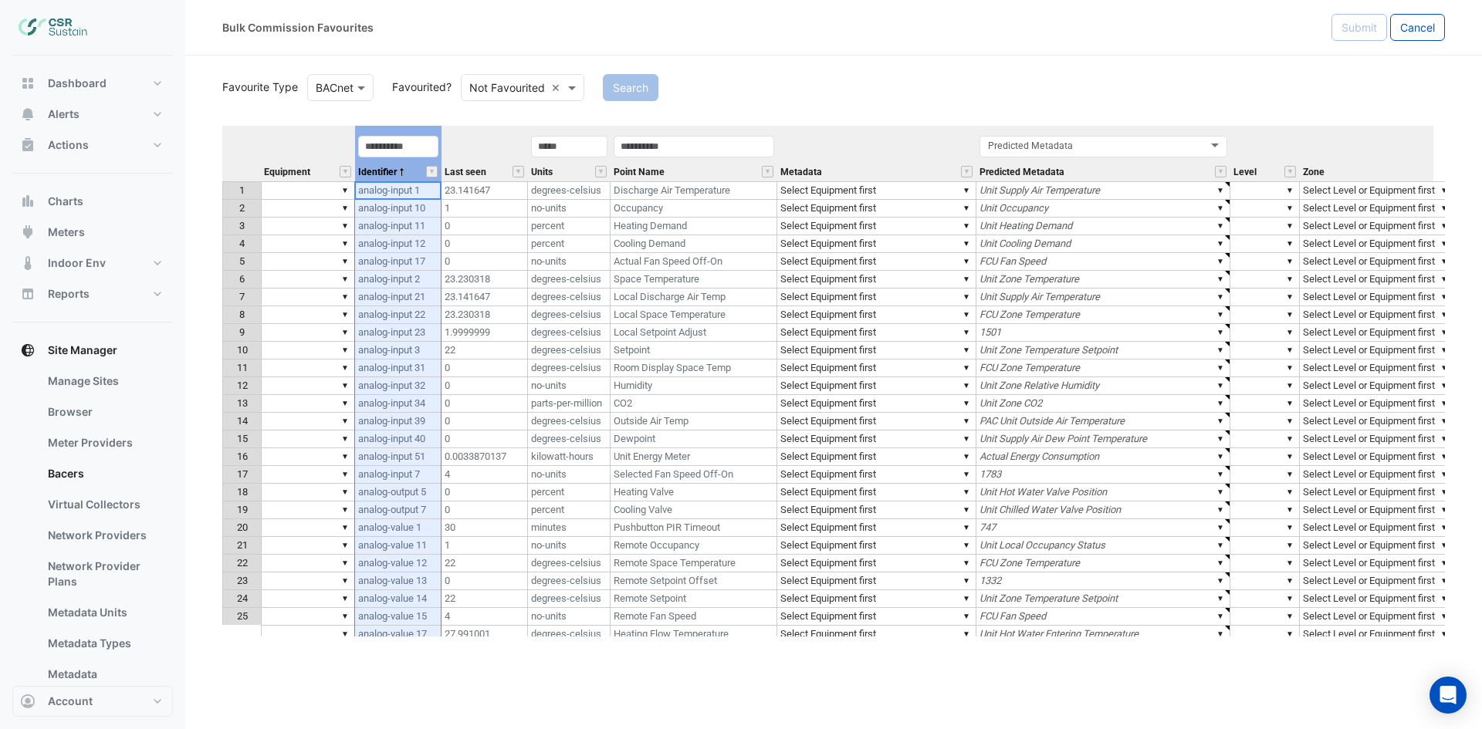
click at [718, 164] on div "Point Name" at bounding box center [693, 157] width 167 height 47
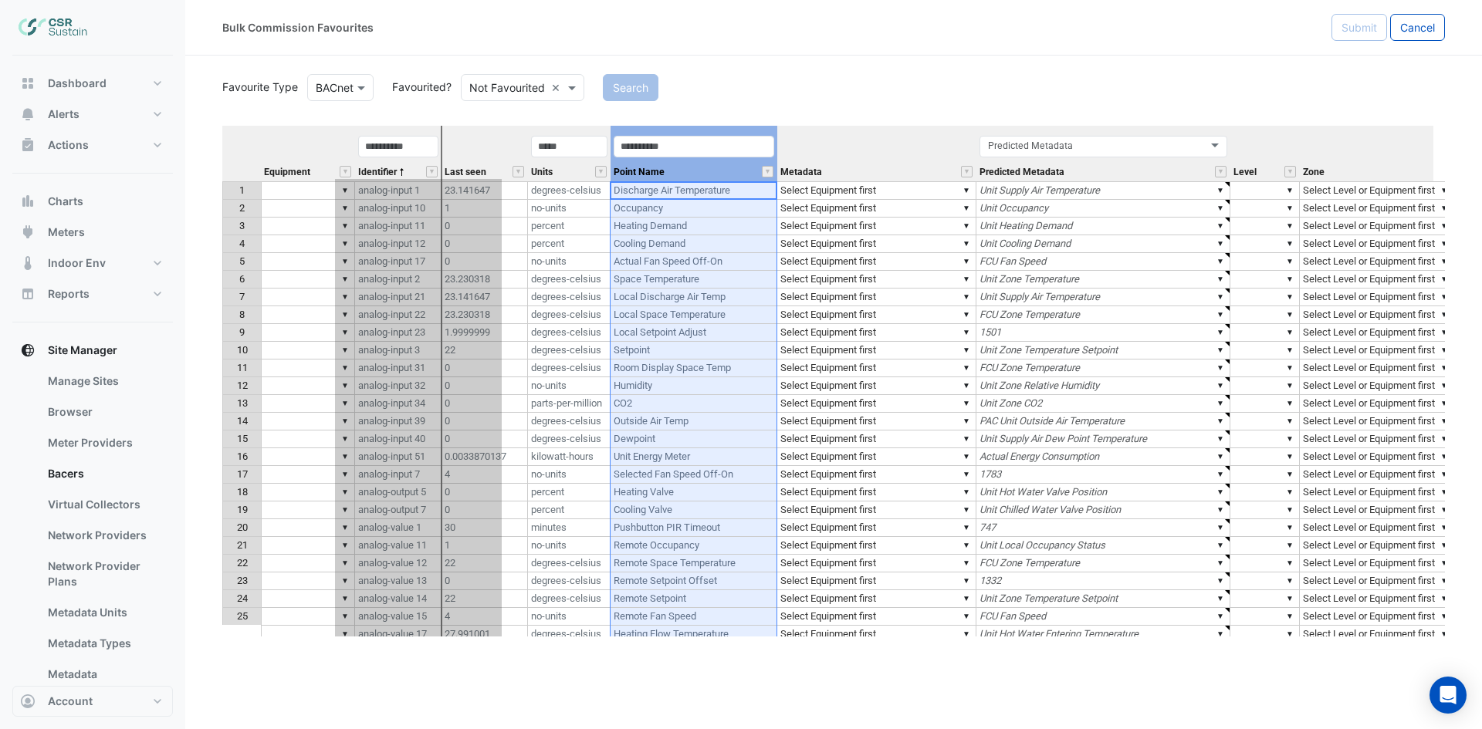
drag, startPoint x: 708, startPoint y: 131, endPoint x: 428, endPoint y: 161, distance: 281.7
click at [428, 161] on tr "Equipment Identifier Last seen Units Point Name Metadata Predicted Metadata Pre…" at bounding box center [1029, 154] width 1614 height 56
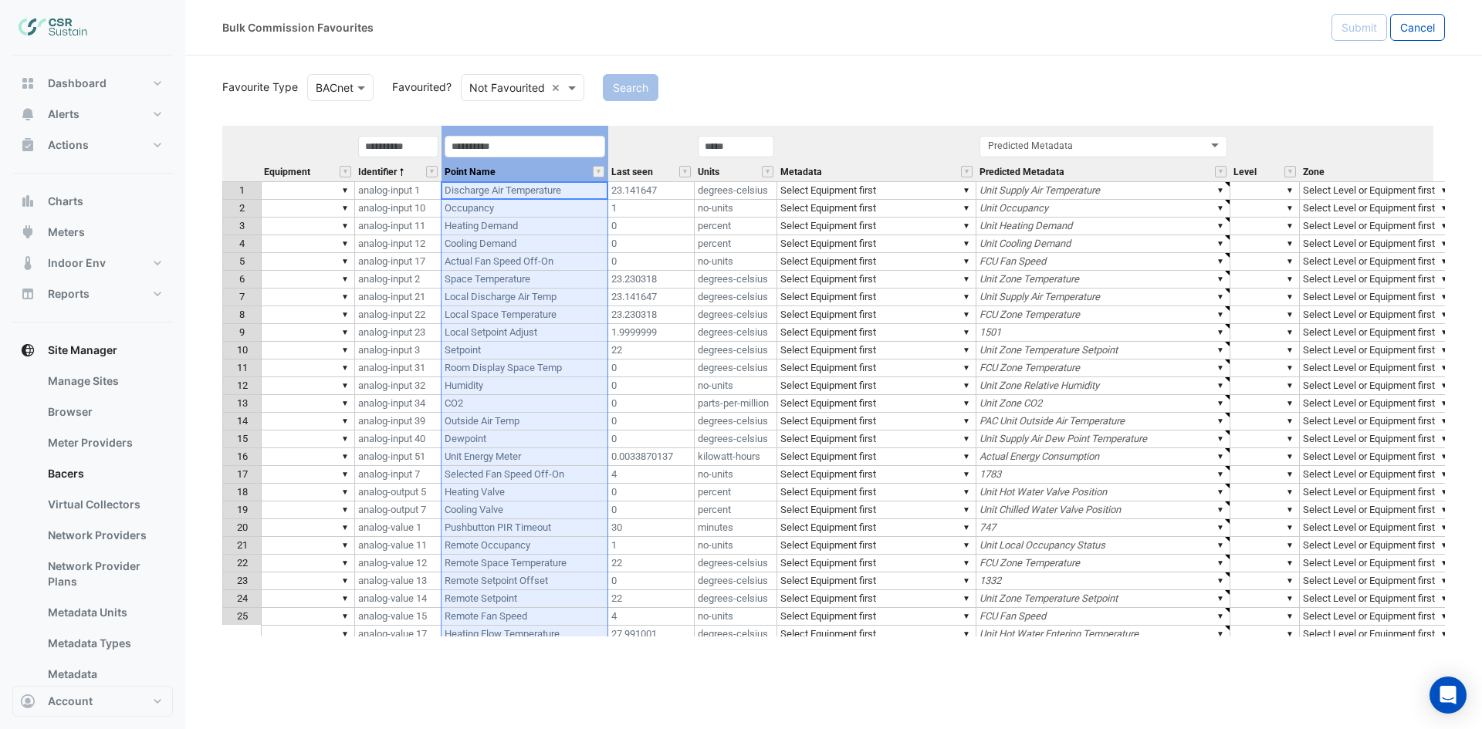
click at [399, 133] on th "Identifier" at bounding box center [398, 154] width 86 height 56
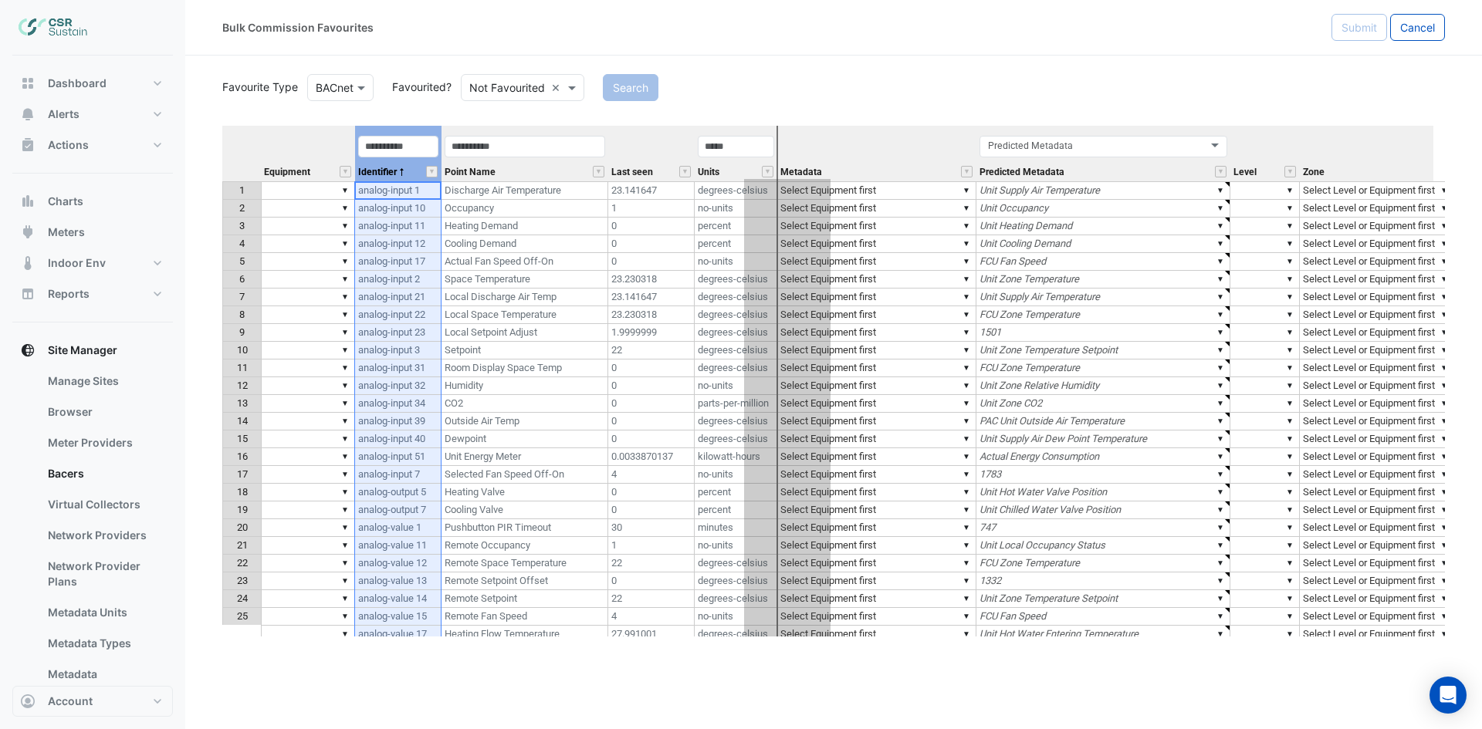
drag, startPoint x: 399, startPoint y: 130, endPoint x: 780, endPoint y: 144, distance: 381.5
click at [786, 144] on tr "Equipment Identifier Point Name Last seen Units Metadata Predicted Metadata Pre…" at bounding box center [1029, 154] width 1614 height 56
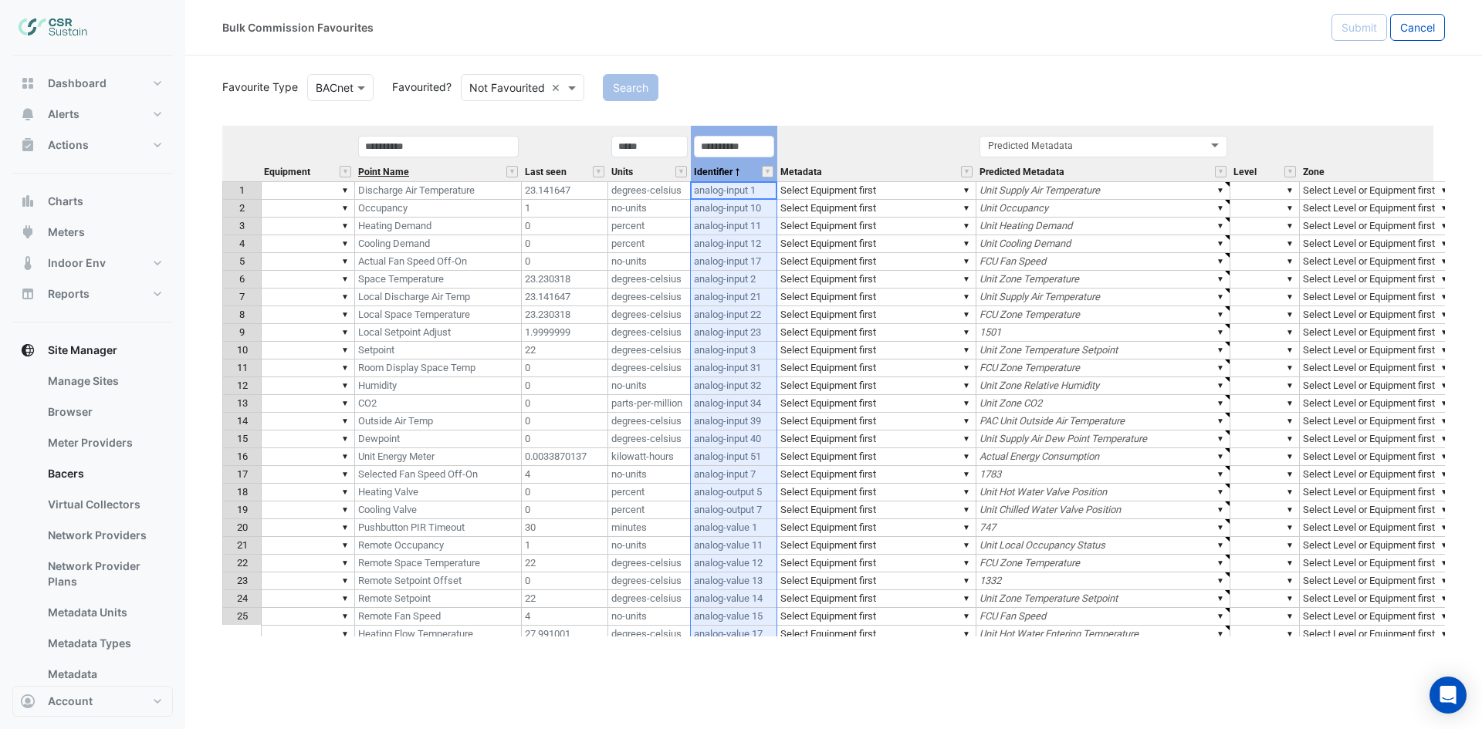
click at [390, 175] on span "Point Name" at bounding box center [383, 172] width 51 height 10
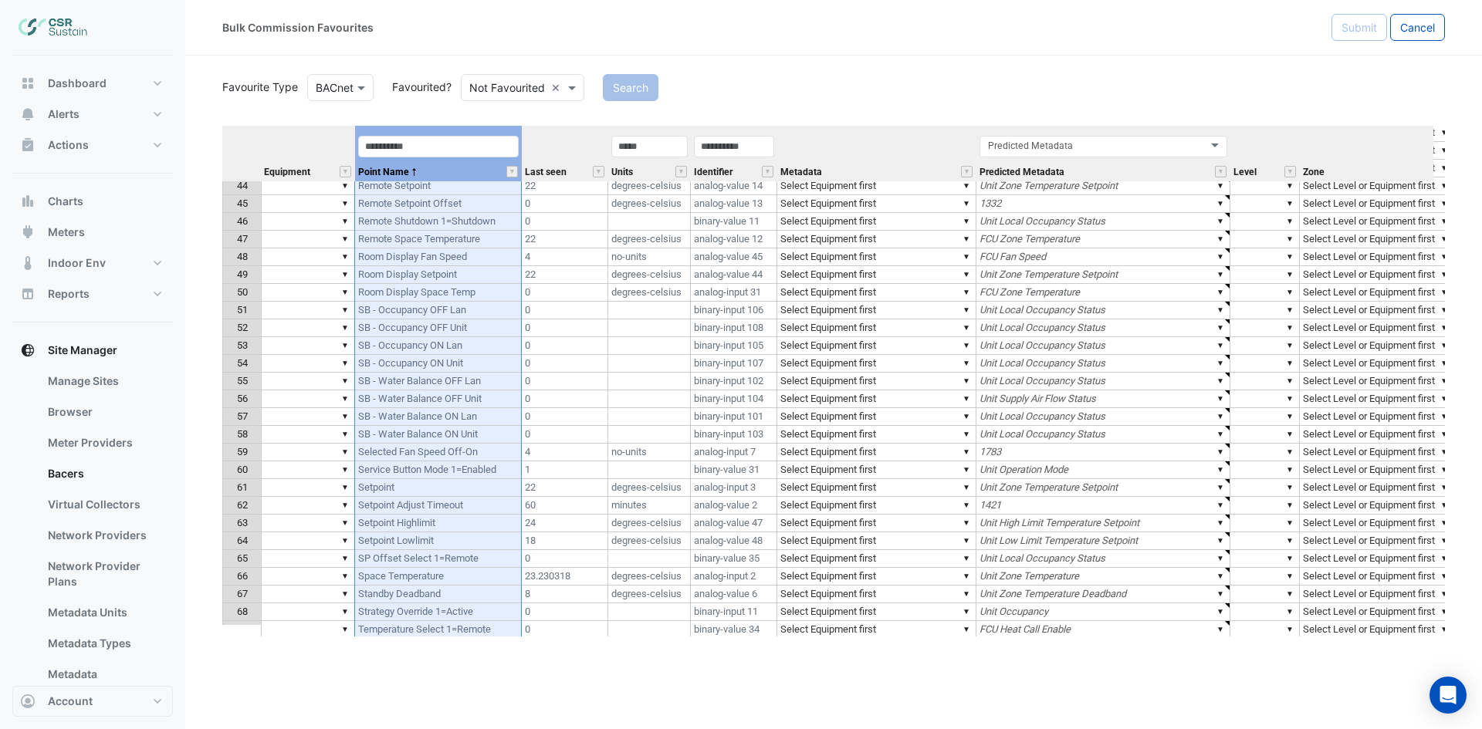
scroll to position [772, 0]
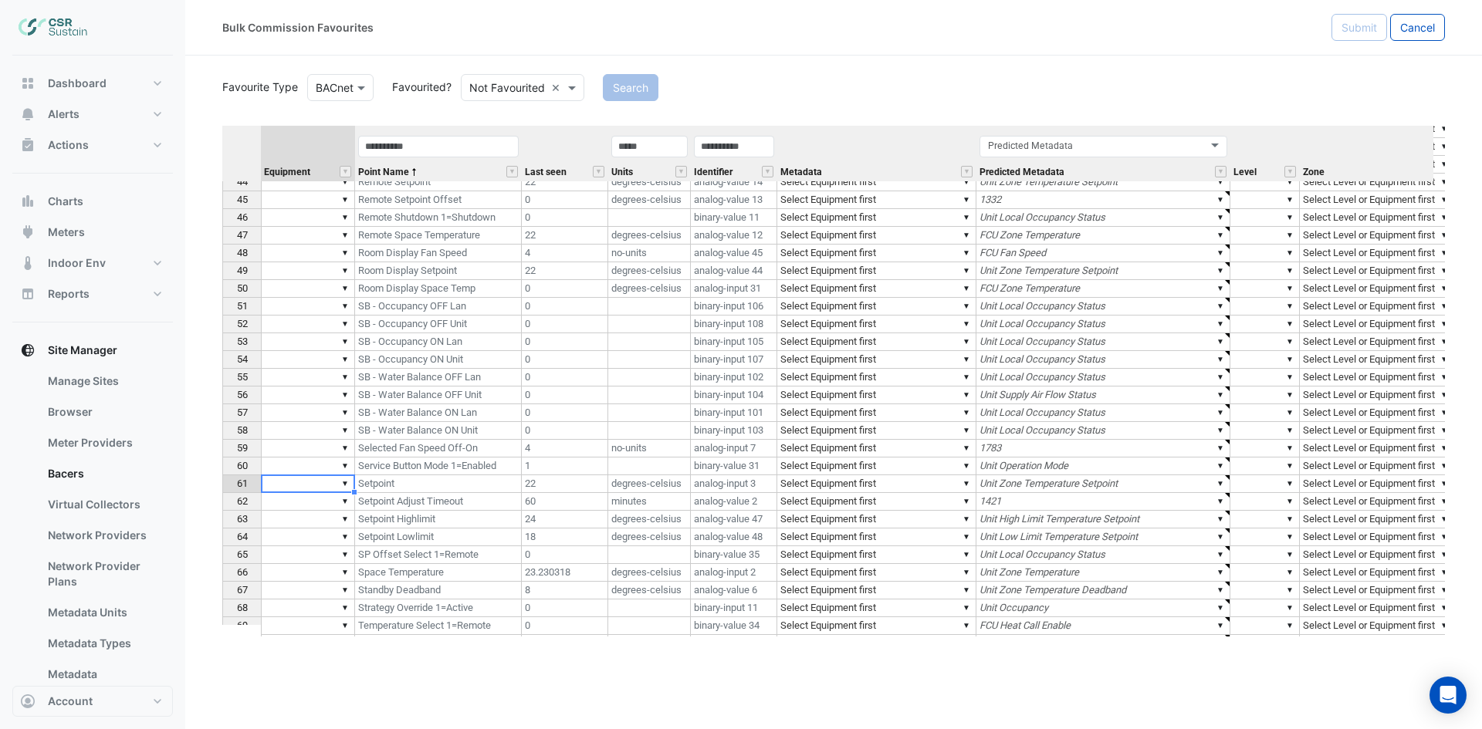
click at [300, 485] on td "▼" at bounding box center [308, 484] width 94 height 18
type textarea "****"
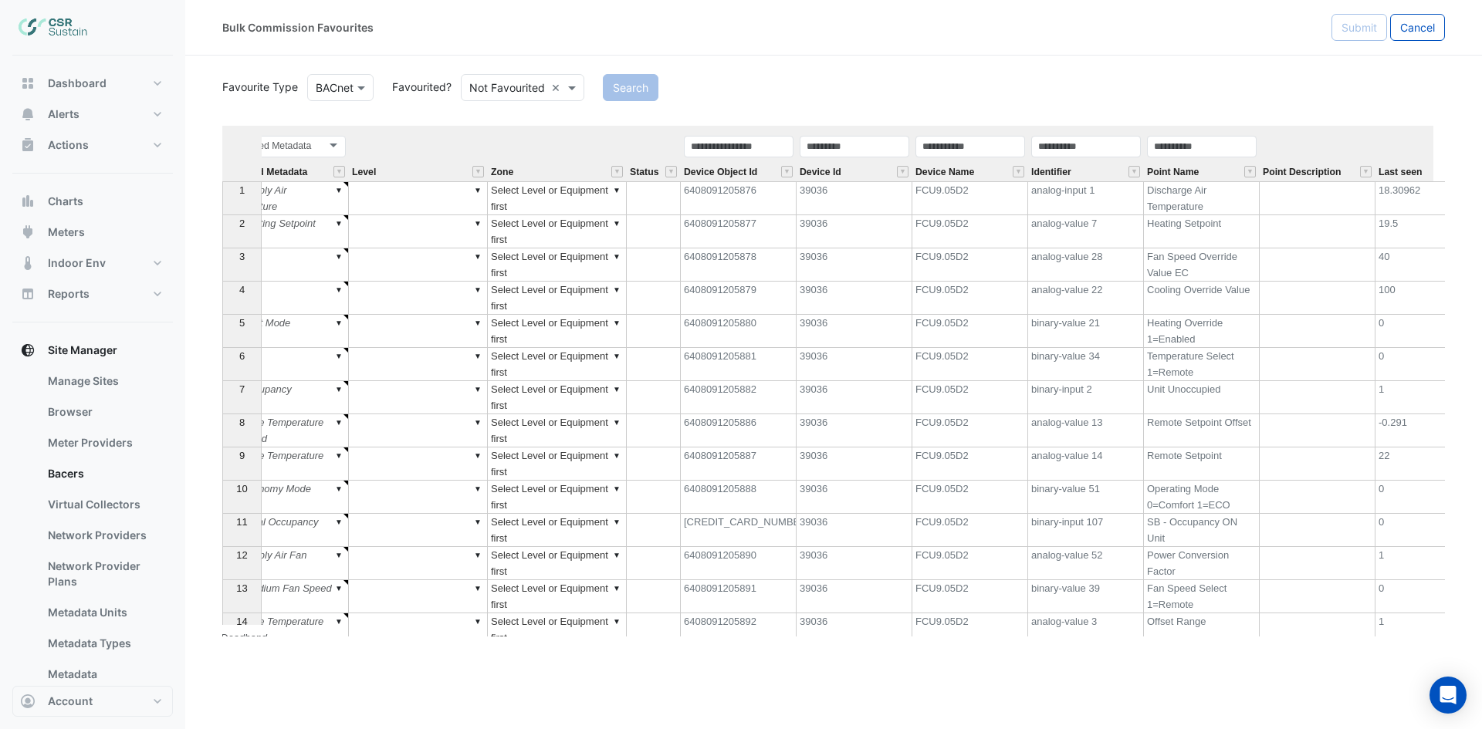
scroll to position [0, 323]
click at [1019, 173] on button "" at bounding box center [1018, 172] width 12 height 12
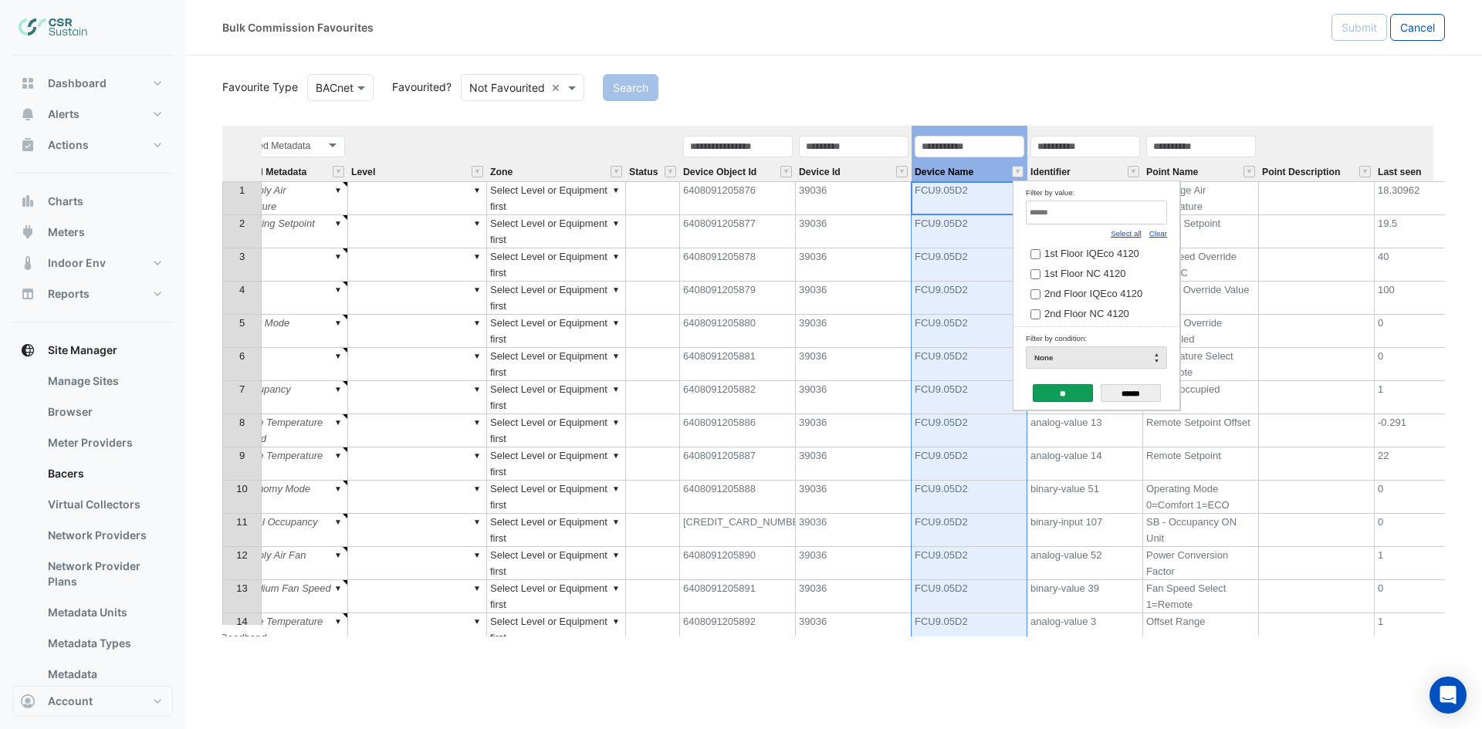
click at [1158, 235] on link "Clear" at bounding box center [1158, 233] width 18 height 8
click at [1129, 223] on input "Filter by value:" at bounding box center [1096, 213] width 141 height 24
type input "***"
click at [1073, 255] on span "FCU5.25" at bounding box center [1064, 254] width 40 height 12
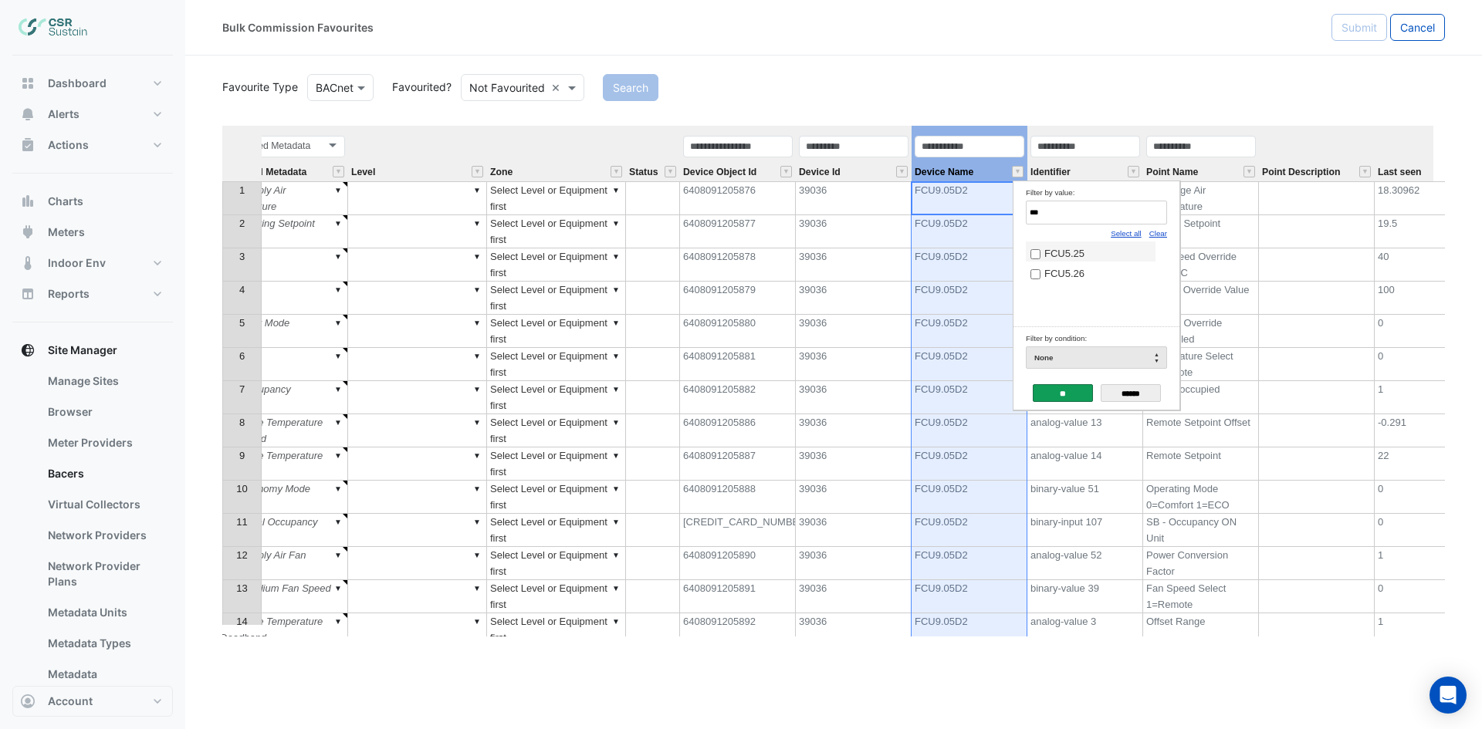
click at [1055, 386] on input "**" at bounding box center [1063, 393] width 60 height 18
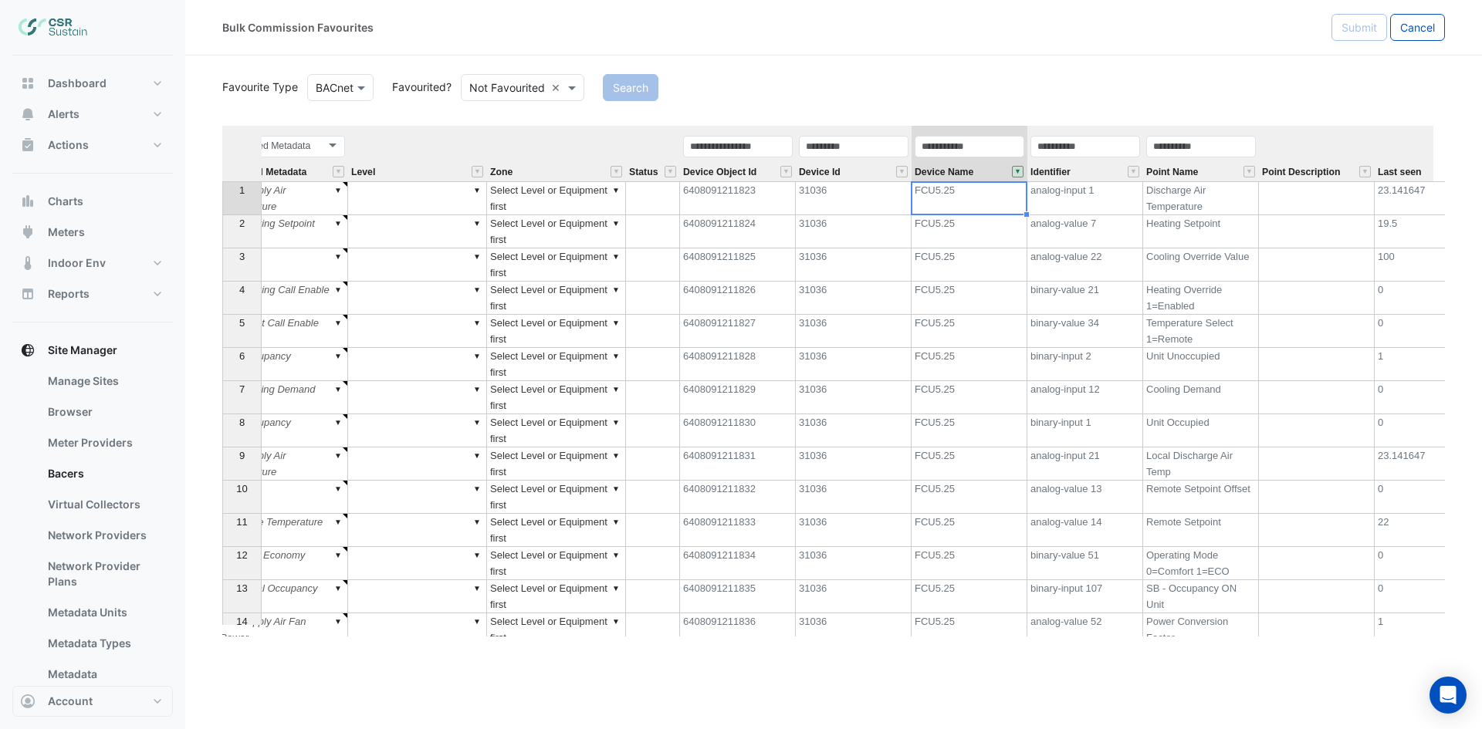
click at [1221, 170] on div "Point Name" at bounding box center [1201, 157] width 116 height 47
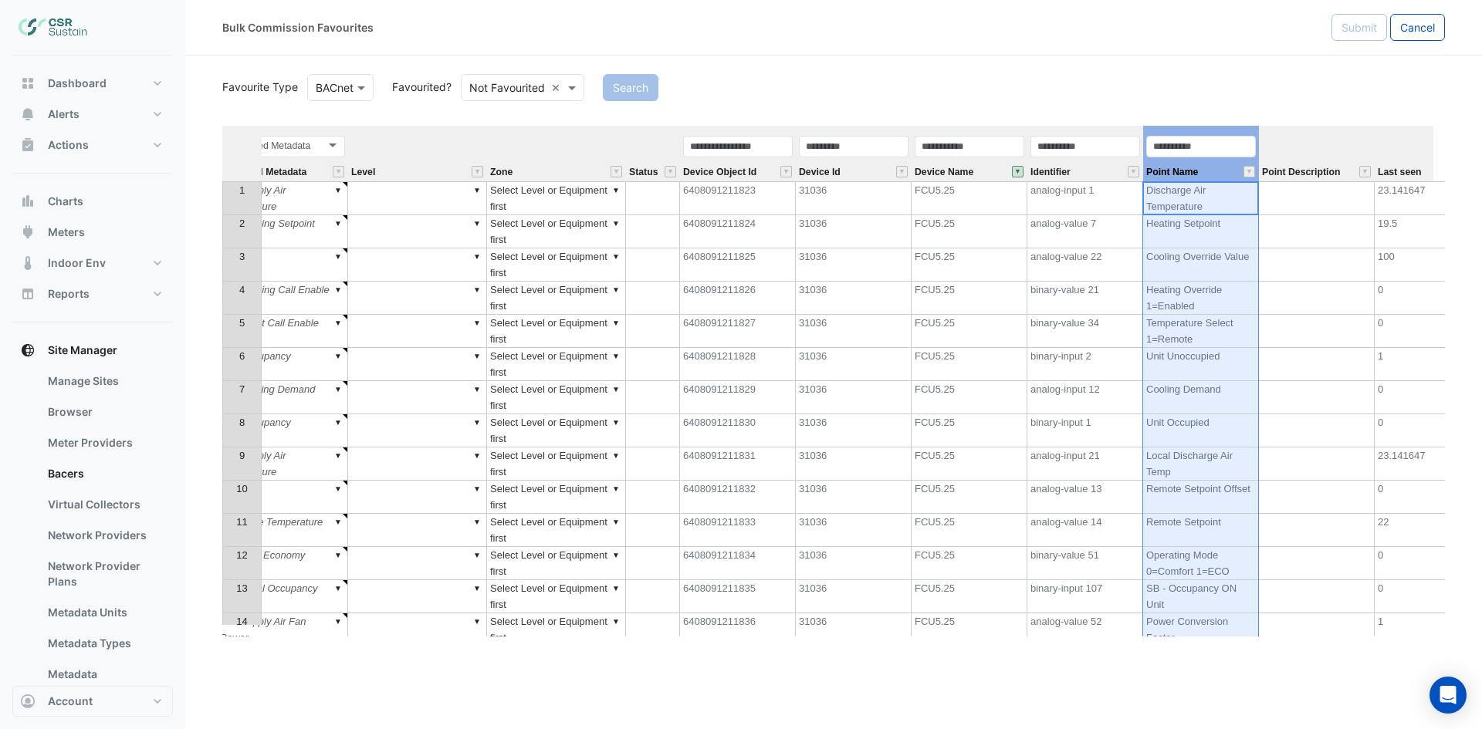
click at [1385, 137] on th "Last seen" at bounding box center [1432, 154] width 116 height 56
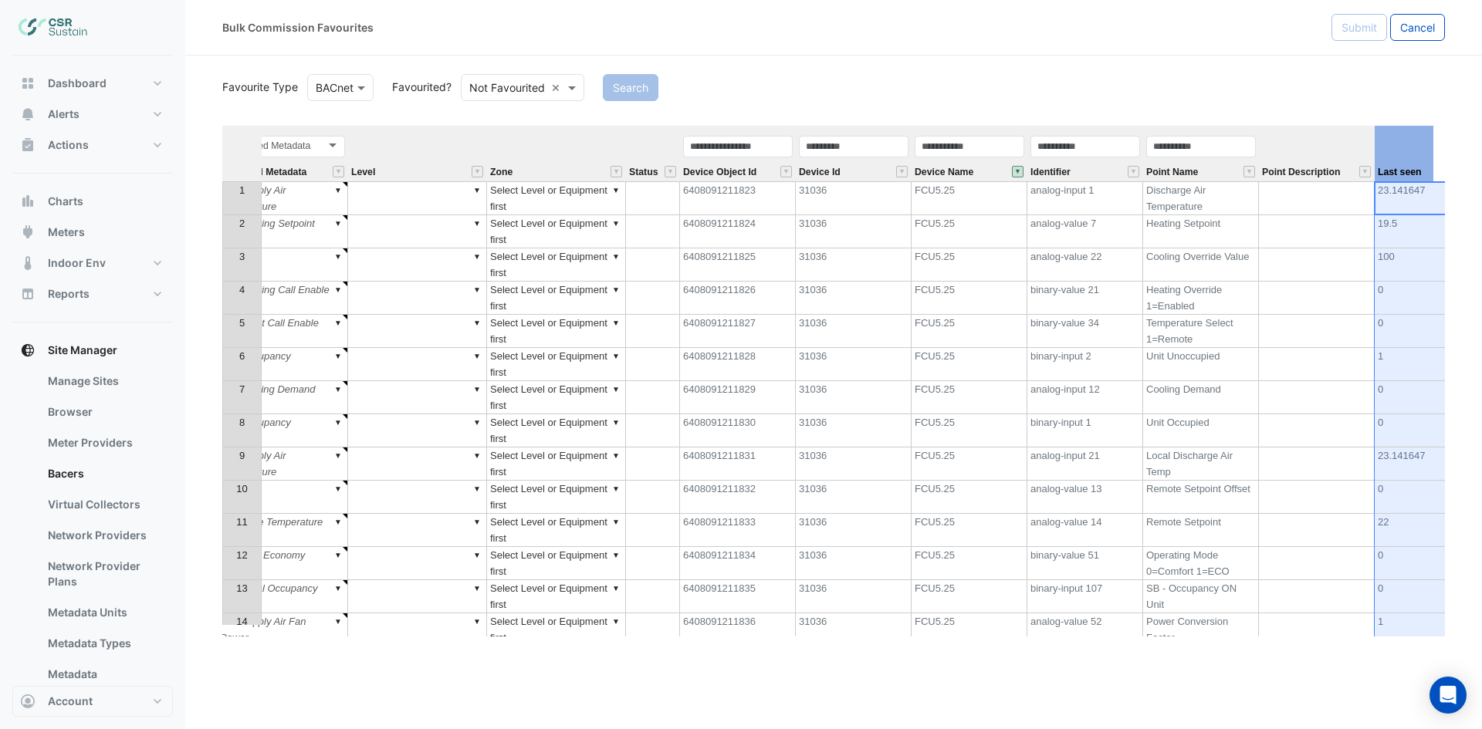
scroll to position [0, 380]
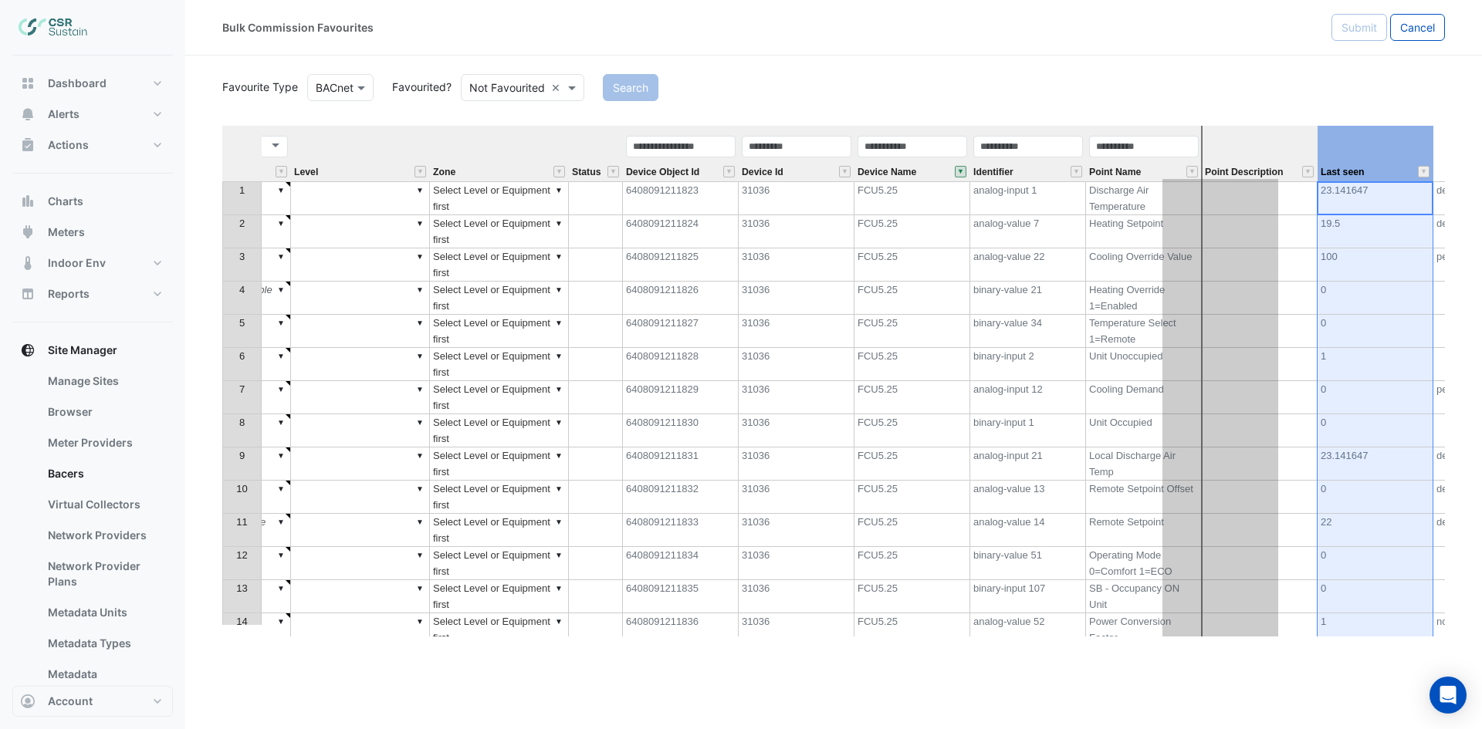
drag, startPoint x: 1389, startPoint y: 130, endPoint x: 1234, endPoint y: 130, distance: 155.1
click at [1234, 130] on tr "Equipment Metadata Predicted Metadata Predicted Metadata Level Zone Status Devi…" at bounding box center [696, 154] width 1706 height 56
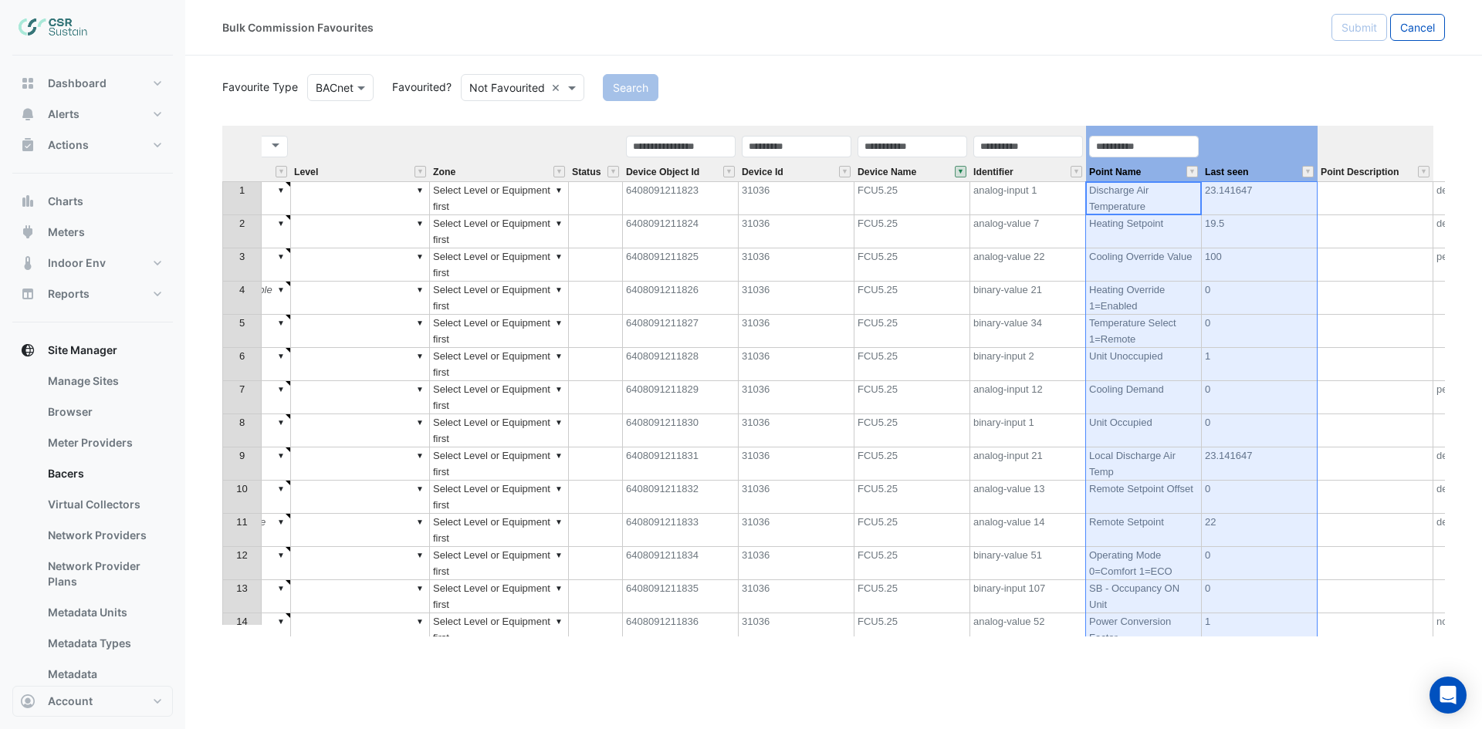
drag, startPoint x: 1162, startPoint y: 162, endPoint x: 1223, endPoint y: 146, distance: 63.1
click at [1223, 154] on tr "Equipment Metadata Predicted Metadata Predicted Metadata Level Zone Status Devi…" at bounding box center [696, 154] width 1706 height 56
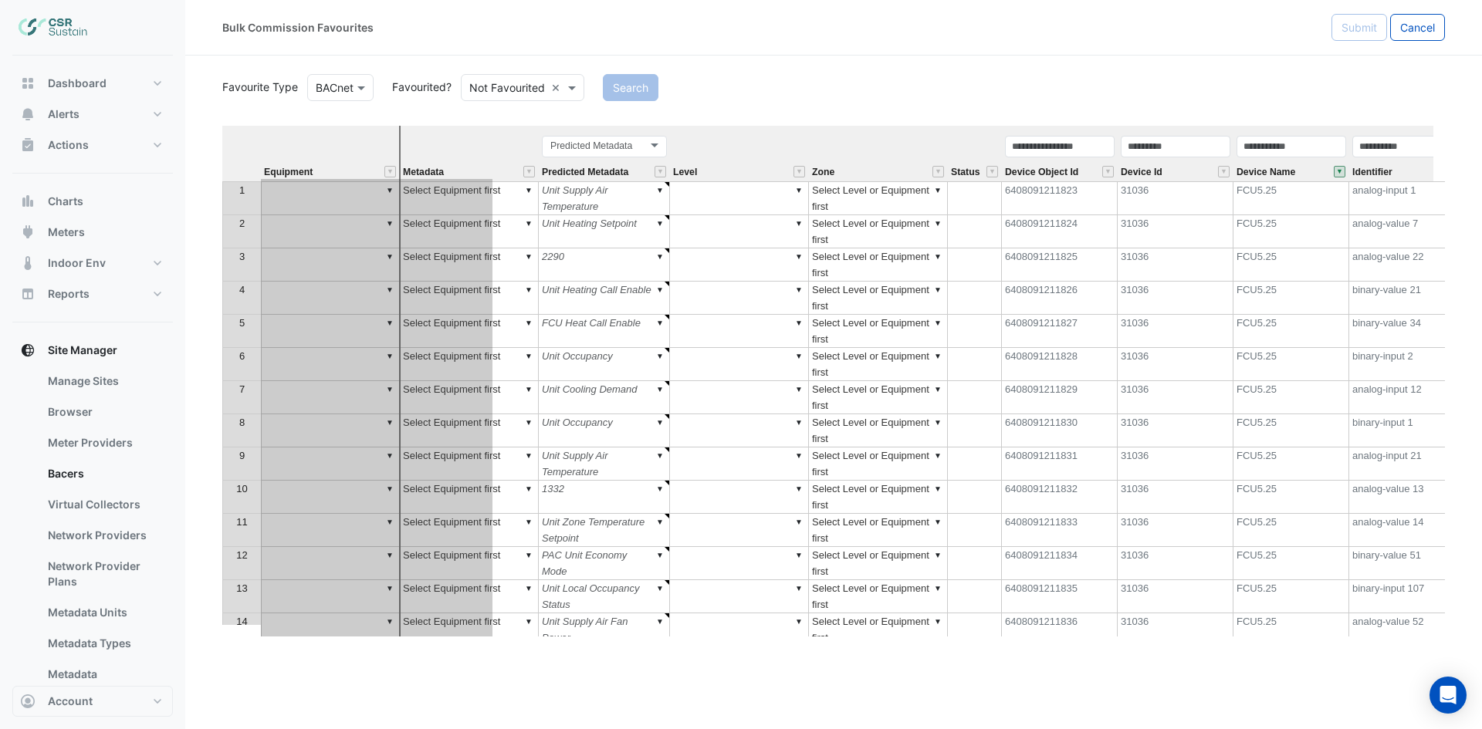
drag, startPoint x: 1227, startPoint y: 135, endPoint x: 368, endPoint y: 200, distance: 861.4
click at [371, 200] on div "Equipment Metadata Predicted Metadata Level Zone Status Device Object Id Device…" at bounding box center [833, 381] width 1222 height 511
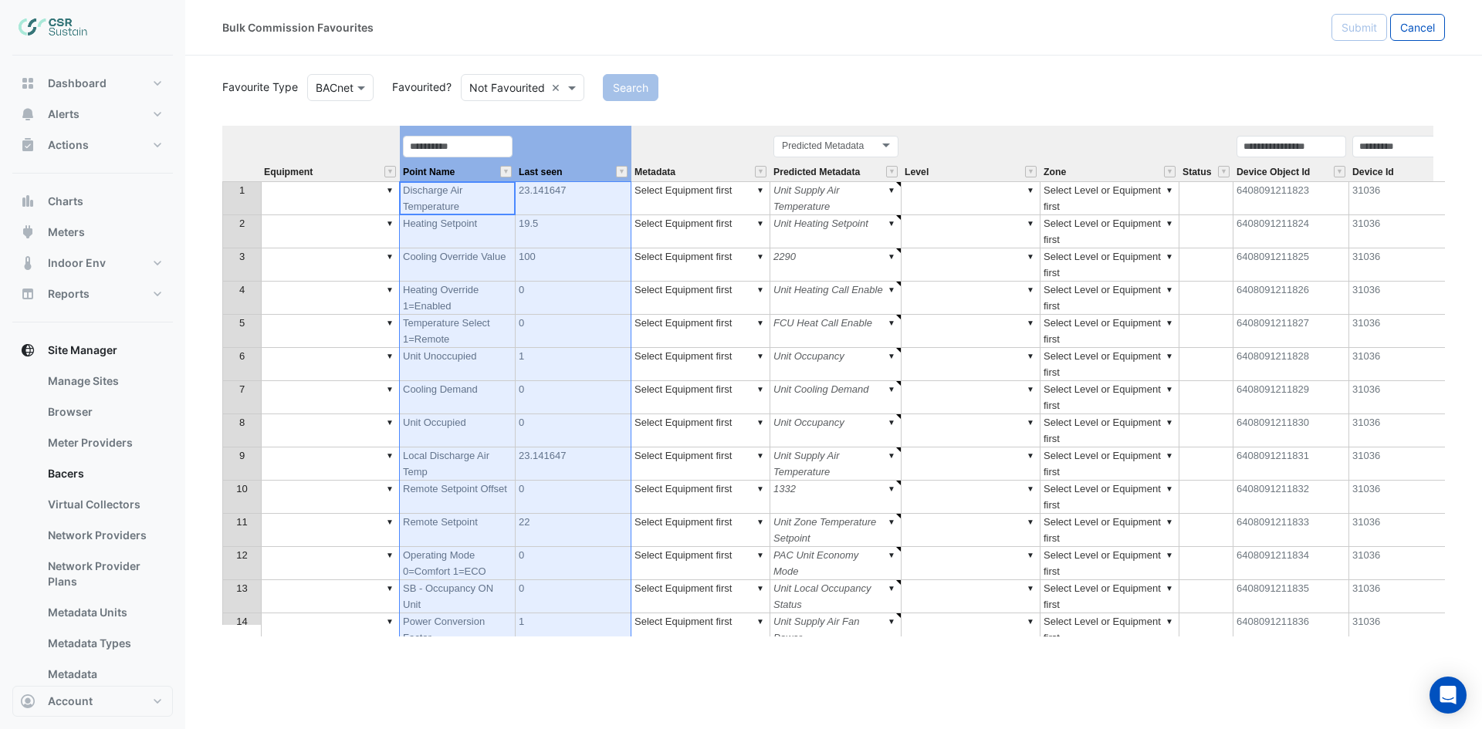
click at [226, 151] on th at bounding box center [241, 154] width 39 height 56
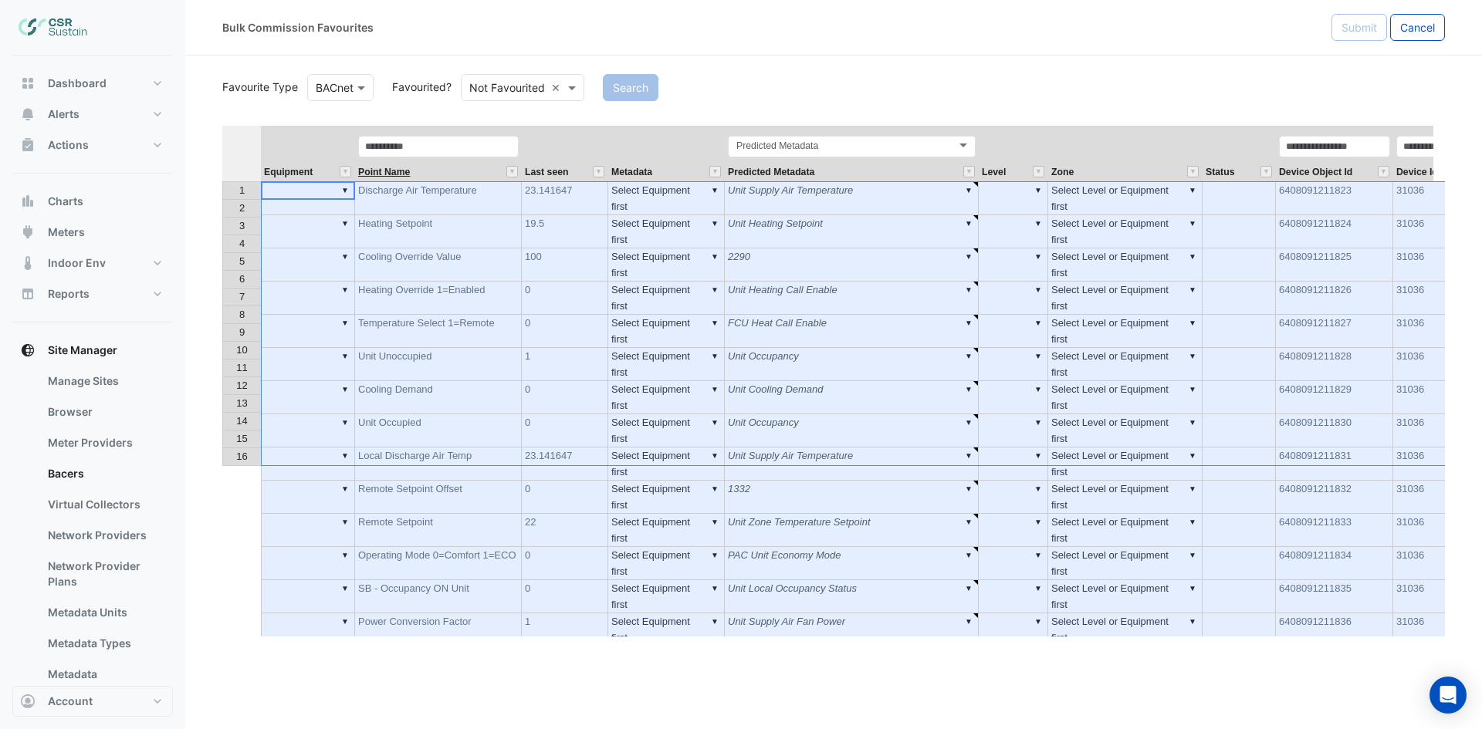
click at [392, 168] on span "Point Name" at bounding box center [384, 172] width 52 height 10
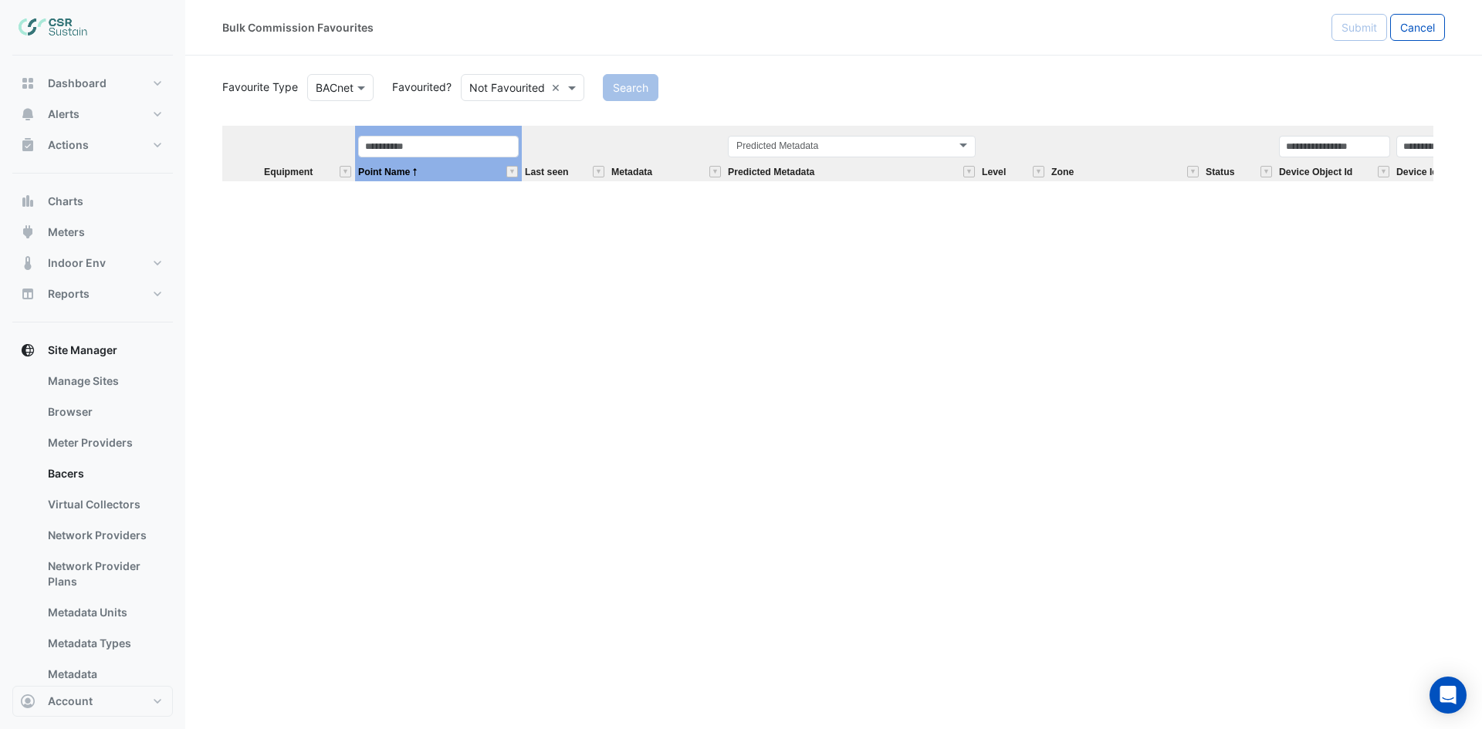
scroll to position [941, 0]
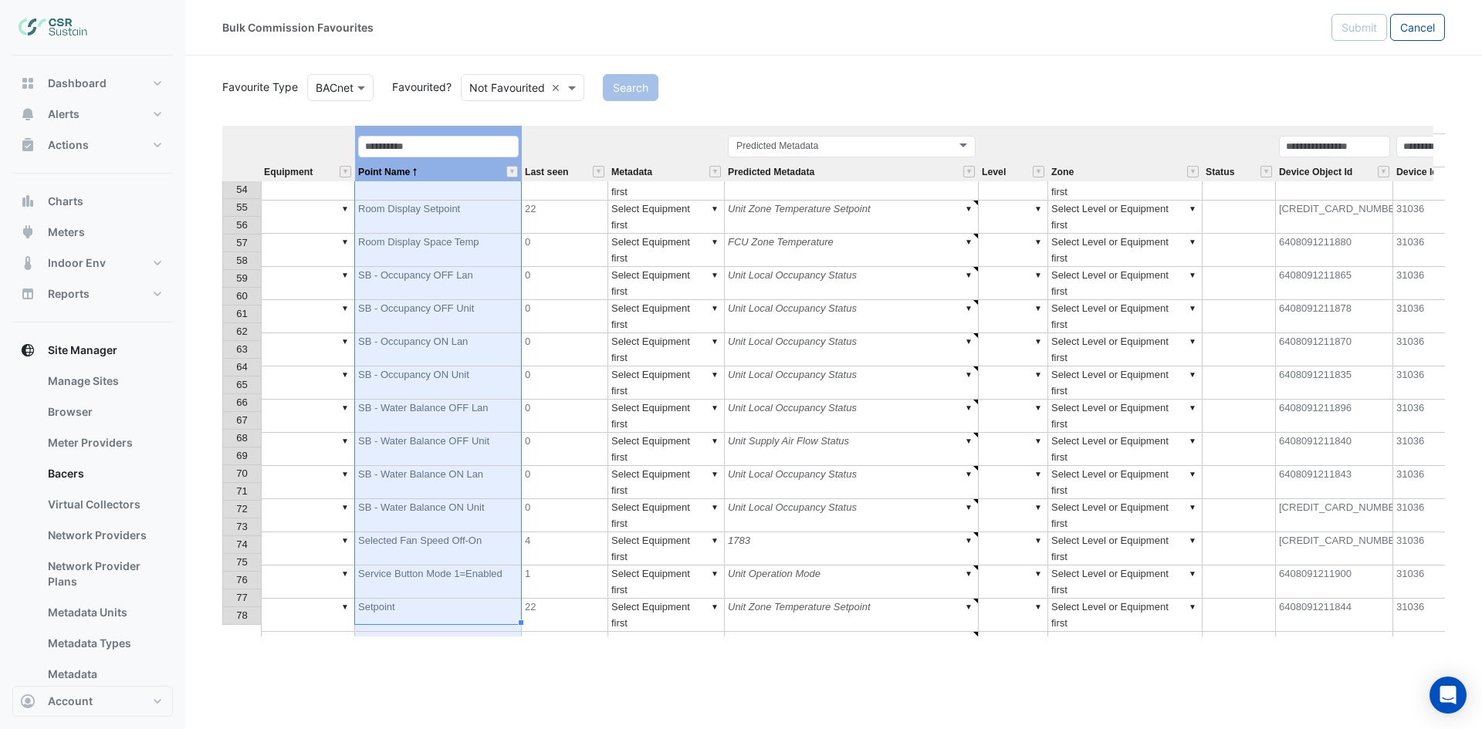
click at [296, 599] on td "▼" at bounding box center [308, 615] width 94 height 33
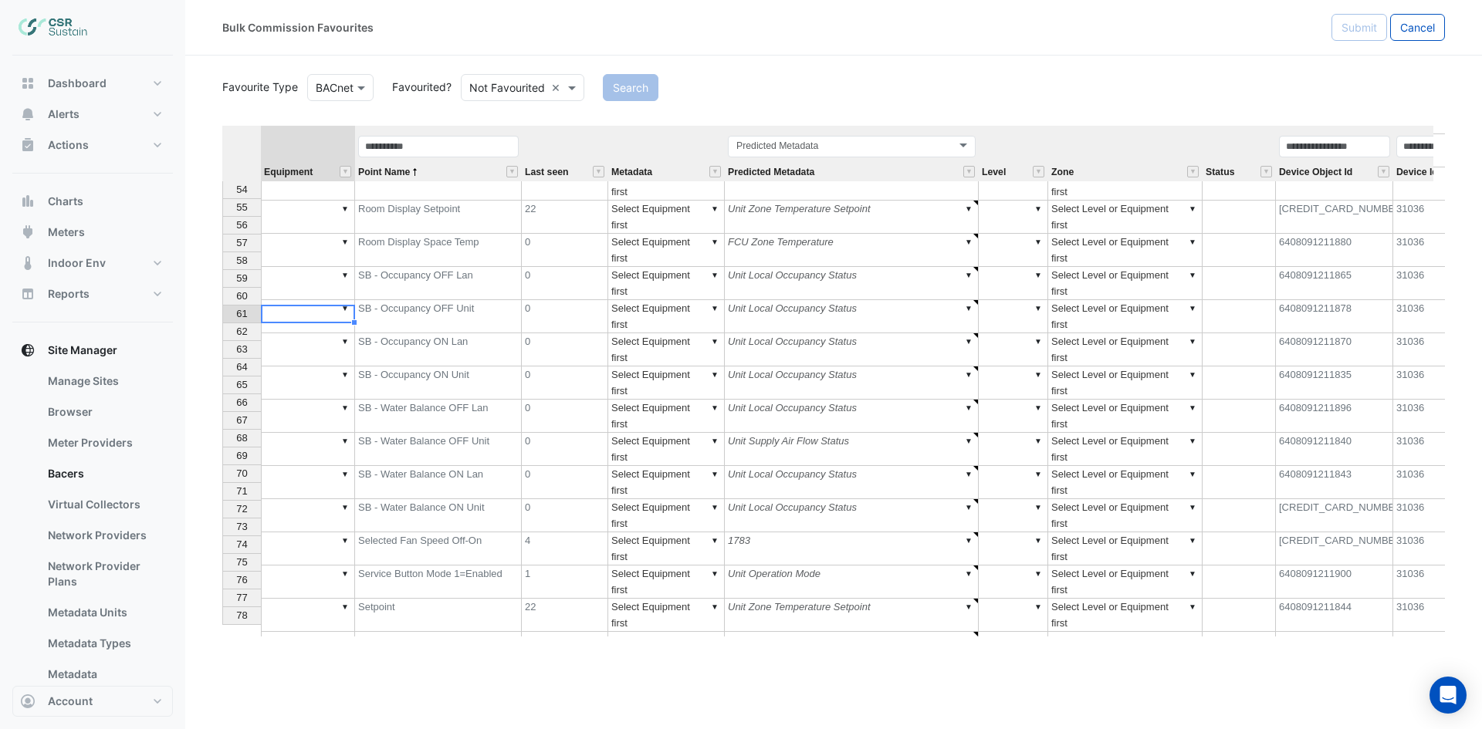
type textarea "********"
click at [316, 632] on td "▼" at bounding box center [308, 648] width 94 height 33
click at [319, 599] on td "▼ FCU-5.26" at bounding box center [308, 615] width 94 height 33
click at [313, 333] on div "Equipment Point Name Last seen Metadata Predicted Metadata Level Zone Status De…" at bounding box center [833, 381] width 1222 height 511
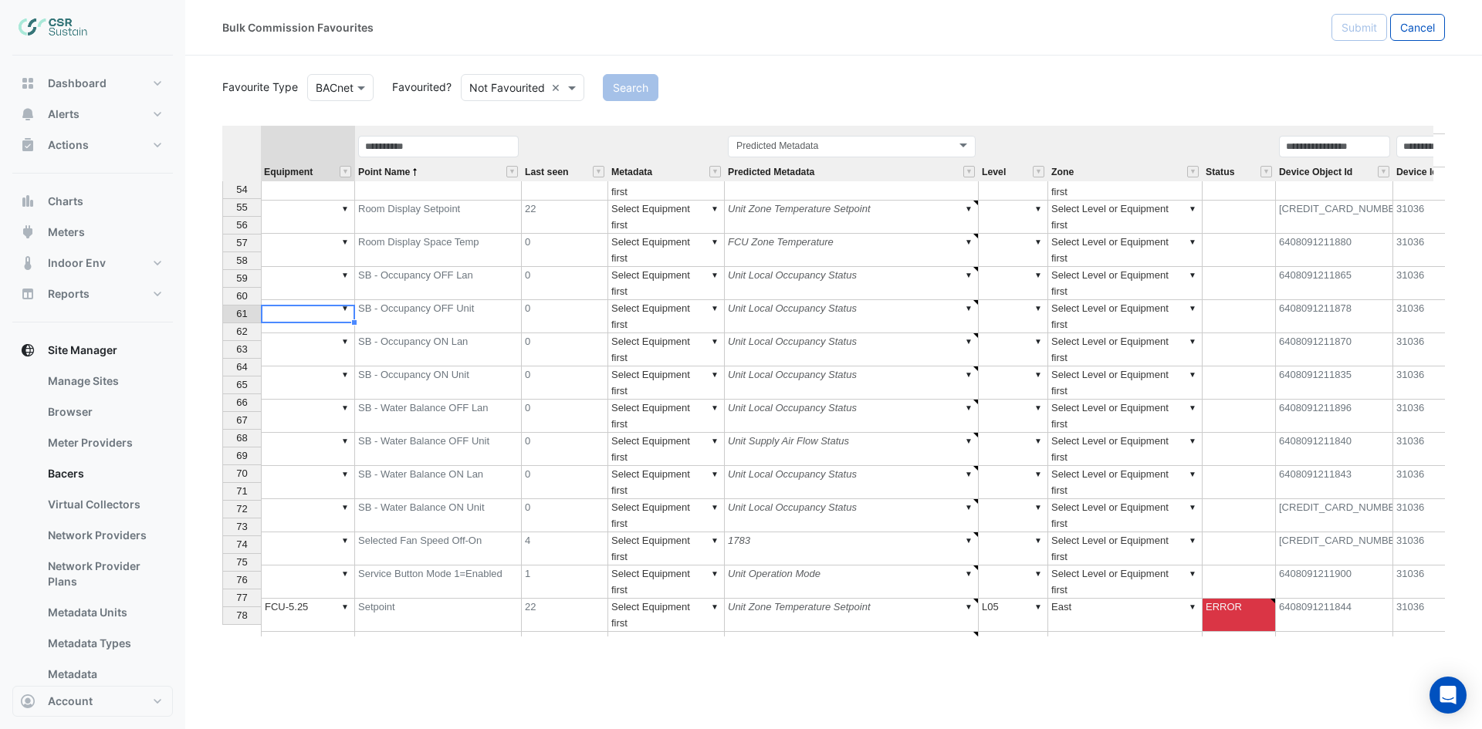
type textarea "********"
click at [292, 698] on td "▼" at bounding box center [308, 714] width 94 height 33
click at [313, 599] on td "▼ FCU-5.25" at bounding box center [308, 615] width 94 height 33
type textarea "******"
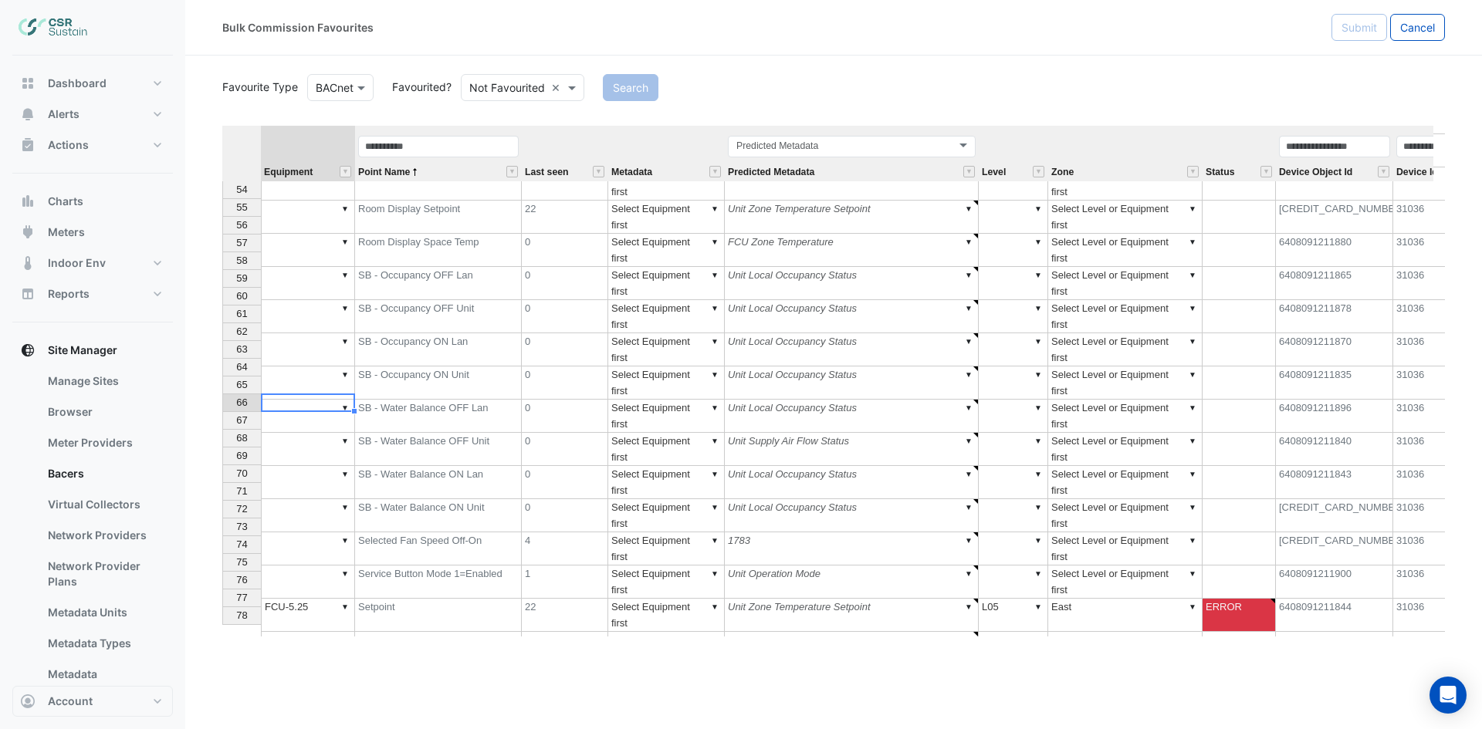
type textarea "********"
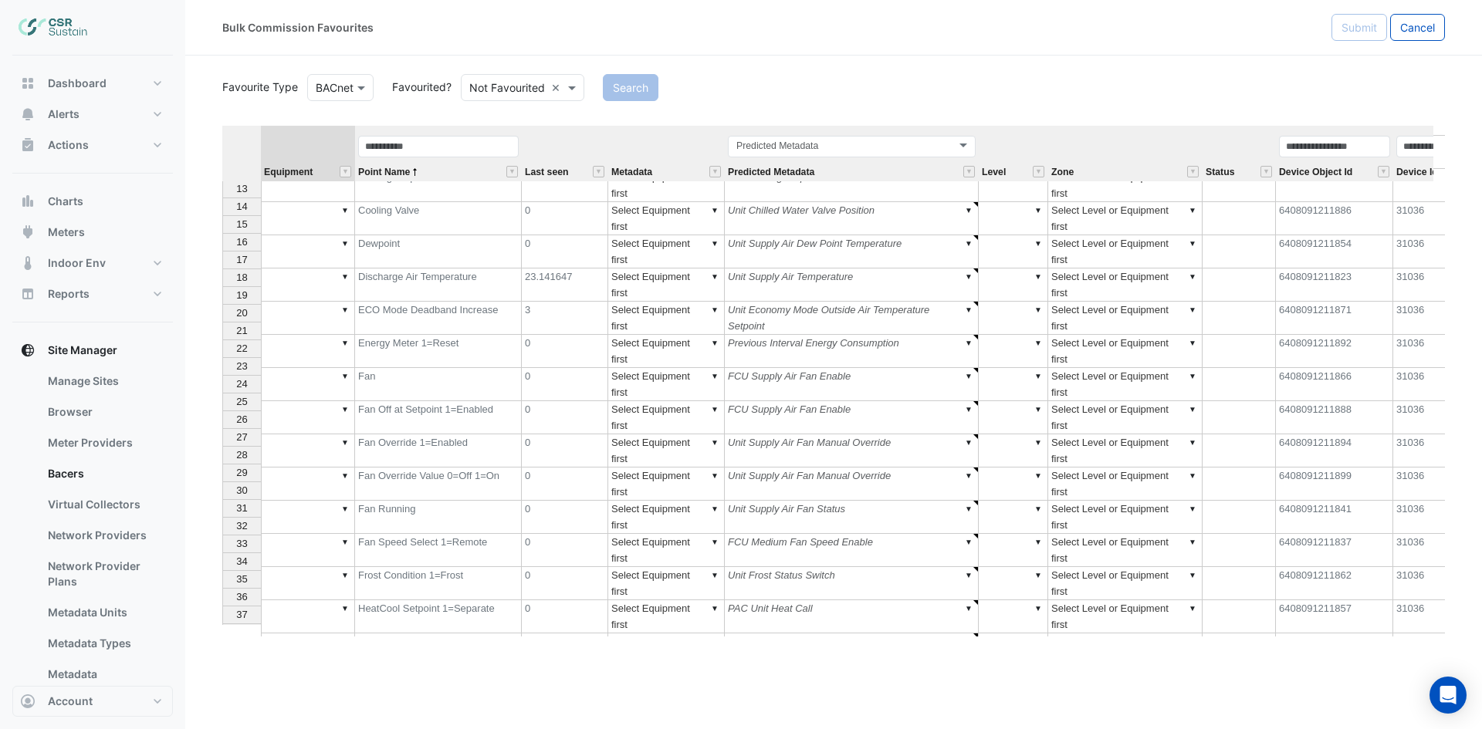
scroll to position [401, 0]
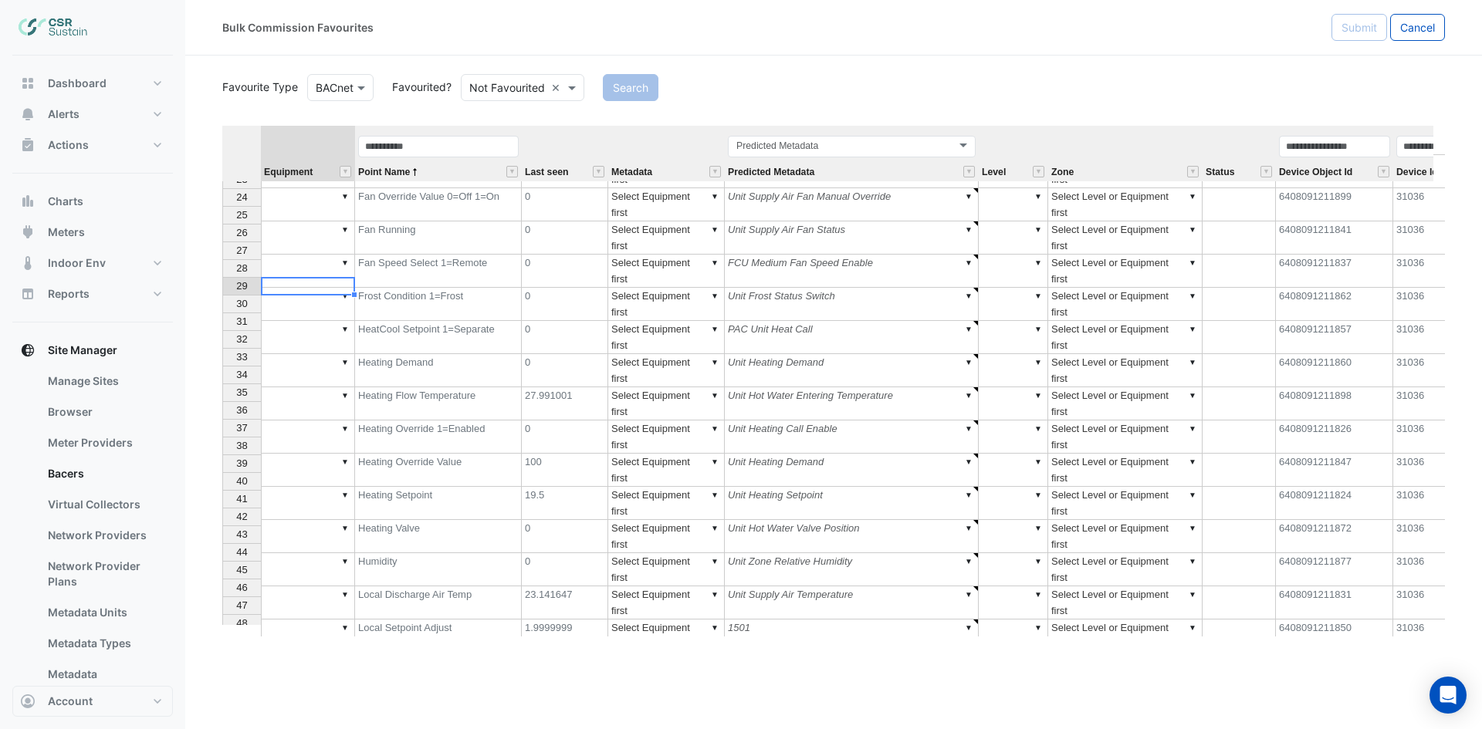
click at [307, 587] on td "▼" at bounding box center [308, 603] width 94 height 33
type textarea "********"
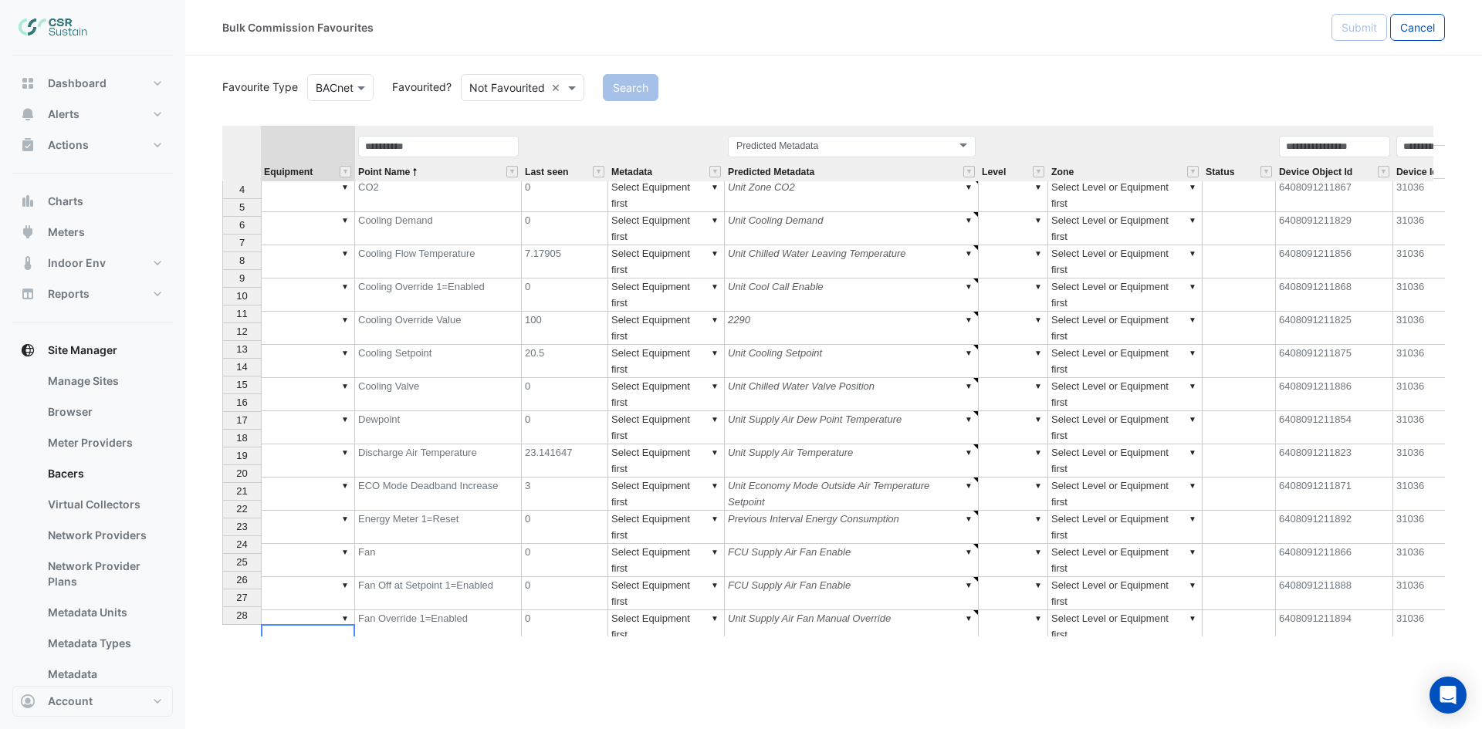
scroll to position [0, 0]
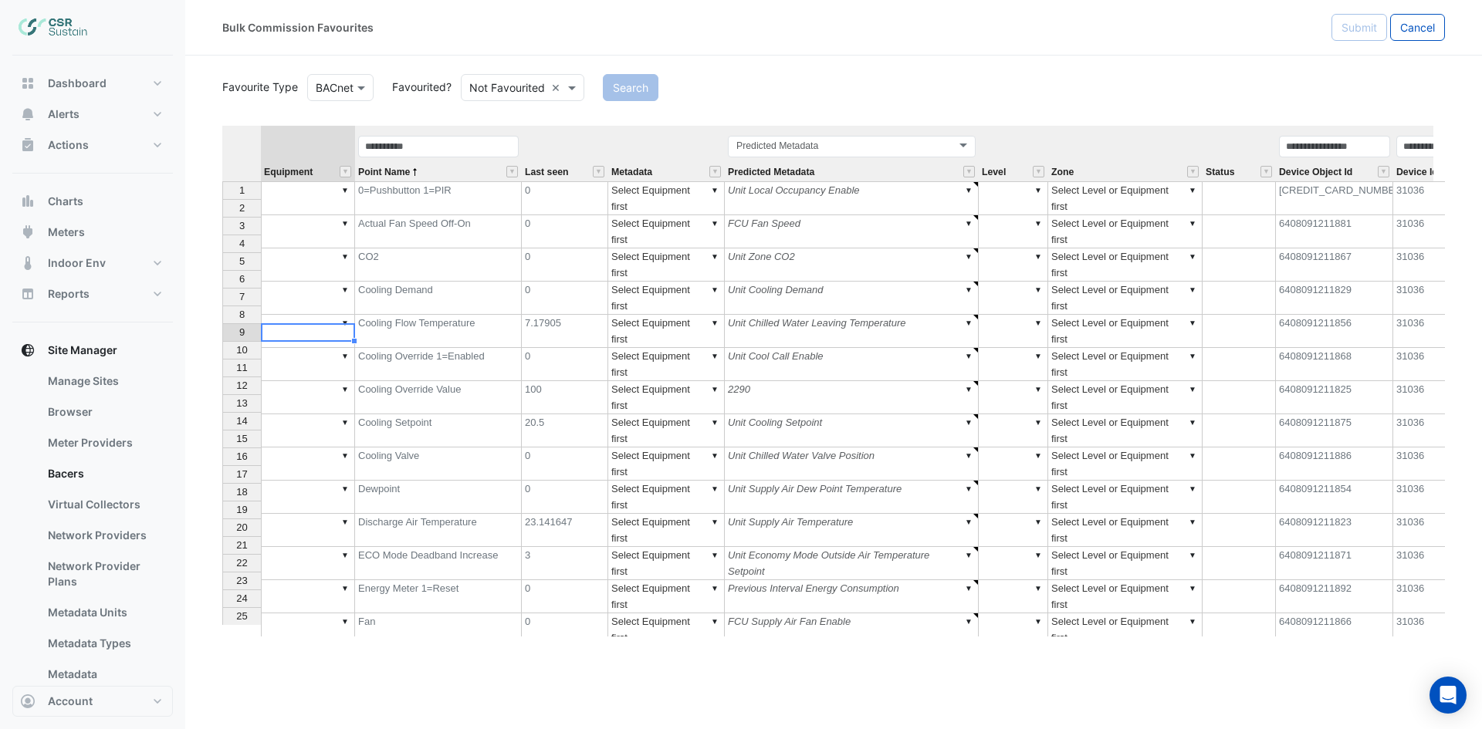
click at [304, 448] on td "▼" at bounding box center [308, 464] width 94 height 33
type textarea "********"
click at [301, 282] on td "▼" at bounding box center [308, 298] width 94 height 33
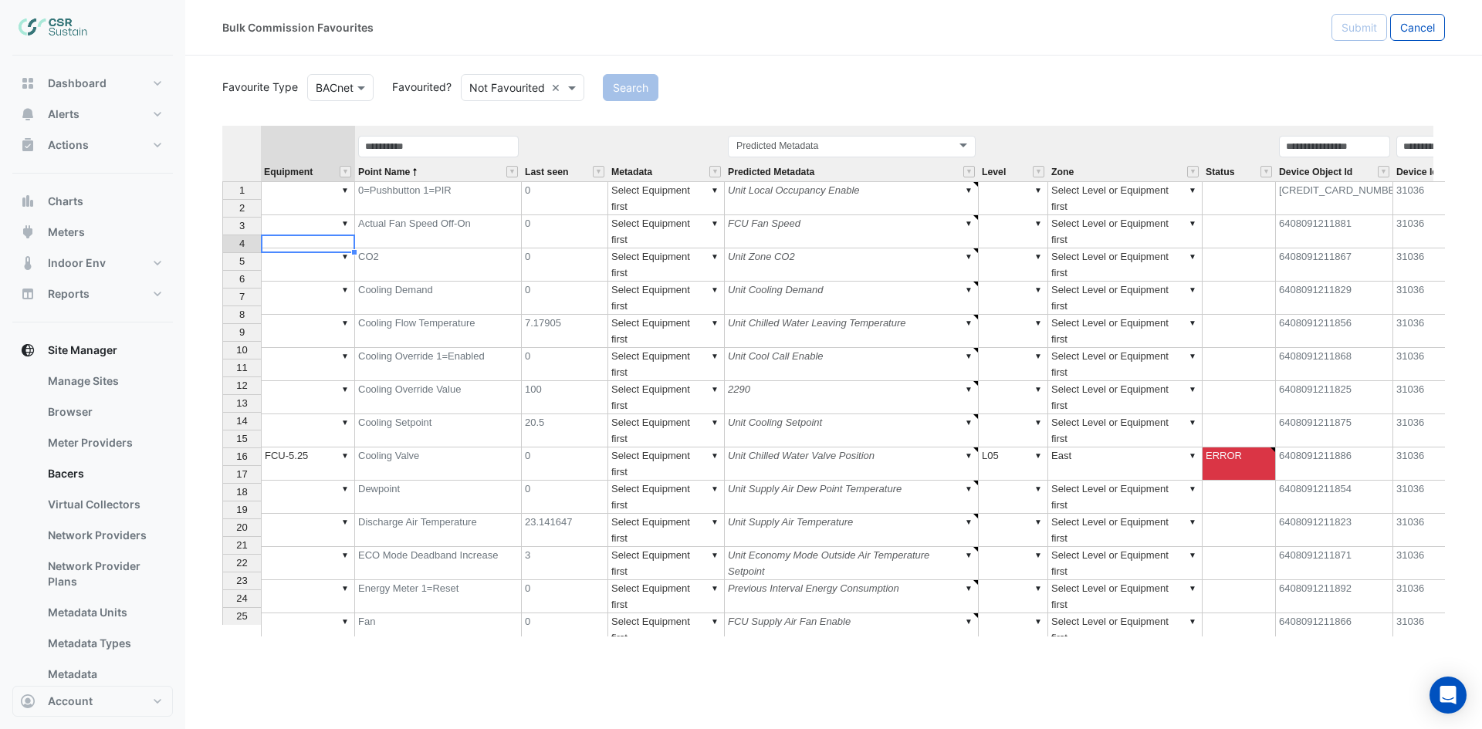
type textarea "********"
click at [303, 614] on td "▼" at bounding box center [308, 630] width 94 height 33
type textarea "********"
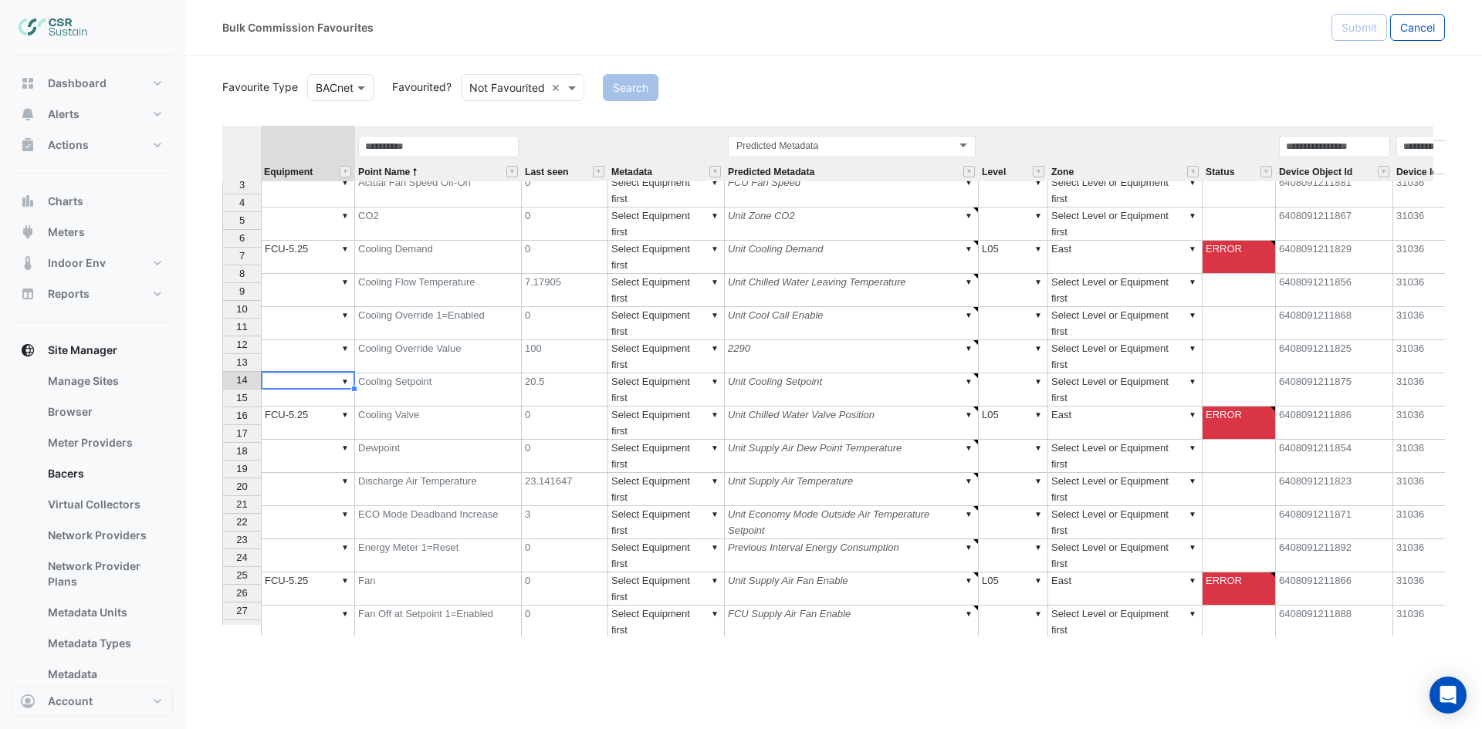
scroll to position [77, 0]
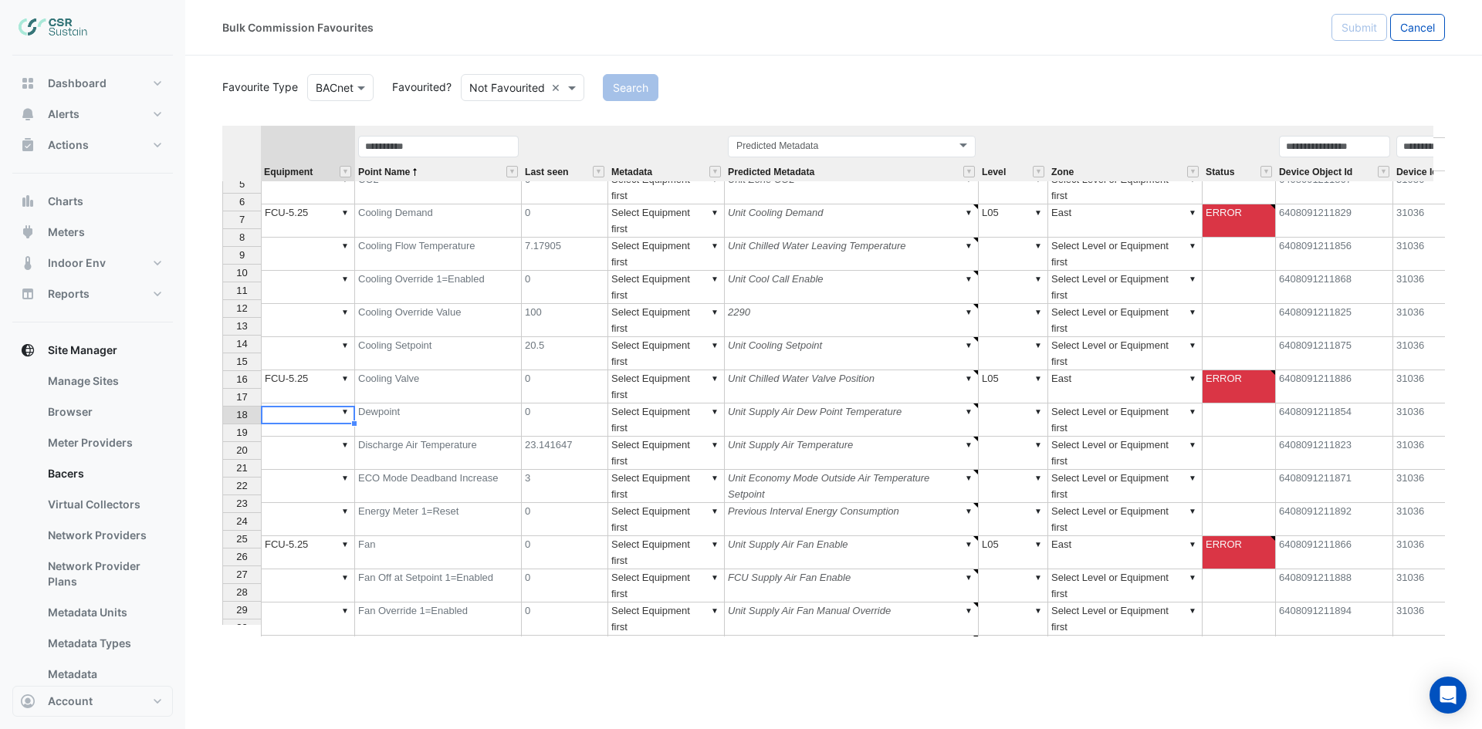
click at [302, 669] on td "▼" at bounding box center [308, 685] width 94 height 33
type textarea "********"
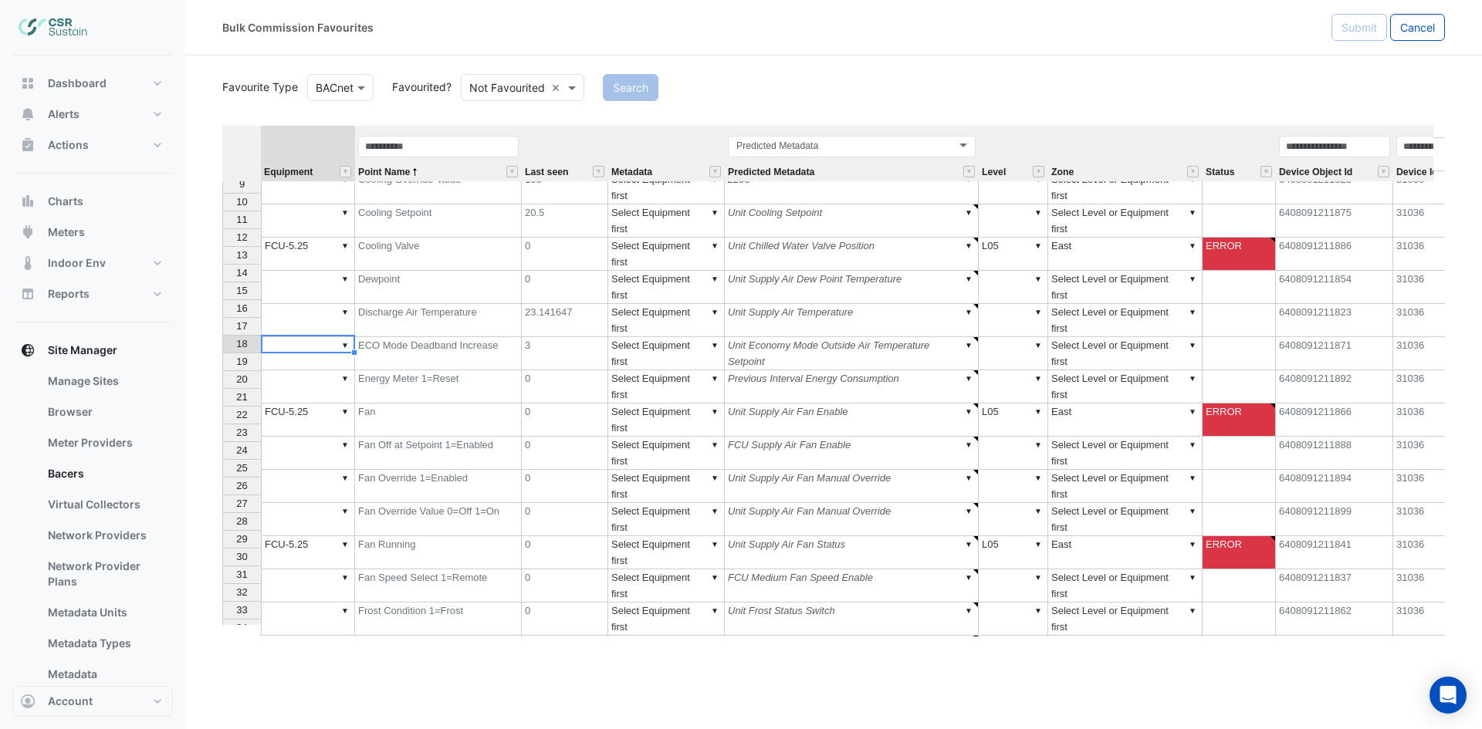
scroll to position [0, 0]
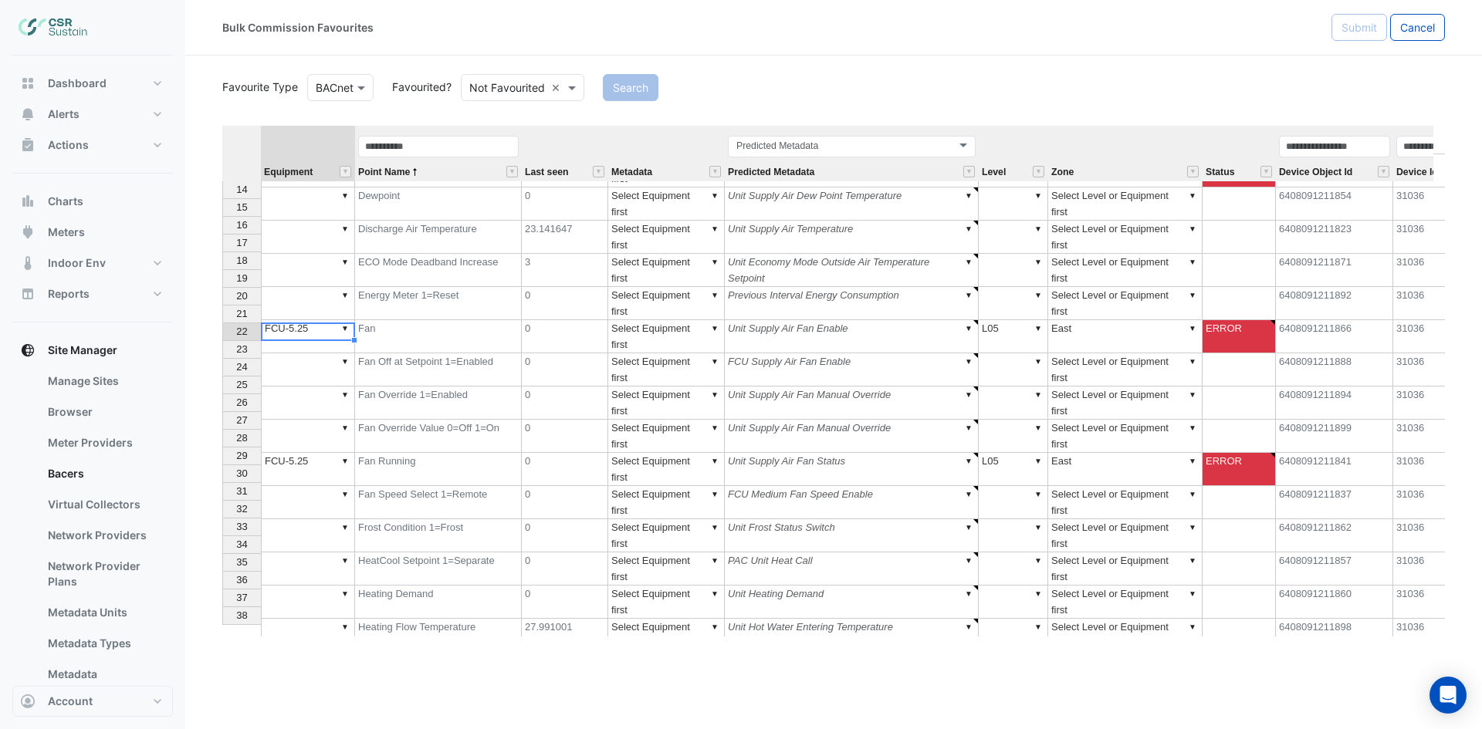
click at [296, 586] on td "▼" at bounding box center [308, 602] width 94 height 33
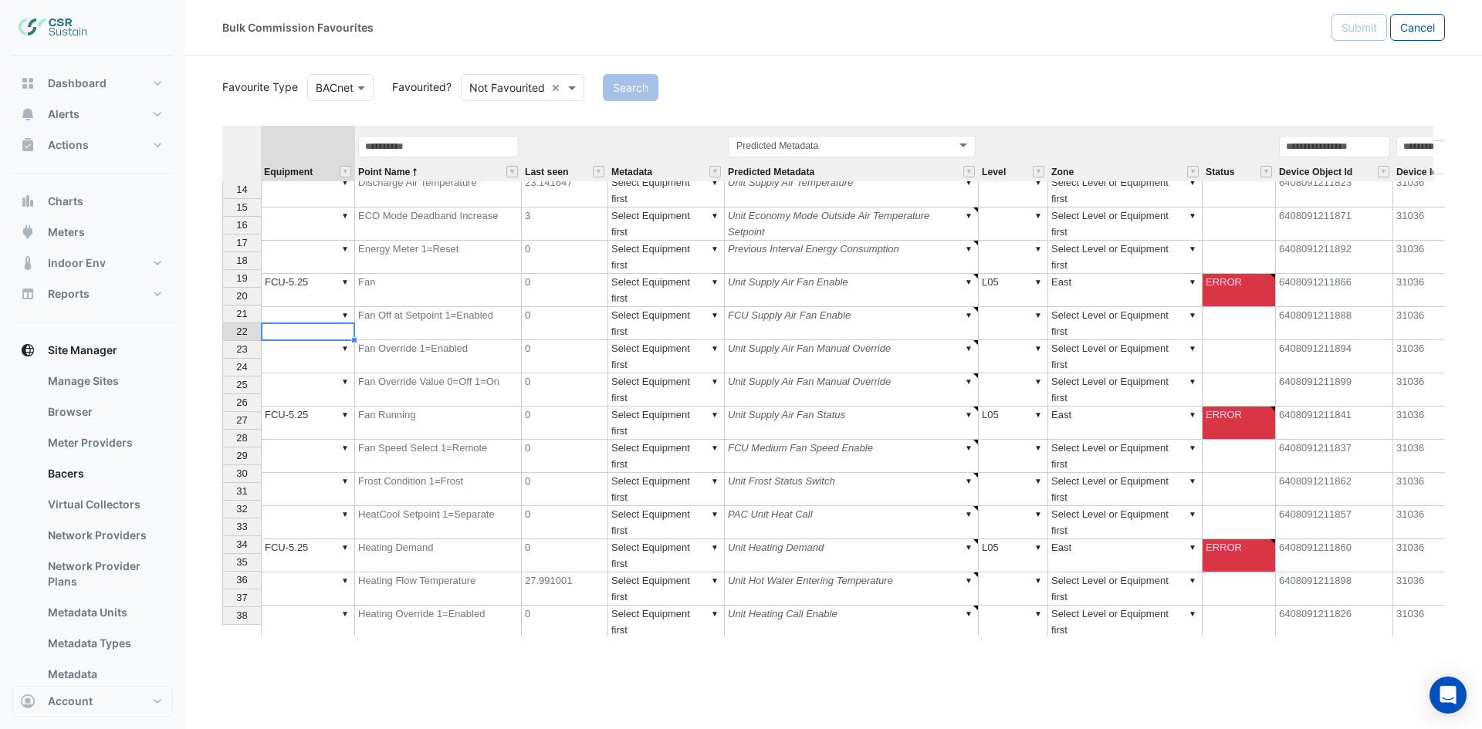
type textarea "********"
click at [293, 573] on td "▼" at bounding box center [308, 589] width 94 height 33
type textarea "********"
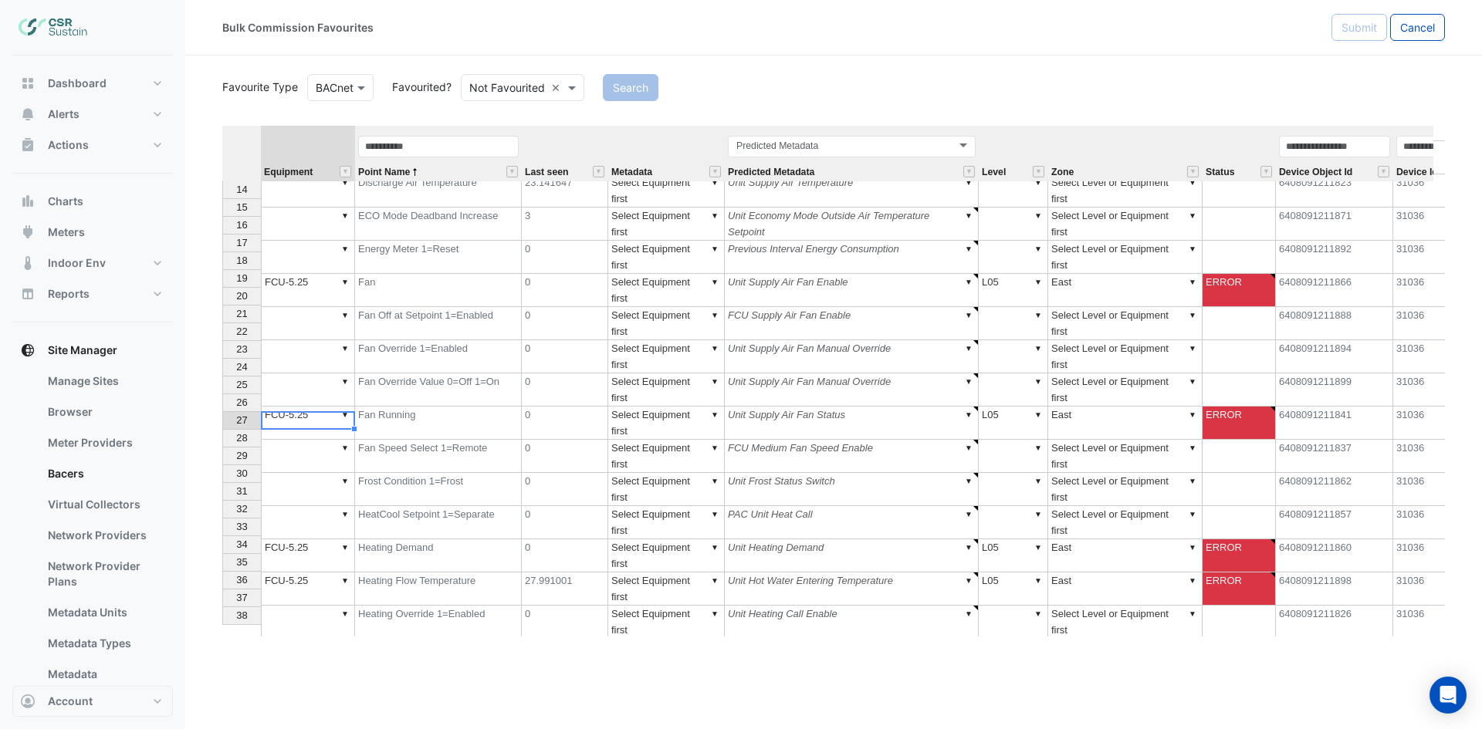
click at [292, 705] on td "▼" at bounding box center [308, 721] width 94 height 33
type textarea "********"
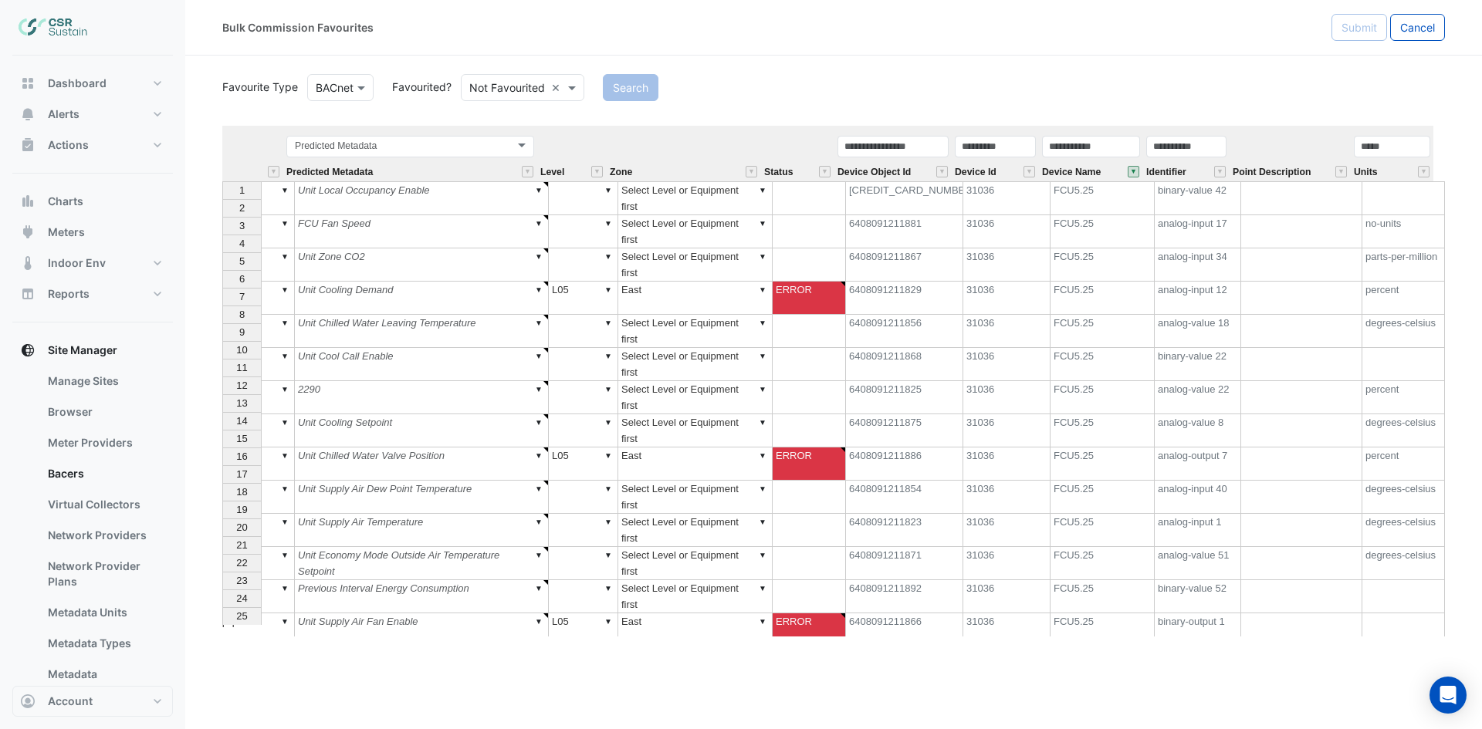
click at [1400, 173] on div "Units" at bounding box center [1392, 157] width 83 height 47
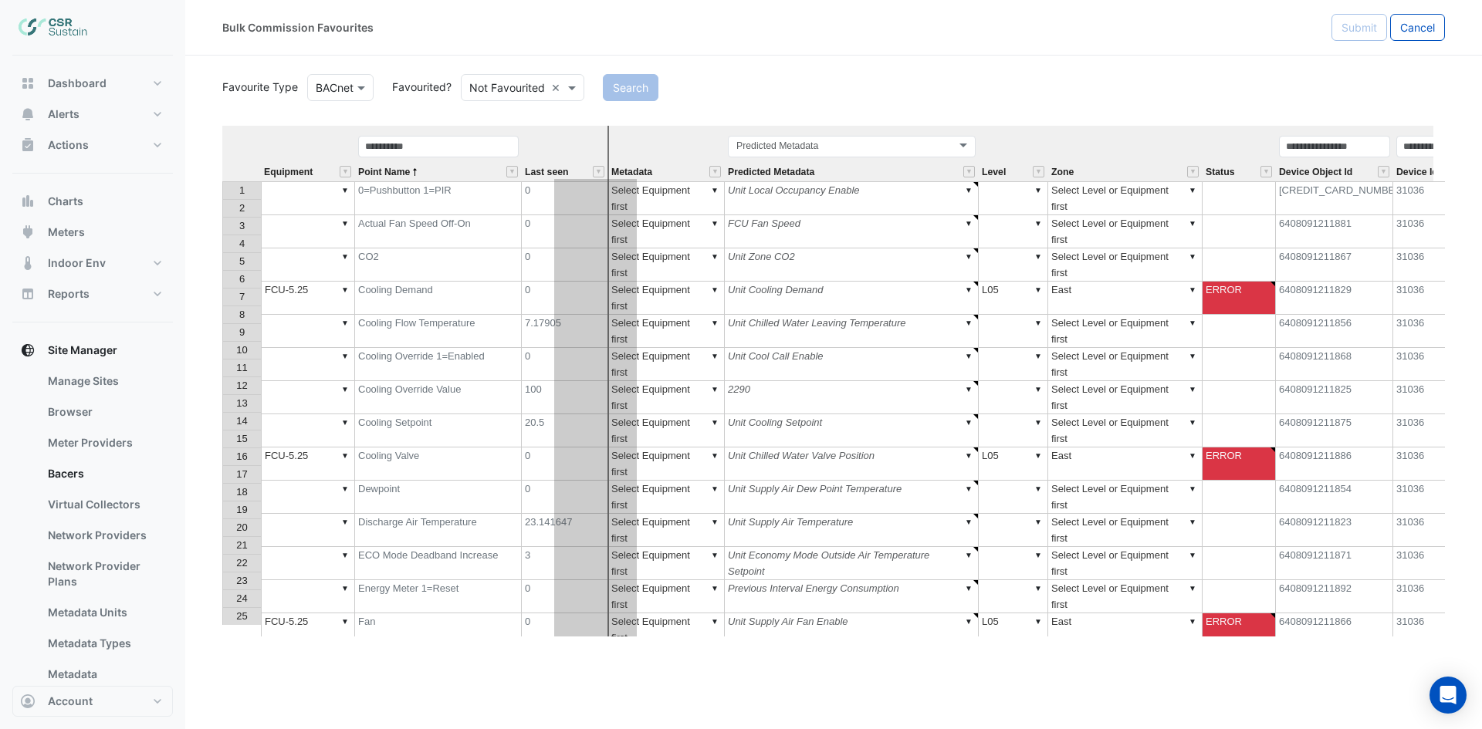
drag, startPoint x: 1393, startPoint y: 133, endPoint x: 591, endPoint y: 252, distance: 810.7
click at [597, 248] on div "Equipment Point Name Last seen Metadata Predicted Metadata Level Zone Status De…" at bounding box center [833, 381] width 1222 height 511
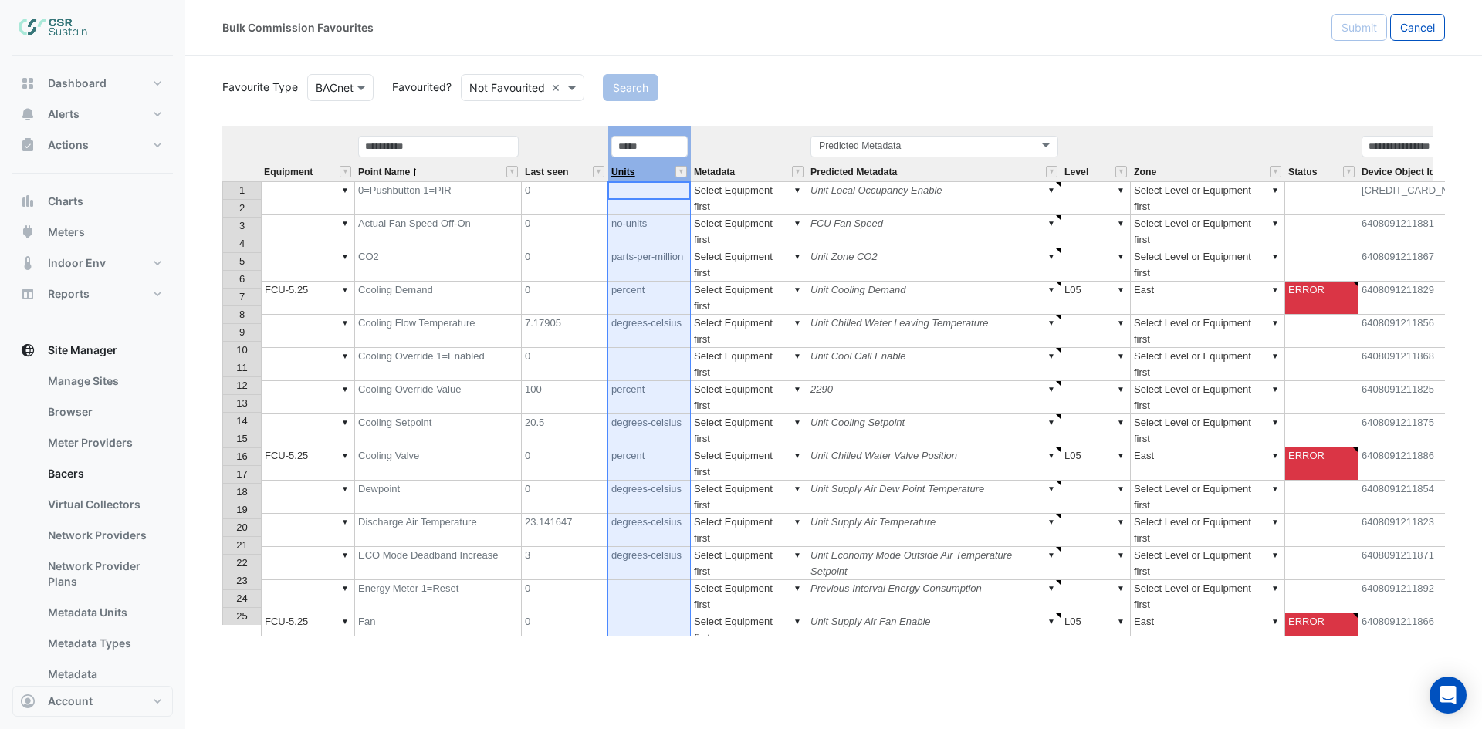
click at [627, 171] on span "Units" at bounding box center [623, 172] width 24 height 10
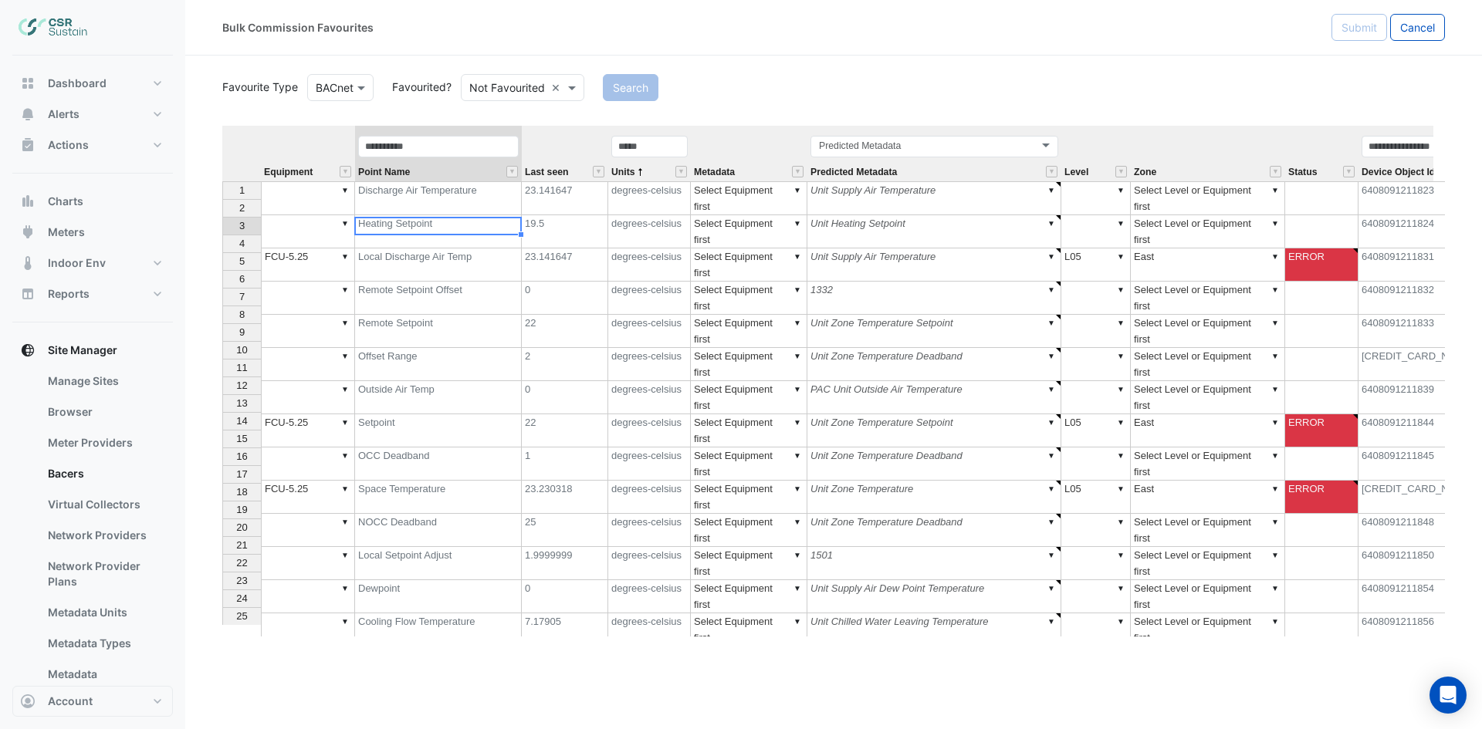
click at [476, 248] on td "Local Discharge Air Temp" at bounding box center [438, 264] width 167 height 33
click at [293, 614] on td "▼" at bounding box center [308, 630] width 94 height 33
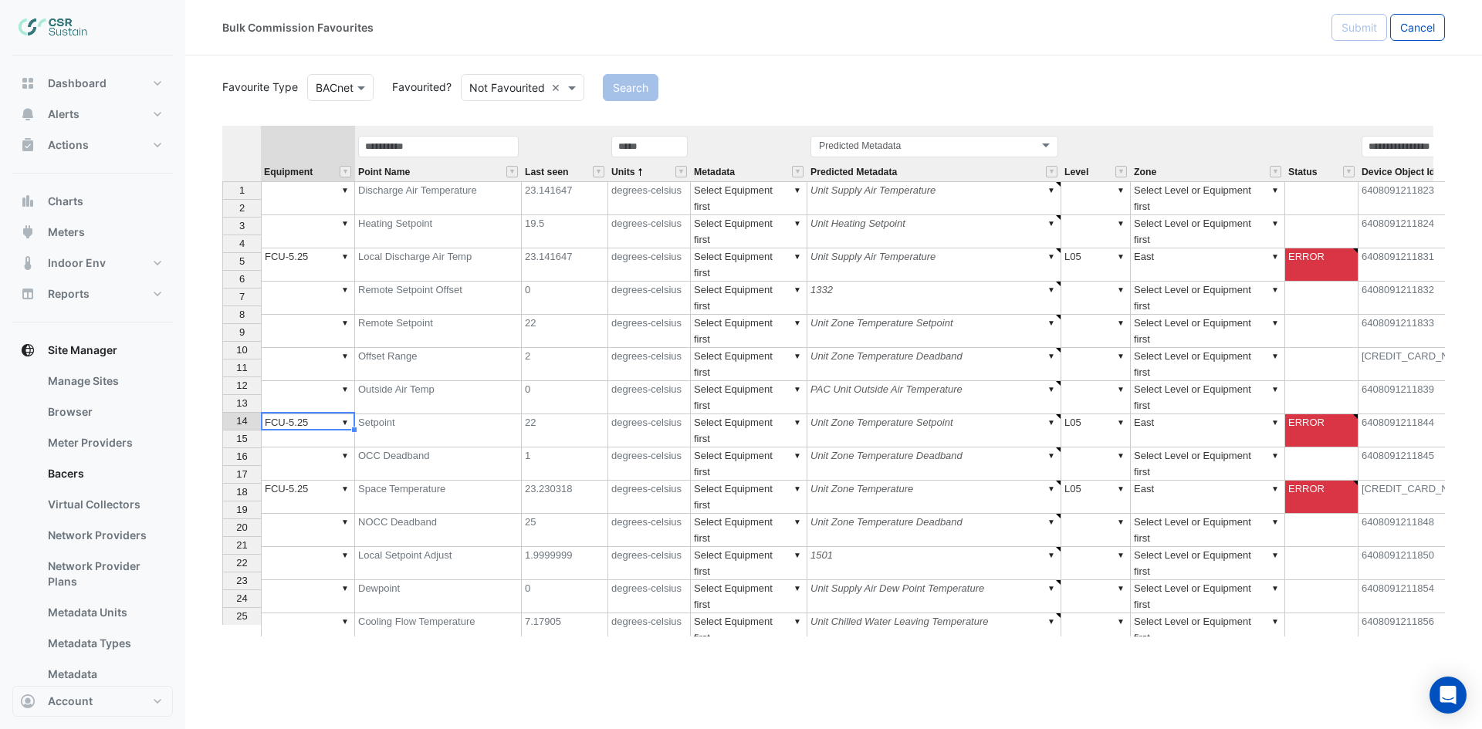
type textarea "********"
click at [301, 175] on span "Equipment" at bounding box center [288, 172] width 49 height 10
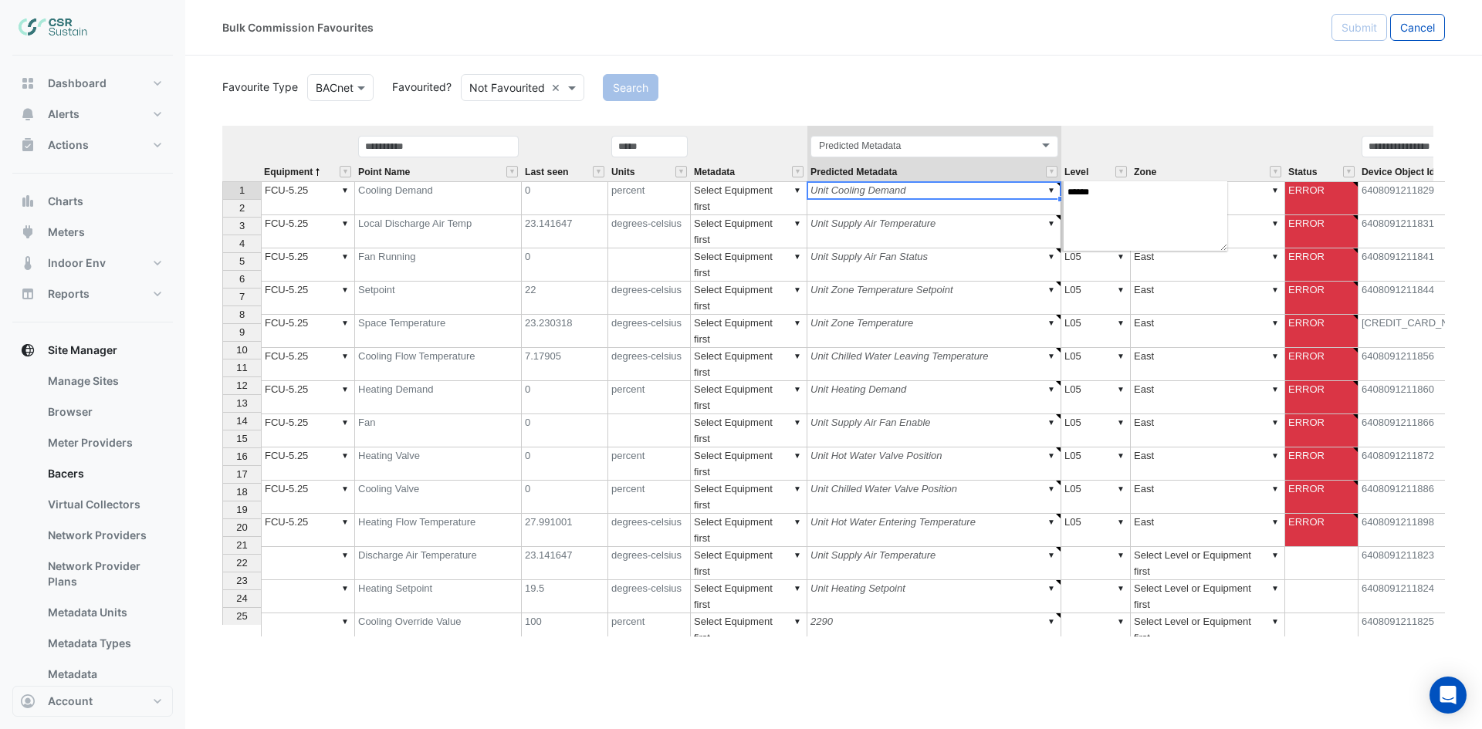
click at [899, 189] on td "▼ Unit Cooling Demand" at bounding box center [934, 198] width 254 height 34
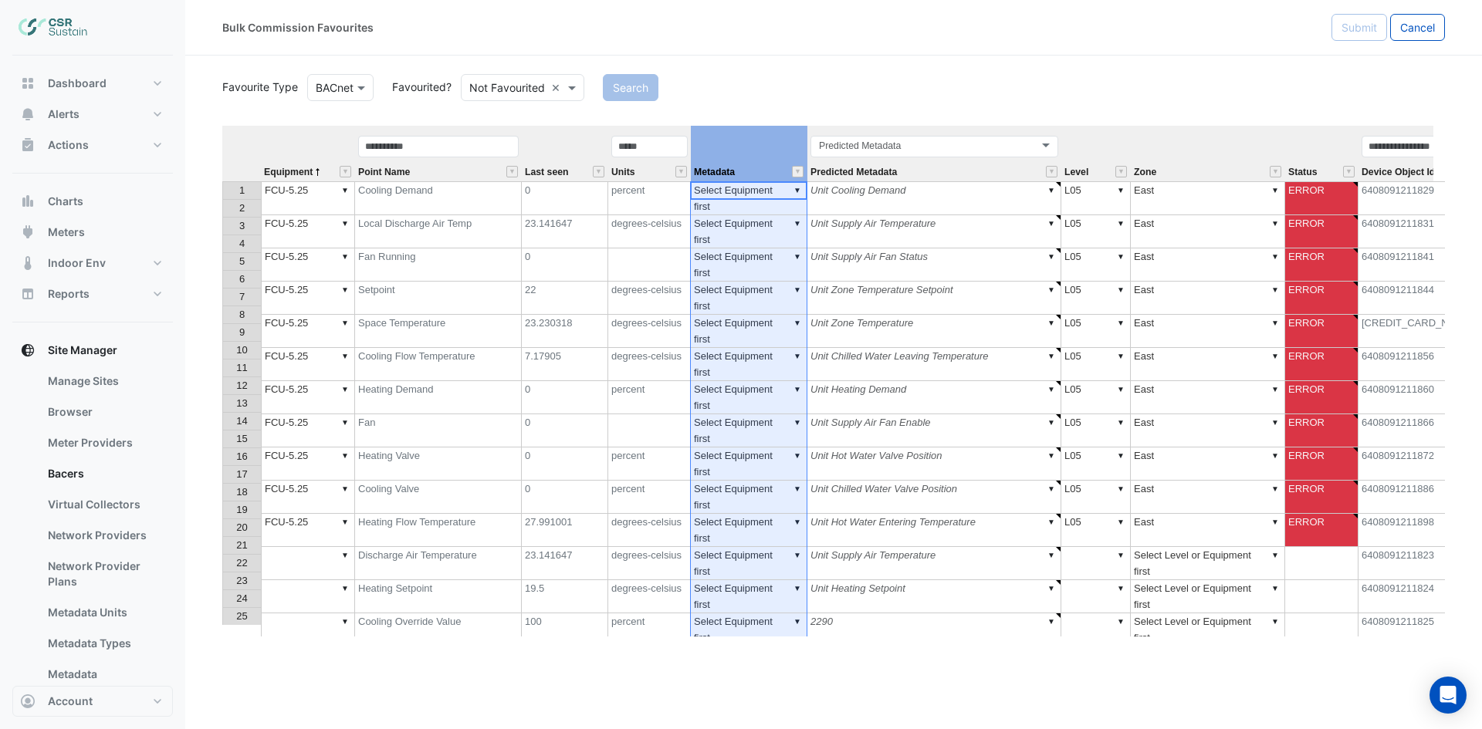
click at [772, 137] on th "Metadata" at bounding box center [749, 154] width 117 height 56
click at [806, 139] on th "Metadata" at bounding box center [749, 154] width 117 height 56
drag, startPoint x: 805, startPoint y: 137, endPoint x: 889, endPoint y: 130, distance: 84.5
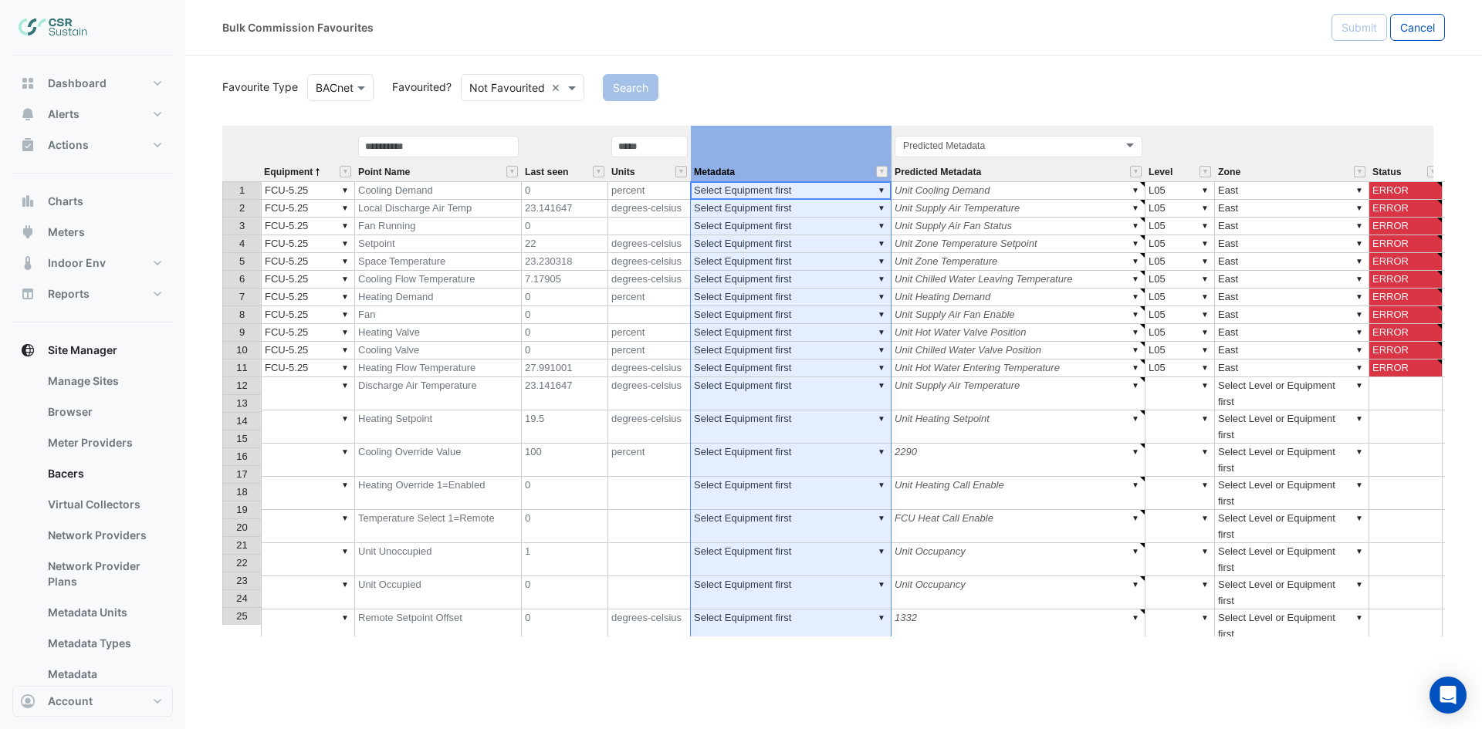
click at [1026, 221] on td "▼ Unit Supply Air Fan Status" at bounding box center [1018, 227] width 254 height 18
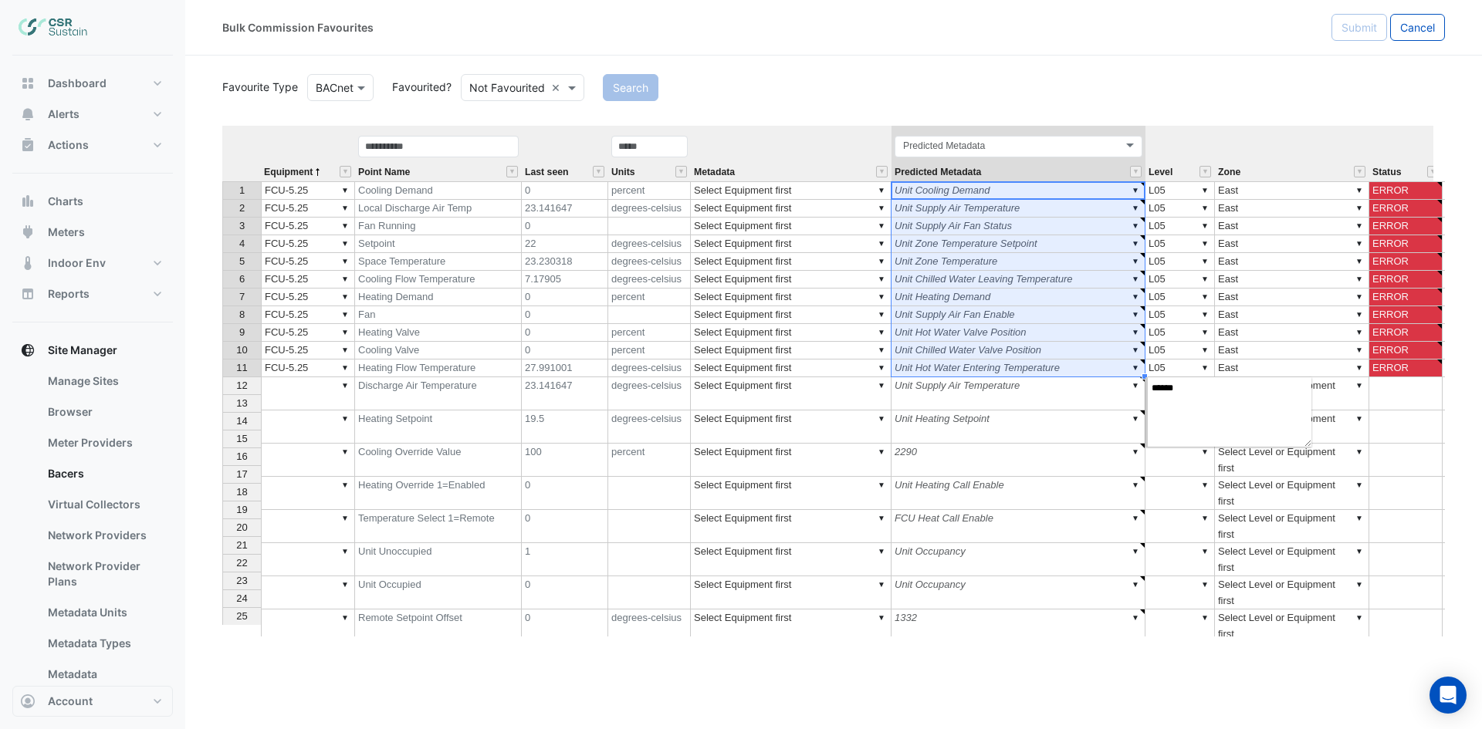
type textarea "******"
drag, startPoint x: 1034, startPoint y: 191, endPoint x: 1027, endPoint y: 370, distance: 179.9
click at [1027, 370] on tbody "1 ▼ FCU-5.25 Cooling Demand 0 percent ▼ Select Equipment first ▼ Unit Cooling D…" at bounding box center [1029, 577] width 1615 height 793
click at [222, 198] on div "Equipment Point Name Last seen Units Metadata Predicted Metadata Level Zone Sta…" at bounding box center [222, 550] width 0 height 849
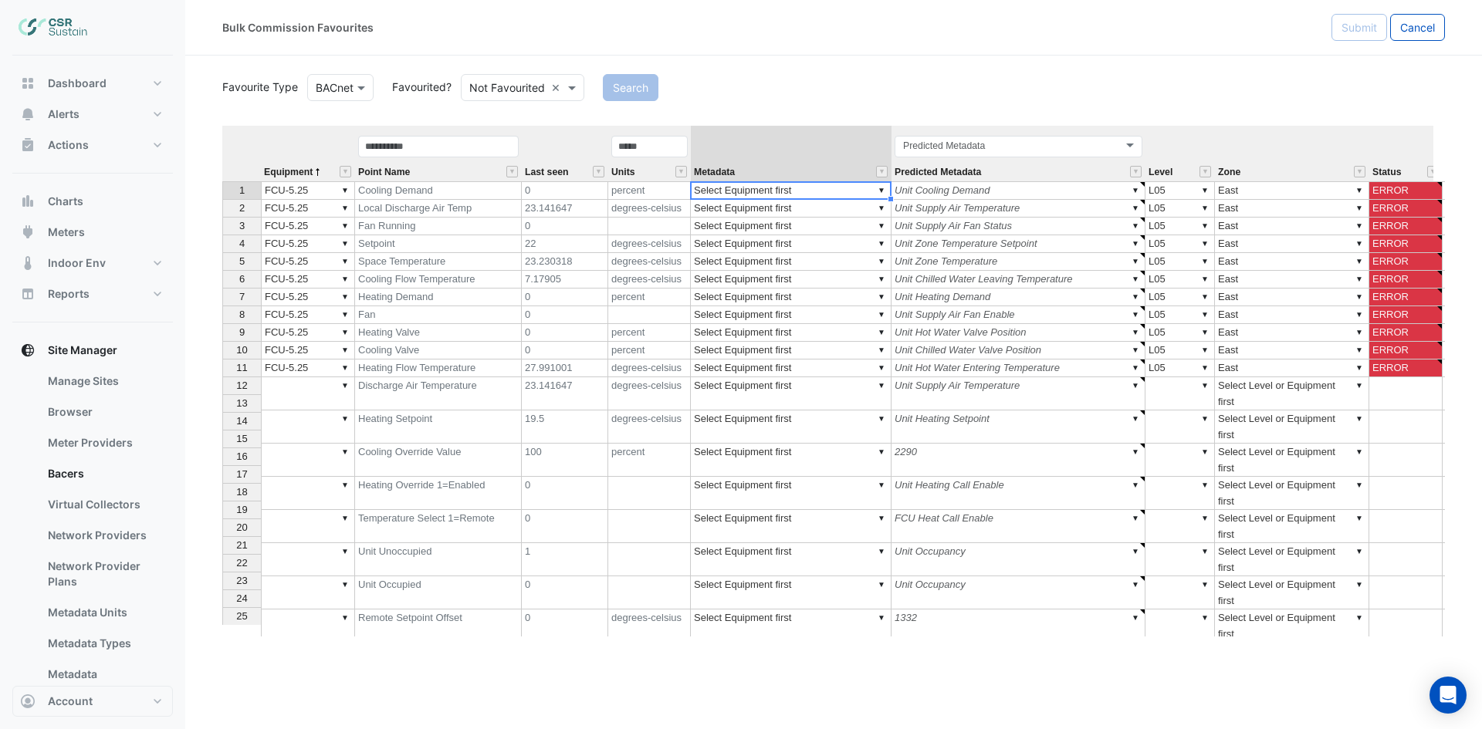
type textarea "**********"
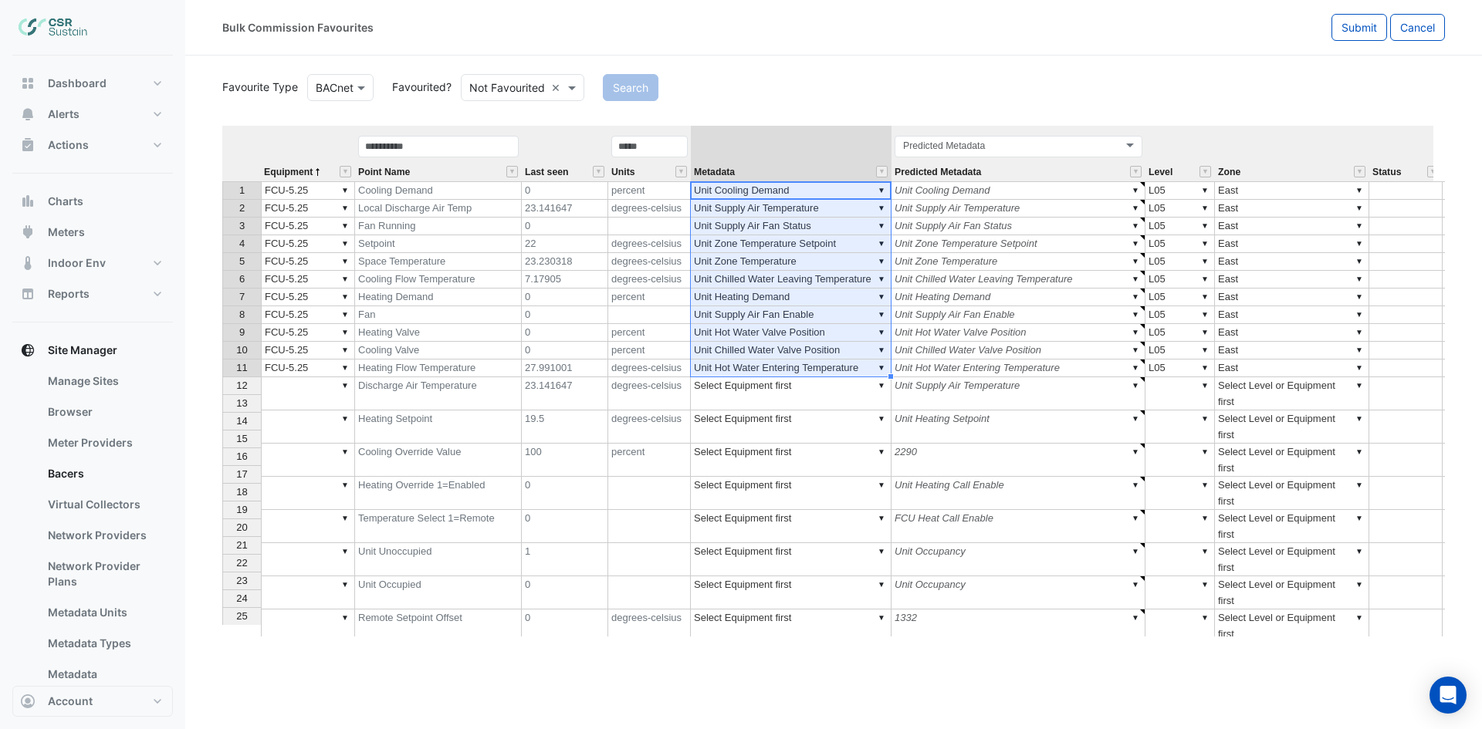
click at [858, 142] on th "Metadata" at bounding box center [791, 154] width 201 height 56
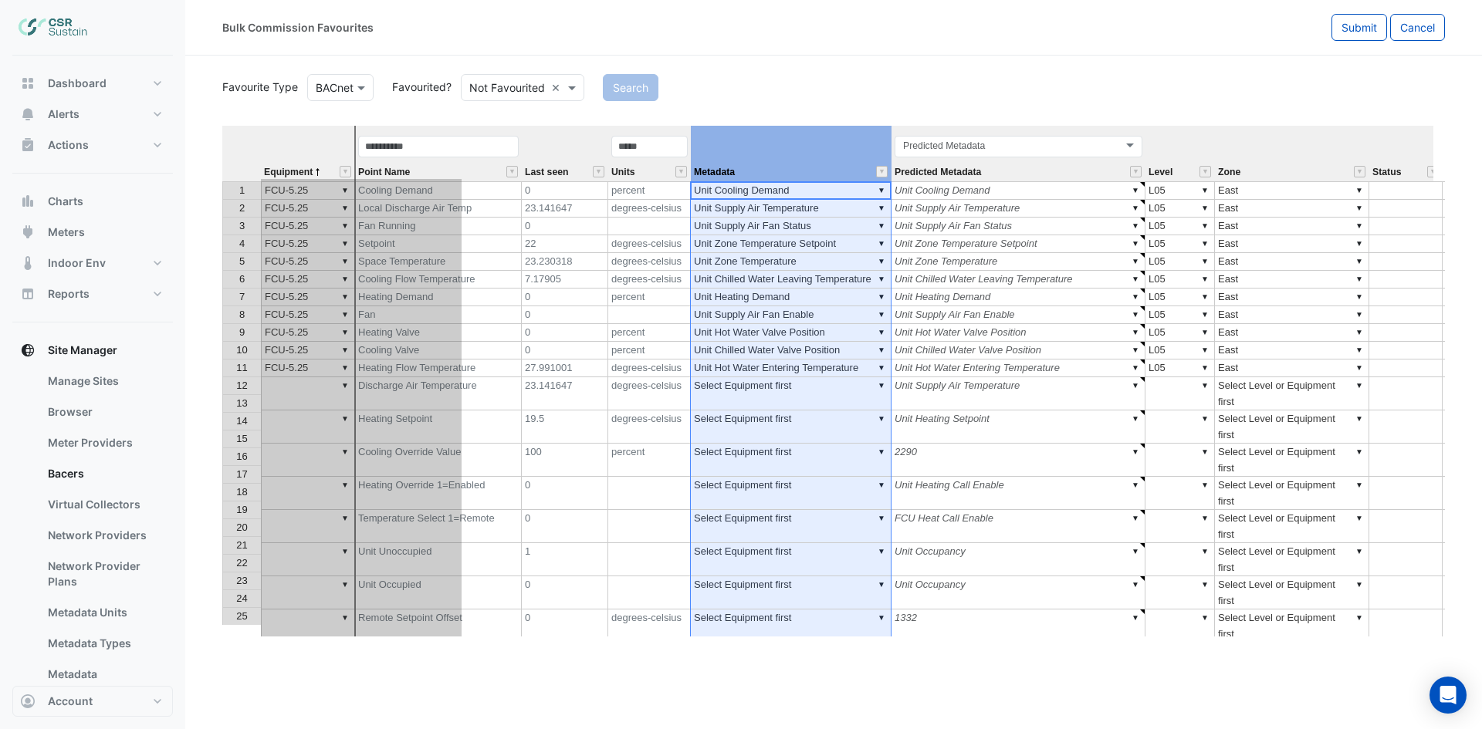
drag, startPoint x: 853, startPoint y: 134, endPoint x: 404, endPoint y: 162, distance: 449.3
click at [395, 162] on tr "Equipment Point Name Last seen Units Metadata Predicted Metadata Predicted Meta…" at bounding box center [1029, 154] width 1615 height 56
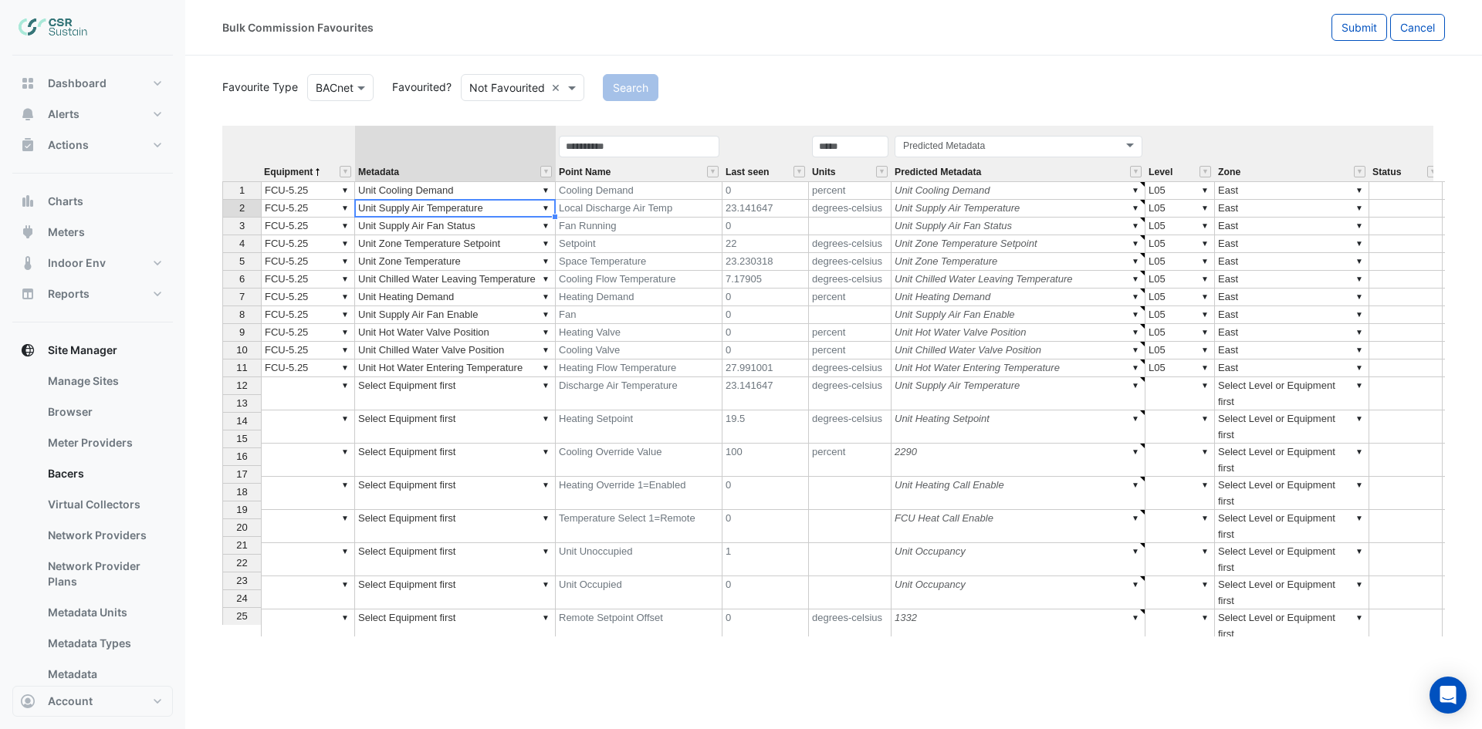
click at [519, 212] on td "▼ Unit Supply Air Temperature" at bounding box center [455, 209] width 201 height 18
click at [498, 225] on td "▼ Unit Supply Air Fan Status" at bounding box center [455, 227] width 201 height 18
click at [509, 243] on td "▼ Unit Zone Temperature Setpoint" at bounding box center [455, 244] width 201 height 18
click at [504, 260] on td "▼ Unit Zone Temperature" at bounding box center [455, 262] width 201 height 18
click at [503, 278] on td "▼ Unit Chilled Water Leaving Temperature" at bounding box center [455, 280] width 201 height 18
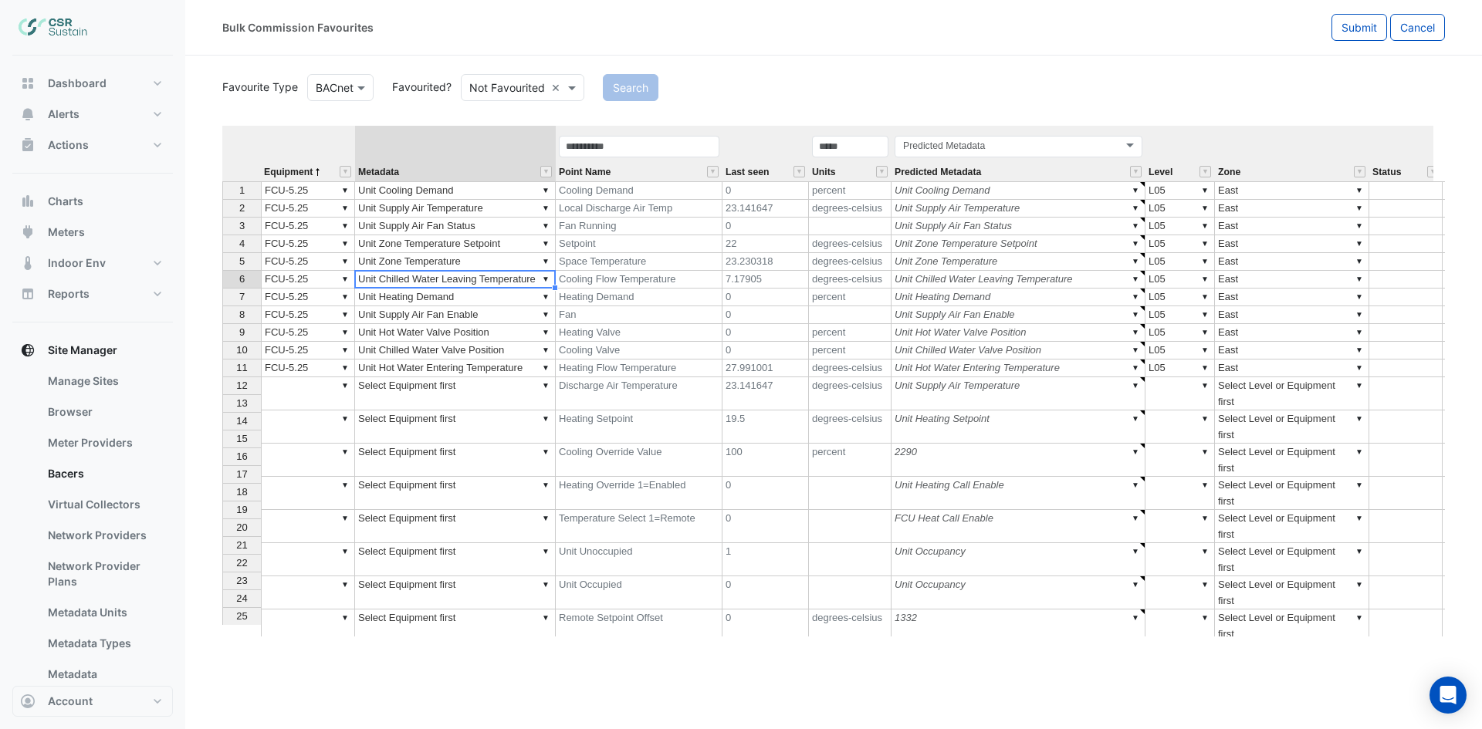
click at [497, 292] on td "▼ Unit Heating Demand" at bounding box center [455, 298] width 201 height 18
click at [501, 317] on td "▼ Unit Supply Air Fan Enable" at bounding box center [455, 315] width 201 height 18
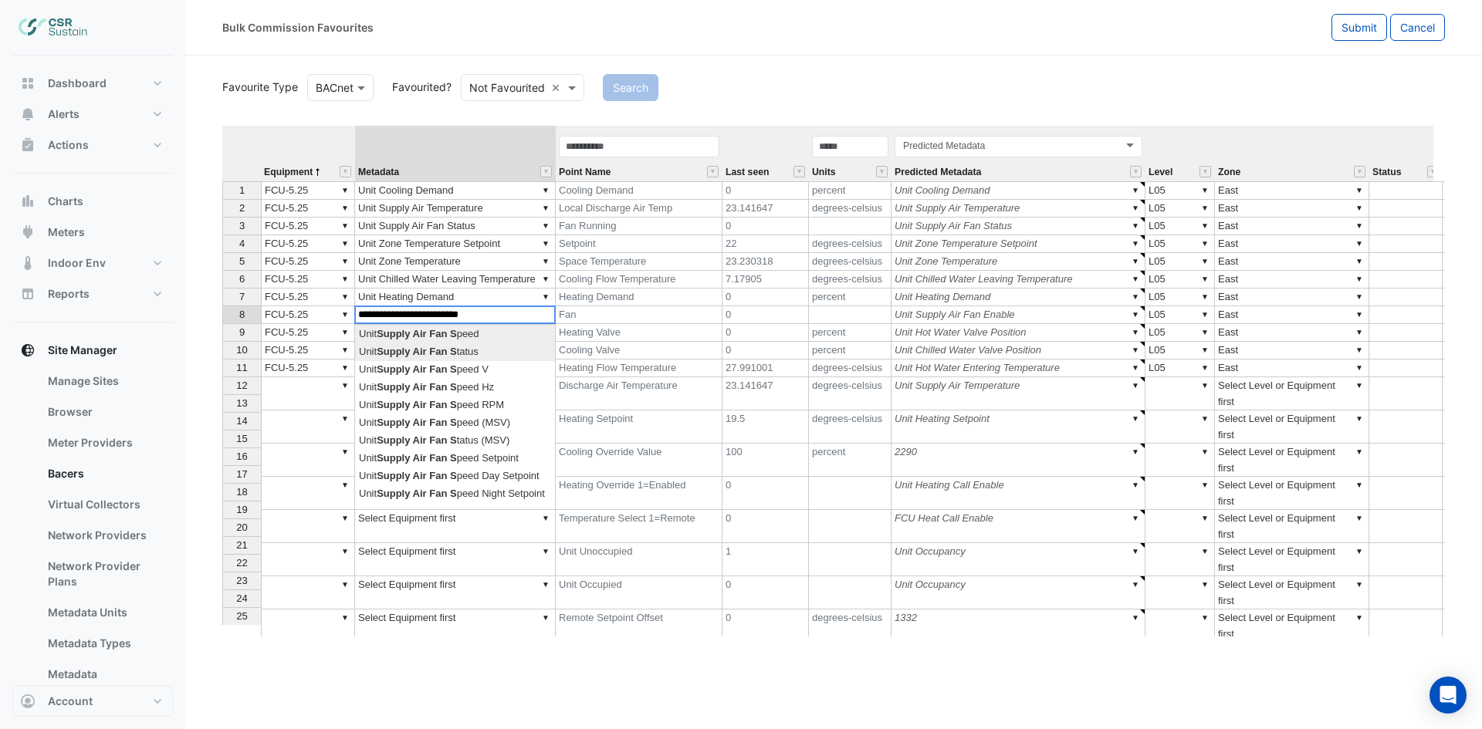
click at [479, 352] on div "Equipment Metadata Point Name Last seen Units Predicted Metadata Level Zone Sta…" at bounding box center [833, 381] width 1222 height 511
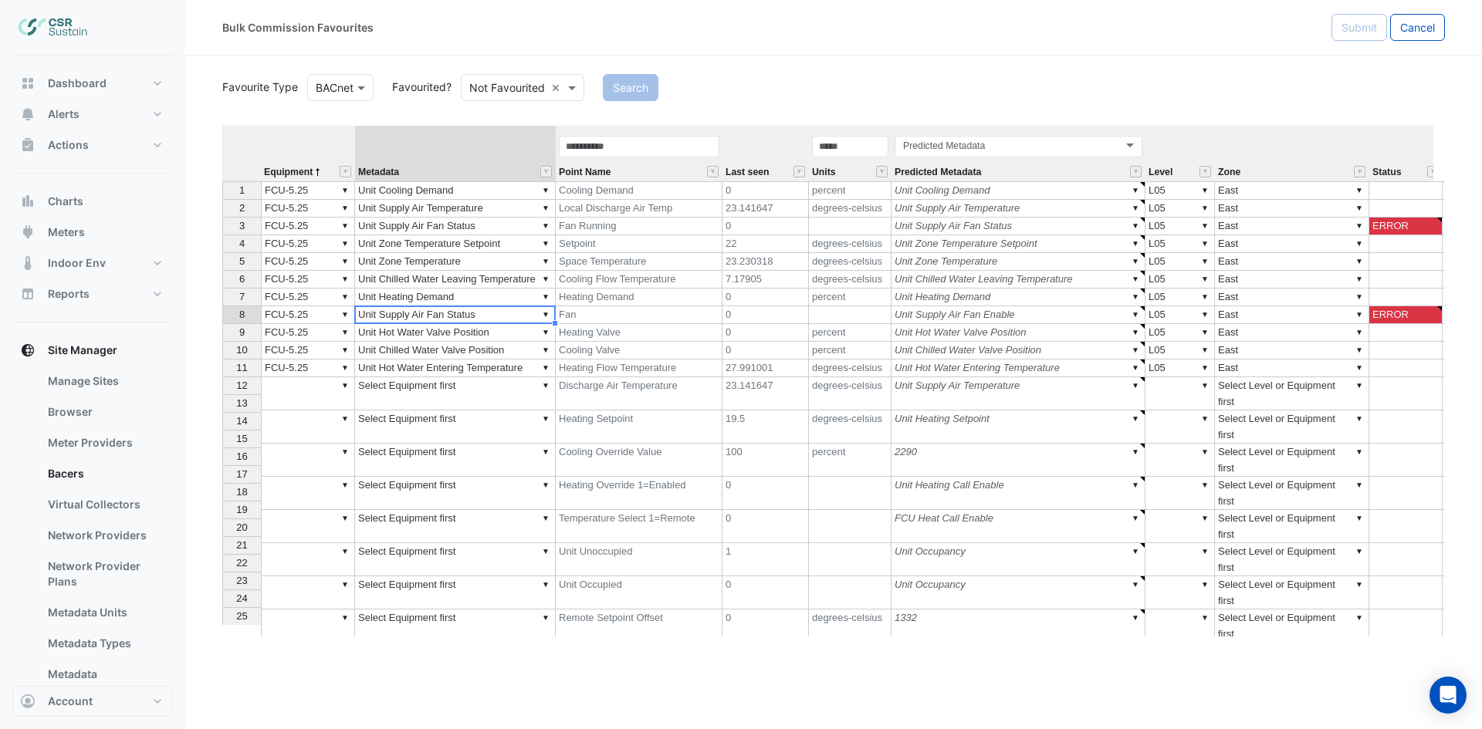
type textarea "**********"
click at [508, 335] on td "▼ Unit Hot Water Valve Position" at bounding box center [455, 333] width 201 height 18
click at [516, 350] on td "▼ Unit Chilled Water Valve Position" at bounding box center [455, 351] width 201 height 18
click at [529, 374] on td "▼ Unit Hot Water Entering Temperature" at bounding box center [455, 369] width 201 height 18
click at [518, 317] on td "▼ Unit Supply Air Fan Status" at bounding box center [455, 315] width 201 height 18
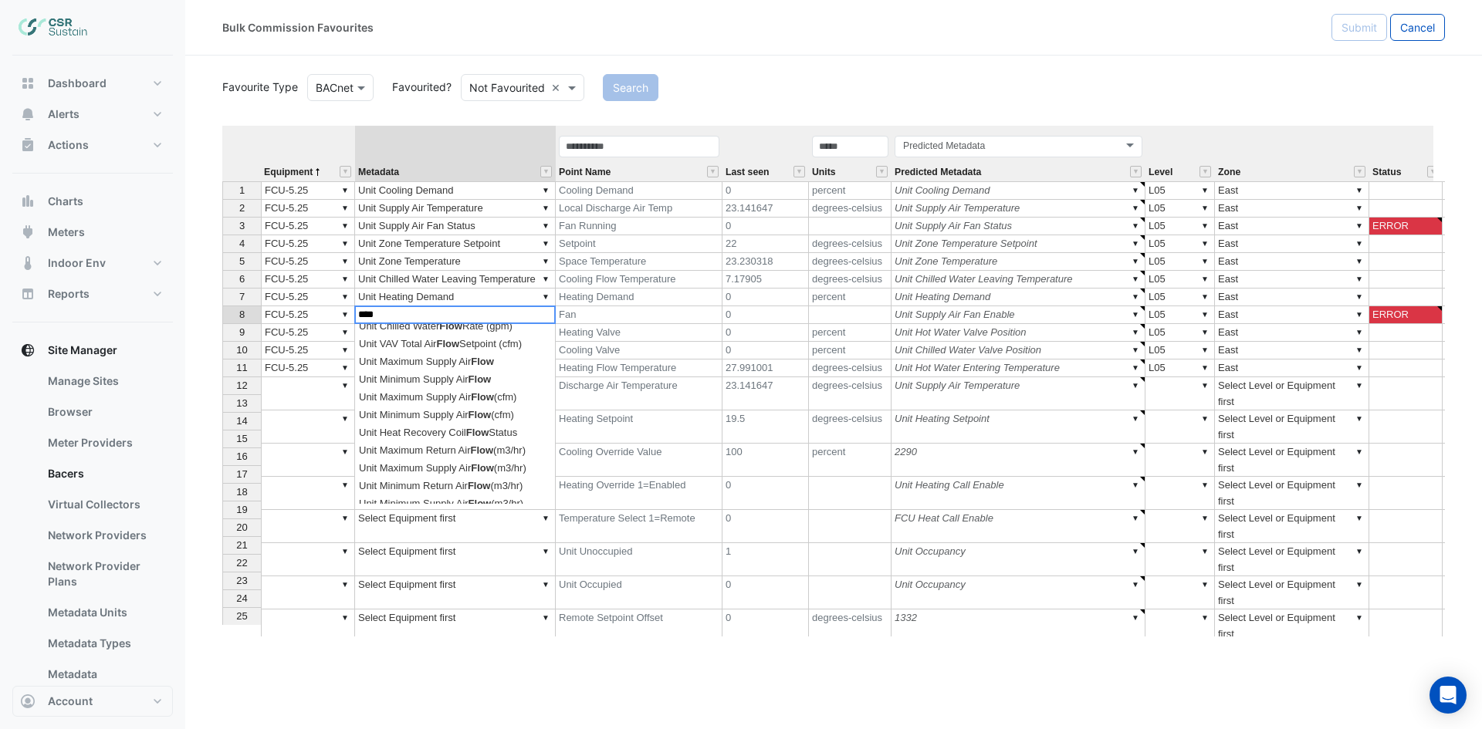
scroll to position [603, 0]
type textarea "**********"
click at [670, 333] on td "Heating Valve" at bounding box center [639, 333] width 167 height 18
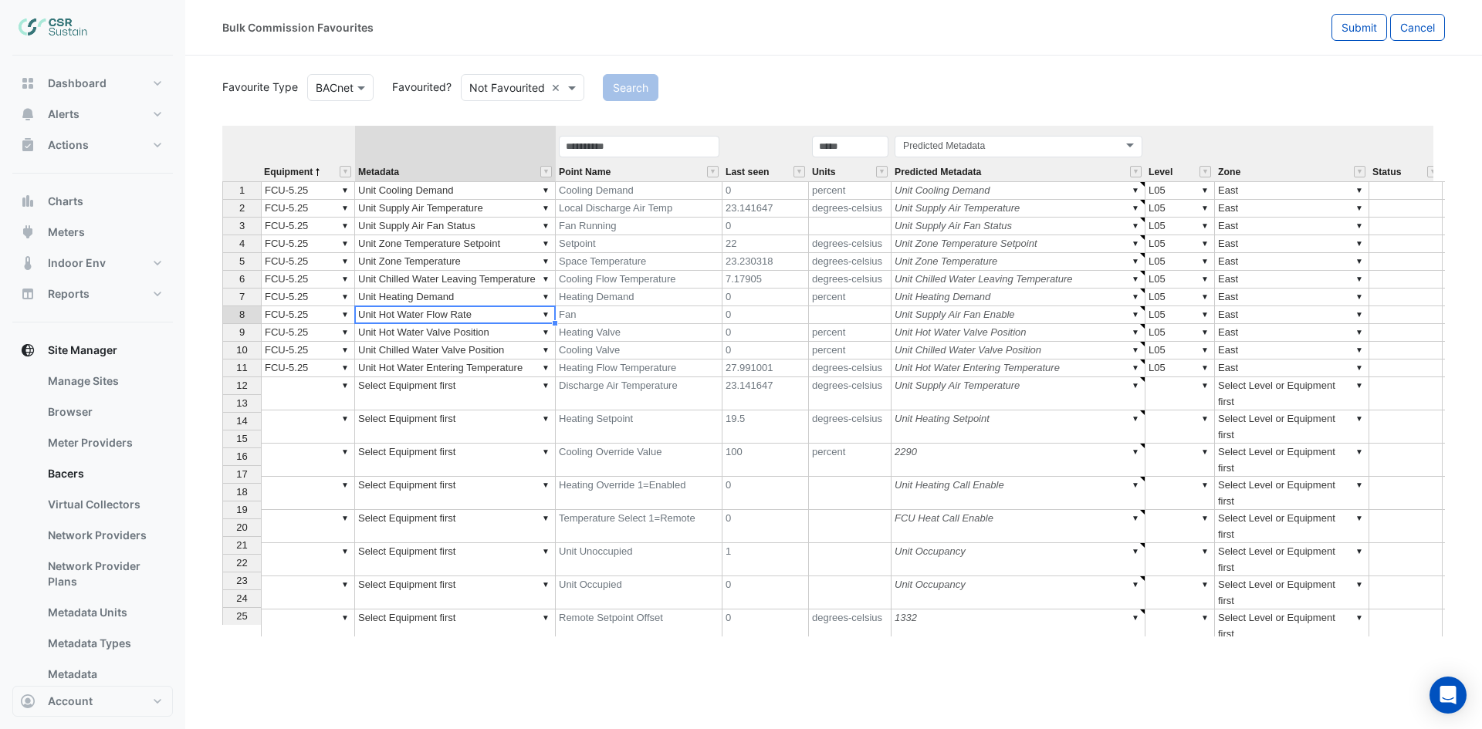
click at [510, 313] on td "▼ Unit Hot Water Flow Rate" at bounding box center [455, 315] width 201 height 18
type textarea "**********"
click at [499, 336] on td "▼ Unit Hot Water Valve Position" at bounding box center [455, 333] width 201 height 18
click at [521, 347] on td "▼ Unit Chilled Water Valve Position" at bounding box center [455, 351] width 201 height 18
click at [526, 366] on td "▼ Unit Hot Water Entering Temperature" at bounding box center [455, 369] width 201 height 18
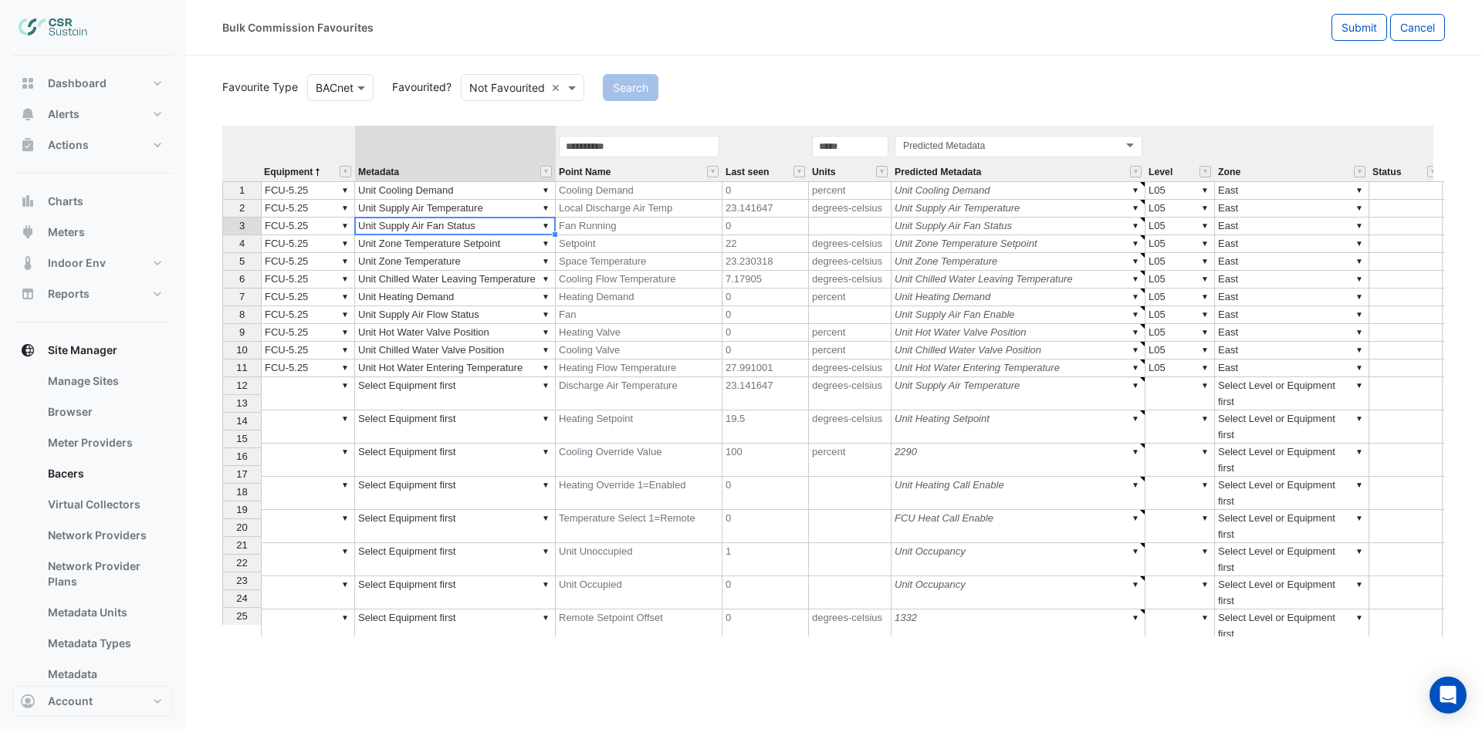
click at [511, 224] on td "▼ Unit Supply Air Fan Status" at bounding box center [455, 227] width 201 height 18
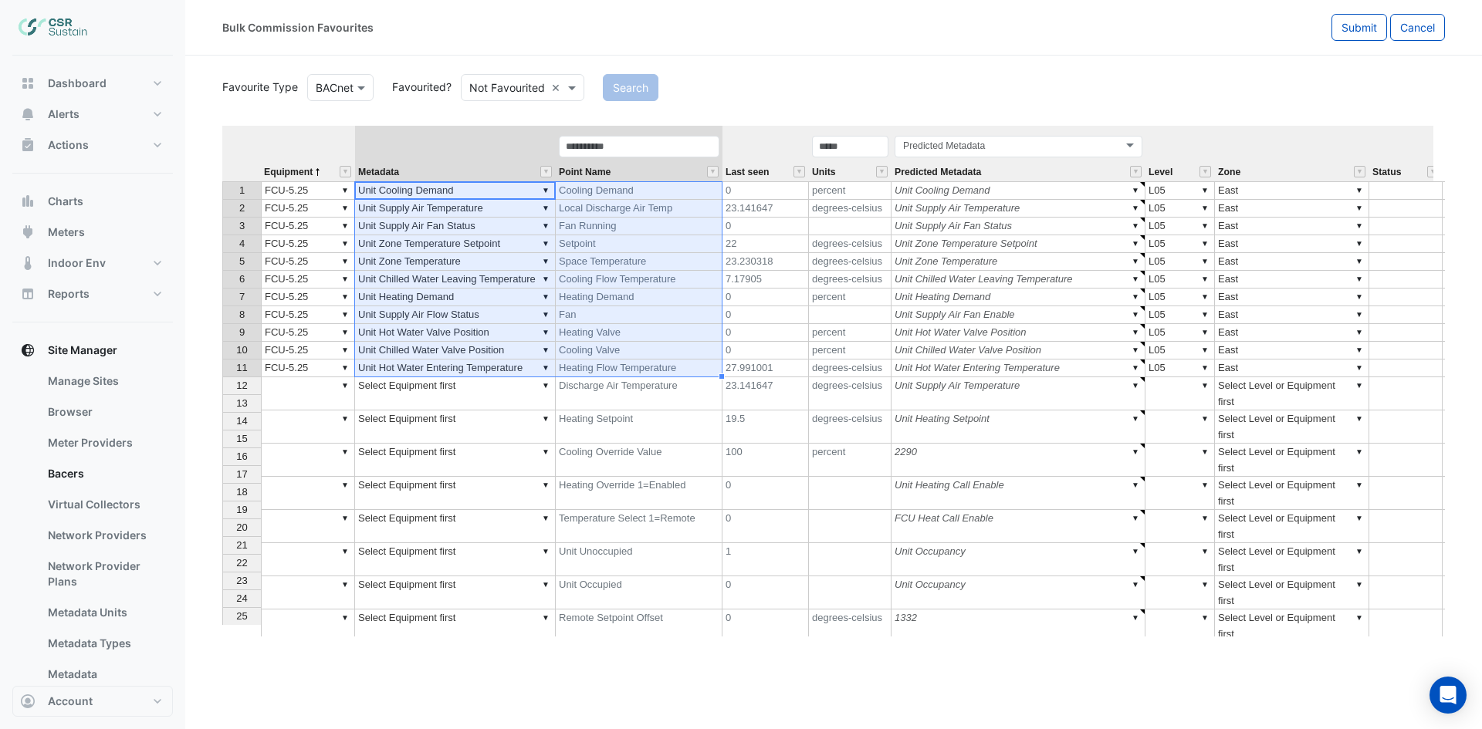
drag, startPoint x: 495, startPoint y: 189, endPoint x: 681, endPoint y: 360, distance: 252.9
click at [681, 360] on tbody "1 ▼ FCU-5.25 ▼ Unit Cooling Demand Cooling Demand 0 percent ▼ Unit Cooling Dema…" at bounding box center [1029, 577] width 1615 height 793
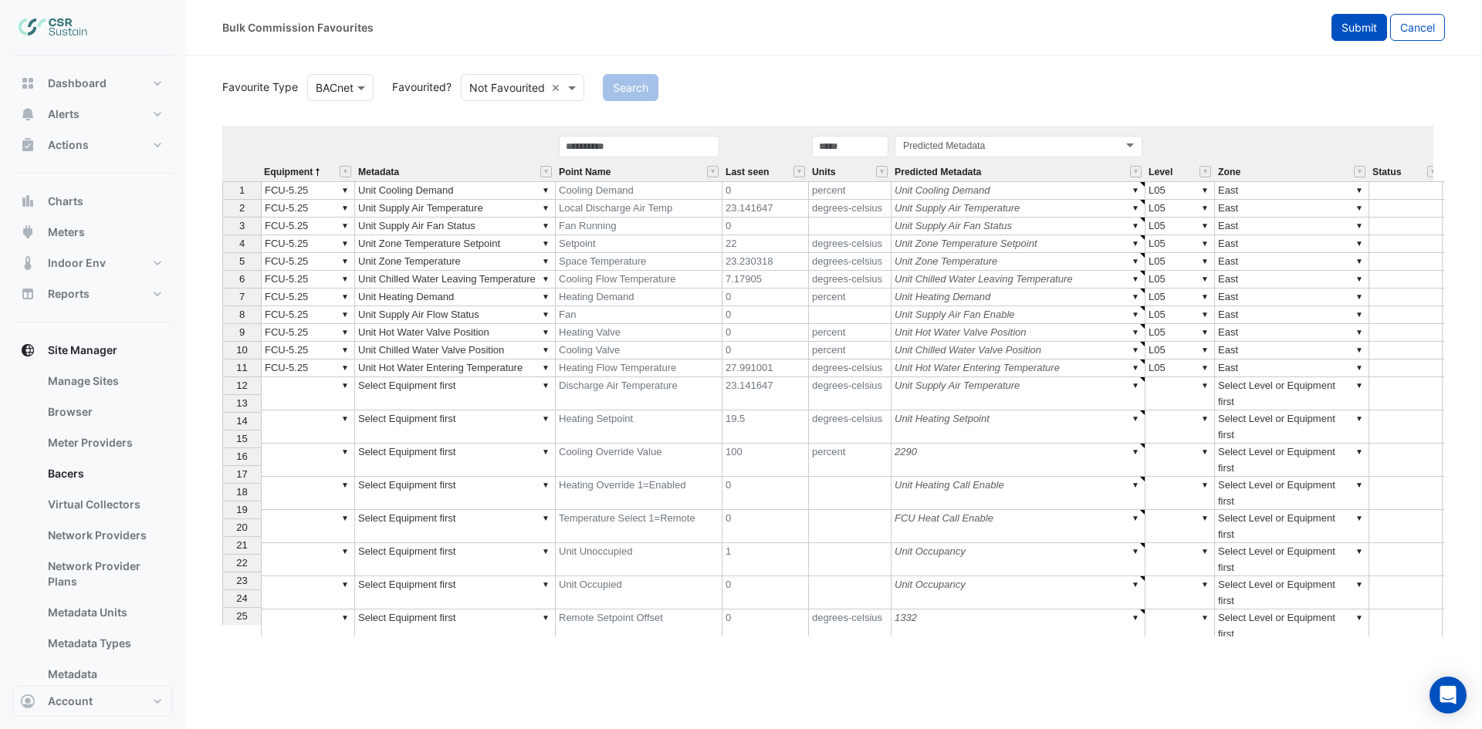
click at [1353, 27] on span "Submit" at bounding box center [1358, 27] width 35 height 13
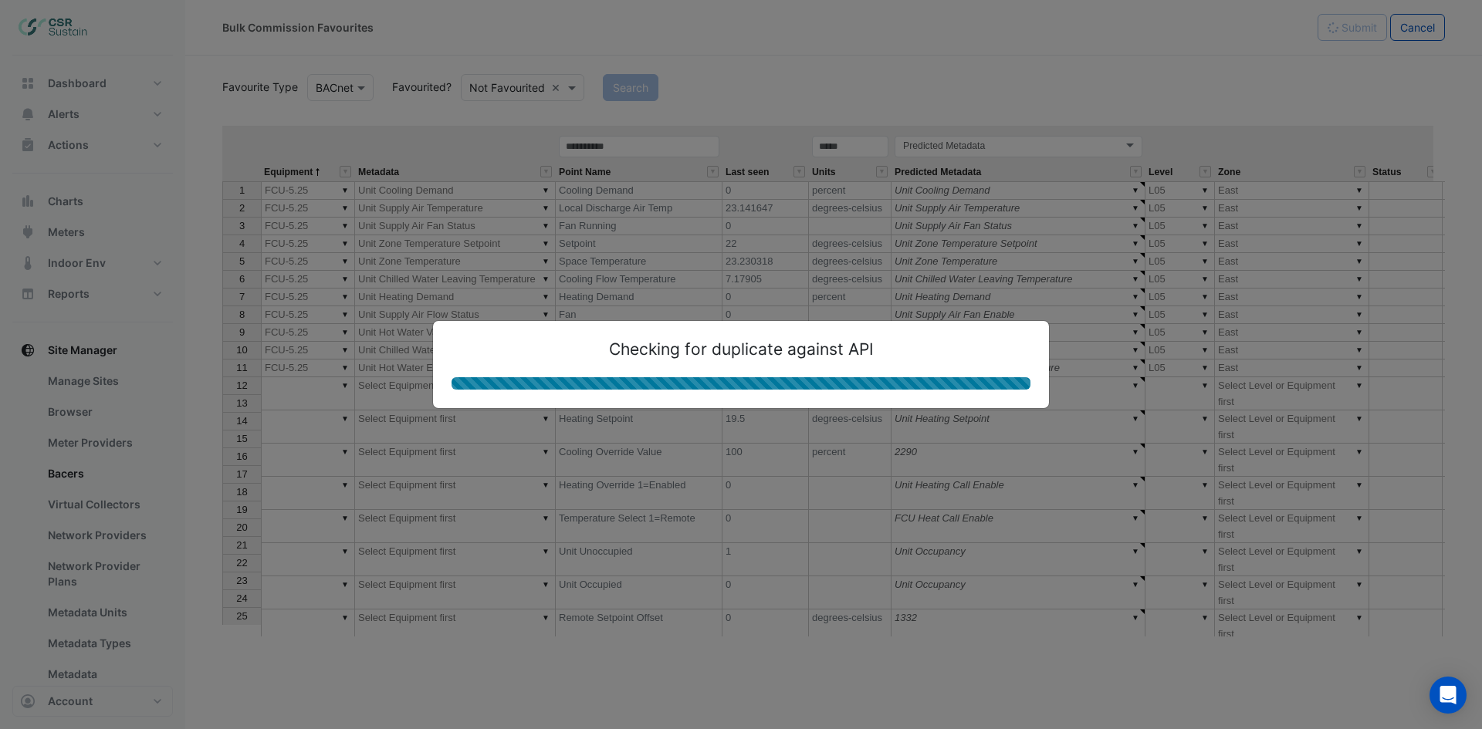
type textarea "**********"
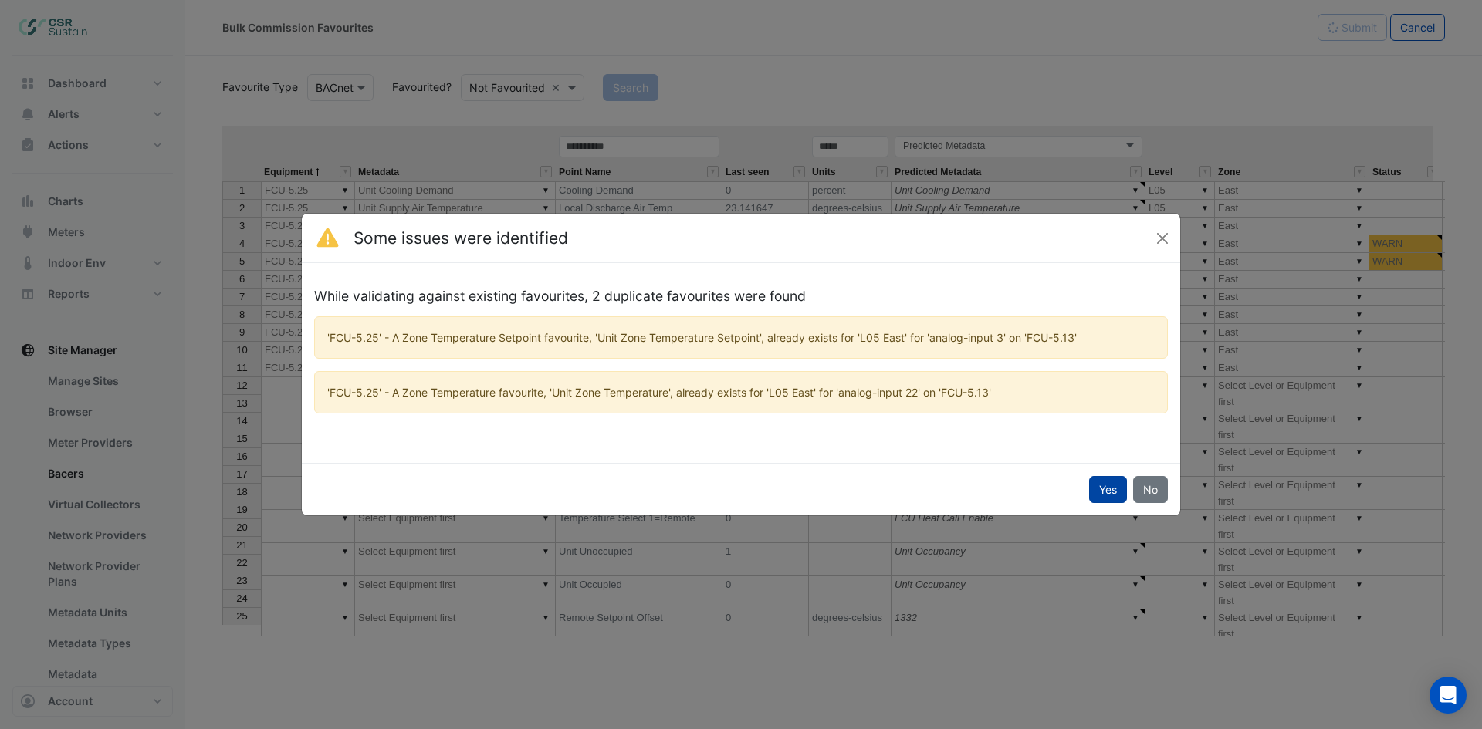
click at [1109, 496] on button "Yes" at bounding box center [1108, 489] width 38 height 27
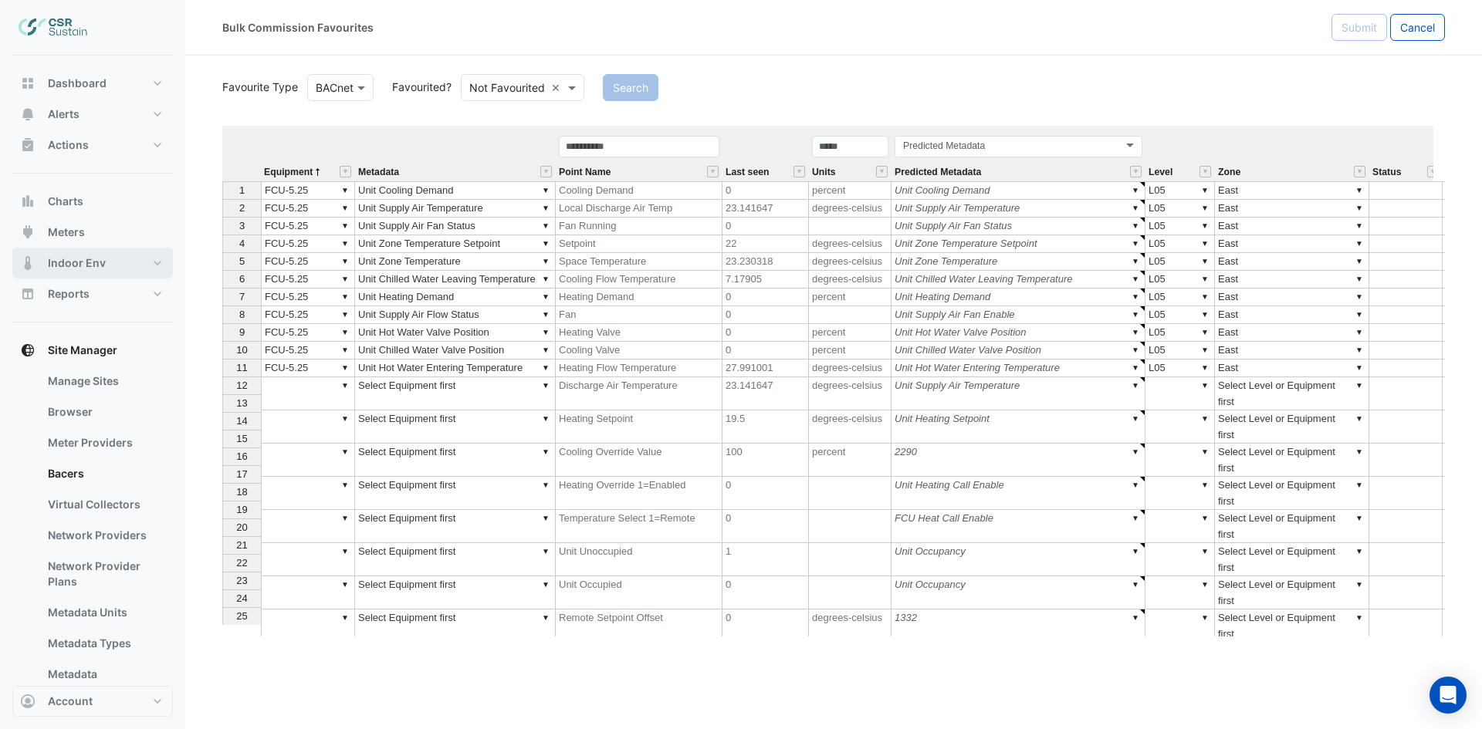
click at [96, 259] on span "Indoor Env" at bounding box center [77, 262] width 58 height 15
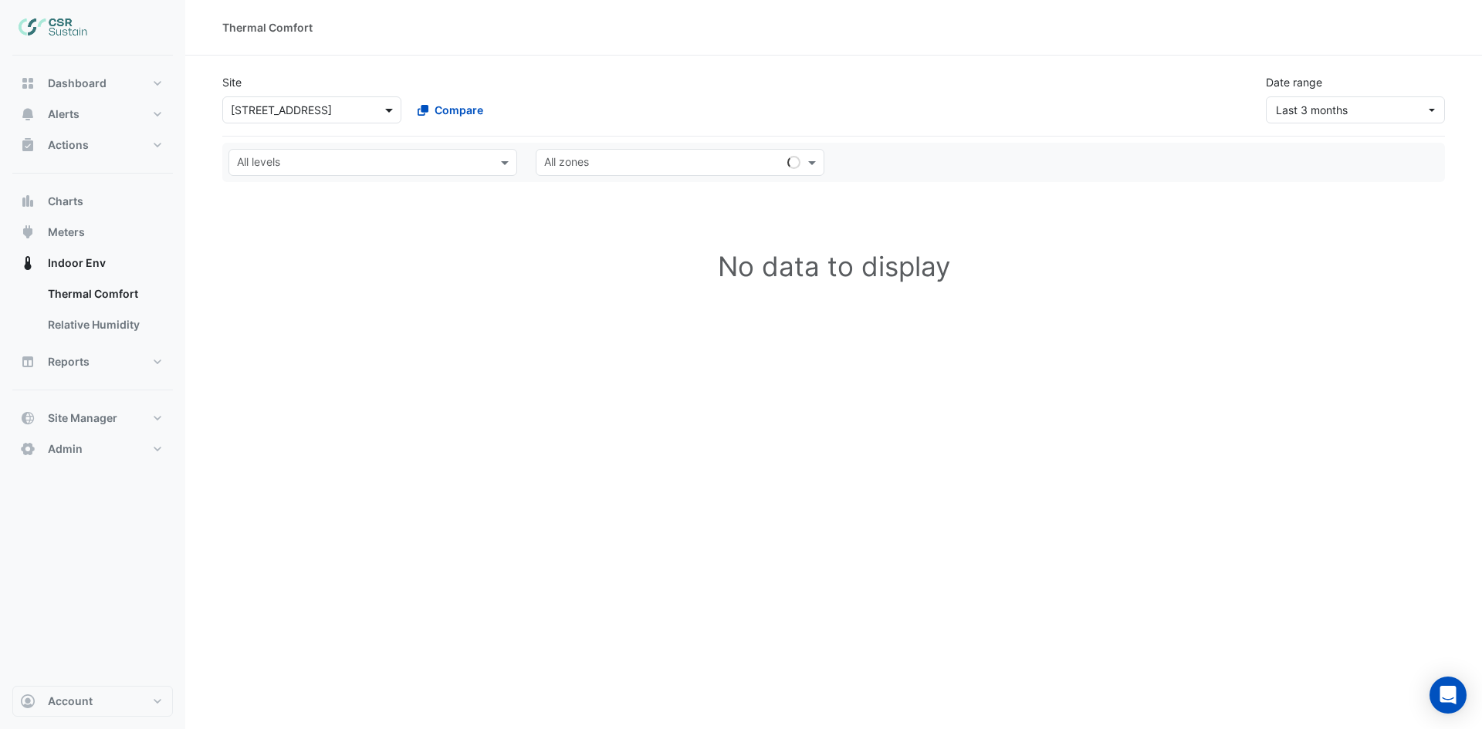
click at [392, 110] on span at bounding box center [390, 110] width 19 height 16
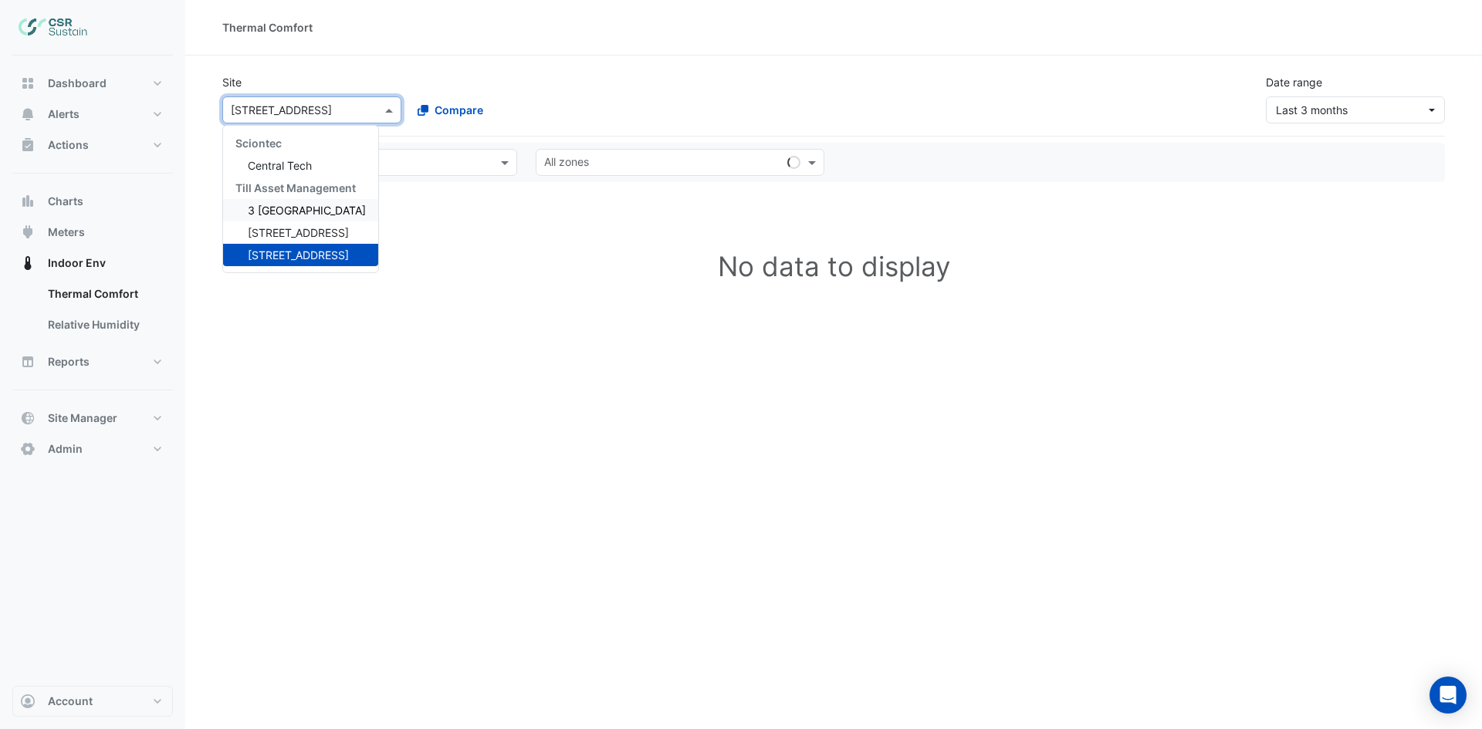
click at [288, 208] on span "3 St. Paul's Place" at bounding box center [307, 210] width 118 height 13
